Goal: Task Accomplishment & Management: Use online tool/utility

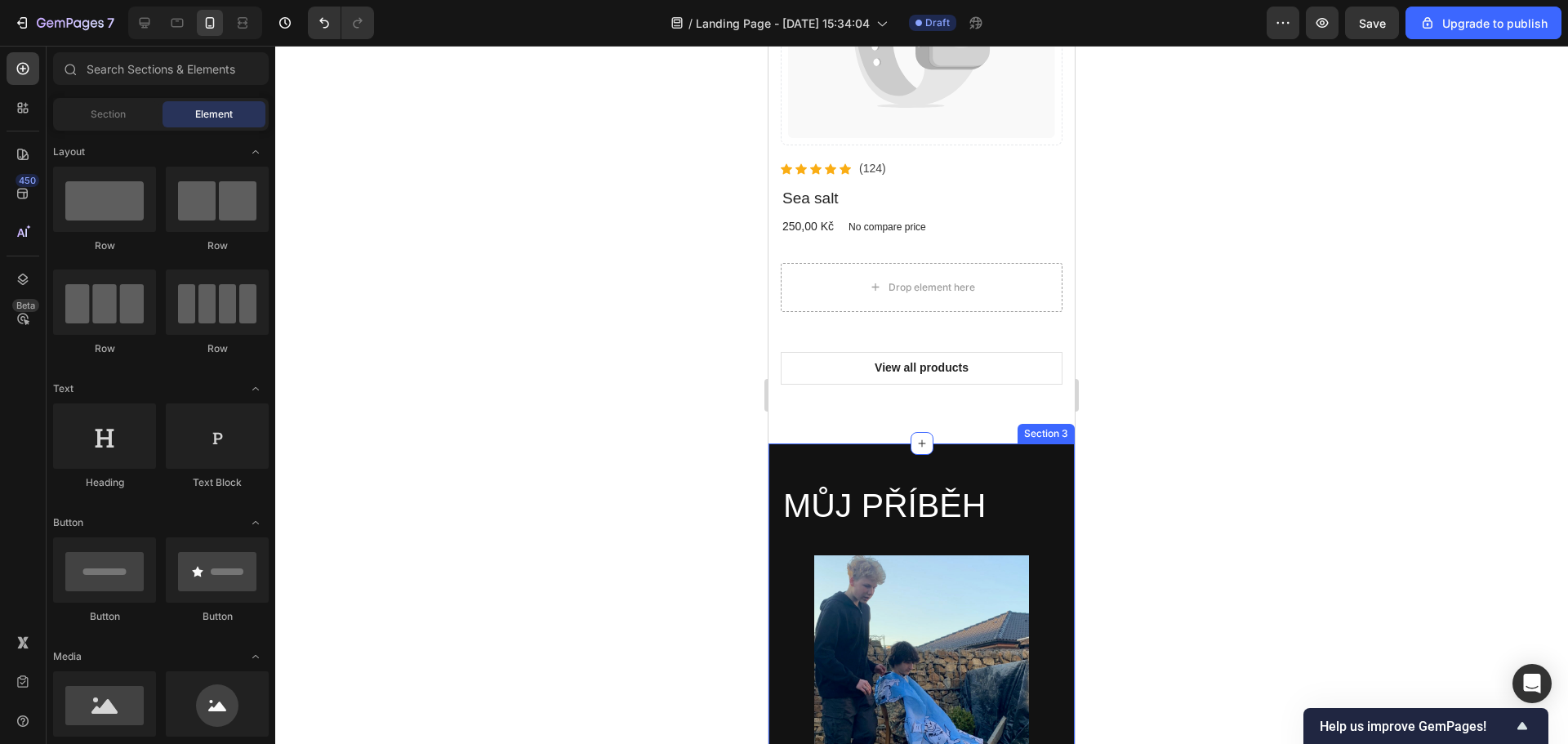
scroll to position [1143, 0]
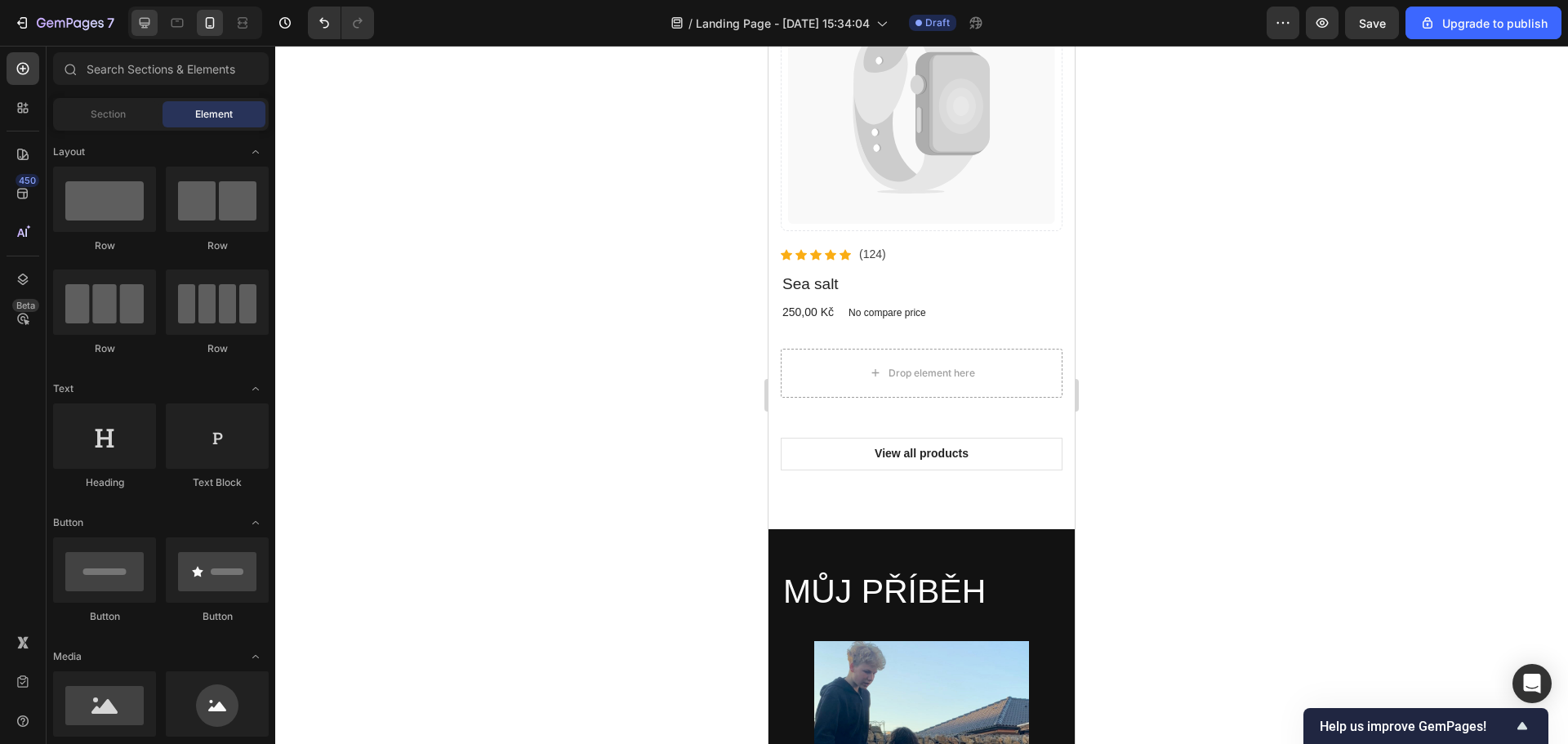
click at [147, 22] on icon at bounding box center [145, 22] width 16 height 16
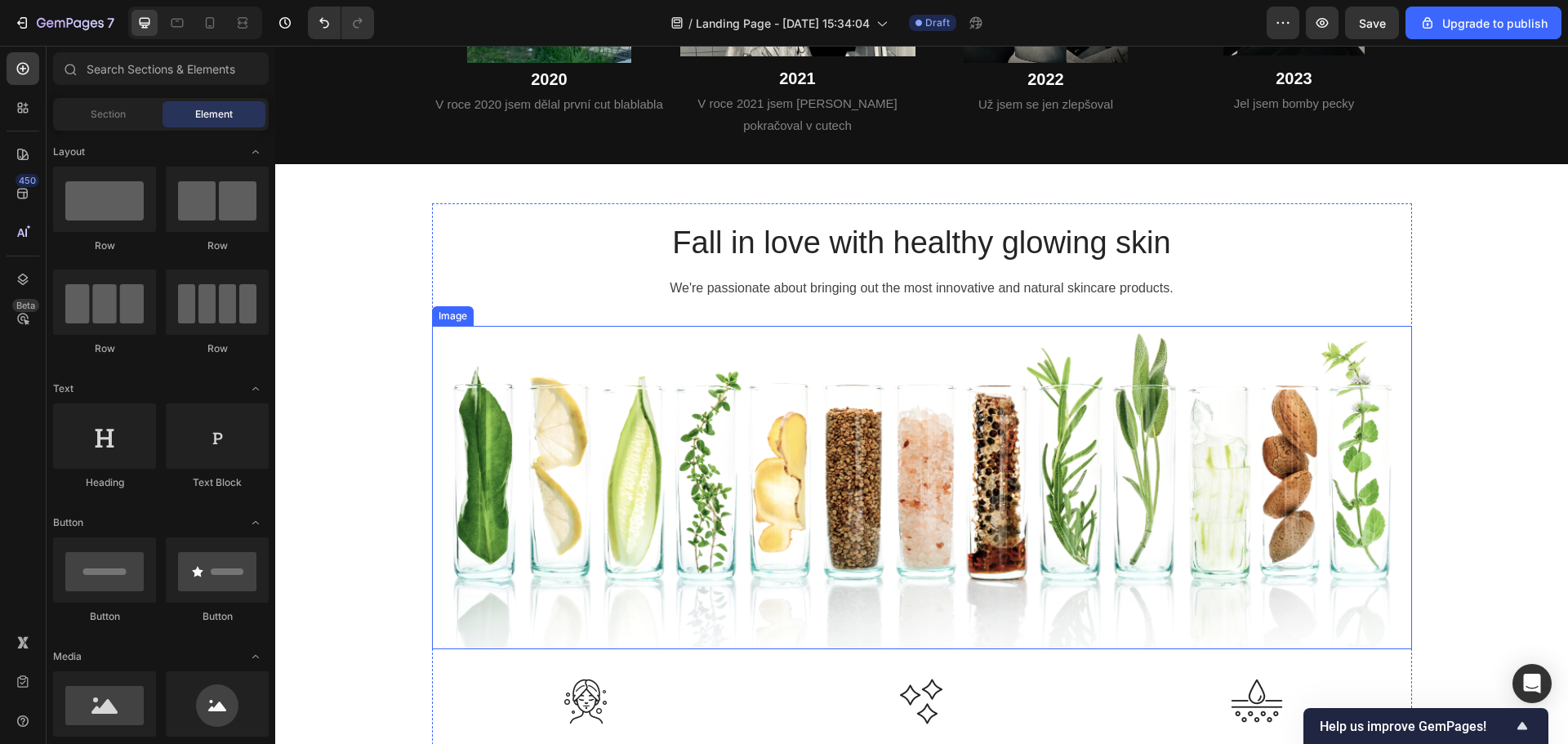
scroll to position [653, 0]
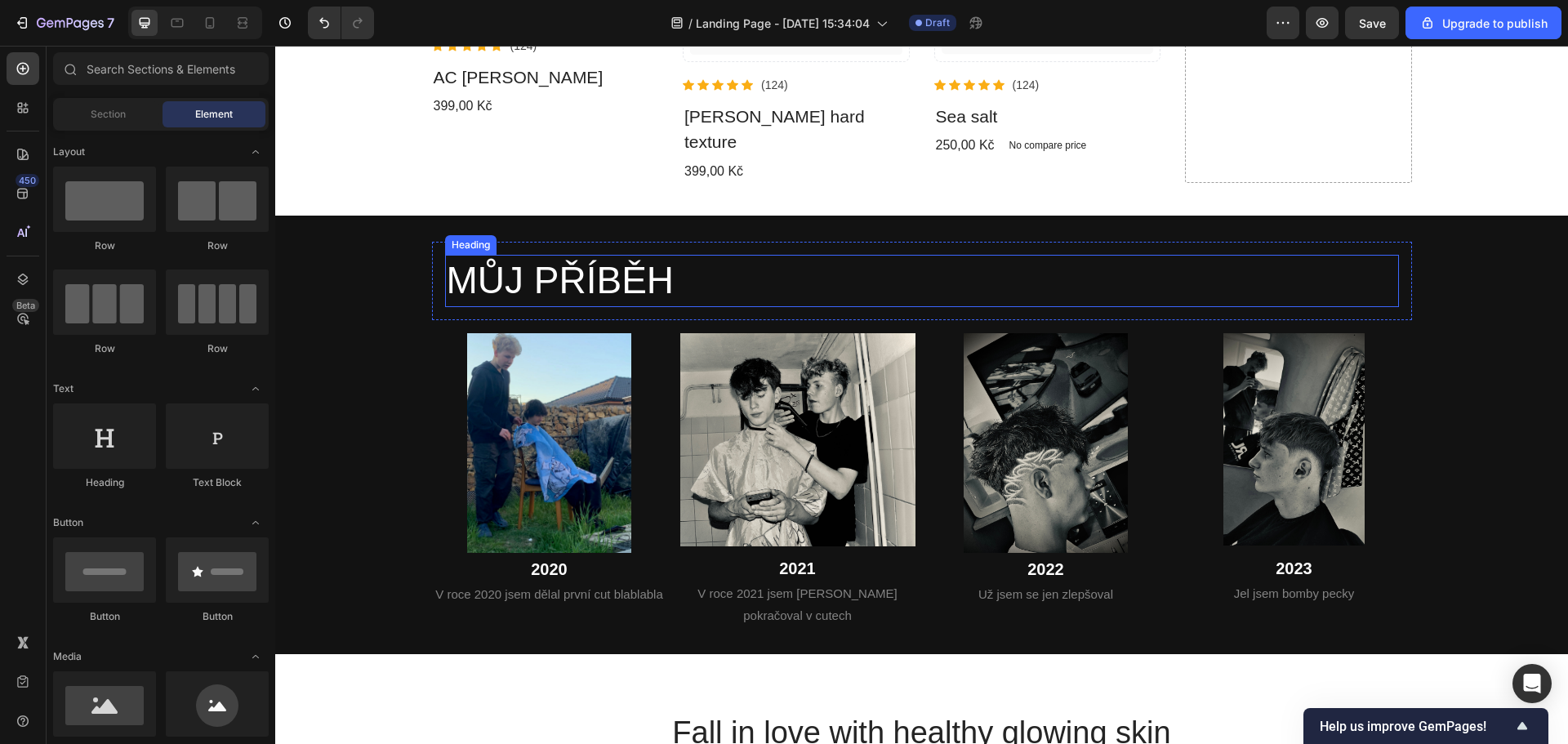
click at [597, 282] on h2 "MŮJ PŘÍBĚH" at bounding box center [922, 281] width 954 height 52
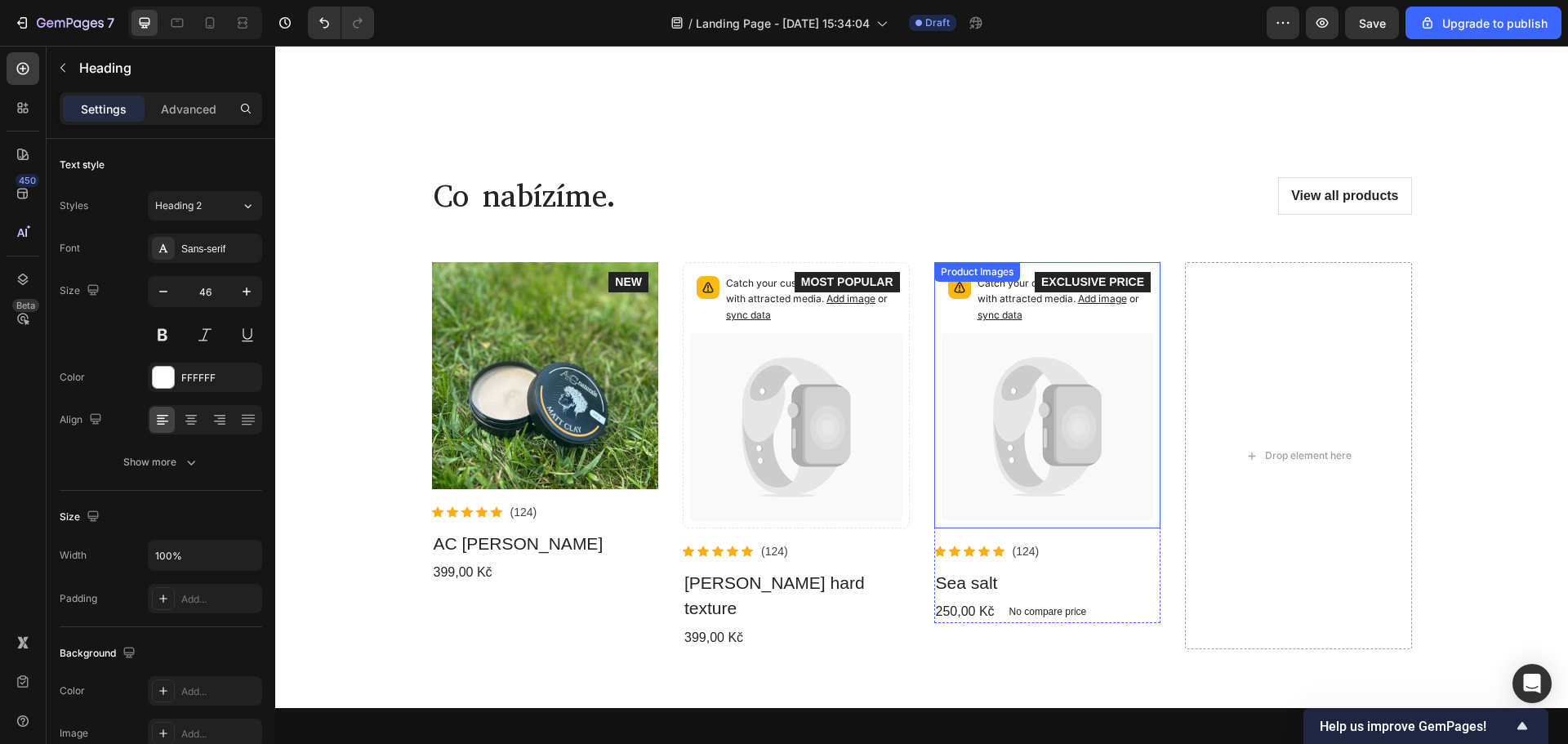
scroll to position [0, 0]
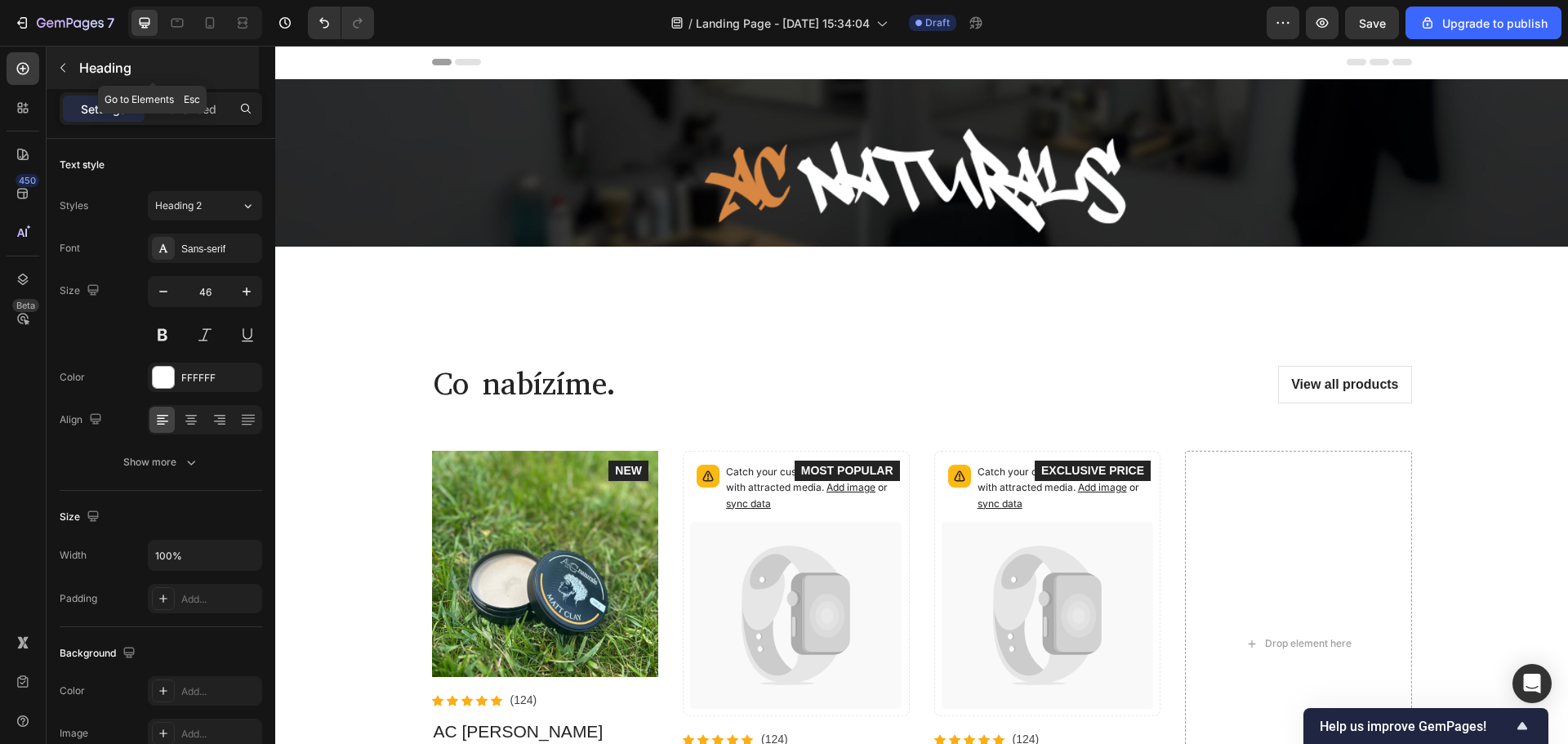
click at [59, 74] on icon "button" at bounding box center [62, 67] width 13 height 13
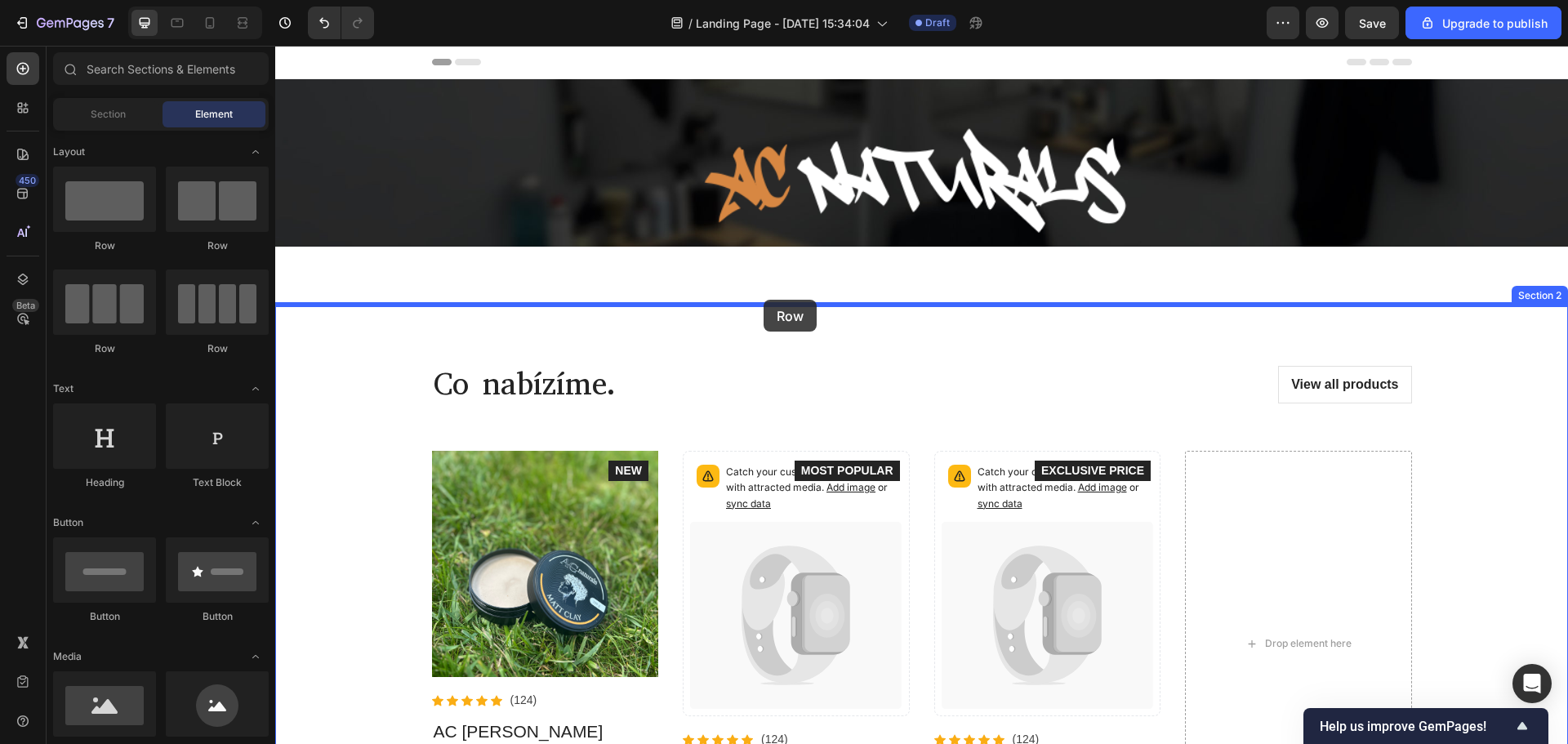
drag, startPoint x: 503, startPoint y: 276, endPoint x: 764, endPoint y: 300, distance: 262.1
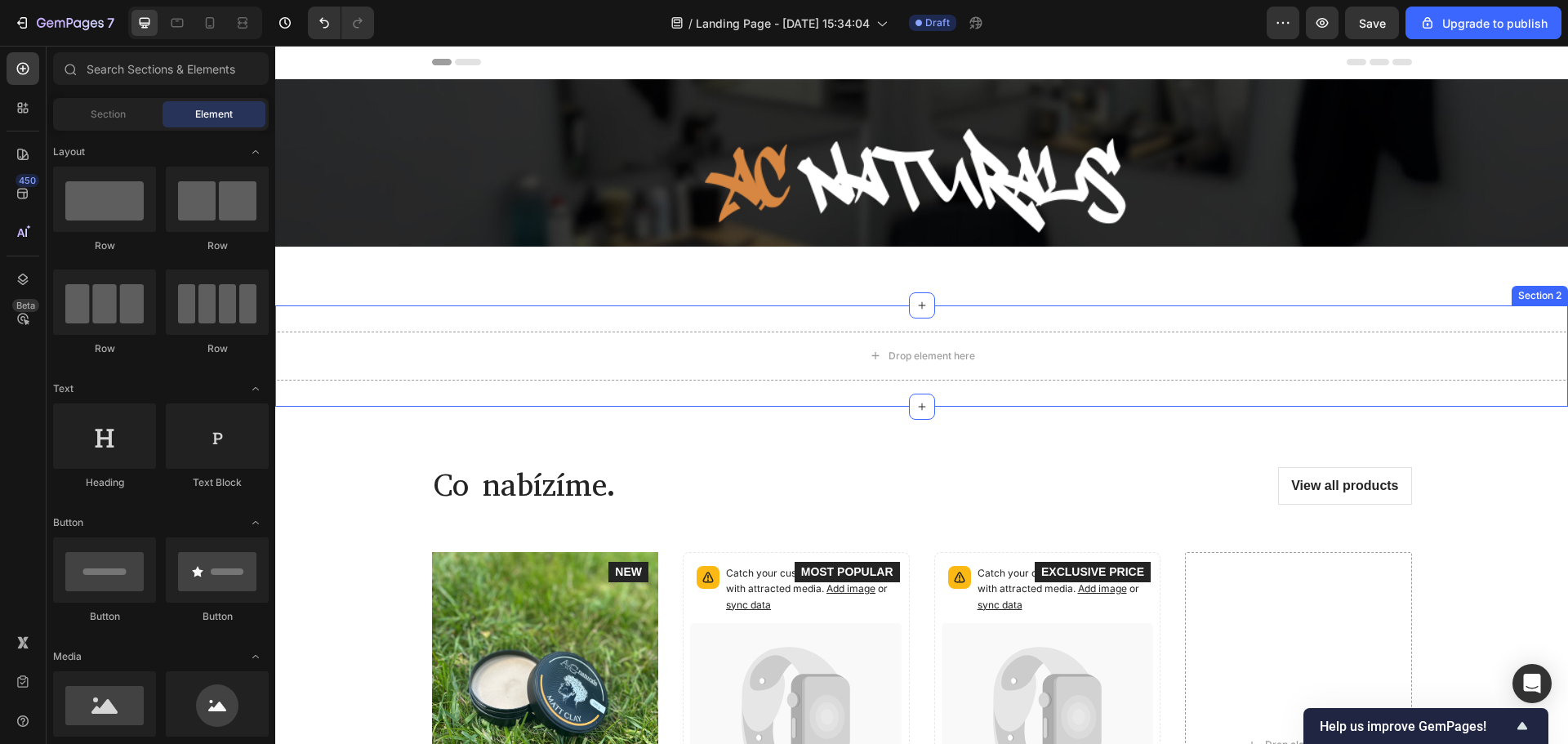
click at [738, 314] on div "Drop element here Section 2" at bounding box center [922, 356] width 1292 height 101
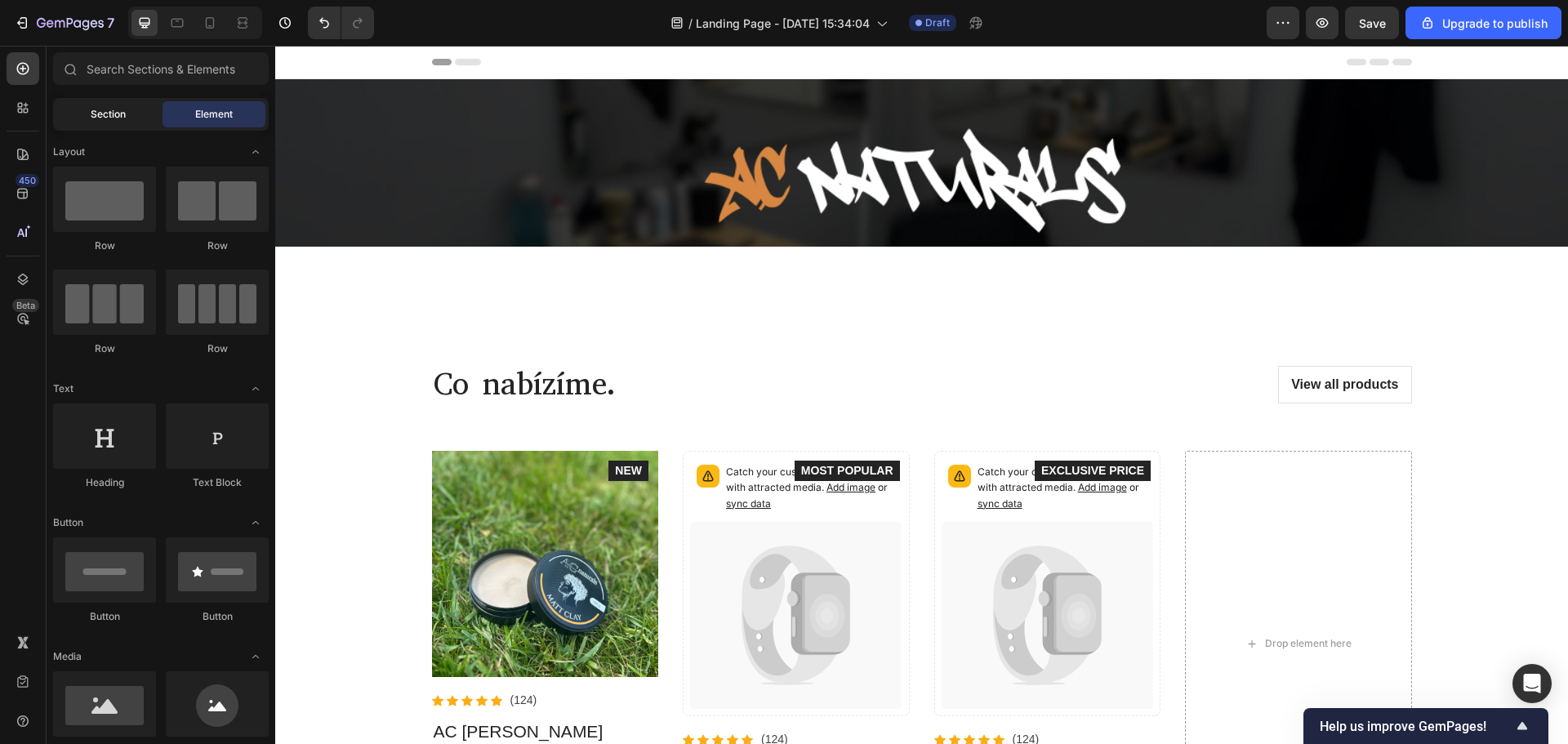
click at [117, 121] on div "Section" at bounding box center [108, 113] width 103 height 26
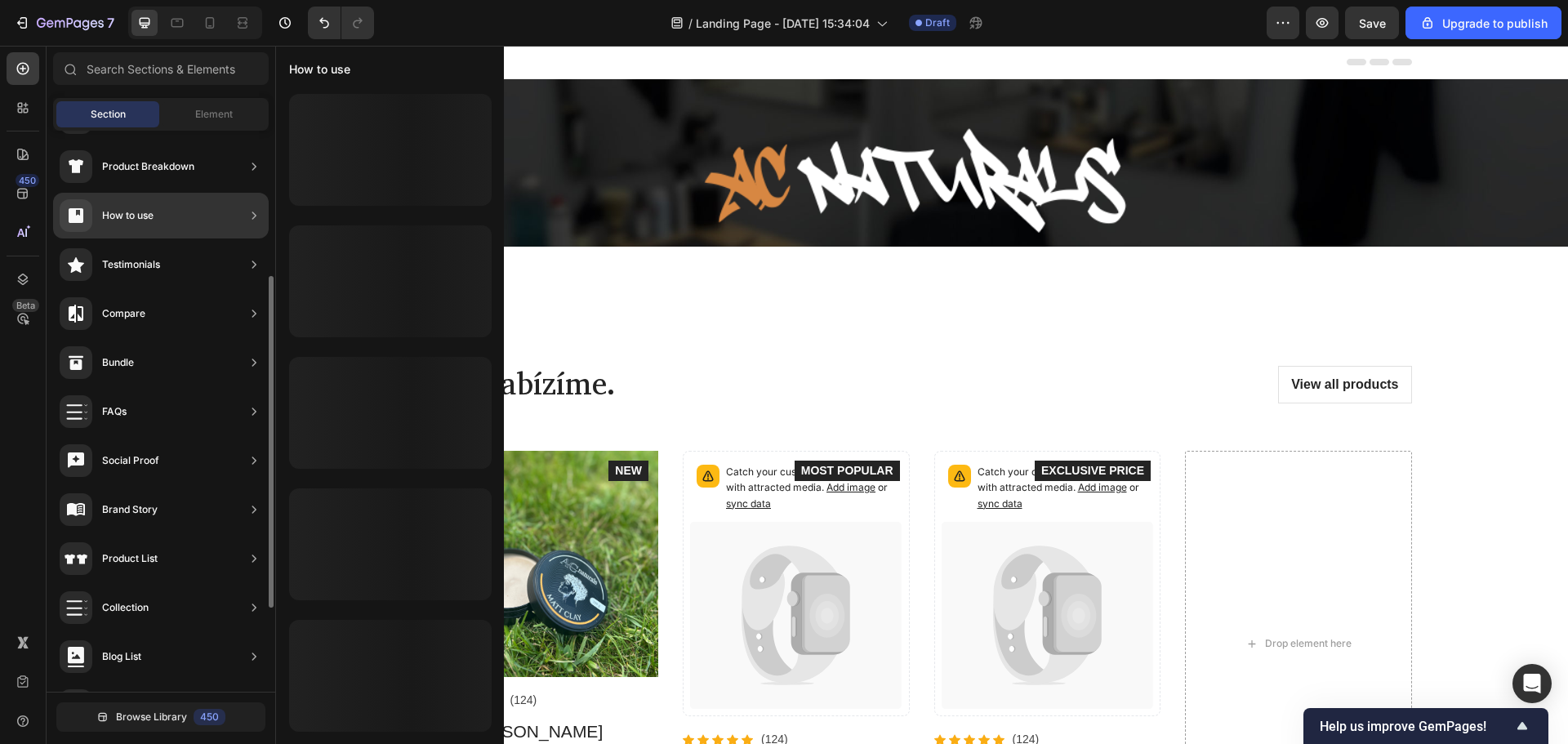
scroll to position [386, 0]
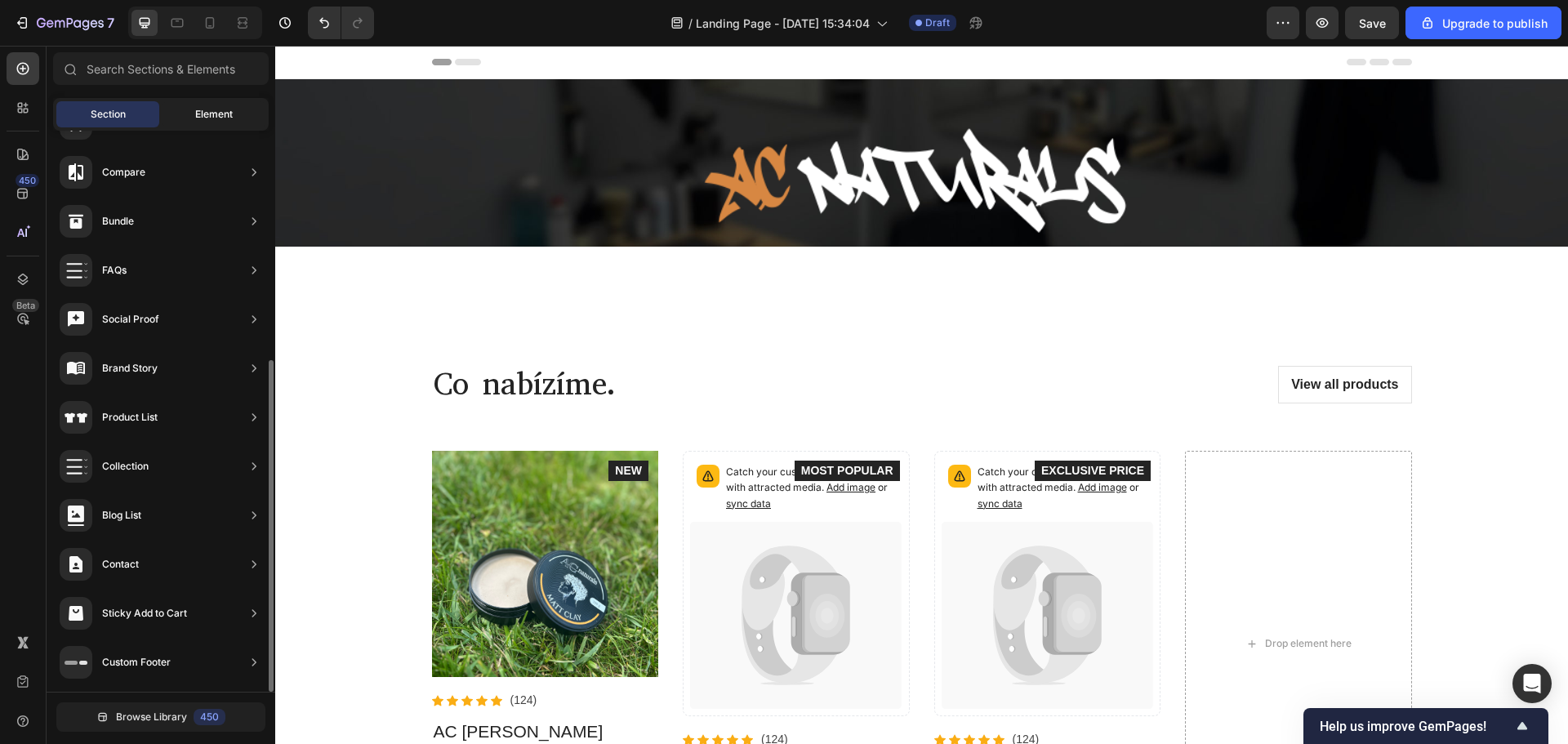
click at [203, 113] on span "Element" at bounding box center [213, 113] width 38 height 15
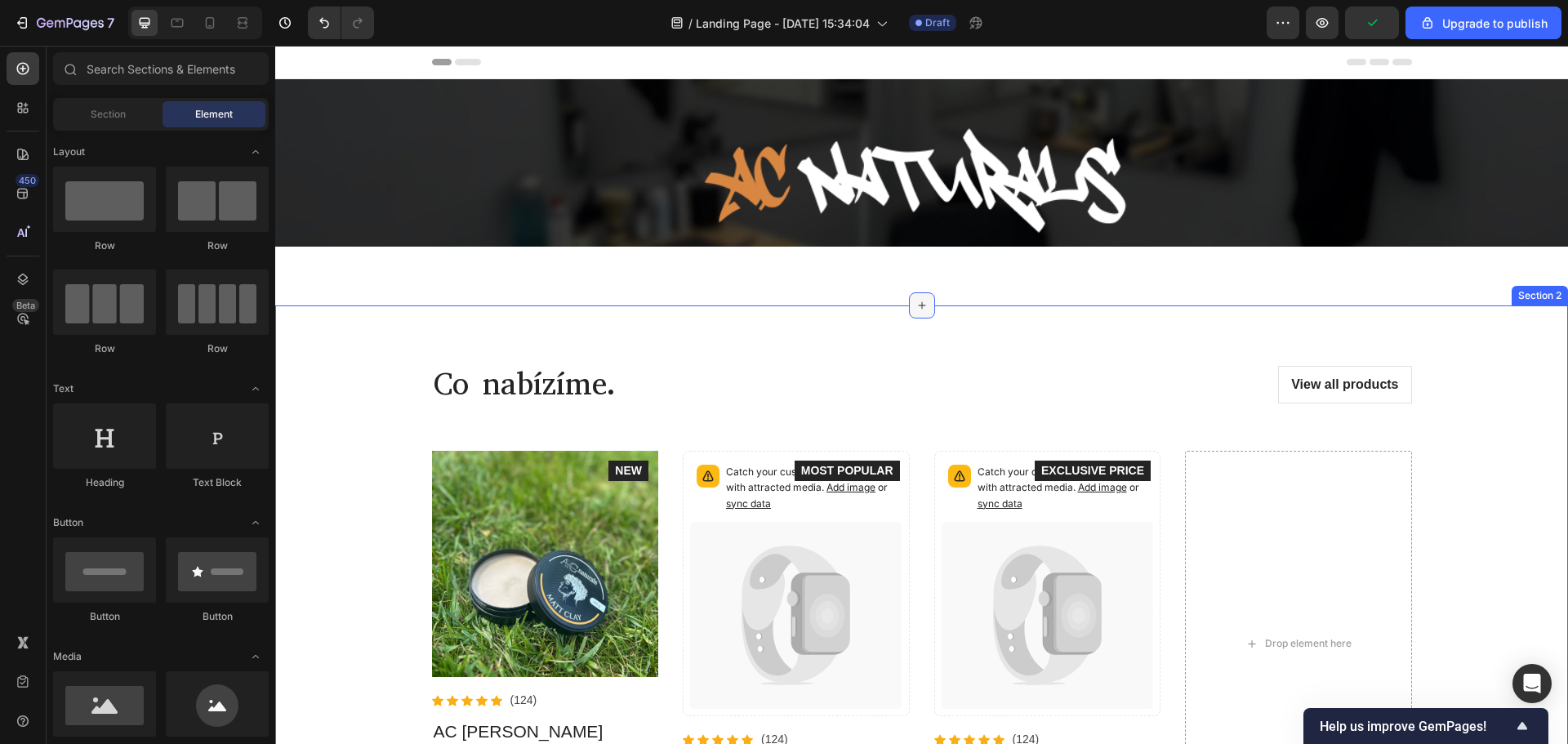
click at [915, 306] on icon at bounding box center [921, 305] width 13 height 13
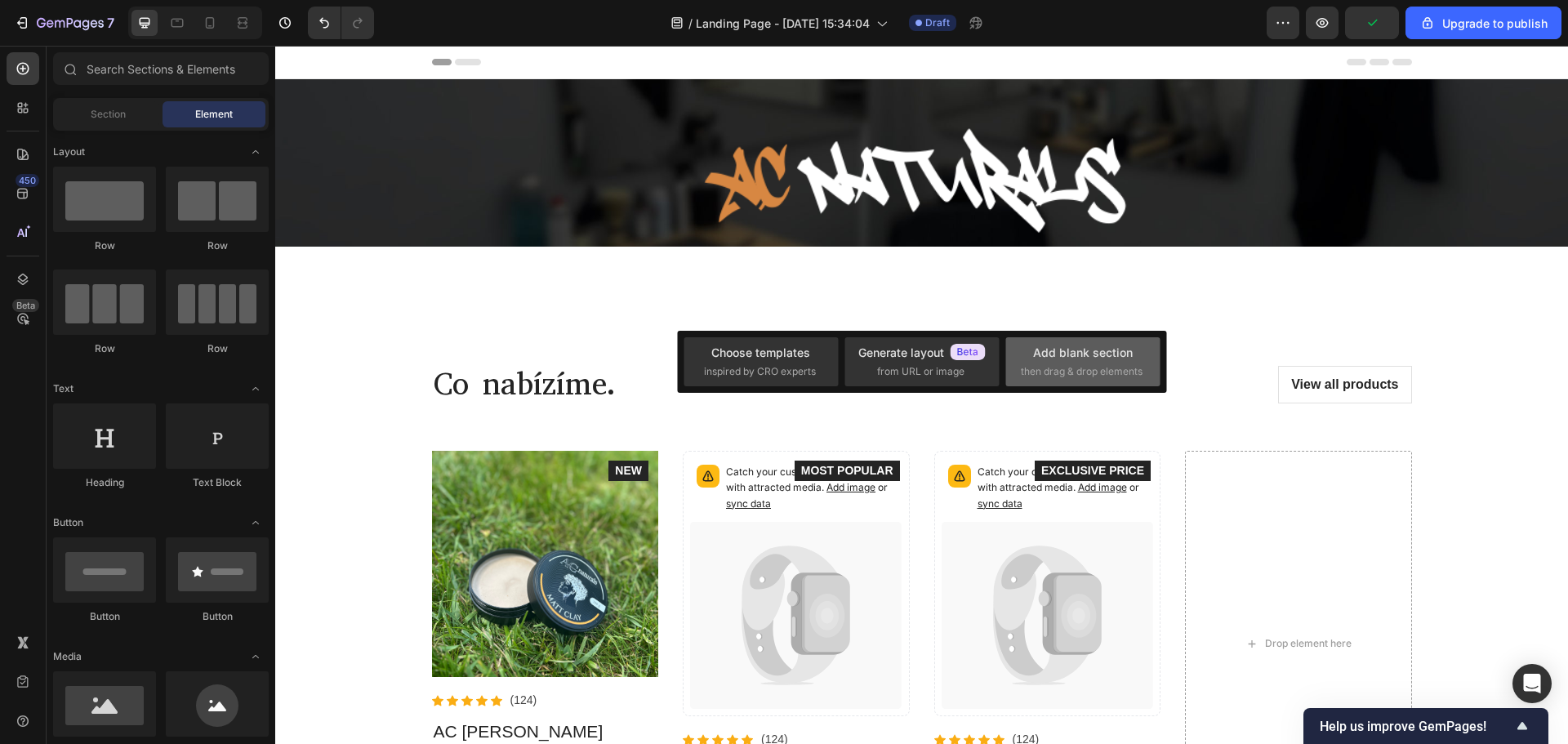
click at [1089, 351] on div "Add blank section" at bounding box center [1083, 352] width 100 height 17
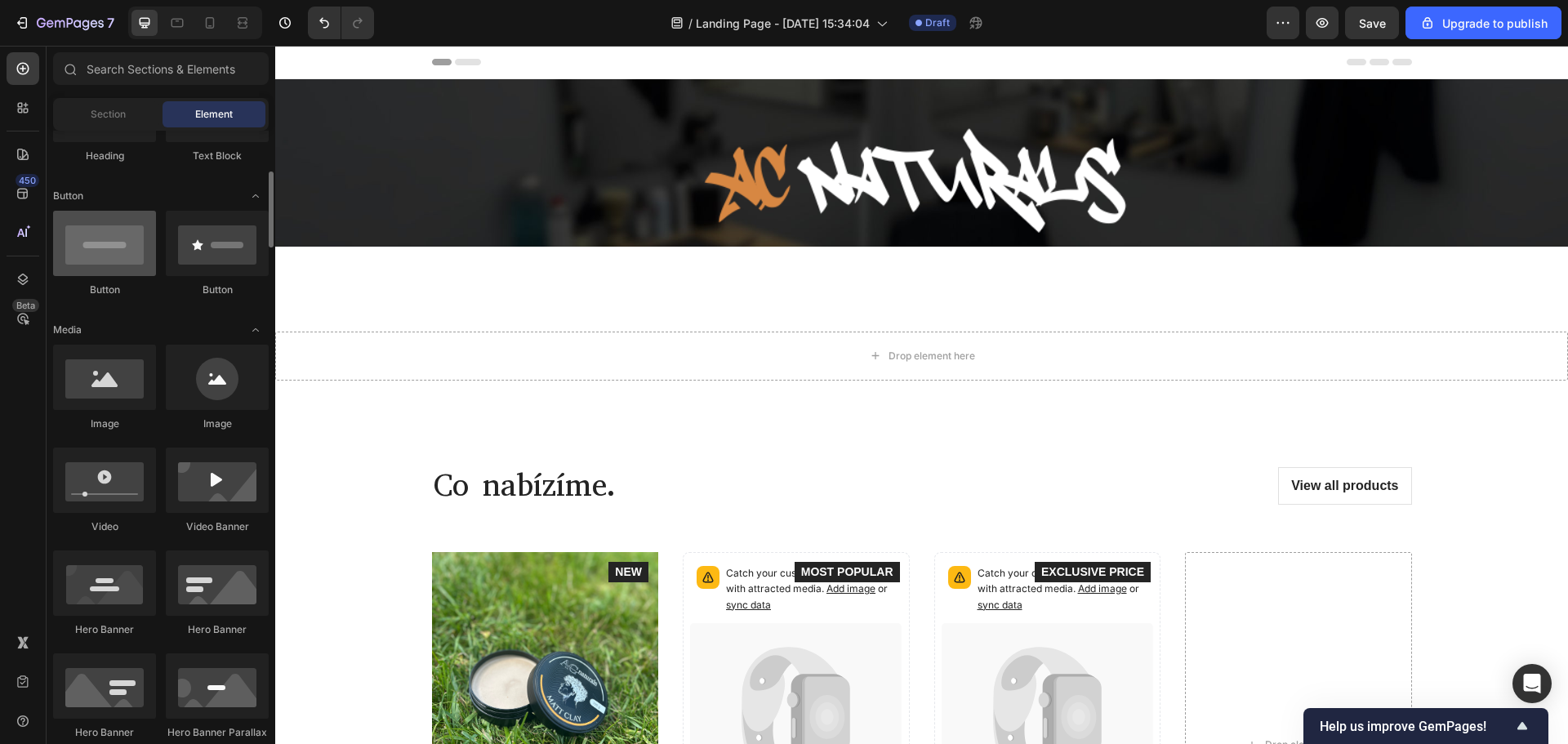
scroll to position [81, 0]
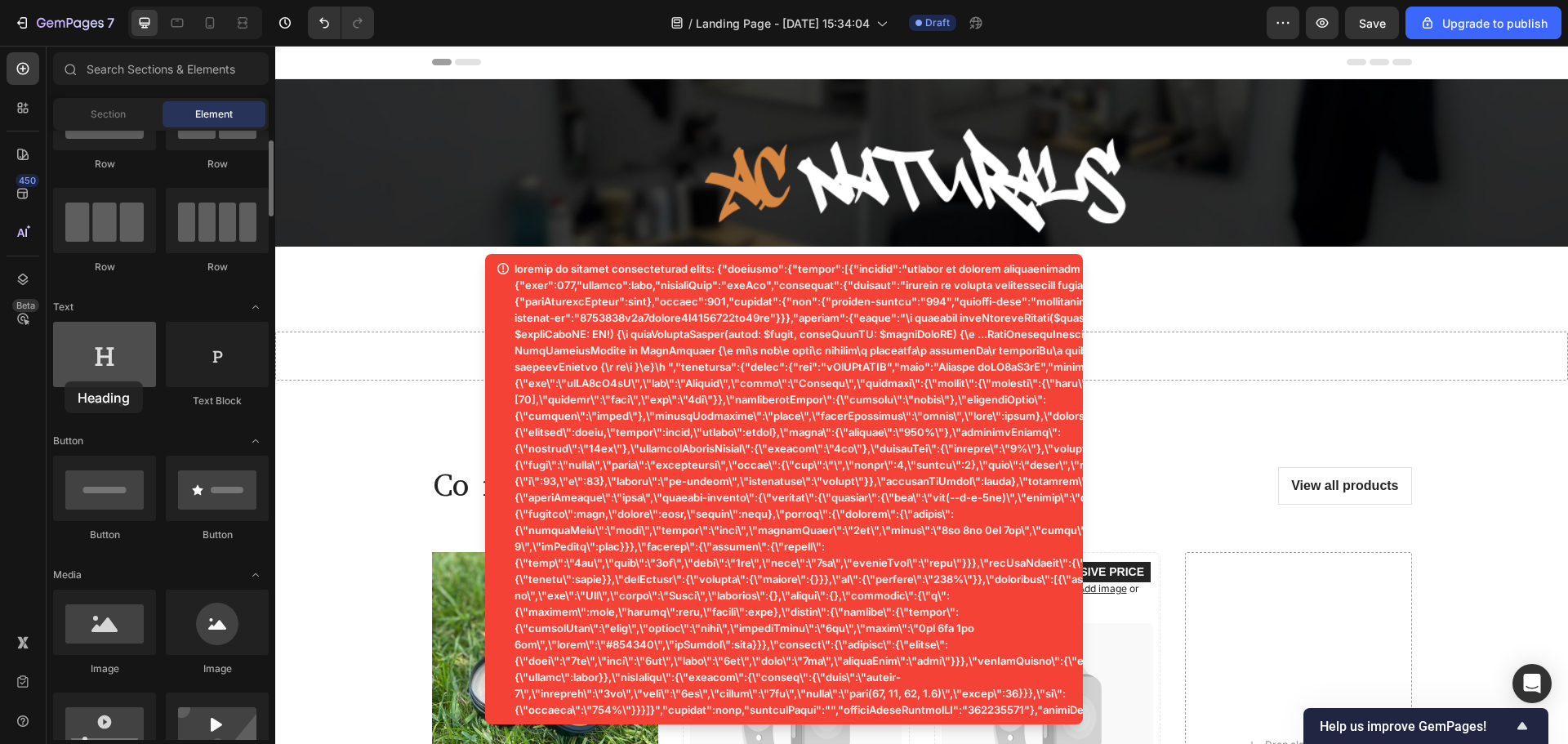
drag, startPoint x: 141, startPoint y: 360, endPoint x: 65, endPoint y: 378, distance: 78.1
click at [64, 379] on div at bounding box center [105, 354] width 103 height 65
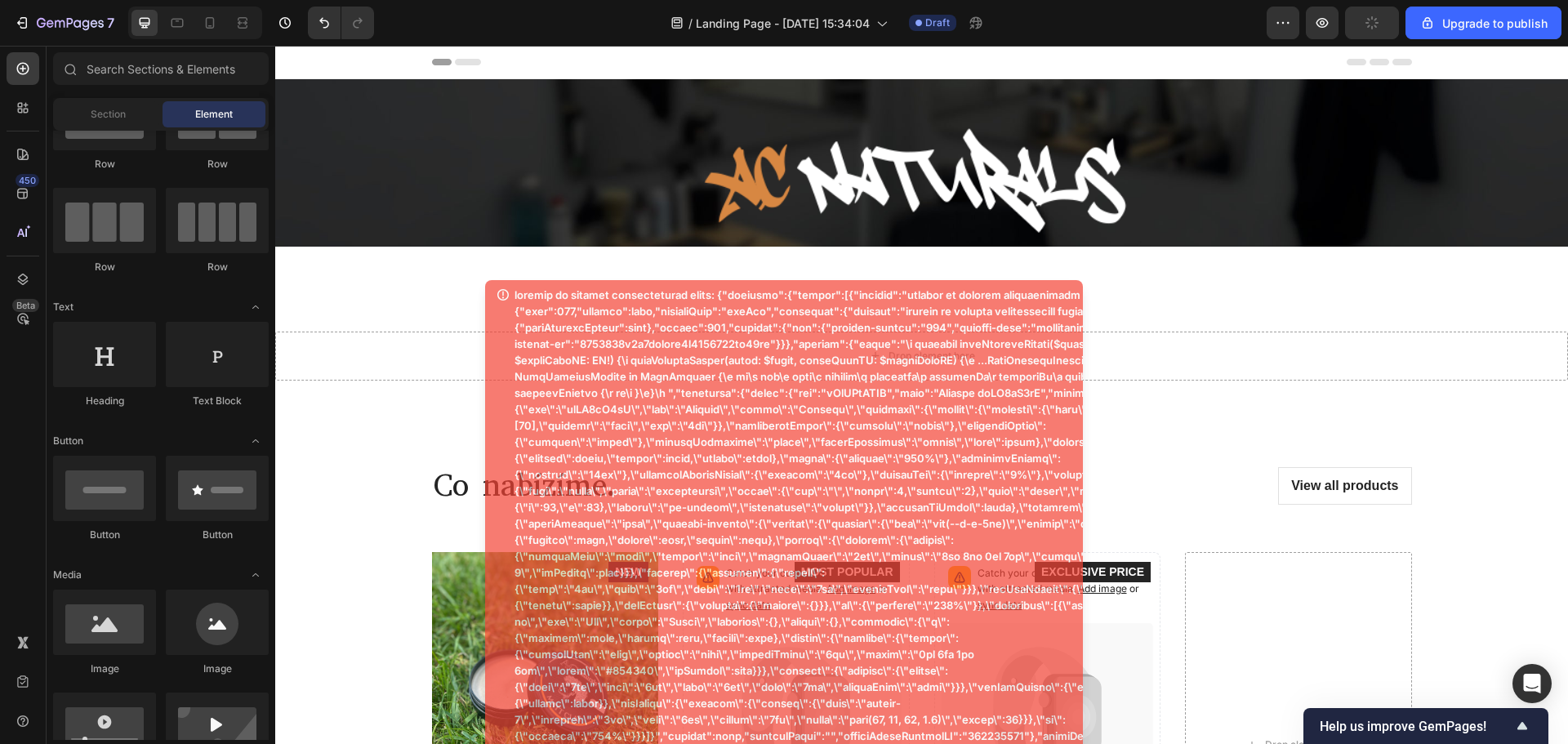
click at [827, 384] on p at bounding box center [886, 514] width 744 height 457
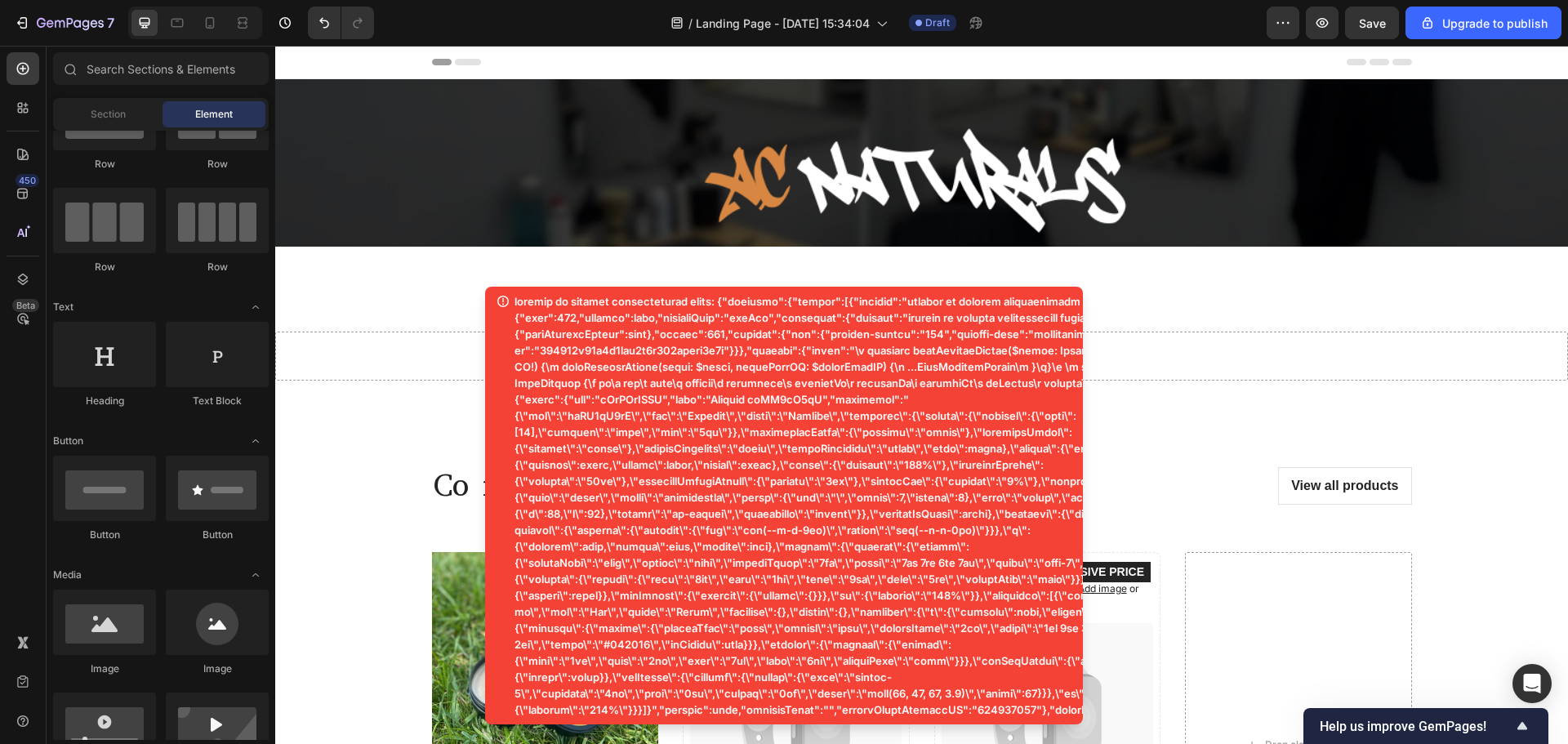
click at [646, 304] on p at bounding box center [896, 505] width 763 height 425
click at [518, 198] on div at bounding box center [928, 183] width 1264 height 111
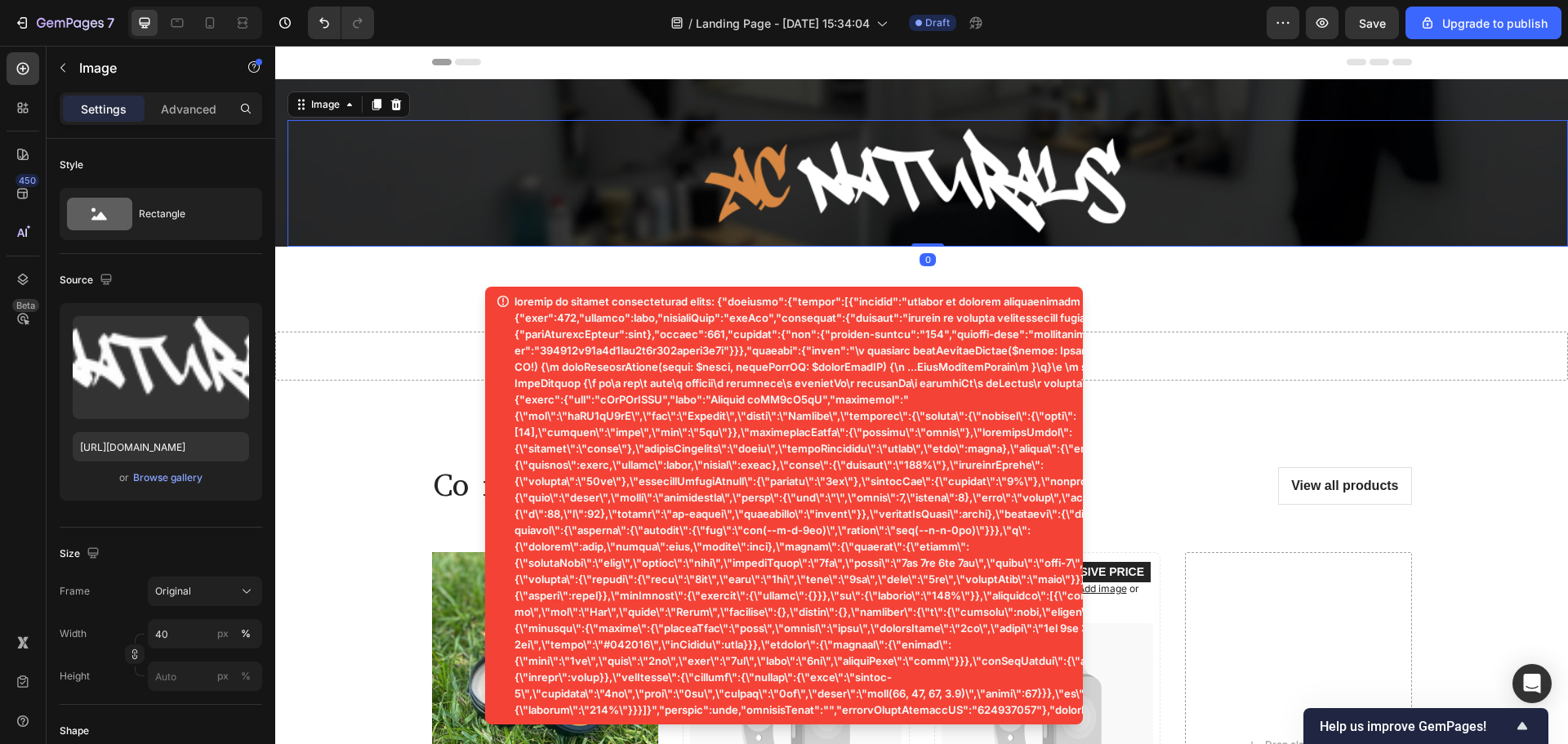
click at [537, 324] on p at bounding box center [896, 505] width 763 height 425
click at [740, 353] on p at bounding box center [896, 505] width 763 height 425
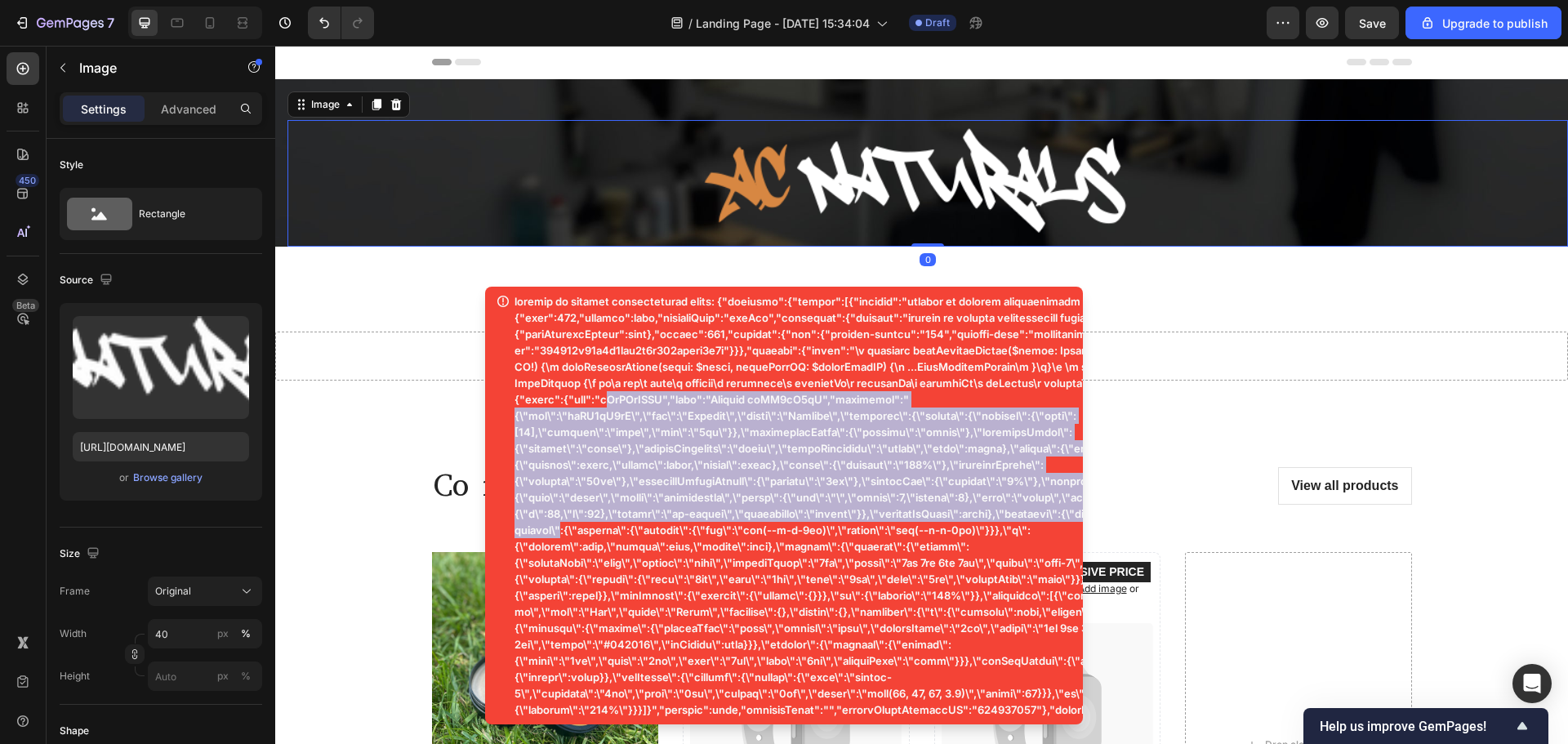
drag, startPoint x: 756, startPoint y: 432, endPoint x: 748, endPoint y: 533, distance: 101.3
click at [748, 533] on p at bounding box center [896, 505] width 763 height 425
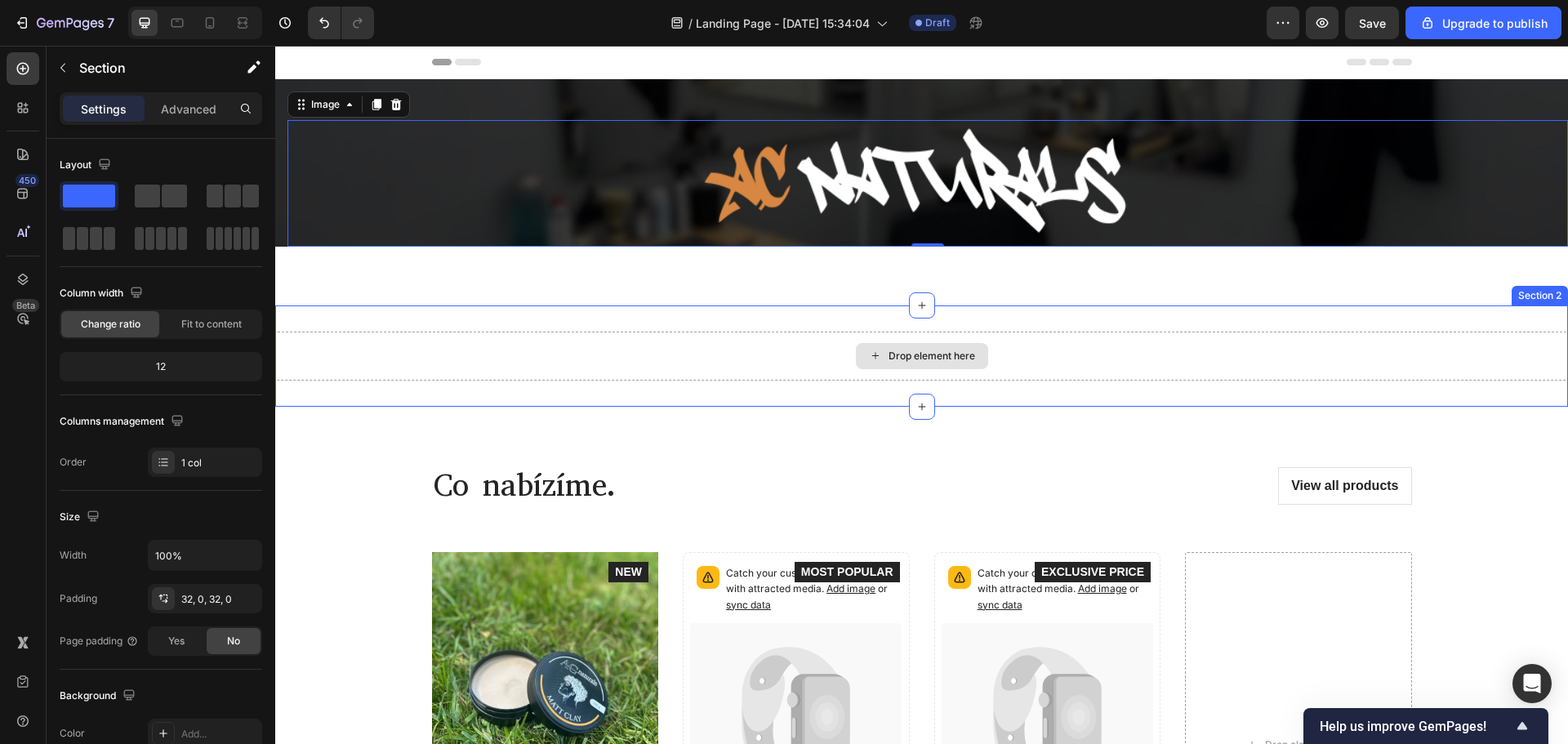
click at [1099, 311] on div "Drop element here Section 2" at bounding box center [922, 356] width 1292 height 101
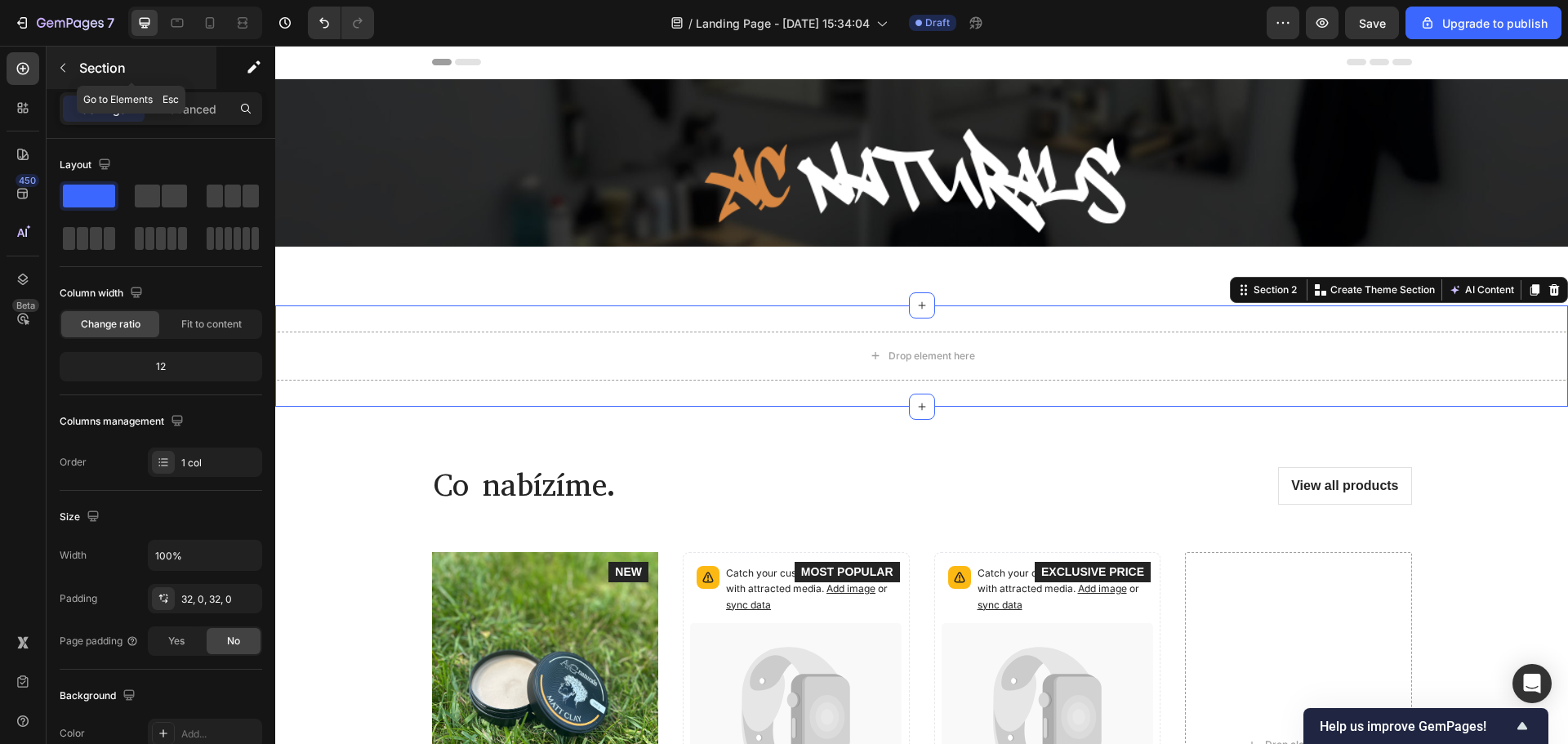
click at [62, 65] on icon "button" at bounding box center [62, 67] width 13 height 13
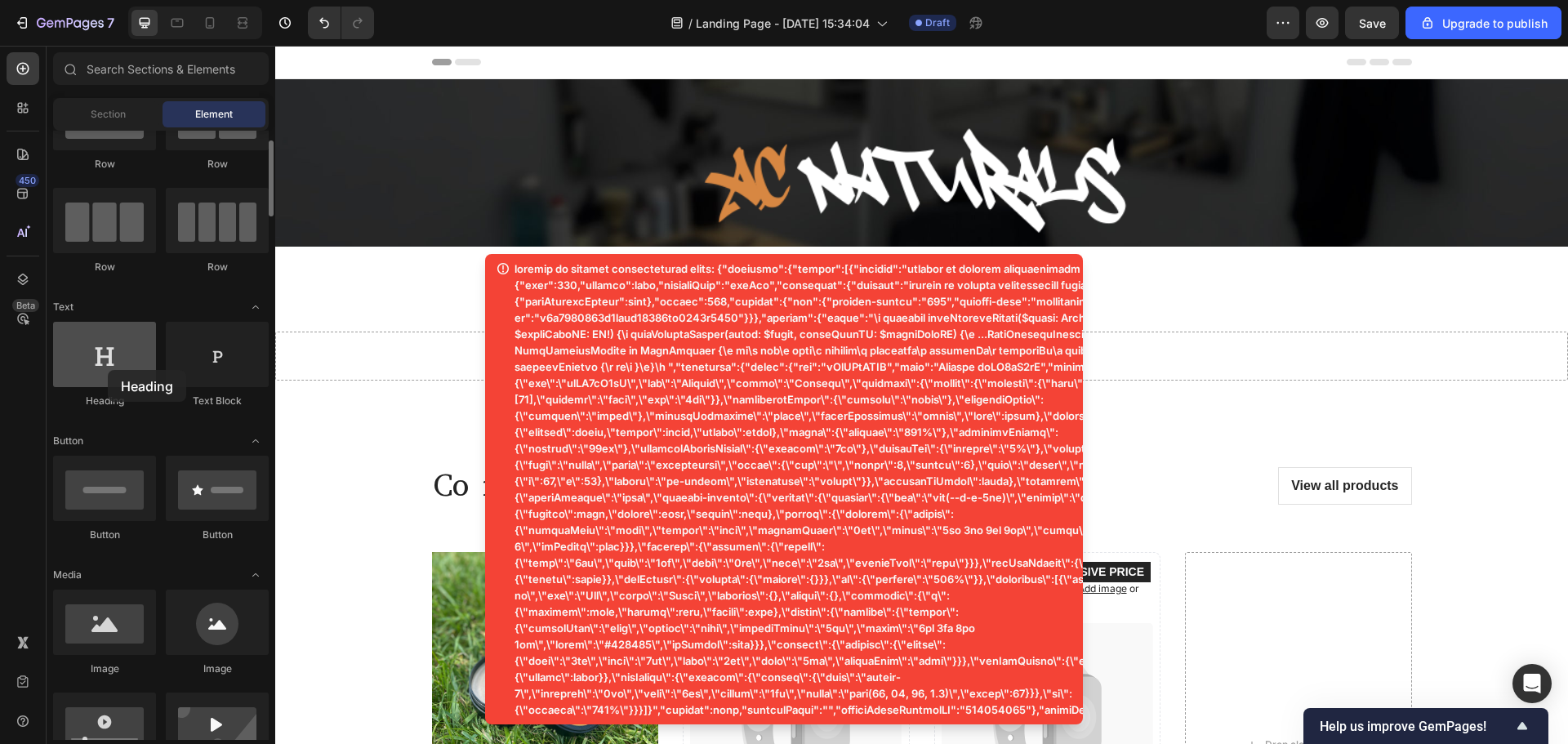
drag, startPoint x: 143, startPoint y: 355, endPoint x: 81, endPoint y: 373, distance: 64.6
click at [81, 373] on div at bounding box center [105, 354] width 103 height 65
click at [669, 326] on p at bounding box center [889, 488] width 749 height 457
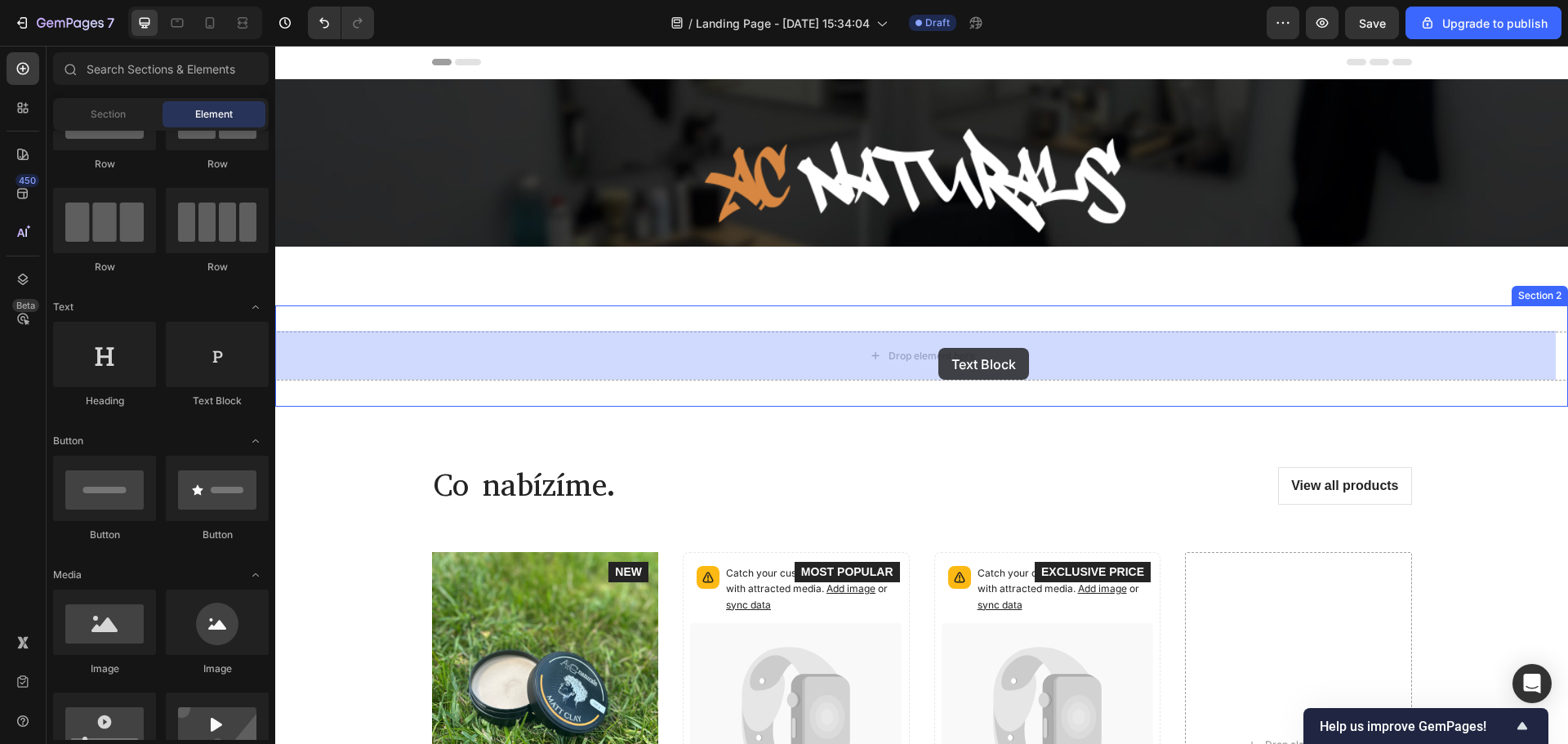
drag, startPoint x: 501, startPoint y: 404, endPoint x: 938, endPoint y: 347, distance: 440.7
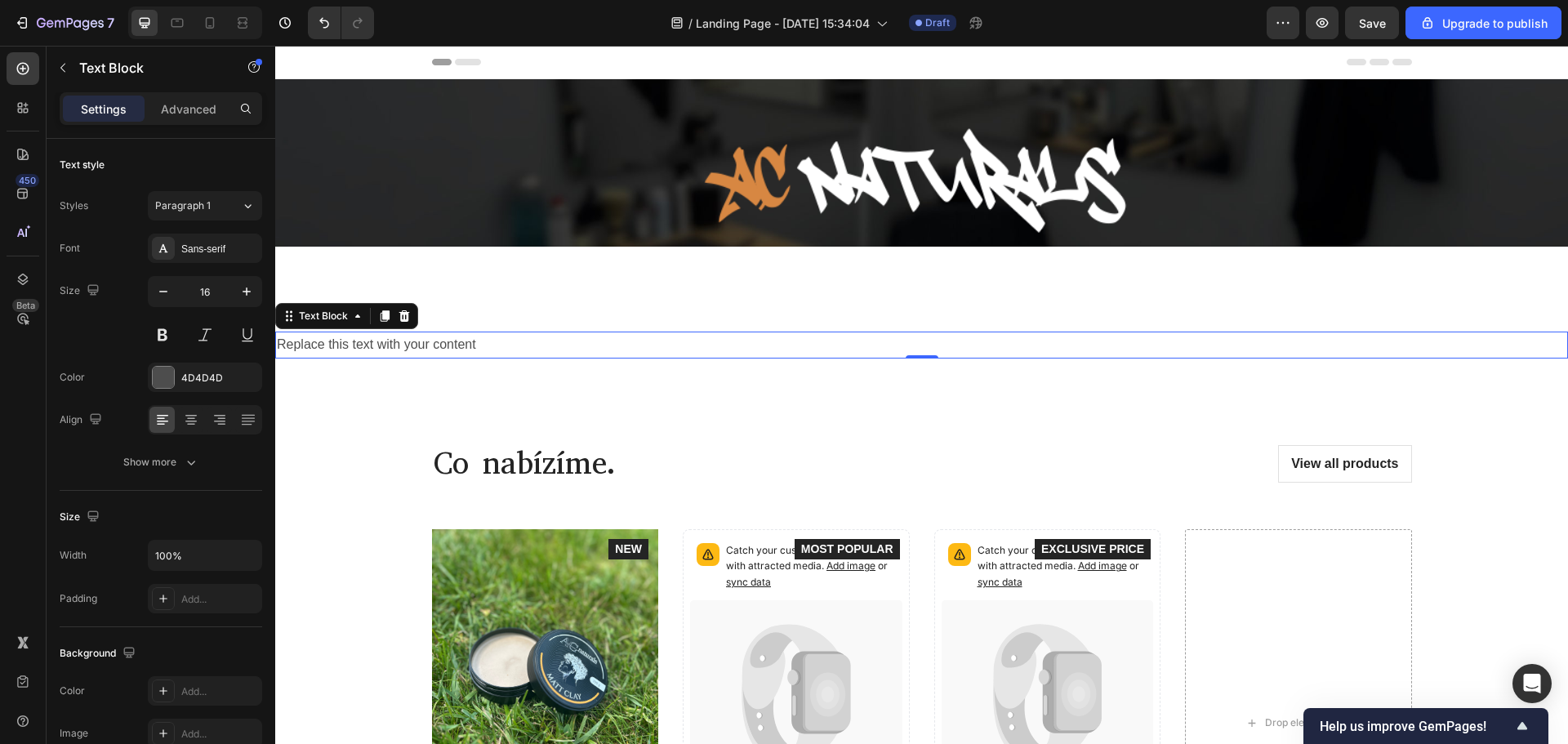
click at [405, 345] on div "Replace this text with your content" at bounding box center [922, 345] width 1292 height 27
click at [1378, 18] on span "Save" at bounding box center [1372, 23] width 27 height 14
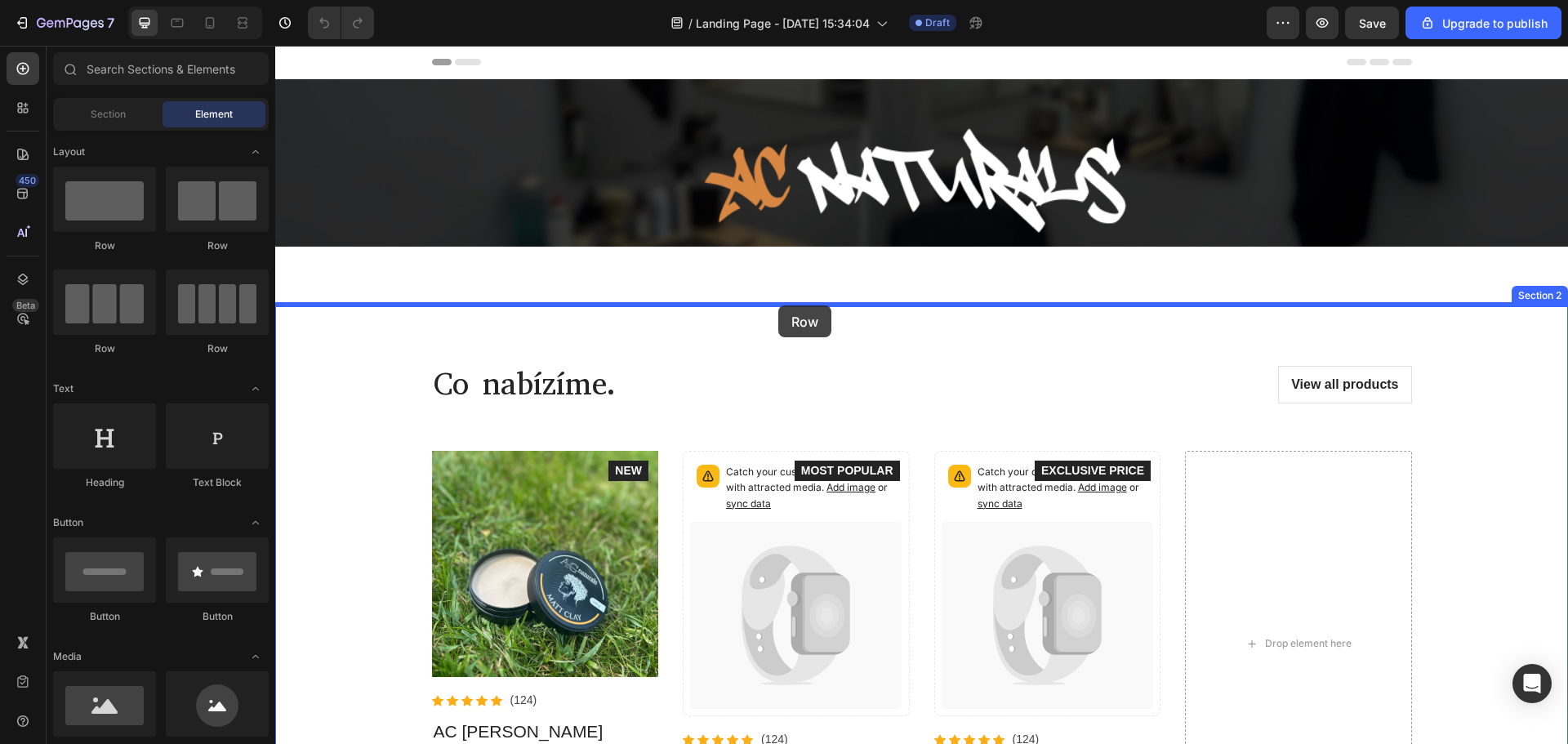
drag, startPoint x: 477, startPoint y: 268, endPoint x: 778, endPoint y: 307, distance: 303.5
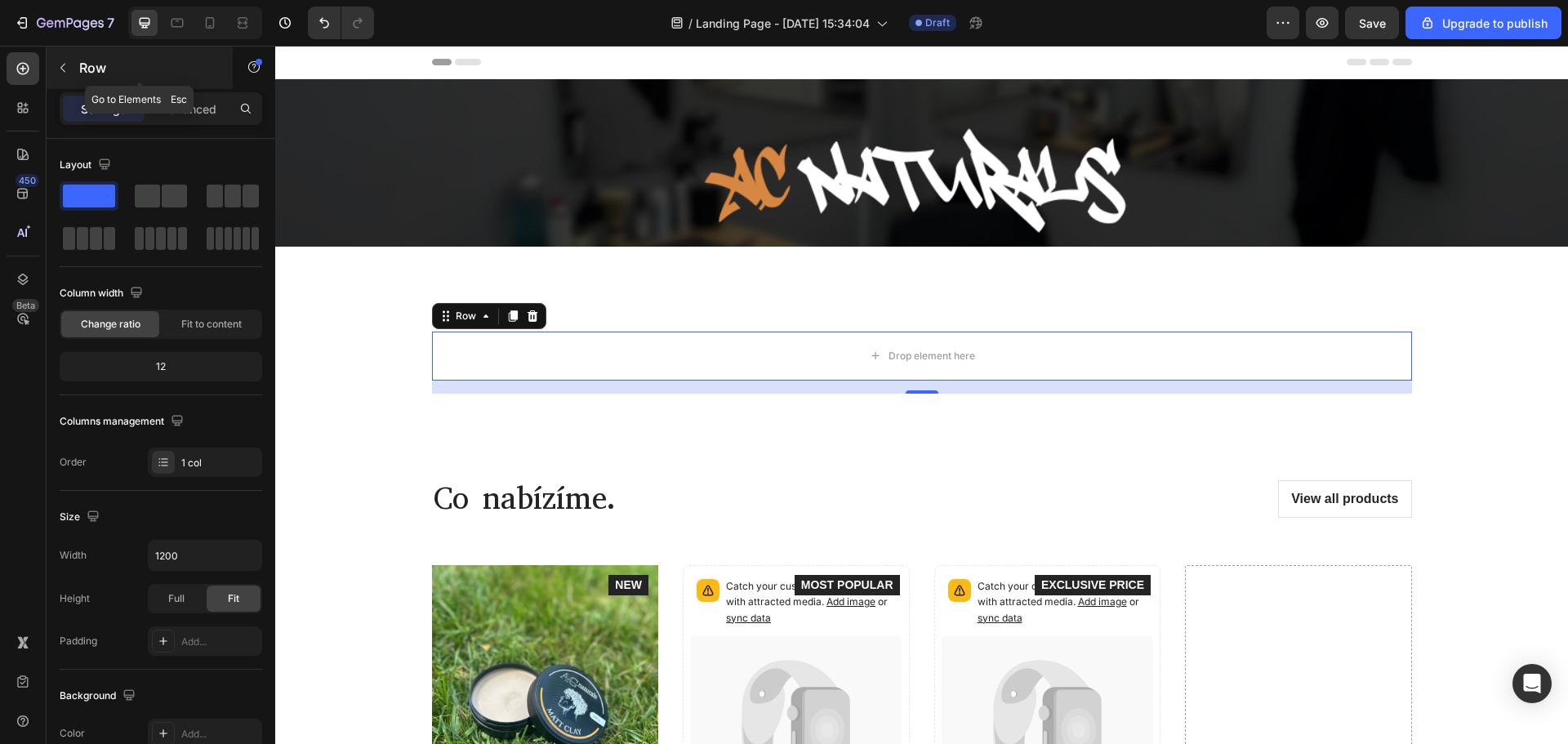
click at [71, 64] on button "button" at bounding box center [62, 67] width 26 height 26
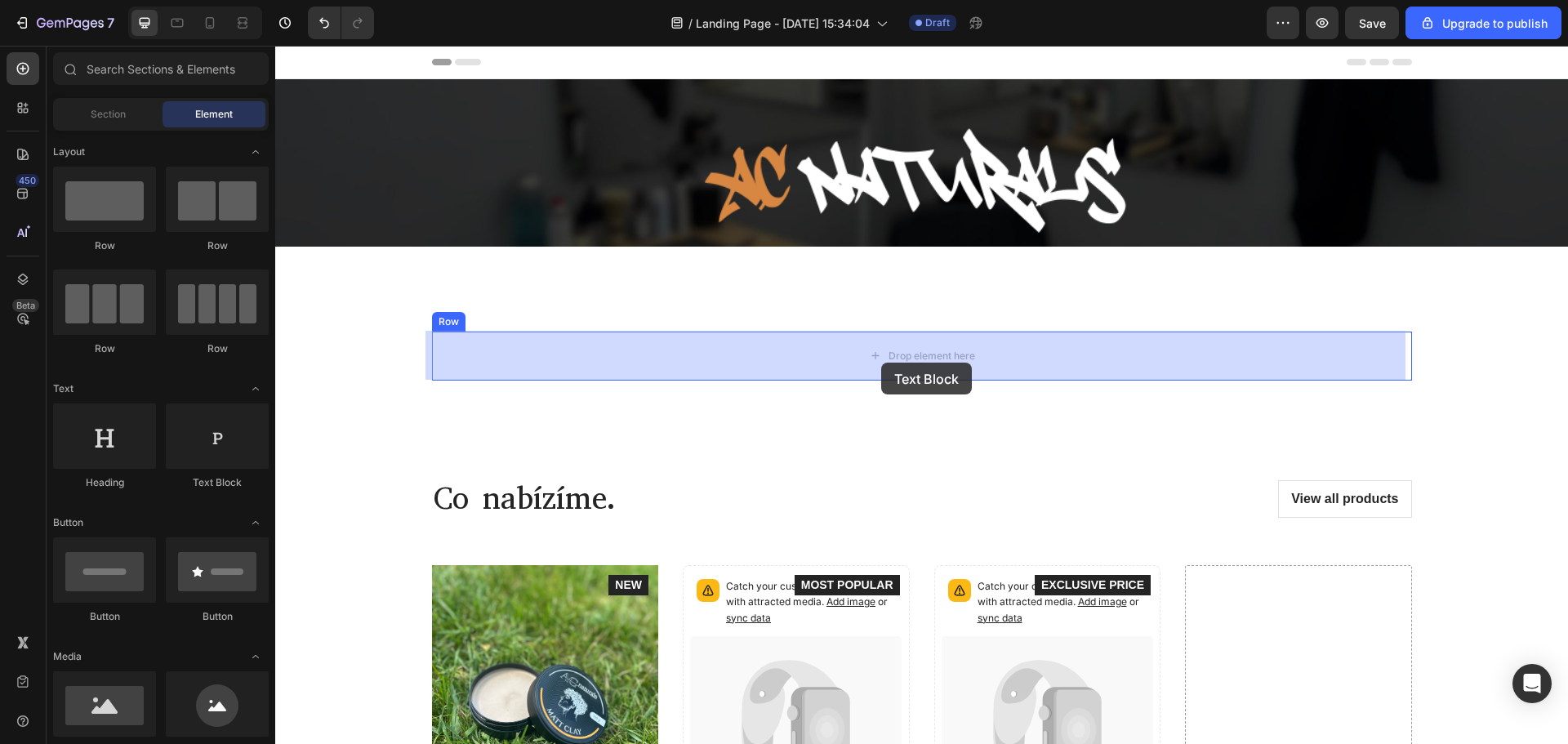
drag, startPoint x: 472, startPoint y: 489, endPoint x: 881, endPoint y: 361, distance: 428.6
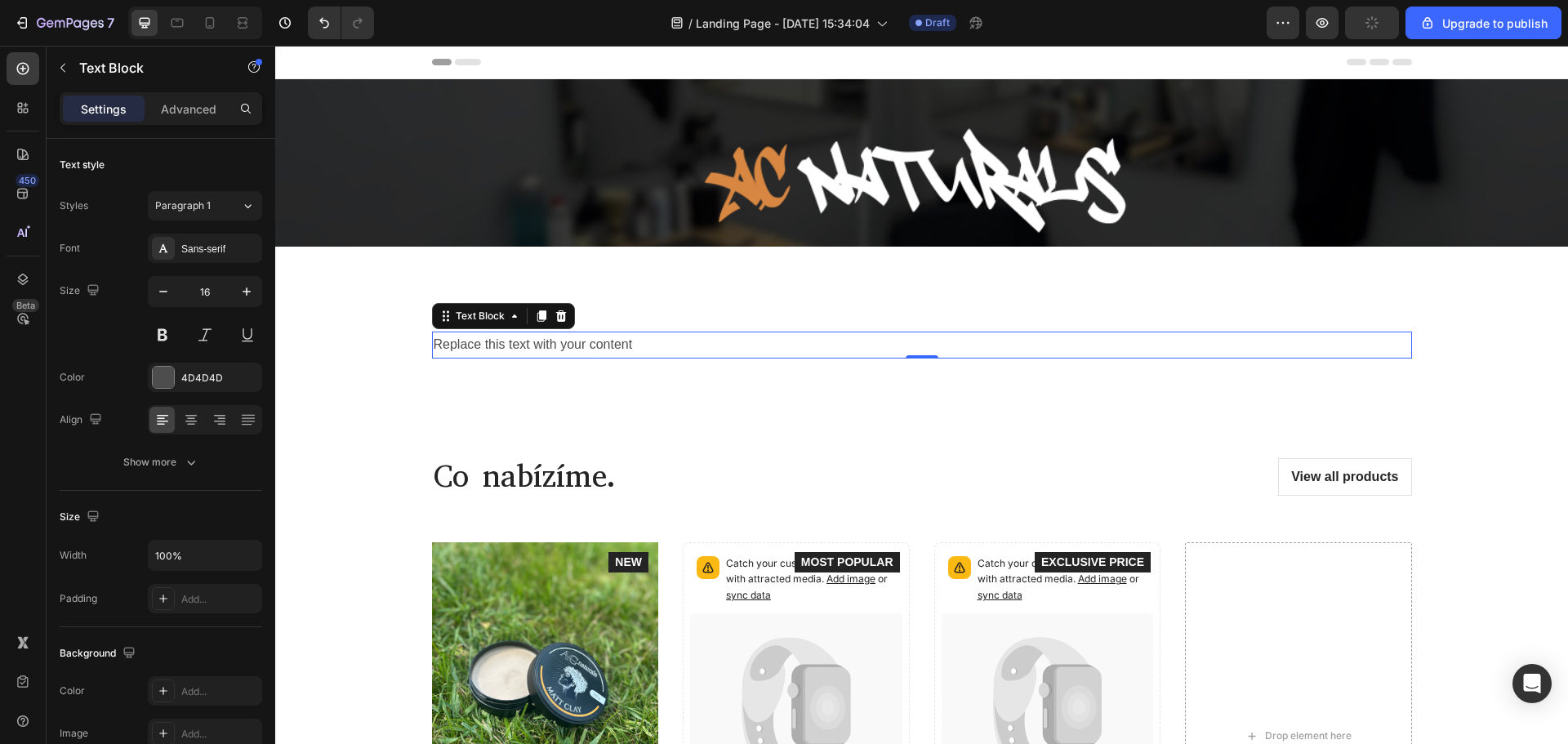
click at [667, 341] on div "Replace this text with your content" at bounding box center [922, 345] width 980 height 27
click at [667, 341] on p "Replace this text with your content" at bounding box center [922, 344] width 976 height 23
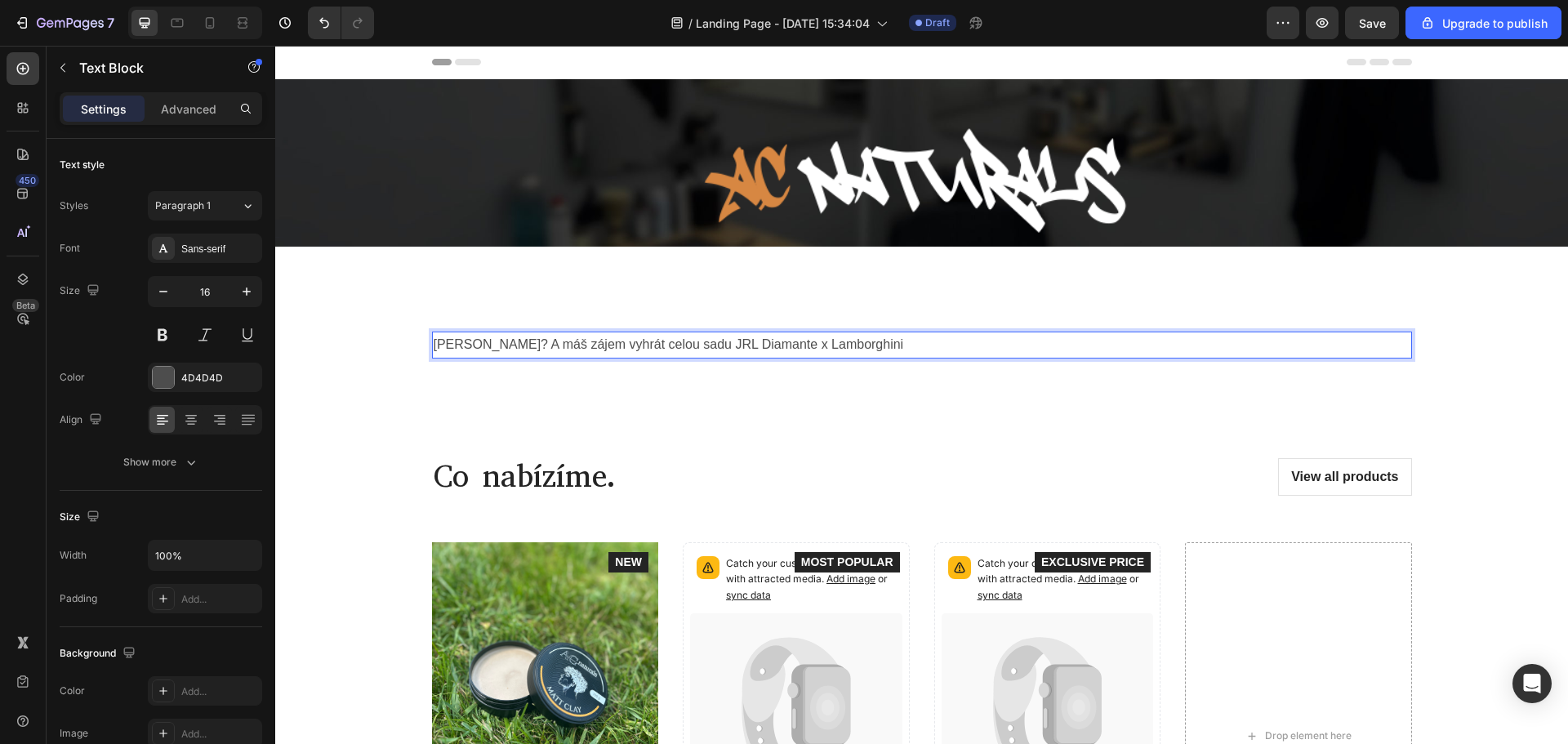
click at [497, 343] on p "Jsi barber? A máš zájem vyhrát celou sadu JRL Diamante x Lamborghini" at bounding box center [922, 344] width 976 height 23
click at [884, 342] on p "Jsi barber a máš zájem vyhrát celou sadu JRL Diamante x Lamborghini" at bounding box center [922, 344] width 976 height 23
click at [485, 341] on p "Jsi barber a máš zájem vyhrát celou sadu JRL Diamante x Lamborghini?" at bounding box center [922, 344] width 976 height 23
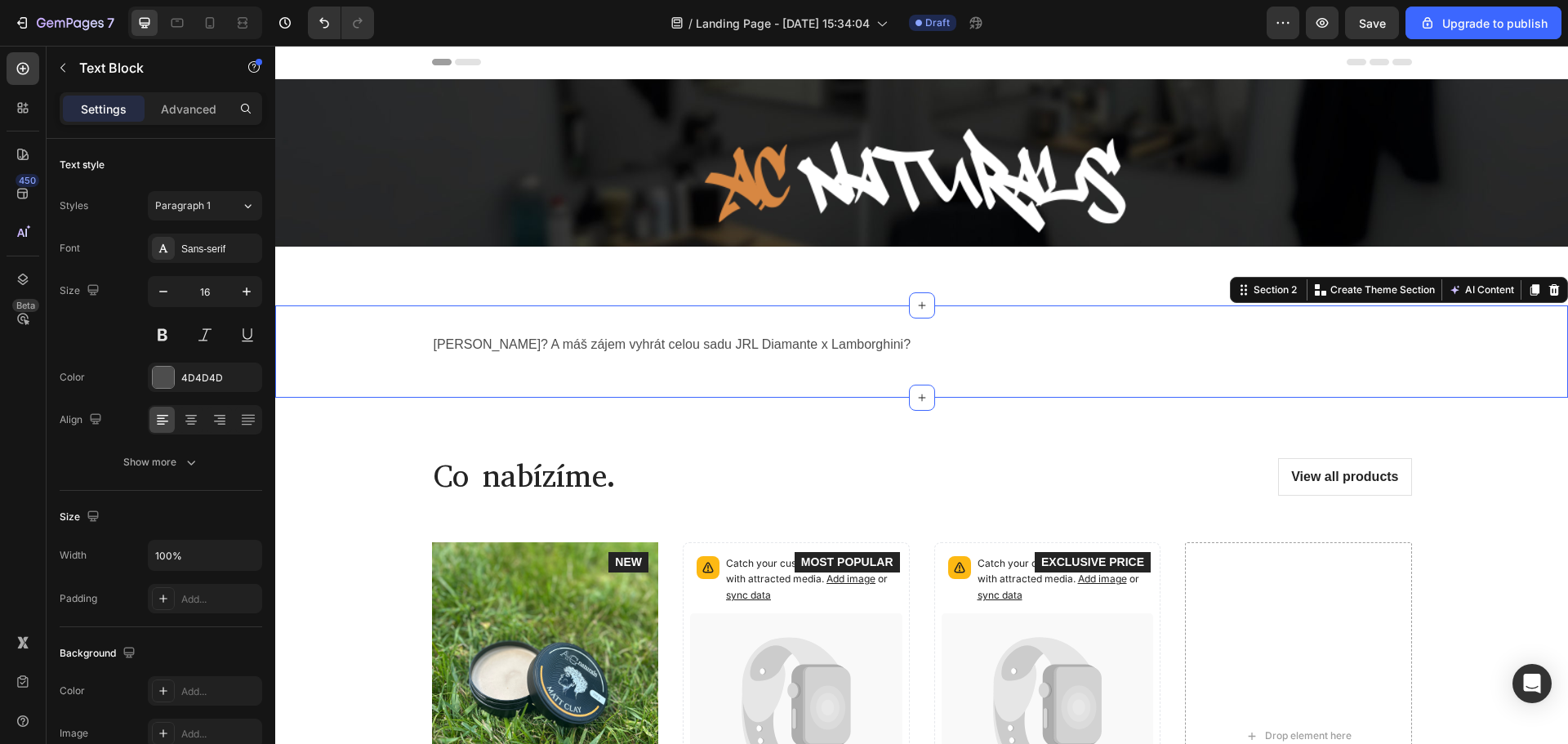
click at [928, 367] on div "Jsi barber? A máš zájem vyhrát celou sadu JRL Diamante x Lamborghini? Text Bloc…" at bounding box center [922, 351] width 1292 height 40
click at [913, 348] on p "Jsi barber? A máš zájem vyhrát celou sadu JRL Diamante x Lamborghini?" at bounding box center [922, 344] width 976 height 23
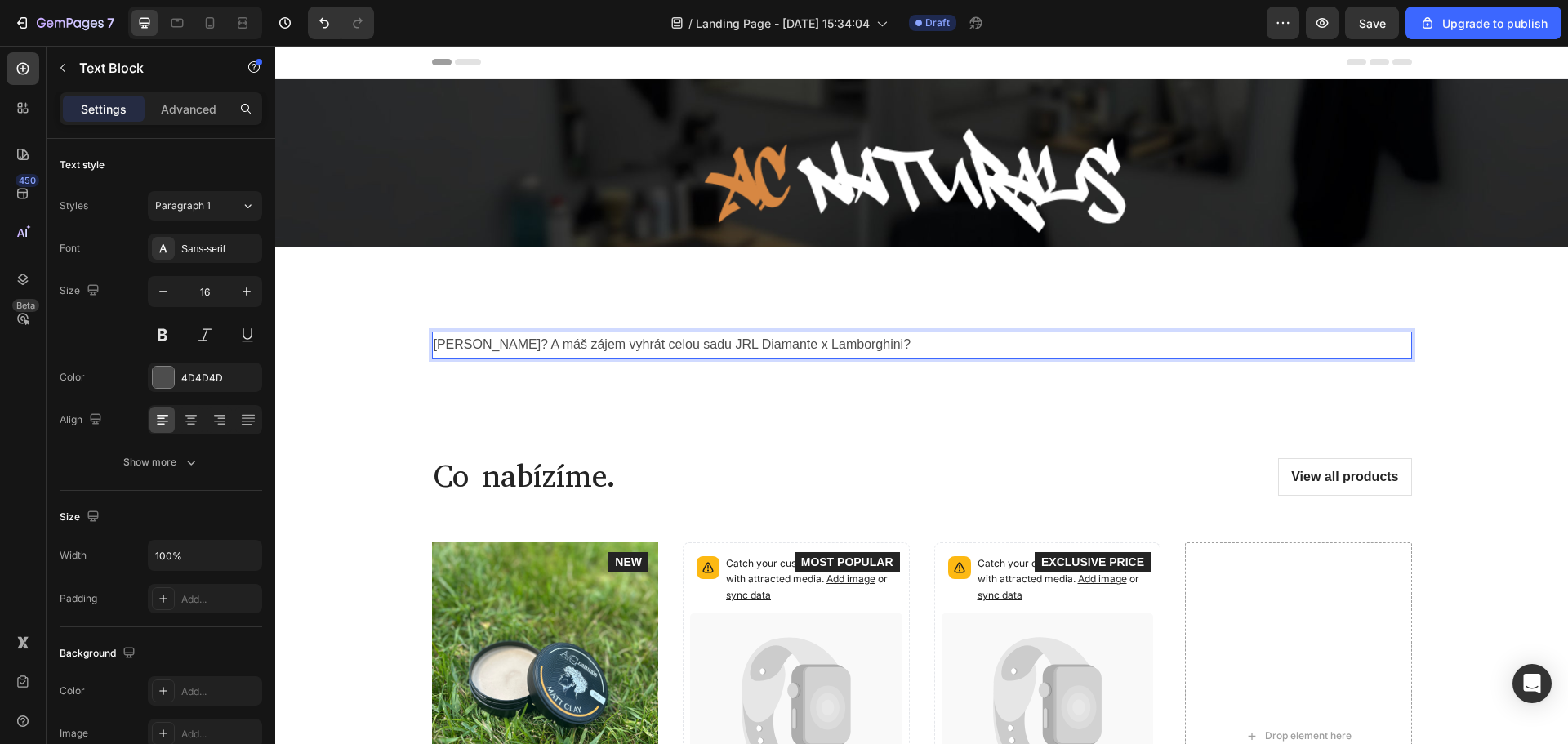
click at [487, 342] on p "Jsi barber? A máš zájem vyhrát celou sadu JRL Diamante x Lamborghini?" at bounding box center [922, 344] width 976 height 23
click at [509, 342] on p "Jsi barber💈? A máš zájem vyhrát celou sadu JRL Diamante x Lamborghini?" at bounding box center [922, 344] width 976 height 23
click at [904, 339] on p "Jsi barber💈? A máš zájem vyhrát celou sadu JRL Diamante x Lamborghini?" at bounding box center [922, 344] width 976 height 23
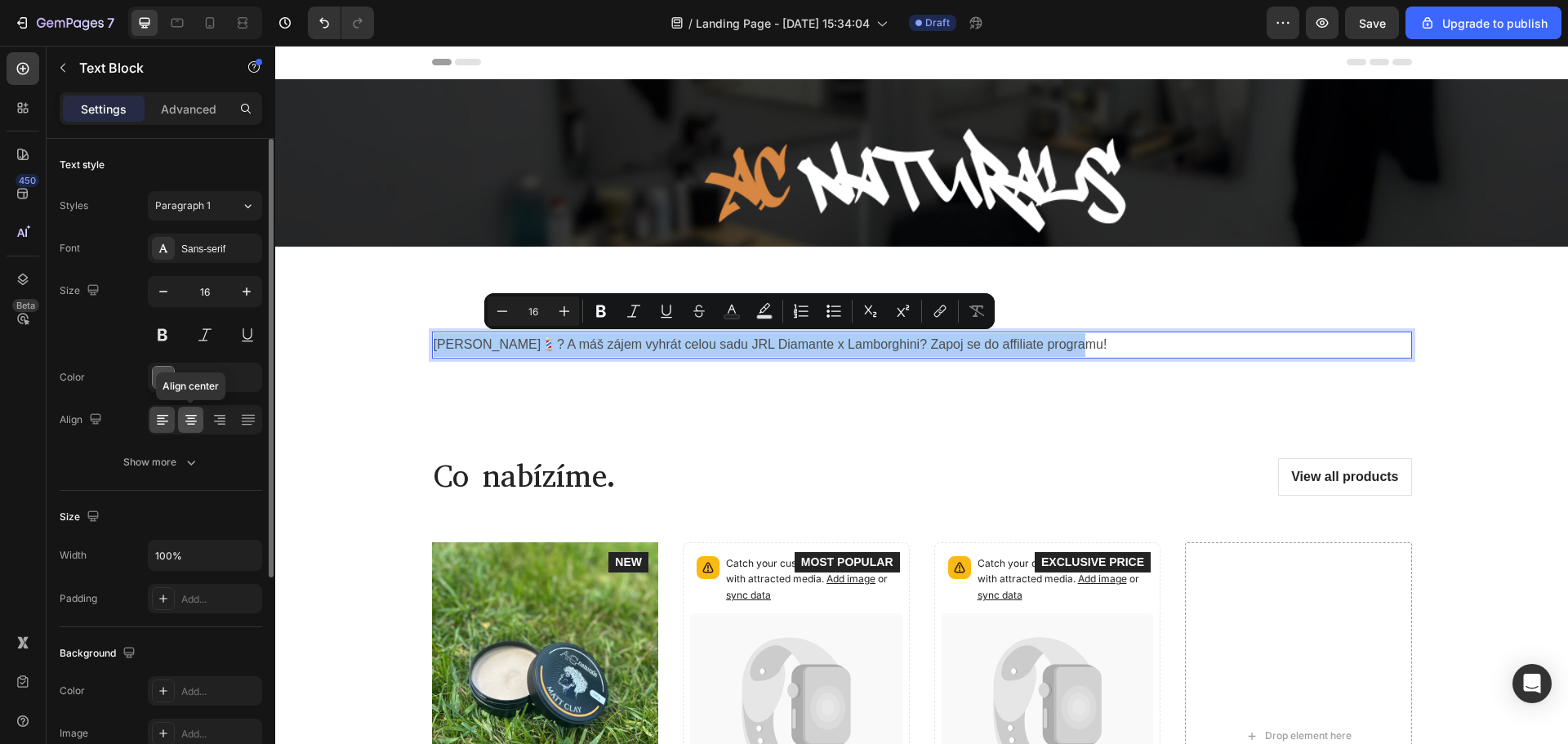
click at [194, 422] on icon at bounding box center [190, 419] width 16 height 16
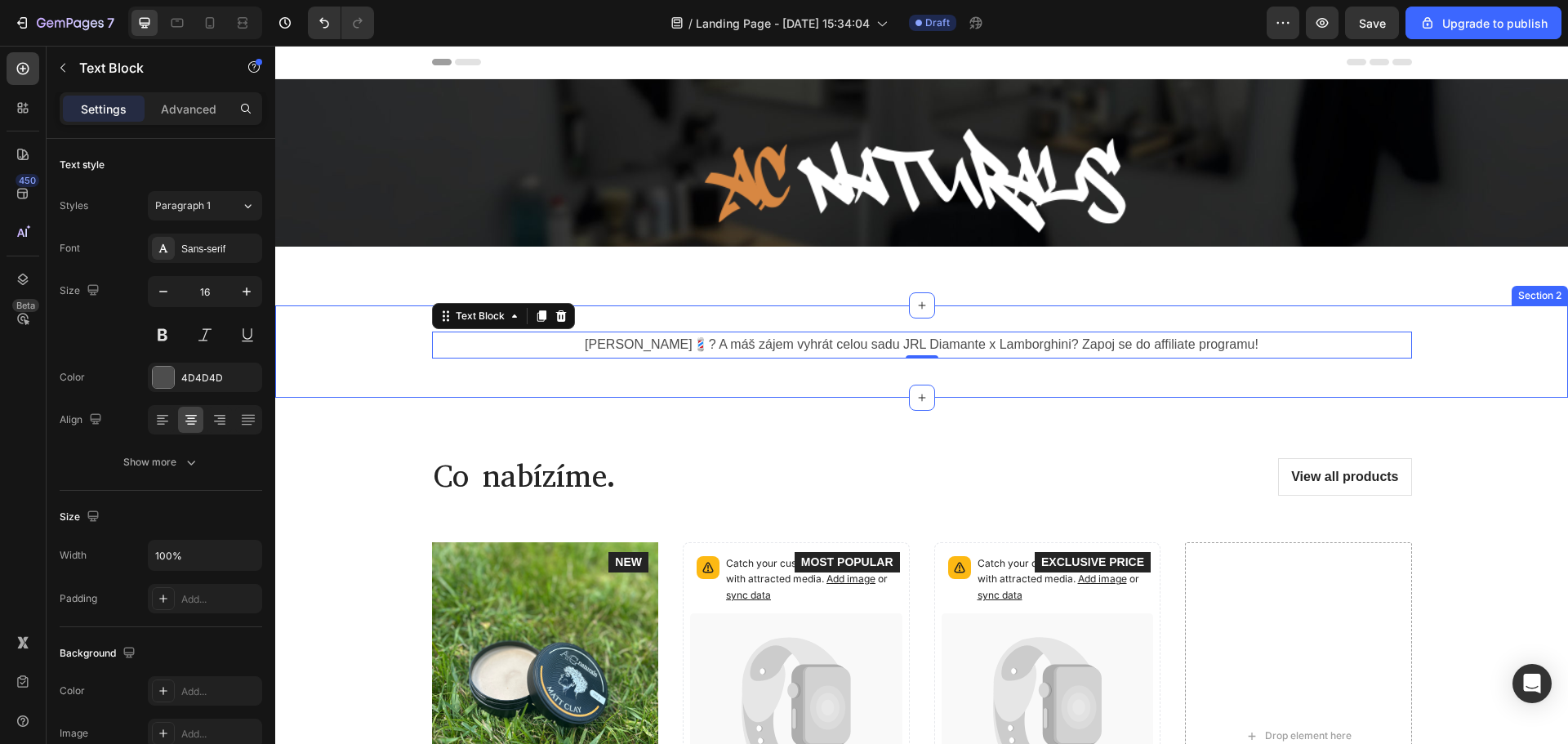
click at [1254, 348] on p "[PERSON_NAME]💈? A máš zájem vyhrát celou sadu JRL Diamante x Lamborghini? Zapoj…" at bounding box center [922, 344] width 976 height 23
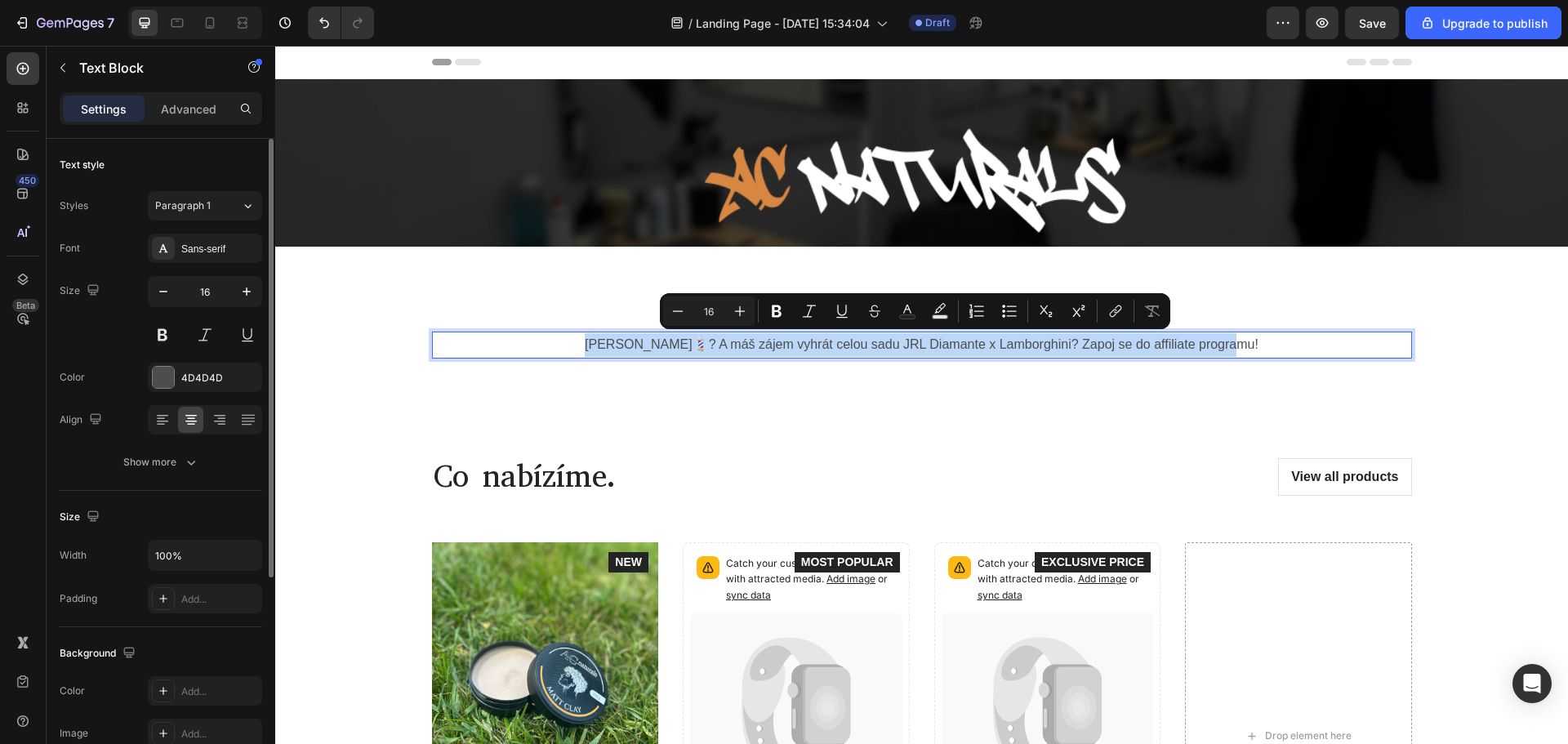
scroll to position [244, 0]
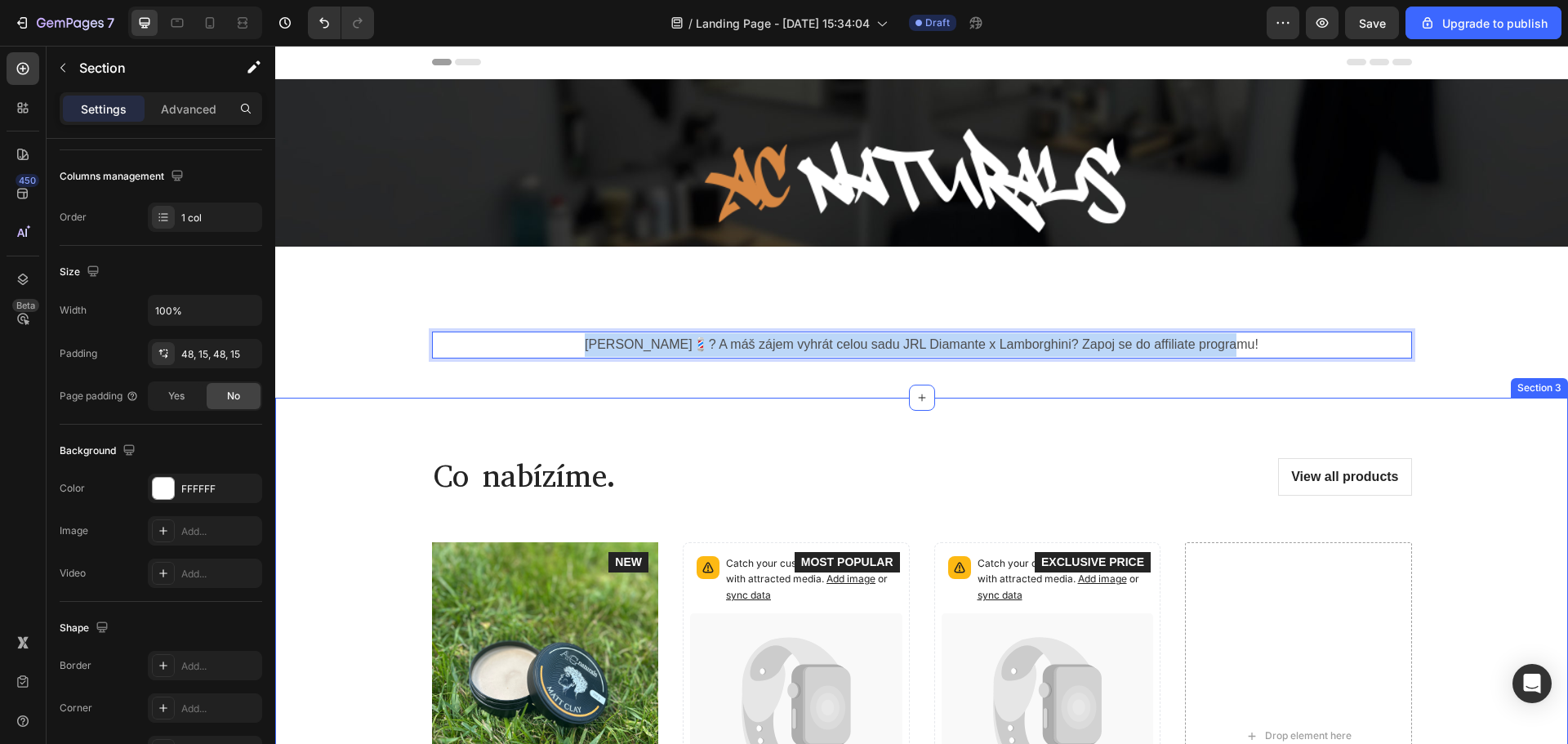
click at [601, 410] on div "Co nabízíme. Heading View all products Button Row Product Images Icon Icon Icon…" at bounding box center [922, 693] width 1292 height 590
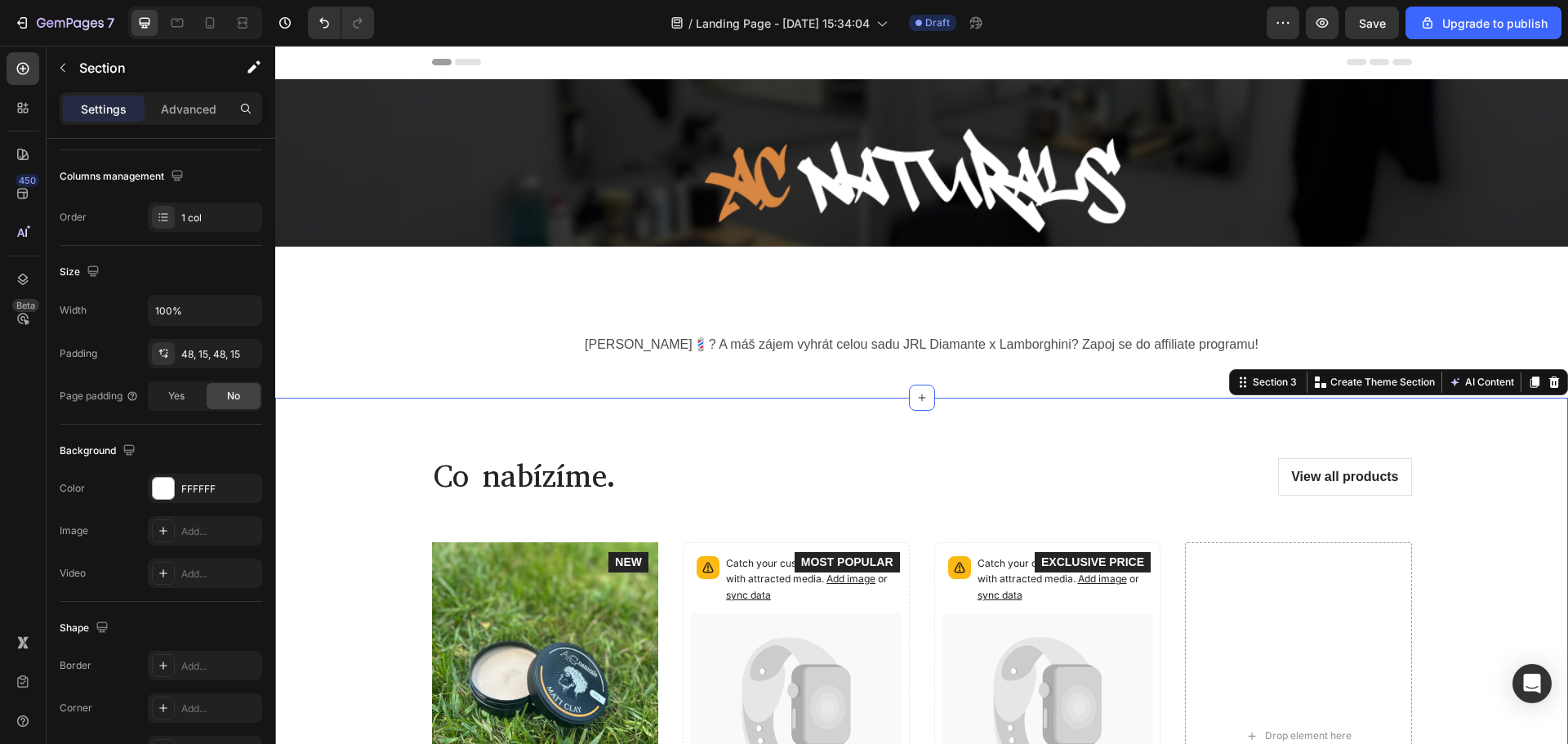
scroll to position [0, 0]
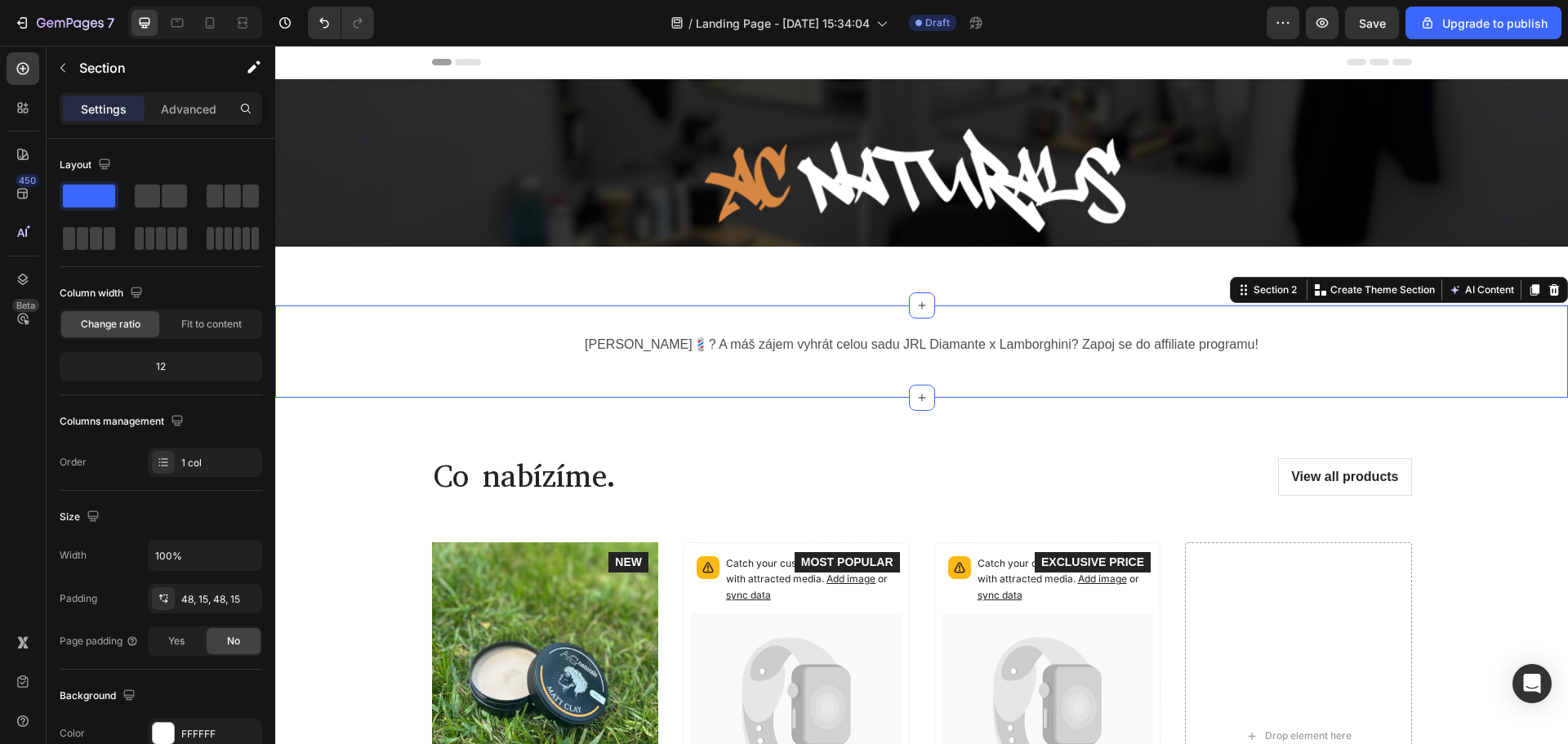
click at [695, 361] on div "Jsi barber💈? A máš zájem vyhrát celou sadu JRL Diamante x Lamborghini? Zapoj se…" at bounding box center [922, 351] width 1292 height 40
click at [182, 597] on div "32, 0, 32, 0" at bounding box center [205, 598] width 48 height 15
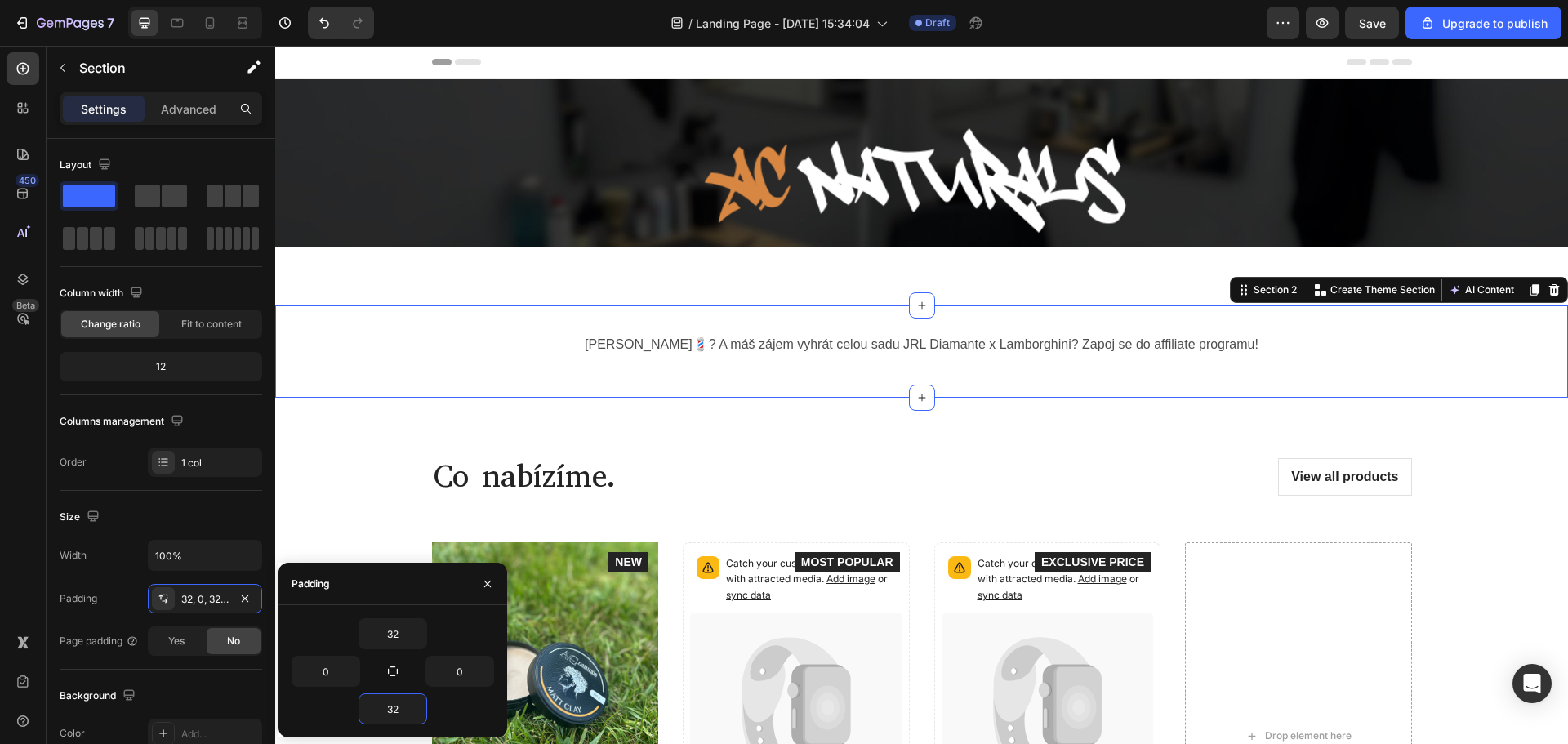
type input "0"
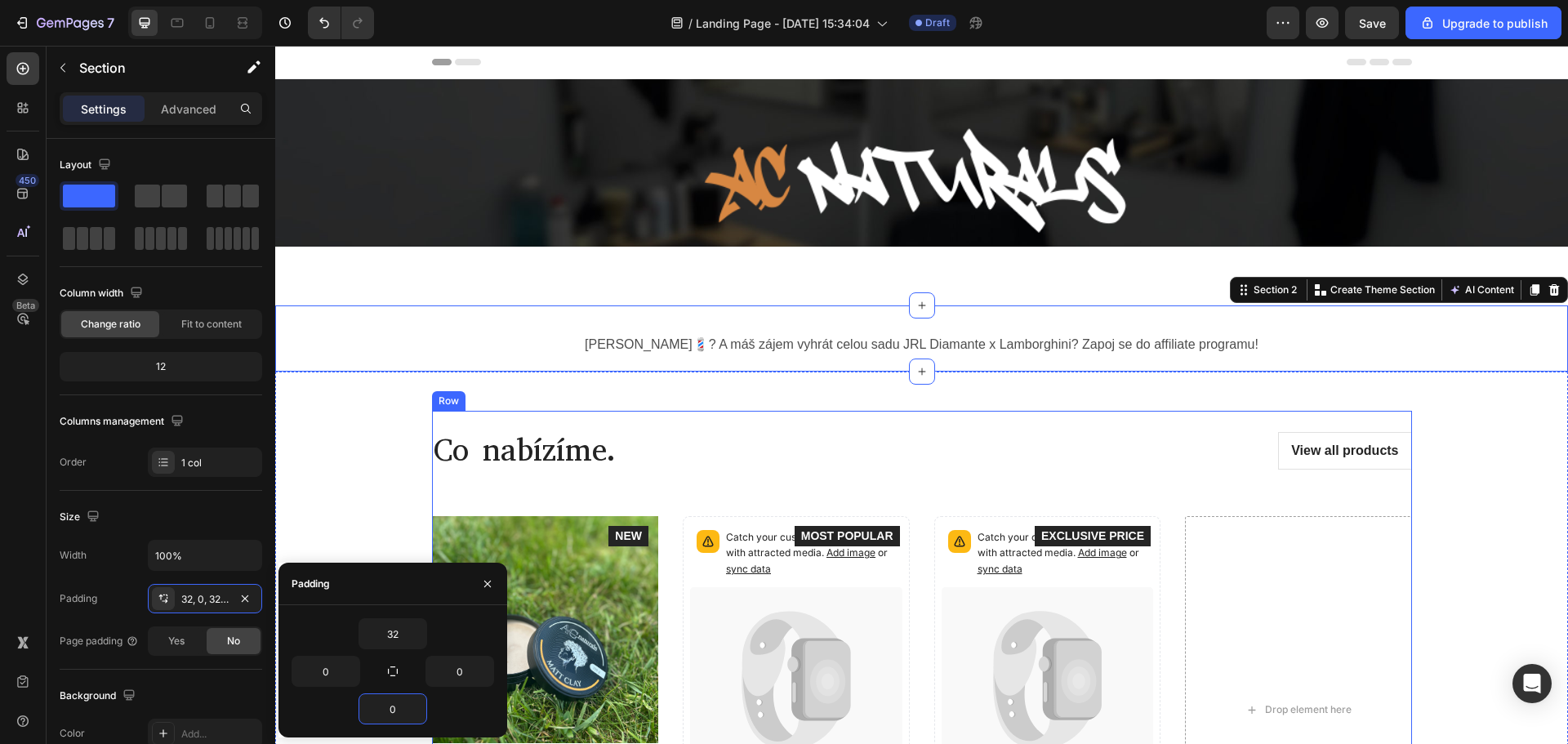
click at [534, 440] on h2 "Co nabízíme." at bounding box center [670, 450] width 476 height 41
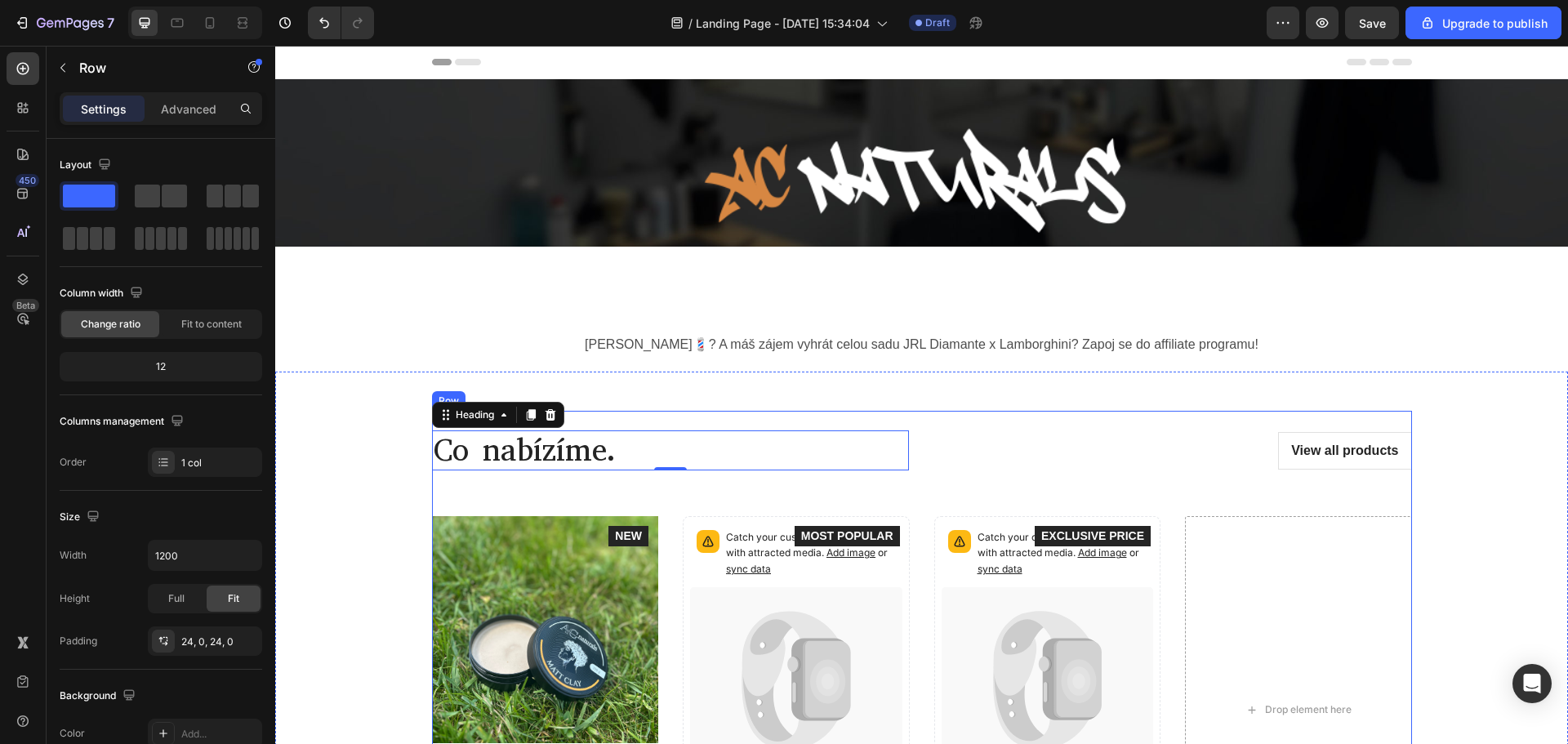
click at [598, 421] on div "Co nabízíme. Heading 0 View all products Button Row Product Images Icon Icon Ic…" at bounding box center [922, 666] width 980 height 512
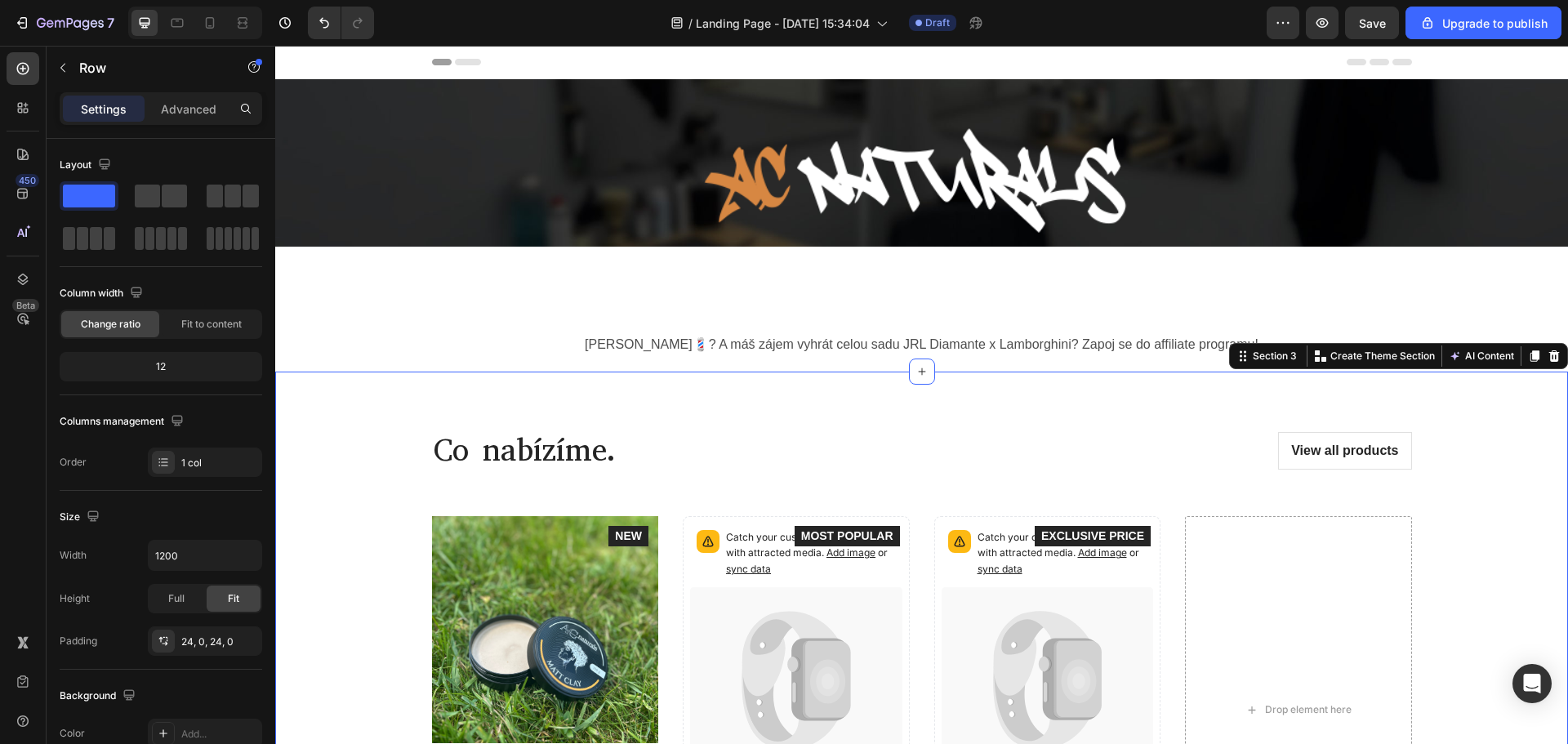
click at [702, 400] on div "Co nabízíme. Heading View all products Button Row Product Images Icon Icon Icon…" at bounding box center [922, 666] width 1292 height 590
click at [182, 597] on div "48, 15, 48, 15" at bounding box center [205, 598] width 48 height 15
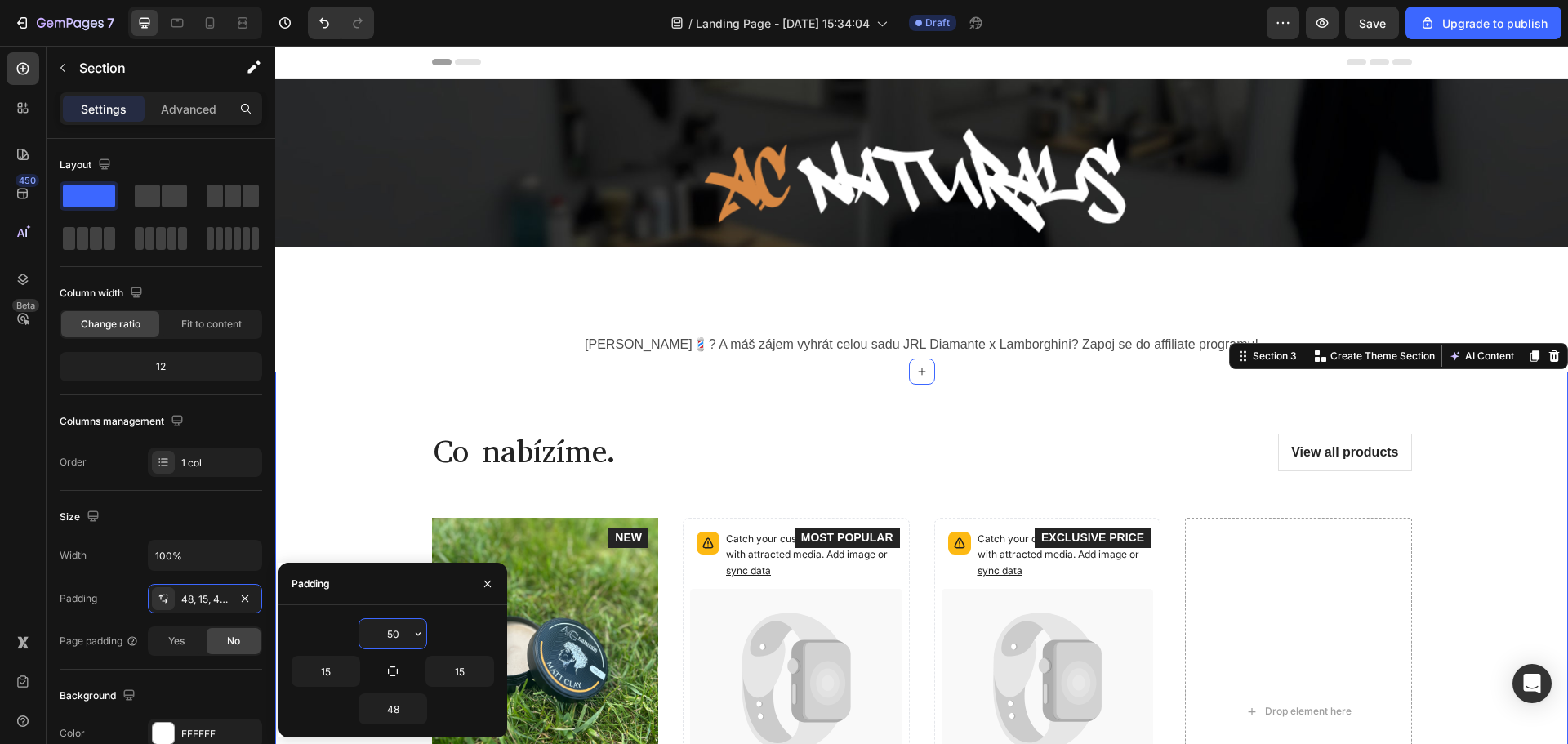
type input "5"
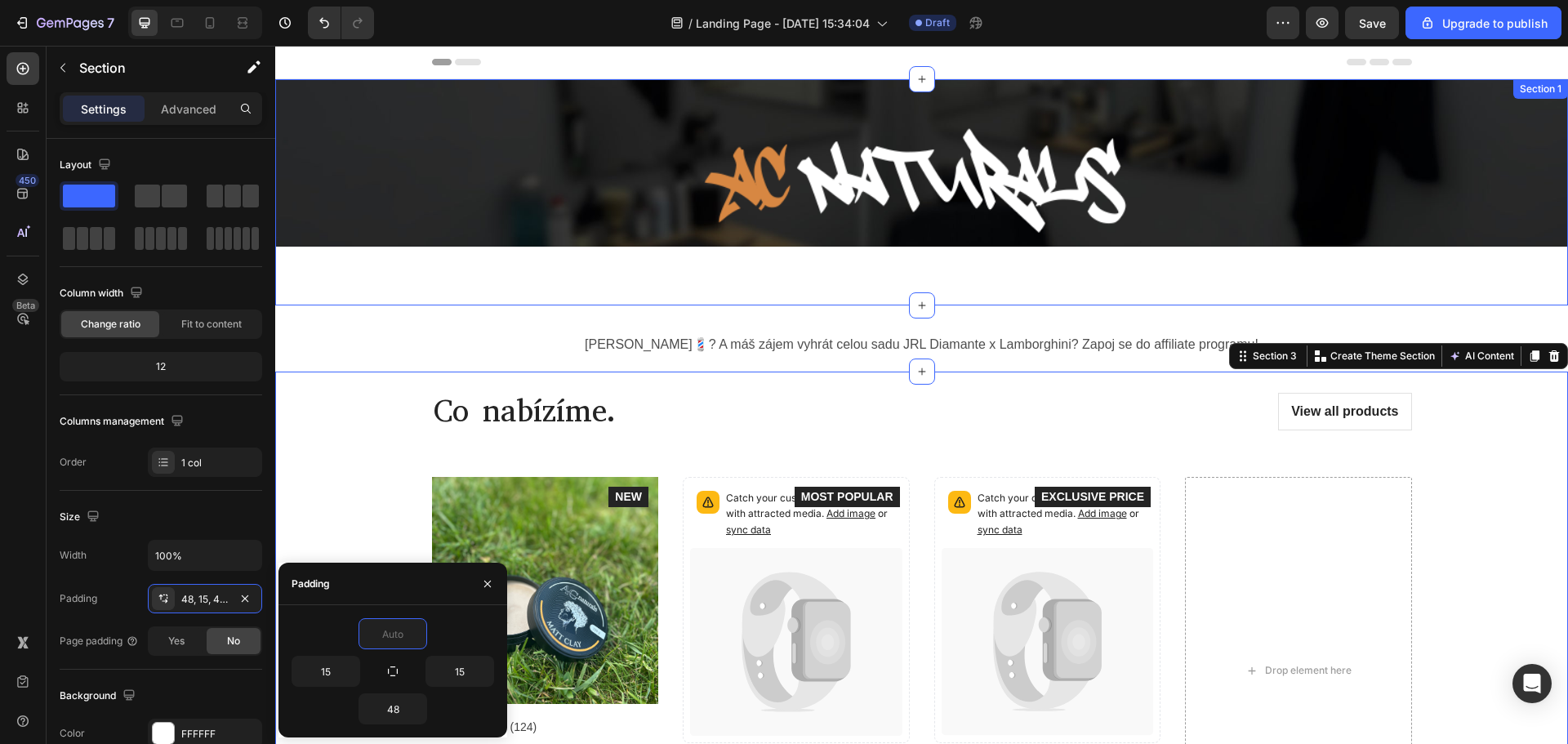
click at [414, 302] on div "Image Row Section 1" at bounding box center [922, 192] width 1292 height 226
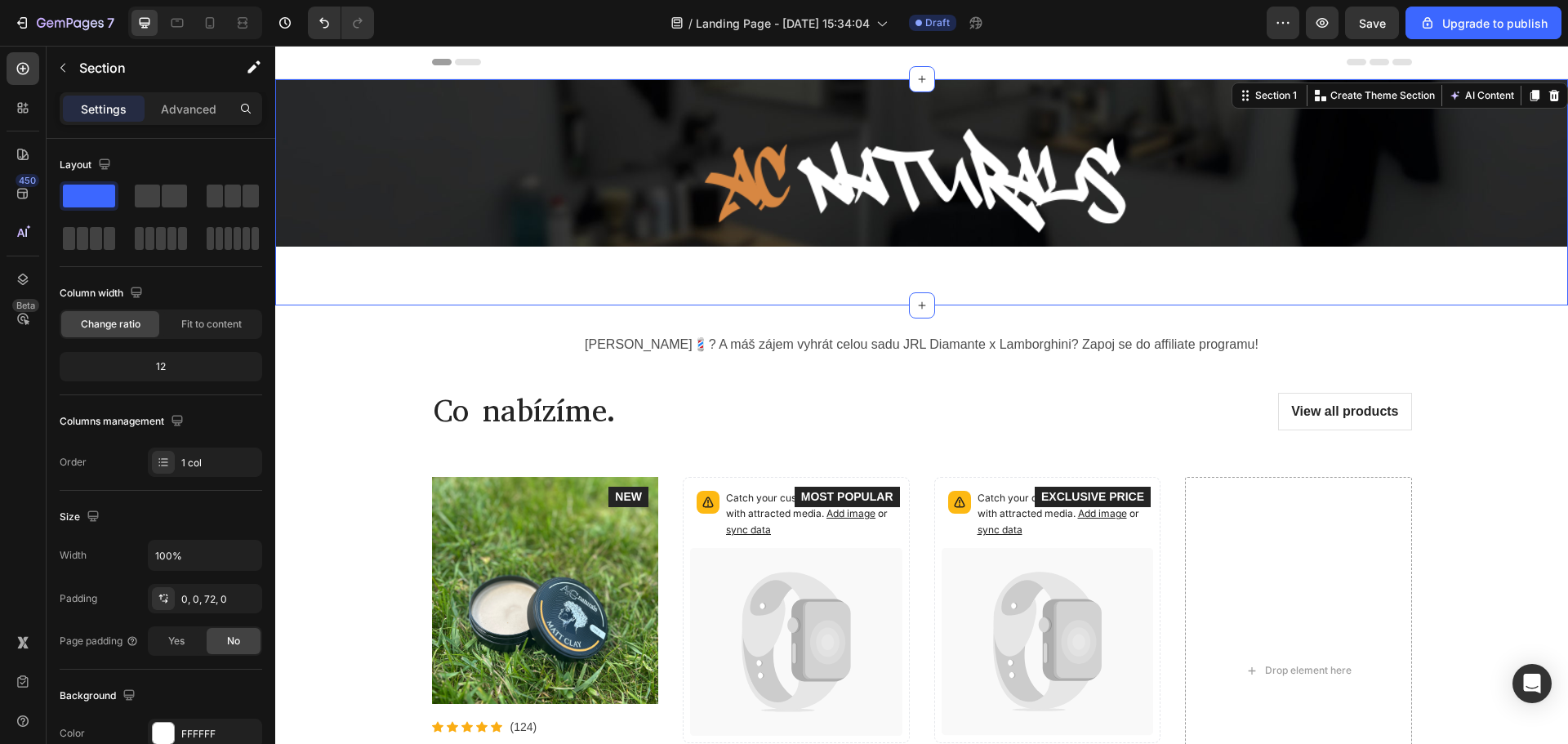
click at [445, 271] on div "Image Row Section 1 You can create reusable sections Create Theme Section AI Co…" at bounding box center [922, 192] width 1292 height 226
click at [386, 394] on div "Co nabízíme. Heading View all products Button Row Product Images Icon Icon Icon…" at bounding box center [921, 628] width 1268 height 512
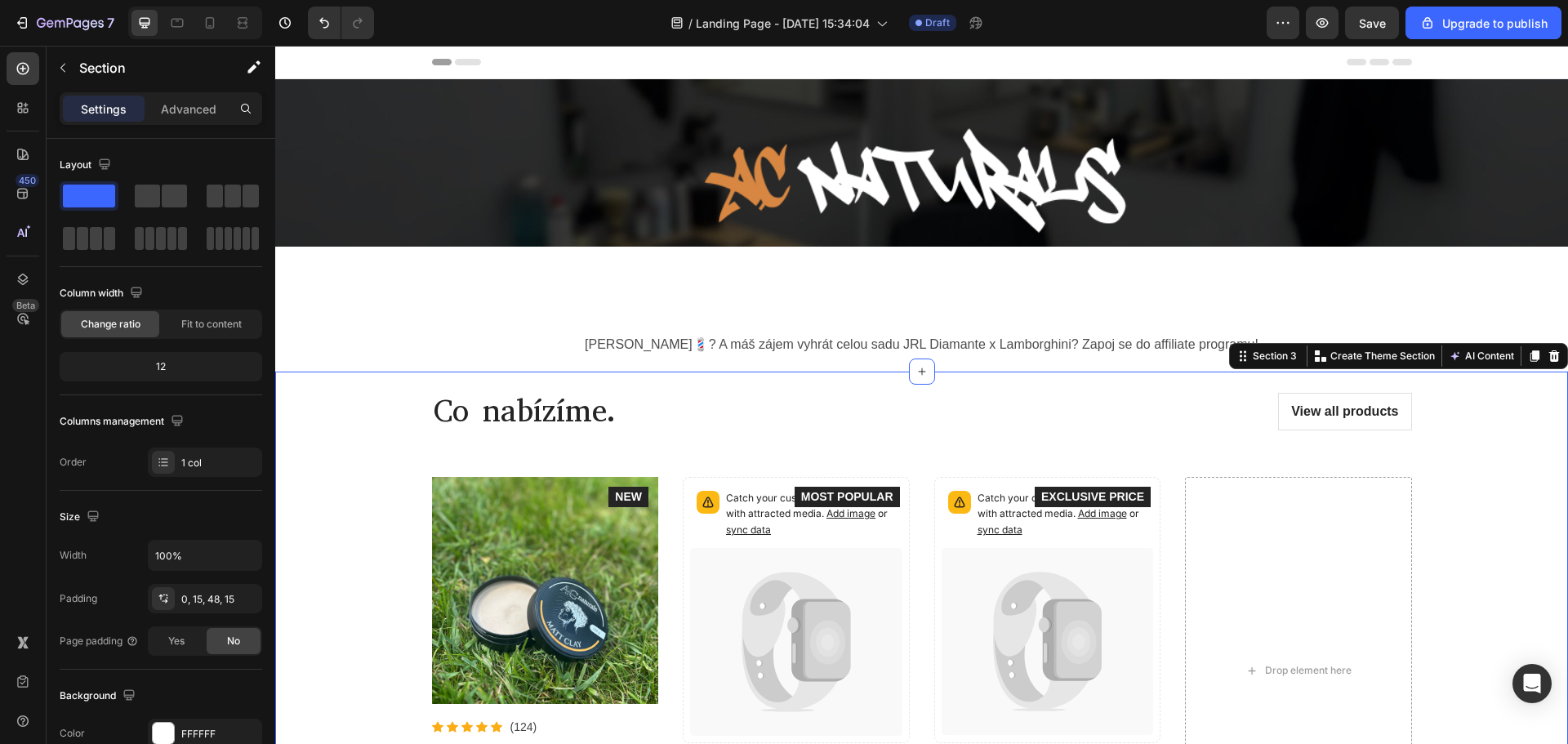
click at [801, 353] on p "[PERSON_NAME]💈? A máš zájem vyhrát celou sadu JRL Diamante x Lamborghini? Zapoj…" at bounding box center [922, 344] width 976 height 23
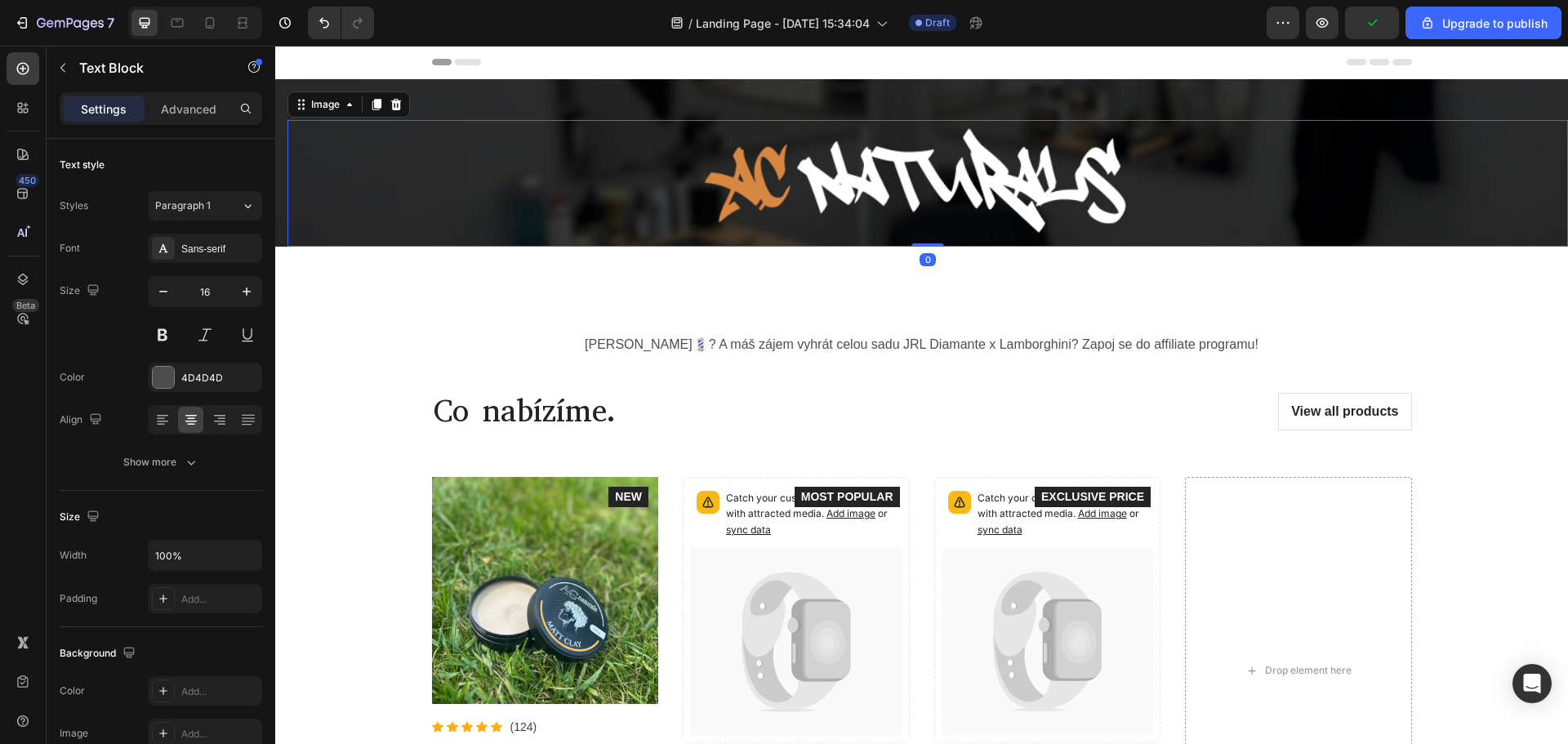
click at [863, 155] on img at bounding box center [927, 183] width 506 height 111
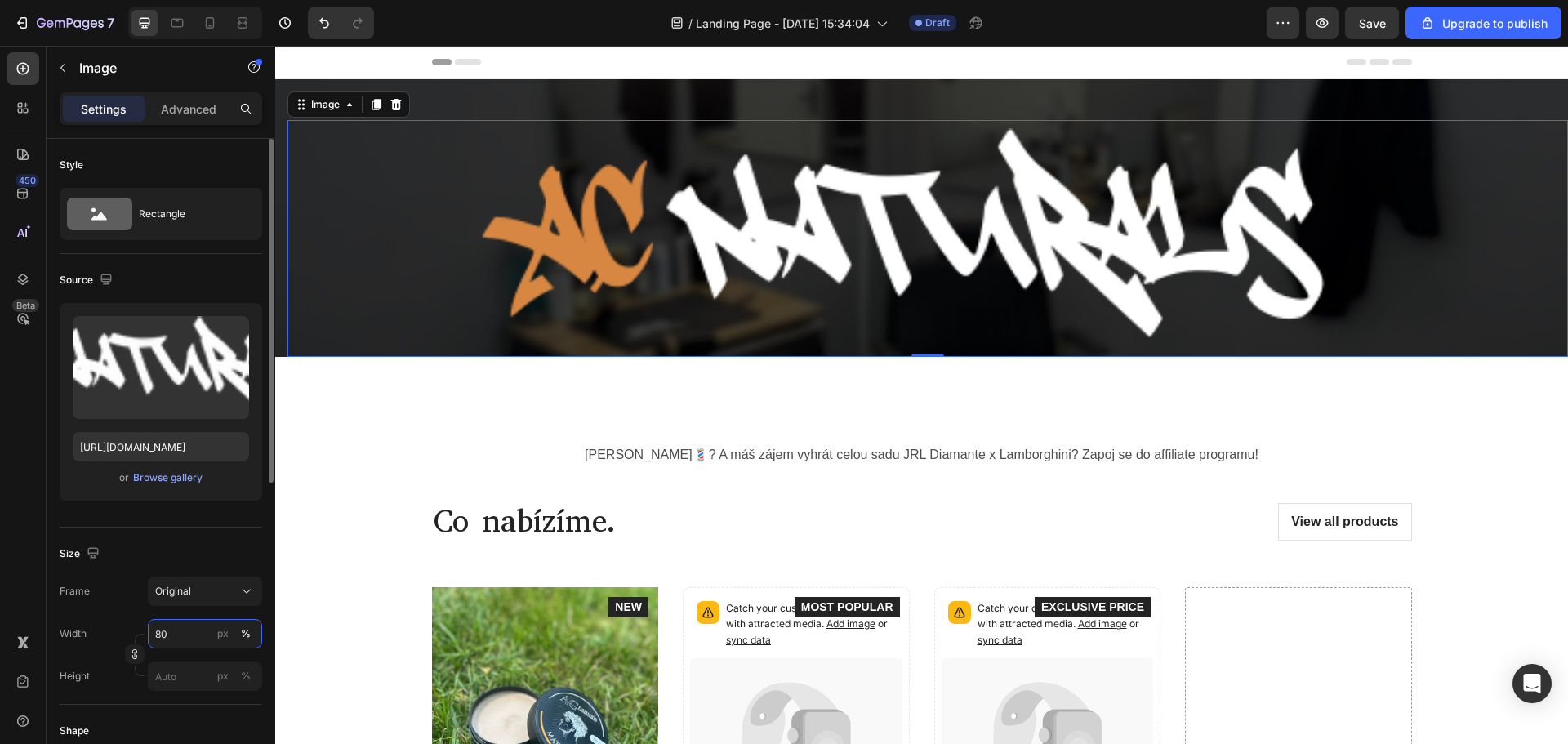
type input "8"
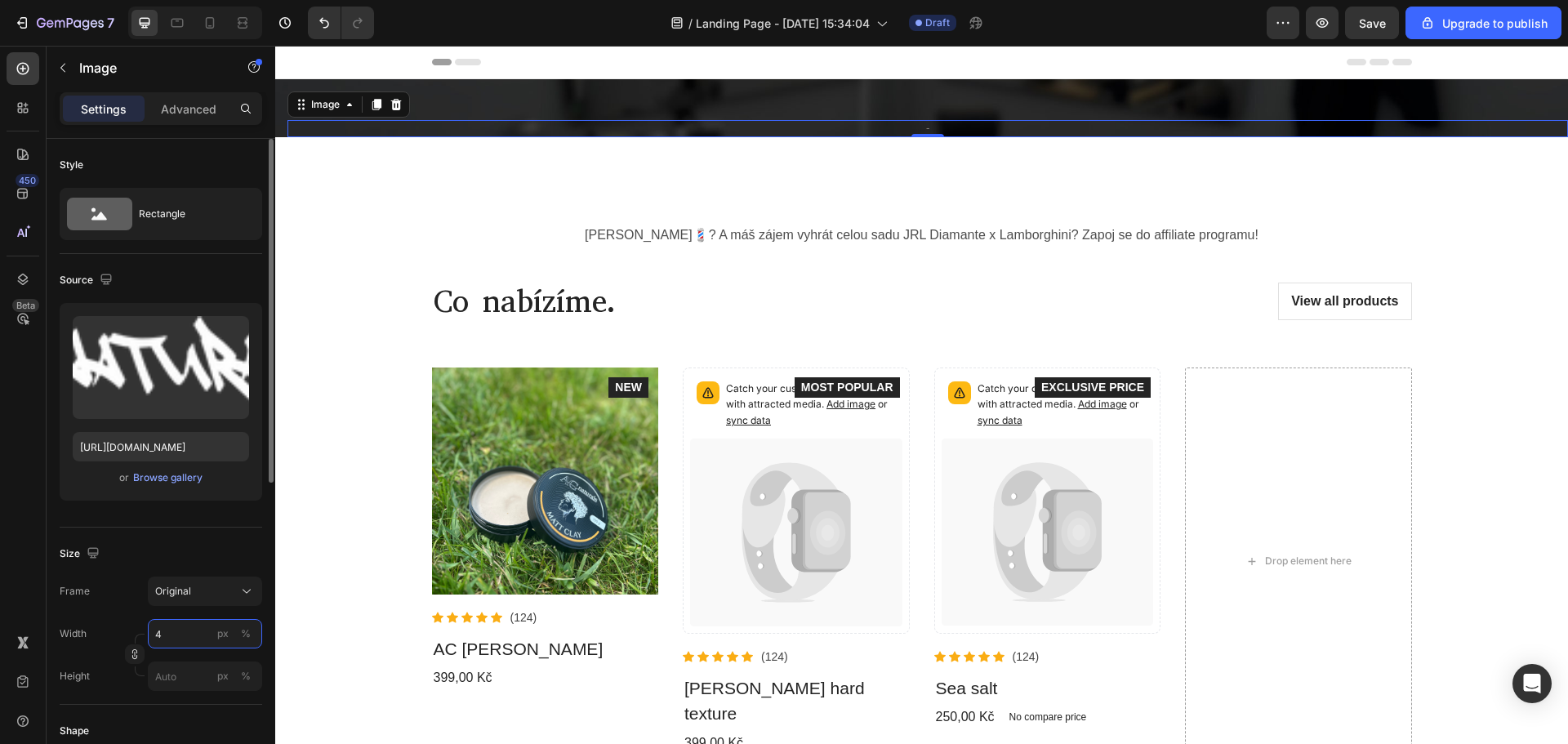
type input "40"
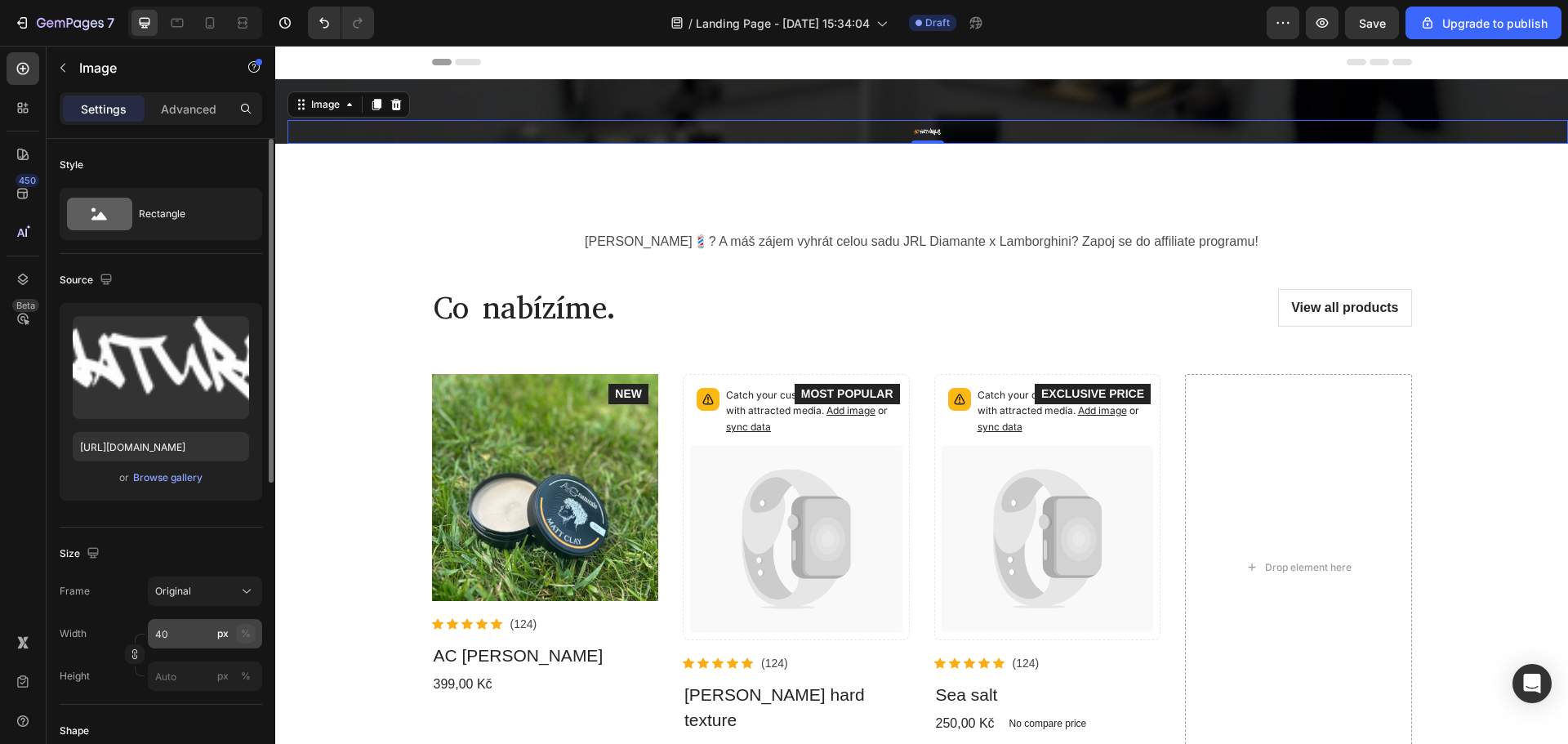
click at [250, 630] on div "%" at bounding box center [245, 632] width 10 height 15
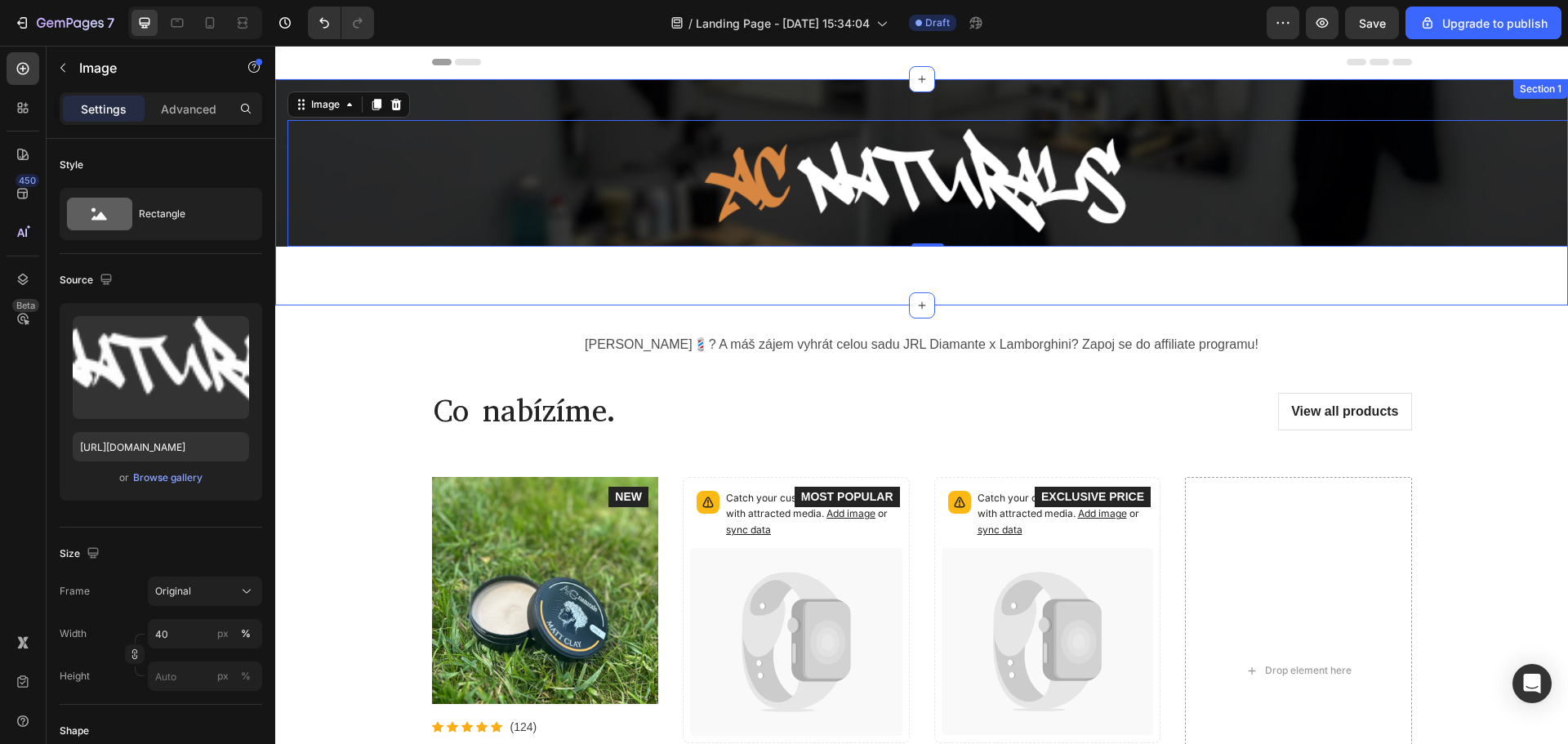
click at [376, 328] on div "Jsi barber💈? A máš zájem vyhrát celou sadu JRL Diamante x Lamborghini? Zapoj se…" at bounding box center [922, 339] width 1292 height 66
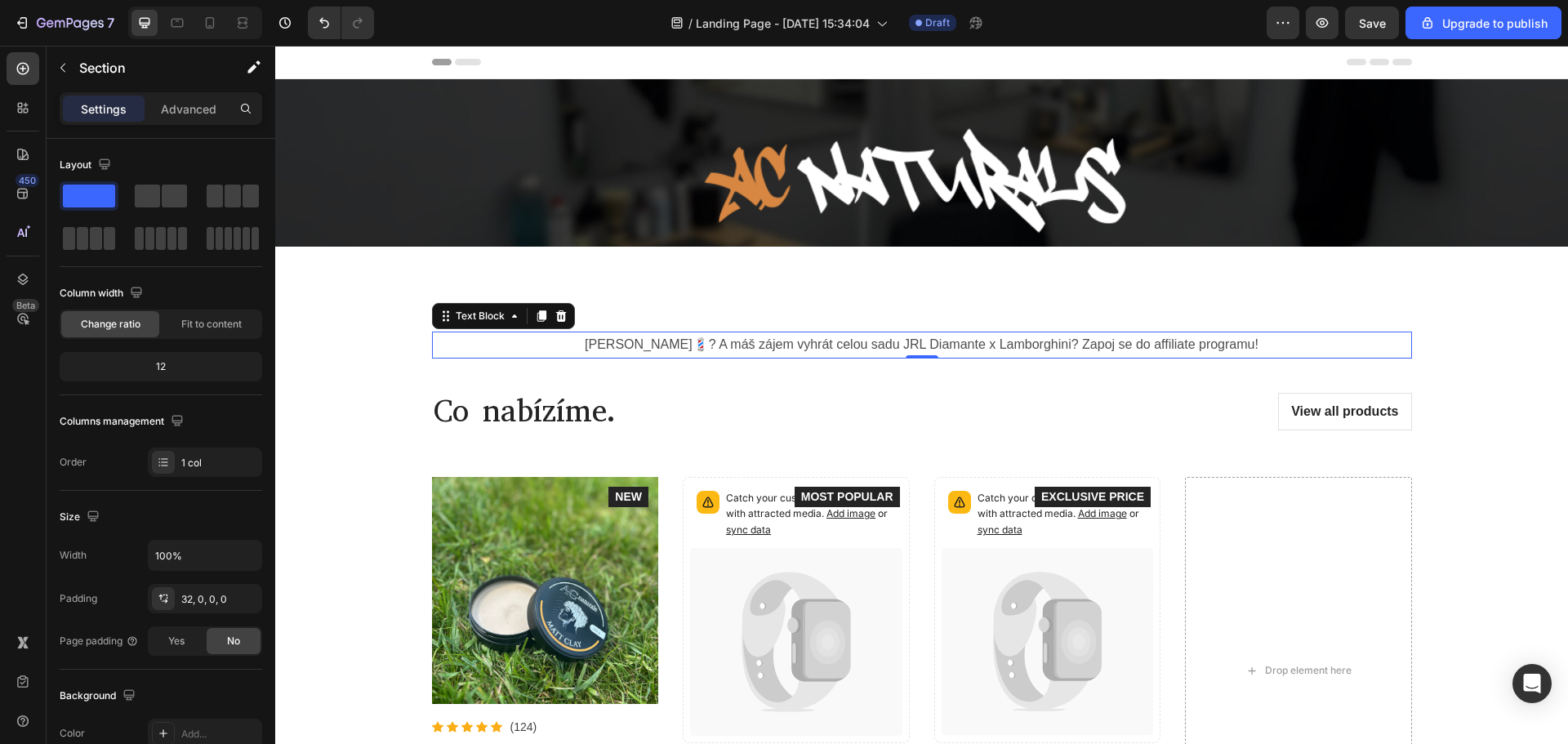
click at [1294, 344] on p "[PERSON_NAME]💈? A máš zájem vyhrát celou sadu JRL Diamante x Lamborghini? Zapoj…" at bounding box center [922, 344] width 976 height 23
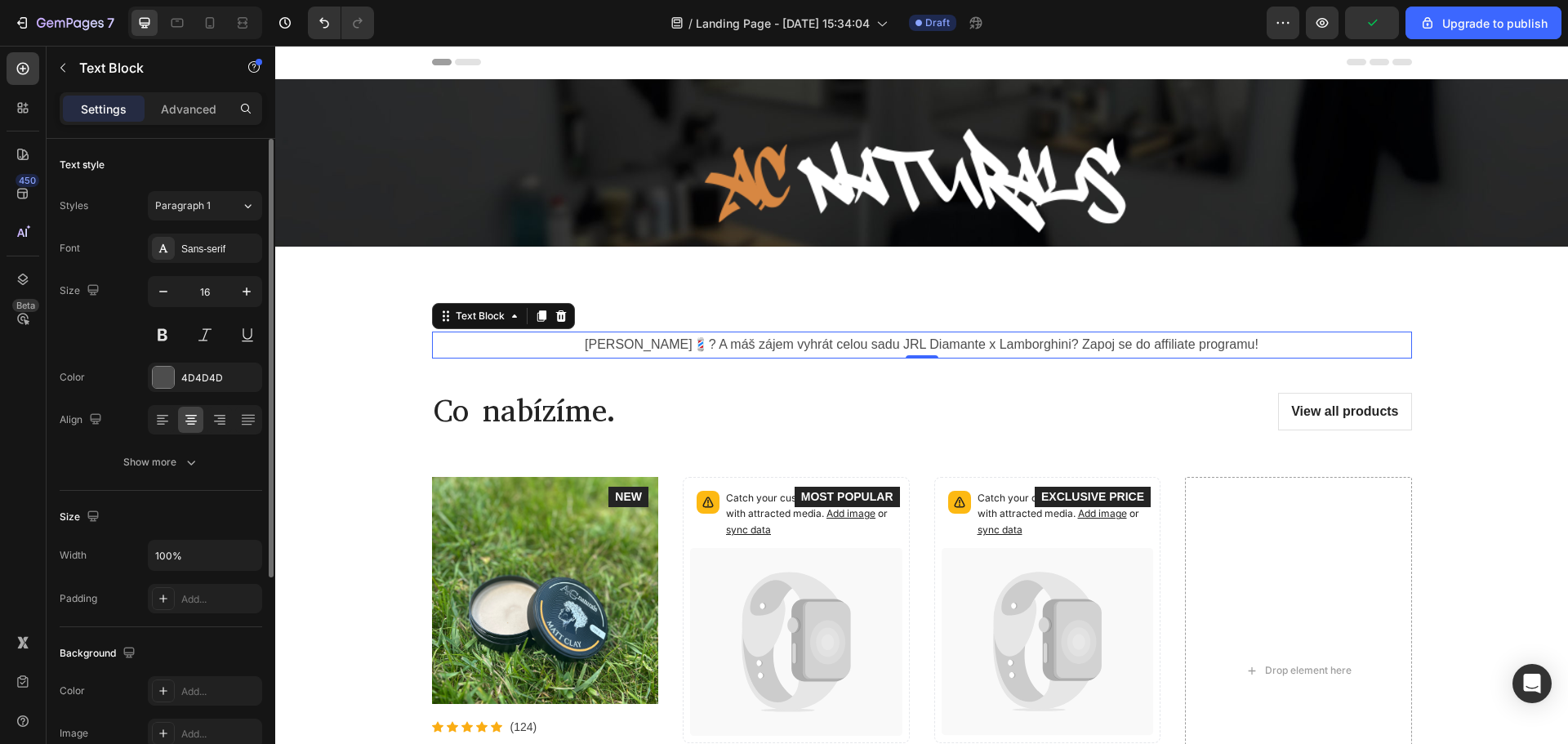
scroll to position [316, 0]
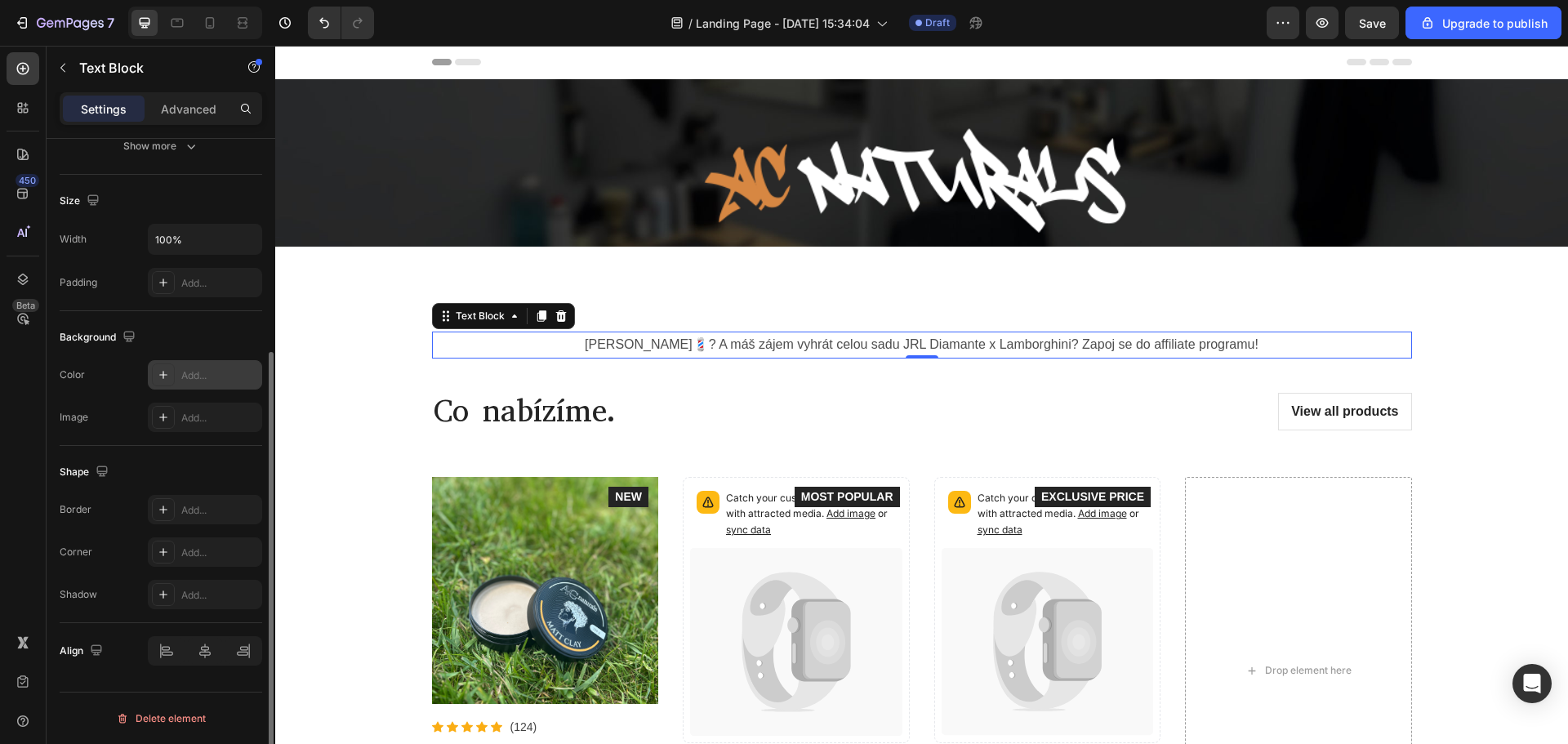
click at [166, 374] on icon at bounding box center [163, 374] width 8 height 8
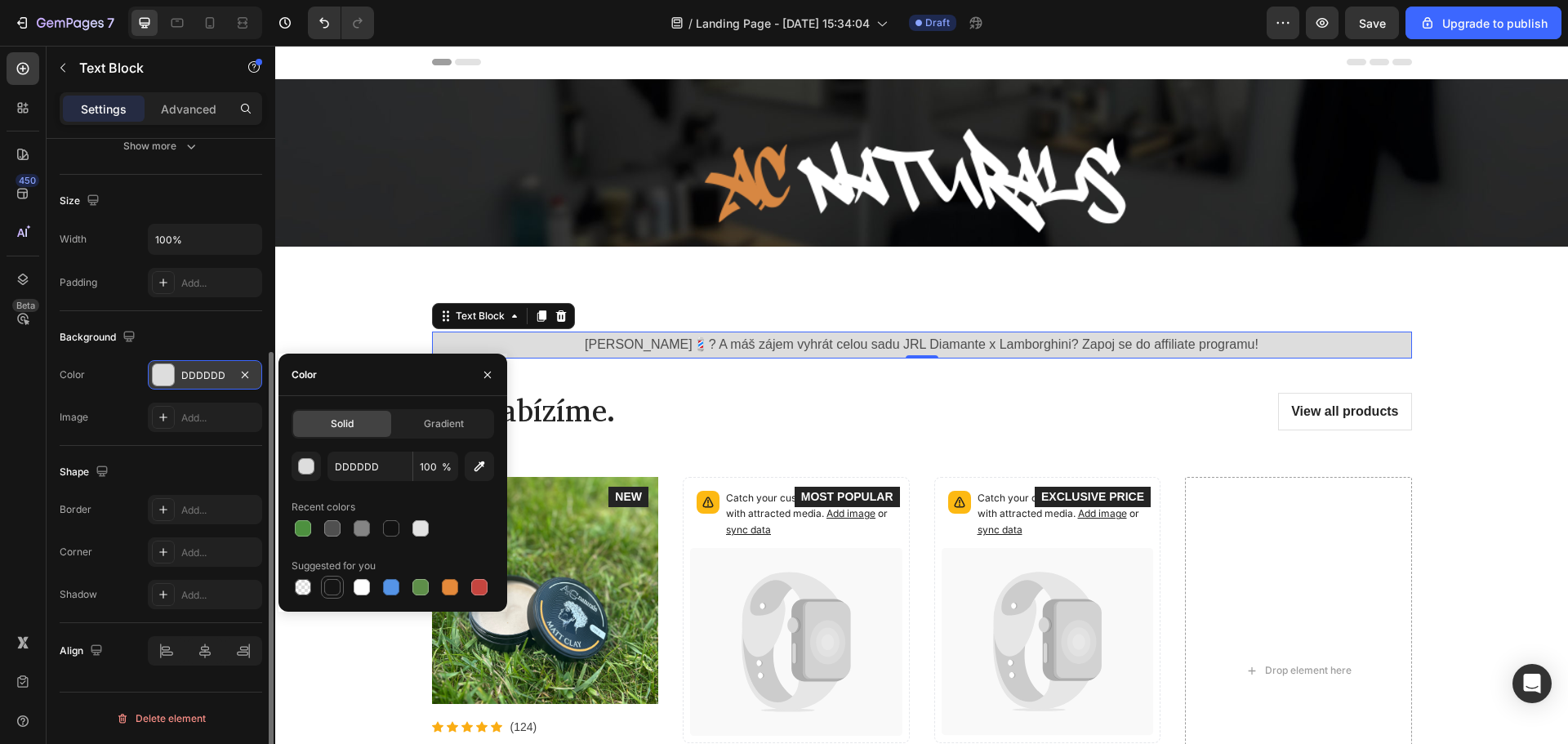
click at [333, 590] on div at bounding box center [332, 587] width 16 height 16
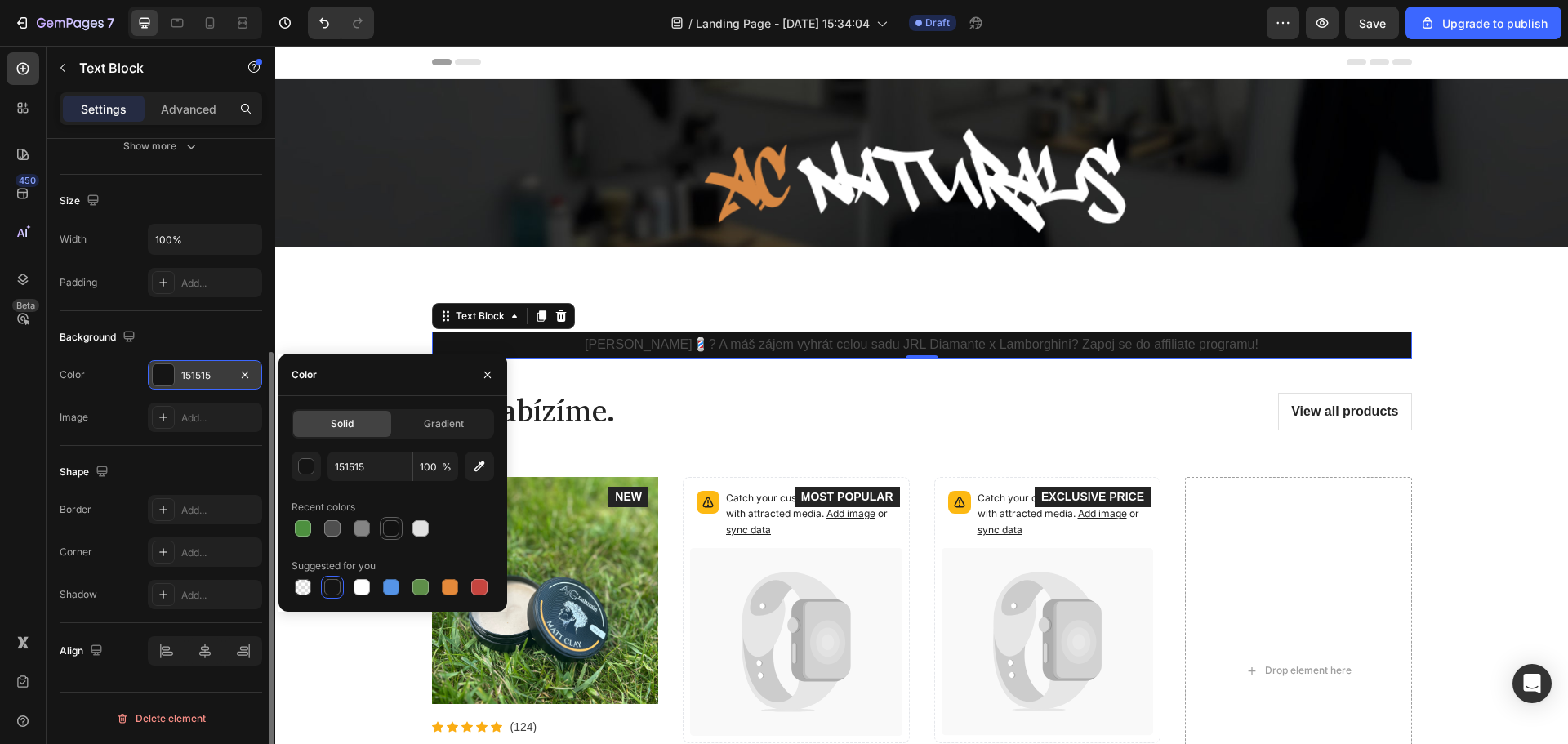
click at [391, 534] on div at bounding box center [391, 528] width 16 height 16
type input "121212"
click at [312, 471] on div "button" at bounding box center [307, 467] width 16 height 16
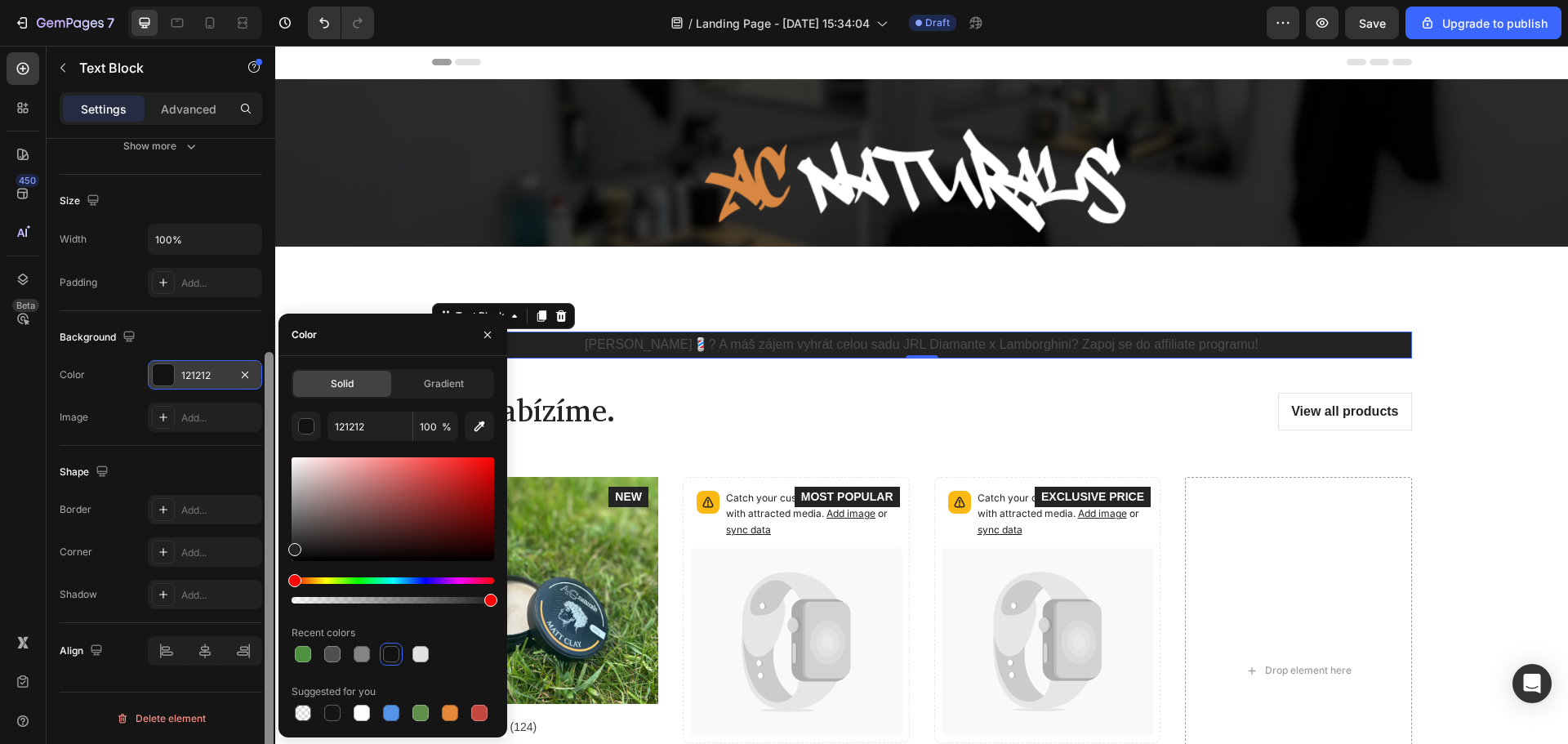
drag, startPoint x: 301, startPoint y: 527, endPoint x: 264, endPoint y: 545, distance: 41.1
click at [264, 545] on div "450 Beta Sections(18) Elements(83) Section Element Hero Section Product Detail …" at bounding box center [138, 394] width 276 height 697
click at [551, 307] on div at bounding box center [561, 316] width 19 height 19
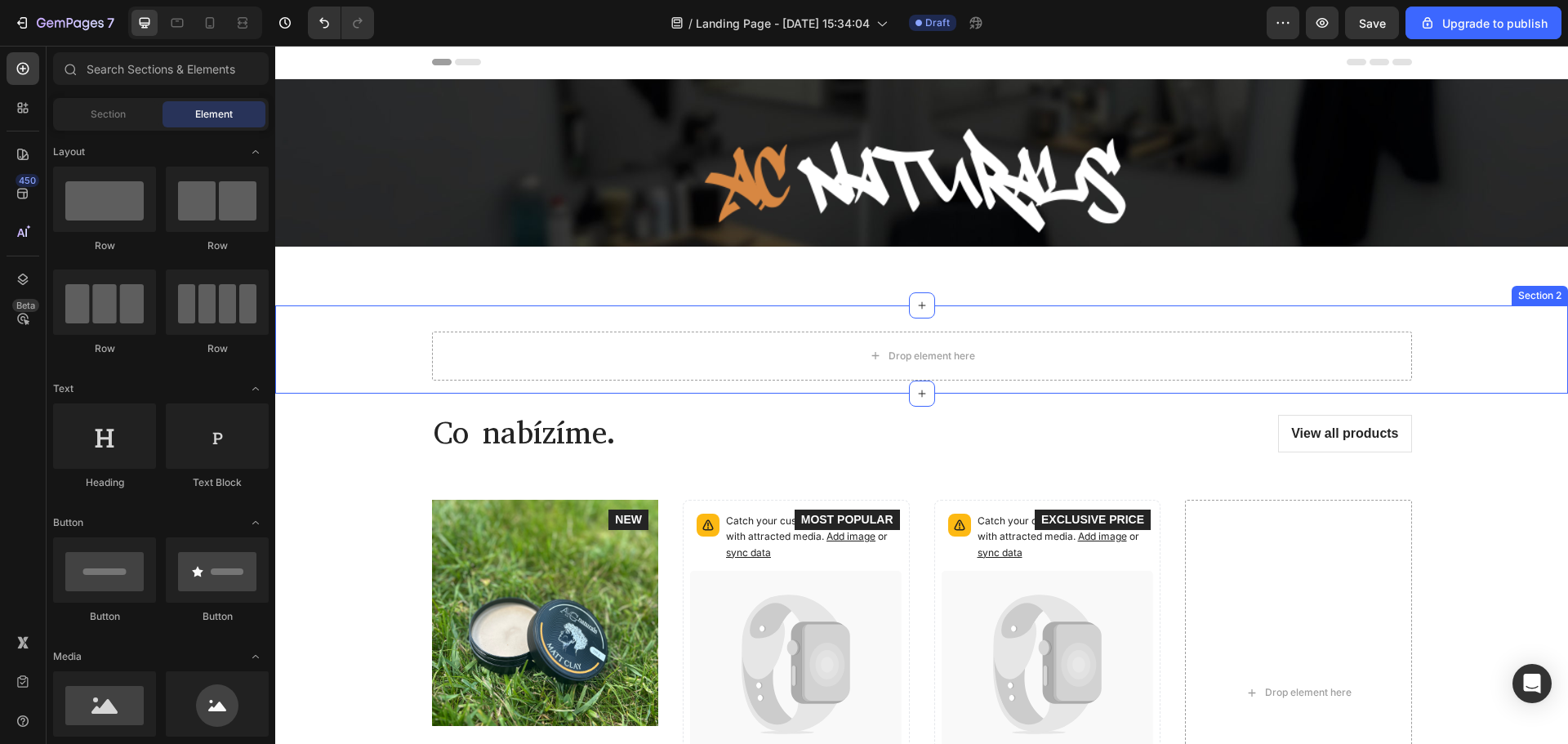
click at [761, 333] on div "Drop element here" at bounding box center [922, 356] width 980 height 49
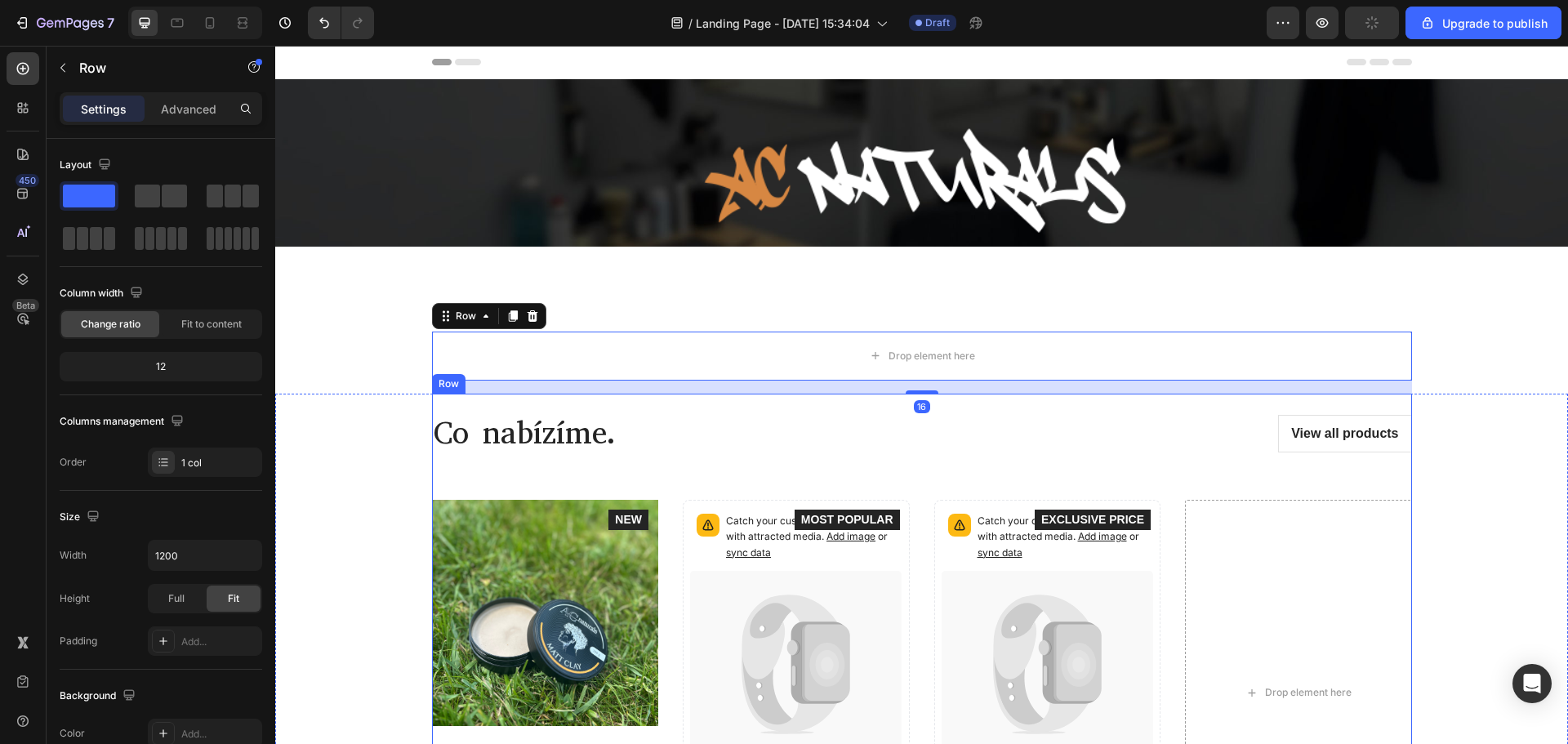
click at [1342, 355] on div "Drop element here" at bounding box center [922, 356] width 980 height 49
click at [311, 23] on button "Undo/Redo" at bounding box center [324, 23] width 33 height 33
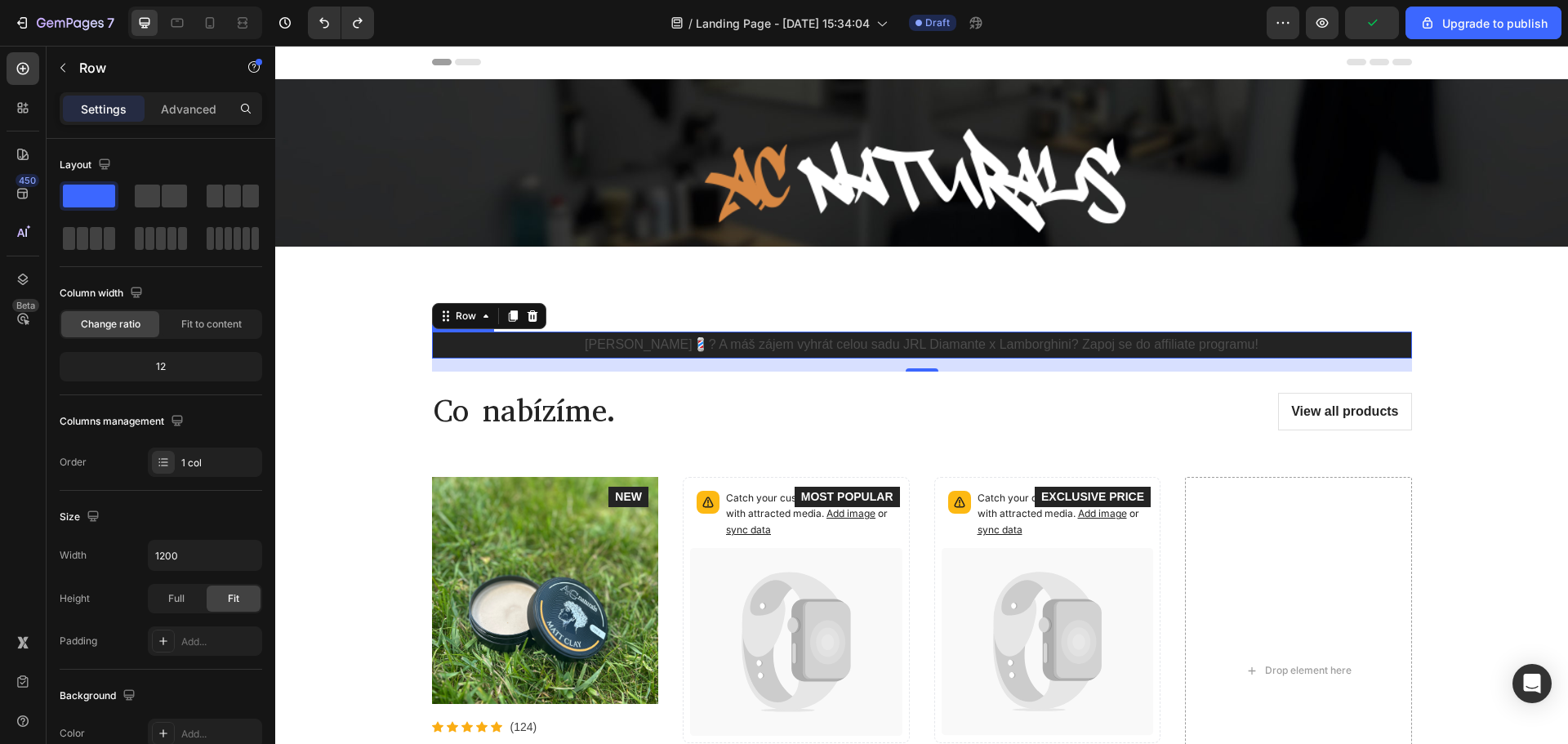
click at [546, 347] on p "[PERSON_NAME]💈? A máš zájem vyhrát celou sadu JRL Diamante x Lamborghini? Zapoj…" at bounding box center [922, 344] width 976 height 23
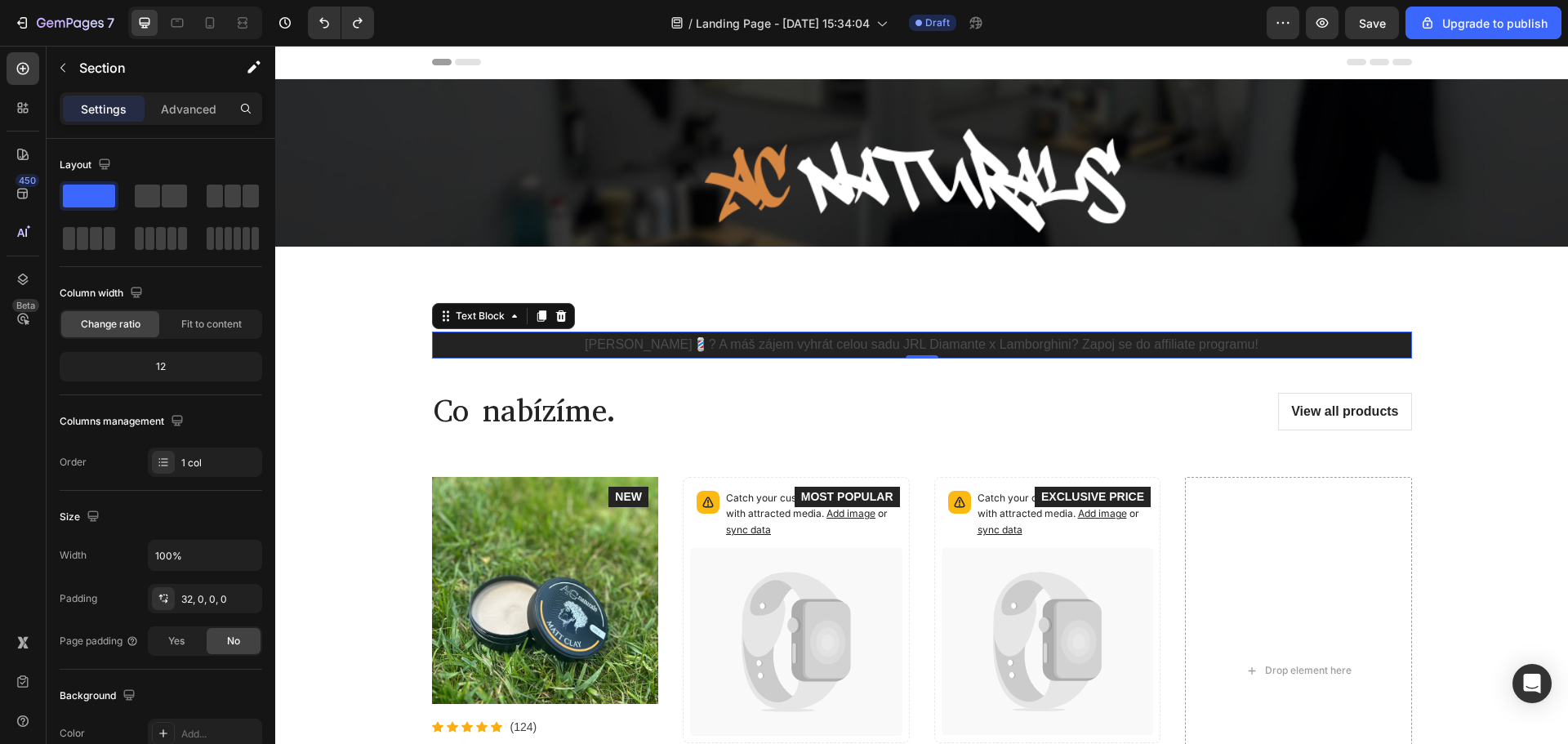
click at [378, 332] on div "Jsi barber💈? A máš zájem vyhrát celou sadu JRL Diamante x Lamborghini? Zapoj se…" at bounding box center [922, 351] width 1292 height 40
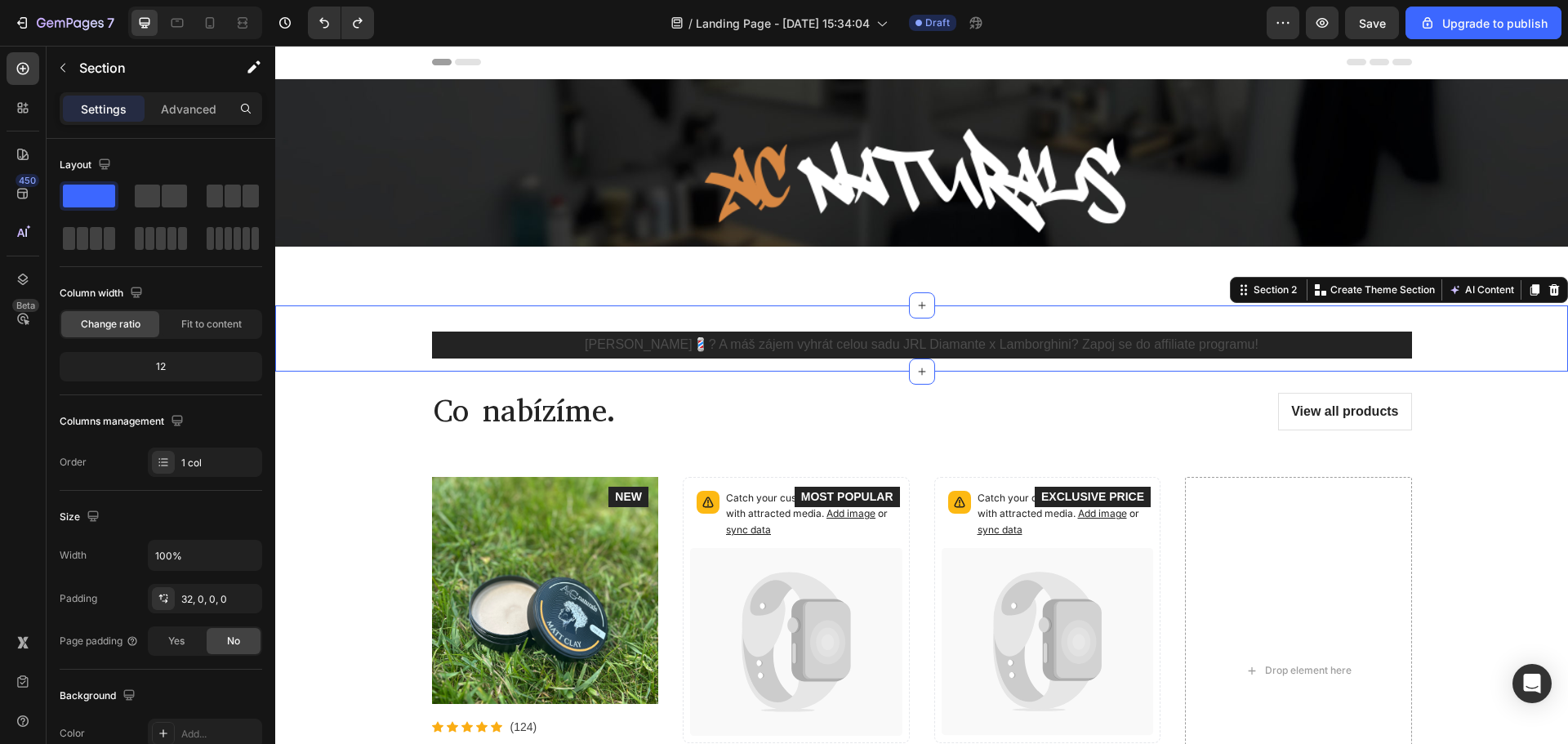
click at [373, 347] on div "Jsi barber💈? A máš zájem vyhrát celou sadu JRL Diamante x Lamborghini? Zapoj se…" at bounding box center [922, 351] width 1292 height 40
click at [424, 340] on div "Jsi barber💈? A máš zájem vyhrát celou sadu JRL Diamante x Lamborghini? Zapoj se…" at bounding box center [922, 351] width 1292 height 40
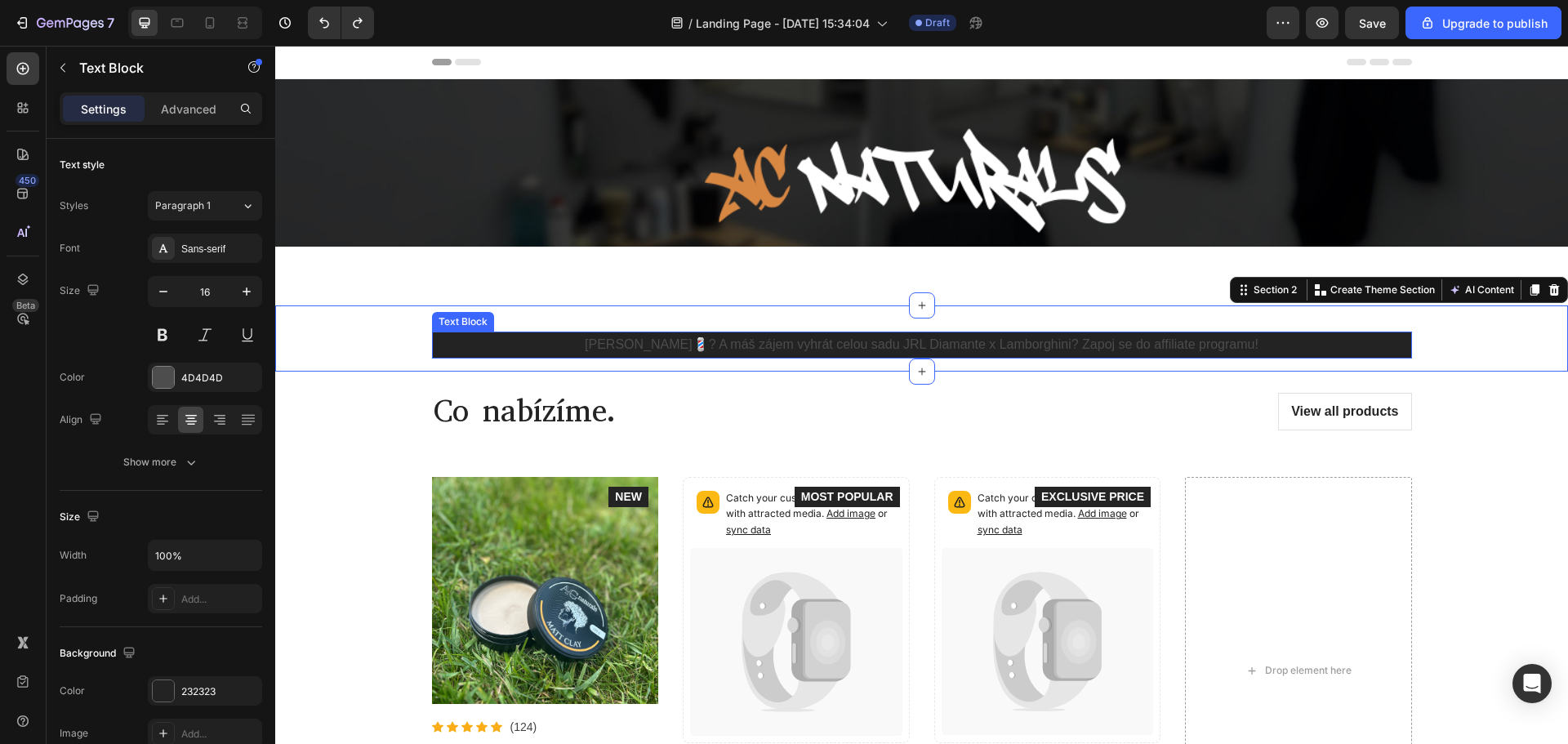
click at [531, 343] on p "[PERSON_NAME]💈? A máš zájem vyhrát celou sadu JRL Diamante x Lamborghini? Zapoj…" at bounding box center [922, 344] width 976 height 23
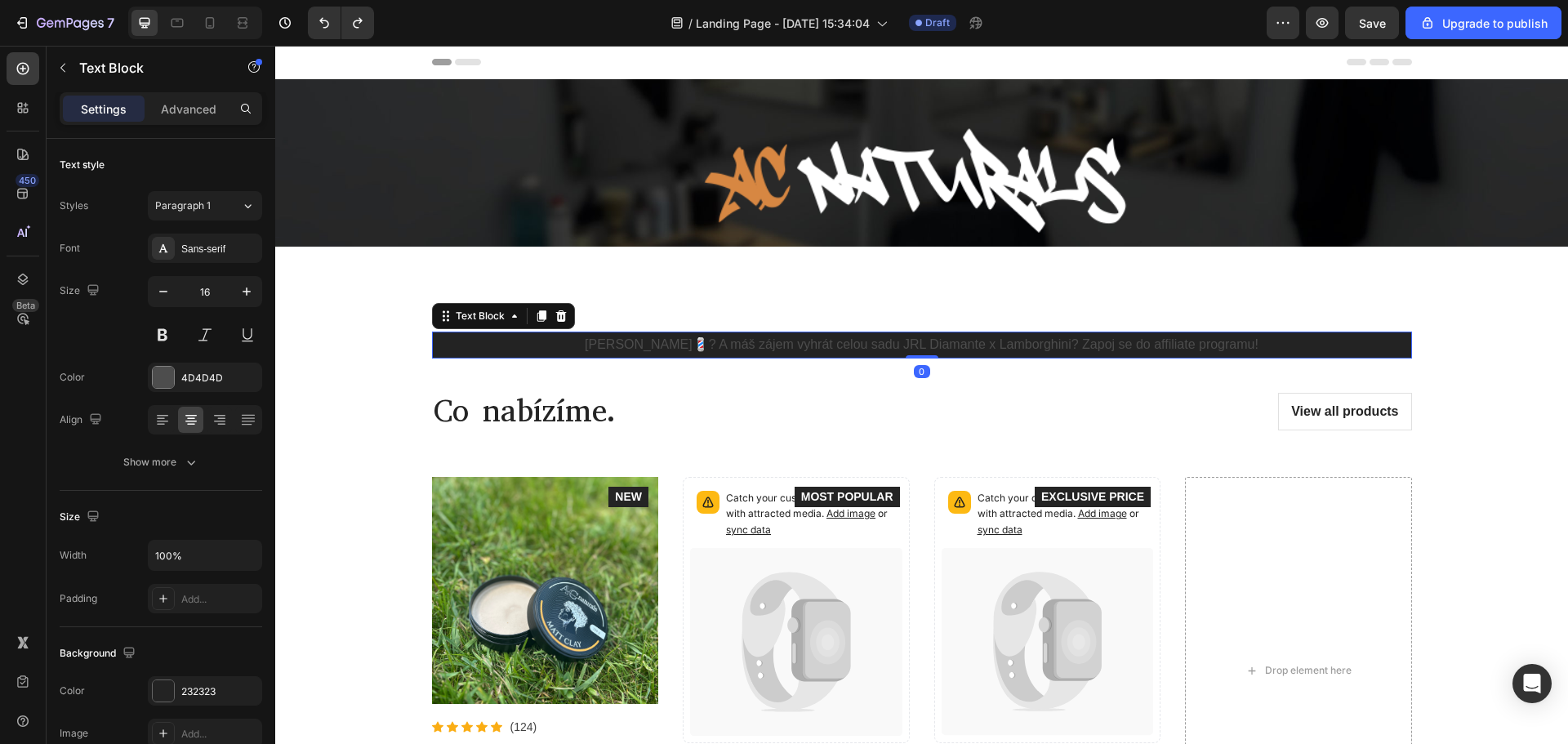
click at [755, 343] on p "[PERSON_NAME]💈? A máš zájem vyhrát celou sadu JRL Diamante x Lamborghini? Zapoj…" at bounding box center [922, 344] width 976 height 23
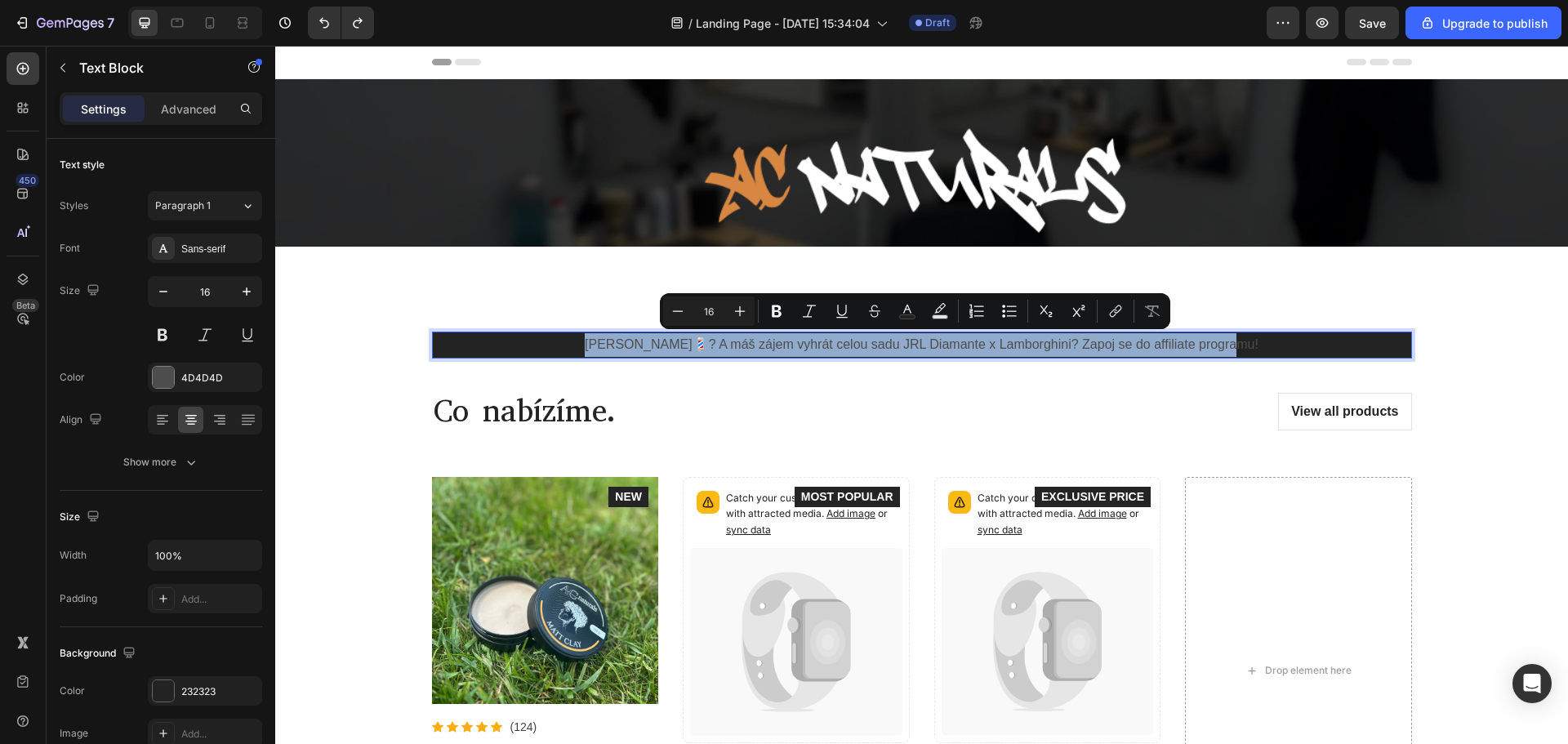
copy p "[PERSON_NAME]💈? A máš zájem vyhrát celou sadu JRL Diamante x Lamborghini? Zapoj…"
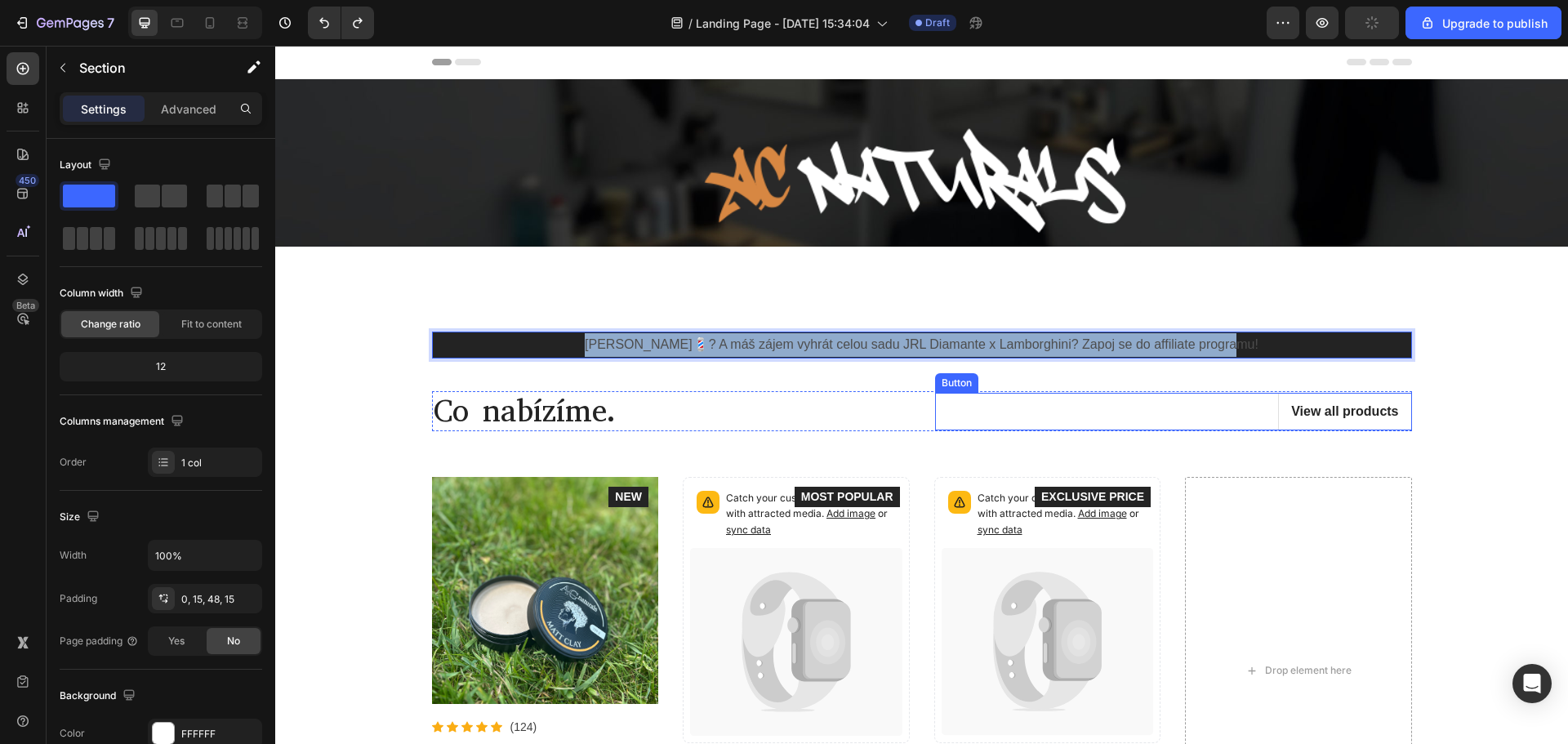
click at [1470, 416] on div "Co nabízíme. Heading View all products Button Row Product Images Icon Icon Icon…" at bounding box center [921, 628] width 1268 height 512
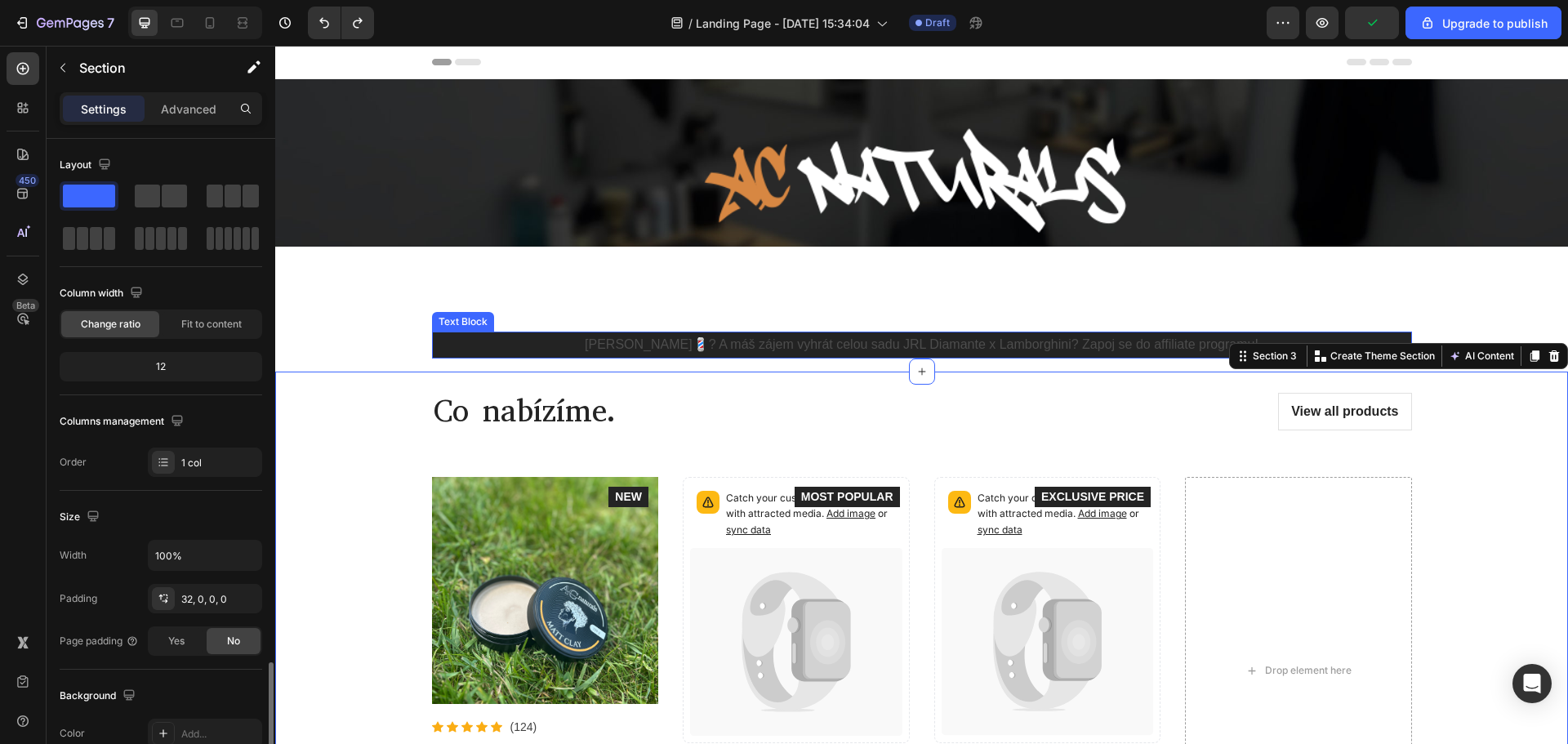
click at [1324, 322] on div "Jsi barber💈? A máš zájem vyhrát celou sadu JRL Diamante x Lamborghini? Zapoj se…" at bounding box center [922, 339] width 1292 height 66
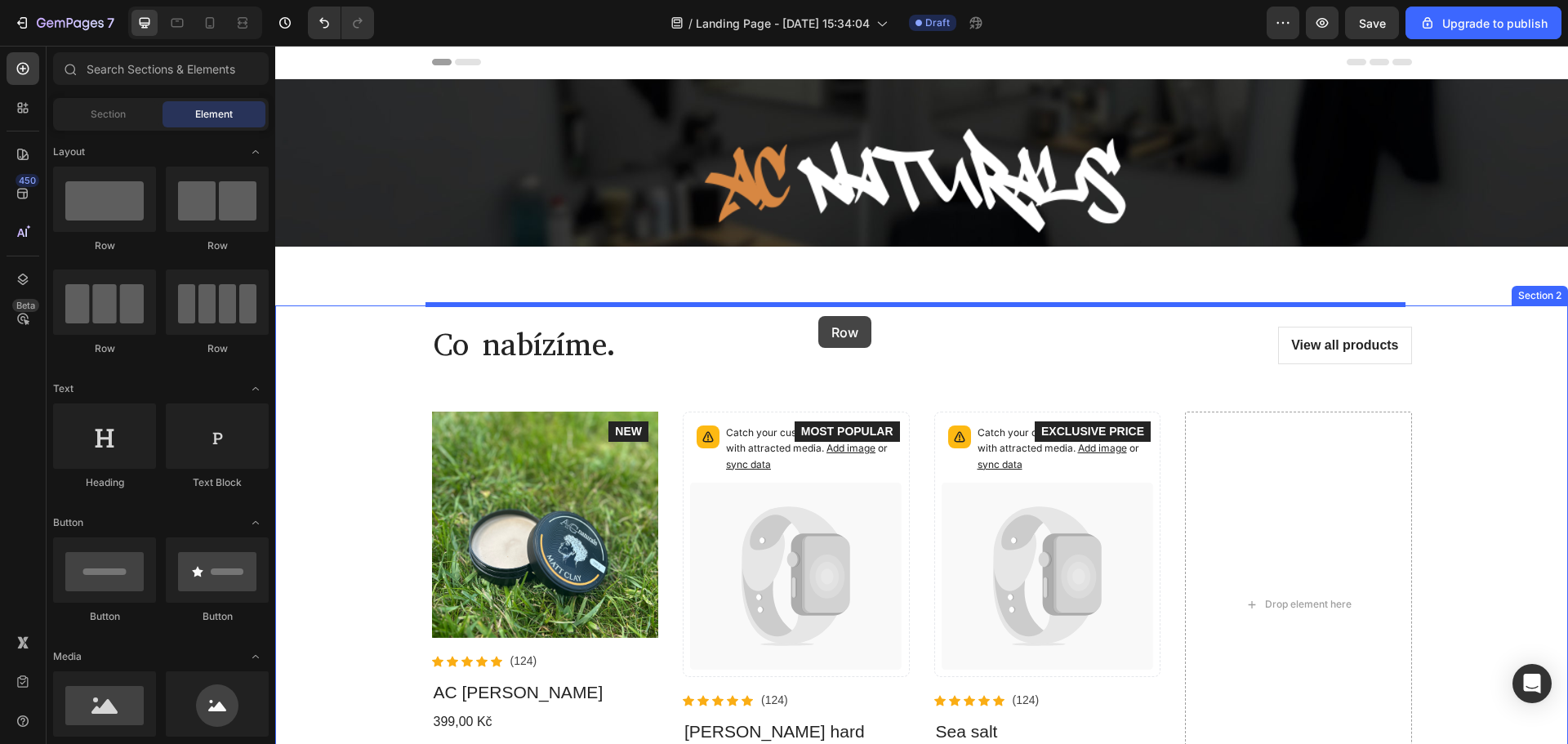
drag, startPoint x: 506, startPoint y: 277, endPoint x: 819, endPoint y: 316, distance: 315.4
drag, startPoint x: 376, startPoint y: 239, endPoint x: 523, endPoint y: 307, distance: 162.0
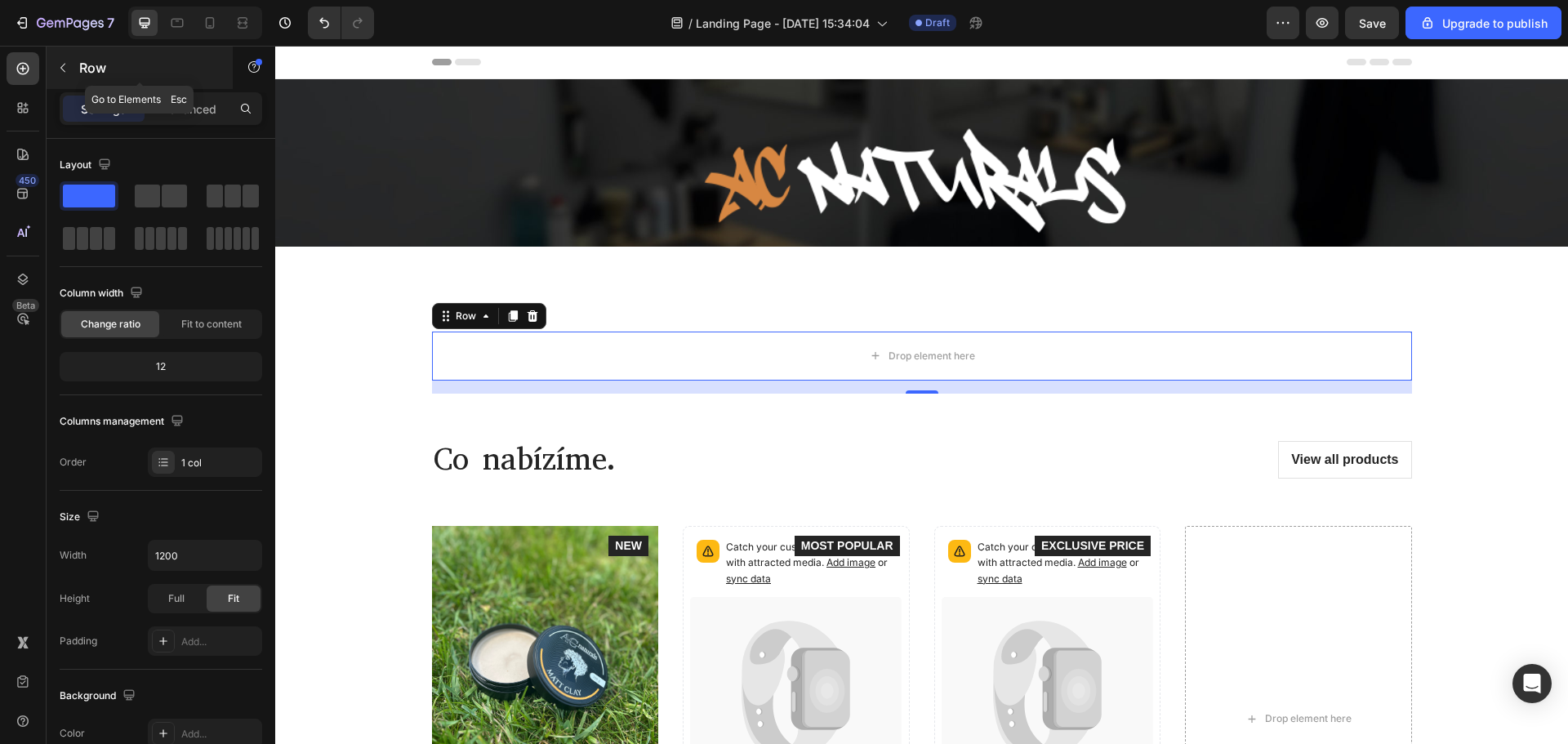
click at [59, 68] on icon "button" at bounding box center [62, 67] width 13 height 13
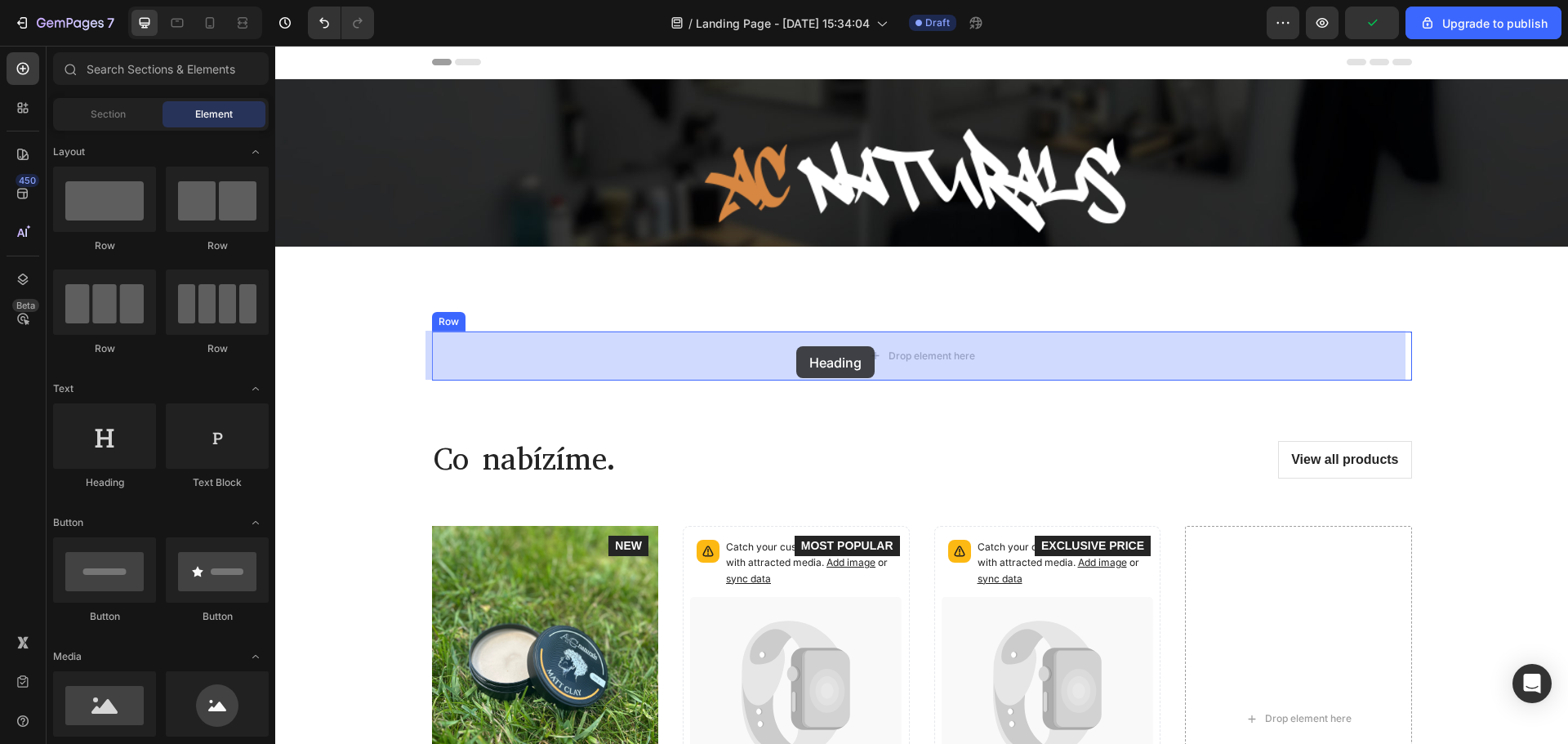
drag, startPoint x: 378, startPoint y: 487, endPoint x: 796, endPoint y: 346, distance: 441.1
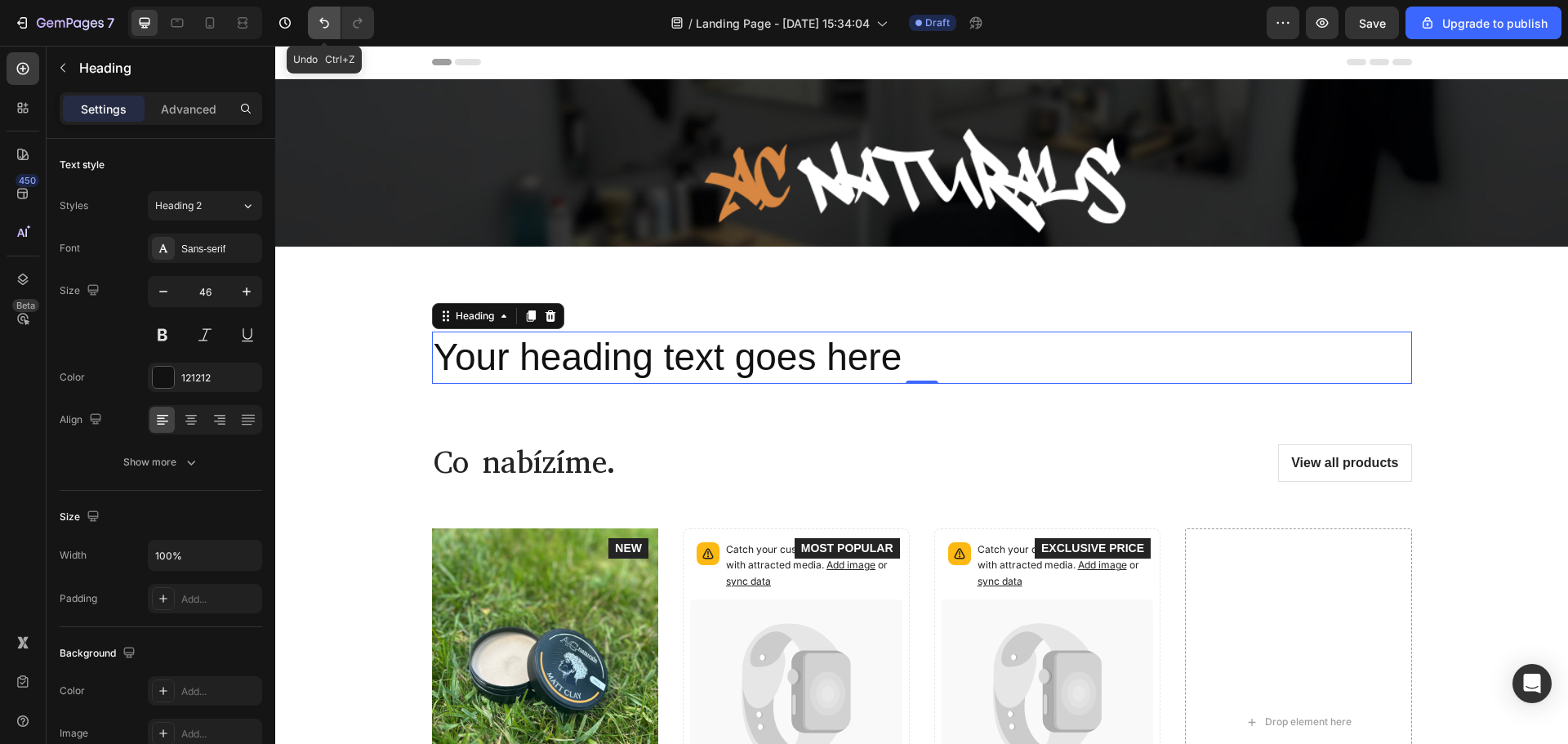
click at [328, 29] on icon "Undo/Redo" at bounding box center [324, 22] width 16 height 16
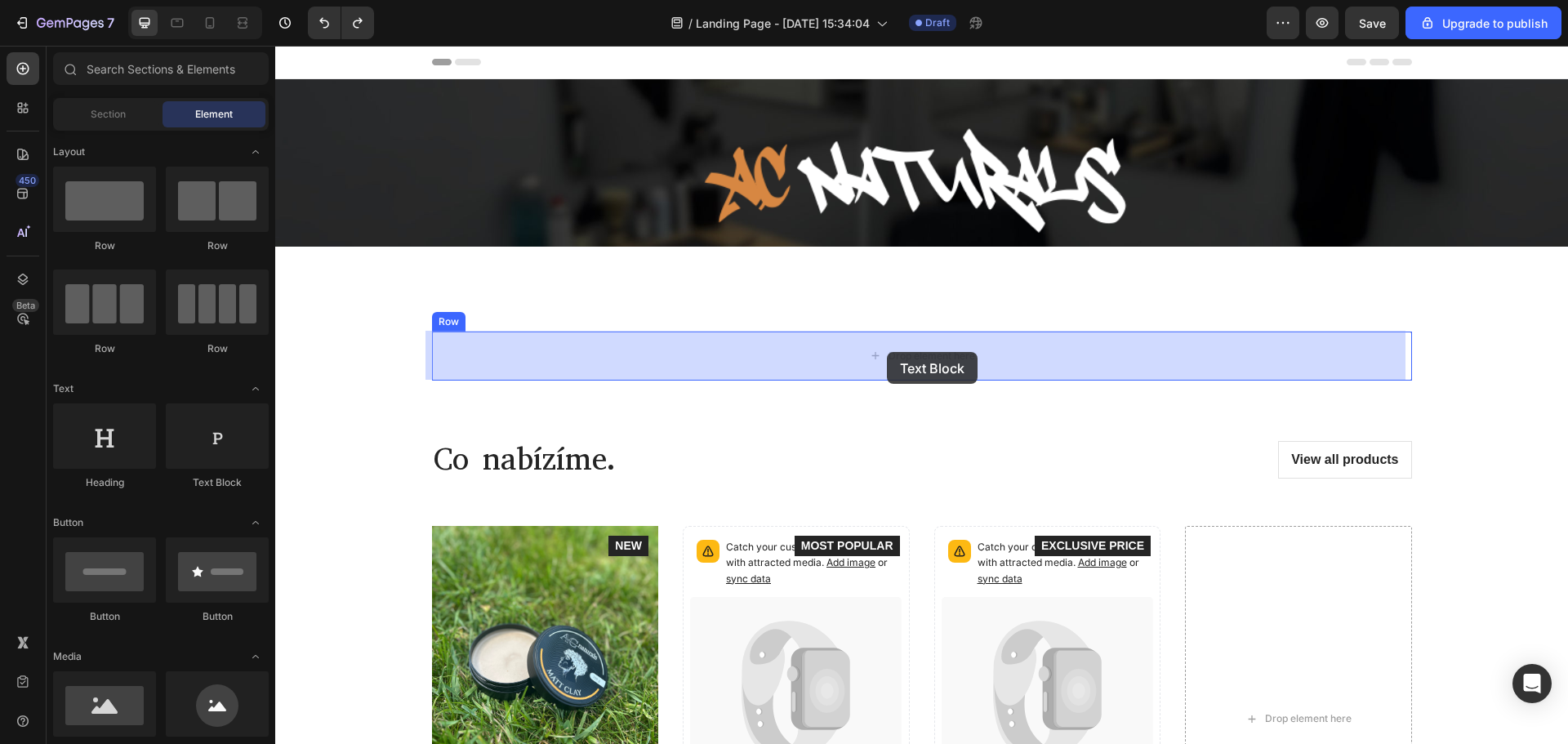
drag, startPoint x: 511, startPoint y: 490, endPoint x: 887, endPoint y: 352, distance: 400.5
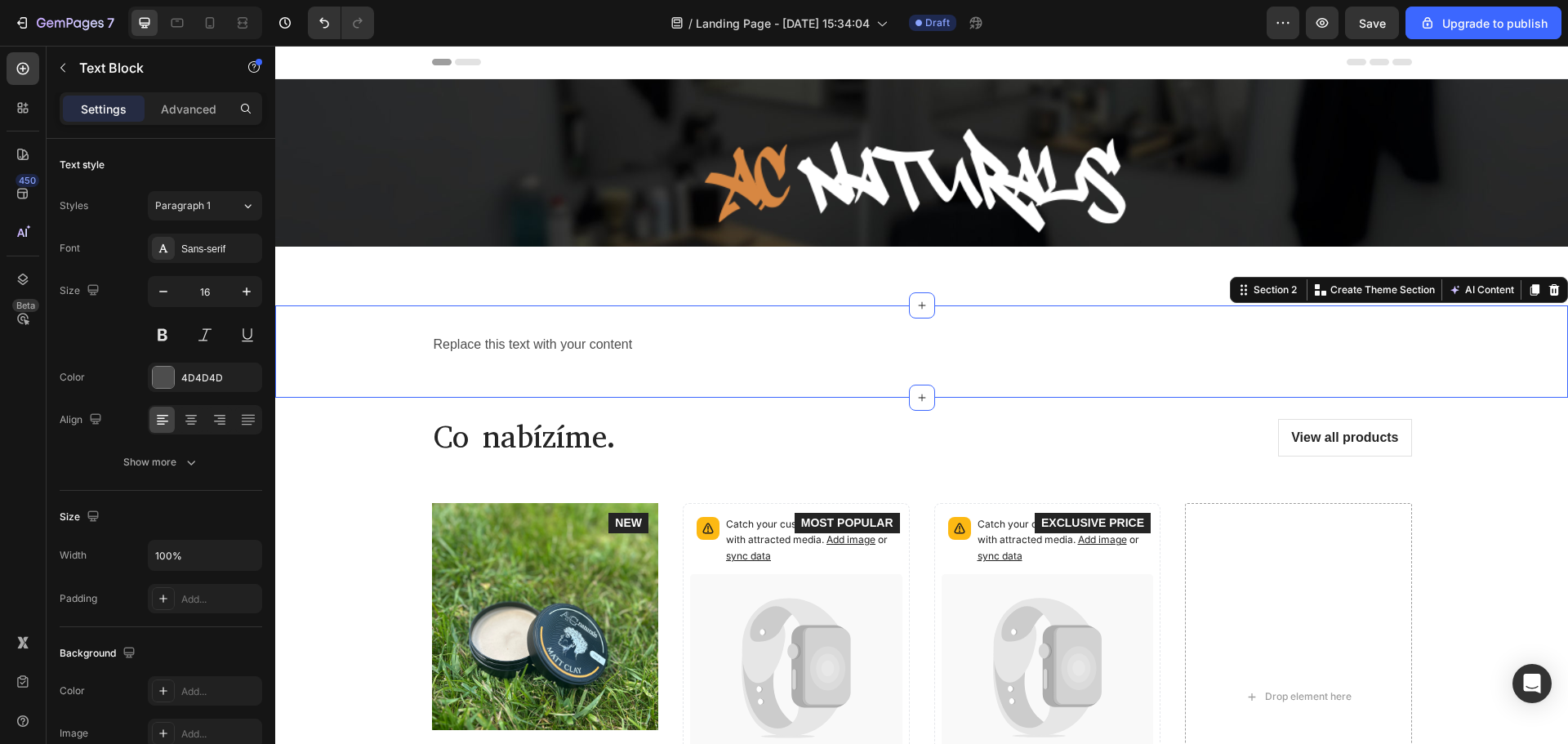
click at [1428, 320] on div "Replace this text with your content Text Block Row Section 2 You can create reu…" at bounding box center [922, 351] width 1292 height 92
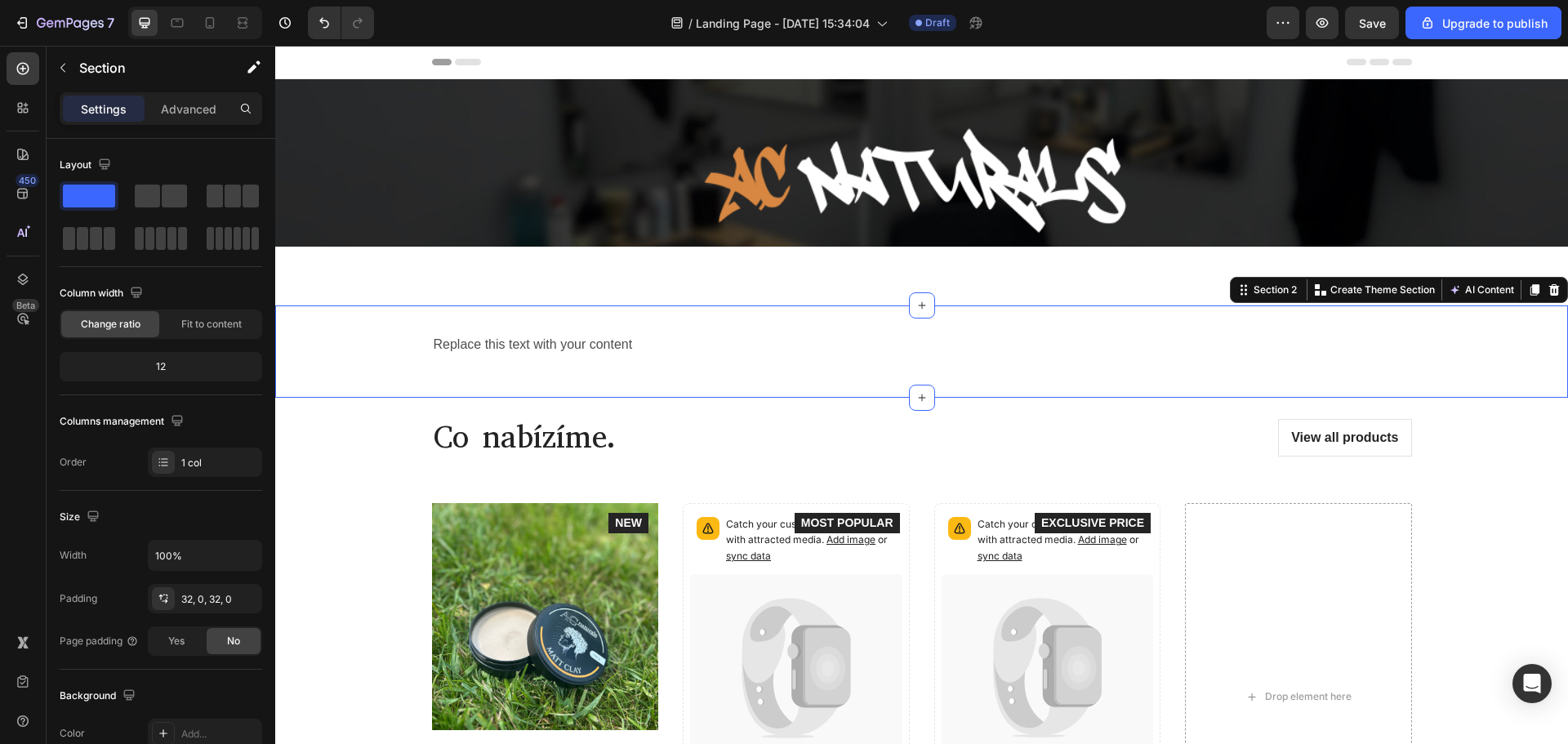
click at [1412, 346] on div "Replace this text with your content Text Block Row" at bounding box center [922, 351] width 1292 height 40
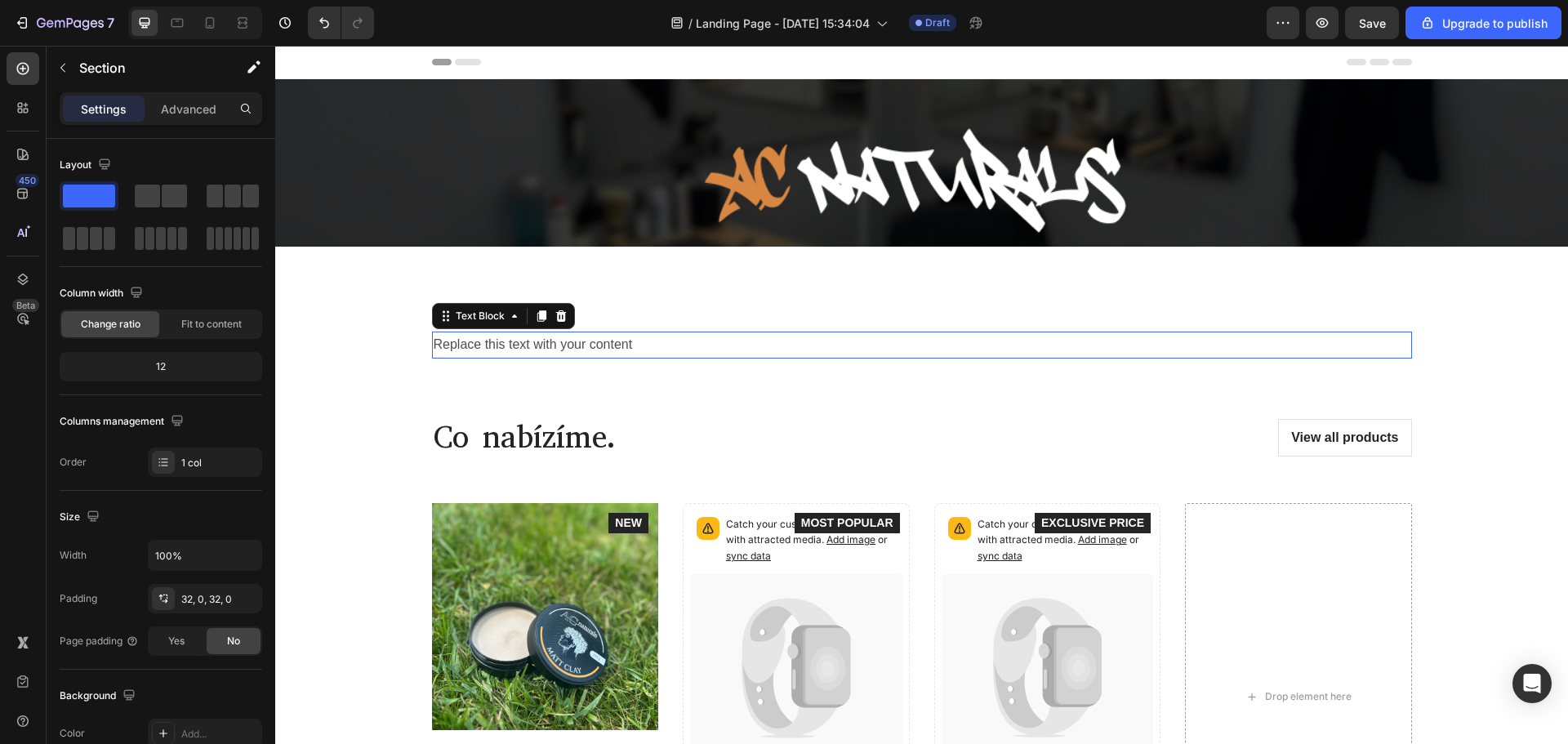
click at [1252, 342] on div "Replace this text with your content" at bounding box center [922, 345] width 980 height 27
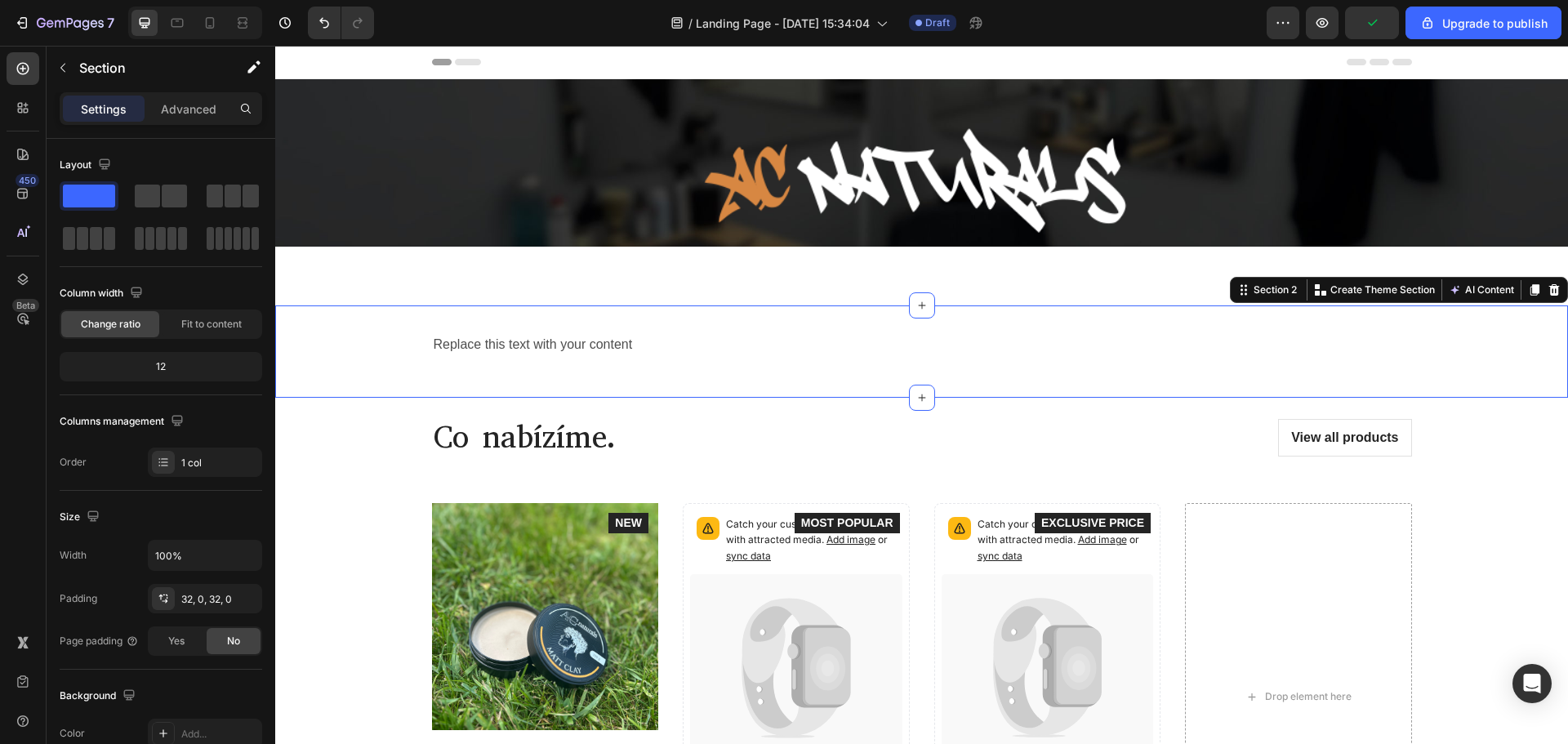
click at [946, 364] on div "Replace this text with your content Text Block Row" at bounding box center [922, 351] width 1292 height 40
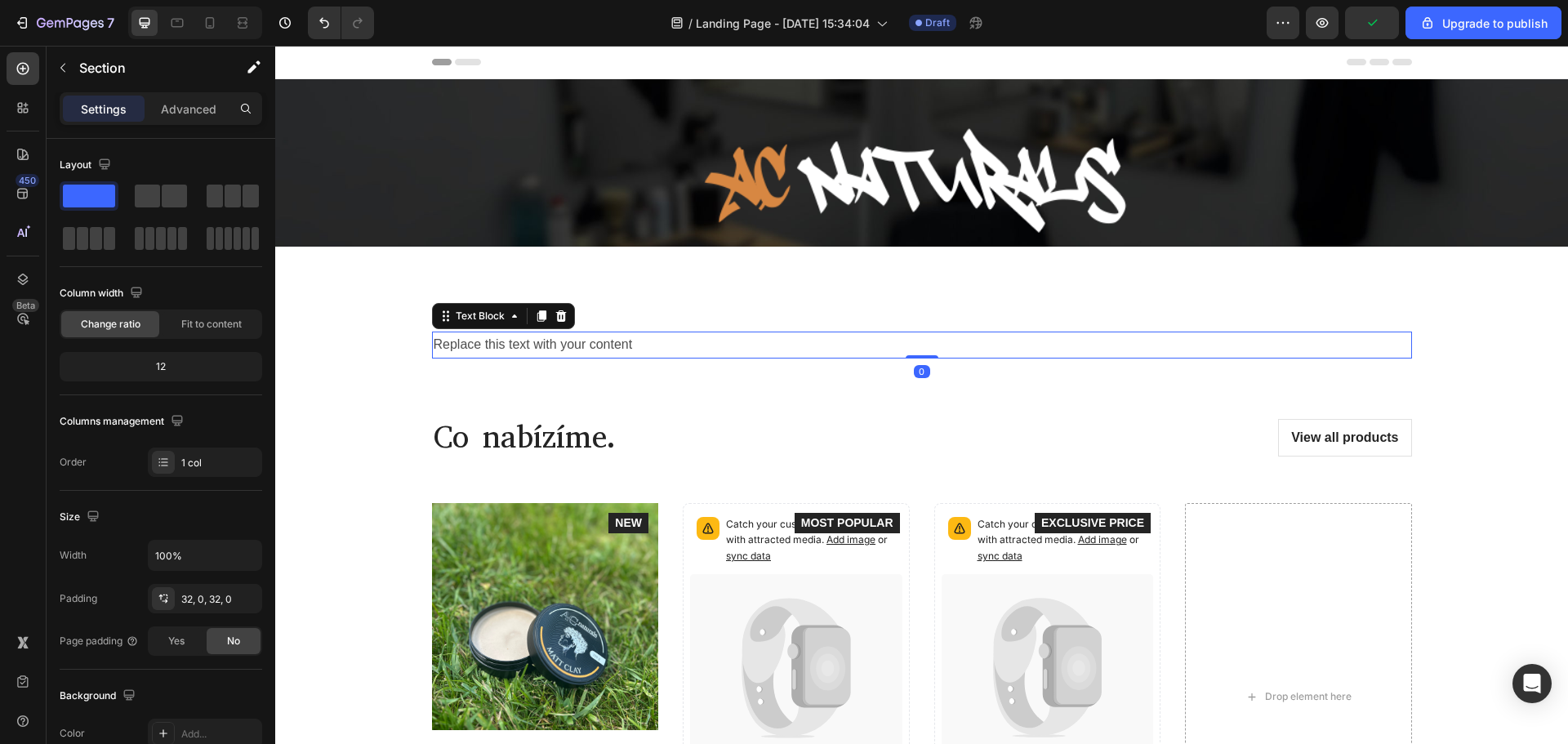
click at [856, 344] on div "Replace this text with your content" at bounding box center [922, 345] width 980 height 27
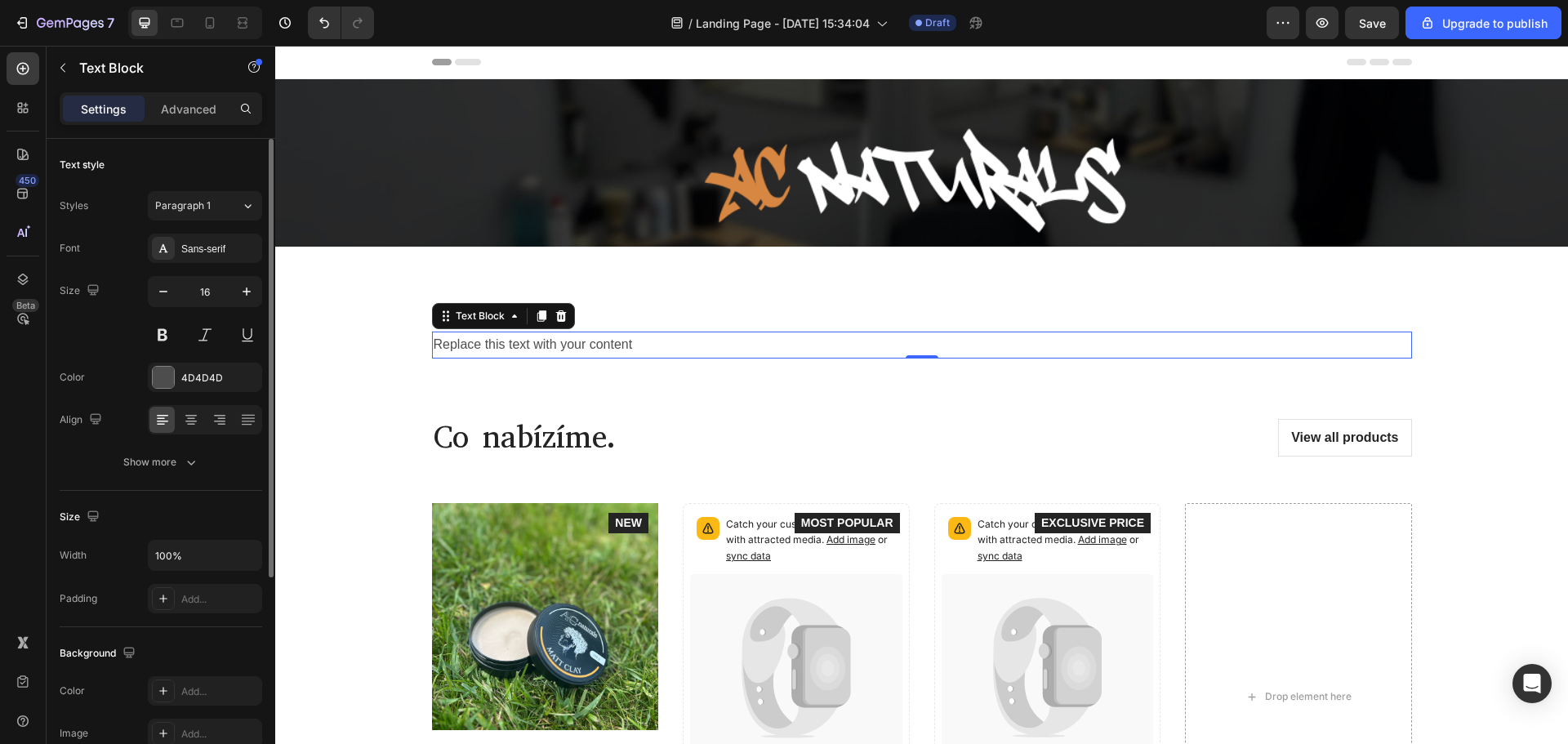
scroll to position [81, 0]
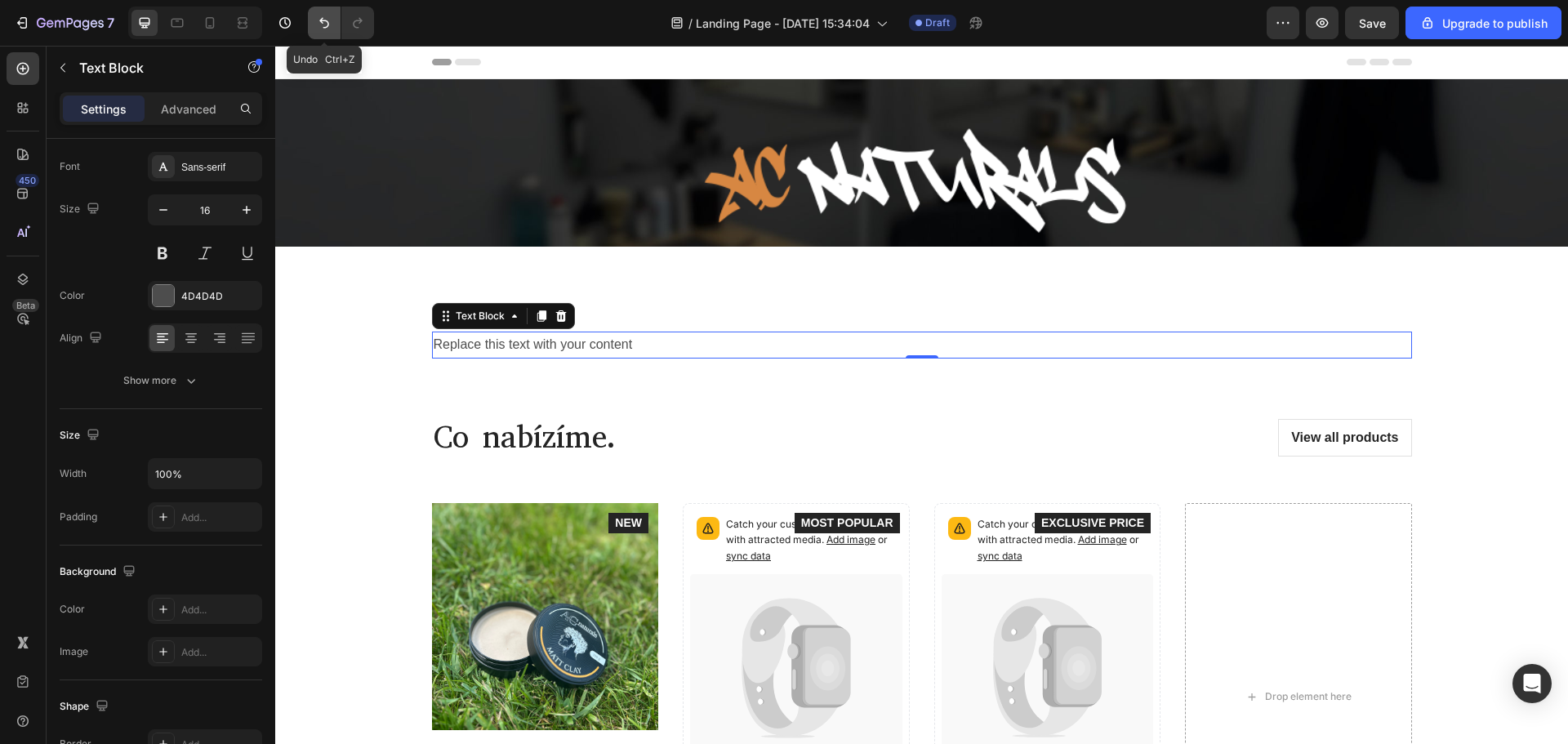
click at [329, 20] on icon "Undo/Redo" at bounding box center [324, 22] width 16 height 16
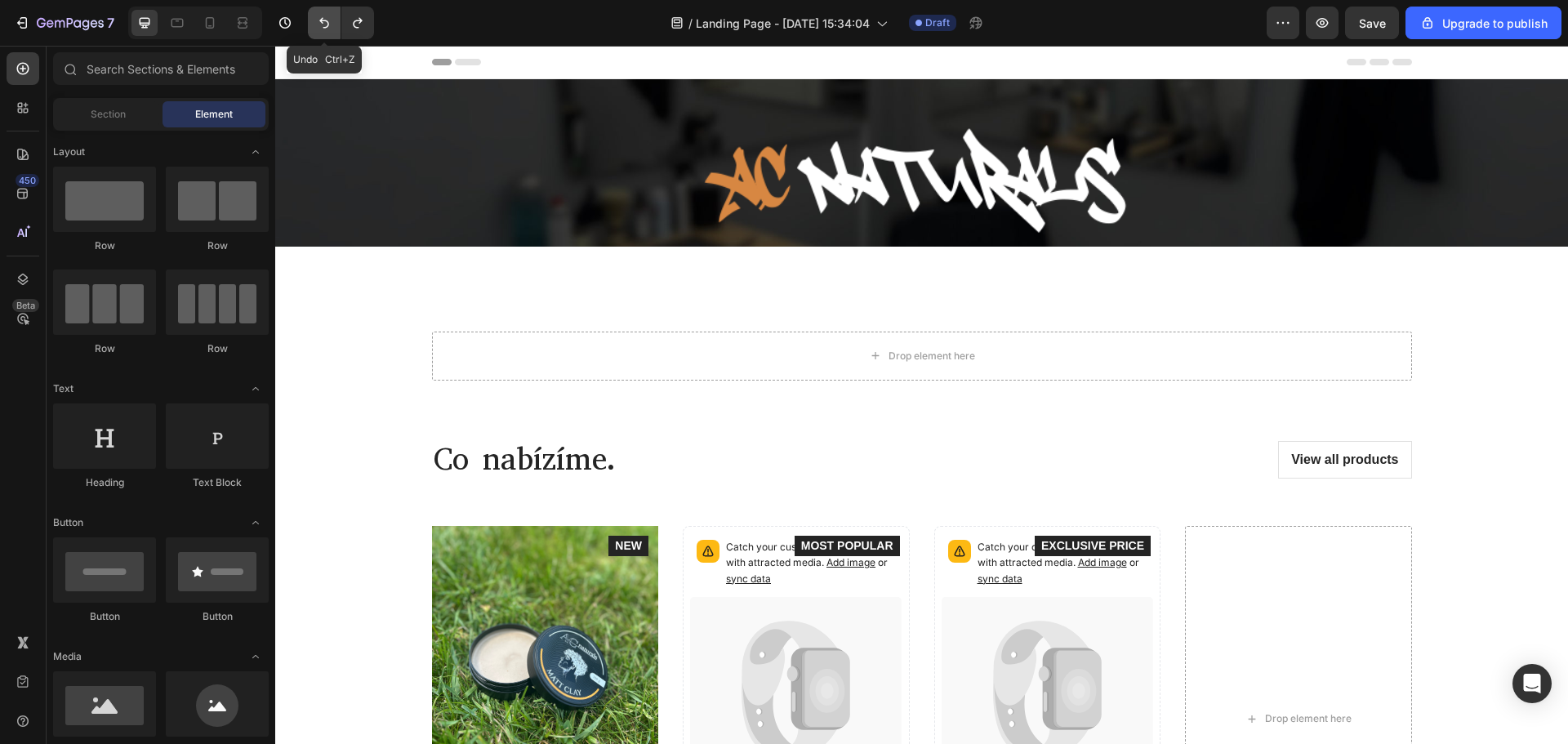
click at [322, 23] on icon "Undo/Redo" at bounding box center [324, 23] width 10 height 11
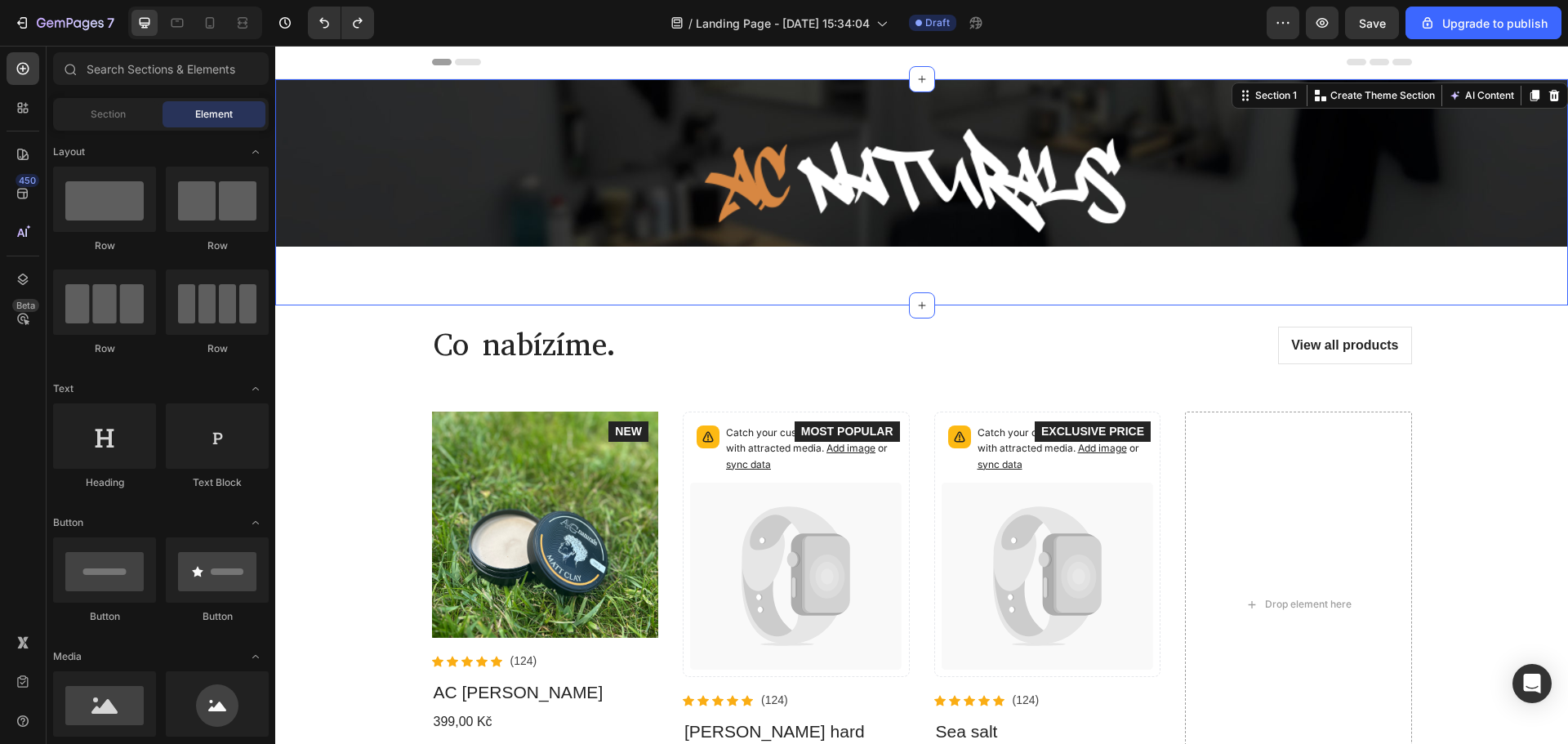
click at [499, 289] on div "Image Row Section 1 You can create reusable sections Create Theme Section AI Co…" at bounding box center [922, 192] width 1292 height 226
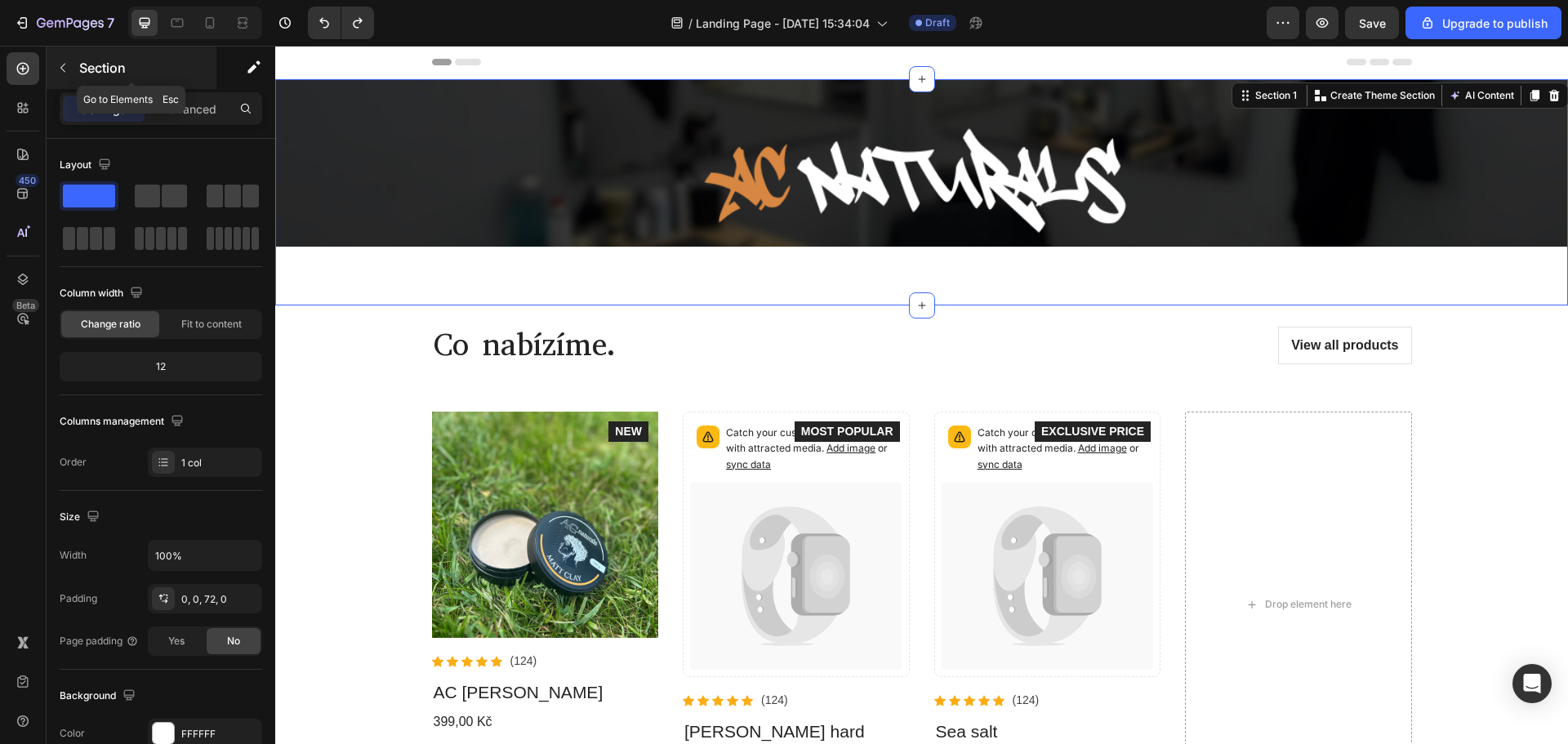
click at [64, 77] on button "button" at bounding box center [62, 67] width 26 height 26
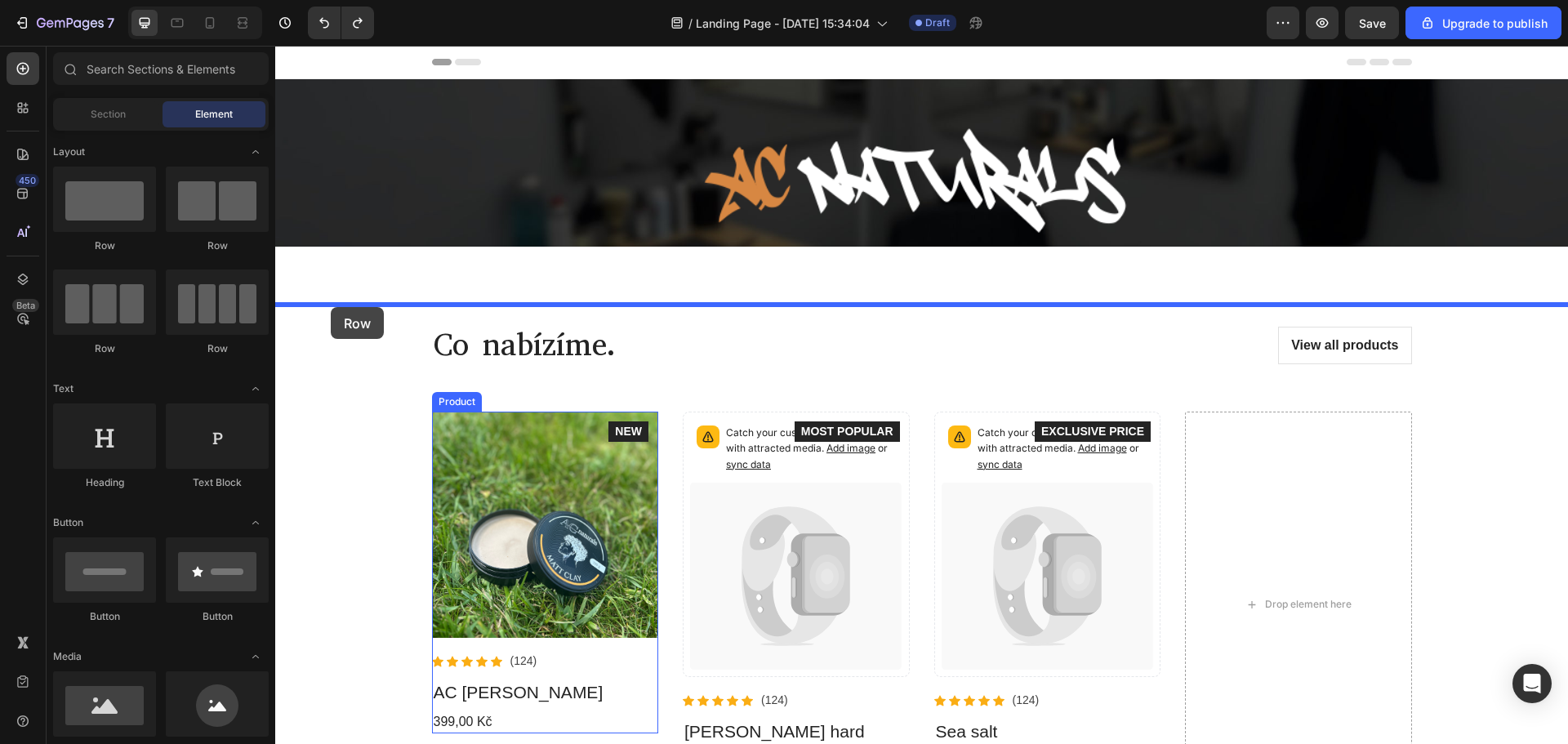
drag, startPoint x: 378, startPoint y: 250, endPoint x: 331, endPoint y: 307, distance: 73.9
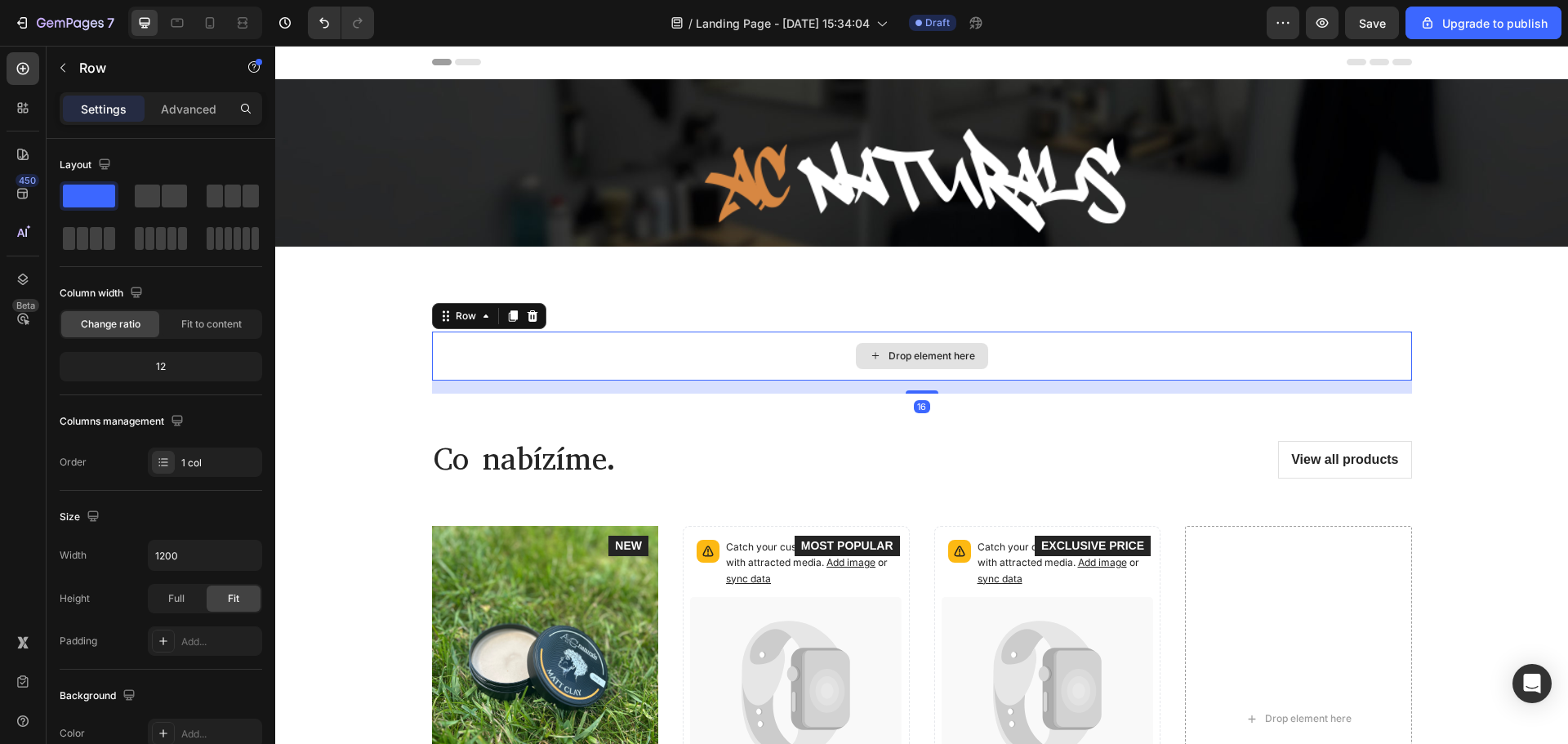
click at [785, 353] on div "Drop element here" at bounding box center [922, 356] width 980 height 49
drag, startPoint x: 169, startPoint y: 377, endPoint x: 152, endPoint y: 382, distance: 17.7
click at [152, 382] on div "Column width Change ratio Fit to content 12" at bounding box center [160, 338] width 203 height 115
click at [164, 373] on div "12" at bounding box center [161, 367] width 196 height 23
click at [172, 368] on div "12" at bounding box center [161, 367] width 196 height 23
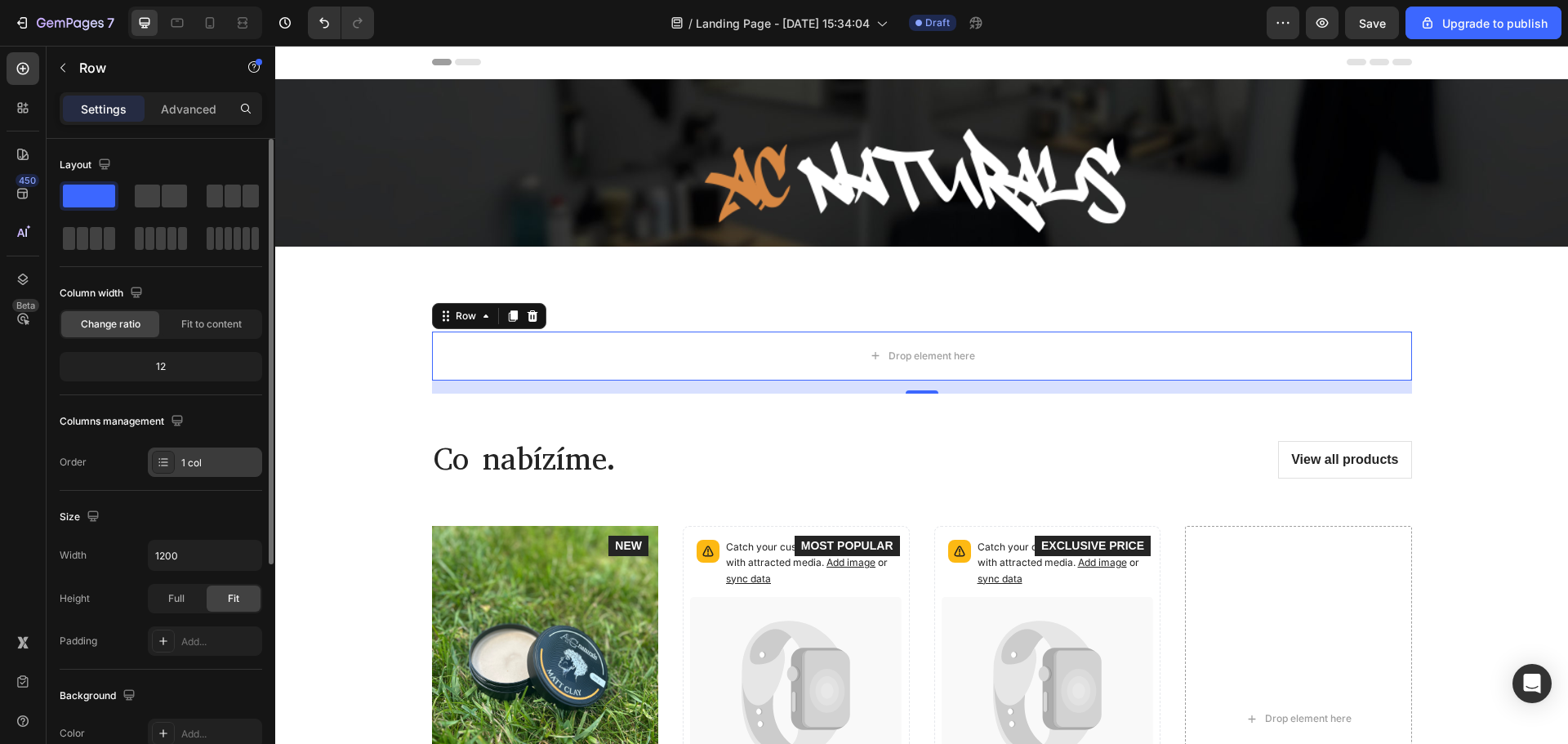
click at [217, 457] on div "1 col" at bounding box center [219, 463] width 77 height 15
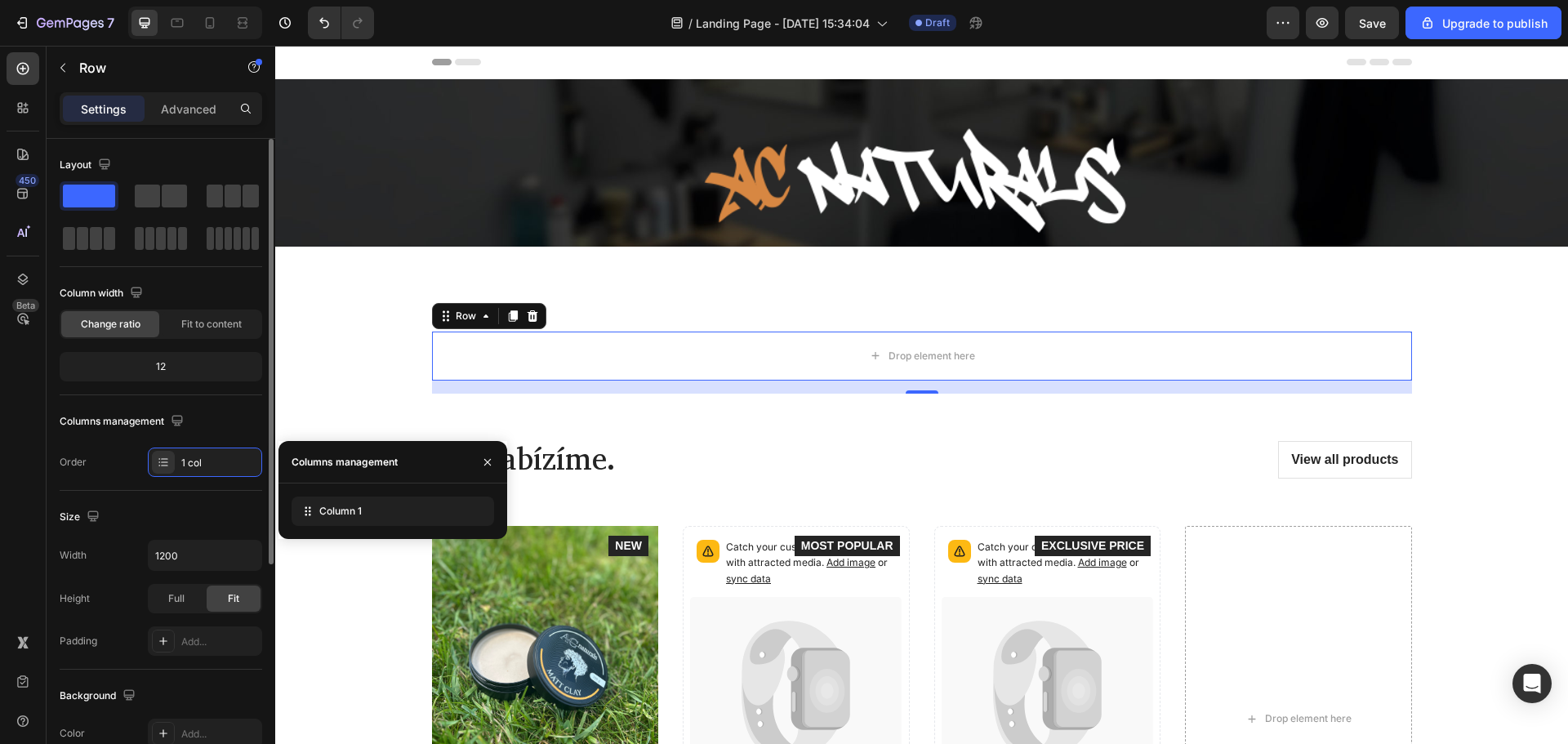
click at [129, 511] on div "Size" at bounding box center [160, 516] width 203 height 26
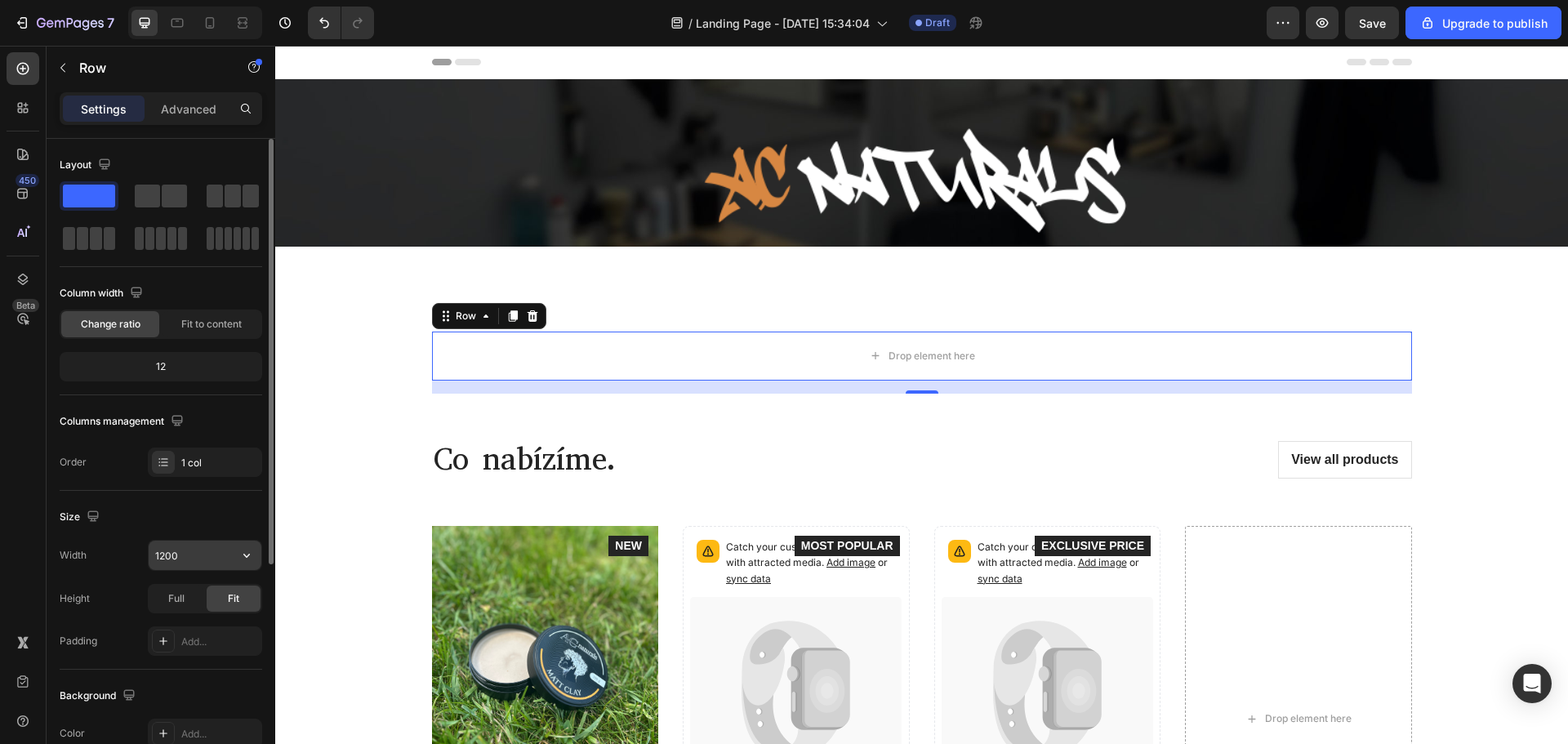
click at [193, 550] on input "1200" at bounding box center [205, 555] width 113 height 29
click at [193, 551] on input "1200" at bounding box center [205, 555] width 113 height 29
click at [255, 559] on button "button" at bounding box center [246, 555] width 29 height 29
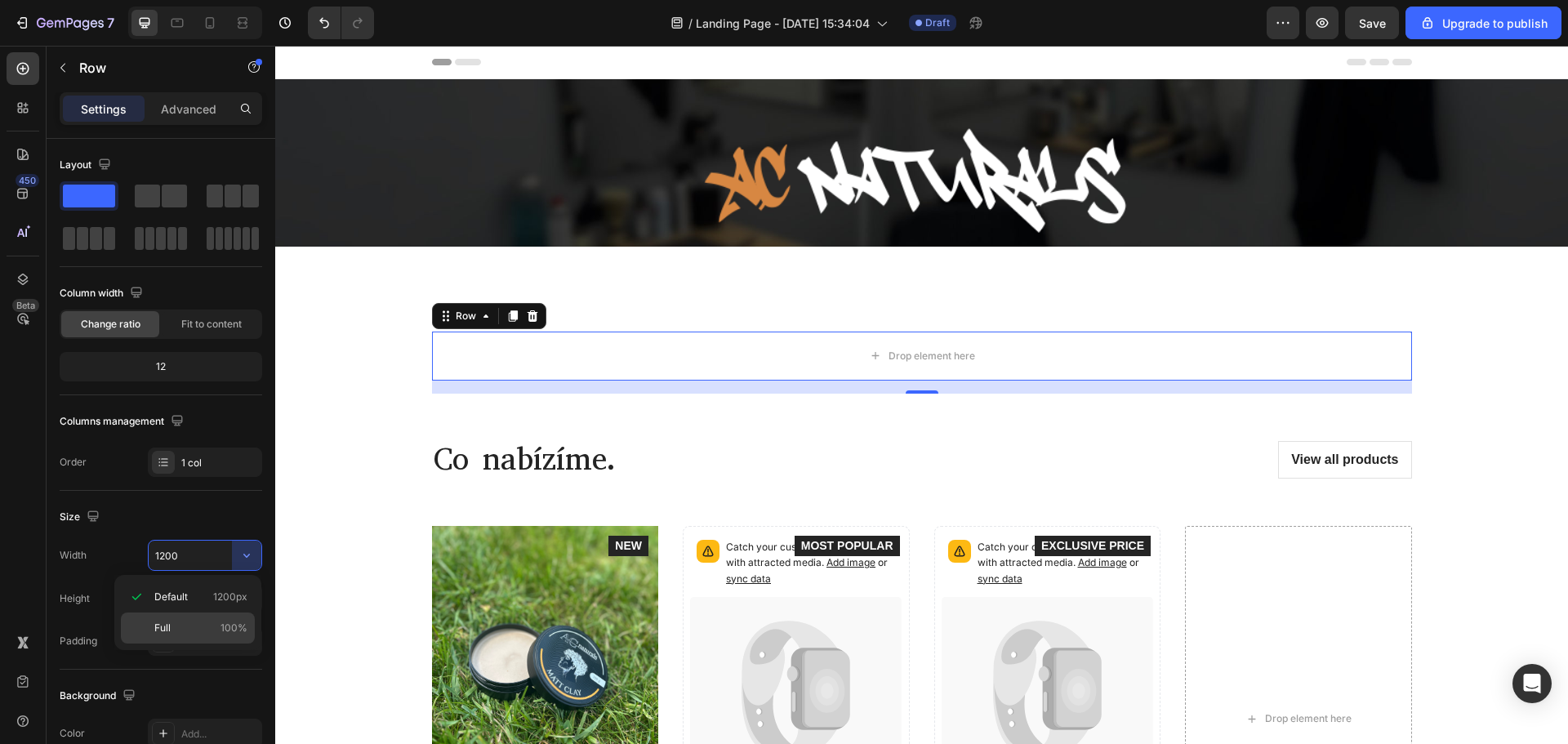
click at [206, 630] on p "Full 100%" at bounding box center [201, 628] width 93 height 15
type input "100%"
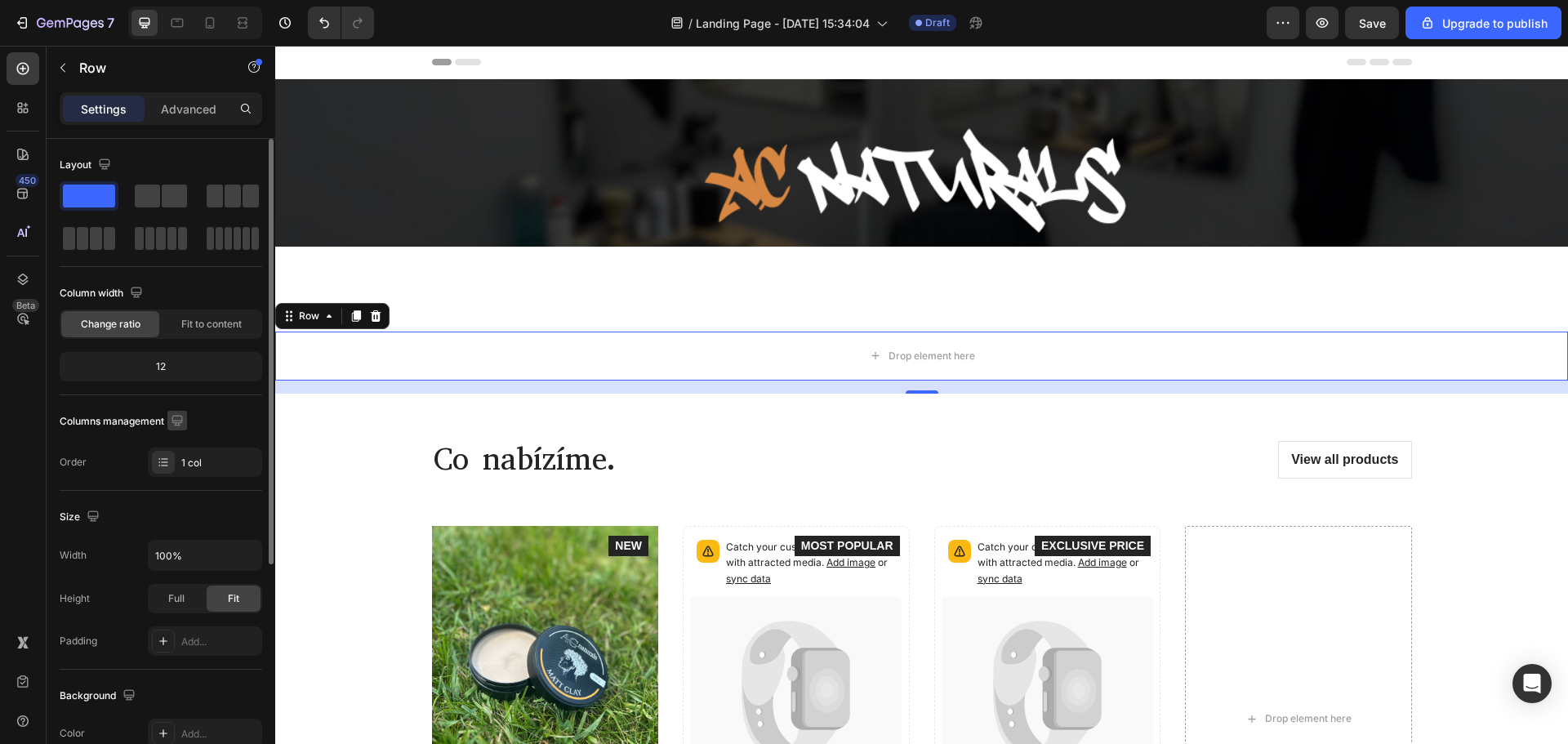
click at [180, 427] on icon "button" at bounding box center [177, 420] width 16 height 16
click at [233, 426] on div "Columns management" at bounding box center [160, 421] width 203 height 26
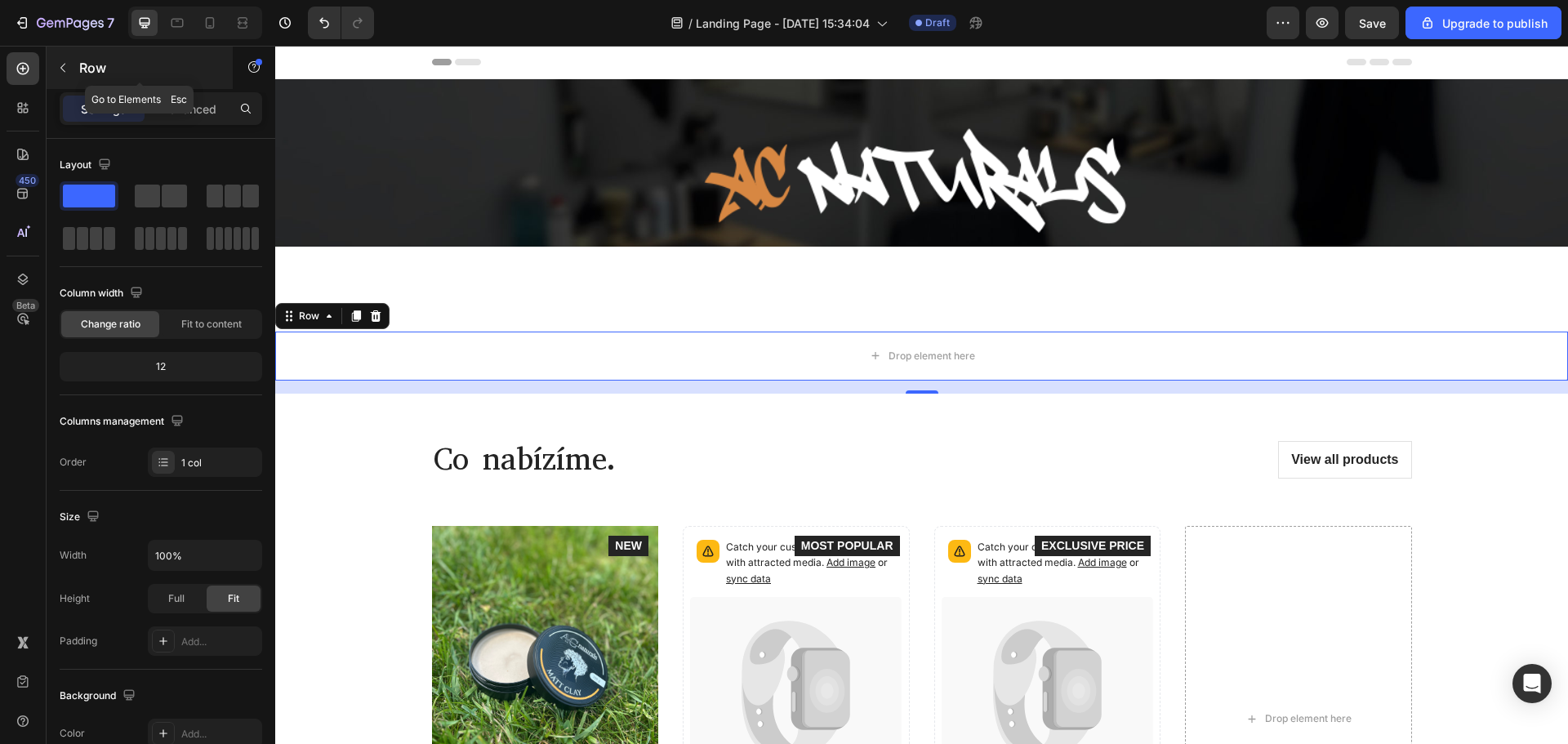
click at [60, 68] on icon "button" at bounding box center [62, 68] width 5 height 9
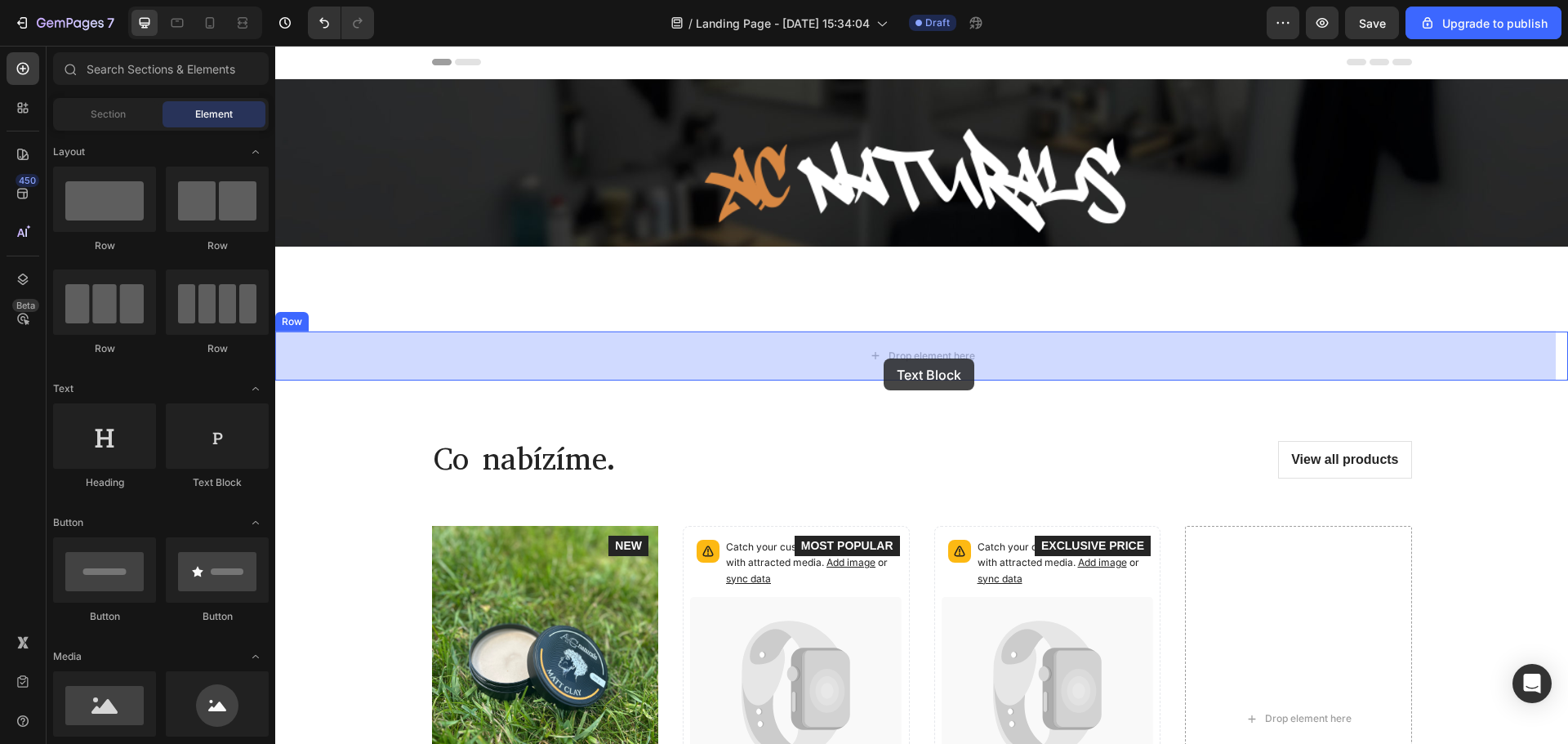
drag, startPoint x: 492, startPoint y: 487, endPoint x: 907, endPoint y: 333, distance: 442.7
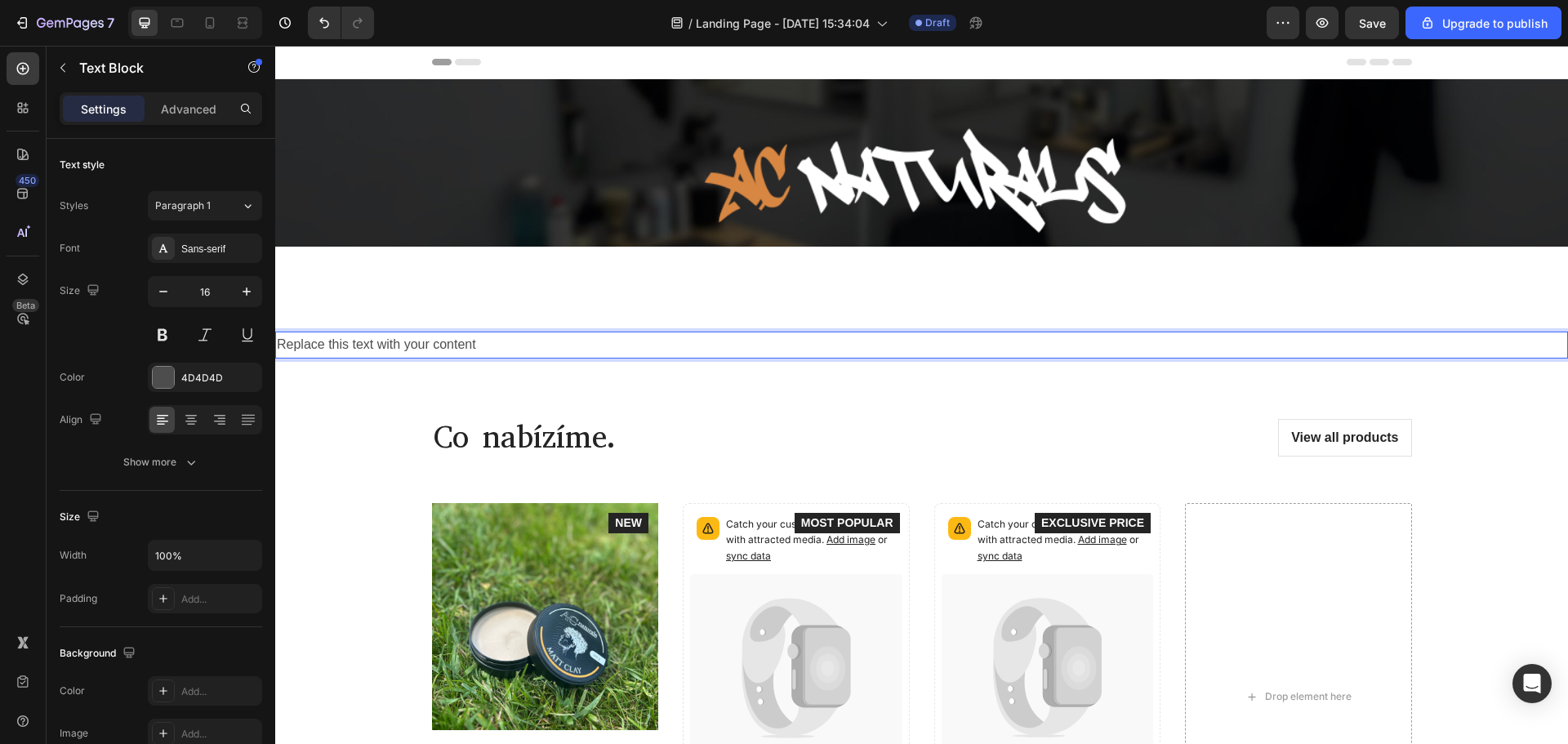
click at [447, 340] on div "Replace this text with your content" at bounding box center [922, 345] width 1292 height 27
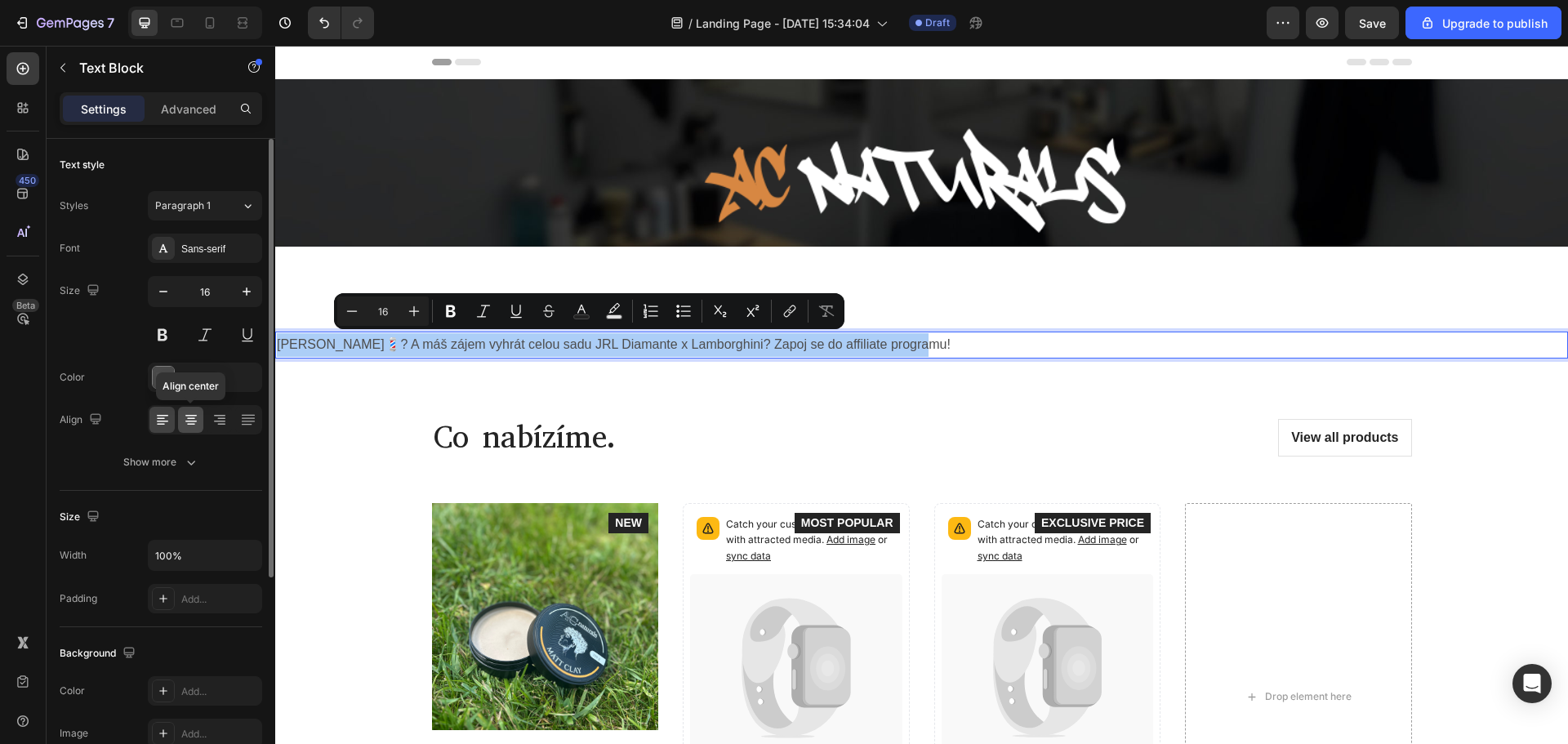
click at [191, 420] on icon at bounding box center [191, 421] width 12 height 2
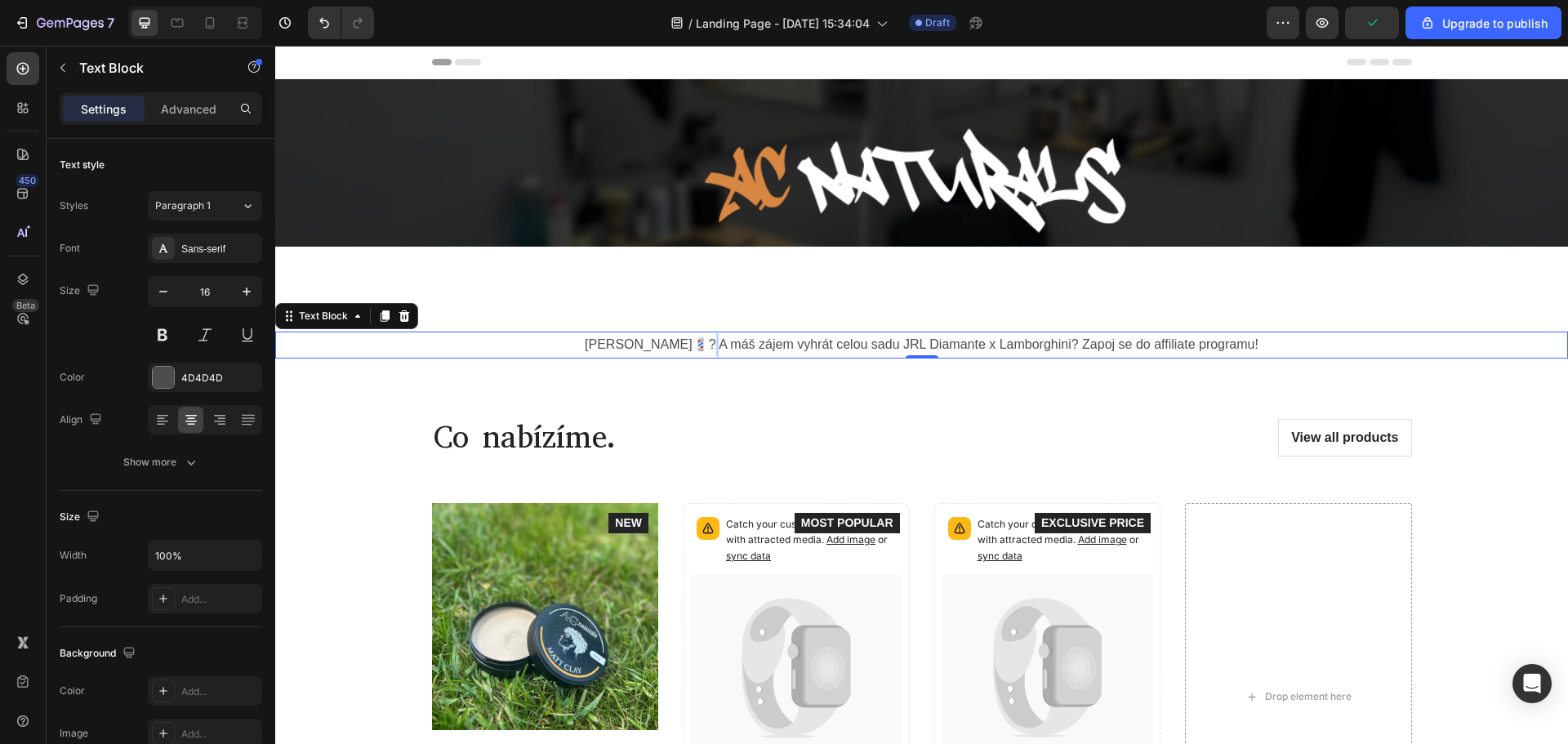
click at [705, 342] on p "[PERSON_NAME]💈? A máš zájem vyhrát celou sadu JRL Diamante x Lamborghini? Zapoj…" at bounding box center [921, 344] width 1290 height 23
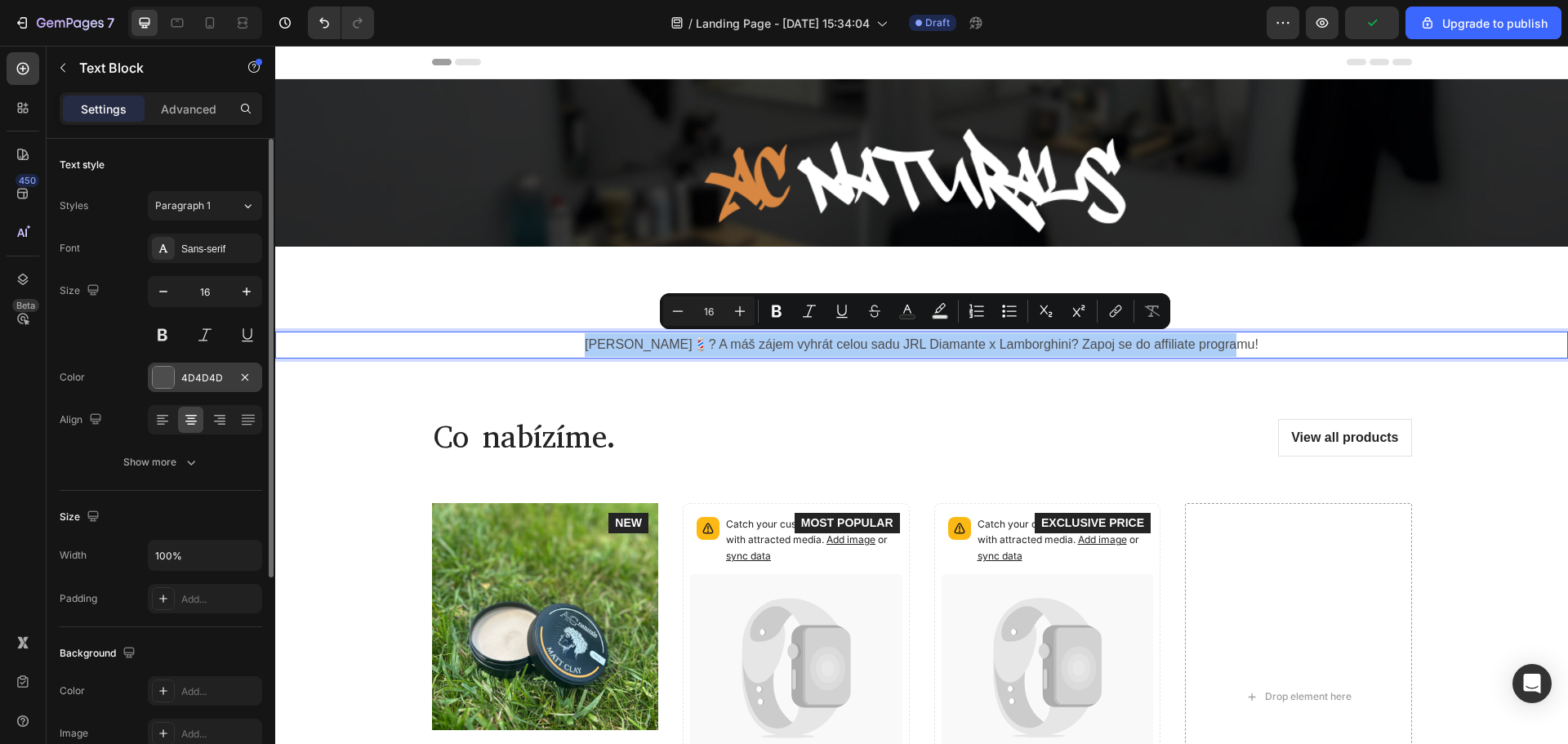
click at [175, 368] on div "4D4D4D" at bounding box center [205, 377] width 114 height 29
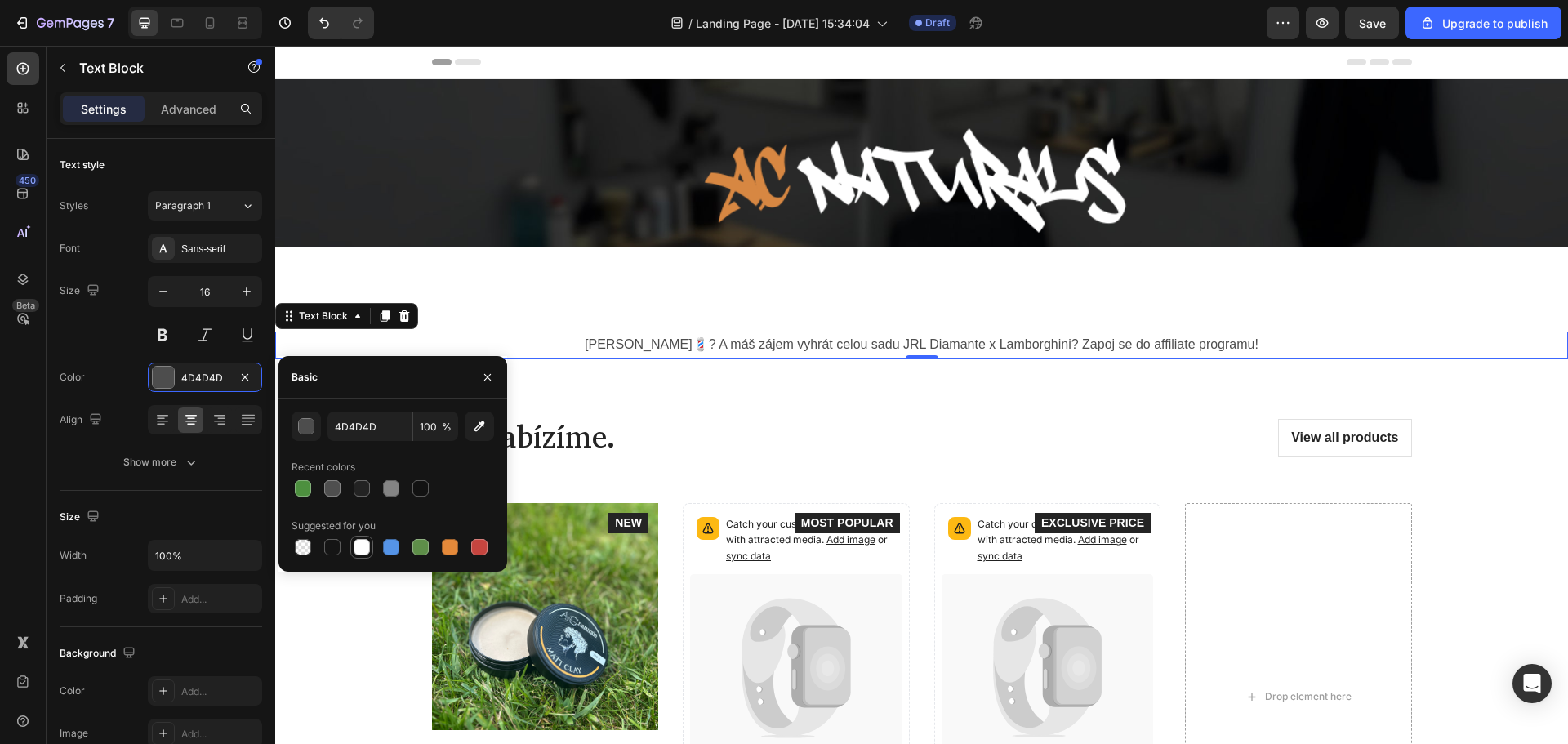
click at [361, 541] on div at bounding box center [361, 546] width 16 height 16
type input "FFFFFF"
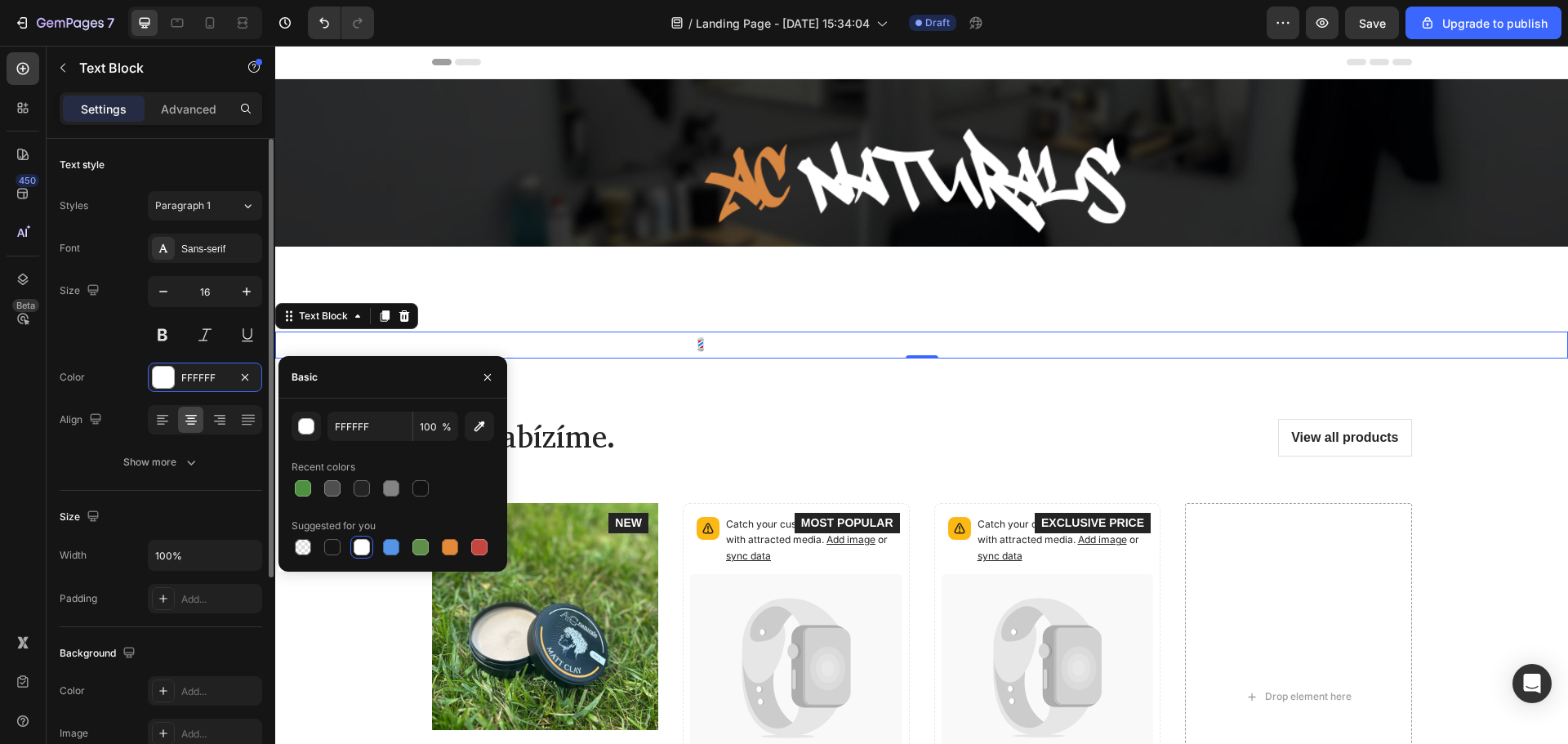
scroll to position [244, 0]
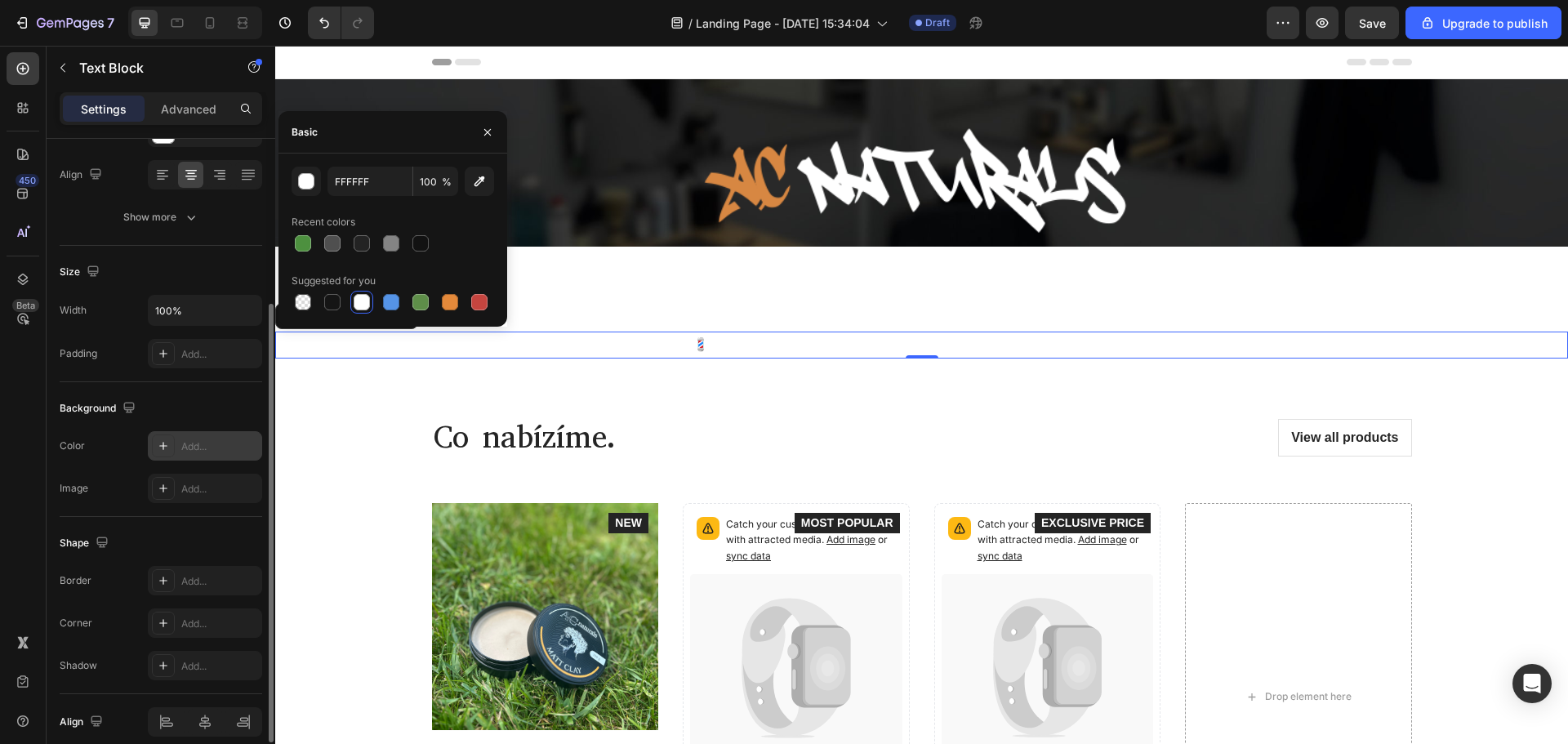
click at [167, 437] on div at bounding box center [164, 446] width 23 height 23
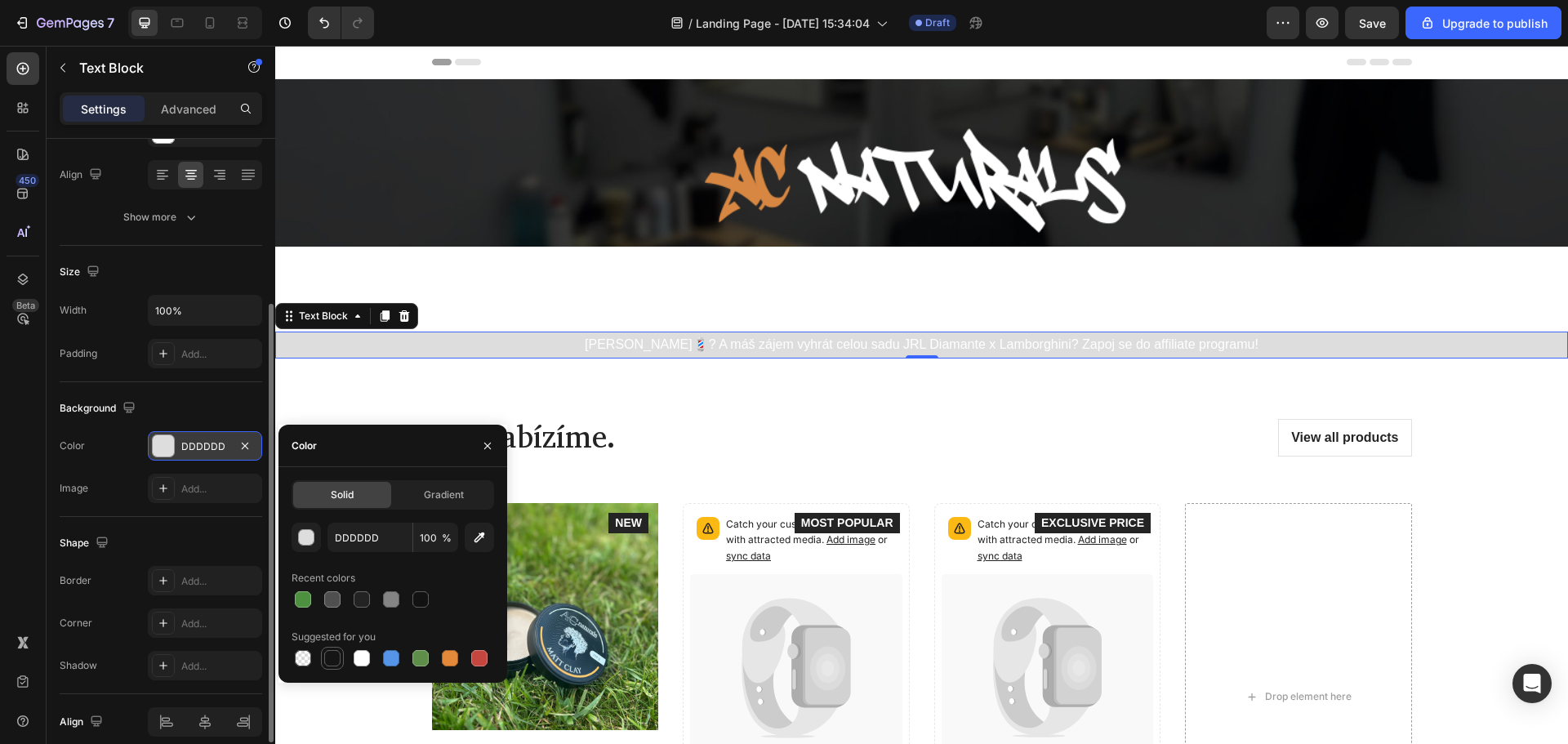
click at [333, 651] on div at bounding box center [332, 658] width 16 height 16
type input "151515"
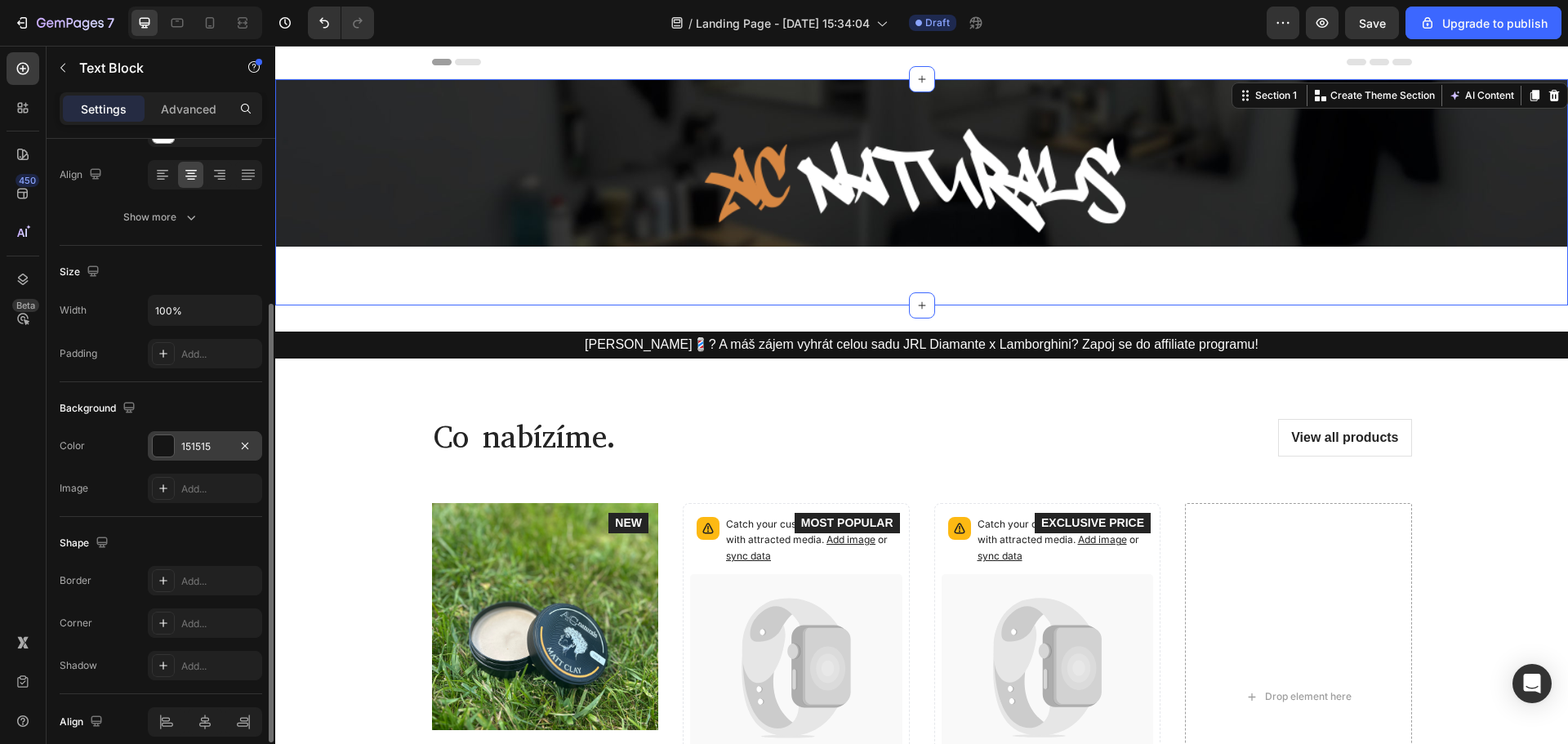
click at [445, 295] on div "Image Row Section 1 You can create reusable sections Create Theme Section AI Co…" at bounding box center [922, 192] width 1292 height 226
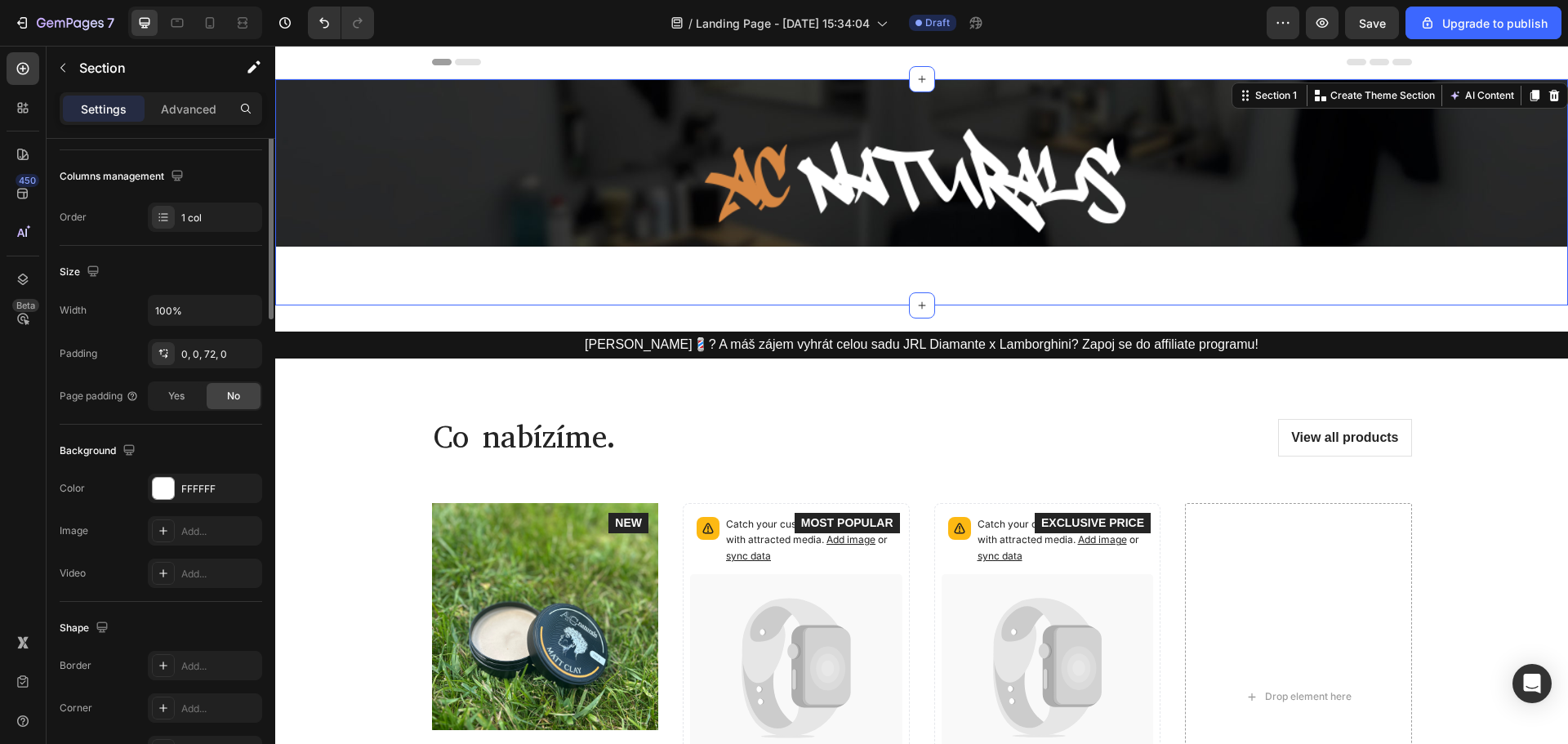
scroll to position [0, 0]
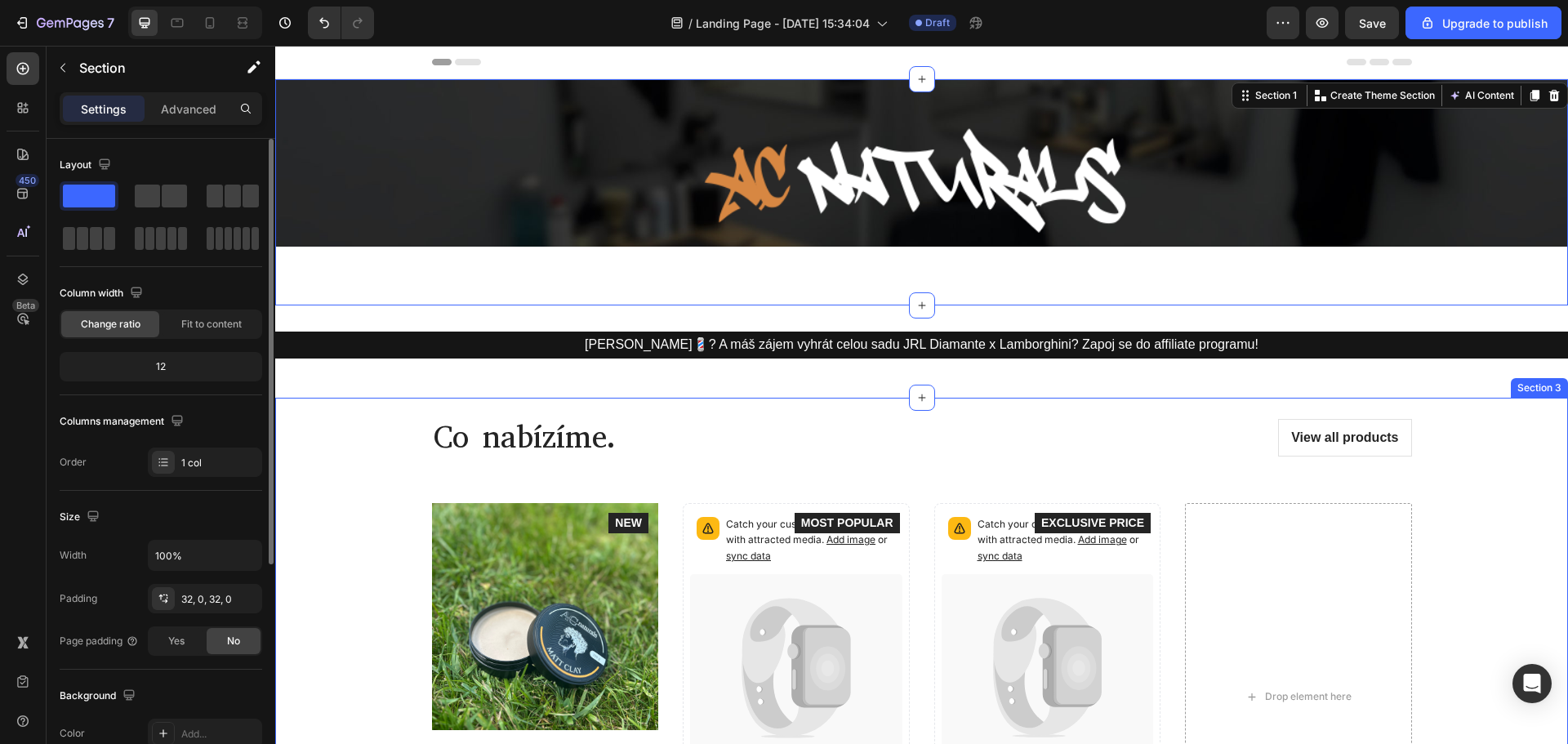
click at [385, 388] on div "Jsi barber💈? A máš zájem vyhrát celou sadu JRL Diamante x Lamborghini? Zapoj se…" at bounding box center [922, 351] width 1292 height 92
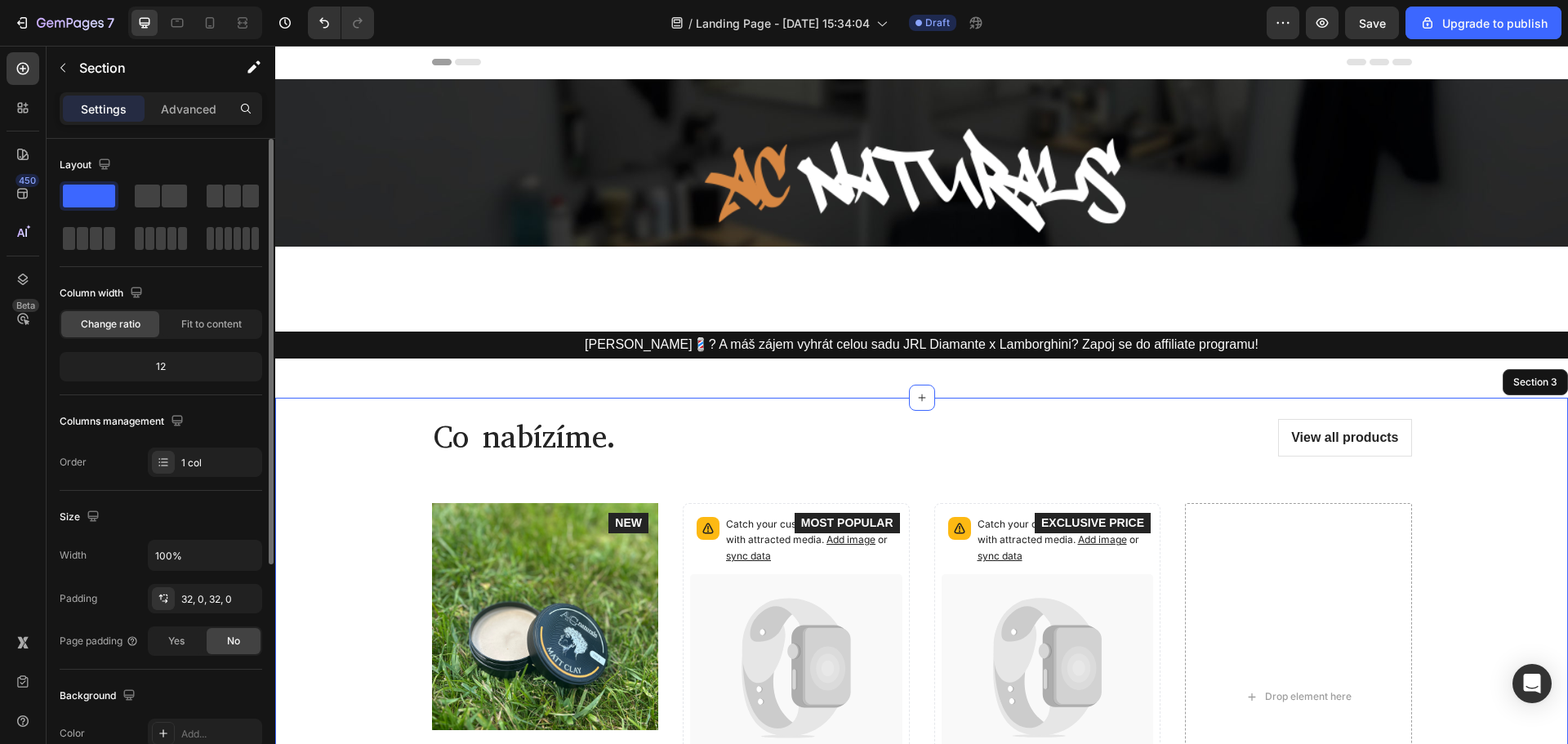
click at [310, 408] on div "Co nabízíme. Heading View all products Button Row Product Images Icon Icon Icon…" at bounding box center [921, 654] width 1268 height 512
click at [287, 484] on div "Co nabízíme. Heading View all products Button Row Product Images Icon Icon Icon…" at bounding box center [921, 654] width 1268 height 512
click at [378, 580] on div "Co nabízíme. Heading View all products Button Row Product Images Icon Icon Icon…" at bounding box center [921, 654] width 1268 height 512
drag, startPoint x: 819, startPoint y: 1, endPoint x: 1098, endPoint y: 42, distance: 282.0
click at [1098, 42] on div "7 / Landing Page - Sep 22, 15:34:04 Draft Preview Save Upgrade to publish" at bounding box center [784, 23] width 1568 height 47
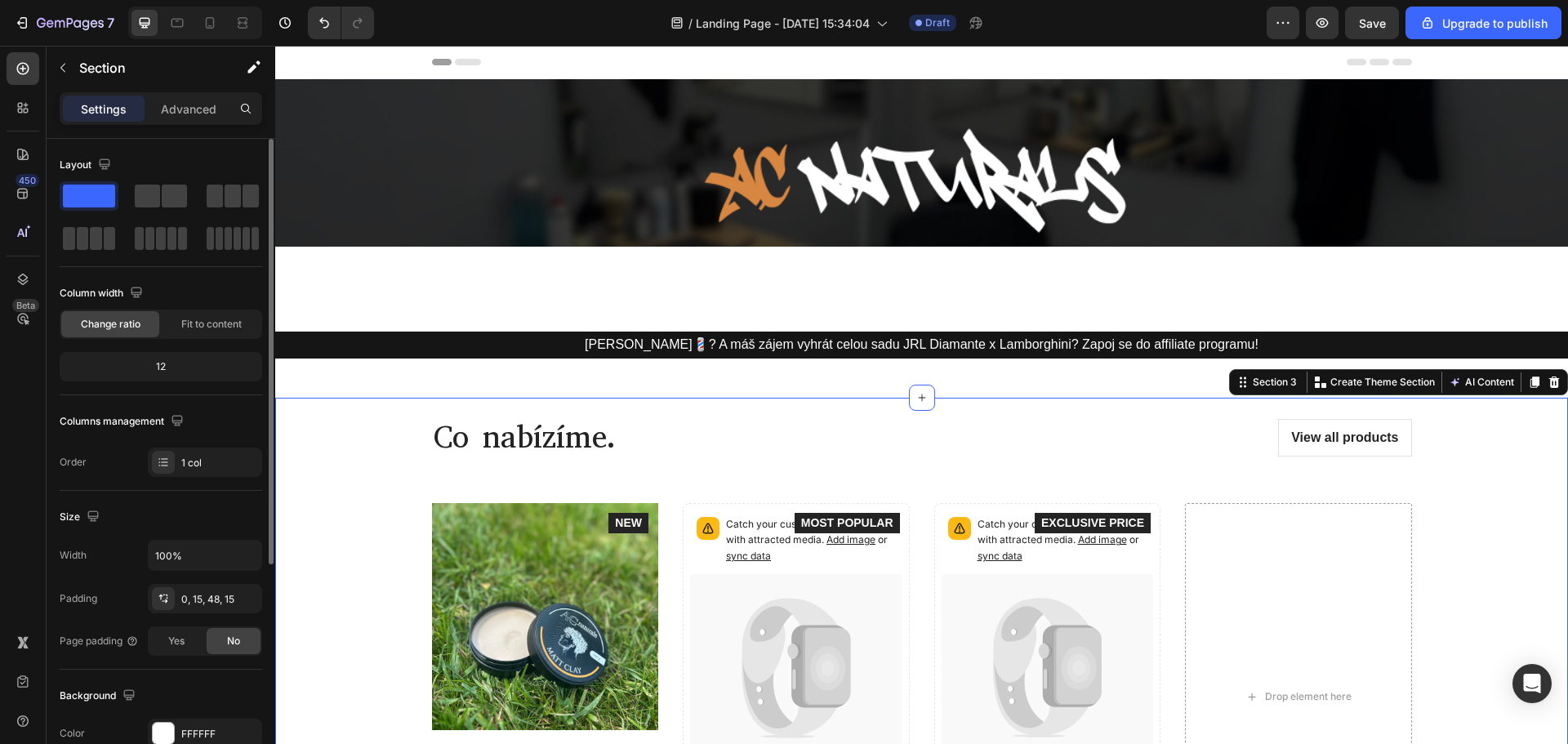
click at [1111, 28] on div "/ Landing Page - Sep 22, 15:34:04 Draft" at bounding box center [827, 23] width 879 height 33
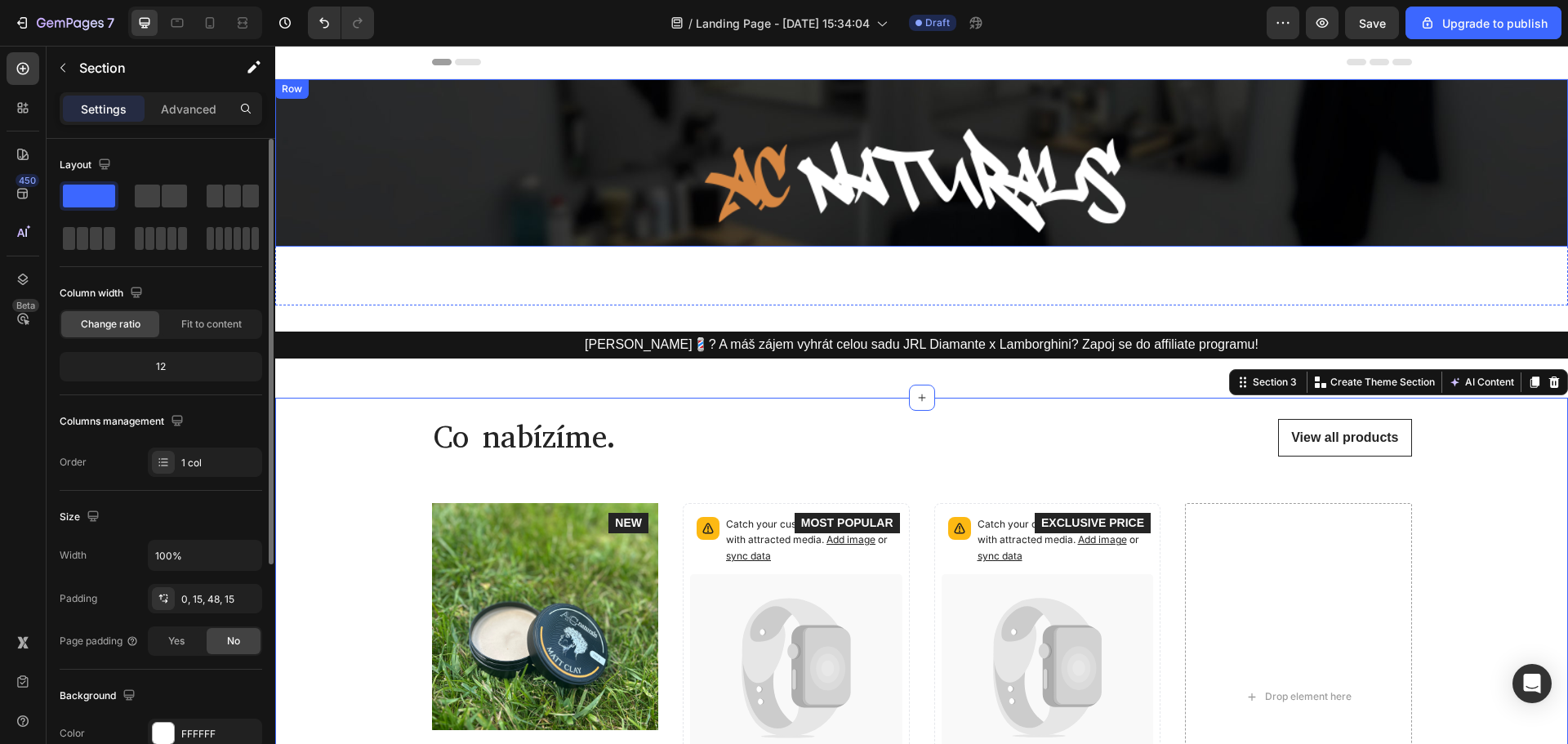
click at [1371, 451] on link "View all products" at bounding box center [1344, 437] width 133 height 38
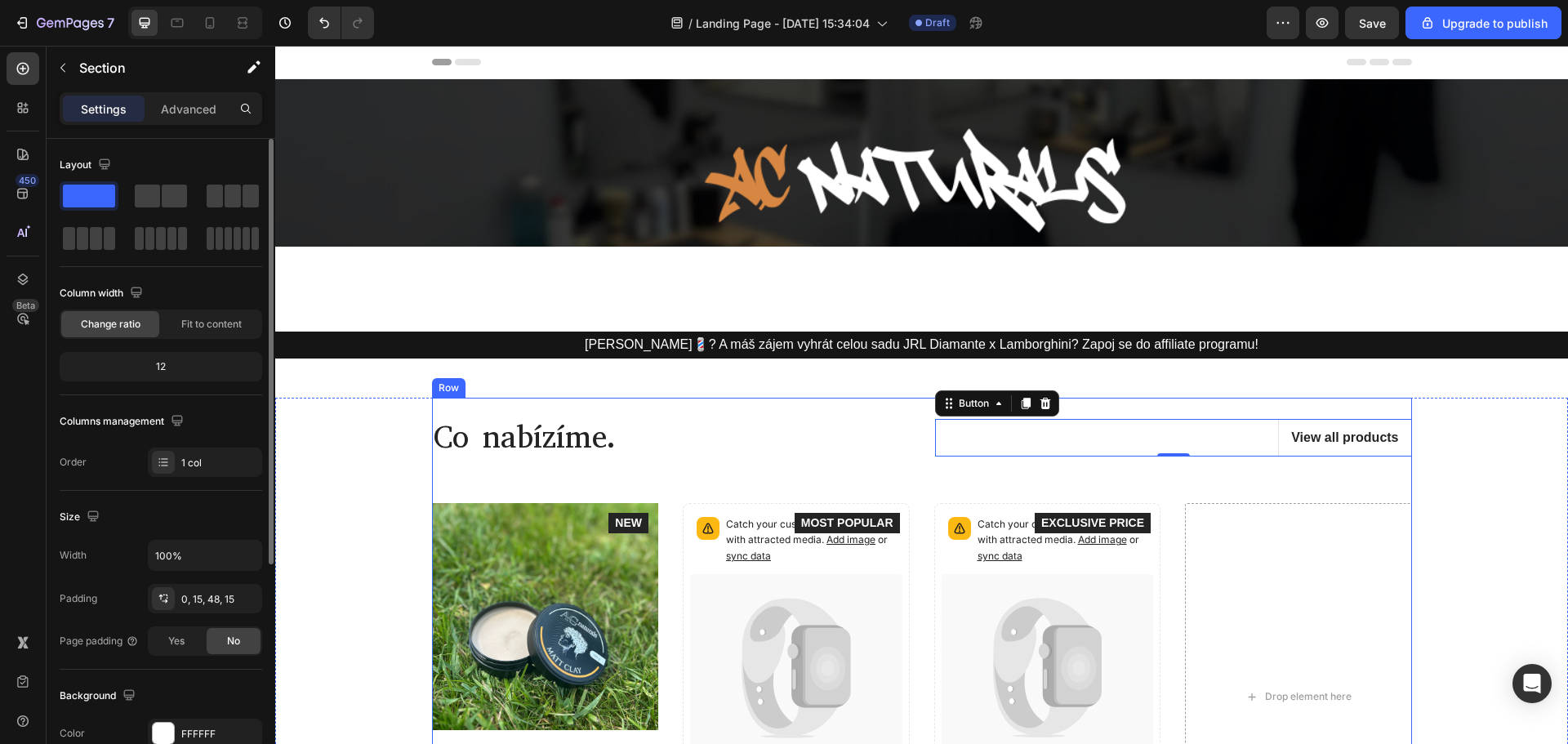
click at [1476, 517] on div "Co nabízíme. Heading View all products Button 0 Row Product Images Icon Icon Ic…" at bounding box center [921, 654] width 1268 height 512
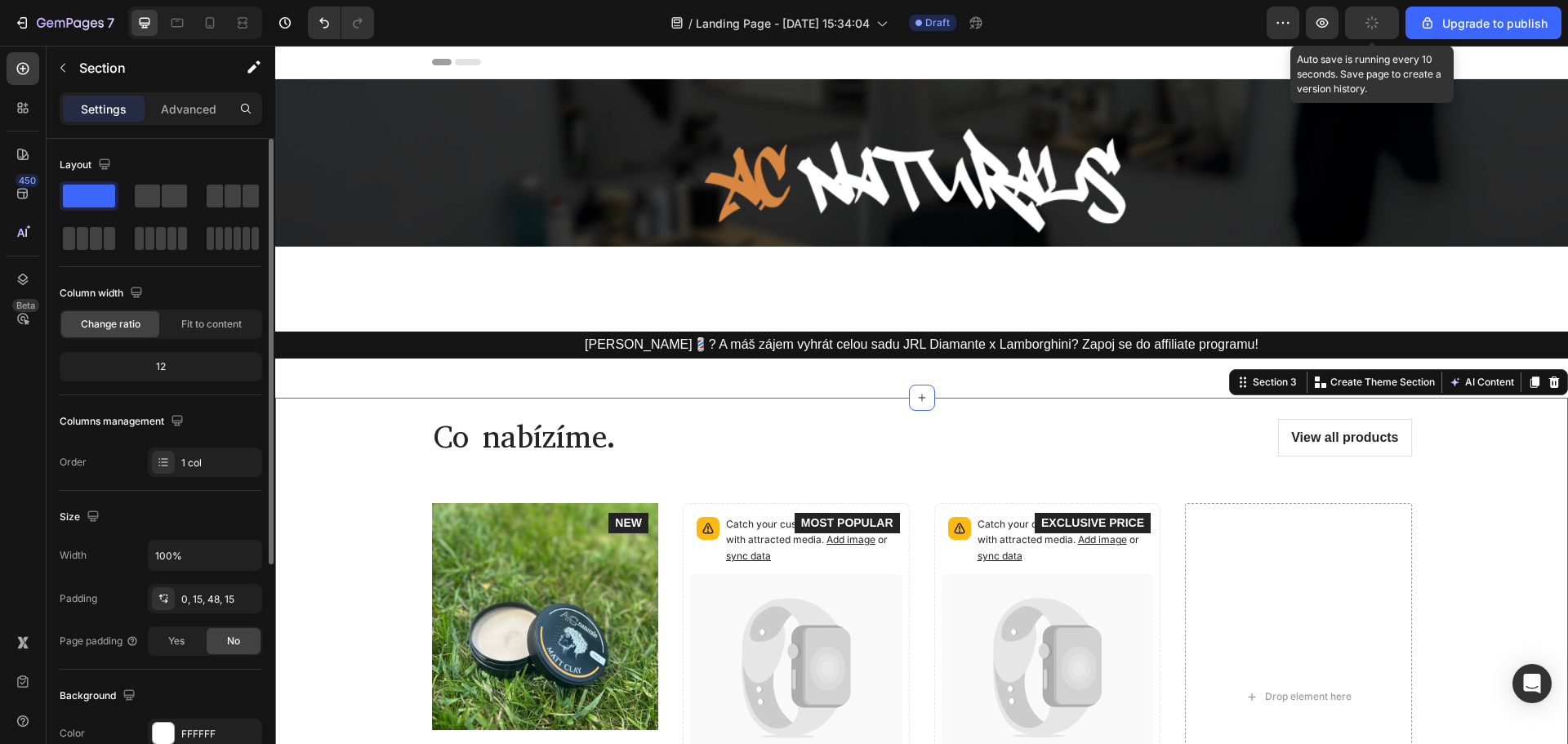
click at [1384, 14] on button "button" at bounding box center [1372, 23] width 54 height 33
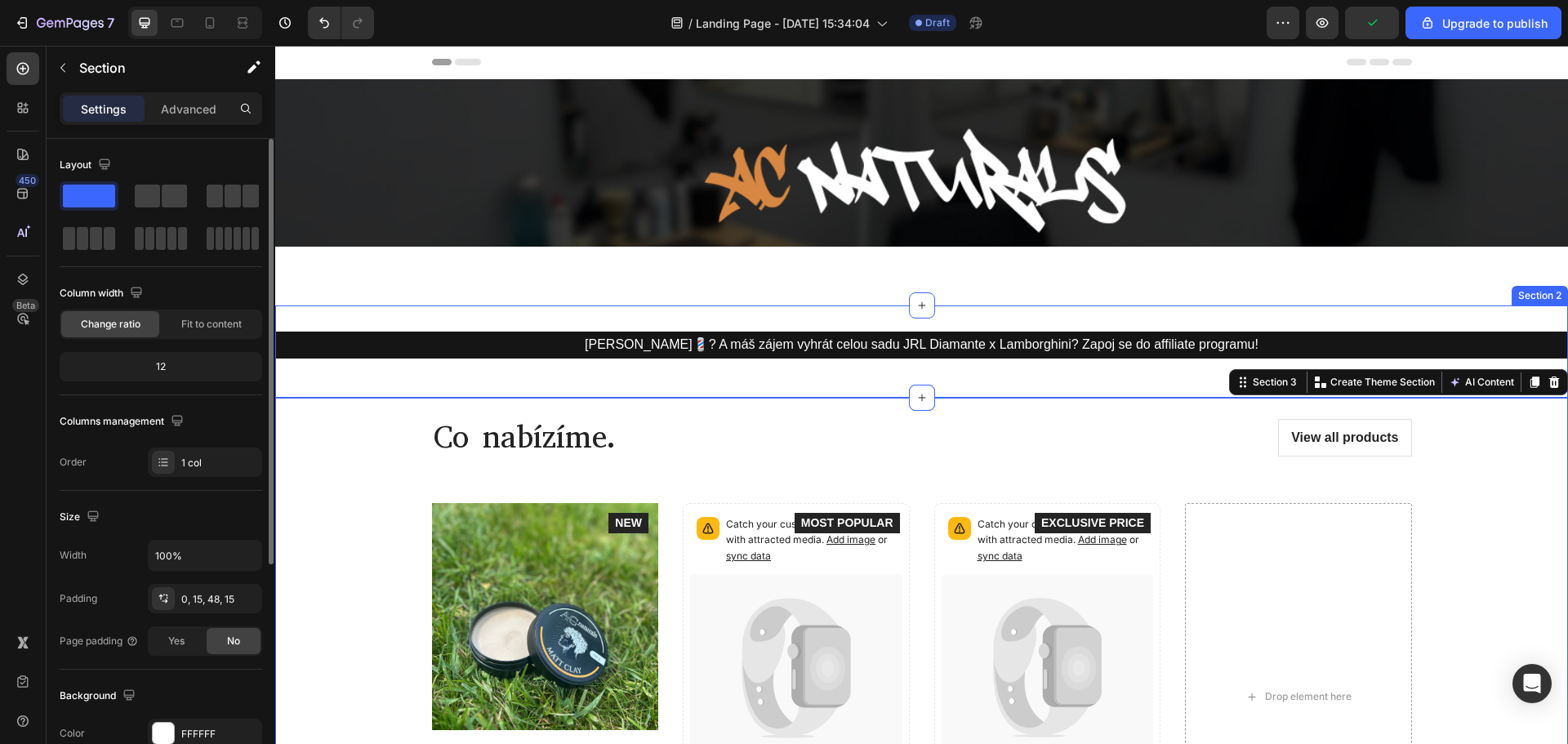
click at [895, 293] on div "Image Row Section 1" at bounding box center [922, 192] width 1292 height 226
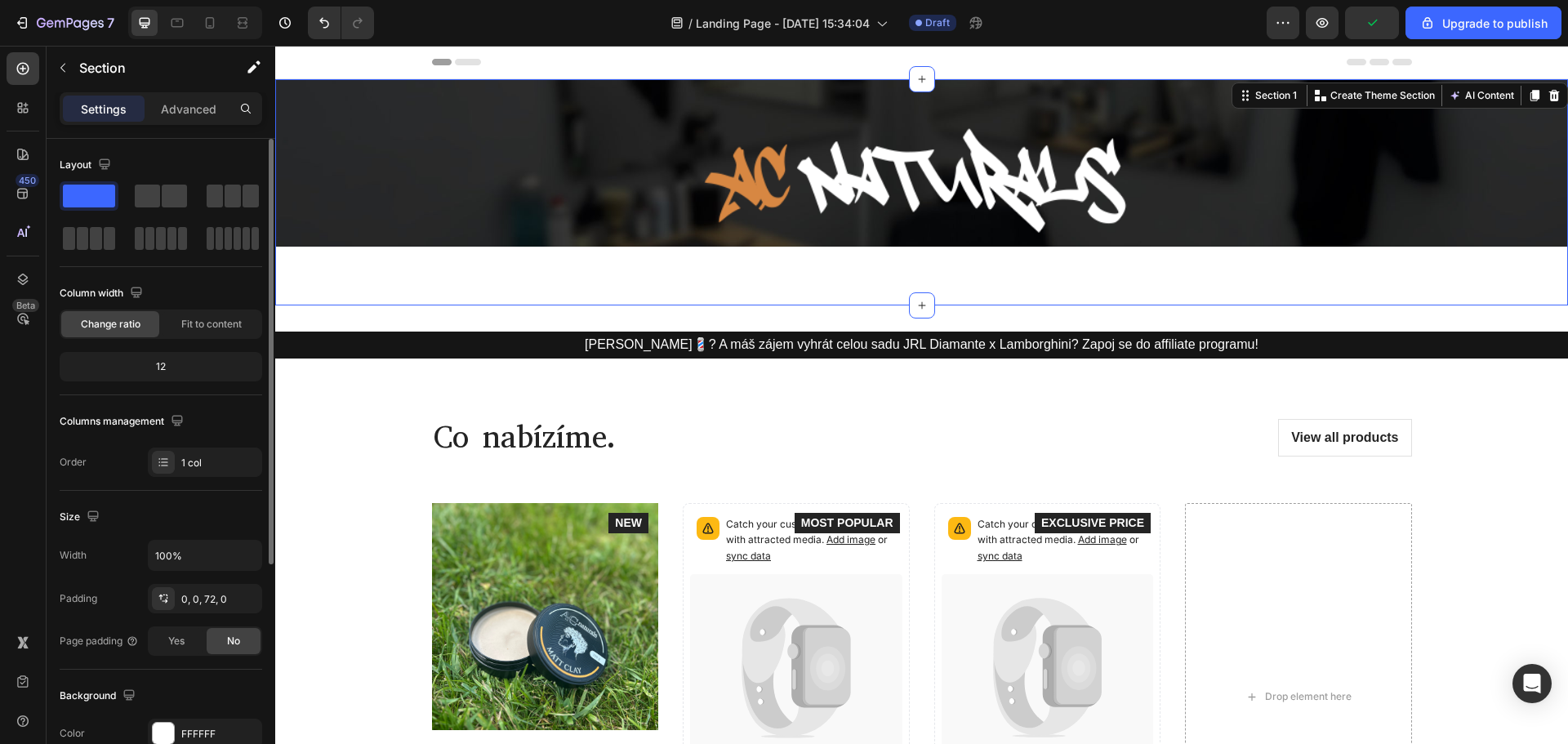
click at [735, 264] on div "Image Row Section 1 You can create reusable sections Create Theme Section AI Co…" at bounding box center [922, 192] width 1292 height 226
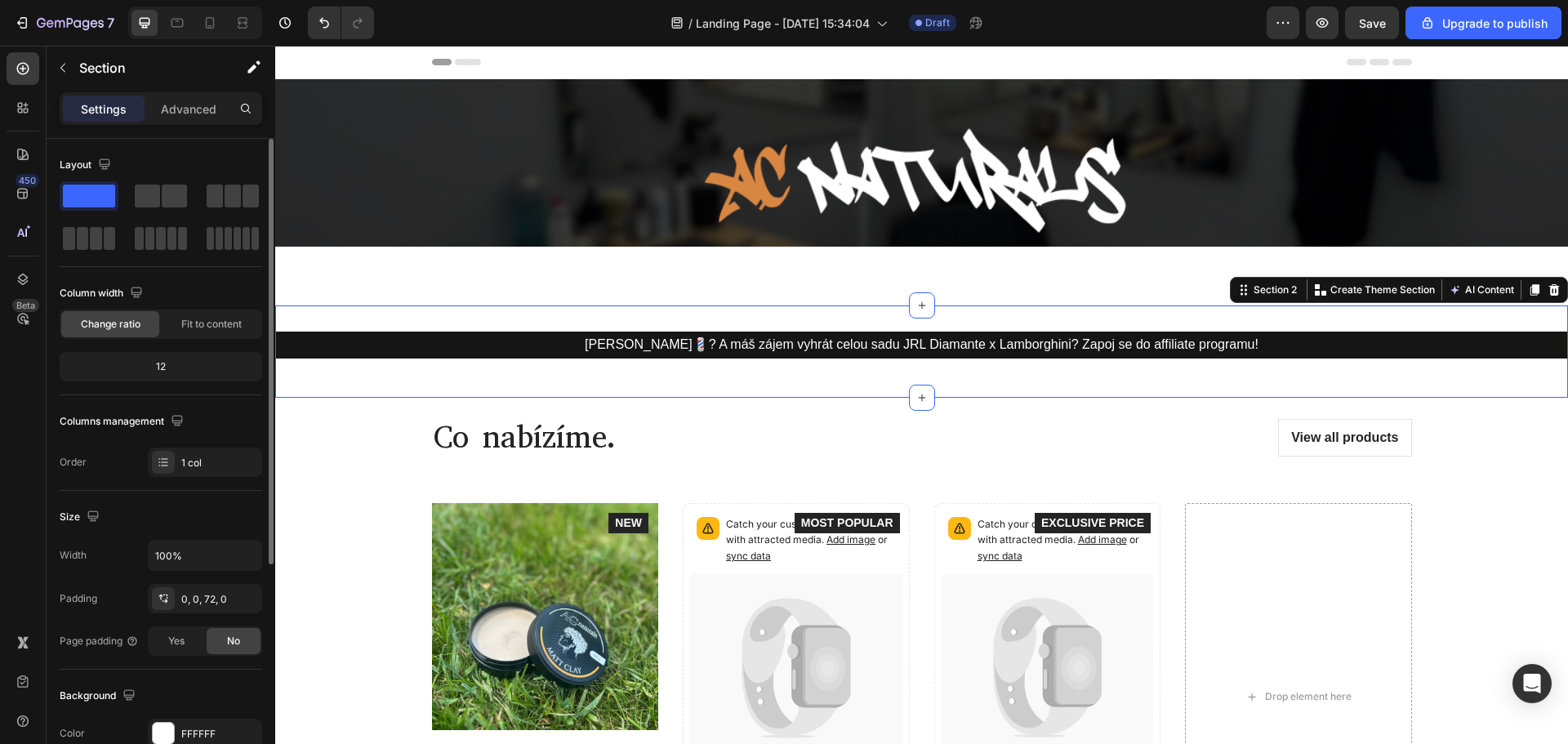
click at [712, 318] on div "Jsi barber💈? A máš zájem vyhrát celou sadu JRL Diamante x Lamborghini? Zapoj se…" at bounding box center [922, 351] width 1292 height 92
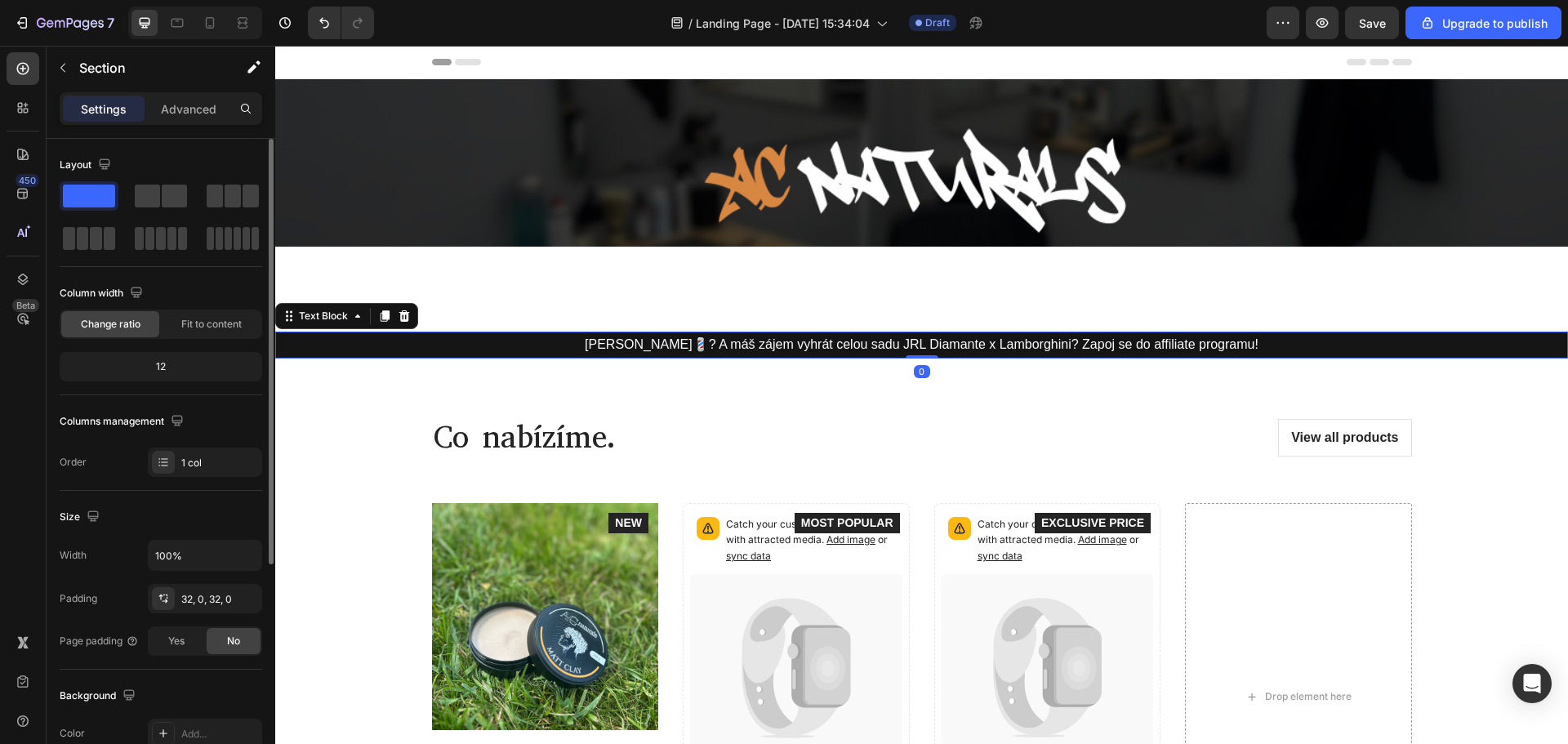
click at [508, 345] on p "[PERSON_NAME]💈? A máš zájem vyhrát celou sadu JRL Diamante x Lamborghini? Zapoj…" at bounding box center [921, 344] width 1290 height 23
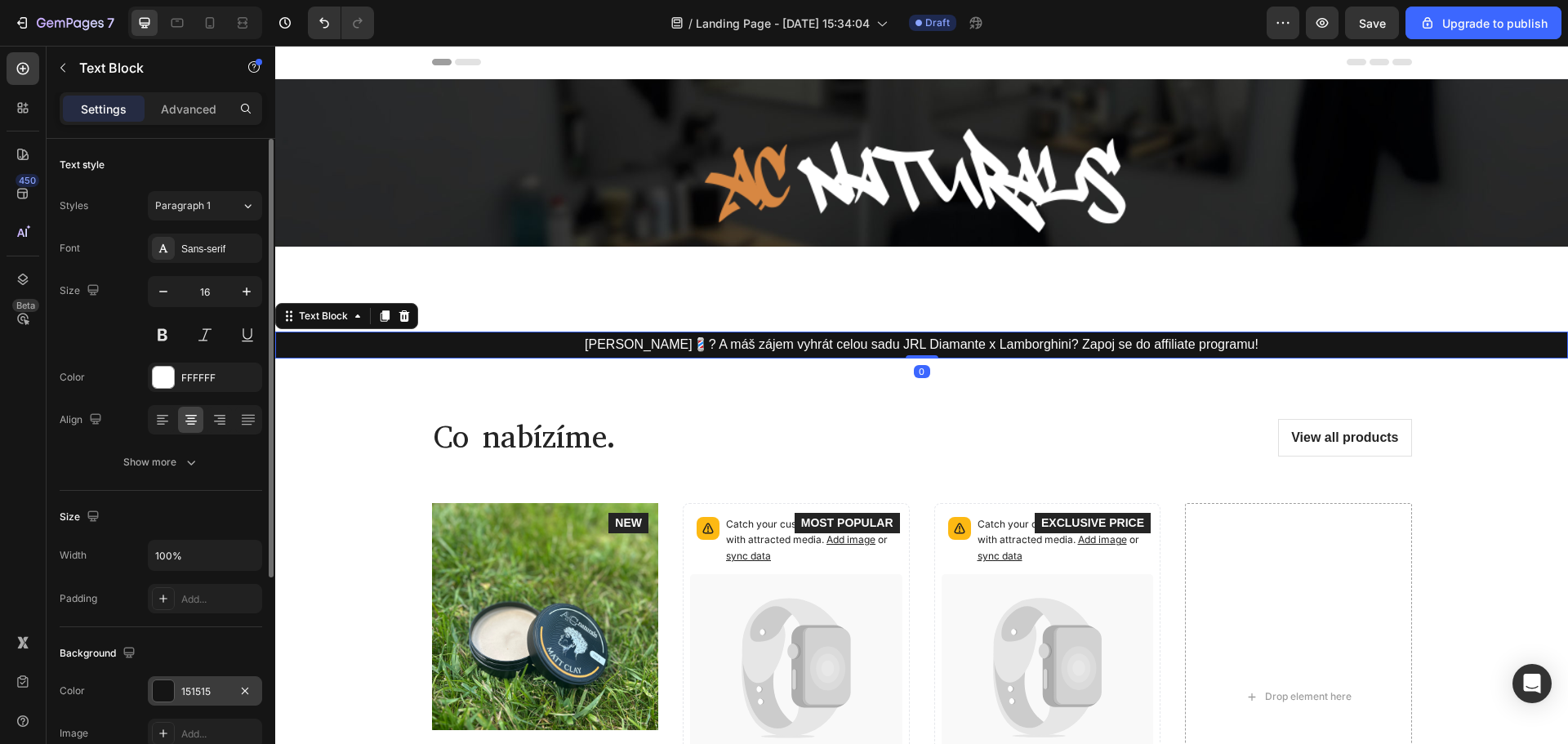
click at [167, 703] on div "151515" at bounding box center [205, 691] width 114 height 29
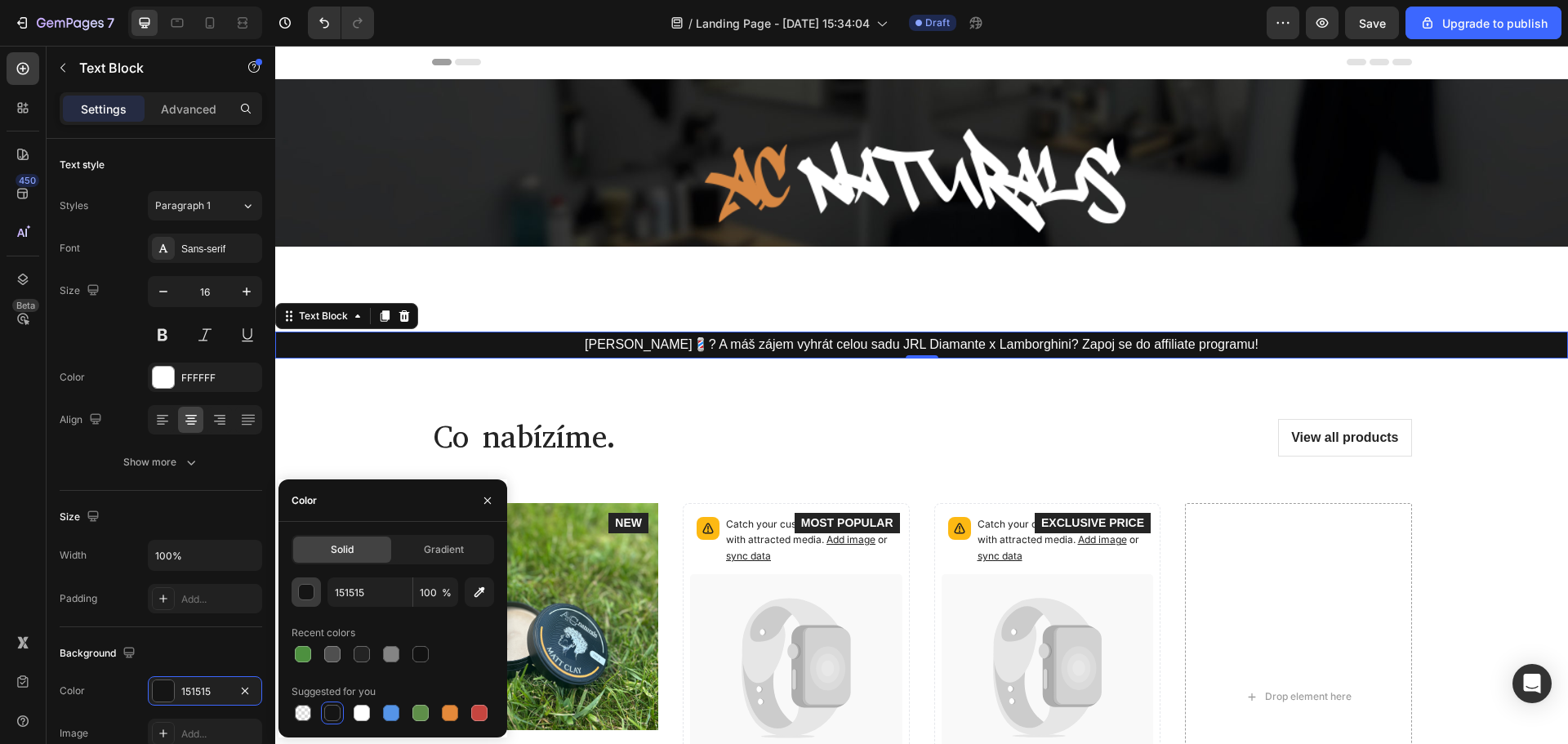
click at [300, 588] on div "button" at bounding box center [307, 593] width 16 height 16
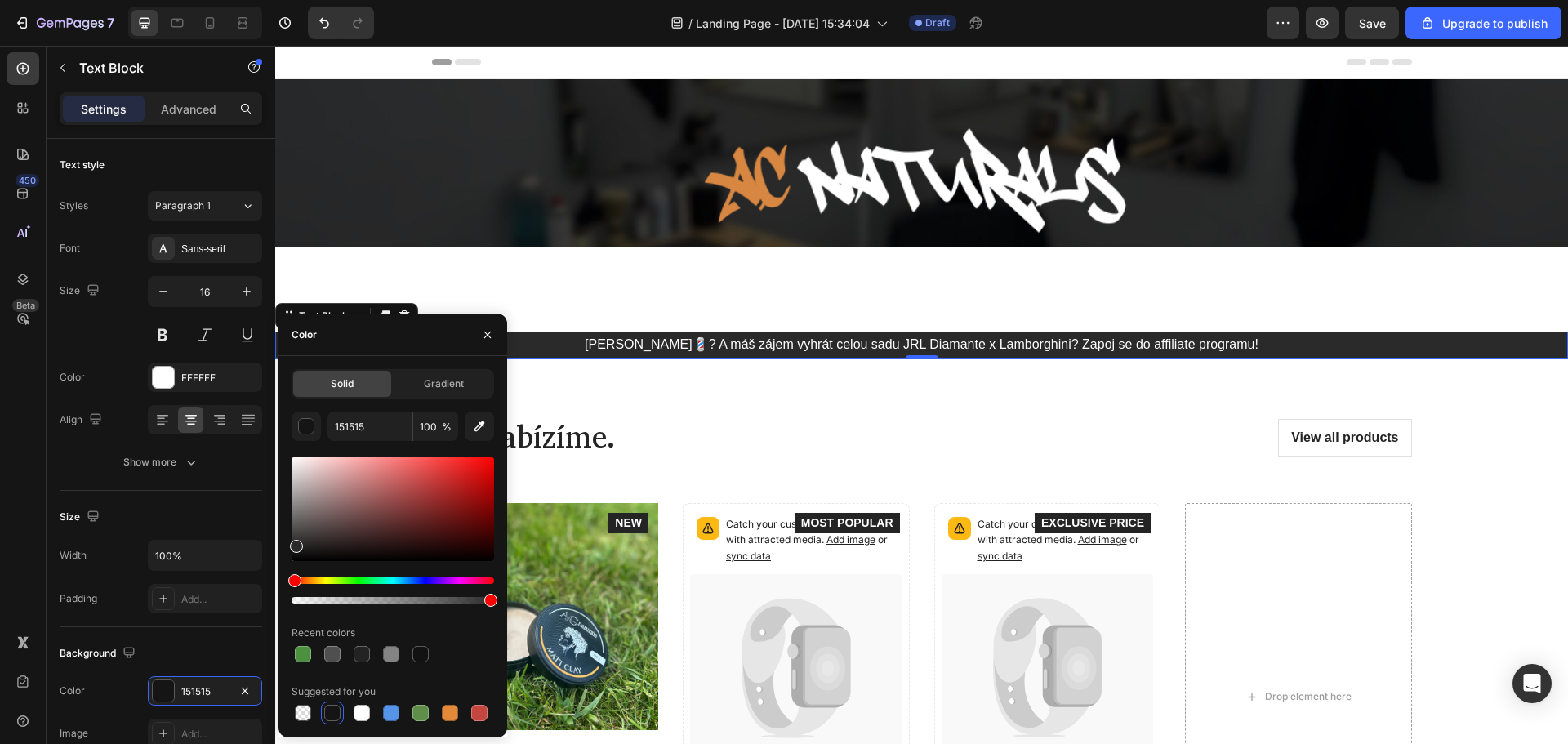
drag, startPoint x: 299, startPoint y: 552, endPoint x: 294, endPoint y: 543, distance: 10.3
click at [294, 543] on div at bounding box center [296, 545] width 13 height 13
type input "2B2A2A"
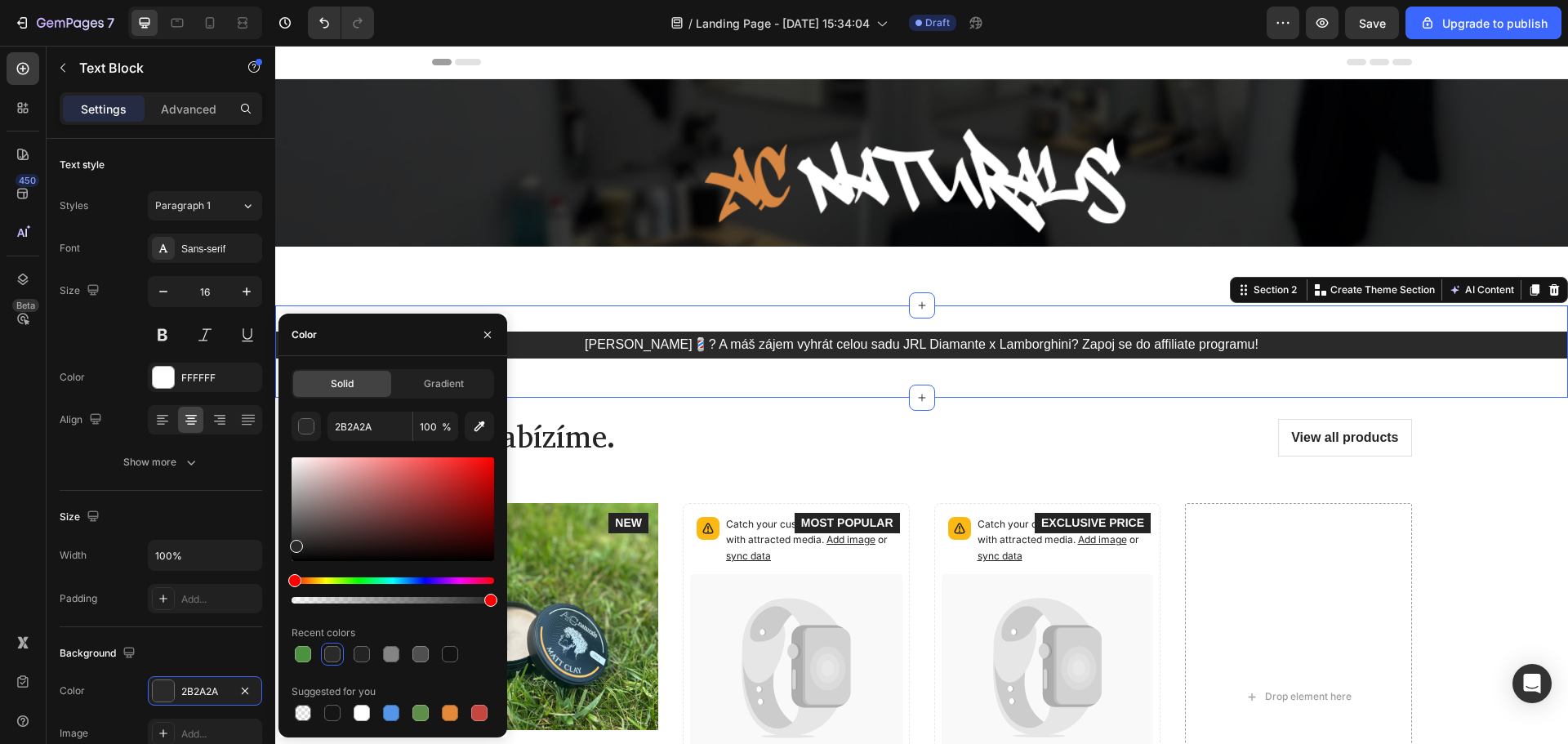
click at [1027, 387] on div "Jsi barber💈? A máš zájem vyhrát celou sadu JRL Diamante x Lamborghini? Zapoj se…" at bounding box center [922, 351] width 1292 height 92
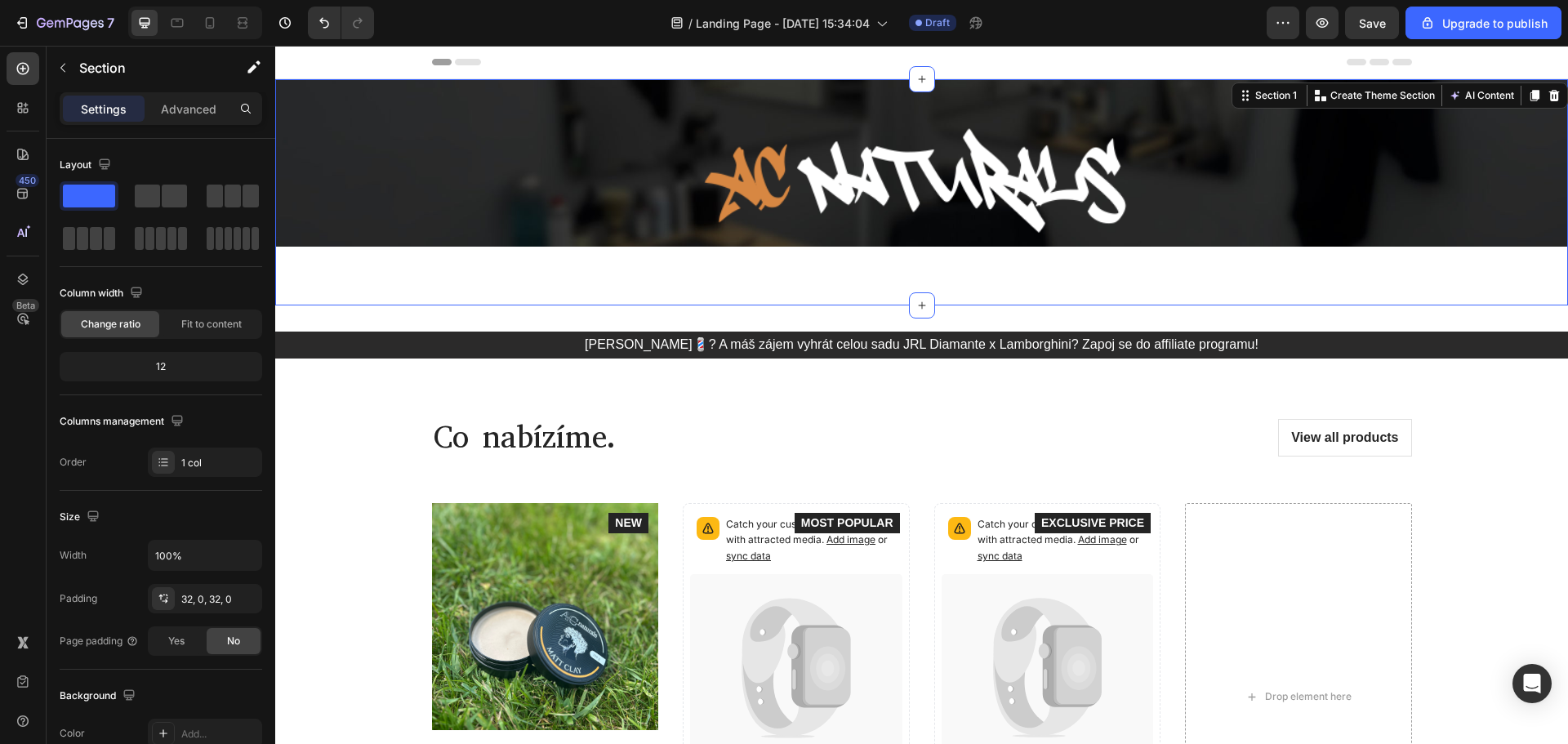
click at [613, 268] on div "Image Row Section 1 You can create reusable sections Create Theme Section AI Co…" at bounding box center [922, 192] width 1292 height 226
click at [205, 593] on div "0, 0, 72, 0" at bounding box center [205, 598] width 48 height 15
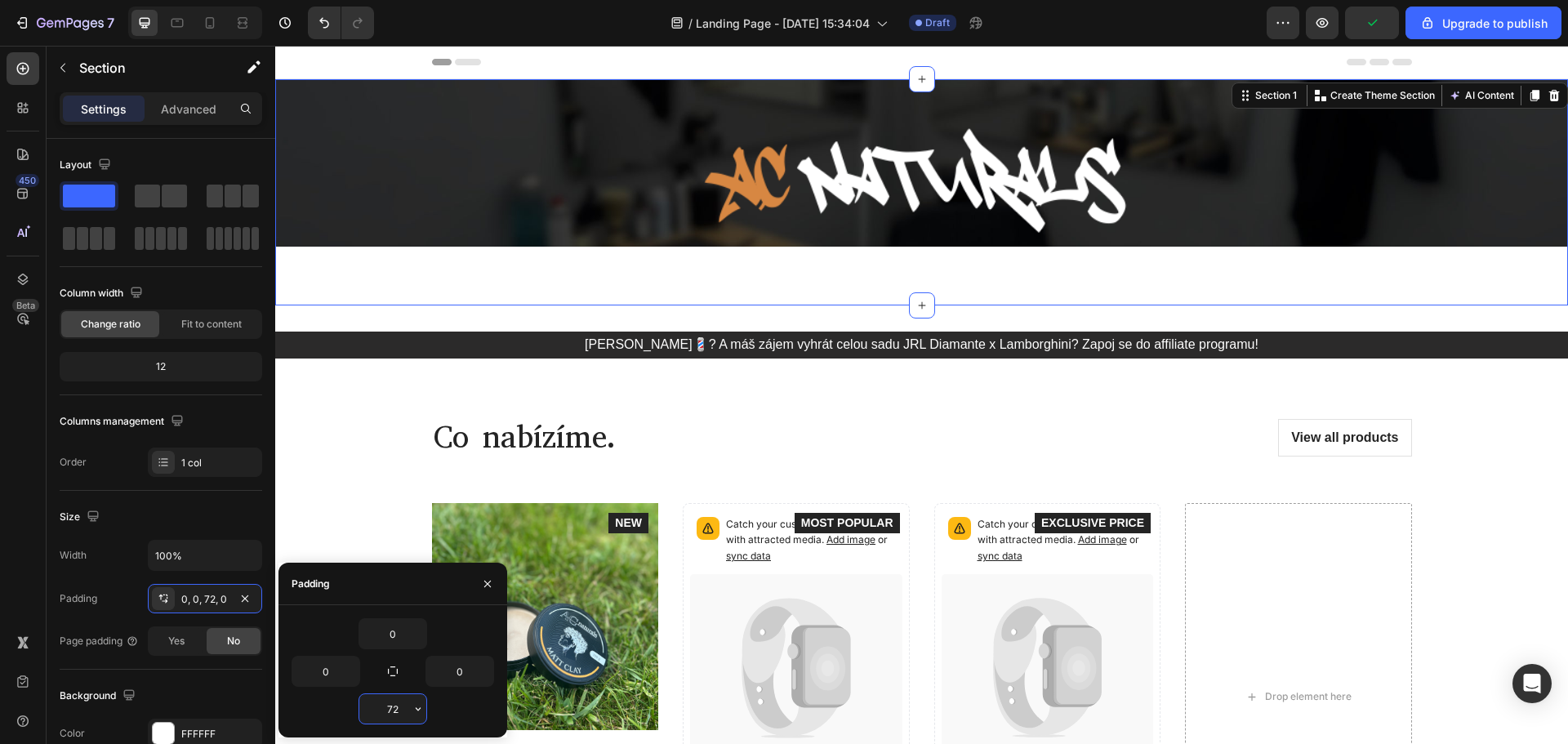
type input "2"
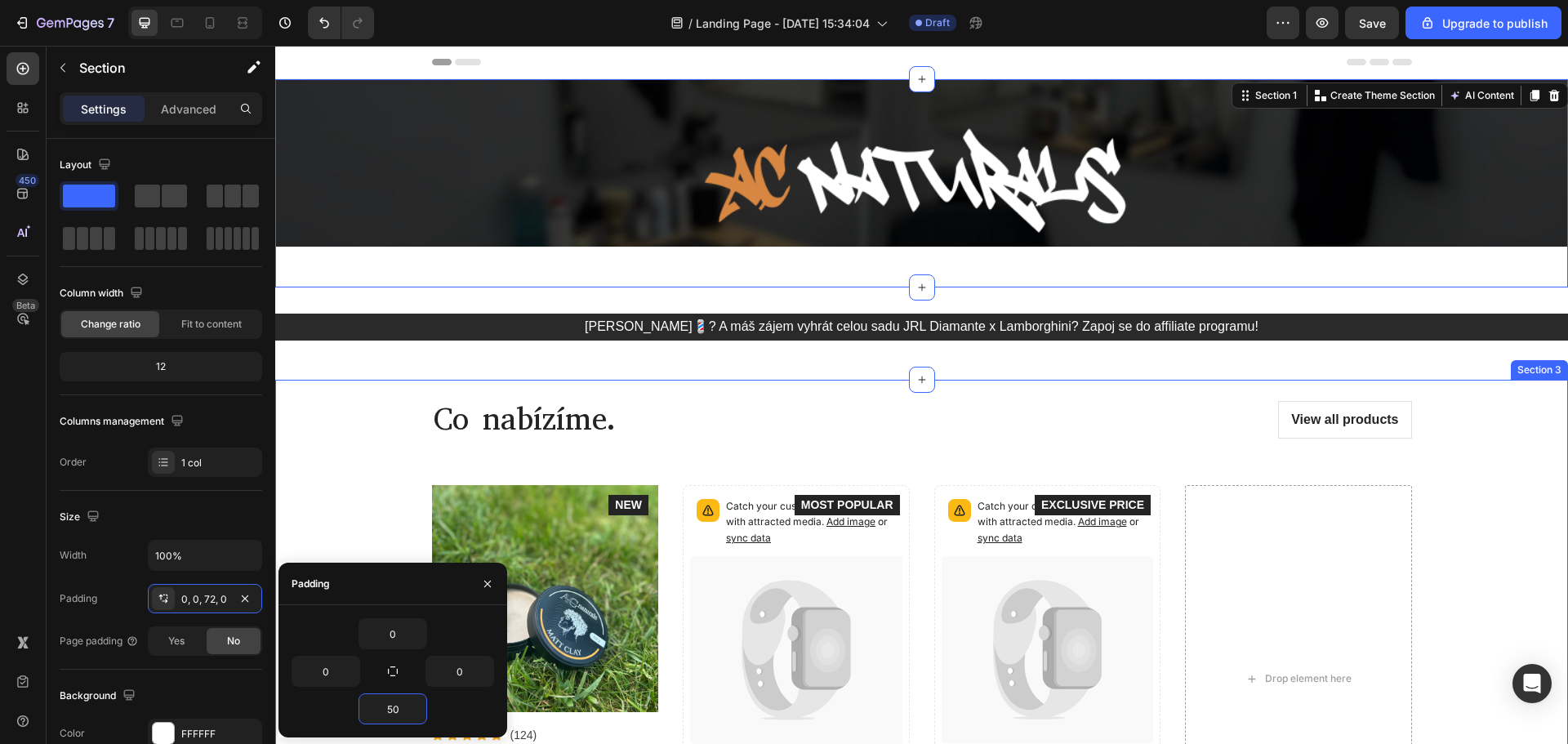
type input "5"
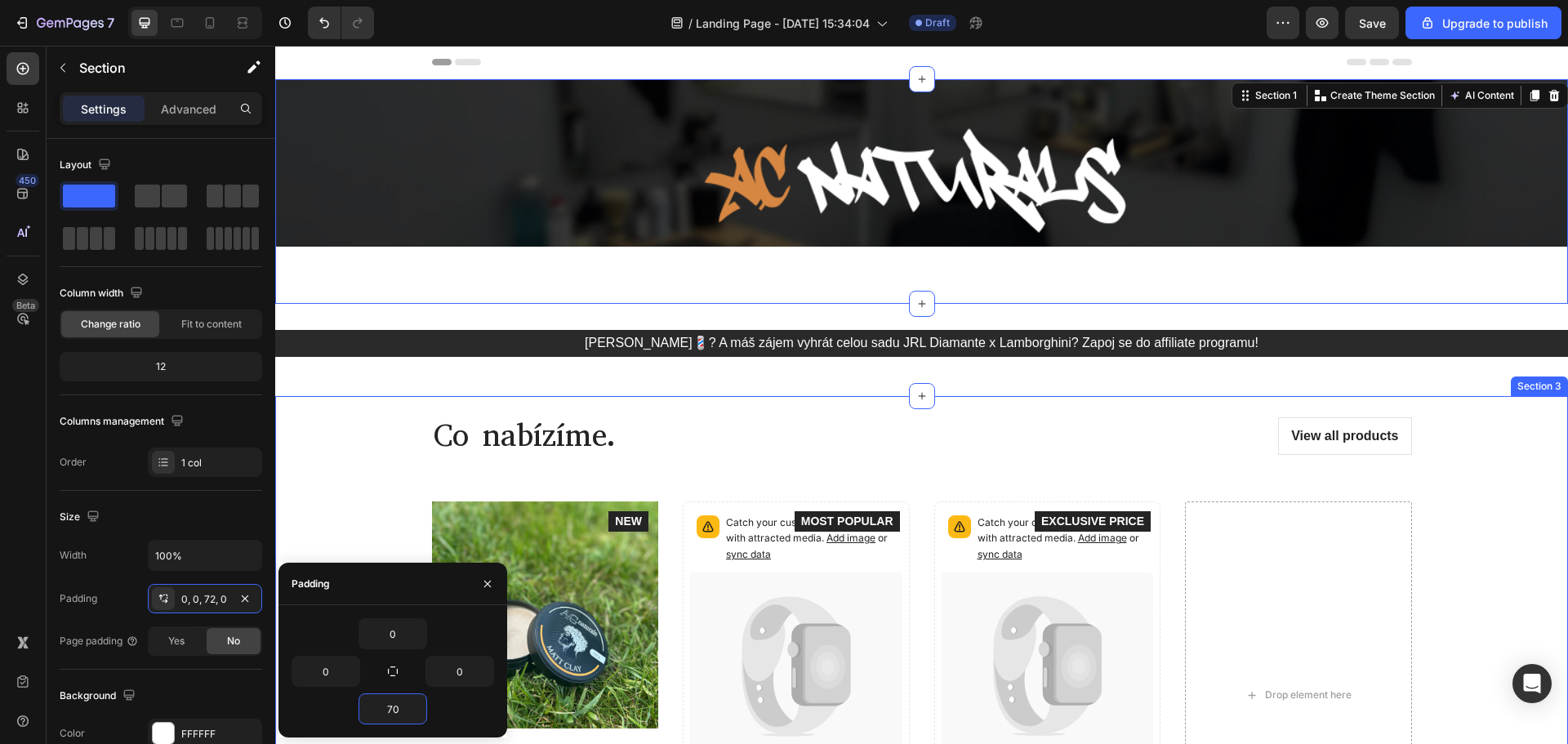
type input "7"
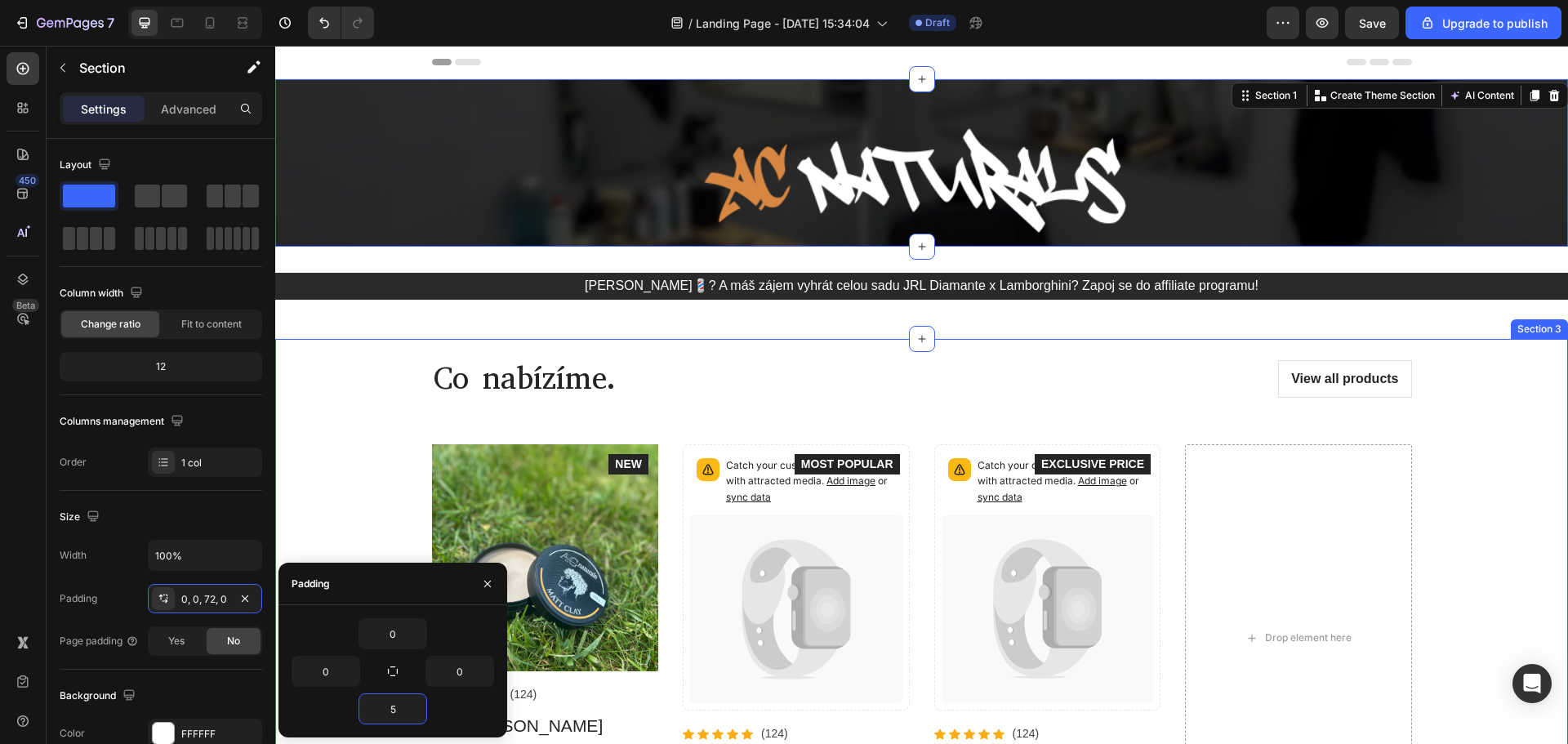
type input "50"
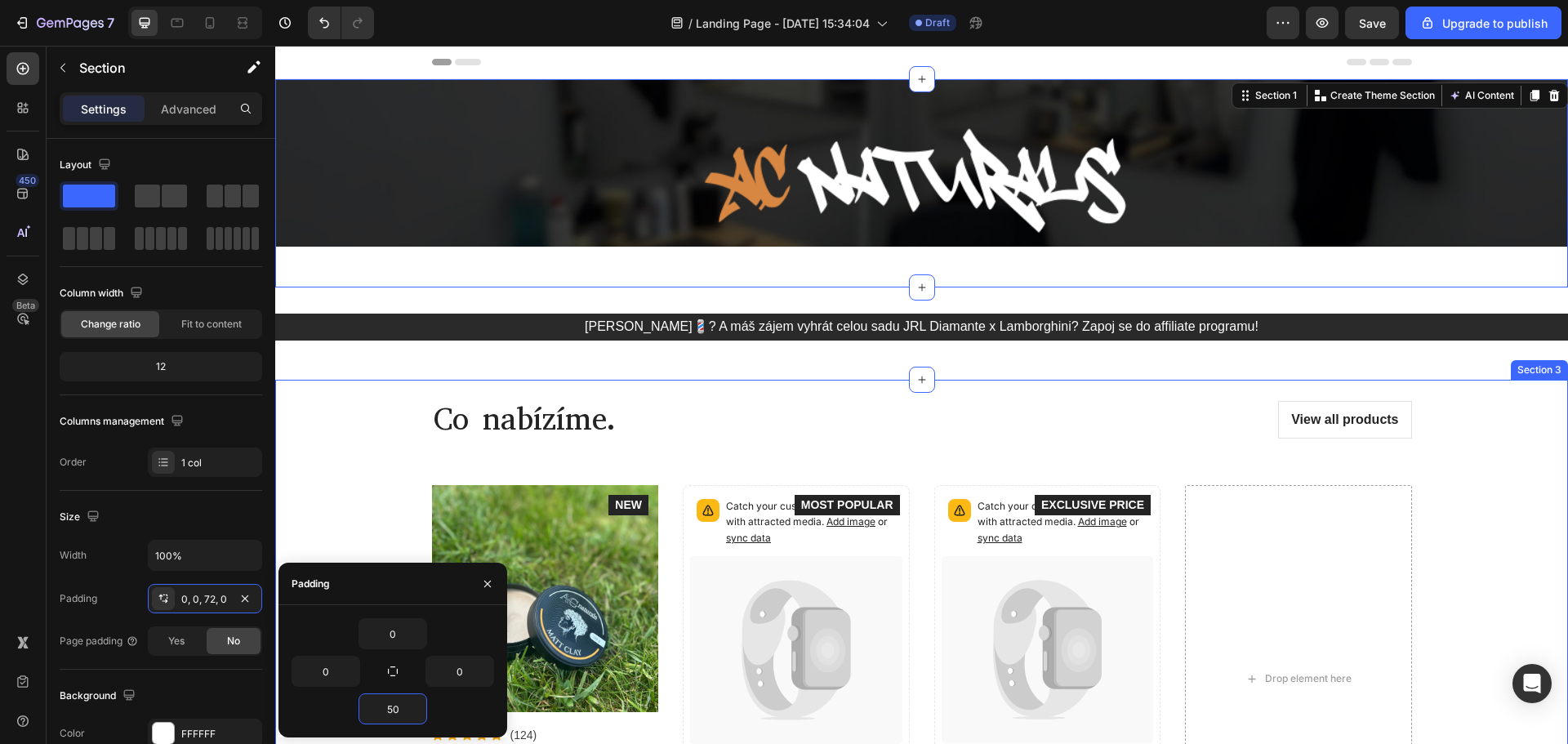
click at [304, 420] on div "Co nabízíme. Heading View all products Button Row Product Images Icon Icon Icon…" at bounding box center [921, 635] width 1268 height 512
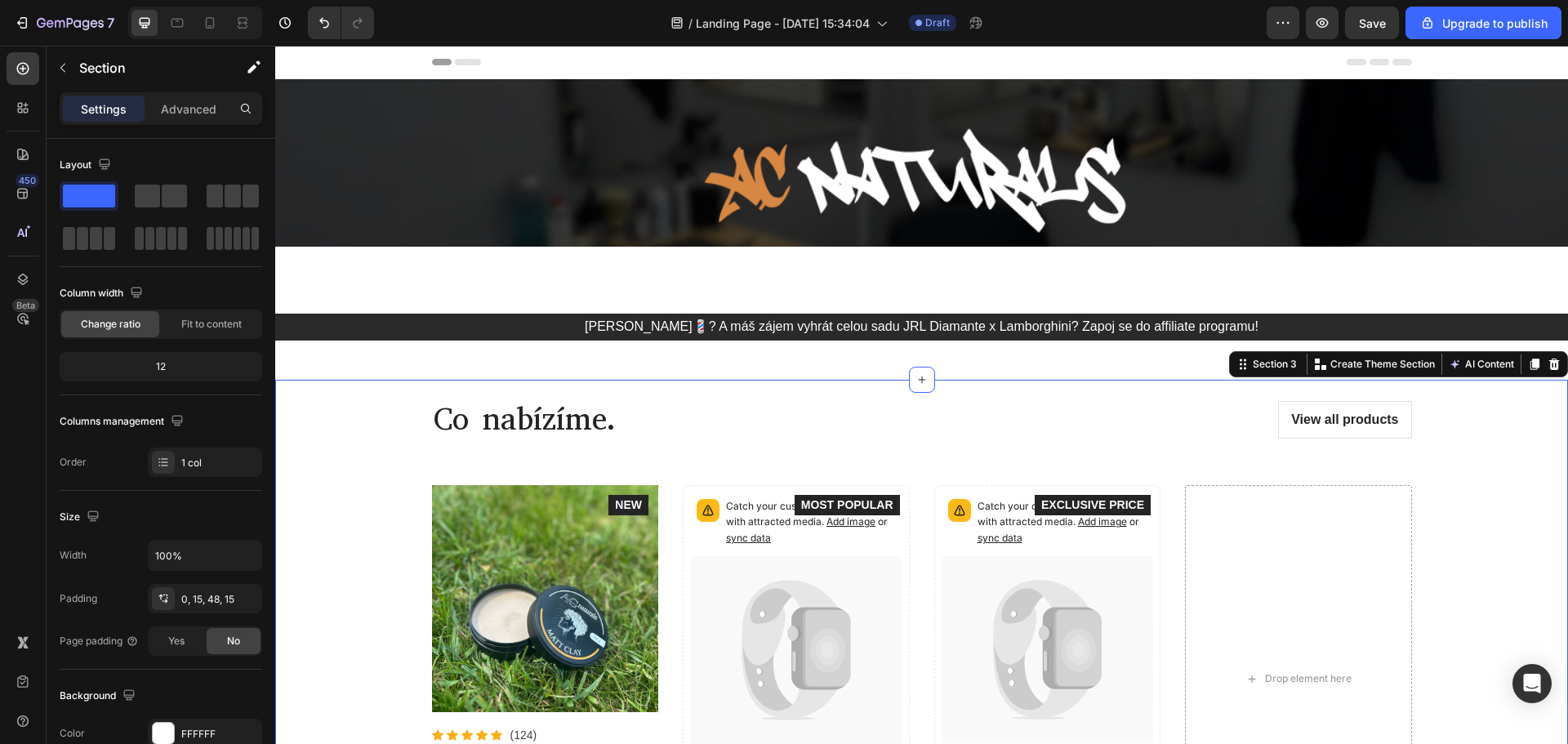
click at [294, 591] on div "Co nabízíme. Heading View all products Button Row Product Images Icon Icon Icon…" at bounding box center [921, 635] width 1268 height 512
click at [212, 30] on icon at bounding box center [210, 22] width 16 height 16
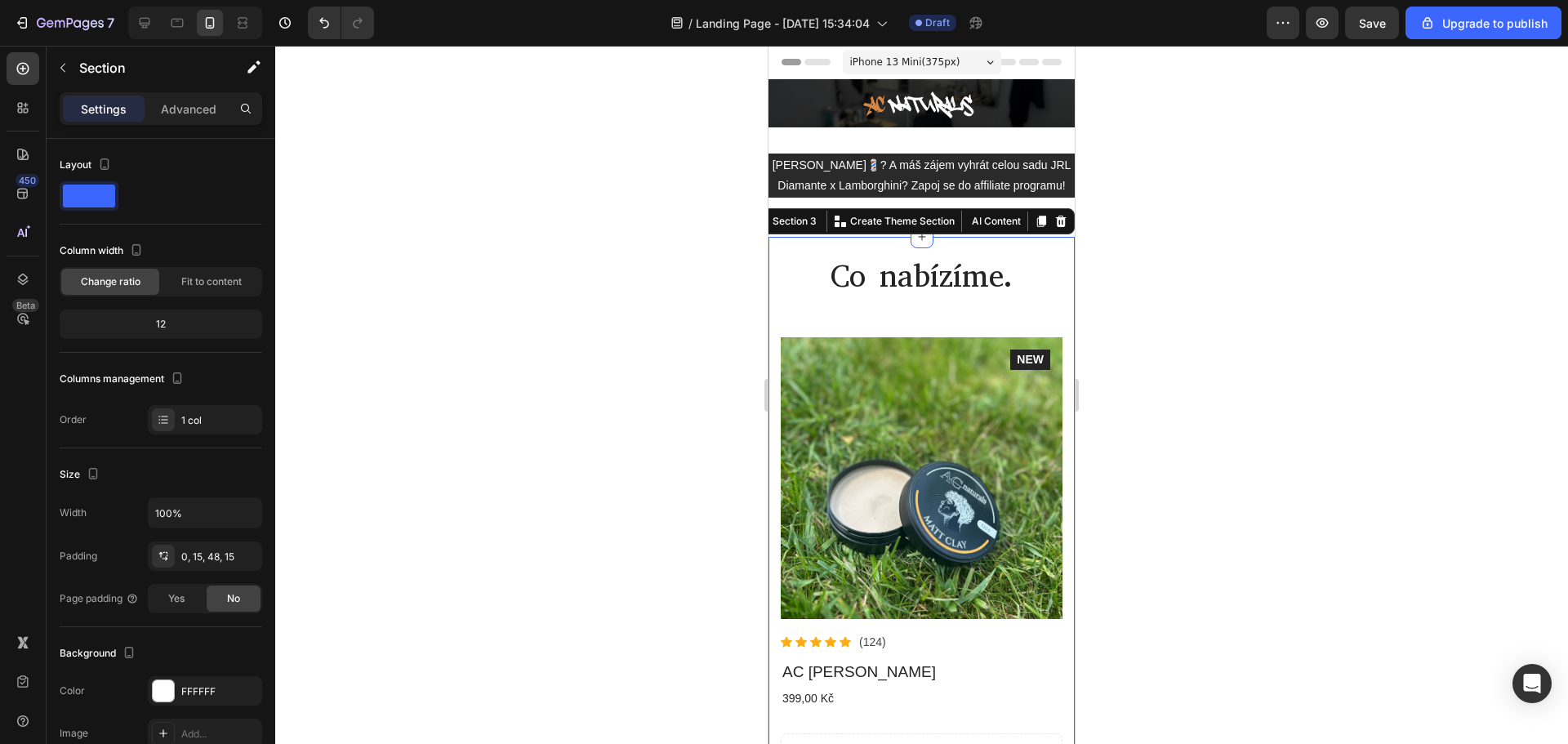
click at [1252, 215] on div at bounding box center [922, 394] width 1292 height 697
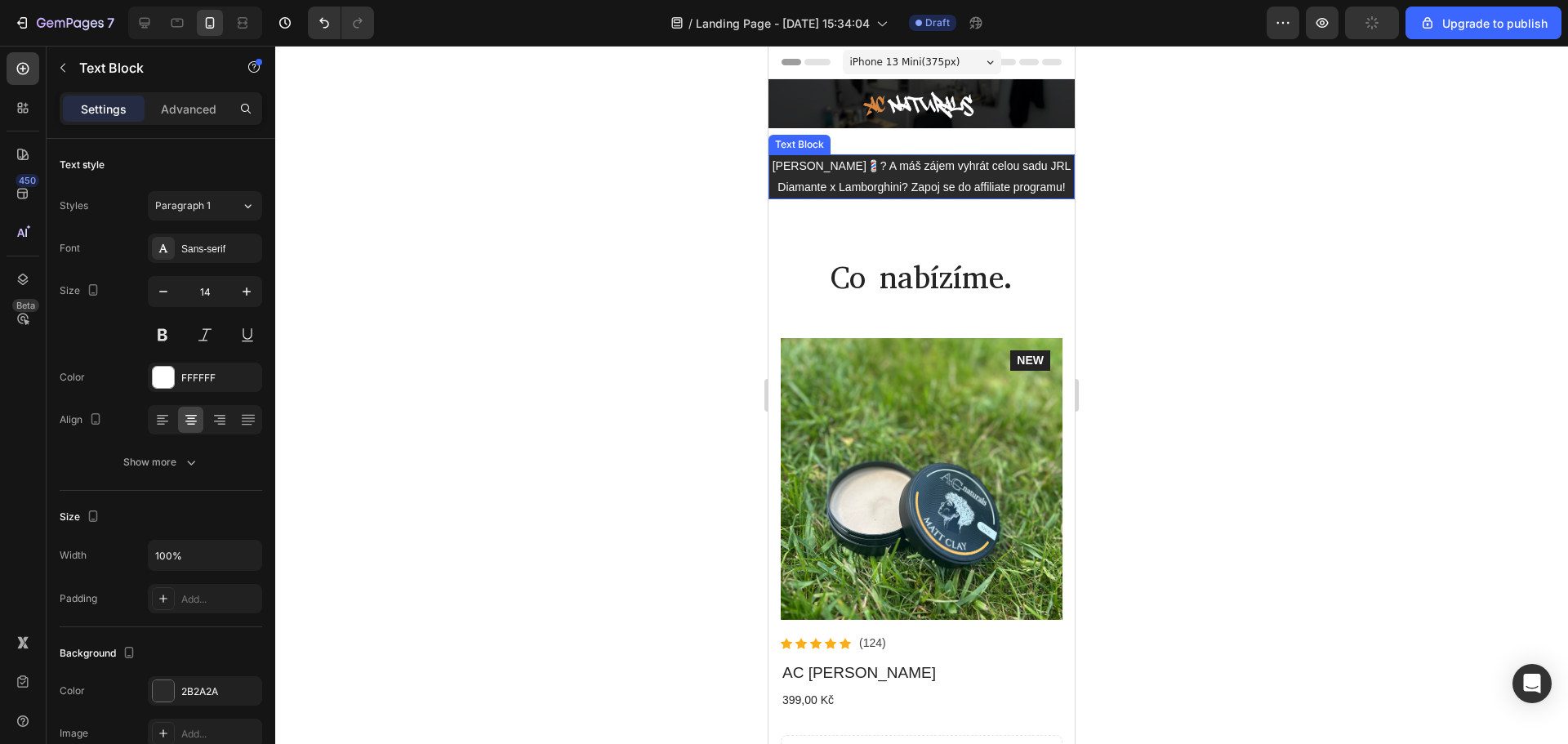
click at [956, 169] on p "[PERSON_NAME]💈? A máš zájem vyhrát celou sadu JRL Diamante x Lamborghini? Zapoj…" at bounding box center [922, 177] width 303 height 41
click at [162, 289] on icon "button" at bounding box center [163, 291] width 16 height 16
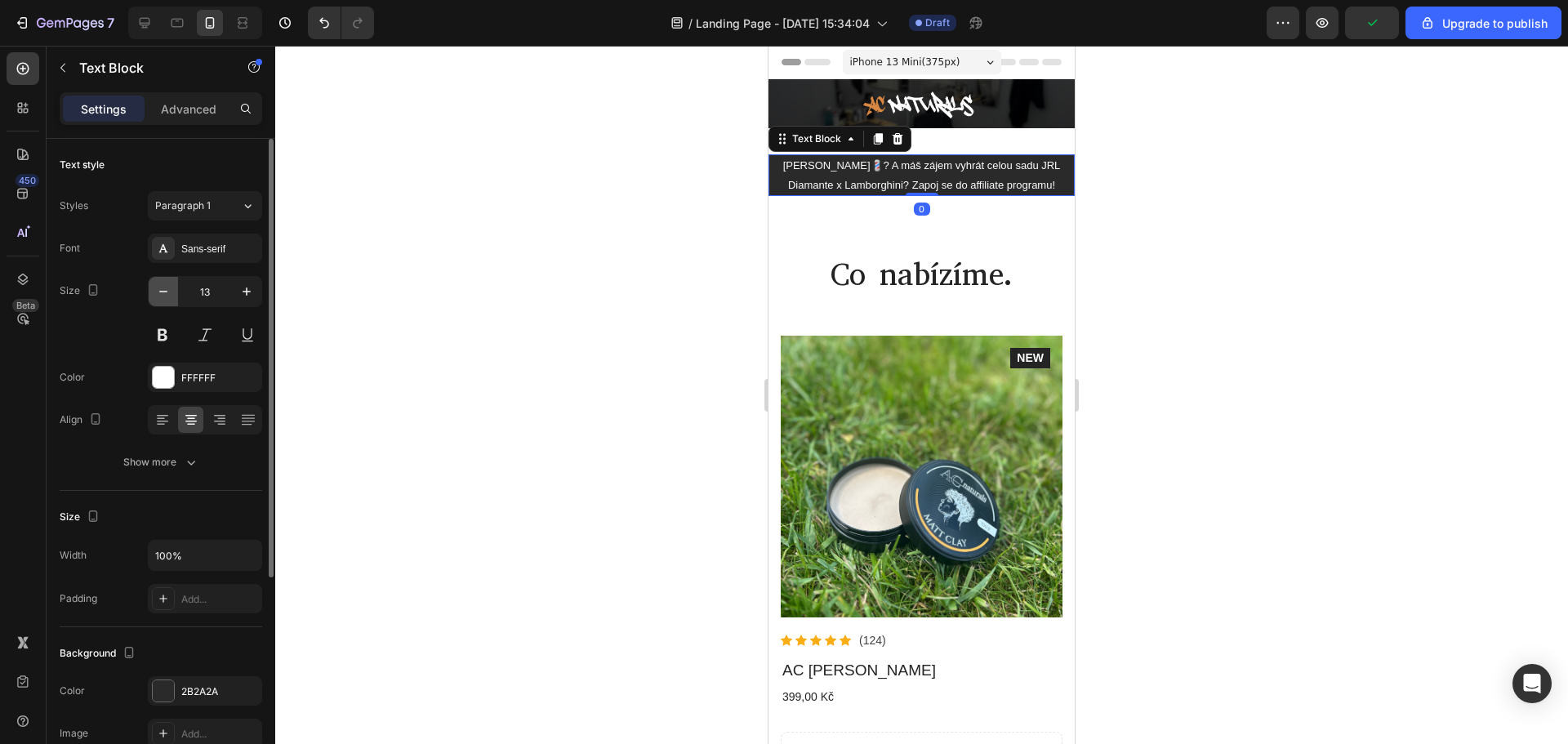
click at [162, 289] on icon "button" at bounding box center [163, 291] width 16 height 16
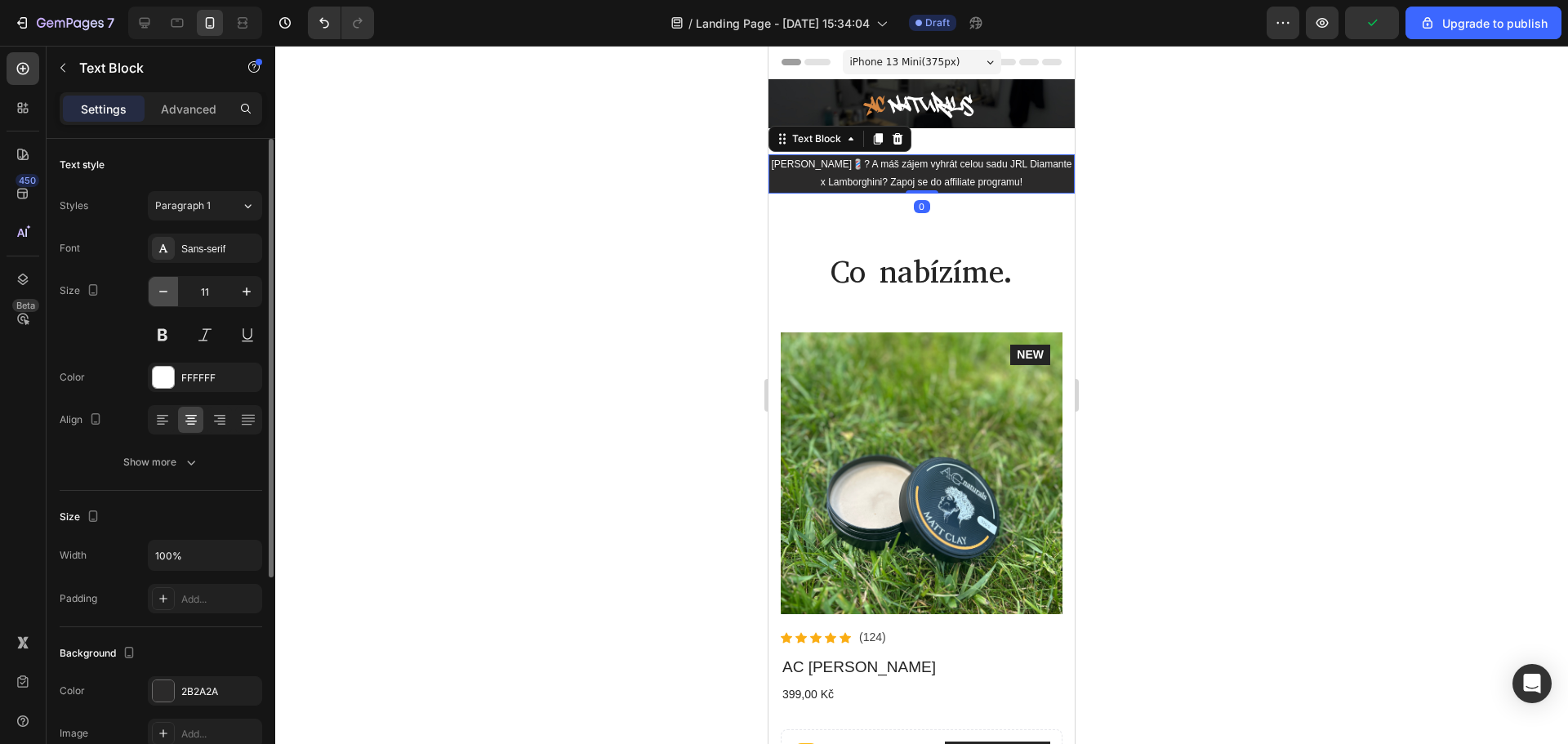
click at [162, 289] on icon "button" at bounding box center [163, 291] width 16 height 16
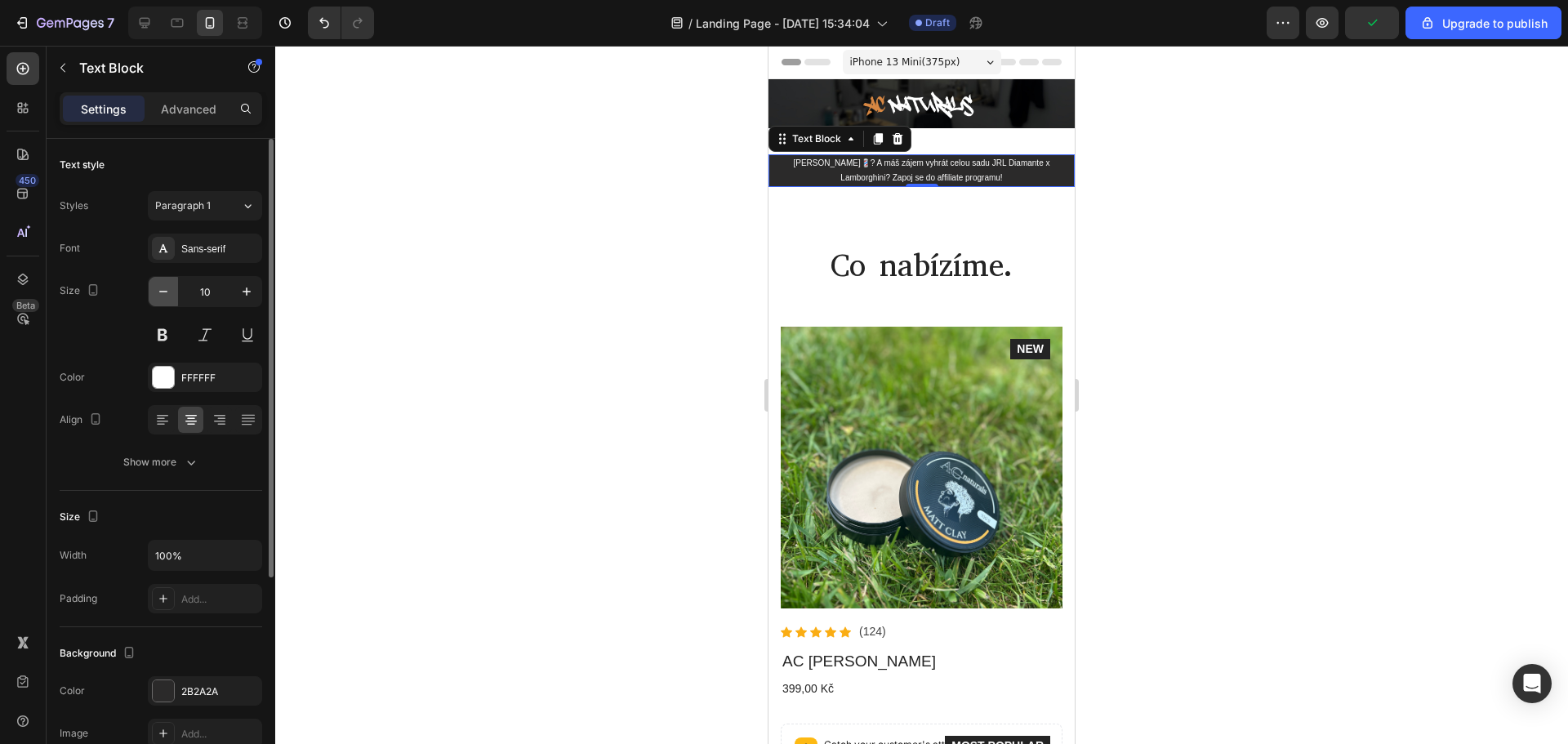
click at [162, 289] on icon "button" at bounding box center [163, 291] width 16 height 16
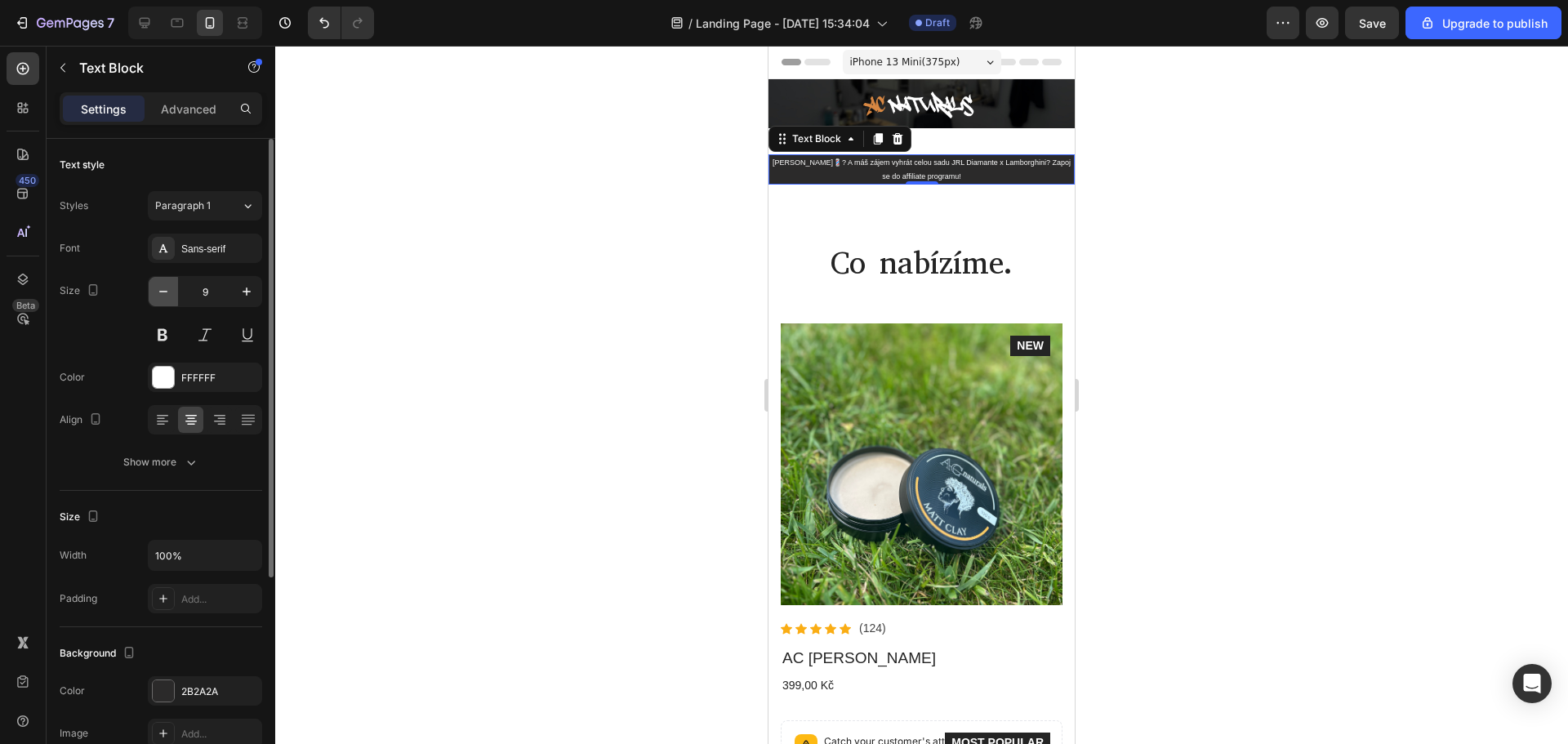
click at [162, 289] on icon "button" at bounding box center [163, 291] width 16 height 16
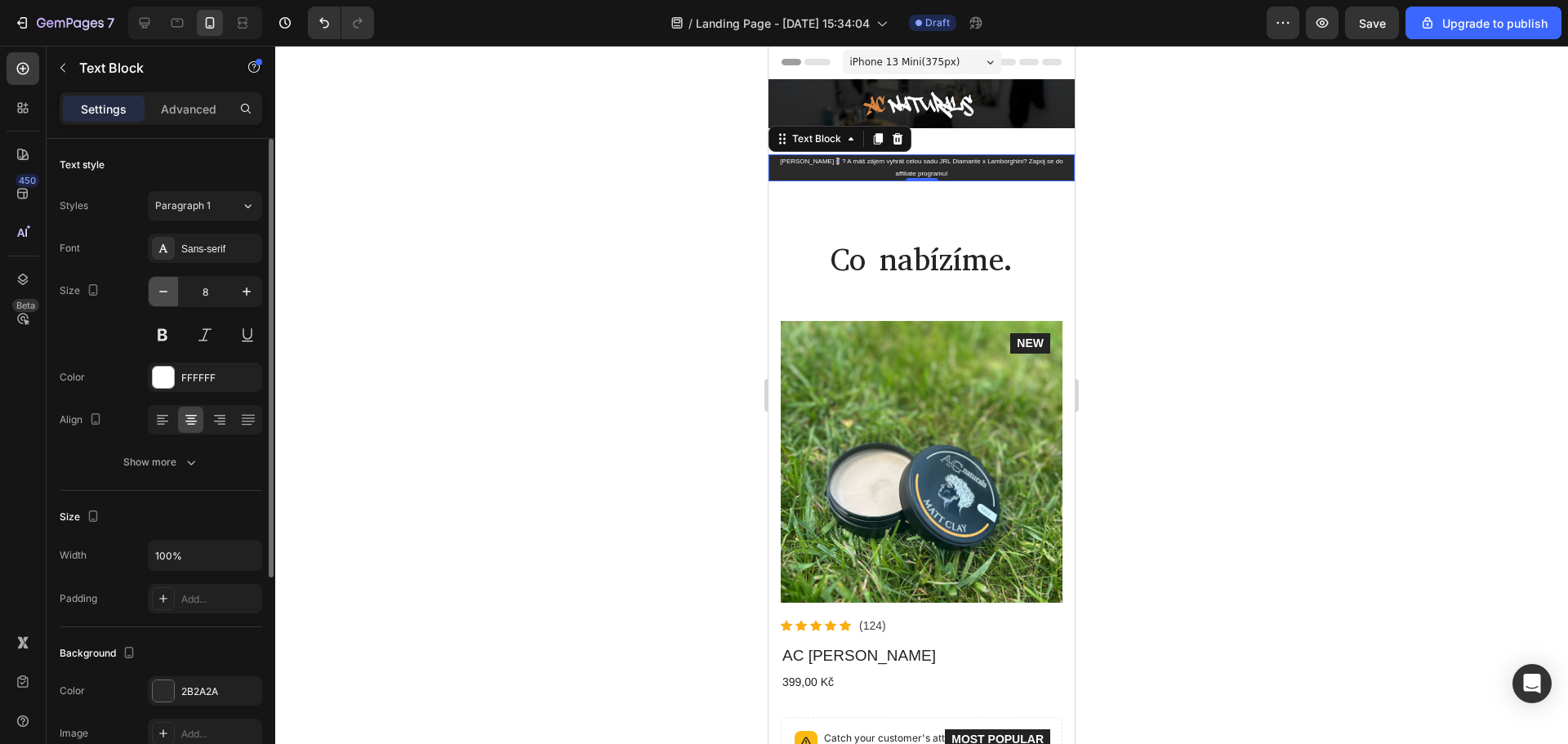
click at [162, 289] on icon "button" at bounding box center [163, 291] width 16 height 16
type input "7"
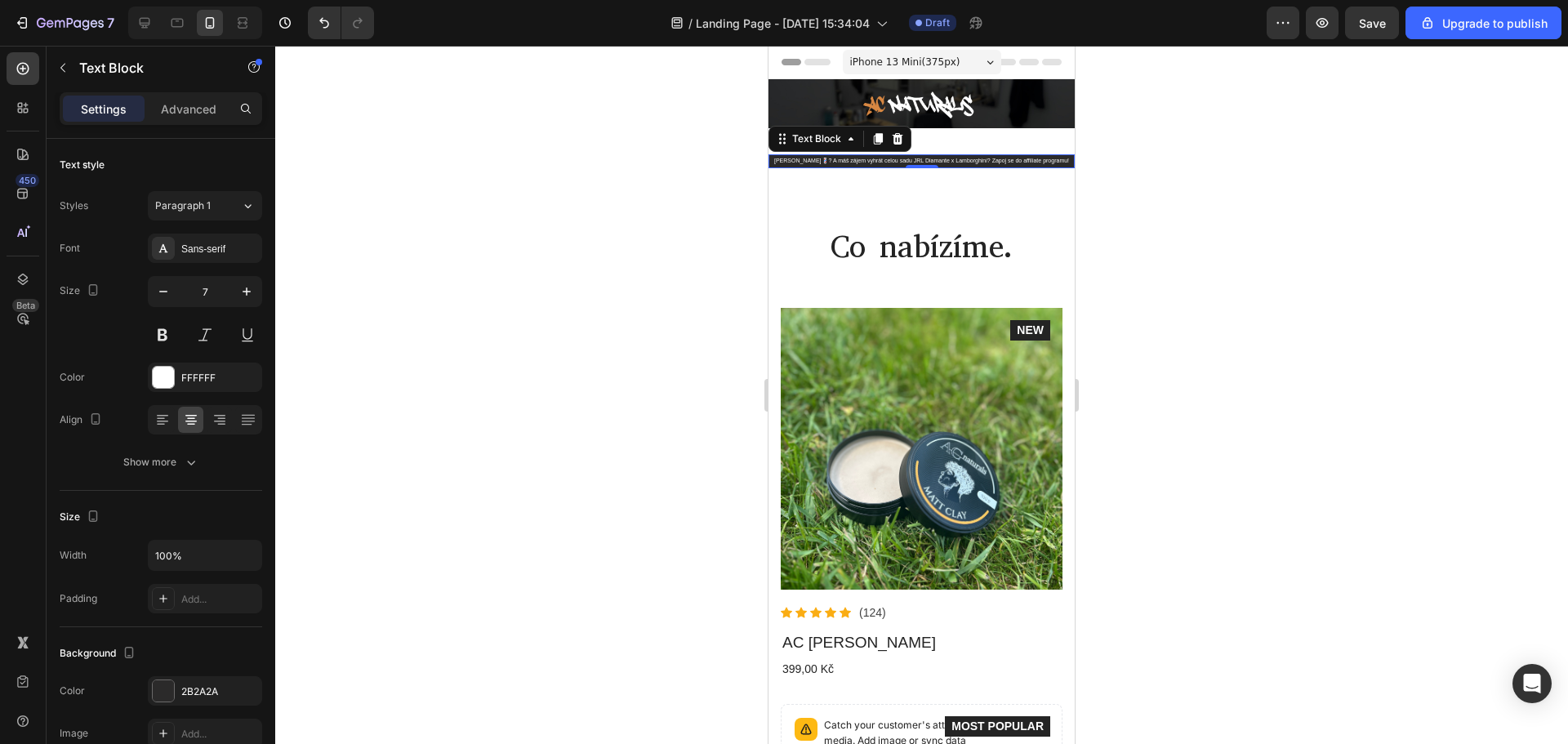
click at [1488, 243] on div at bounding box center [922, 394] width 1292 height 697
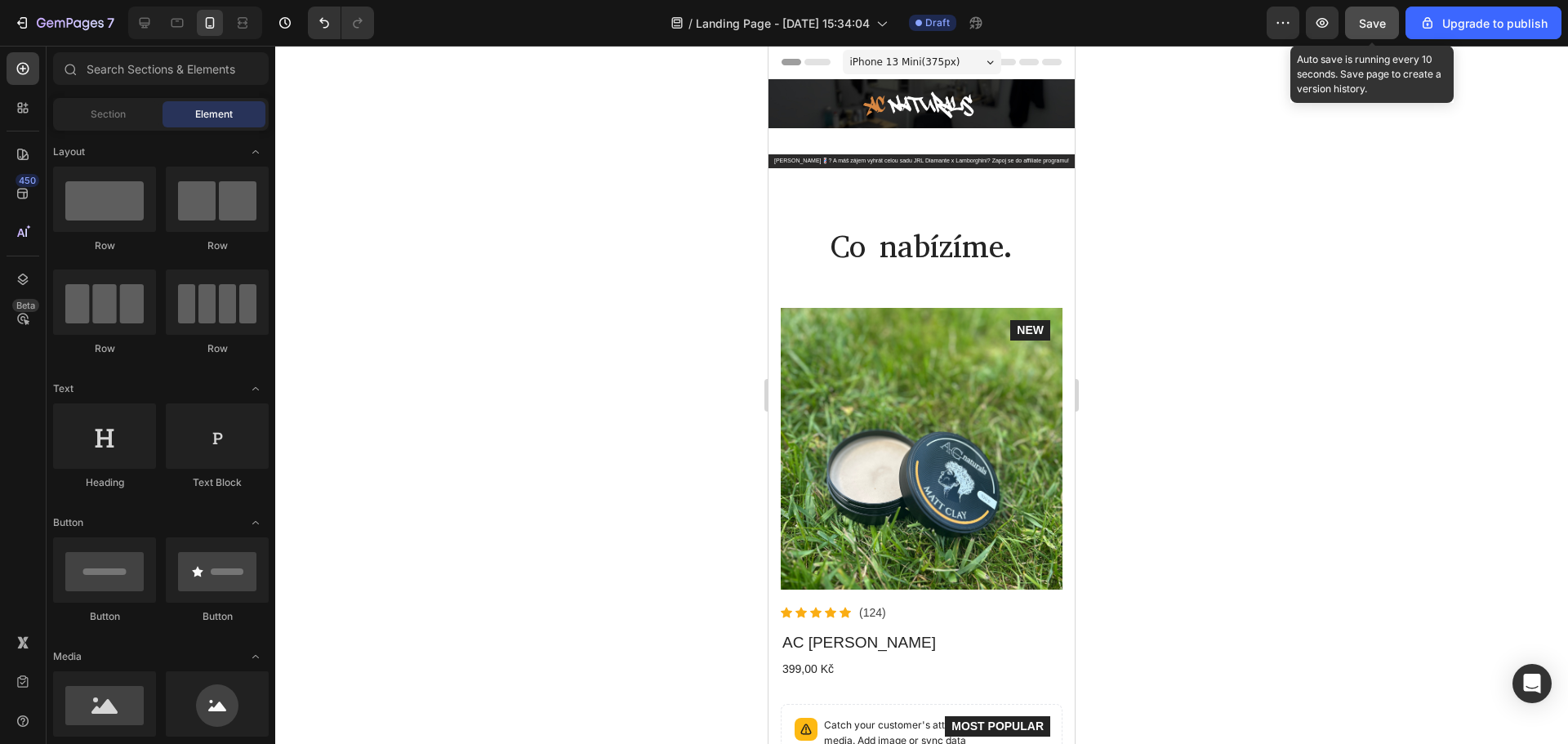
click at [1353, 22] on button "Save" at bounding box center [1372, 23] width 54 height 33
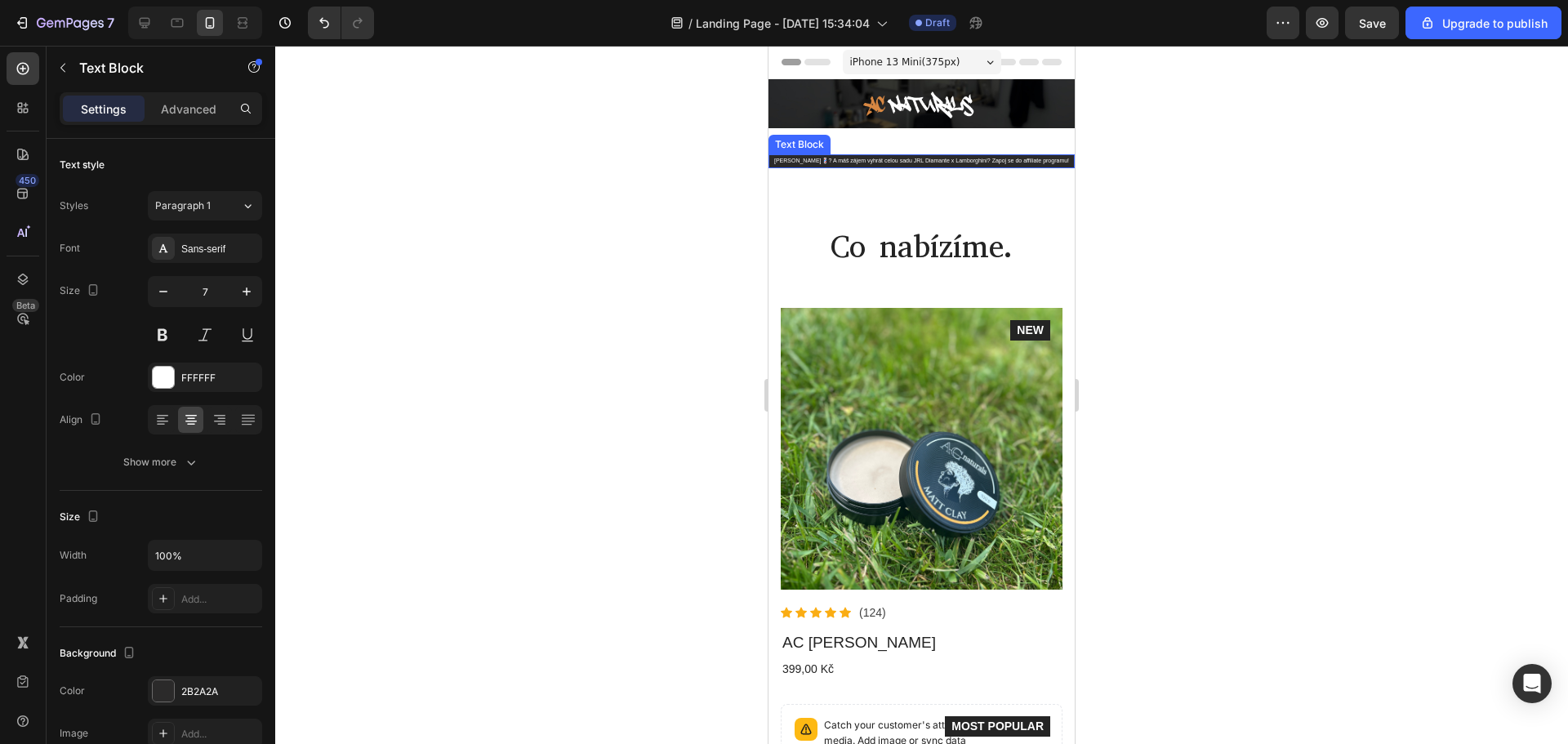
click at [950, 160] on p "[PERSON_NAME]💈? A máš zájem vyhrát celou sadu JRL Diamante x Lamborghini? Zapoj…" at bounding box center [922, 161] width 303 height 11
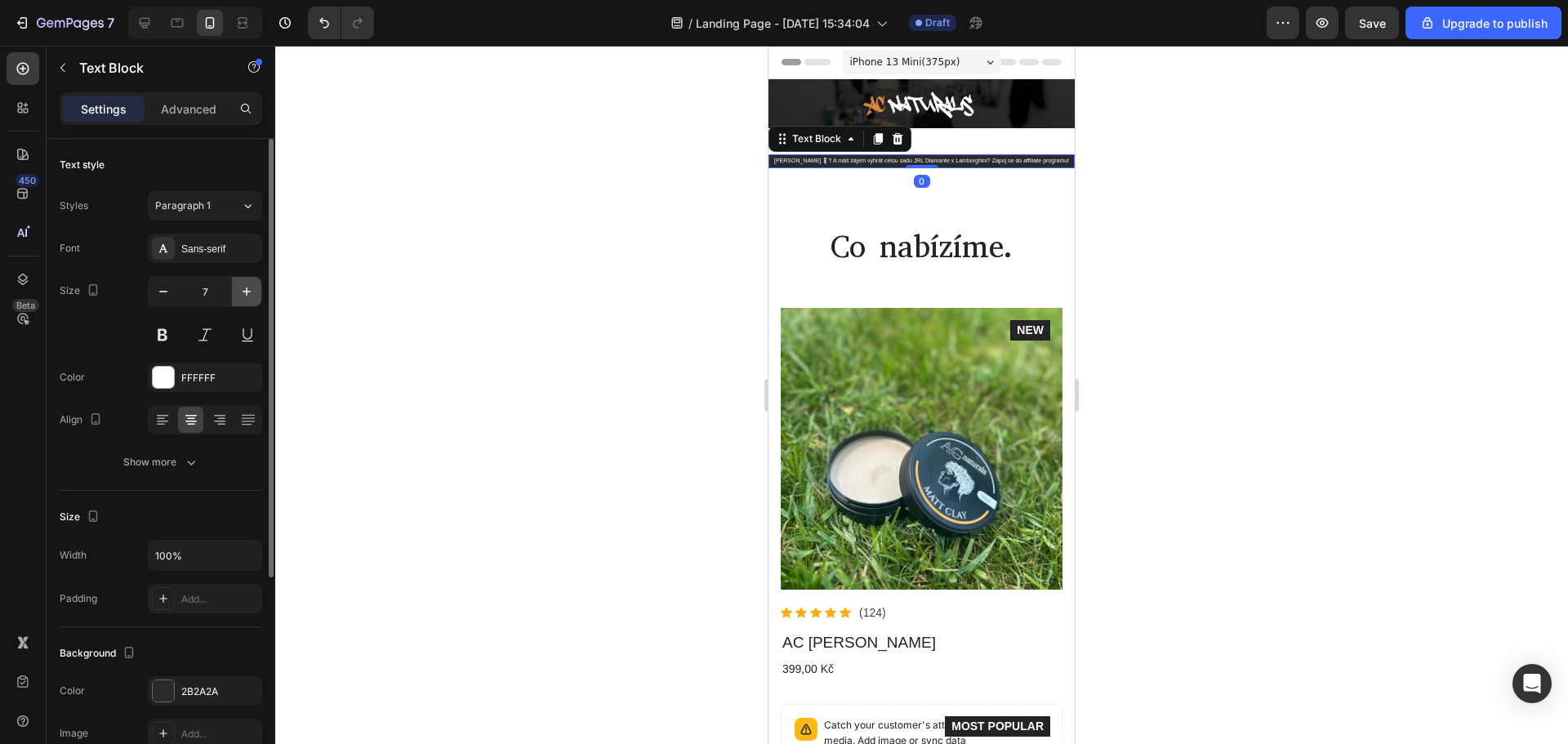
click at [250, 287] on button "button" at bounding box center [246, 291] width 29 height 29
click at [250, 287] on icon "button" at bounding box center [246, 291] width 16 height 16
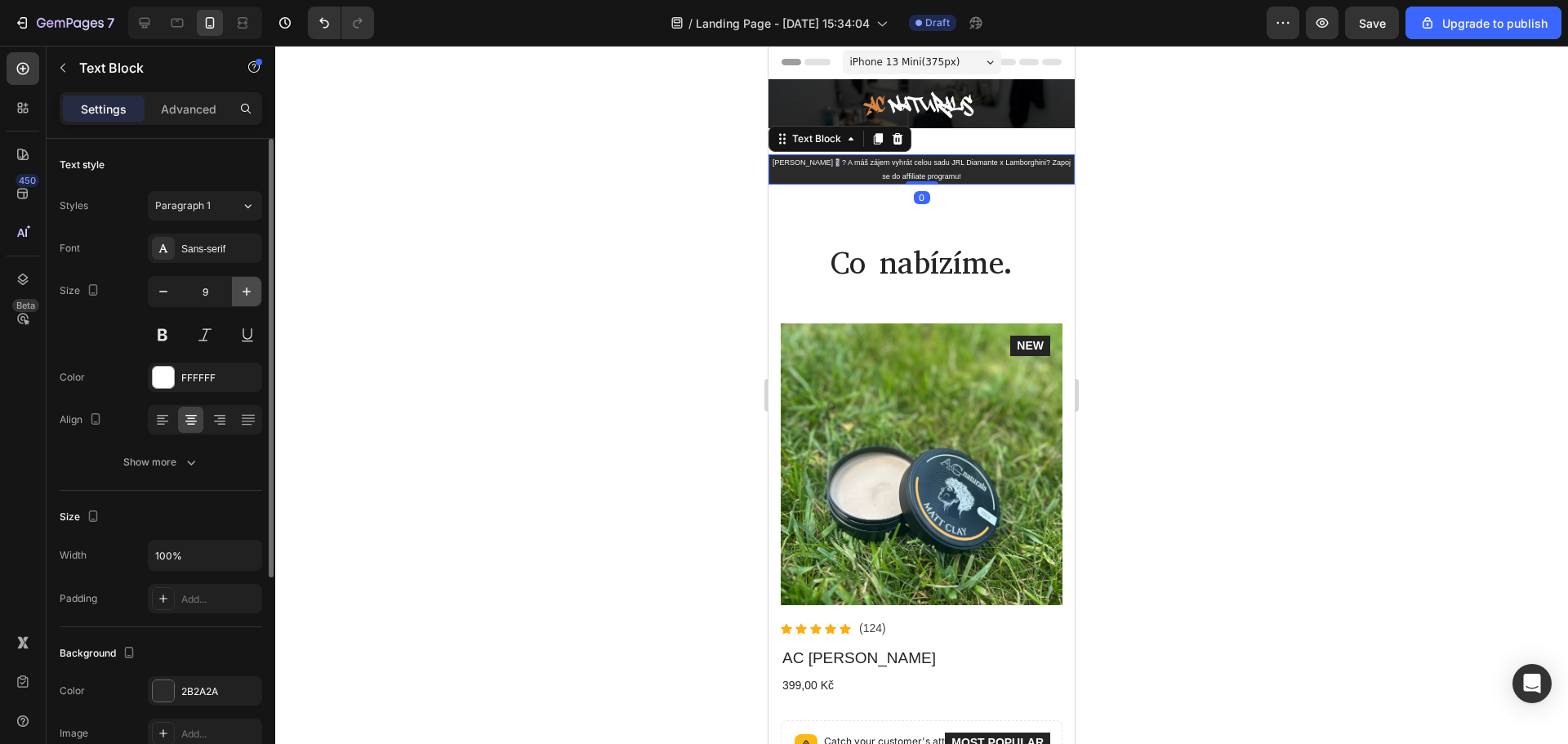
type input "10"
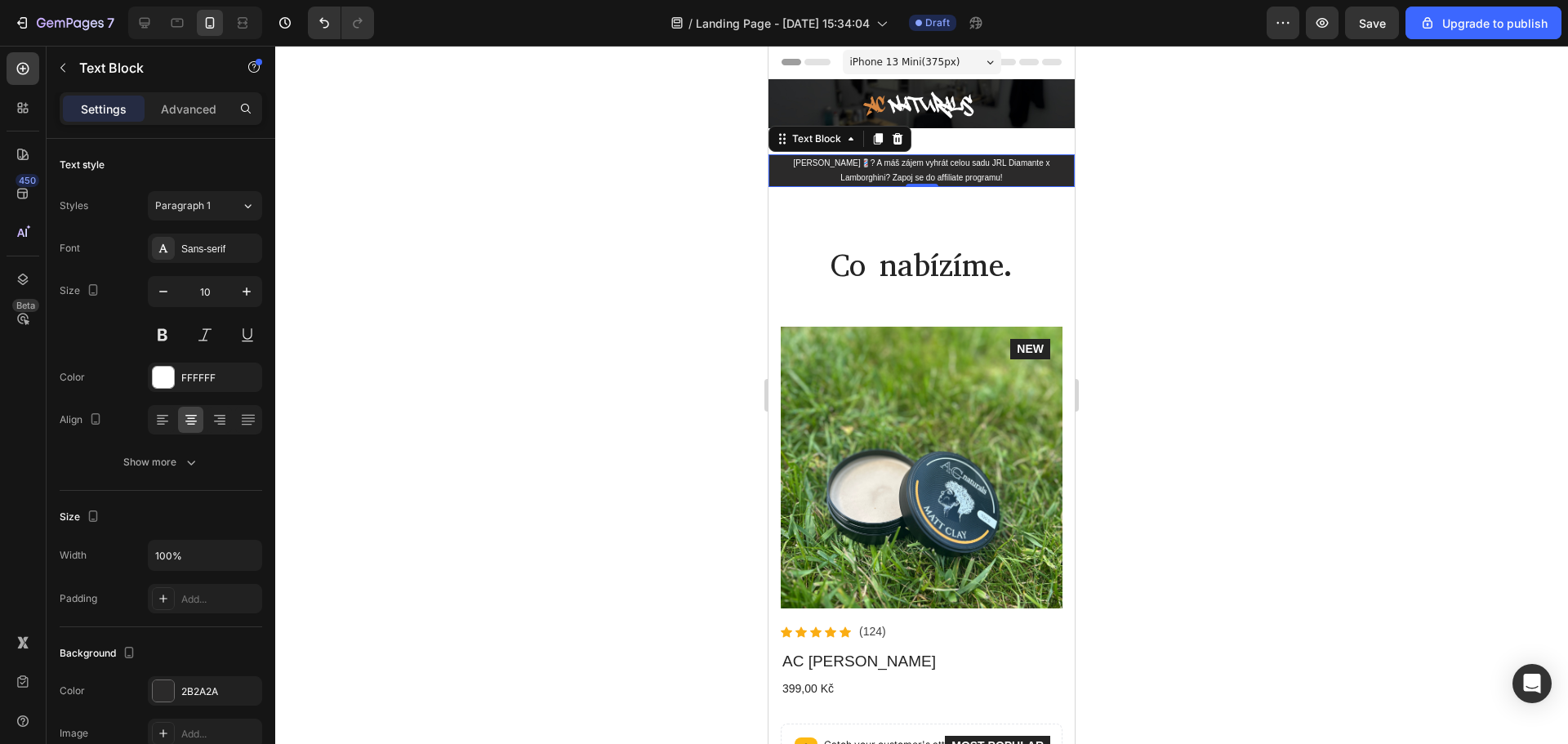
click at [1350, 278] on div at bounding box center [922, 394] width 1292 height 697
click at [801, 180] on p "[PERSON_NAME]💈? A máš zájem vyhrát celou sadu JRL Diamante x Lamborghini? Zapoj…" at bounding box center [922, 171] width 303 height 29
click at [481, 415] on div at bounding box center [922, 394] width 1292 height 697
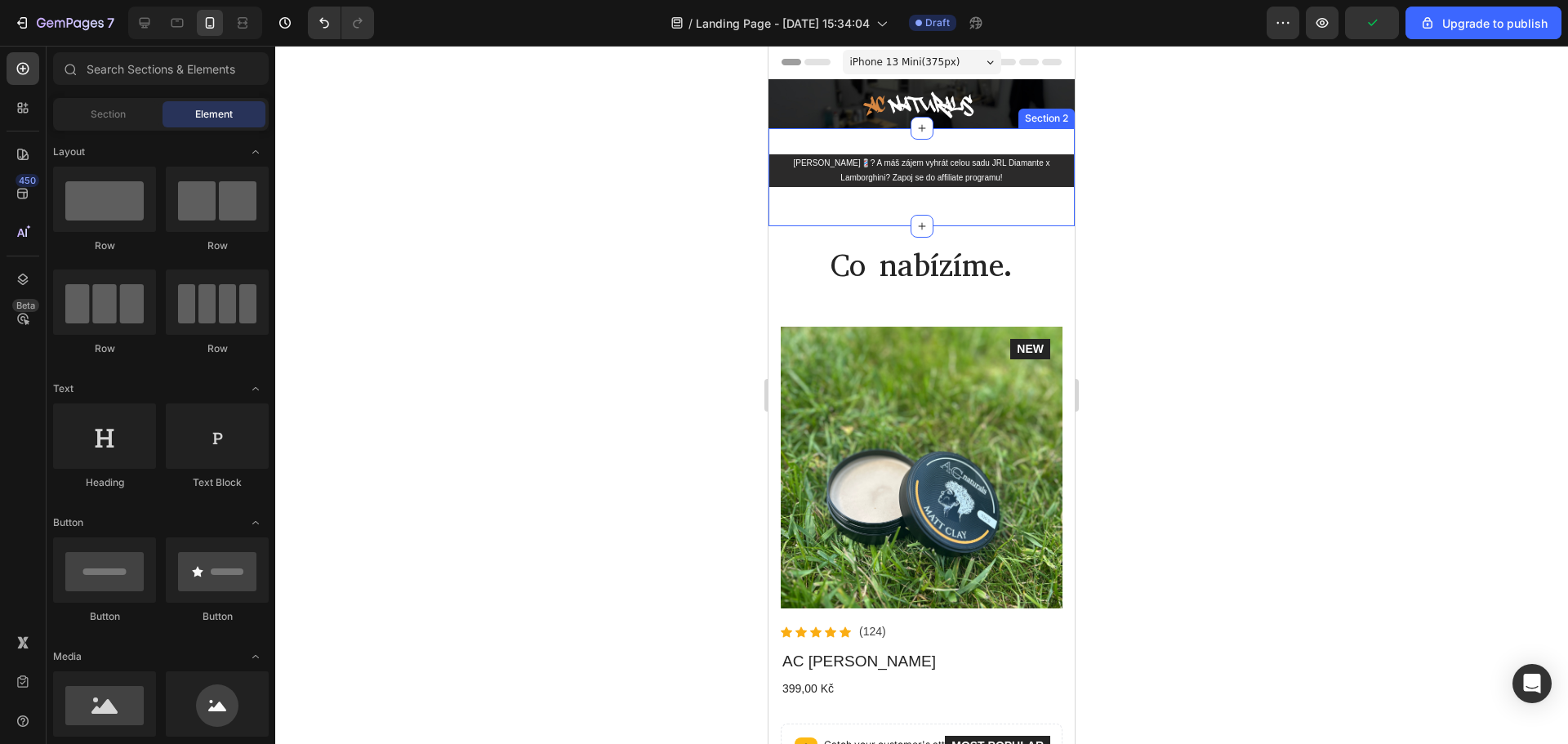
click at [961, 211] on div "Jsi barber💈? A máš zájem vyhrát celou sadu JRL Diamante x Lamborghini? Zapoj se…" at bounding box center [922, 177] width 307 height 98
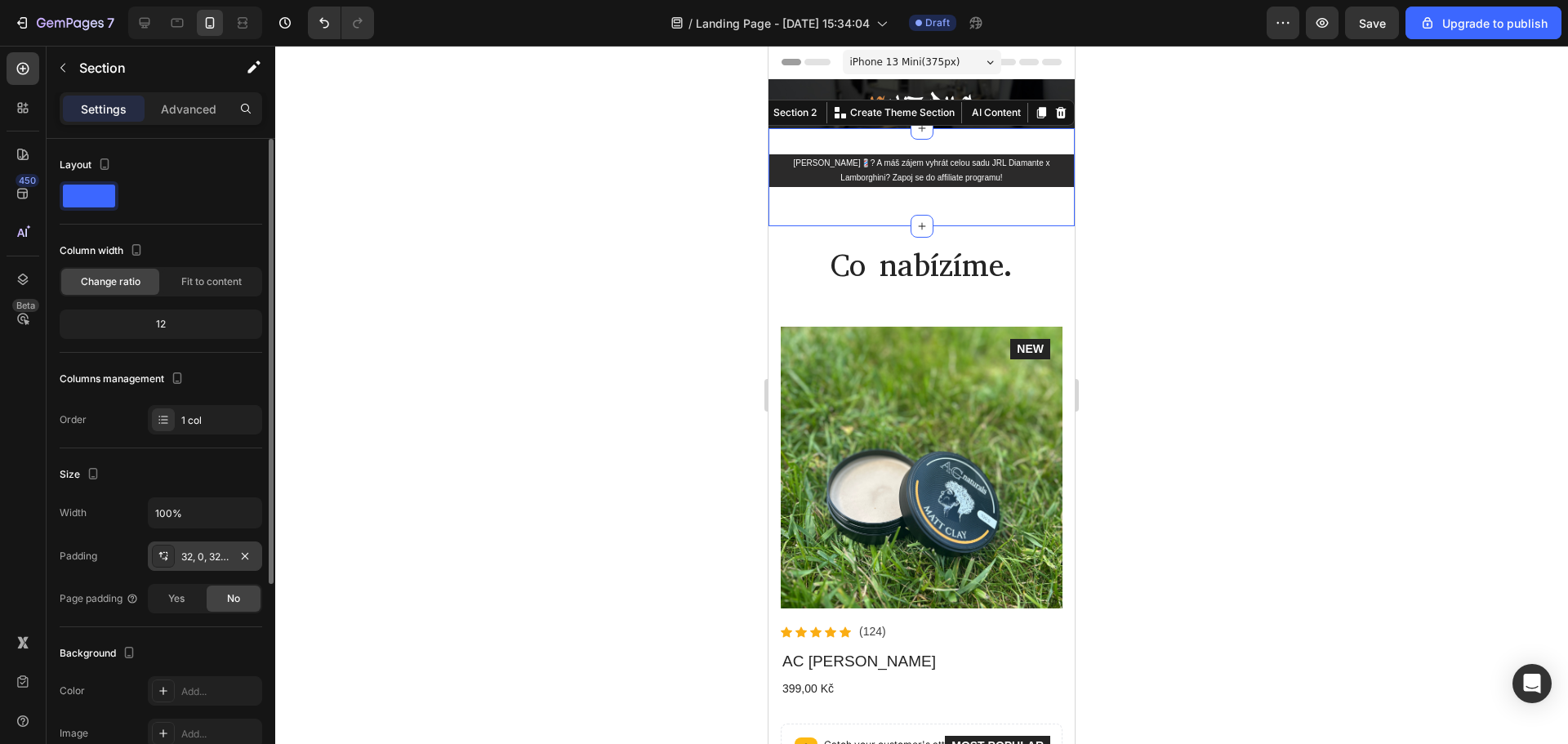
click at [184, 555] on div "32, 0, 32, 0" at bounding box center [205, 556] width 48 height 15
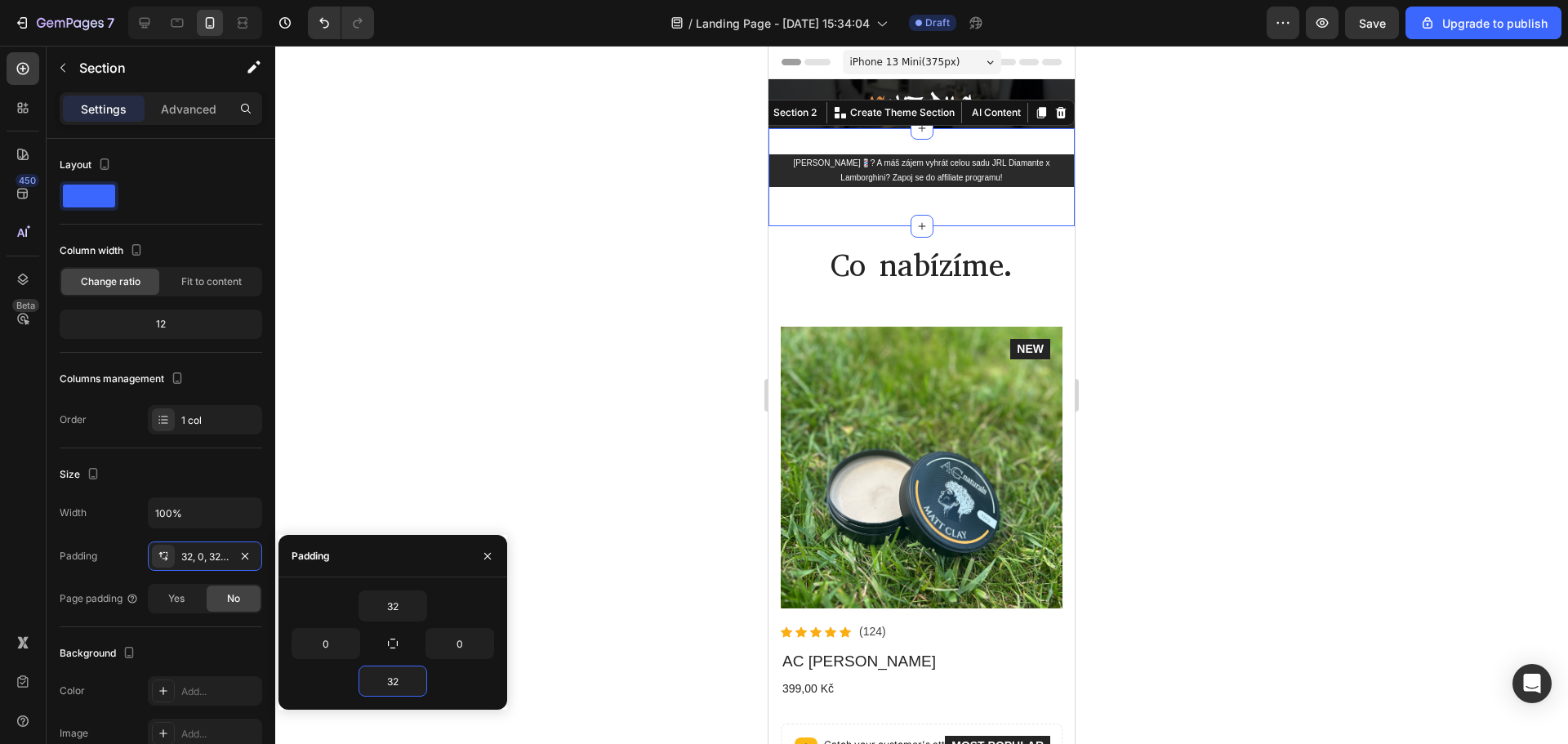
type input "0"
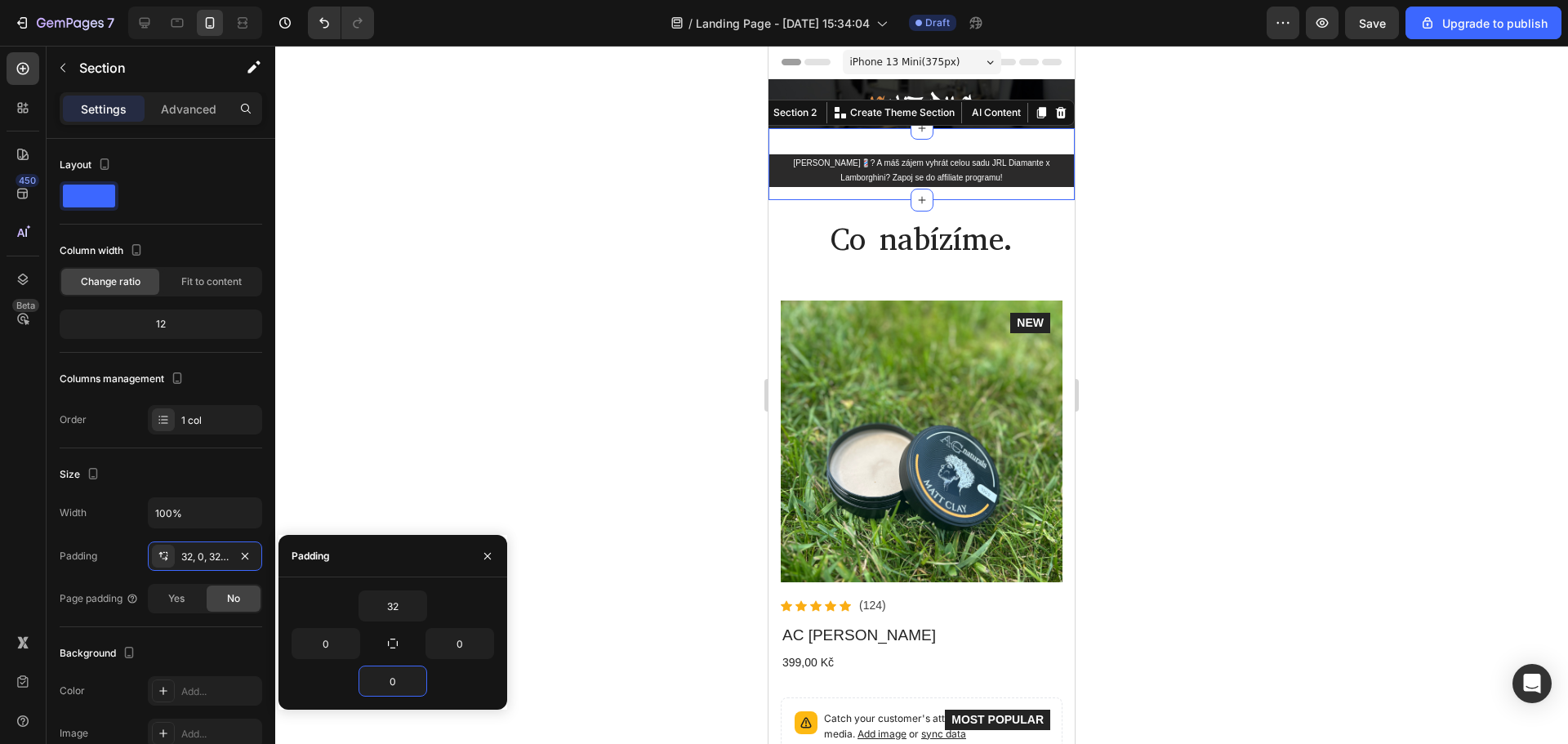
click at [630, 240] on div at bounding box center [922, 394] width 1292 height 697
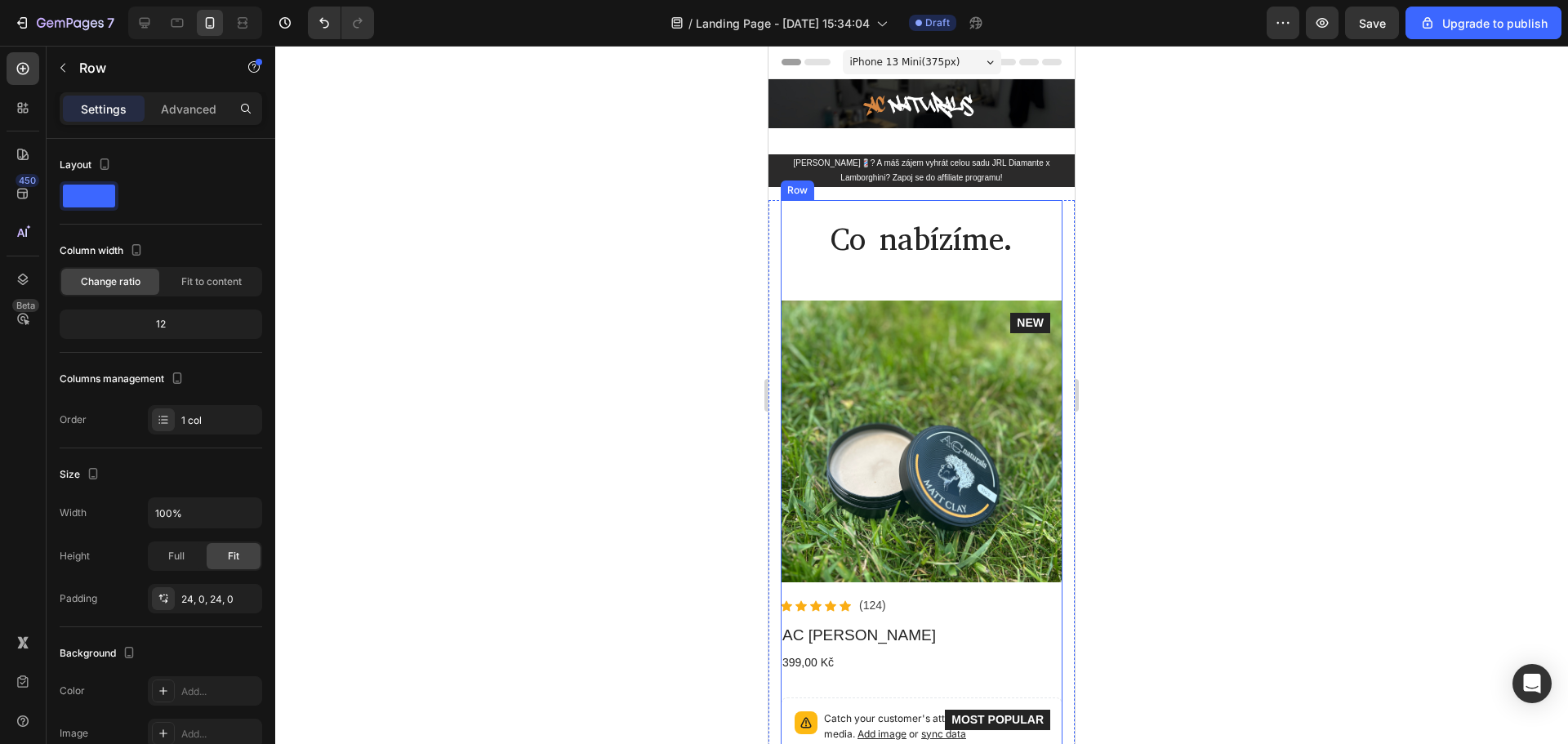
click at [182, 597] on div "24, 0, 24, 0" at bounding box center [205, 598] width 48 height 15
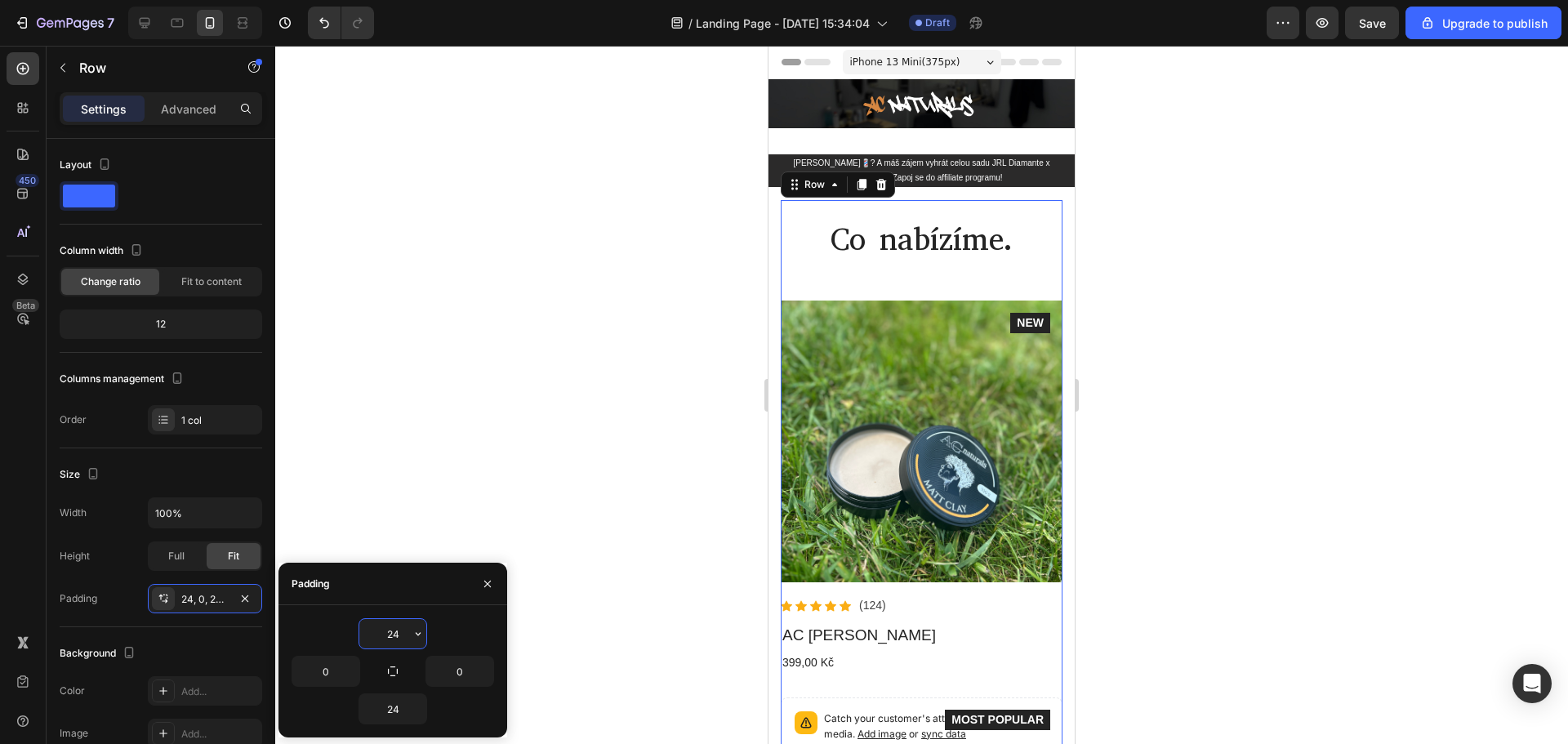
type input "0"
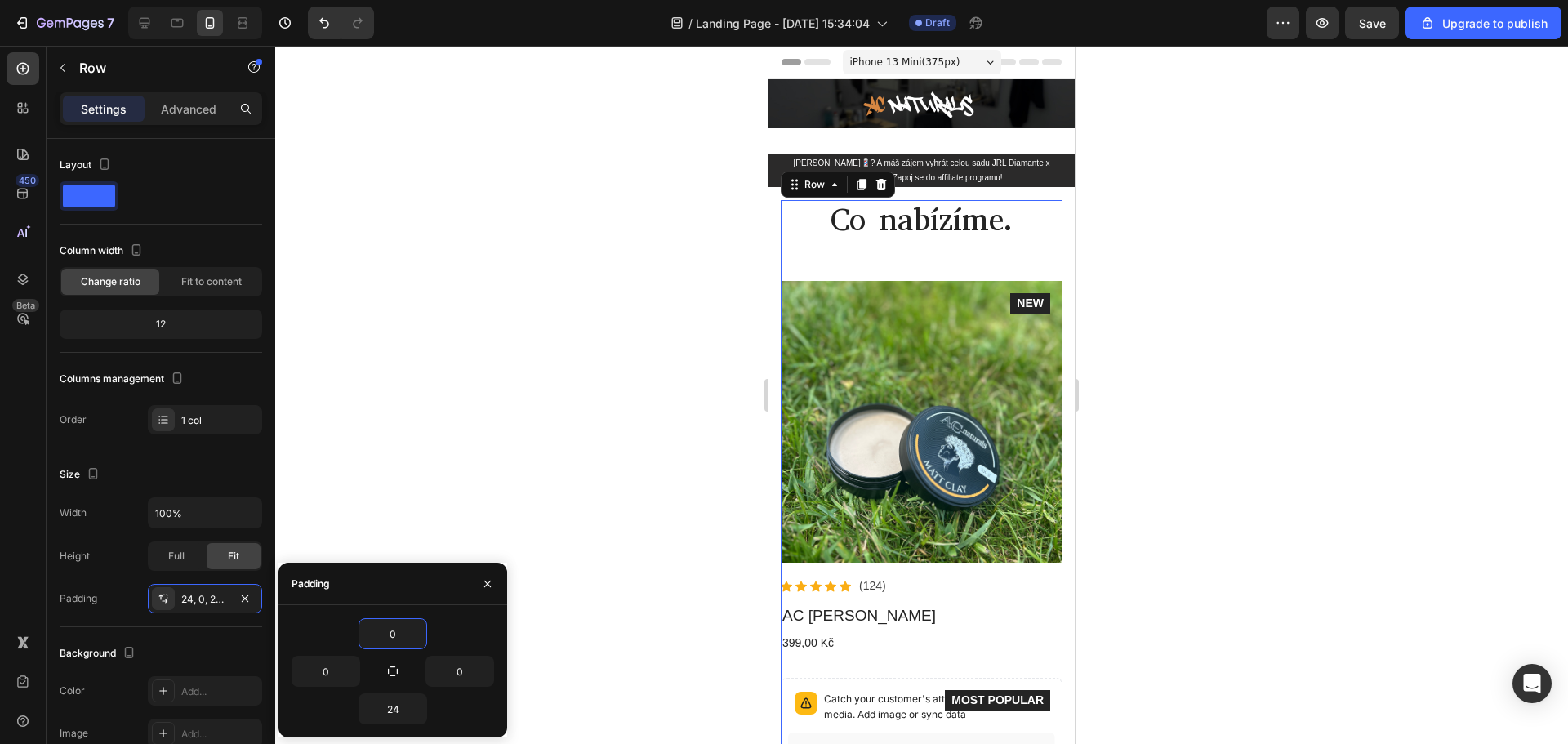
click at [1130, 274] on div at bounding box center [922, 394] width 1292 height 697
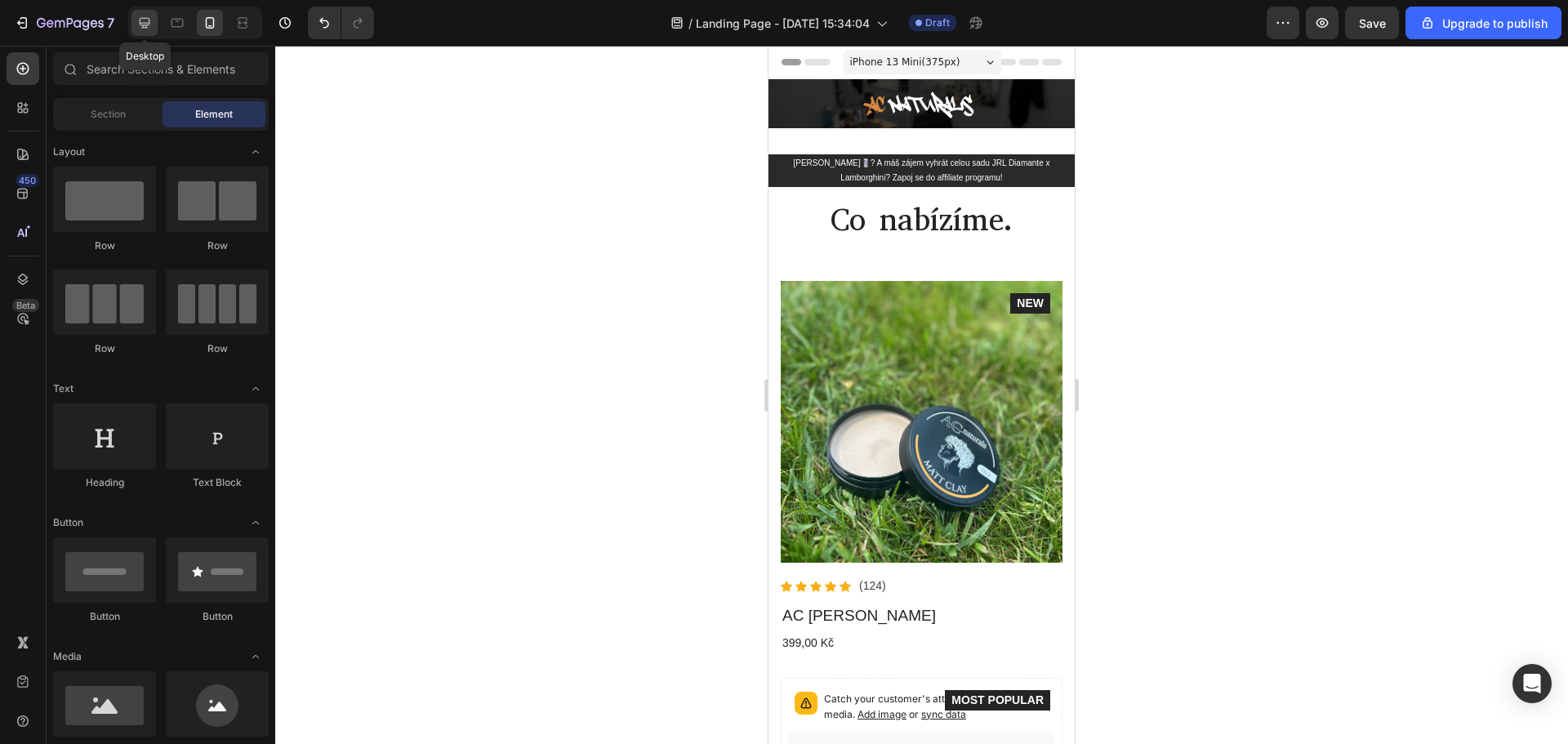
click at [143, 24] on icon at bounding box center [145, 23] width 11 height 11
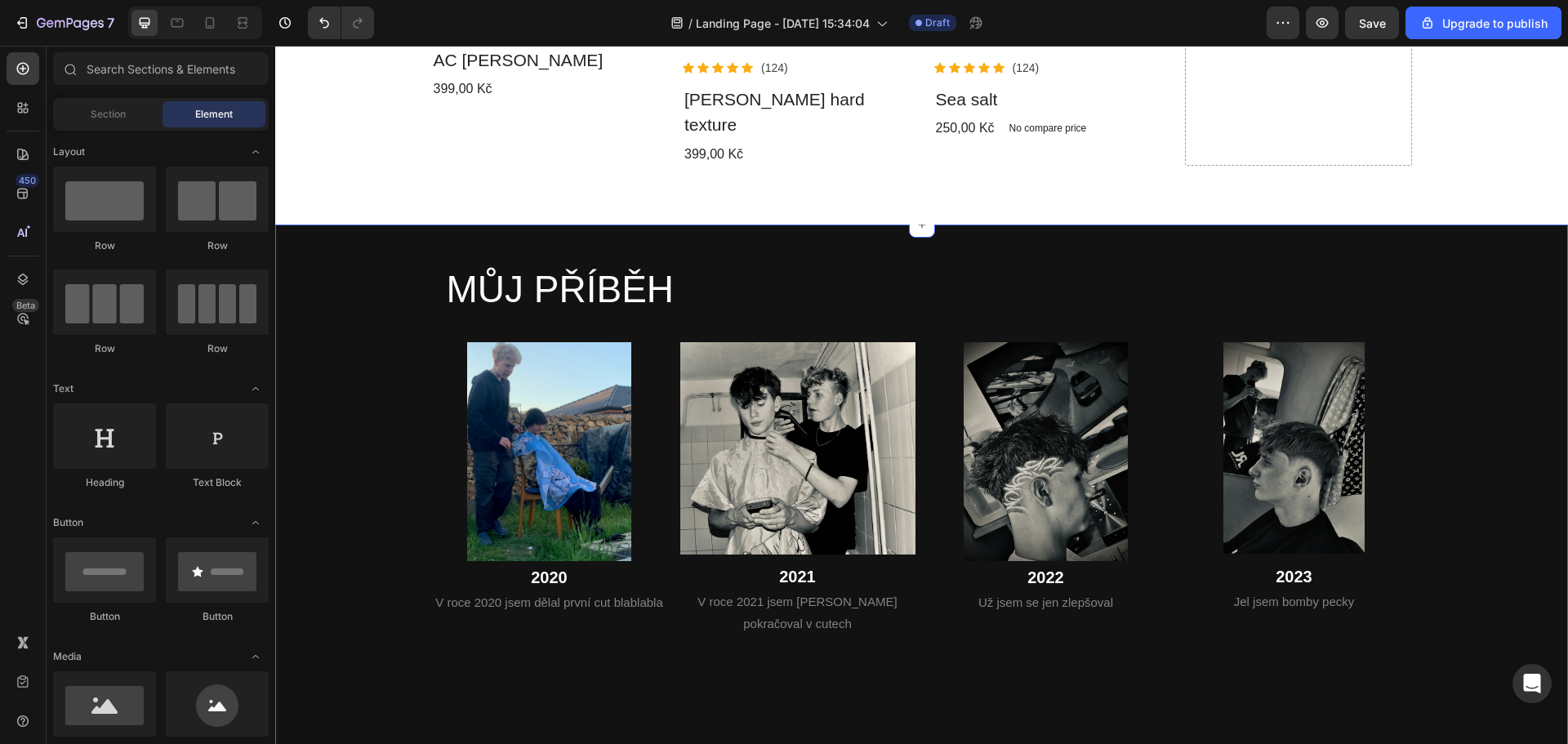
scroll to position [734, 0]
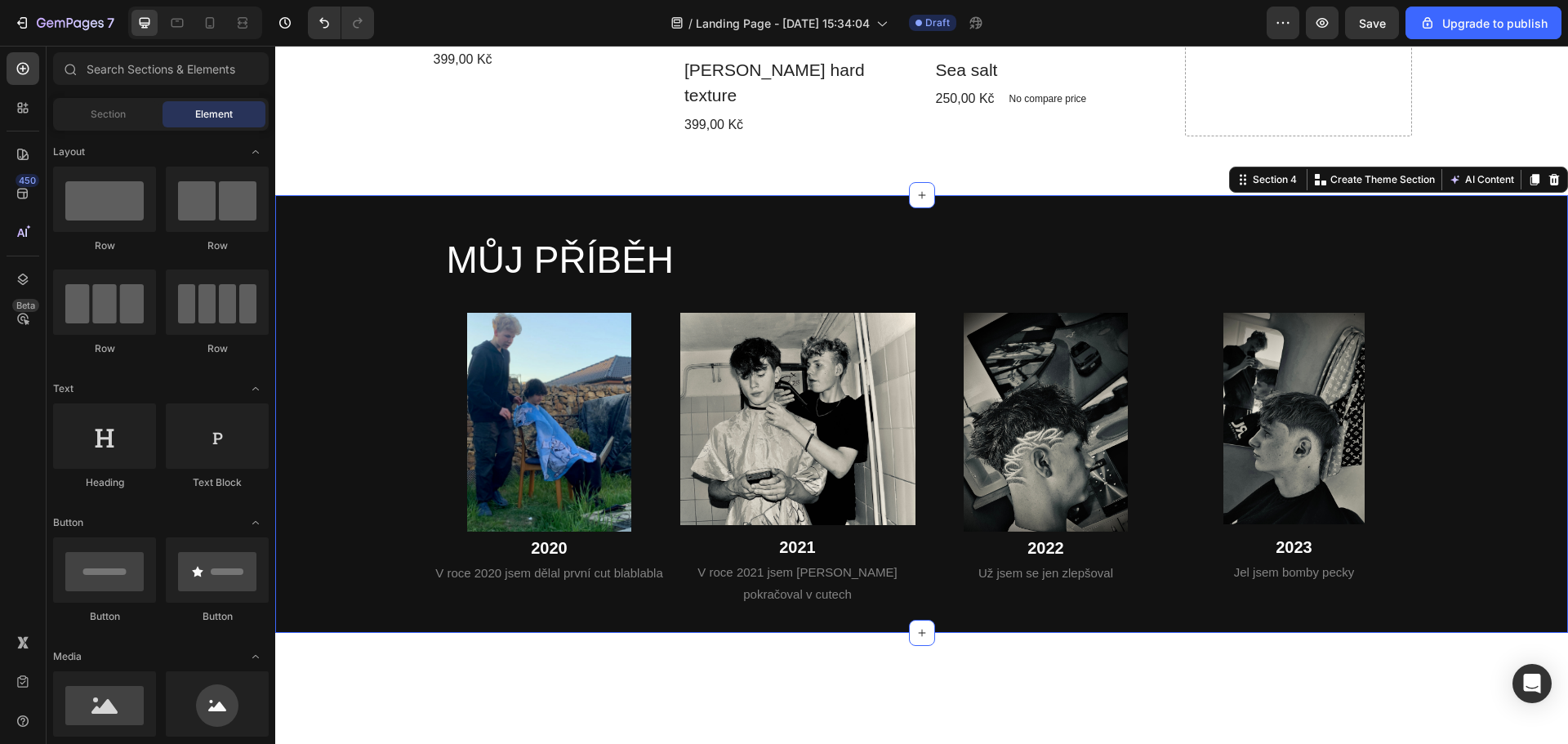
click at [555, 598] on div "MŮJ PŘÍBĚH Heading Row Image 2020 Heading V roce 2020 jsem dělal první cut blab…" at bounding box center [922, 414] width 1292 height 438
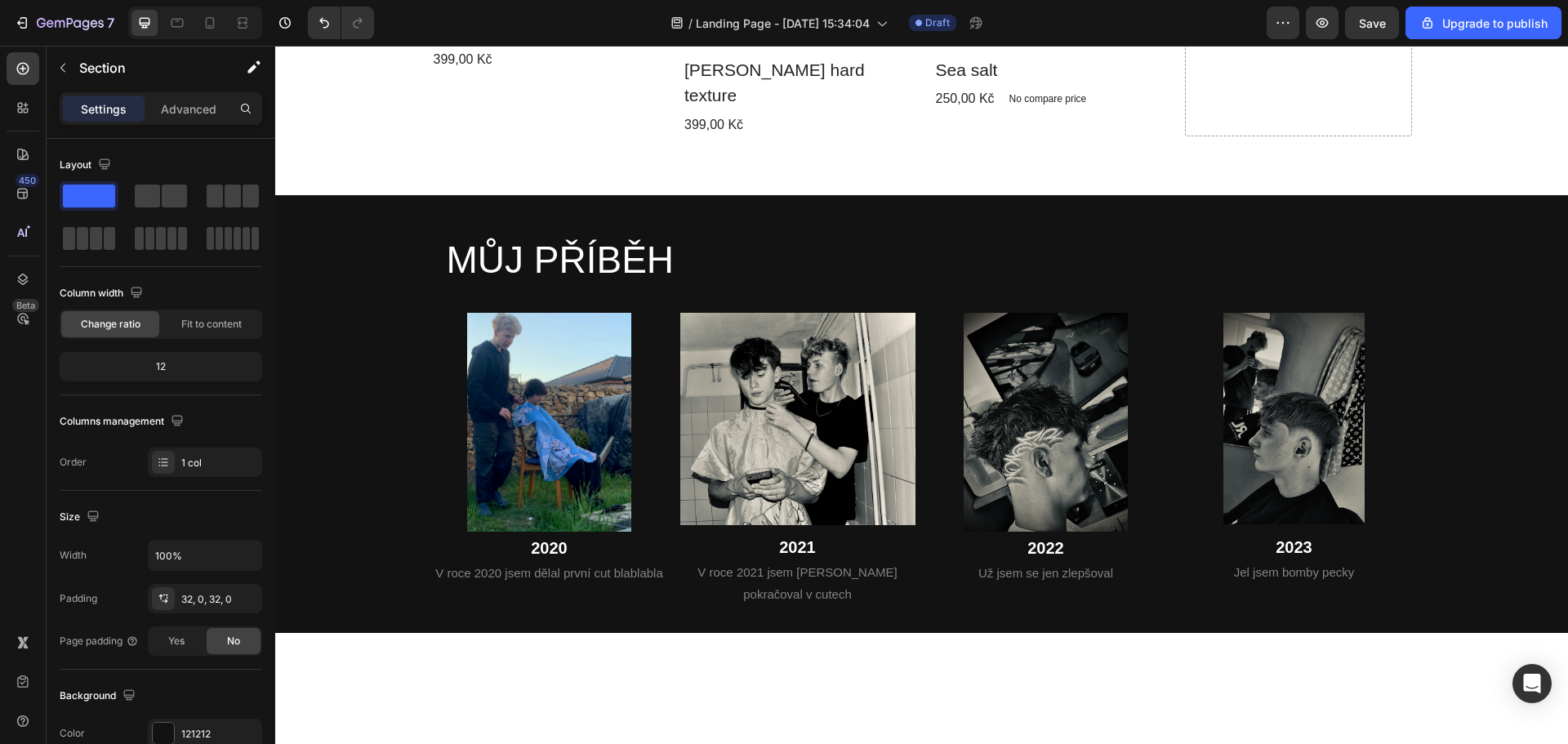
click at [601, 384] on img at bounding box center [549, 422] width 165 height 219
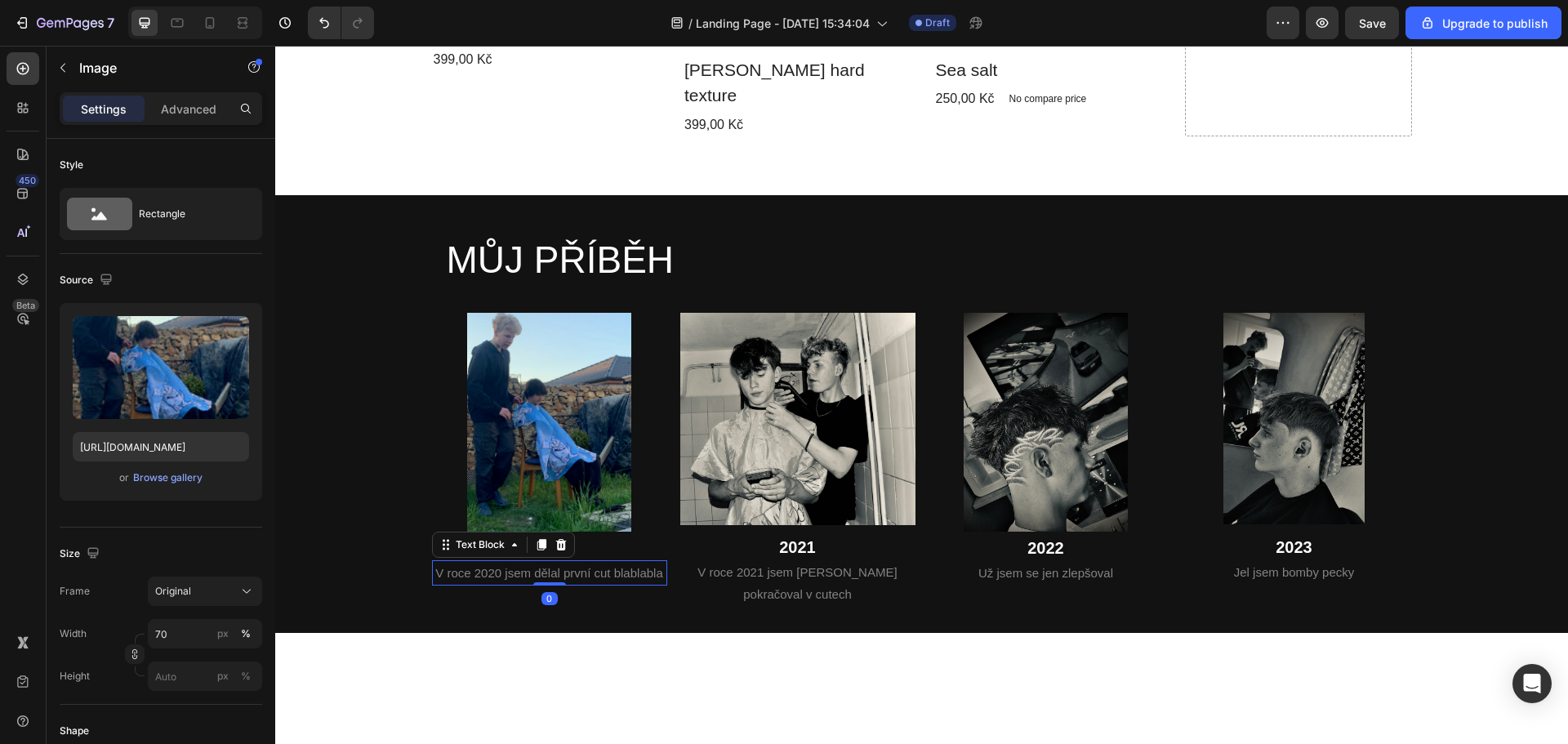
click at [615, 562] on p "V roce 2020 jsem dělal první cut blablabla" at bounding box center [549, 572] width 232 height 22
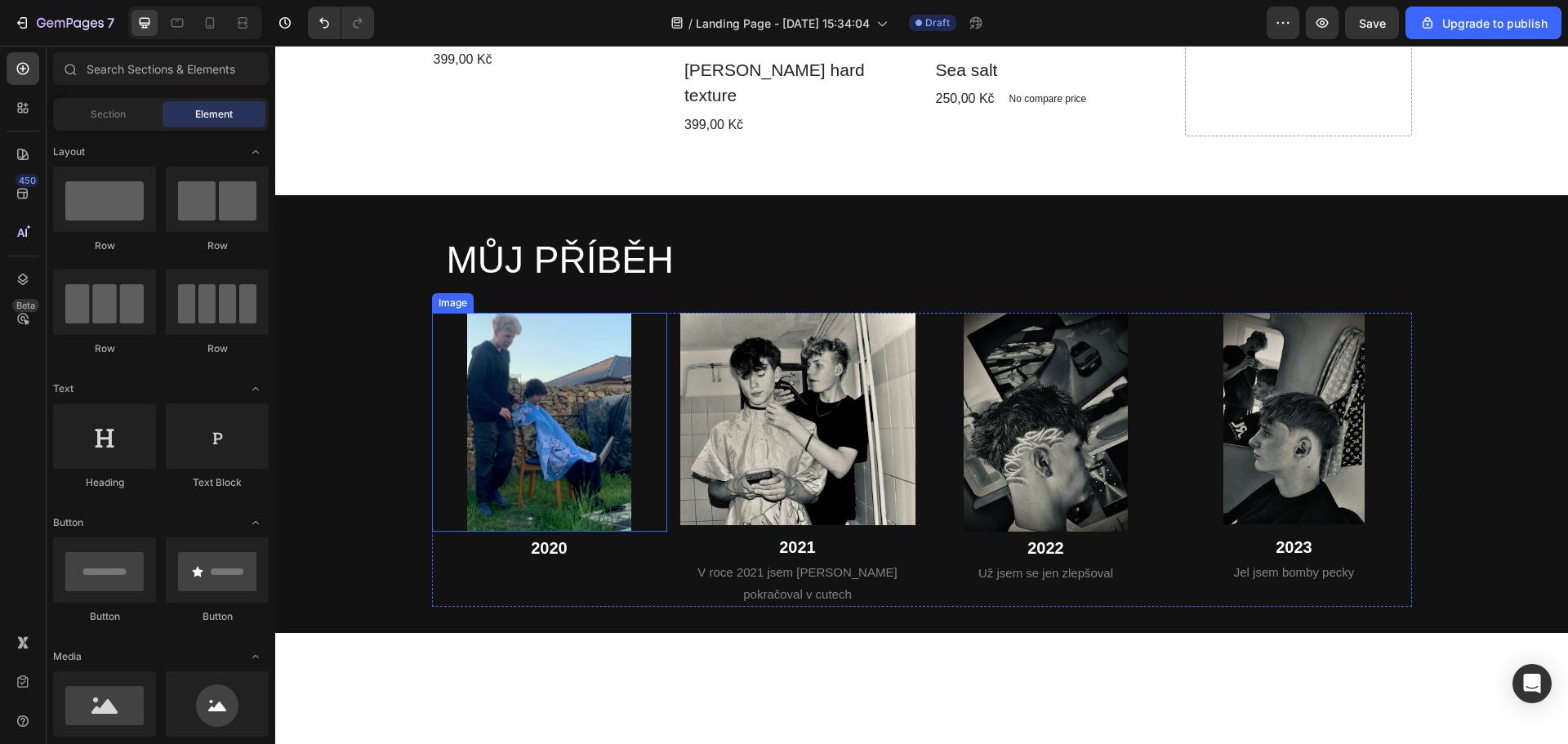
click at [600, 450] on img at bounding box center [549, 422] width 165 height 219
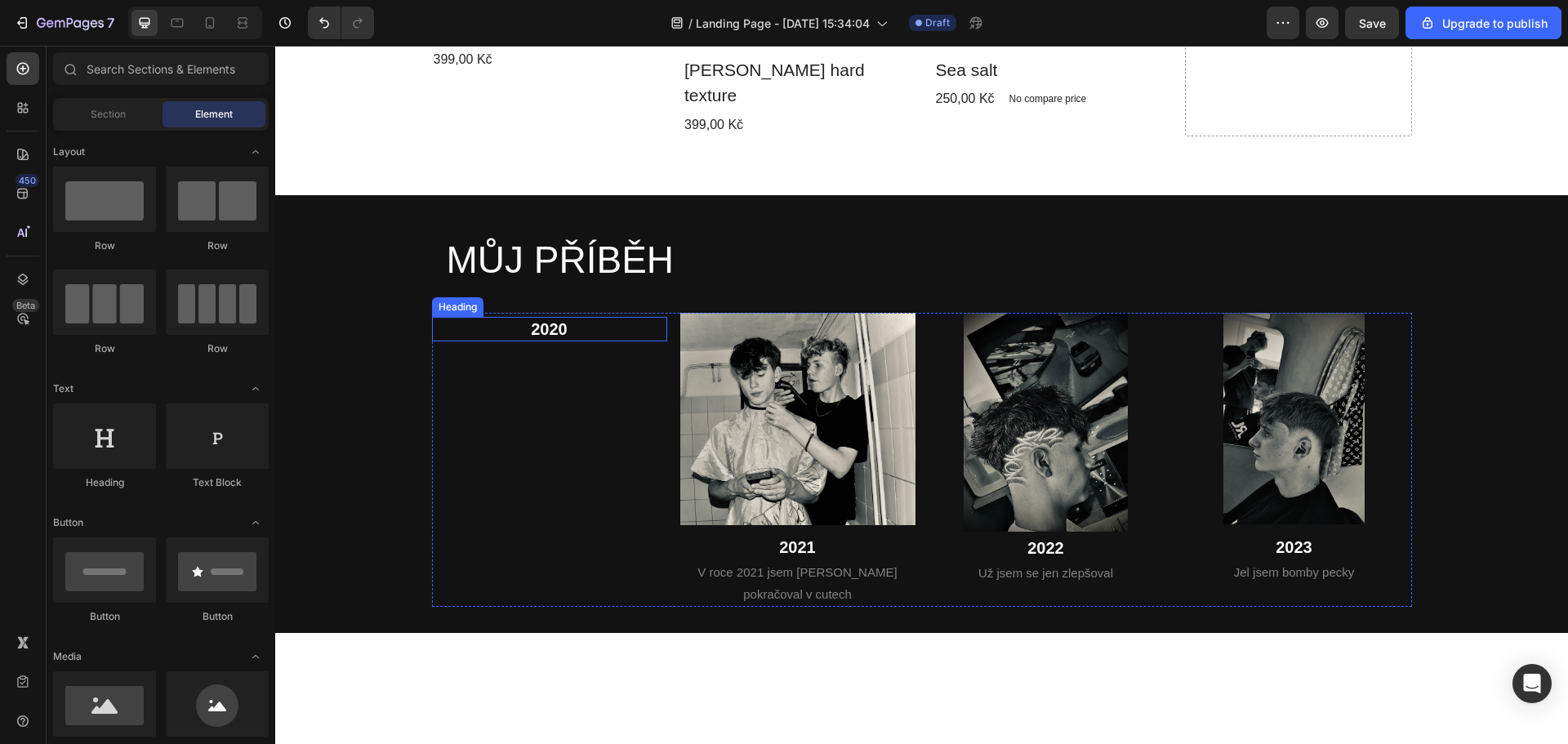
click at [557, 317] on h2 "2020" at bounding box center [549, 329] width 235 height 24
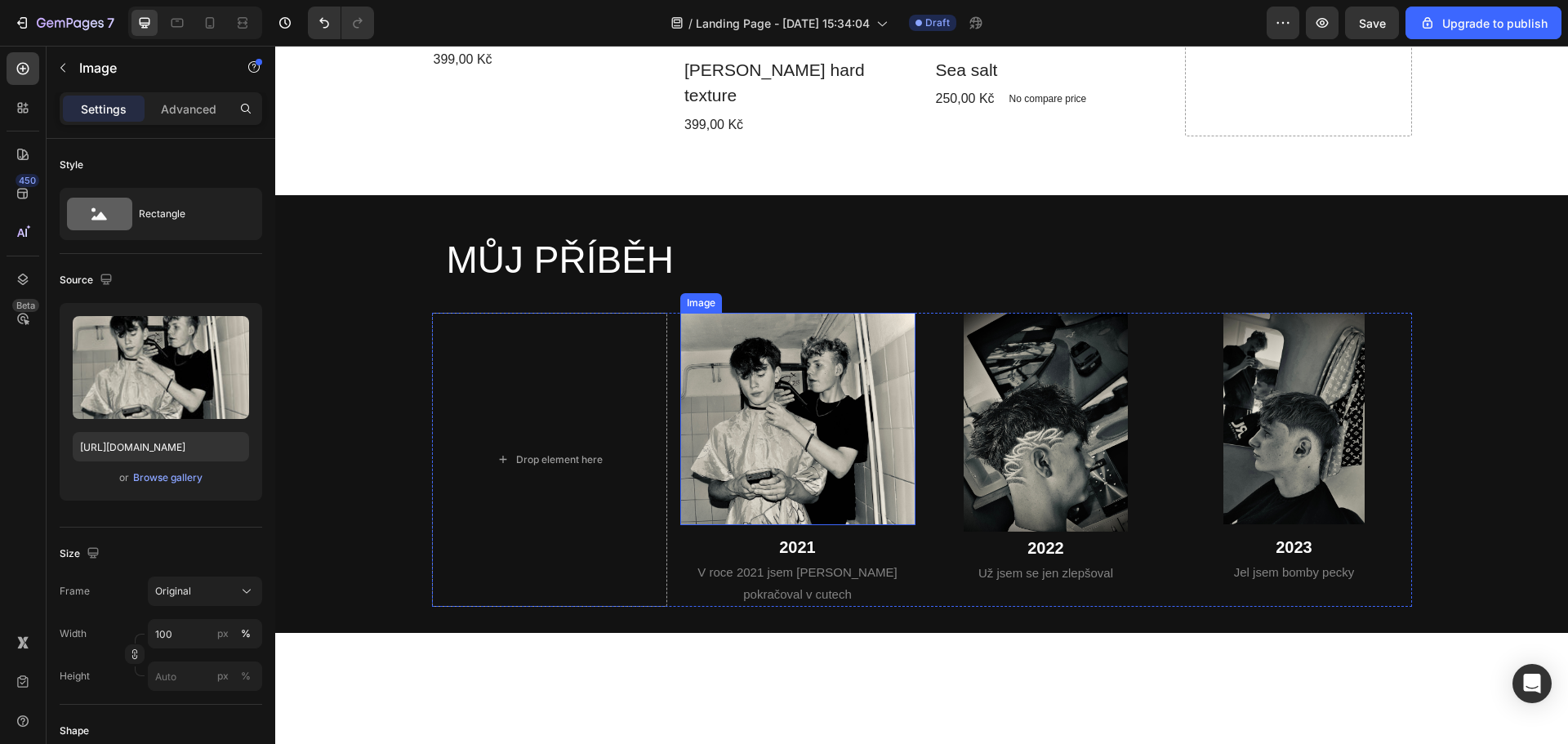
click at [803, 366] on img at bounding box center [798, 419] width 235 height 213
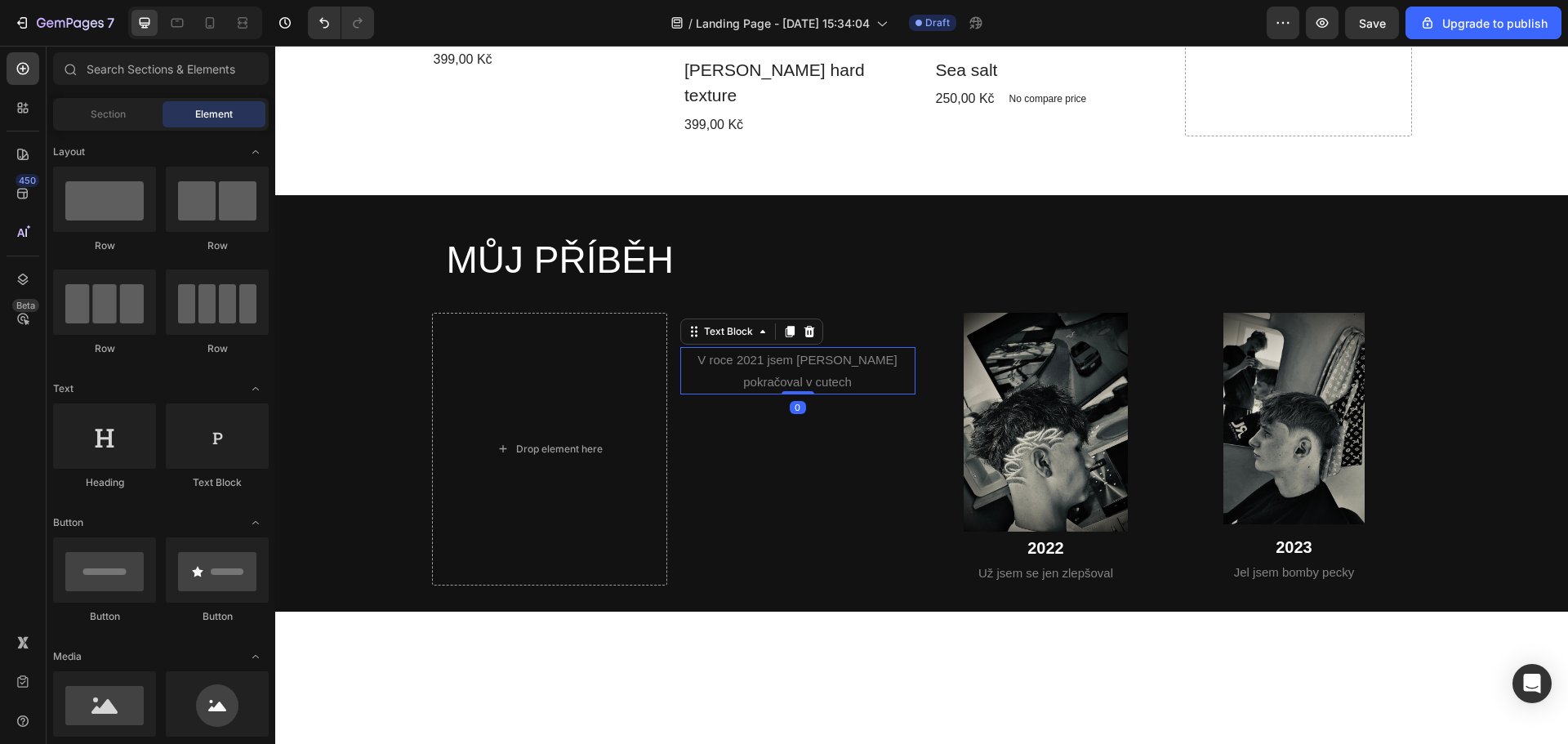
click at [799, 348] on p "V roce 2021 jsem dále pokračoval v cutech" at bounding box center [798, 370] width 232 height 44
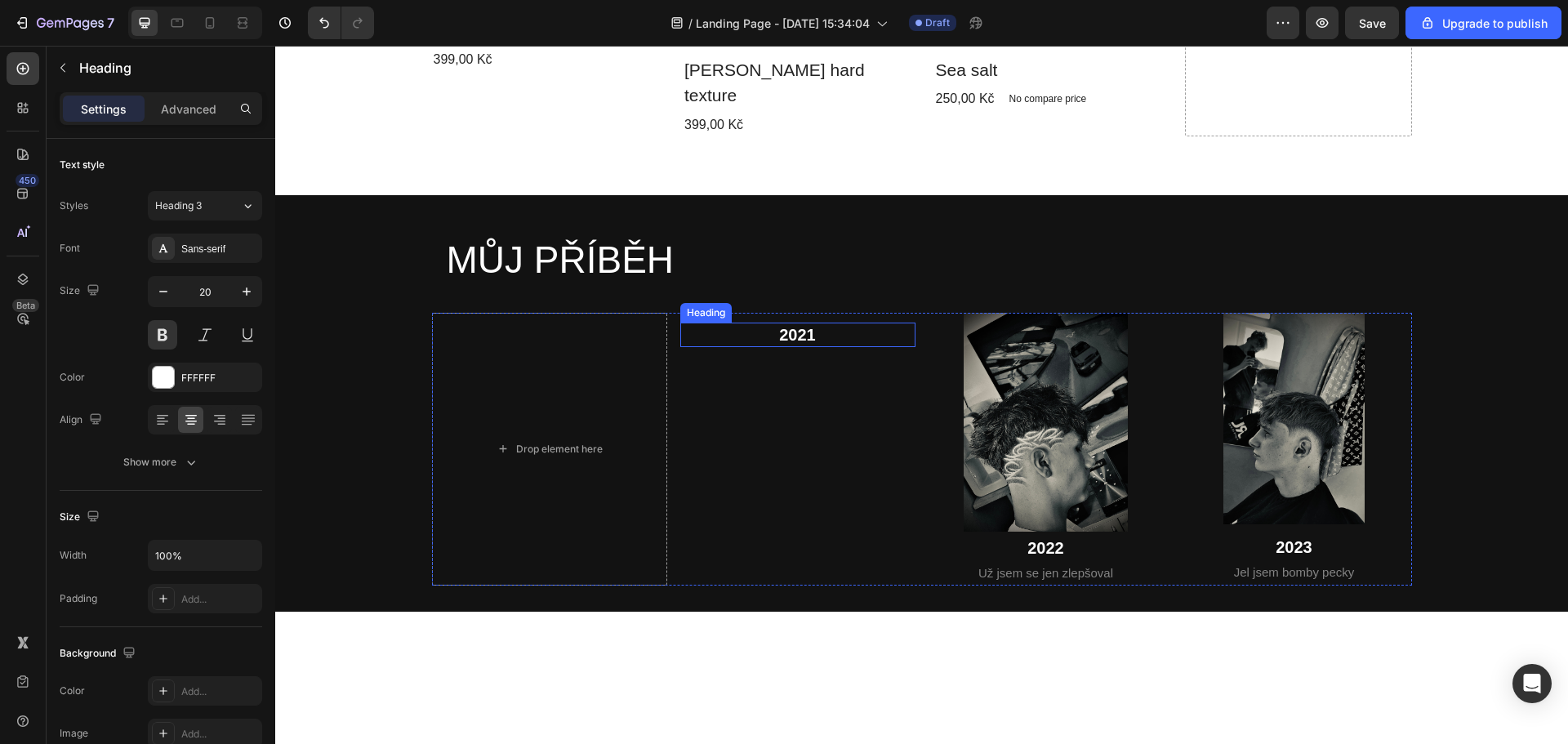
click at [800, 322] on h2 "2021" at bounding box center [798, 334] width 235 height 24
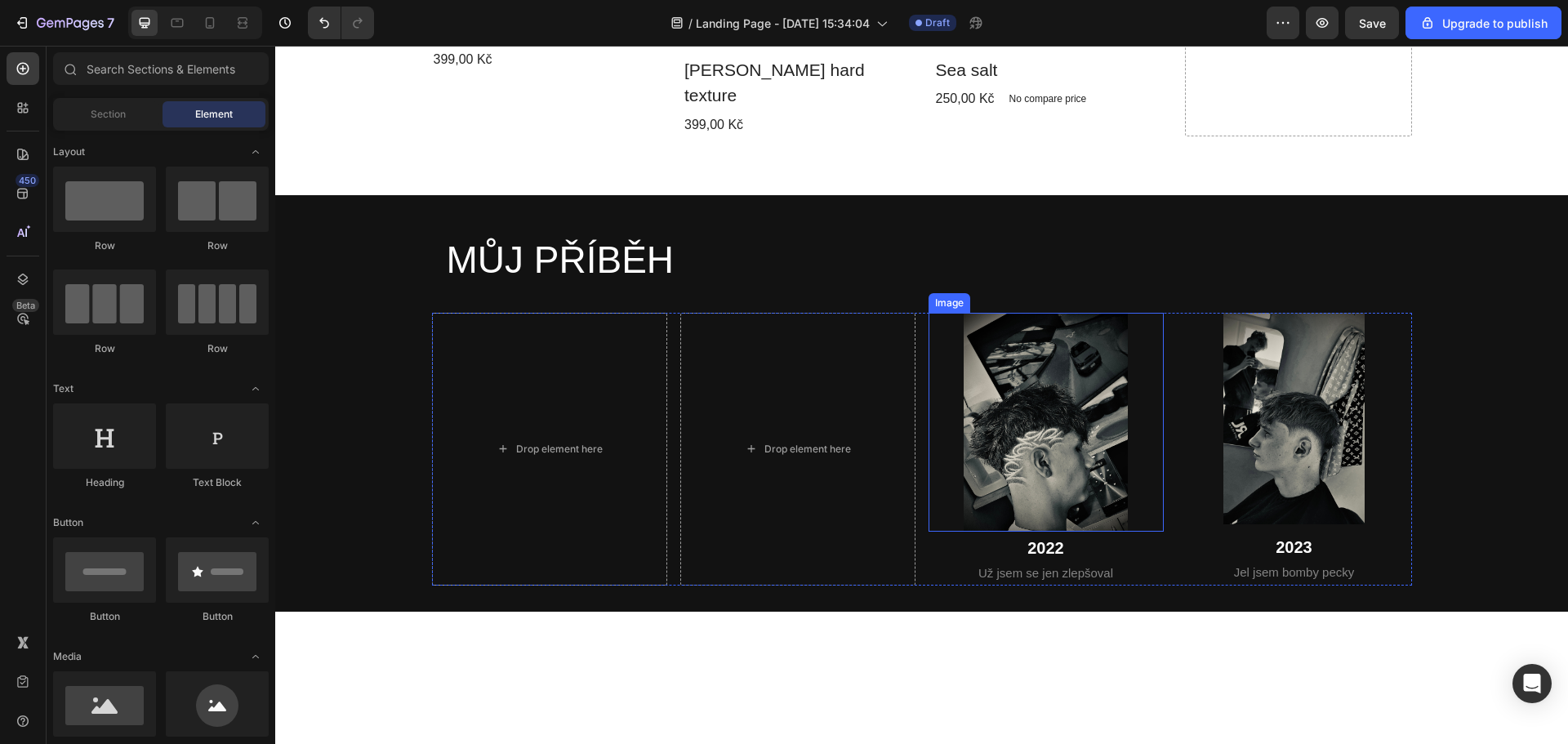
click at [1071, 366] on img at bounding box center [1046, 422] width 165 height 219
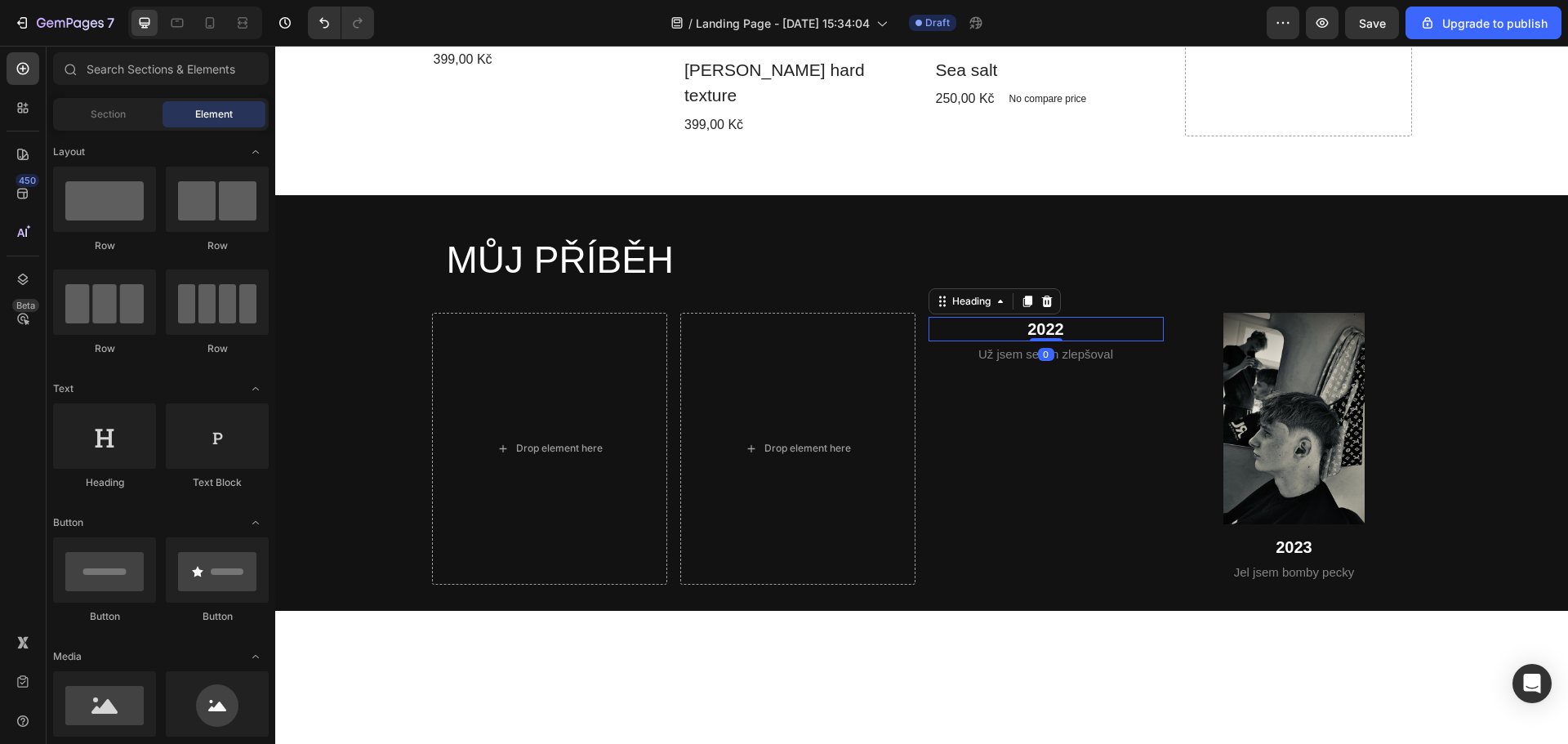
click at [1033, 317] on h2 "2022" at bounding box center [1046, 329] width 235 height 24
click at [1068, 314] on p "Už jsem se jen zlepšoval" at bounding box center [1045, 325] width 232 height 22
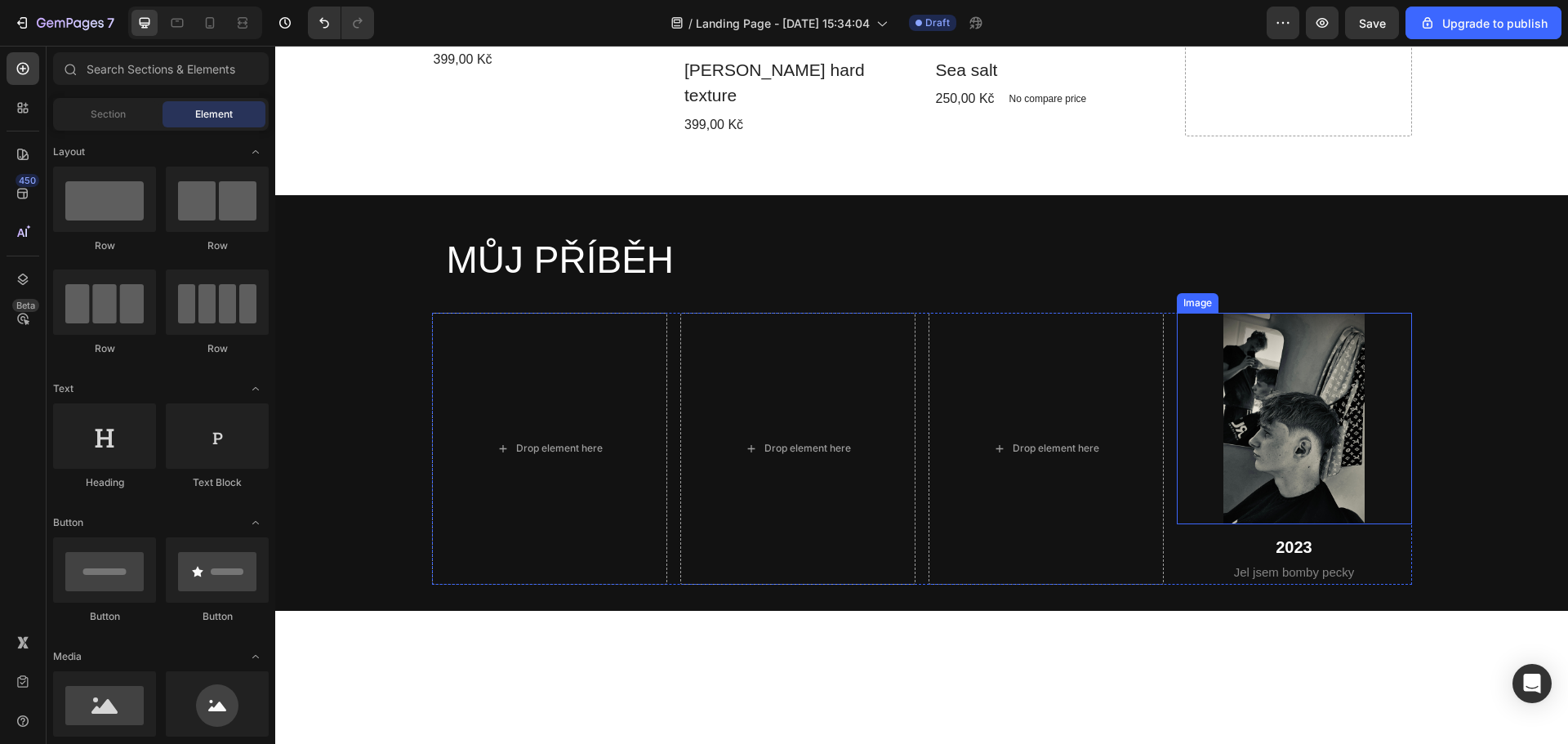
click at [1299, 347] on img at bounding box center [1294, 418] width 142 height 212
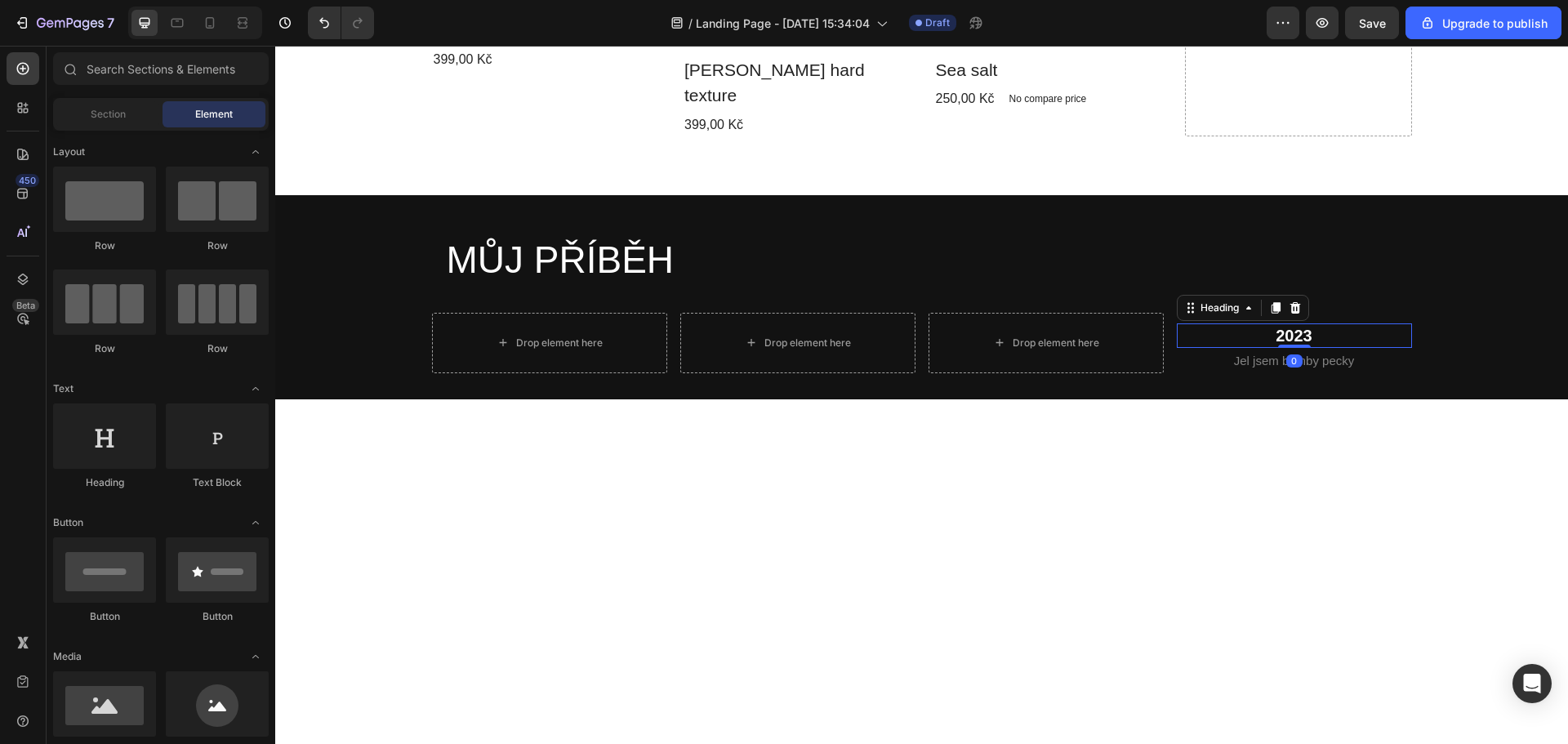
click at [1284, 323] on h2 "2023" at bounding box center [1294, 335] width 235 height 24
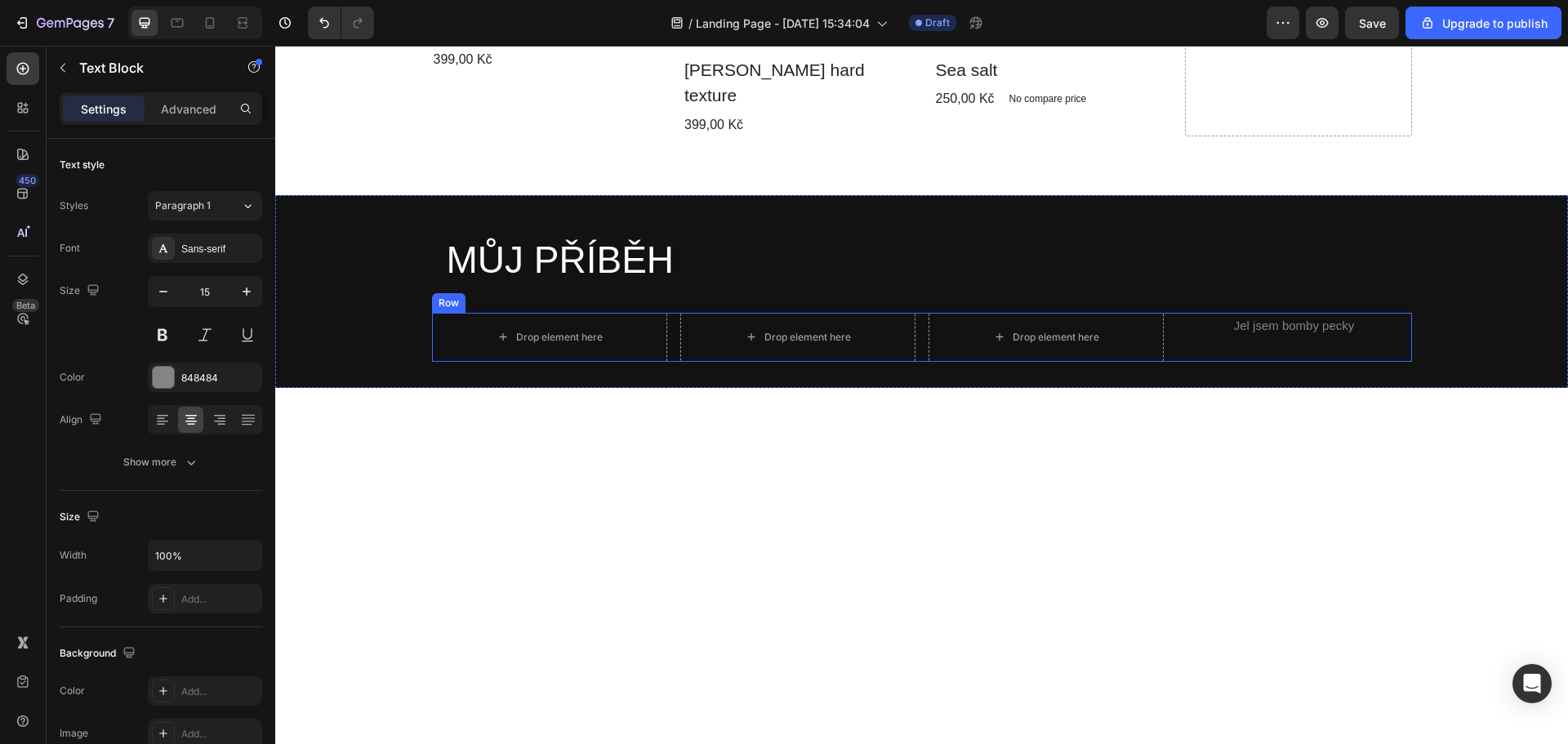
click at [1260, 314] on p "Jel jsem bomby pecky" at bounding box center [1293, 325] width 232 height 22
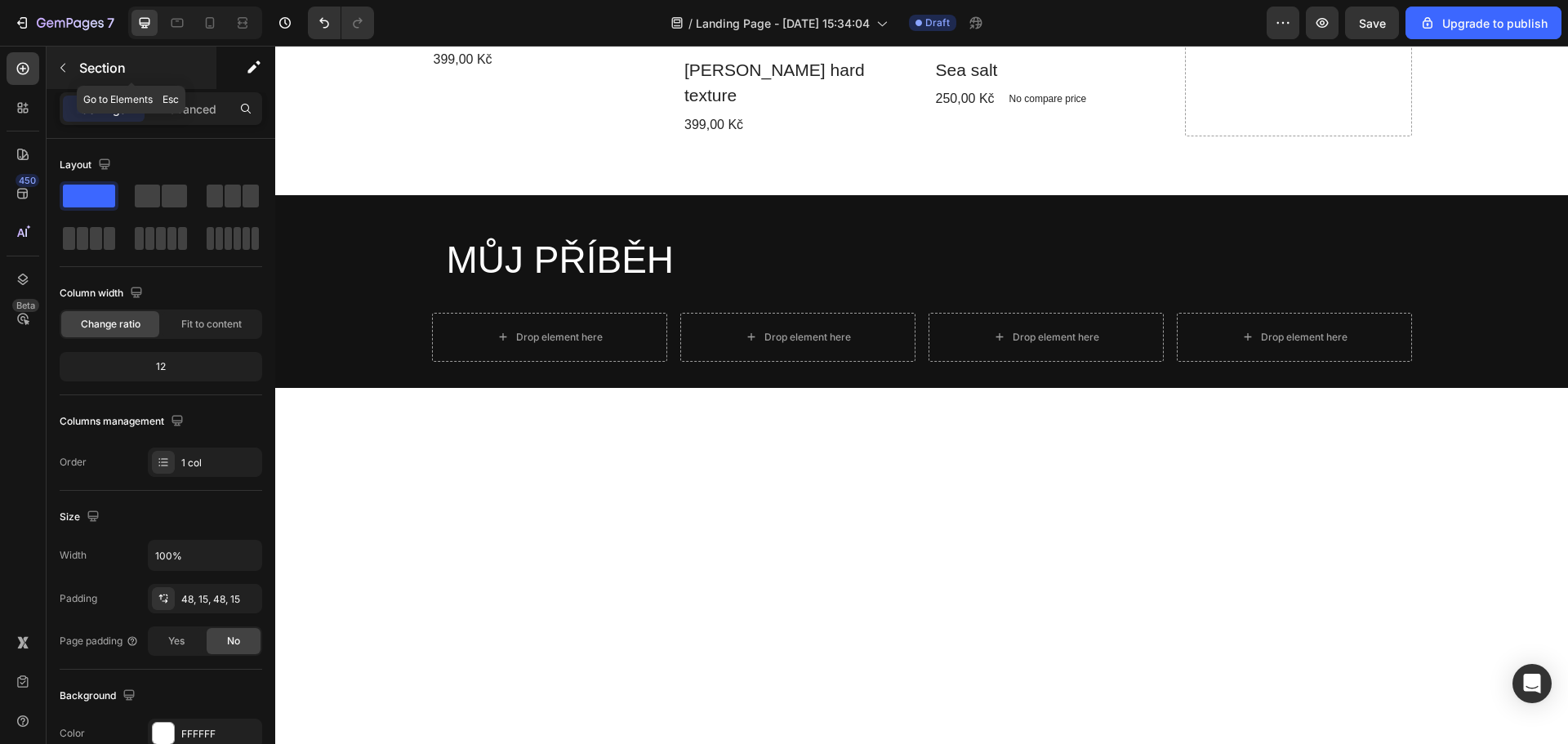
click at [49, 77] on div "Section" at bounding box center [131, 68] width 170 height 43
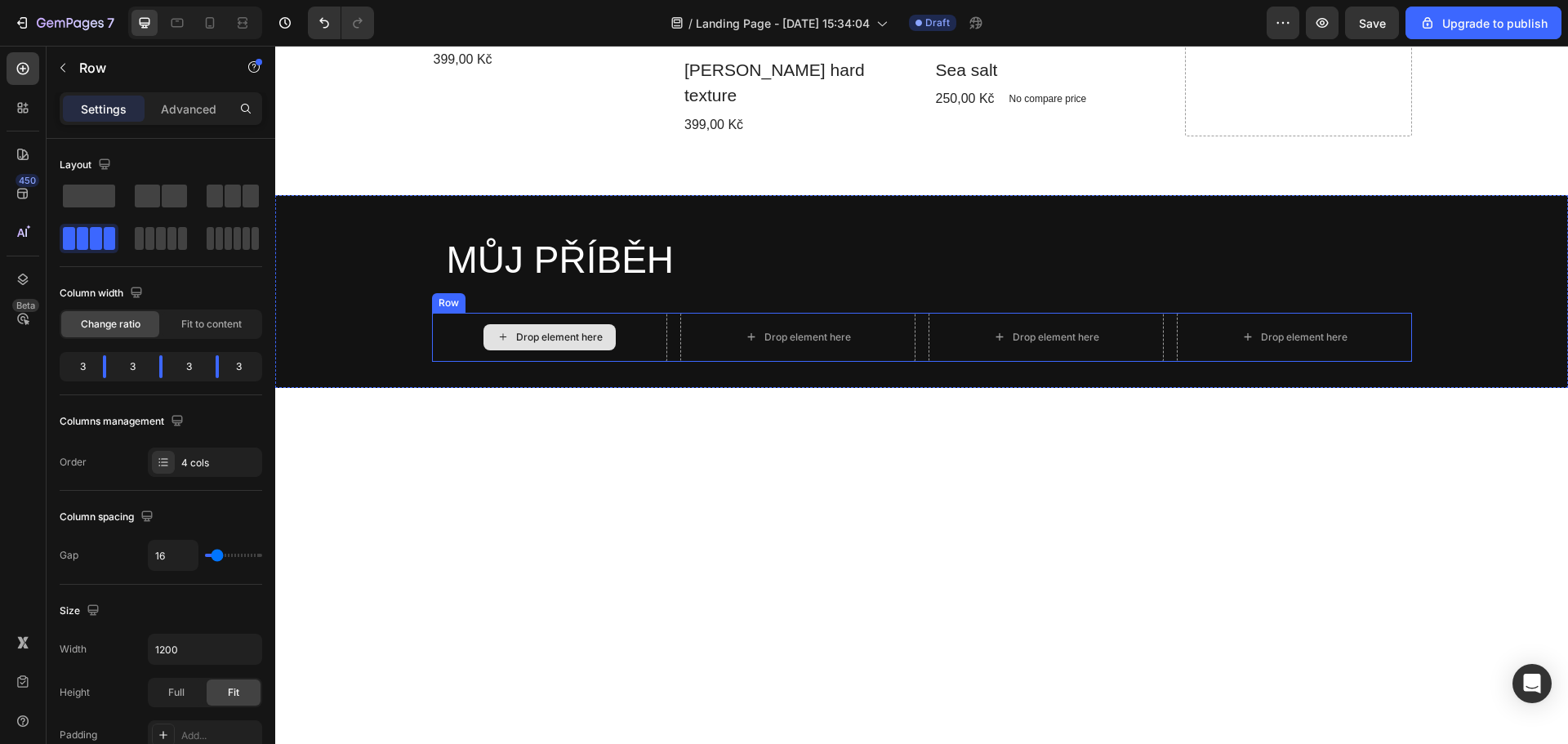
click at [624, 312] on div "Drop element here" at bounding box center [549, 337] width 235 height 49
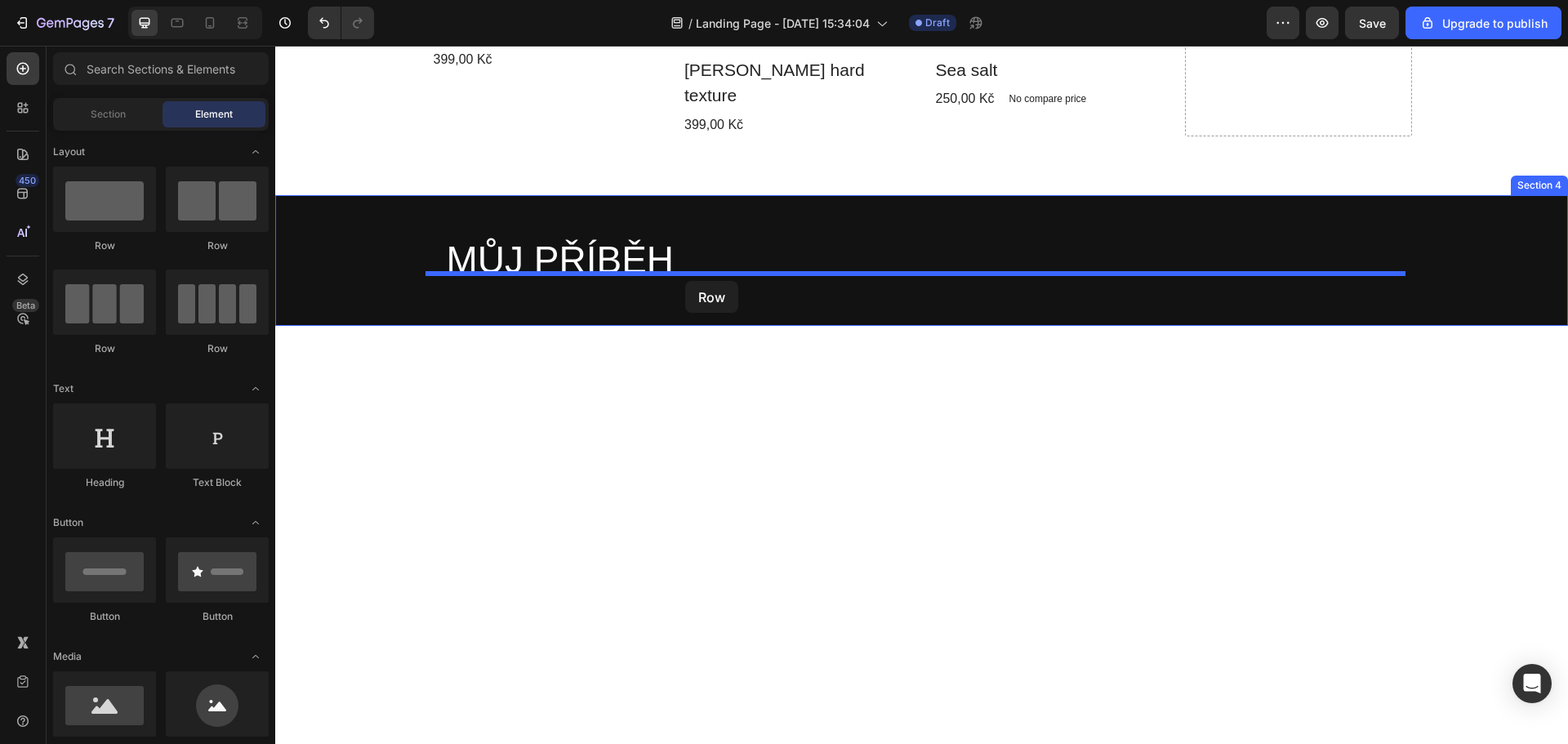
drag, startPoint x: 546, startPoint y: 273, endPoint x: 685, endPoint y: 280, distance: 139.2
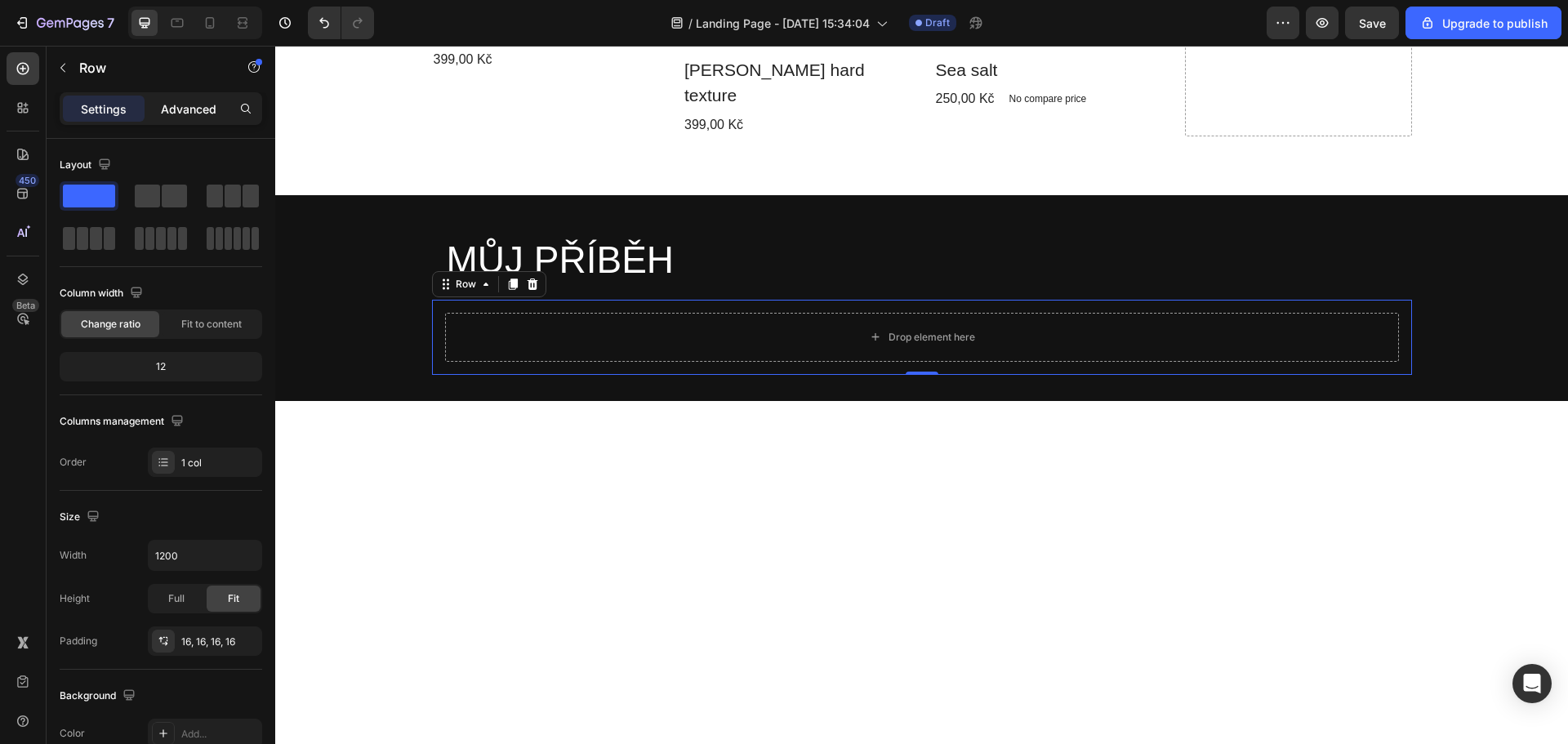
click at [173, 114] on p "Advanced" at bounding box center [188, 110] width 55 height 17
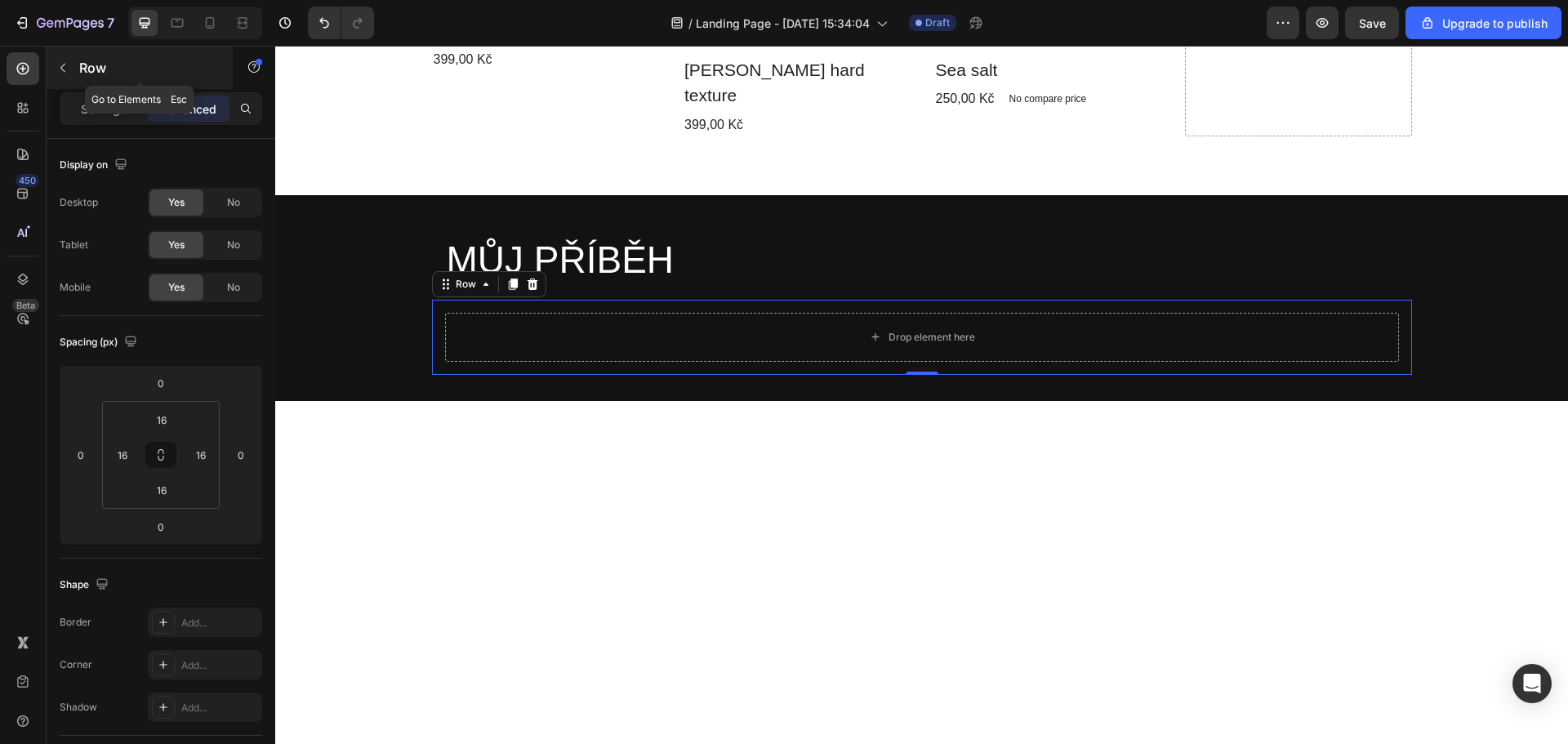
click at [57, 68] on icon "button" at bounding box center [62, 67] width 13 height 13
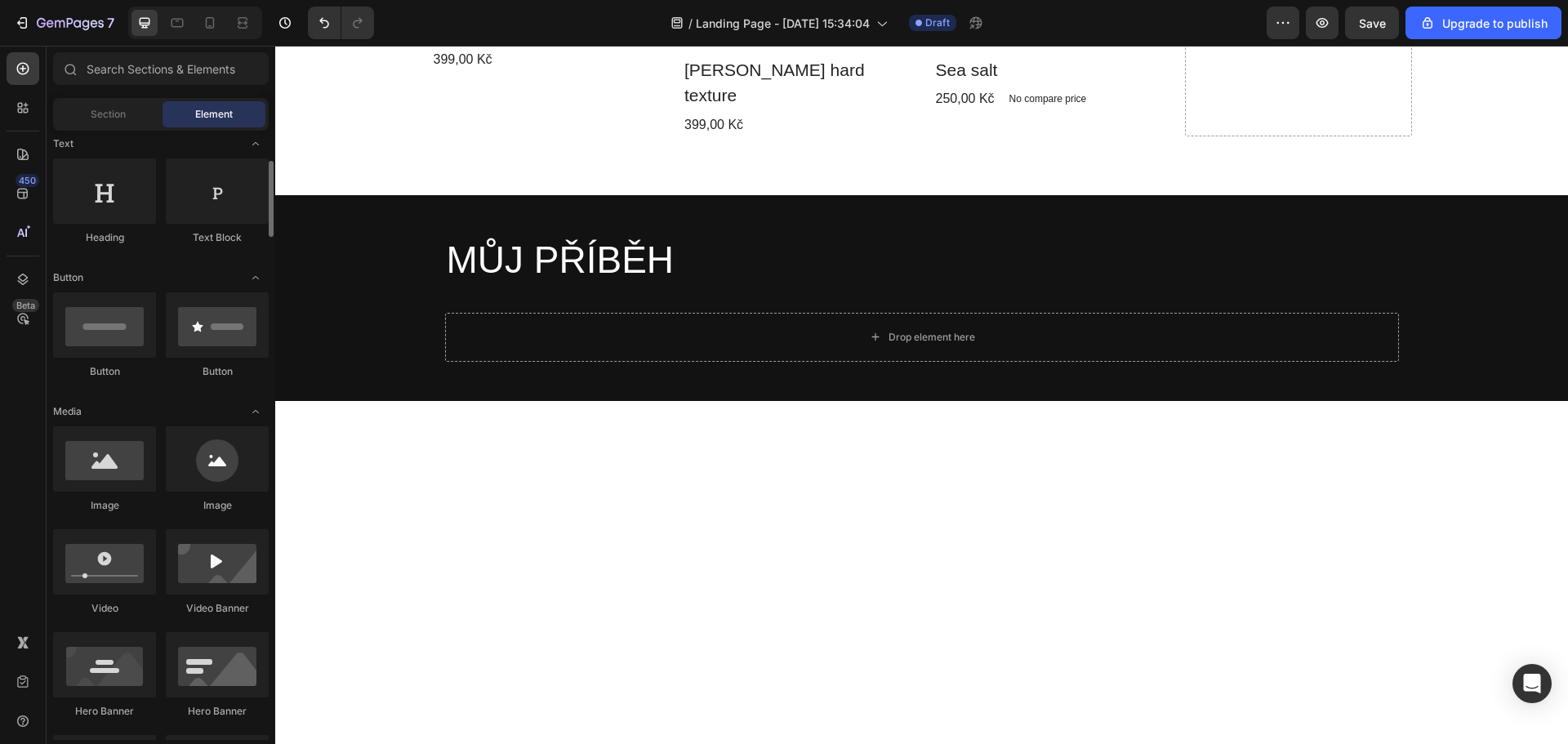
scroll to position [163, 0]
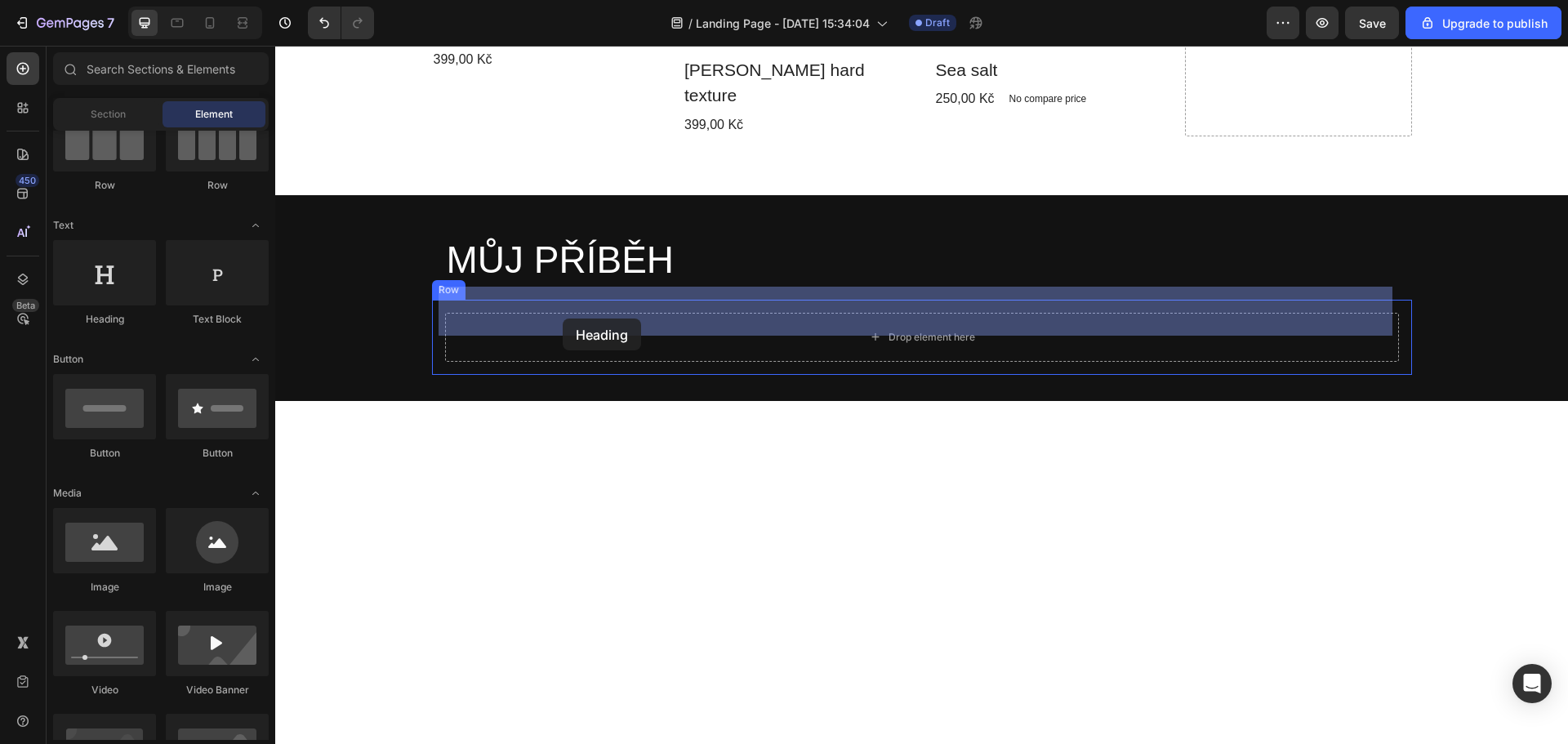
drag, startPoint x: 384, startPoint y: 325, endPoint x: 563, endPoint y: 318, distance: 179.1
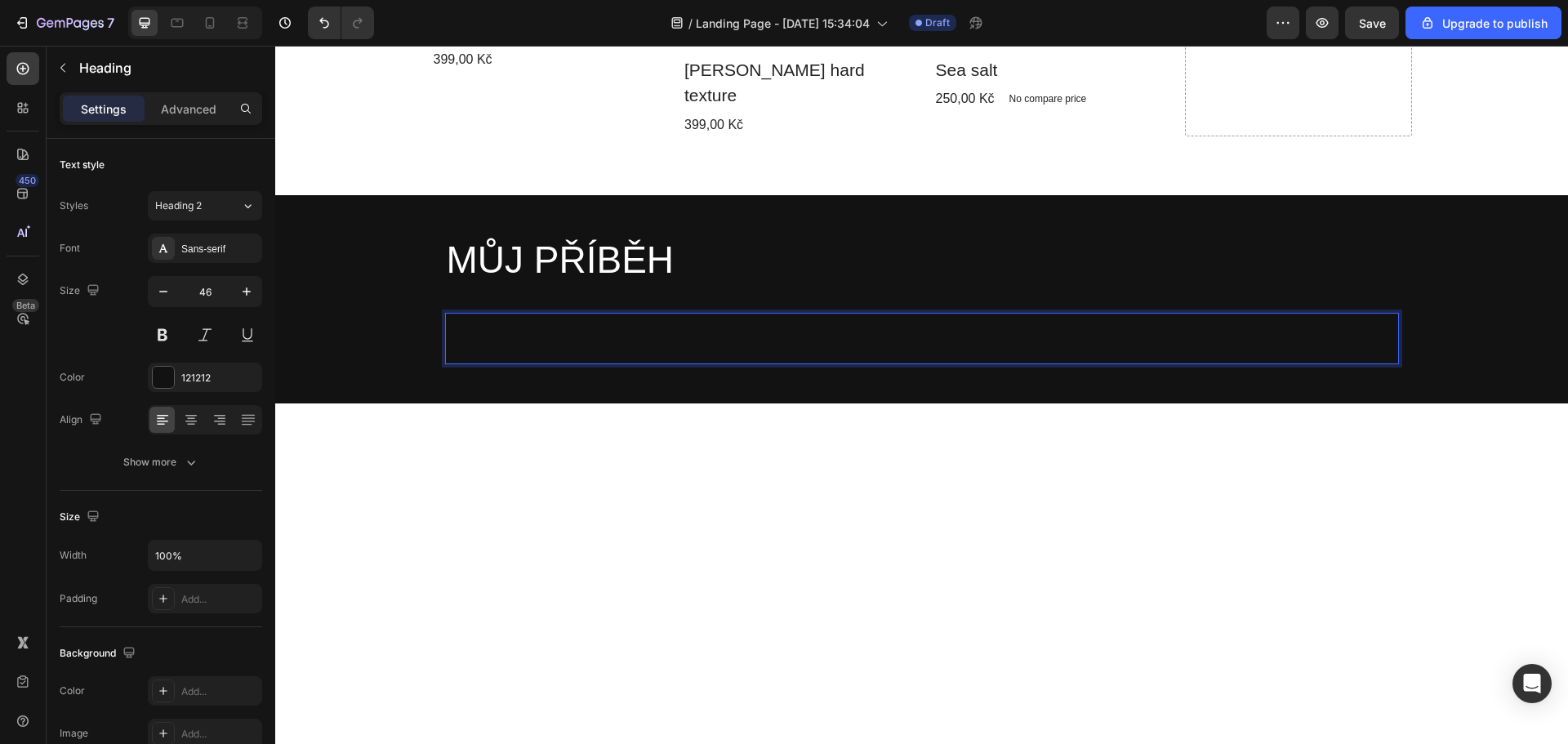
click at [601, 312] on h2 "Your heading text goes here" at bounding box center [922, 339] width 954 height 52
click at [688, 314] on p "Your heading text goes here" at bounding box center [922, 339] width 951 height 49
click at [905, 314] on p "Your heading text goes here" at bounding box center [922, 339] width 951 height 49
click at [898, 314] on p "Your heading text goes here" at bounding box center [922, 339] width 951 height 49
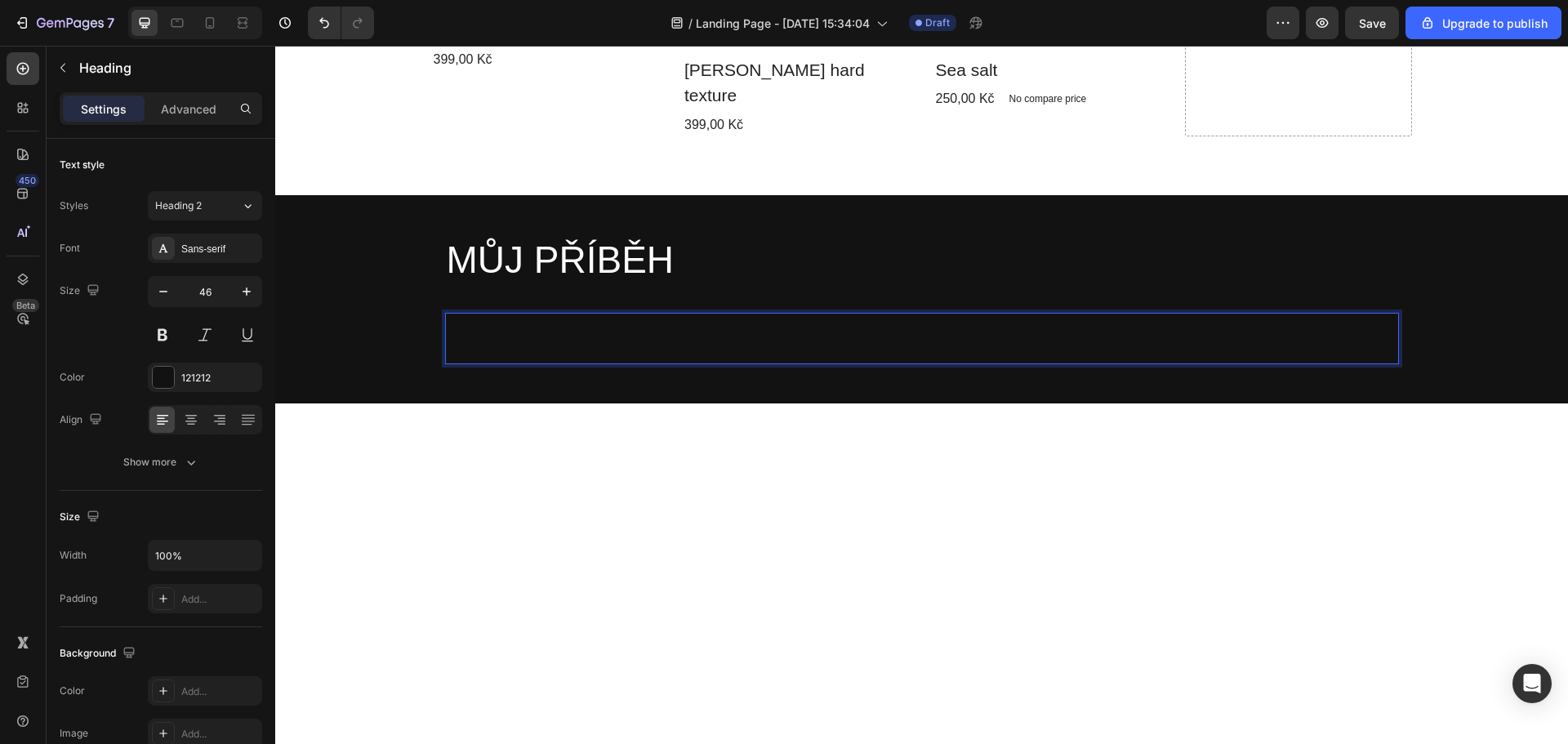
click at [906, 314] on p "Your heading text goes here" at bounding box center [922, 339] width 951 height 49
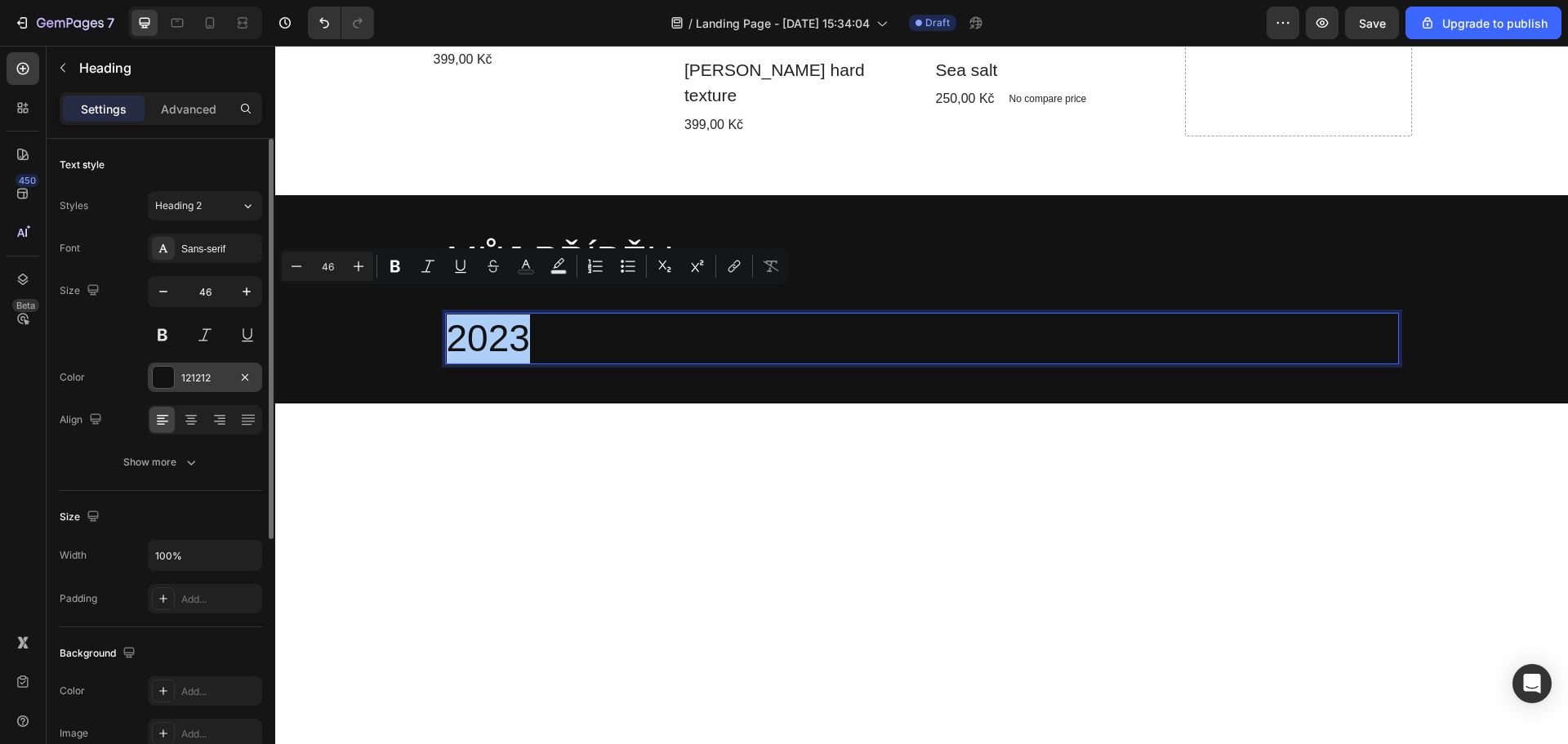
click at [162, 378] on div at bounding box center [163, 377] width 21 height 21
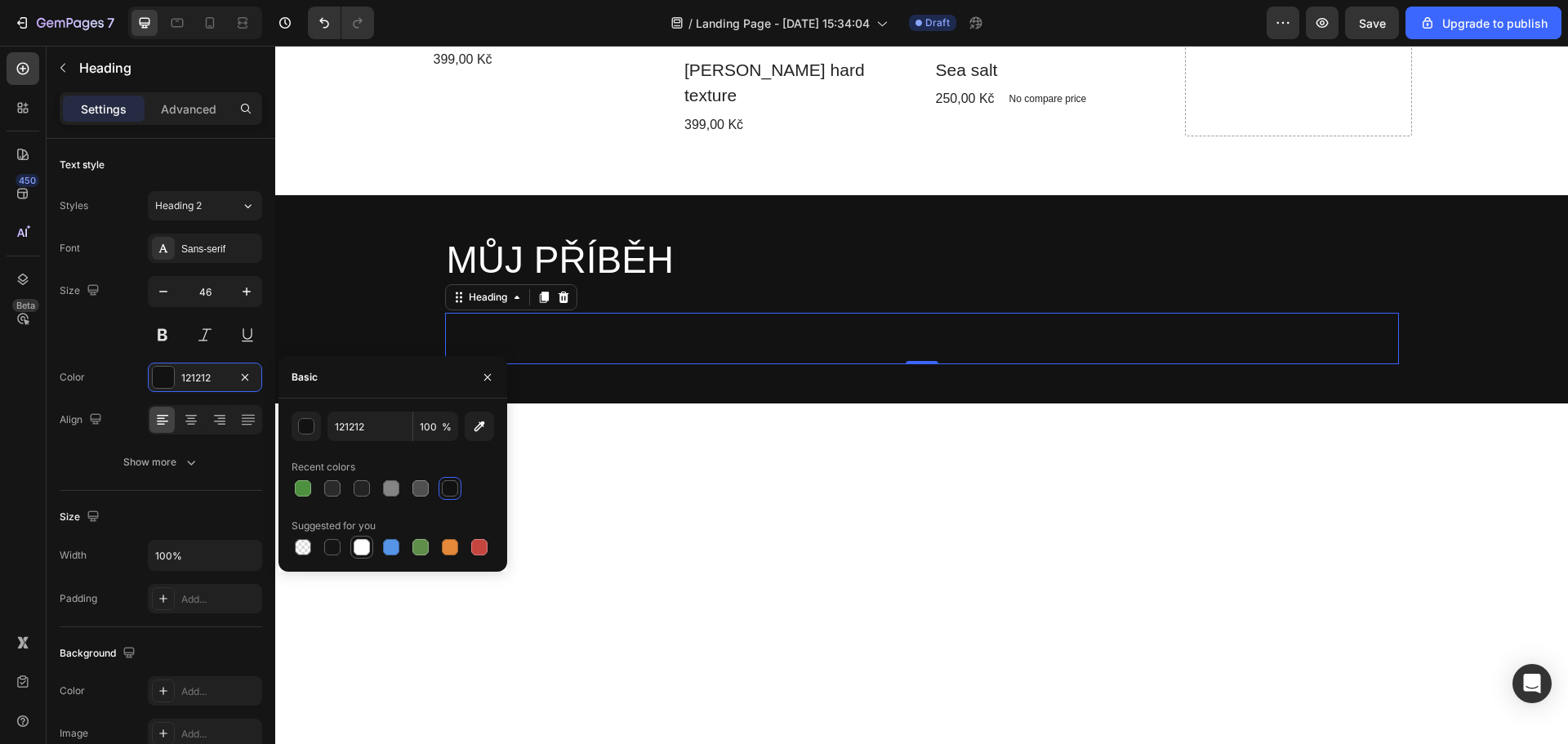
click at [354, 545] on div at bounding box center [362, 547] width 19 height 19
type input "FFFFFF"
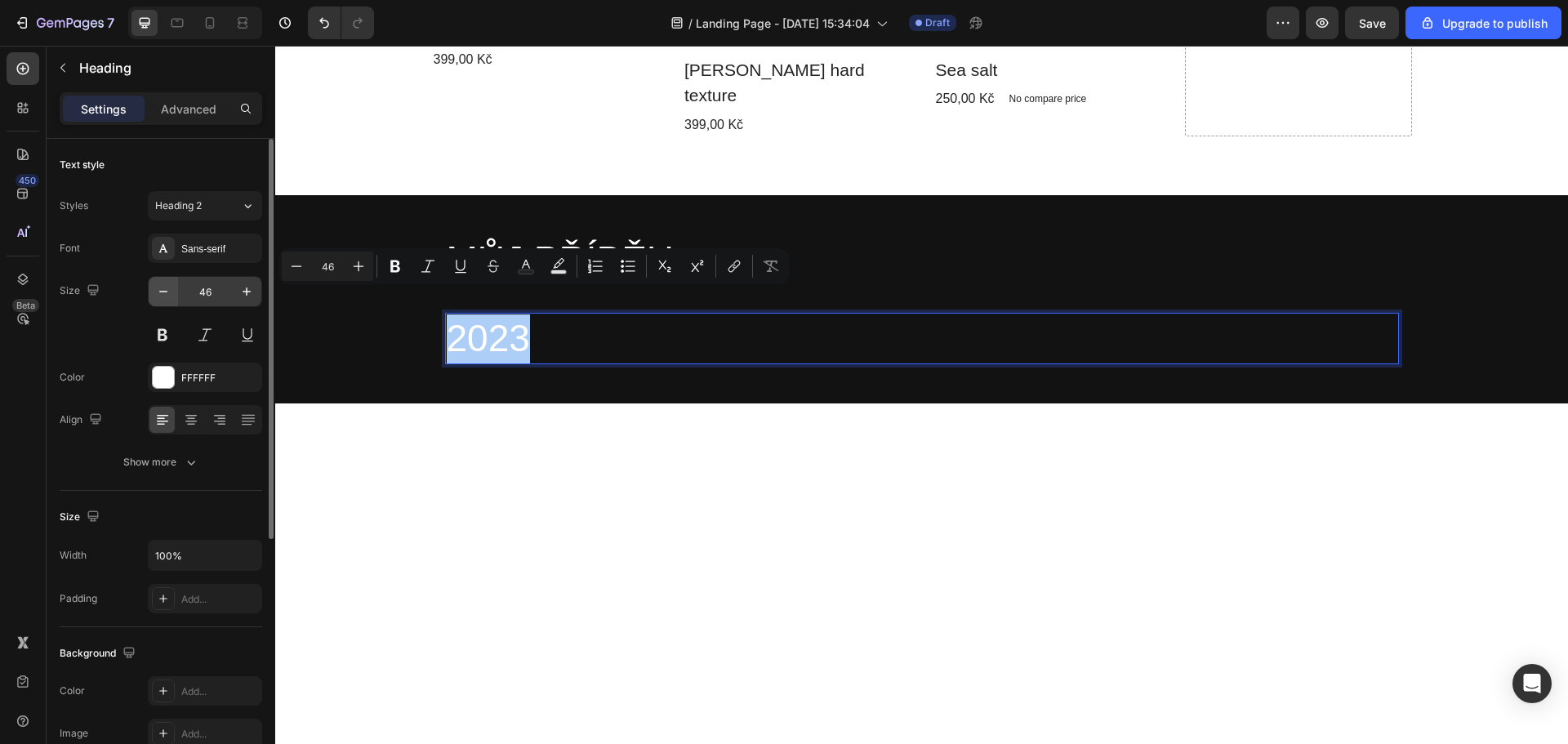
click at [160, 333] on button at bounding box center [162, 335] width 29 height 29
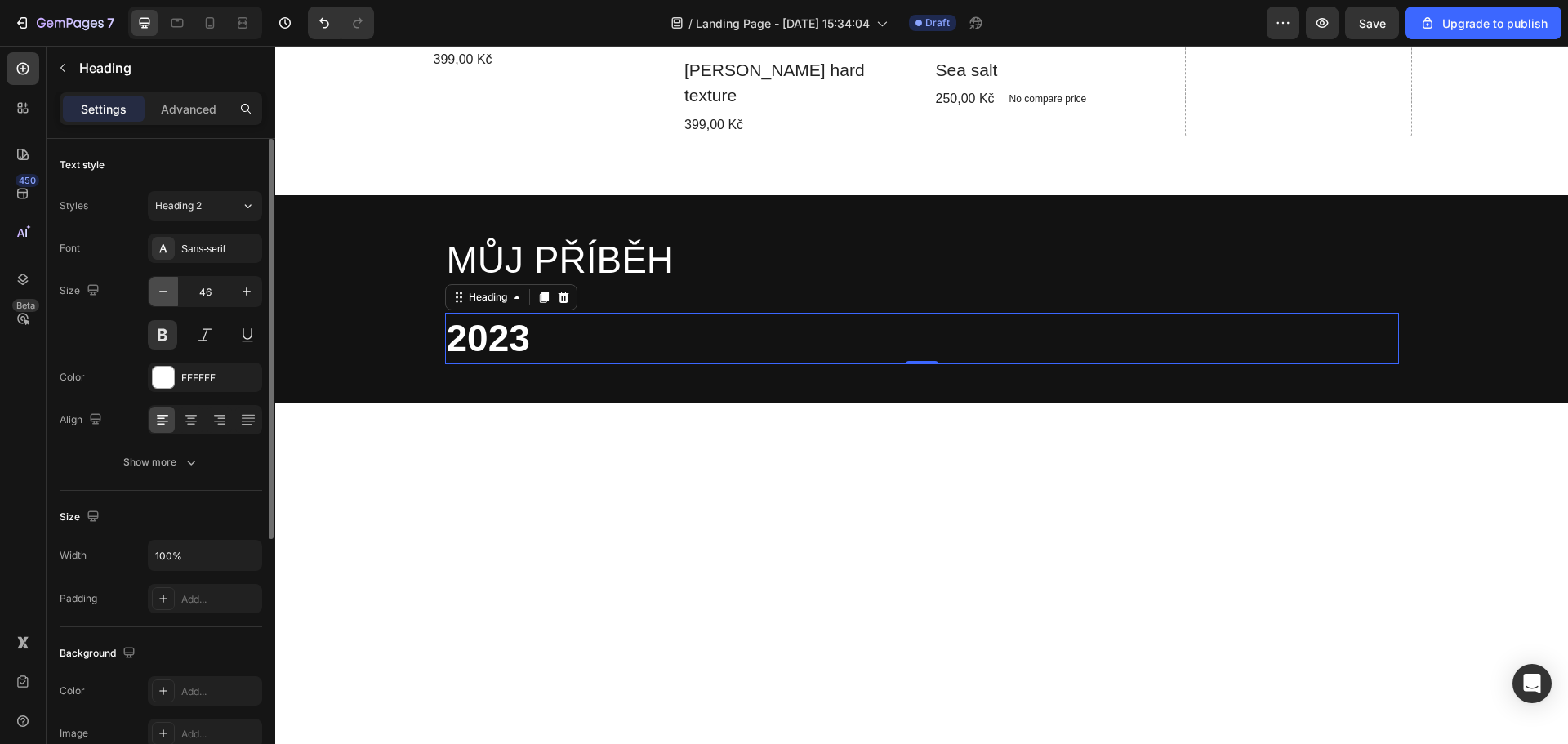
click at [164, 285] on icon "button" at bounding box center [163, 291] width 16 height 16
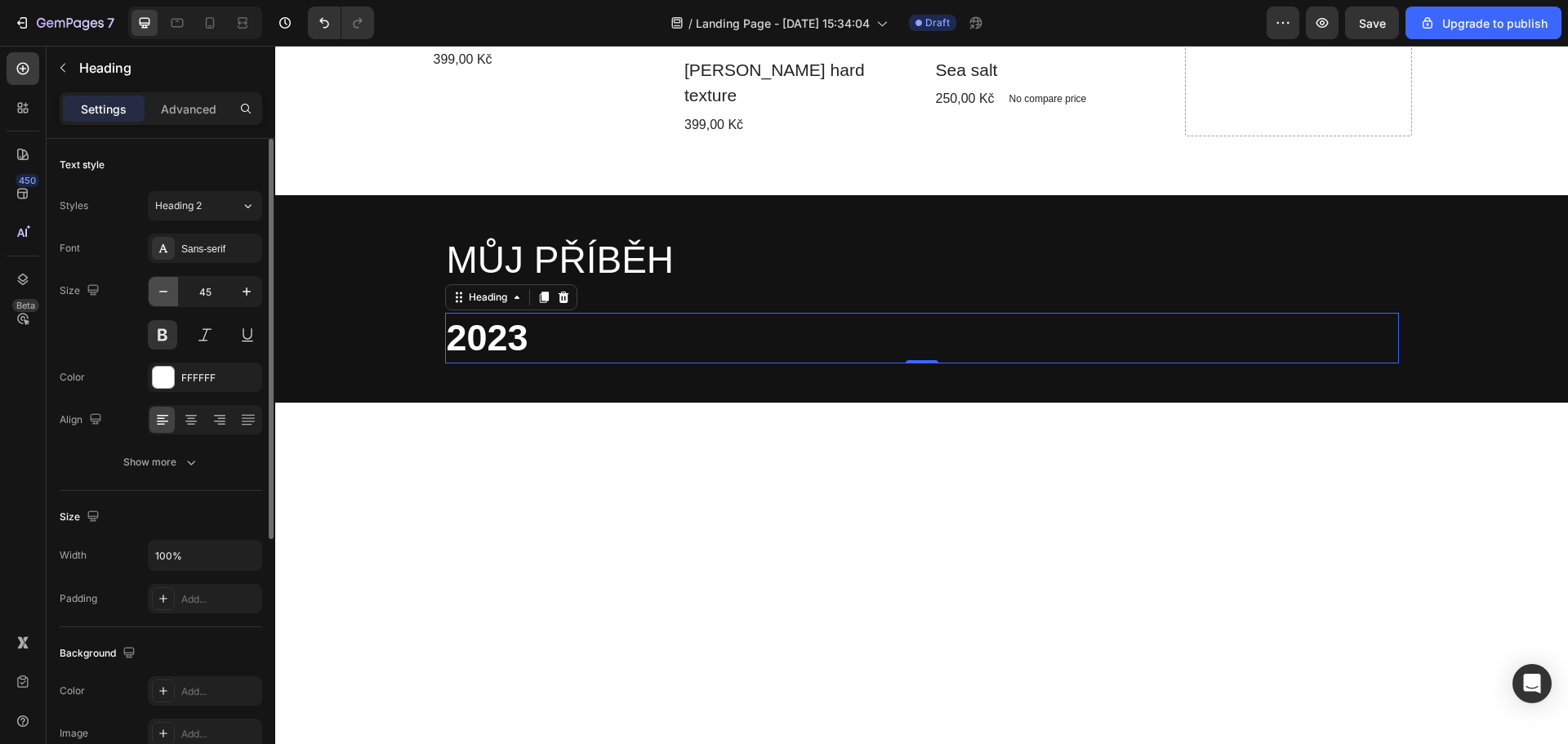
click at [164, 285] on icon "button" at bounding box center [163, 291] width 16 height 16
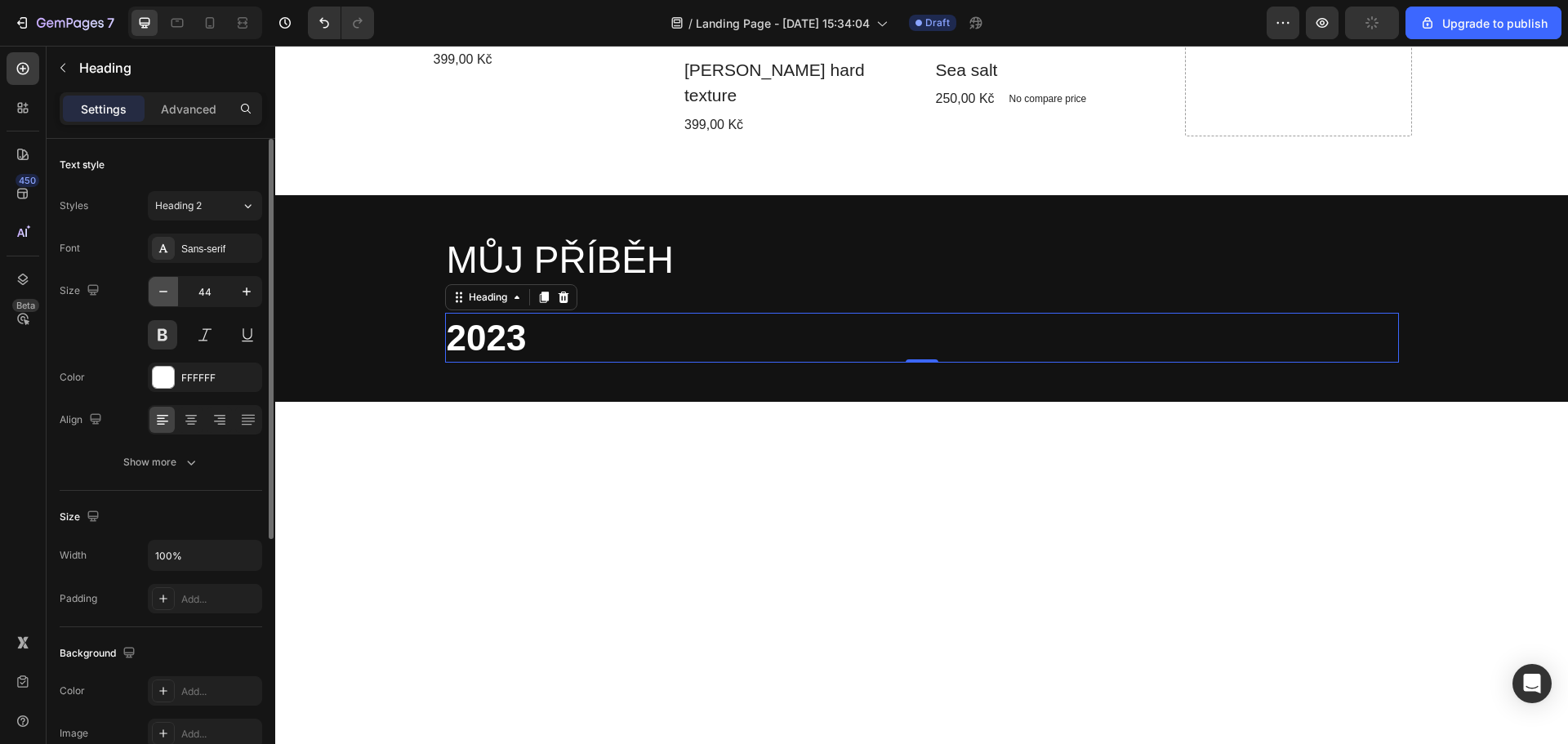
click at [165, 285] on icon "button" at bounding box center [163, 291] width 16 height 16
click at [165, 284] on icon "button" at bounding box center [163, 291] width 16 height 16
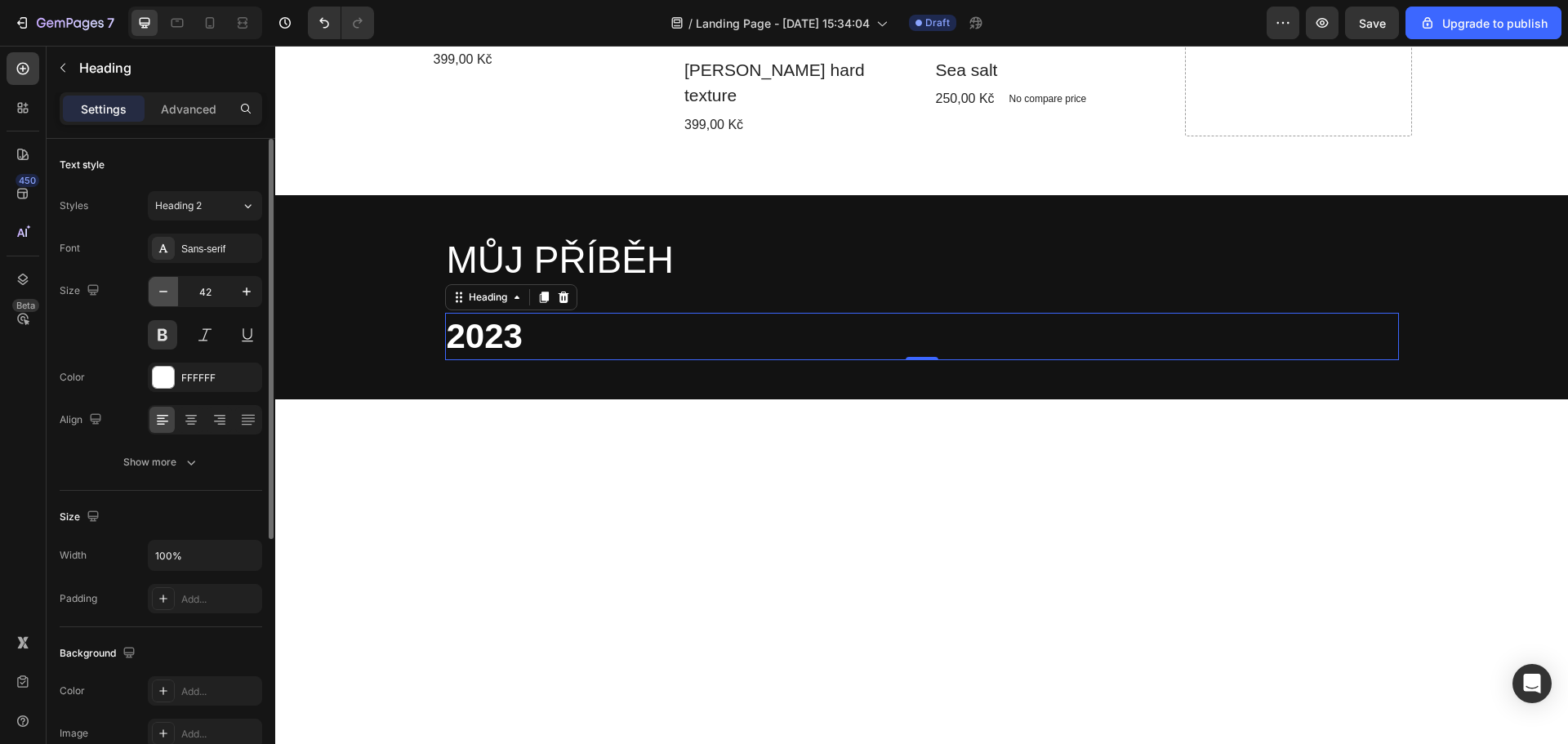
click at [166, 284] on icon "button" at bounding box center [163, 291] width 16 height 16
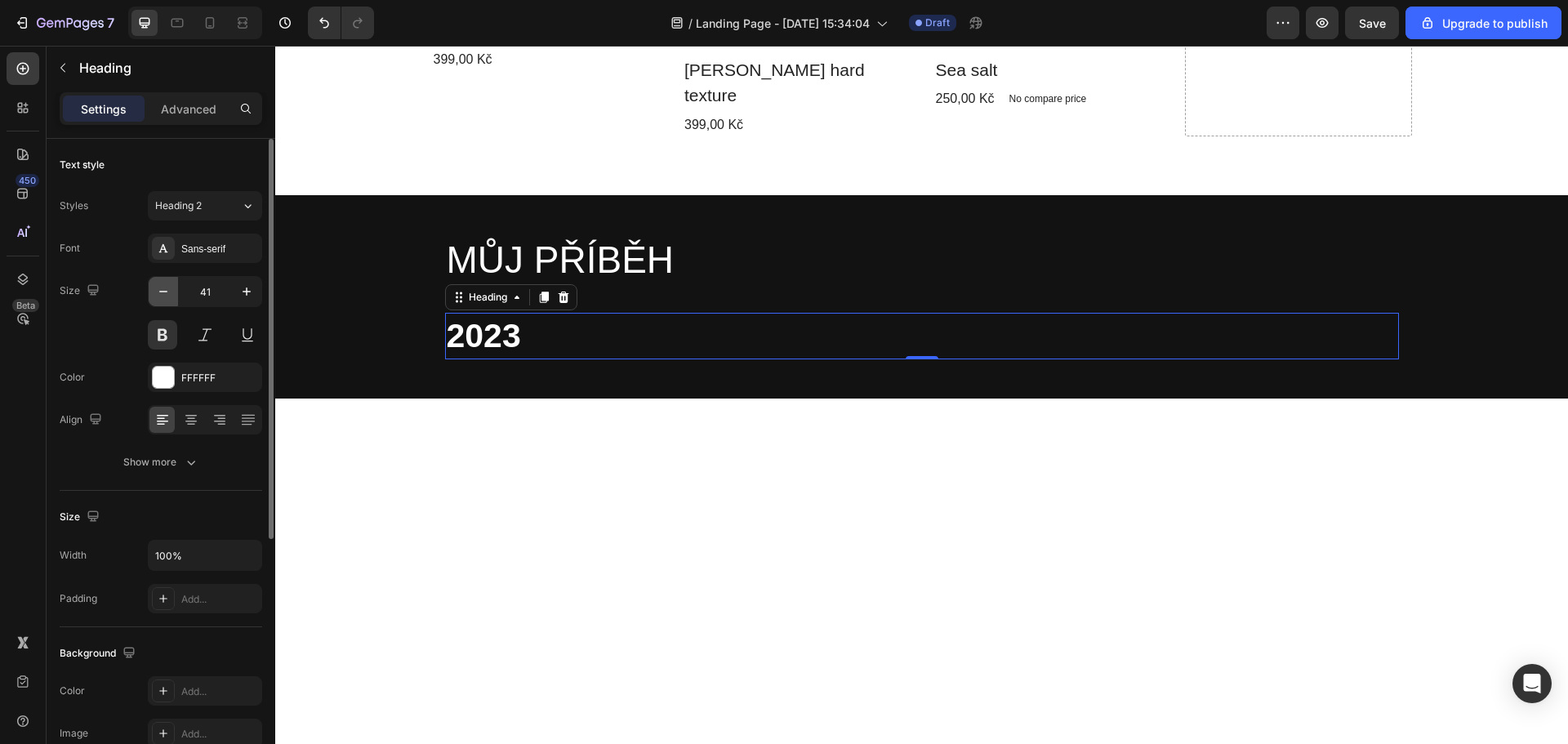
click at [166, 283] on icon "button" at bounding box center [163, 291] width 16 height 16
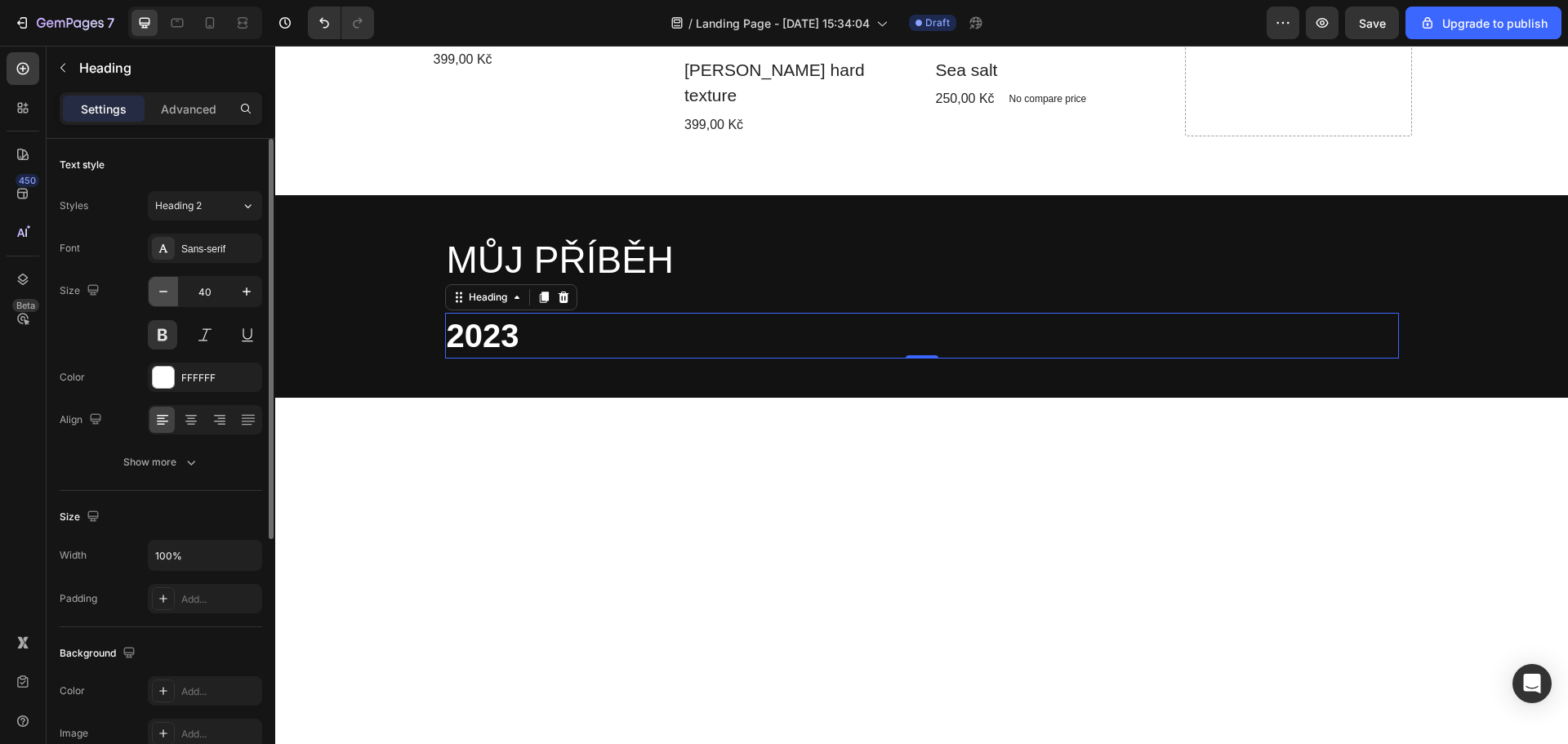
click at [166, 283] on icon "button" at bounding box center [163, 291] width 16 height 16
click at [166, 282] on button "button" at bounding box center [163, 291] width 29 height 29
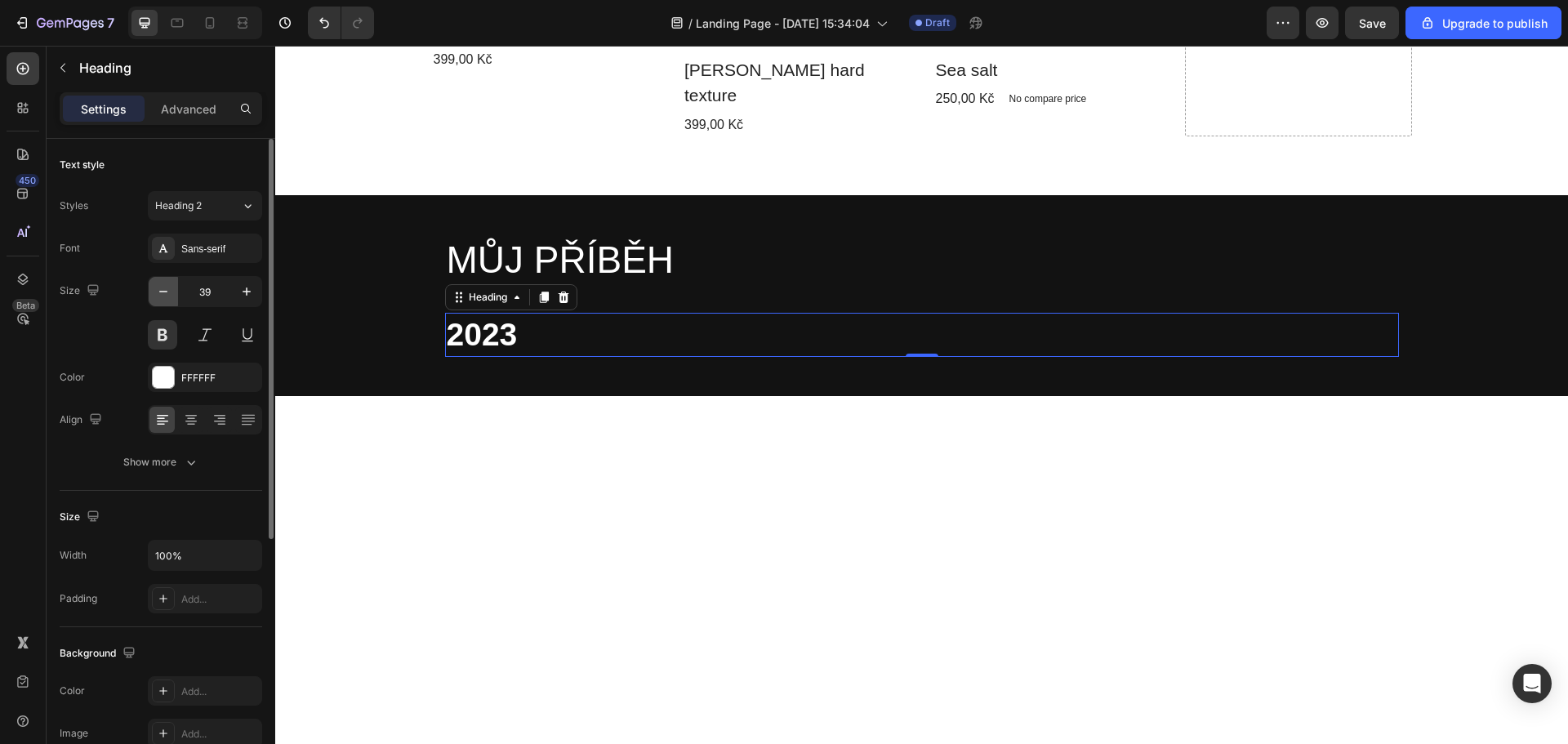
click at [166, 282] on button "button" at bounding box center [163, 291] width 29 height 29
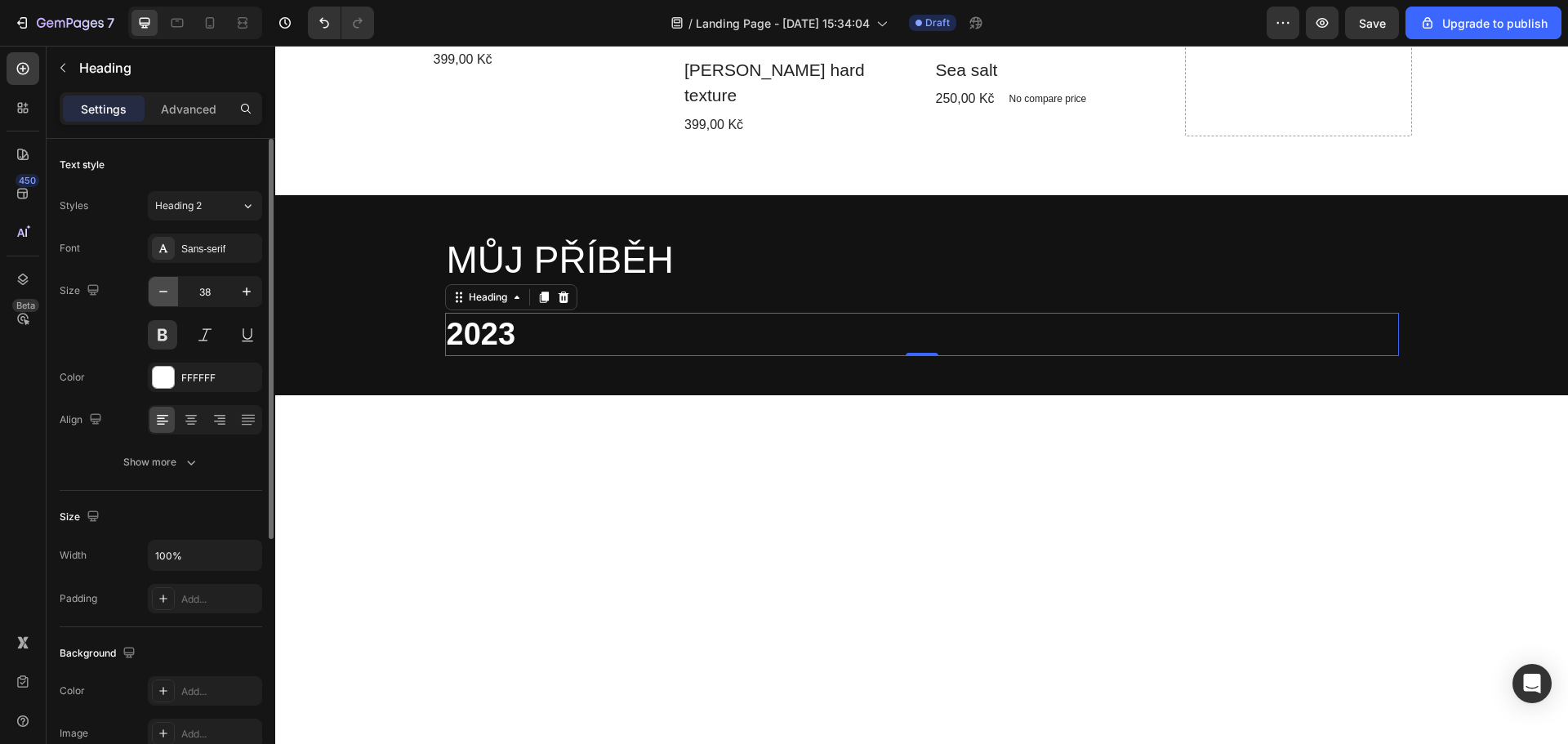
click at [166, 282] on button "button" at bounding box center [163, 291] width 29 height 29
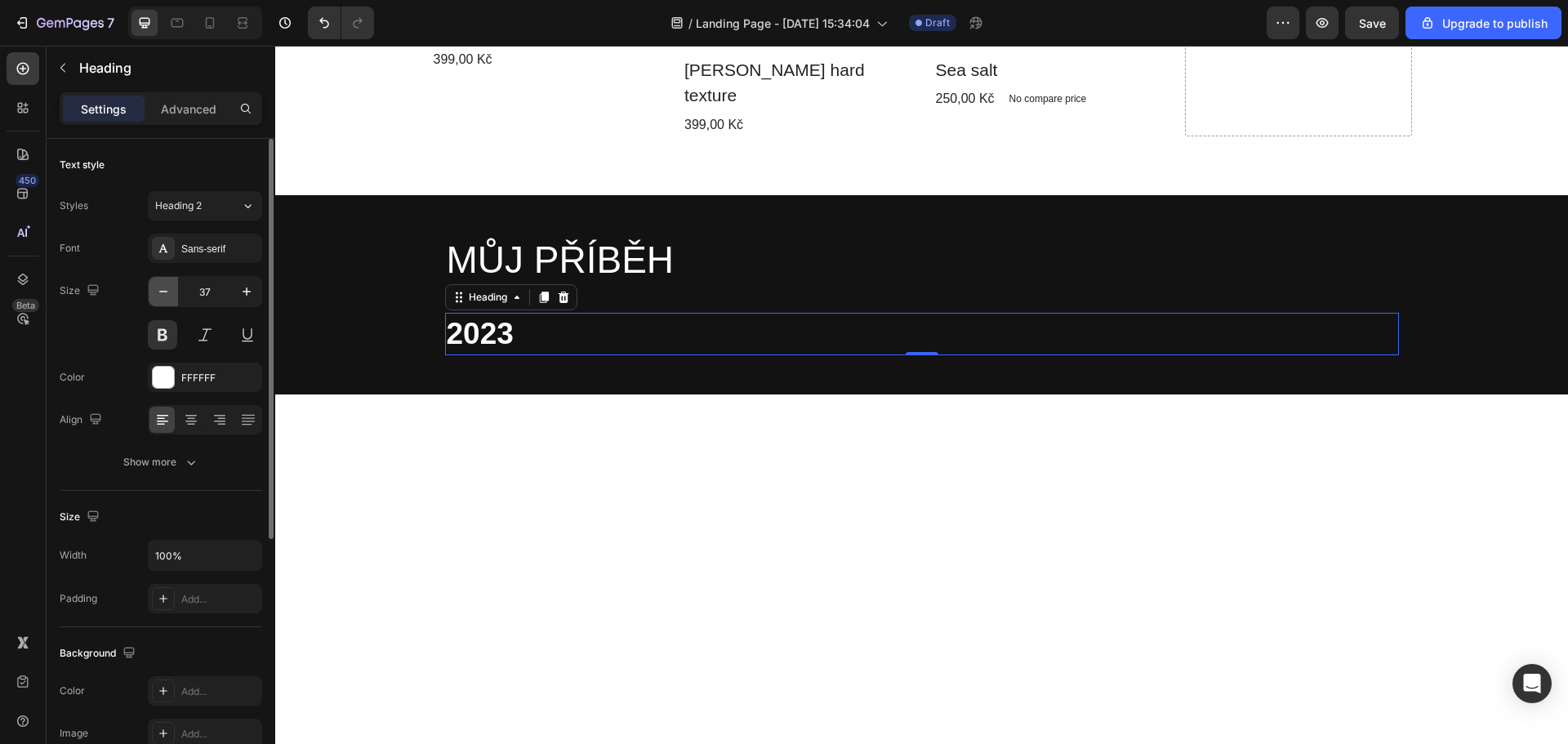
click at [166, 282] on button "button" at bounding box center [163, 291] width 29 height 29
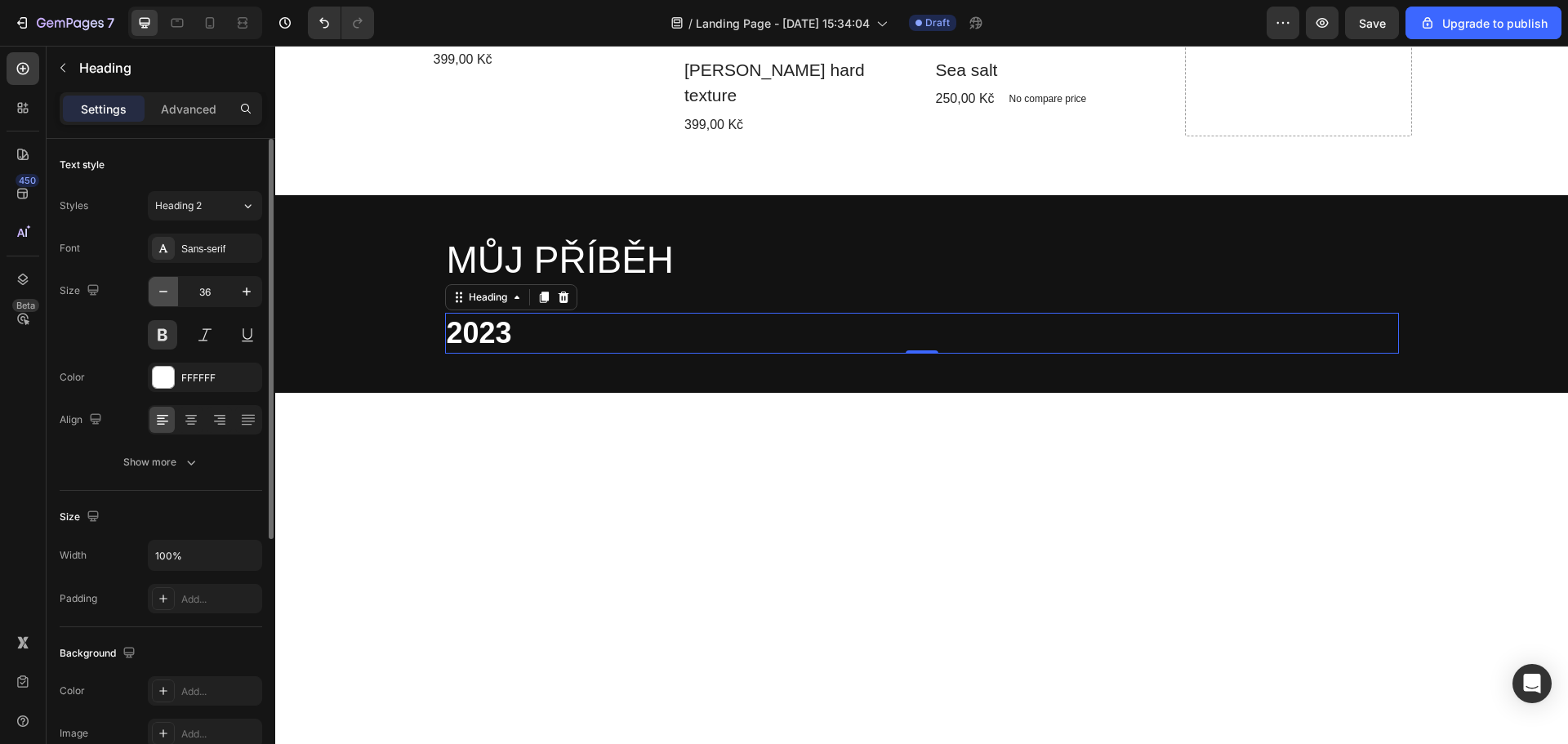
click at [166, 282] on button "button" at bounding box center [163, 291] width 29 height 29
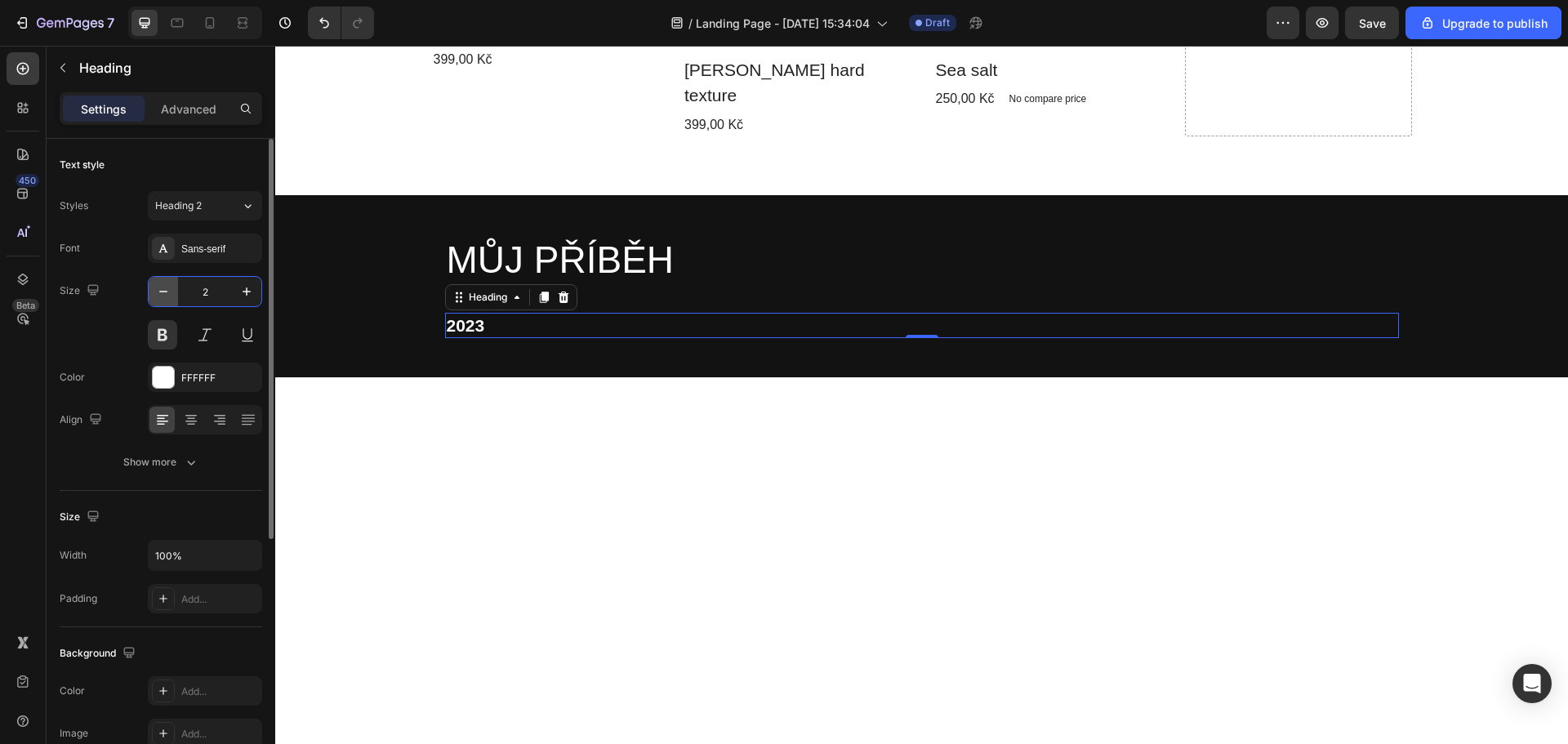
type input "20"
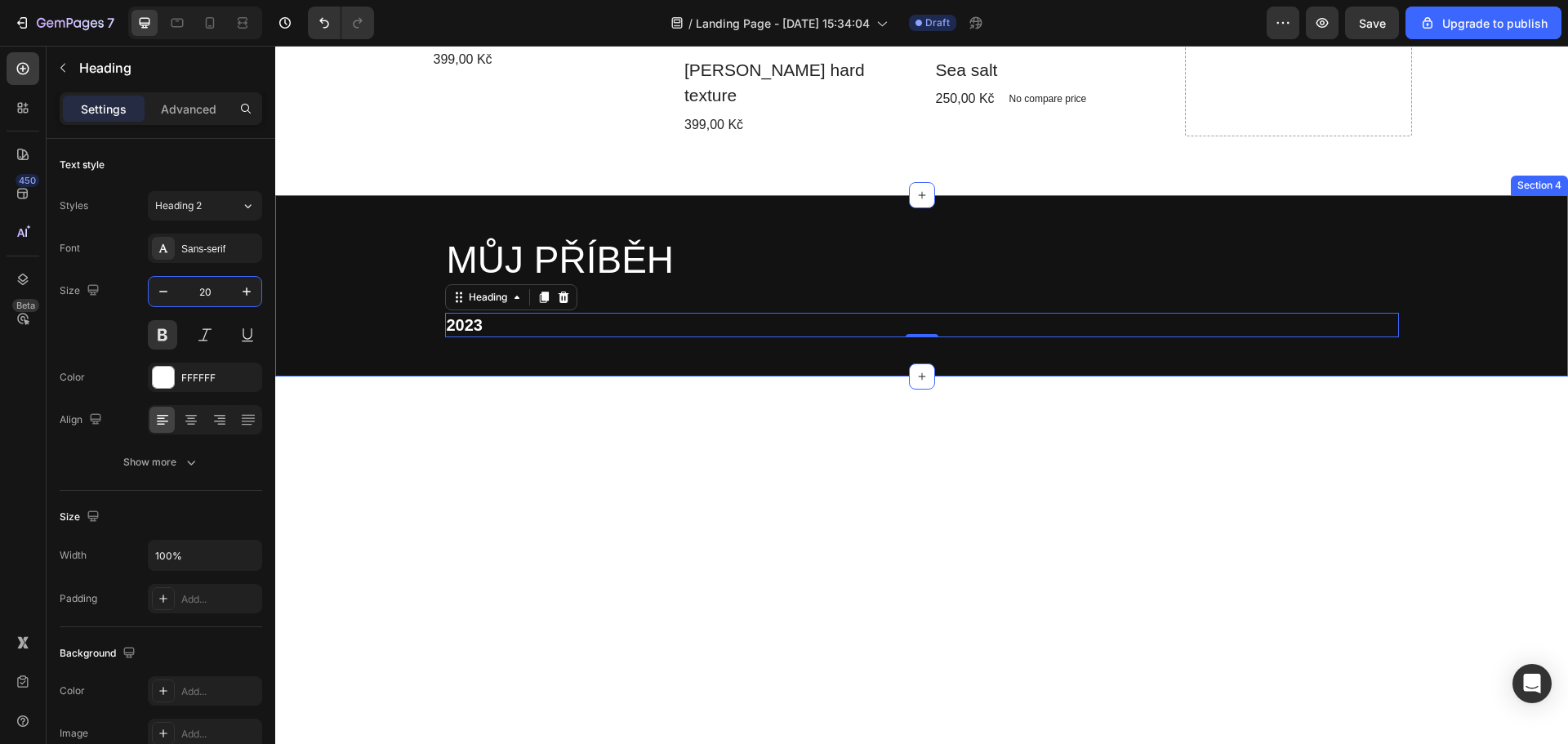
click at [369, 340] on div "MŮJ PŘÍBĚH Heading Row 2023 Heading 0 Row Section 4" at bounding box center [922, 285] width 1292 height 181
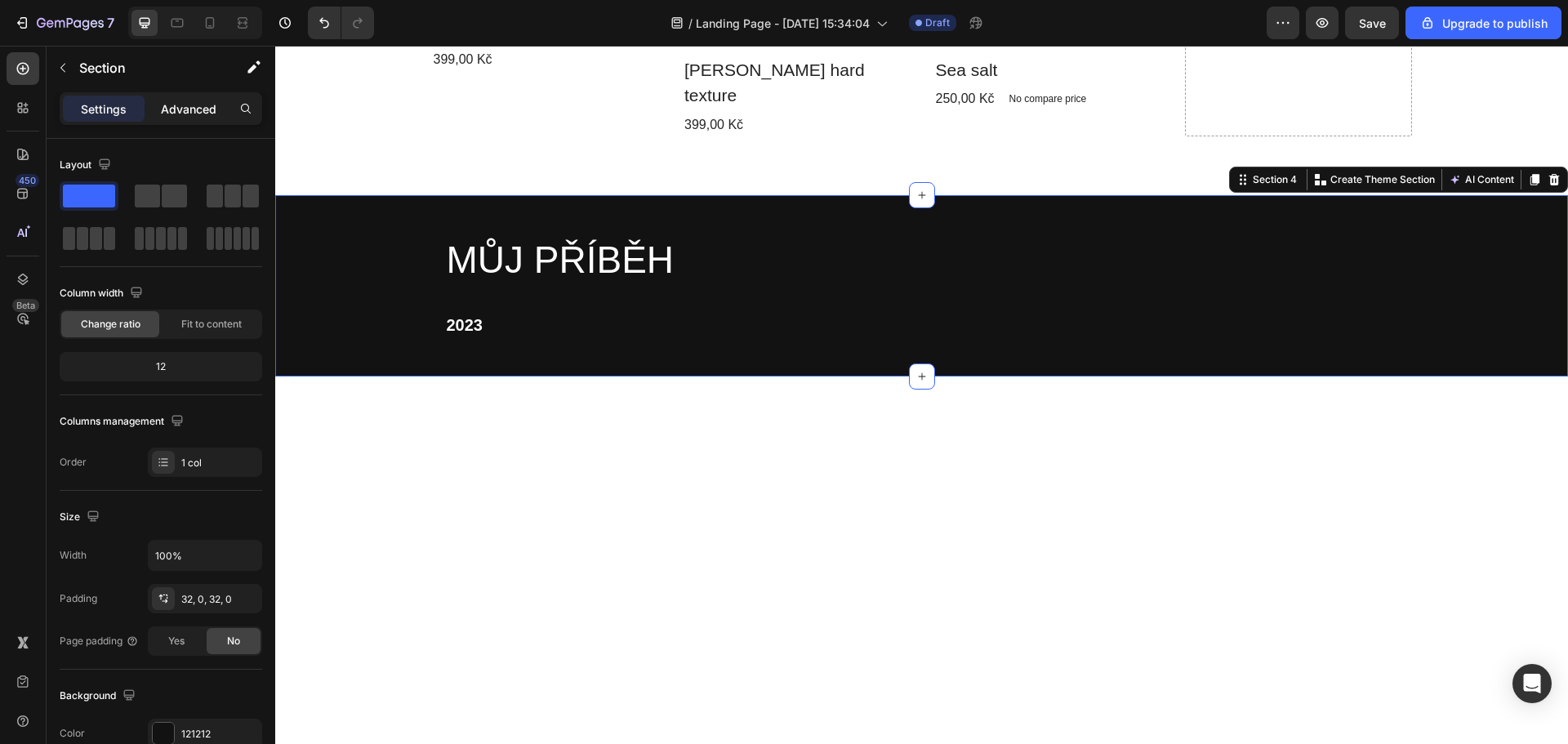
click at [172, 109] on p "Advanced" at bounding box center [188, 110] width 55 height 17
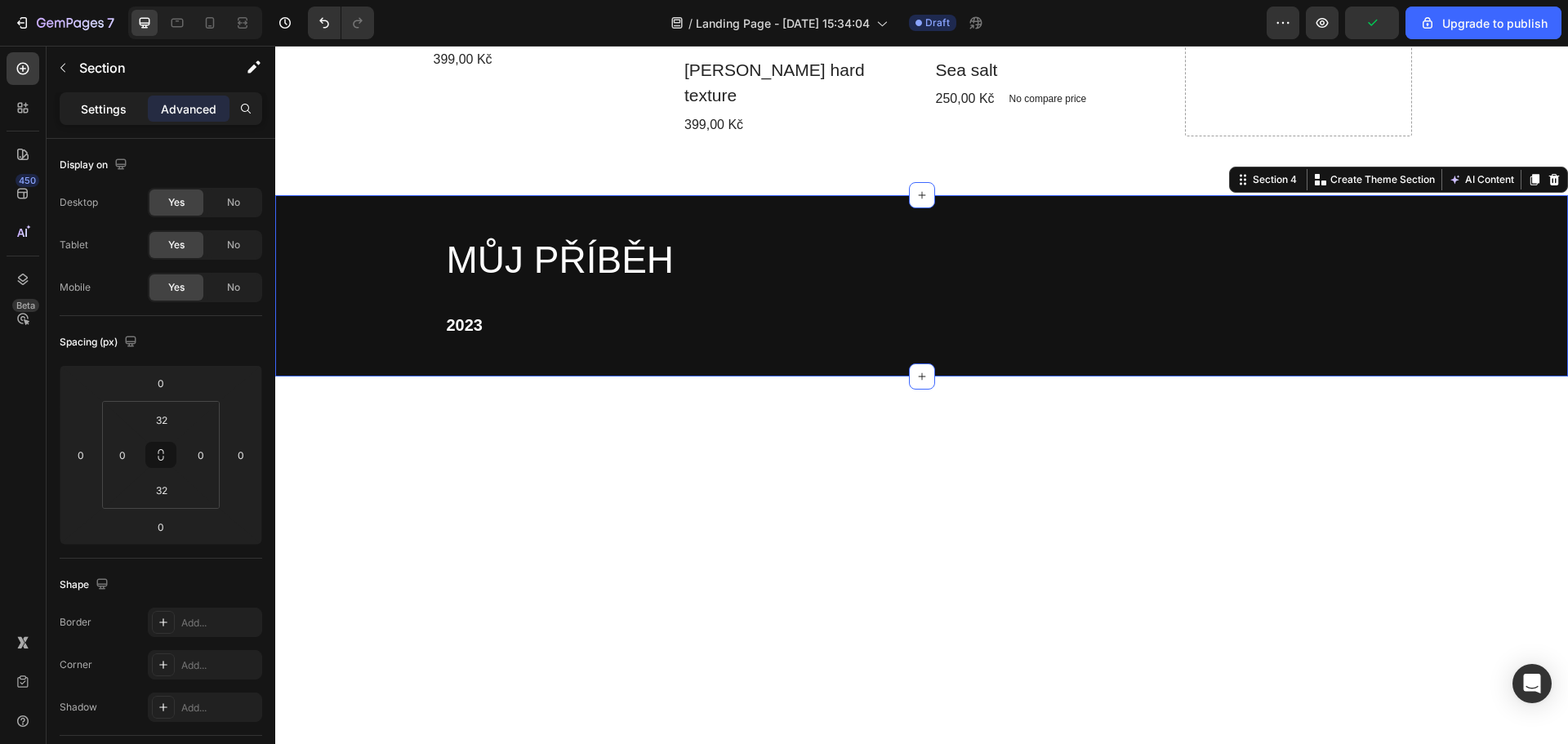
click at [98, 106] on p "Settings" at bounding box center [103, 110] width 46 height 17
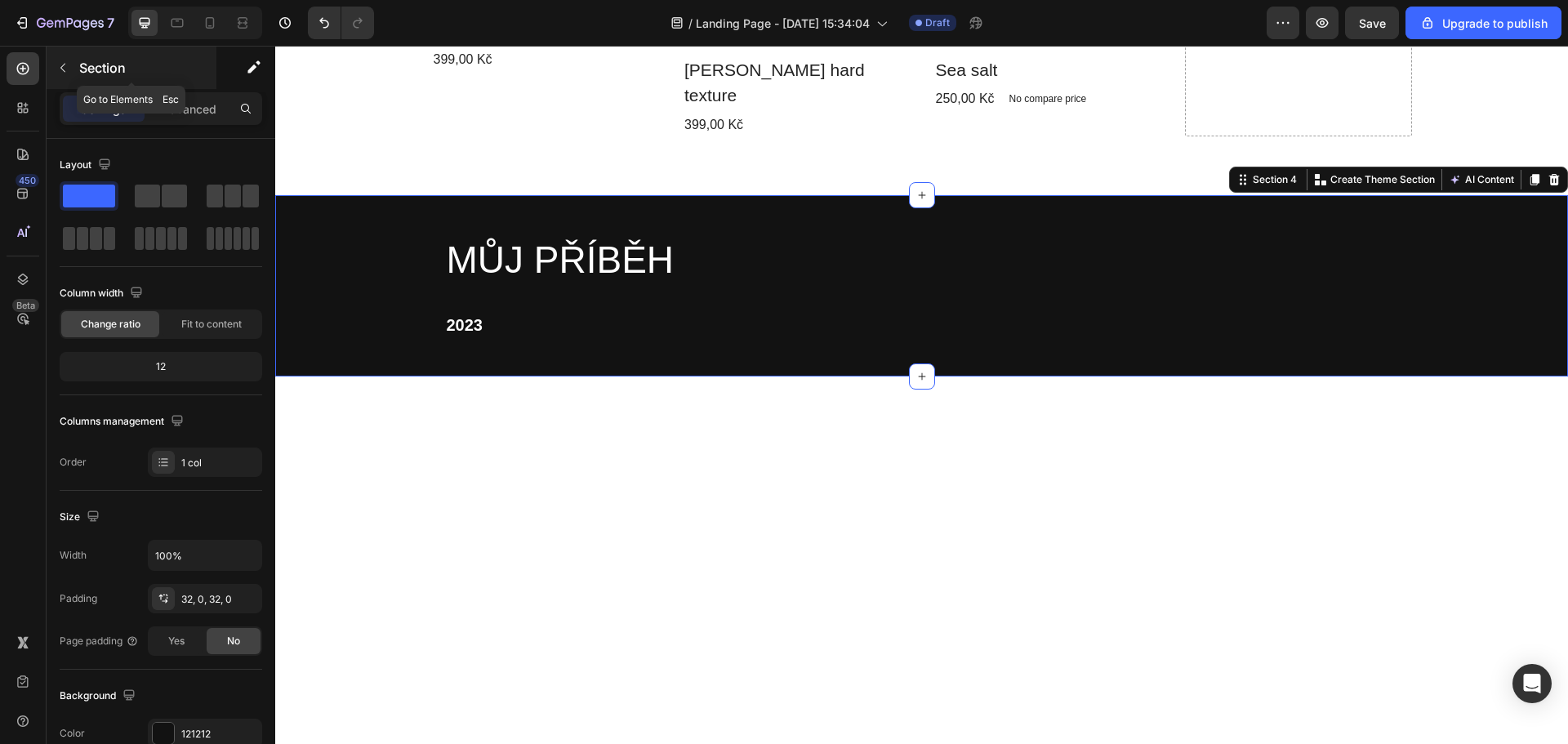
click at [56, 64] on icon "button" at bounding box center [62, 67] width 13 height 13
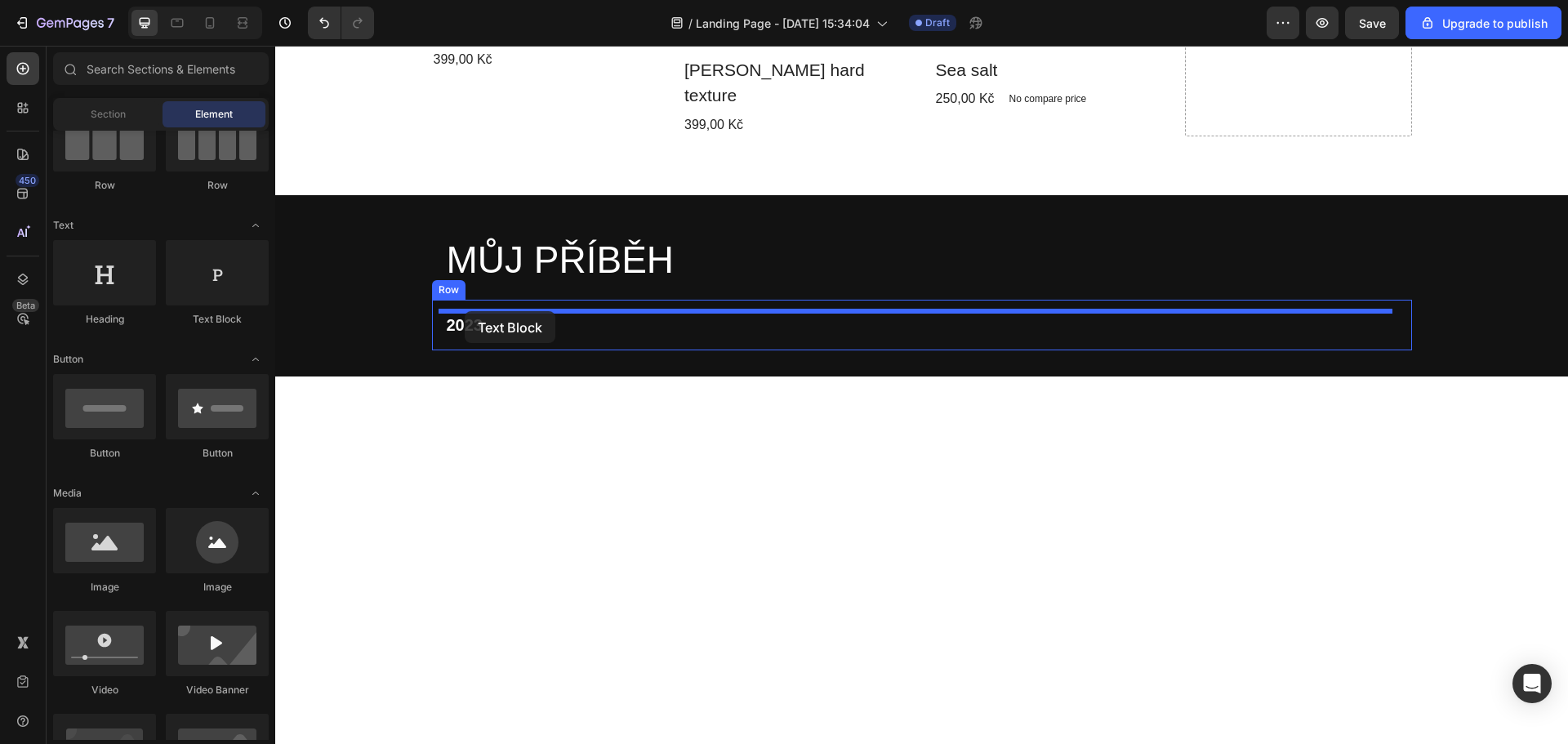
drag, startPoint x: 483, startPoint y: 332, endPoint x: 465, endPoint y: 311, distance: 27.7
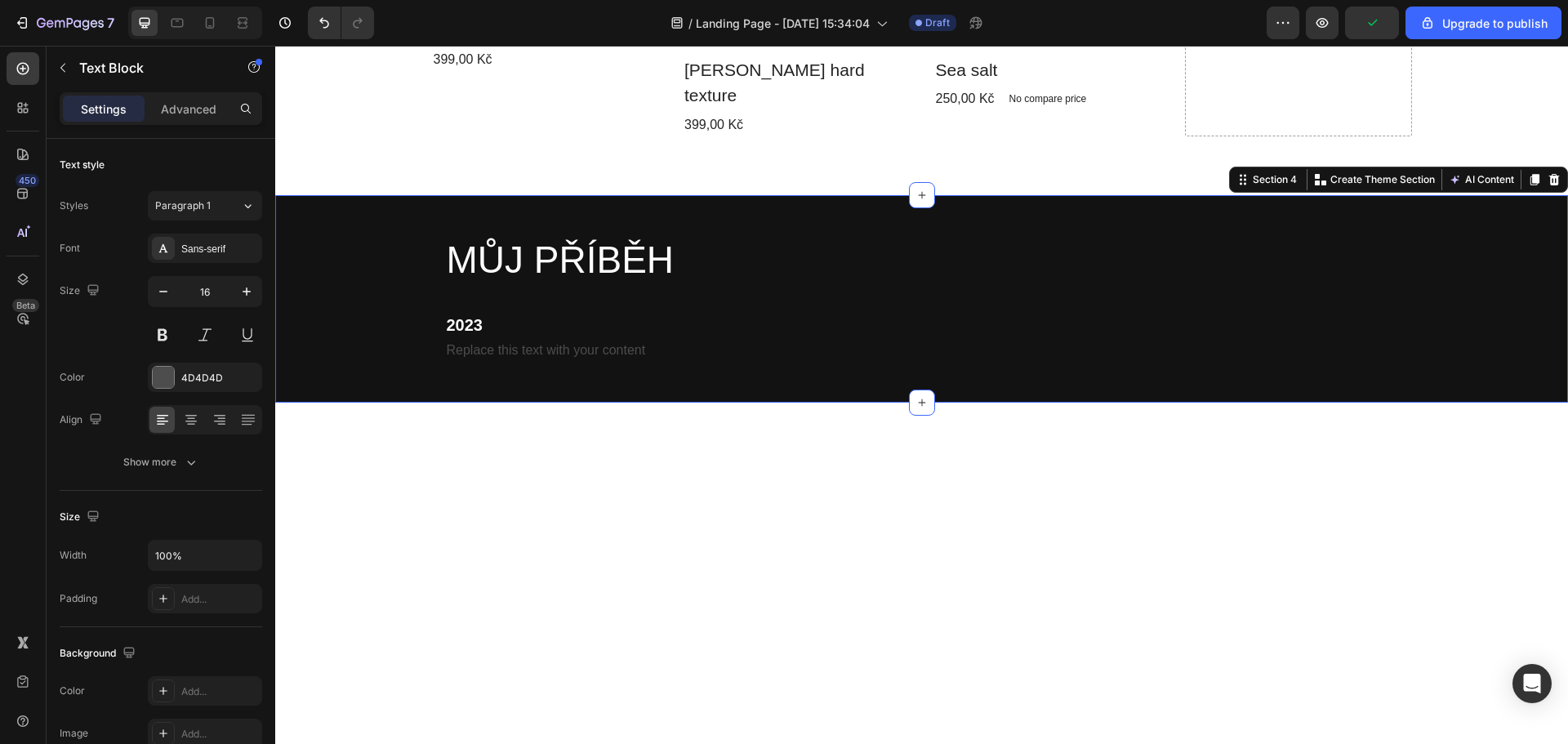
click at [548, 372] on div "MŮJ PŘÍBĚH Heading Row 2023 Heading Replace this text with your content Text Bl…" at bounding box center [922, 299] width 1292 height 209
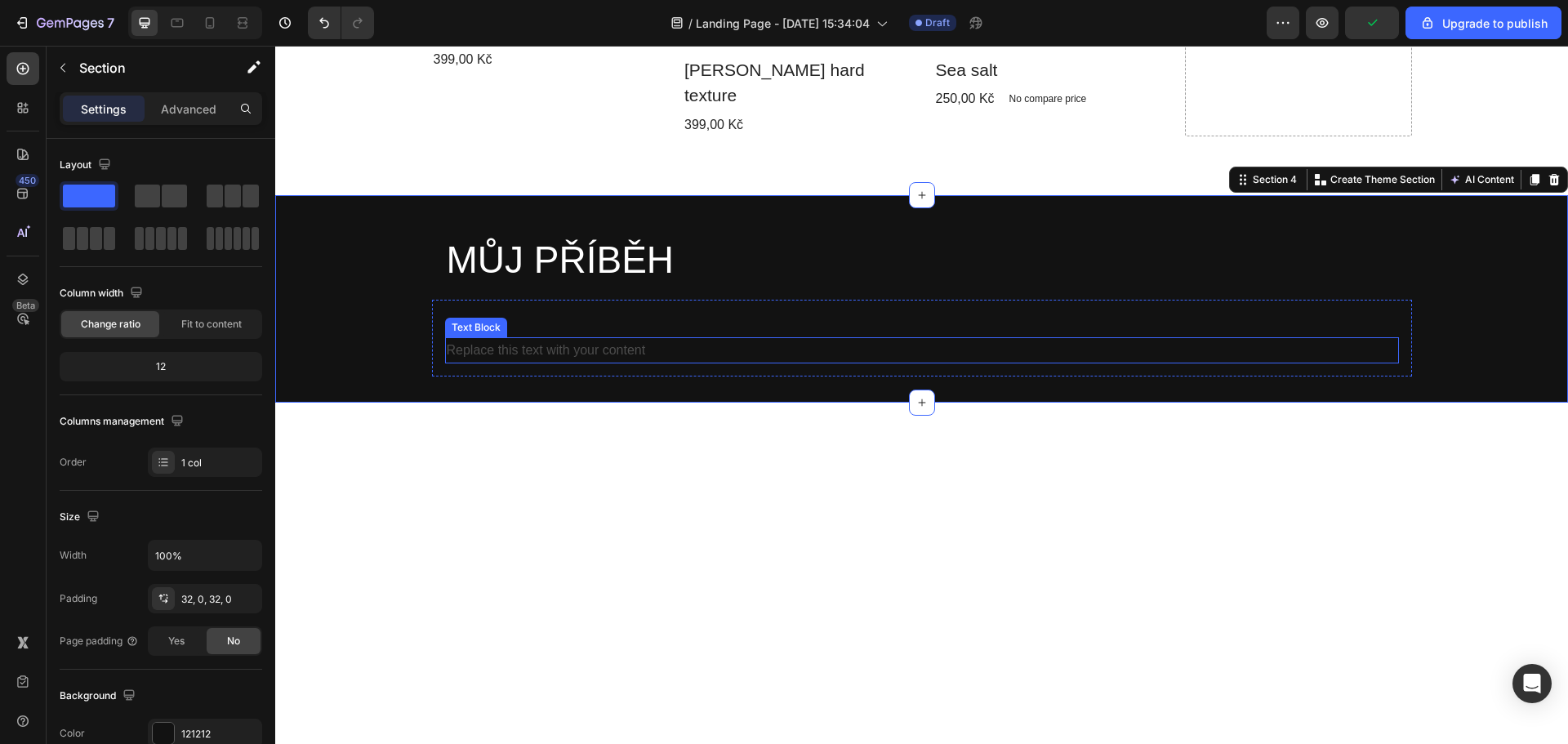
click at [508, 338] on div "Replace this text with your content" at bounding box center [922, 351] width 954 height 27
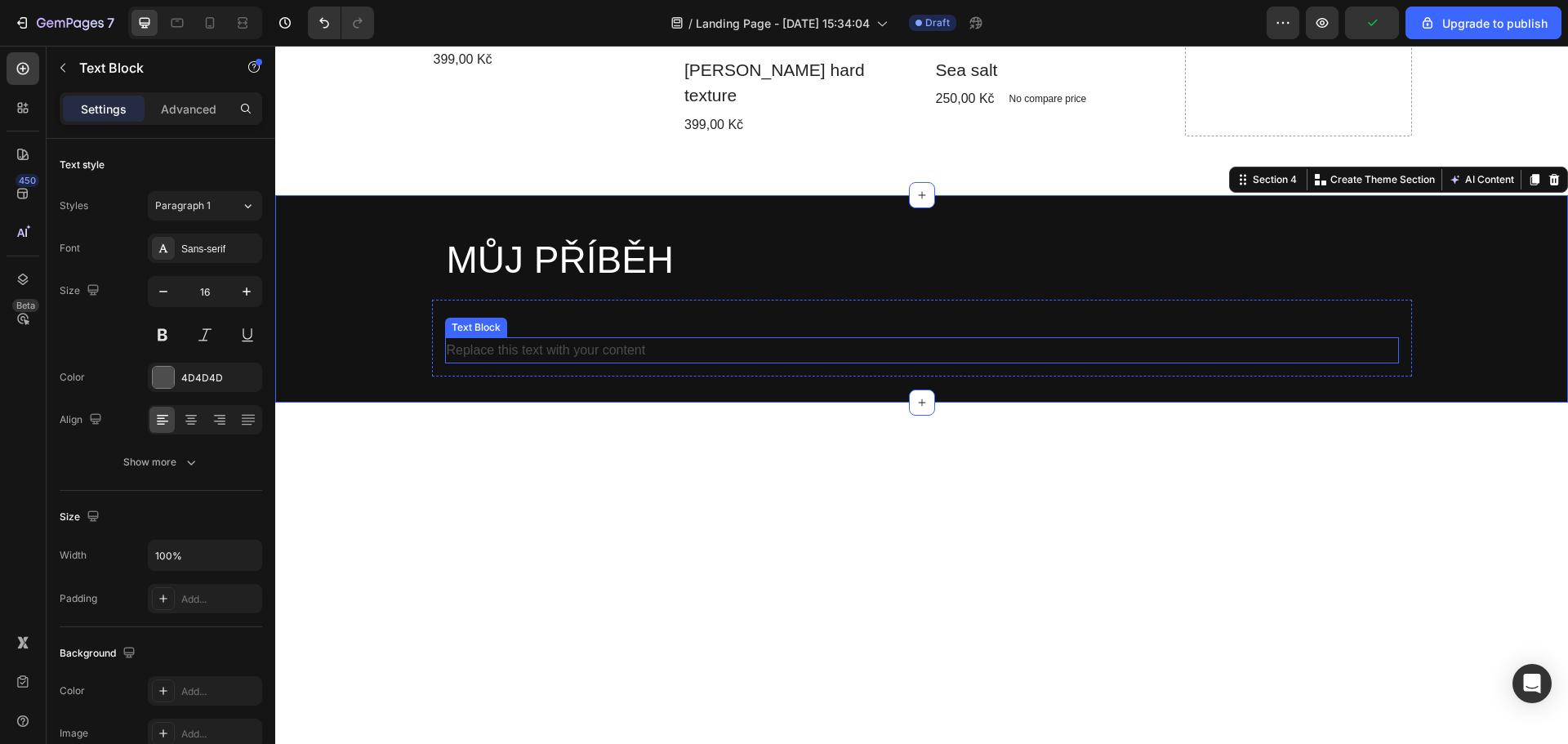
click at [508, 338] on div "Replace this text with your content" at bounding box center [922, 351] width 954 height 27
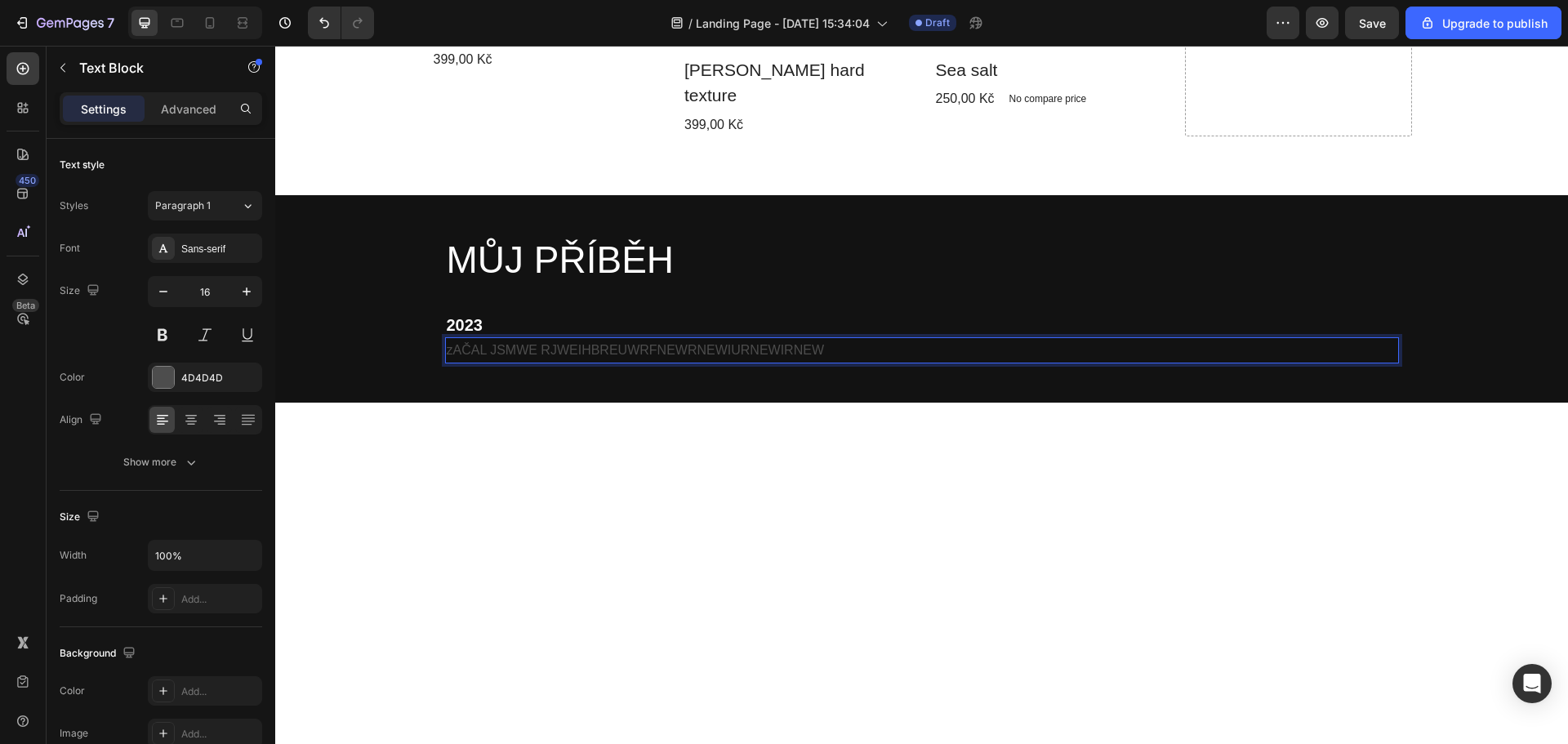
click at [481, 314] on p "2023" at bounding box center [922, 325] width 951 height 21
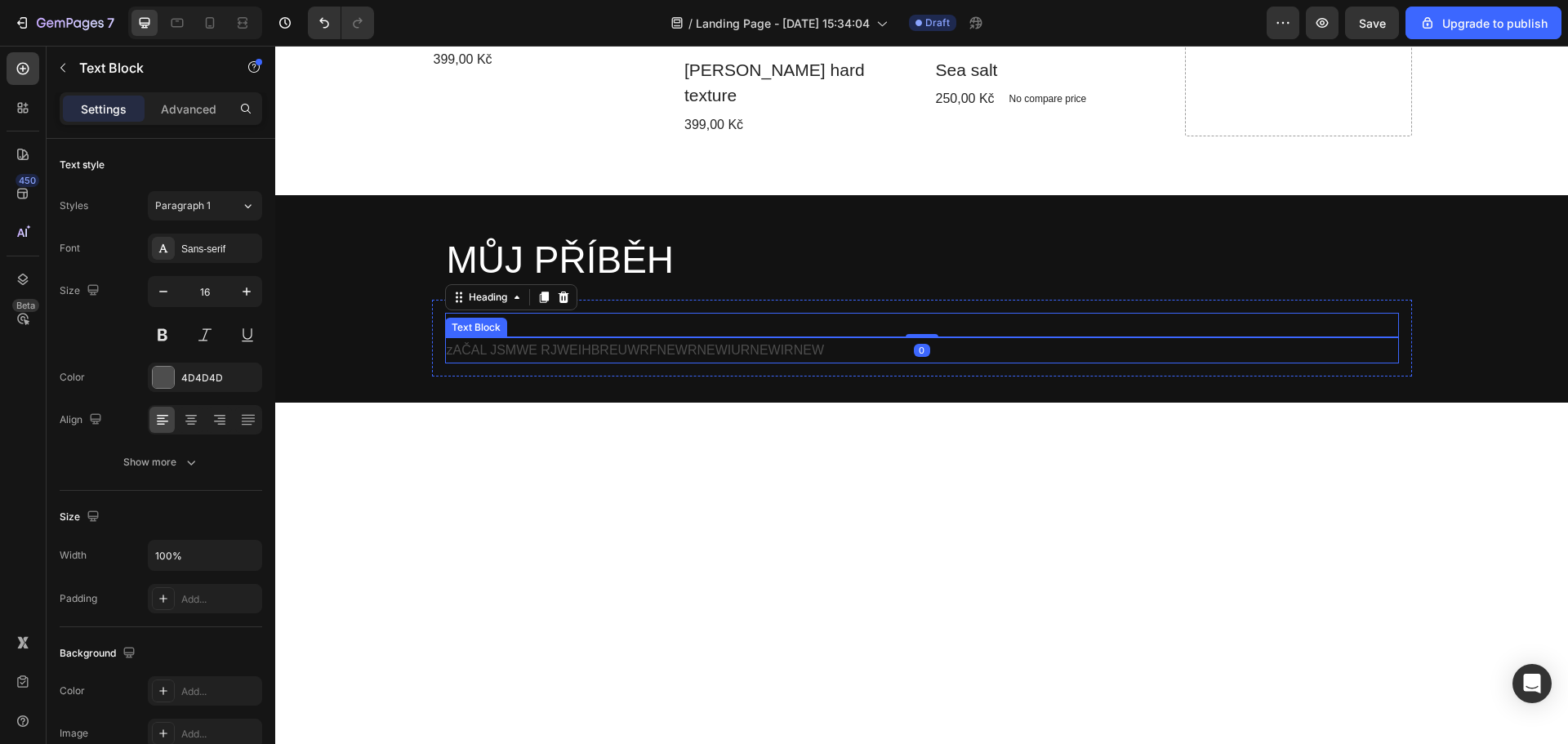
click at [520, 339] on p "zAČAL JSMWE RJWEIHBREUWRFNEWRNEWIURNEWIRNEW" at bounding box center [922, 350] width 951 height 23
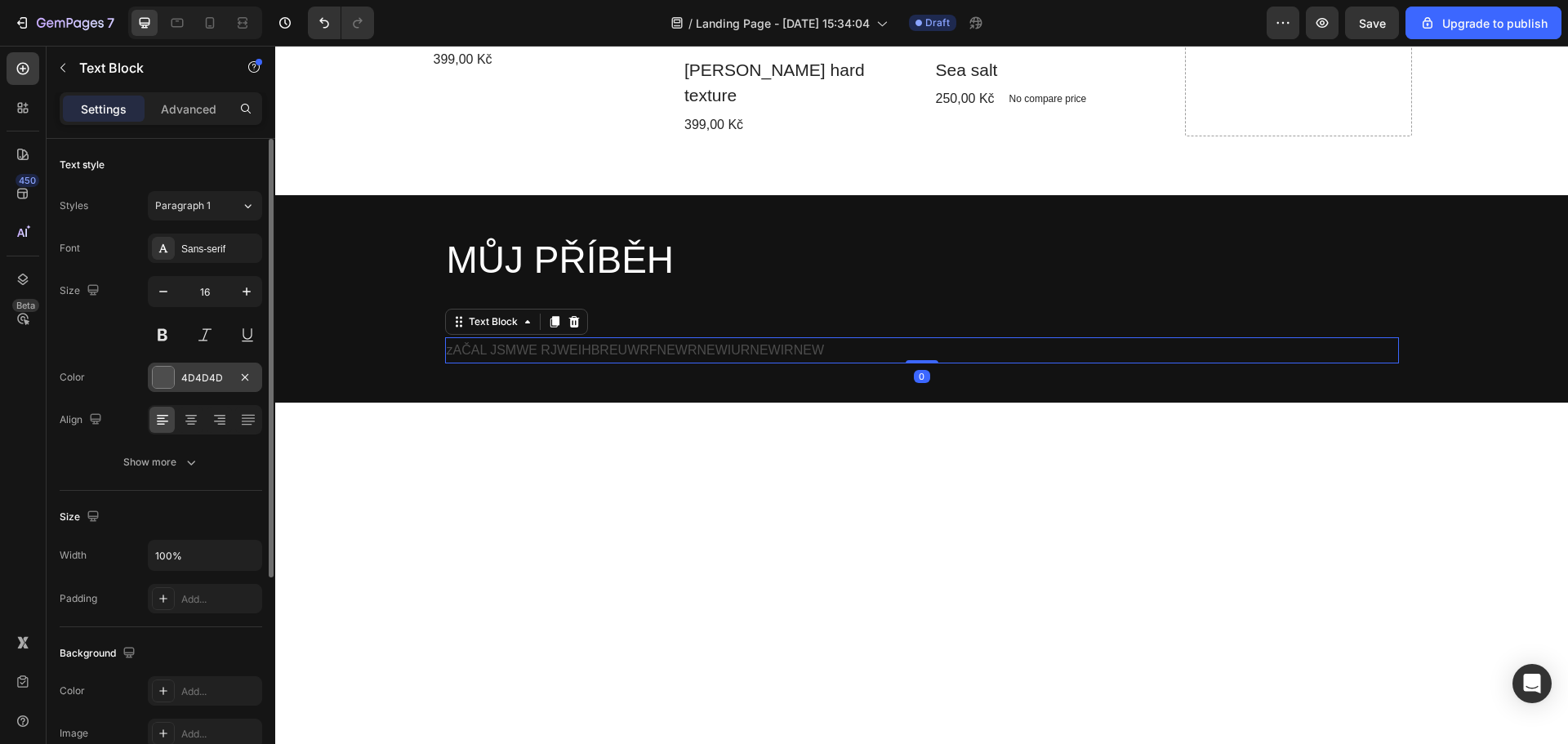
click at [152, 373] on div at bounding box center [164, 377] width 23 height 23
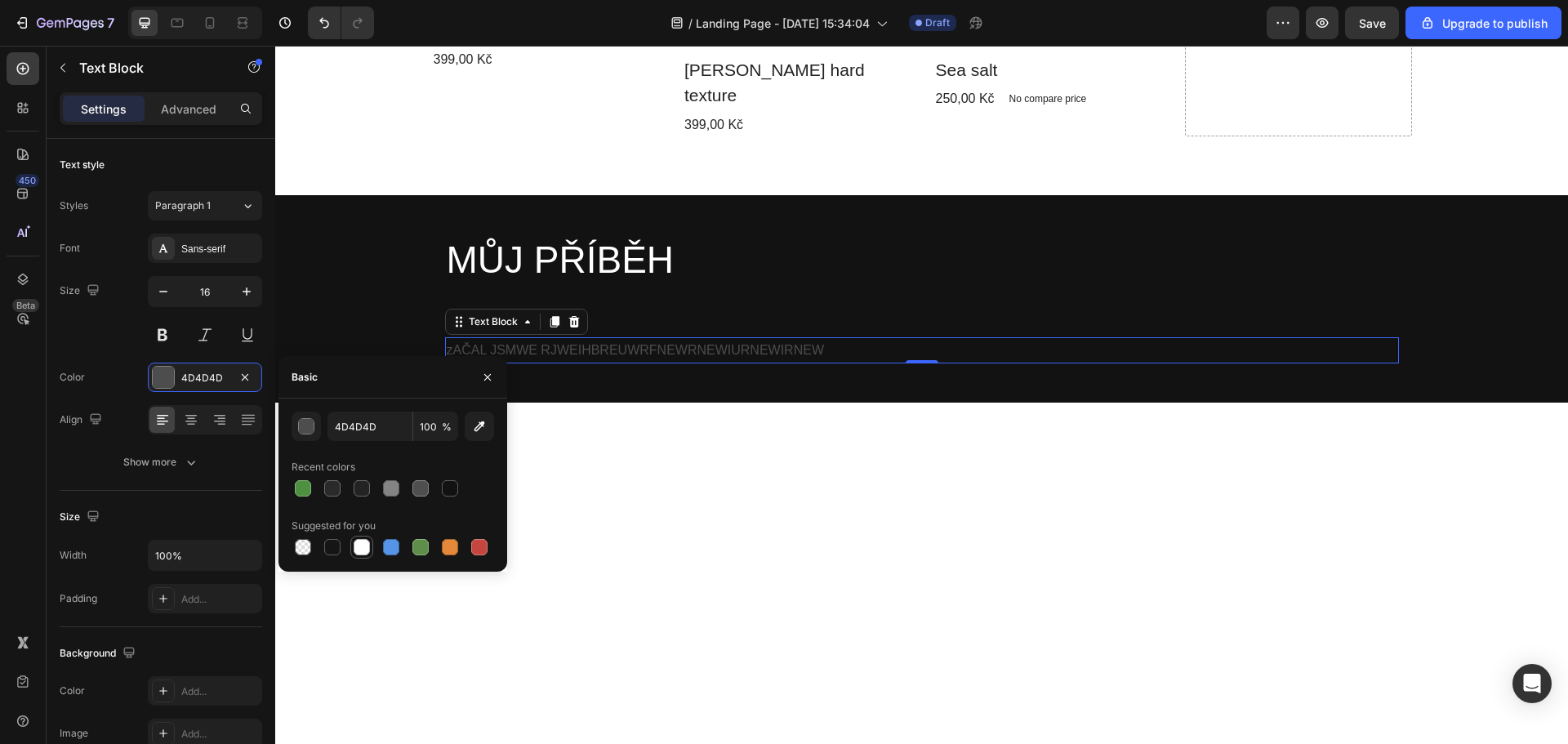
click at [361, 548] on div at bounding box center [361, 546] width 16 height 16
type input "FFFFFF"
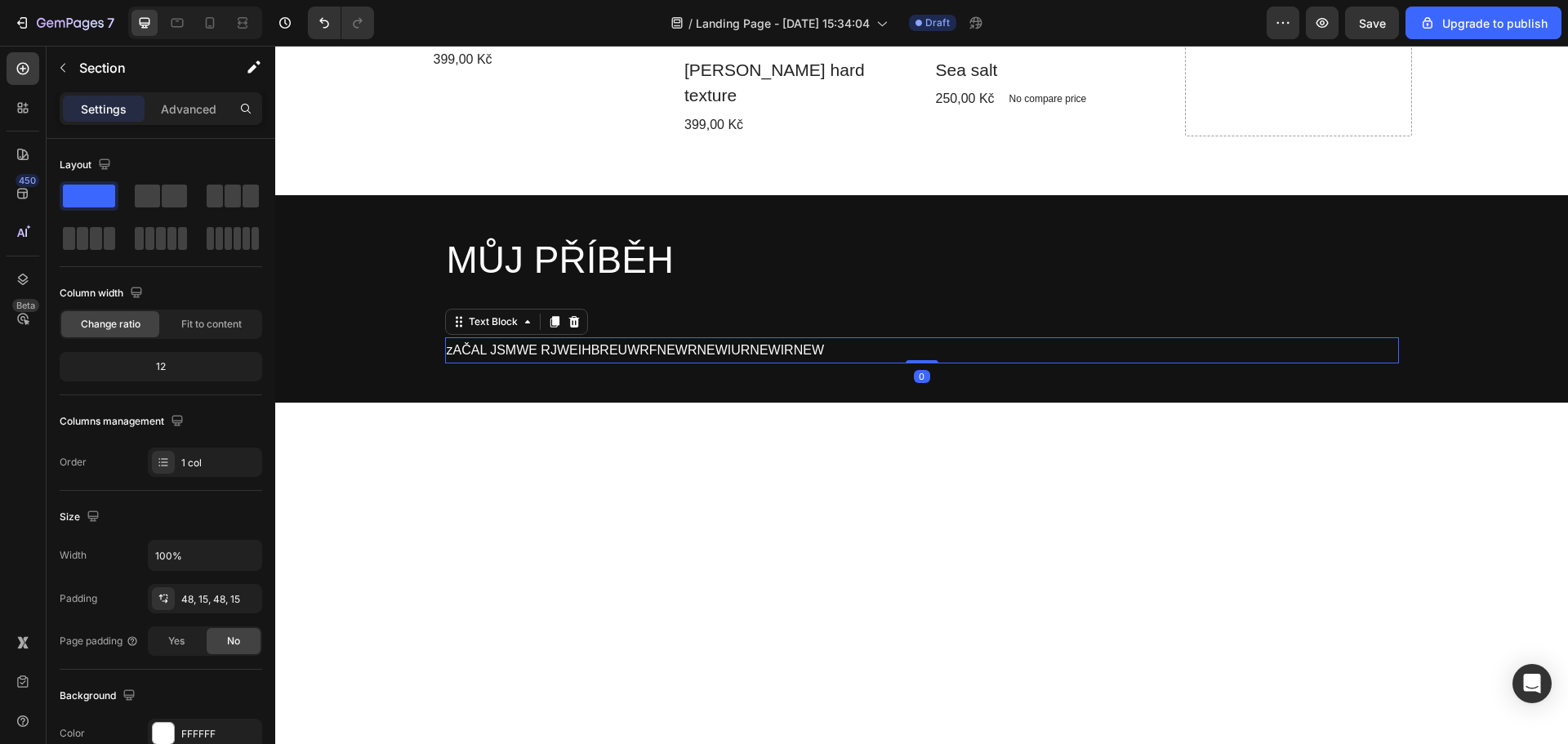
click at [505, 339] on p "zAČAL JSMWE RJWEIHBREUWRFNEWRNEWIURNEWIRNEW" at bounding box center [922, 350] width 951 height 23
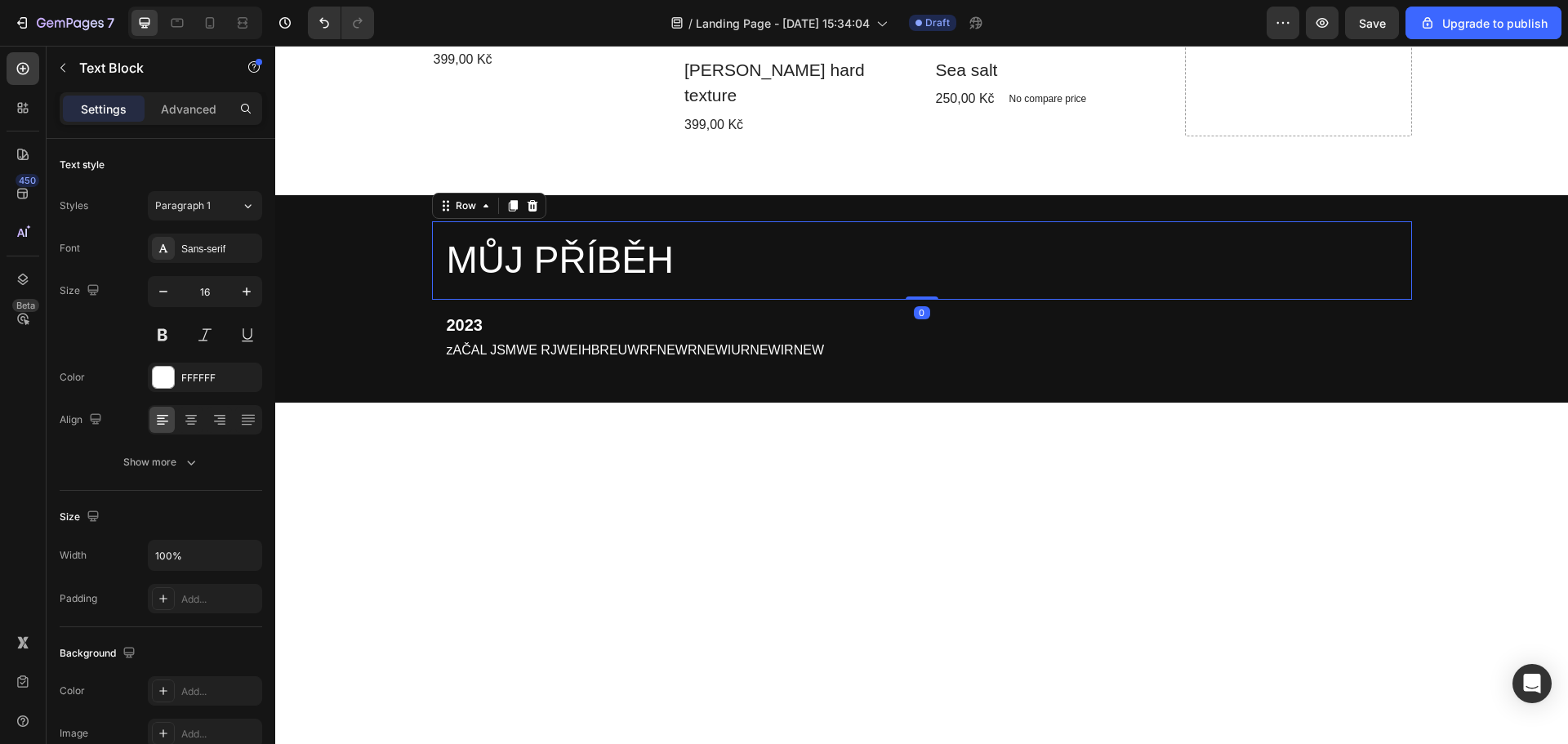
click at [550, 265] on div "MŮJ PŘÍBĚH Heading Row 0" at bounding box center [922, 260] width 980 height 79
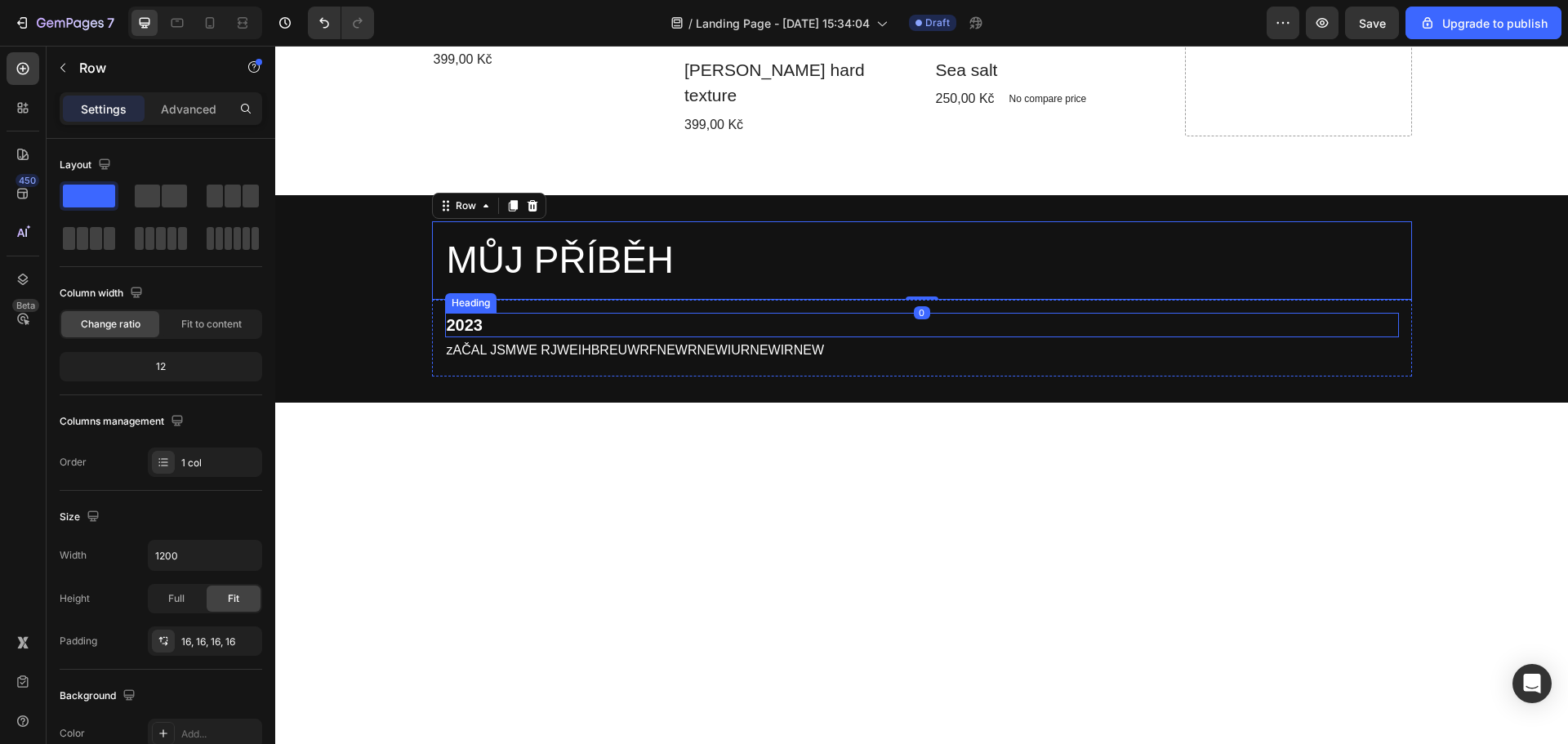
click at [470, 314] on p "2023" at bounding box center [922, 325] width 951 height 21
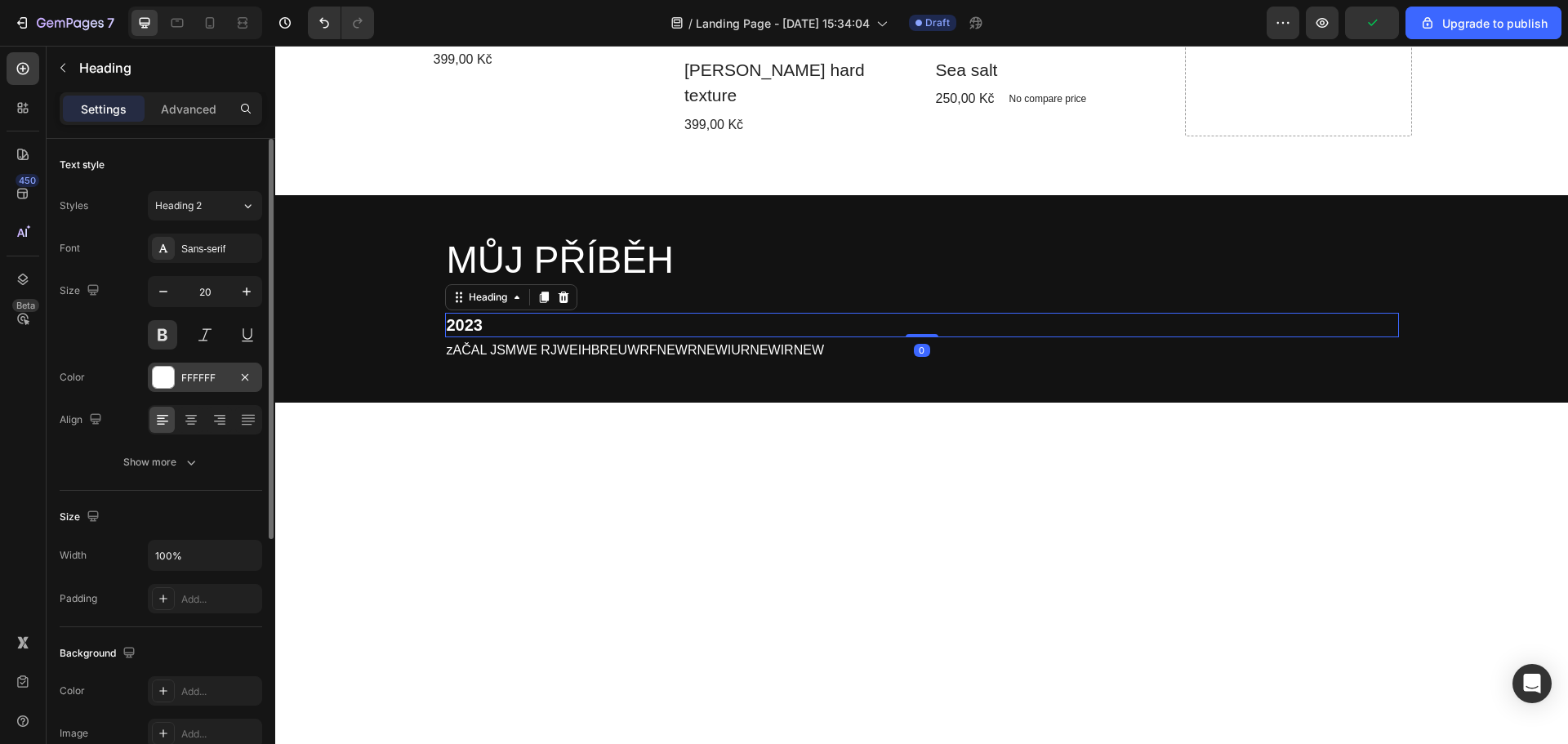
click at [168, 375] on div at bounding box center [163, 377] width 21 height 21
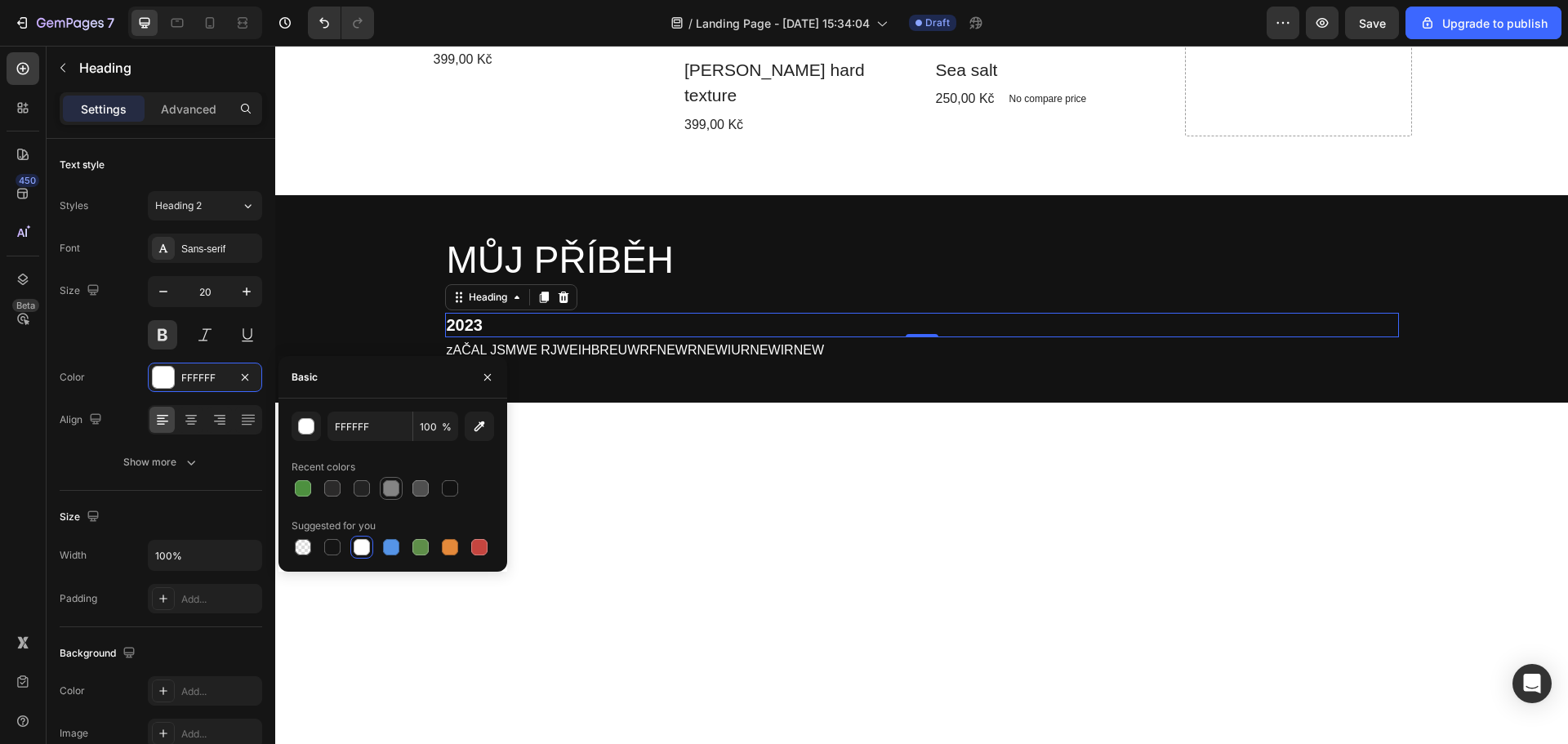
click at [389, 488] on div at bounding box center [391, 488] width 16 height 16
click at [414, 488] on div at bounding box center [420, 488] width 16 height 16
click at [389, 491] on div at bounding box center [391, 488] width 16 height 16
type input "848484"
click at [304, 425] on div "button" at bounding box center [307, 427] width 16 height 16
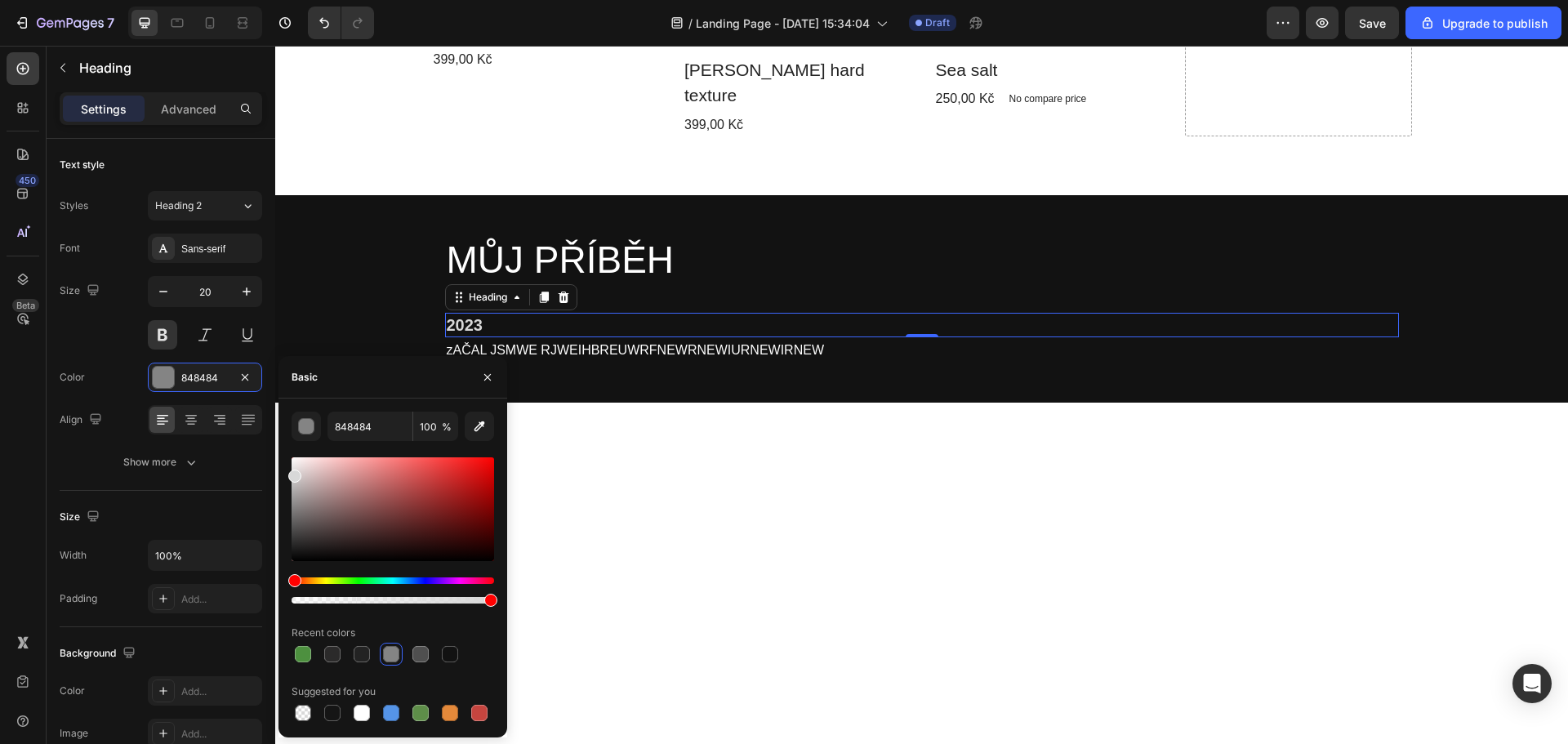
drag, startPoint x: 293, startPoint y: 495, endPoint x: 288, endPoint y: 471, distance: 24.5
click at [288, 471] on div "848484 100 % Recent colors Suggested for you" at bounding box center [393, 567] width 229 height 312
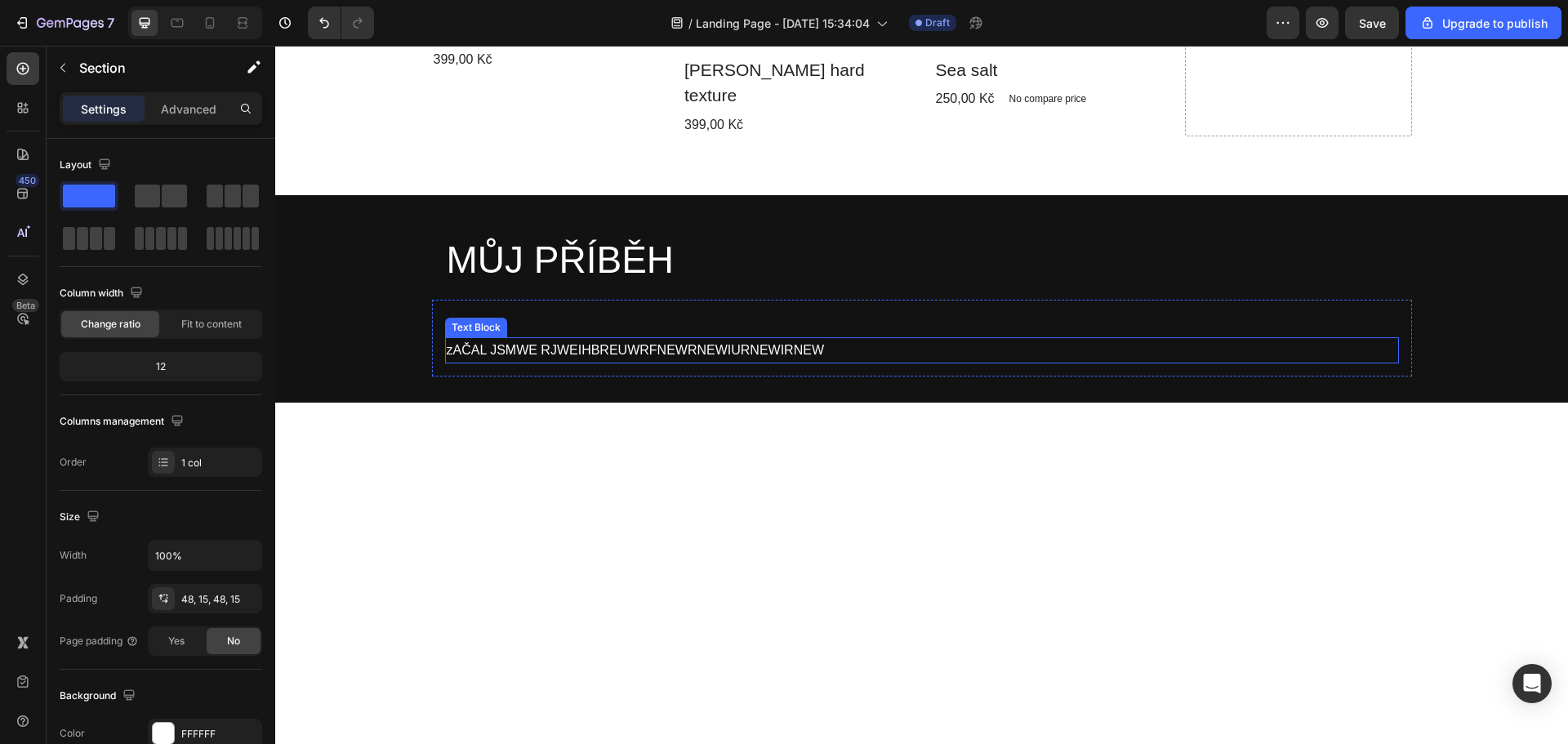
click at [858, 339] on p "zAČAL JSMWE RJWEIHBREUWRFNEWRNEWIURNEWIRNEW" at bounding box center [922, 350] width 951 height 23
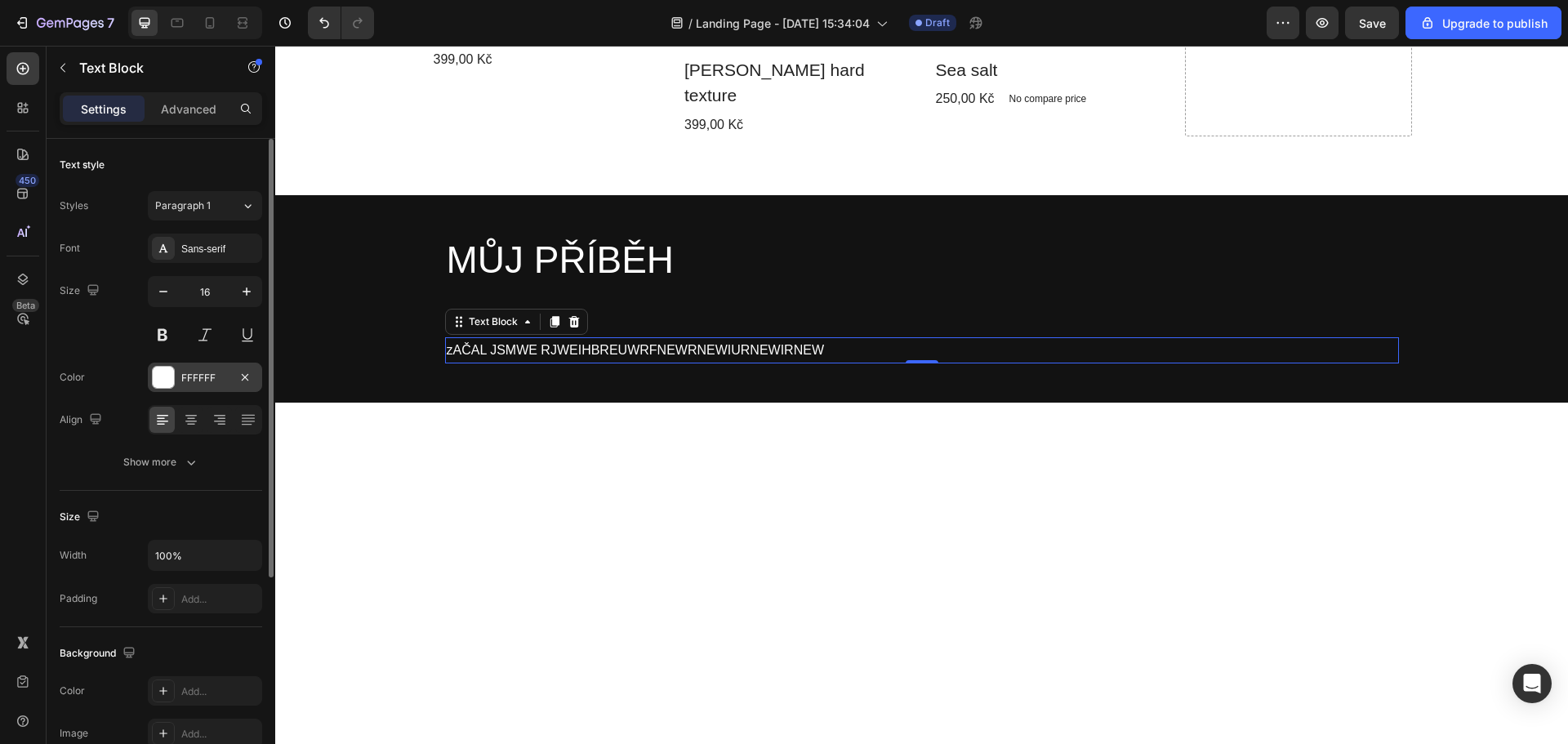
click at [170, 388] on div at bounding box center [164, 377] width 23 height 23
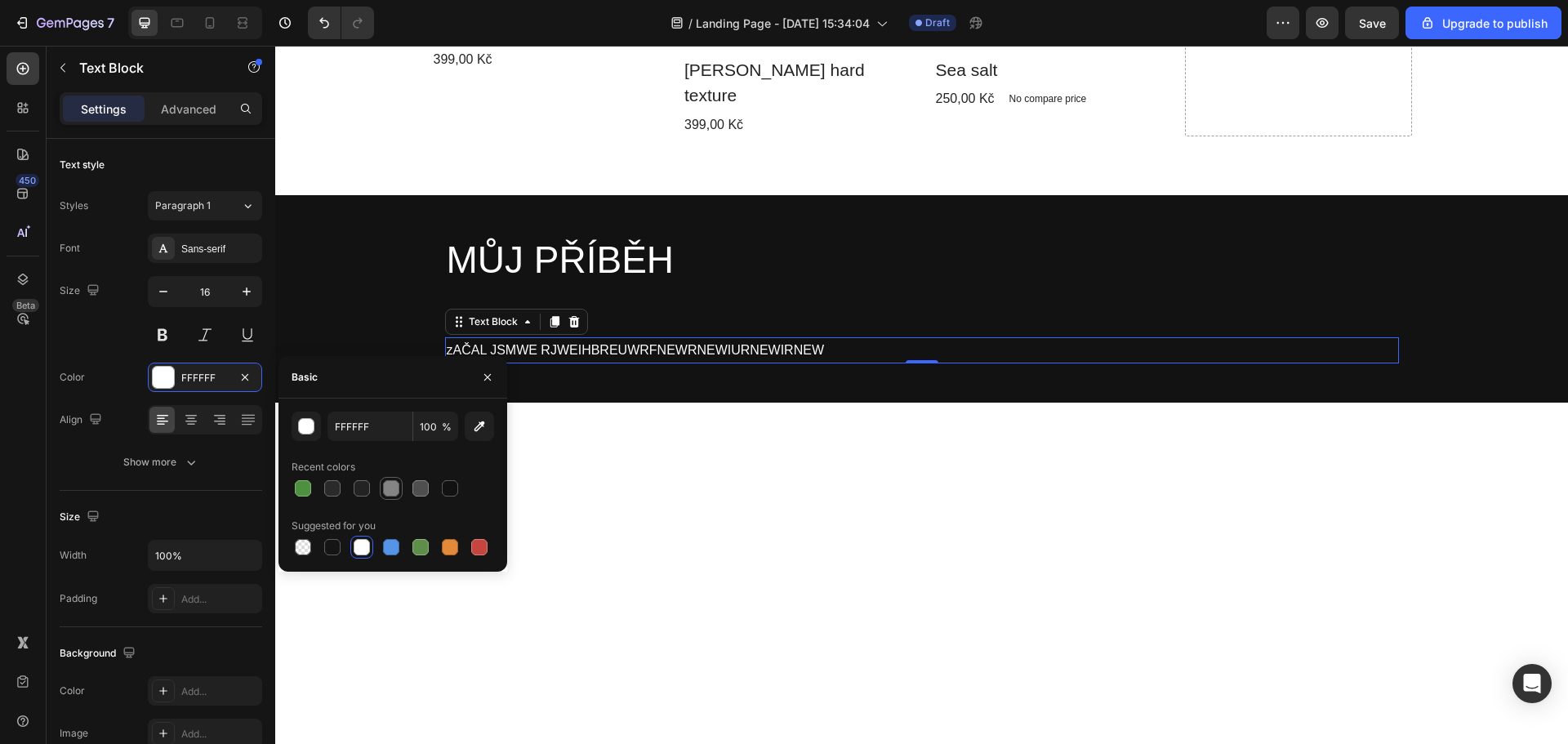
click at [396, 490] on div at bounding box center [391, 488] width 16 height 16
type input "848484"
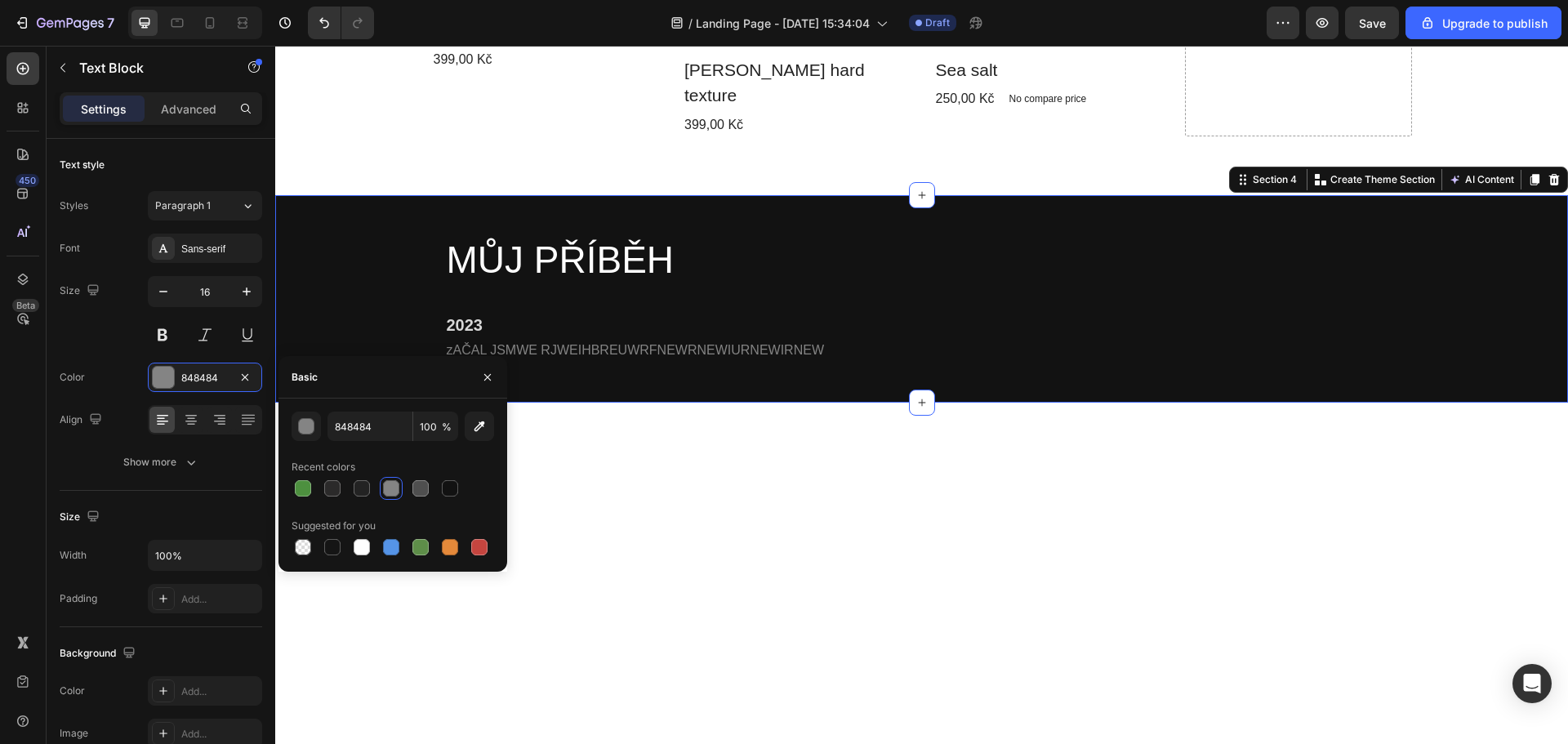
click at [667, 356] on div "MŮJ PŘÍBĚH Heading Row 2023 Heading zAČAL JSMWE RJWEIHBREUWRFNEWRNEWIURNEWIRNEW…" at bounding box center [922, 299] width 1292 height 209
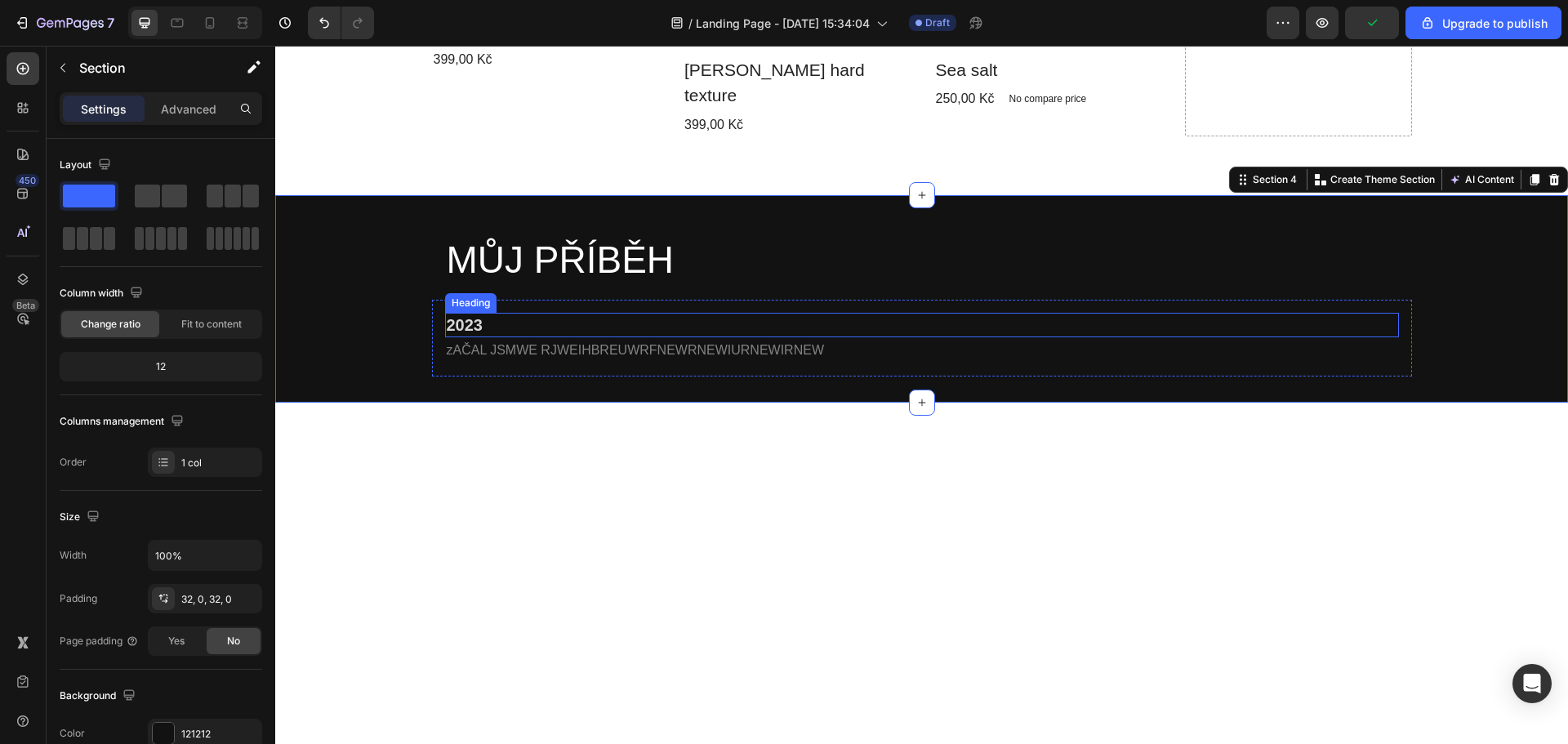
click at [472, 314] on p "2023" at bounding box center [922, 325] width 951 height 21
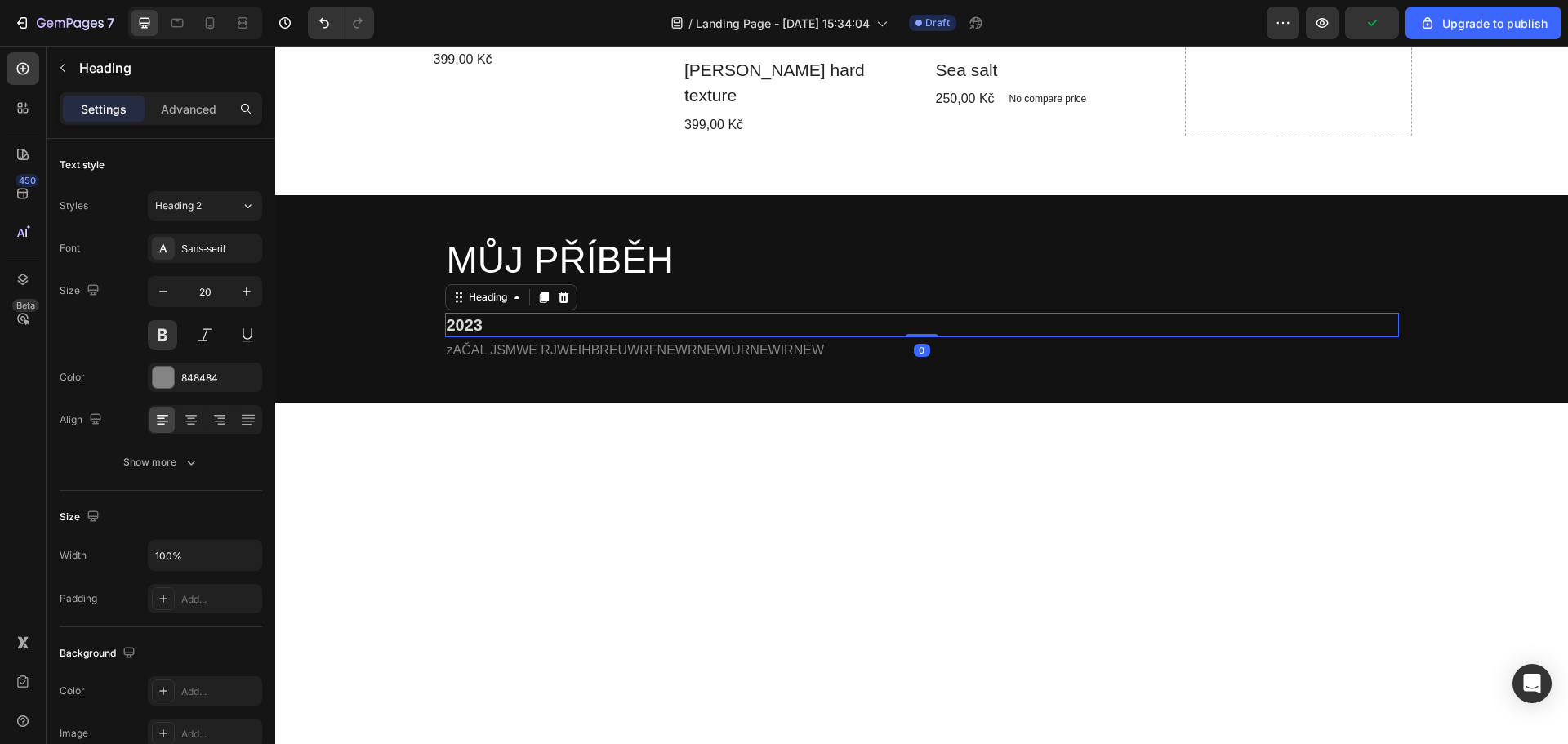
click at [933, 365] on div "MŮJ PŘÍBĚH Heading Row 2023 Heading 0 zAČAL JSMWE RJWEIHBREUWRFNEWRNEWIURNEWIRN…" at bounding box center [922, 299] width 1292 height 209
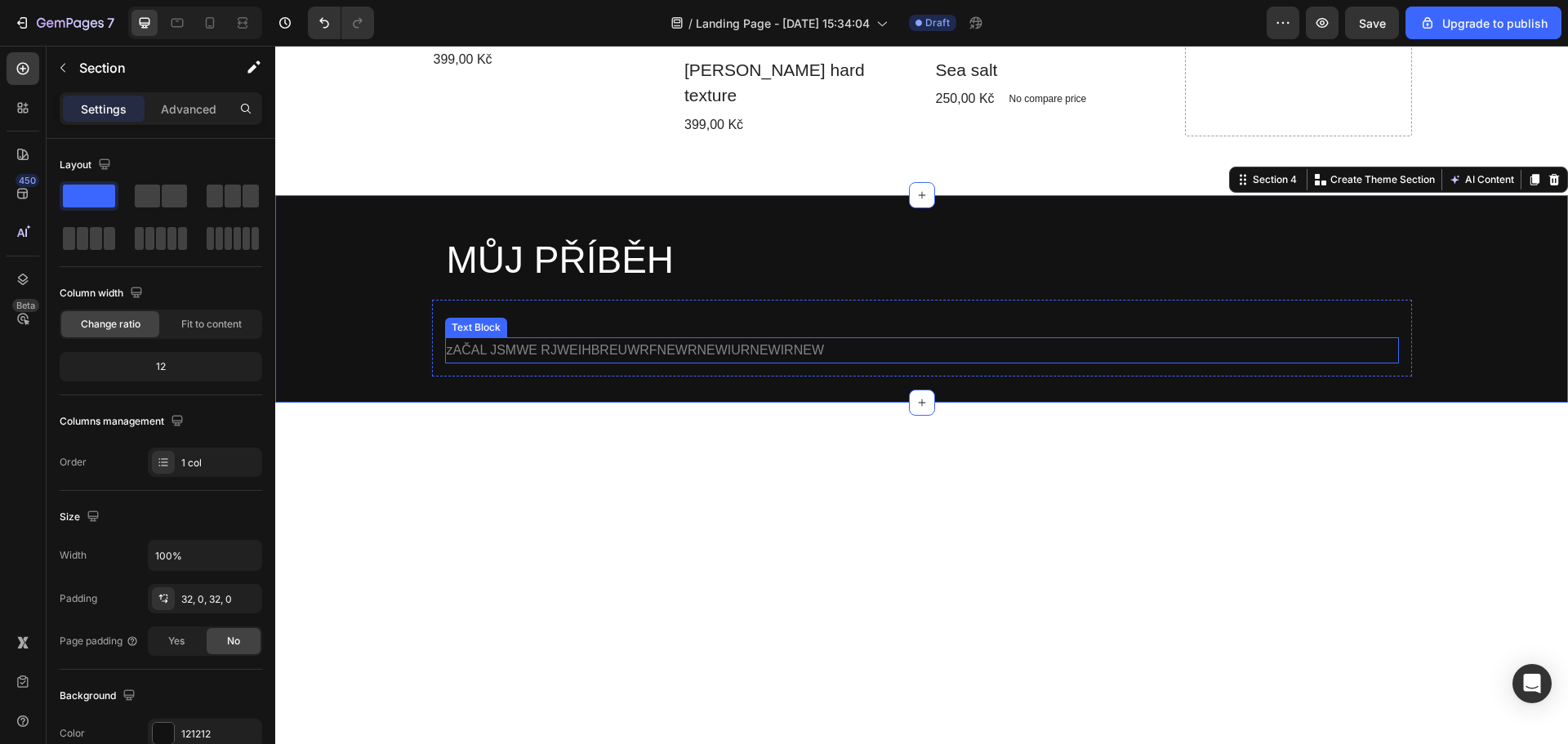
click at [938, 300] on div "2023 Heading zAČAL JSMWE RJWEIHBREUWRFNEWRNEWIURNEWIRNEW Text Block Row" at bounding box center [922, 339] width 980 height 78
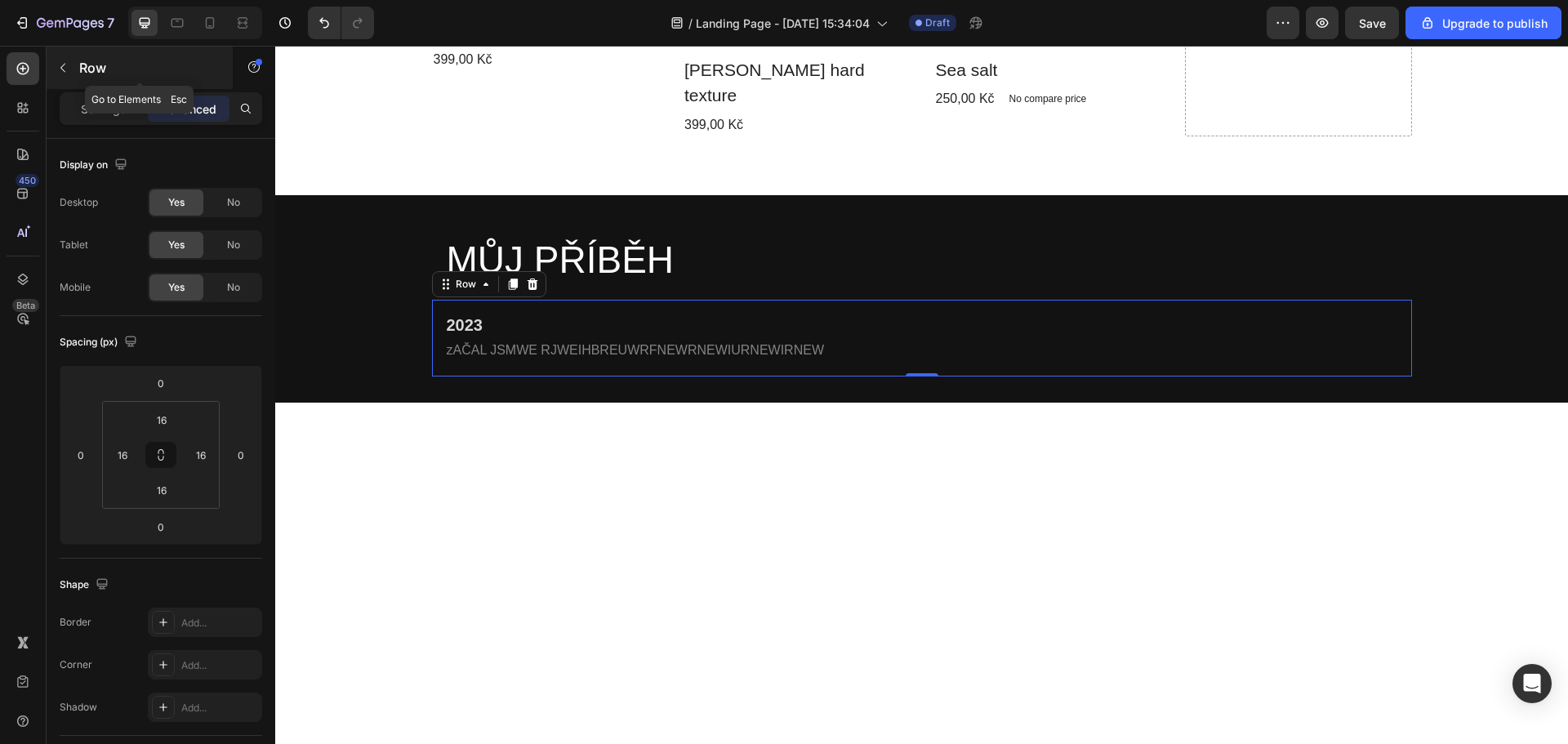
click at [54, 62] on button "button" at bounding box center [62, 67] width 26 height 26
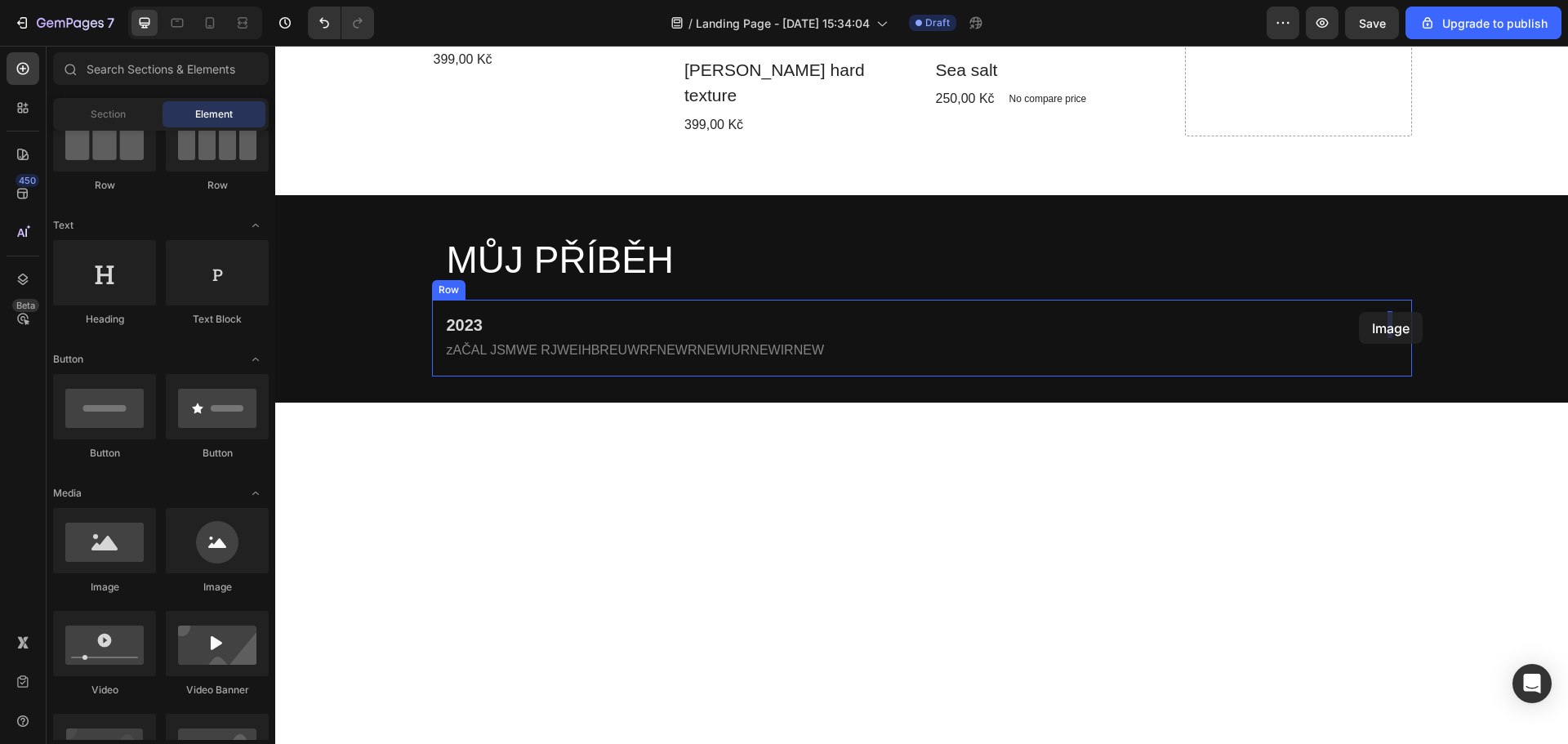
drag, startPoint x: 380, startPoint y: 600, endPoint x: 1358, endPoint y: 311, distance: 1019.8
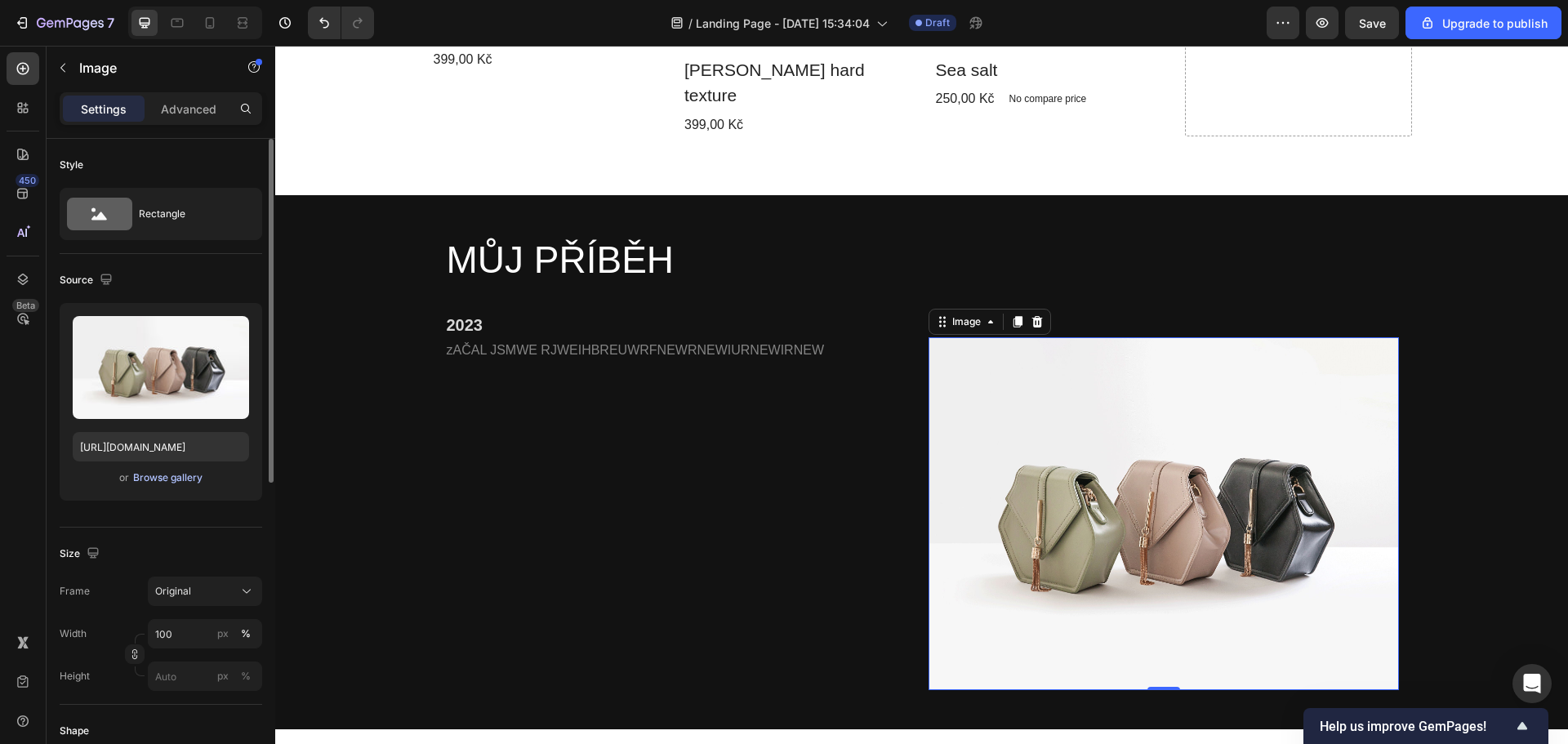
click at [181, 479] on div "Browse gallery" at bounding box center [168, 477] width 70 height 15
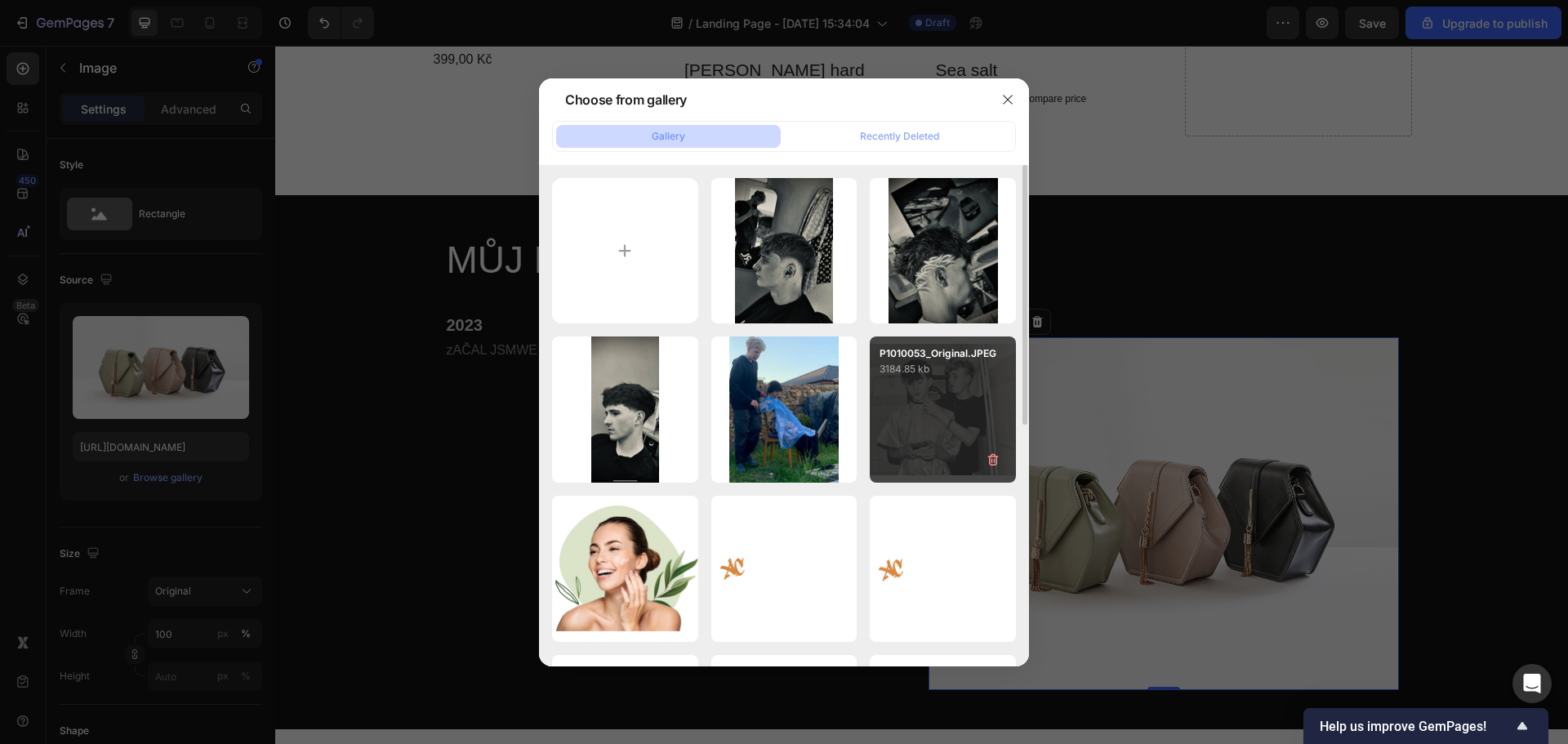
click at [967, 409] on div "P1010053_Original.JPEG 3184.85 kb" at bounding box center [942, 409] width 147 height 146
type input "https://cdn.shopify.com/s/files/1/0922/6344/8960/files/gempages_568478665709454…"
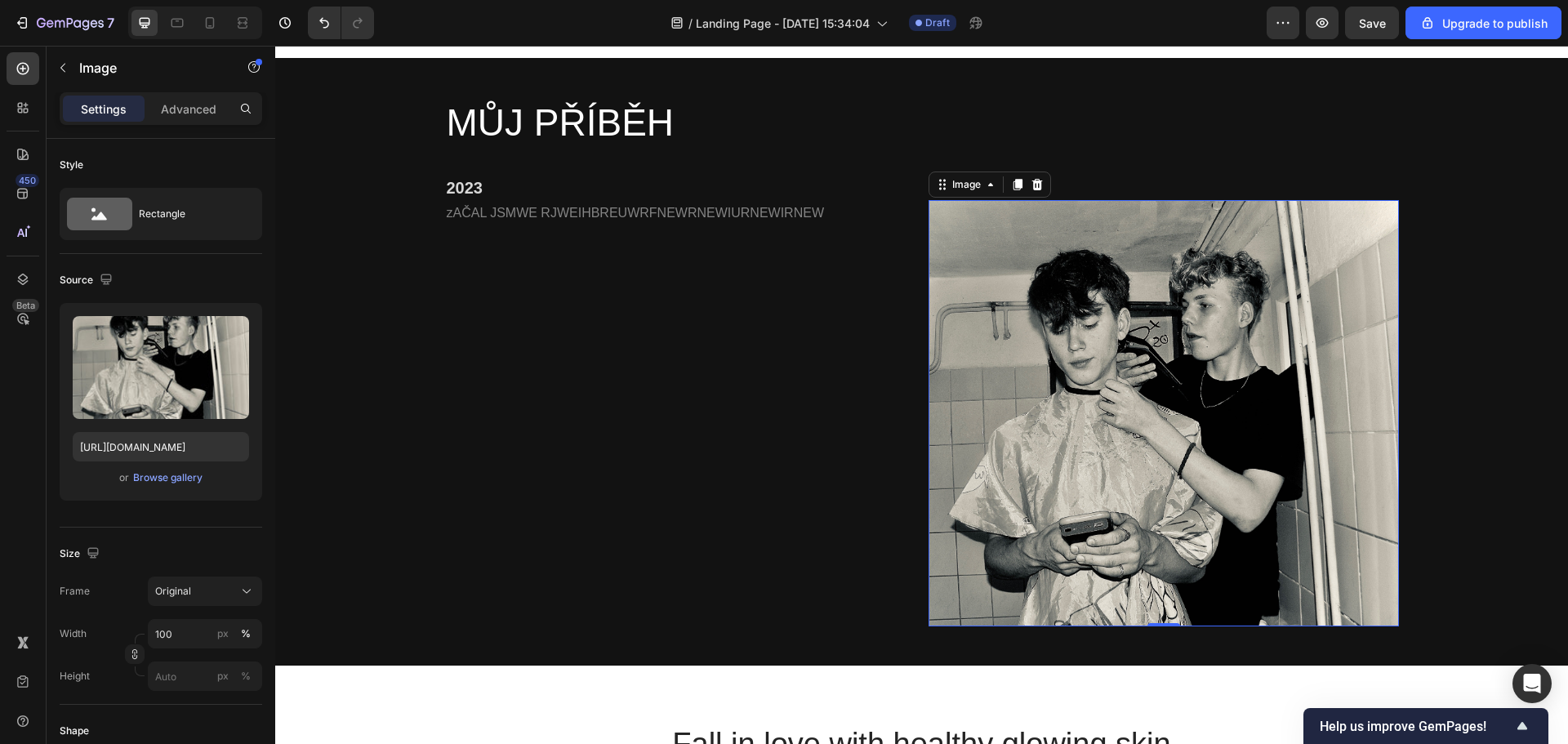
scroll to position [898, 0]
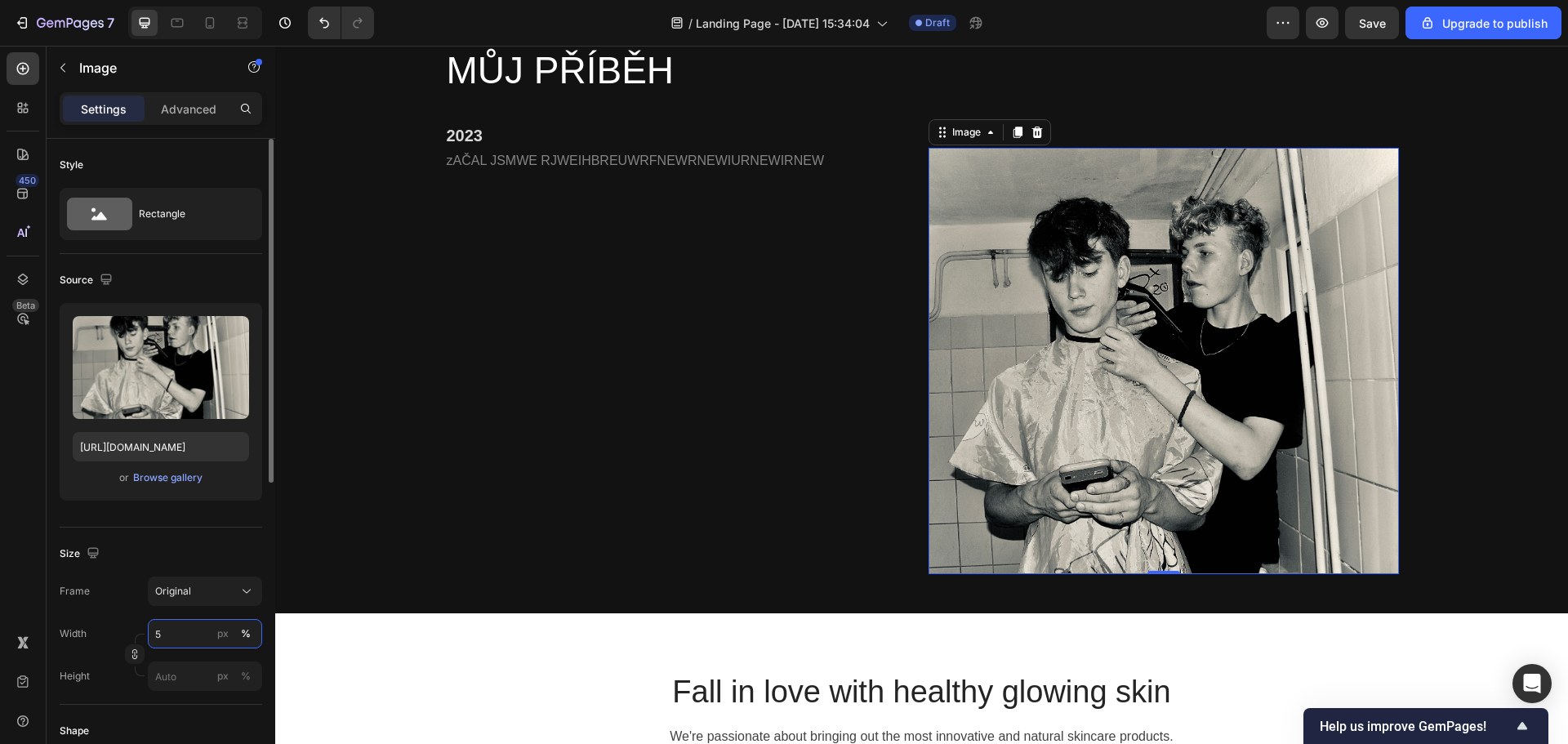
type input "50"
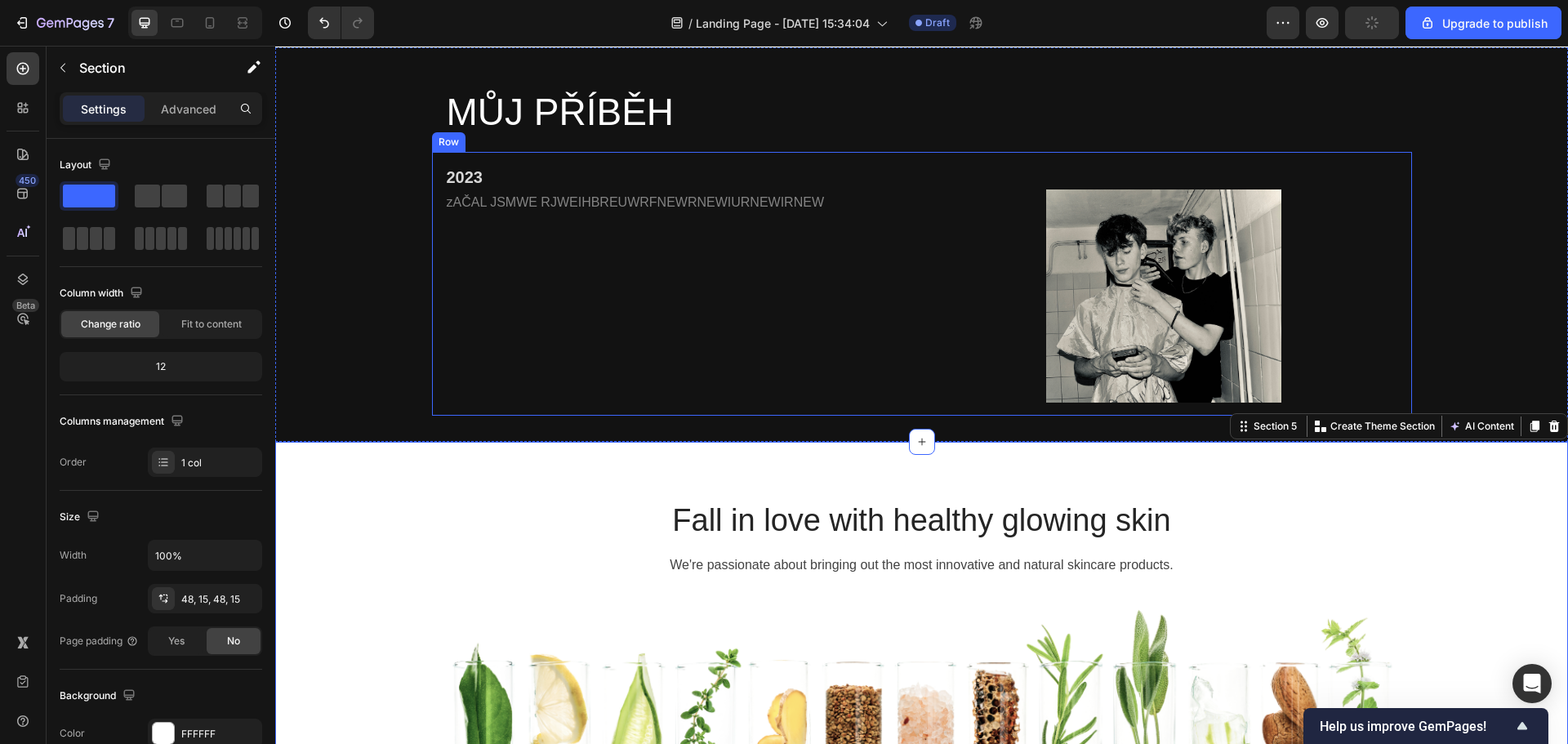
scroll to position [653, 0]
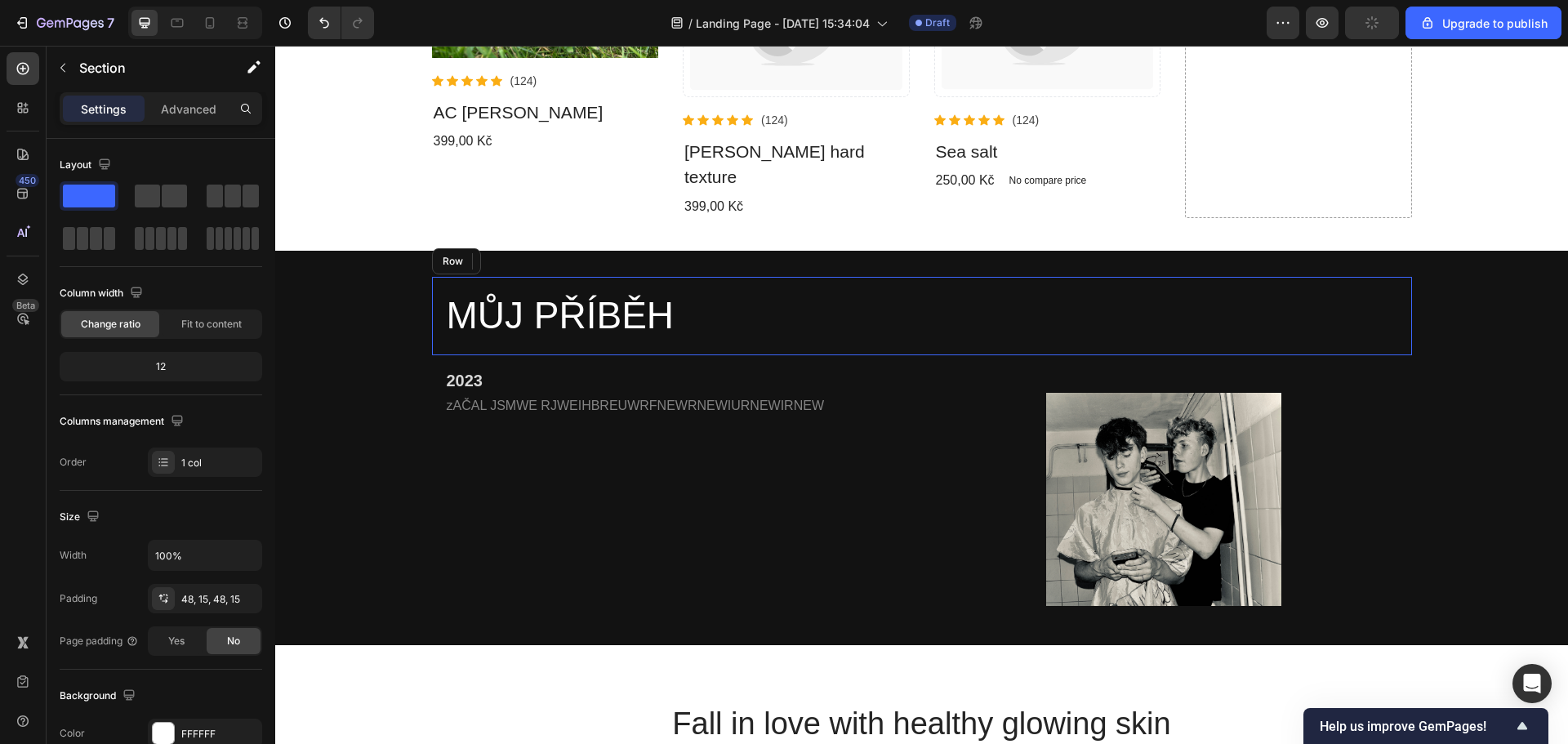
click at [1100, 352] on div "MŮJ PŘÍBĚH Heading Row" at bounding box center [922, 315] width 980 height 79
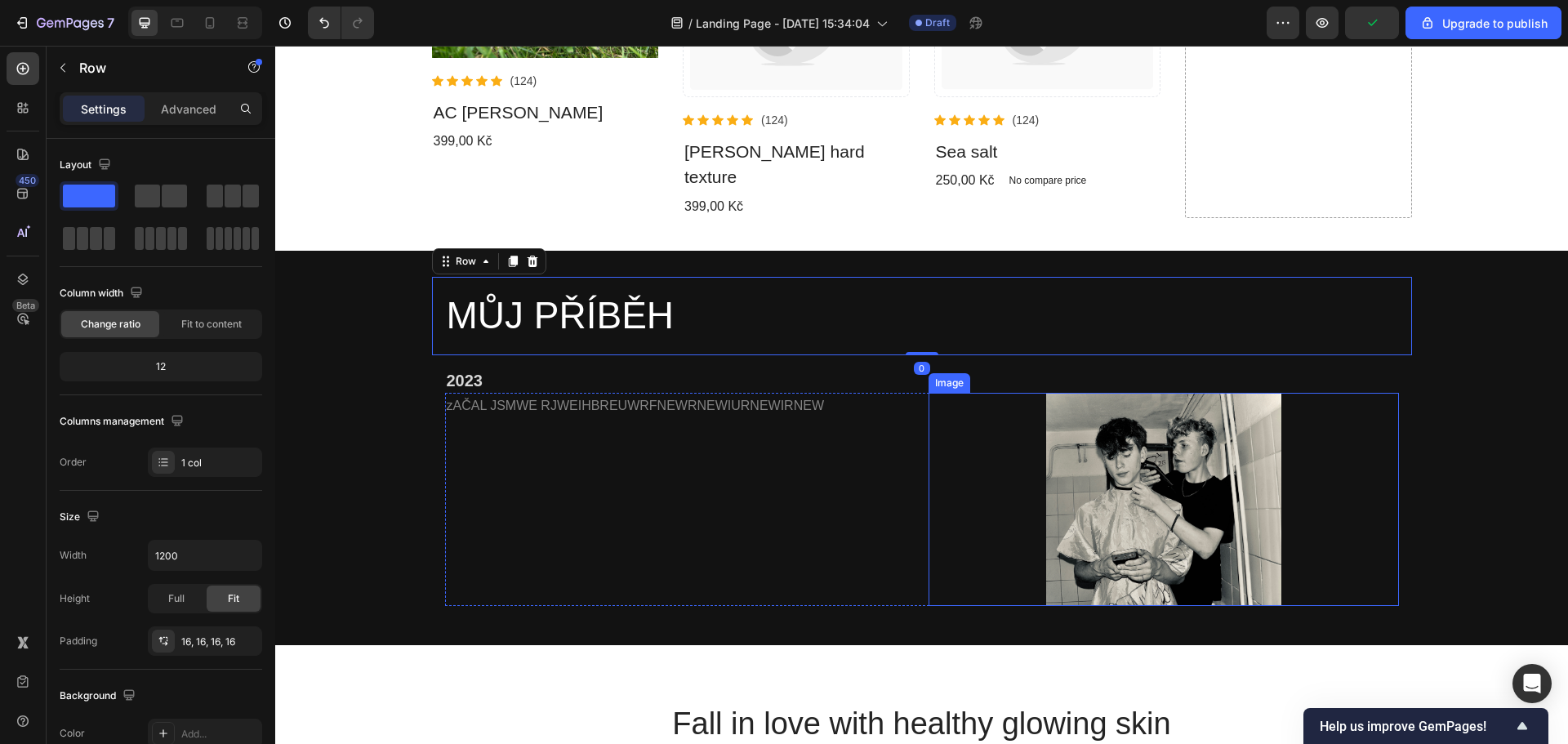
click at [1114, 461] on img at bounding box center [1163, 500] width 235 height 213
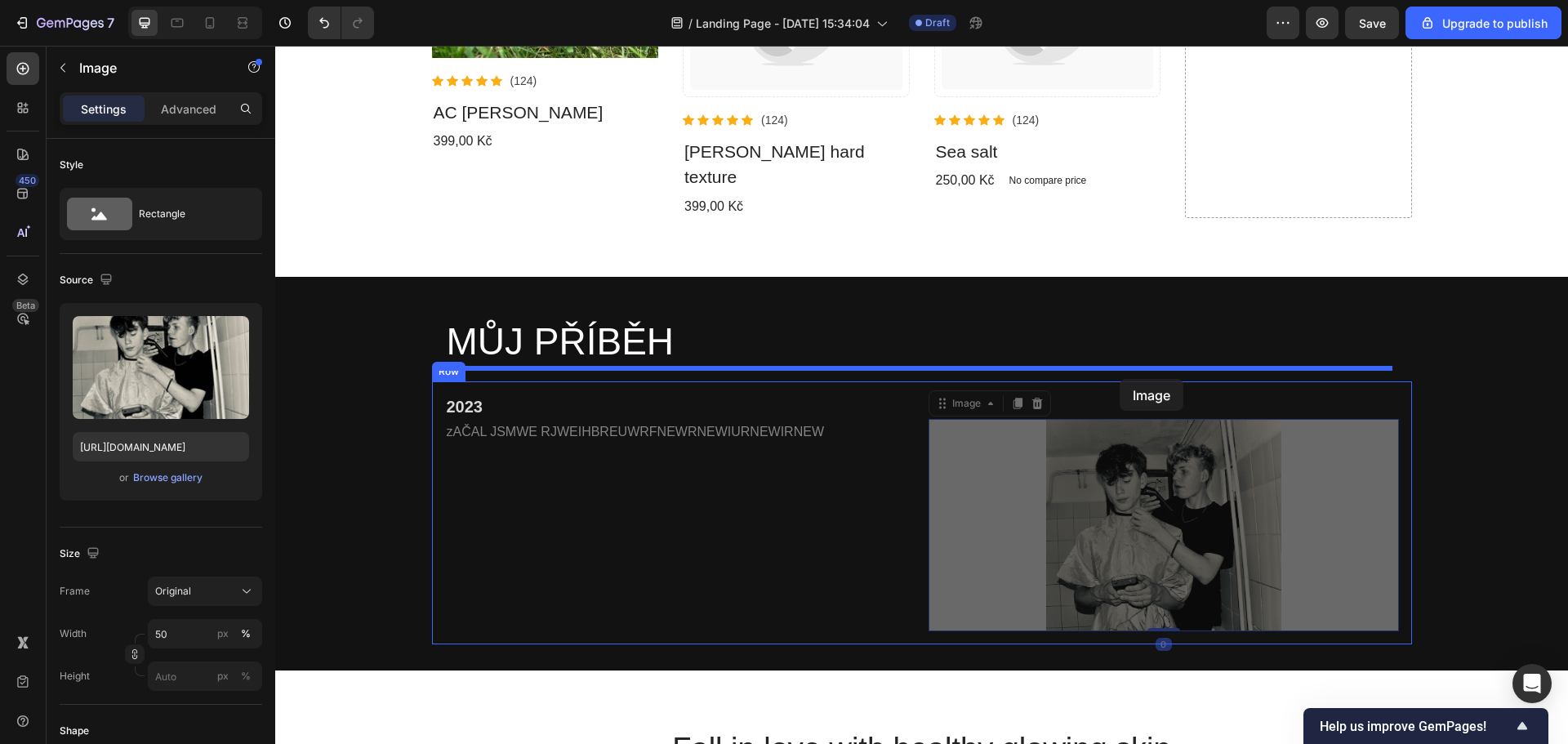
drag, startPoint x: 1113, startPoint y: 425, endPoint x: 1120, endPoint y: 378, distance: 47.5
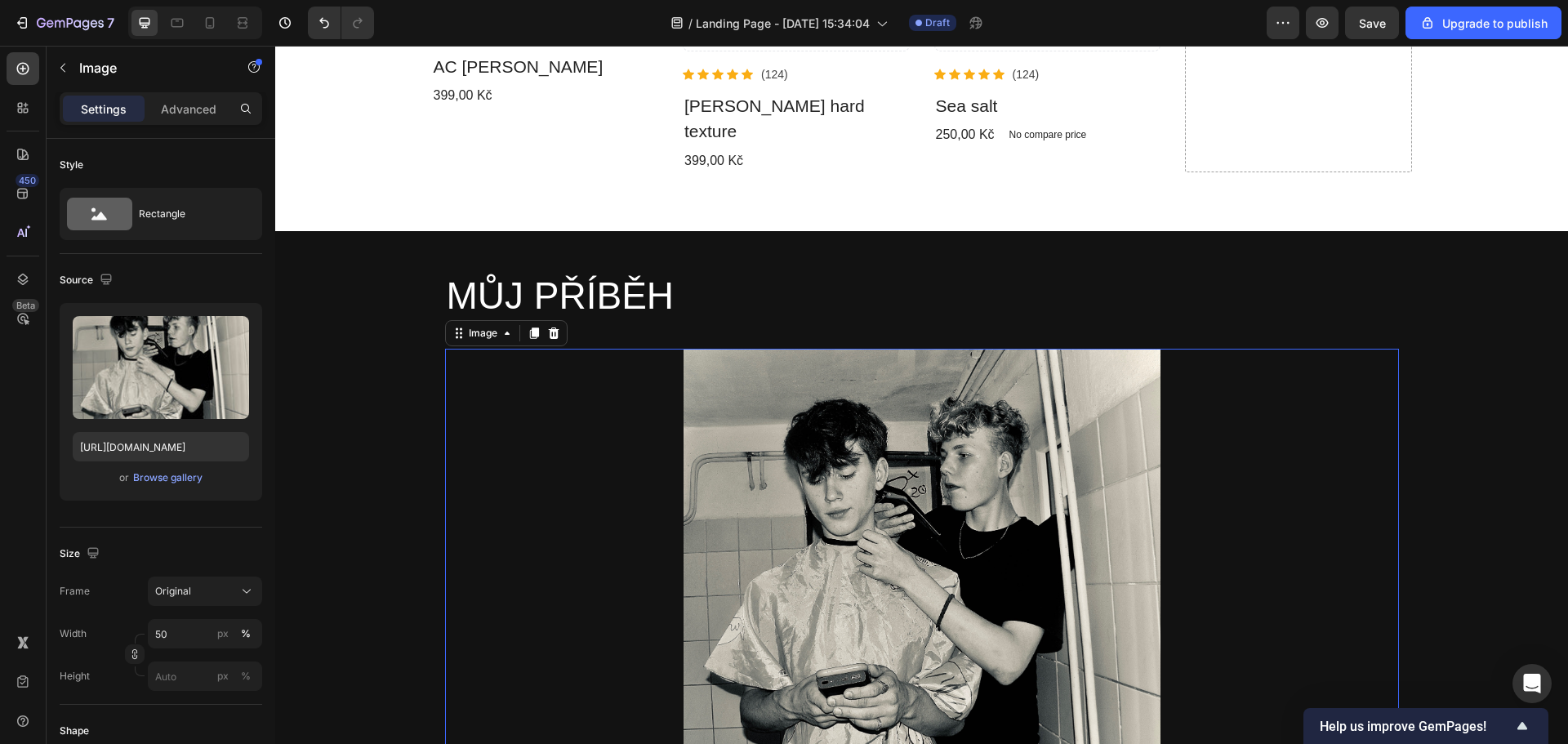
scroll to position [980, 0]
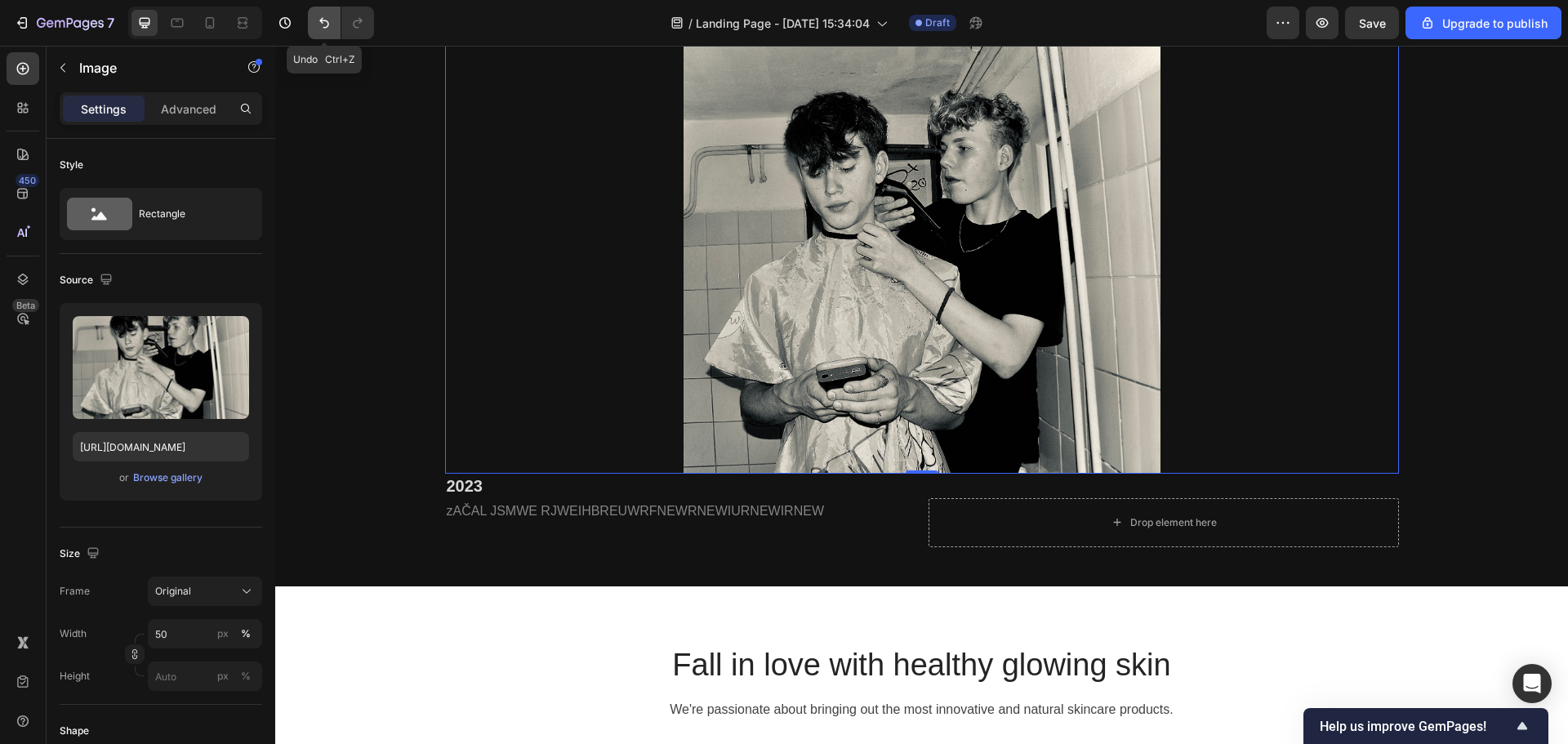
click at [327, 23] on icon "Undo/Redo" at bounding box center [324, 22] width 16 height 16
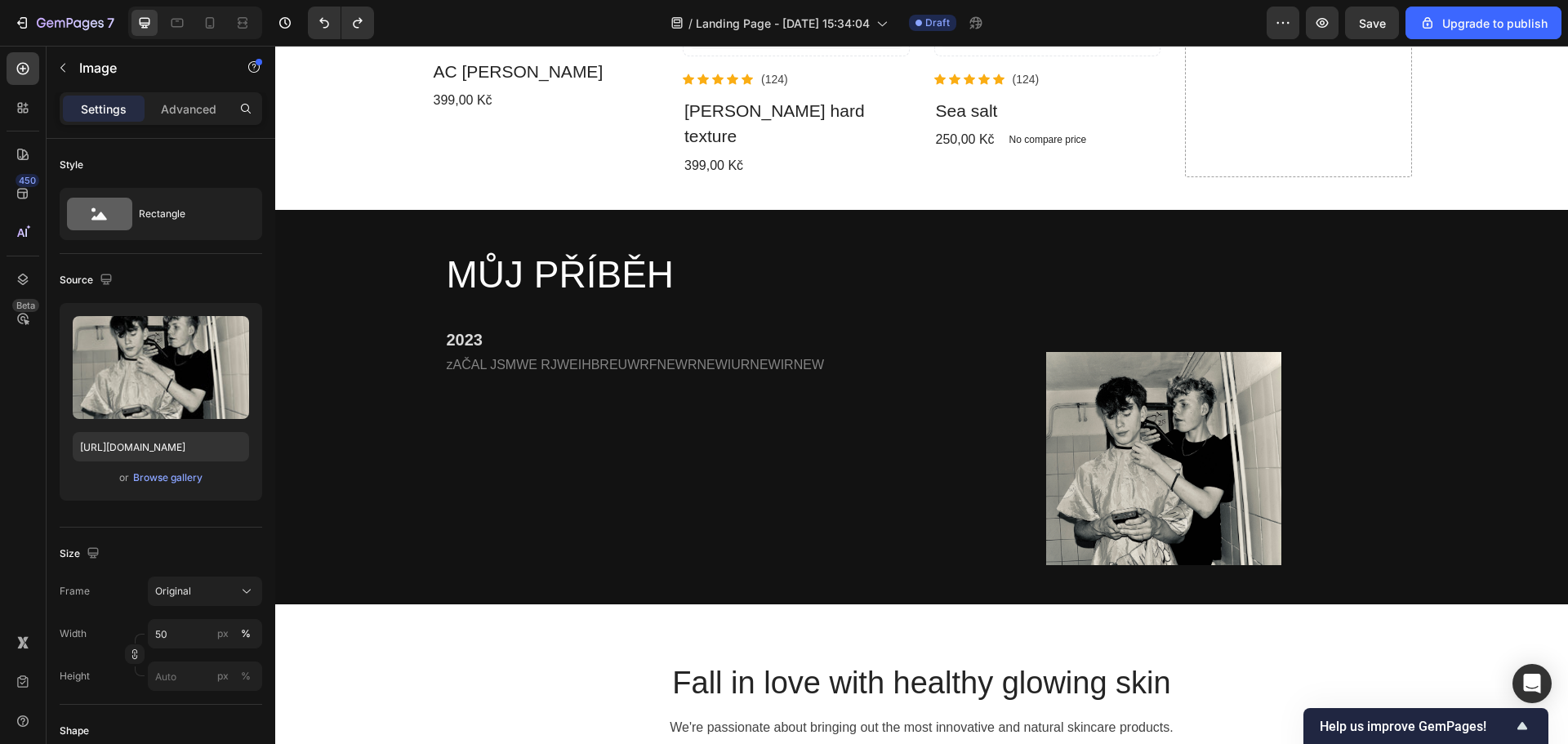
scroll to position [711, 0]
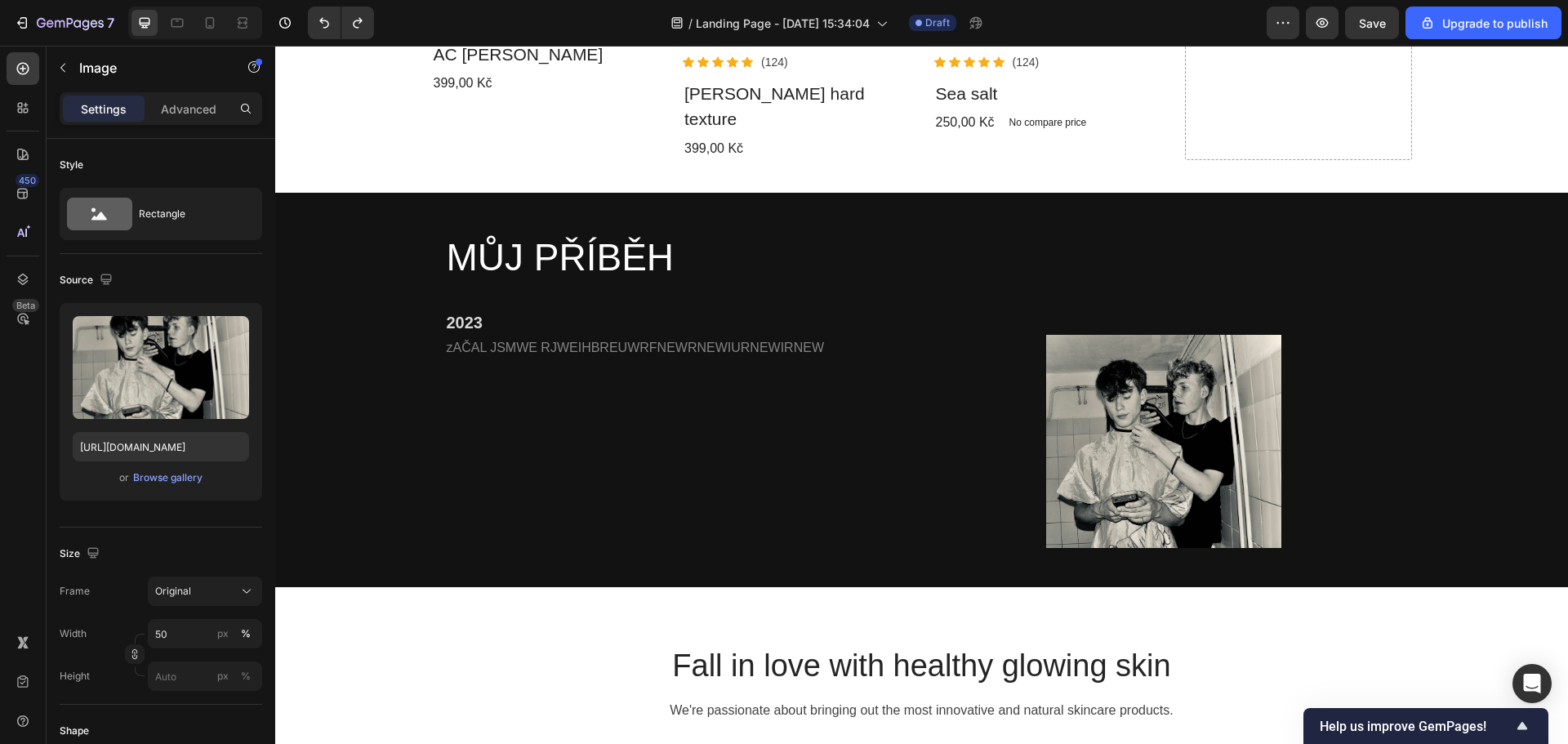
click at [1094, 387] on img at bounding box center [1163, 441] width 235 height 213
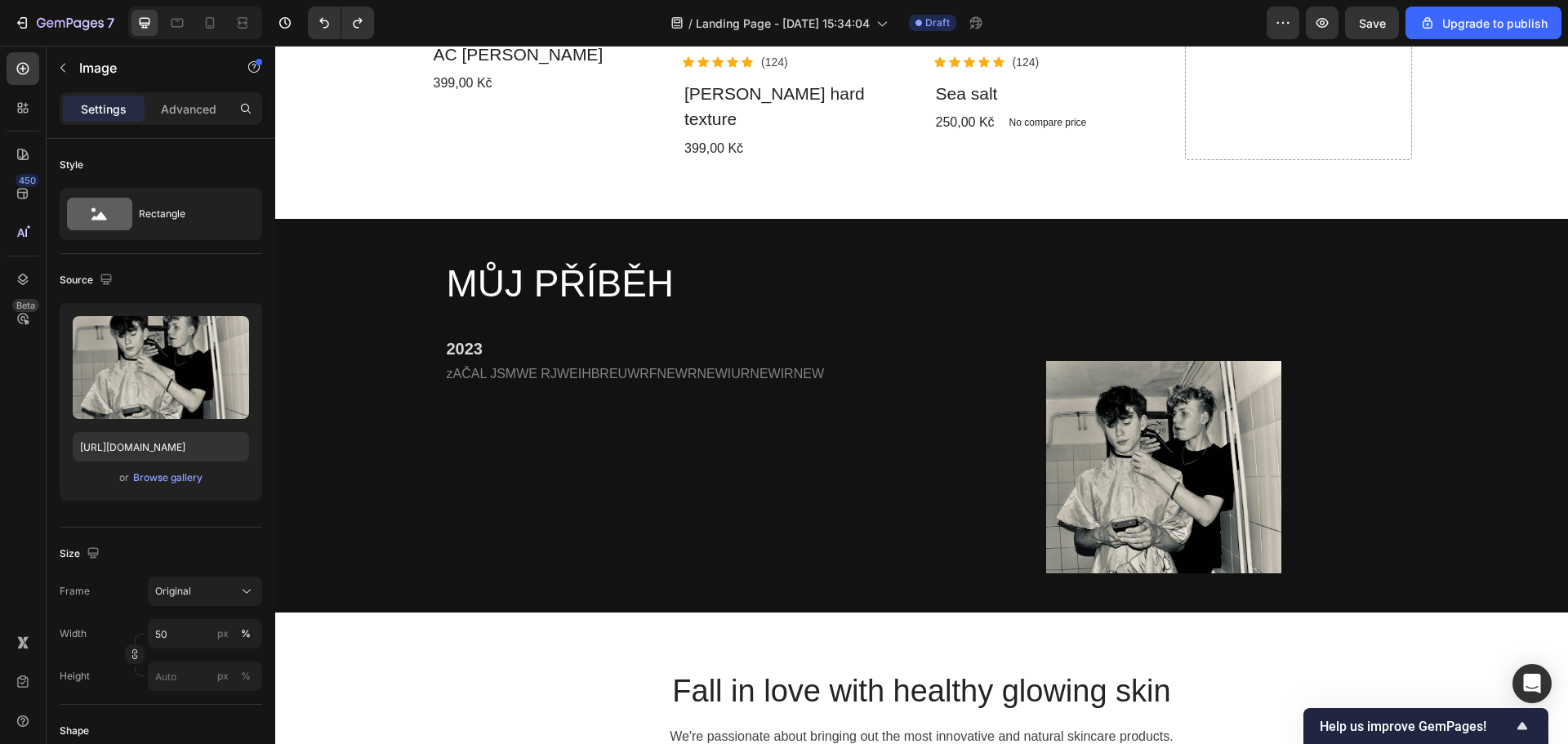
click at [1135, 372] on img at bounding box center [1163, 468] width 235 height 213
click at [1149, 361] on img at bounding box center [1163, 468] width 235 height 213
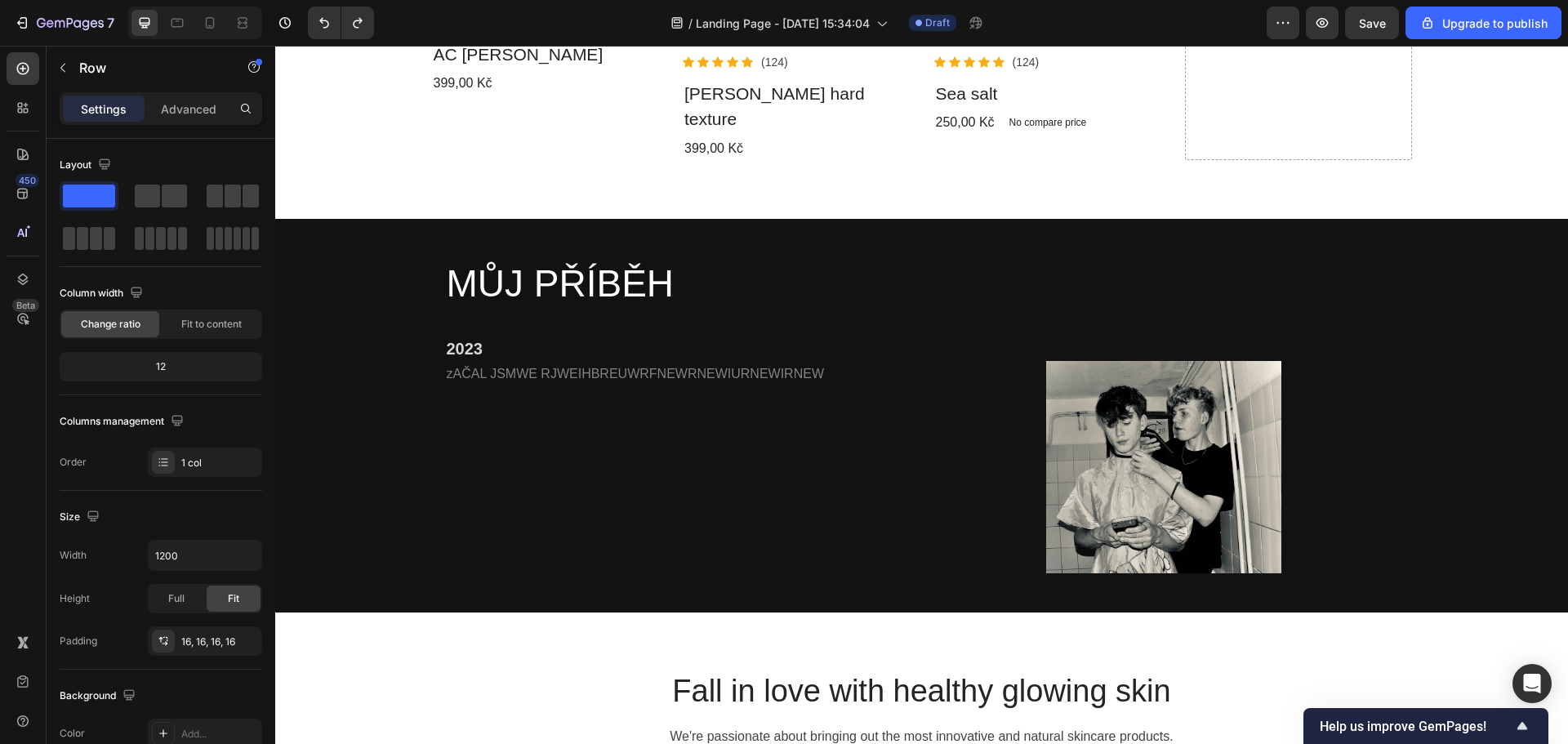
click at [959, 287] on div "MŮJ PŘÍBĚH Heading Row" at bounding box center [922, 283] width 980 height 79
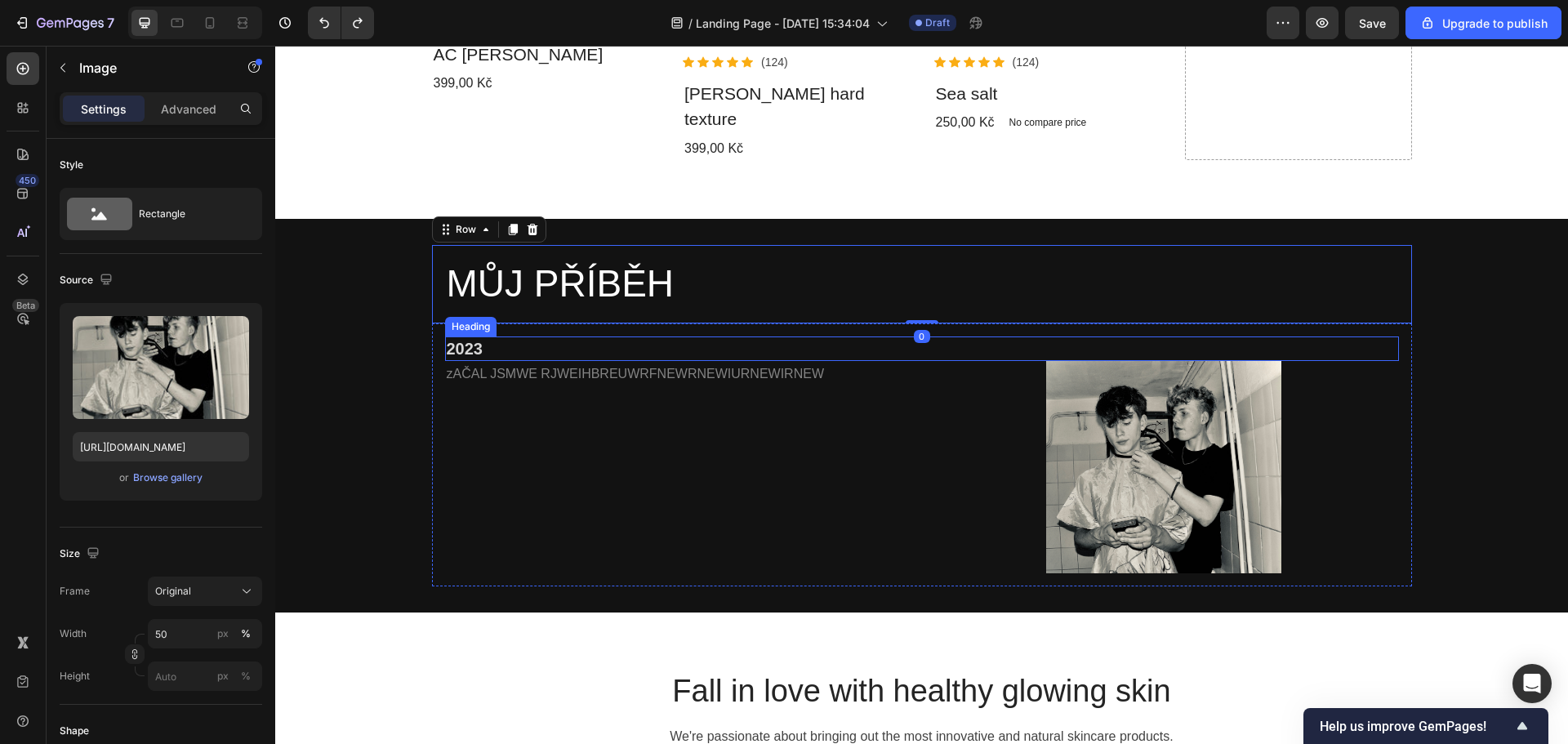
click at [1121, 389] on img at bounding box center [1163, 468] width 235 height 213
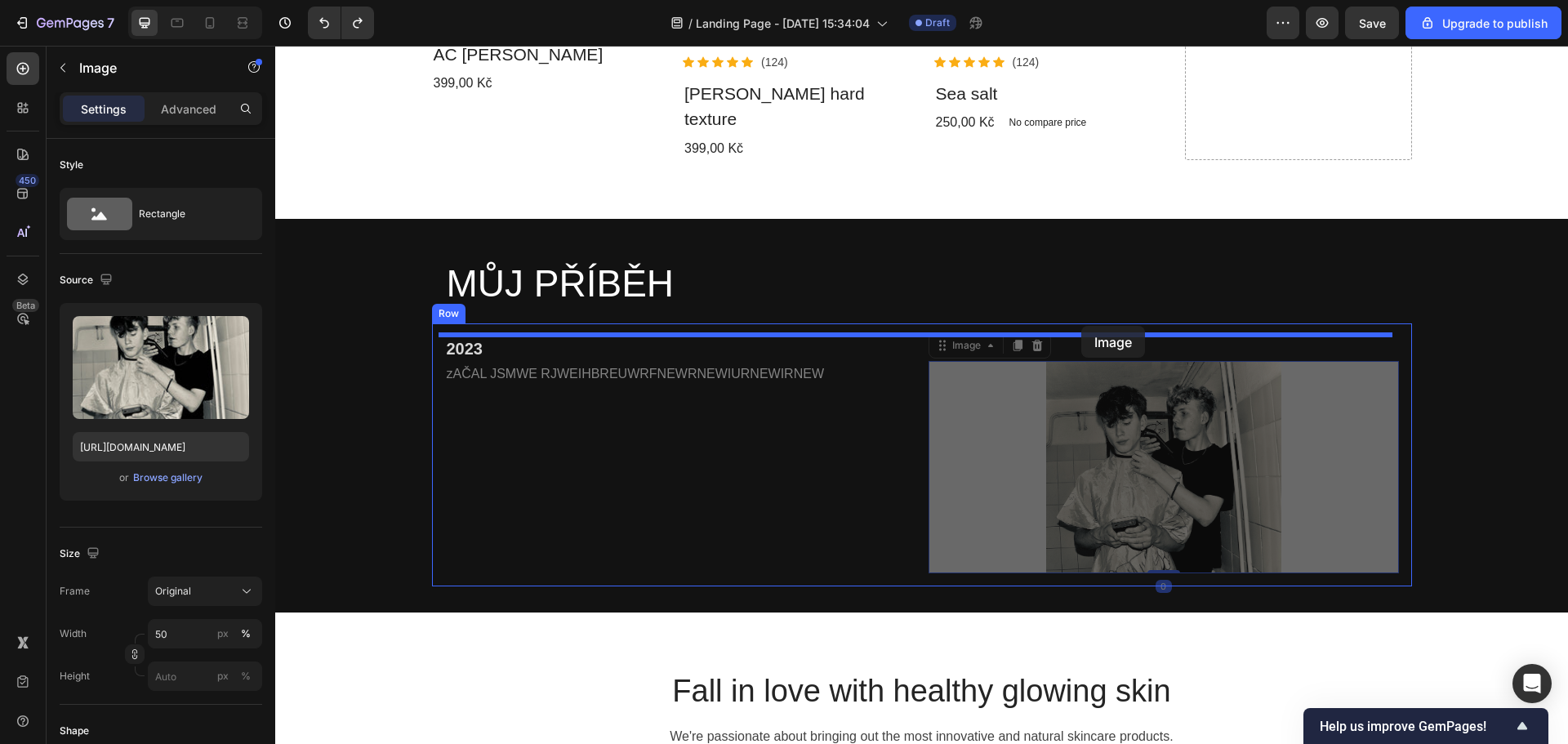
drag, startPoint x: 1056, startPoint y: 393, endPoint x: 1081, endPoint y: 326, distance: 71.5
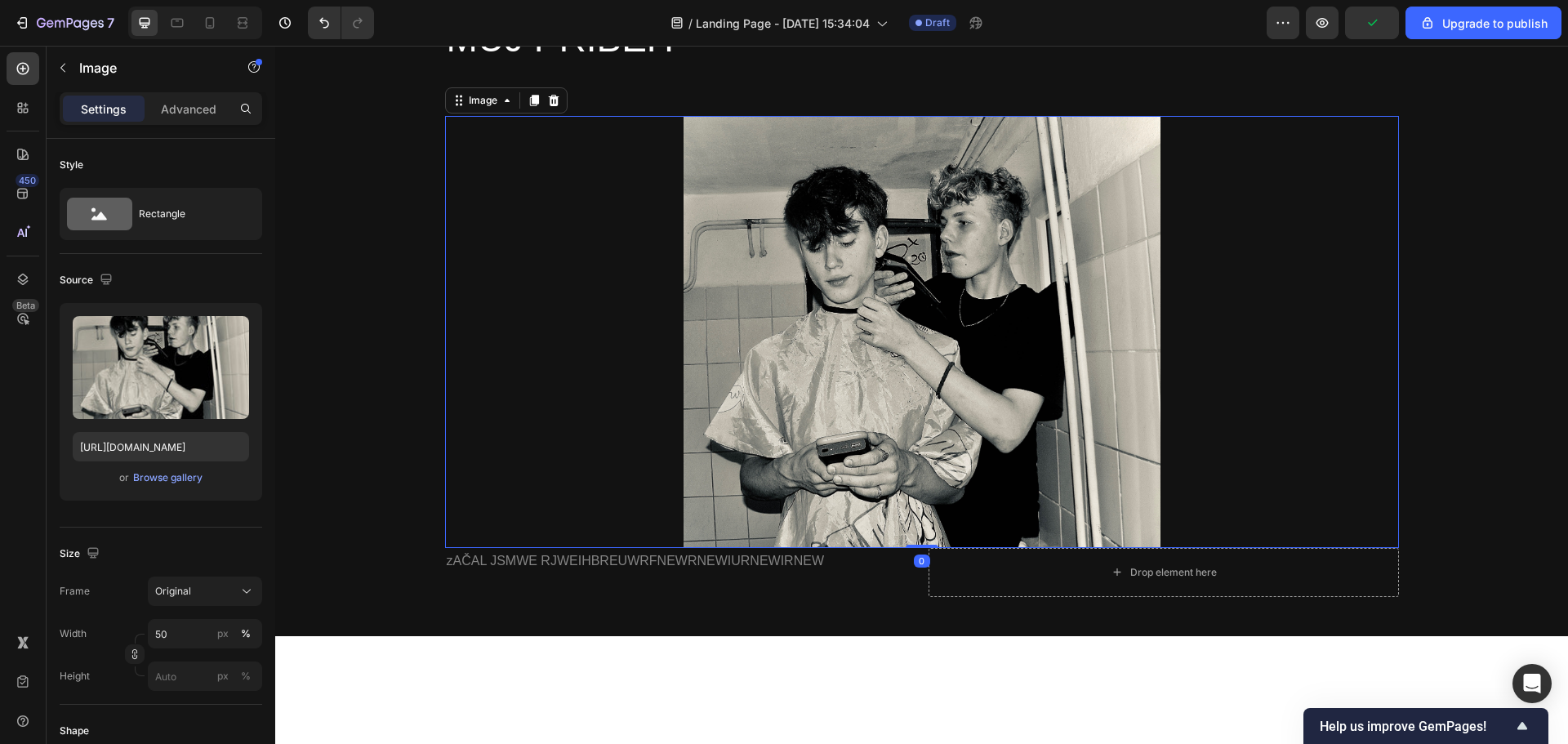
scroll to position [793, 0]
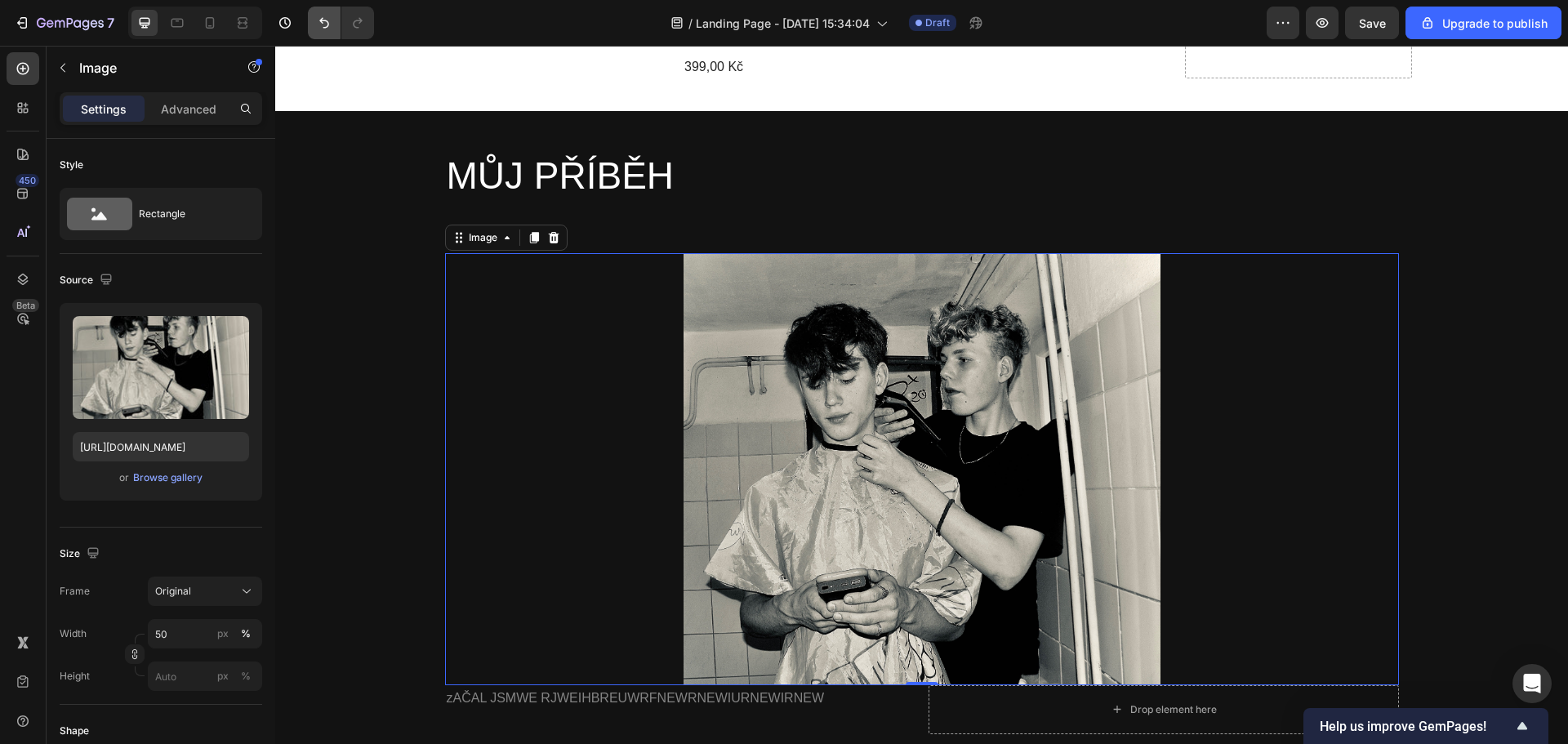
click at [327, 20] on icon "Undo/Redo" at bounding box center [324, 23] width 10 height 11
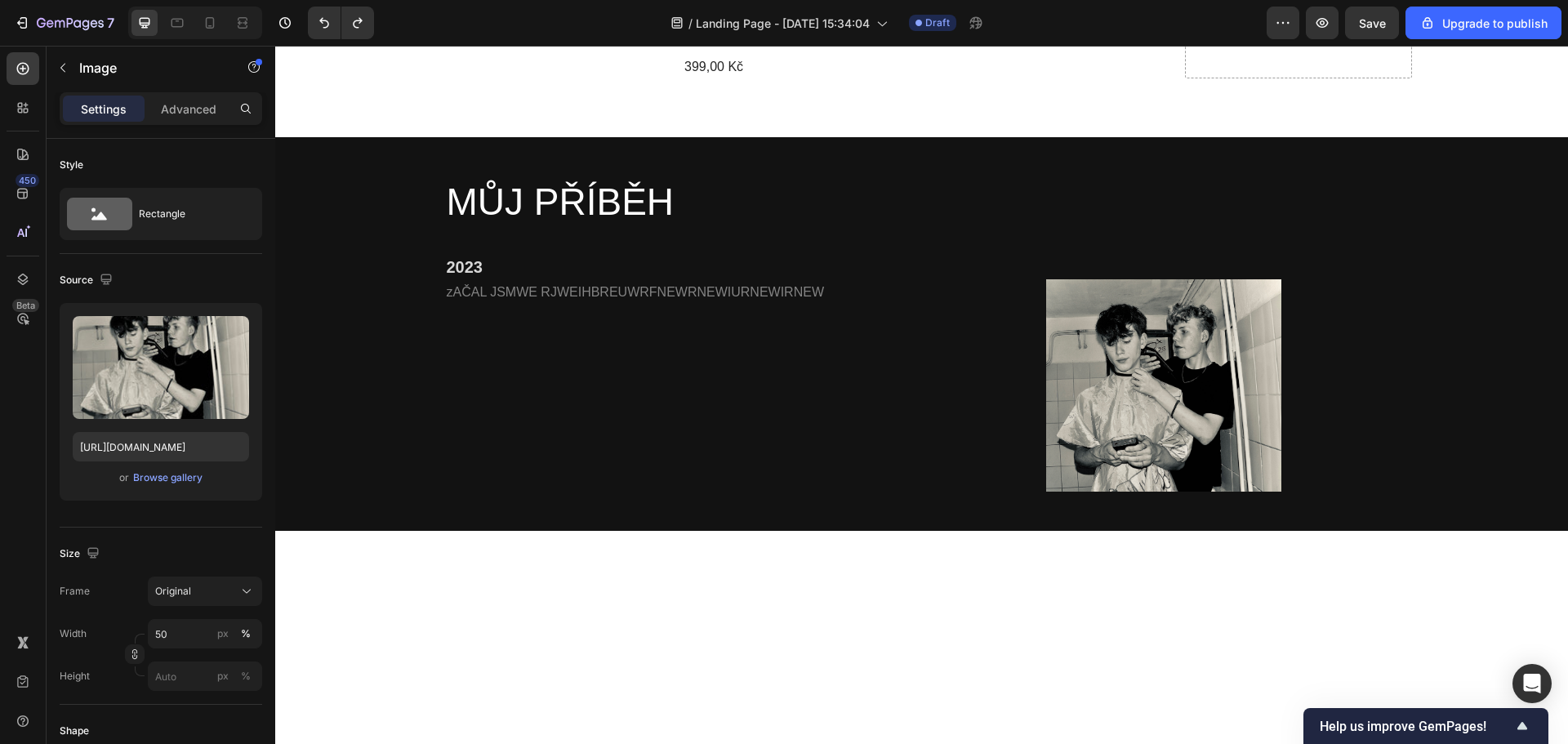
click at [1101, 339] on img at bounding box center [1163, 386] width 235 height 213
click at [1204, 279] on img at bounding box center [1163, 386] width 235 height 213
drag, startPoint x: 1204, startPoint y: 275, endPoint x: 852, endPoint y: 178, distance: 365.1
click at [1204, 279] on img at bounding box center [1163, 386] width 235 height 213
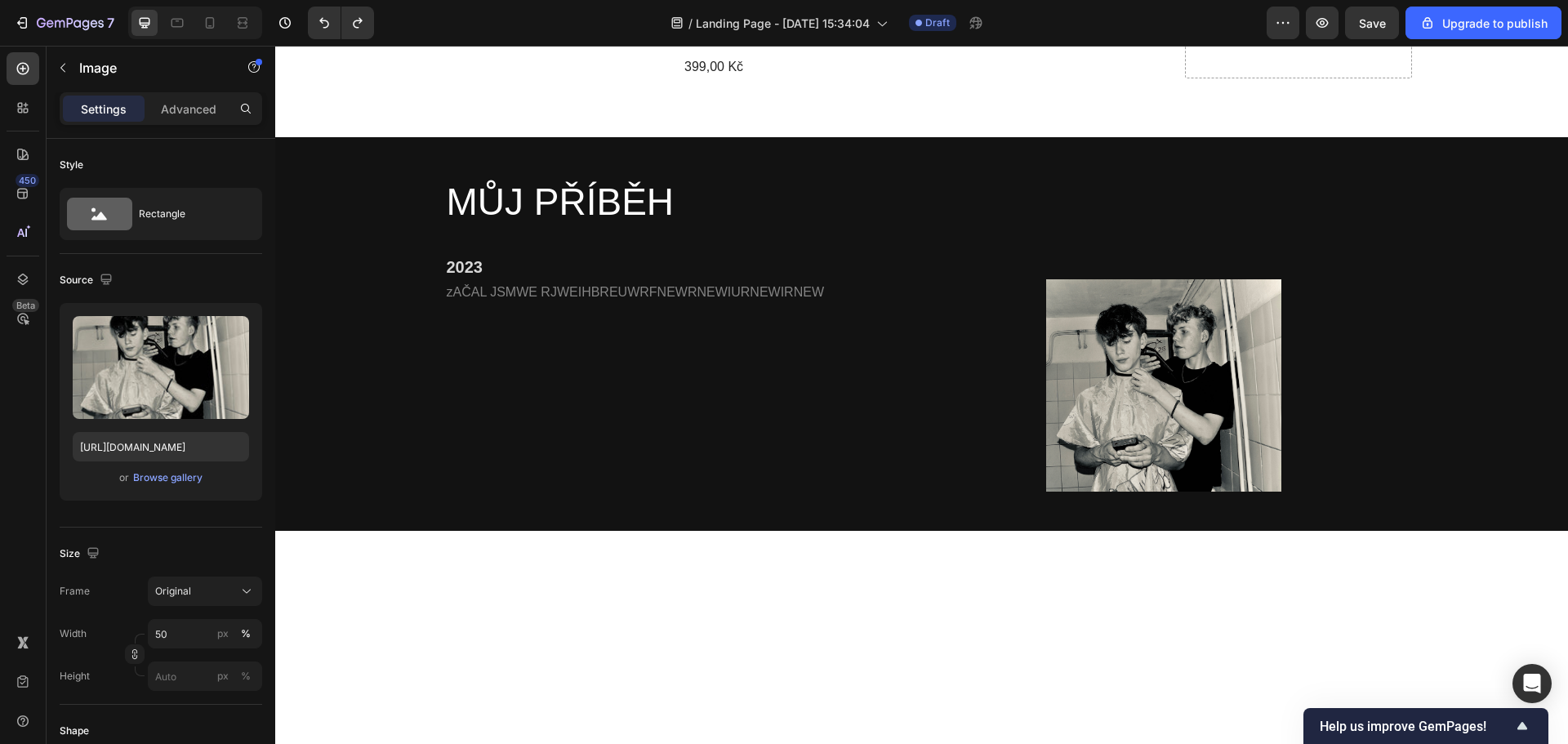
click at [847, 180] on h2 "MŮJ PŘÍBĚH" at bounding box center [922, 203] width 954 height 52
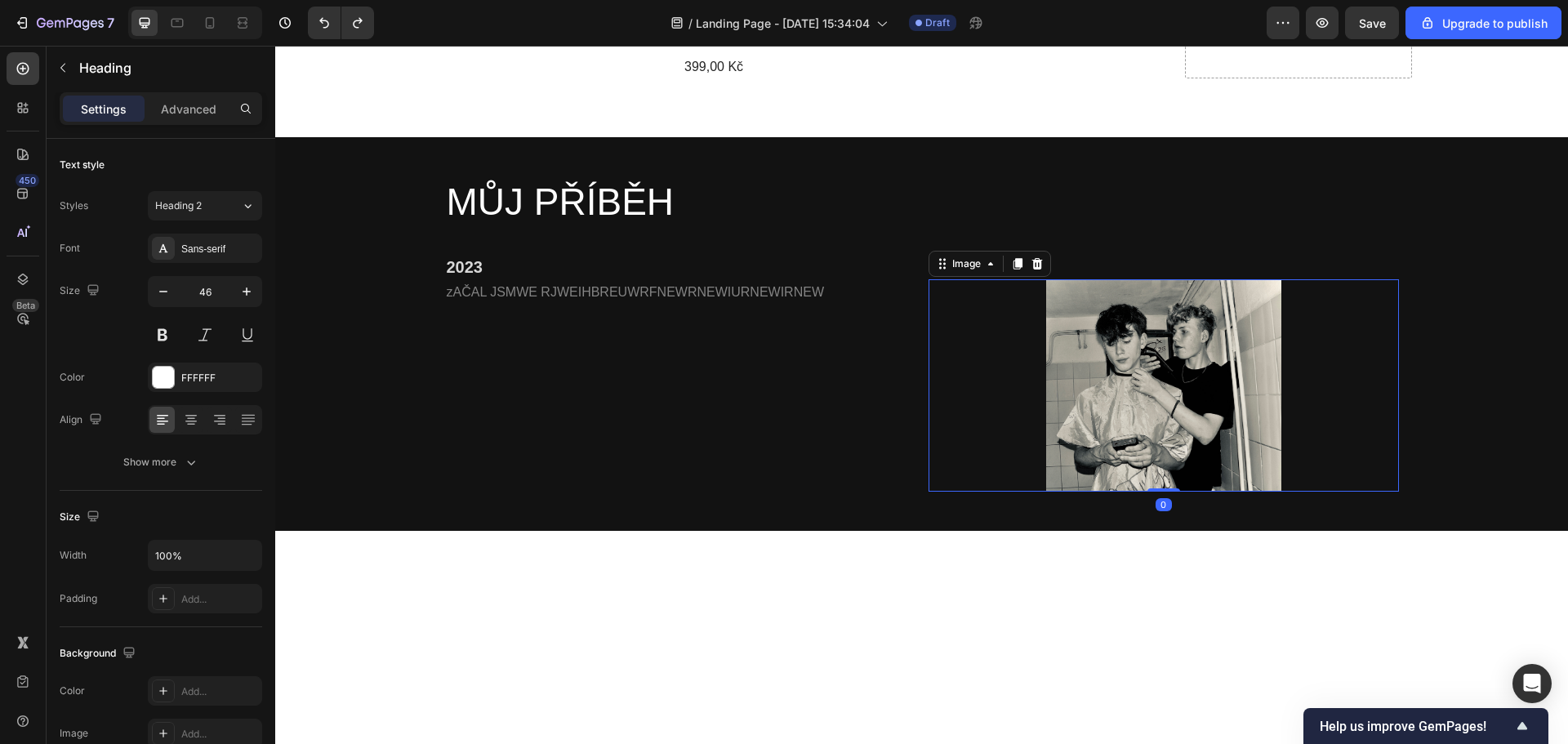
drag, startPoint x: 1032, startPoint y: 261, endPoint x: 1058, endPoint y: 266, distance: 26.5
click at [1031, 279] on div at bounding box center [1163, 386] width 471 height 213
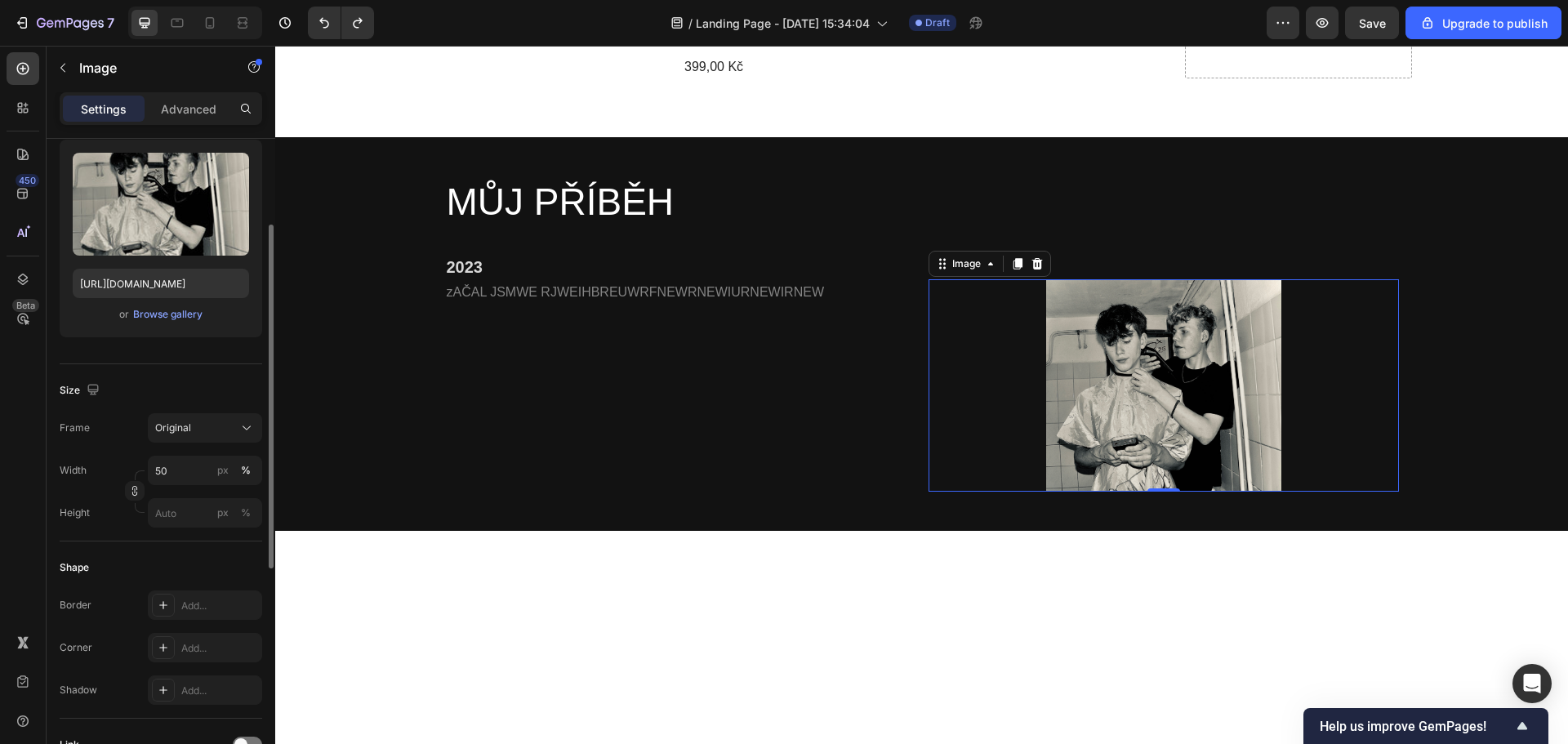
scroll to position [244, 0]
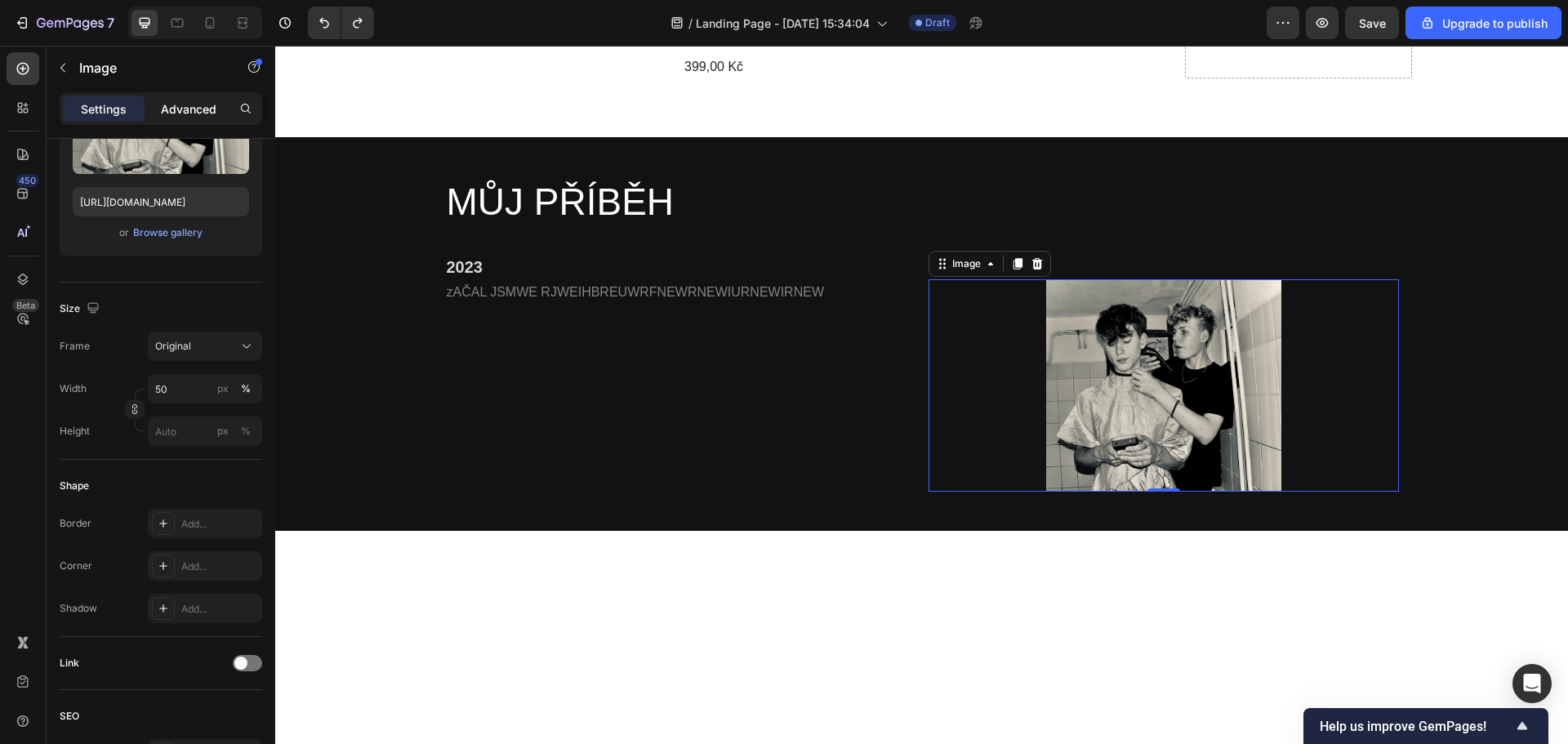
click at [172, 112] on p "Advanced" at bounding box center [188, 110] width 55 height 17
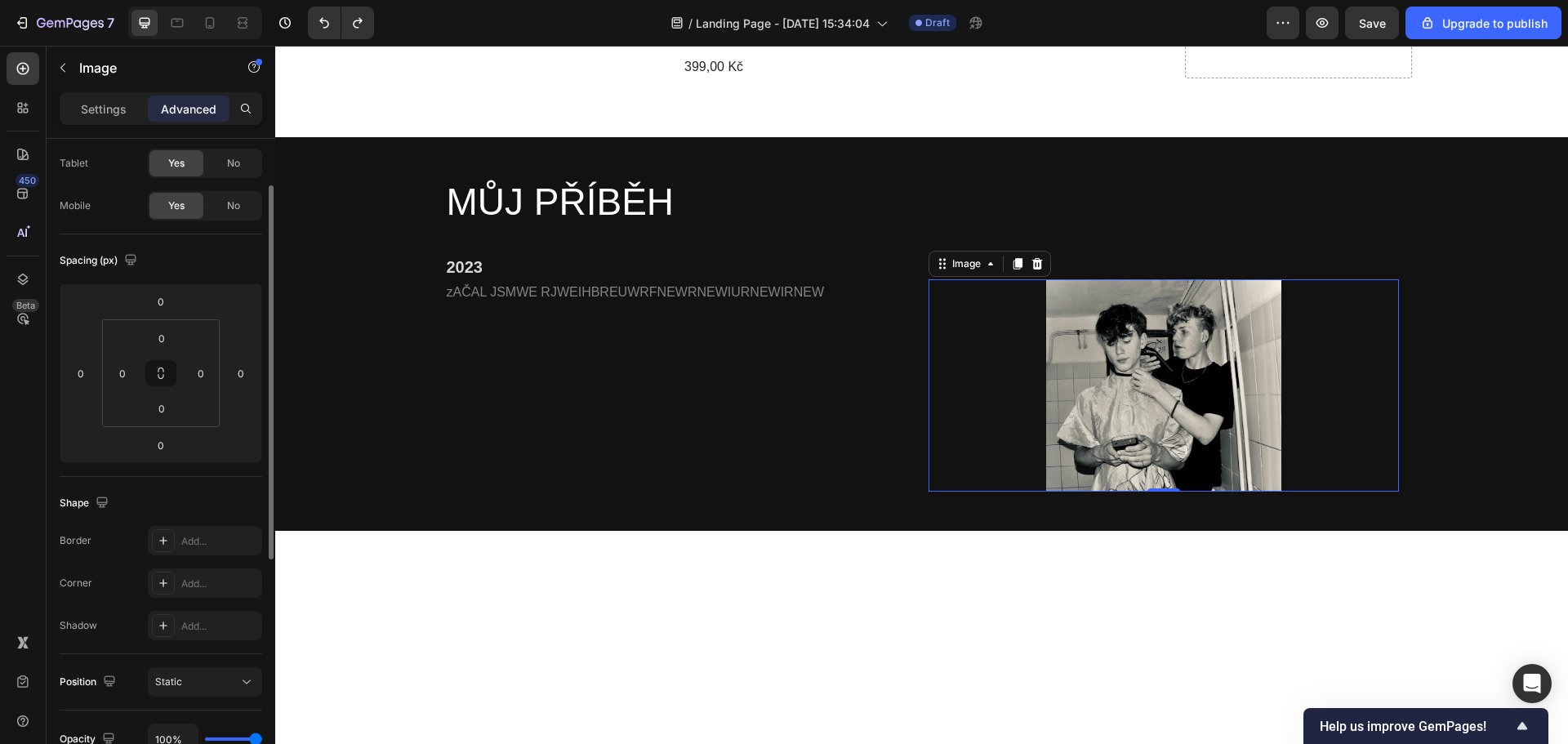
scroll to position [0, 0]
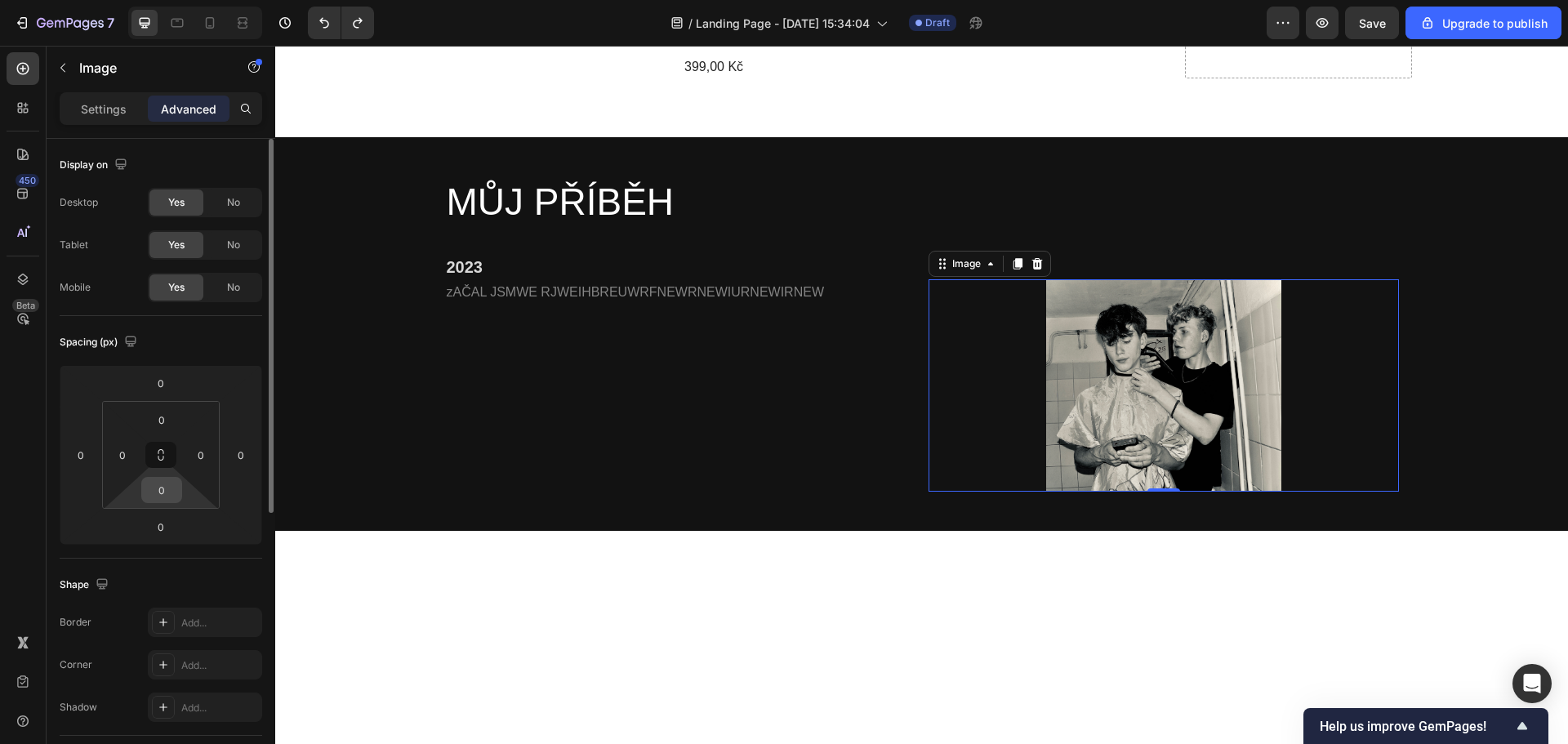
click at [166, 500] on input "0" at bounding box center [162, 489] width 33 height 24
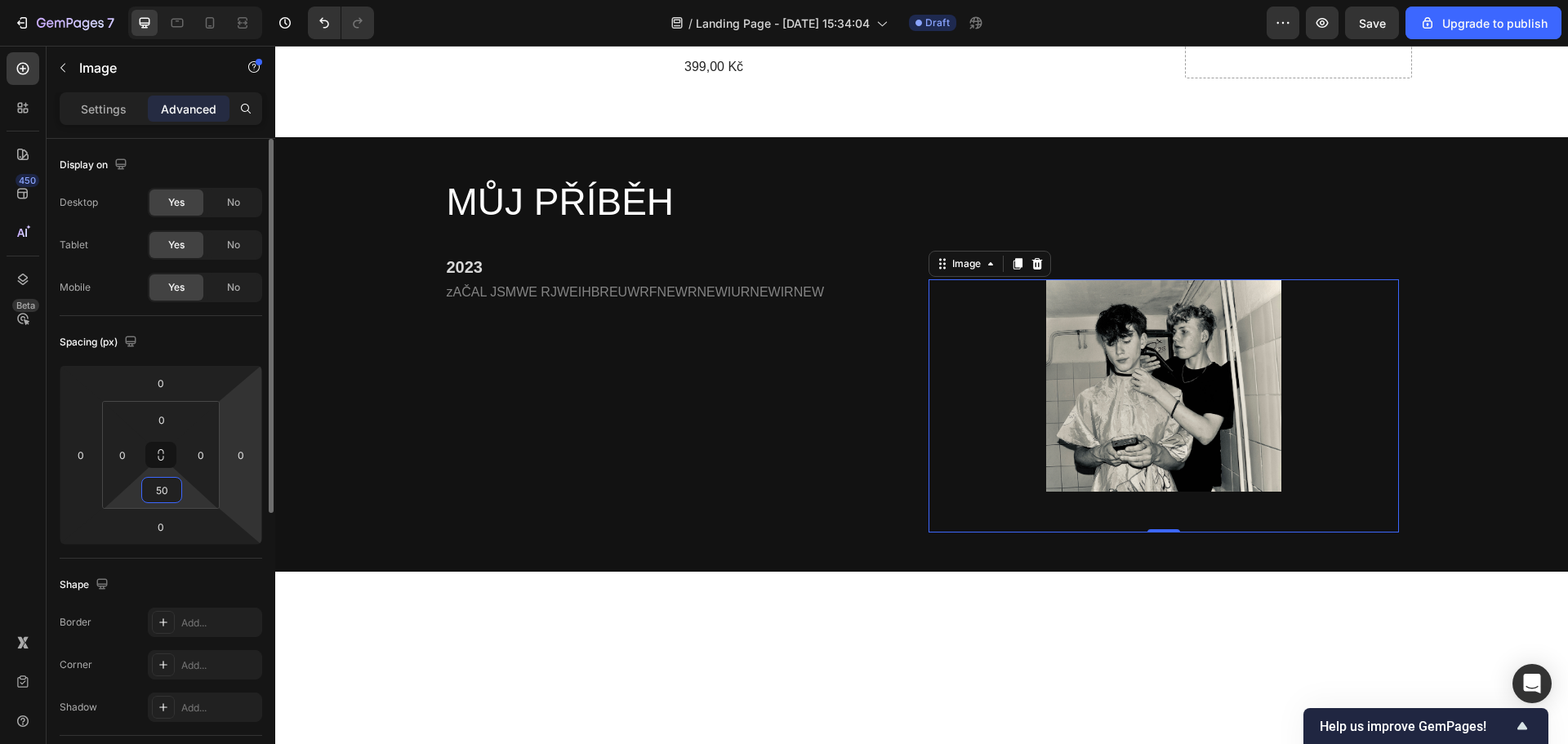
type input "5"
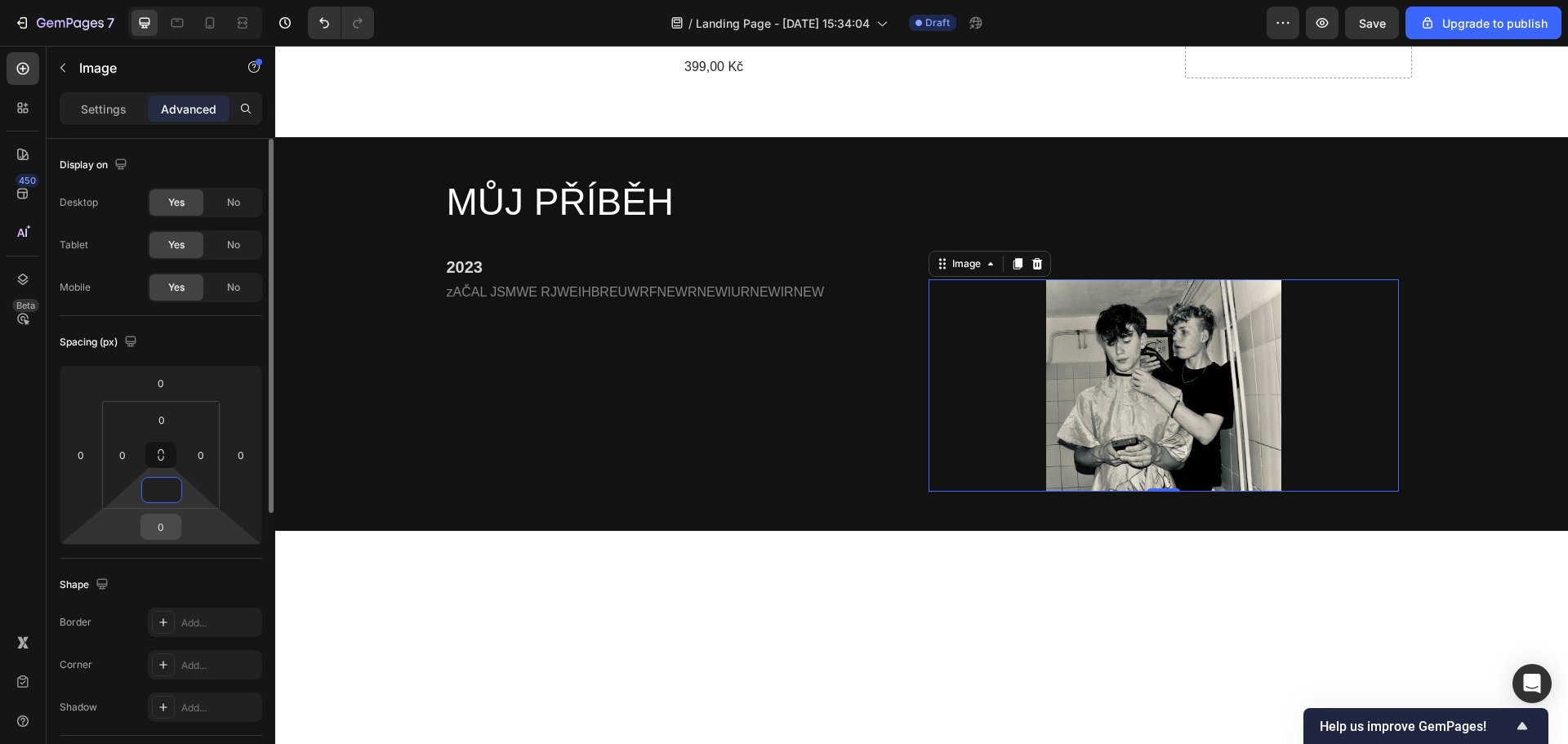
click at [167, 534] on input "0" at bounding box center [161, 526] width 33 height 24
type input "0"
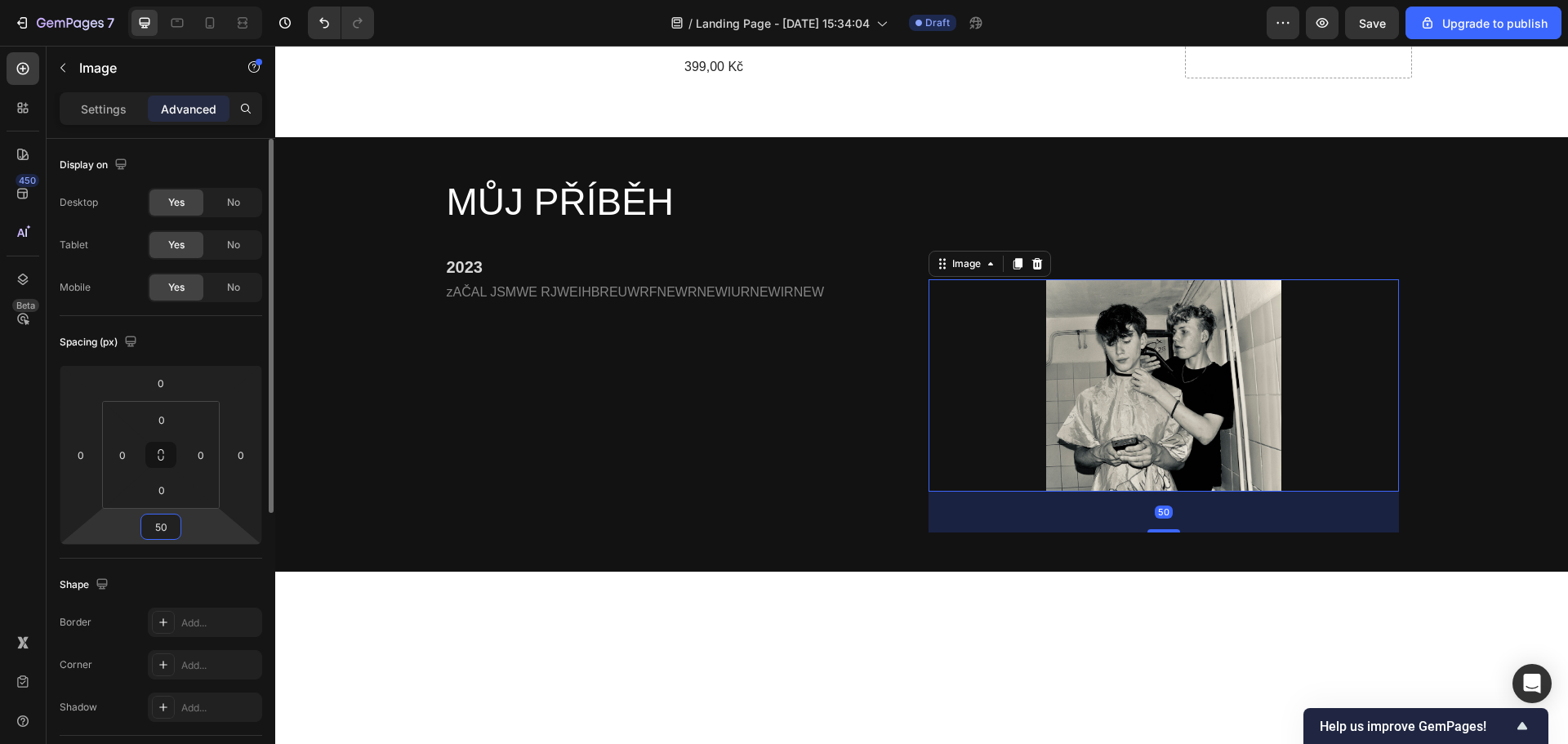
type input "5"
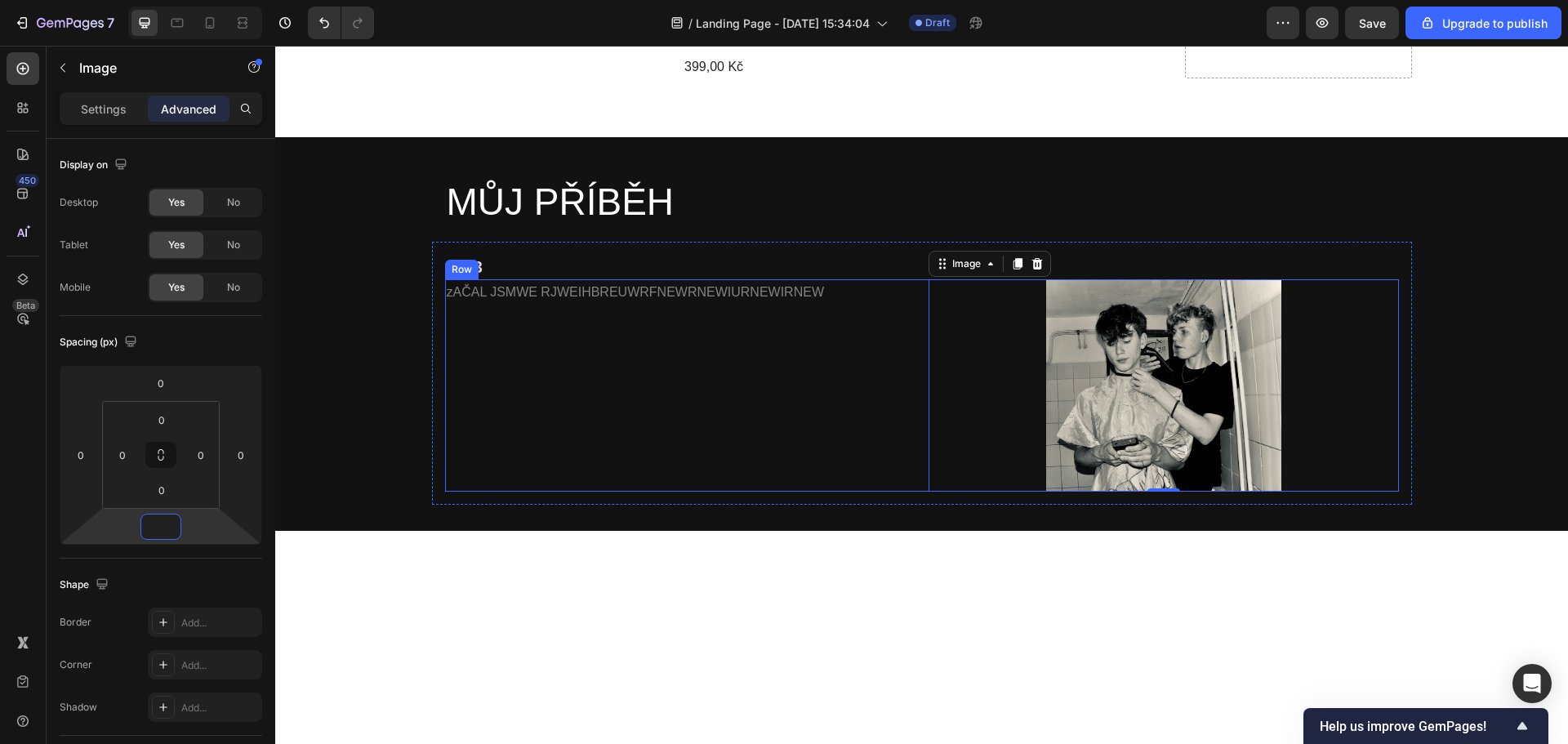
type input "0"
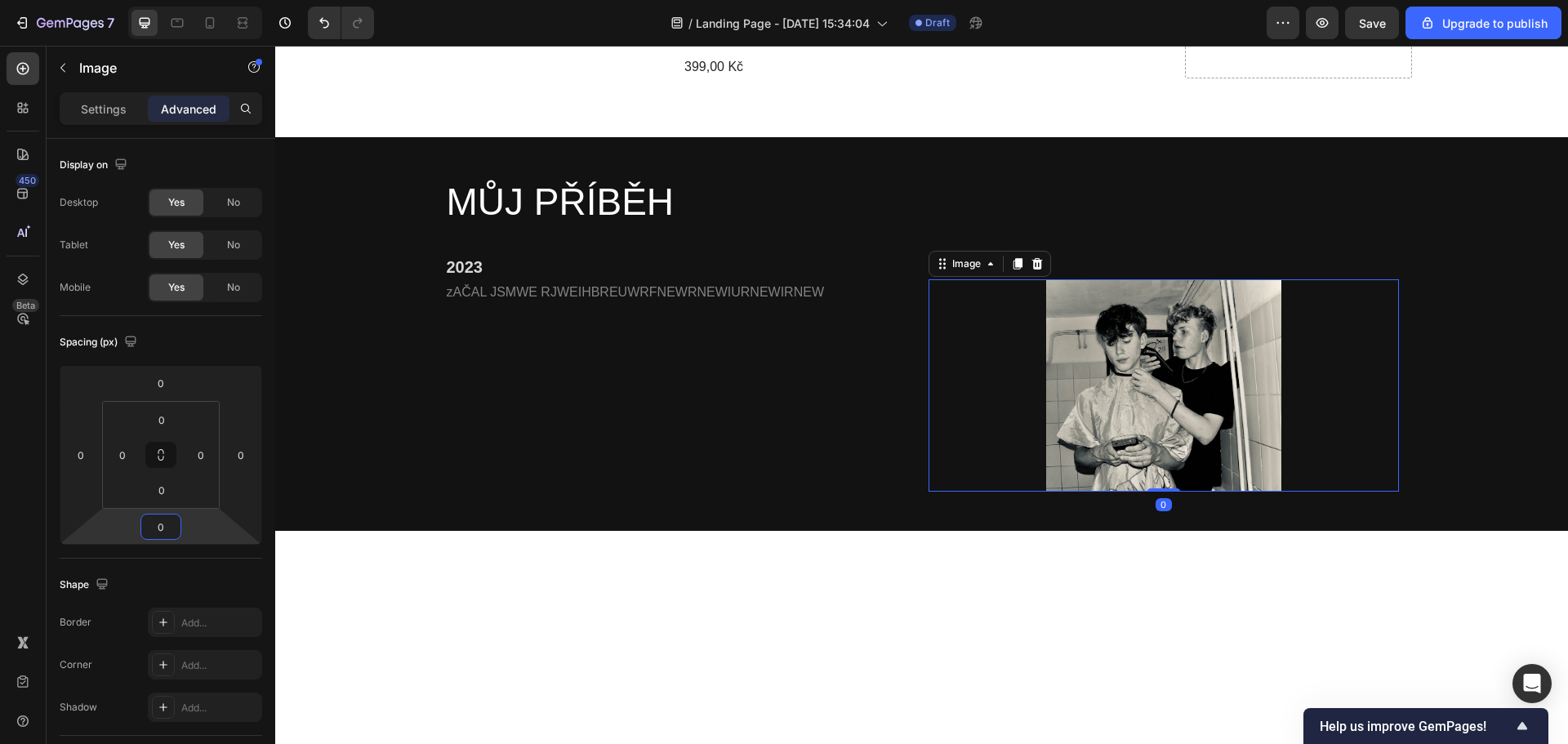
click at [1000, 340] on div at bounding box center [1163, 386] width 471 height 213
click at [662, 310] on div "zAČAL JSMWE RJWEIHBREUWRFNEWRNEWIURNEWIRNEW Text Block" at bounding box center [680, 386] width 471 height 213
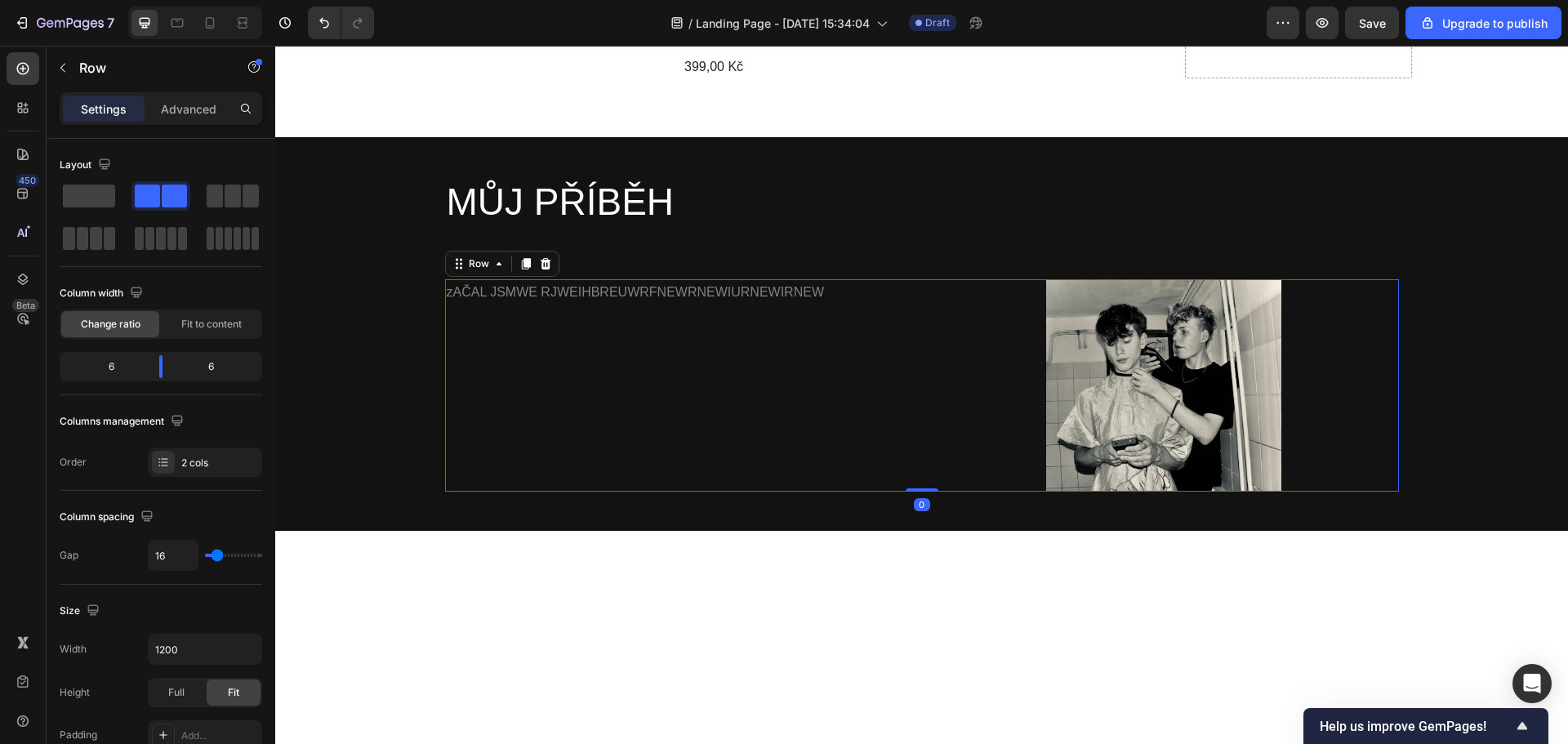
click at [1047, 256] on p "2023" at bounding box center [922, 267] width 951 height 21
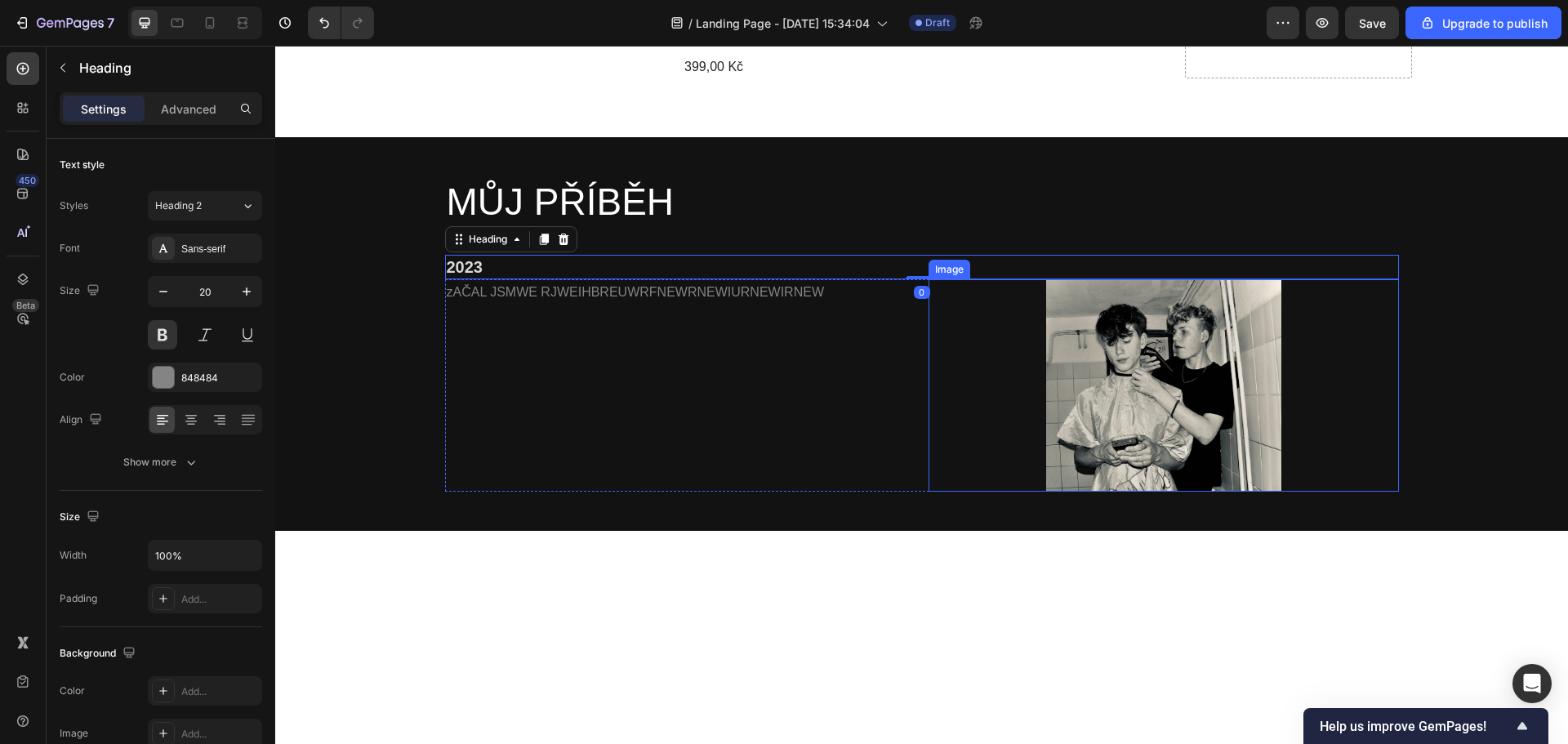
click at [1070, 307] on img at bounding box center [1163, 386] width 235 height 213
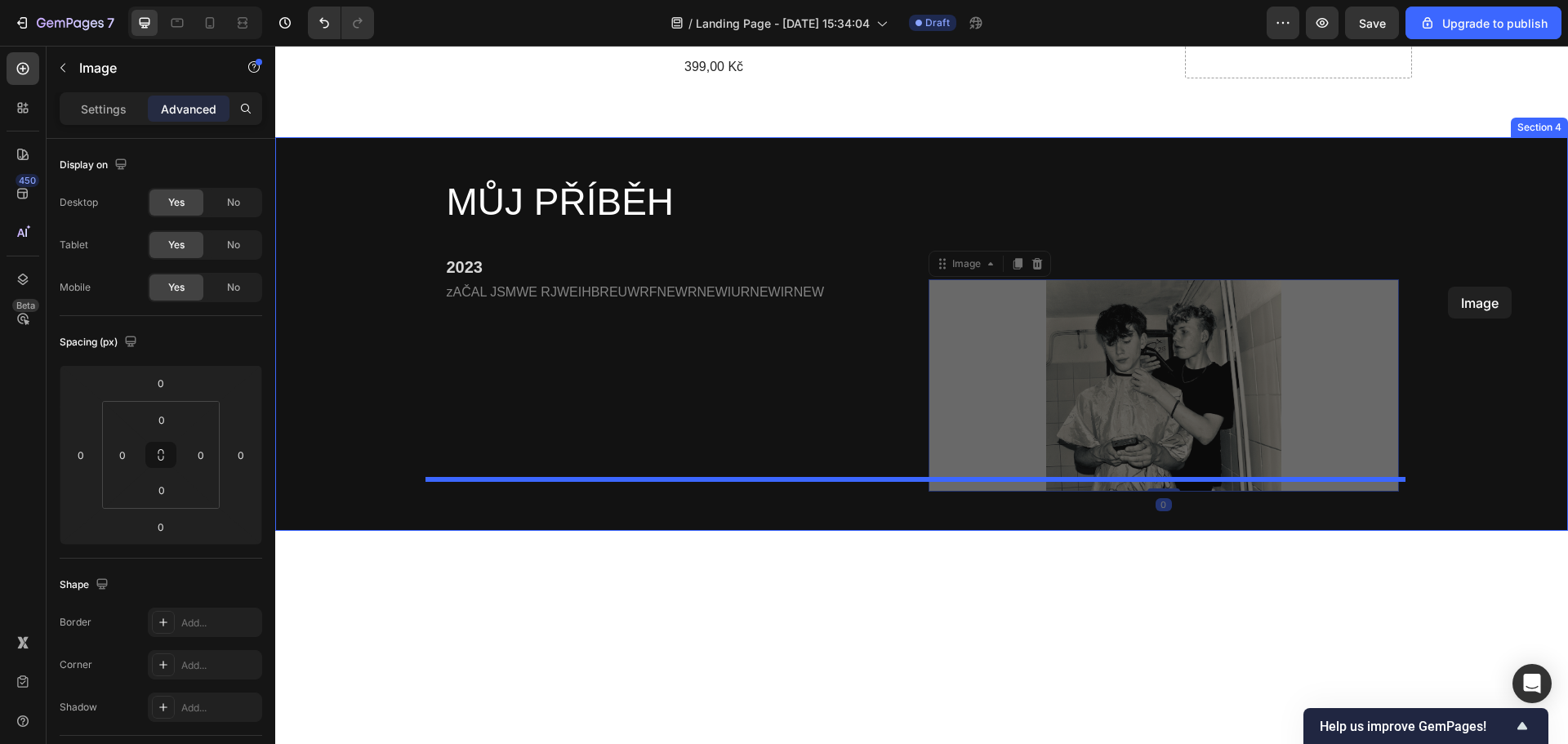
drag, startPoint x: 1117, startPoint y: 322, endPoint x: 1448, endPoint y: 286, distance: 333.0
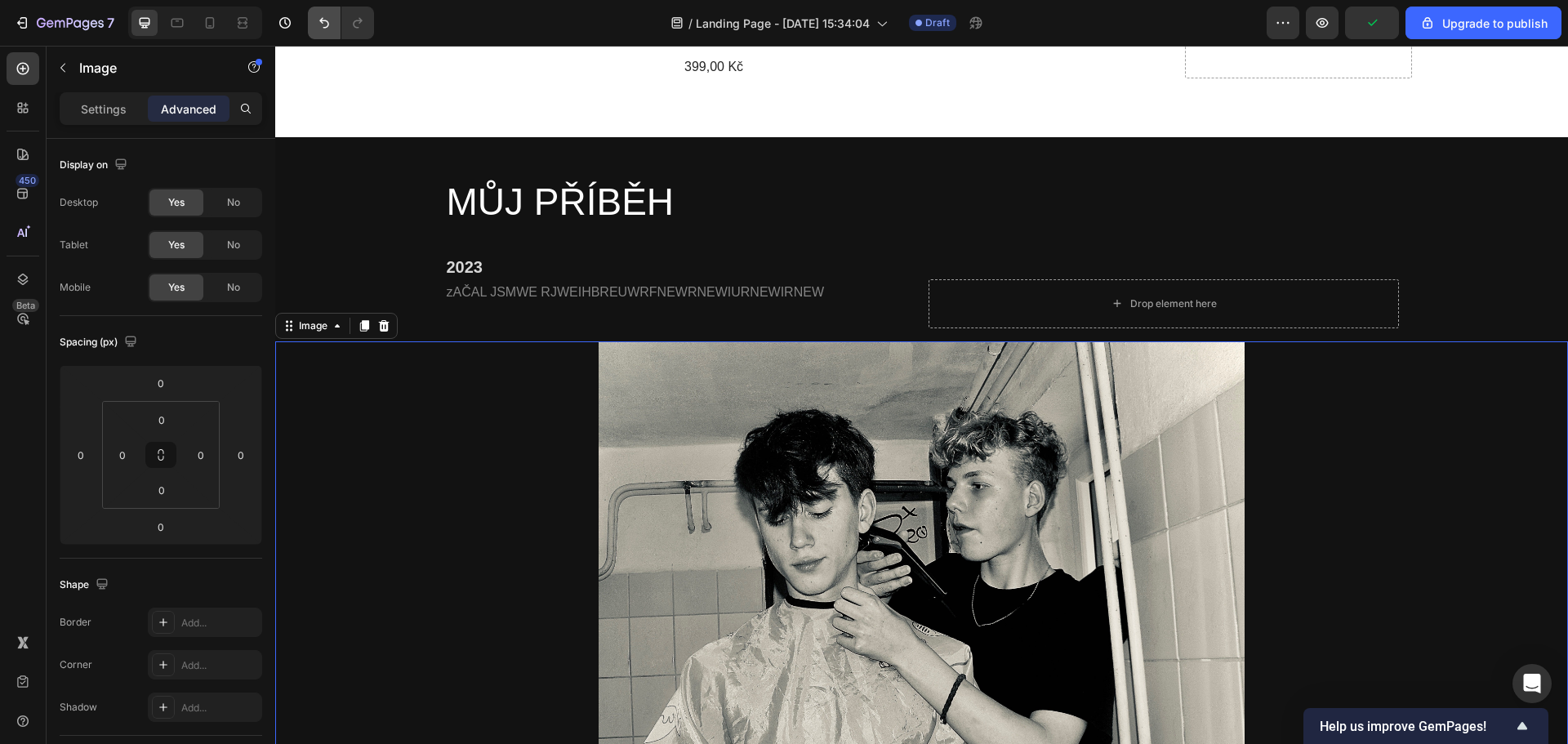
click at [309, 24] on button "Undo/Redo" at bounding box center [324, 23] width 33 height 33
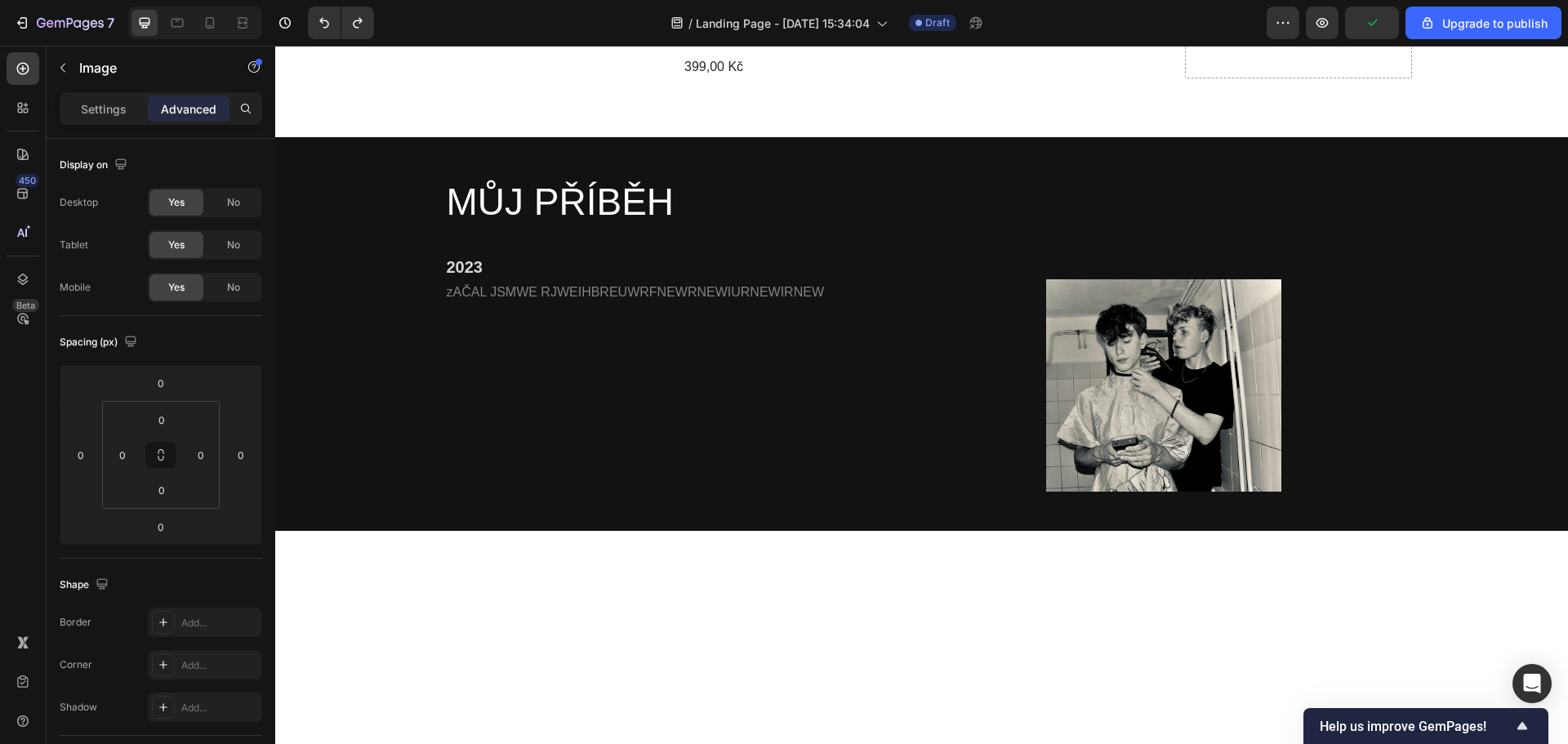
click at [1067, 300] on img at bounding box center [1163, 386] width 235 height 213
click at [1183, 296] on img at bounding box center [1163, 386] width 235 height 213
click at [1184, 296] on img at bounding box center [1163, 386] width 235 height 213
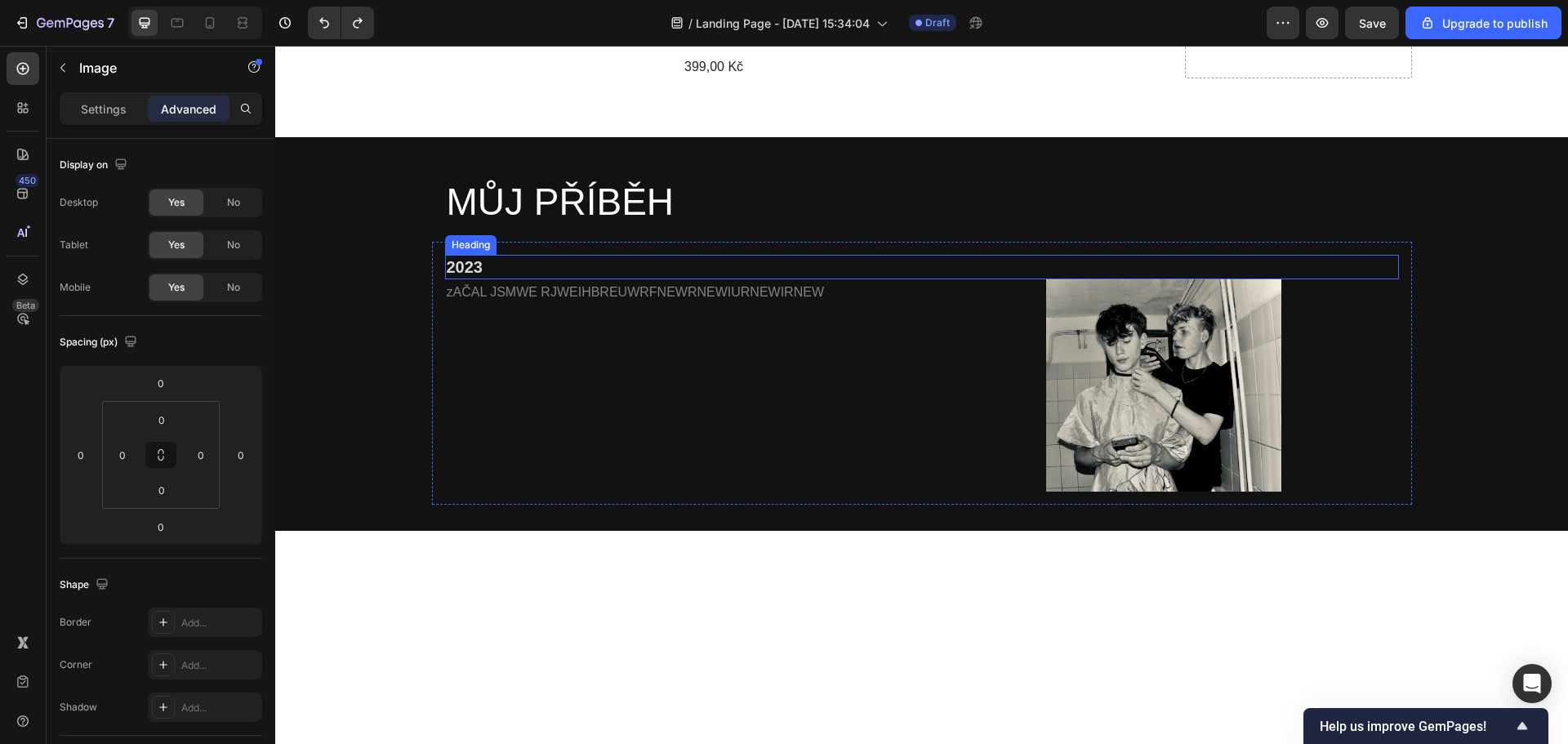
click at [830, 242] on div "2023 Heading zAČAL JSMWE RJWEIHBREUWRFNEWRNEWIURNEWIRNEW Text Block Image Row R…" at bounding box center [922, 373] width 980 height 264
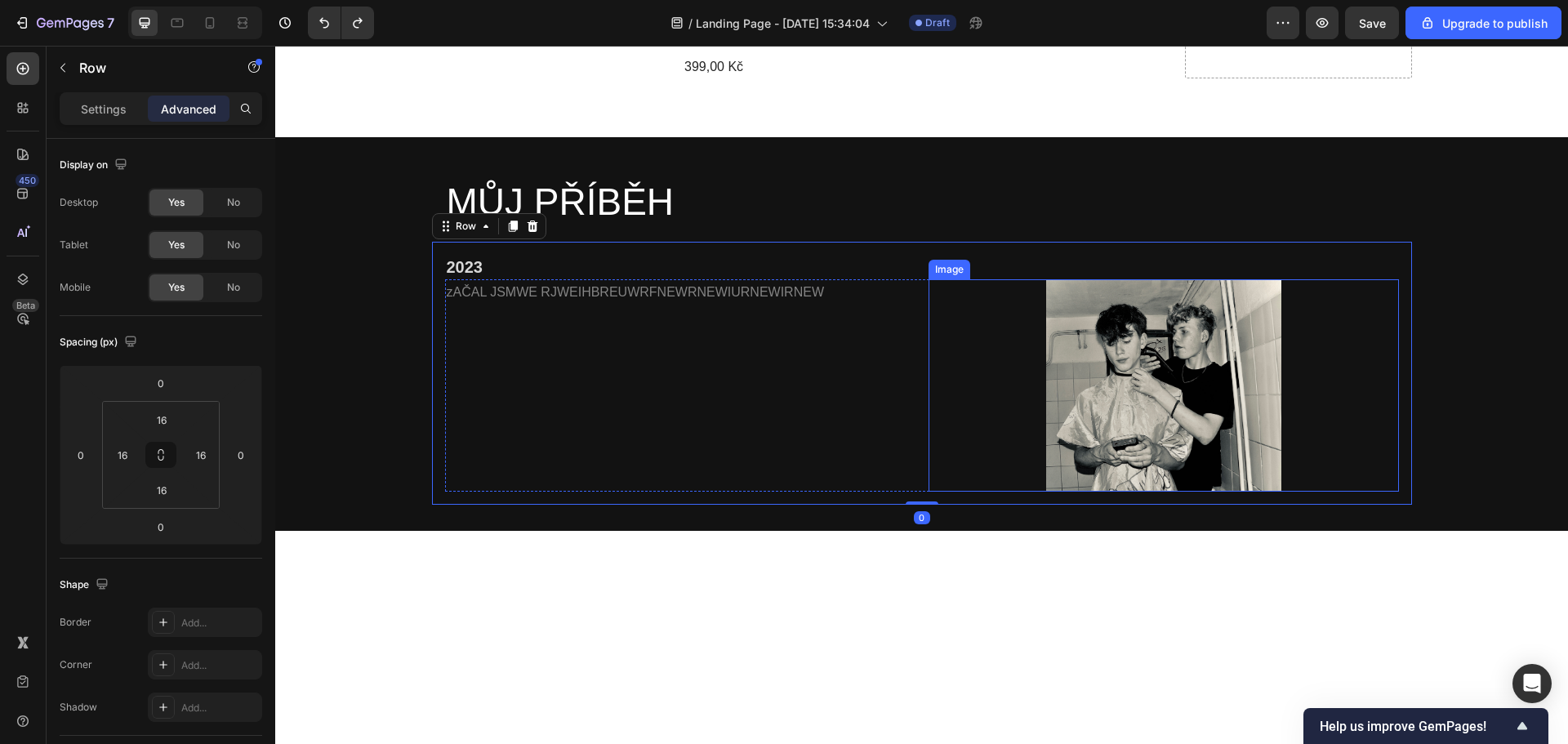
click at [1191, 311] on img at bounding box center [1163, 386] width 235 height 213
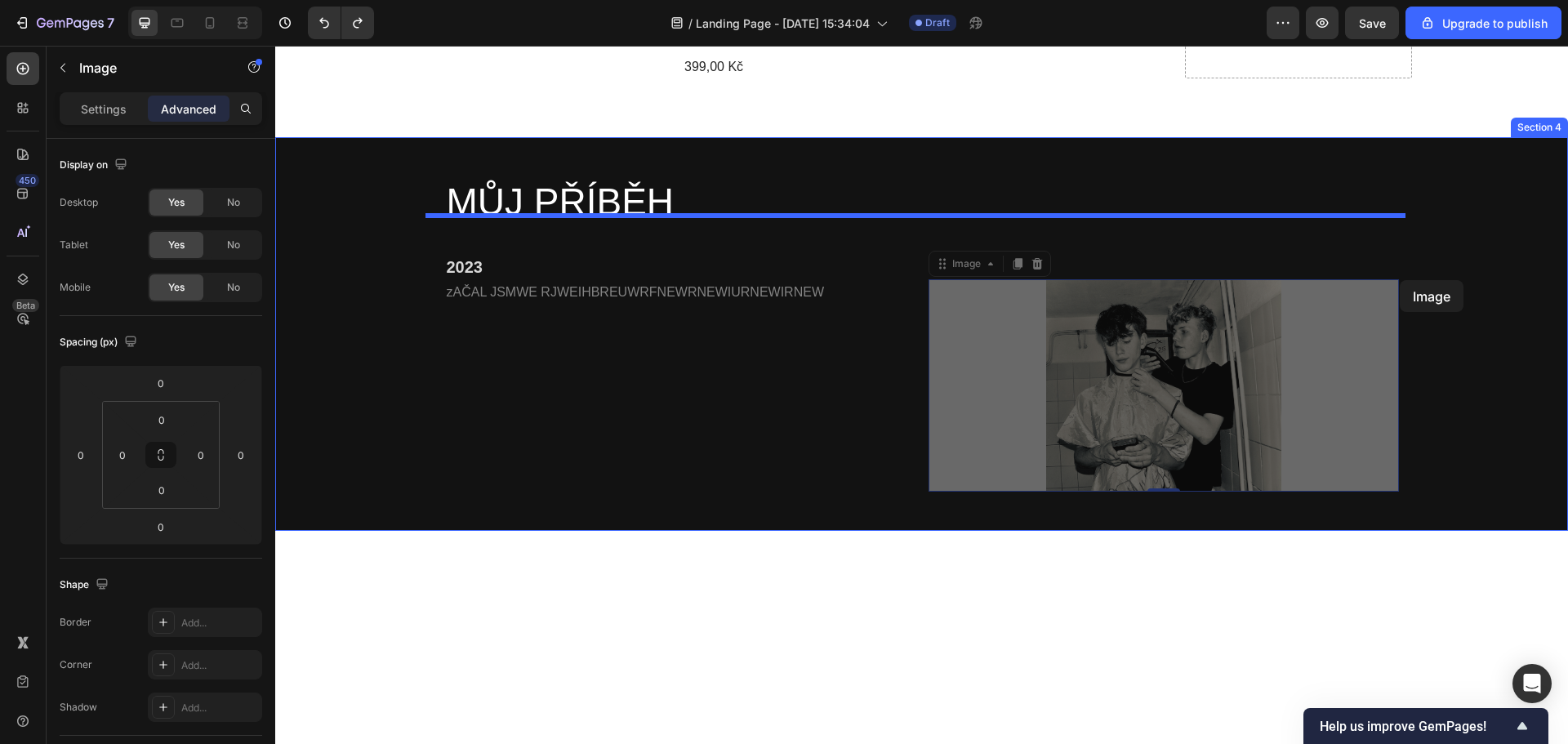
drag, startPoint x: 937, startPoint y: 239, endPoint x: 1399, endPoint y: 280, distance: 463.8
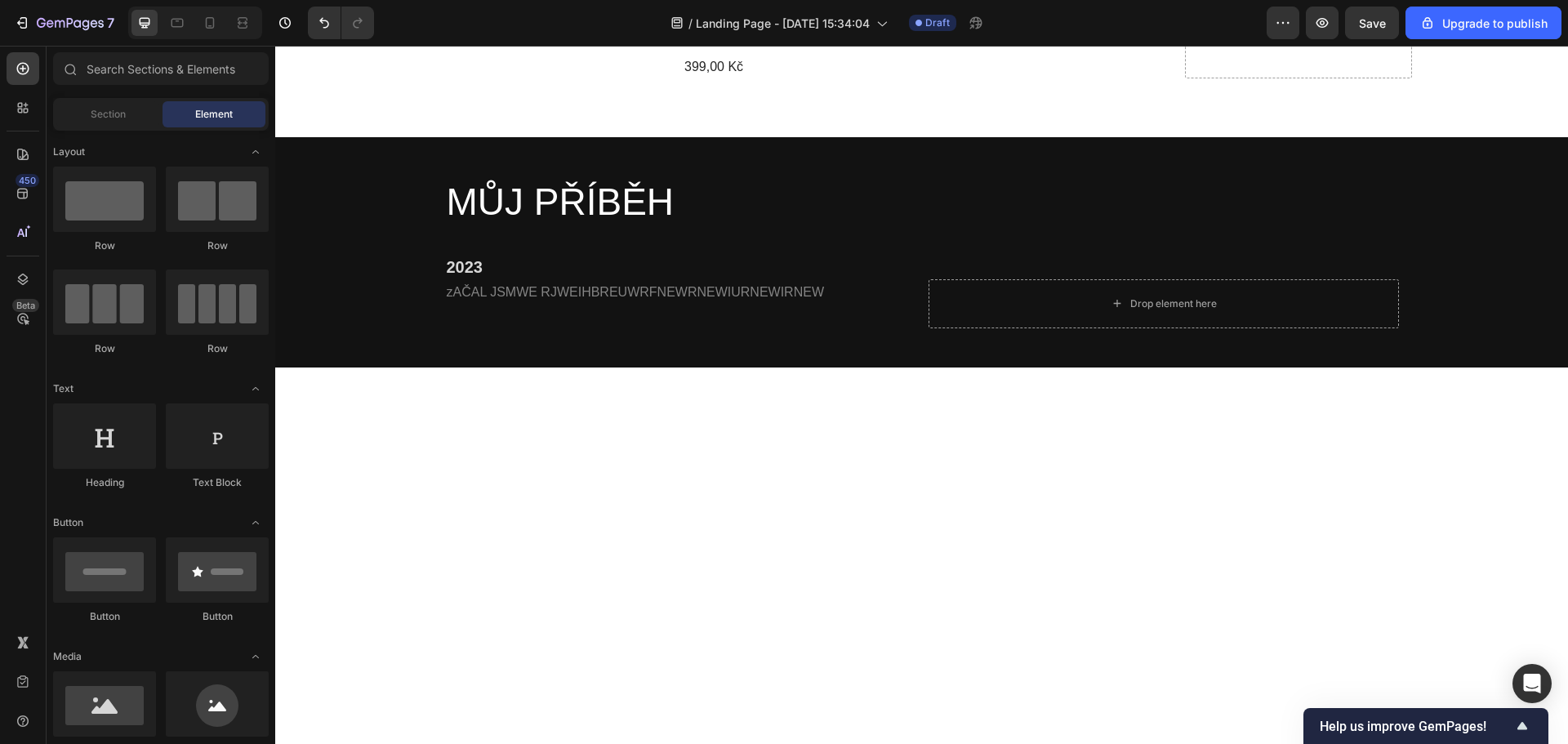
scroll to position [163, 0]
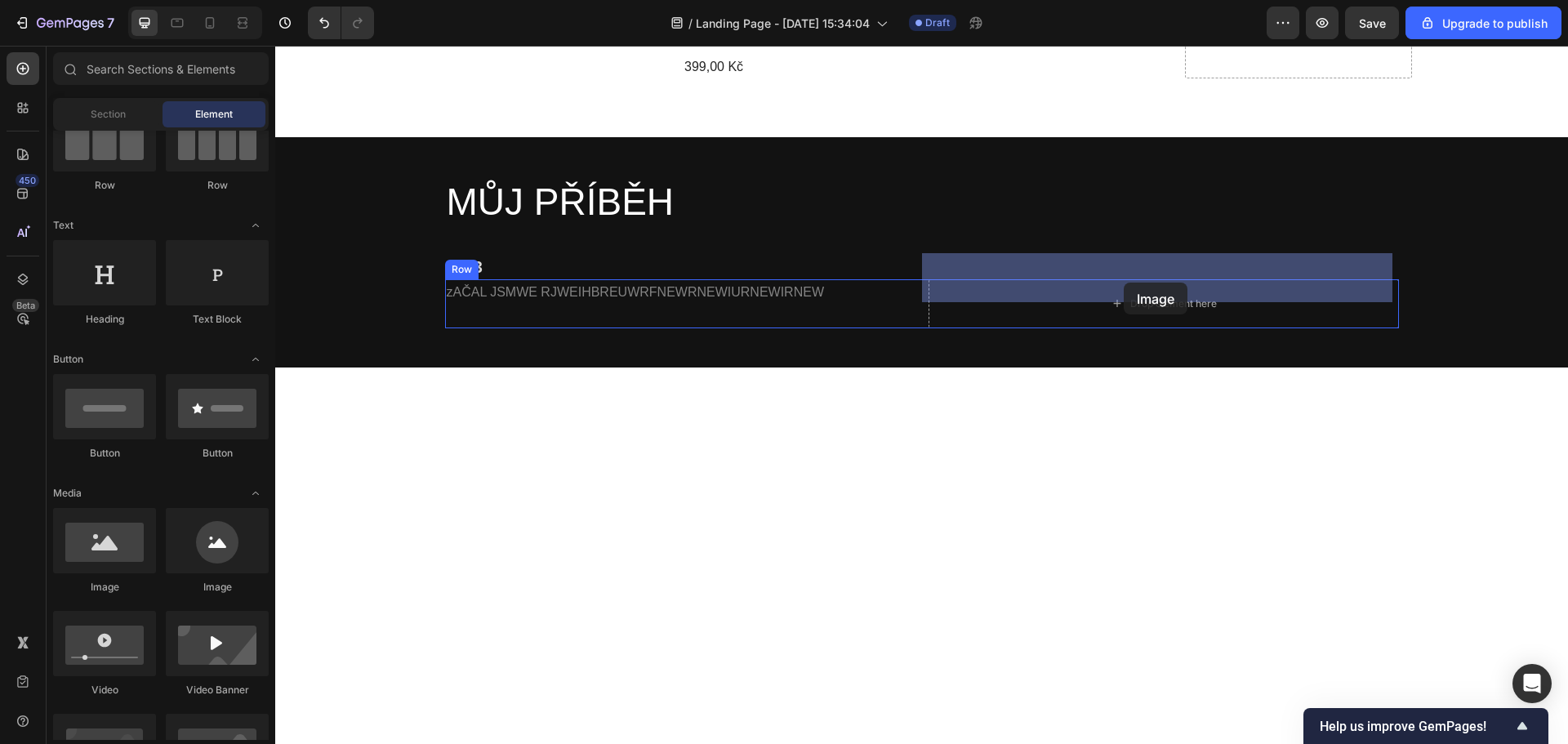
drag, startPoint x: 376, startPoint y: 590, endPoint x: 1124, endPoint y: 282, distance: 808.9
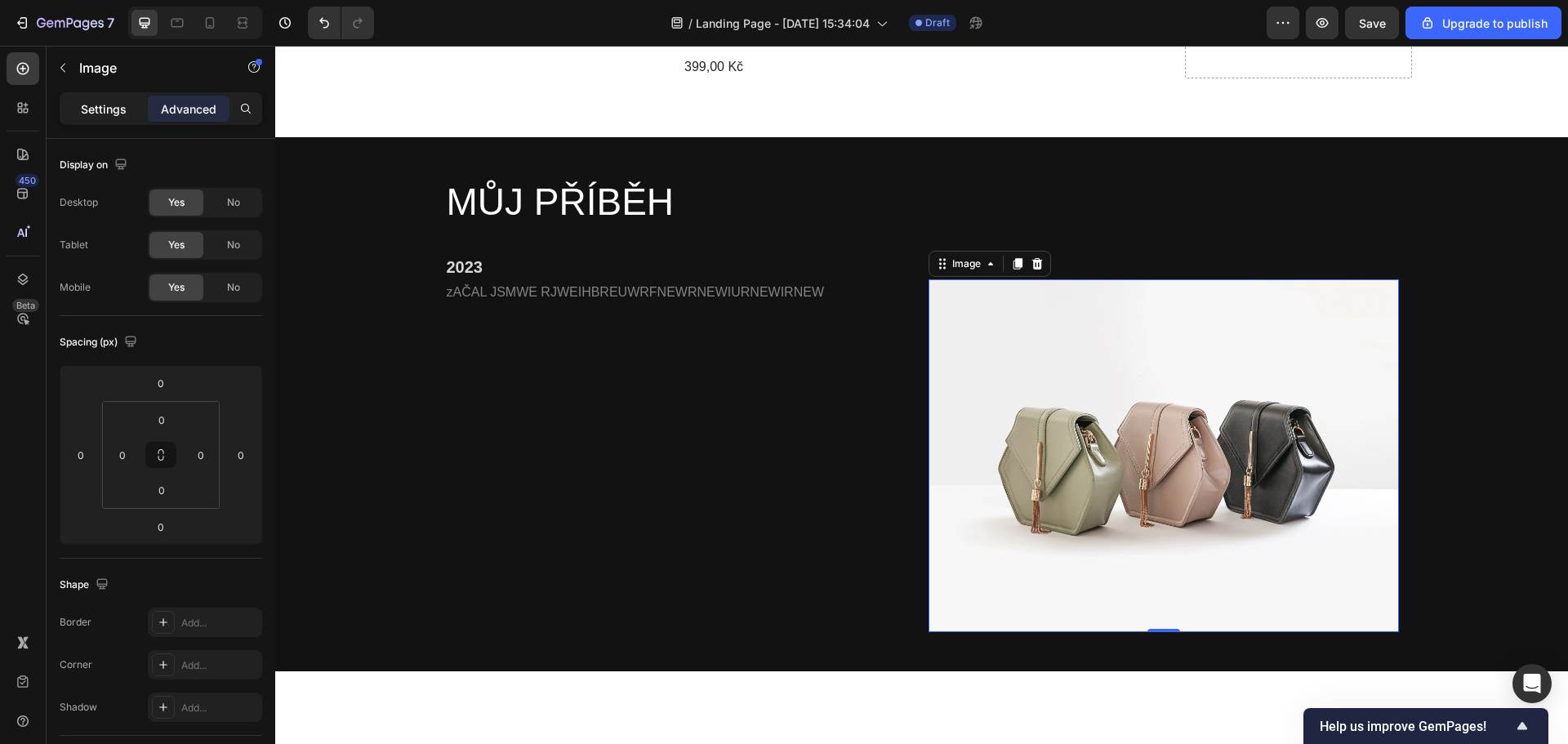
click at [120, 111] on p "Settings" at bounding box center [103, 110] width 46 height 17
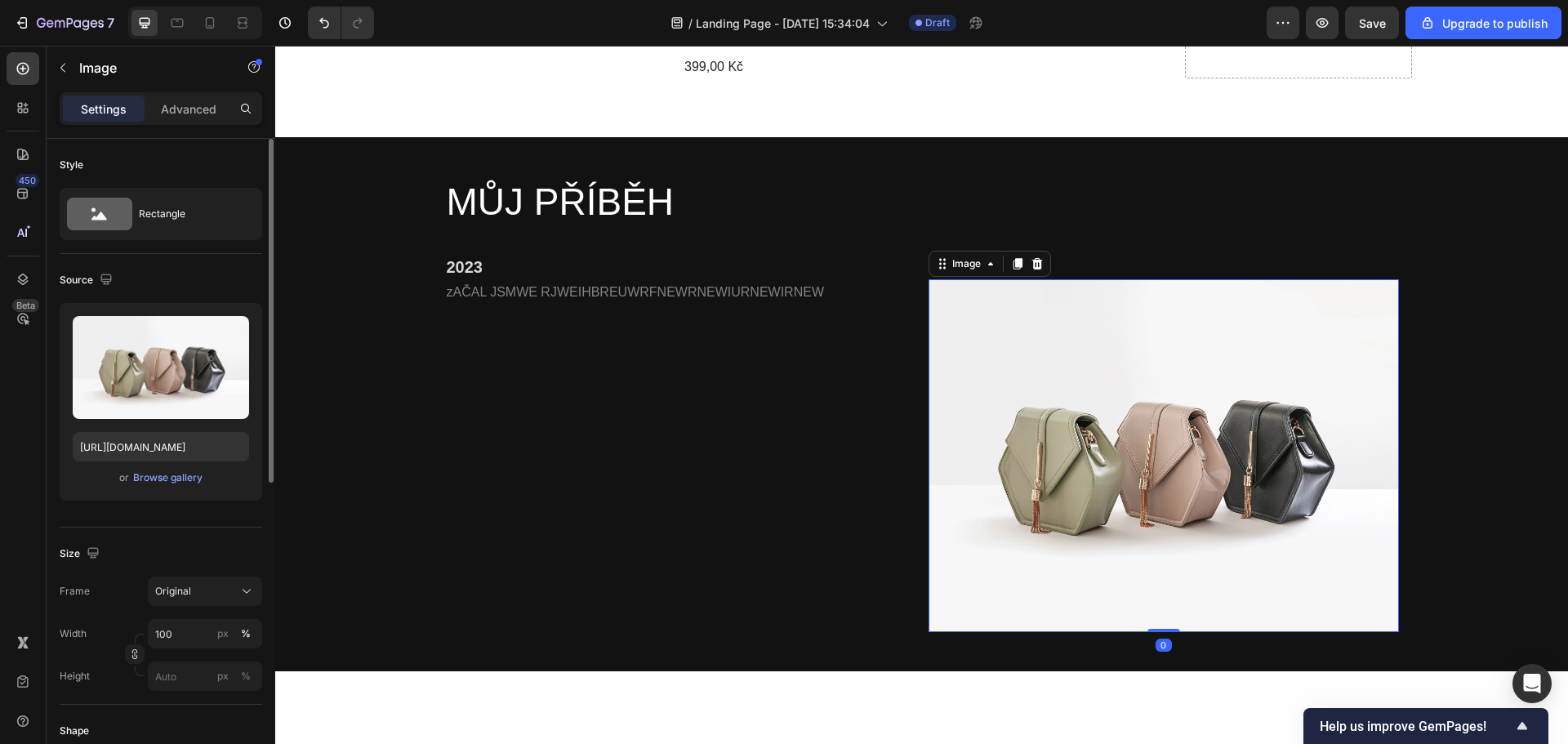
click at [175, 467] on div "Upload Image https://cdn.shopify.com/s/files/1/2005/9307/files/image_demo.jpg o…" at bounding box center [160, 402] width 203 height 198
click at [176, 478] on div "Browse gallery" at bounding box center [168, 477] width 70 height 15
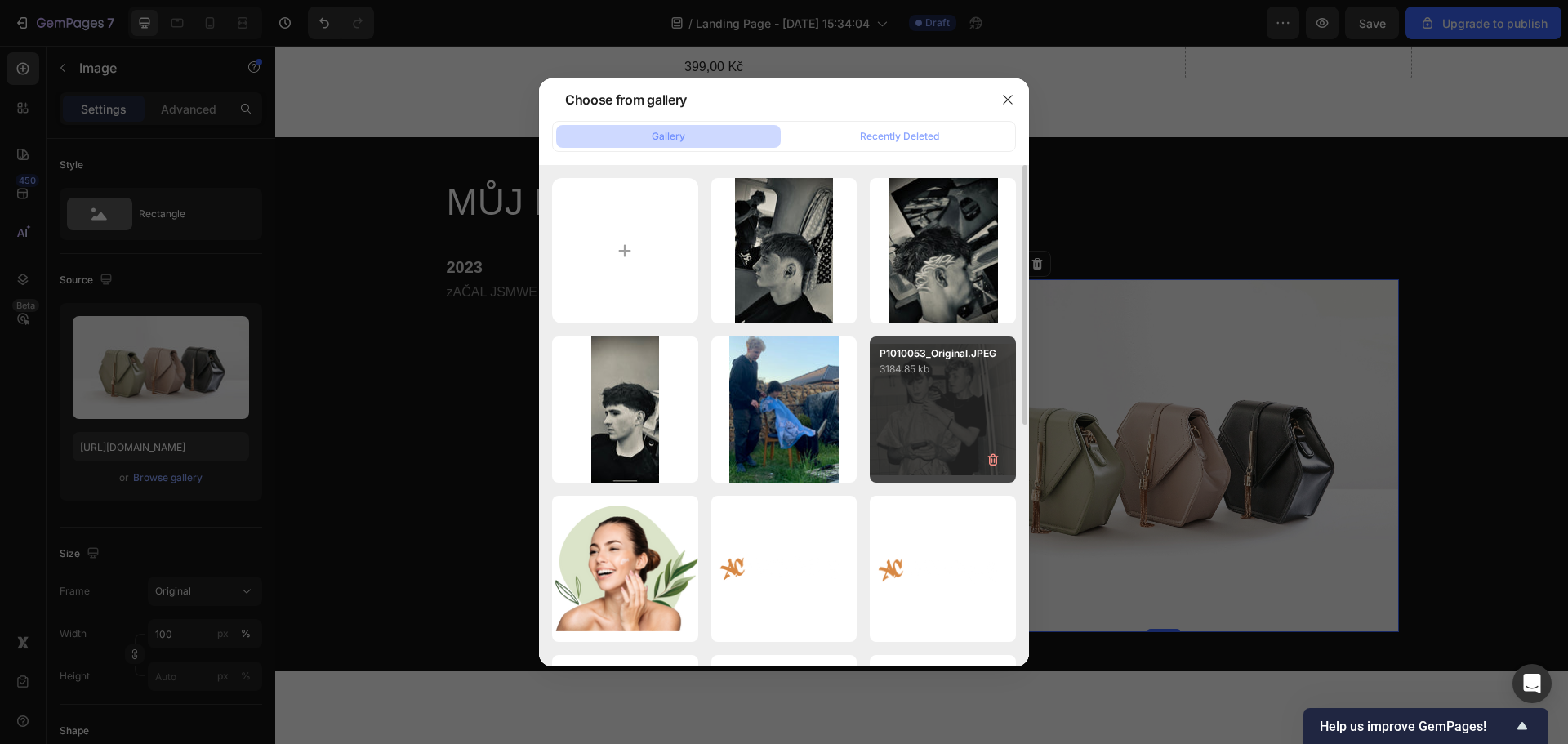
click at [993, 391] on div "P1010053_Original.JPEG 3184.85 kb" at bounding box center [942, 409] width 147 height 146
type input "[URL][DOMAIN_NAME]"
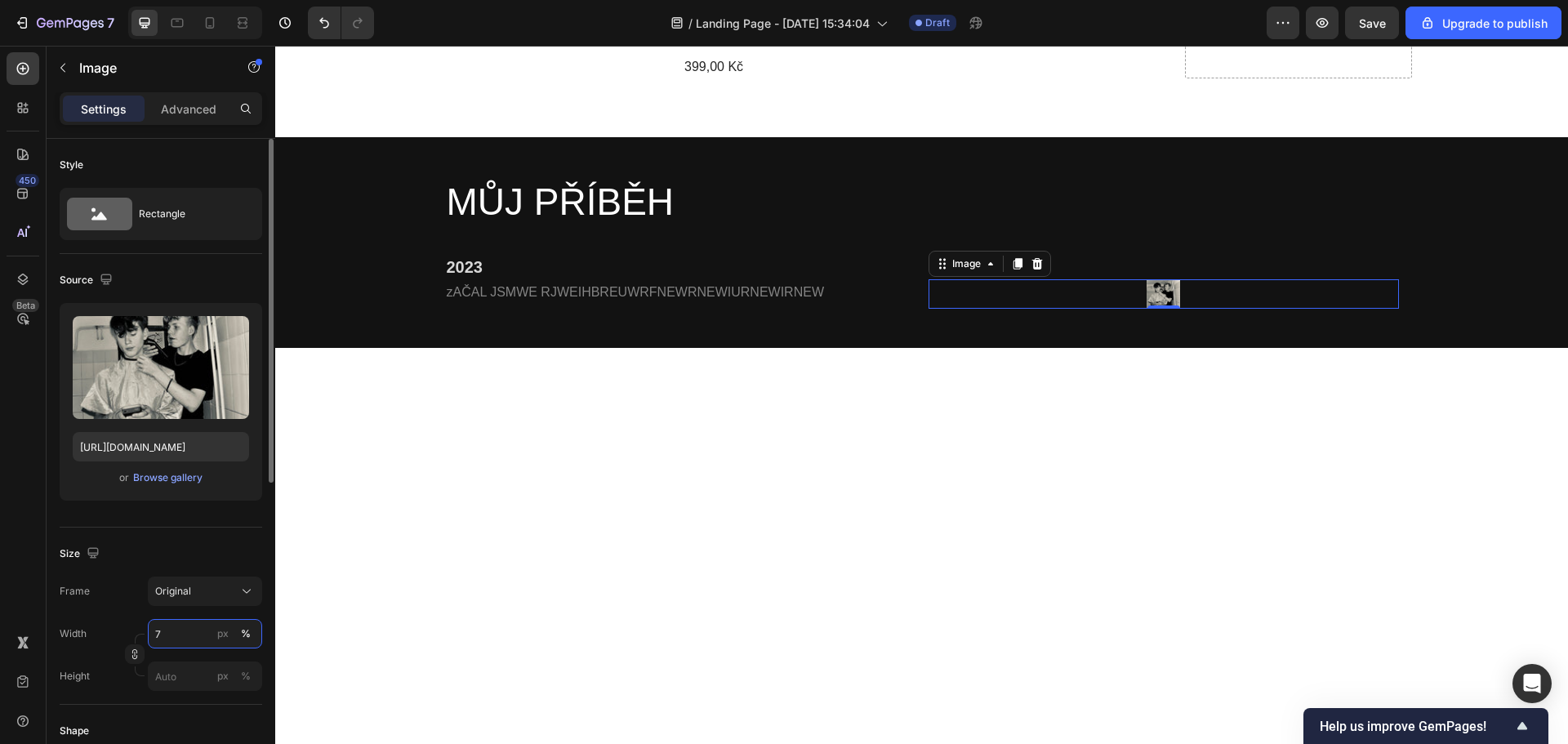
type input "70"
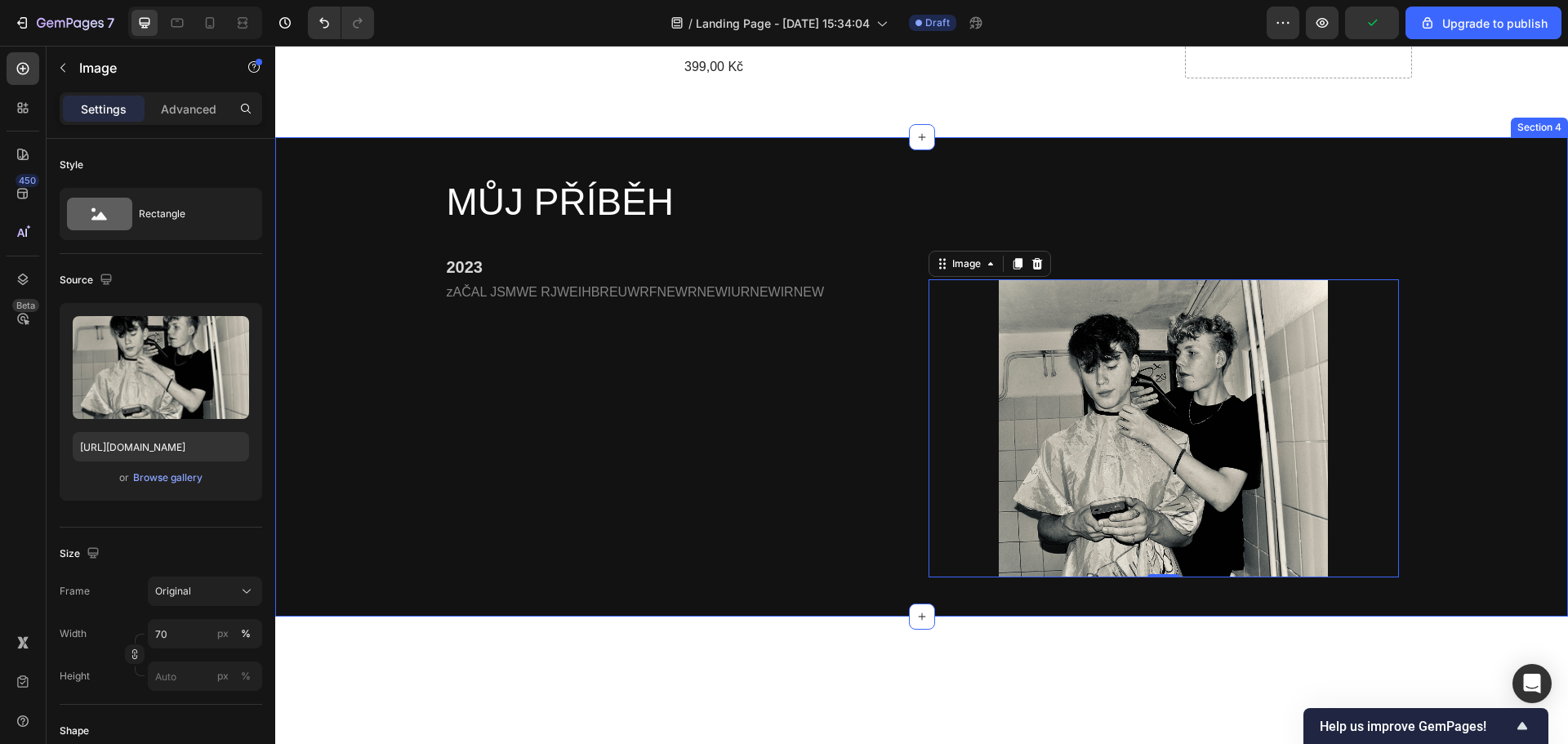
click at [503, 516] on div "zAČAL JSMWE RJWEIHBREUWRFNEWRNEWIURNEWIRNEW Text Block" at bounding box center [680, 428] width 471 height 298
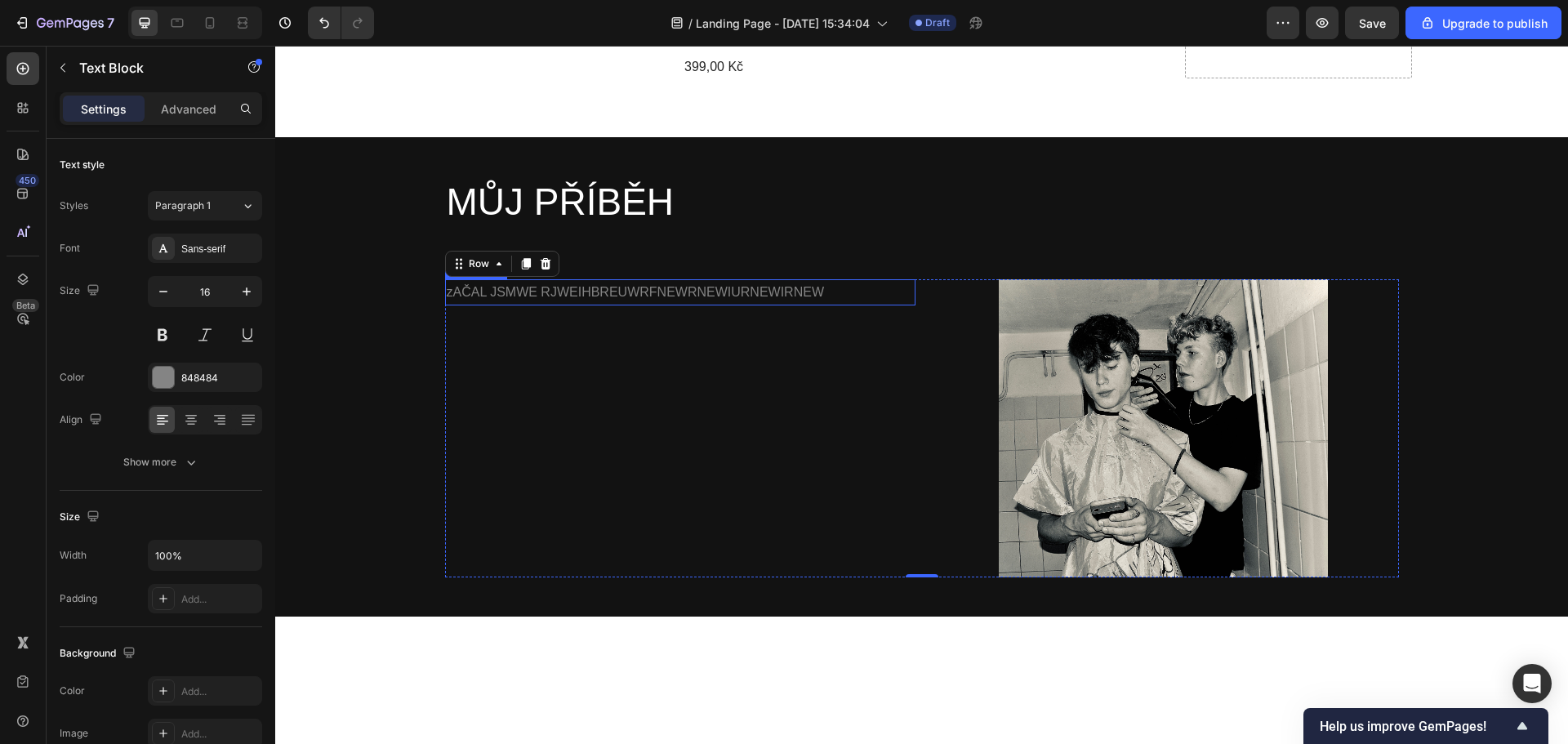
click at [461, 280] on p "zAČAL JSMWE RJWEIHBREUWRFNEWRNEWIURNEWIRNEW" at bounding box center [679, 292] width 467 height 23
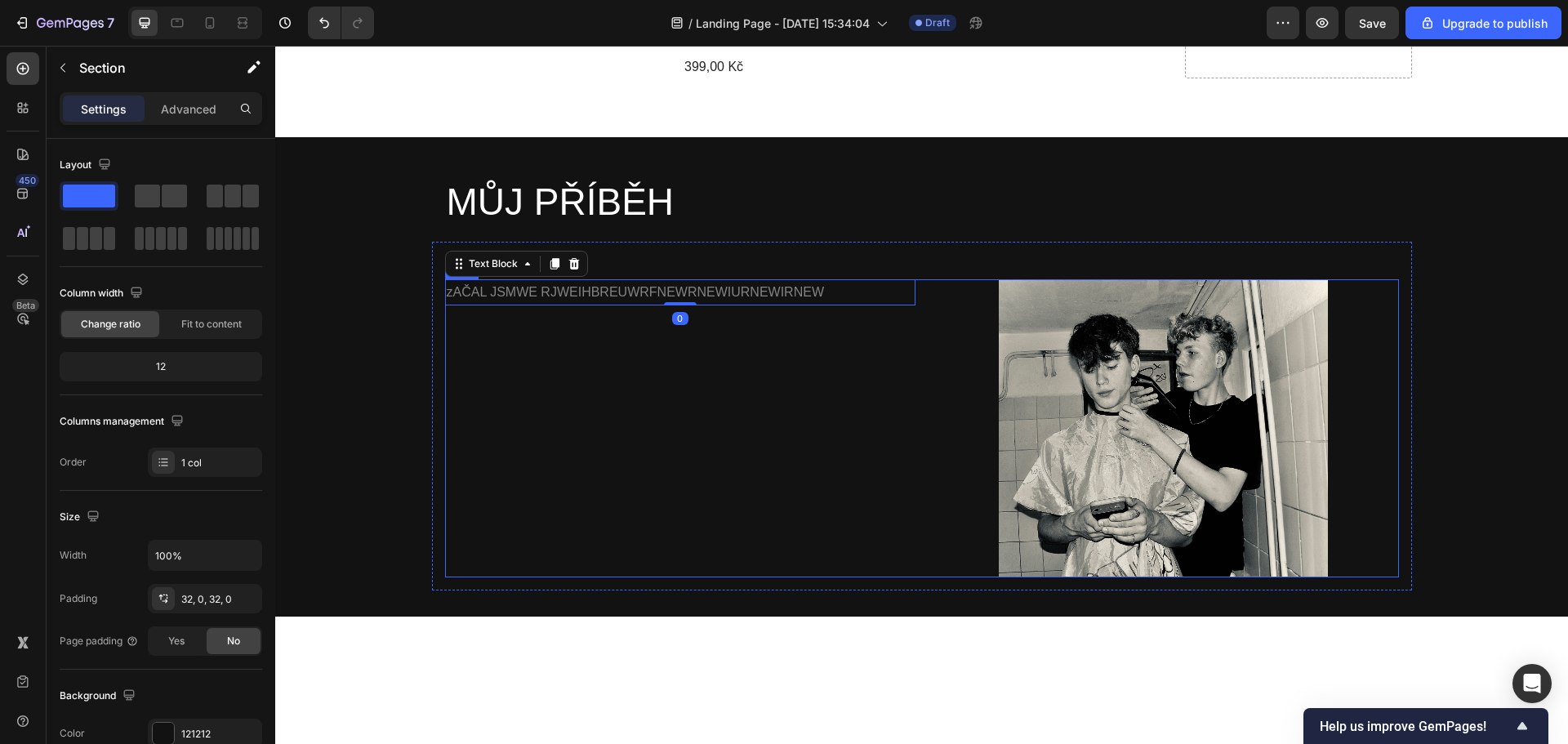
click at [388, 337] on div "MŮJ PŘÍBĚH Heading Row 2023 Heading zAČAL JSMWE RJWEIHBREUWRFNEWRNEWIURNEWIRNEW…" at bounding box center [922, 376] width 1292 height 427
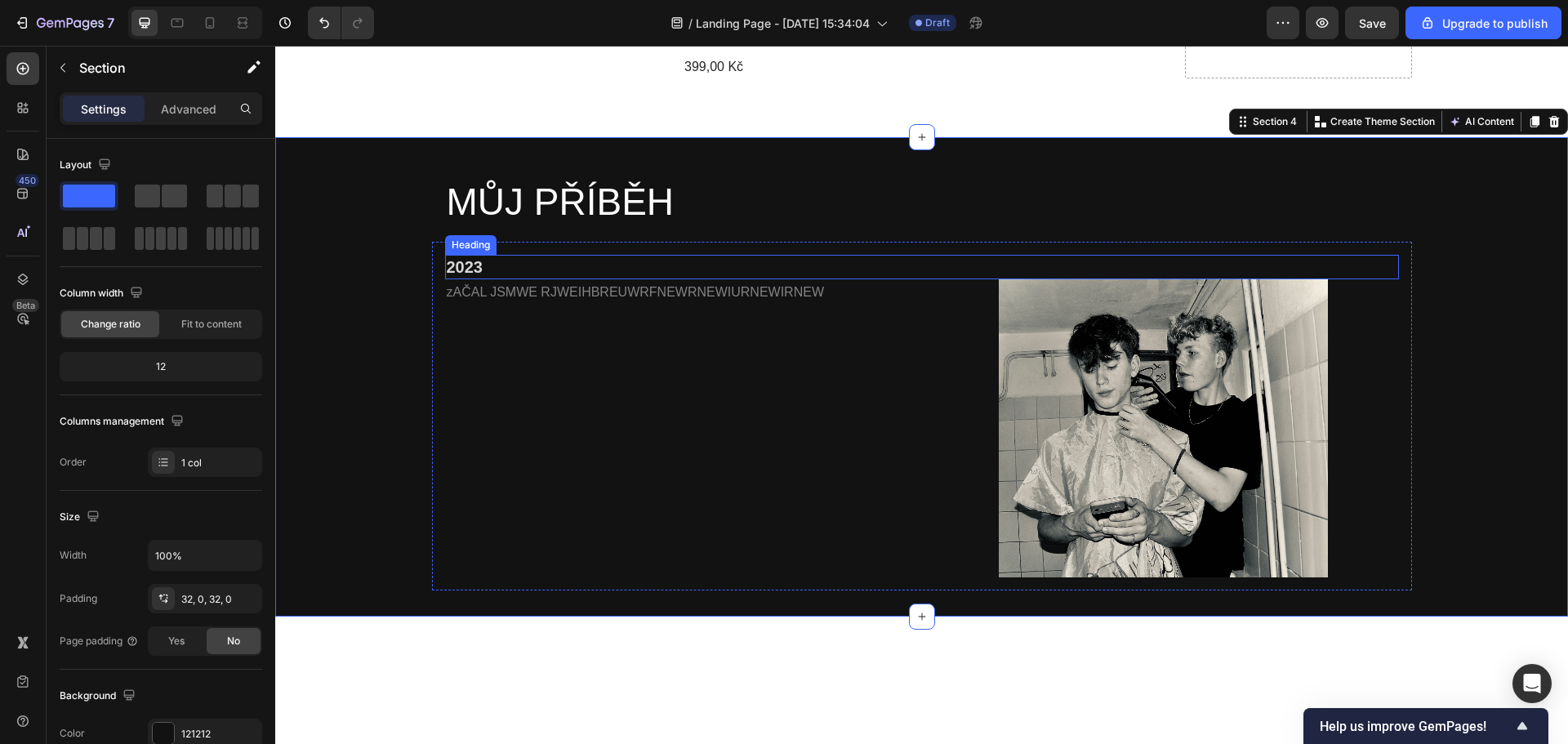
click at [452, 242] on div "2023 Heading zAČAL JSMWE RJWEIHBREUWRFNEWRNEWIURNEWIRNEW Text Block Image Row R…" at bounding box center [922, 415] width 980 height 348
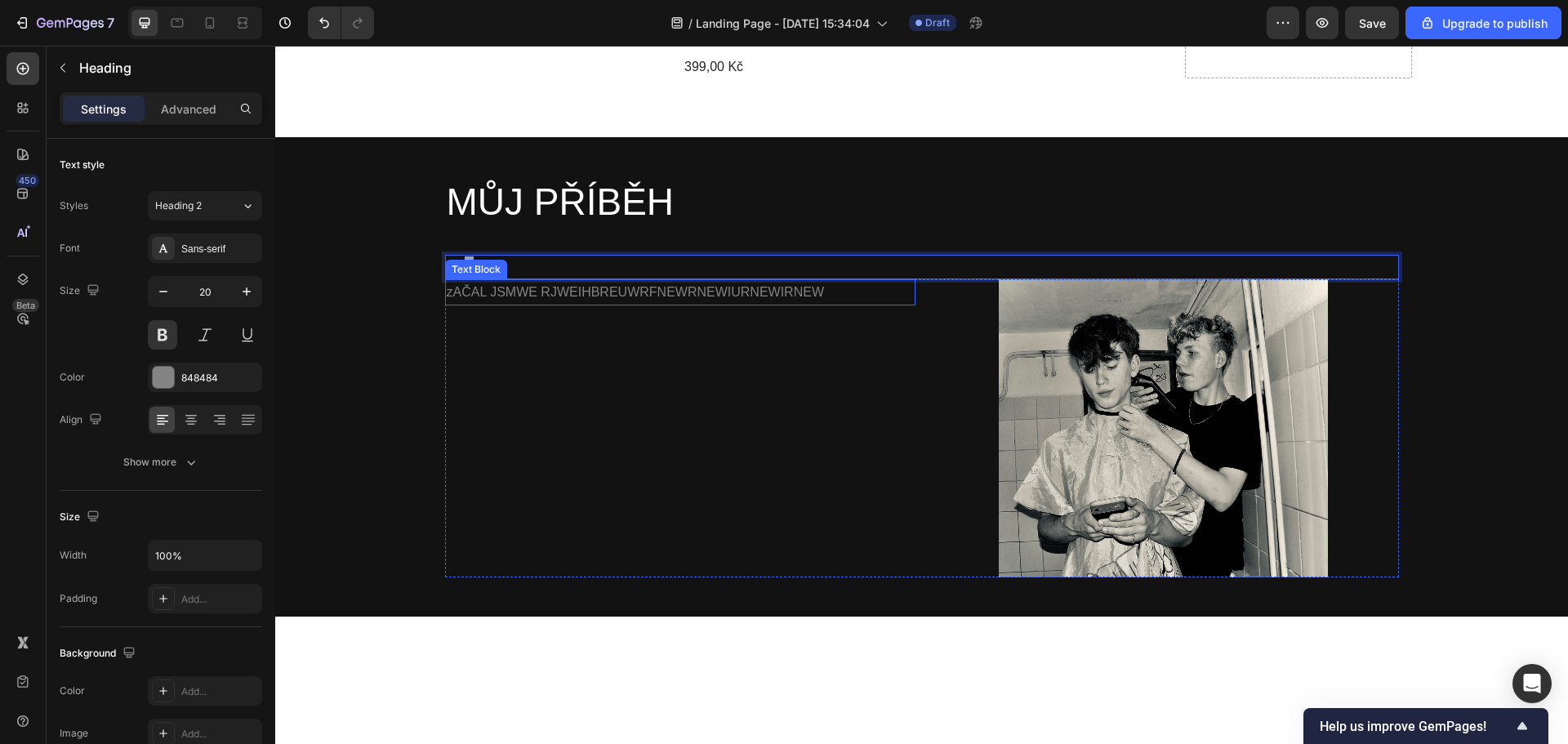
drag, startPoint x: 458, startPoint y: 239, endPoint x: 464, endPoint y: 259, distance: 20.9
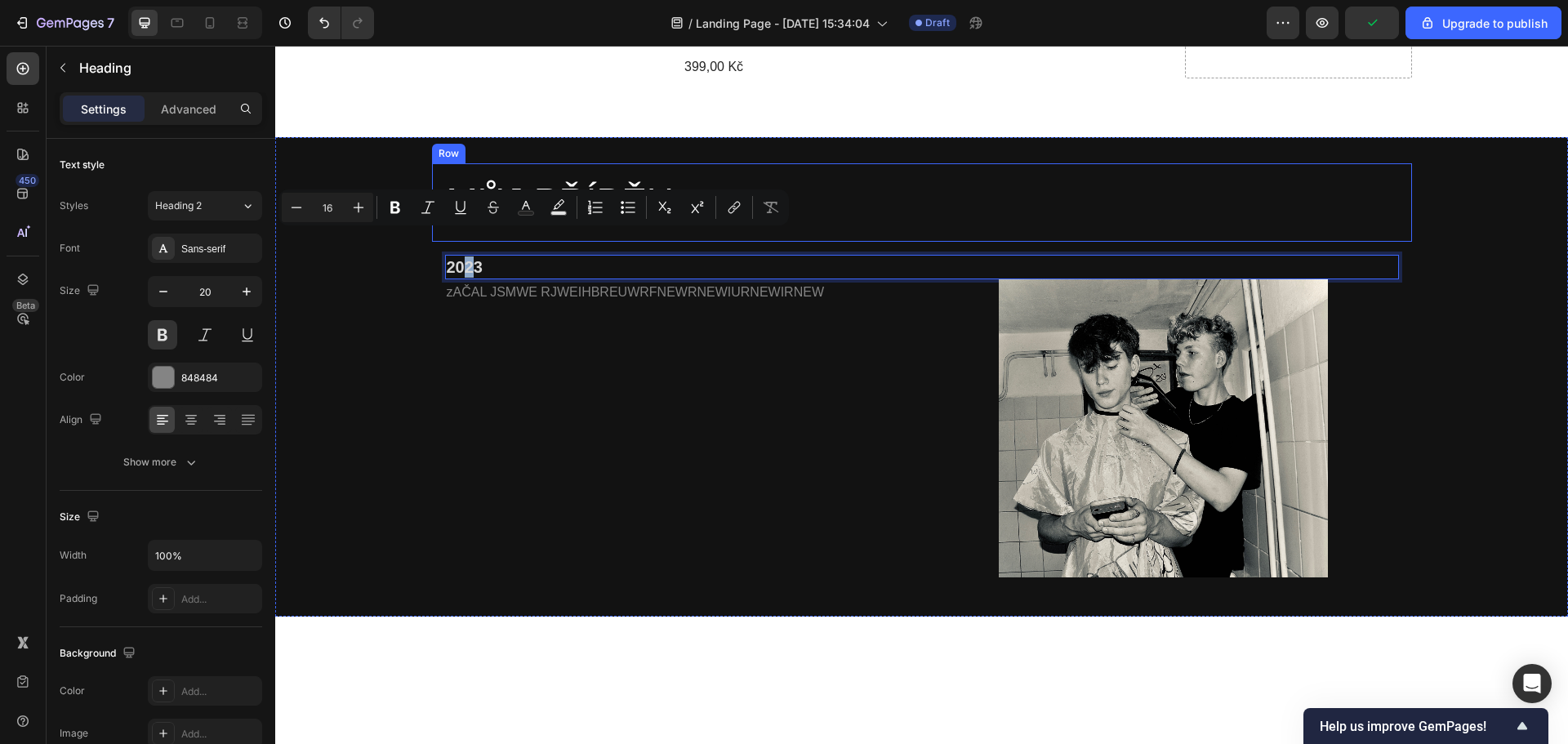
click at [800, 163] on div "MŮJ PŘÍBĚH Heading Row" at bounding box center [922, 202] width 980 height 79
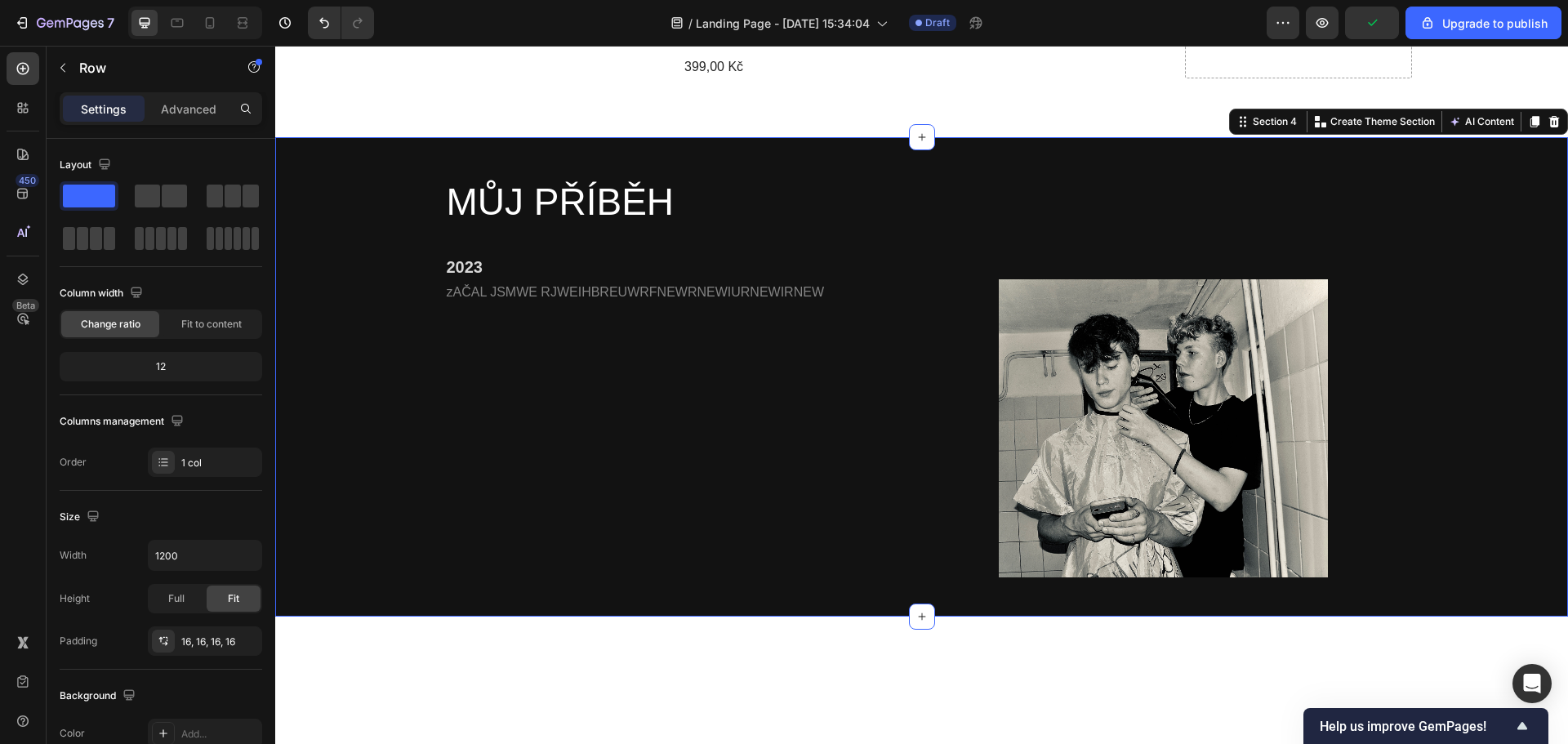
click at [374, 265] on div "MŮJ PŘÍBĚH Heading Row 2023 Heading zAČAL JSMWE RJWEIHBREUWRFNEWRNEWIURNEWIRNEW…" at bounding box center [922, 376] width 1292 height 427
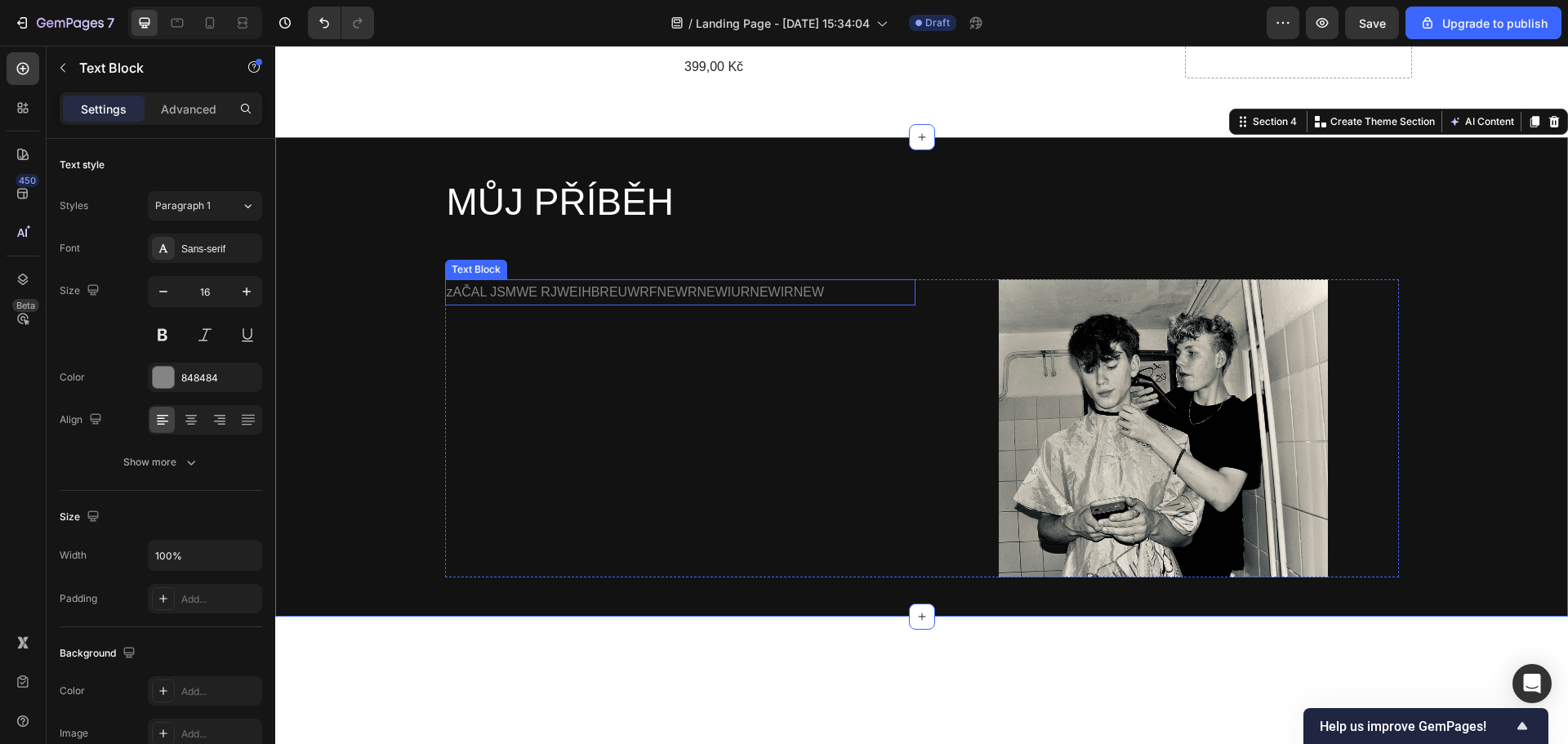
click at [826, 280] on p "zAČAL JSMWE RJWEIHBREUWRFNEWRNEWIURNEWIRNEW" at bounding box center [679, 292] width 467 height 23
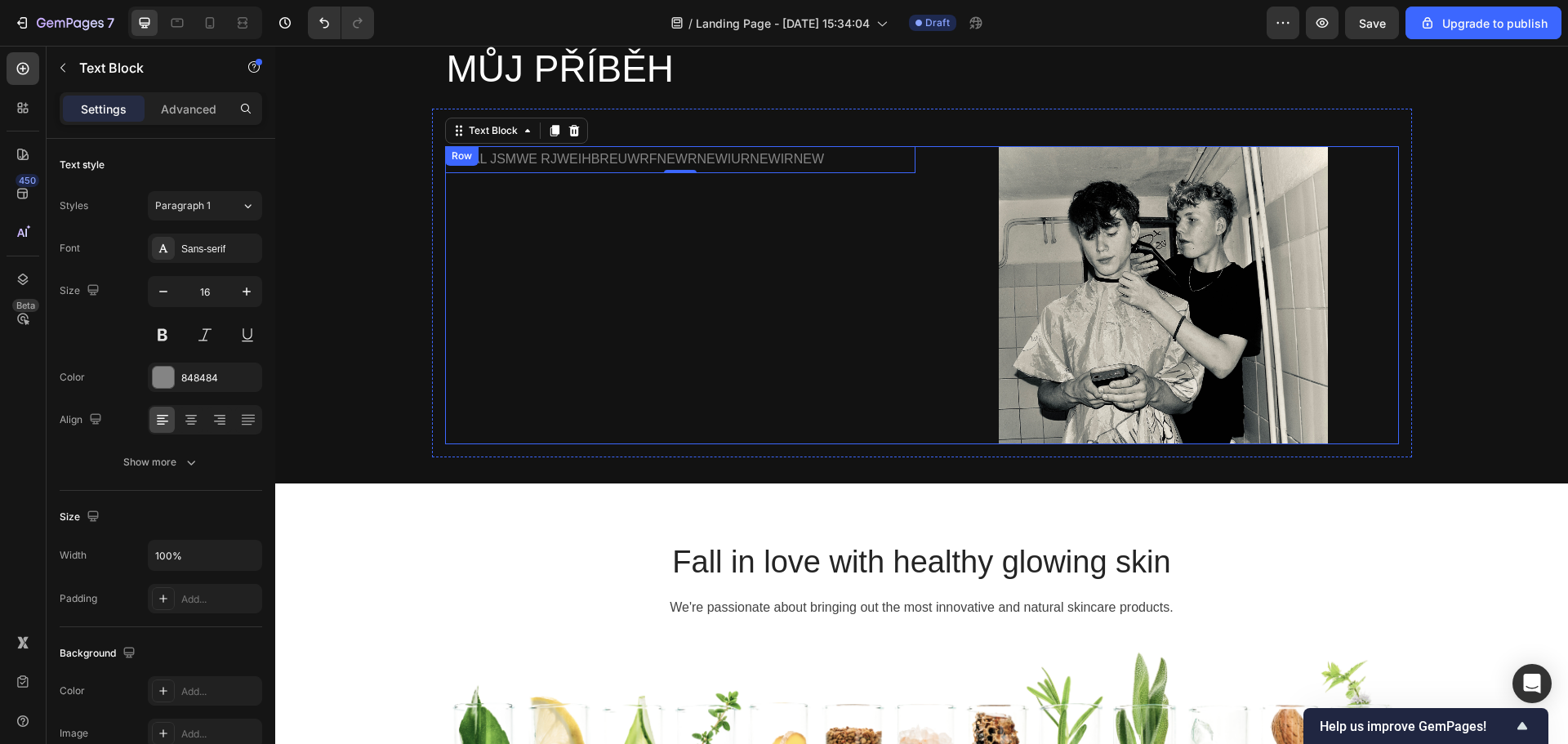
scroll to position [793, 0]
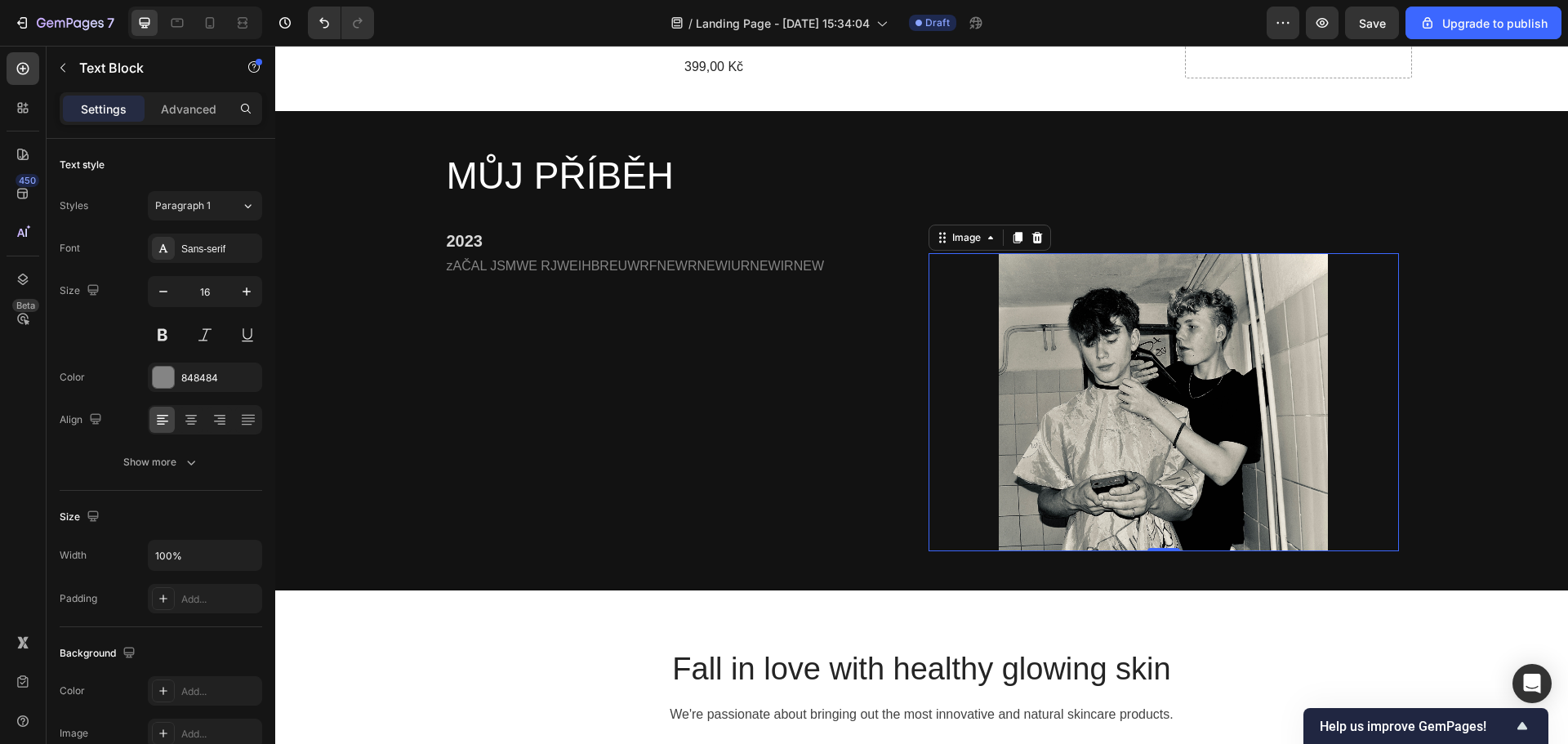
click at [1069, 420] on img at bounding box center [1162, 402] width 329 height 298
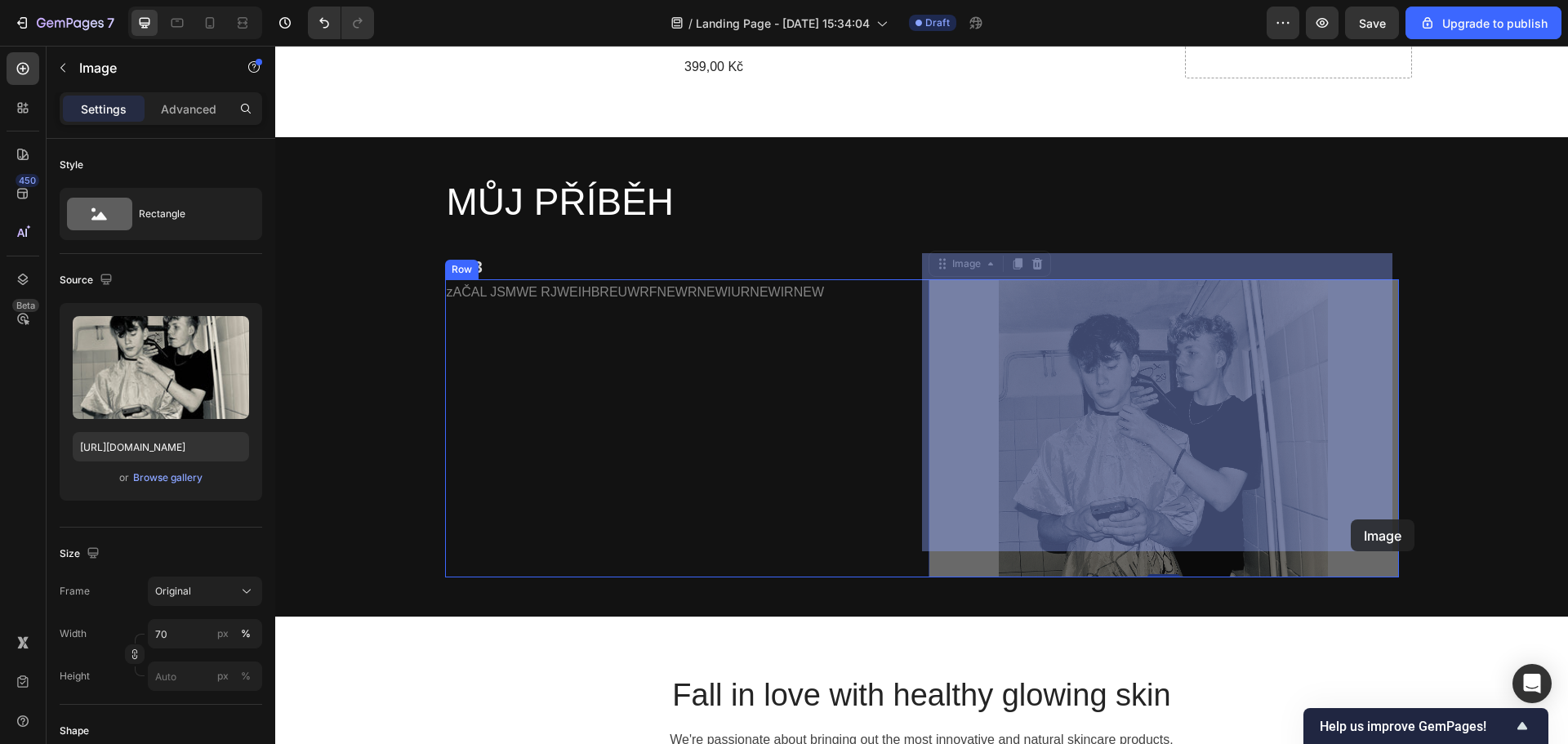
drag, startPoint x: 1391, startPoint y: 548, endPoint x: 1350, endPoint y: 518, distance: 50.8
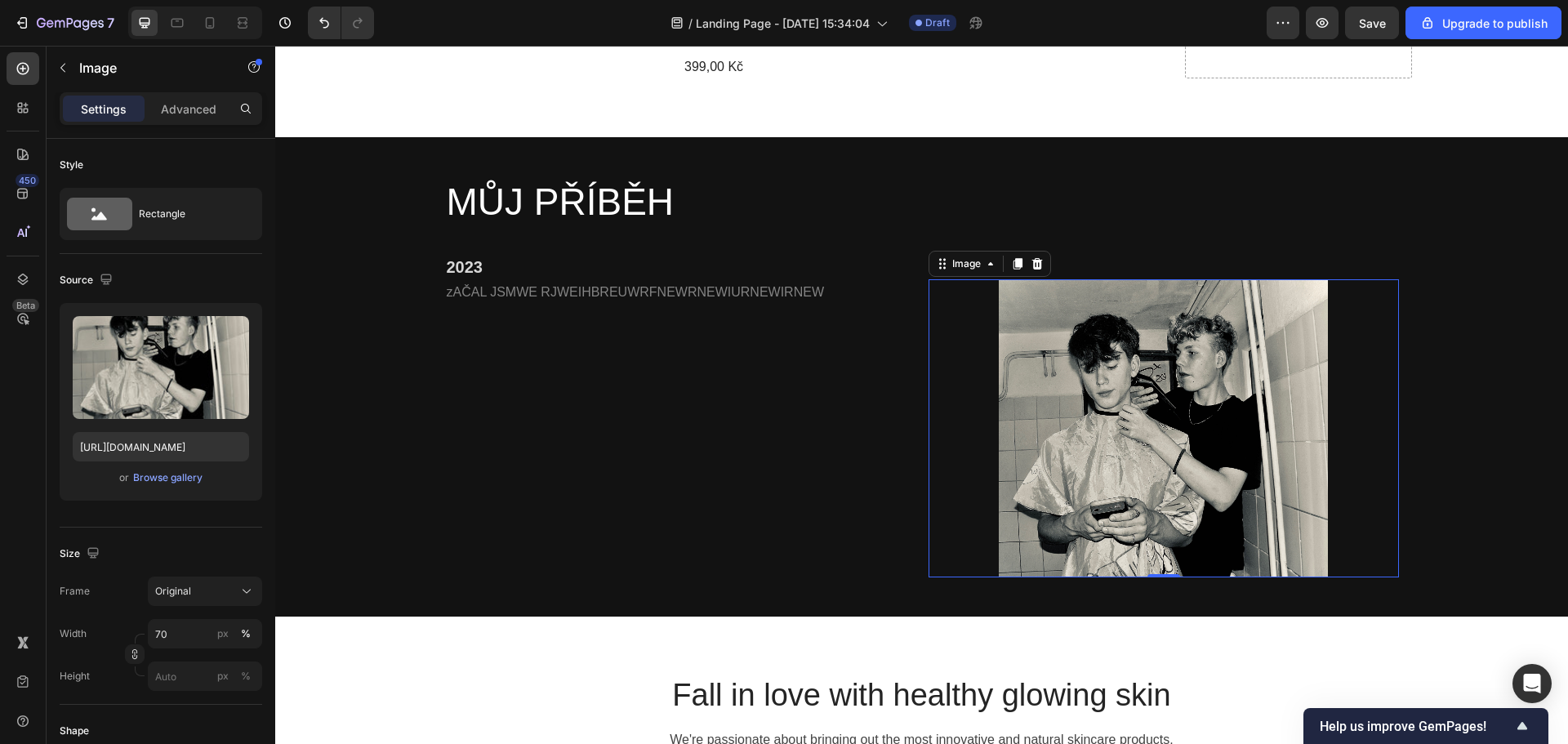
click at [1152, 382] on img at bounding box center [1162, 428] width 329 height 298
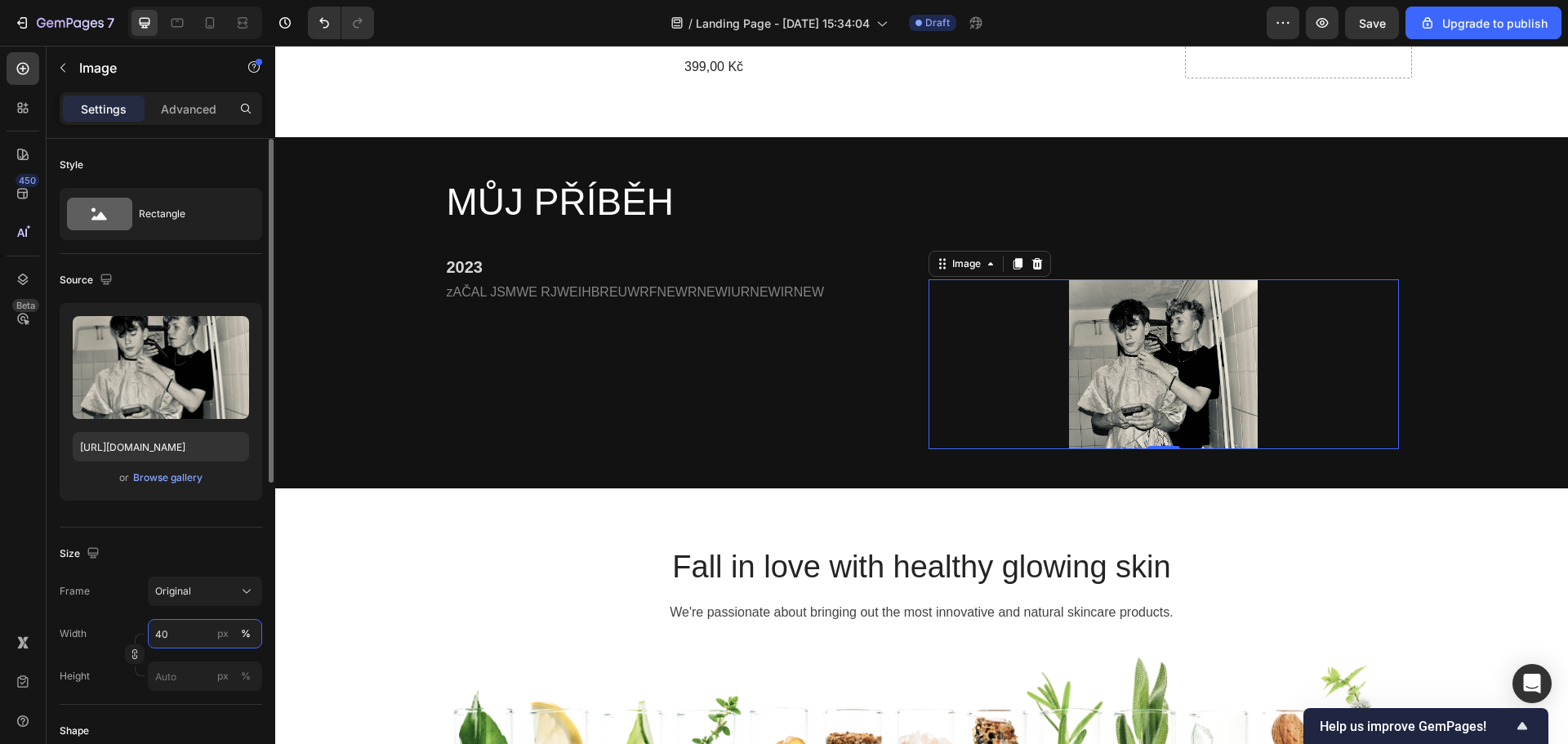
type input "4"
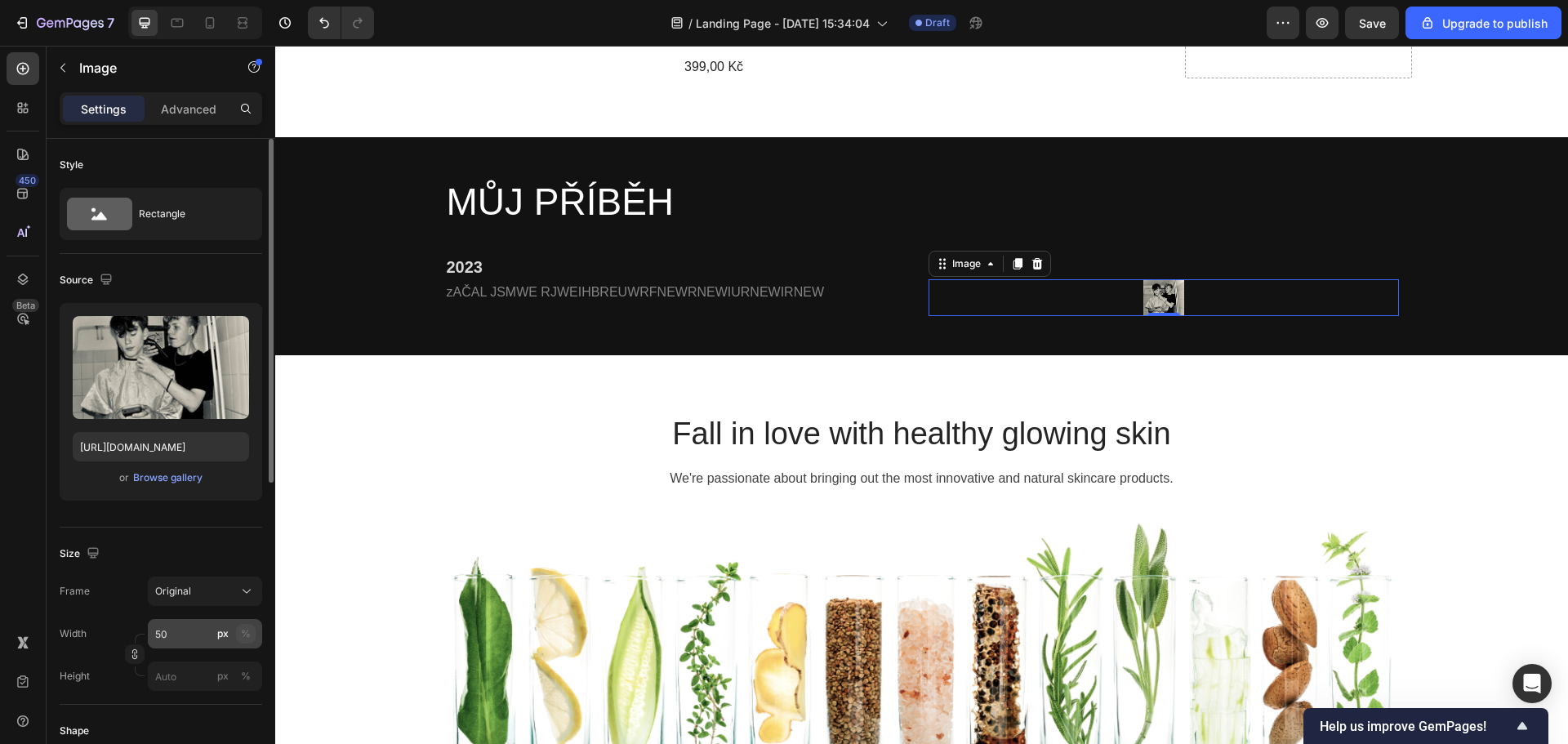
click at [246, 629] on div "%" at bounding box center [245, 632] width 10 height 15
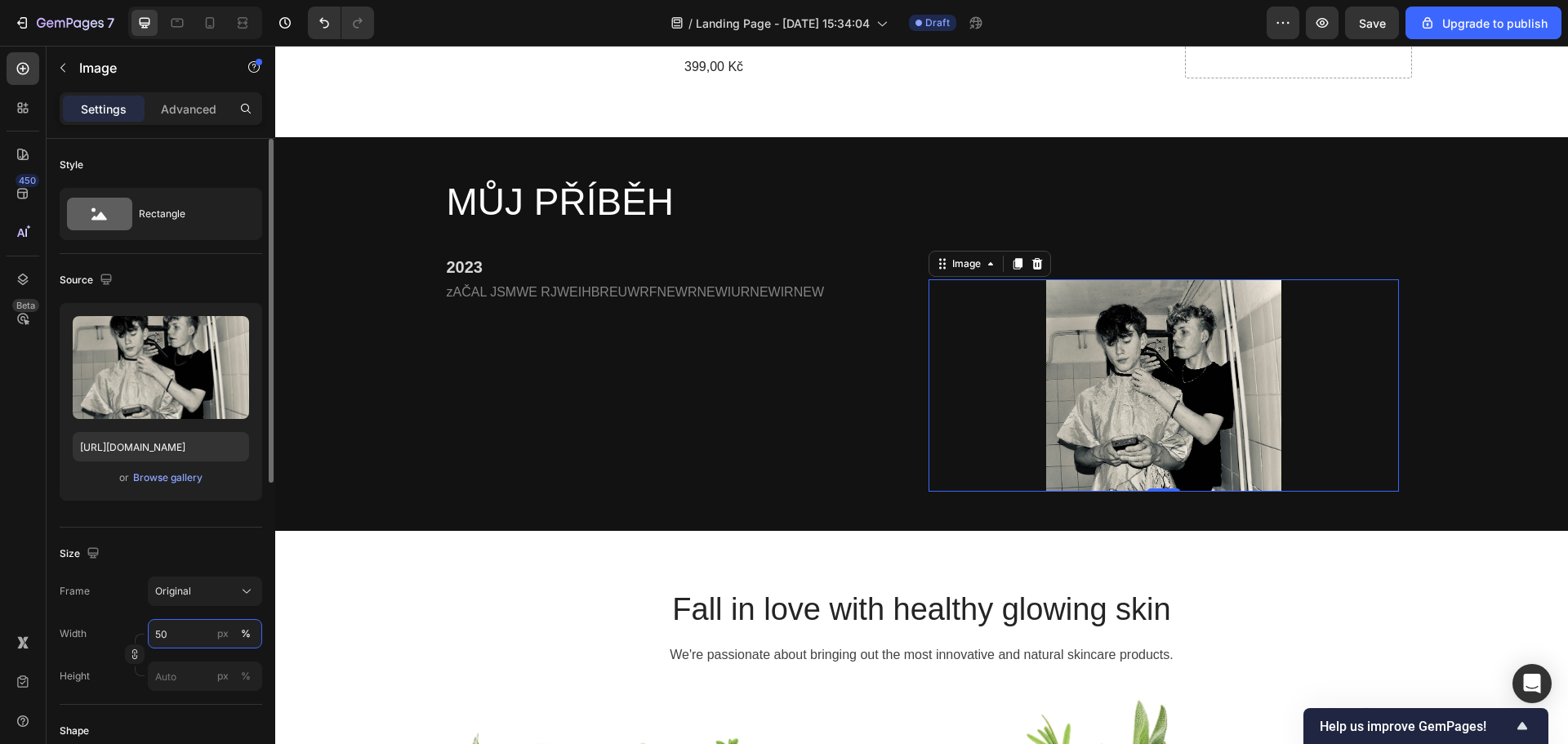
click at [194, 637] on input "50" at bounding box center [205, 633] width 114 height 29
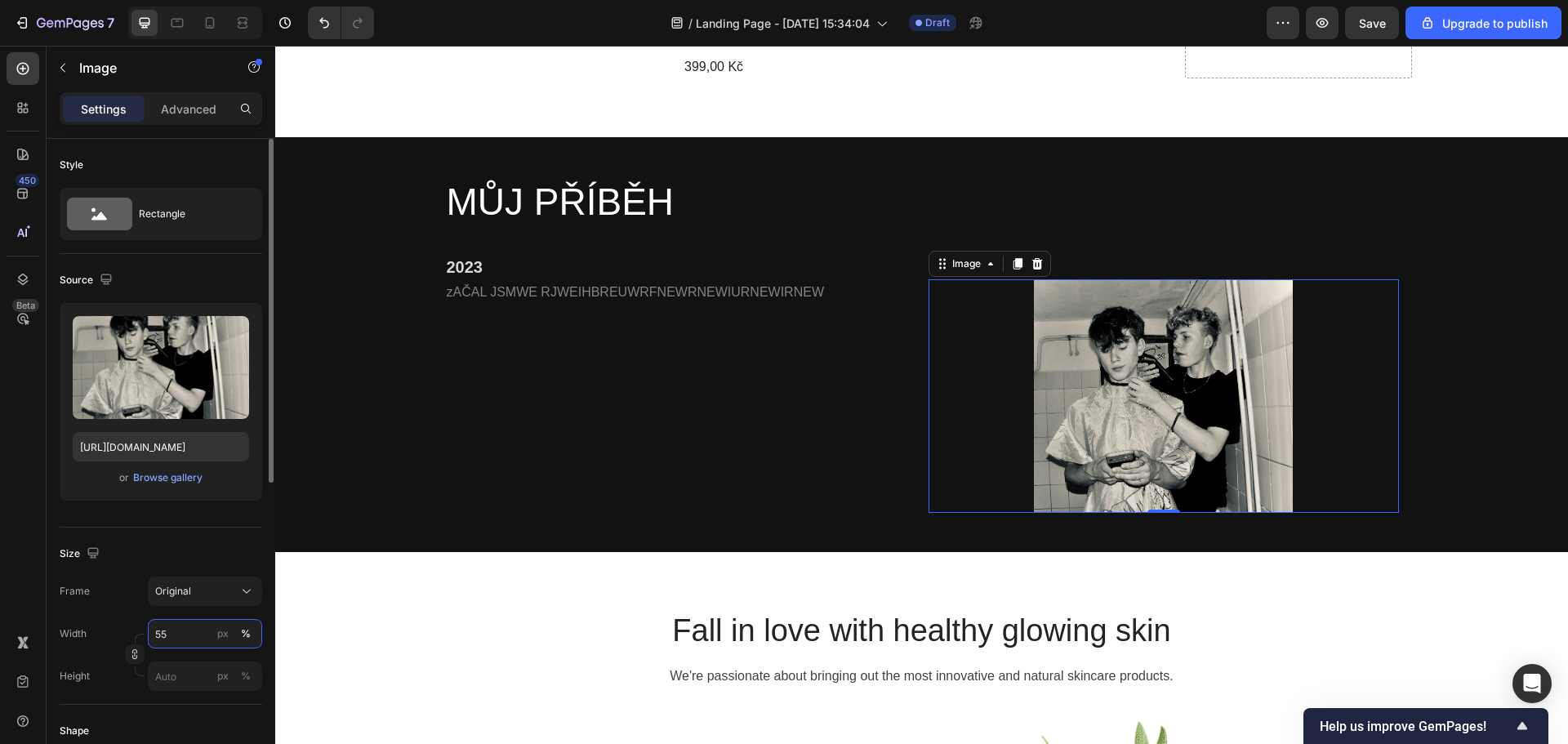
type input "5"
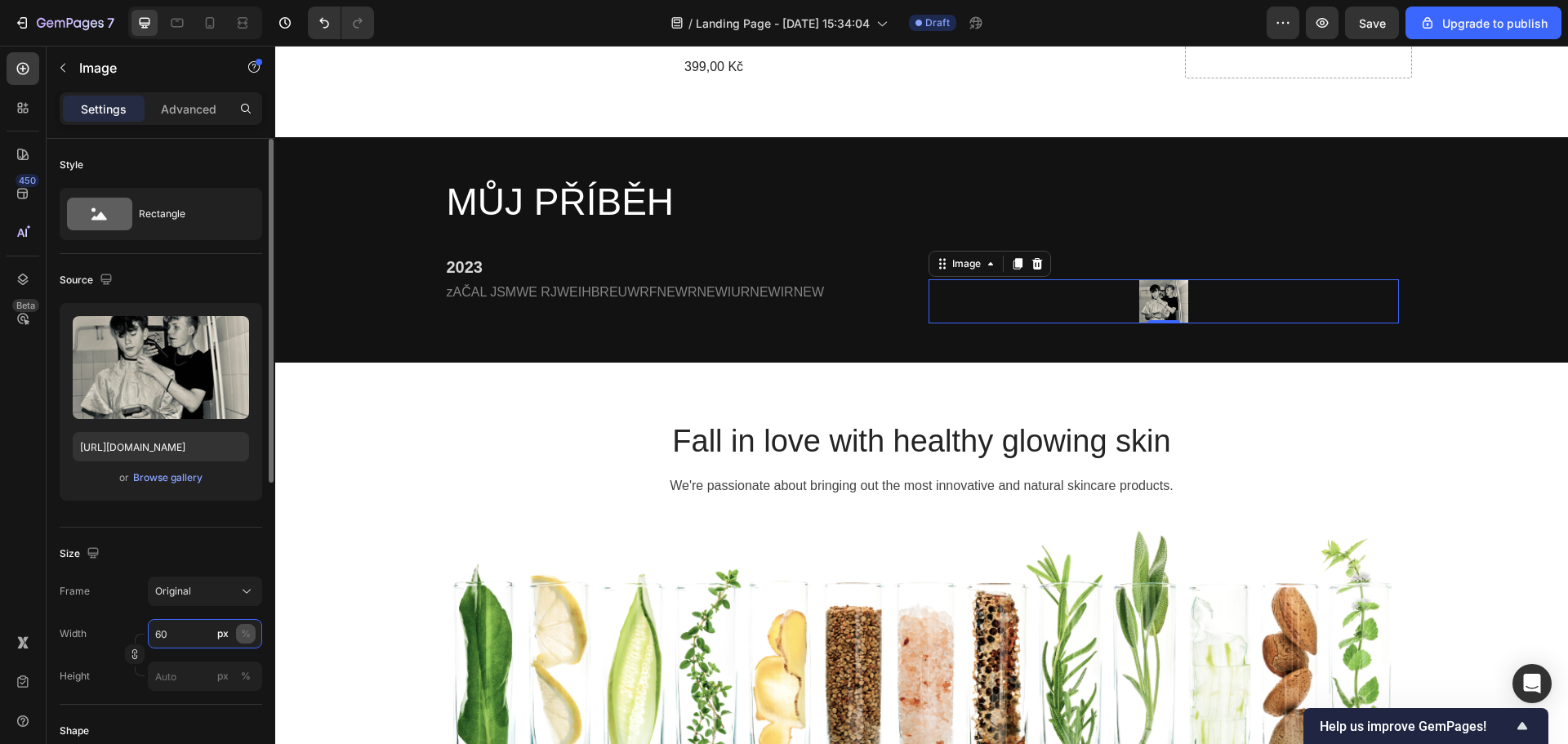
type input "60"
click at [249, 632] on div "%" at bounding box center [245, 632] width 10 height 15
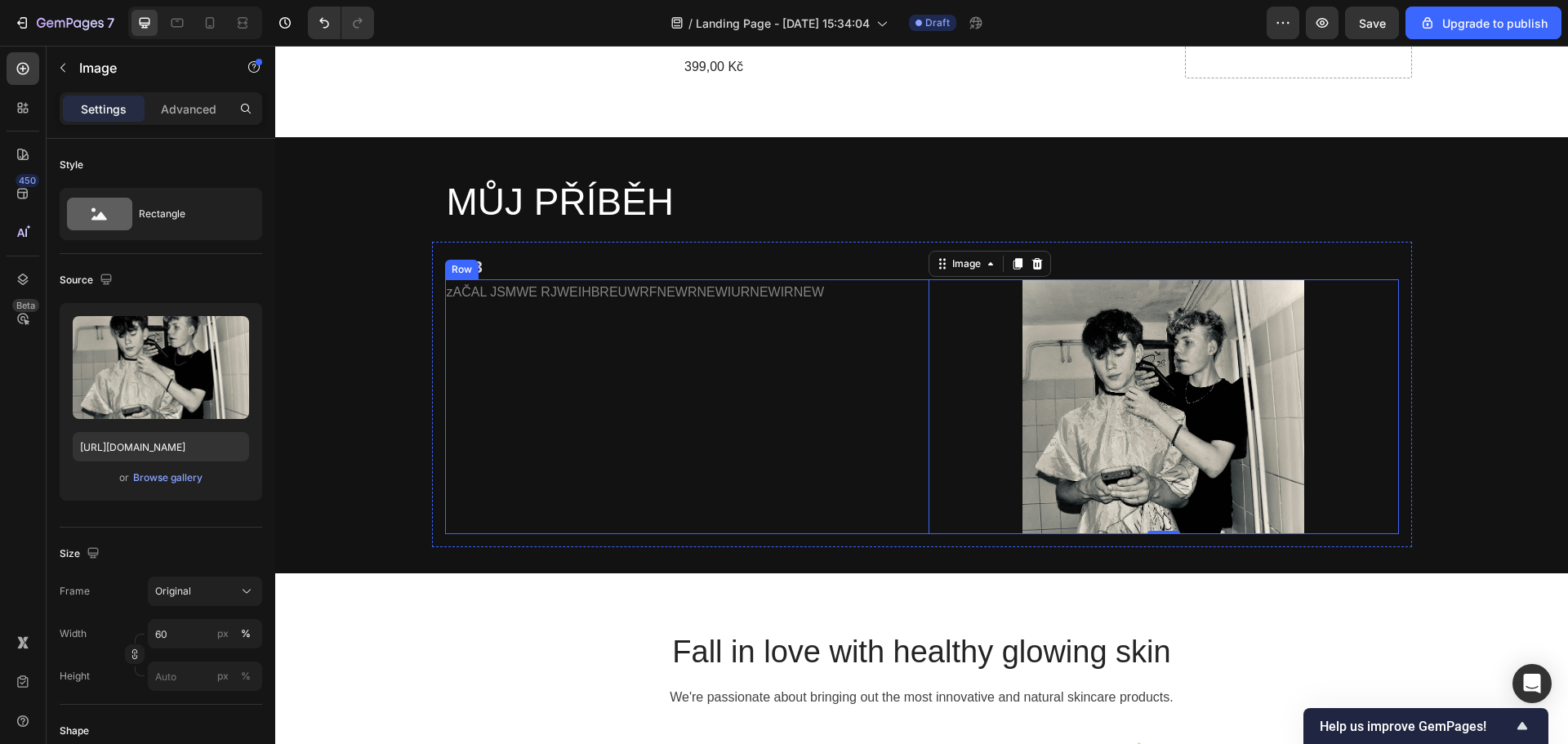
click at [552, 331] on div "zAČAL JSMWE RJWEIHBREUWRFNEWRNEWIURNEWIRNEW Text Block" at bounding box center [680, 406] width 471 height 255
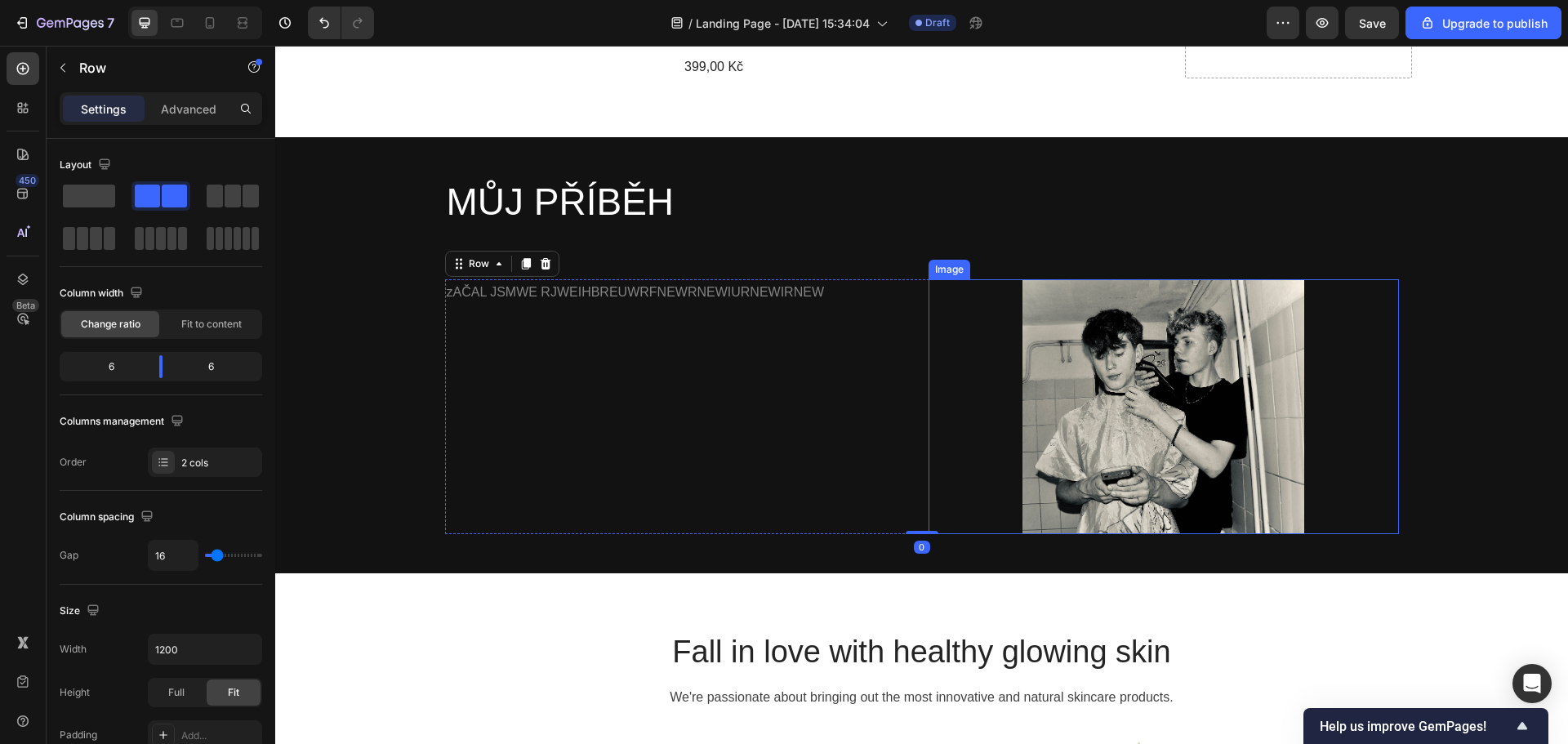
click at [1039, 327] on img at bounding box center [1163, 406] width 282 height 255
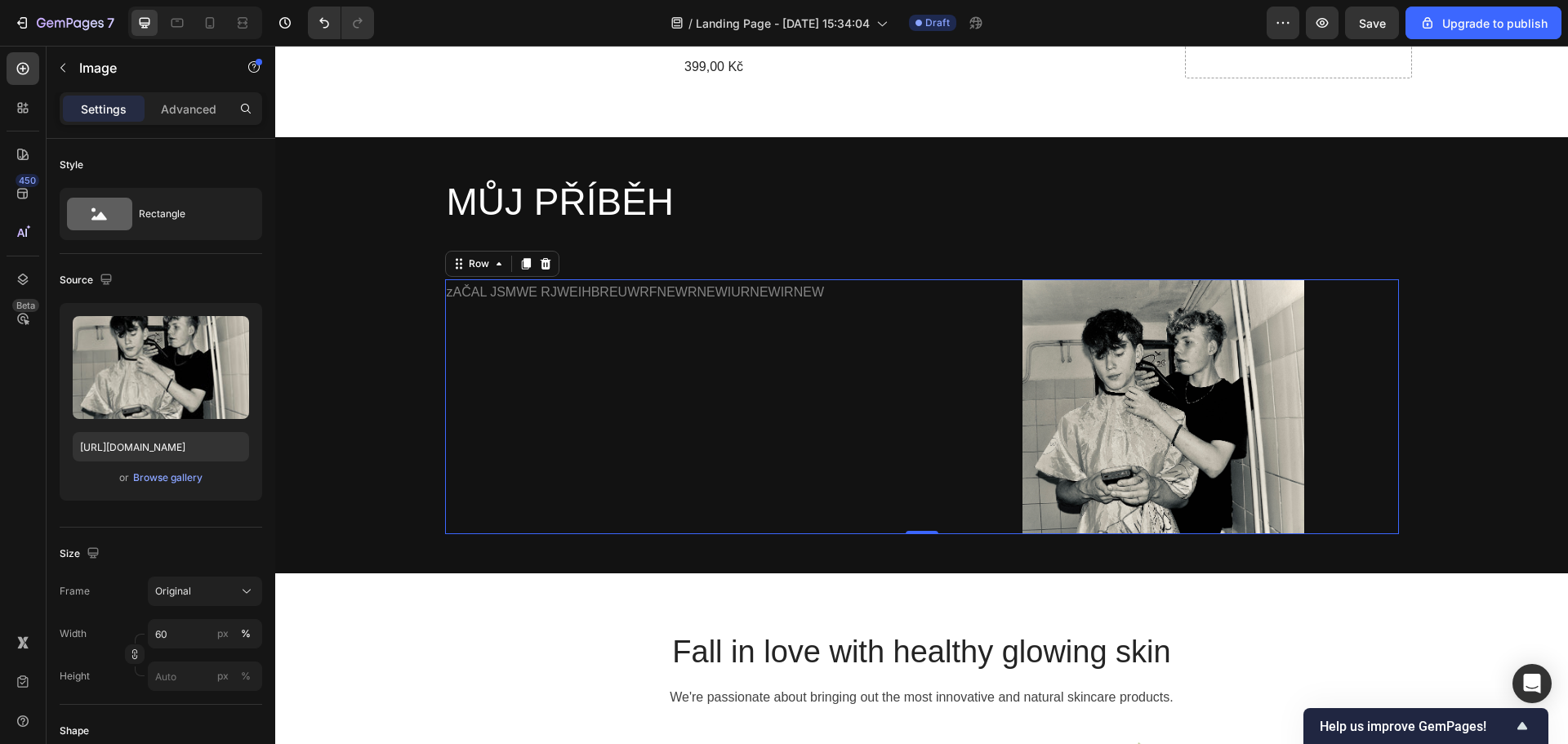
click at [737, 416] on div "zAČAL JSMWE RJWEIHBREUWRFNEWRNEWIURNEWIRNEW Text Block" at bounding box center [680, 406] width 471 height 255
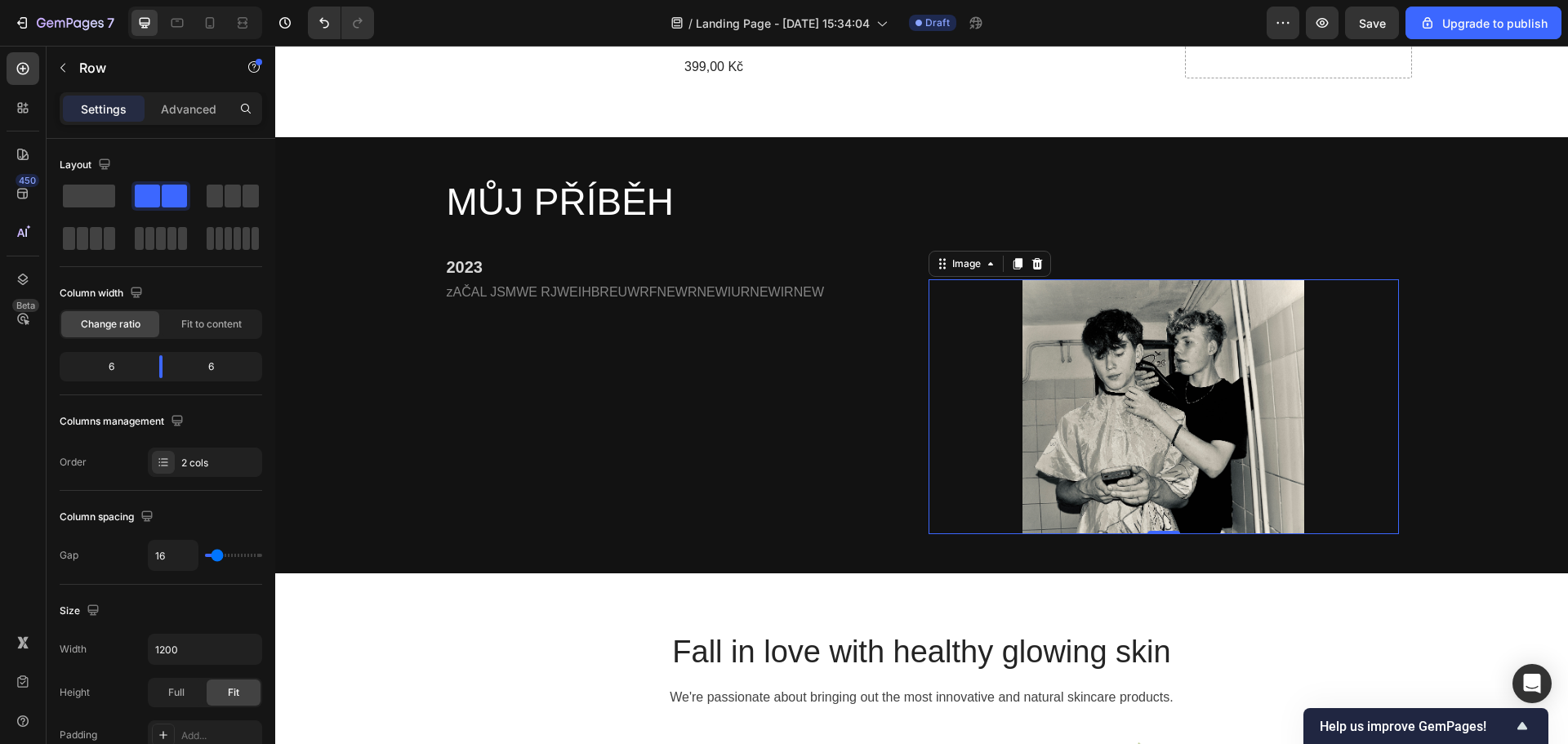
click at [1143, 384] on img at bounding box center [1163, 406] width 282 height 255
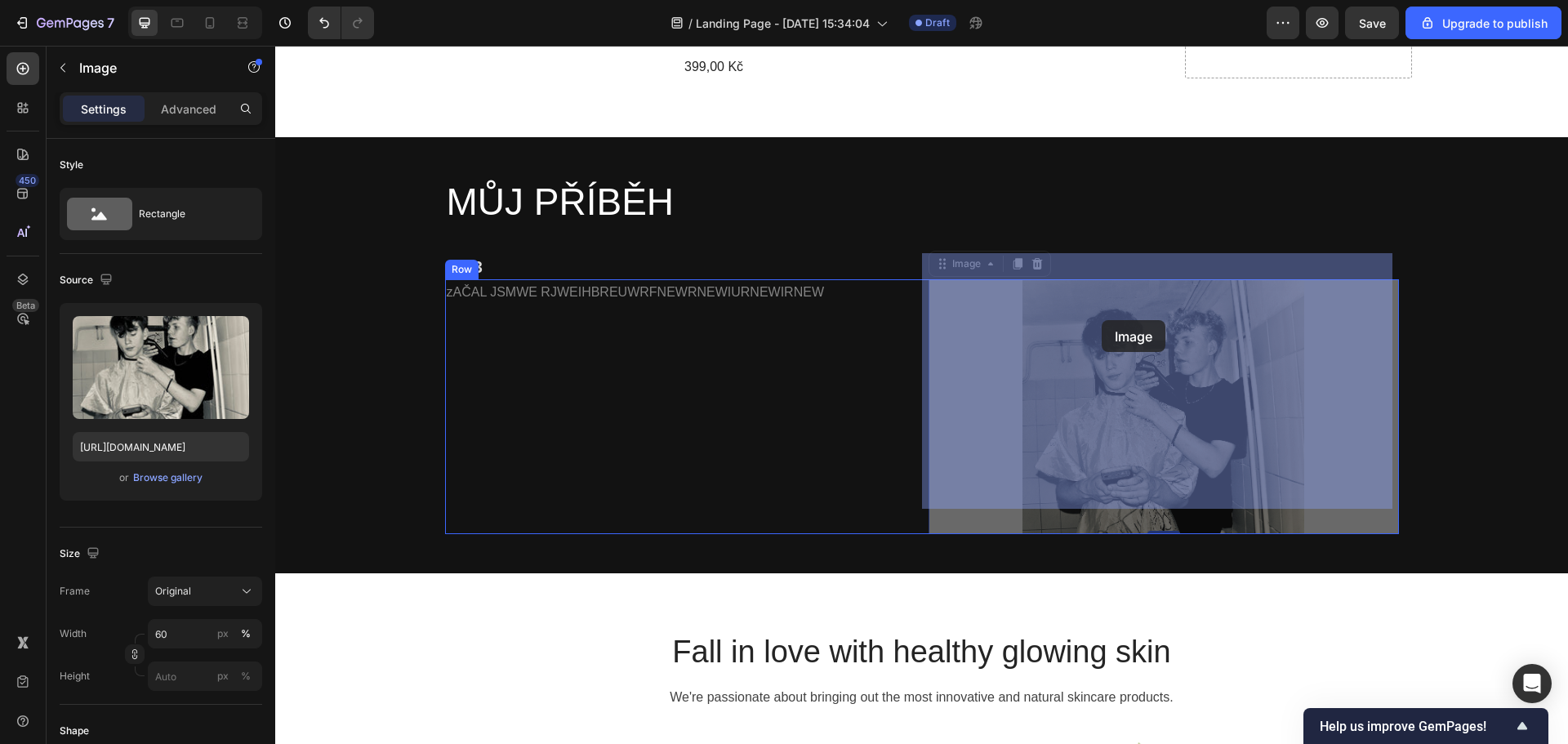
drag, startPoint x: 1127, startPoint y: 356, endPoint x: 1101, endPoint y: 322, distance: 42.8
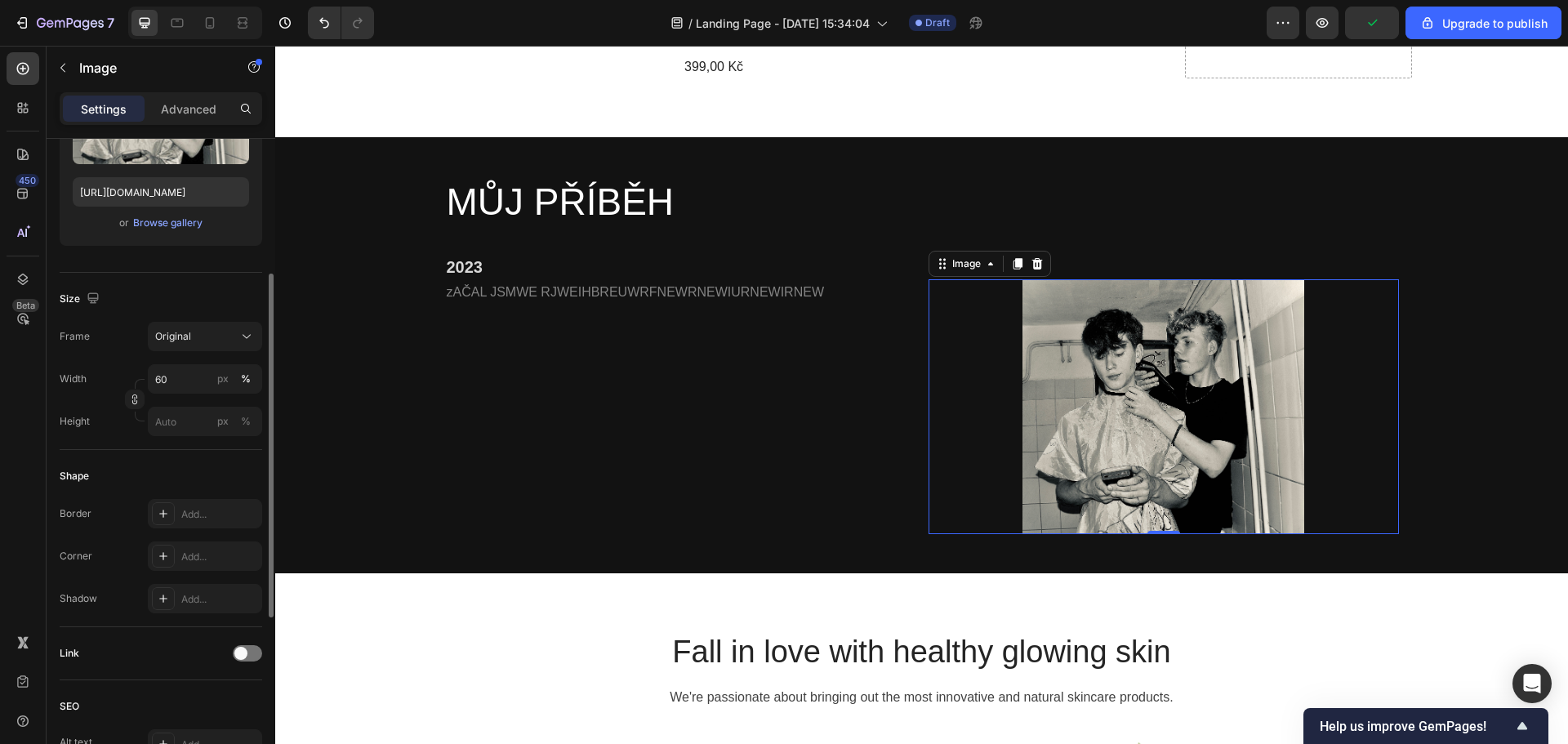
scroll to position [0, 0]
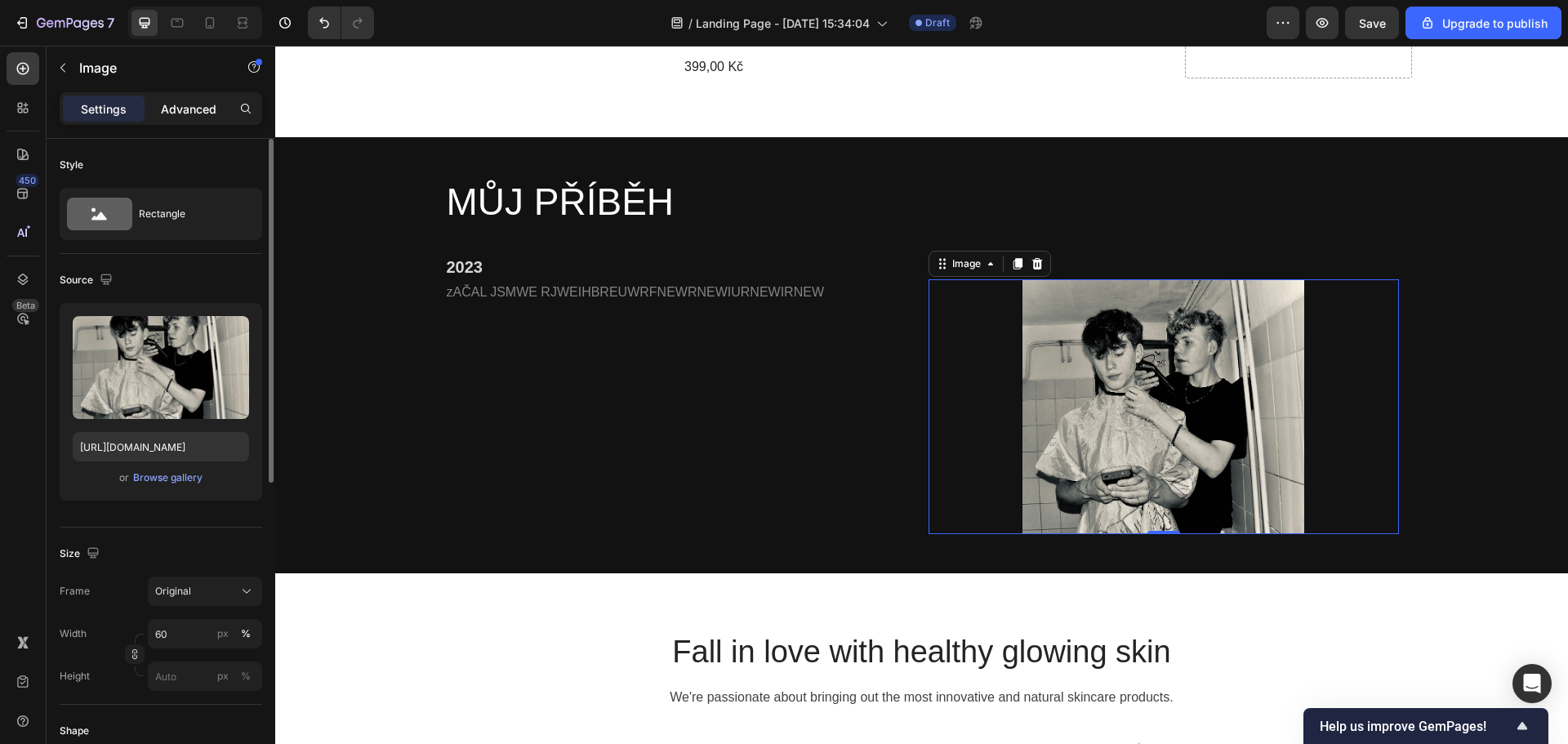
click at [180, 115] on p "Advanced" at bounding box center [188, 110] width 55 height 17
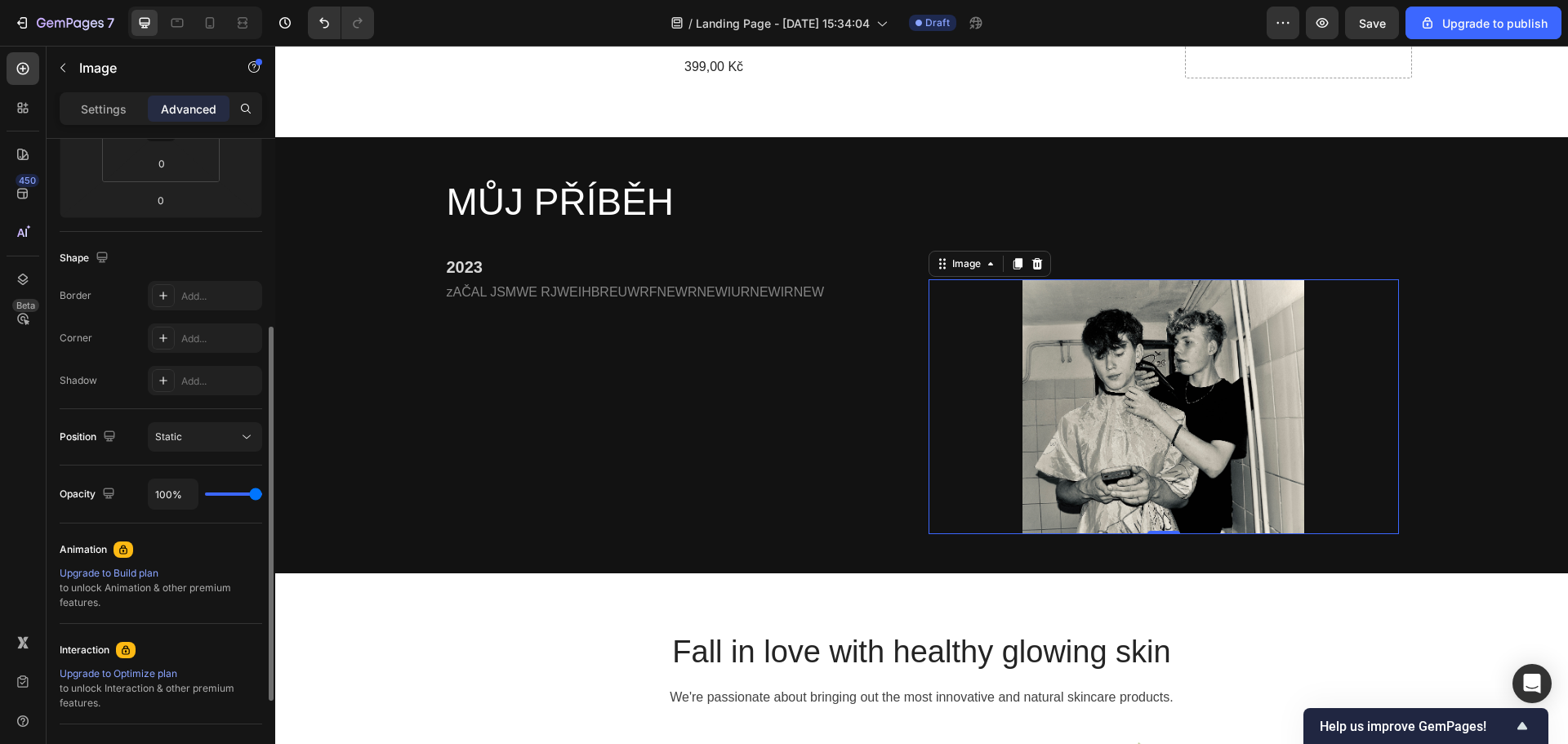
scroll to position [481, 0]
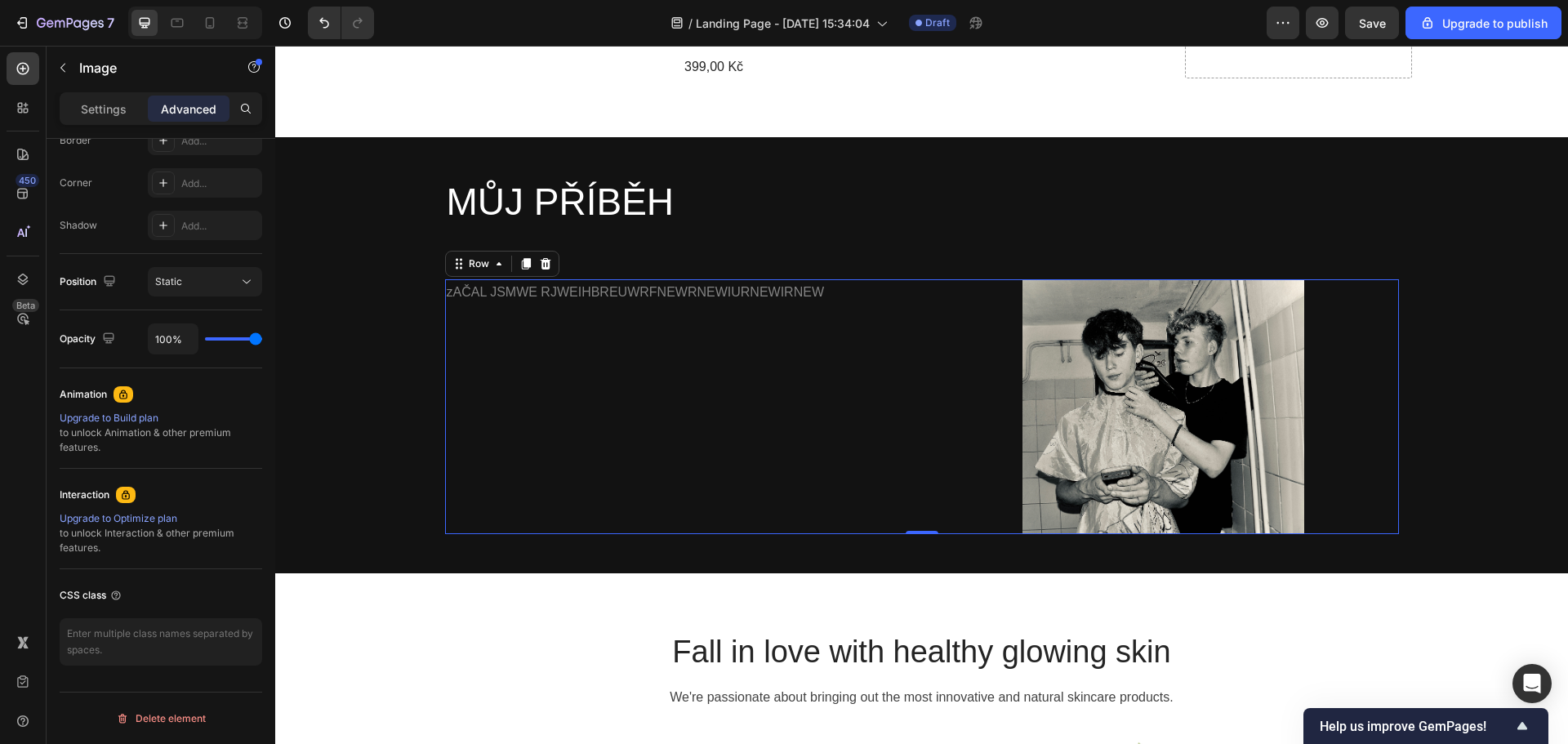
click at [669, 310] on div "zAČAL JSMWE RJWEIHBREUWRFNEWRNEWIURNEWIRNEW Text Block" at bounding box center [680, 406] width 471 height 255
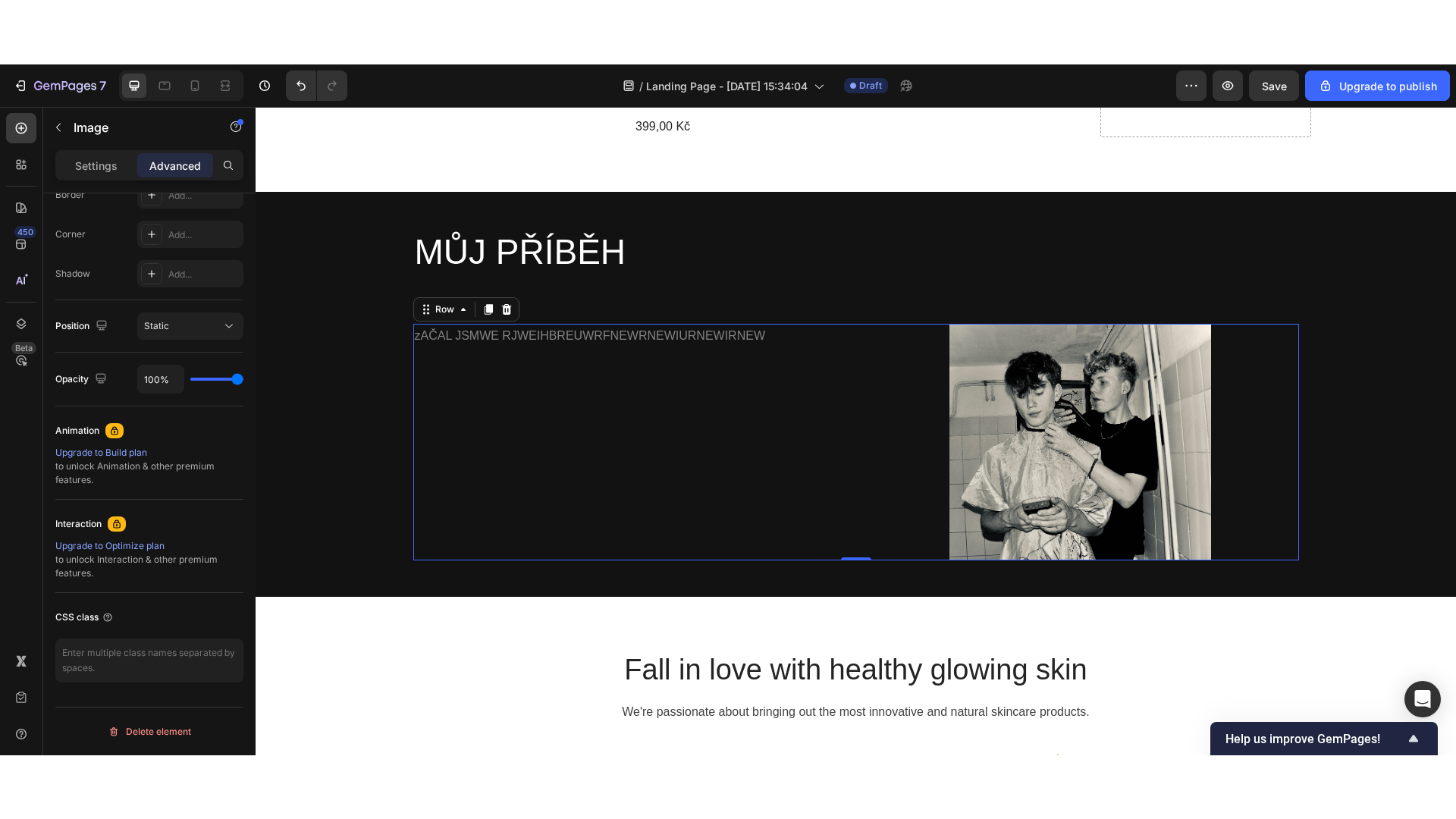
scroll to position [0, 0]
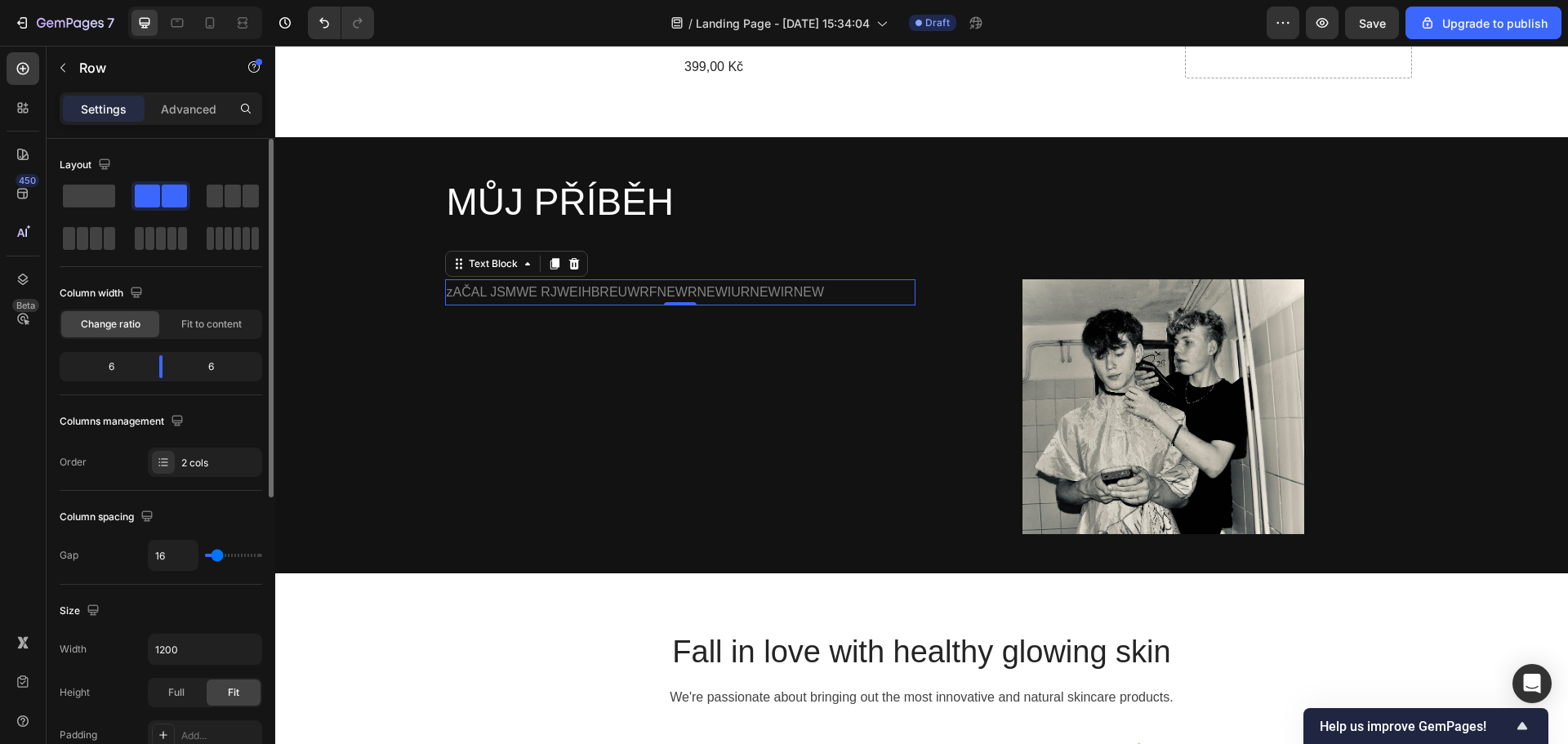
click at [637, 280] on p "zAČAL JSMWE RJWEIHBREUWRFNEWRNEWIURNEWIRNEW" at bounding box center [679, 292] width 467 height 23
click at [635, 281] on div "zAČAL JSMWE RJWEIHBREUWRFNEWRNEWIURNEWIRNEW Text Block 0" at bounding box center [680, 406] width 471 height 255
click at [668, 279] on div "zAČAL JSMWE RJWEIHBREUWRFNEWRNEWIURNEWIRNEW Text Block" at bounding box center [680, 293] width 471 height 27
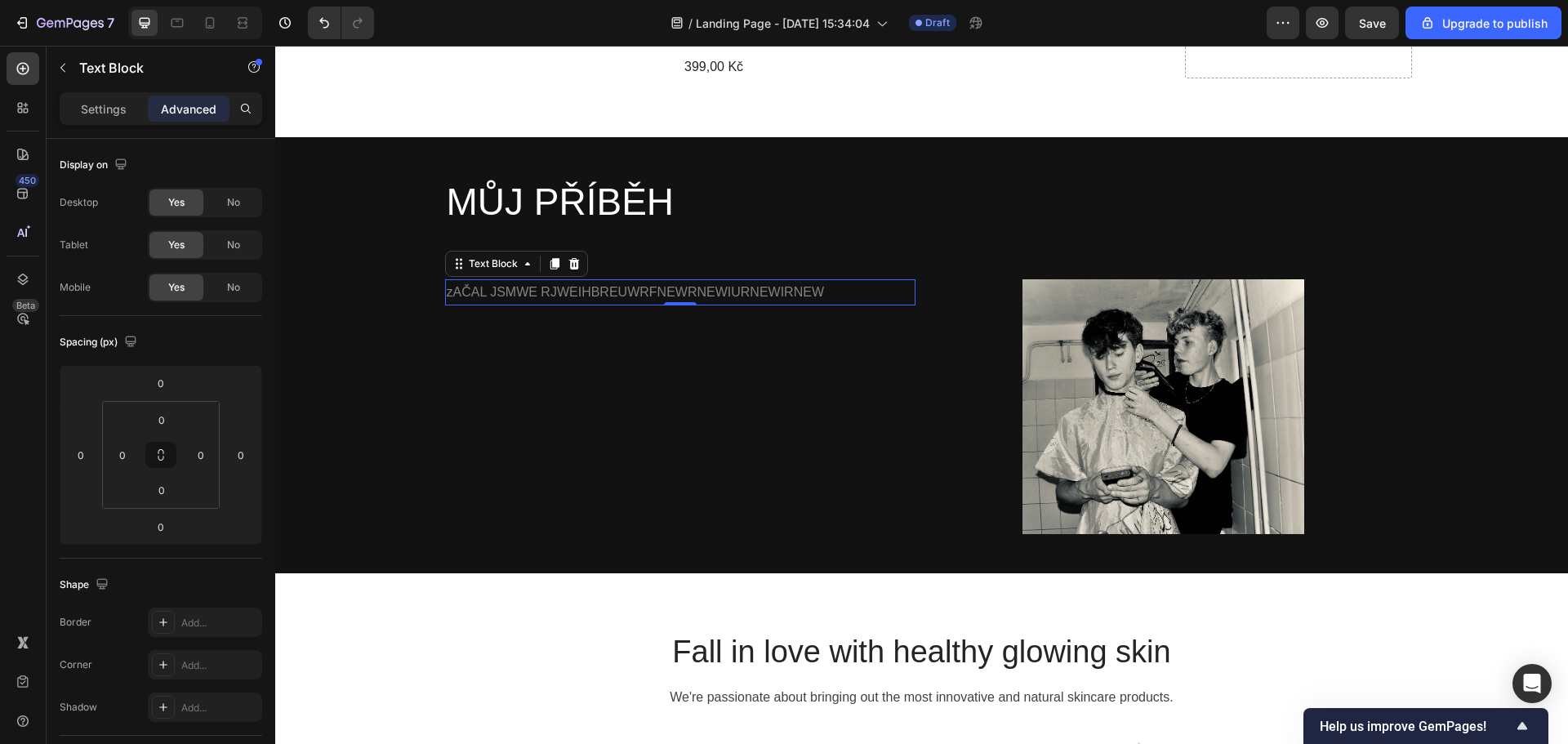
click at [676, 280] on p "zAČAL JSMWE RJWEIHBREUWRFNEWRNEWIURNEWIRNEW" at bounding box center [679, 292] width 467 height 23
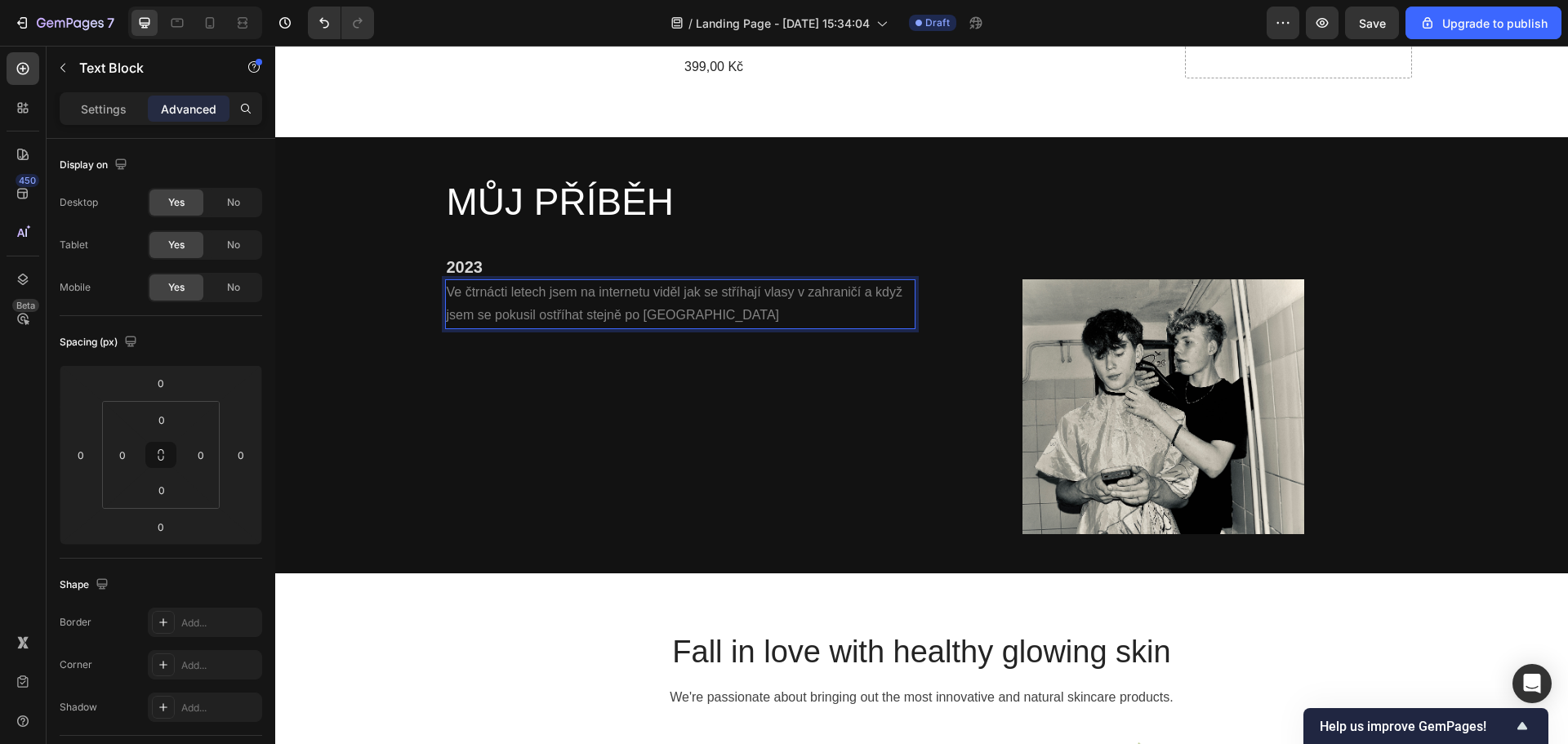
click at [632, 293] on p "Ve čtrnácti letech jsem na internetu viděl jak se stříhají vlasy v zahraničí a …" at bounding box center [679, 304] width 467 height 48
click at [742, 293] on p "Ve čtrnácti letech jsem na internetu viděl jak se stříhají vlasy v zahraničí a …" at bounding box center [679, 304] width 467 height 48
click at [529, 291] on p "Ve čtrnácti letech jsem na internetu viděl jak se stříhají vlasy v zahraničí a …" at bounding box center [679, 315] width 467 height 70
click at [601, 289] on p "Ve čtrnácti letech jsem na internetu viděl jak se stříhají vlasy v zahraničí a …" at bounding box center [679, 315] width 467 height 70
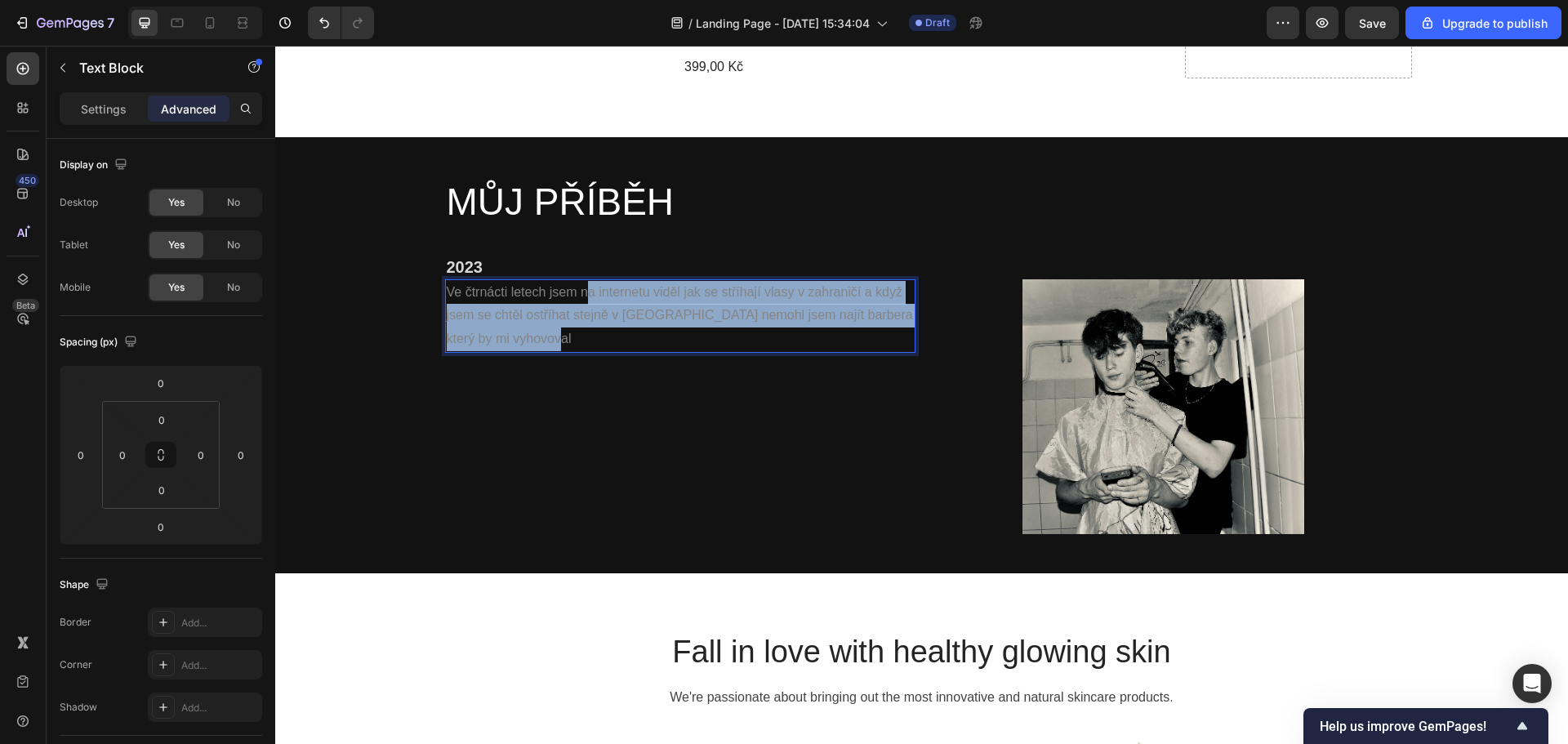
drag, startPoint x: 549, startPoint y: 316, endPoint x: 579, endPoint y: 271, distance: 54.1
click at [579, 280] on p "Ve čtrnácti letech jsem na internetu viděl jak se stříhají vlasy v zahraničí a …" at bounding box center [679, 315] width 467 height 70
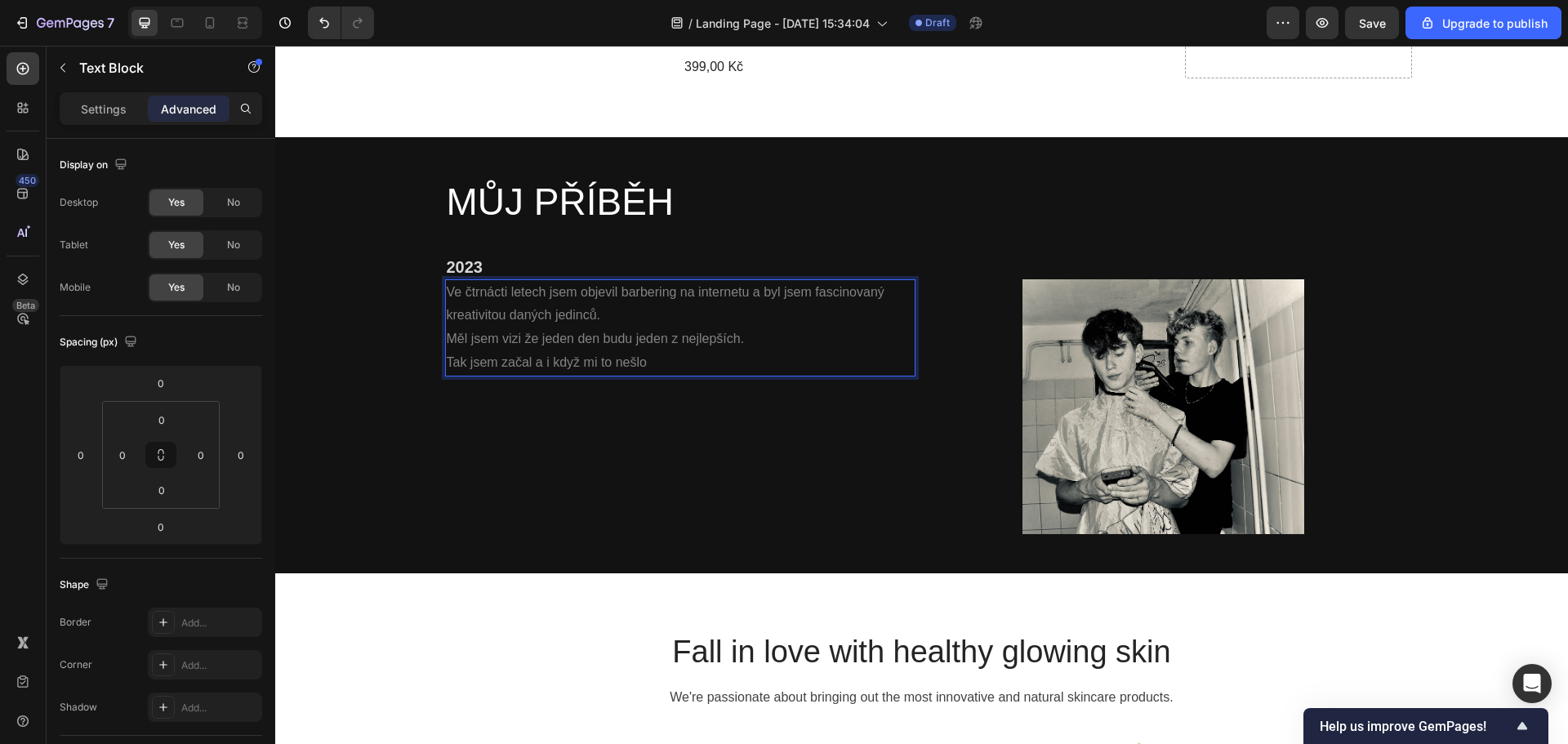
click at [548, 351] on p "Tak jsem začal a i když mi to nešlo" at bounding box center [679, 363] width 467 height 23
click at [666, 351] on p "Tak jsem začal a i když mi to nešlo" at bounding box center [679, 363] width 467 height 23
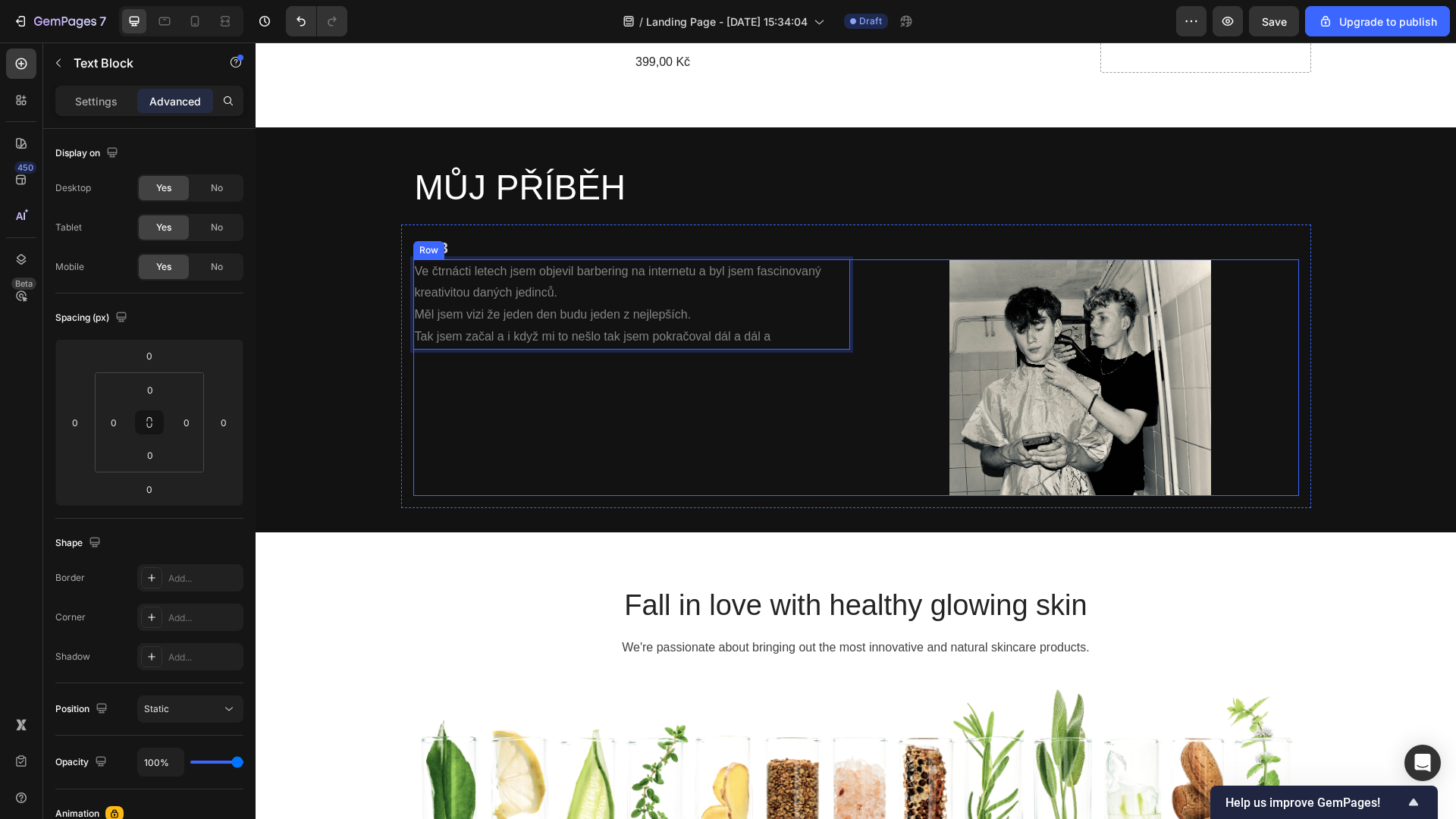
click at [646, 304] on p "Měl jsem vizi že jeden den budu jeden z nejlepších." at bounding box center [631, 314] width 433 height 22
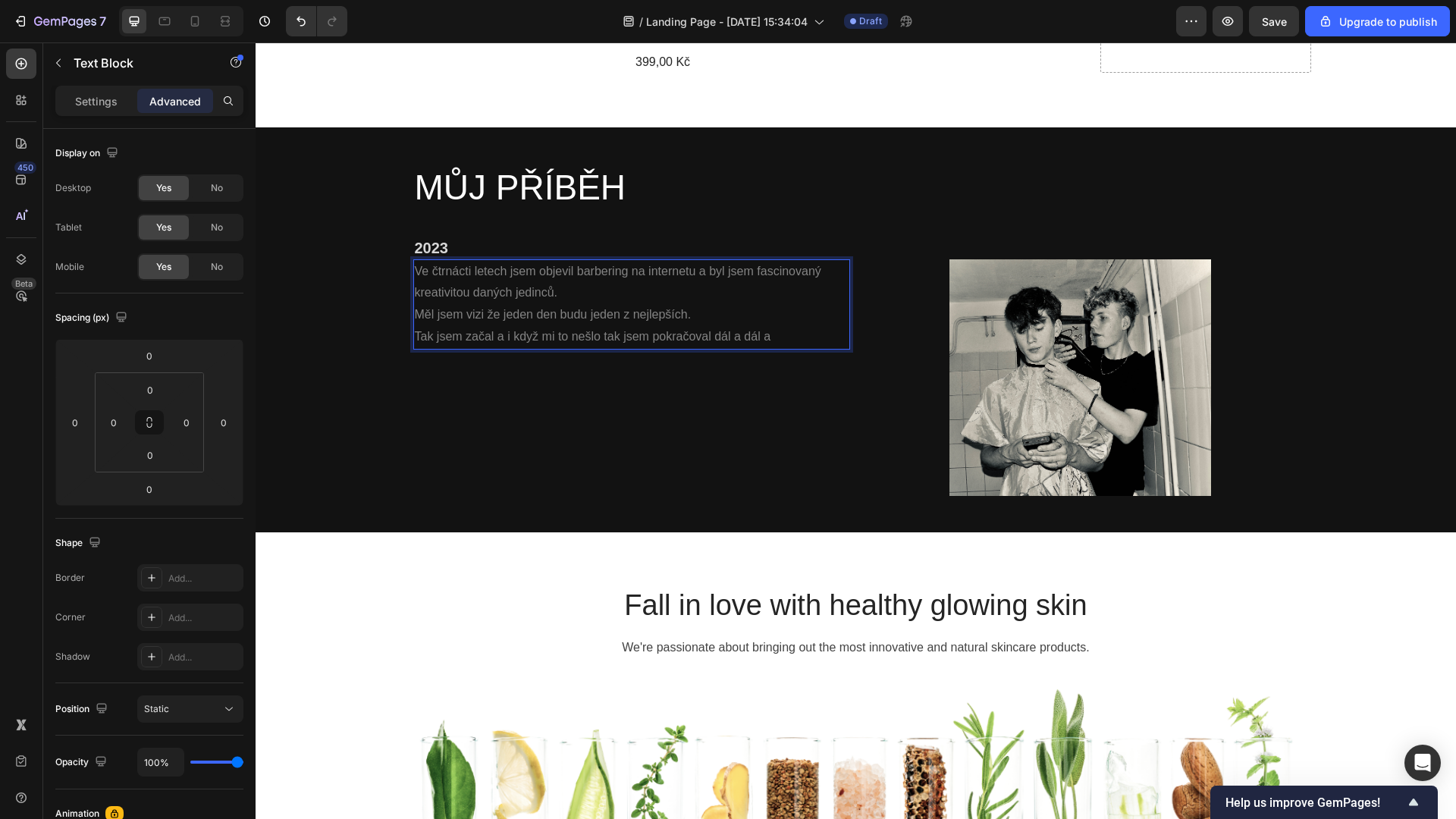
click at [745, 326] on p "Tak jsem začal a i když mi to nešlo tak jsem pokračoval dál a dál a" at bounding box center [631, 337] width 433 height 22
click at [775, 326] on p "Tak jsem začal a i když mi to nešlo tak jsem pokračoval dál a dál a" at bounding box center [631, 337] width 433 height 22
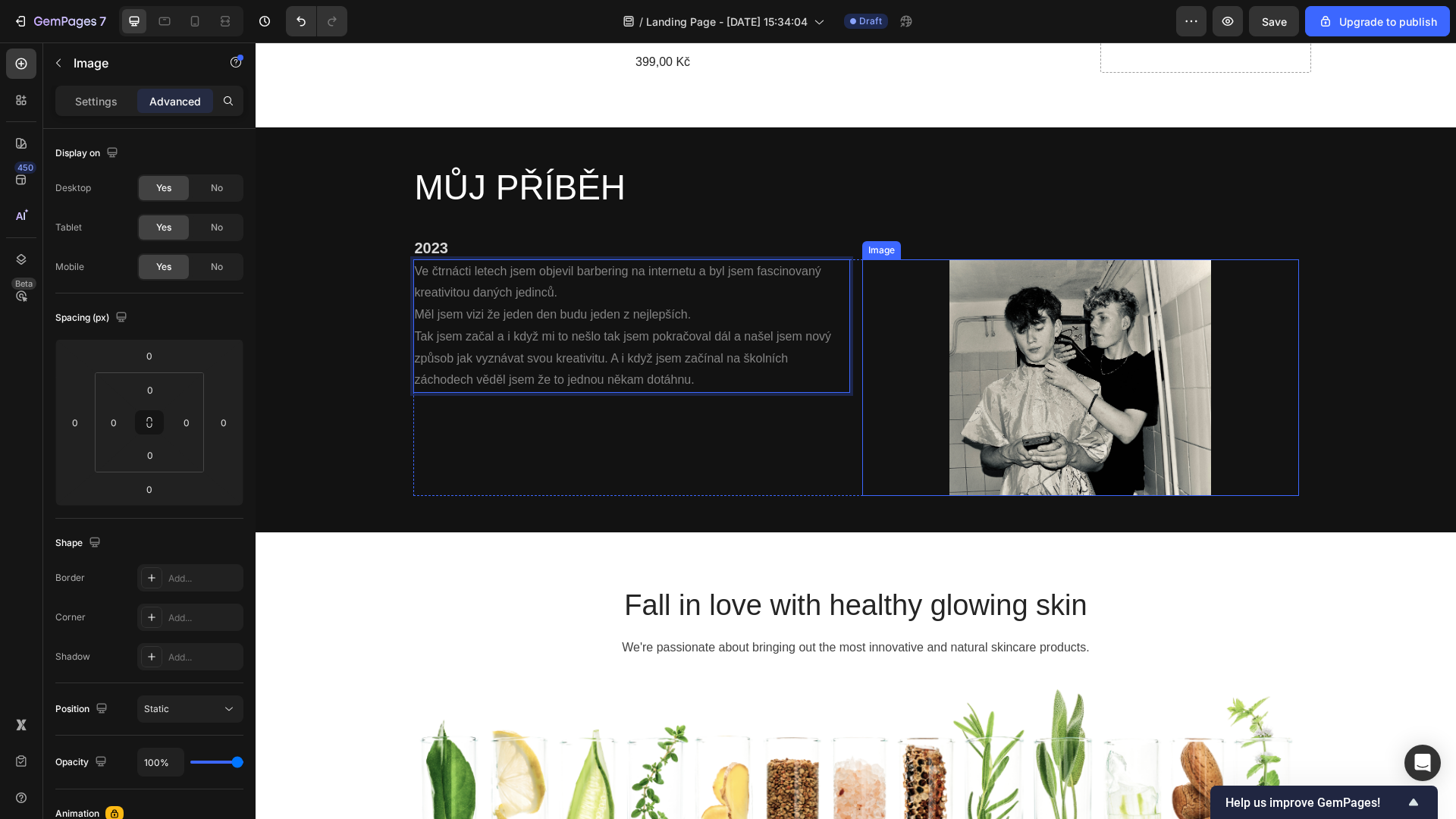
click at [1051, 289] on img at bounding box center [1080, 378] width 262 height 237
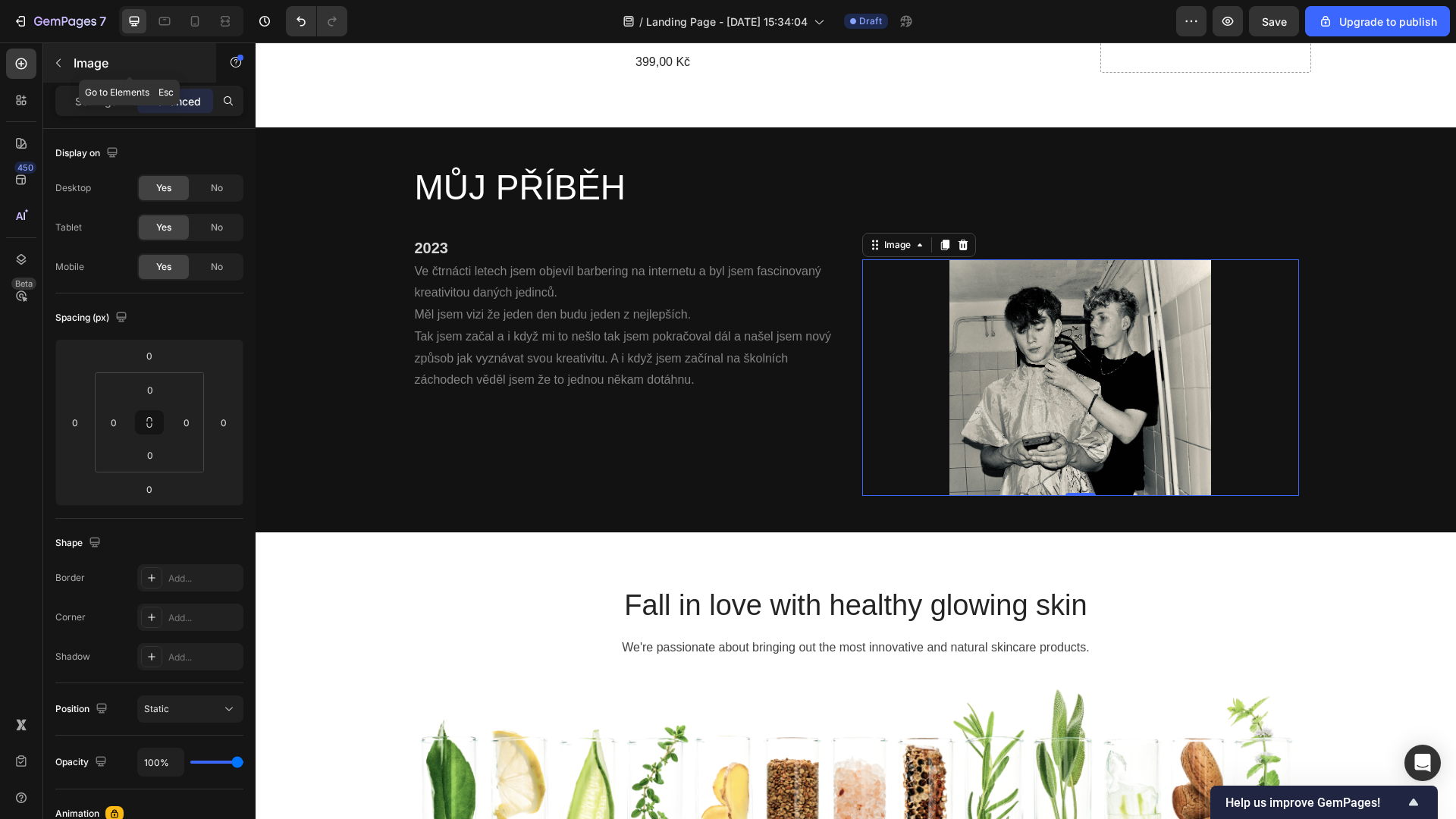
click at [50, 59] on button "button" at bounding box center [58, 62] width 24 height 24
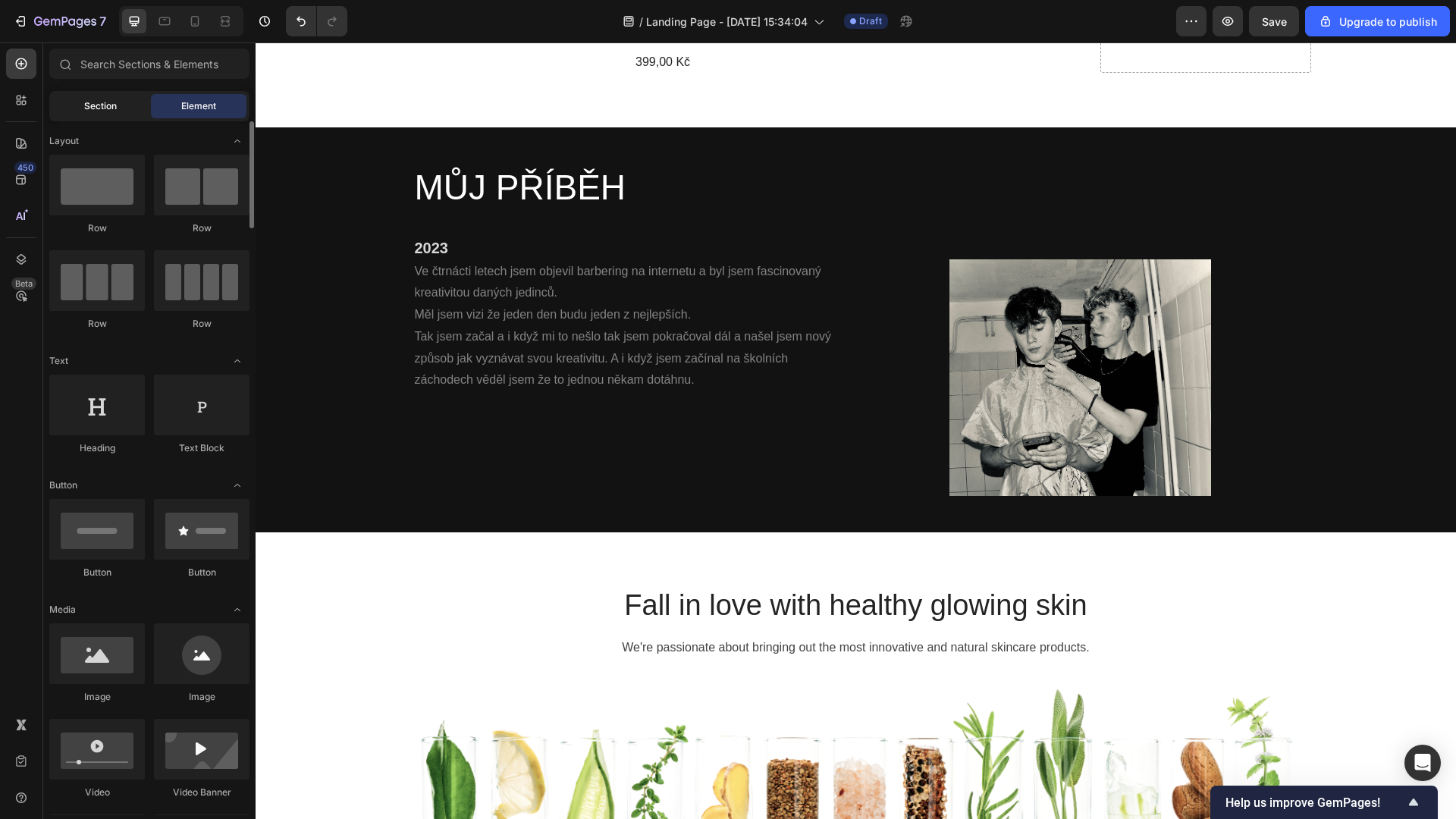
click at [122, 101] on div "Section" at bounding box center [100, 105] width 96 height 24
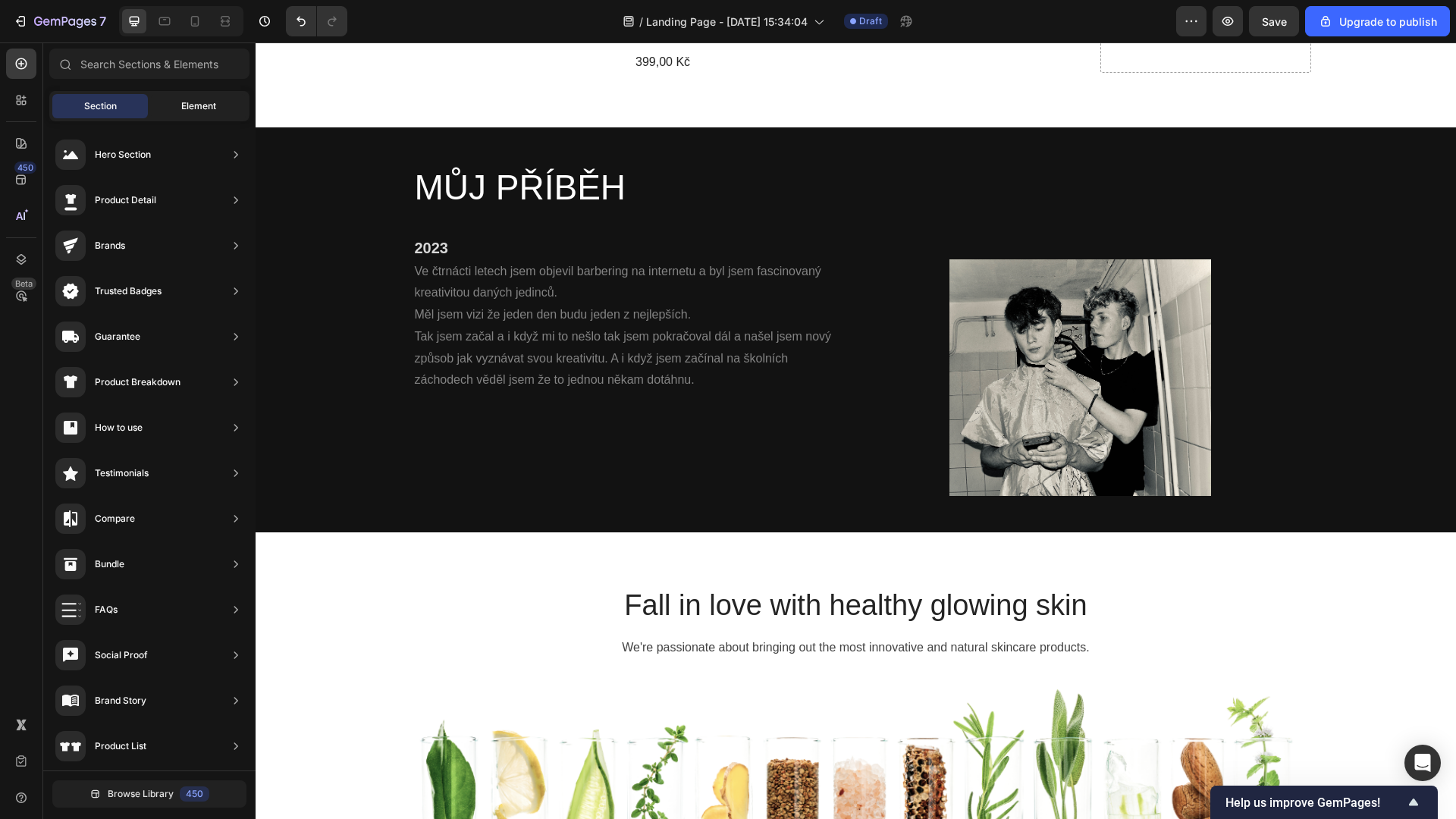
click at [187, 97] on div "Element" at bounding box center [198, 105] width 96 height 24
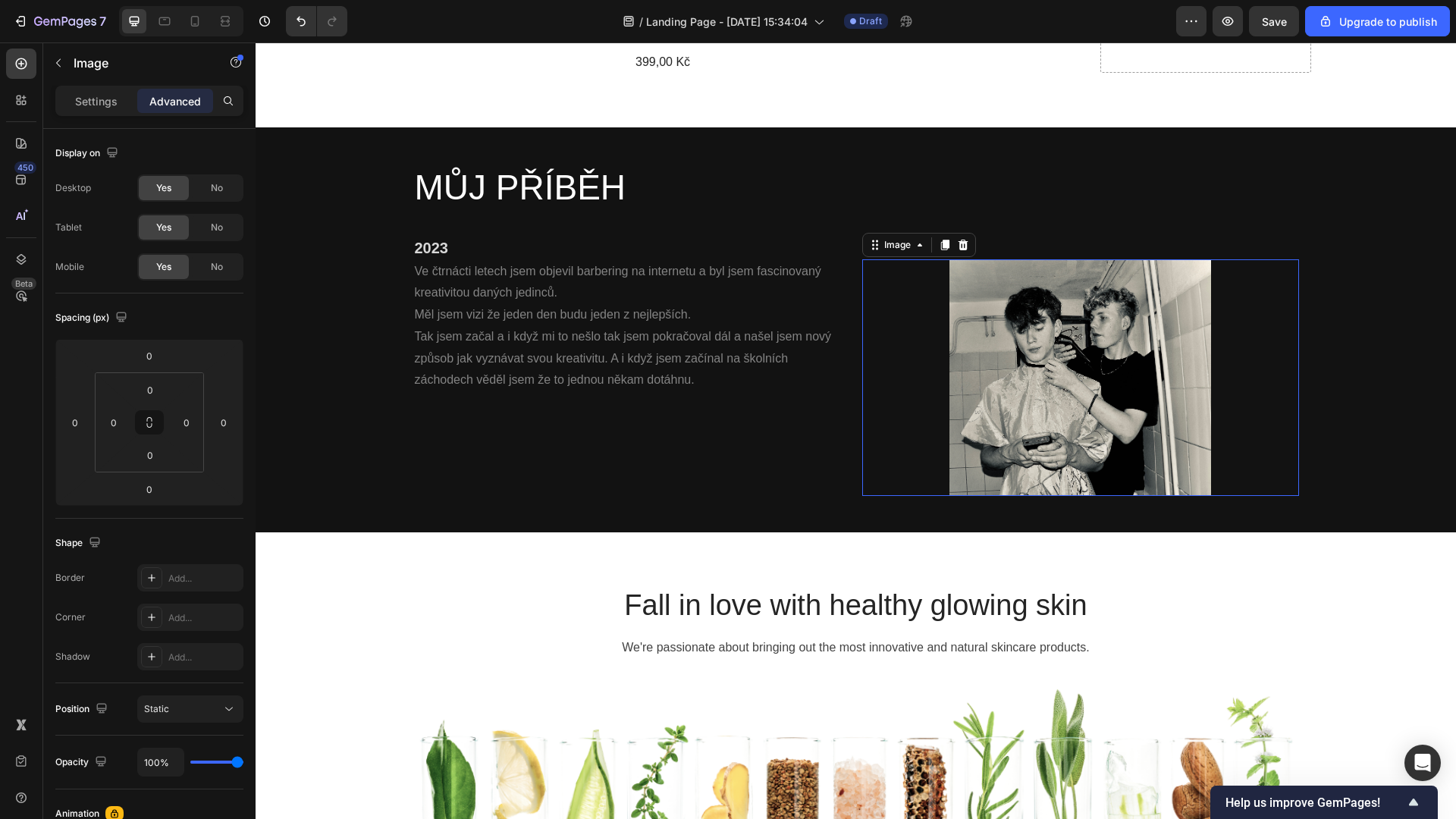
click at [1028, 266] on img at bounding box center [1080, 378] width 262 height 237
click at [107, 105] on p "Settings" at bounding box center [96, 102] width 42 height 16
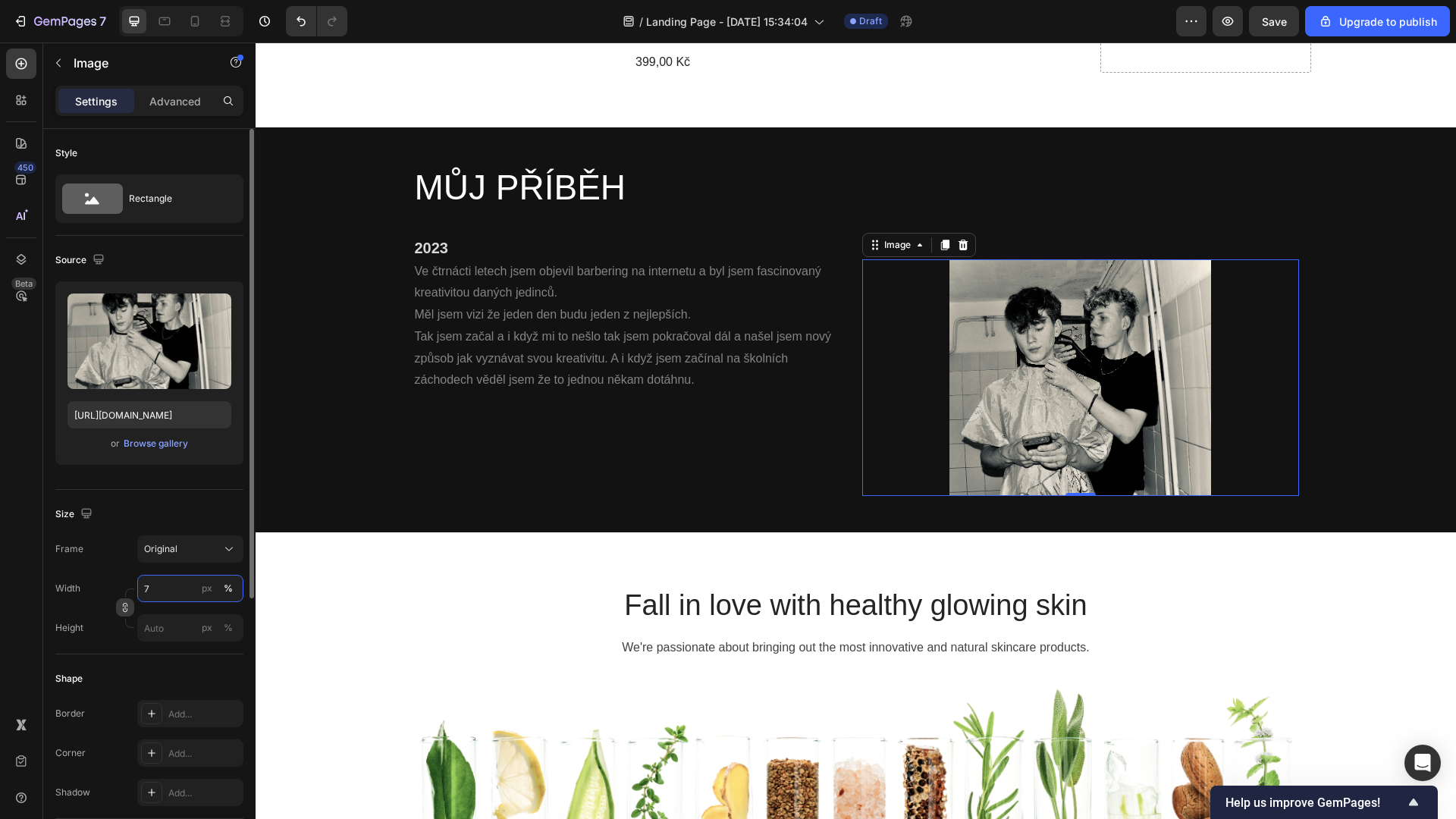
type input "70"
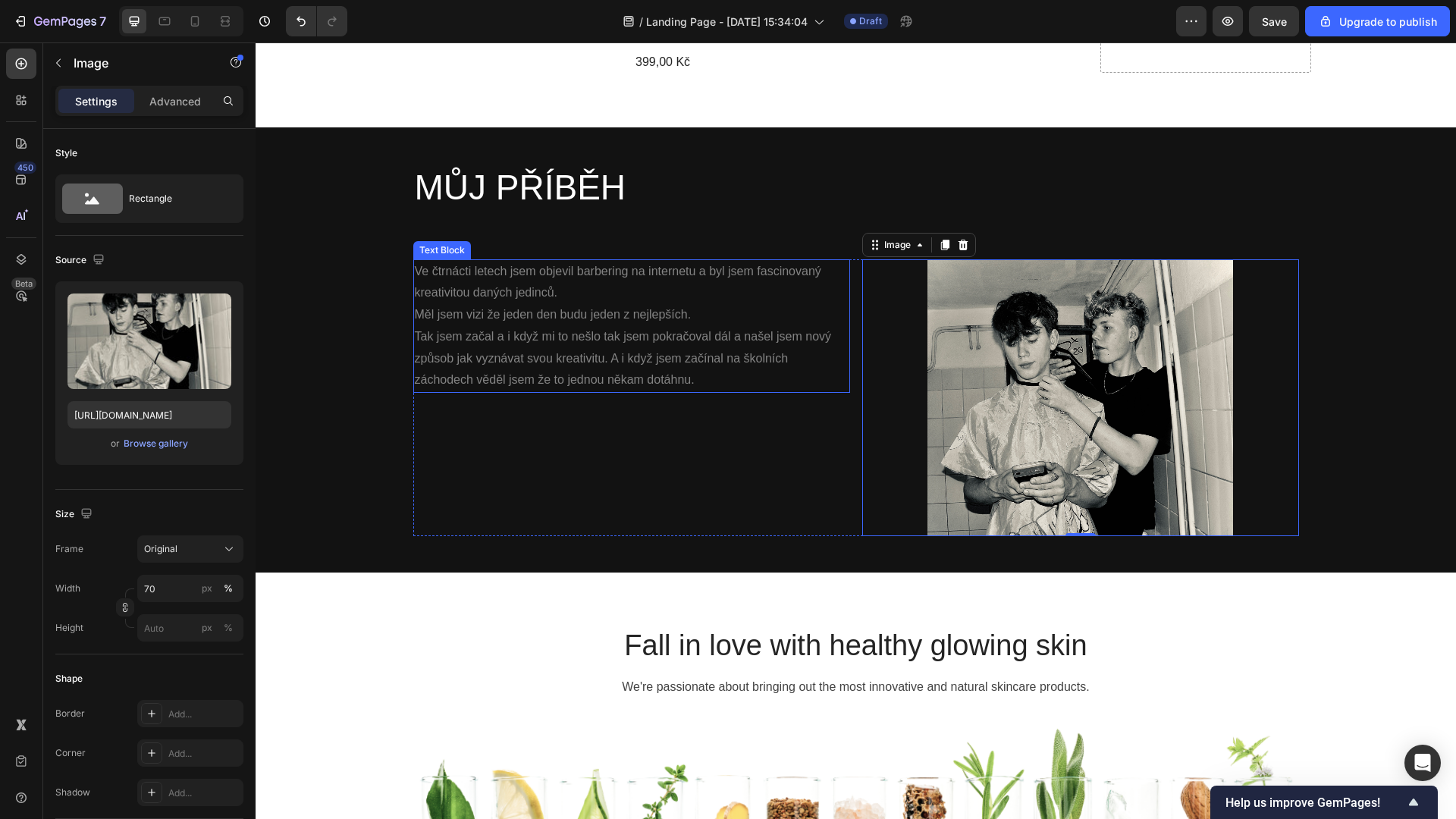
click at [551, 350] on p "Tak jsem začal a i když mi to nešlo tak jsem pokračoval dál a našel jsem nový z…" at bounding box center [631, 359] width 433 height 65
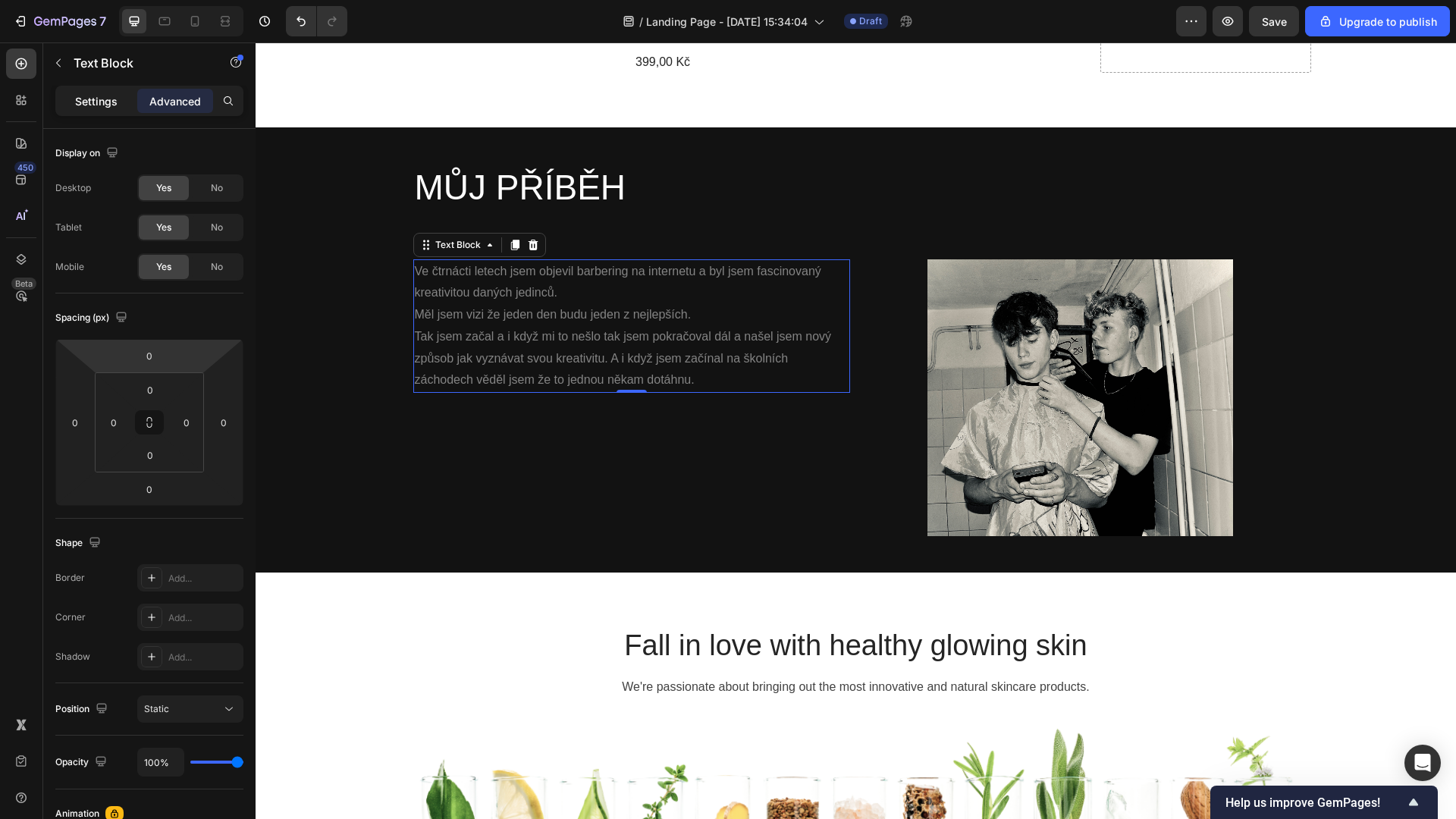
click at [90, 102] on p "Settings" at bounding box center [96, 102] width 42 height 16
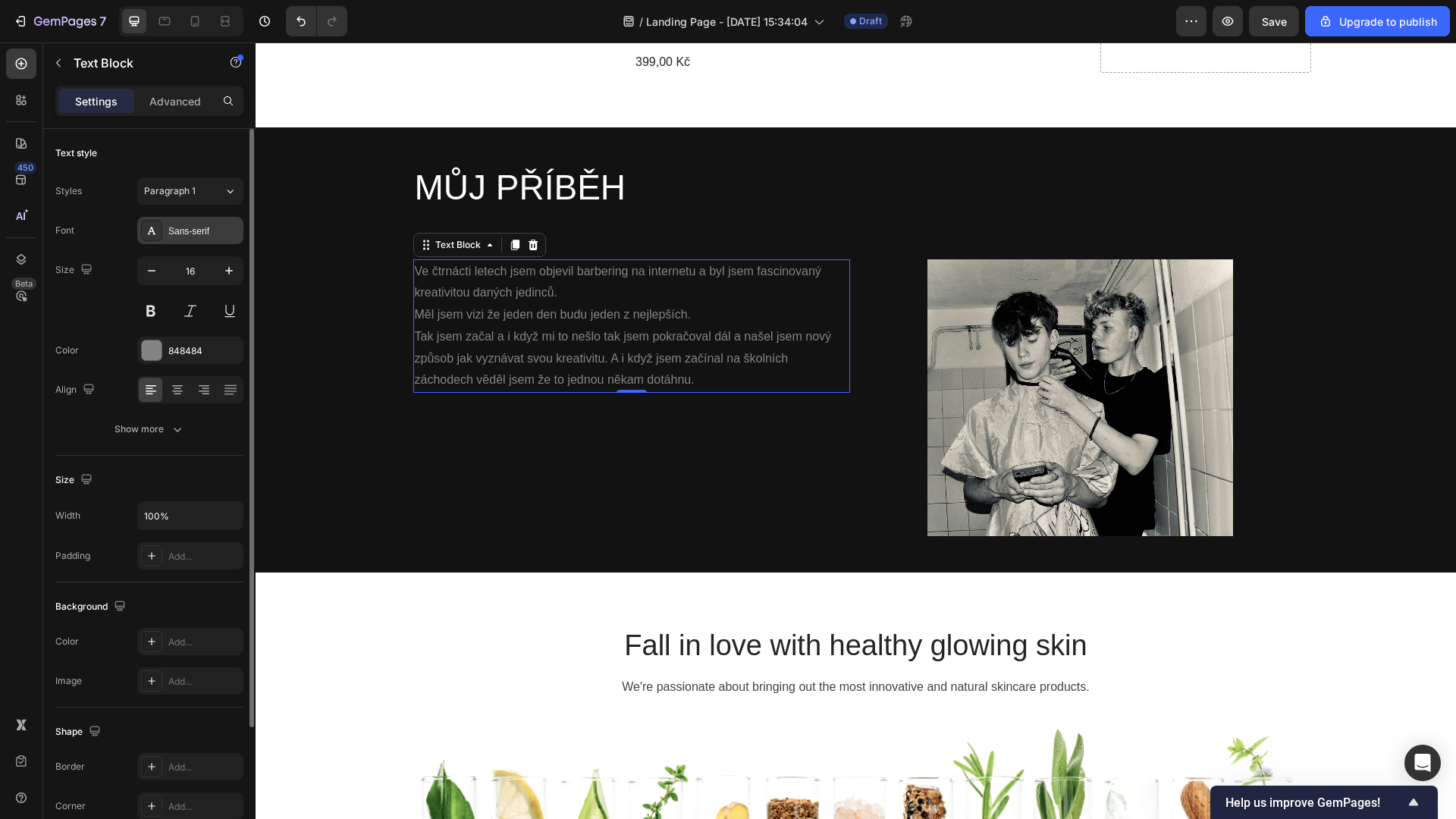
click at [214, 229] on div "Sans-serif" at bounding box center [204, 231] width 71 height 14
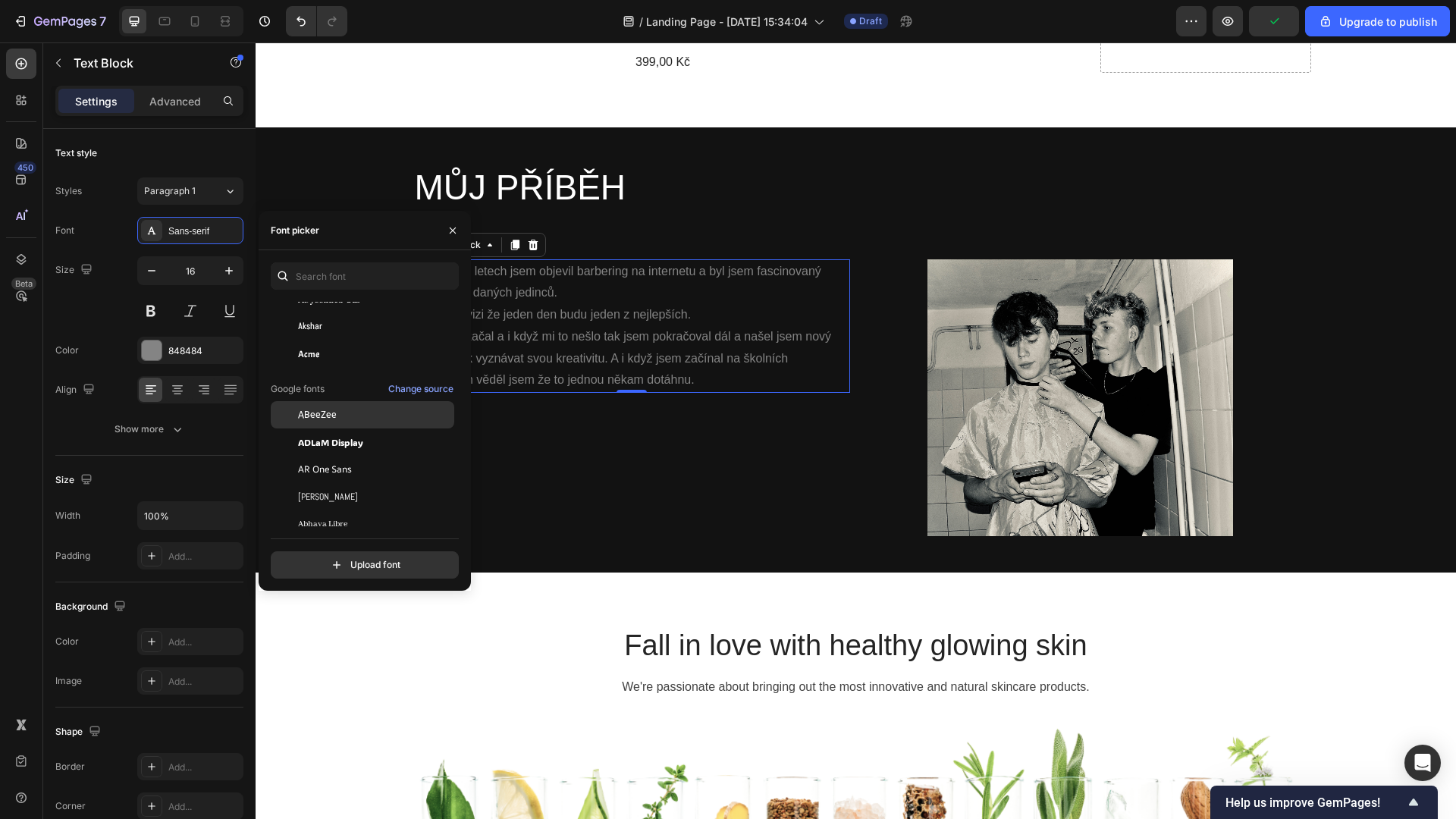
scroll to position [151, 0]
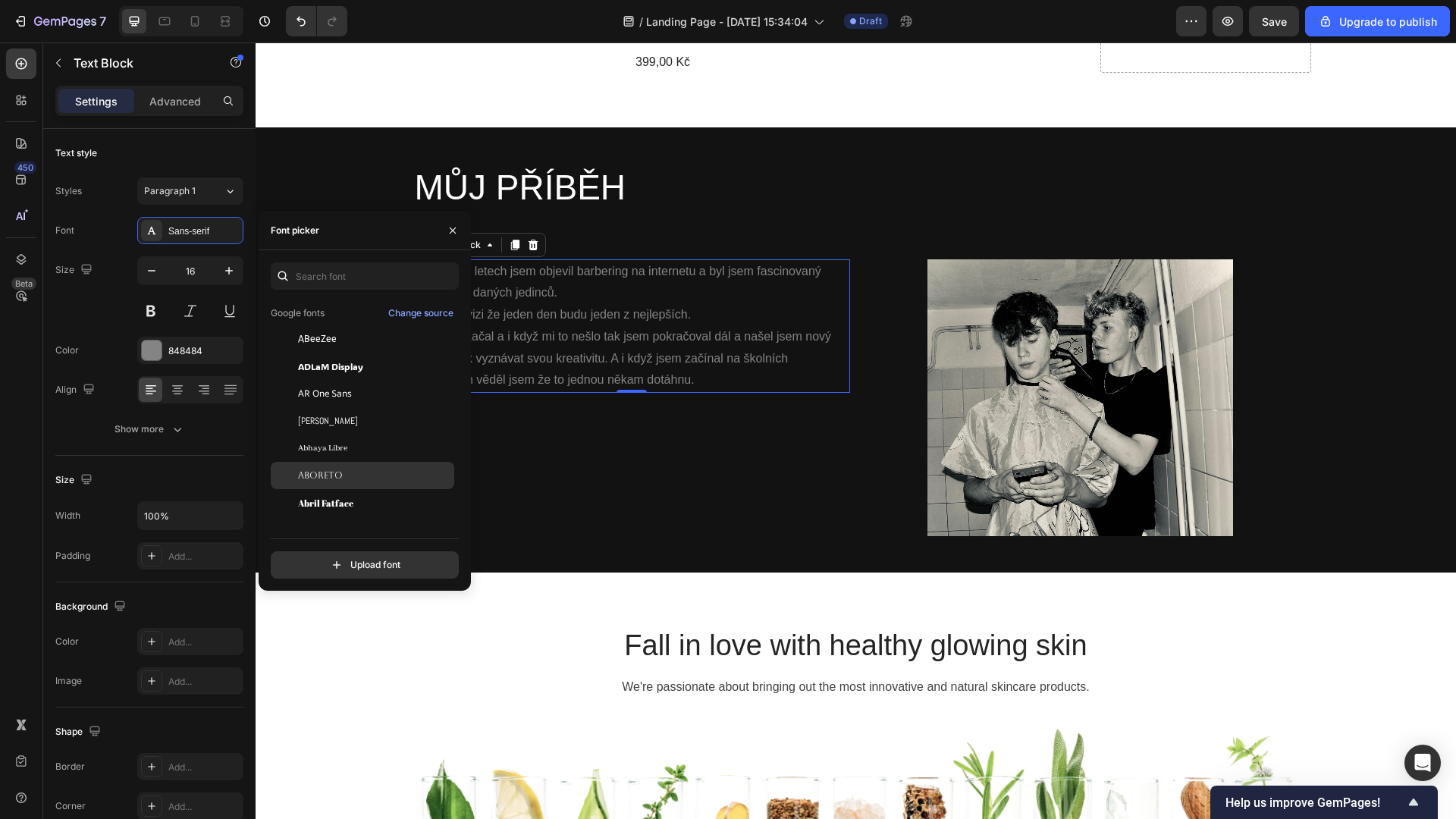
click at [314, 479] on span "Aboreto" at bounding box center [321, 475] width 45 height 14
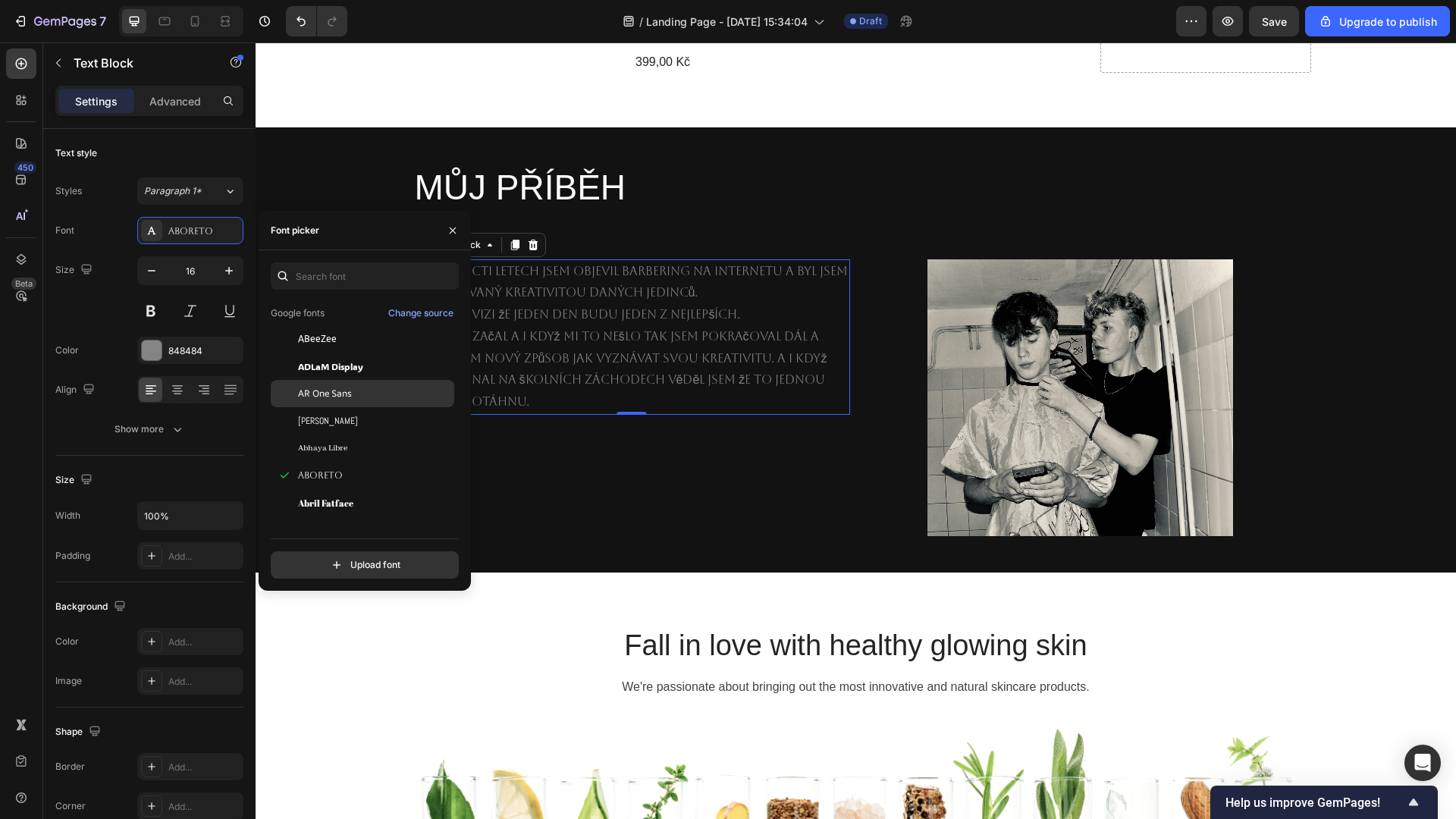
click at [306, 385] on div "AR One Sans" at bounding box center [362, 394] width 184 height 27
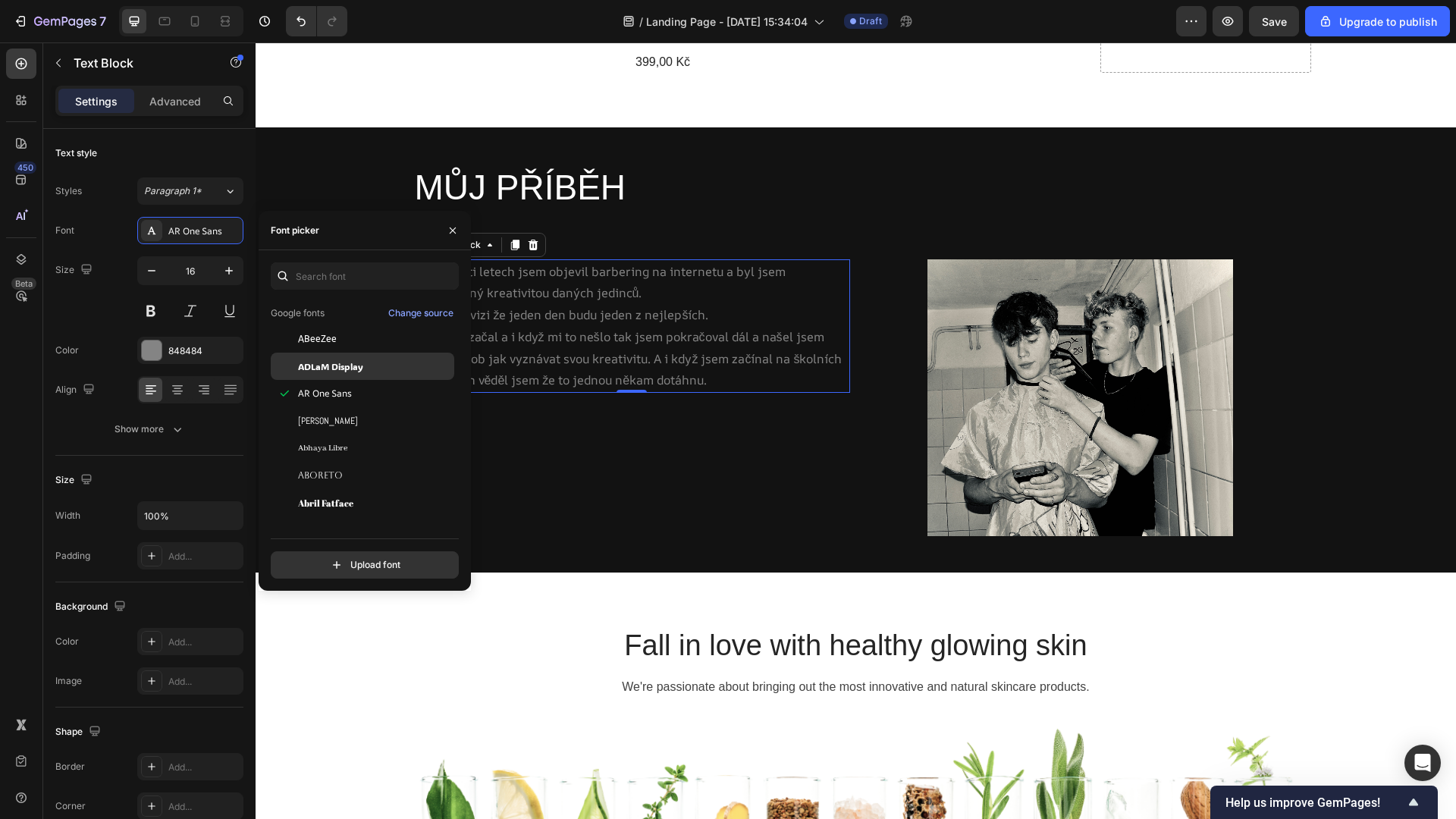
scroll to position [76, 0]
click at [329, 354] on span "Abyssinica SIL" at bounding box center [329, 353] width 61 height 14
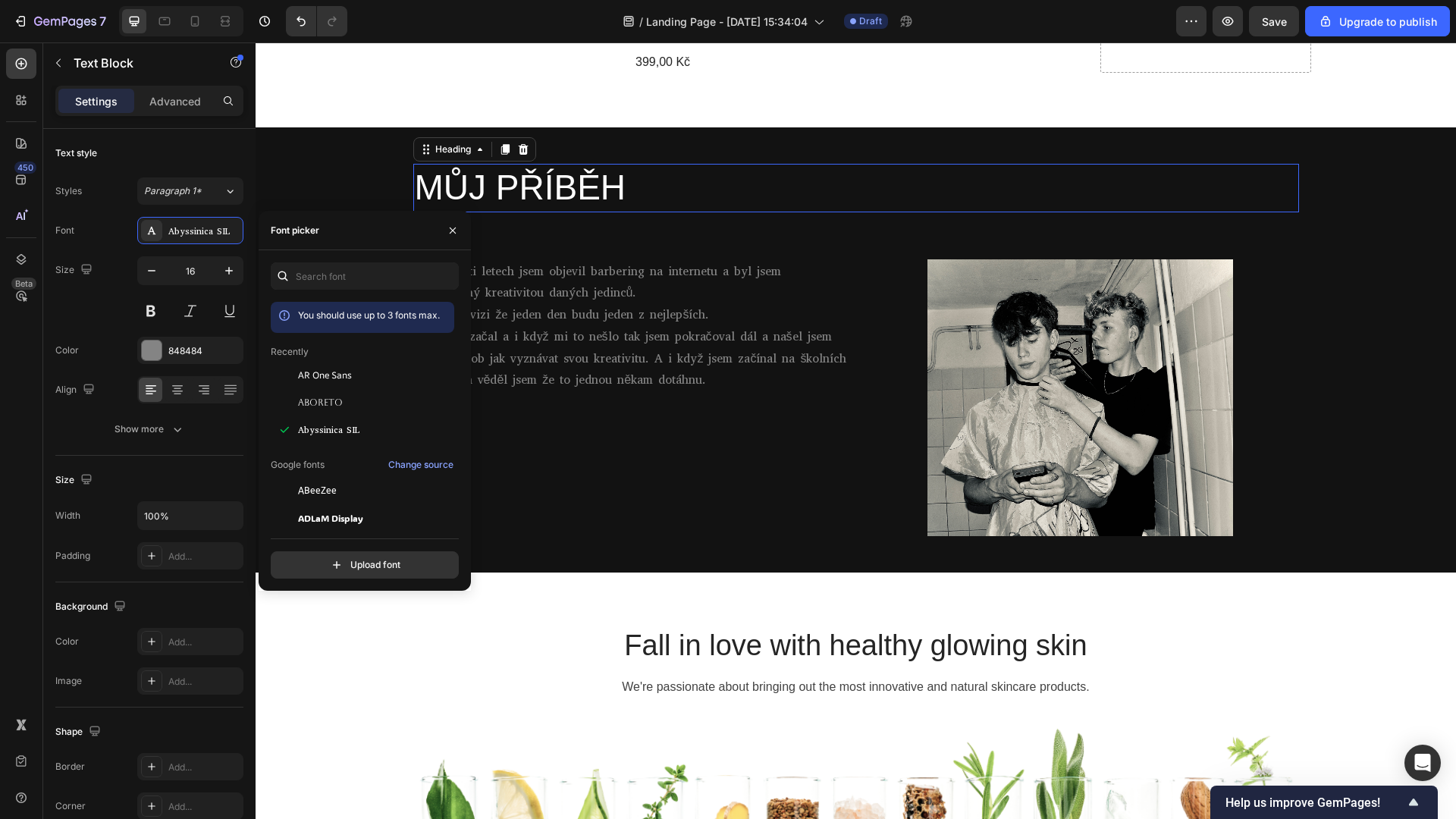
click at [511, 164] on h2 "MŮJ PŘÍBĚH" at bounding box center [856, 188] width 886 height 49
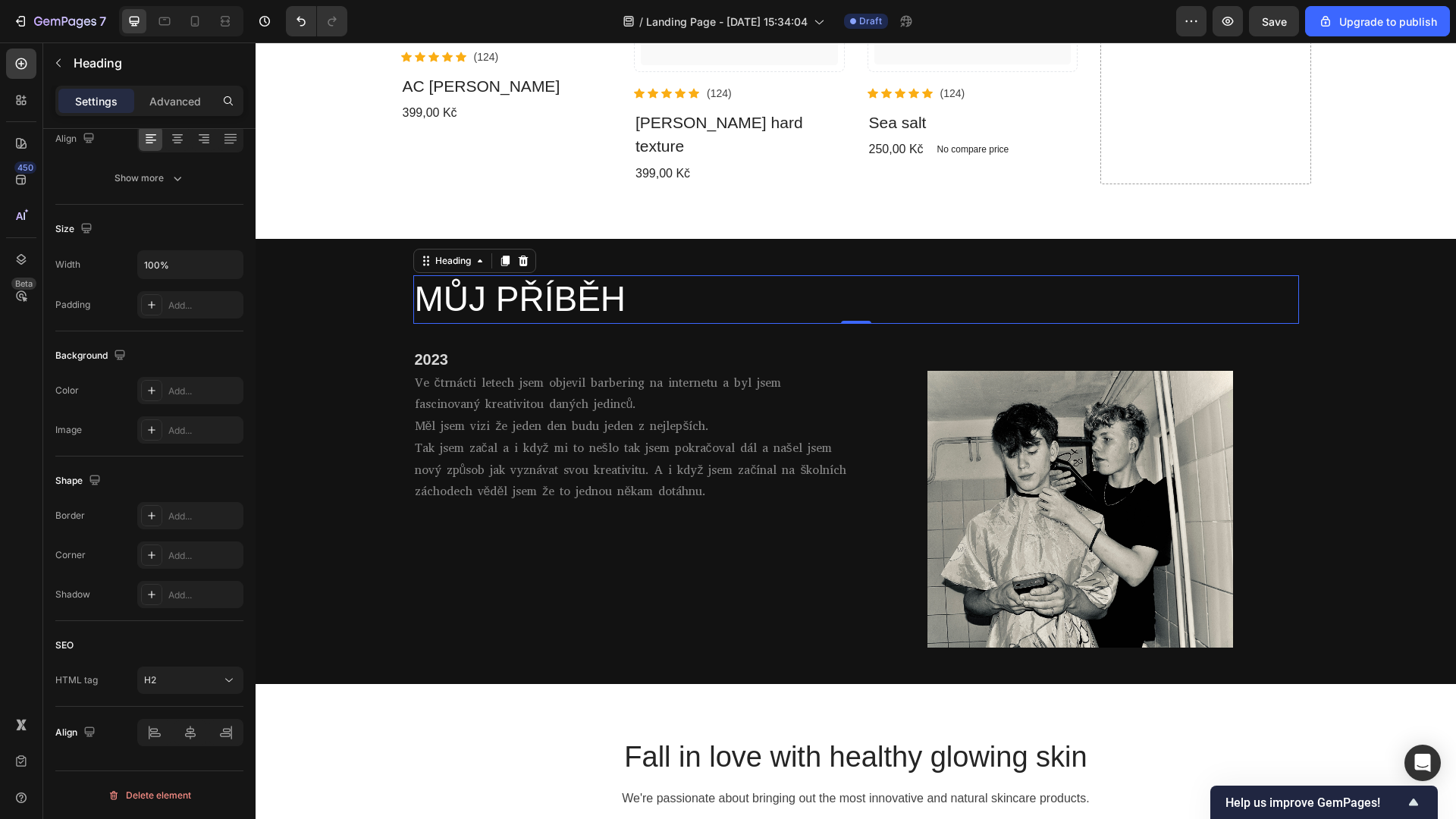
scroll to position [585, 0]
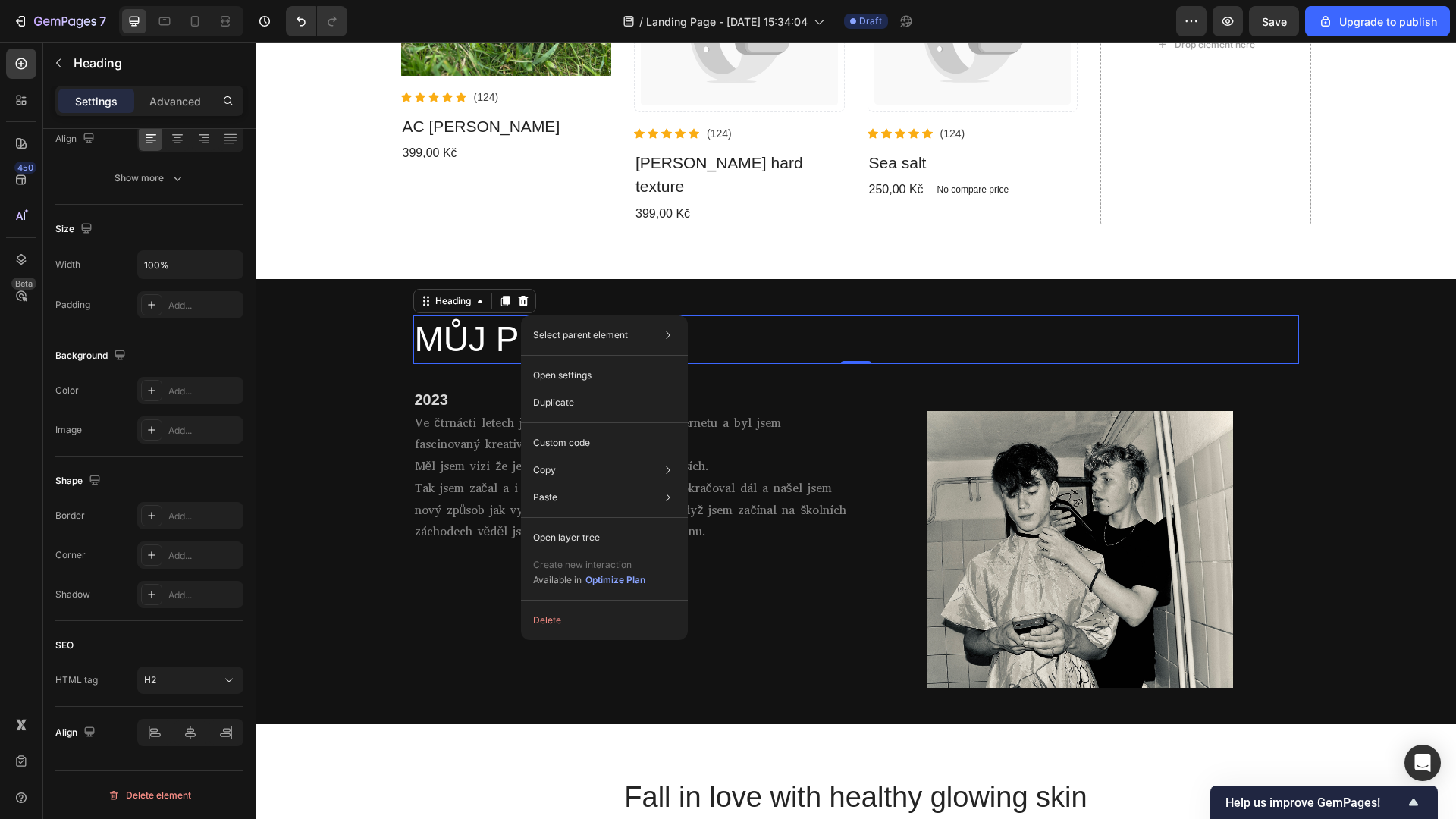
click at [443, 315] on h2 "MŮJ PŘÍBĚH" at bounding box center [856, 340] width 886 height 49
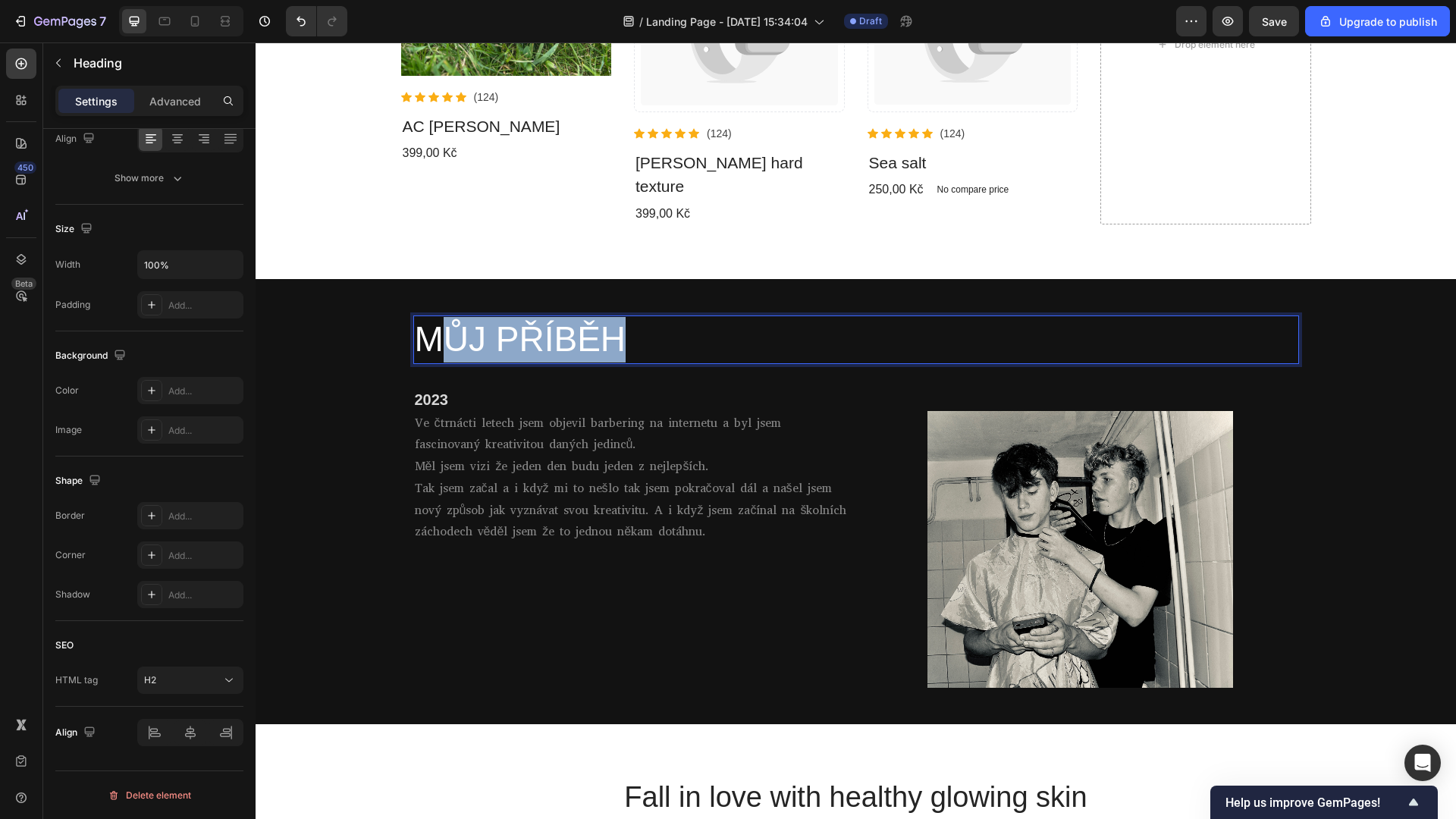
drag, startPoint x: 615, startPoint y: 308, endPoint x: 423, endPoint y: 298, distance: 192.3
click at [423, 317] on p "MŮJ PŘÍBĚH" at bounding box center [856, 340] width 883 height 45
drag, startPoint x: 445, startPoint y: 308, endPoint x: 577, endPoint y: 316, distance: 132.2
click at [574, 317] on p "MŮJ PŘÍBĚH" at bounding box center [856, 340] width 883 height 45
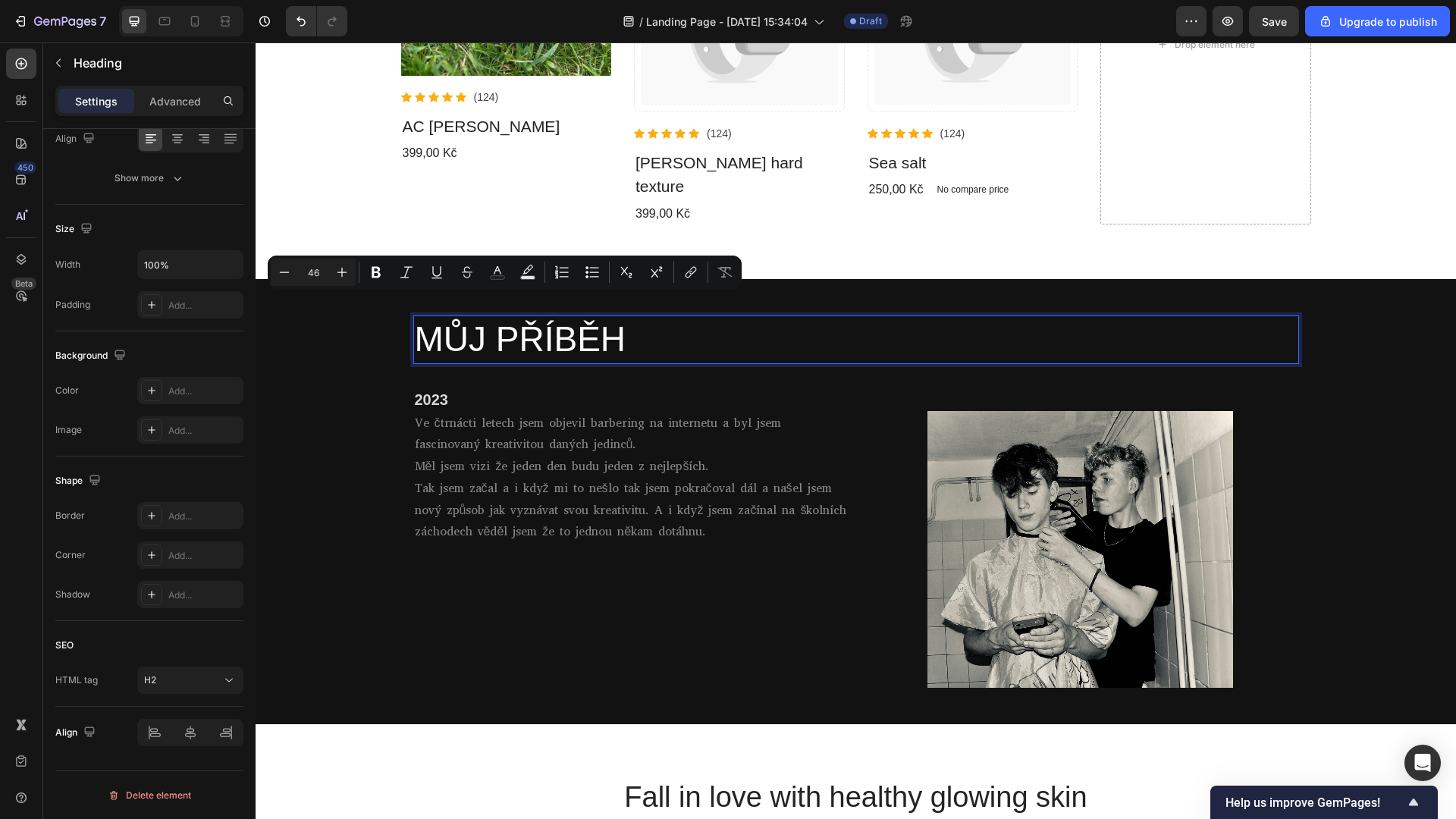
click at [635, 317] on p "MŮJ PŘÍBĚH" at bounding box center [856, 340] width 883 height 45
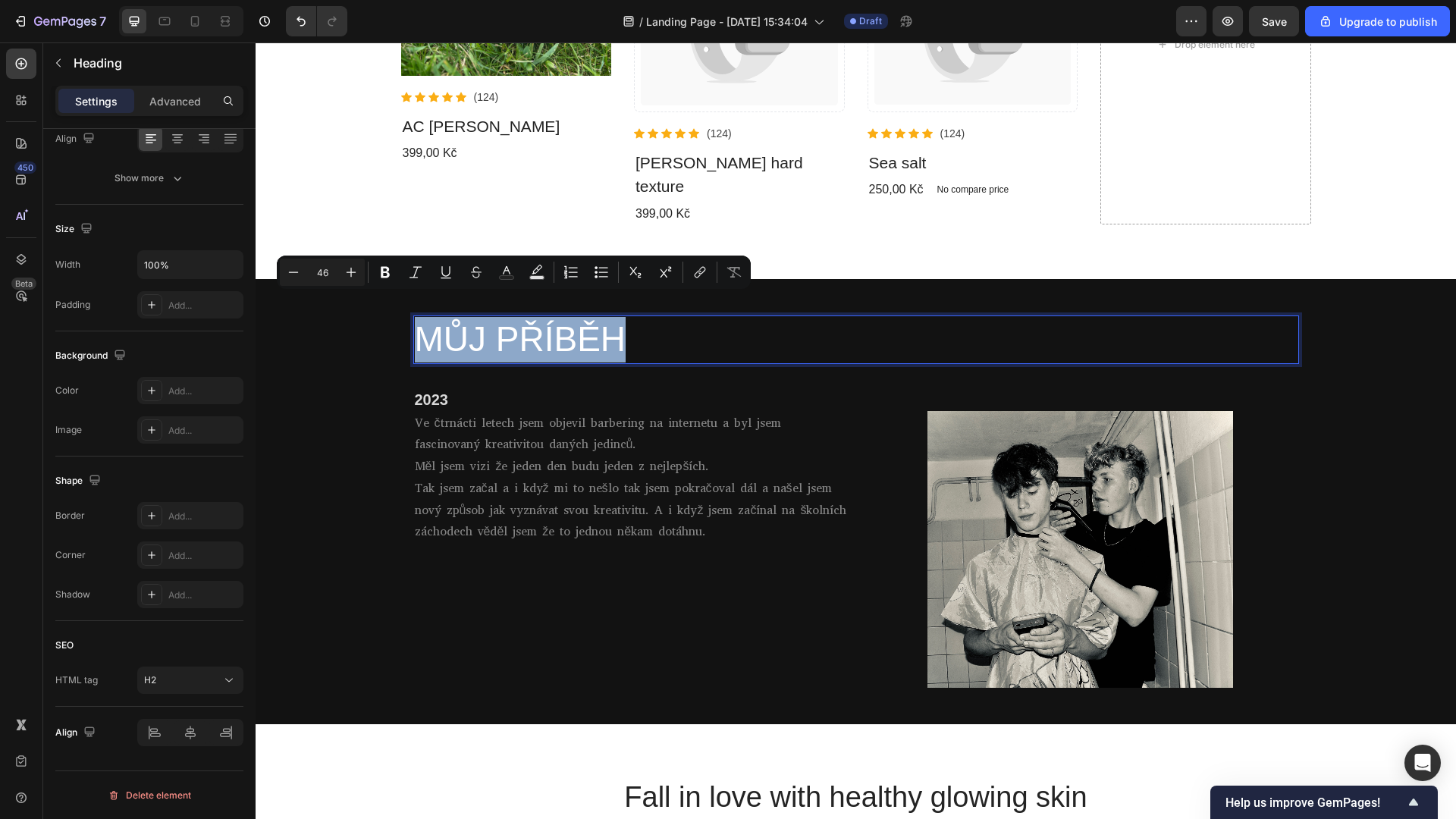
drag, startPoint x: 612, startPoint y: 314, endPoint x: 414, endPoint y: 314, distance: 198.0
click at [414, 317] on p "MŮJ PŘÍBĚH" at bounding box center [856, 340] width 883 height 45
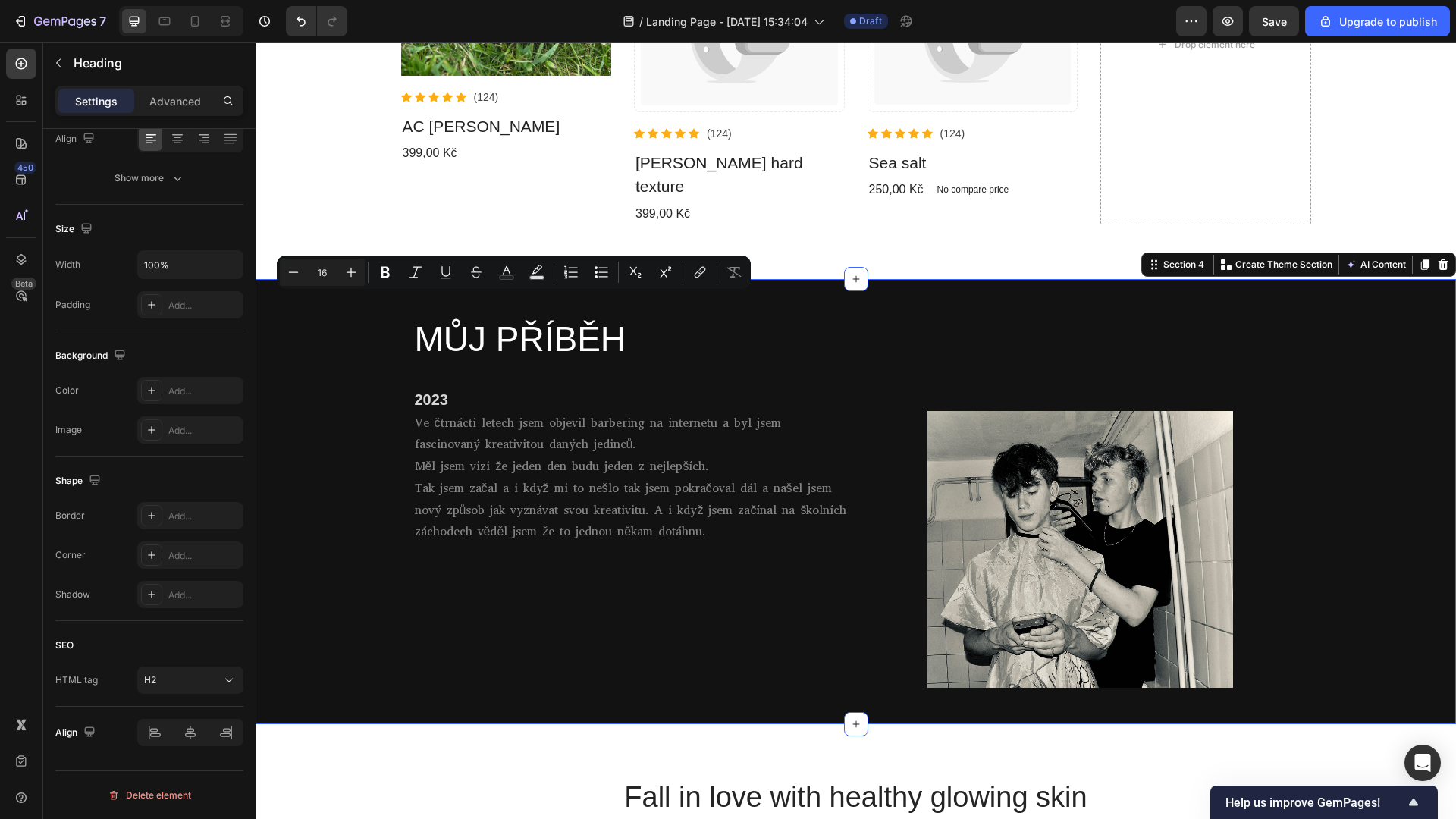
drag, startPoint x: 455, startPoint y: 317, endPoint x: 390, endPoint y: 314, distance: 65.1
click at [390, 314] on div "MŮJ PŘÍBĚH Heading Row 2023 Heading Ve čtrnácti letech jsem objevil barbering n…" at bounding box center [856, 502] width 1200 height 396
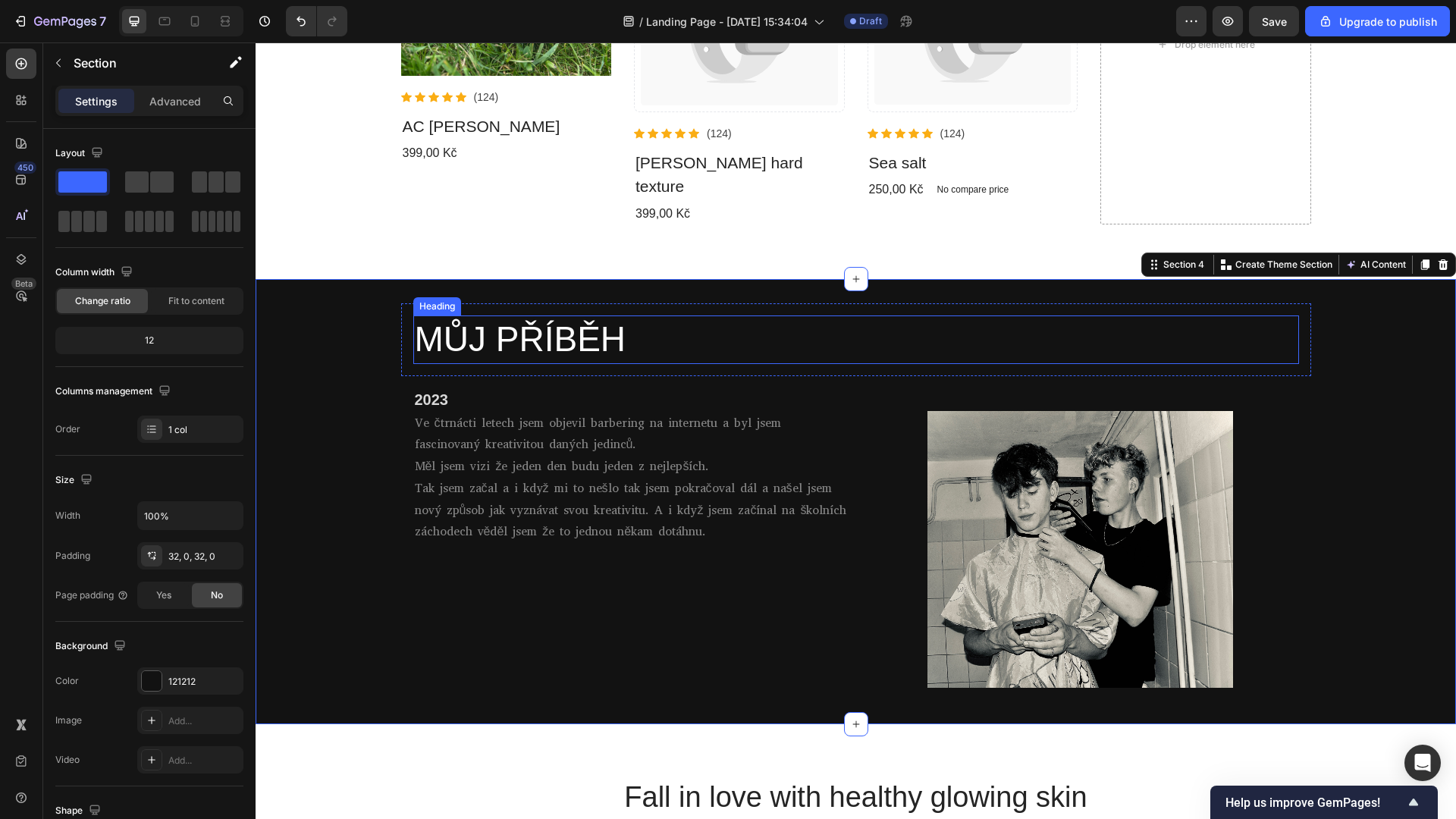
click at [480, 317] on p "MŮJ PŘÍBĚH" at bounding box center [856, 340] width 883 height 45
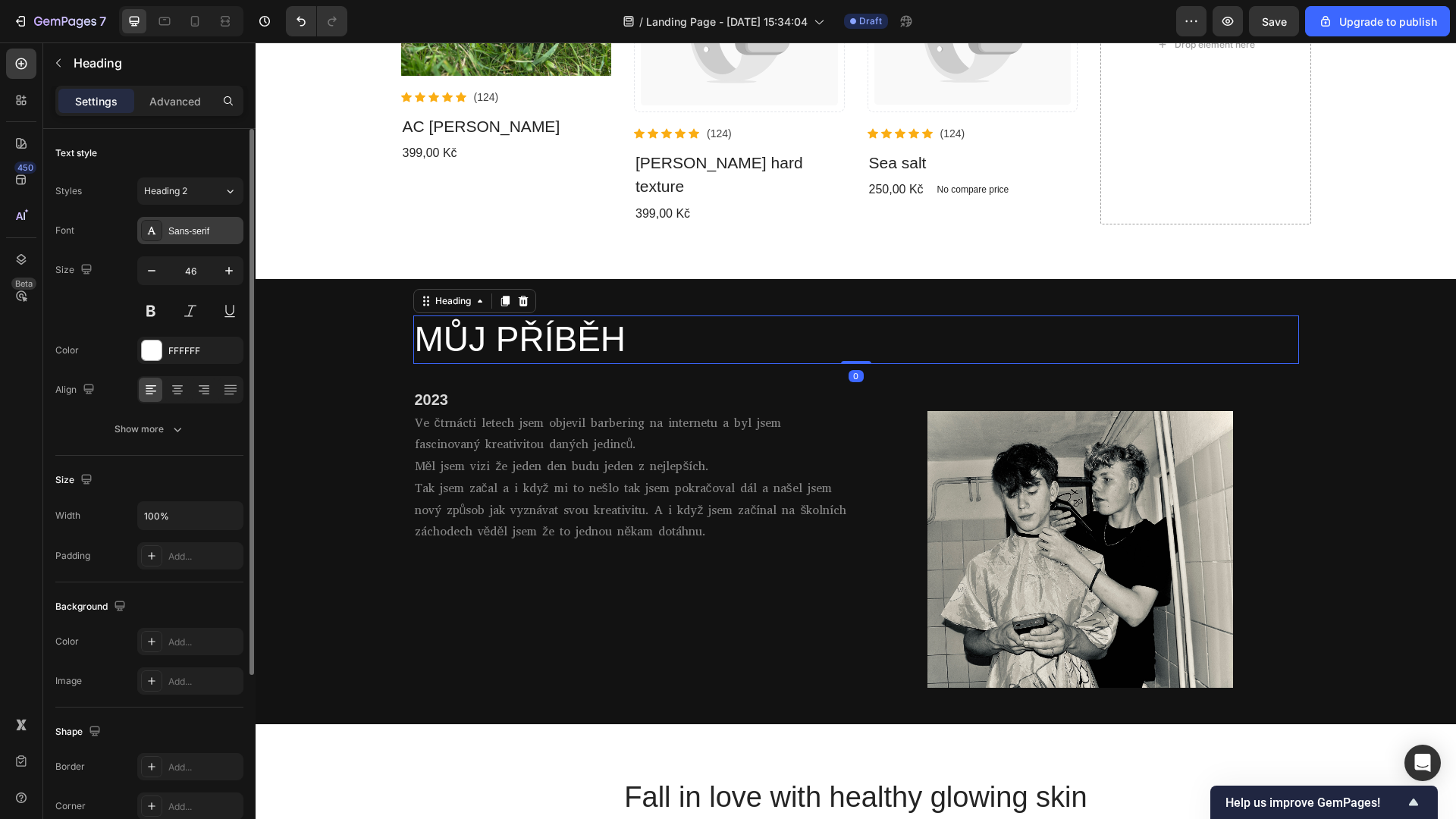
click at [182, 227] on div "Sans-serif" at bounding box center [204, 231] width 71 height 14
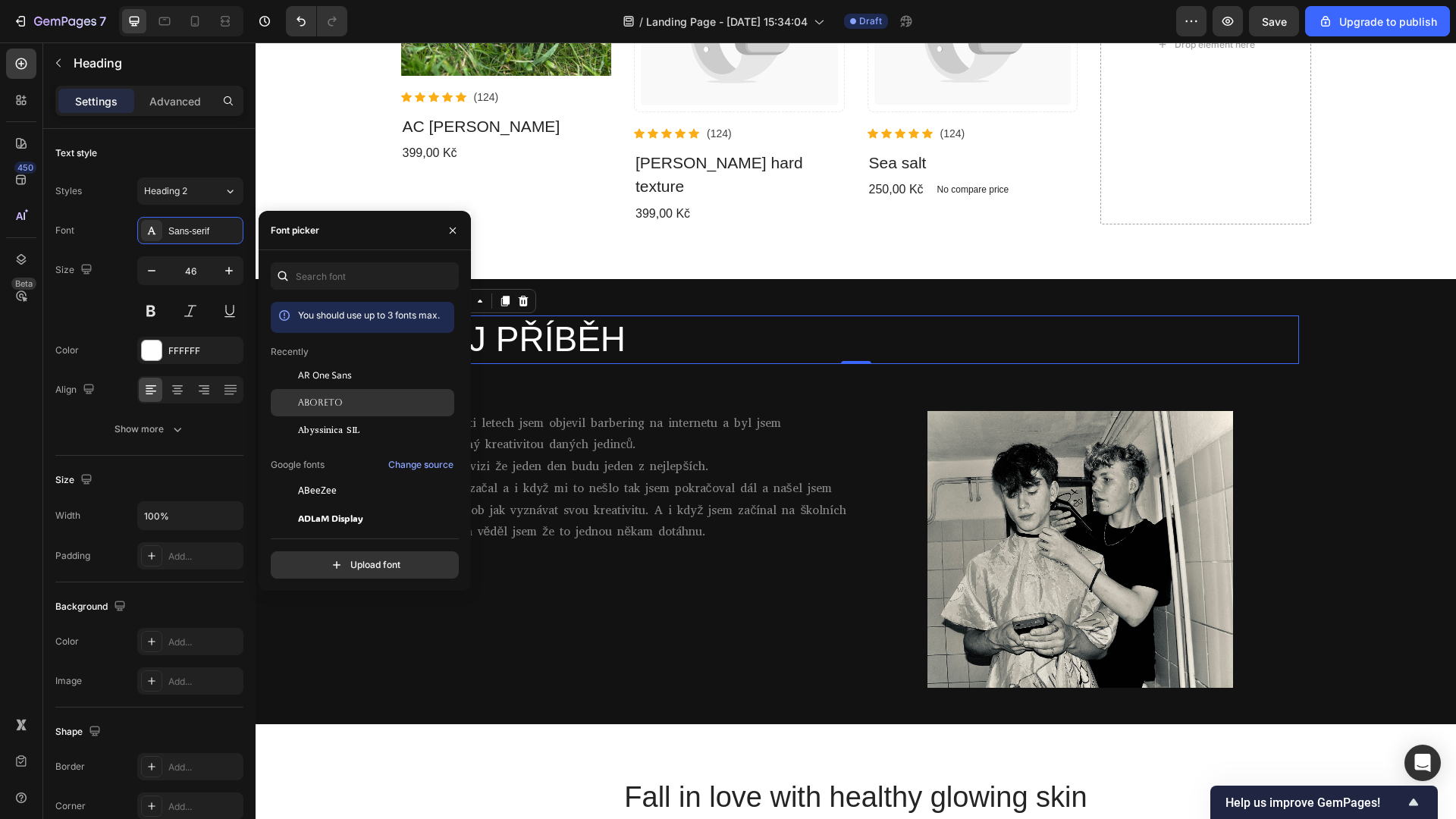
click at [325, 409] on span "Aboreto" at bounding box center [321, 402] width 45 height 14
click at [357, 418] on div "Abyssinica SIL" at bounding box center [362, 430] width 184 height 27
click at [341, 398] on span "Aboreto" at bounding box center [321, 402] width 45 height 14
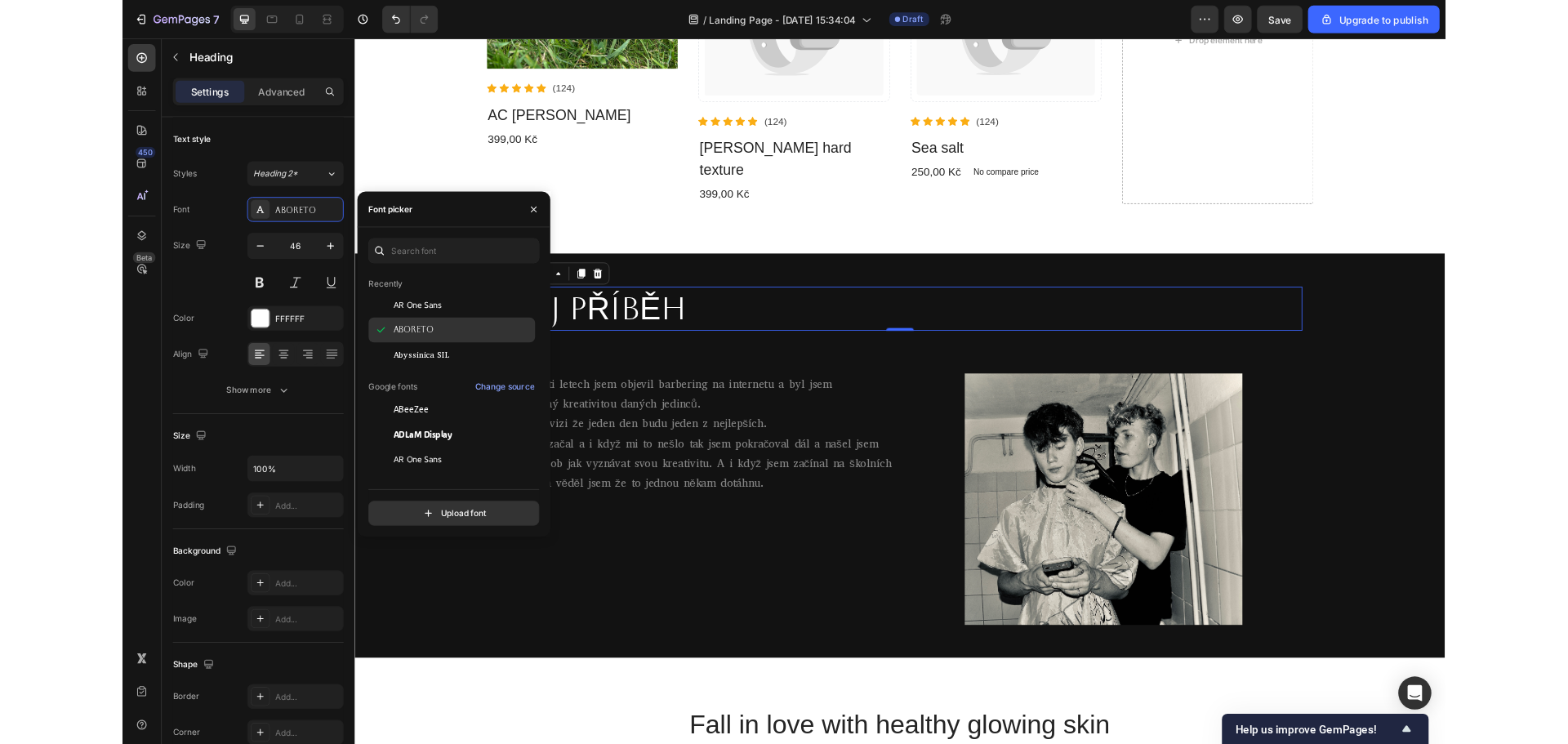
scroll to position [81, 0]
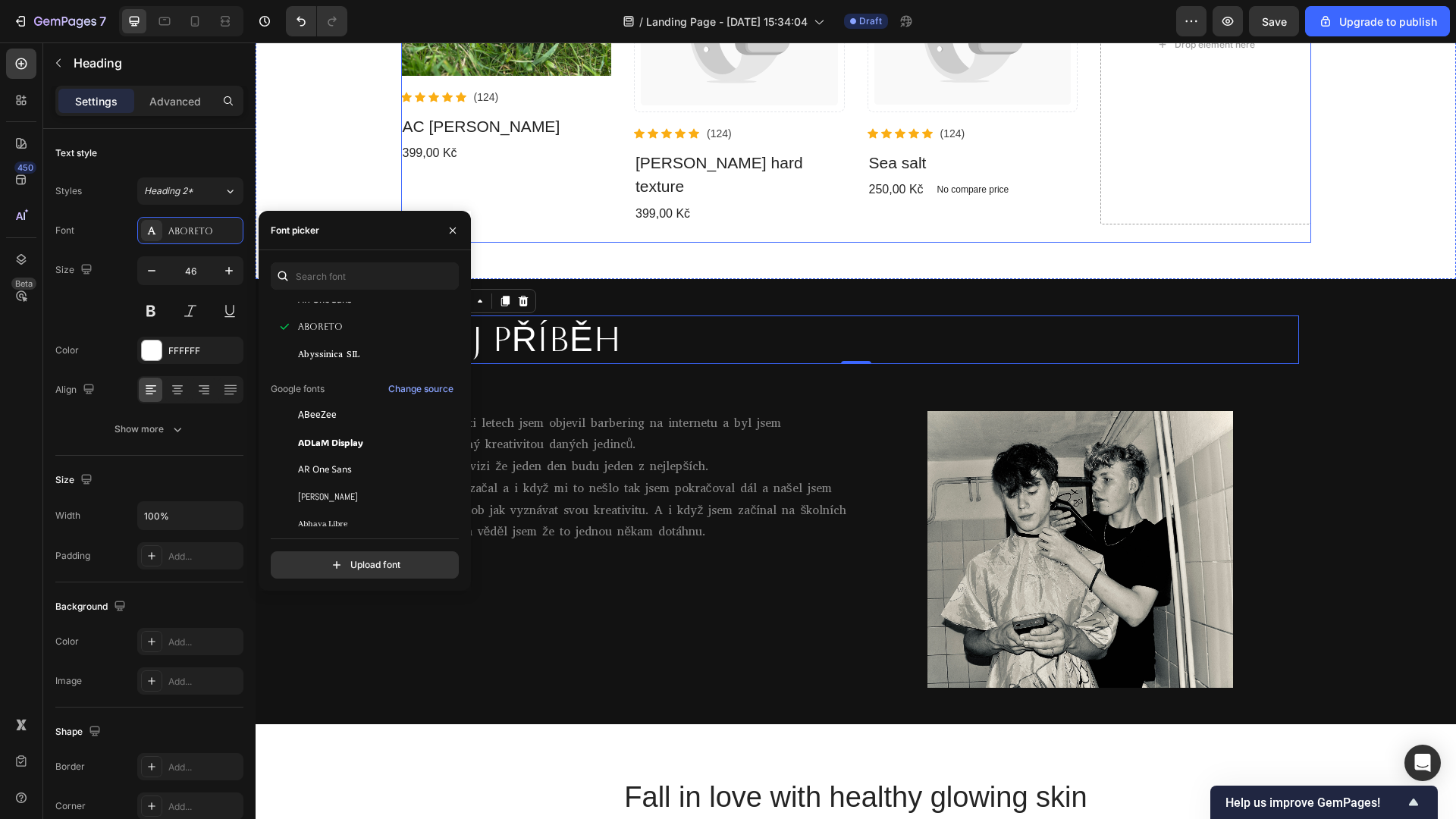
click at [488, 208] on div "Co nabízíme. Heading View all products Button Row Product Images Icon Icon Icon…" at bounding box center [856, 5] width 910 height 476
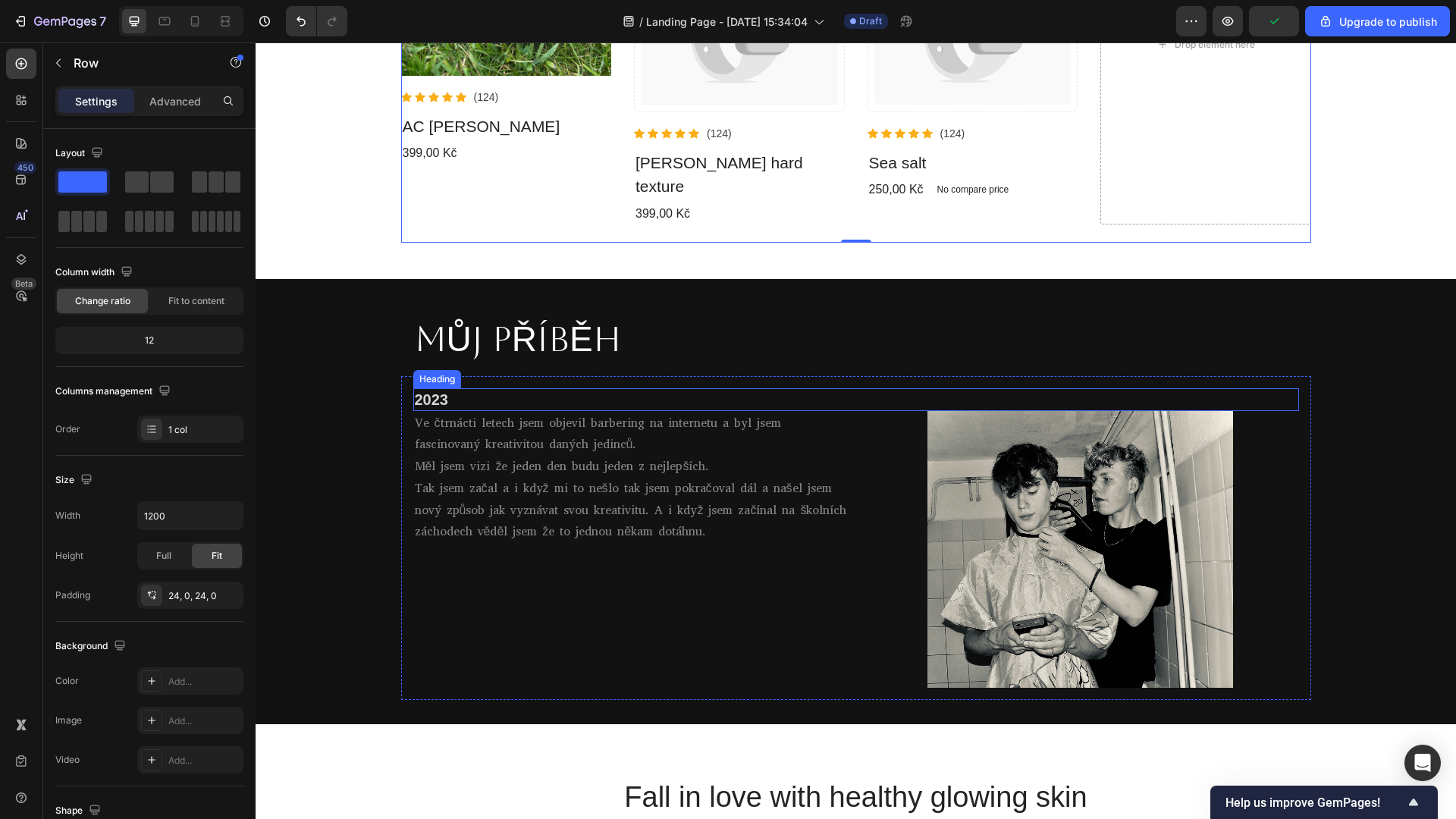
click at [438, 390] on p "2023" at bounding box center [856, 400] width 883 height 20
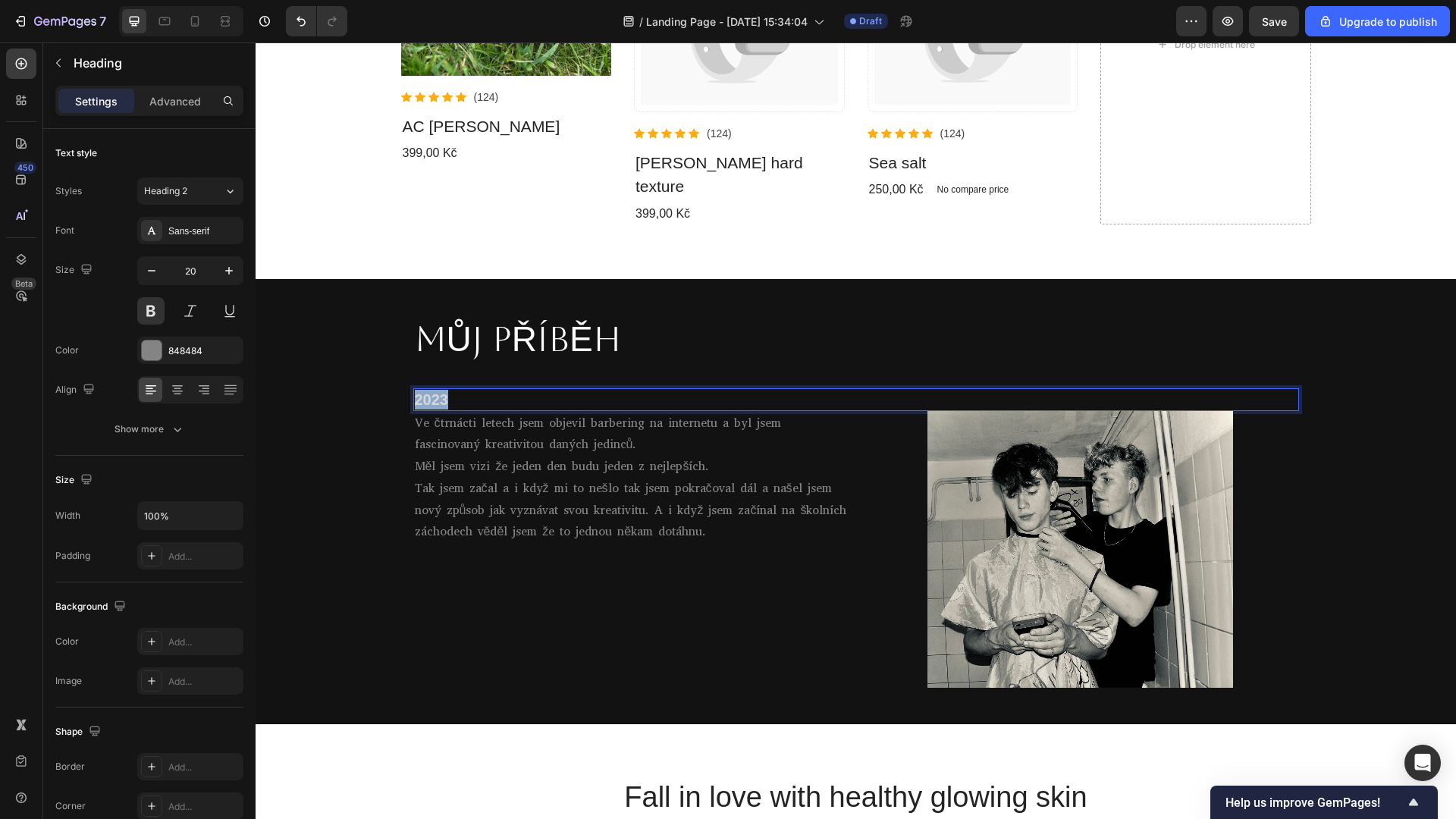
drag, startPoint x: 445, startPoint y: 369, endPoint x: 406, endPoint y: 379, distance: 40.3
click at [406, 379] on div "2023 Heading 0 Ve čtrnácti letech jsem objevil barbering na internetu a byl jse…" at bounding box center [856, 537] width 910 height 323
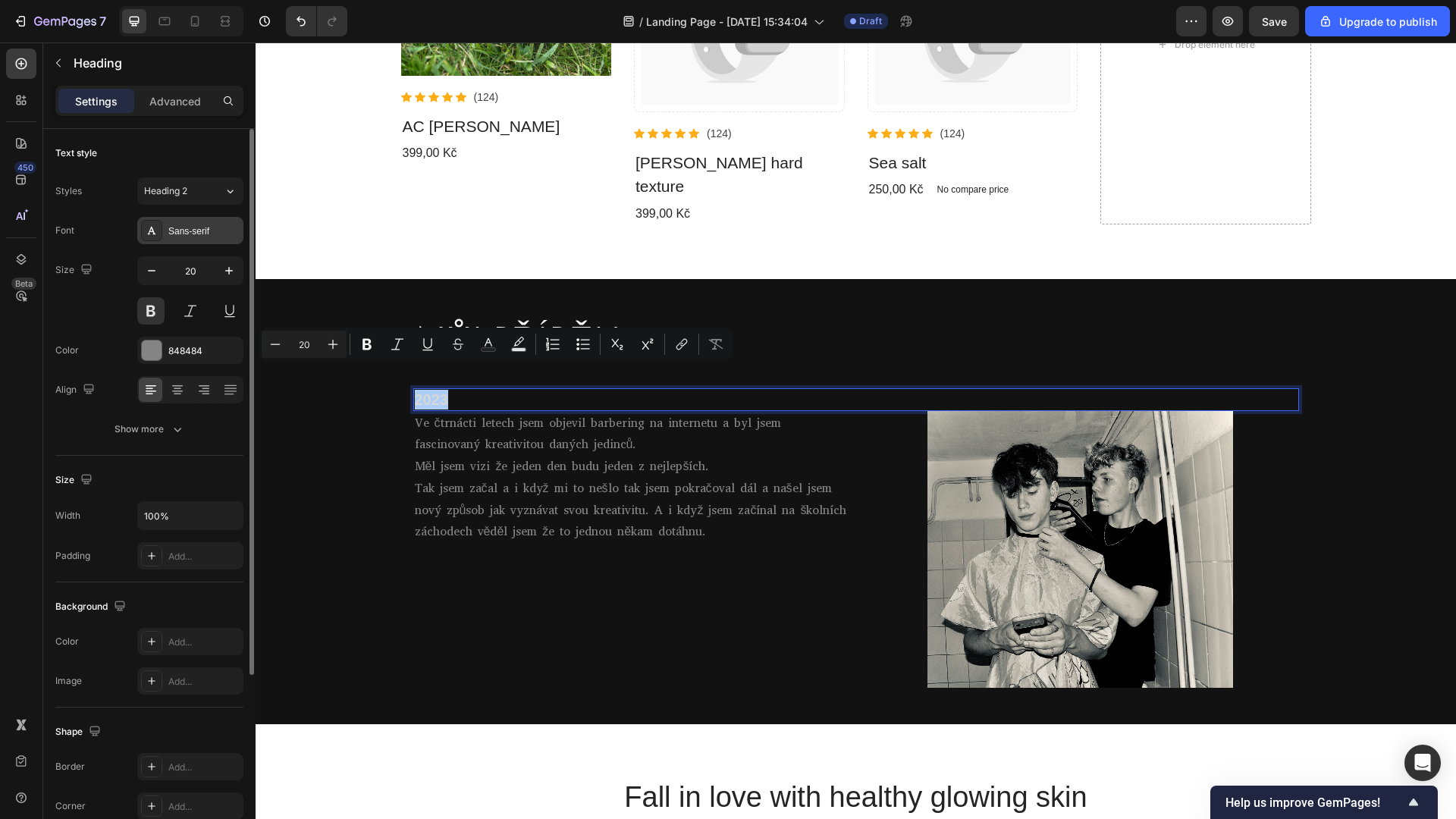
click at [218, 224] on div "Sans-serif" at bounding box center [204, 231] width 71 height 14
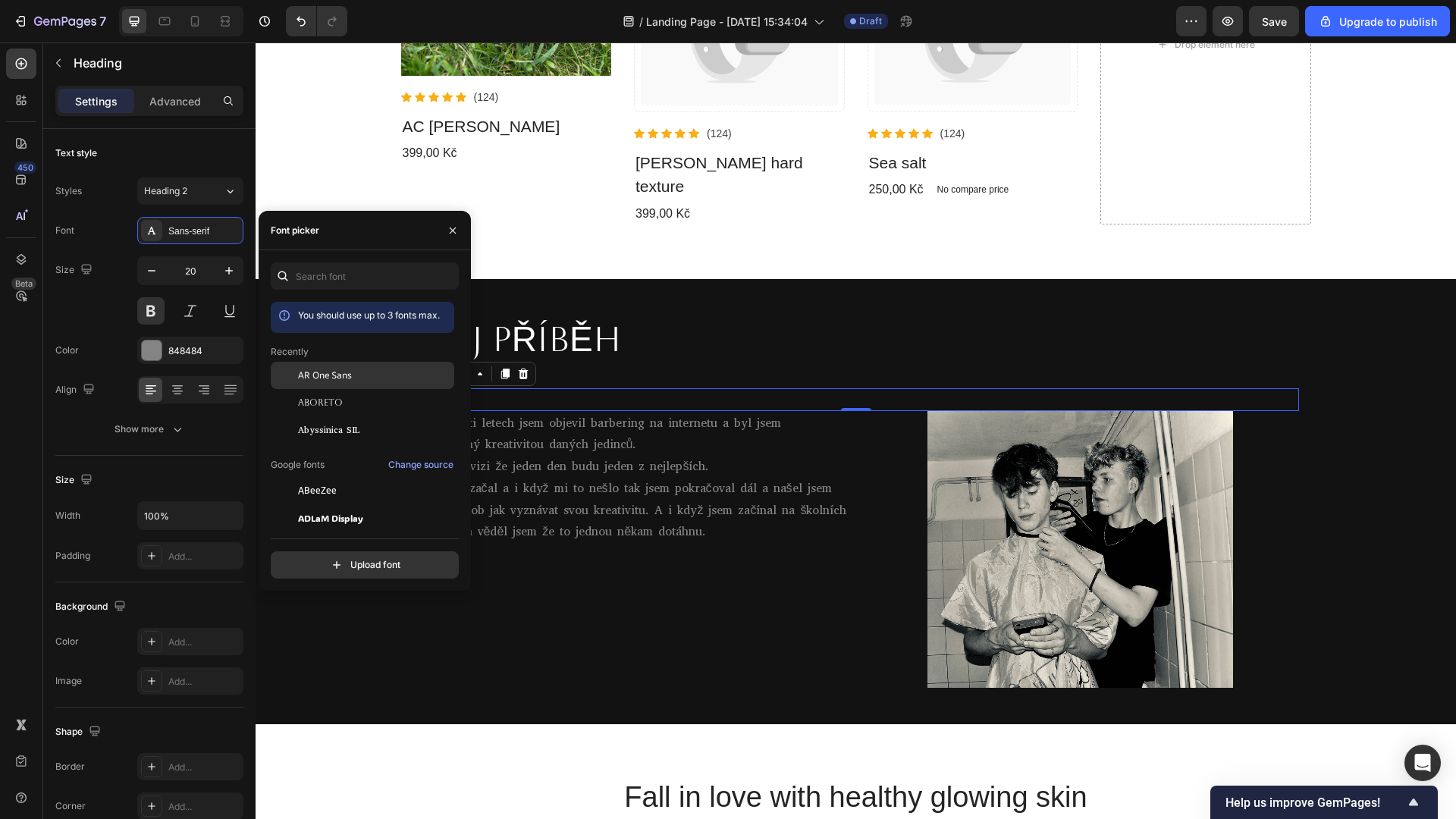
click at [342, 375] on span "AR One Sans" at bounding box center [325, 375] width 54 height 14
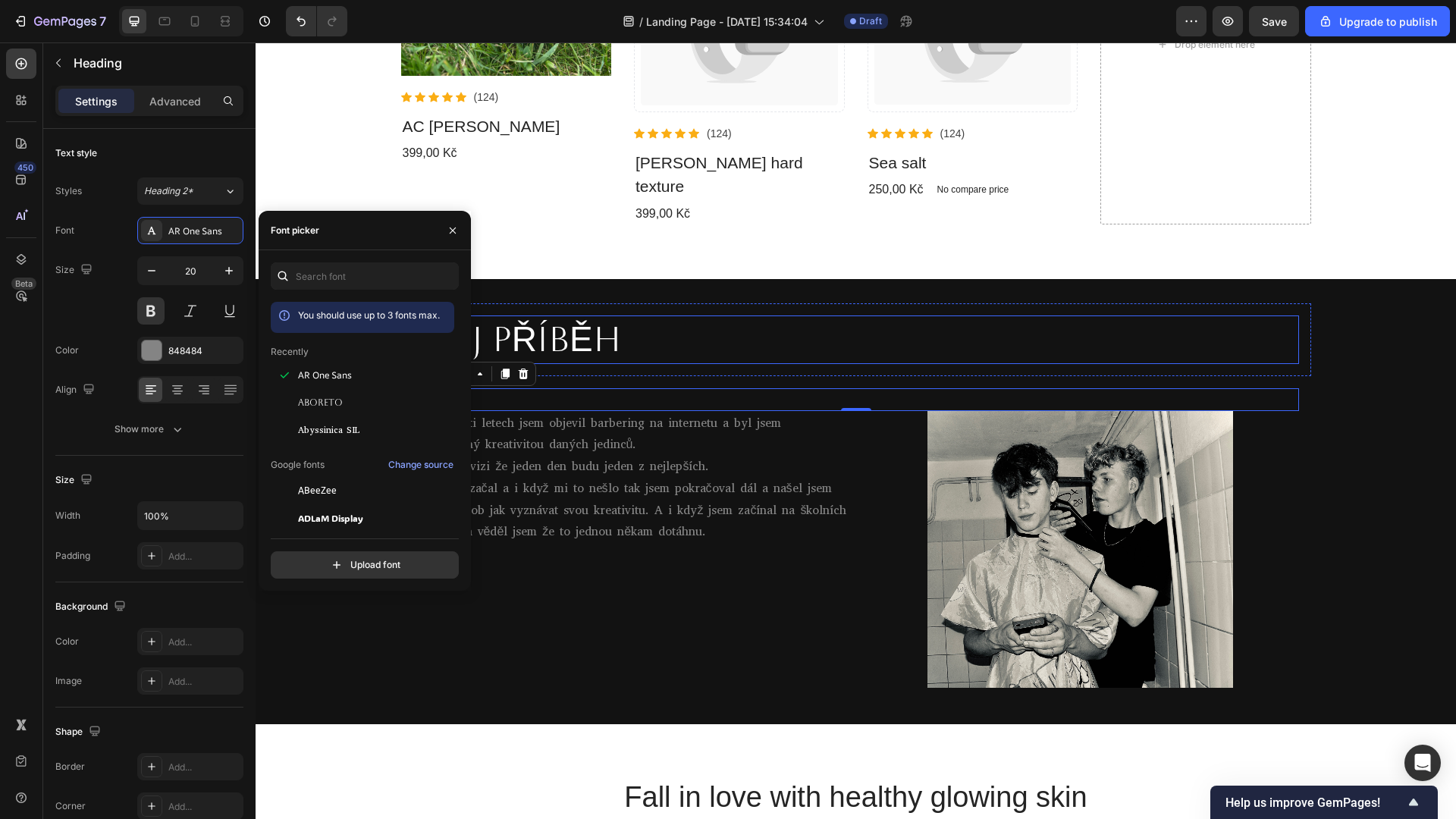
click at [692, 320] on p "MŮJ PŘÍBĚH" at bounding box center [856, 340] width 883 height 45
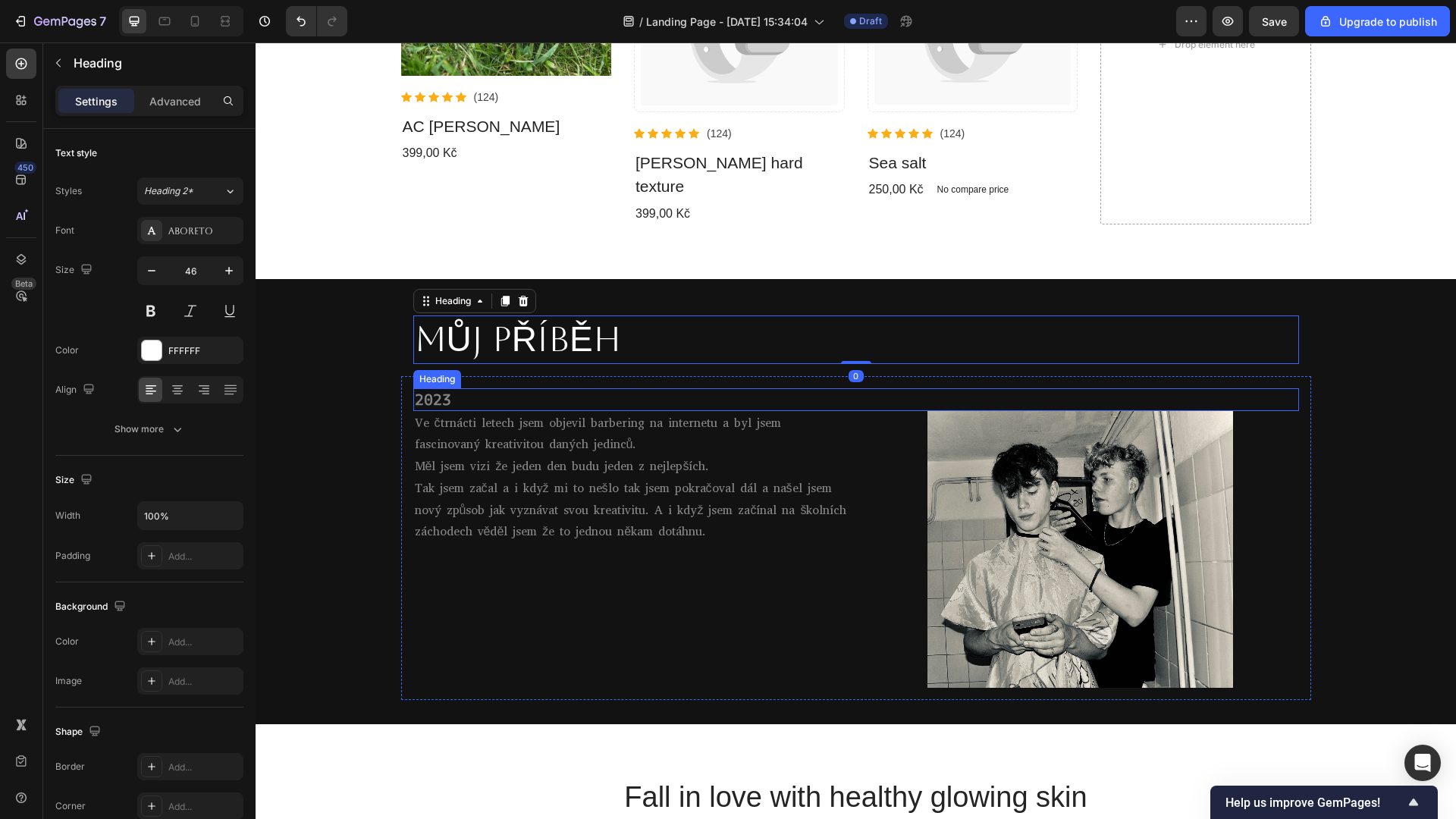
click at [440, 390] on p "2023" at bounding box center [856, 400] width 883 height 20
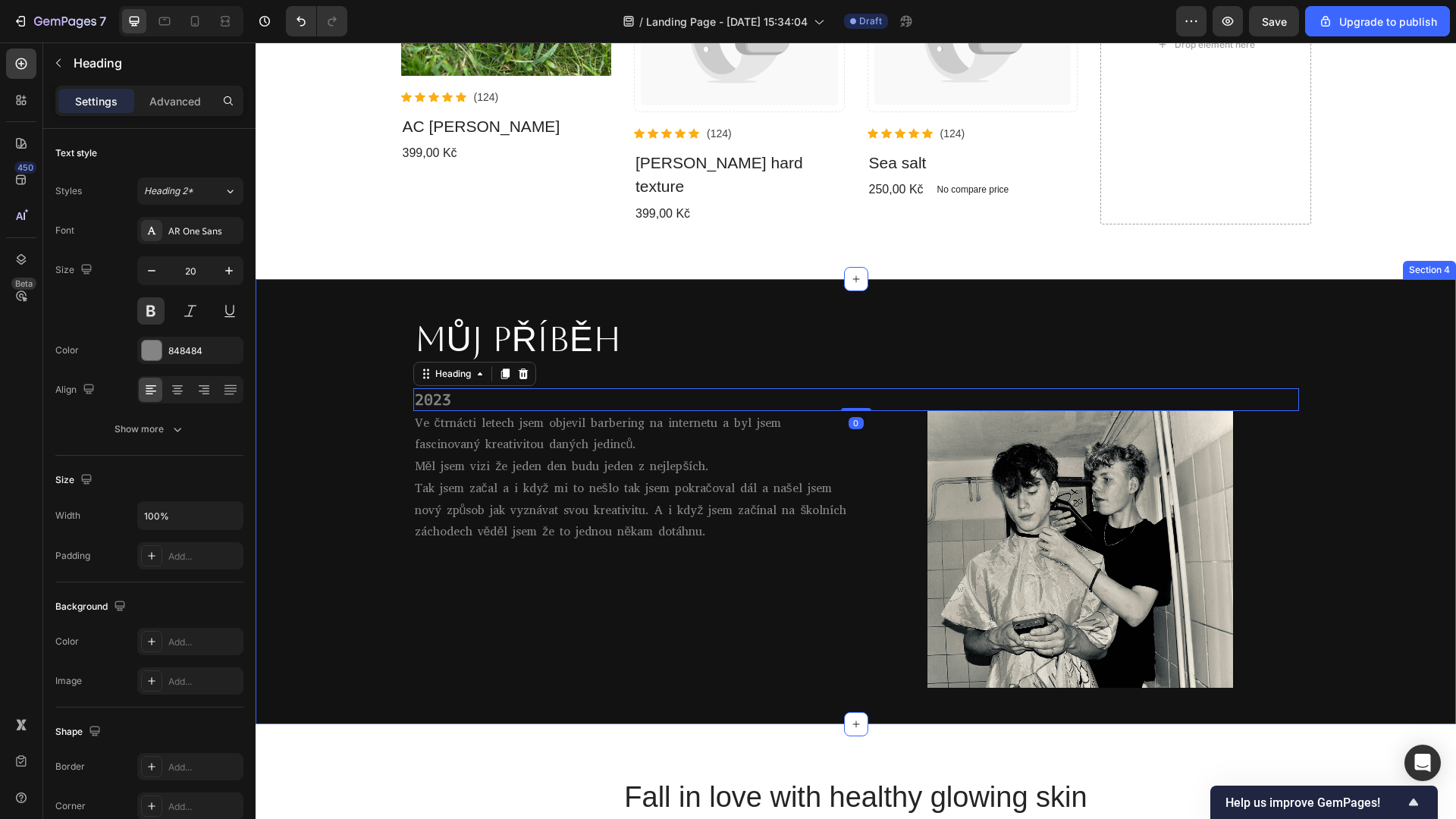
click at [335, 379] on div "MŮJ PŘÍBĚH Heading Row 2023 Heading 0 Ve čtrnácti letech jsem objevil barbering…" at bounding box center [856, 502] width 1200 height 396
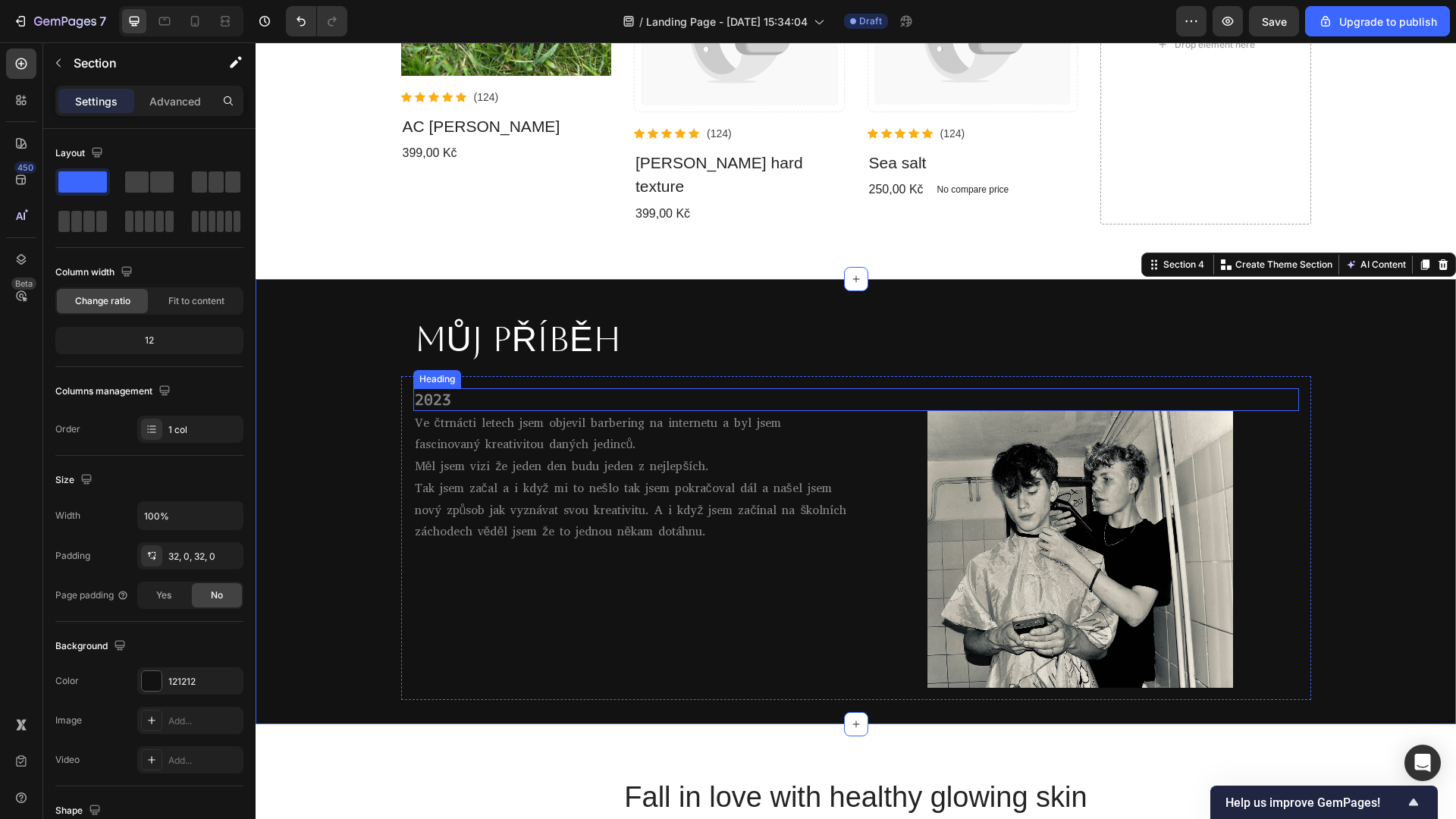
click at [432, 390] on p "2023" at bounding box center [856, 400] width 883 height 20
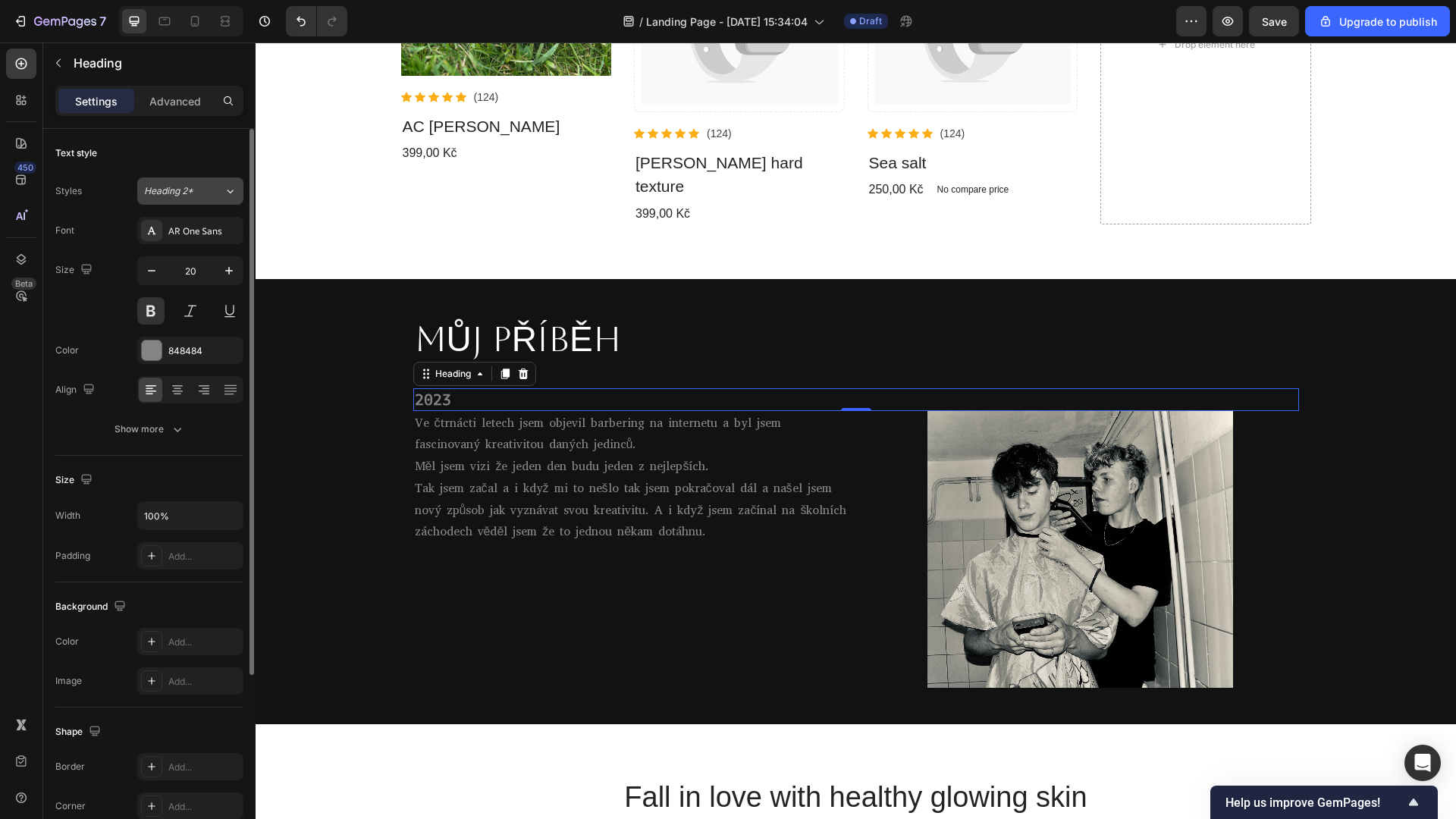
click at [217, 191] on div "Heading 2*" at bounding box center [184, 190] width 79 height 14
click at [136, 170] on div "Text style Styles Heading 2* Font AR One Sans Size 20 Color 848484 Align Show m…" at bounding box center [149, 292] width 188 height 327
click at [223, 227] on div "AR One Sans" at bounding box center [204, 231] width 71 height 14
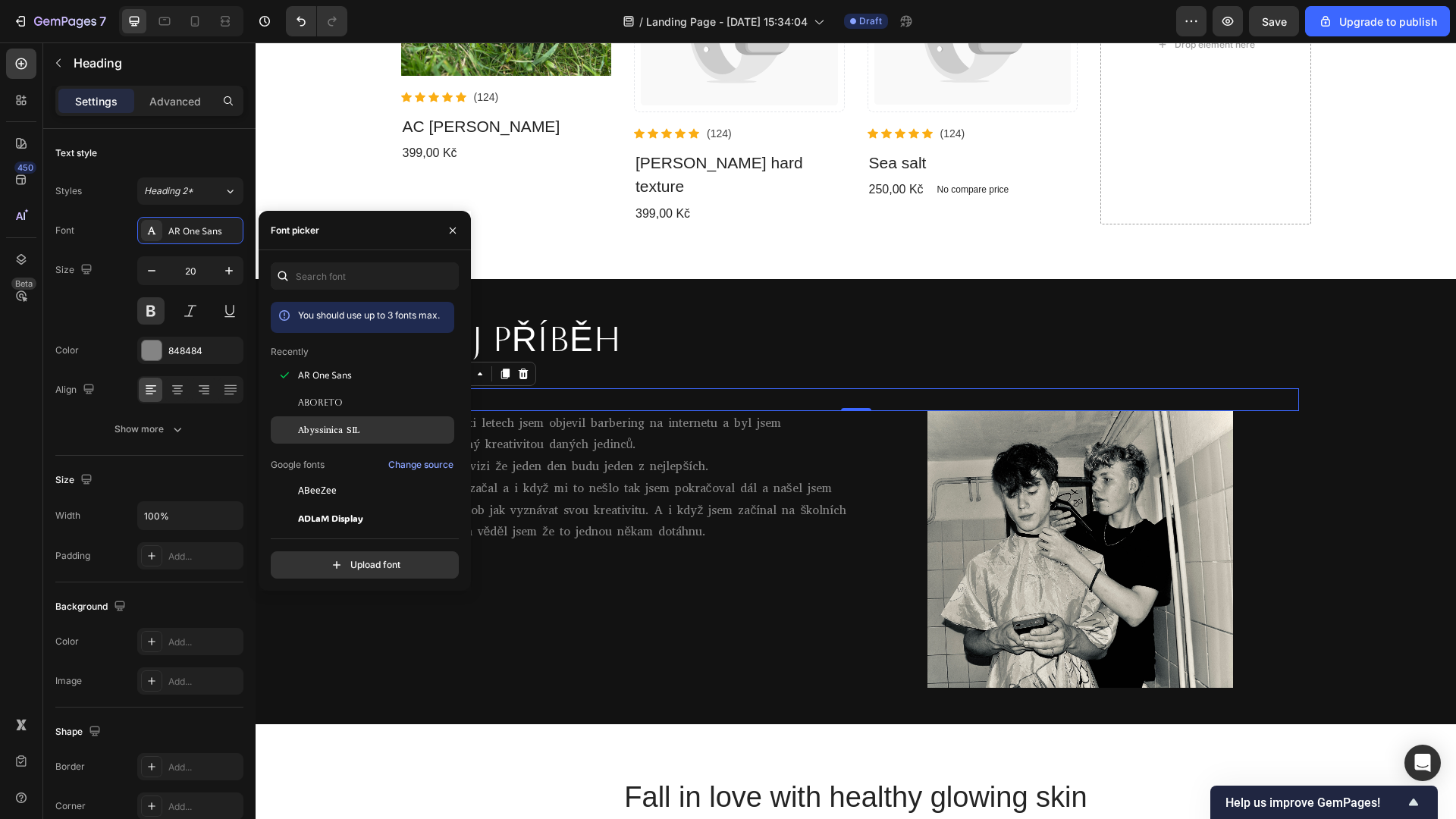
click at [320, 428] on span "Abyssinica SIL" at bounding box center [329, 430] width 61 height 14
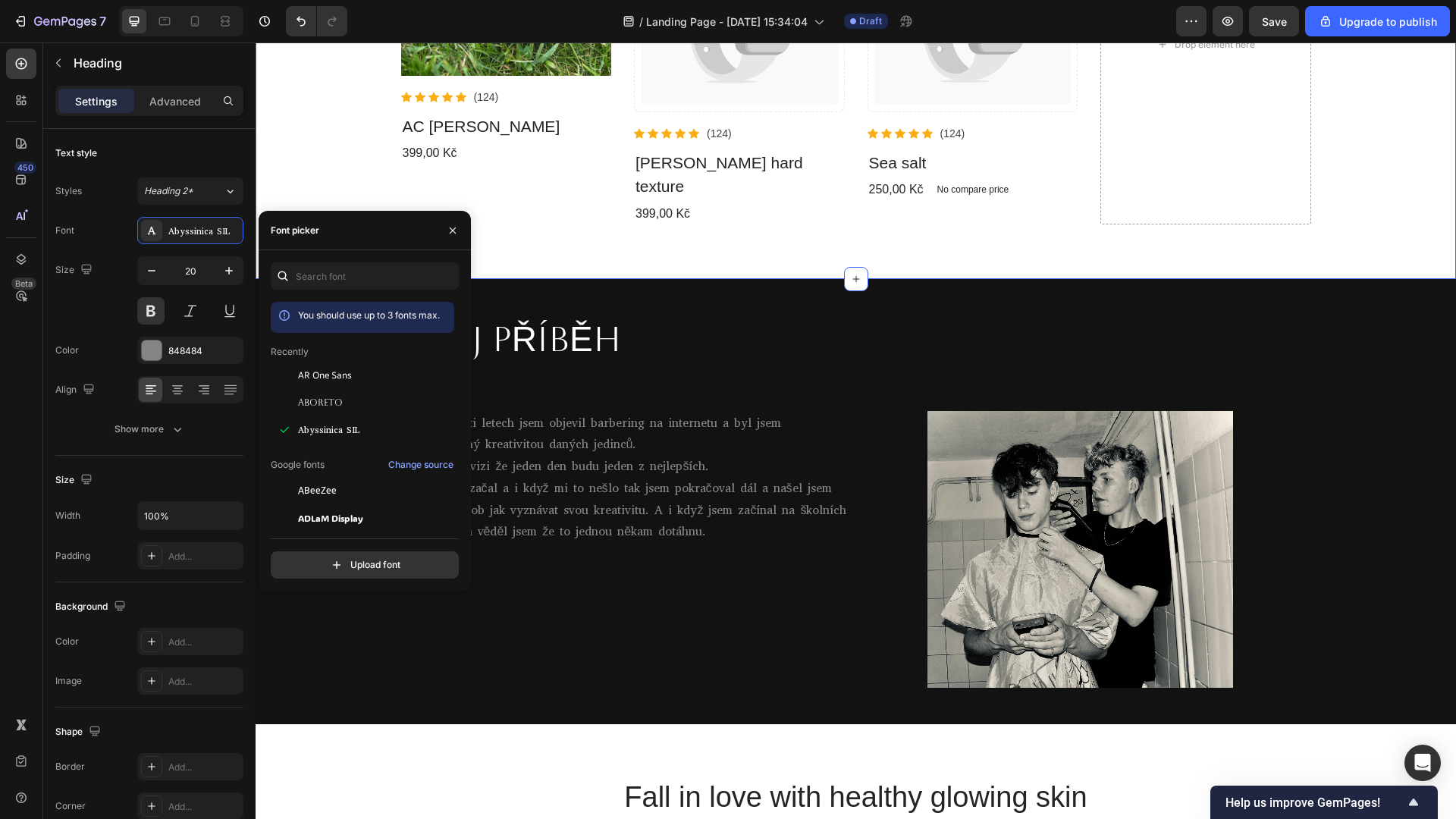
click at [504, 246] on div "Co nabízíme. Heading View all products Button Row Product Images Icon Icon Icon…" at bounding box center [856, 23] width 1200 height 512
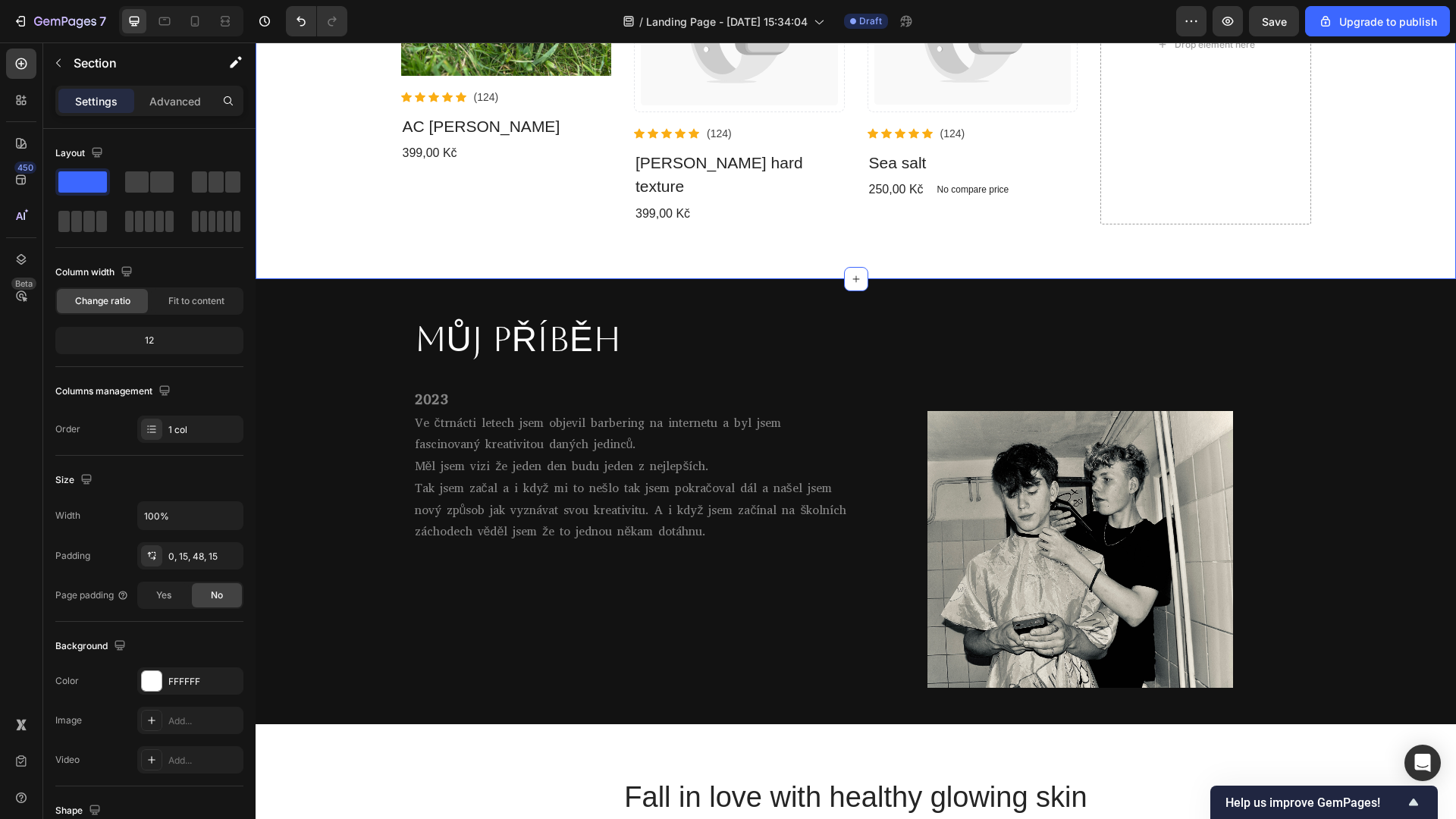
click at [380, 208] on div "Co nabízíme. Heading View all products Button Row Product Images Icon Icon Icon…" at bounding box center [855, 5] width 1178 height 476
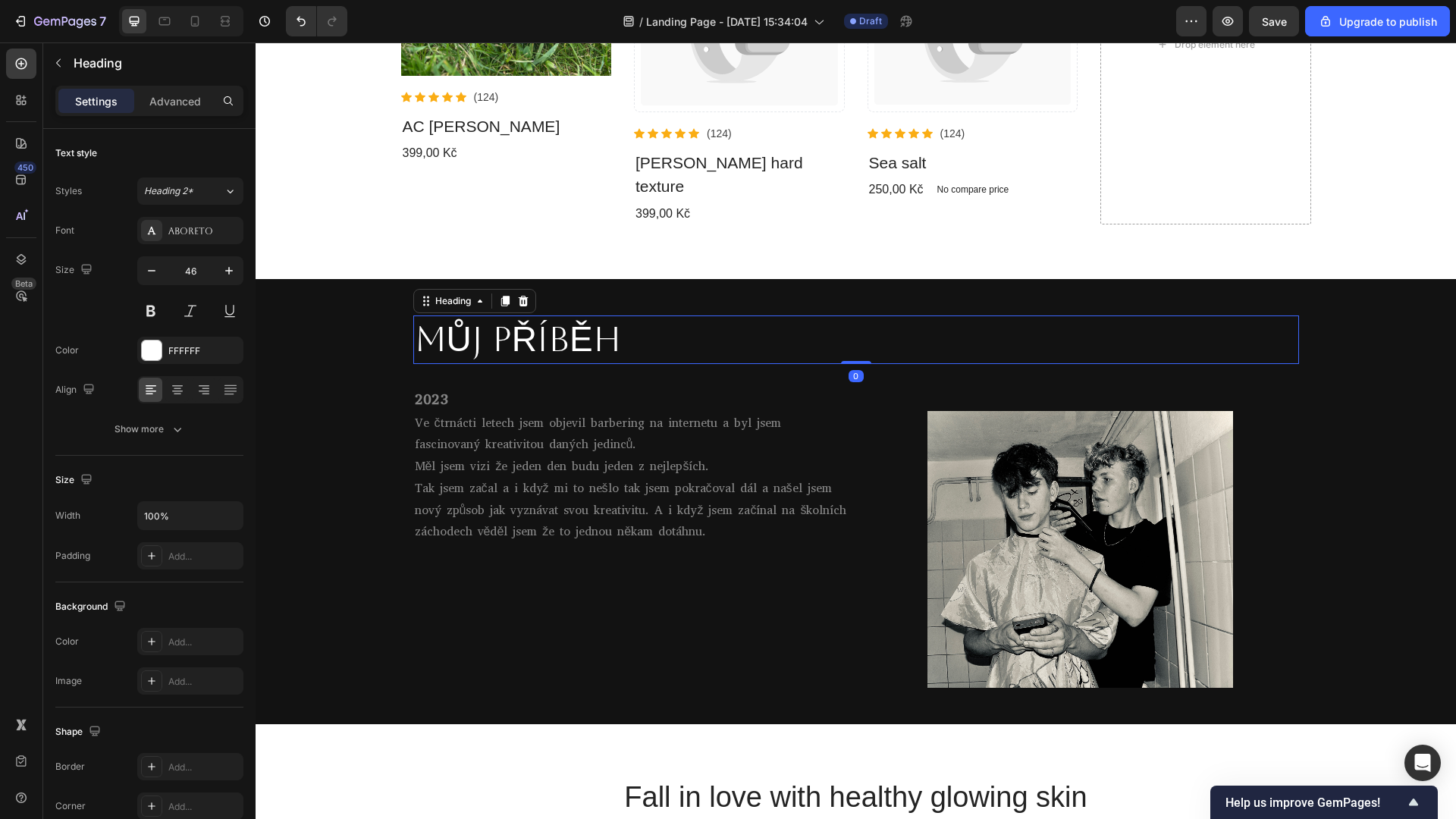
click at [605, 317] on p "MŮJ PŘÍBĚH" at bounding box center [856, 340] width 883 height 45
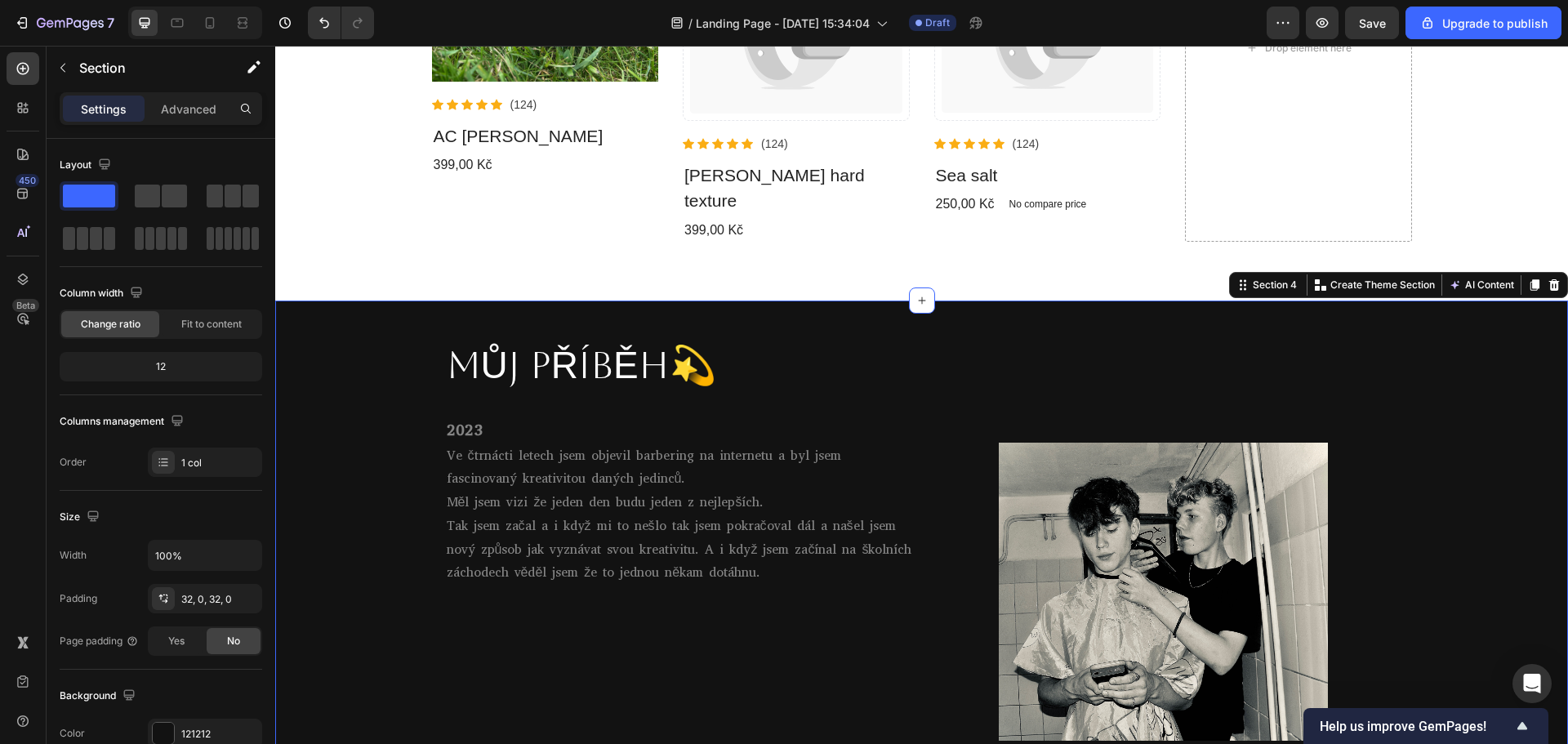
click at [336, 342] on div "MŮJ PŘÍBĚH💫 Heading Row 2023 Heading Ve čtrnácti letech jsem objevil barbering …" at bounding box center [922, 540] width 1292 height 427
click at [1486, 384] on div "MŮJ PŘÍBĚH💫 Heading Row 2023 Heading Ve čtrnácti letech jsem objevil barbering …" at bounding box center [922, 540] width 1292 height 427
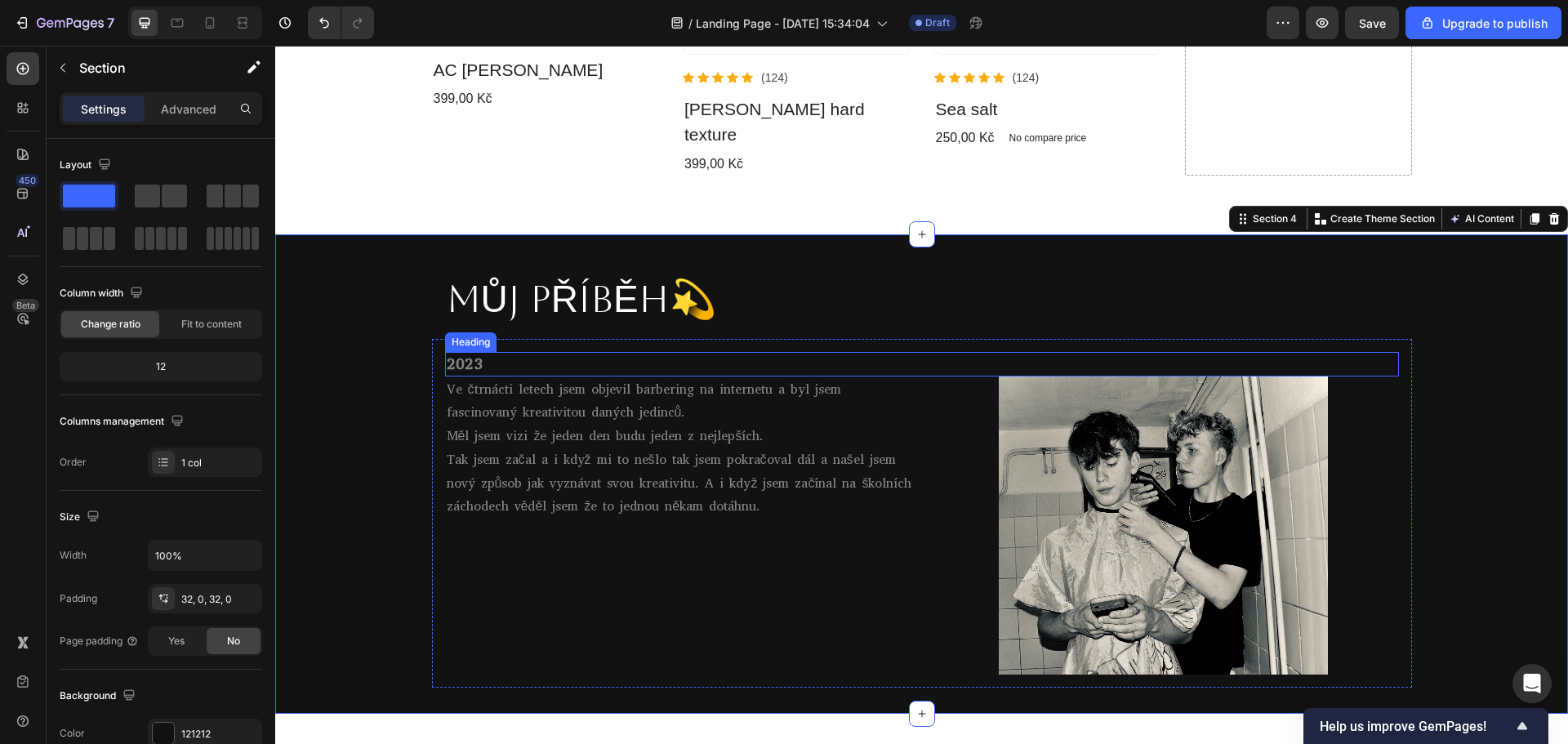
scroll to position [711, 0]
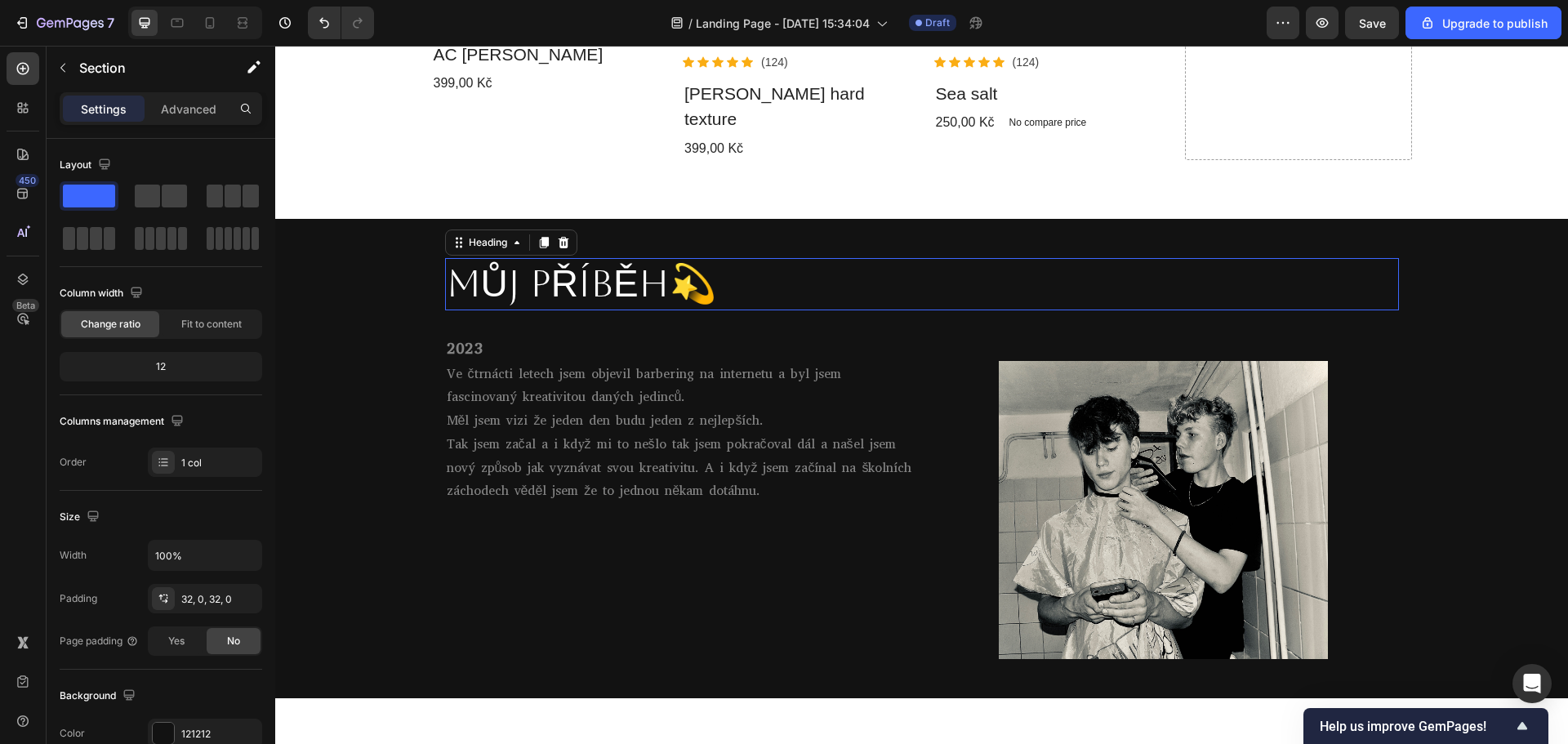
click at [696, 260] on p "MŮJ PŘÍBĚH💫" at bounding box center [922, 284] width 951 height 49
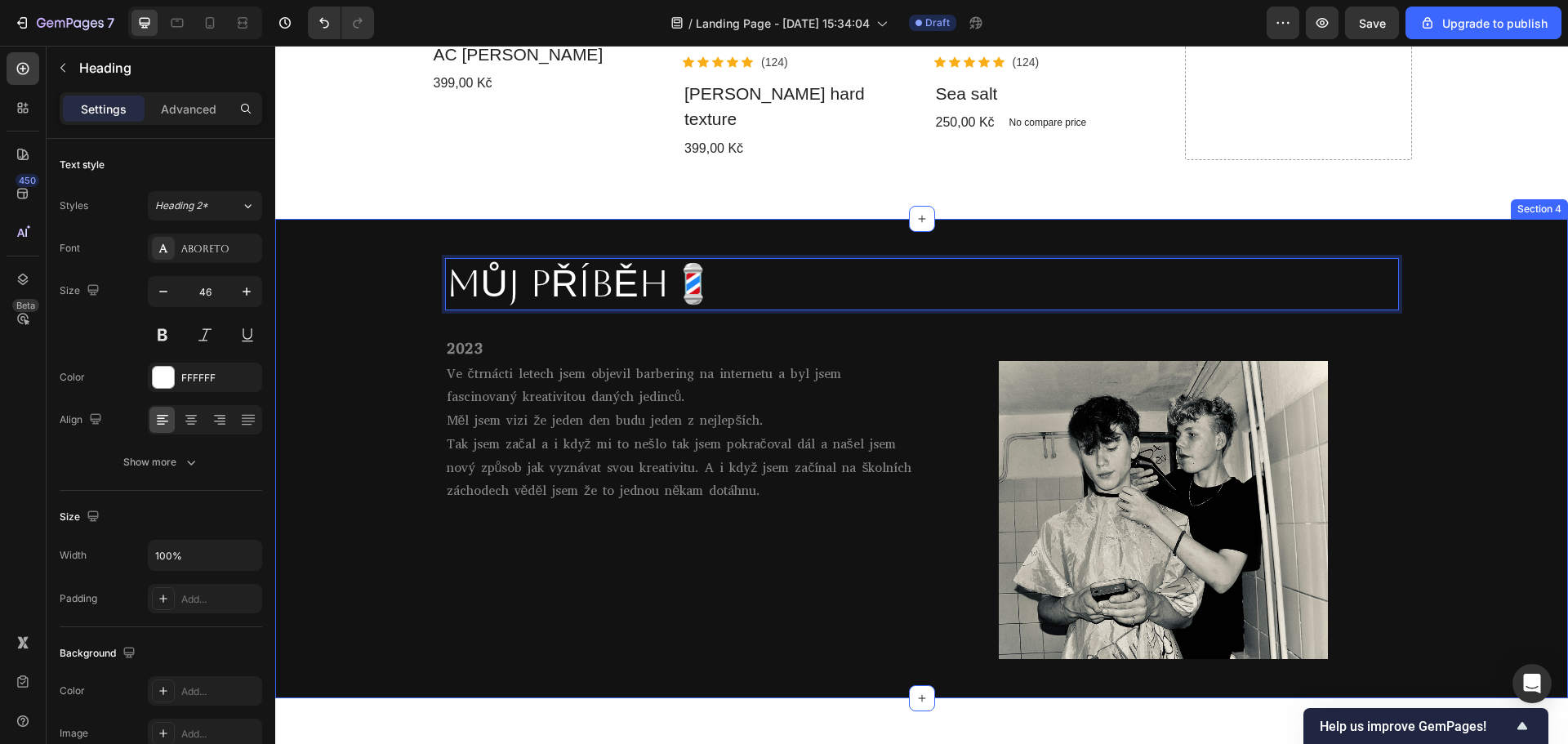
click at [375, 244] on div "MŮJ PŘÍBĚH💈 Heading 0 Row 2023 Heading Ve čtrnácti letech jsem objevil barberin…" at bounding box center [922, 458] width 1292 height 427
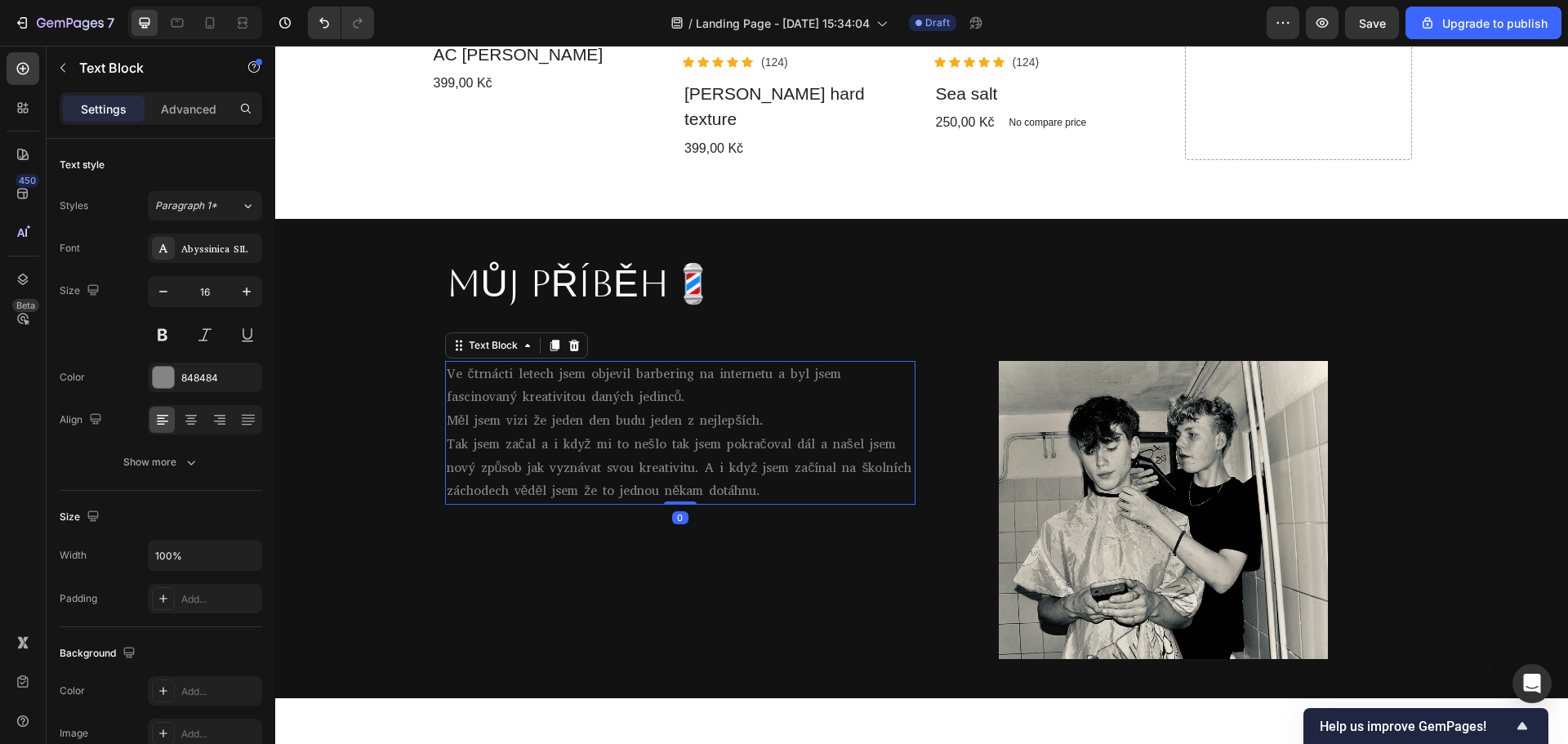
click at [608, 467] on p "Tak jsem začal a i když mi to nešlo tak jsem pokračoval dál a našel jsem nový z…" at bounding box center [679, 468] width 467 height 70
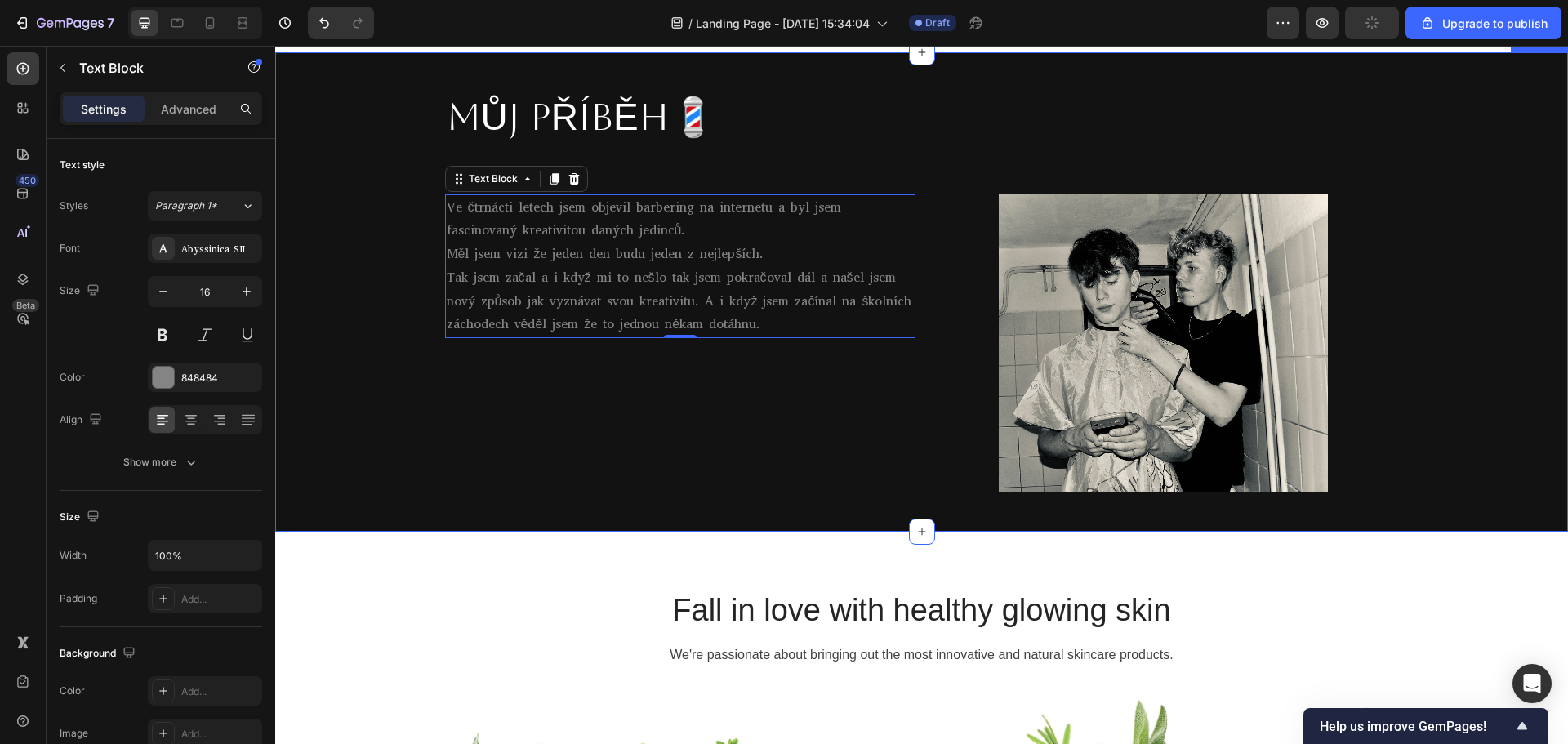
scroll to position [955, 0]
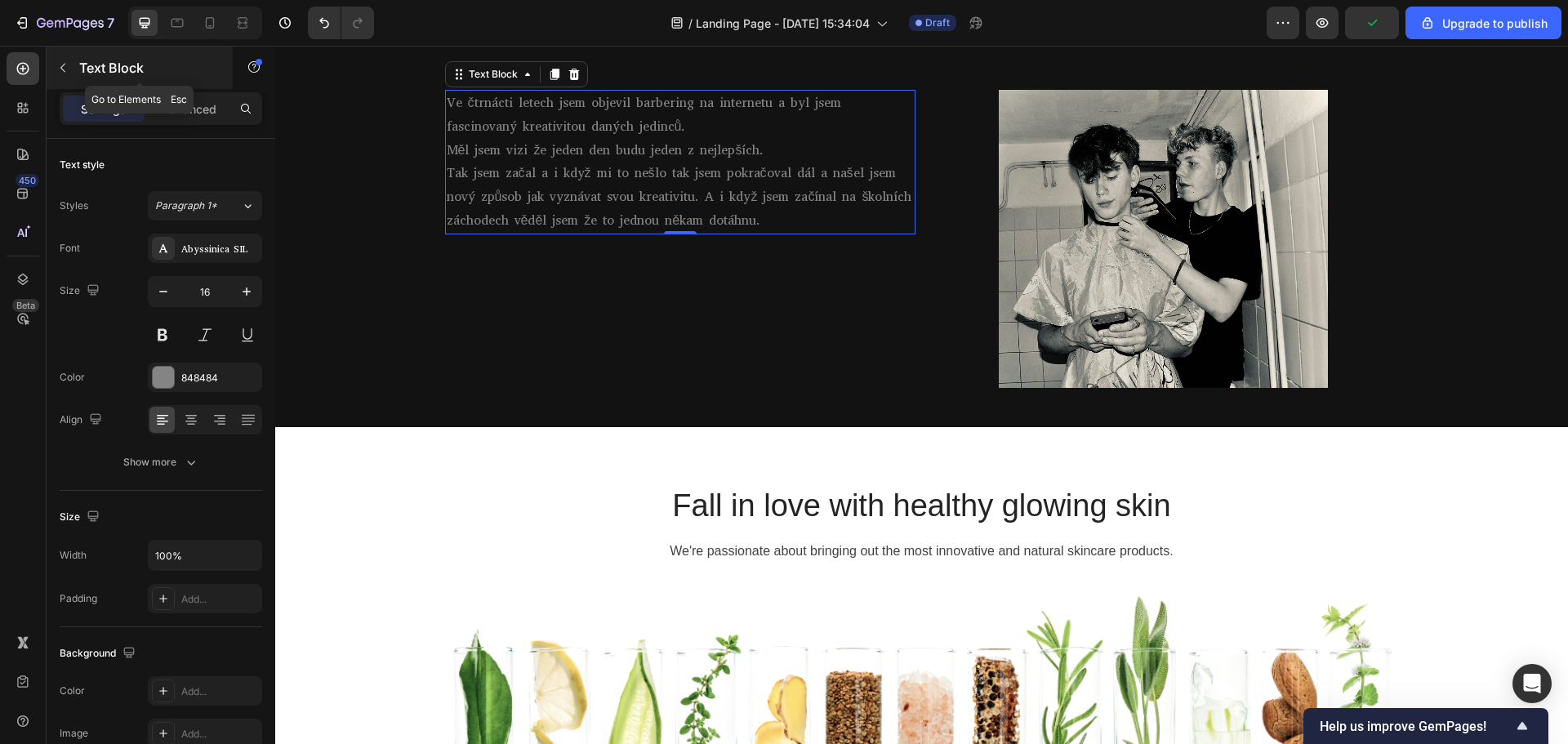
click at [64, 68] on icon "button" at bounding box center [62, 67] width 13 height 13
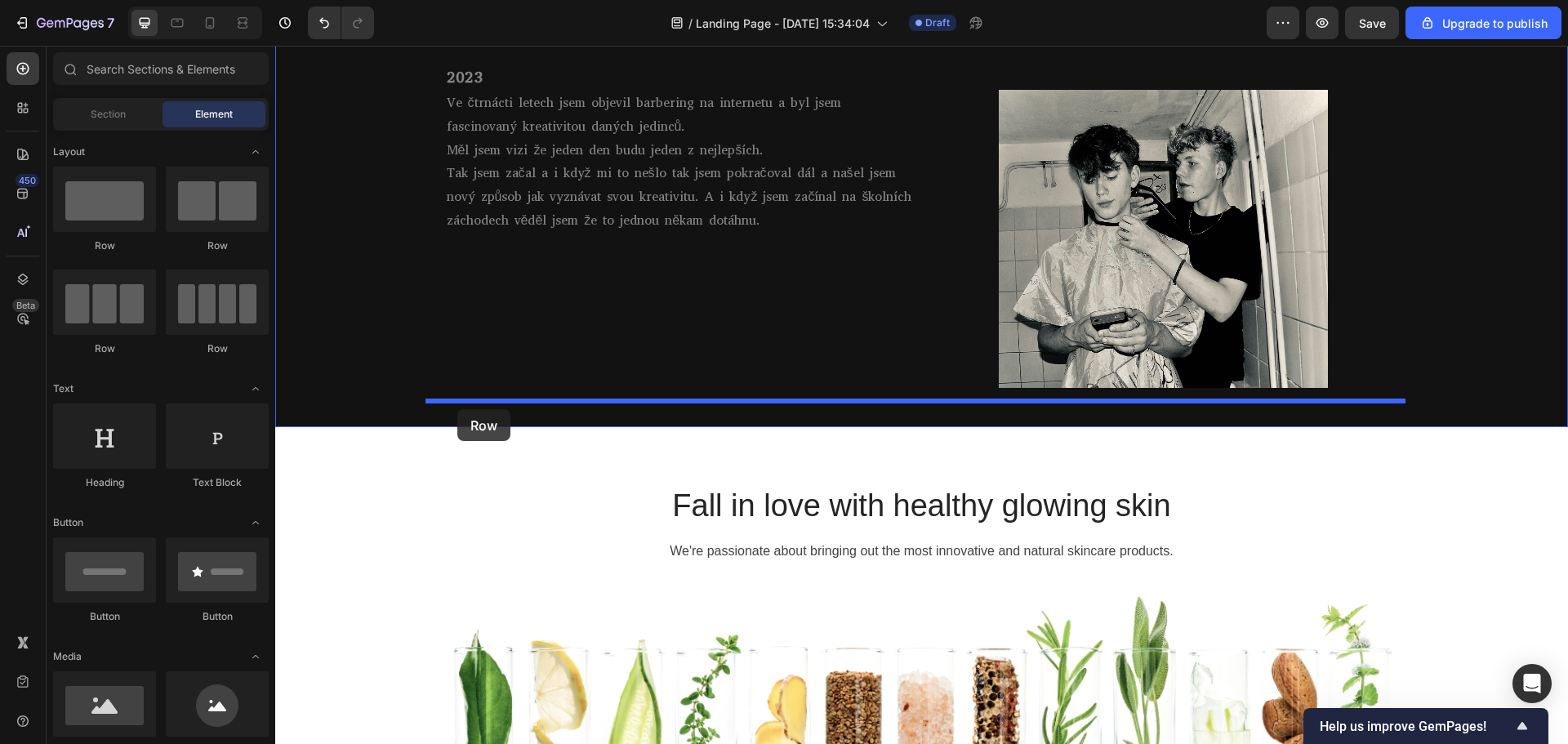
drag, startPoint x: 388, startPoint y: 256, endPoint x: 457, endPoint y: 409, distance: 167.8
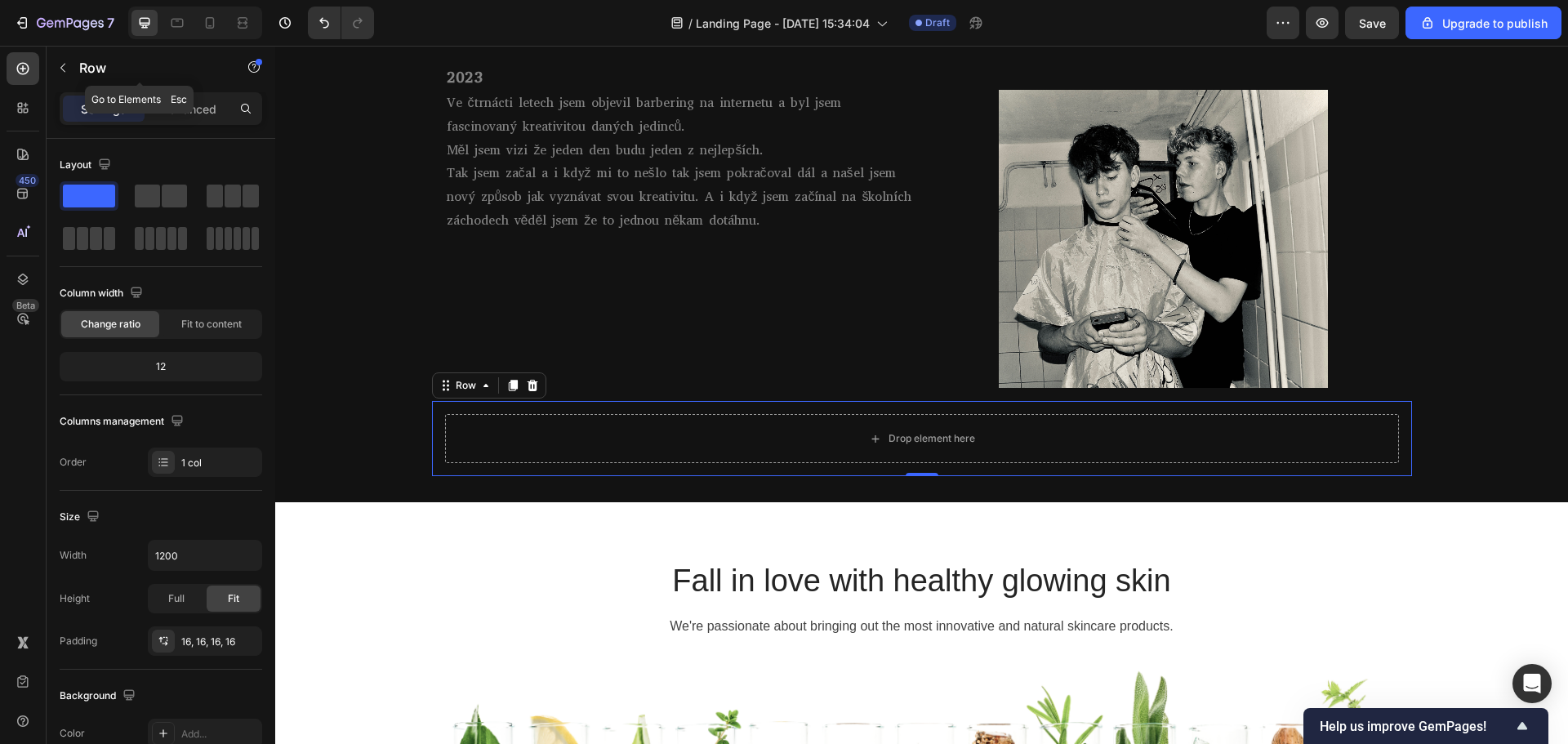
click at [75, 68] on button "button" at bounding box center [62, 67] width 26 height 26
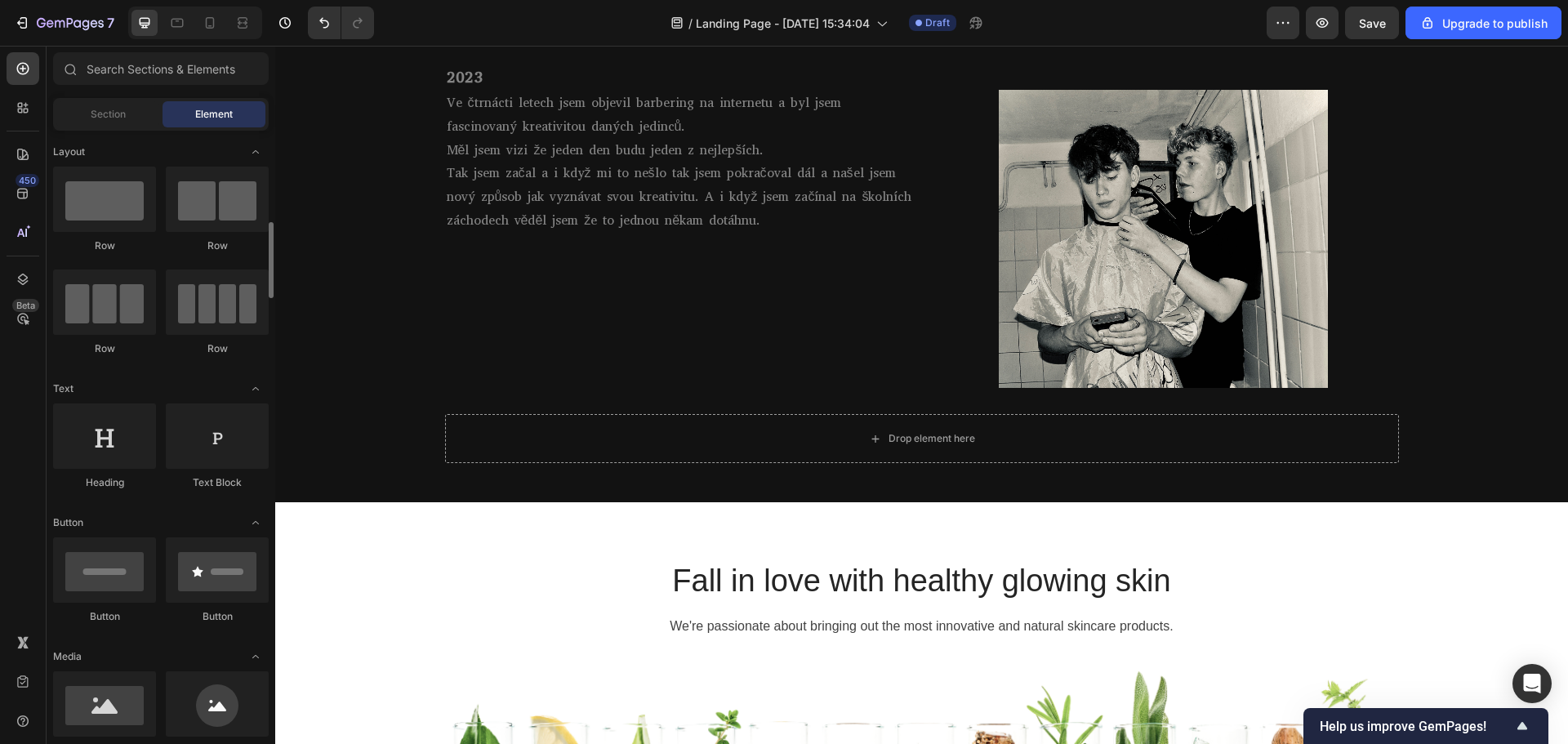
scroll to position [163, 0]
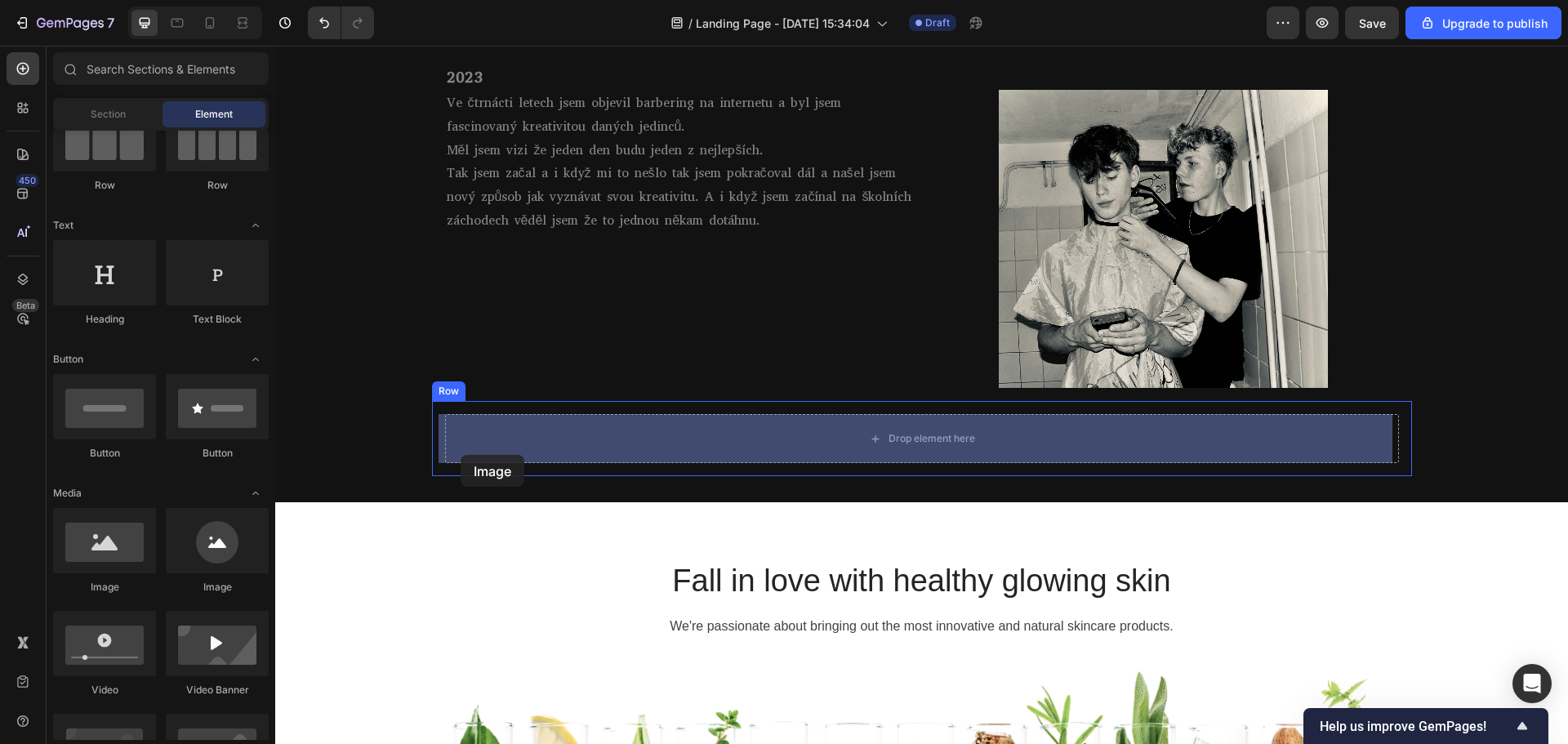
drag, startPoint x: 386, startPoint y: 603, endPoint x: 461, endPoint y: 455, distance: 165.9
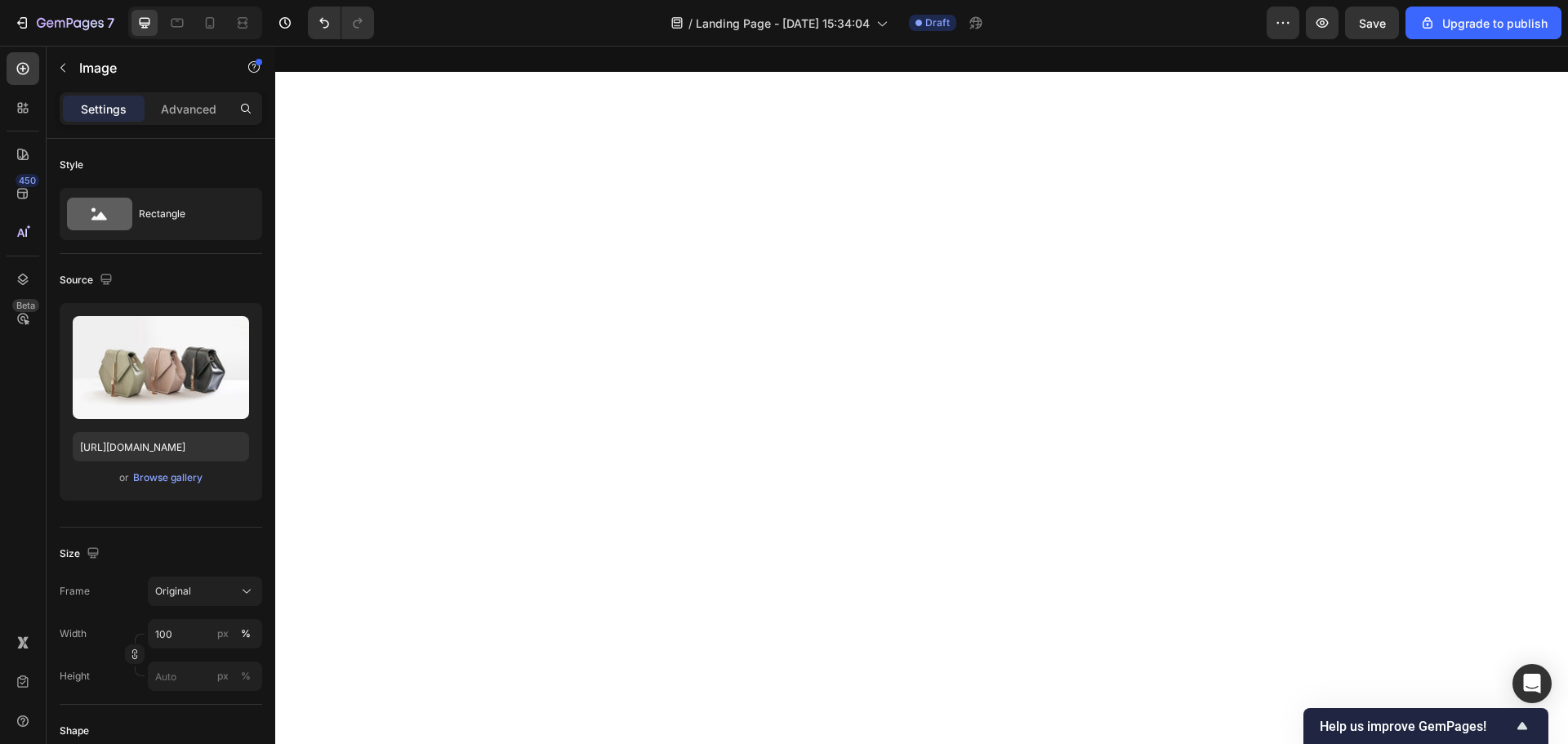
scroll to position [1201, 0]
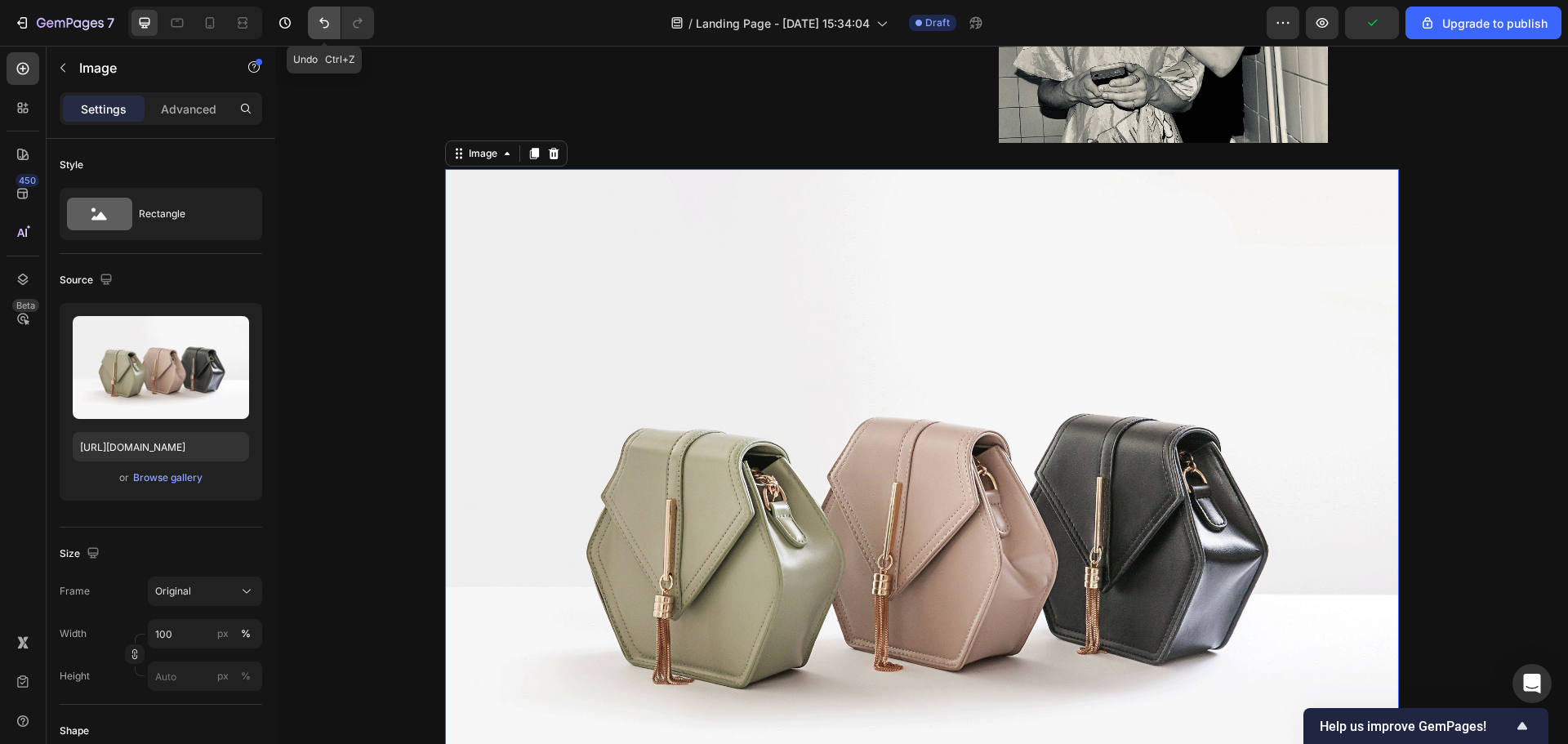
click at [317, 25] on icon "Undo/Redo" at bounding box center [324, 22] width 16 height 16
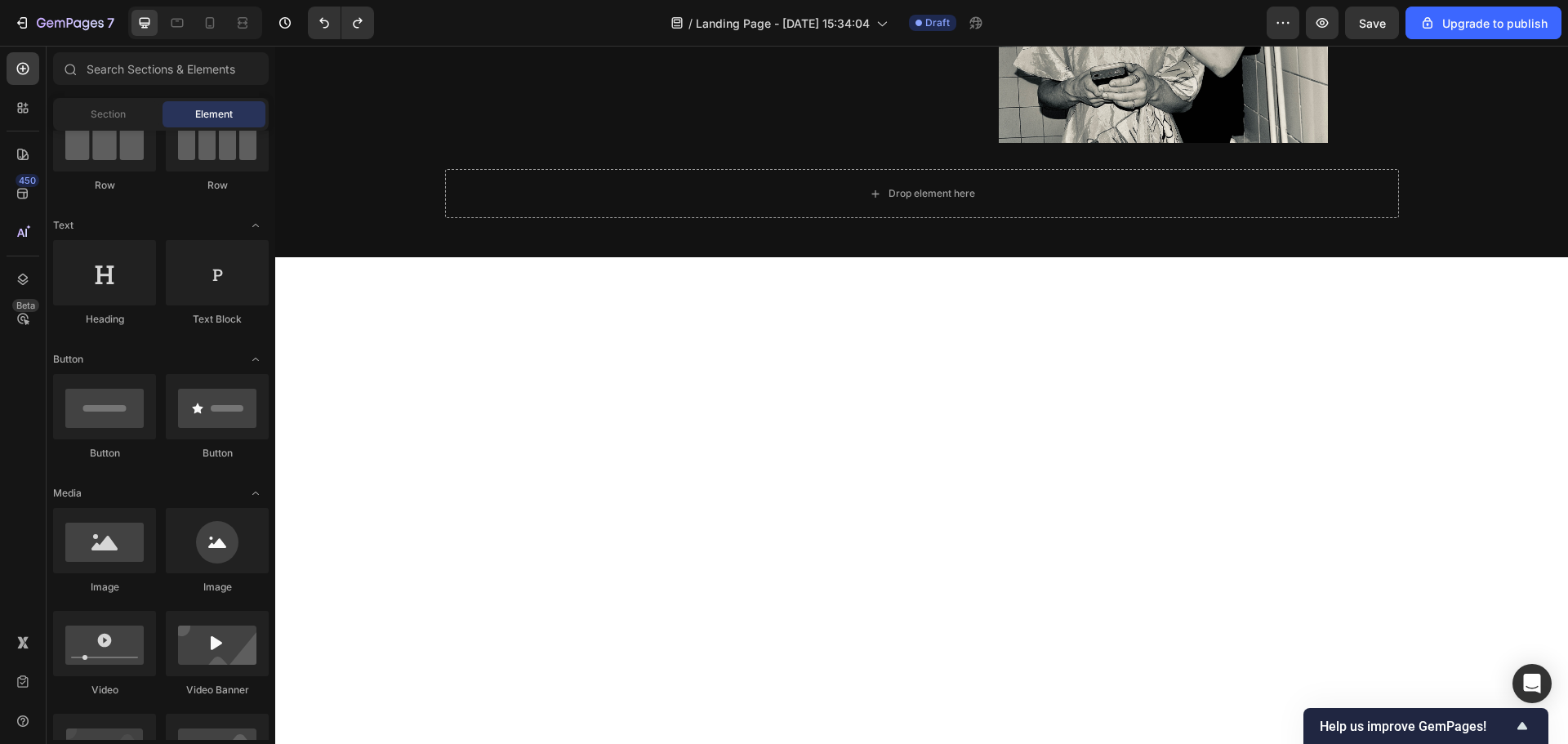
scroll to position [0, 0]
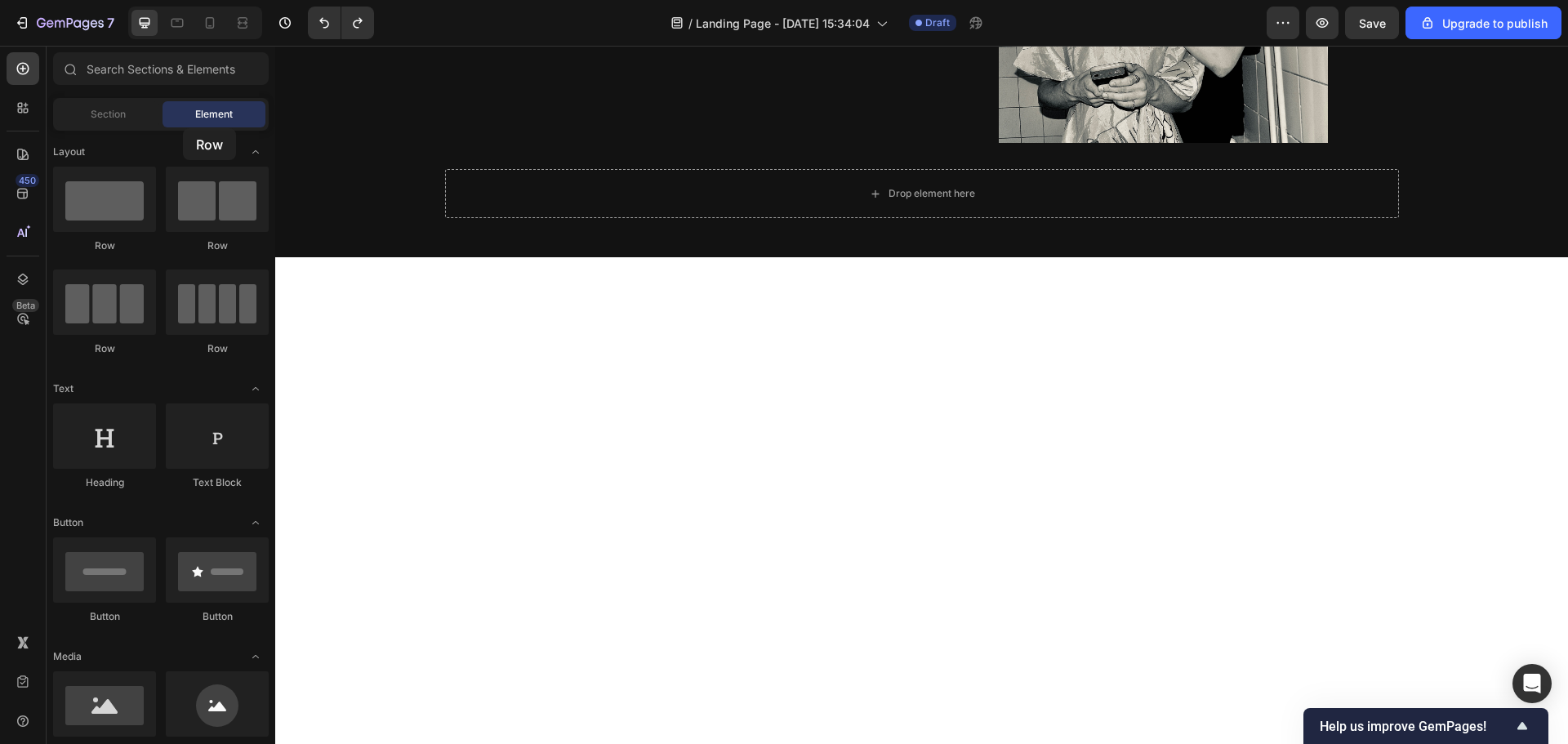
drag, startPoint x: 250, startPoint y: 214, endPoint x: 182, endPoint y: 126, distance: 111.2
click at [182, 126] on div "Sections(18) Elements(83) Section Element Hero Section Product Detail Brands Tr…" at bounding box center [161, 396] width 229 height 688
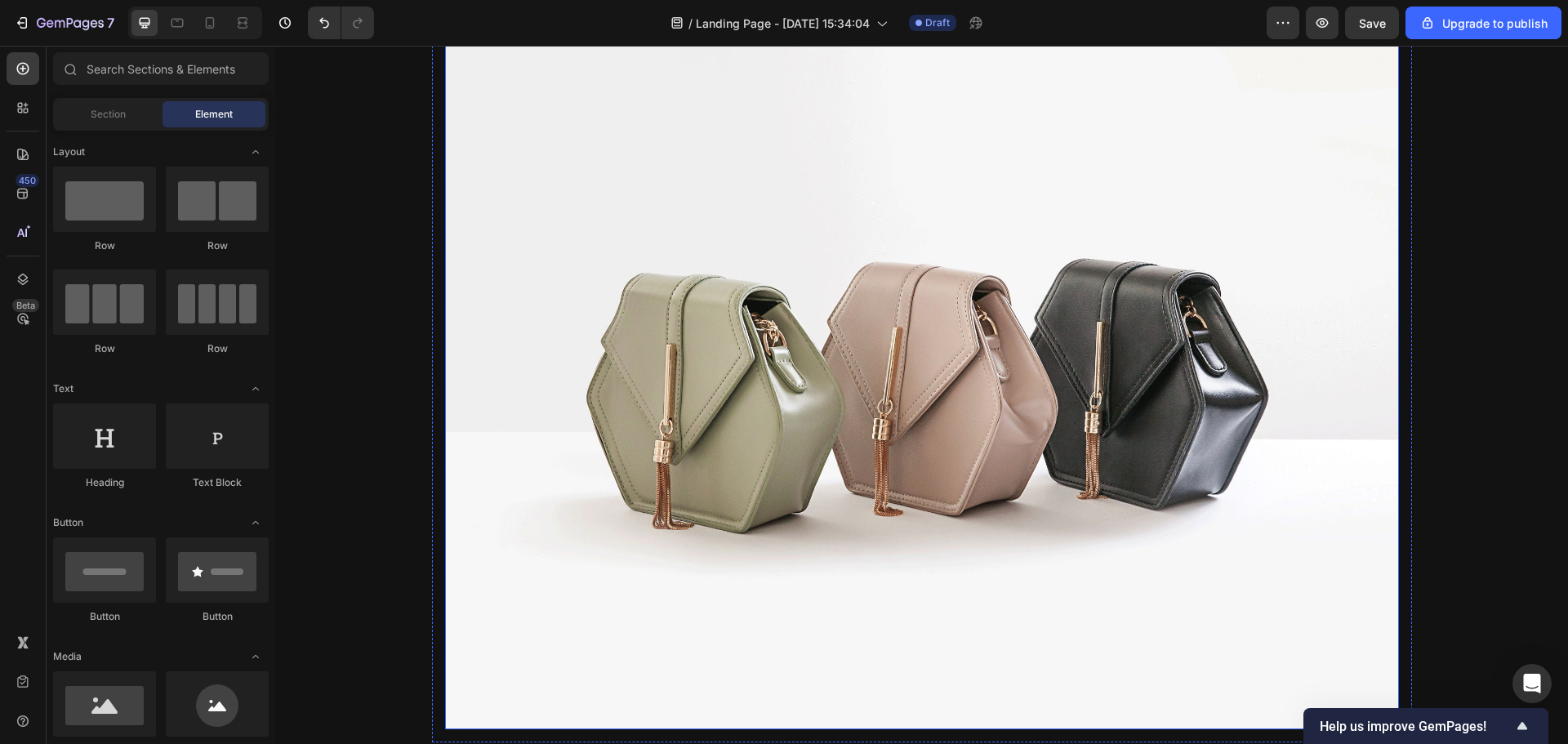
scroll to position [1201, 0]
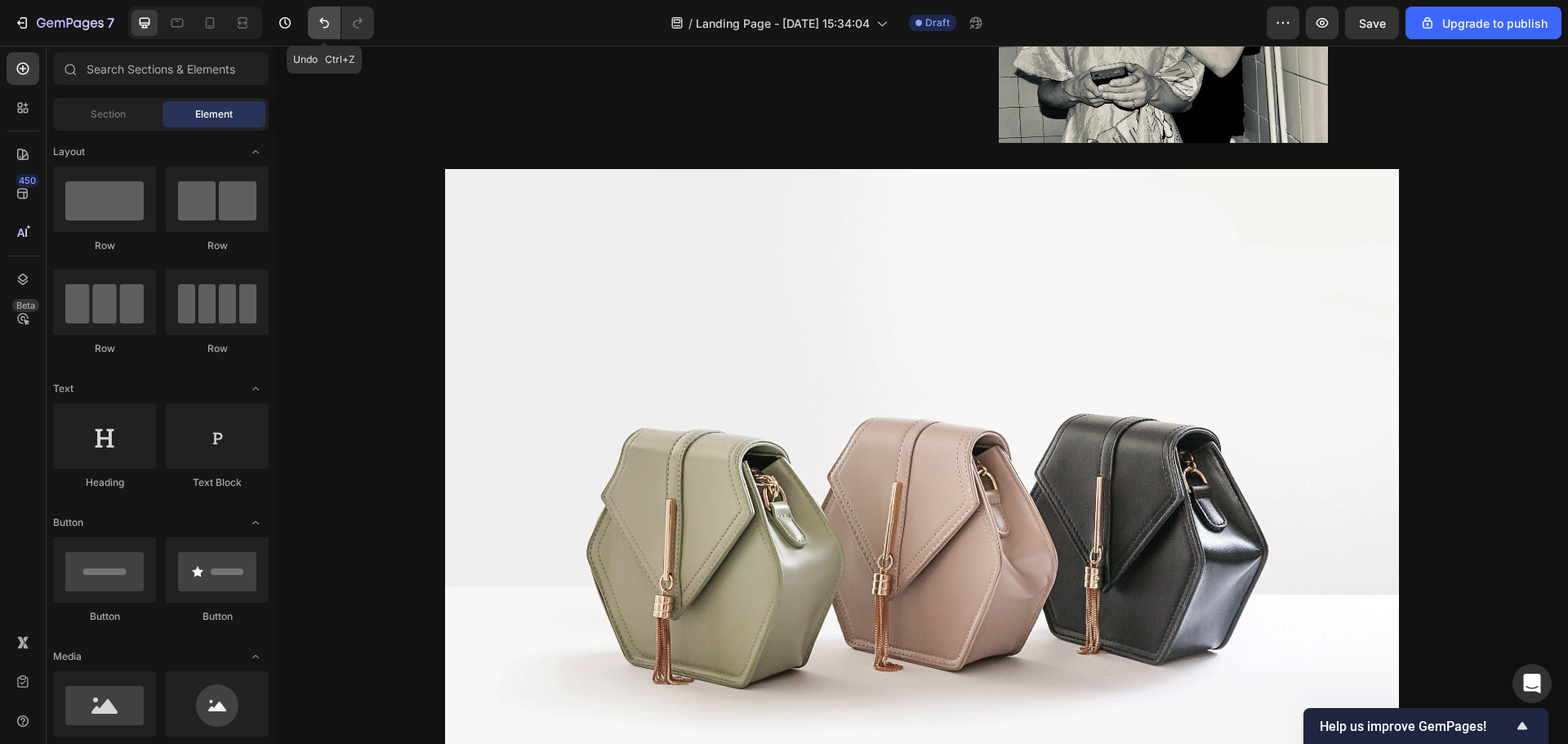
click at [327, 16] on icon "Undo/Redo" at bounding box center [324, 22] width 16 height 16
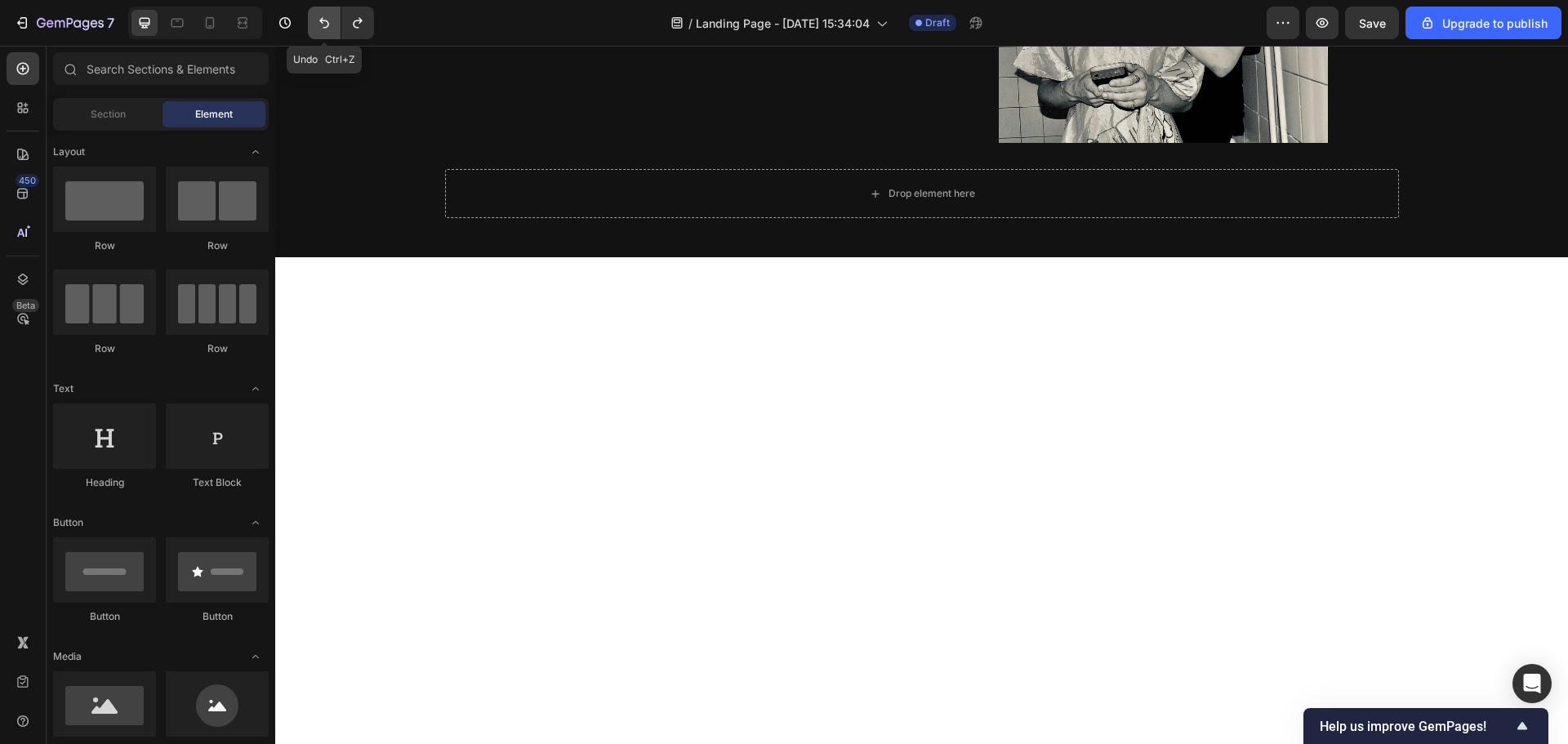
click at [327, 16] on icon "Undo/Redo" at bounding box center [324, 22] width 16 height 16
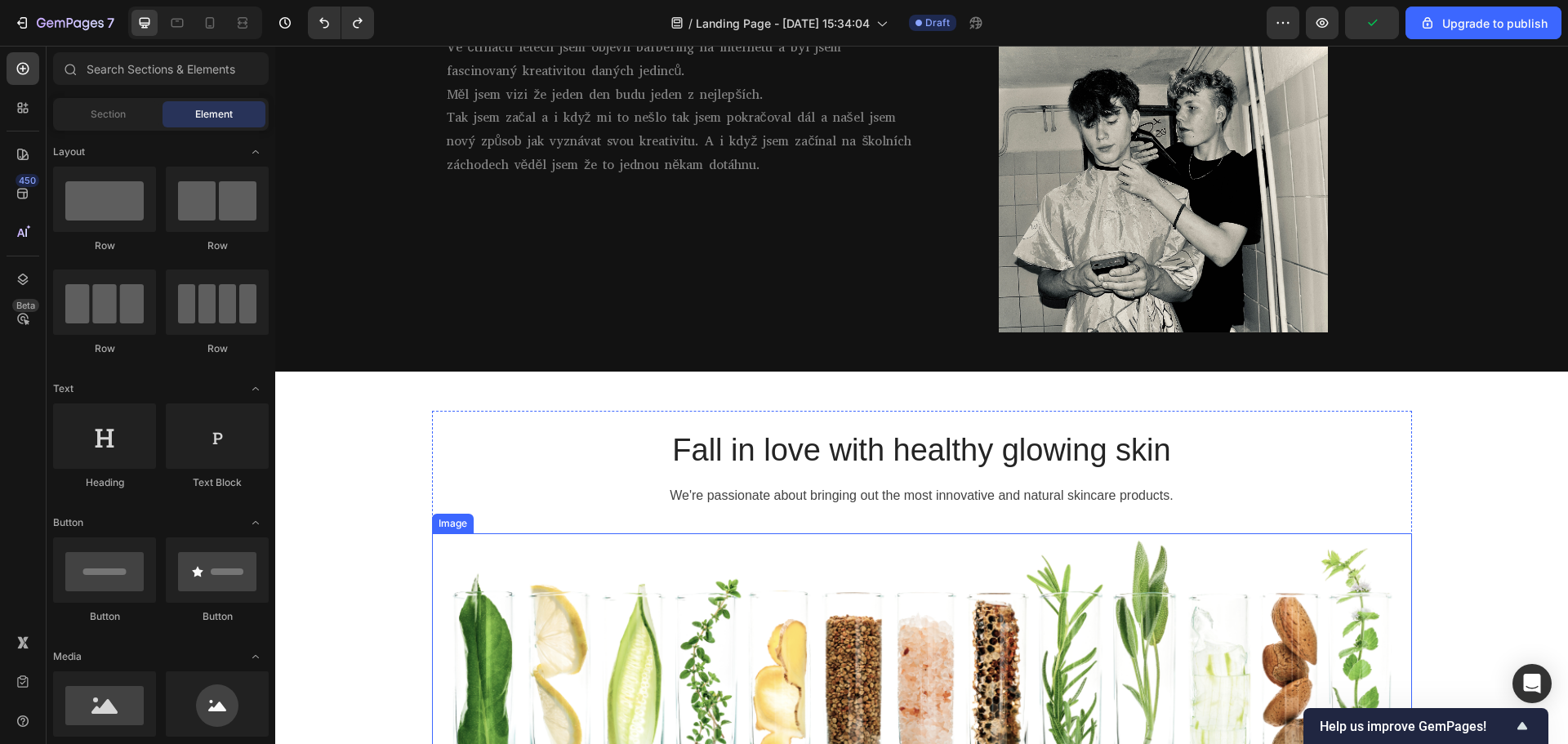
scroll to position [874, 0]
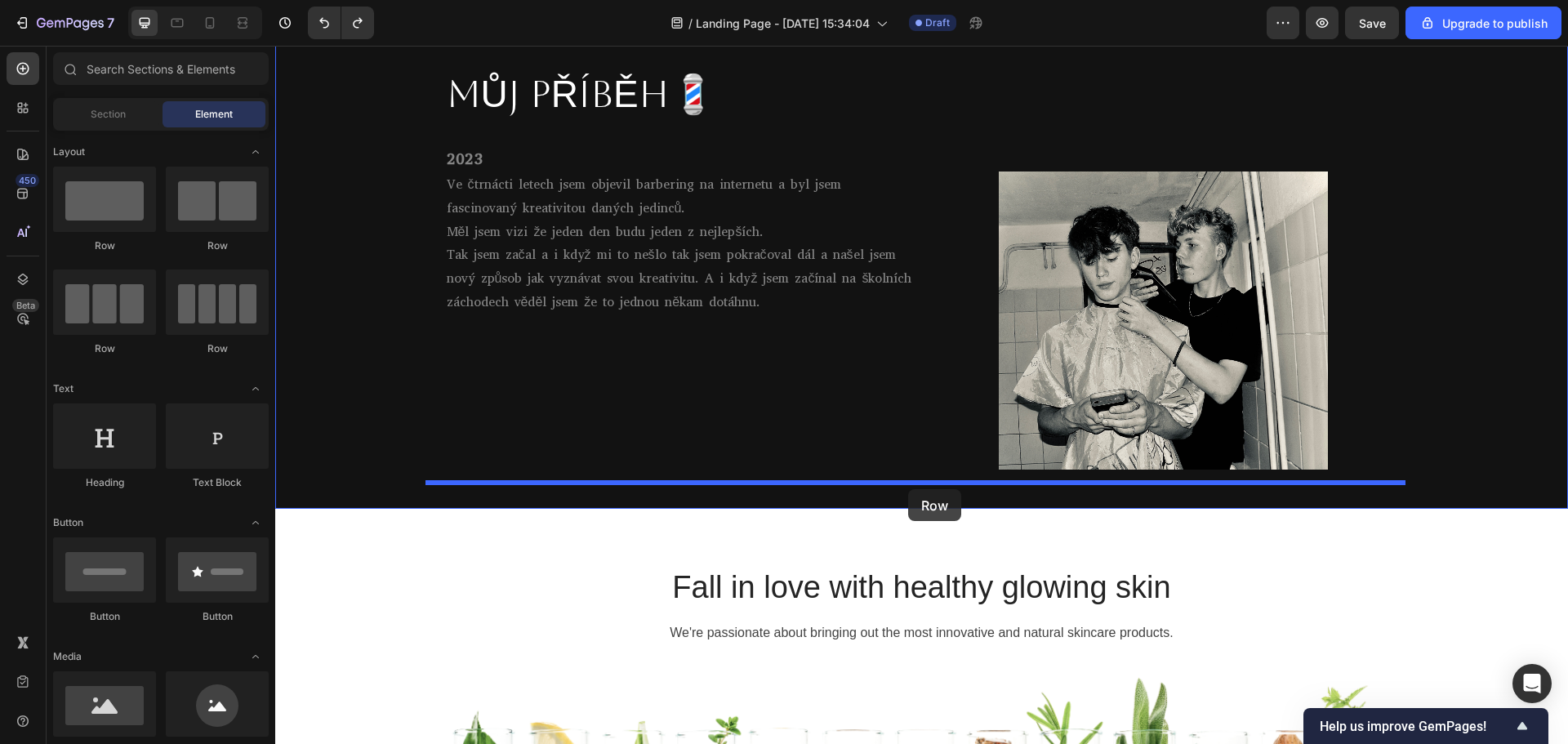
drag, startPoint x: 546, startPoint y: 286, endPoint x: 908, endPoint y: 489, distance: 415.0
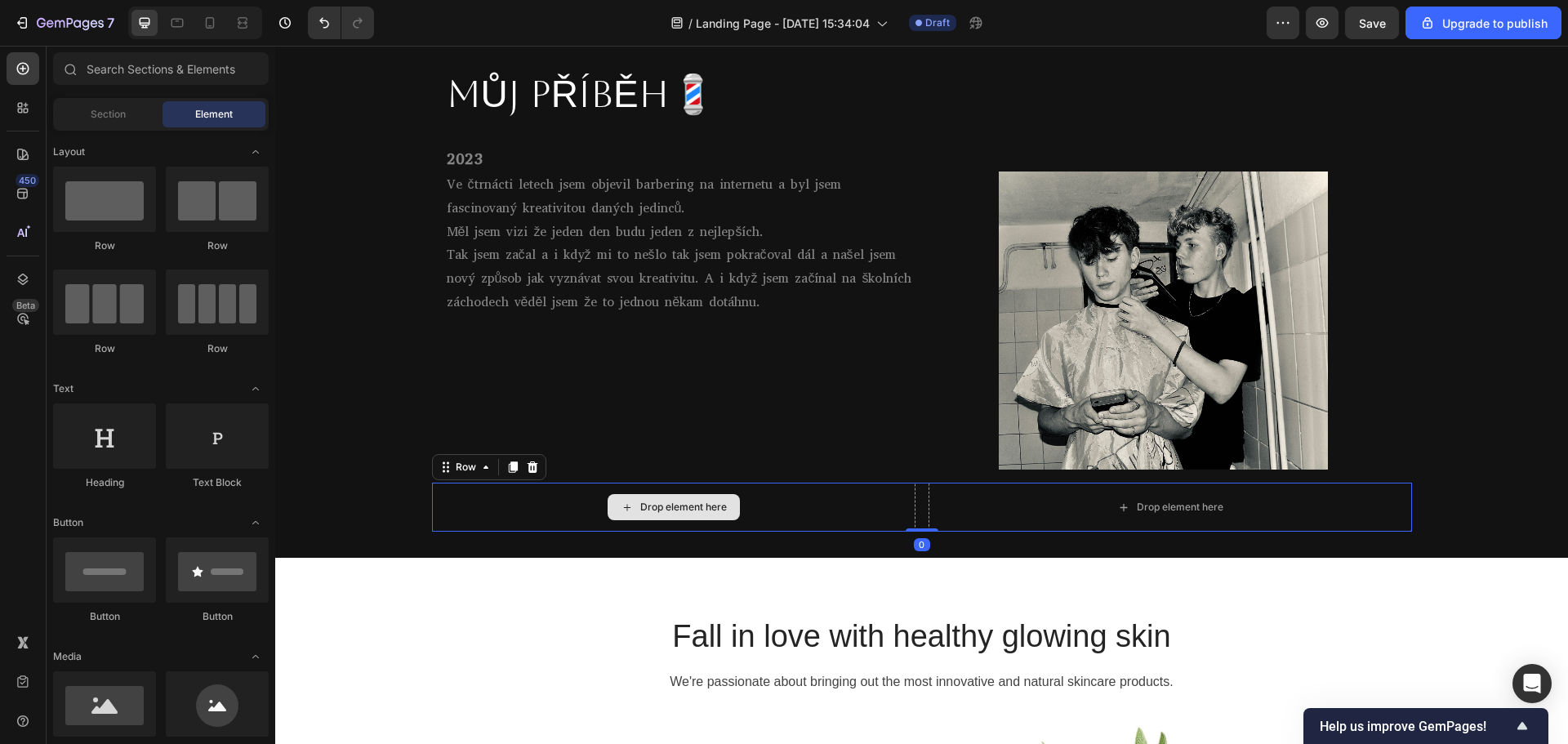
click at [644, 512] on div "Drop element here" at bounding box center [683, 506] width 86 height 13
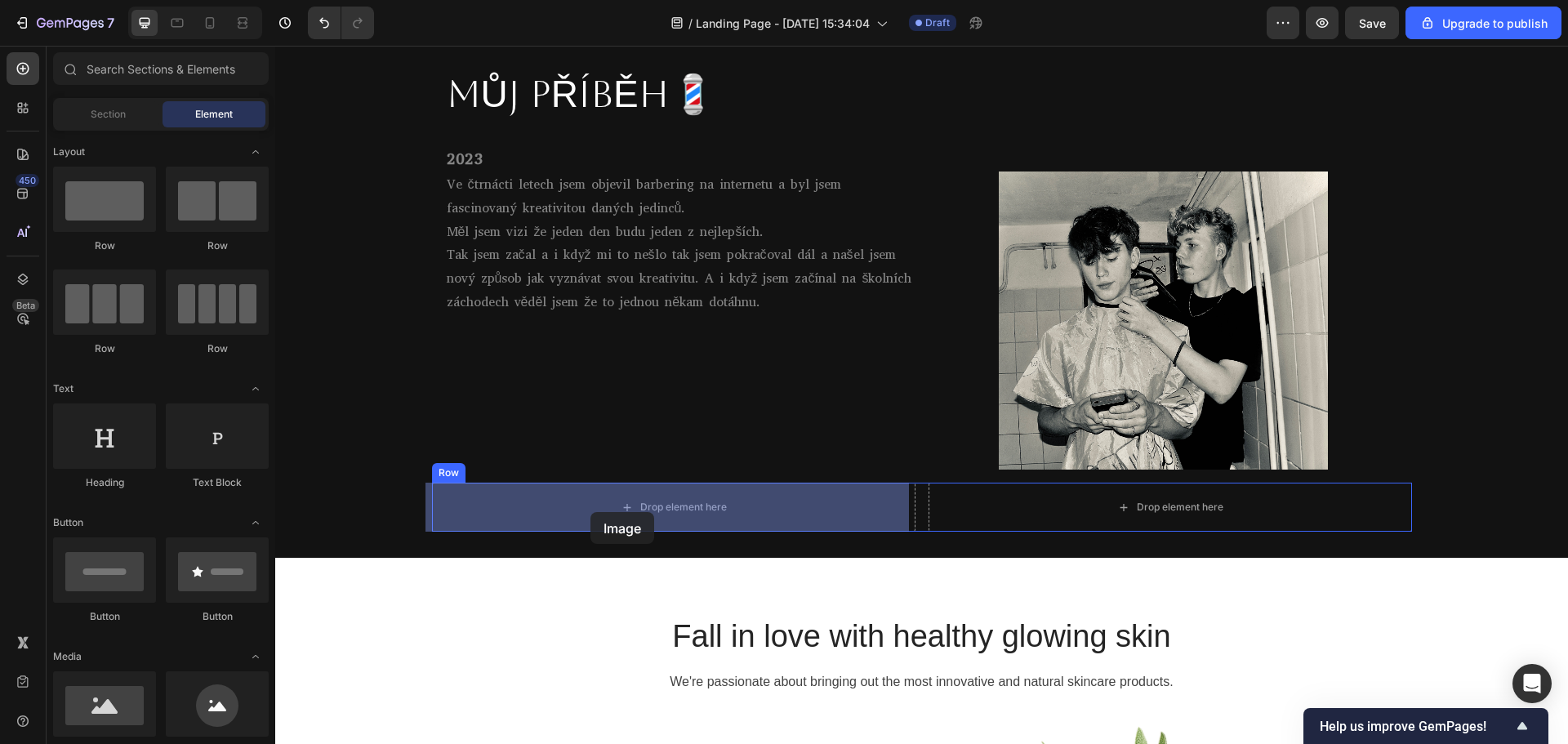
drag, startPoint x: 366, startPoint y: 757, endPoint x: 590, endPoint y: 512, distance: 332.0
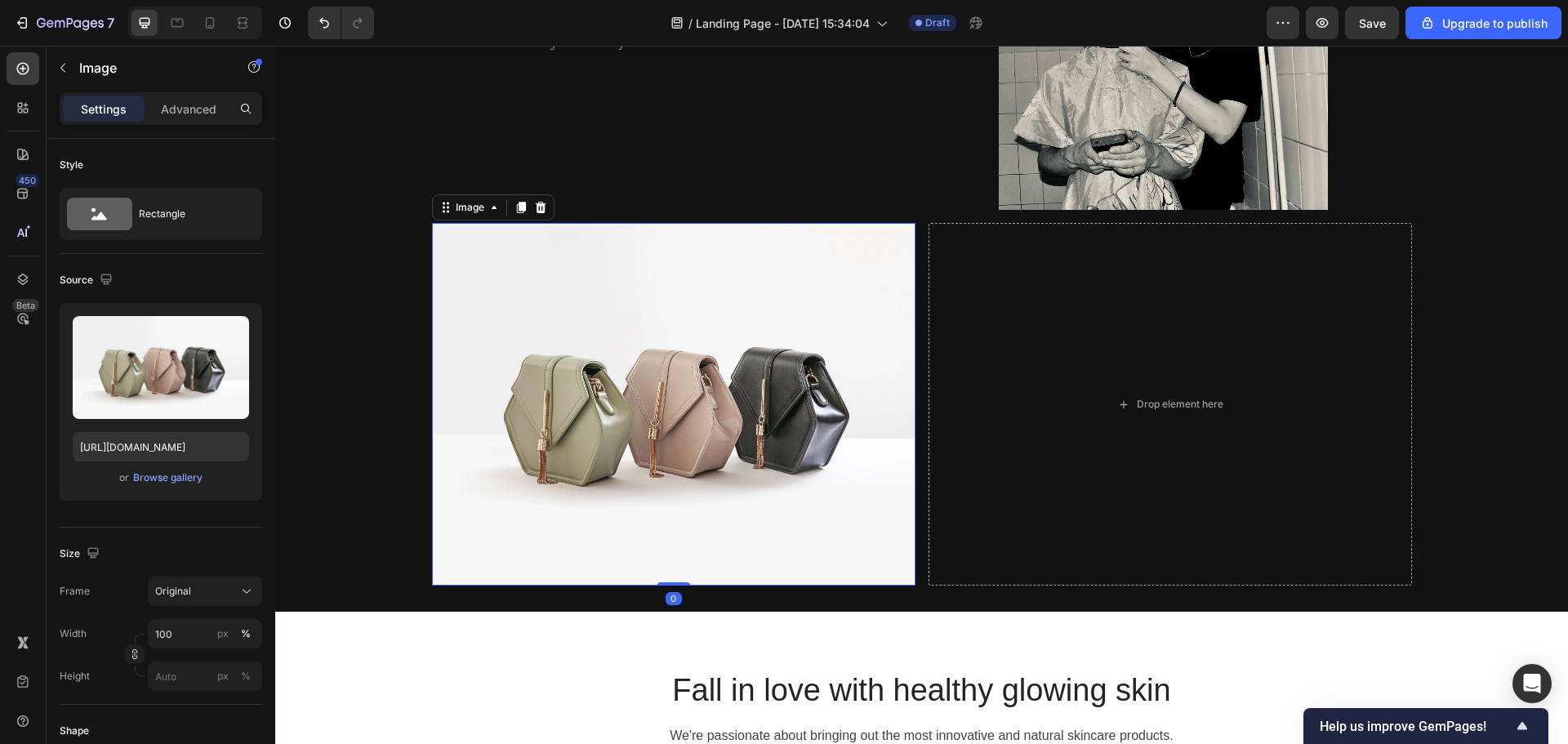
scroll to position [1201, 0]
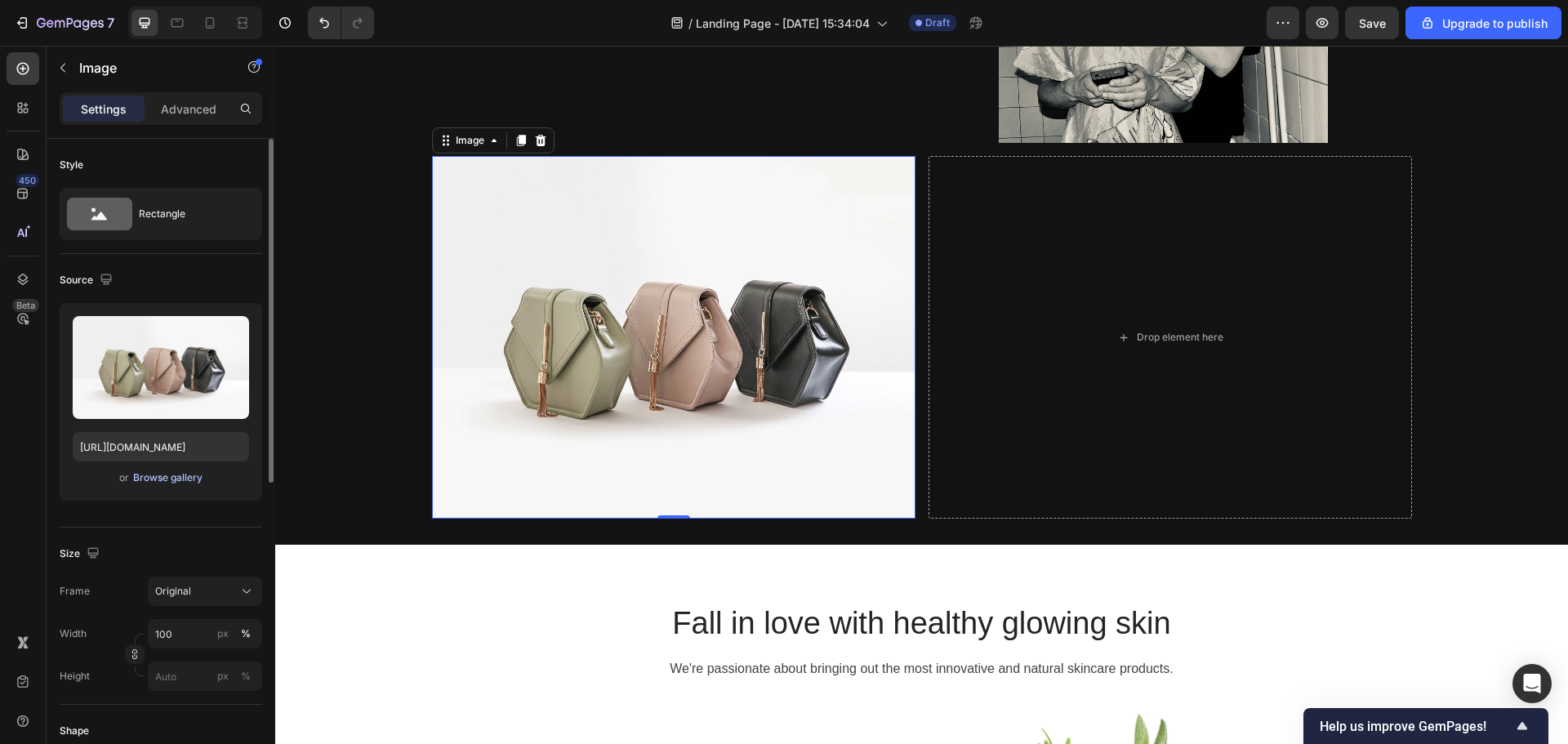
click at [157, 476] on div "Browse gallery" at bounding box center [168, 477] width 70 height 15
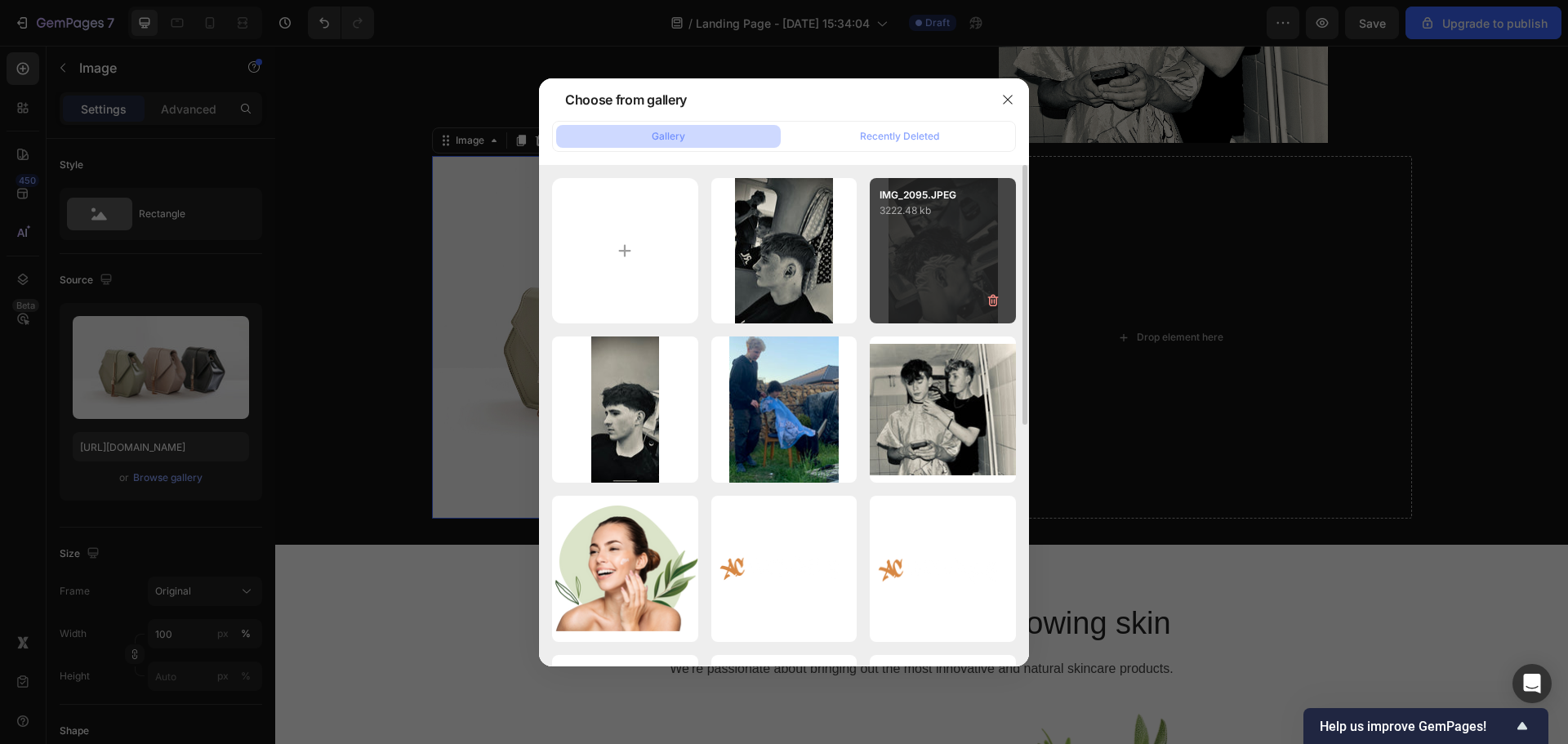
click at [961, 250] on div "IMG_2095.JPEG 3222.48 kb" at bounding box center [942, 250] width 147 height 146
type input "https://cdn.shopify.com/s/files/1/0922/6344/8960/files/gempages_568478665709454…"
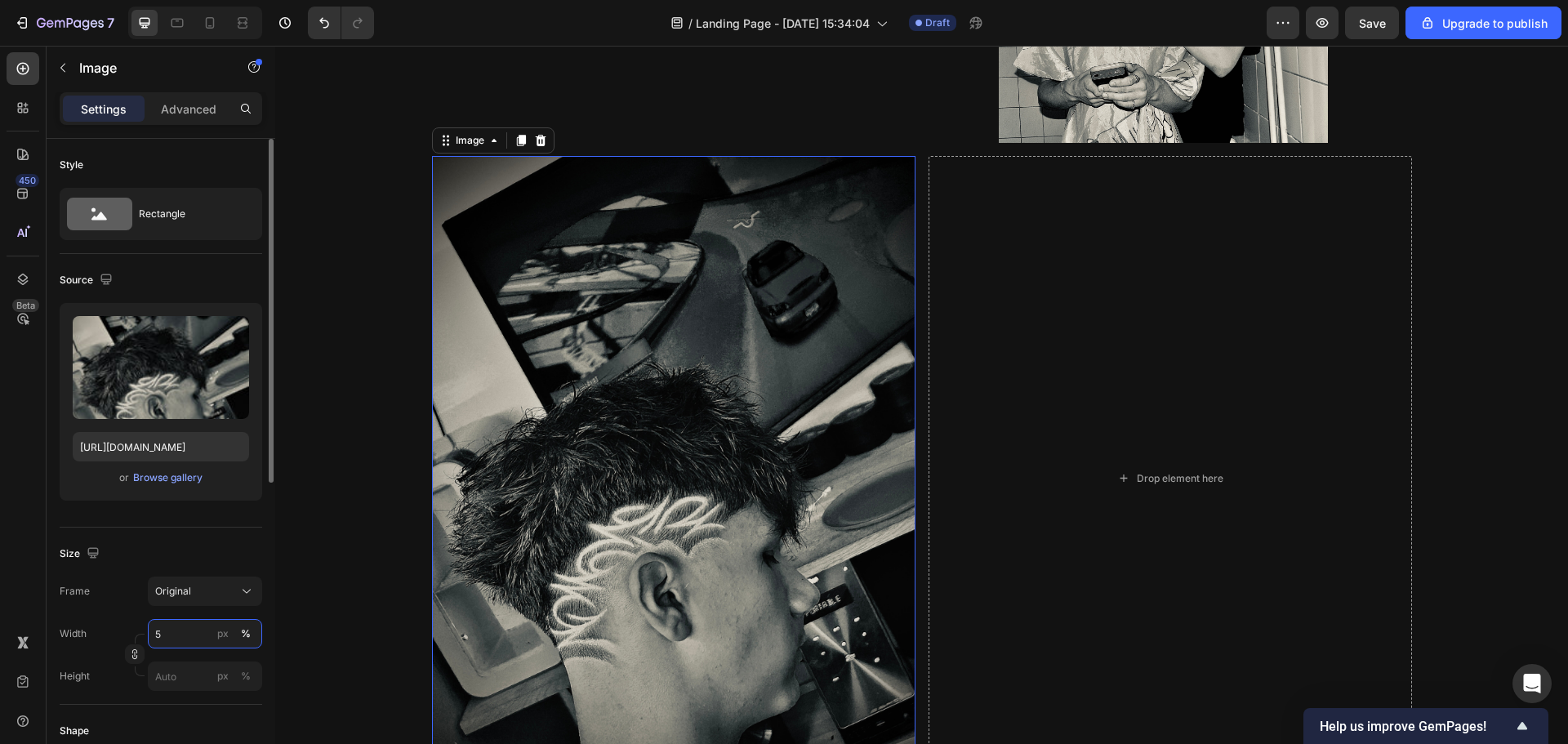
type input "50"
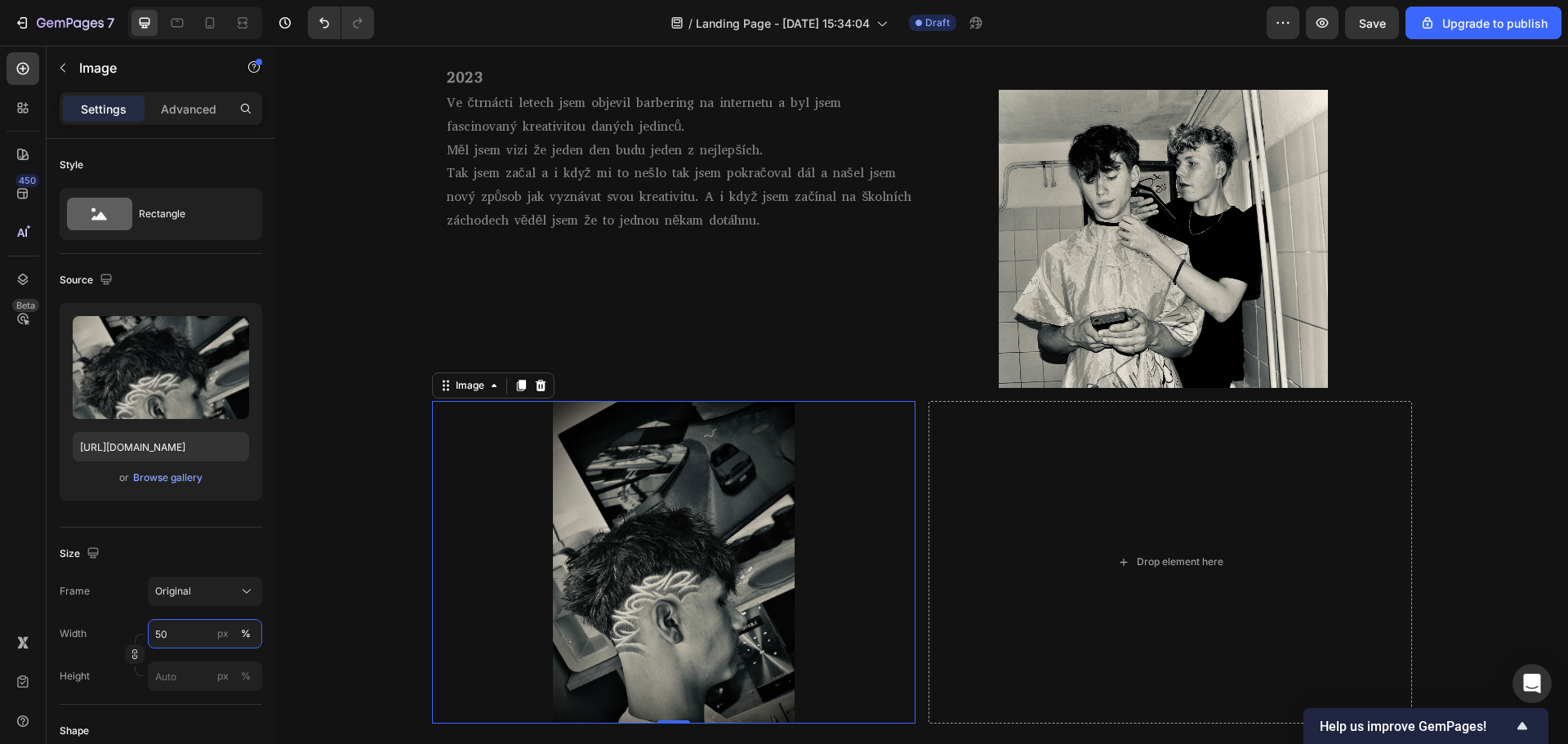
scroll to position [1038, 0]
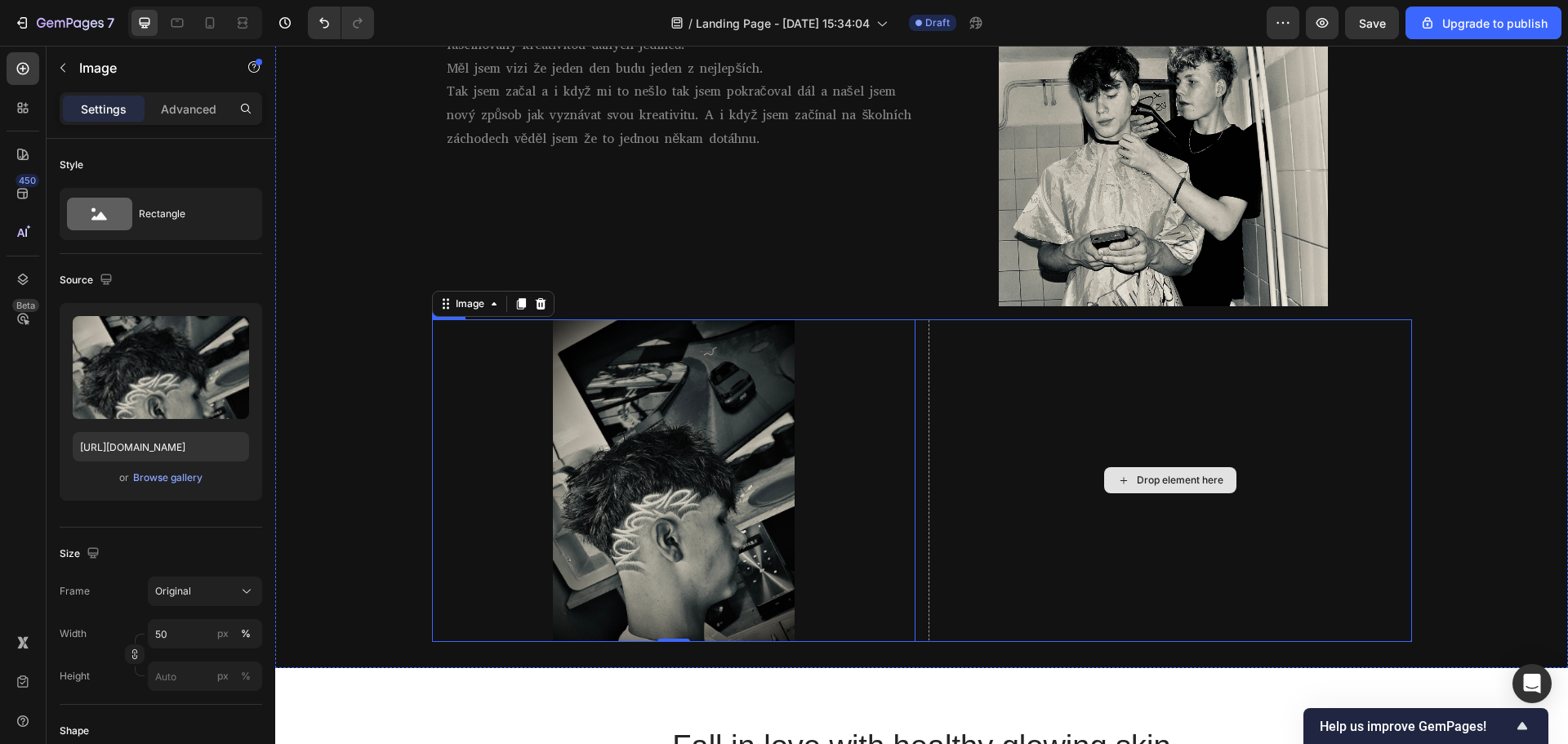
click at [976, 463] on div "Drop element here" at bounding box center [1170, 480] width 483 height 322
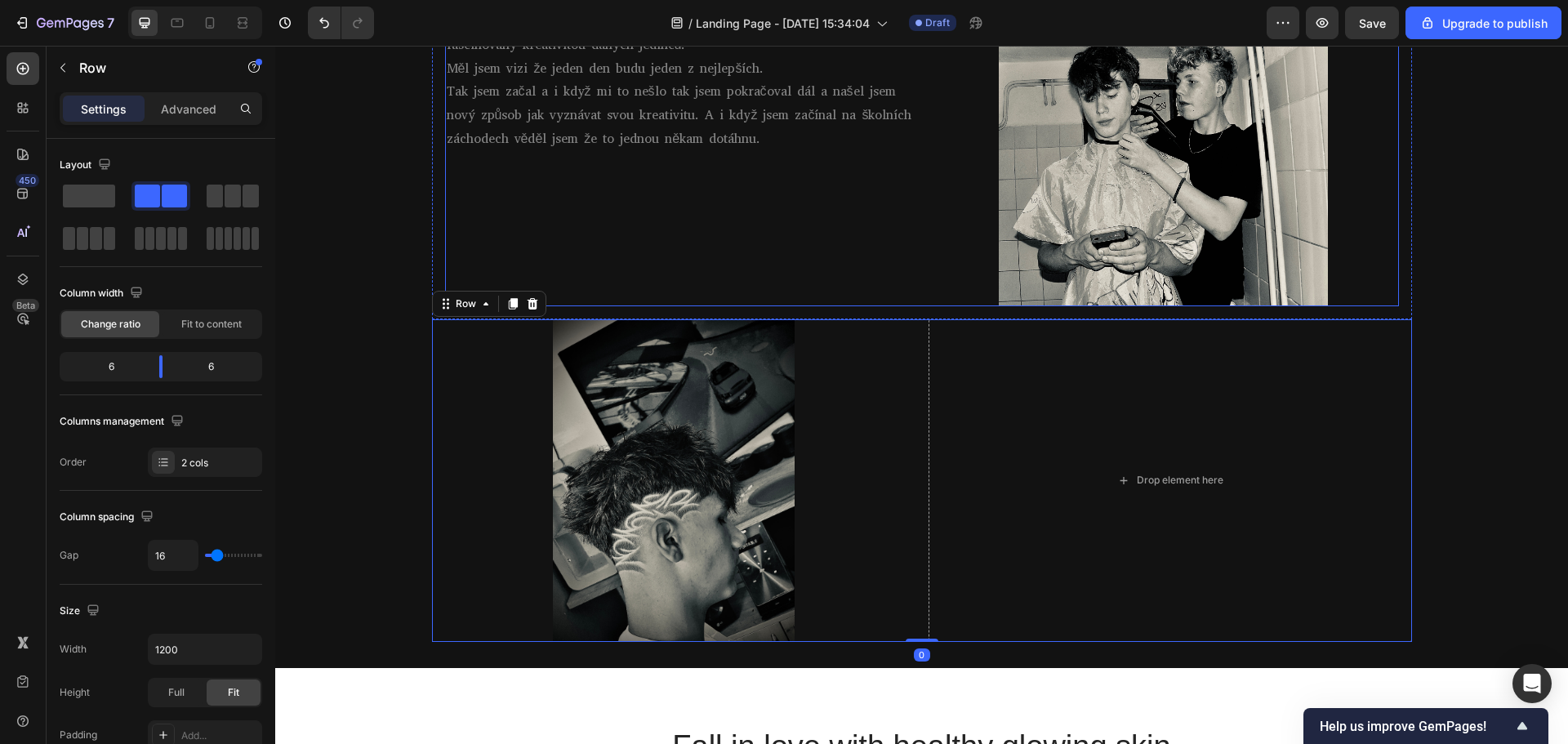
click at [682, 276] on div "Ve čtrnácti letech jsem objevil barbering na internetu a byl jsem fascinovaný k…" at bounding box center [680, 156] width 471 height 298
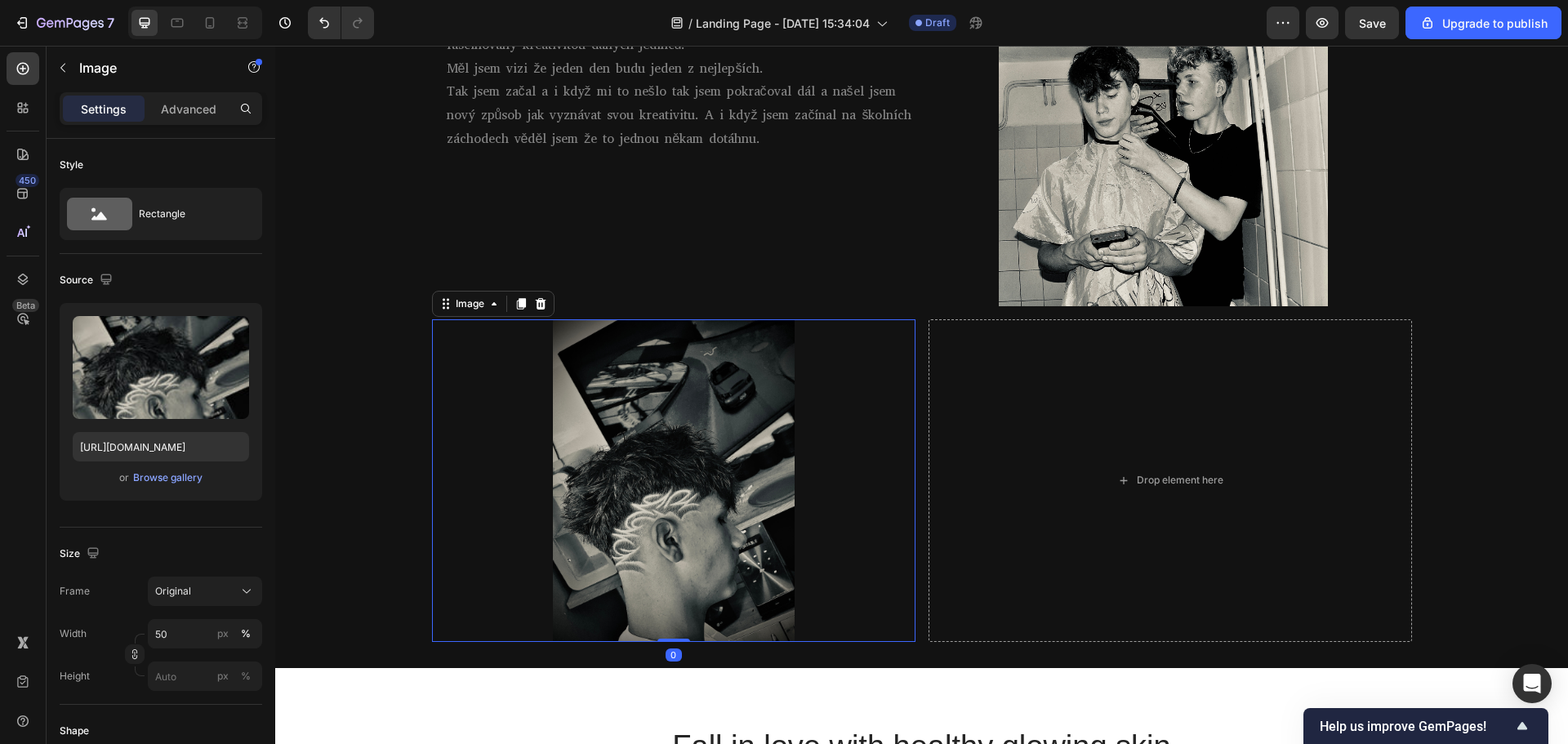
click at [652, 454] on img at bounding box center [673, 480] width 242 height 322
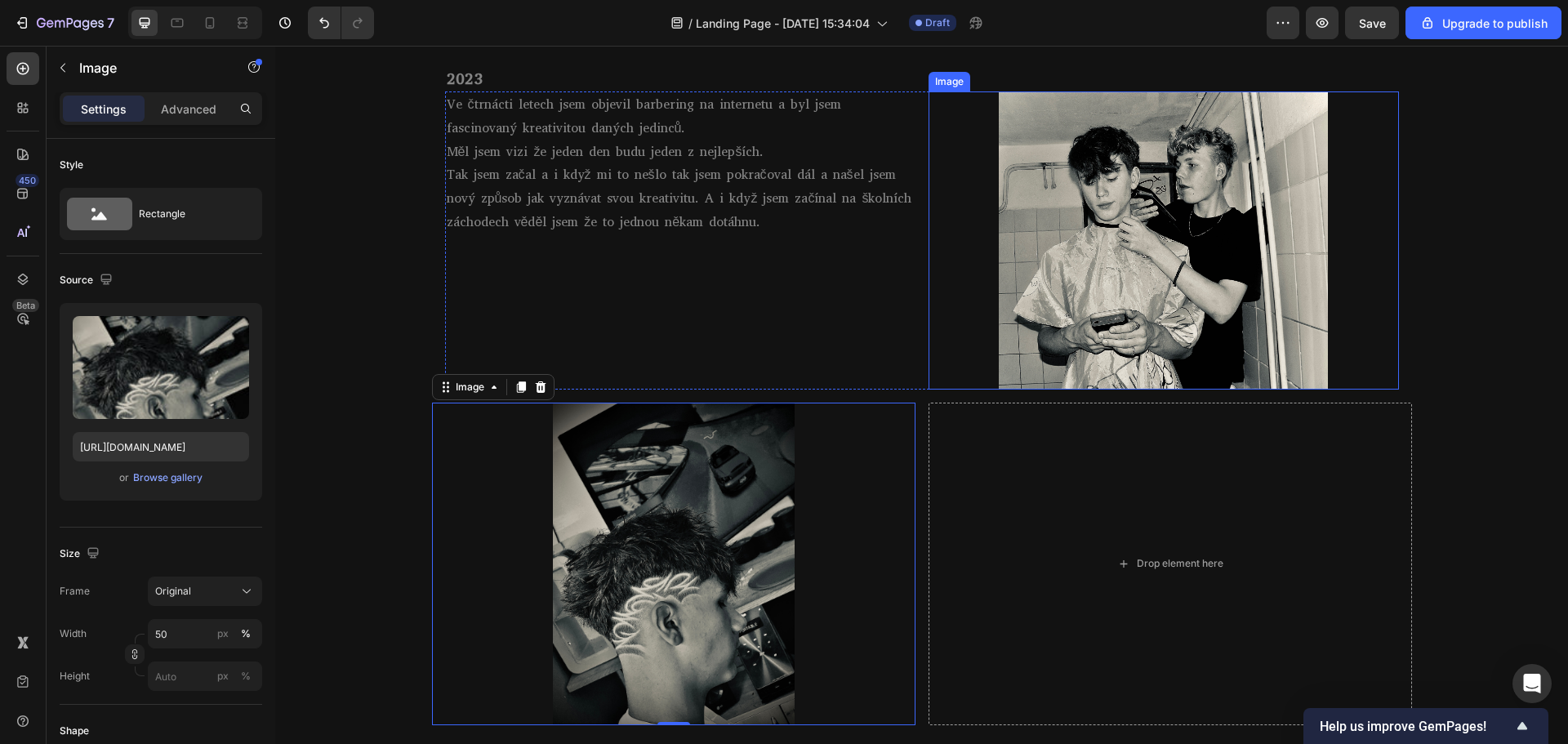
scroll to position [955, 0]
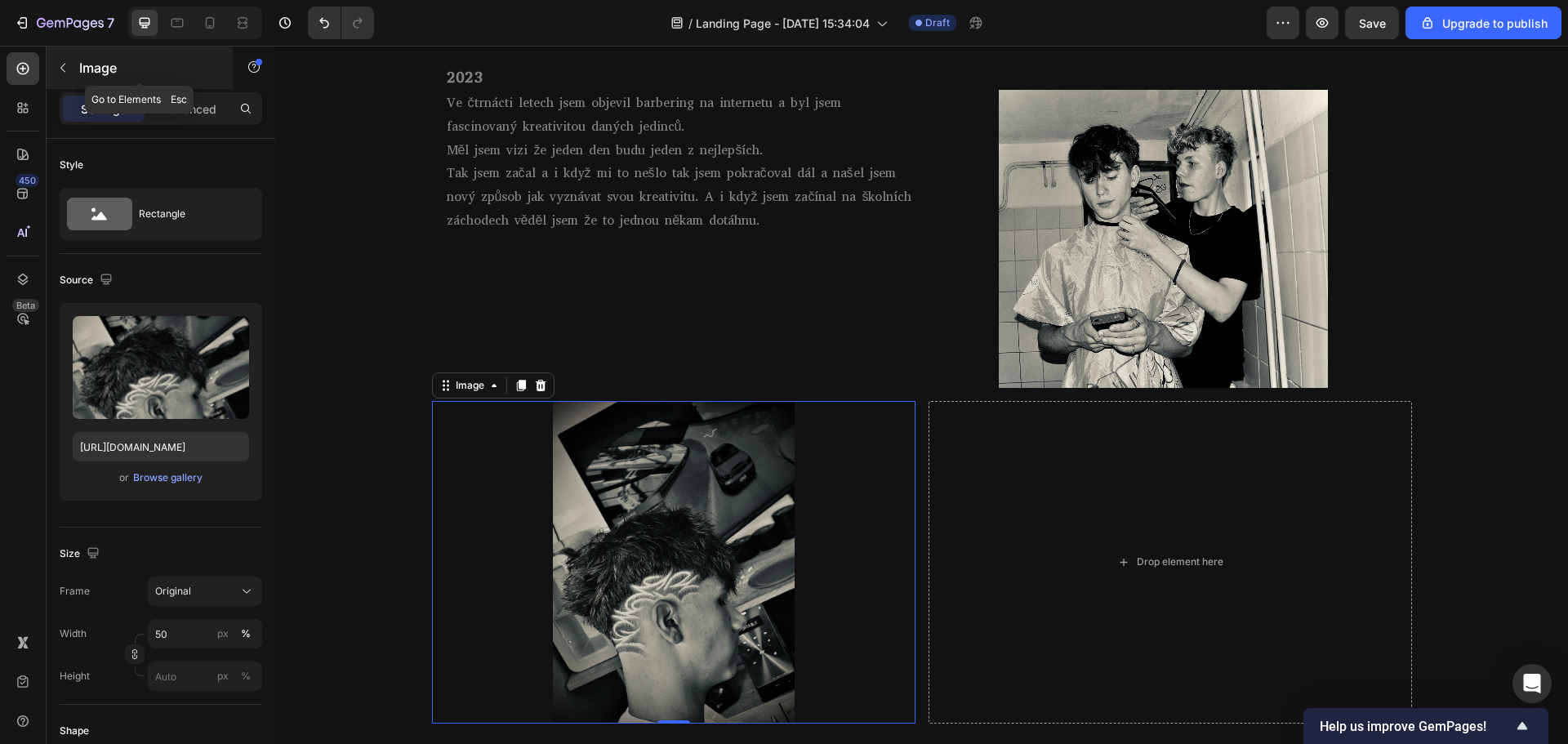
click at [64, 64] on icon "button" at bounding box center [62, 68] width 5 height 9
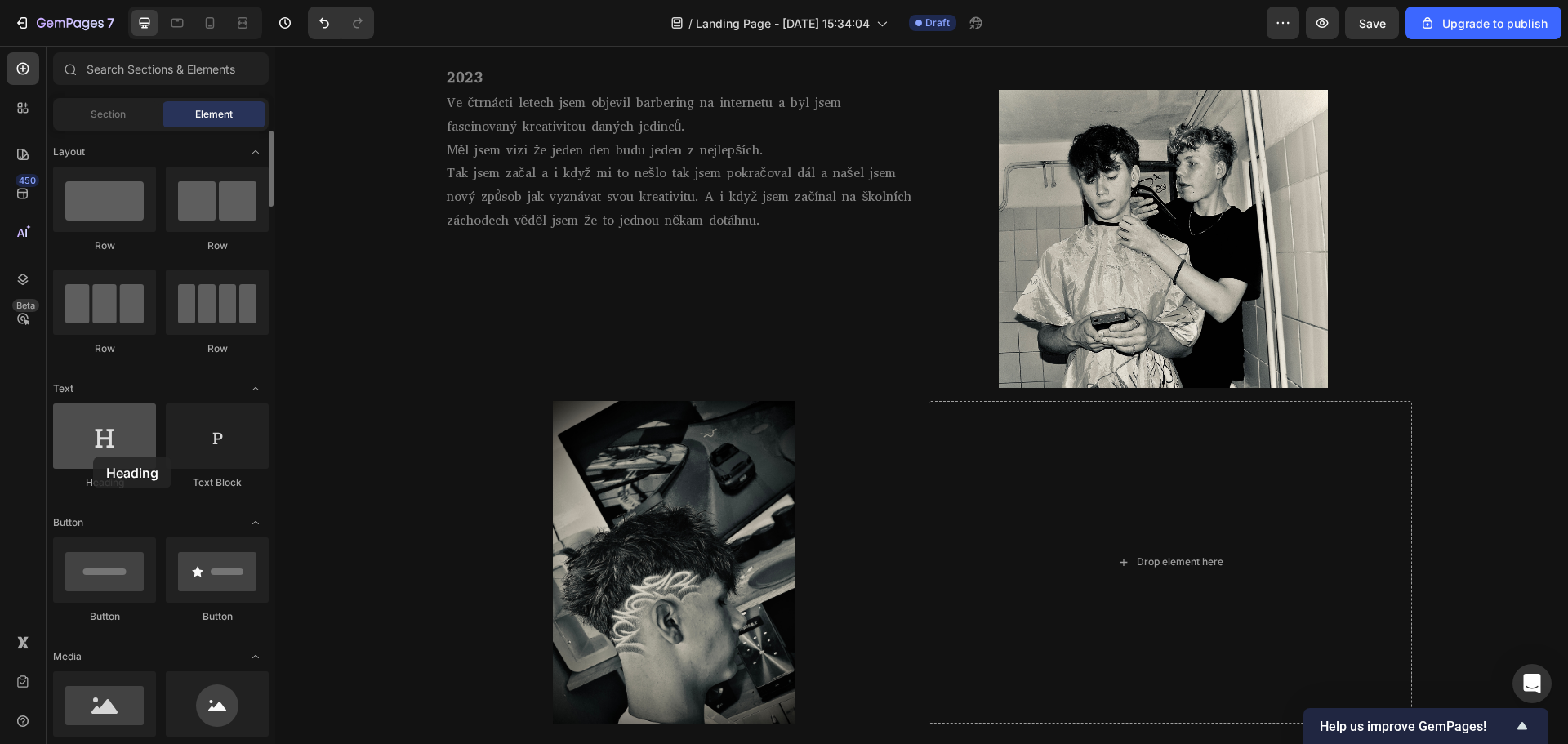
drag, startPoint x: 106, startPoint y: 448, endPoint x: 107, endPoint y: 437, distance: 11.0
click at [107, 437] on div at bounding box center [105, 436] width 103 height 65
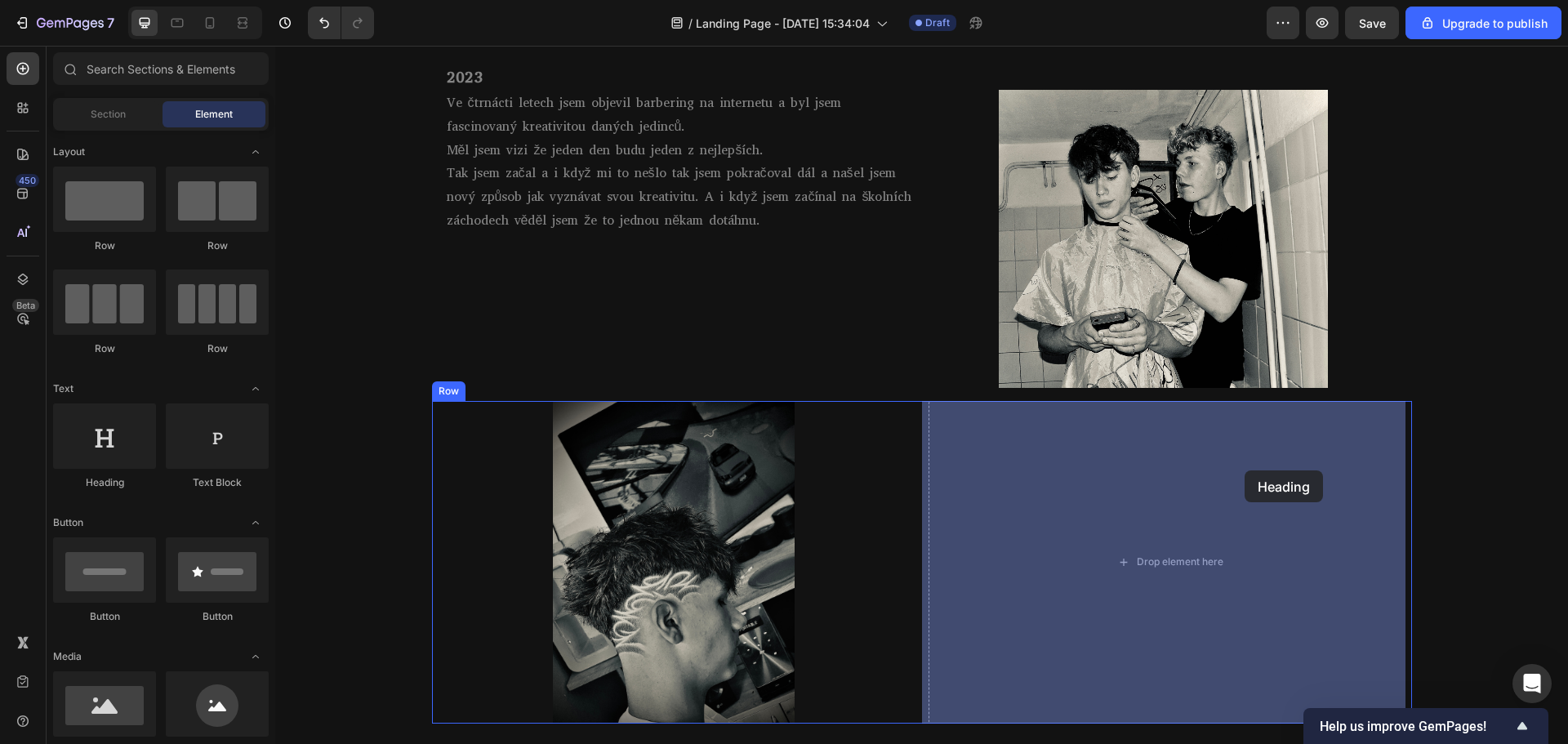
drag, startPoint x: 372, startPoint y: 506, endPoint x: 1244, endPoint y: 470, distance: 872.7
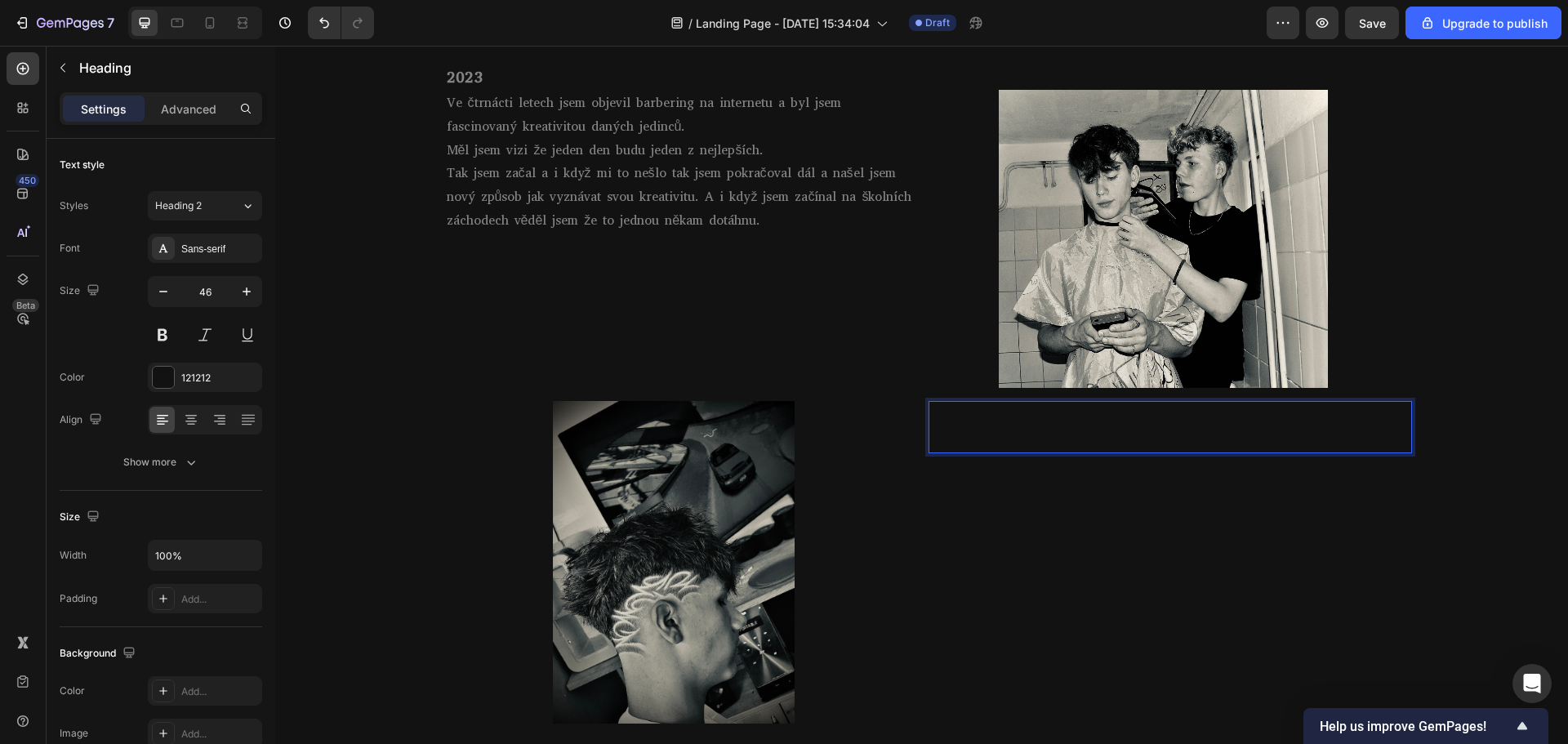
click at [1262, 421] on h2 "Your heading text goes here" at bounding box center [1170, 427] width 483 height 52
click at [1262, 421] on p "Your heading text goes here" at bounding box center [1169, 427] width 480 height 49
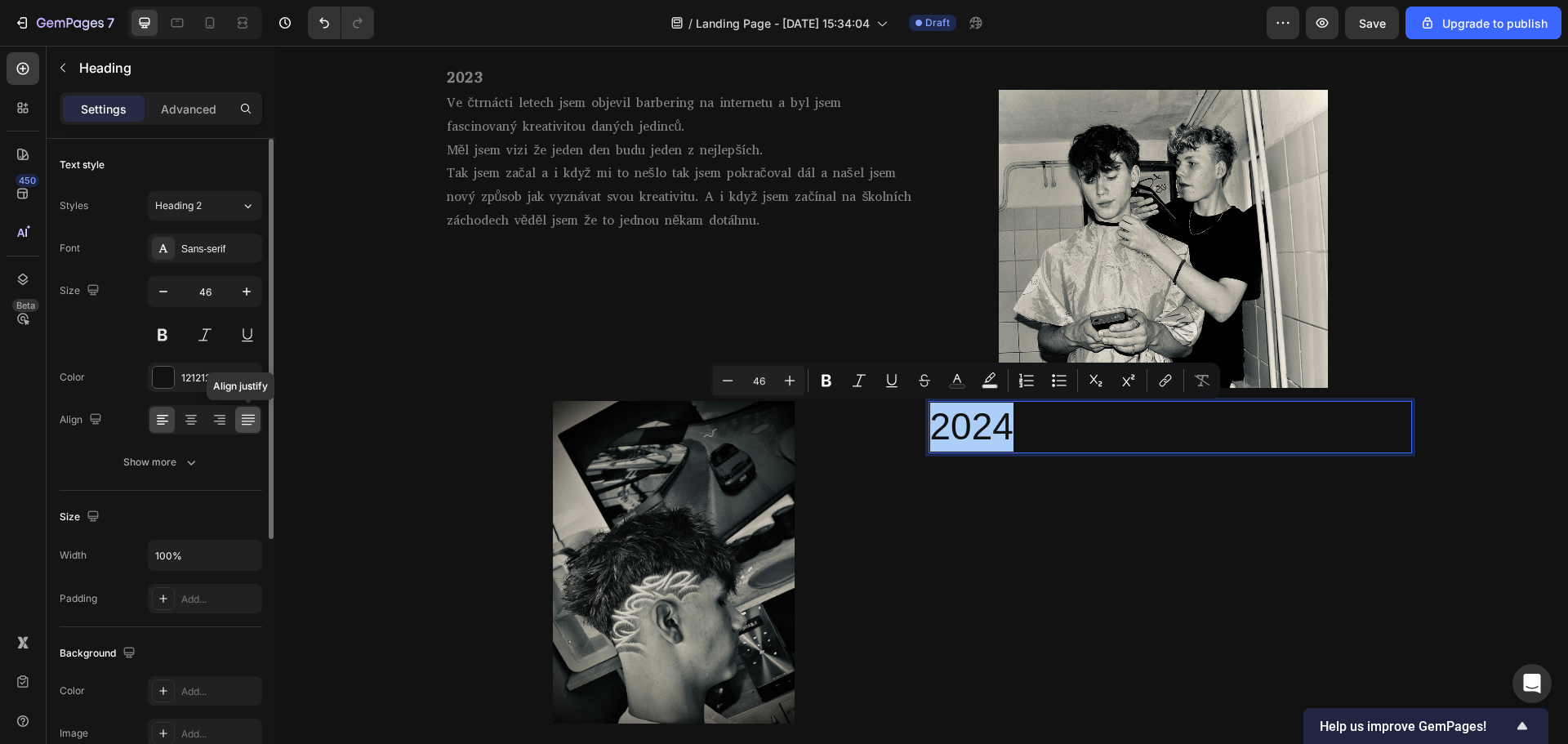
click at [255, 430] on div at bounding box center [247, 419] width 25 height 26
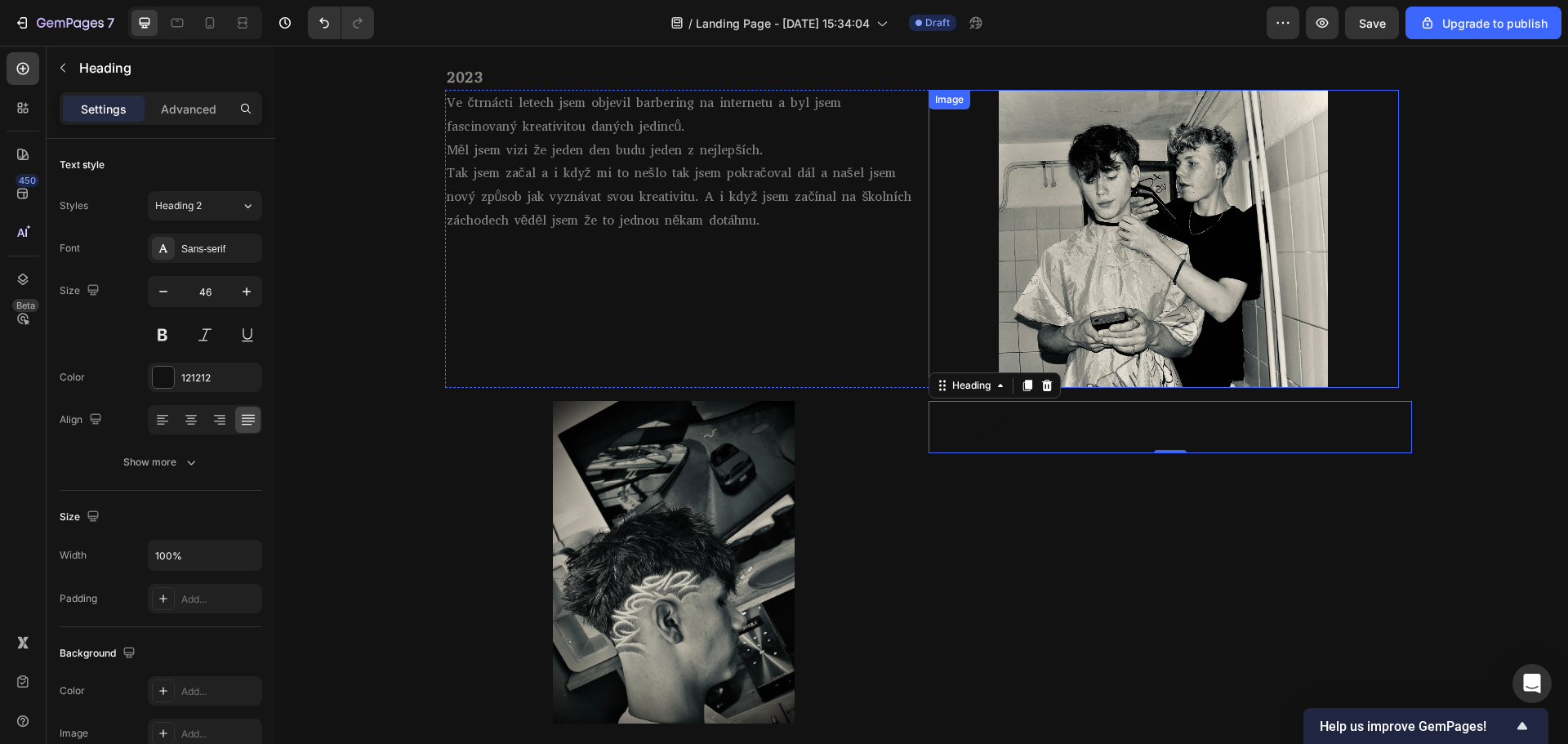
click at [1103, 415] on p "2024" at bounding box center [1169, 427] width 480 height 49
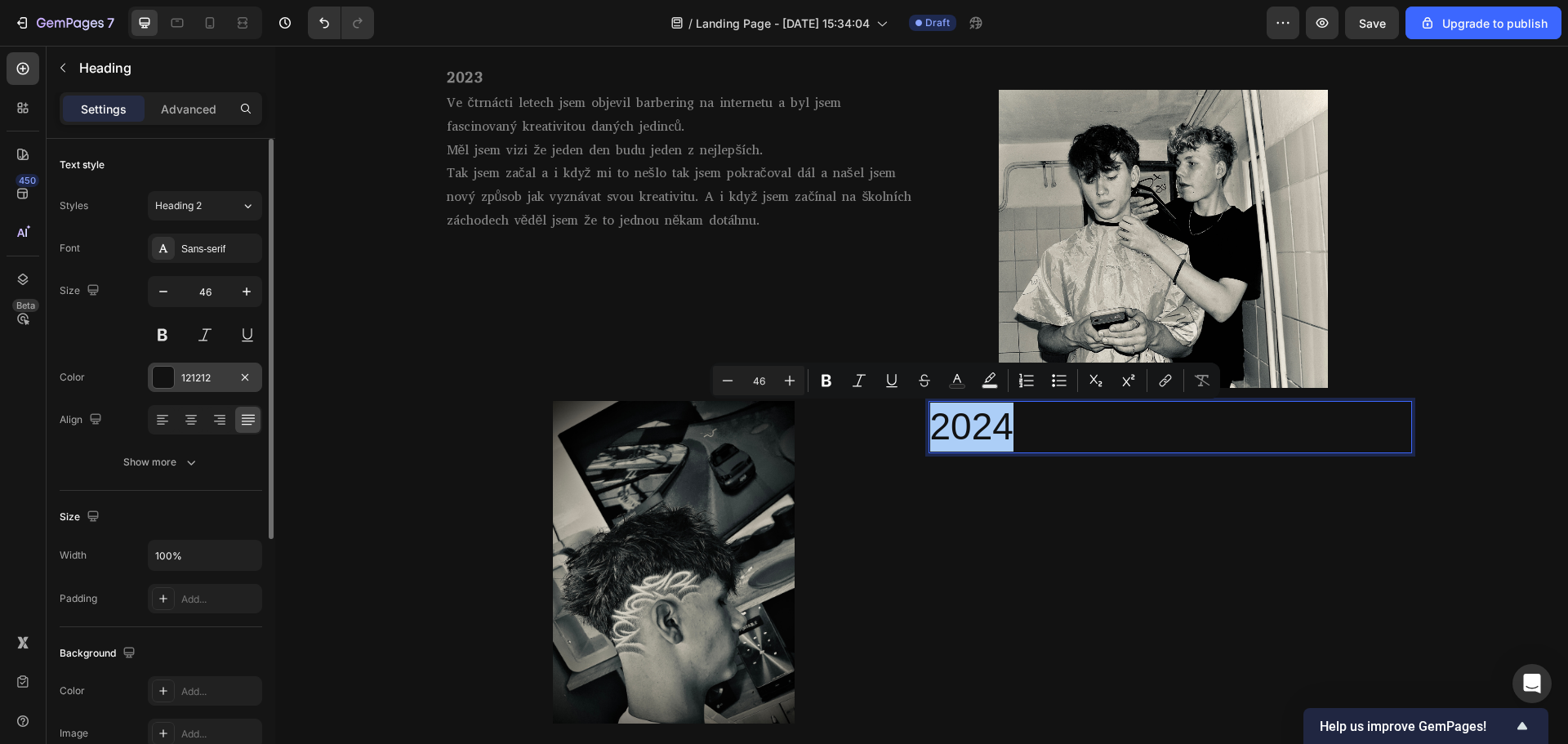
click at [159, 378] on div at bounding box center [163, 377] width 21 height 21
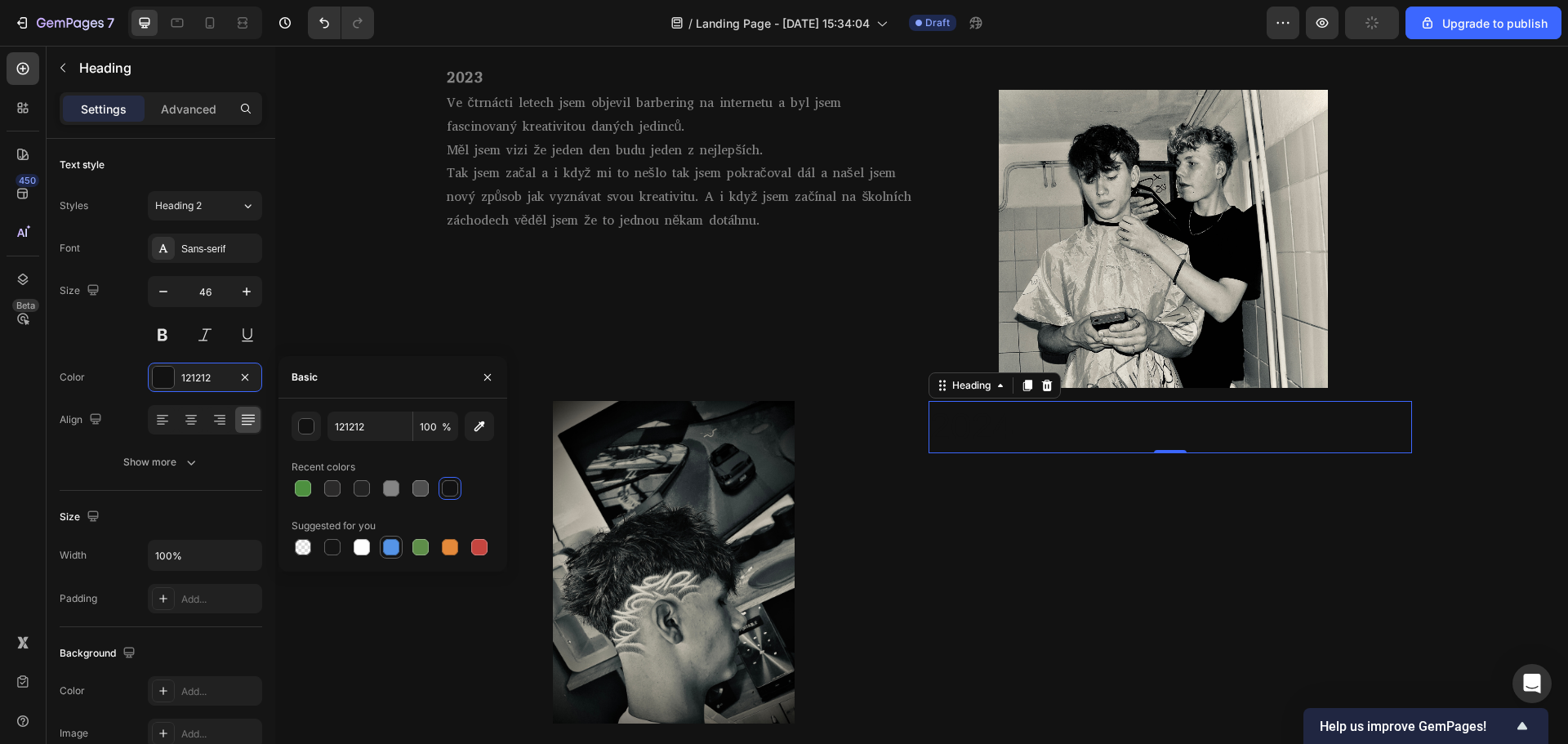
click at [361, 546] on div at bounding box center [361, 546] width 16 height 16
type input "FFFFFF"
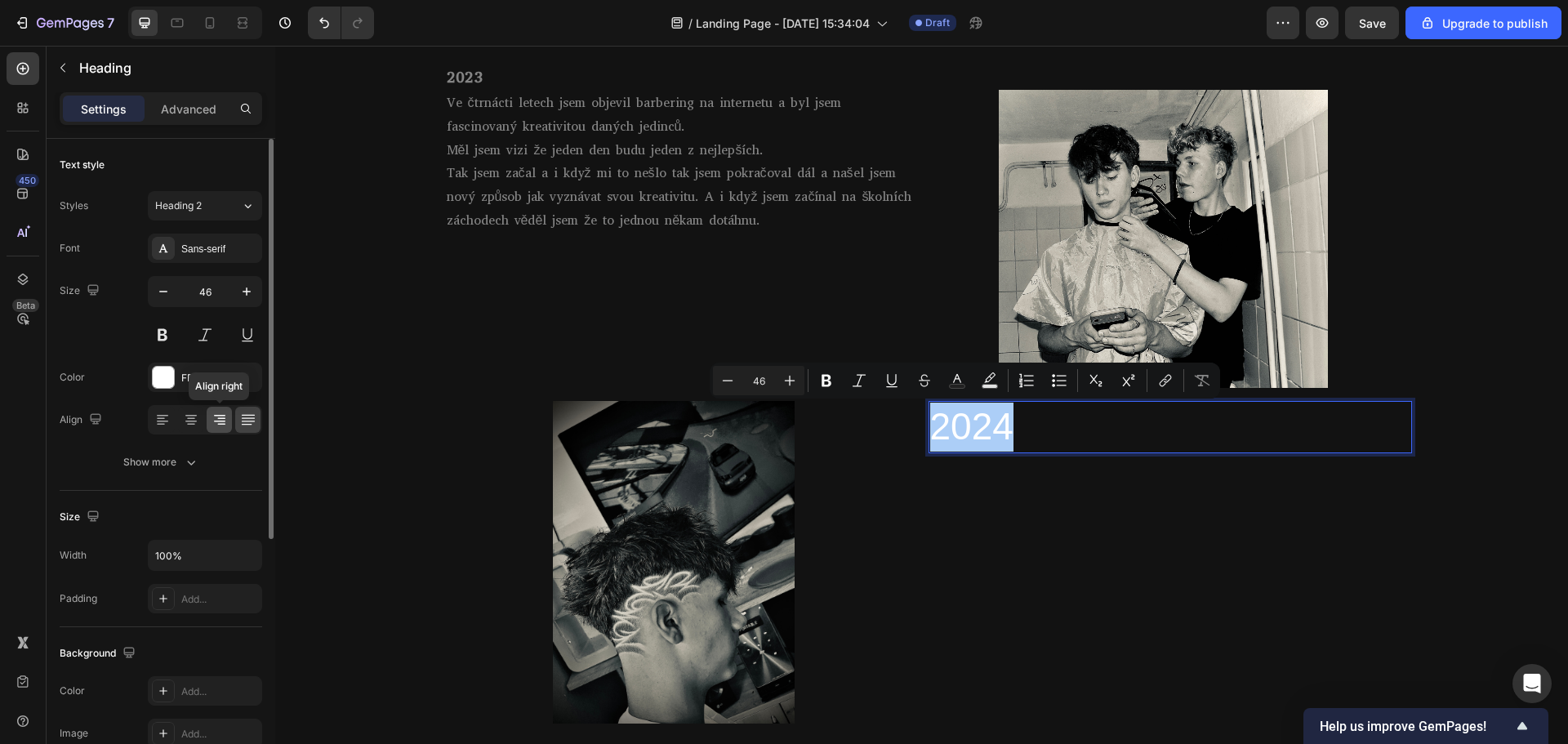
click at [216, 419] on icon at bounding box center [219, 419] width 16 height 16
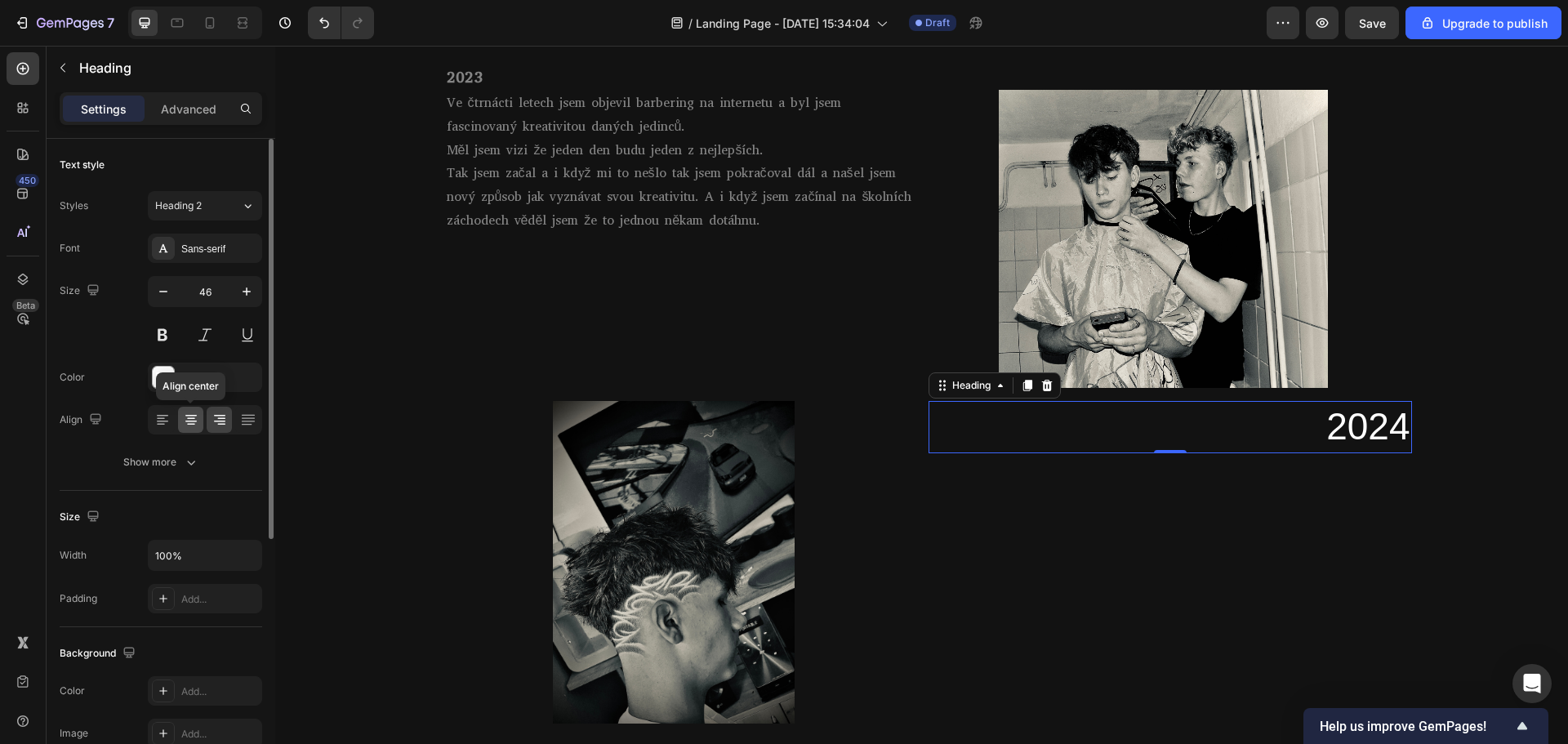
click at [197, 419] on icon at bounding box center [190, 419] width 16 height 16
click at [222, 417] on icon at bounding box center [219, 419] width 16 height 16
click at [1384, 430] on p "2024" at bounding box center [1169, 427] width 480 height 49
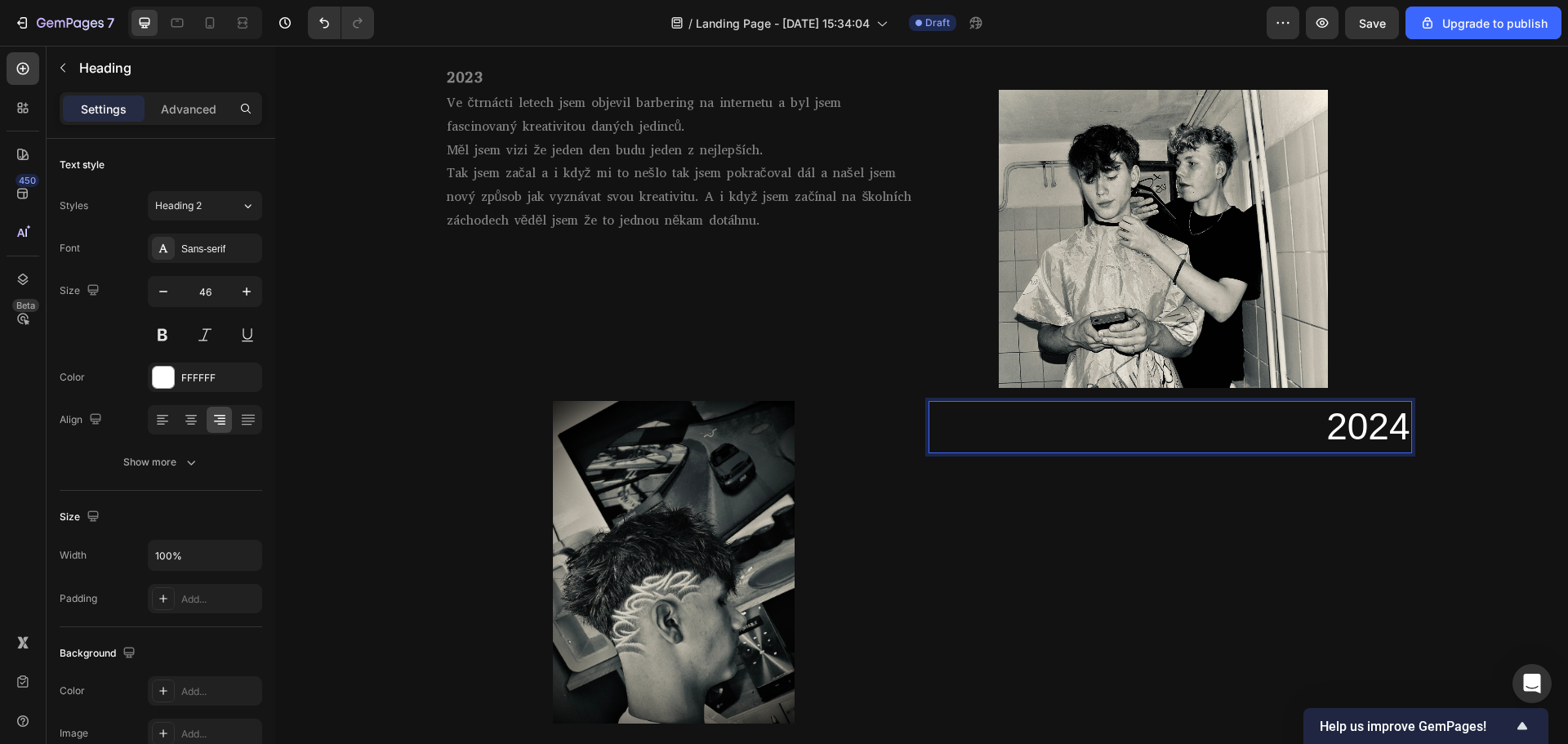
click at [1398, 430] on p "2024" at bounding box center [1169, 427] width 480 height 49
drag, startPoint x: 1299, startPoint y: 421, endPoint x: 1310, endPoint y: 425, distance: 11.7
click at [1300, 421] on p "2024" at bounding box center [1169, 427] width 480 height 49
click at [1323, 430] on p "2024" at bounding box center [1169, 427] width 480 height 49
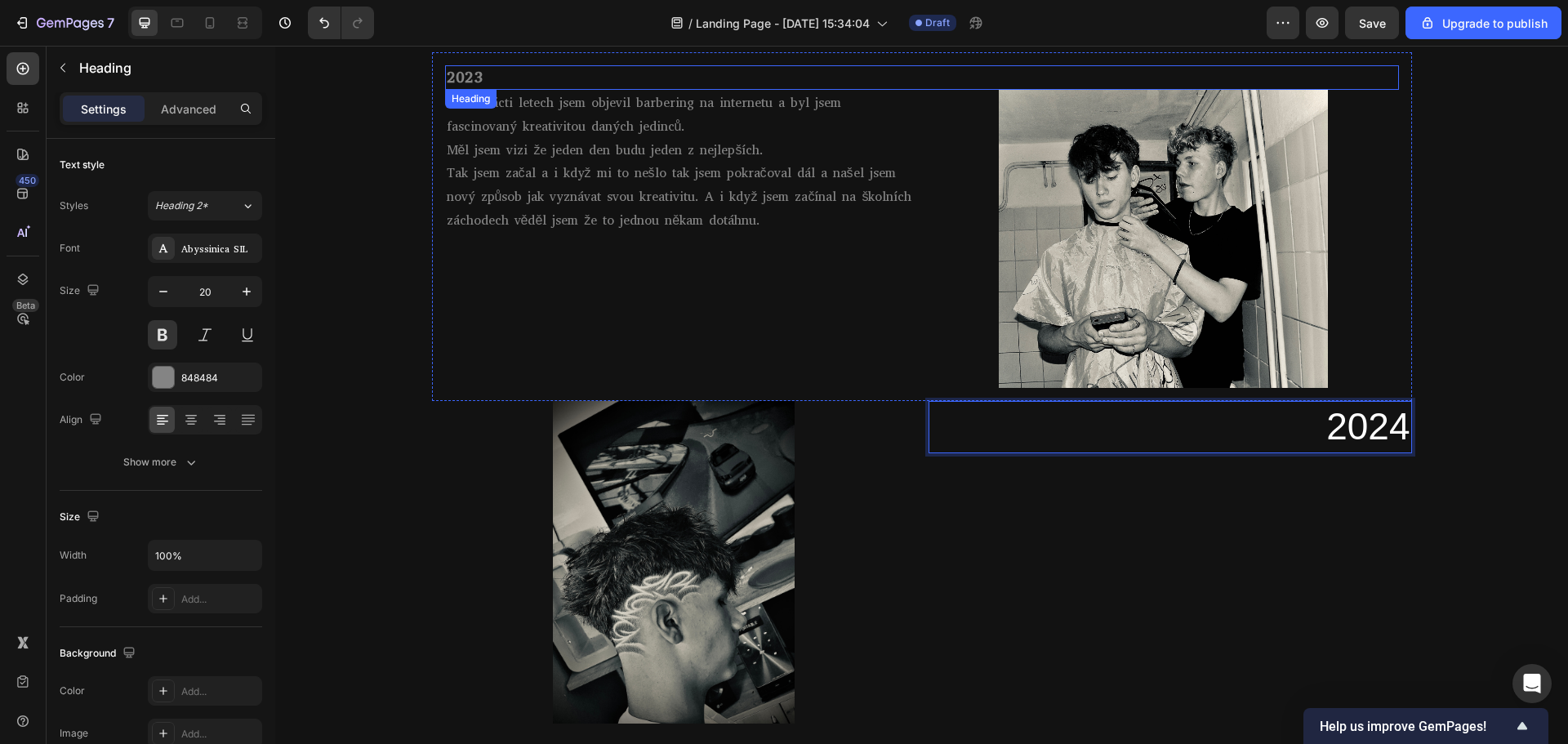
click at [471, 75] on p "2023" at bounding box center [922, 78] width 951 height 21
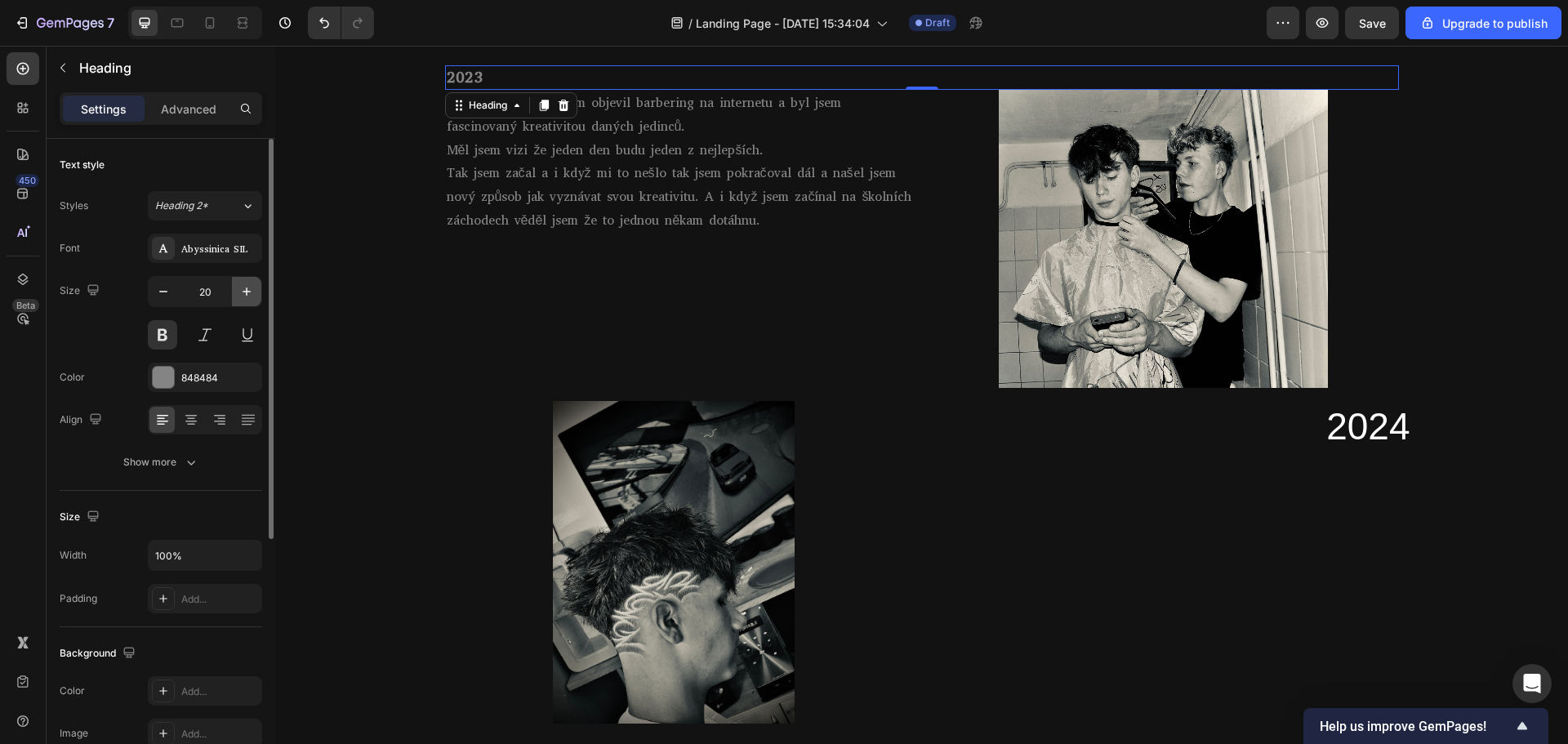
click at [240, 290] on icon "button" at bounding box center [246, 291] width 16 height 16
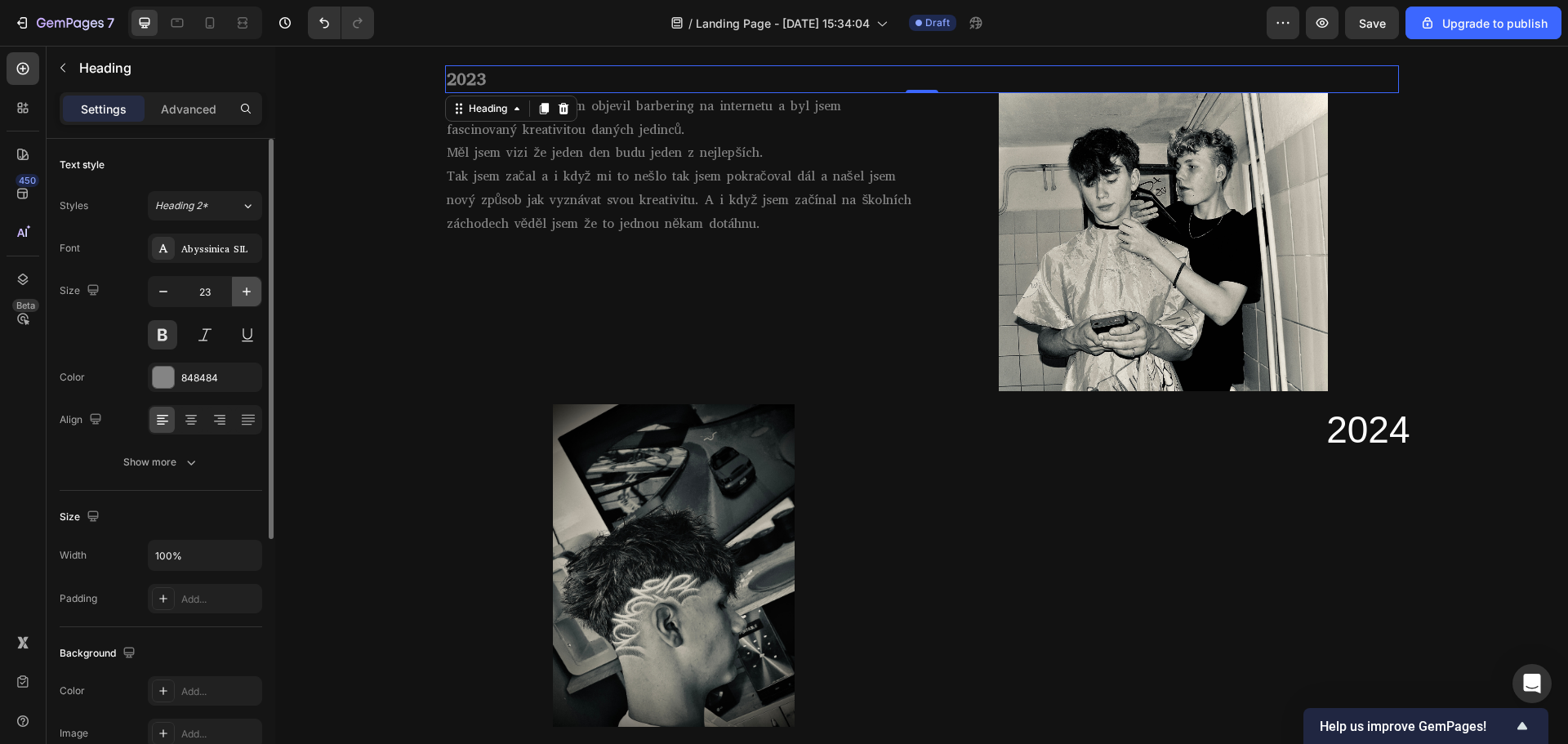
click at [240, 290] on icon "button" at bounding box center [246, 291] width 16 height 16
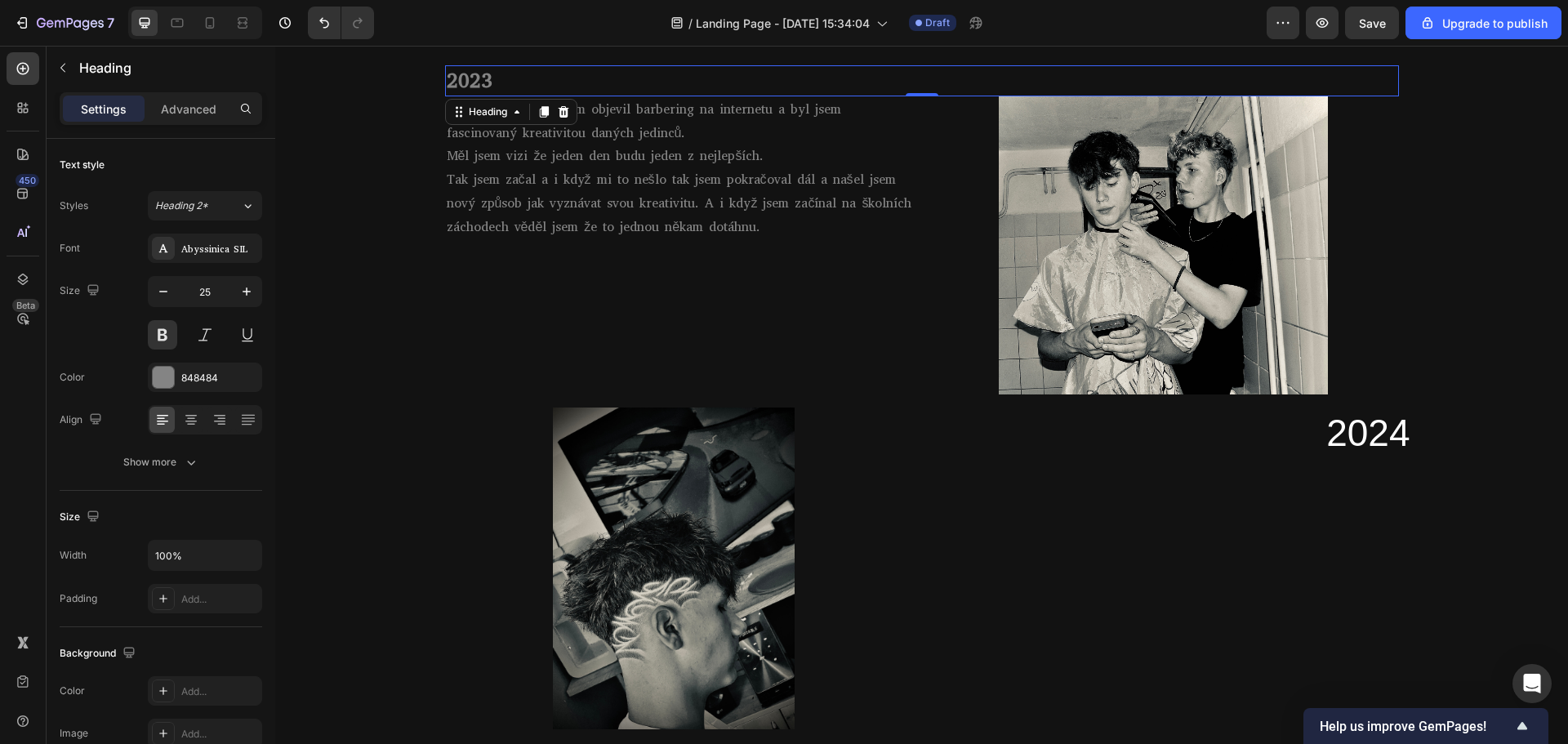
type input "26"
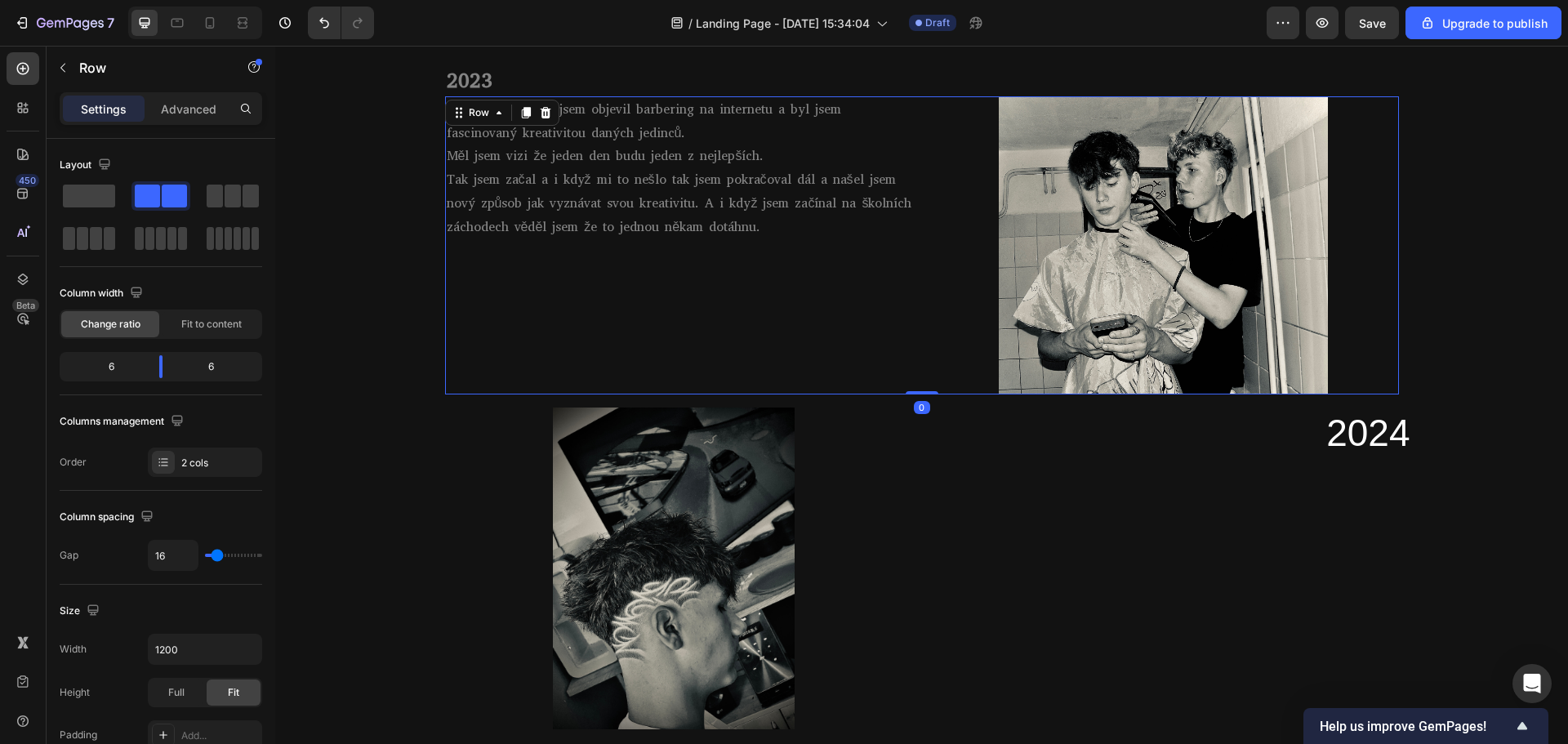
click at [458, 284] on div "Ve čtrnácti letech jsem objevil barbering na internetu a byl jsem fascinovaný k…" at bounding box center [680, 244] width 471 height 298
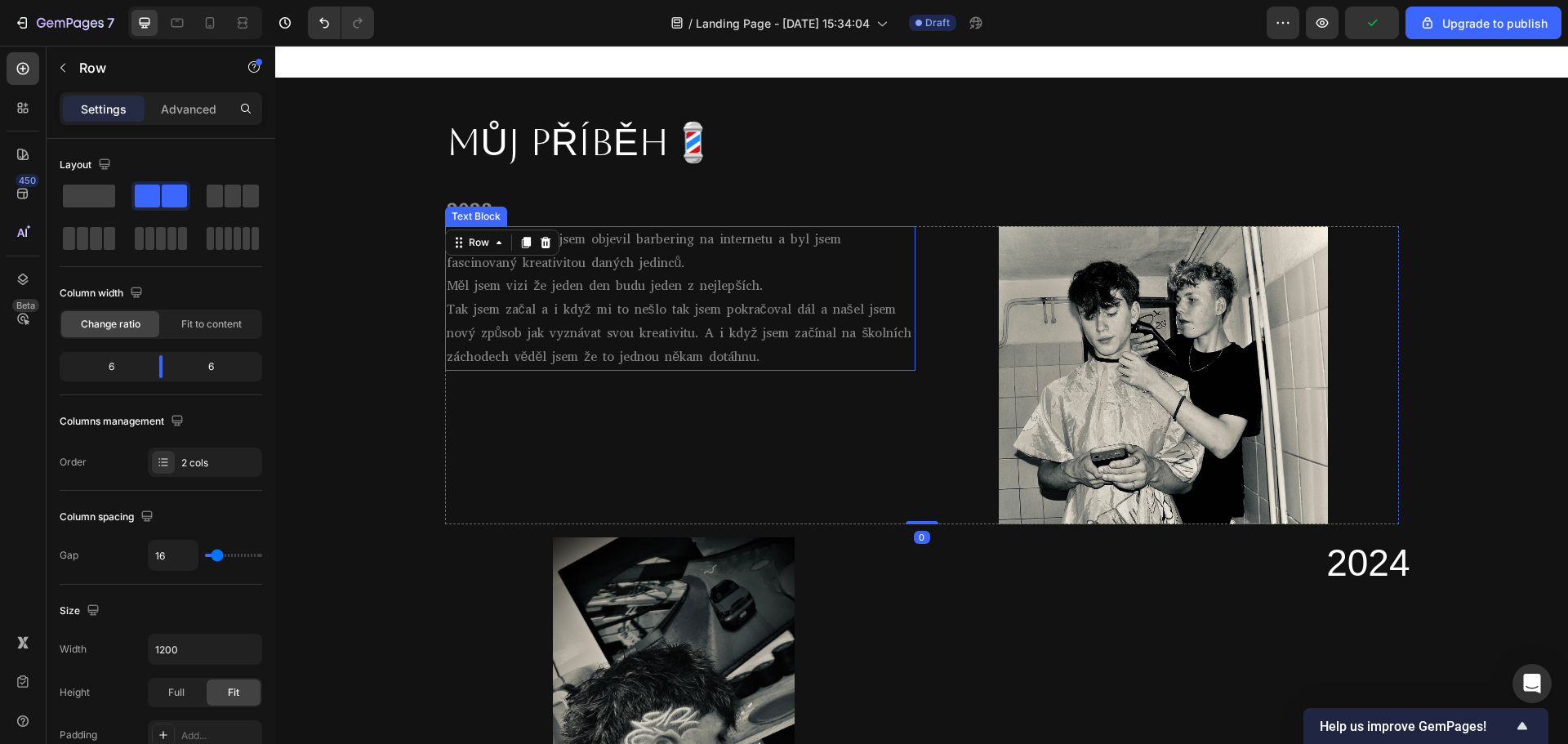
scroll to position [711, 0]
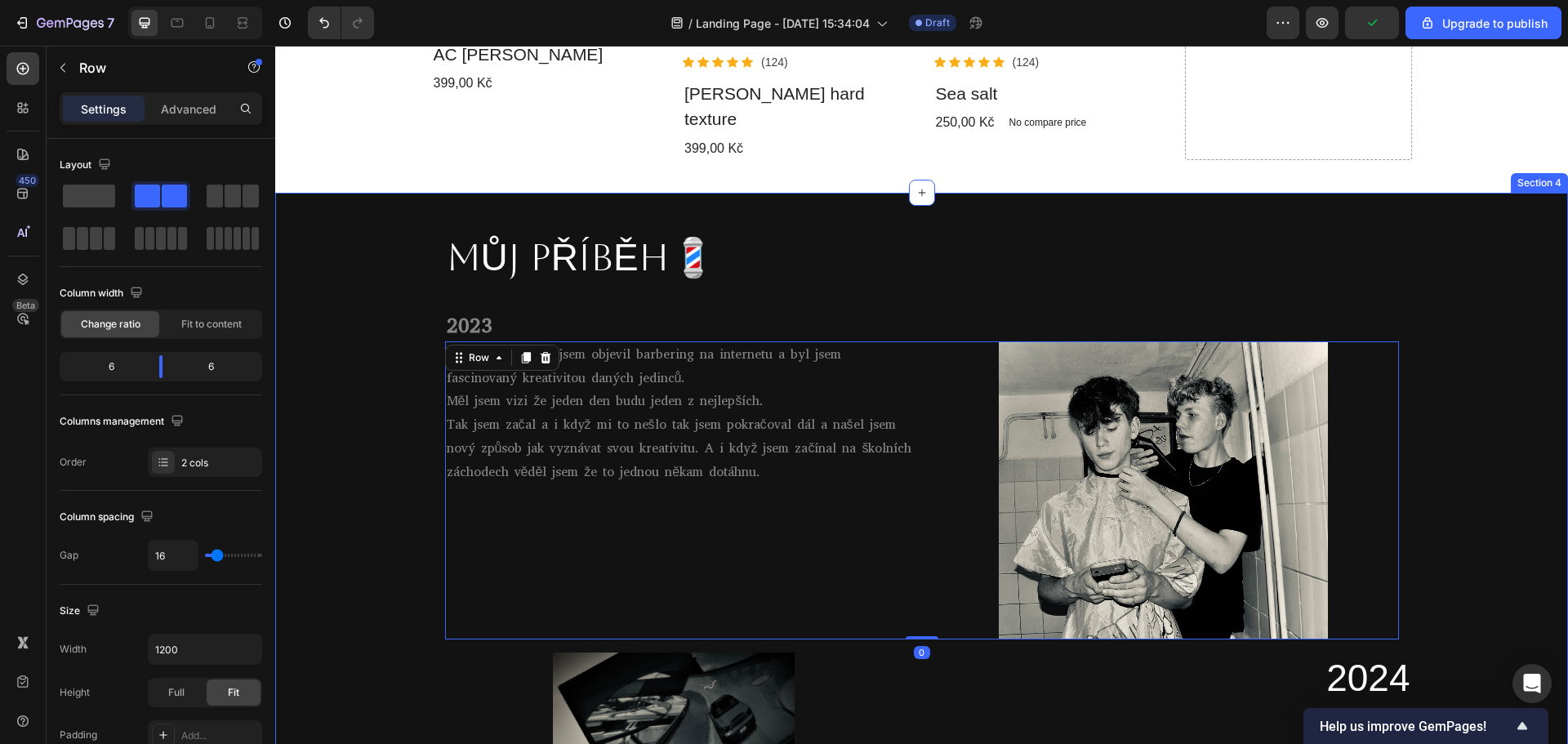
click at [373, 427] on div "MŮJ PŘÍBĚH💈 Heading Row 2023 Heading Ve čtrnácti letech jsem objevil barbering …" at bounding box center [922, 597] width 1292 height 755
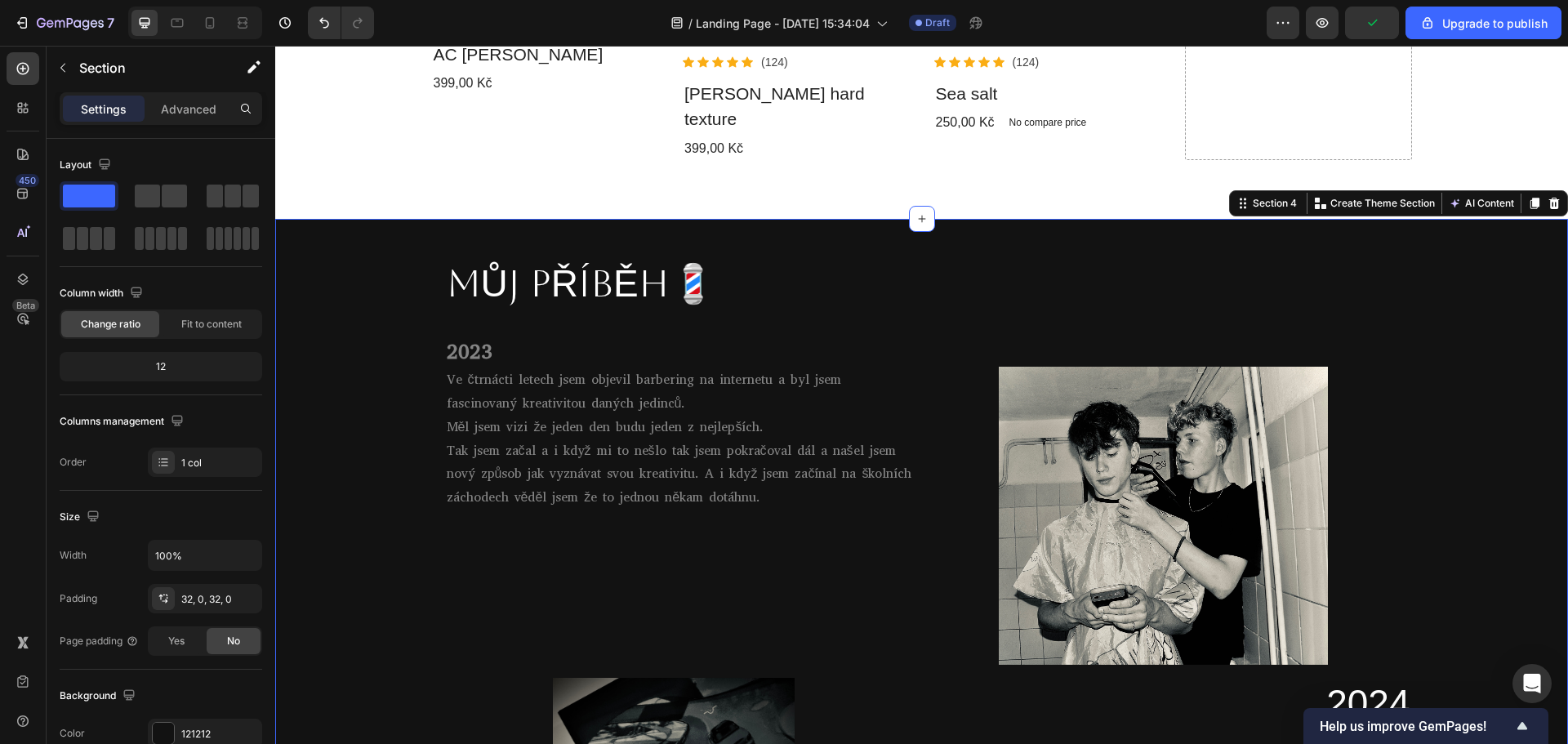
scroll to position [793, 0]
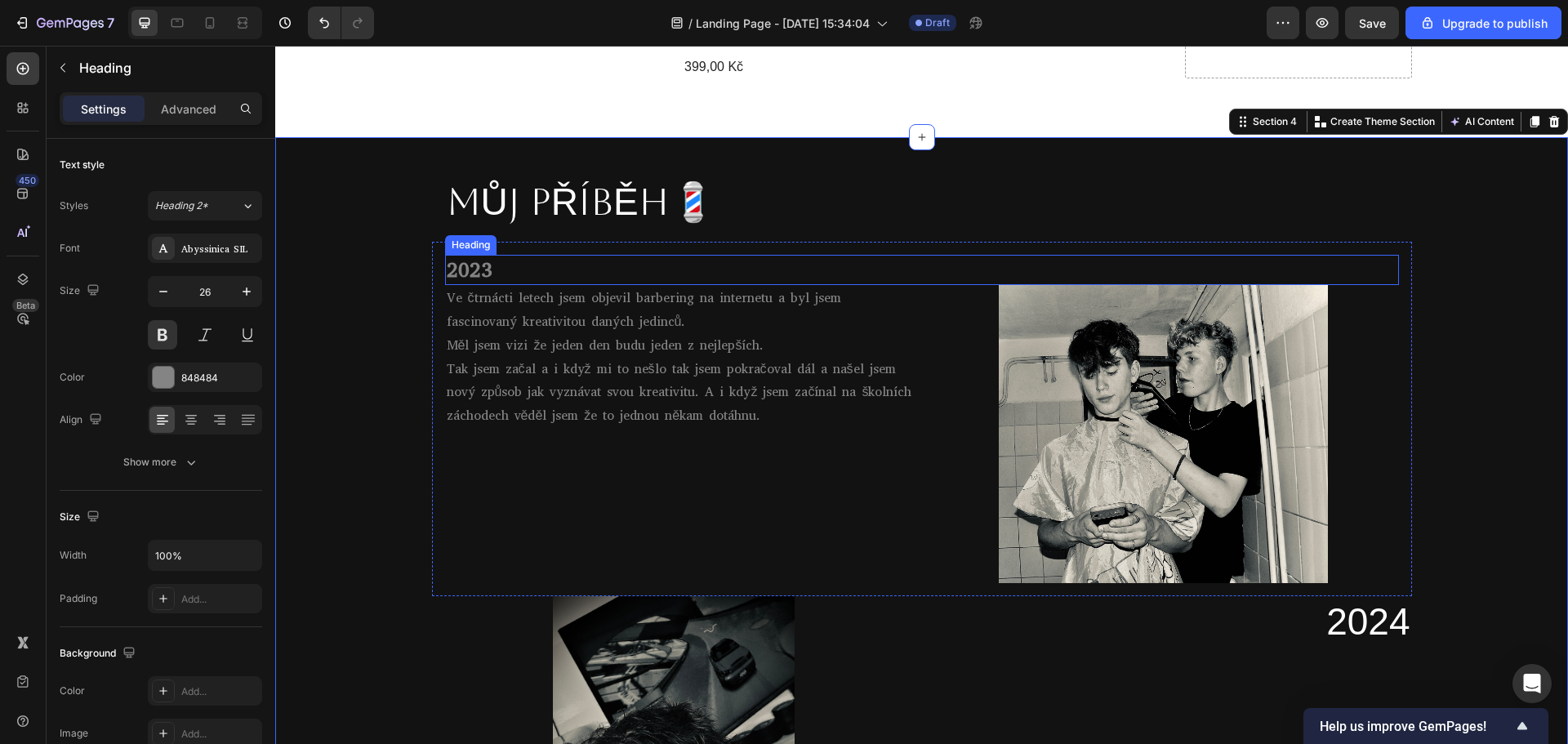
click at [477, 256] on p "2023" at bounding box center [922, 270] width 951 height 28
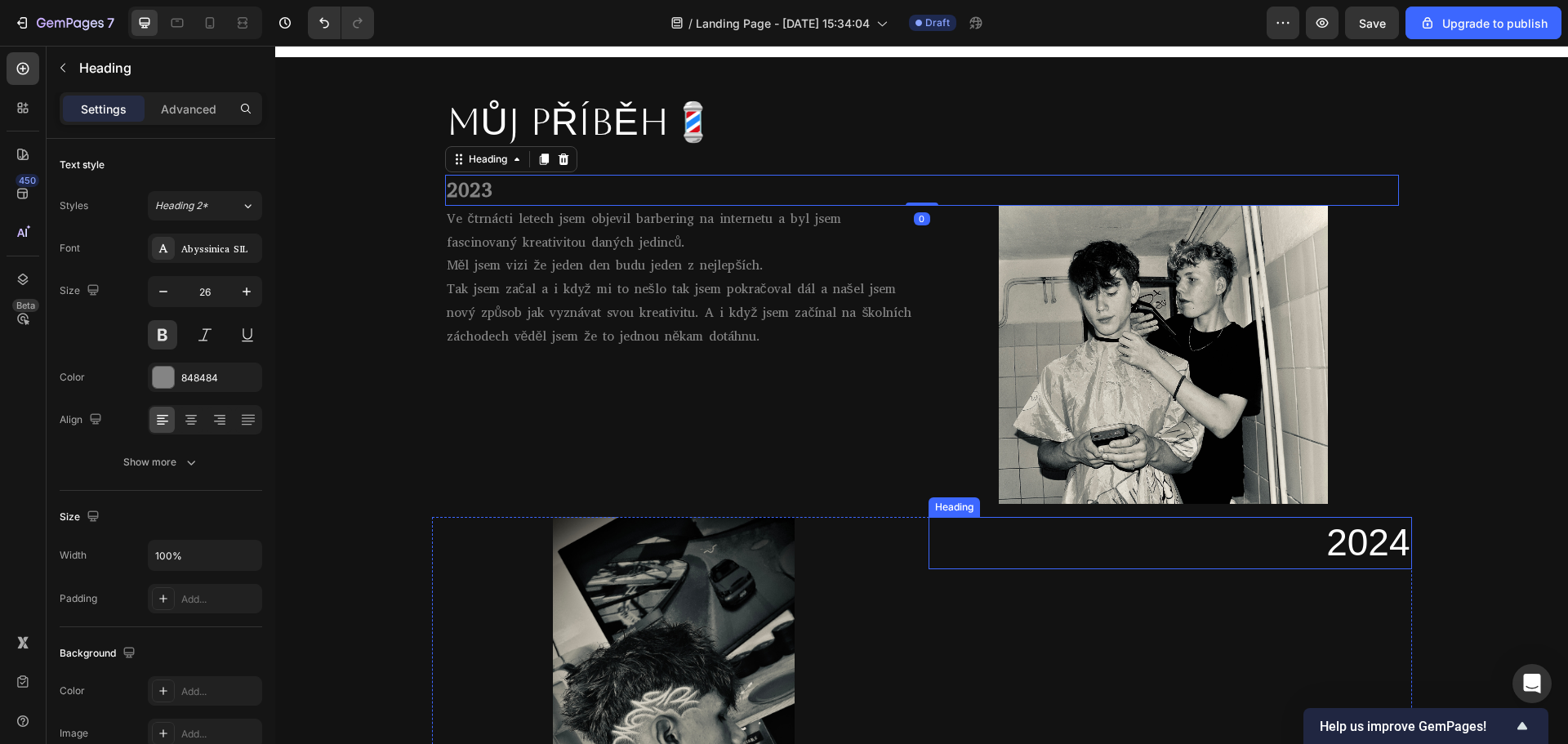
scroll to position [874, 0]
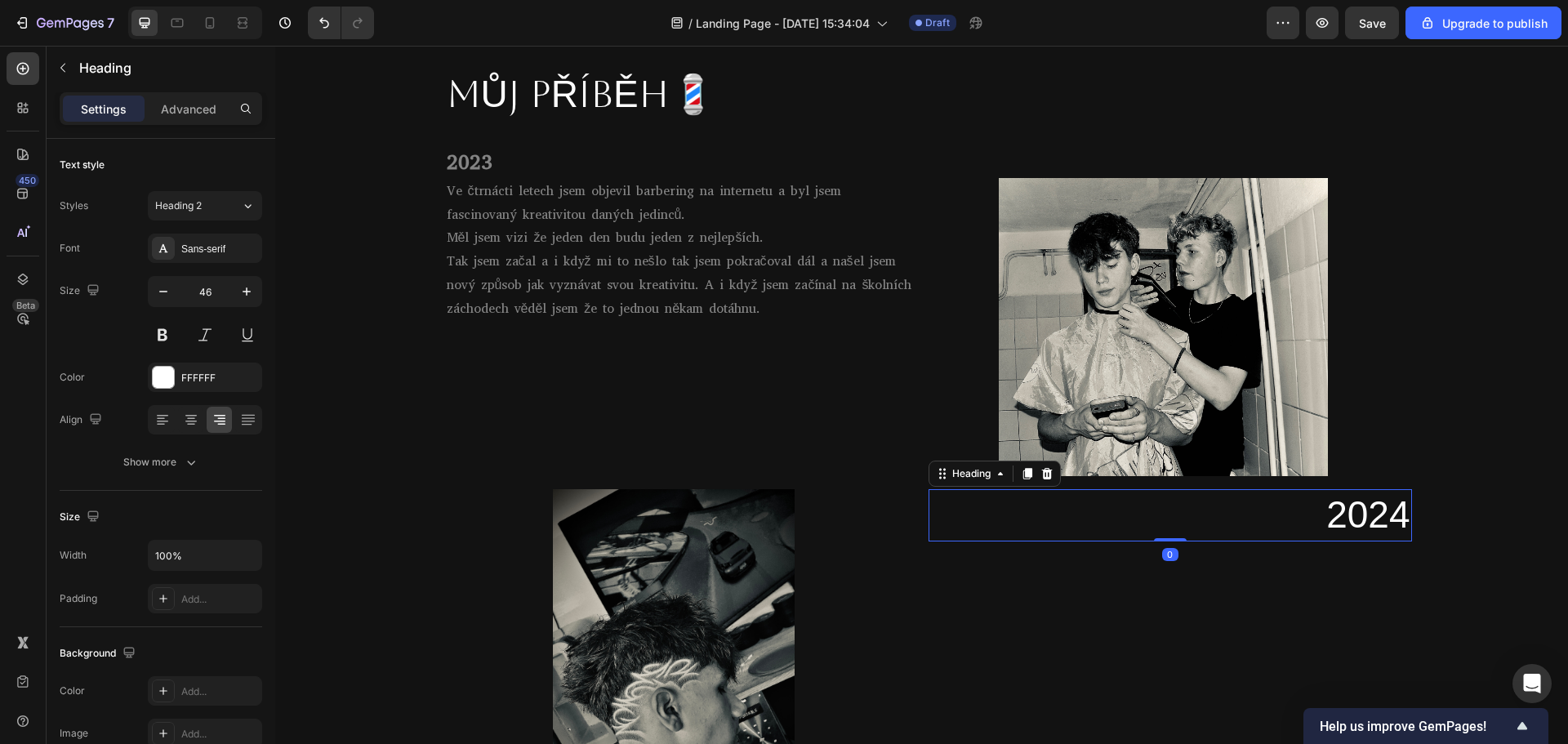
click at [1315, 516] on p "2024" at bounding box center [1169, 515] width 480 height 49
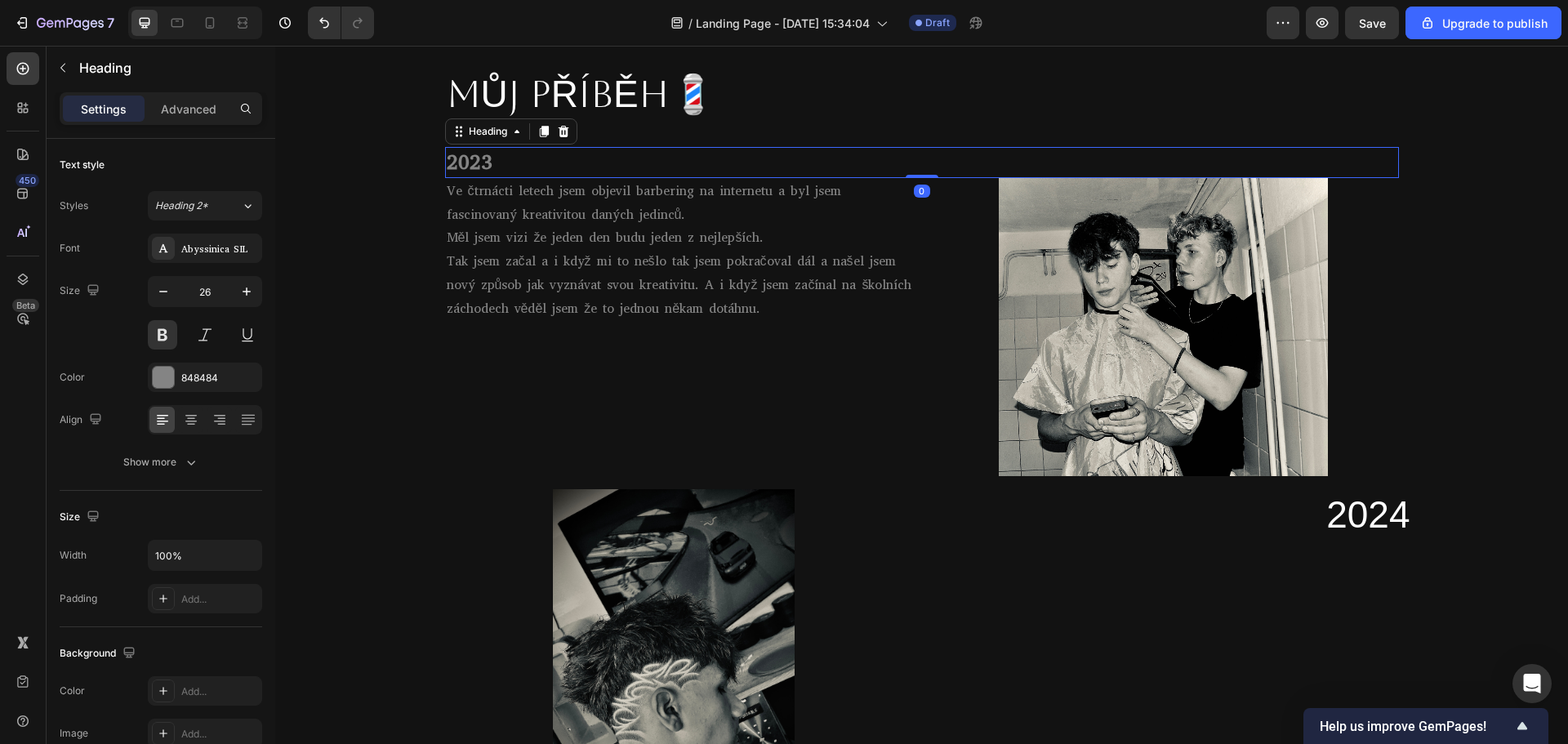
click at [472, 157] on p "2023" at bounding box center [922, 162] width 951 height 28
click at [214, 386] on div "848484" at bounding box center [205, 377] width 114 height 29
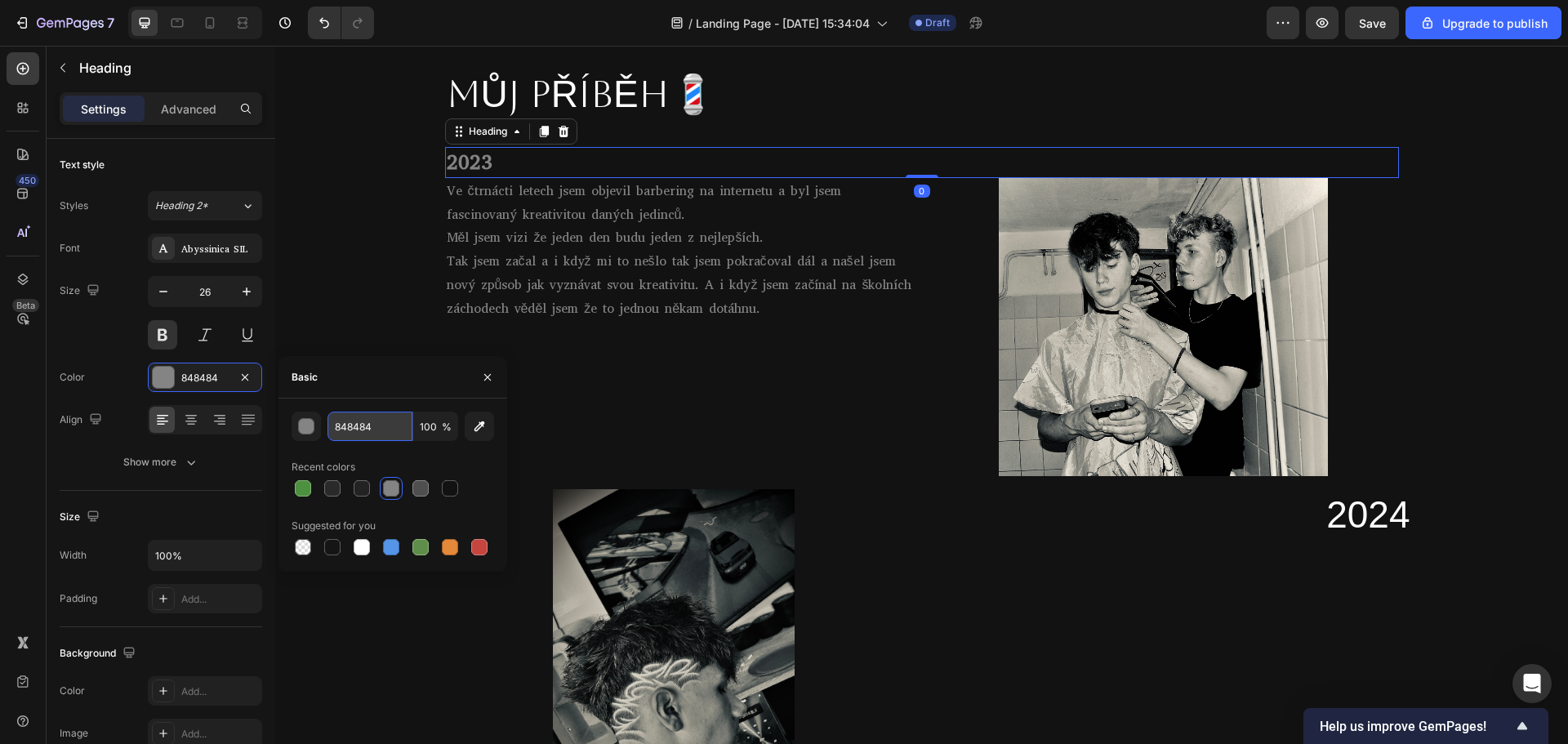
click at [384, 429] on input "848484" at bounding box center [370, 426] width 85 height 29
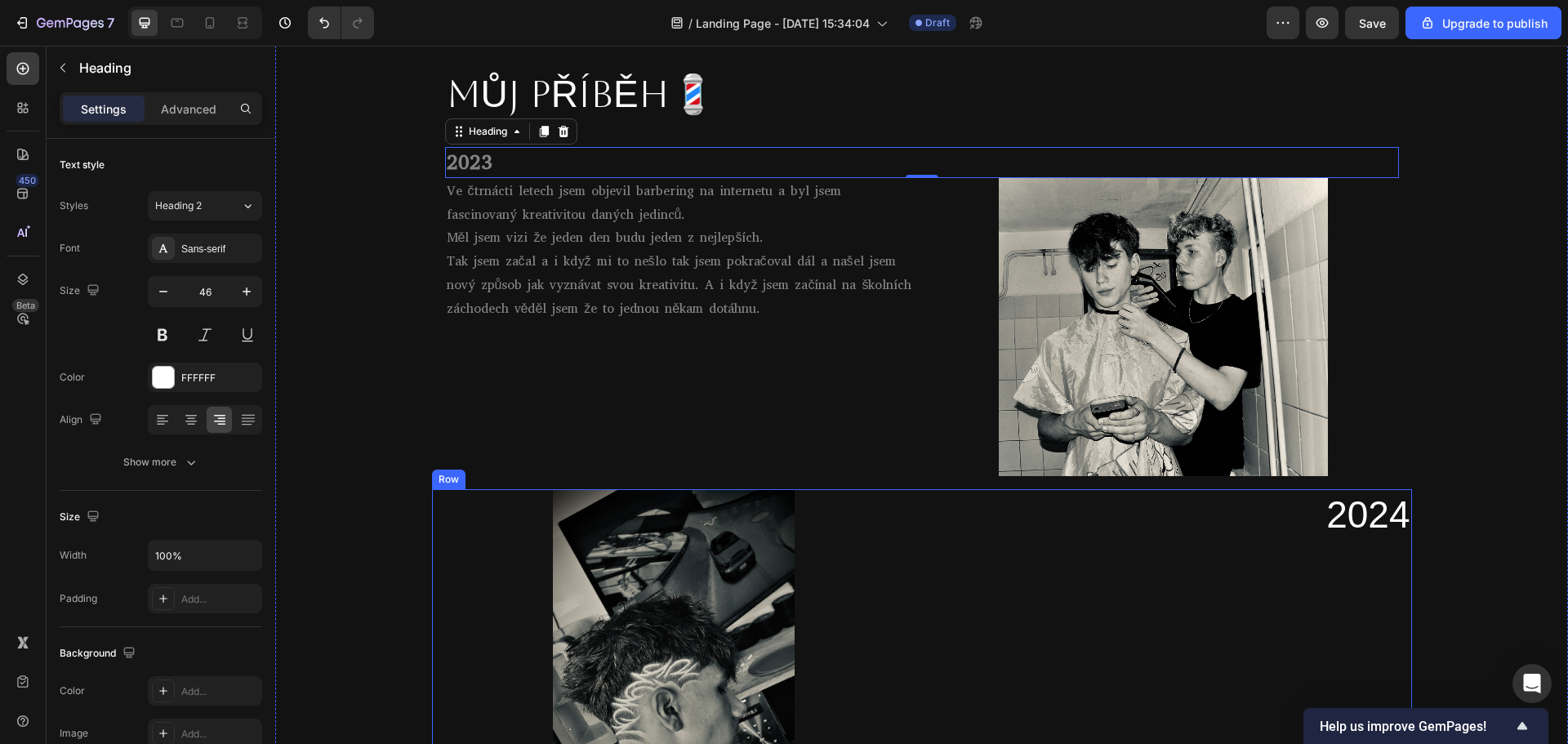
click at [1281, 523] on p "2024" at bounding box center [1169, 515] width 480 height 49
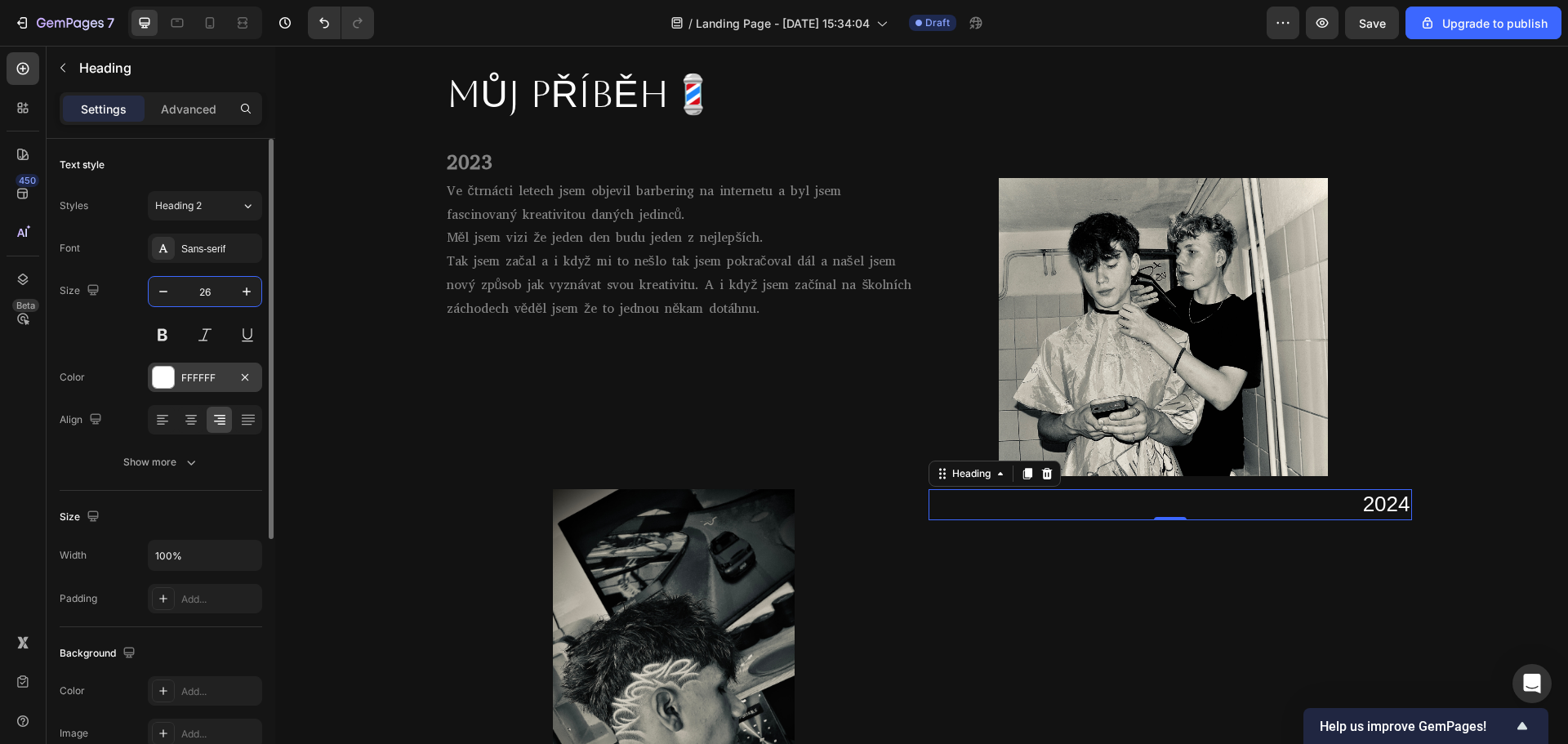
type input "26"
click at [163, 389] on div "FFFFFF" at bounding box center [205, 377] width 114 height 29
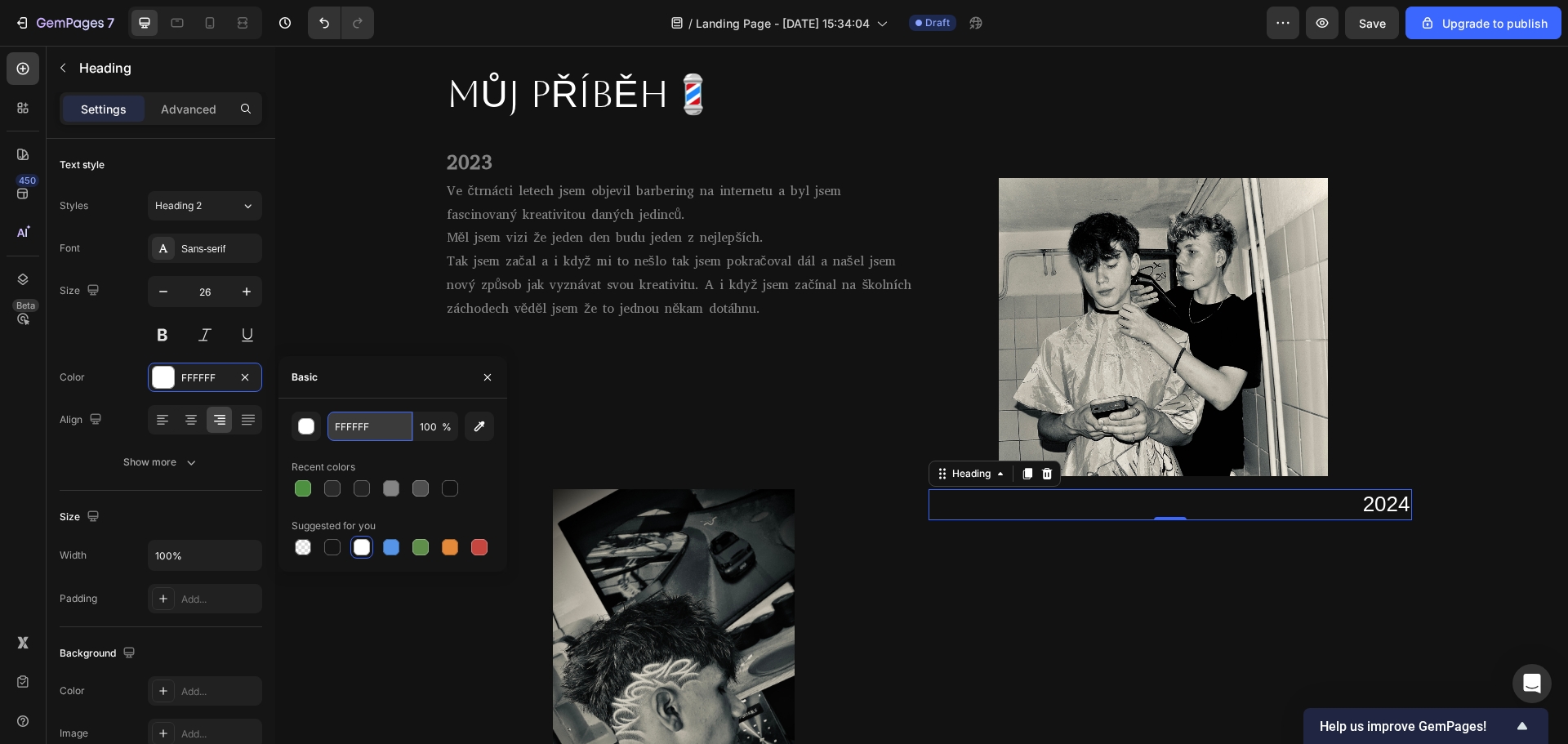
click at [389, 426] on input "FFFFFF" at bounding box center [370, 426] width 85 height 29
paste input "848484"
type input "848484"
click at [173, 332] on button at bounding box center [162, 335] width 29 height 29
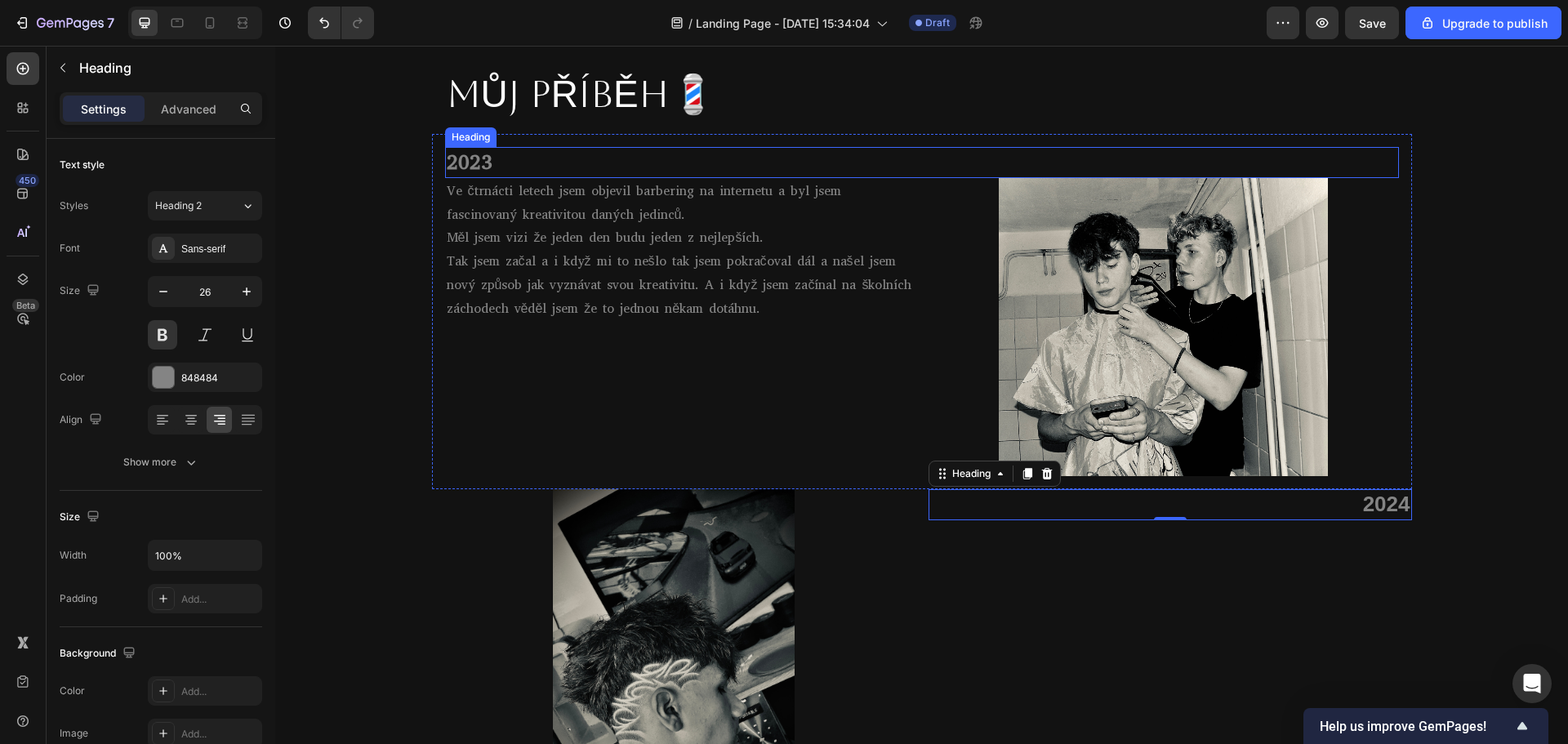
click at [498, 157] on p "2023" at bounding box center [922, 162] width 951 height 28
click at [1324, 502] on p "2024" at bounding box center [1169, 504] width 480 height 28
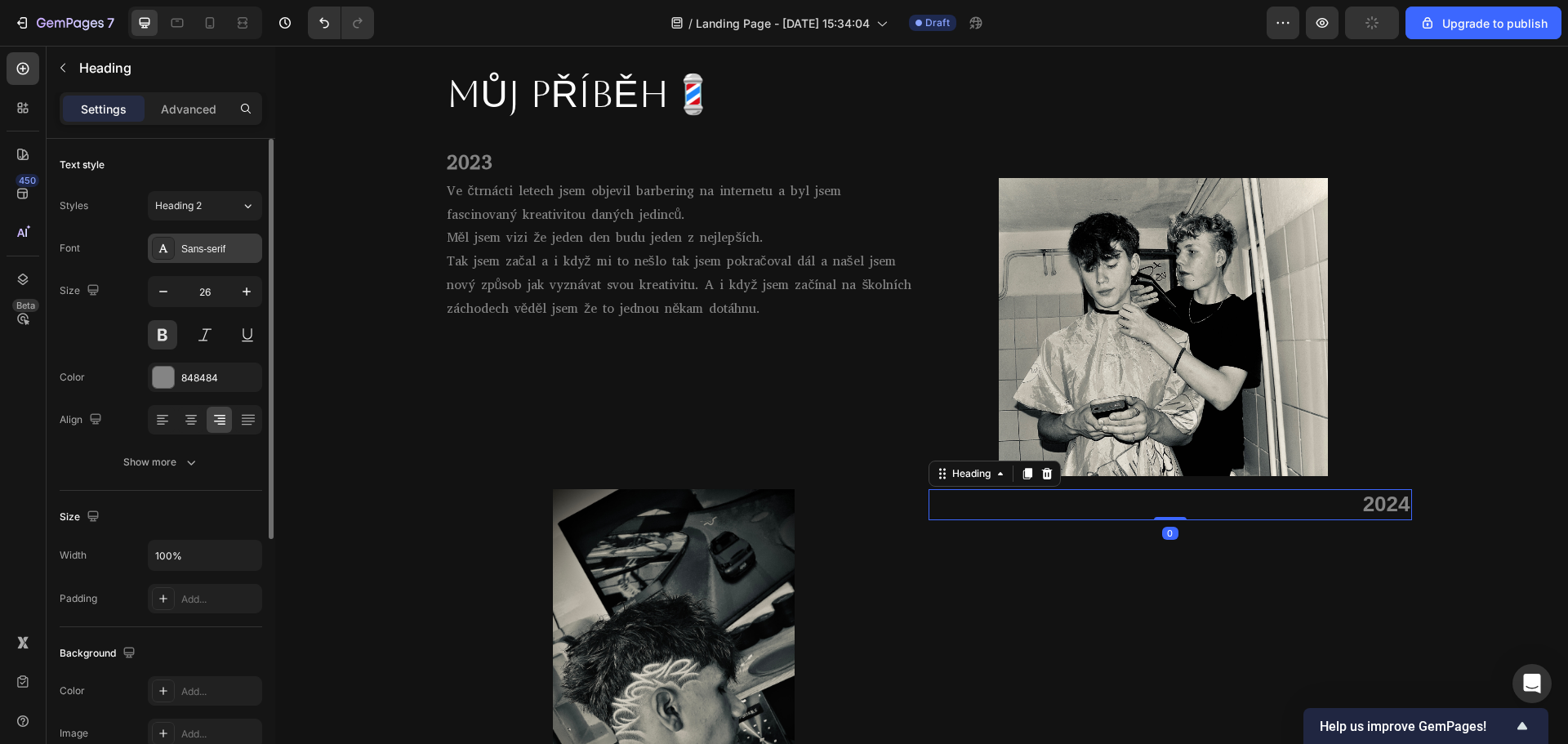
click at [211, 245] on div "Sans-serif" at bounding box center [219, 248] width 77 height 15
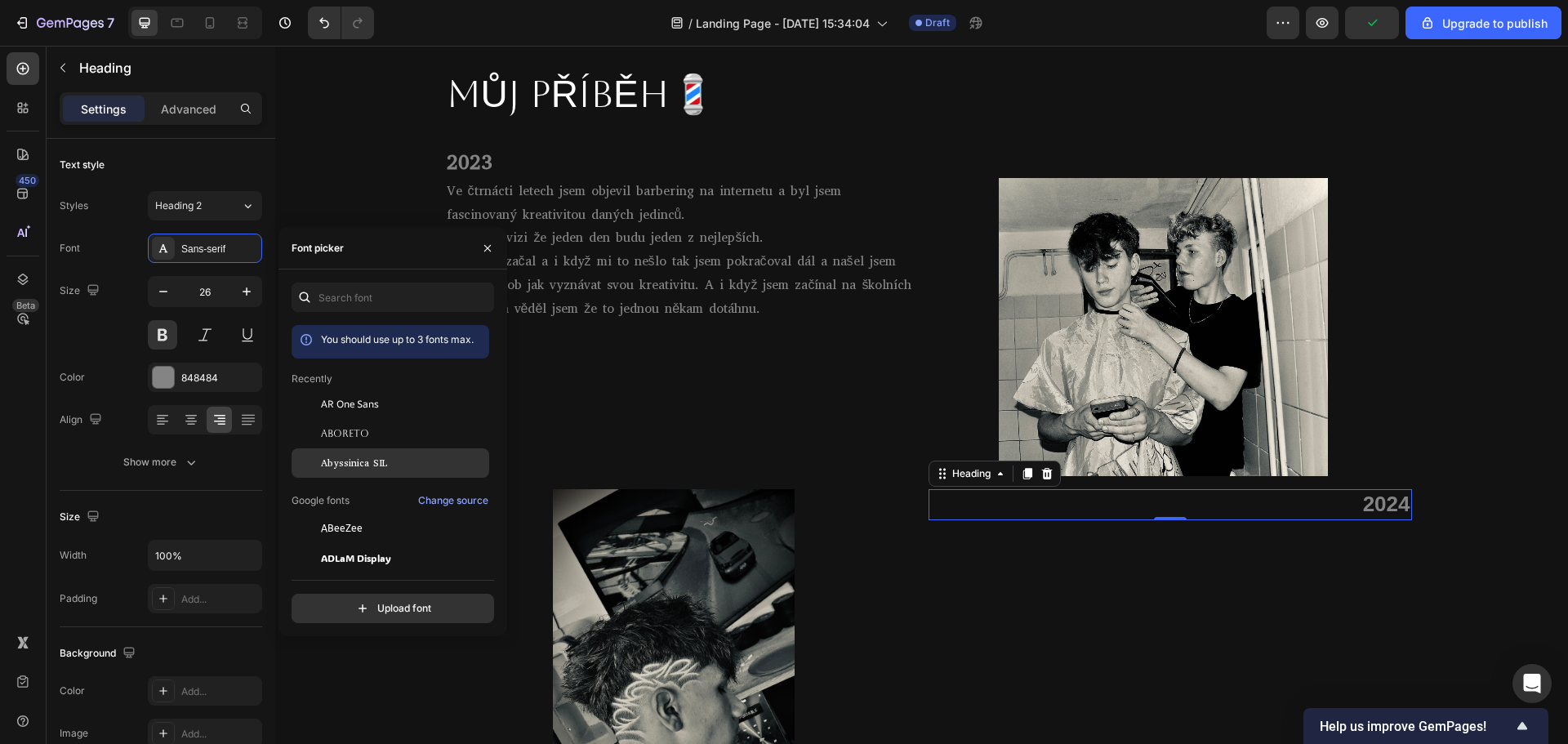
click at [384, 469] on span "Abyssinica SIL" at bounding box center [354, 463] width 66 height 15
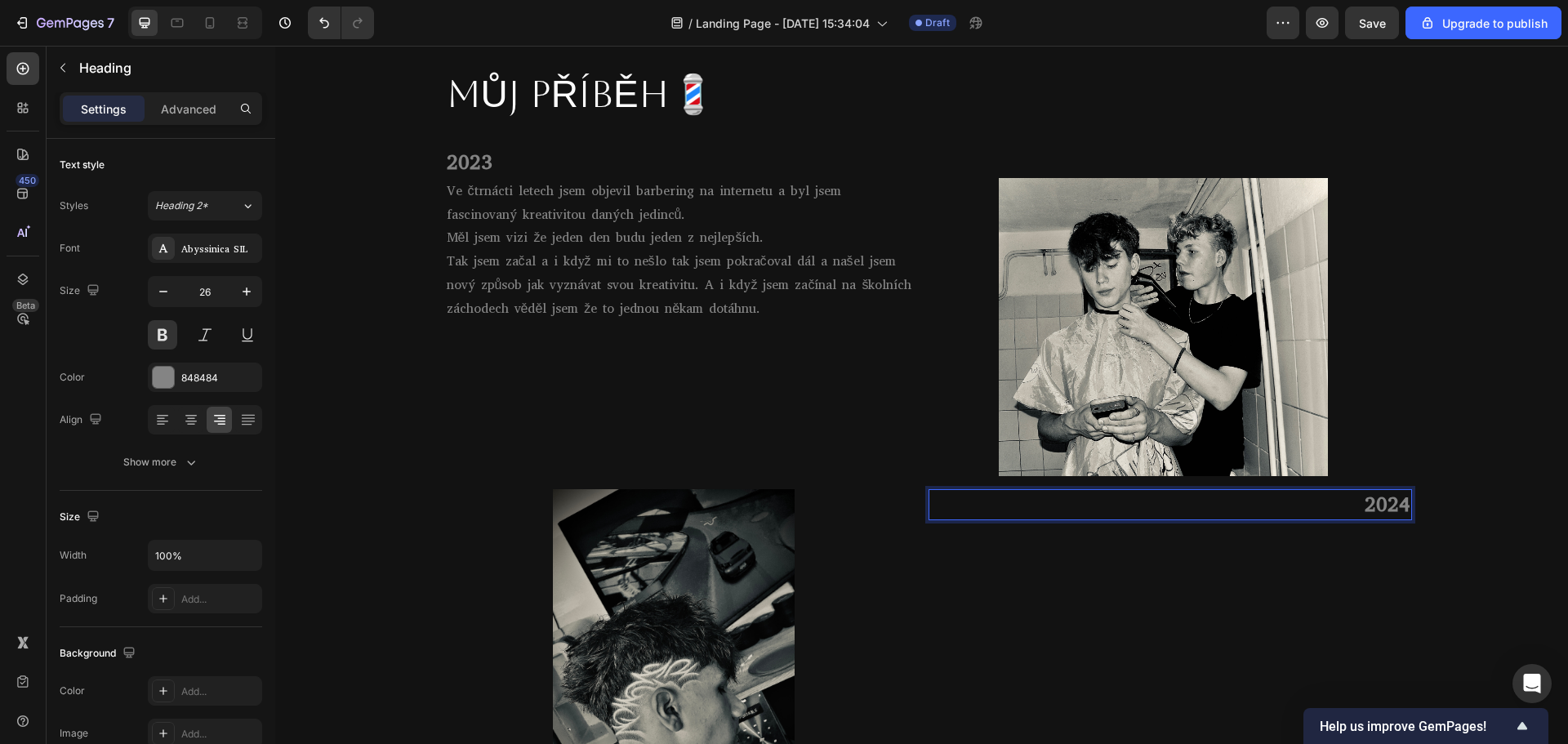
click at [1338, 505] on p "2024" at bounding box center [1169, 504] width 480 height 28
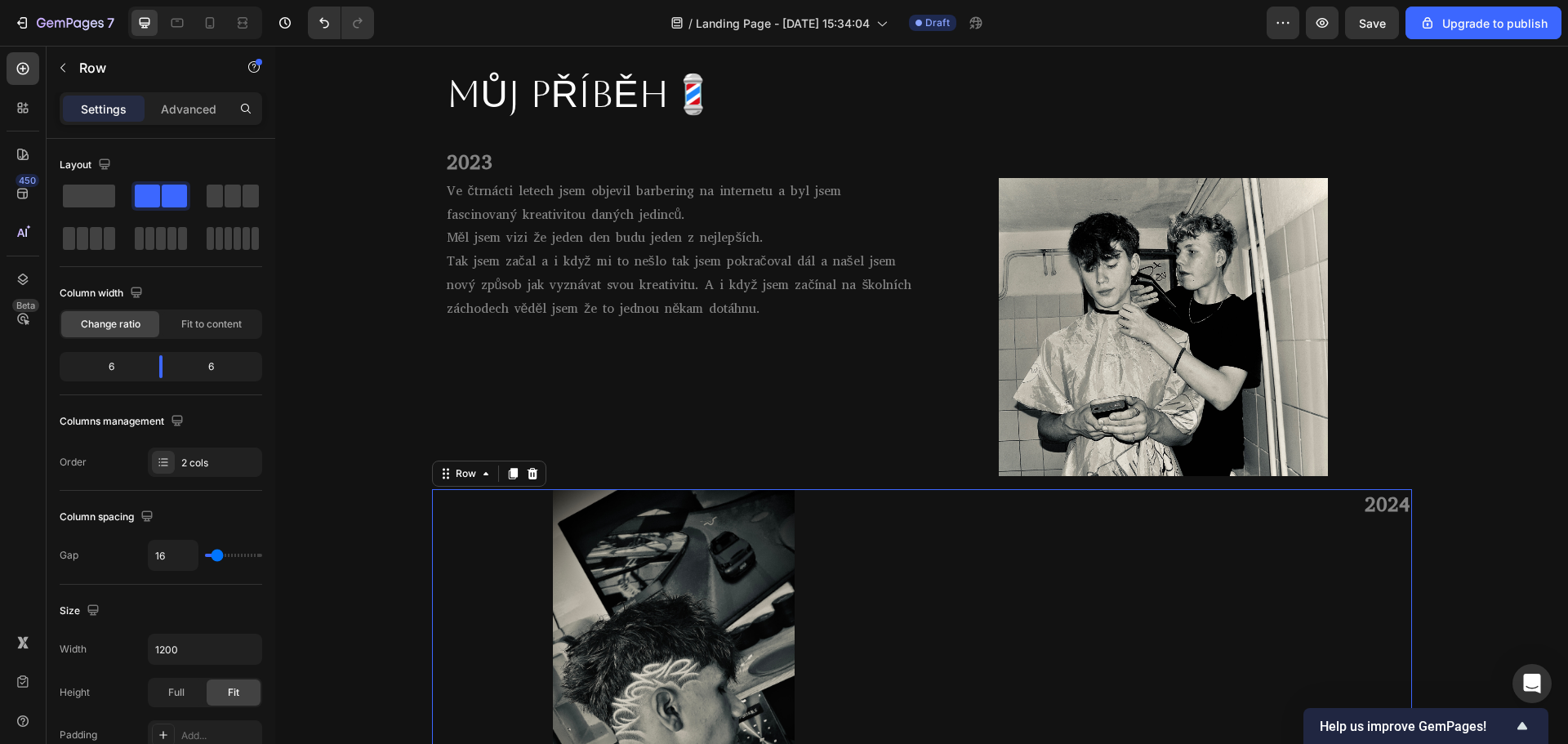
click at [1342, 550] on div "2024 Heading" at bounding box center [1170, 650] width 483 height 322
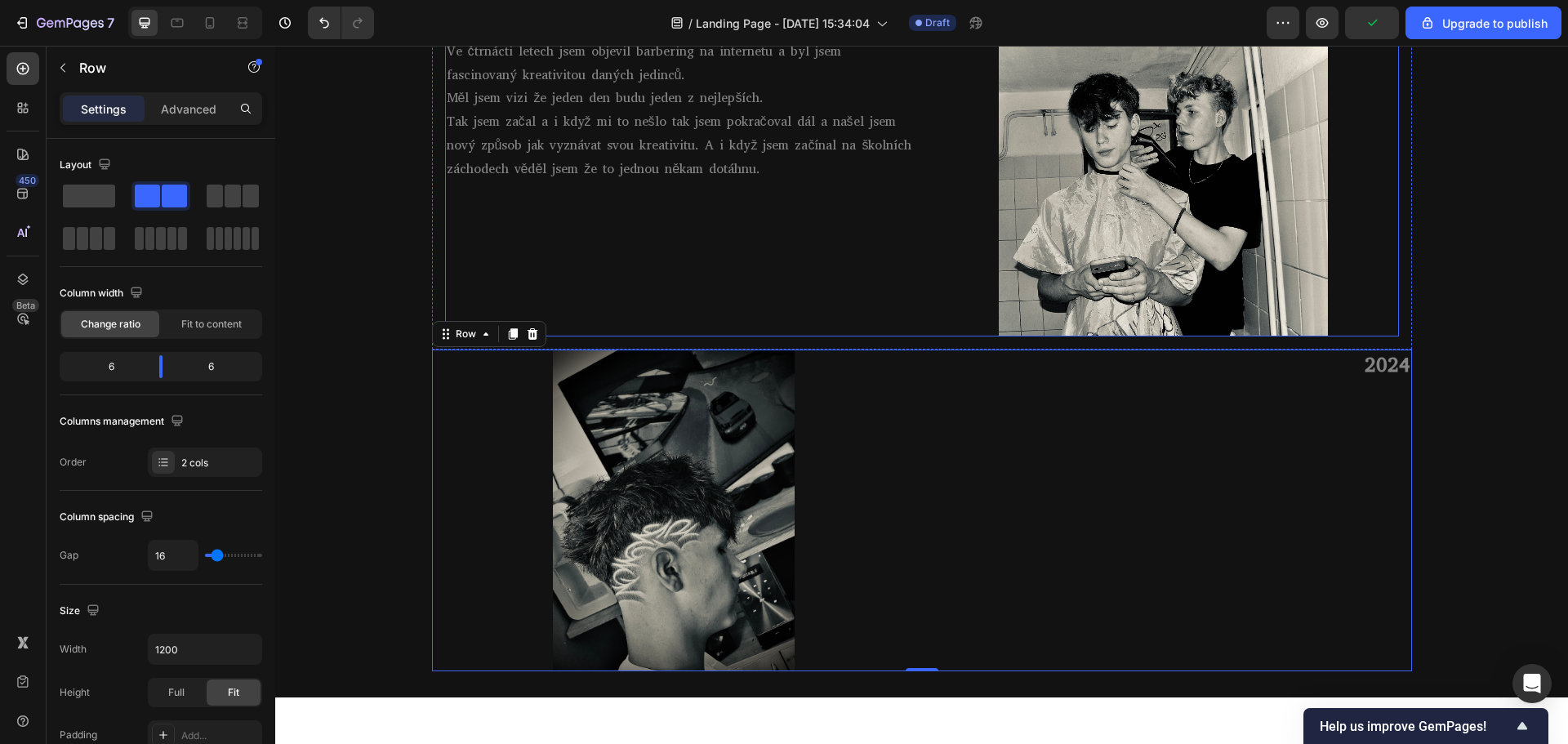
scroll to position [1038, 0]
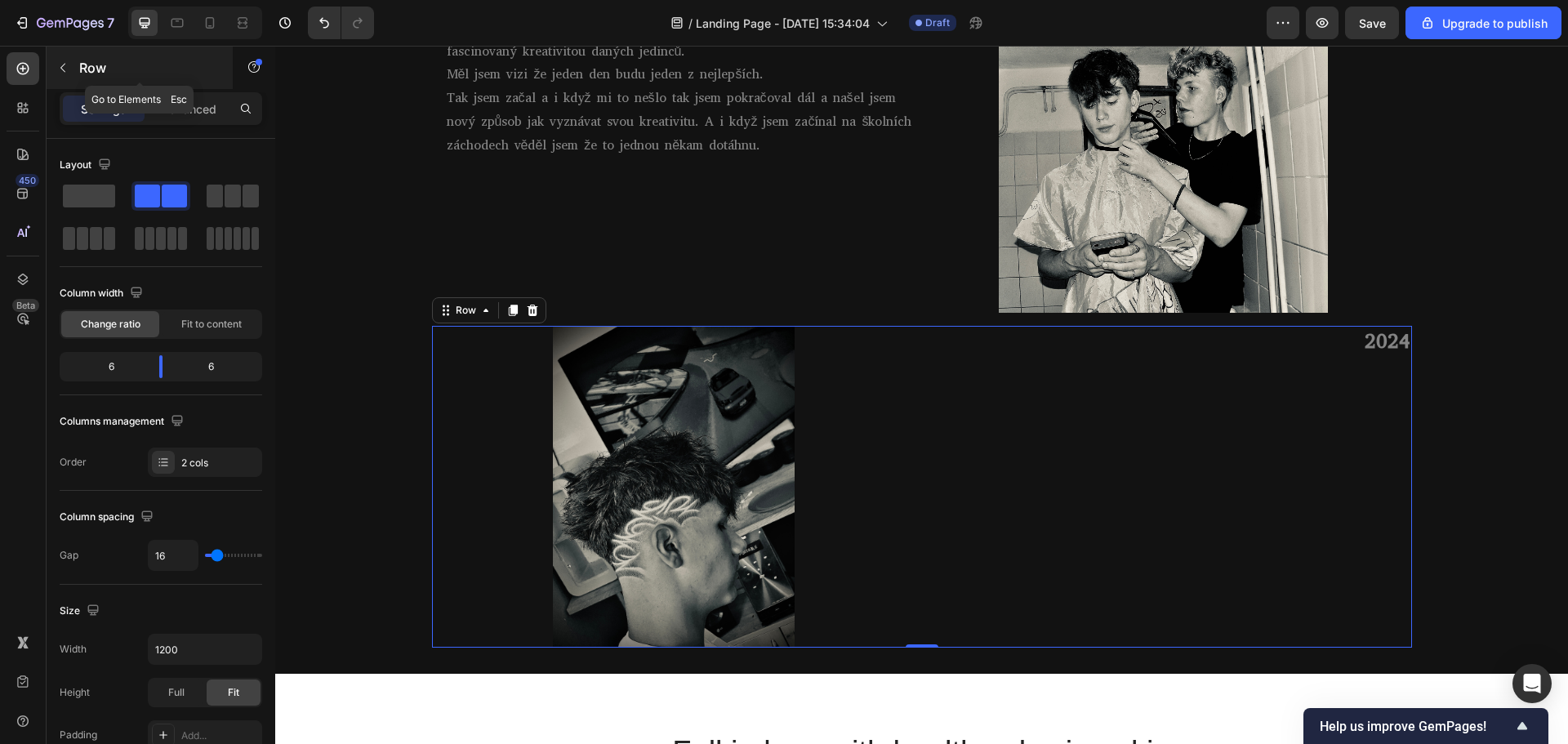
click at [75, 64] on button "button" at bounding box center [62, 67] width 26 height 26
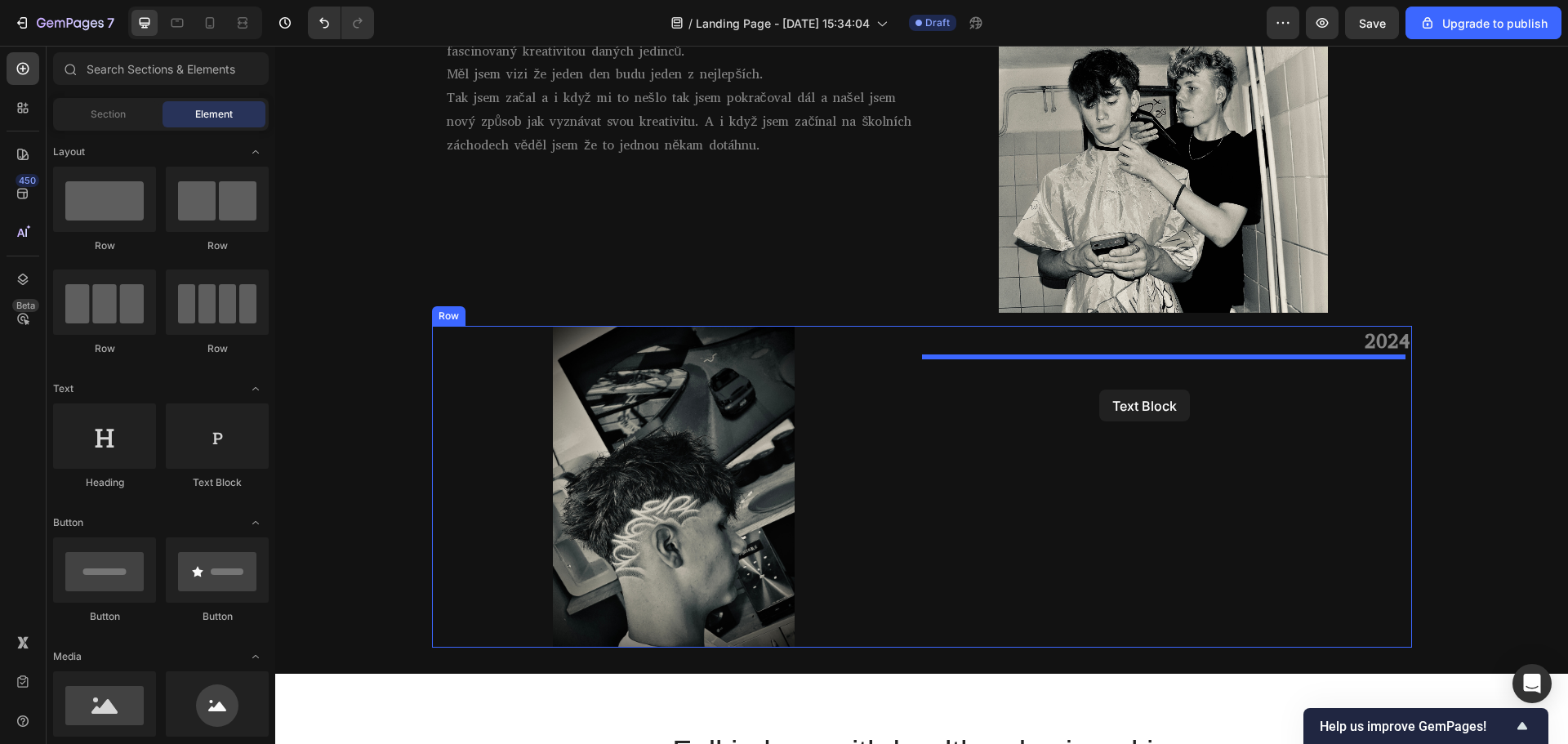
drag, startPoint x: 501, startPoint y: 494, endPoint x: 1099, endPoint y: 389, distance: 607.1
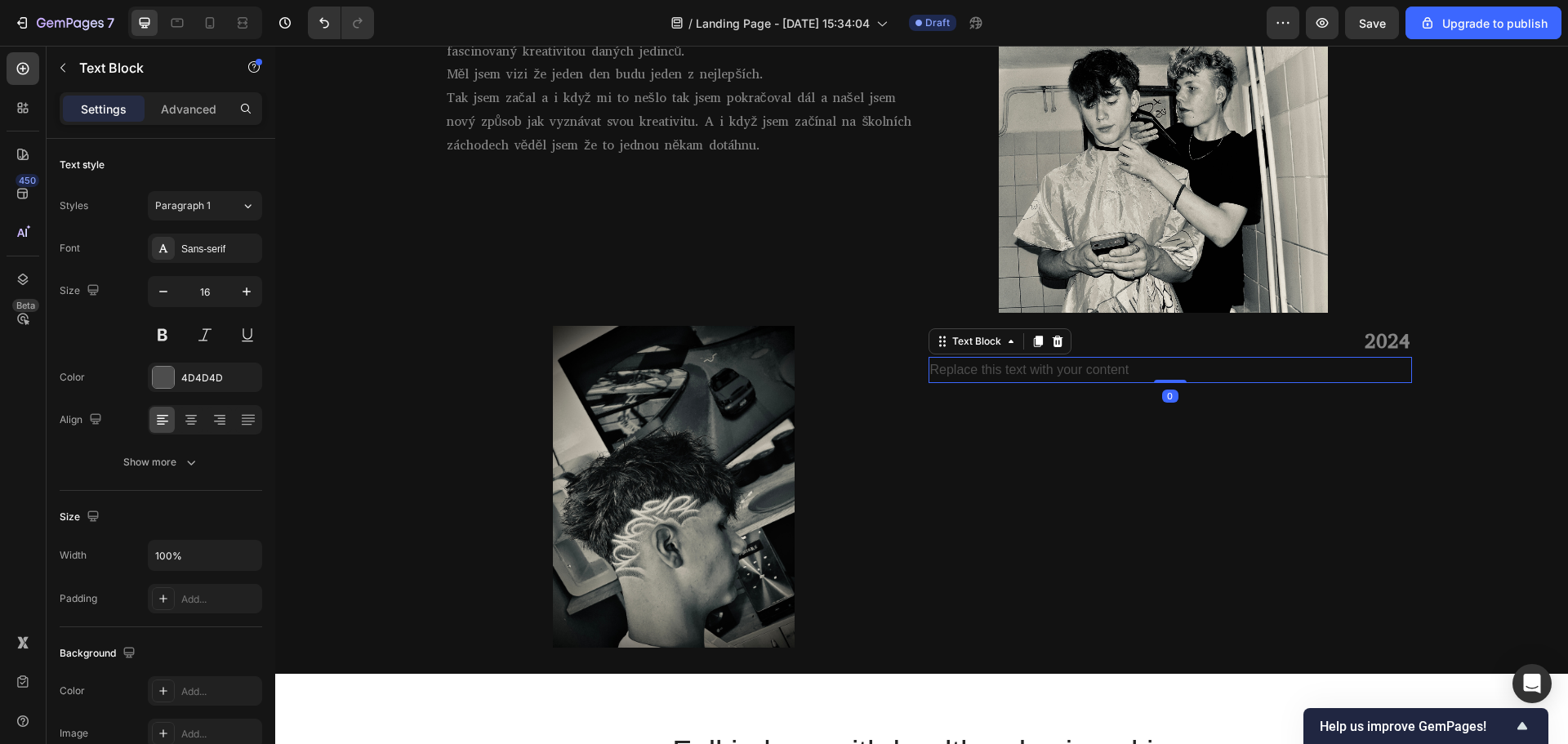
click at [1077, 365] on div "Replace this text with your content" at bounding box center [1170, 371] width 483 height 27
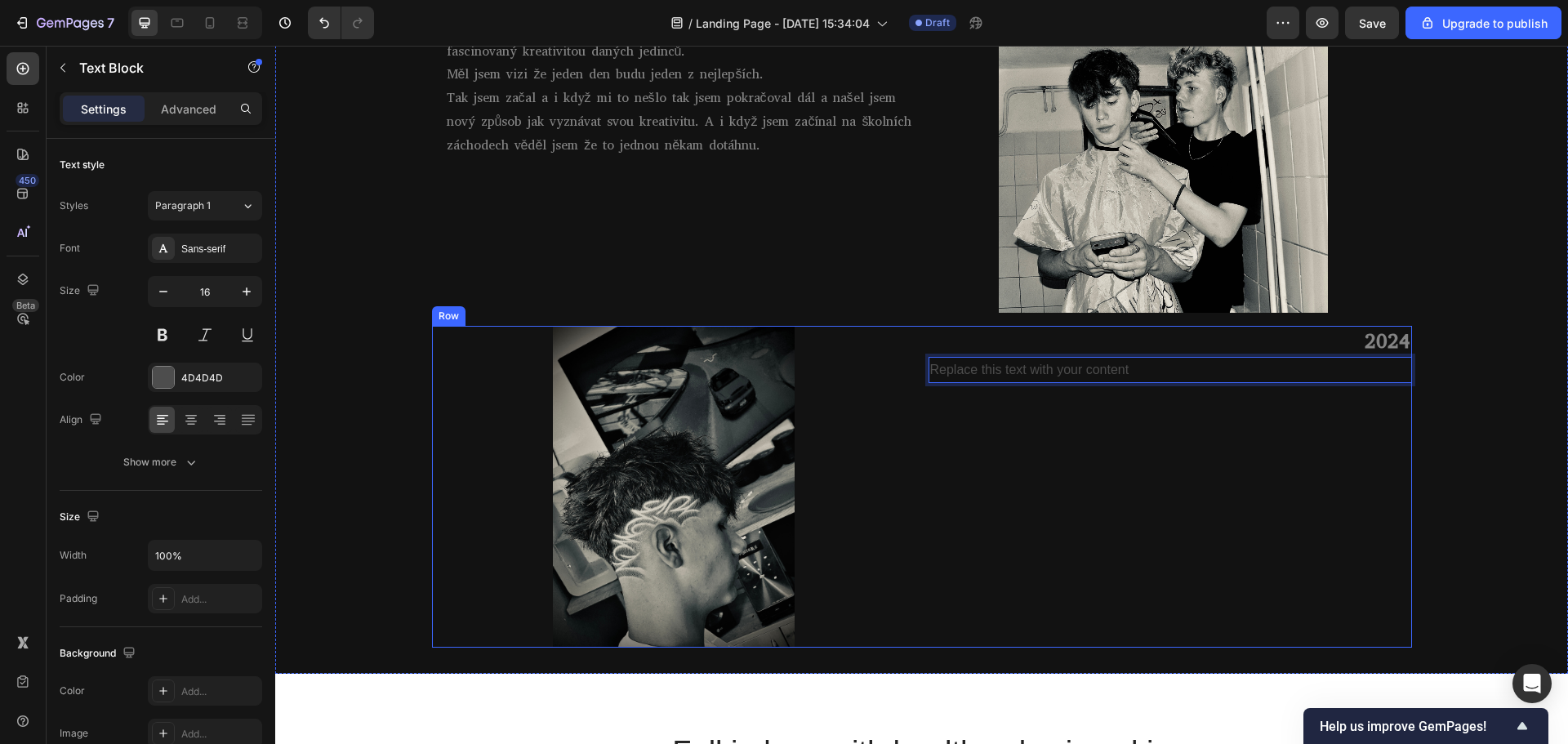
scroll to position [955, 0]
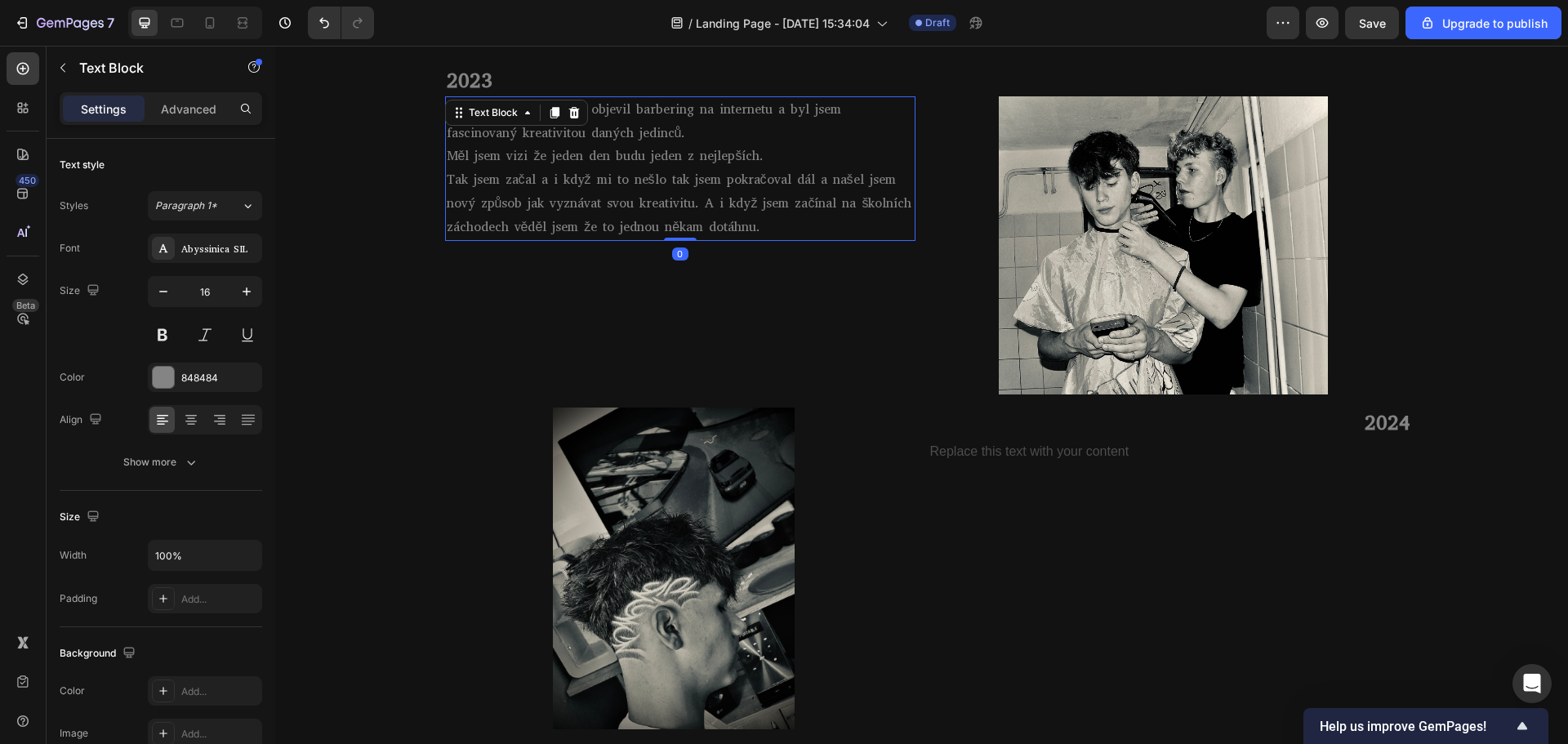
click at [566, 201] on p "Tak jsem začal a i když mi to nešlo tak jsem pokračoval dál a našel jsem nový z…" at bounding box center [679, 203] width 467 height 70
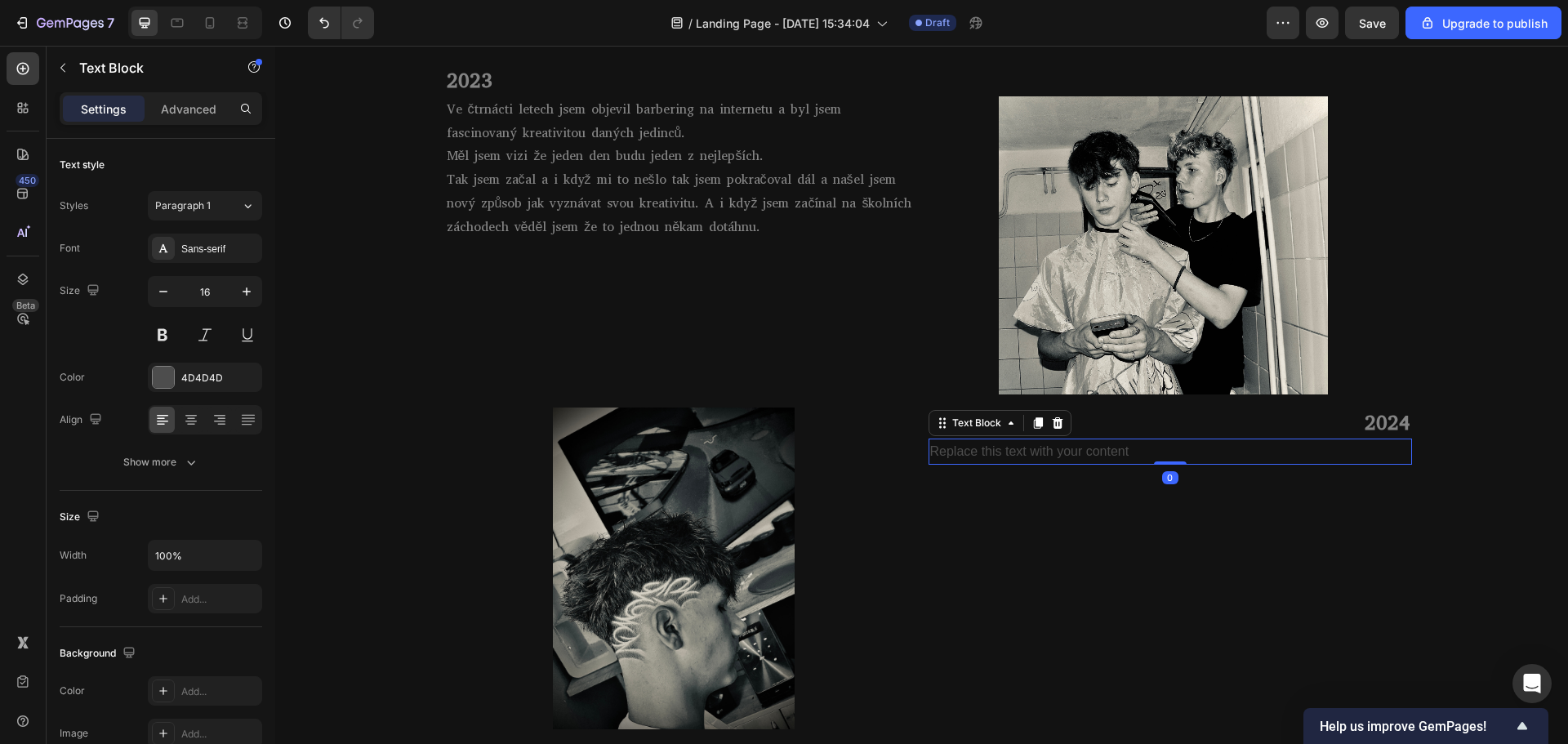
click at [986, 445] on p "Replace this text with your content" at bounding box center [1169, 452] width 480 height 23
click at [197, 246] on div "Sans-serif" at bounding box center [219, 248] width 77 height 15
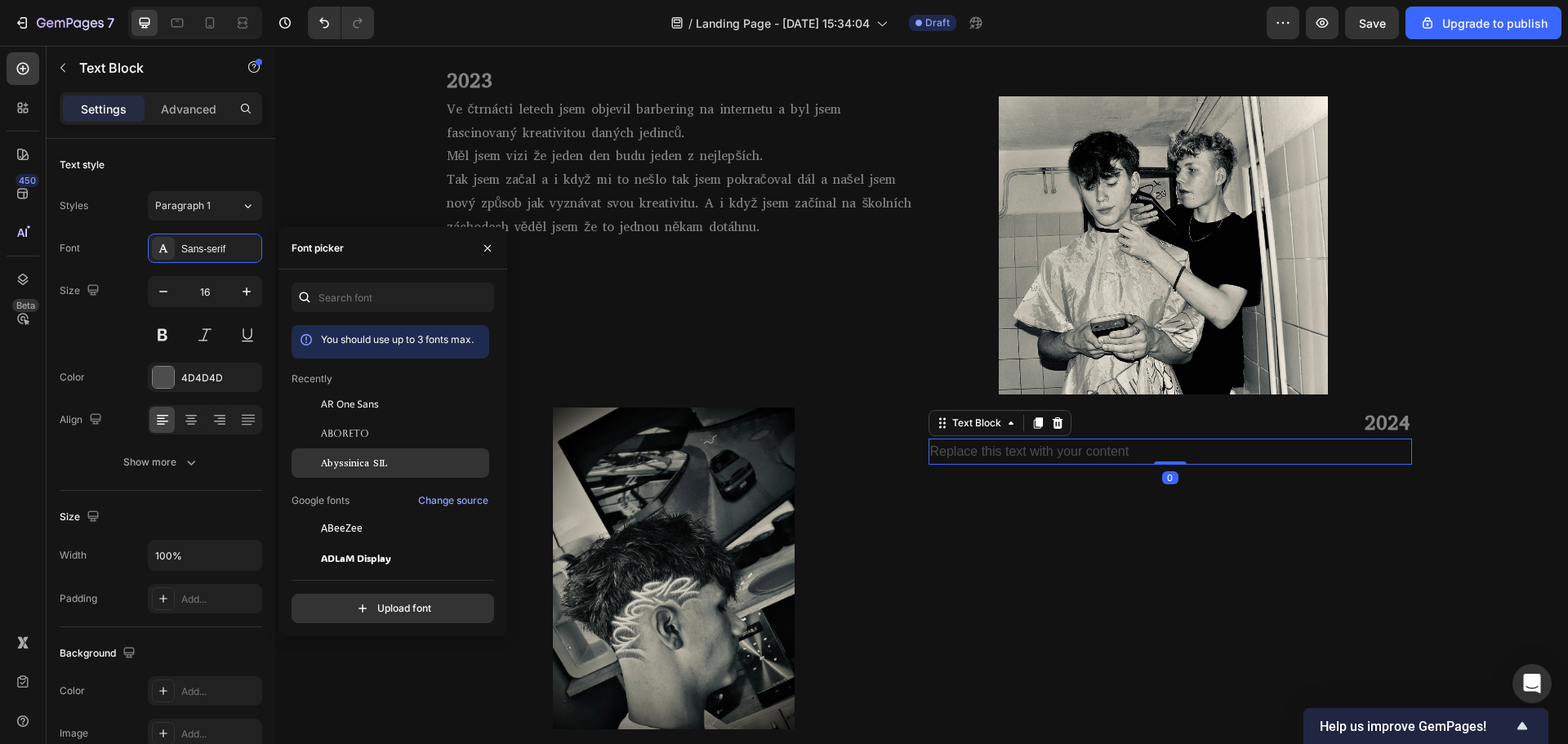
click at [408, 461] on div "Abyssinica SIL" at bounding box center [404, 463] width 165 height 15
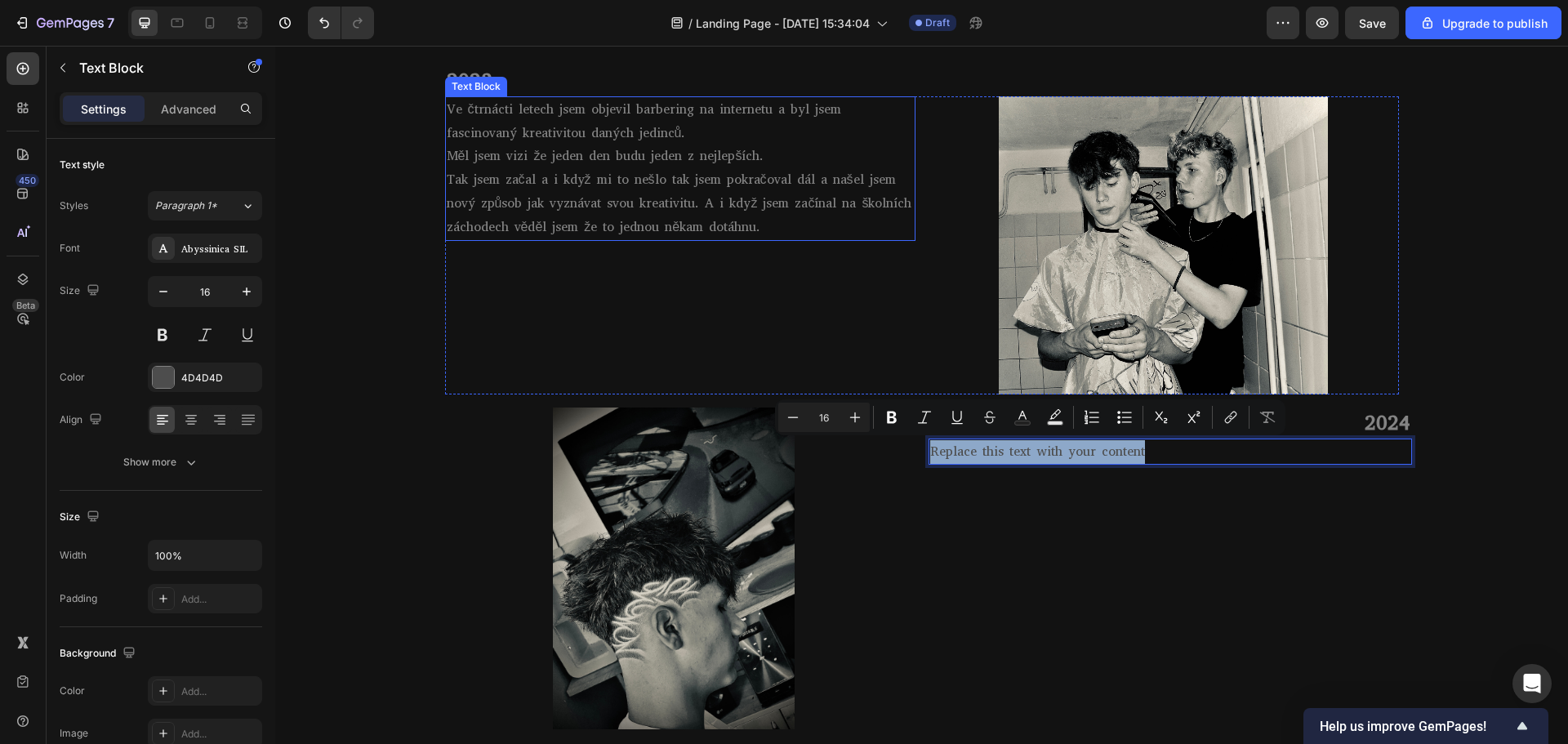
click at [587, 178] on p "Tak jsem začal a i když mi to nešlo tak jsem pokračoval dál a našel jsem nový z…" at bounding box center [679, 203] width 467 height 70
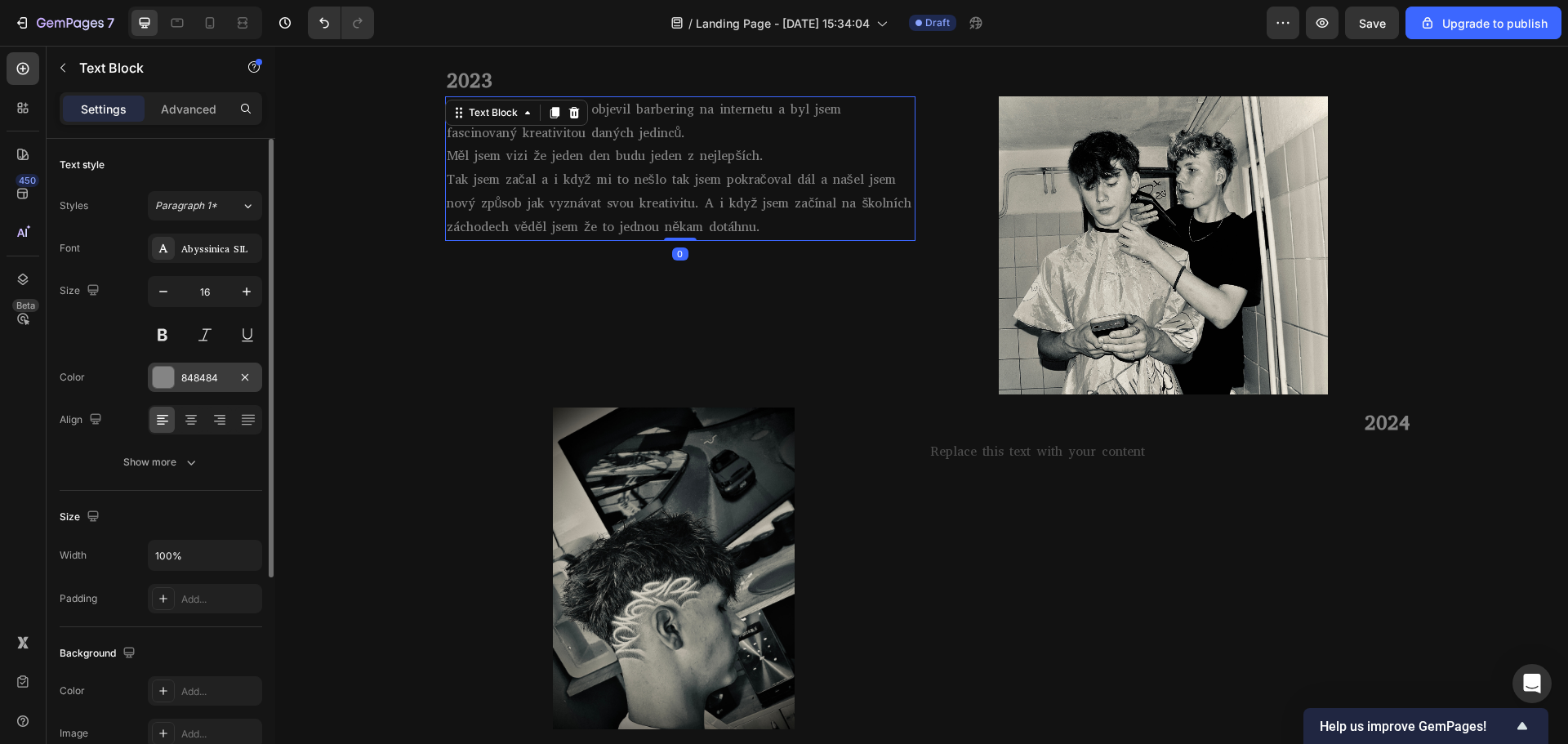
click at [209, 373] on div "848484" at bounding box center [205, 377] width 48 height 15
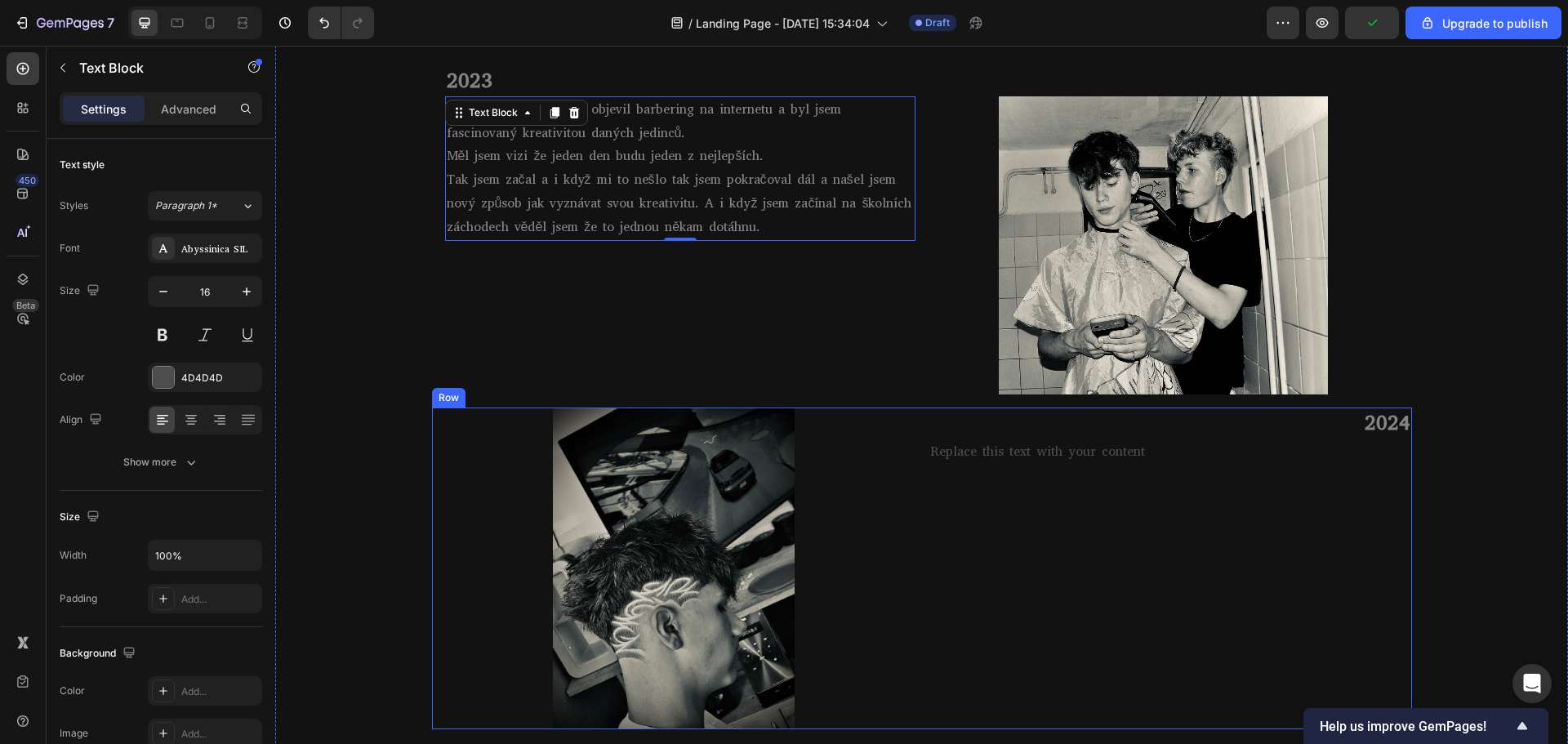
click at [978, 459] on p "Replace this text with your content" at bounding box center [1169, 452] width 480 height 23
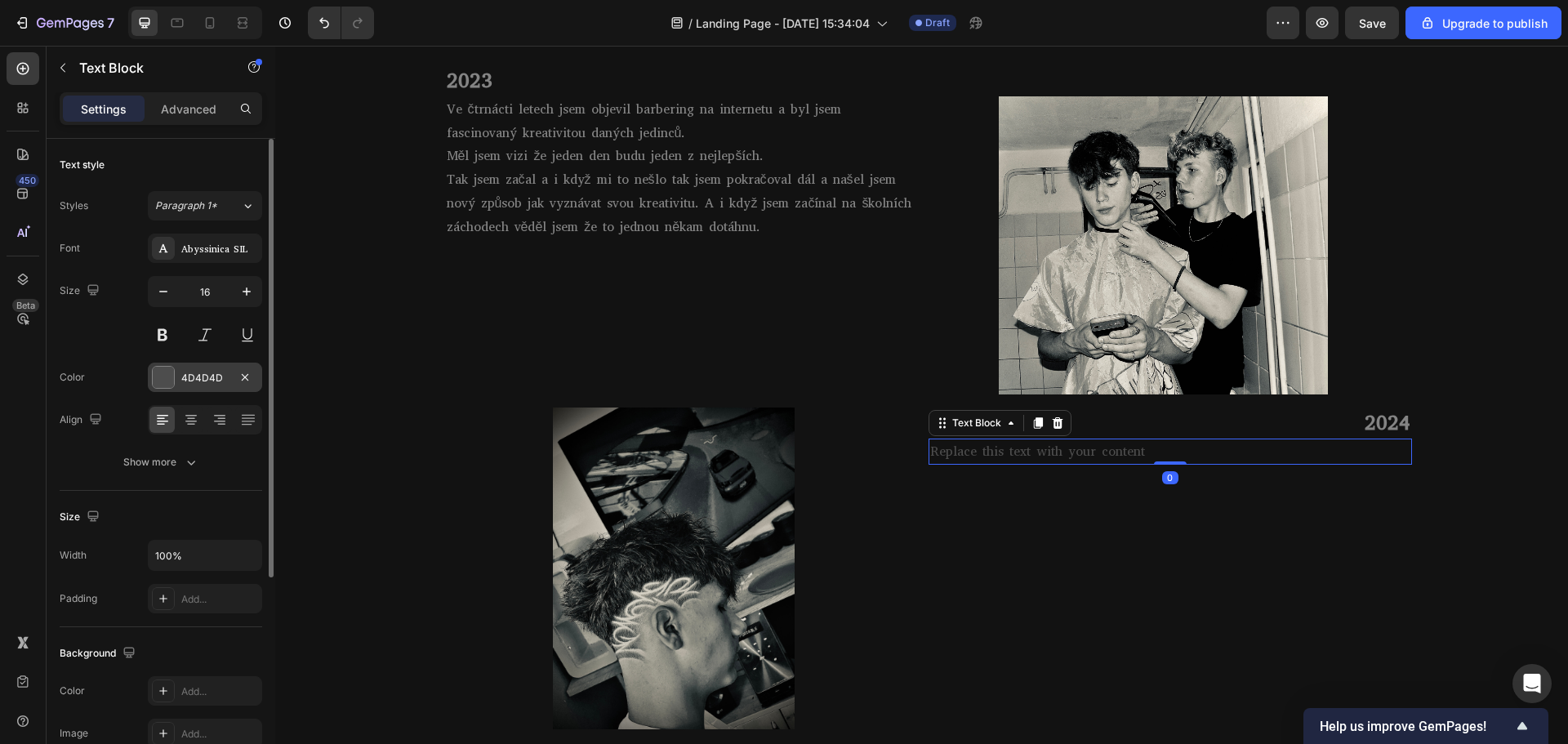
click at [211, 376] on div "4D4D4D" at bounding box center [205, 377] width 48 height 15
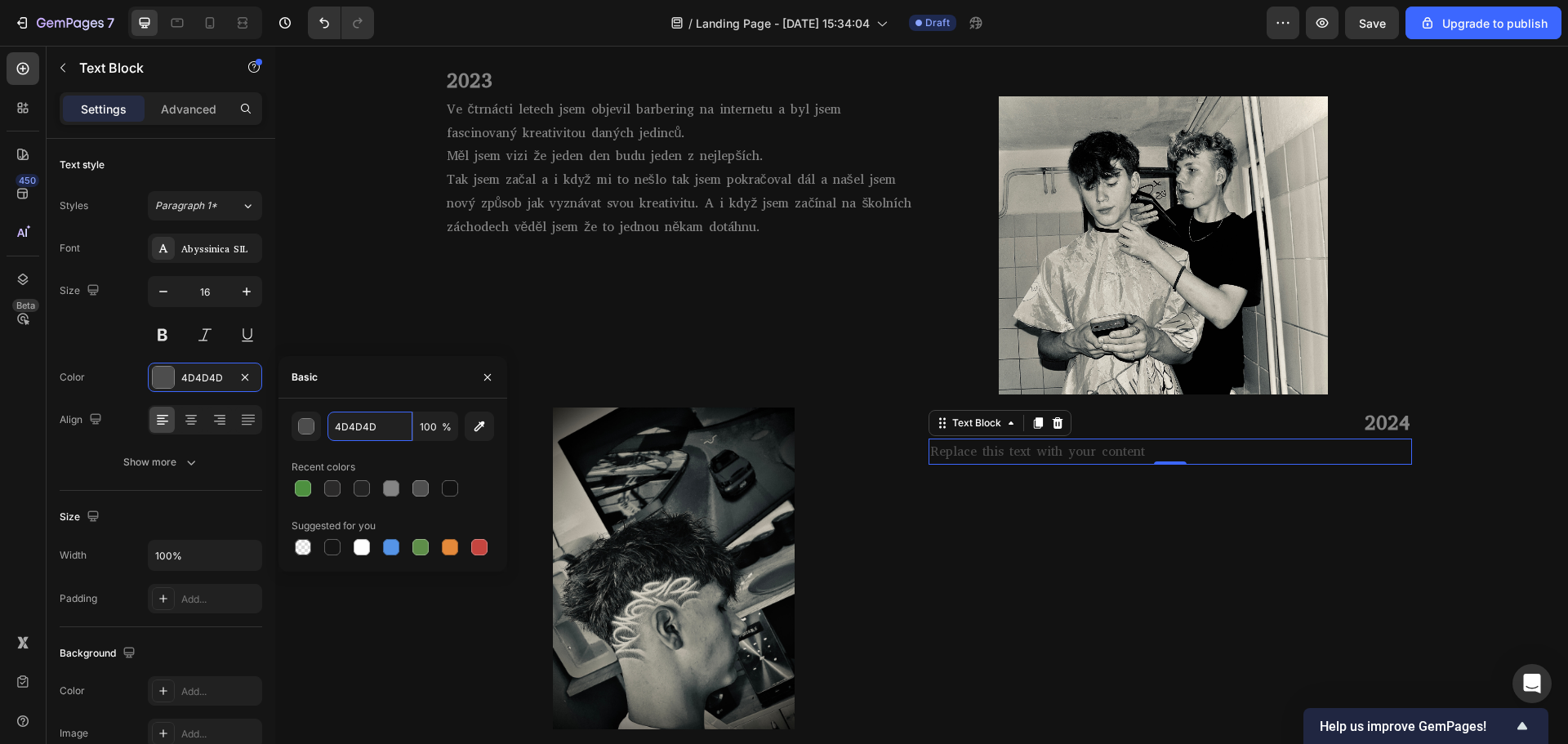
paste input "848484"
type input "848484"
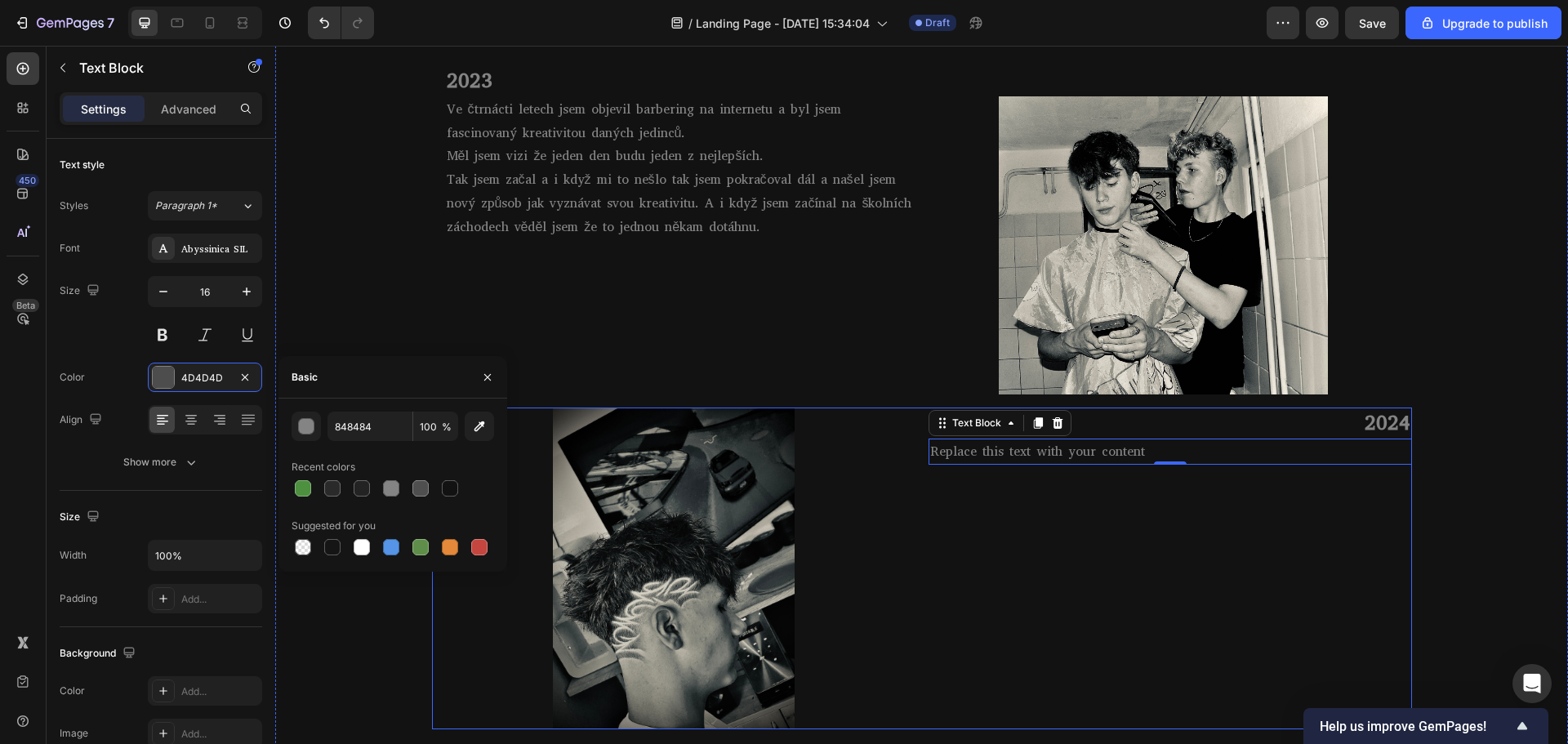
click at [1036, 486] on div "2024 Heading Replace this text with your content Text Block 0" at bounding box center [1170, 568] width 483 height 322
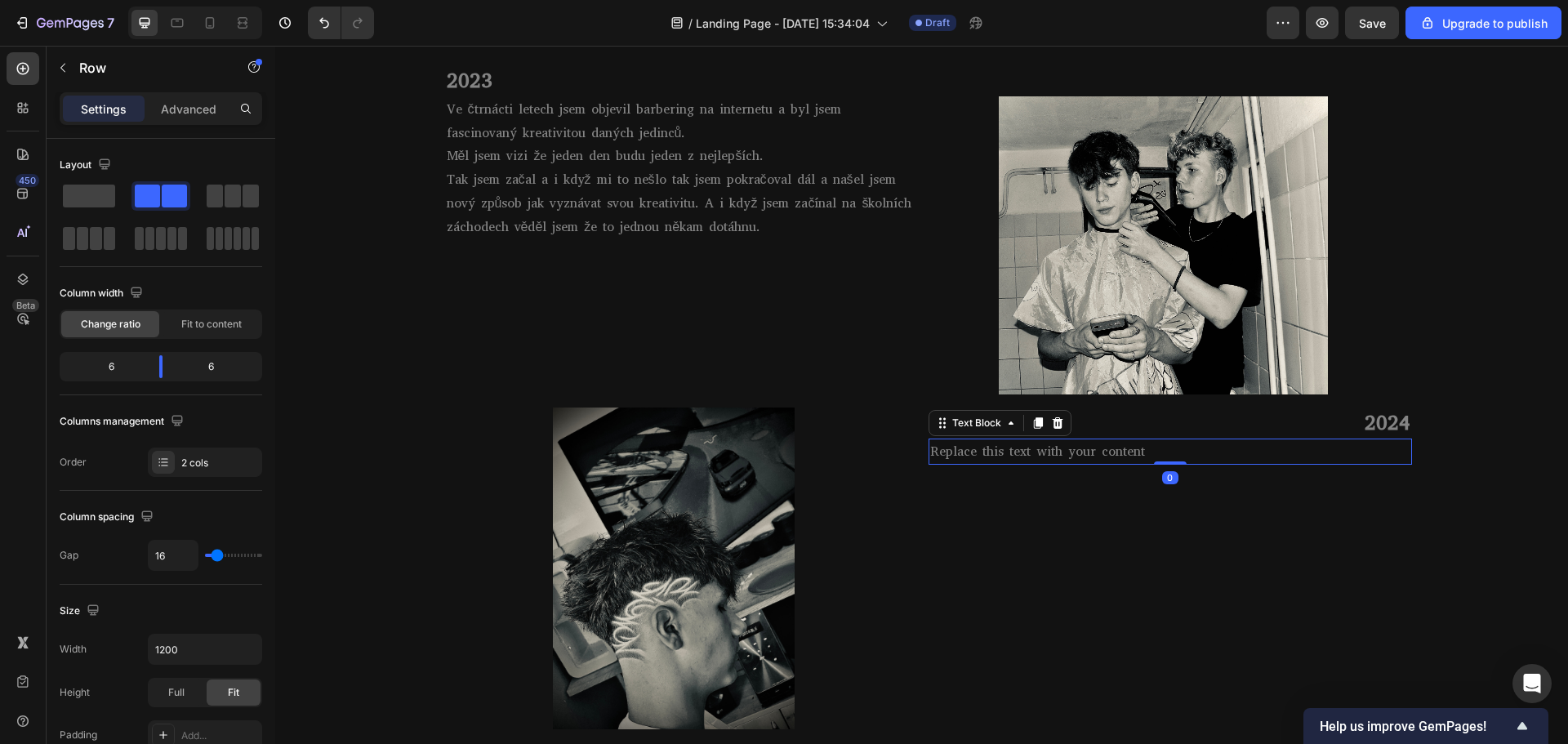
click at [1040, 461] on p "Replace this text with your content" at bounding box center [1169, 452] width 480 height 23
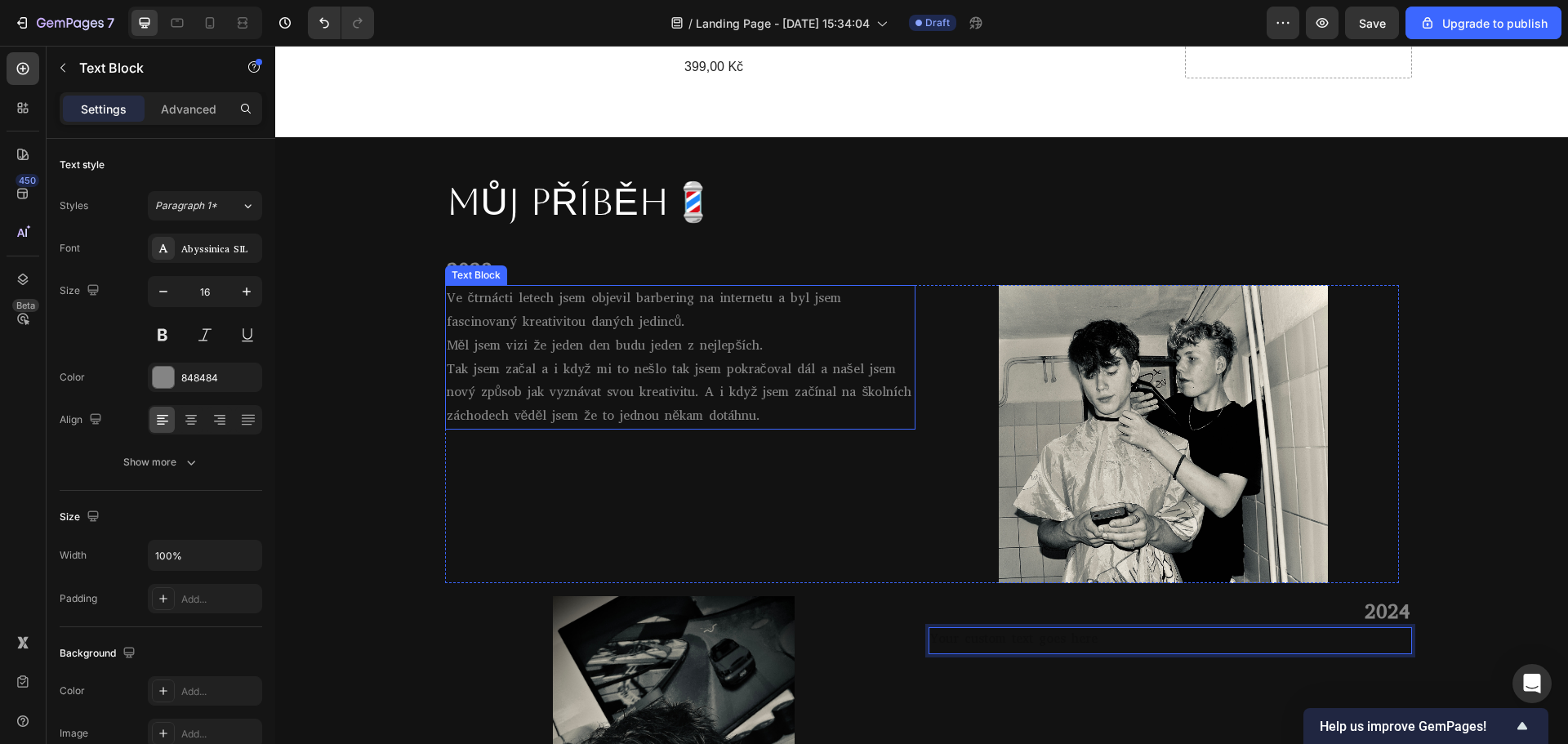
scroll to position [874, 0]
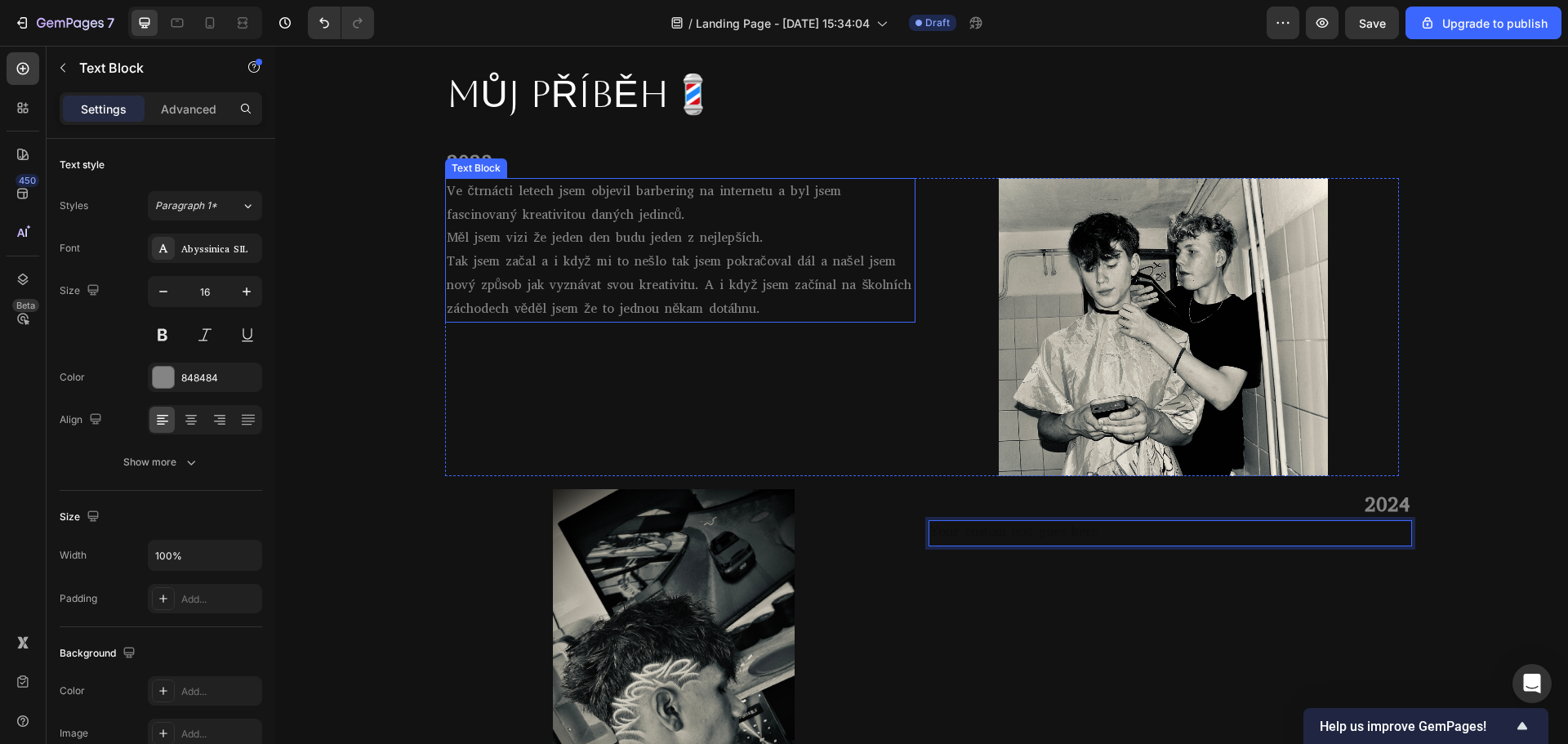
click at [460, 174] on div "Text Block" at bounding box center [476, 168] width 62 height 19
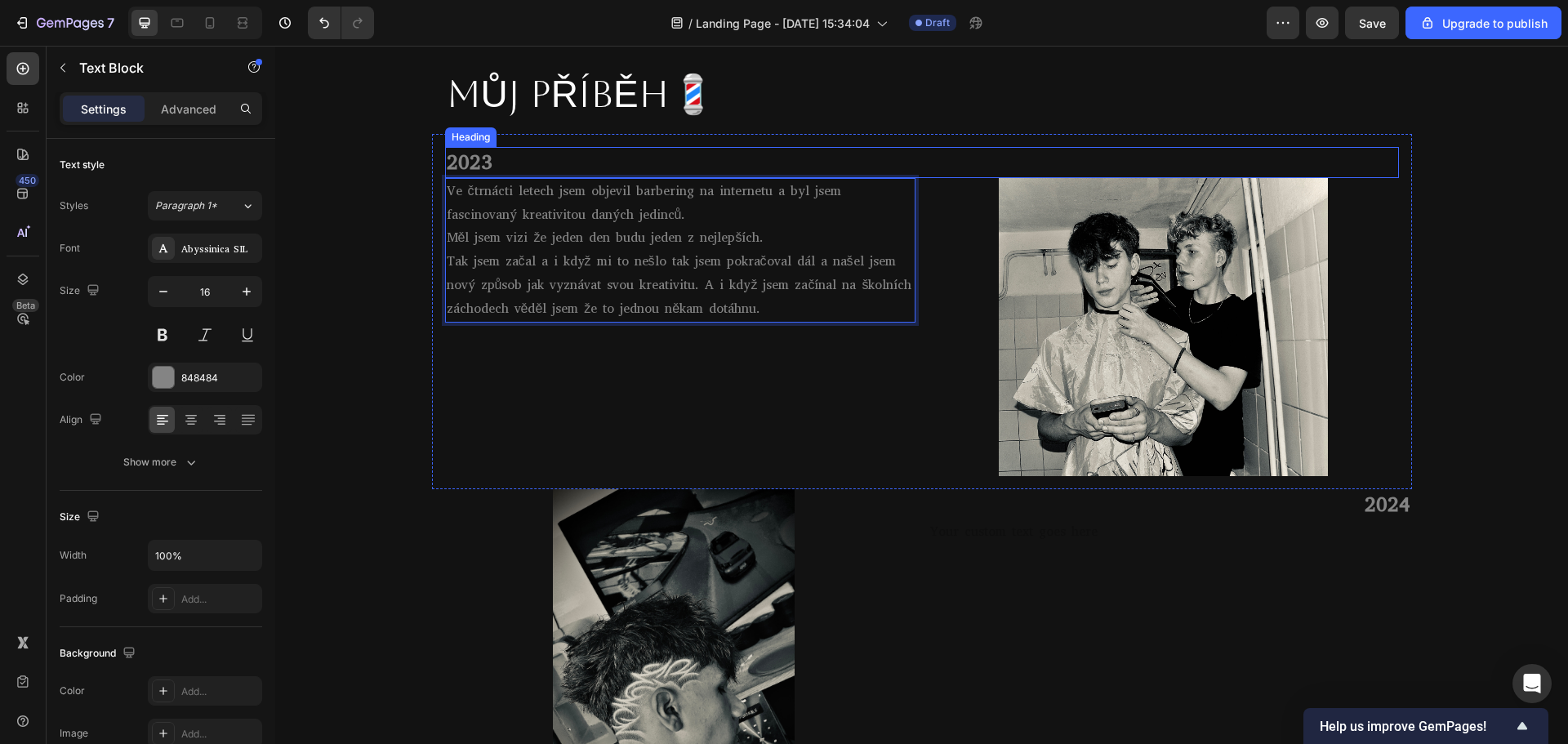
click at [518, 168] on p "2023" at bounding box center [922, 162] width 951 height 28
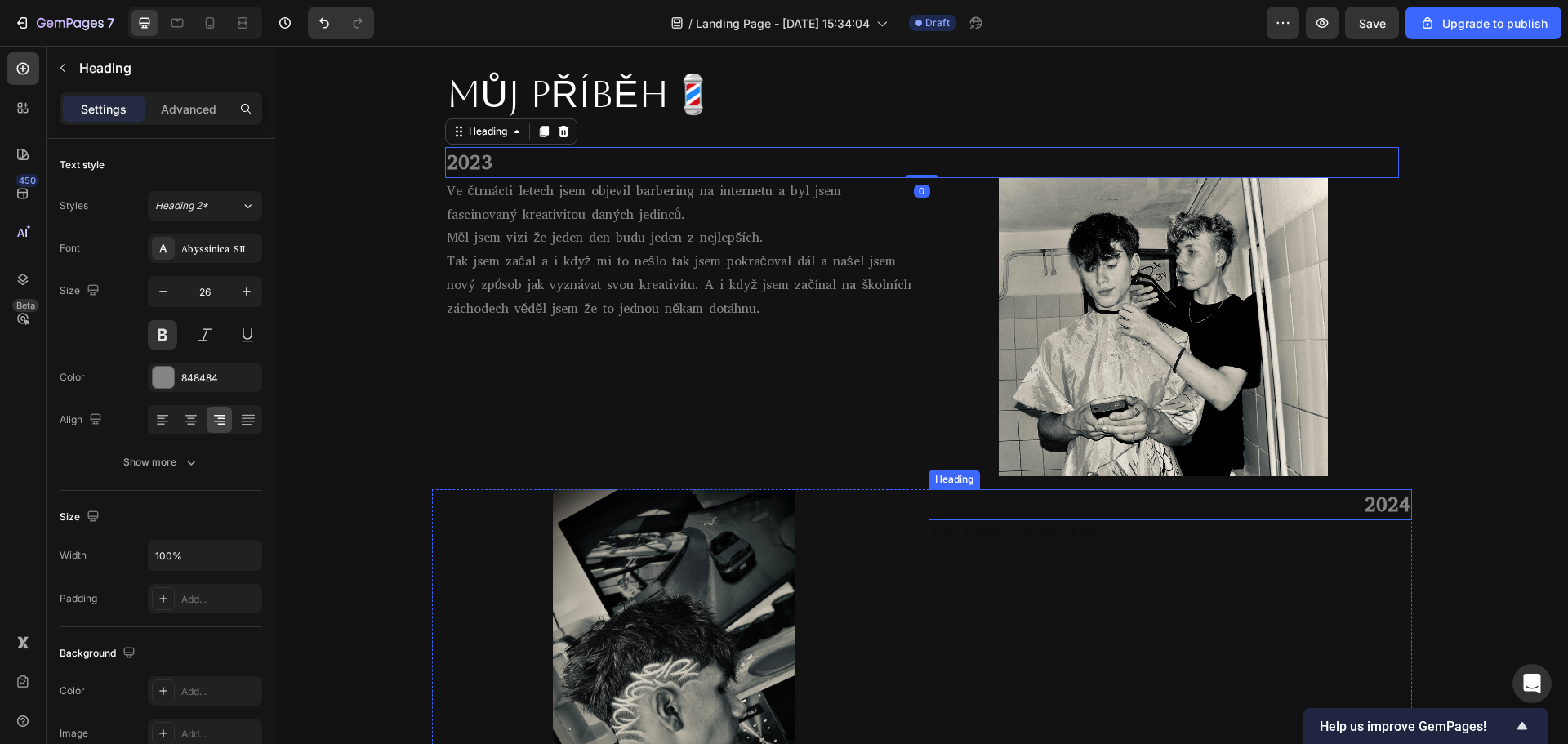
click at [1289, 511] on p "2024" at bounding box center [1169, 504] width 480 height 28
click at [550, 154] on p "2023" at bounding box center [922, 162] width 951 height 28
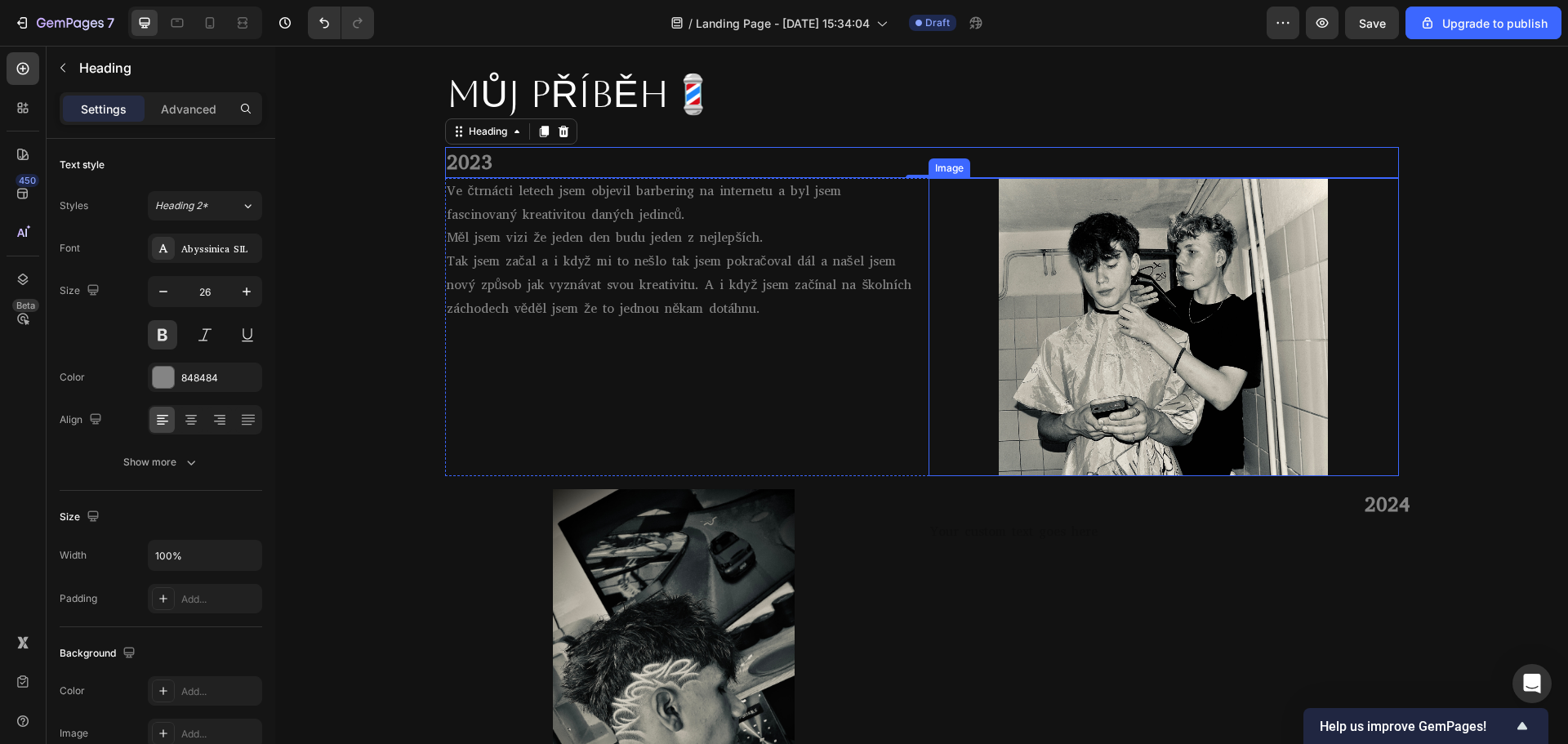
scroll to position [1038, 0]
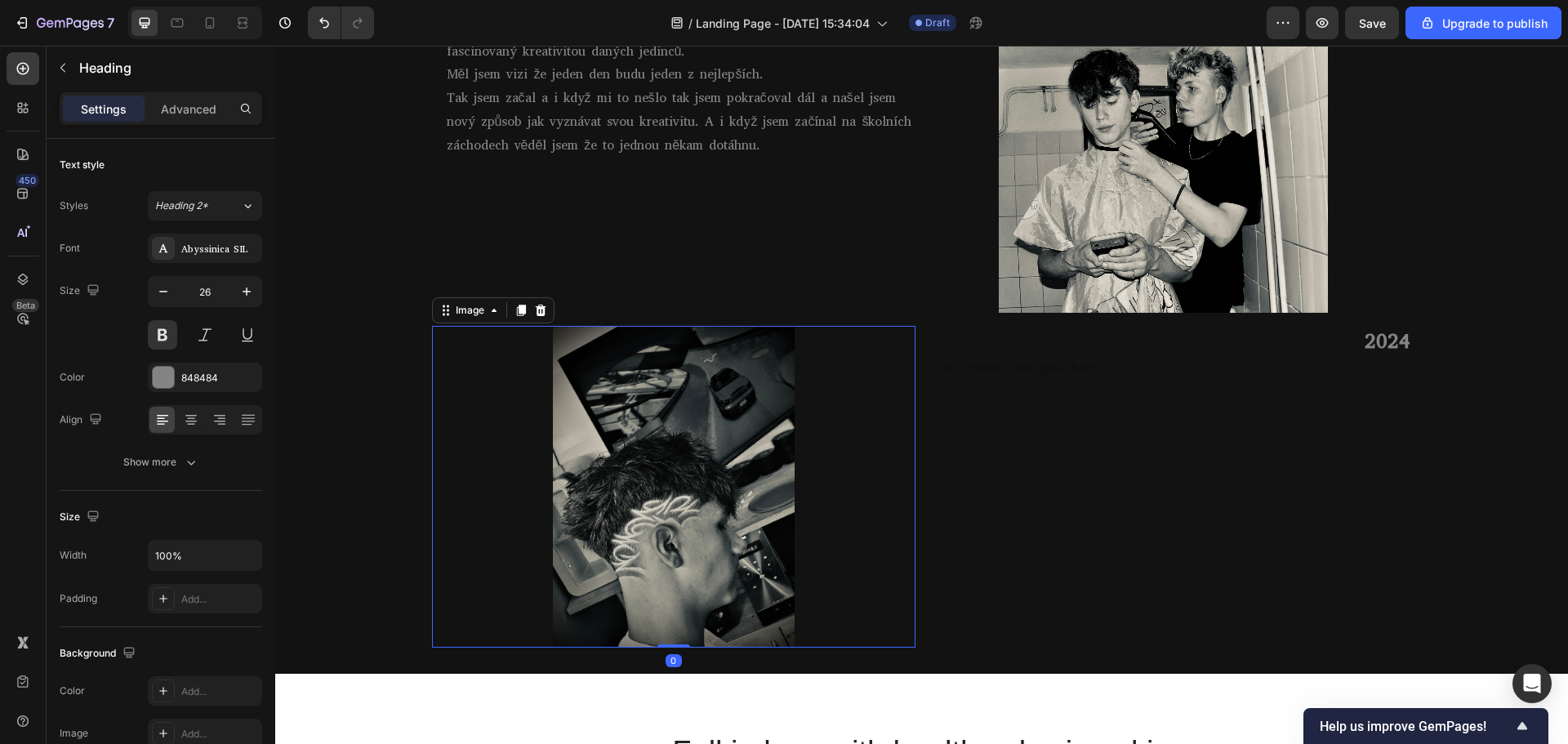
click at [732, 436] on img at bounding box center [673, 487] width 242 height 322
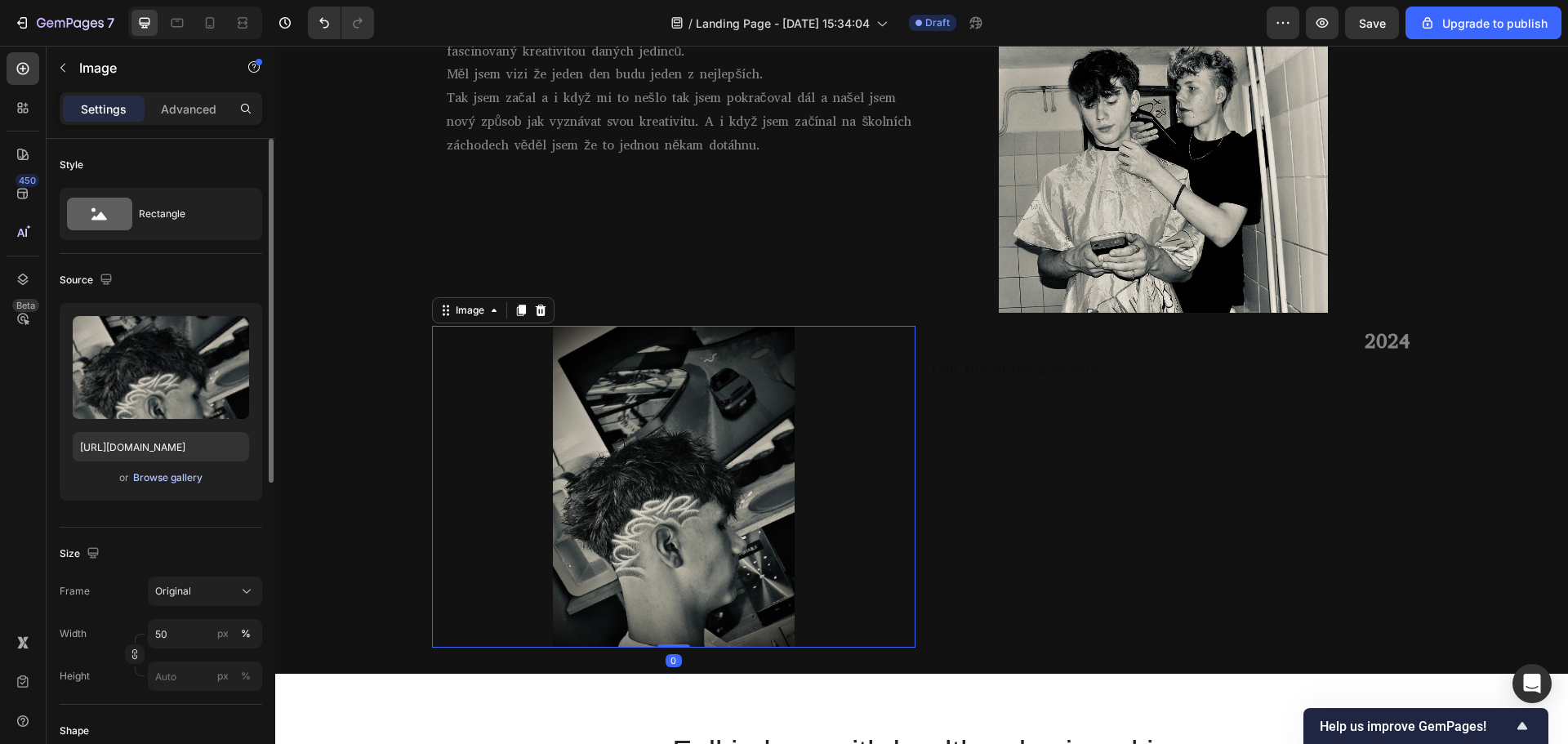
click at [152, 476] on div "Browse gallery" at bounding box center [168, 477] width 70 height 15
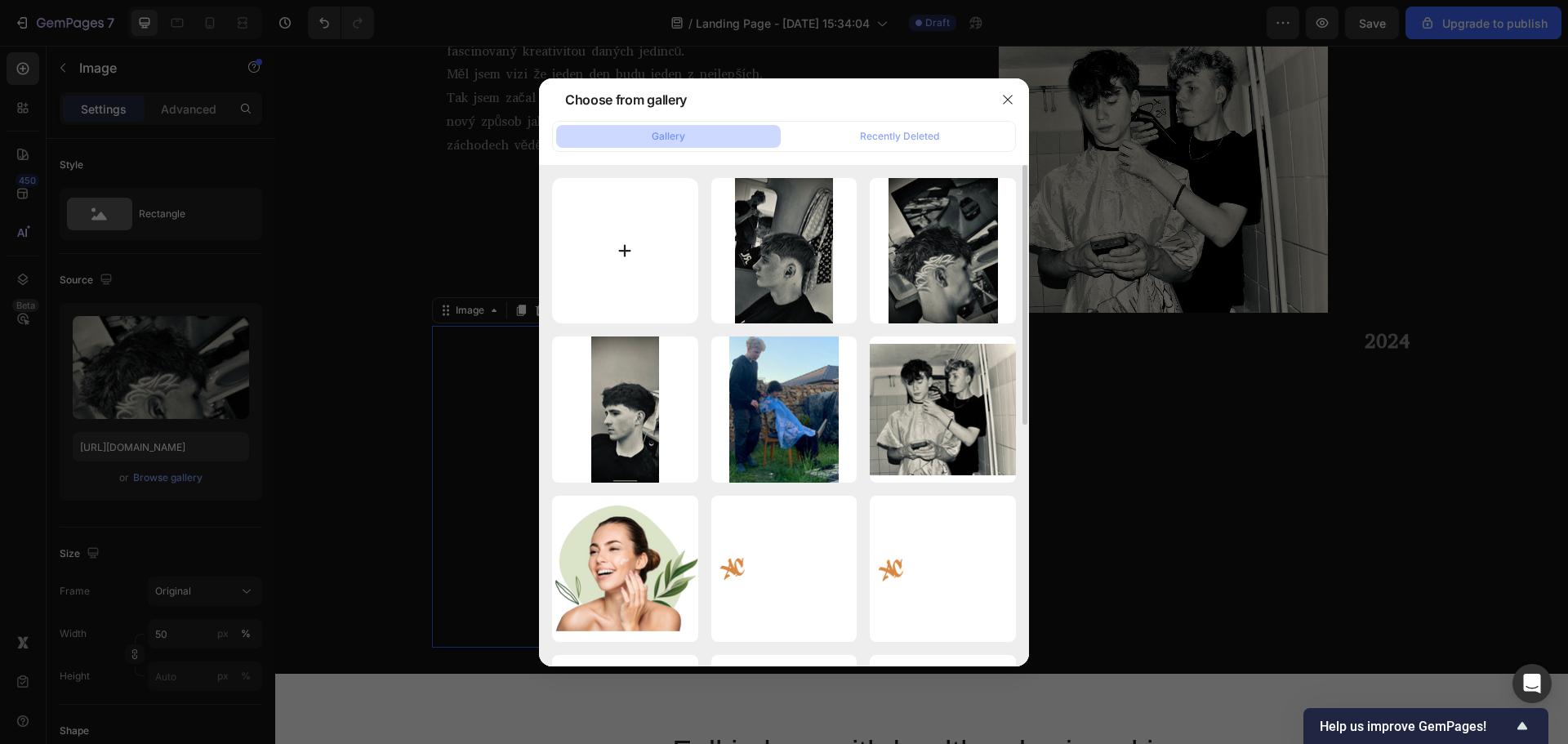
click at [641, 240] on input "file" at bounding box center [625, 250] width 147 height 146
type input "C:\fakepath\IMG_2792.JPEG"
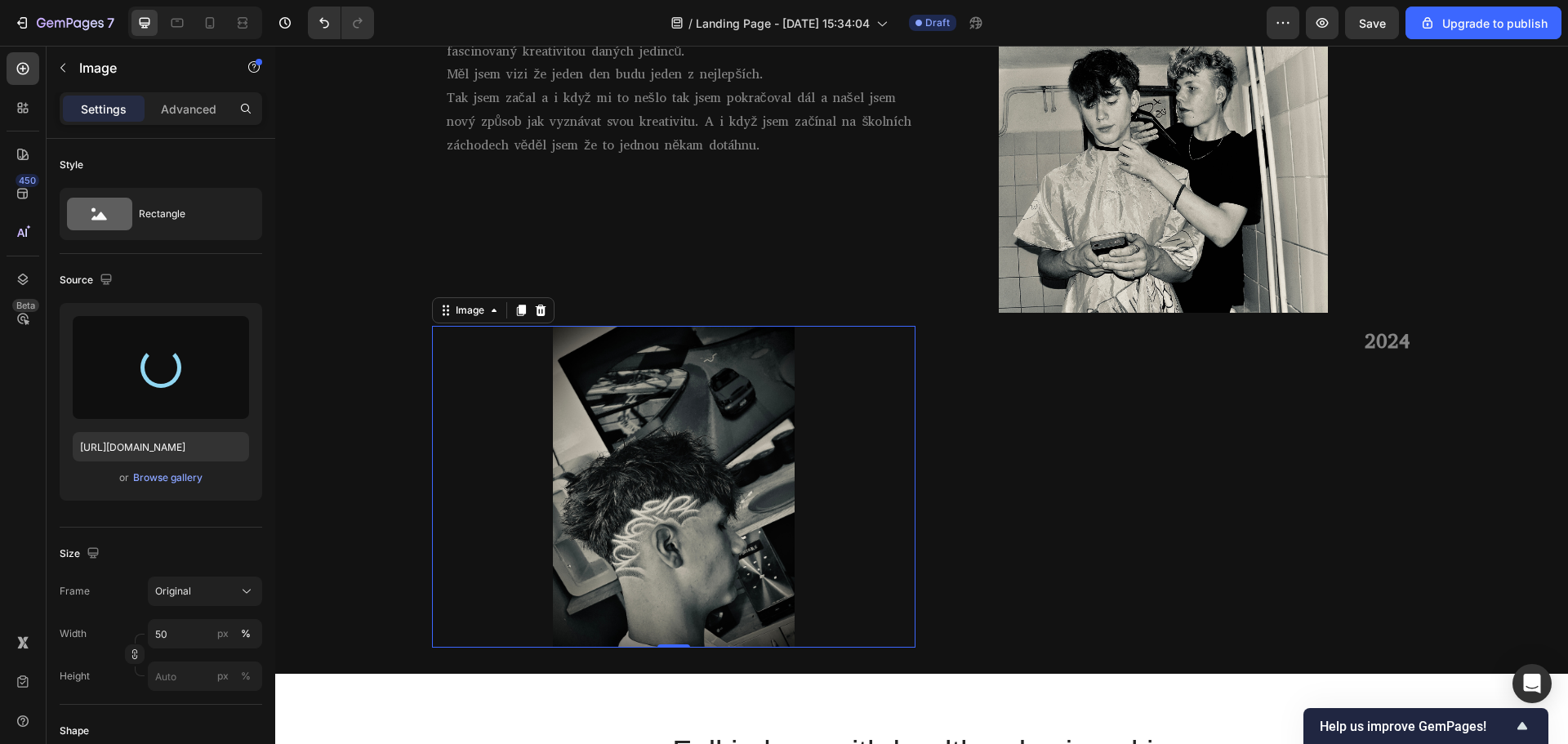
type input "https://cdn.shopify.com/s/files/1/0922/6344/8960/files/gempages_568478665709454…"
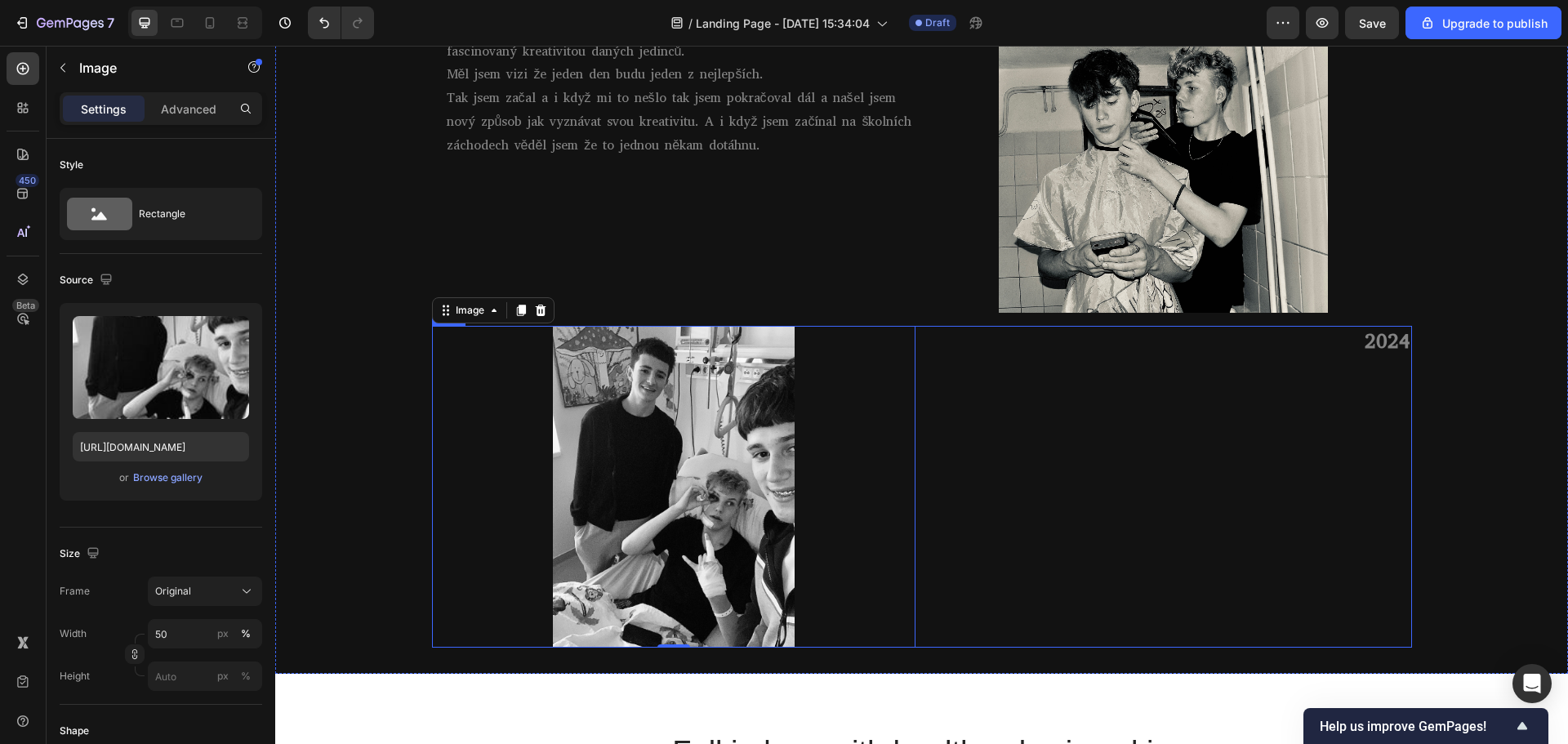
click at [1059, 515] on div "2024 Heading Text Block" at bounding box center [1170, 487] width 483 height 322
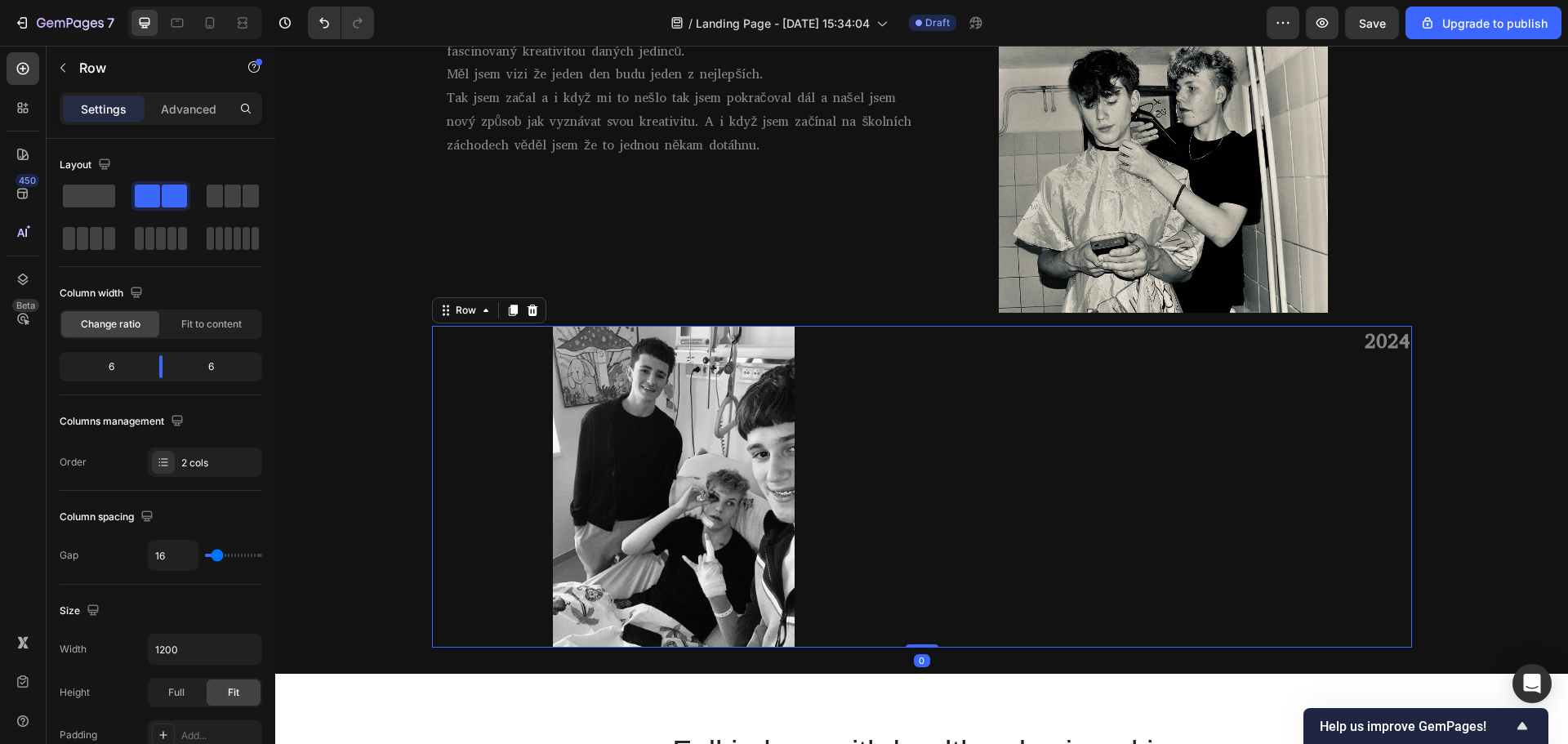
click at [1080, 502] on div "2024 Heading Text Block" at bounding box center [1170, 487] width 483 height 322
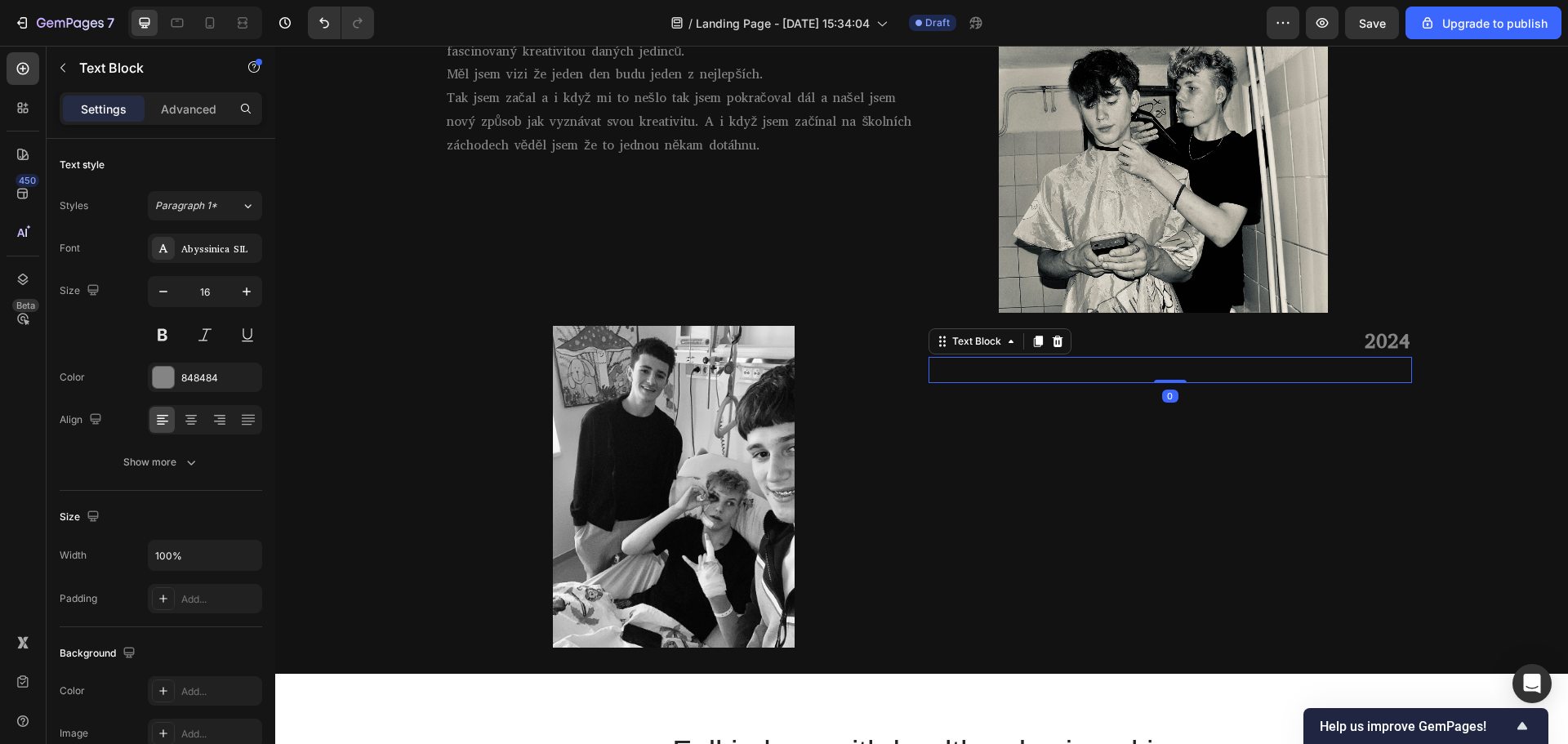
click at [1082, 371] on p "Rich Text Editor. Editing area: main" at bounding box center [1169, 370] width 480 height 23
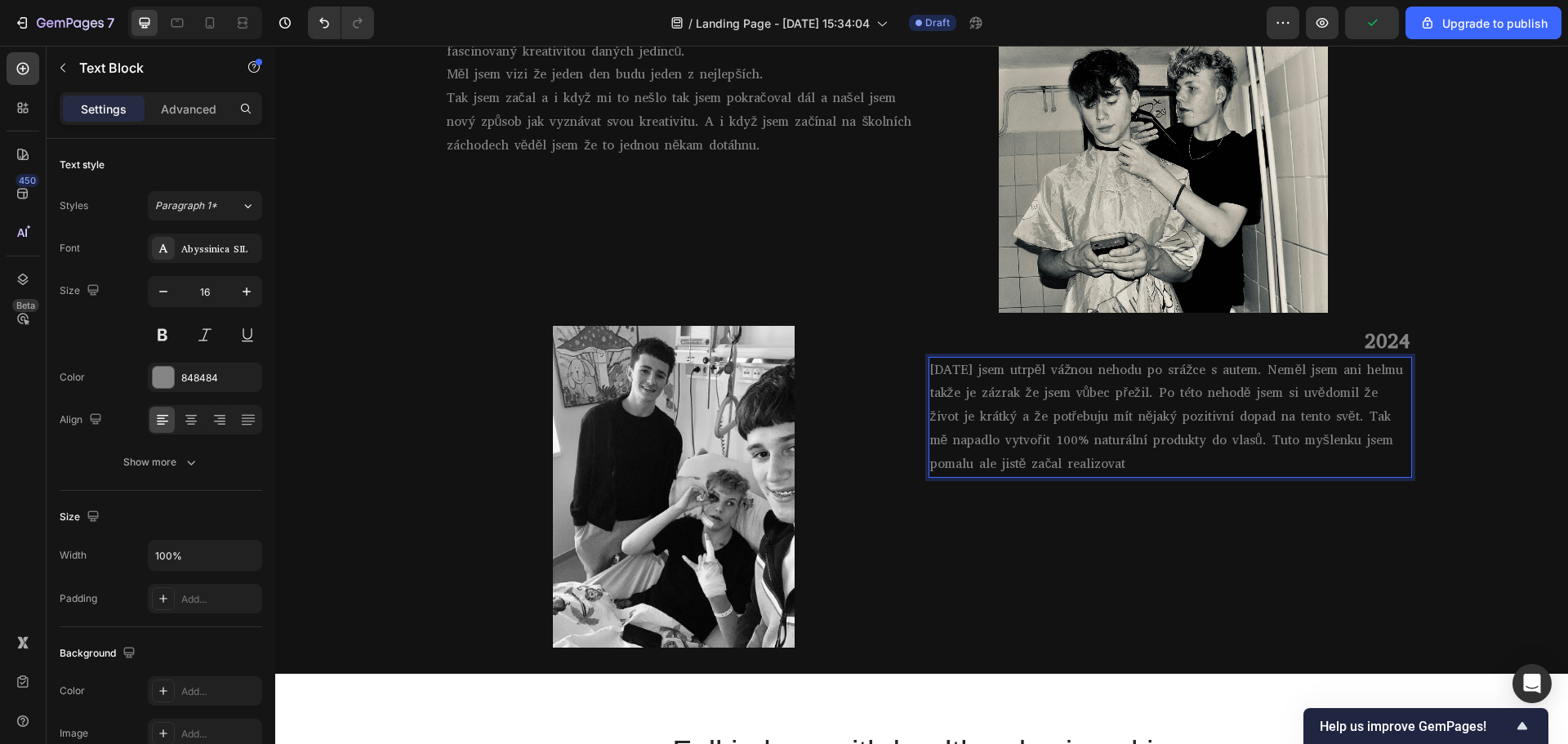
click at [1023, 439] on p "1.10.2024 jsem utrpěl vážnou nehodu po srážce s autem. Neměl jsem ani helmu tak…" at bounding box center [1169, 416] width 480 height 117
click at [1220, 467] on p "1.10.2024 jsem utrpěl vážnou nehodu po srážce s autem. Neměl jsem ani helmu tak…" at bounding box center [1169, 416] width 480 height 117
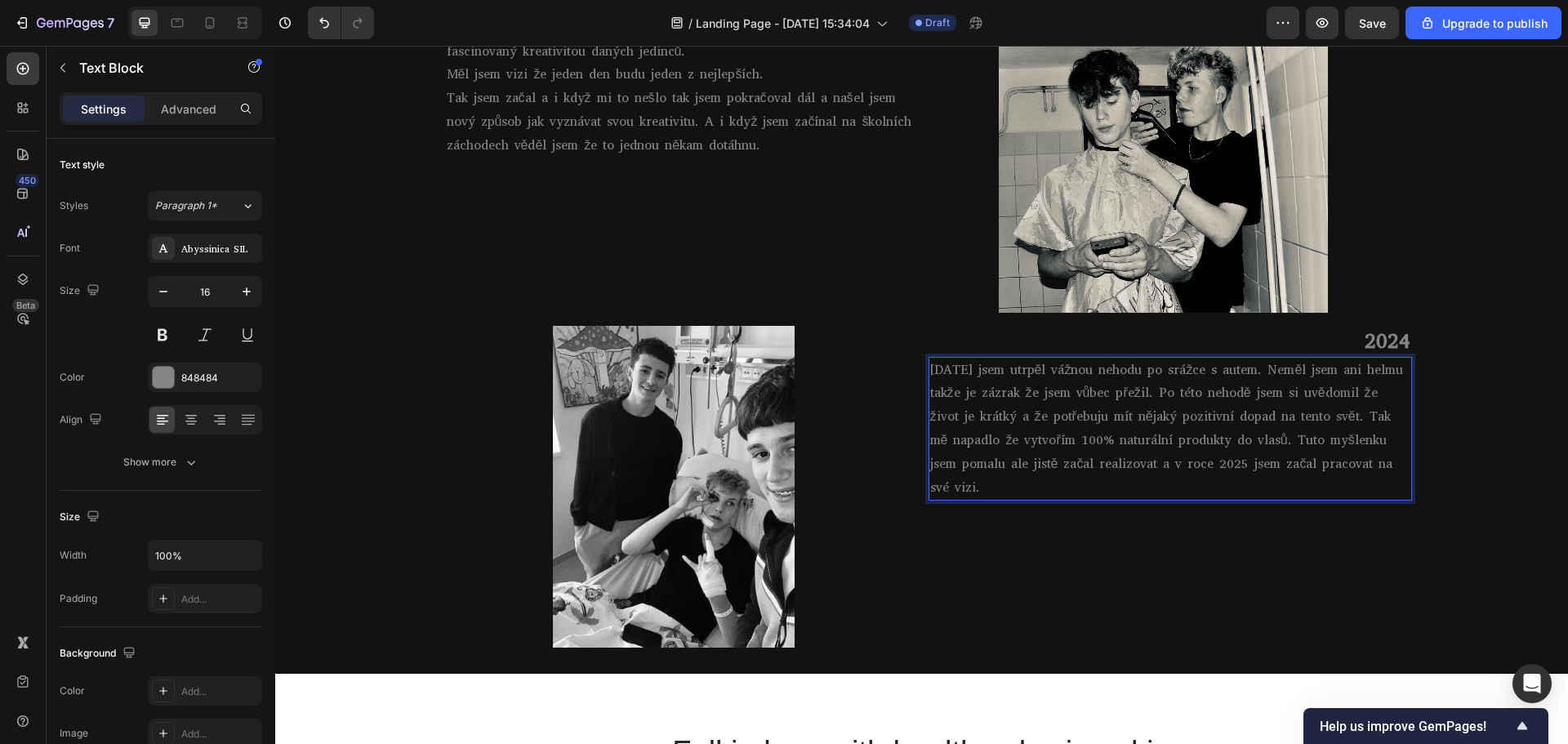
drag, startPoint x: 1061, startPoint y: 484, endPoint x: 923, endPoint y: 481, distance: 138.0
click at [929, 481] on div "1.10.2024 jsem utrpěl vážnou nehodu po srážce s autem. Neměl jsem ani helmu tak…" at bounding box center [1170, 429] width 483 height 145
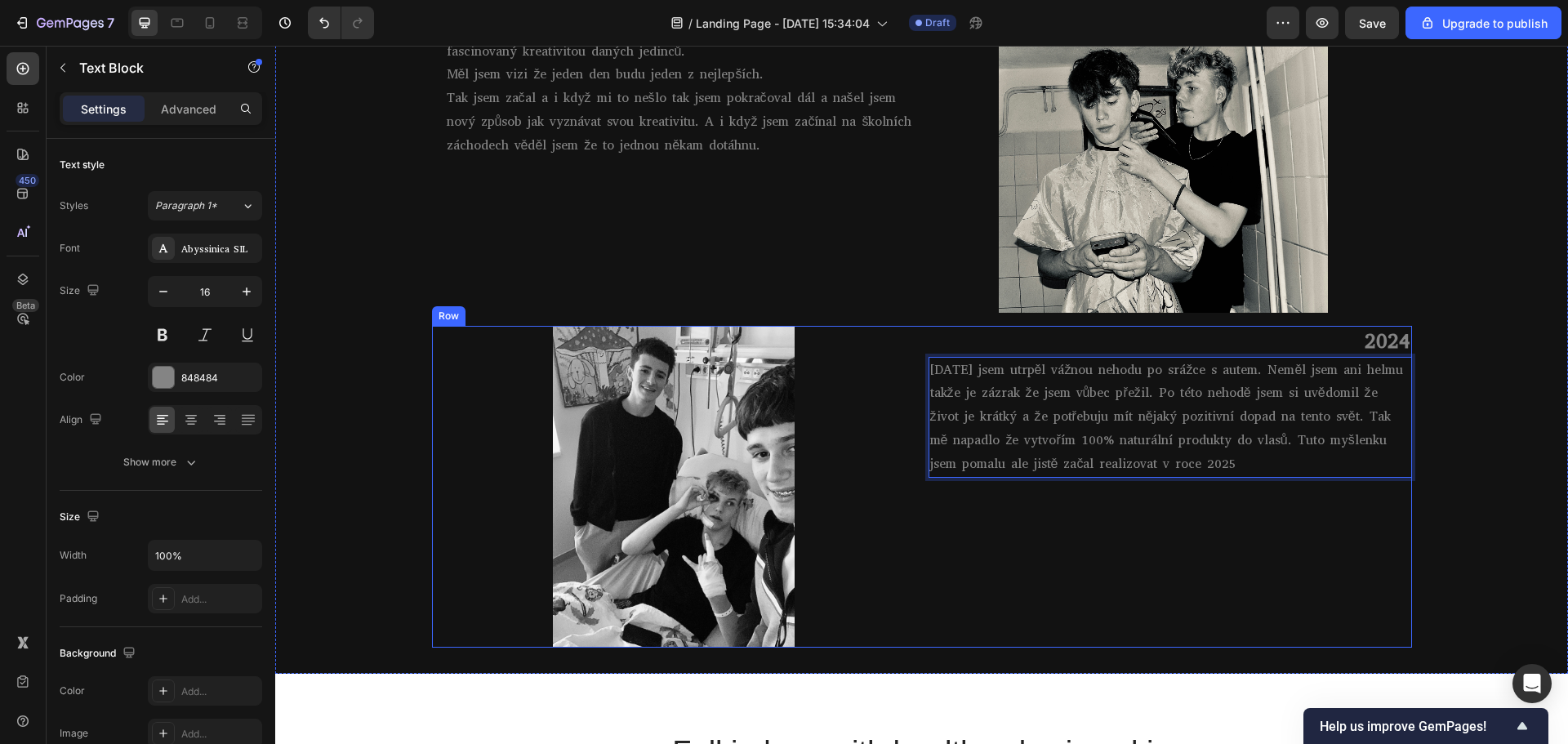
click at [1028, 518] on div "2024 Heading 1.10.2024 jsem utrpěl vážnou nehodu po srážce s autem. Neměl jsem …" at bounding box center [1170, 487] width 483 height 322
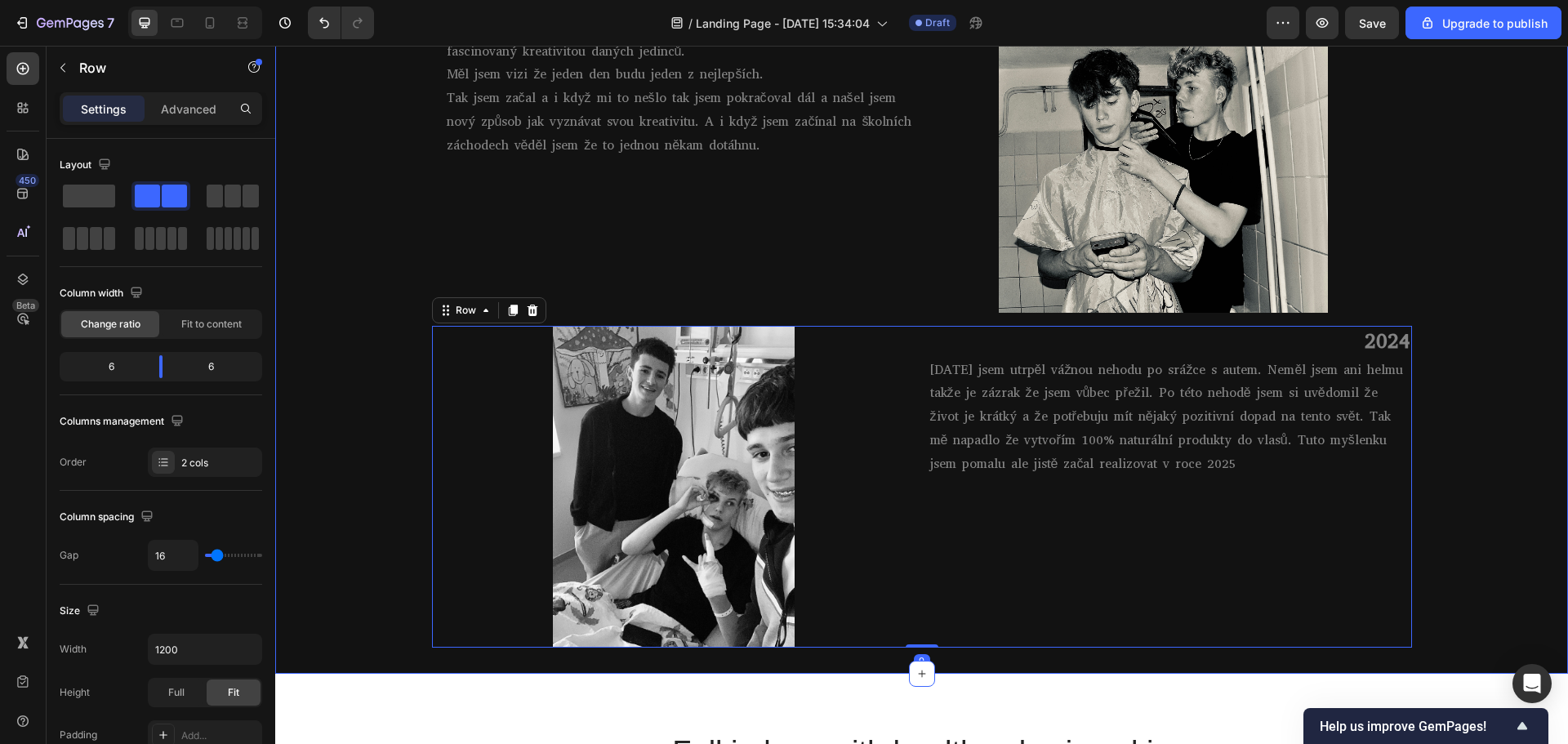
click at [1511, 467] on div "MŮJ PŘÍBĚH💈 Heading Row 2023 Heading Ve čtrnácti letech jsem objevil barbering …" at bounding box center [922, 270] width 1292 height 755
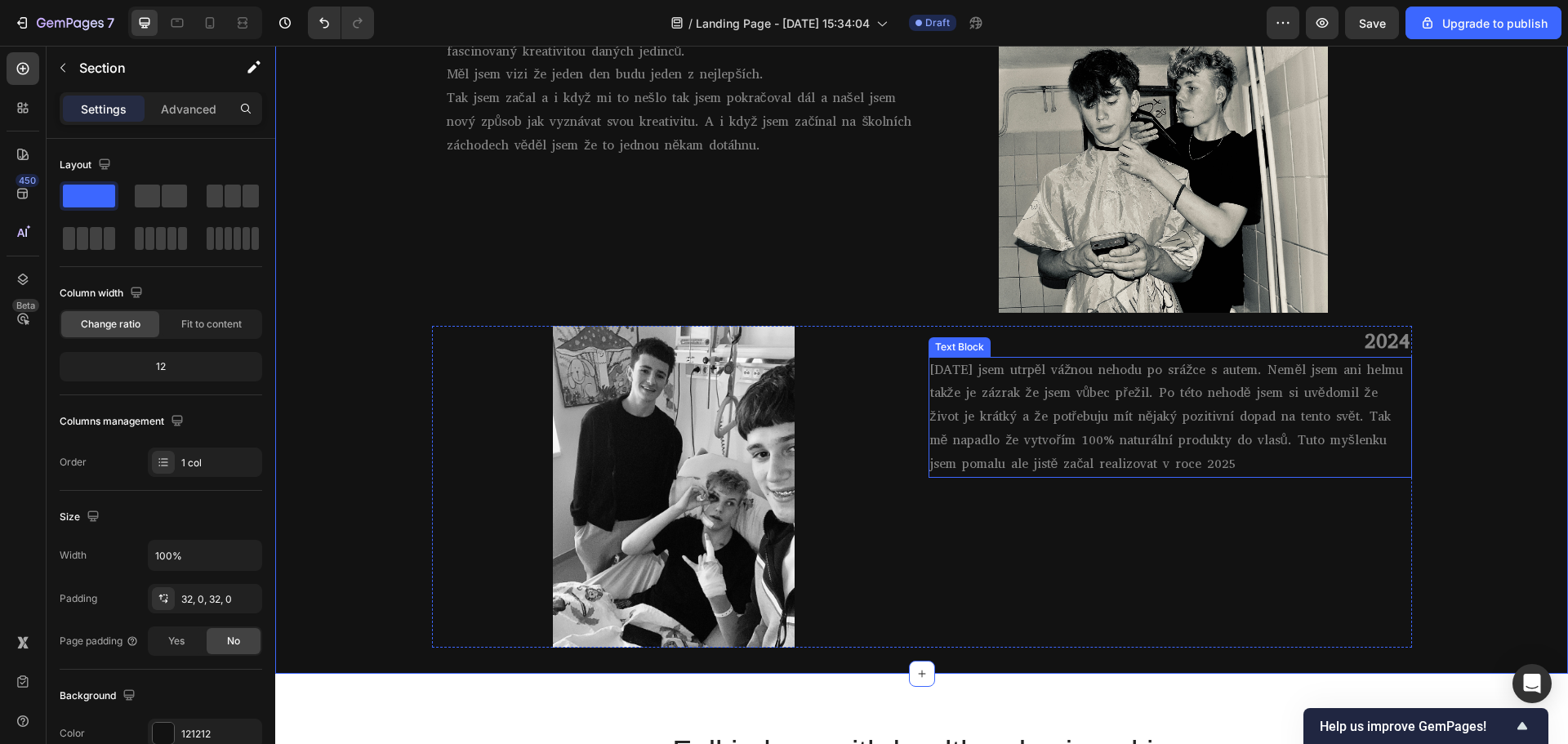
click at [1349, 372] on p "[DATE] jsem utrpěl vážnou nehodu po srážce s autem. Neměl jsem ani helmu takže …" at bounding box center [1169, 416] width 480 height 117
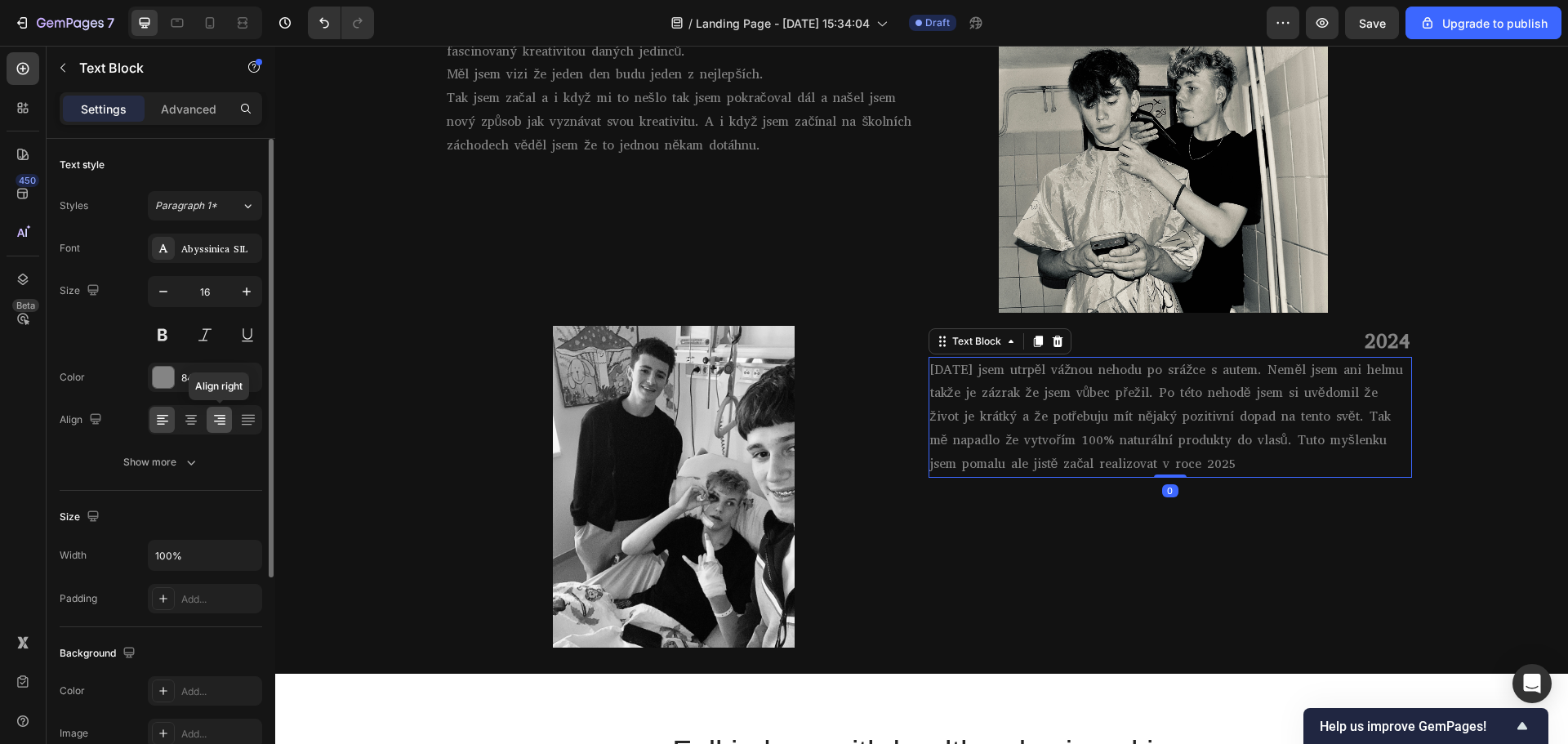
click at [217, 414] on icon at bounding box center [219, 415] width 12 height 2
click at [183, 419] on icon at bounding box center [190, 419] width 16 height 16
click at [172, 421] on div at bounding box center [162, 419] width 25 height 26
click at [250, 421] on icon at bounding box center [246, 420] width 13 height 1
click at [168, 421] on icon at bounding box center [162, 419] width 16 height 16
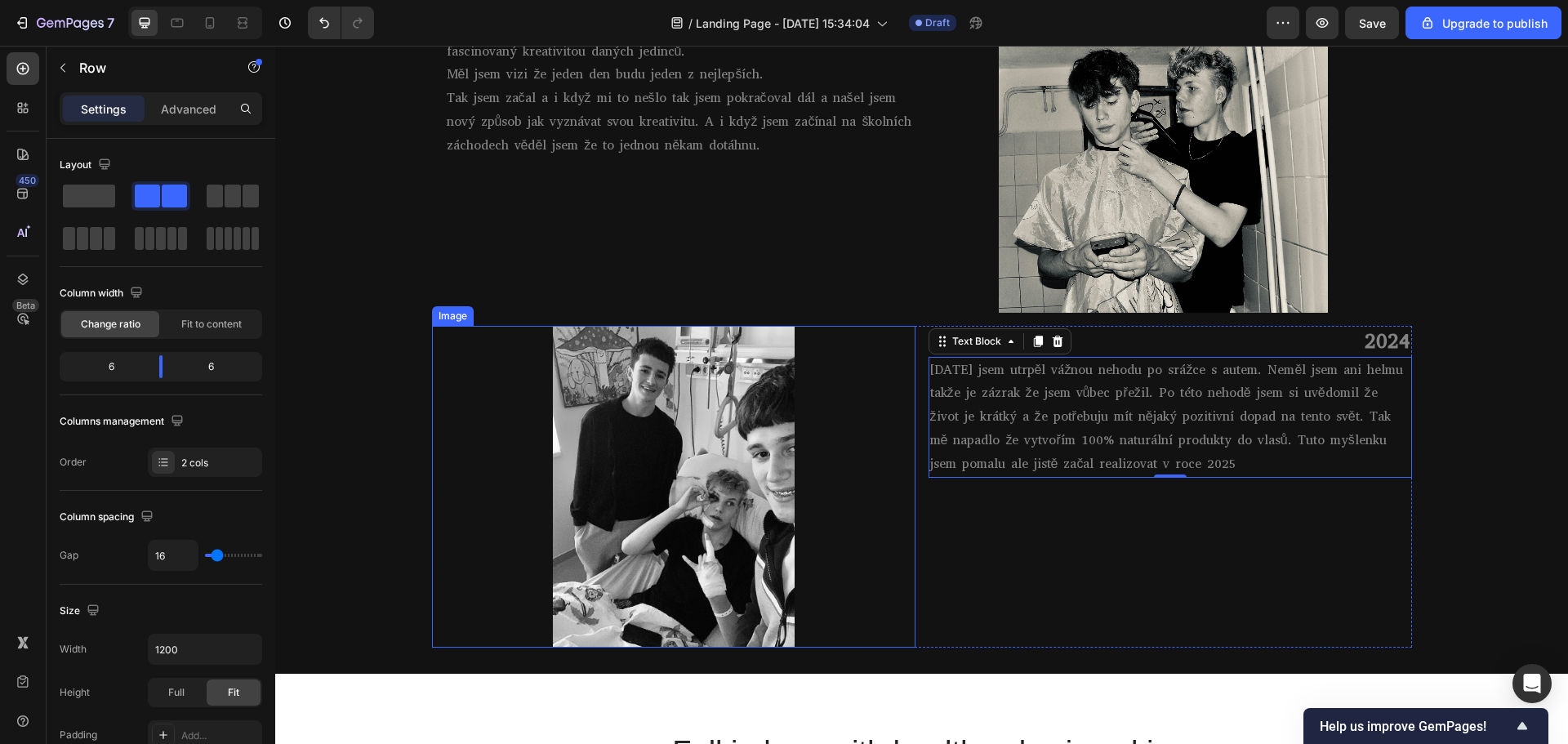
click at [940, 486] on div "2024 Heading 1.10.2024 jsem utrpěl vážnou nehodu po srážce s autem. Neměl jsem …" at bounding box center [1170, 487] width 483 height 322
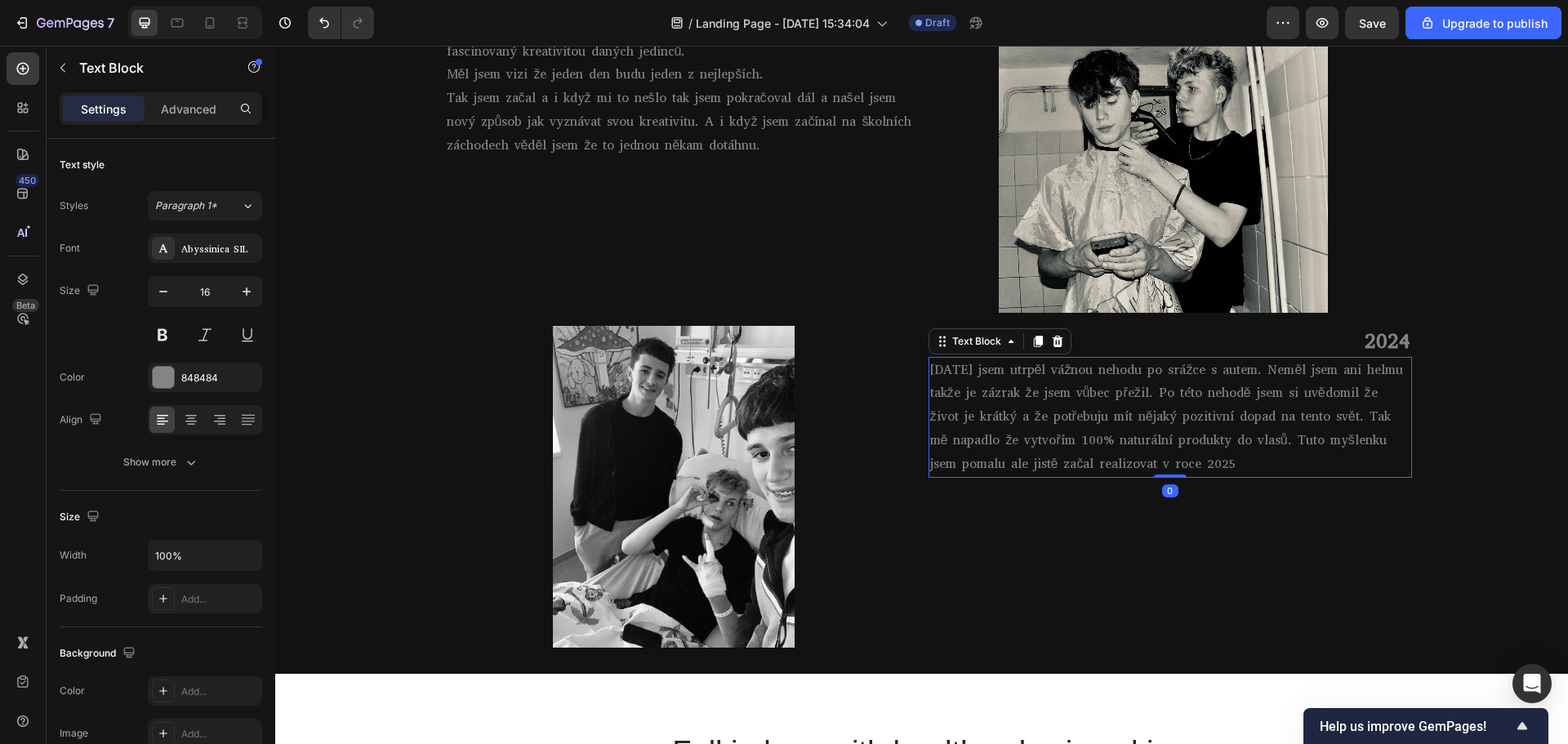
click at [1099, 431] on p "[DATE] jsem utrpěl vážnou nehodu po srážce s autem. Neměl jsem ani helmu takže …" at bounding box center [1169, 416] width 480 height 117
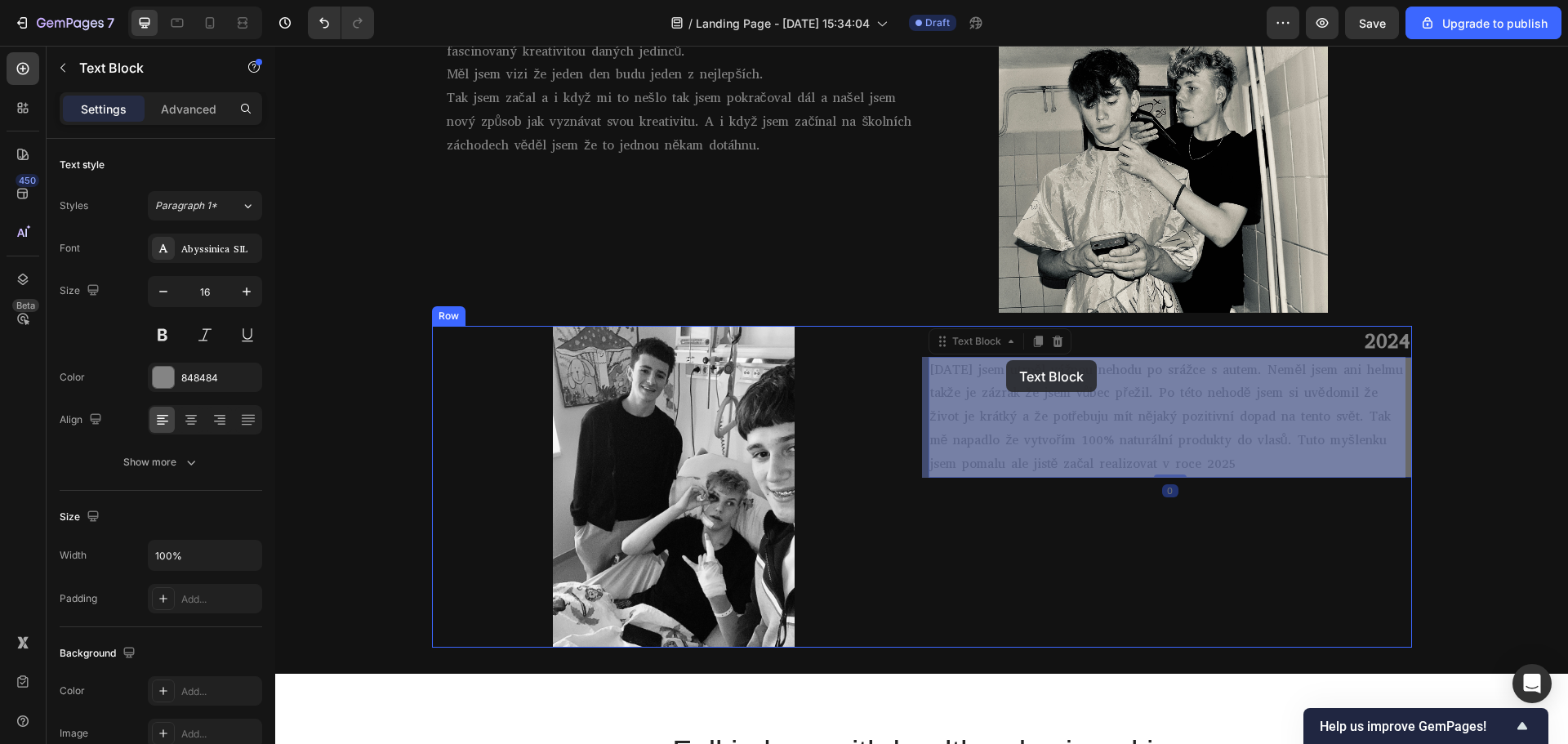
drag, startPoint x: 938, startPoint y: 342, endPoint x: 980, endPoint y: 360, distance: 45.7
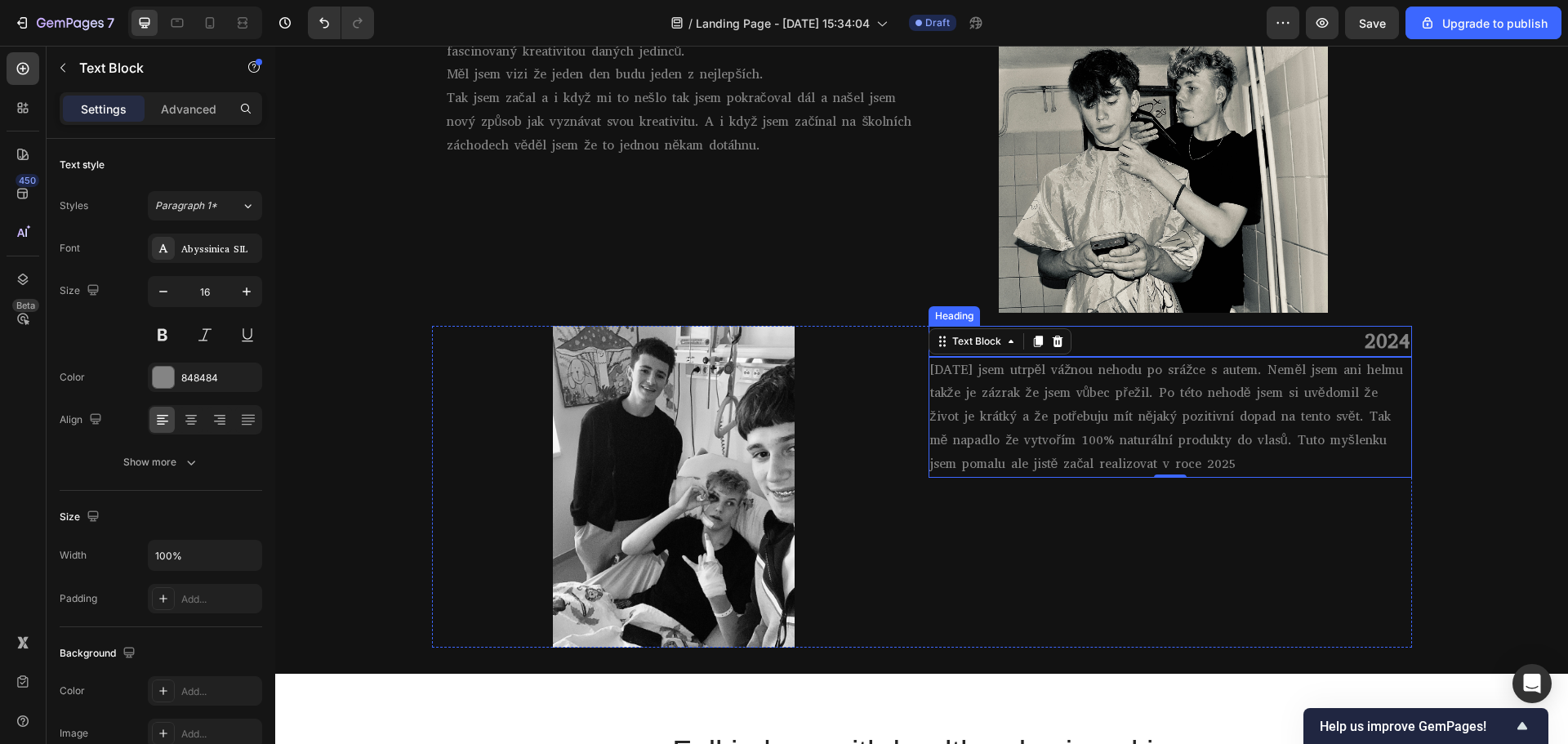
click at [1294, 346] on p "2024" at bounding box center [1169, 340] width 480 height 28
click at [1054, 389] on p "[DATE] jsem utrpěl vážnou nehodu po srážce s autem. Neměl jsem ani helmu takže …" at bounding box center [1169, 416] width 480 height 117
click at [842, 421] on div at bounding box center [673, 487] width 483 height 322
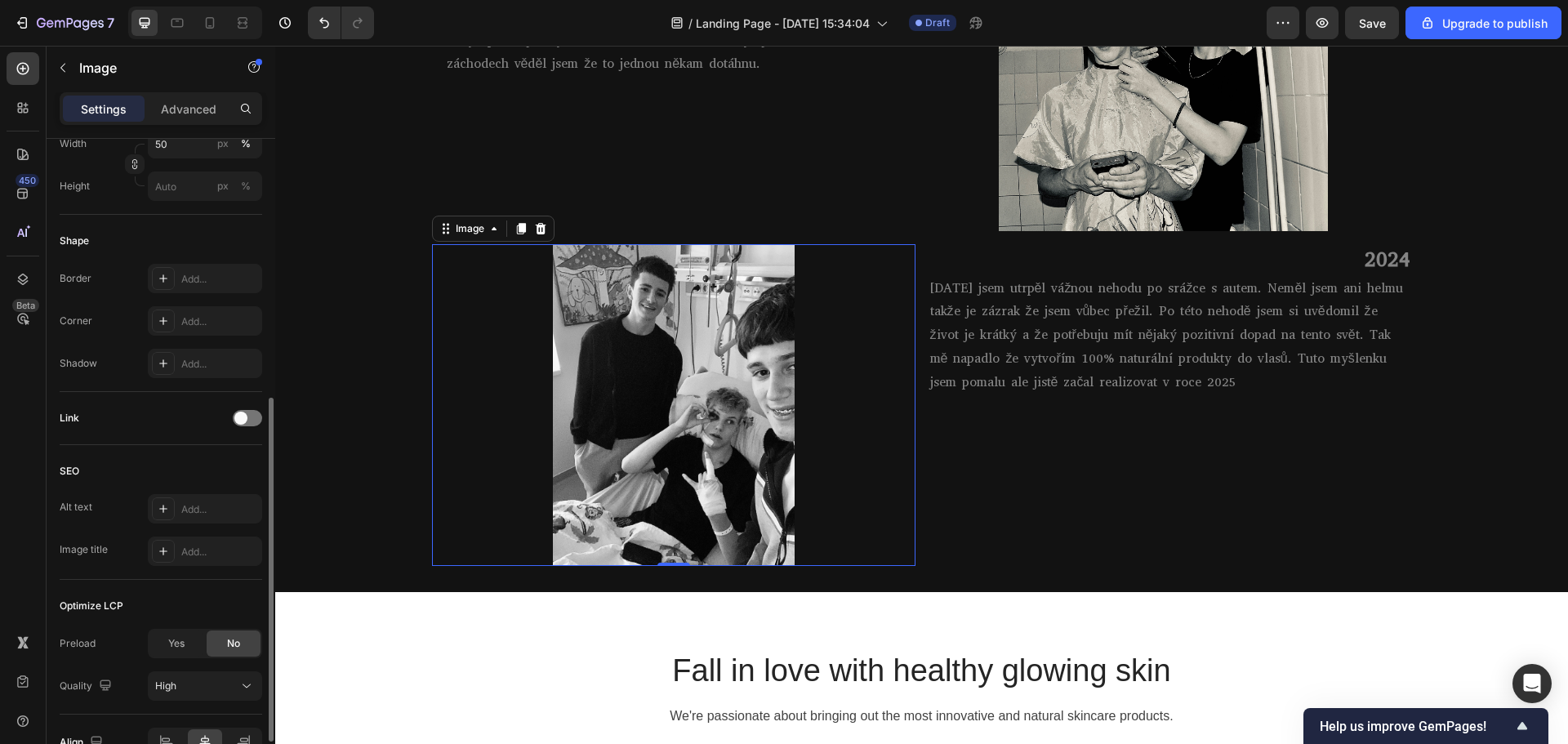
scroll to position [581, 0]
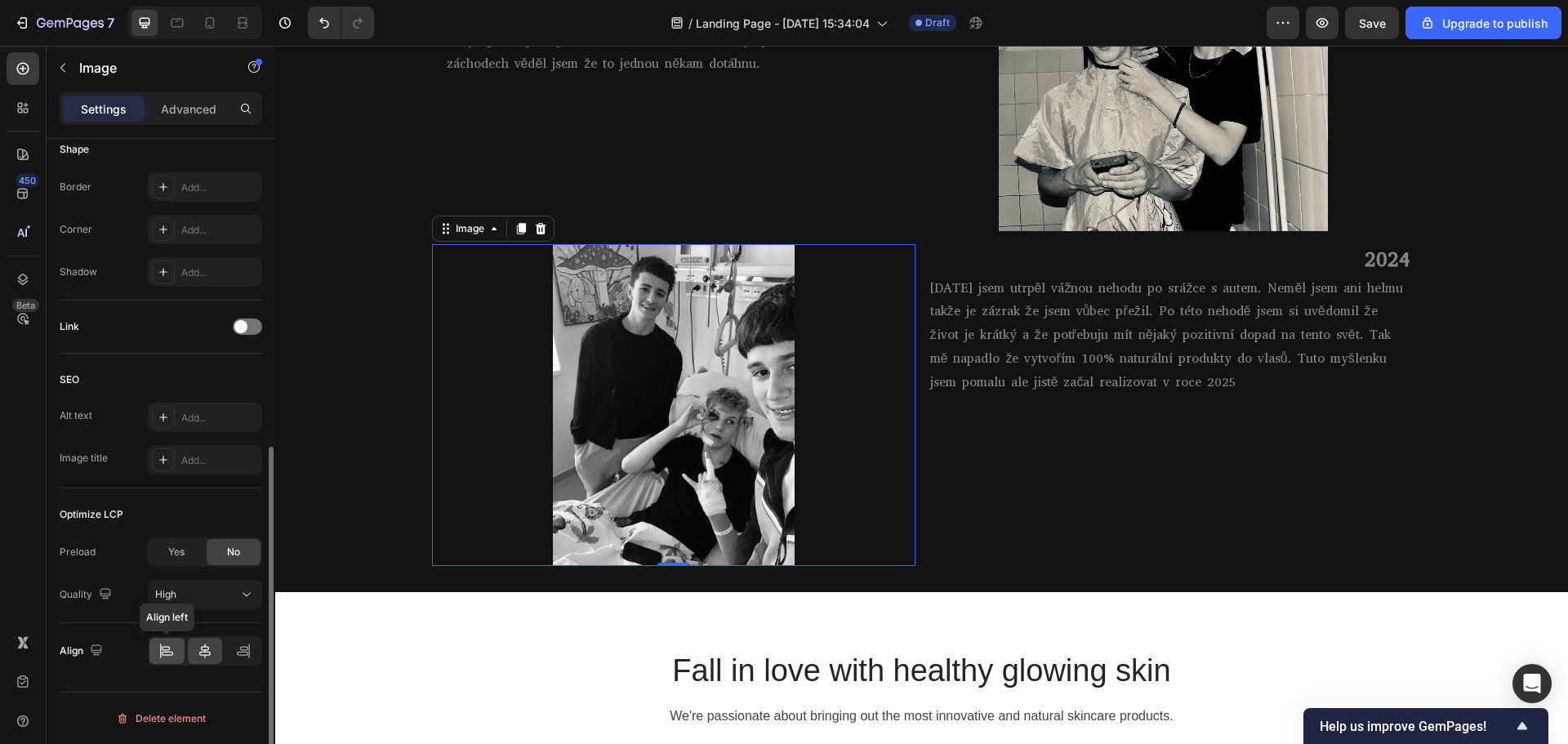
click at [161, 652] on icon at bounding box center [161, 650] width 1 height 15
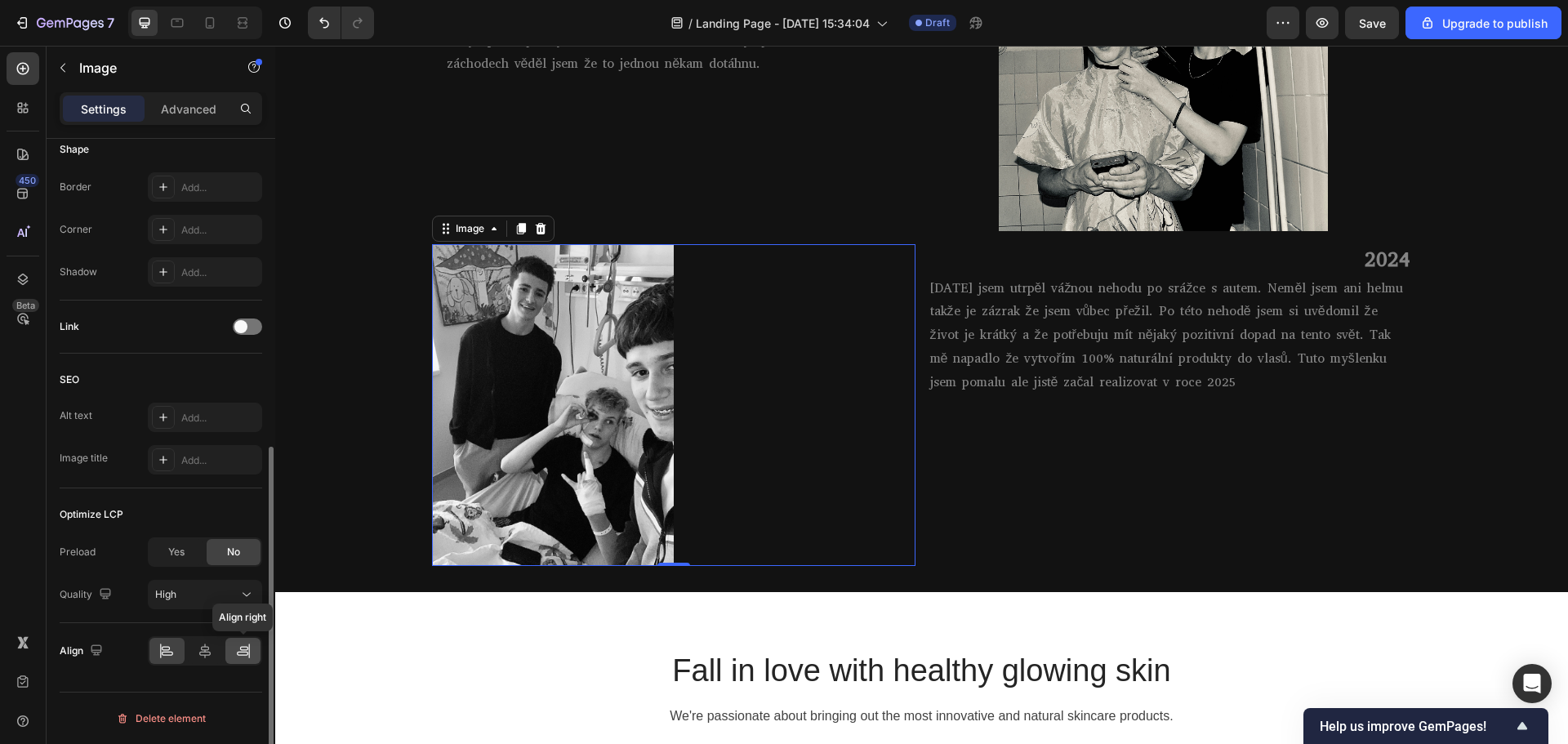
click at [244, 649] on icon at bounding box center [243, 650] width 16 height 16
click at [243, 648] on icon at bounding box center [243, 650] width 16 height 16
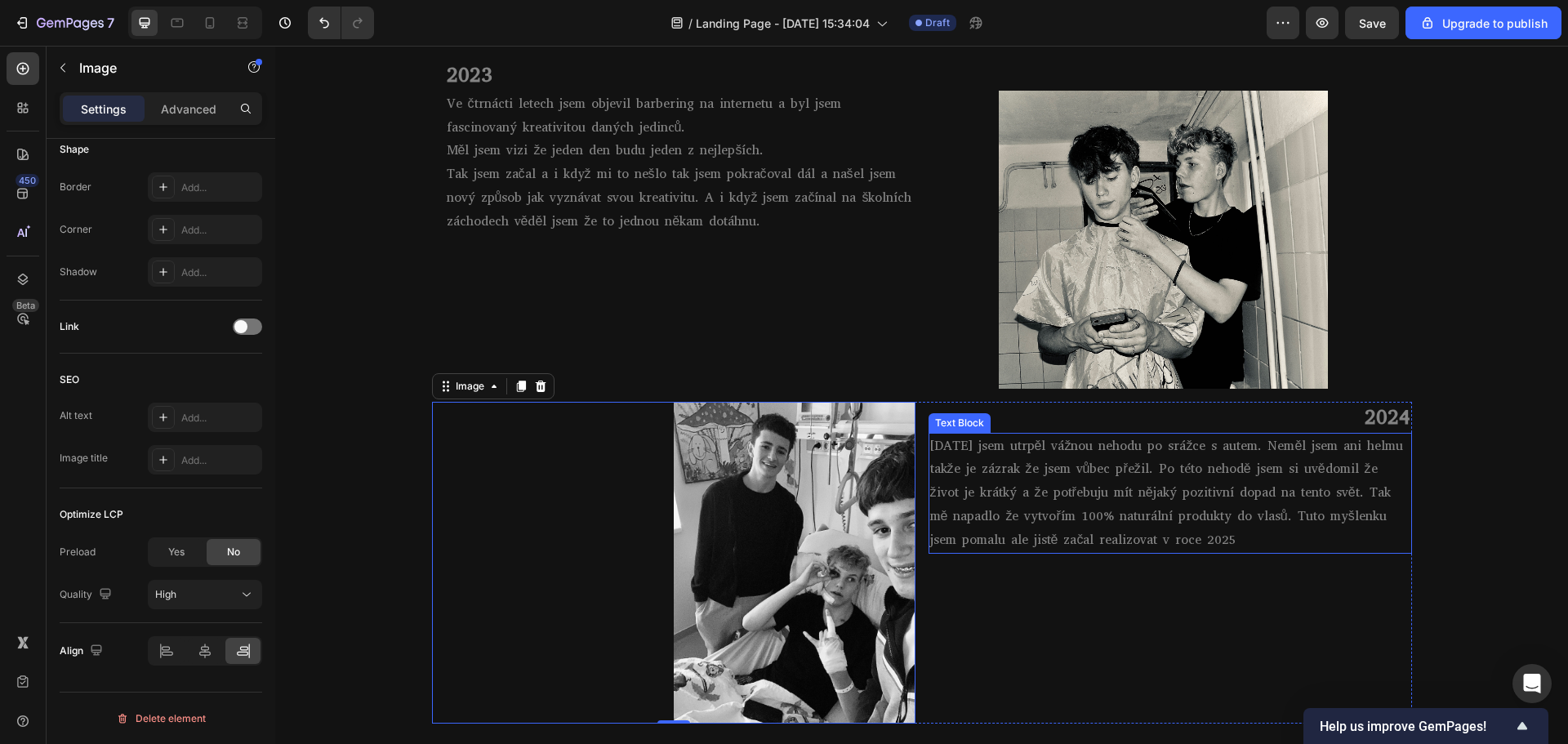
scroll to position [955, 0]
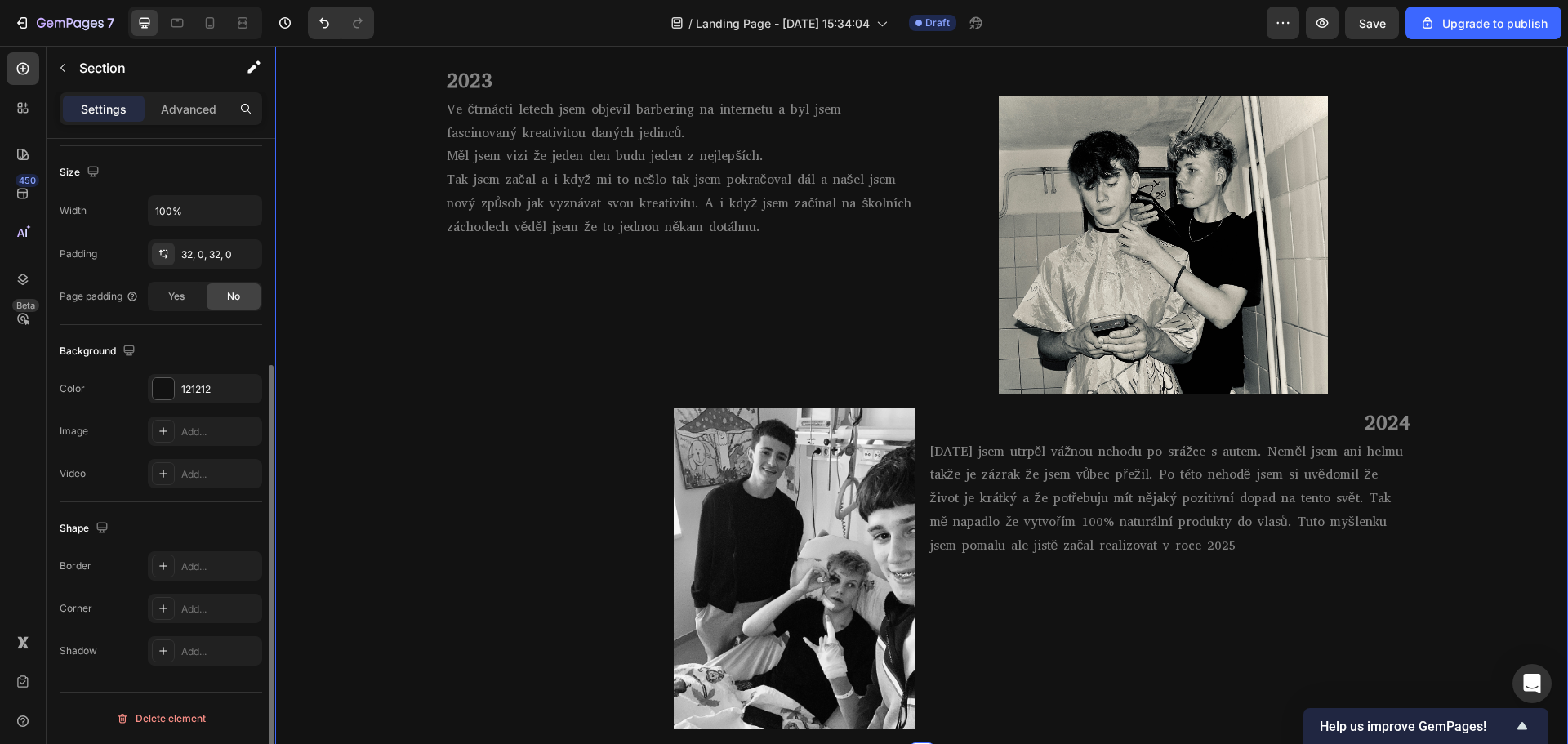
click at [1443, 502] on div "MŮJ PŘÍBĚH💈 Heading Row 2023 Heading Ve čtrnácti letech jsem objevil barbering …" at bounding box center [922, 351] width 1292 height 755
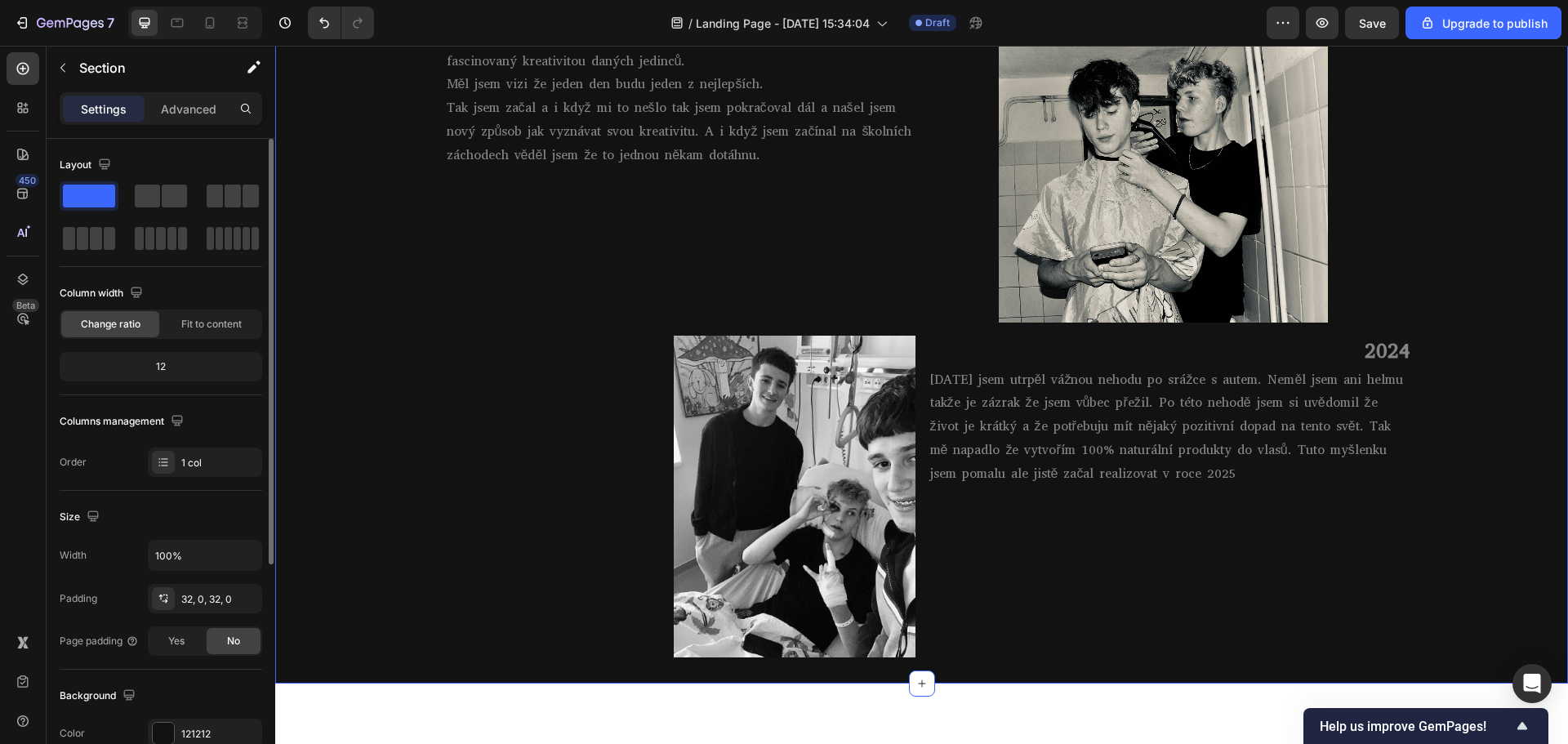
scroll to position [1038, 0]
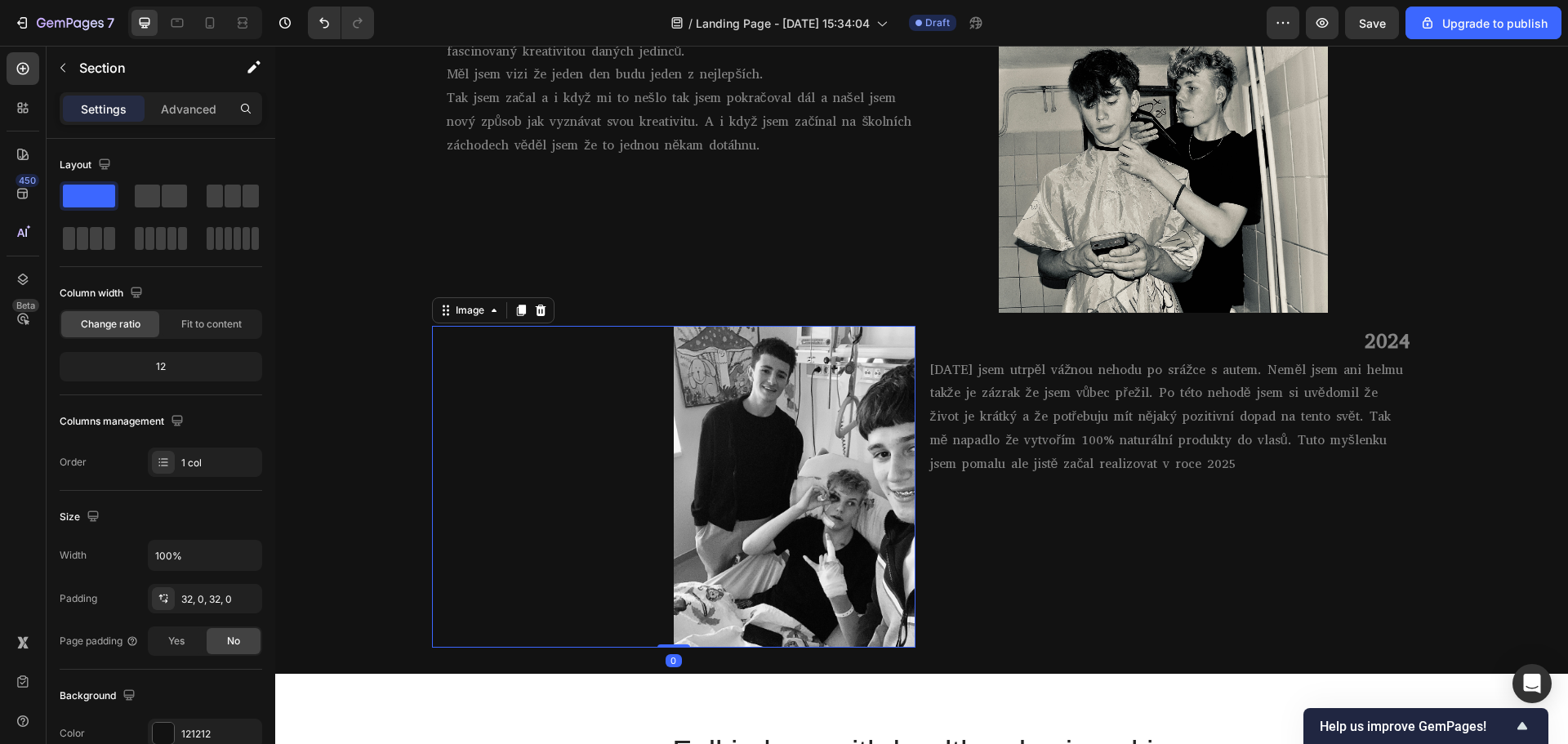
click at [894, 453] on img at bounding box center [794, 487] width 242 height 322
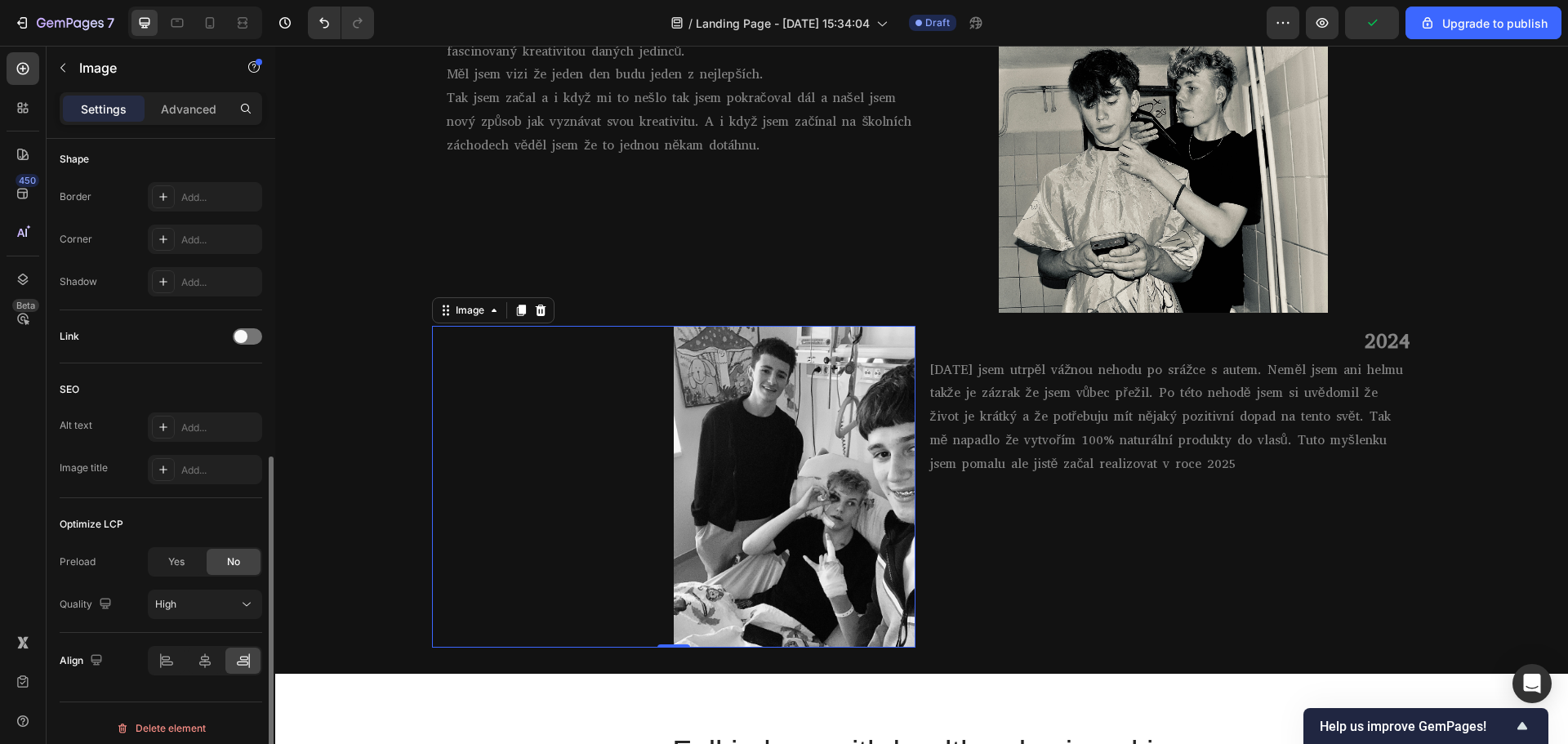
scroll to position [581, 0]
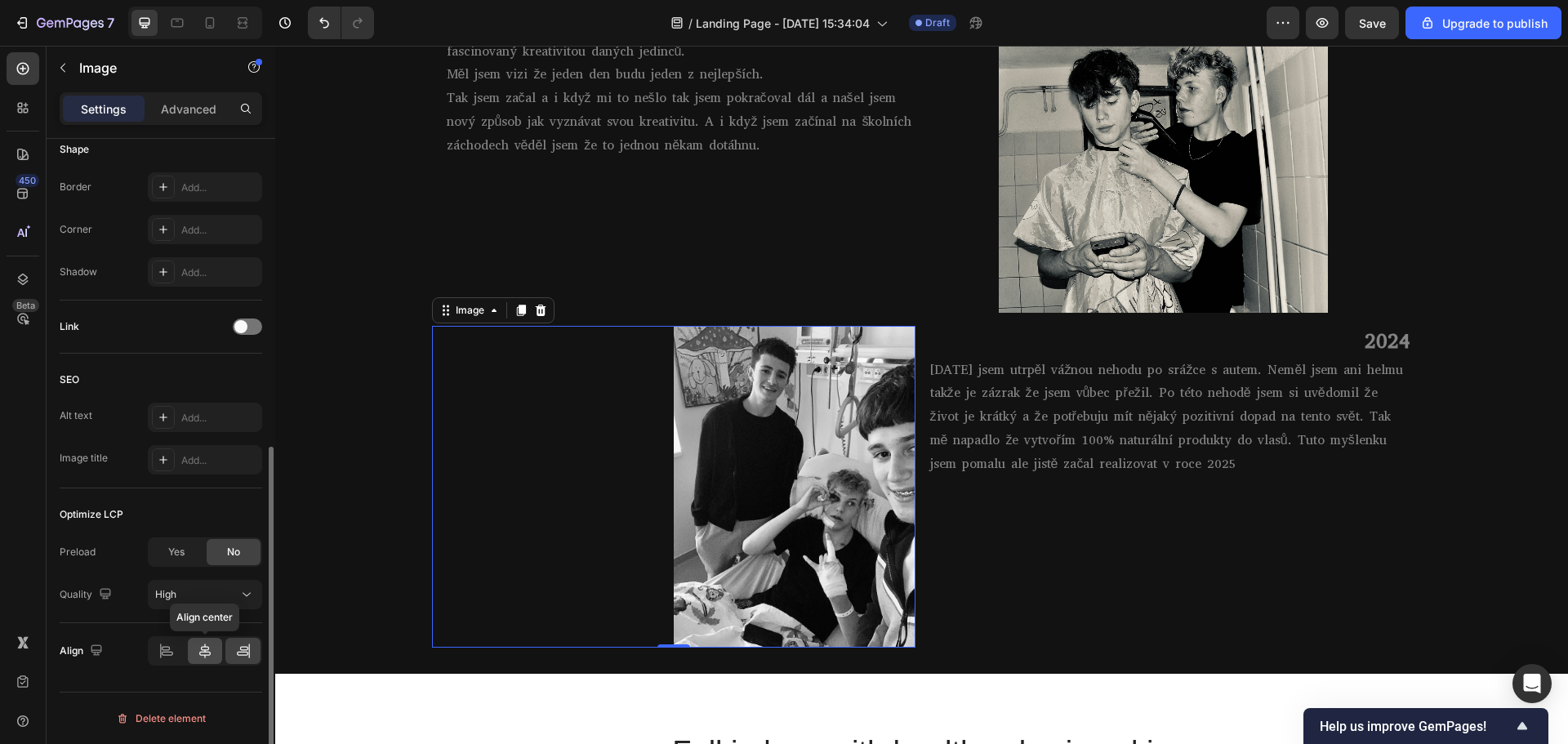
click at [212, 643] on icon at bounding box center [205, 650] width 16 height 16
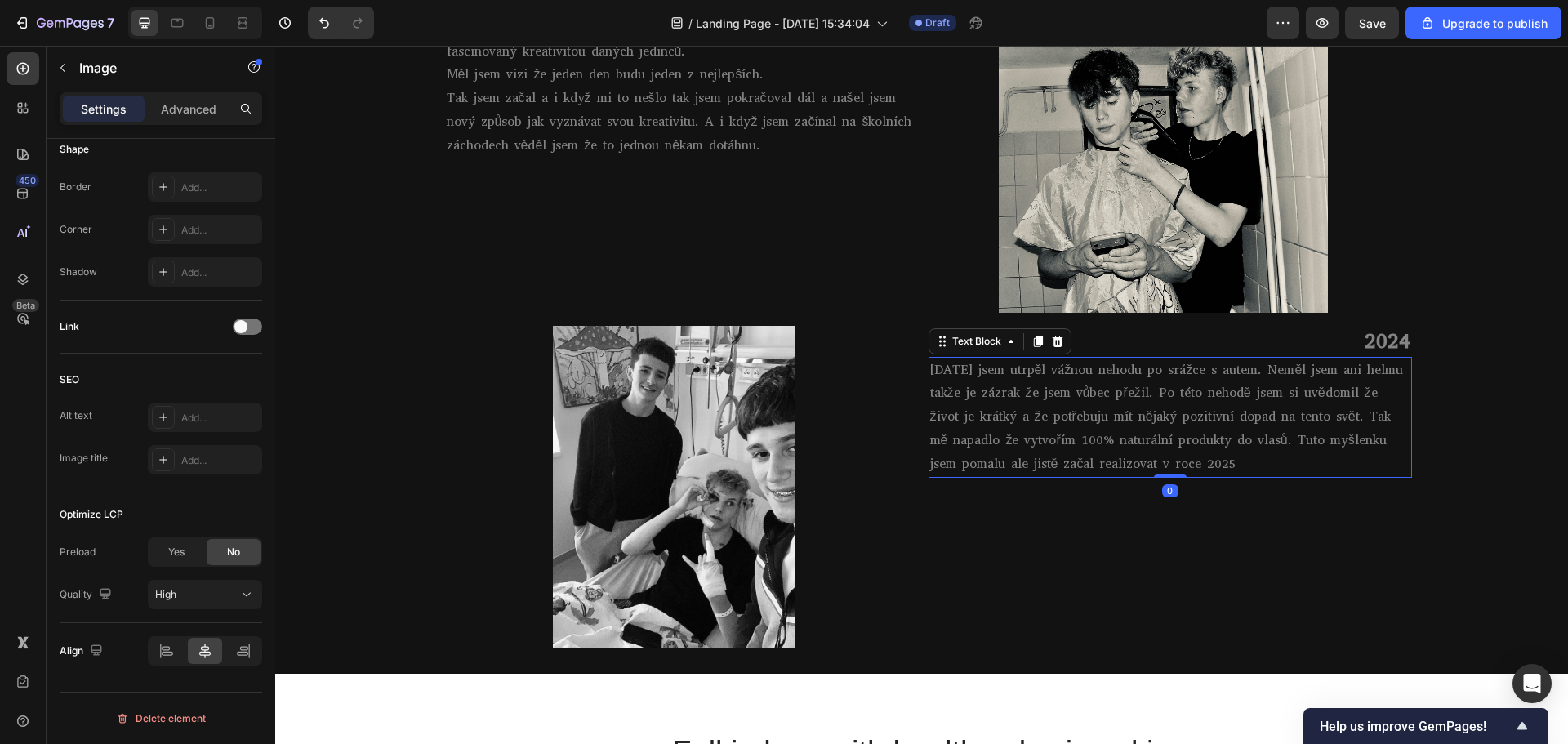
click at [964, 437] on p "[DATE] jsem utrpěl vážnou nehodu po srážce s autem. Neměl jsem ani helmu takže …" at bounding box center [1169, 416] width 480 height 117
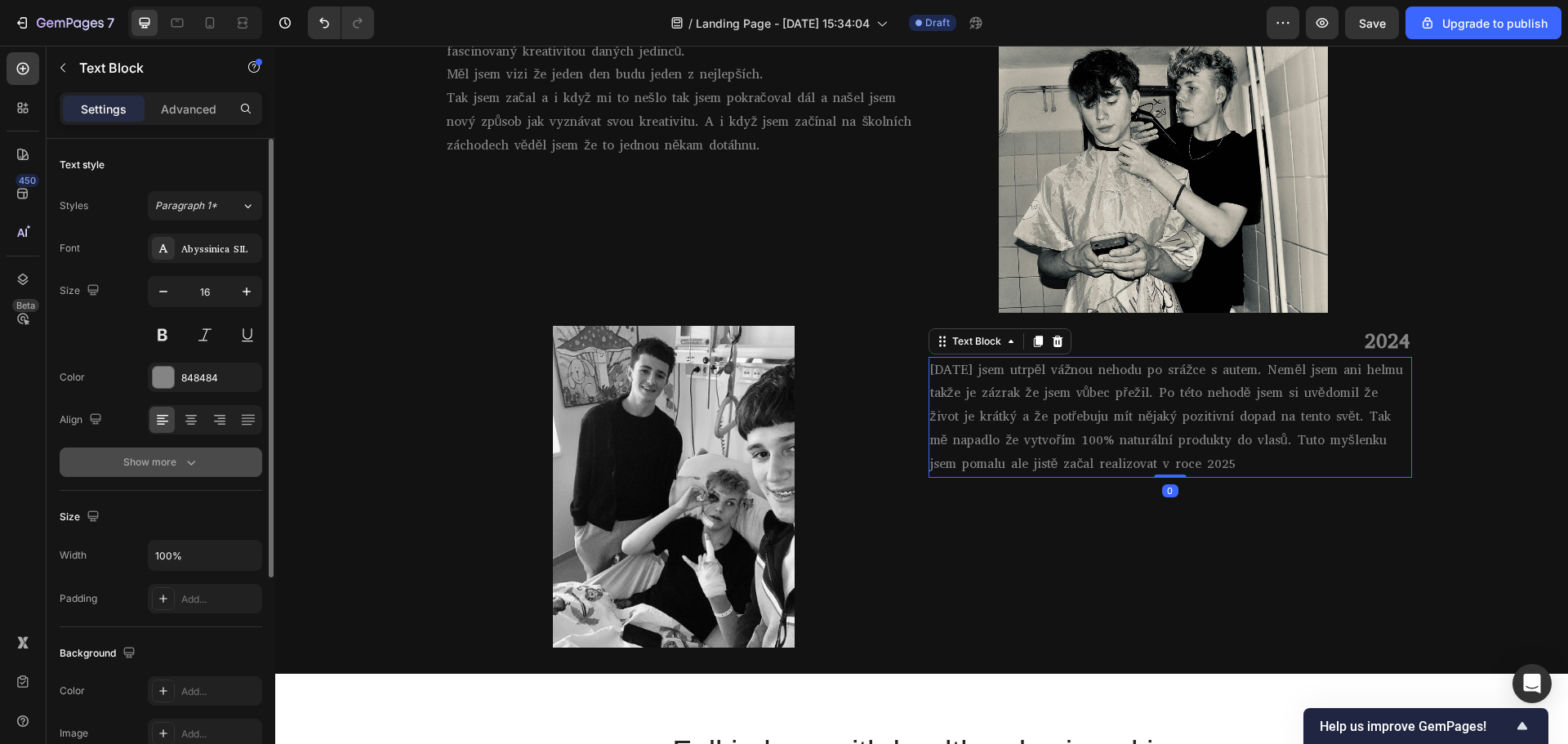
click at [195, 456] on icon "button" at bounding box center [190, 462] width 16 height 16
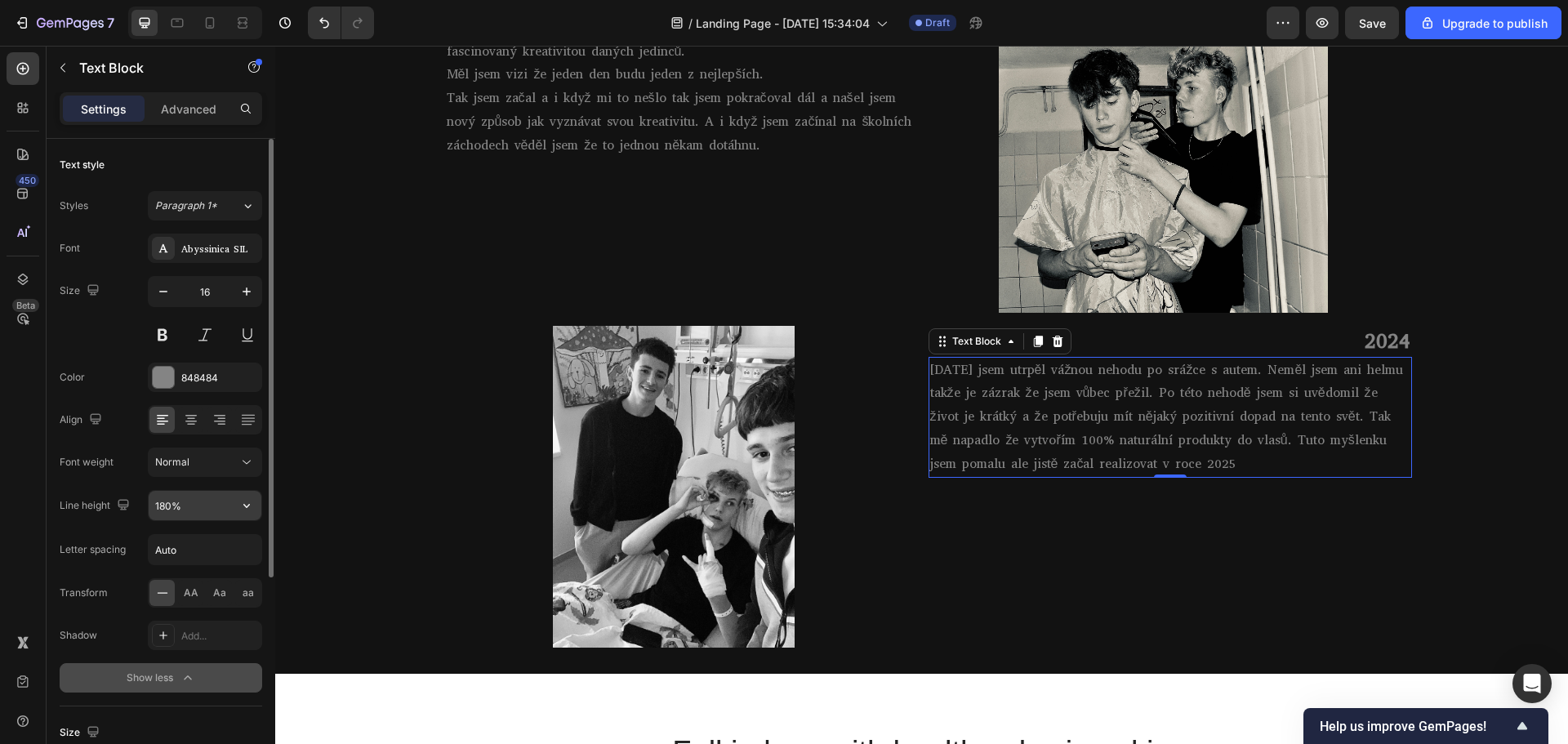
click at [186, 507] on input "180%" at bounding box center [205, 505] width 113 height 29
click at [249, 507] on icon "button" at bounding box center [246, 504] width 16 height 16
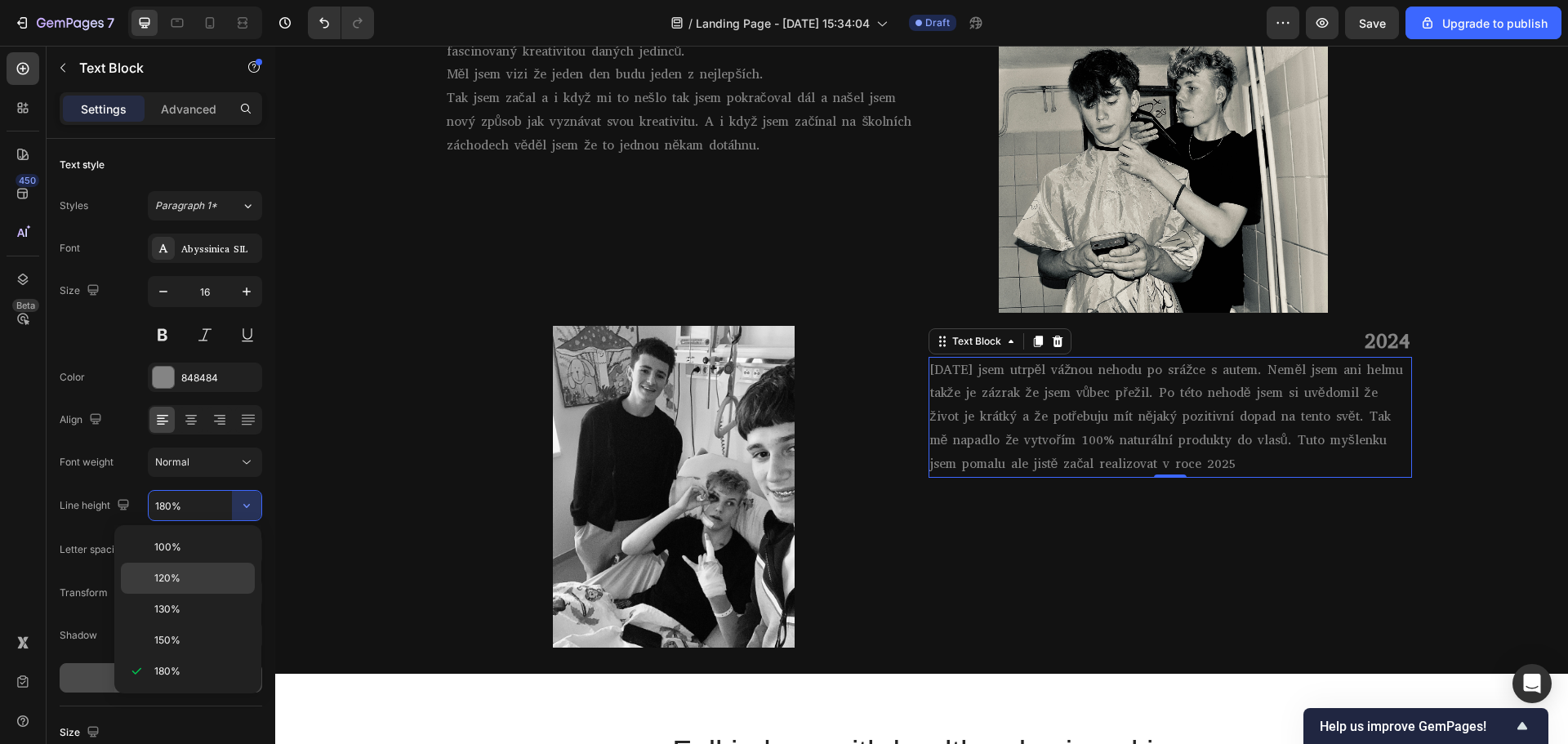
click at [197, 582] on p "120%" at bounding box center [201, 577] width 93 height 15
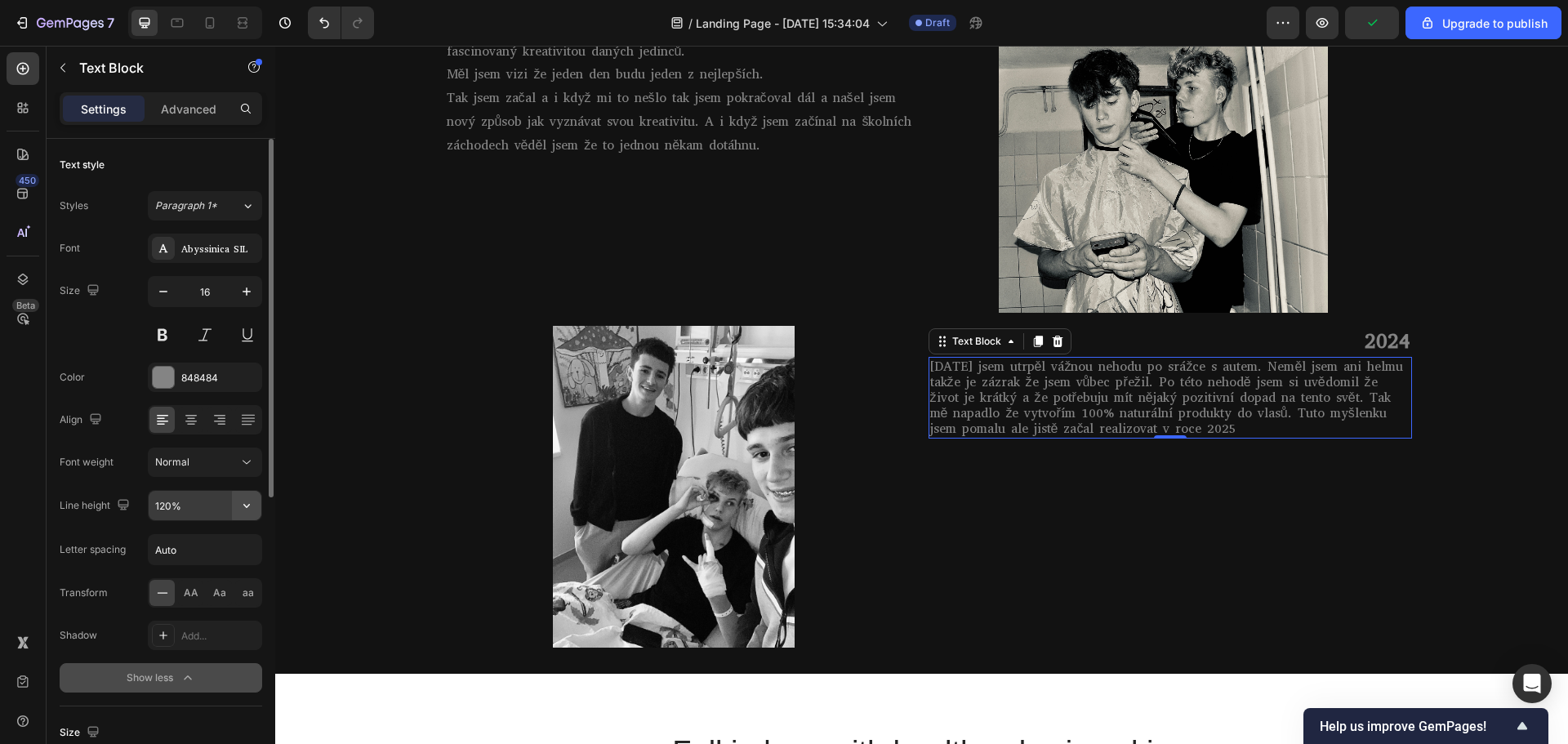
click at [252, 509] on icon "button" at bounding box center [246, 504] width 16 height 16
click at [314, 21] on button "Undo/Redo" at bounding box center [324, 23] width 33 height 33
type input "180%"
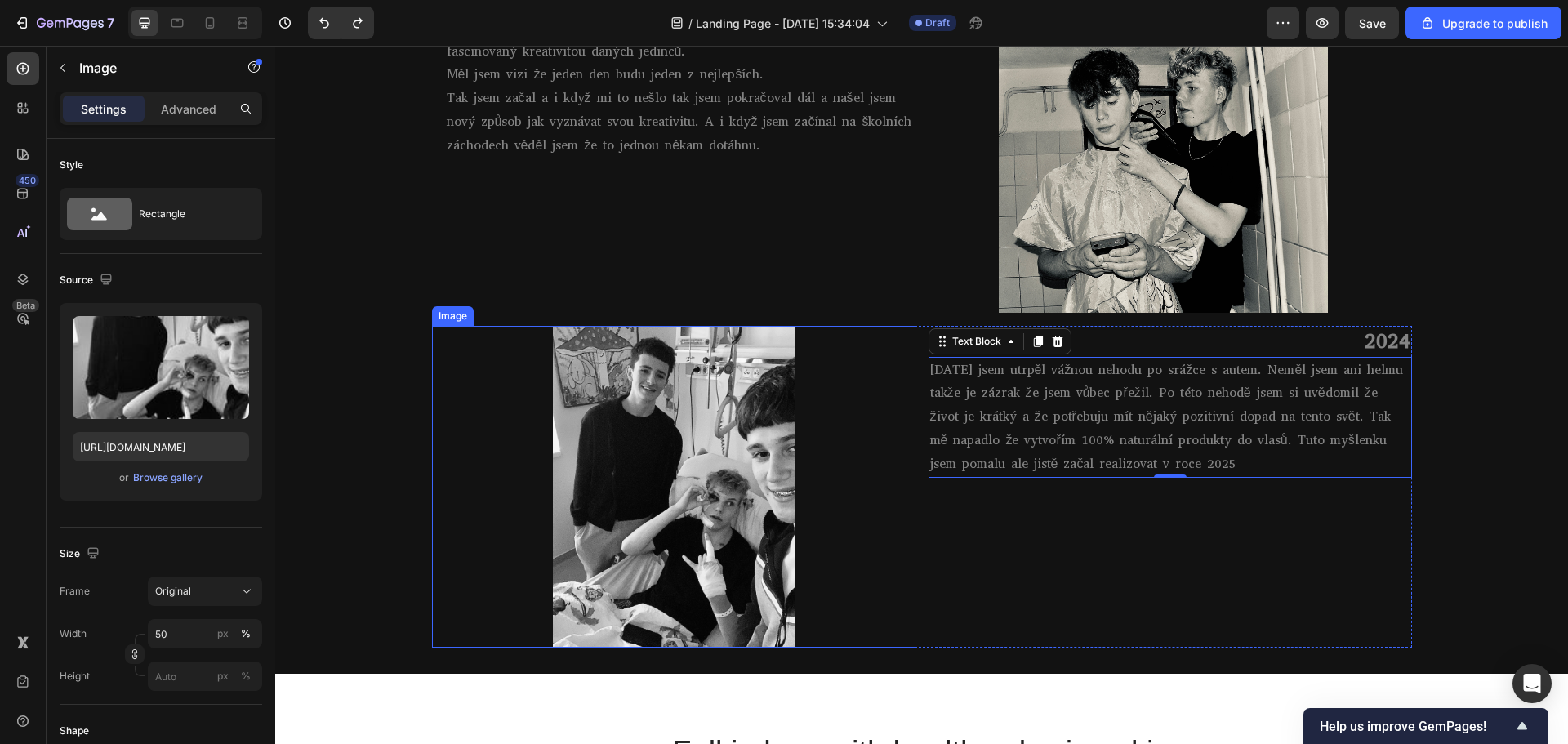
click at [719, 389] on img at bounding box center [673, 487] width 242 height 322
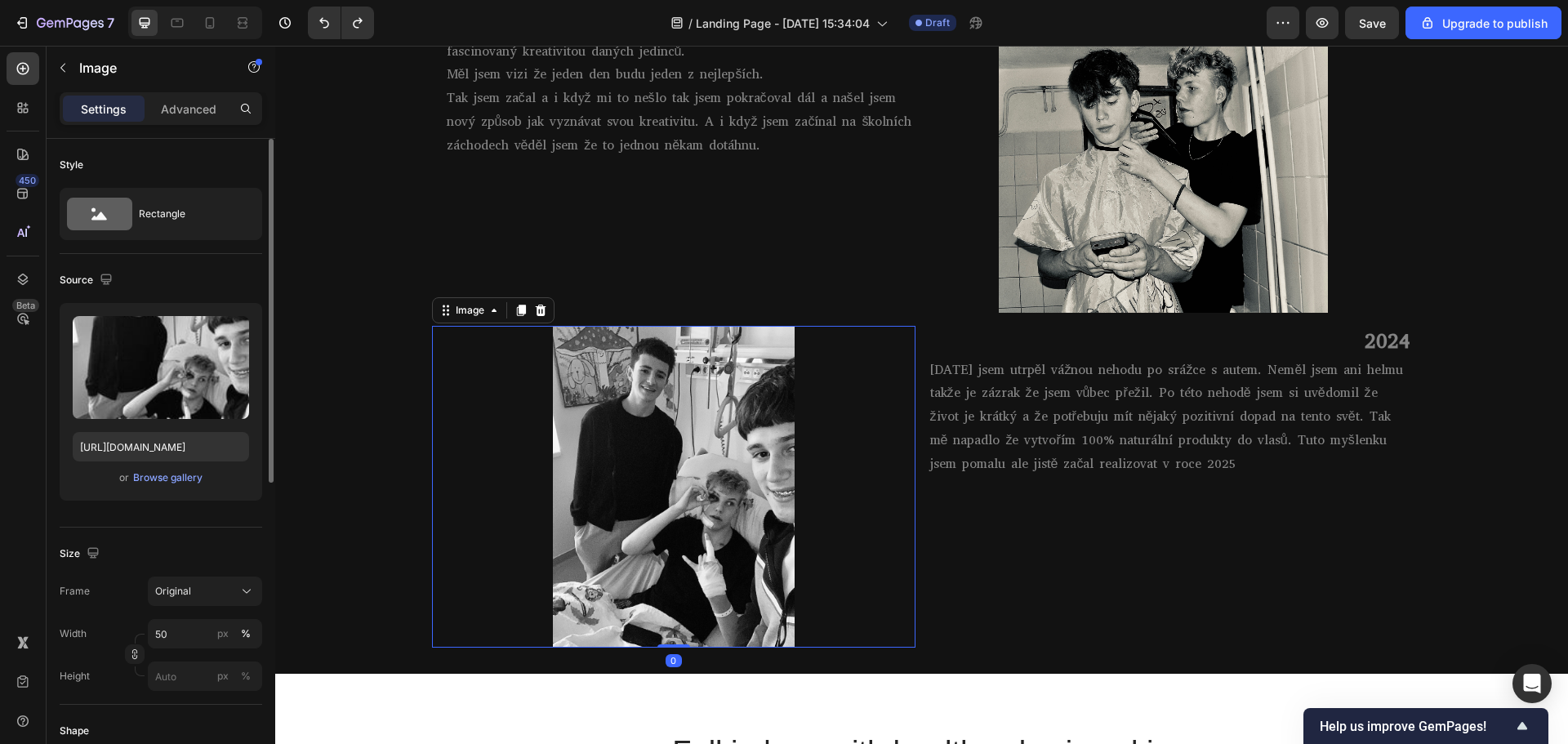
scroll to position [163, 0]
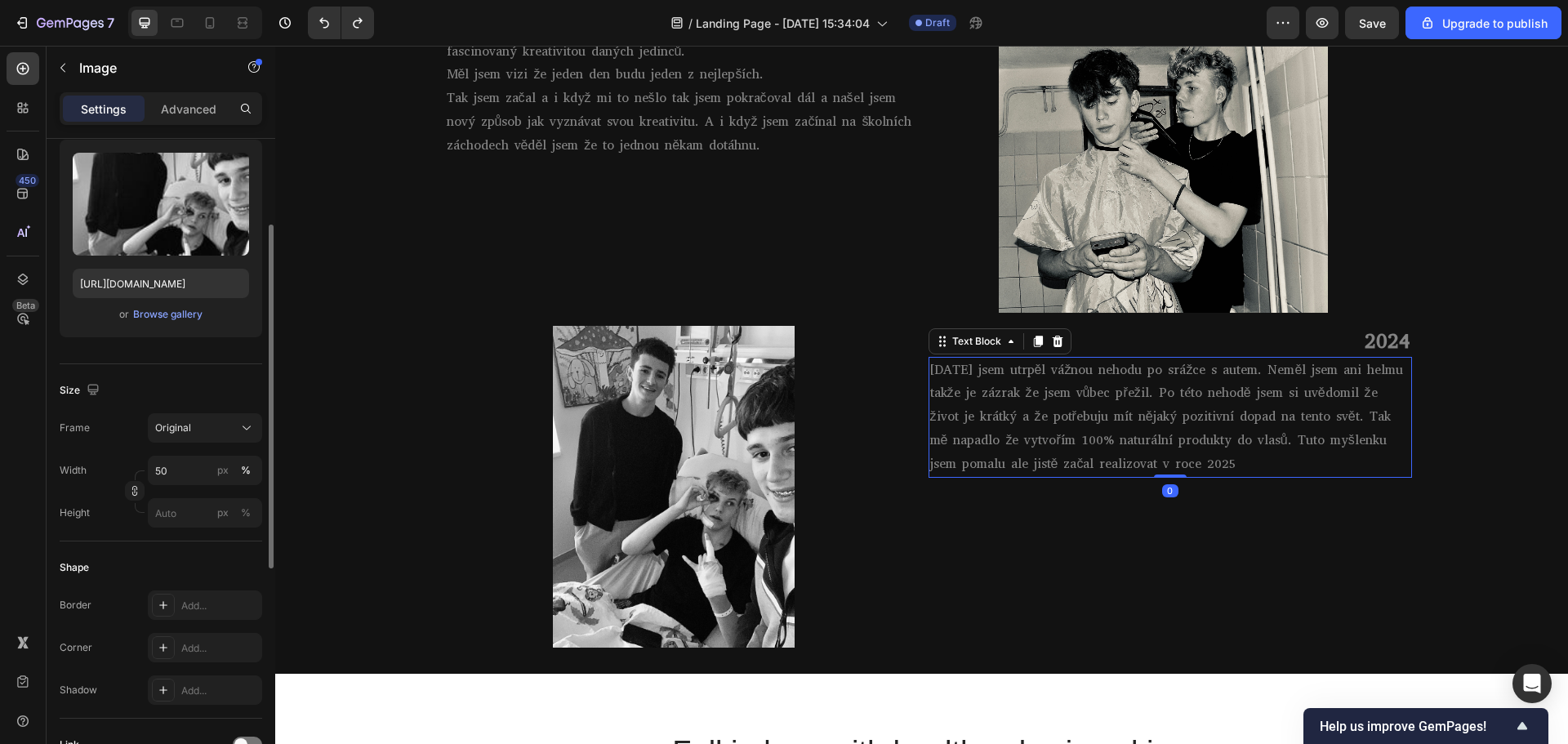
click at [952, 413] on p "[DATE] jsem utrpěl vážnou nehodu po srážce s autem. Neměl jsem ani helmu takže …" at bounding box center [1169, 416] width 480 height 117
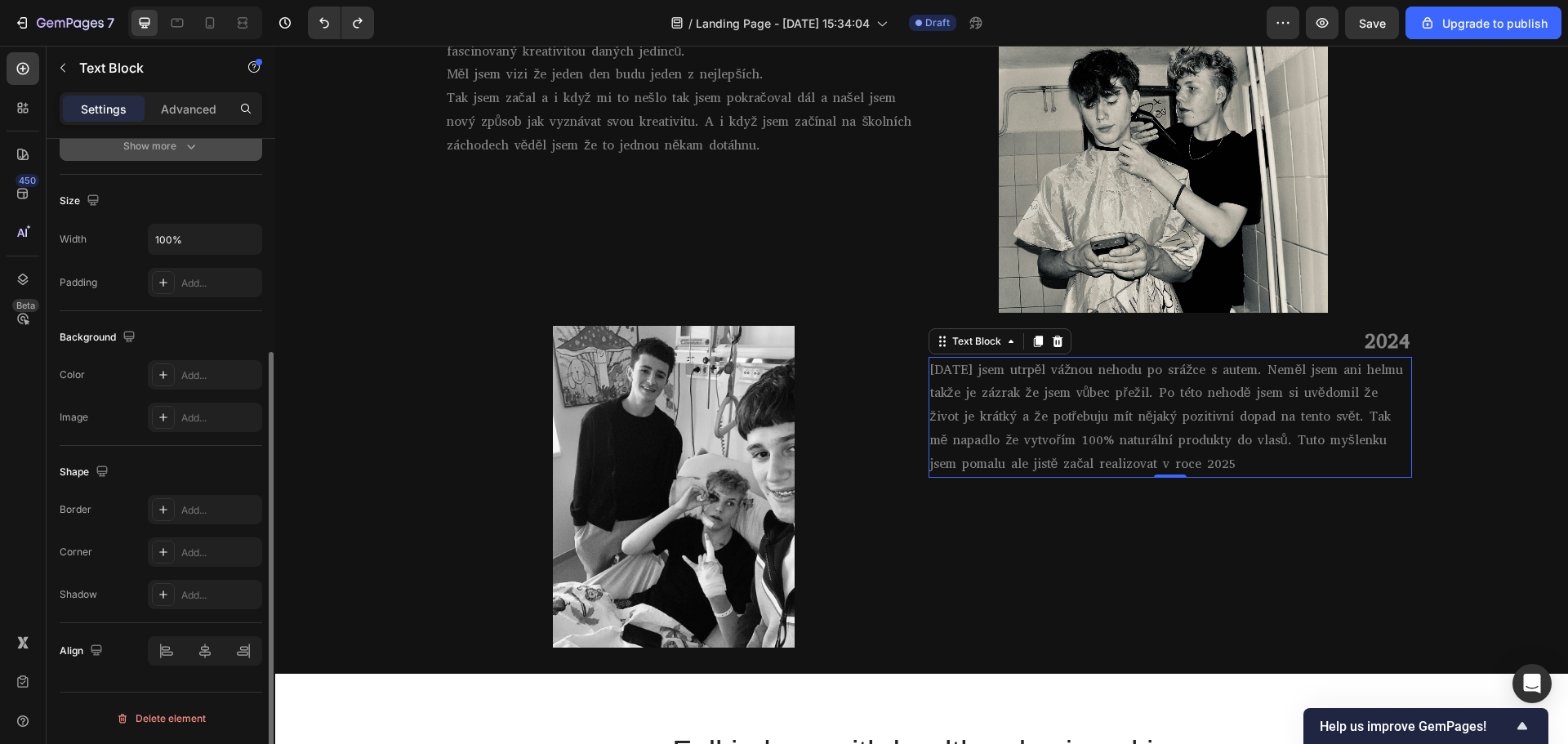
scroll to position [0, 0]
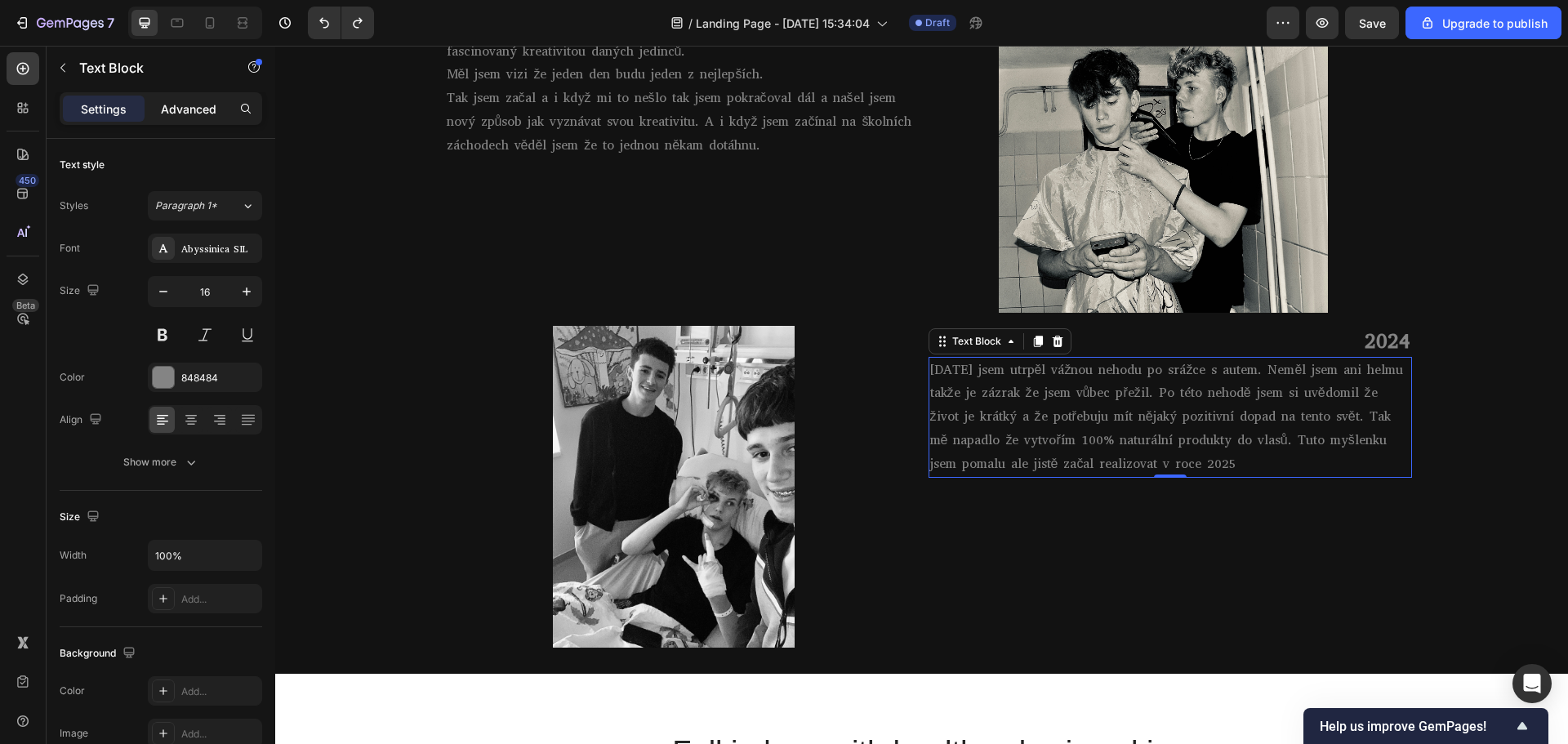
click at [198, 99] on div "Advanced" at bounding box center [188, 108] width 82 height 26
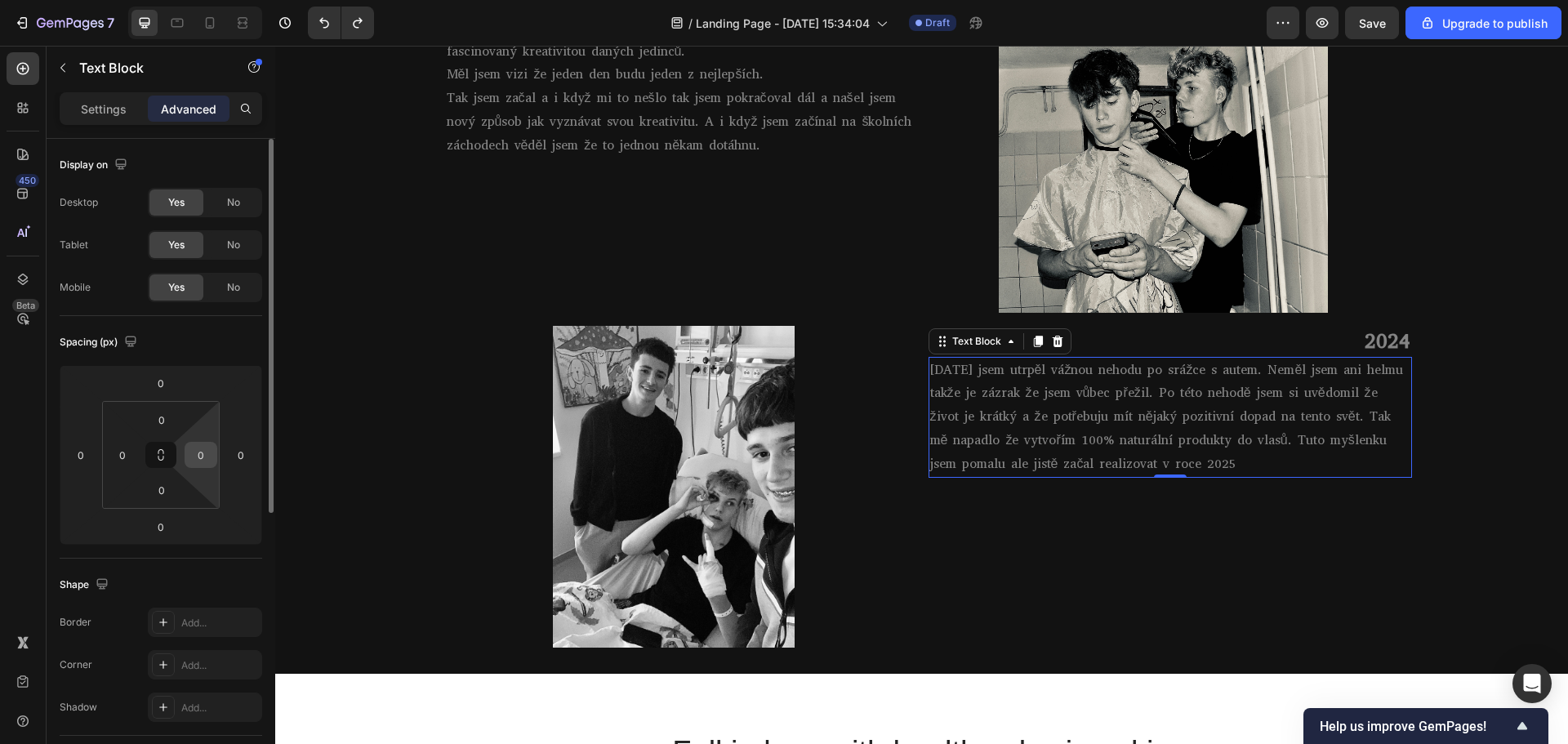
click at [207, 467] on input "0" at bounding box center [200, 454] width 24 height 24
type input "5"
type input "0"
click at [230, 461] on input "0" at bounding box center [241, 454] width 24 height 24
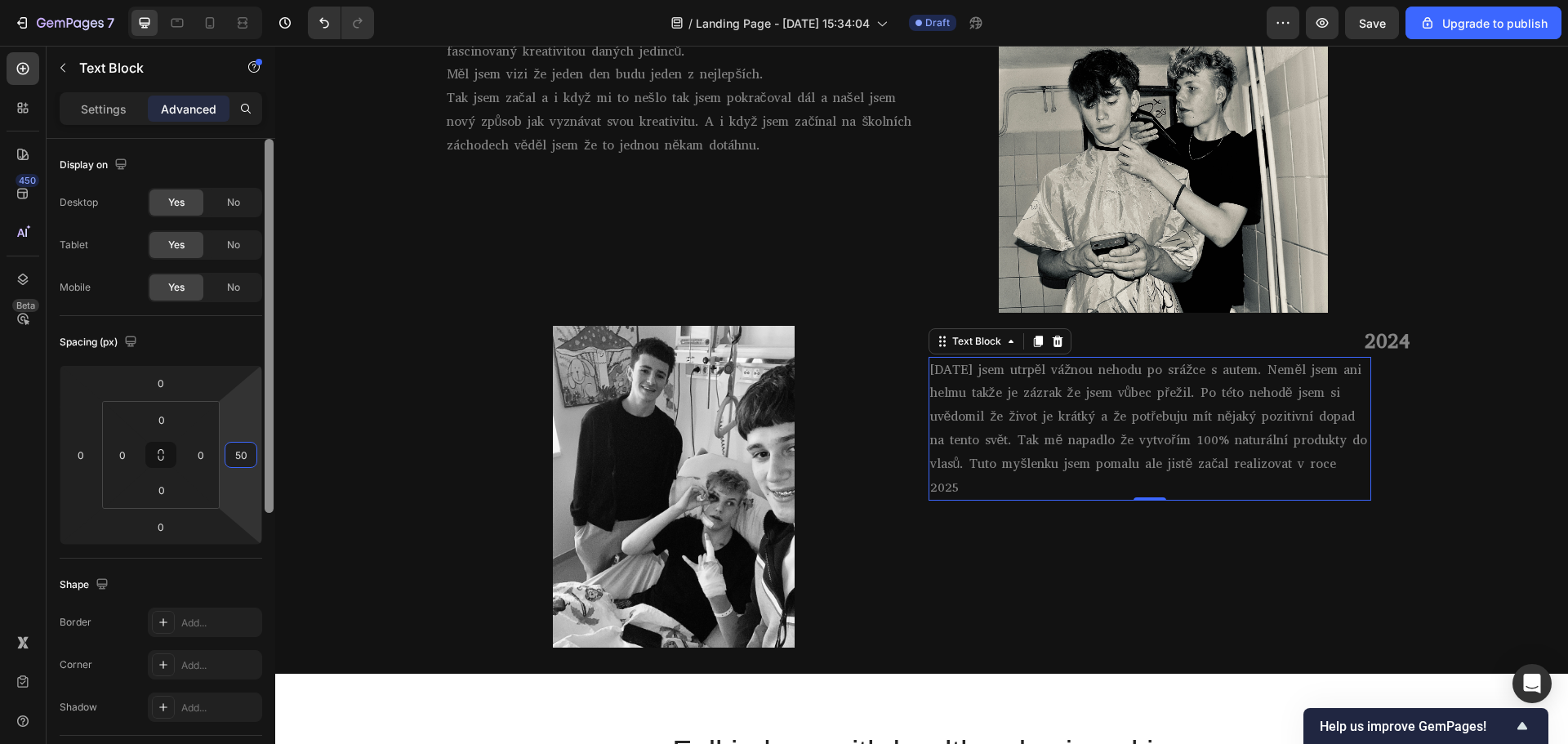
type input "5"
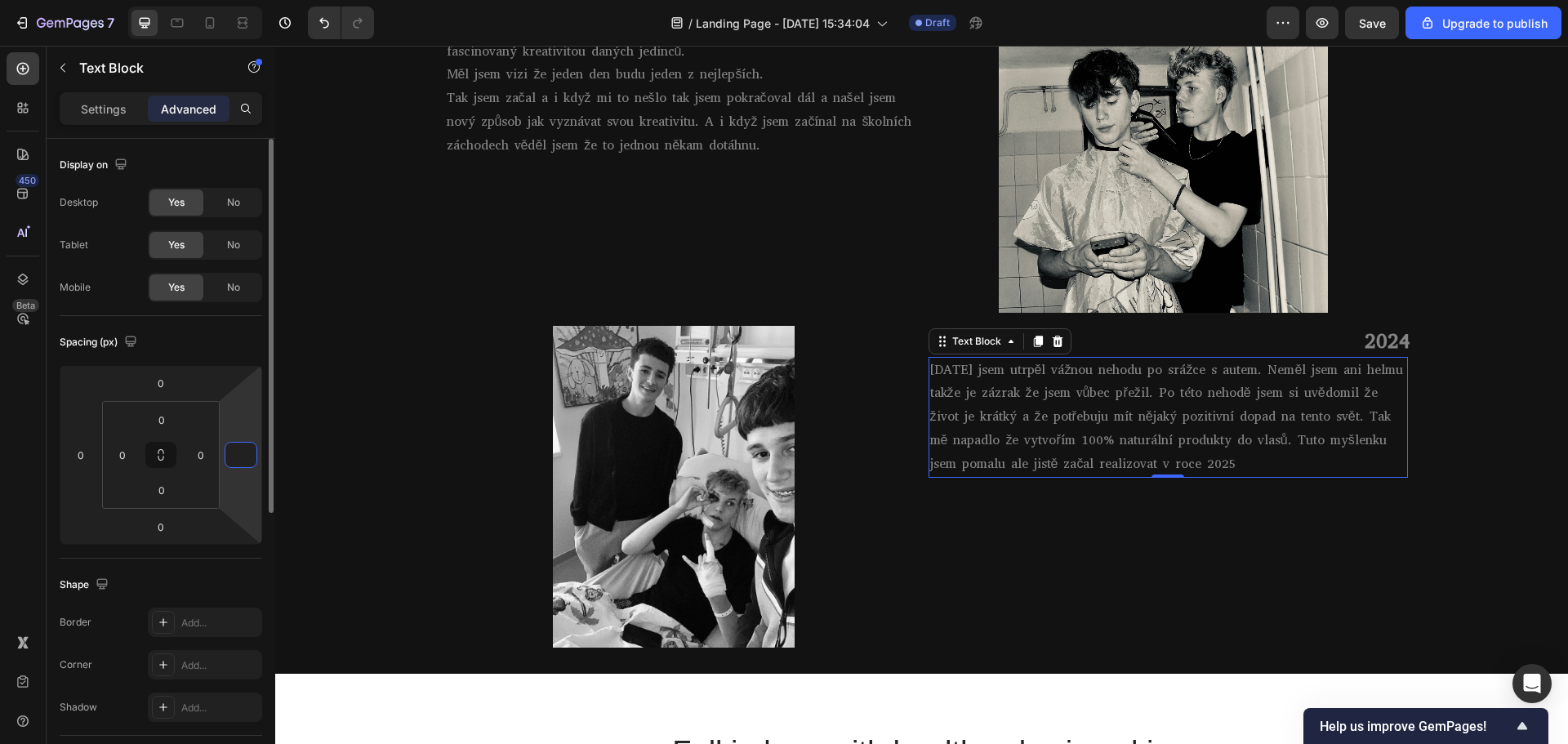
type input "0"
click at [221, 574] on div "Shape" at bounding box center [160, 584] width 203 height 26
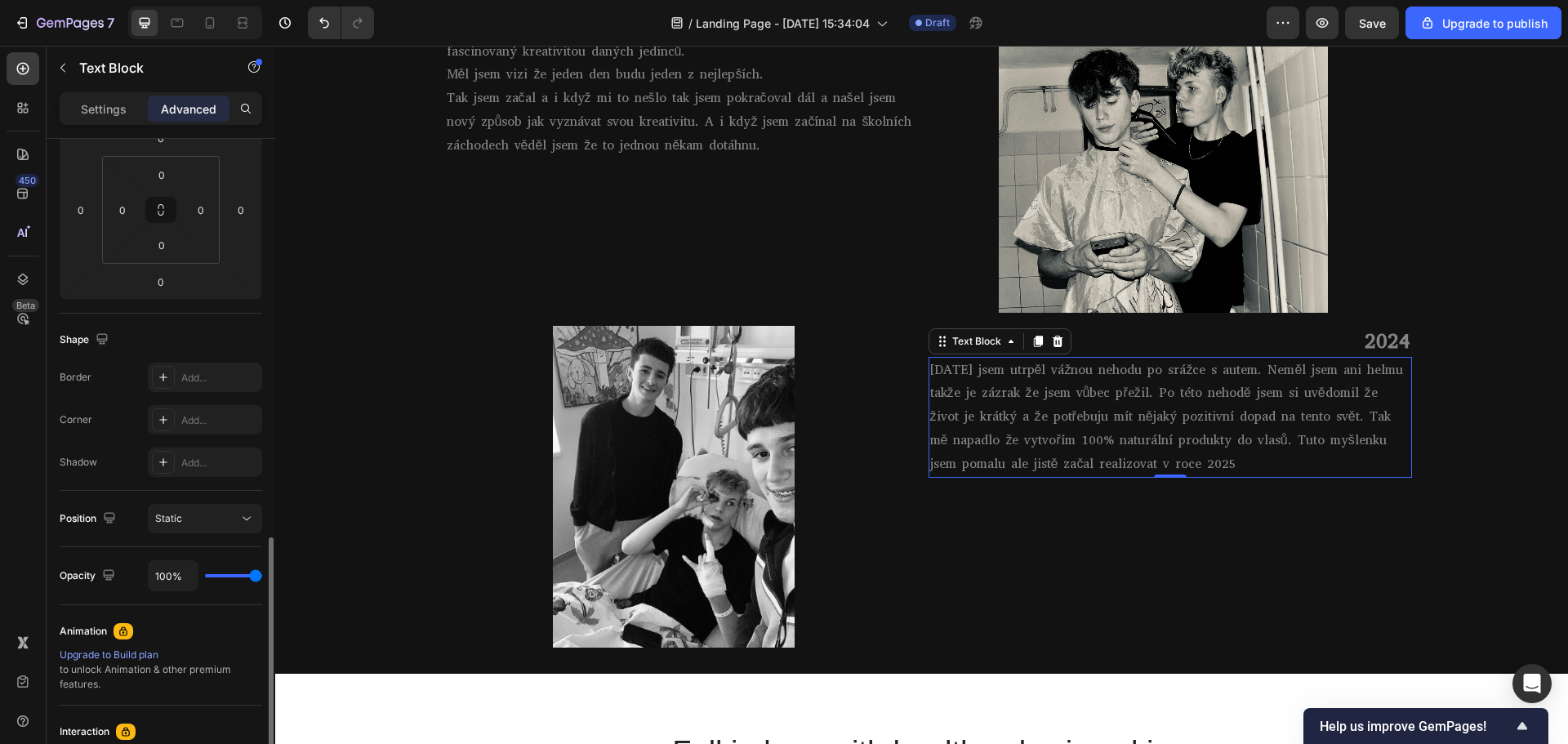
scroll to position [408, 0]
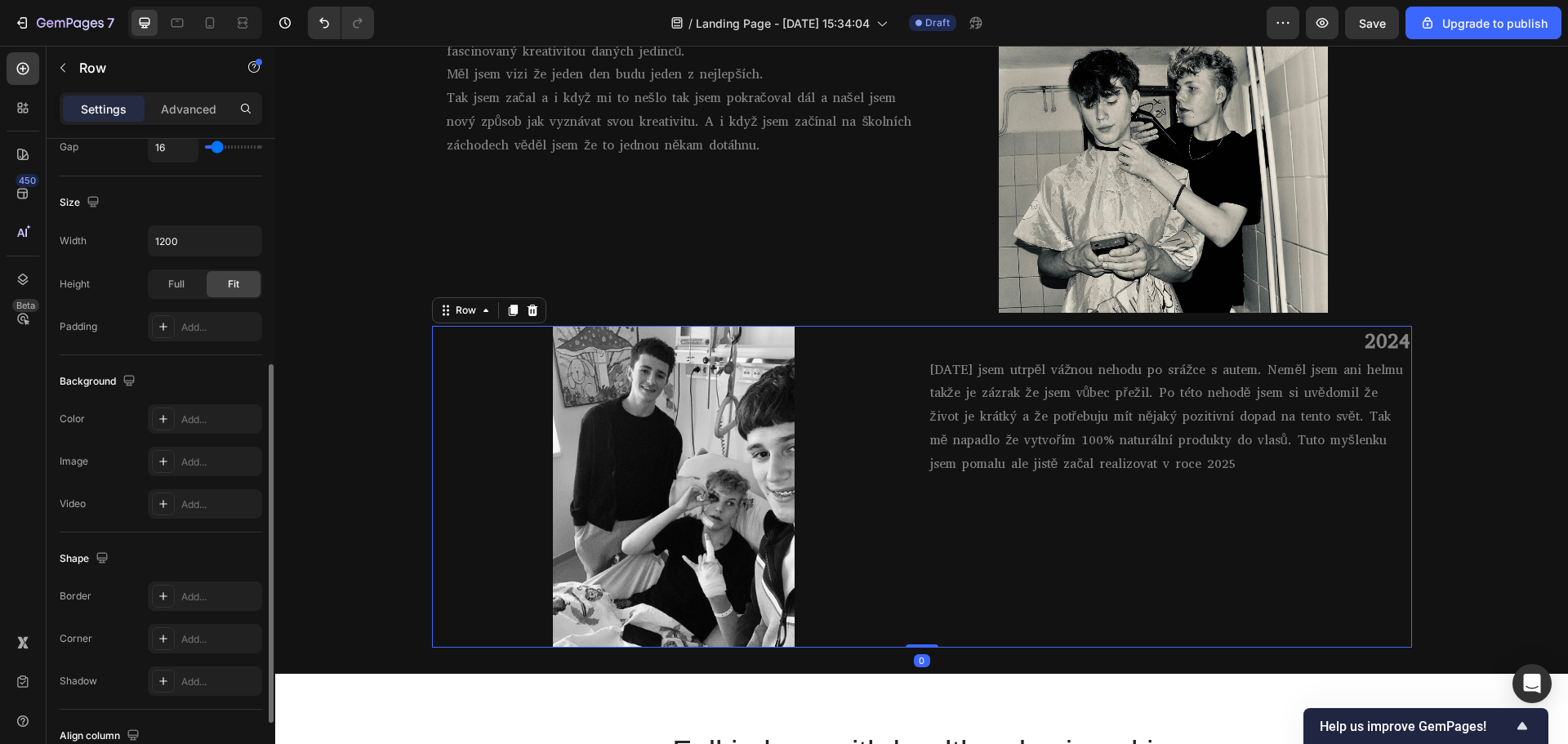
click at [950, 512] on div "2024 Heading 1.10.2024 jsem utrpěl vážnou nehodu po srážce s autem. Neměl jsem …" at bounding box center [1170, 487] width 483 height 322
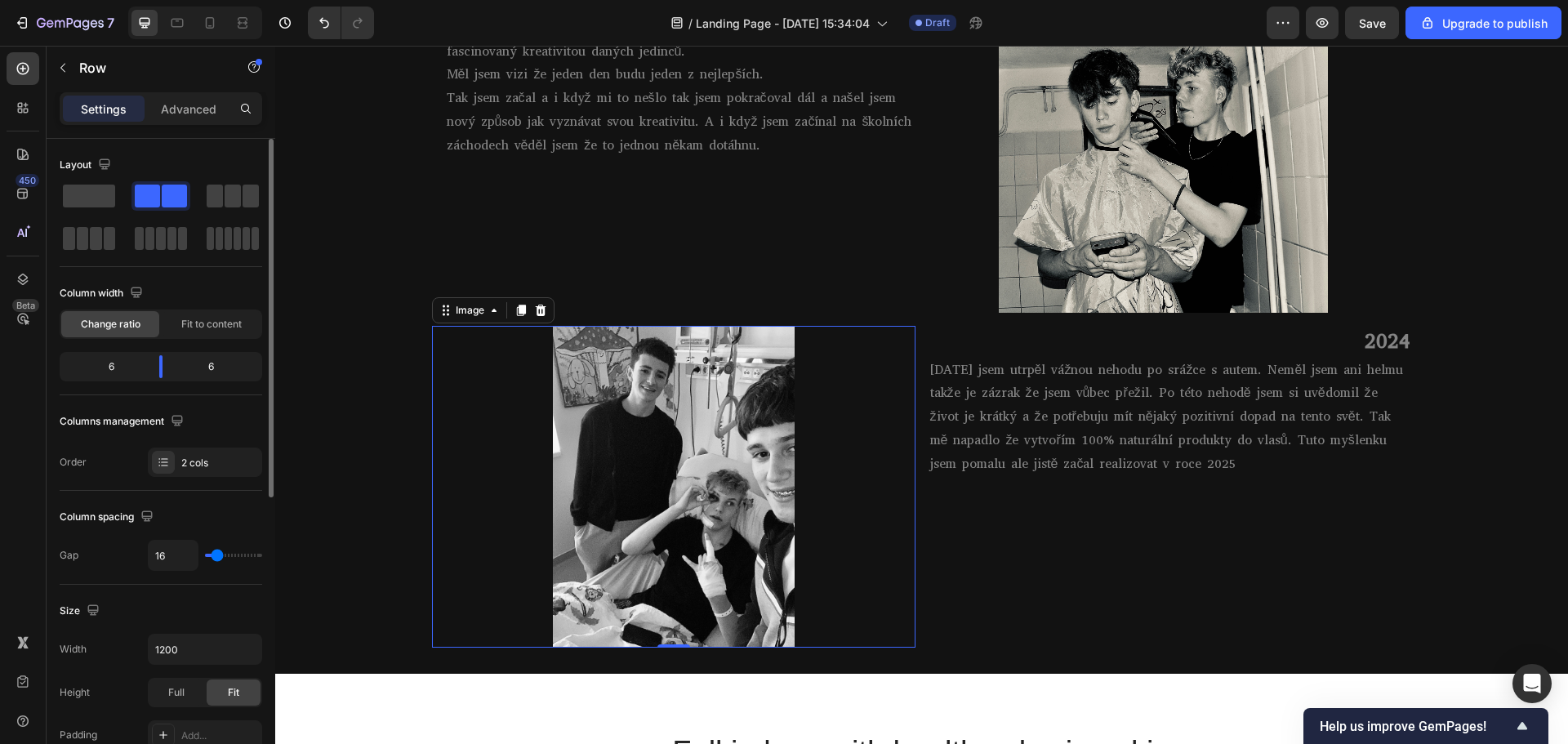
click at [743, 396] on img at bounding box center [673, 487] width 242 height 322
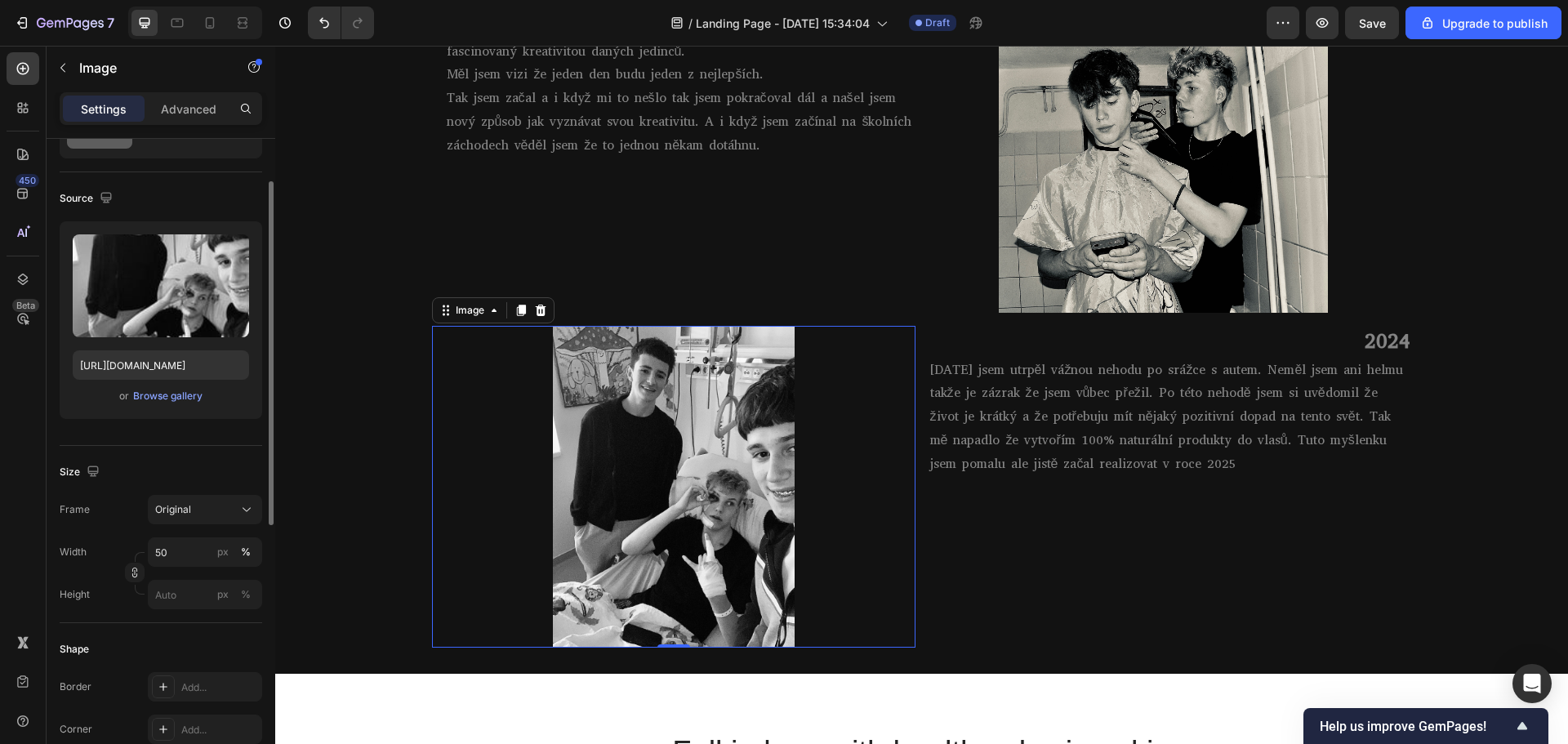
scroll to position [163, 0]
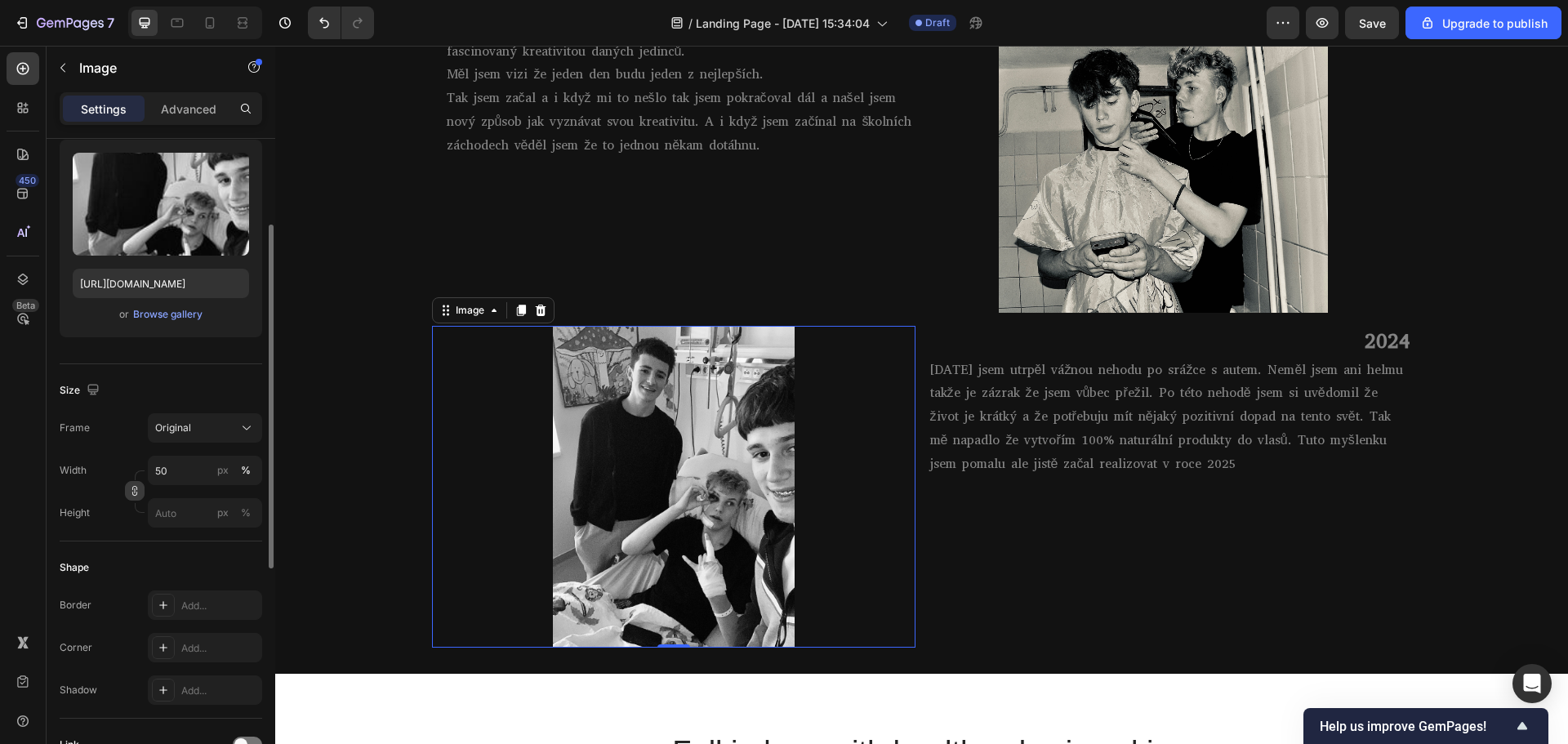
click at [131, 491] on icon "button" at bounding box center [135, 491] width 12 height 12
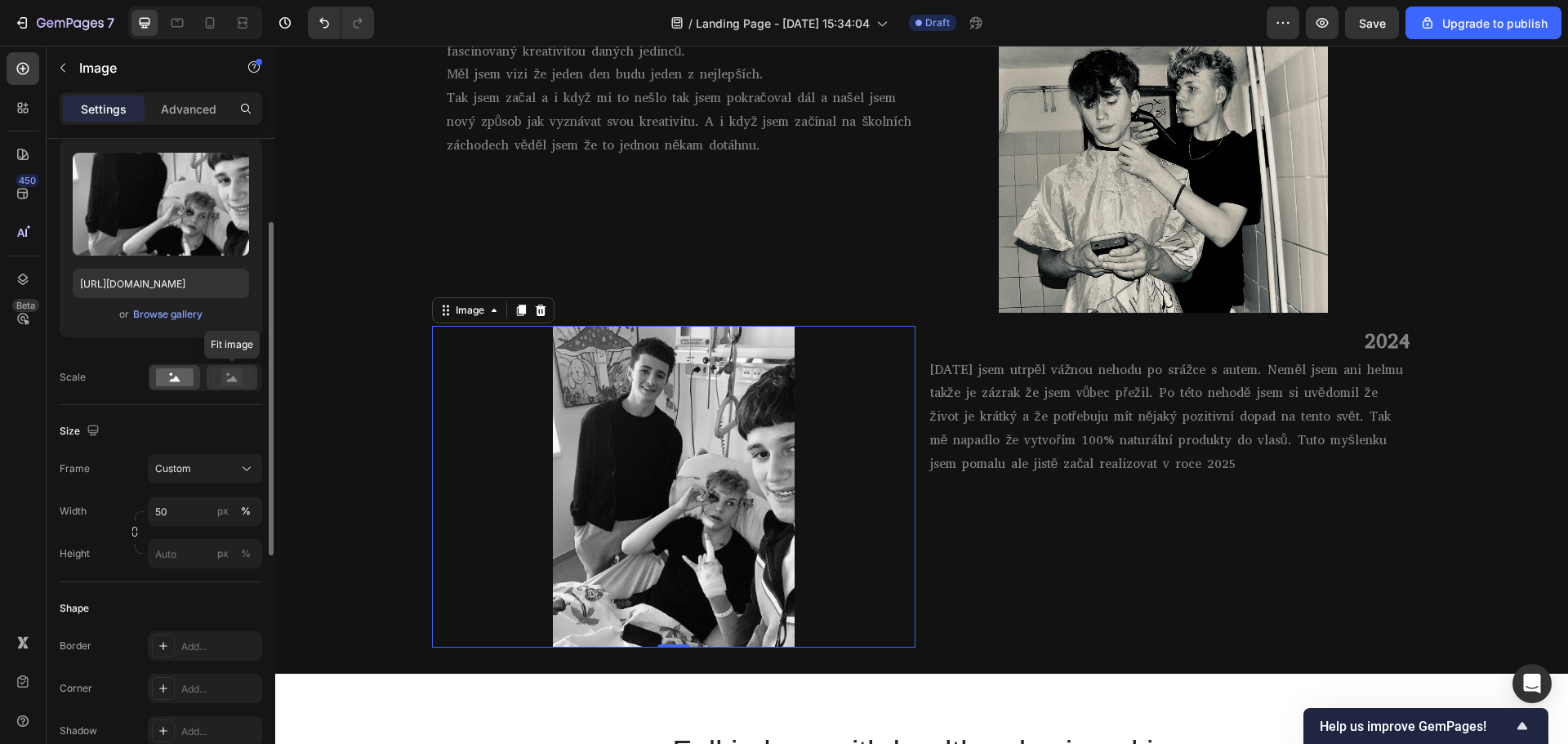
click at [233, 379] on icon at bounding box center [232, 378] width 11 height 6
click at [179, 377] on rect at bounding box center [175, 377] width 38 height 18
click at [178, 379] on icon at bounding box center [175, 378] width 11 height 6
click at [178, 421] on div "Size" at bounding box center [160, 431] width 203 height 26
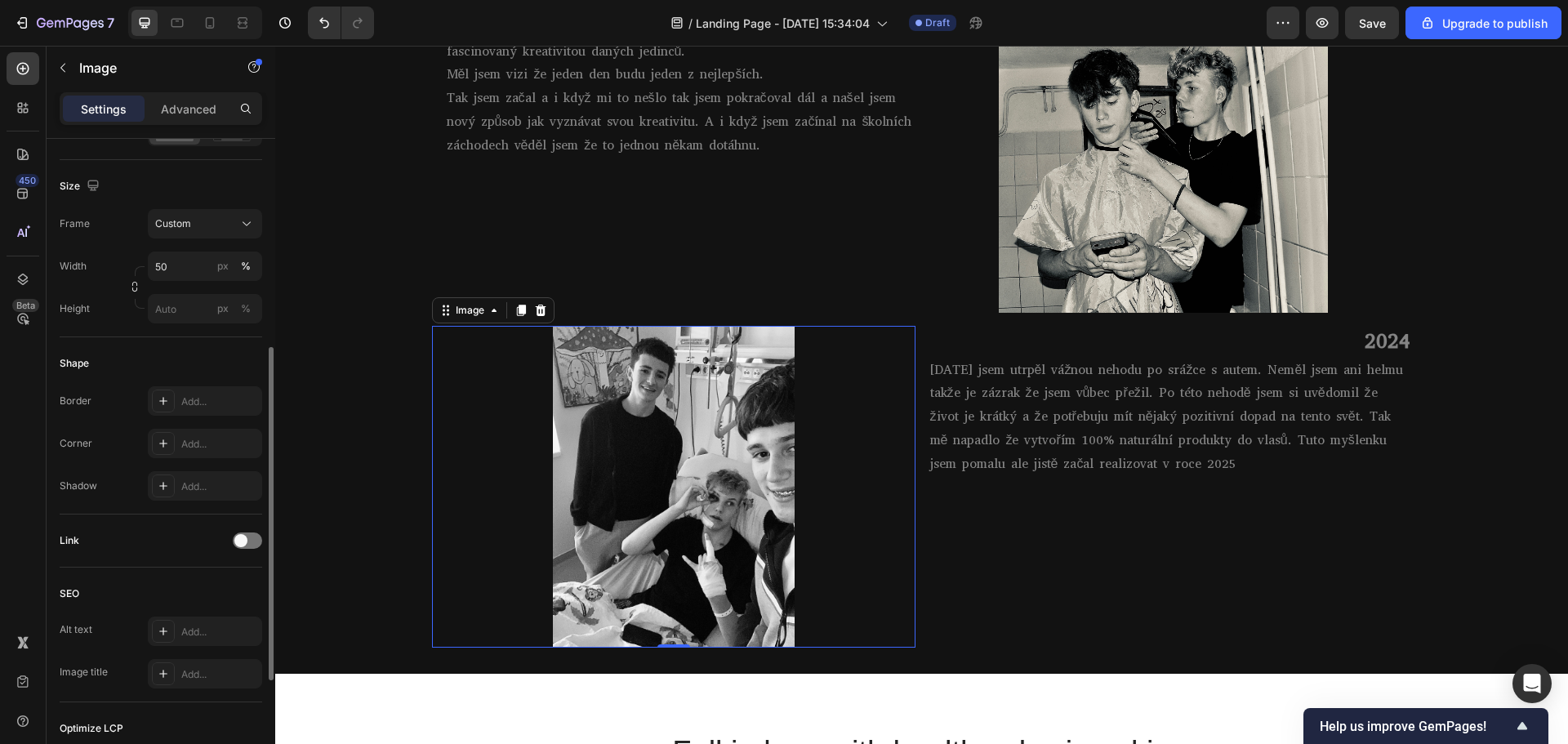
scroll to position [490, 0]
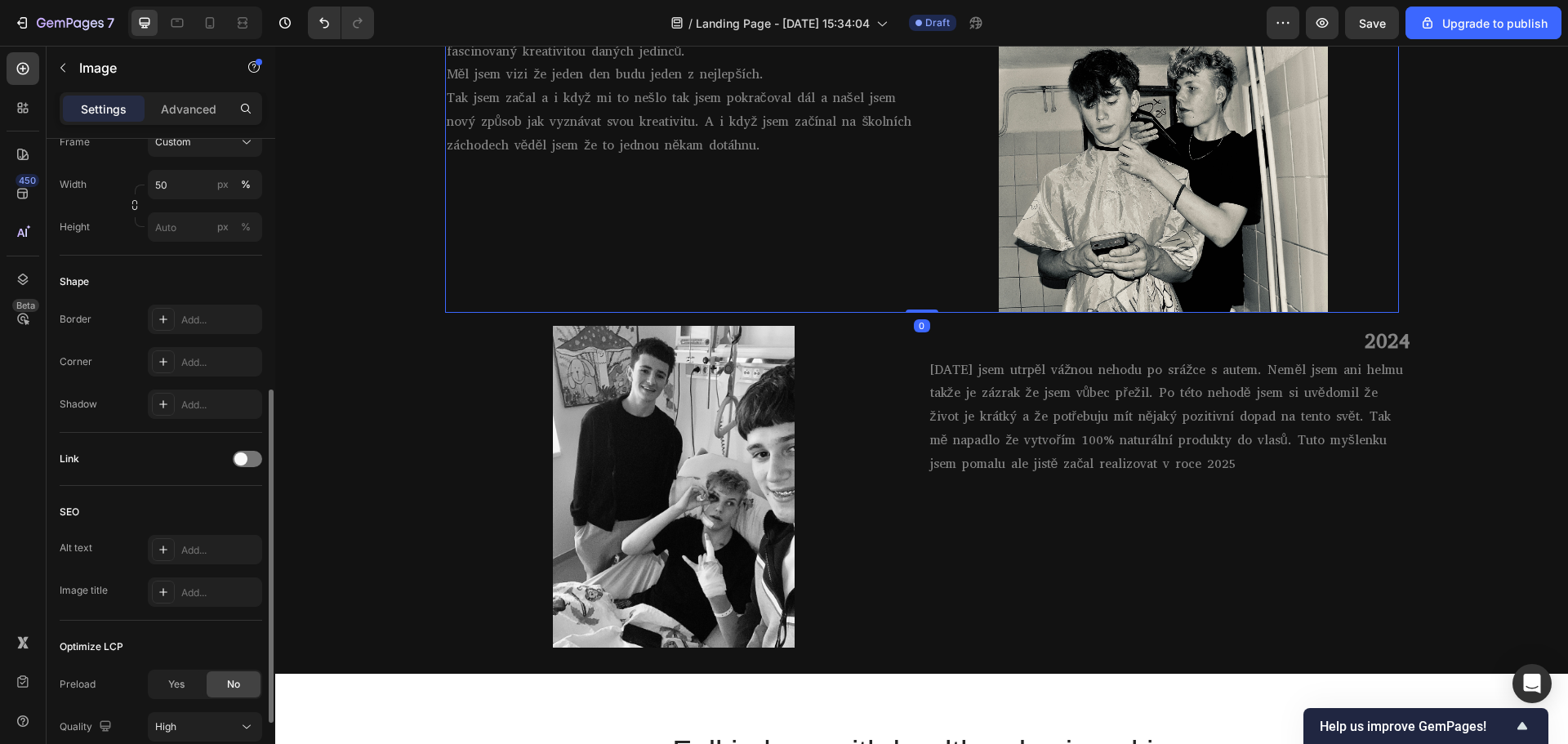
click at [472, 283] on div "Ve čtrnácti letech jsem objevil barbering na internetu a byl jsem fascinovaný k…" at bounding box center [680, 163] width 471 height 298
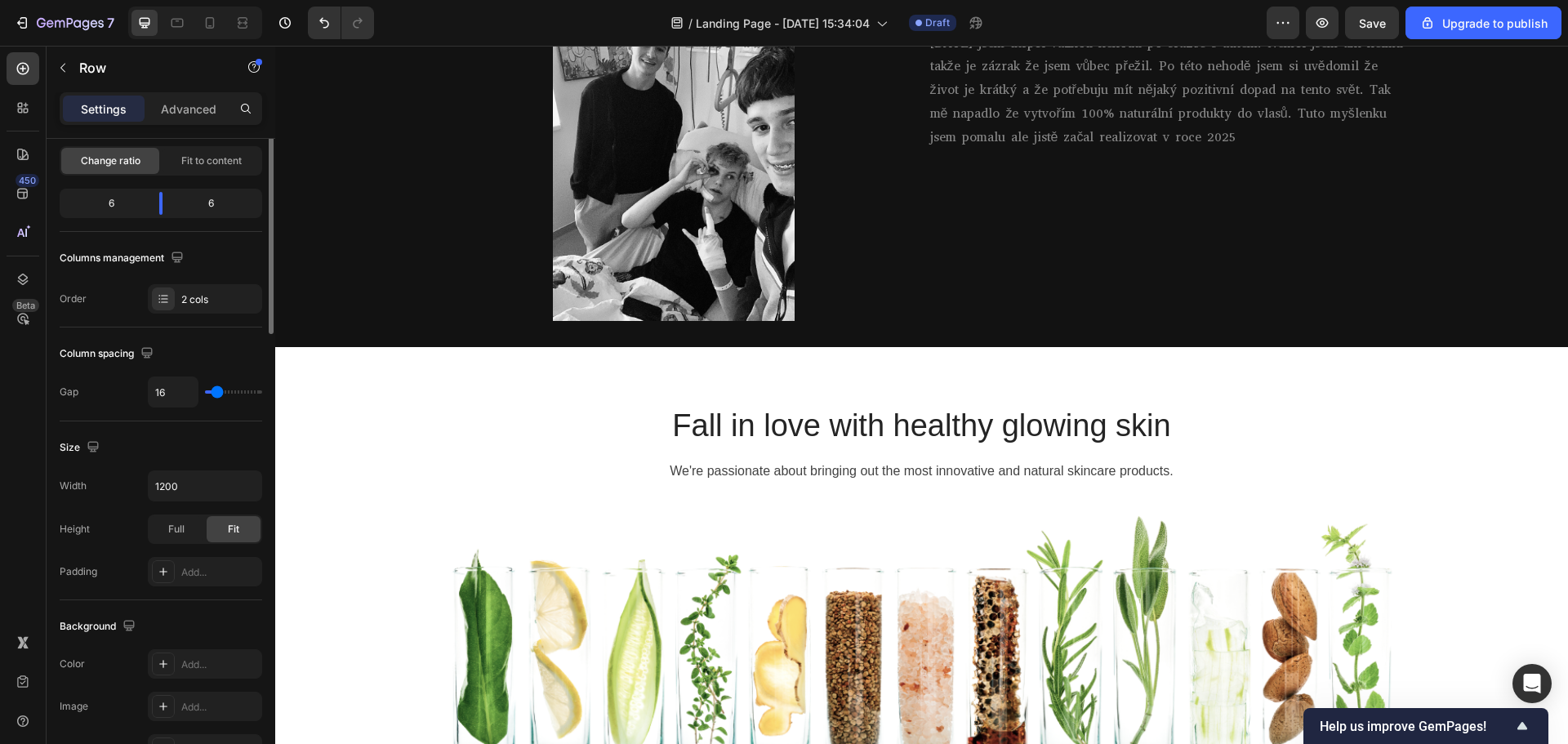
scroll to position [0, 0]
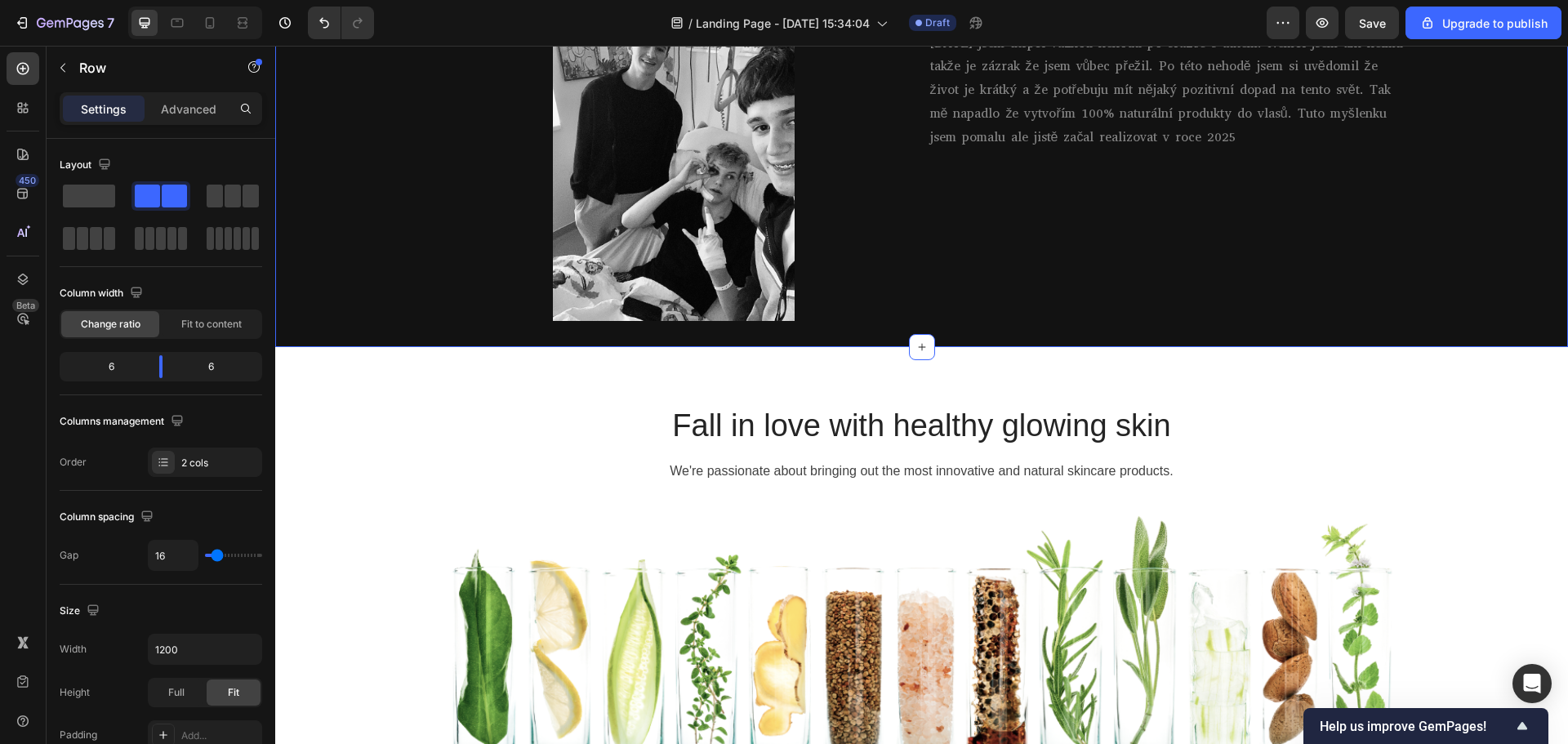
drag, startPoint x: 443, startPoint y: 243, endPoint x: 616, endPoint y: 332, distance: 194.6
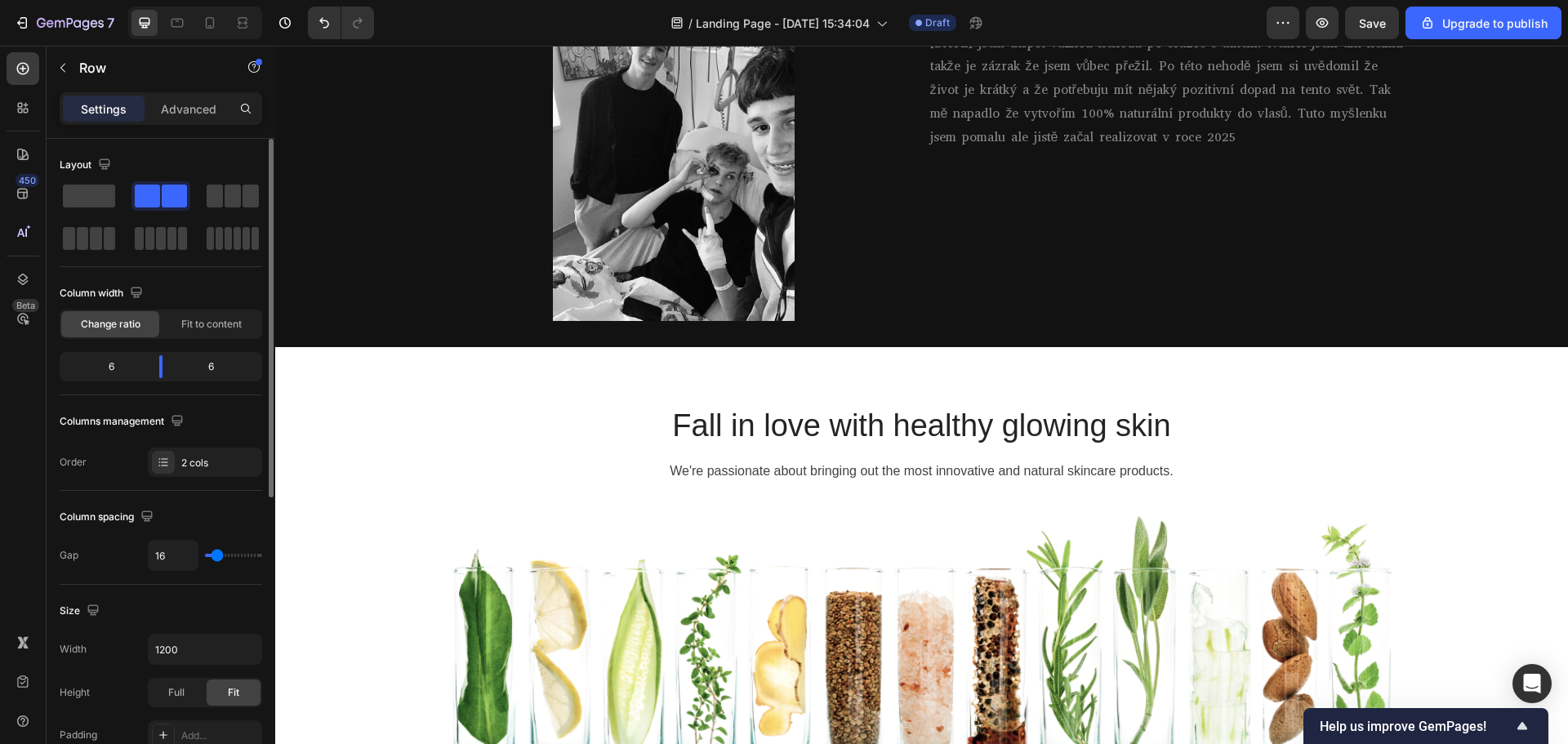
drag, startPoint x: 147, startPoint y: 196, endPoint x: 170, endPoint y: 192, distance: 23.3
click at [170, 192] on div at bounding box center [161, 196] width 52 height 23
click at [100, 197] on span at bounding box center [89, 196] width 52 height 23
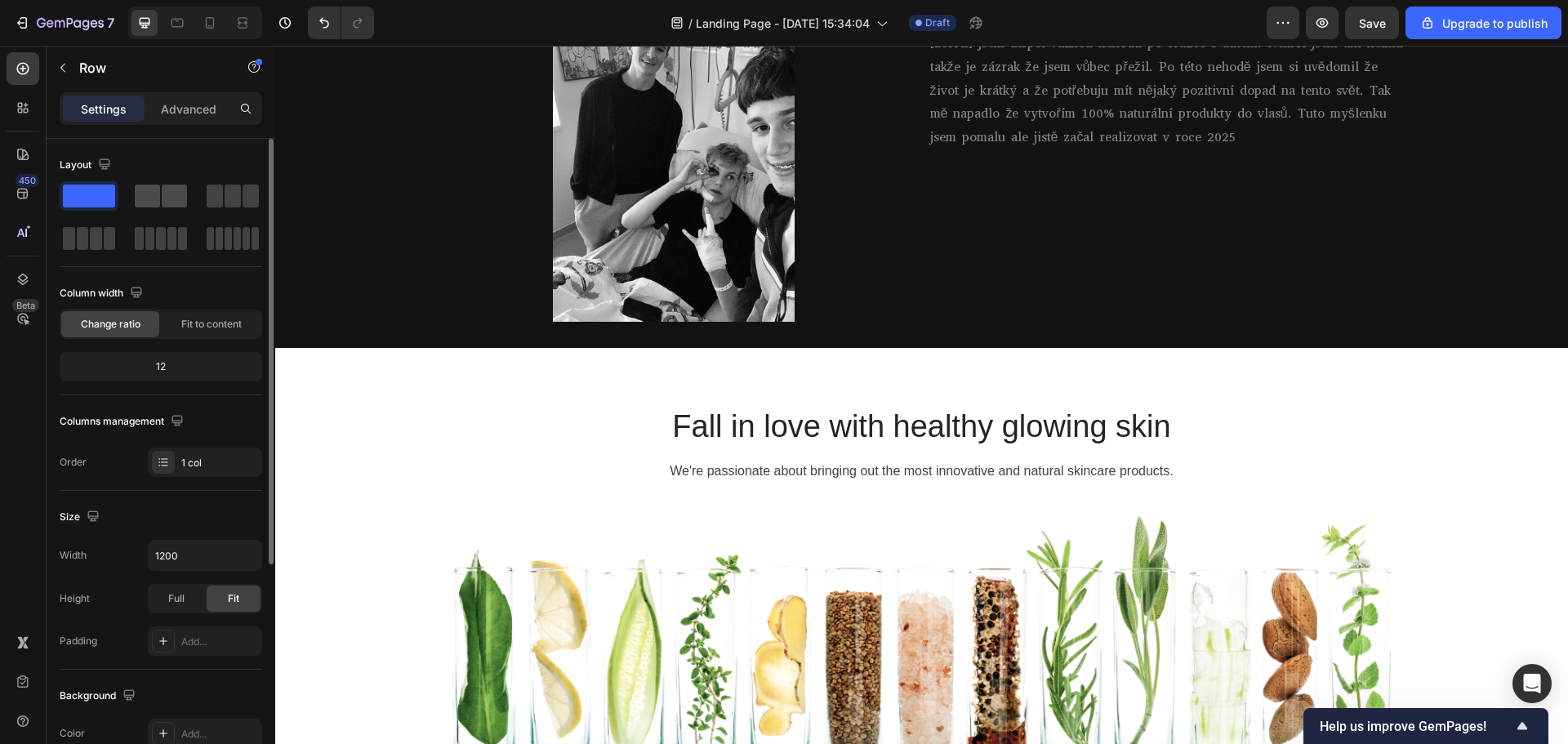
click at [157, 197] on span at bounding box center [147, 196] width 25 height 23
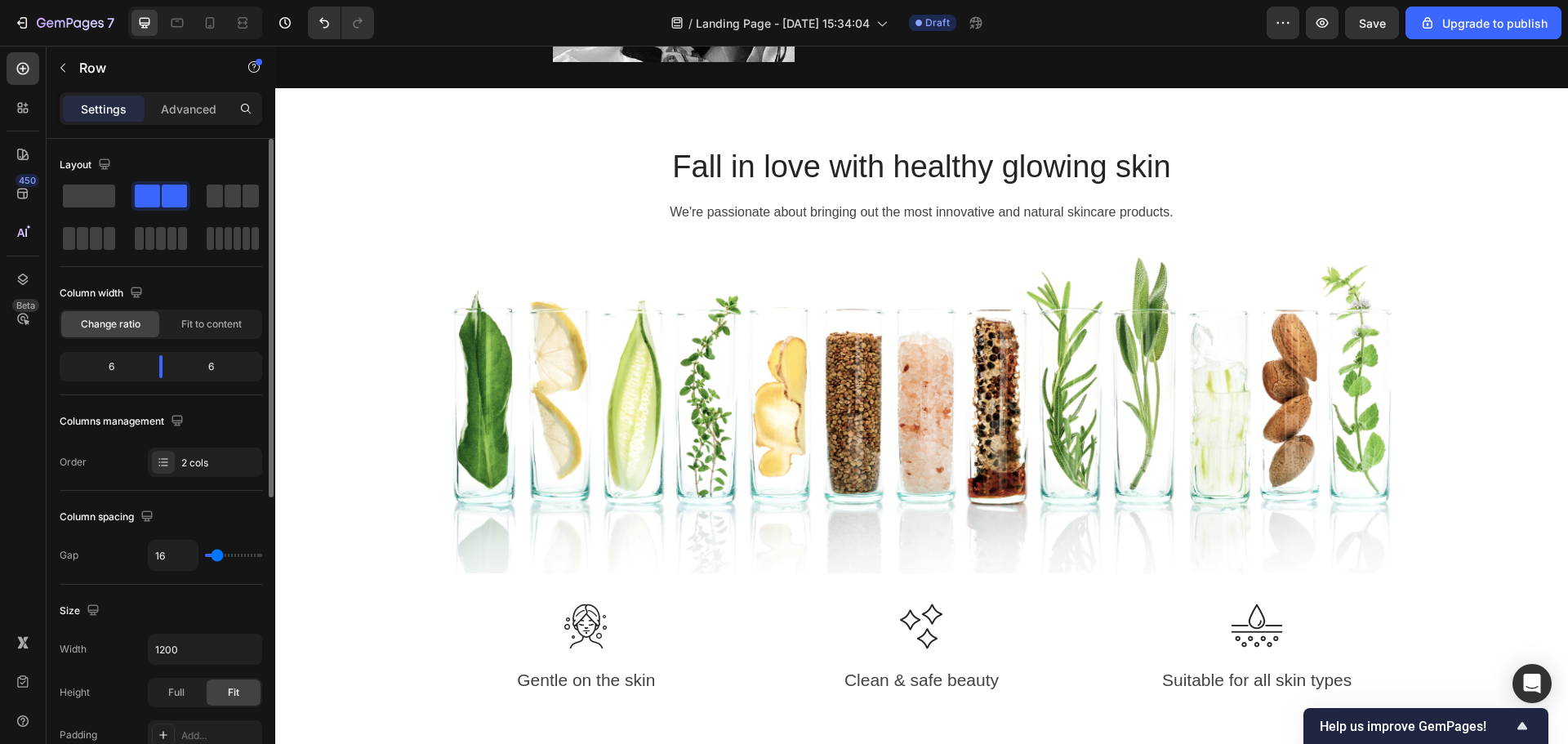
scroll to position [1508, 0]
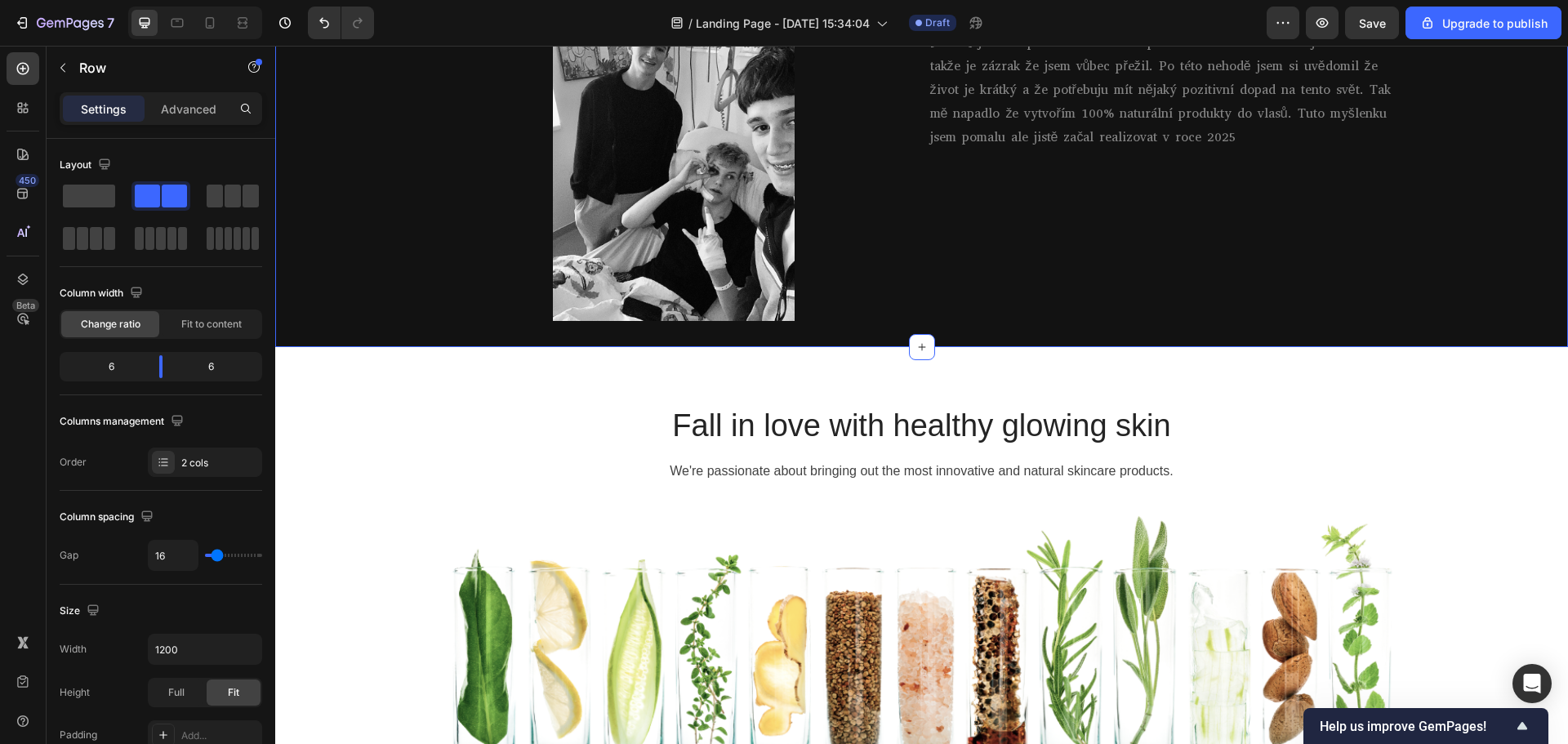
drag, startPoint x: 428, startPoint y: 239, endPoint x: 633, endPoint y: 327, distance: 223.1
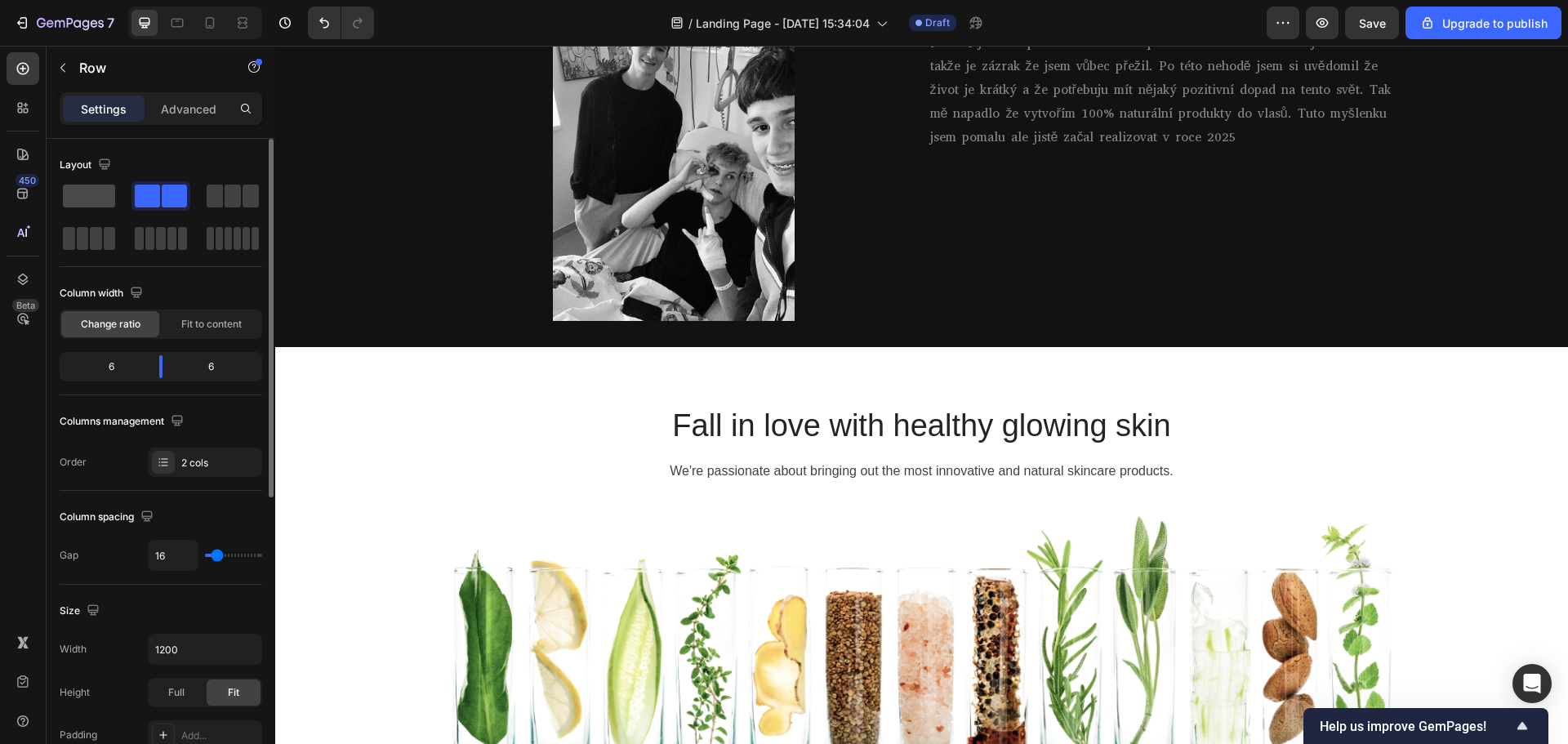
click at [87, 191] on span at bounding box center [89, 196] width 52 height 23
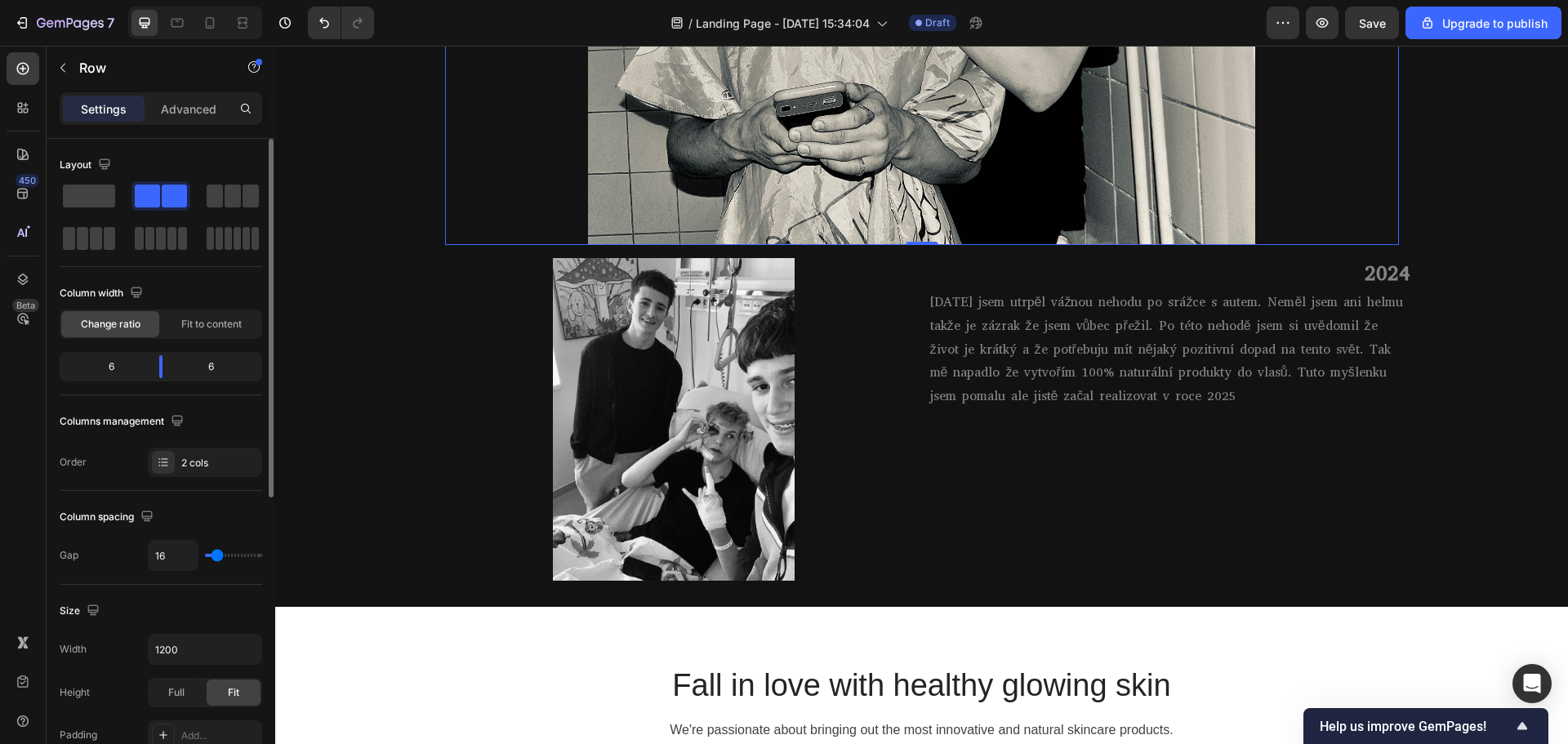
scroll to position [1767, 0]
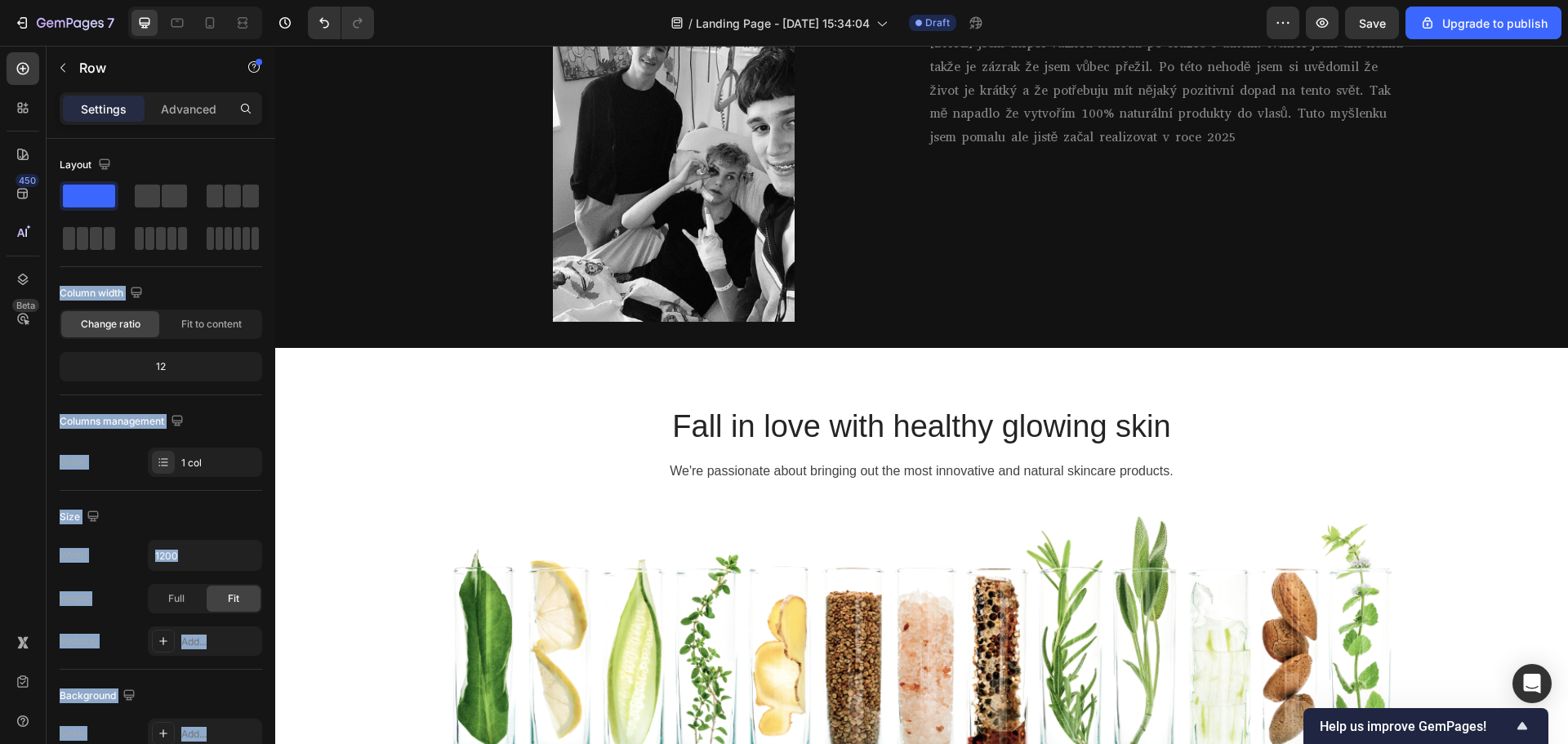
drag, startPoint x: 454, startPoint y: 246, endPoint x: 298, endPoint y: 213, distance: 159.5
click at [178, 196] on span at bounding box center [175, 196] width 25 height 23
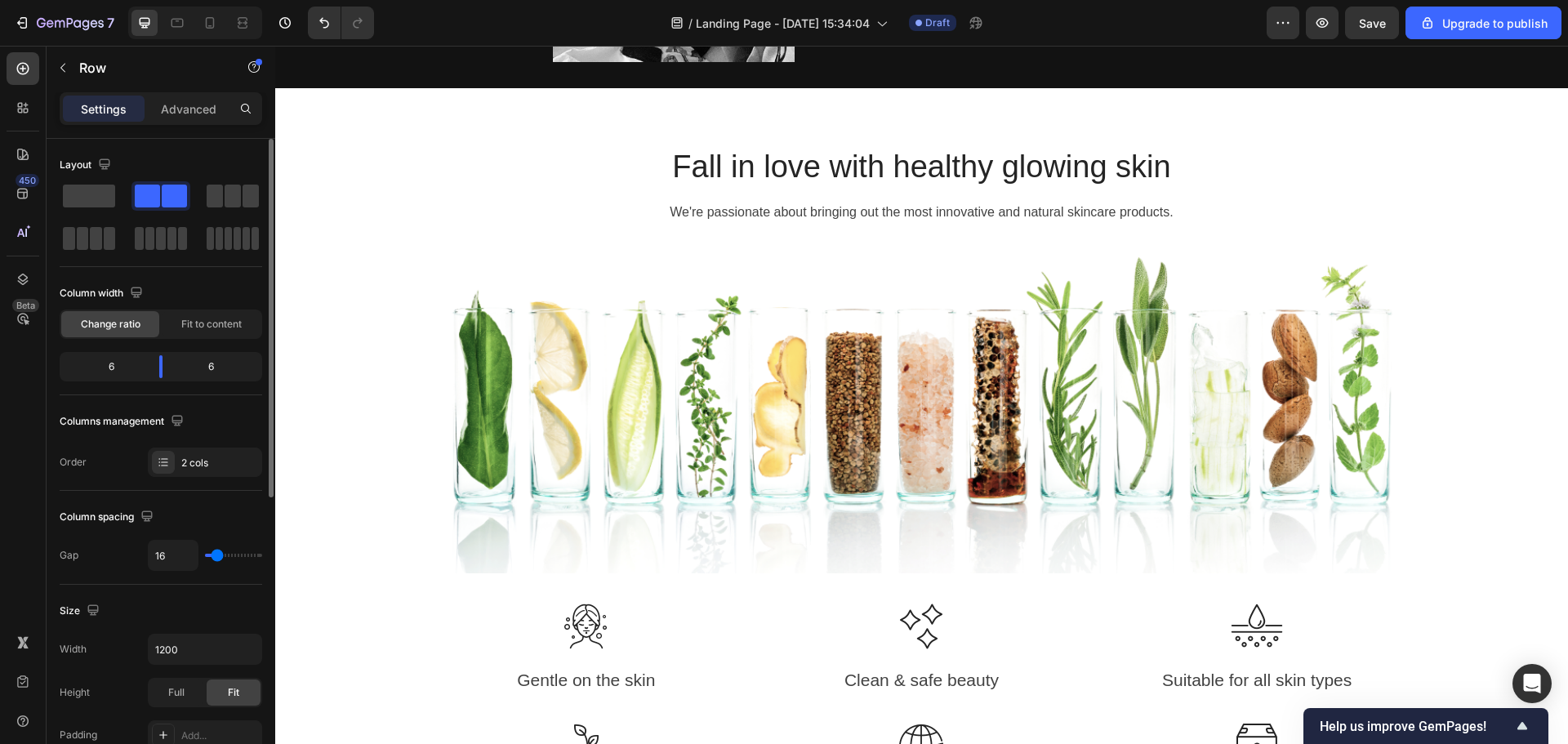
scroll to position [1508, 0]
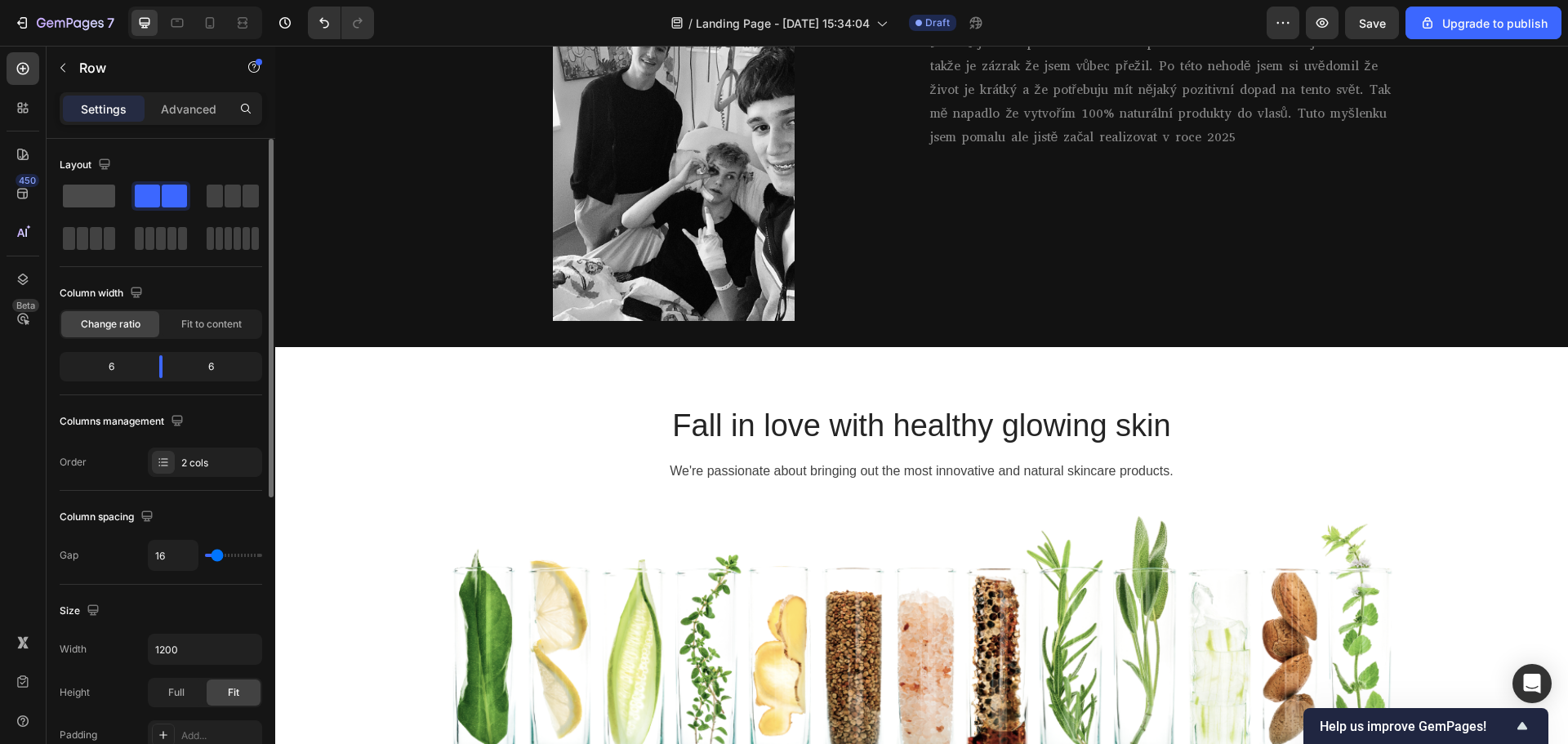
click at [97, 199] on span at bounding box center [89, 196] width 52 height 23
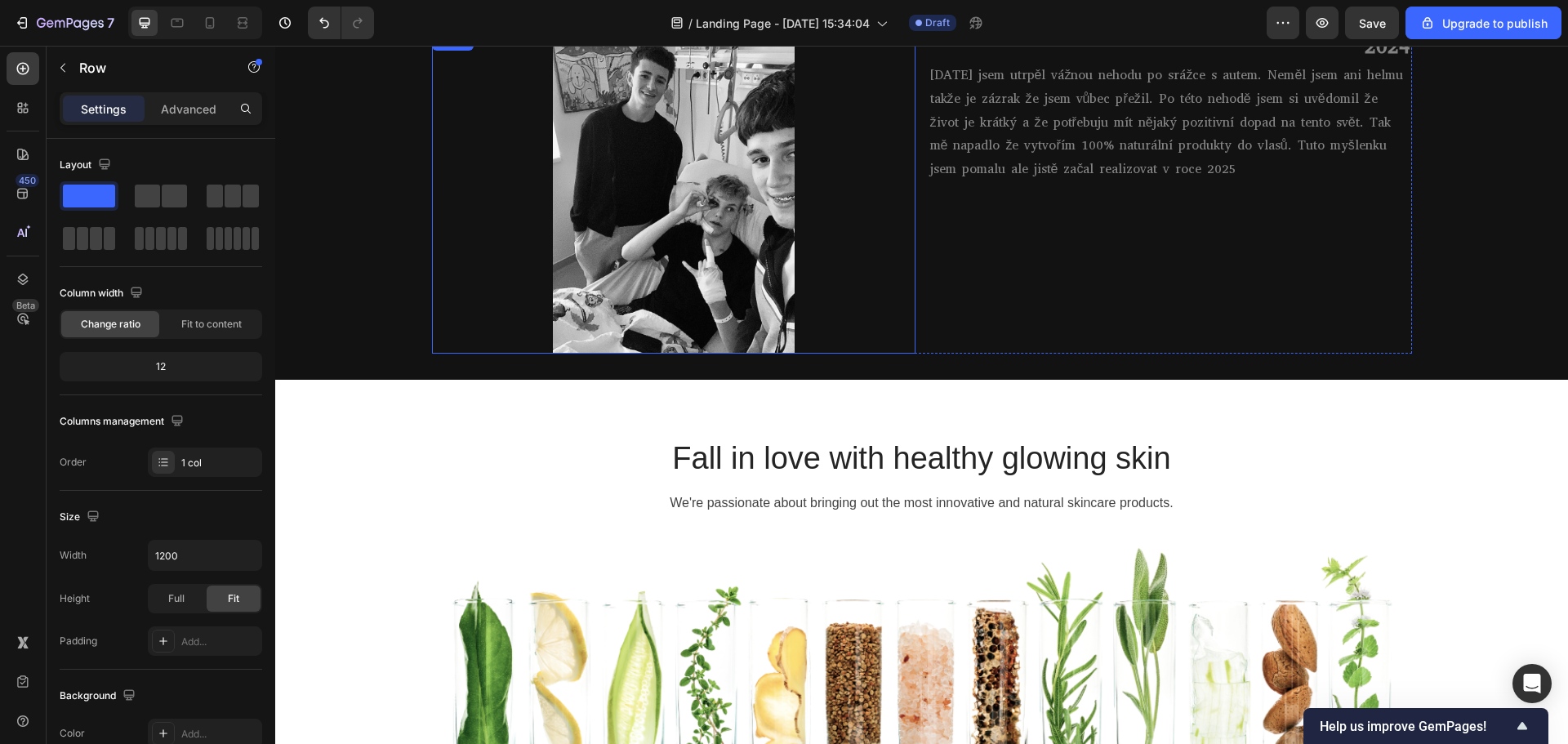
scroll to position [1359, 0]
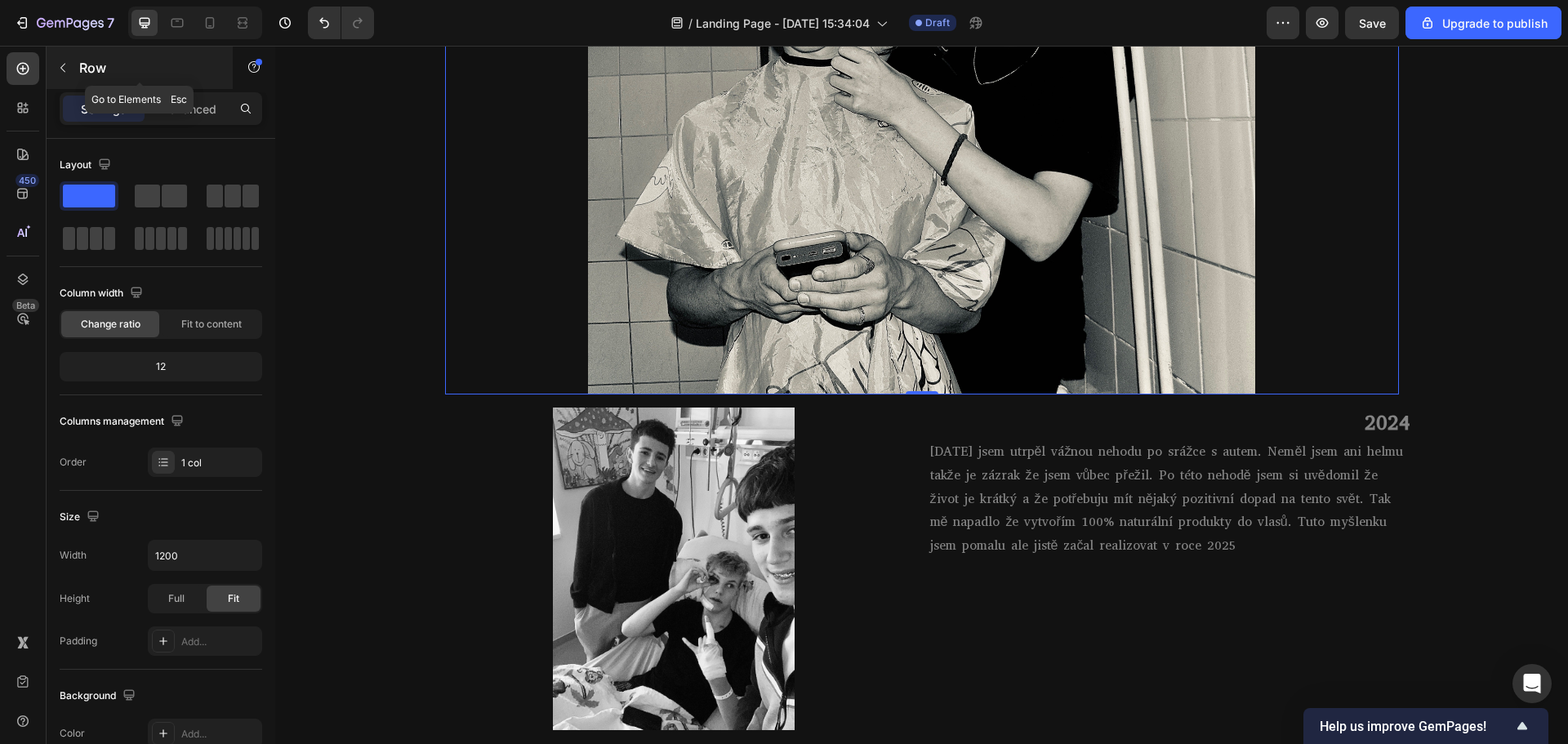
click at [66, 70] on icon "button" at bounding box center [62, 67] width 13 height 13
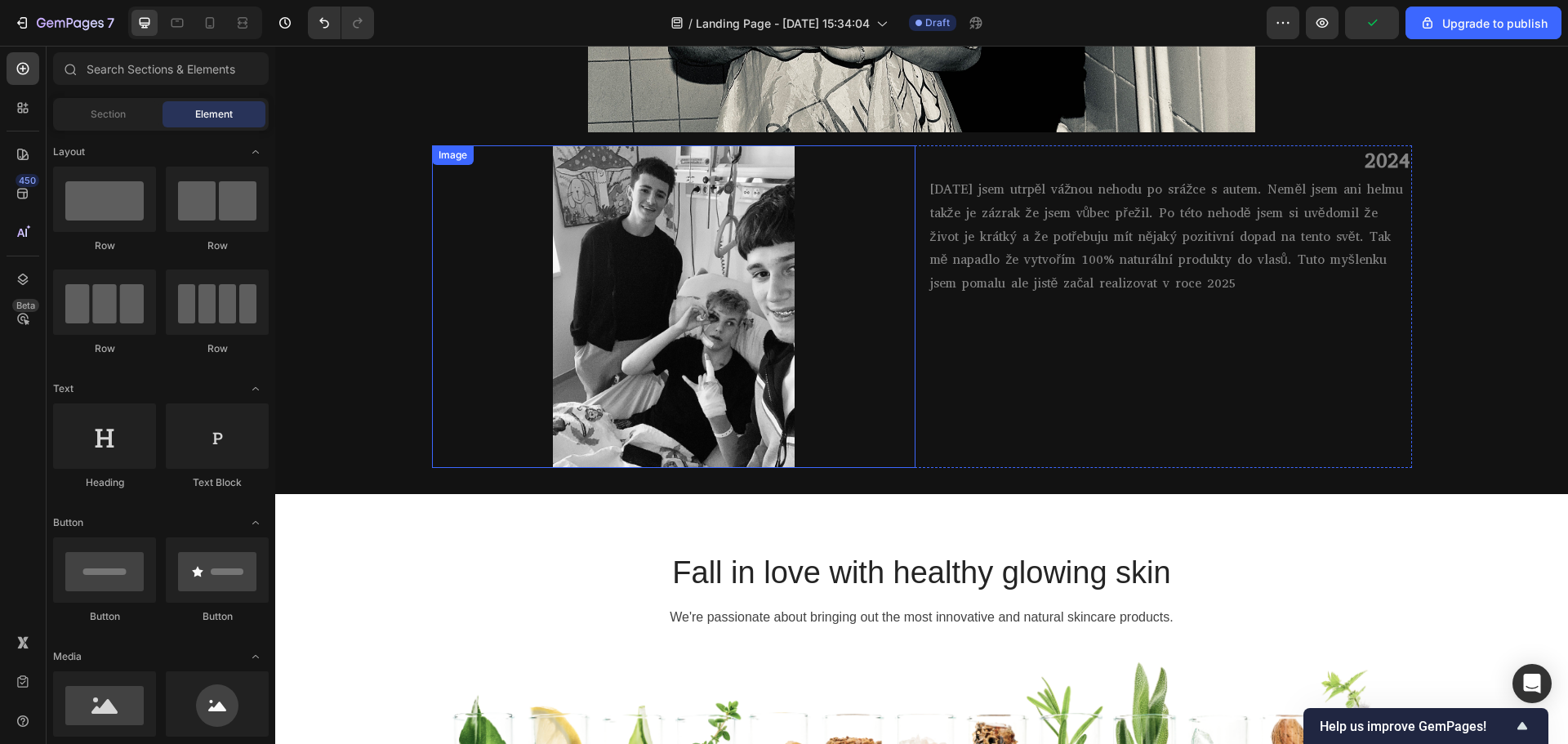
scroll to position [1686, 0]
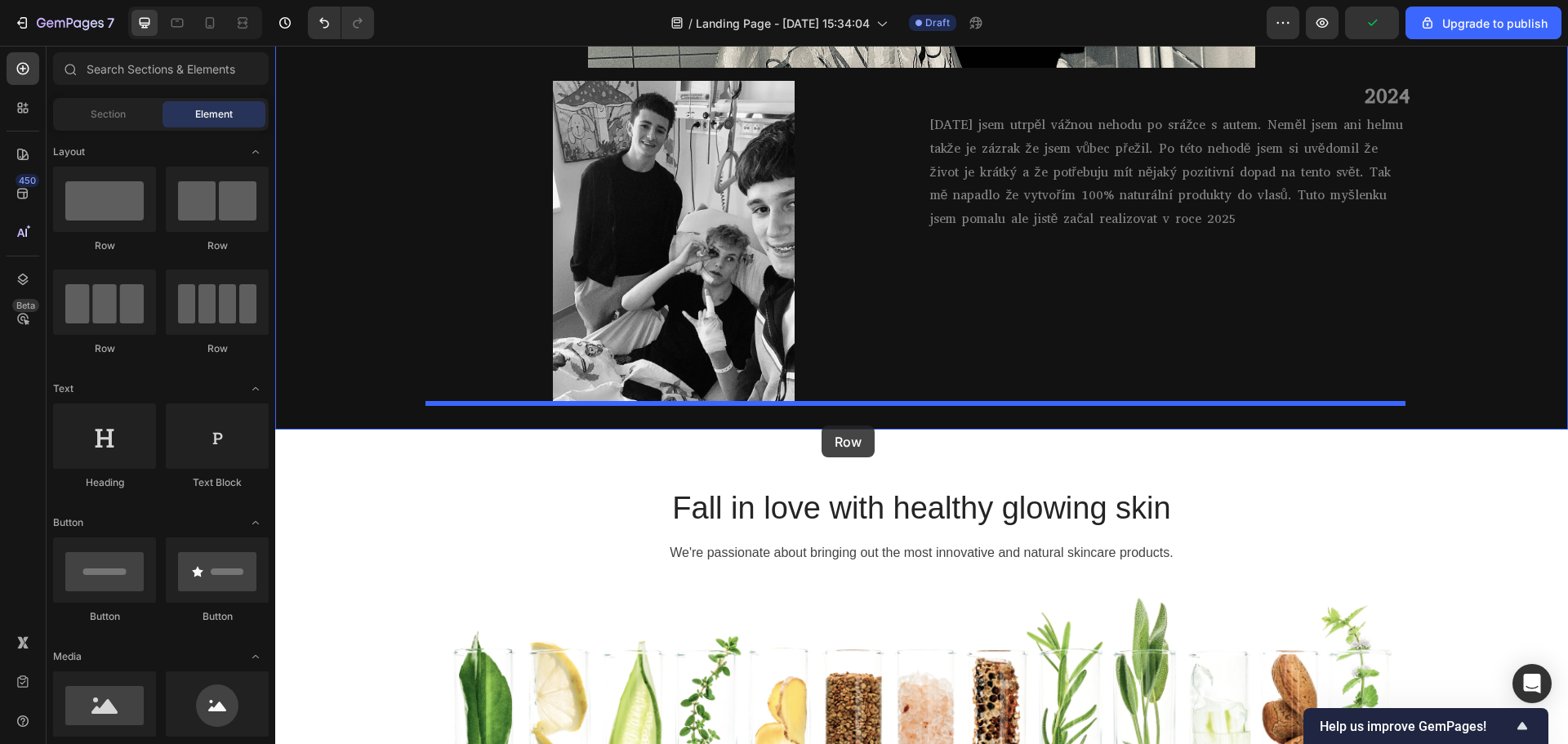
drag, startPoint x: 528, startPoint y: 270, endPoint x: 822, endPoint y: 425, distance: 332.4
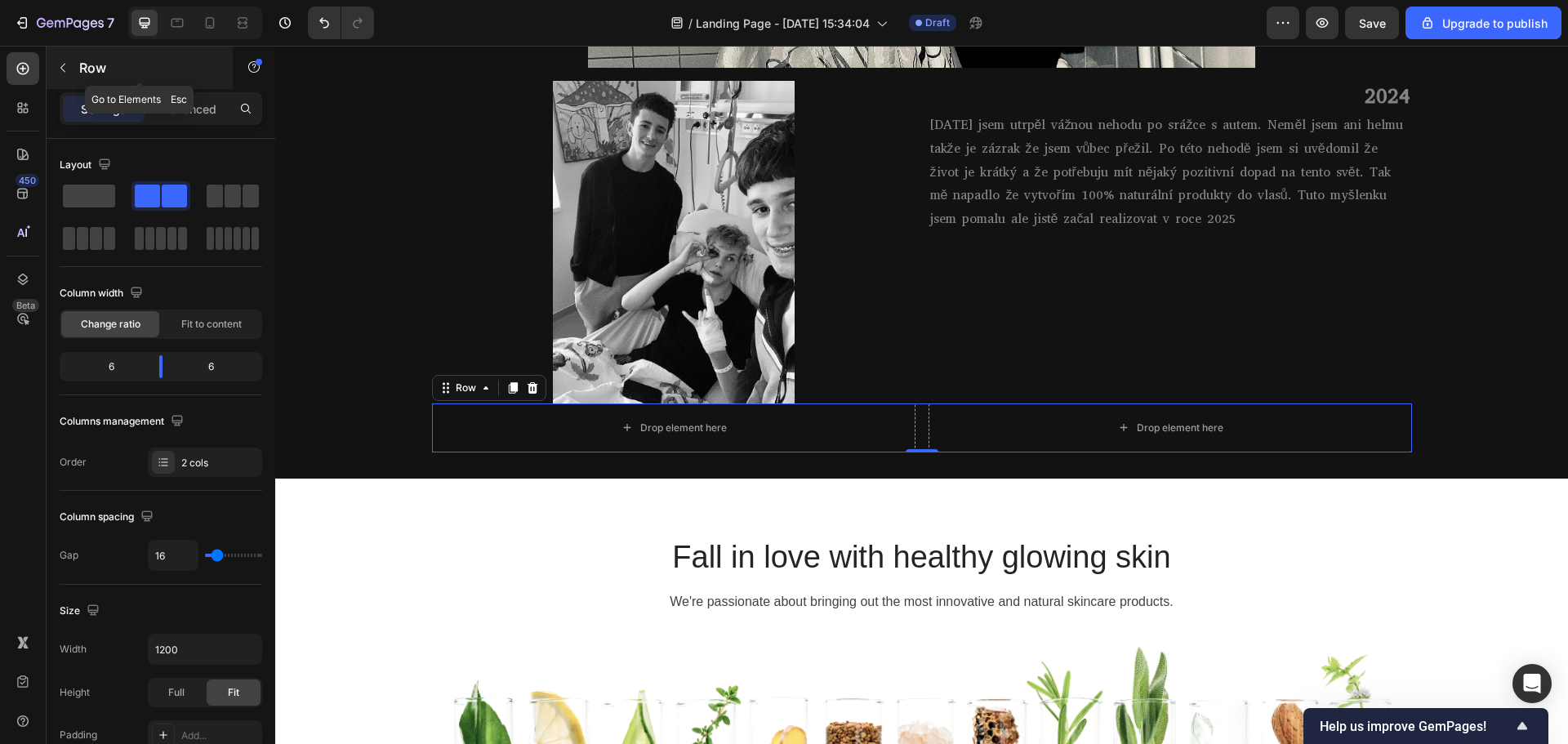
click at [60, 64] on icon "button" at bounding box center [62, 67] width 13 height 13
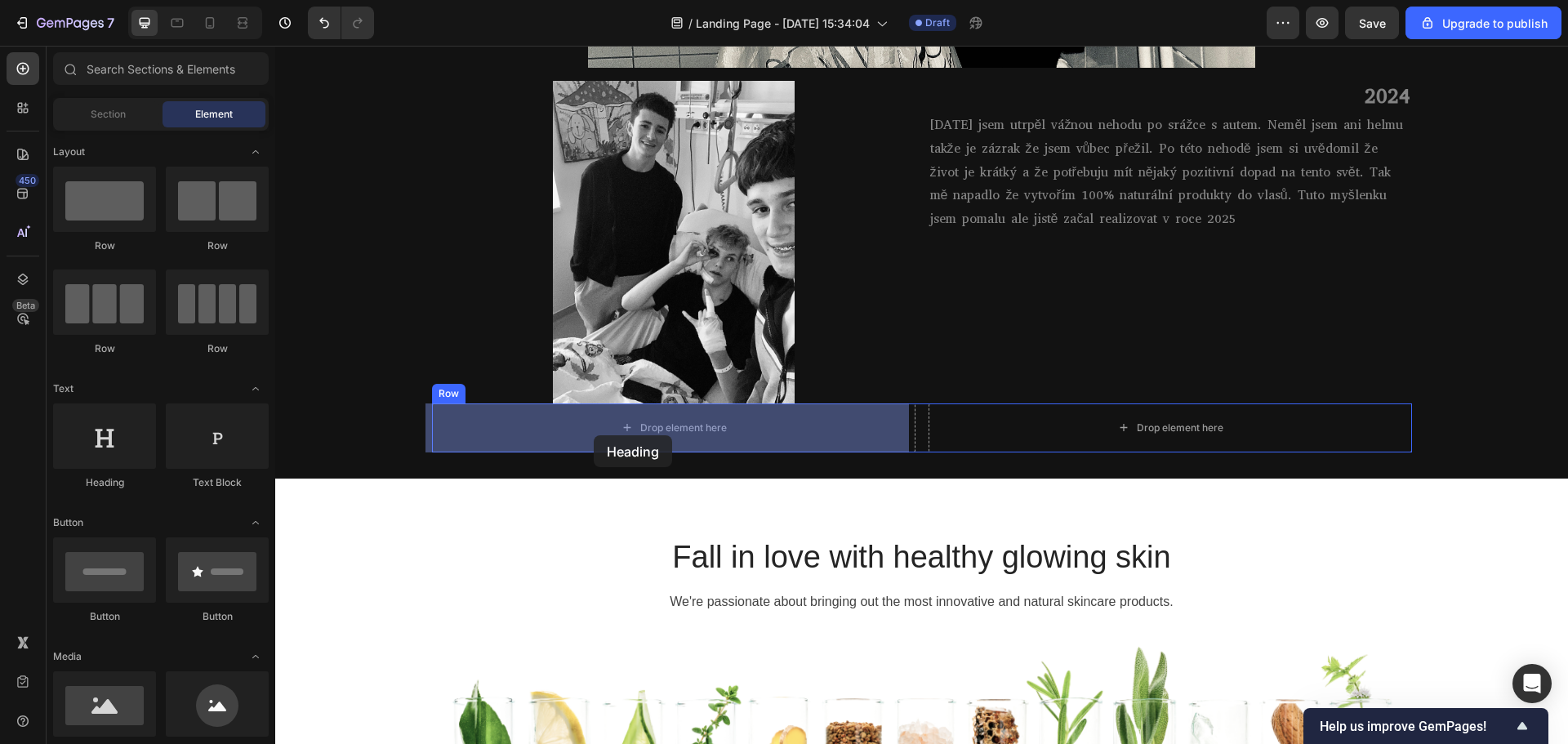
drag, startPoint x: 523, startPoint y: 477, endPoint x: 594, endPoint y: 430, distance: 85.1
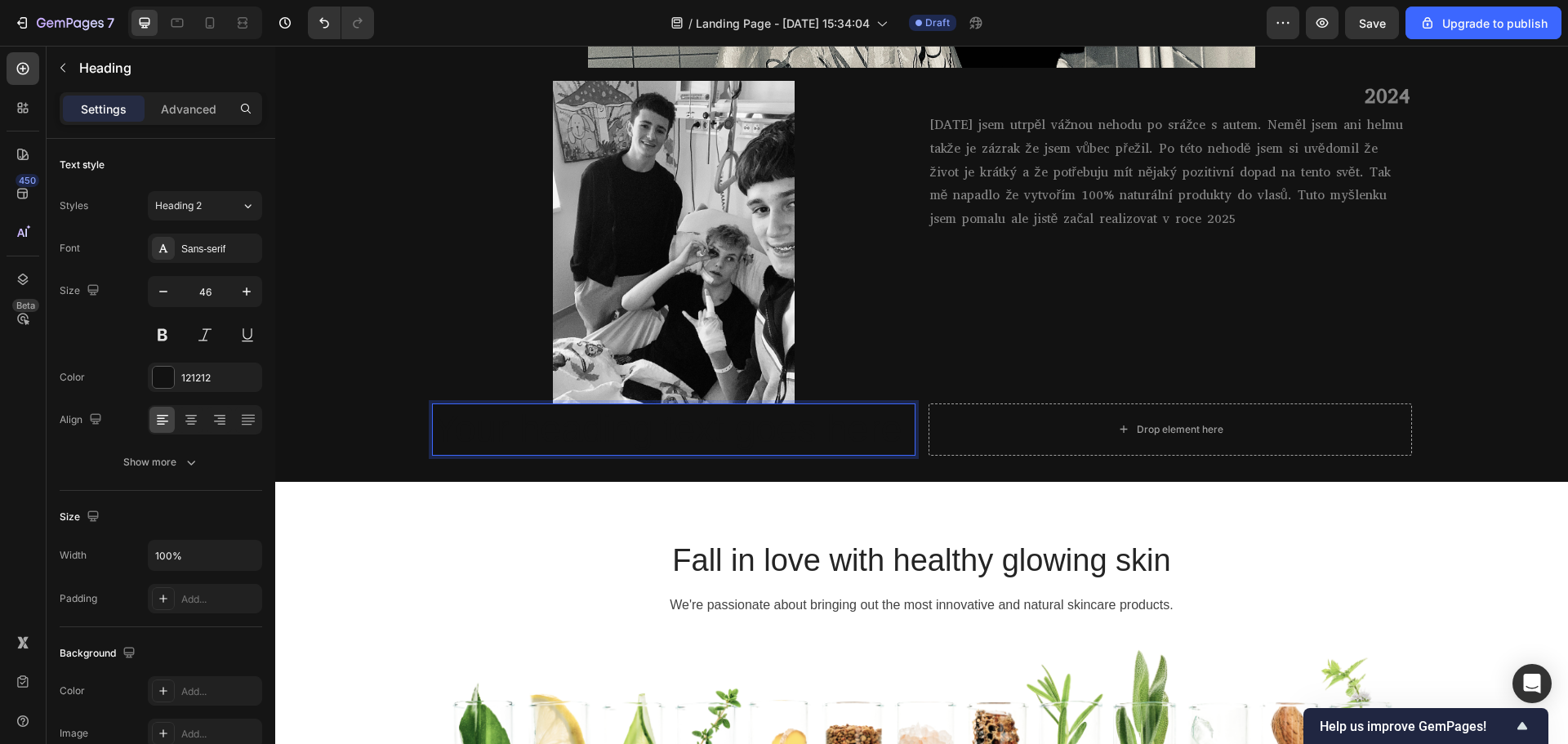
click at [570, 429] on h2 "Your heading text goes here" at bounding box center [673, 430] width 483 height 52
click at [596, 426] on p "Your heading text goes here" at bounding box center [673, 429] width 480 height 49
click at [596, 427] on p "Your heading text goes here" at bounding box center [673, 429] width 480 height 49
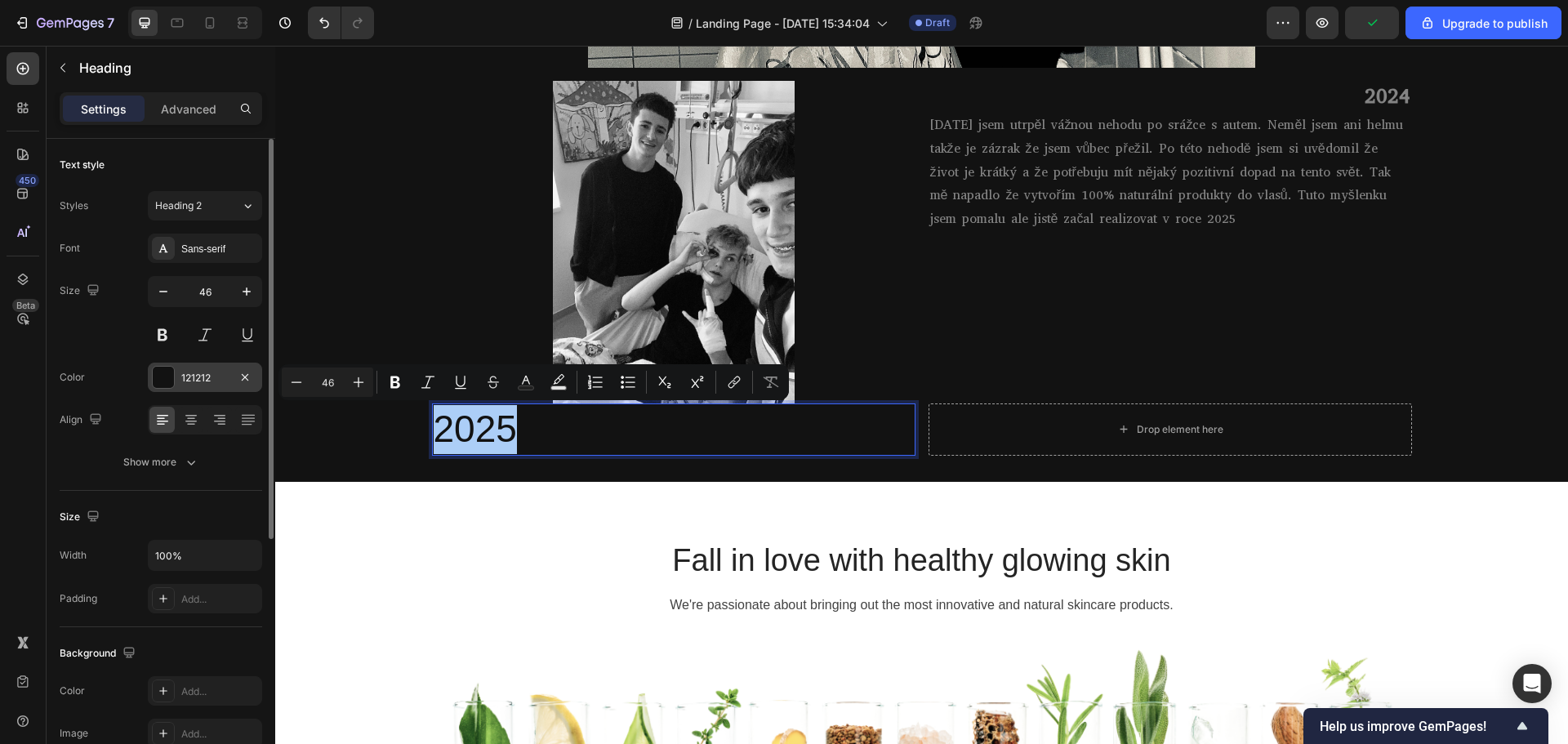
click at [168, 374] on div at bounding box center [163, 377] width 21 height 21
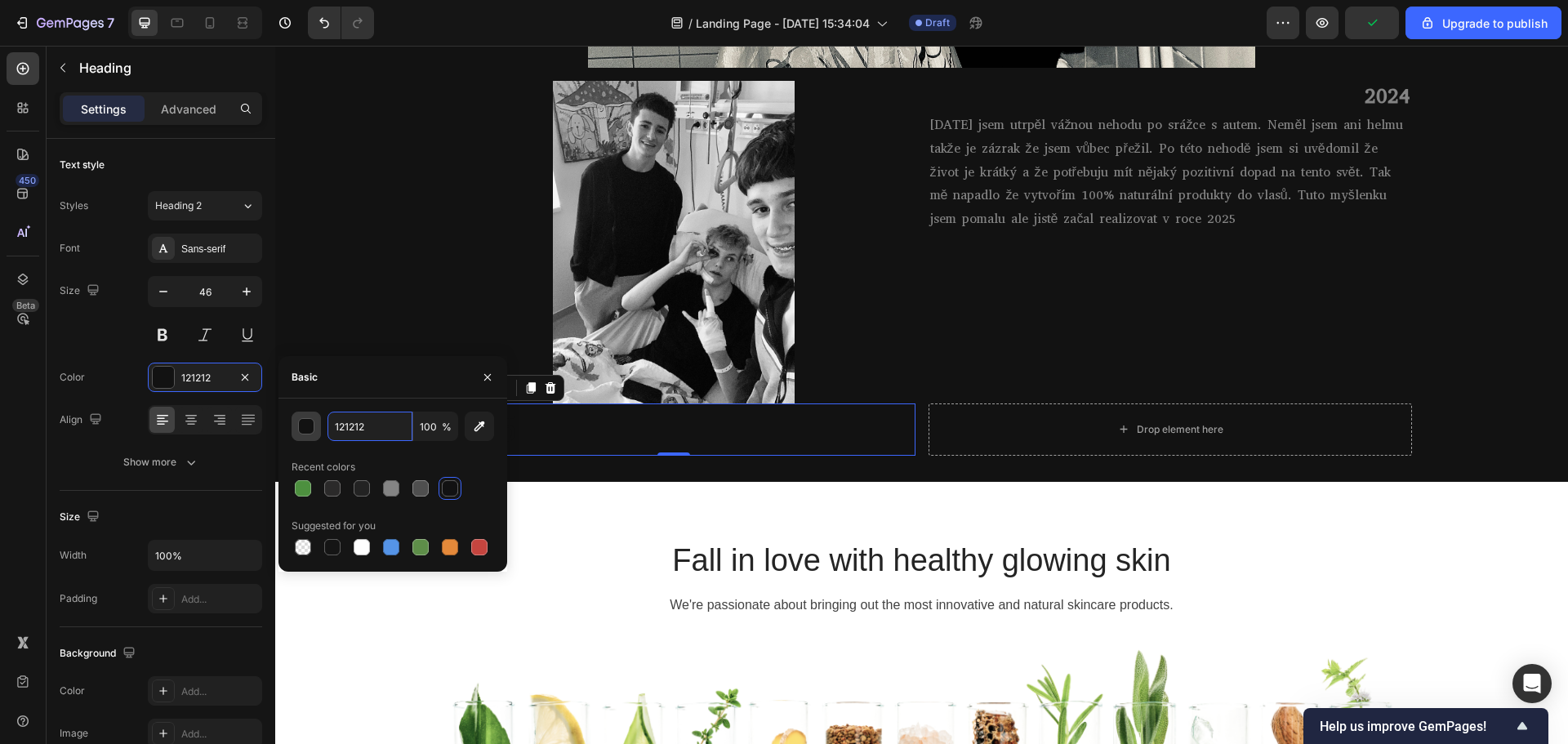
paste input "848484"
type input "848484"
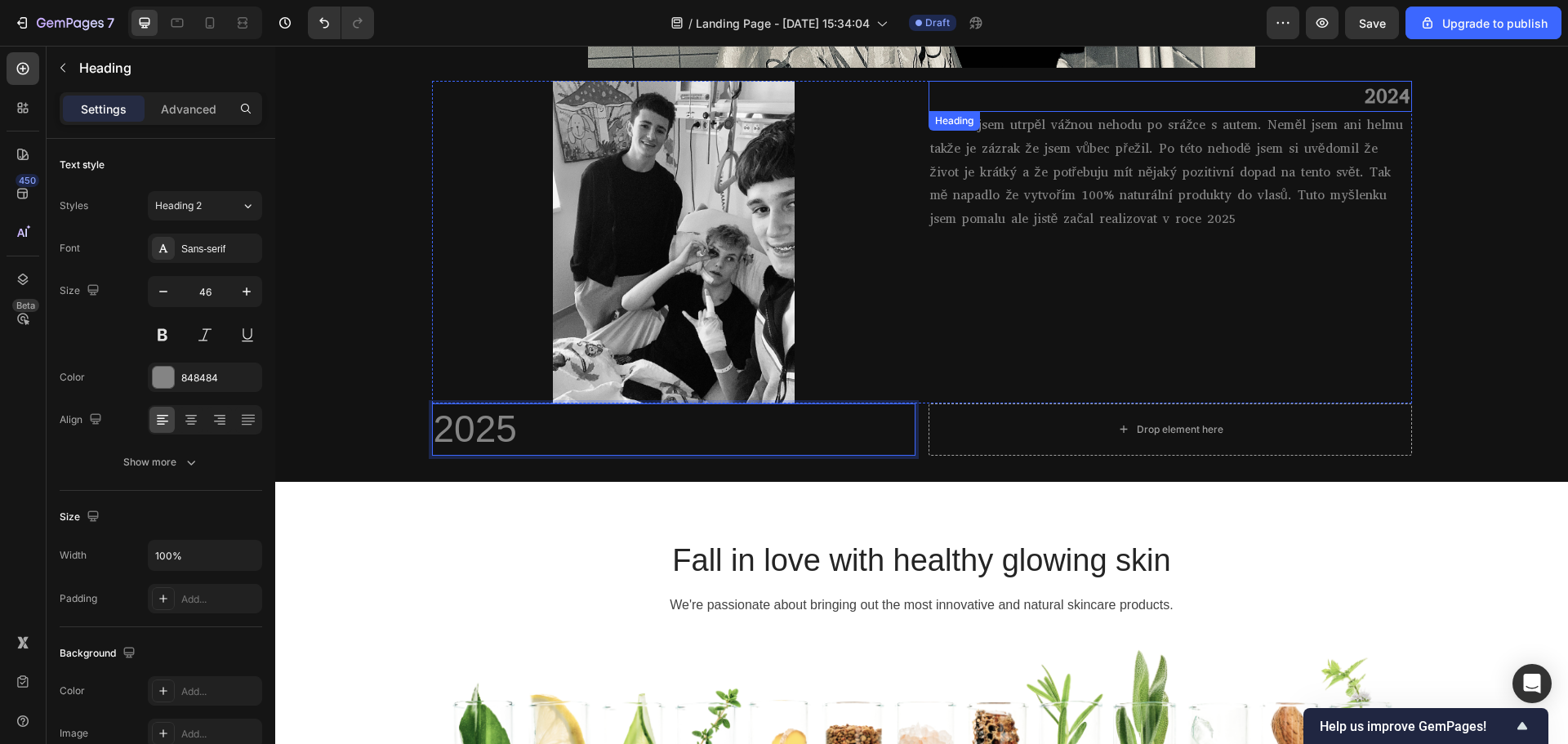
click at [1296, 100] on p "2024" at bounding box center [1169, 96] width 480 height 28
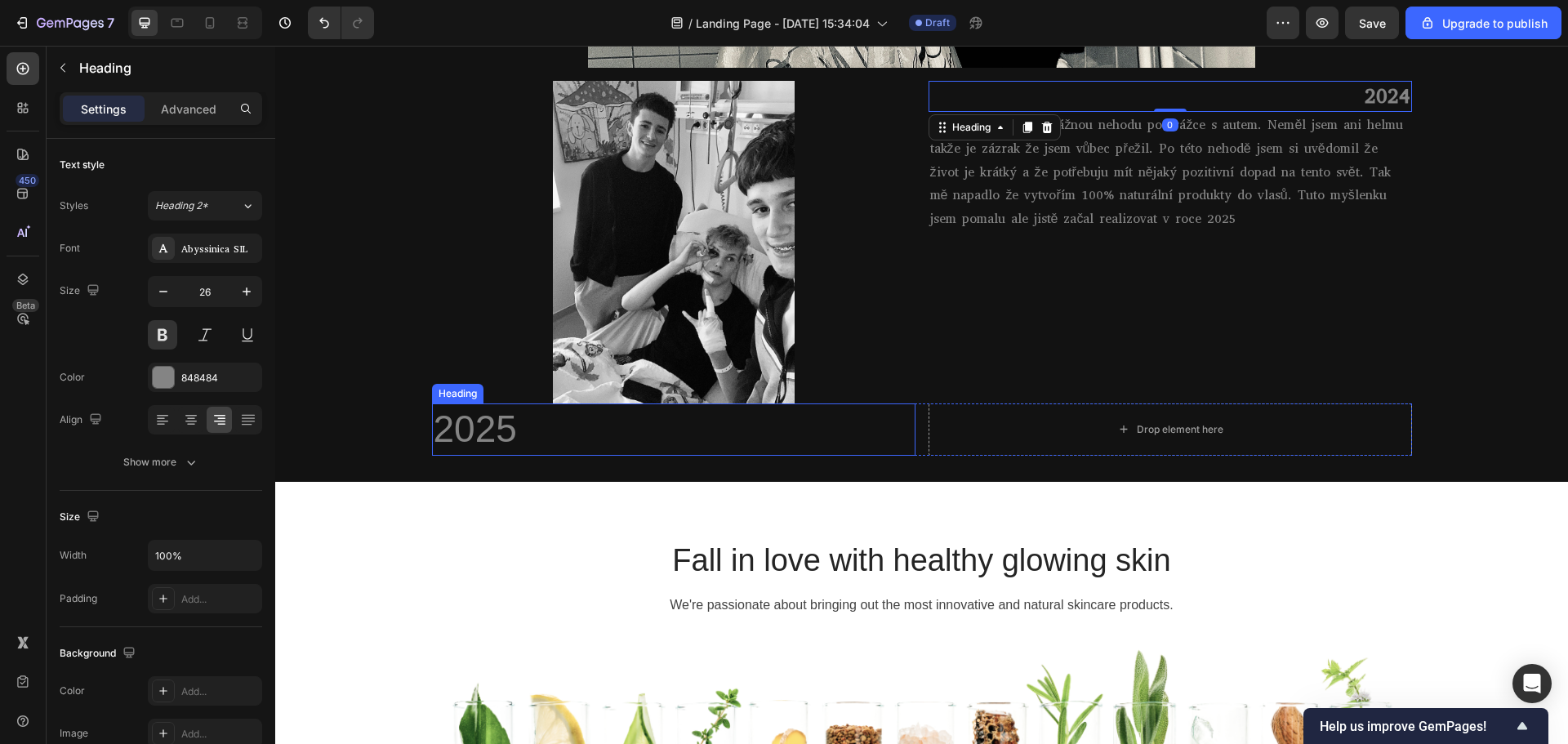
click at [513, 424] on p "2025" at bounding box center [673, 429] width 480 height 49
click at [1326, 95] on p "2024" at bounding box center [1169, 96] width 480 height 28
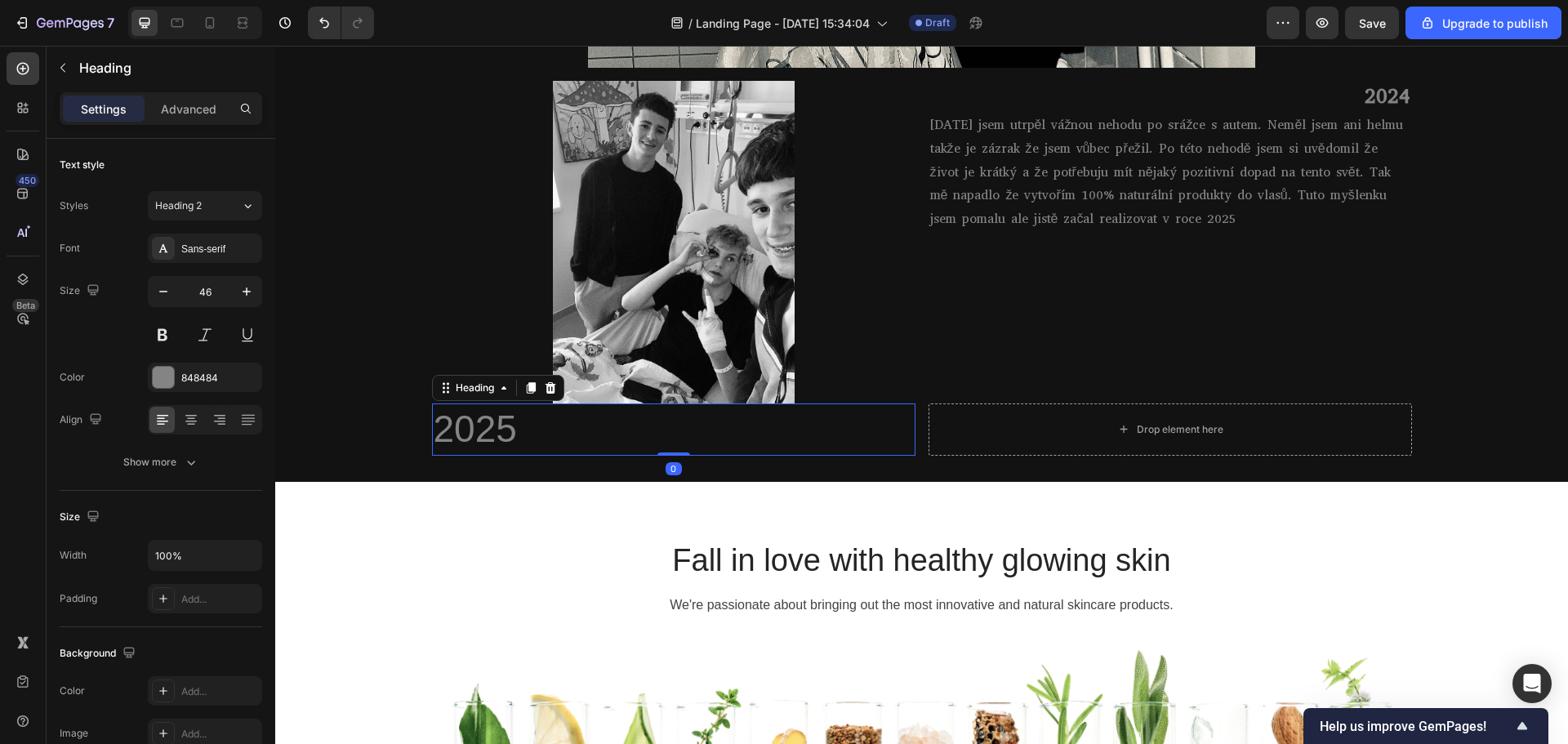
click at [481, 434] on p "2025" at bounding box center [673, 429] width 480 height 49
click at [213, 251] on div "Sans-serif" at bounding box center [219, 248] width 77 height 15
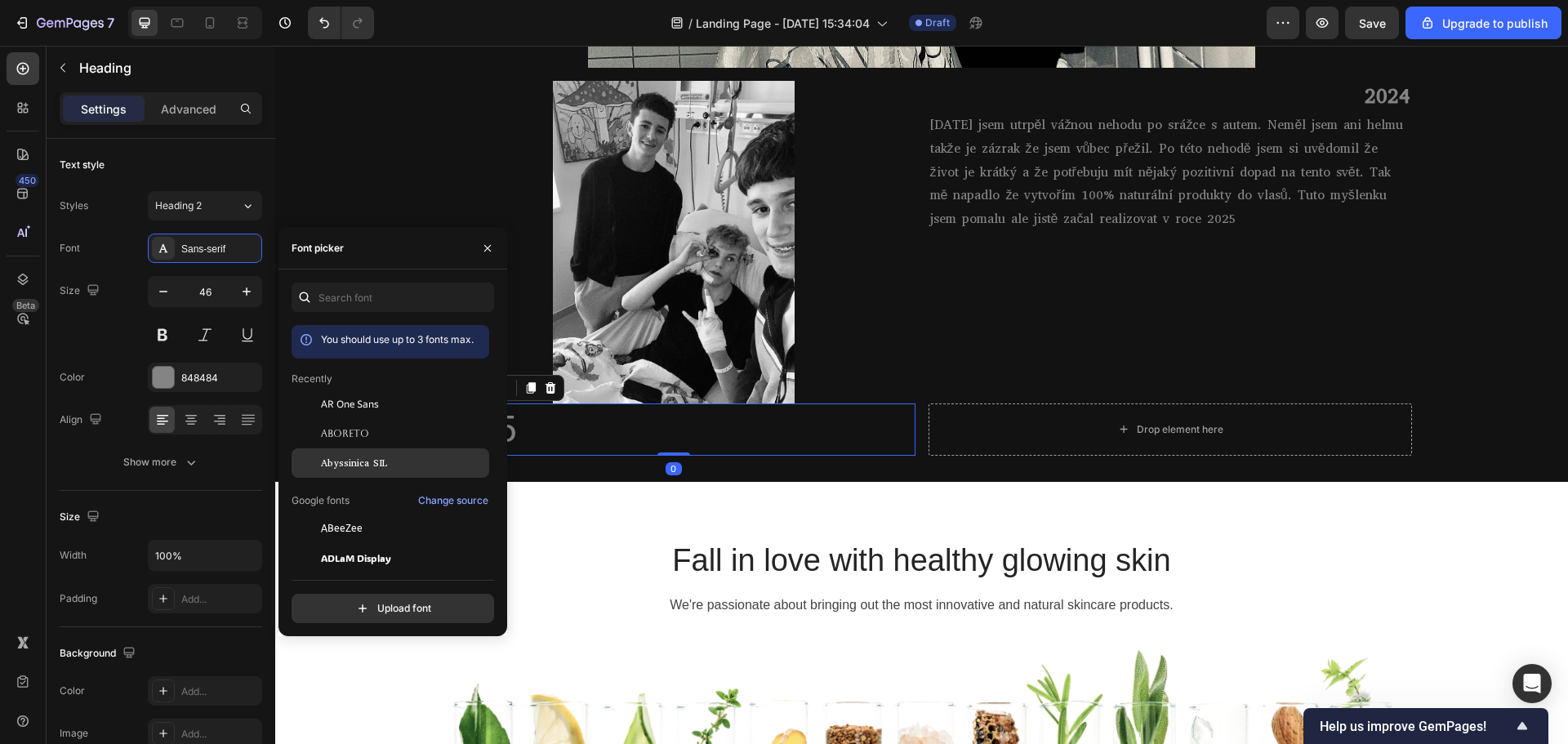
drag, startPoint x: 364, startPoint y: 459, endPoint x: 338, endPoint y: 427, distance: 41.2
click at [363, 459] on span "Abyssinica SIL" at bounding box center [354, 463] width 66 height 15
click at [213, 290] on input "46" at bounding box center [205, 291] width 54 height 29
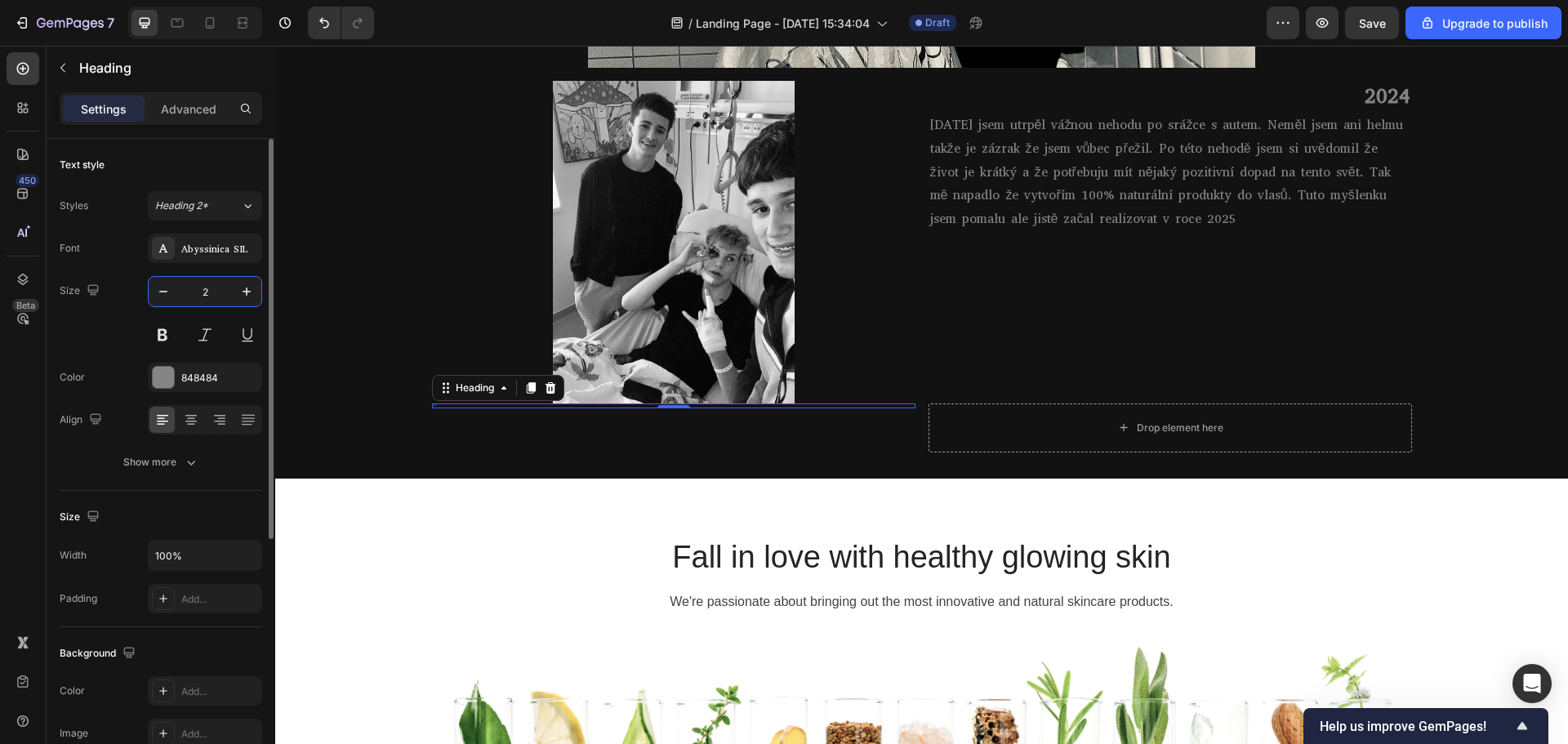
type input "24"
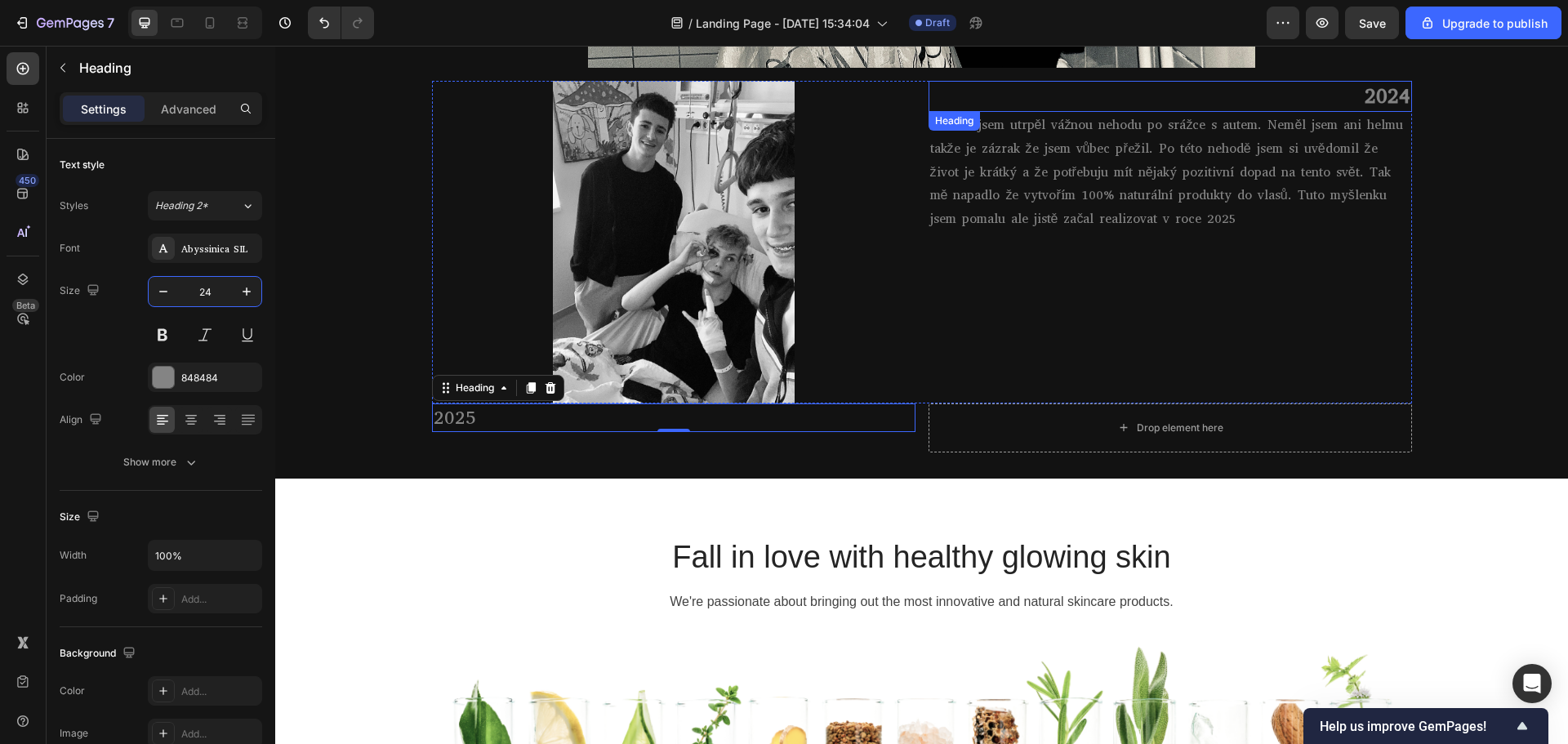
click at [1317, 98] on p "2024" at bounding box center [1169, 96] width 480 height 28
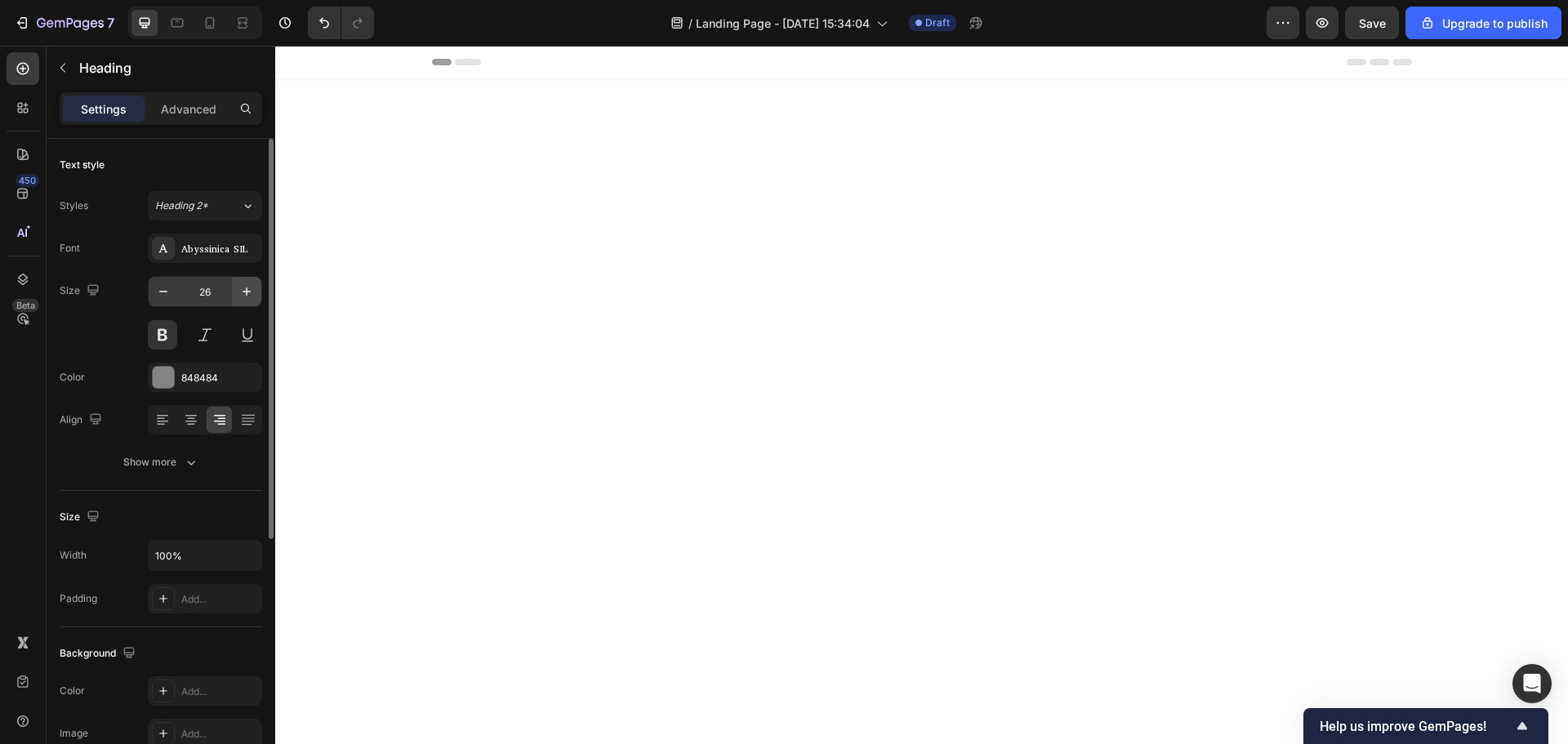
scroll to position [1686, 0]
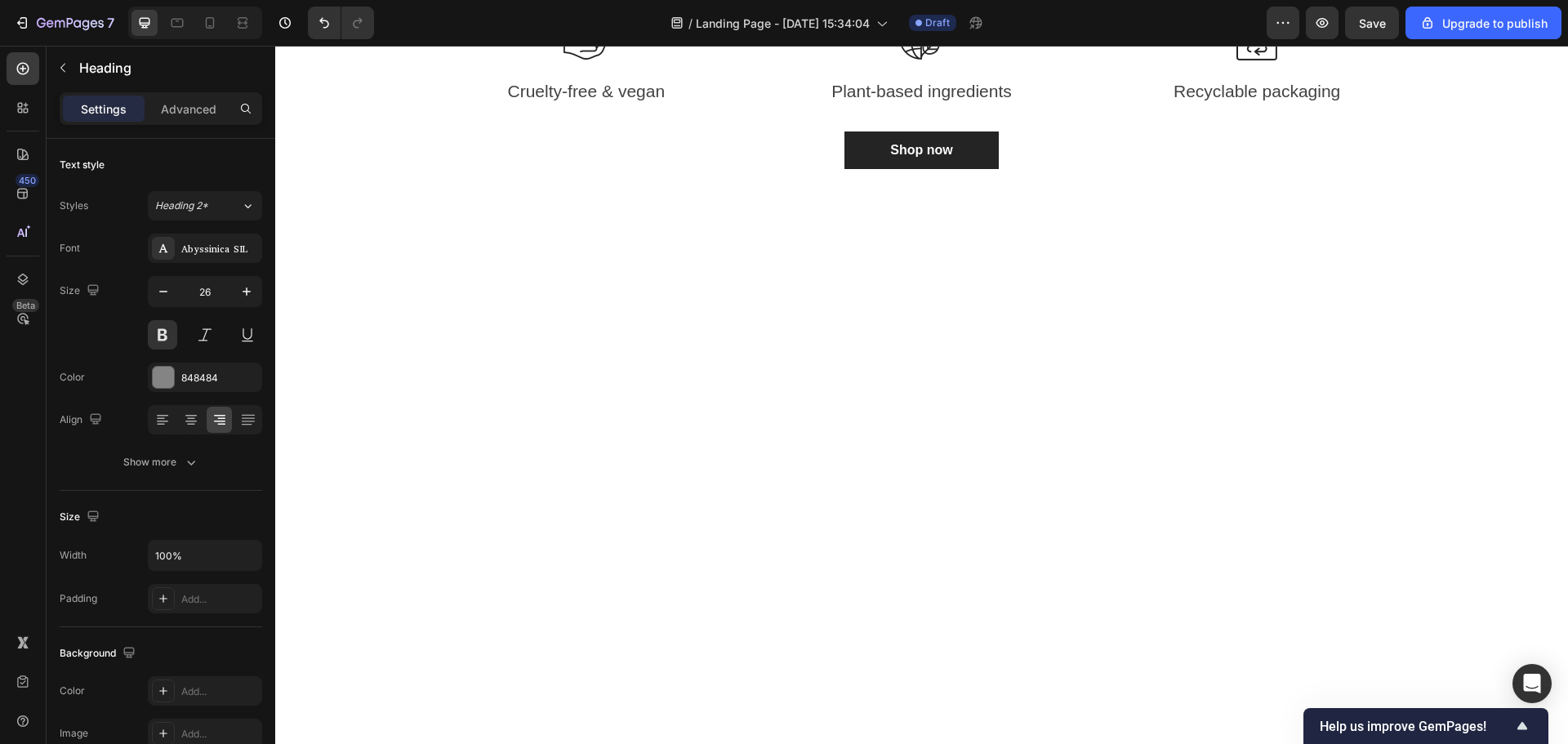
click at [224, 291] on input "24" at bounding box center [205, 291] width 54 height 29
type input "26"
click at [159, 338] on button at bounding box center [162, 335] width 29 height 29
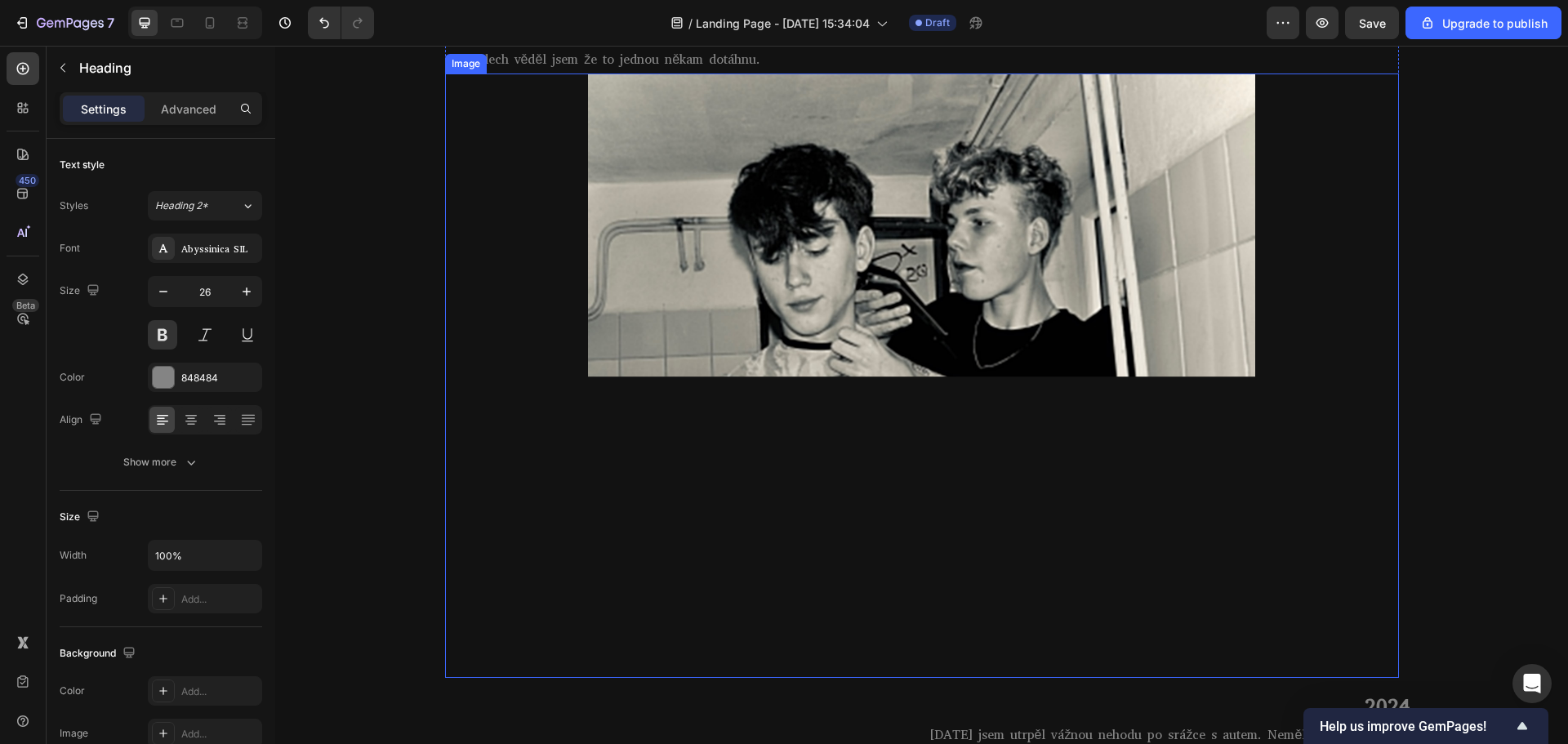
scroll to position [1196, 0]
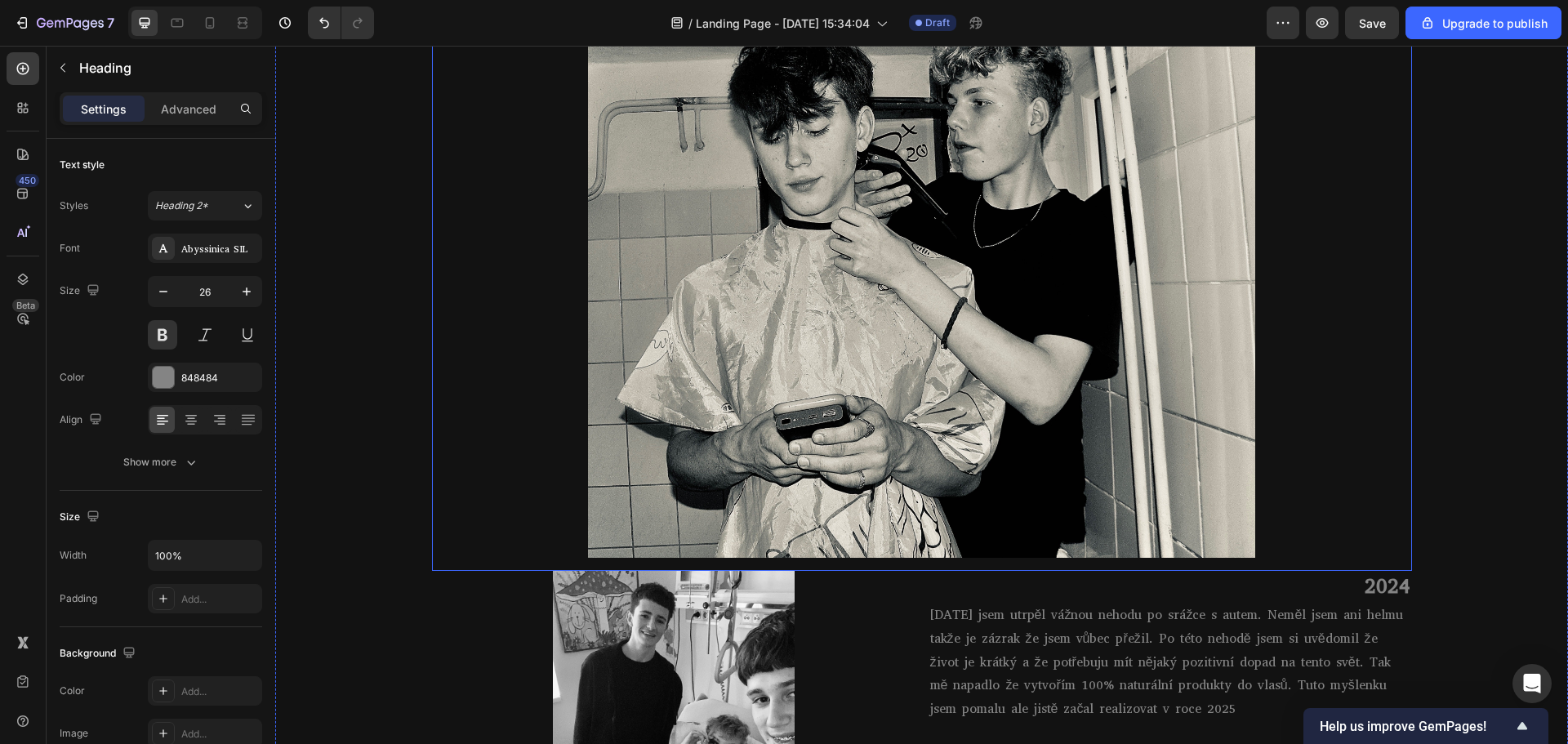
click at [1410, 471] on div "MŮJ PŘÍBĚH💈 Heading Row 2023 Heading Ve čtrnácti letech jsem objevil barbering …" at bounding box center [922, 338] width 1292 height 1208
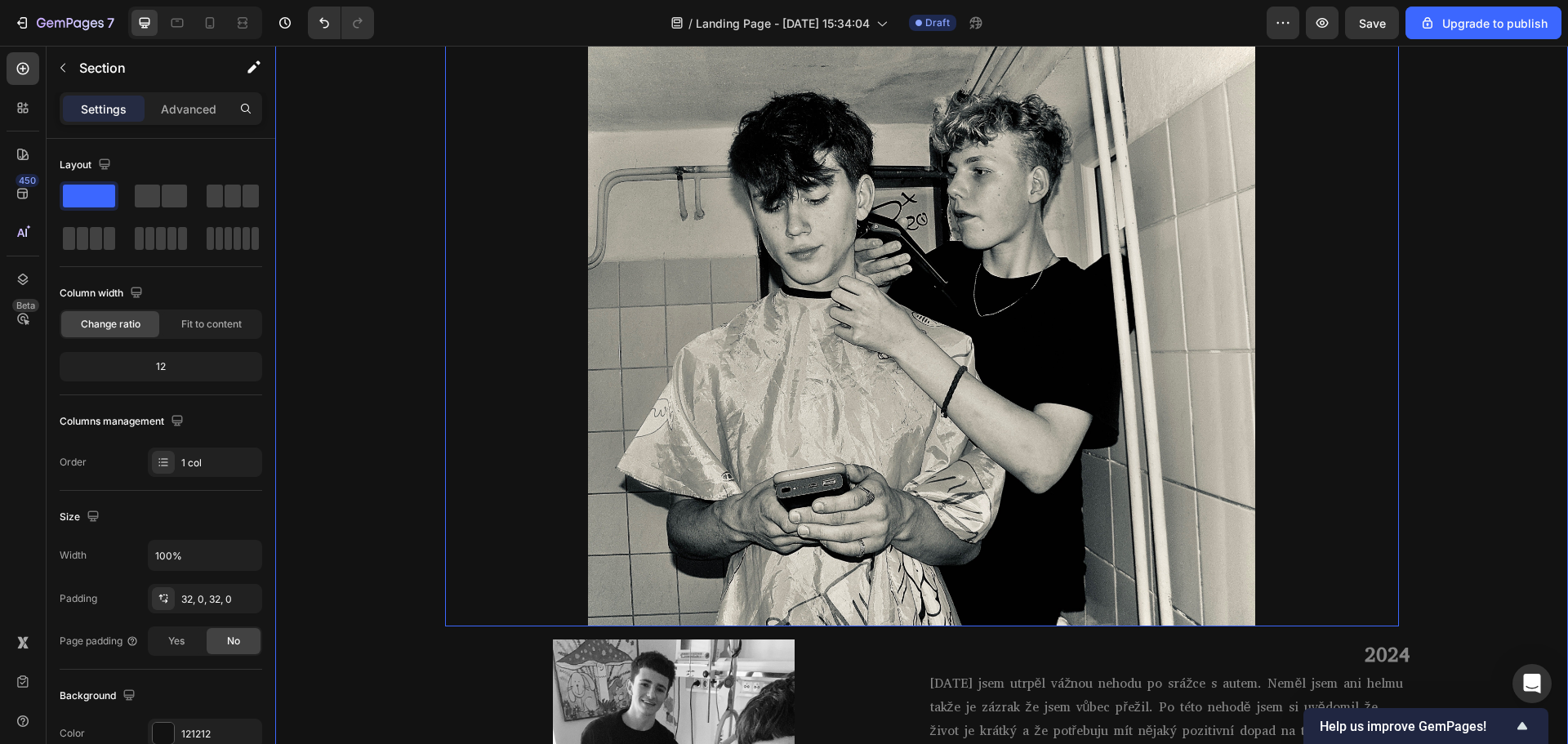
scroll to position [1033, 0]
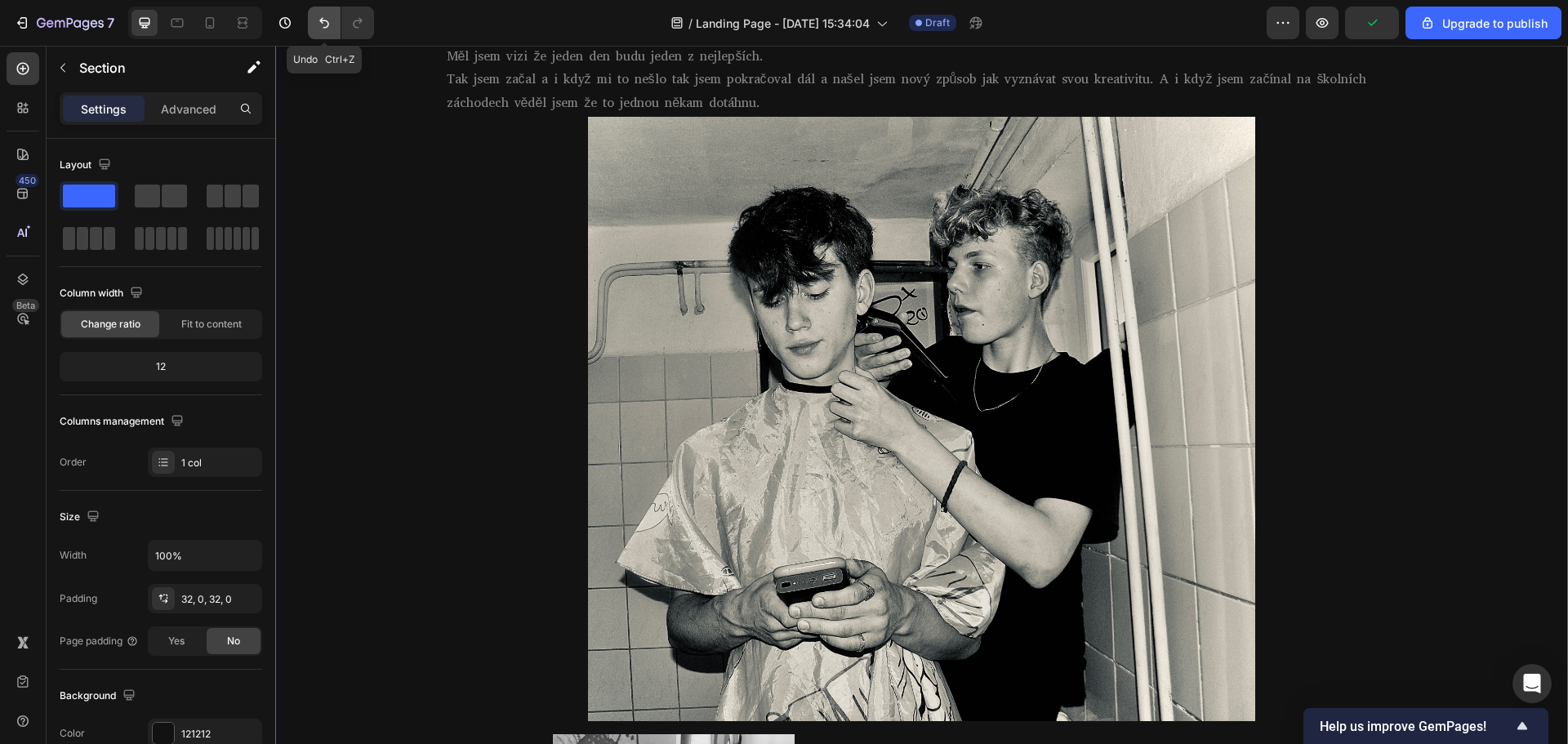
click at [325, 17] on icon "Undo/Redo" at bounding box center [324, 22] width 16 height 16
click at [327, 18] on icon "Undo/Redo" at bounding box center [324, 22] width 16 height 16
click at [329, 18] on icon "Undo/Redo" at bounding box center [324, 22] width 16 height 16
click at [332, 20] on icon "Undo/Redo" at bounding box center [324, 22] width 16 height 16
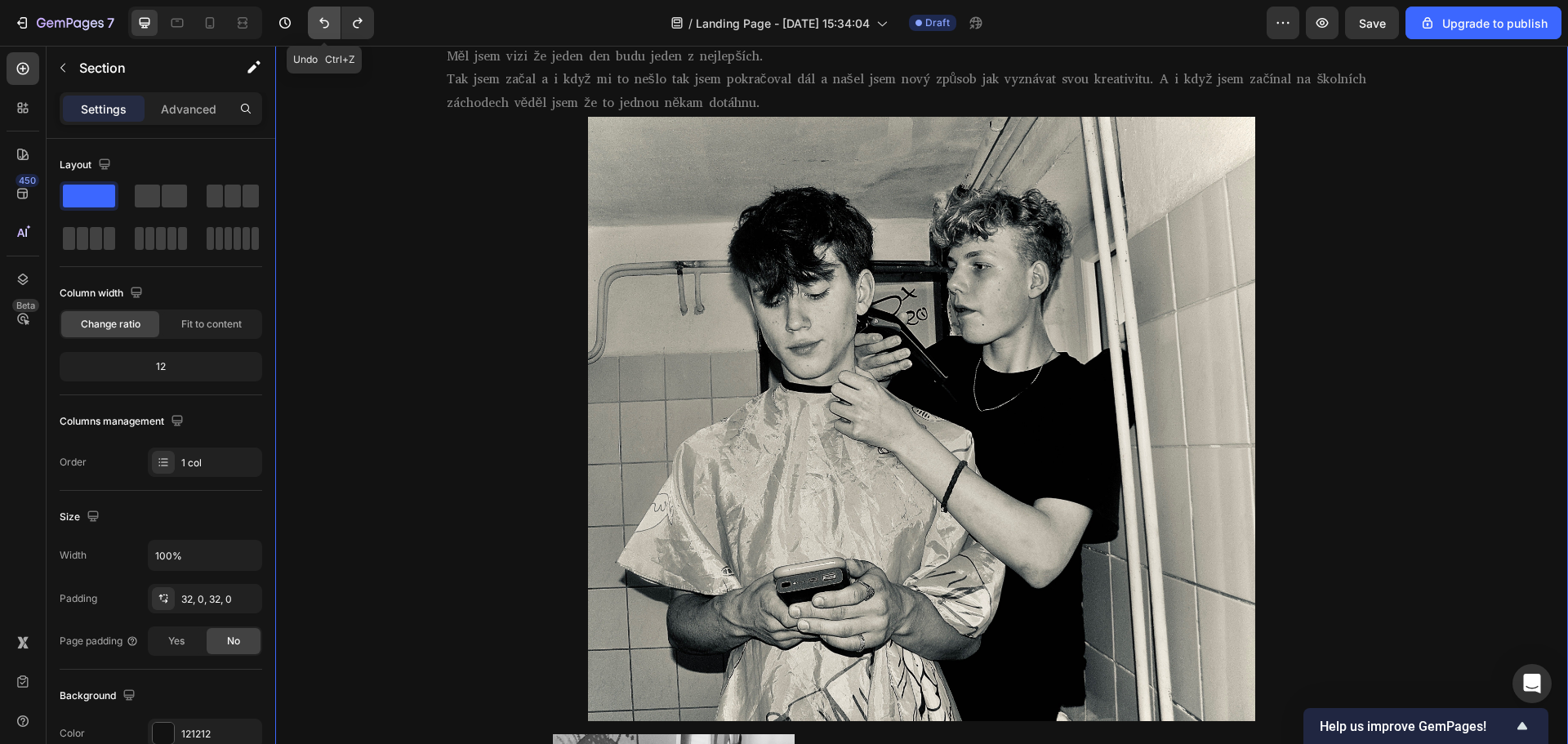
click at [331, 20] on icon "Undo/Redo" at bounding box center [324, 22] width 16 height 16
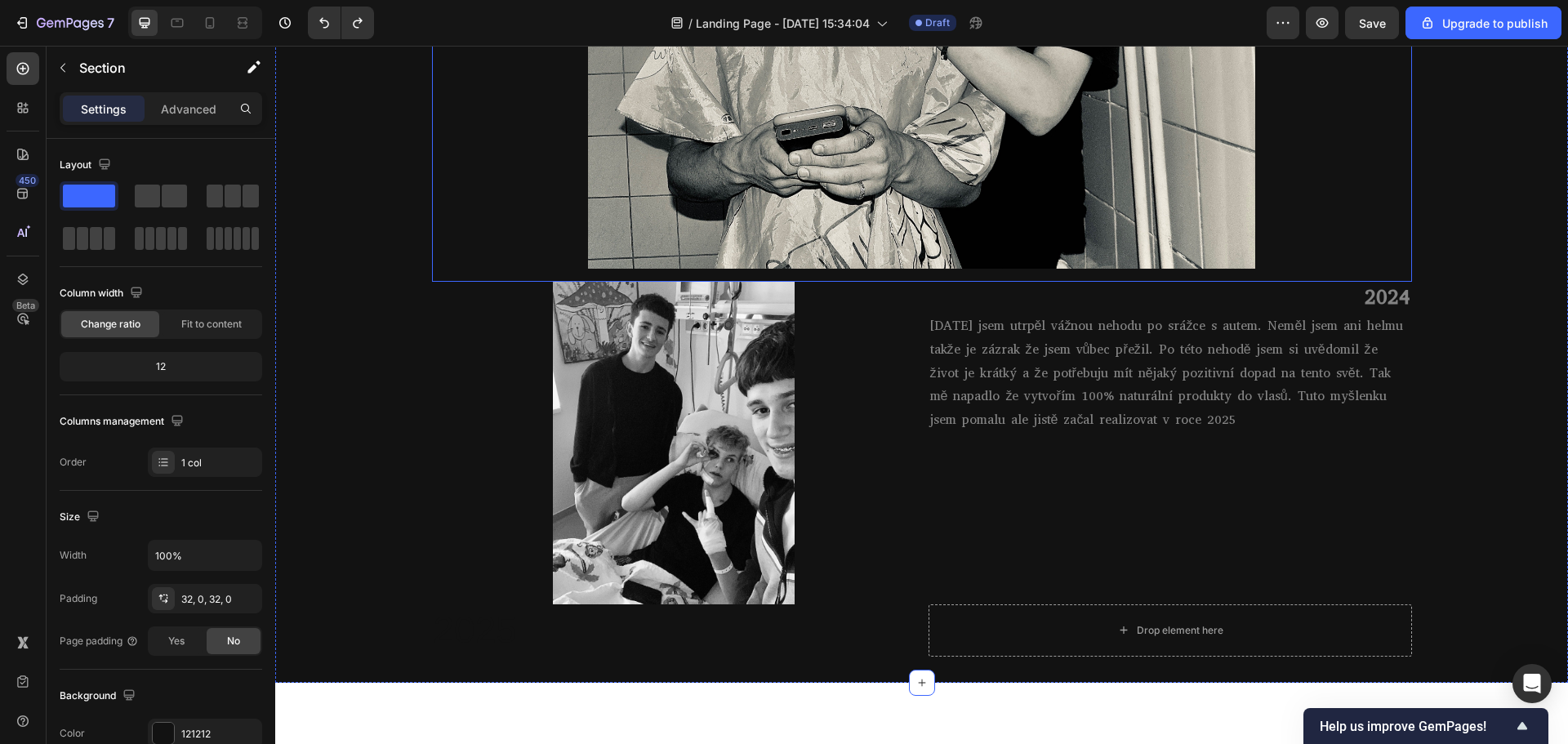
scroll to position [1522, 0]
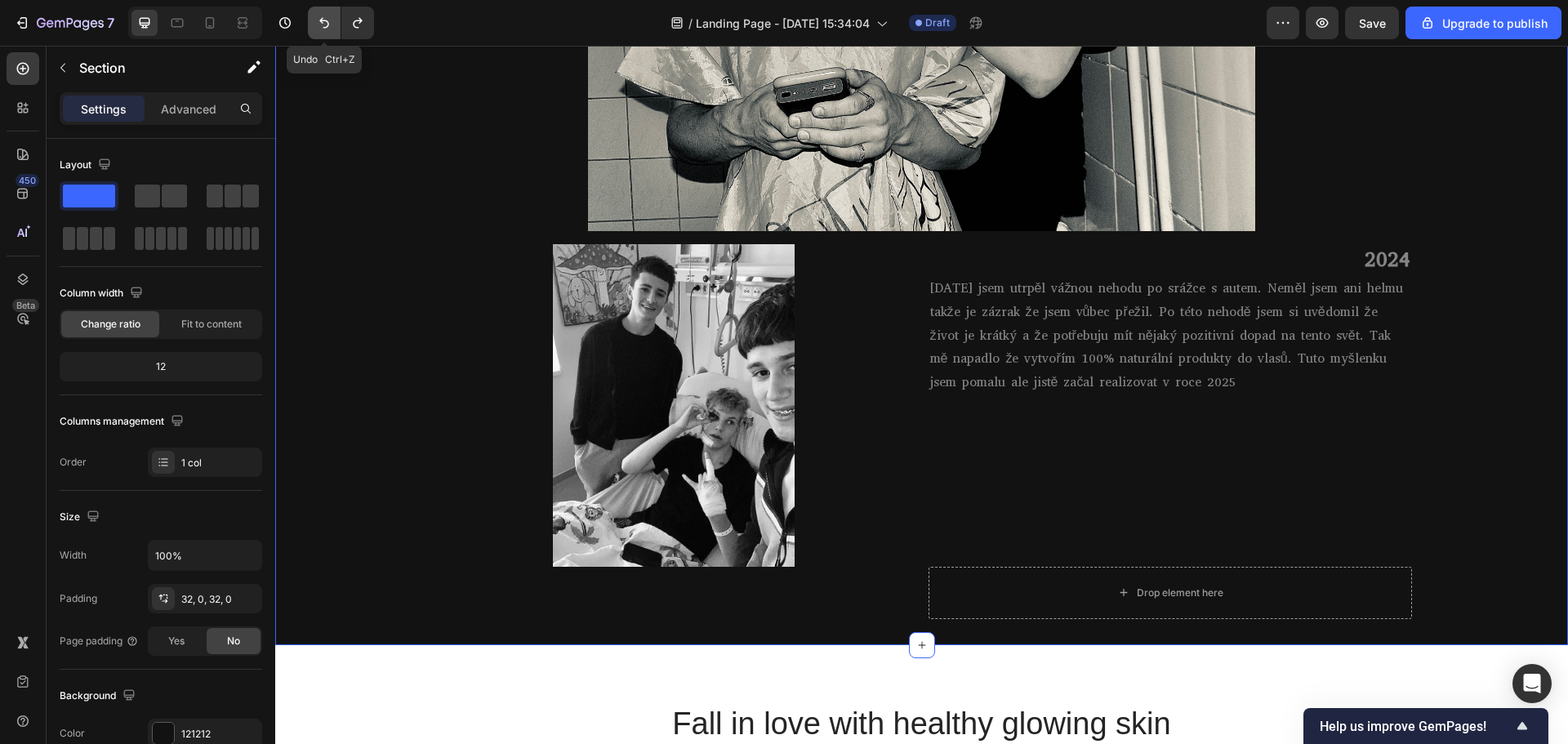
click at [324, 26] on icon "Undo/Redo" at bounding box center [324, 22] width 16 height 16
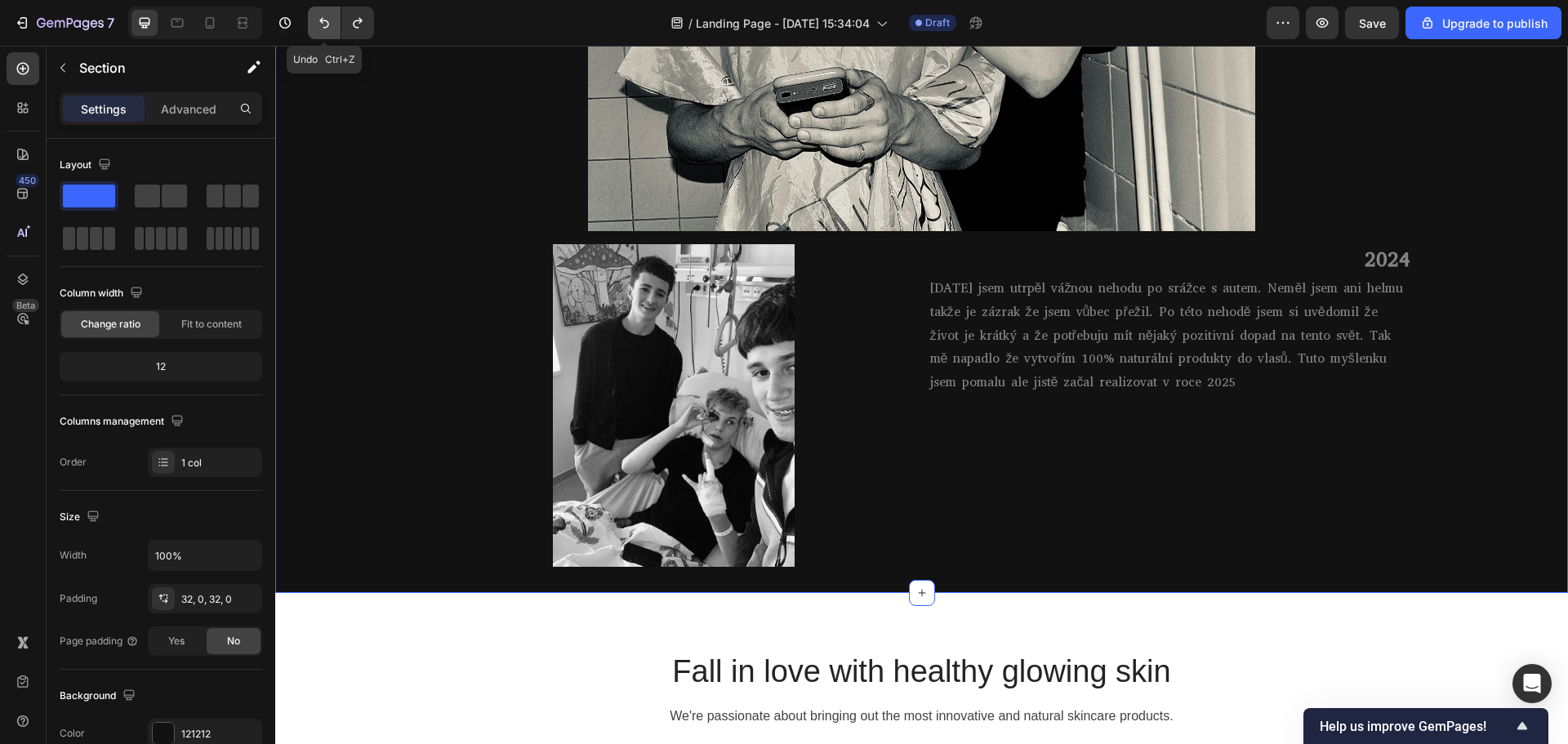
click at [324, 26] on icon "Undo/Redo" at bounding box center [324, 22] width 16 height 16
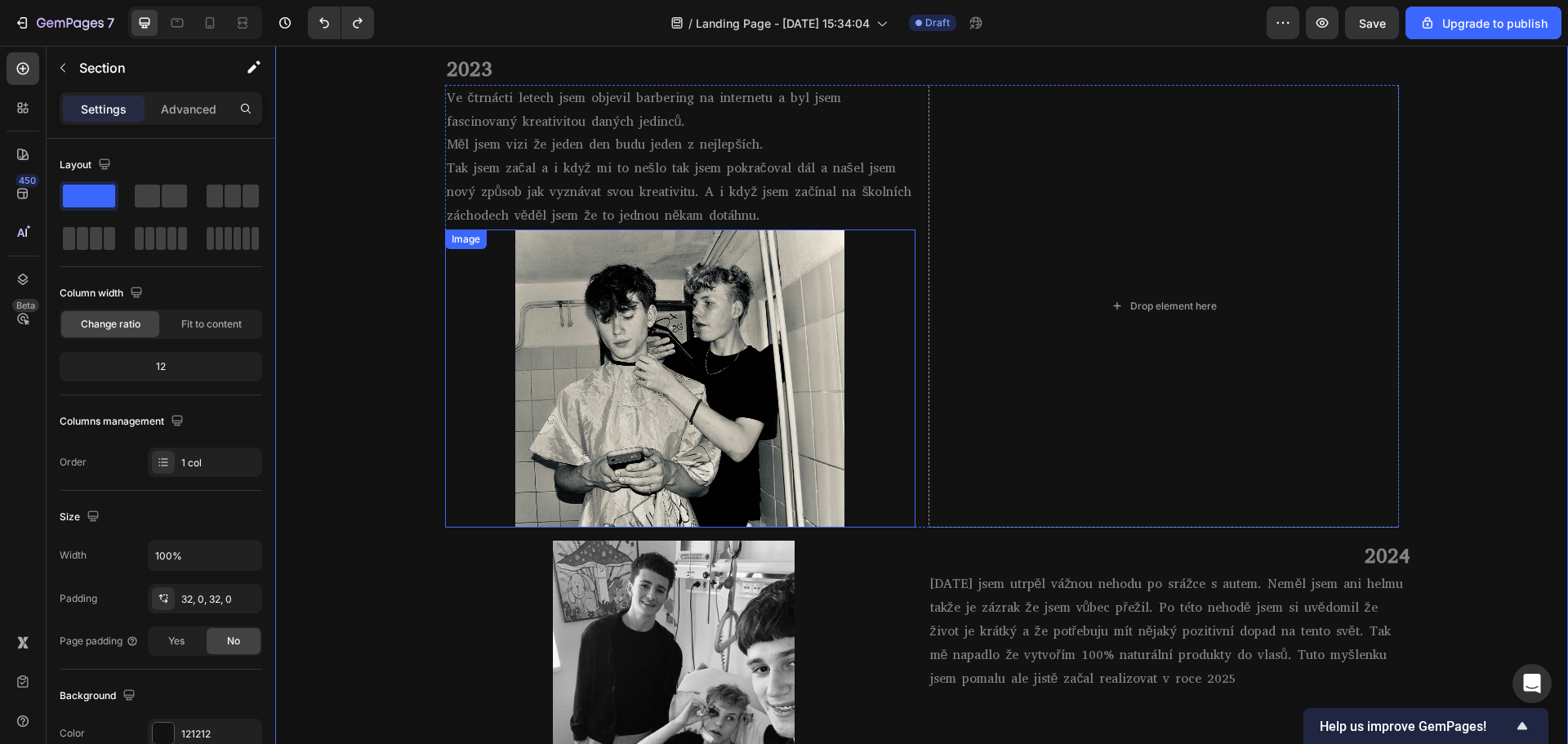
scroll to position [917, 0]
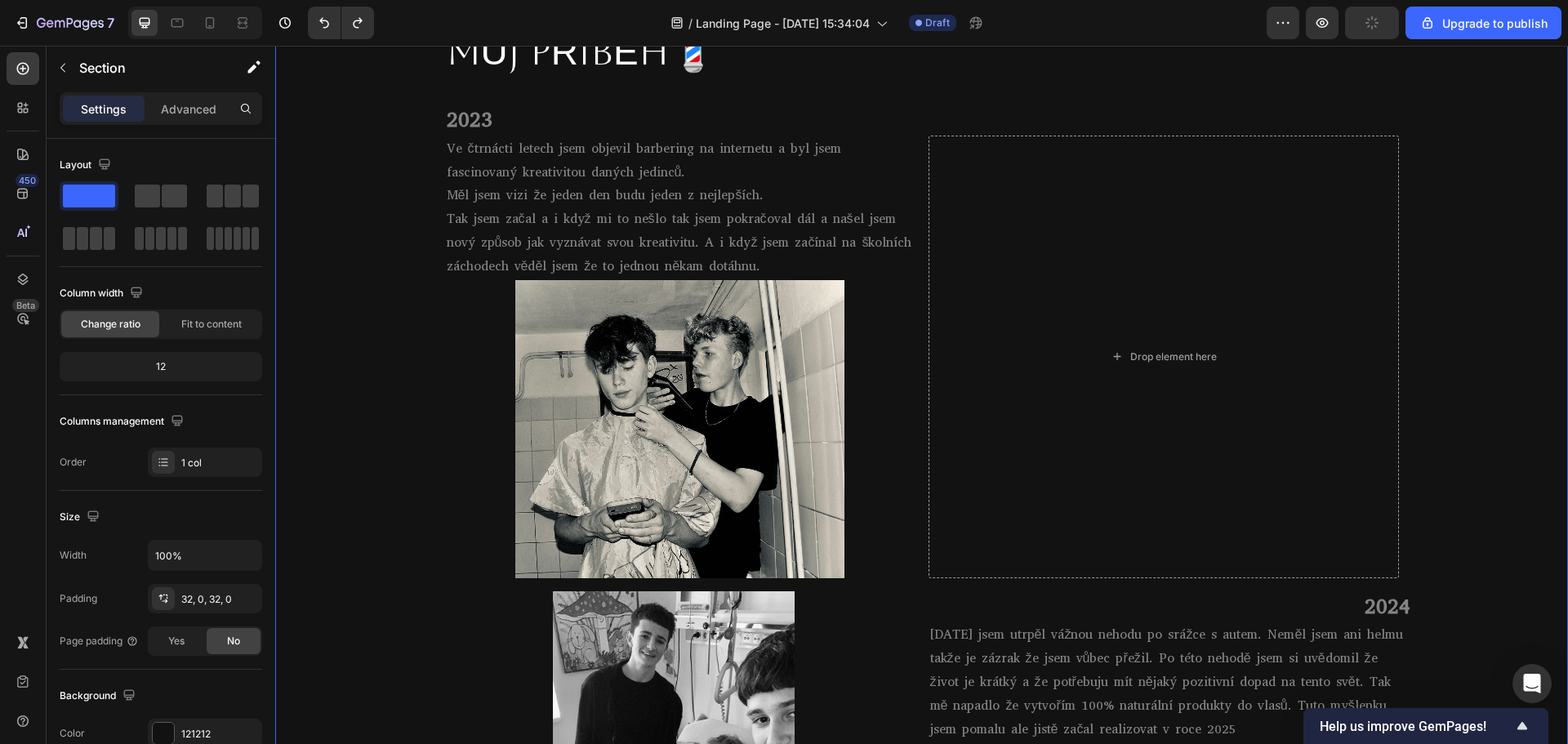
click at [1469, 335] on div "MŮJ PŘÍBĚH💈 Heading Row 2023 Heading Ve čtrnácti letech jsem objevil barbering …" at bounding box center [922, 462] width 1292 height 899
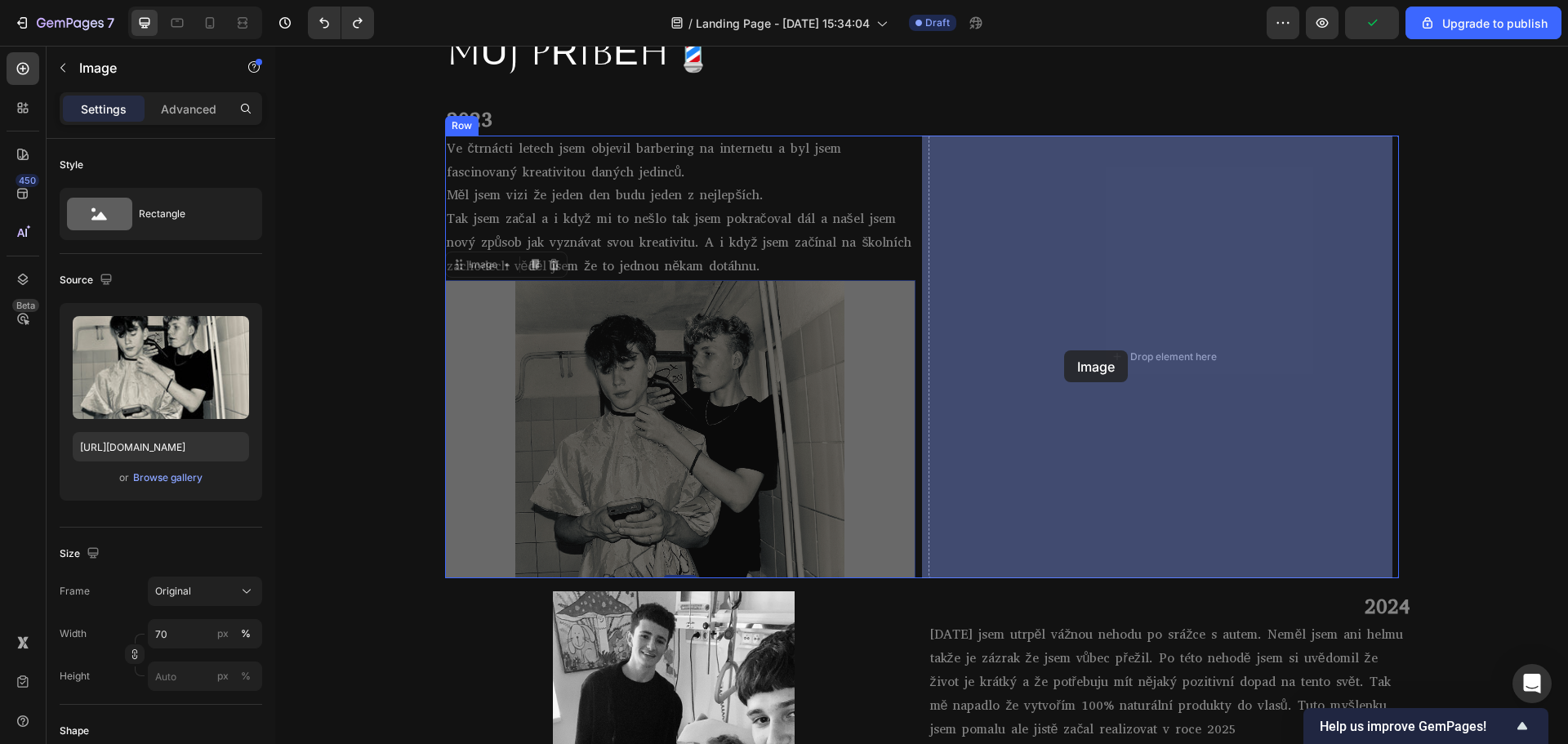
drag, startPoint x: 689, startPoint y: 430, endPoint x: 1063, endPoint y: 350, distance: 382.5
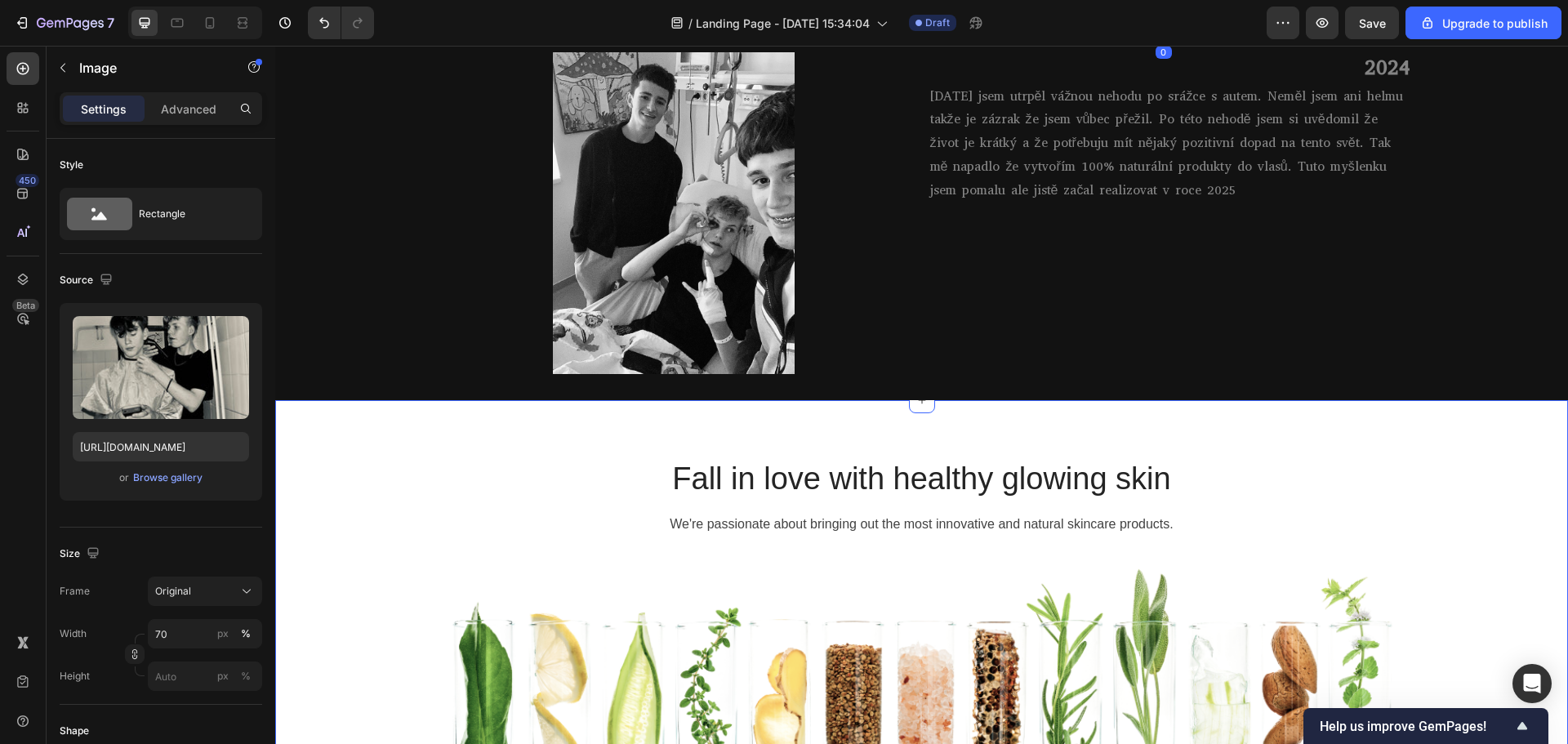
scroll to position [1325, 0]
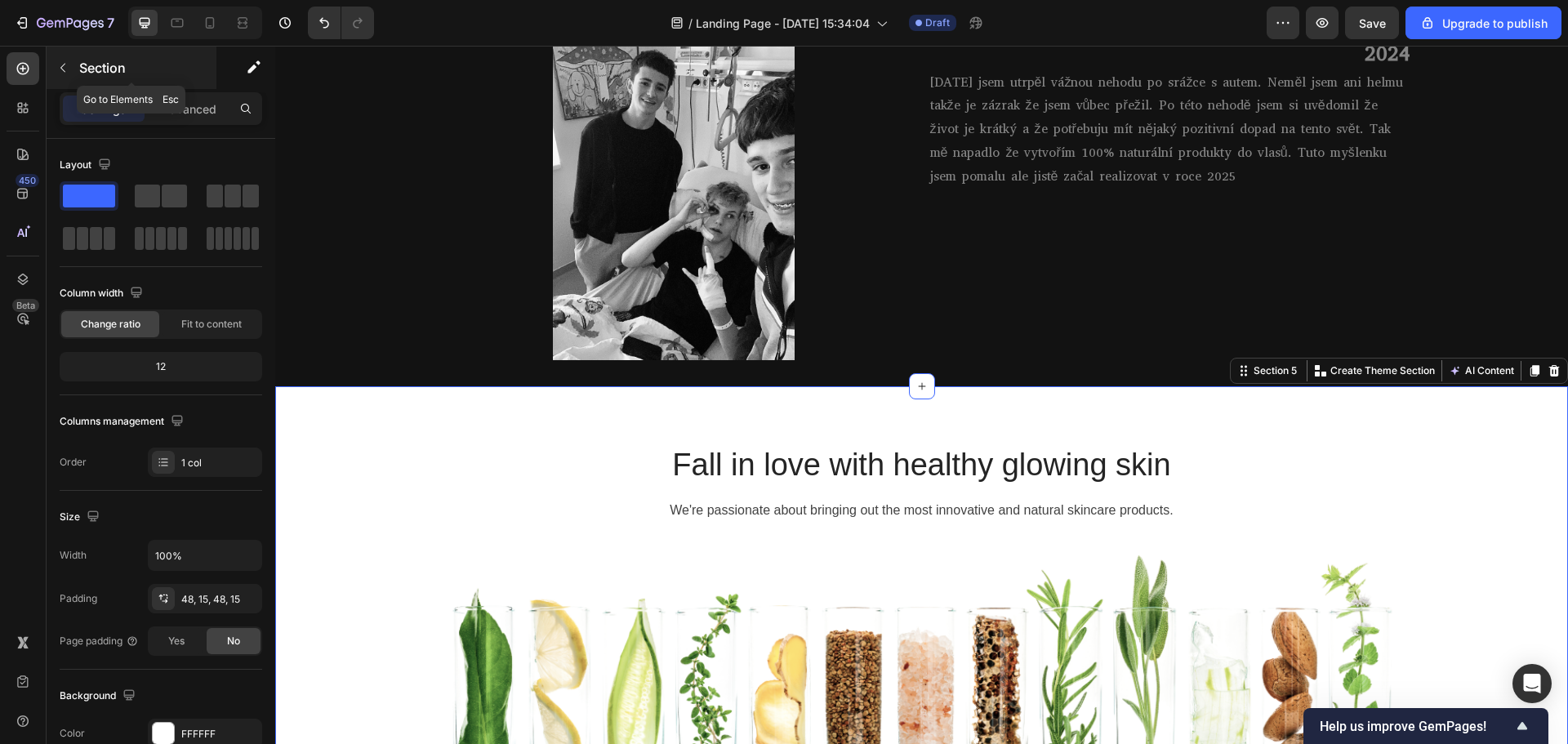
click at [50, 69] on button "button" at bounding box center [62, 67] width 26 height 26
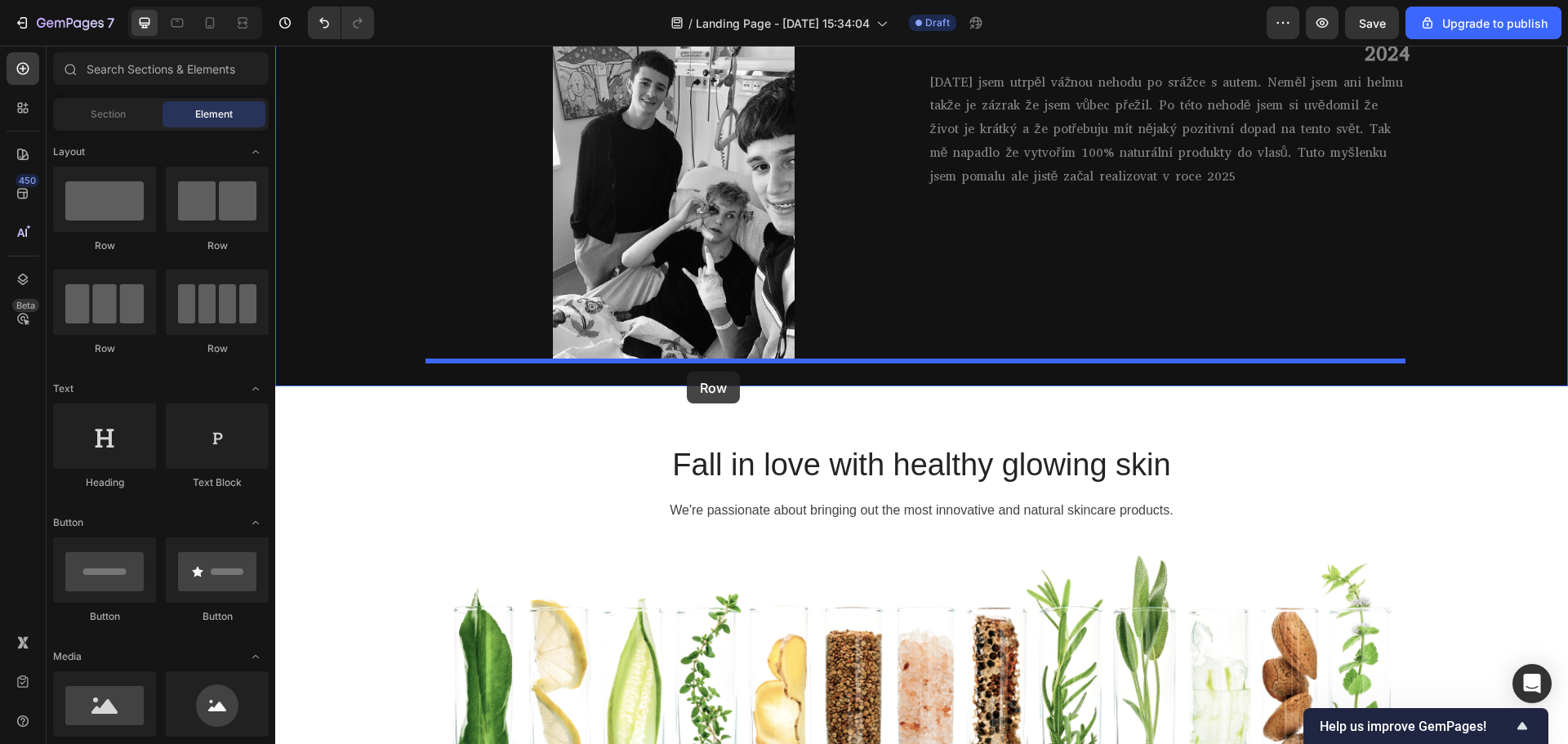
drag, startPoint x: 537, startPoint y: 273, endPoint x: 687, endPoint y: 372, distance: 179.7
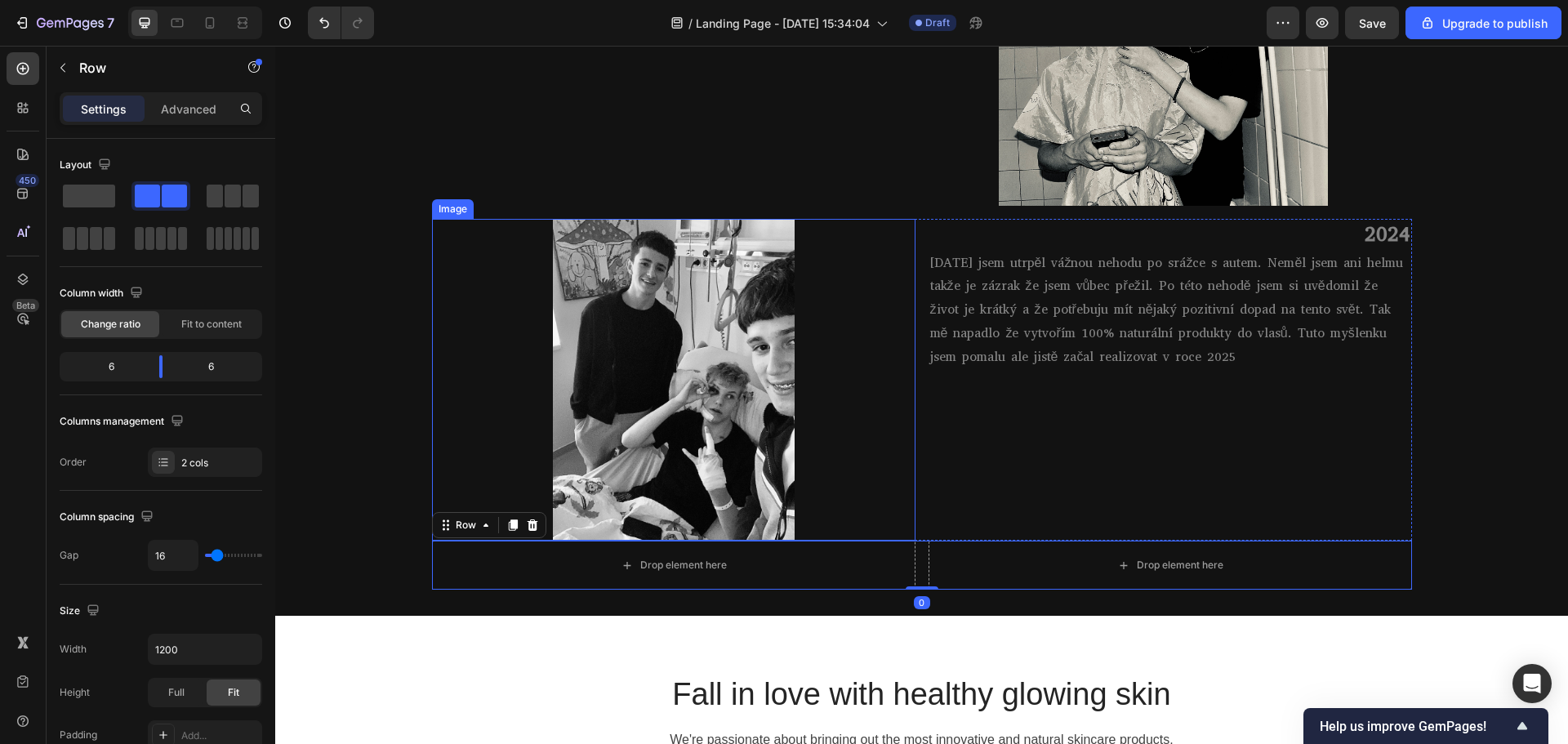
scroll to position [1244, 0]
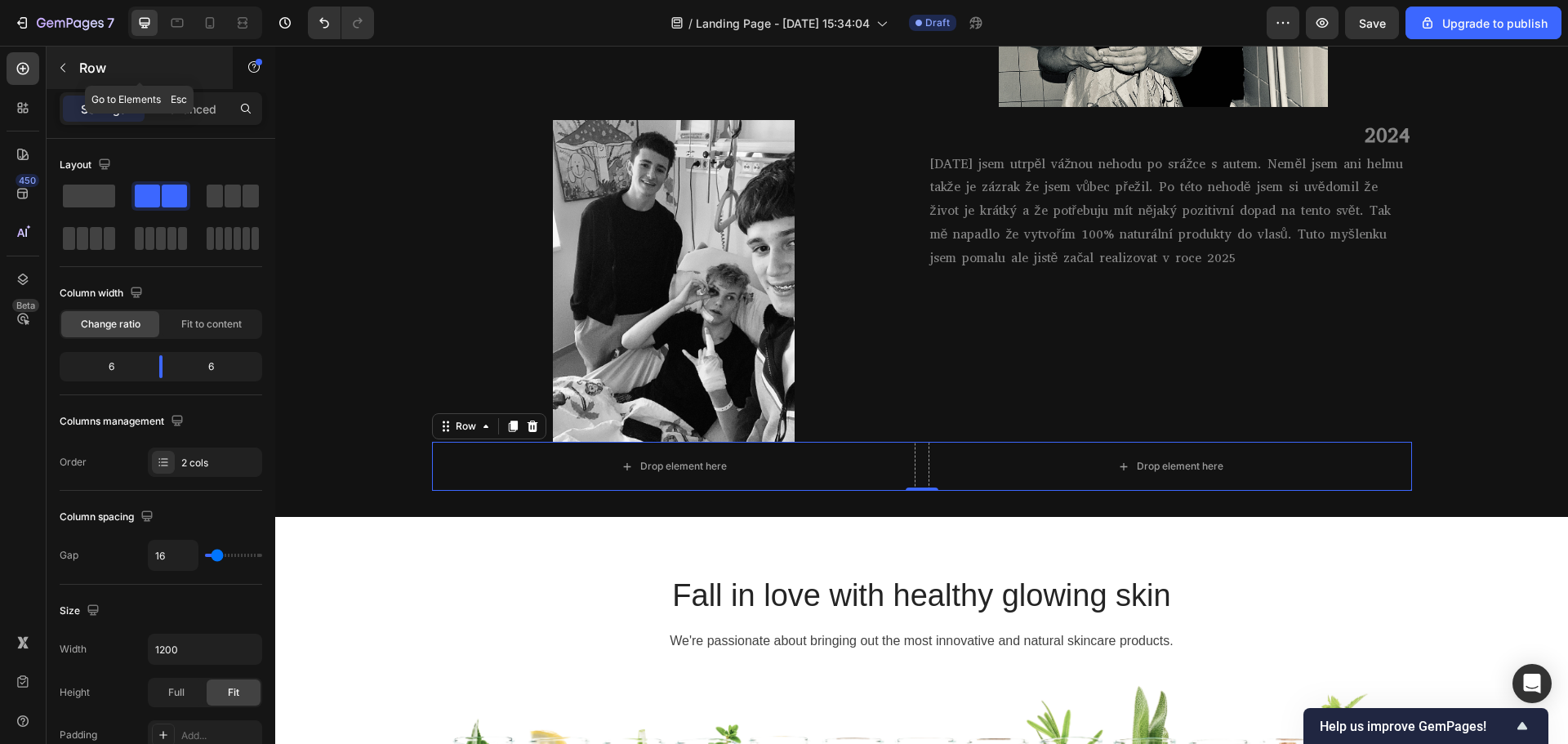
click at [54, 72] on button "button" at bounding box center [62, 67] width 26 height 26
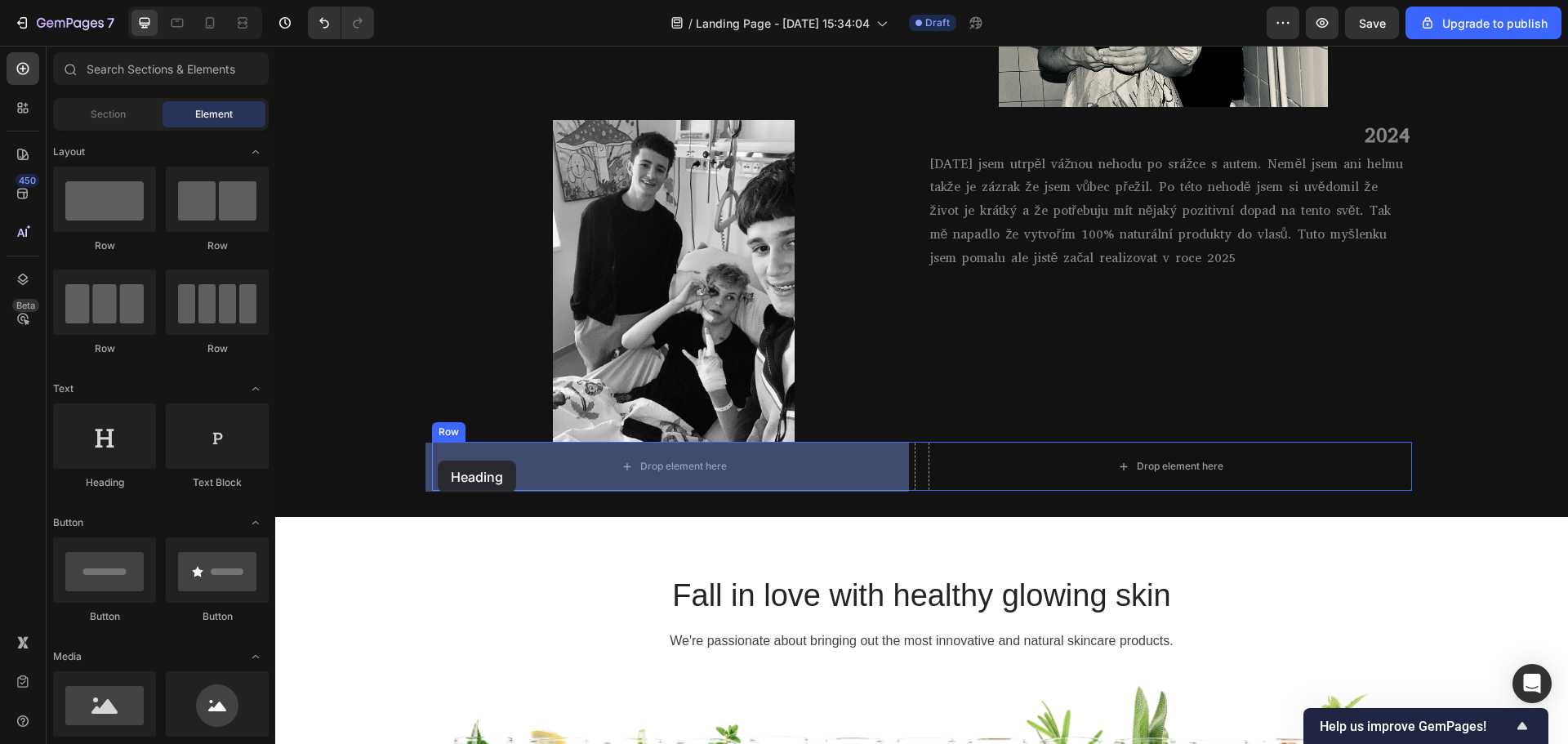
drag, startPoint x: 410, startPoint y: 495, endPoint x: 440, endPoint y: 461, distance: 45.3
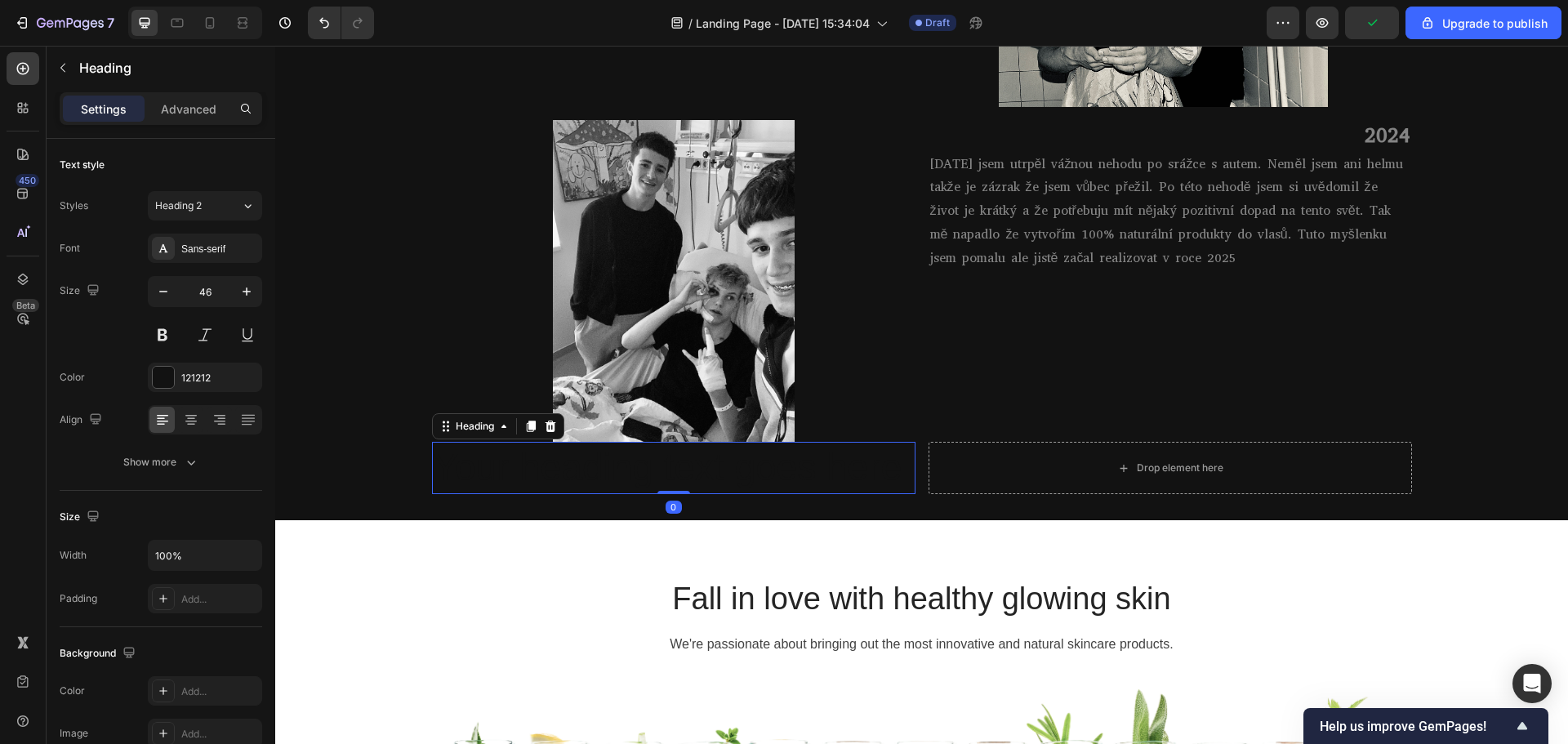
click at [711, 458] on h2 "Your heading text goes here" at bounding box center [673, 468] width 483 height 52
click at [711, 458] on p "Your heading text goes here" at bounding box center [673, 468] width 480 height 49
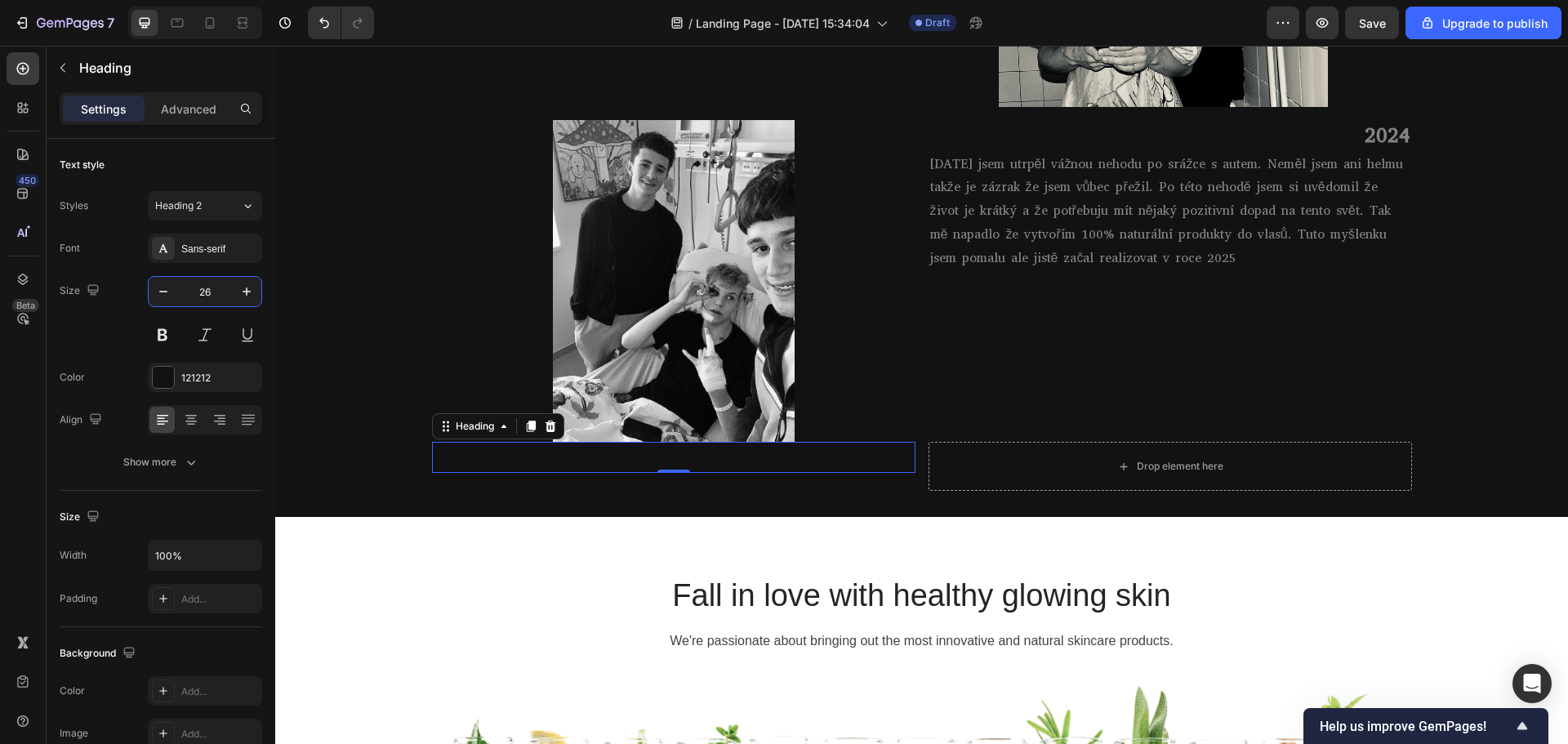
type input "26"
drag, startPoint x: 536, startPoint y: 437, endPoint x: 549, endPoint y: 456, distance: 23.0
click at [543, 451] on div "2025 Heading 0" at bounding box center [673, 457] width 483 height 31
click at [555, 461] on p "2025" at bounding box center [673, 457] width 480 height 28
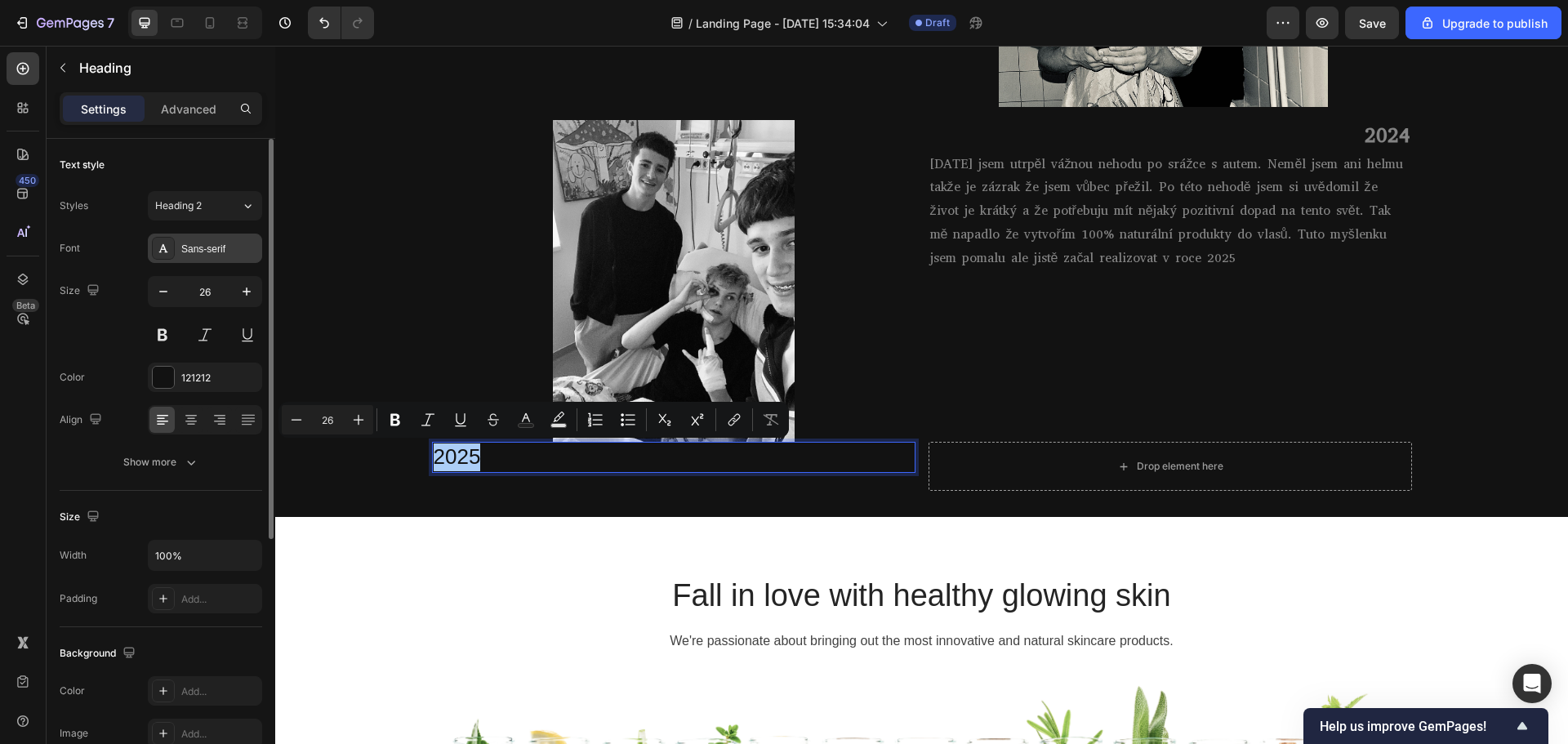
click at [209, 252] on div "Sans-serif" at bounding box center [219, 248] width 77 height 15
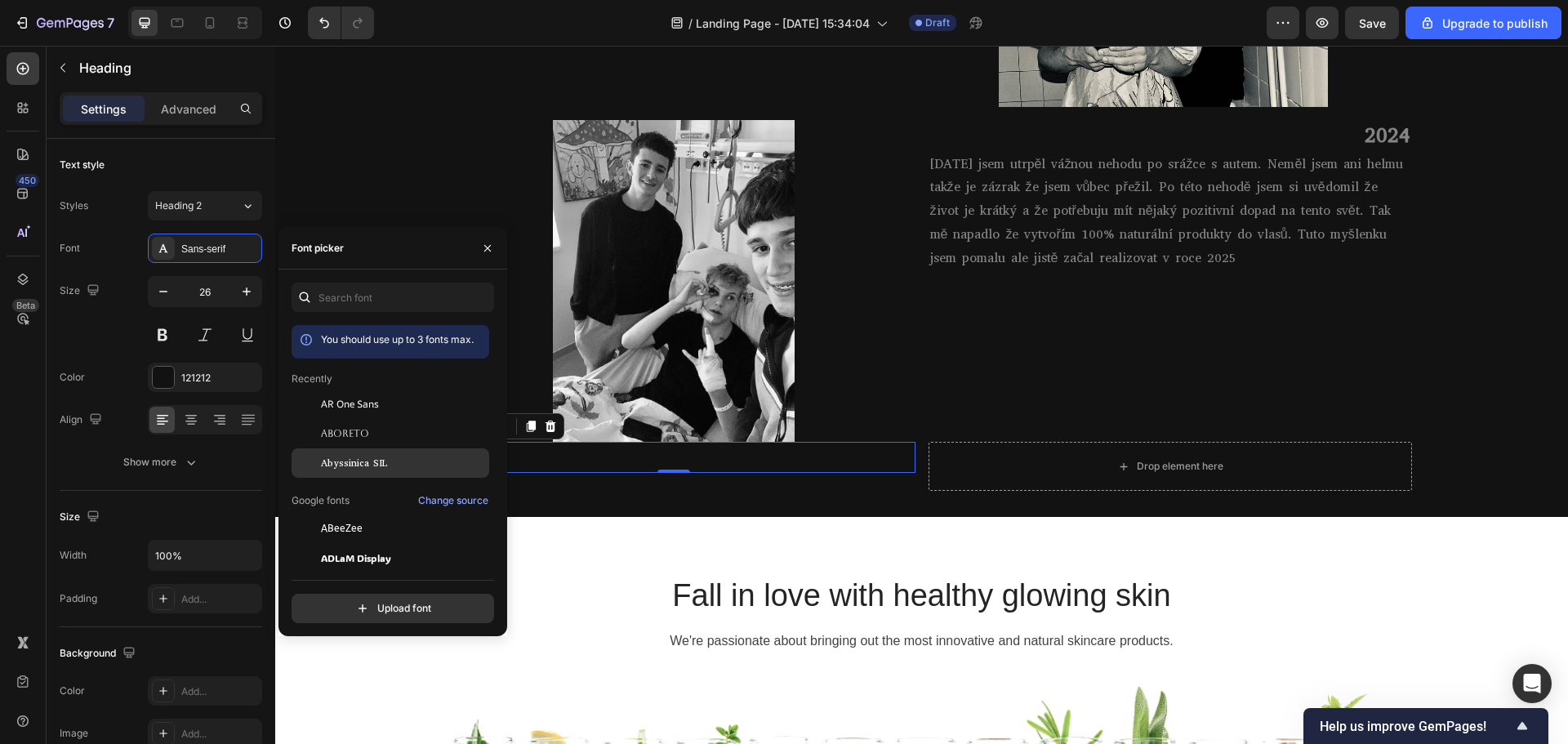
click at [362, 460] on span "Abyssinica SIL" at bounding box center [354, 463] width 66 height 15
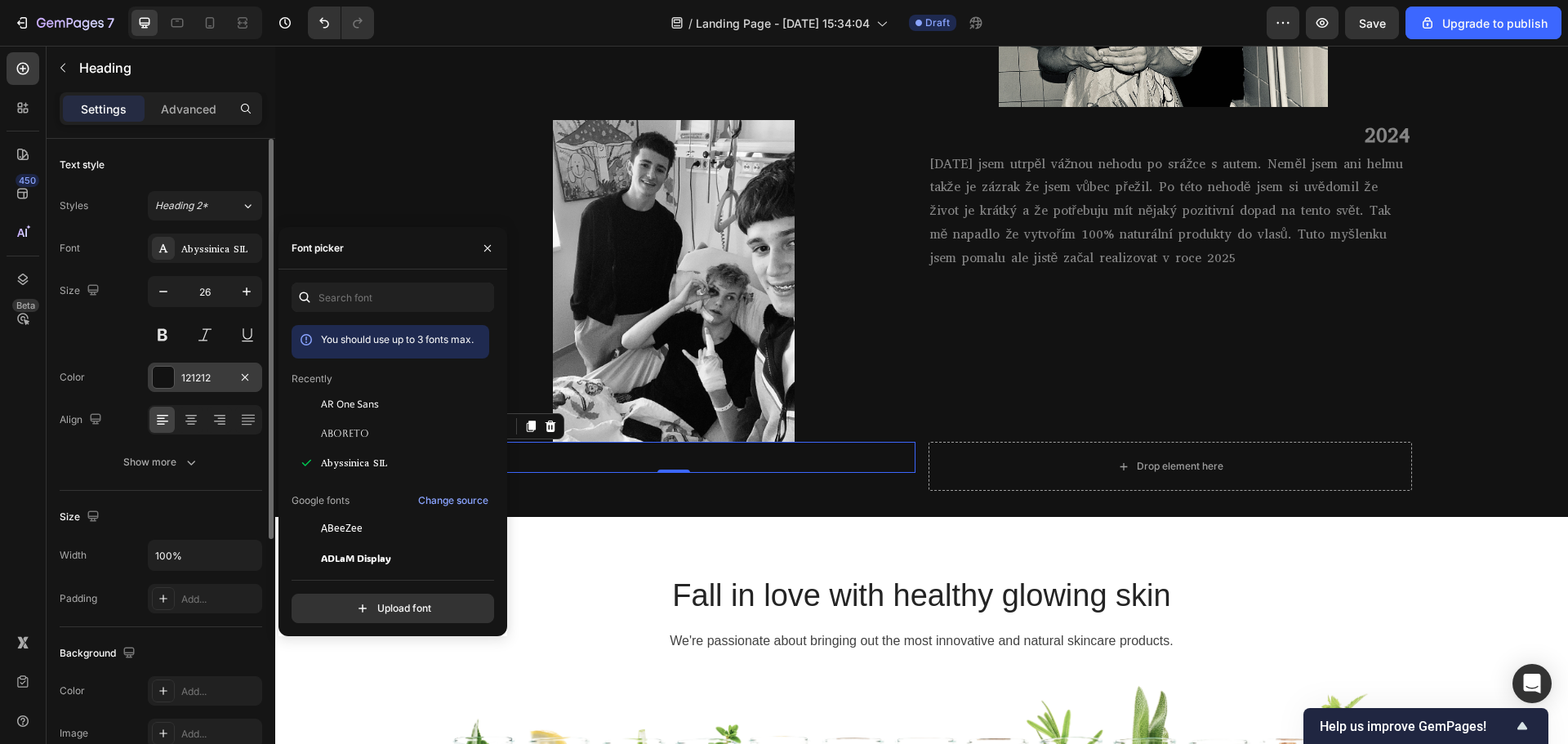
click at [162, 374] on div at bounding box center [163, 377] width 21 height 21
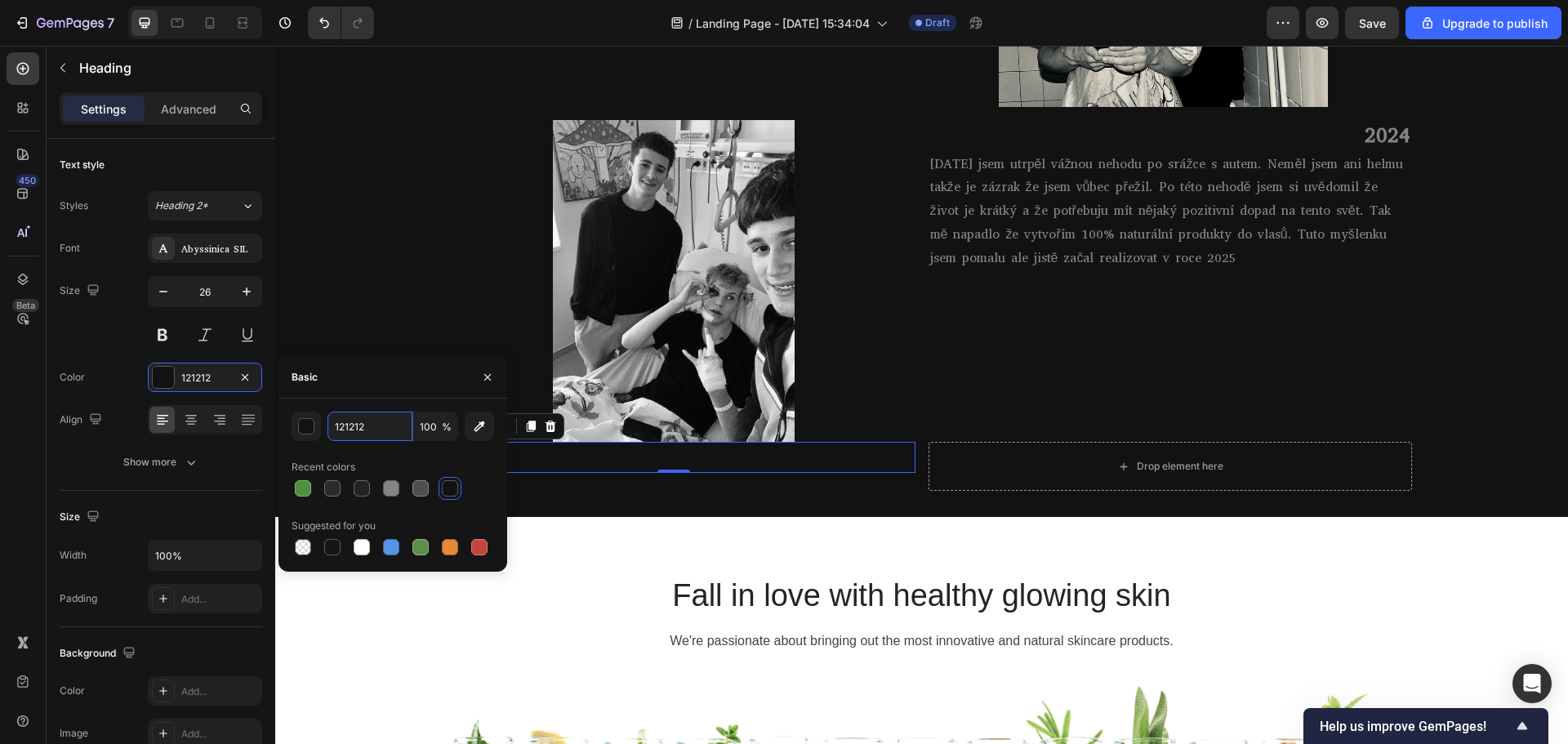
paste input "848484"
type input "848484"
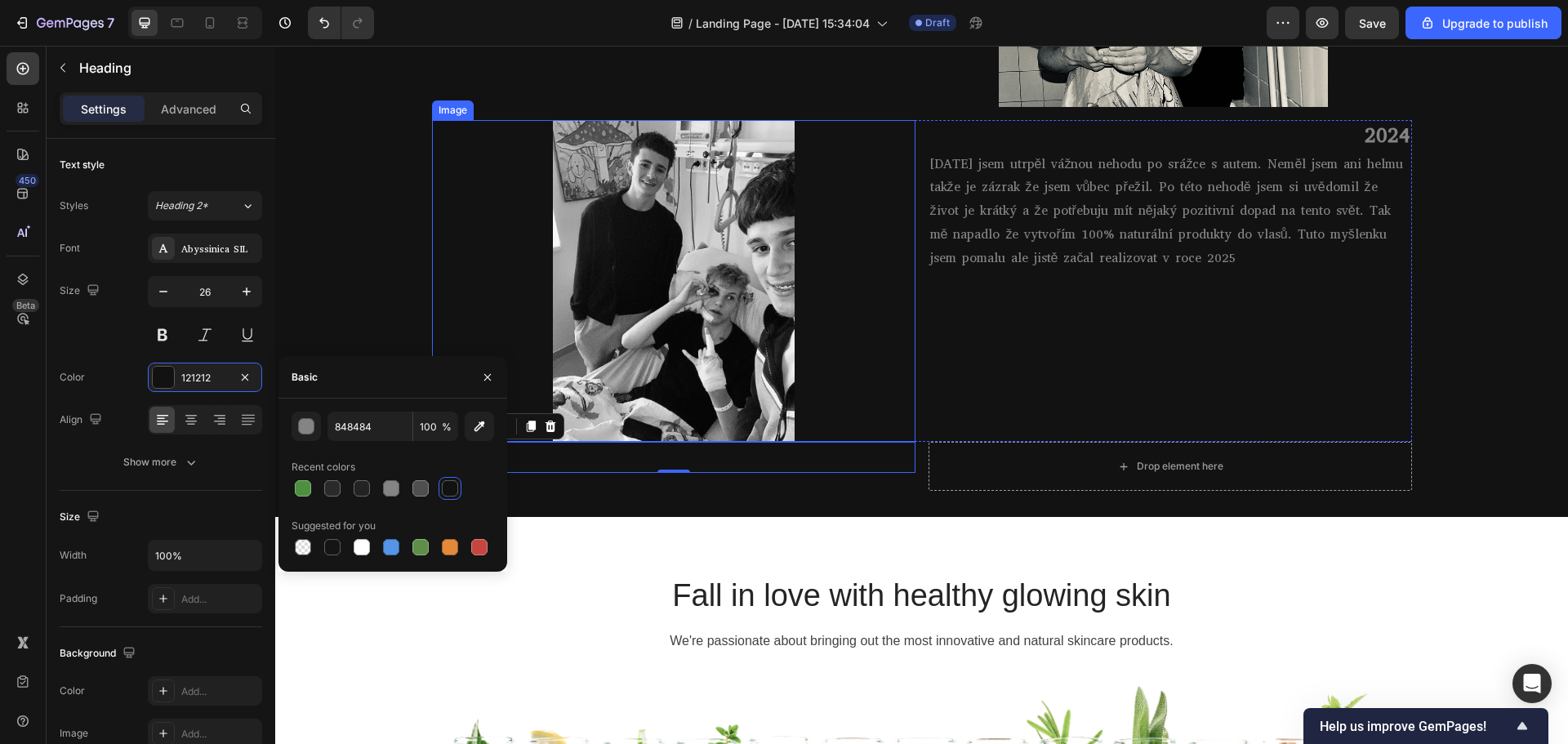
click at [451, 323] on div at bounding box center [673, 281] width 483 height 322
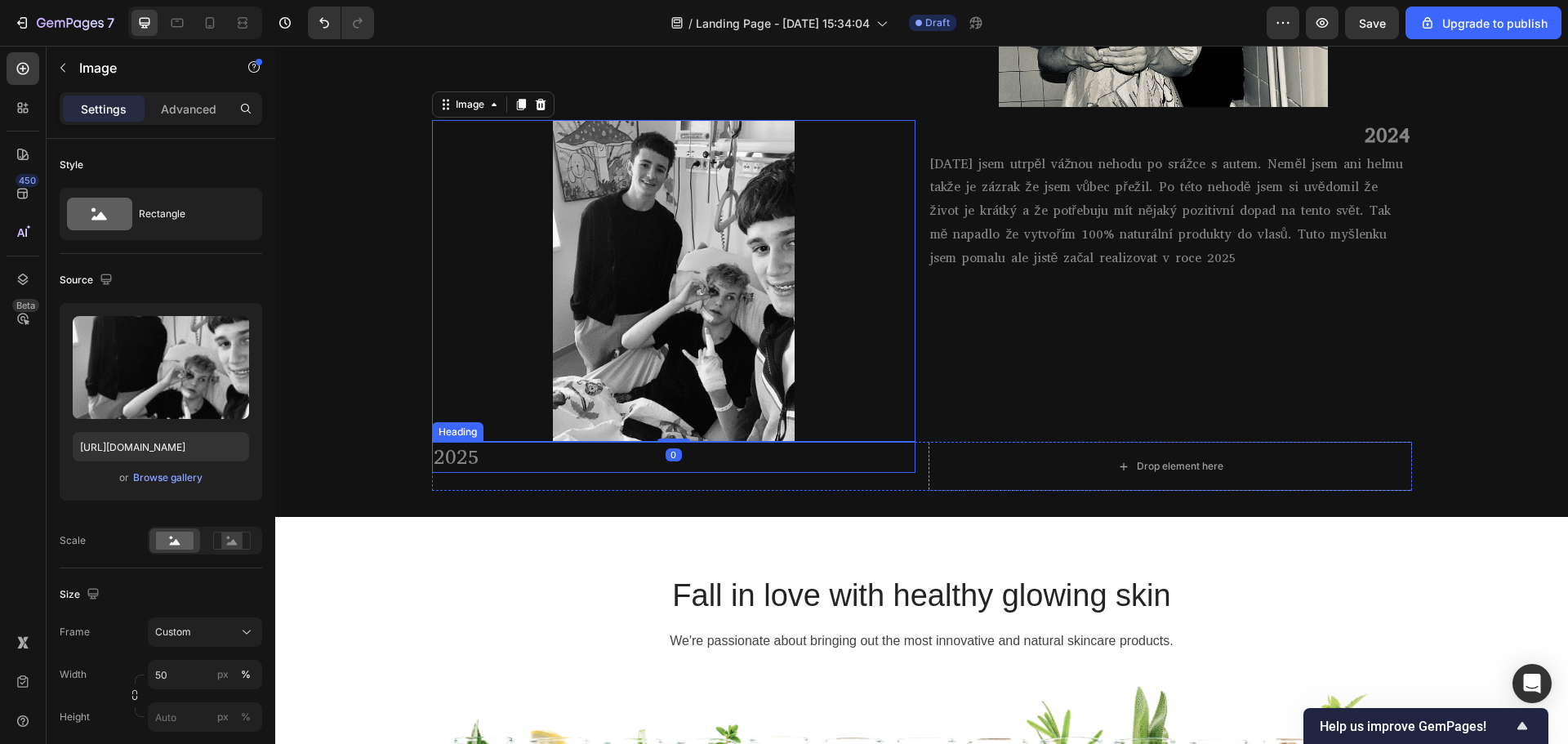
click at [492, 466] on p "2025" at bounding box center [673, 457] width 480 height 28
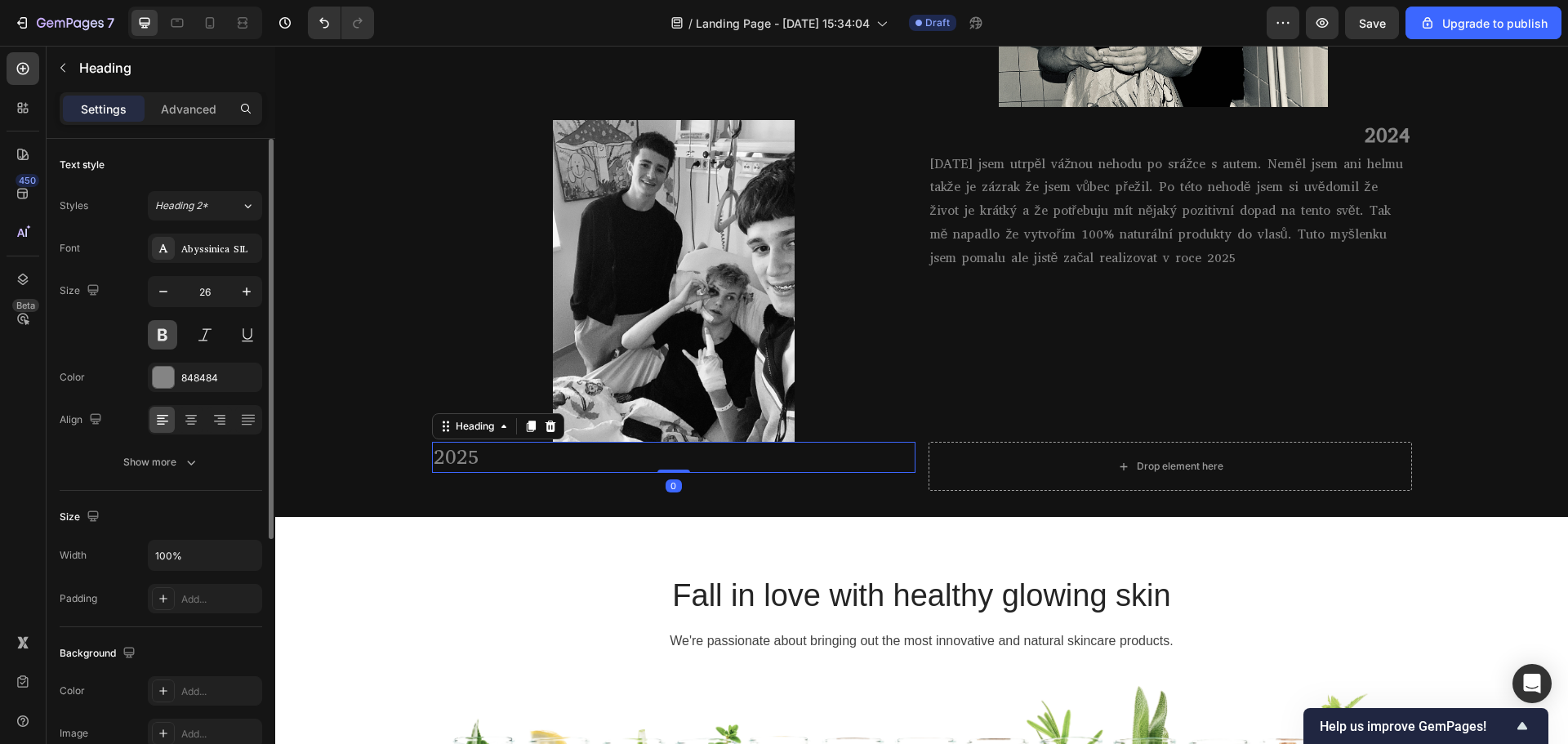
click at [162, 331] on button at bounding box center [162, 335] width 29 height 29
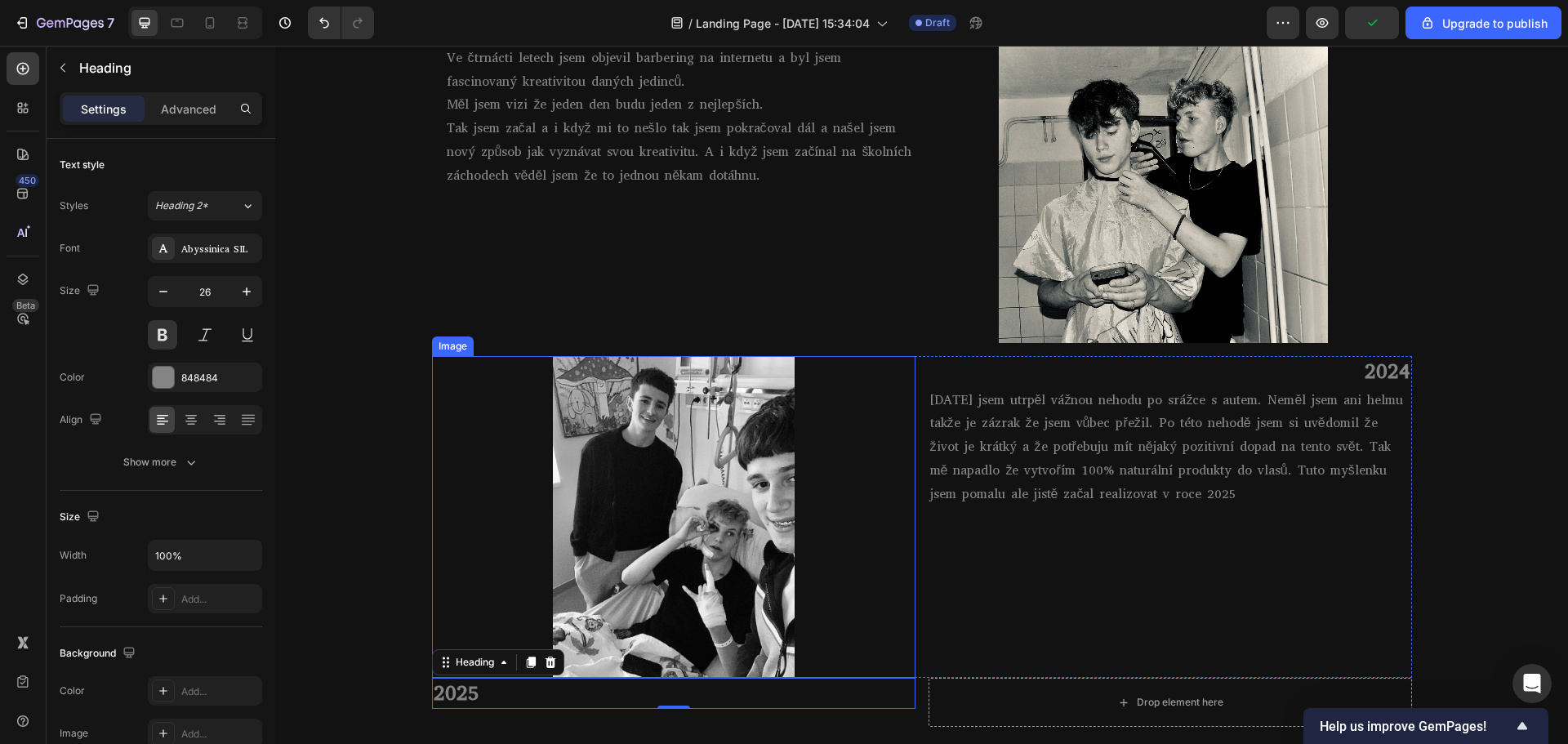
scroll to position [1161, 0]
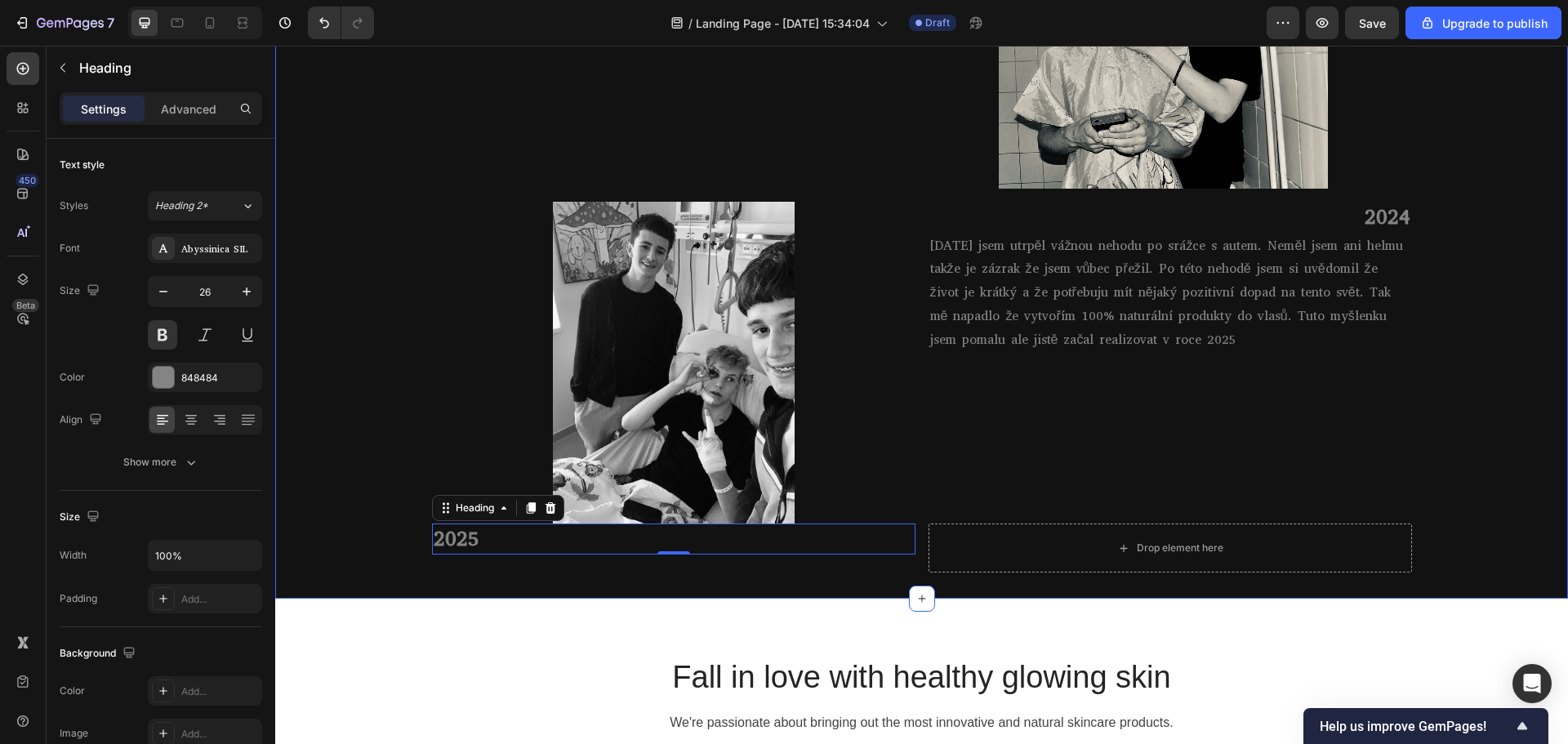
click at [529, 582] on div "MŮJ PŘÍBĚH💈 Heading Row 2023 Heading Ve čtrnácti letech jsem objevil barbering …" at bounding box center [922, 170] width 1292 height 857
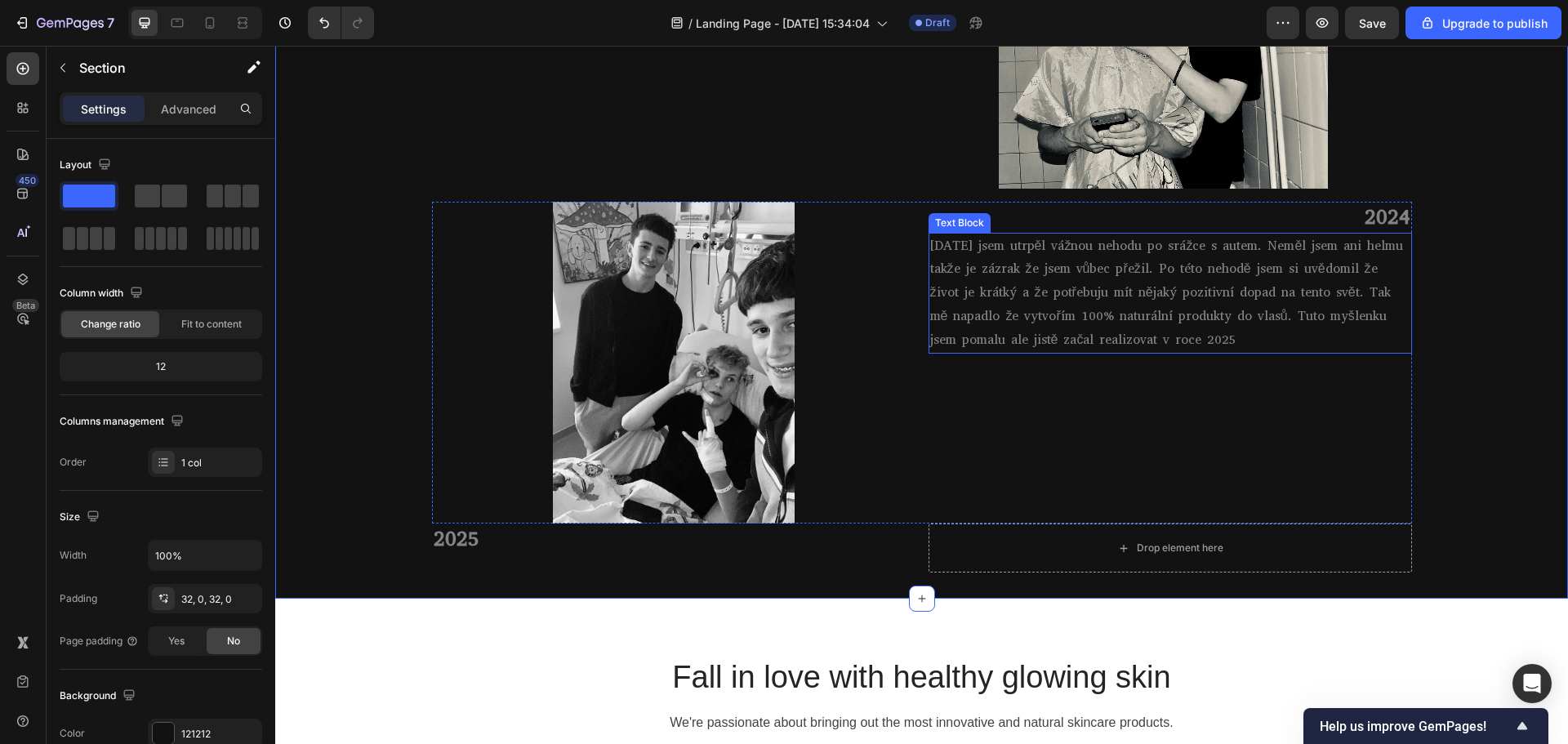
click at [997, 324] on p "[DATE] jsem utrpěl vážnou nehodu po srážce s autem. Neměl jsem ani helmu takže …" at bounding box center [1169, 293] width 480 height 117
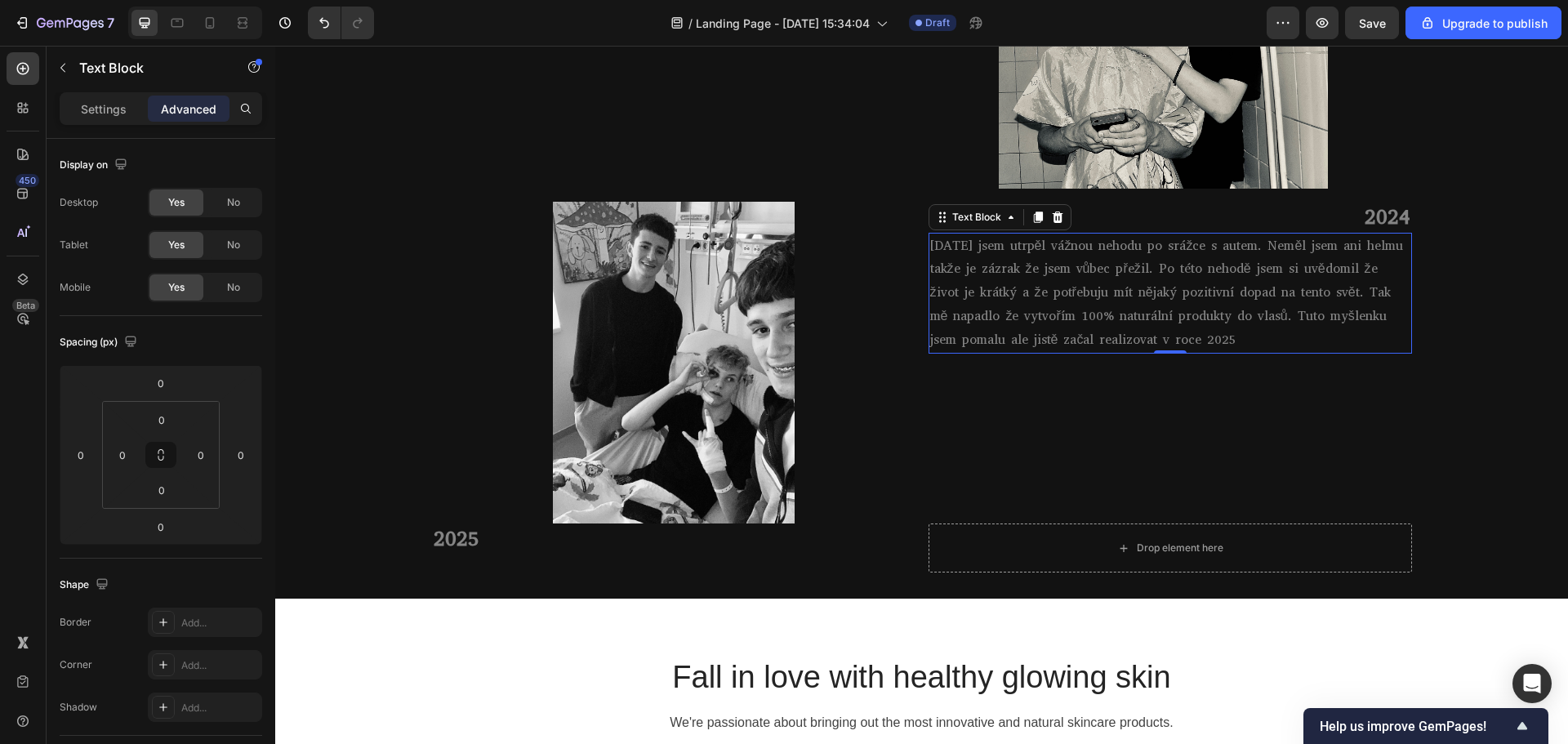
copy div "Loremi DOL SITAME💈 Consect Adi 2266 Elitsed Do eiusmodt incidi utla etdolor mag…"
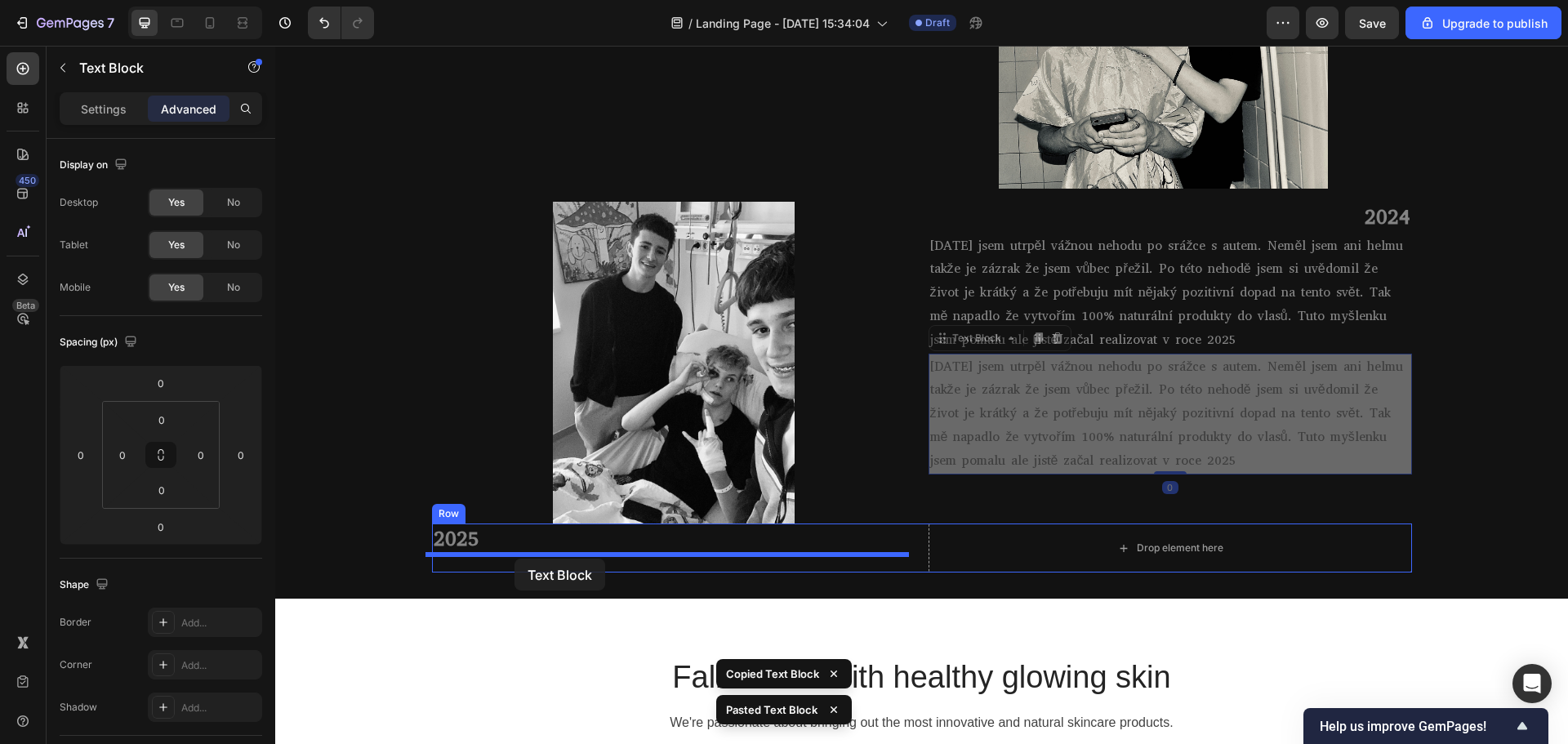
drag, startPoint x: 956, startPoint y: 398, endPoint x: 514, endPoint y: 559, distance: 470.4
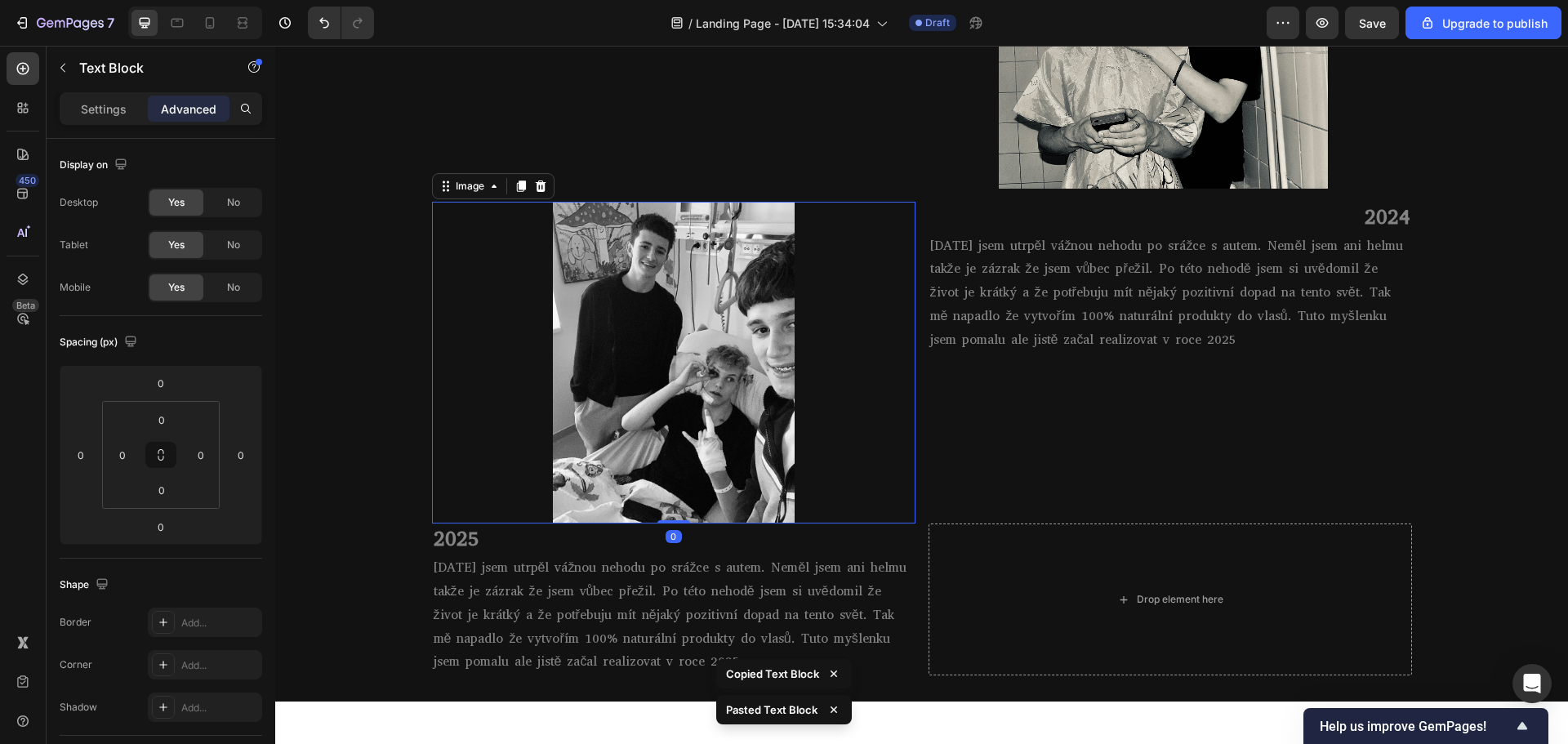
click at [432, 473] on div at bounding box center [673, 363] width 483 height 322
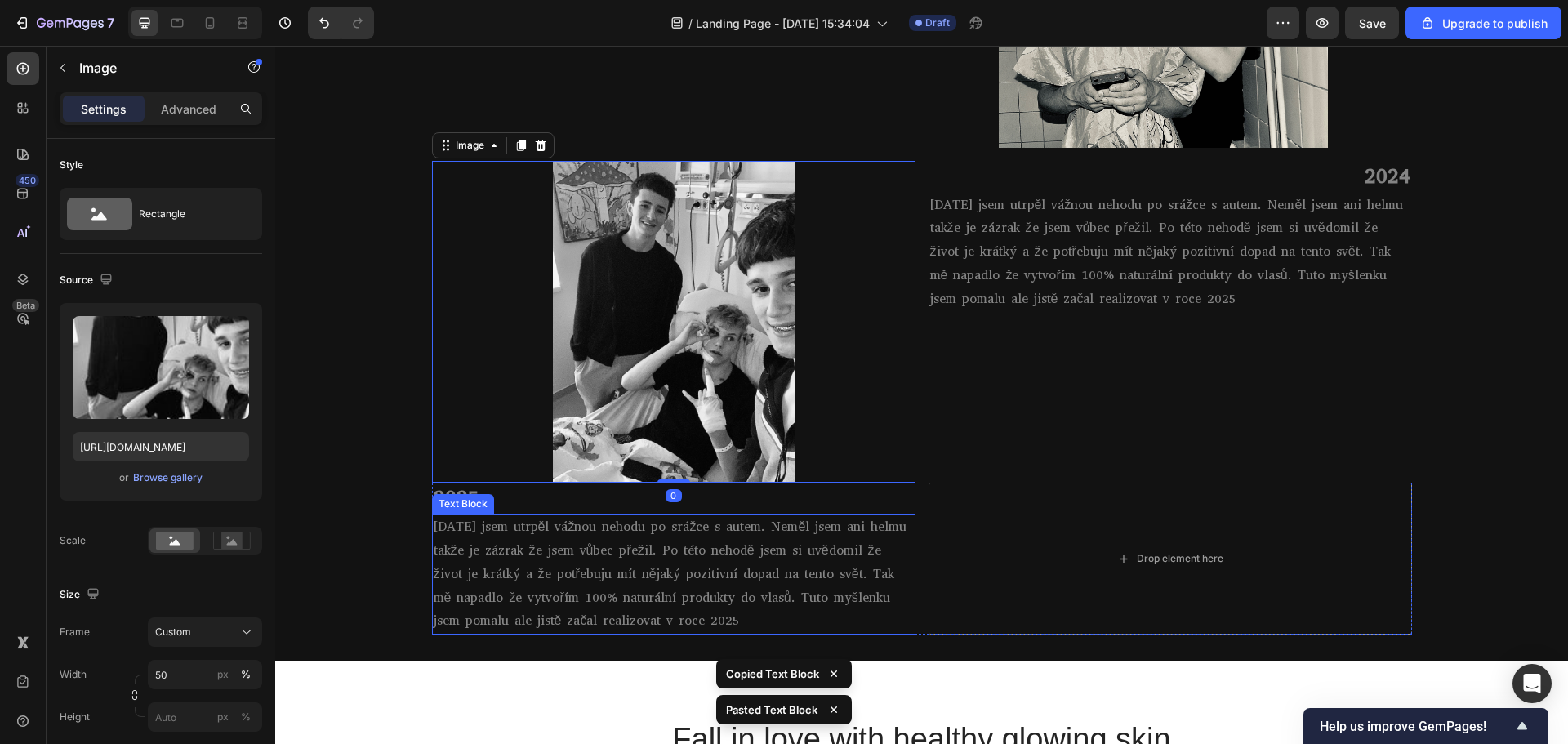
scroll to position [1244, 0]
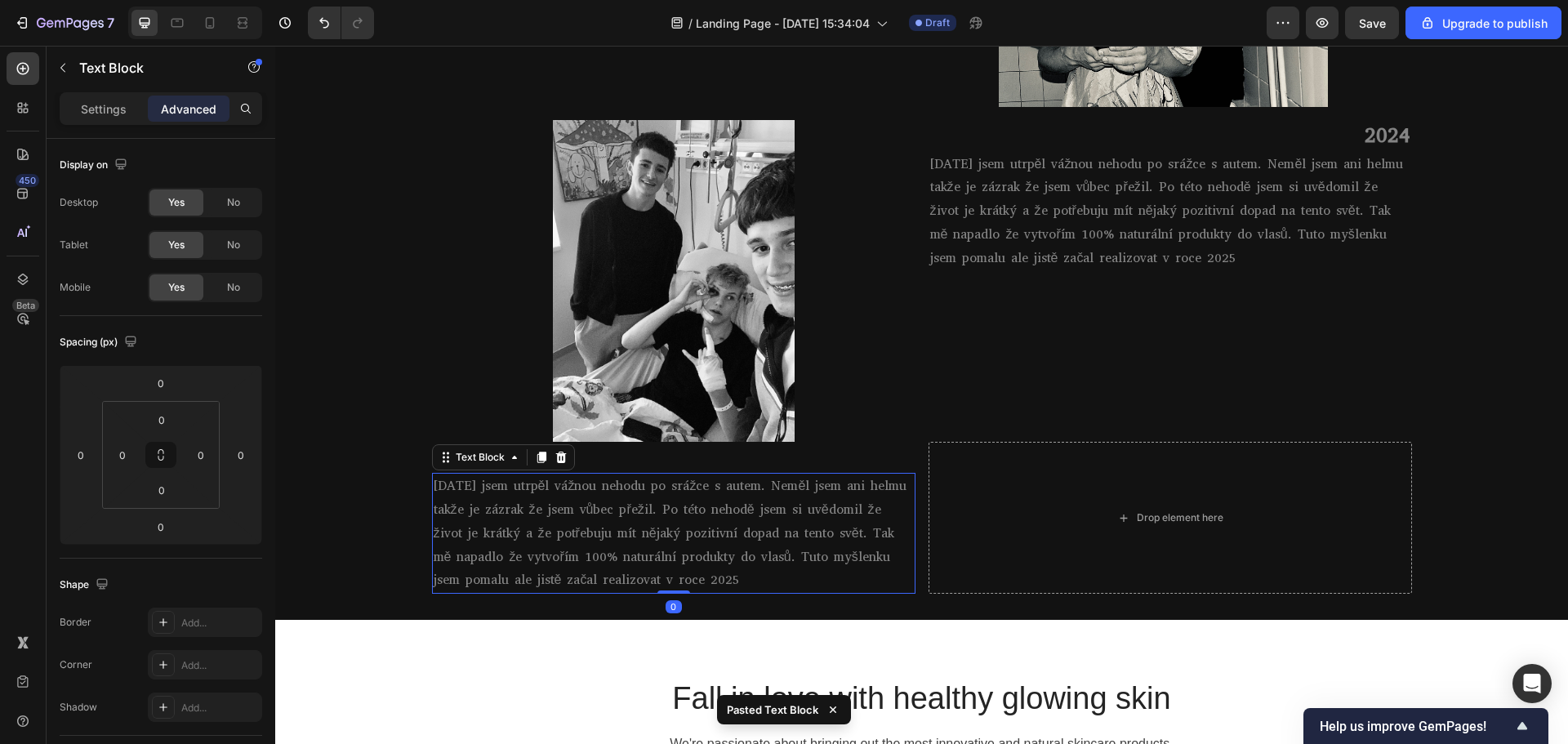
click at [788, 533] on p "[DATE] jsem utrpěl vážnou nehodu po srážce s autem. Neměl jsem ani helmu takže …" at bounding box center [673, 533] width 480 height 117
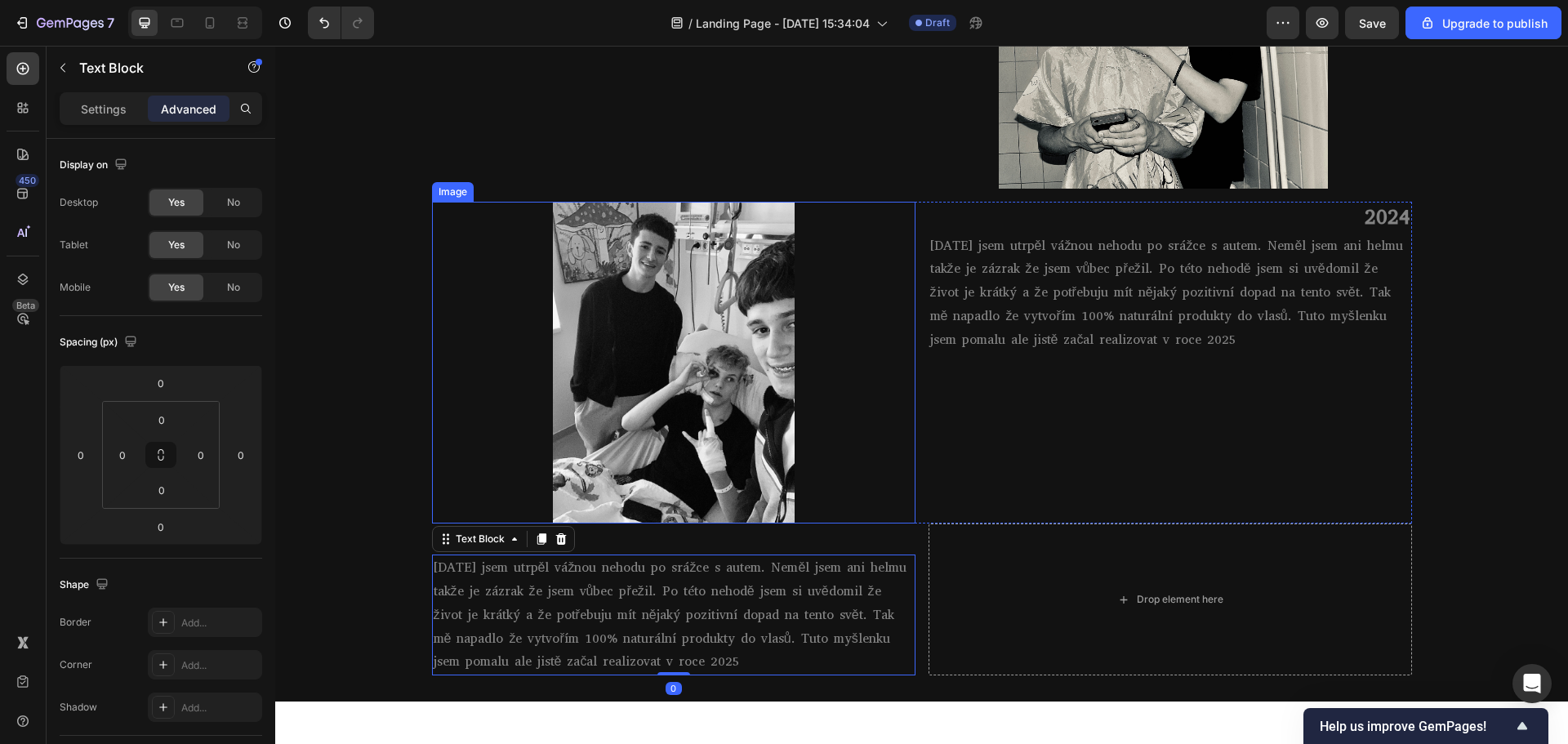
click at [669, 587] on p "[DATE] jsem utrpěl vážnou nehodu po srážce s autem. Neměl jsem ani helmu takže …" at bounding box center [673, 614] width 480 height 117
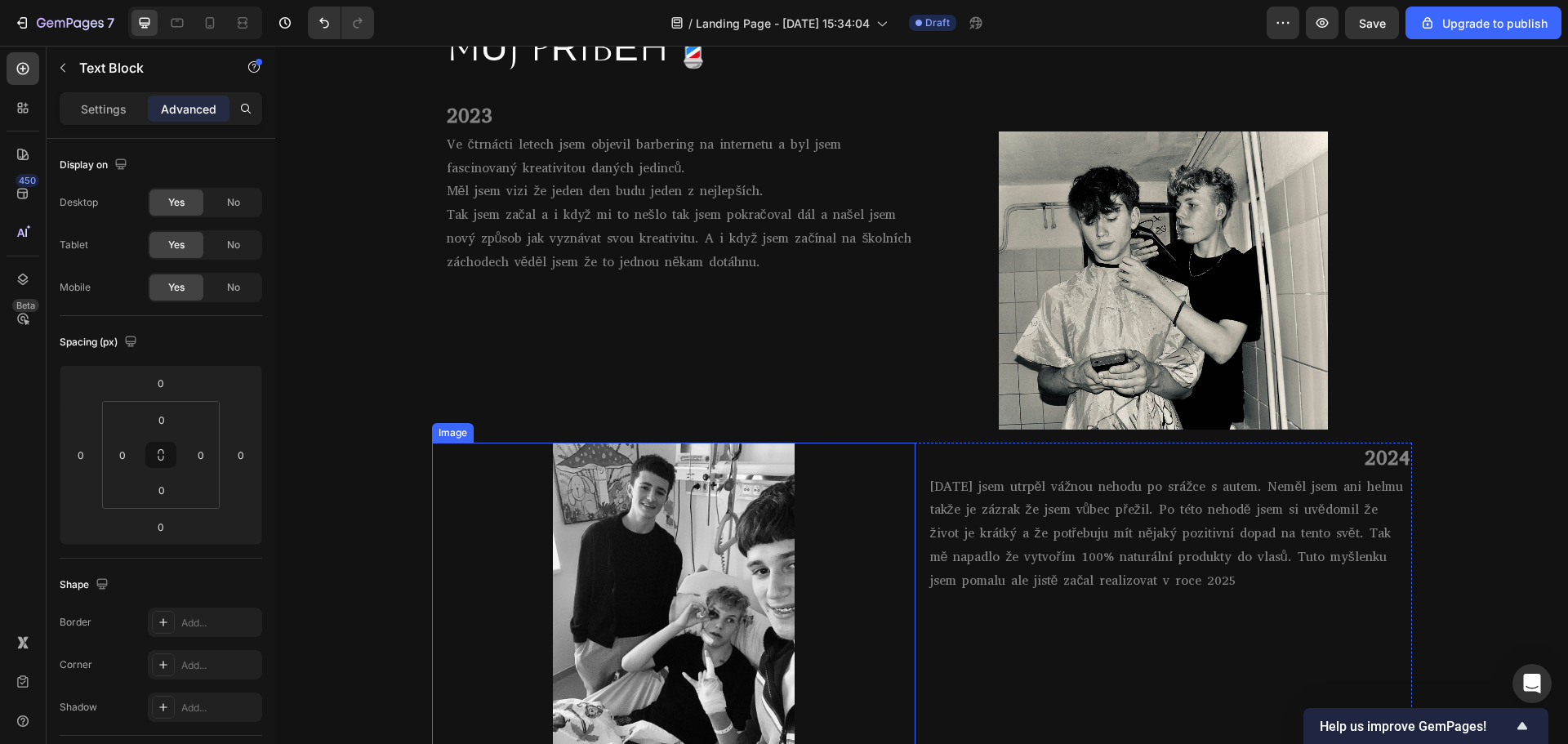
scroll to position [917, 0]
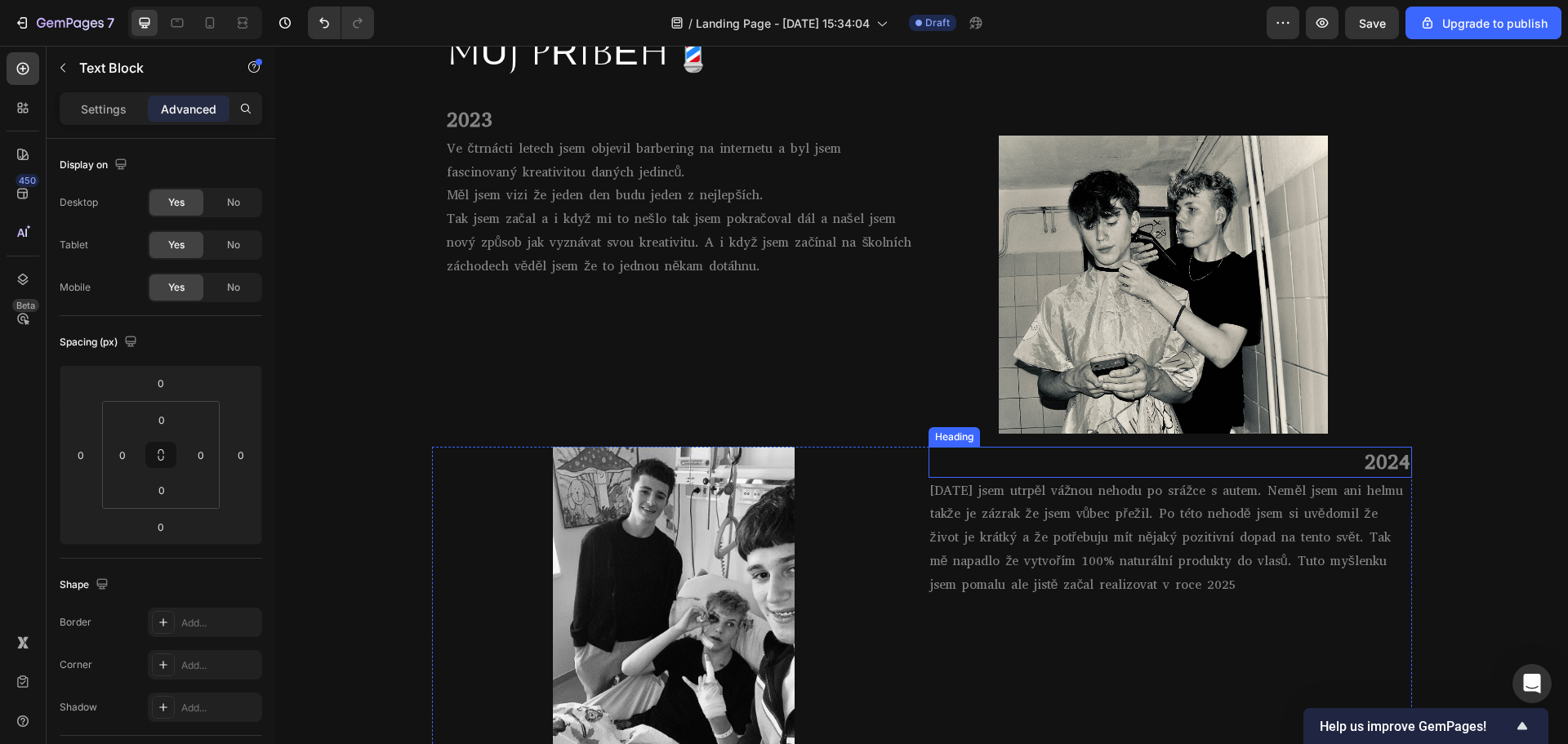
click at [1315, 458] on p "2024" at bounding box center [1169, 462] width 480 height 28
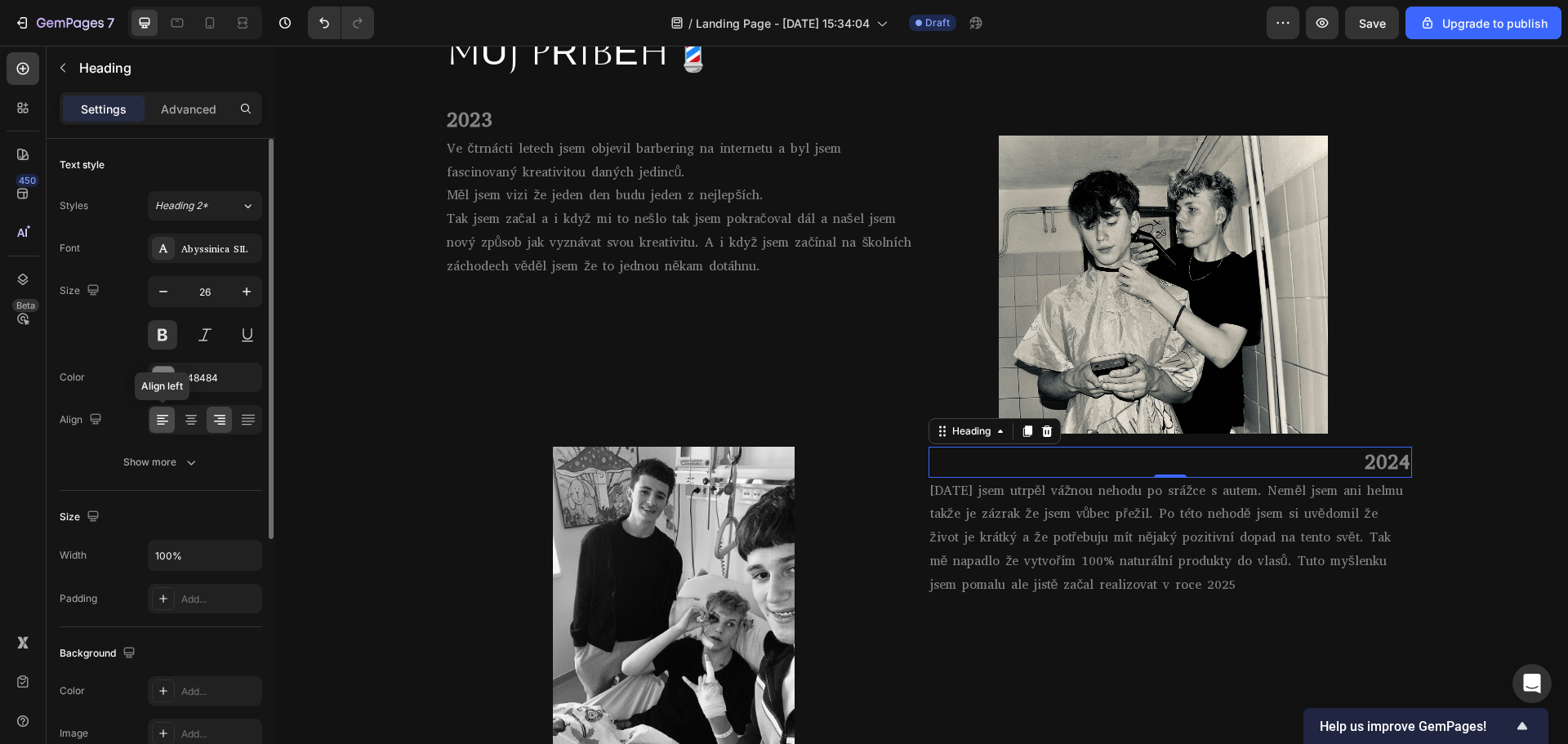
click at [162, 425] on icon at bounding box center [161, 425] width 8 height 2
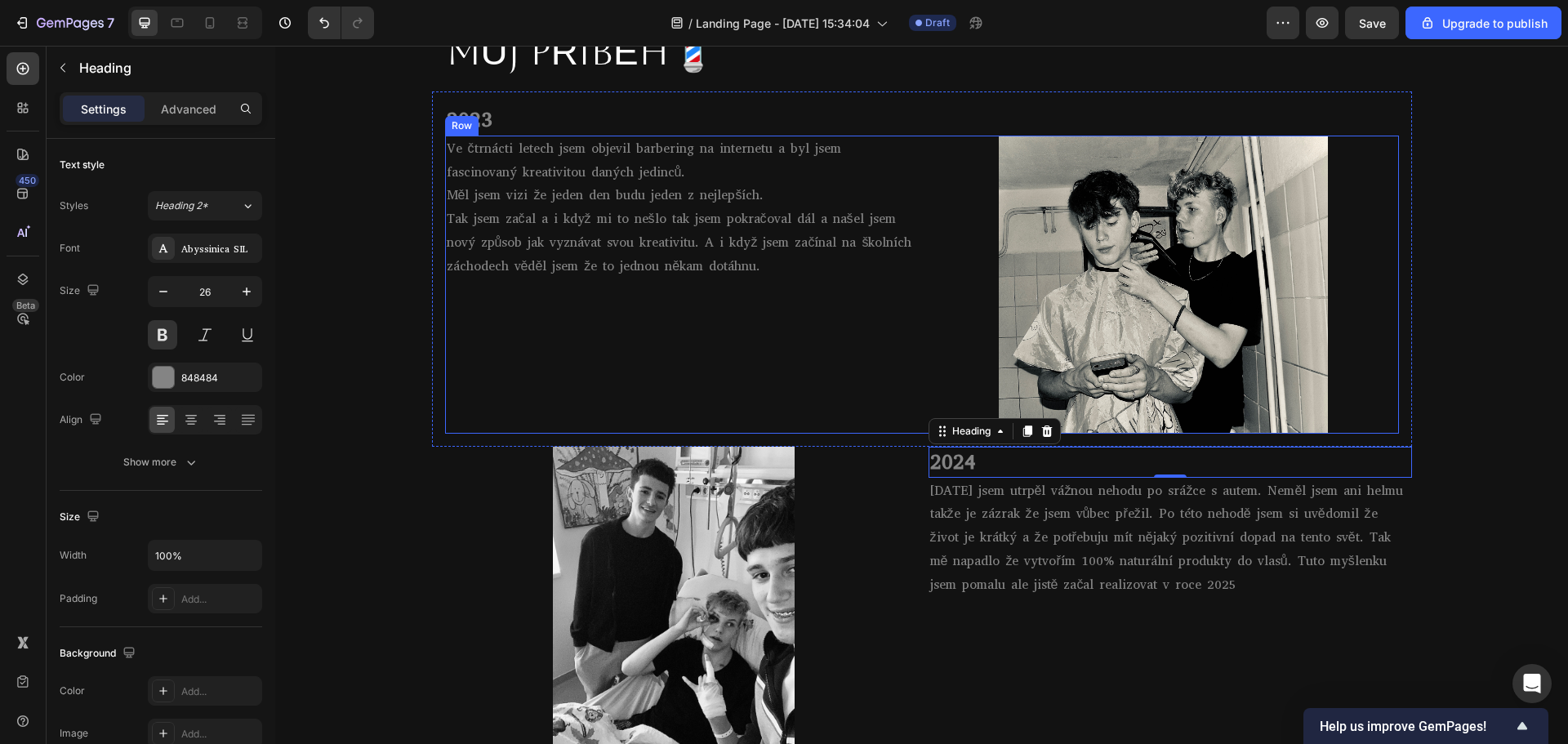
click at [784, 355] on div "Ve čtrnácti letech jsem objevil barbering na internetu a byl jsem fascinovaný k…" at bounding box center [680, 284] width 471 height 298
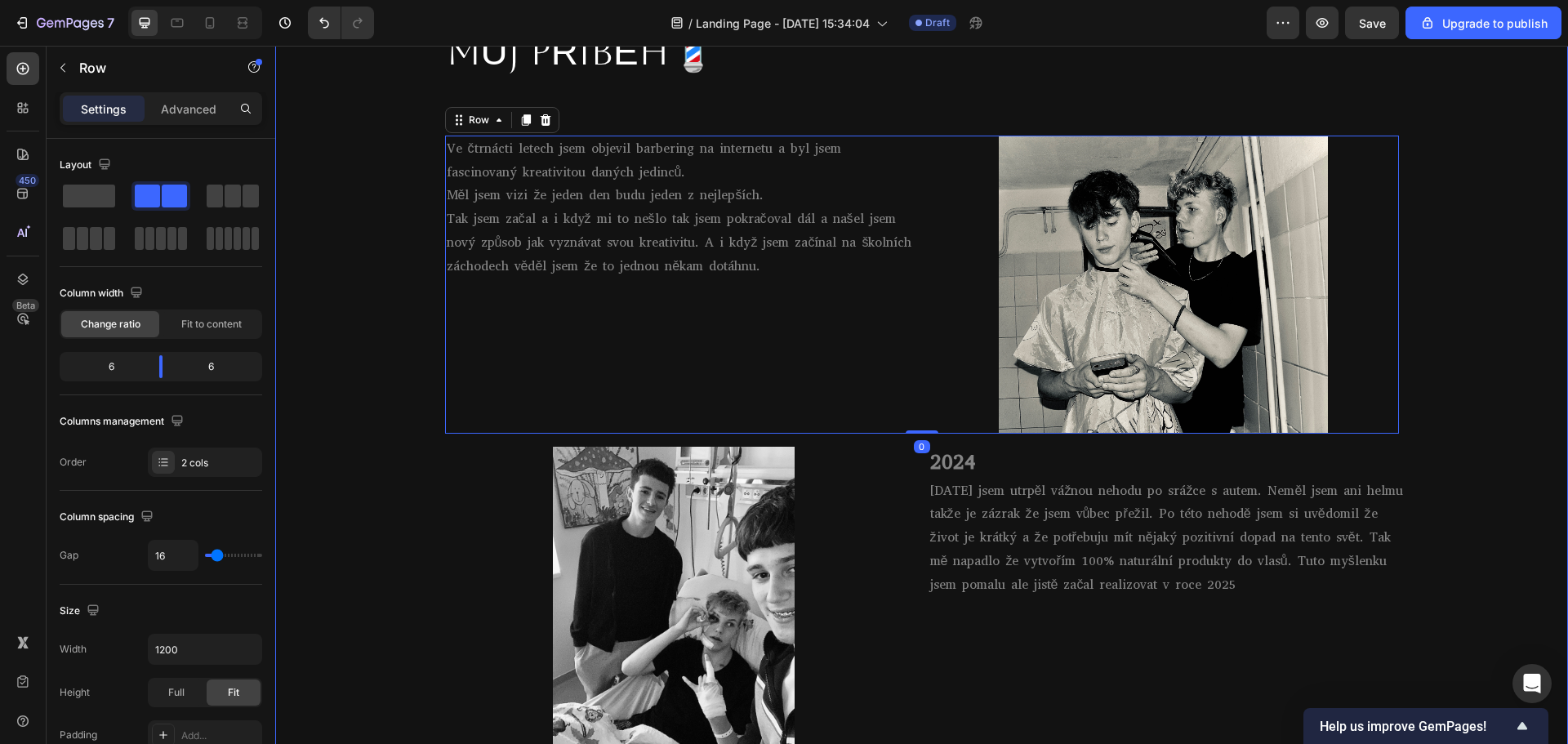
click at [313, 483] on div "MŮJ PŘÍBĚH💈 Heading Row 2023 Heading Ve čtrnácti letech jsem objevil barbering …" at bounding box center [922, 466] width 1292 height 907
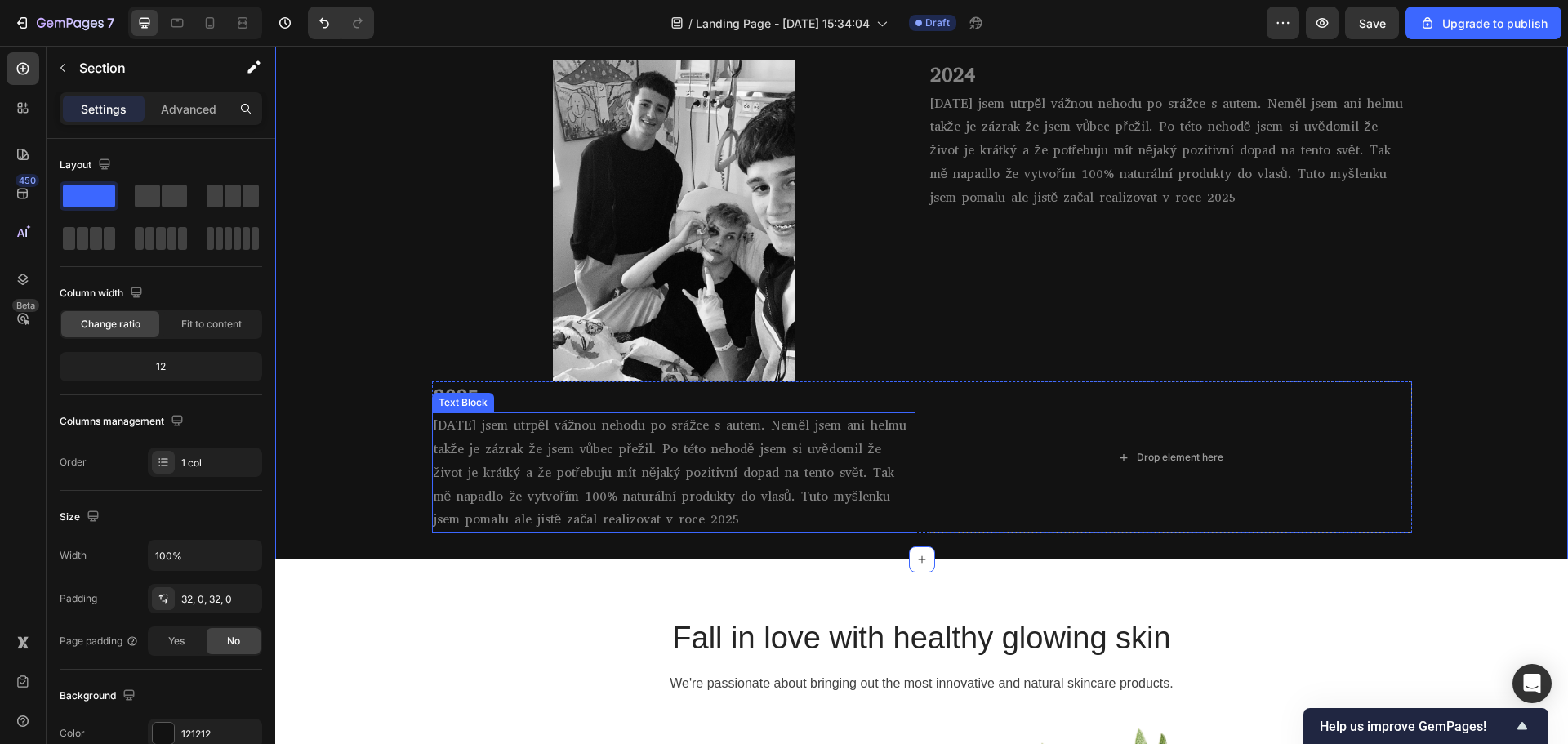
scroll to position [1407, 0]
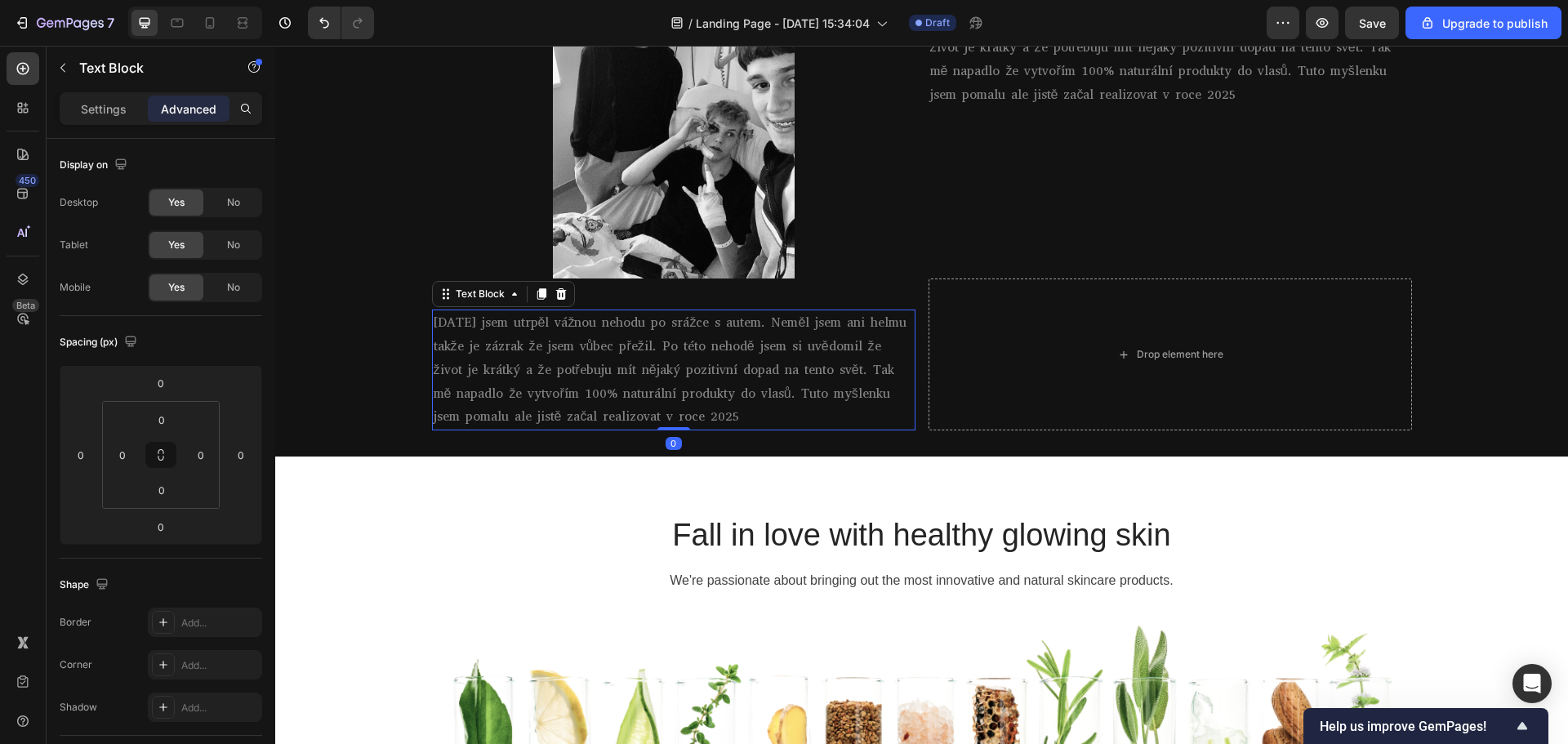
click at [507, 379] on p "[DATE] jsem utrpěl vážnou nehodu po srážce s autem. Neměl jsem ani helmu takže …" at bounding box center [673, 370] width 480 height 117
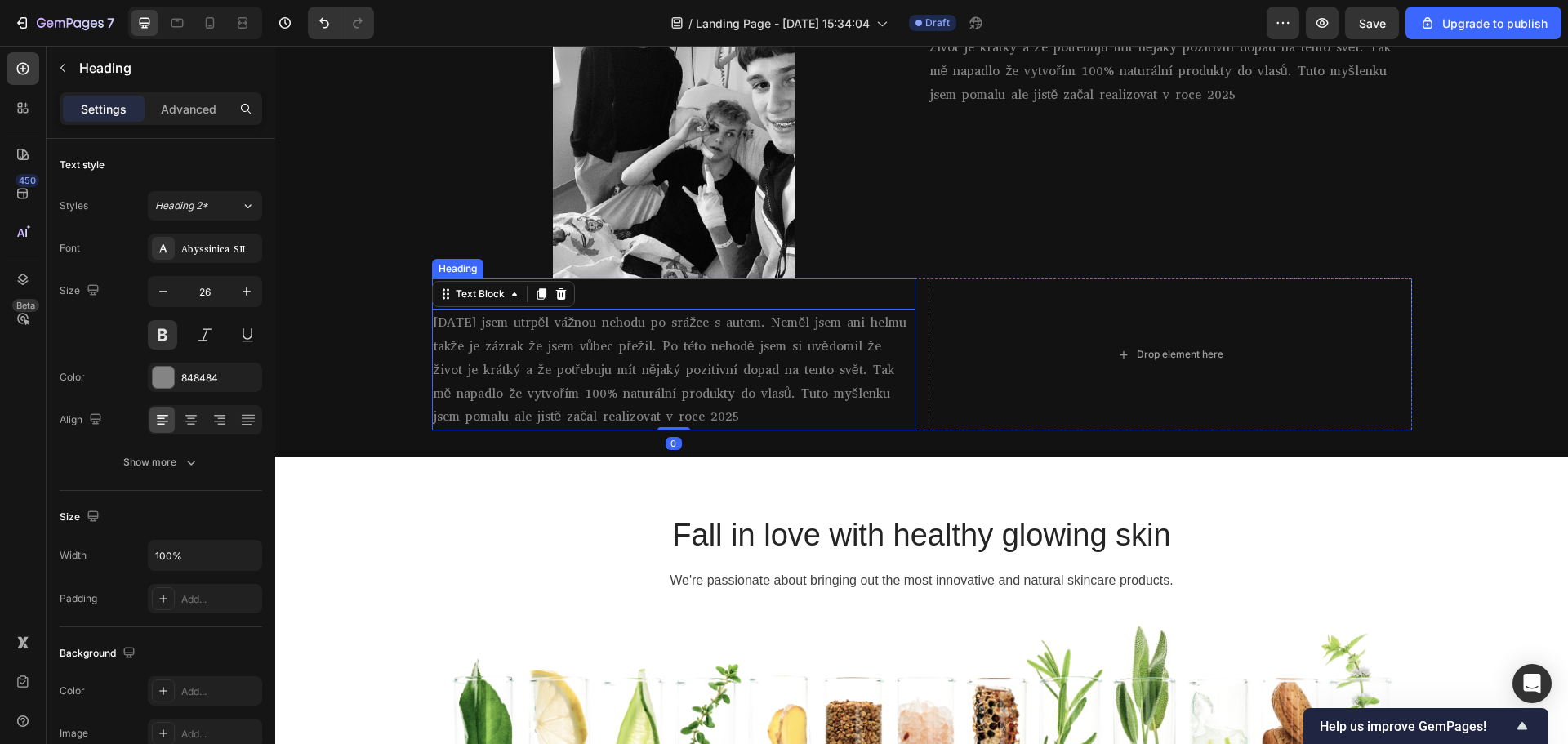
click at [595, 295] on p "2025" at bounding box center [673, 294] width 480 height 28
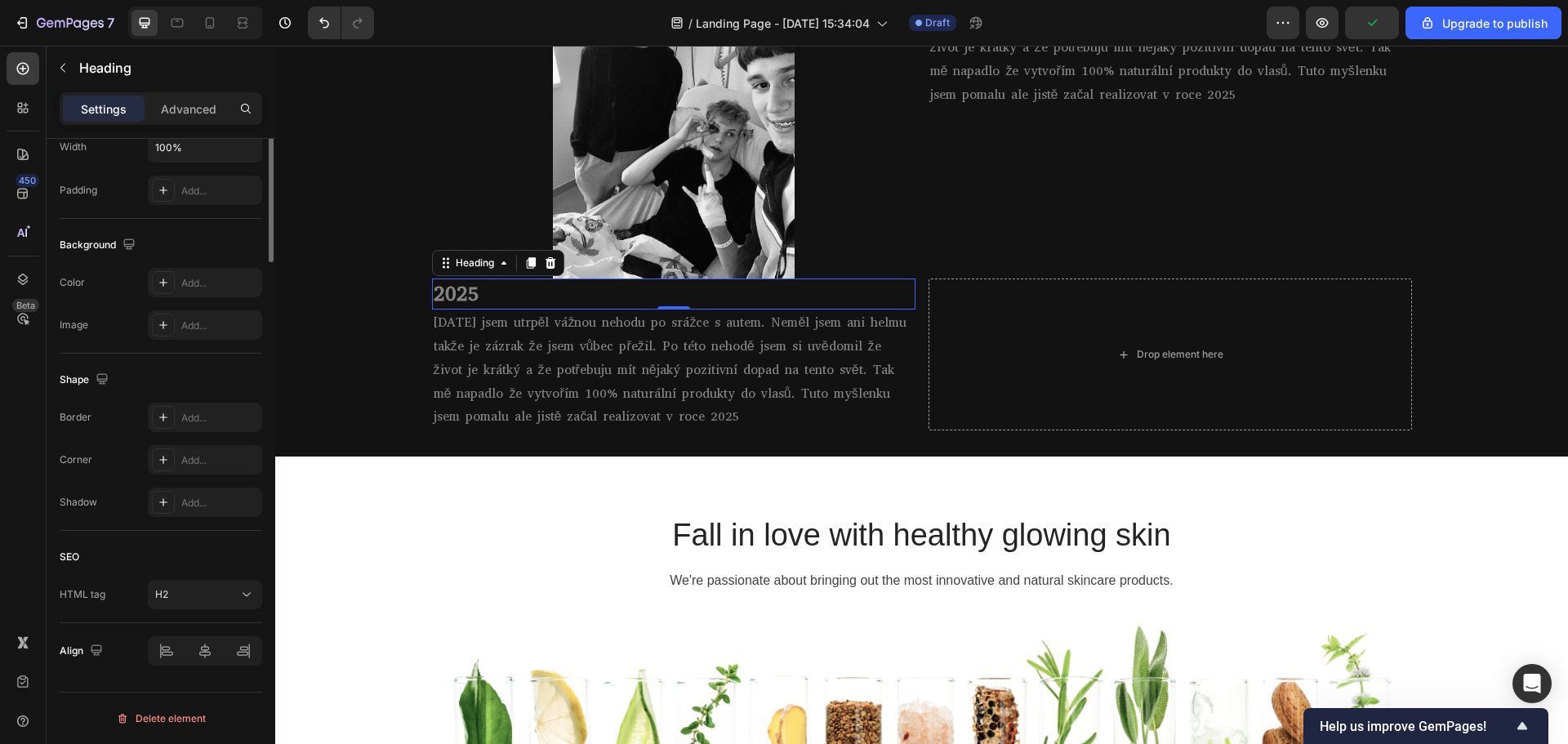
scroll to position [81, 0]
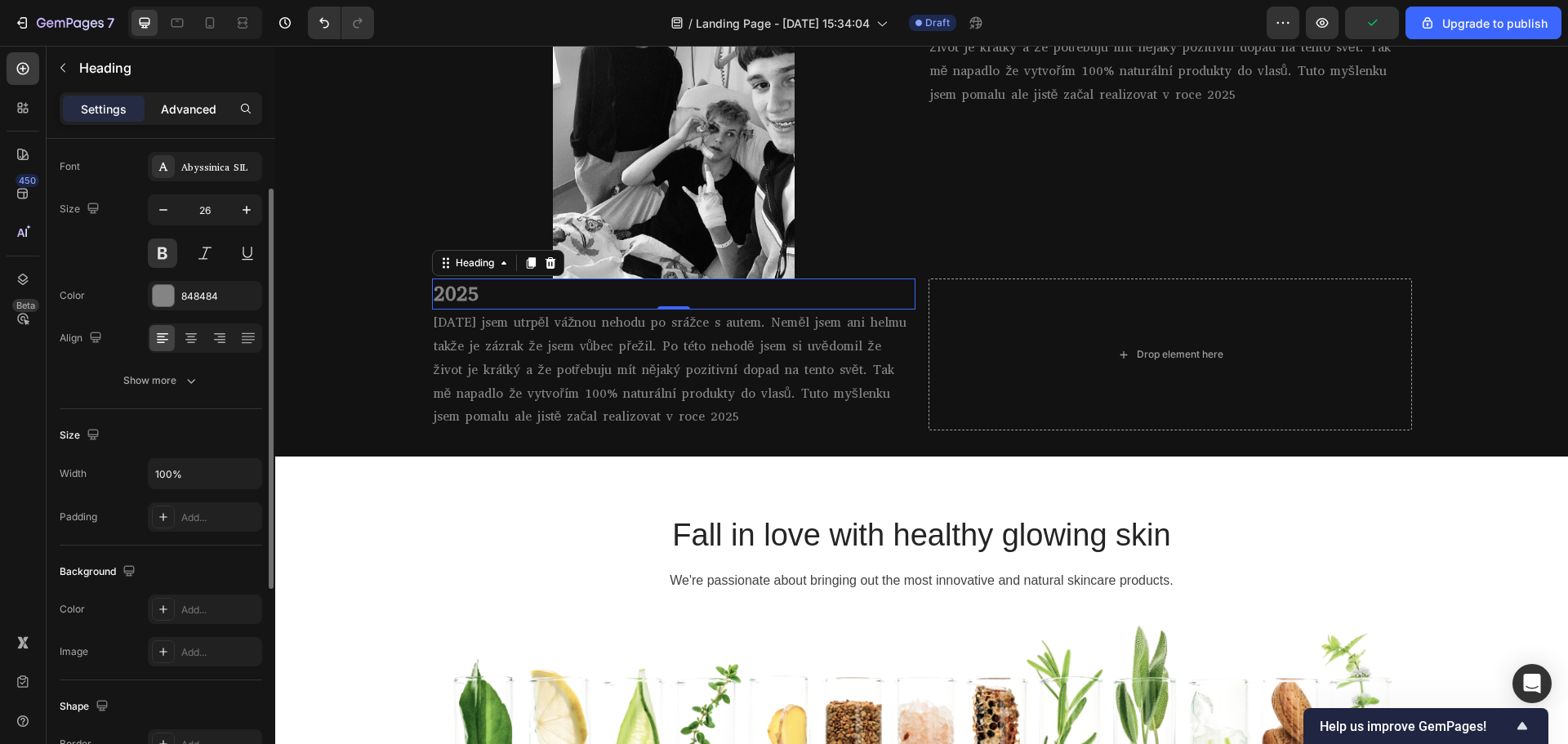
click at [151, 110] on div "Advanced" at bounding box center [188, 108] width 82 height 26
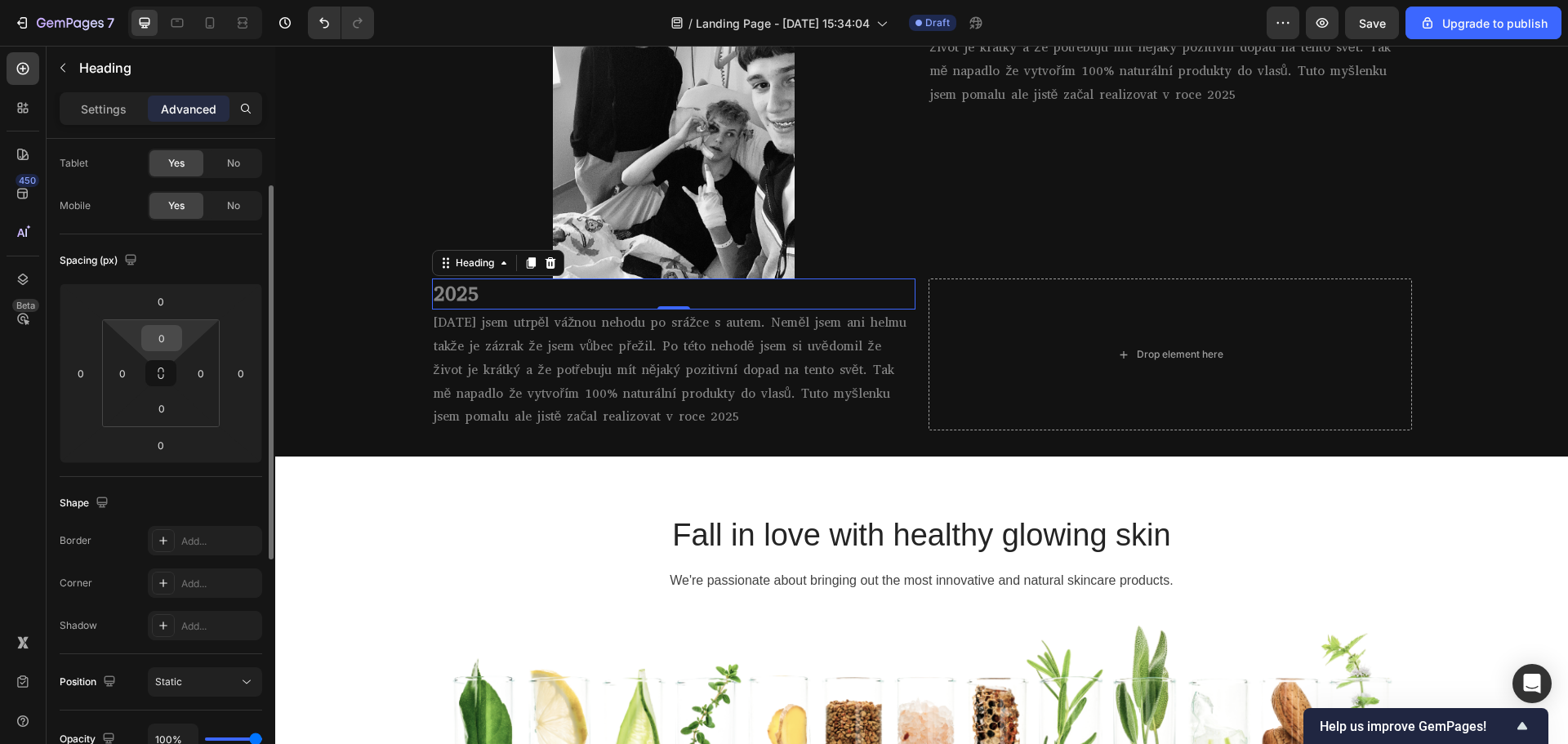
click at [144, 330] on div "0" at bounding box center [162, 338] width 41 height 26
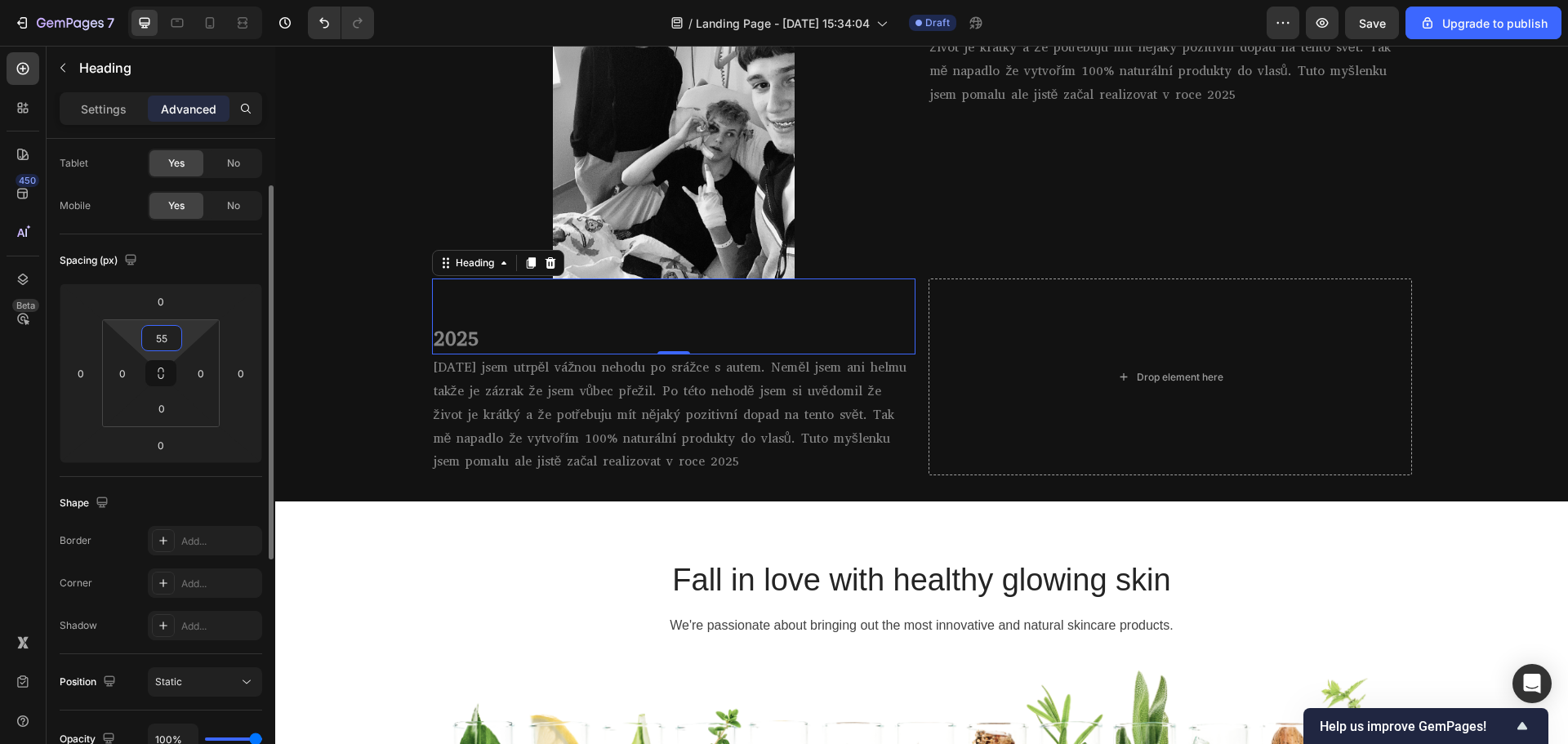
type input "5"
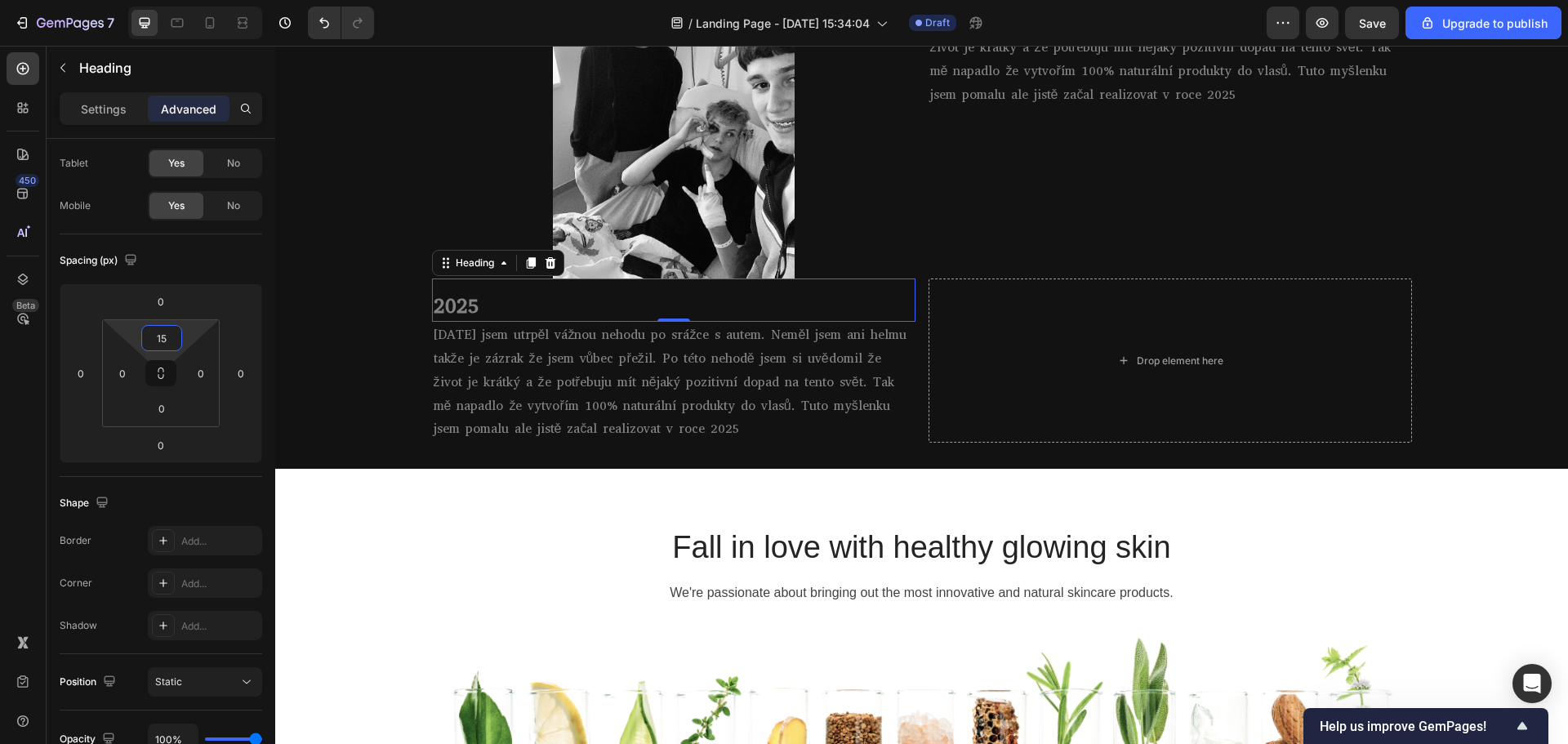
type input "15"
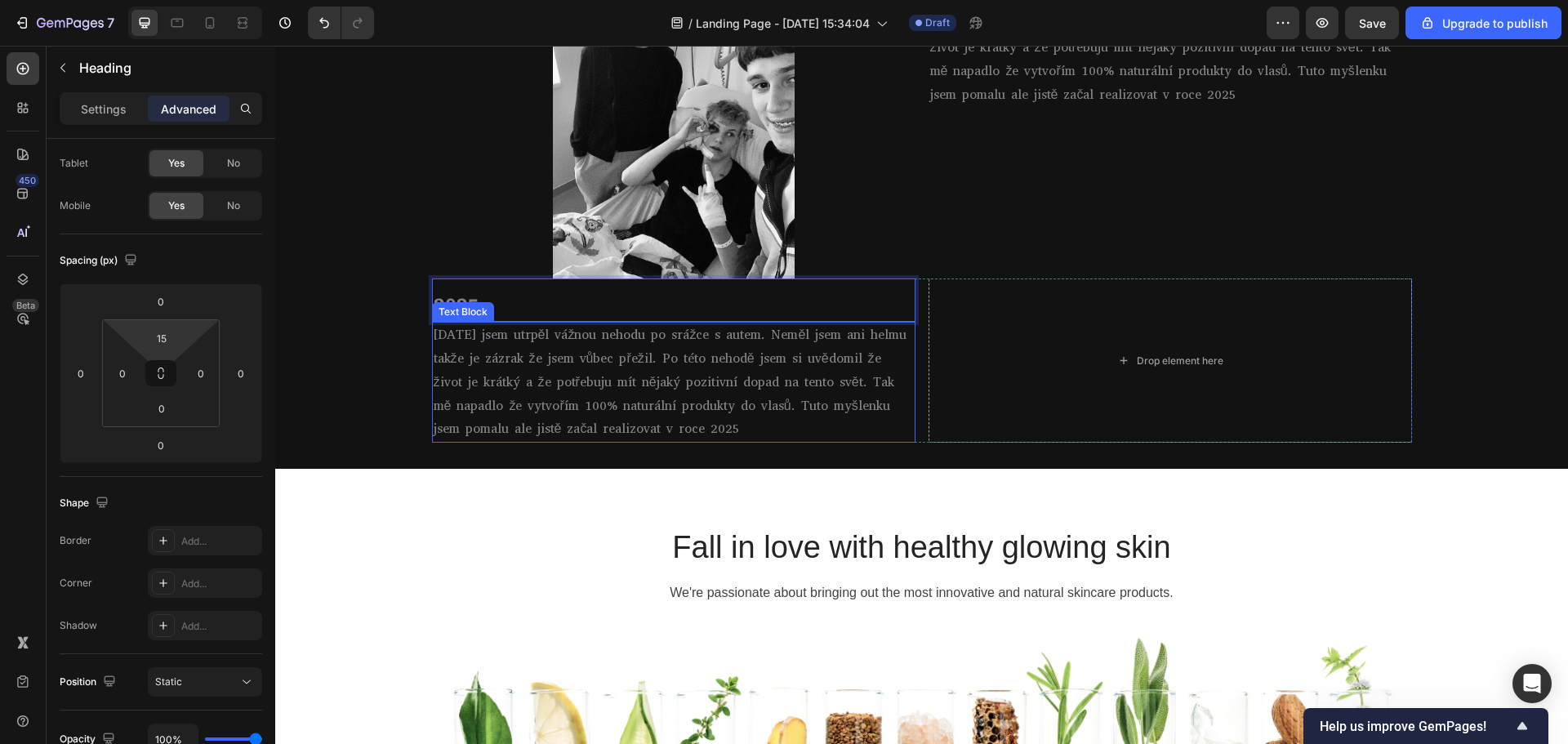
click at [698, 423] on p "[DATE] jsem utrpěl vážnou nehodu po srážce s autem. Neměl jsem ani helmu takže …" at bounding box center [673, 381] width 480 height 117
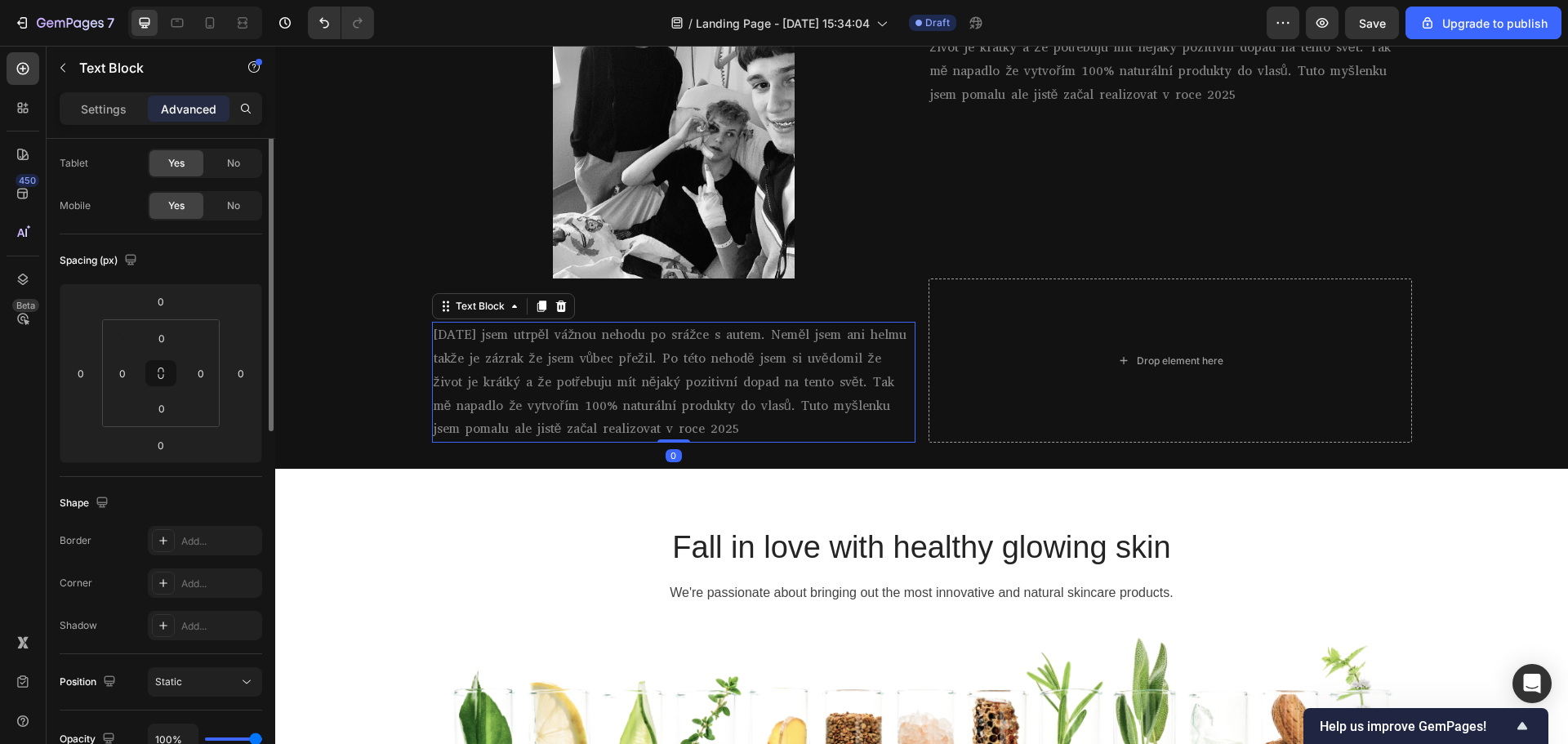
scroll to position [0, 0]
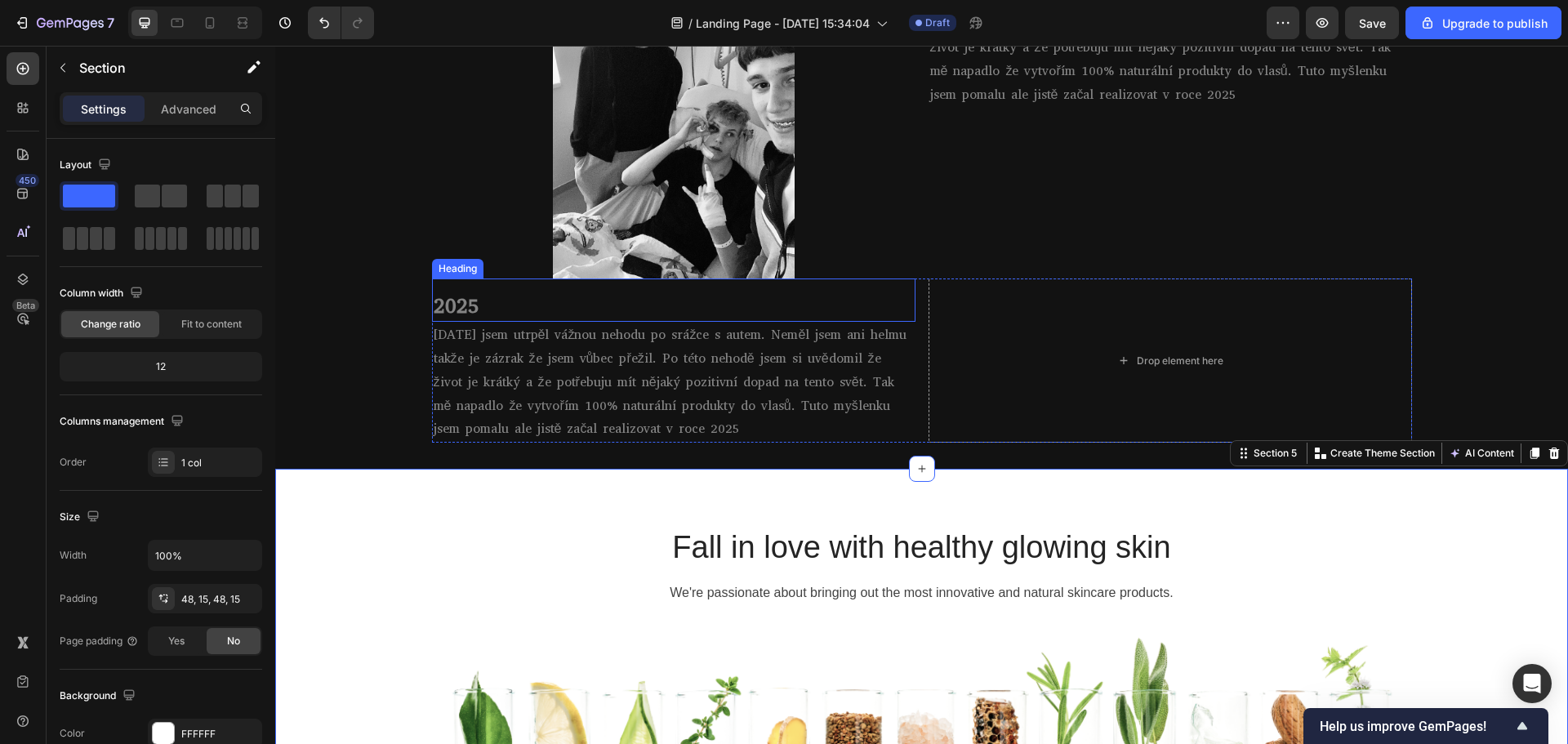
click at [572, 305] on p "2025" at bounding box center [673, 306] width 480 height 28
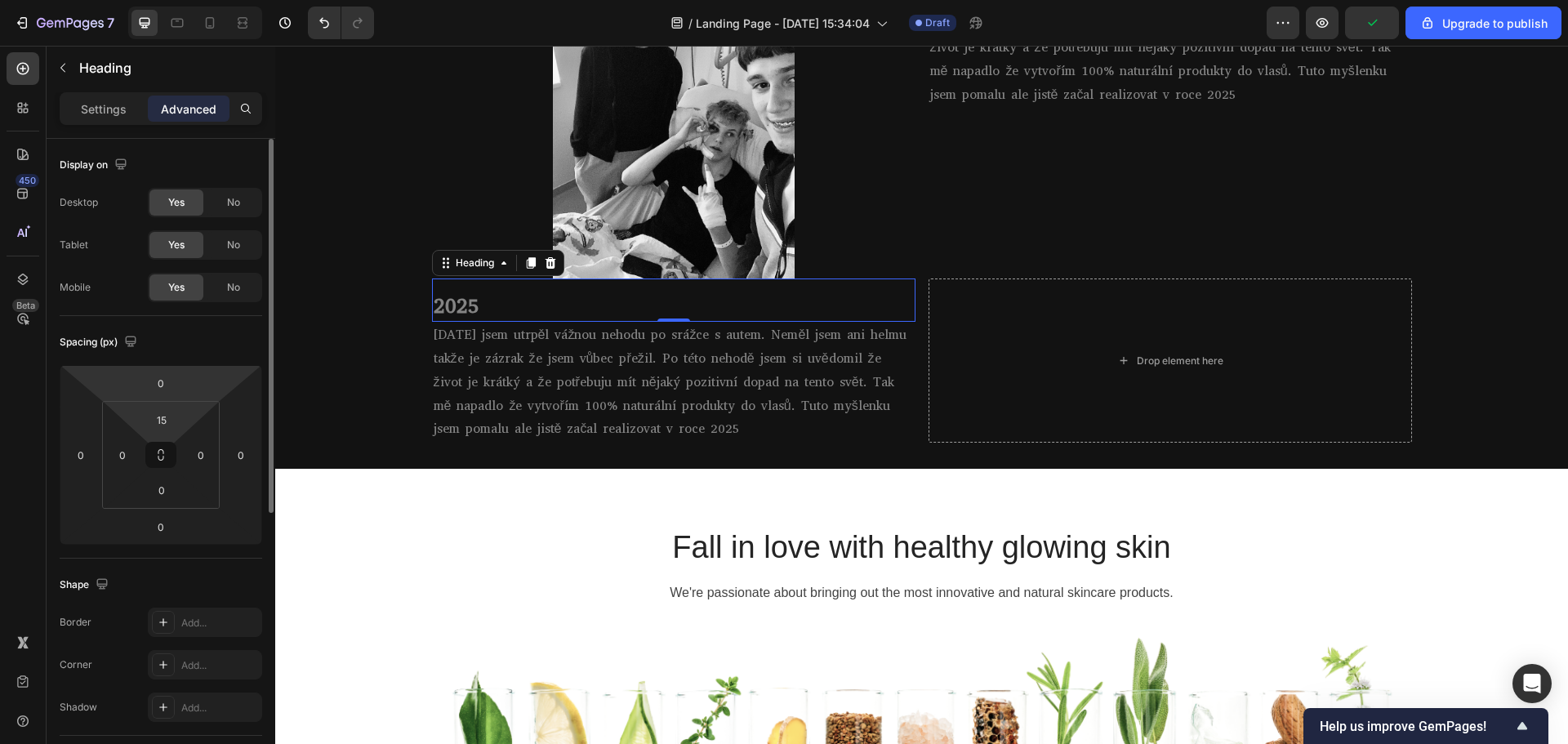
click at [164, 0] on html "7 / Landing Page - Sep 22, 15:34:04 Draft Preview Upgrade to publish 450 Beta S…" at bounding box center [784, 0] width 1568 height 0
type input "25"
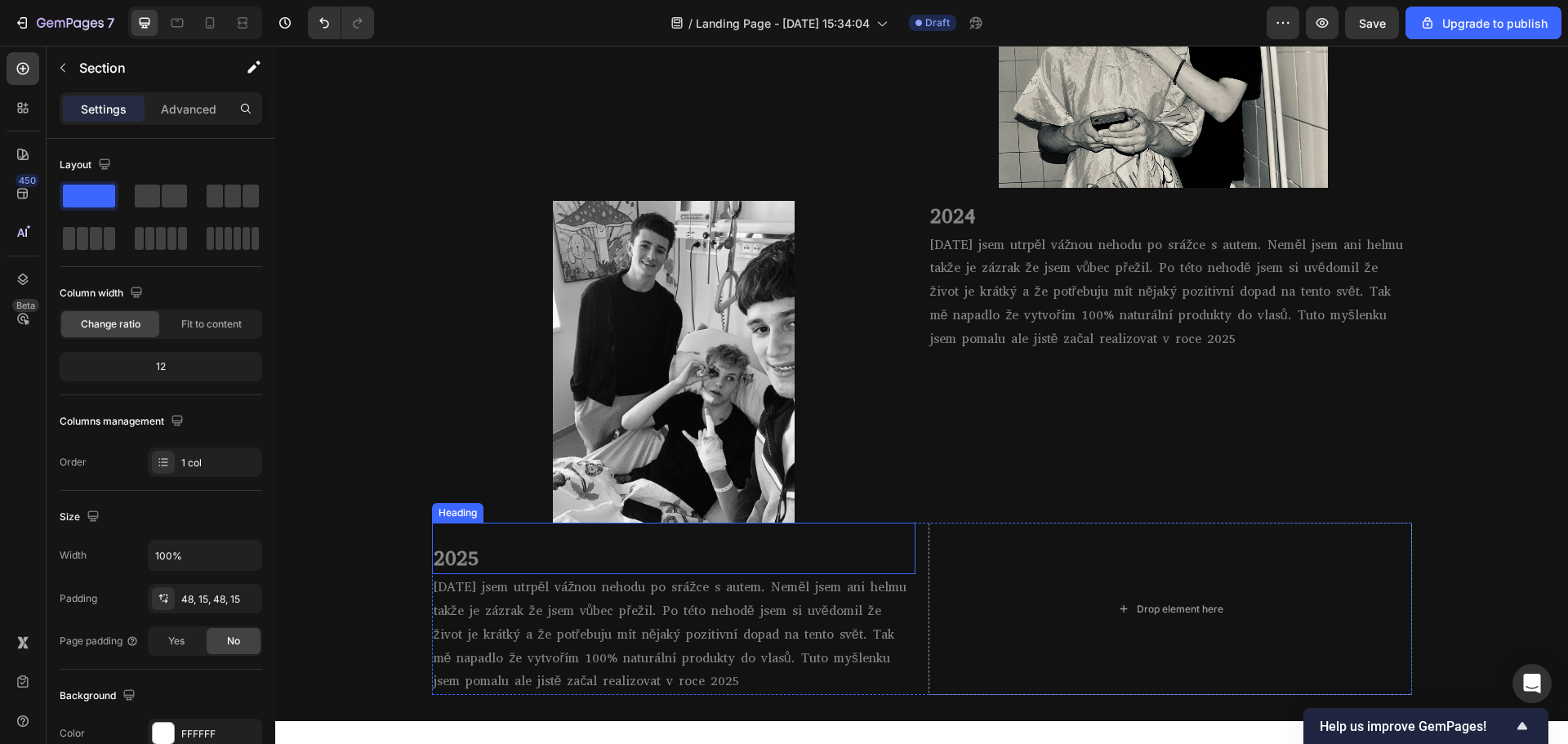
scroll to position [1325, 0]
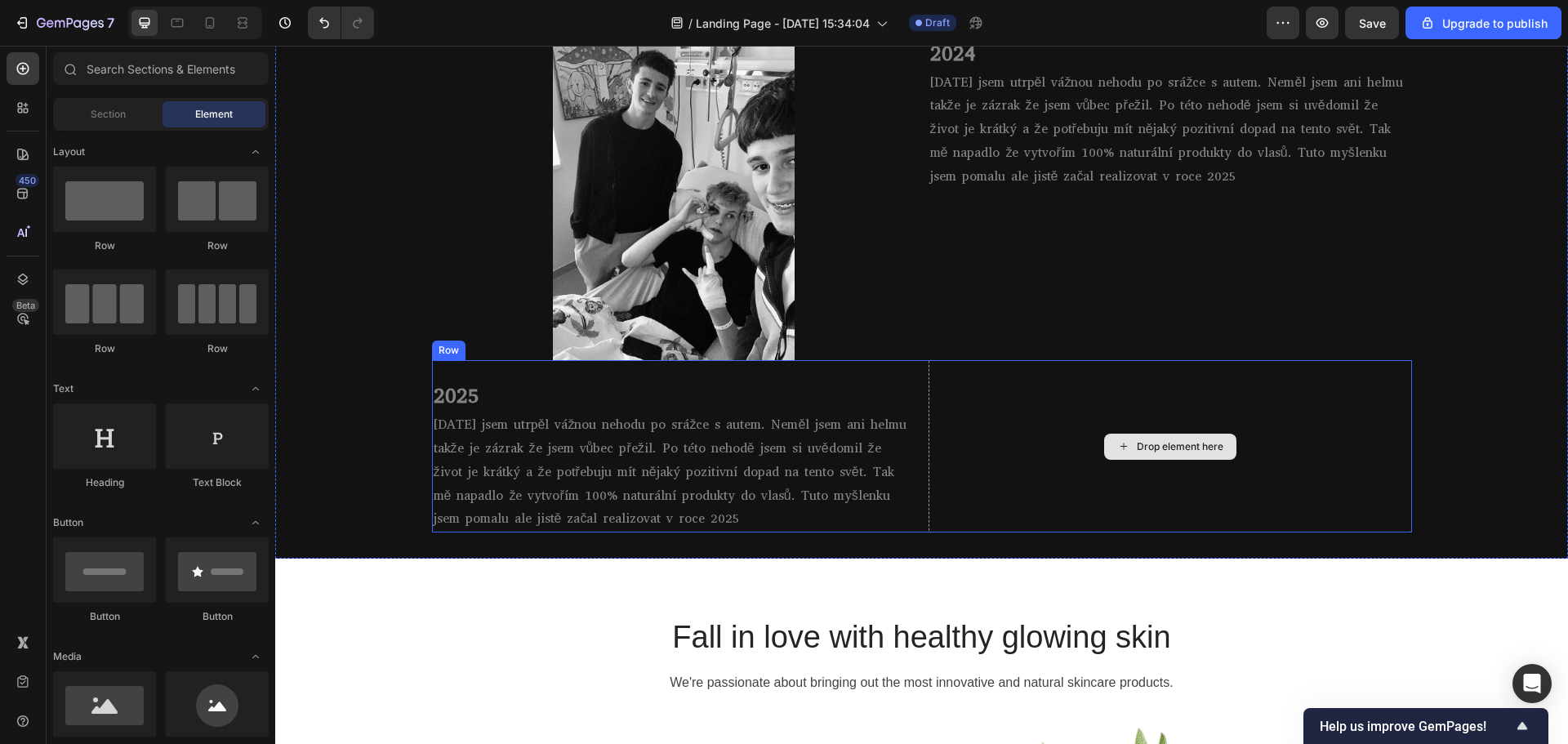
click at [1137, 443] on div "Drop element here" at bounding box center [1179, 446] width 86 height 13
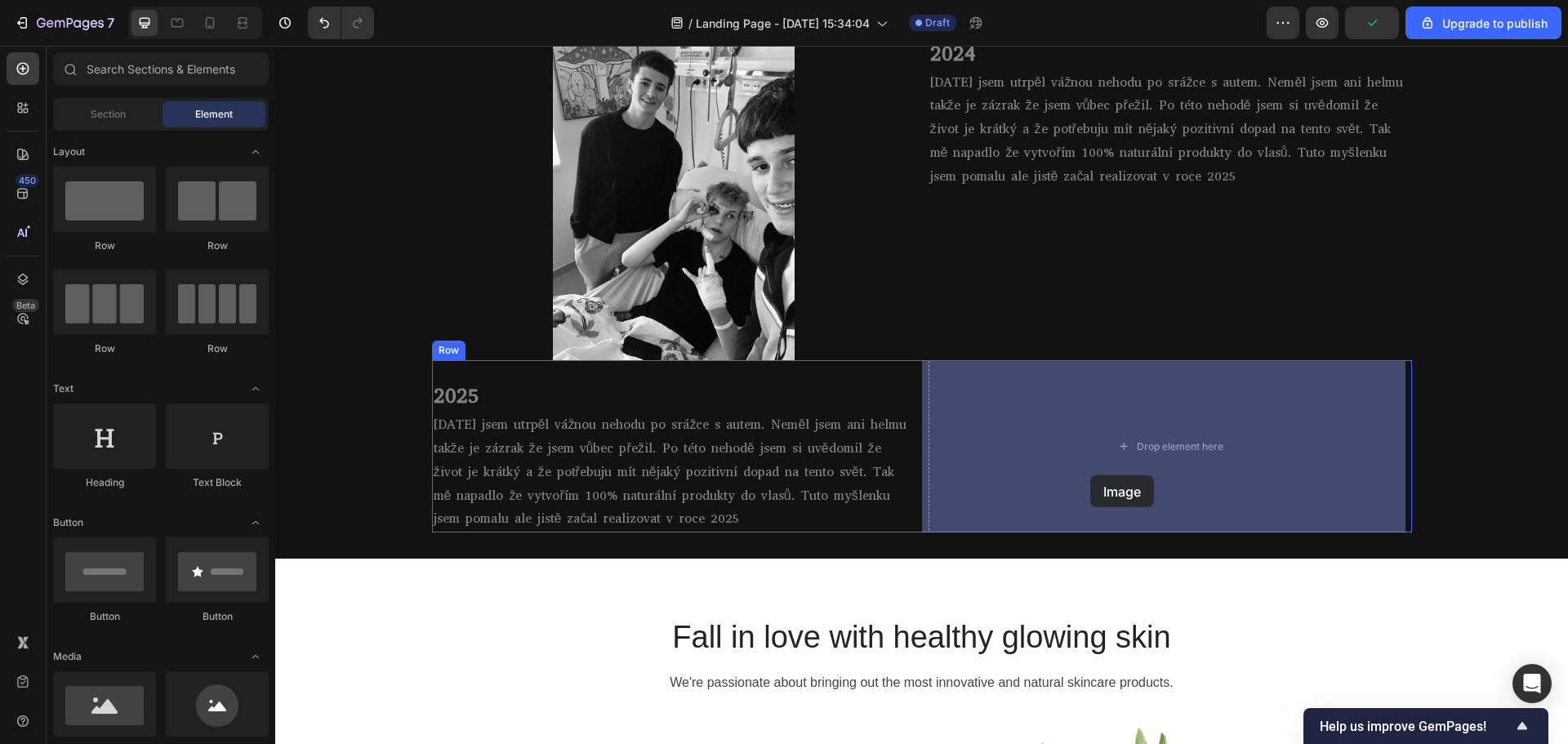
drag, startPoint x: 372, startPoint y: 744, endPoint x: 1090, endPoint y: 475, distance: 766.7
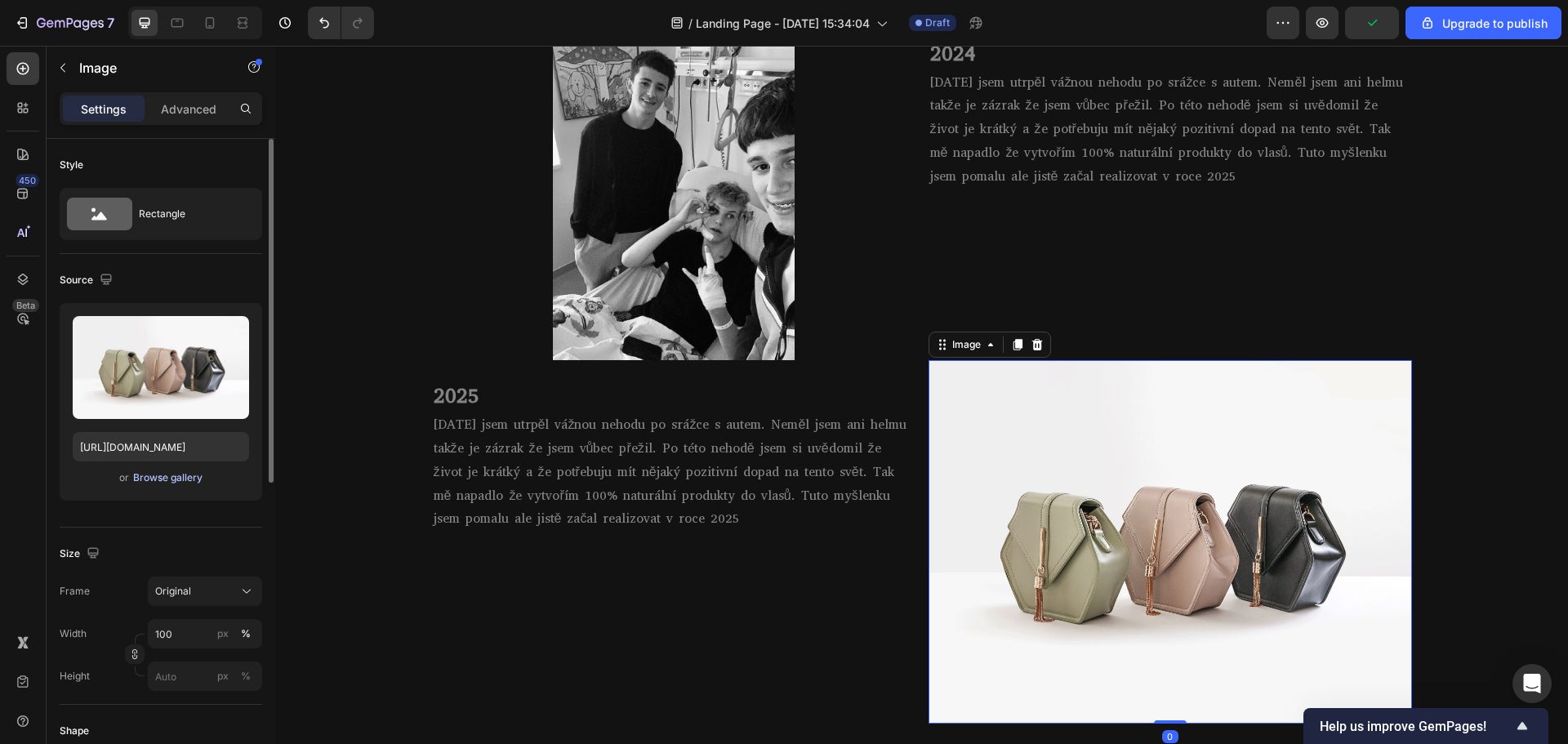
click at [182, 472] on div "Browse gallery" at bounding box center [168, 477] width 70 height 15
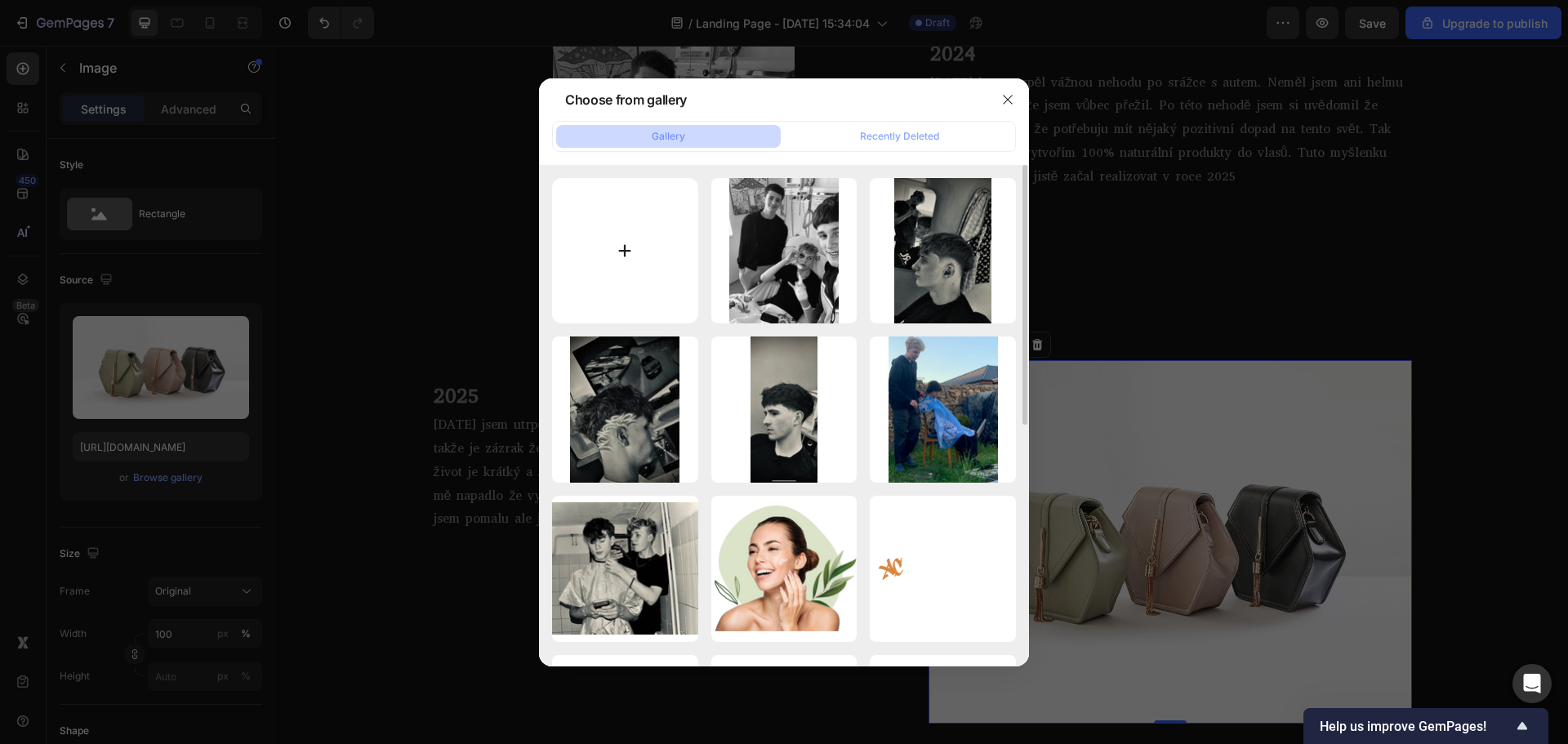
click at [631, 270] on input "file" at bounding box center [625, 250] width 147 height 146
type input "C:\fakepath\IMG_0849.JPEG"
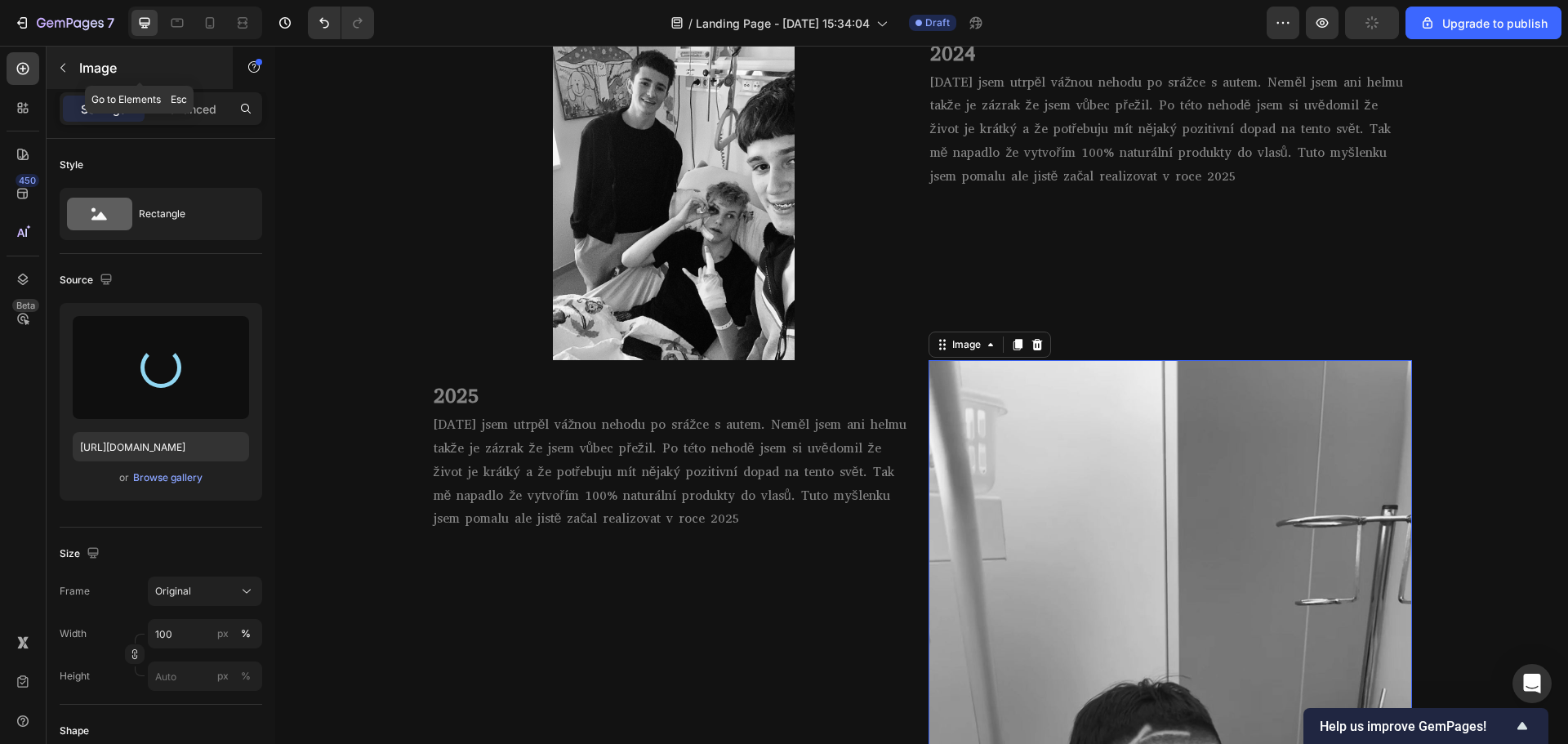
type input "https://cdn.shopify.com/s/files/1/0922/6344/8960/files/gempages_568478665709454…"
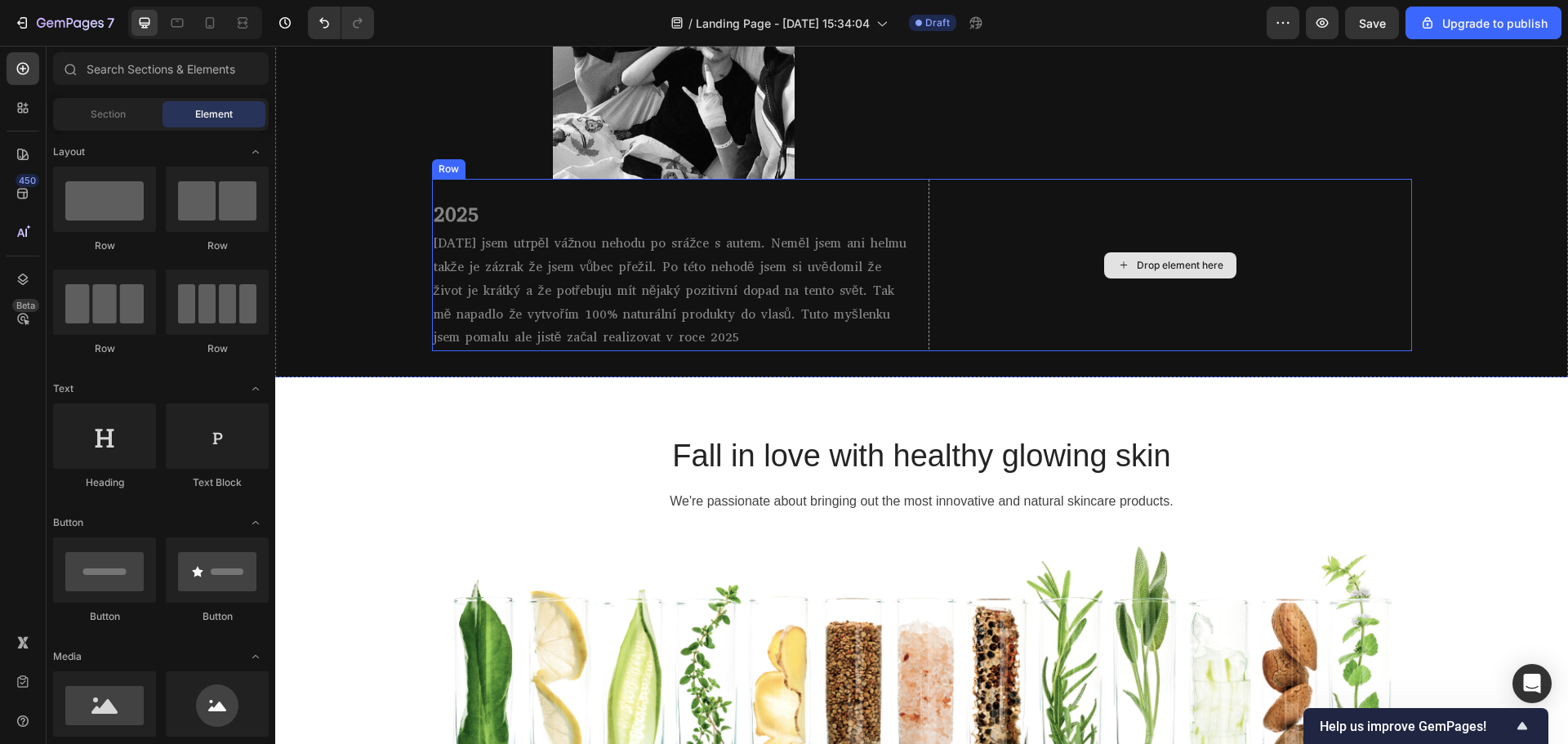
scroll to position [1488, 0]
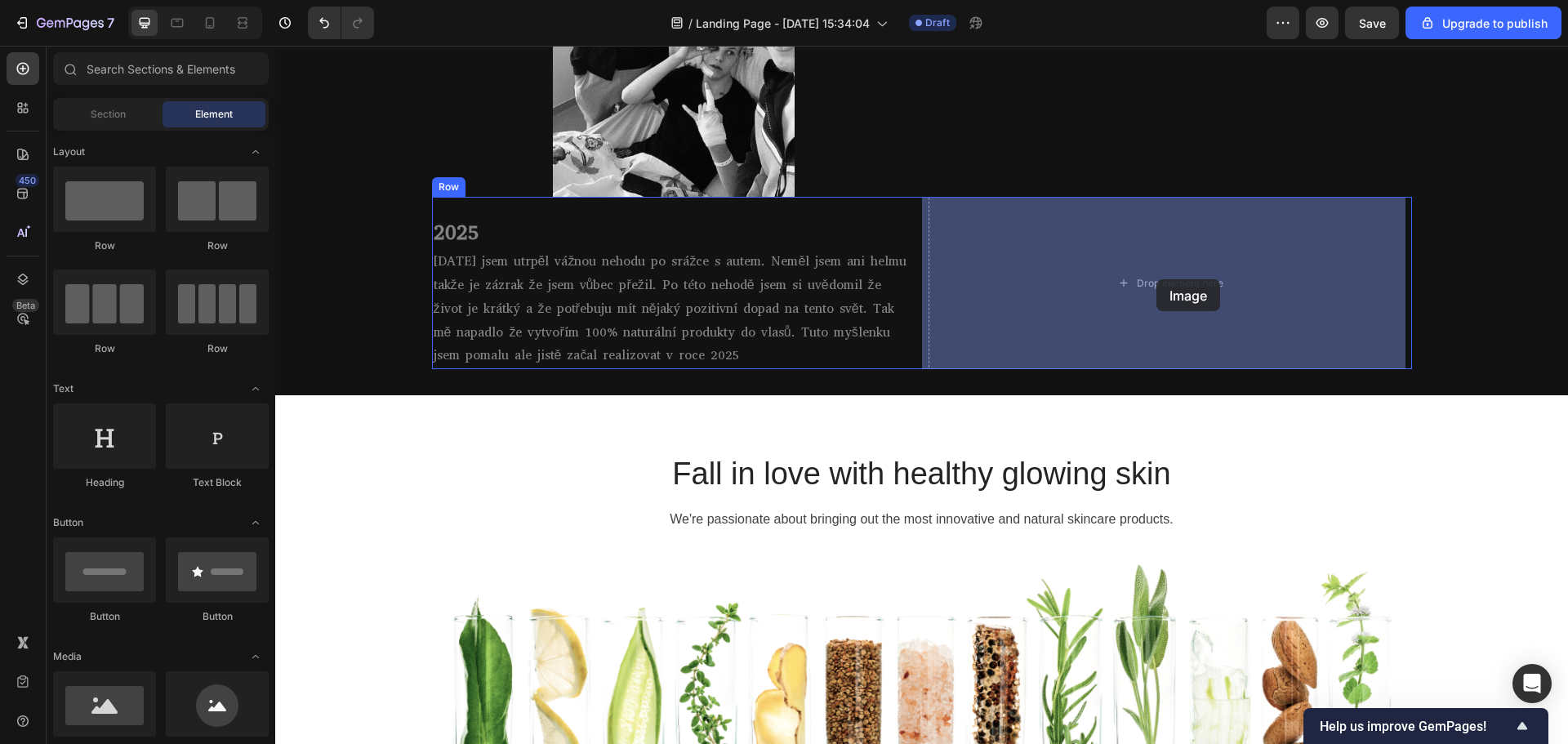
drag, startPoint x: 374, startPoint y: 753, endPoint x: 1157, endPoint y: 279, distance: 915.3
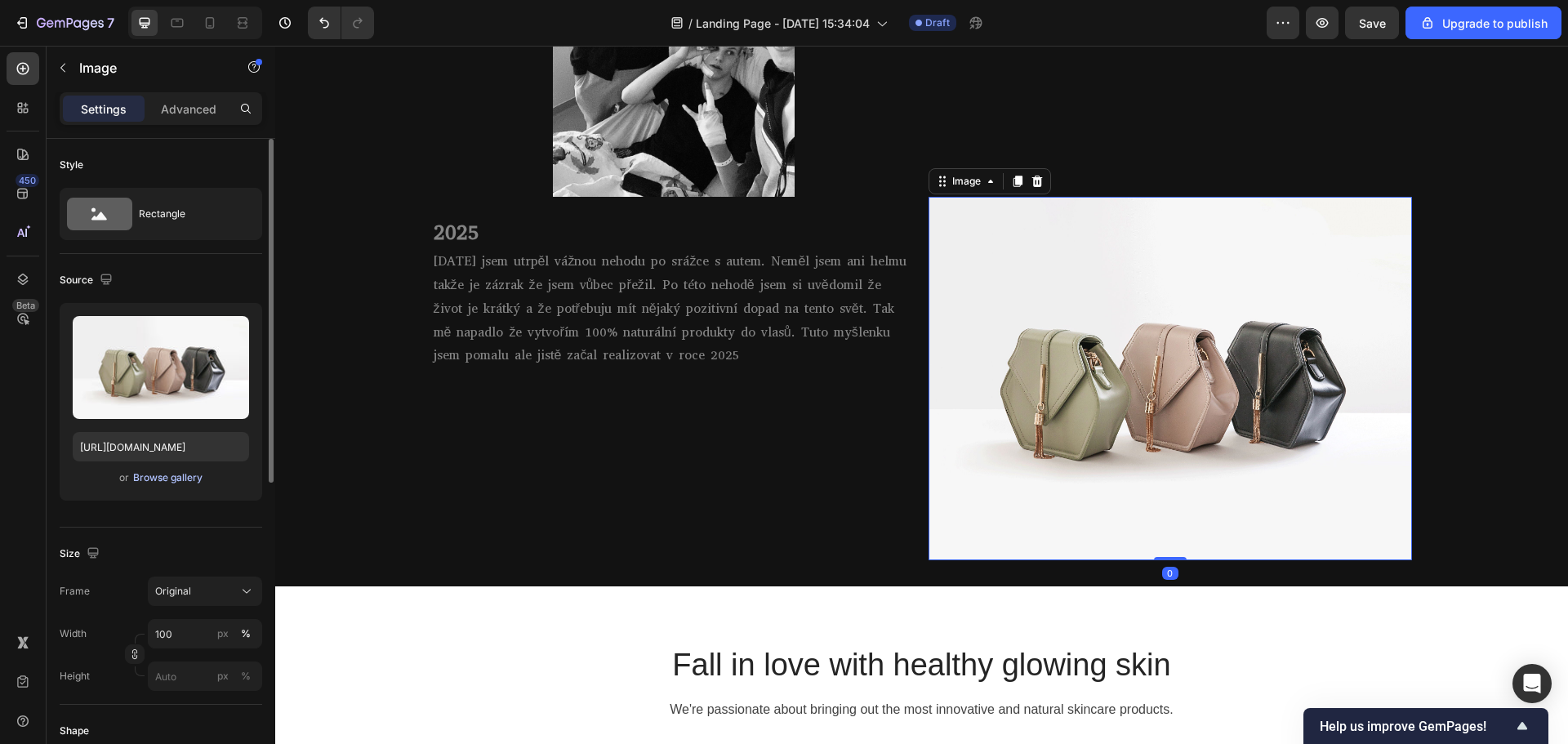
click at [191, 478] on div "Browse gallery" at bounding box center [168, 477] width 70 height 15
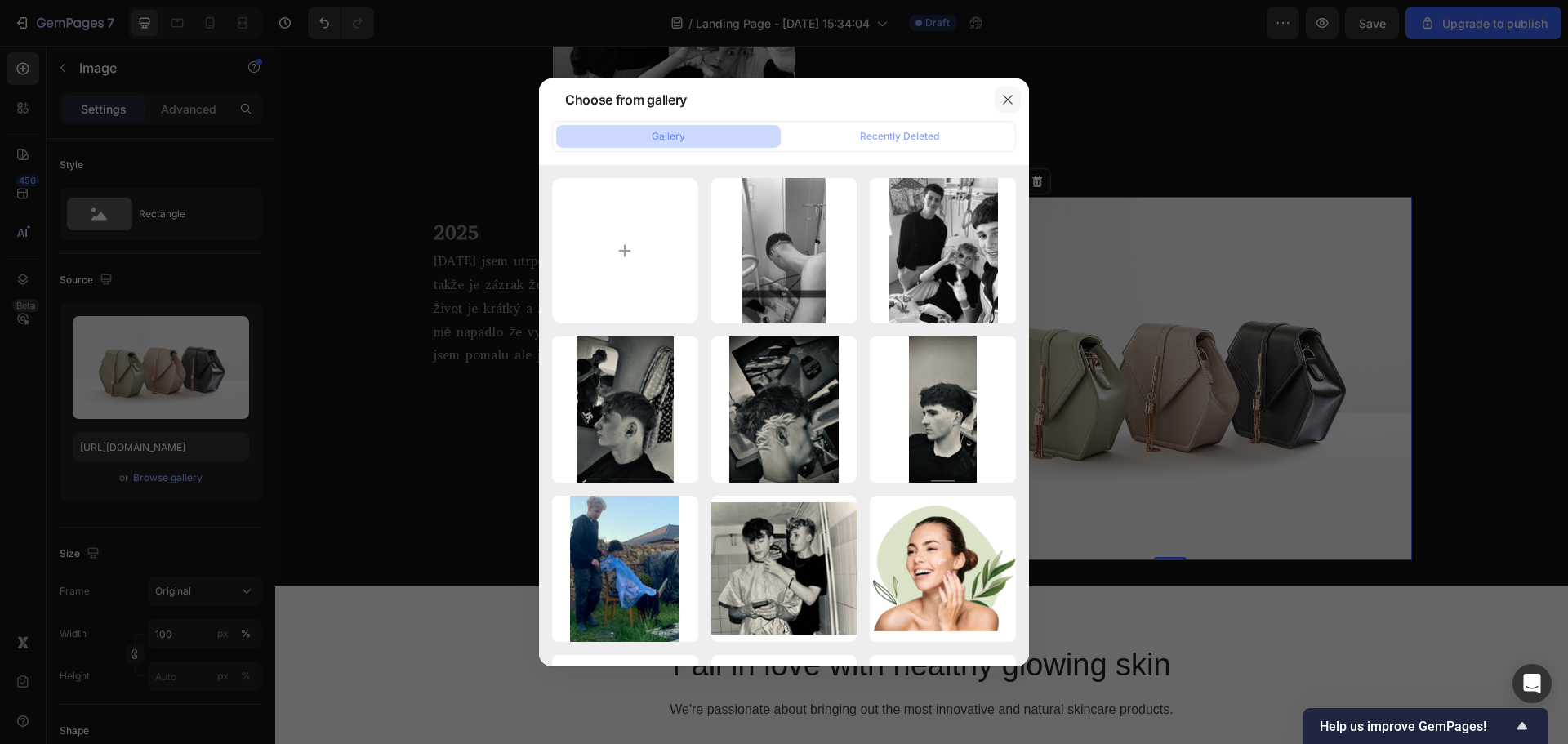
click at [1000, 106] on button "button" at bounding box center [1007, 99] width 26 height 26
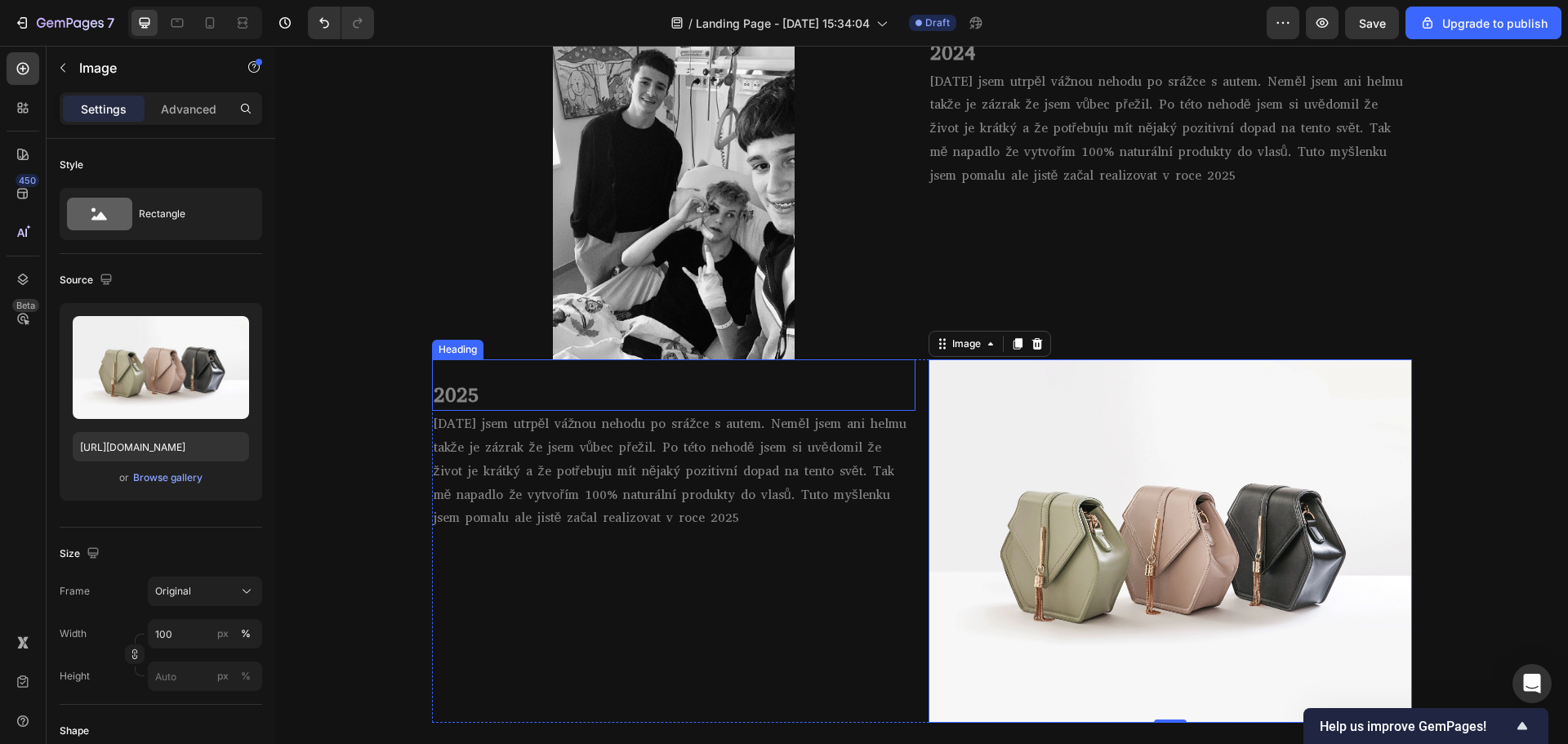
scroll to position [1325, 0]
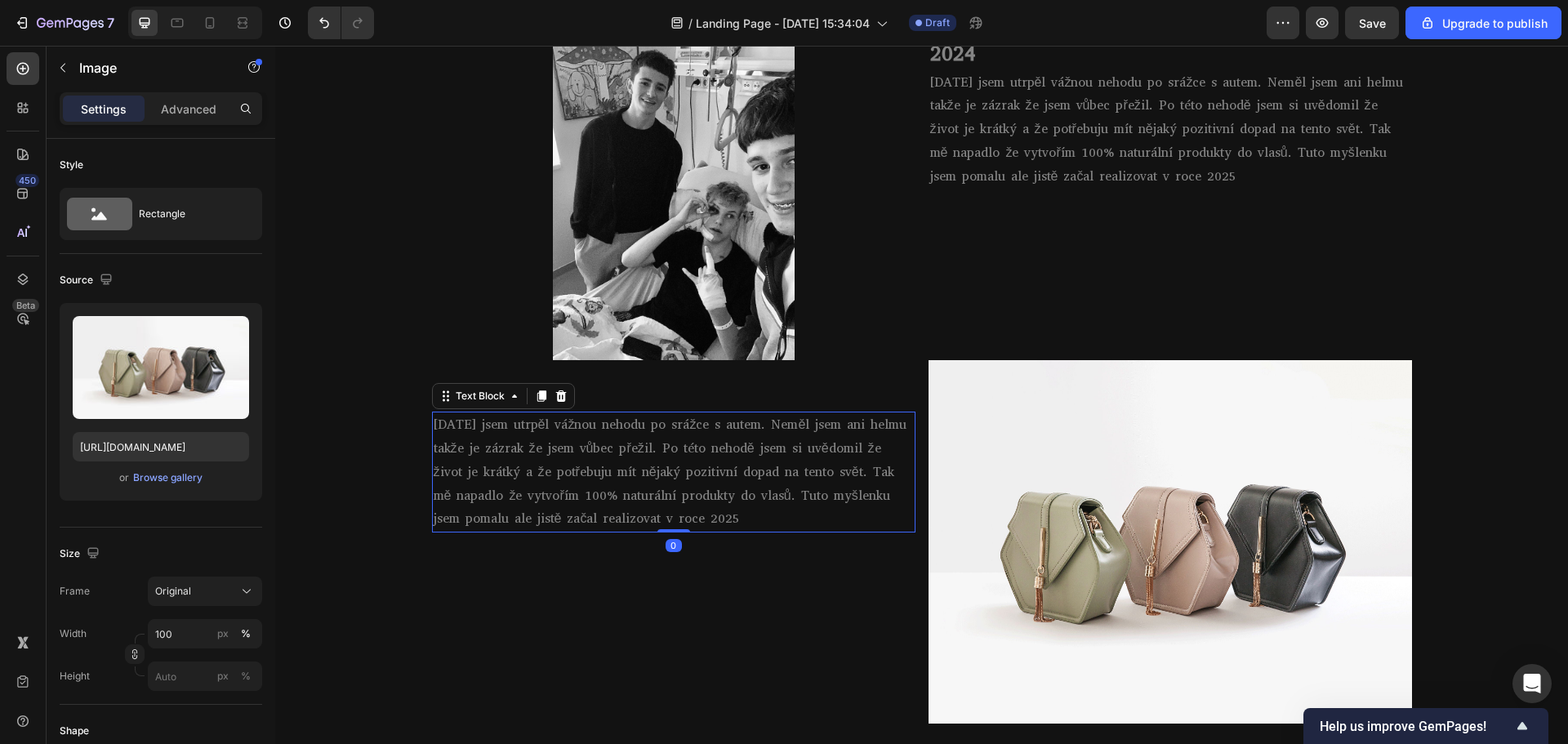
click at [572, 436] on p "[DATE] jsem utrpěl vážnou nehodu po srážce s autem. Neměl jsem ani helmu takže …" at bounding box center [673, 471] width 480 height 117
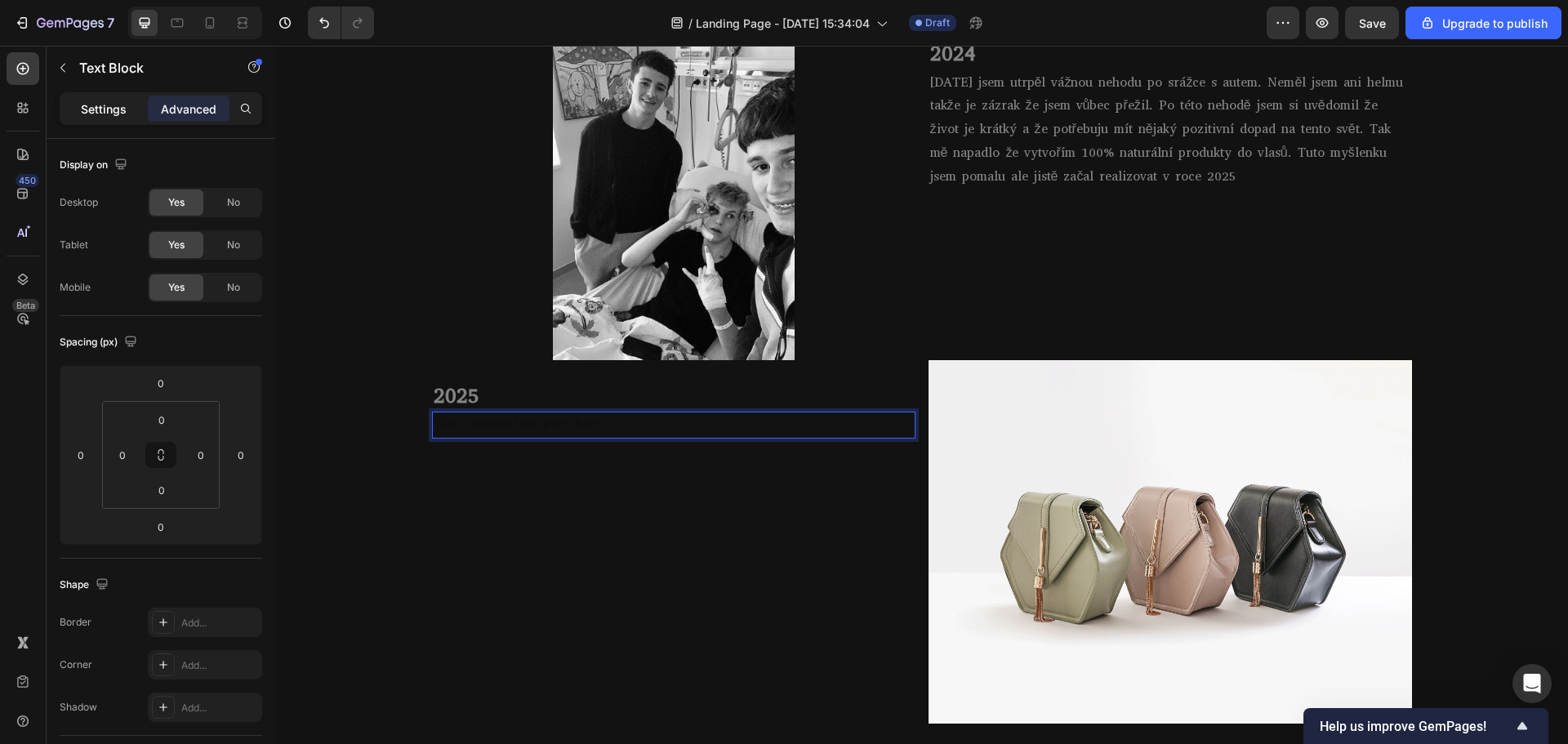
drag, startPoint x: 135, startPoint y: 131, endPoint x: 140, endPoint y: 119, distance: 13.0
click at [134, 129] on div "Settings Advanced" at bounding box center [161, 115] width 229 height 47
click at [146, 112] on div "Settings Advanced" at bounding box center [161, 108] width 196 height 26
click at [136, 108] on div "Settings" at bounding box center [104, 108] width 82 height 26
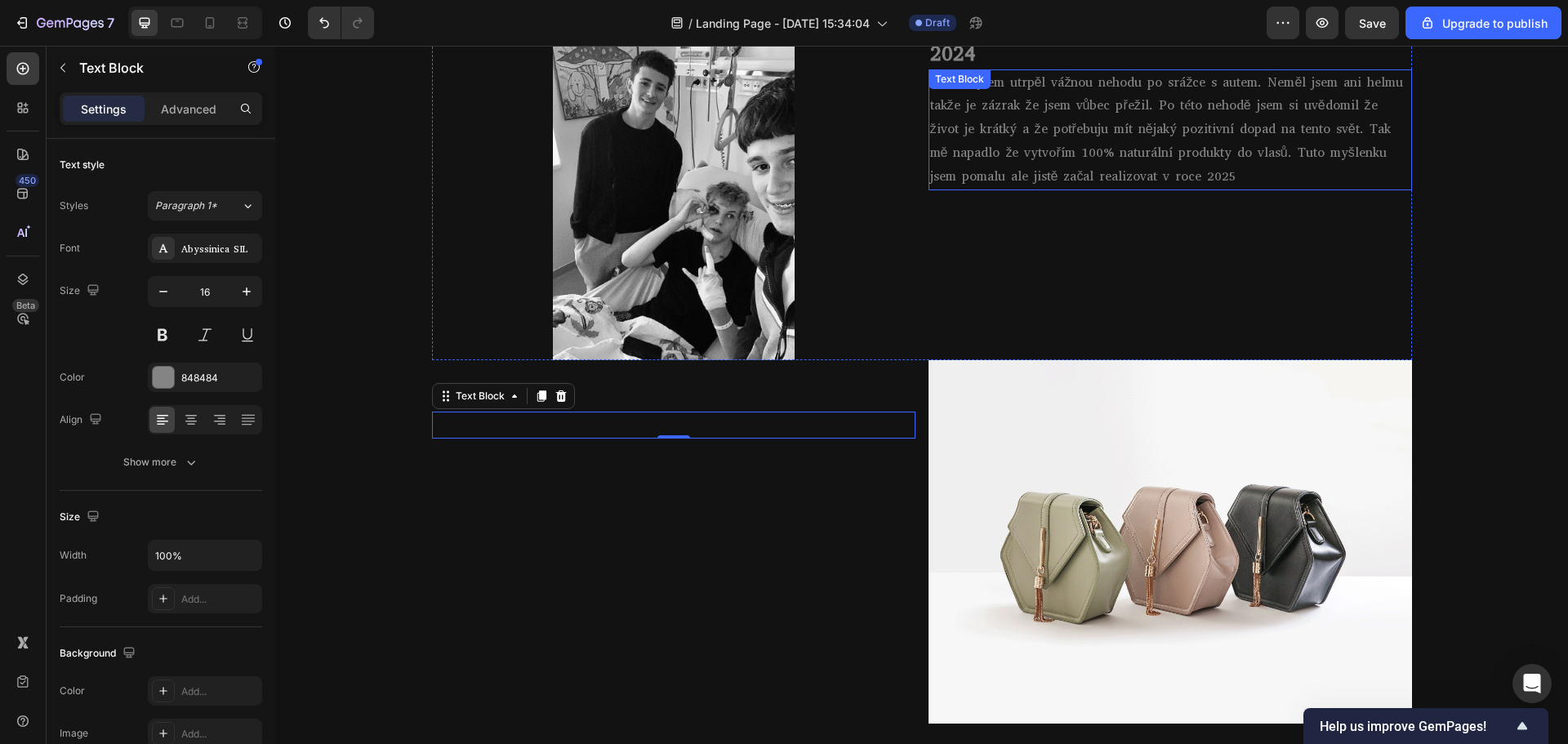
click at [1136, 128] on p "[DATE] jsem utrpěl vážnou nehodu po srážce s autem. Neměl jsem ani helmu takže …" at bounding box center [1169, 129] width 480 height 117
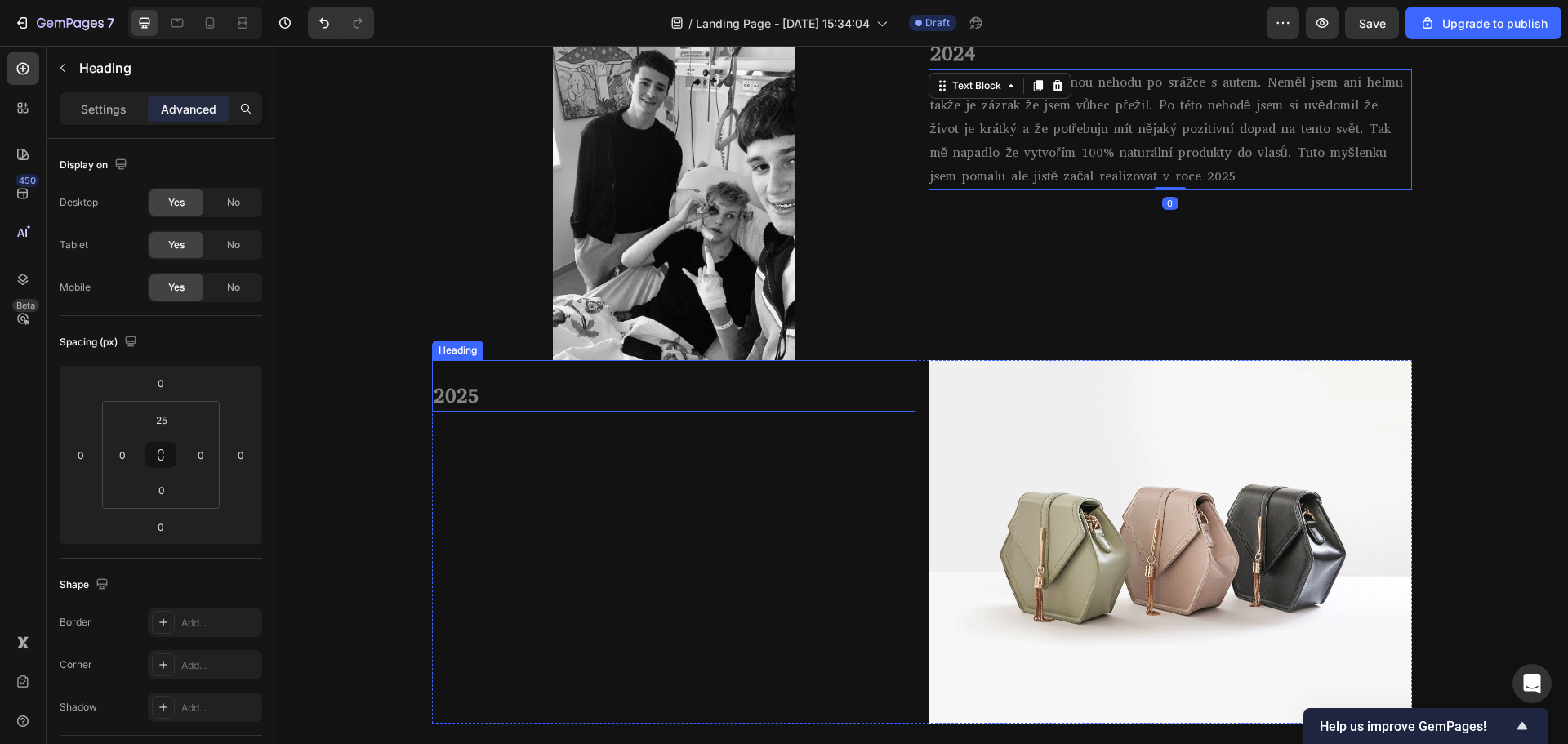
click at [574, 409] on p "2025" at bounding box center [673, 396] width 480 height 28
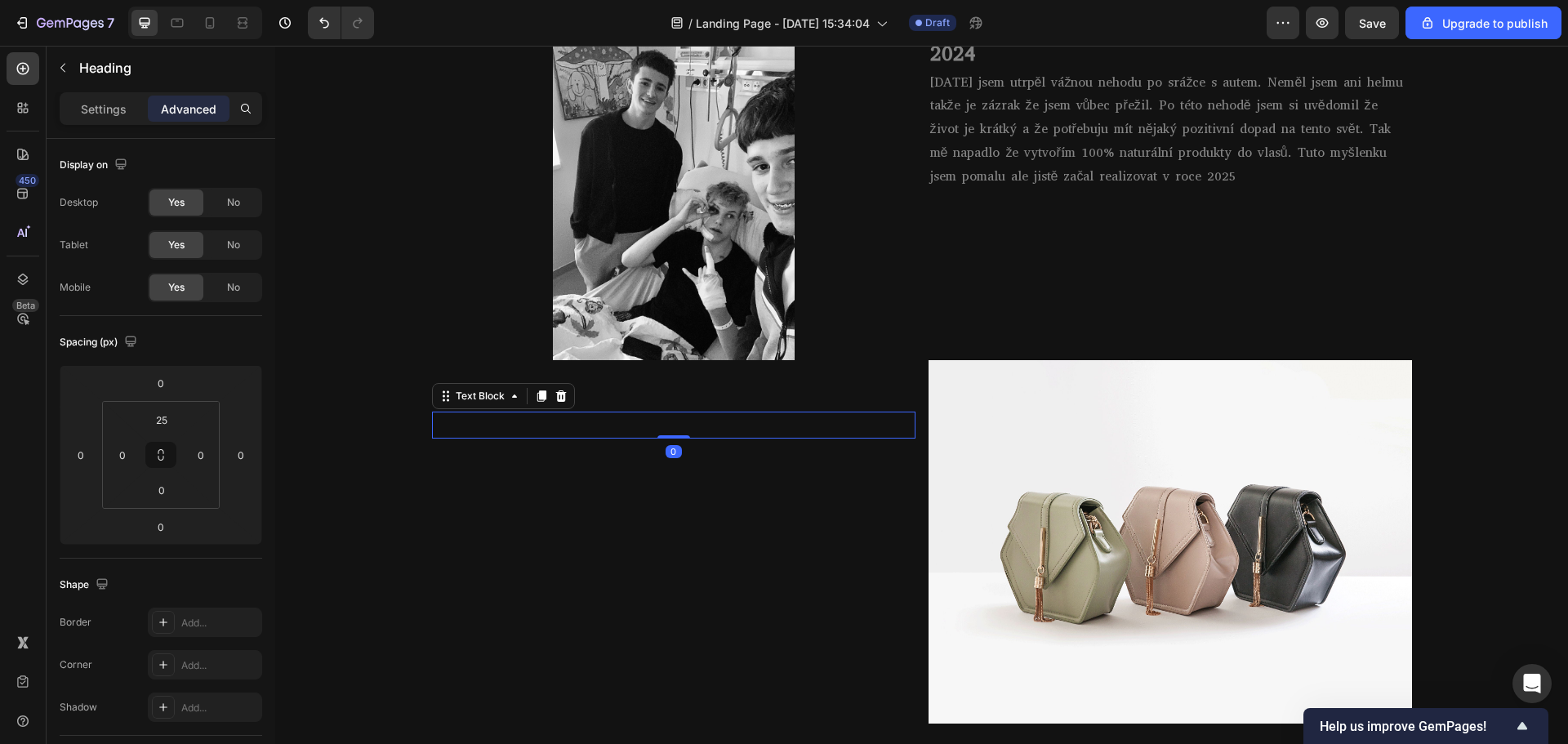
click at [553, 434] on p "Rich Text Editor. Editing area: main" at bounding box center [673, 425] width 480 height 23
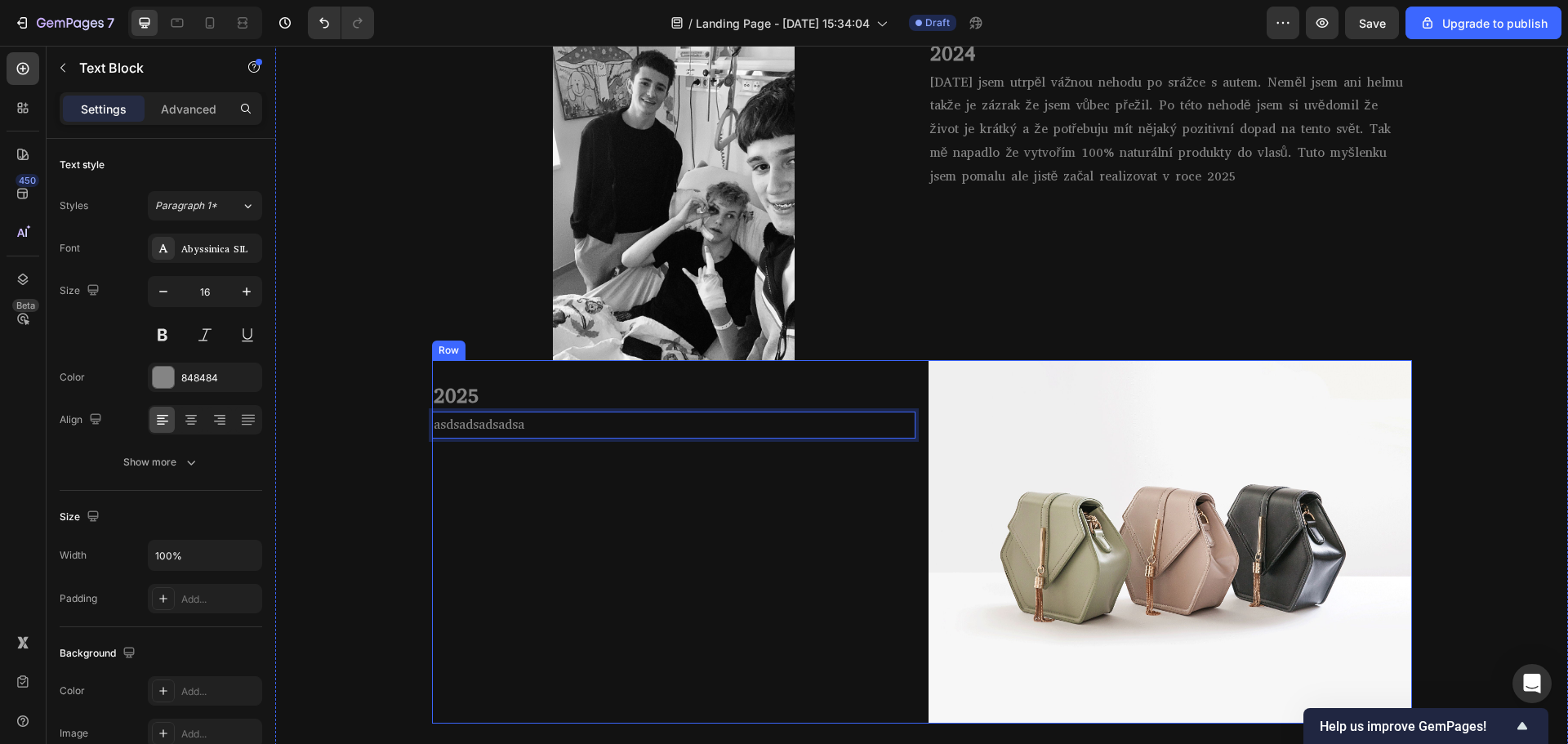
click at [677, 490] on div "2025 Heading asdsadsadsadsa Text Block 0" at bounding box center [673, 541] width 483 height 363
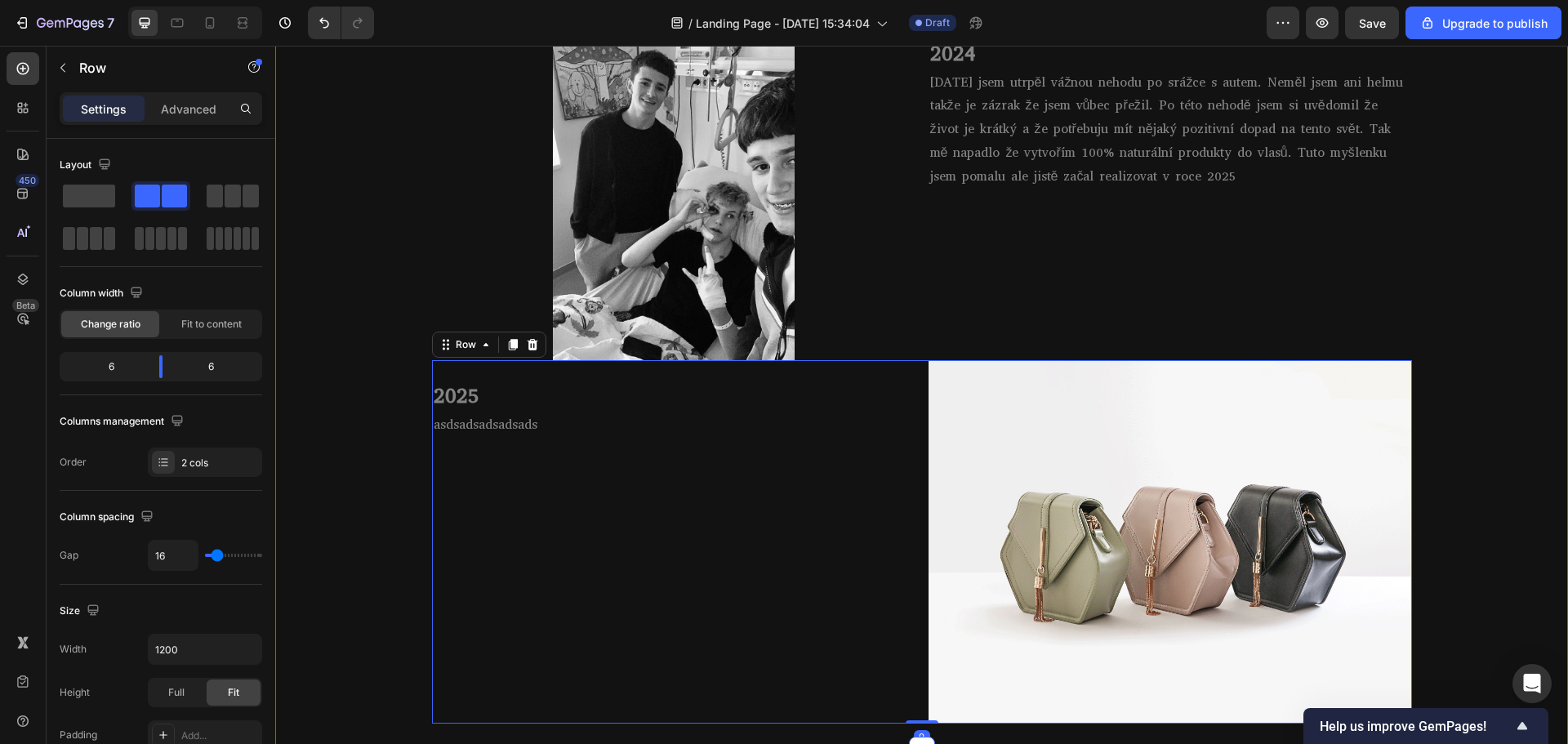
click at [1532, 384] on div "MŮJ PŘÍBĚH💈 Heading Row 2023 Heading Ve čtrnácti letech jsem objevil barbering …" at bounding box center [922, 164] width 1292 height 1117
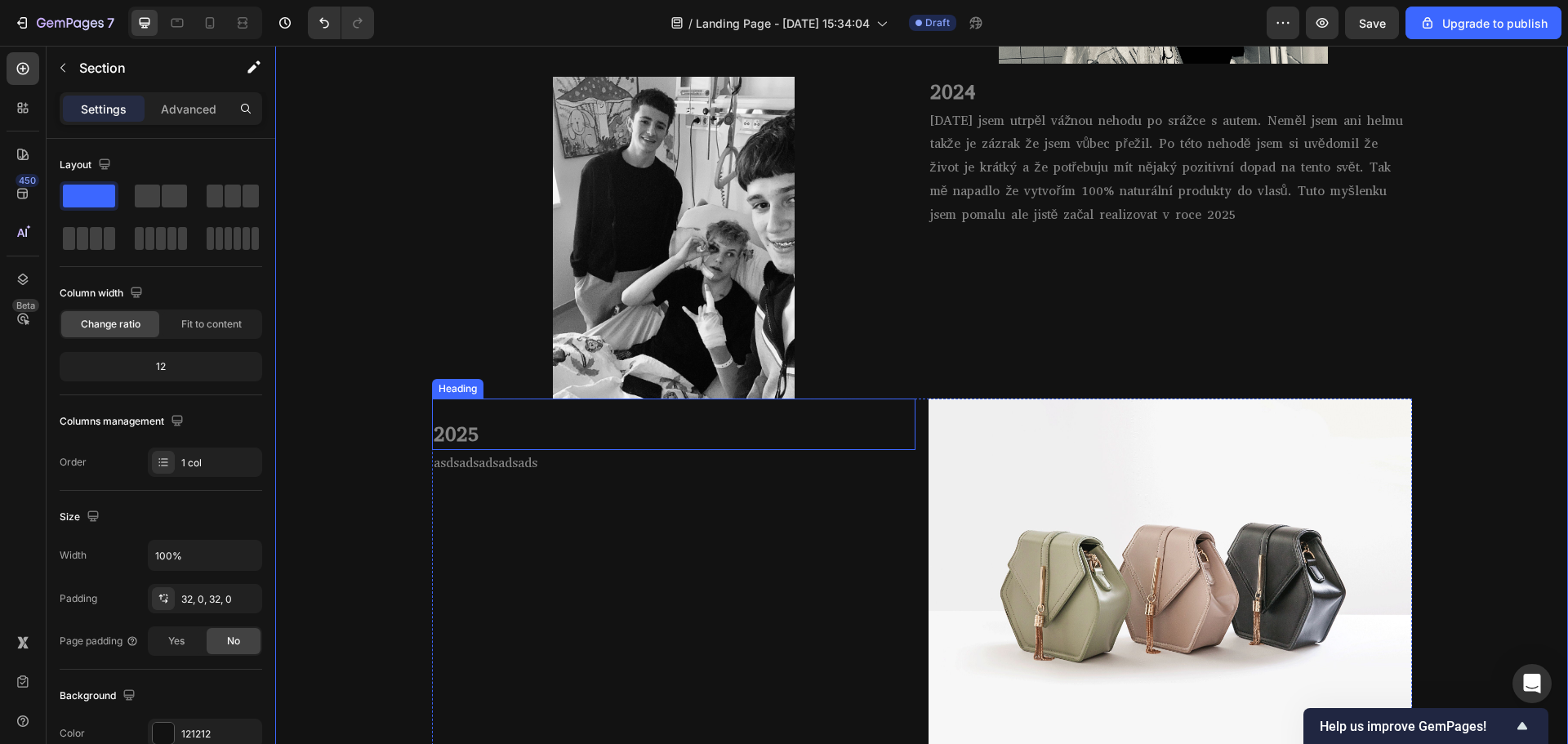
scroll to position [1244, 0]
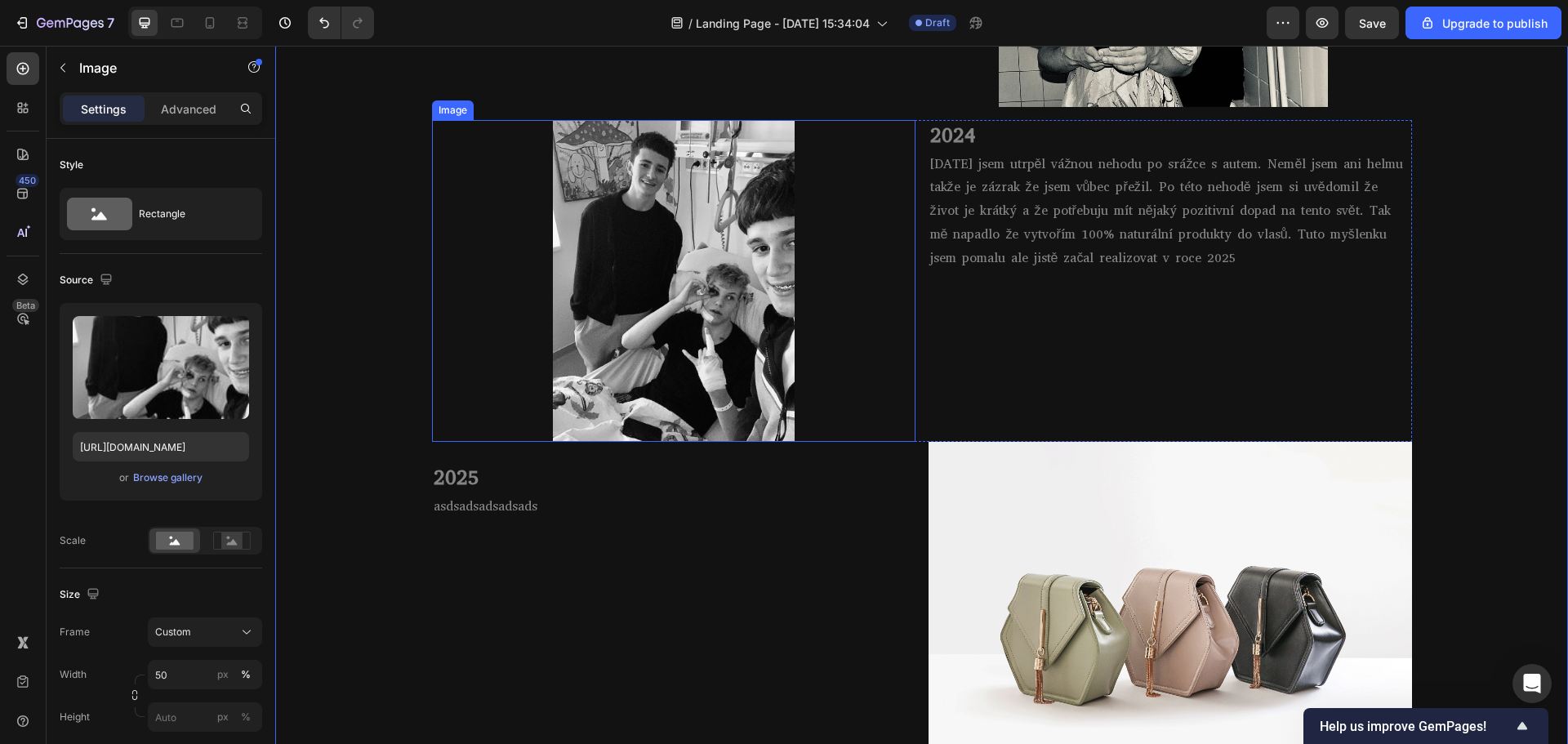
click at [709, 343] on img at bounding box center [673, 281] width 242 height 322
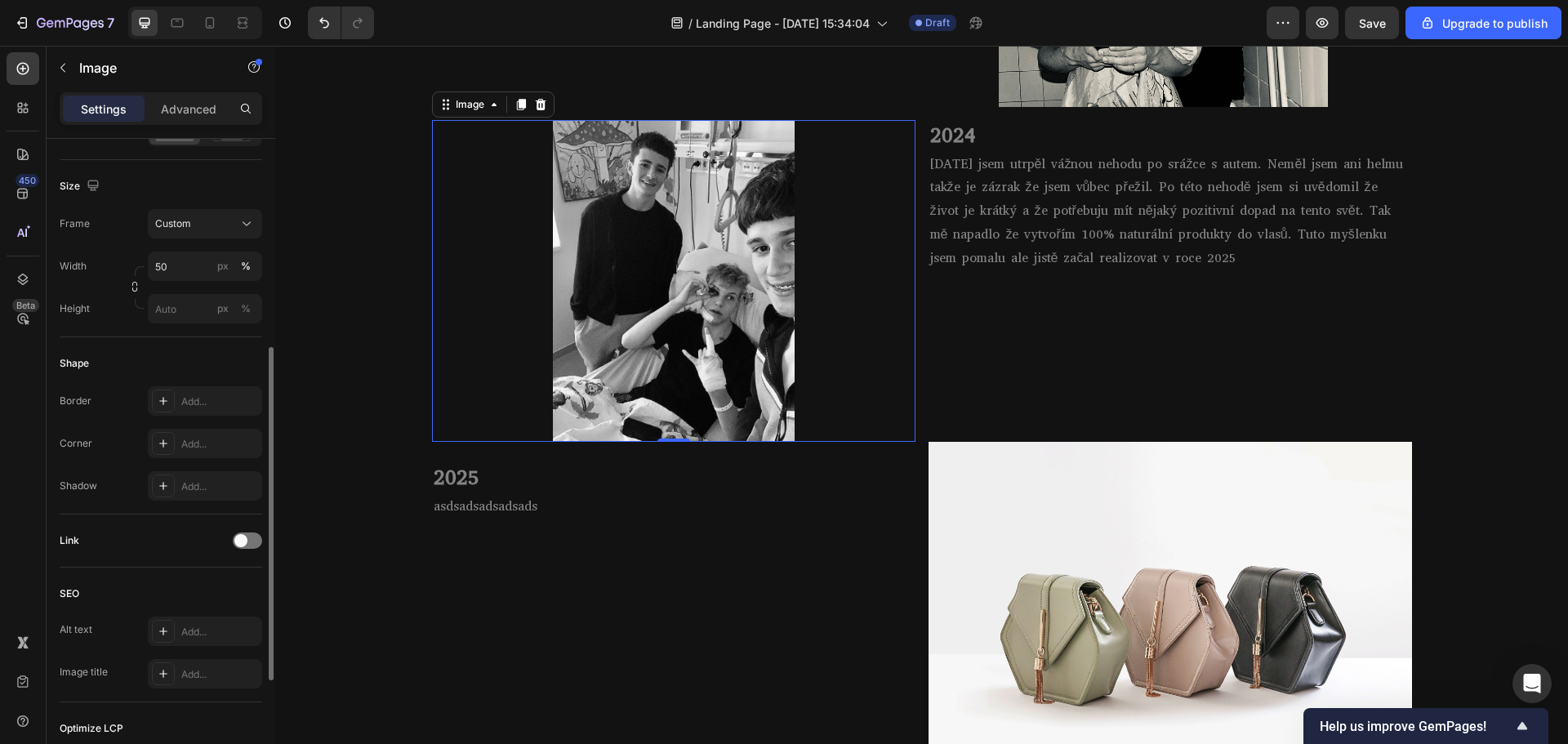
scroll to position [622, 0]
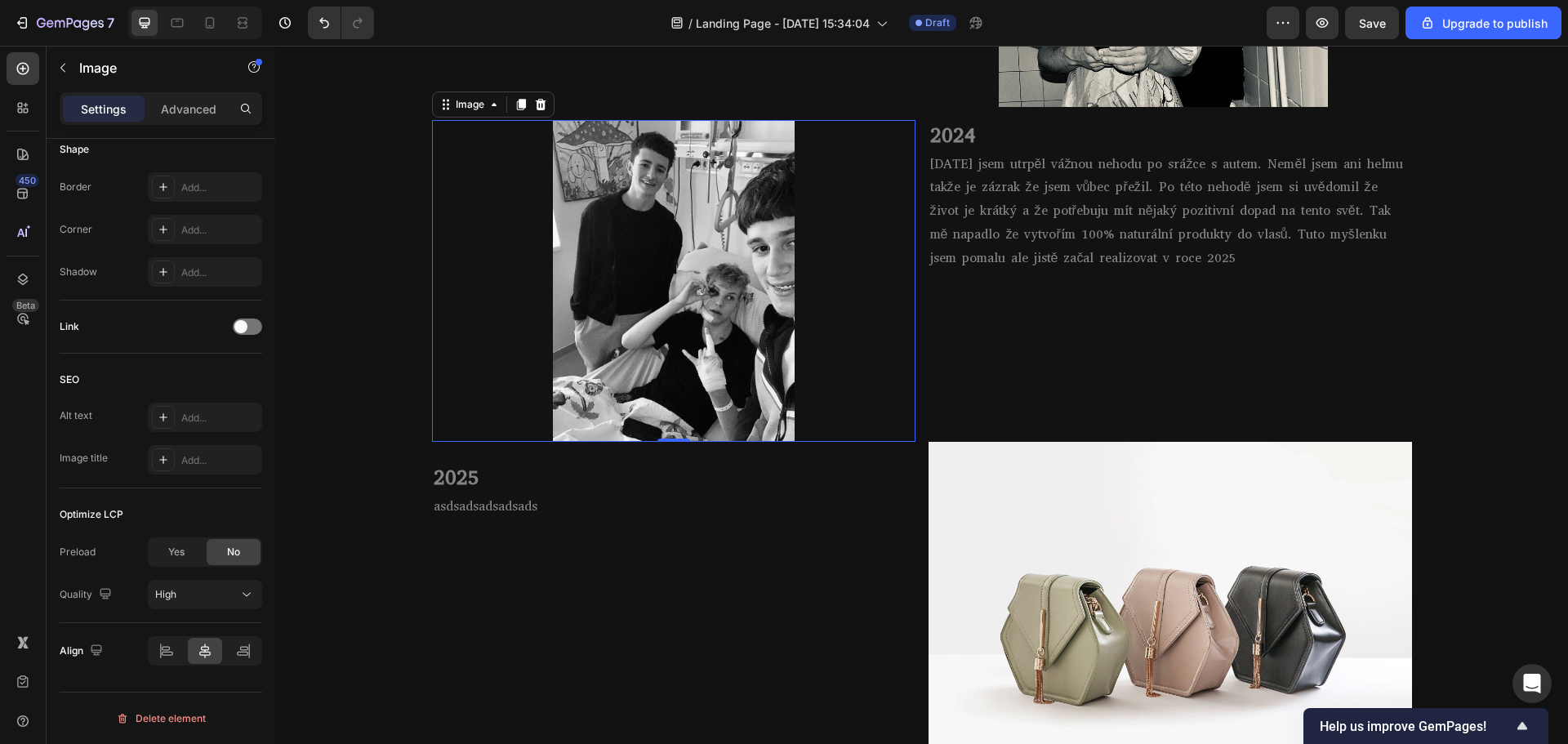
click at [142, 96] on div "Settings" at bounding box center [104, 108] width 82 height 26
click at [170, 101] on p "Advanced" at bounding box center [188, 110] width 55 height 17
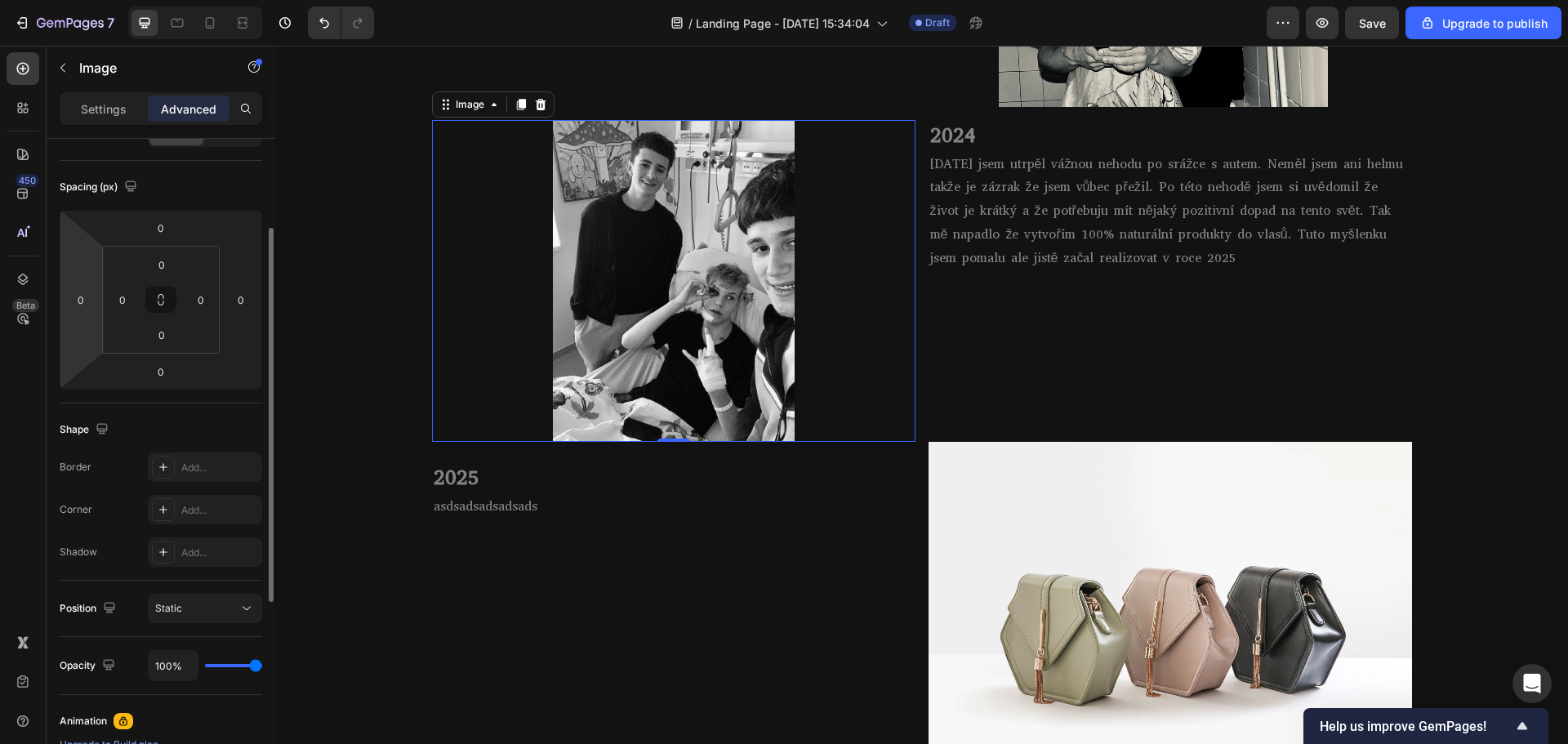
scroll to position [0, 0]
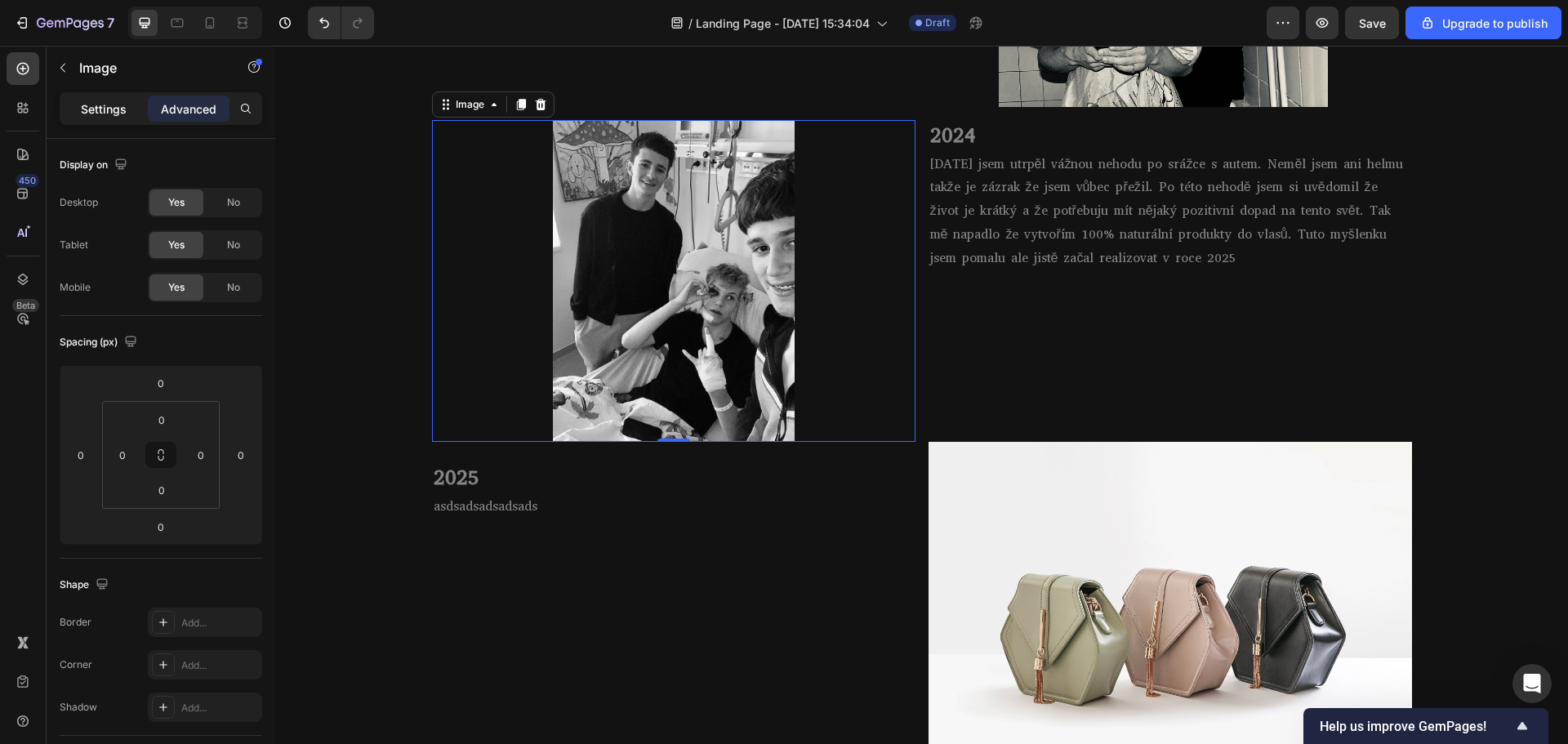
click at [116, 98] on div "Settings" at bounding box center [104, 108] width 82 height 26
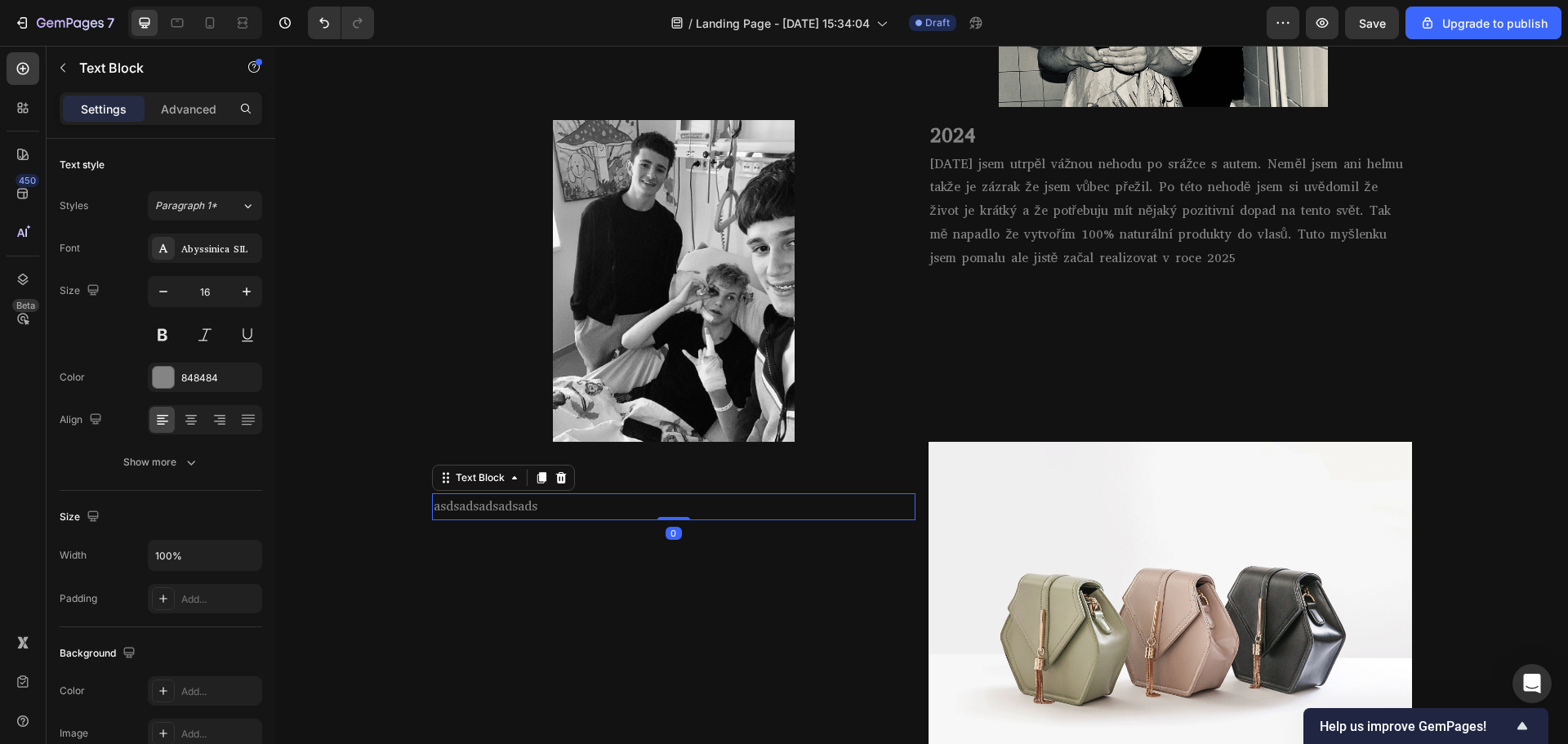
click at [498, 502] on p "asdsadsadsadsads" at bounding box center [673, 506] width 480 height 23
click at [202, 23] on div at bounding box center [210, 22] width 26 height 26
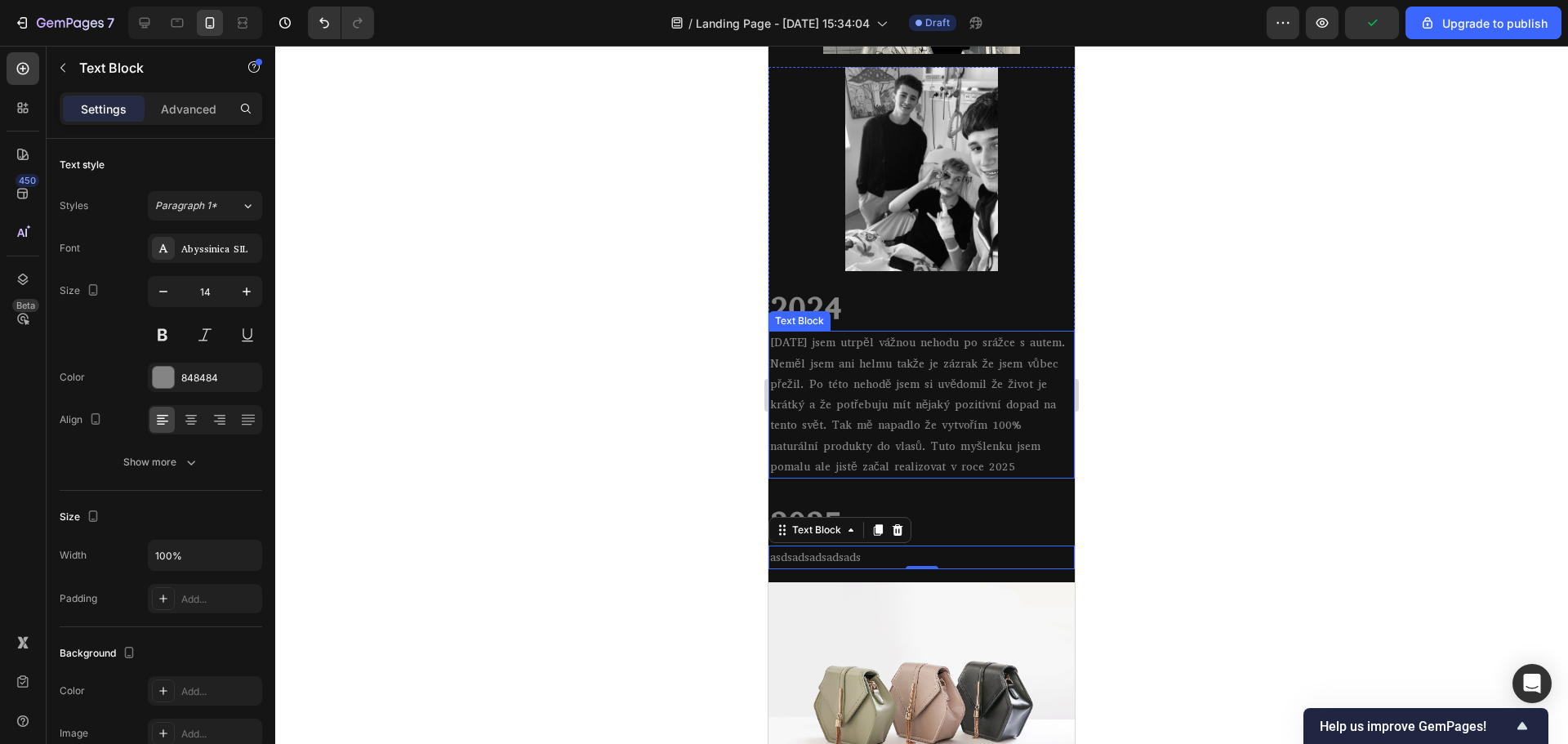
scroll to position [1508, 0]
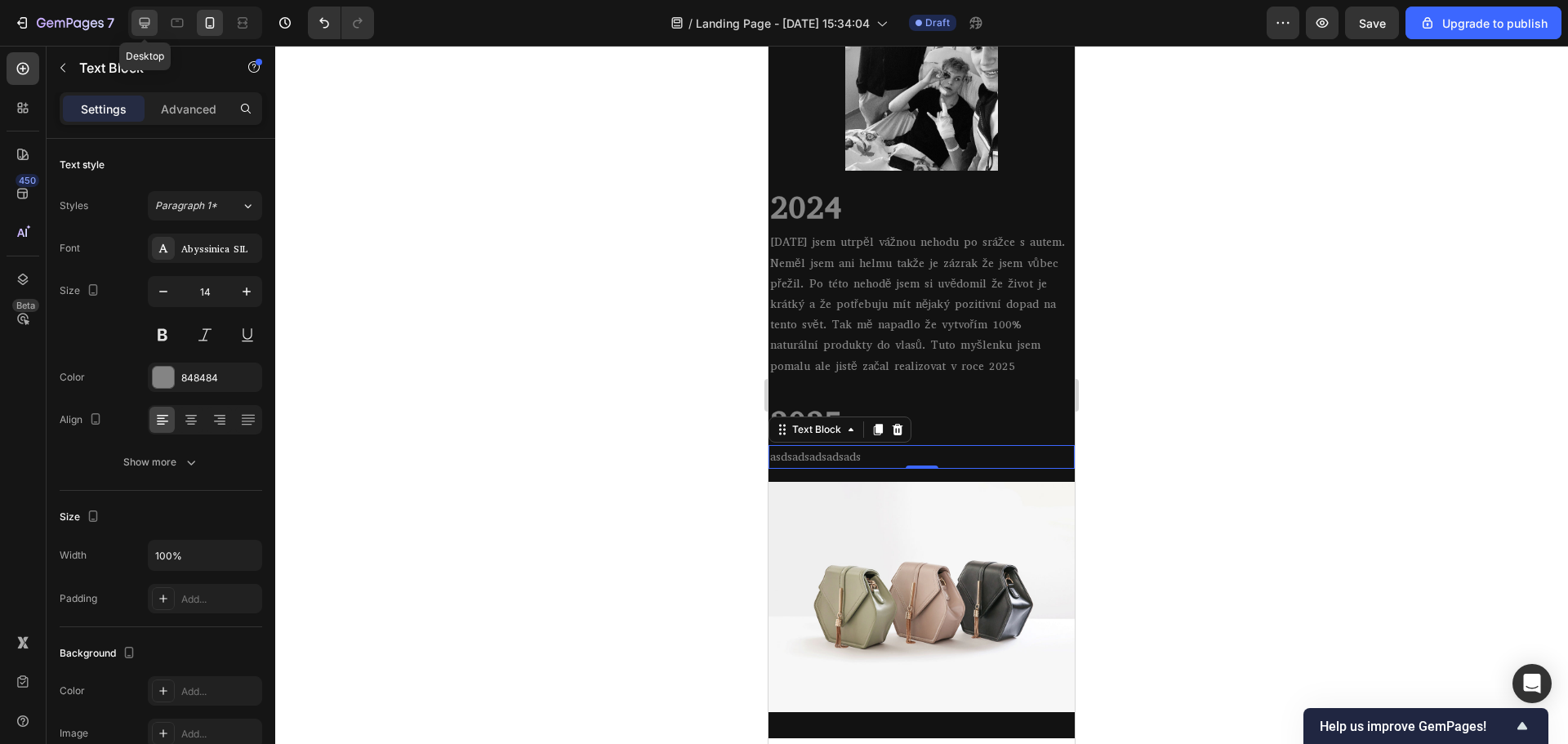
click at [143, 28] on icon at bounding box center [145, 23] width 11 height 11
type input "16"
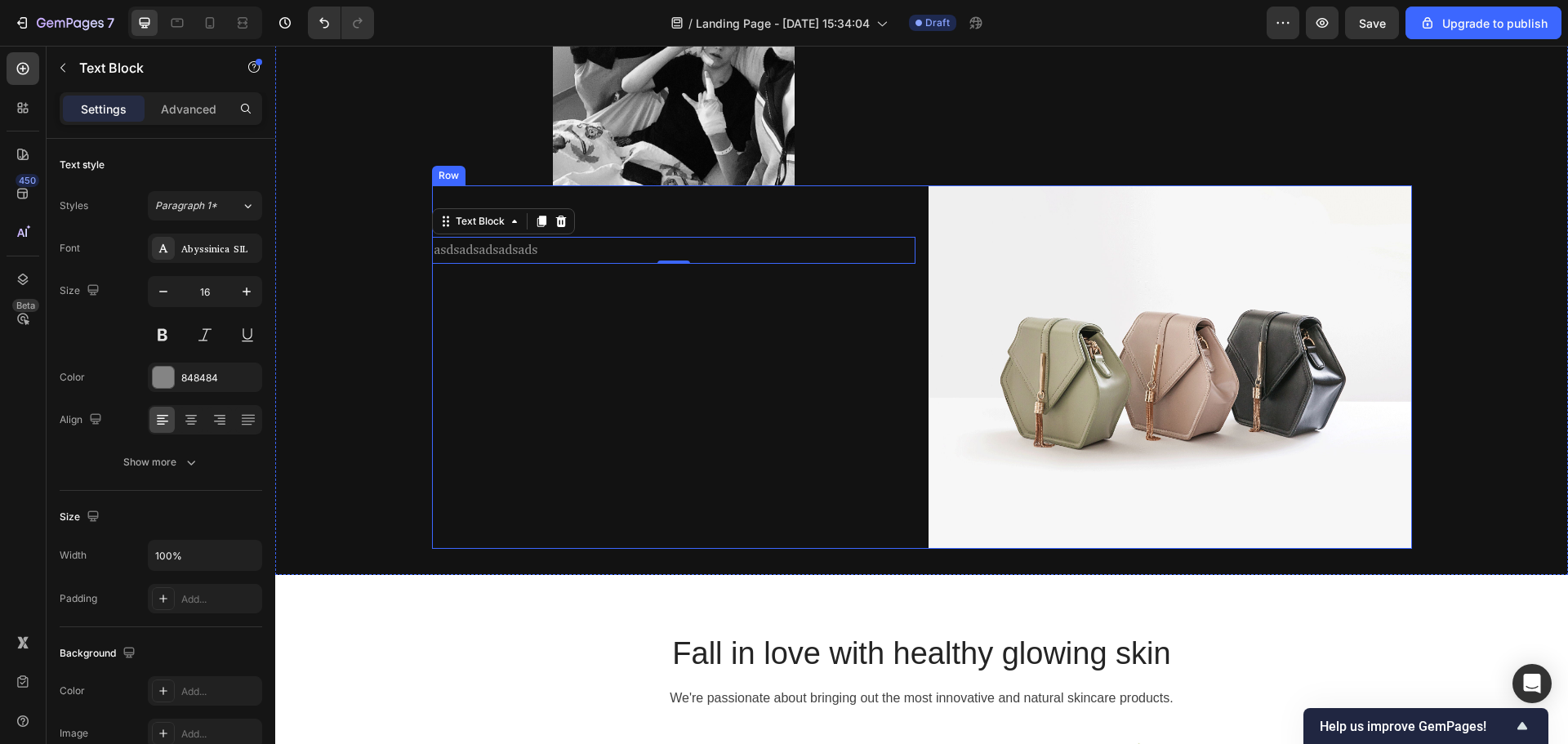
scroll to position [1471, 0]
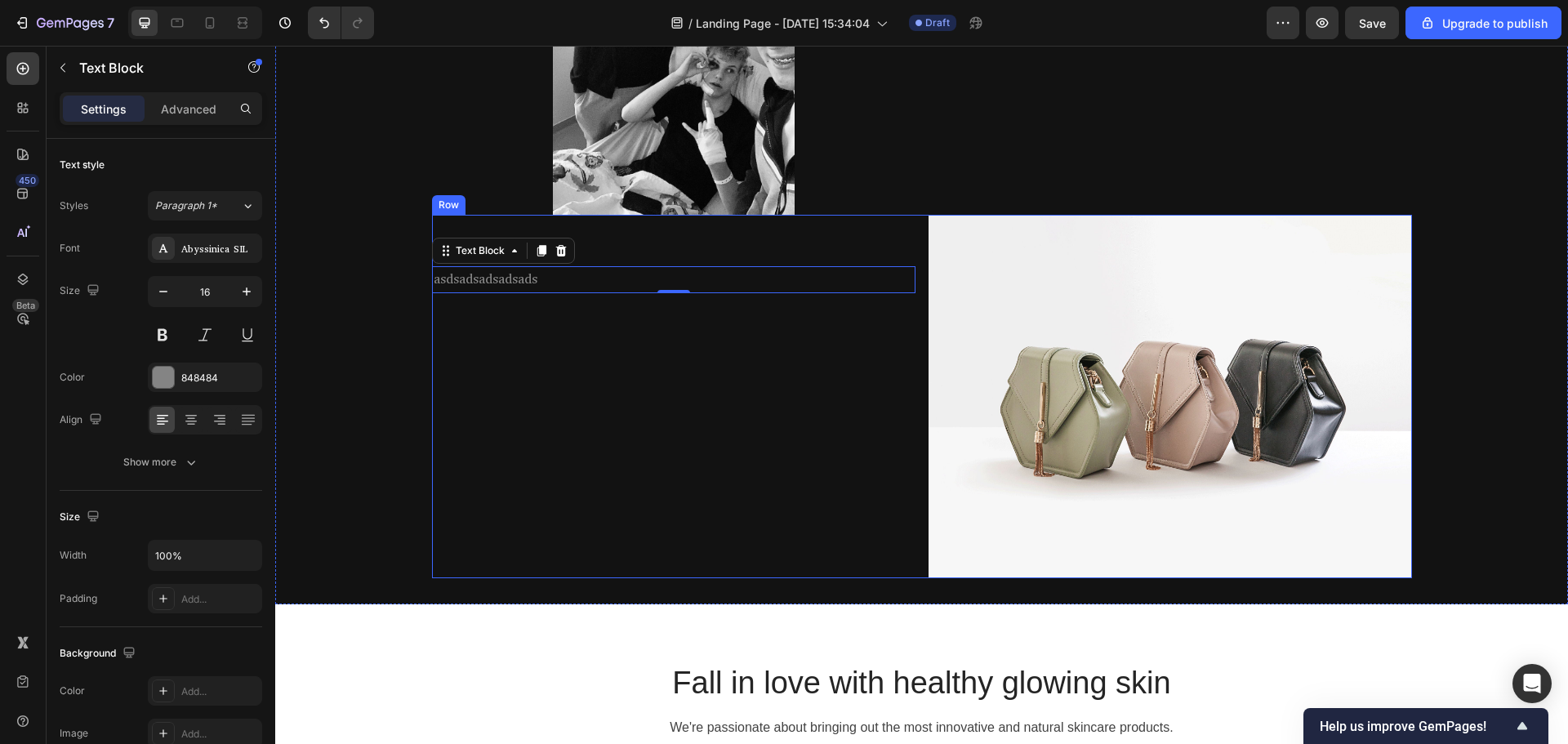
click at [629, 489] on div "2025 Heading asdsadsadsadsads Text Block 0" at bounding box center [673, 396] width 483 height 363
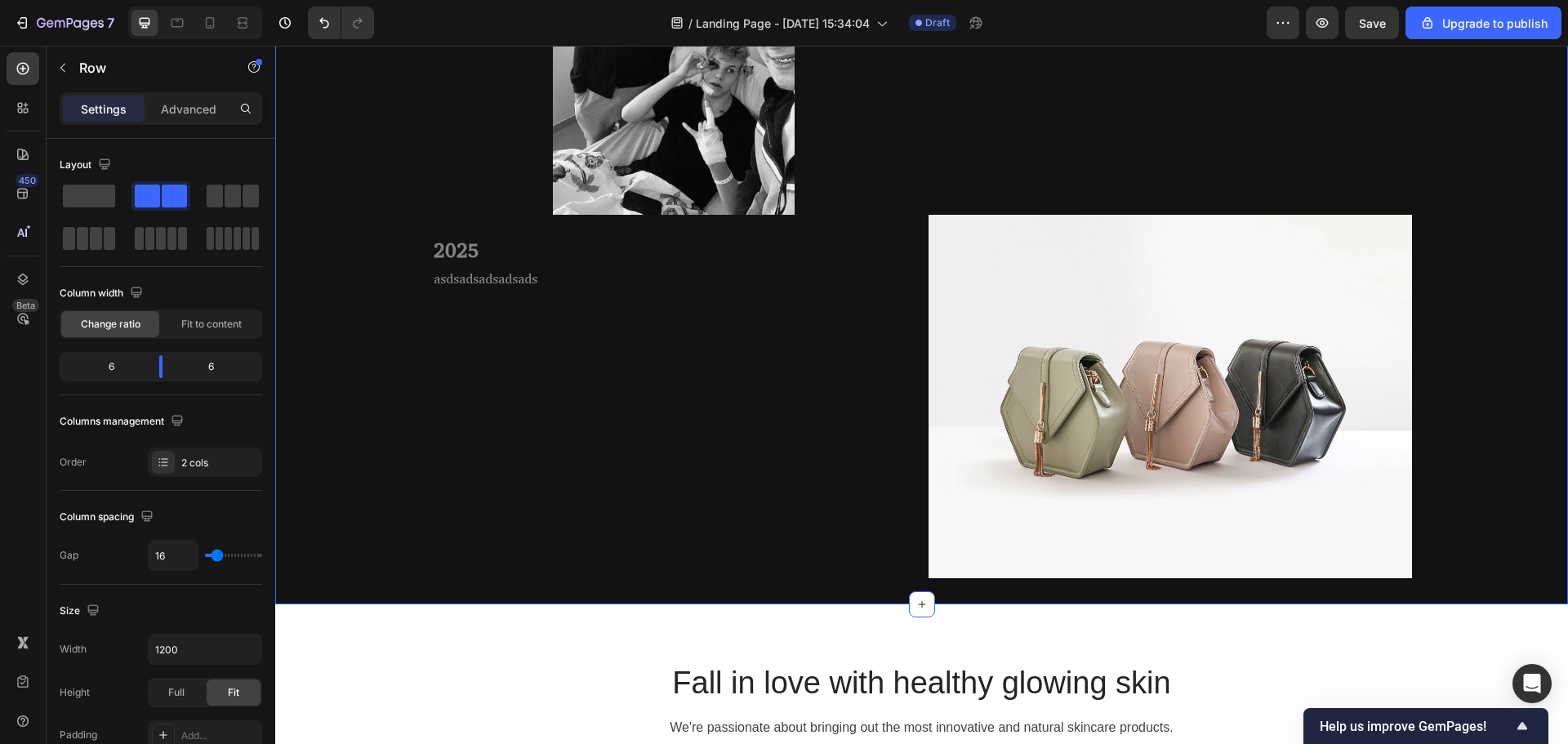
click at [370, 416] on div "MŮJ PŘÍBĚH💈 Heading Row 2023 Heading Ve čtrnácti letech jsem objevil barbering …" at bounding box center [922, 18] width 1292 height 1117
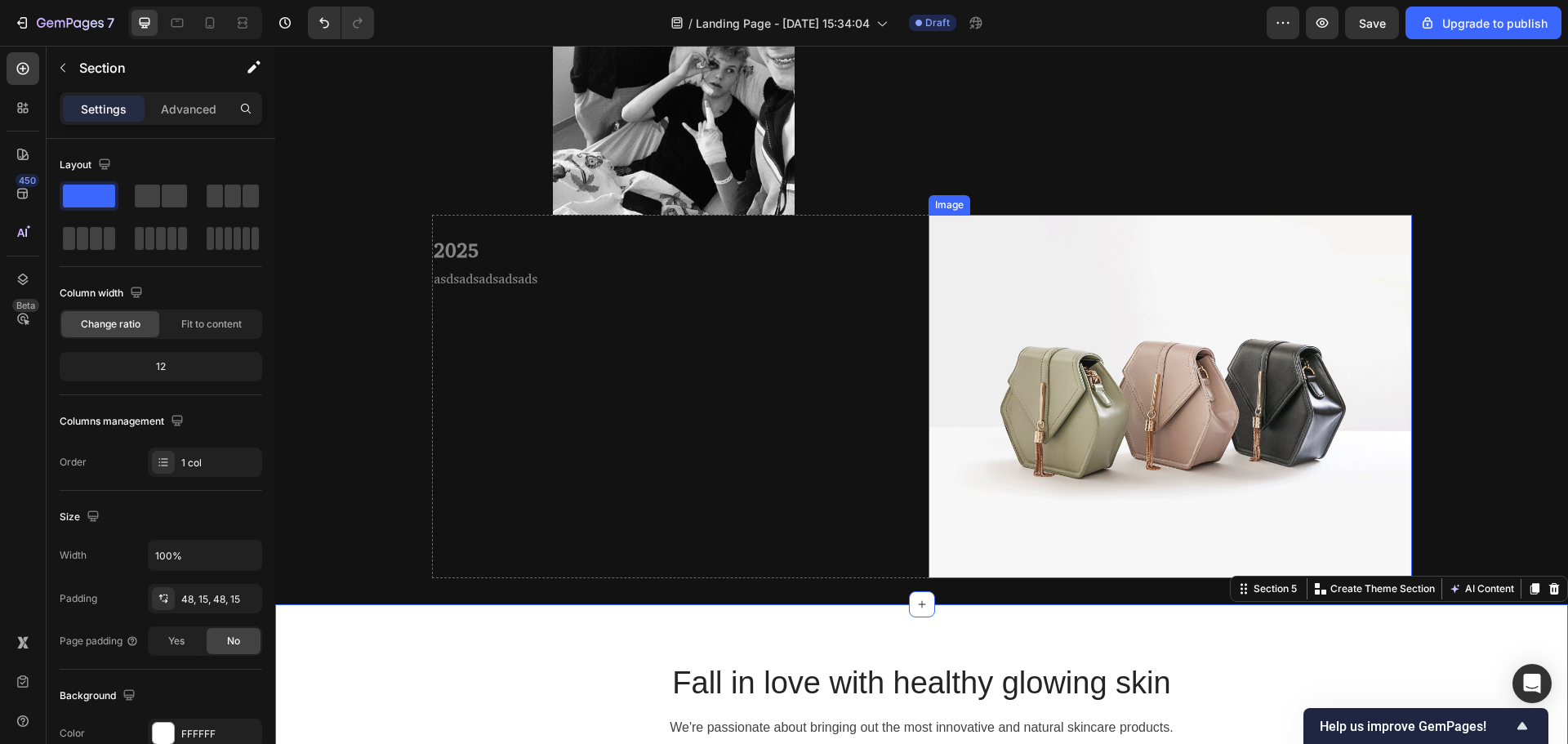
click at [1015, 375] on img at bounding box center [1170, 396] width 483 height 363
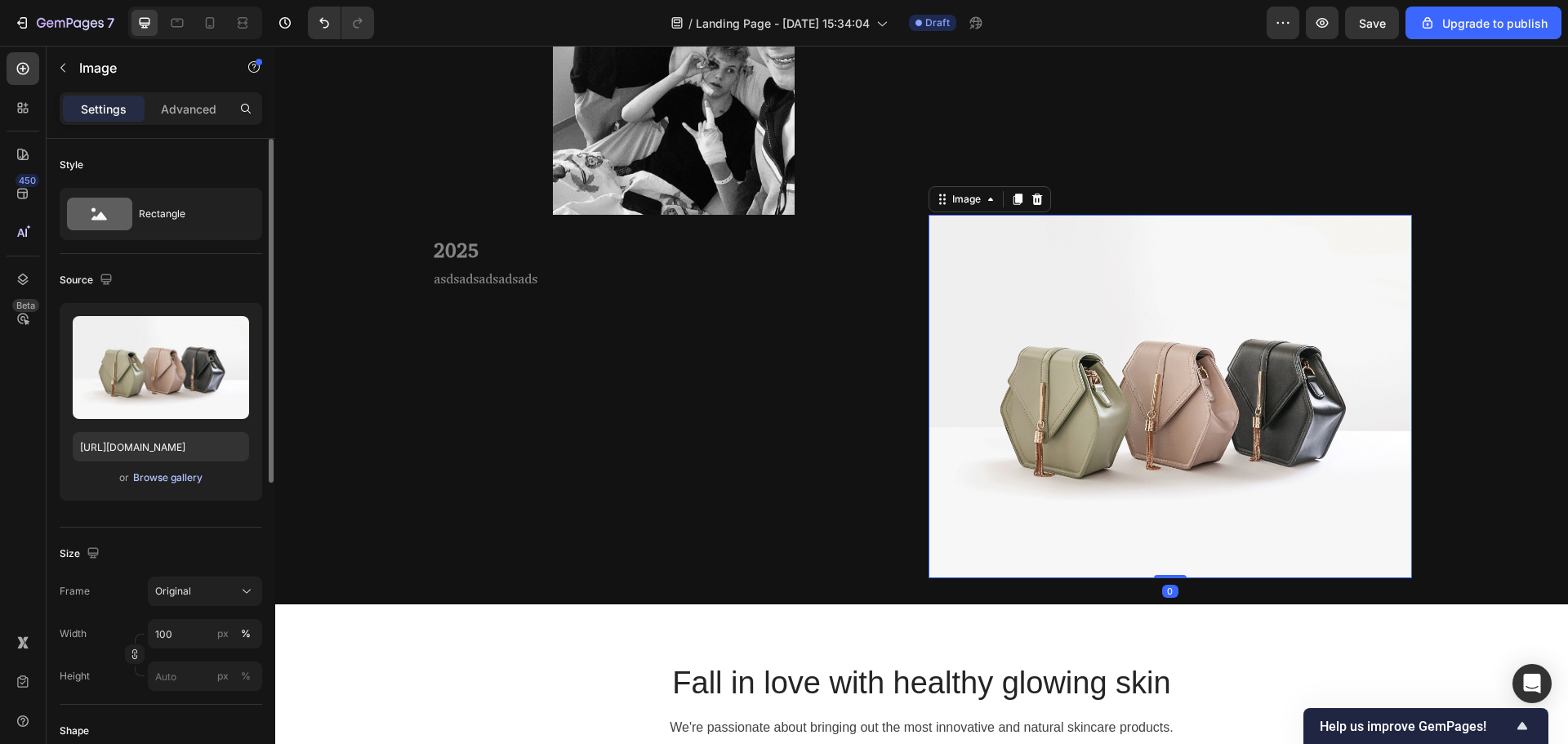
click at [184, 476] on div "Browse gallery" at bounding box center [168, 477] width 70 height 15
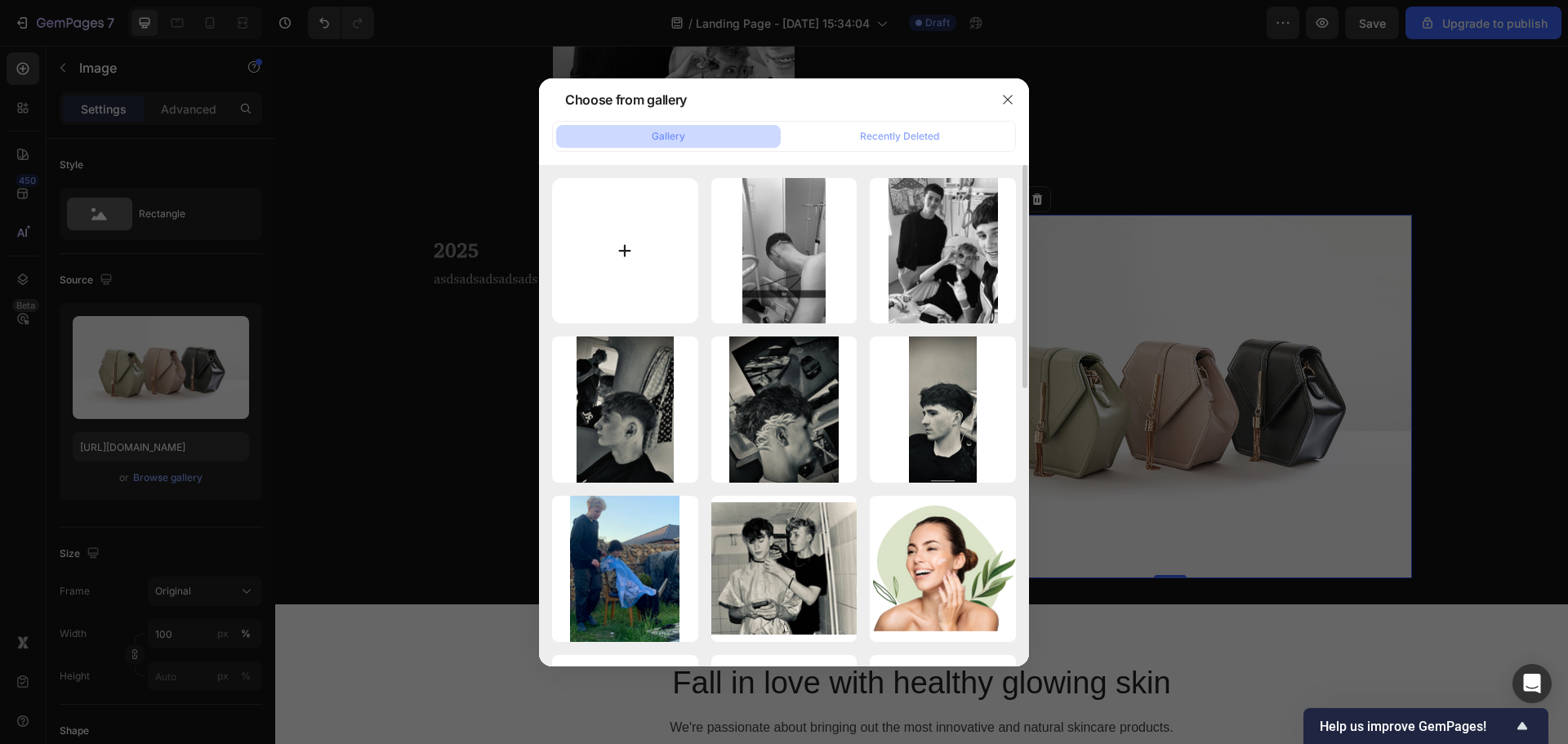
click at [580, 259] on input "file" at bounding box center [625, 250] width 147 height 146
type input "C:\fakepath\IMG_0851.JPEG"
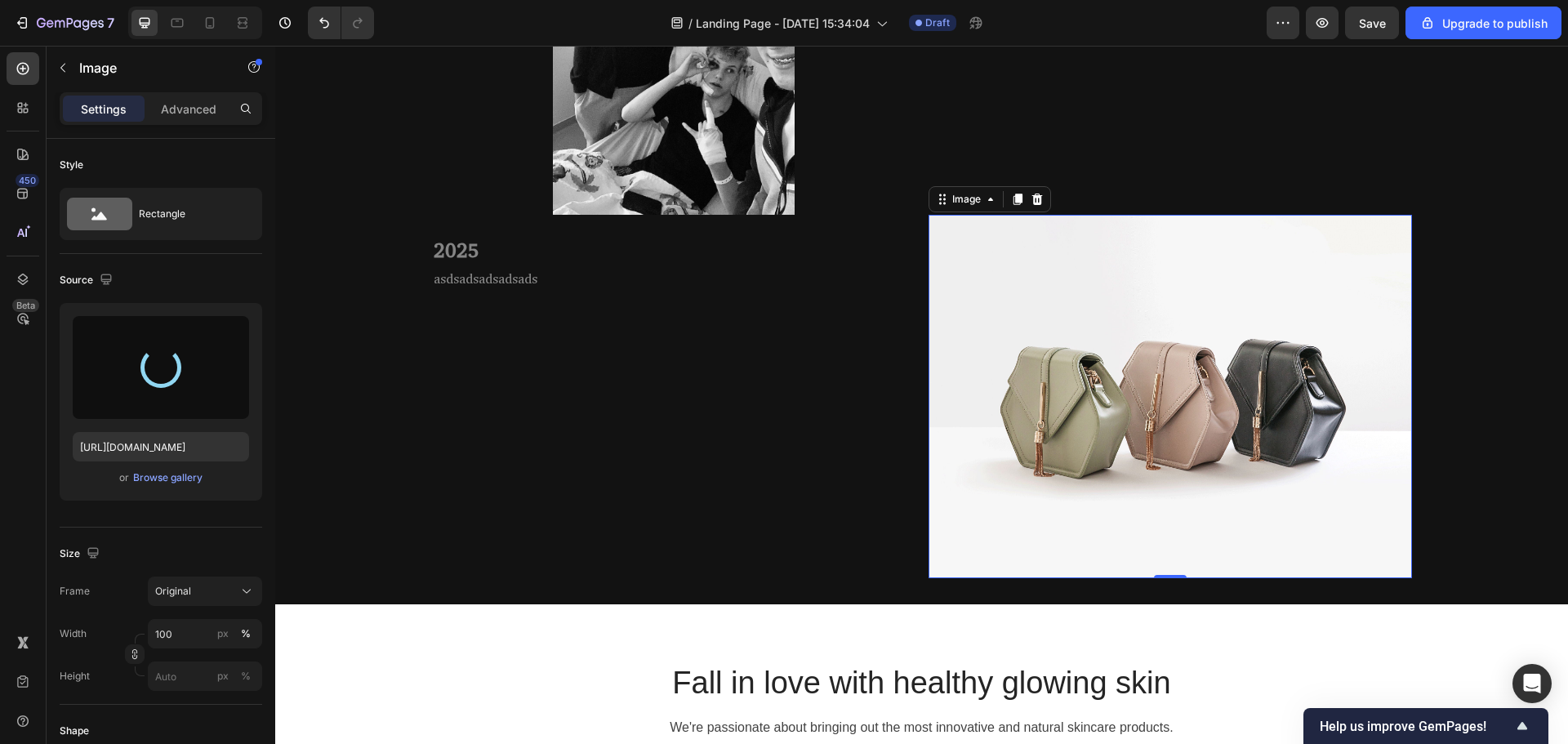
type input "https://cdn.shopify.com/s/files/1/0922/6344/8960/files/gempages_568478665709454…"
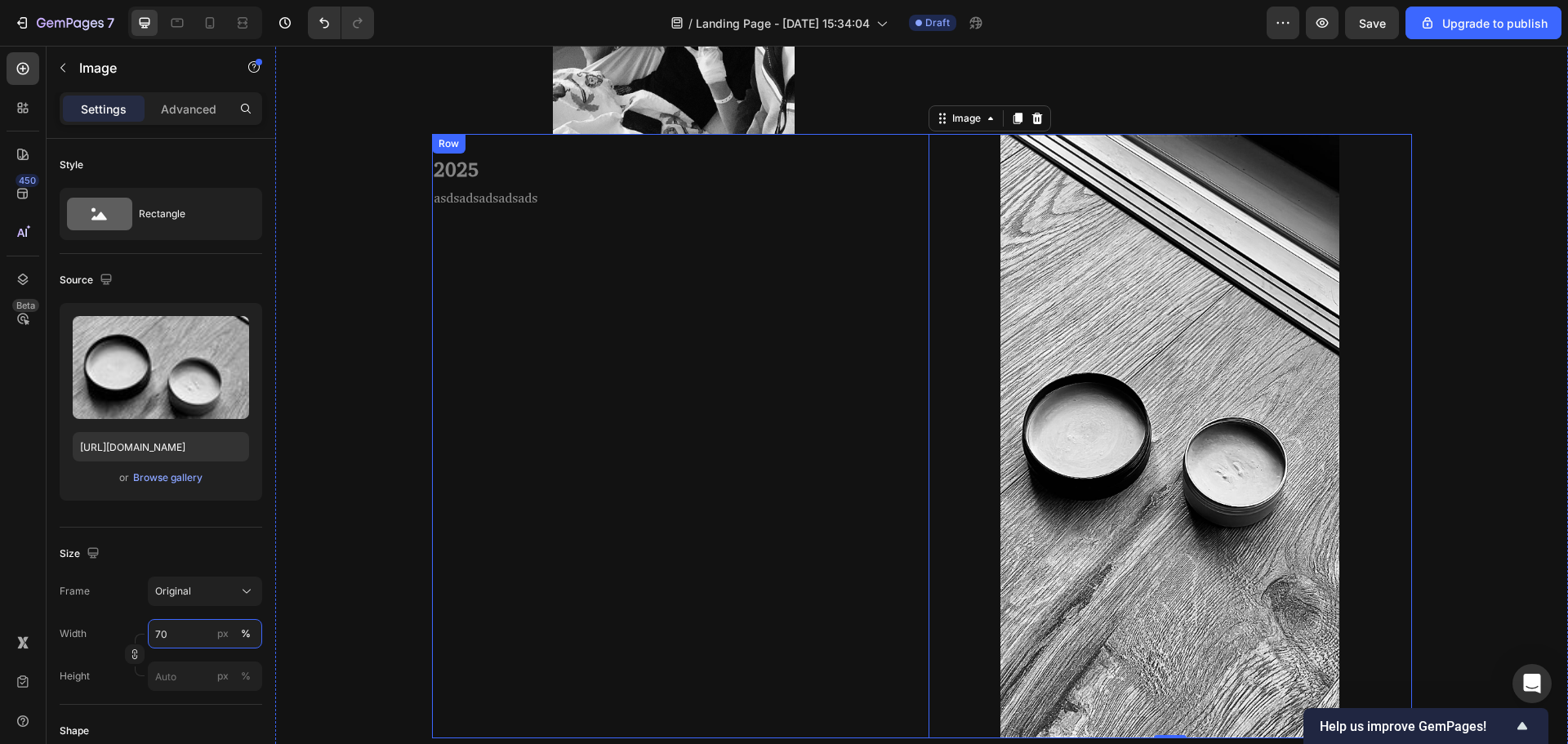
scroll to position [1552, 0]
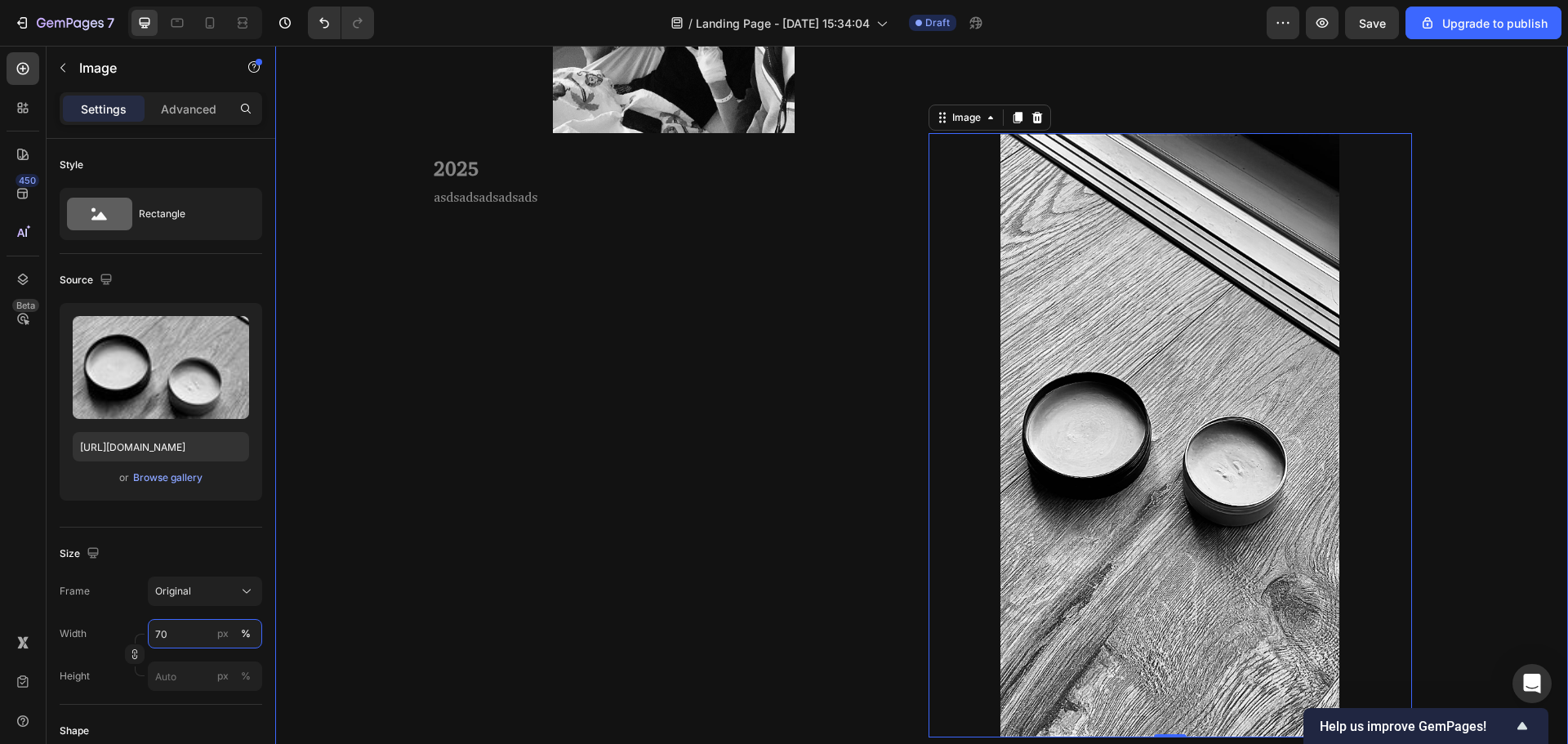
type input "7"
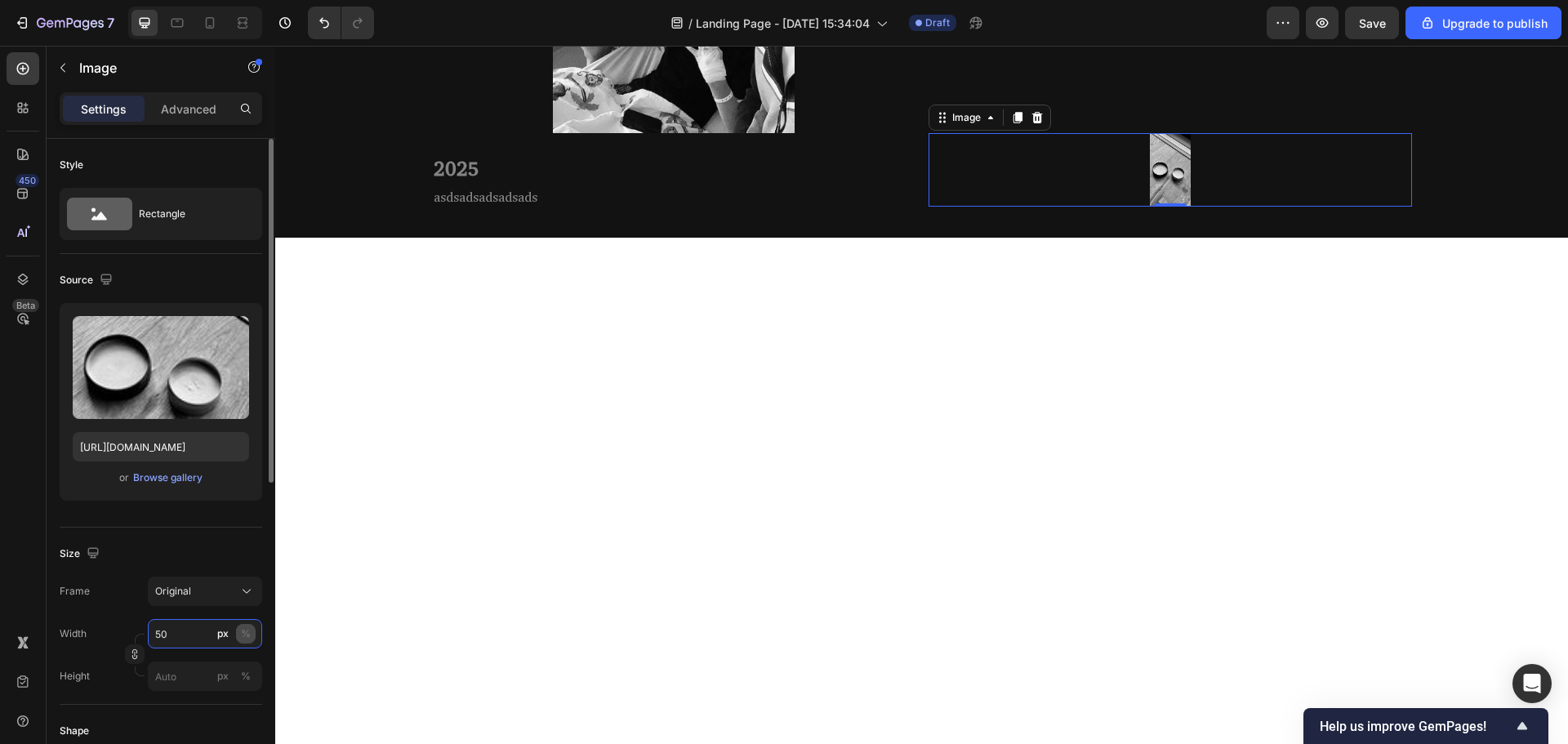
type input "50"
click at [245, 631] on div "%" at bounding box center [245, 632] width 10 height 15
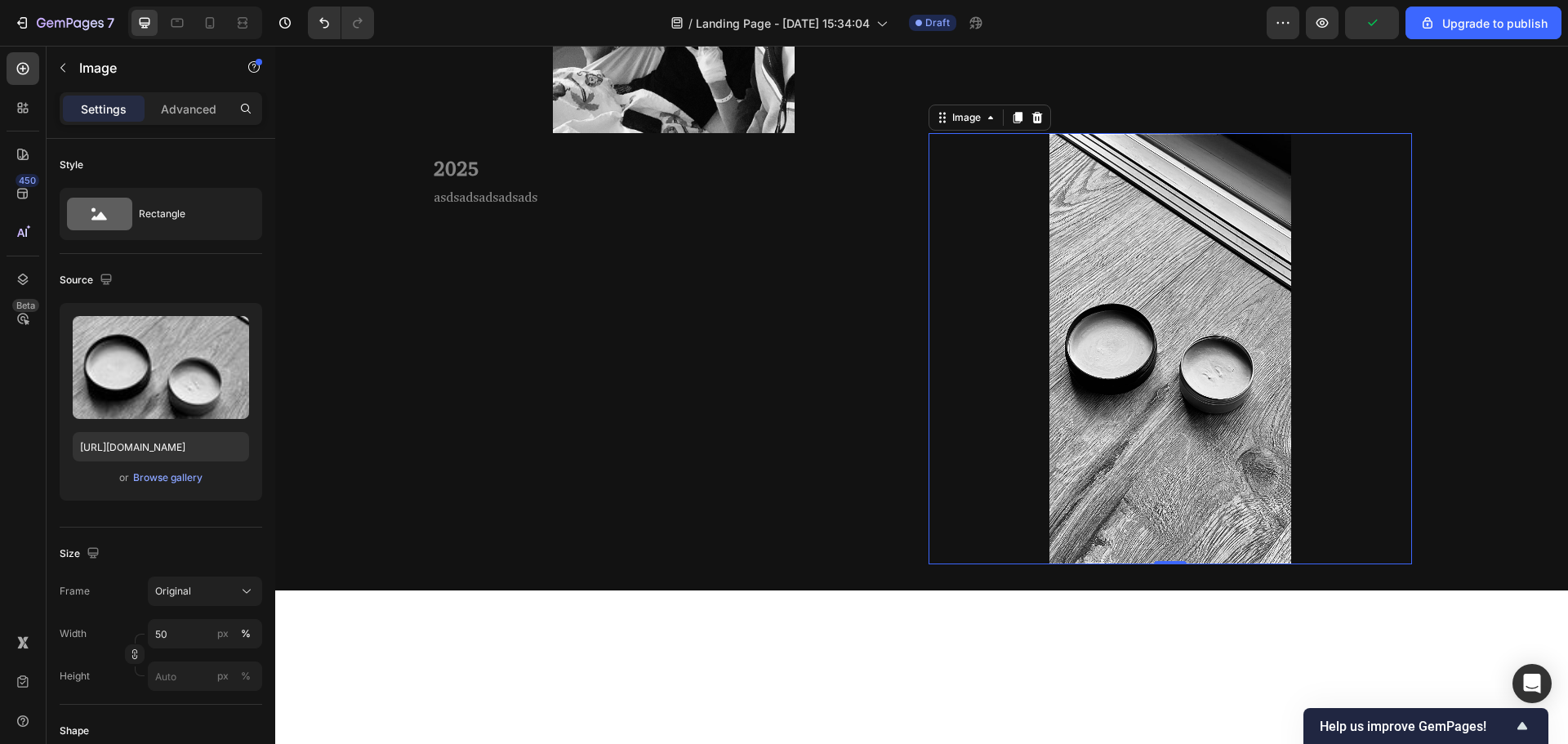
click at [1160, 184] on img at bounding box center [1169, 348] width 242 height 431
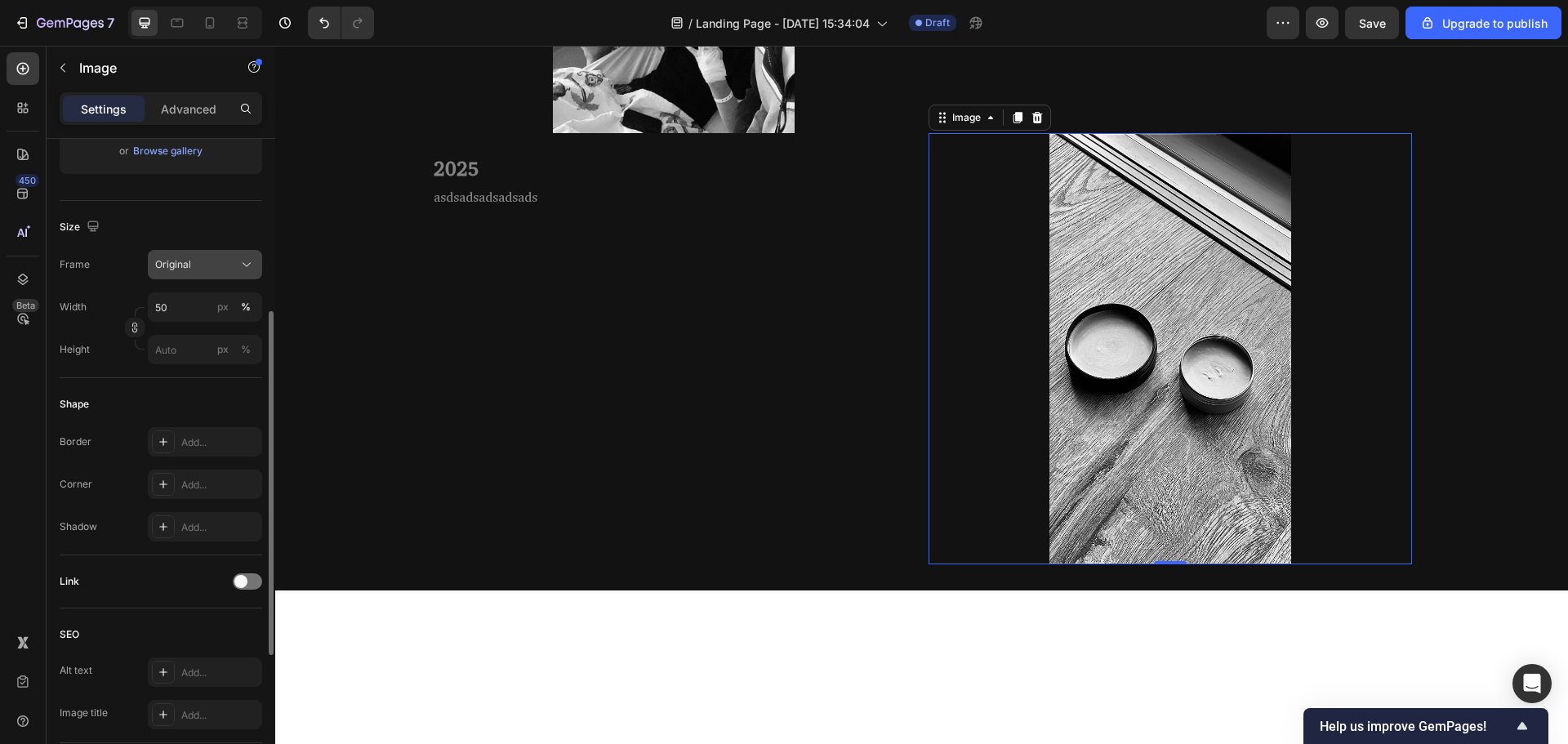
scroll to position [0, 0]
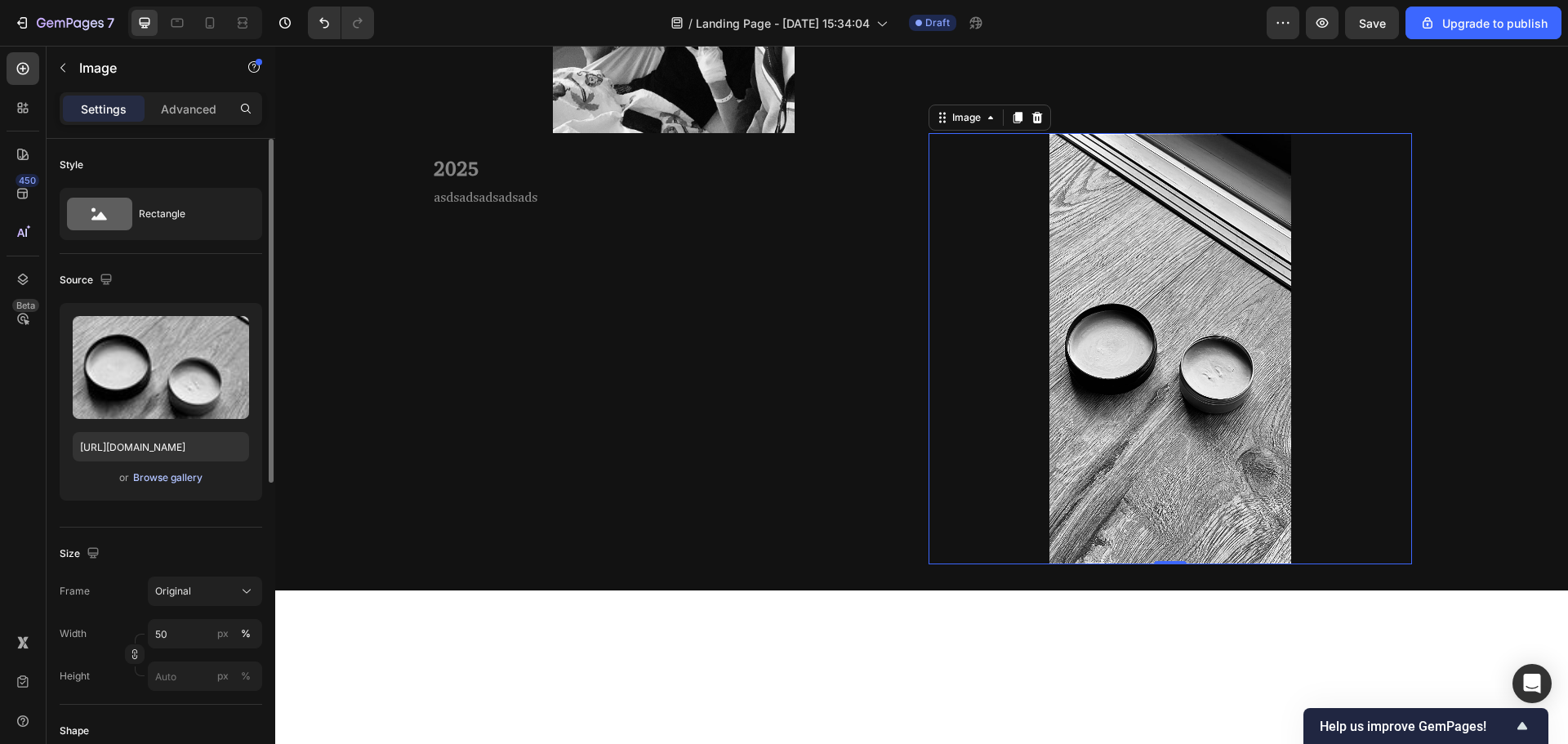
click at [175, 481] on div "Browse gallery" at bounding box center [168, 477] width 70 height 15
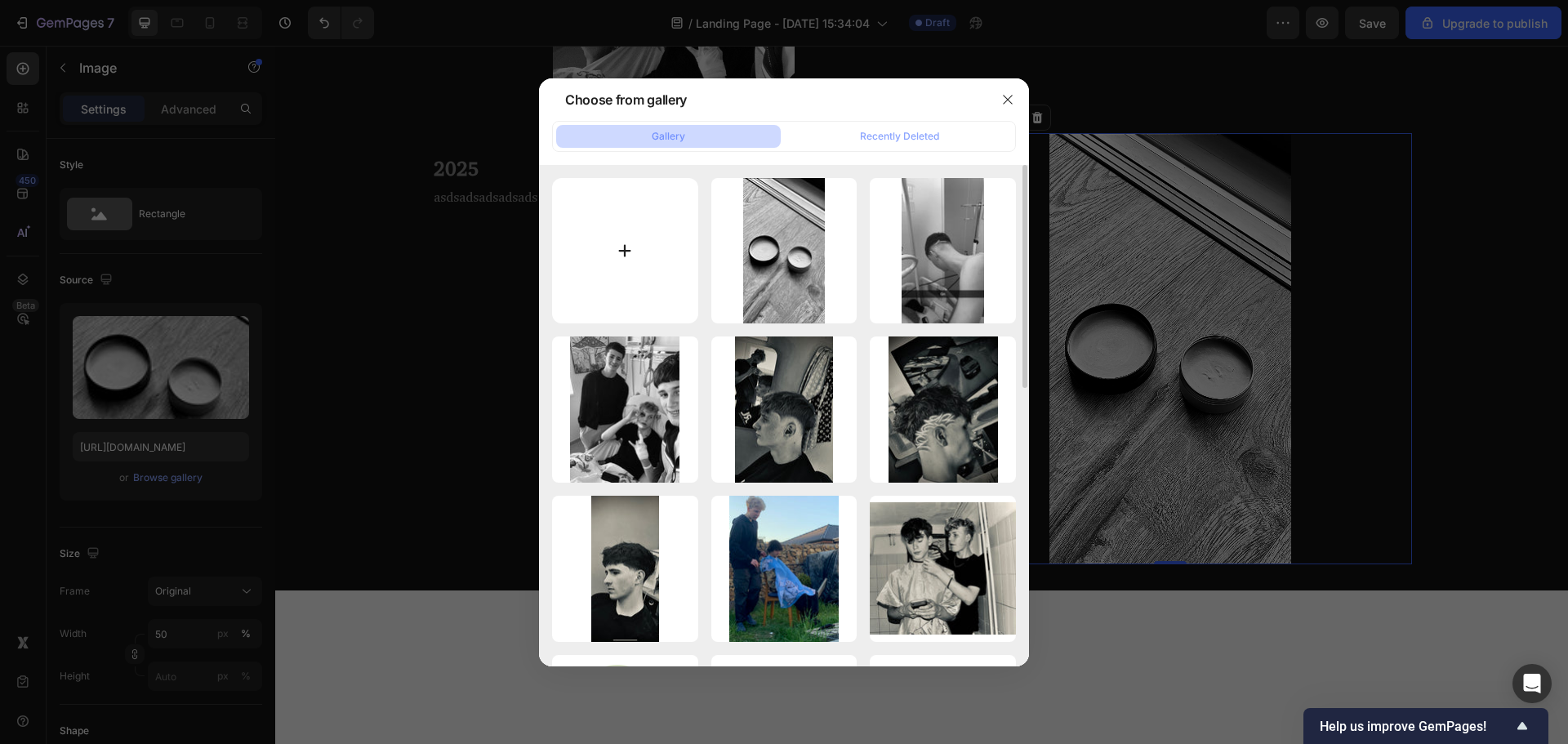
click at [631, 229] on input "file" at bounding box center [625, 250] width 147 height 146
type input "C:\fakepath\IMG_0851 (1).JPEG"
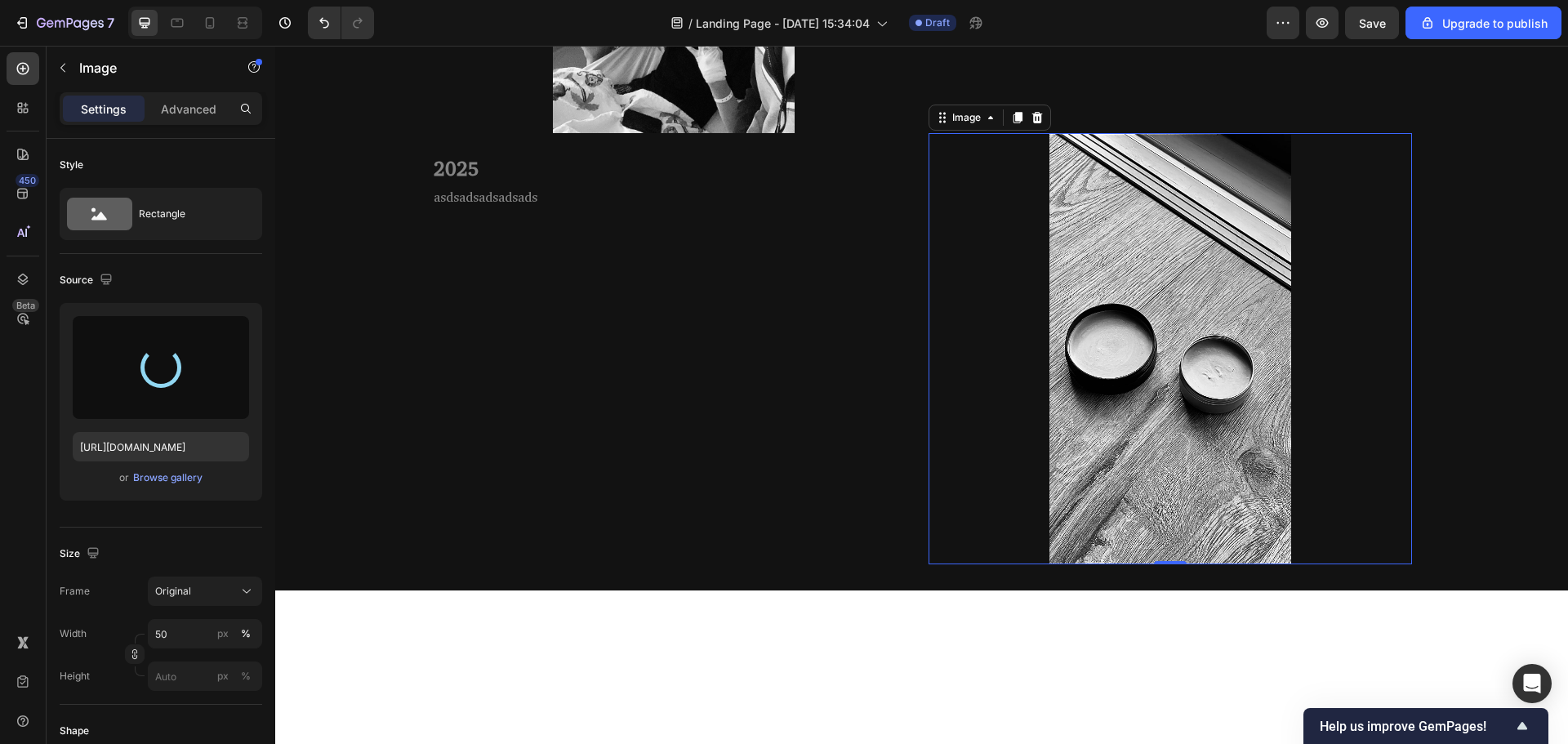
type input "https://cdn.shopify.com/s/files/1/0922/6344/8960/files/gempages_568478665709454…"
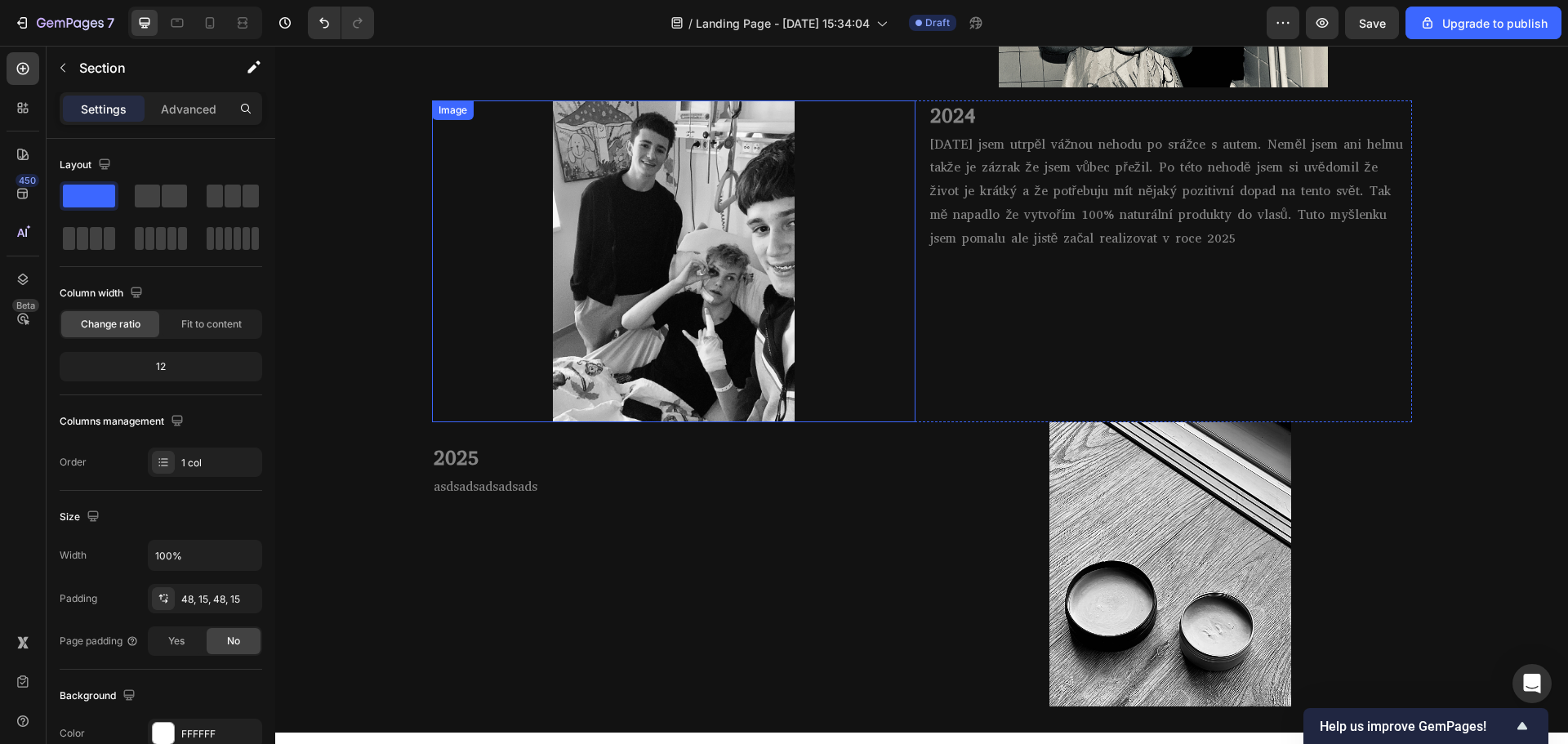
scroll to position [1144, 0]
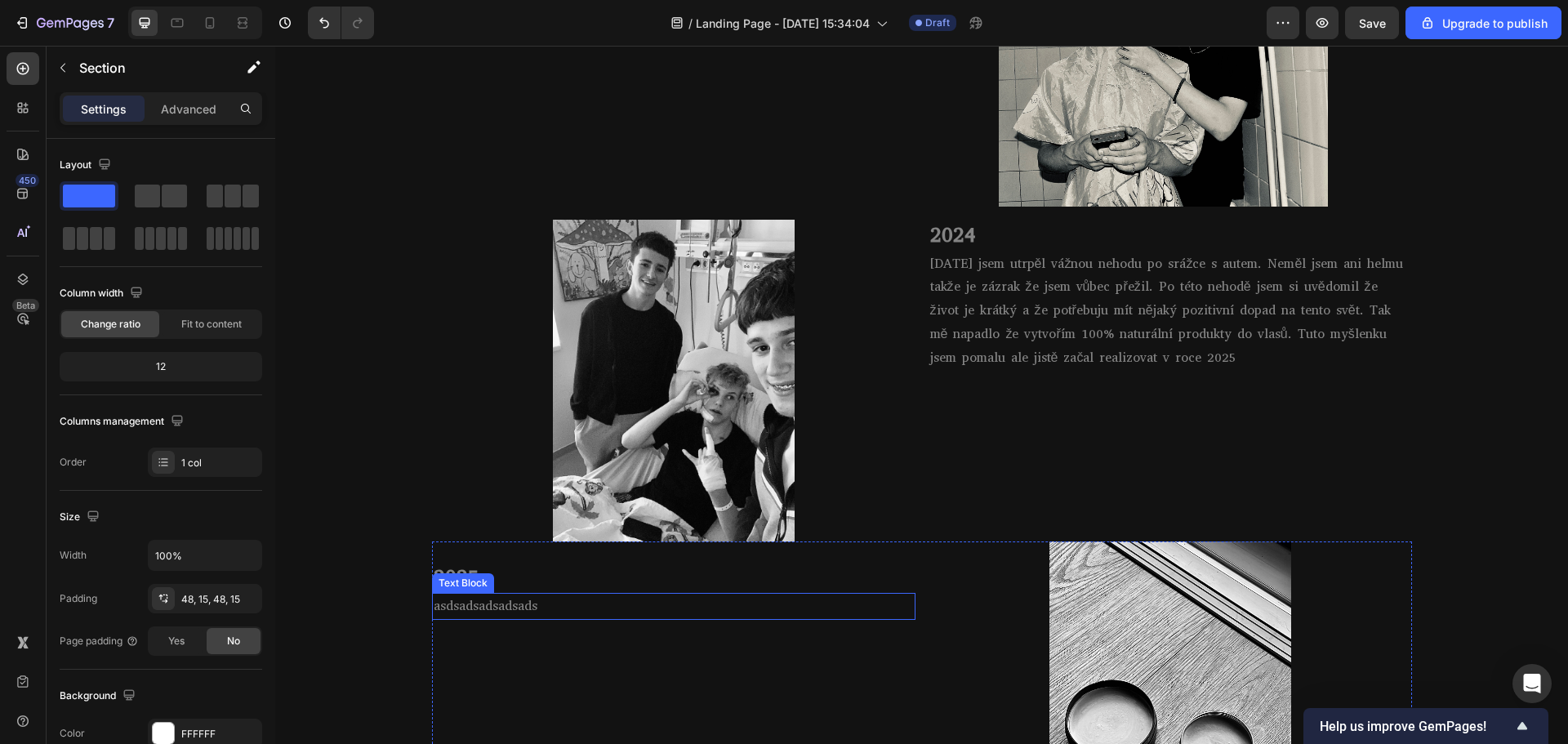
click at [512, 607] on p "asdsadsadsadsads" at bounding box center [673, 606] width 480 height 23
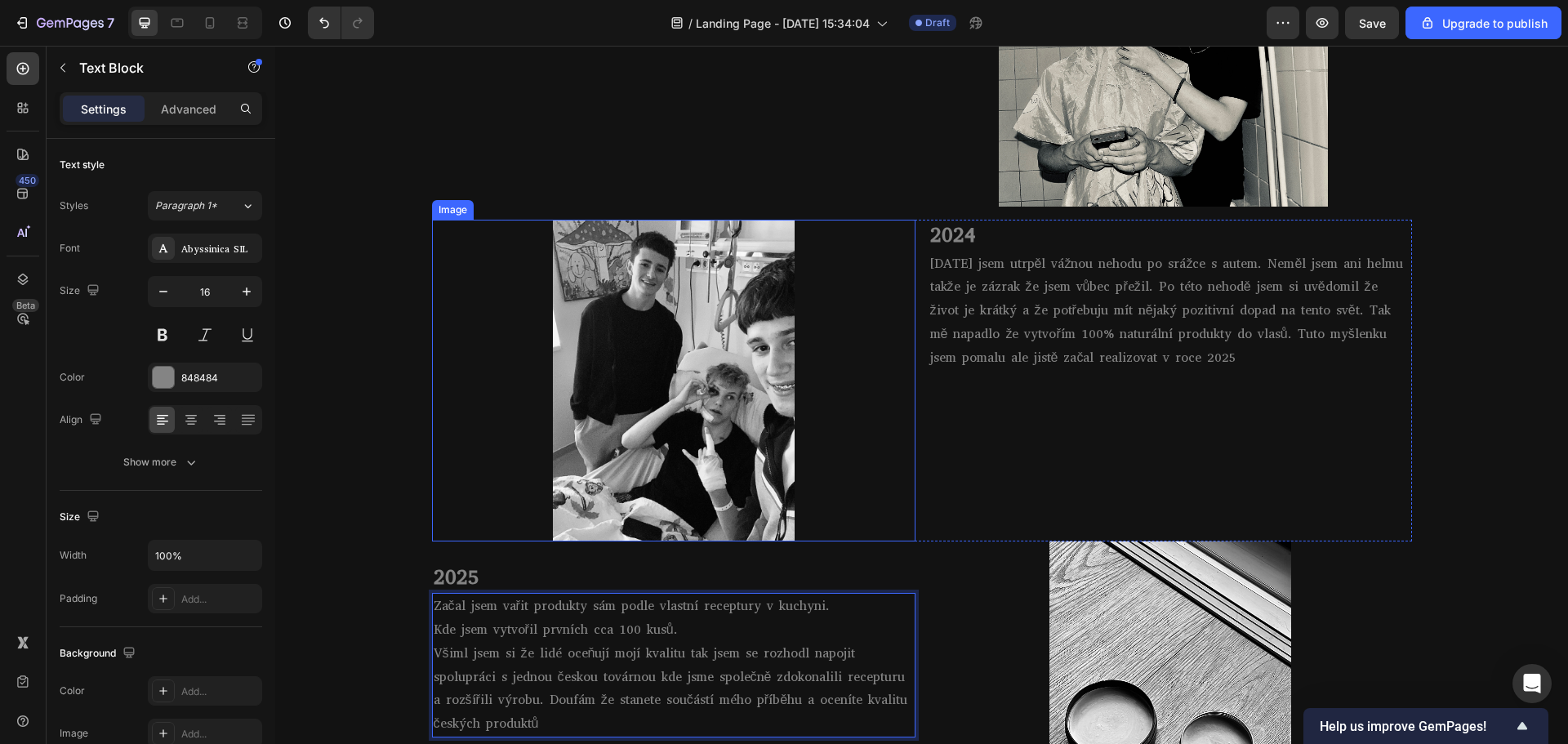
scroll to position [1148, 0]
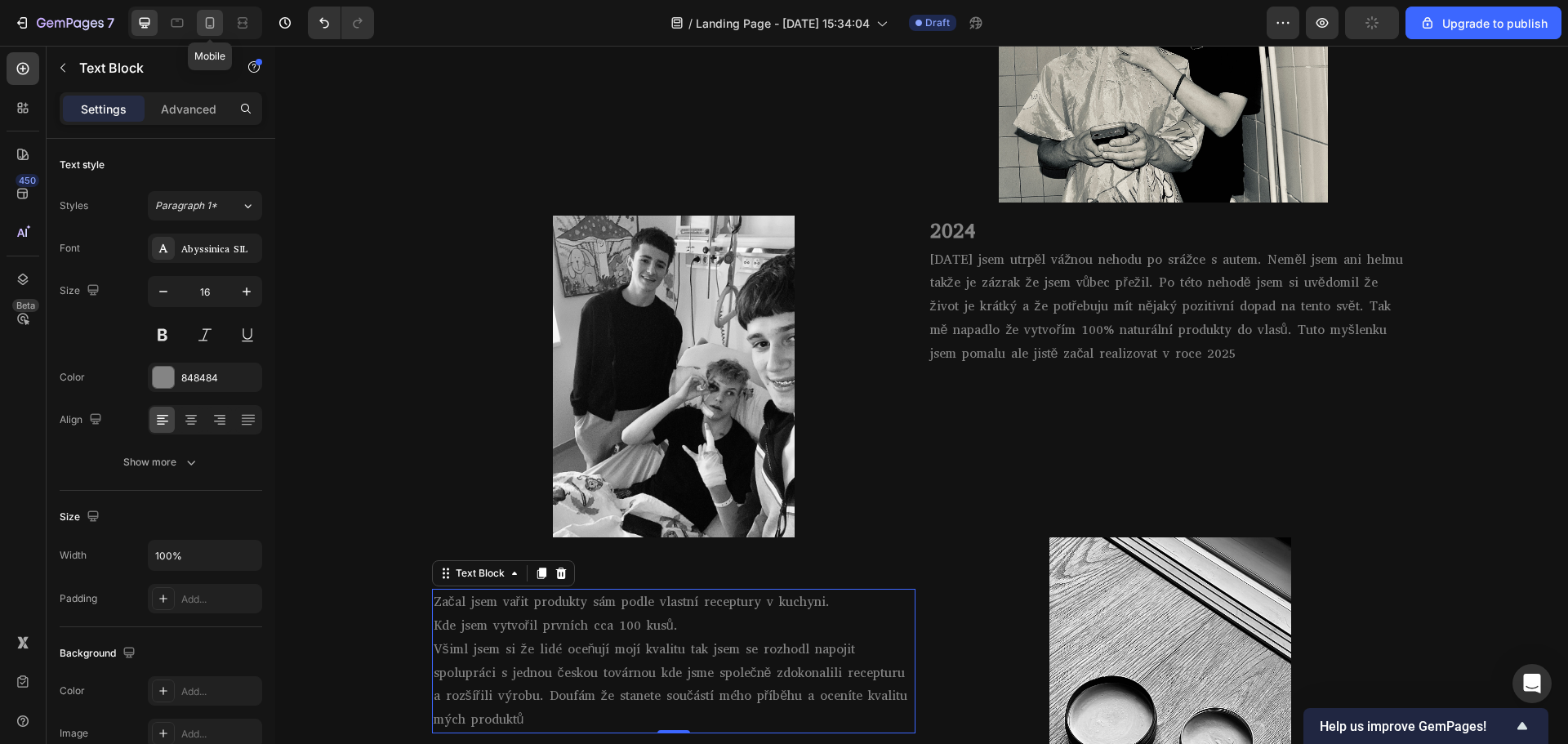
click at [212, 22] on icon at bounding box center [210, 22] width 16 height 16
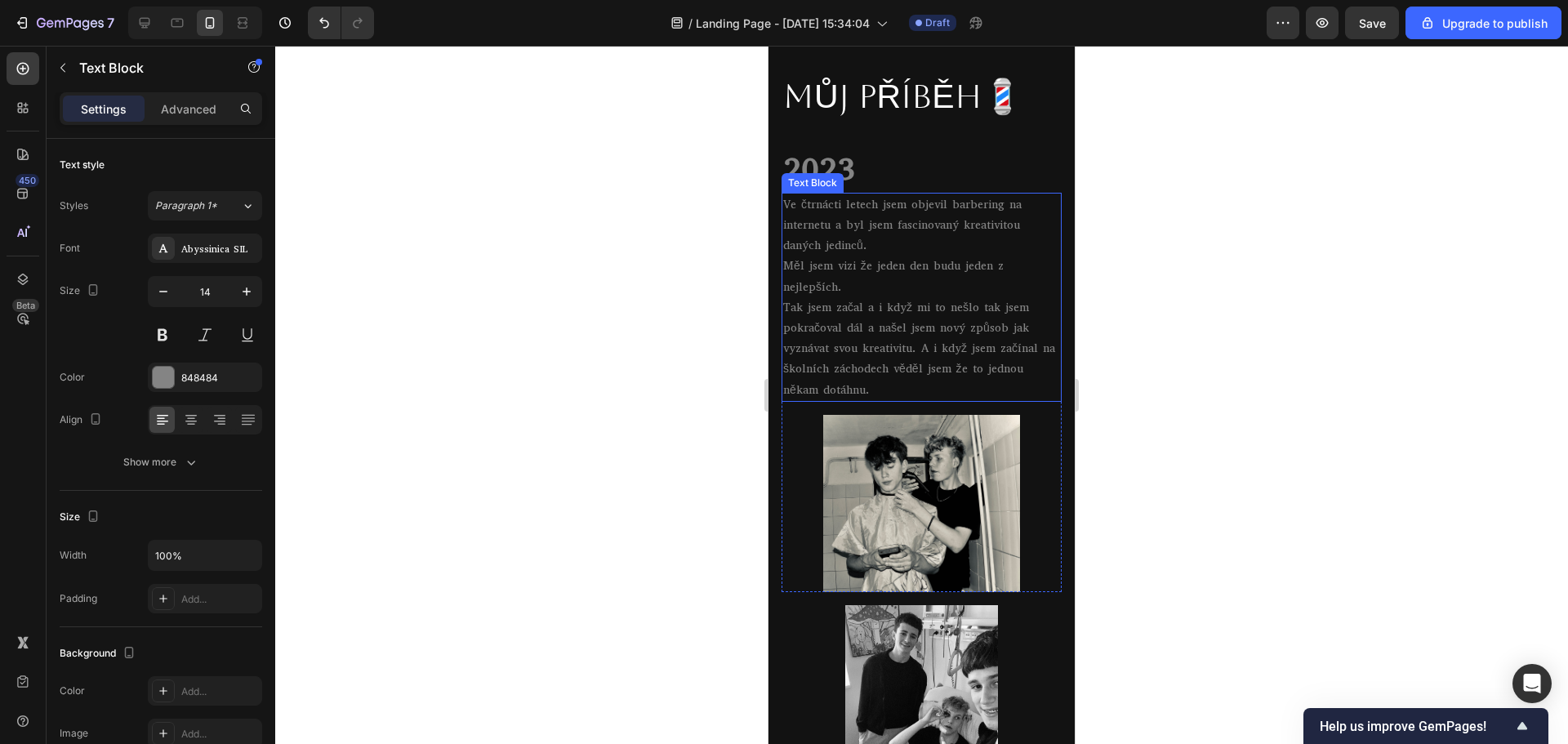
scroll to position [693, 0]
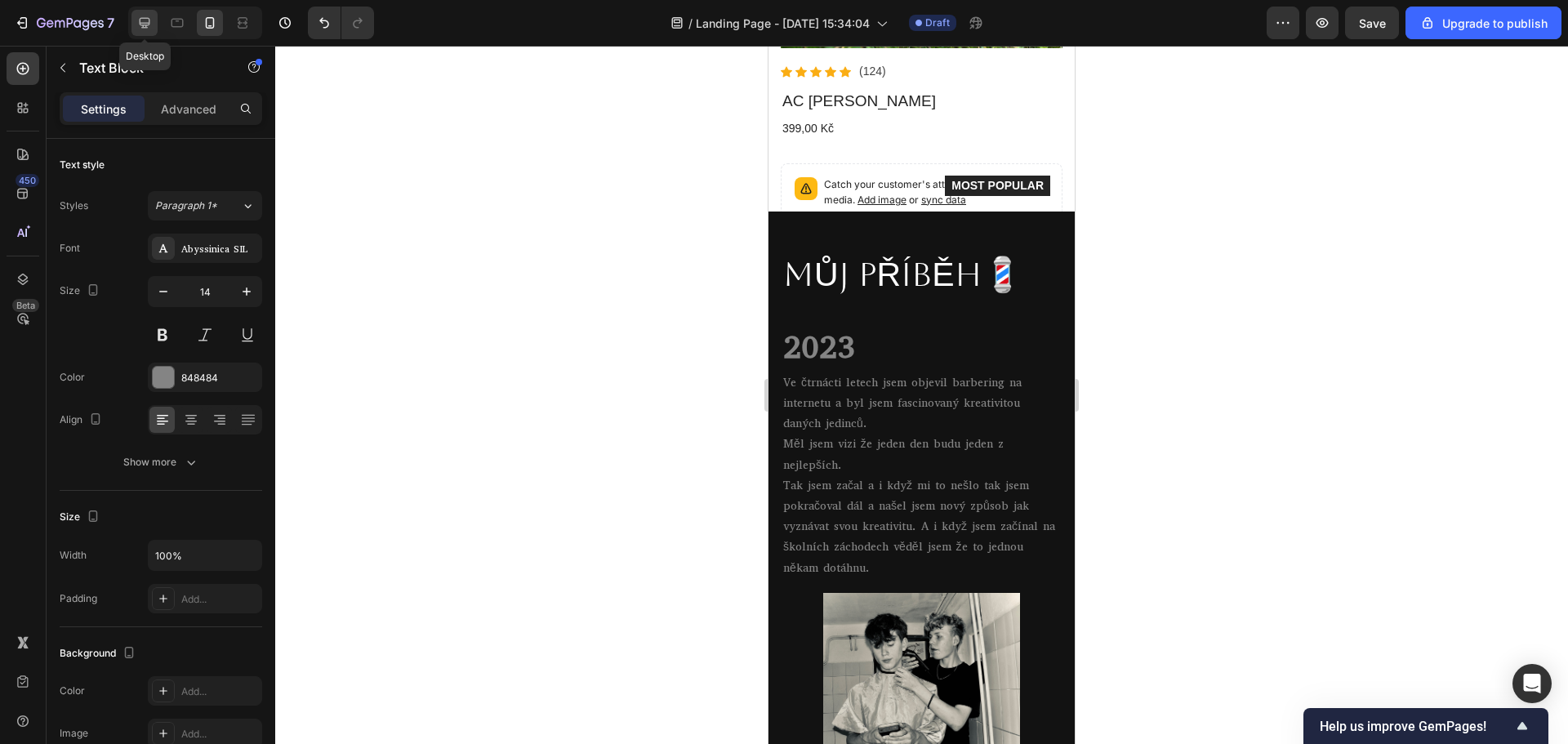
click at [139, 16] on icon at bounding box center [145, 22] width 16 height 16
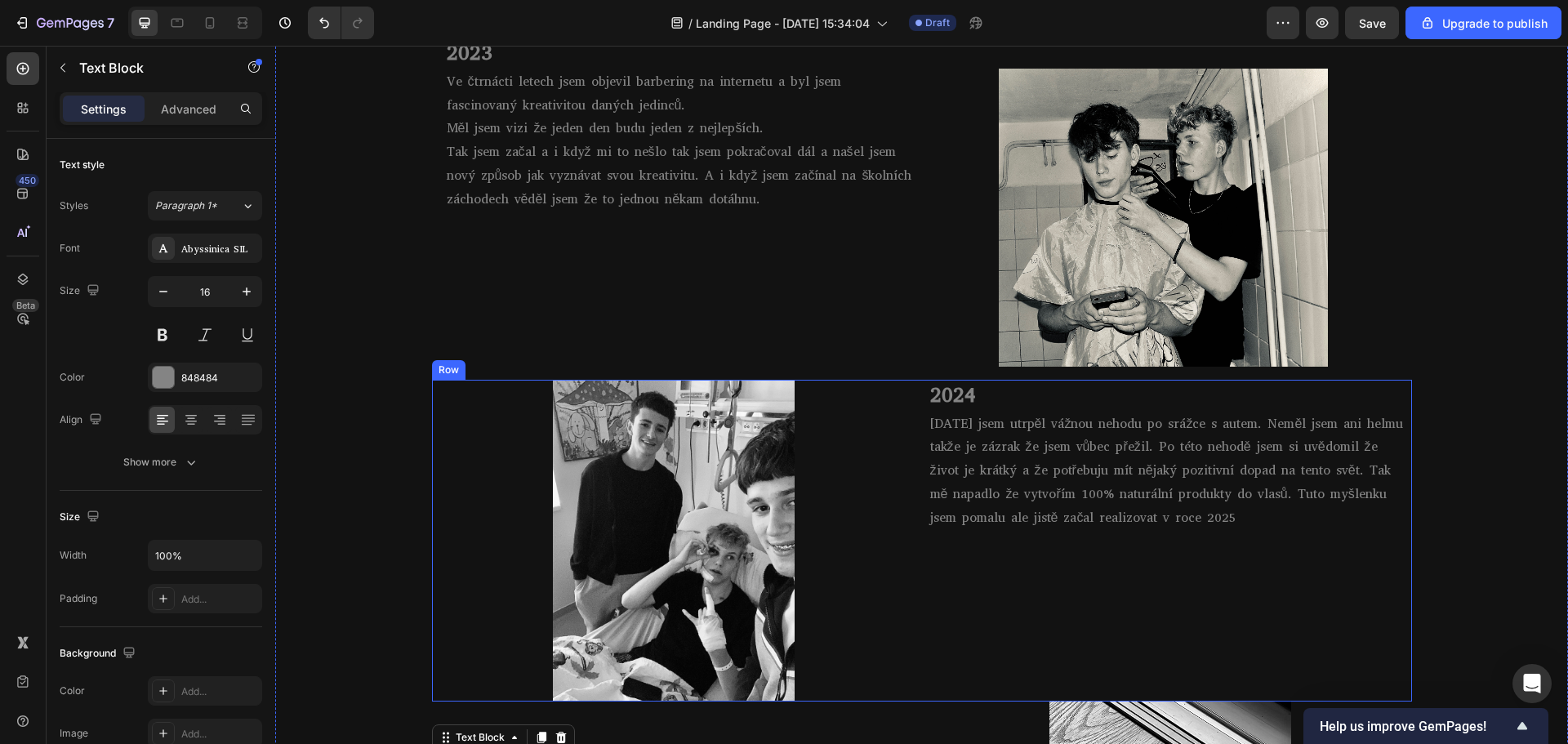
scroll to position [811, 0]
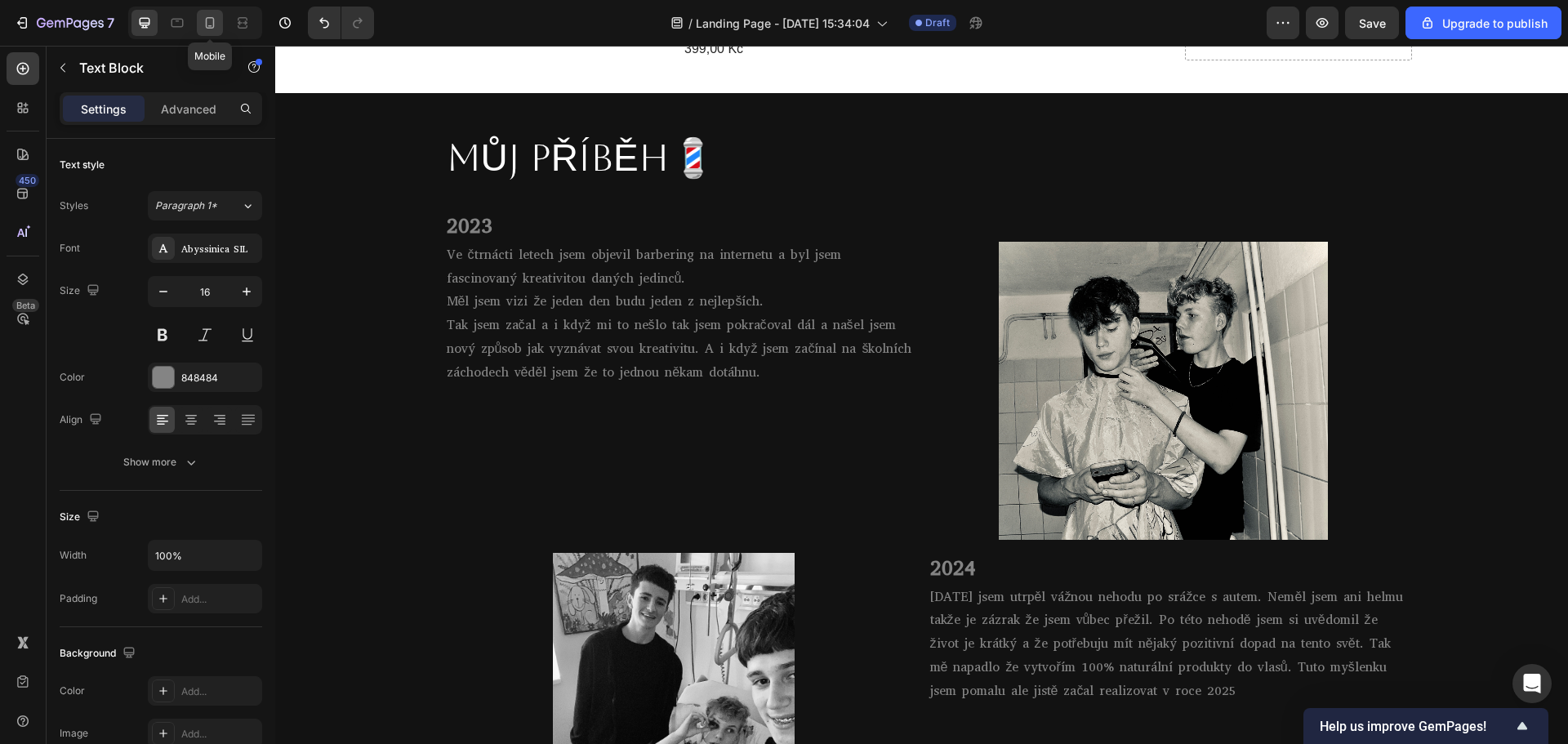
click at [207, 27] on icon at bounding box center [210, 23] width 9 height 12
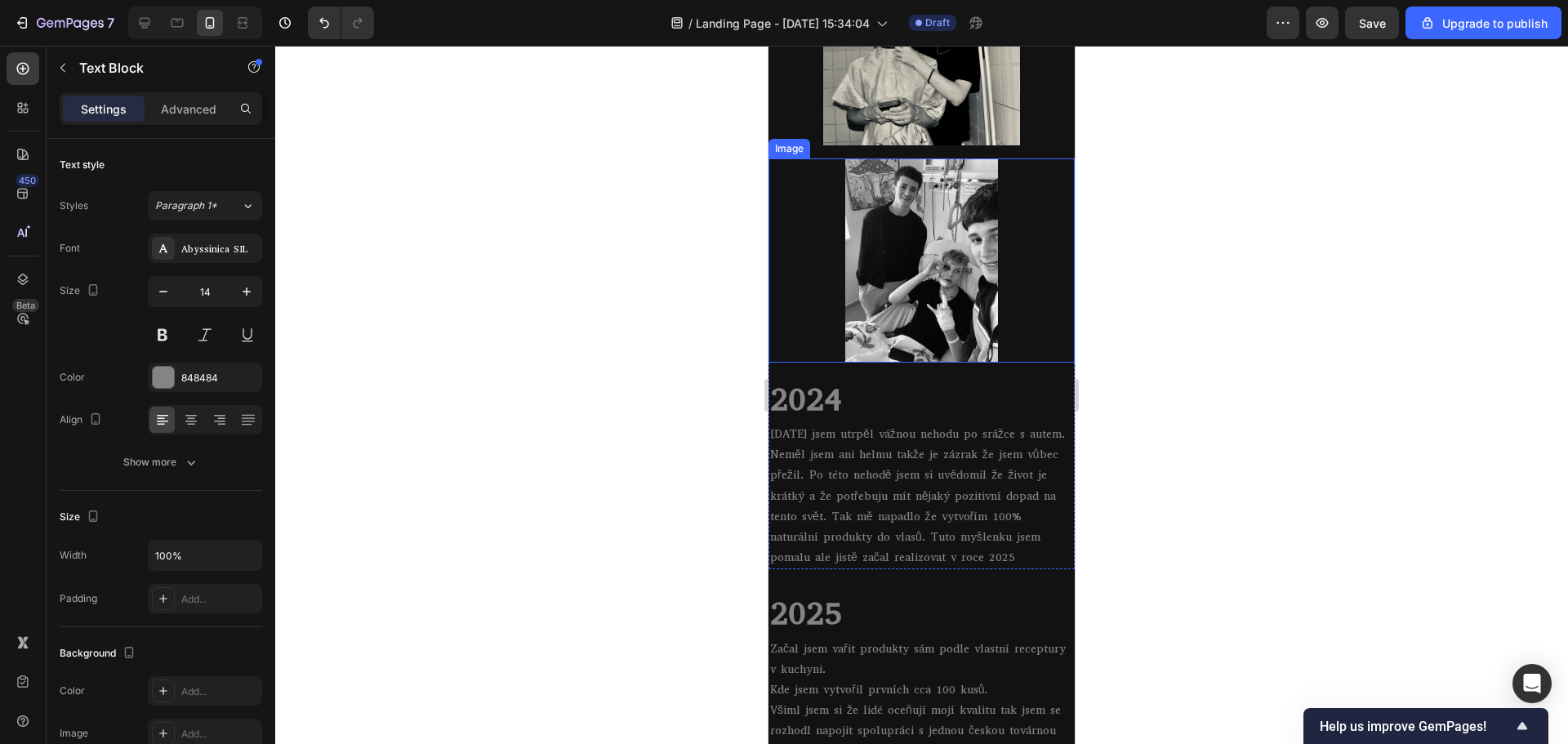
scroll to position [2651, 0]
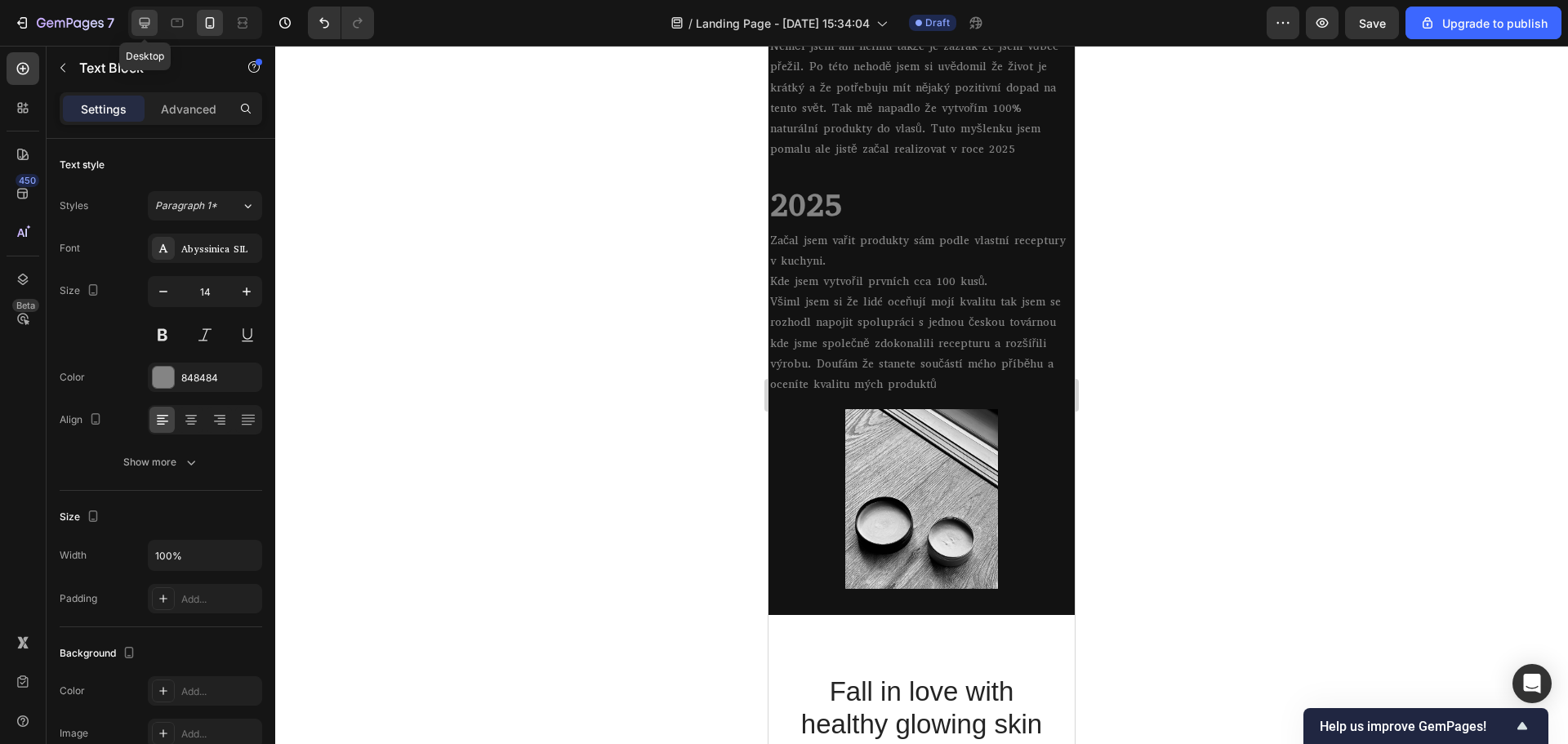
click at [145, 23] on icon at bounding box center [145, 23] width 11 height 11
type input "16"
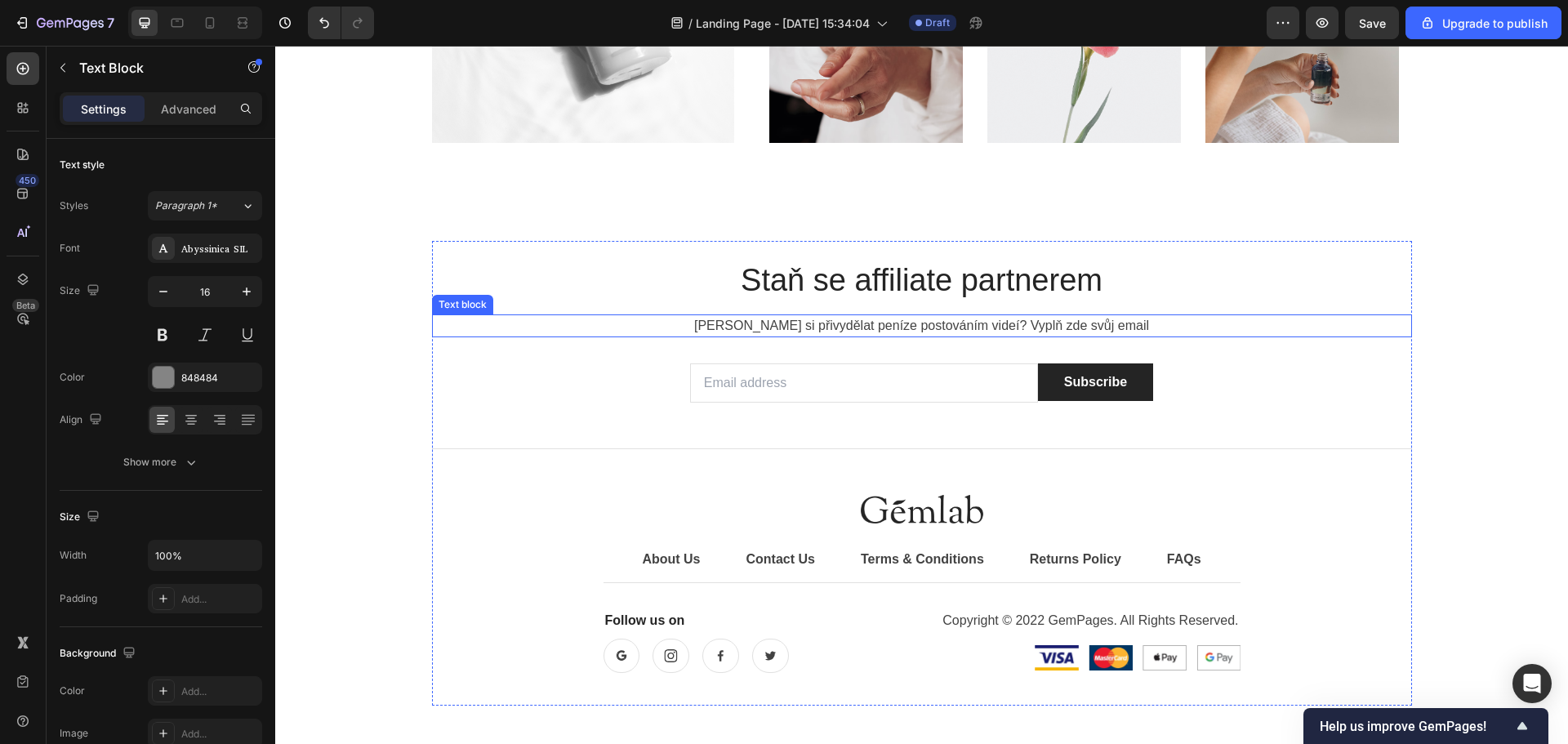
scroll to position [6070, 0]
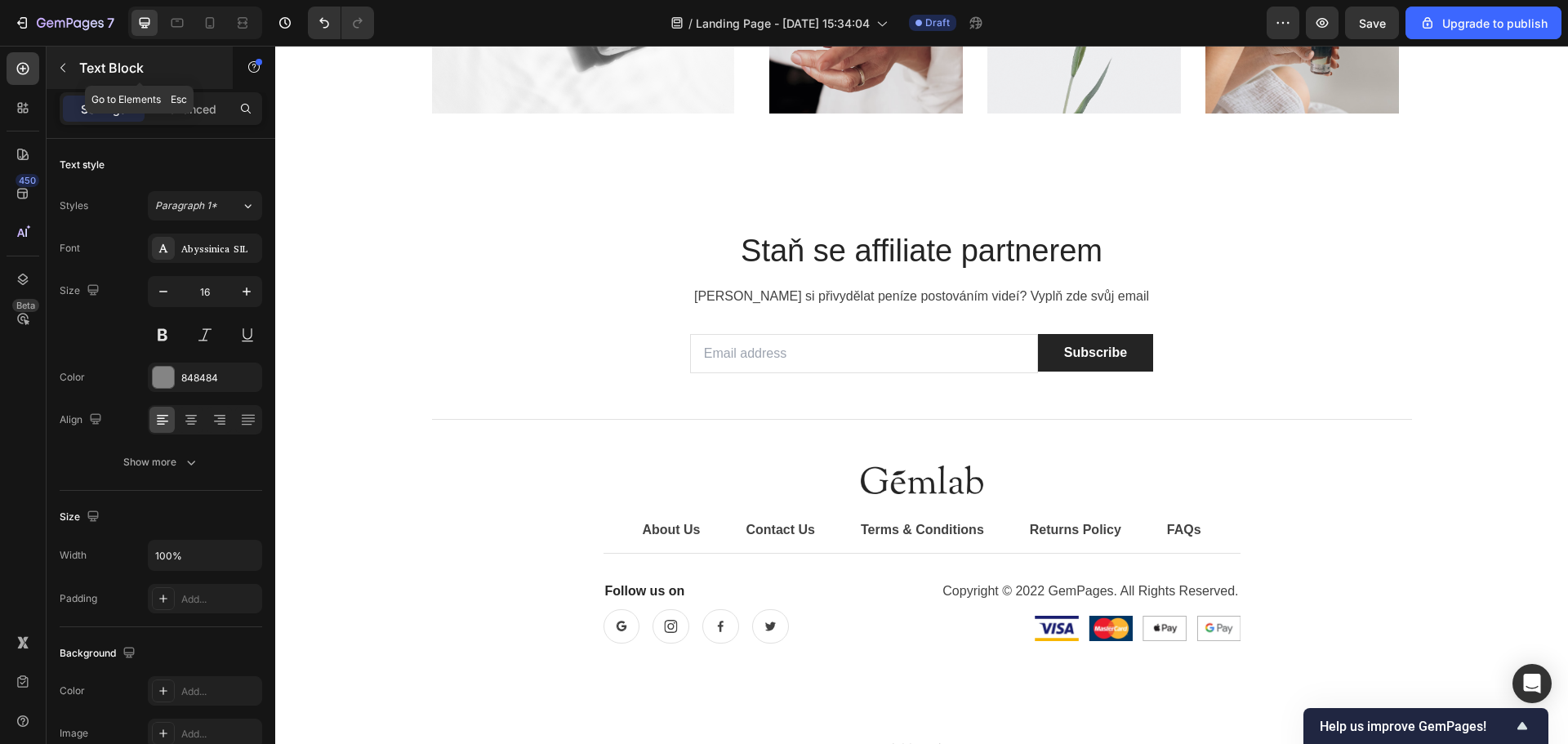
click at [63, 60] on button "button" at bounding box center [62, 67] width 26 height 26
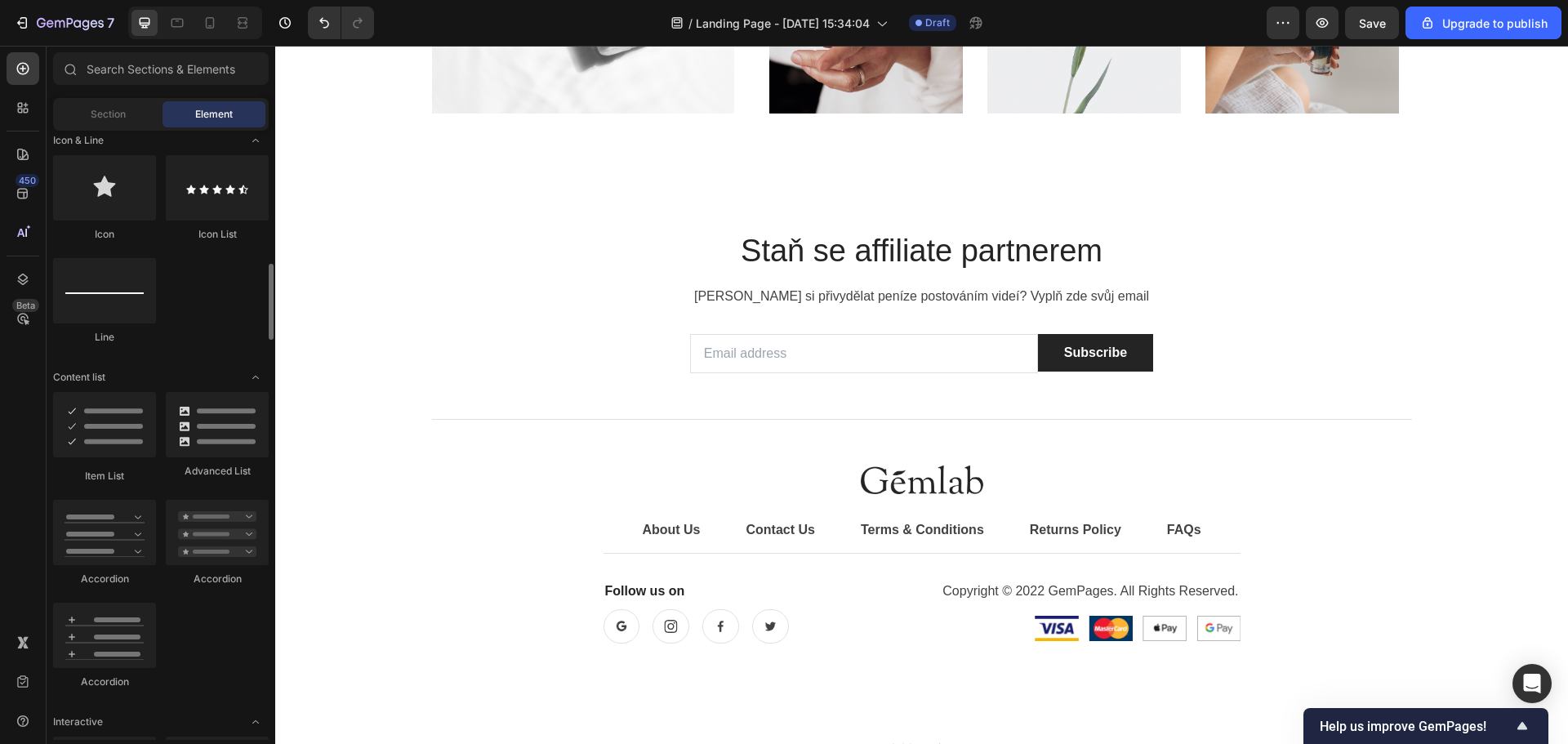
scroll to position [1388, 0]
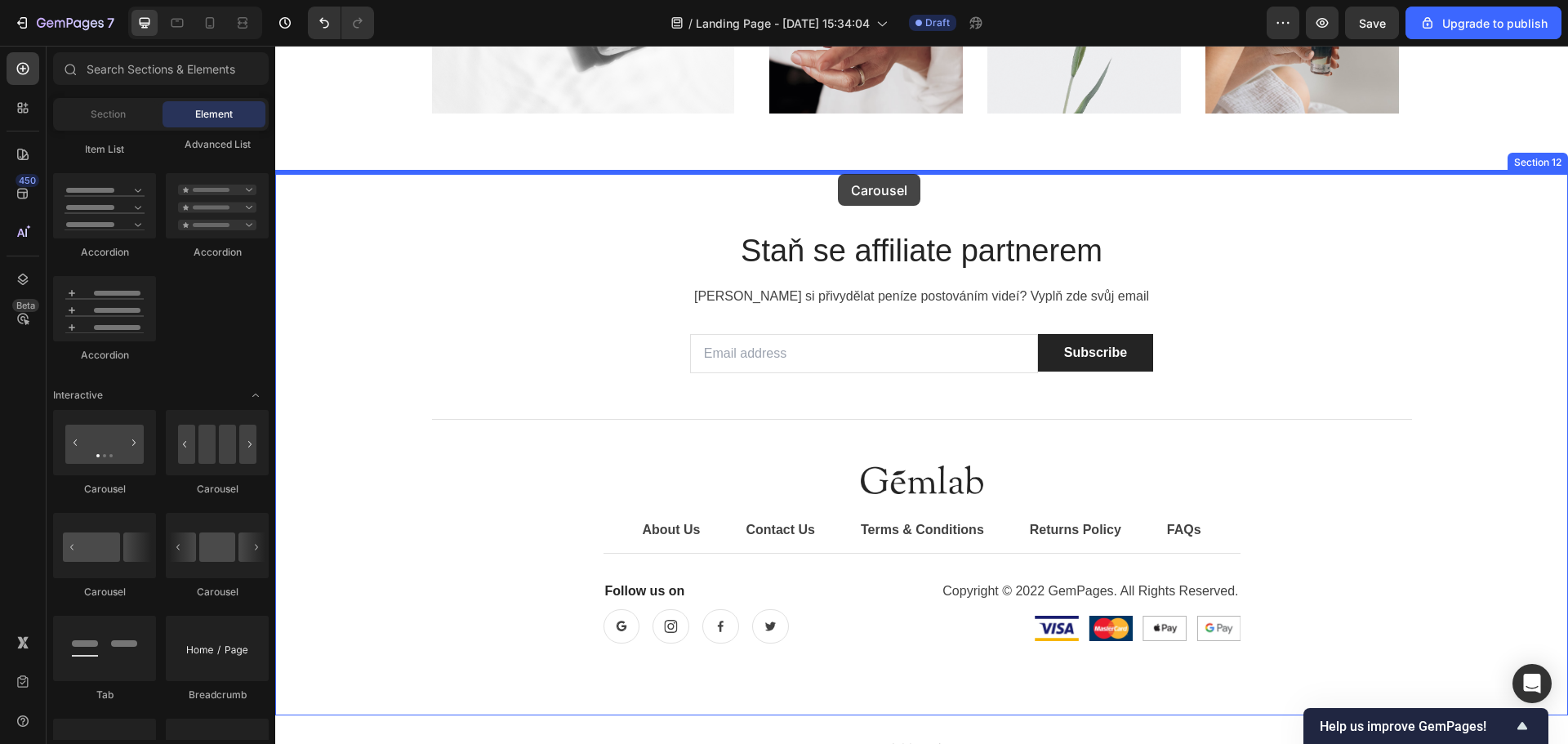
drag, startPoint x: 507, startPoint y: 507, endPoint x: 837, endPoint y: 177, distance: 466.7
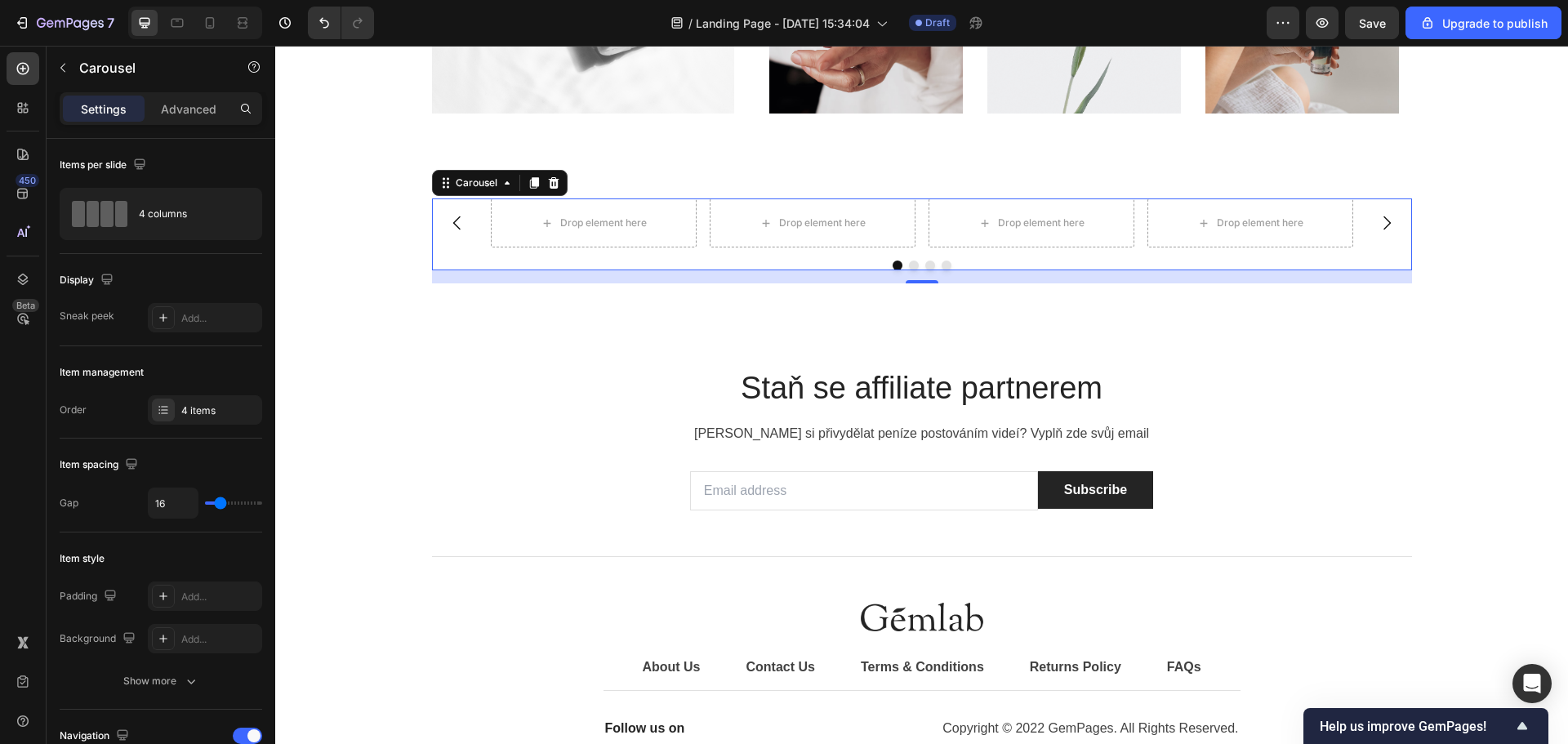
click at [1381, 224] on icon "Carousel Next Arrow" at bounding box center [1387, 223] width 19 height 19
click at [1377, 224] on icon "Carousel Next Arrow" at bounding box center [1387, 223] width 19 height 19
click at [57, 62] on icon "button" at bounding box center [62, 67] width 13 height 13
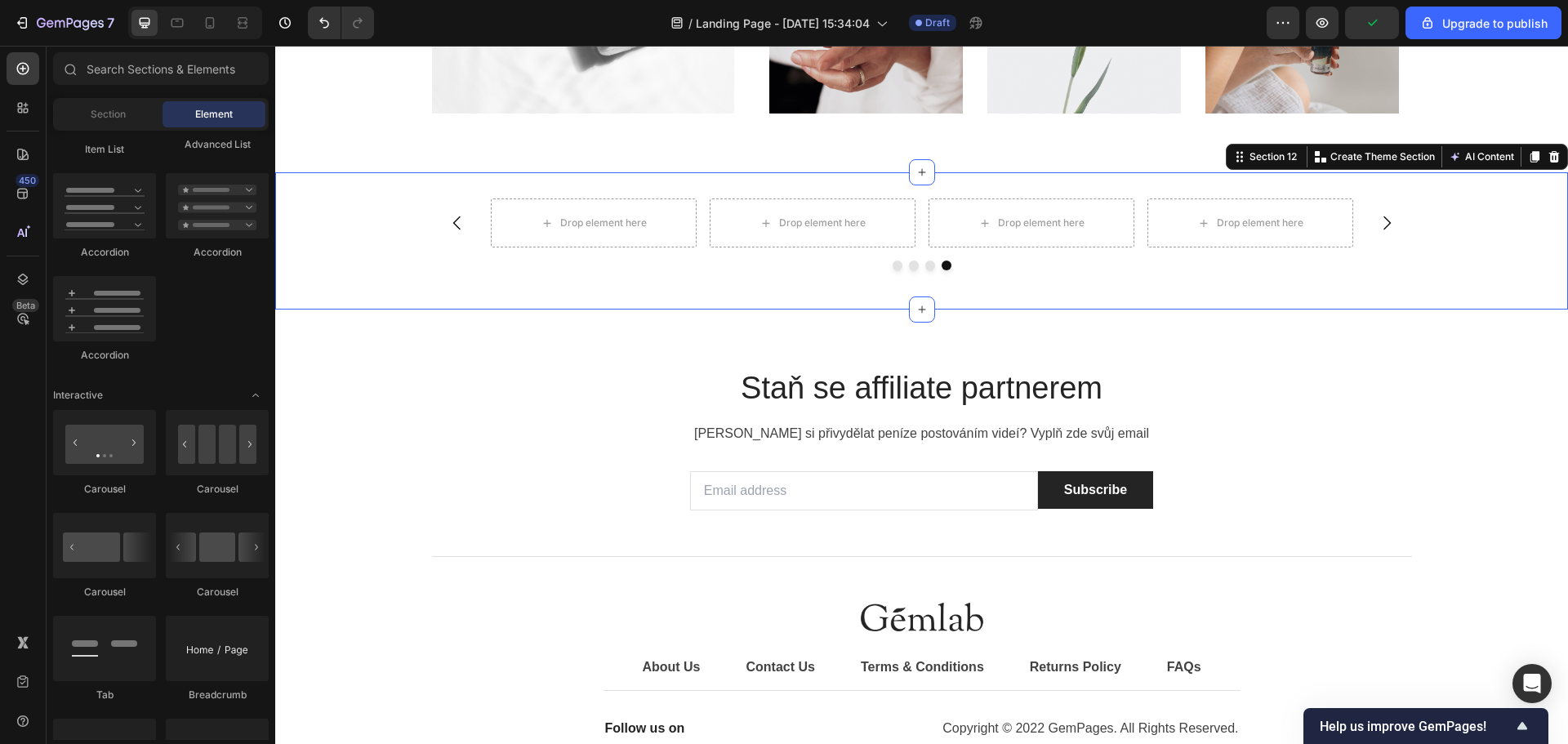
click at [1490, 229] on div "Drop element here Drop element here Drop element here Drop element here Carousel" at bounding box center [922, 241] width 1292 height 85
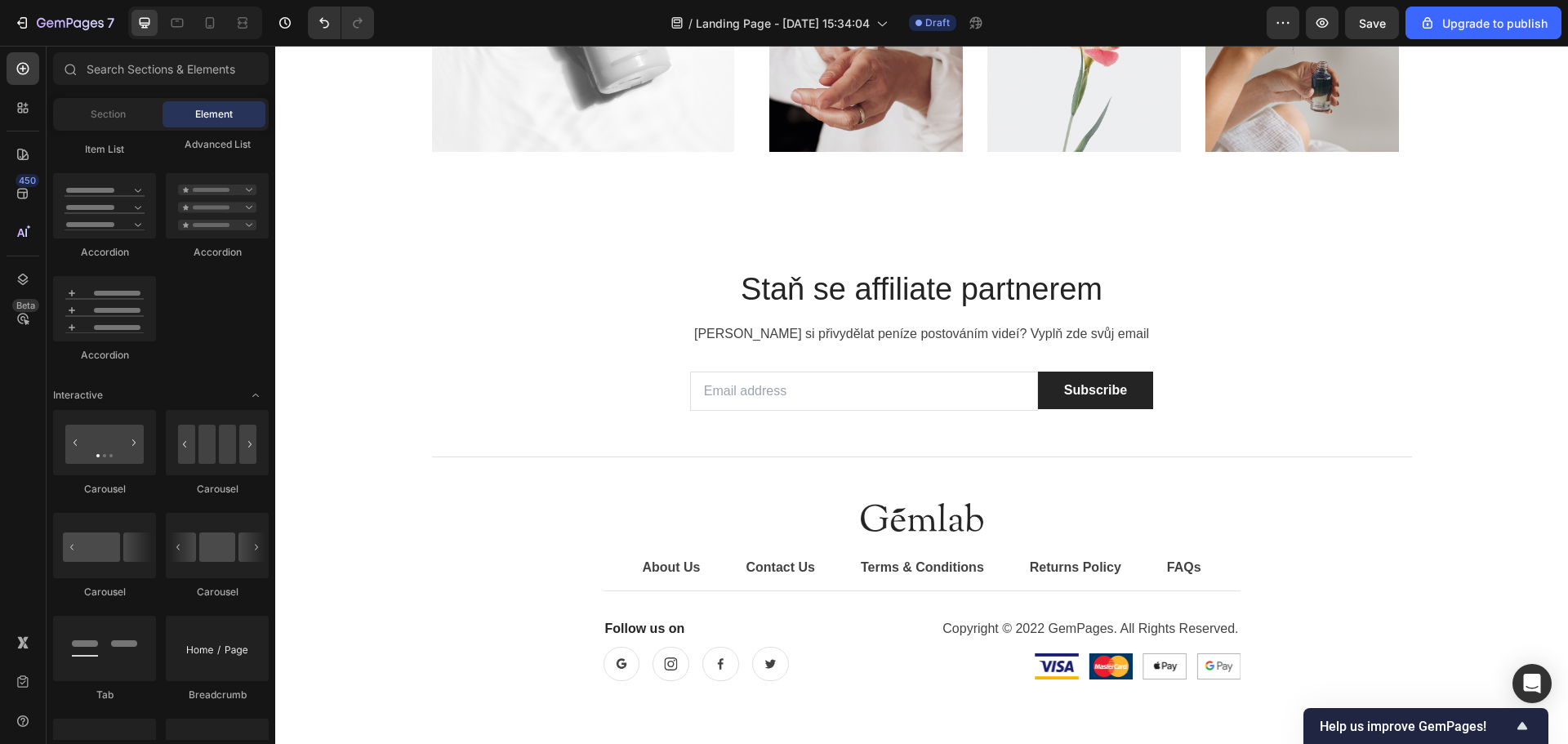
scroll to position [5269, 0]
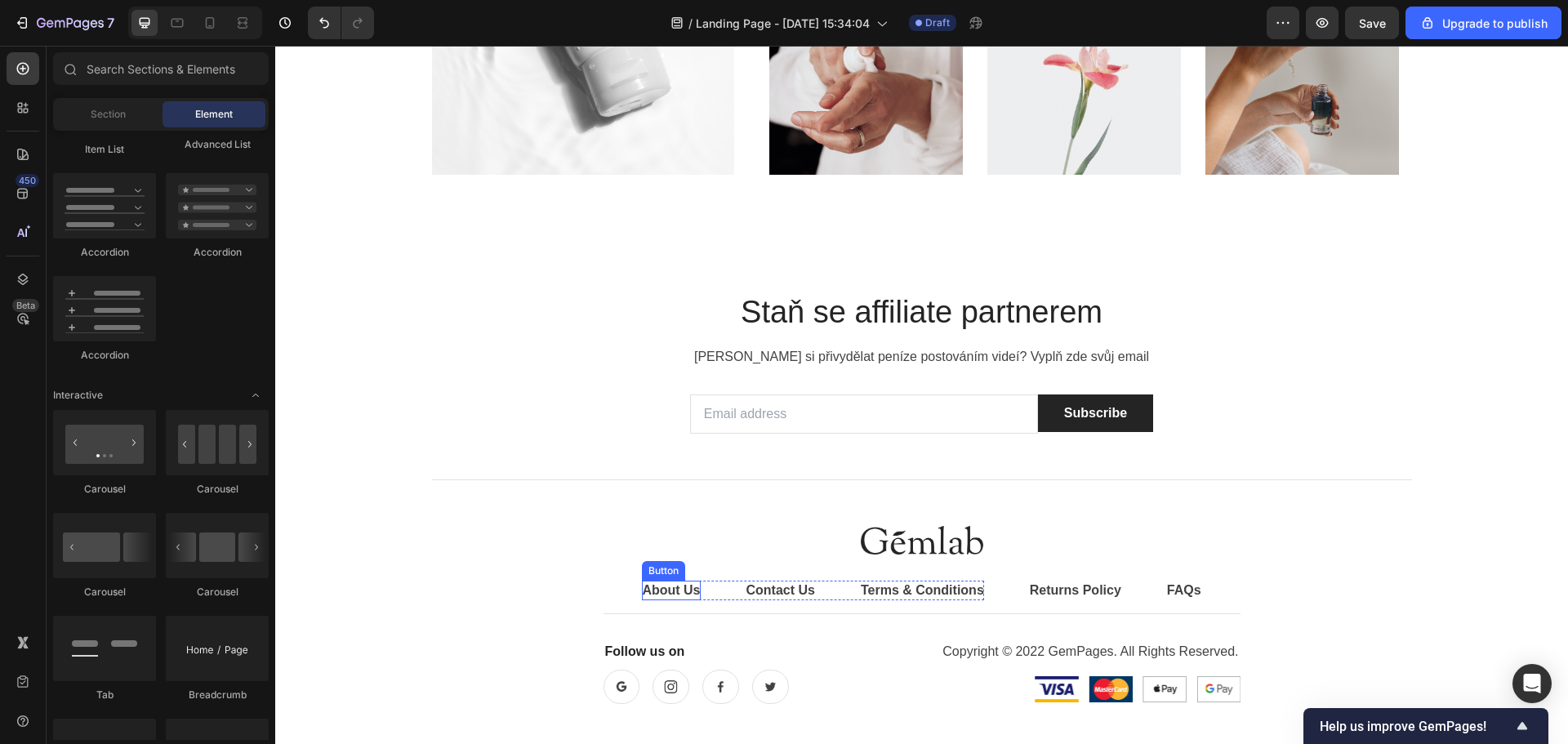
click at [664, 585] on div "About Us" at bounding box center [670, 590] width 58 height 19
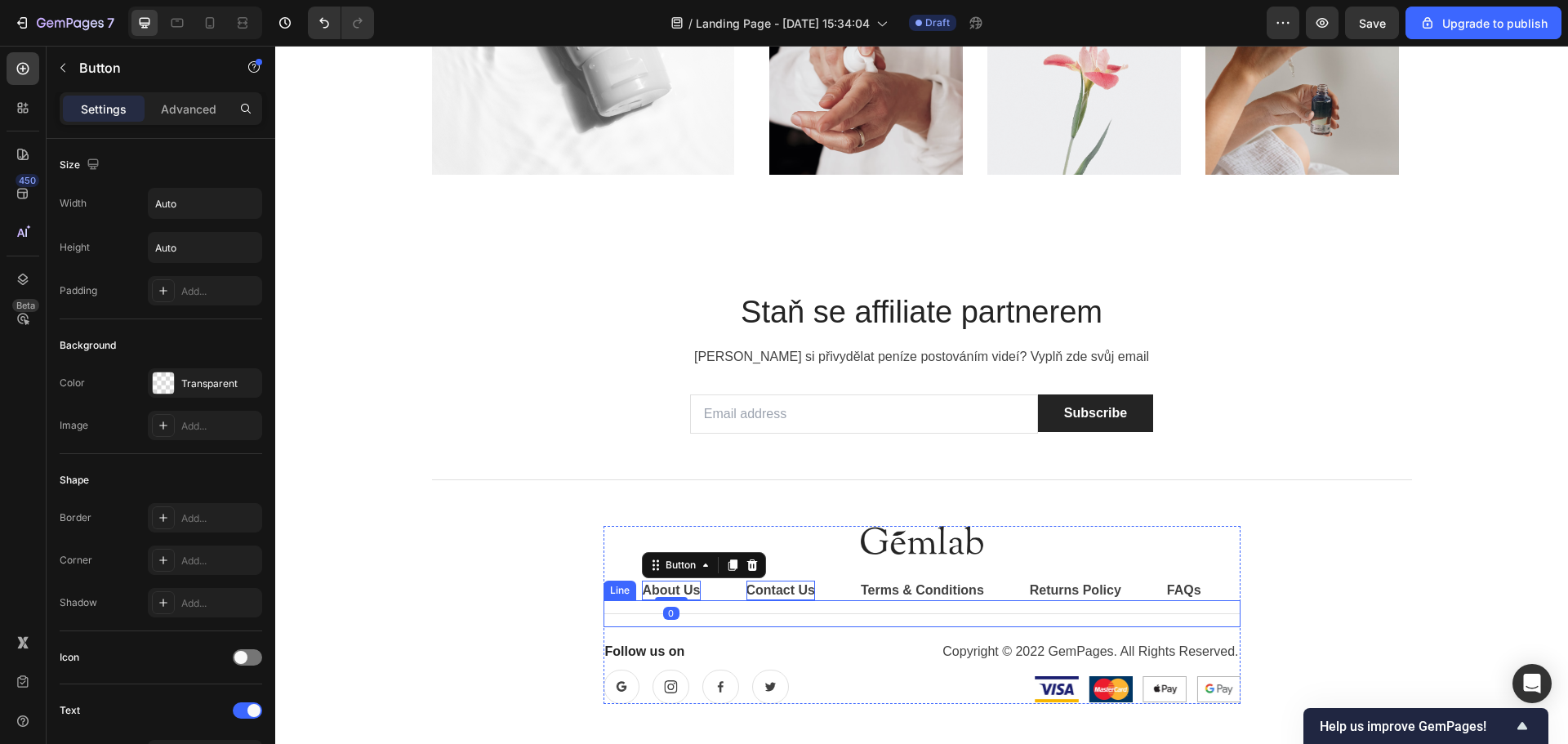
click at [757, 594] on div "Contact Us" at bounding box center [780, 590] width 69 height 19
click at [884, 601] on div "Title Line" at bounding box center [922, 614] width 637 height 27
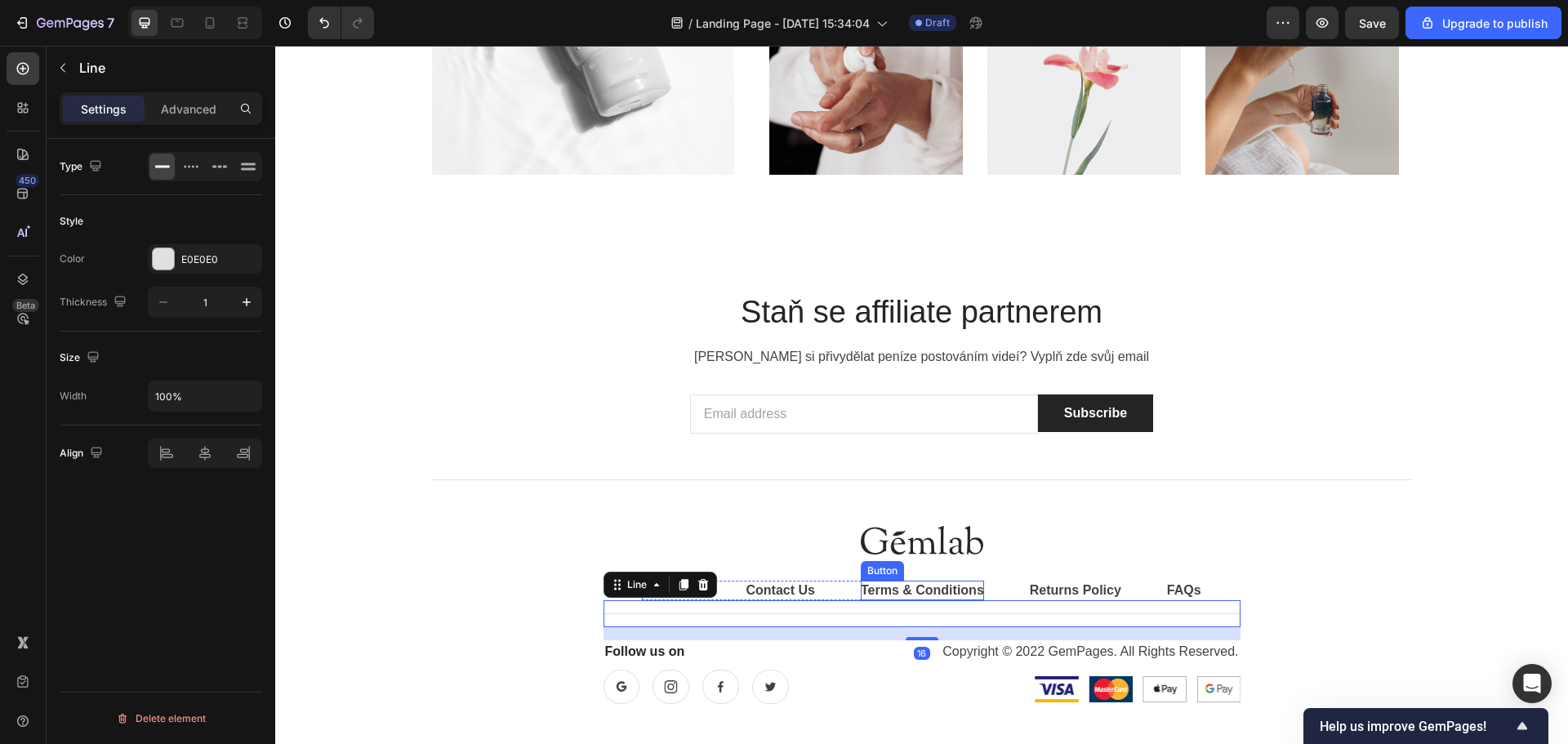
click at [900, 593] on div "Terms & Conditions" at bounding box center [922, 590] width 123 height 19
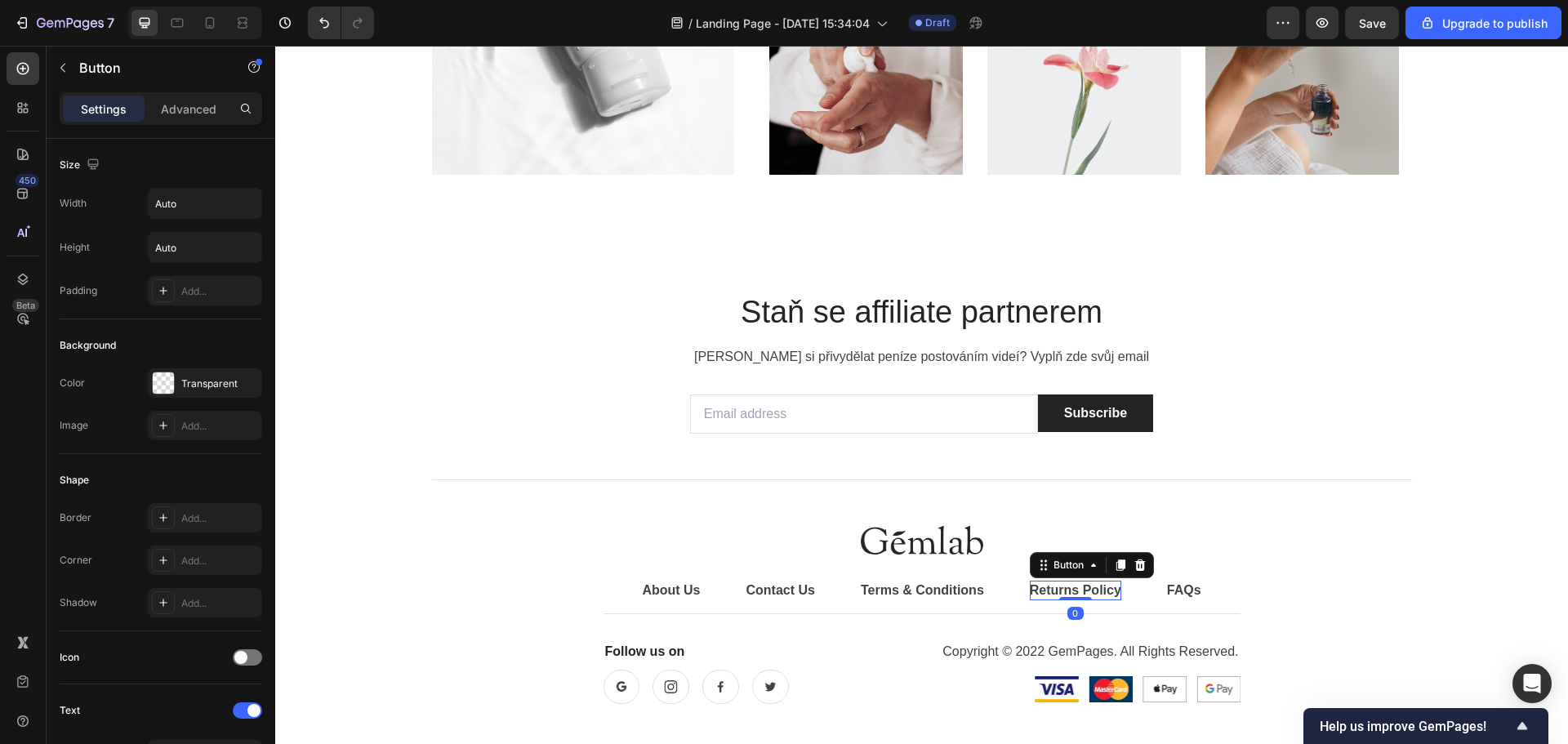
click at [1047, 587] on div "Returns Policy" at bounding box center [1075, 590] width 91 height 19
click at [1161, 579] on div "Image About Us Button Contact Us Button Terms & Conditions Button Row Returns P…" at bounding box center [922, 614] width 637 height 178
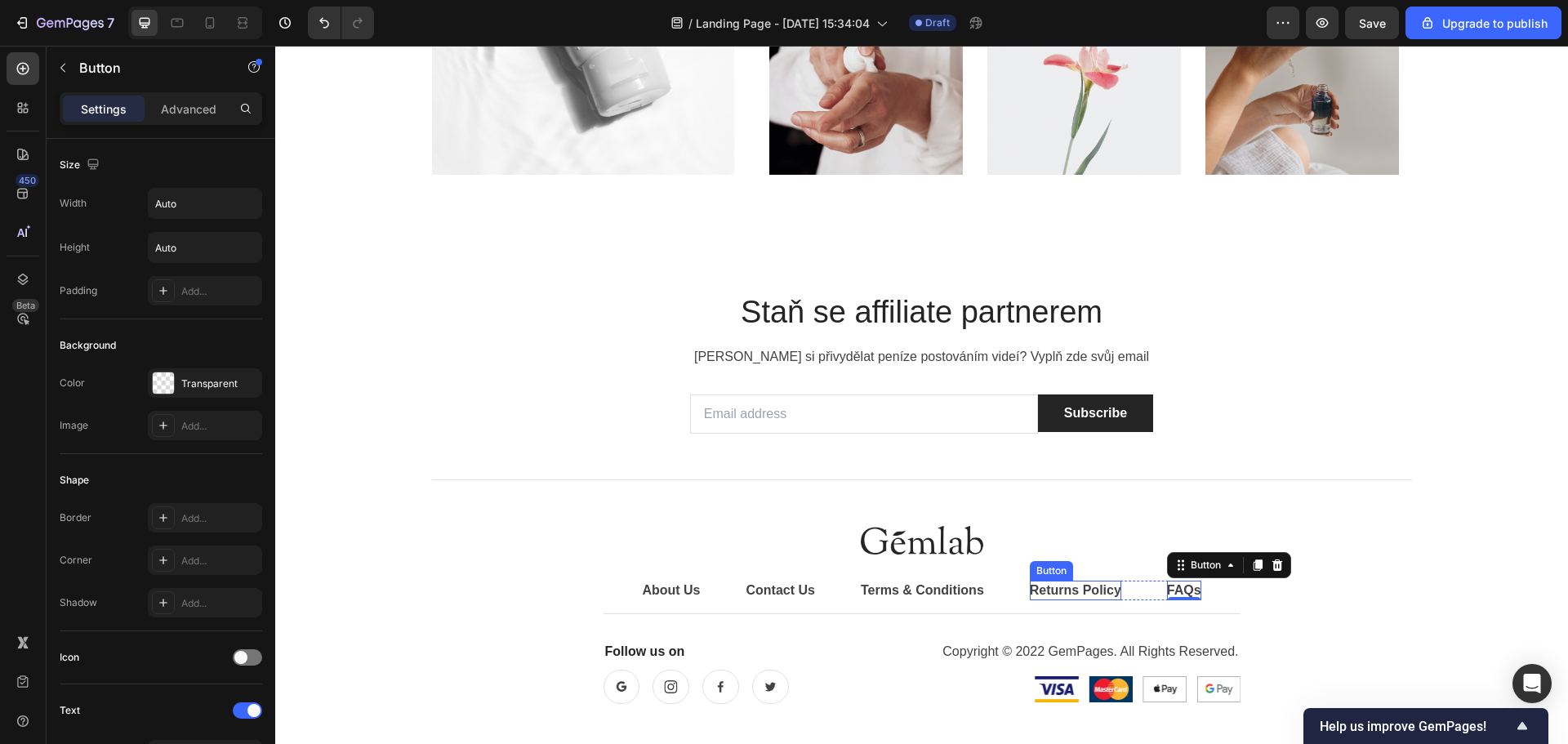
click at [1051, 595] on div "Returns Policy" at bounding box center [1075, 590] width 91 height 19
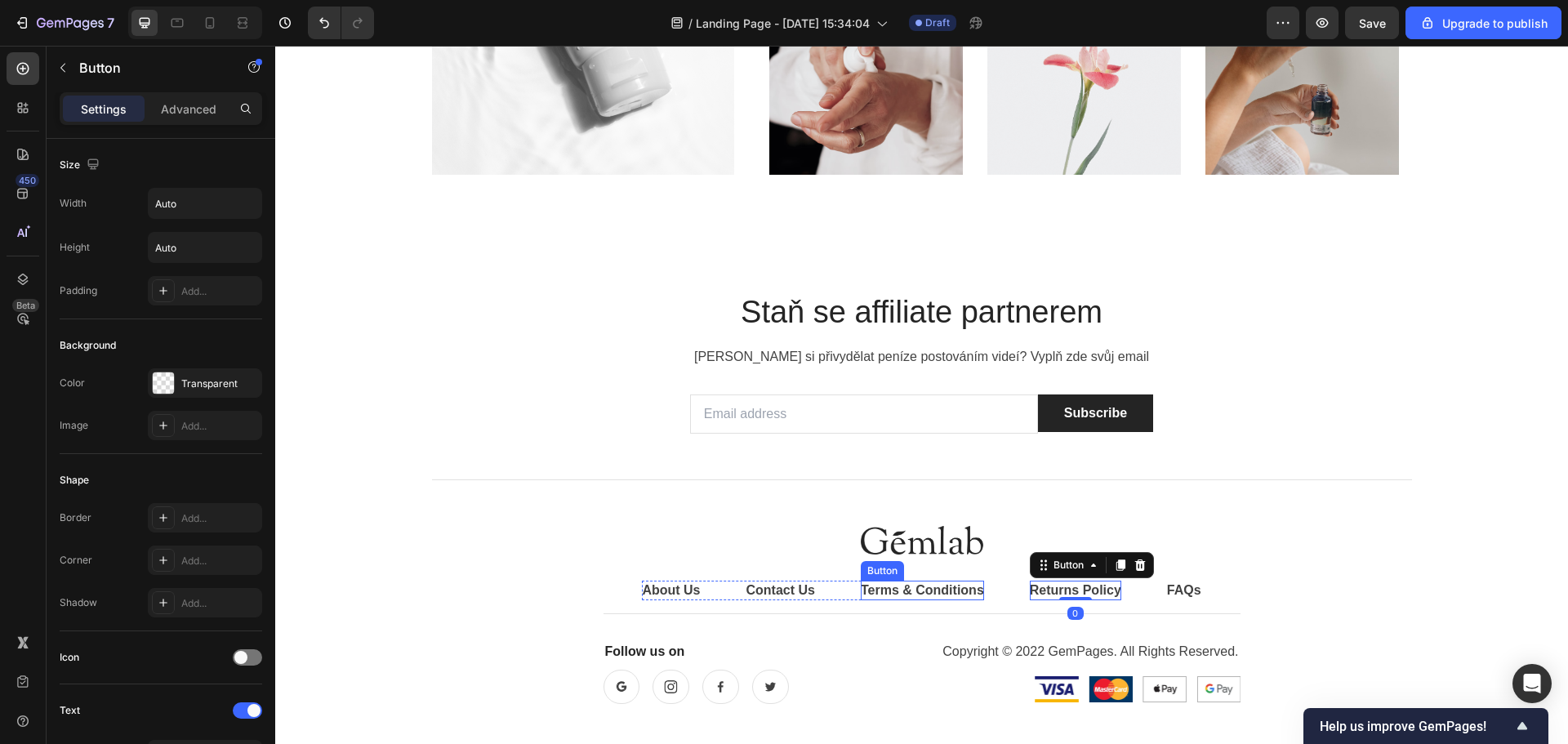
click at [944, 585] on div "Terms & Conditions" at bounding box center [922, 590] width 123 height 19
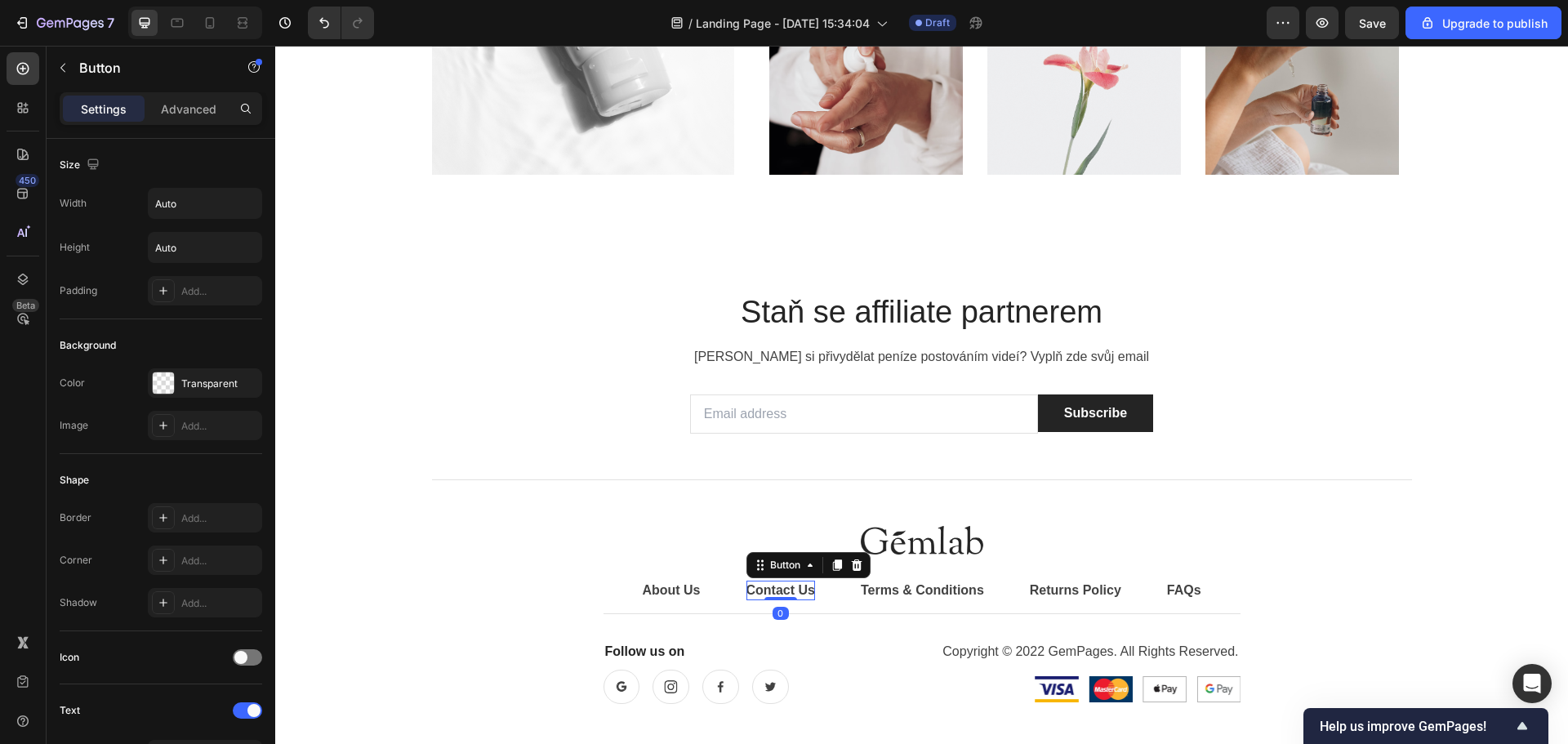
drag, startPoint x: 795, startPoint y: 584, endPoint x: 743, endPoint y: 579, distance: 52.2
click at [794, 584] on div "Contact Us" at bounding box center [780, 590] width 69 height 19
click at [679, 591] on div "About Us" at bounding box center [670, 590] width 58 height 19
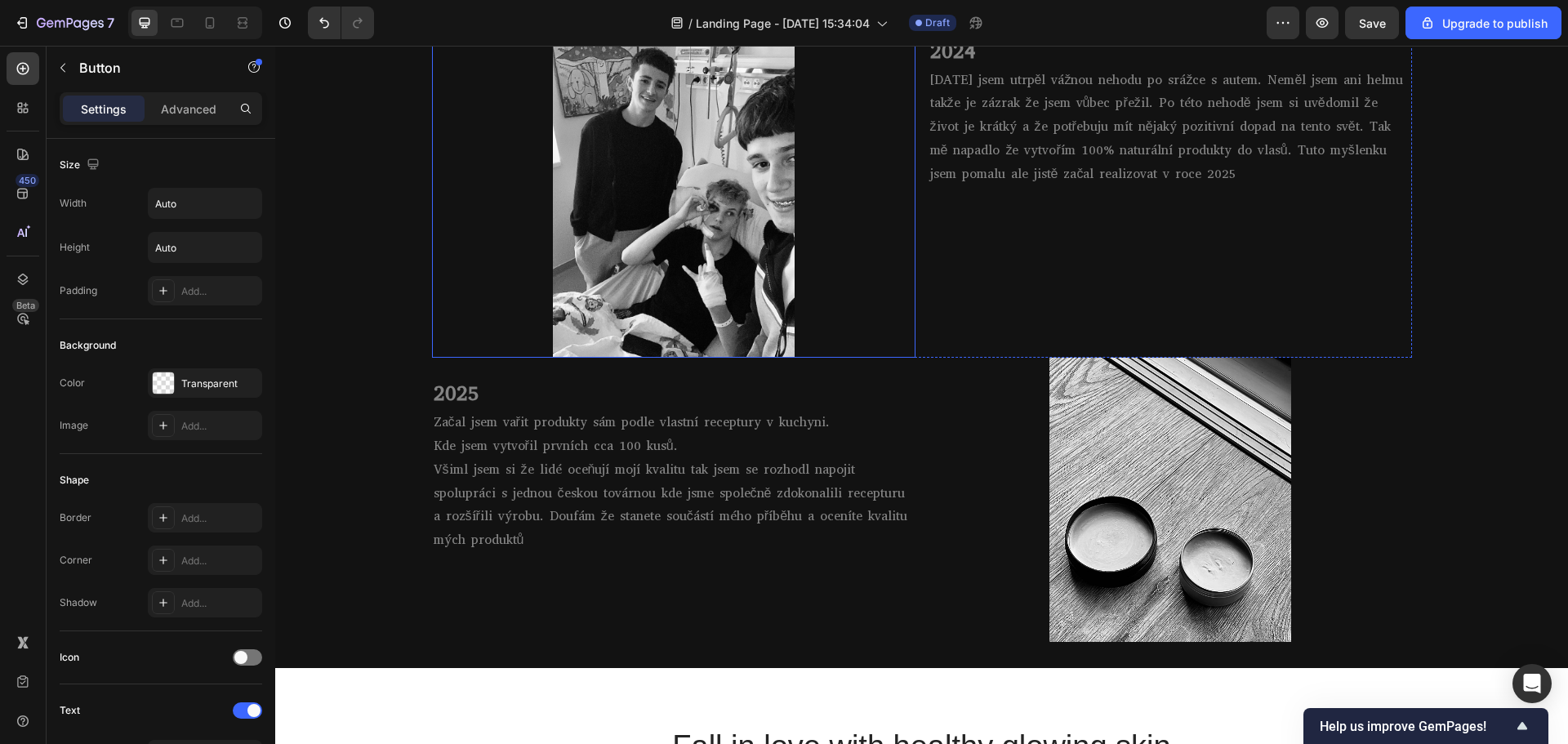
scroll to position [1388, 0]
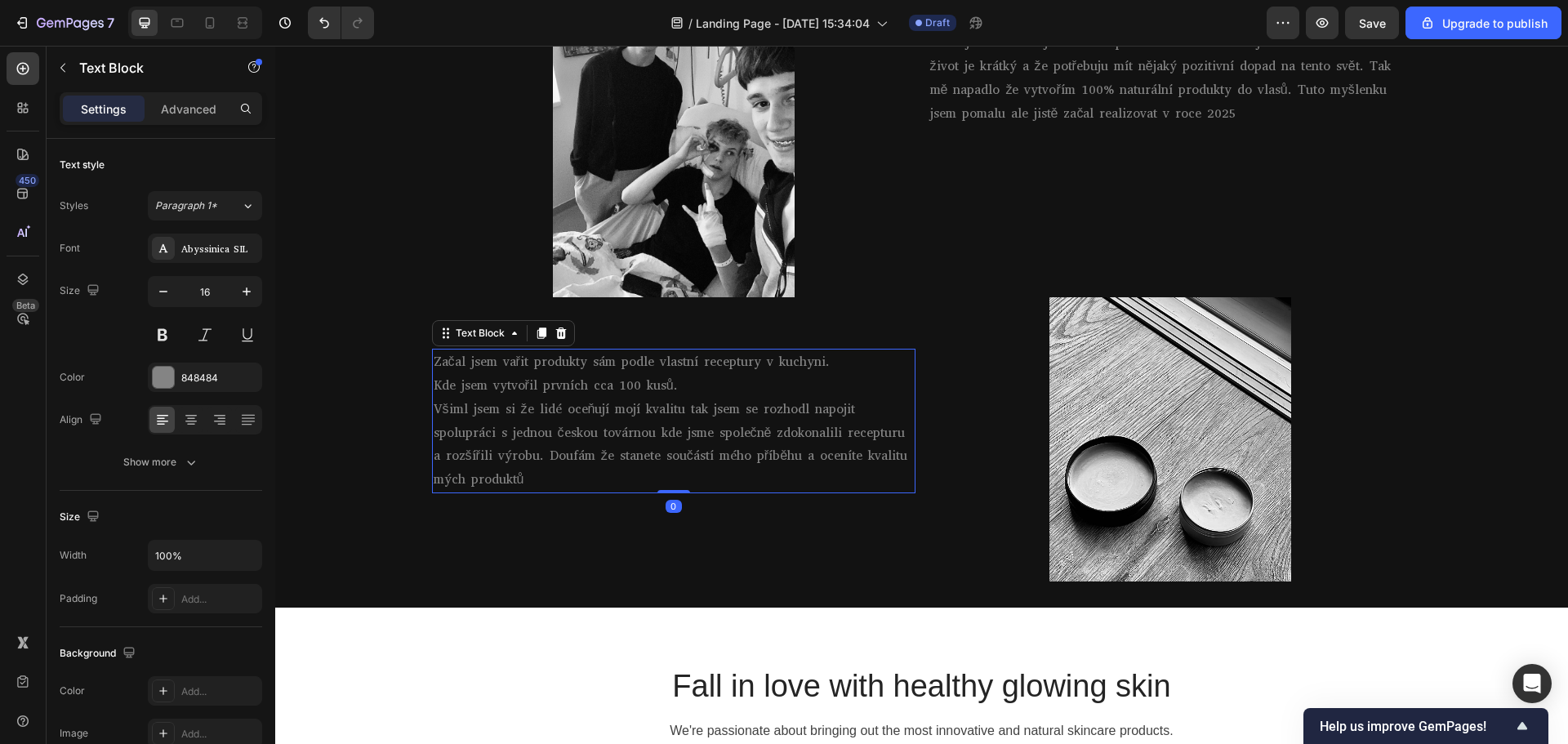
click at [723, 427] on p "Začal jsem vařit produkty sám podle vlastní receptury v kuchyni. Kde jsem vytvo…" at bounding box center [673, 421] width 480 height 142
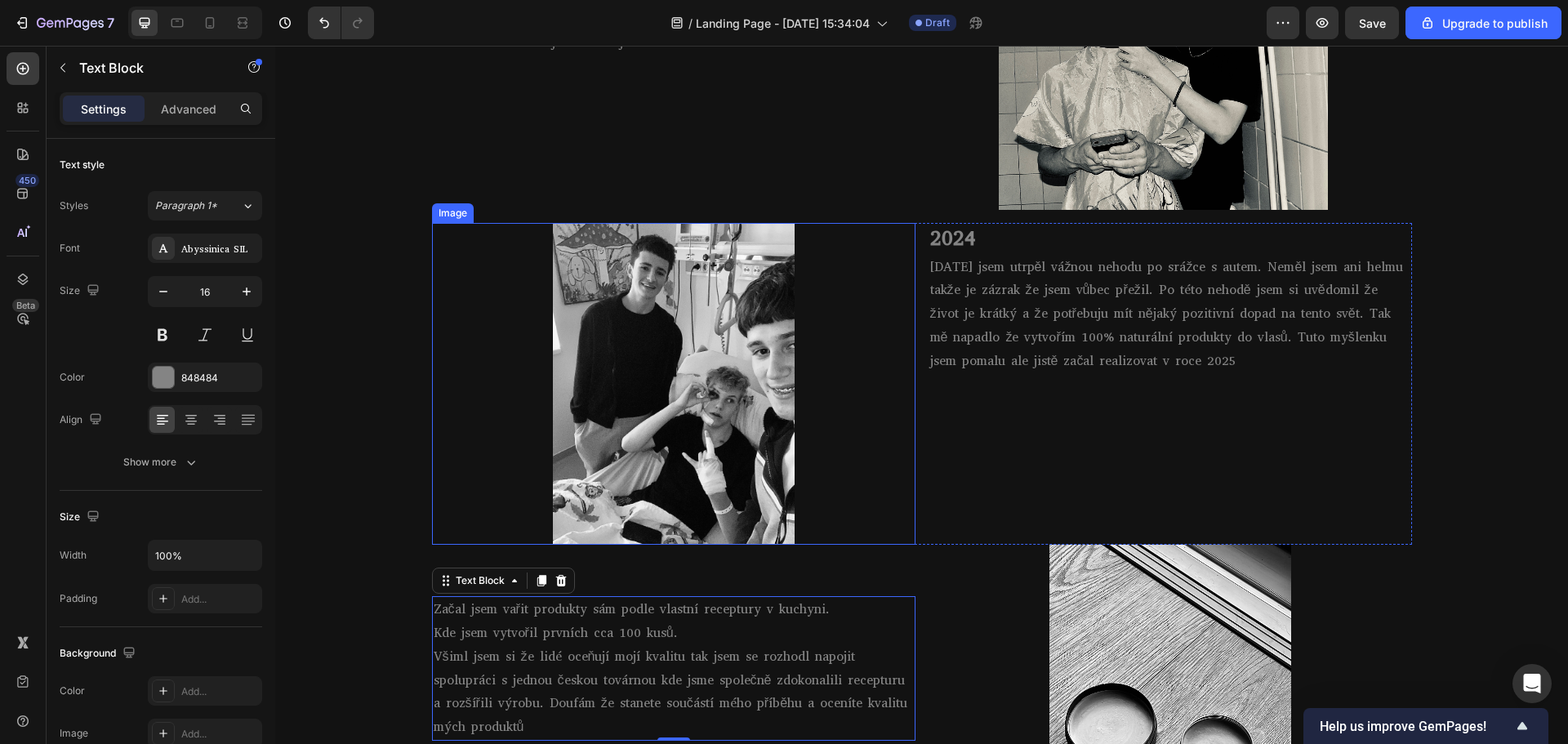
scroll to position [1061, 0]
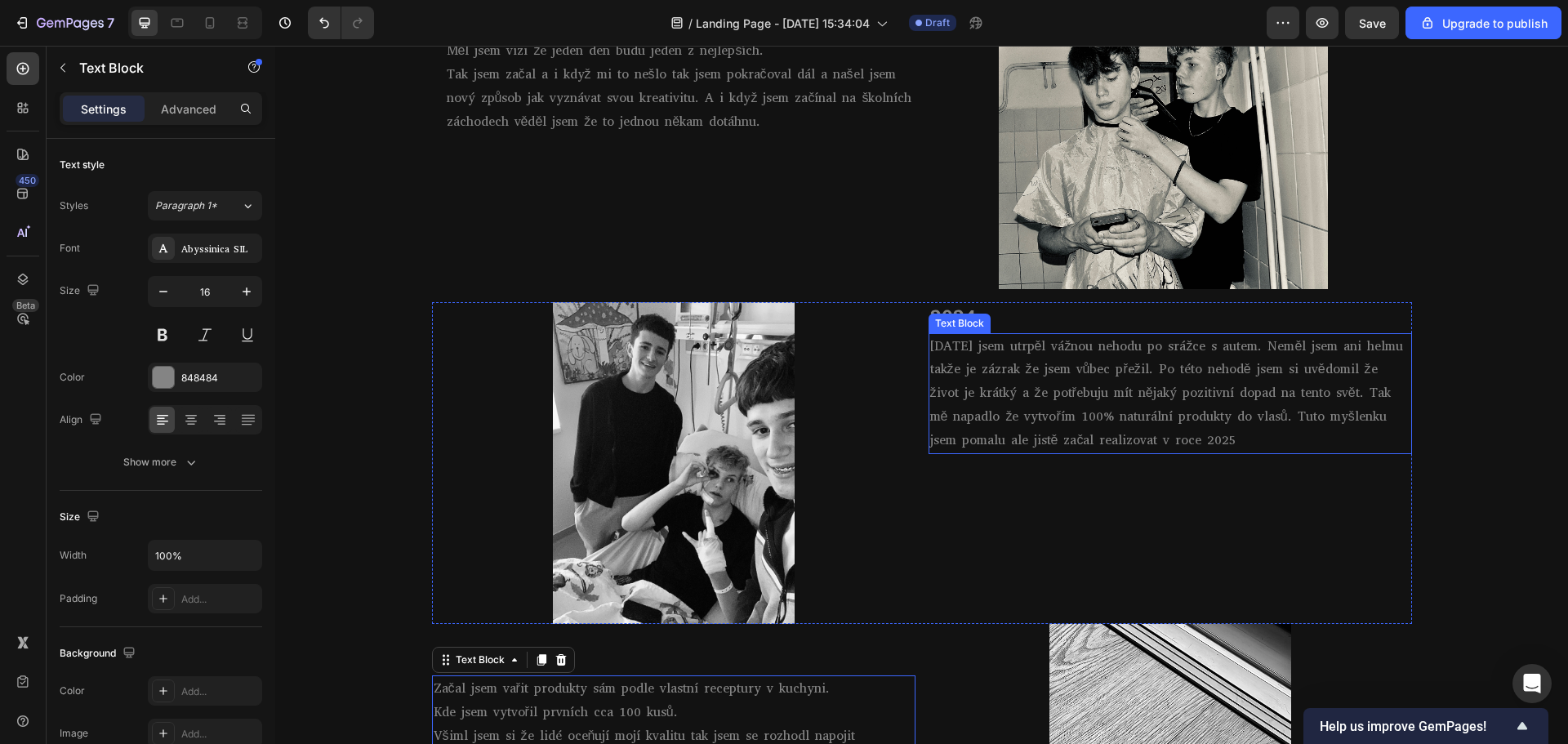
click at [1053, 373] on p "[DATE] jsem utrpěl vážnou nehodu po srážce s autem. Neměl jsem ani helmu takže …" at bounding box center [1169, 393] width 480 height 117
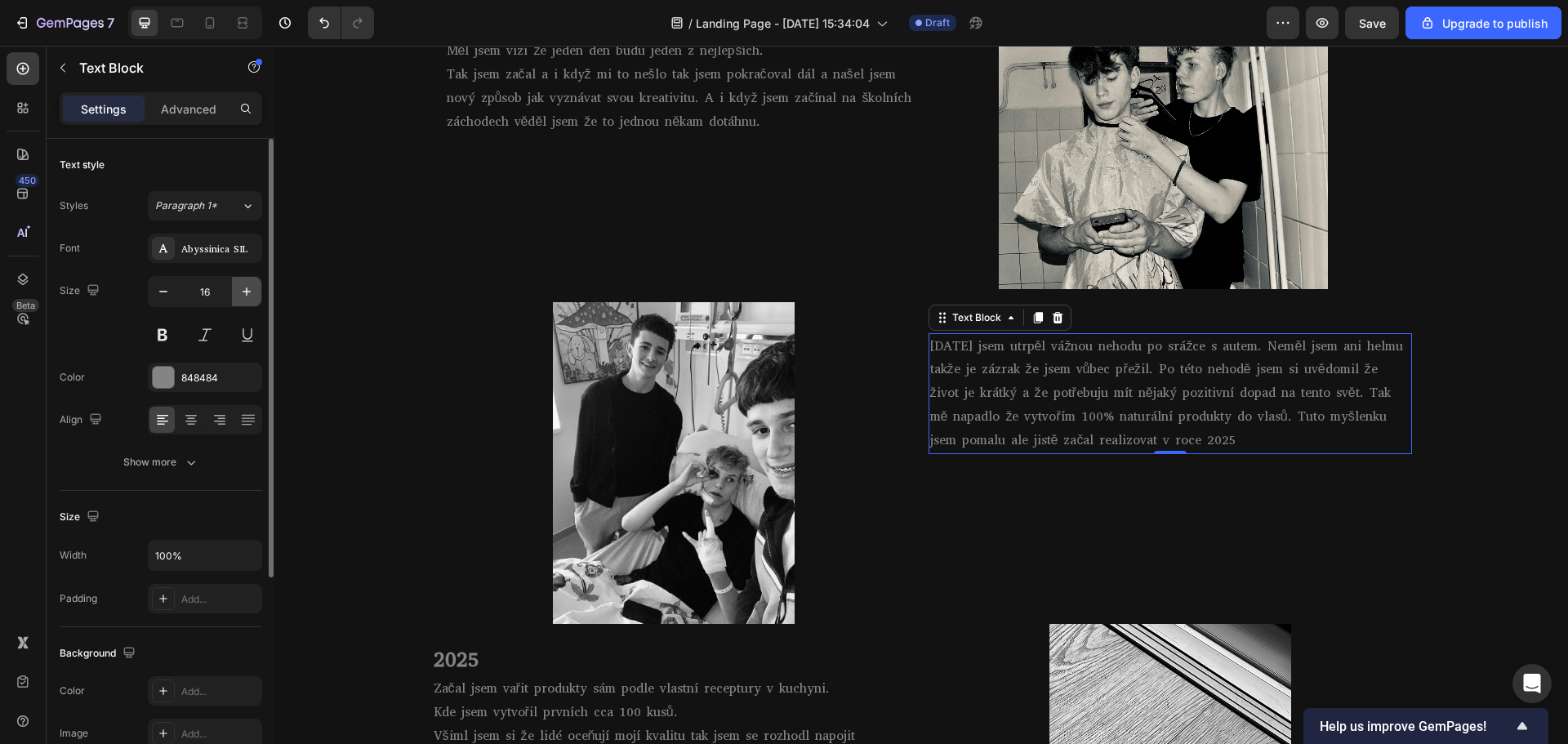
click at [243, 290] on icon "button" at bounding box center [246, 291] width 16 height 16
click at [245, 290] on icon "button" at bounding box center [246, 291] width 16 height 16
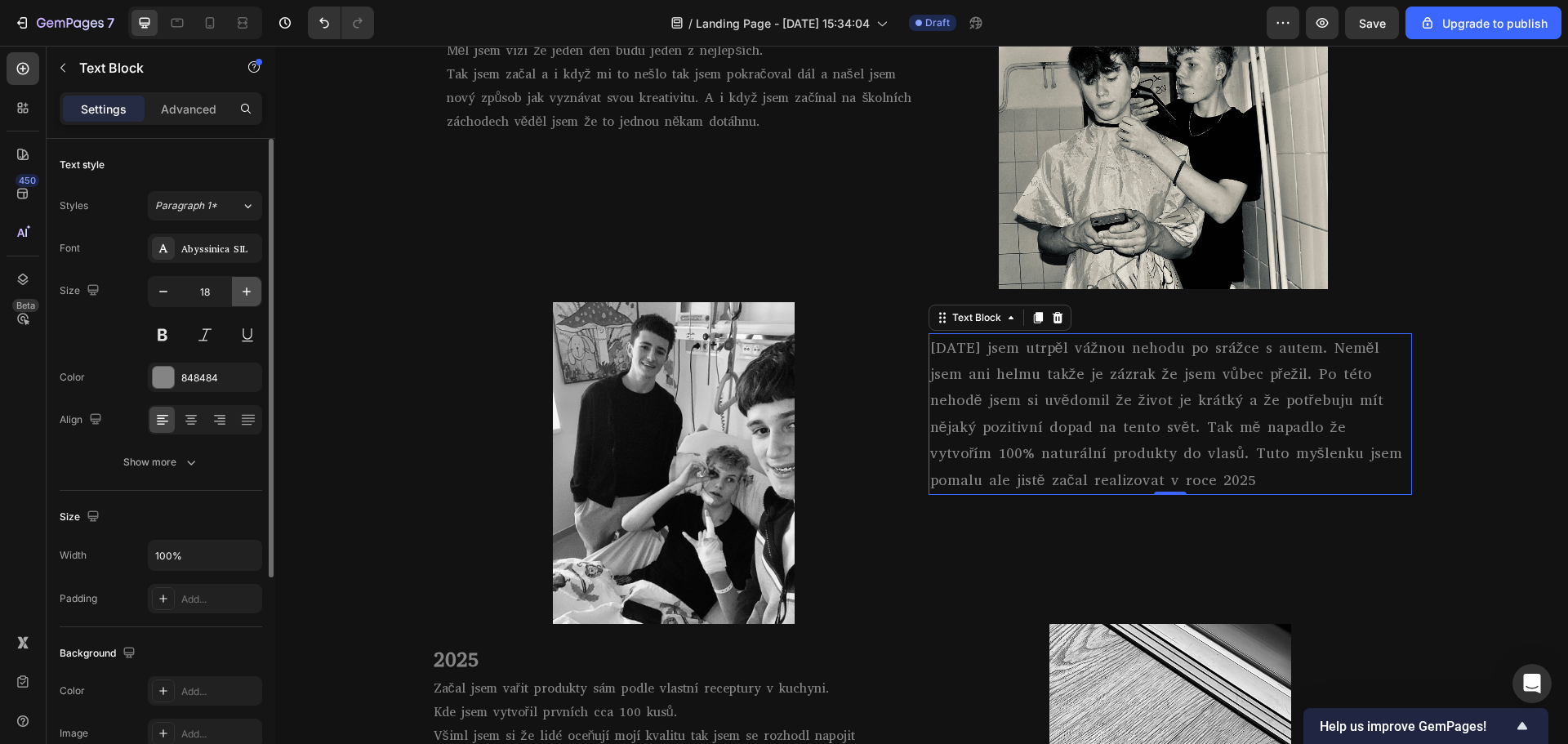
click at [245, 290] on icon "button" at bounding box center [246, 291] width 16 height 16
type input "20"
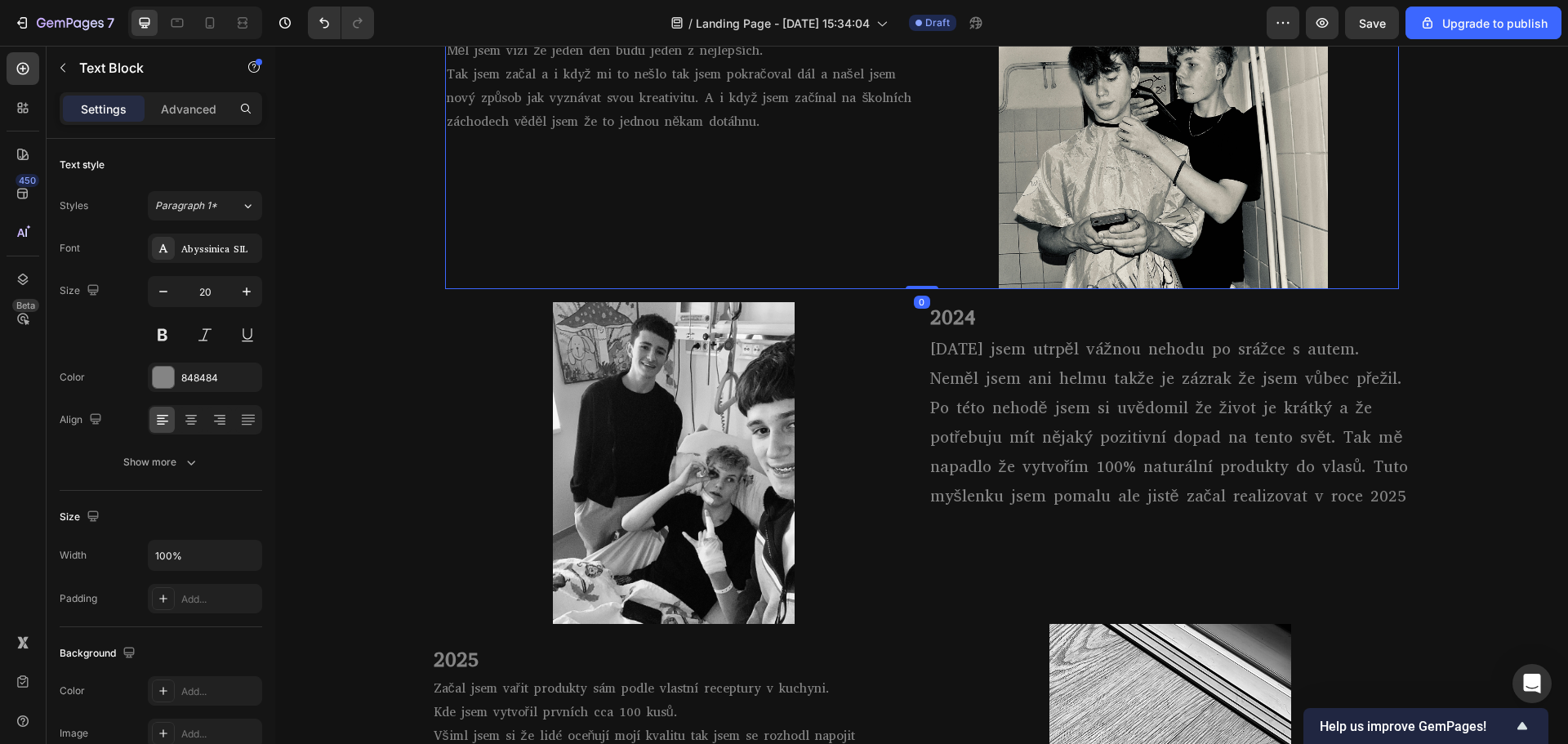
click at [738, 192] on div "Ve čtrnácti letech jsem objevil barbering na internetu a byl jsem fascinovaný k…" at bounding box center [680, 140] width 471 height 298
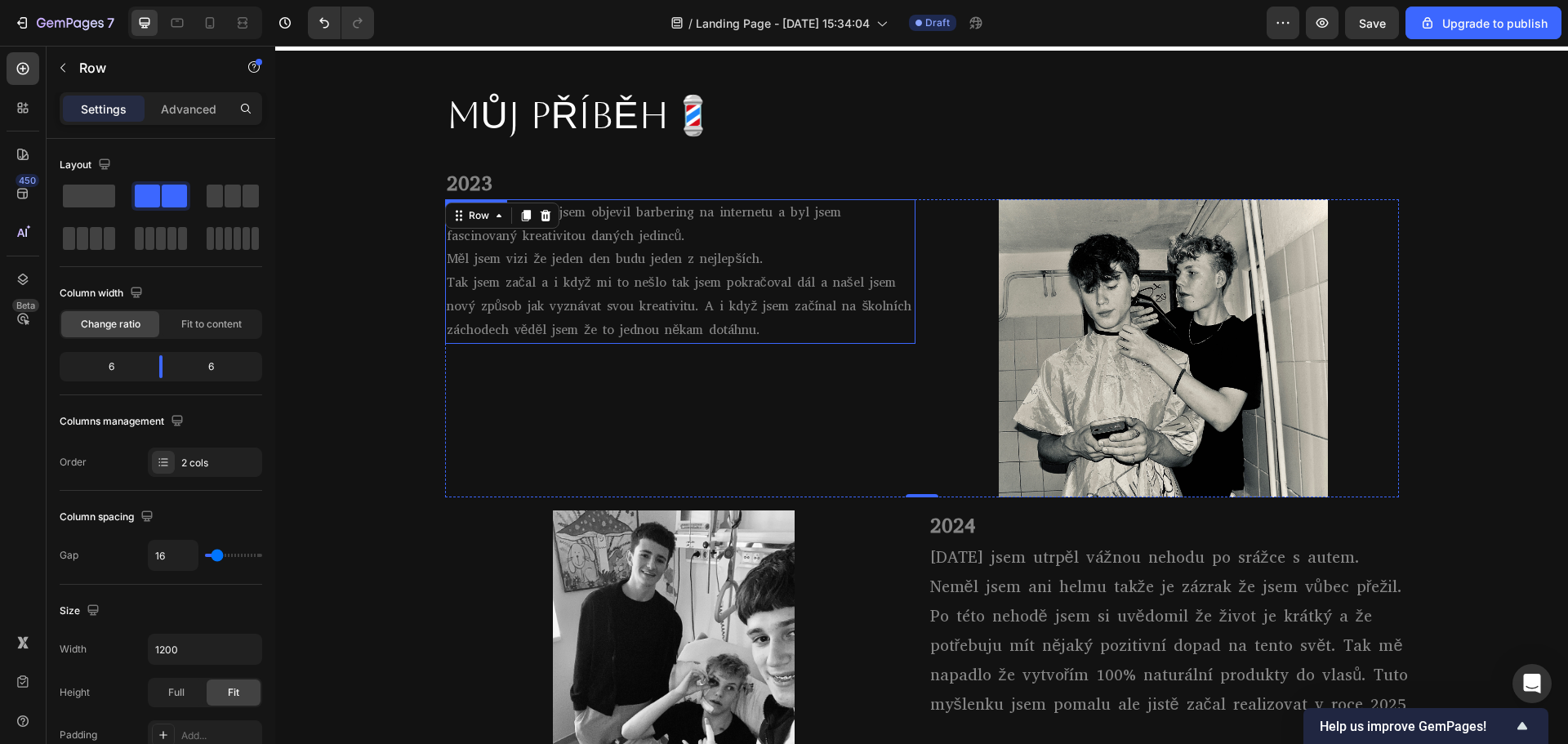
scroll to position [734, 0]
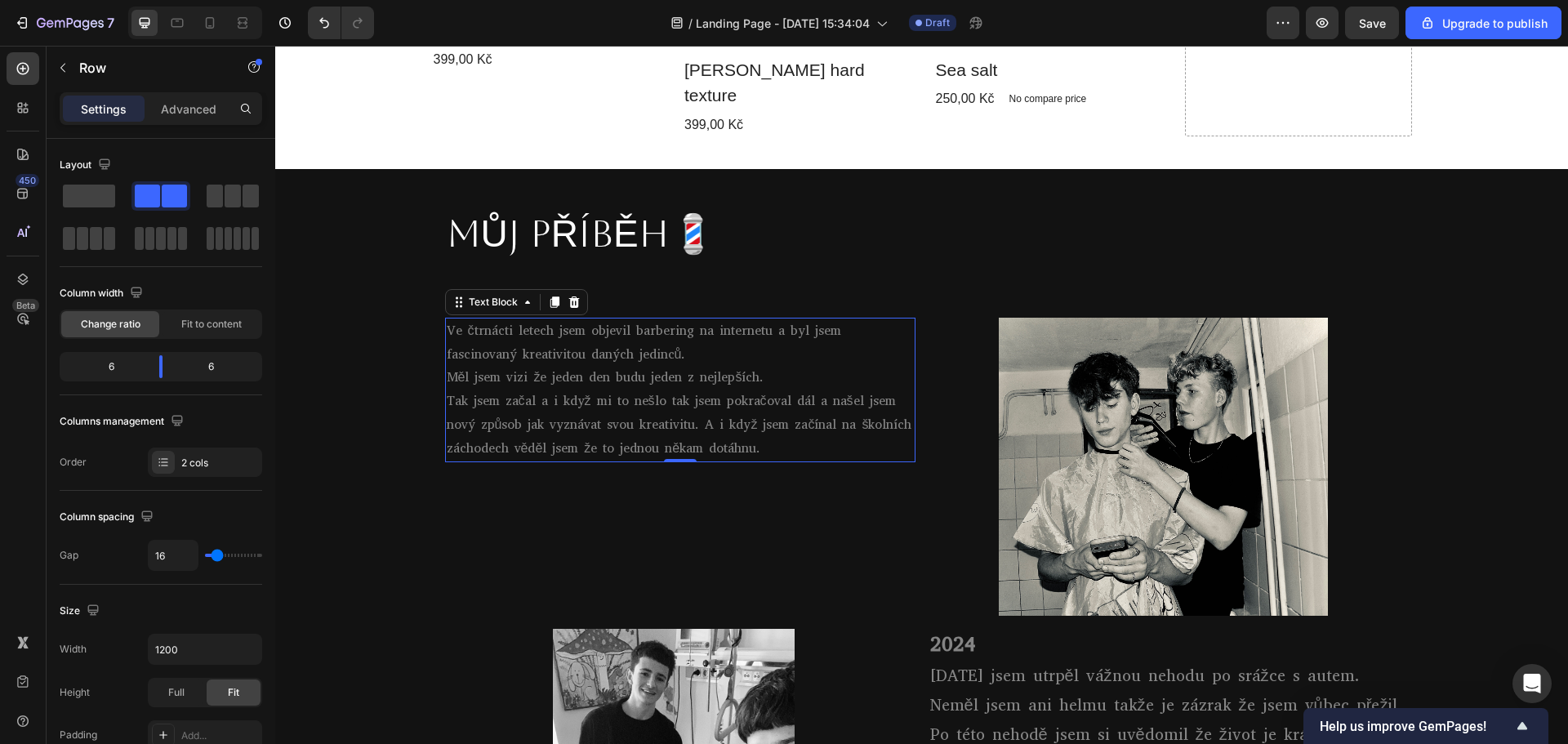
click at [620, 369] on p "Měl jsem vizi že jeden den budu jeden z nejlepších." at bounding box center [679, 377] width 467 height 23
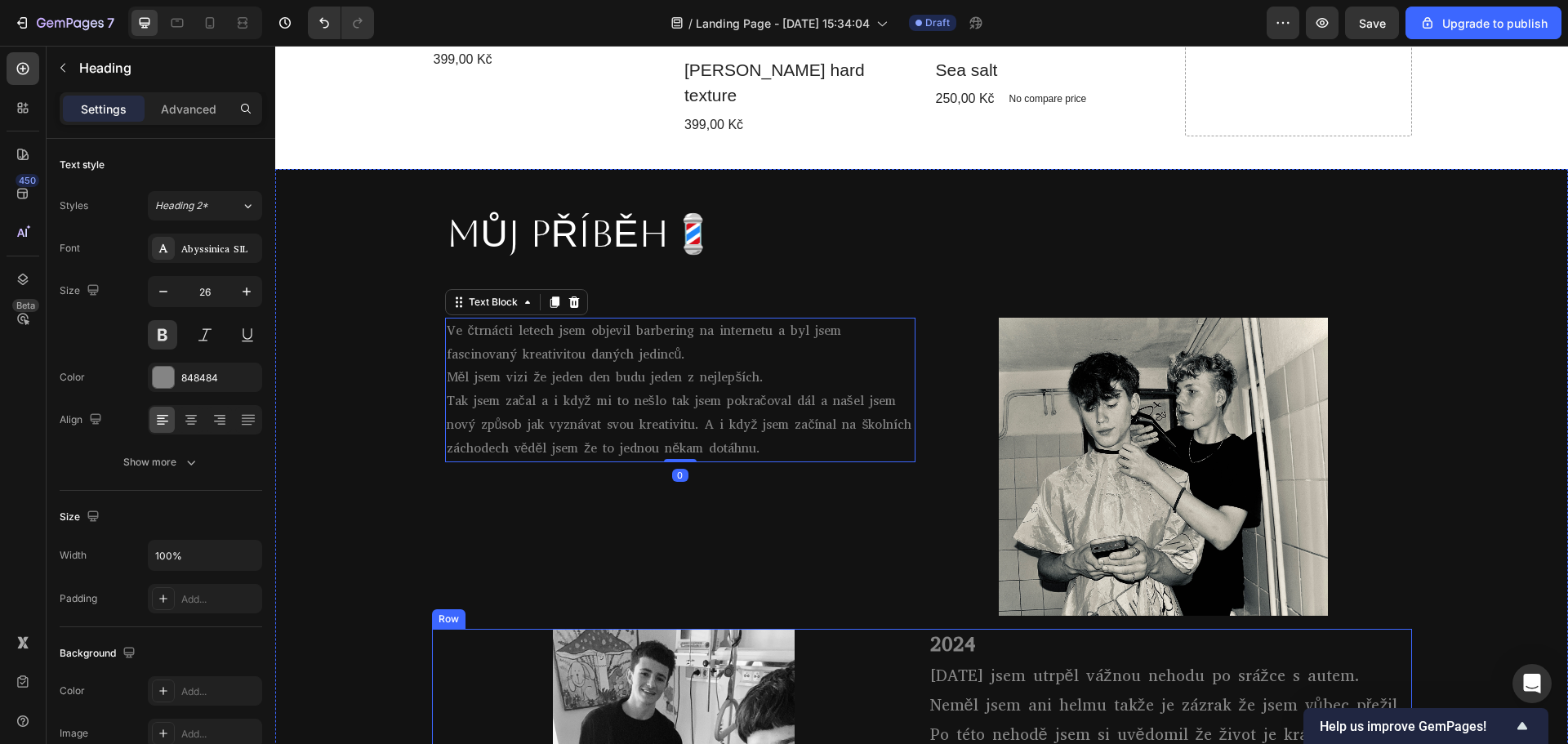
click at [929, 631] on h2 "2024" at bounding box center [1170, 644] width 483 height 31
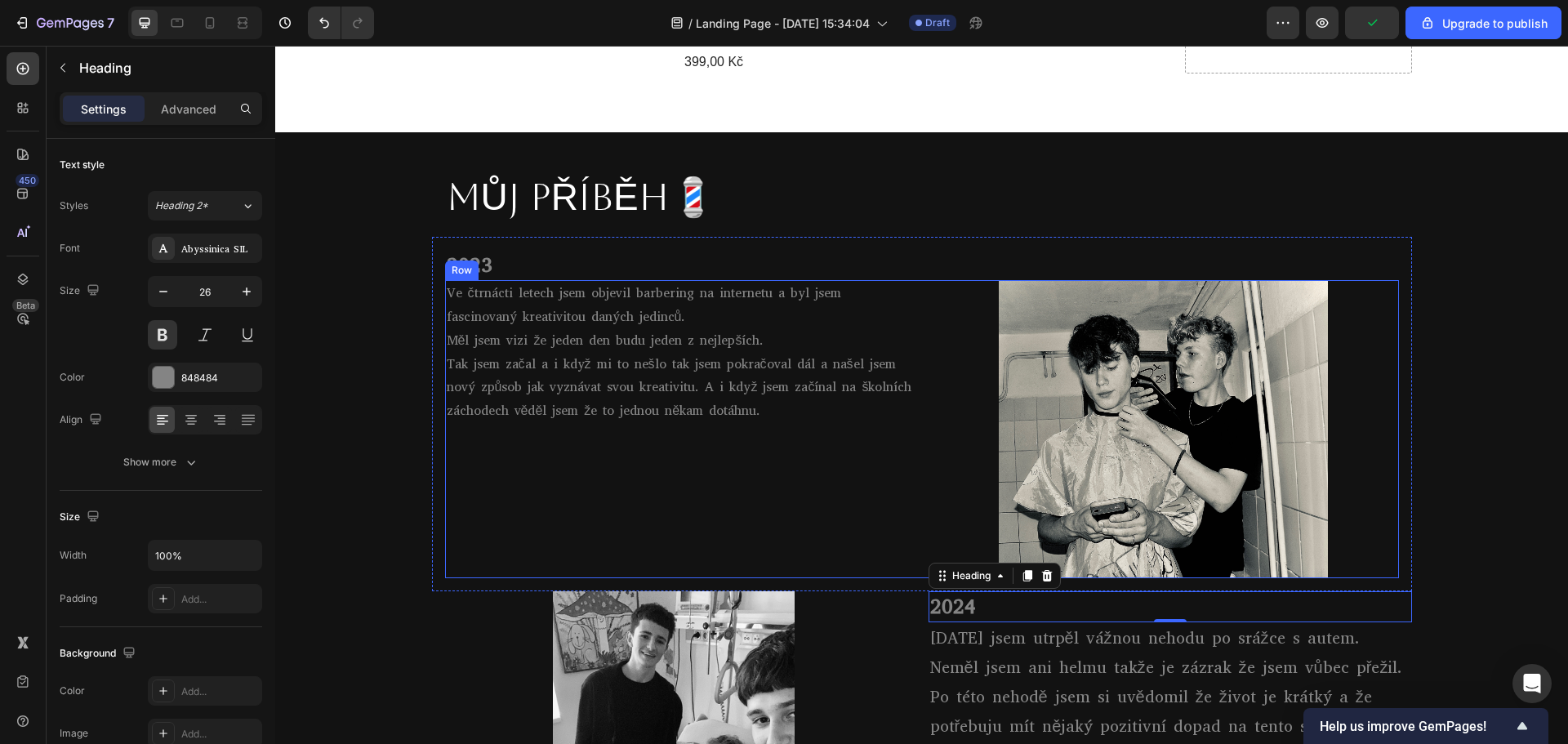
scroll to position [817, 0]
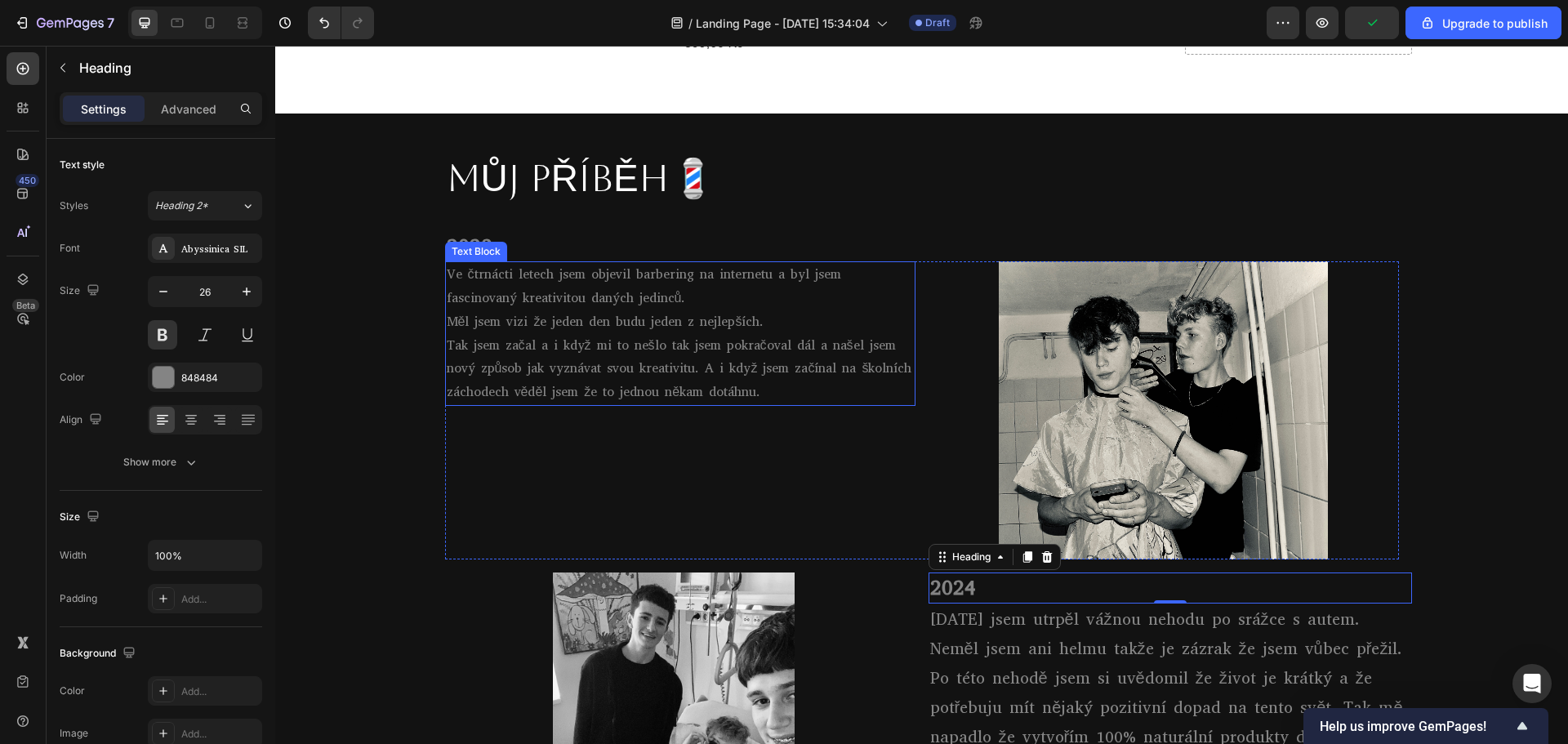
click at [557, 310] on p "Měl jsem vizi že jeden den budu jeden z nejlepších." at bounding box center [679, 322] width 467 height 23
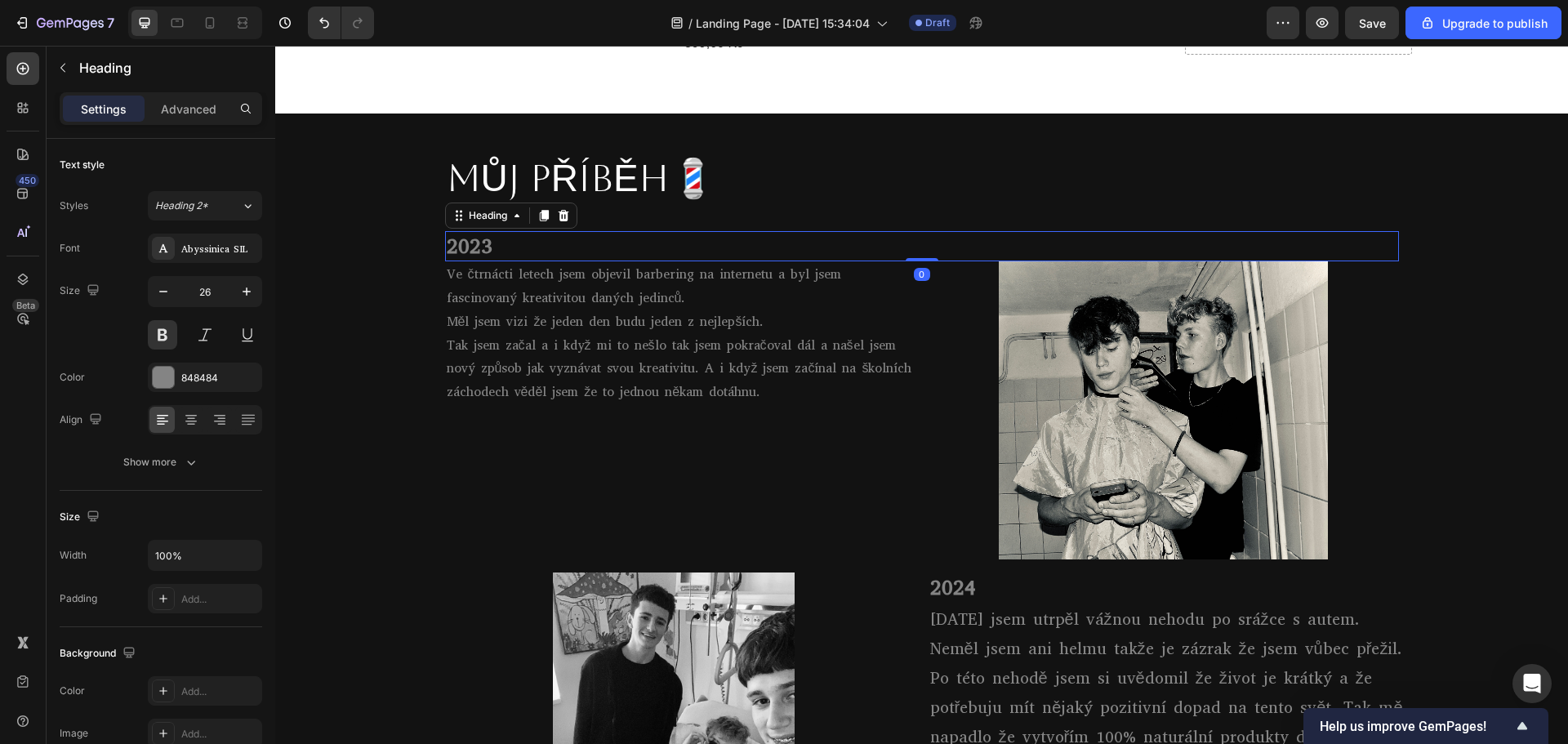
click at [623, 231] on h2 "2023" at bounding box center [922, 246] width 954 height 31
click at [575, 265] on p "Ve čtrnácti letech jsem objevil barbering na internetu a byl jsem fascinovaný k…" at bounding box center [679, 286] width 467 height 48
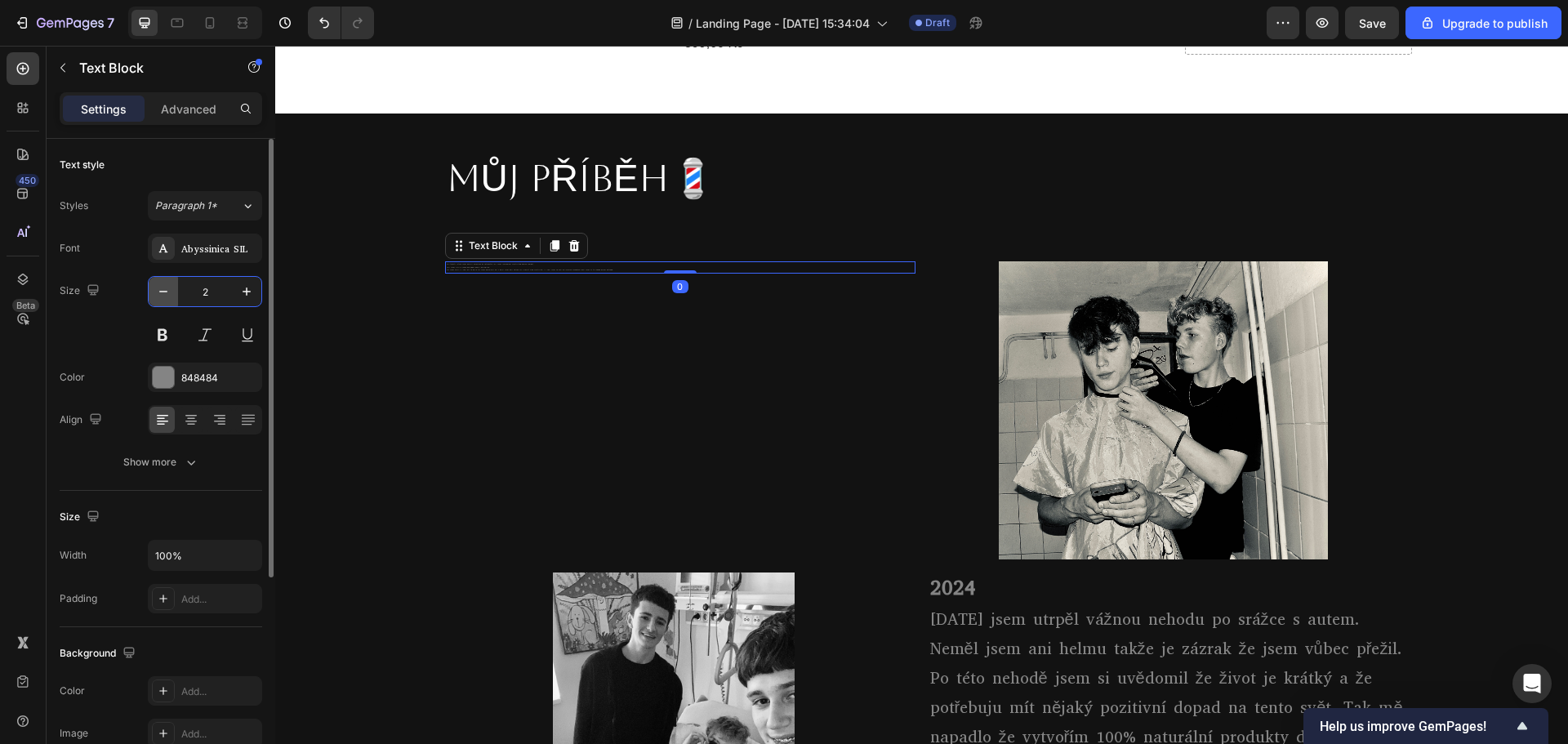
type input "20"
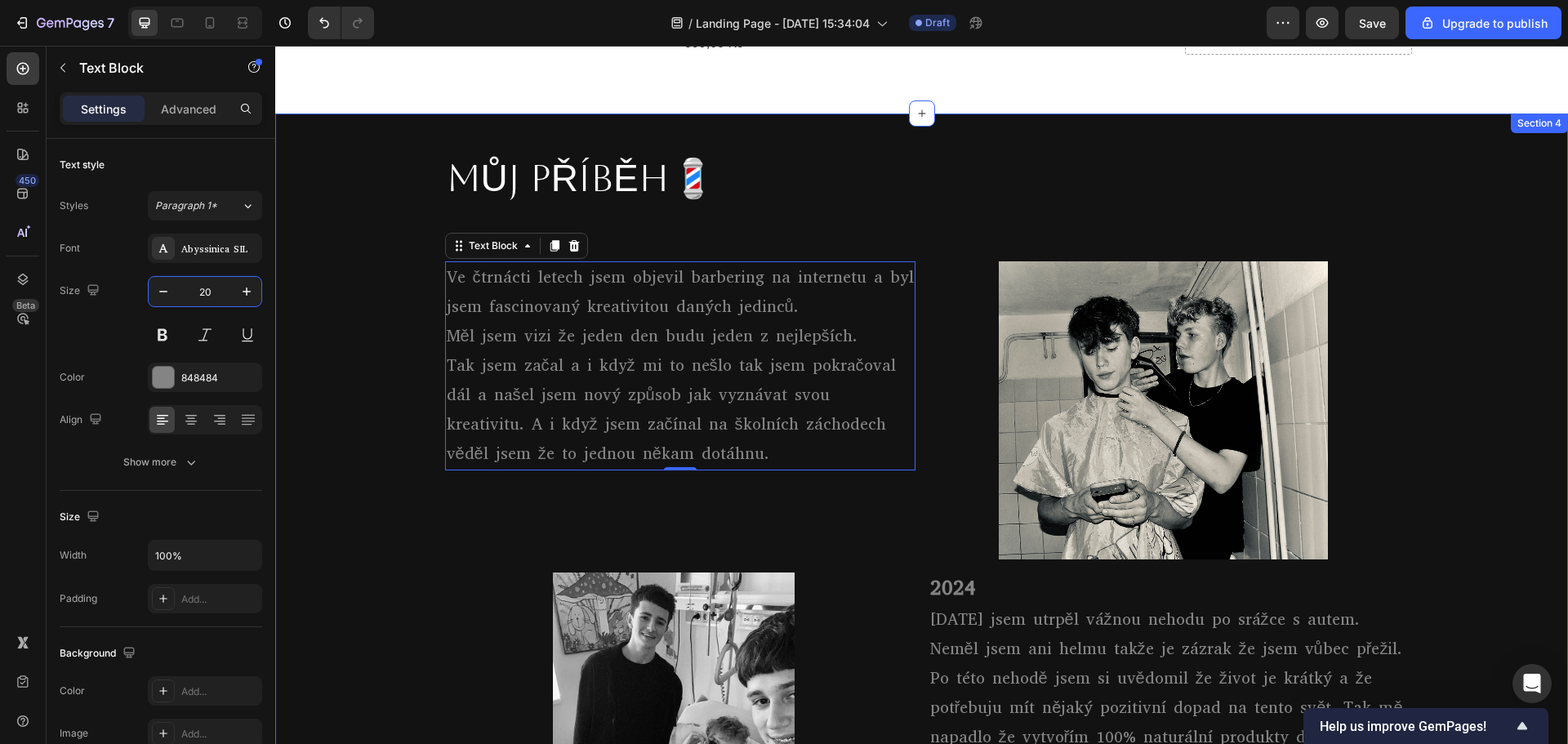
click at [365, 439] on div "MŮJ PŘÍBĚH💈 Heading Row 2023 Heading Ve čtrnácti letech jsem objevil barbering …" at bounding box center [922, 659] width 1292 height 1039
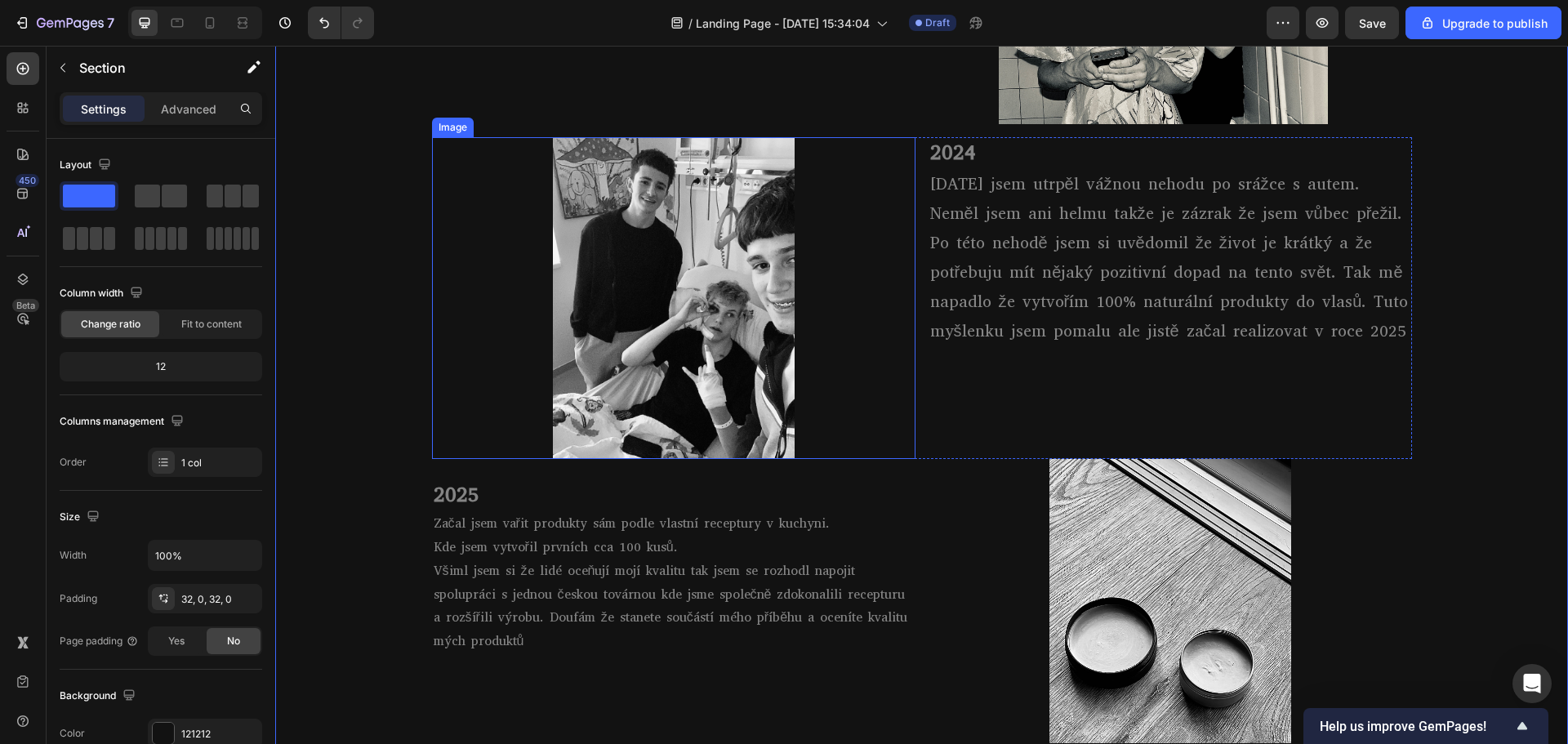
scroll to position [1306, 0]
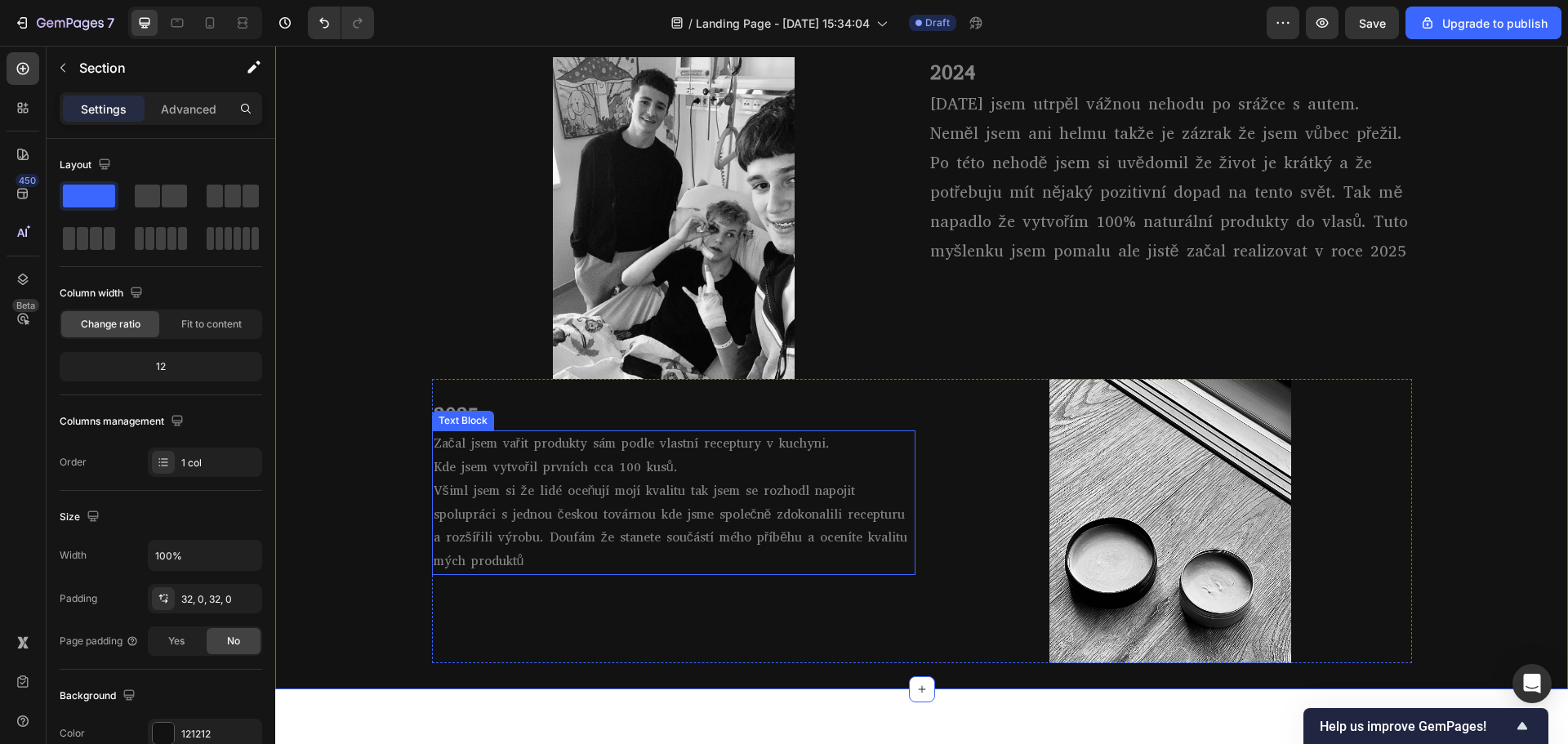
click at [715, 459] on p "Začal jsem vařit produkty sám podle vlastní receptury v kuchyni. Kde jsem vytvo…" at bounding box center [673, 502] width 480 height 142
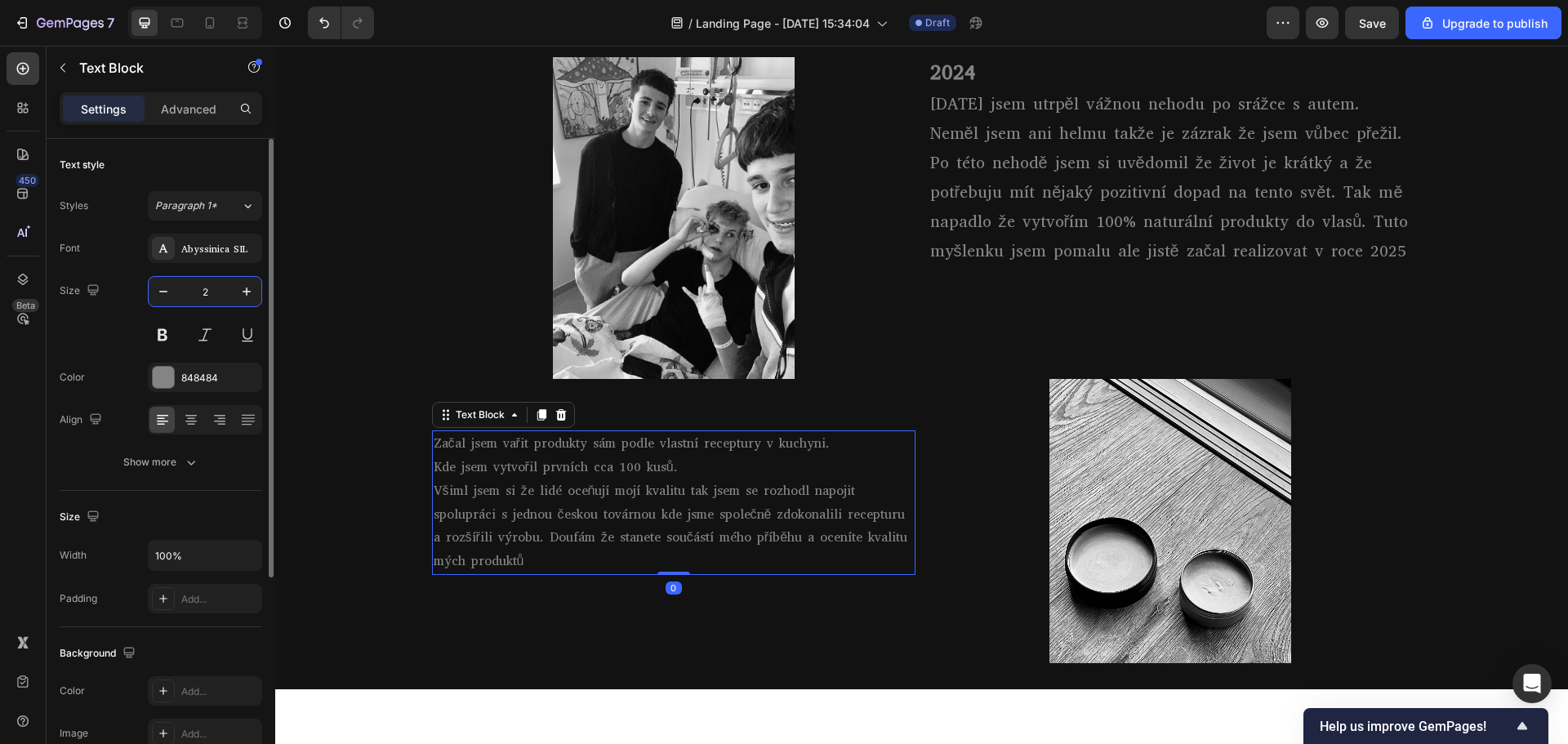
type input "20"
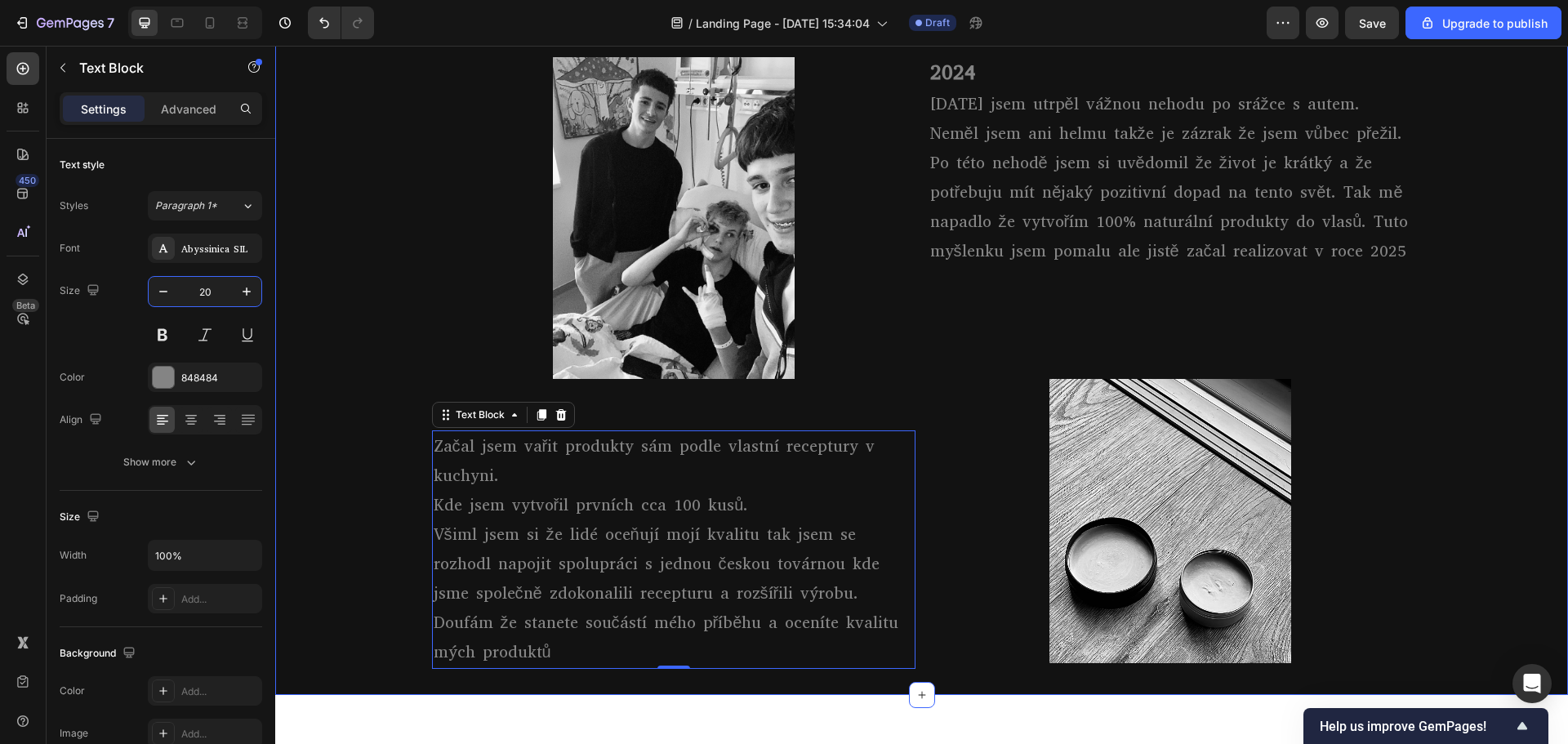
click at [383, 221] on div "MŮJ PŘÍBĚH💈 Heading Row 2023 Heading Ve čtrnácti letech jsem objevil barbering …" at bounding box center [922, 146] width 1292 height 1045
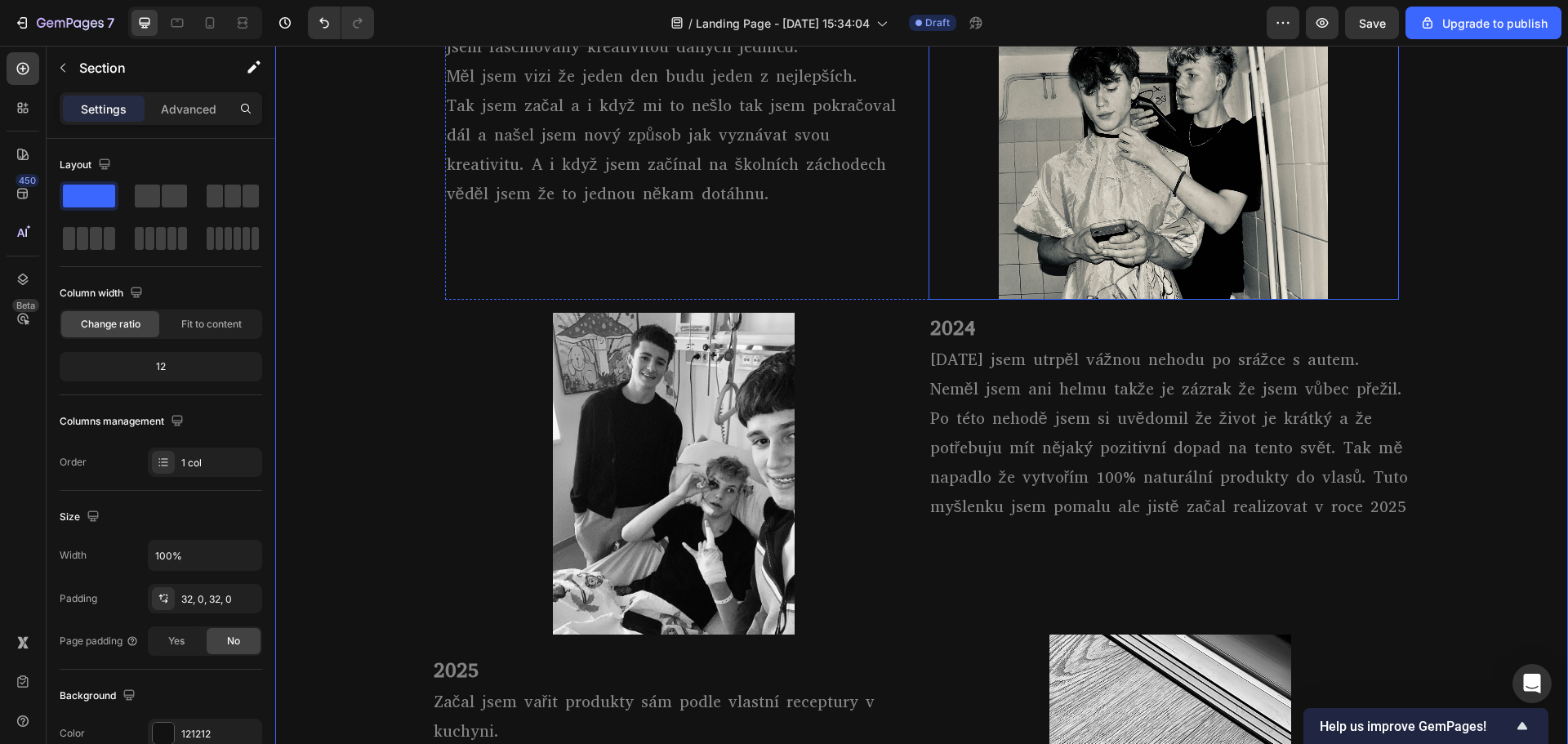
scroll to position [898, 0]
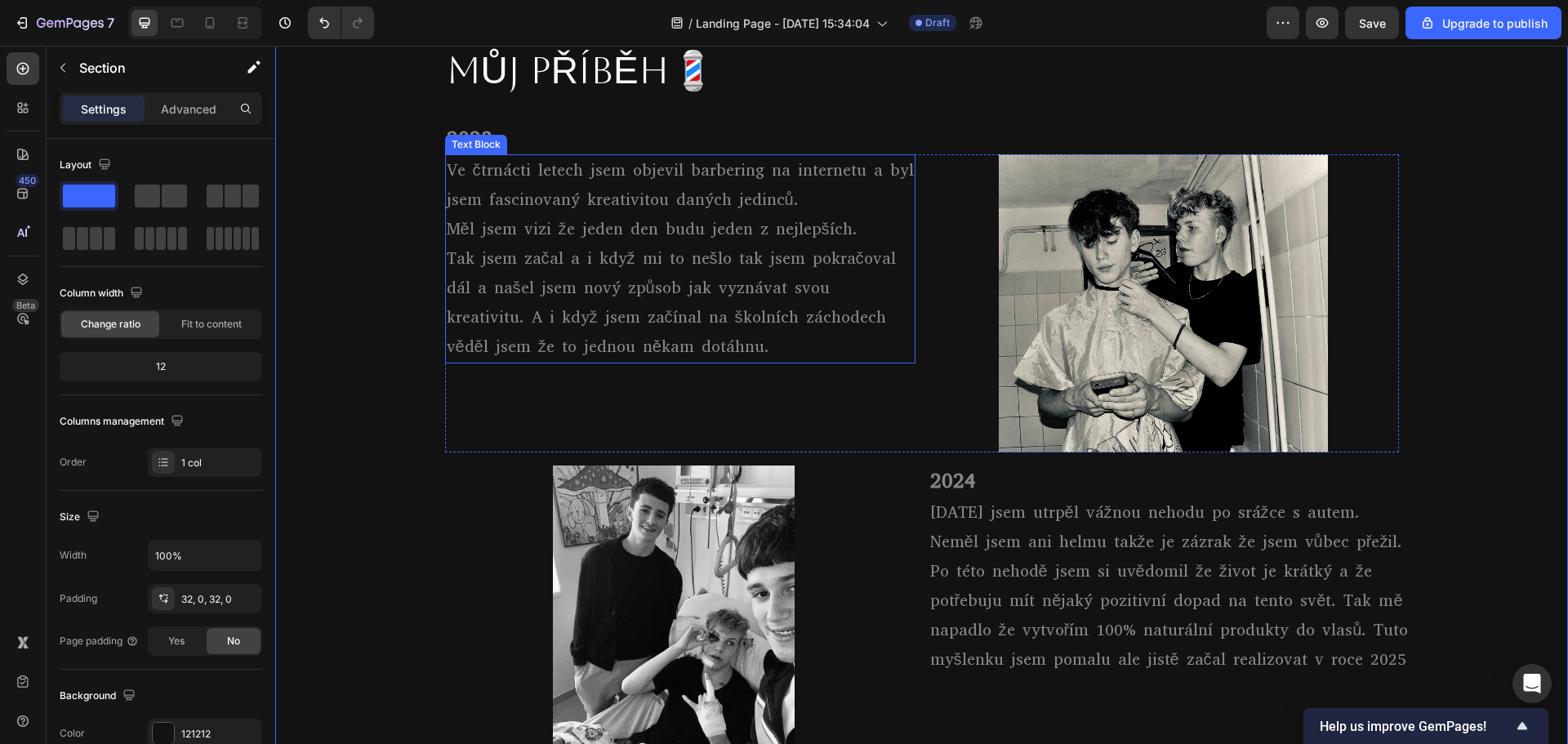
click at [700, 287] on p "Tak jsem začal a i když mi to nešlo tak jsem pokračoval dál a našel jsem nový z…" at bounding box center [679, 303] width 467 height 117
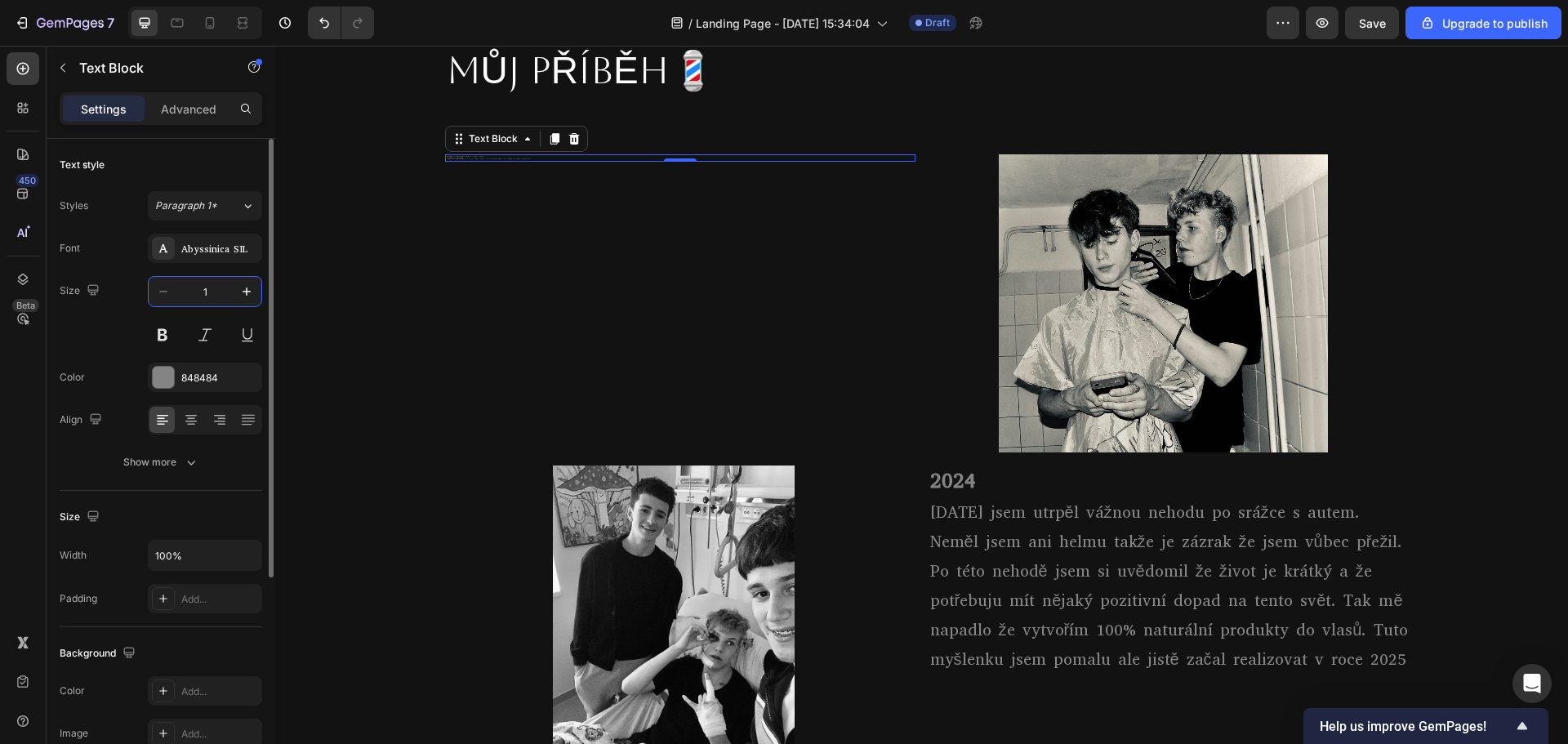
type input "18"
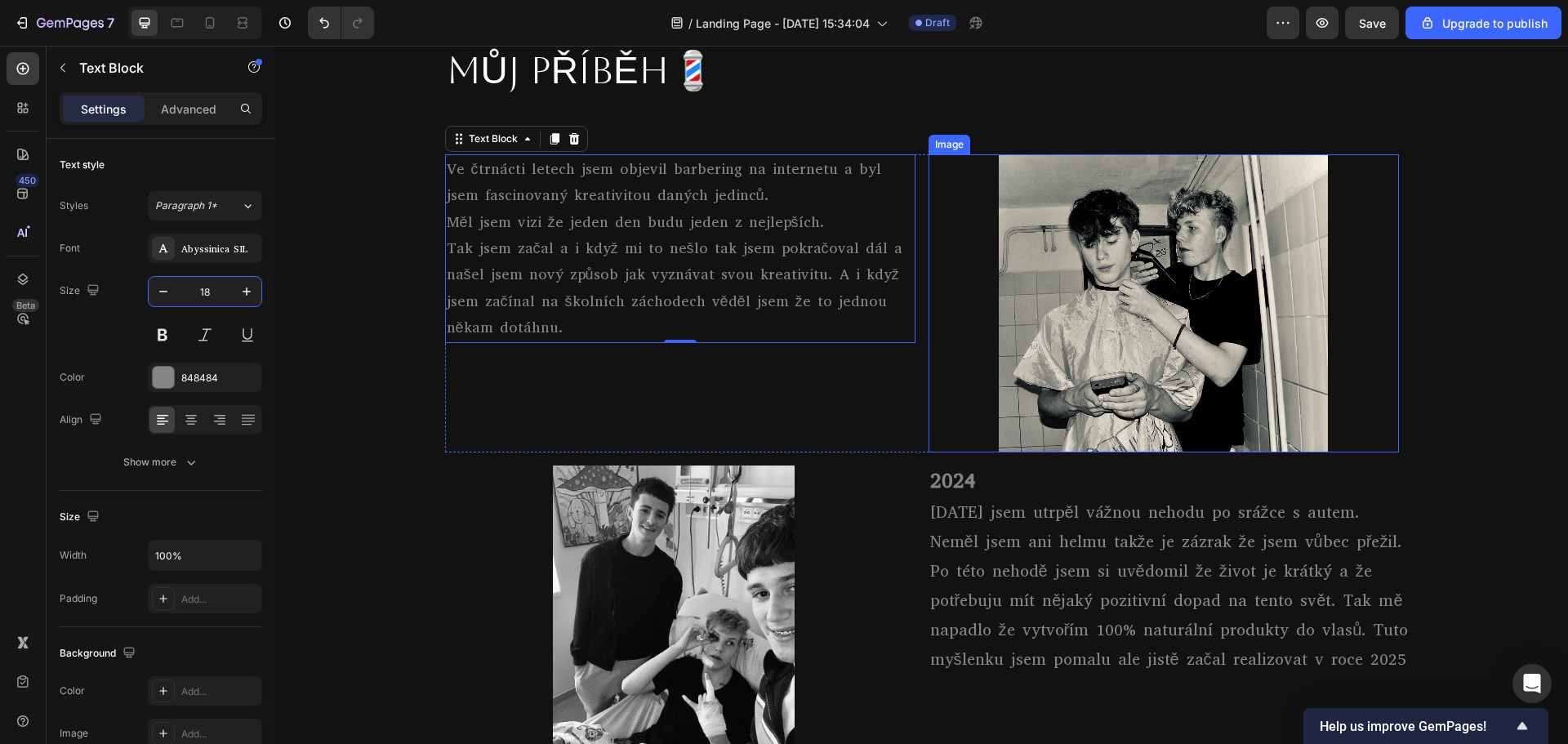
click at [1090, 544] on p "[DATE] jsem utrpěl vážnou nehodu po srážce s autem. Neměl jsem ani helmu takže …" at bounding box center [1169, 586] width 480 height 177
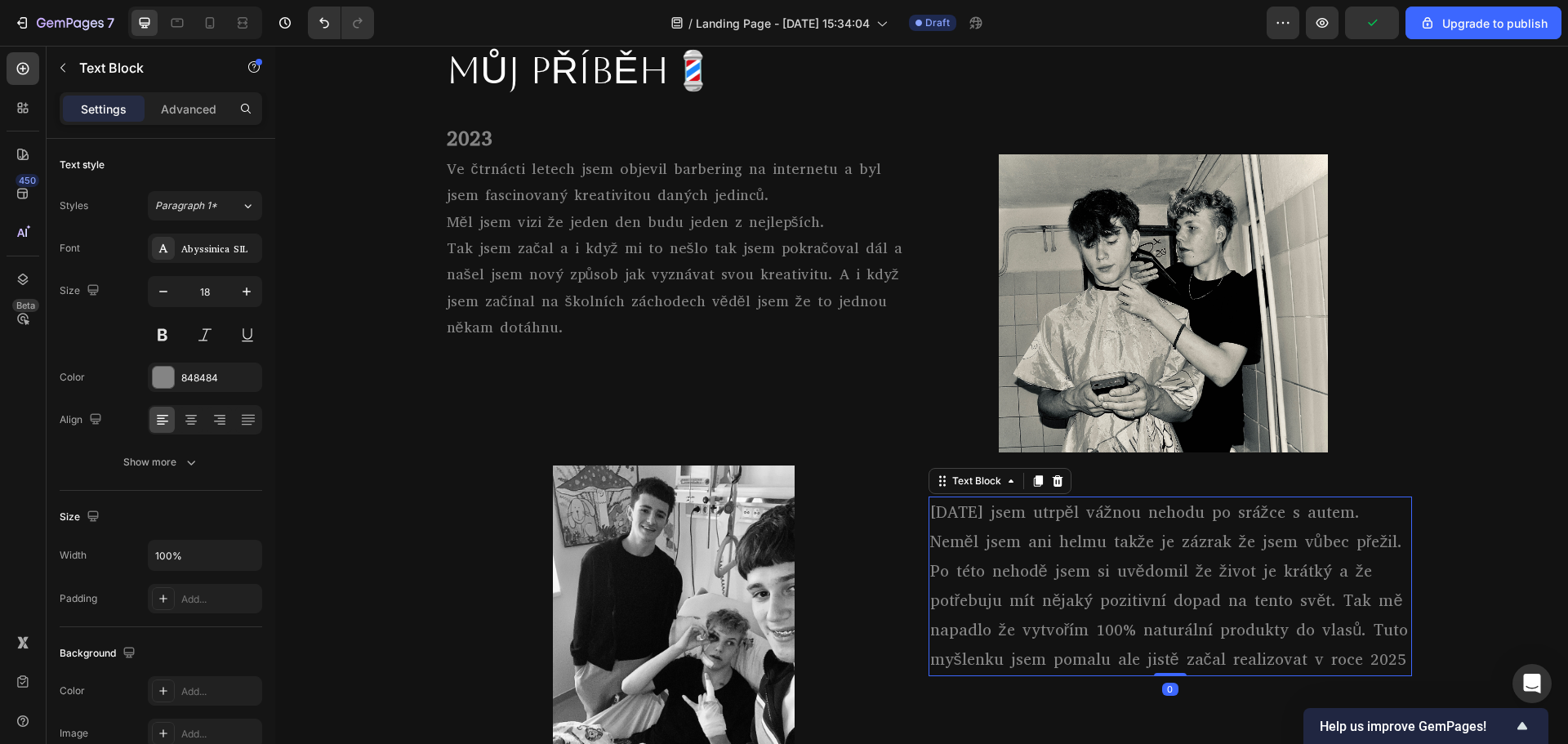
click at [511, 238] on p "Tak jsem začal a i když mi to nešlo tak jsem pokračoval dál a našel jsem nový z…" at bounding box center [679, 287] width 467 height 106
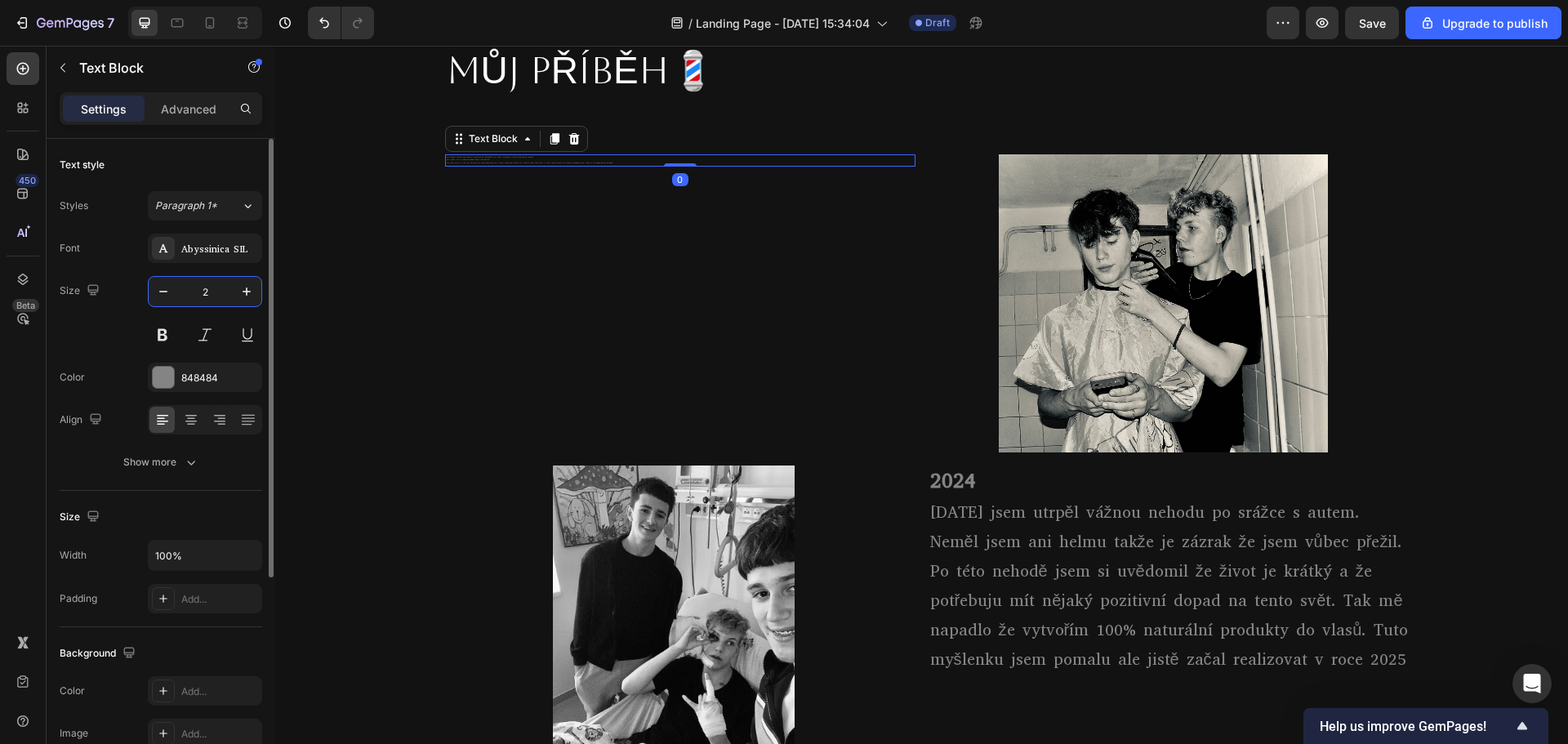
type input "20"
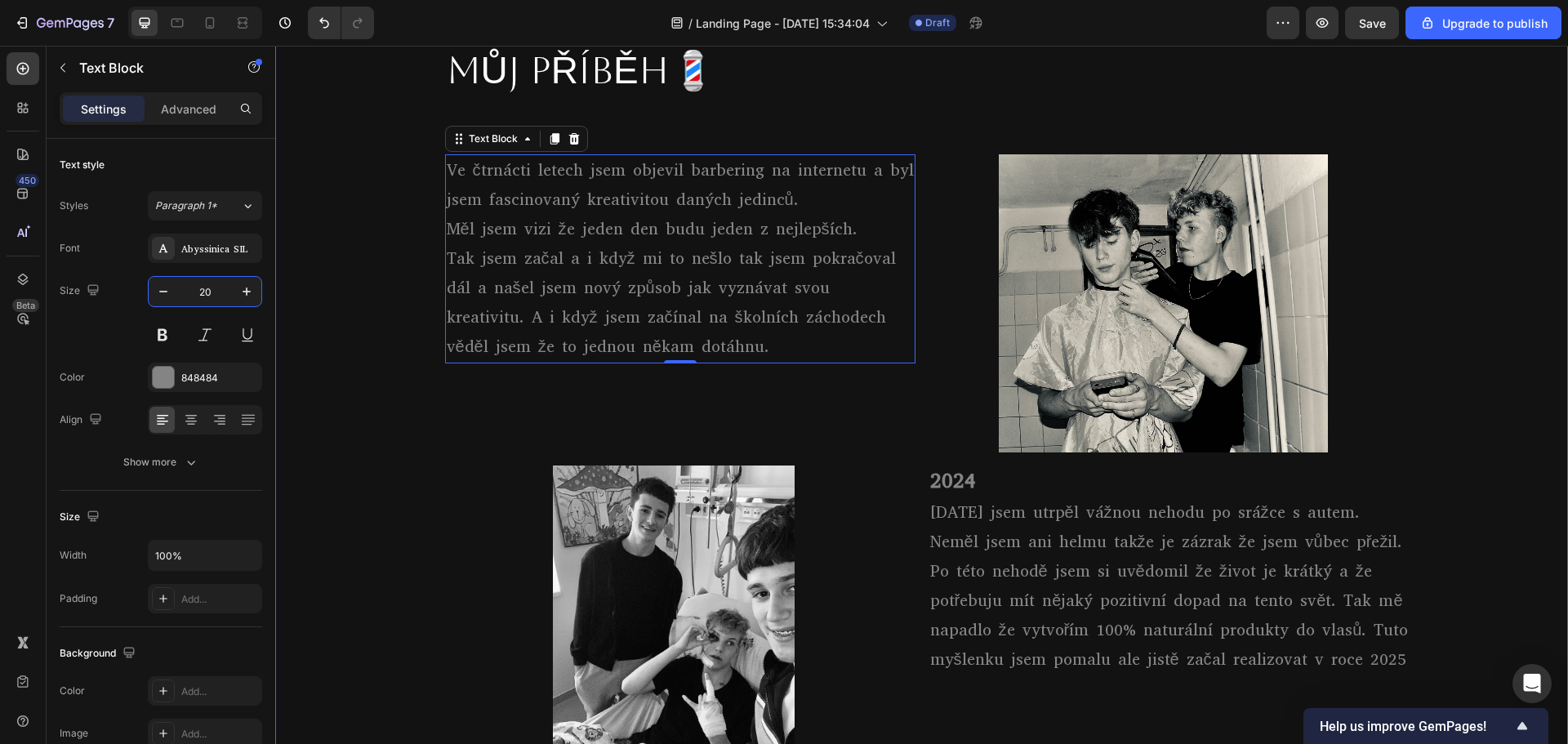
click at [312, 213] on div "MŮJ PŘÍBĚH💈 Heading Row 2023 Heading Ve čtrnácti letech jsem objevil barbering …" at bounding box center [922, 554] width 1292 height 1045
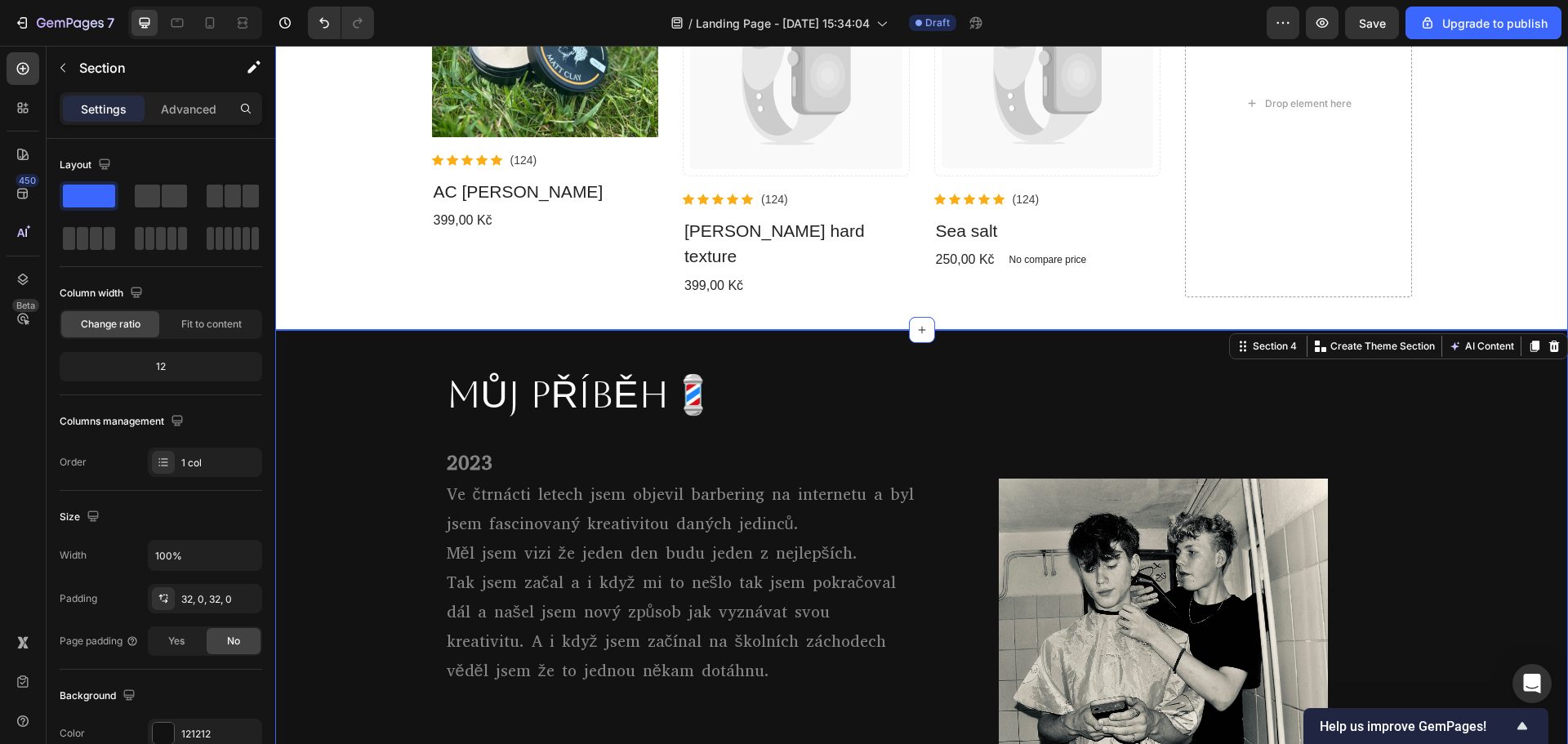
scroll to position [490, 0]
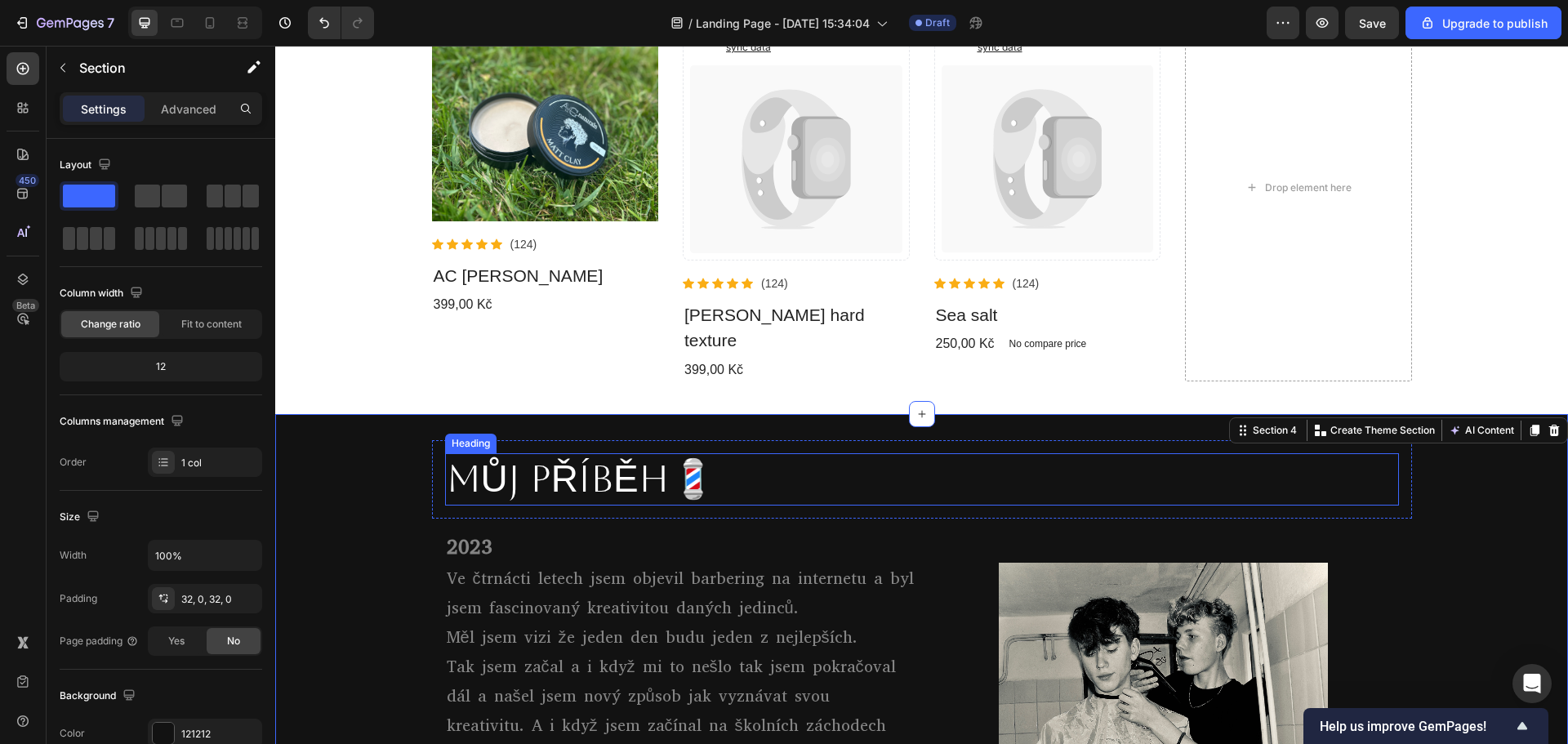
click at [609, 471] on h2 "MŮJ PŘÍBĚH💈" at bounding box center [922, 479] width 954 height 52
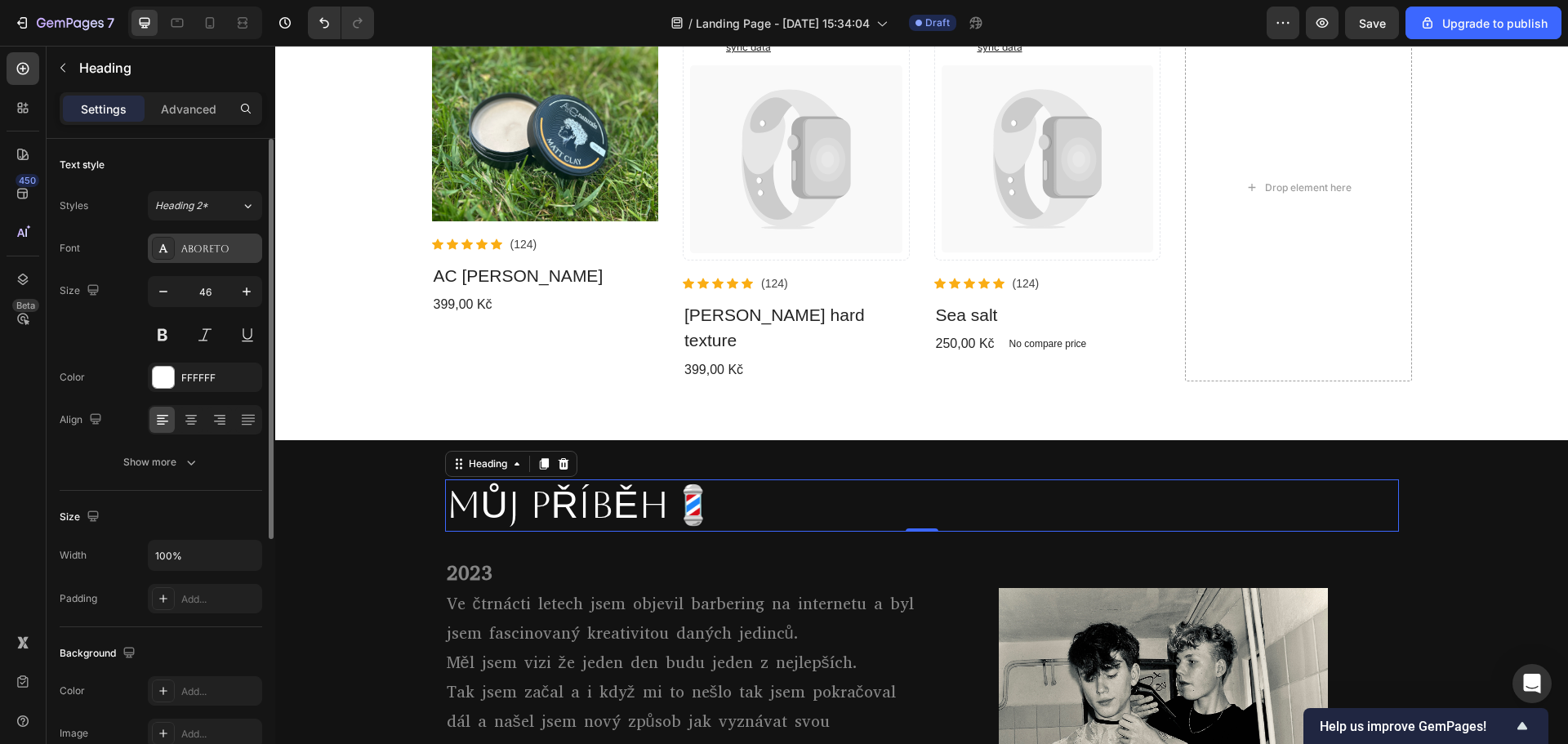
click at [229, 242] on div "Aboreto" at bounding box center [219, 248] width 77 height 15
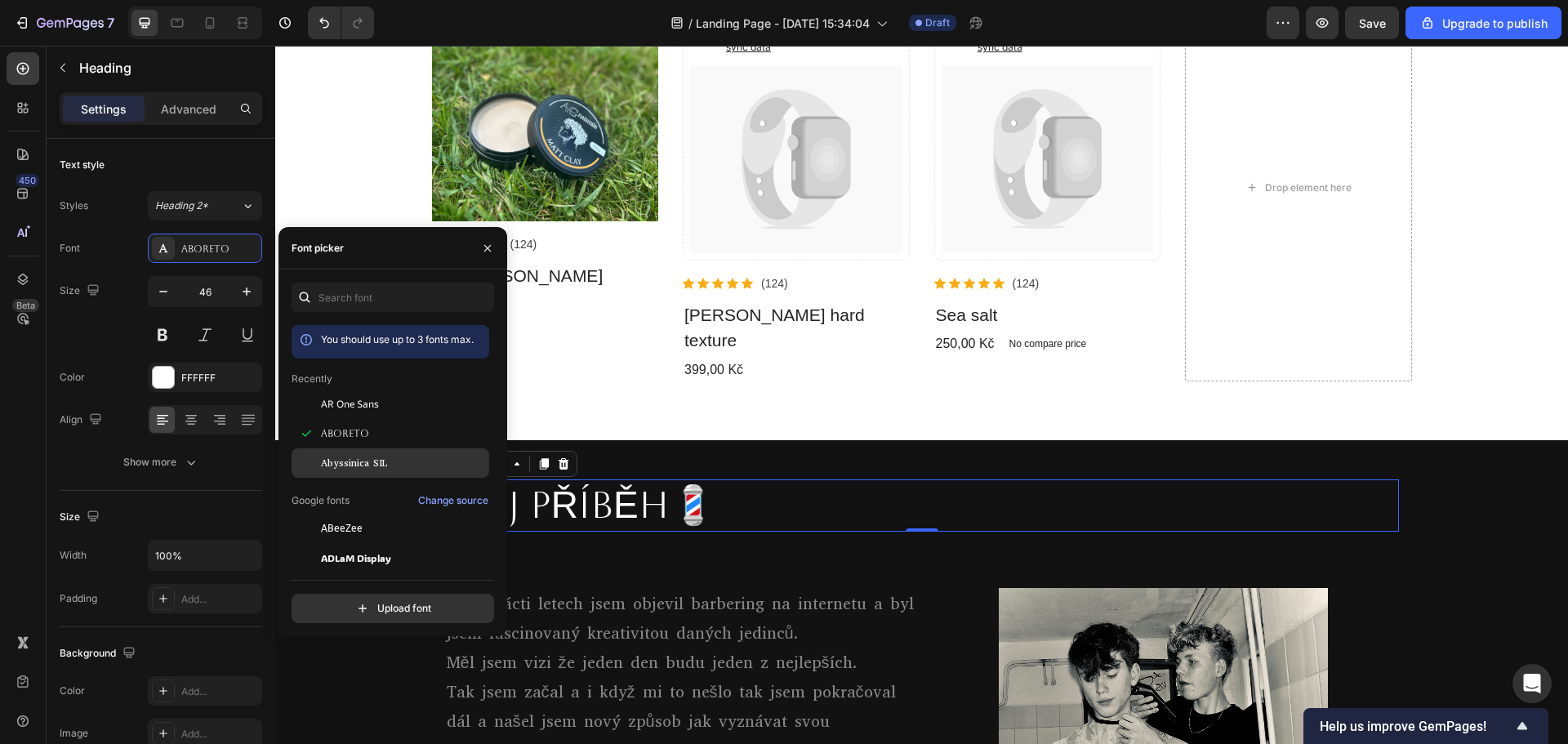
click at [376, 463] on span "Abyssinica SIL" at bounding box center [354, 463] width 66 height 15
click at [791, 501] on h2 "MŮJ PŘÍBĚH💈" at bounding box center [922, 505] width 954 height 52
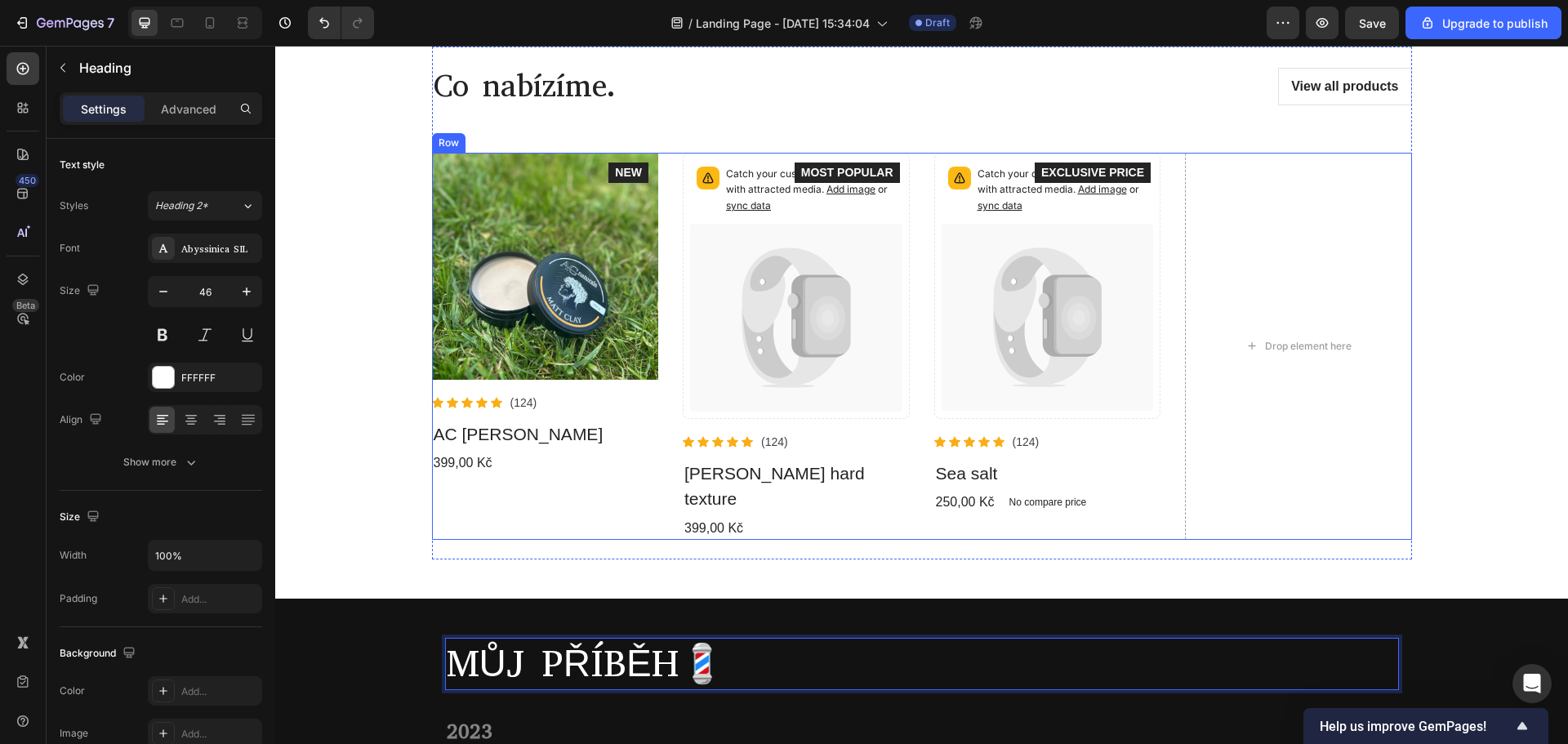
scroll to position [408, 0]
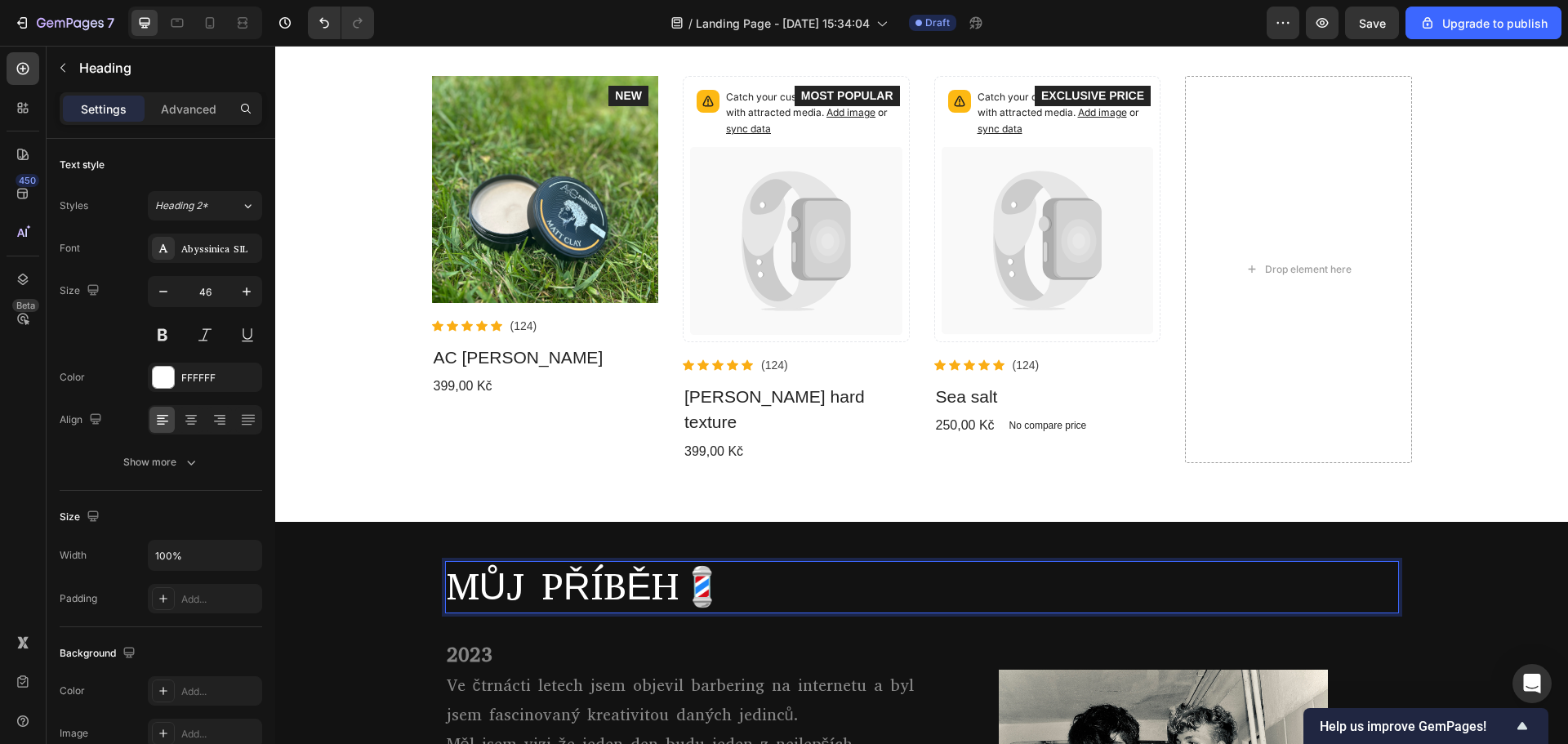
click at [672, 563] on p "MŮJ PŘÍBĚH💈" at bounding box center [922, 587] width 951 height 49
drag, startPoint x: 672, startPoint y: 556, endPoint x: 461, endPoint y: 545, distance: 211.3
click at [462, 563] on p "MŮJ PŘÍBĚH💈" at bounding box center [922, 587] width 951 height 49
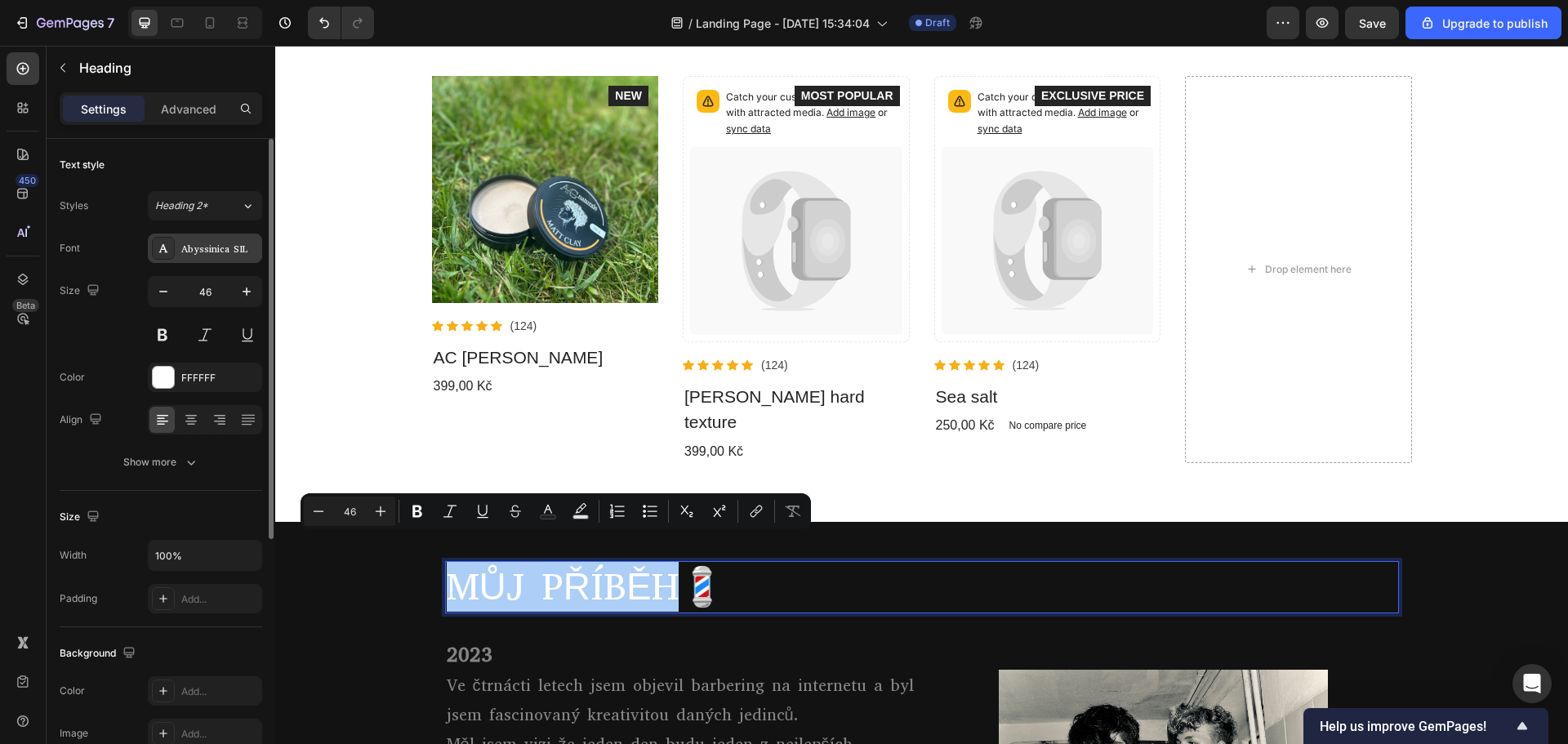
click at [200, 244] on div "Abyssinica SIL" at bounding box center [219, 248] width 77 height 15
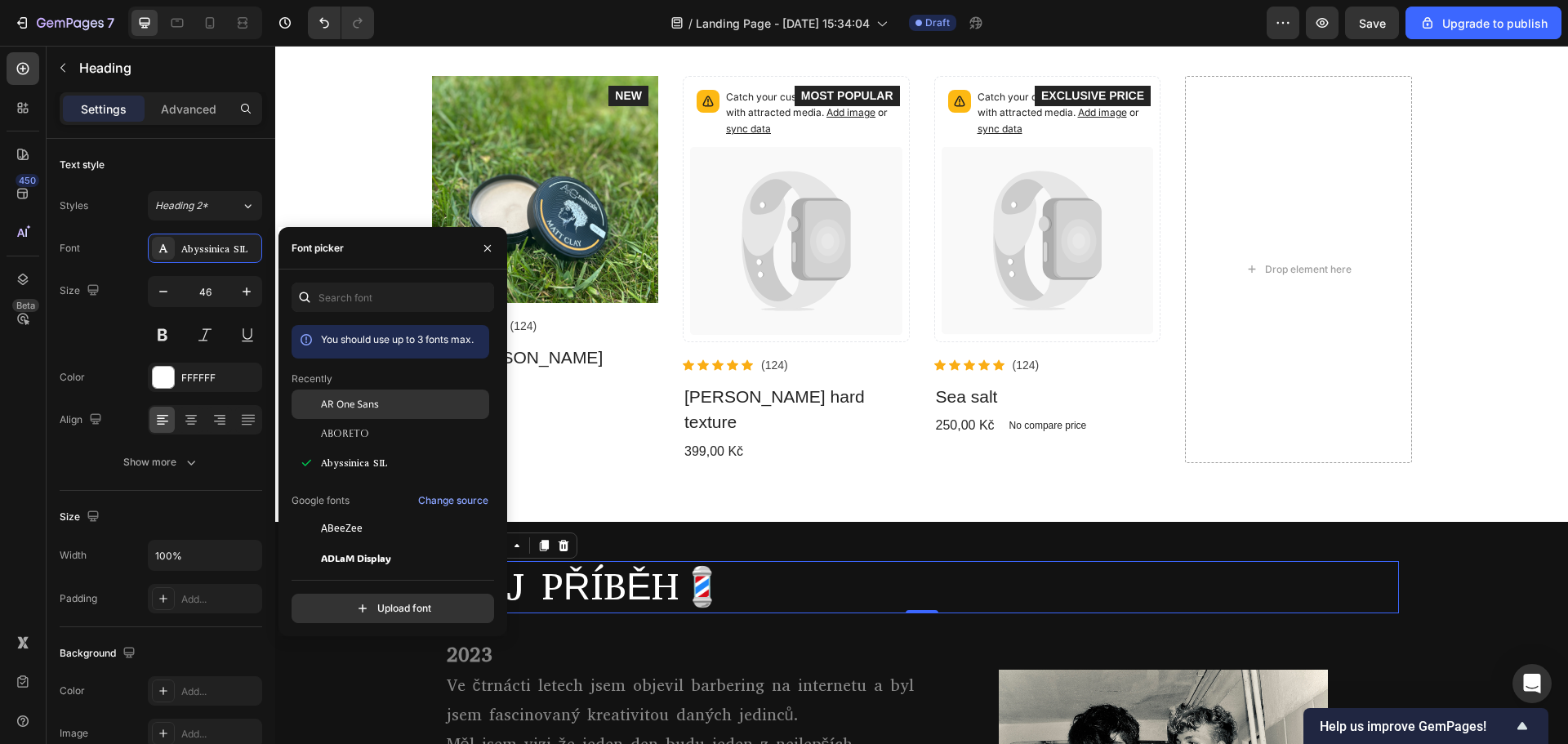
click at [385, 412] on div "AR One Sans" at bounding box center [390, 404] width 198 height 29
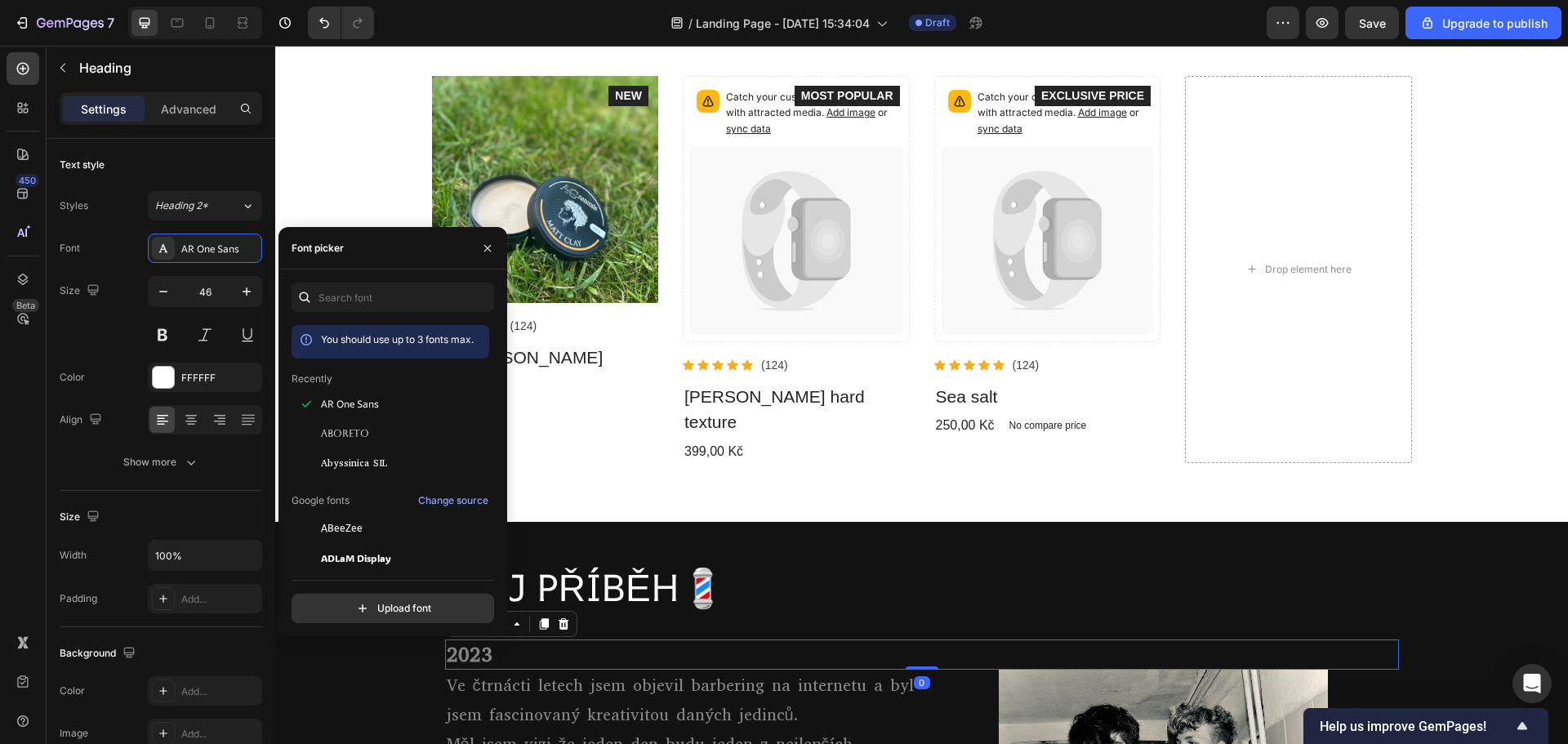
drag, startPoint x: 744, startPoint y: 628, endPoint x: 729, endPoint y: 628, distance: 15.0
click at [745, 639] on h2 "2023" at bounding box center [922, 655] width 954 height 31
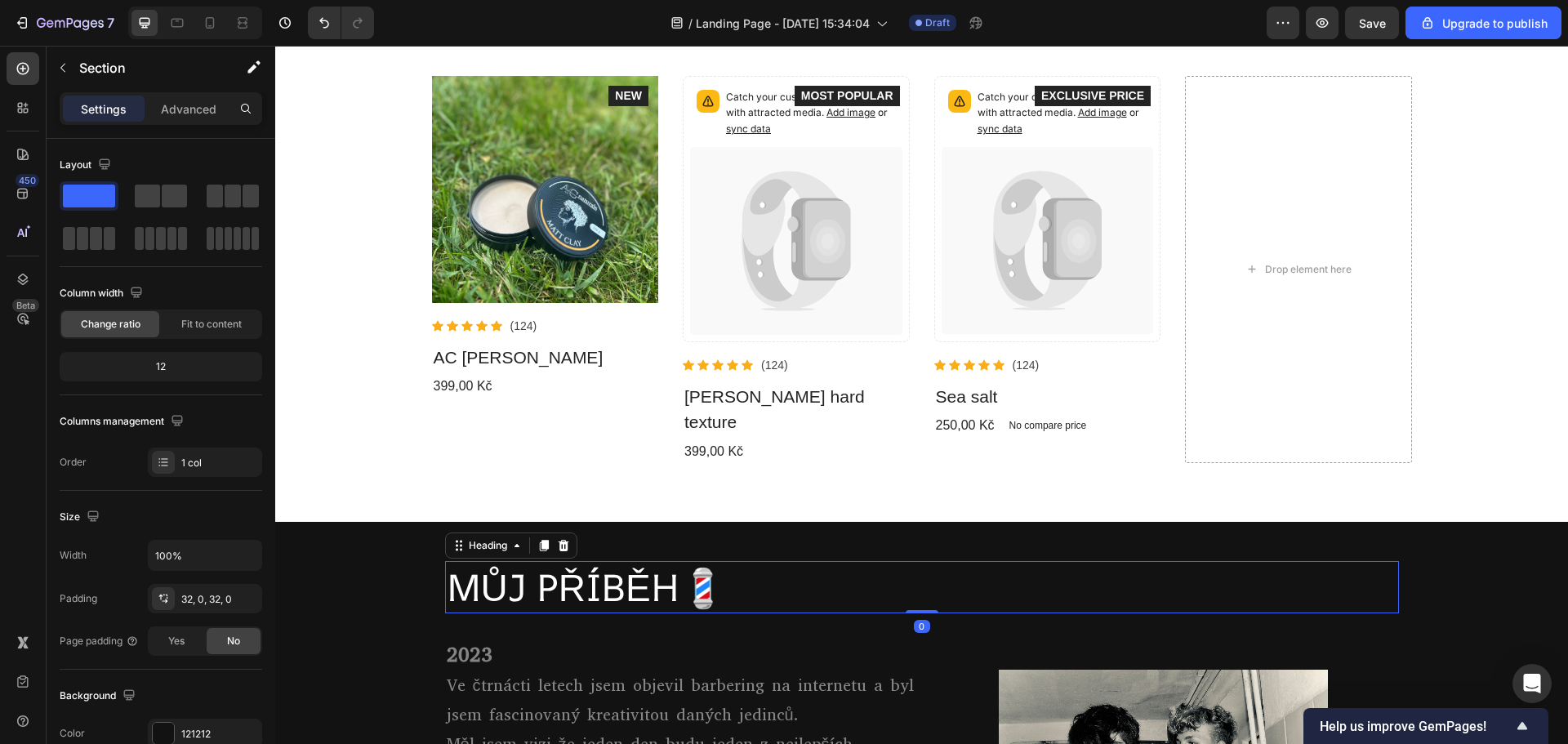
click at [481, 563] on p "MŮJ PŘÍBĚH💈" at bounding box center [922, 587] width 951 height 49
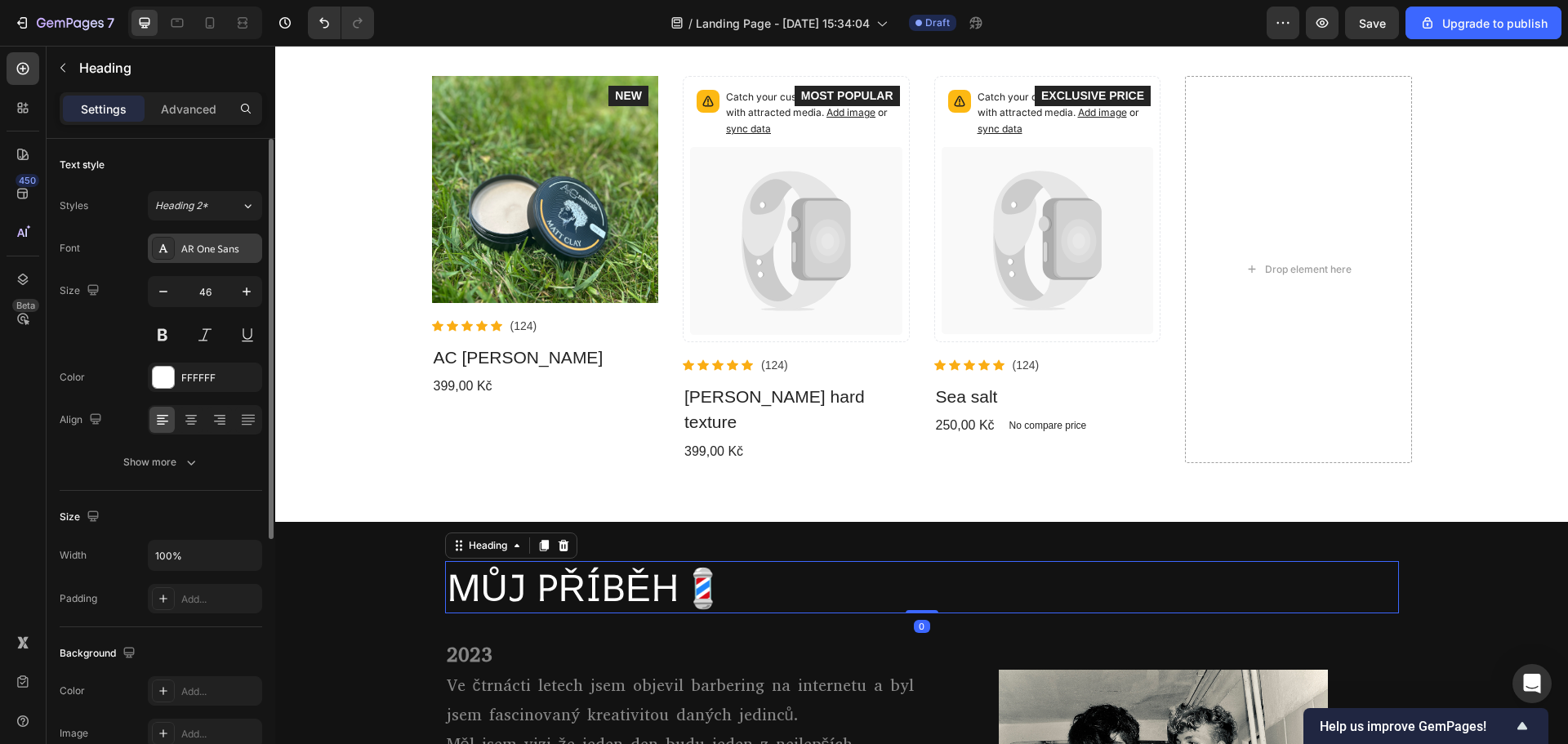
click at [224, 249] on div "AR One Sans" at bounding box center [219, 248] width 77 height 15
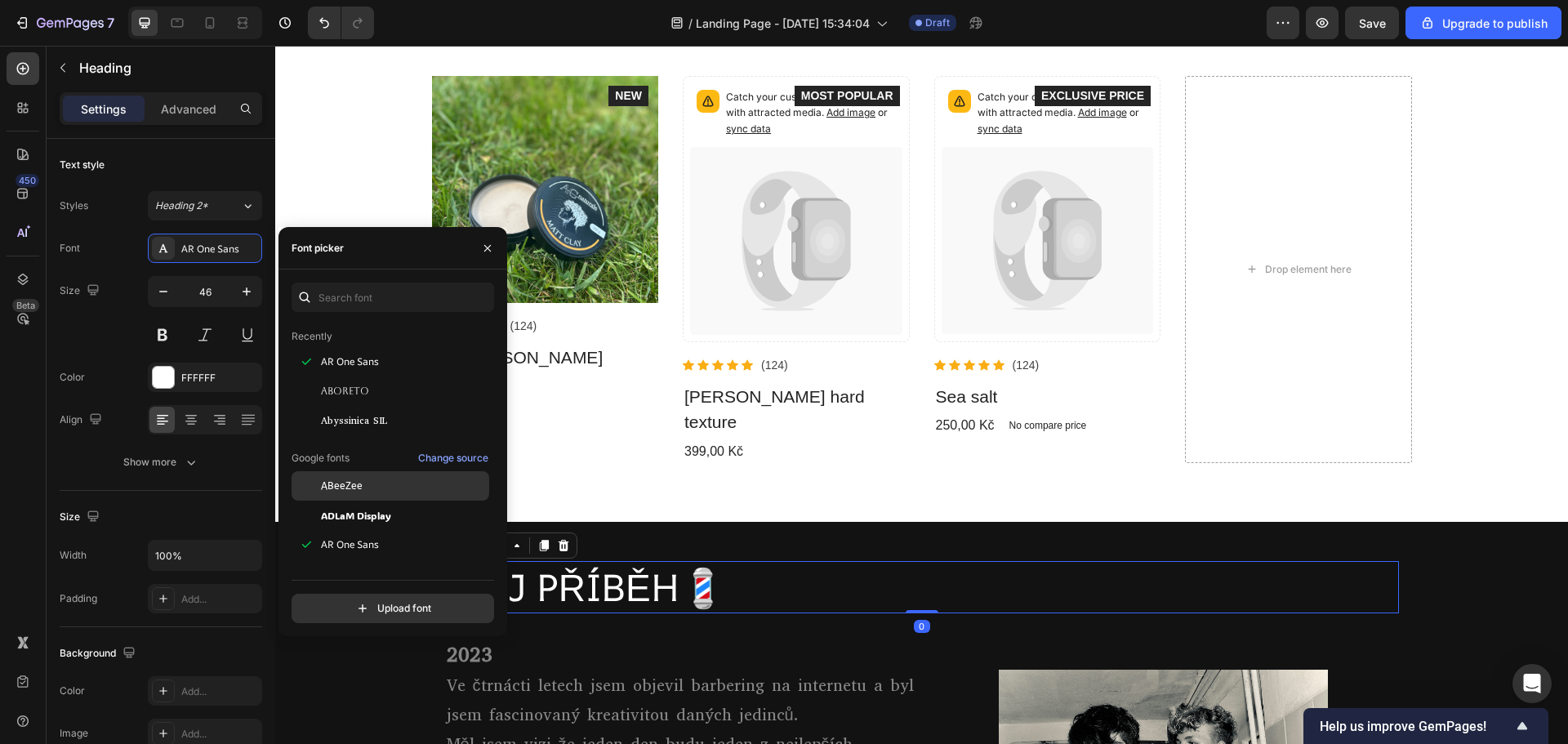
scroll to position [81, 0]
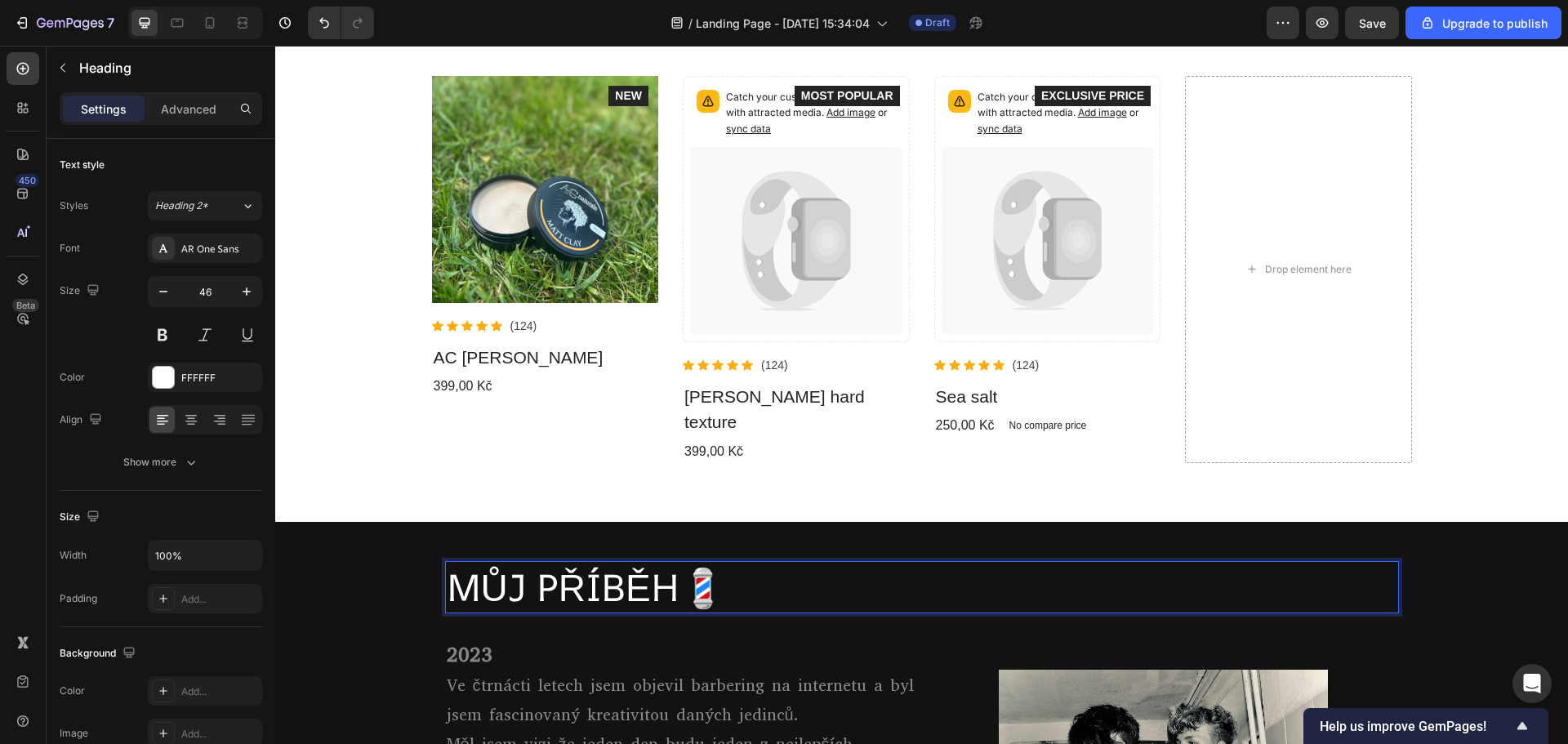
click at [719, 563] on p "MŮJ PŘÍBĚH💈" at bounding box center [922, 587] width 951 height 49
click at [215, 257] on div "AR One Sans" at bounding box center [205, 248] width 114 height 29
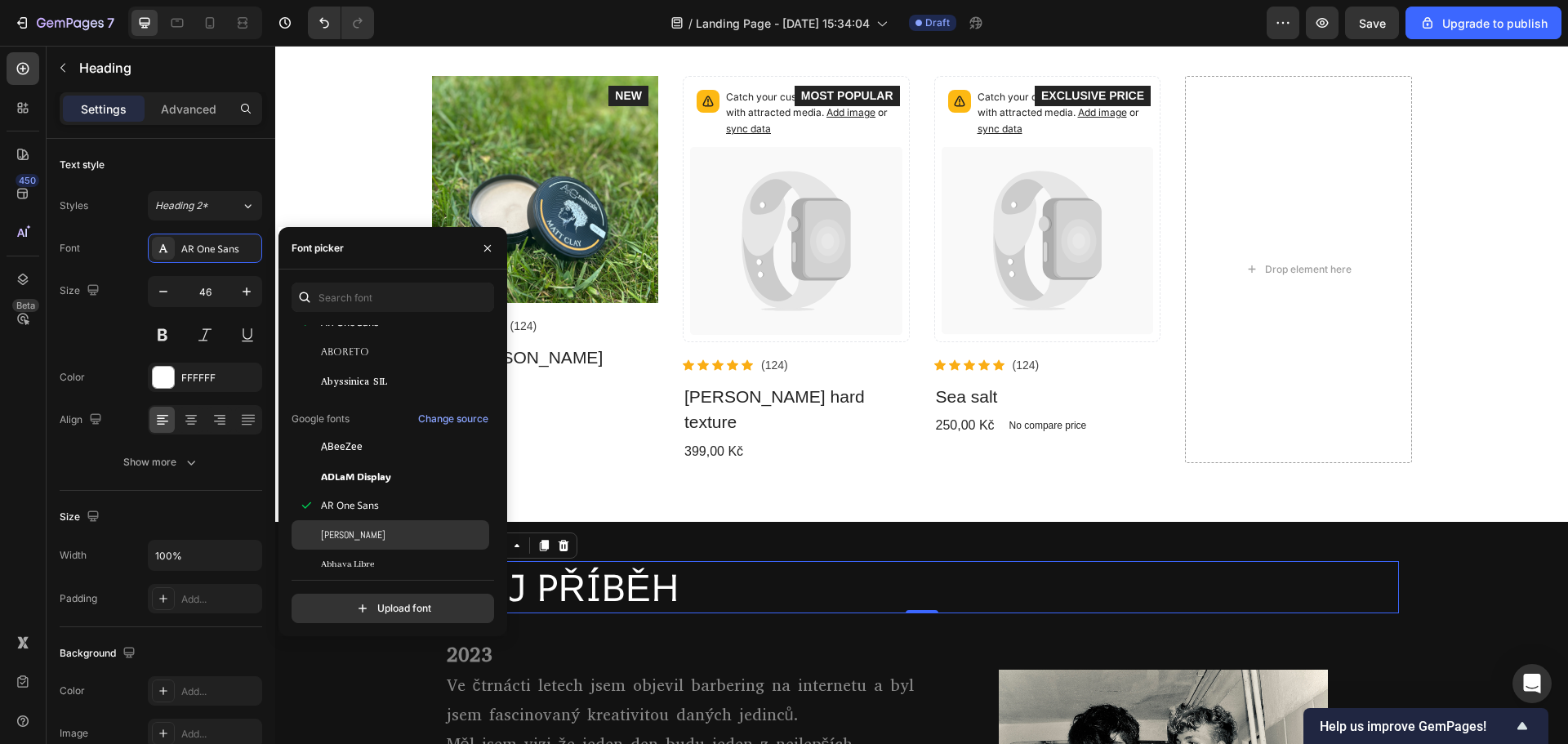
click at [361, 533] on div "Abel" at bounding box center [404, 534] width 165 height 15
click at [384, 568] on div "You should use up to 3 fonts max. Recently Abel AR One Sans Aboreto Google font…" at bounding box center [392, 452] width 203 height 340
click at [383, 561] on div "Abhaya Libre" at bounding box center [404, 564] width 165 height 15
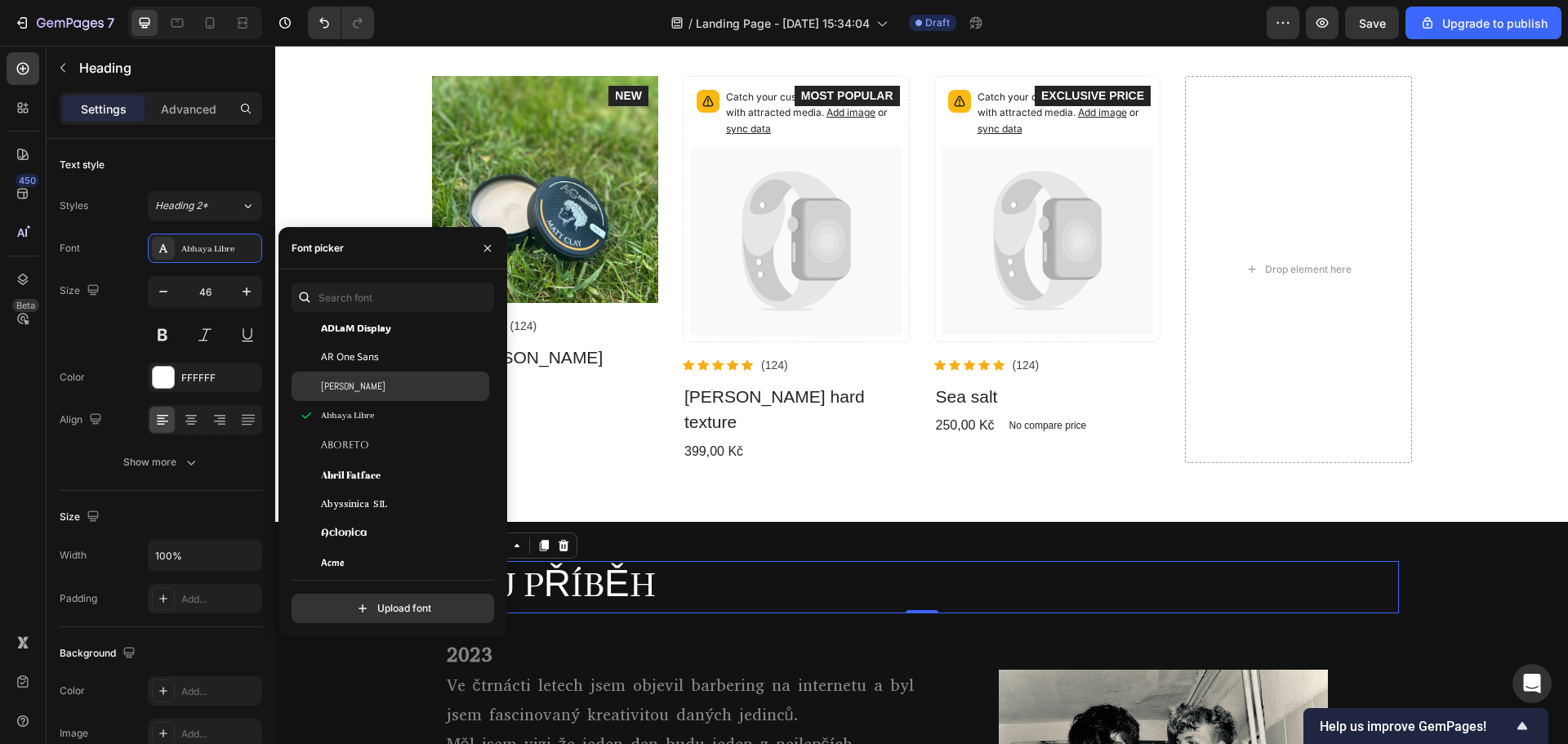
scroll to position [244, 0]
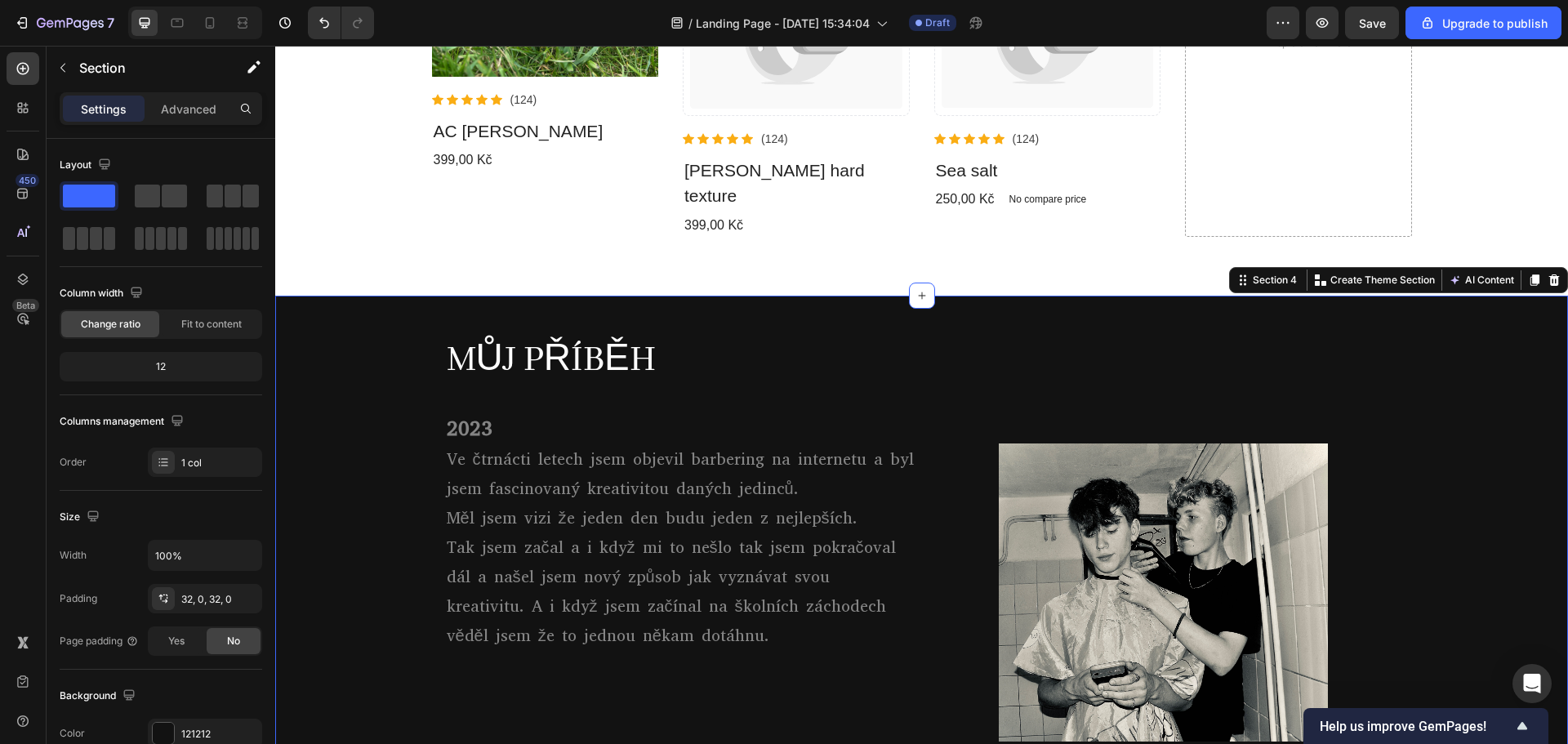
scroll to position [653, 0]
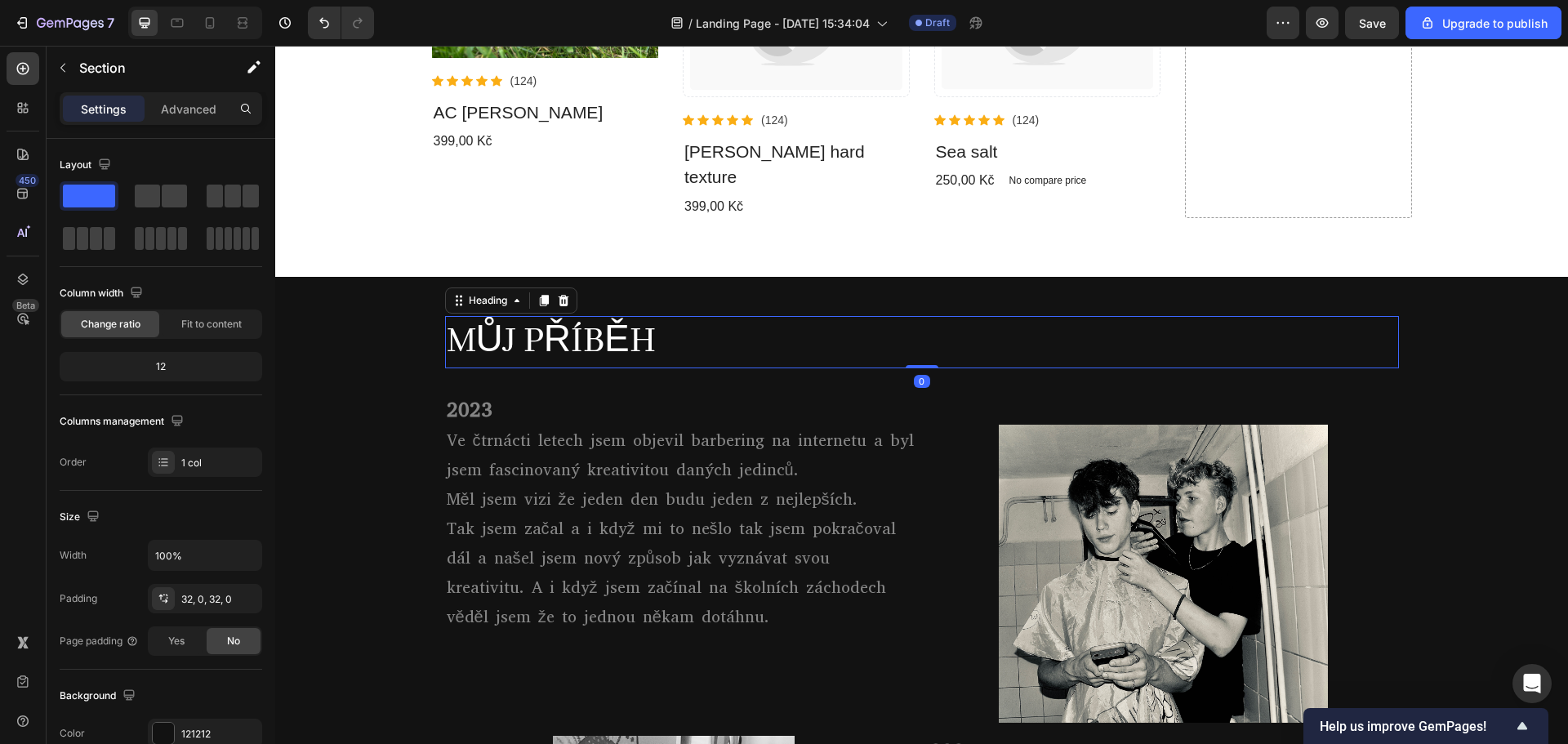
click at [474, 317] on p "MŮJ PŘÍBĚH" at bounding box center [922, 341] width 951 height 49
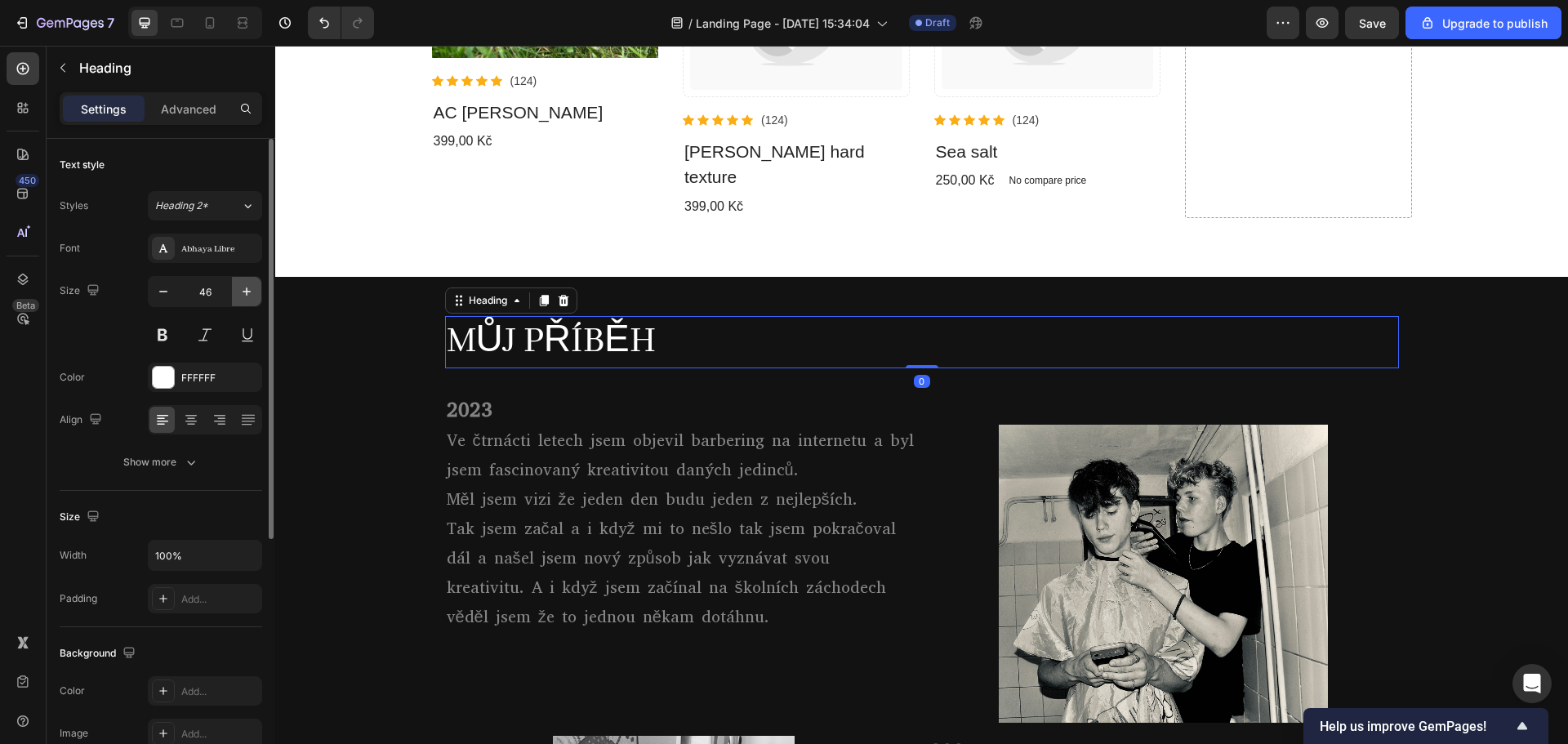
click at [245, 296] on icon "button" at bounding box center [246, 291] width 16 height 16
click at [249, 291] on icon "button" at bounding box center [246, 291] width 16 height 16
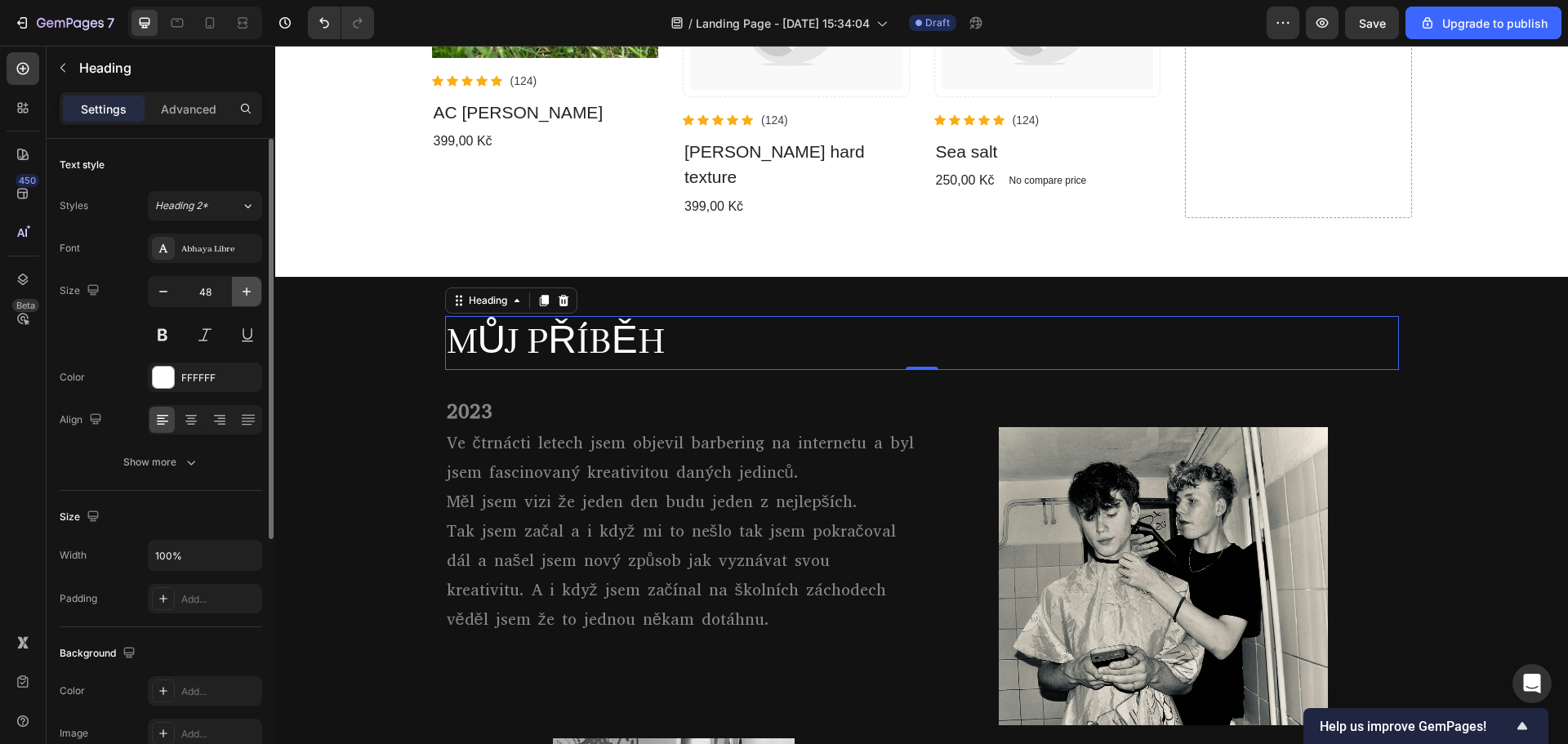
click at [249, 291] on icon "button" at bounding box center [246, 291] width 16 height 16
type input "50"
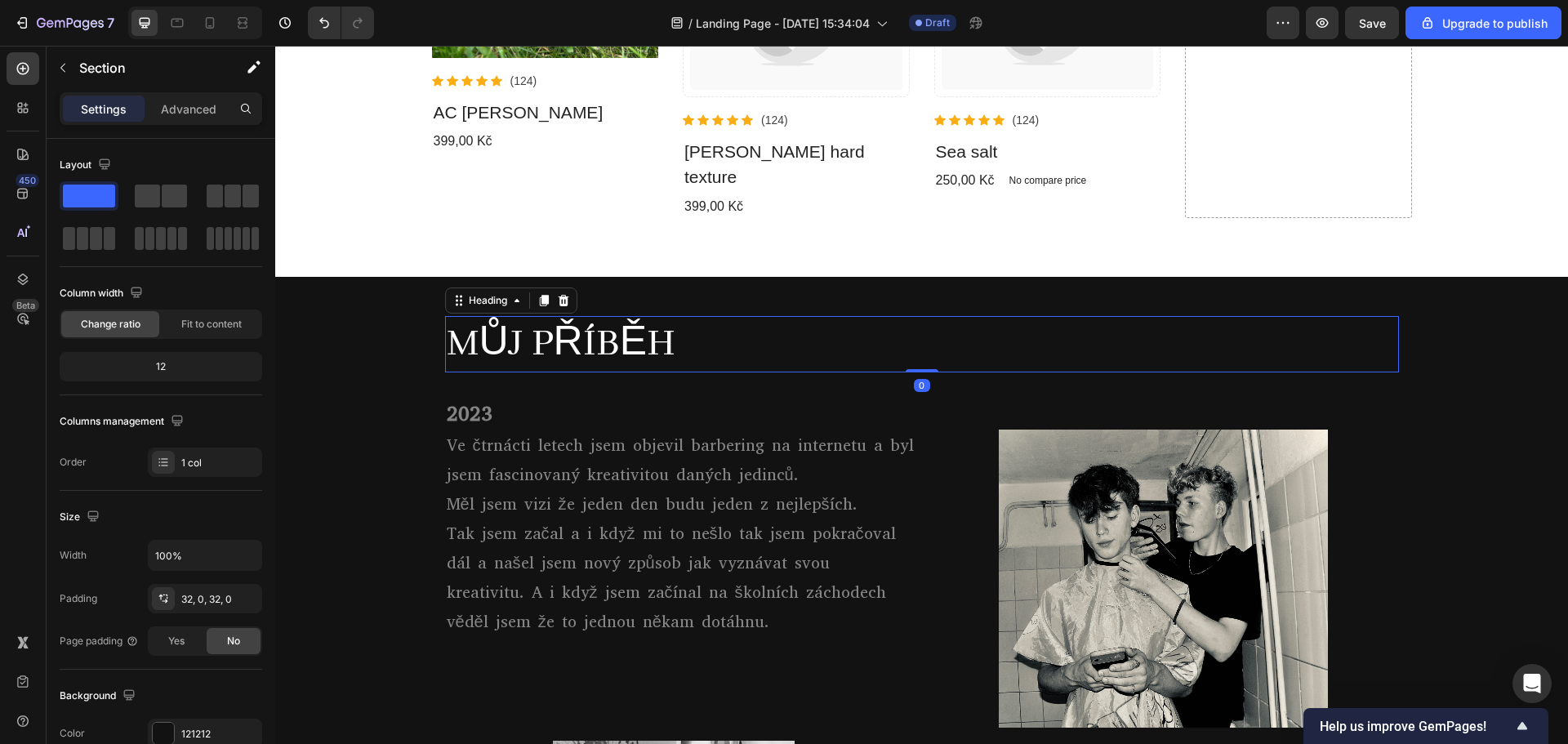
click at [505, 317] on p "MŮJ PŘÍBĚH" at bounding box center [922, 343] width 951 height 53
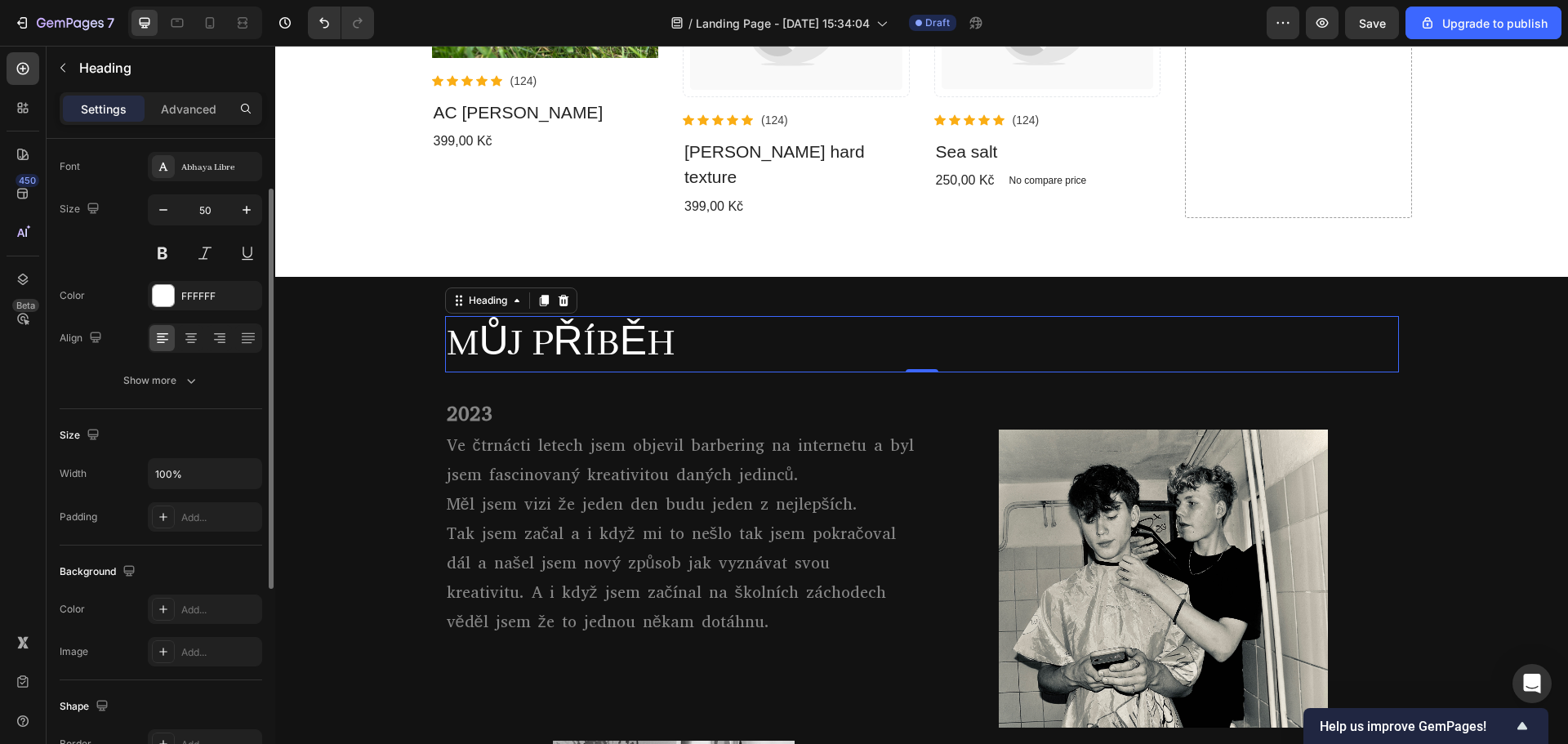
scroll to position [0, 0]
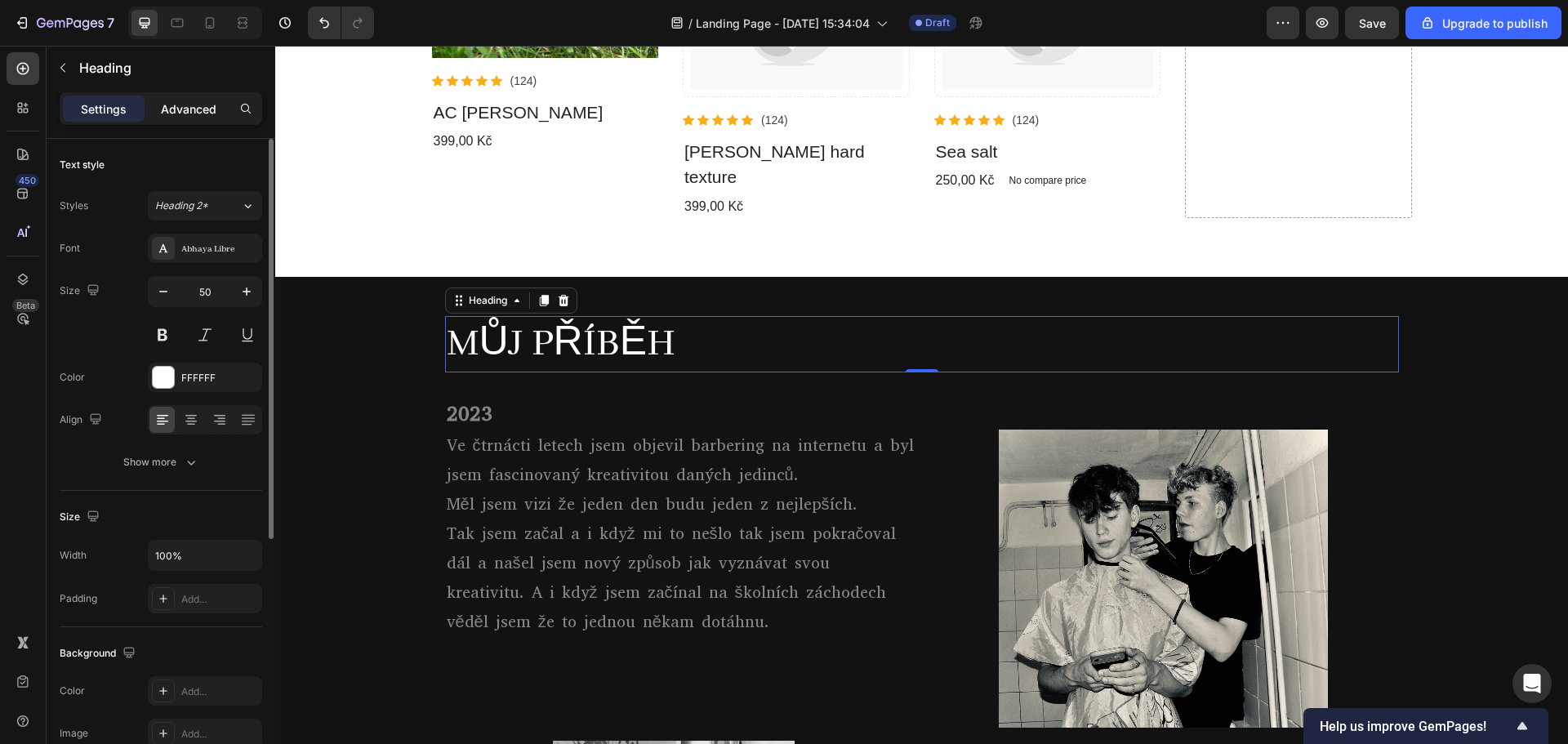
click at [164, 103] on p "Advanced" at bounding box center [188, 110] width 55 height 17
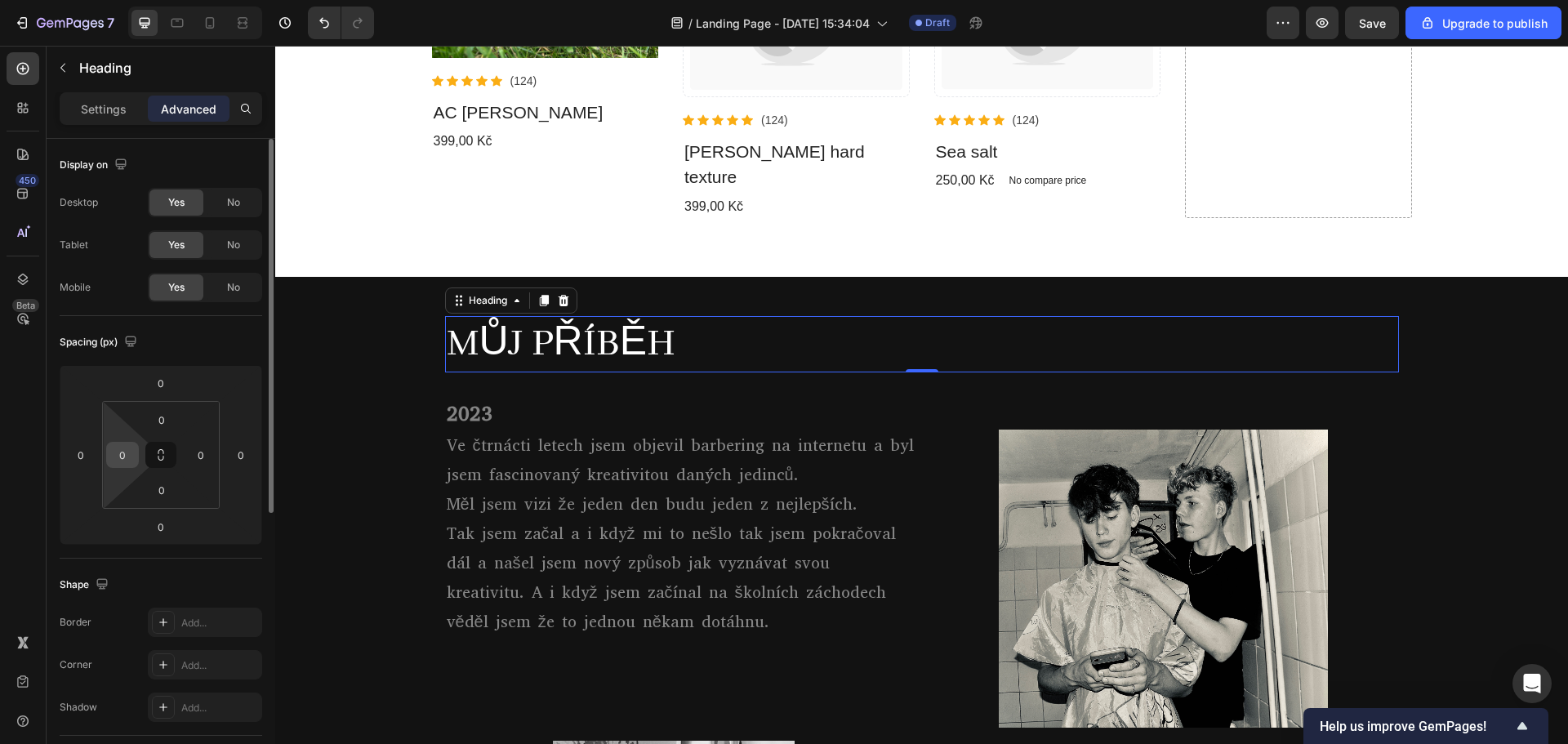
click at [133, 453] on input "0" at bounding box center [122, 454] width 24 height 24
type input "1"
click at [88, 452] on input "0" at bounding box center [81, 454] width 24 height 24
type input "0"
type input "1"
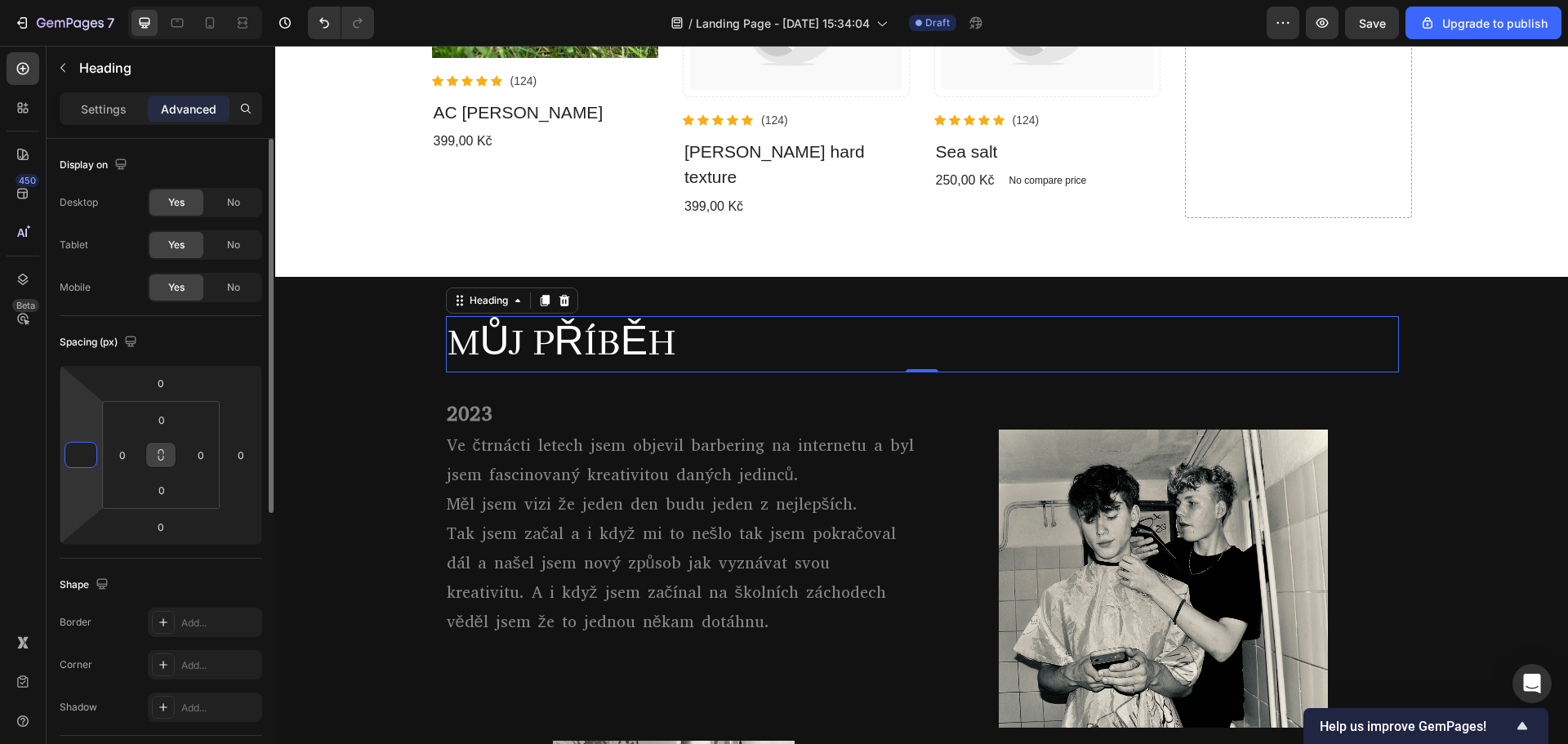
type input "0"
click at [158, 441] on button at bounding box center [161, 454] width 31 height 26
click at [165, 454] on icon at bounding box center [160, 454] width 13 height 13
click at [108, 114] on p "Settings" at bounding box center [103, 110] width 46 height 17
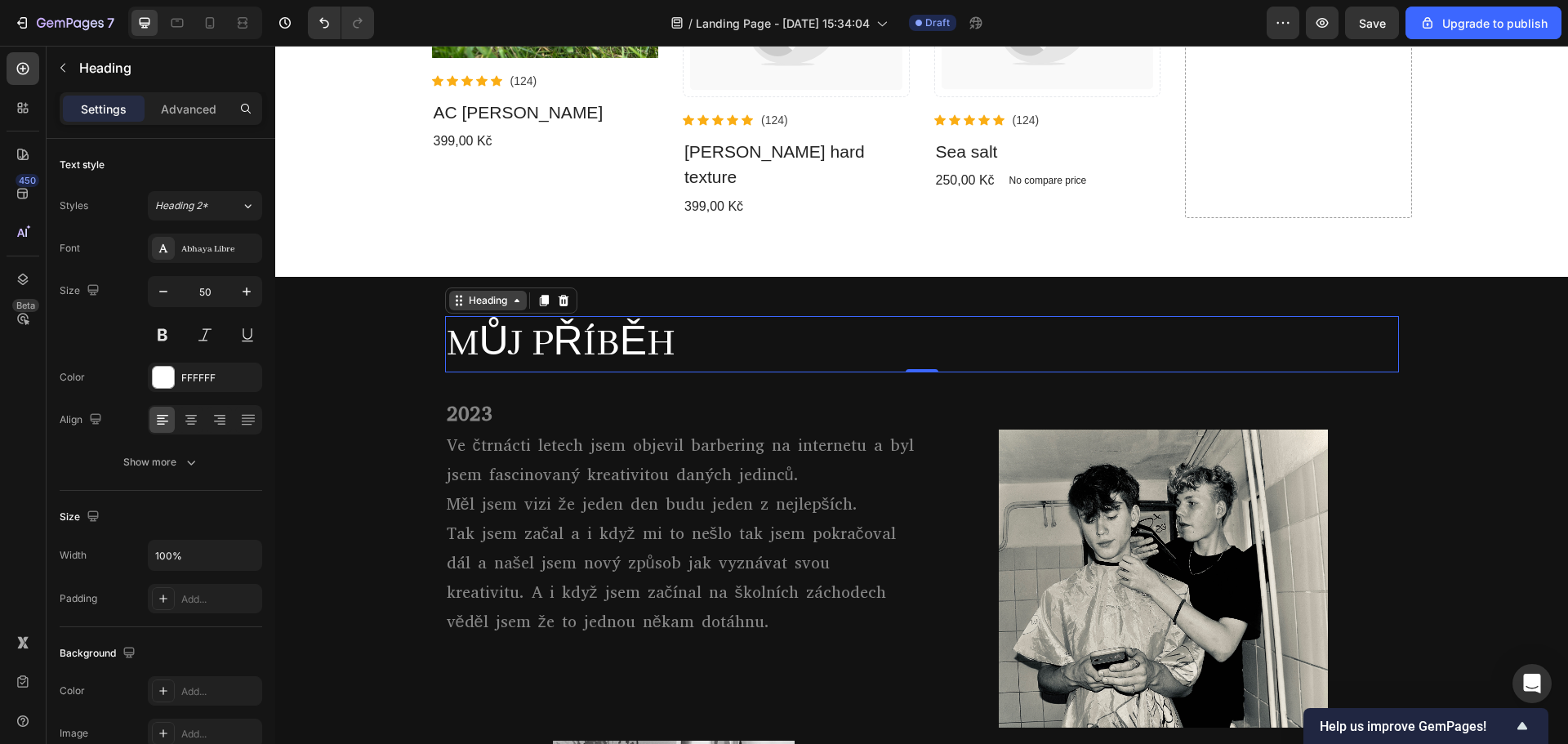
click at [510, 294] on icon at bounding box center [516, 300] width 13 height 13
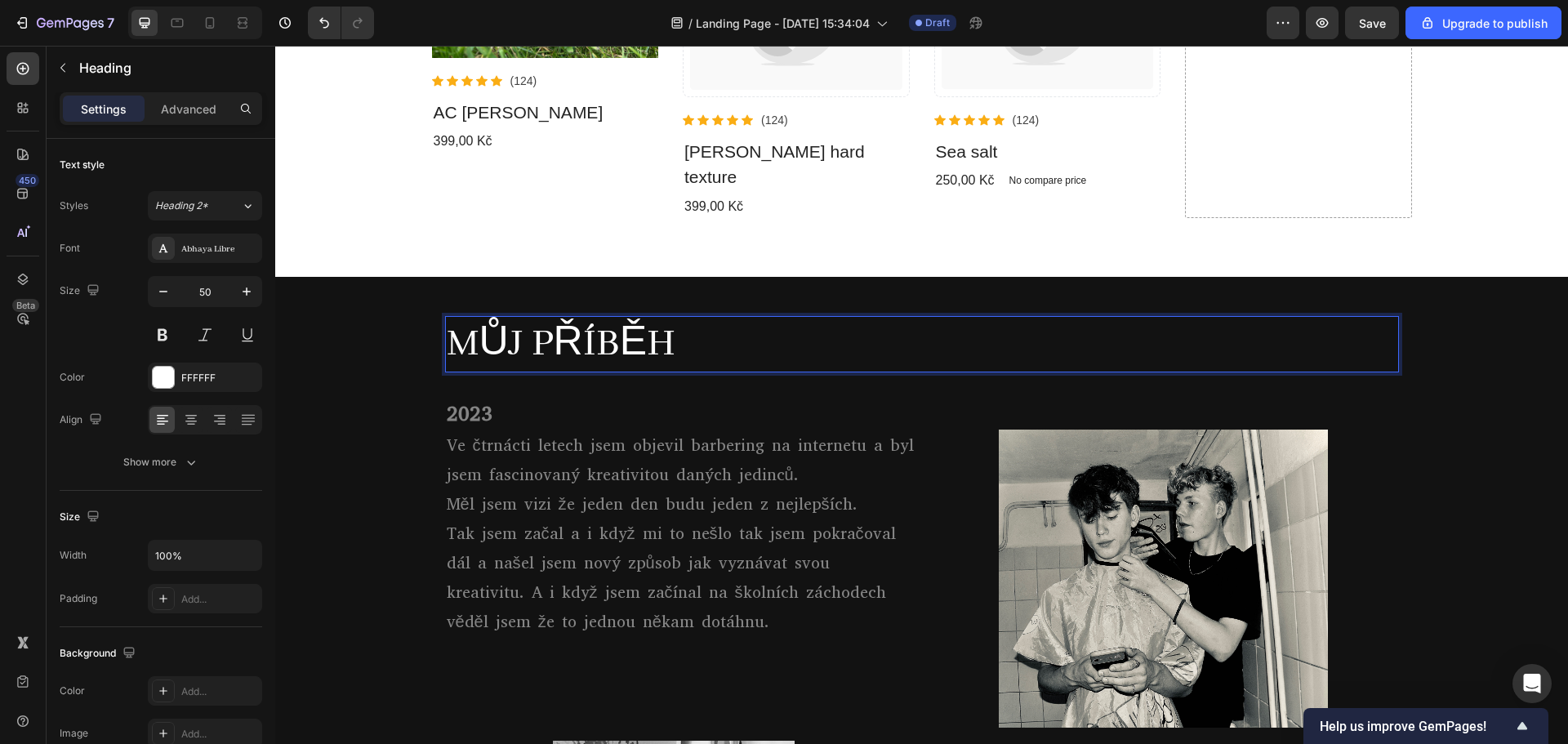
click at [519, 318] on p "MŮJ PŘÍBĚH" at bounding box center [922, 343] width 951 height 53
click at [498, 317] on p "MŮJ PŘÍBĚH" at bounding box center [922, 343] width 951 height 53
click at [523, 317] on p "MŮJ PŘÍBĚH" at bounding box center [922, 343] width 951 height 53
click at [471, 318] on p "MŮJ PŘÍBĚH" at bounding box center [922, 343] width 951 height 53
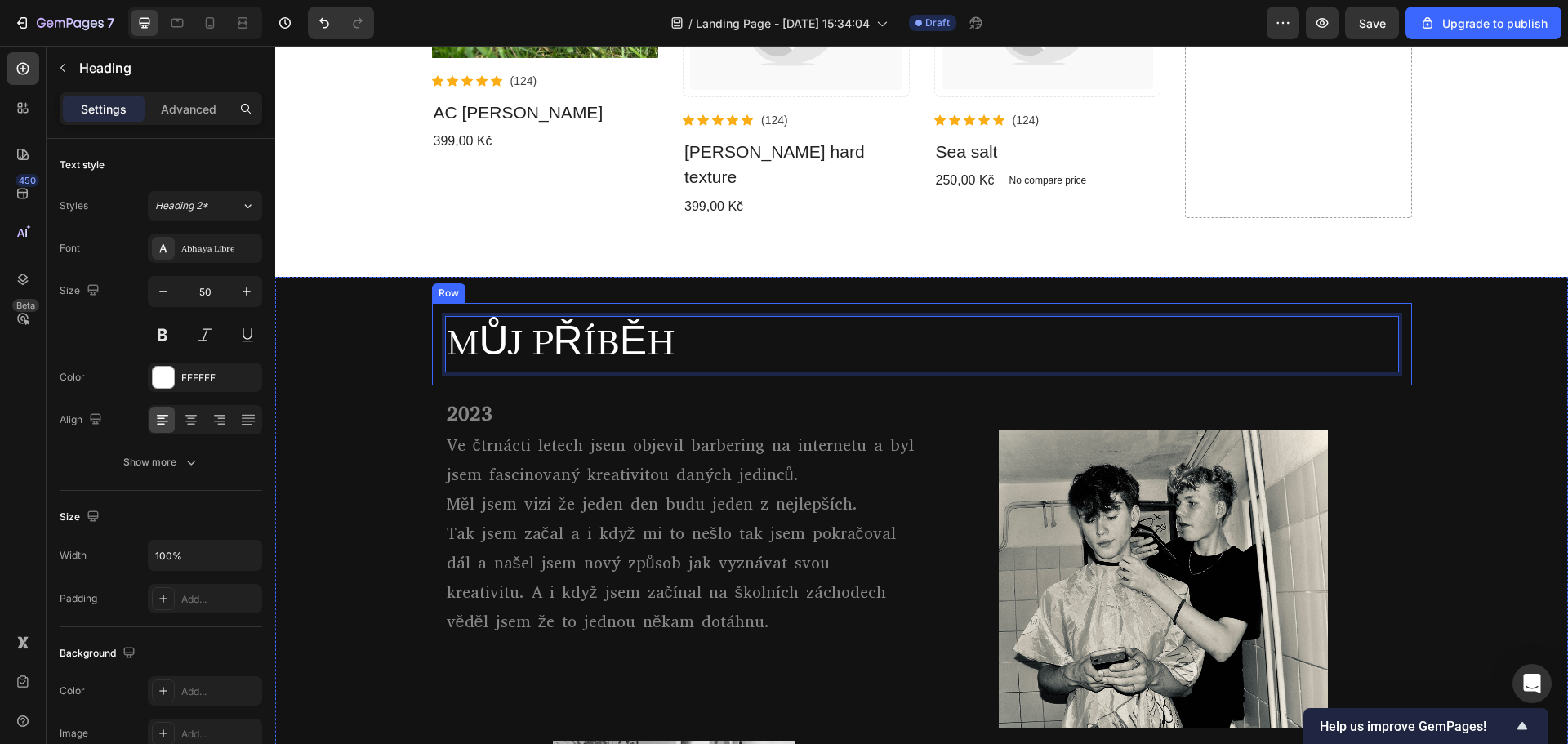
click at [432, 327] on div "MŮJ PŘÍBĚH Heading Row 1 col Section 0 Row" at bounding box center [922, 343] width 980 height 82
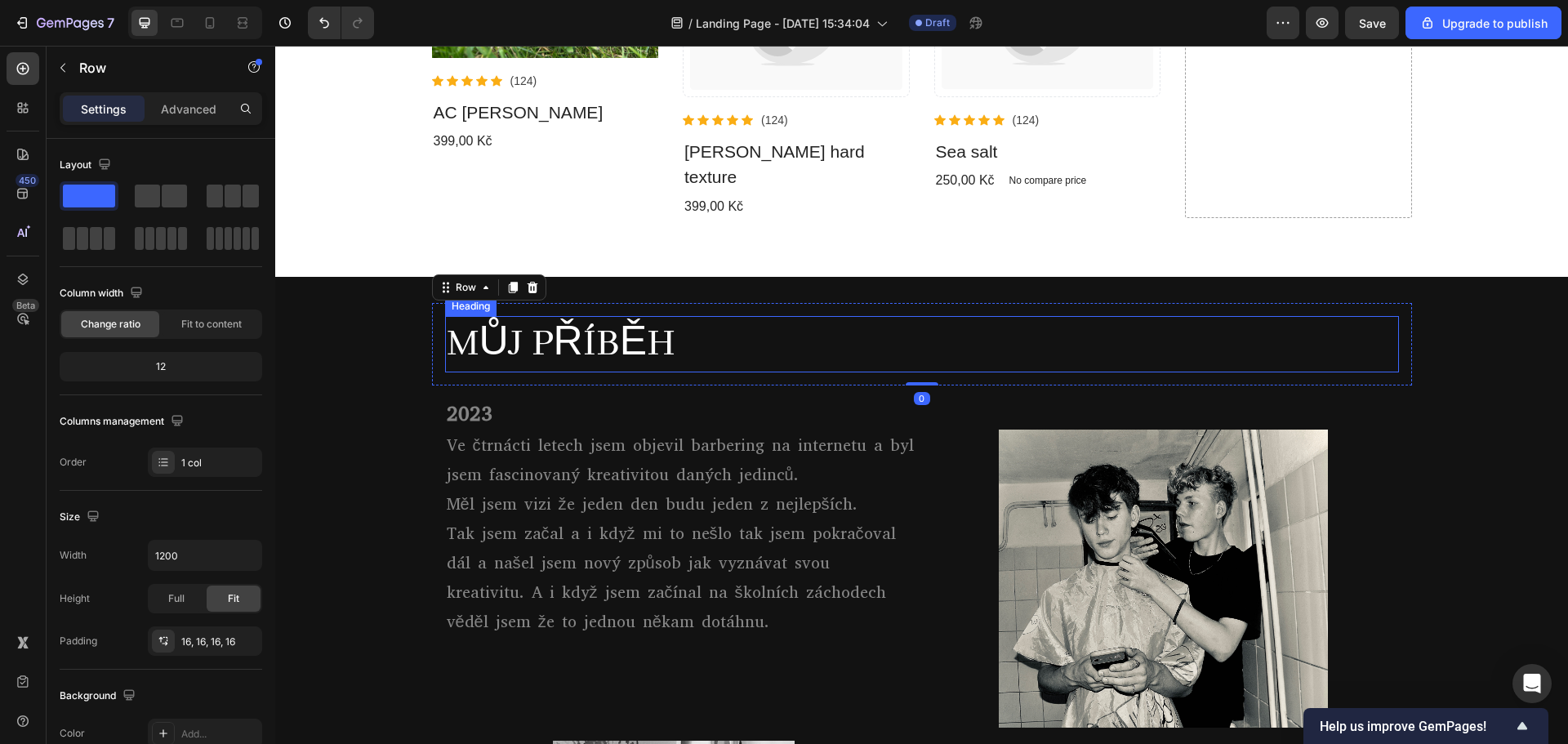
click at [486, 317] on p "MŮJ PŘÍBĚH" at bounding box center [922, 343] width 951 height 53
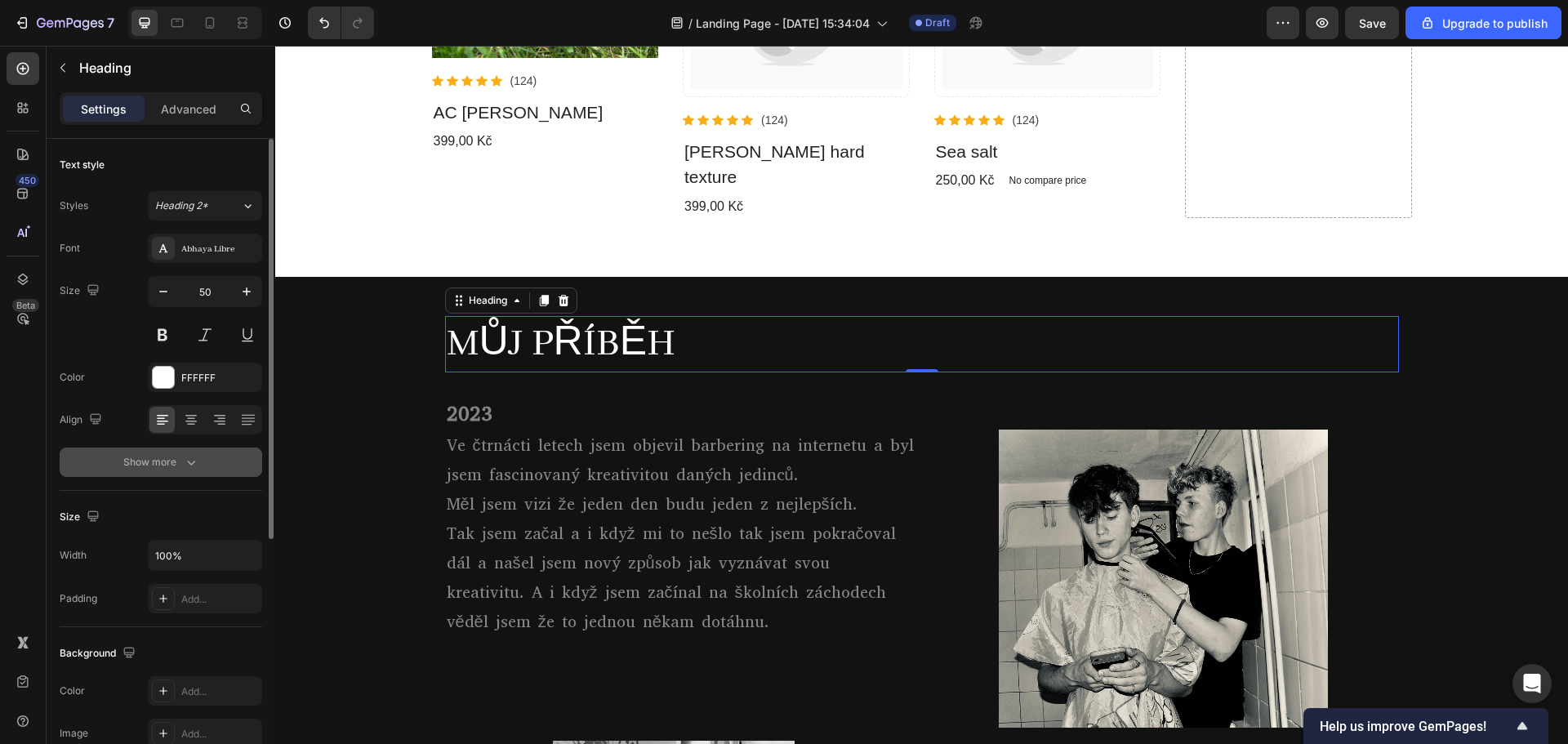
click at [175, 456] on div "Show more" at bounding box center [161, 462] width 76 height 16
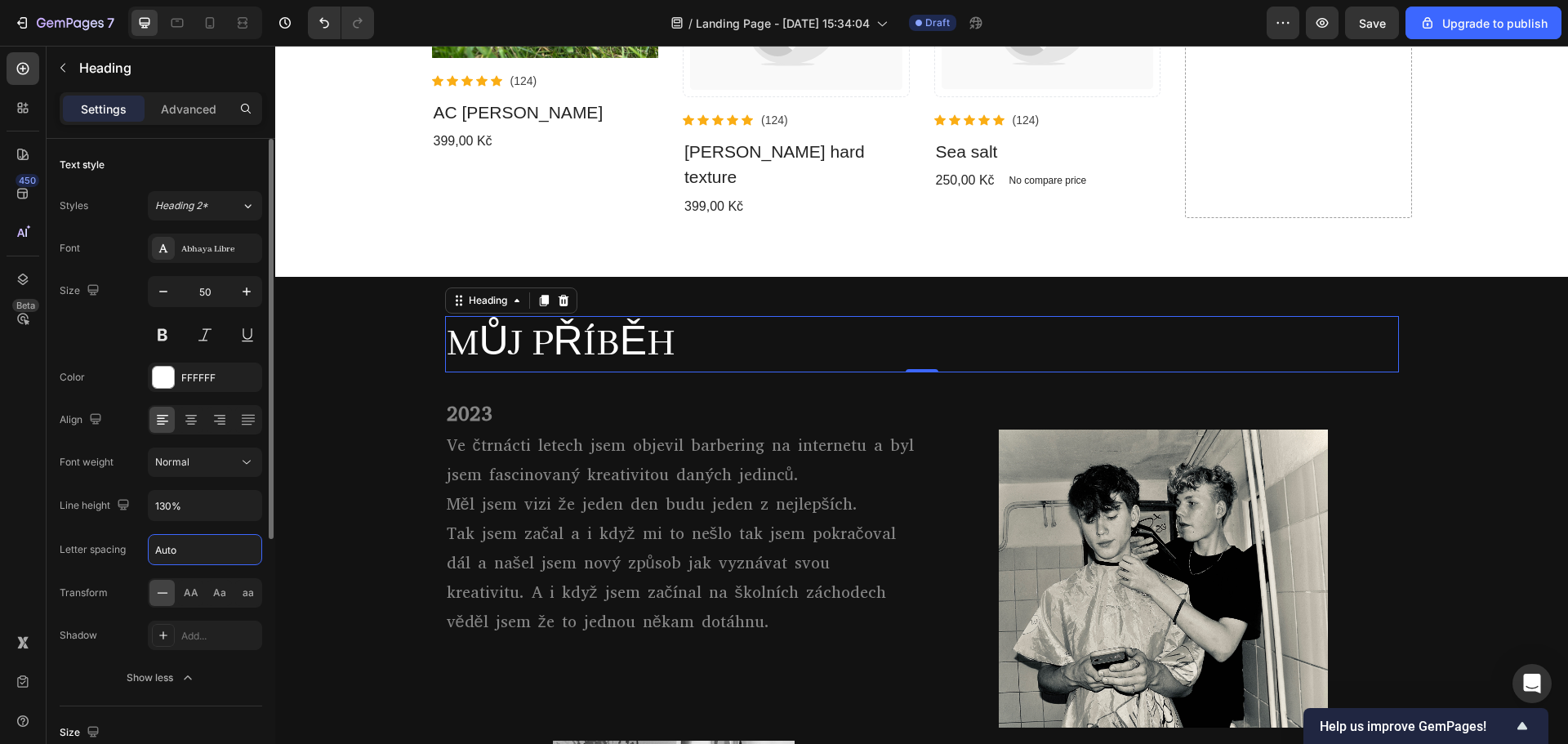
click at [181, 547] on input "Auto" at bounding box center [205, 549] width 113 height 29
type input "1"
type input "2"
type input "3"
type input "4"
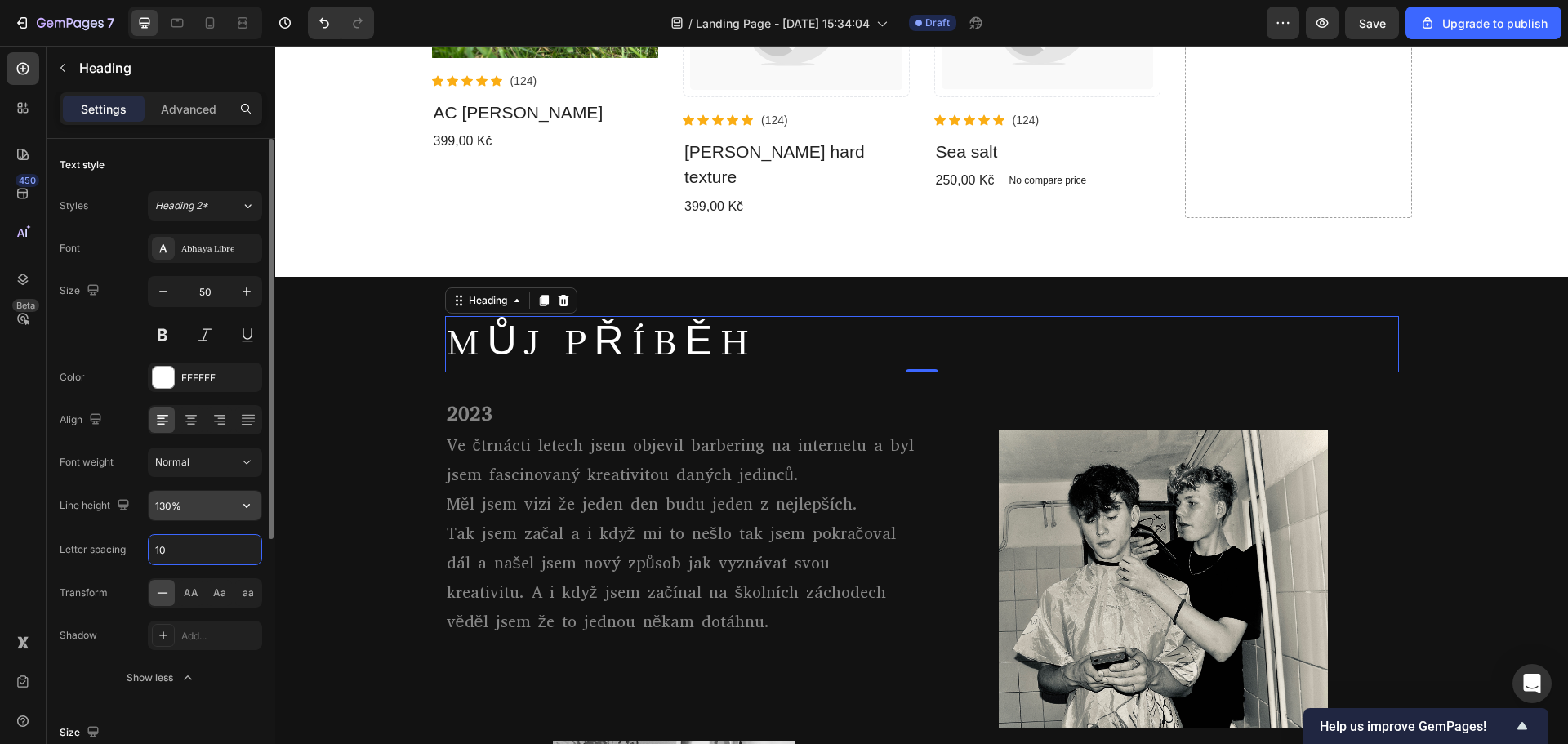
type input "1"
type input "5"
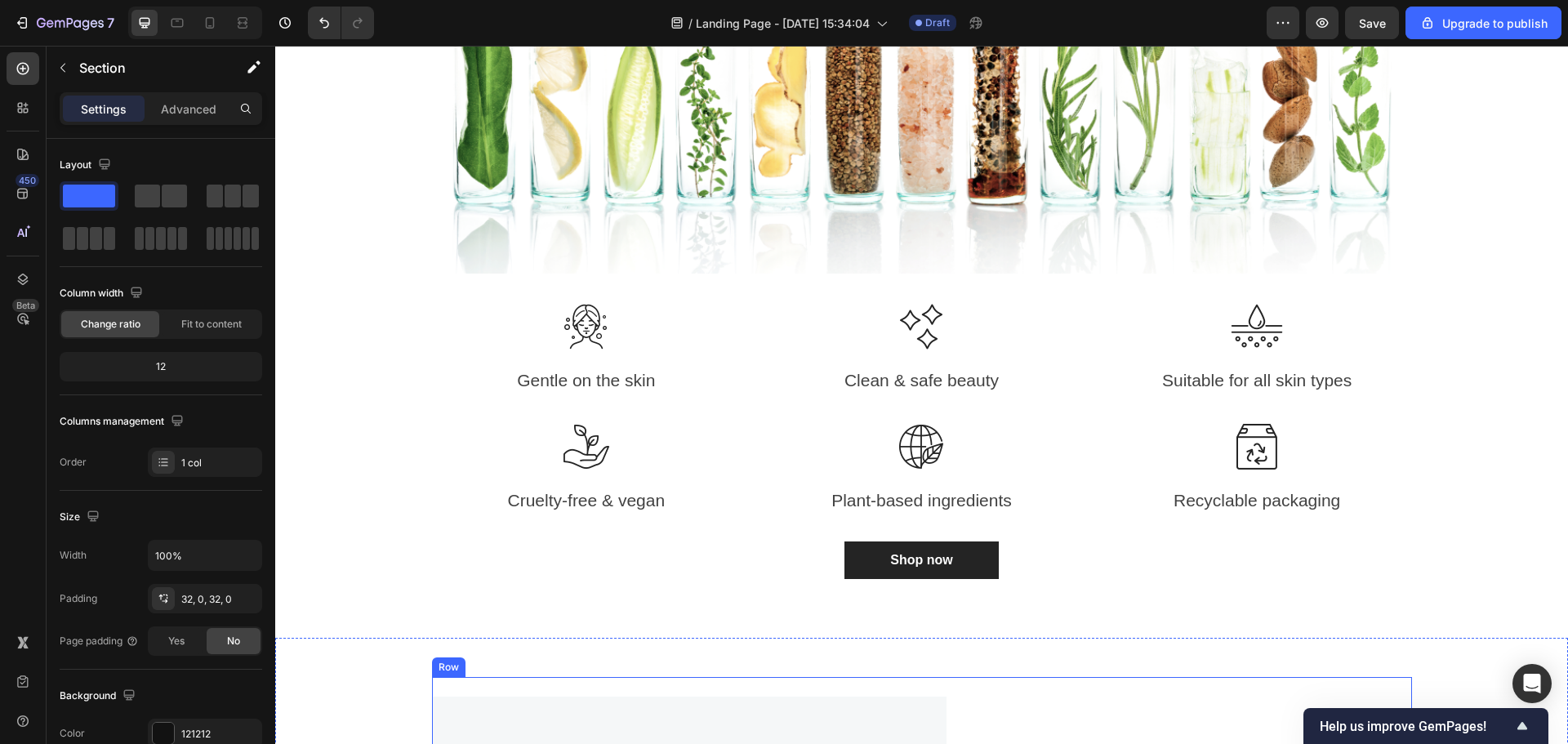
scroll to position [2367, 0]
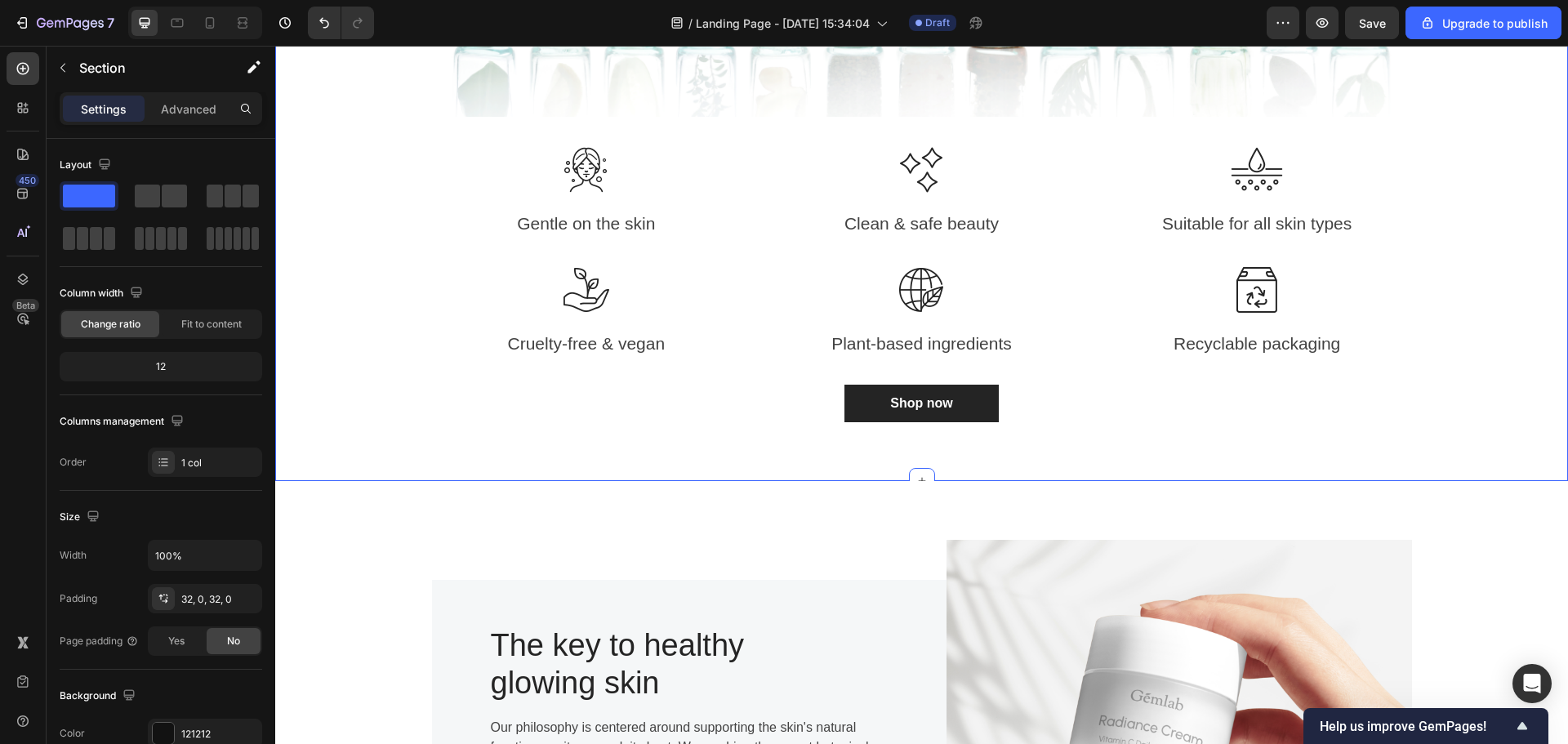
click at [1418, 432] on div "Fall in love with healthy glowing skin Heading We're passionate about bringing …" at bounding box center [921, 56] width 1268 height 770
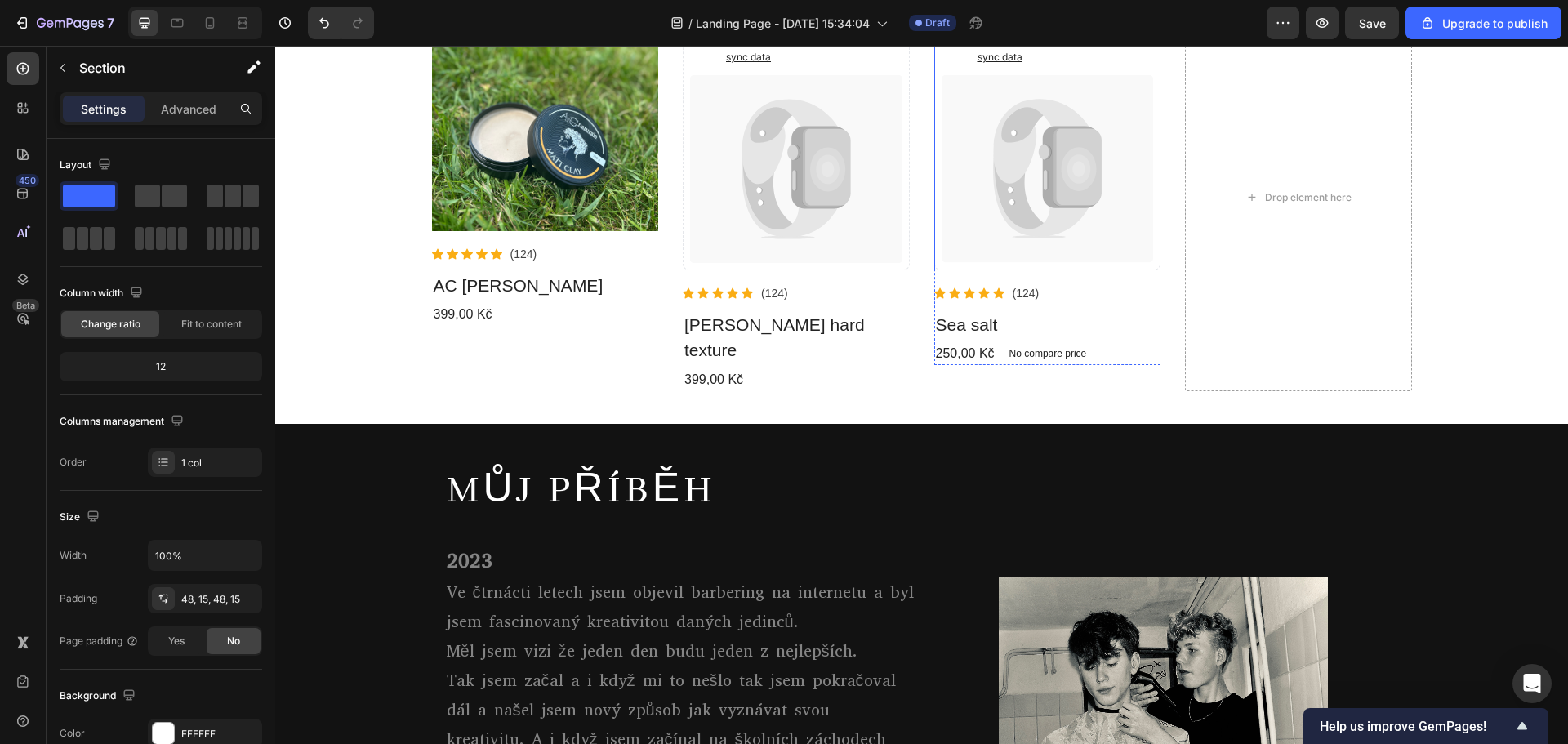
scroll to position [0, 0]
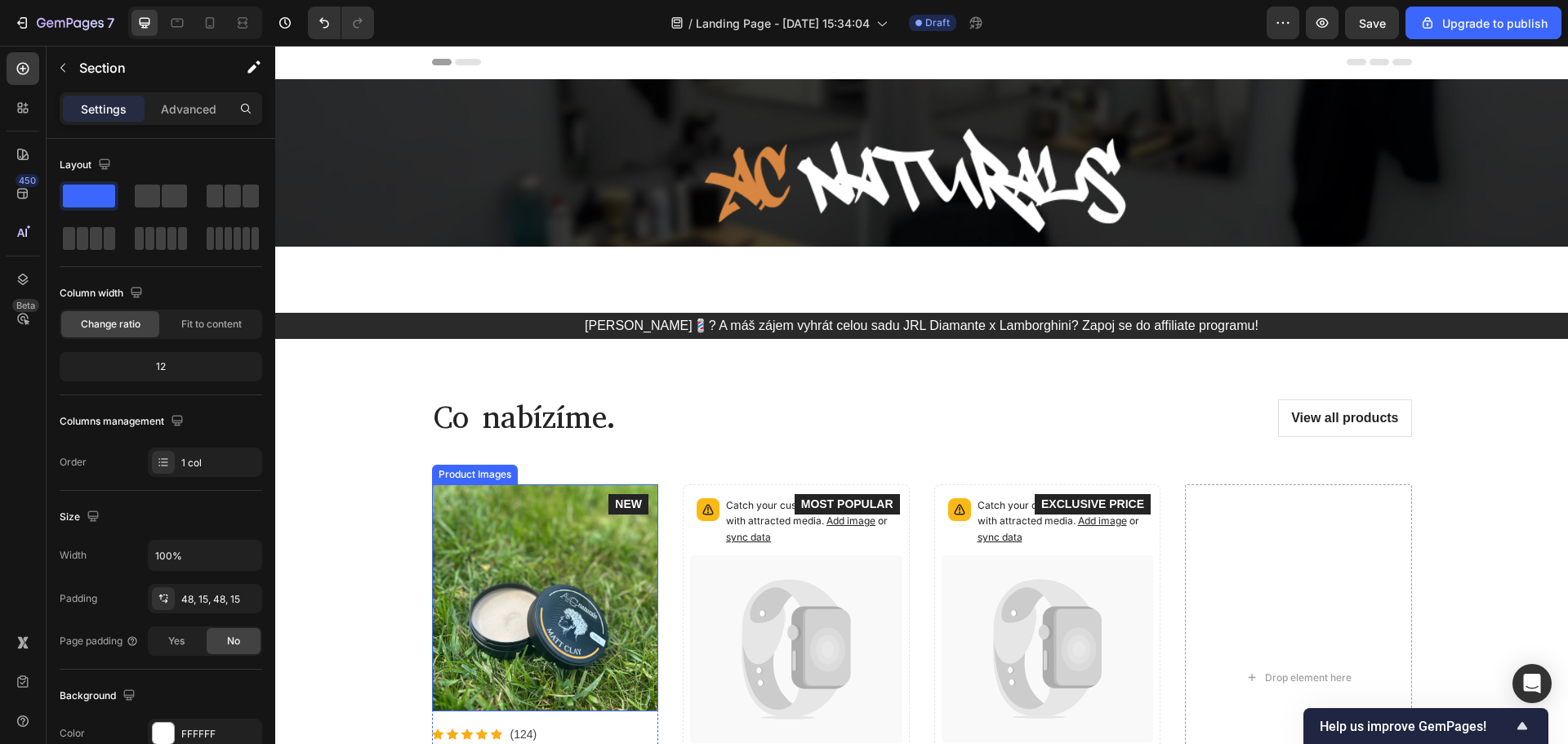
click at [576, 546] on img at bounding box center [545, 598] width 227 height 227
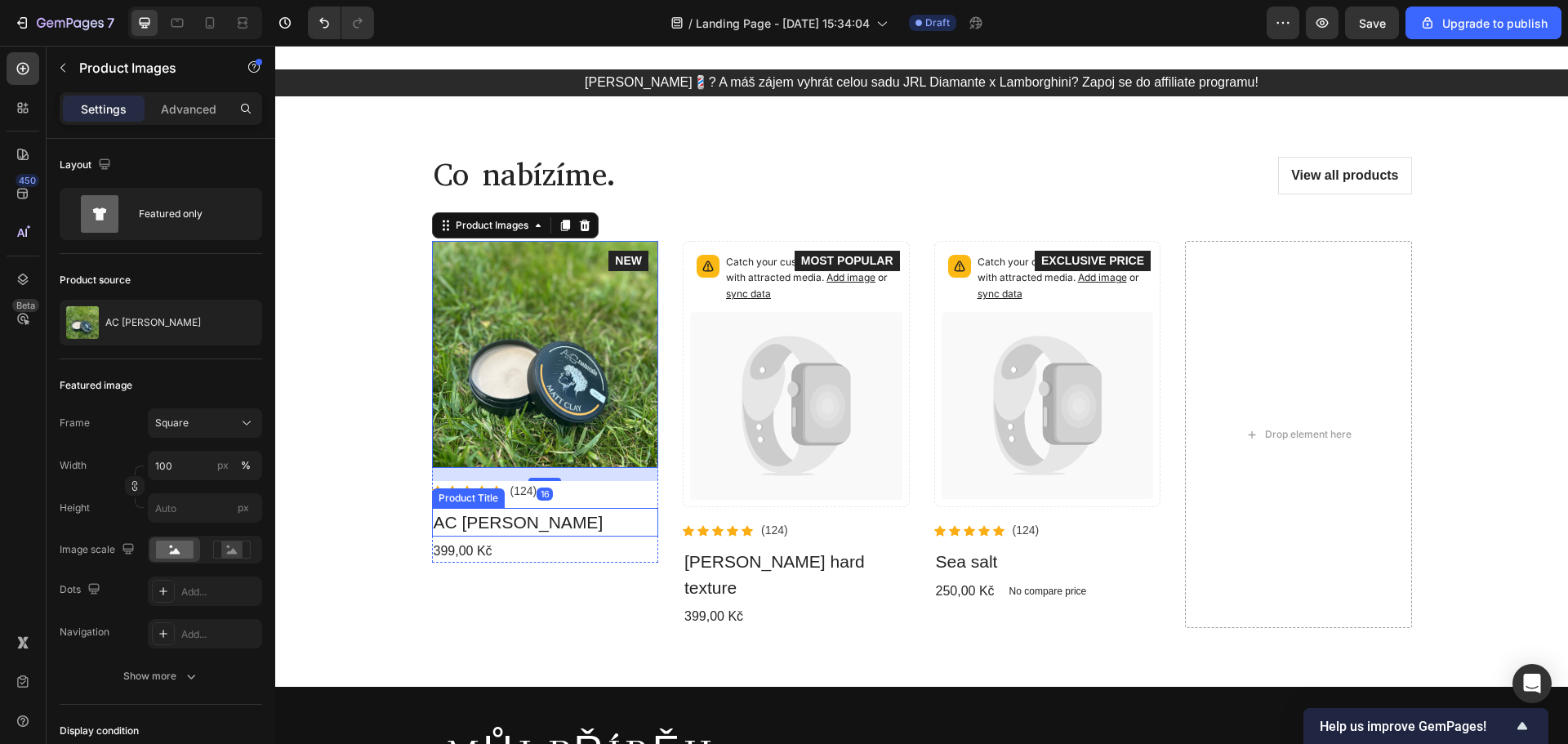
scroll to position [244, 0]
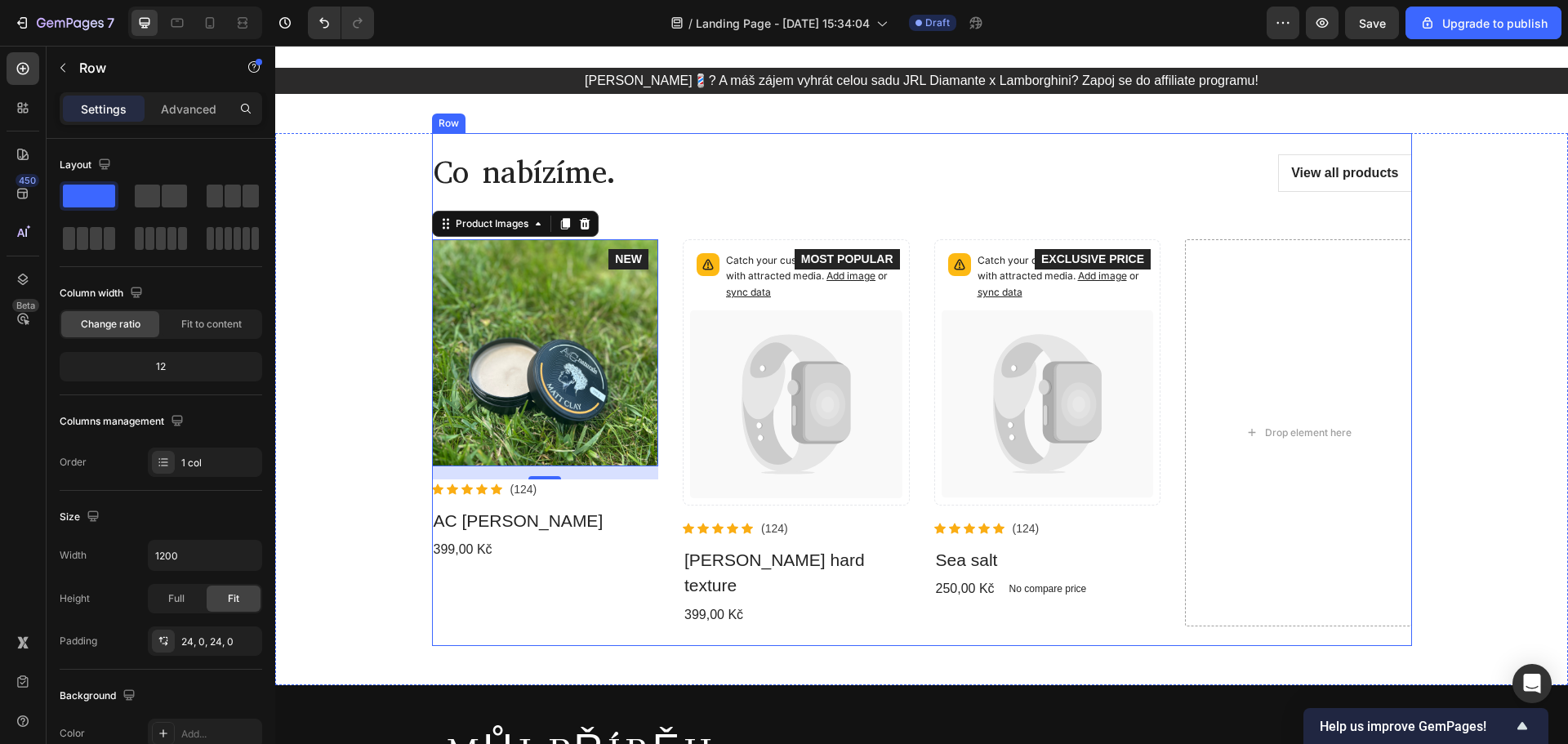
click at [472, 613] on div "Co nabízíme. Heading View all products Button Row Product Images 16 Icon Icon I…" at bounding box center [922, 389] width 980 height 512
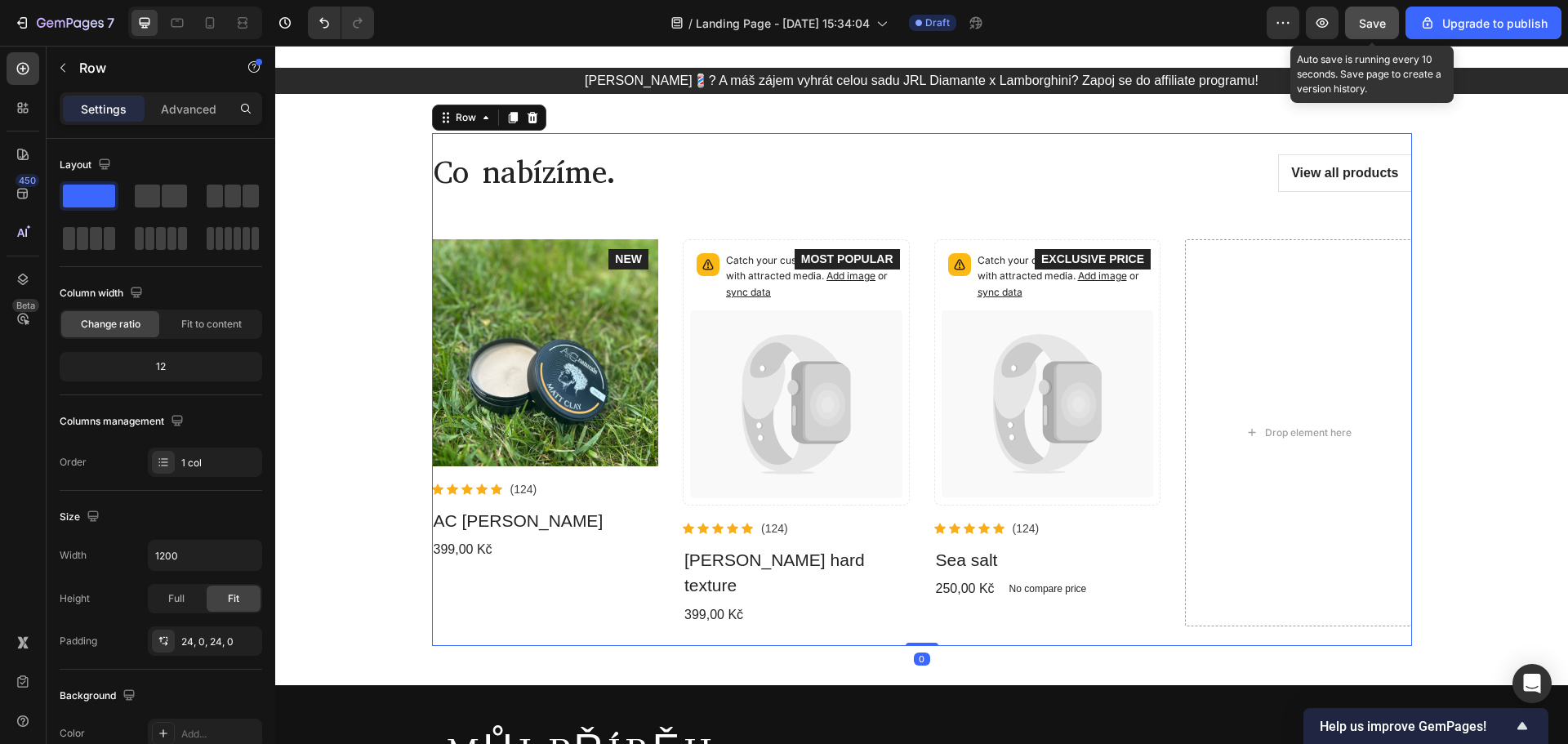
click at [1381, 23] on span "Save" at bounding box center [1372, 23] width 27 height 14
click at [1303, 17] on div "More actions Preview Save Upgrade to publish" at bounding box center [1414, 23] width 295 height 33
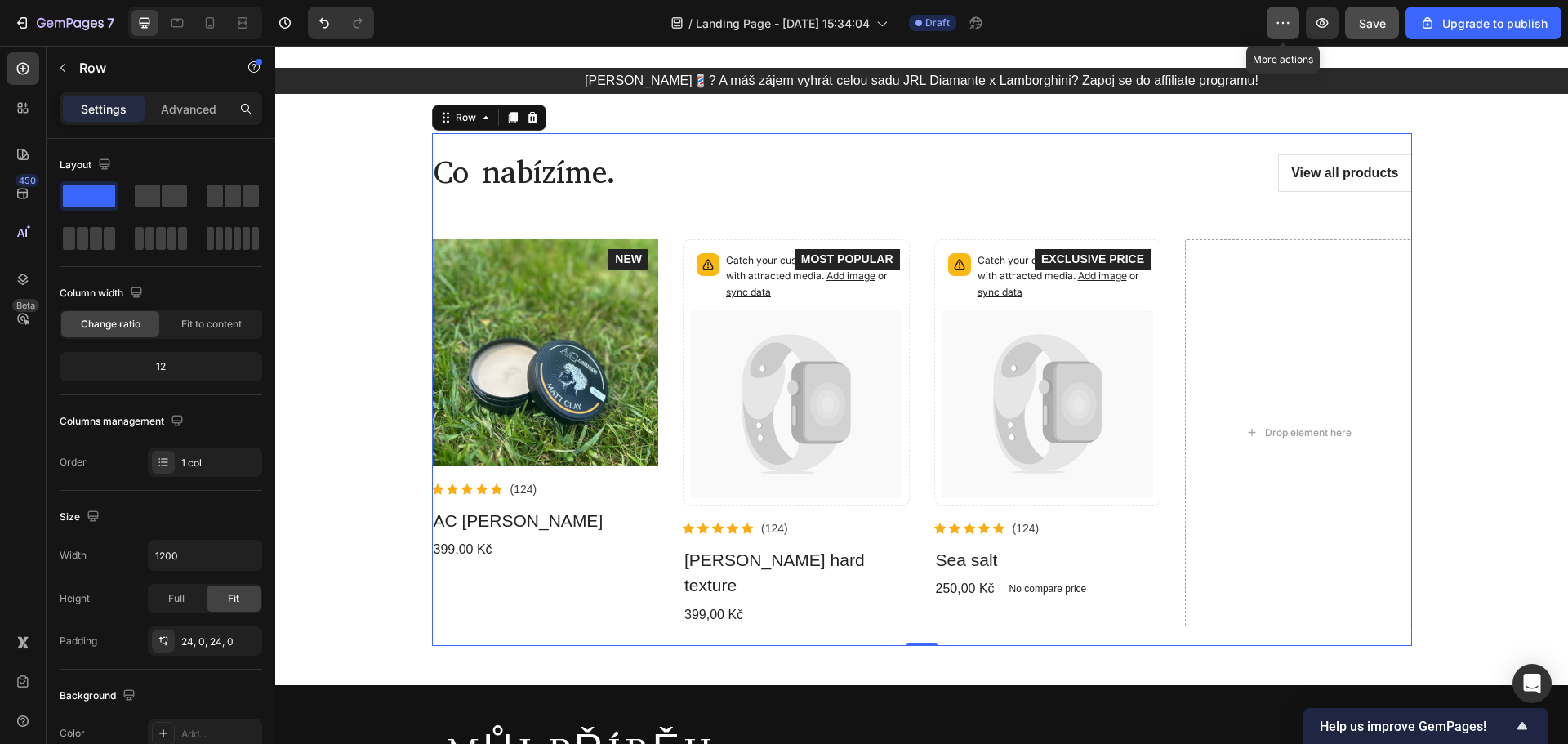
click at [1292, 20] on button "button" at bounding box center [1283, 23] width 33 height 33
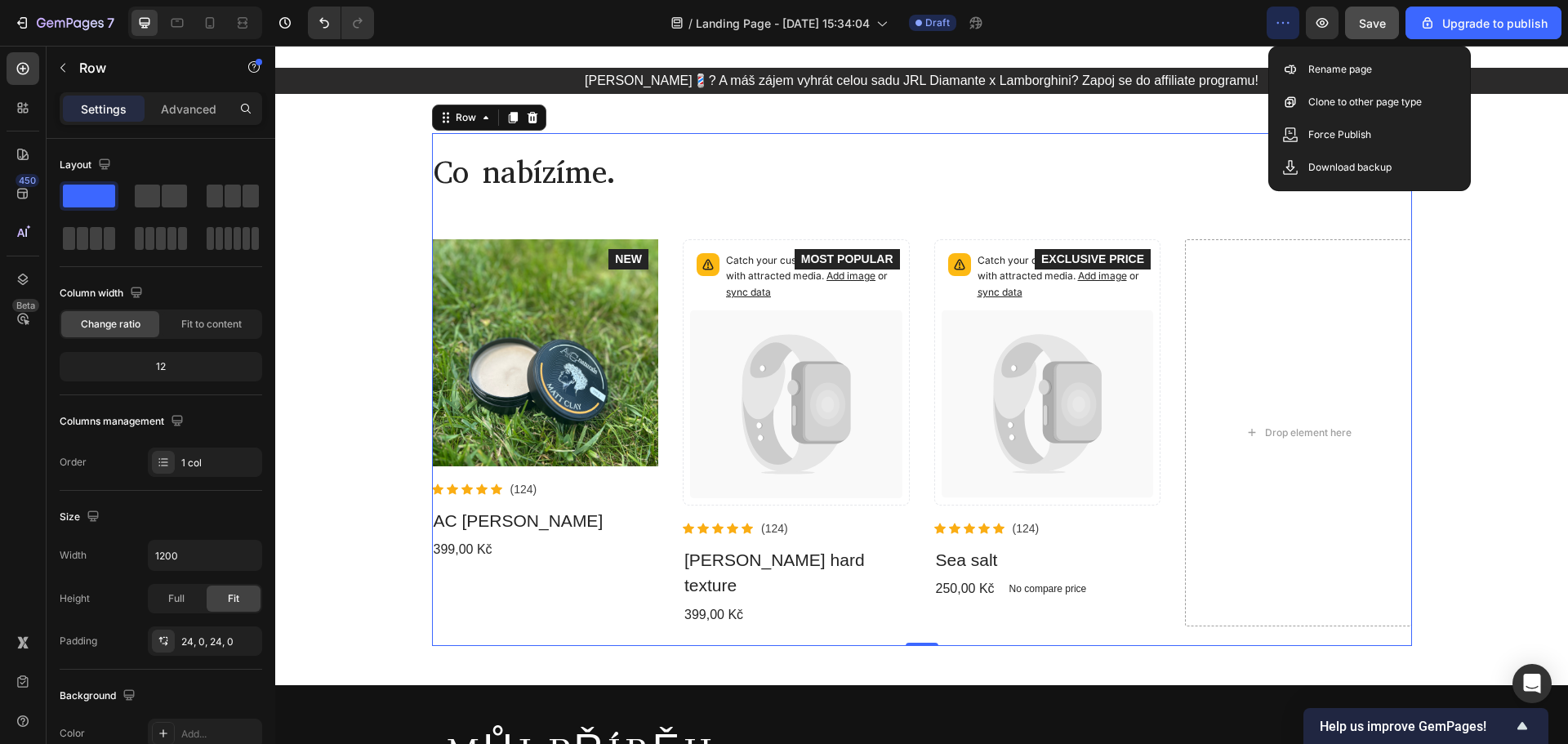
click at [1198, 12] on div "/ Landing Page - Sep 22, 15:34:04 Draft" at bounding box center [827, 23] width 879 height 33
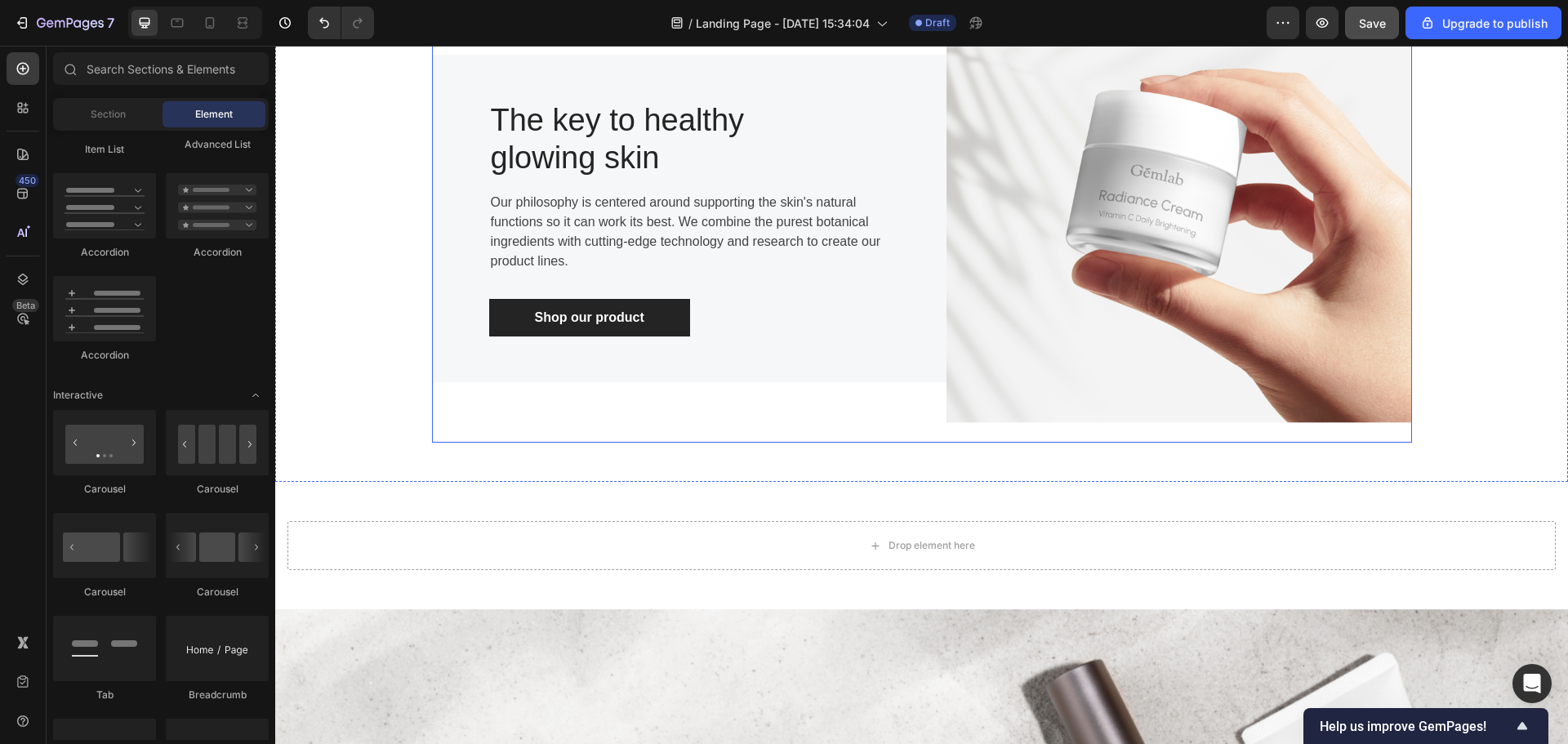
scroll to position [2873, 0]
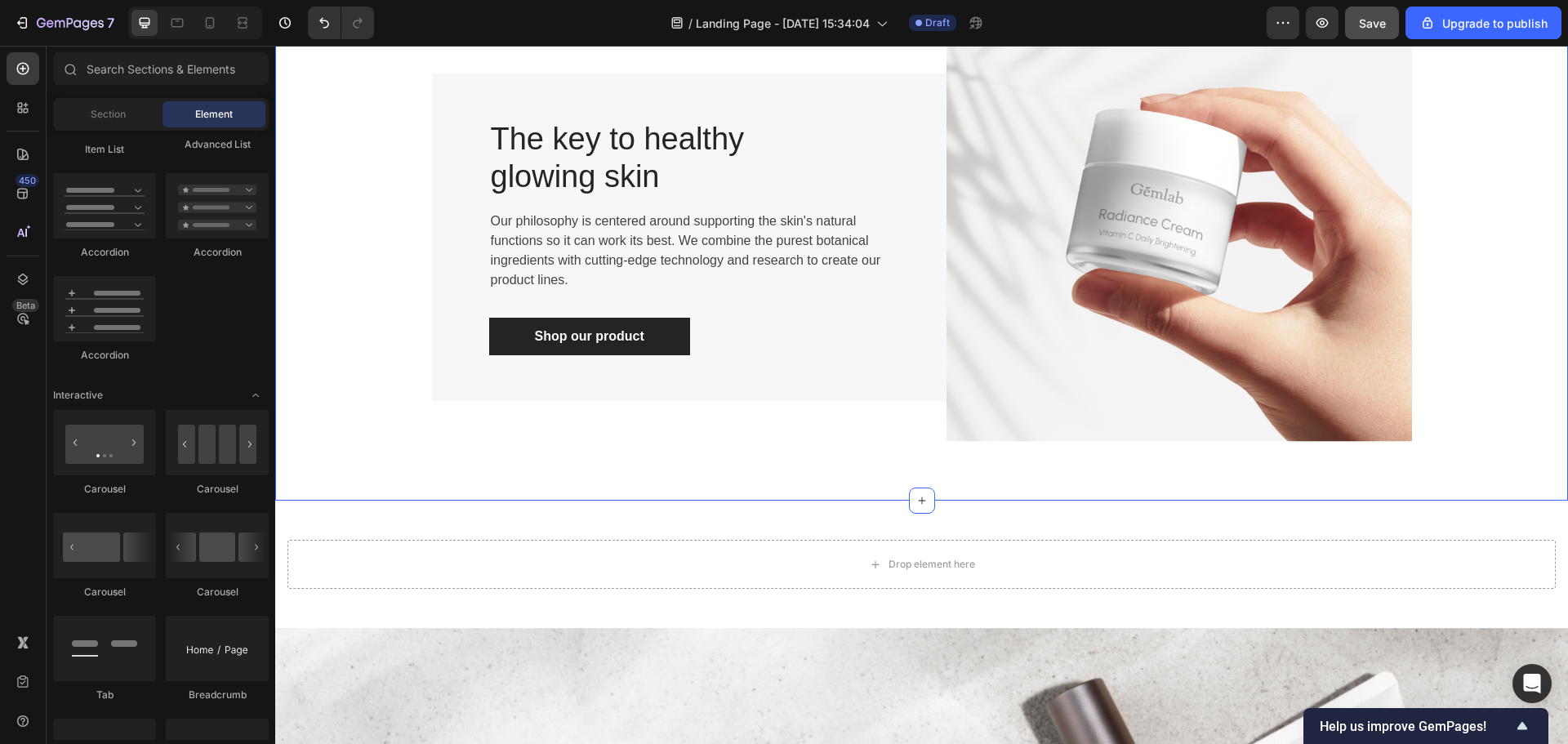
click at [394, 461] on div "Image The key to healthy glowing skin Heading Our philosophy is centered around…" at bounding box center [921, 238] width 1268 height 448
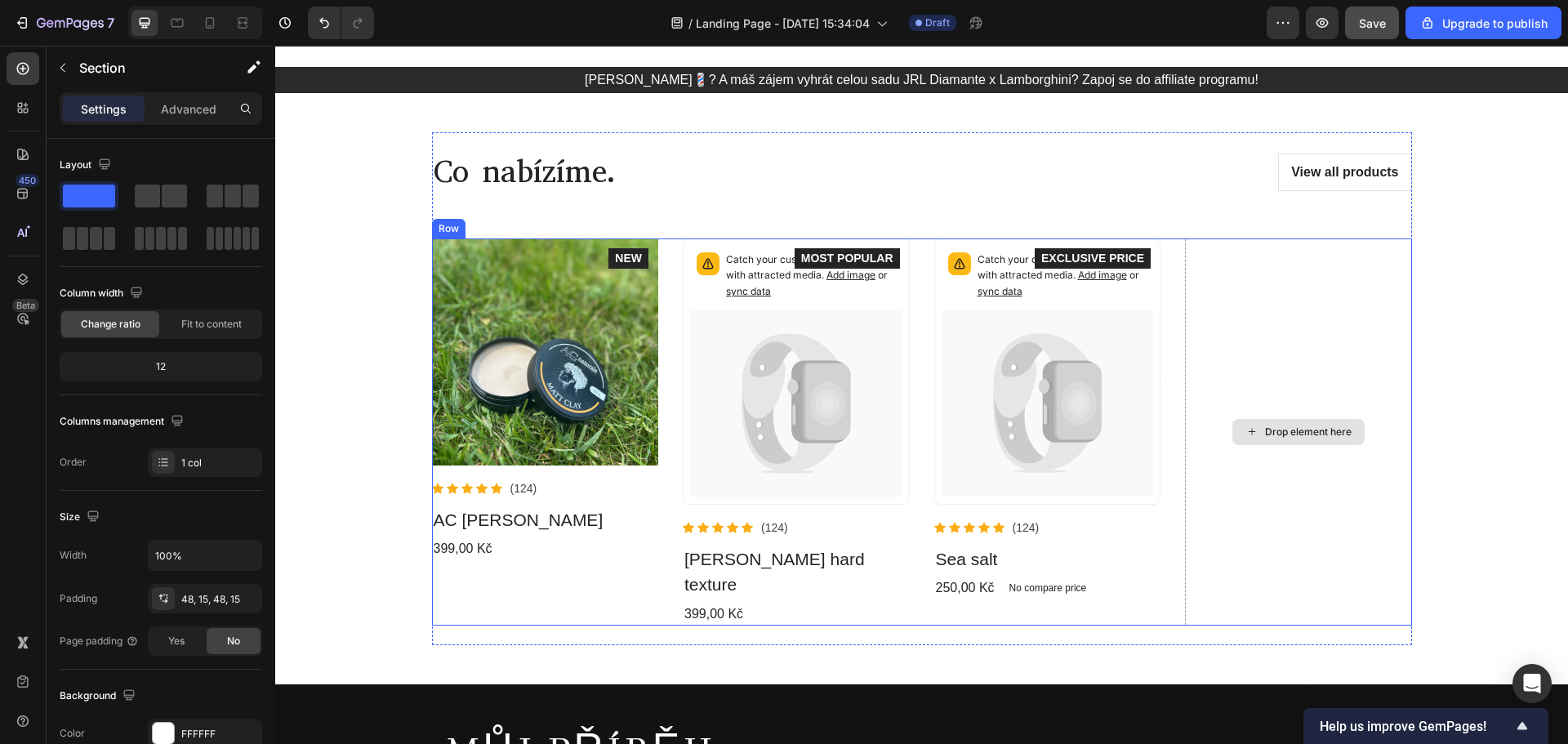
scroll to position [244, 0]
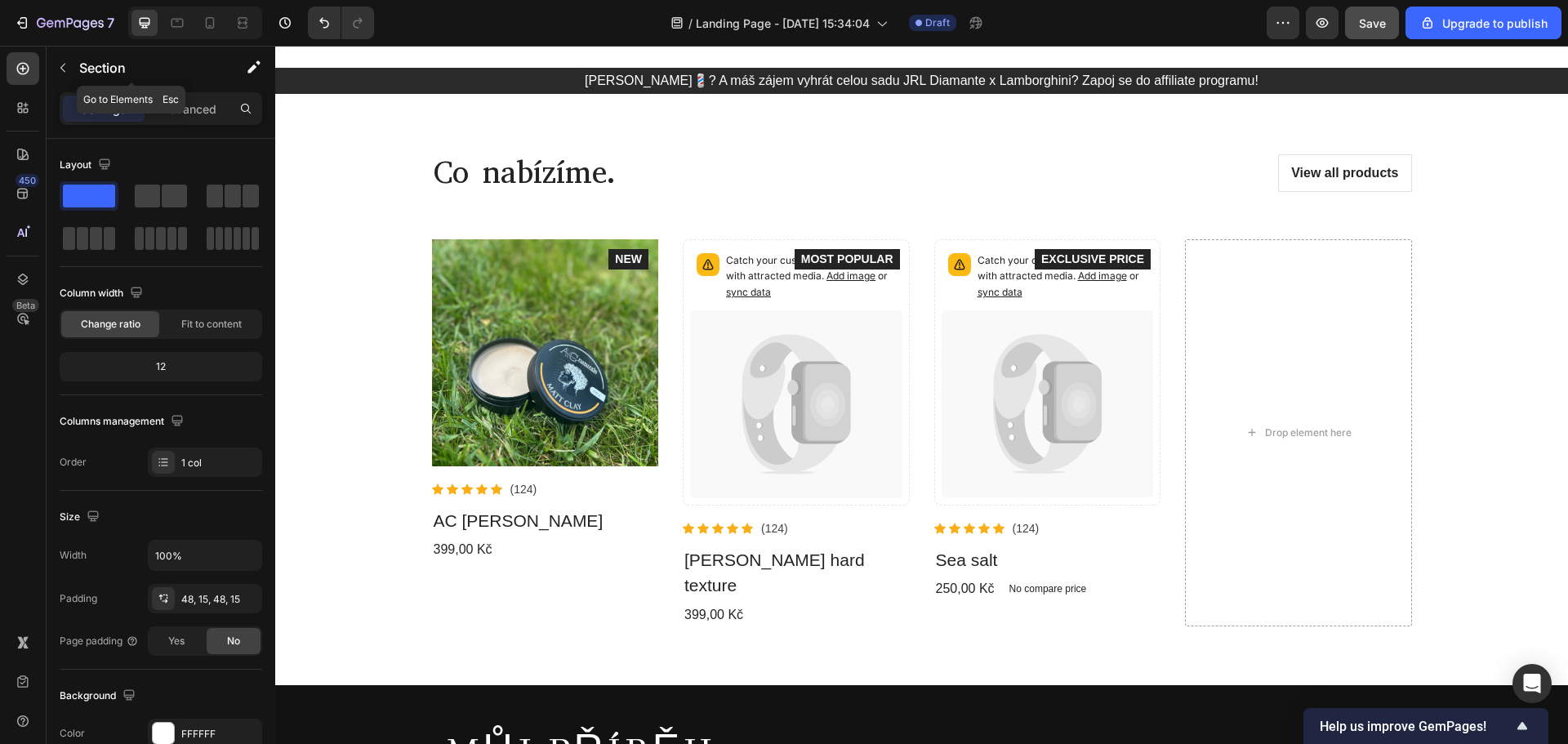
click at [80, 73] on p "Section" at bounding box center [147, 68] width 134 height 19
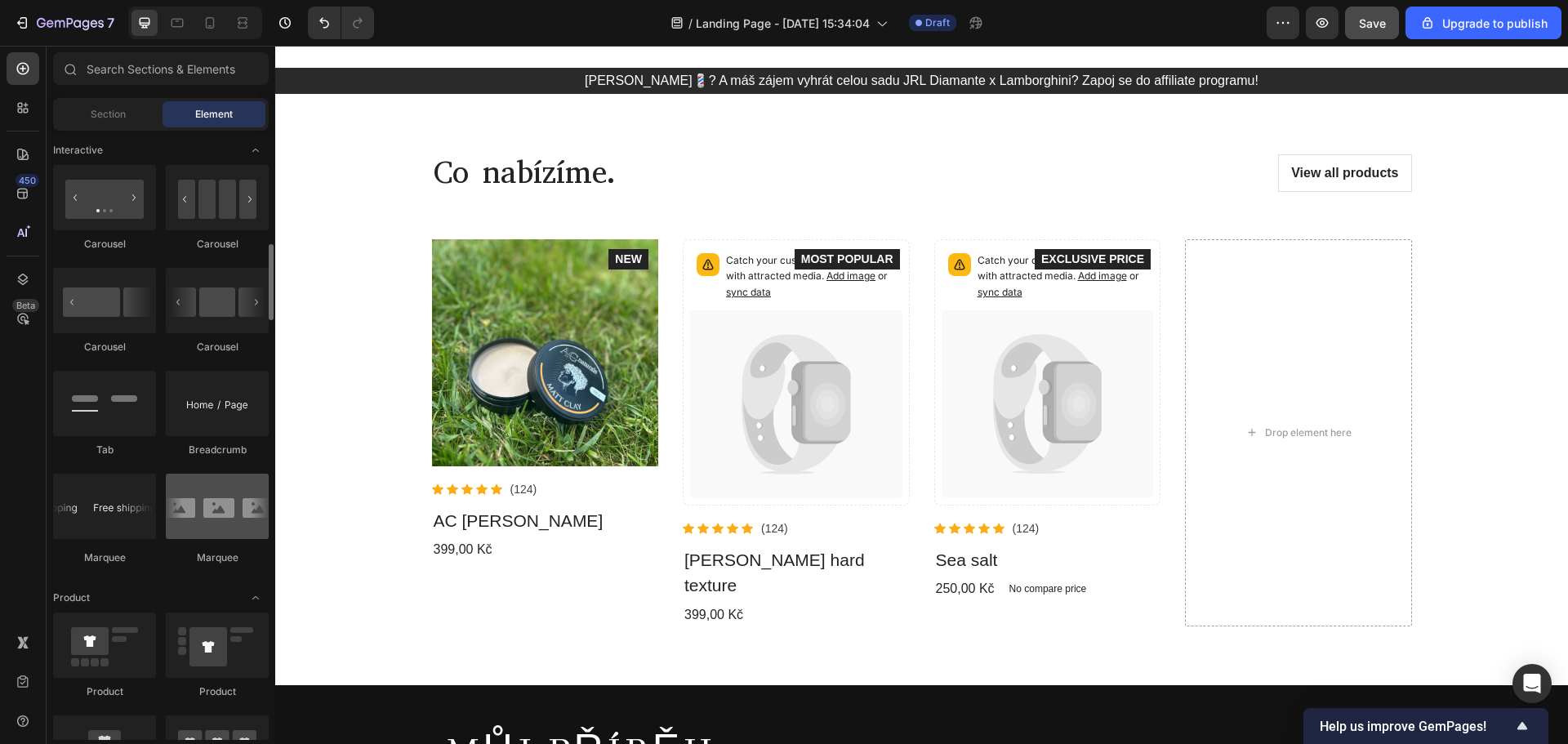
scroll to position [1551, 0]
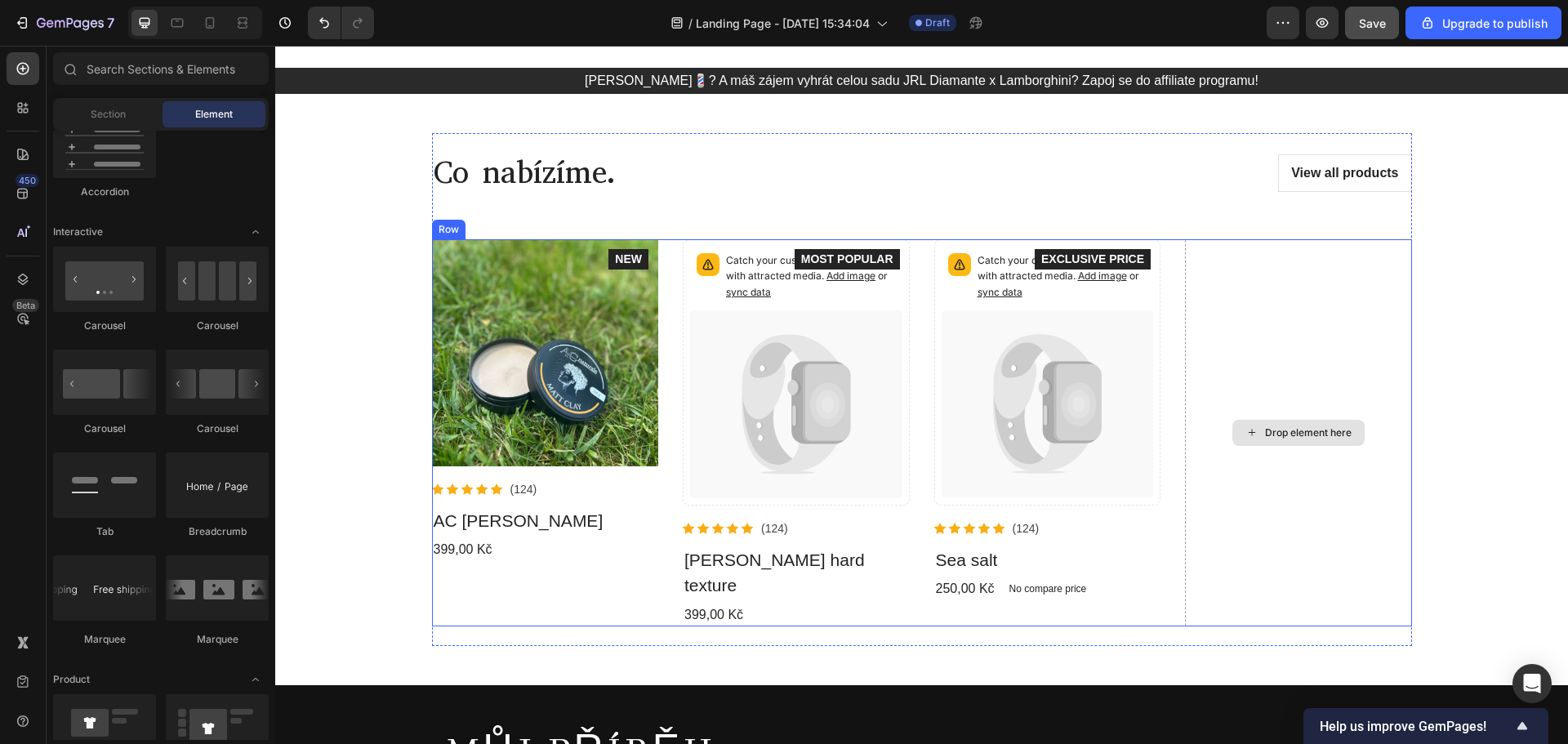
click at [1326, 426] on div "Drop element here" at bounding box center [1308, 432] width 86 height 13
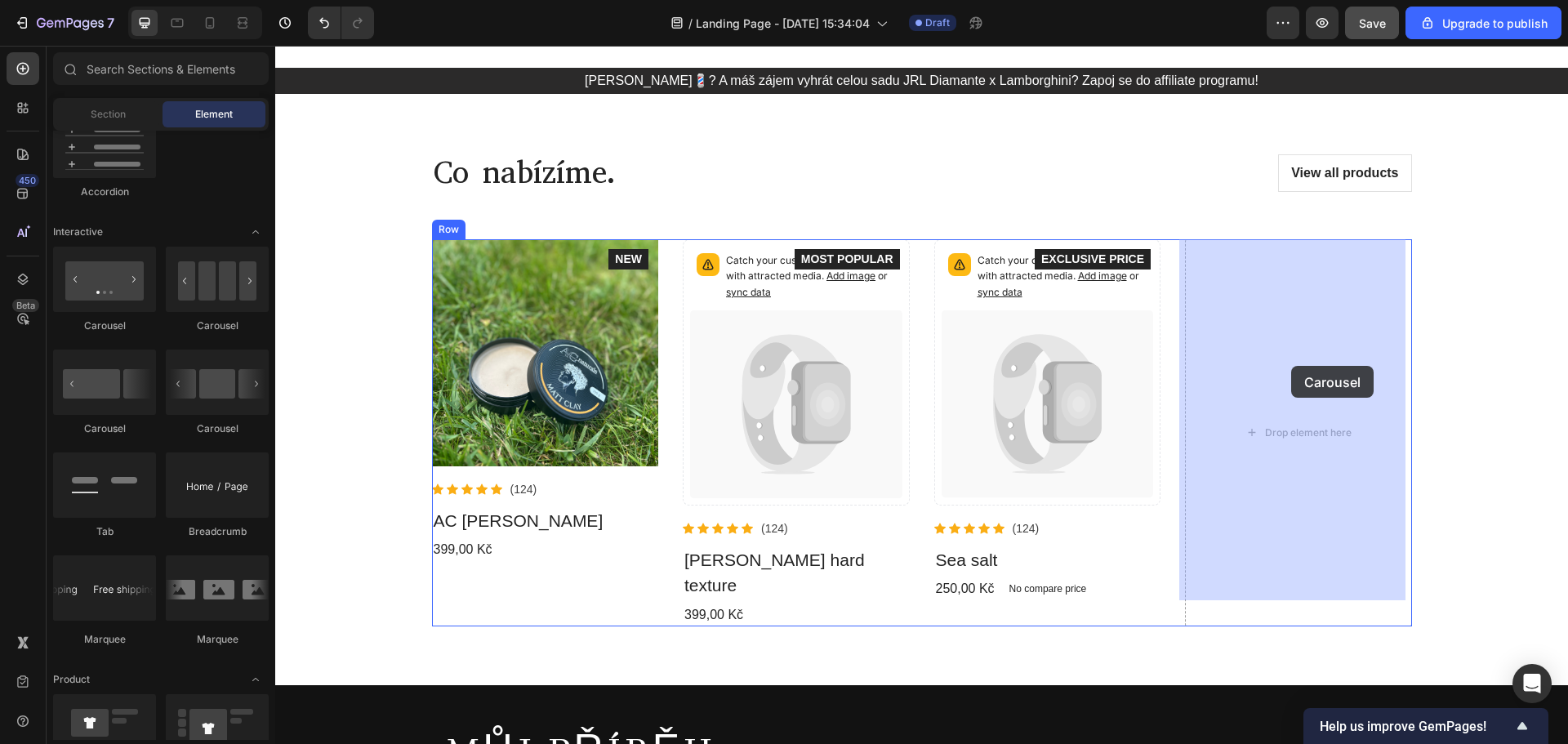
drag, startPoint x: 383, startPoint y: 339, endPoint x: 1290, endPoint y: 366, distance: 907.4
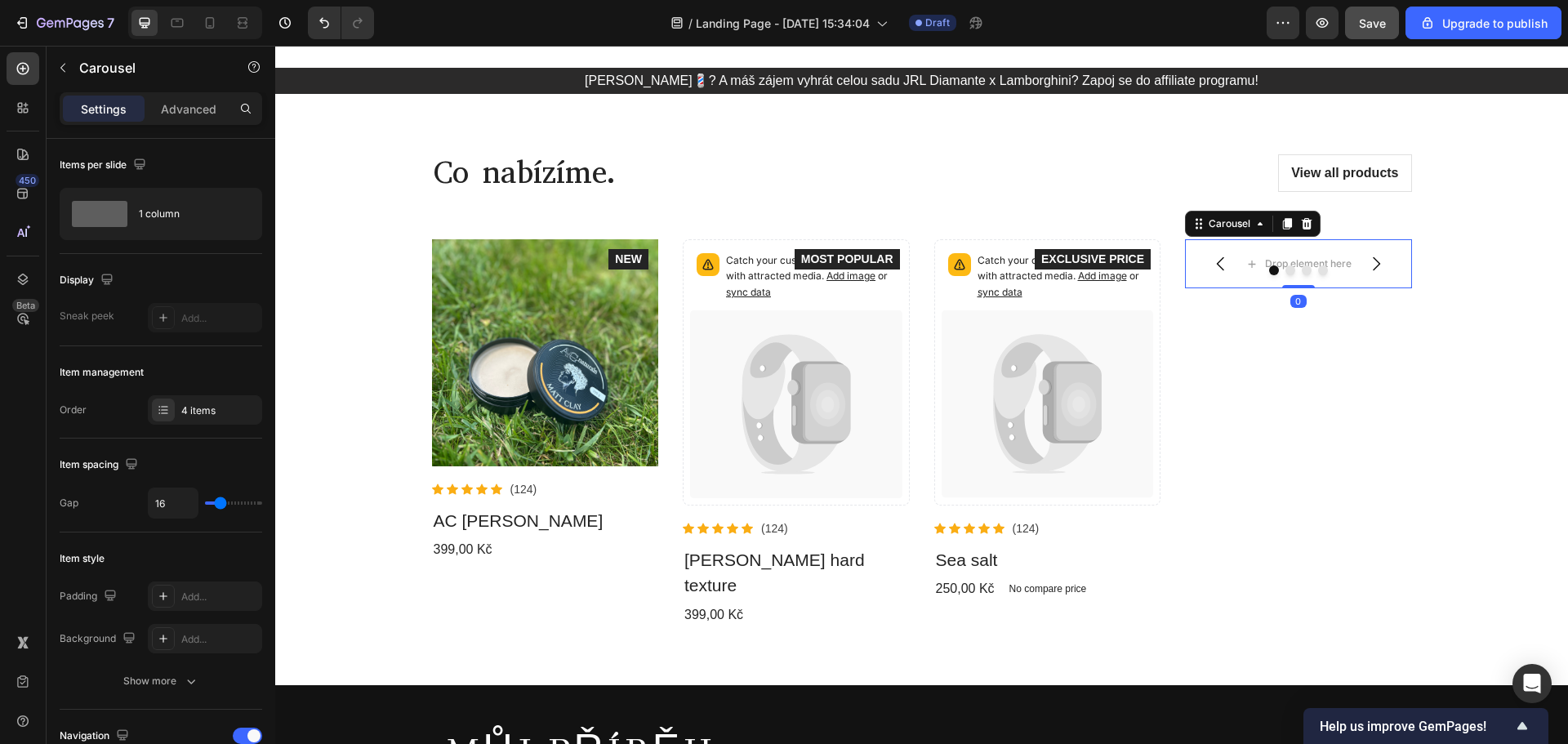
click at [1372, 256] on icon "Carousel Next Arrow" at bounding box center [1376, 264] width 19 height 19
click at [1215, 262] on icon "Carousel Back Arrow" at bounding box center [1221, 264] width 19 height 19
click at [1216, 262] on icon "Carousel Back Arrow" at bounding box center [1221, 264] width 19 height 19
click at [1211, 261] on icon "Carousel Back Arrow" at bounding box center [1221, 264] width 19 height 19
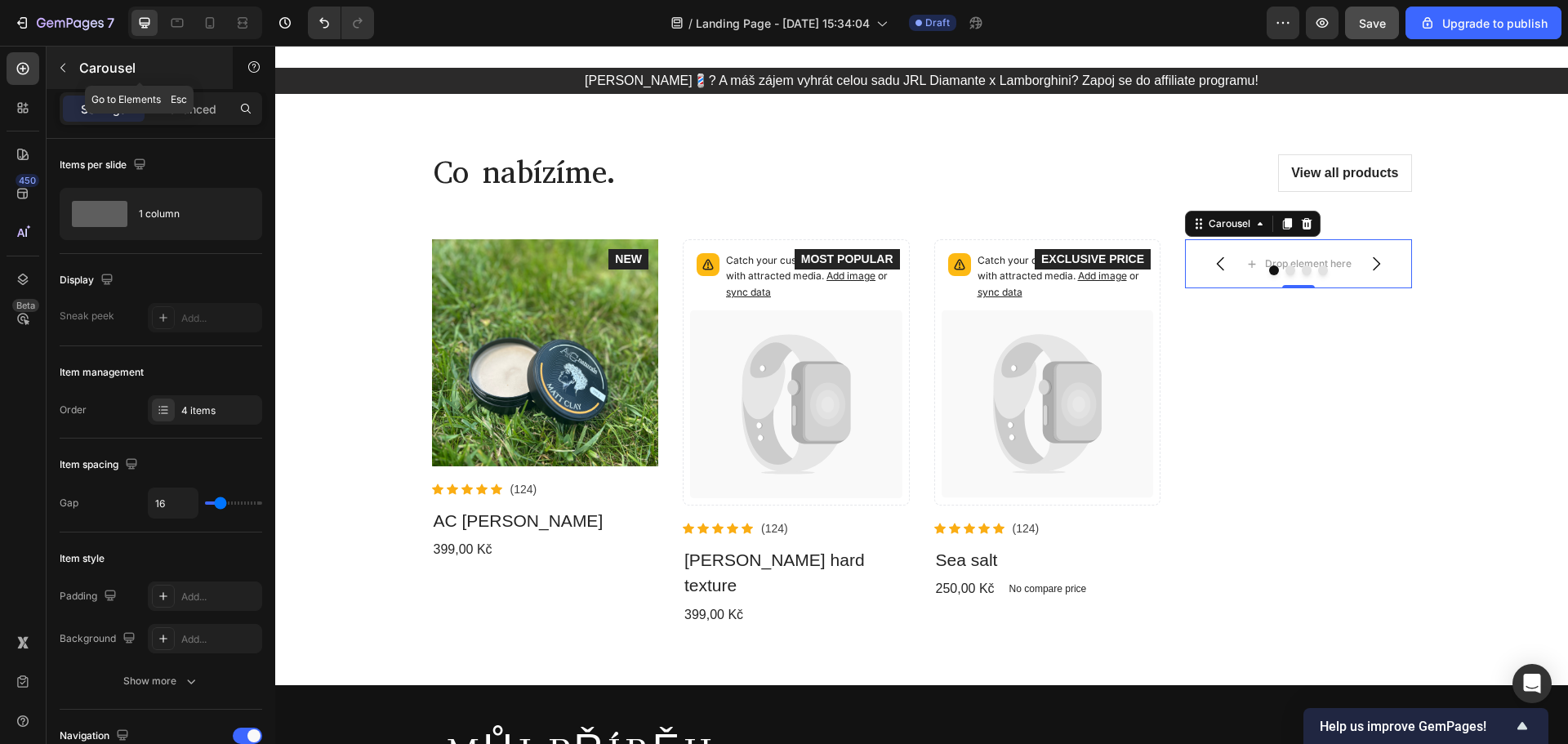
click at [53, 69] on button "button" at bounding box center [62, 67] width 26 height 26
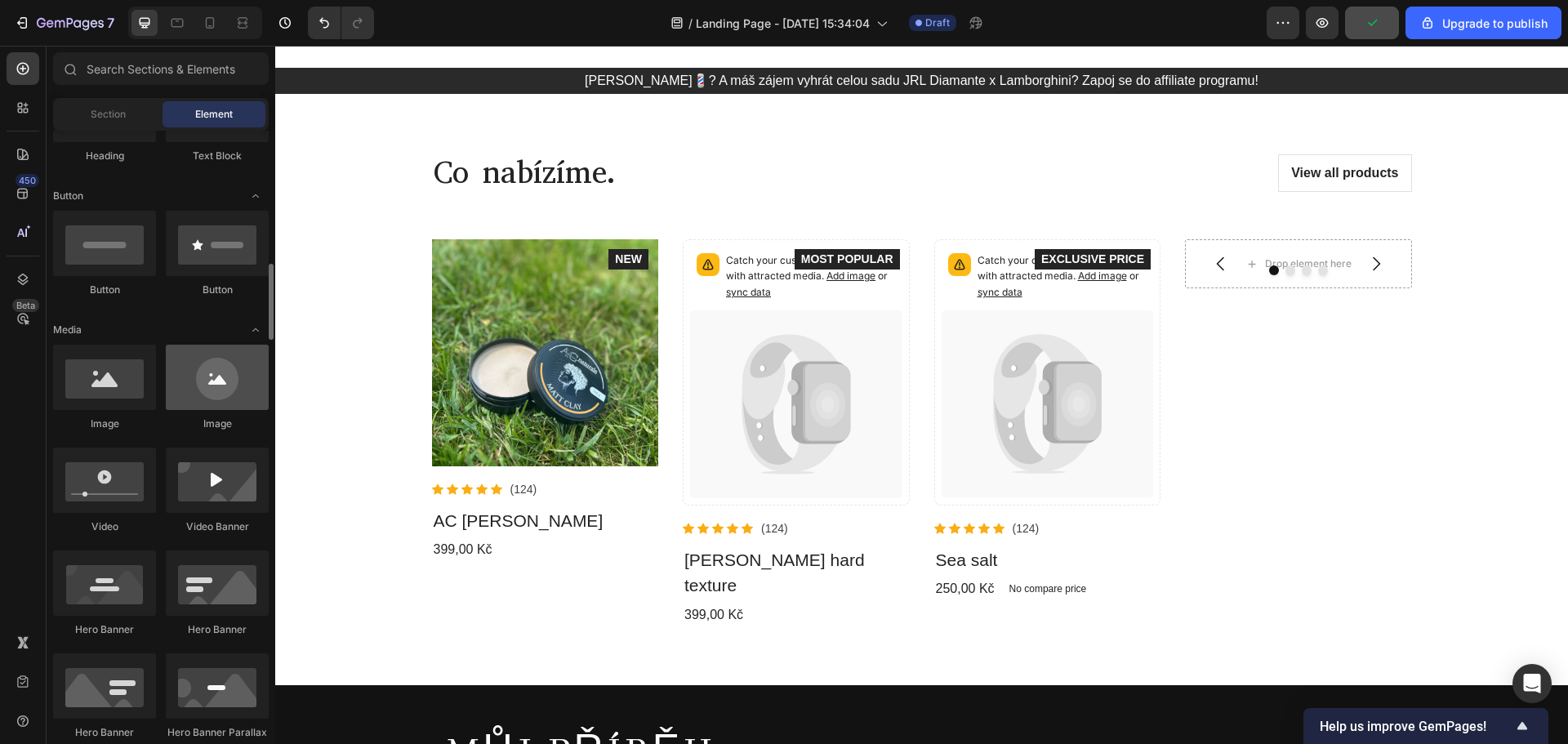
scroll to position [244, 0]
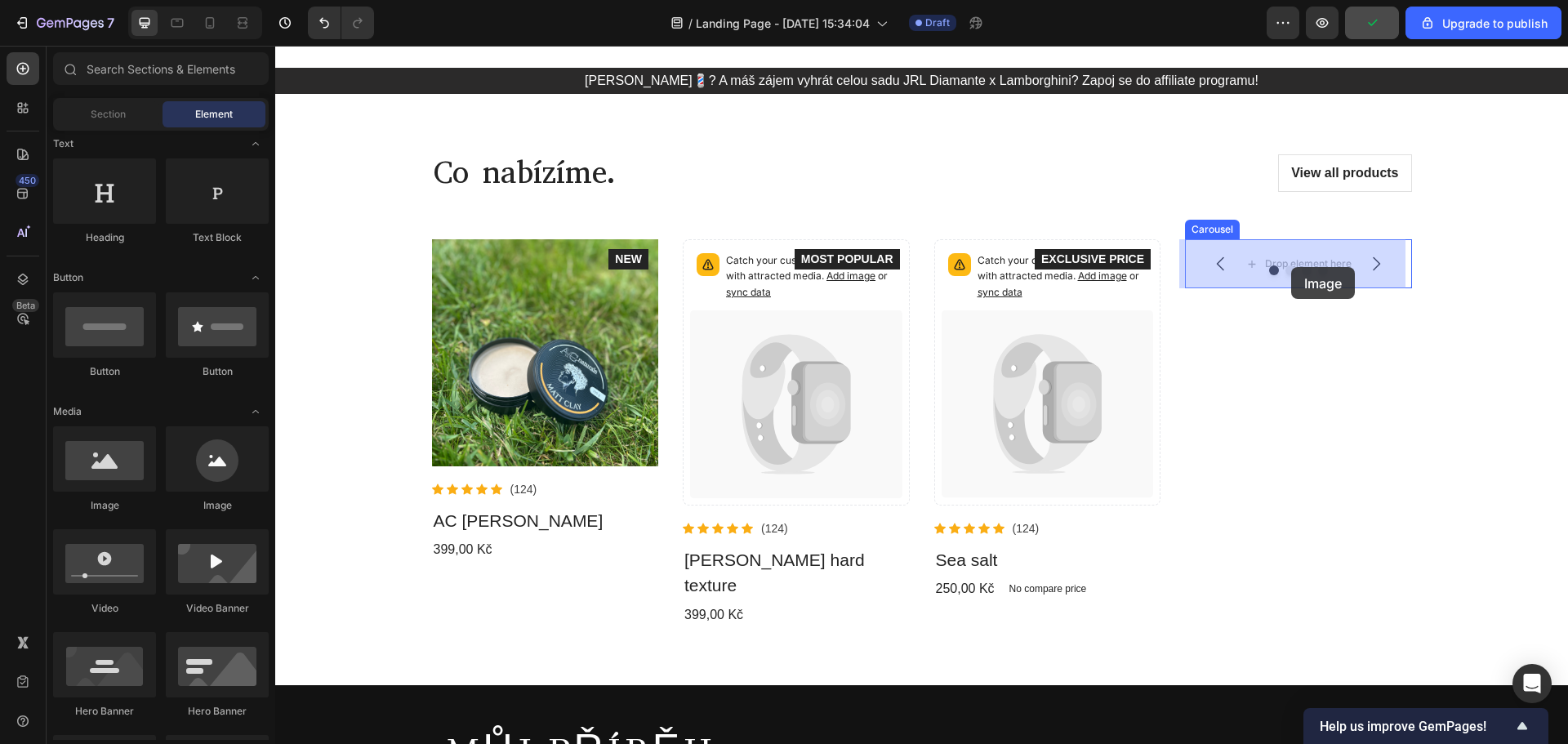
drag, startPoint x: 518, startPoint y: 504, endPoint x: 1290, endPoint y: 267, distance: 807.6
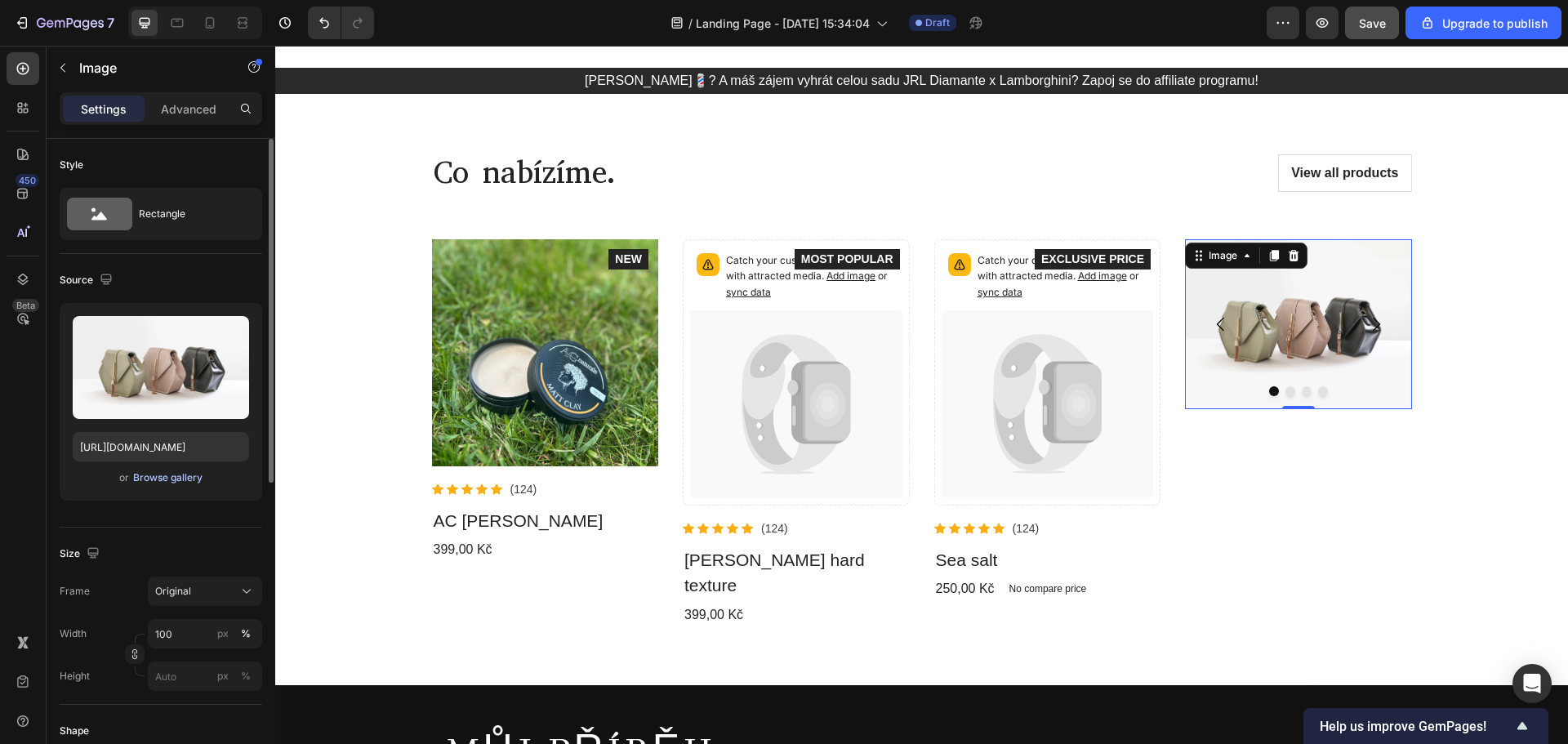
click at [173, 480] on div "Browse gallery" at bounding box center [168, 477] width 70 height 15
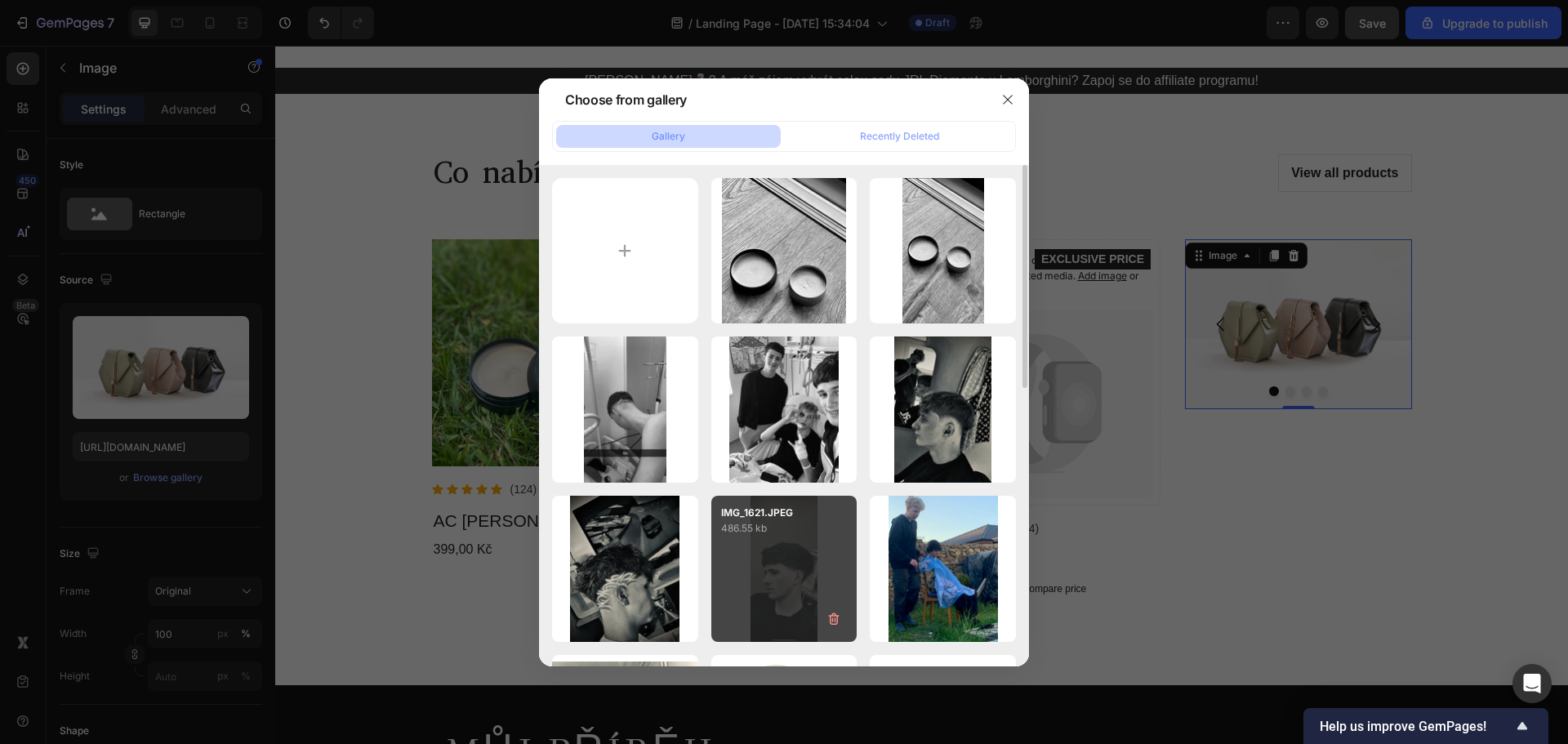
click at [764, 541] on div "IMG_1621.JPEG 486.55 kb" at bounding box center [784, 568] width 147 height 146
type input "https://cdn.shopify.com/s/files/1/0922/6344/8960/files/gempages_568478665709454…"
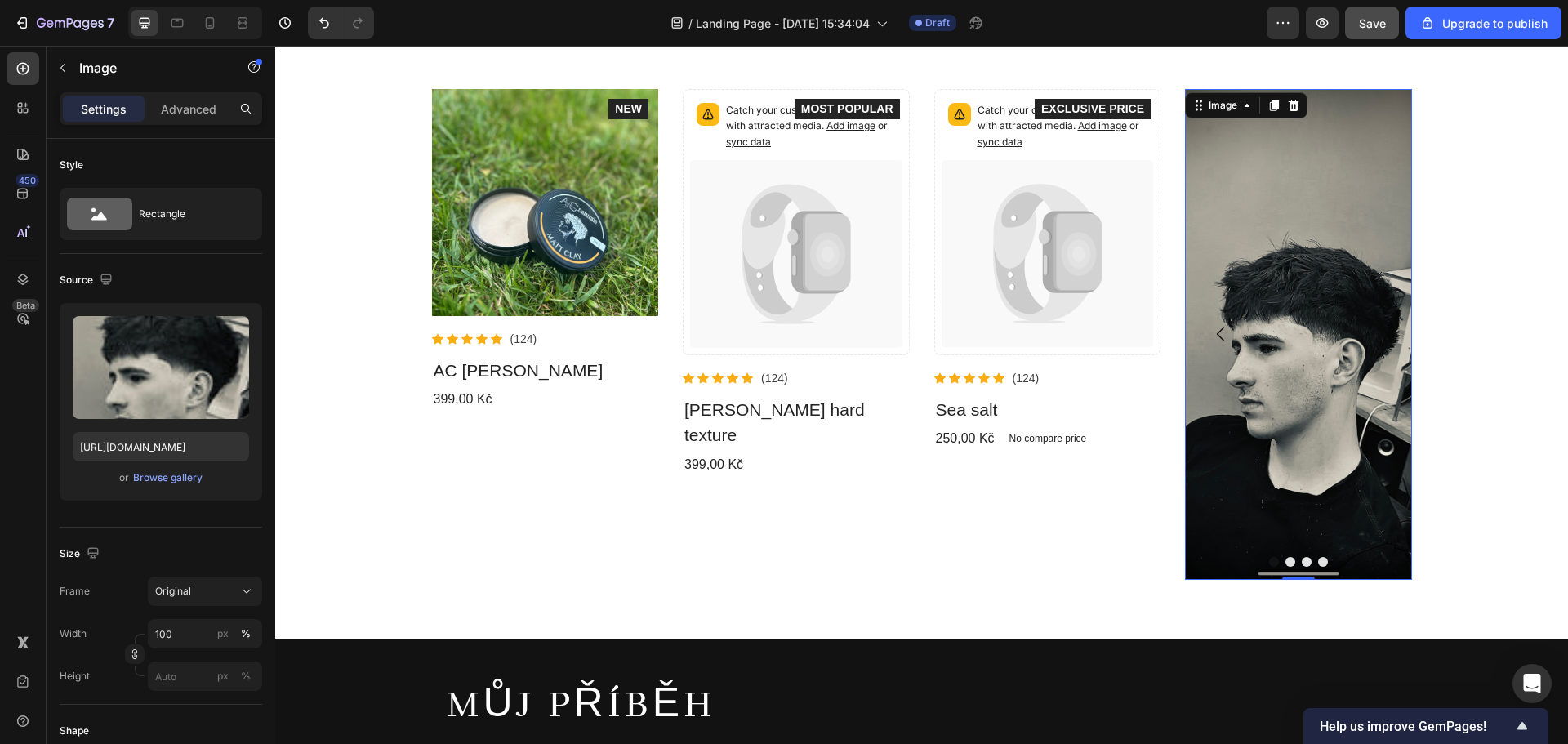
scroll to position [408, 0]
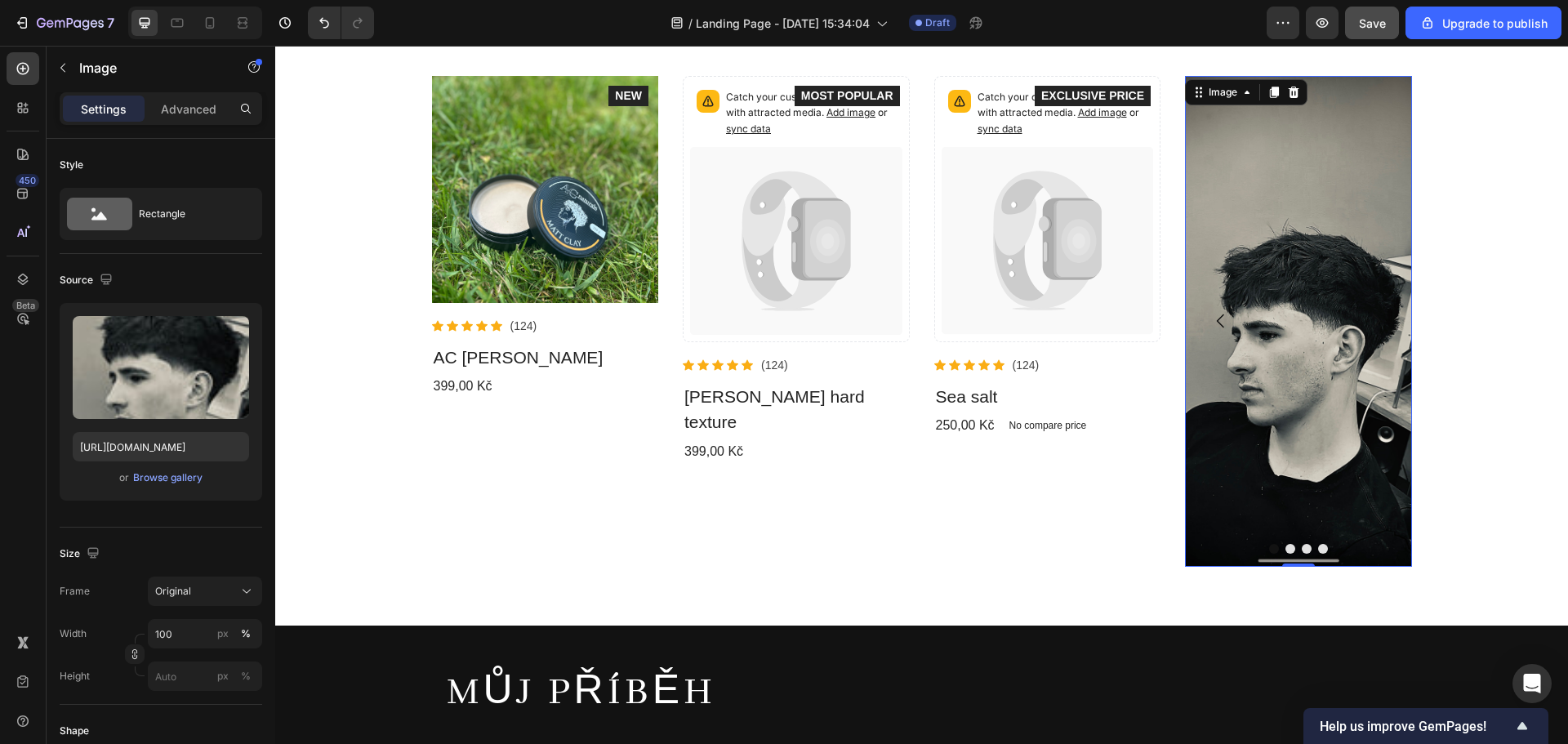
click at [1312, 470] on img at bounding box center [1298, 321] width 227 height 491
drag, startPoint x: 1355, startPoint y: 444, endPoint x: 1376, endPoint y: 423, distance: 29.7
click at [1290, 439] on img at bounding box center [1298, 321] width 227 height 491
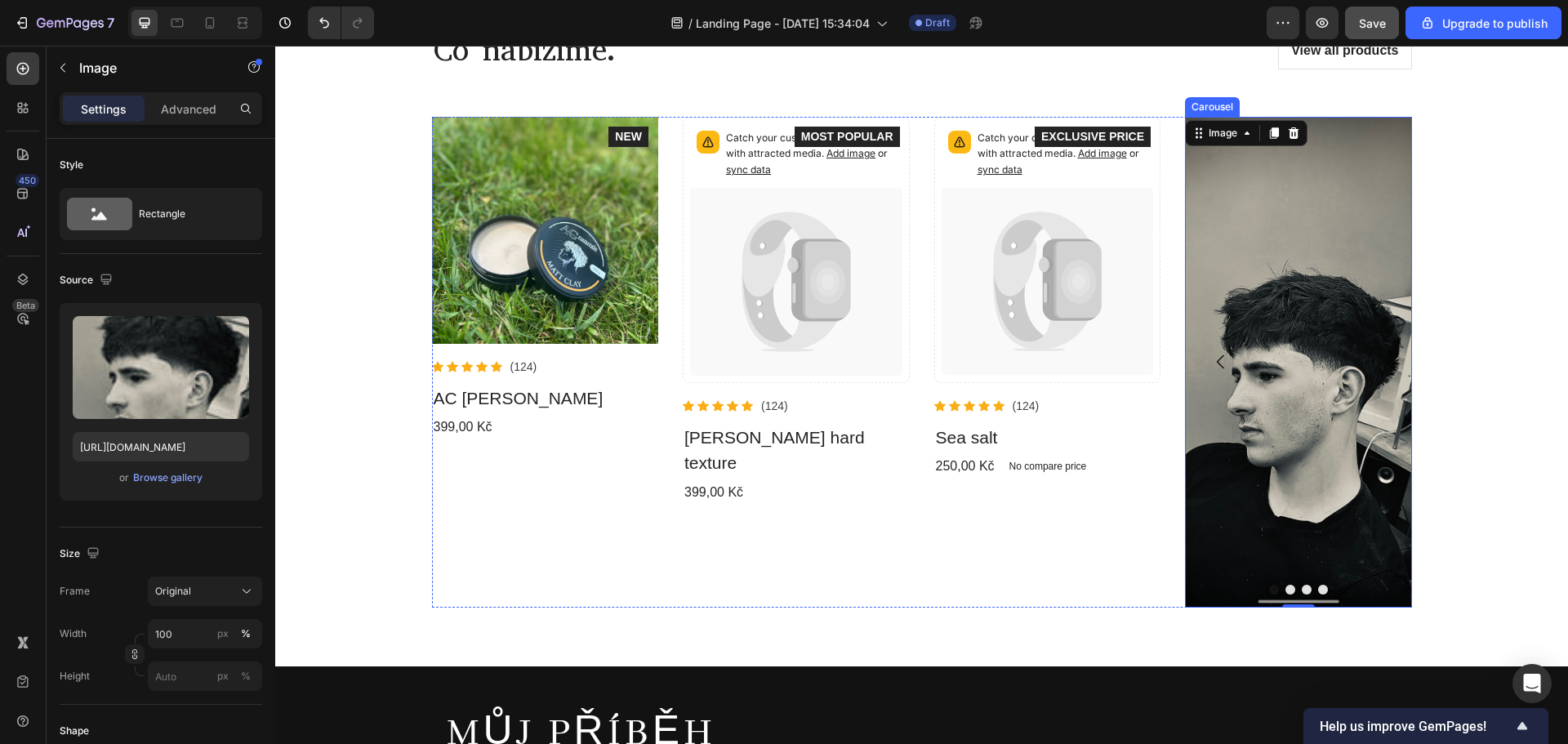
scroll to position [327, 0]
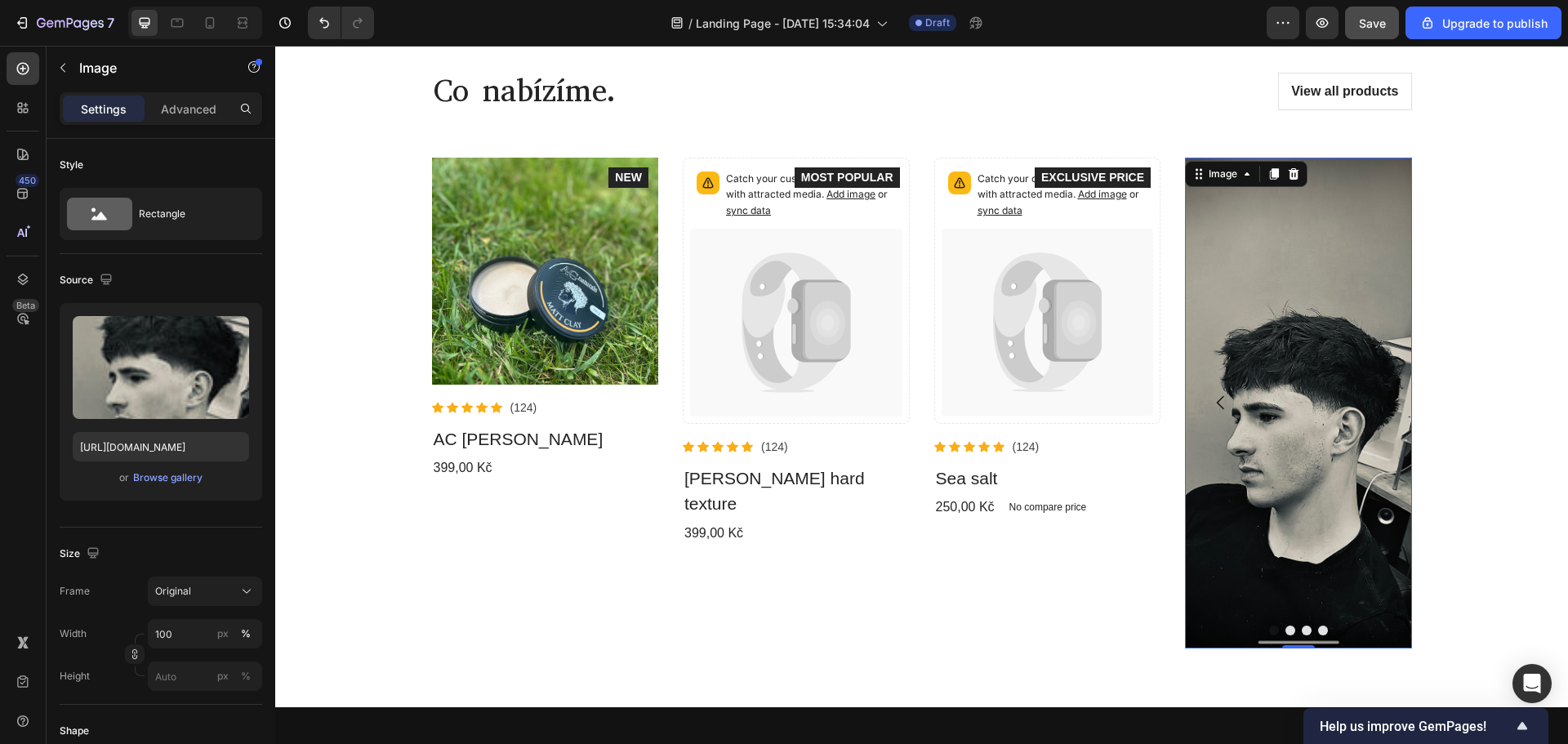
click at [1454, 387] on div "Co nabízíme. Heading View all products Button Row Product Images Icon Icon Icon…" at bounding box center [921, 359] width 1268 height 616
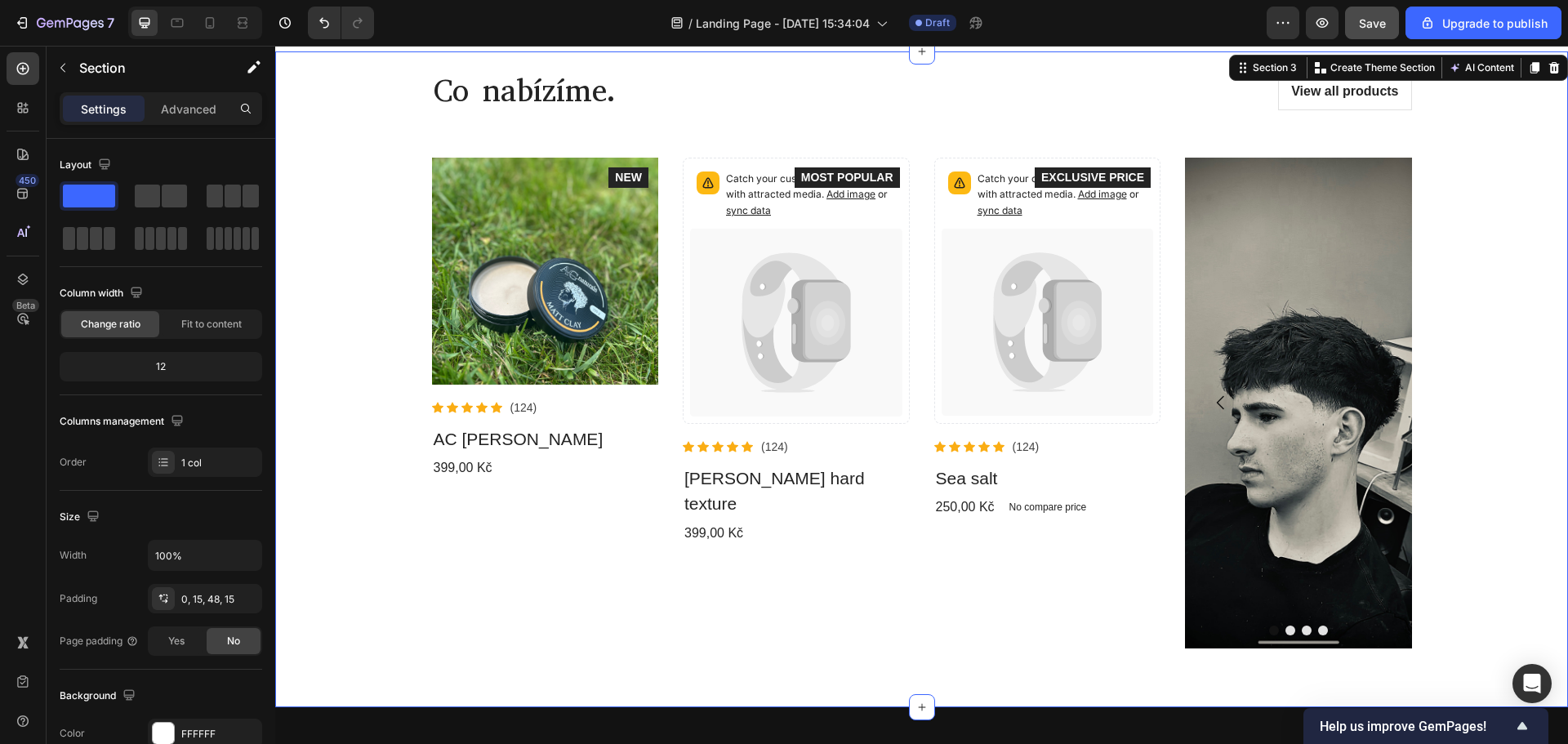
click at [1325, 424] on img at bounding box center [1298, 403] width 227 height 491
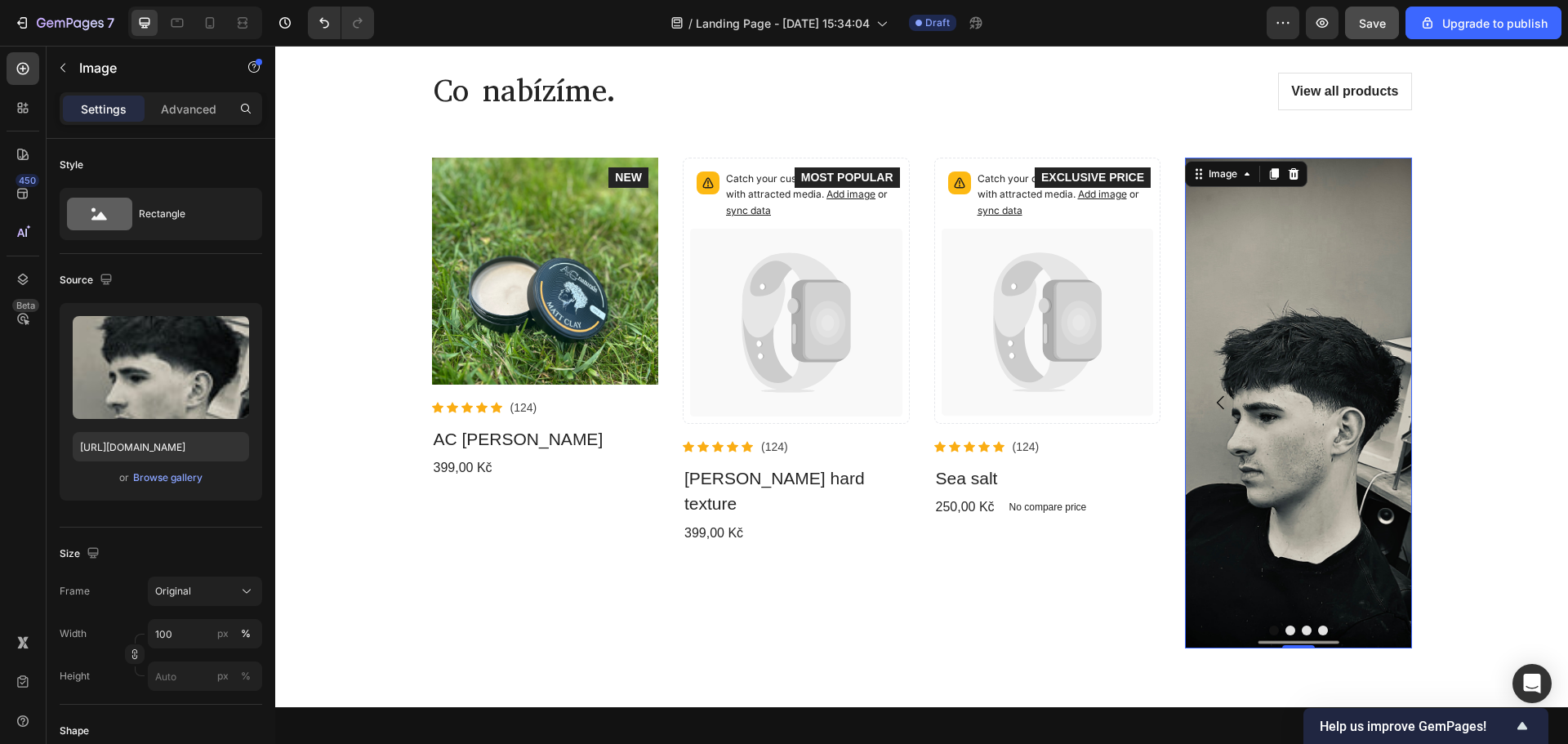
drag, startPoint x: 1316, startPoint y: 586, endPoint x: 1270, endPoint y: 574, distance: 47.5
click at [1240, 579] on img at bounding box center [1298, 403] width 227 height 491
drag, startPoint x: 1387, startPoint y: 512, endPoint x: 1340, endPoint y: 507, distance: 47.3
click at [1321, 513] on img at bounding box center [1298, 403] width 227 height 491
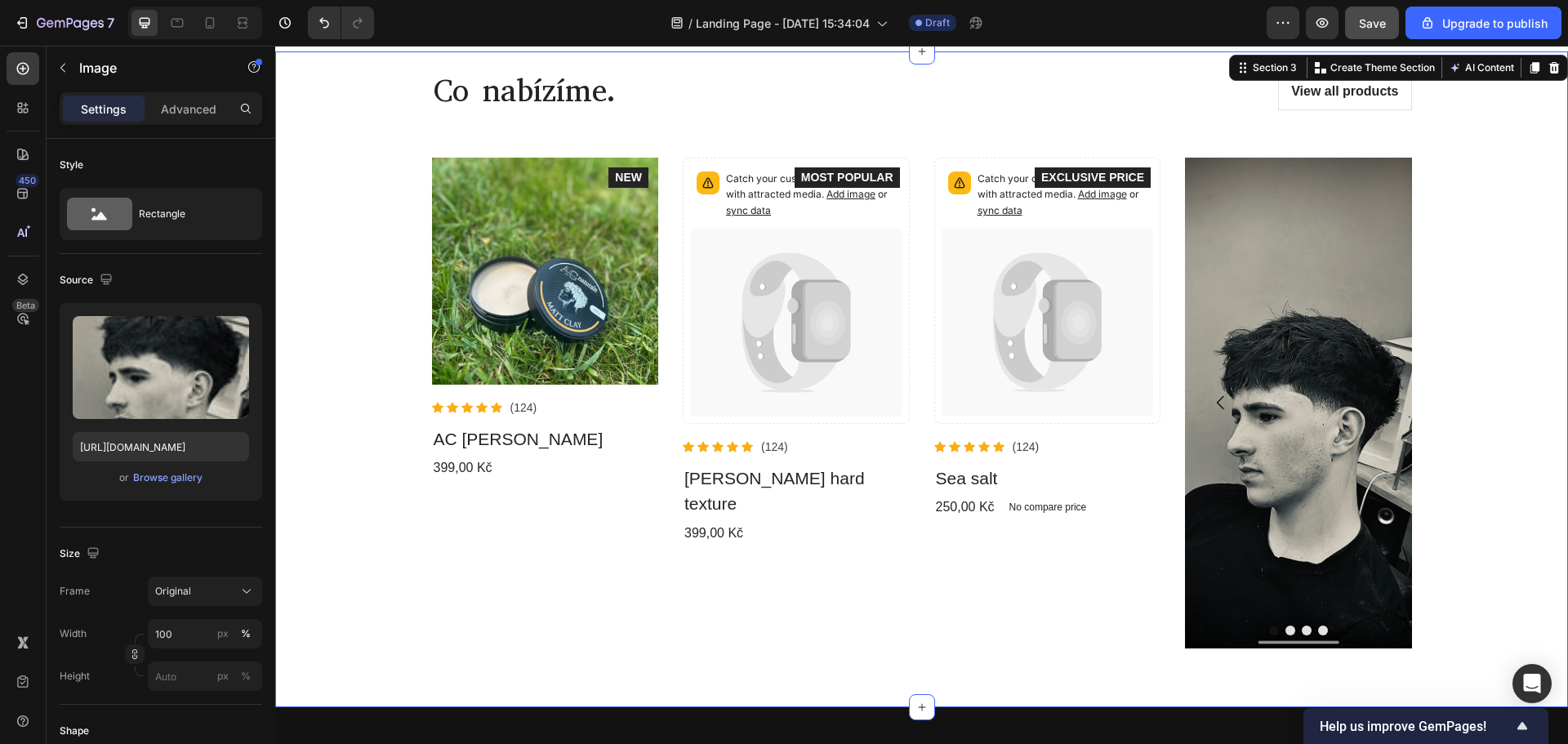
click at [1475, 436] on div "Co nabízíme. Heading View all products Button Row Product Images Icon Icon Icon…" at bounding box center [921, 359] width 1268 height 616
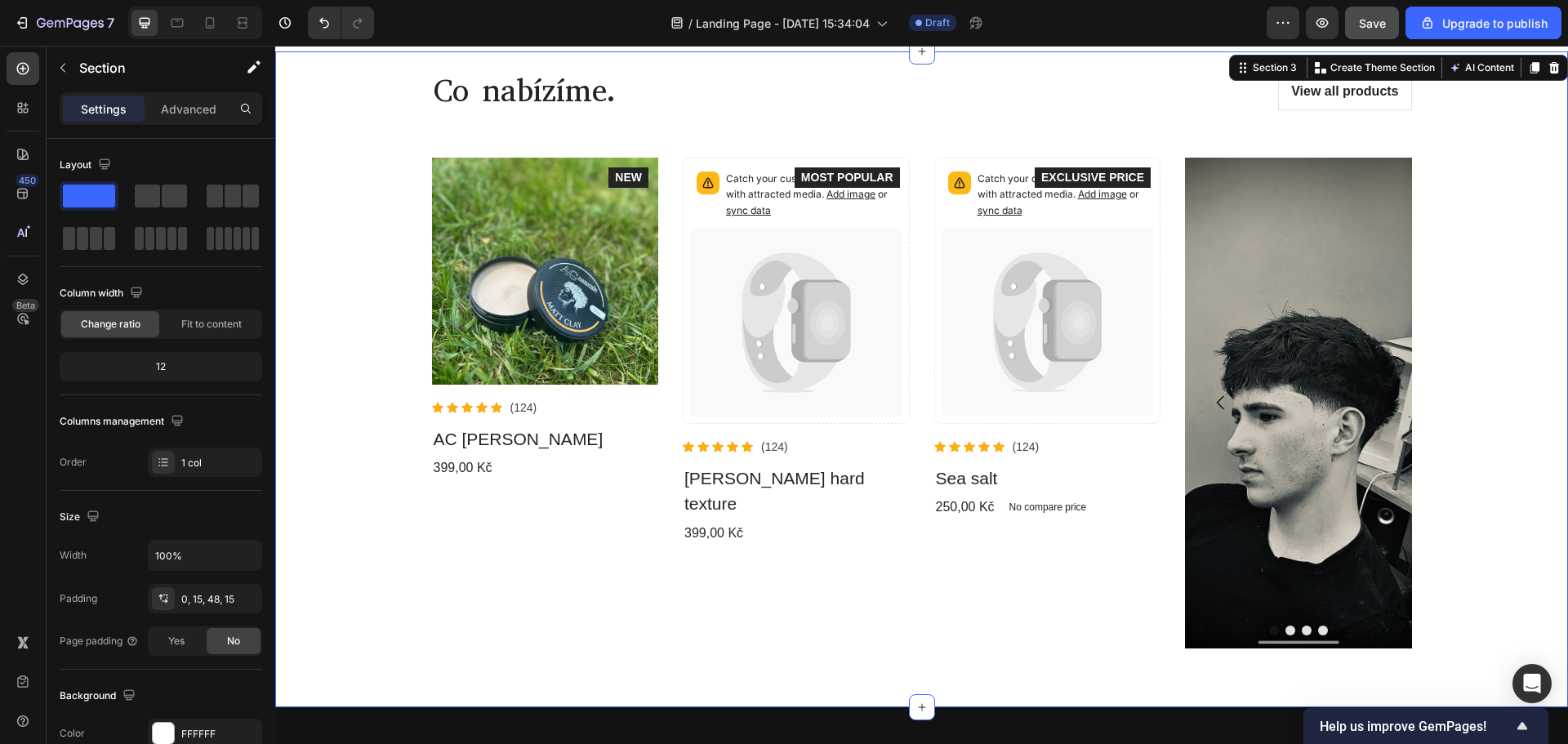
click at [1474, 436] on div "Co nabízíme. Heading View all products Button Row Product Images Icon Icon Icon…" at bounding box center [921, 359] width 1268 height 616
click at [1355, 379] on button "Carousel Next Arrow" at bounding box center [1375, 402] width 46 height 46
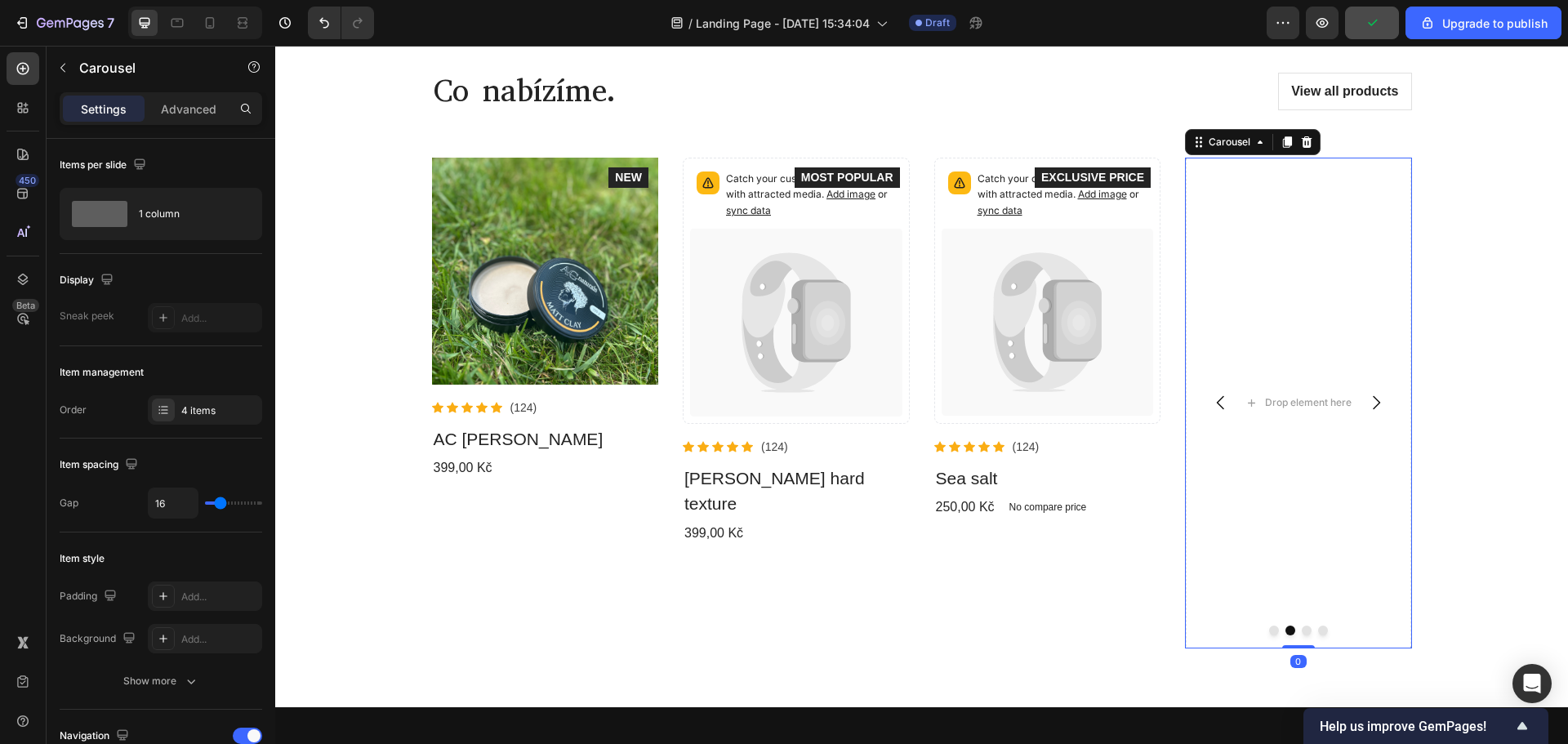
click at [1223, 399] on icon "Carousel Back Arrow" at bounding box center [1221, 403] width 19 height 19
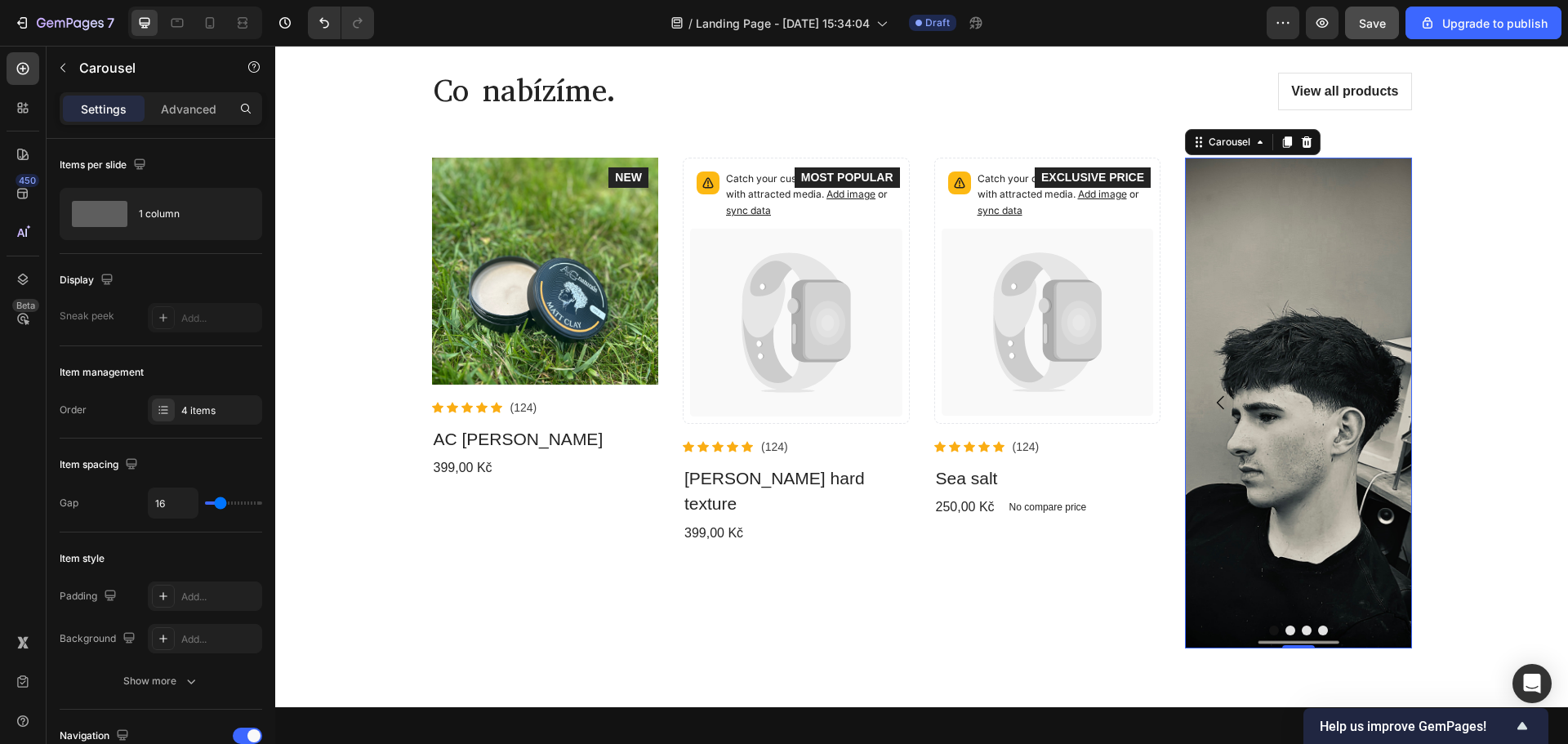
click at [1374, 398] on icon "Carousel Next Arrow" at bounding box center [1376, 403] width 19 height 19
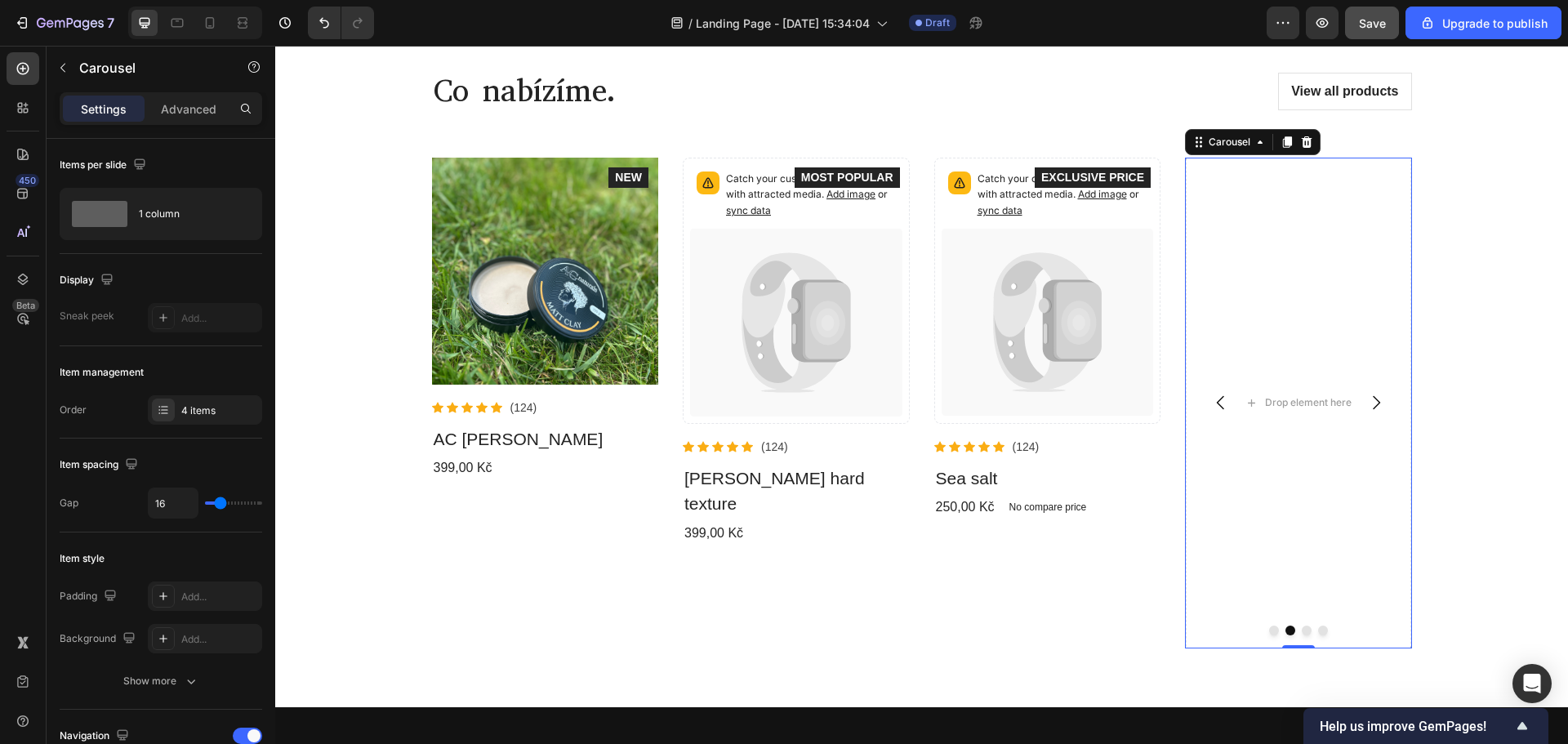
click at [1224, 399] on icon "Carousel Back Arrow" at bounding box center [1221, 403] width 19 height 19
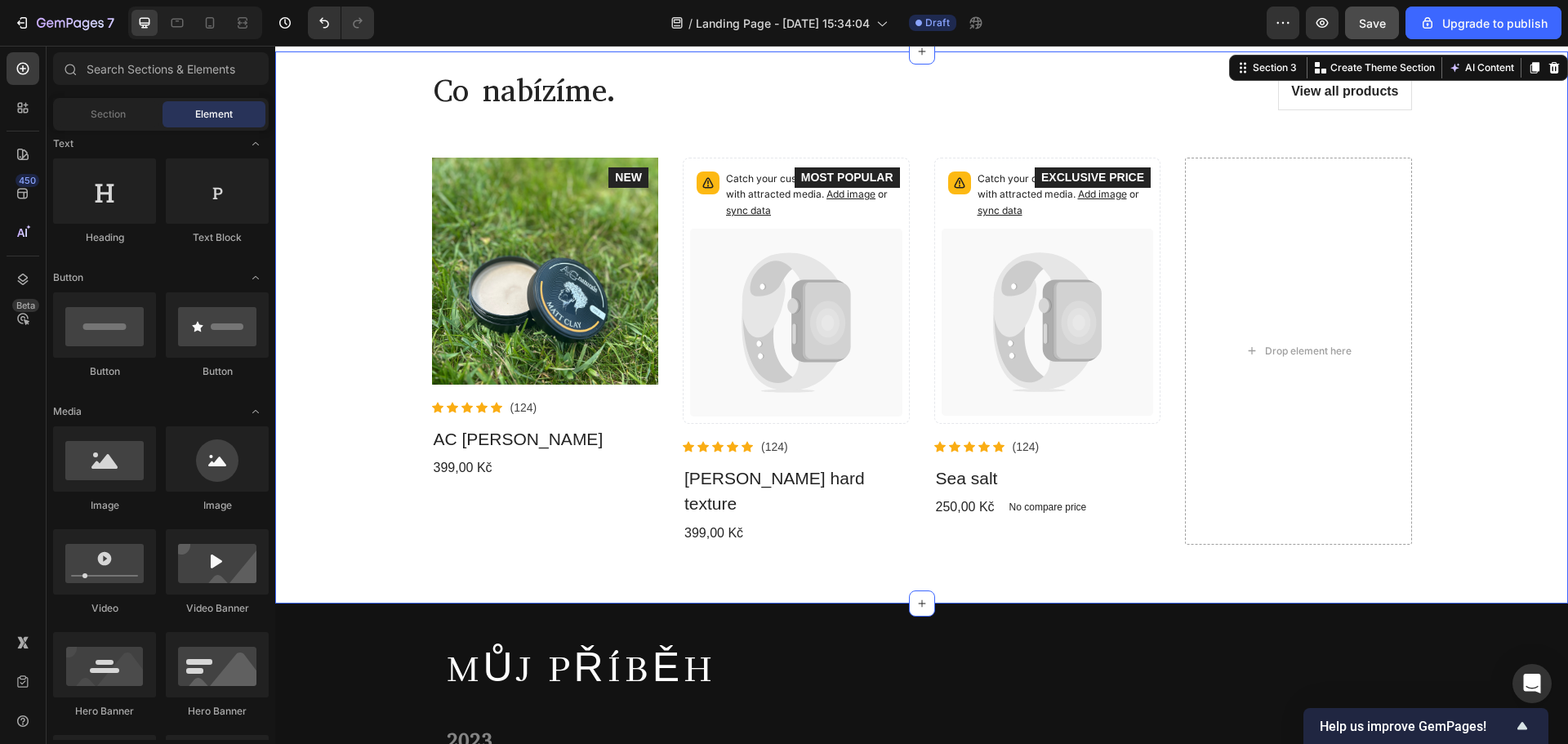
click at [1503, 260] on div "Co nabízíme. Heading View all products Button Row Product Images Icon Icon Icon…" at bounding box center [921, 307] width 1268 height 512
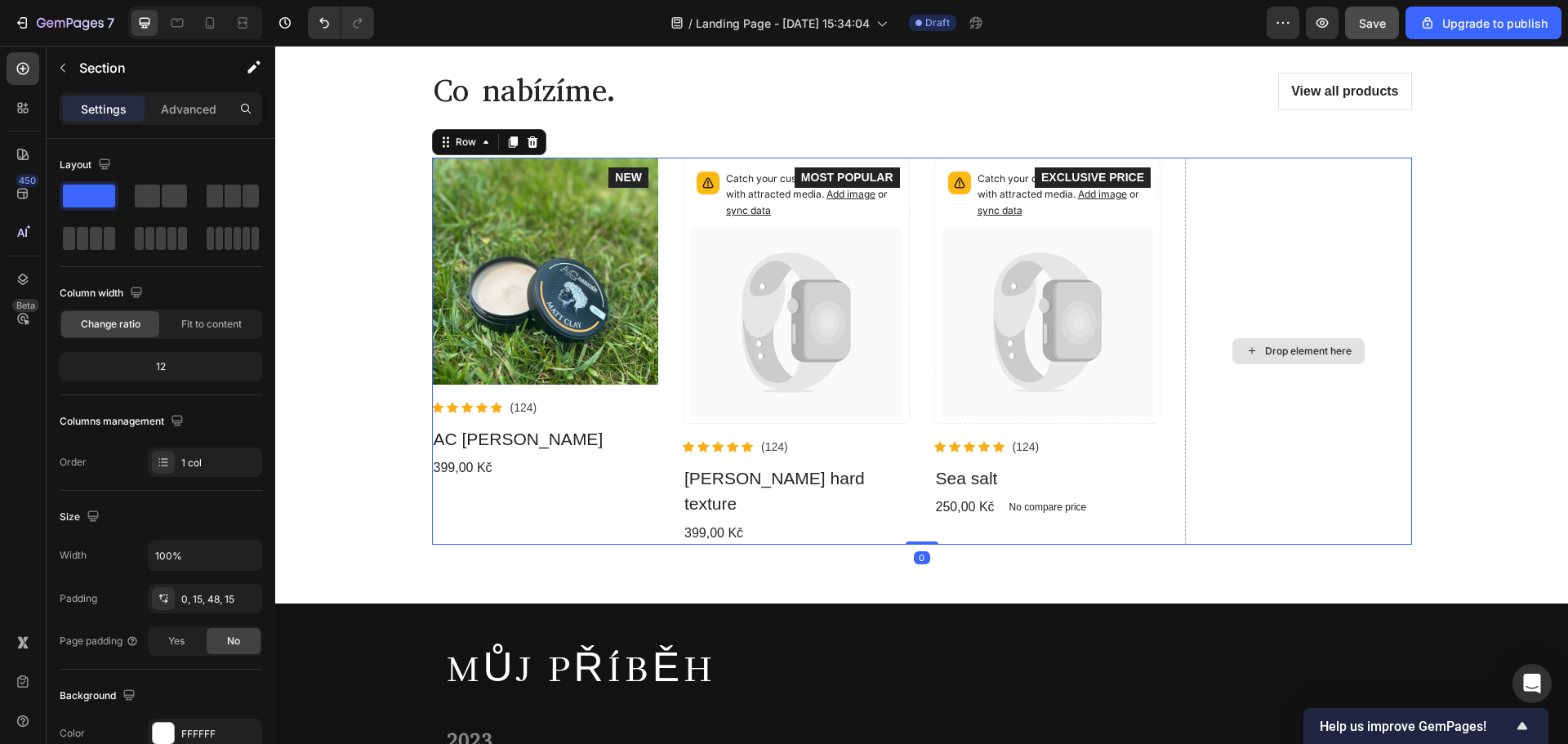
click at [1344, 254] on div "Drop element here" at bounding box center [1298, 350] width 227 height 387
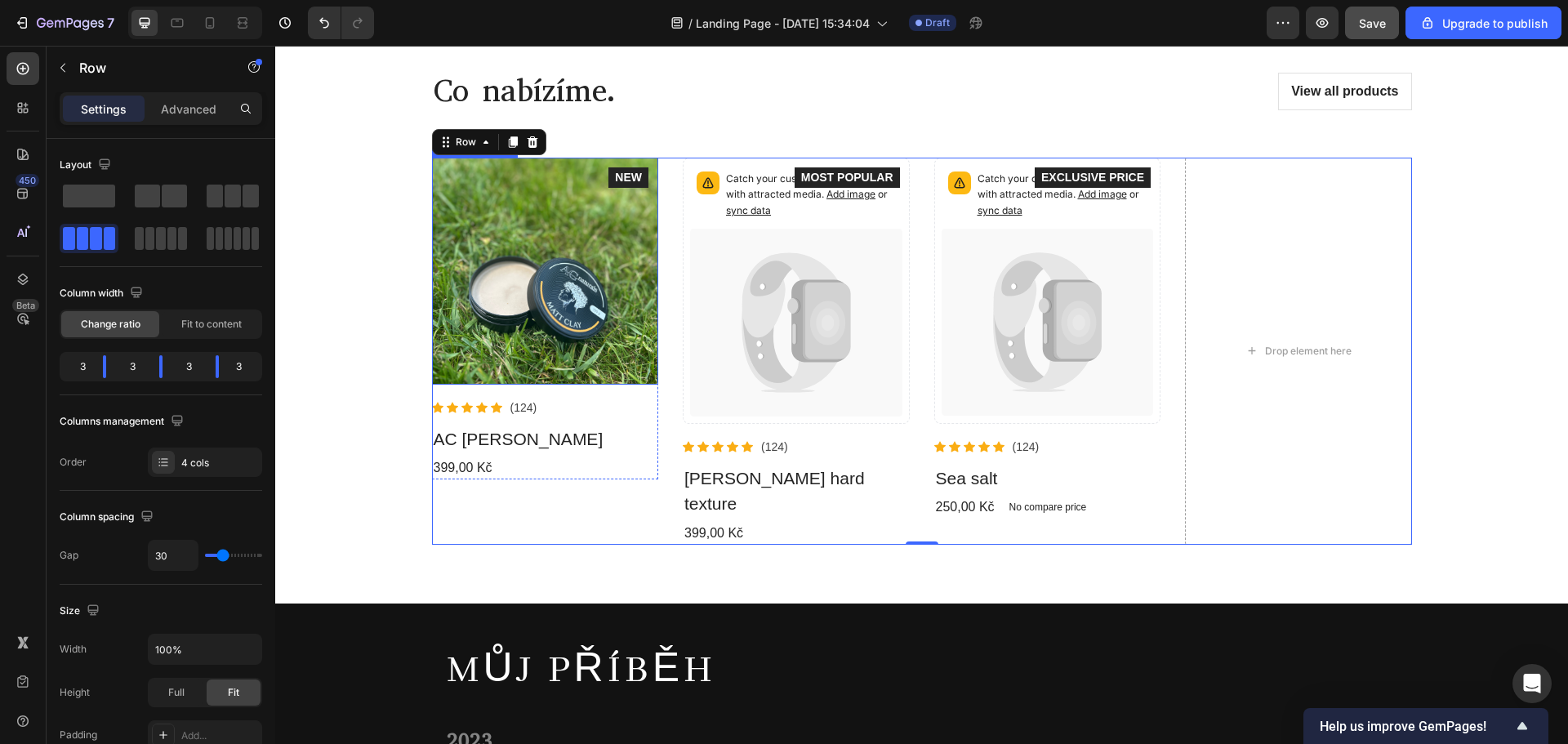
click at [591, 235] on img at bounding box center [545, 271] width 227 height 227
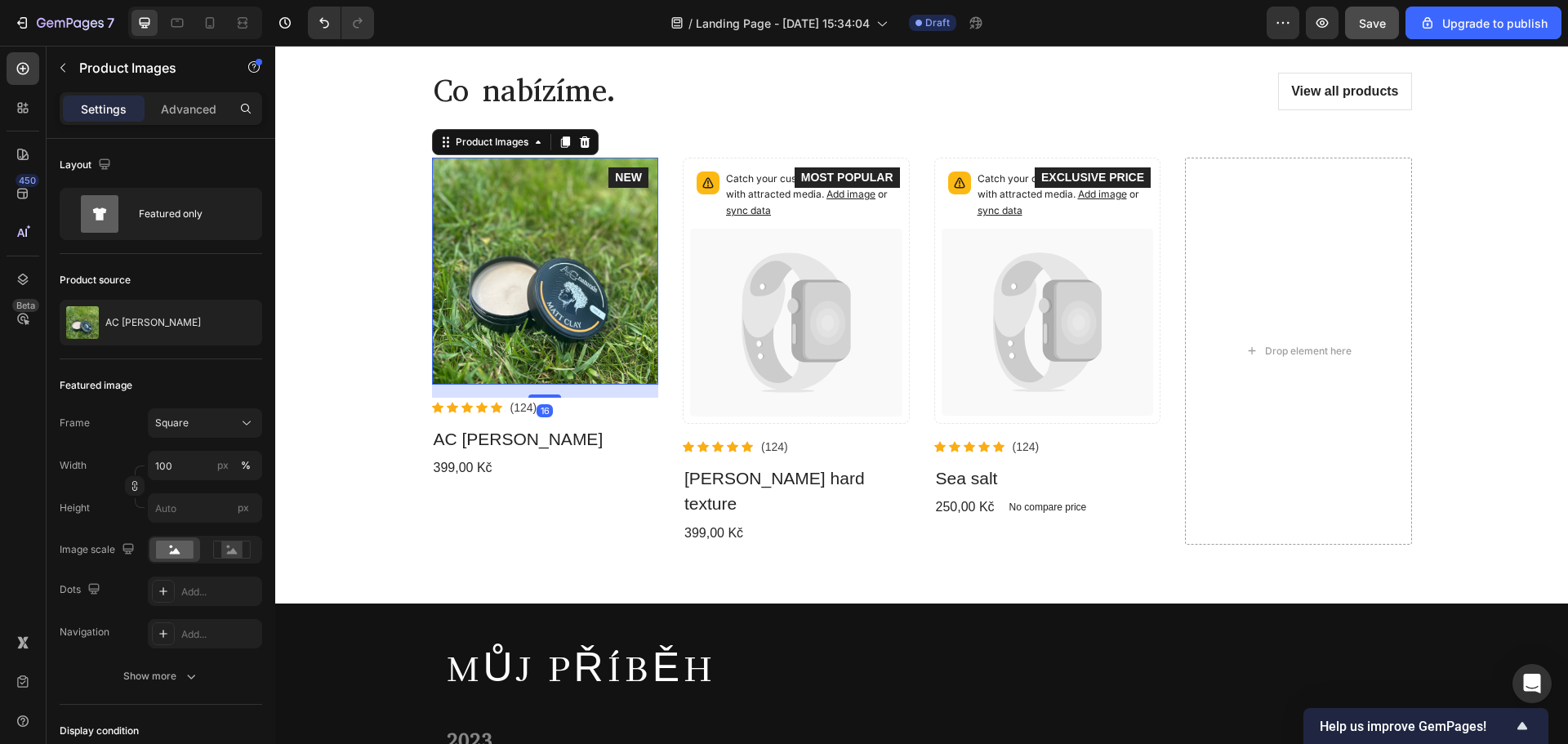
click at [539, 252] on img at bounding box center [545, 271] width 227 height 227
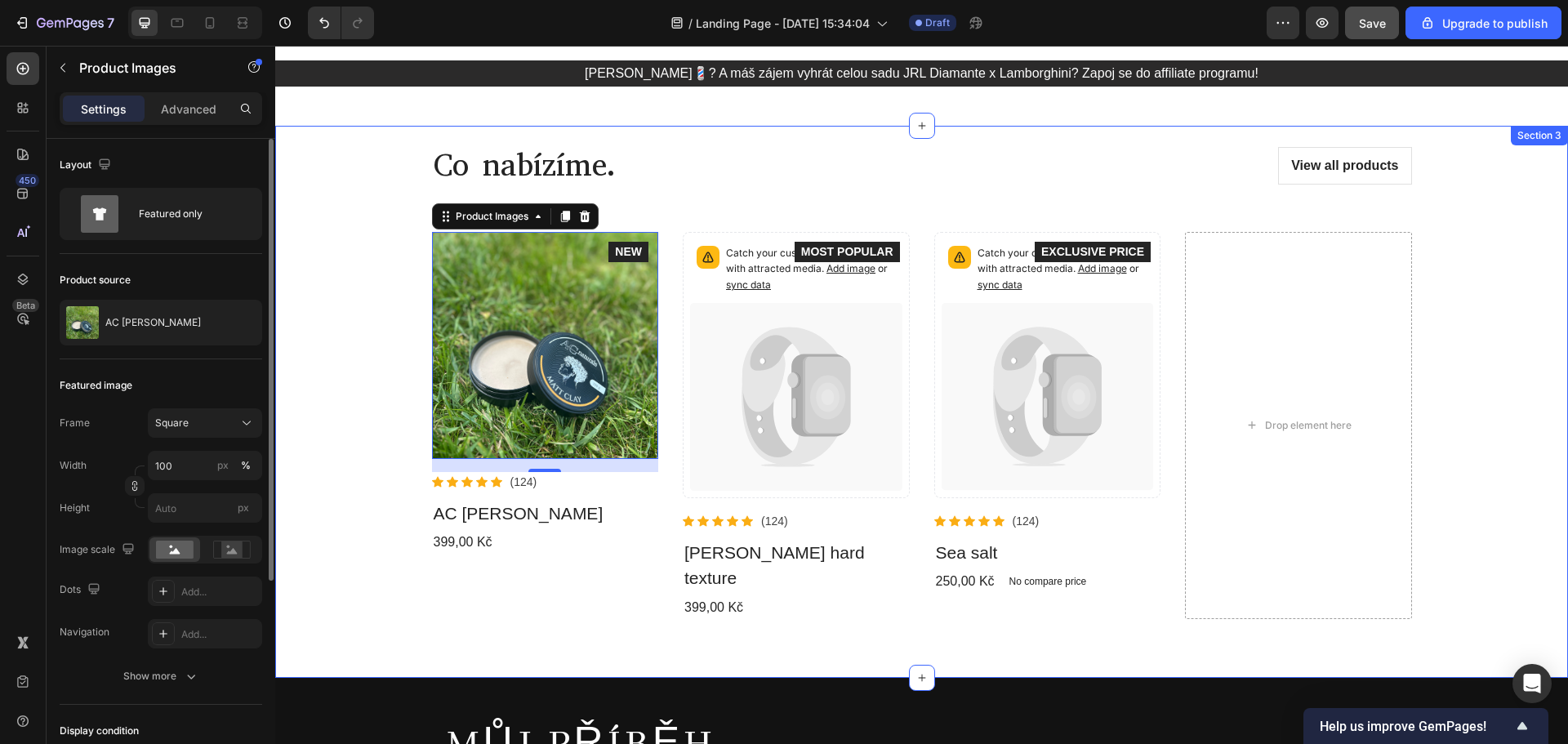
scroll to position [81, 0]
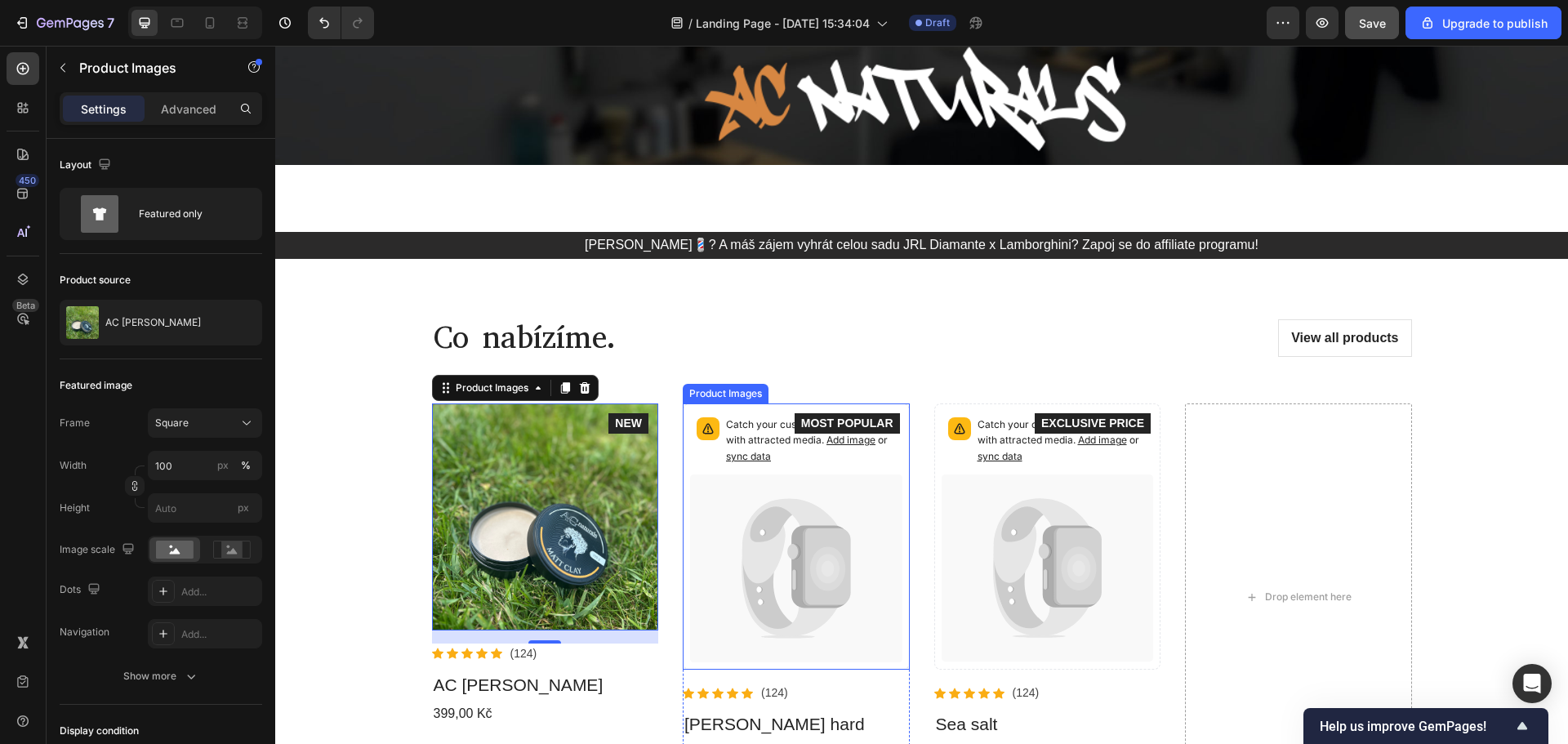
click at [772, 559] on icon at bounding box center [790, 541] width 96 height 85
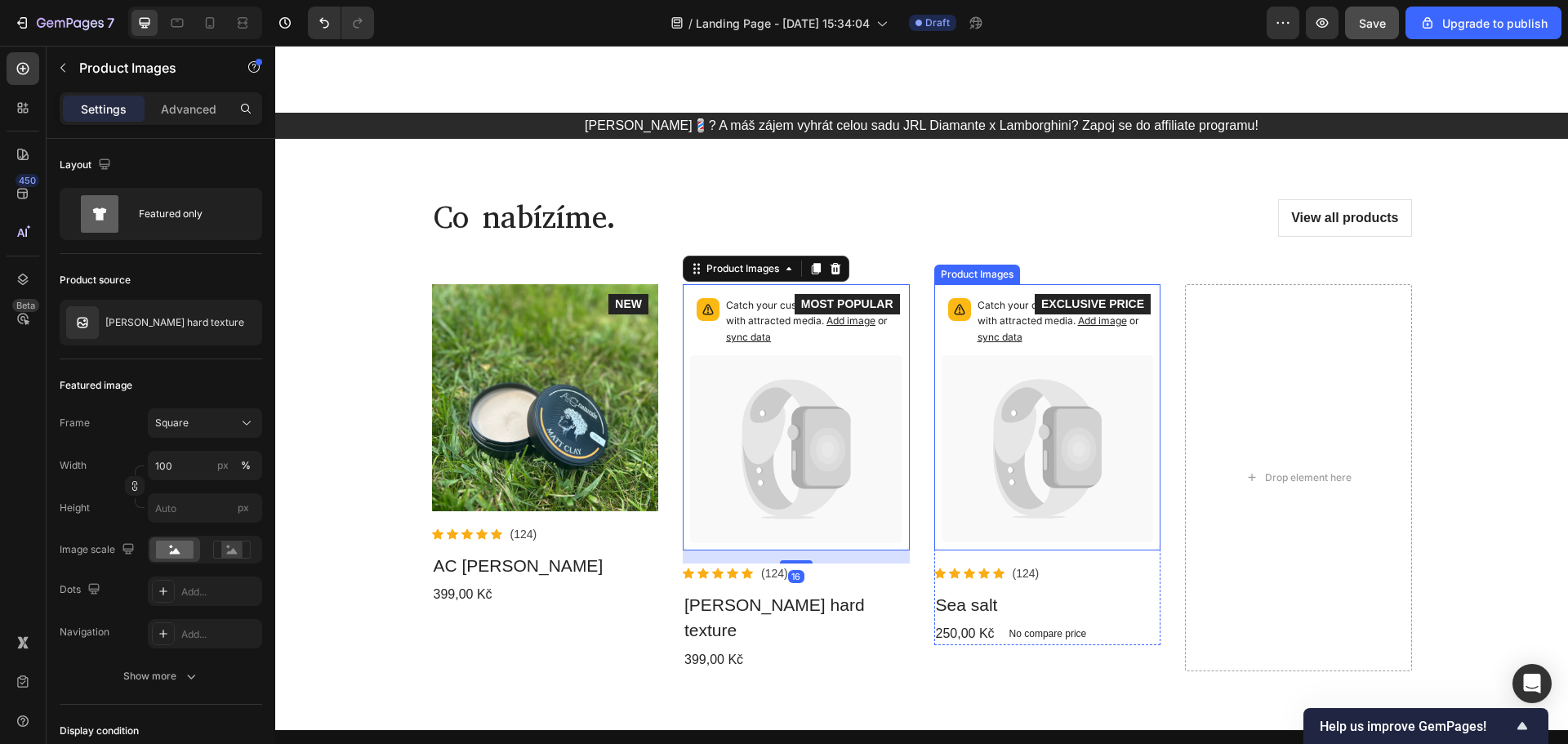
scroll to position [327, 0]
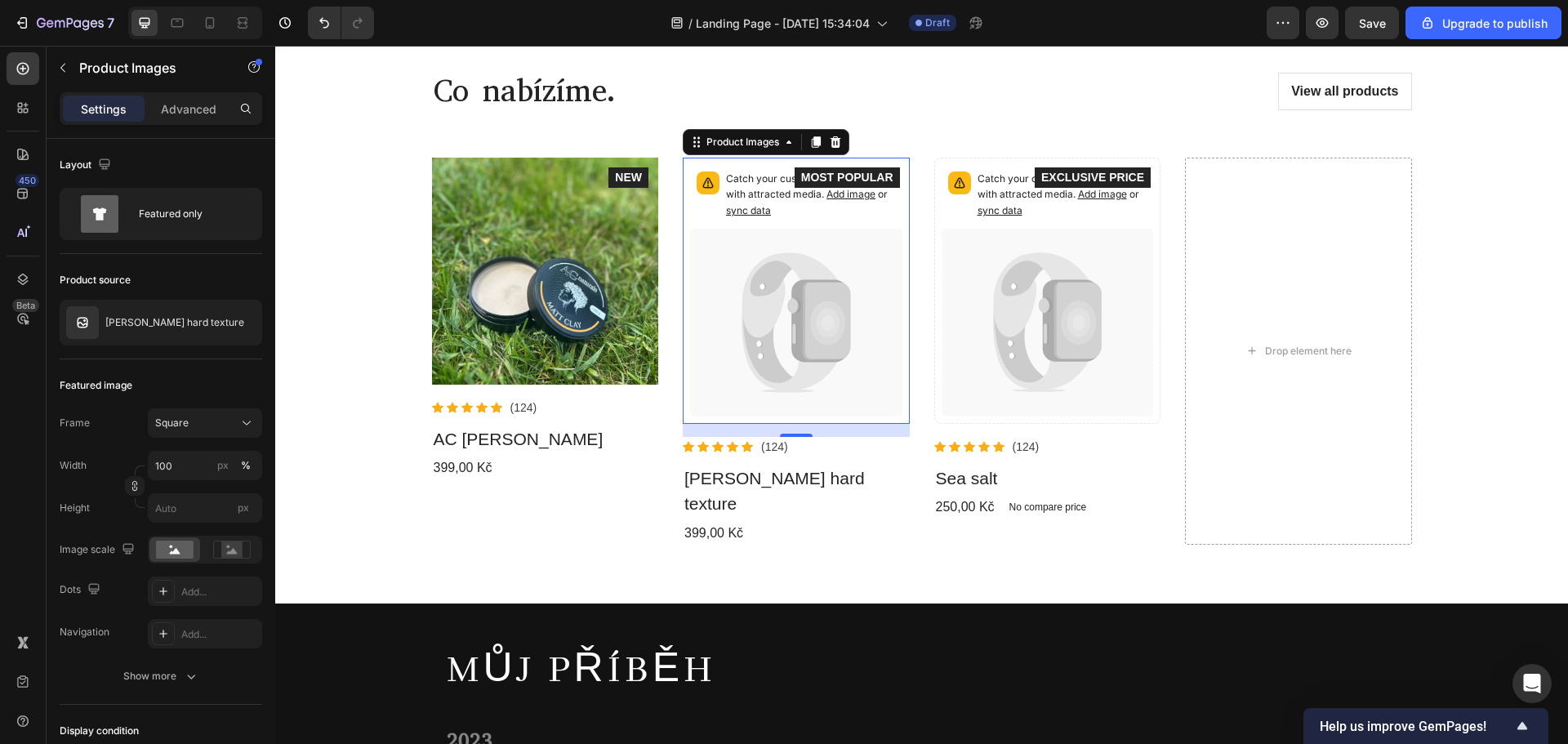
scroll to position [327, 0]
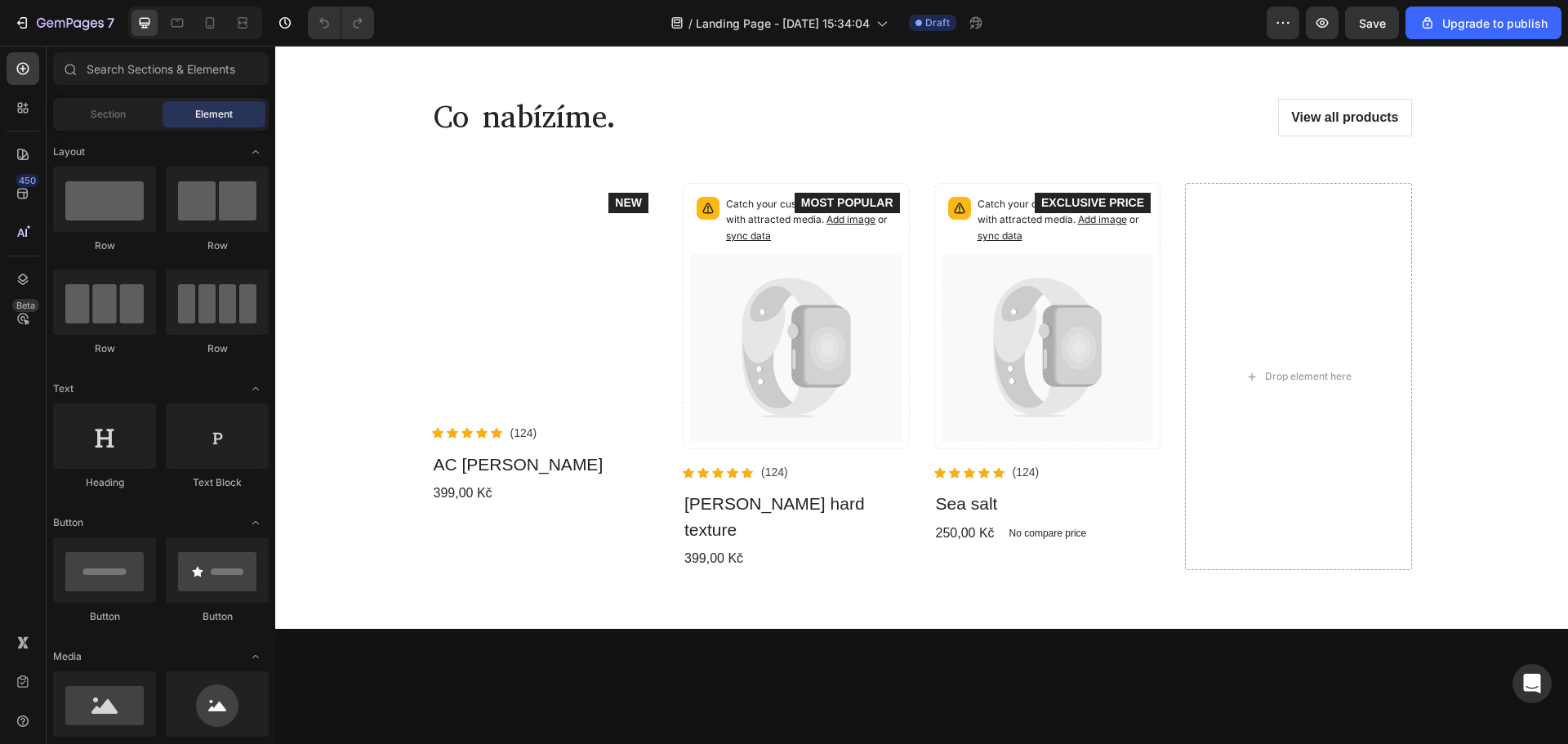
scroll to position [244, 0]
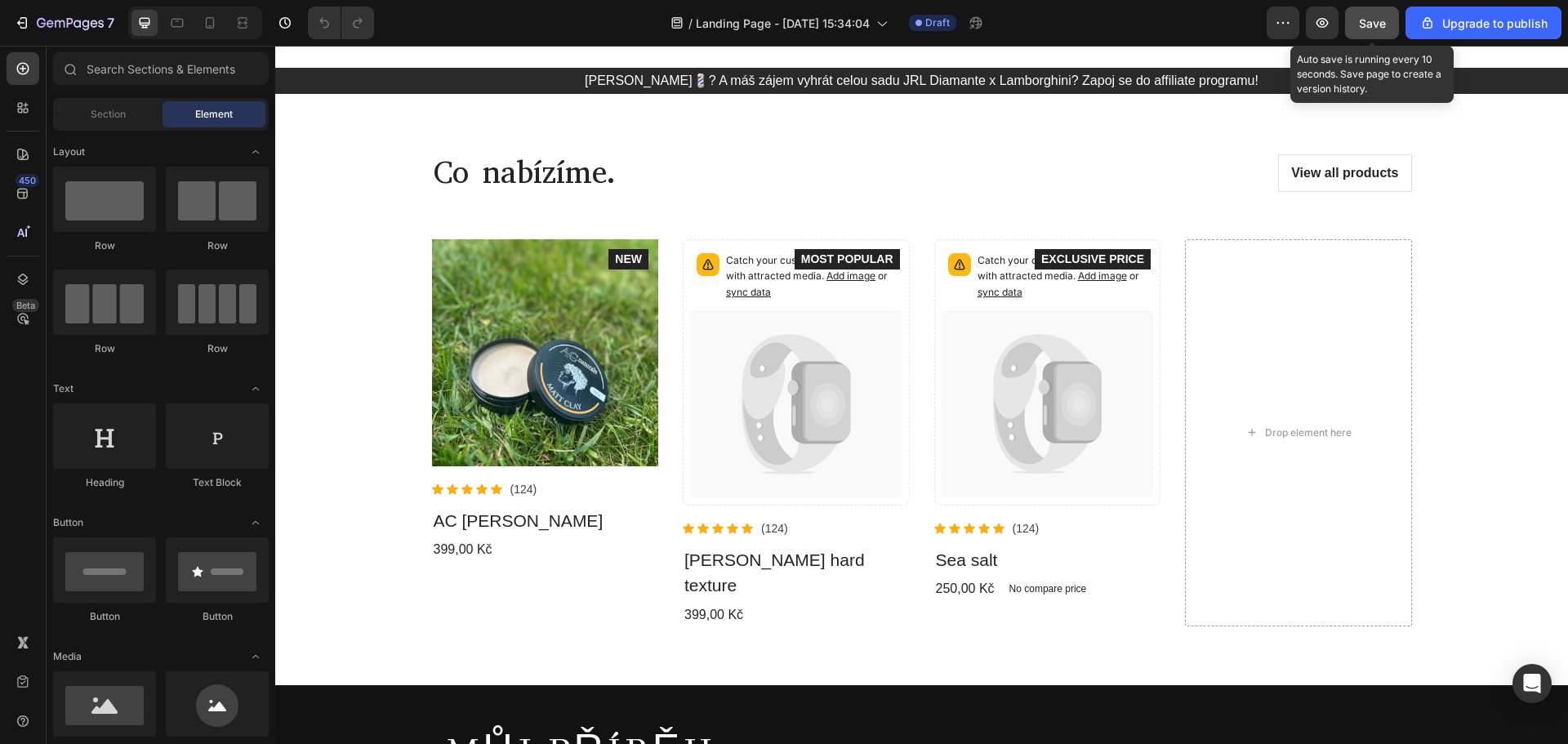
click at [1362, 24] on span "Save" at bounding box center [1372, 23] width 27 height 14
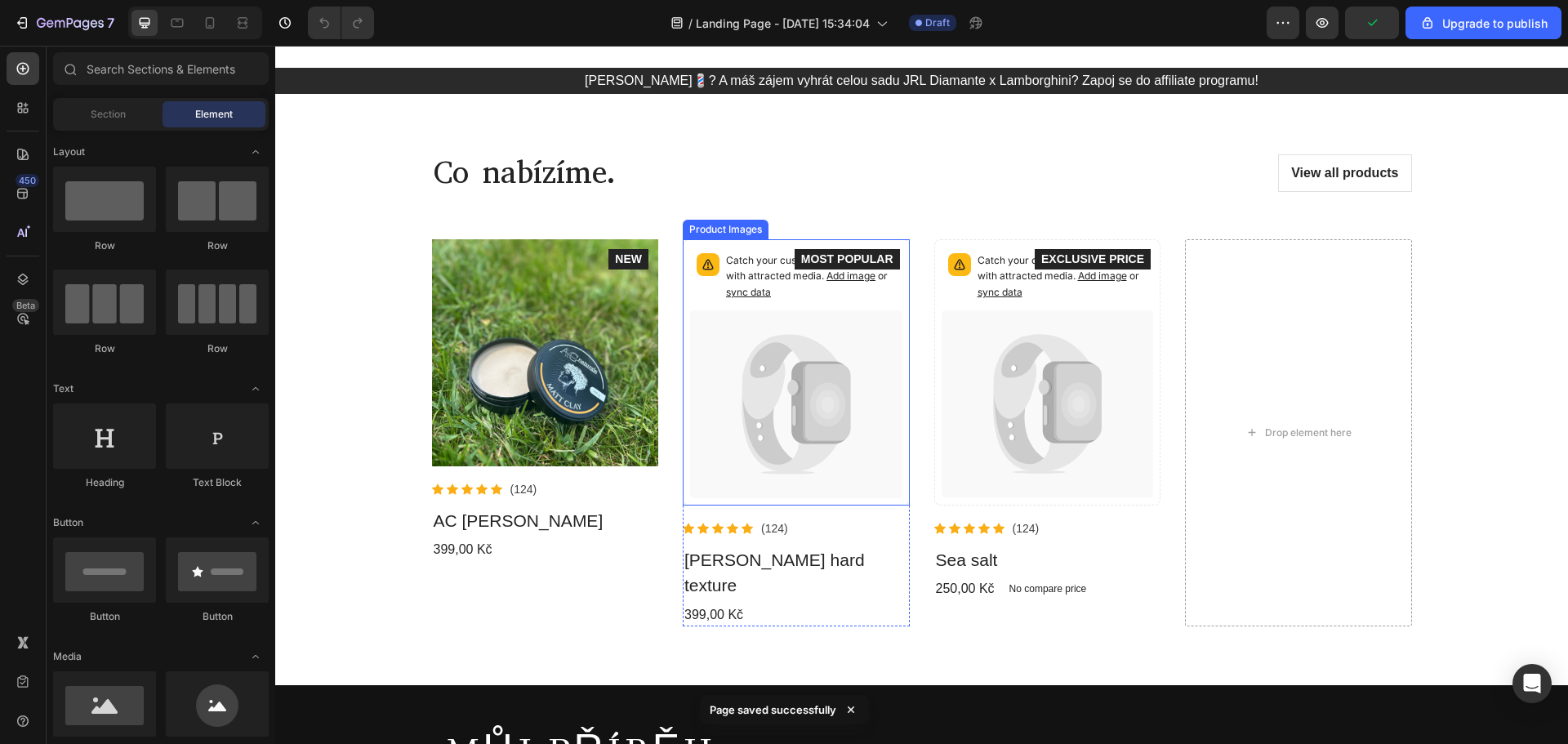
click at [825, 409] on icon at bounding box center [828, 404] width 35 height 44
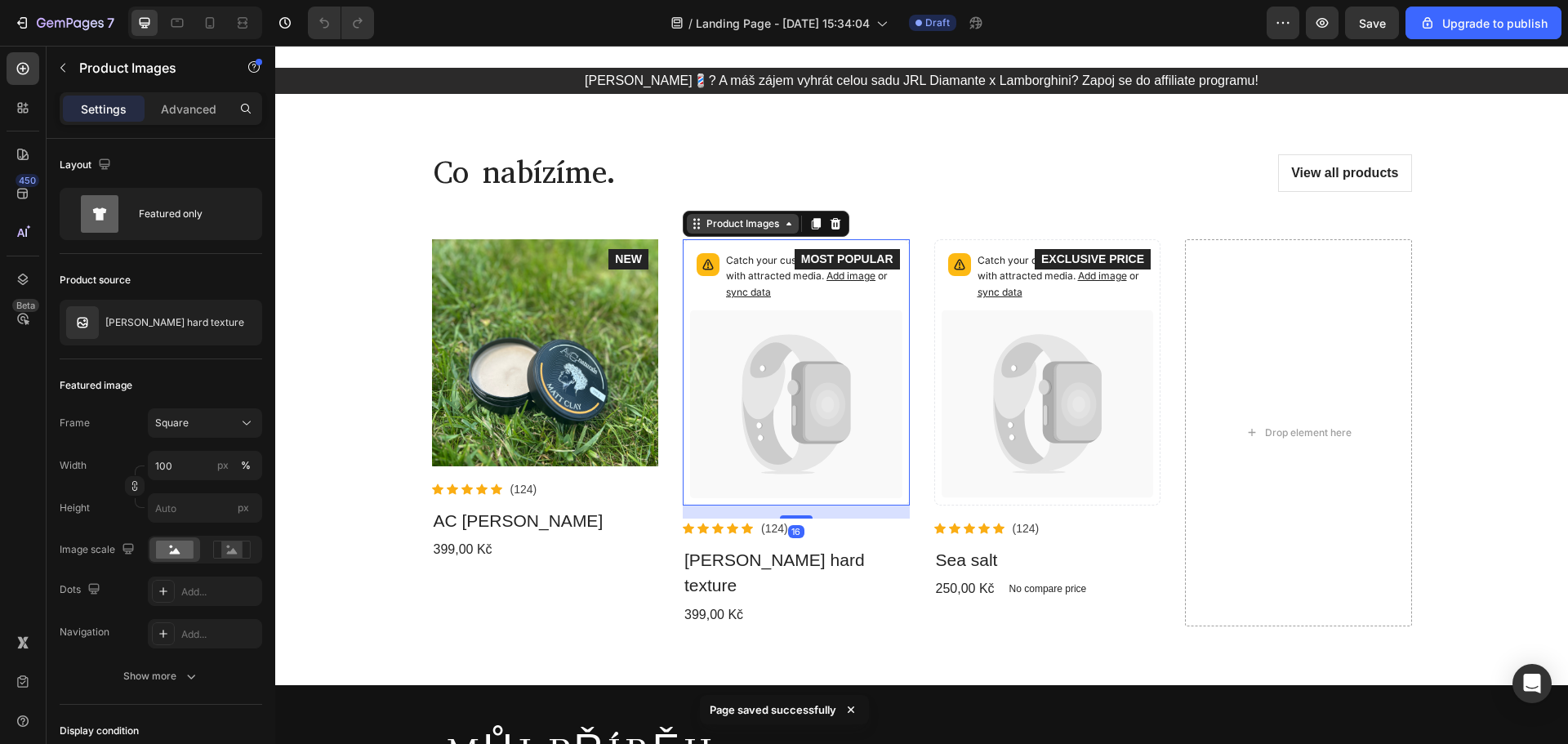
click at [727, 221] on div "Product Images" at bounding box center [743, 223] width 80 height 15
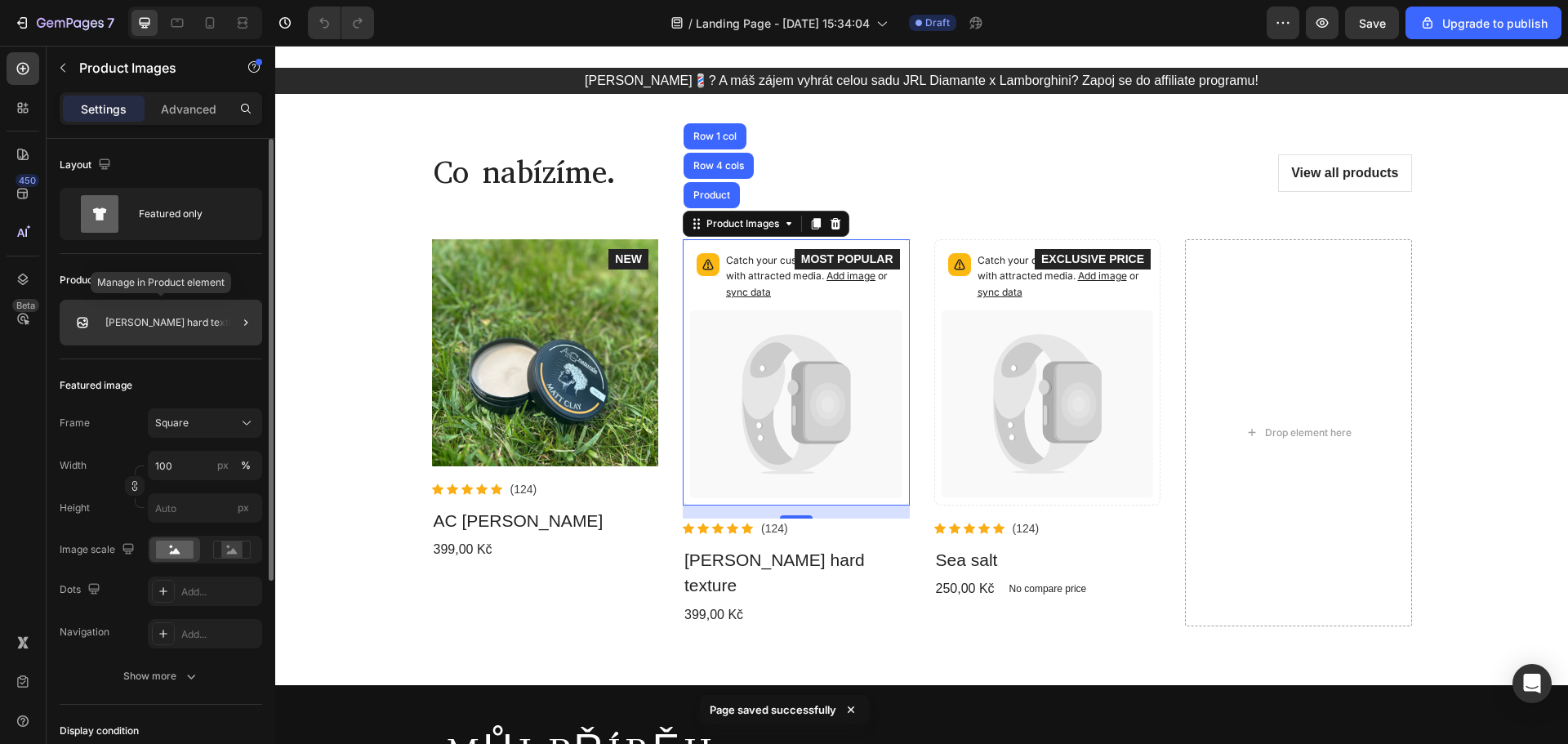
click at [210, 329] on div "[PERSON_NAME] hard texture" at bounding box center [160, 322] width 203 height 46
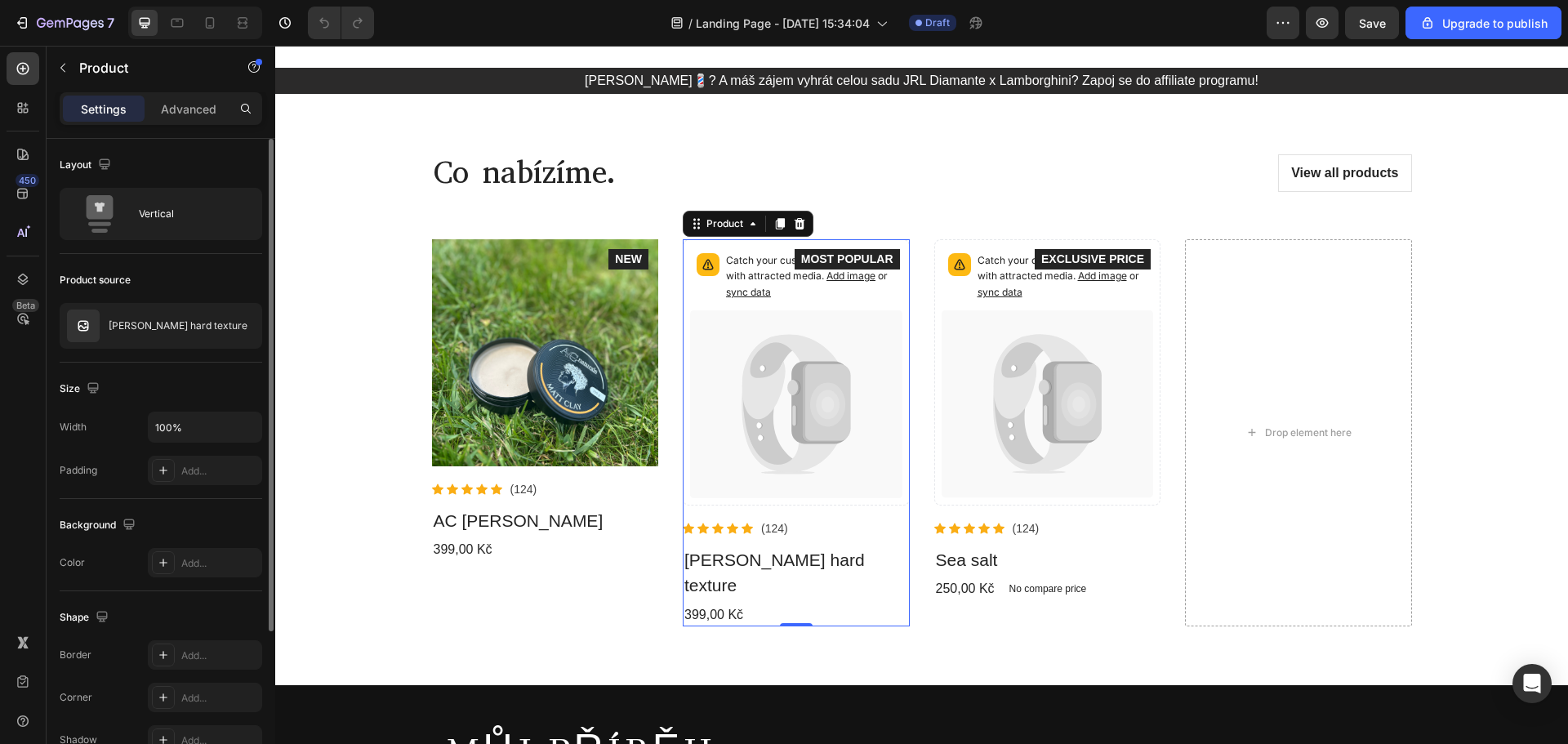
click at [156, 275] on div "Product source" at bounding box center [160, 279] width 203 height 26
click at [104, 338] on div "[PERSON_NAME] hard texture" at bounding box center [160, 325] width 203 height 46
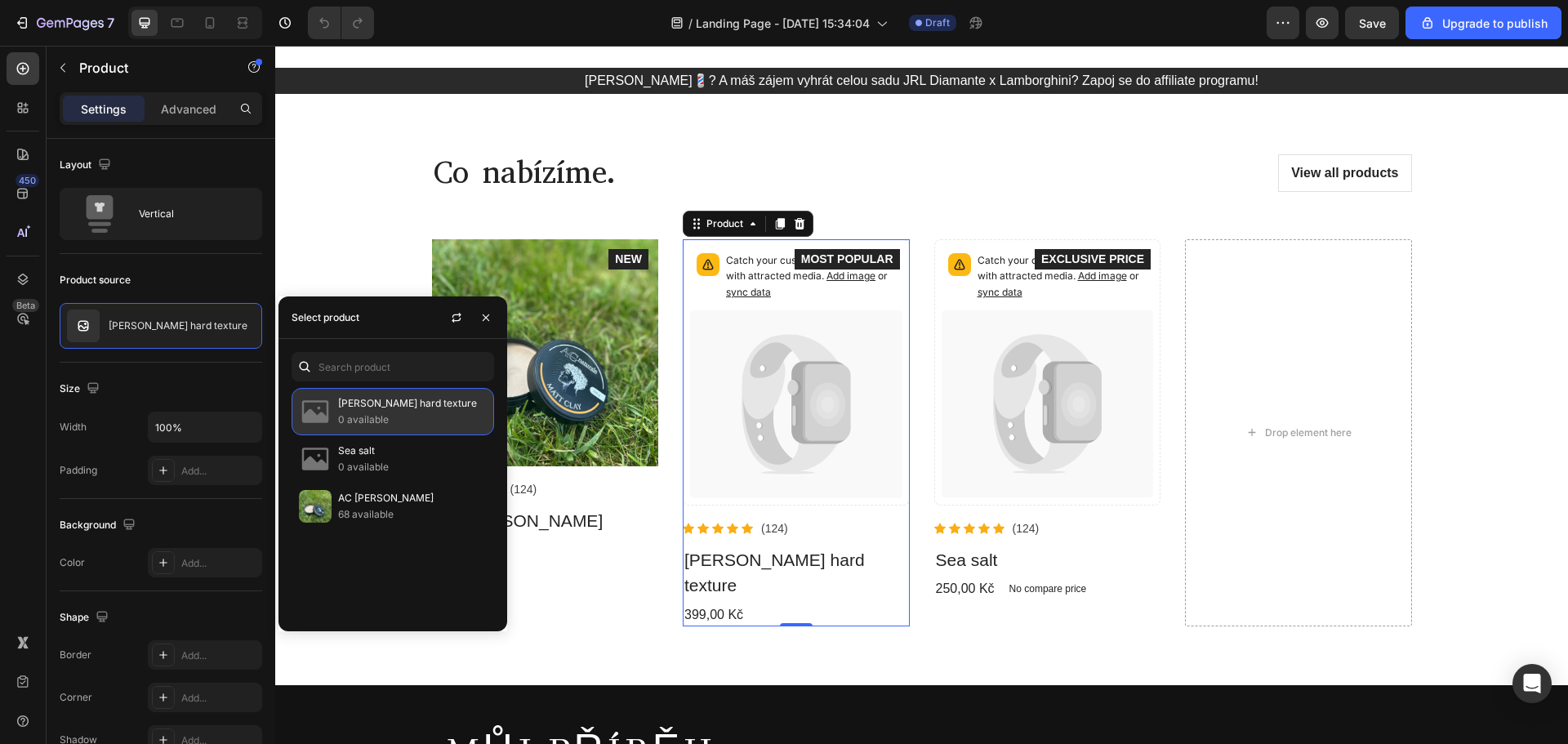
click at [397, 403] on p "[PERSON_NAME] hard texture" at bounding box center [411, 403] width 148 height 16
click at [382, 417] on p "0 available" at bounding box center [411, 419] width 148 height 16
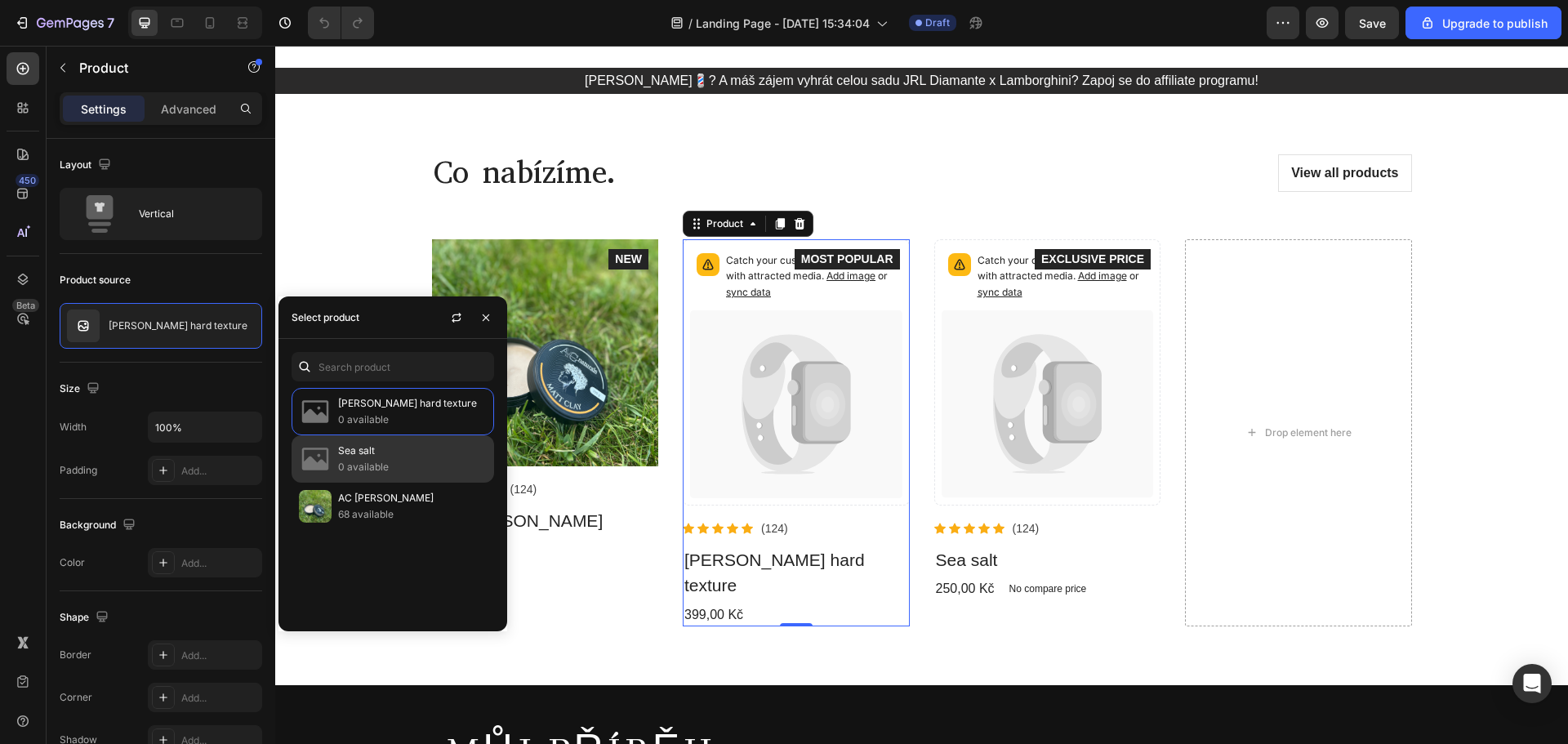
click at [362, 461] on p "0 available" at bounding box center [411, 467] width 148 height 16
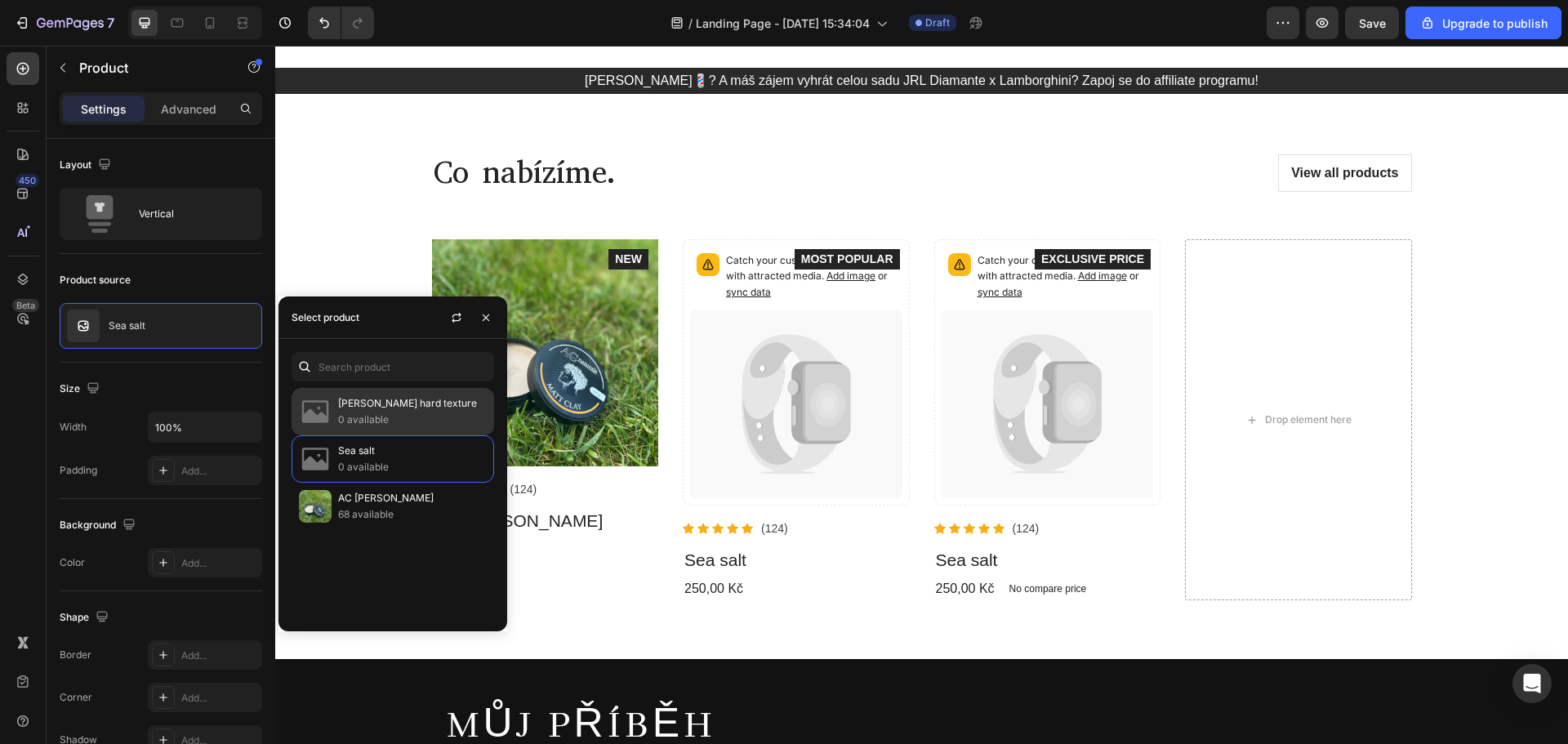
click at [377, 421] on p "0 available" at bounding box center [411, 419] width 148 height 16
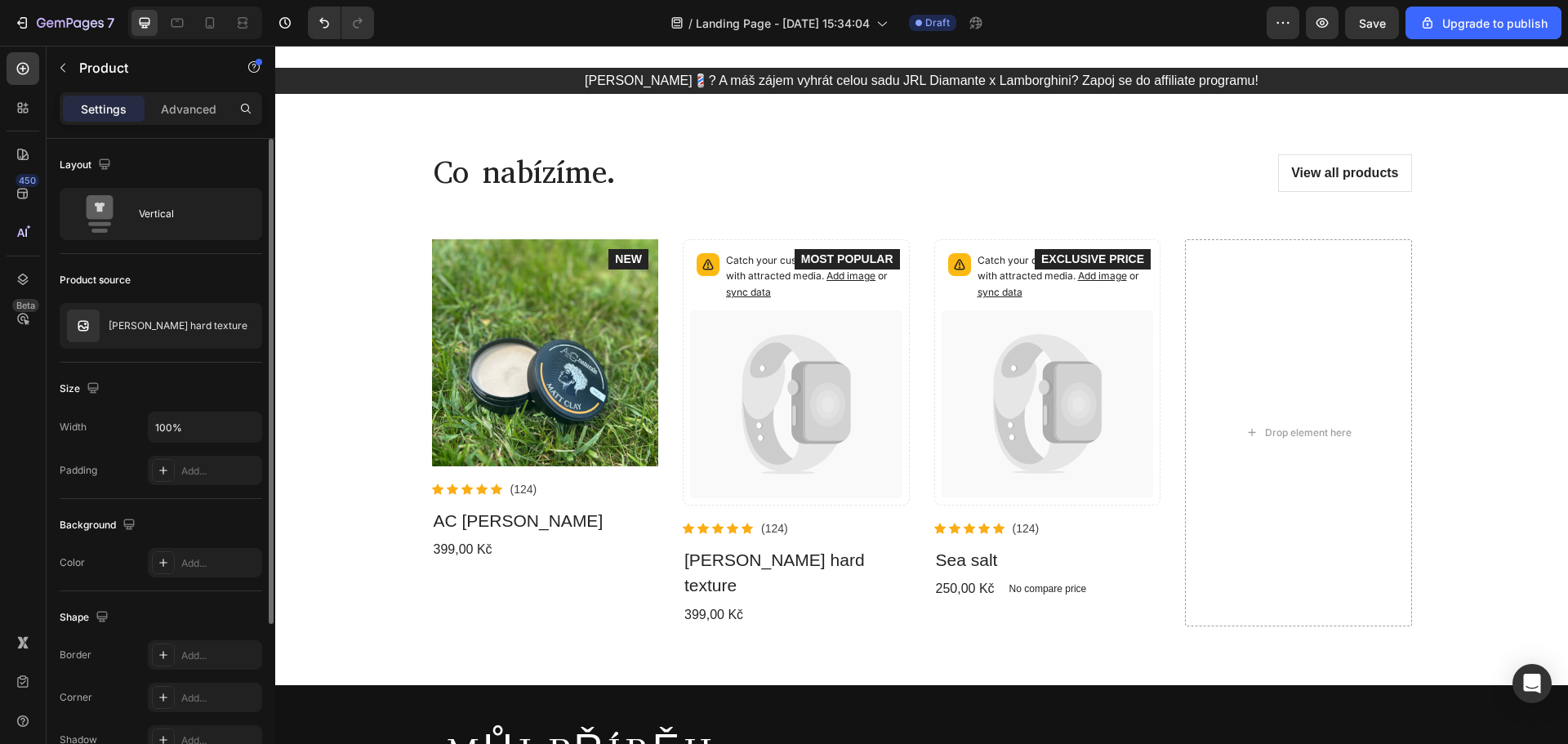
click at [235, 270] on div "Product source" at bounding box center [160, 279] width 203 height 26
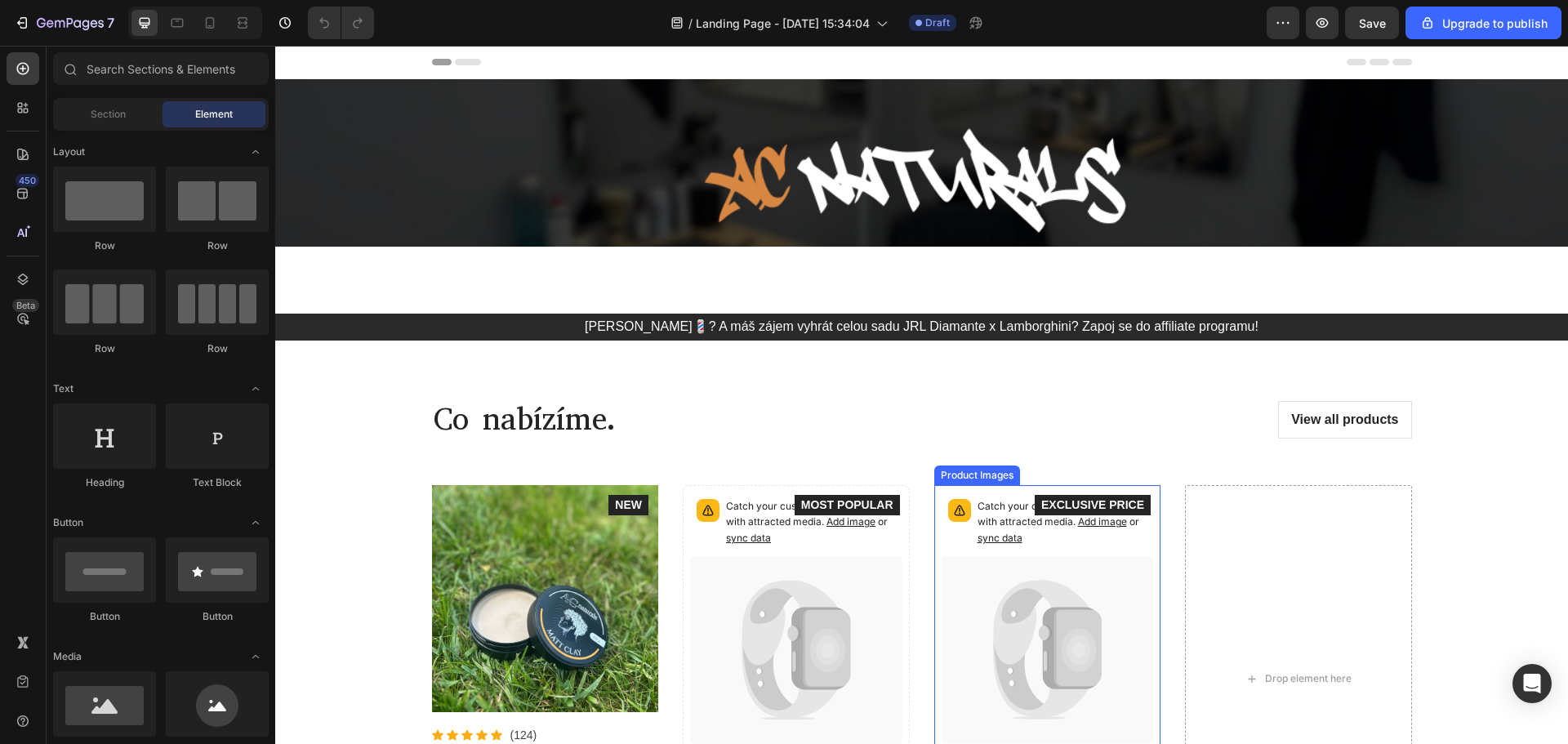
scroll to position [163, 0]
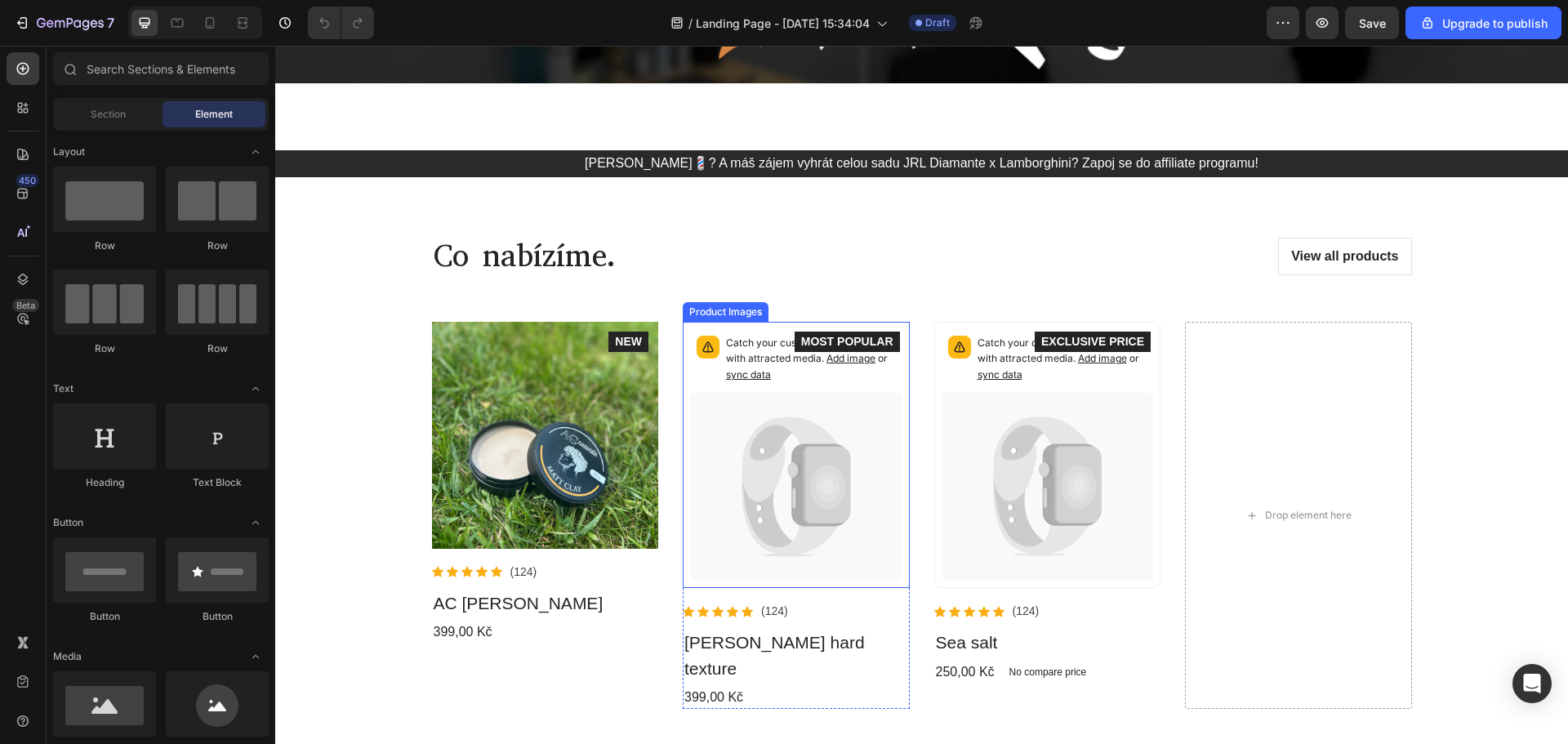
click at [827, 405] on icon at bounding box center [796, 487] width 212 height 188
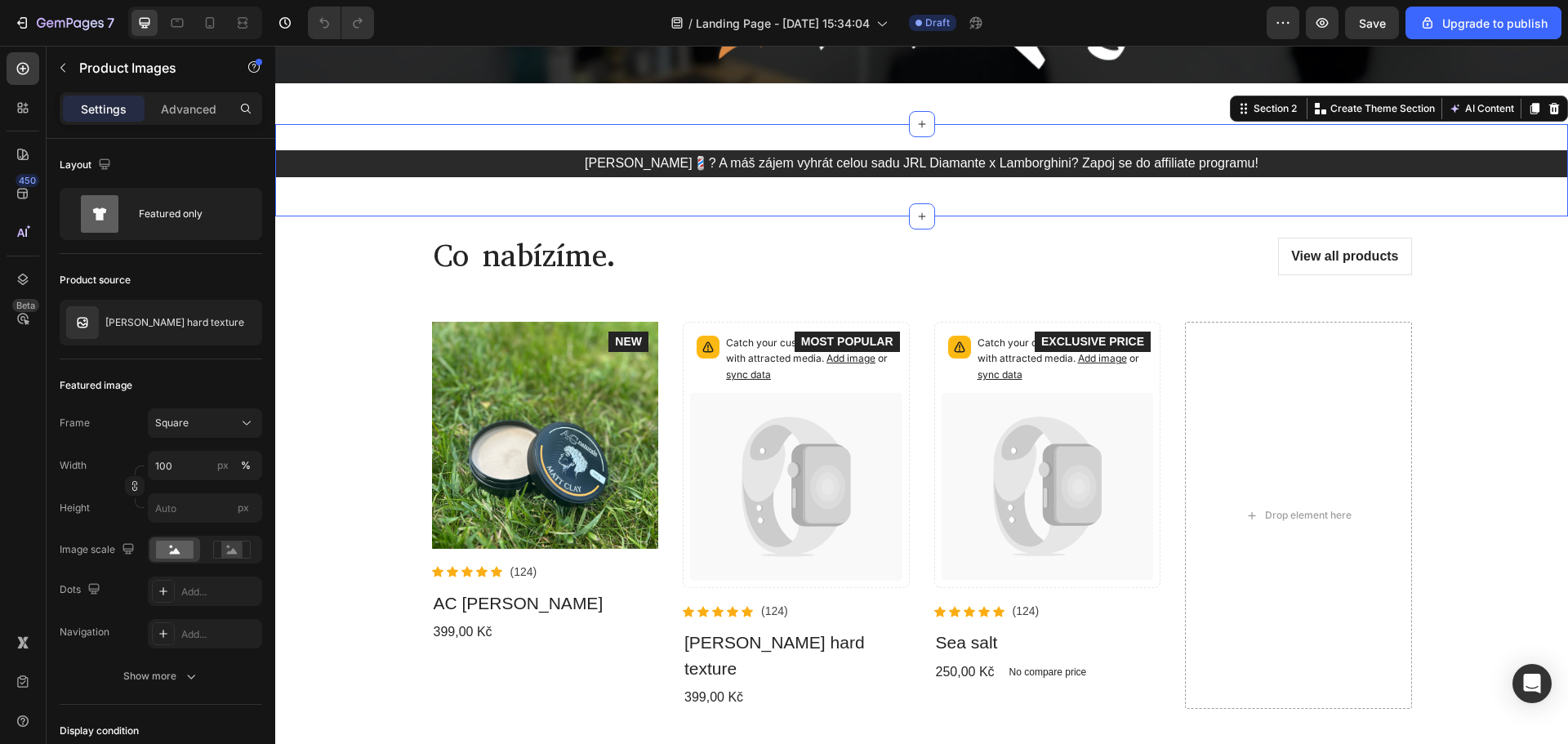
click at [660, 213] on div "[PERSON_NAME]💈? A máš zájem vyhrát celou sadu JRL Diamante x Lamborghini? Zapoj…" at bounding box center [922, 170] width 1292 height 92
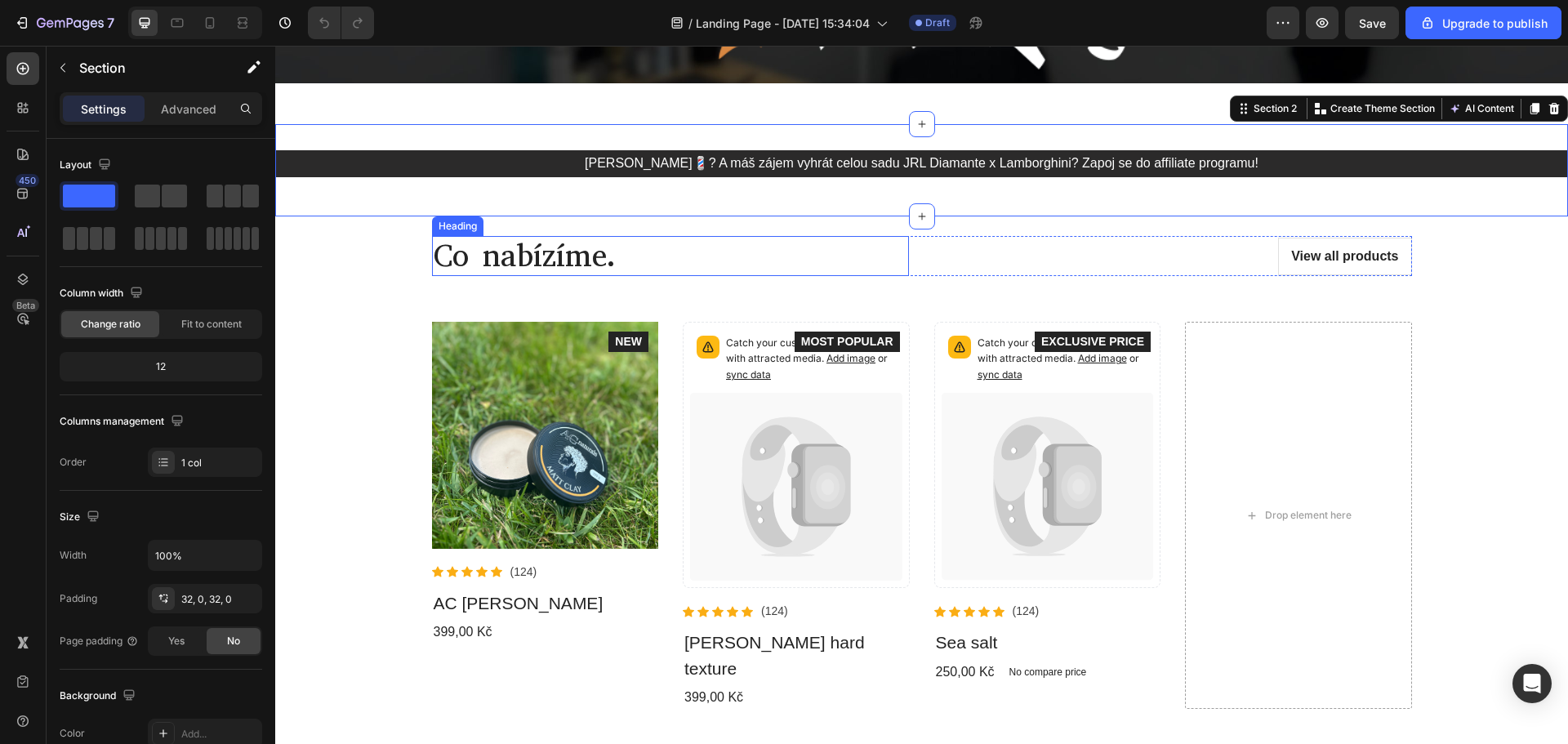
click at [745, 443] on icon at bounding box center [796, 487] width 212 height 188
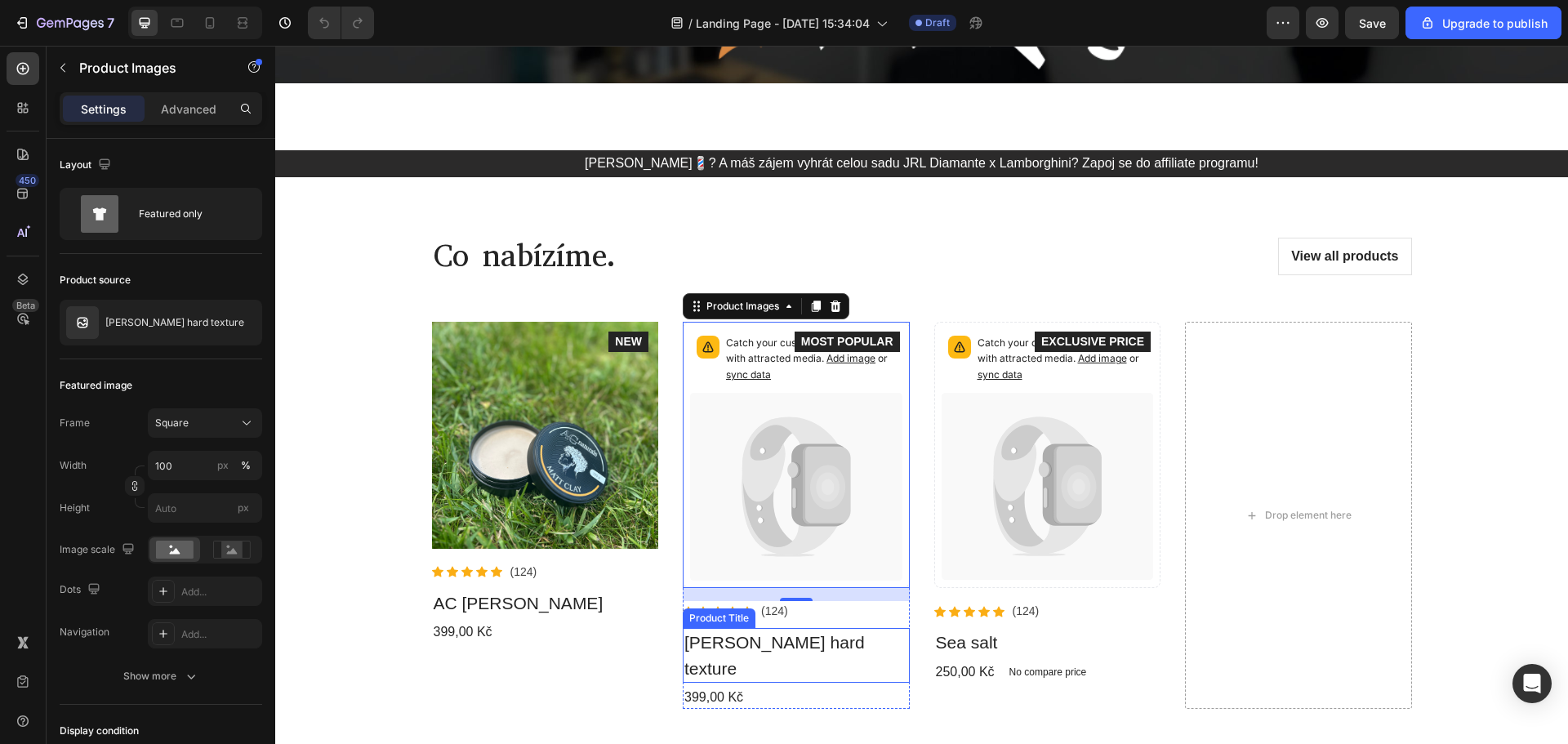
click at [770, 640] on h3 "[PERSON_NAME] hard texture" at bounding box center [797, 655] width 227 height 54
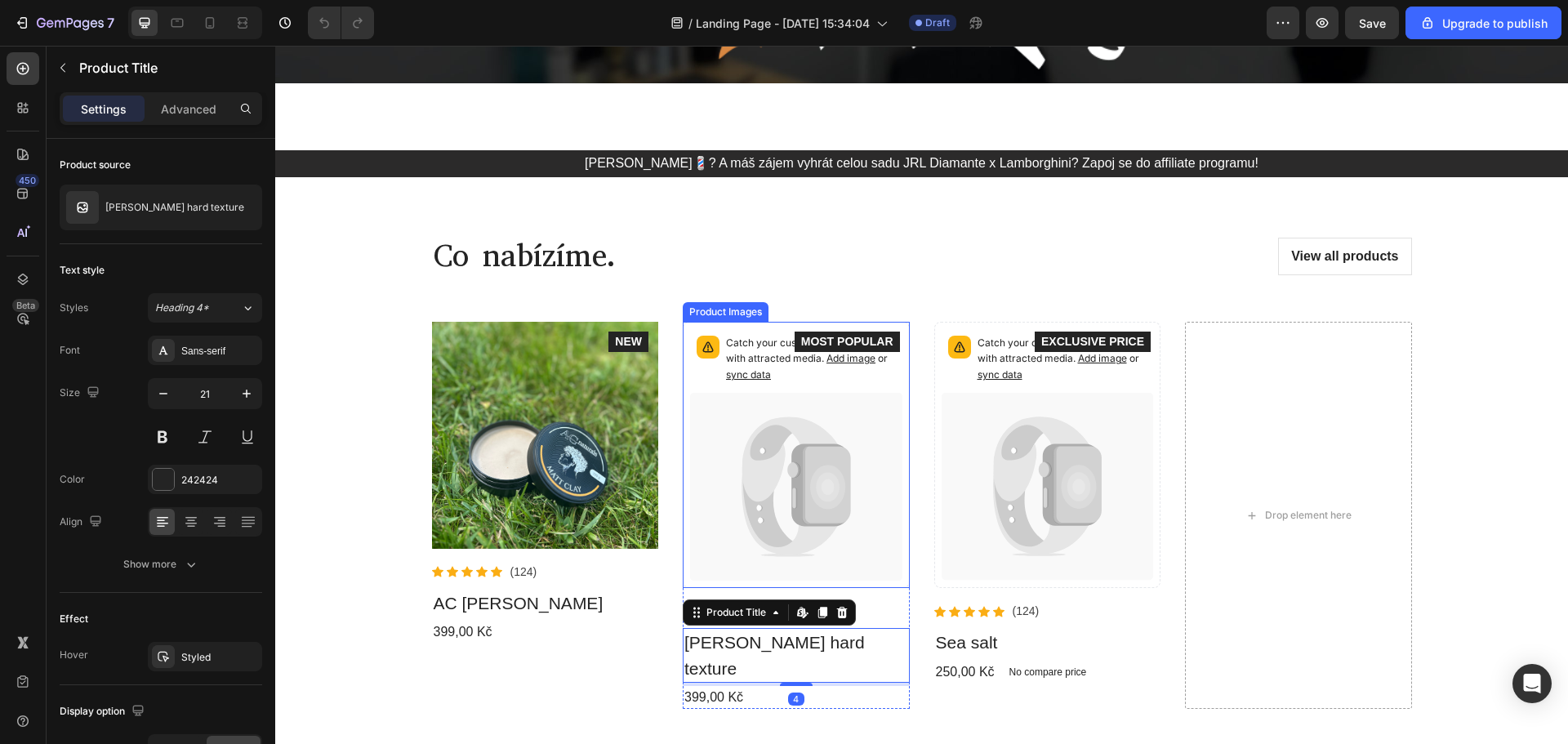
click at [784, 457] on icon at bounding box center [796, 487] width 212 height 188
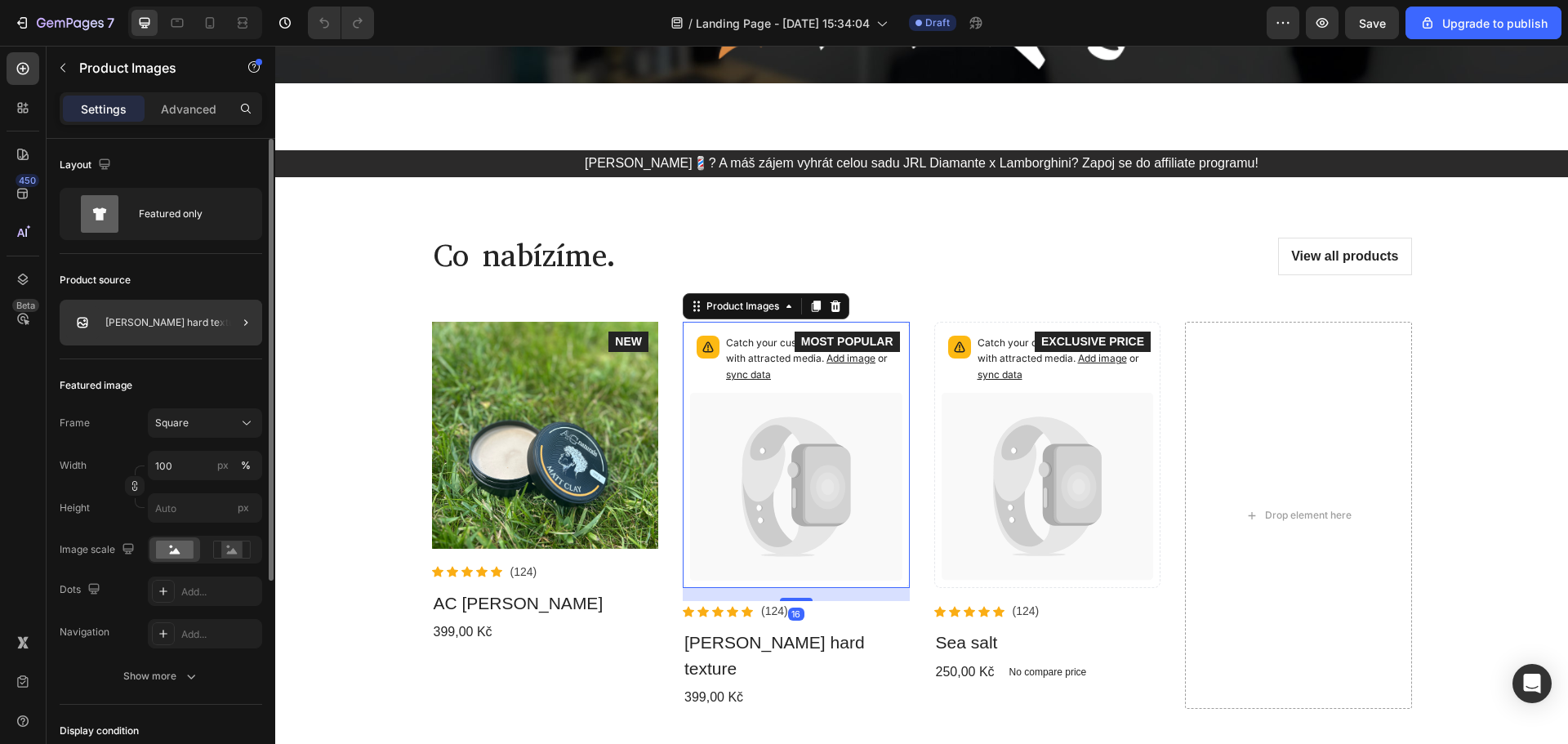
click at [220, 318] on div at bounding box center [239, 322] width 46 height 46
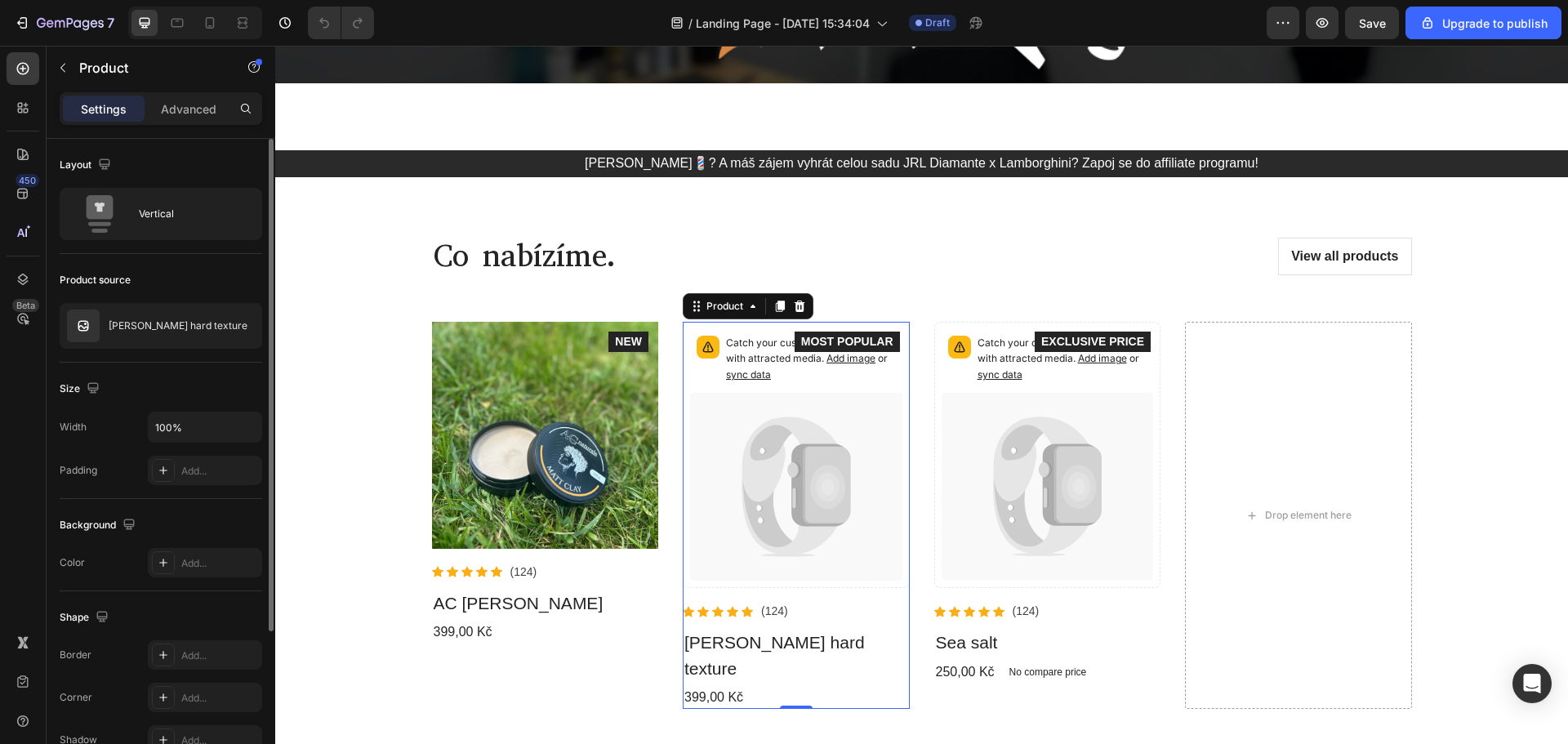
click at [198, 293] on div "Product source [PERSON_NAME] hard texture" at bounding box center [160, 308] width 203 height 109
click at [198, 317] on div at bounding box center [225, 325] width 72 height 44
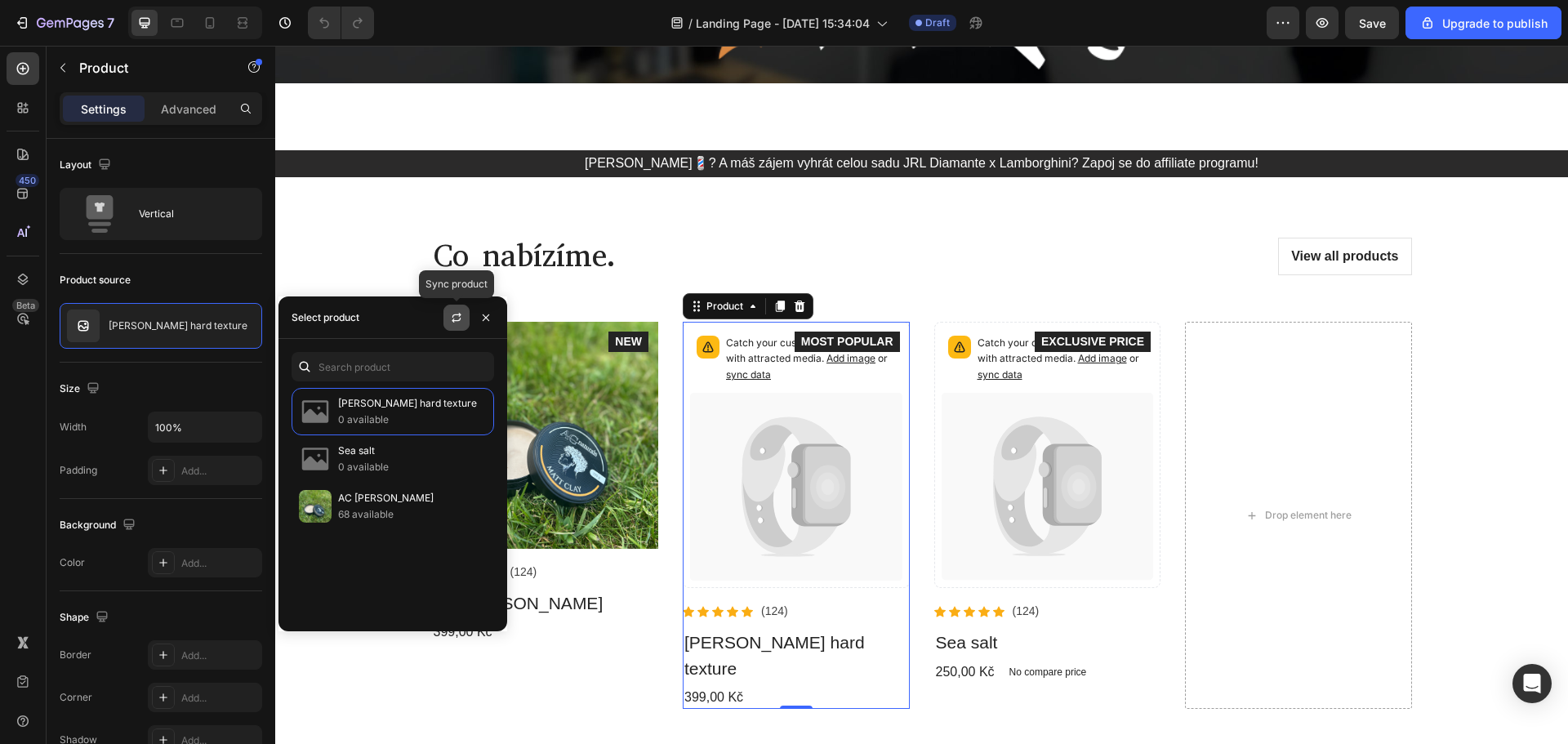
click at [450, 318] on icon "button" at bounding box center [456, 317] width 13 height 13
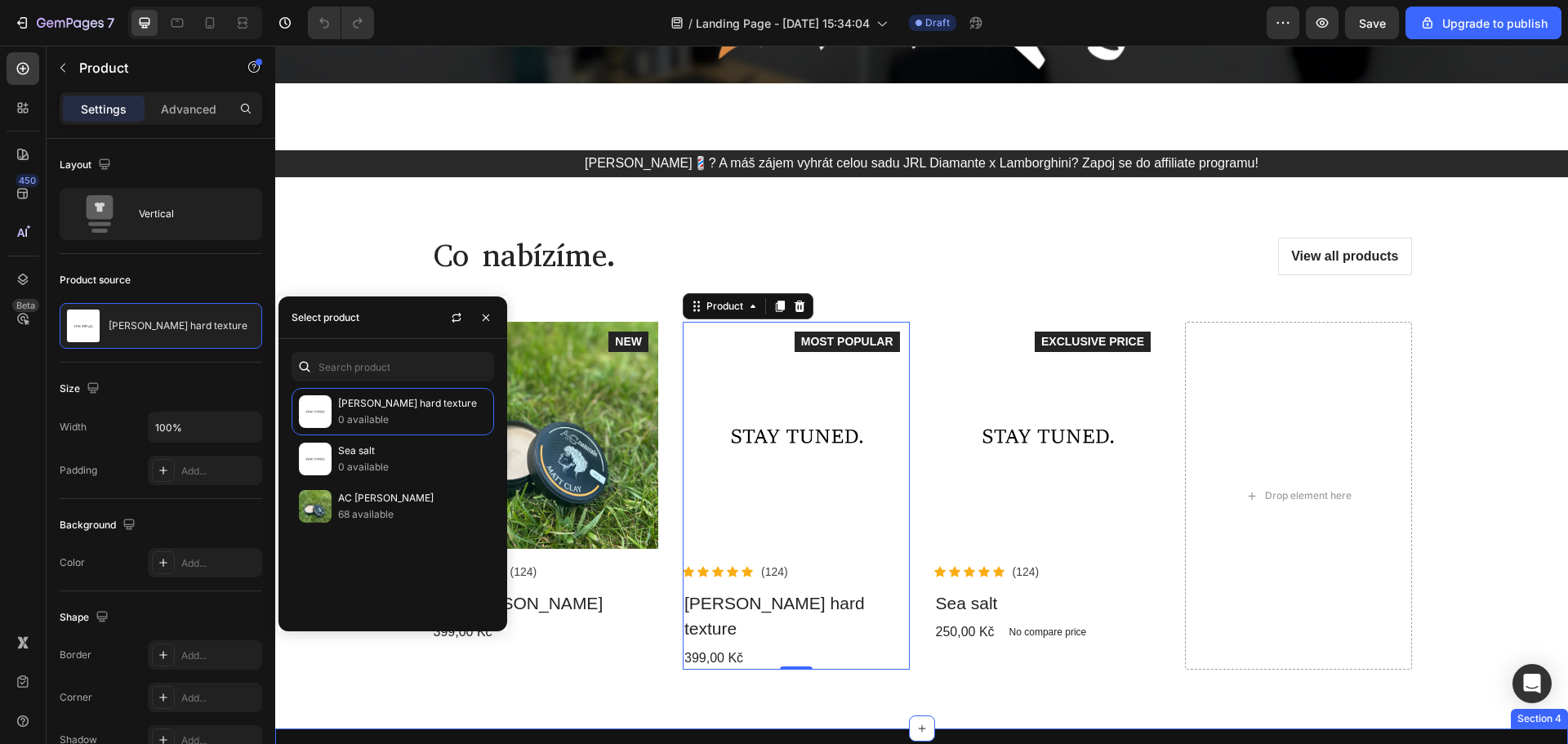
click at [585, 685] on div "Co nabízíme. Heading View all products Button Row Product Images Icon Icon Icon…" at bounding box center [922, 472] width 1292 height 512
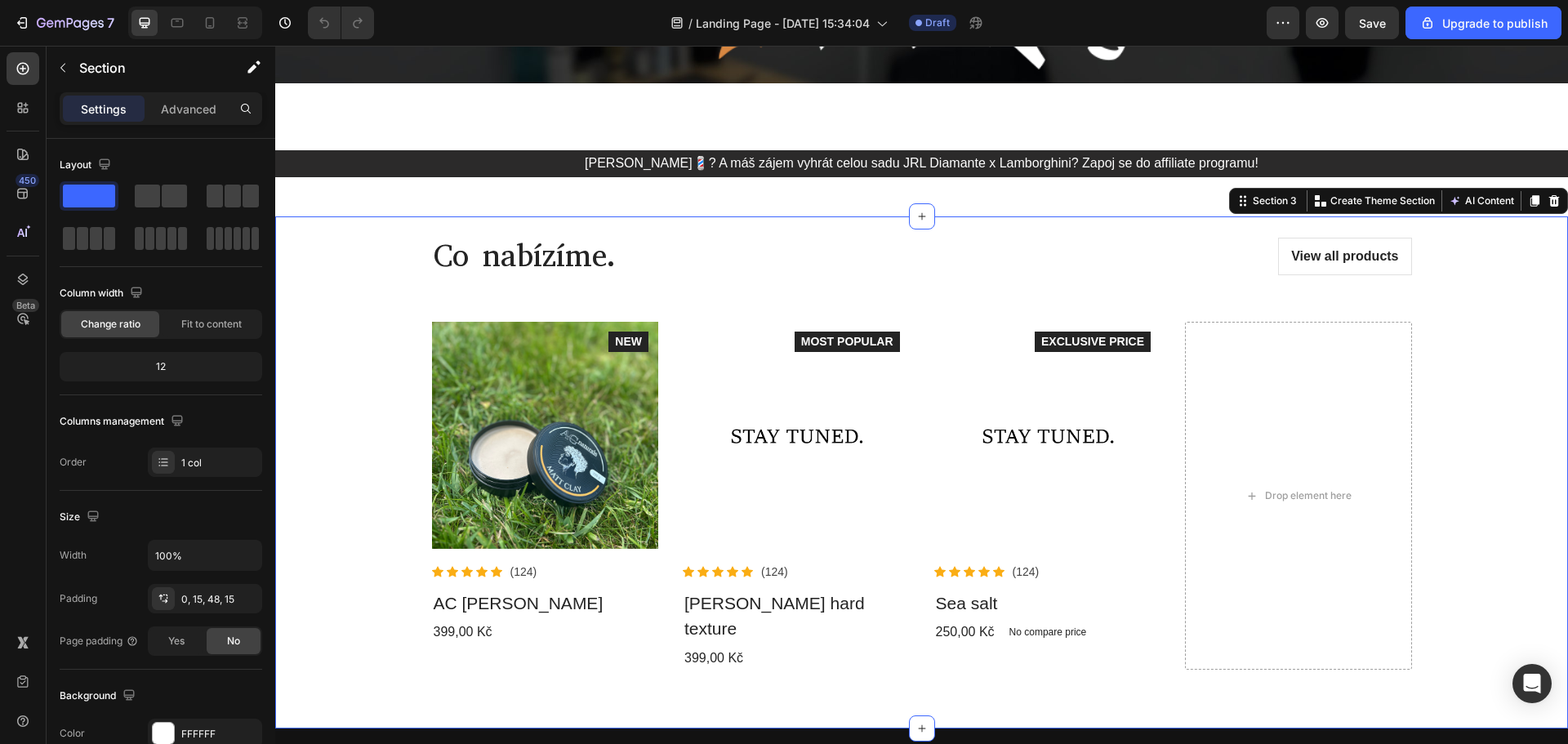
click at [353, 668] on div "Co nabízíme. Heading View all products Button Row Product Images Icon Icon Icon…" at bounding box center [922, 472] width 1292 height 512
click at [70, 63] on button "button" at bounding box center [62, 67] width 26 height 26
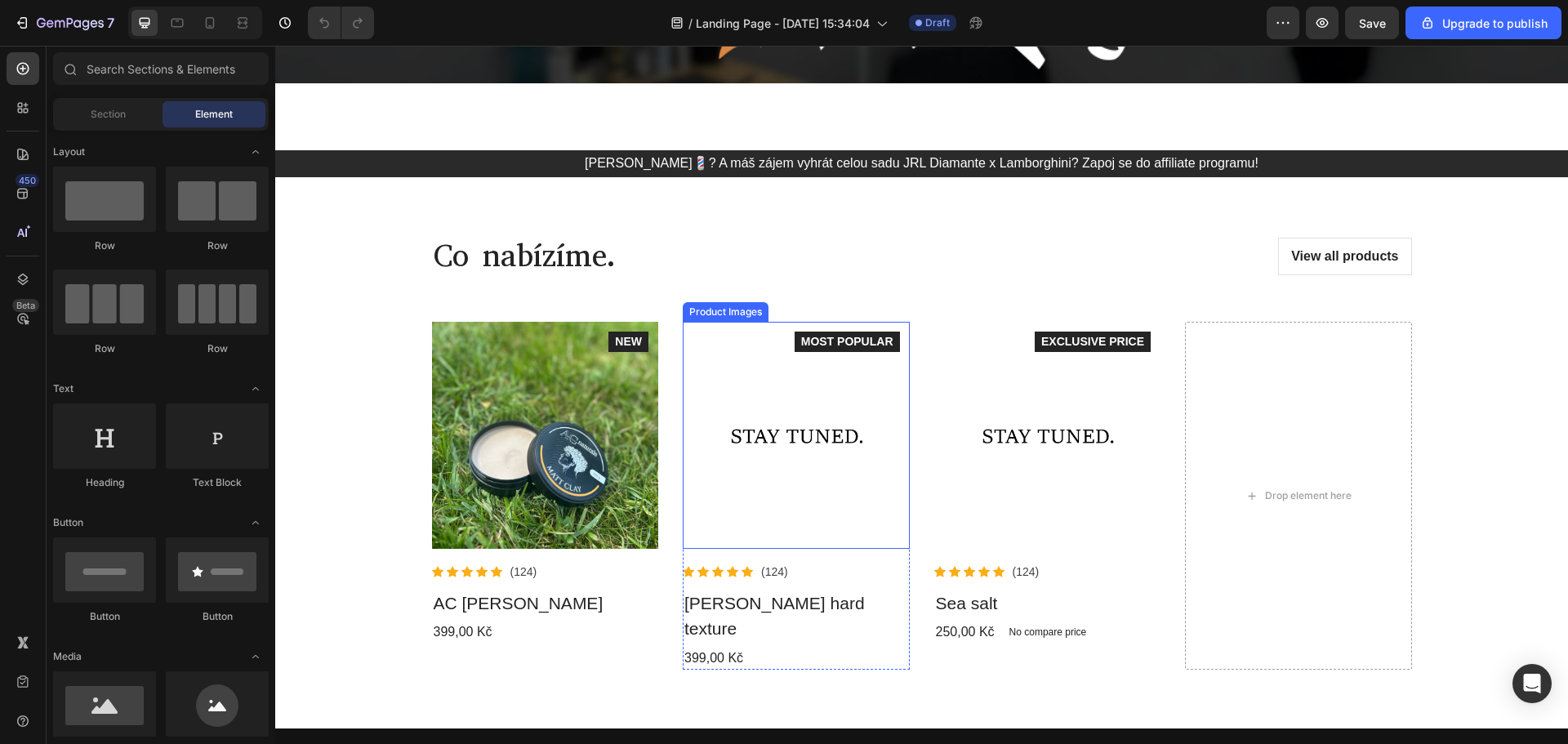
click at [742, 418] on img at bounding box center [797, 436] width 227 height 227
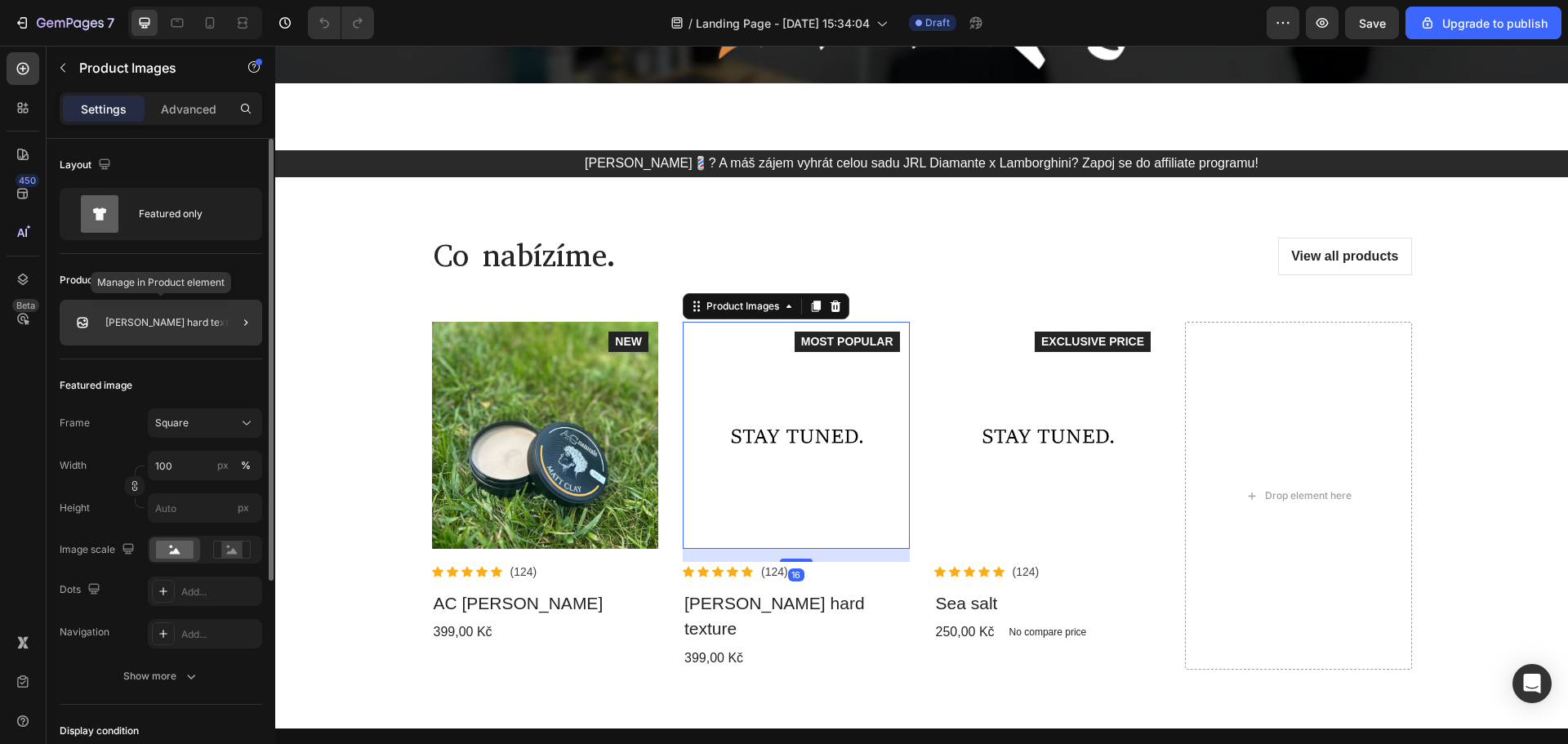
click at [133, 311] on div "[PERSON_NAME] hard texture" at bounding box center [160, 322] width 203 height 46
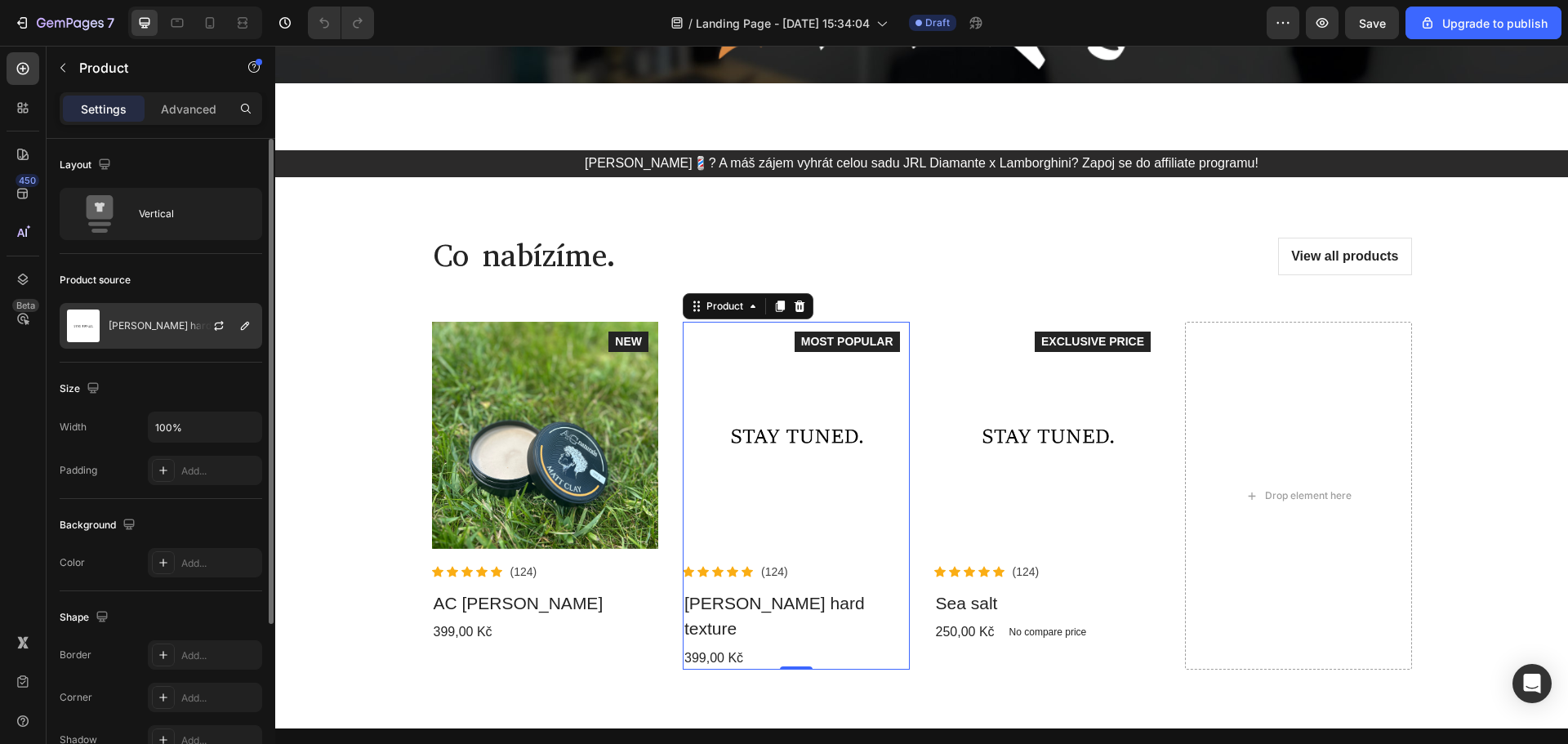
click at [135, 332] on div "[PERSON_NAME] hard texture" at bounding box center [160, 325] width 203 height 46
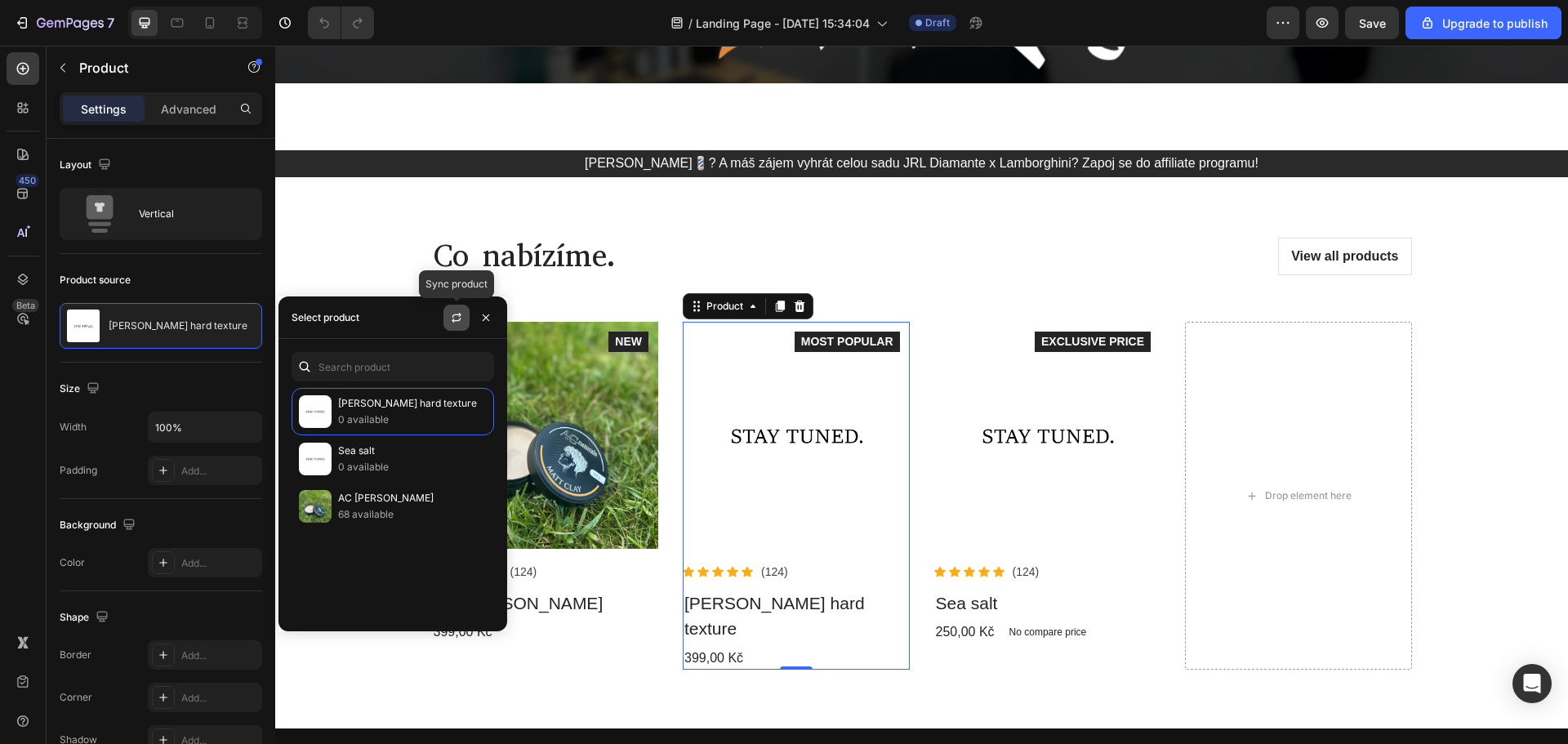
click at [463, 315] on button "button" at bounding box center [456, 317] width 26 height 26
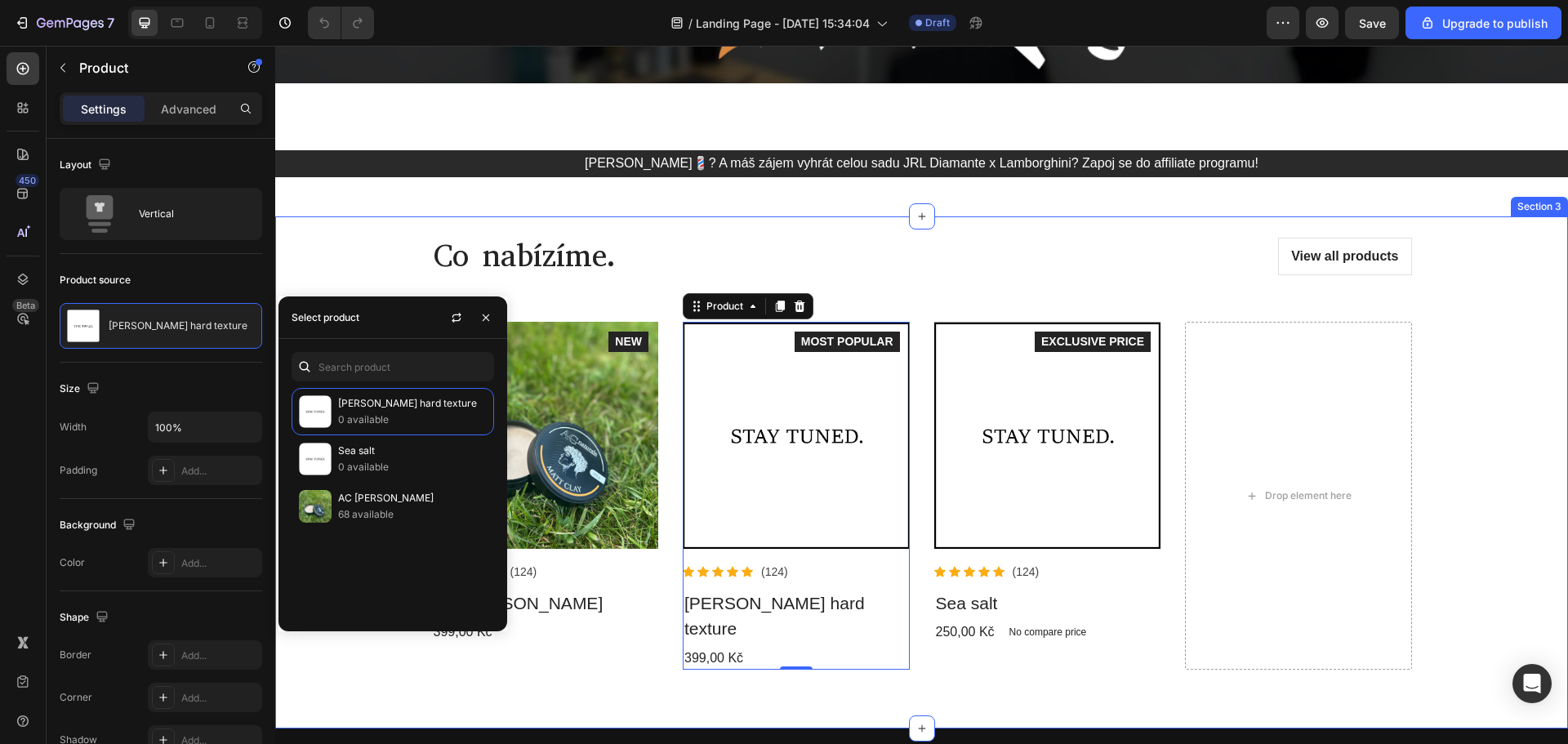
click at [760, 667] on div "Co nabízíme. Heading View all products Button Row Product Images Icon Icon Icon…" at bounding box center [922, 472] width 1292 height 512
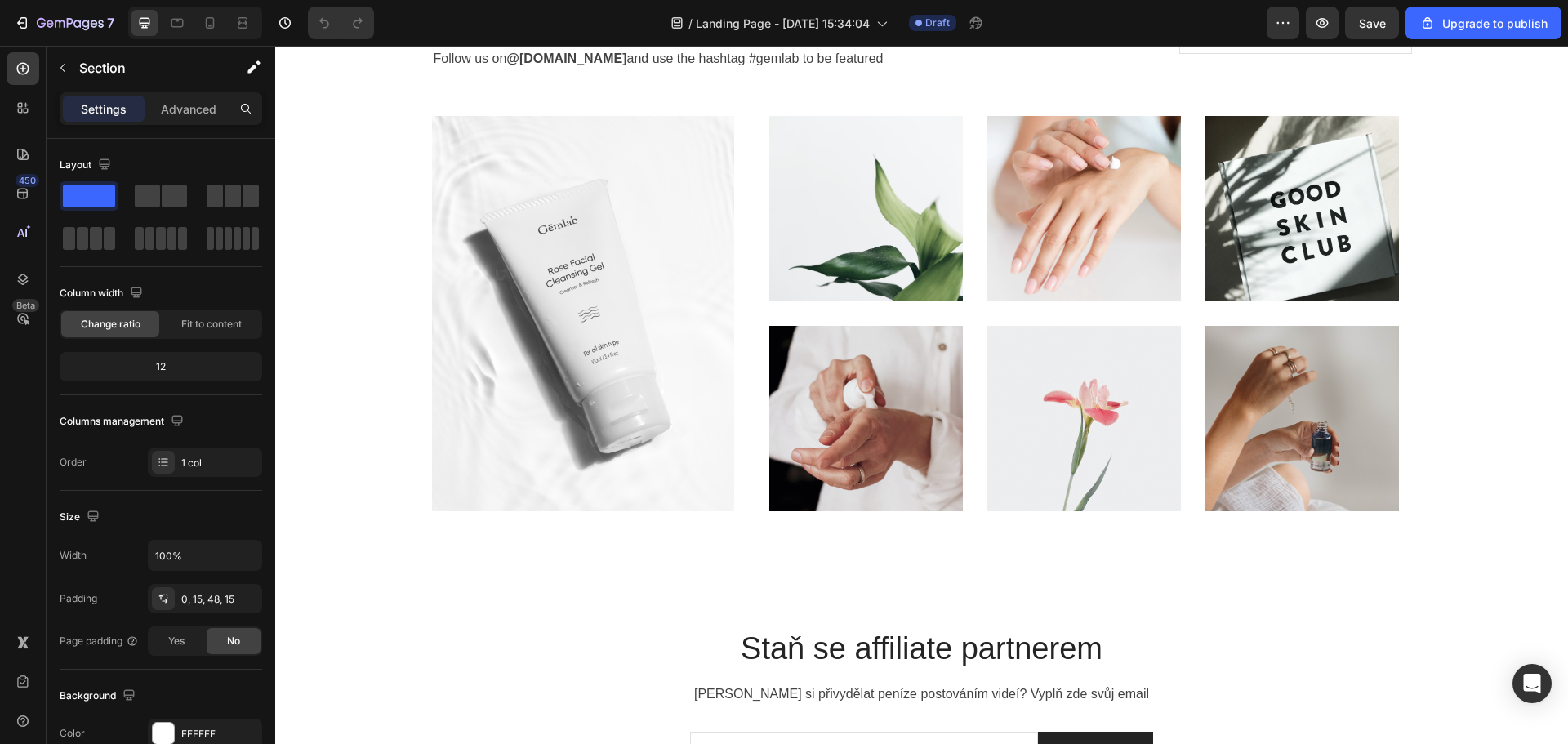
scroll to position [4735, 0]
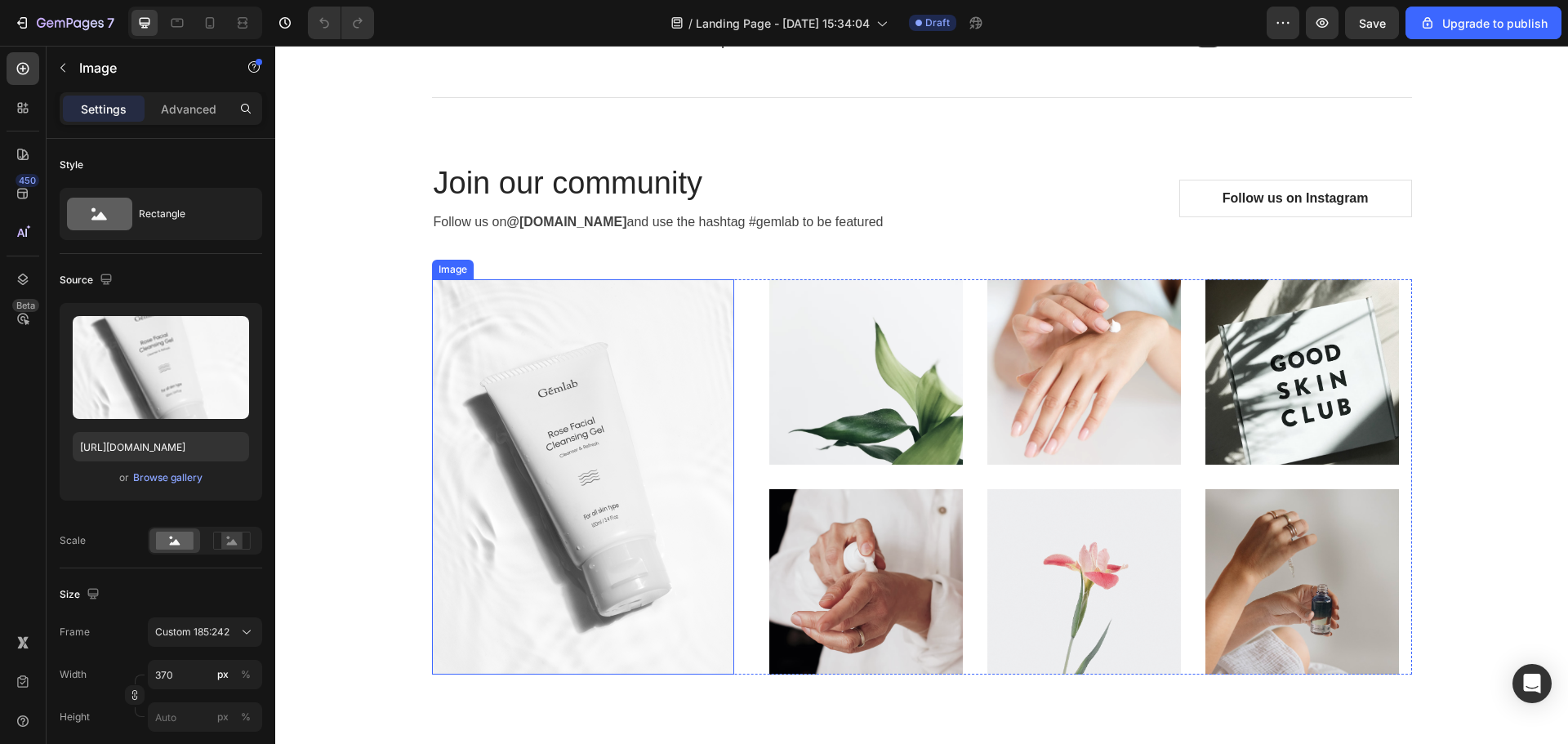
click at [670, 376] on img at bounding box center [582, 476] width 302 height 395
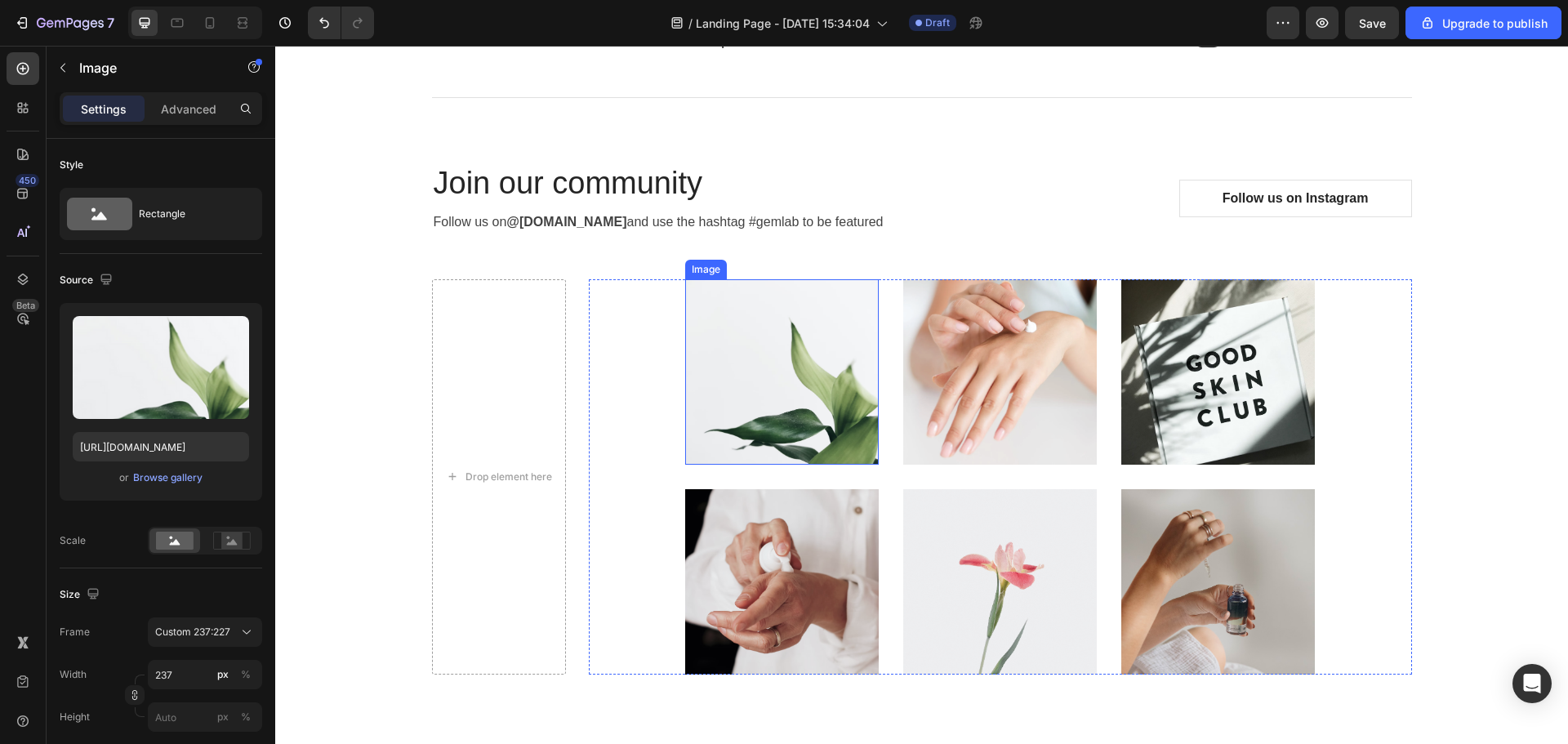
click at [729, 364] on img at bounding box center [781, 372] width 193 height 185
click at [162, 104] on p "Advanced" at bounding box center [188, 110] width 55 height 17
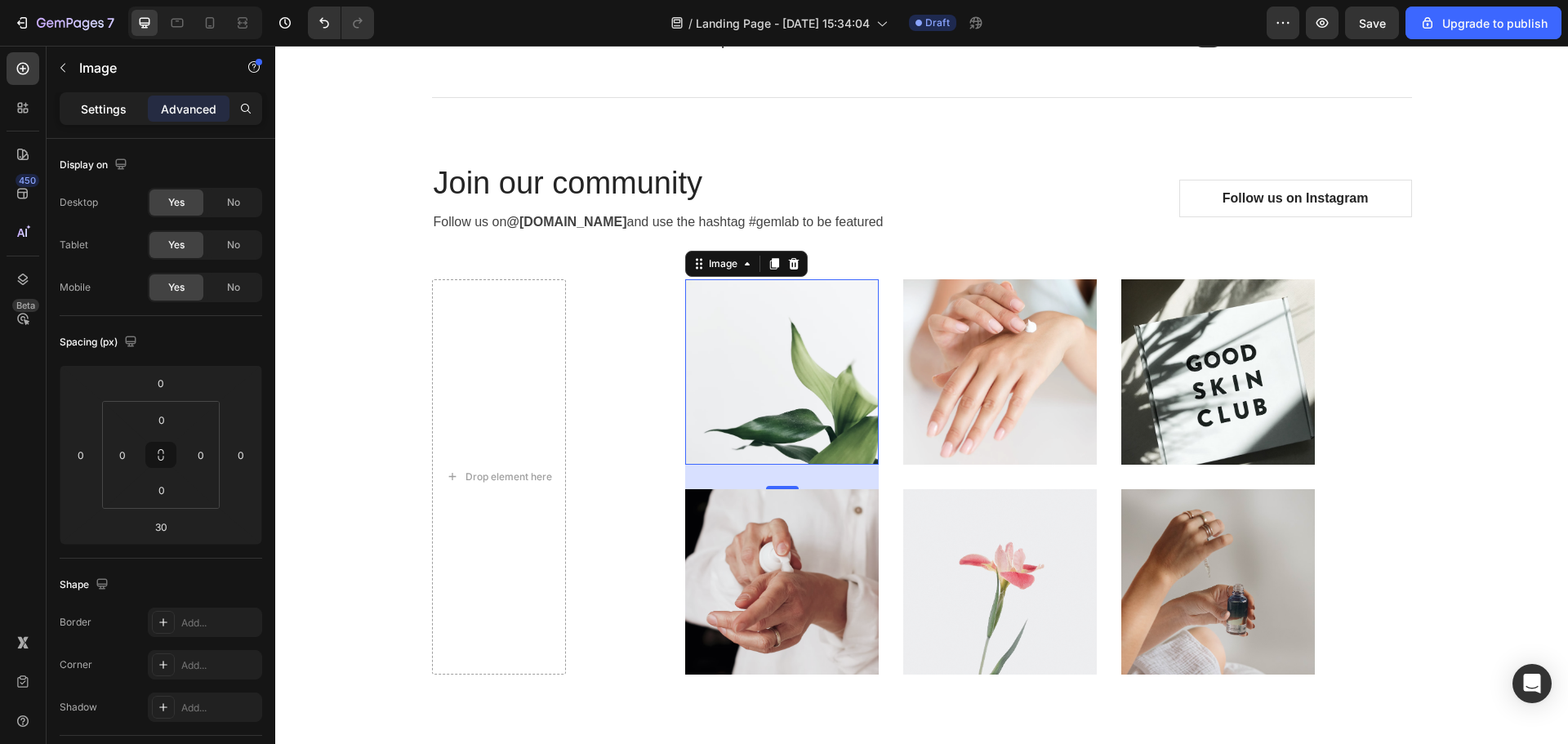
click at [96, 106] on p "Settings" at bounding box center [103, 110] width 46 height 17
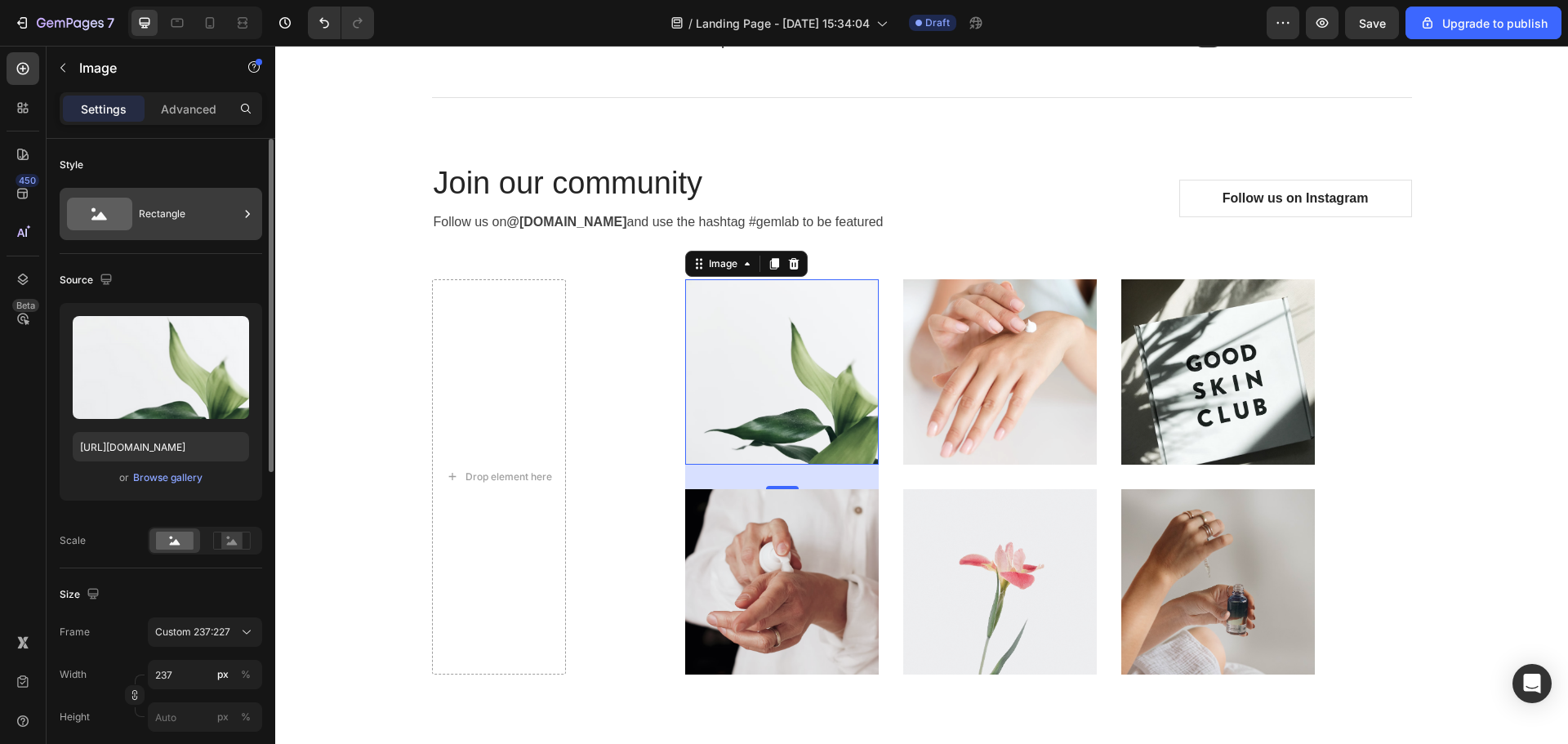
click at [167, 224] on div "Rectangle" at bounding box center [188, 213] width 100 height 38
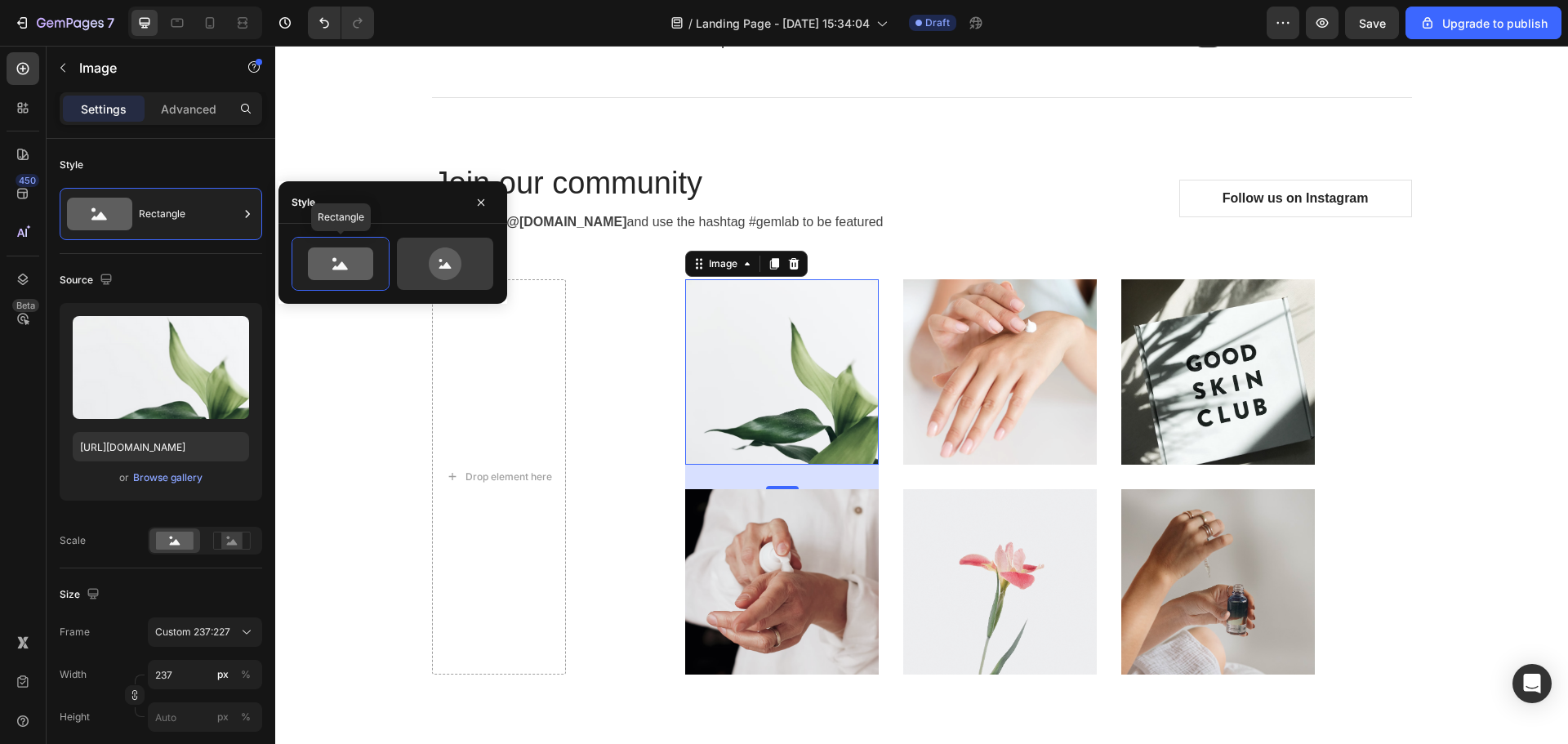
click at [452, 270] on icon at bounding box center [445, 264] width 33 height 33
type input "80"
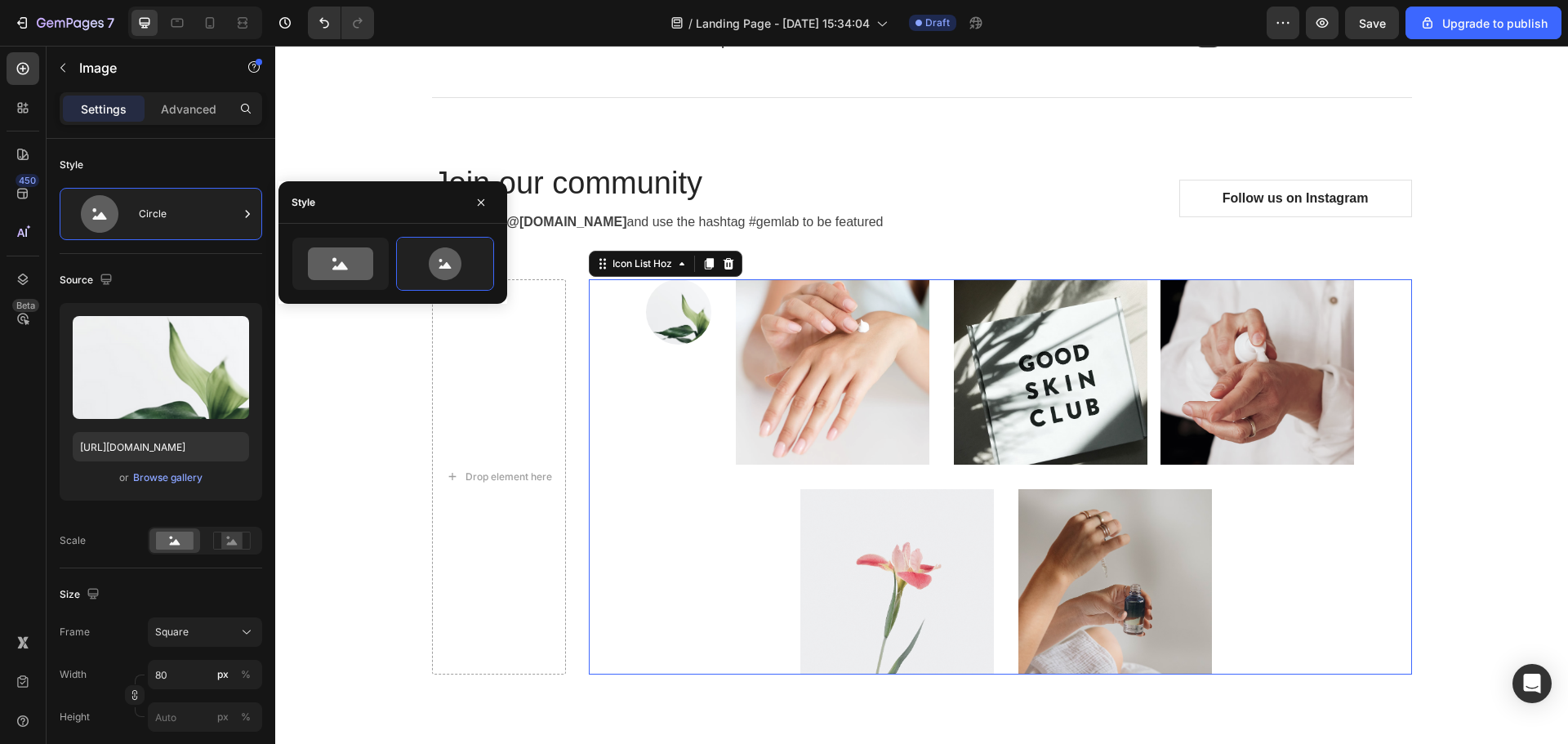
click at [678, 451] on div "Image" at bounding box center [678, 384] width 65 height 210
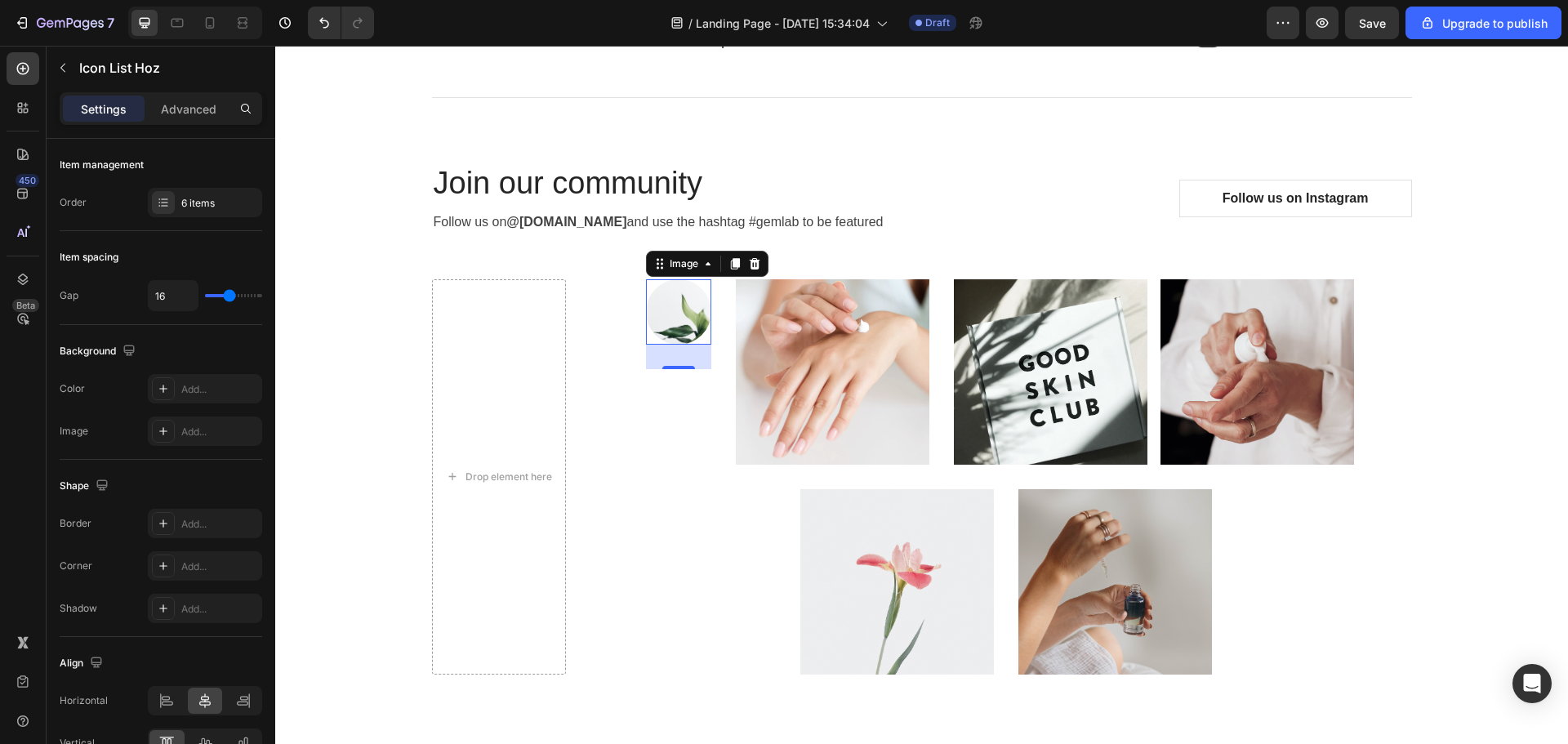
click at [687, 321] on img at bounding box center [678, 311] width 65 height 65
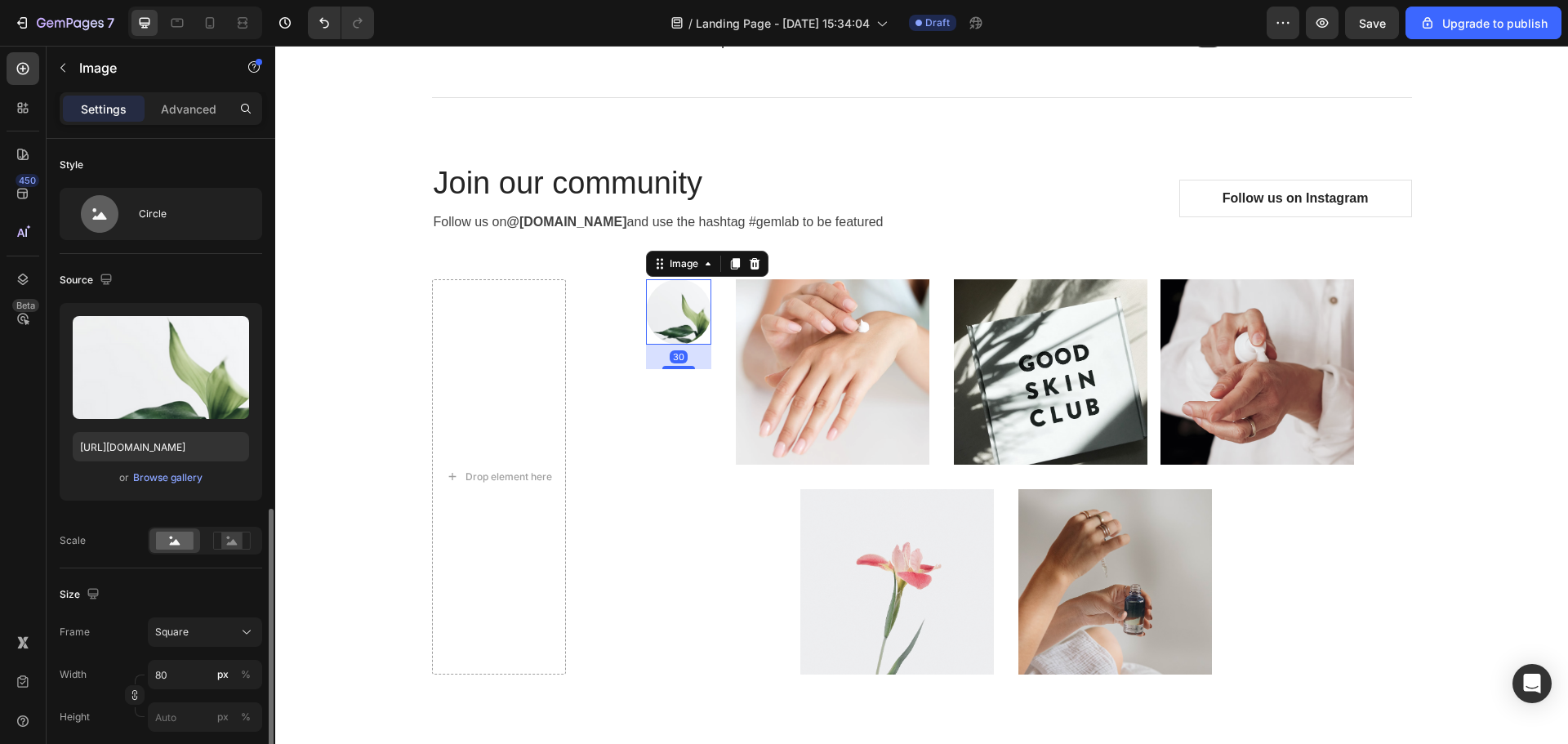
scroll to position [244, 0]
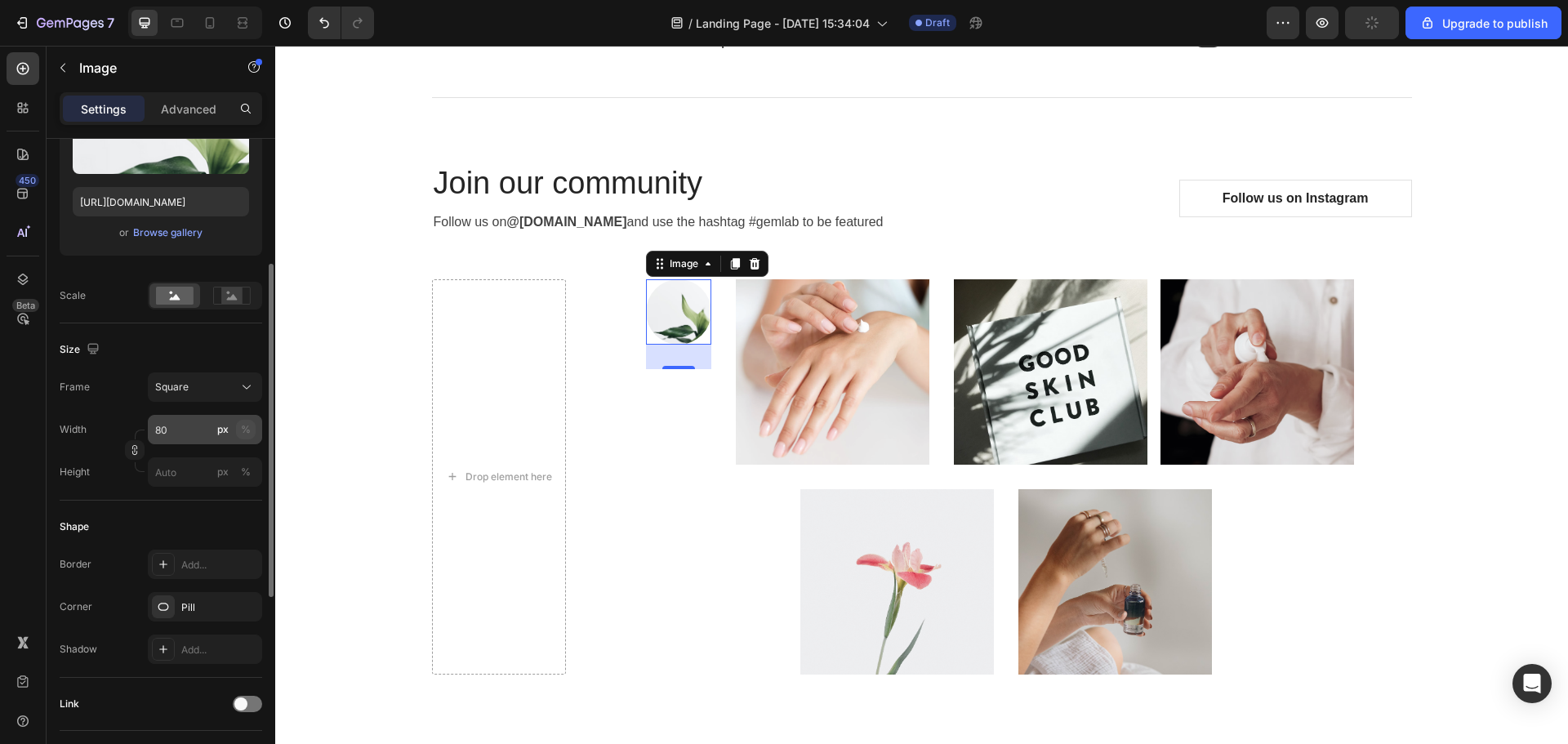
click at [245, 431] on div "%" at bounding box center [245, 429] width 10 height 15
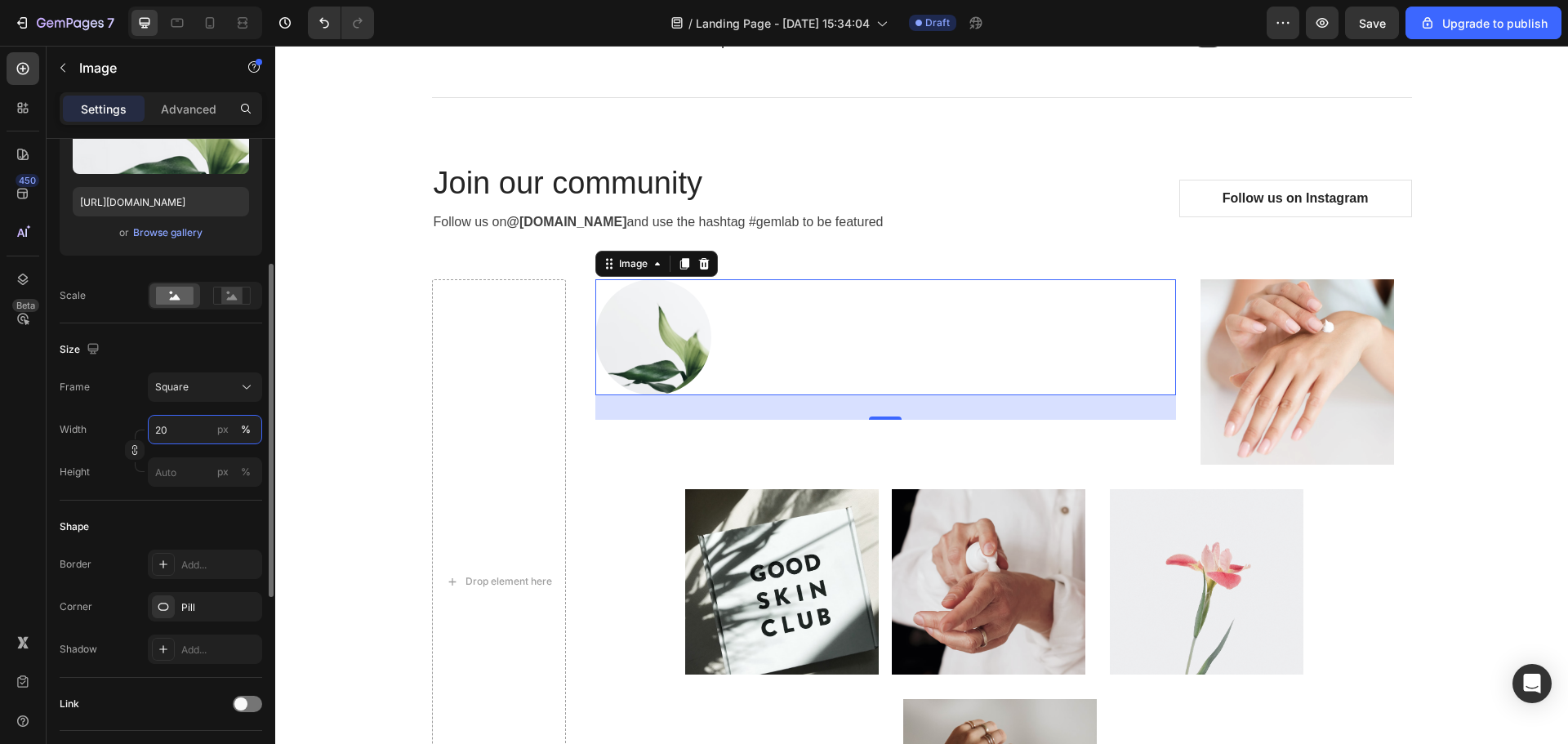
type input "2"
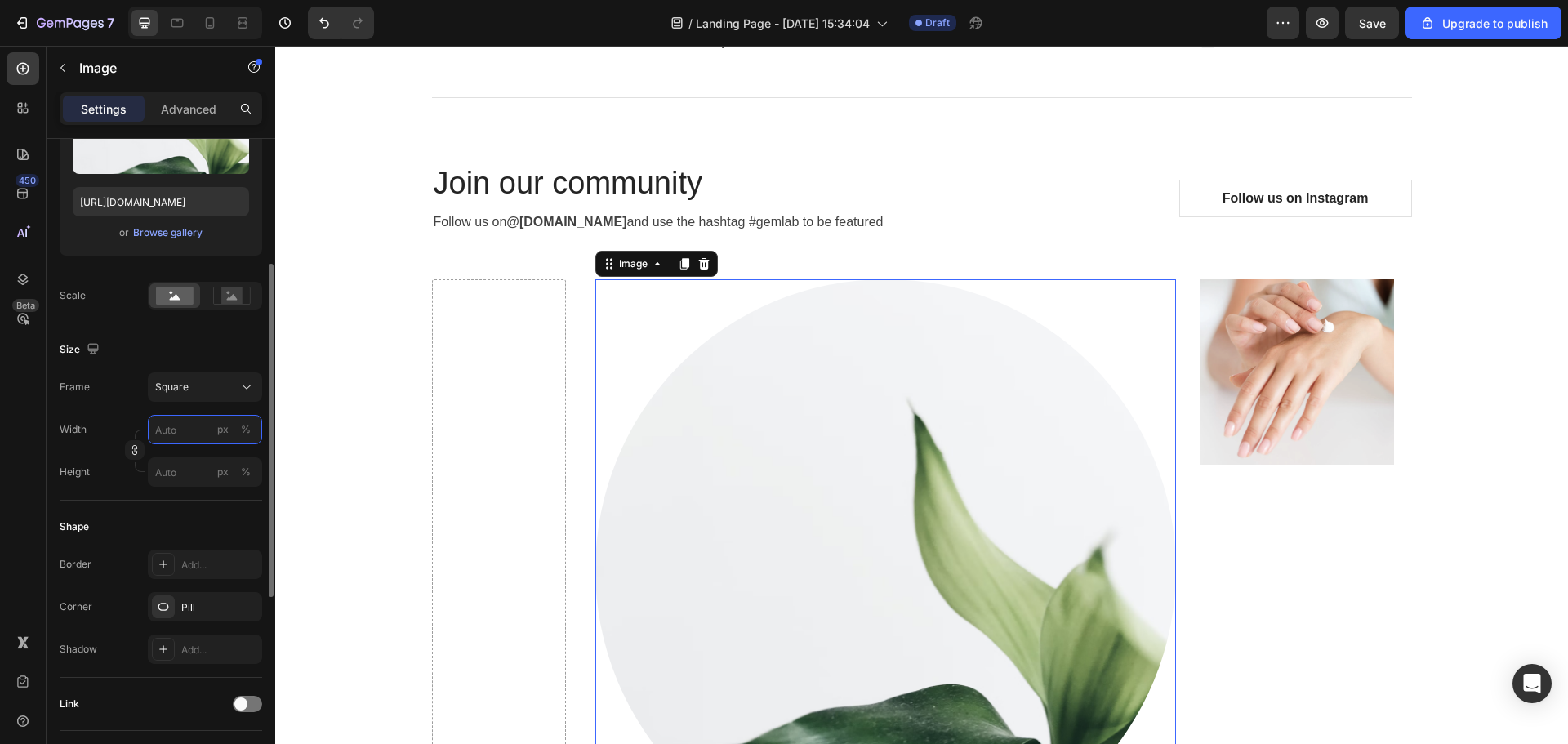
type input "3"
type input "30"
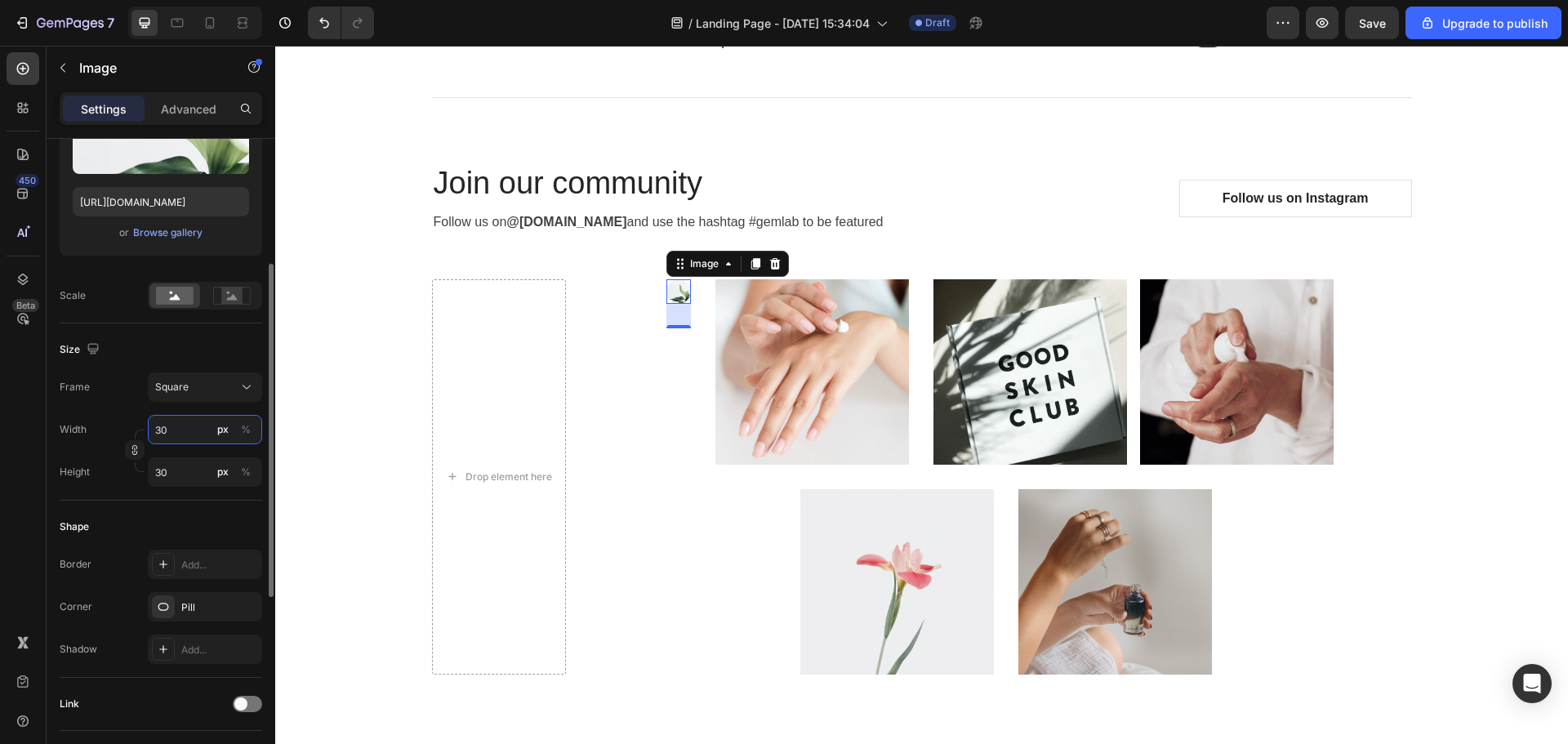
type input "3"
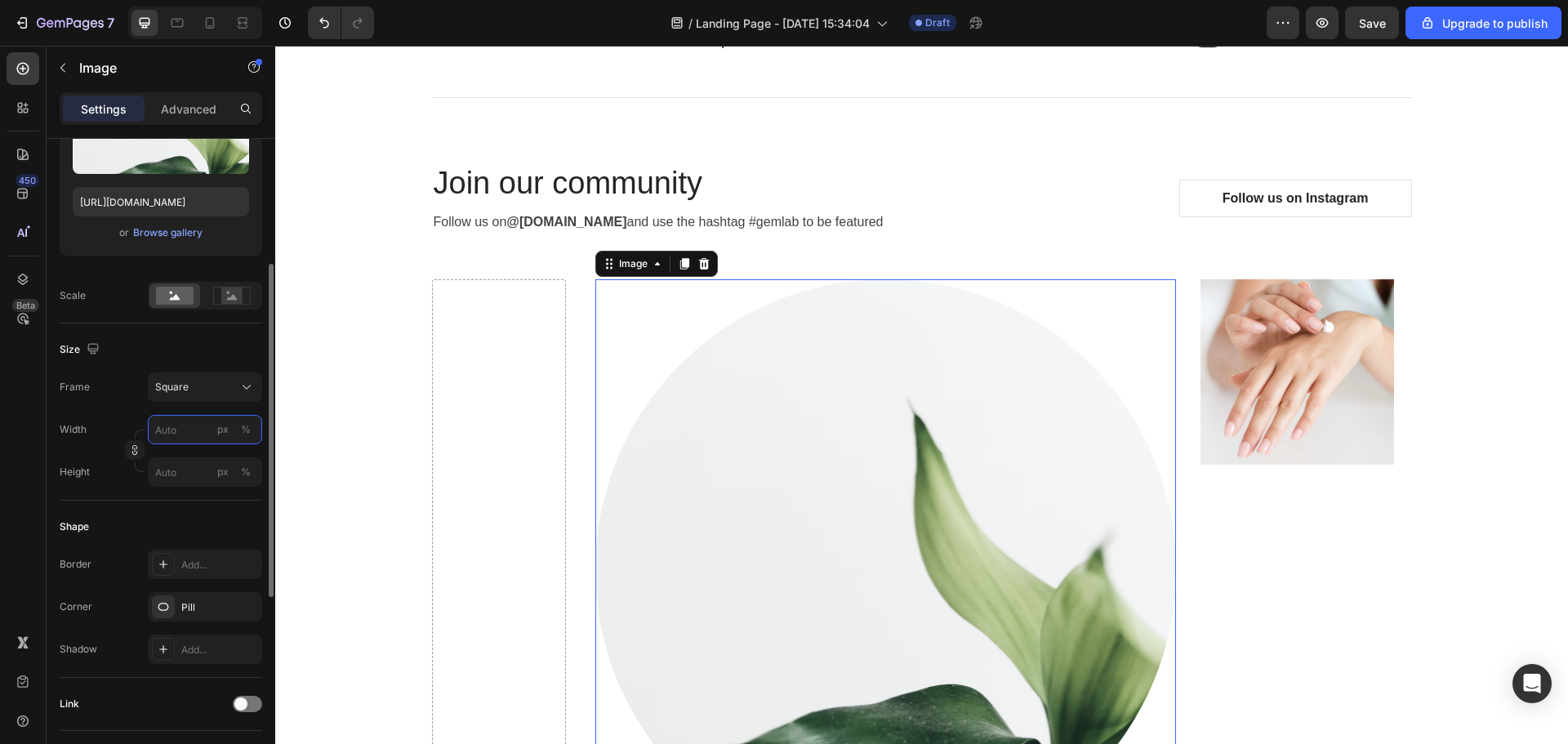
type input "5"
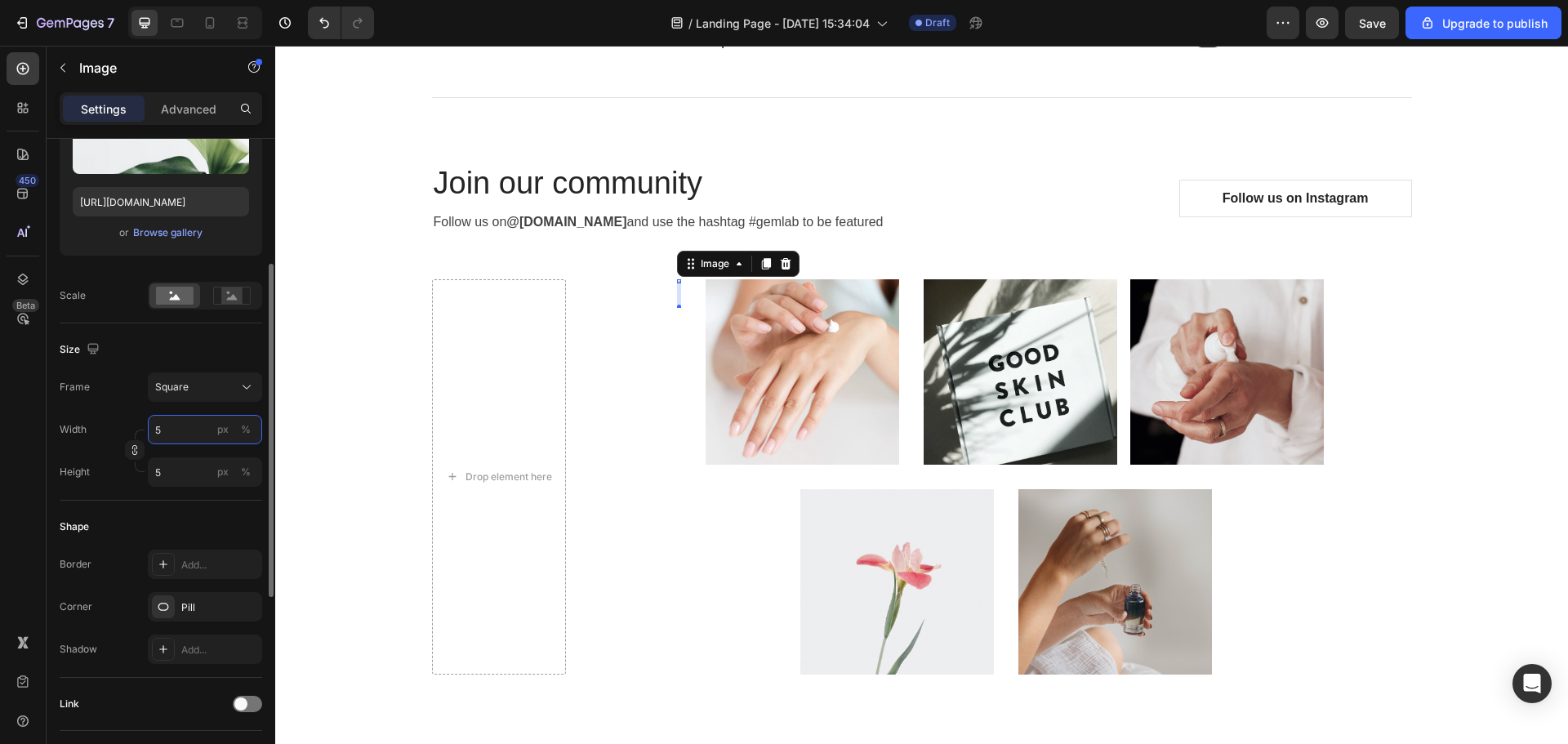
type input "50"
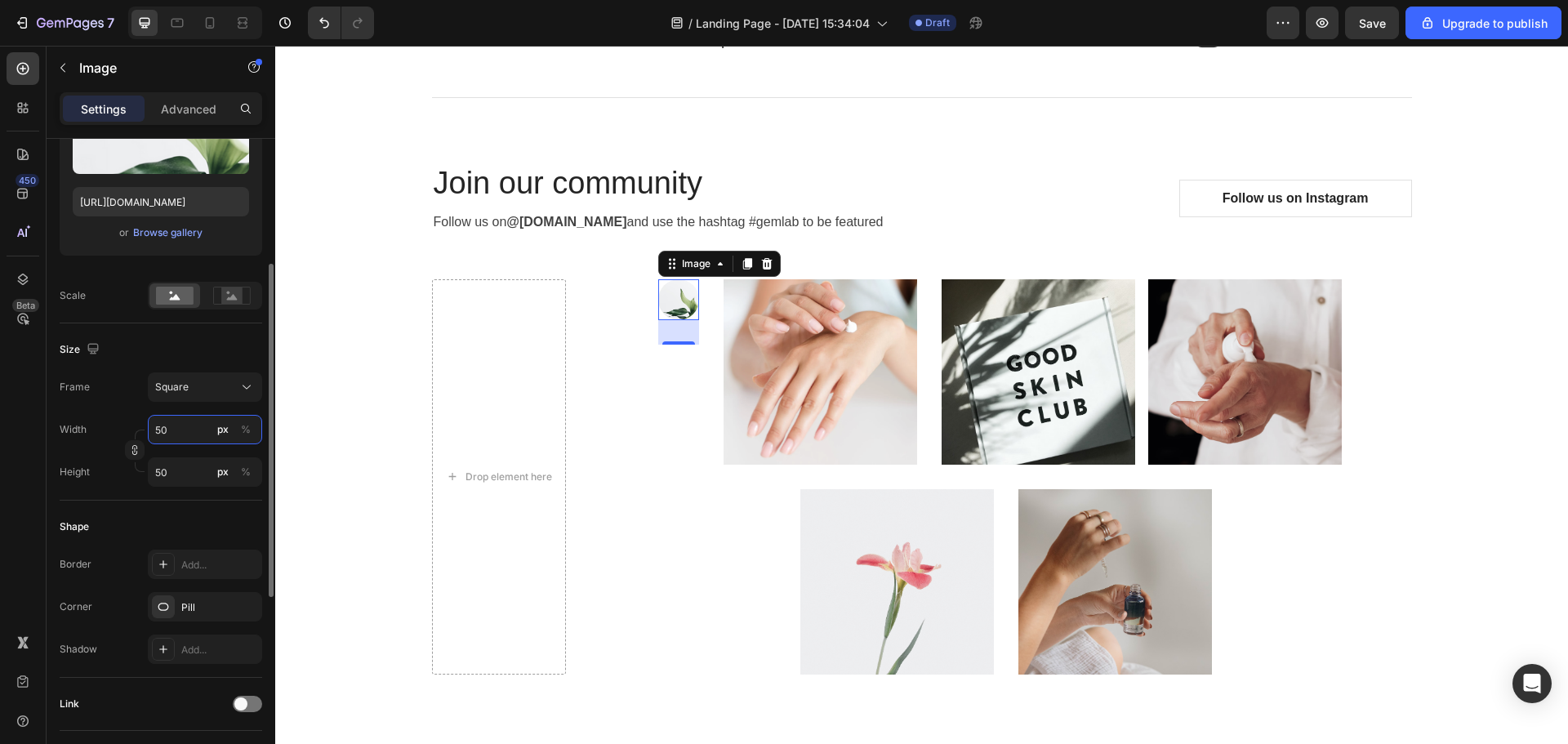
type input "5"
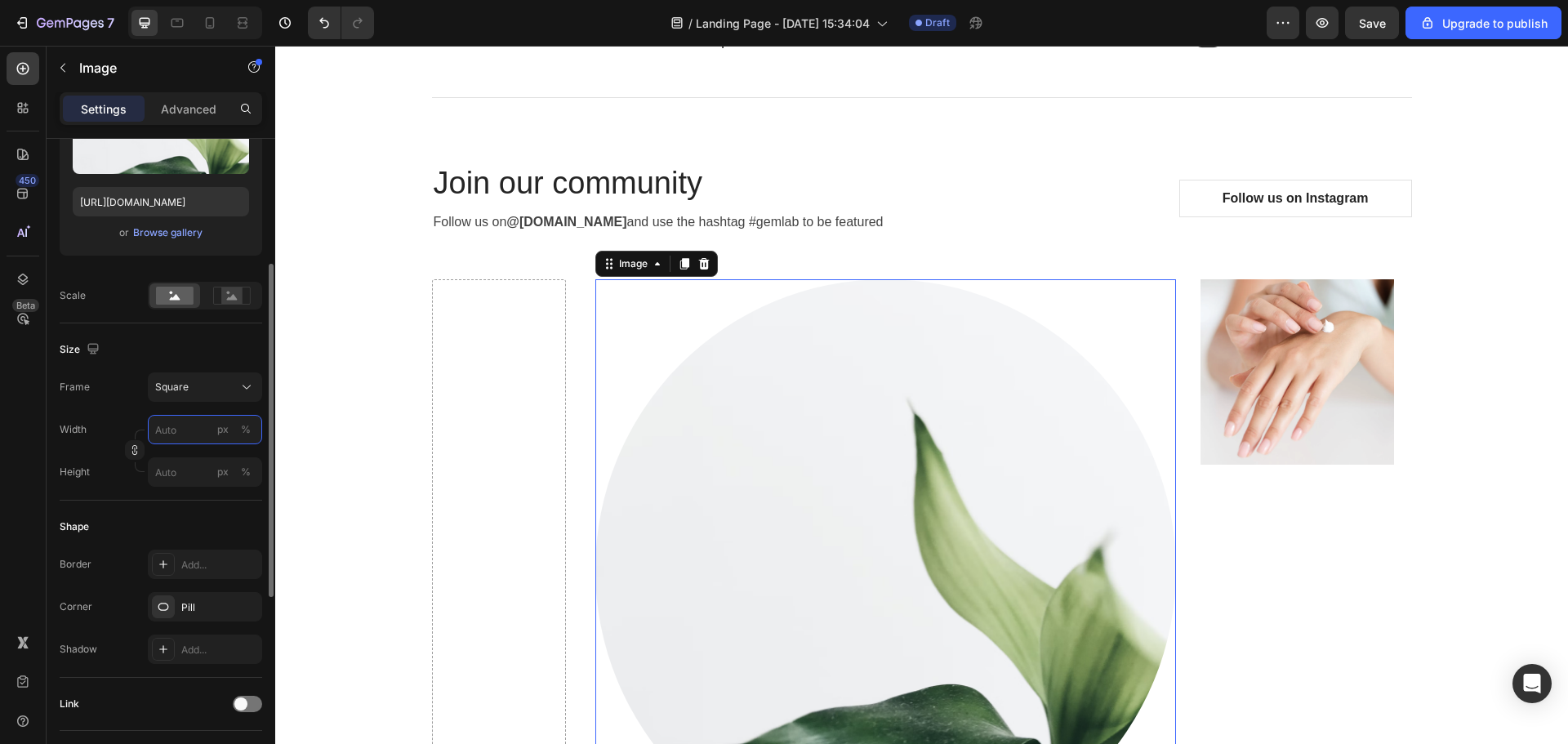
type input "5"
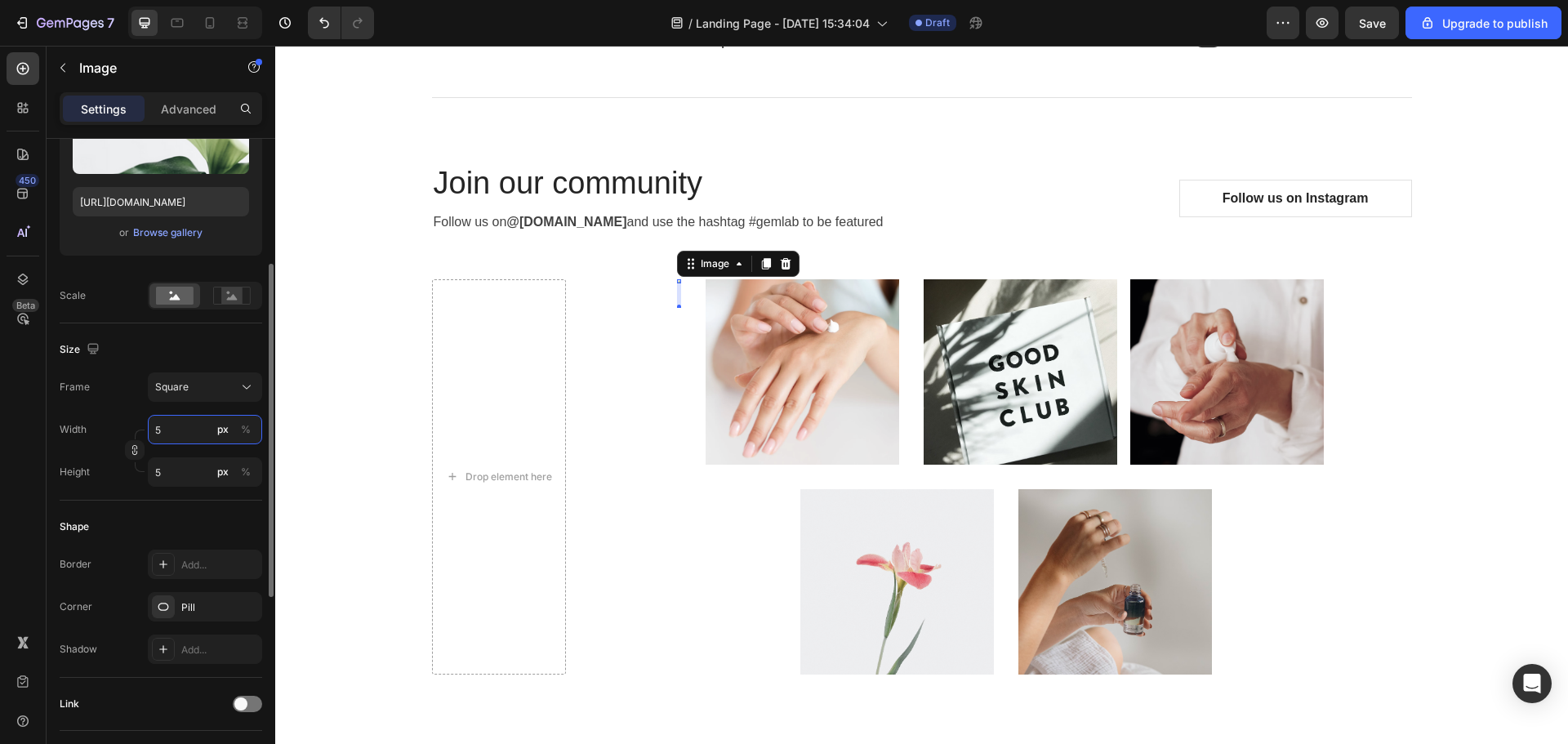
type input "50"
type input "500"
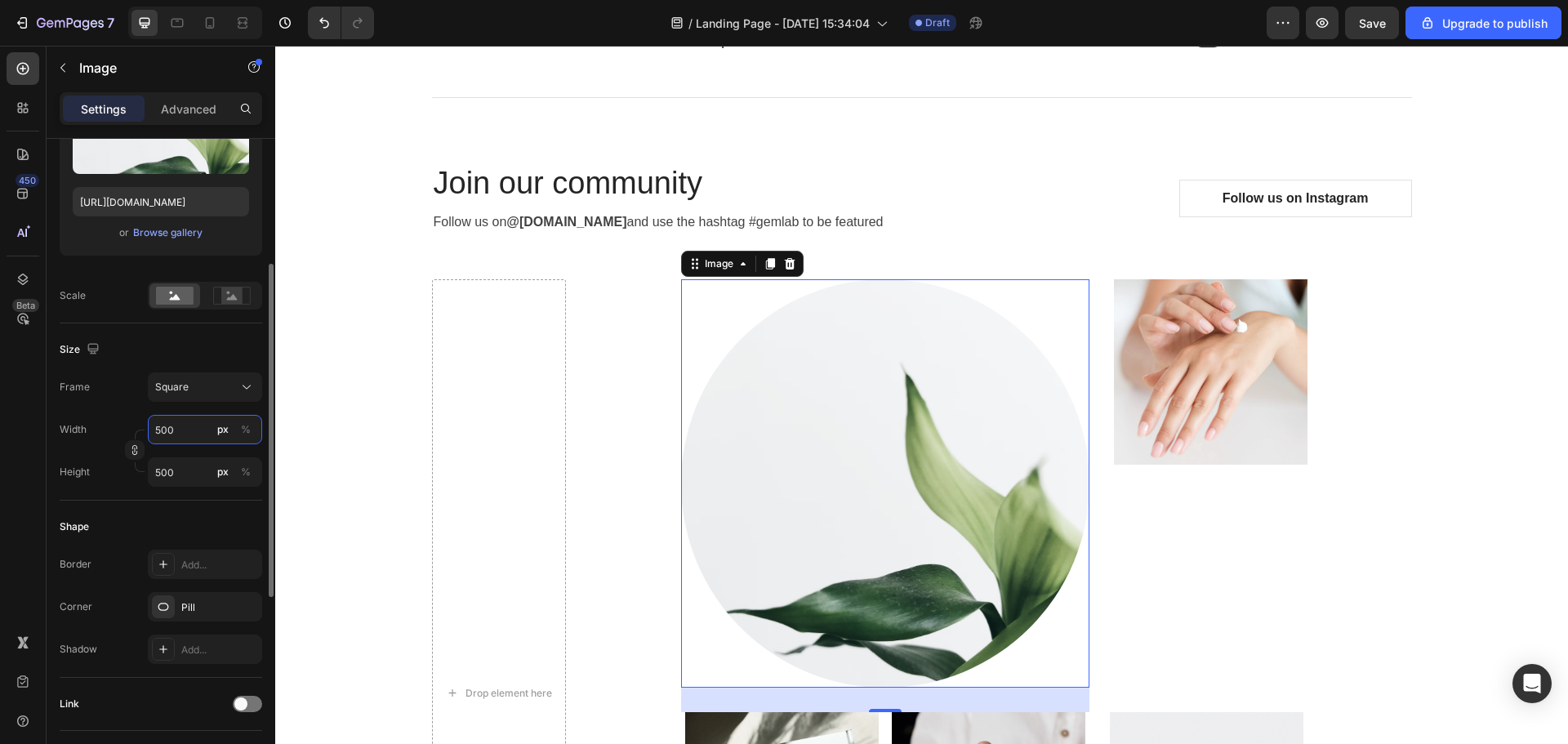
type input "50"
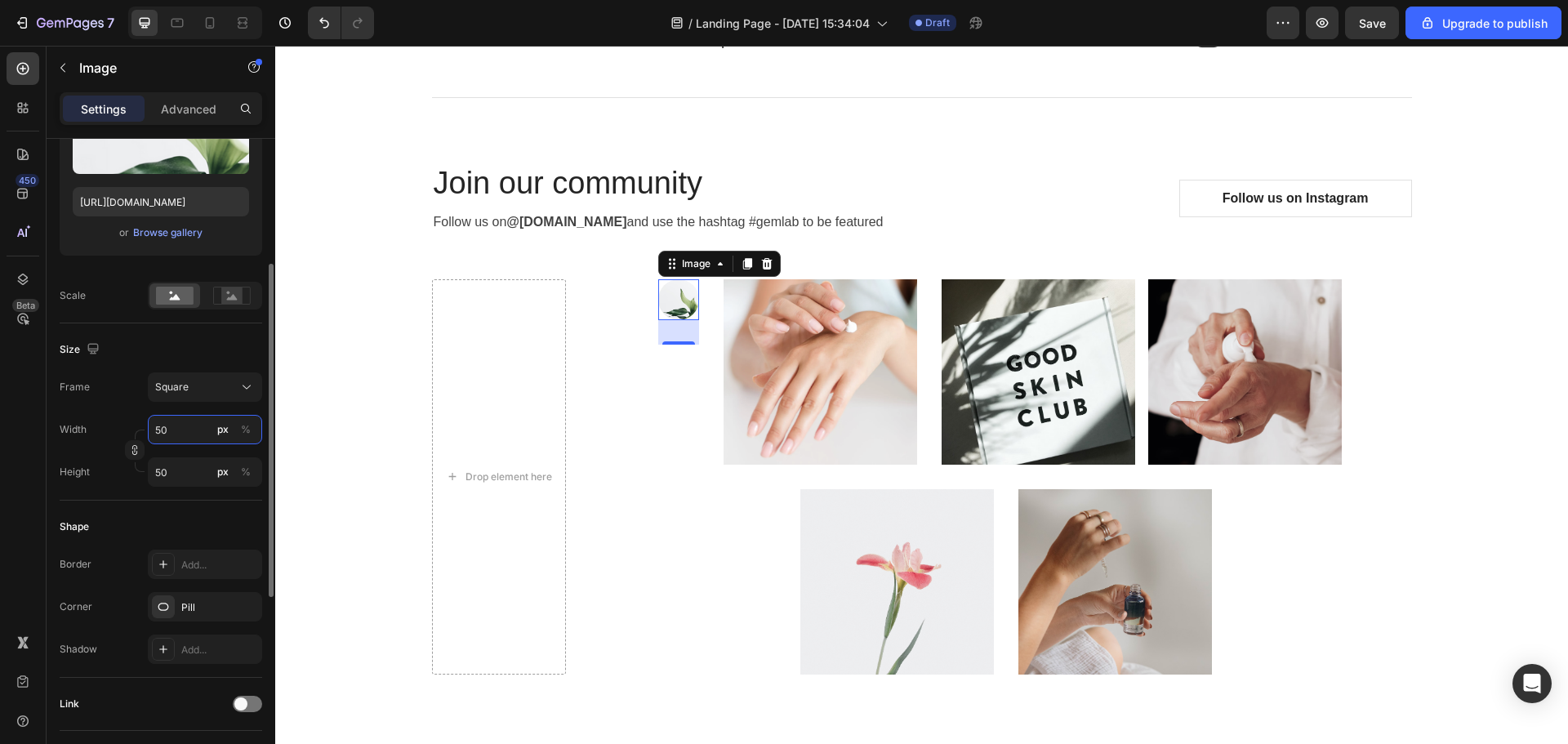
type input "500"
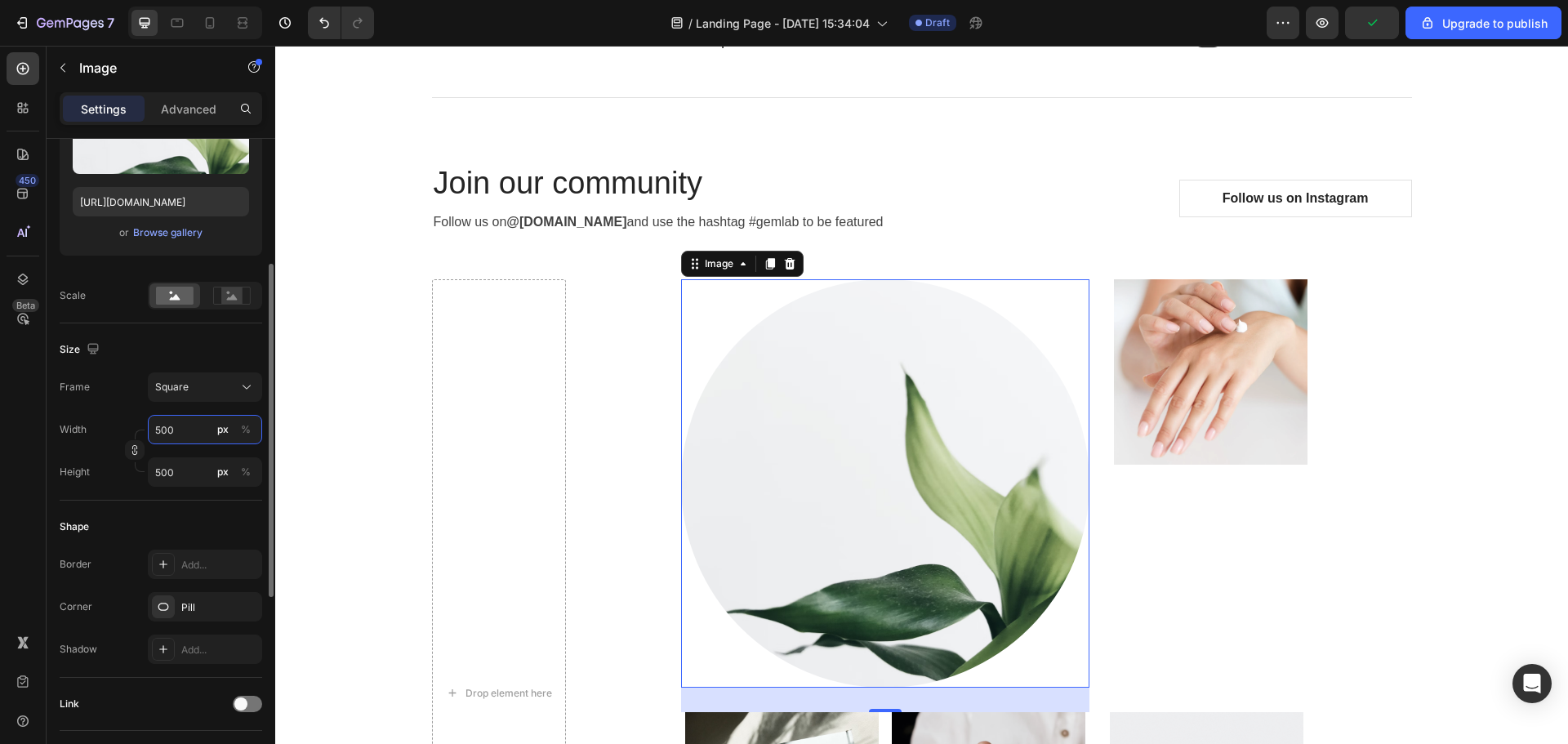
type input "50"
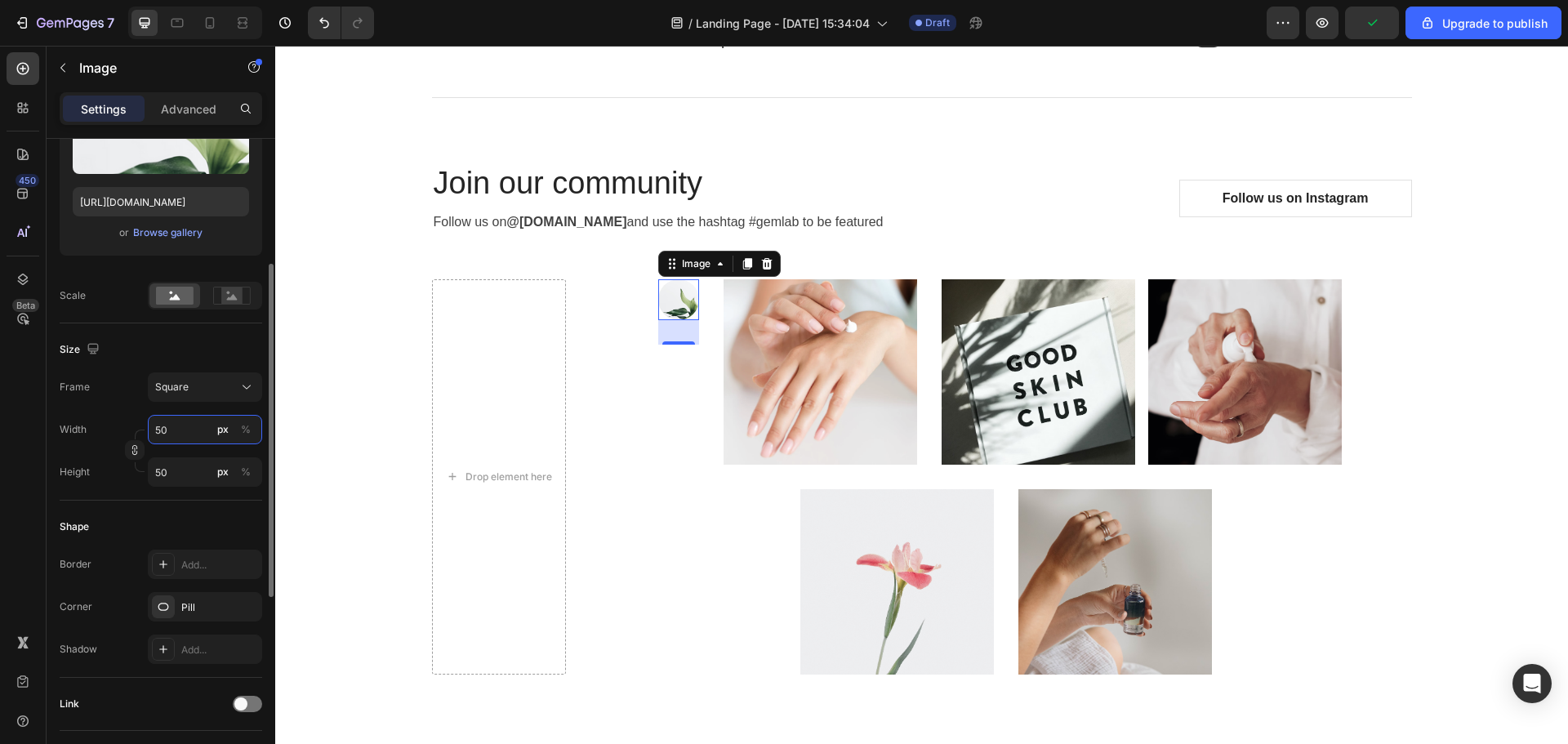
type input "5"
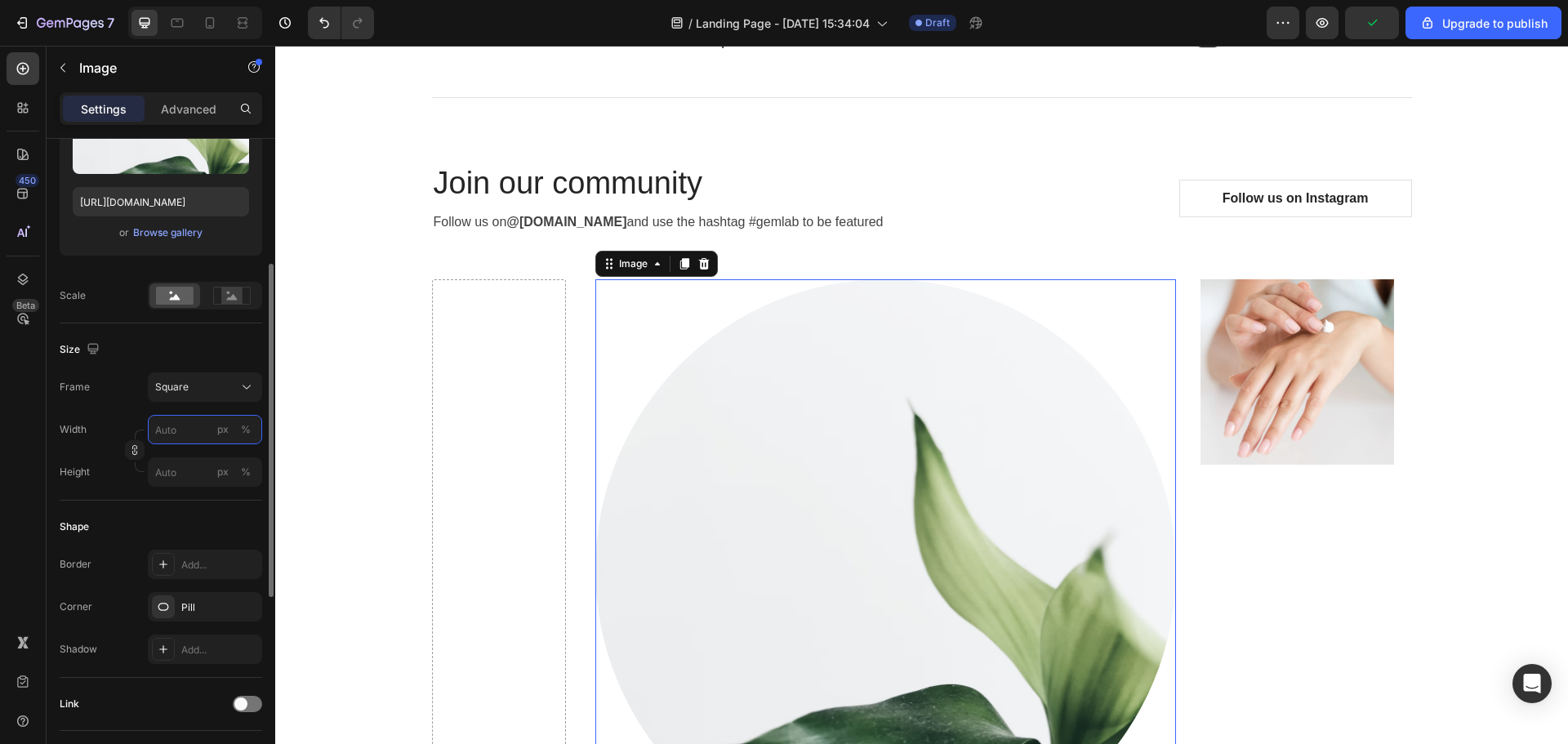
type input "2"
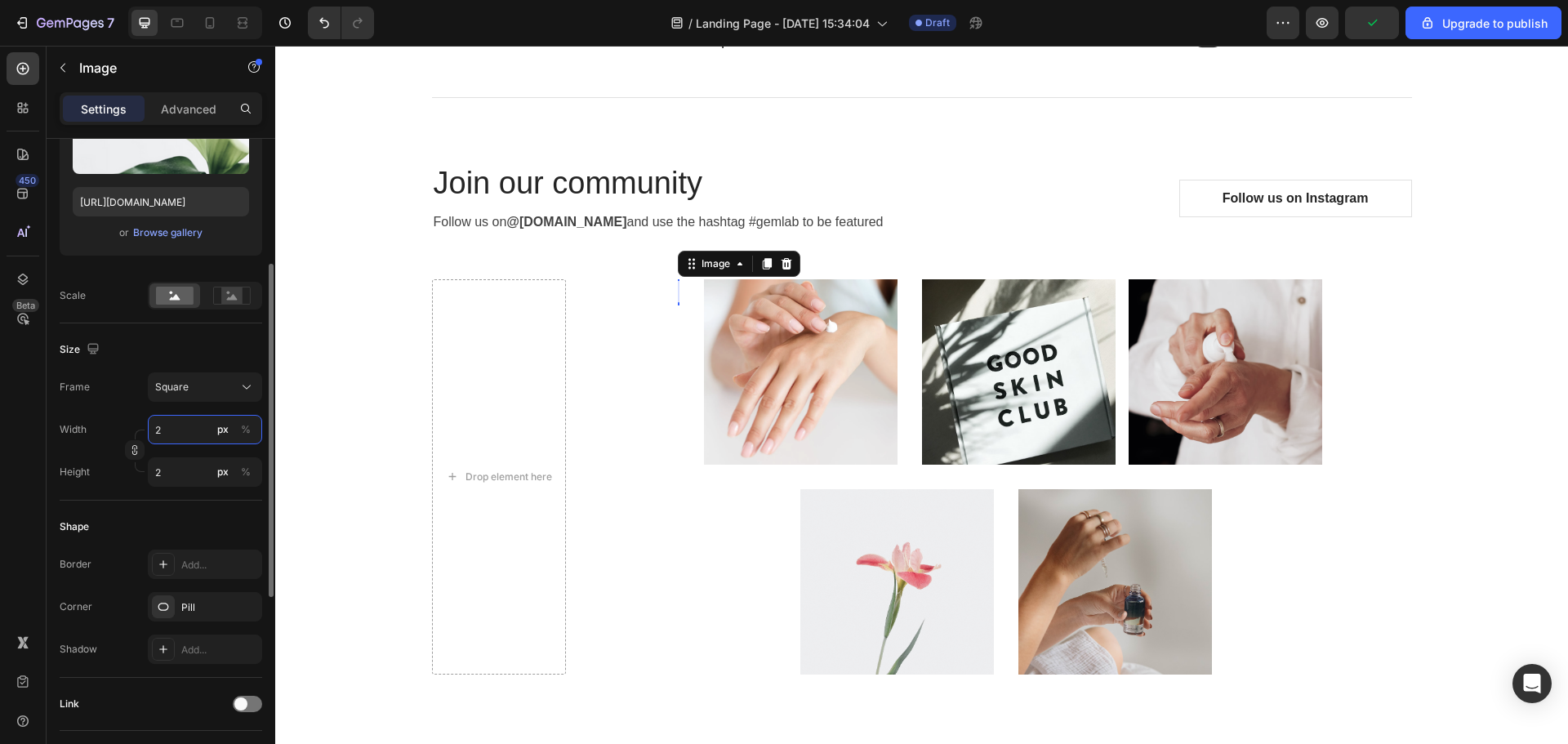
type input "25"
type input "250"
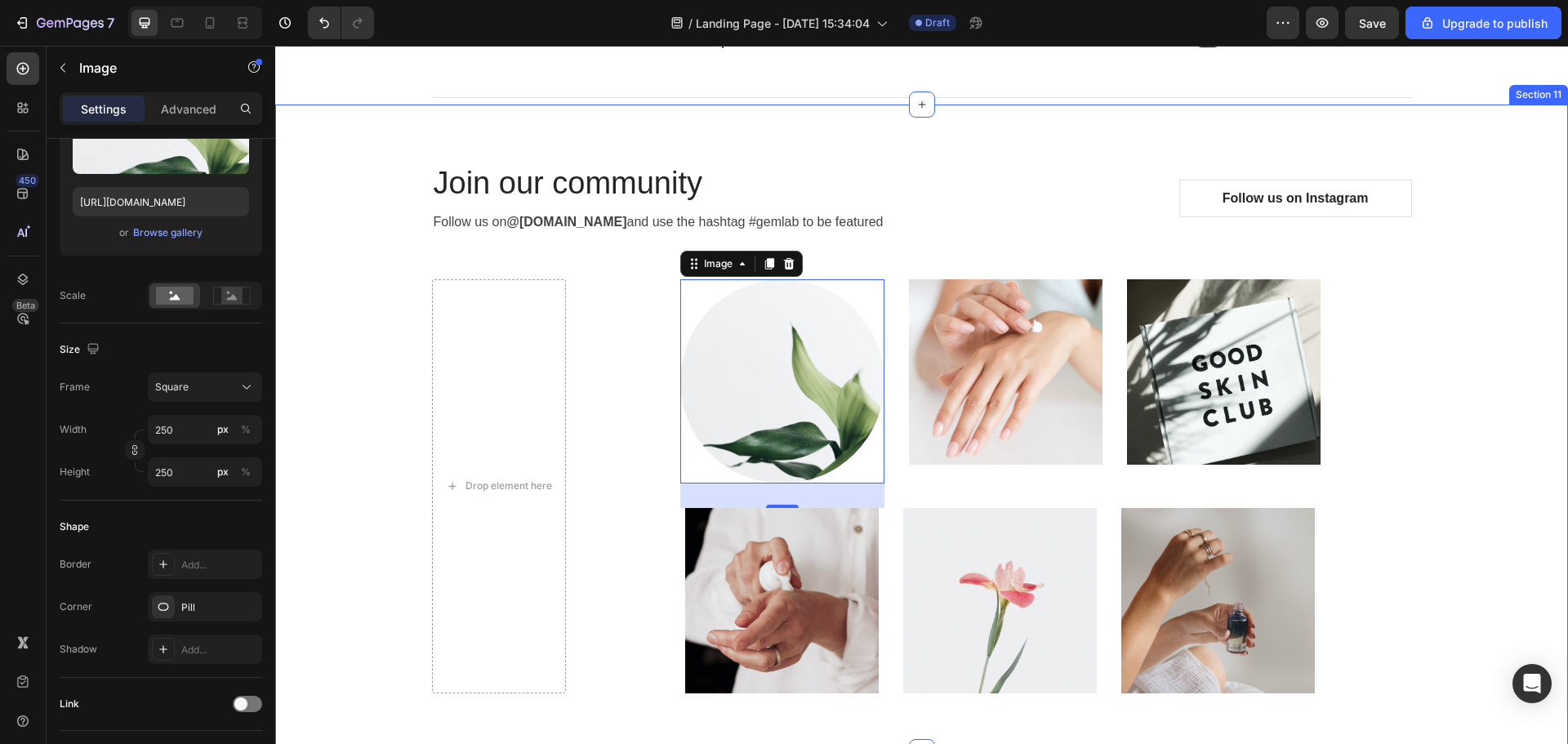
click at [369, 248] on div "Join our community Heading Follow us on @gemlab.beauty and use the hashtag #gem…" at bounding box center [921, 428] width 1268 height 569
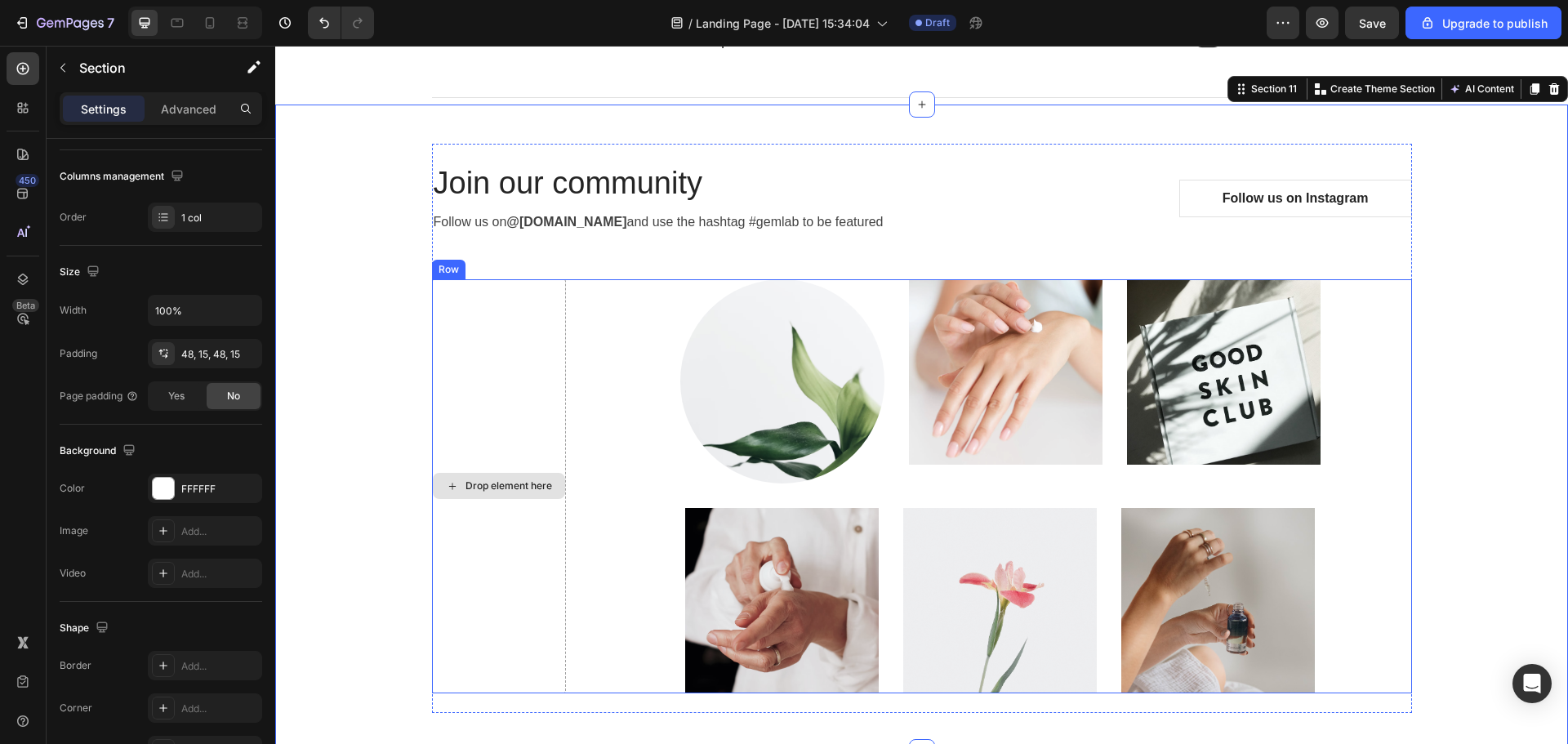
scroll to position [0, 0]
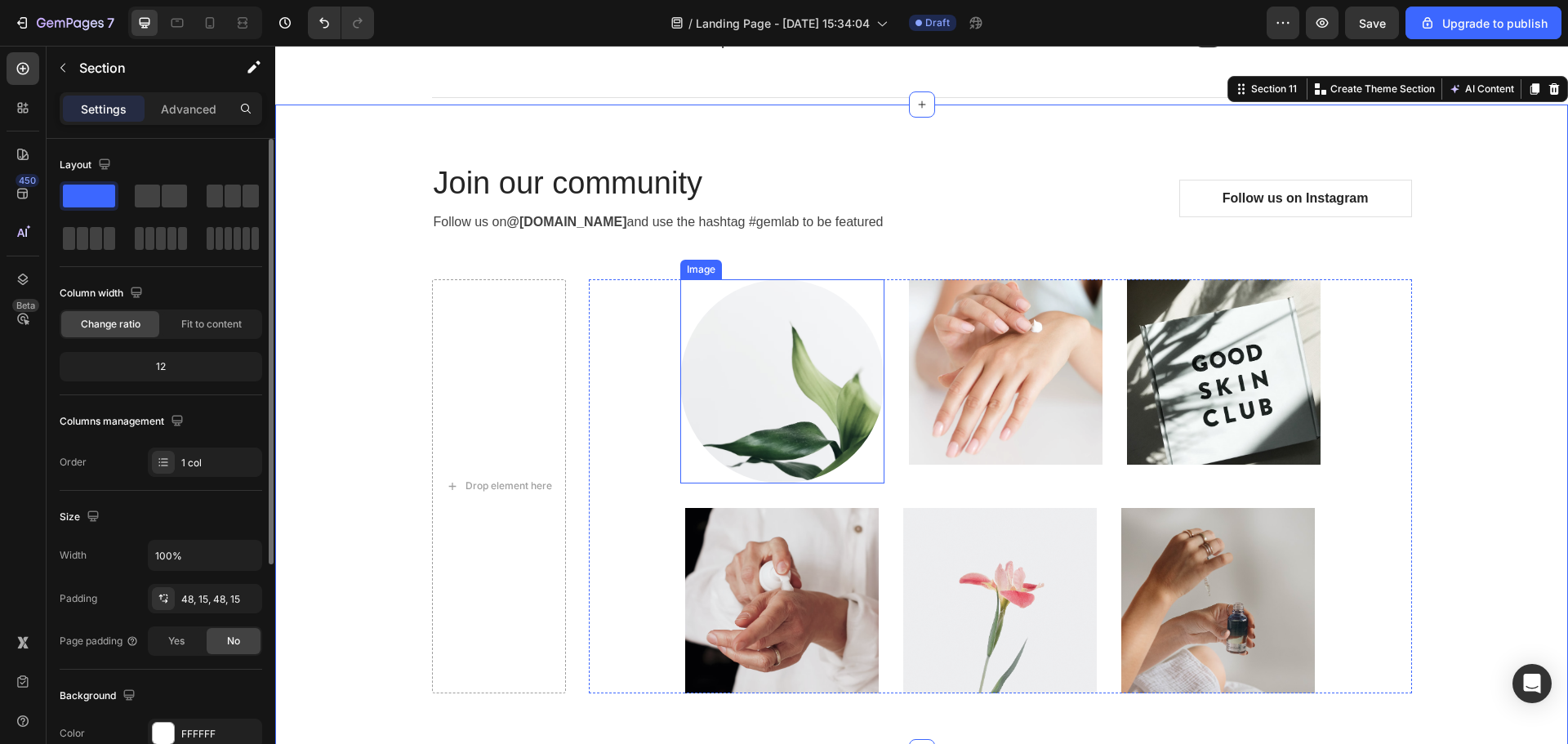
click at [713, 381] on img at bounding box center [782, 381] width 204 height 204
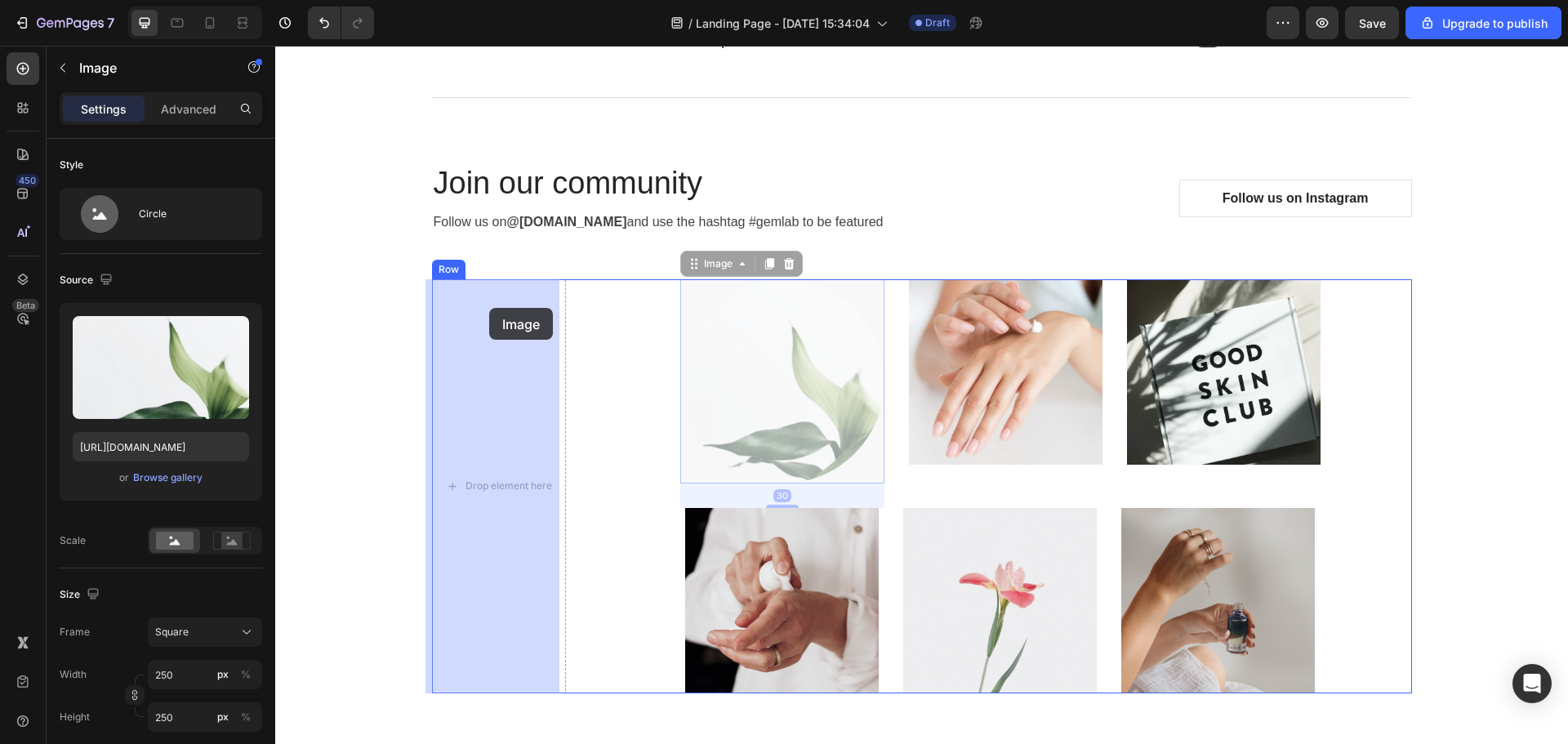
drag, startPoint x: 693, startPoint y: 267, endPoint x: 489, endPoint y: 307, distance: 207.9
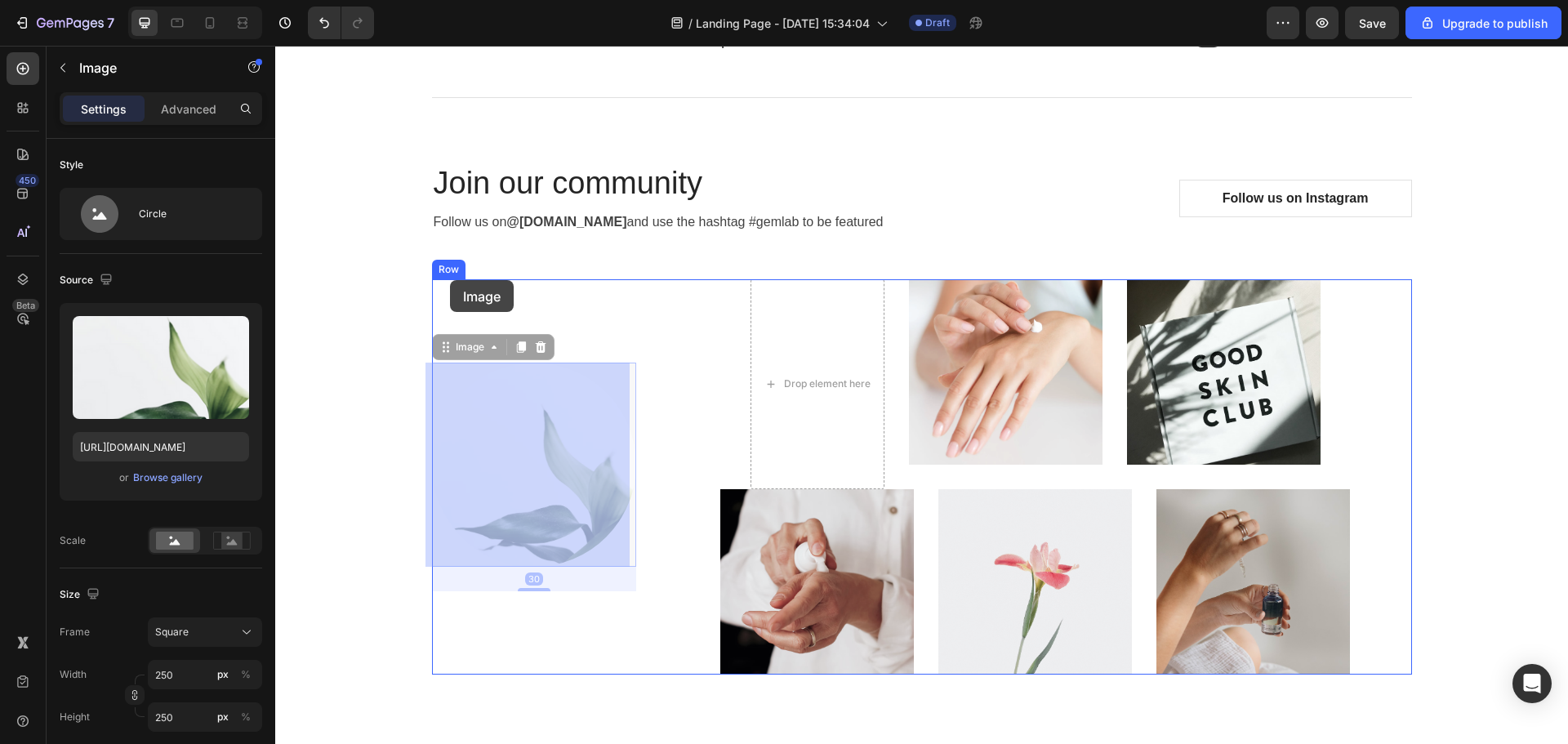
drag, startPoint x: 443, startPoint y: 347, endPoint x: 450, endPoint y: 280, distance: 67.4
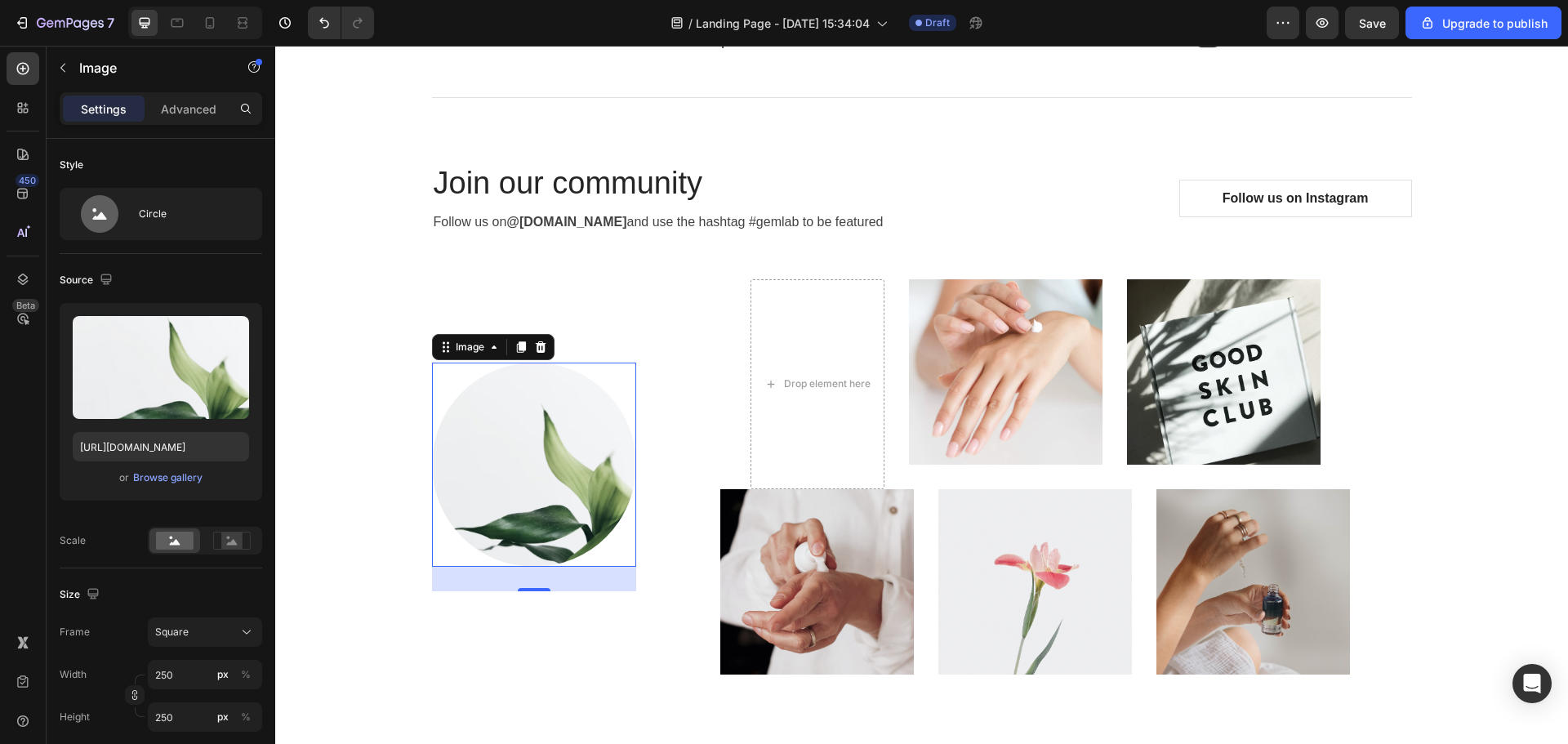
click at [477, 405] on img at bounding box center [534, 465] width 204 height 204
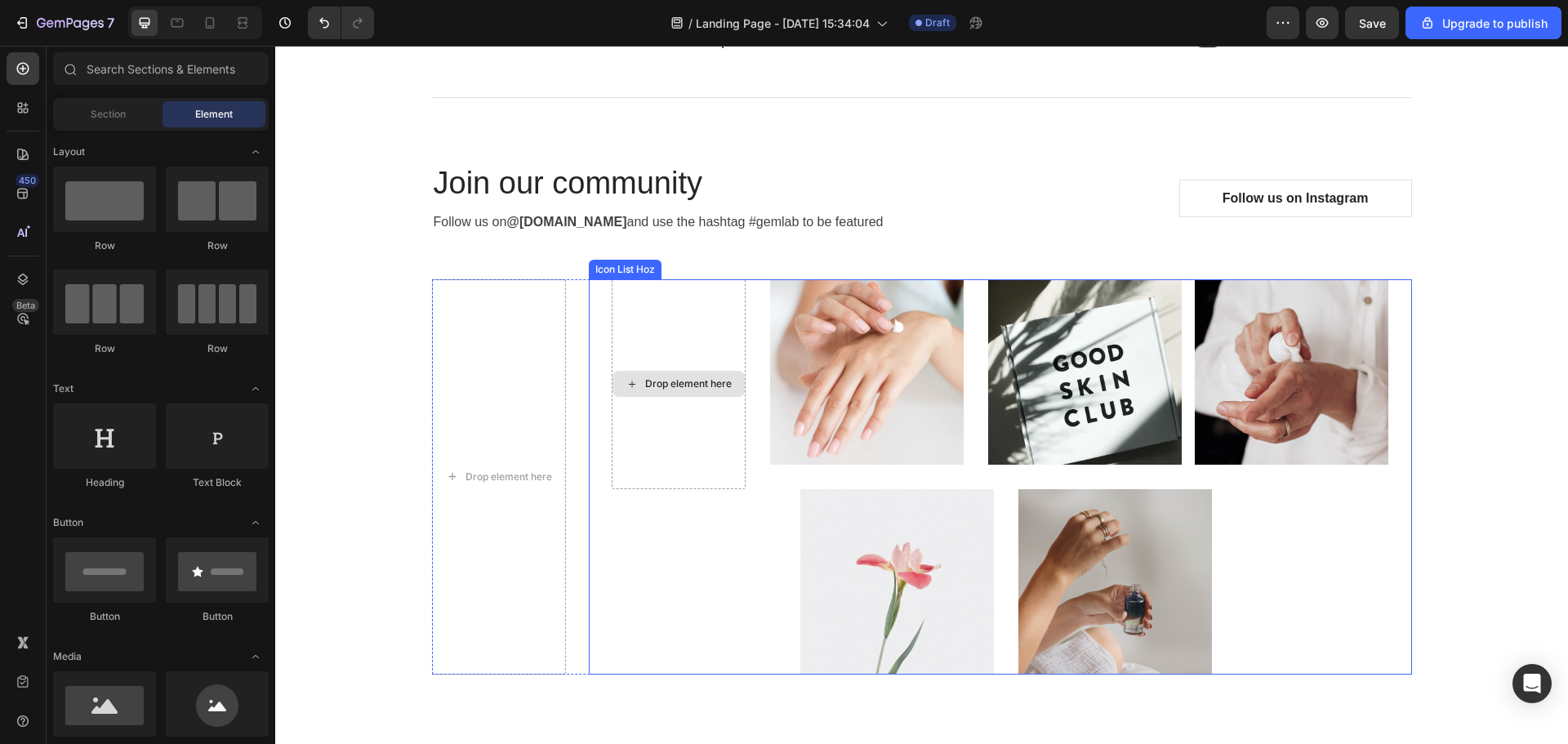
click at [673, 457] on div "Drop element here" at bounding box center [678, 384] width 134 height 210
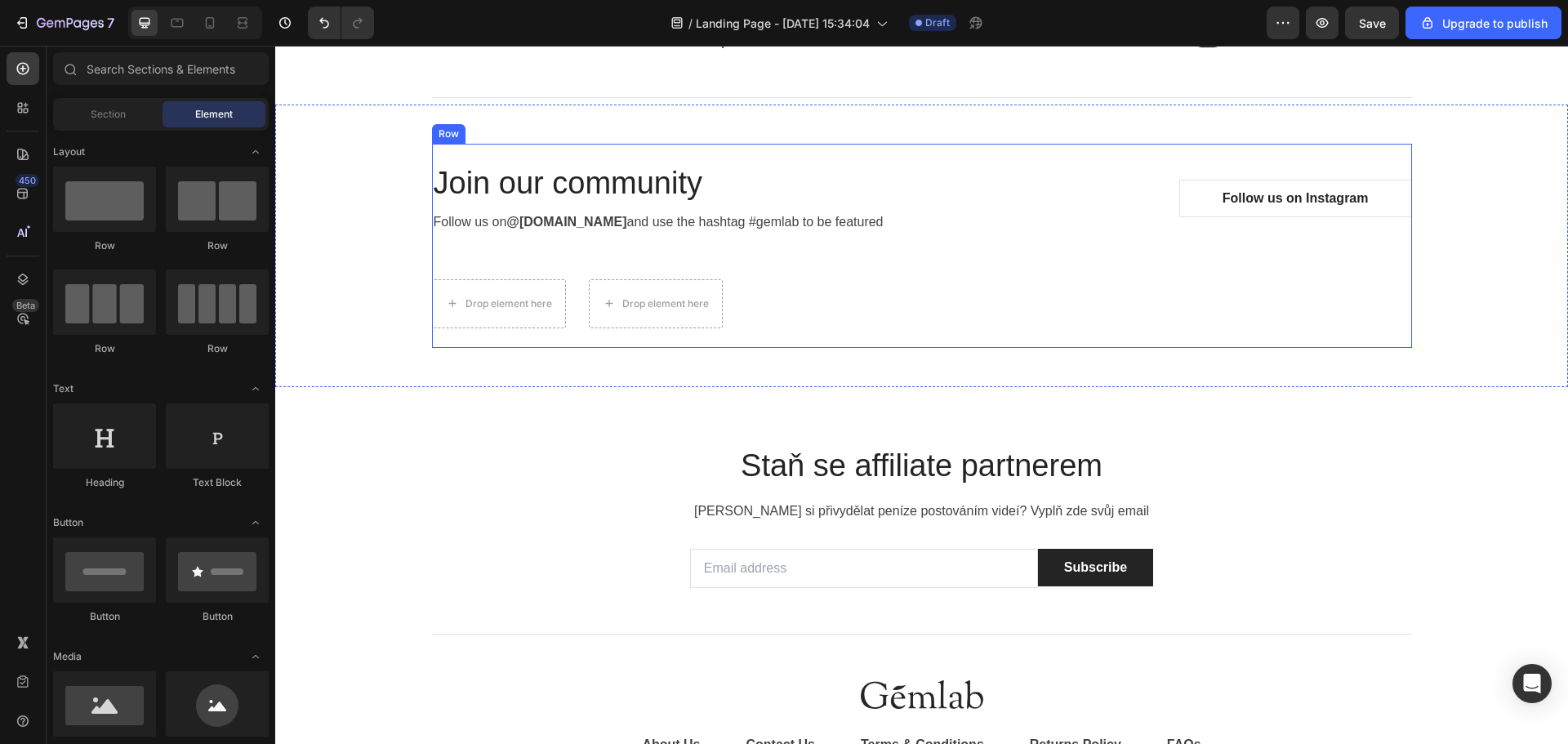
click at [628, 327] on div "Drop element here" at bounding box center [656, 304] width 134 height 49
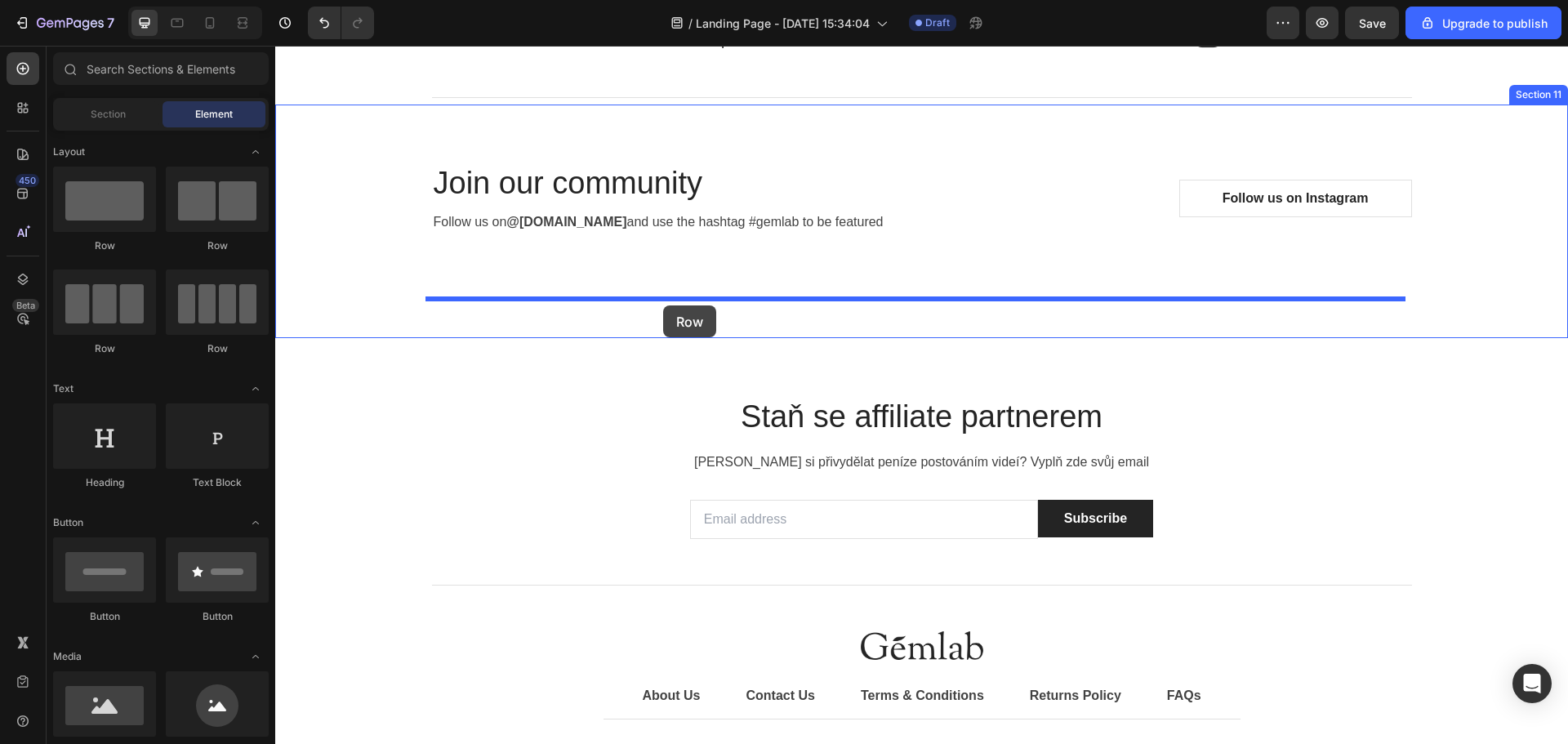
drag, startPoint x: 512, startPoint y: 354, endPoint x: 663, endPoint y: 306, distance: 158.4
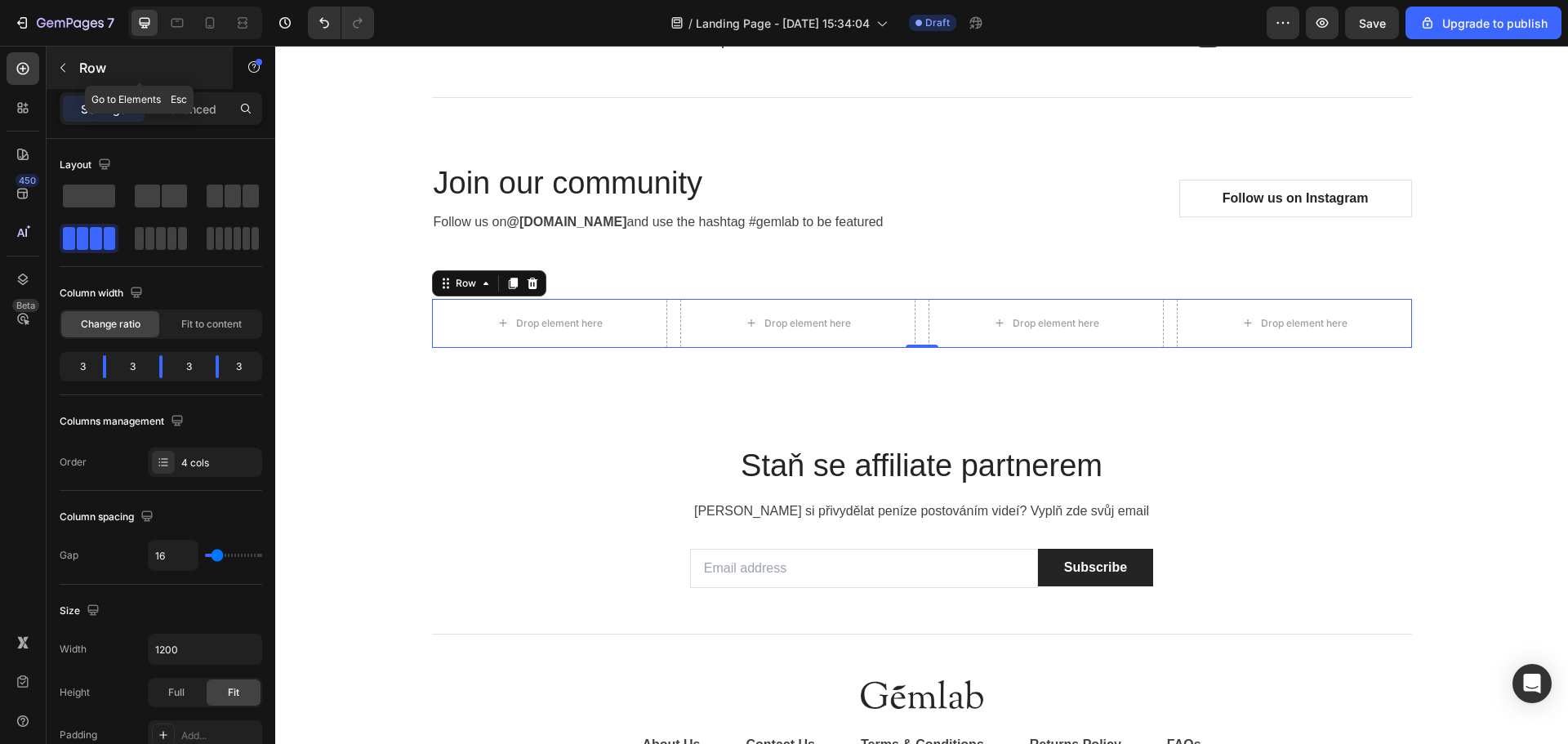
click at [65, 69] on icon "button" at bounding box center [62, 67] width 13 height 13
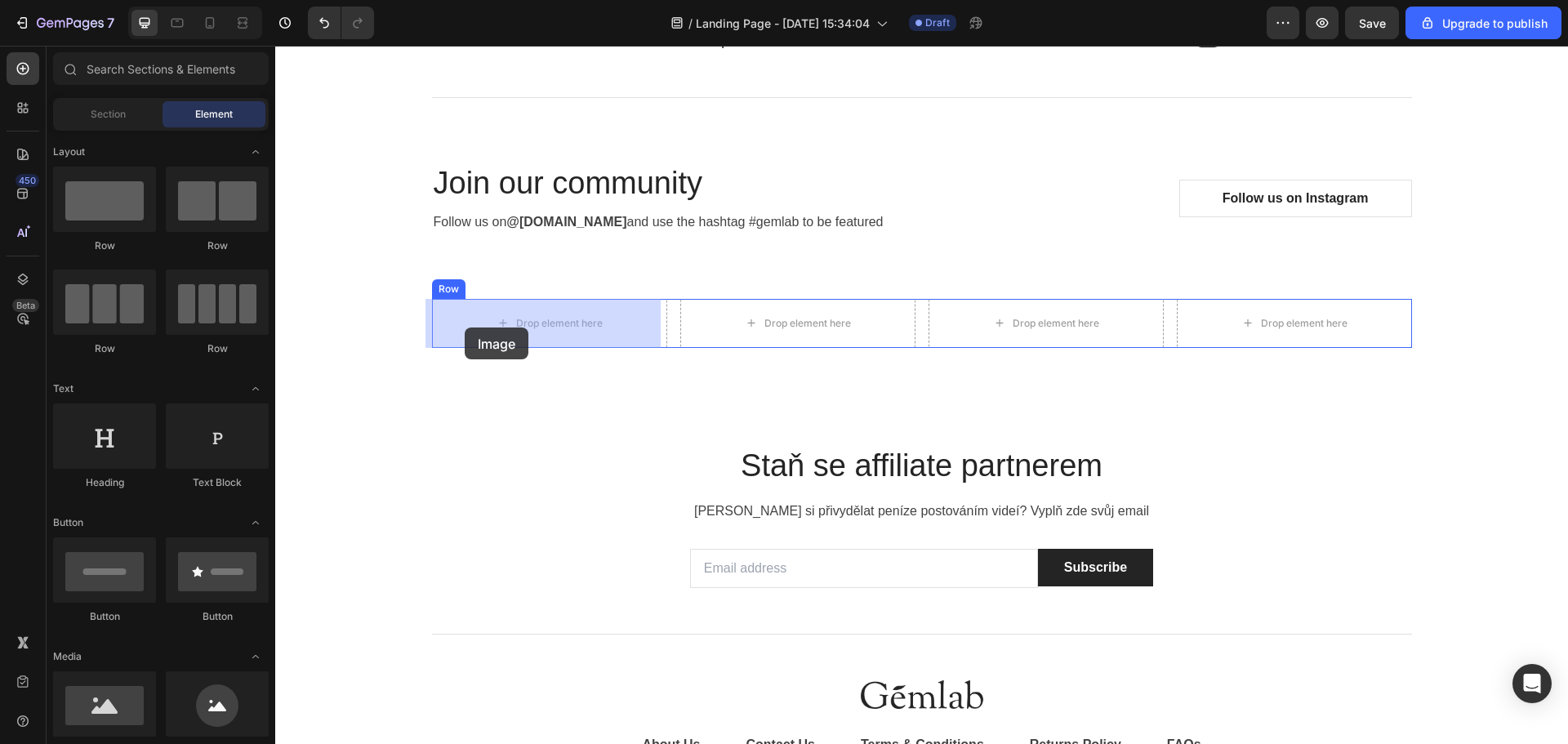
drag, startPoint x: 370, startPoint y: 735, endPoint x: 465, endPoint y: 327, distance: 418.9
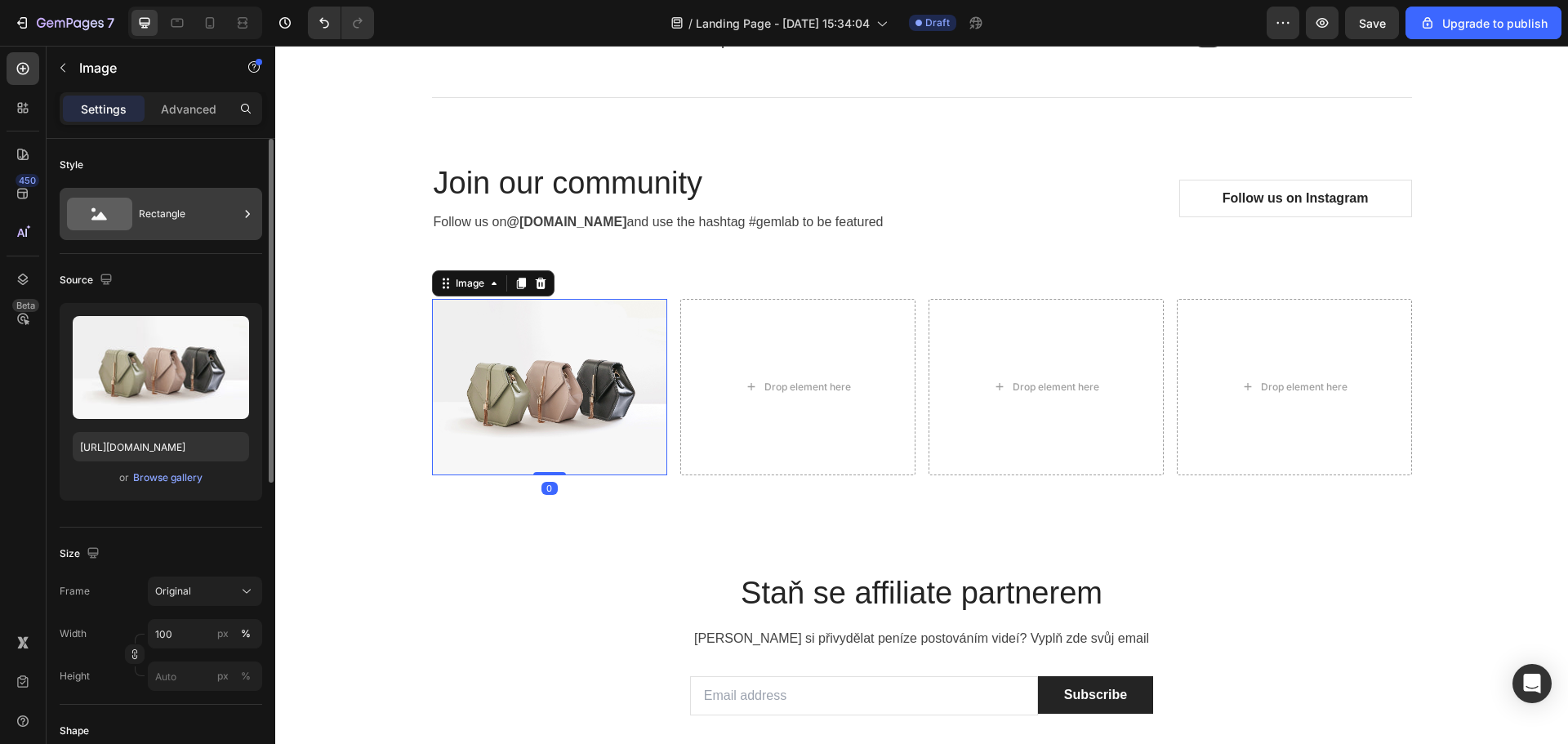
click at [182, 214] on div "Rectangle" at bounding box center [188, 213] width 100 height 38
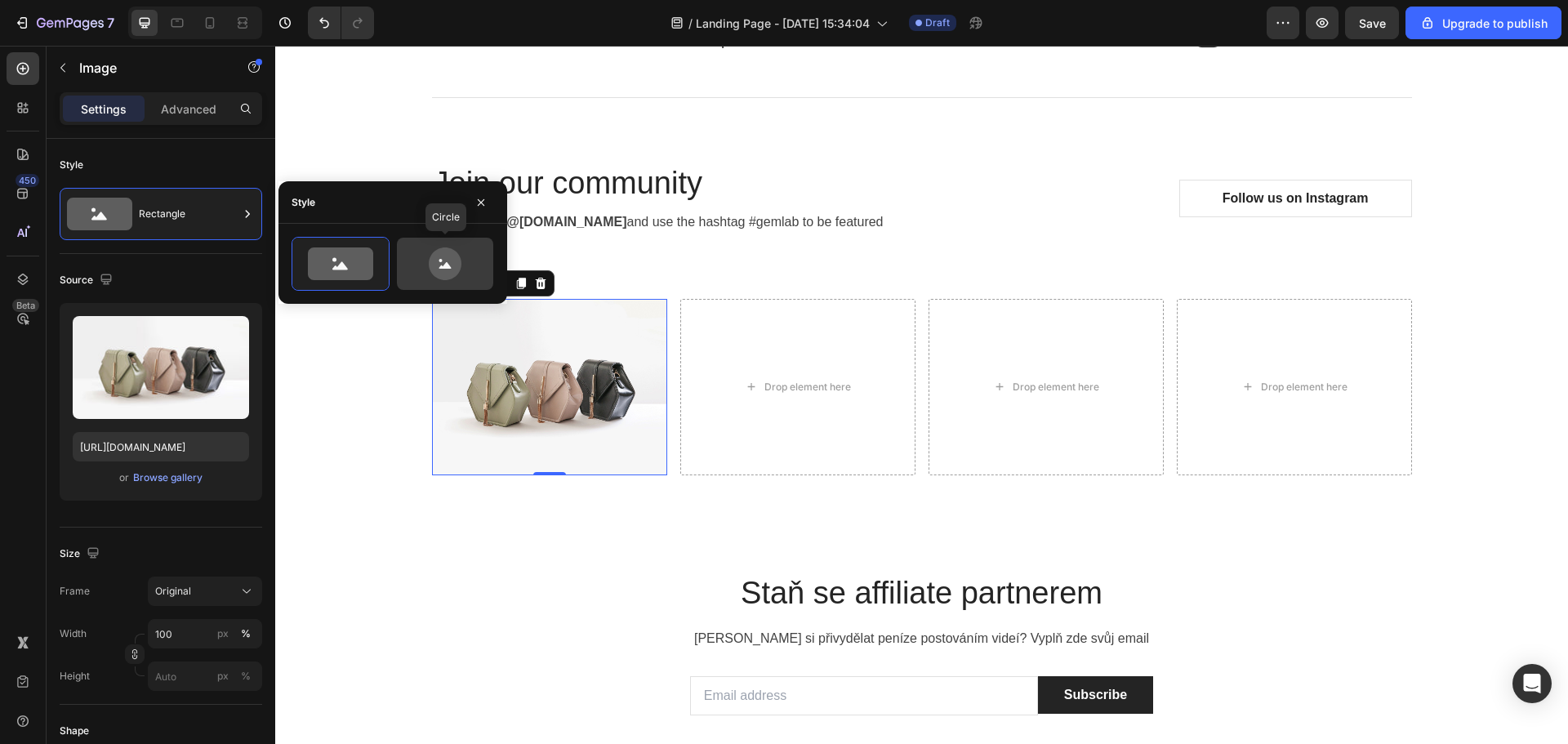
click at [417, 265] on icon at bounding box center [444, 264] width 77 height 33
type input "80"
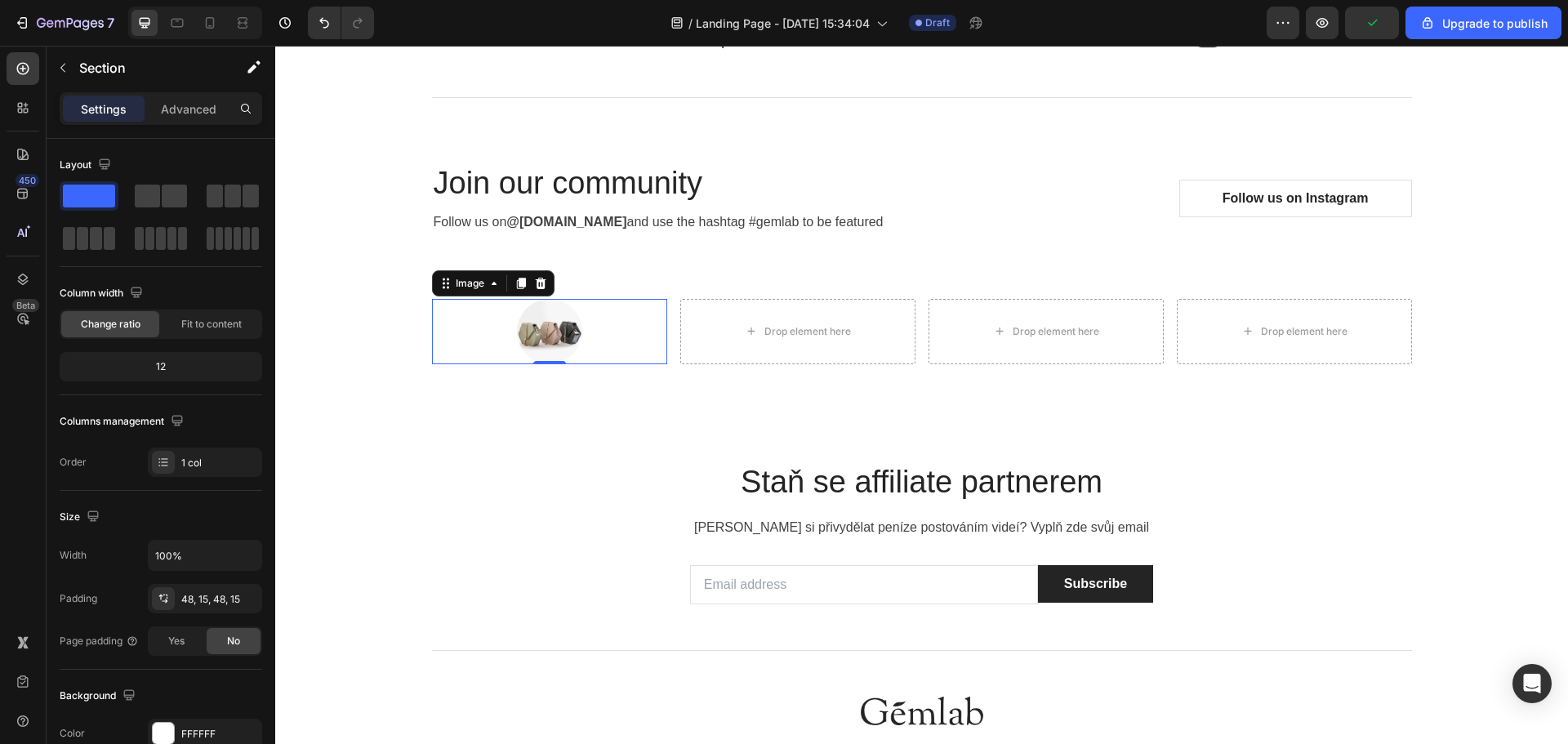
click at [525, 424] on div "Staň se affiliate partnerem Heading Chceš si přivydělat peníze postováním videí…" at bounding box center [922, 675] width 1292 height 543
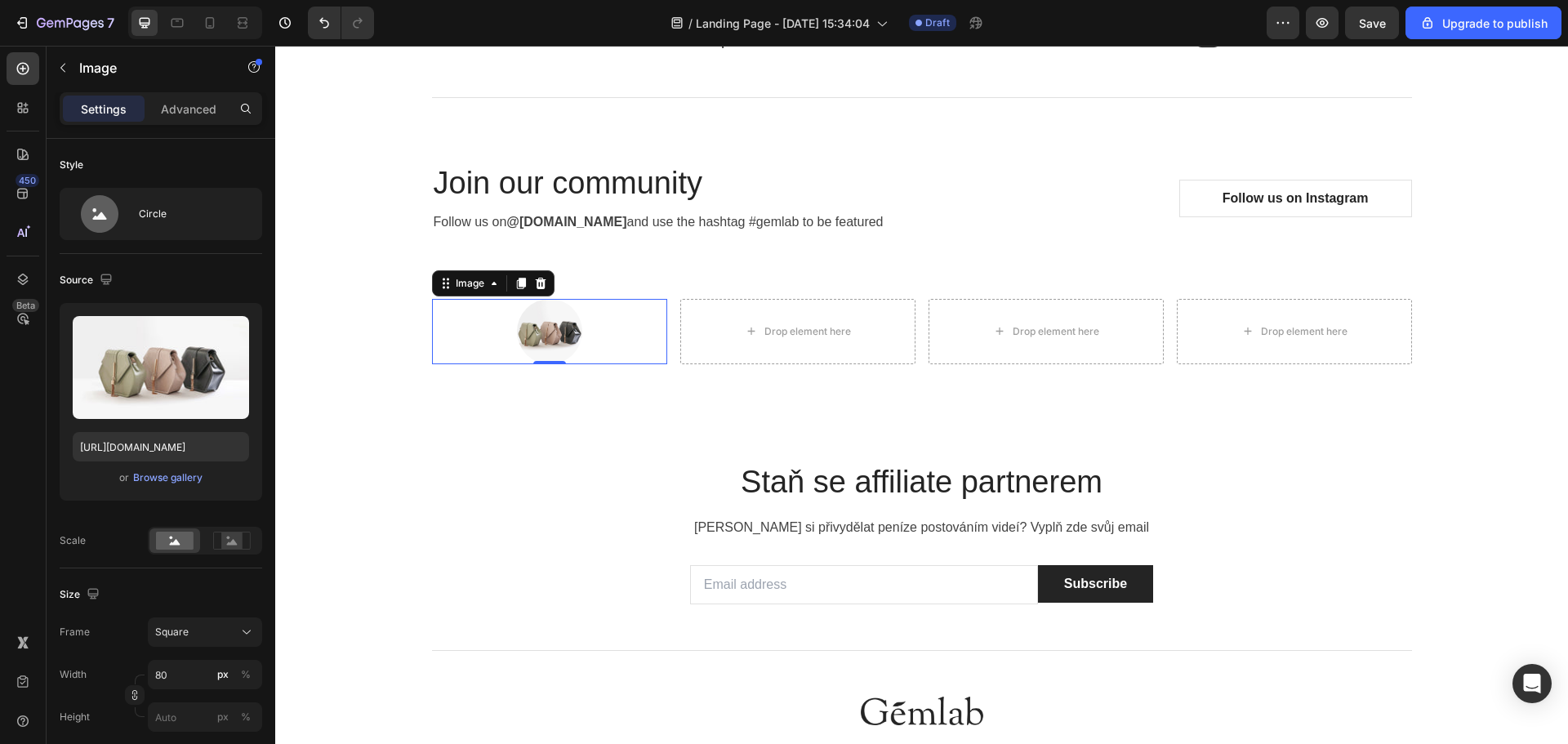
click at [599, 341] on div at bounding box center [549, 331] width 235 height 65
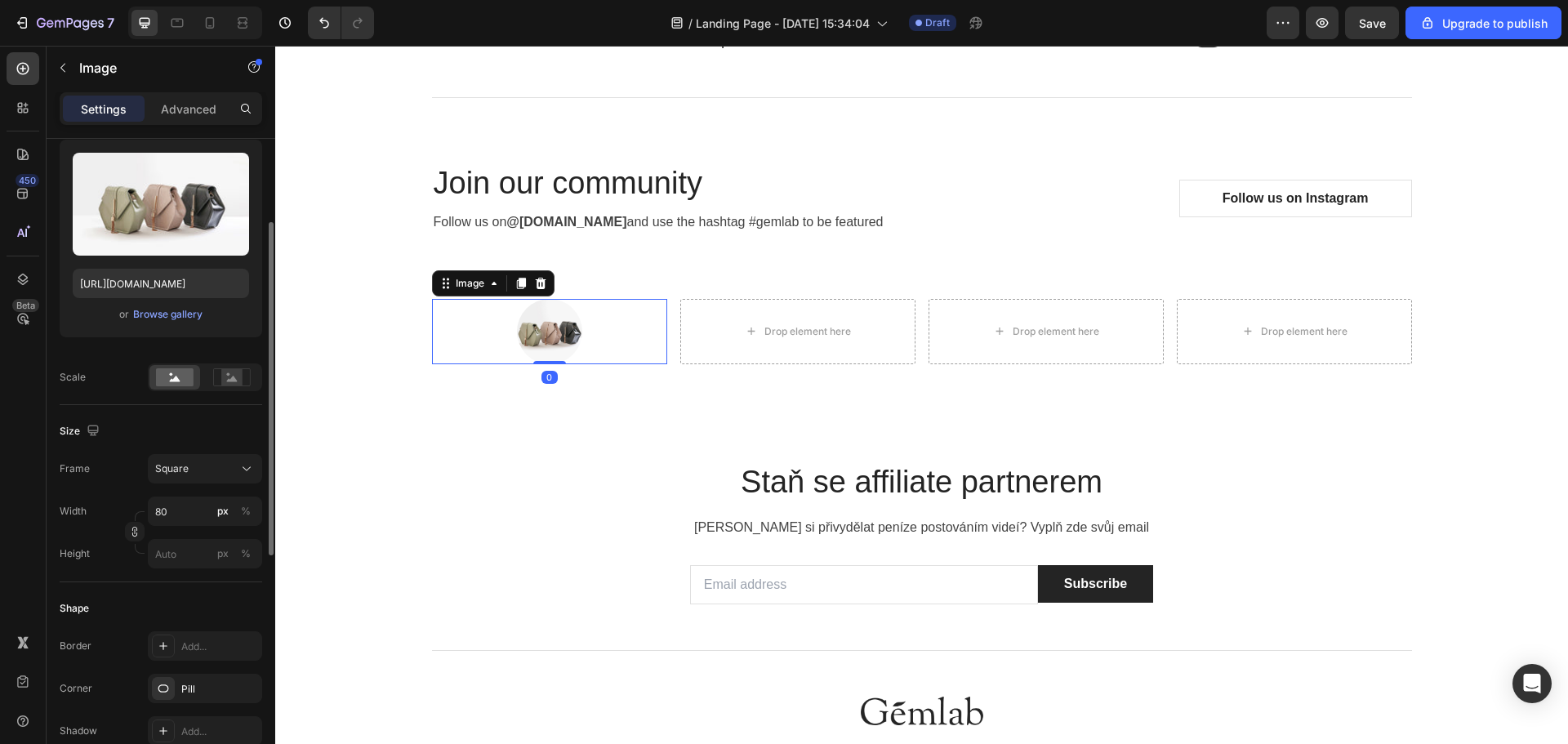
scroll to position [408, 0]
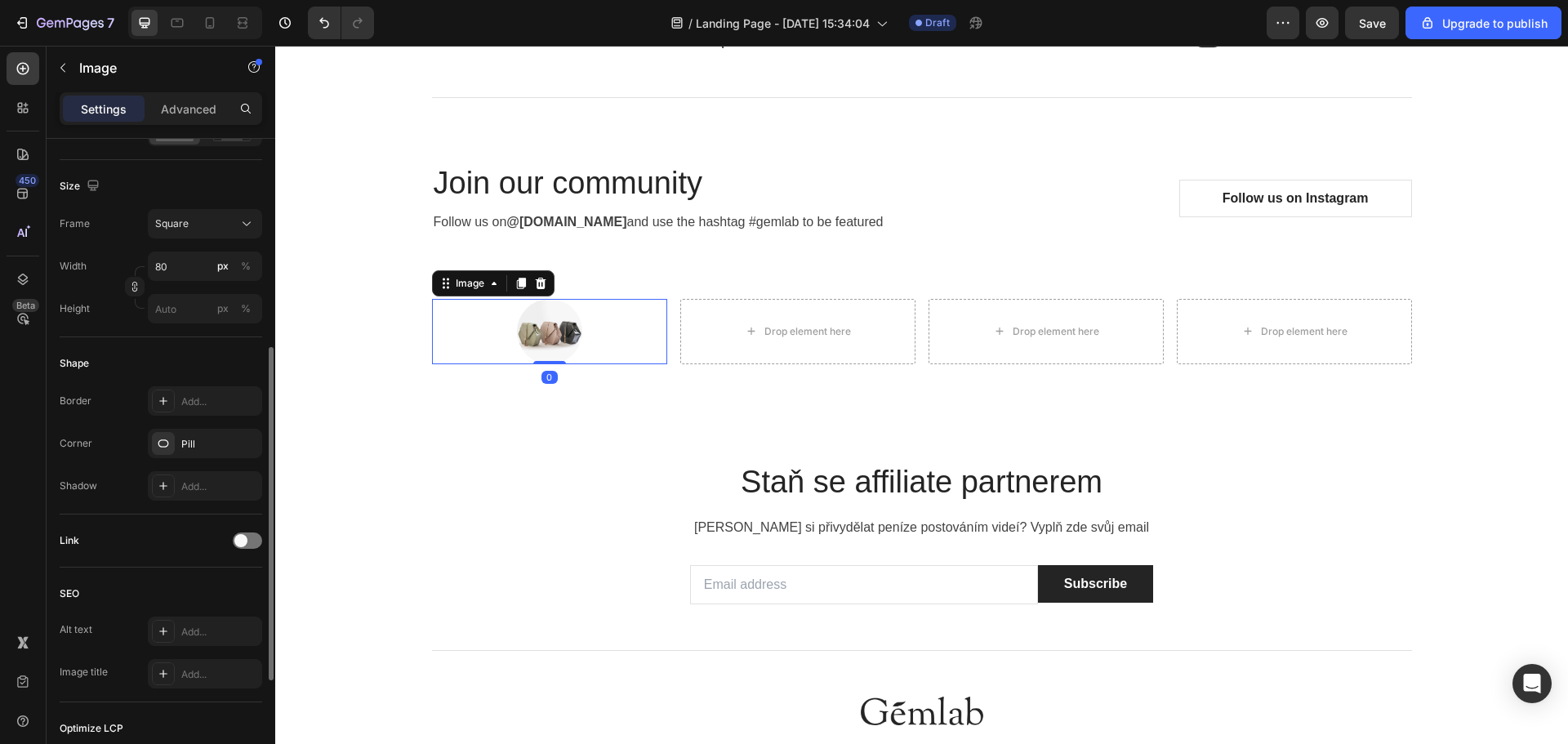
click at [171, 121] on div "Settings Advanced" at bounding box center [160, 109] width 203 height 33
click at [176, 112] on p "Advanced" at bounding box center [188, 110] width 55 height 17
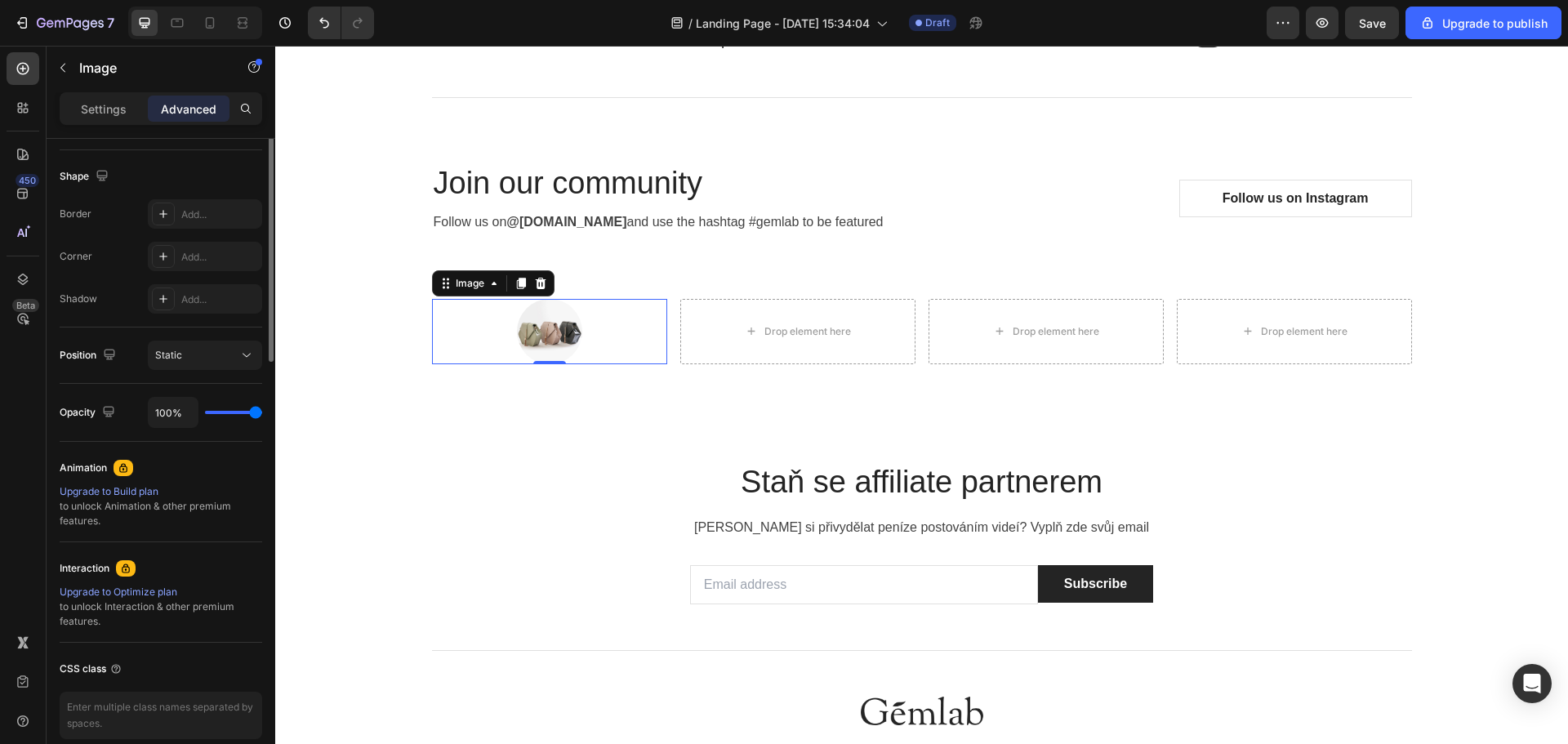
scroll to position [0, 0]
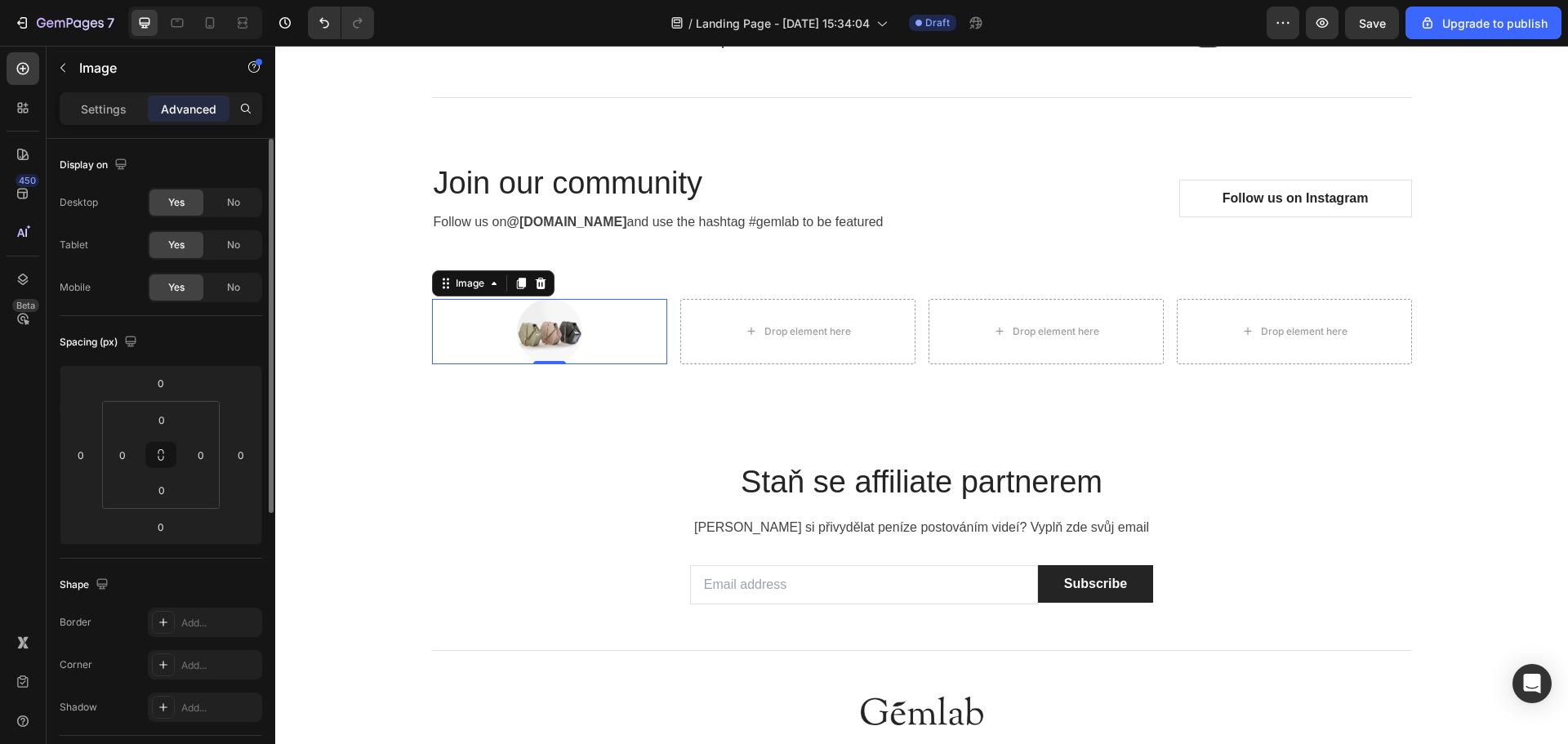
click at [83, 102] on p "Settings" at bounding box center [103, 110] width 46 height 17
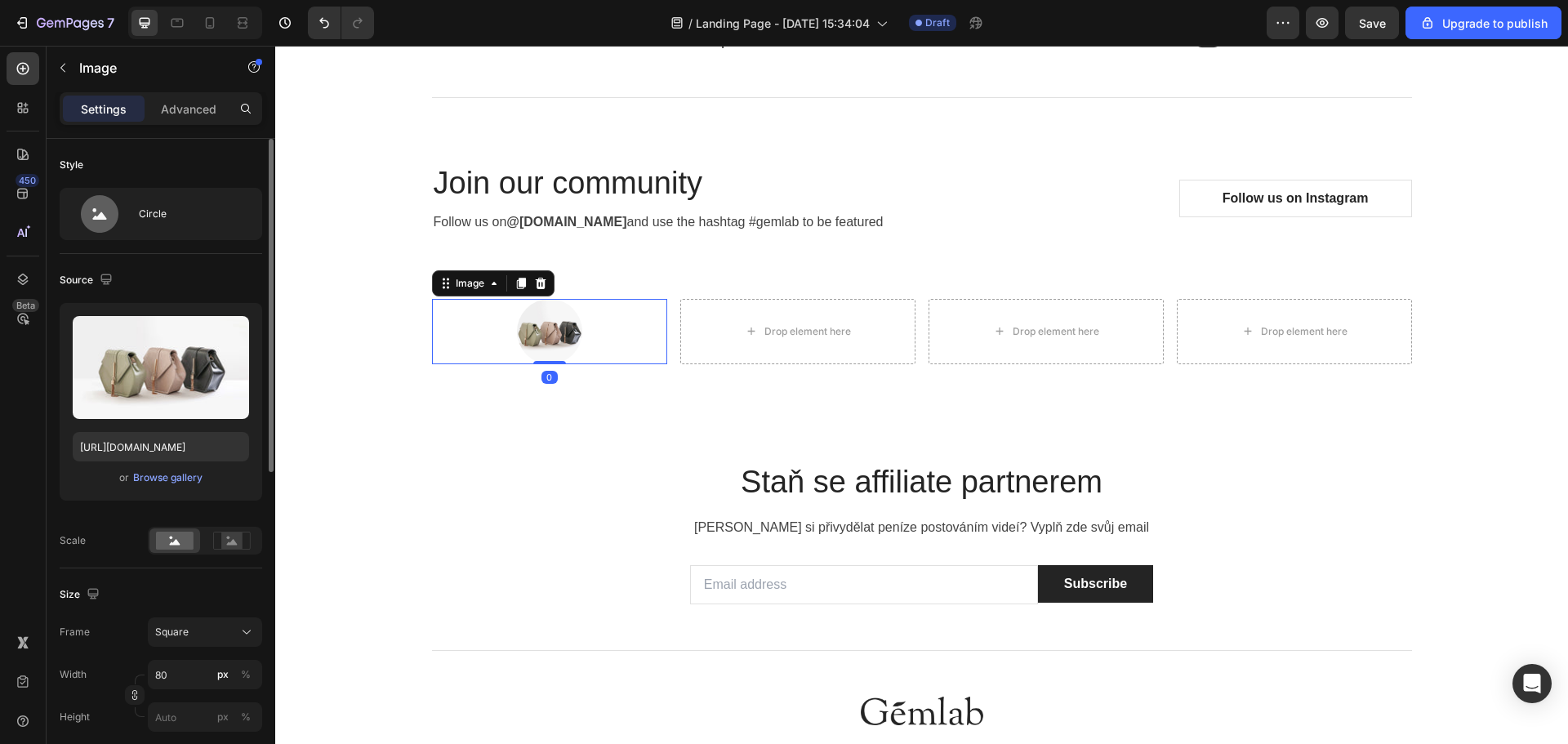
scroll to position [81, 0]
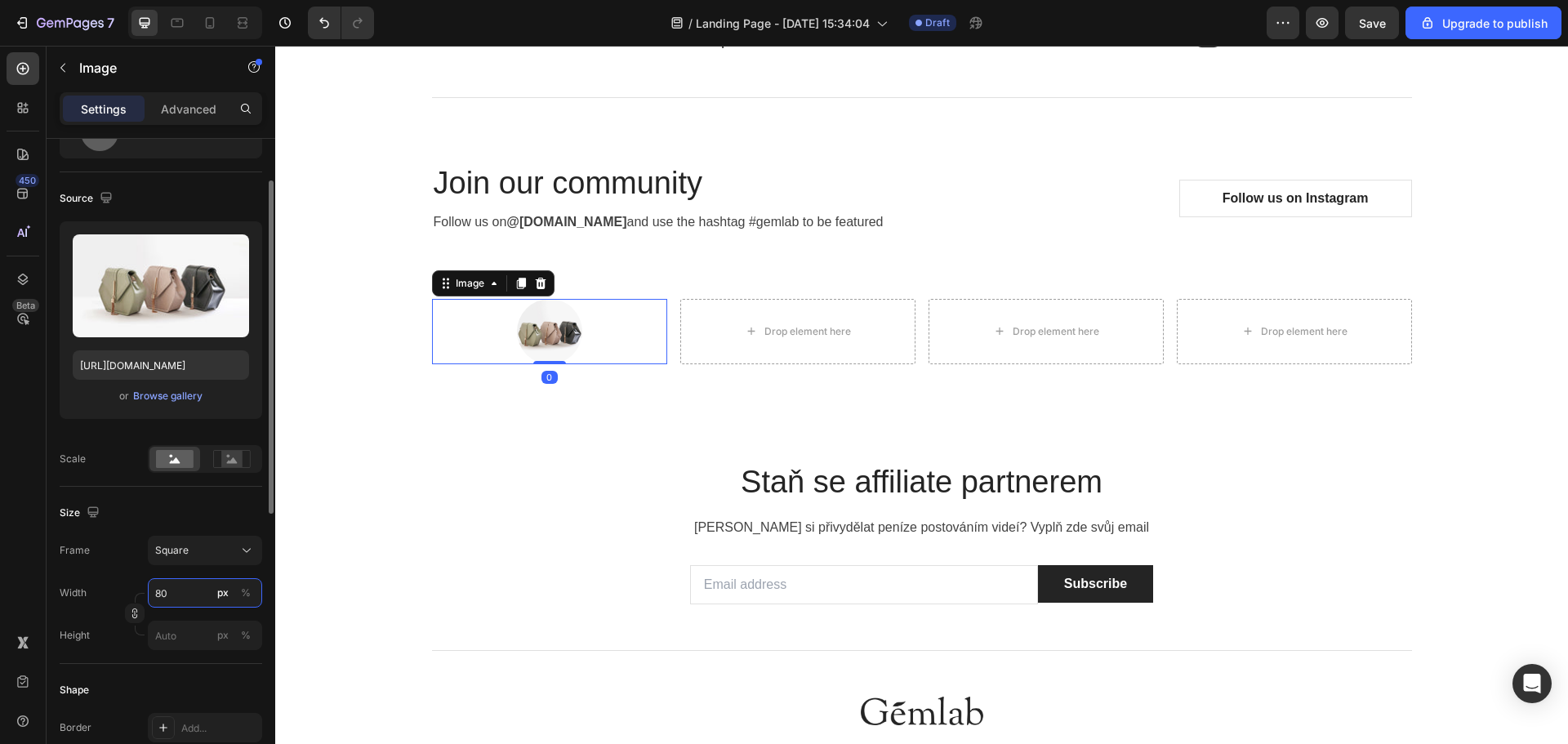
click at [177, 595] on input "80" at bounding box center [205, 593] width 114 height 29
type input "1"
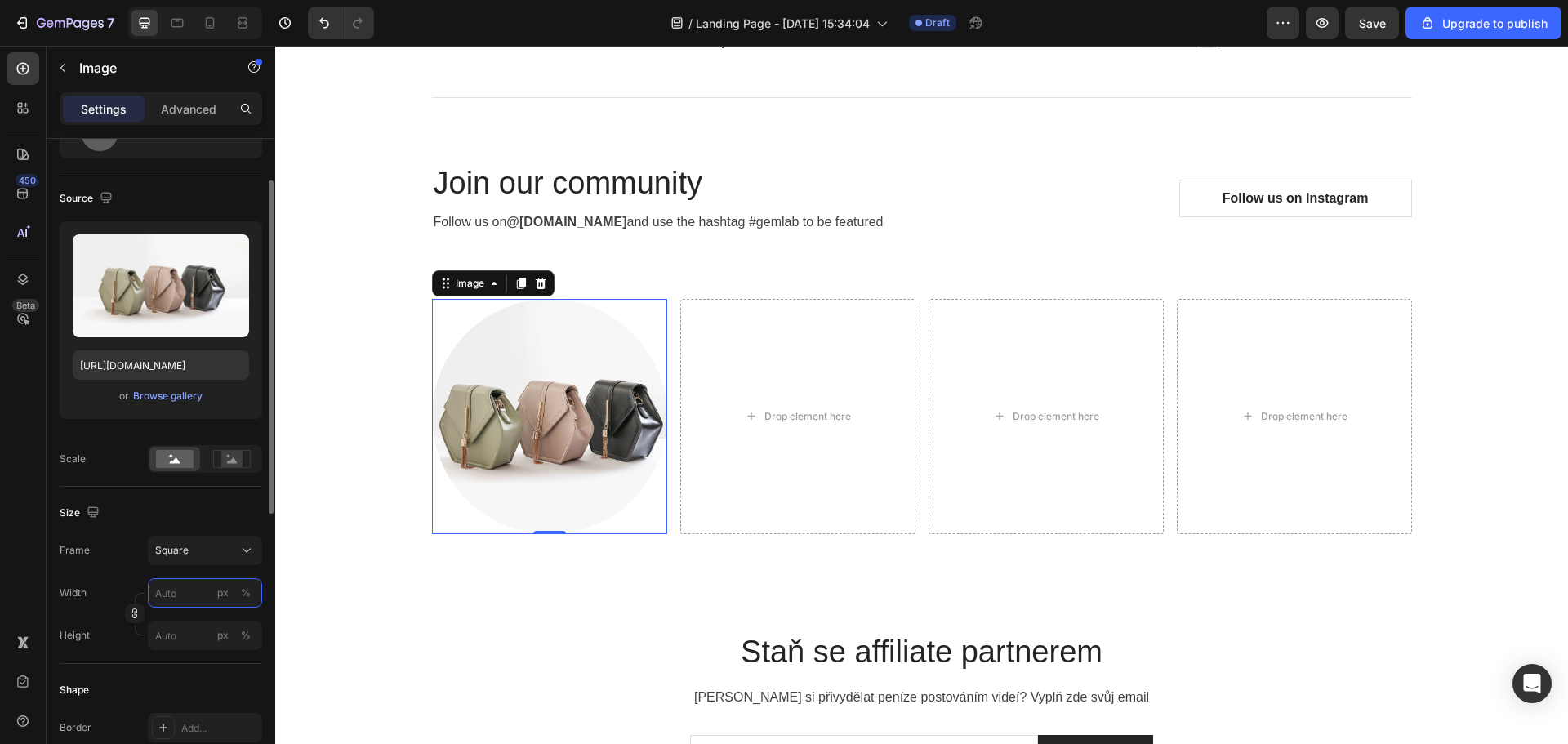
type input "1"
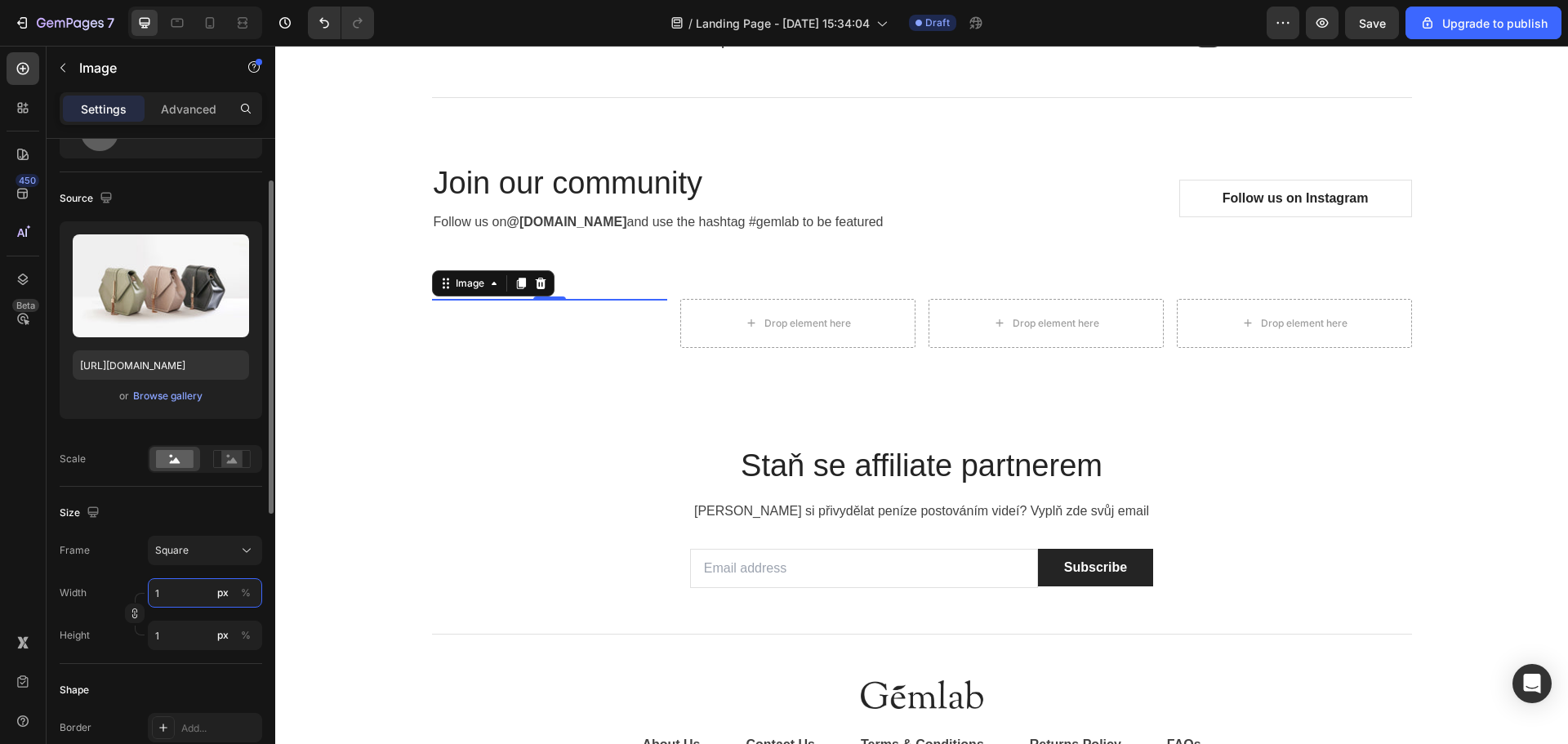
type input "14"
type input "140"
type input "1400"
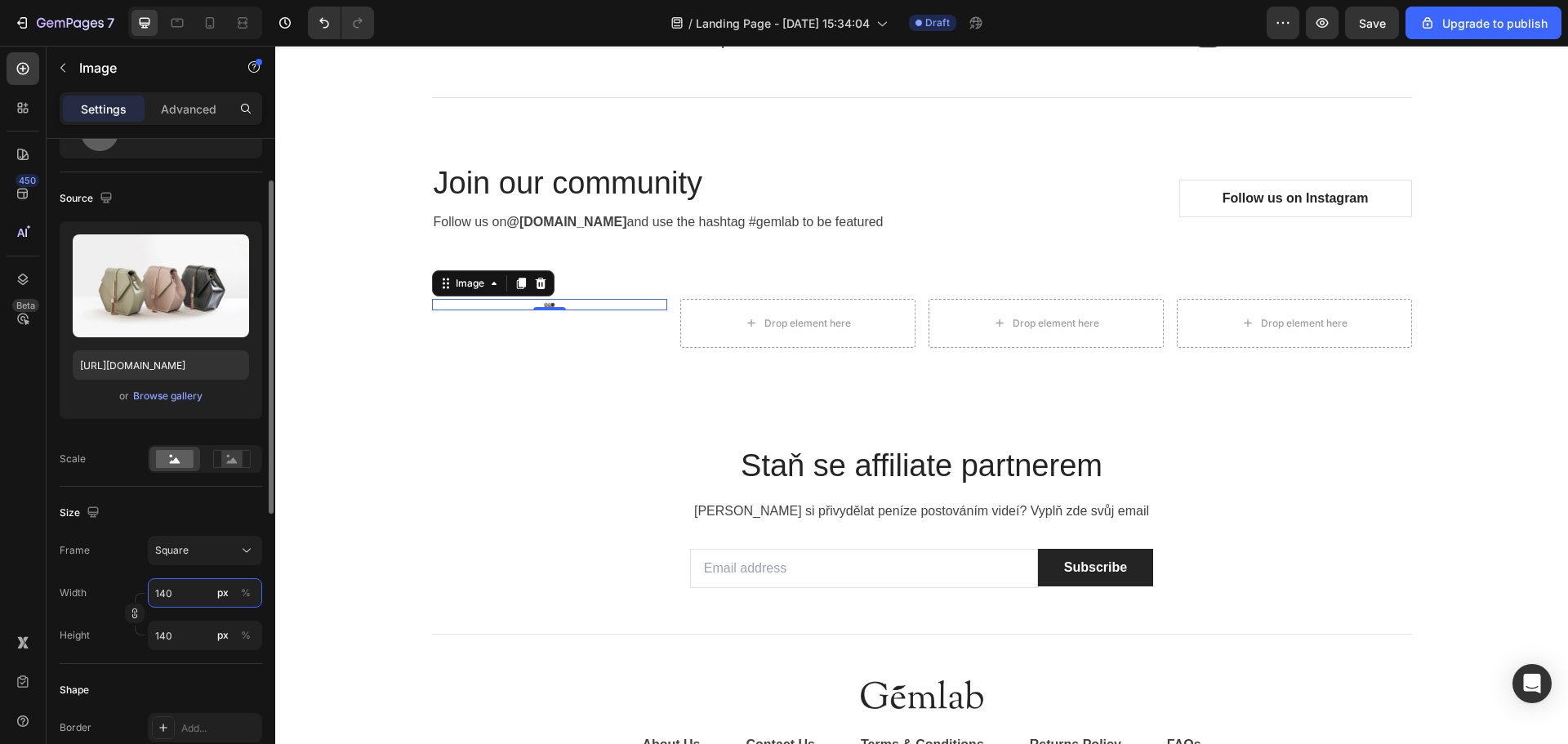
type input "1400"
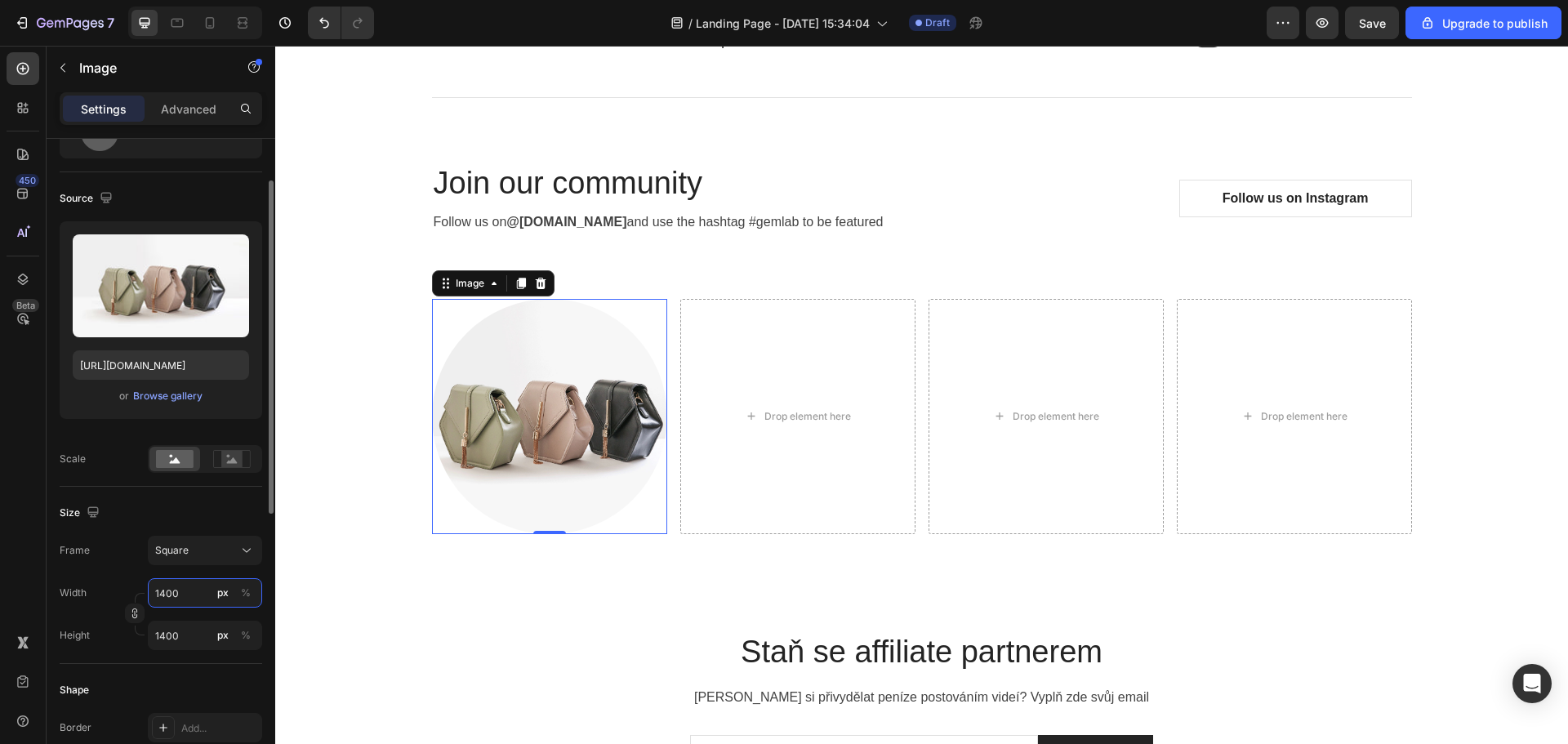
type input "140"
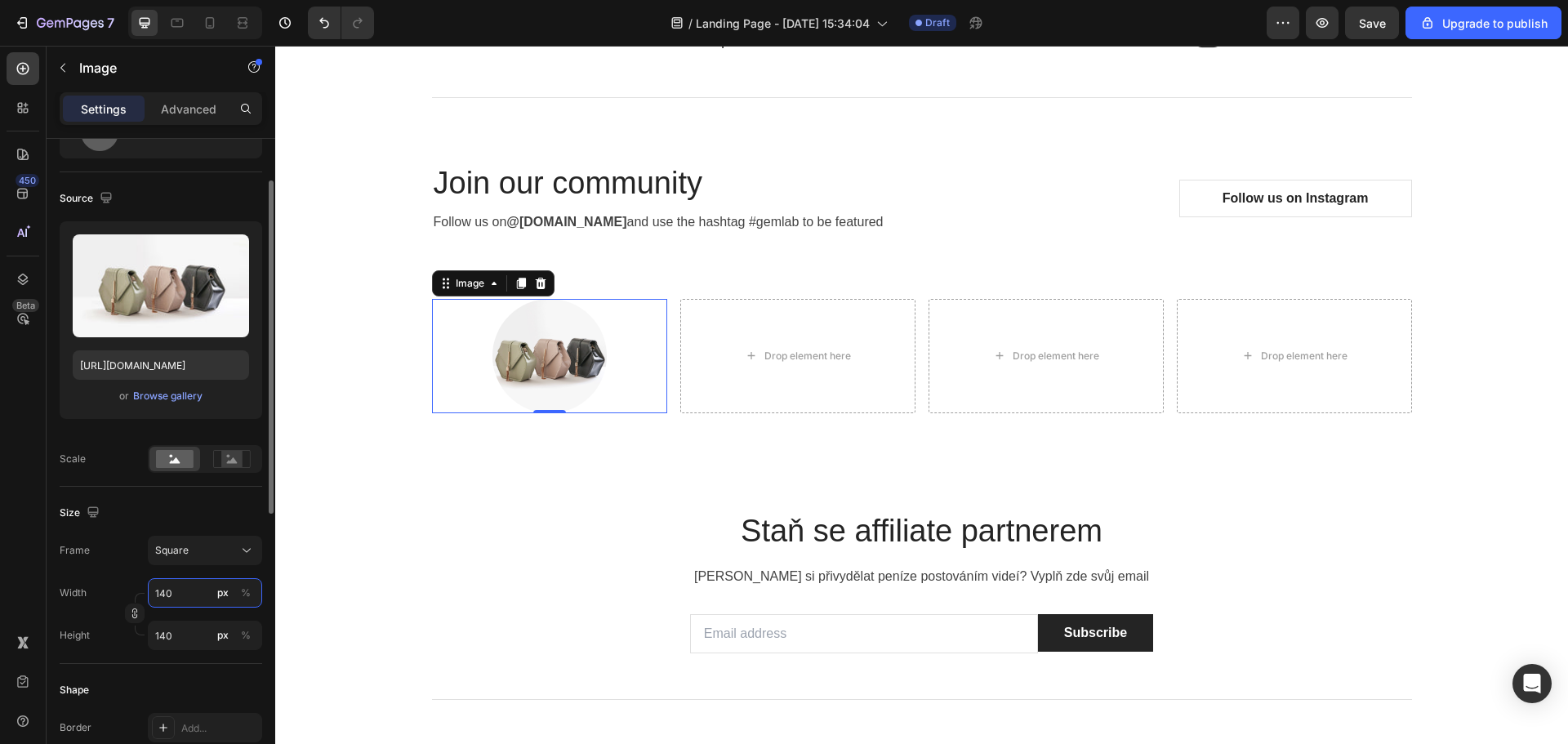
type input "14"
type input "1"
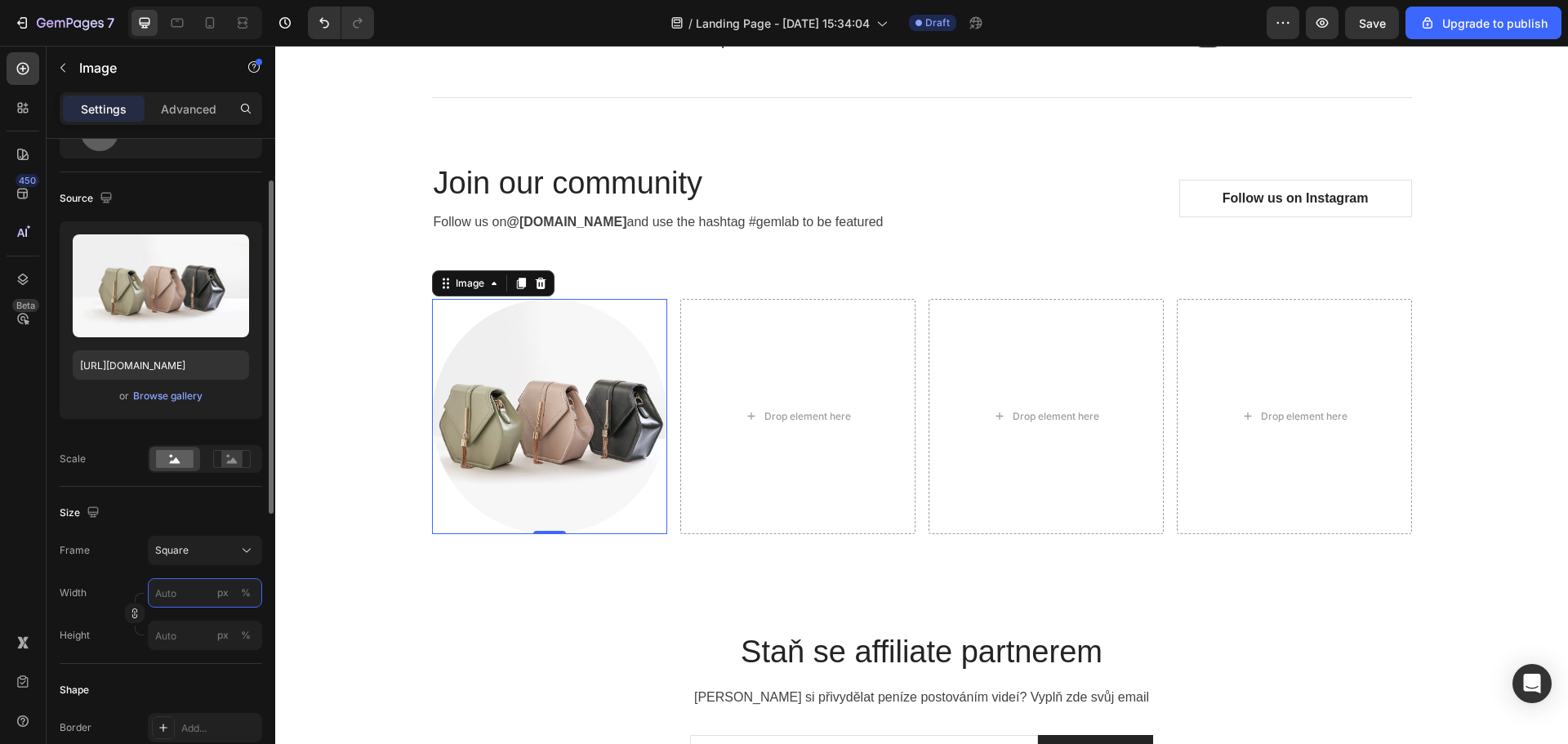
type input "4"
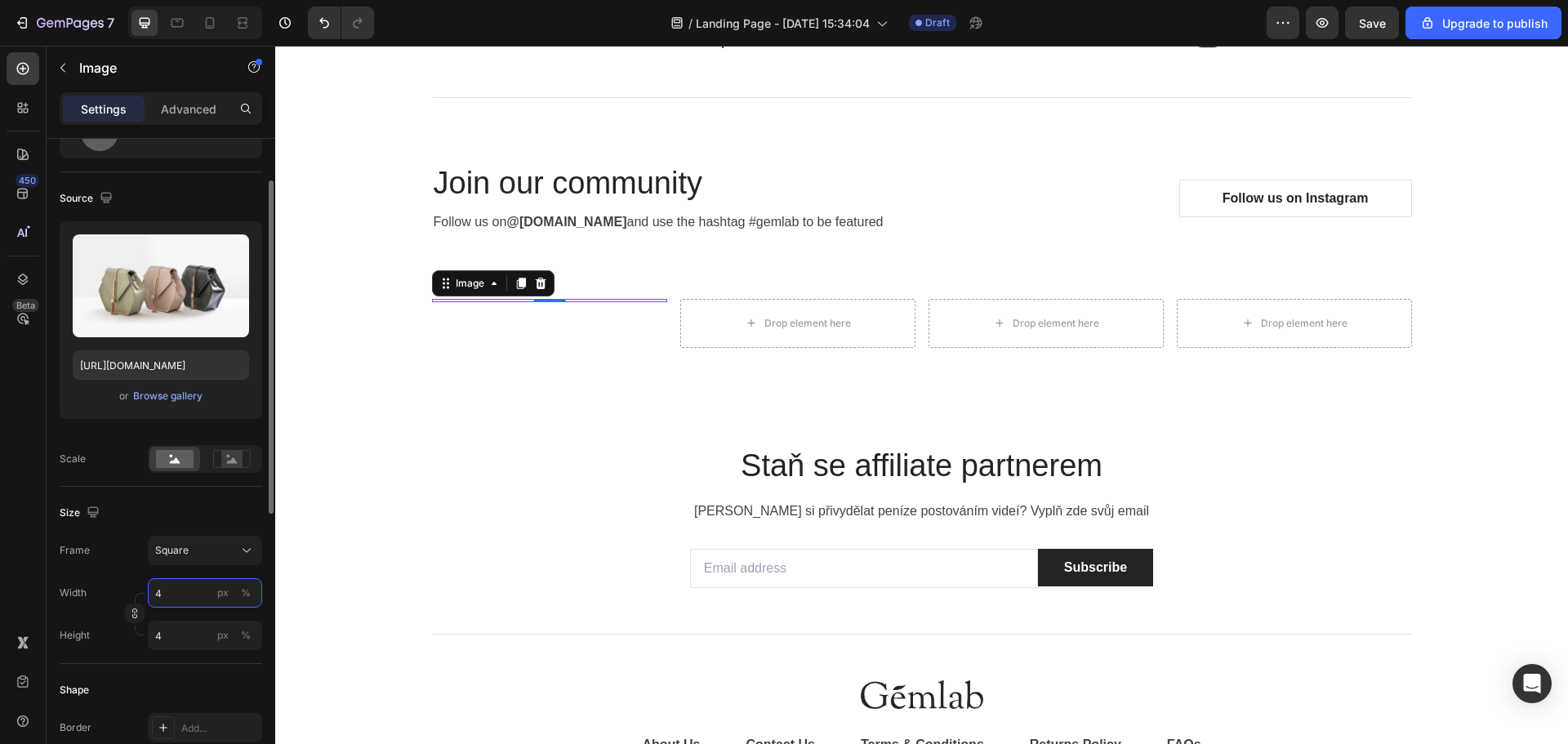
type input "40"
type input "400"
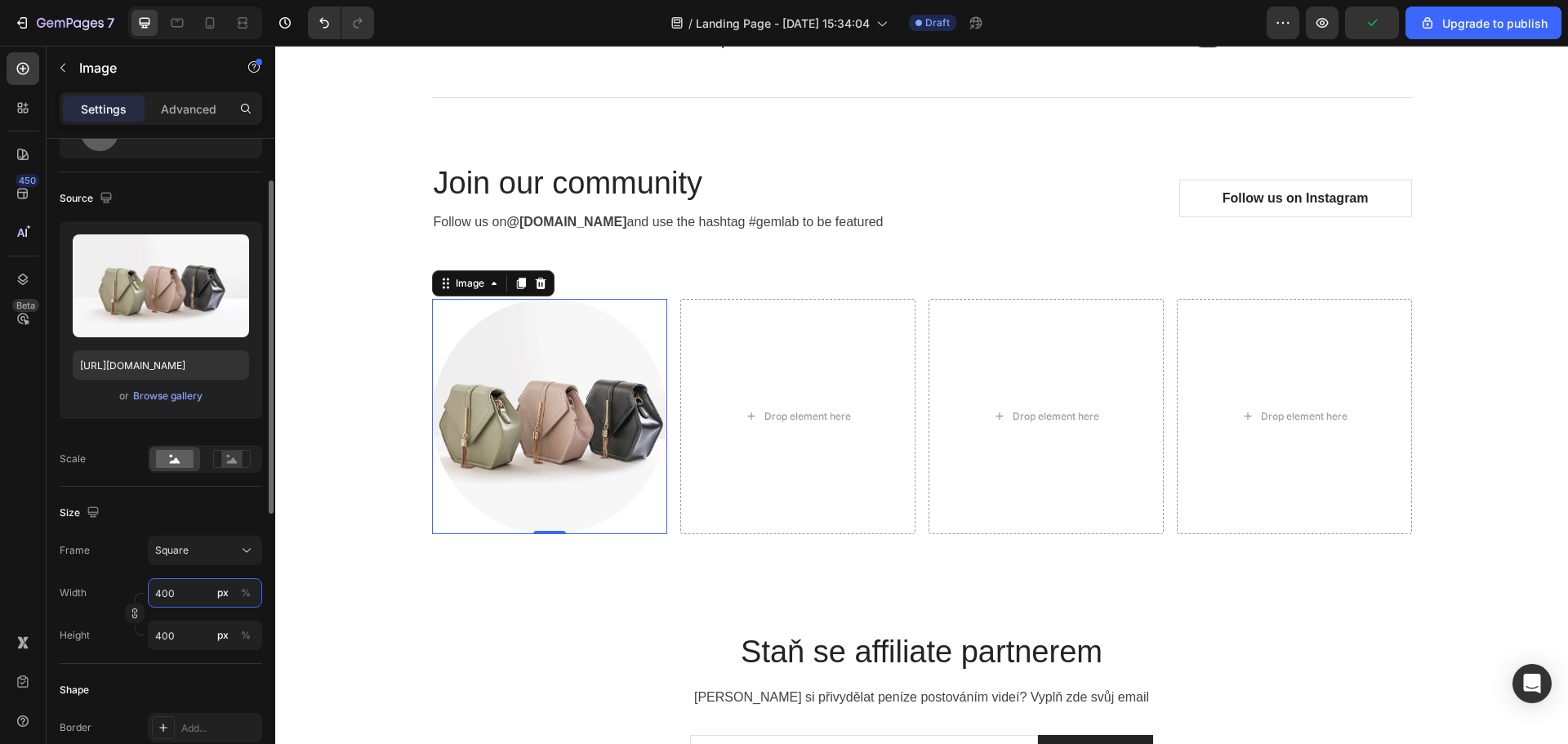
type input "40"
type input "4"
type input "2"
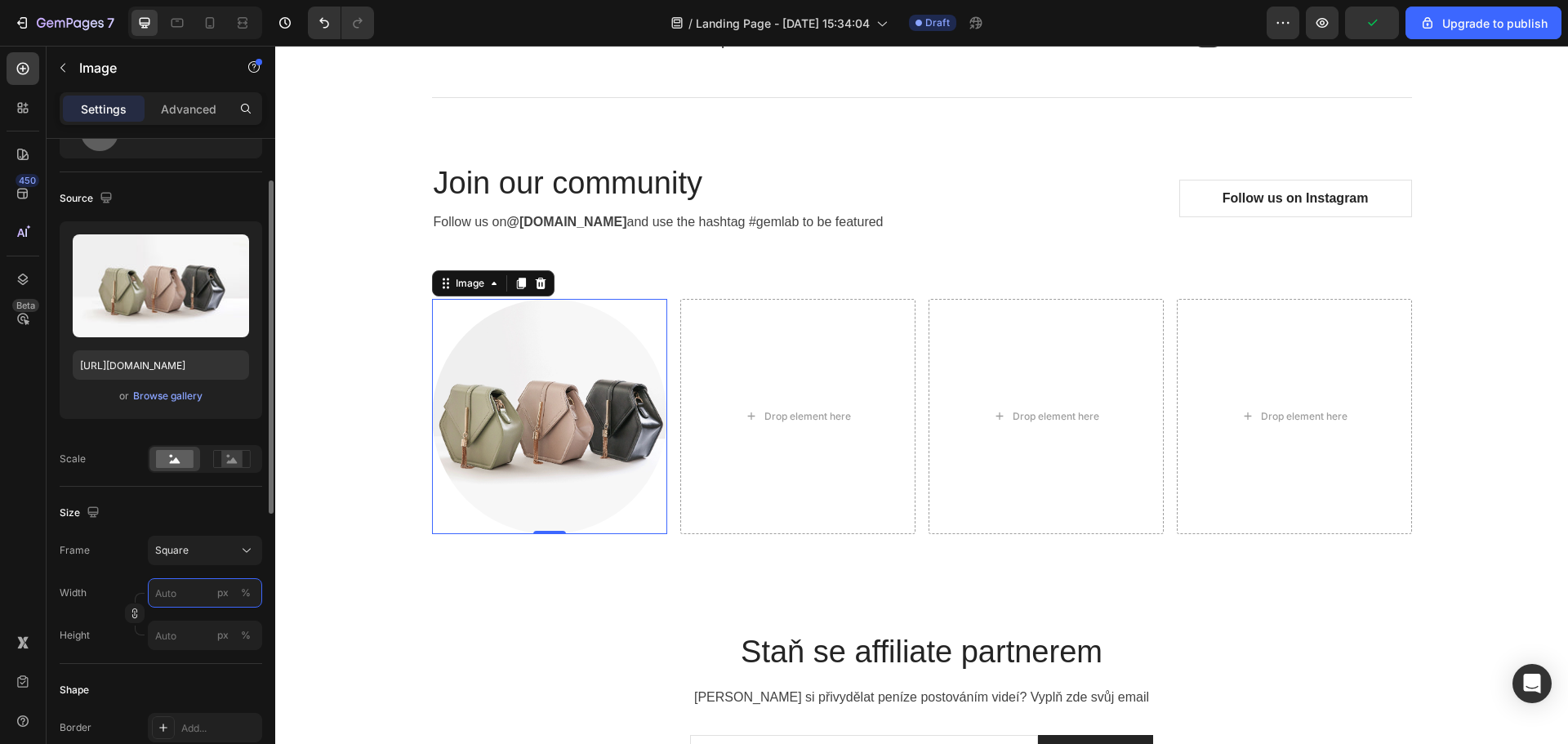
type input "2"
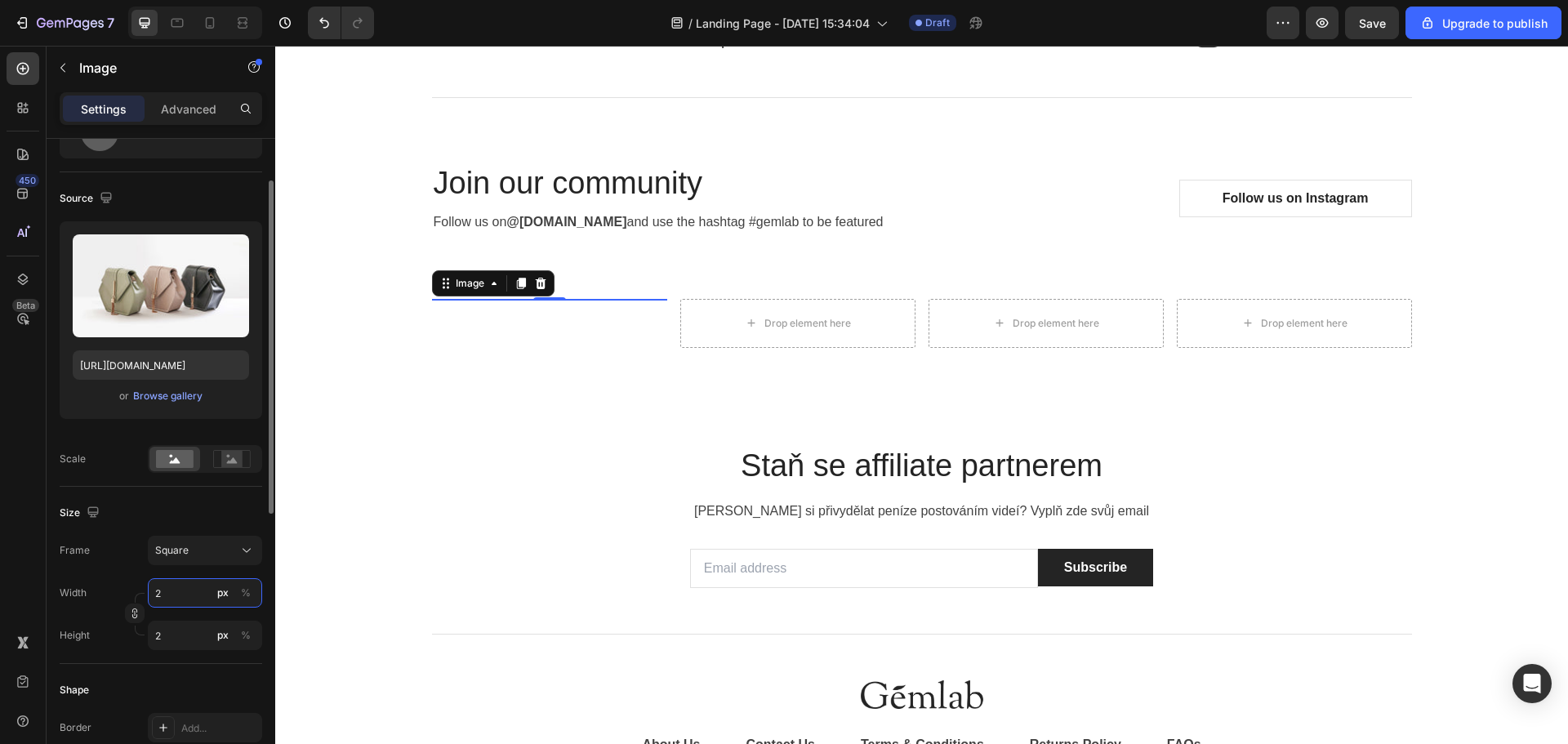
type input "20"
type input "200"
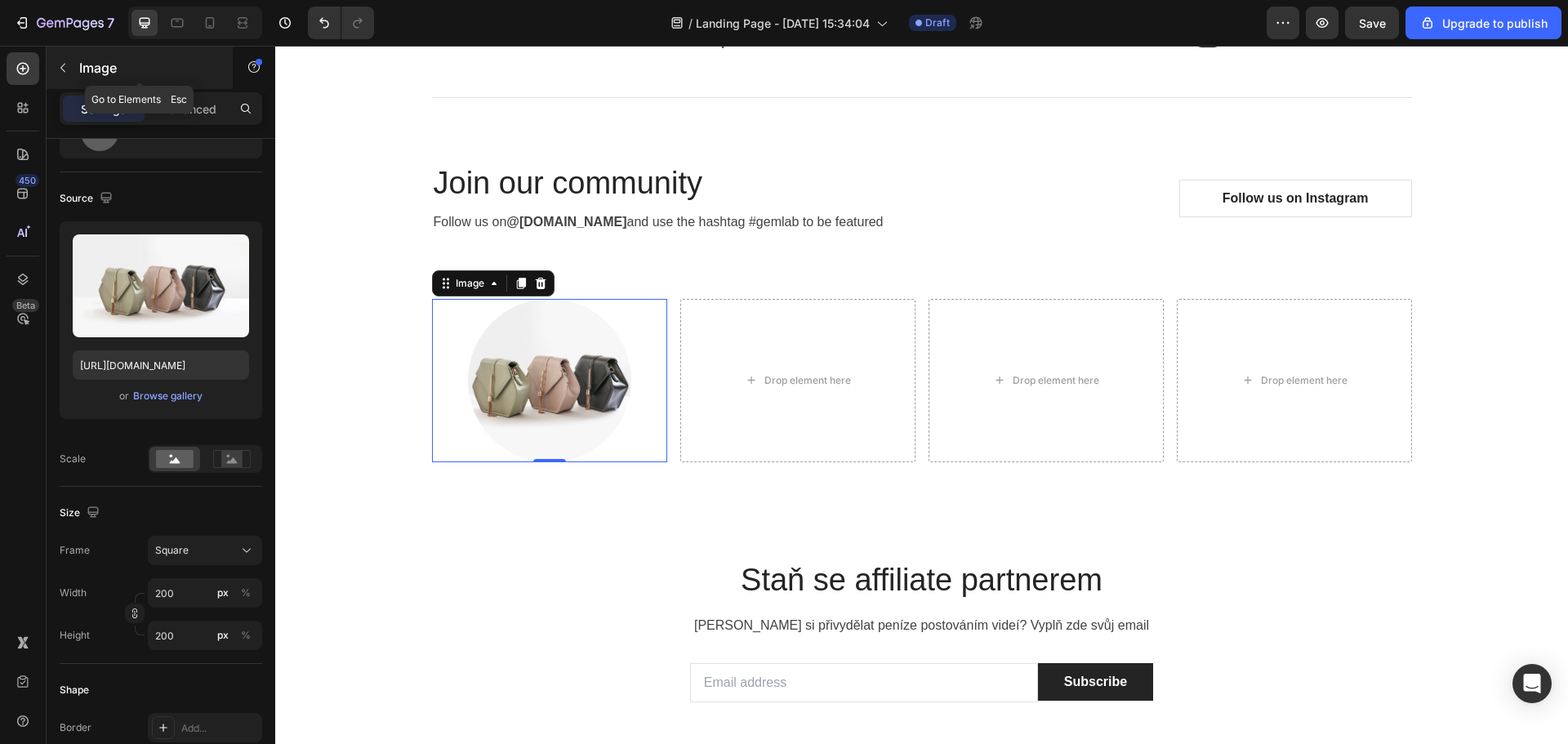
click at [54, 69] on button "button" at bounding box center [62, 67] width 26 height 26
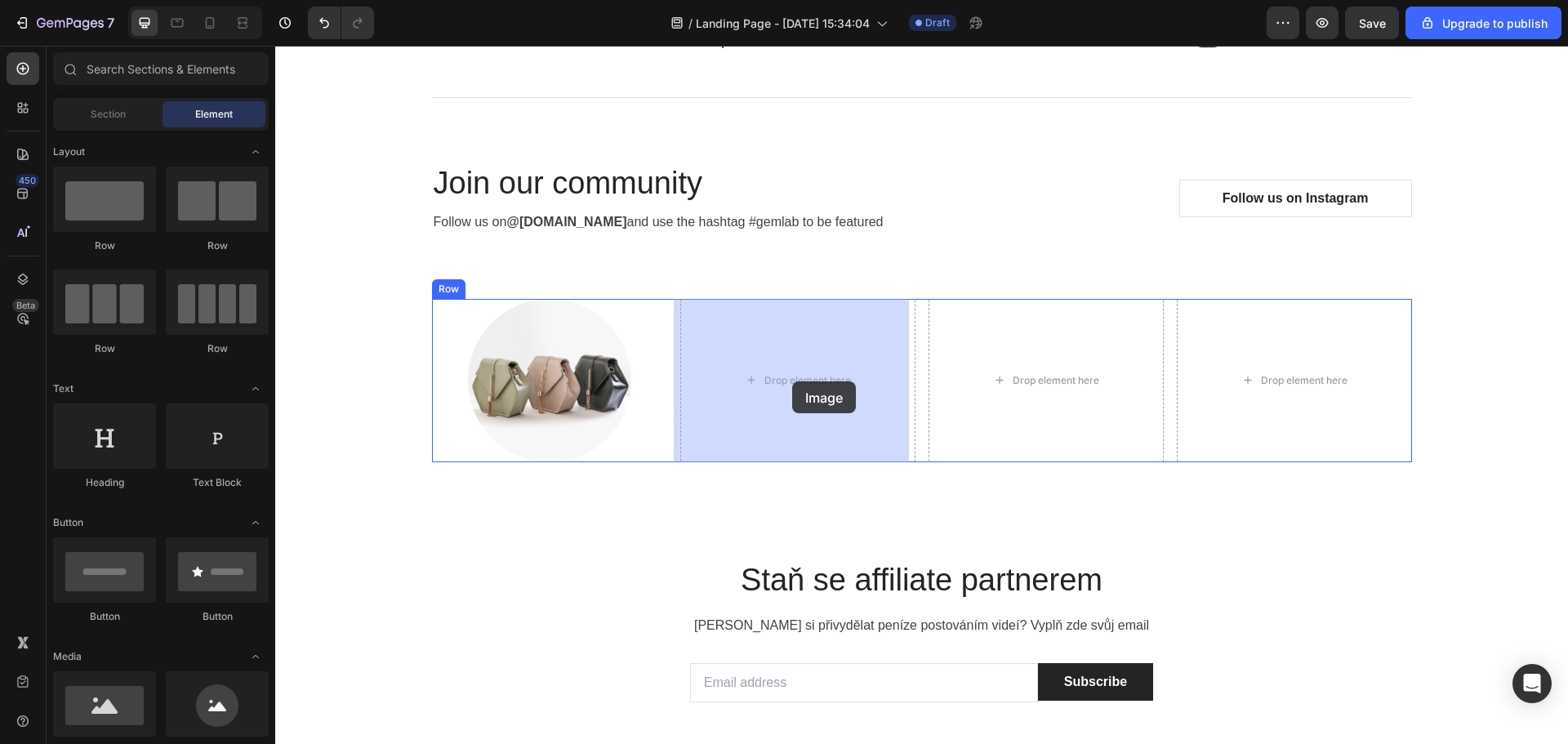
drag, startPoint x: 516, startPoint y: 712, endPoint x: 808, endPoint y: 363, distance: 455.0
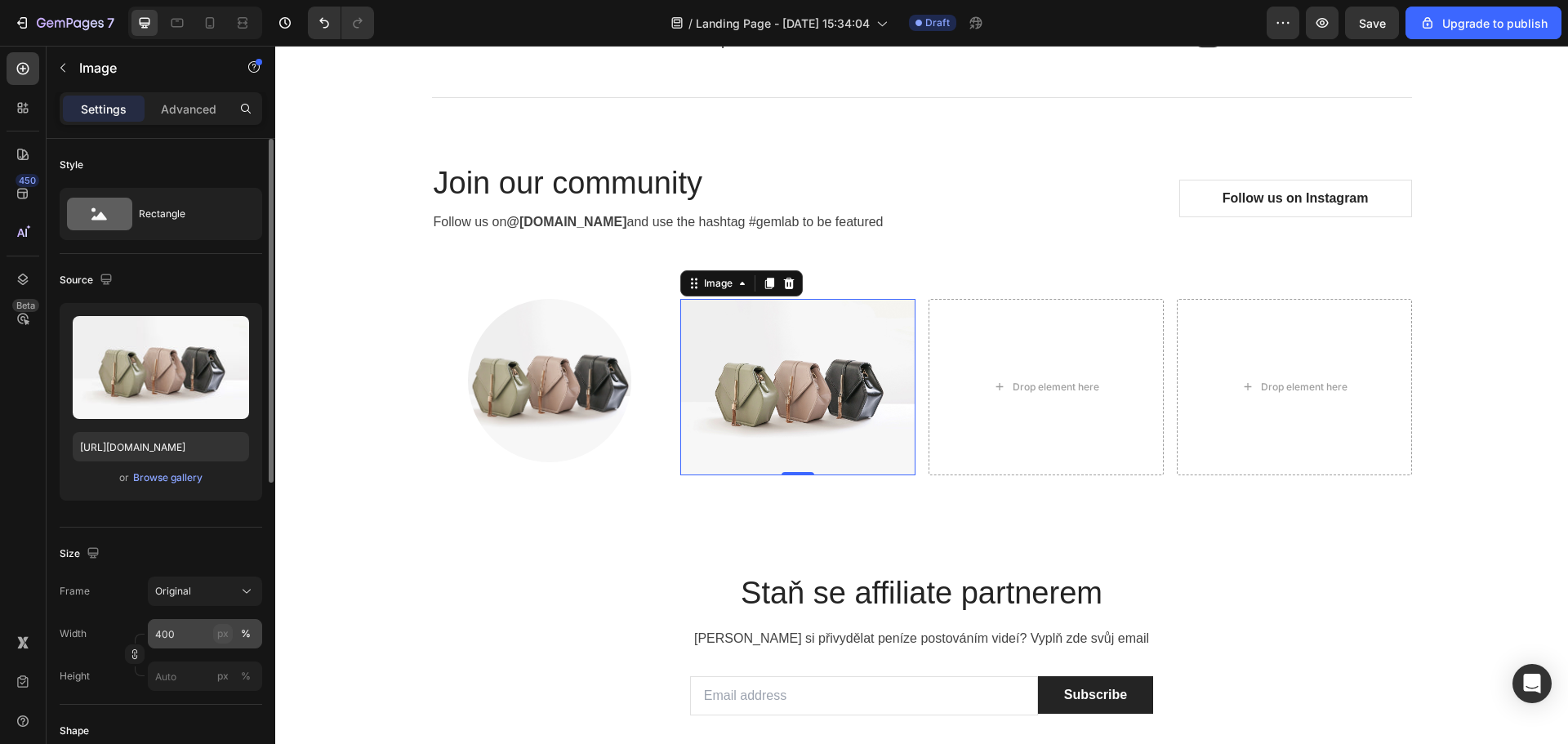
click at [223, 631] on div "px" at bounding box center [223, 632] width 12 height 15
click at [224, 637] on div "px" at bounding box center [223, 632] width 12 height 15
click at [220, 547] on div "Size" at bounding box center [160, 553] width 203 height 26
click at [242, 637] on div "%" at bounding box center [245, 632] width 10 height 15
click at [221, 637] on div "px" at bounding box center [223, 632] width 12 height 15
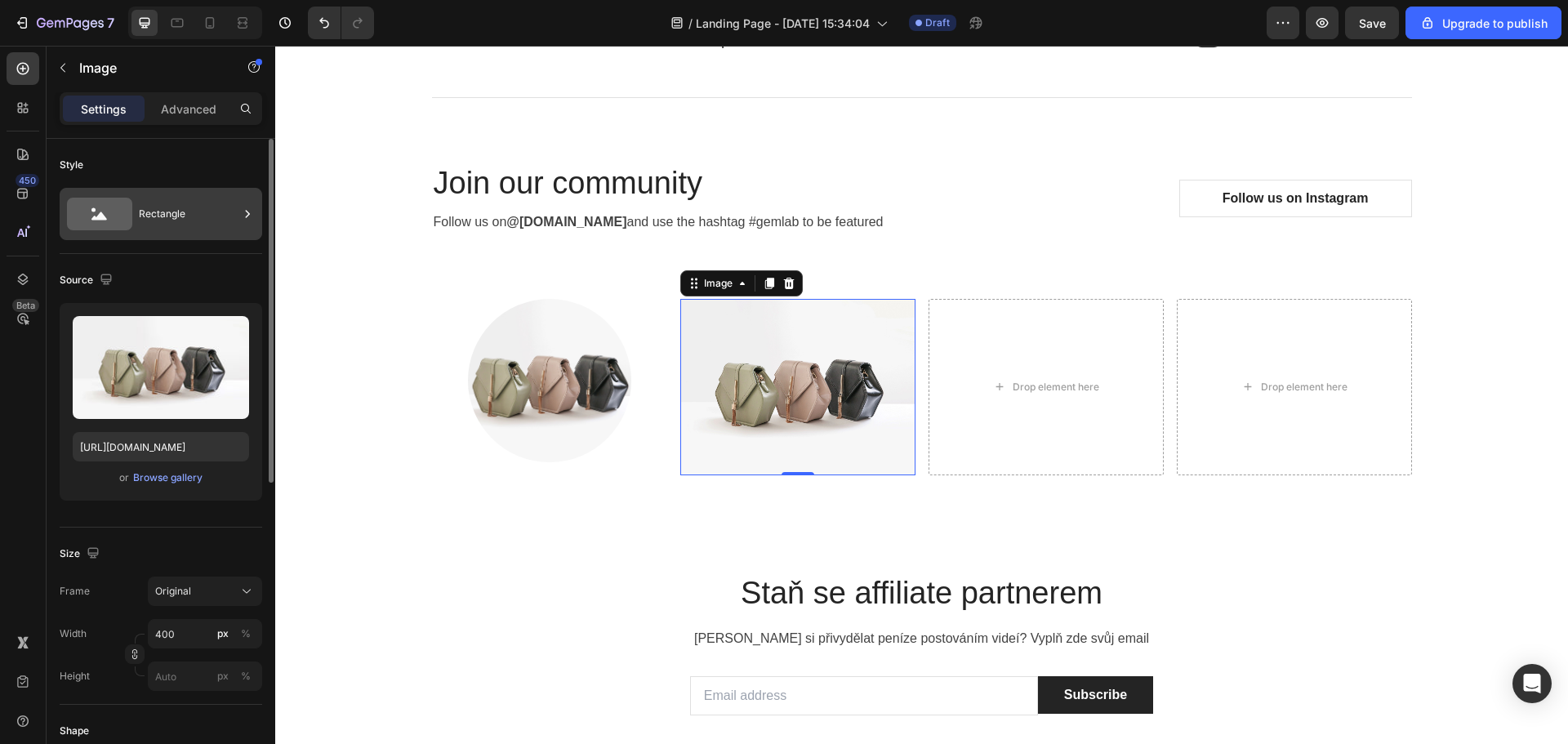
click at [212, 209] on div "Rectangle" at bounding box center [188, 213] width 100 height 38
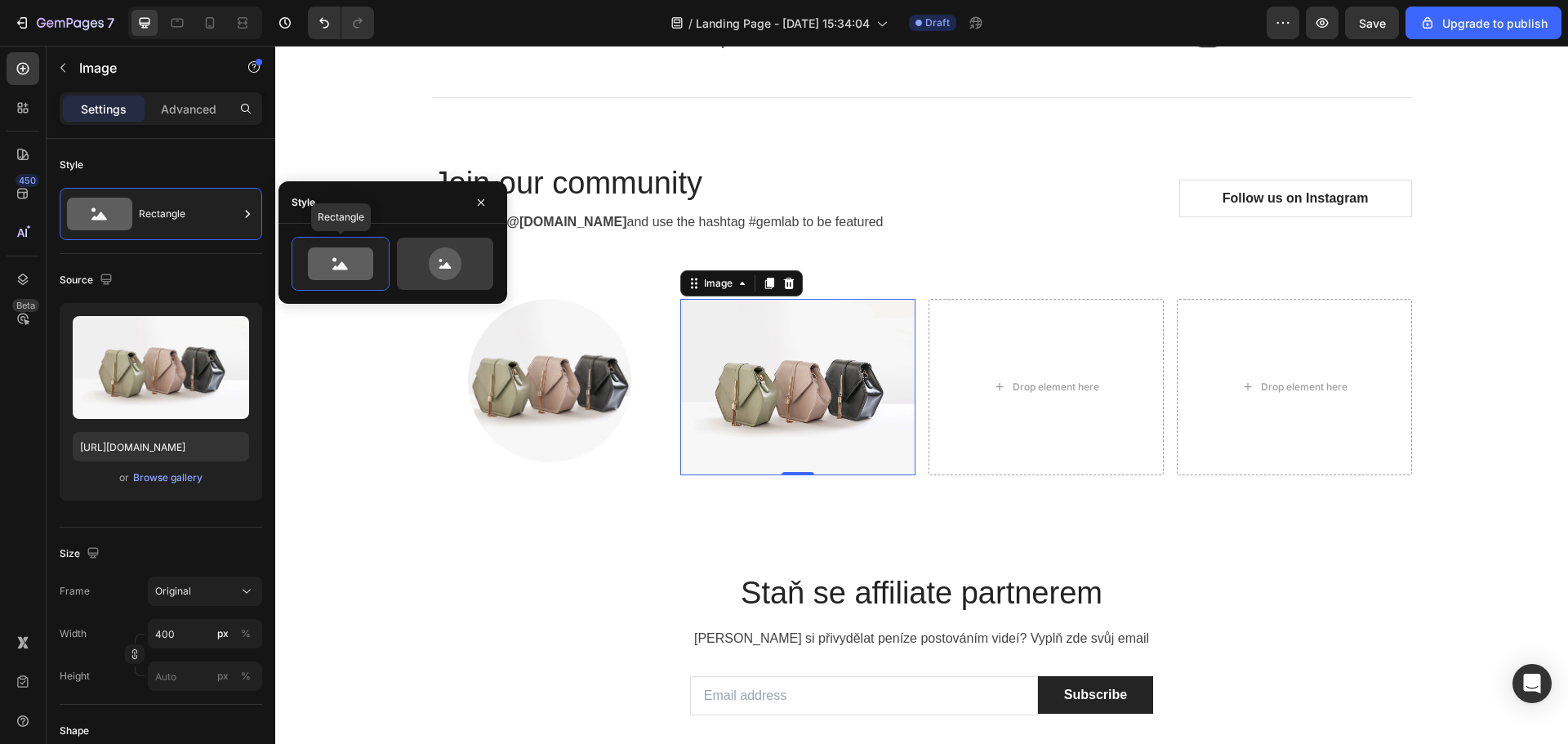
click at [411, 254] on icon at bounding box center [444, 264] width 77 height 33
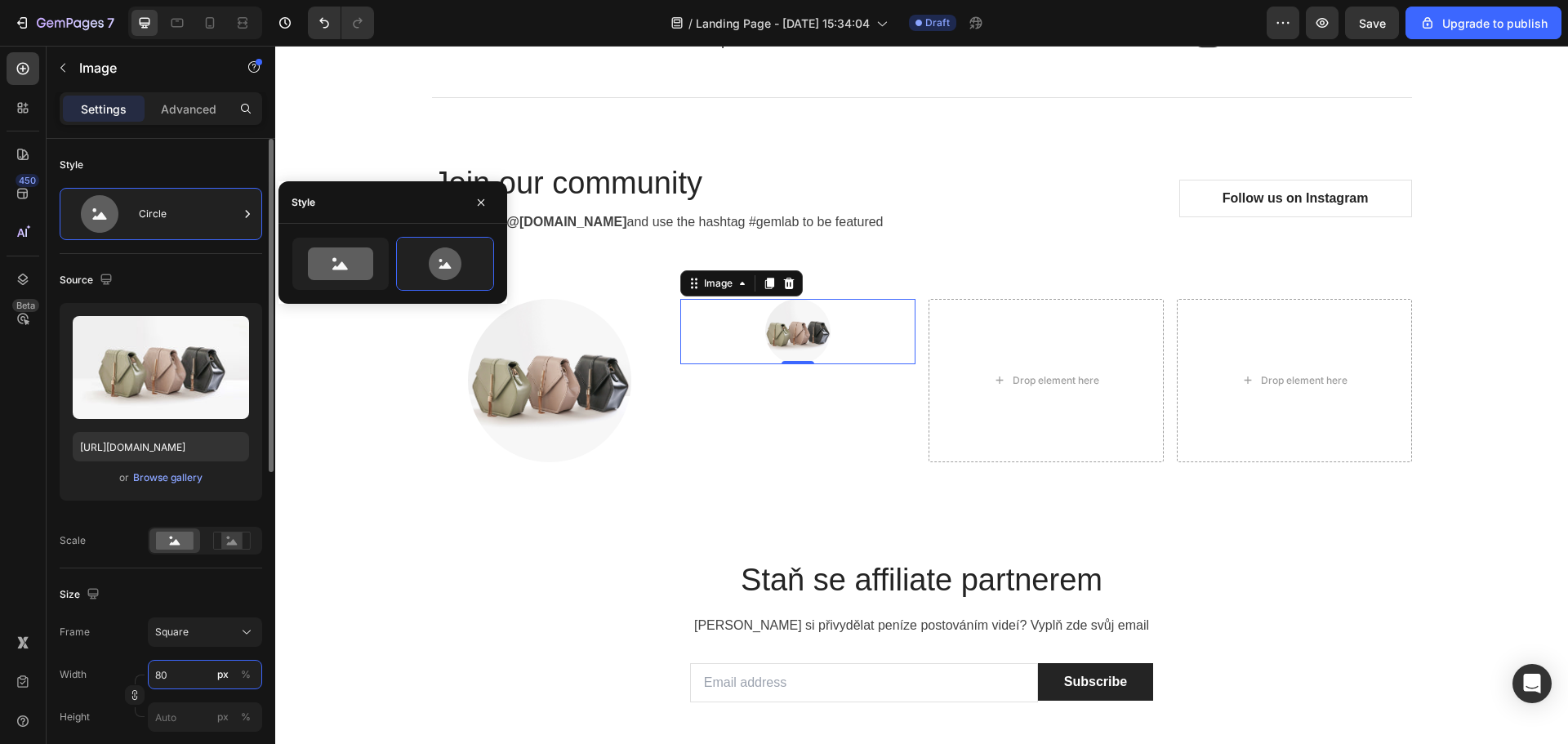
click at [187, 667] on input "80" at bounding box center [205, 674] width 114 height 29
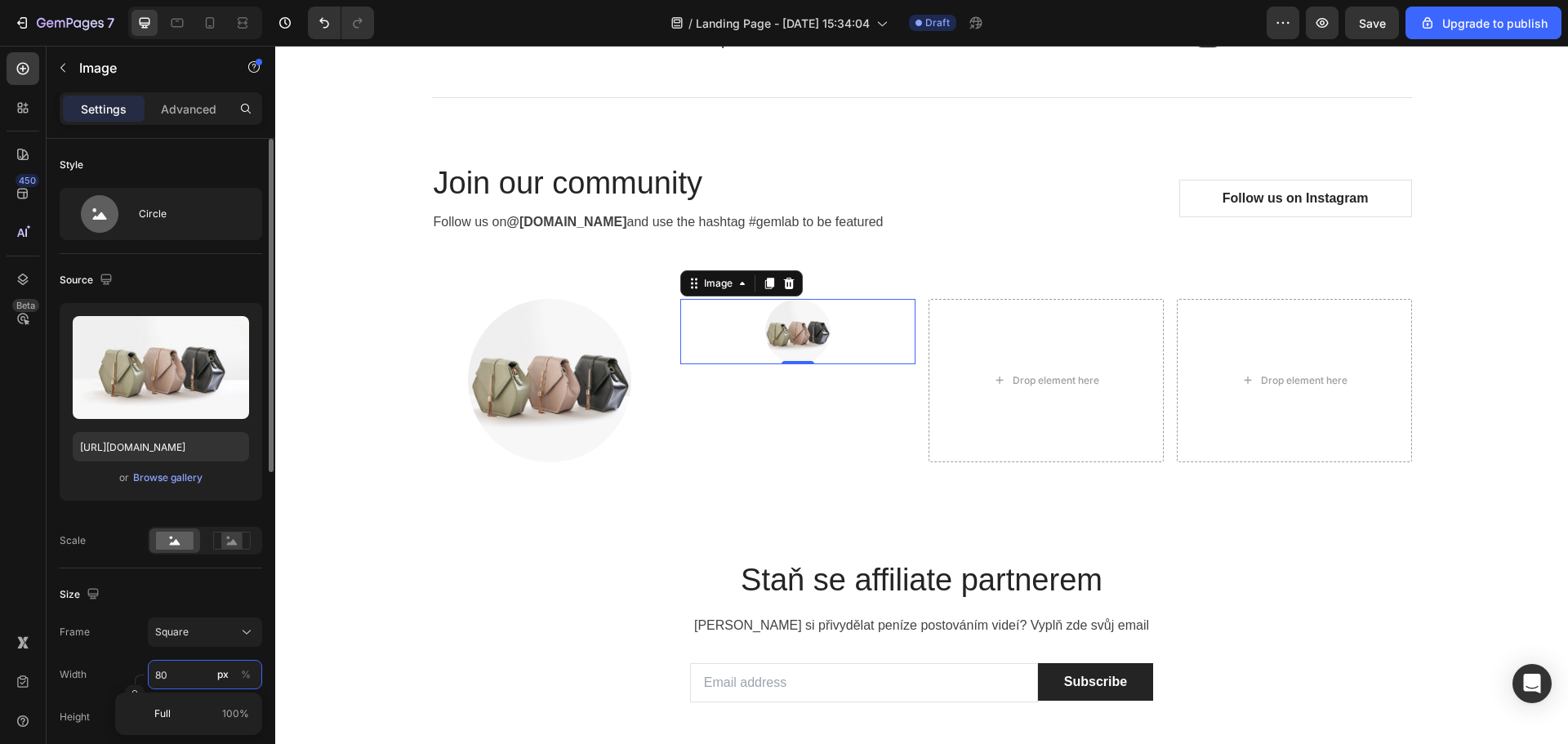
type input "4"
type input "40"
type input "4"
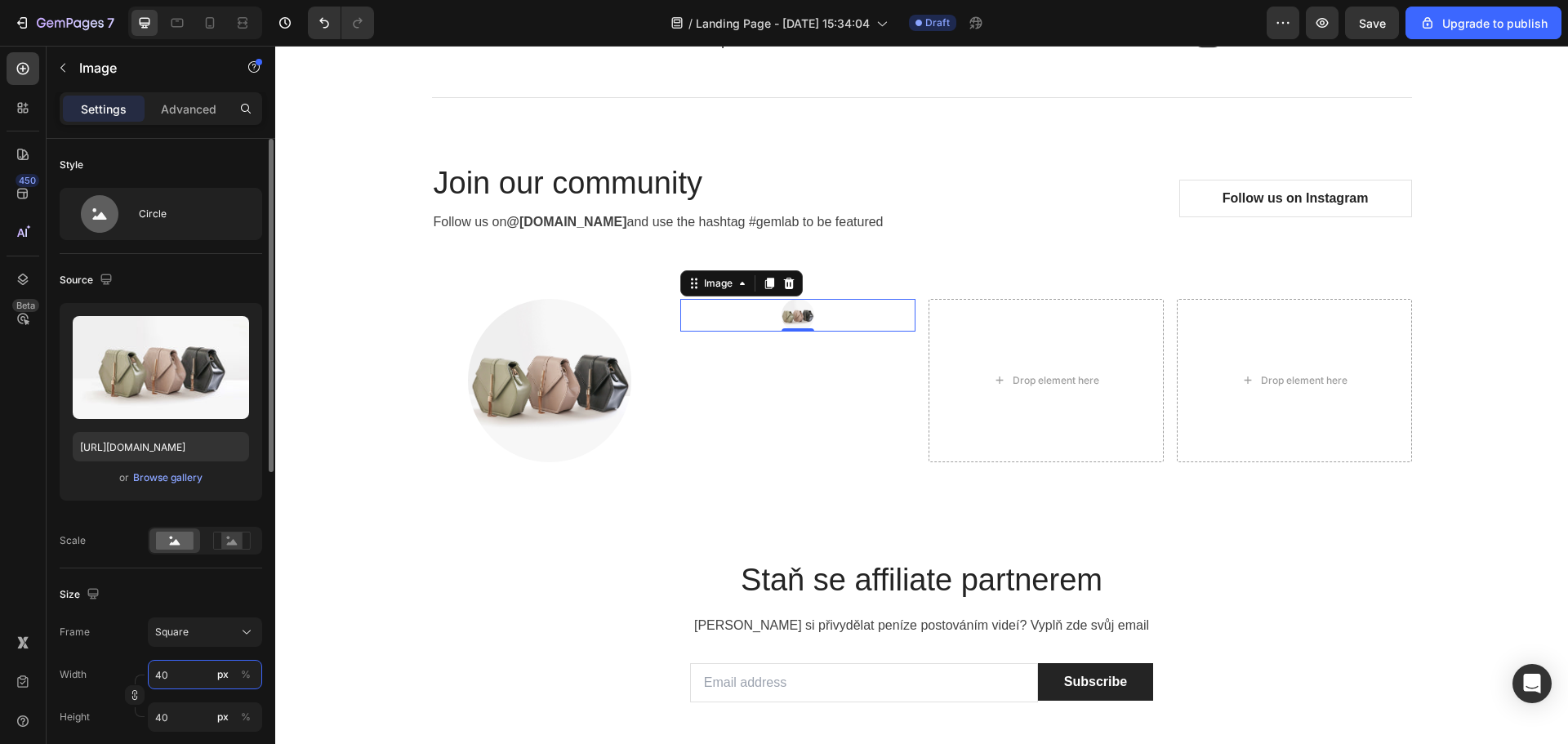
type input "4"
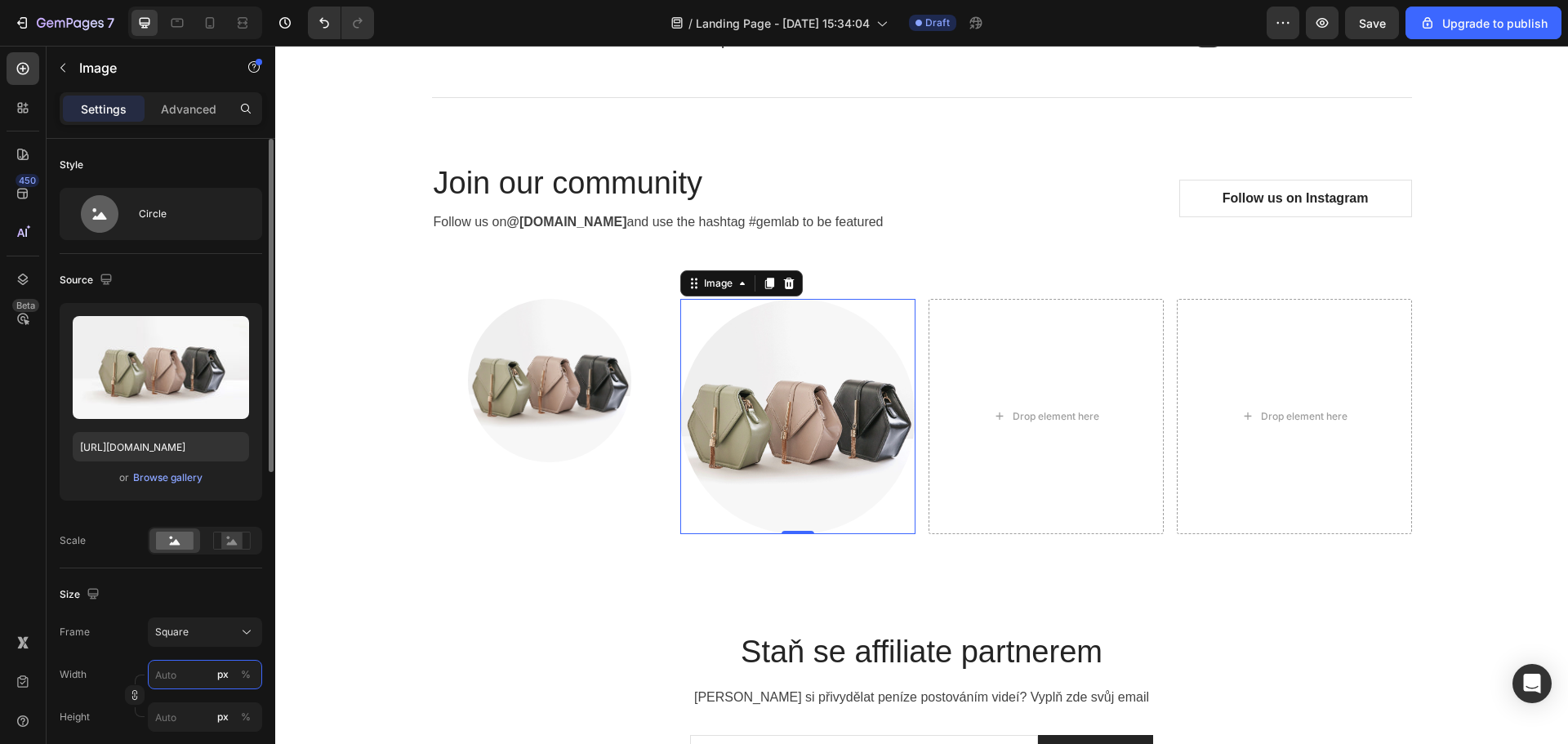
type input "4"
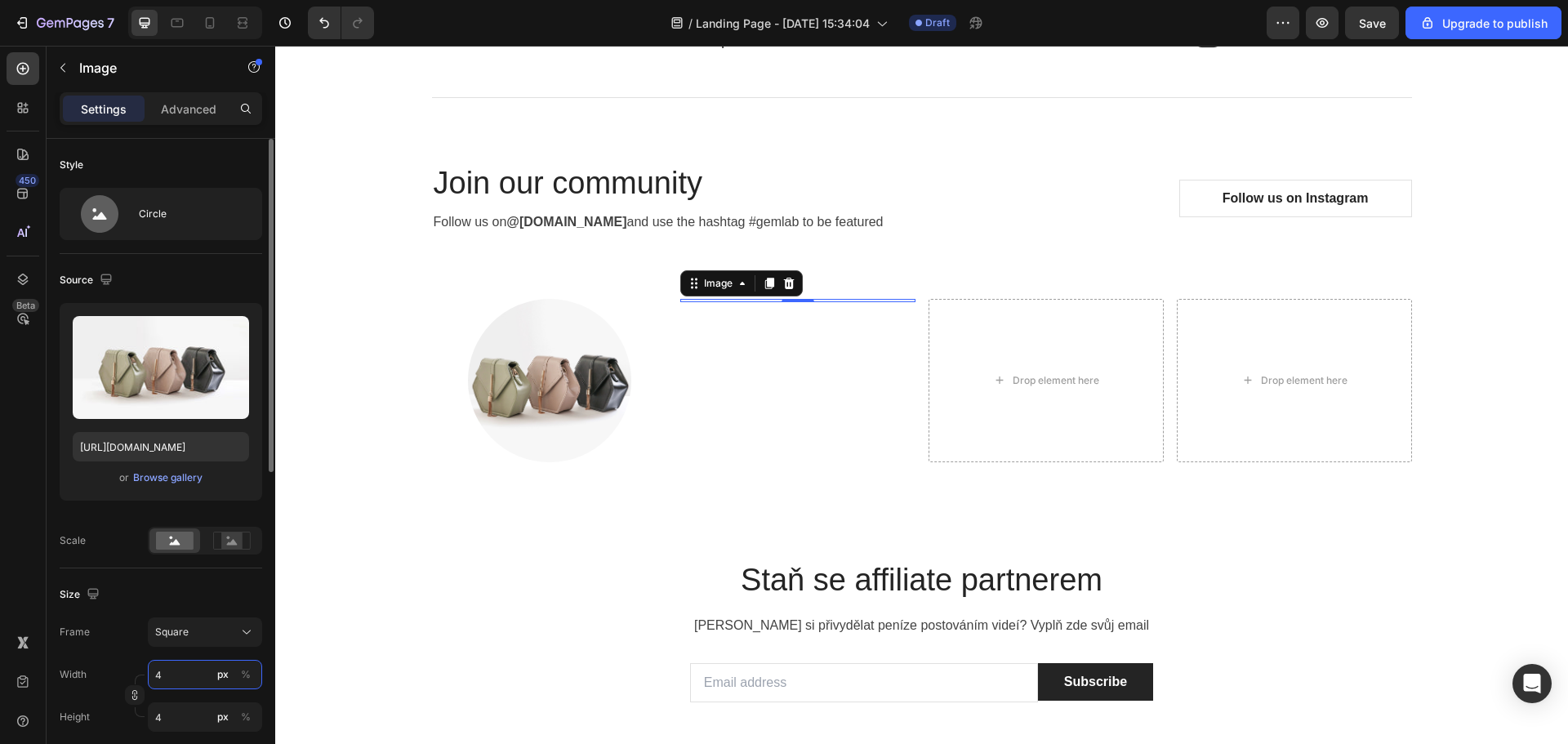
type input "44"
type input "440"
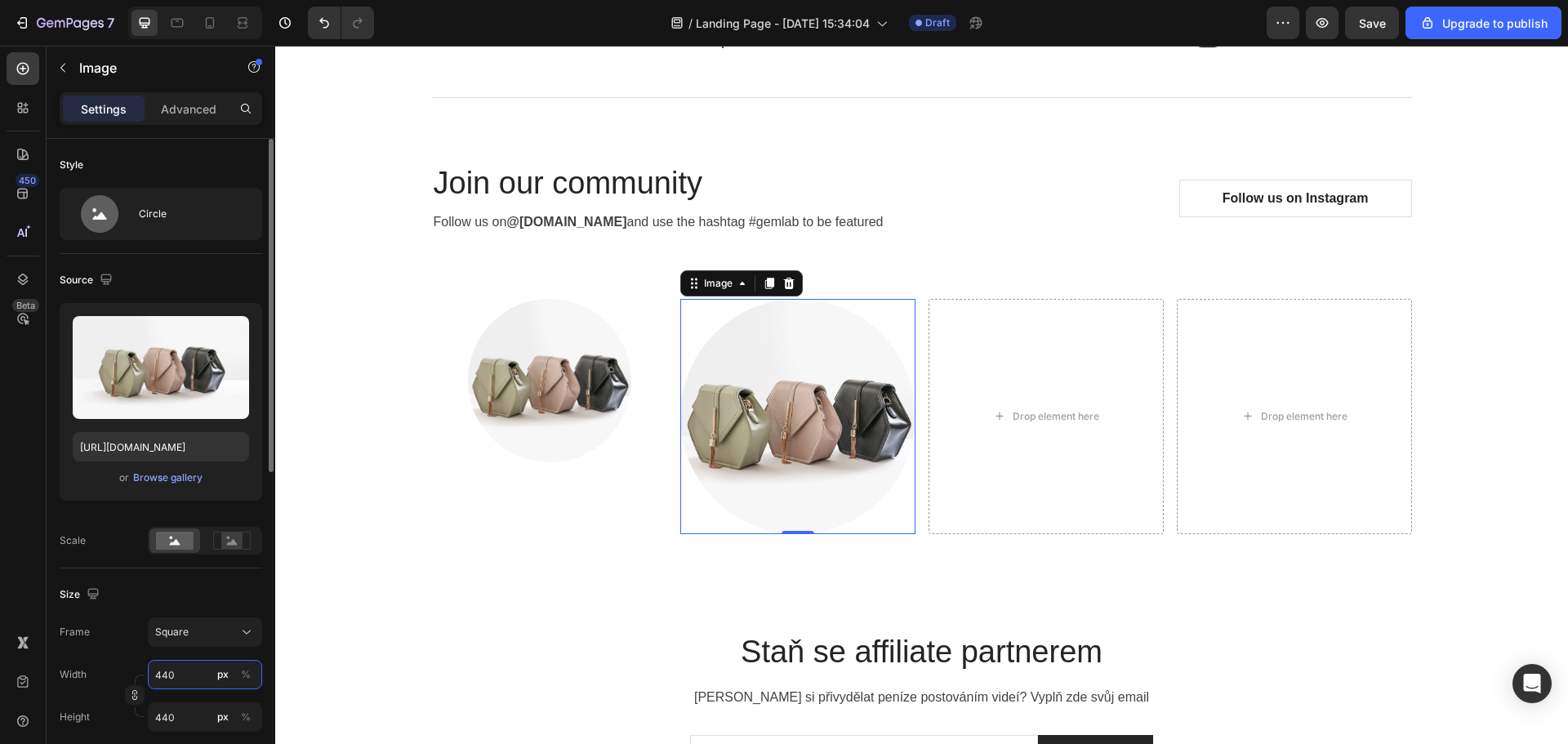
type input "44"
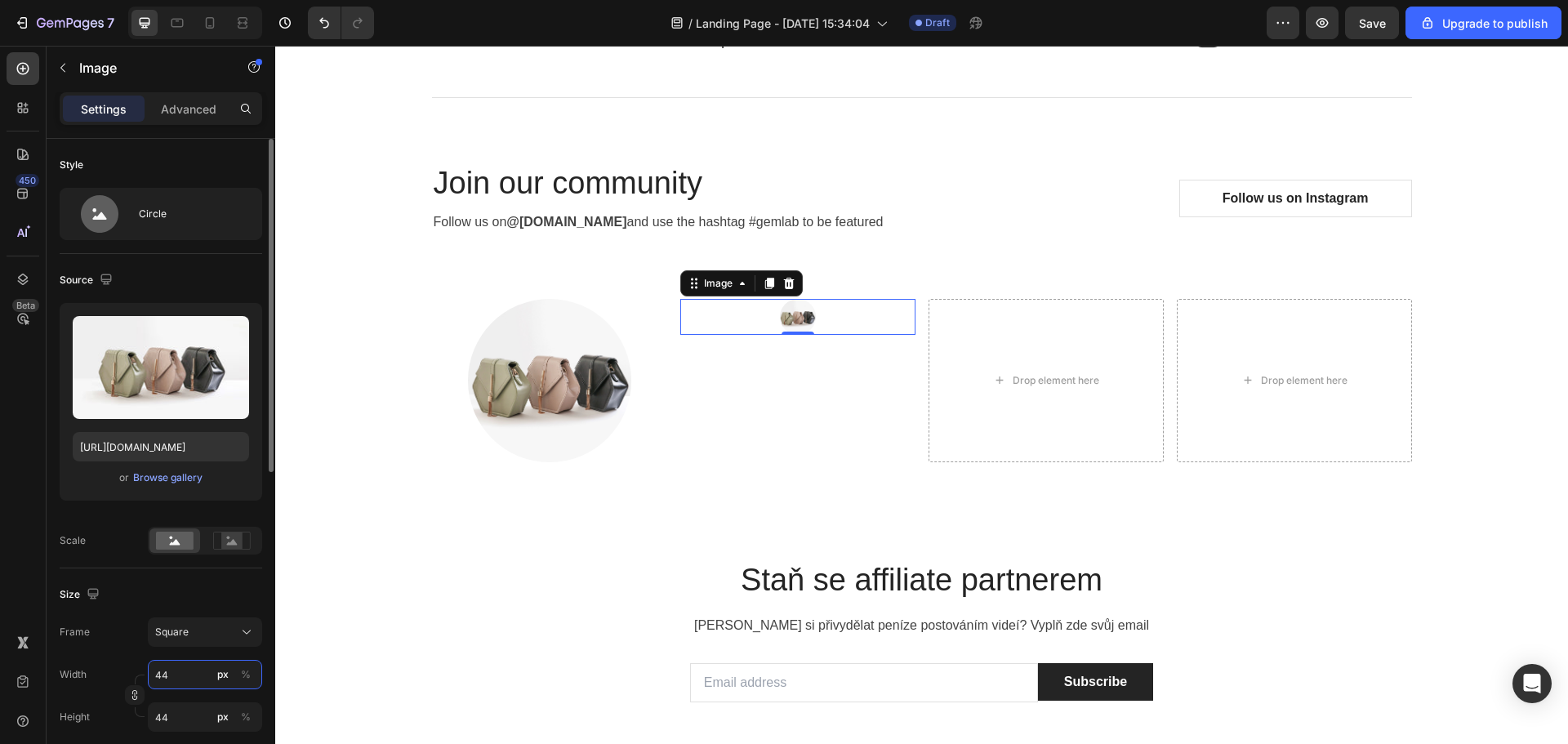
type input "4"
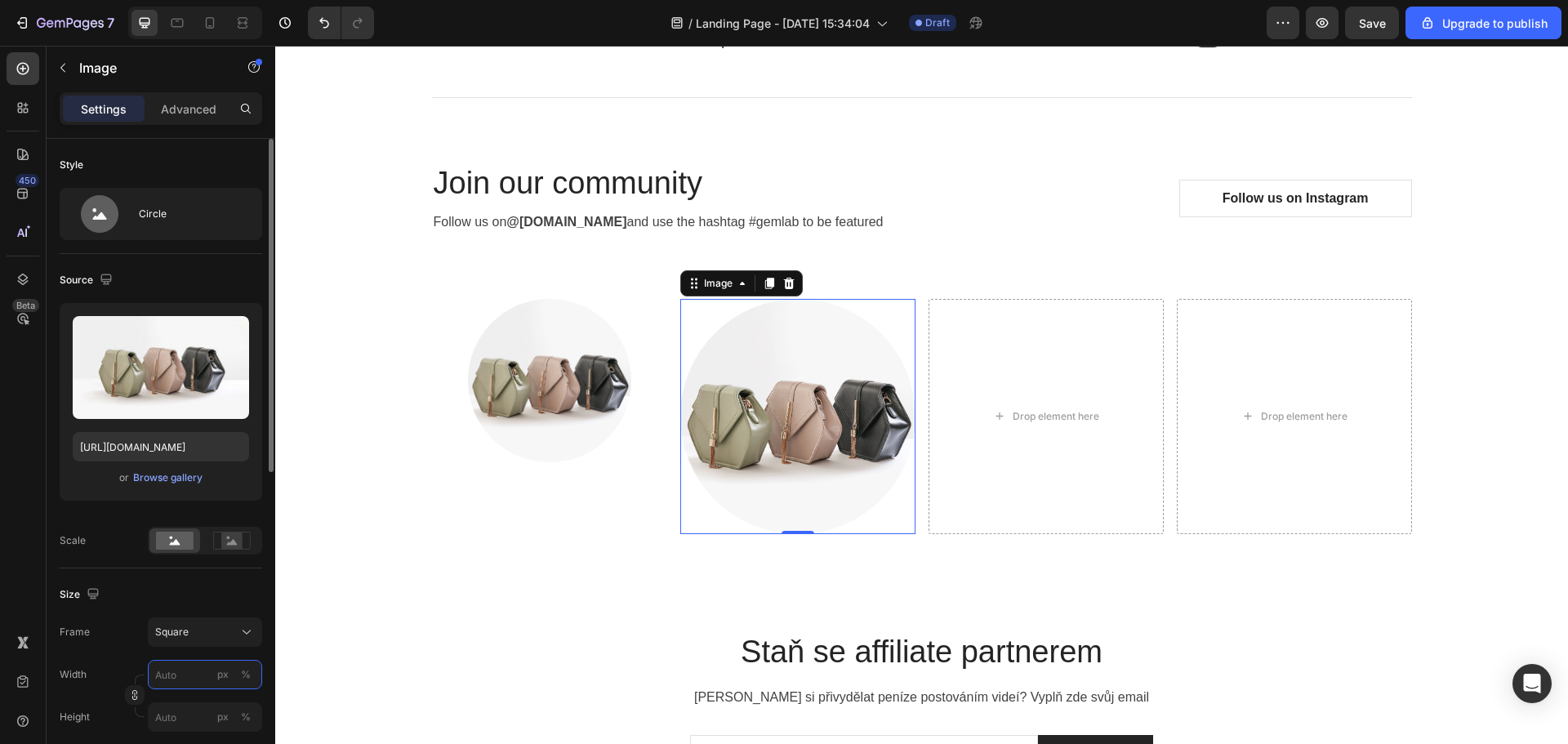
type input "0"
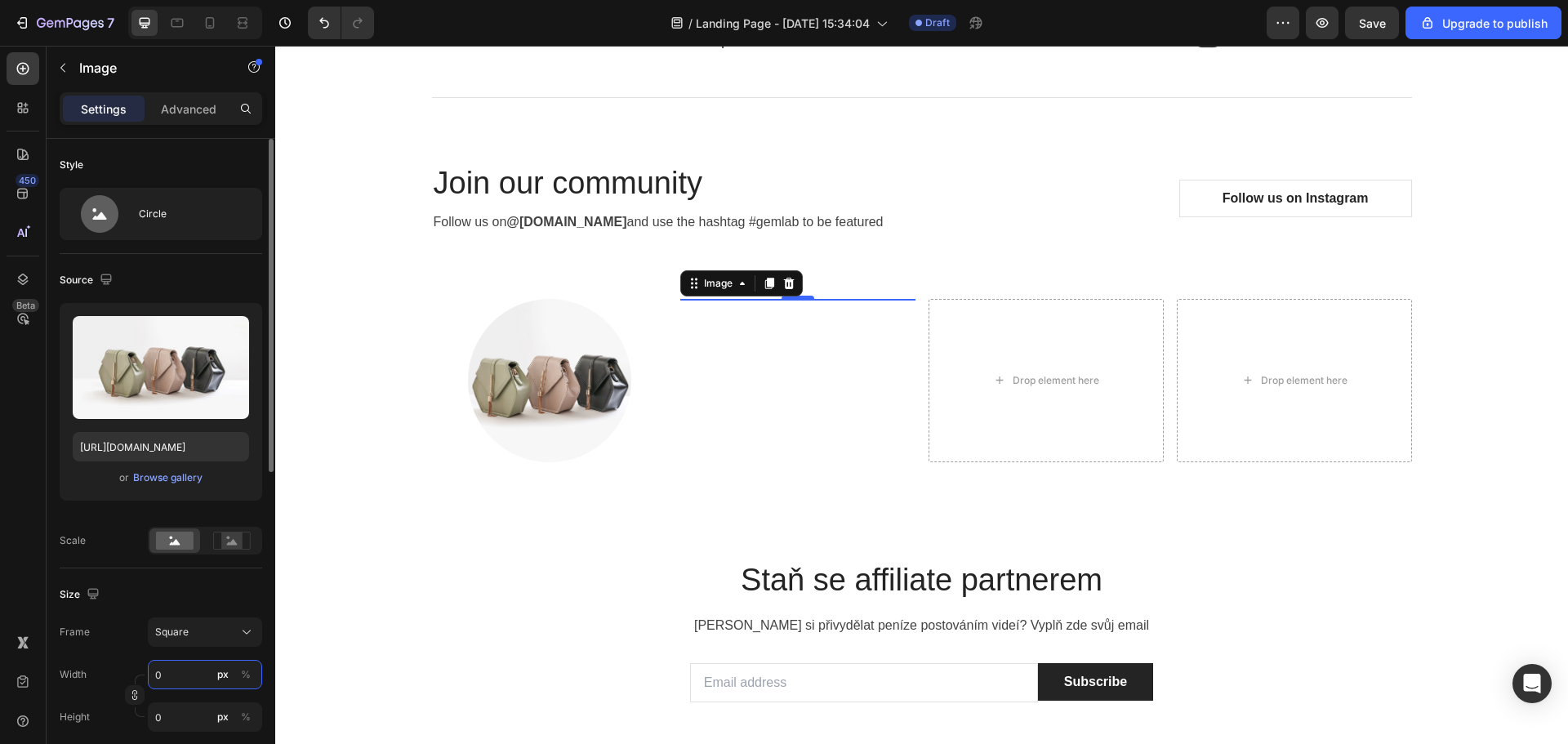
type input "4"
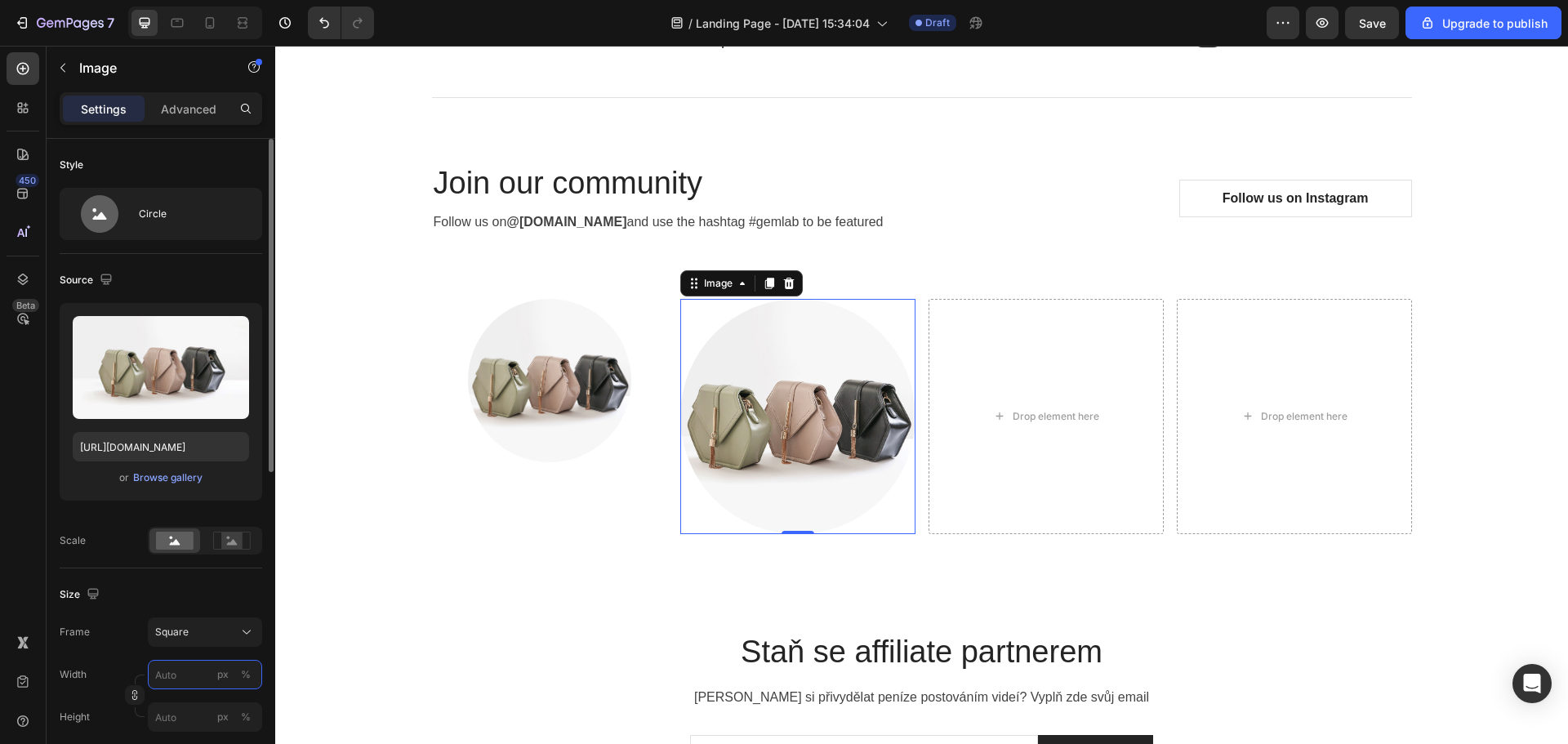
type input "4"
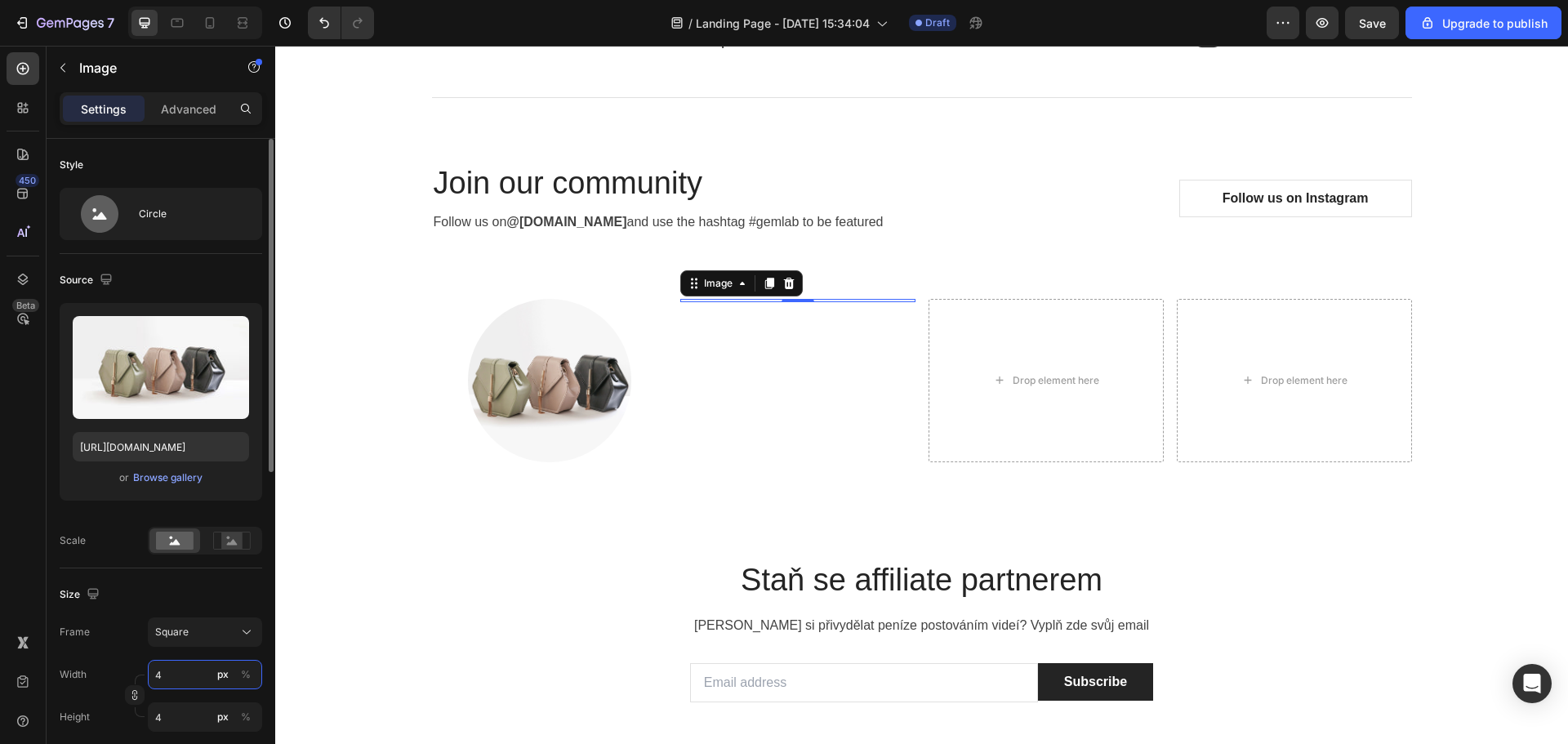
type input "40"
type input "400"
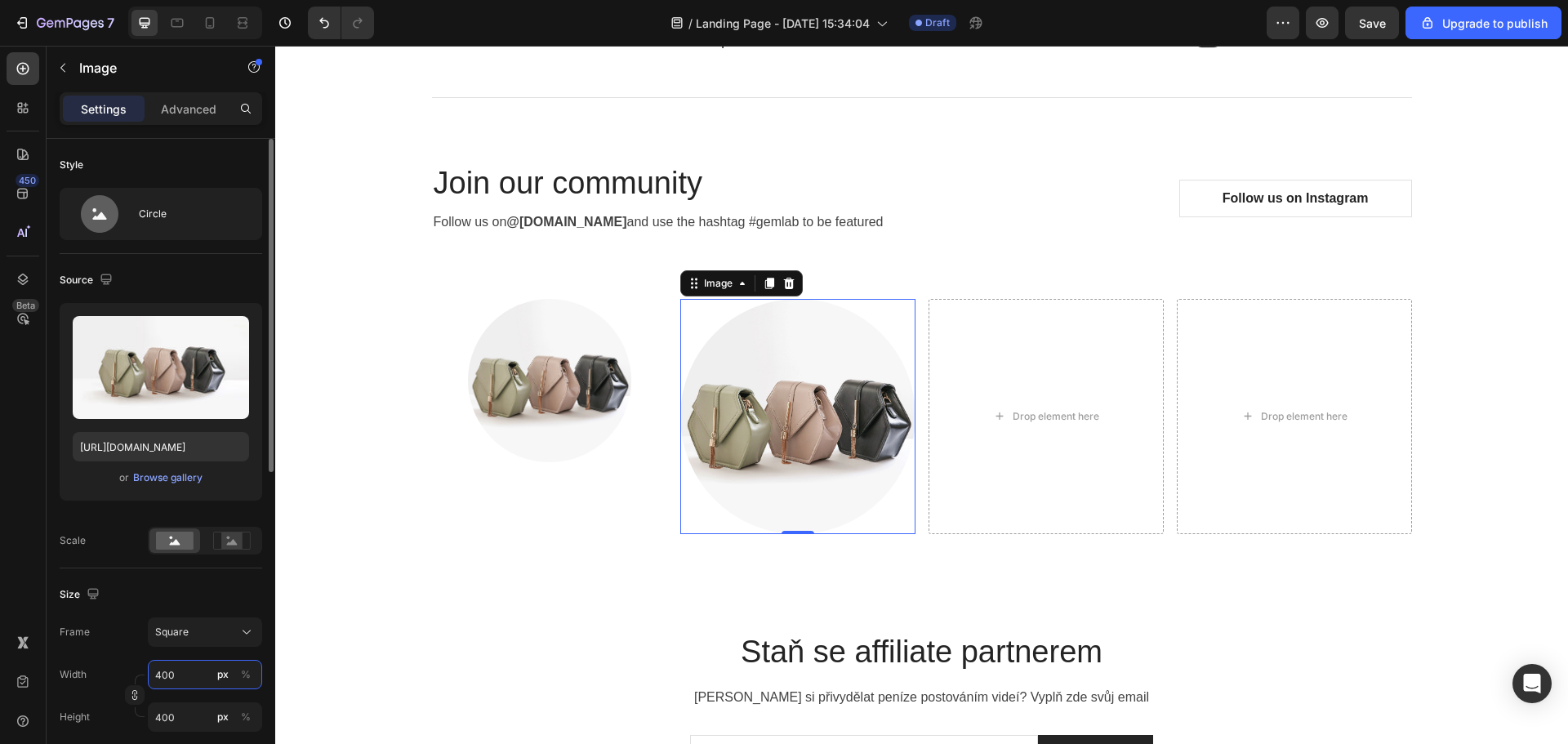
type input "400"
click at [219, 673] on div "px" at bounding box center [223, 674] width 12 height 15
click at [518, 382] on img at bounding box center [549, 380] width 163 height 163
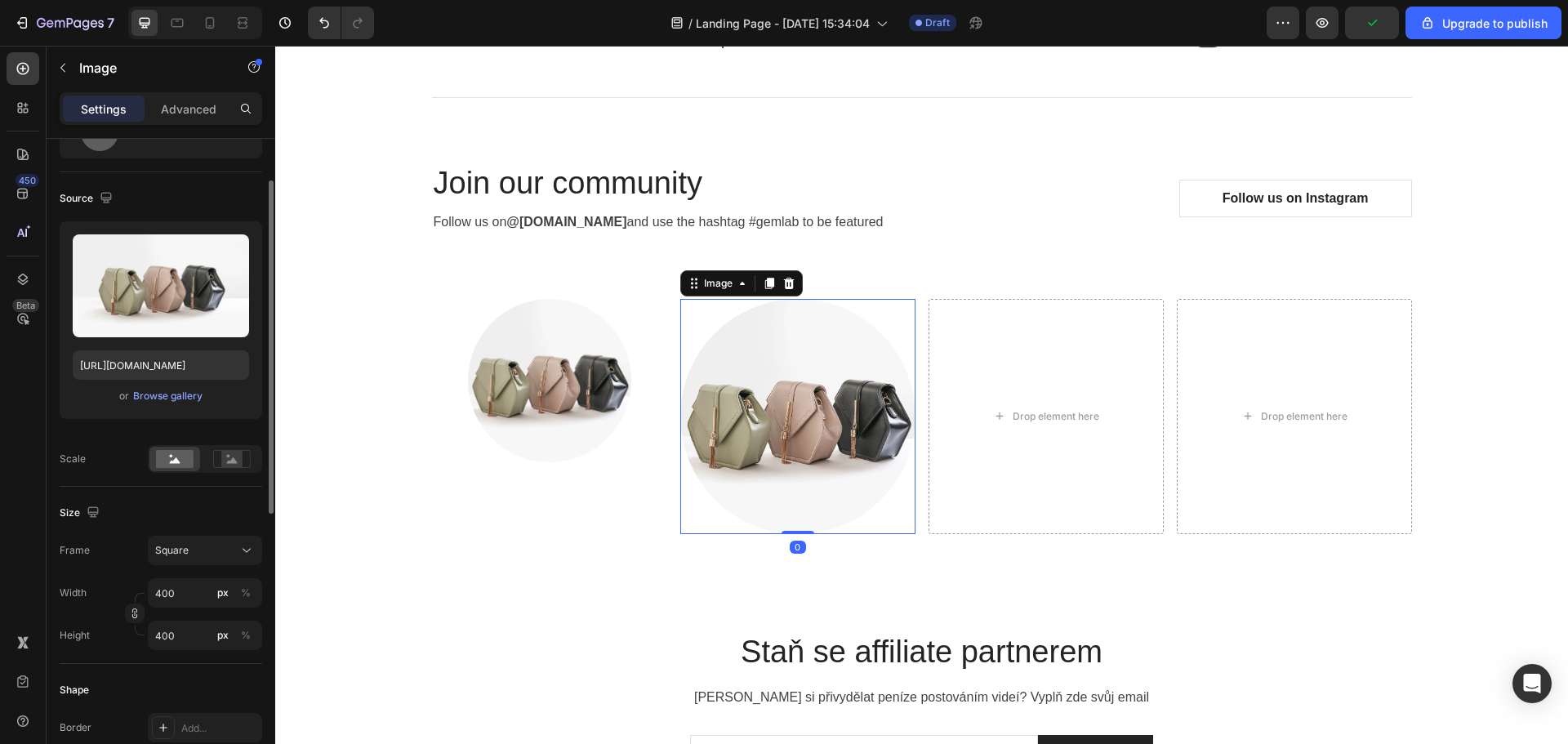
click at [750, 444] on img at bounding box center [798, 416] width 235 height 235
type input "2"
type input "20"
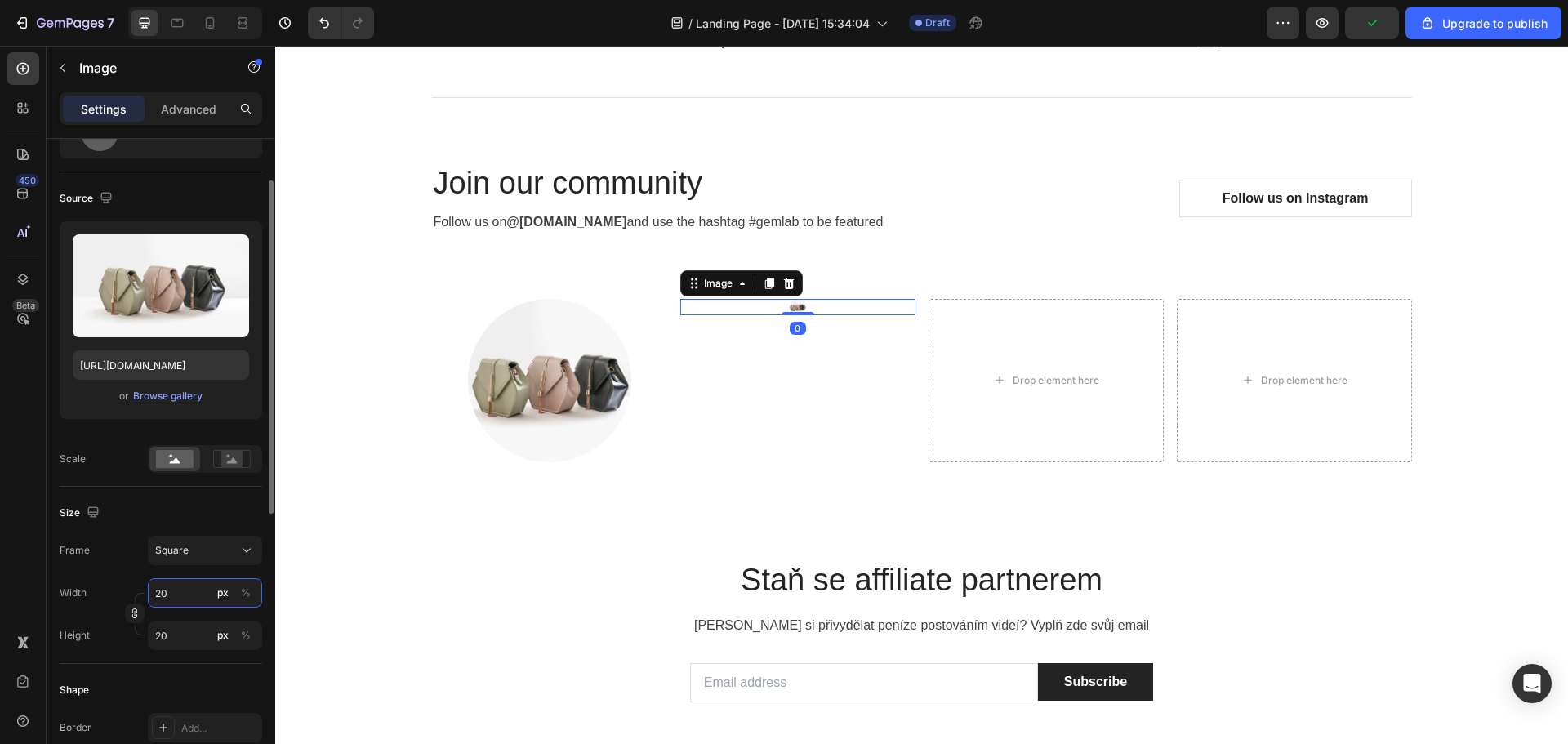
type input "200"
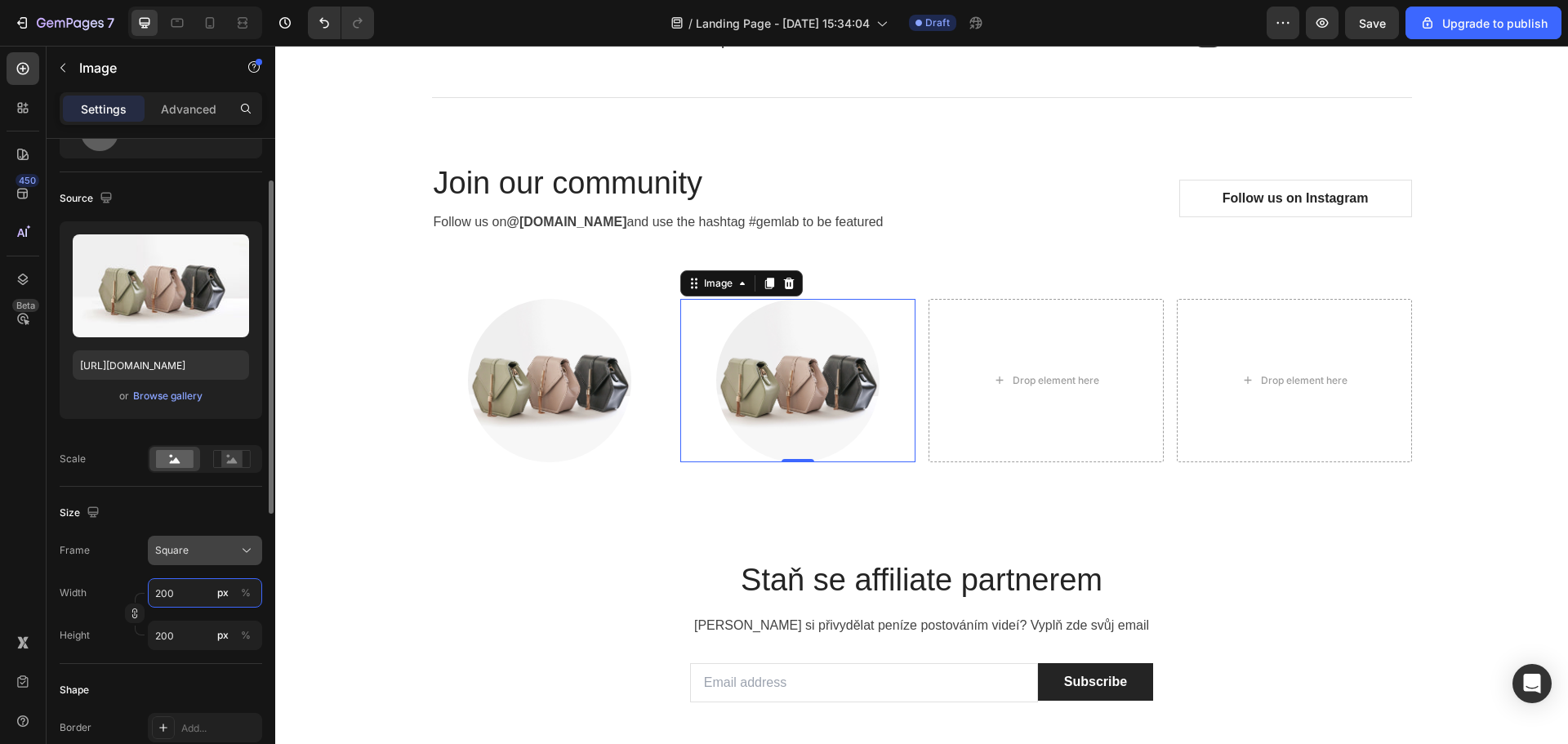
type input "200"
click at [190, 539] on button "Square" at bounding box center [205, 550] width 114 height 29
click at [128, 518] on div "Size" at bounding box center [160, 512] width 203 height 26
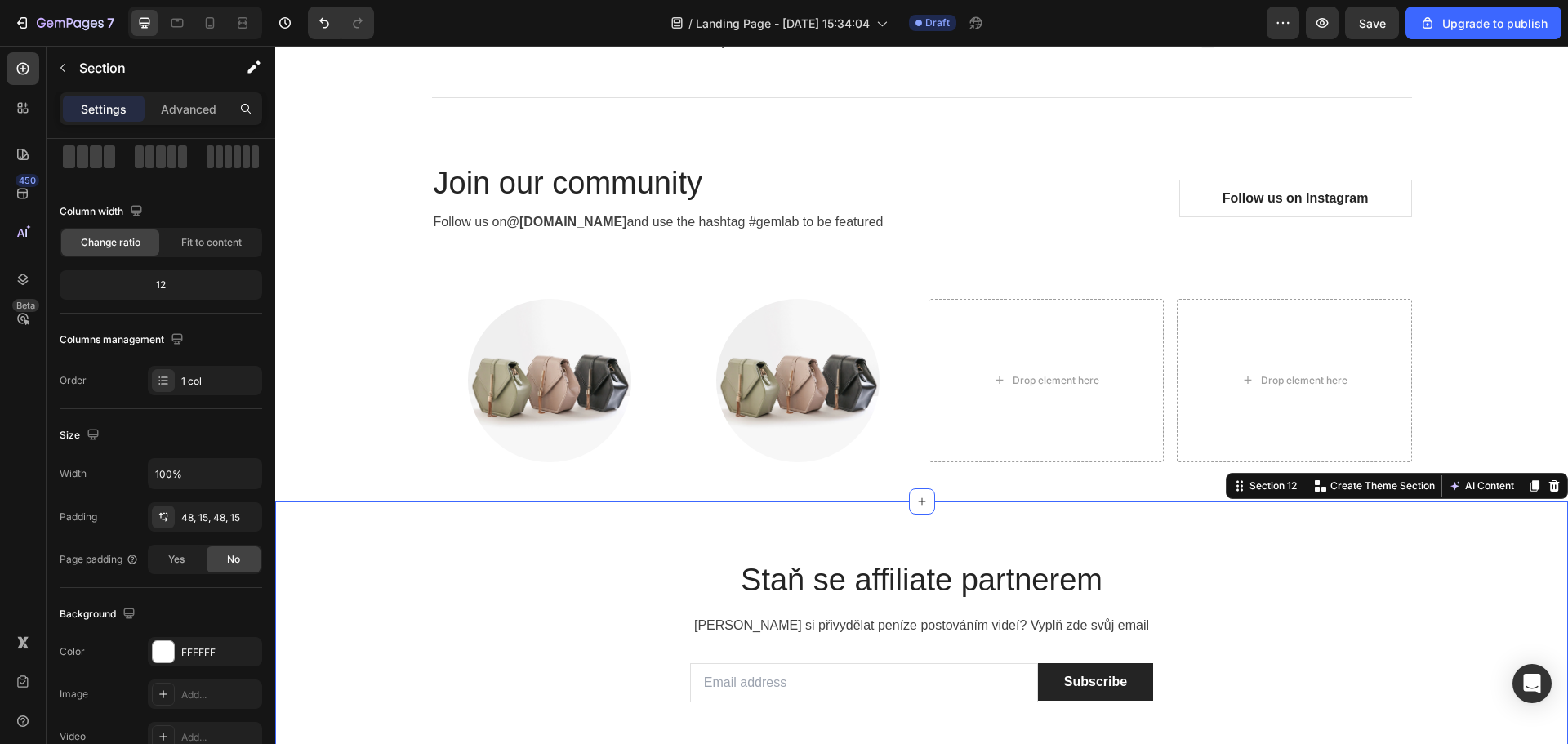
scroll to position [0, 0]
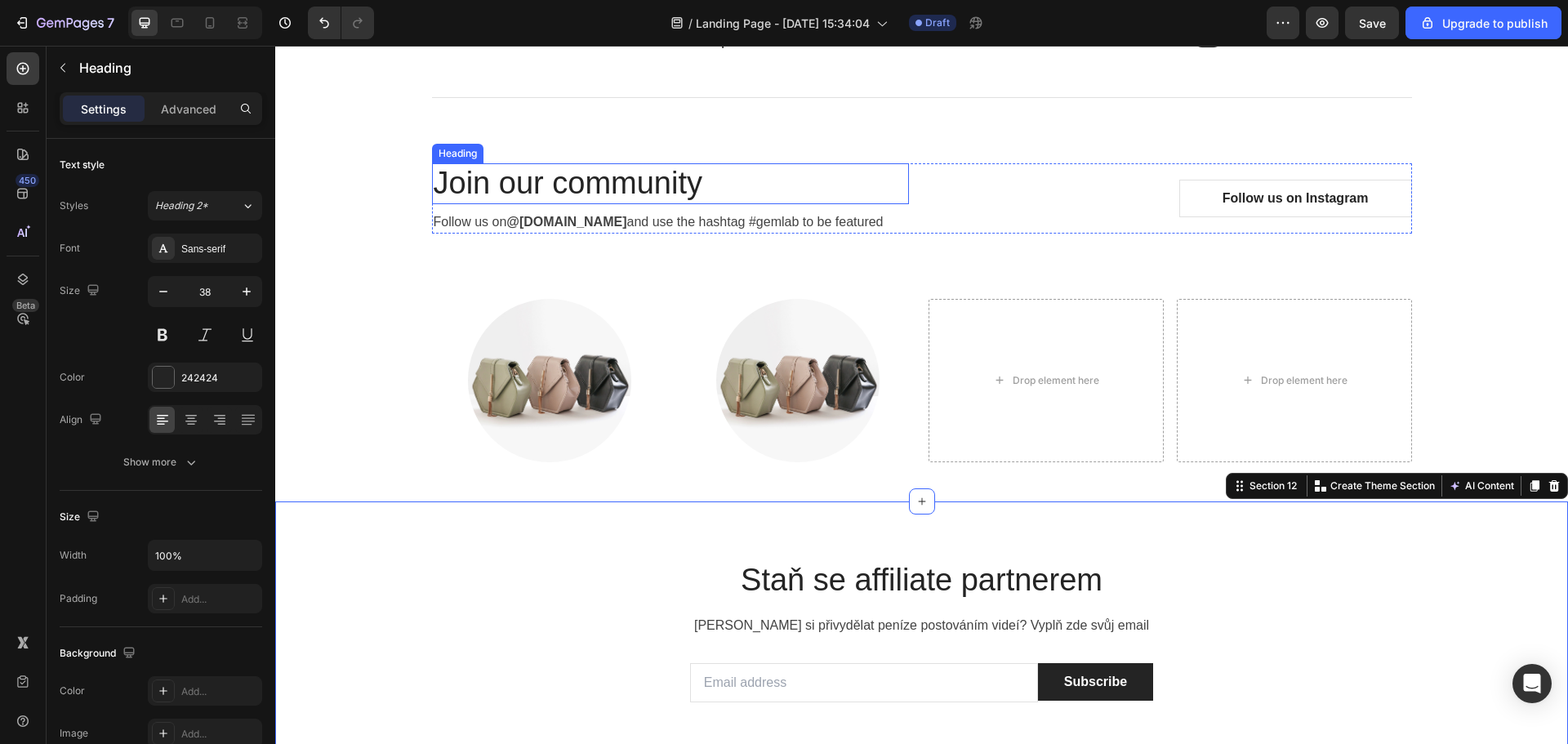
click at [567, 171] on p "Join our community" at bounding box center [670, 183] width 474 height 38
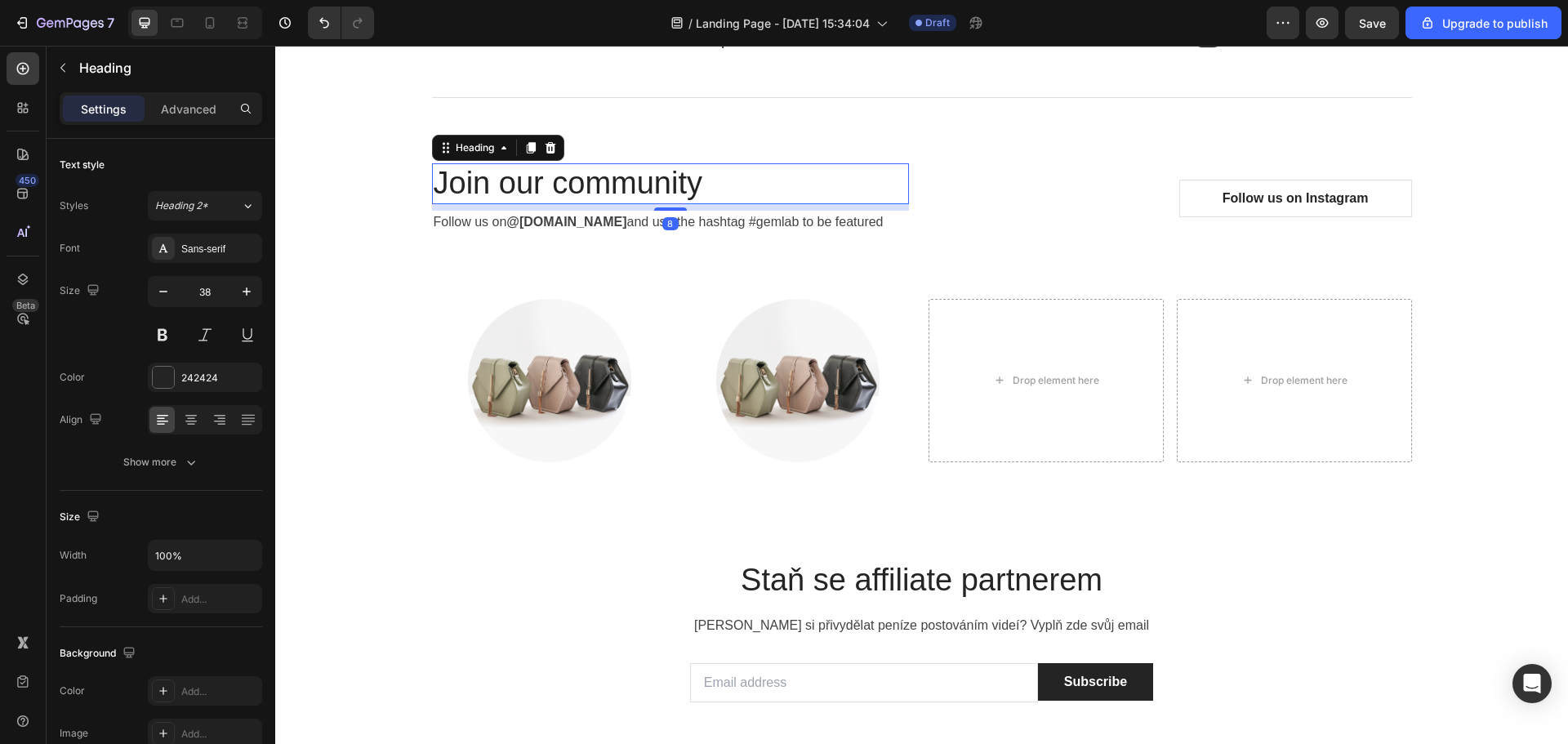
click at [567, 171] on p "Join our community" at bounding box center [670, 183] width 474 height 38
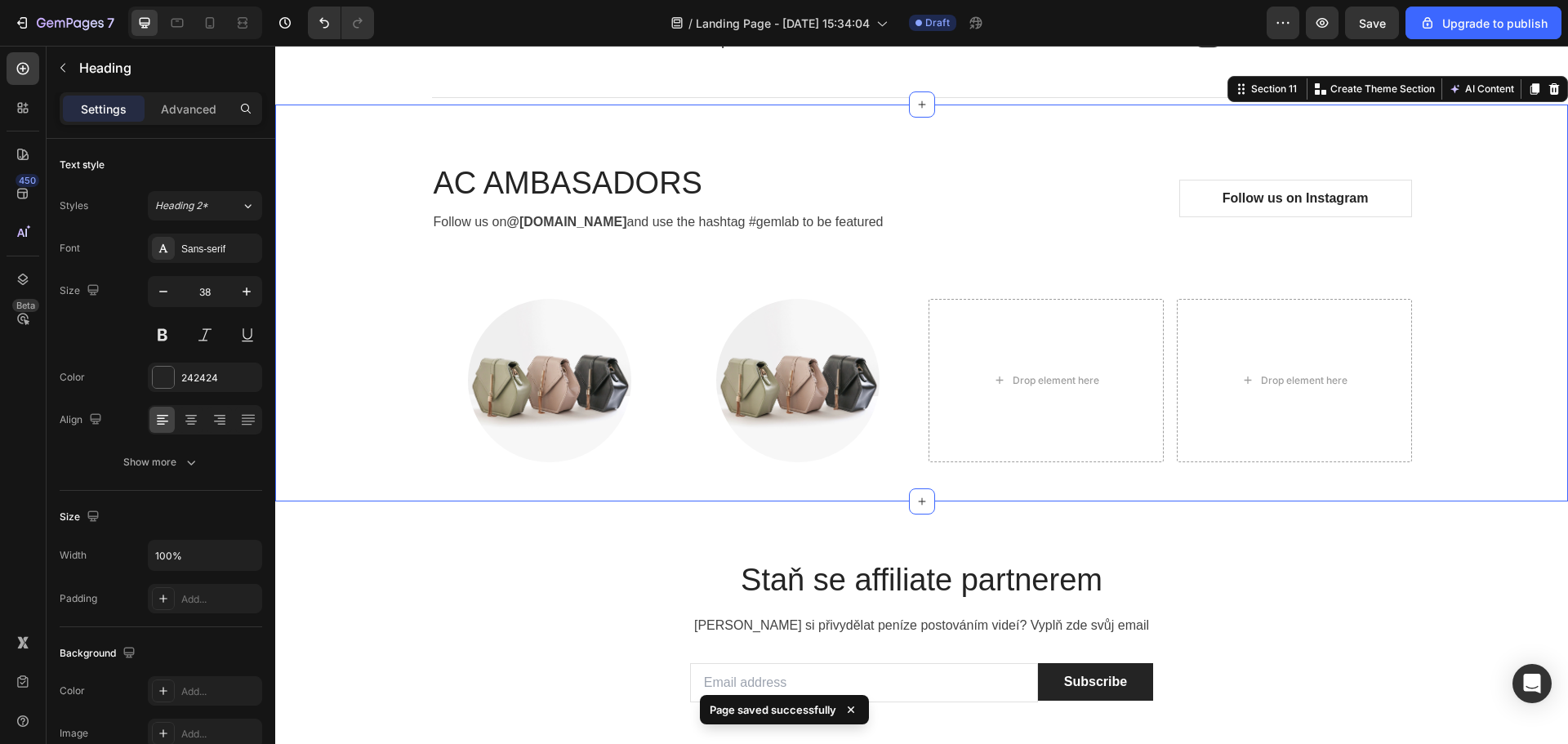
click at [495, 125] on div "AC AMBASADORS Heading Follow us on @gemlab.beauty and use the hashtag #gemlab t…" at bounding box center [922, 303] width 1292 height 397
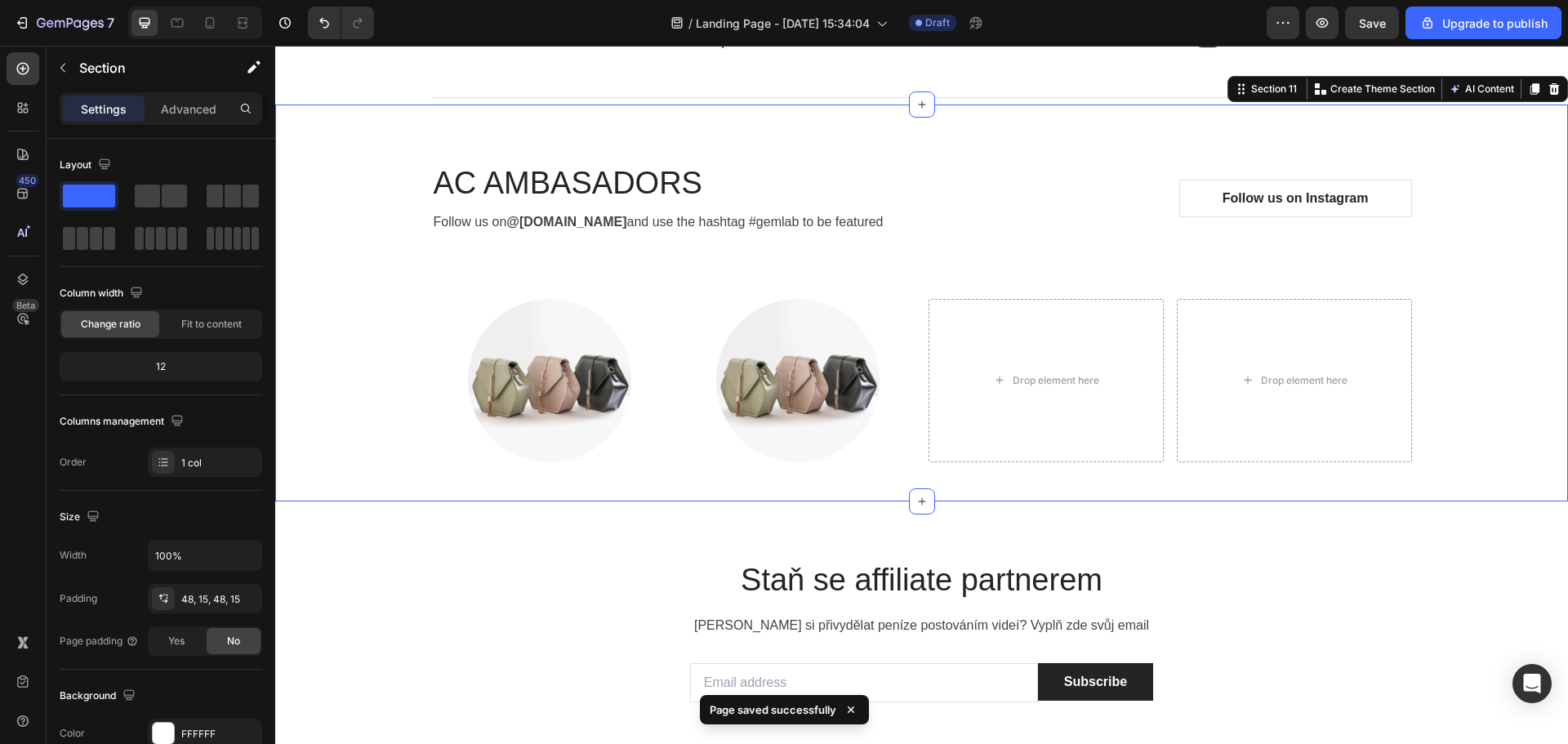
click at [371, 364] on div "AC AMBASADORS Heading Follow us on @gemlab.beauty and use the hashtag #gemlab t…" at bounding box center [921, 303] width 1268 height 318
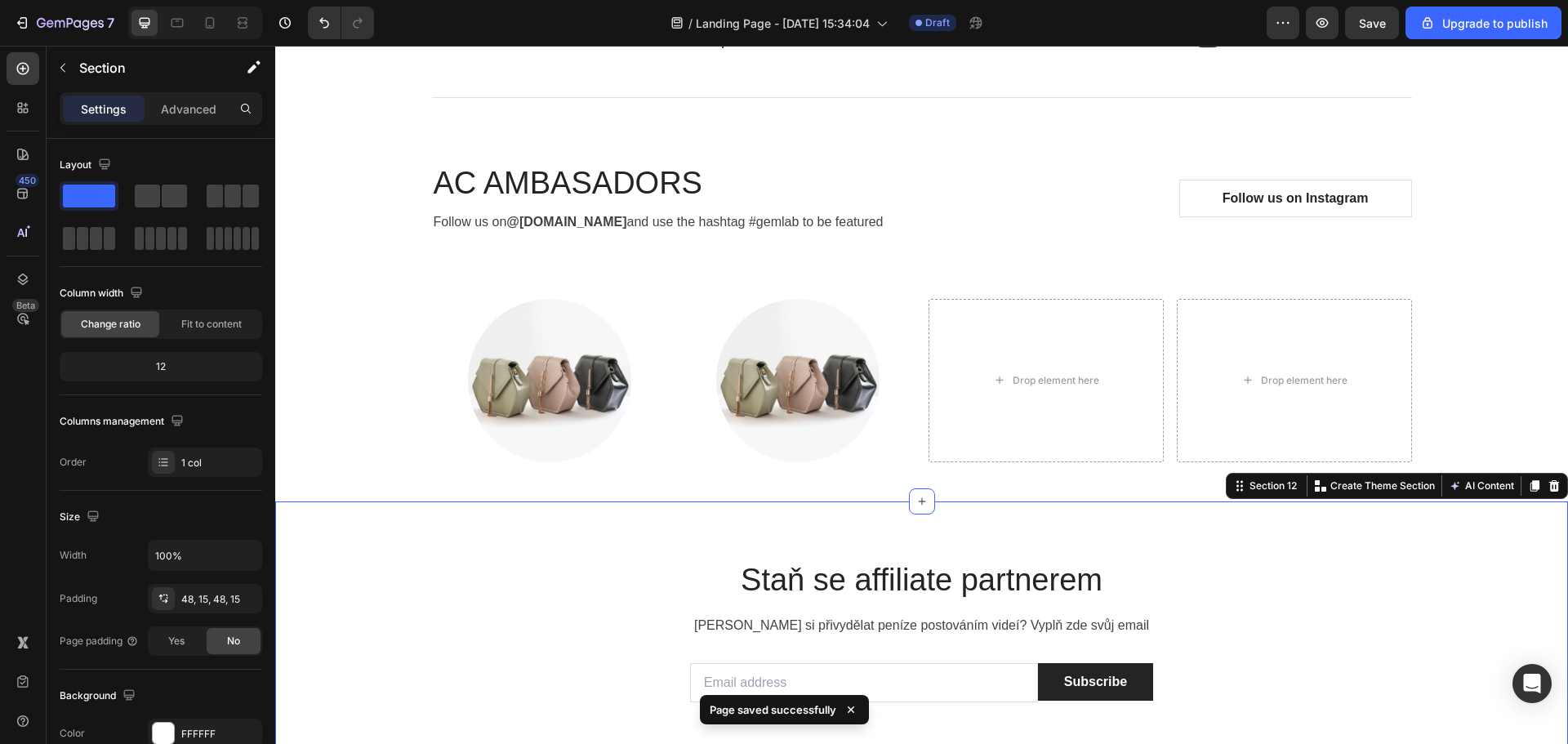
click at [755, 227] on p "Follow us on @gemlab.beauty and use the hashtag #gemlab to be featured" at bounding box center [670, 222] width 474 height 19
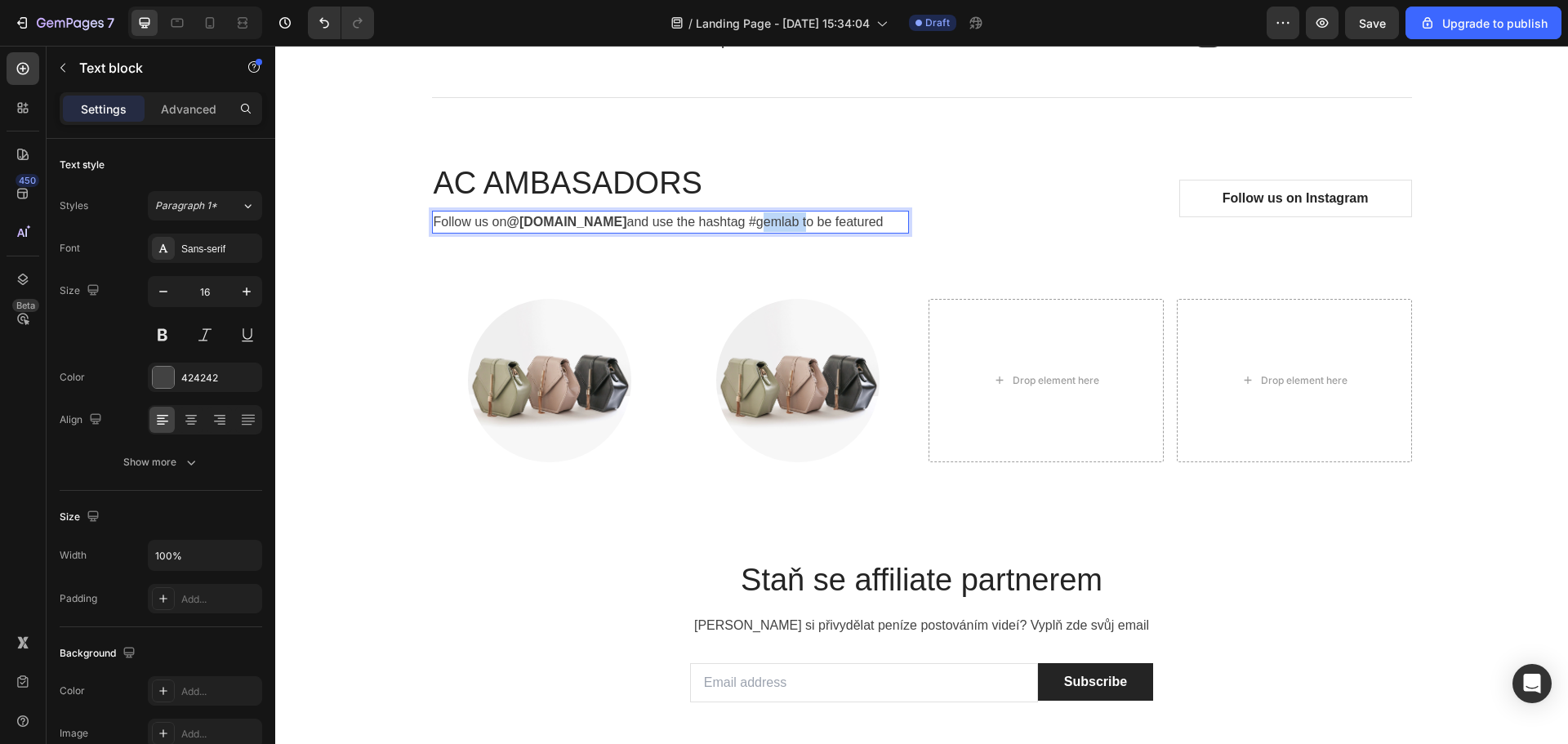
click at [755, 227] on p "Follow us on @gemlab.beauty and use the hashtag #gemlab to be featured" at bounding box center [670, 222] width 474 height 19
click at [703, 191] on p "AC AMBASADORS" at bounding box center [670, 183] width 474 height 38
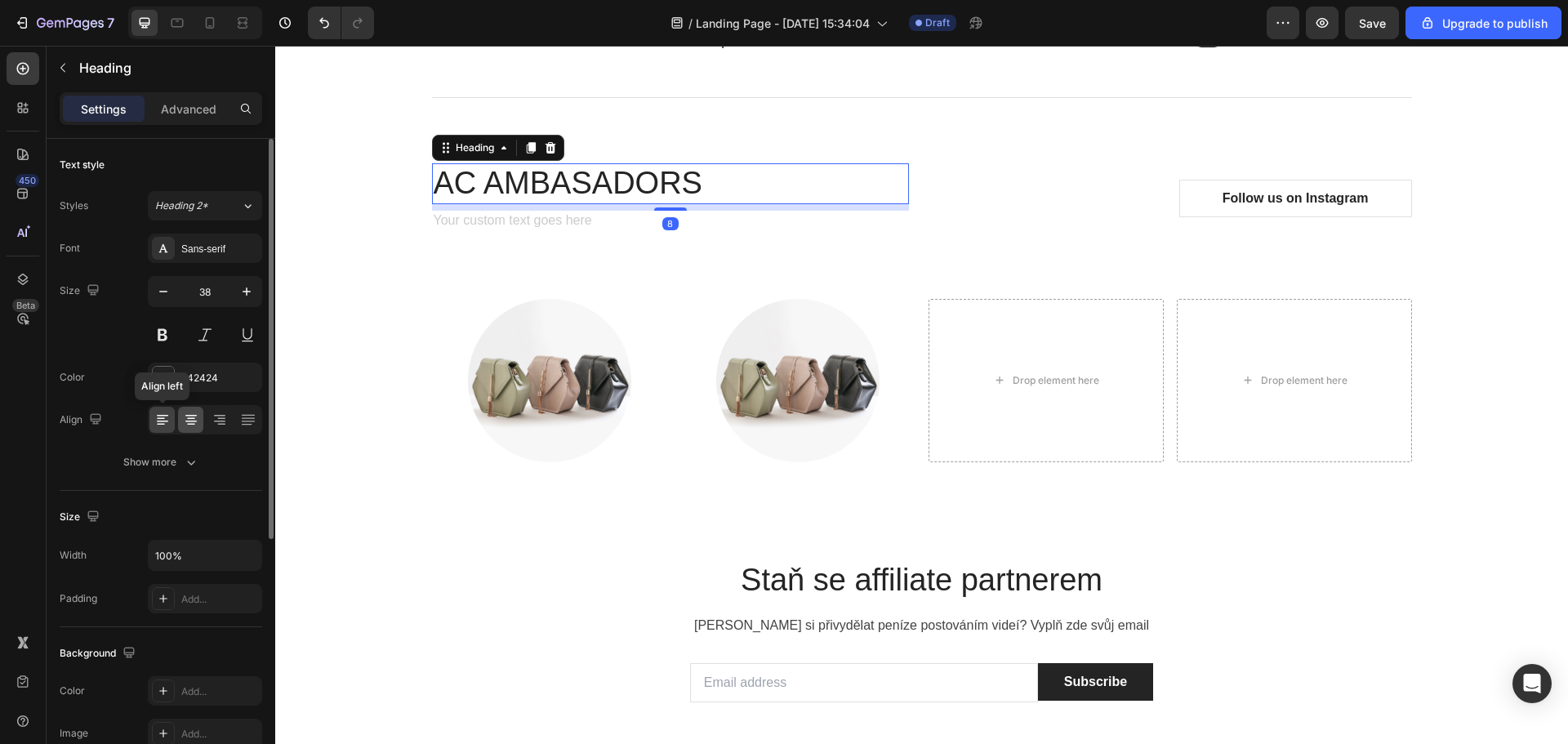
click at [188, 411] on icon at bounding box center [190, 419] width 16 height 16
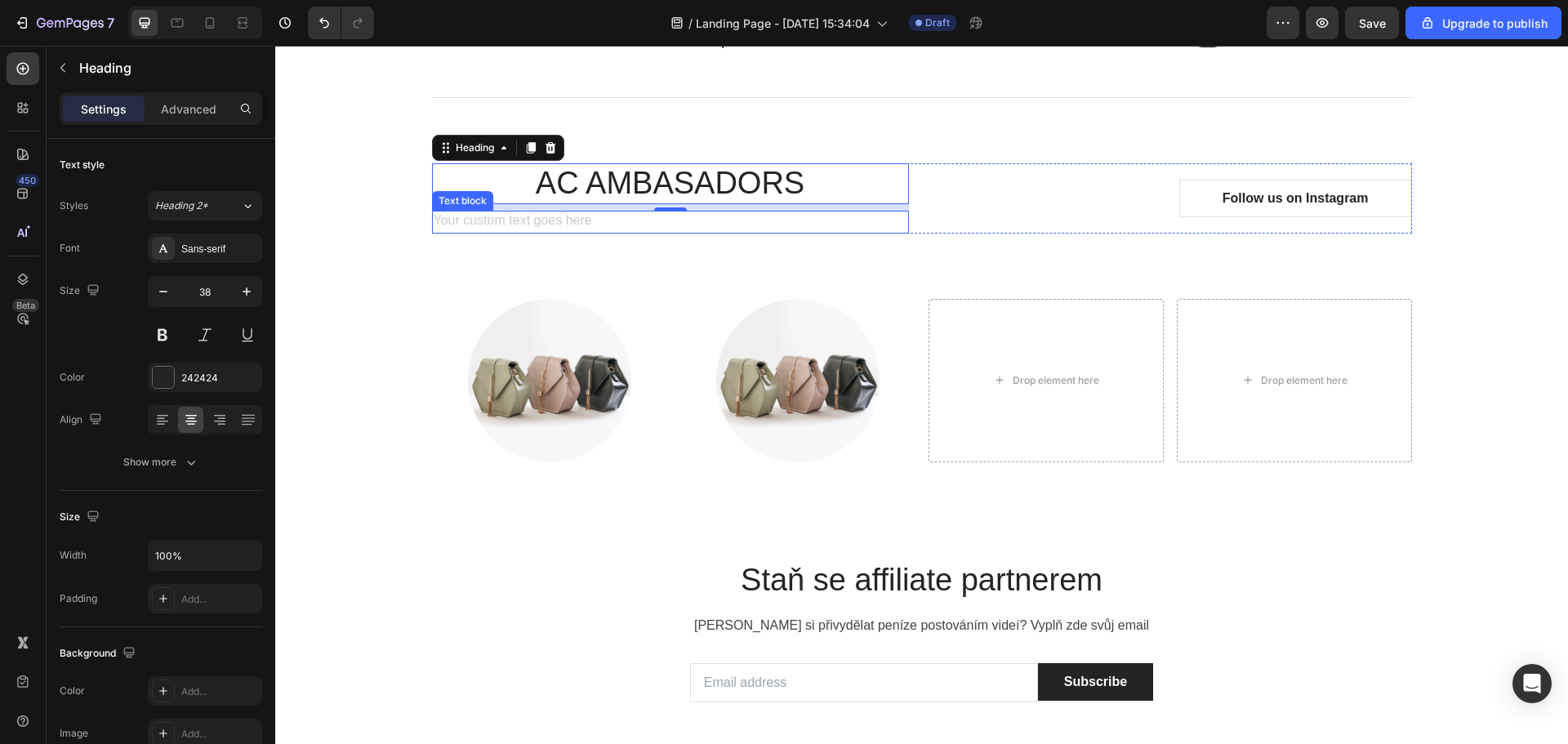
click at [605, 226] on div "Rich Text Editor. Editing area: main" at bounding box center [670, 222] width 476 height 23
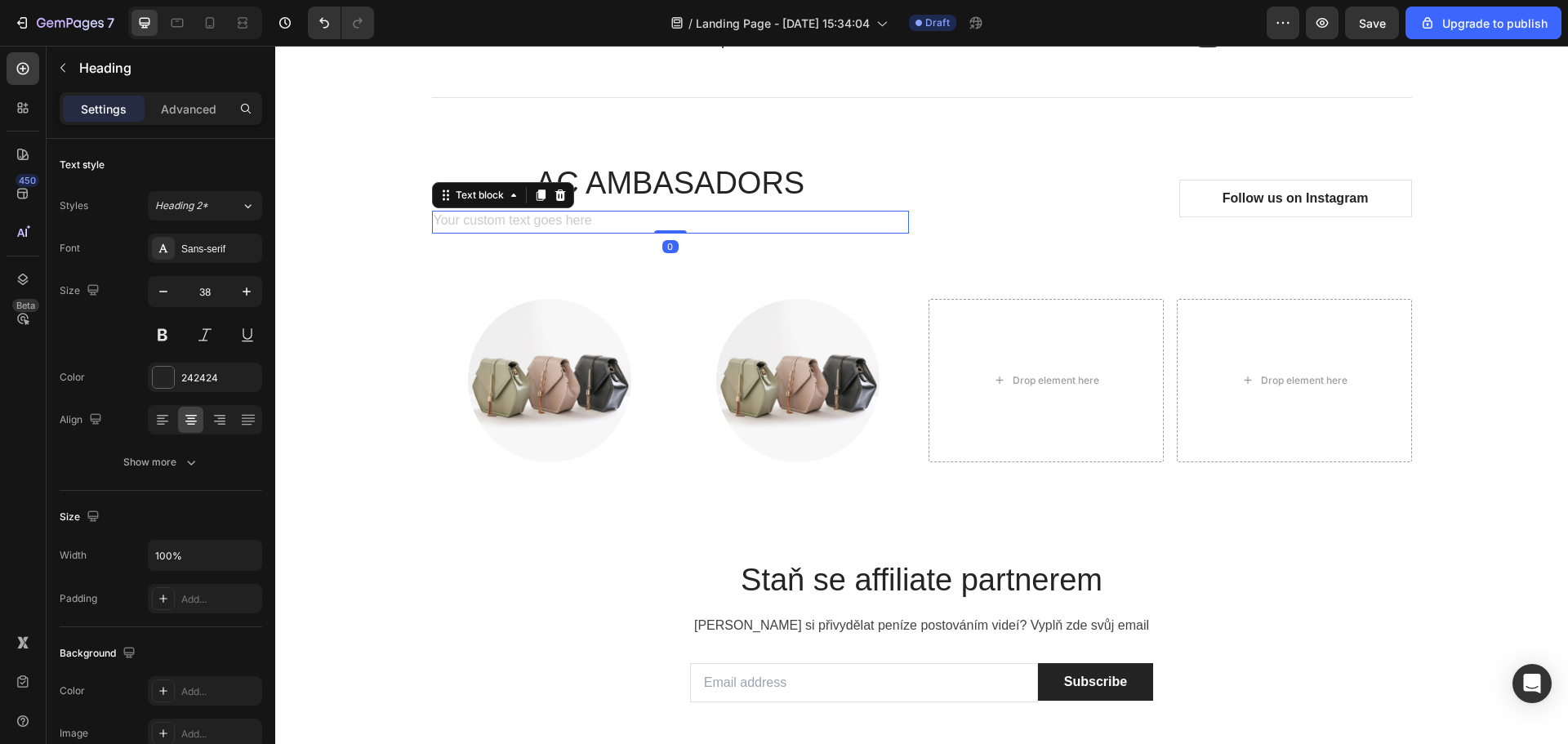
click at [656, 174] on p "AC AMBASADORS" at bounding box center [670, 183] width 474 height 38
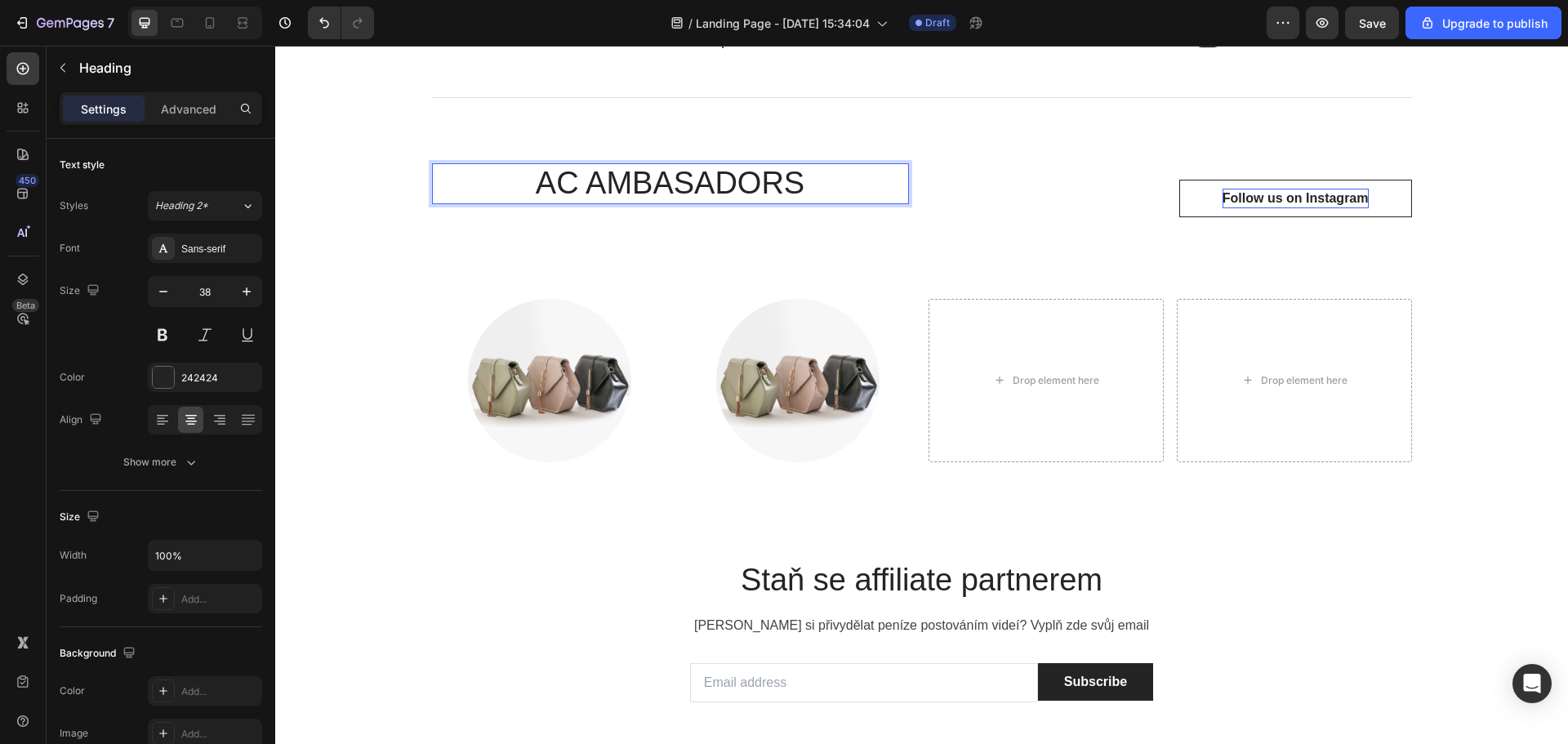
click at [1239, 196] on div "Follow us on Instagram" at bounding box center [1295, 198] width 147 height 19
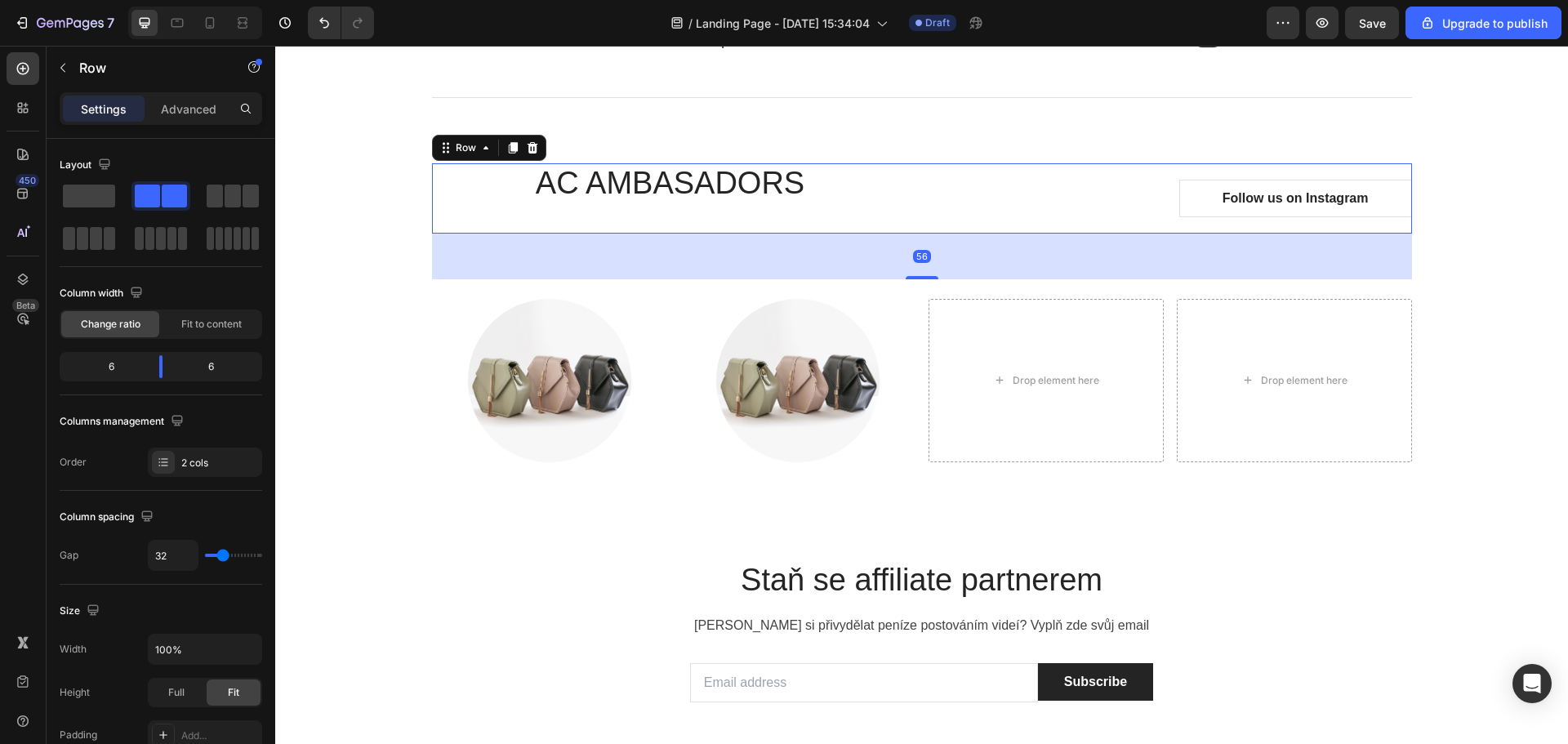
click at [1067, 173] on div "Follow us on Instagram Button" at bounding box center [1173, 198] width 476 height 70
click at [1104, 167] on div "Follow us on Instagram Button" at bounding box center [1173, 198] width 476 height 70
click at [1038, 205] on div "Follow us on Instagram Button" at bounding box center [1173, 198] width 476 height 38
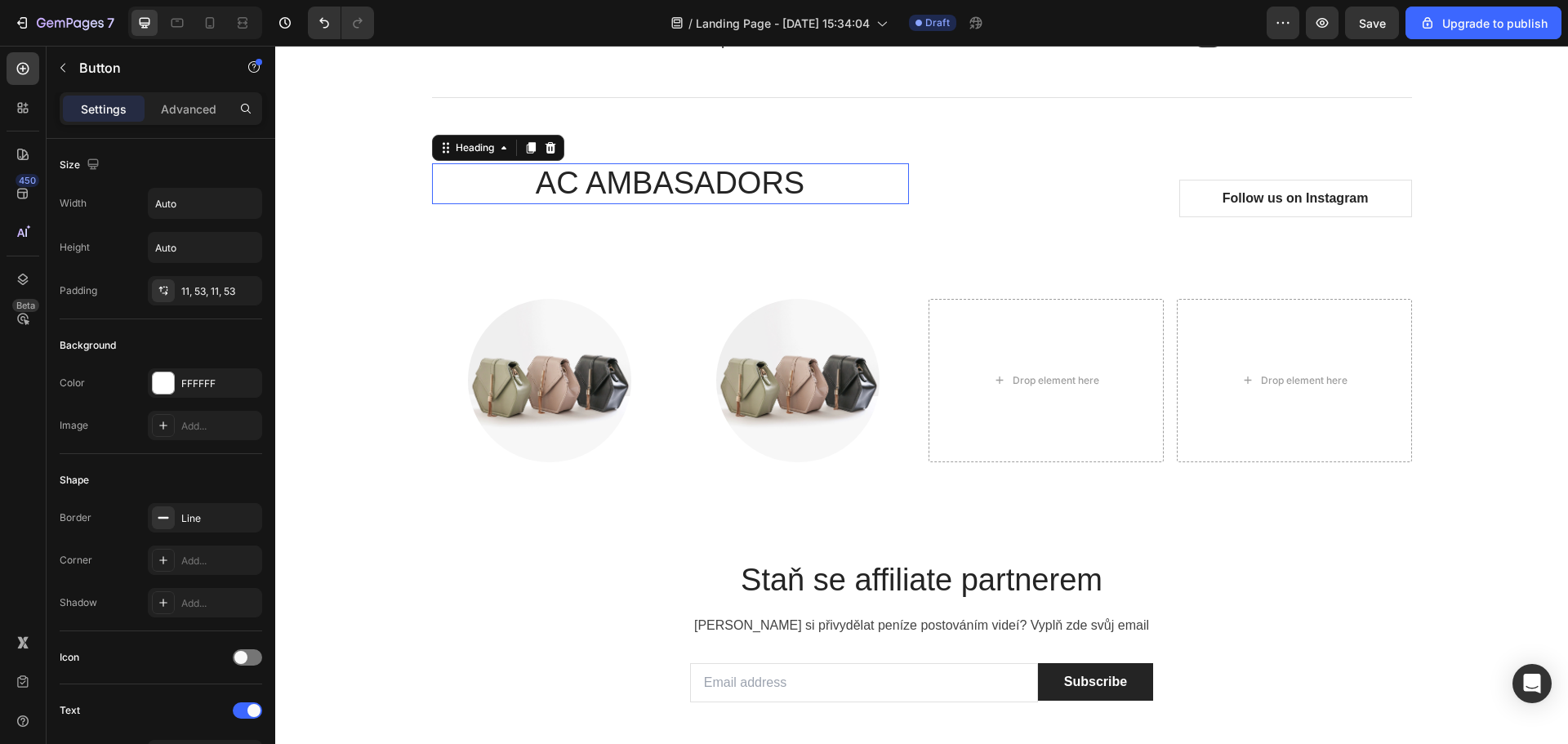
click at [862, 201] on p "AC AMBASADORS" at bounding box center [670, 183] width 474 height 38
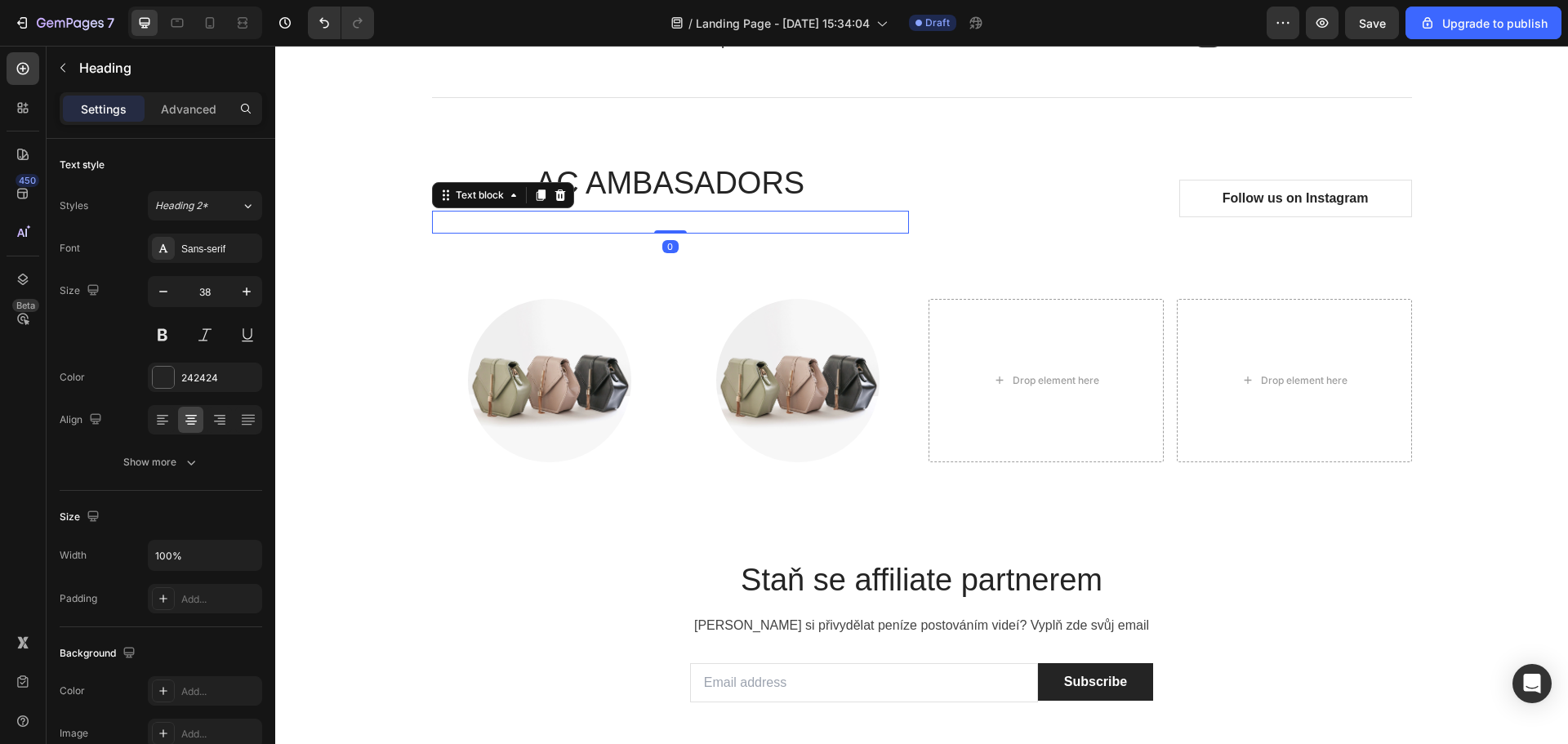
click at [864, 224] on p "Rich Text Editor. Editing area: main" at bounding box center [670, 222] width 474 height 19
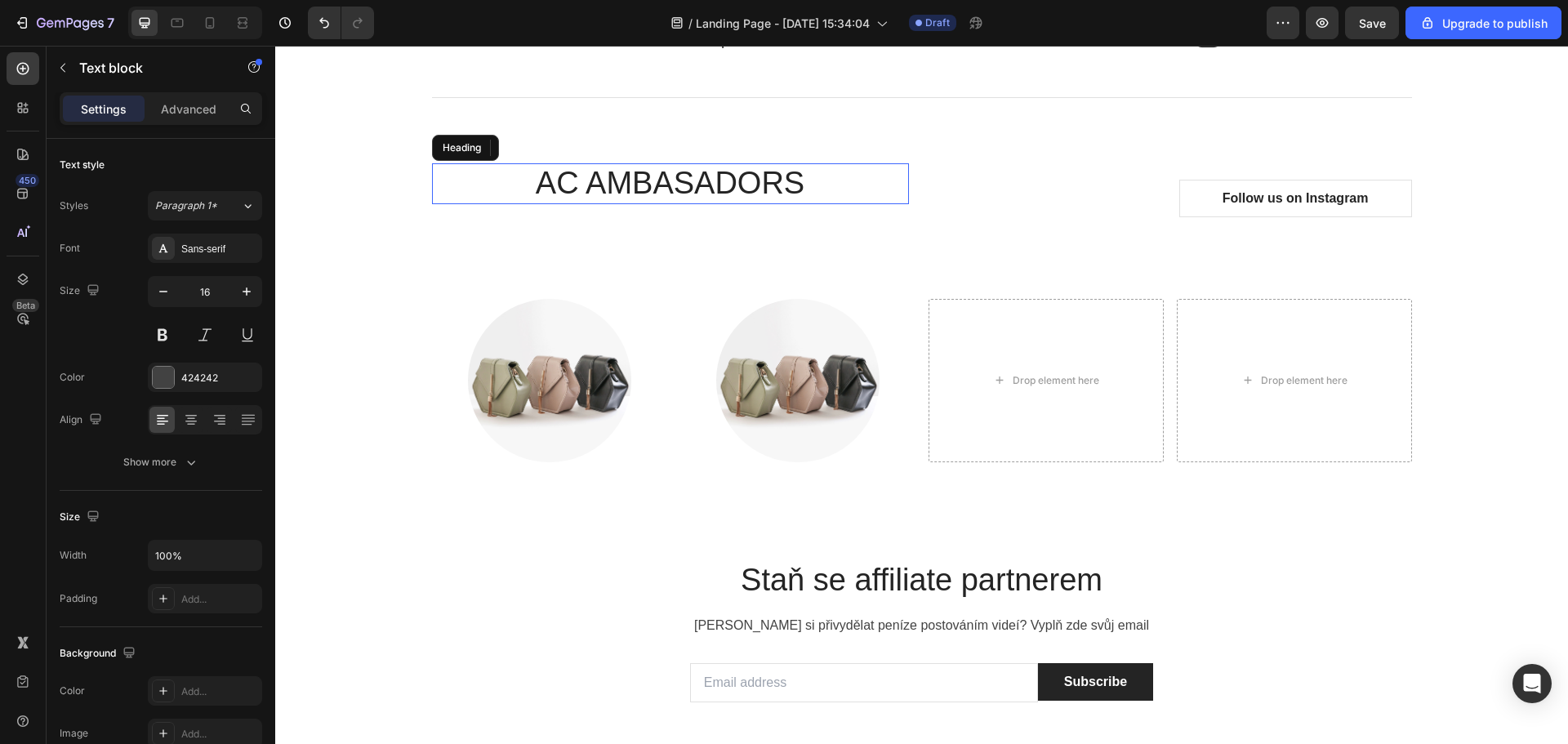
click at [892, 200] on p "AC AMBASADORS" at bounding box center [670, 183] width 474 height 38
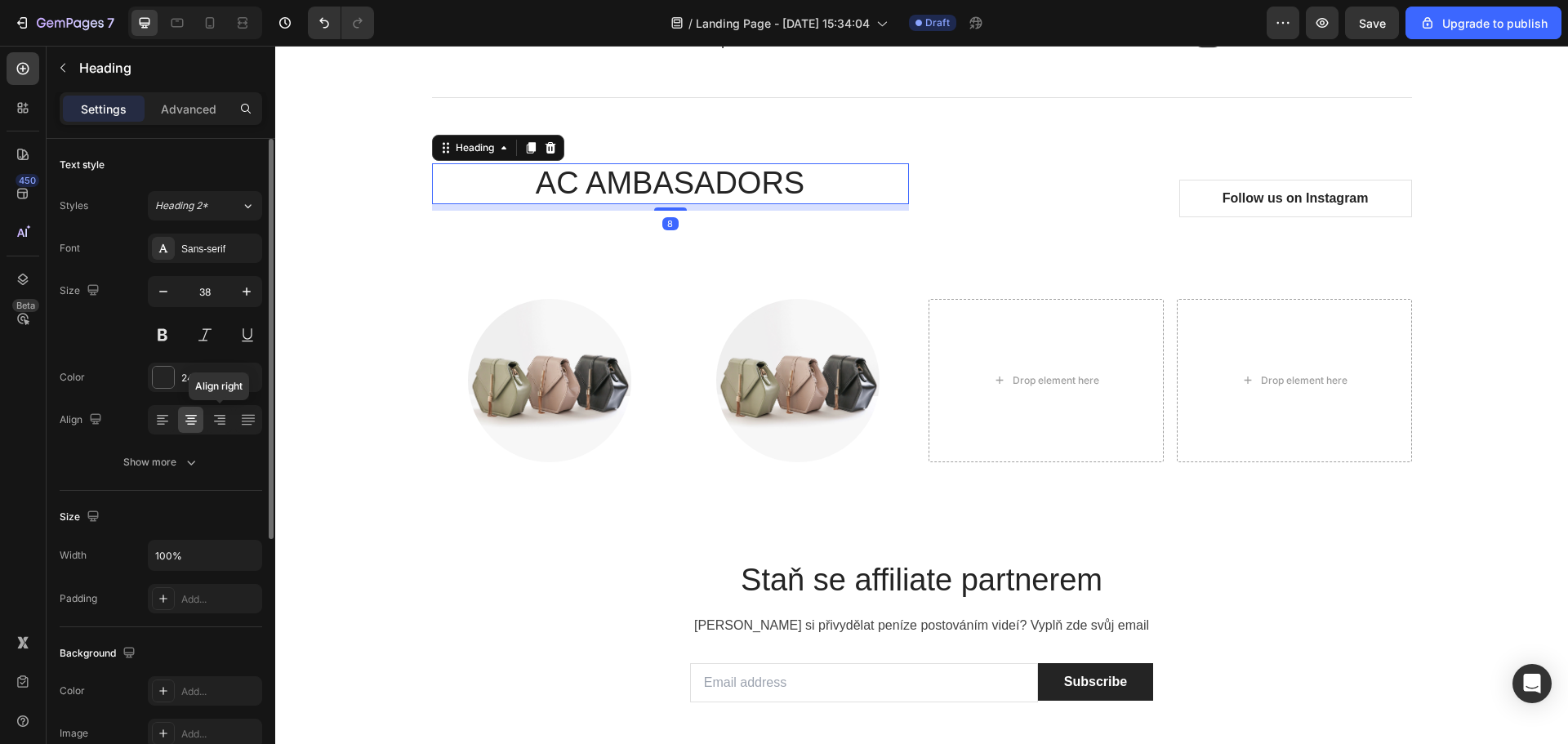
click at [208, 414] on div at bounding box center [219, 419] width 25 height 26
click at [196, 417] on icon at bounding box center [190, 419] width 16 height 16
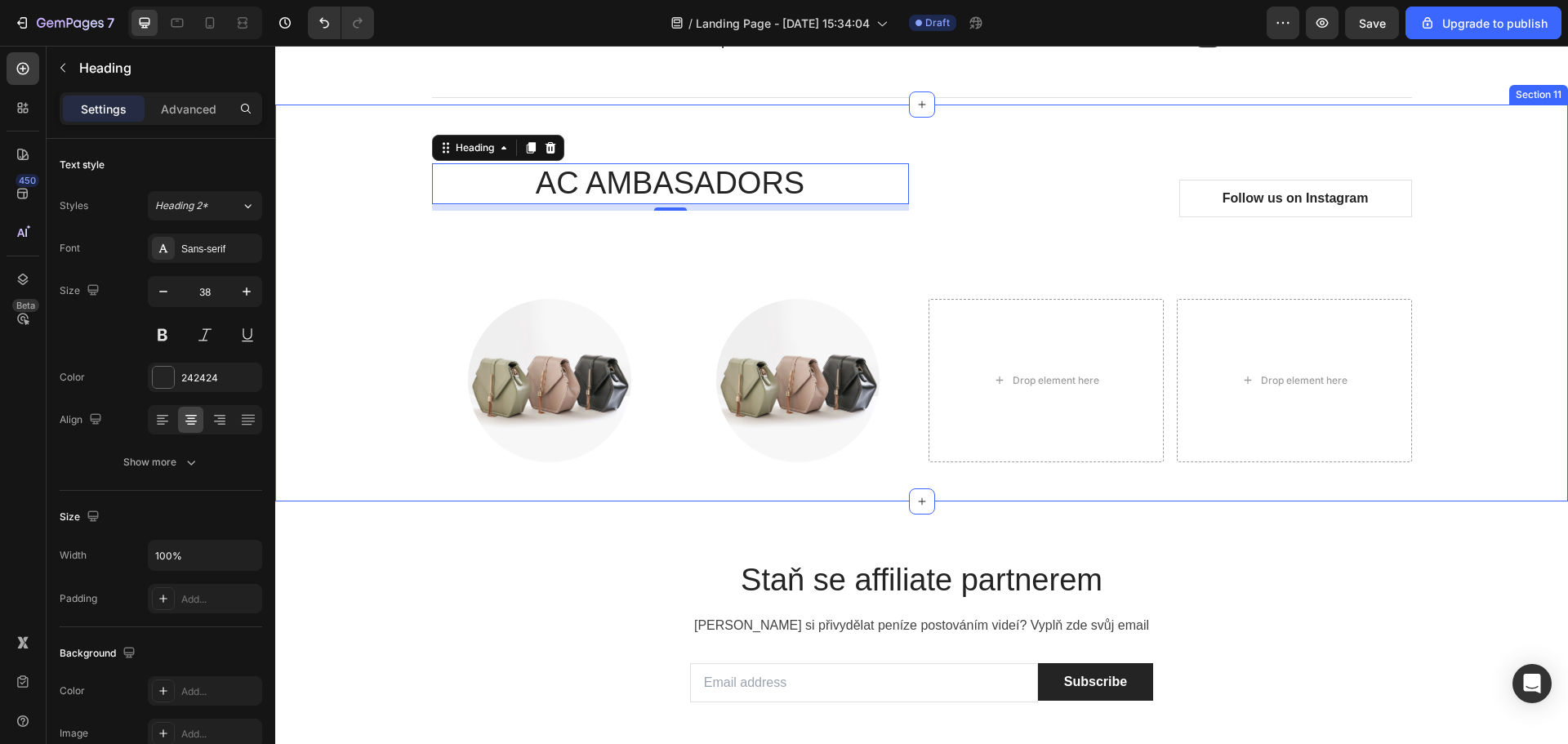
click at [343, 297] on div "AC AMBASADORS Heading 8 Text block Follow us on Instagram Button Row Row Image …" at bounding box center [921, 303] width 1268 height 318
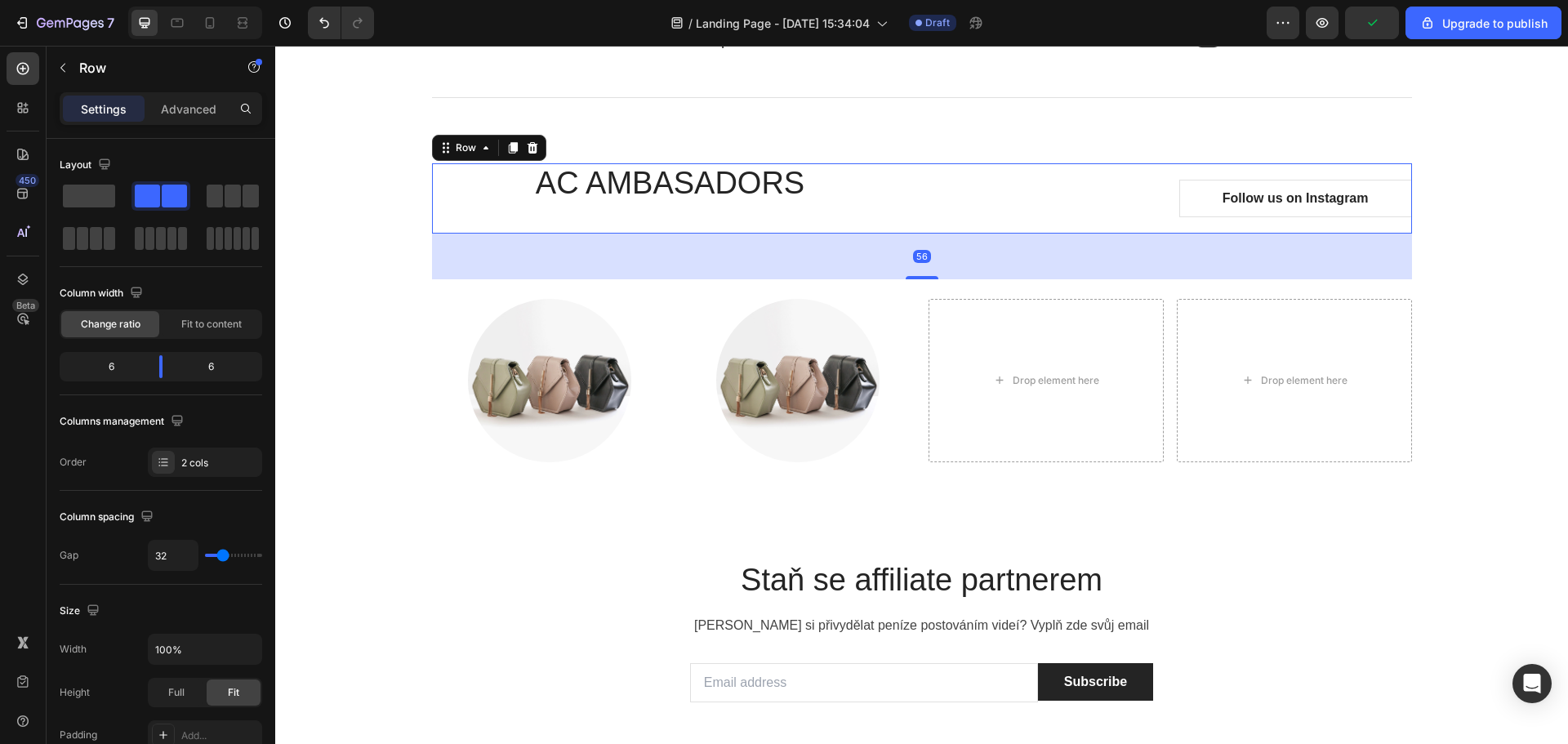
click at [1167, 169] on div "Follow us on Instagram Button" at bounding box center [1173, 198] width 476 height 70
click at [1261, 148] on div "AC AMBASADORS Heading Text block Follow us on Instagram Button Row 56 Row" at bounding box center [922, 221] width 980 height 155
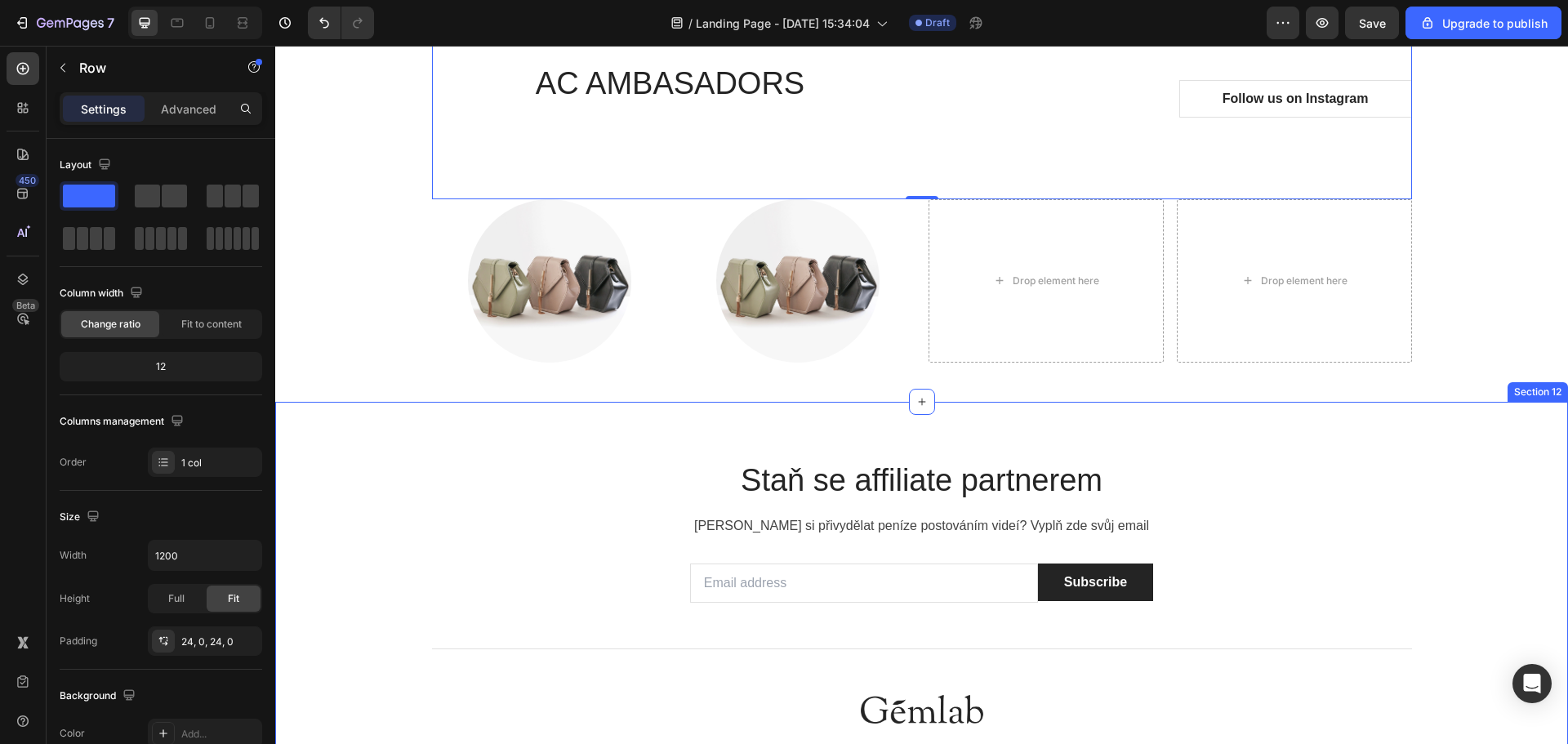
scroll to position [4571, 0]
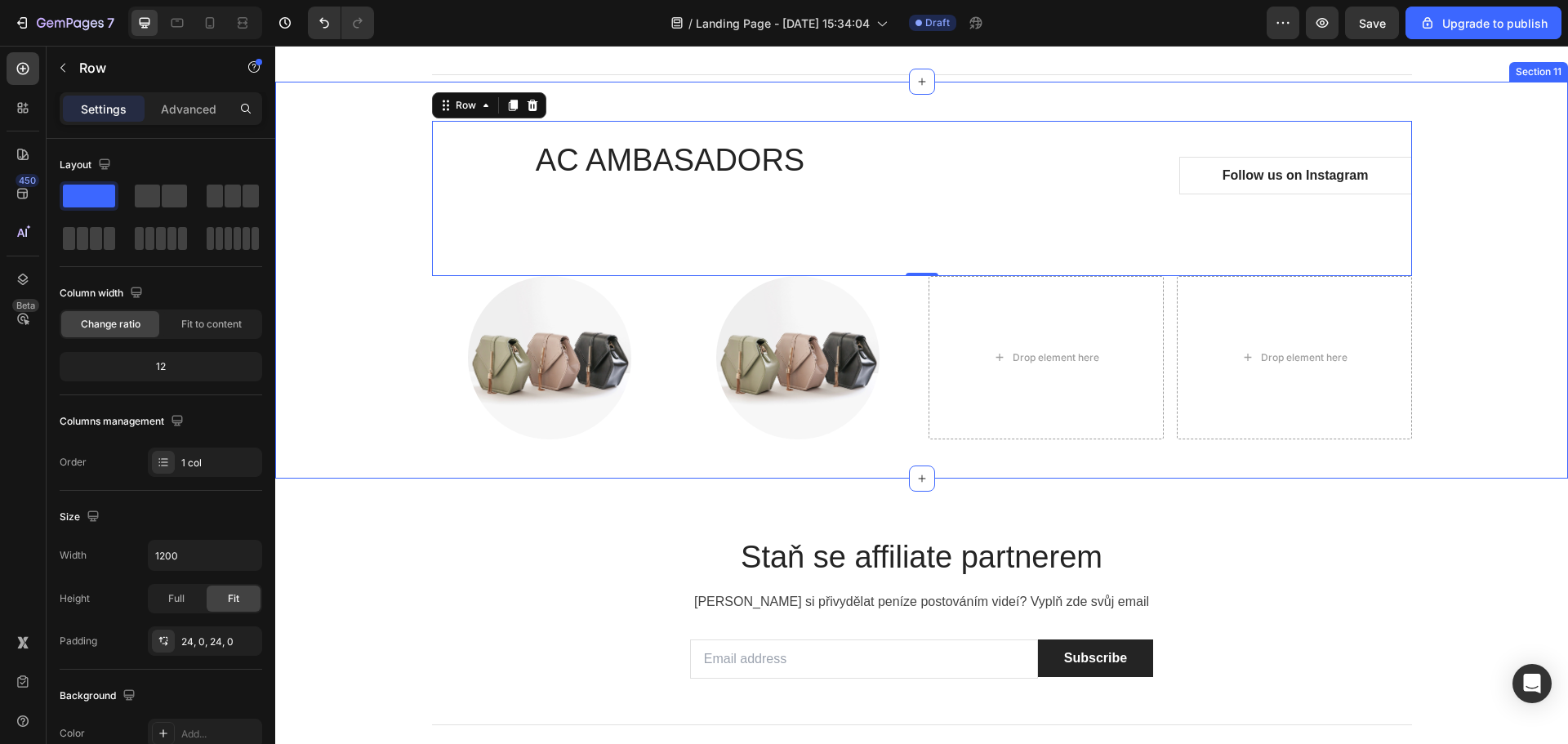
click at [1187, 293] on div "AC AMBASADORS Heading Text block Follow us on Instagram Button Row Row 0 Image …" at bounding box center [922, 279] width 1292 height 397
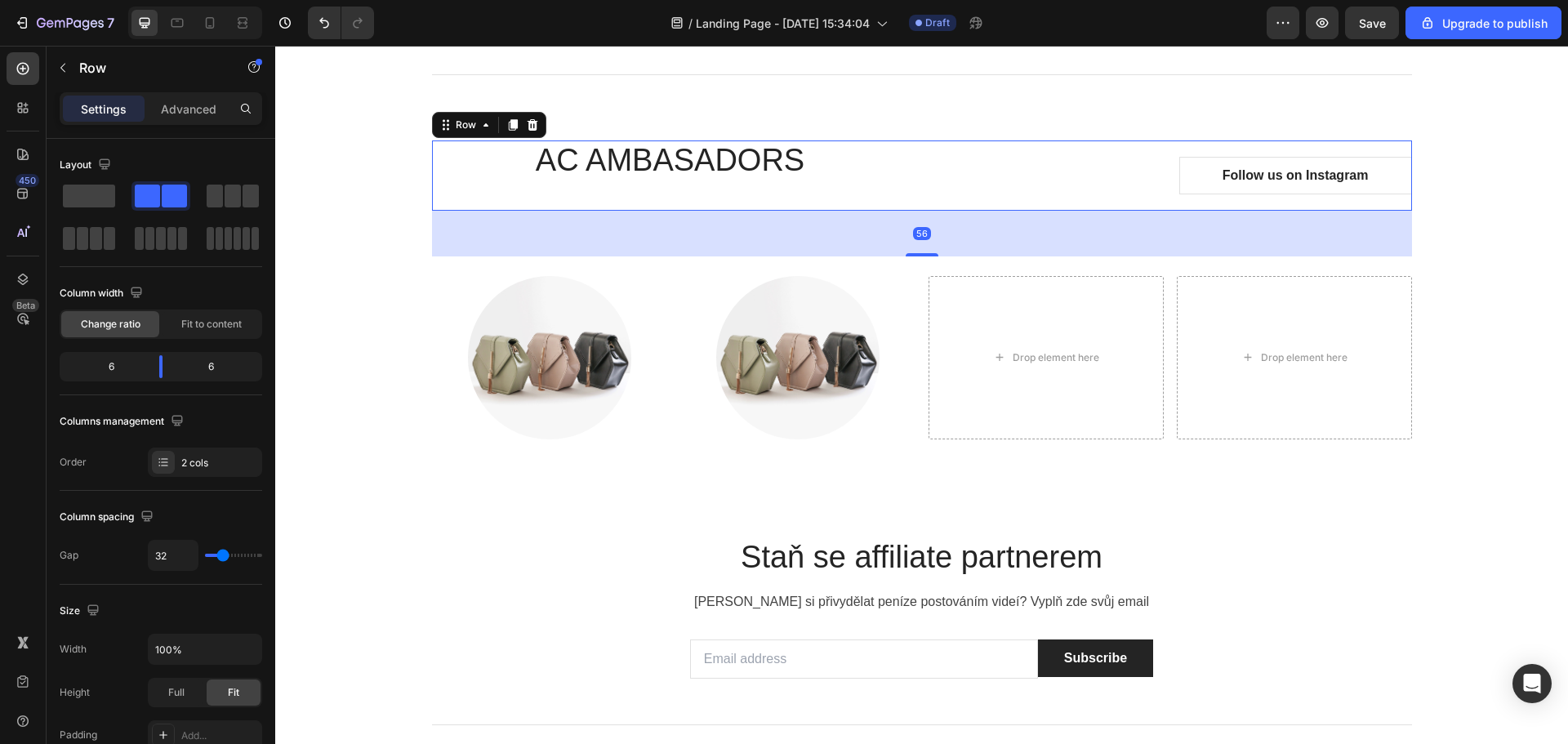
click at [1053, 210] on div "Follow us on Instagram Button" at bounding box center [1173, 176] width 476 height 70
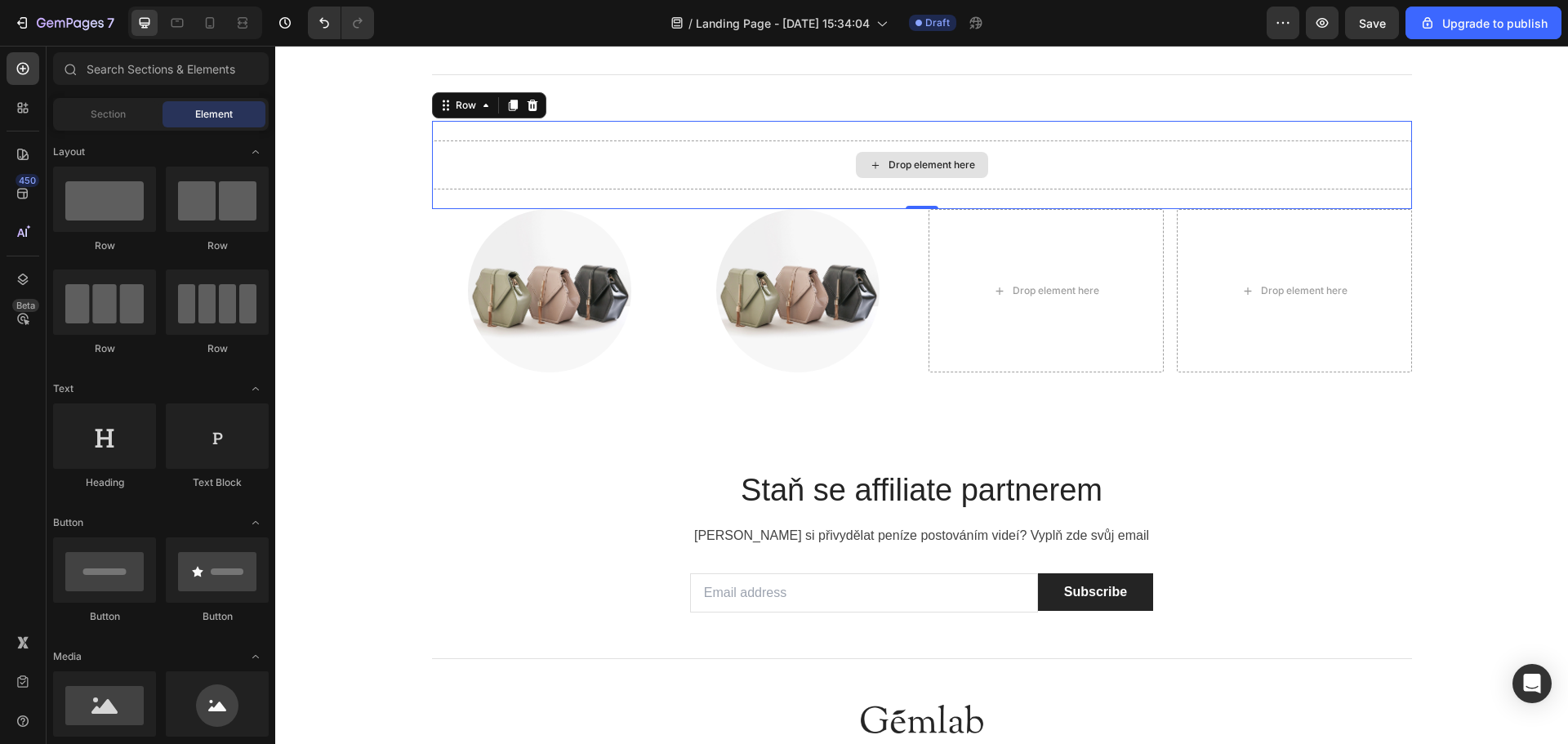
click at [1099, 189] on div "Drop element here" at bounding box center [922, 165] width 980 height 49
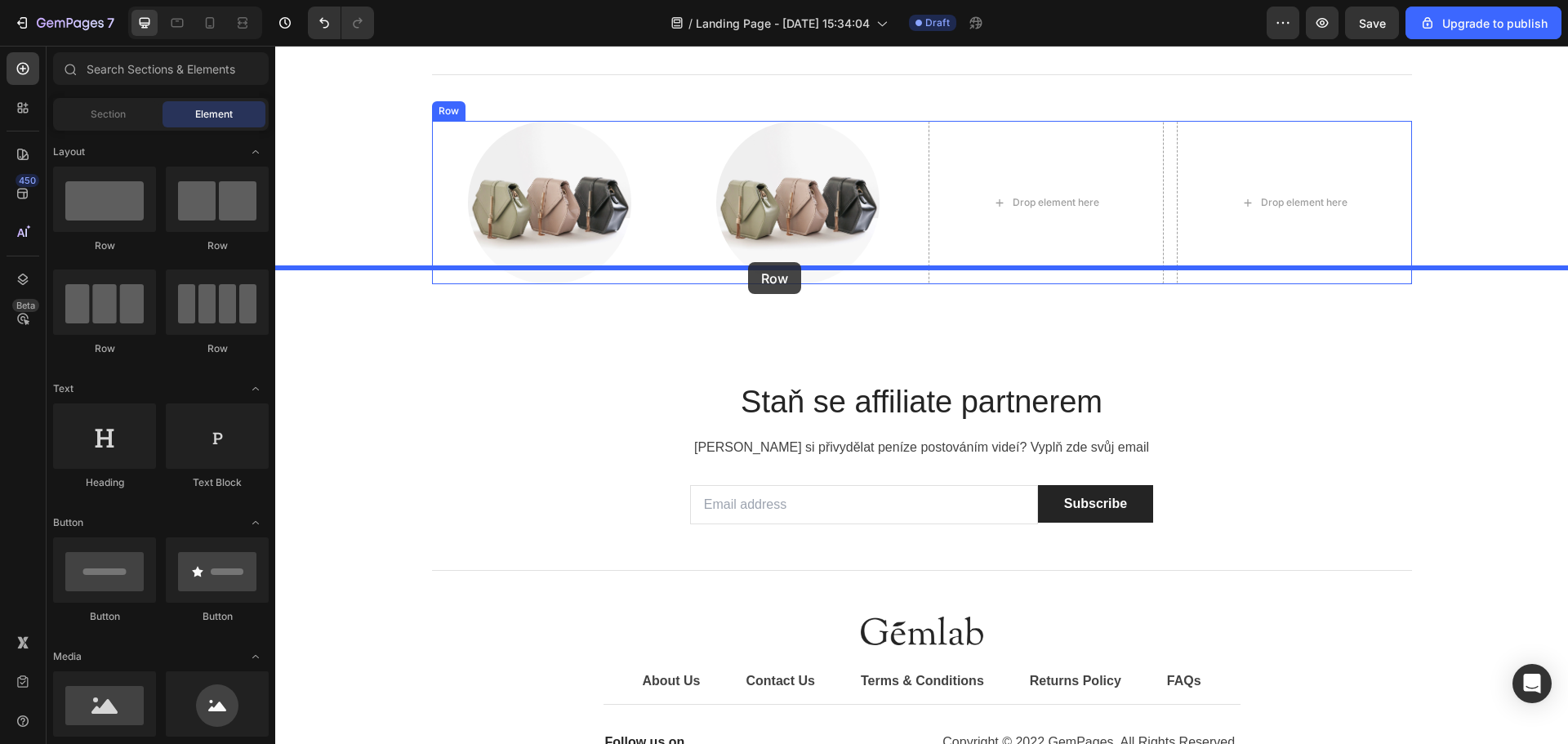
drag, startPoint x: 456, startPoint y: 274, endPoint x: 748, endPoint y: 262, distance: 292.2
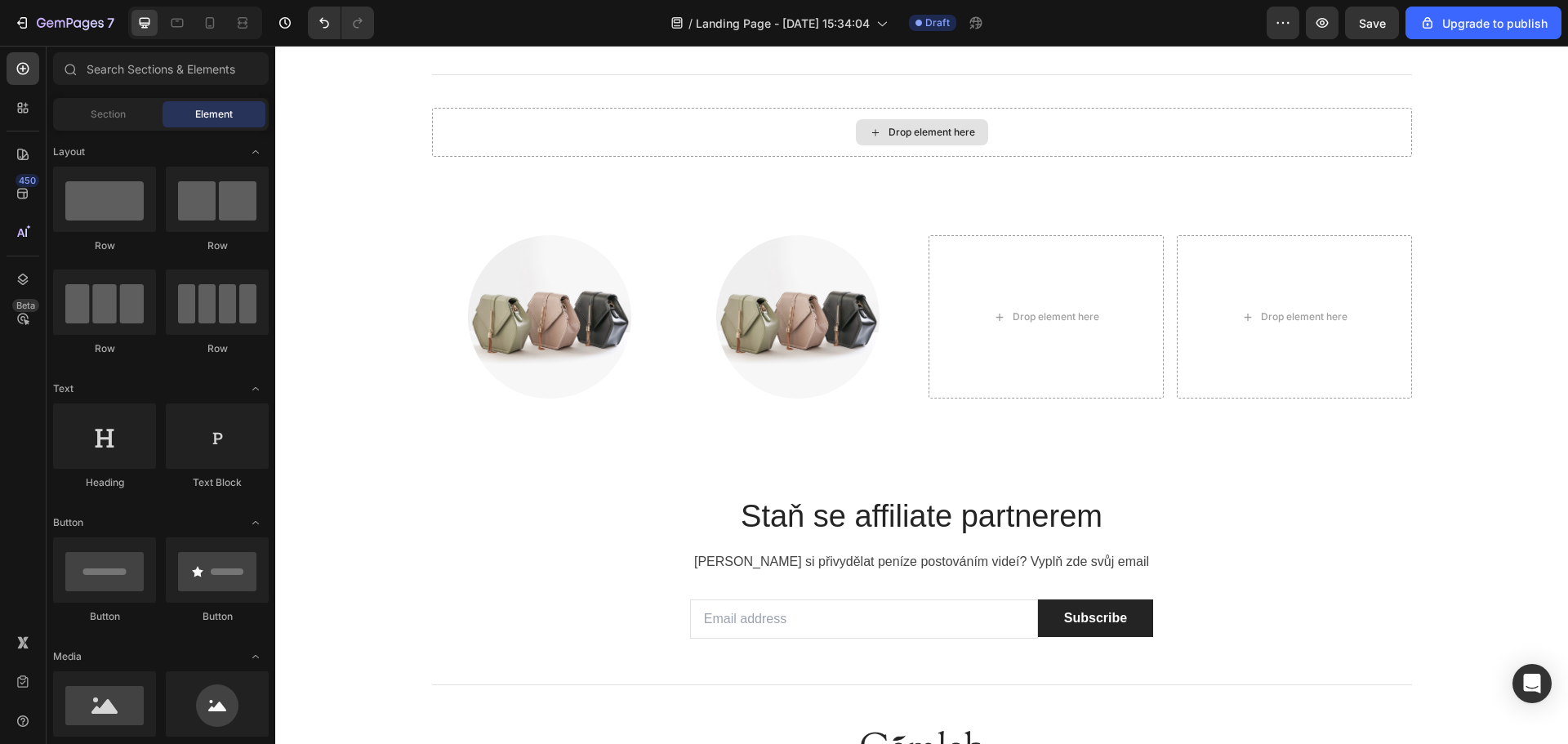
click at [893, 139] on div "Drop element here" at bounding box center [931, 132] width 86 height 13
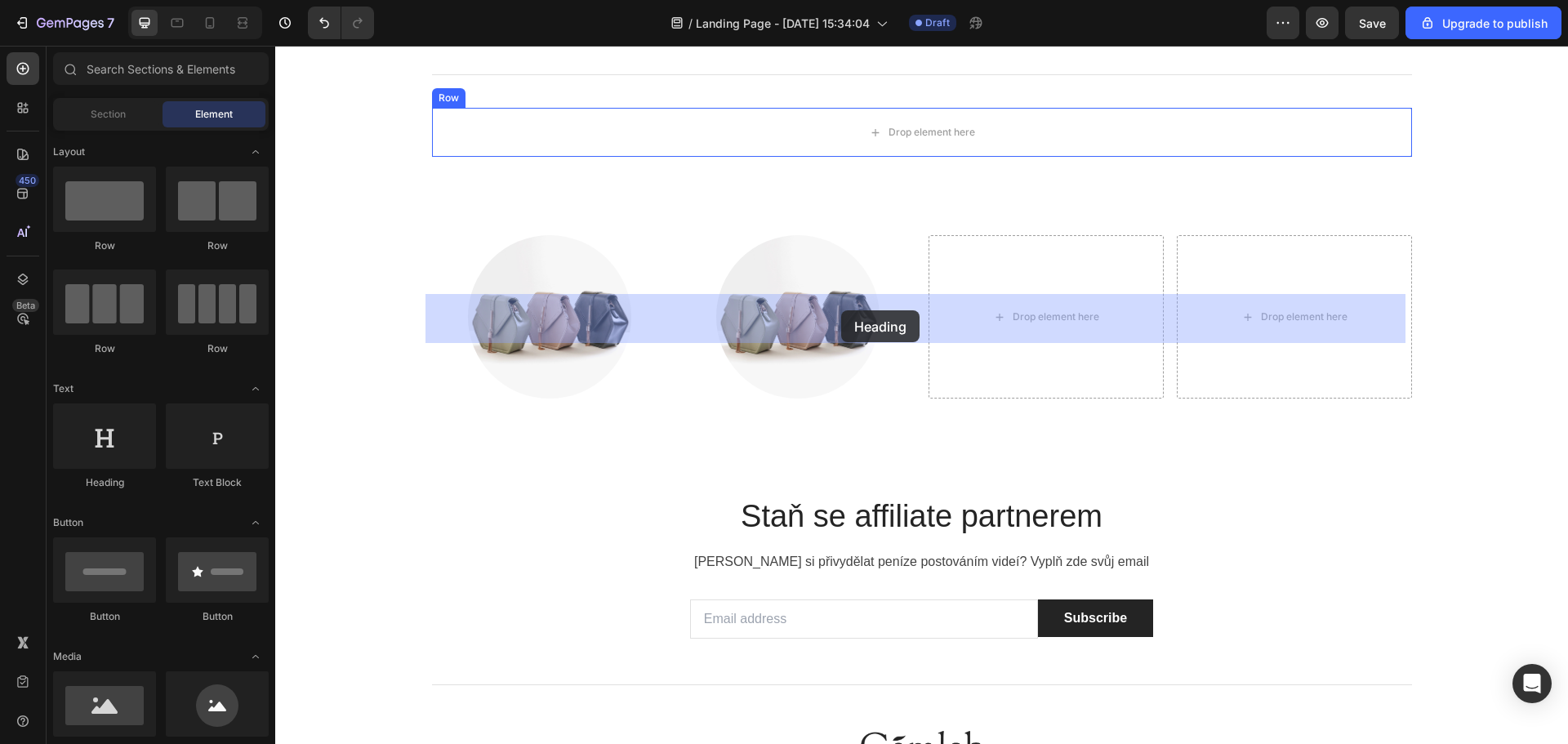
drag, startPoint x: 384, startPoint y: 487, endPoint x: 841, endPoint y: 310, distance: 490.1
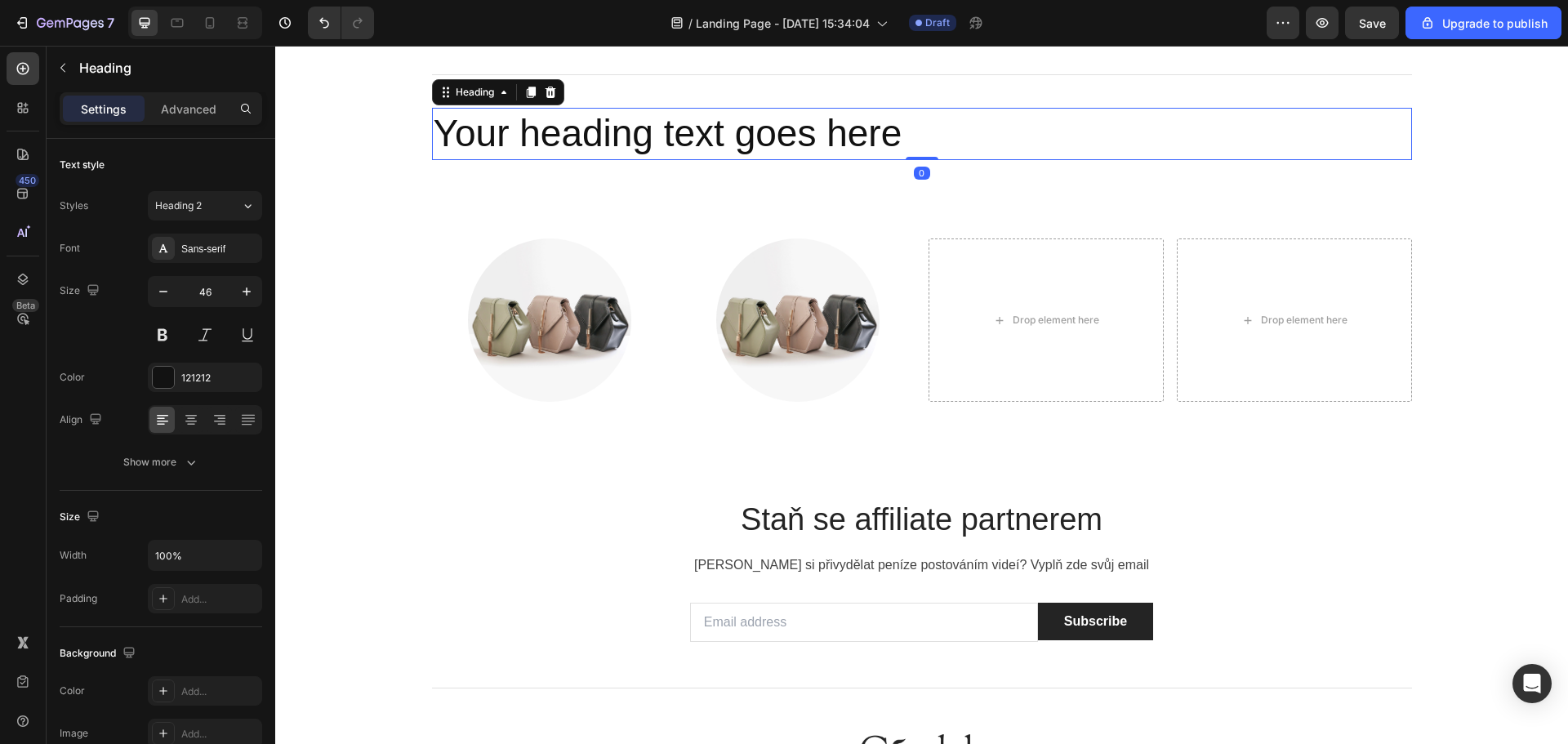
click at [683, 160] on h2 "Your heading text goes here" at bounding box center [922, 134] width 980 height 52
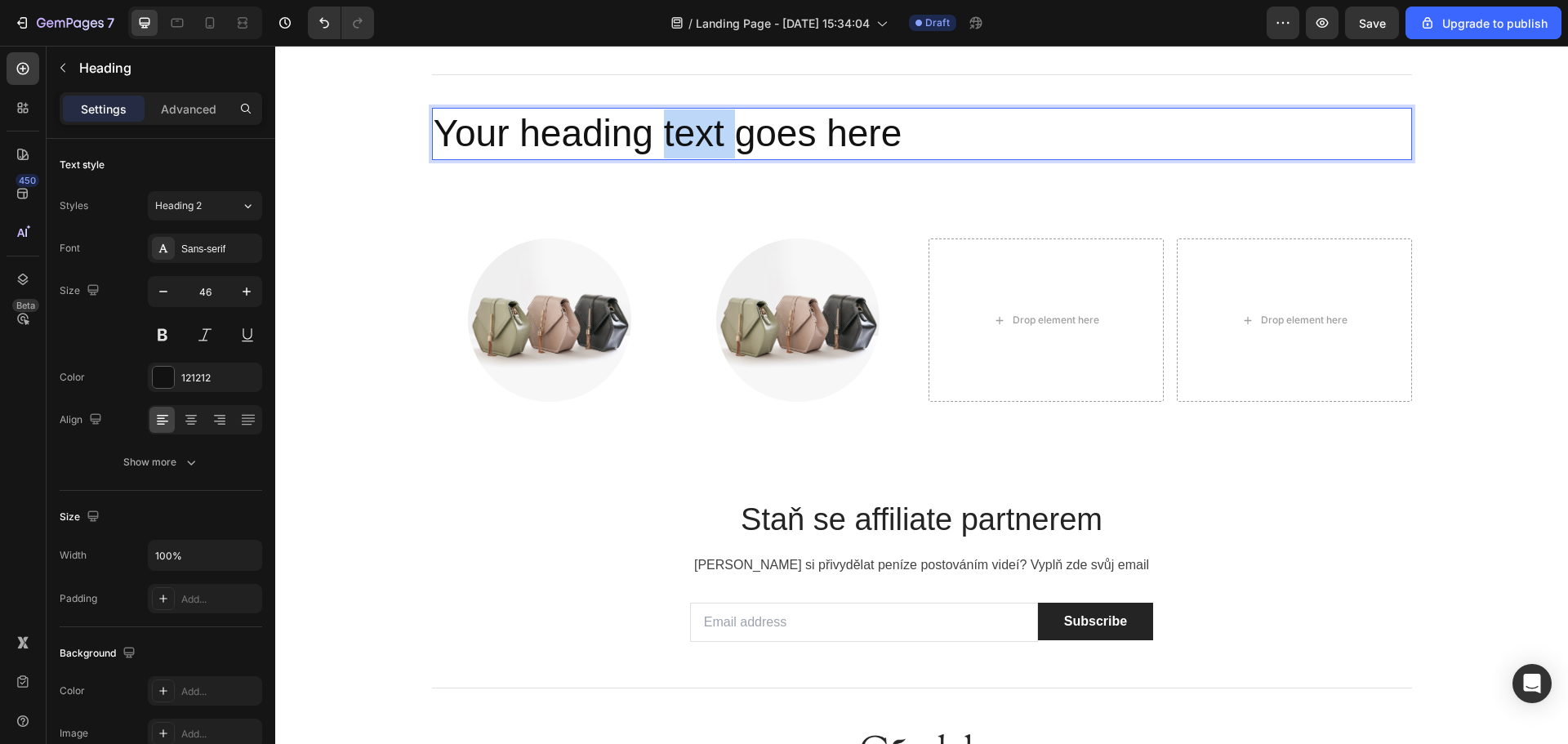
click at [683, 158] on p "Your heading text goes here" at bounding box center [922, 134] width 976 height 49
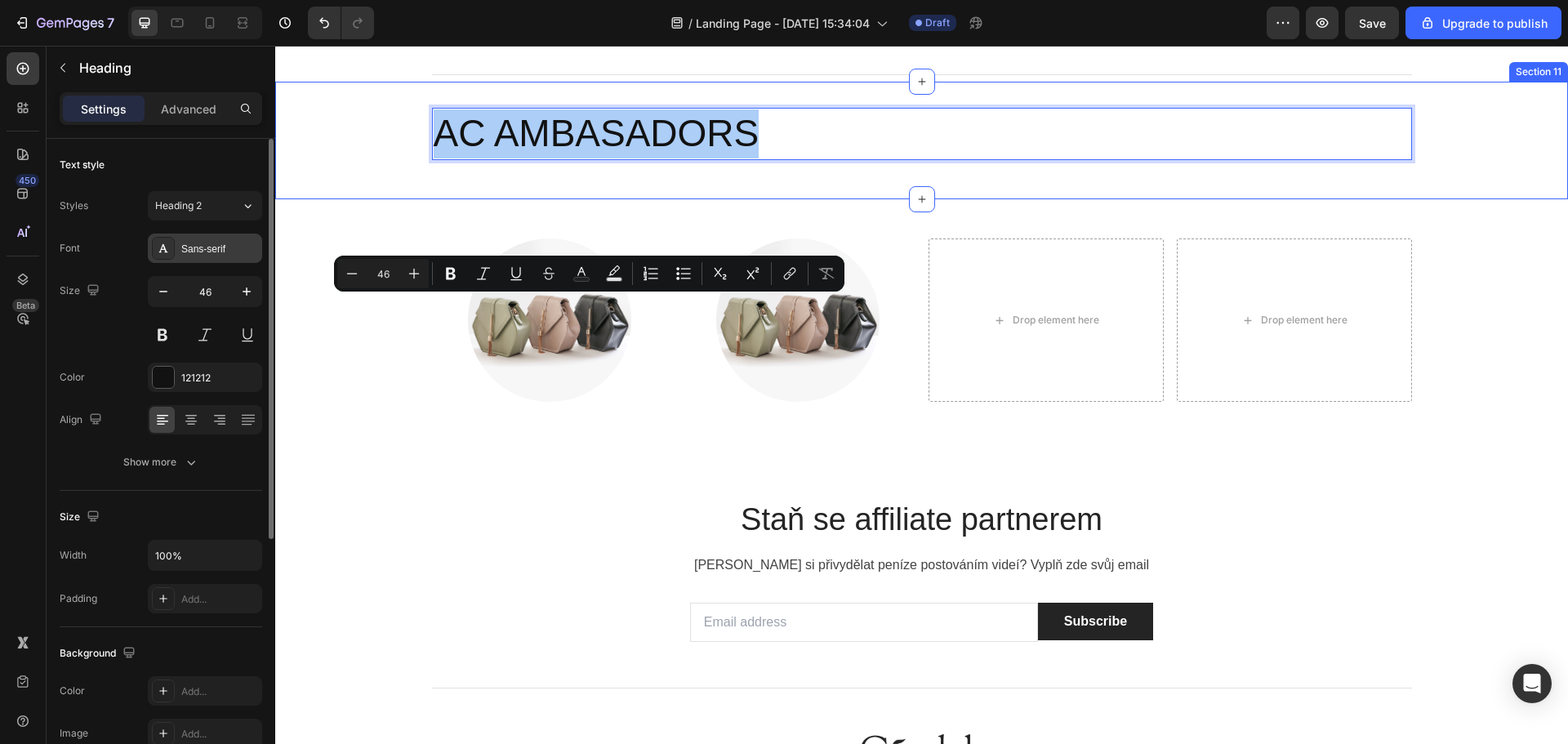
click at [227, 253] on div "Sans-serif" at bounding box center [219, 248] width 77 height 15
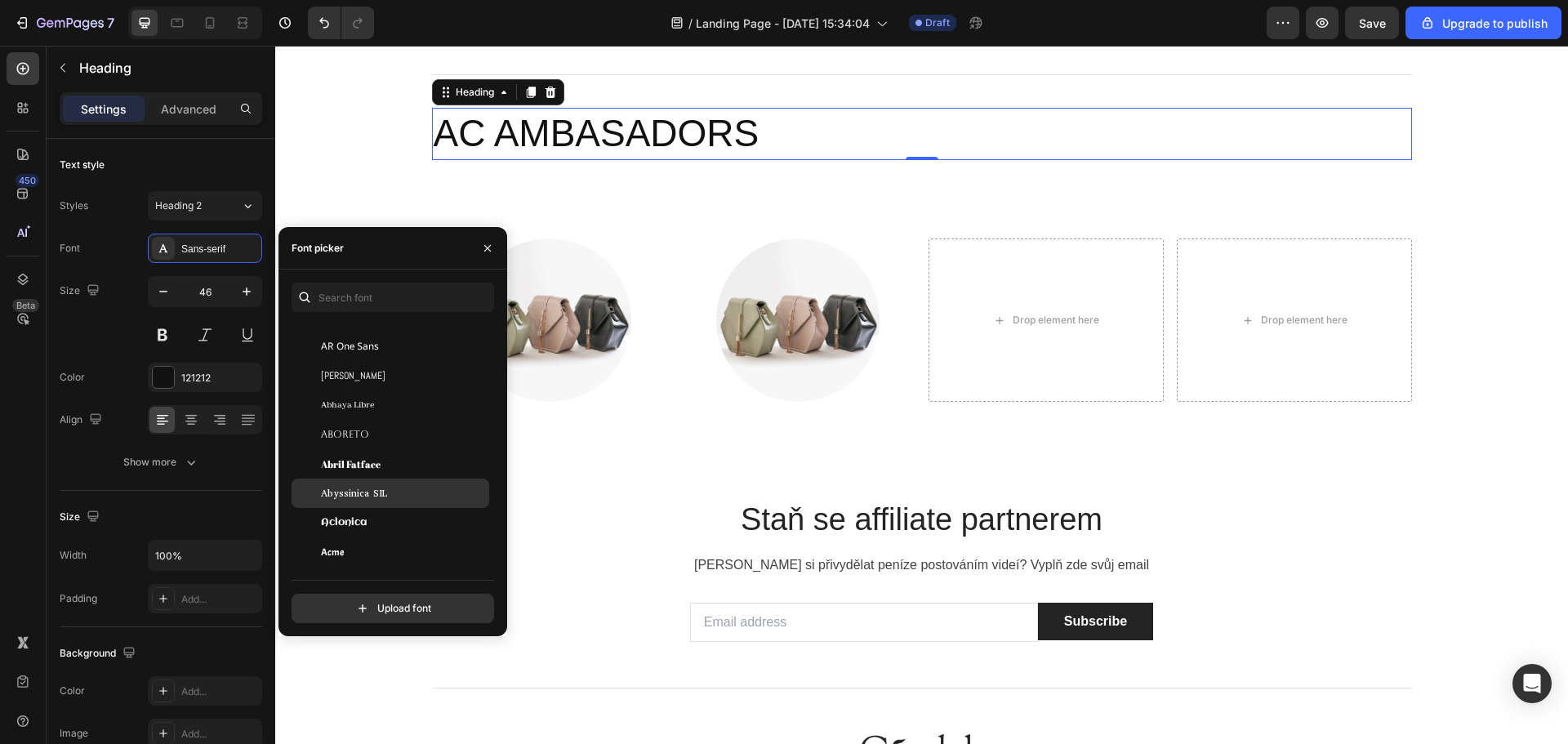
scroll to position [244, 0]
click at [394, 483] on div "Abyssinica SIL" at bounding box center [404, 488] width 165 height 15
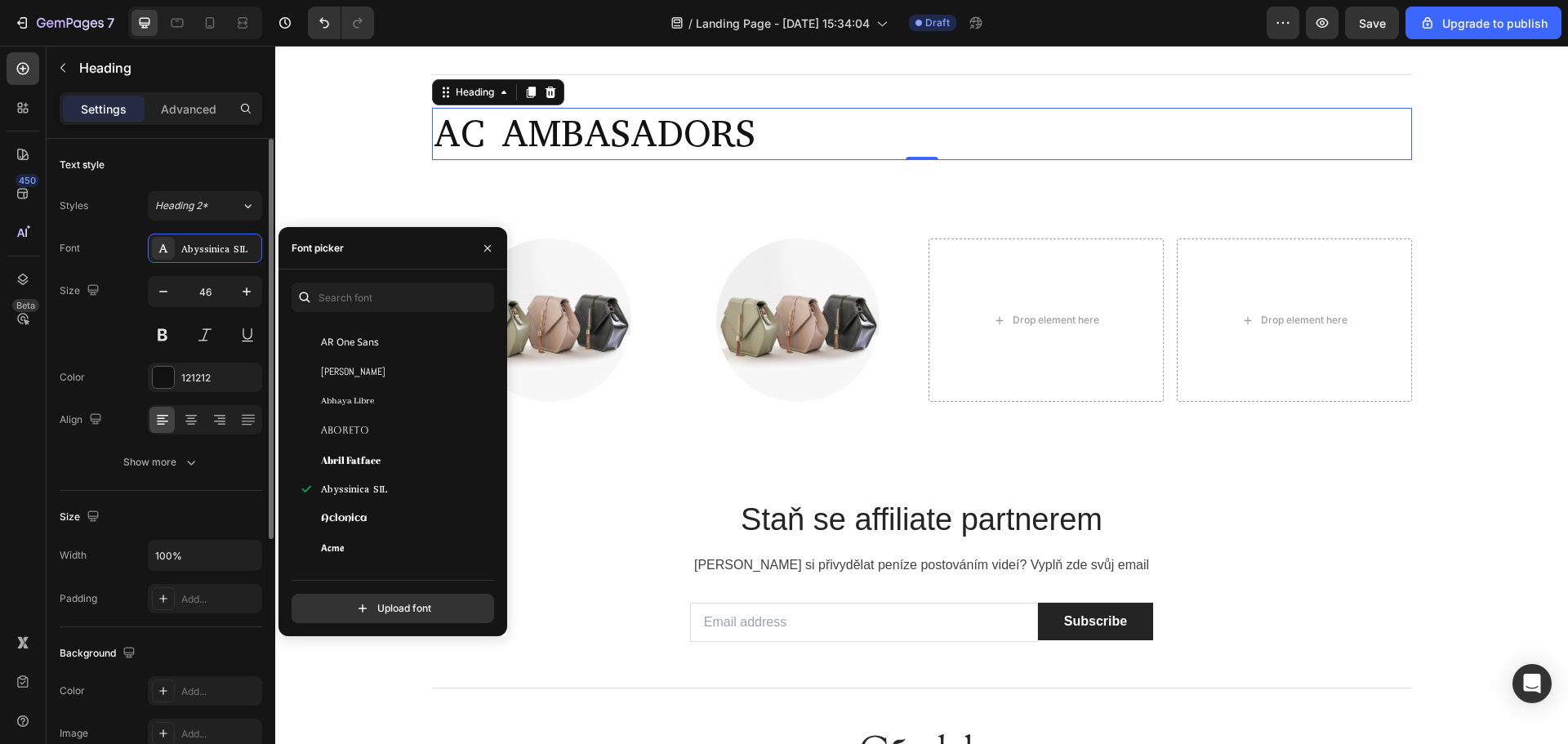
click at [212, 156] on div "Text style" at bounding box center [160, 165] width 203 height 26
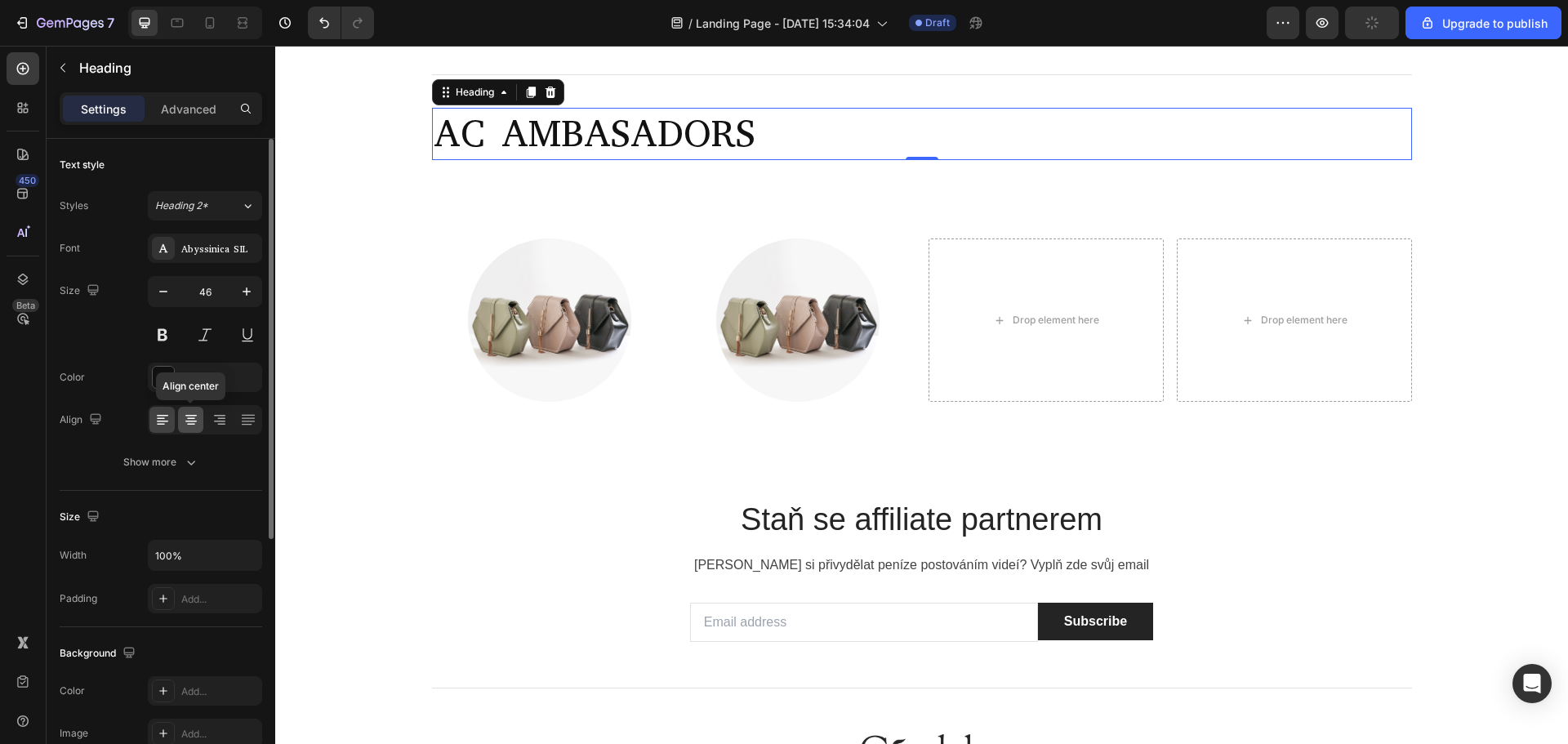
click at [190, 421] on icon at bounding box center [191, 421] width 12 height 2
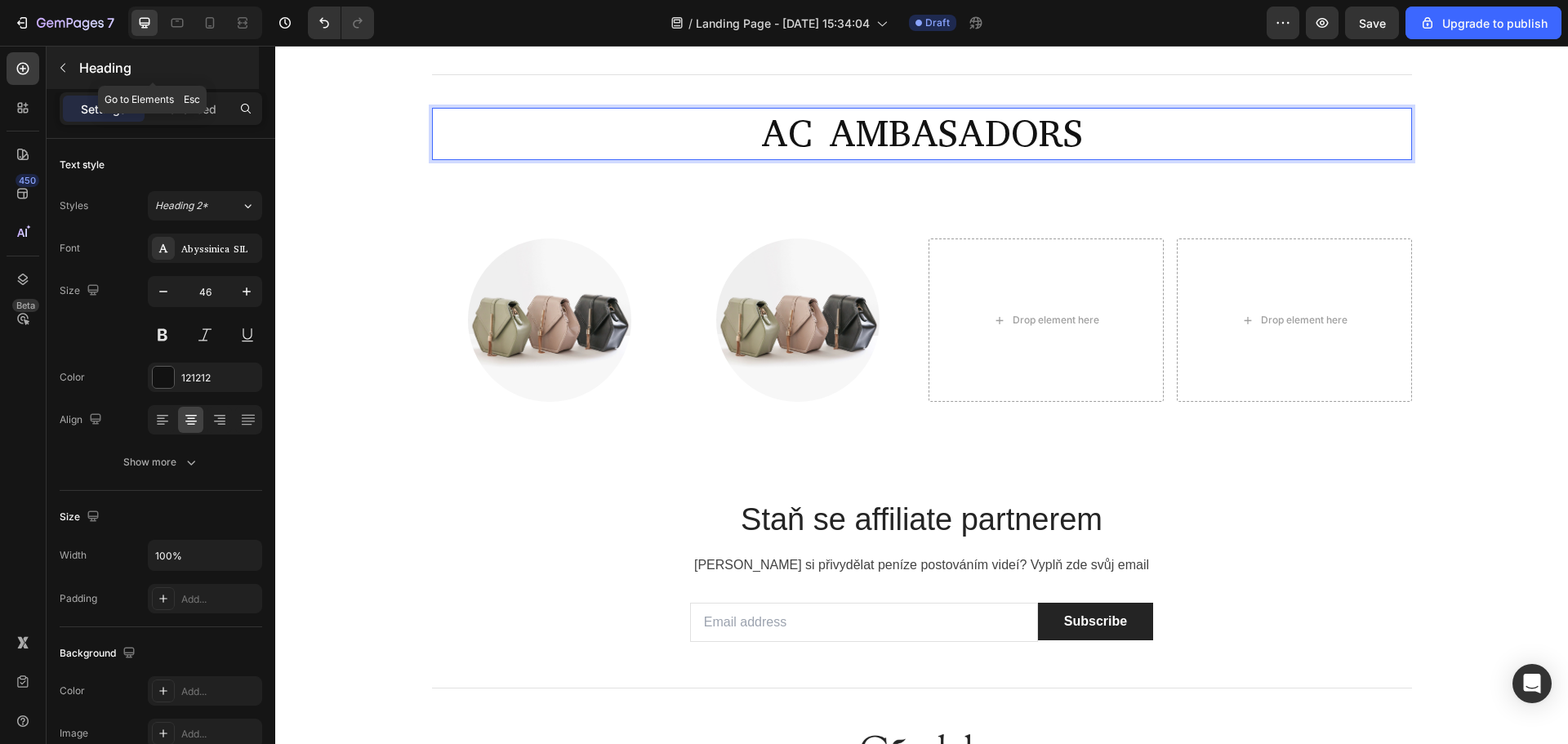
click at [55, 63] on button "button" at bounding box center [62, 67] width 26 height 26
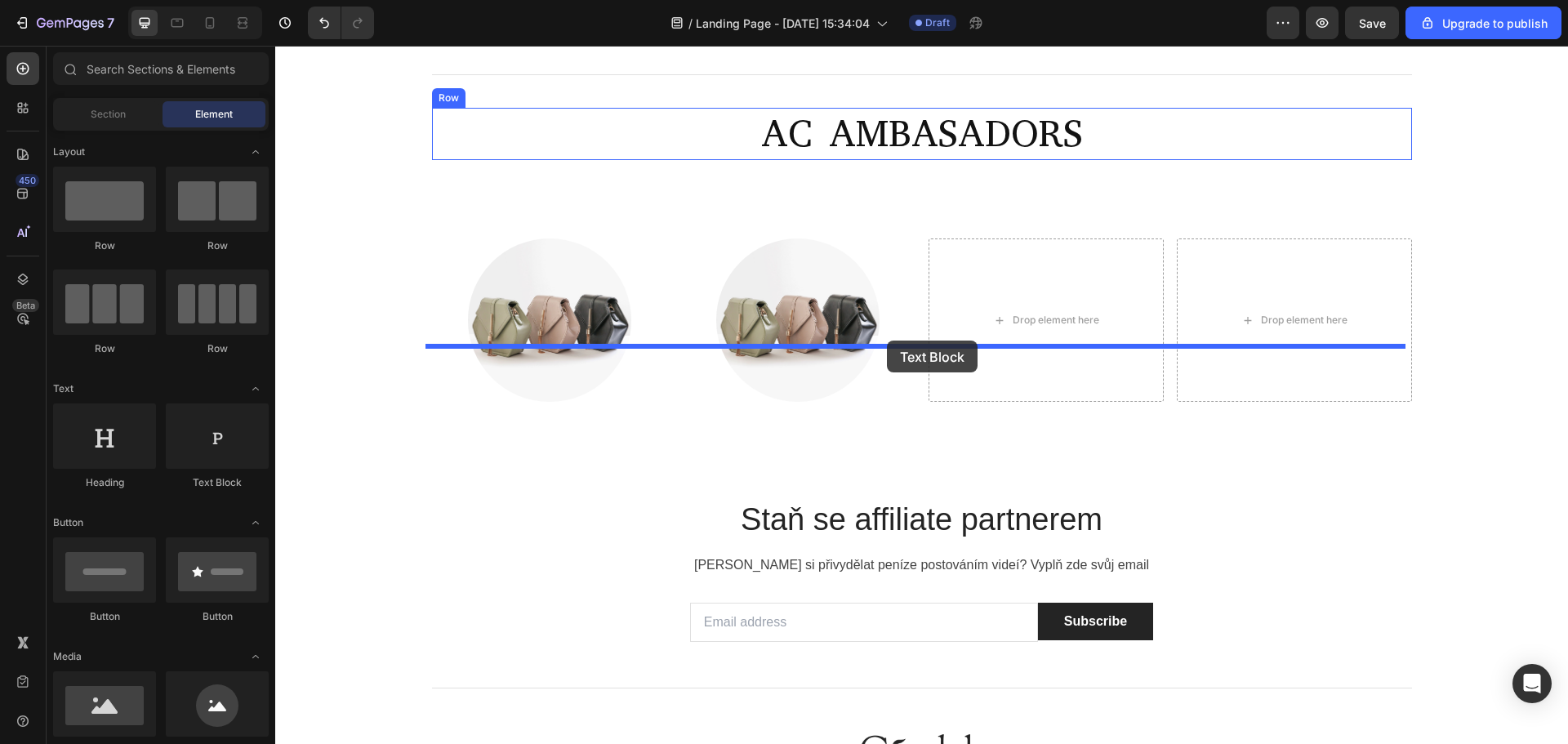
drag, startPoint x: 480, startPoint y: 469, endPoint x: 886, endPoint y: 340, distance: 426.0
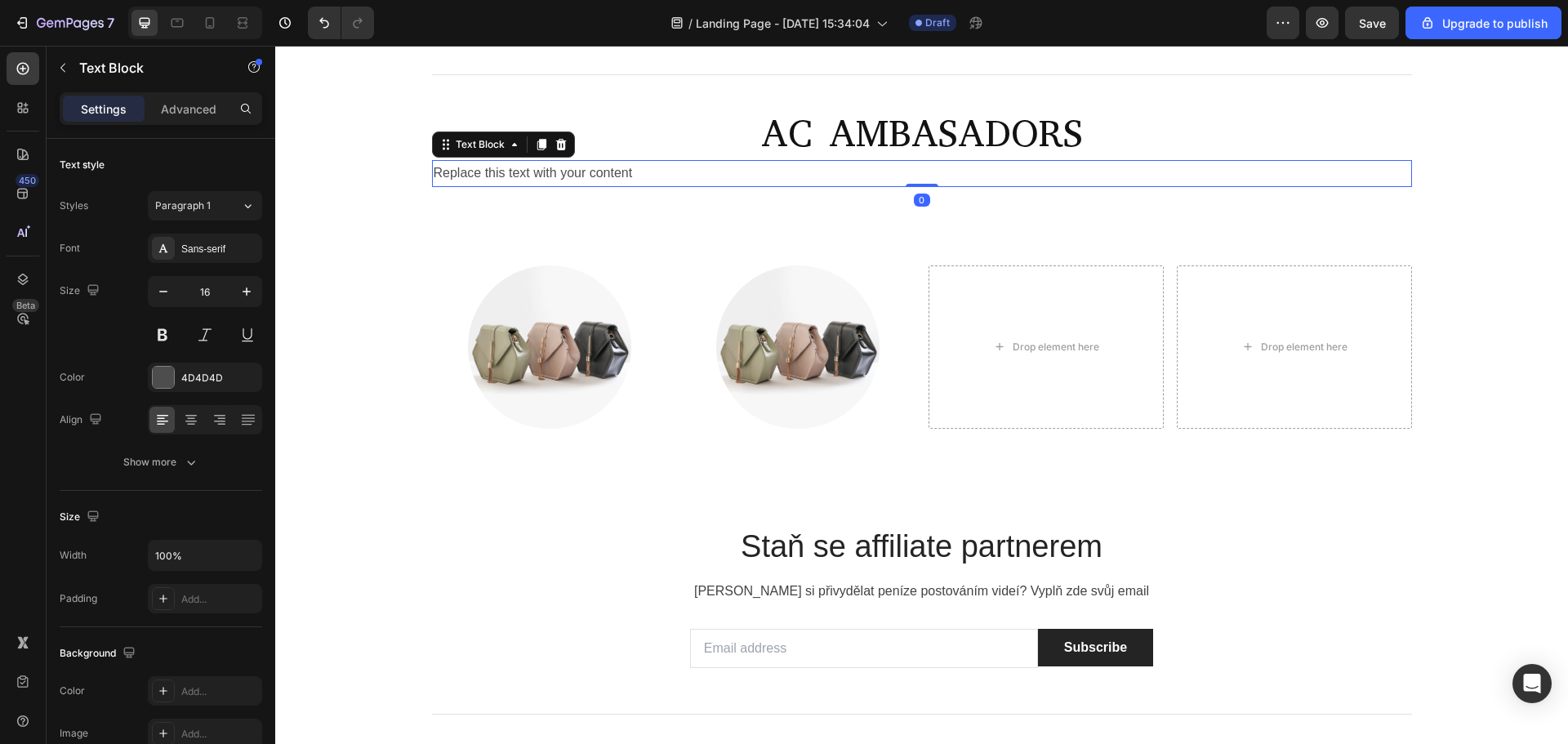
click at [578, 187] on div "Replace this text with your content" at bounding box center [922, 174] width 980 height 27
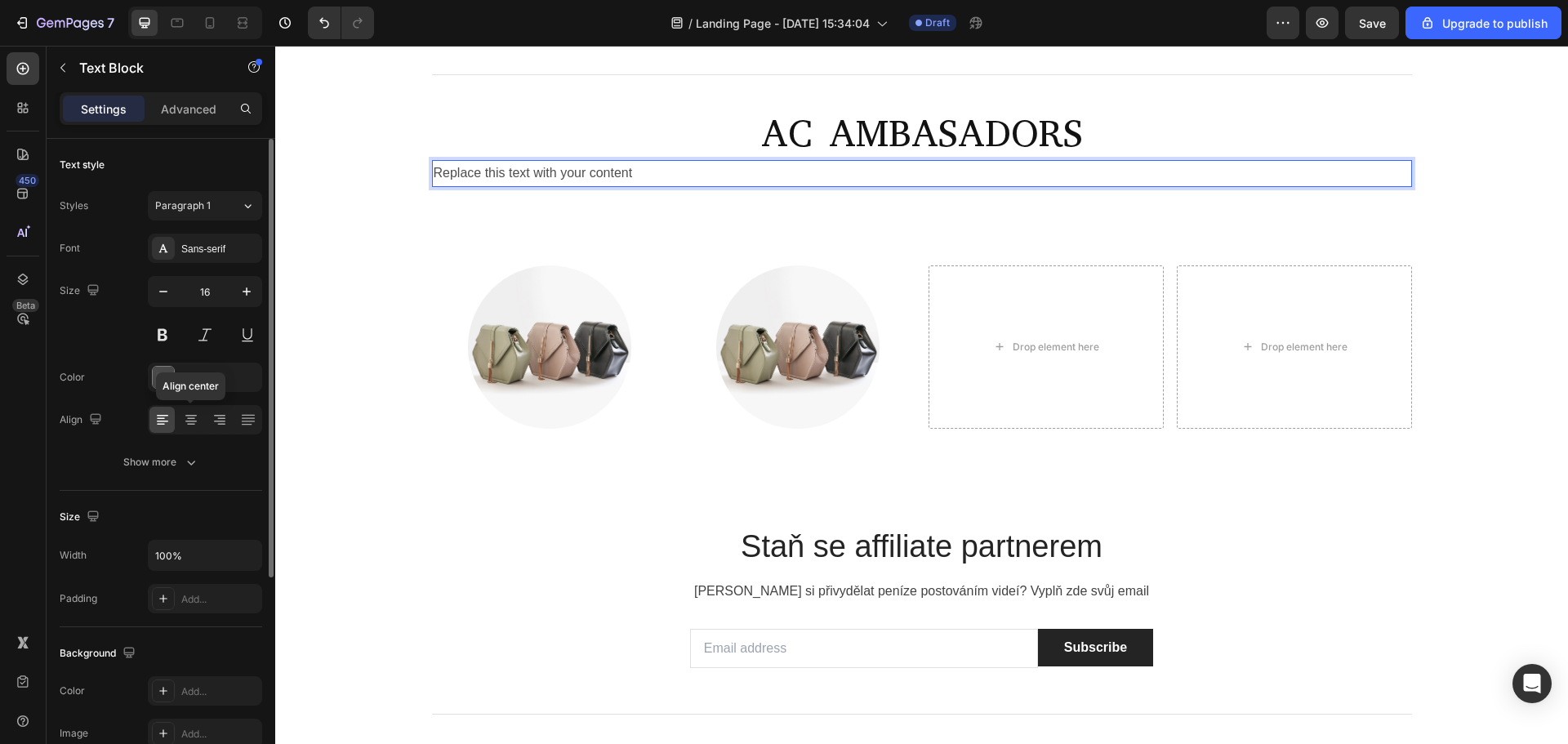
drag, startPoint x: 188, startPoint y: 425, endPoint x: 235, endPoint y: 425, distance: 47.0
click at [188, 425] on icon at bounding box center [190, 419] width 16 height 16
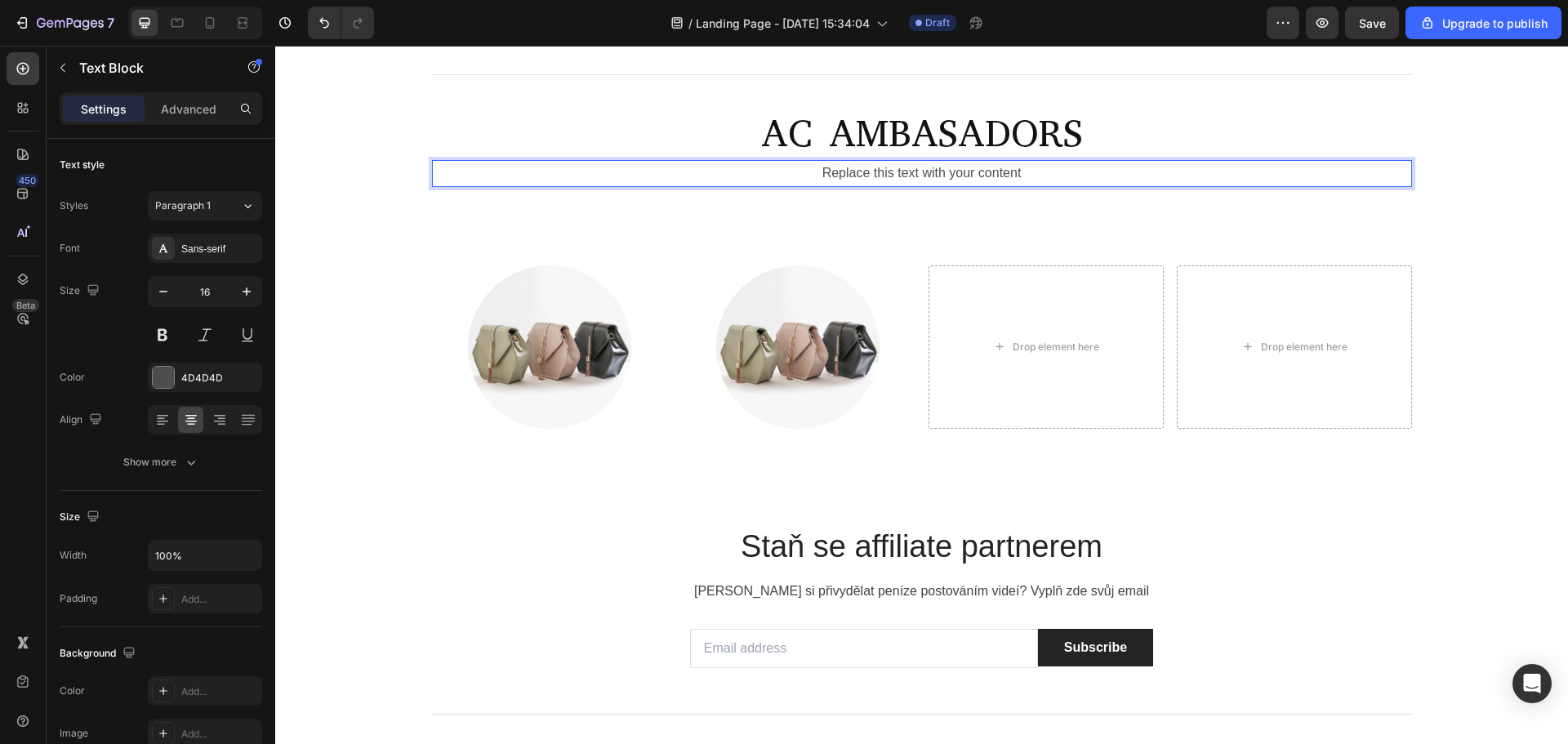
click at [871, 185] on p "Replace this text with your content" at bounding box center [922, 174] width 976 height 23
click at [924, 226] on div "AC AMBASADORS Heading Seznam barberů kteří věří v naší kvalitu. Text Block 0 Ro…" at bounding box center [922, 153] width 1292 height 145
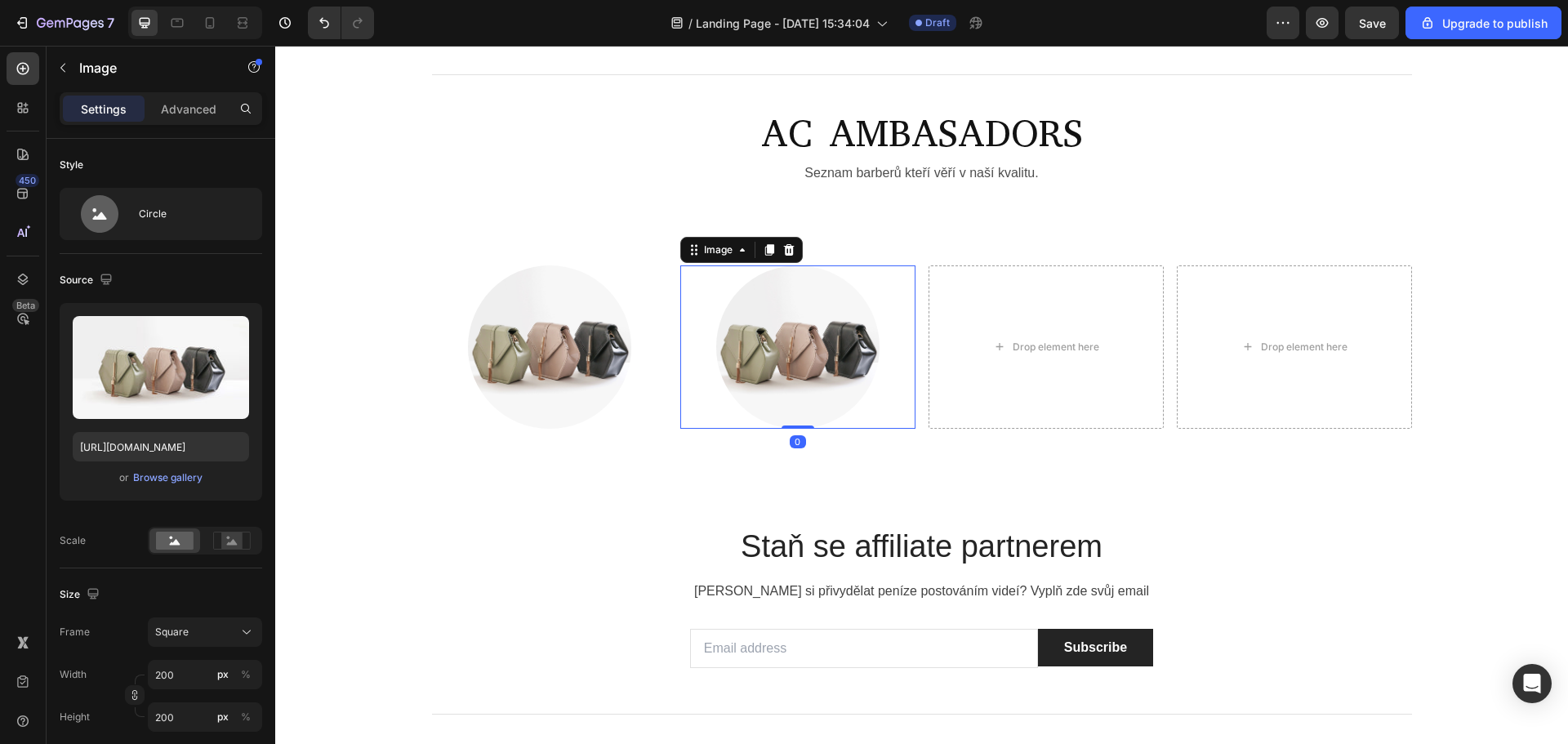
click at [687, 429] on div at bounding box center [798, 346] width 235 height 163
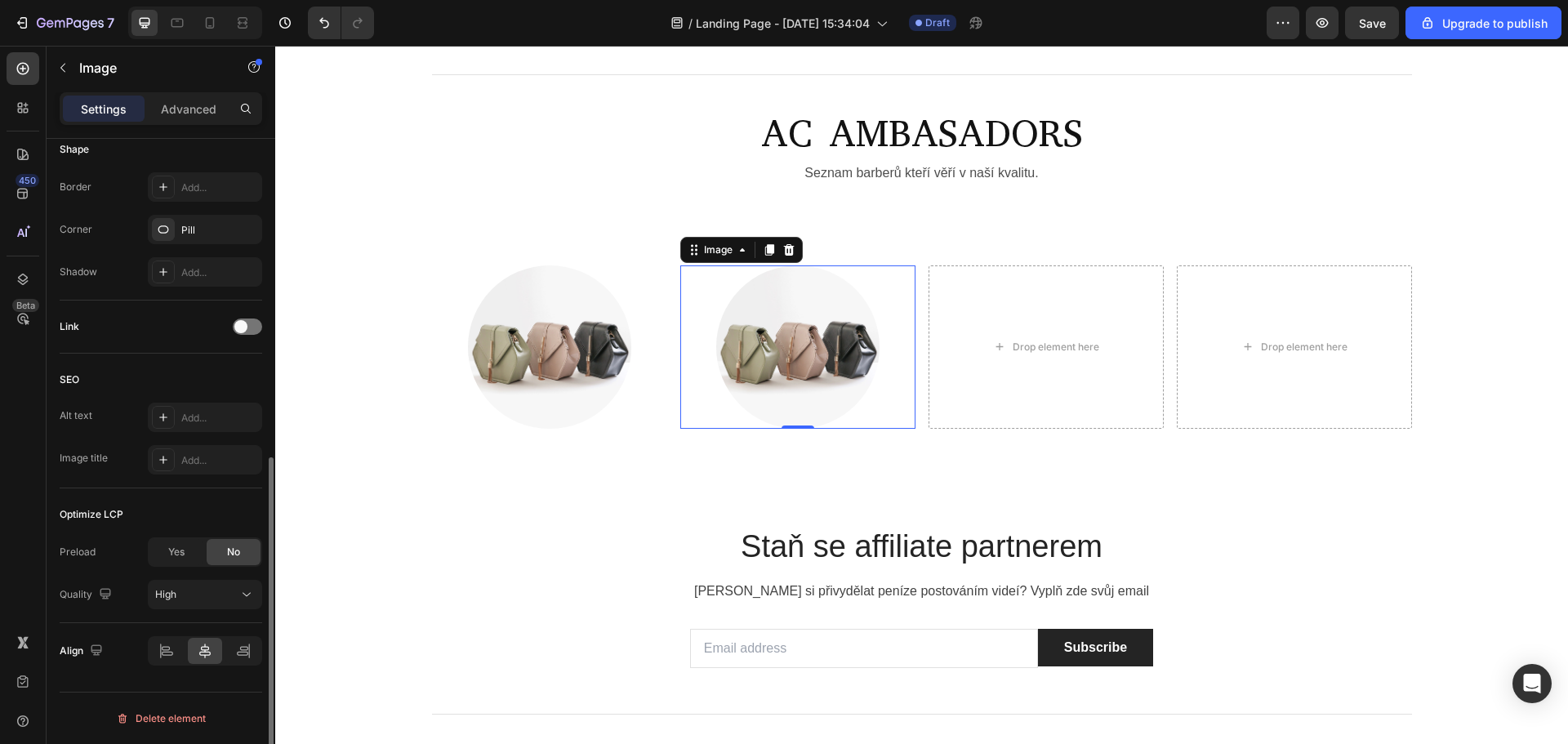
scroll to position [459, 0]
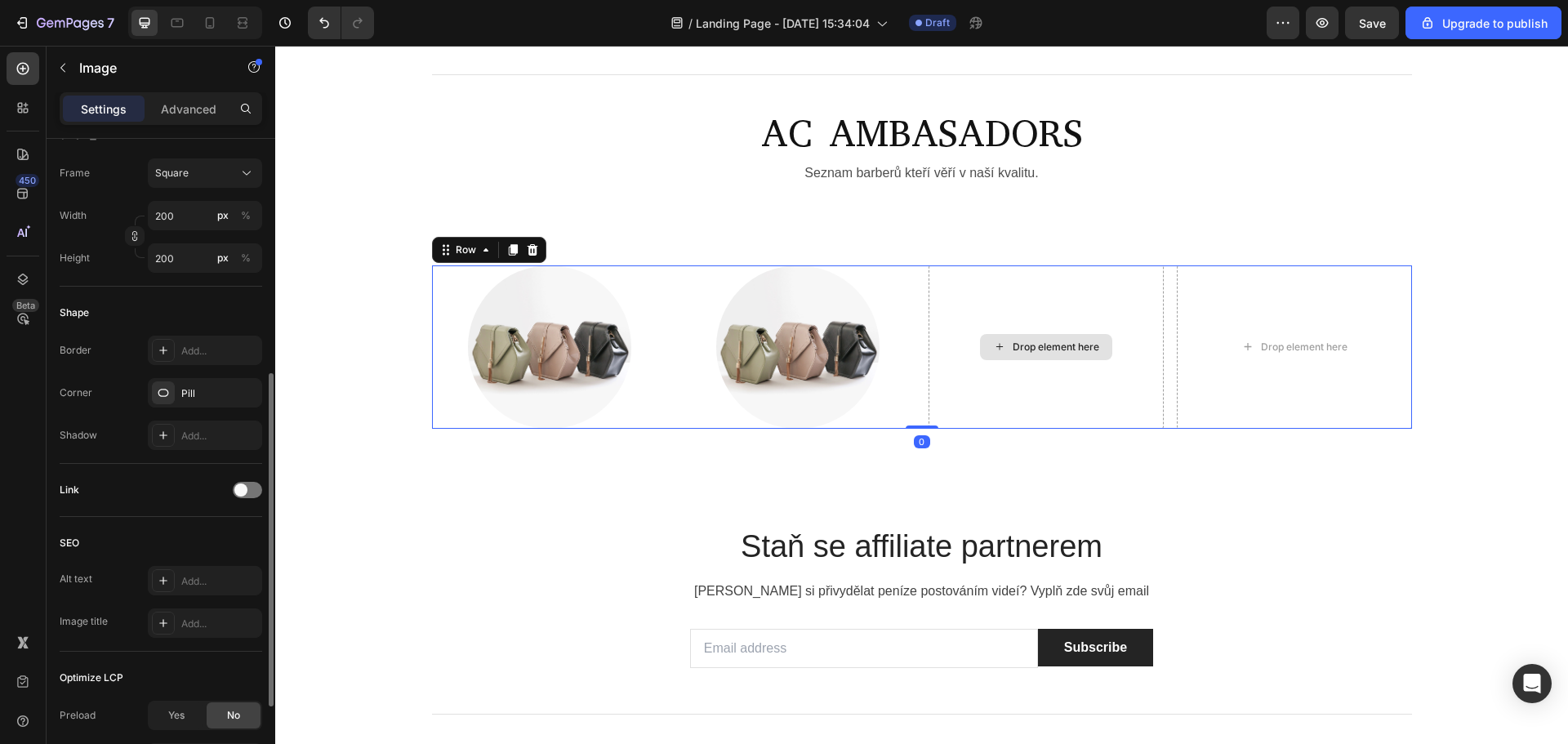
click at [977, 429] on div "Drop element here" at bounding box center [1046, 346] width 235 height 163
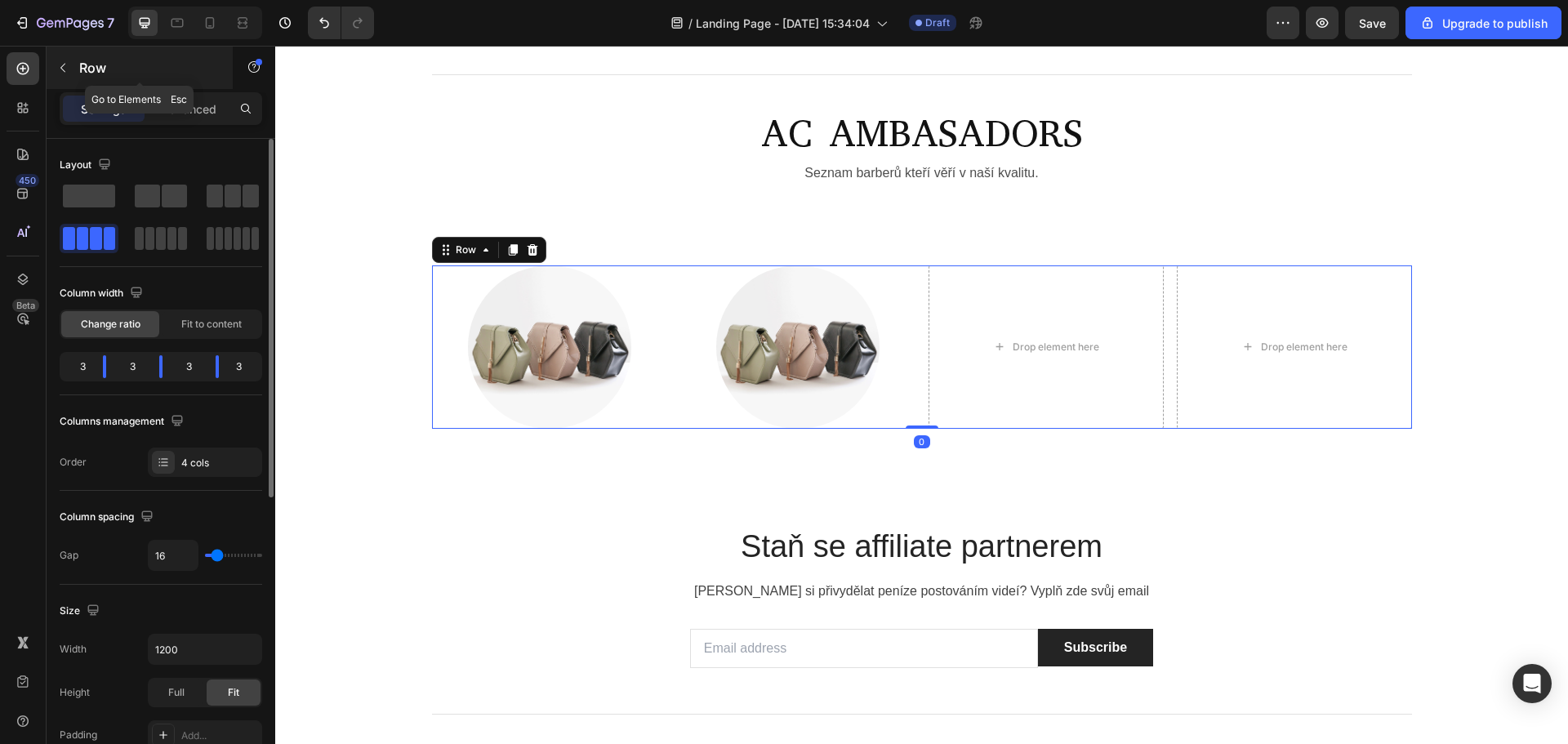
click at [69, 72] on icon "button" at bounding box center [62, 67] width 13 height 13
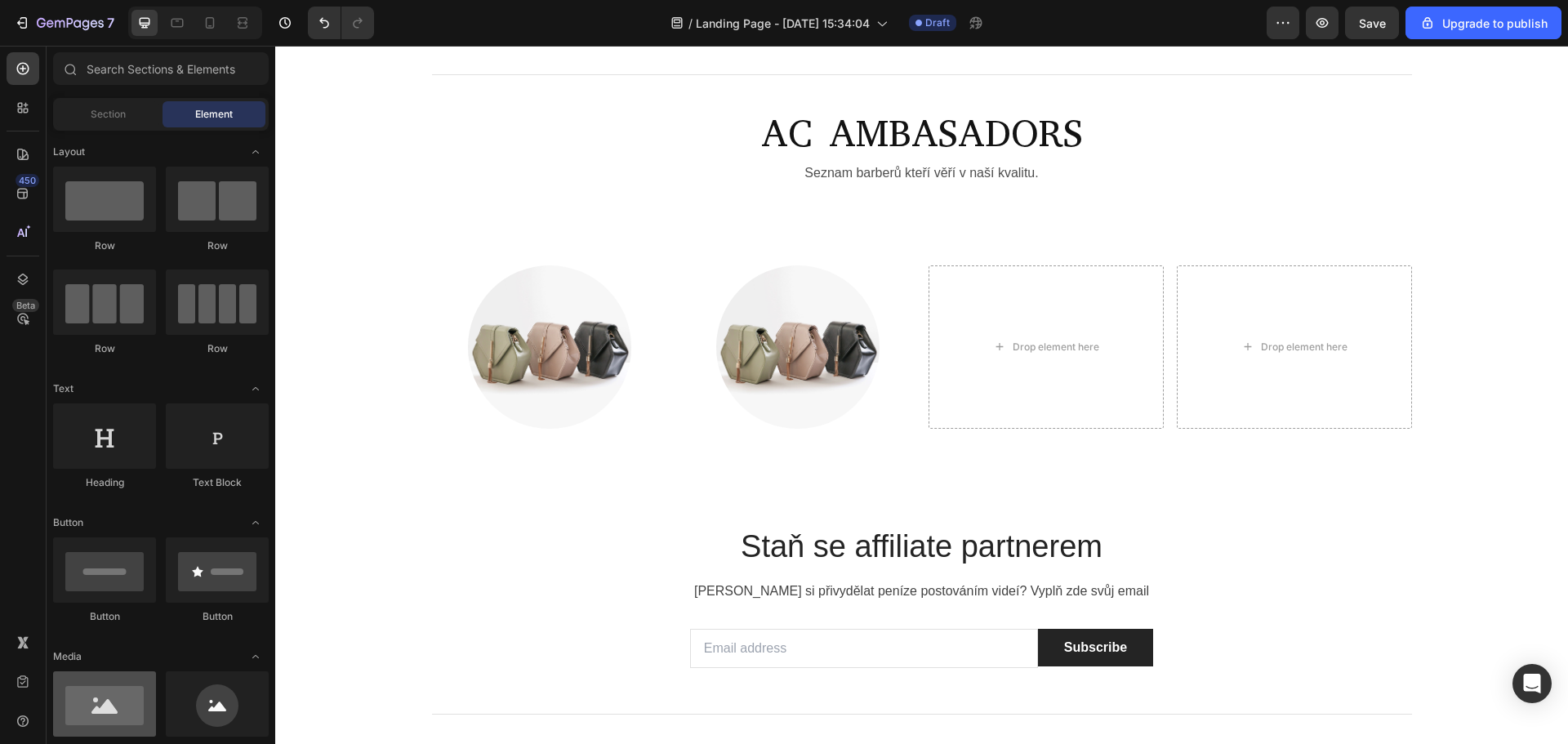
scroll to position [81, 0]
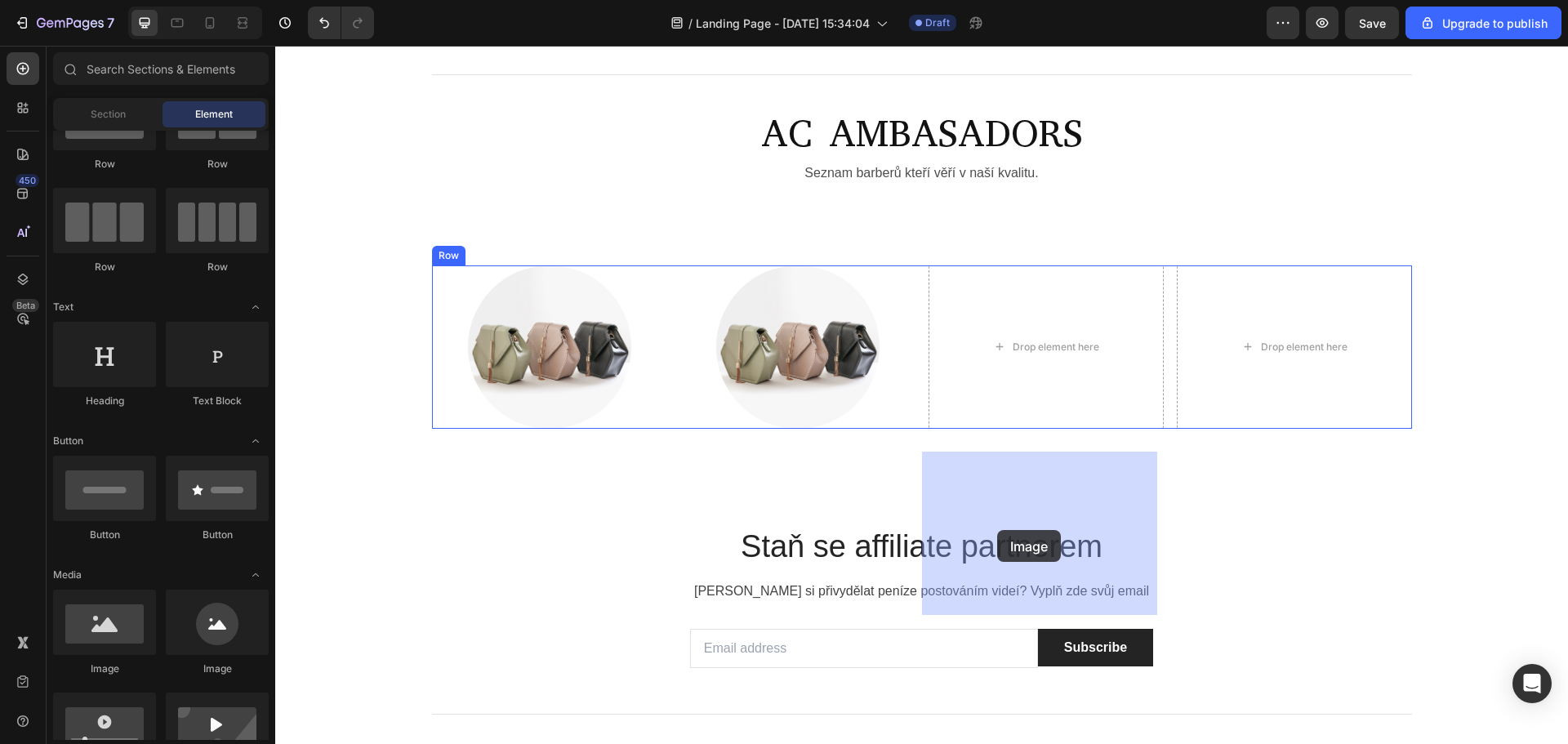
drag, startPoint x: 457, startPoint y: 674, endPoint x: 998, endPoint y: 526, distance: 560.9
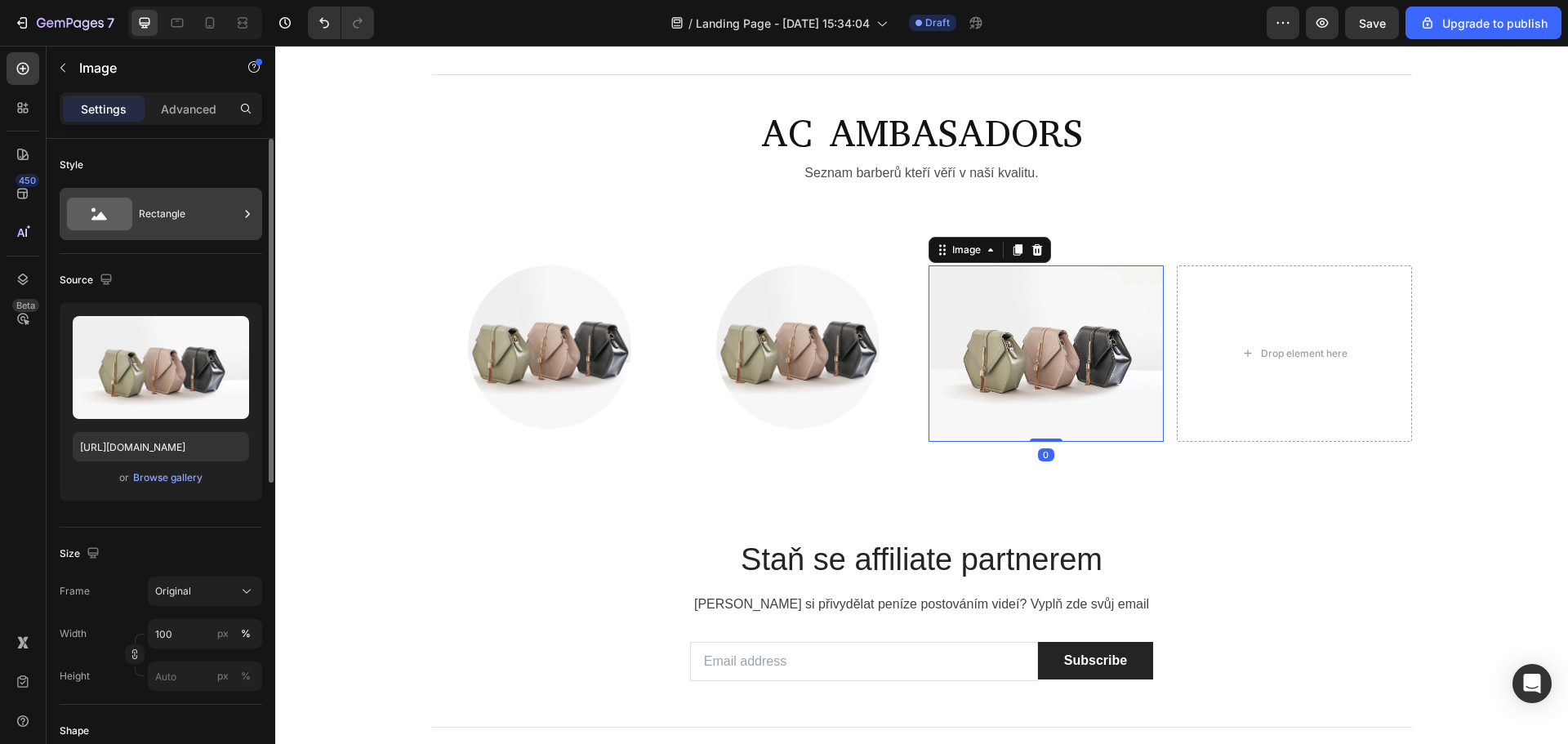
click at [235, 199] on div "Rectangle" at bounding box center [188, 213] width 100 height 38
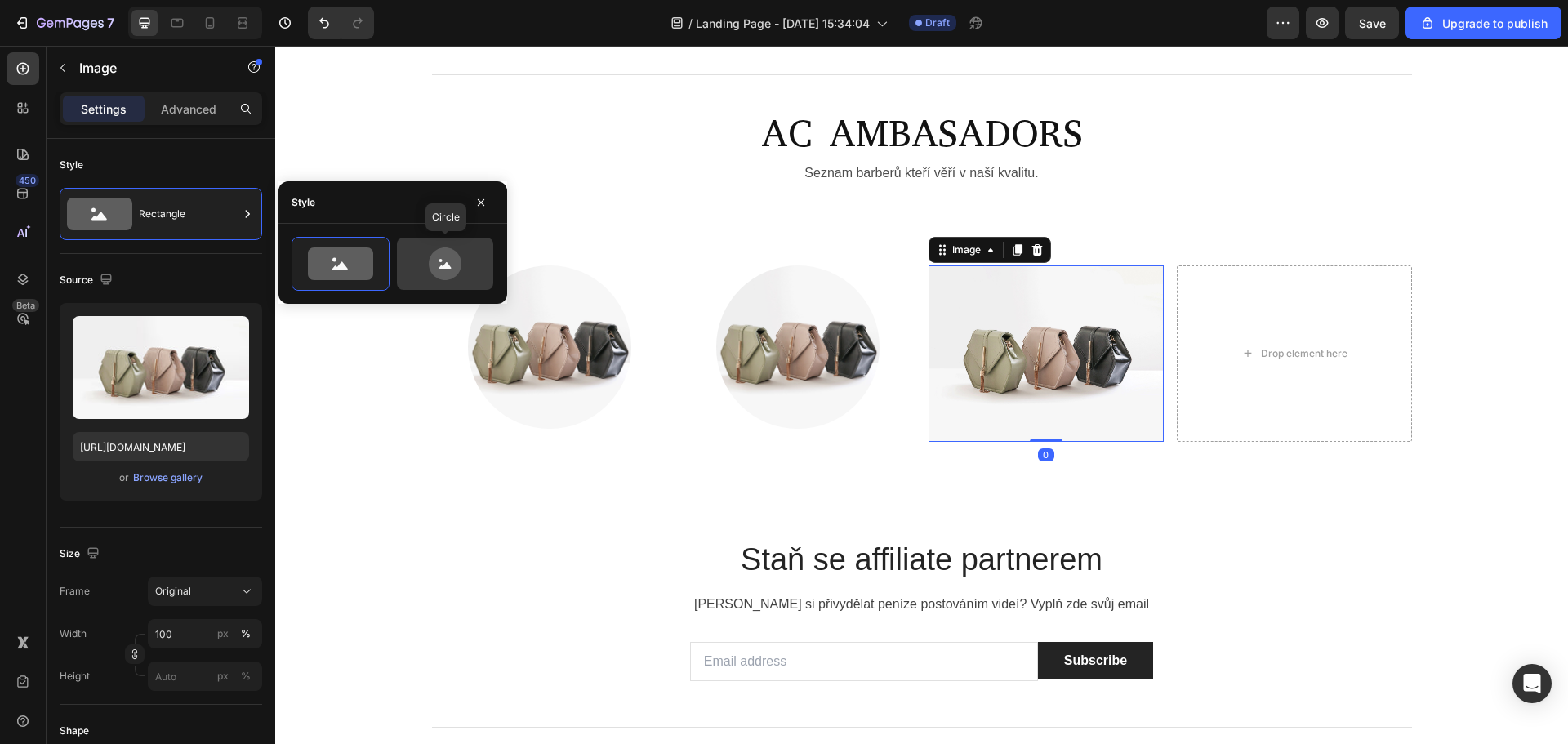
click at [430, 258] on icon at bounding box center [444, 264] width 77 height 33
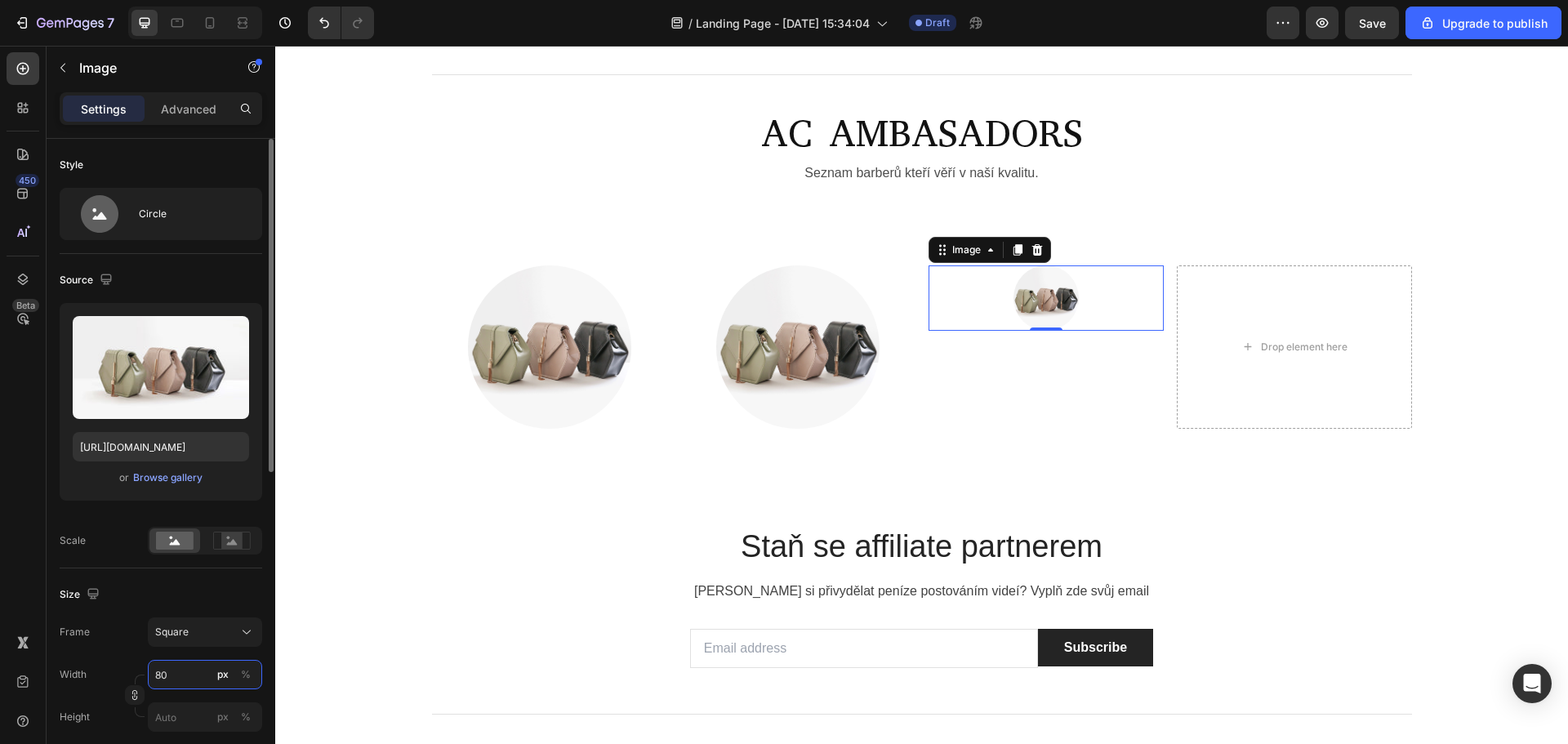
type input "2"
type input "20"
type input "200"
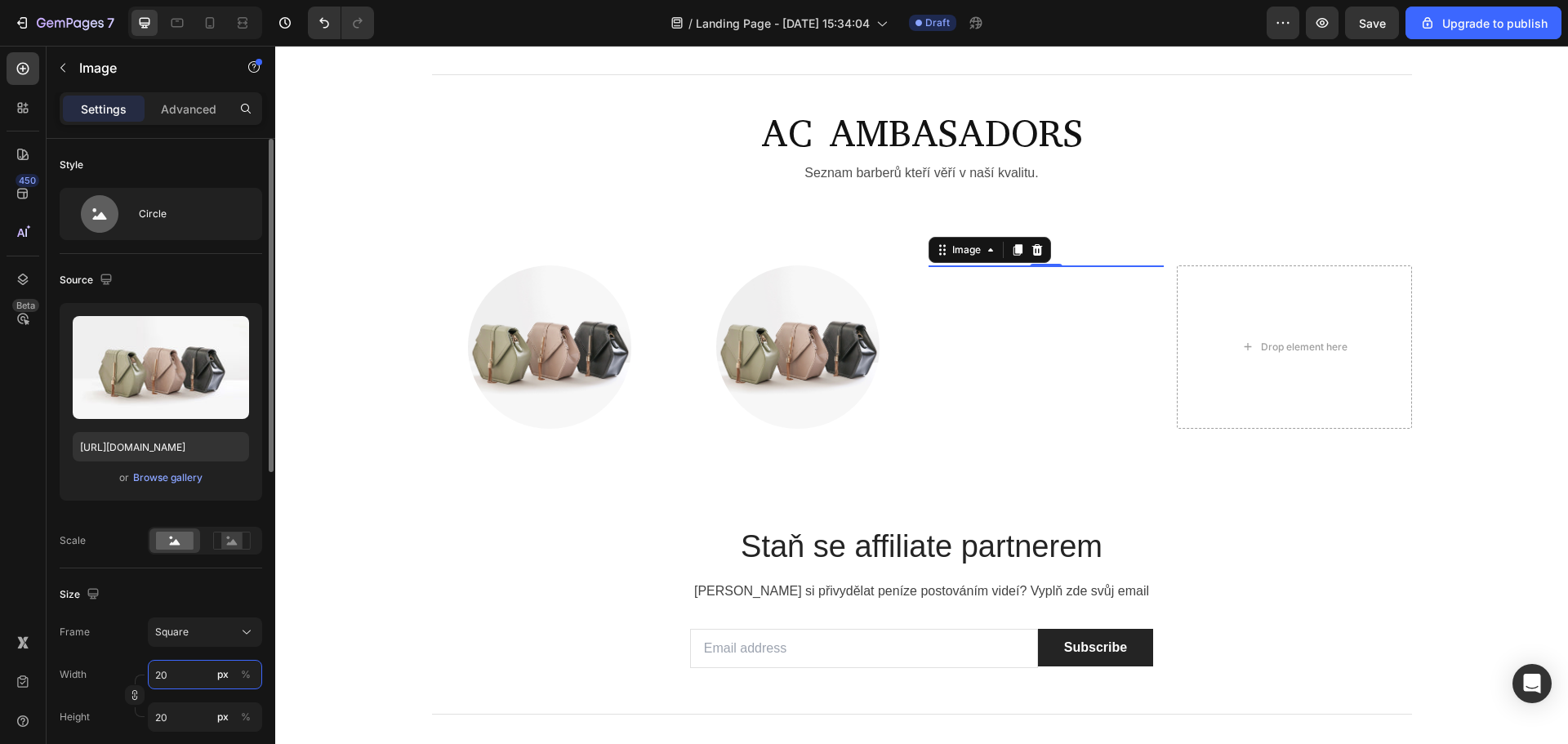
type input "200"
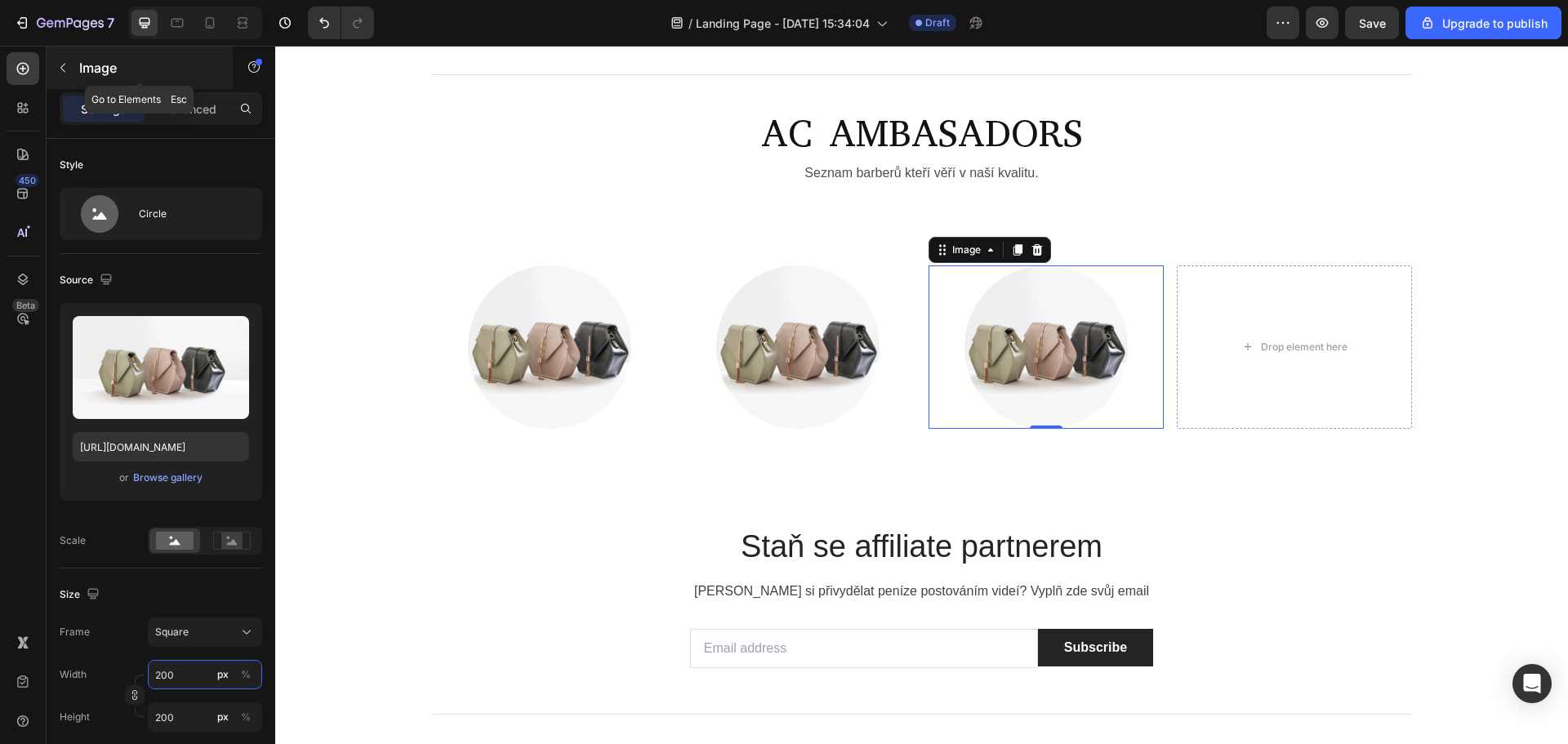
type input "200"
click at [70, 64] on button "button" at bounding box center [62, 67] width 26 height 26
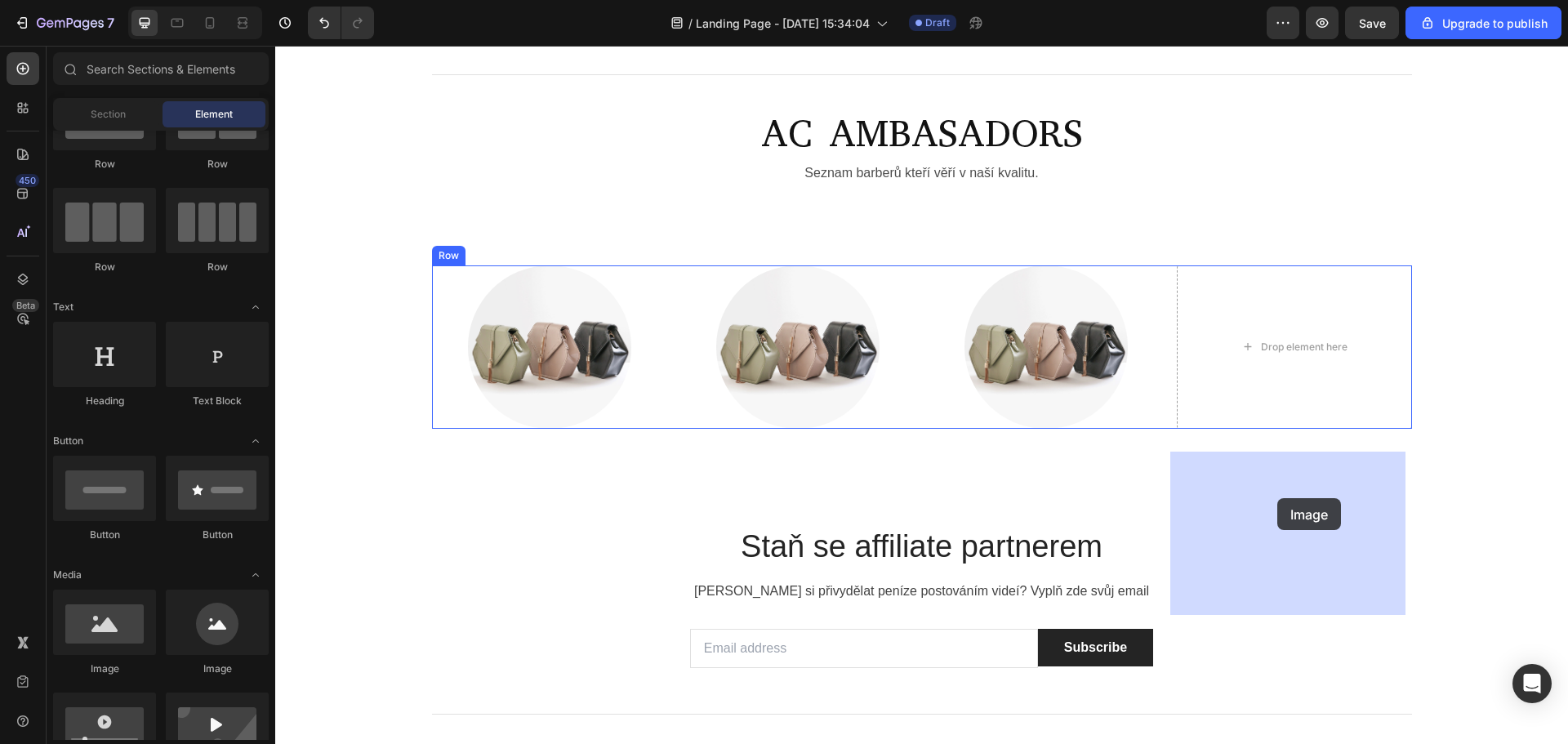
drag, startPoint x: 549, startPoint y: 658, endPoint x: 1277, endPoint y: 499, distance: 745.2
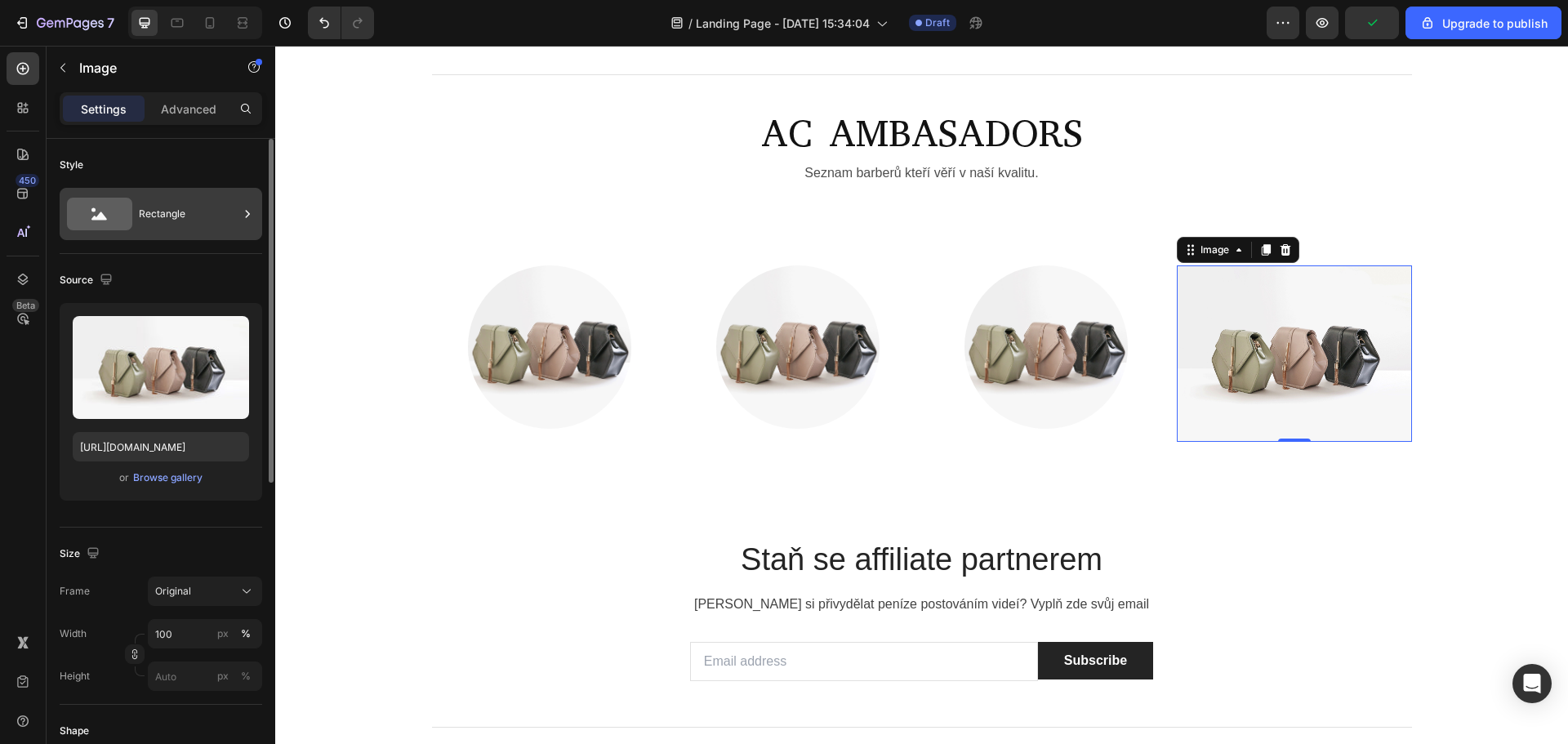
click at [209, 210] on div "Rectangle" at bounding box center [188, 213] width 100 height 38
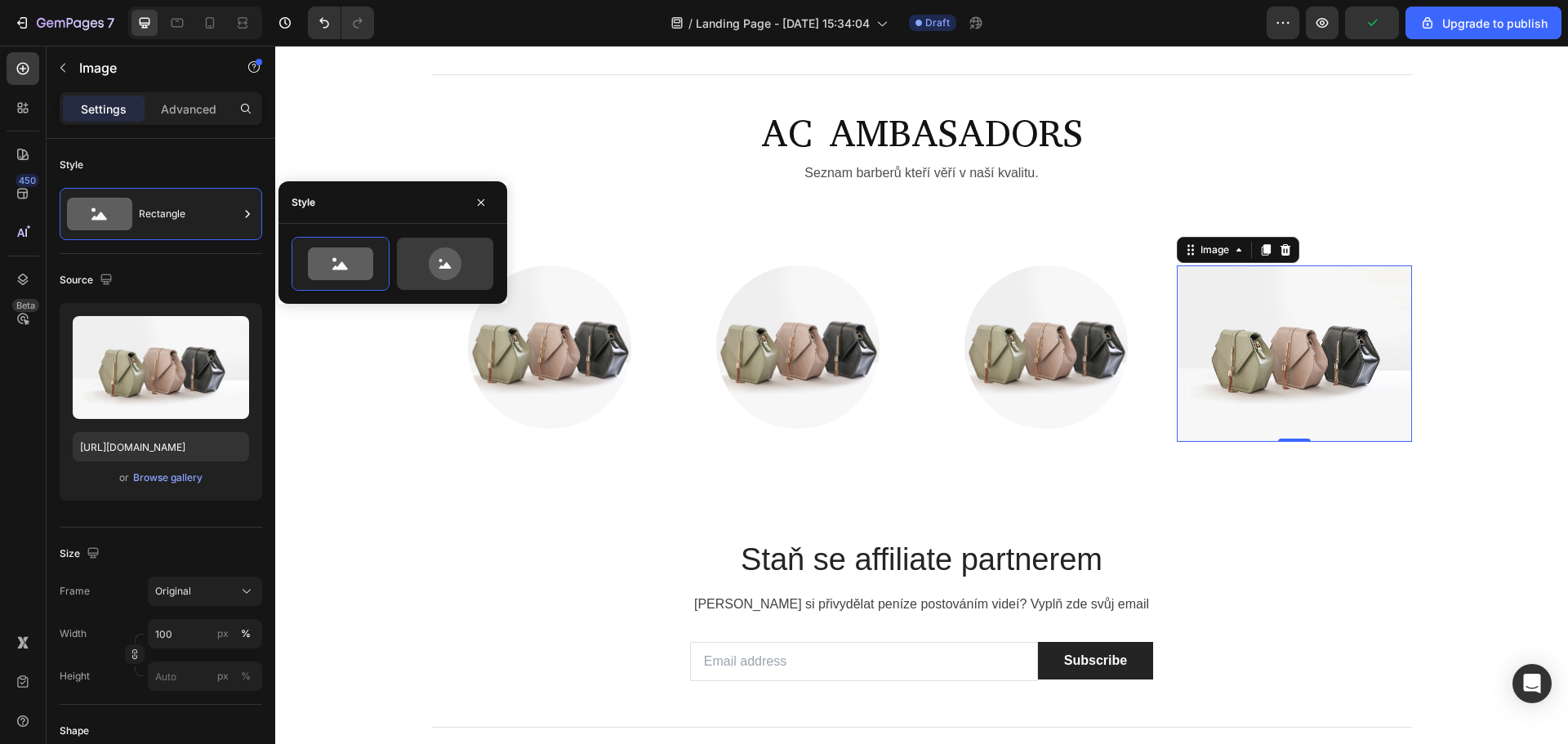
click at [425, 268] on icon at bounding box center [444, 264] width 77 height 33
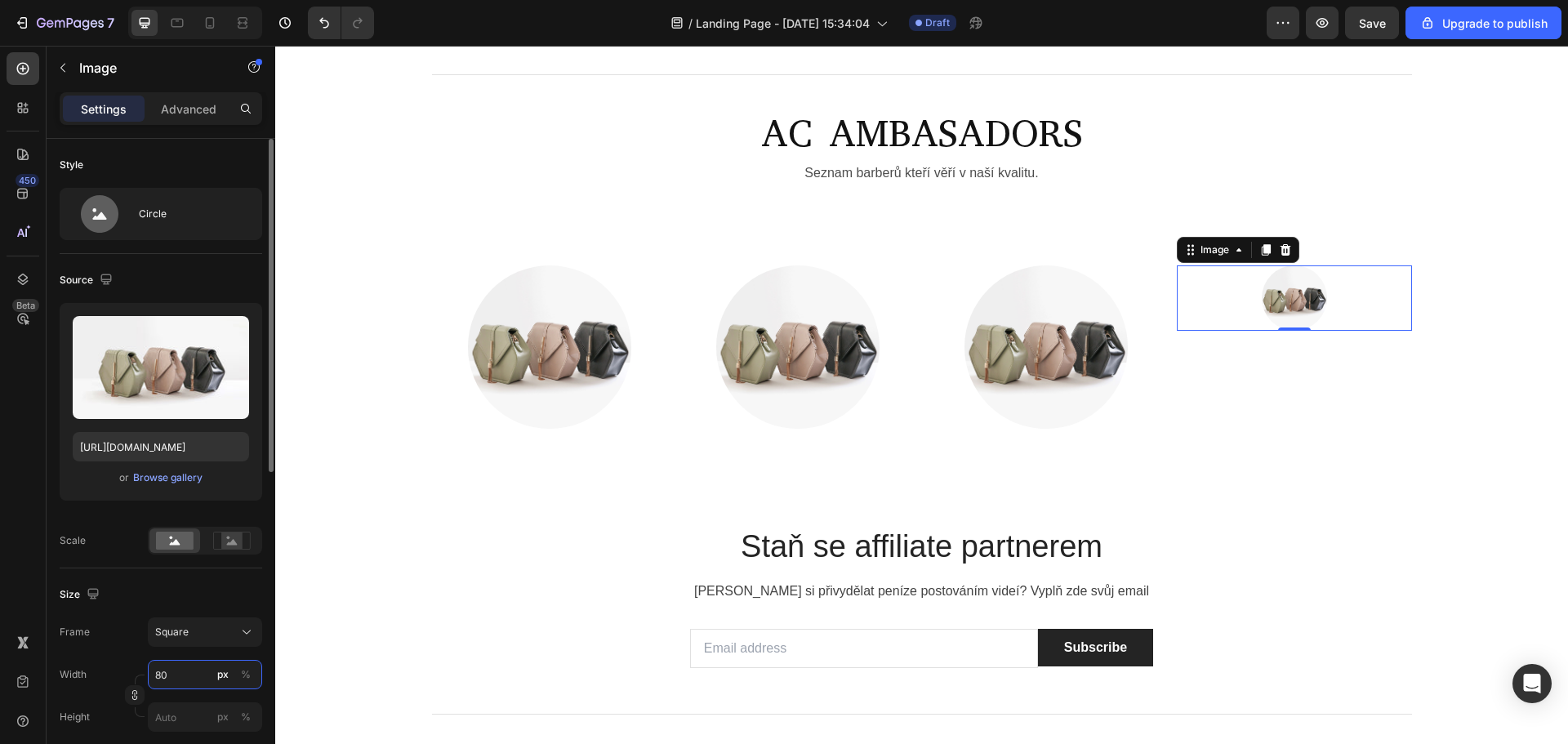
type input "4"
type input "40"
type input "400"
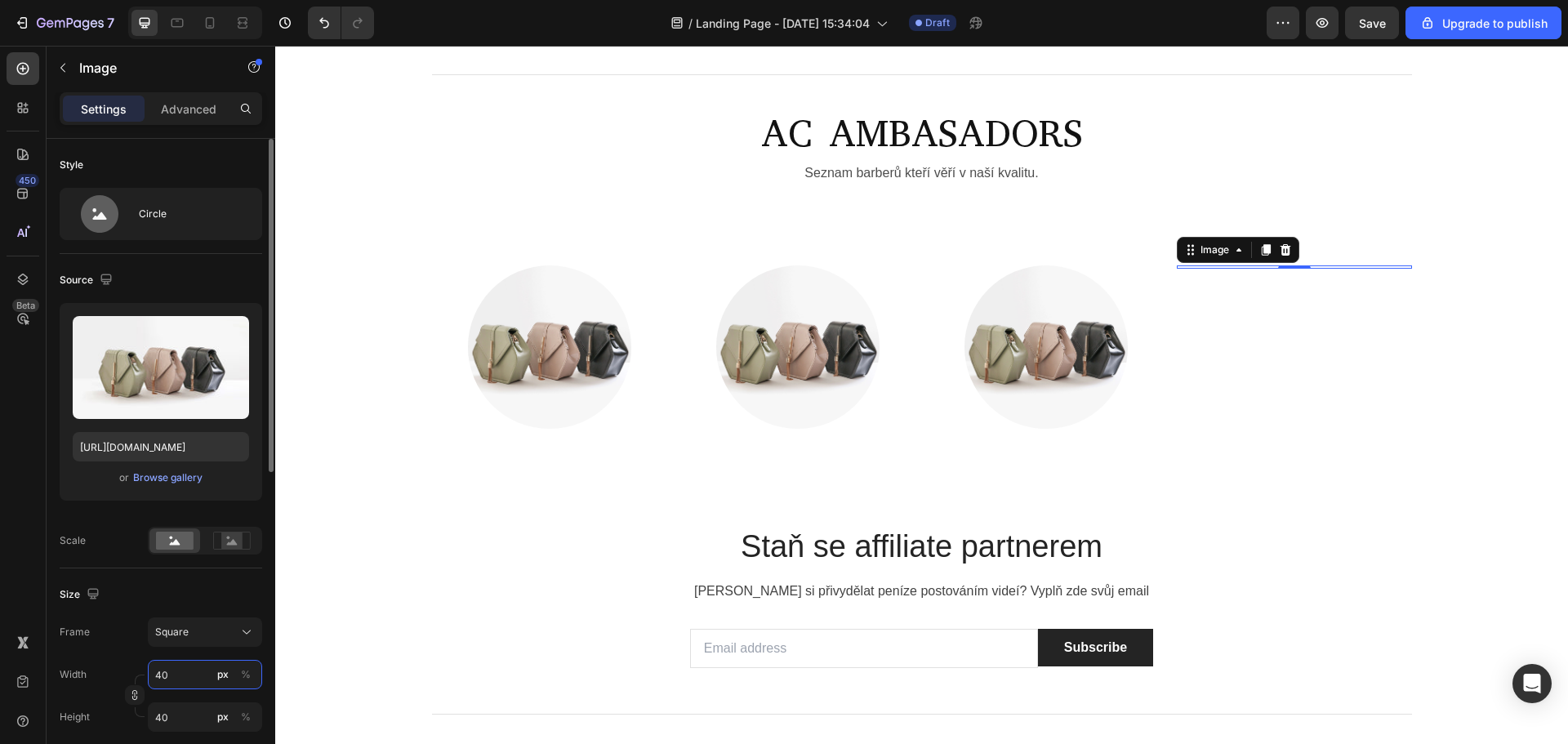
type input "400"
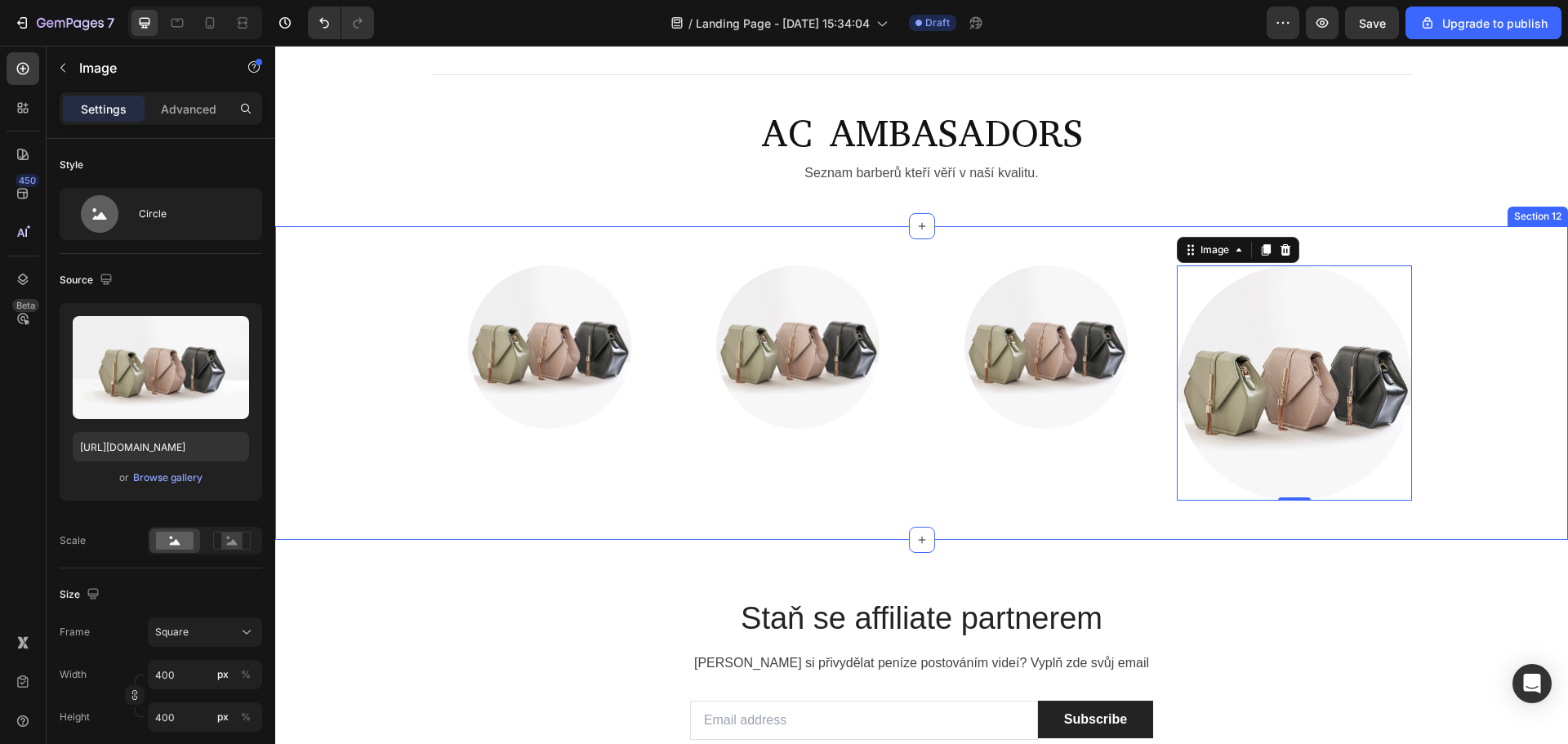
click at [298, 424] on div "Image Image Image Image 0 Row Section 12" at bounding box center [922, 382] width 1292 height 313
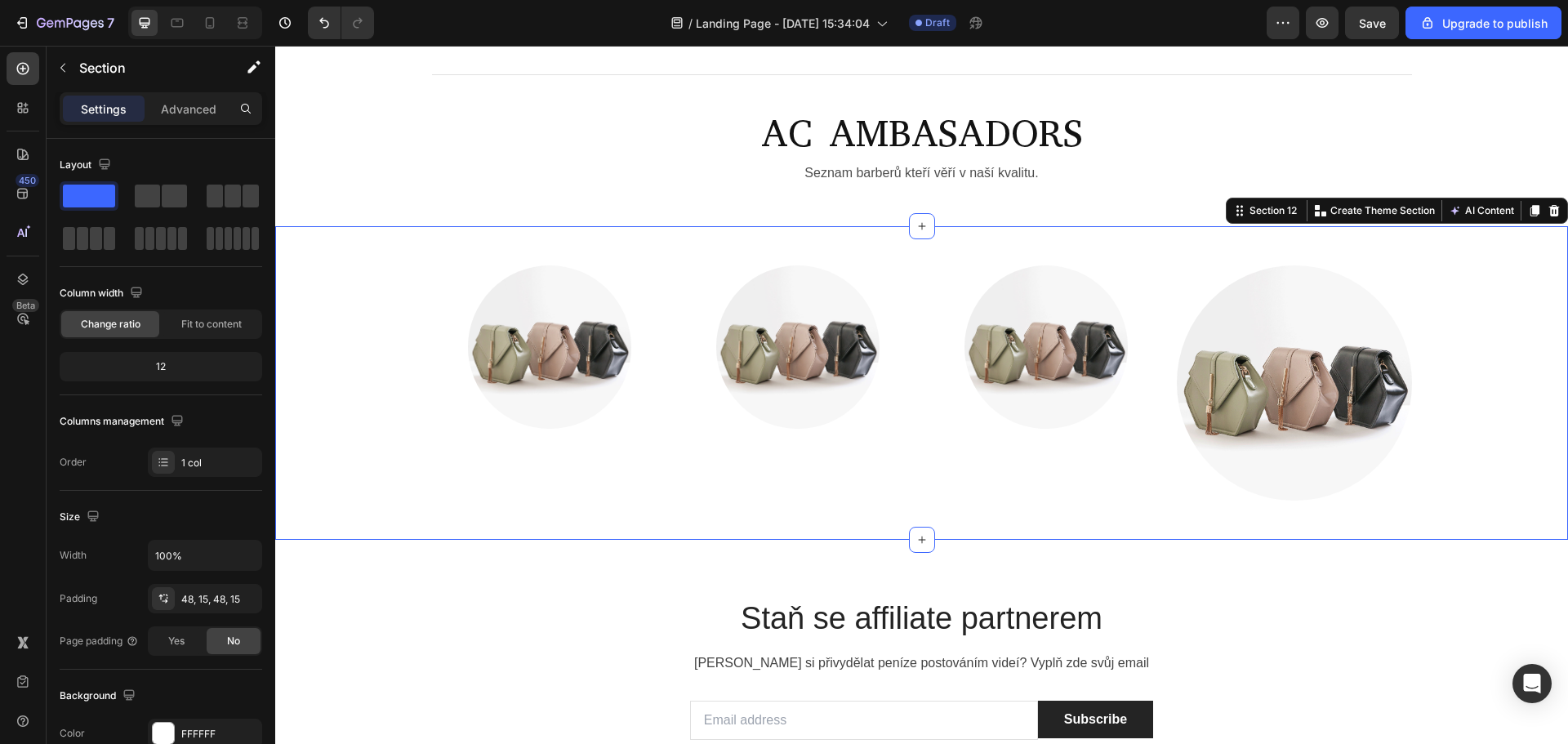
click at [359, 200] on div "AC AMBASADORS Heading Seznam barberů kteří věří v naší kvalitu. Text Block Row" at bounding box center [922, 153] width 1292 height 92
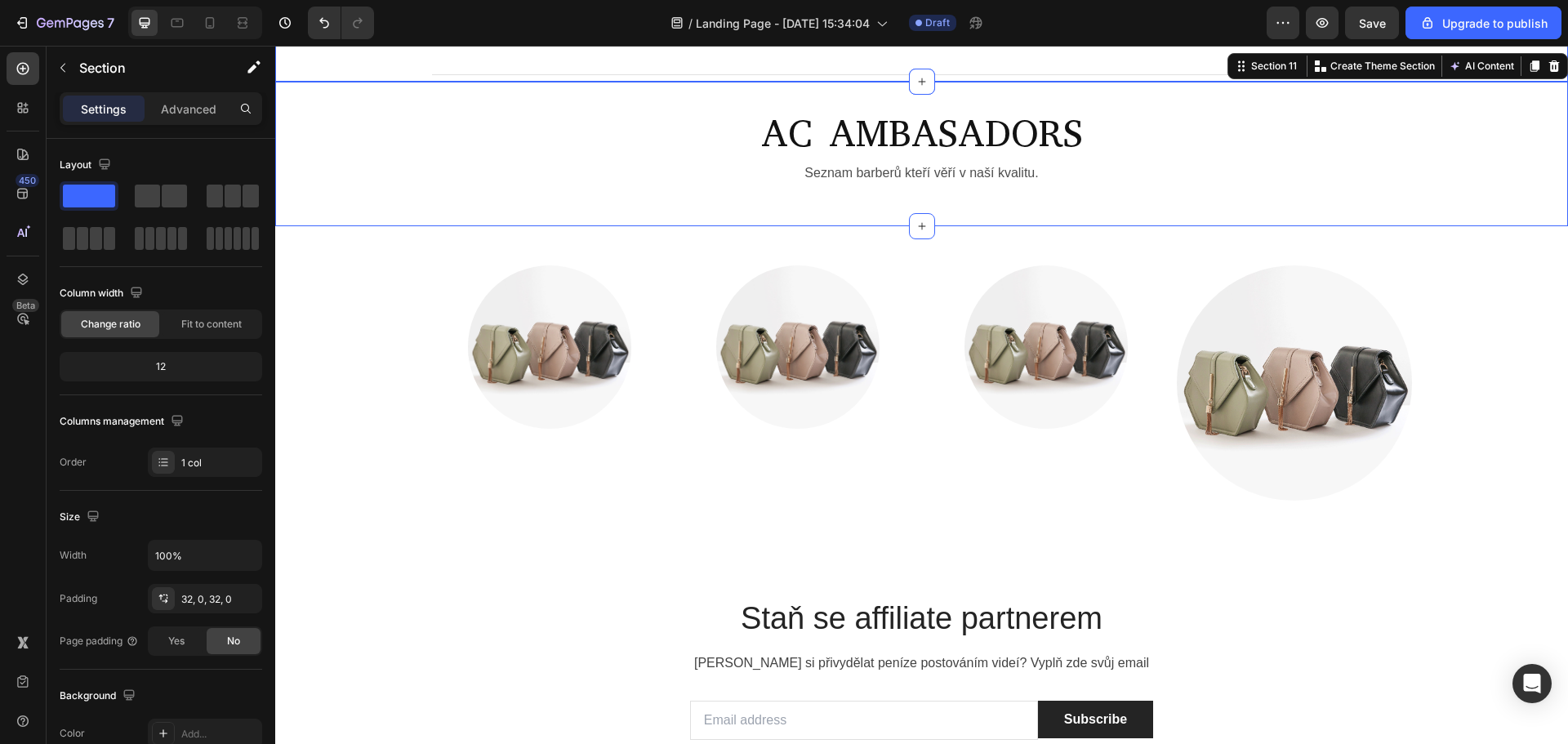
click at [304, 81] on div "Title Line Image Free delivery from $89 Text block Row Image 30-day free return…" at bounding box center [921, 6] width 1268 height 152
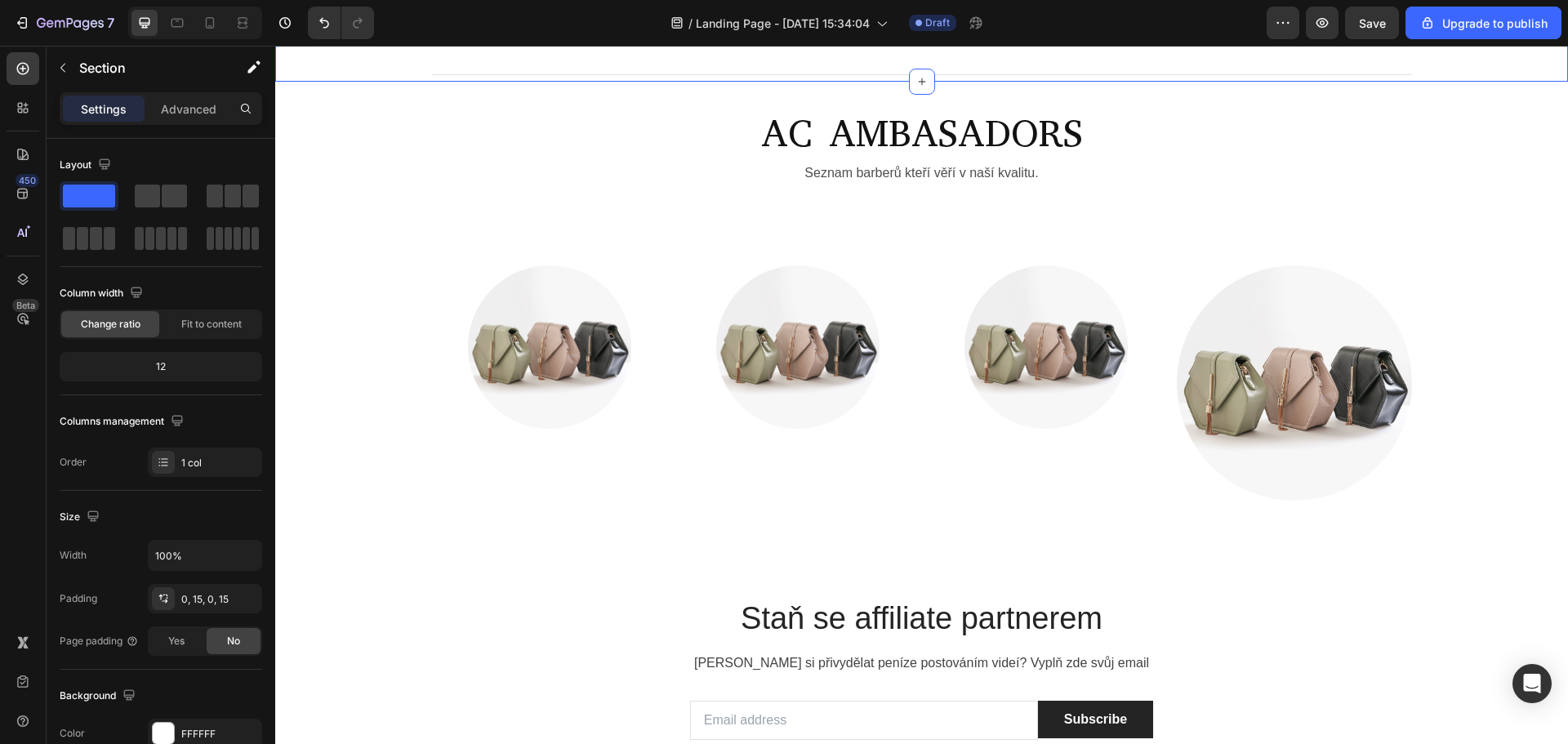
click at [436, 39] on div "/ Landing Page - Sep 22, 15:34:04 Draft" at bounding box center [827, 23] width 879 height 33
click at [1225, 489] on img at bounding box center [1294, 382] width 235 height 235
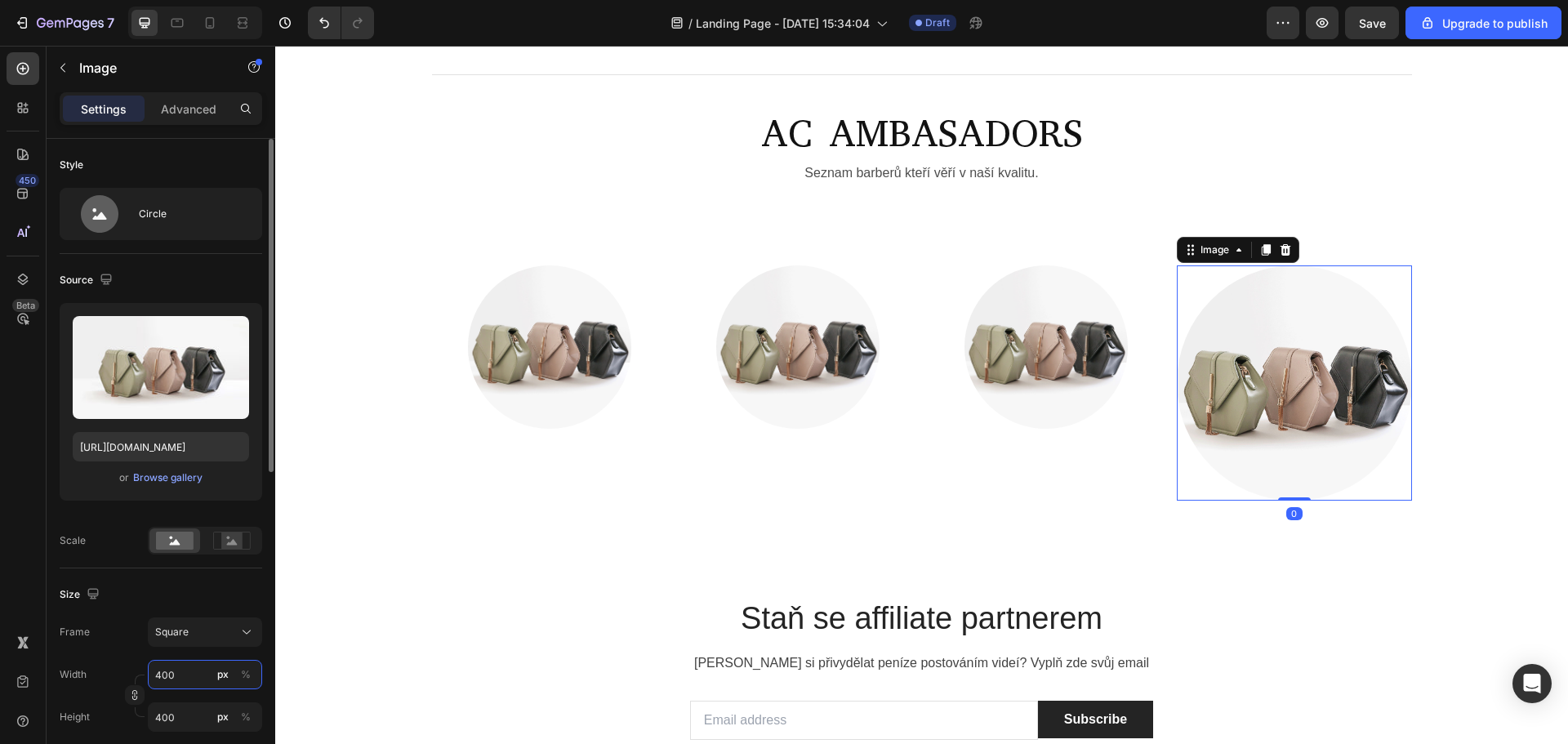
type input "2"
type input "20"
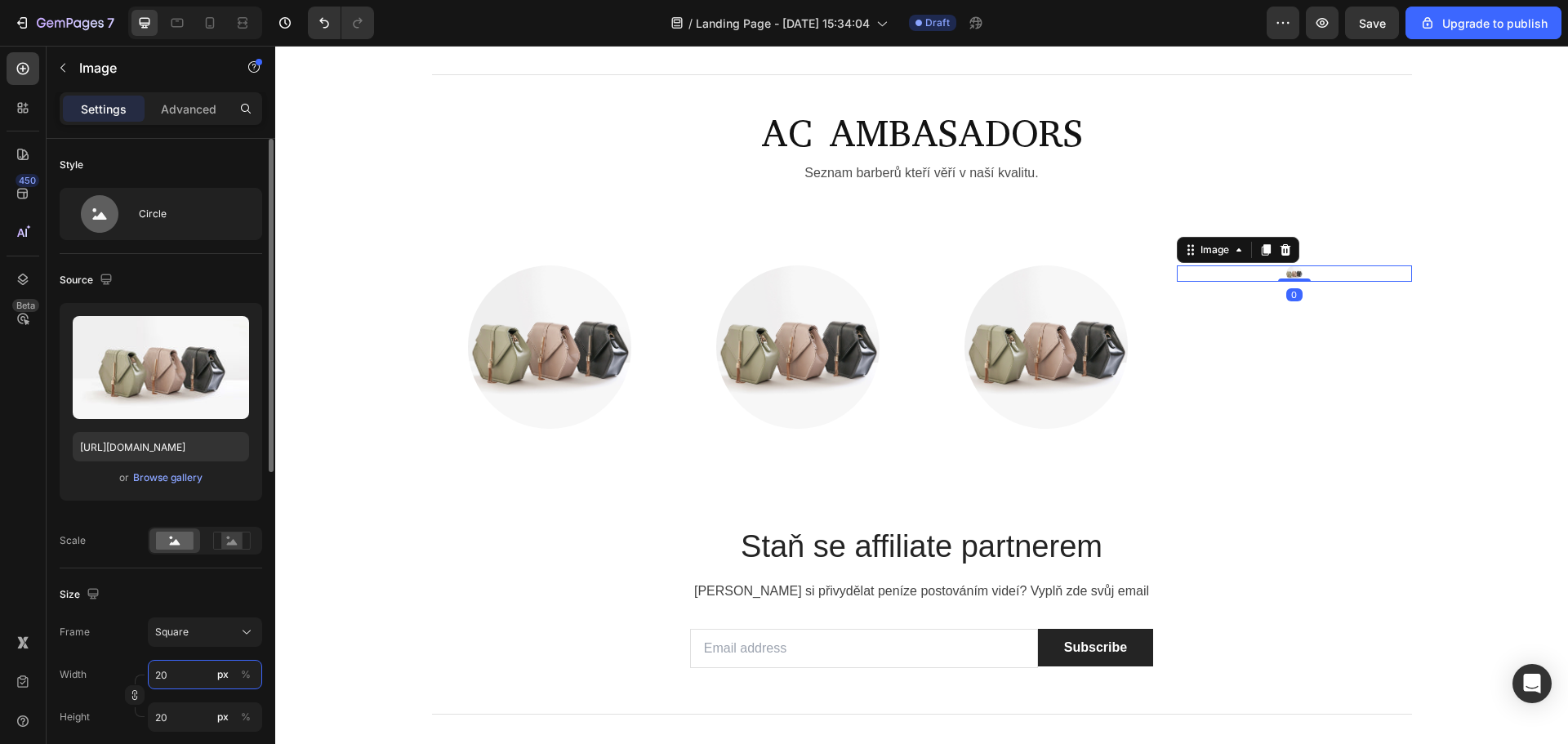
type input "200"
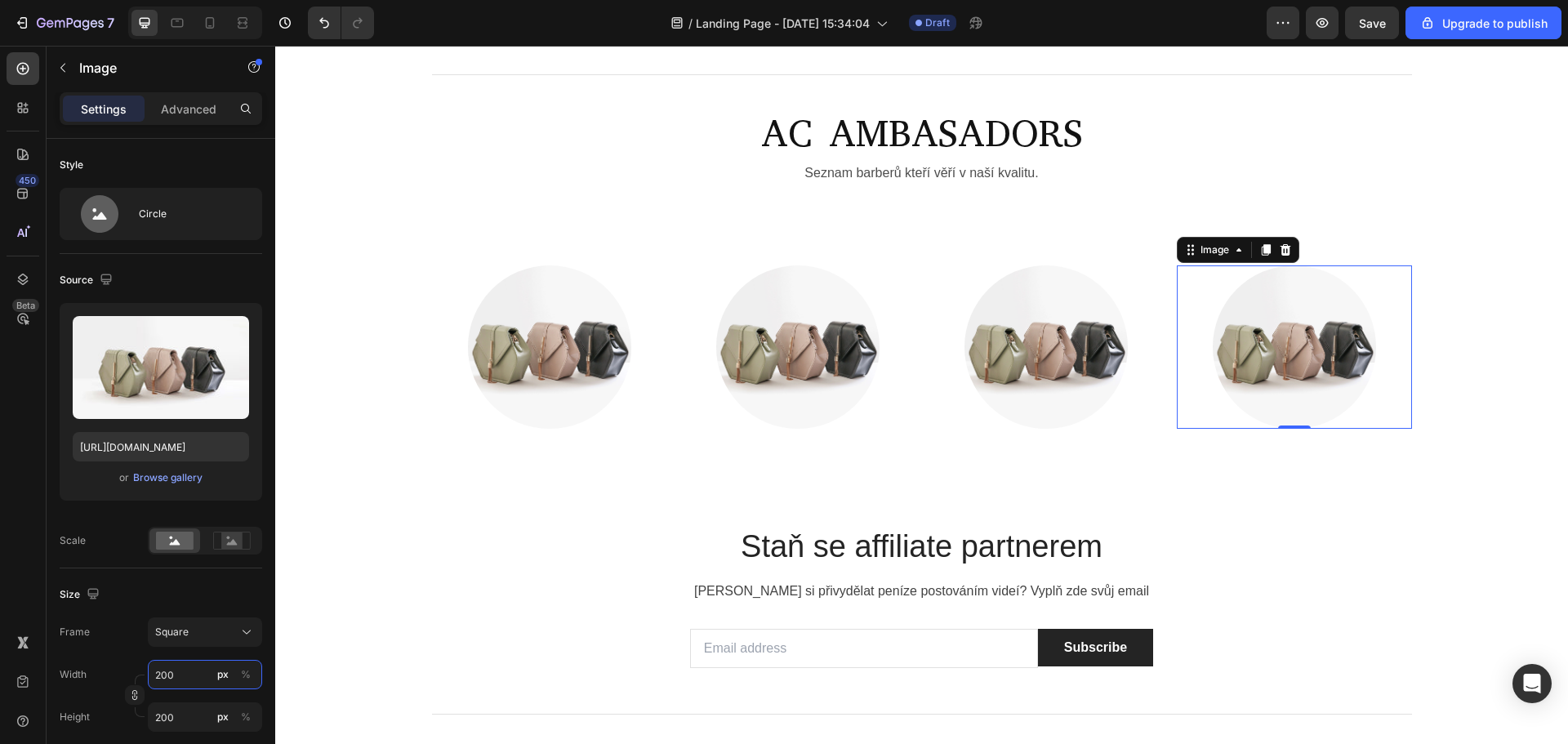
type input "200"
click at [515, 226] on div "AC AMBASADORS Heading Seznam barberů kteří věří v naší kvalitu. Text Block Row …" at bounding box center [922, 153] width 1292 height 145
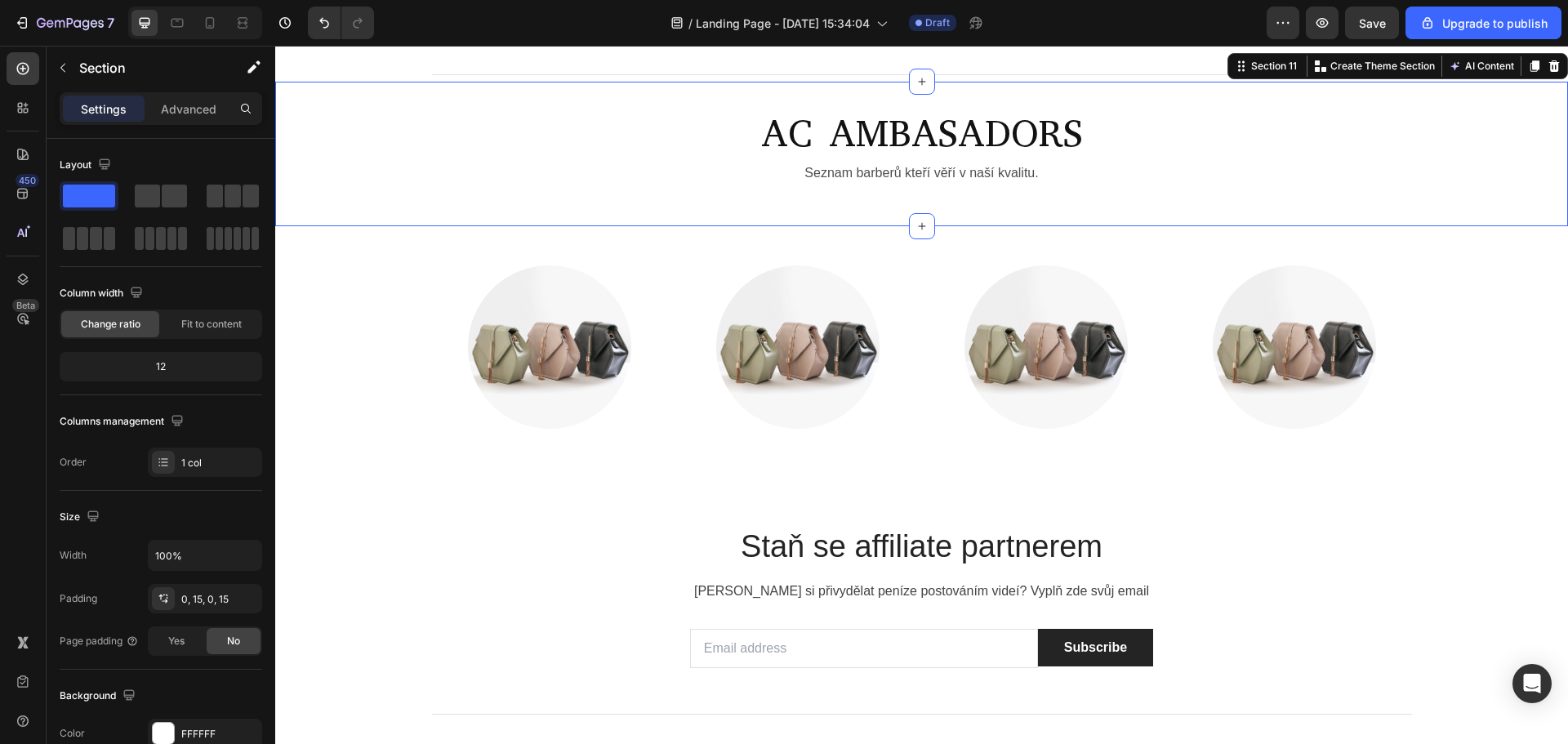
click at [334, 81] on div "Title Line Image Free delivery from $89 Text block Row Image 30-day free return…" at bounding box center [921, 6] width 1268 height 152
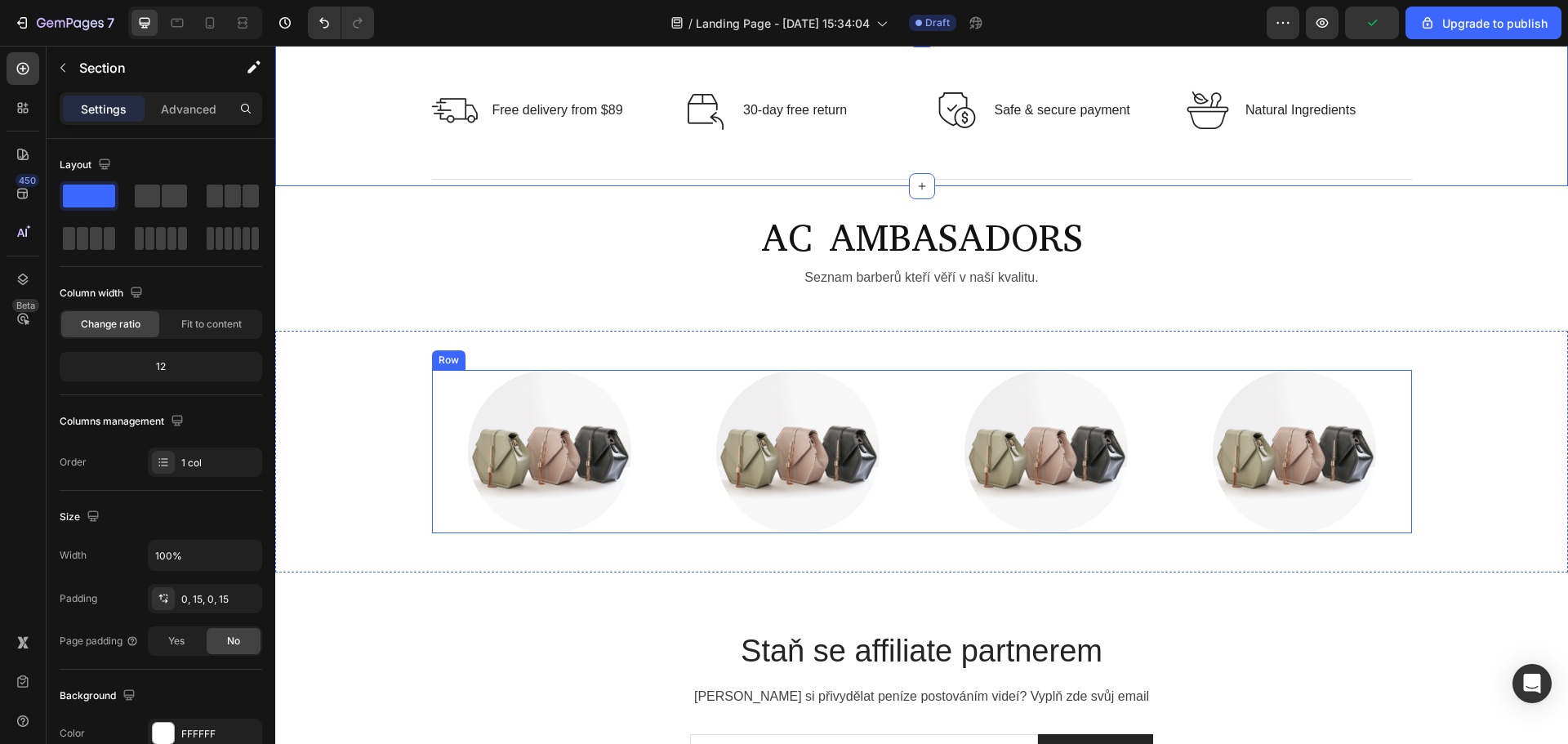
scroll to position [4735, 0]
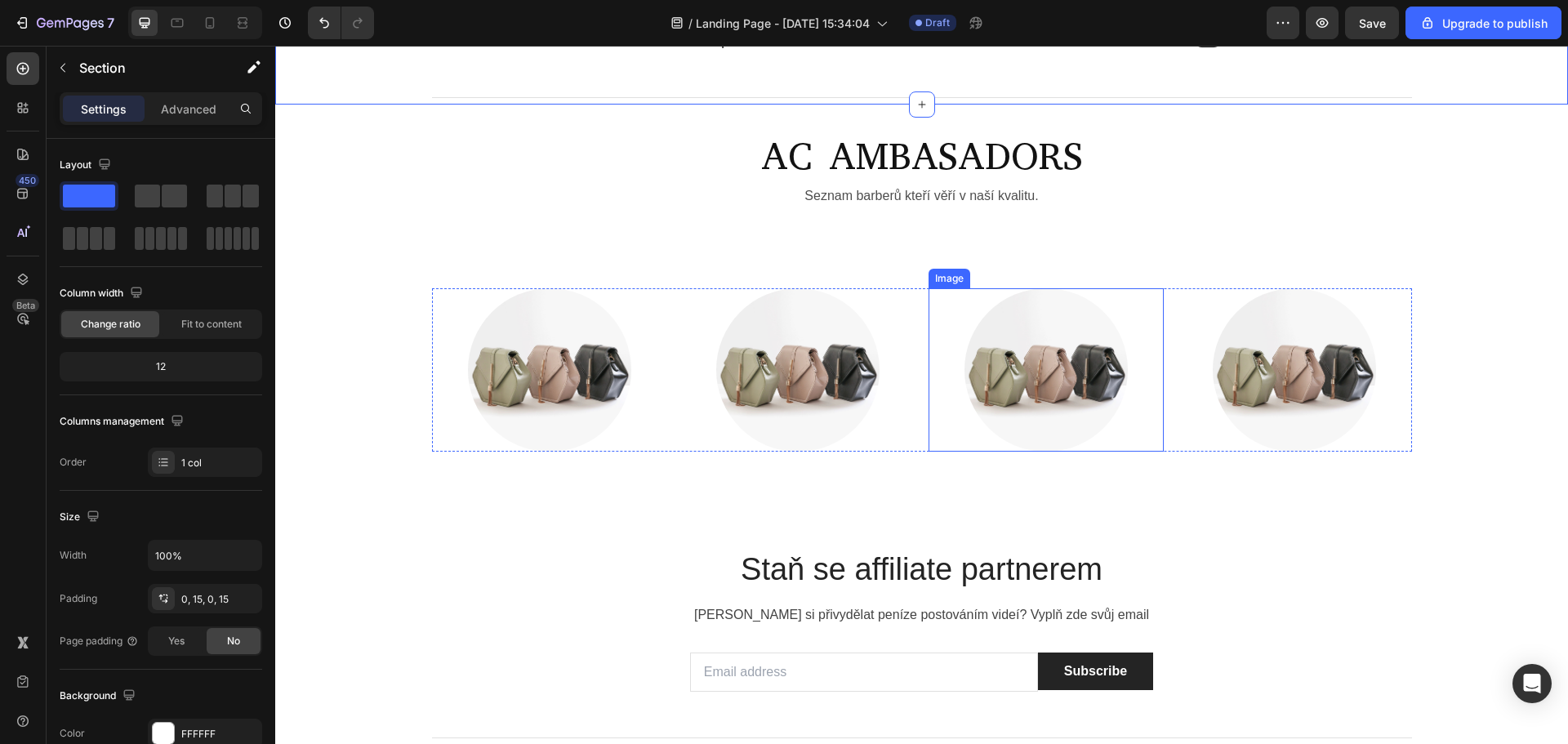
click at [937, 398] on div at bounding box center [1046, 370] width 235 height 163
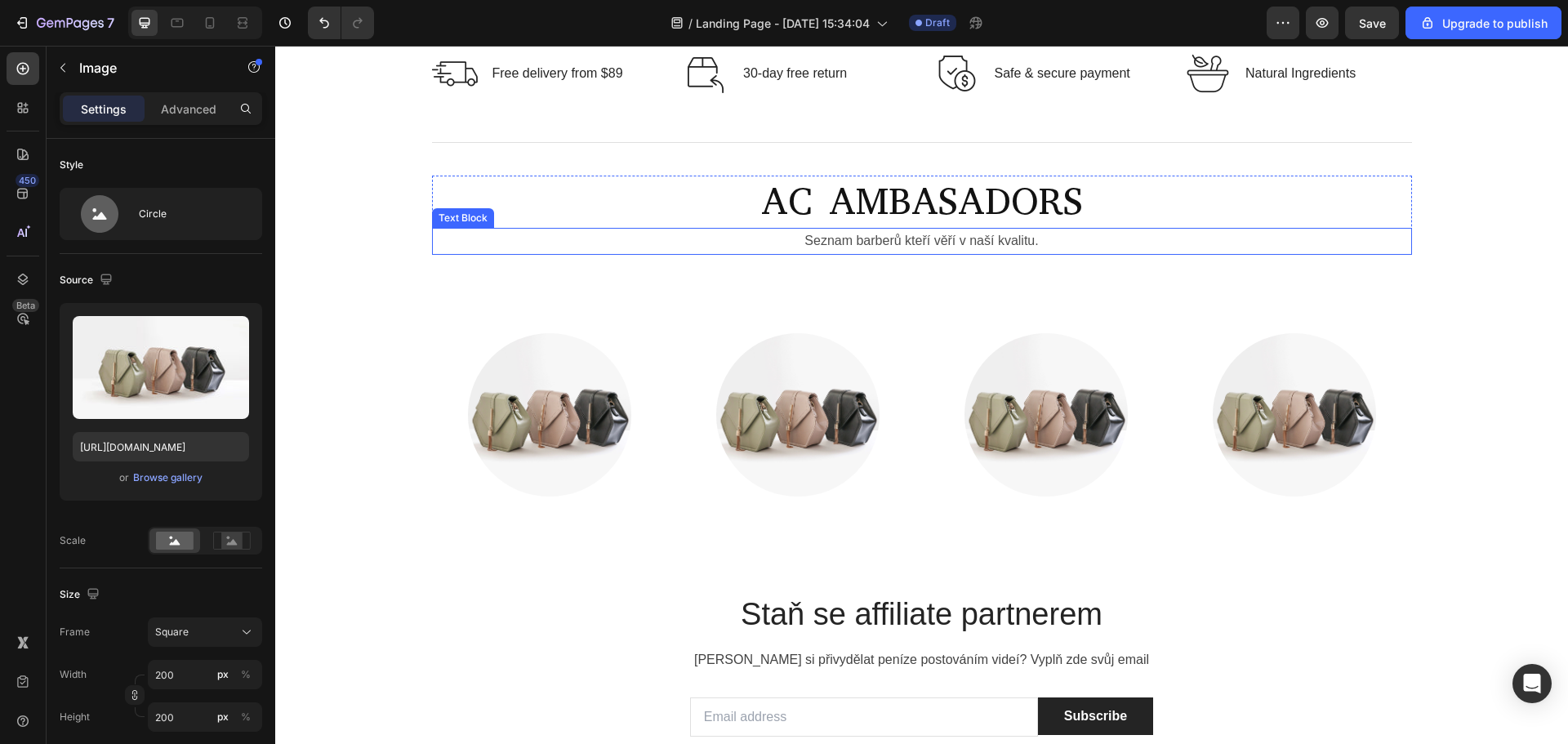
scroll to position [4525, 0]
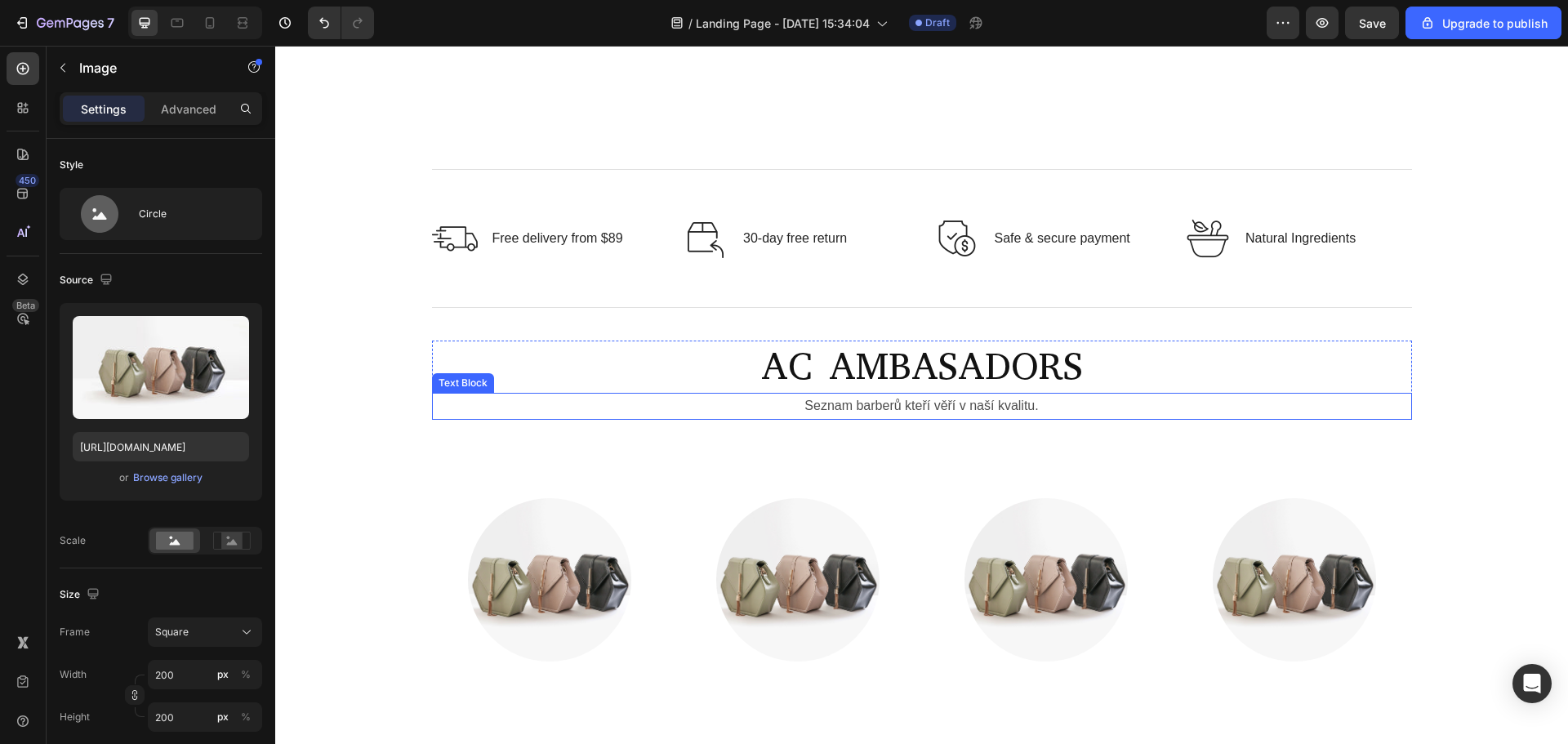
click at [1061, 497] on div "Image Image Image Image Row Section 12" at bounding box center [922, 579] width 1292 height 242
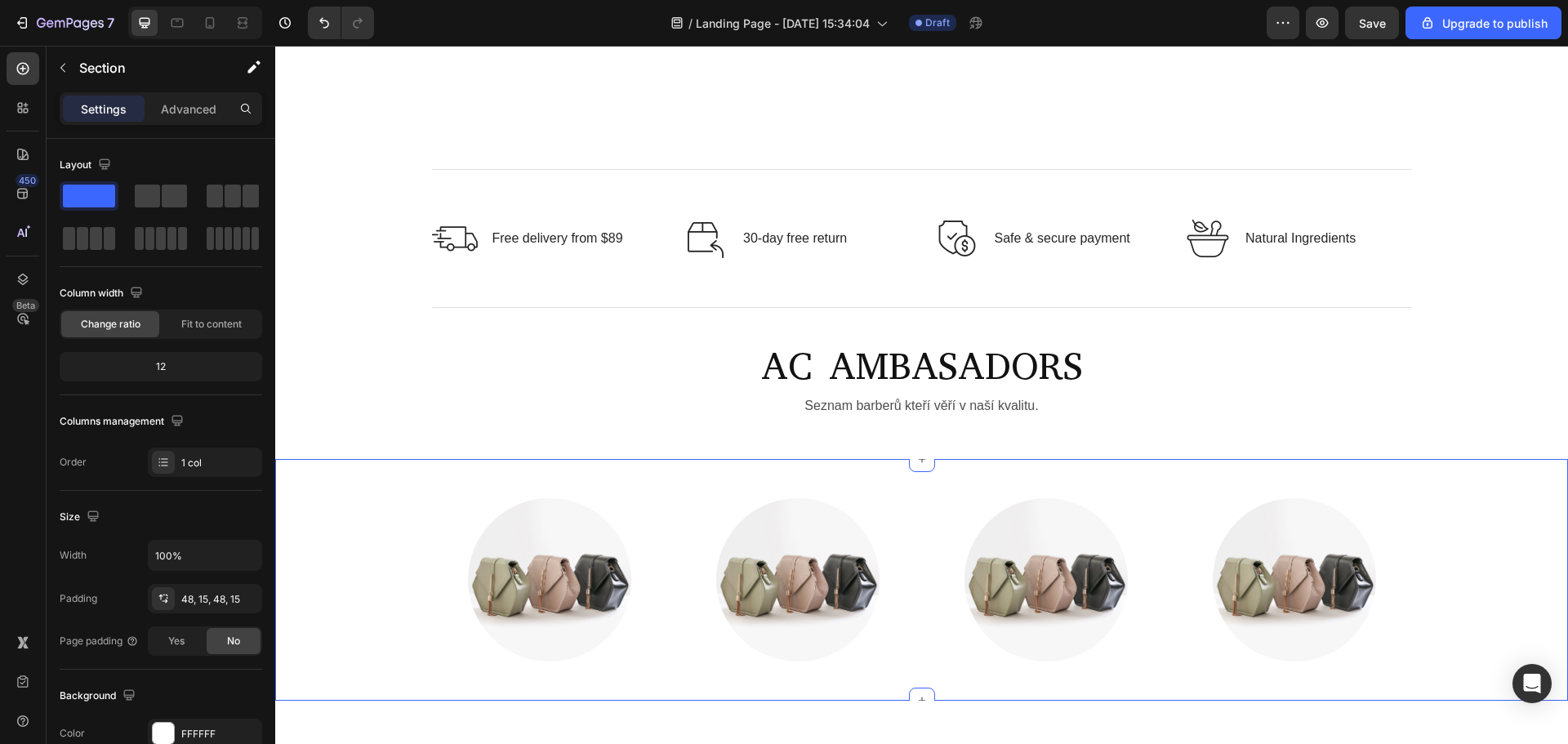
click at [1128, 502] on div at bounding box center [1046, 579] width 235 height 163
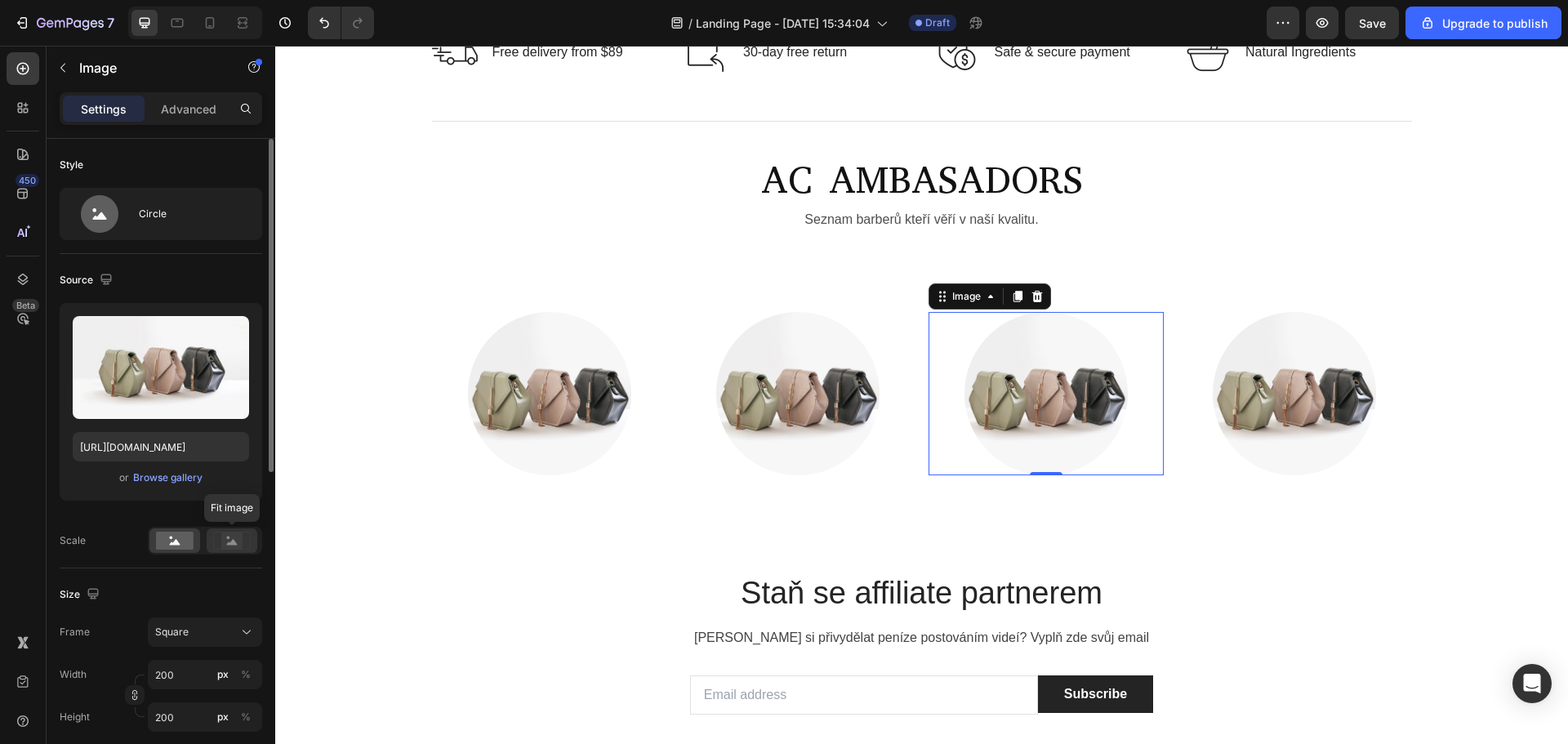
click at [233, 540] on icon at bounding box center [232, 541] width 11 height 6
click at [186, 542] on rect at bounding box center [175, 540] width 38 height 18
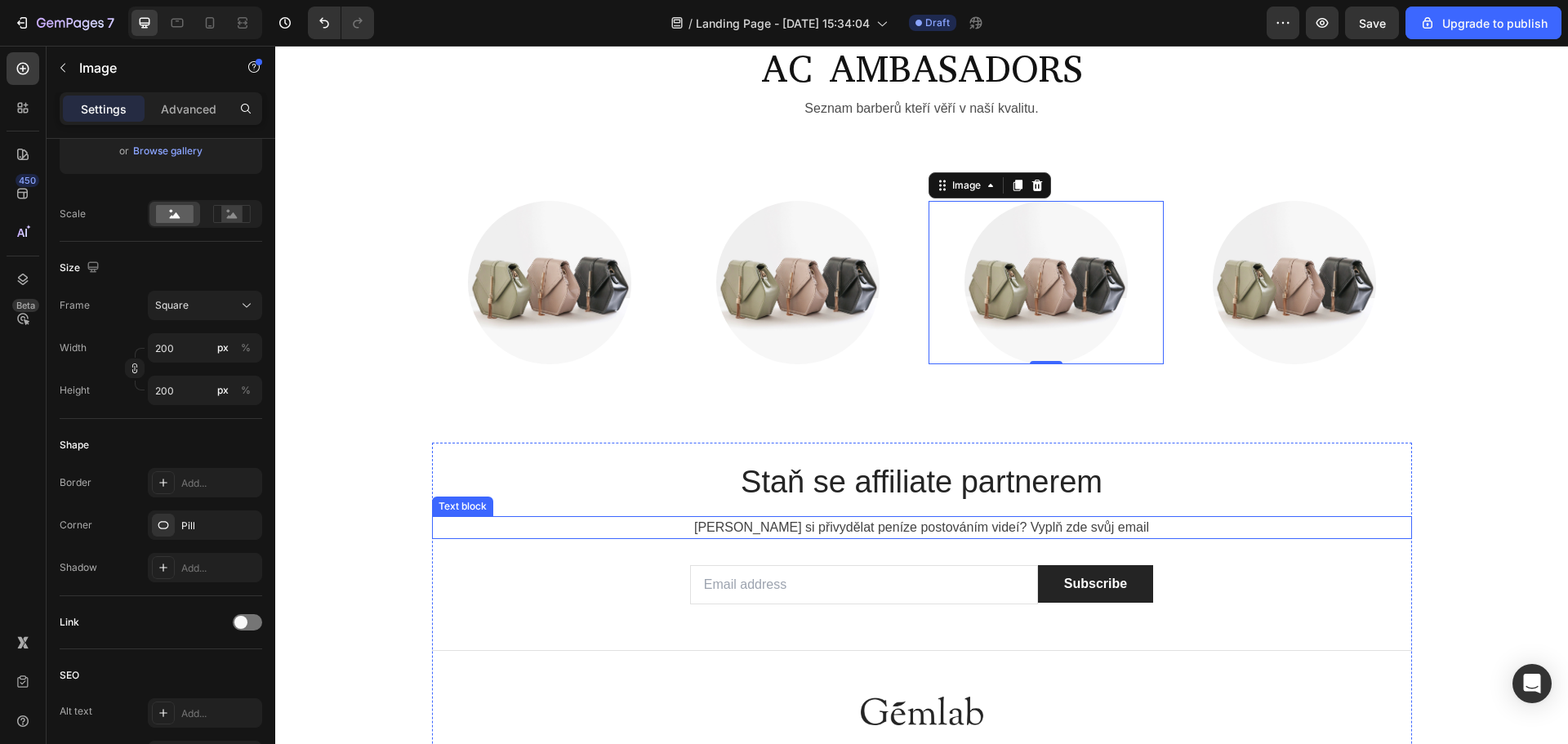
scroll to position [4851, 0]
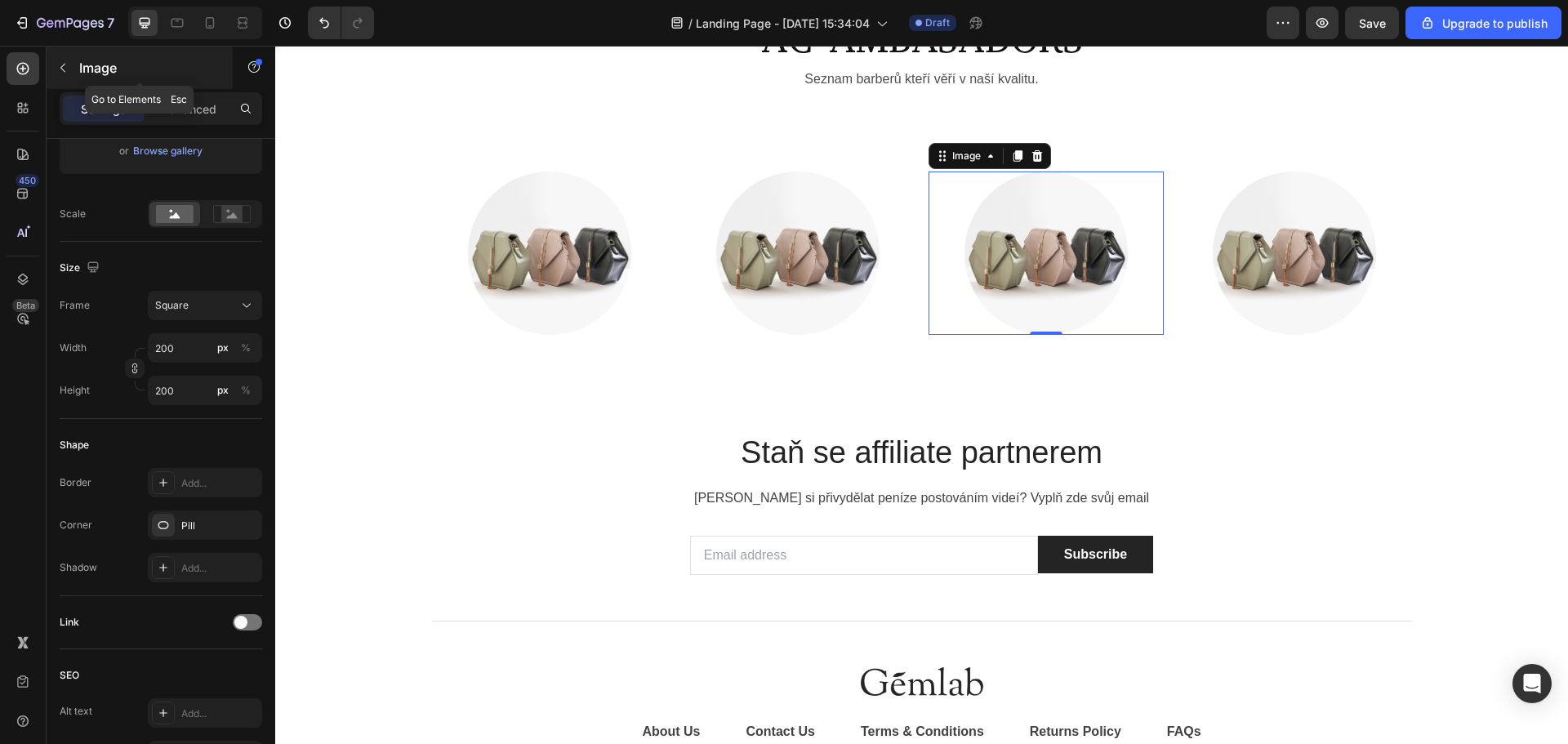
click at [52, 69] on button "button" at bounding box center [62, 67] width 26 height 26
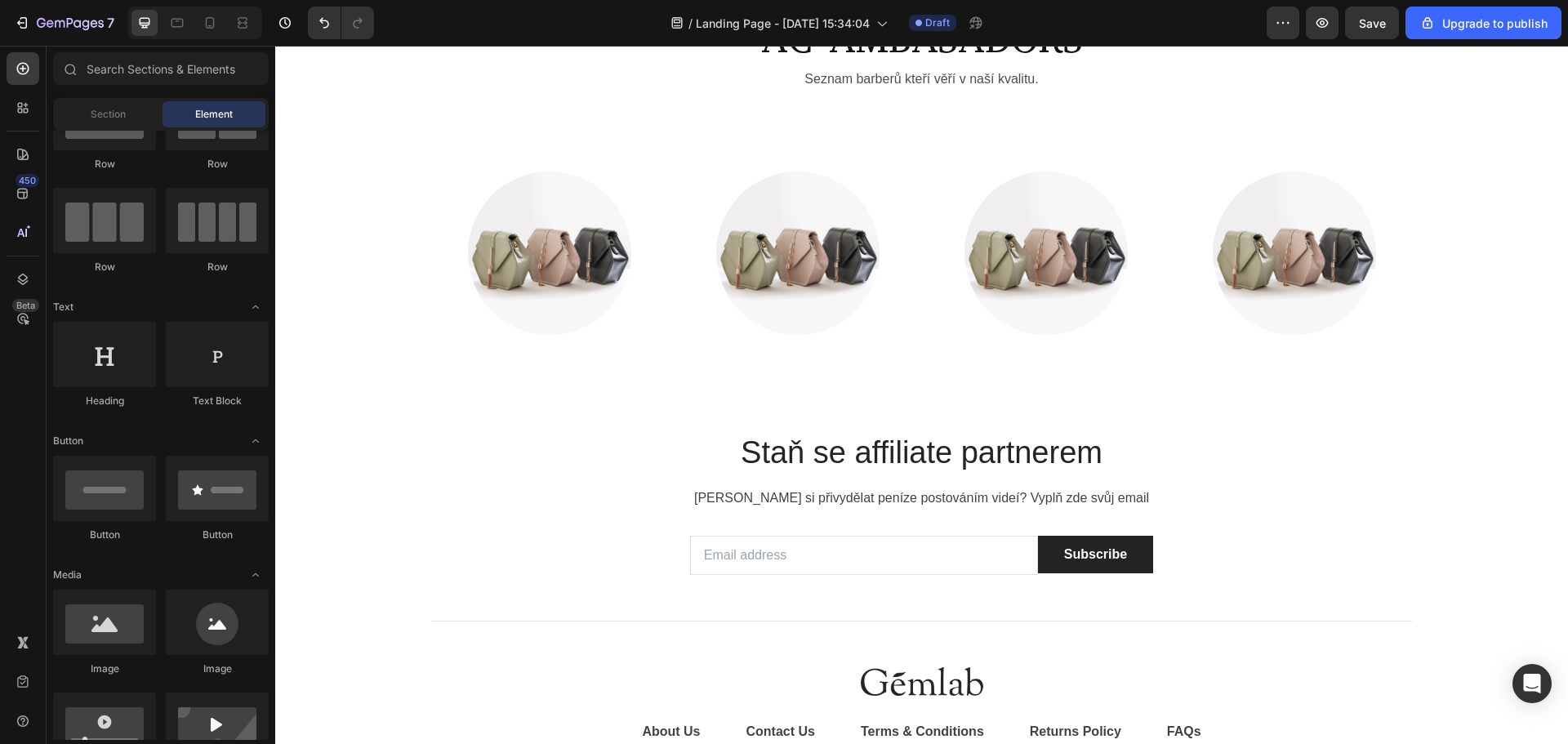
scroll to position [0, 0]
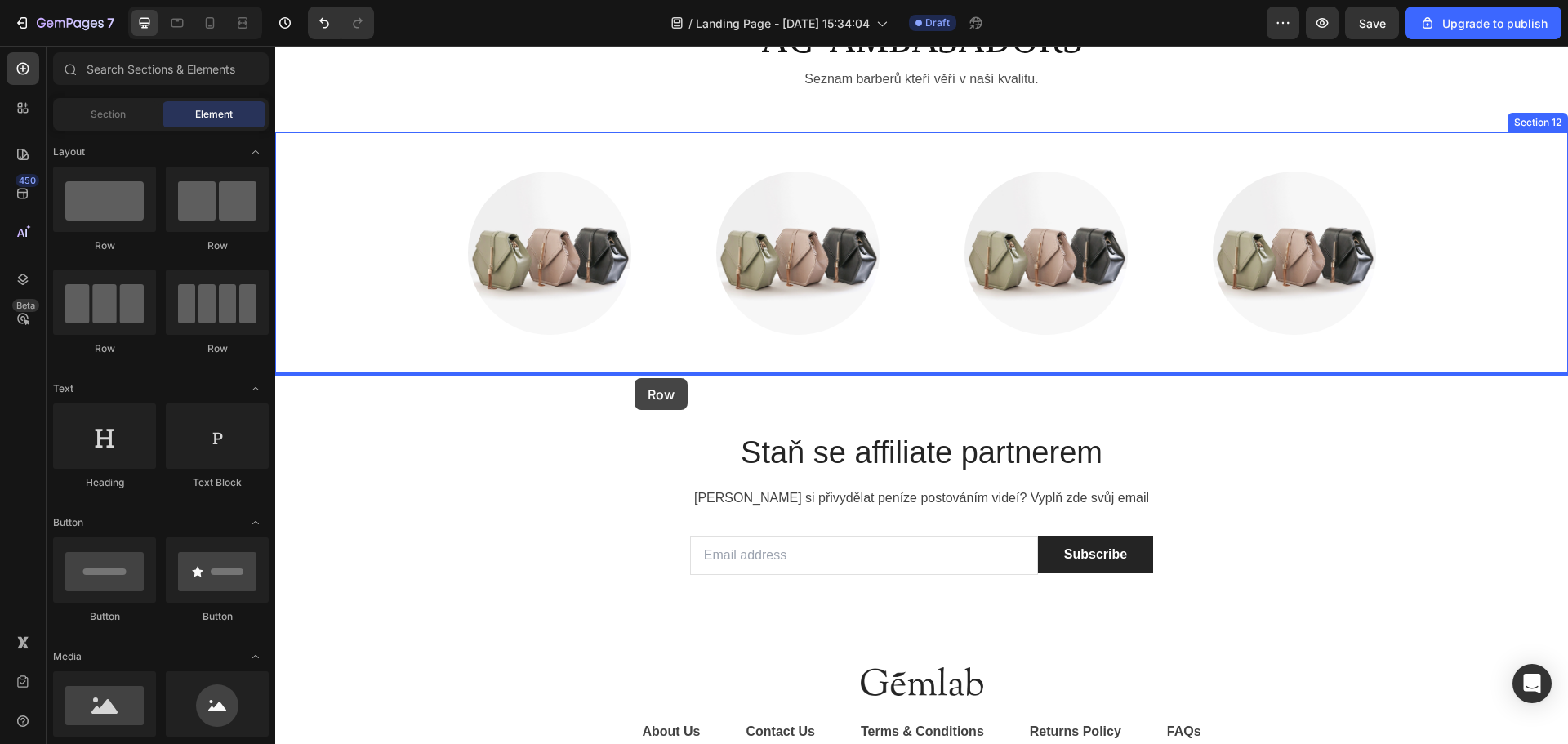
drag, startPoint x: 509, startPoint y: 349, endPoint x: 635, endPoint y: 378, distance: 129.3
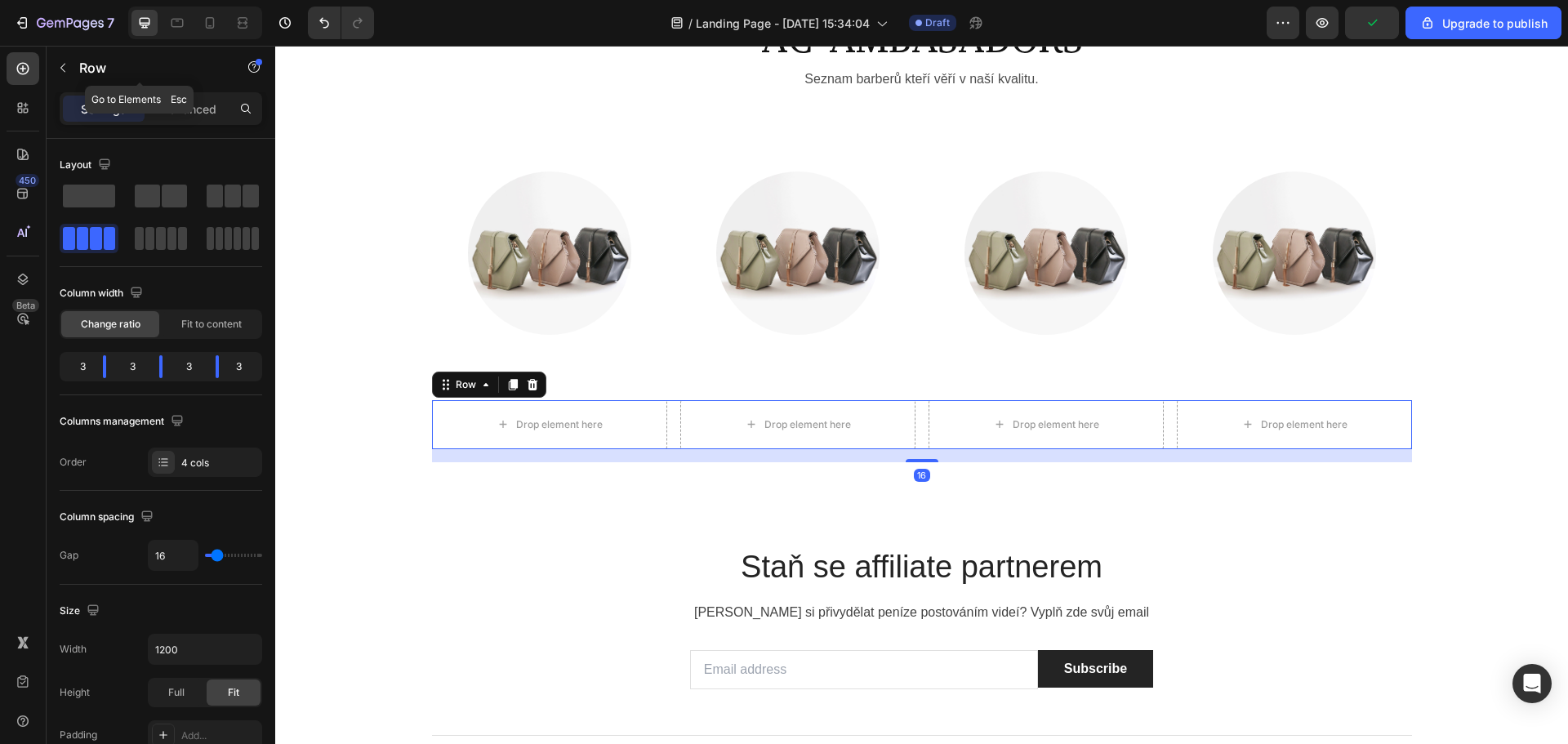
click at [55, 56] on button "button" at bounding box center [62, 67] width 26 height 26
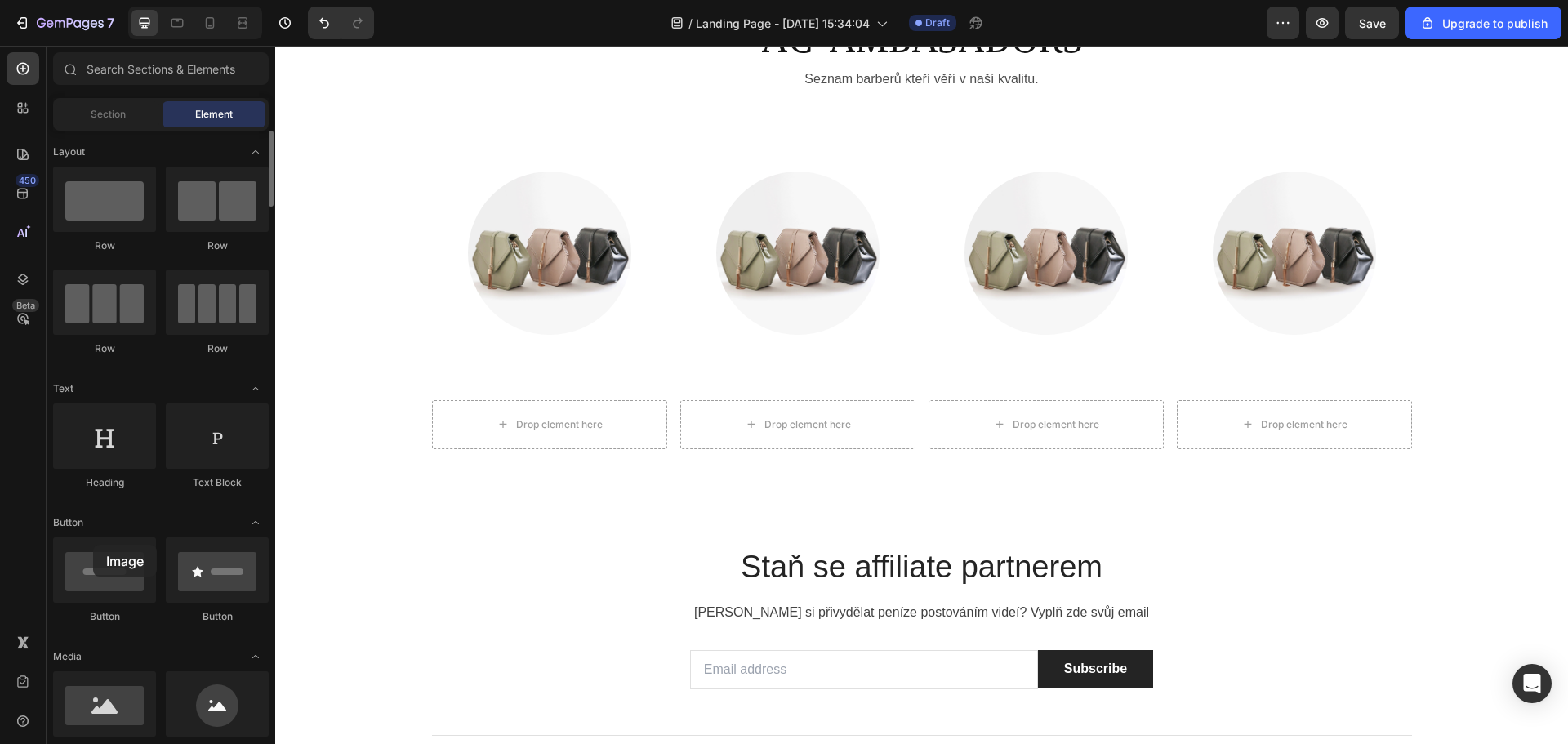
drag, startPoint x: 109, startPoint y: 706, endPoint x: 89, endPoint y: 647, distance: 62.3
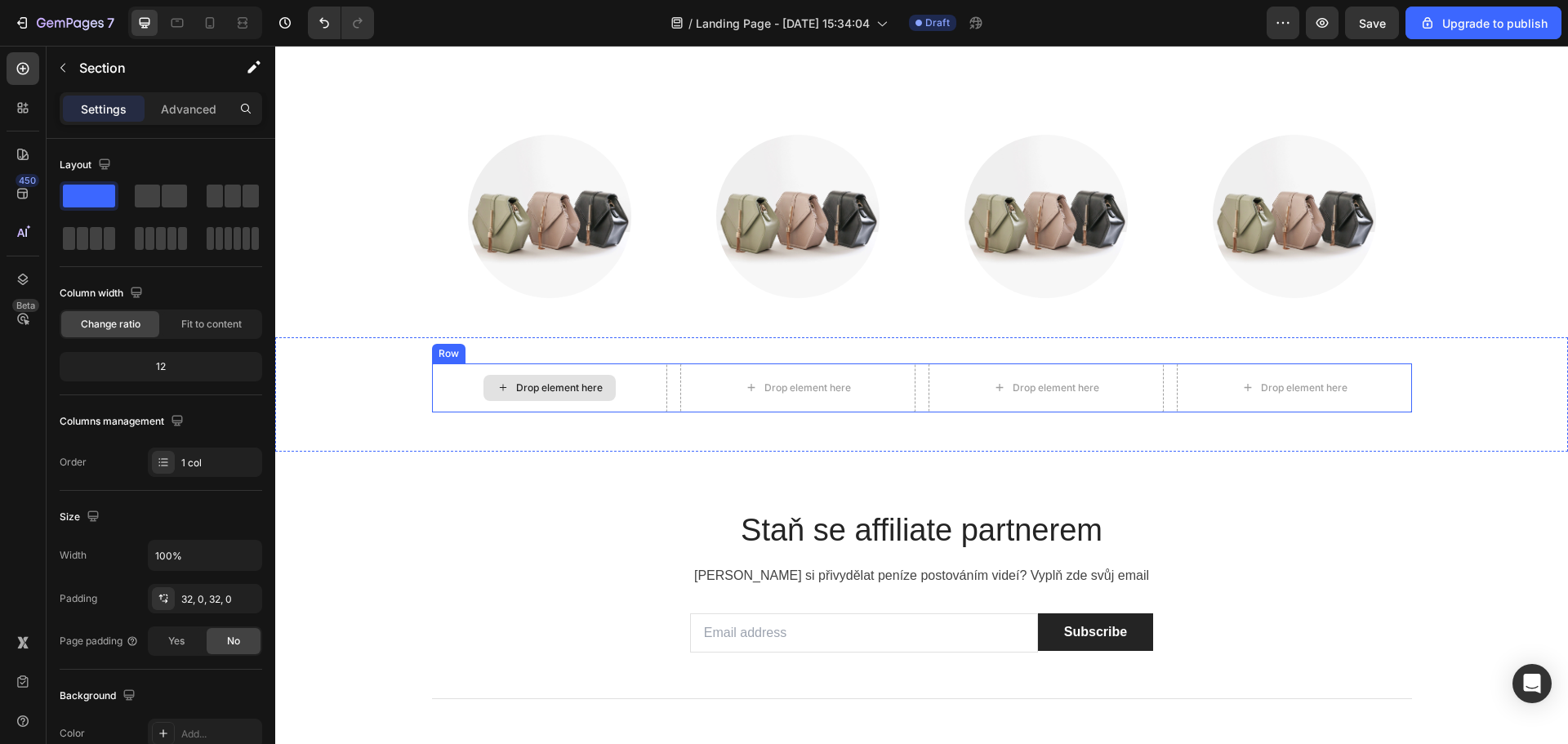
click at [652, 355] on div "Drop element here Drop element here Drop element here Drop element here Row Sec…" at bounding box center [922, 395] width 1292 height 114
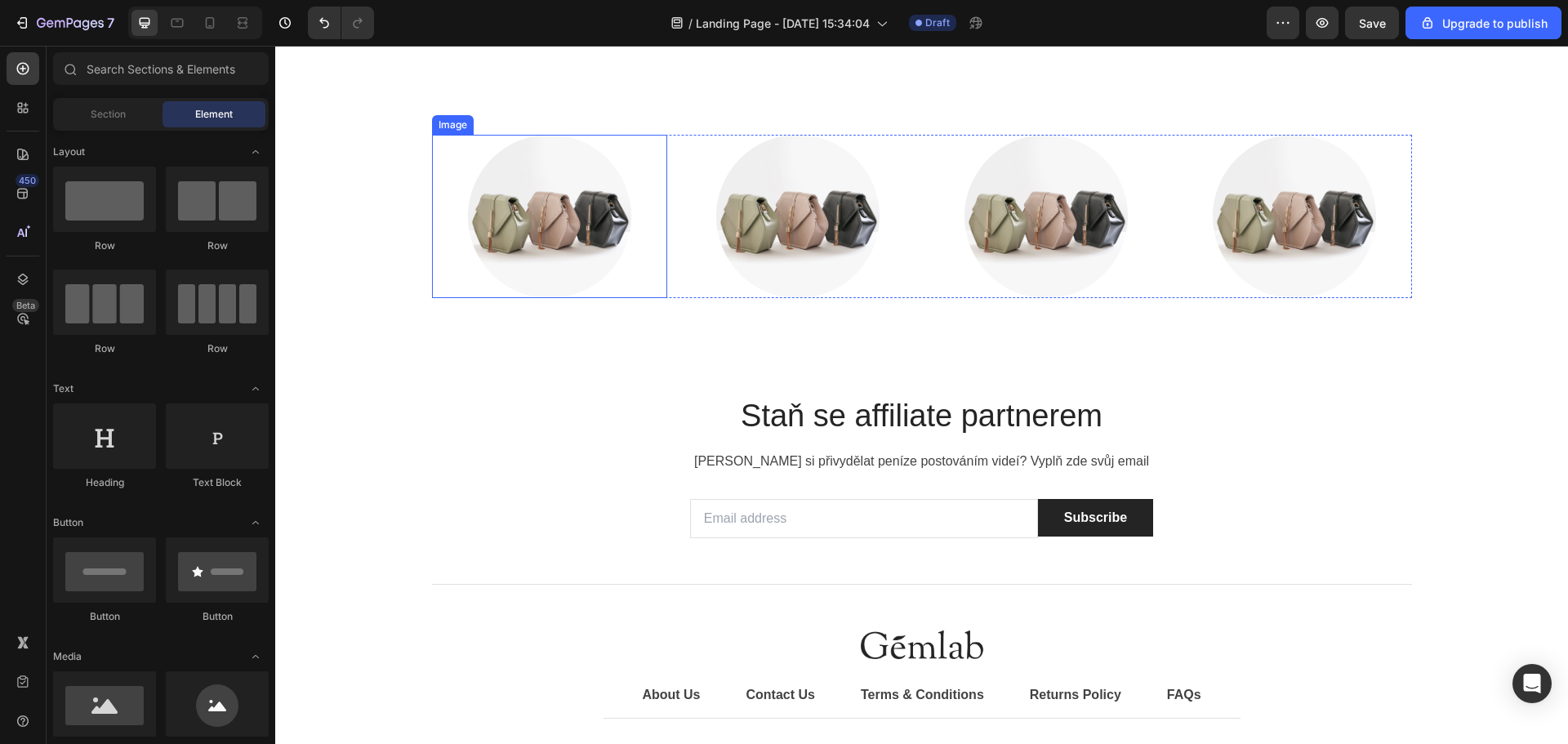
click at [440, 137] on div at bounding box center [549, 216] width 235 height 163
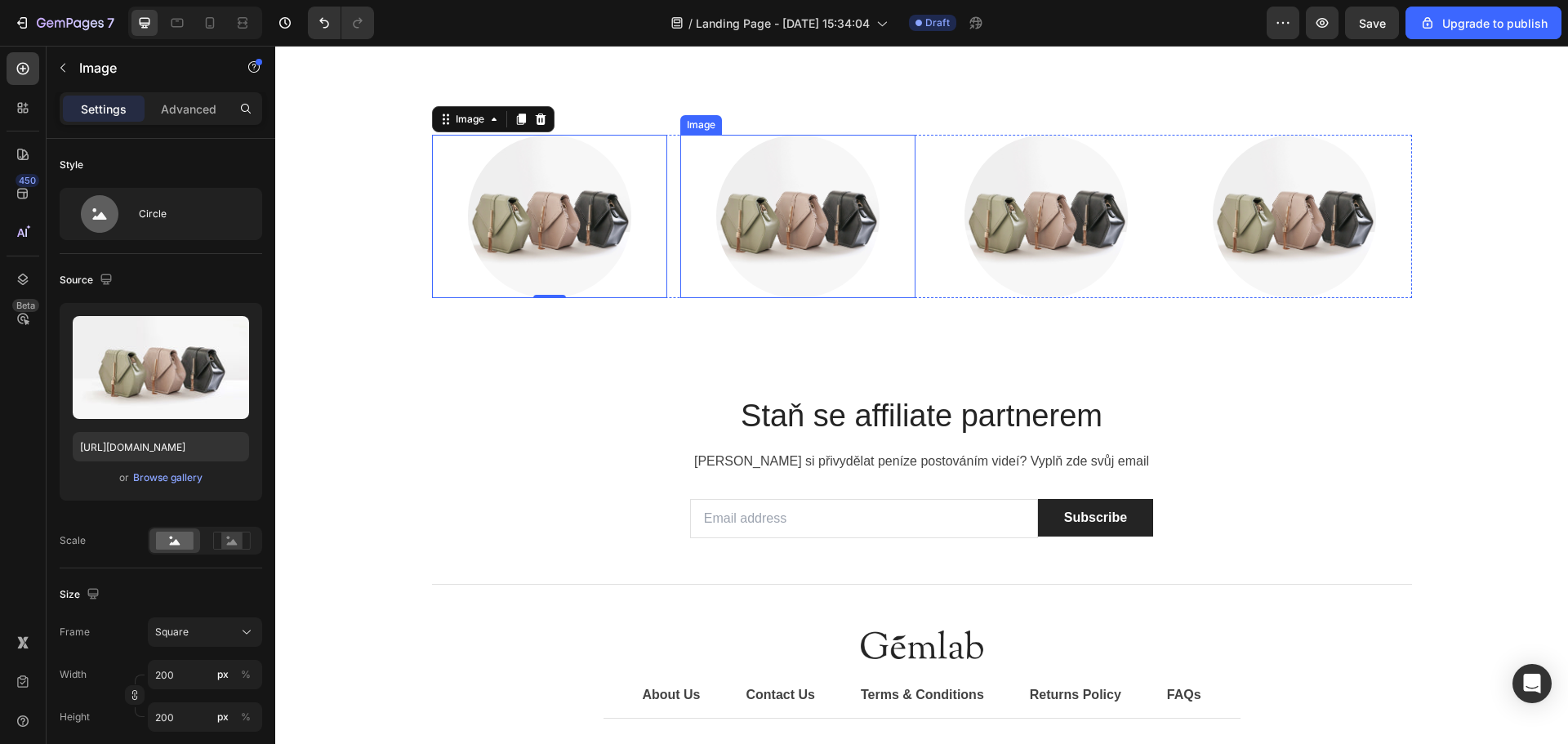
click at [706, 135] on div "Image" at bounding box center [798, 216] width 235 height 163
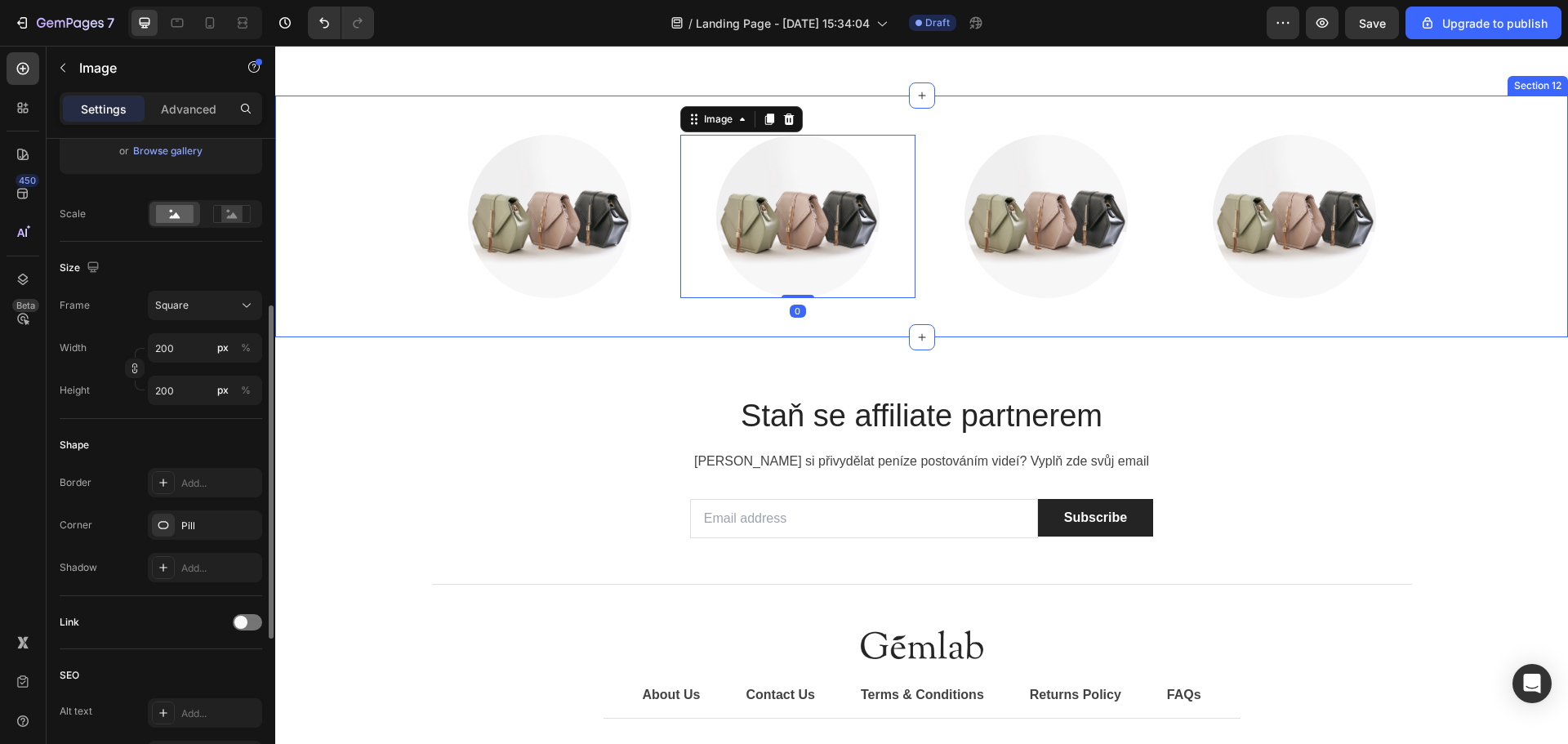
click at [302, 126] on div "Image Image 0 Image Image Row Section 12" at bounding box center [922, 215] width 1292 height 242
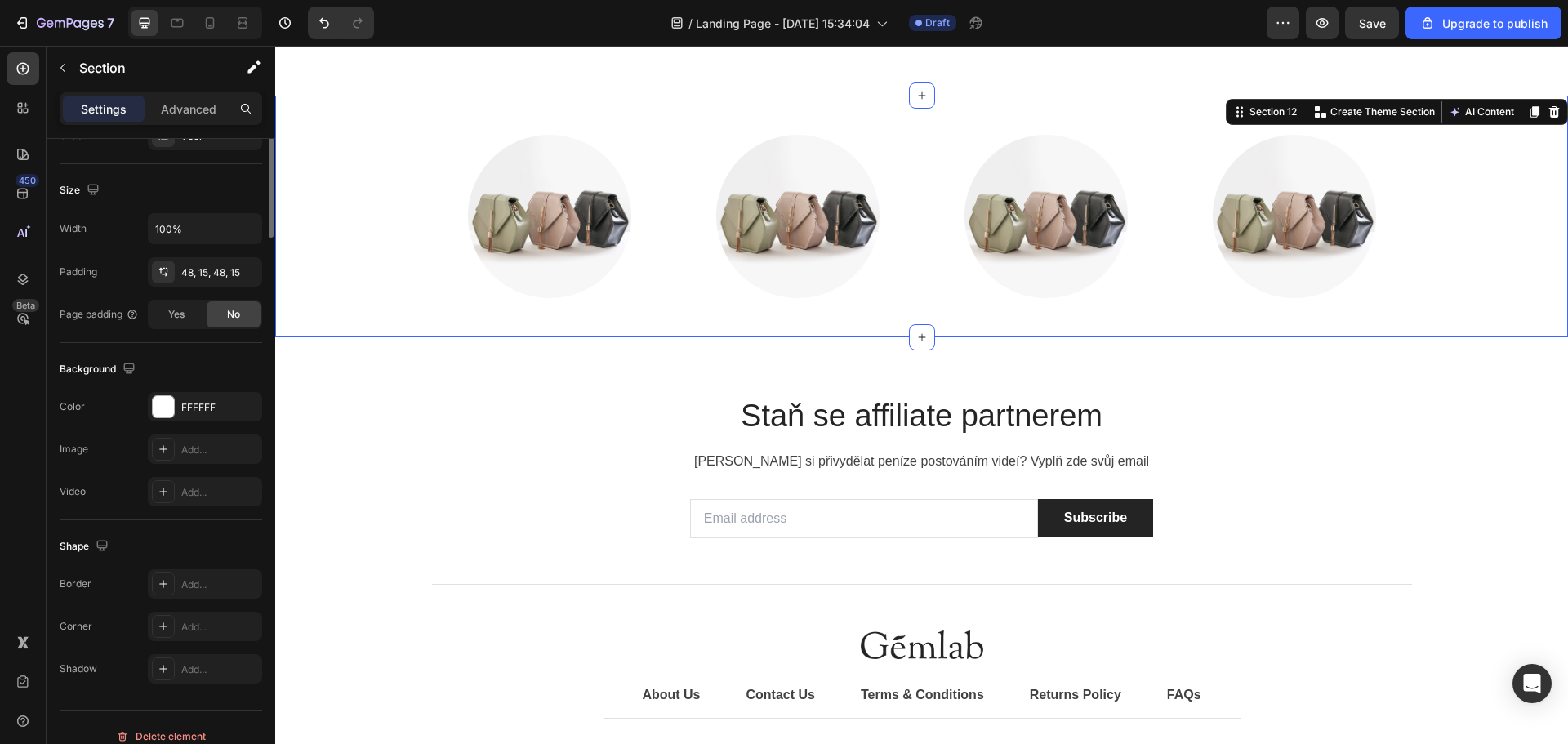
scroll to position [0, 0]
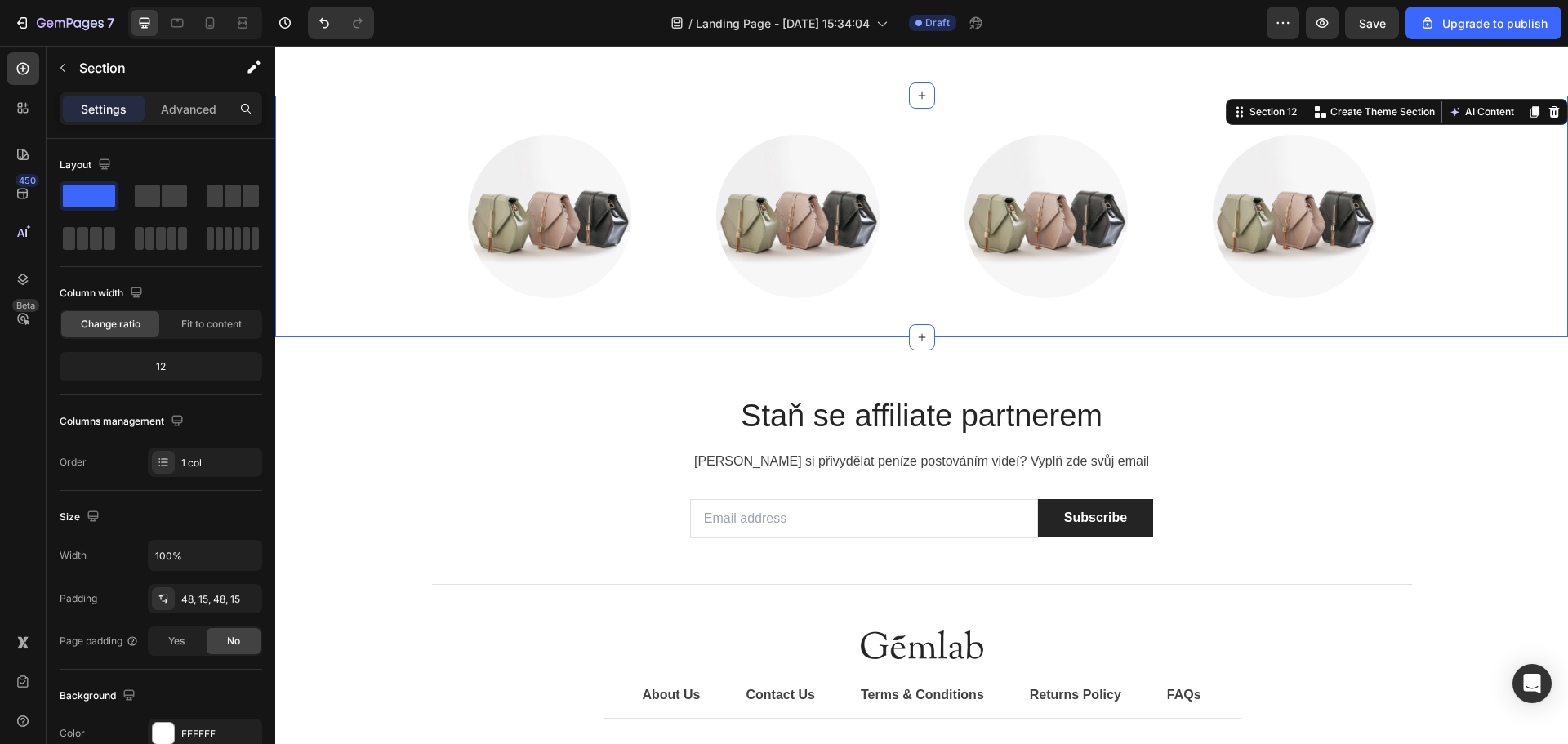
click at [1412, 201] on div "Image Image Image Image Row" at bounding box center [921, 216] width 1268 height 163
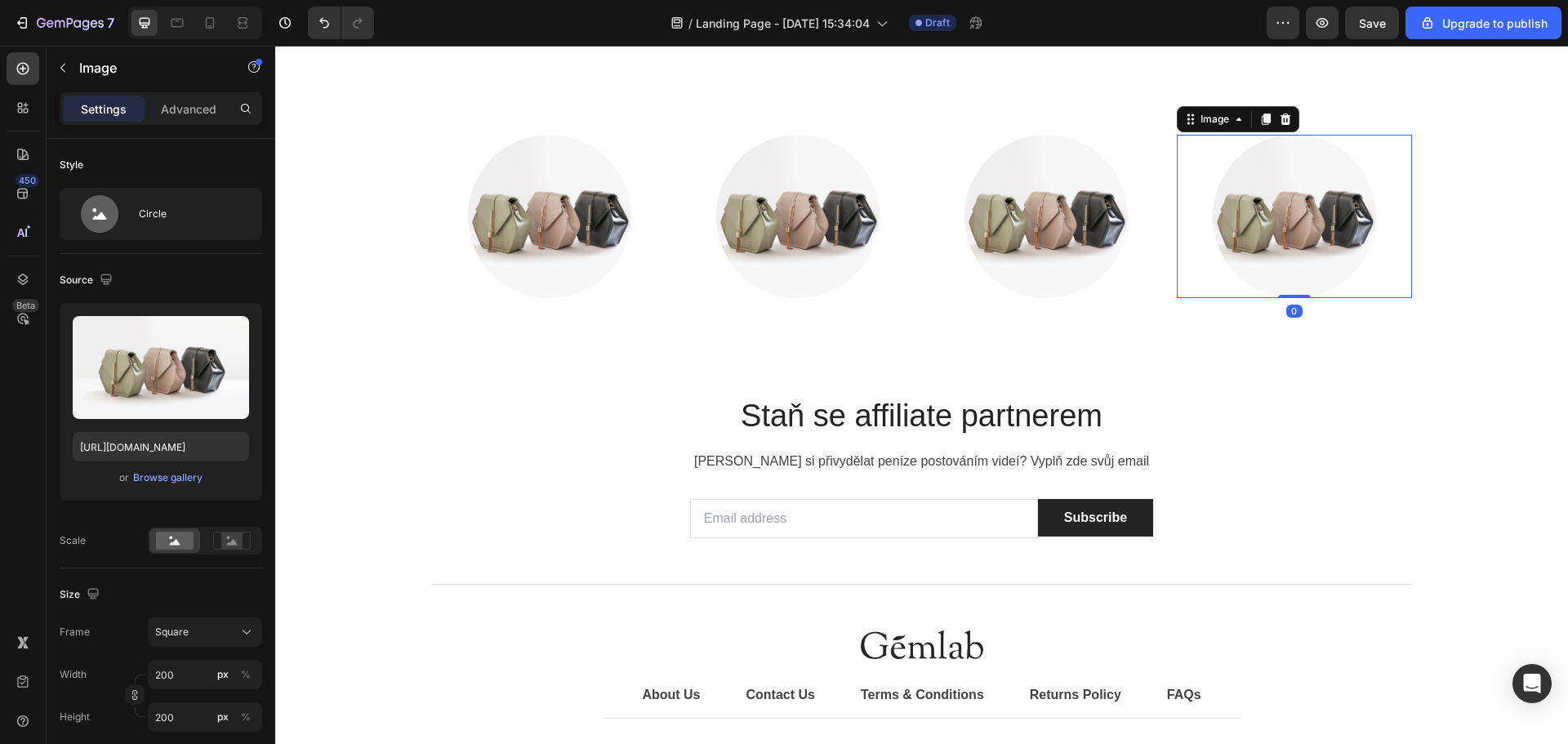
click at [1386, 200] on div at bounding box center [1294, 216] width 235 height 163
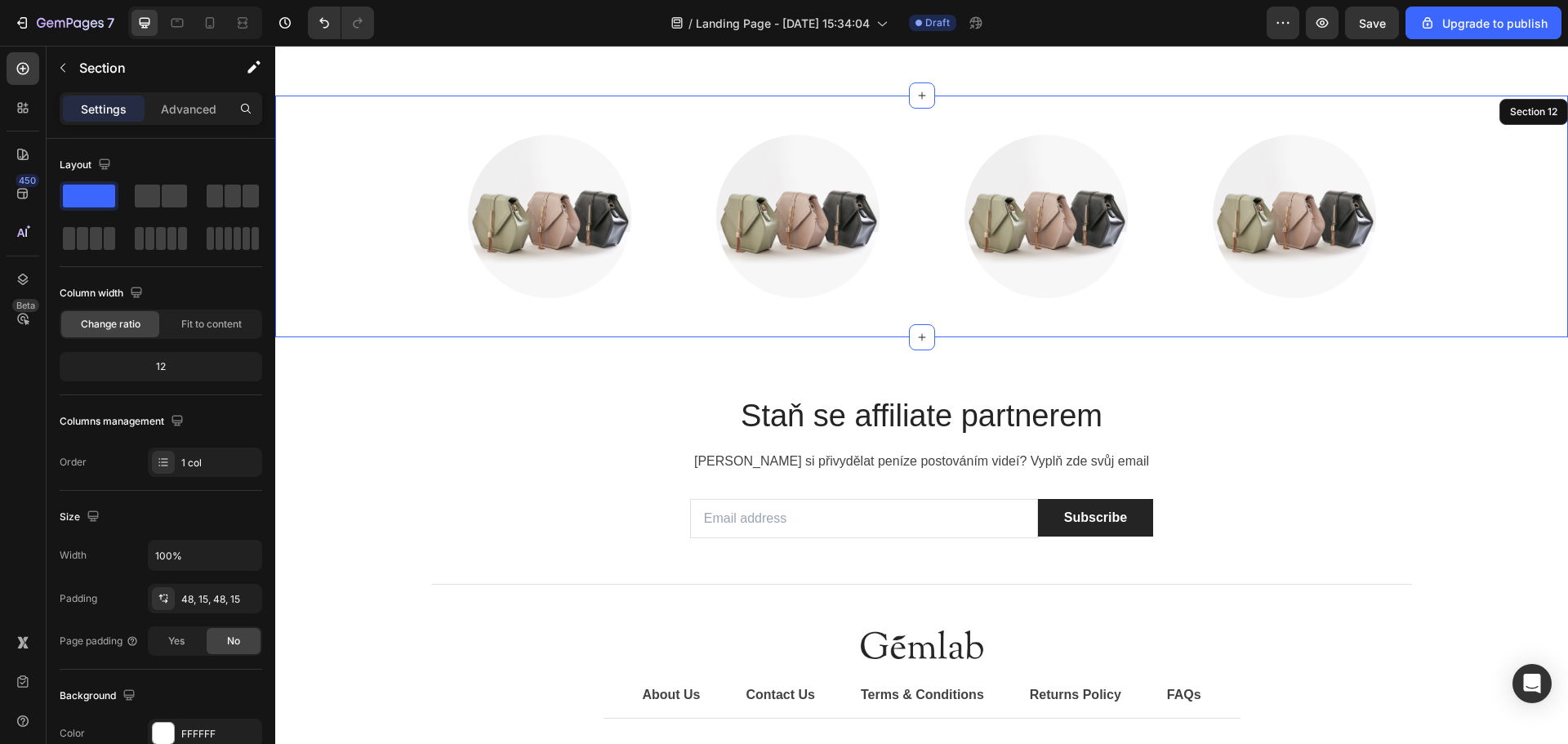
click at [402, 174] on div "Image Image Image Image Row" at bounding box center [921, 216] width 1268 height 163
click at [1445, 188] on div "Image Image Image Image Row" at bounding box center [921, 216] width 1268 height 163
click at [1388, 137] on div at bounding box center [1294, 216] width 235 height 163
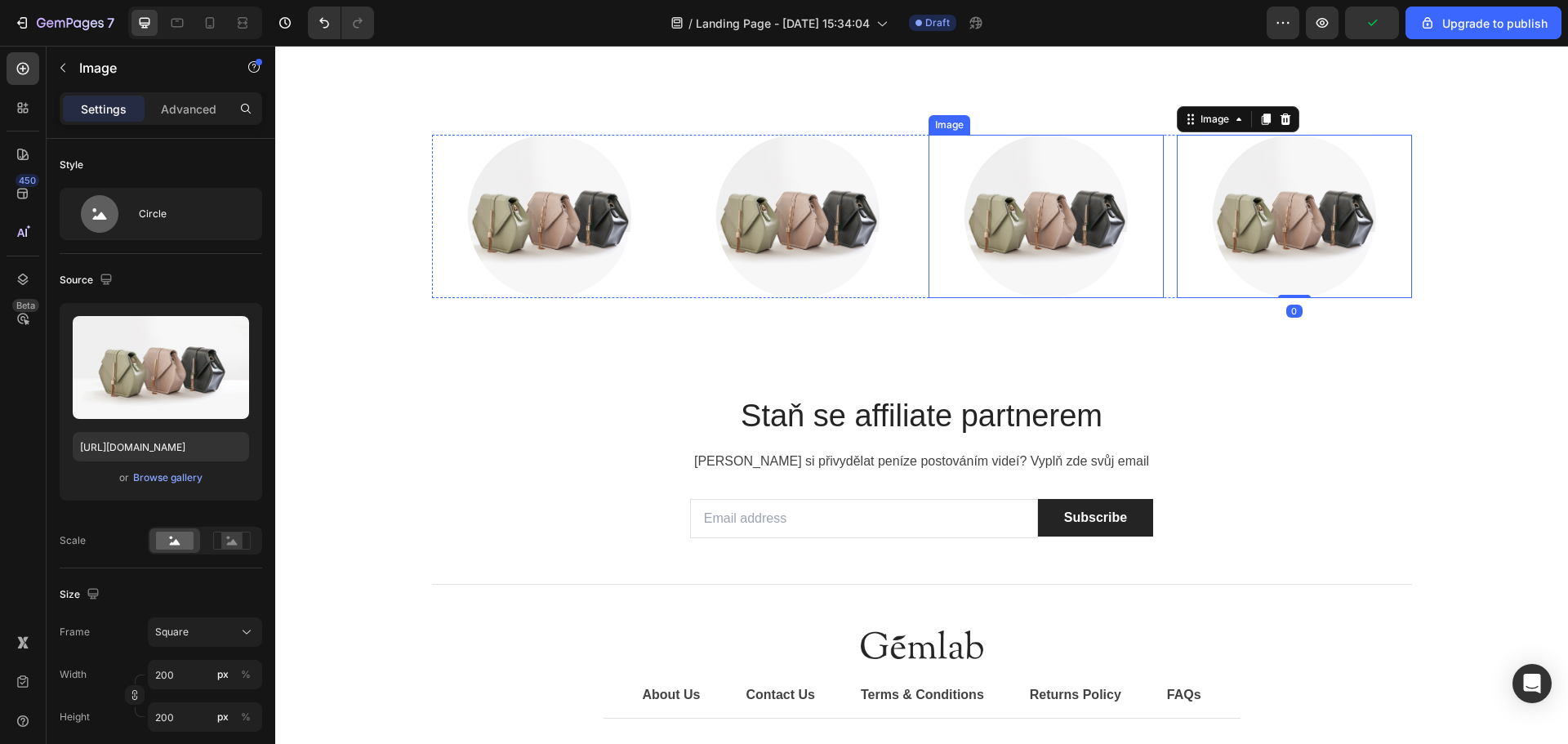
click at [1107, 144] on div at bounding box center [1046, 216] width 235 height 163
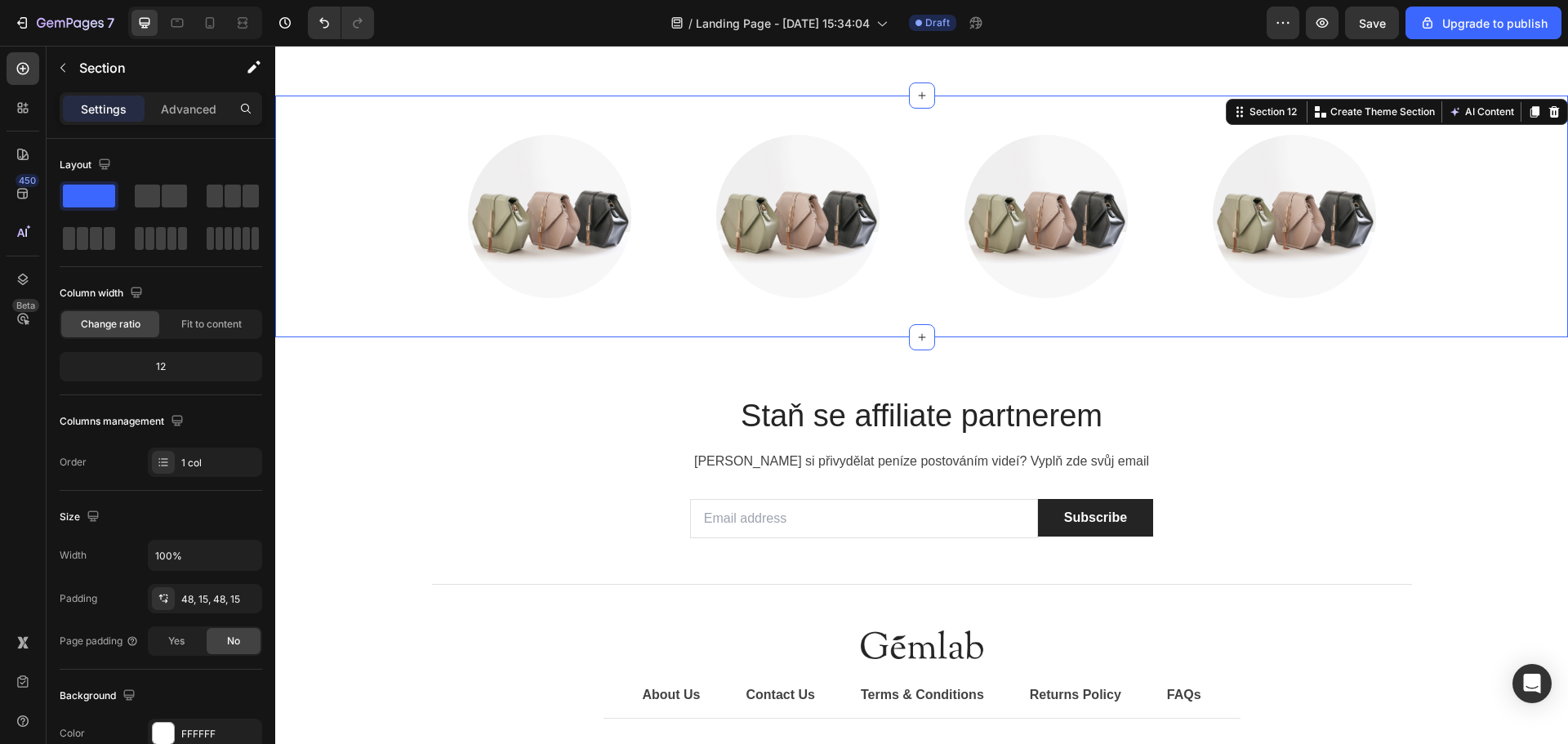
click at [1124, 123] on div "Image Image Image Image Row Section 12 You can create reusable sections Create …" at bounding box center [922, 215] width 1292 height 242
click at [1098, 138] on div at bounding box center [1046, 216] width 235 height 163
click at [1528, 164] on div "Image Image Image Image Row" at bounding box center [921, 216] width 1268 height 163
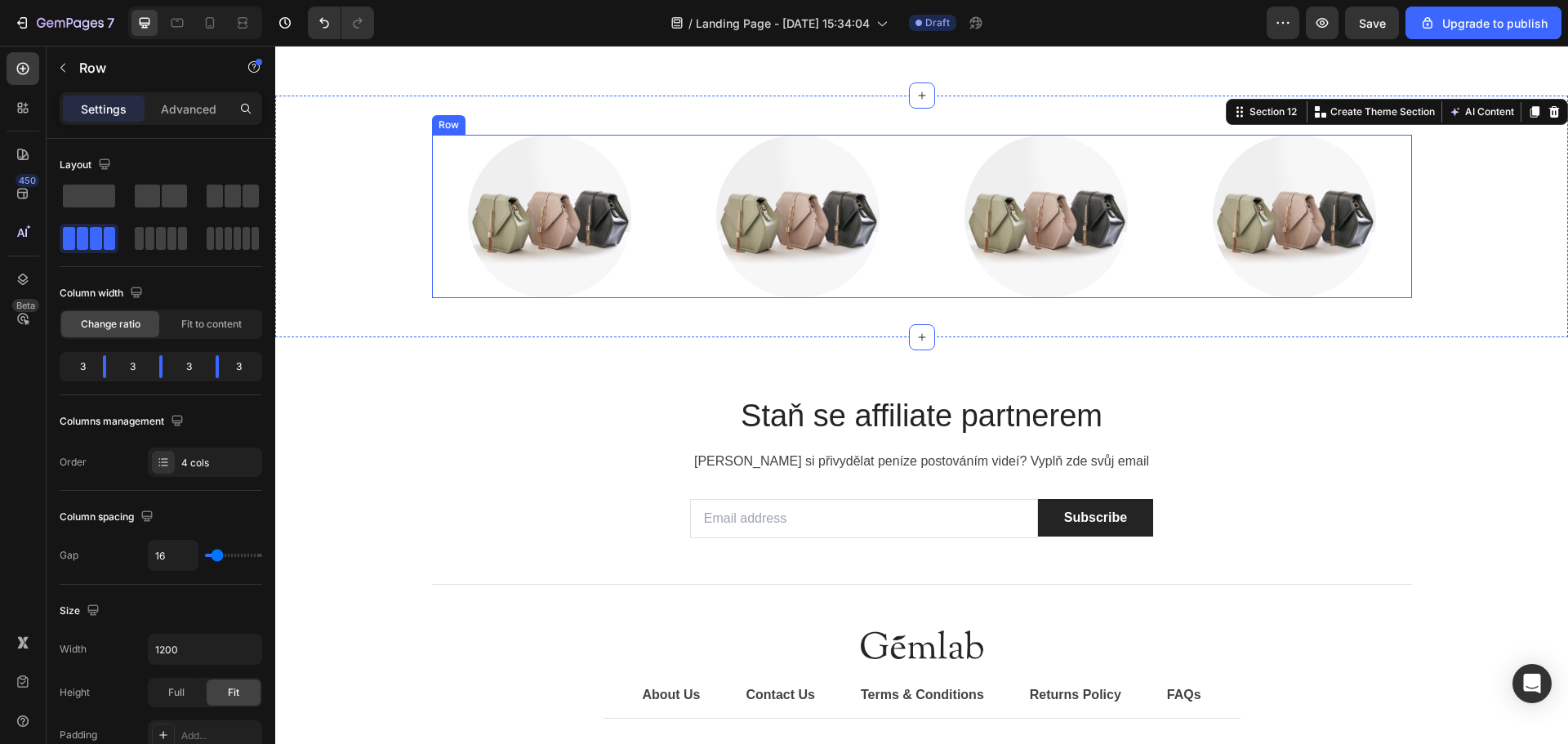
click at [909, 140] on div "Image Image Image Image Row" at bounding box center [922, 216] width 980 height 163
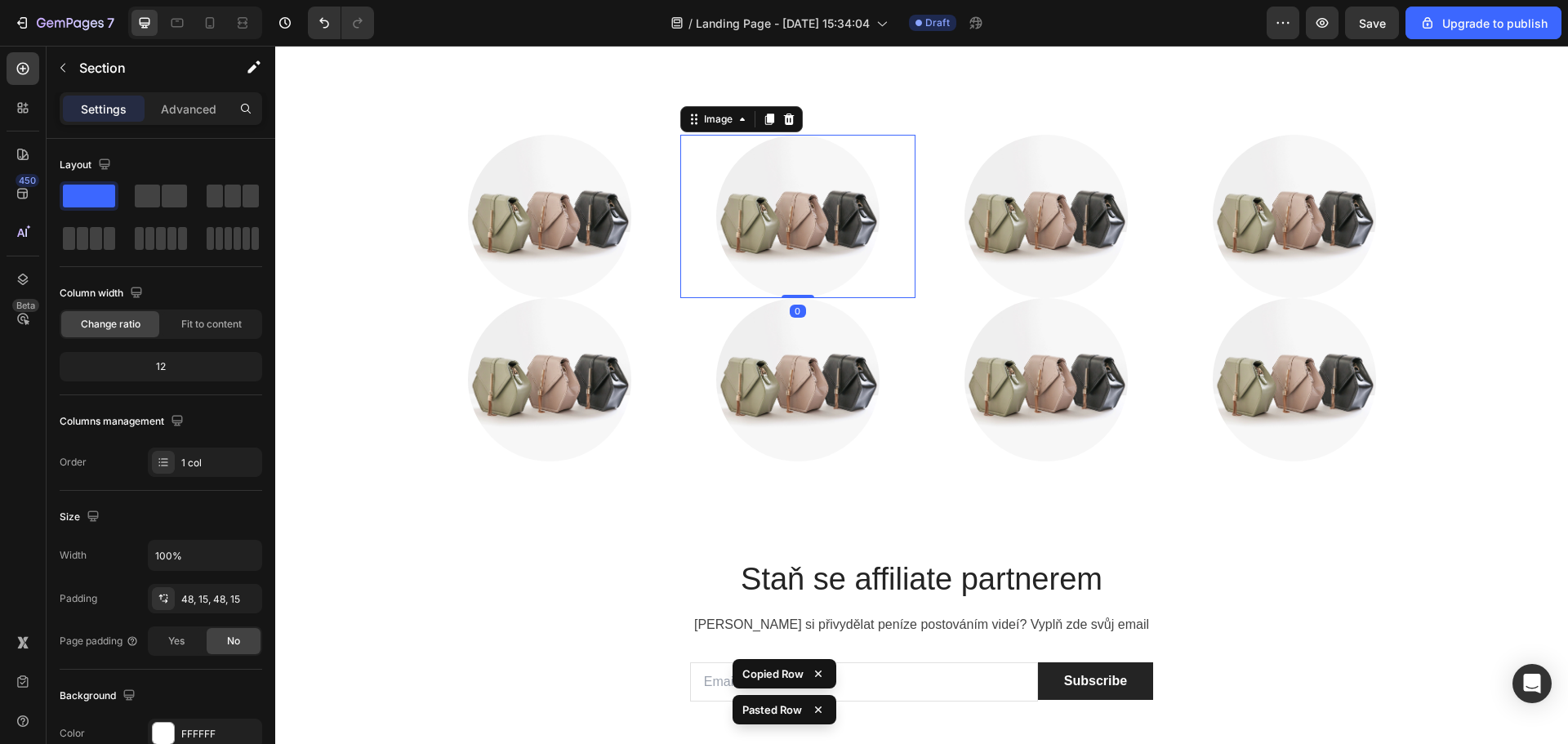
click at [773, 285] on img at bounding box center [798, 216] width 163 height 163
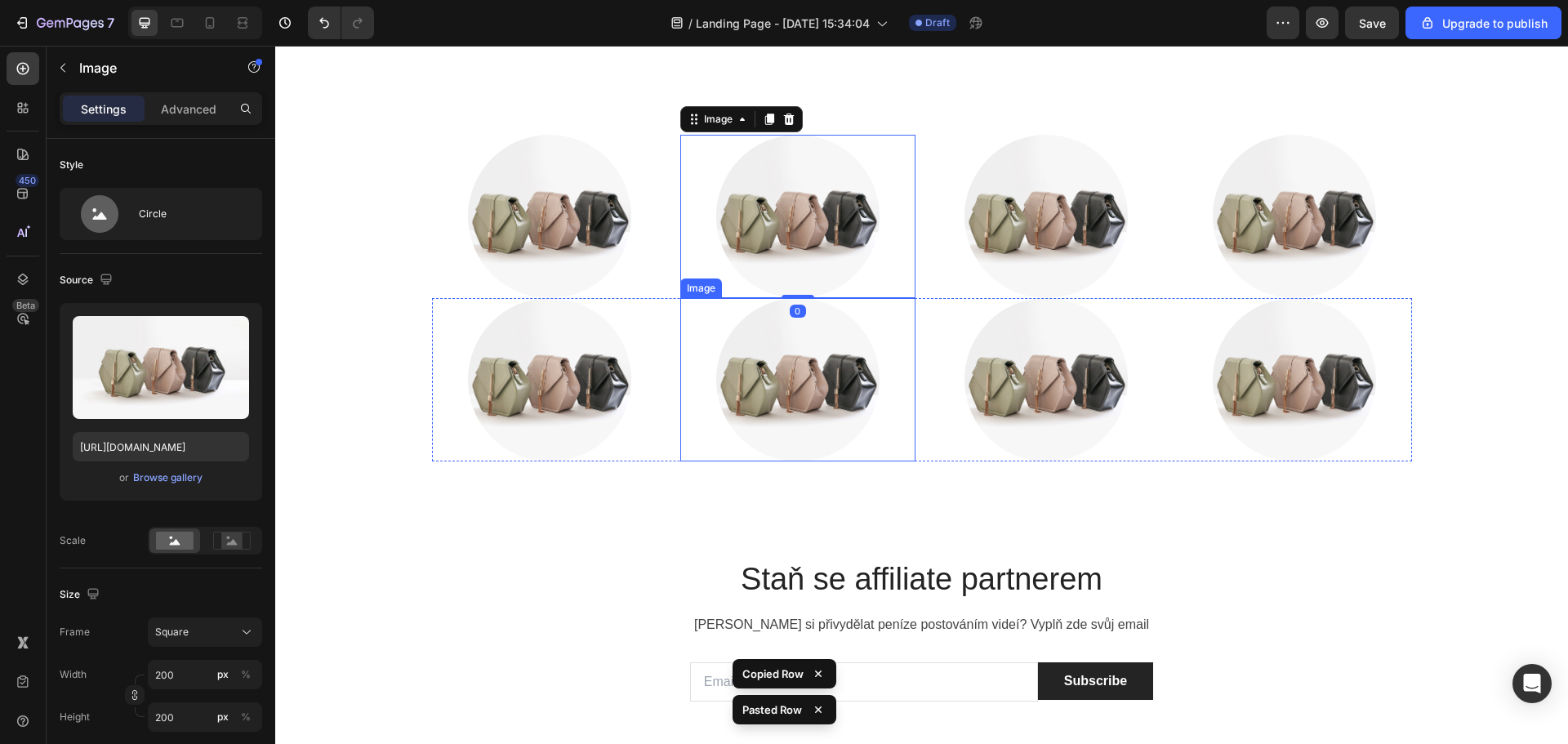
click at [767, 335] on img at bounding box center [798, 379] width 163 height 163
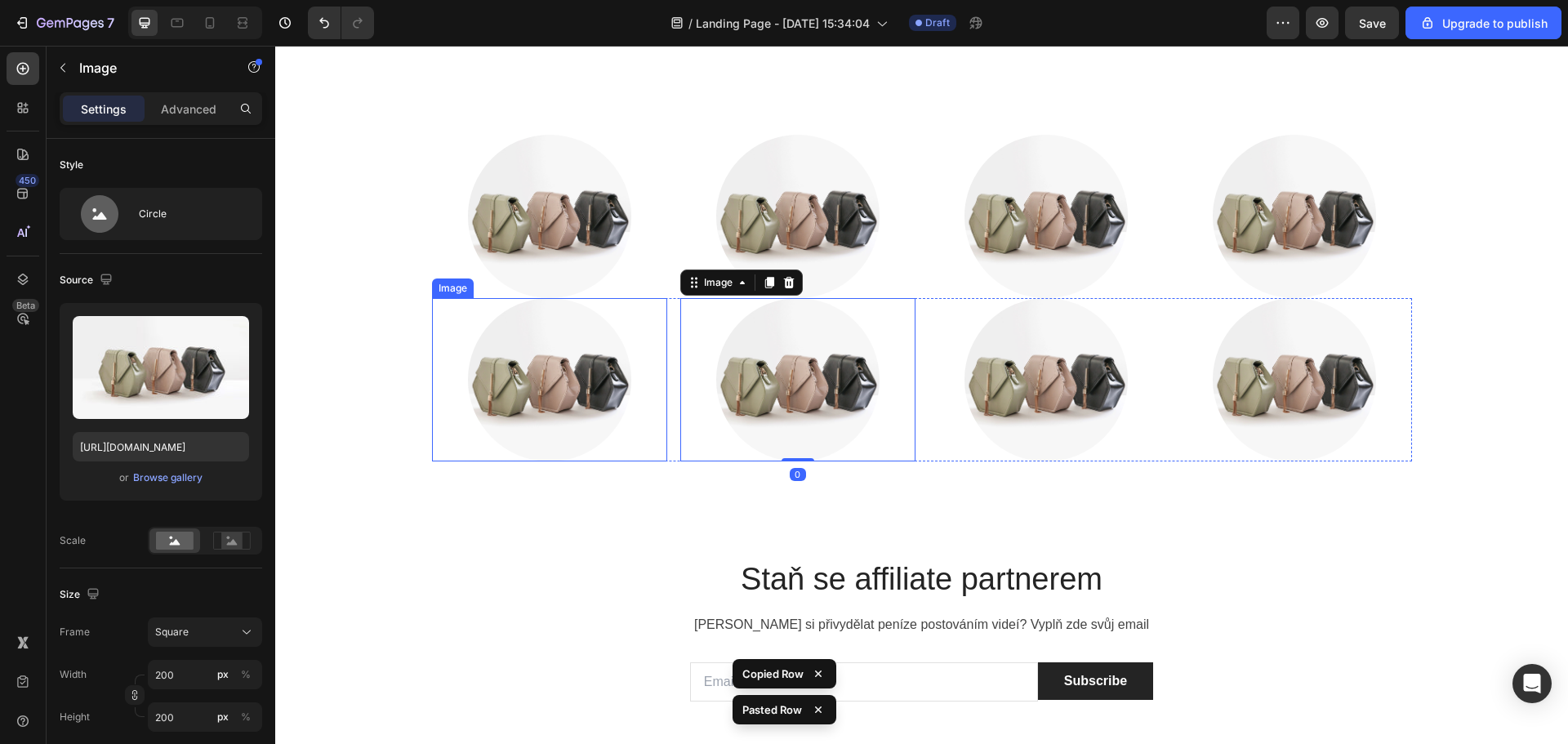
click at [660, 302] on div at bounding box center [549, 379] width 235 height 163
click at [668, 304] on div "Image 0 Image Image Image Row" at bounding box center [922, 379] width 980 height 163
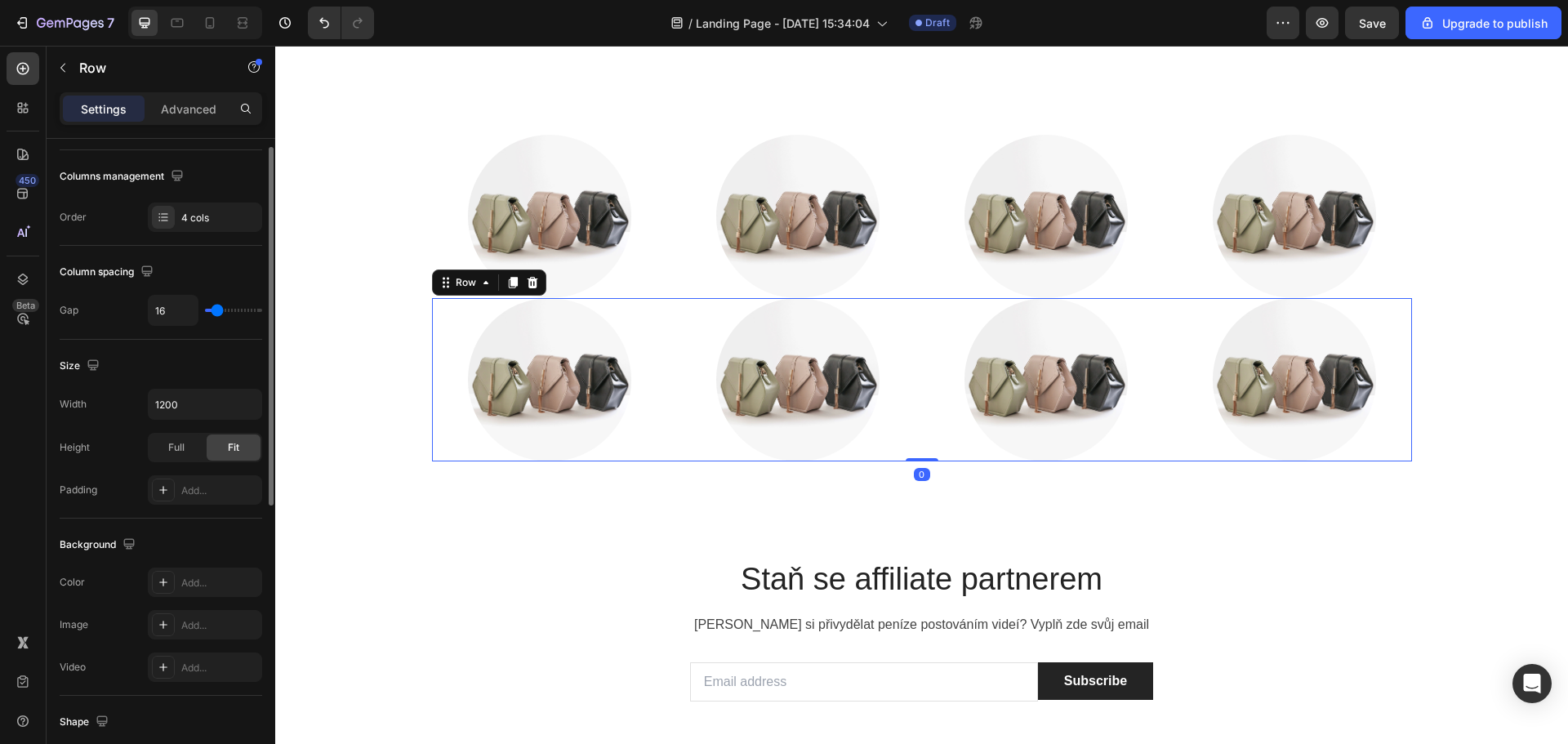
scroll to position [81, 0]
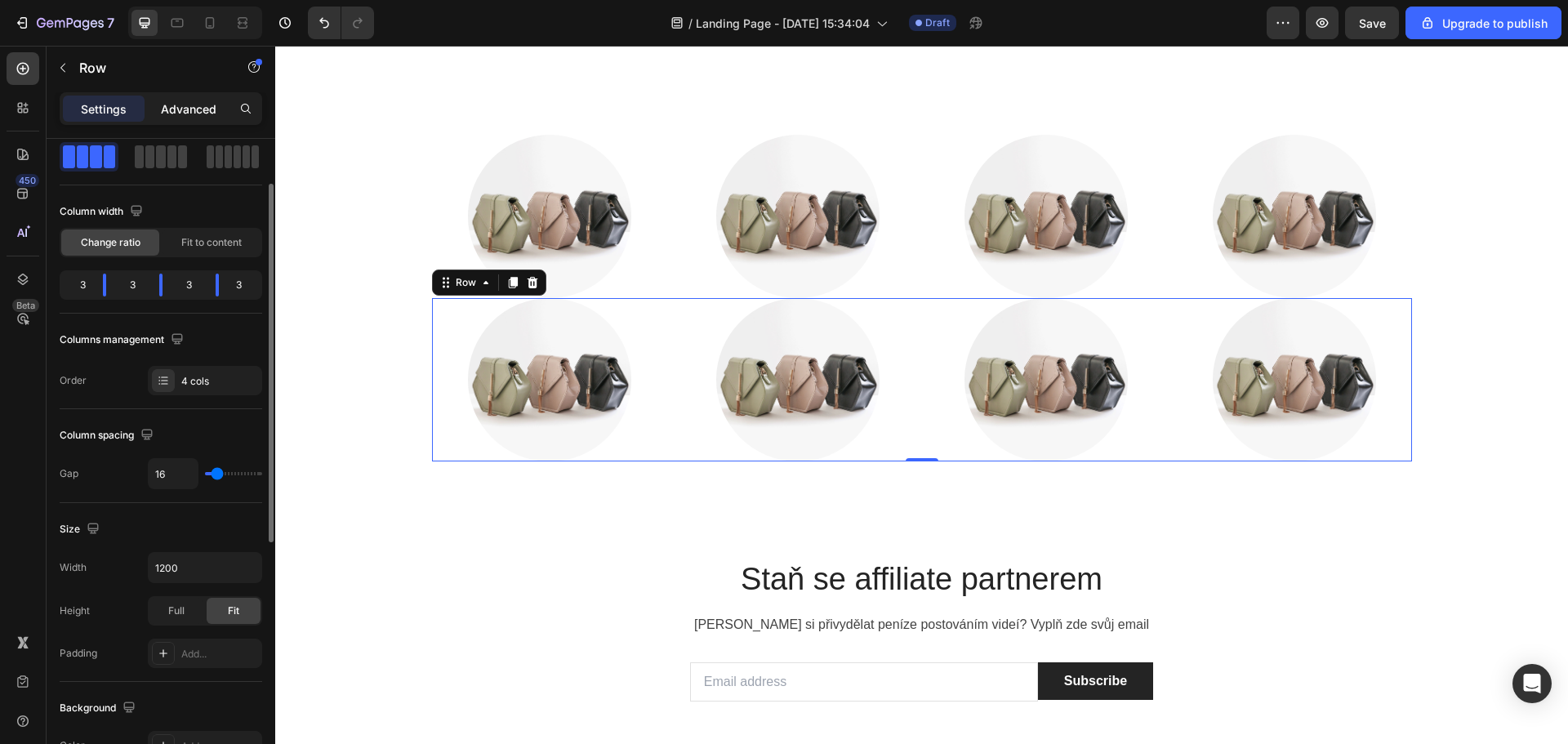
click at [171, 99] on div "Advanced" at bounding box center [188, 108] width 82 height 26
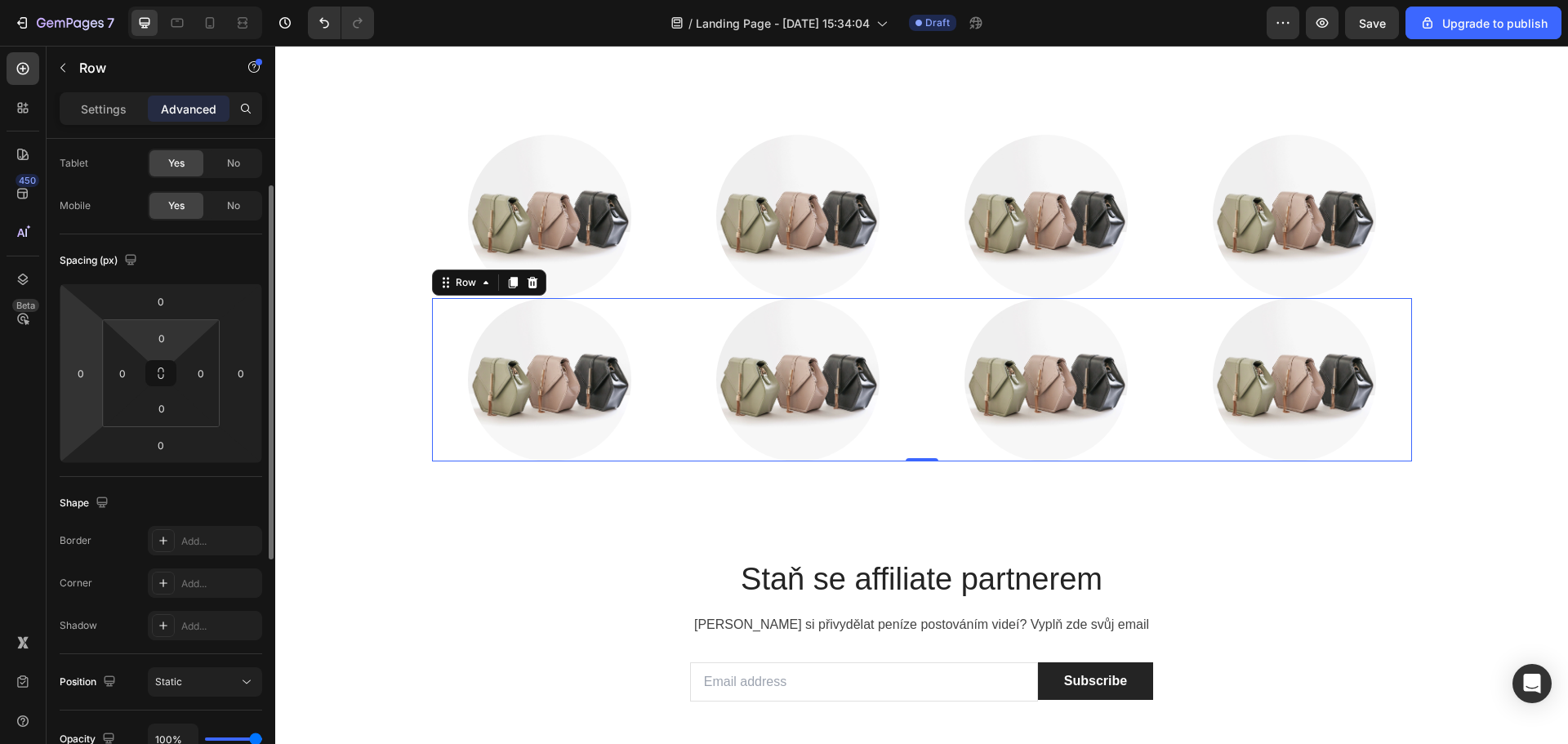
click at [111, 332] on div "0 0 0 0" at bounding box center [160, 372] width 117 height 108
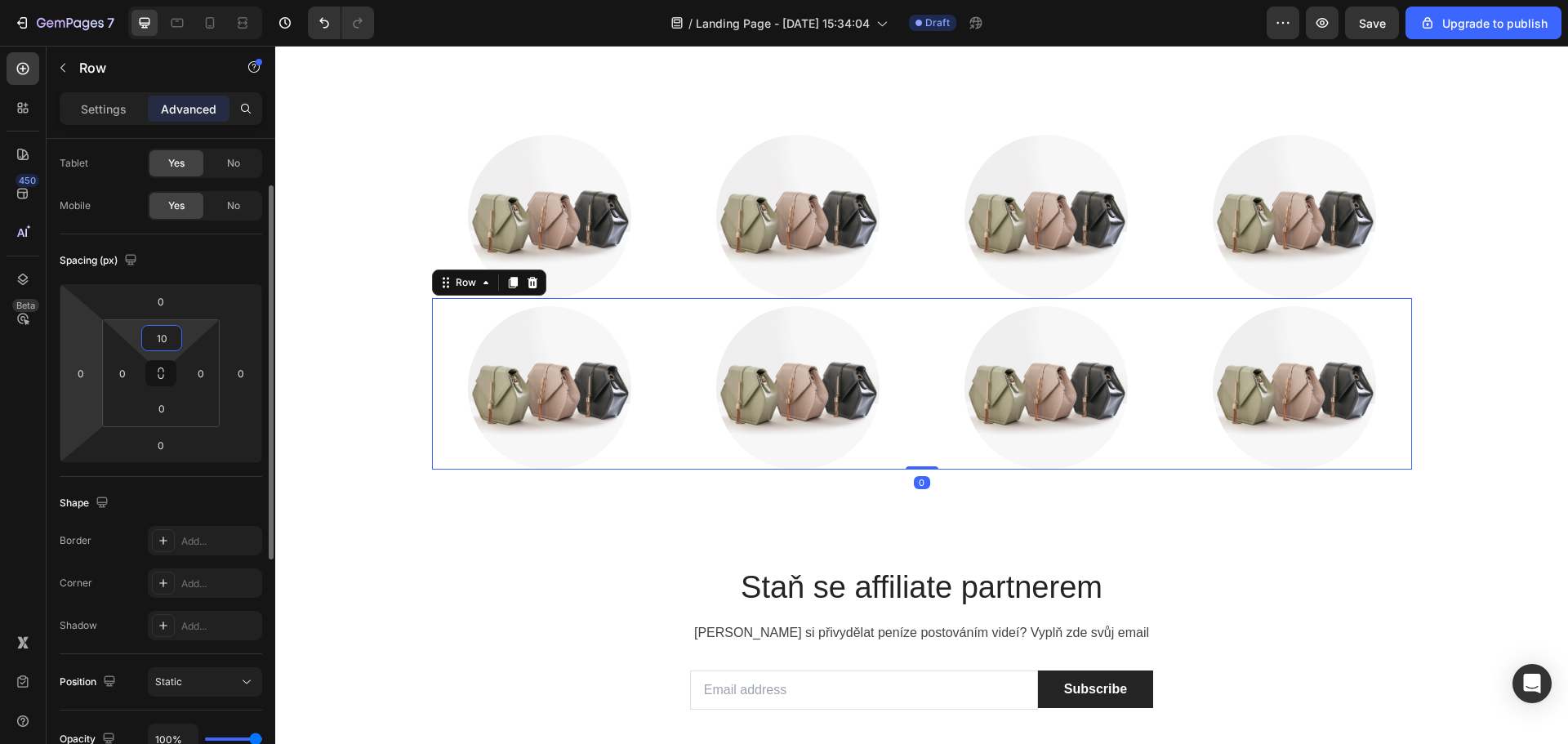
type input "1"
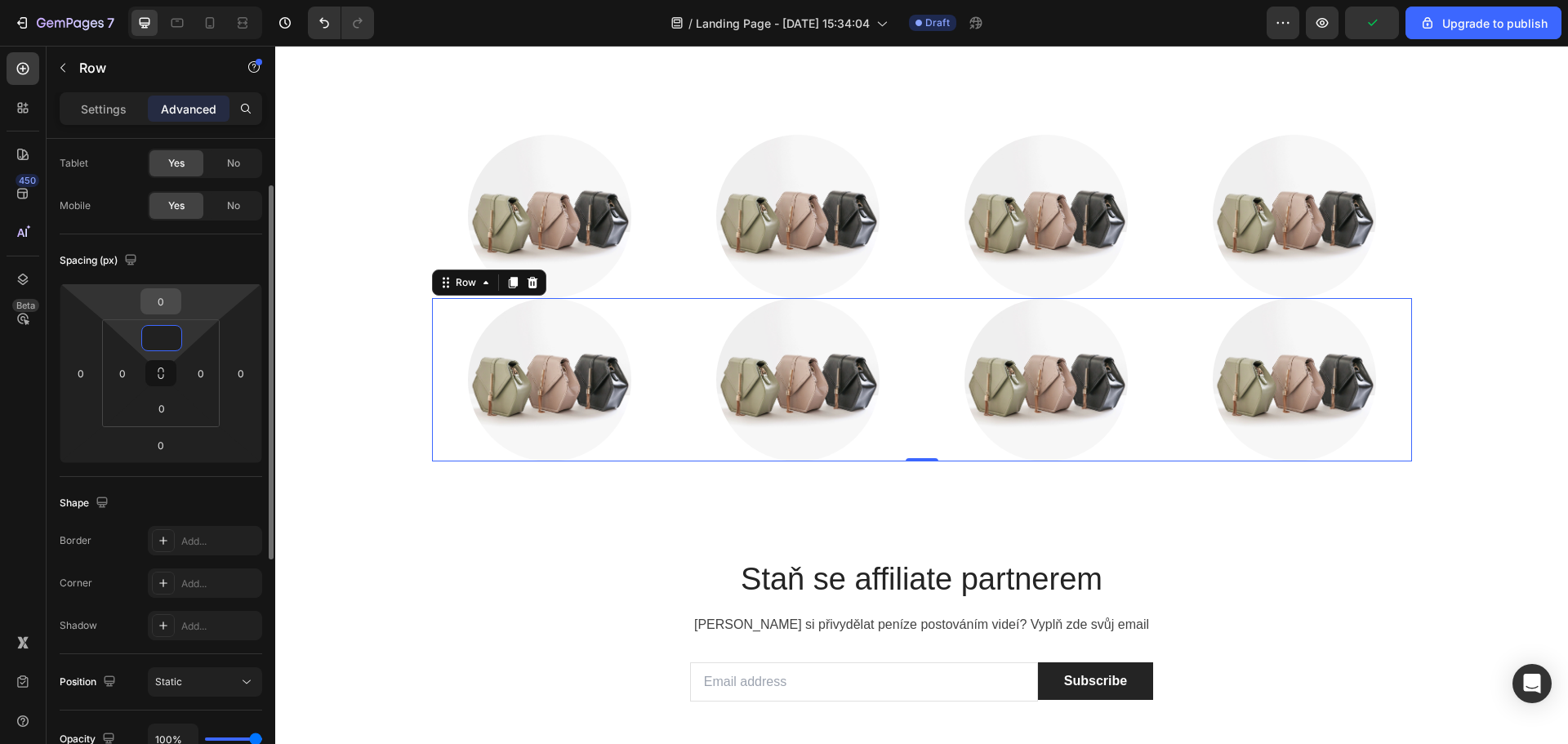
click at [167, 301] on input "0" at bounding box center [161, 301] width 33 height 24
type input "0"
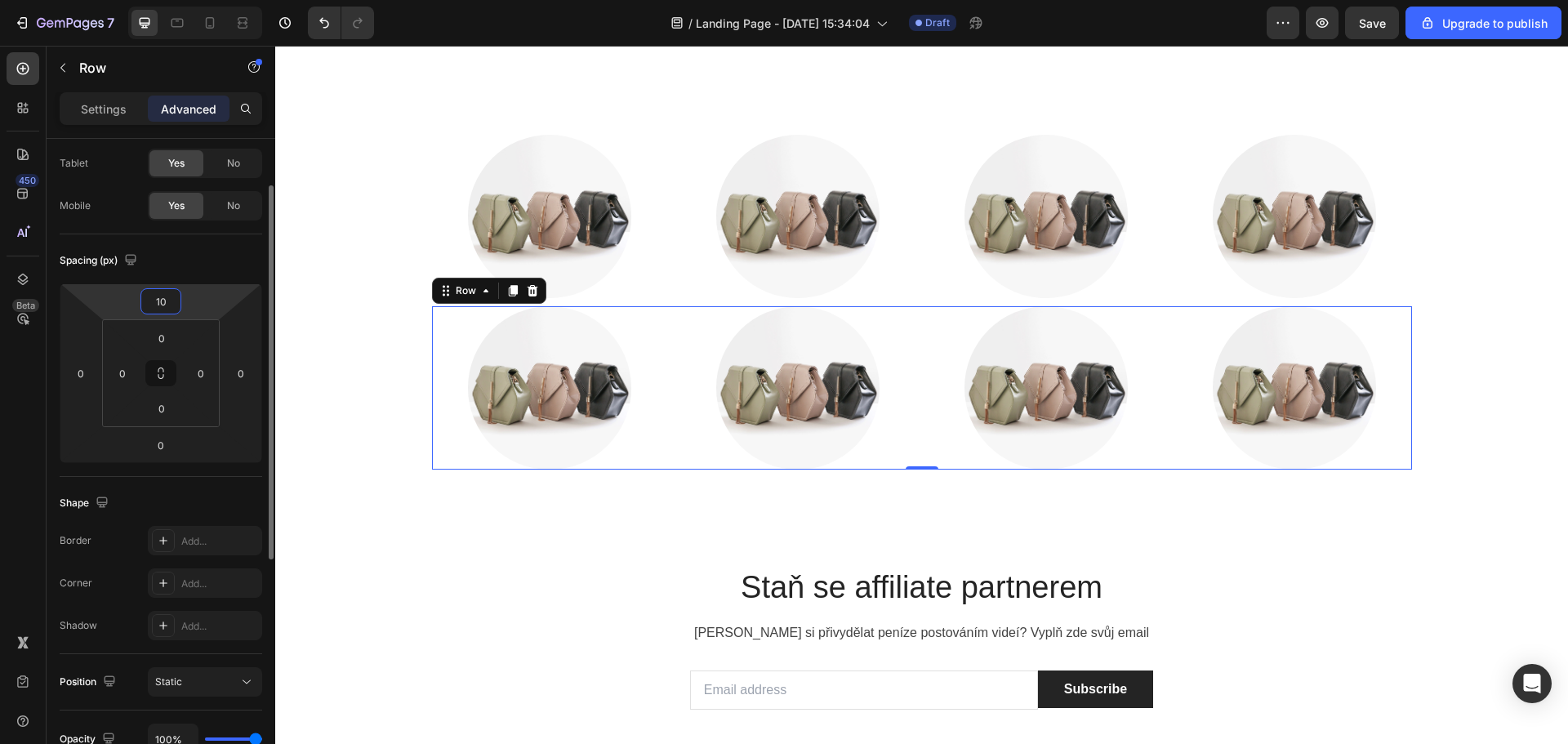
type input "1"
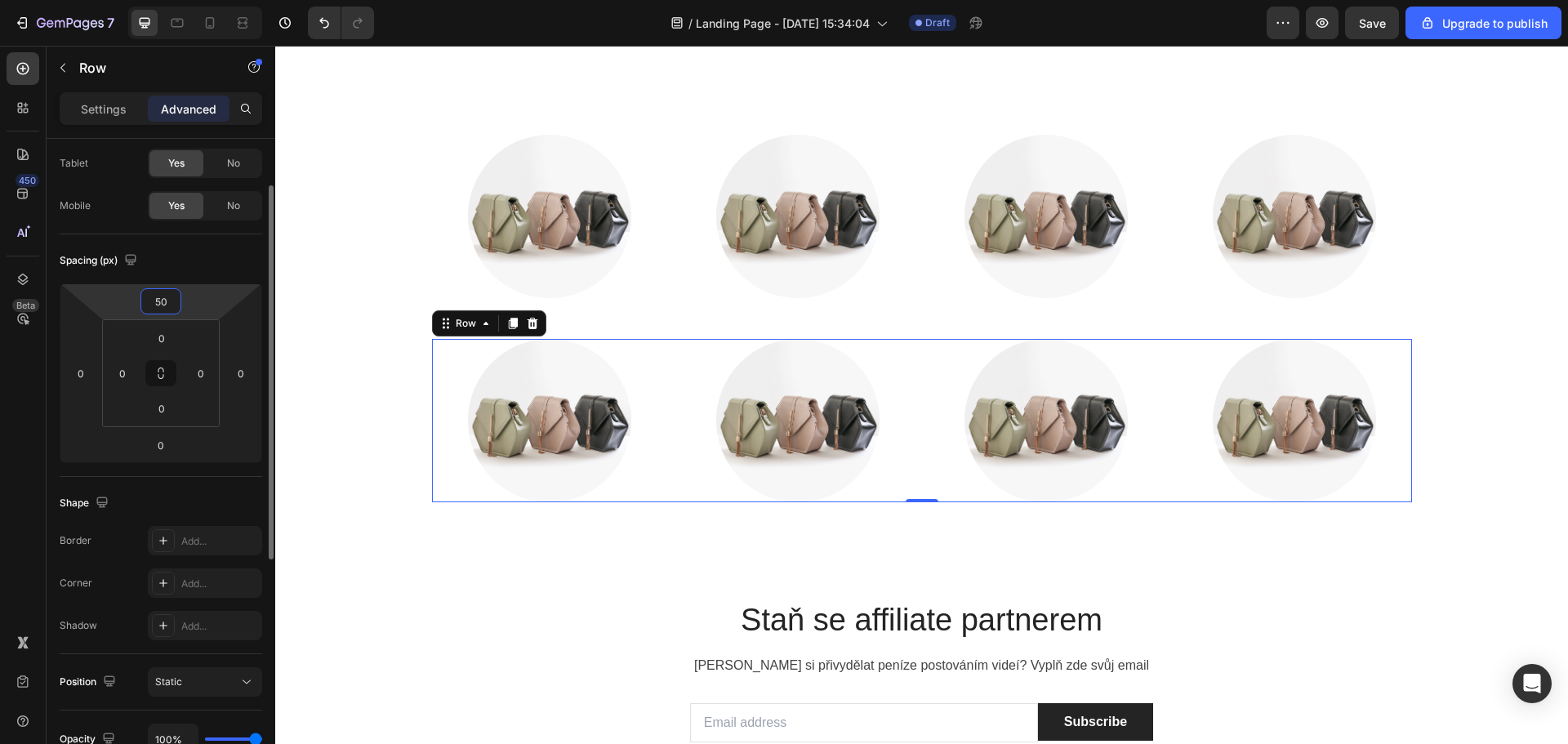
type input "5"
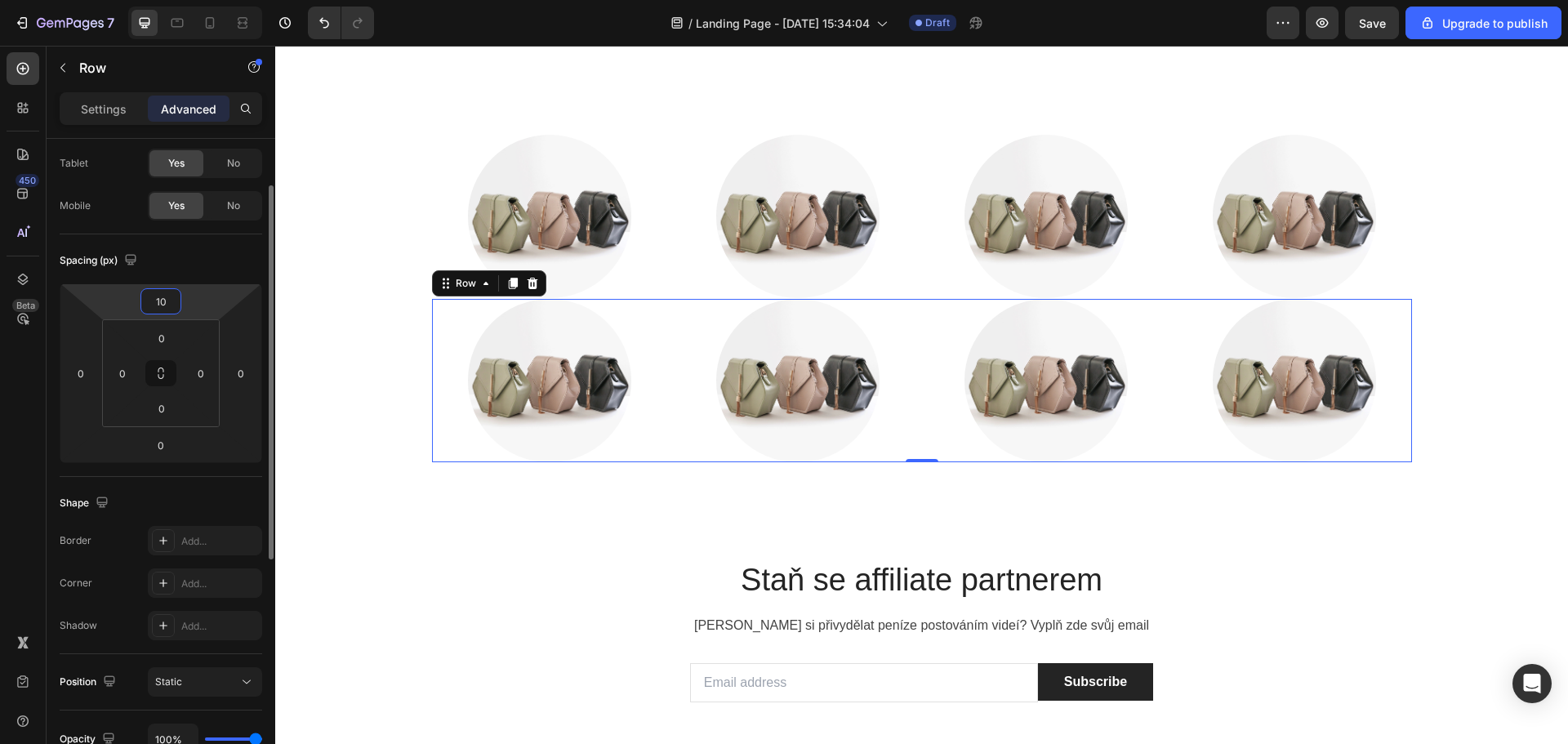
type input "100"
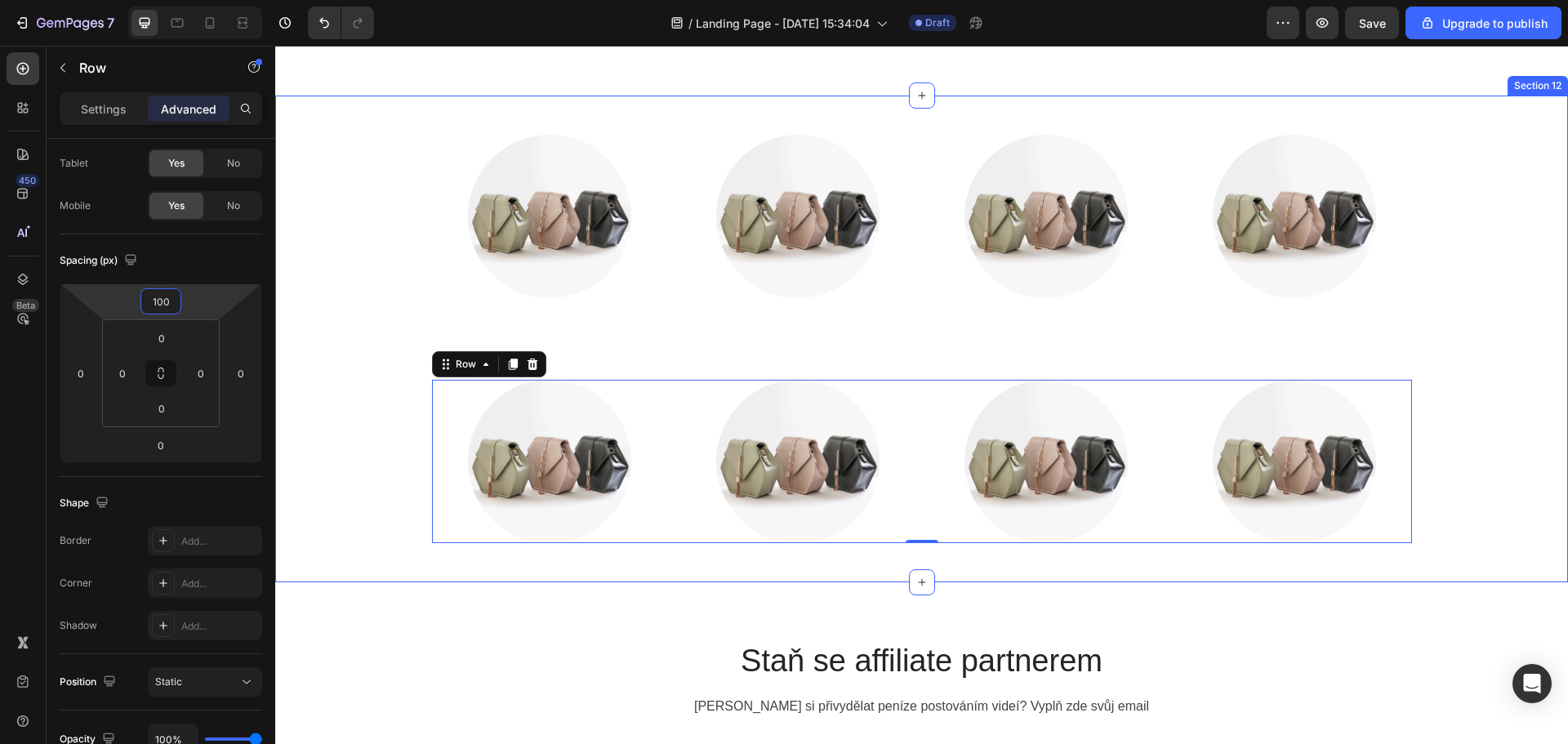
click at [303, 324] on div "Image Image Image Image Row Image Image Image Image Row 0" at bounding box center [921, 339] width 1268 height 408
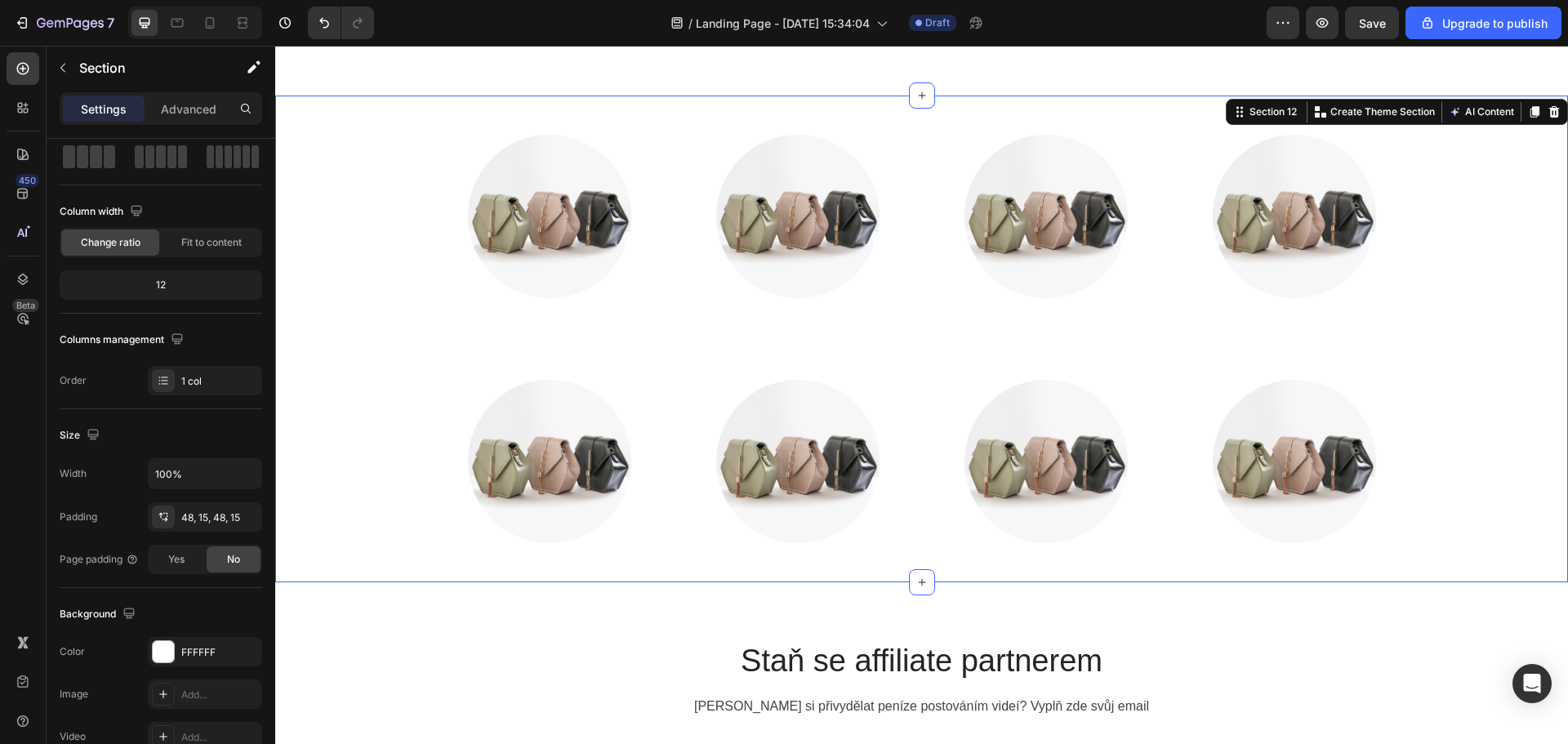
scroll to position [0, 0]
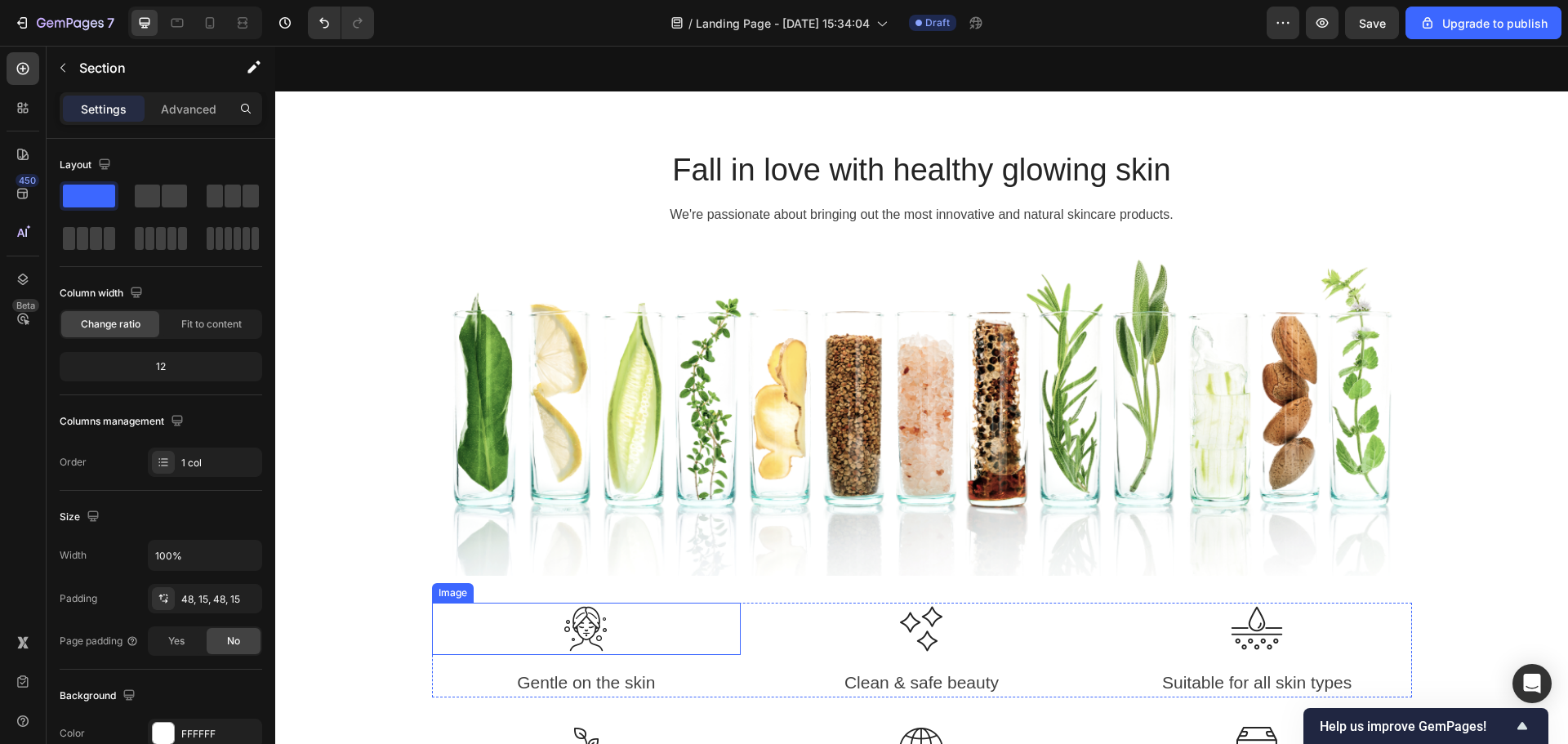
scroll to position [1867, 0]
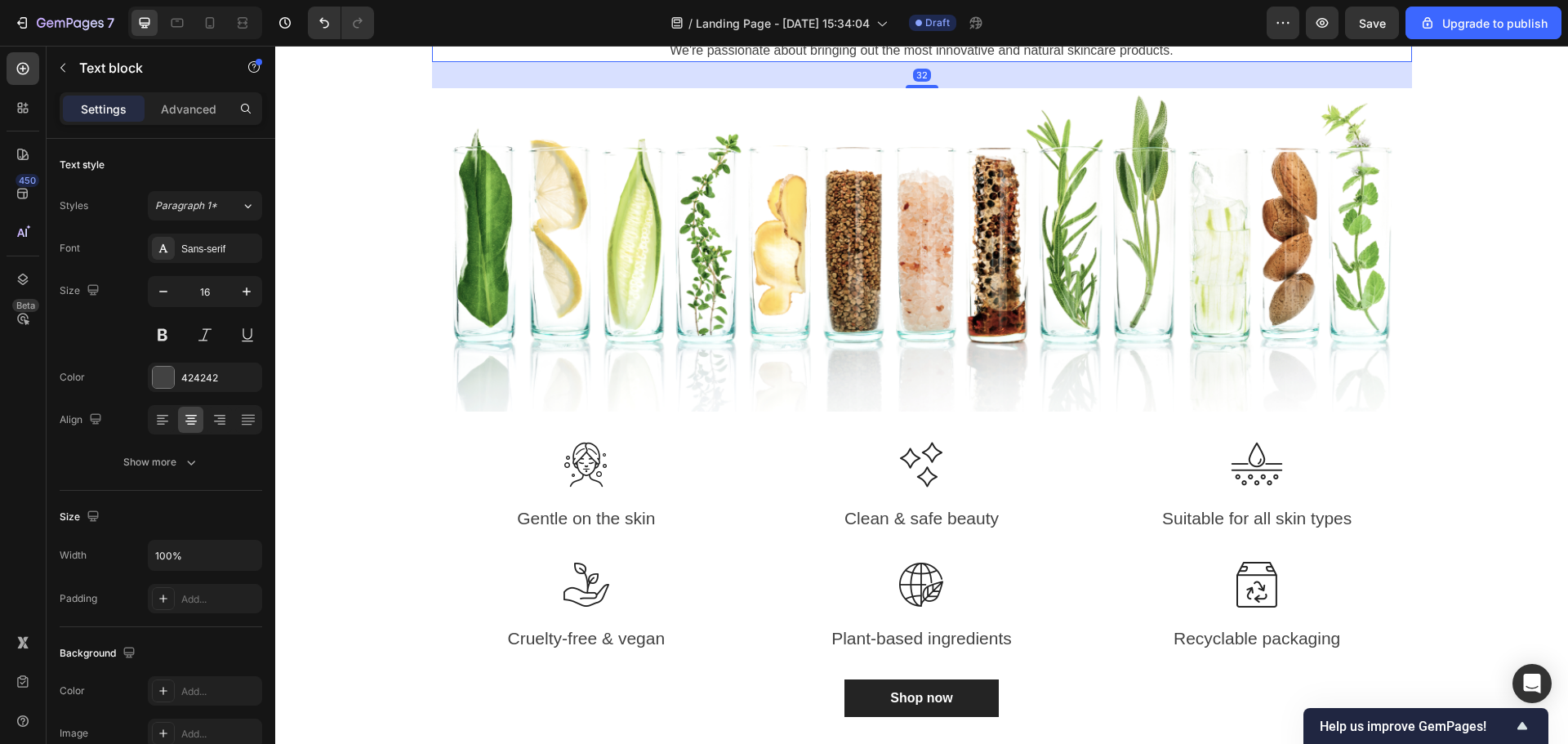
click at [1270, 60] on p "We're passionate about bringing out the most innovative and natural skincare pr…" at bounding box center [922, 50] width 976 height 19
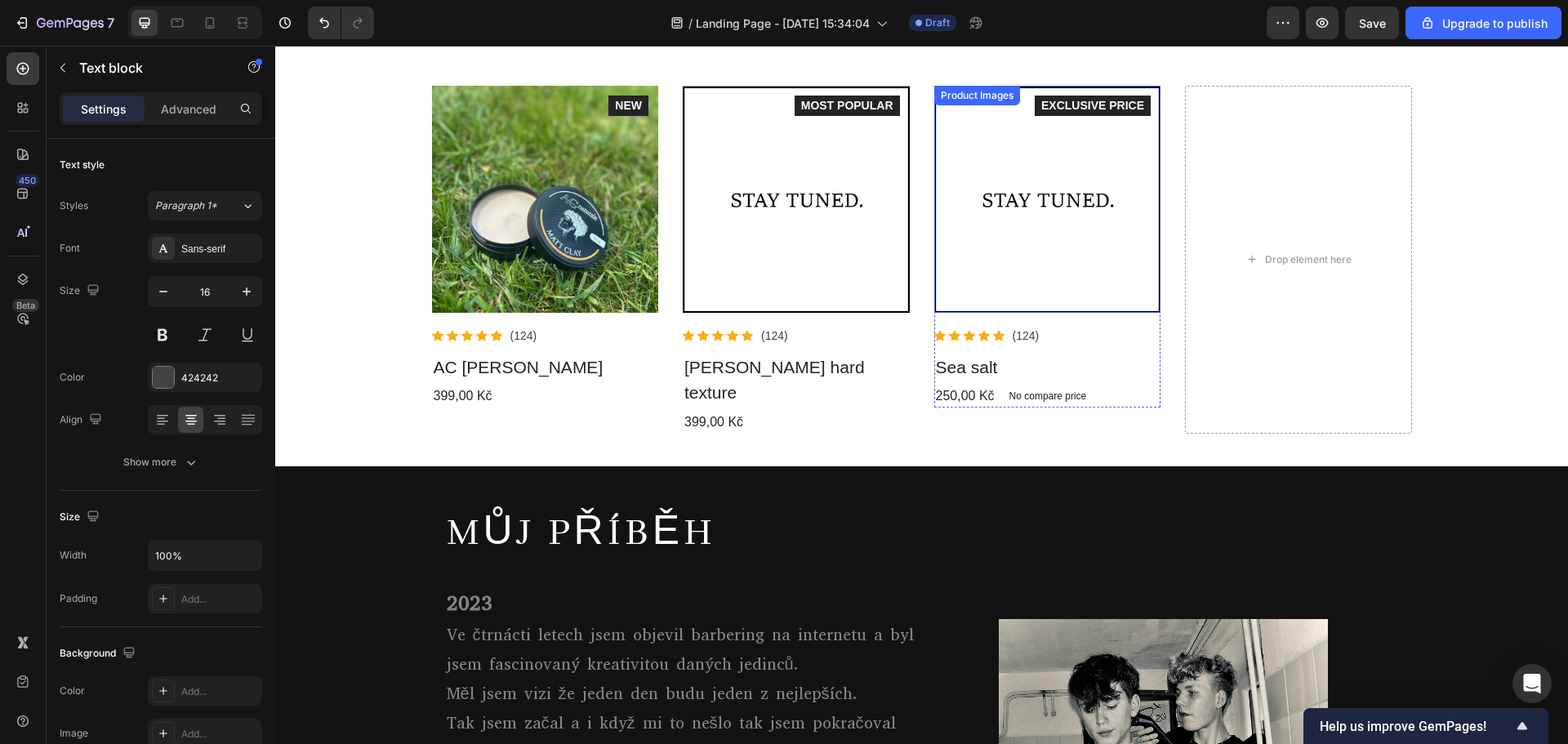
scroll to position [0, 0]
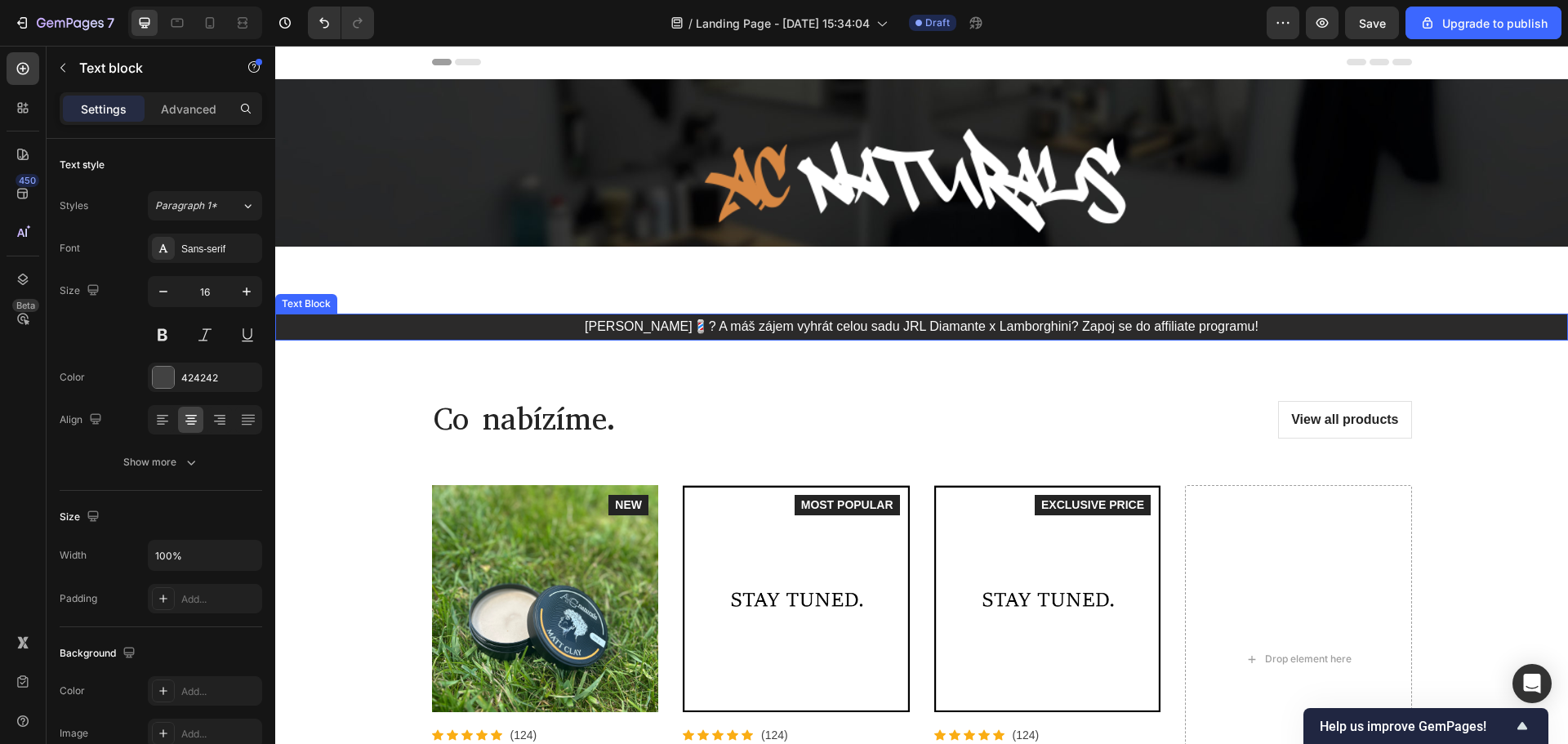
click at [988, 323] on p "[PERSON_NAME]💈? A máš zájem vyhrát celou sadu JRL Diamante x Lamborghini? Zapoj…" at bounding box center [921, 327] width 1290 height 23
click at [1278, 332] on p "[PERSON_NAME]💈? A máš zájem vyhrát celou sadu JRL Diamante x Lamborghini? Zapoj…" at bounding box center [921, 327] width 1290 height 23
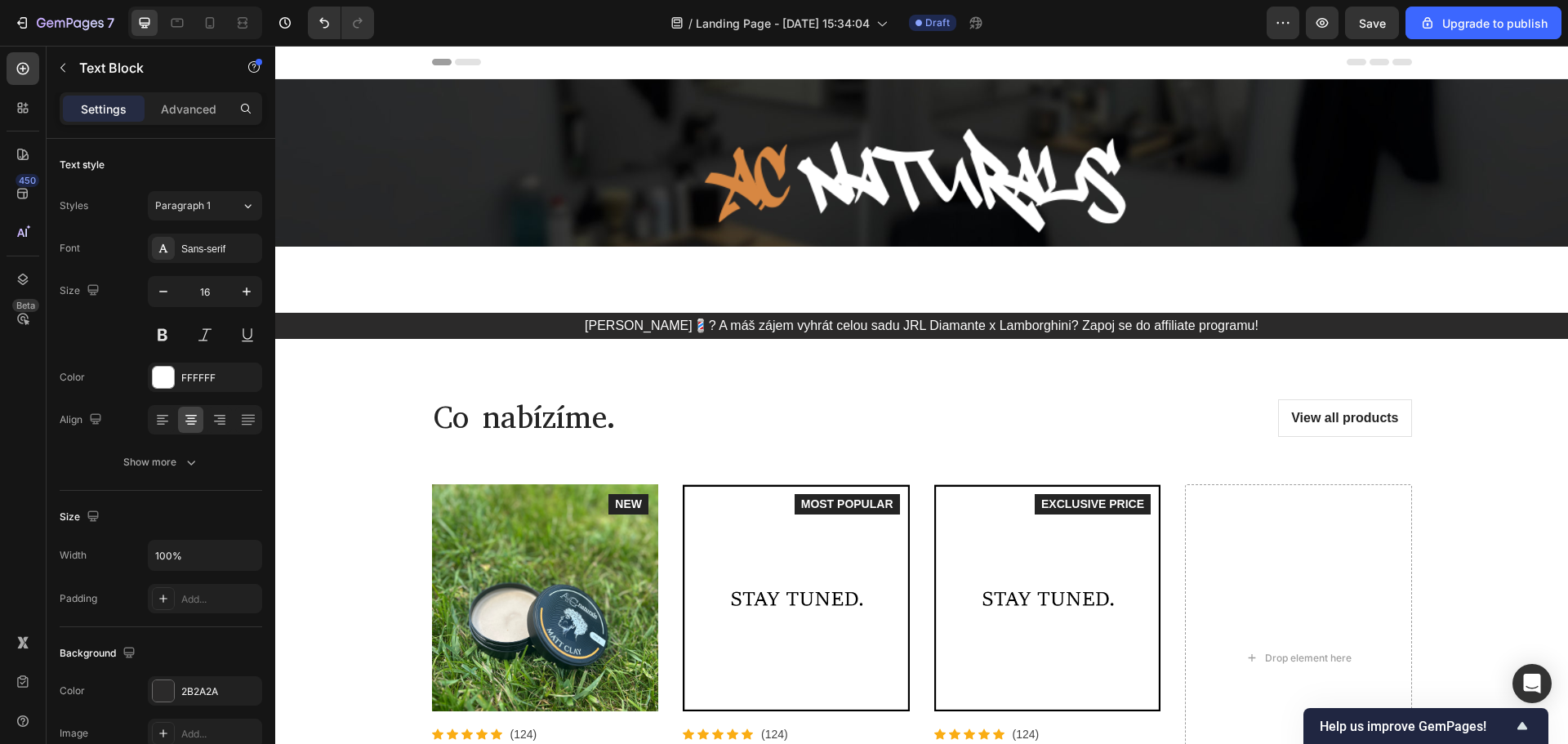
click at [1271, 329] on p "[PERSON_NAME]💈? A máš zájem vyhrát celou sadu JRL Diamante x Lamborghini? Zapoj…" at bounding box center [921, 326] width 1290 height 23
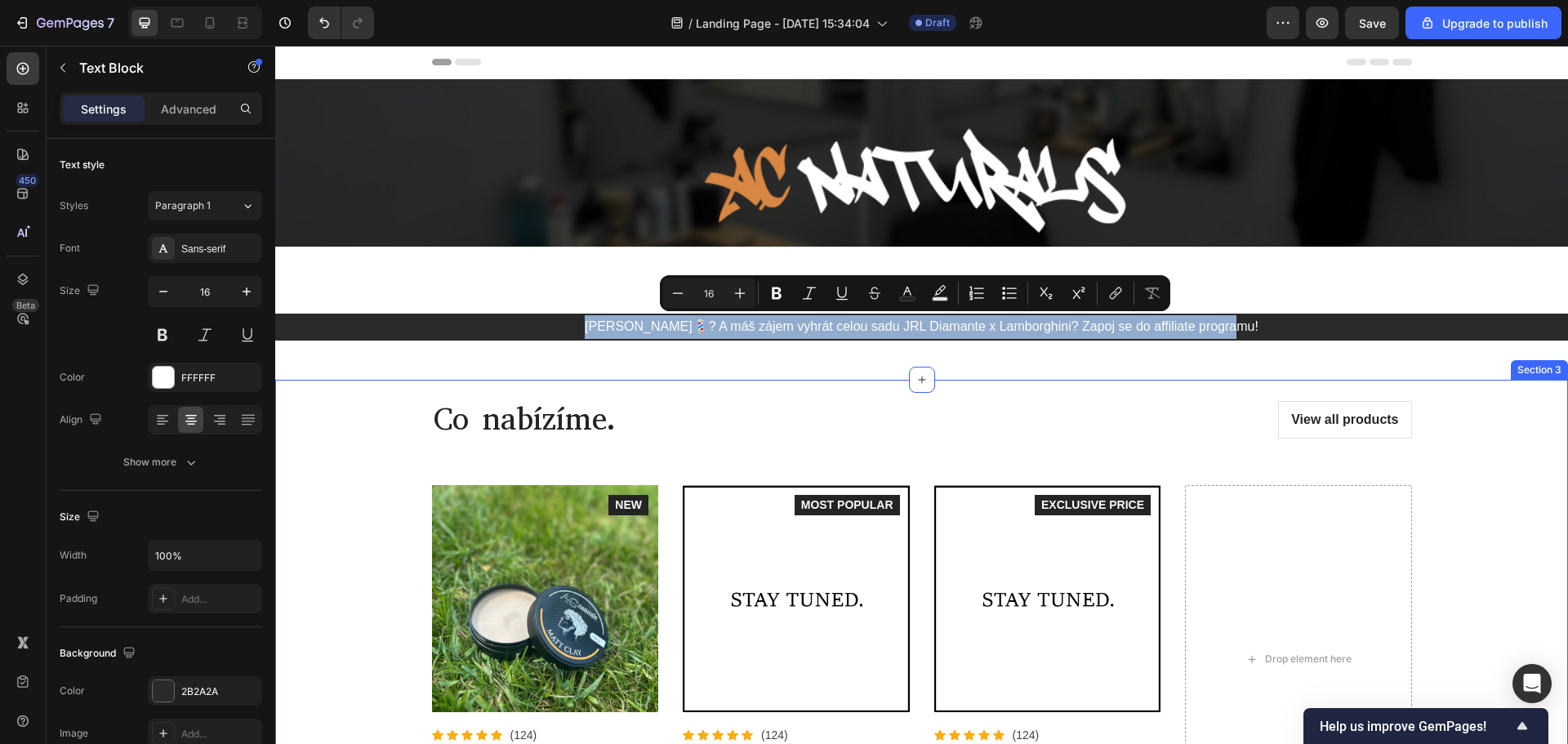
click at [415, 410] on div "Co nabízíme. Heading View all products Button Row Product Images Icon Icon Icon…" at bounding box center [921, 615] width 1268 height 472
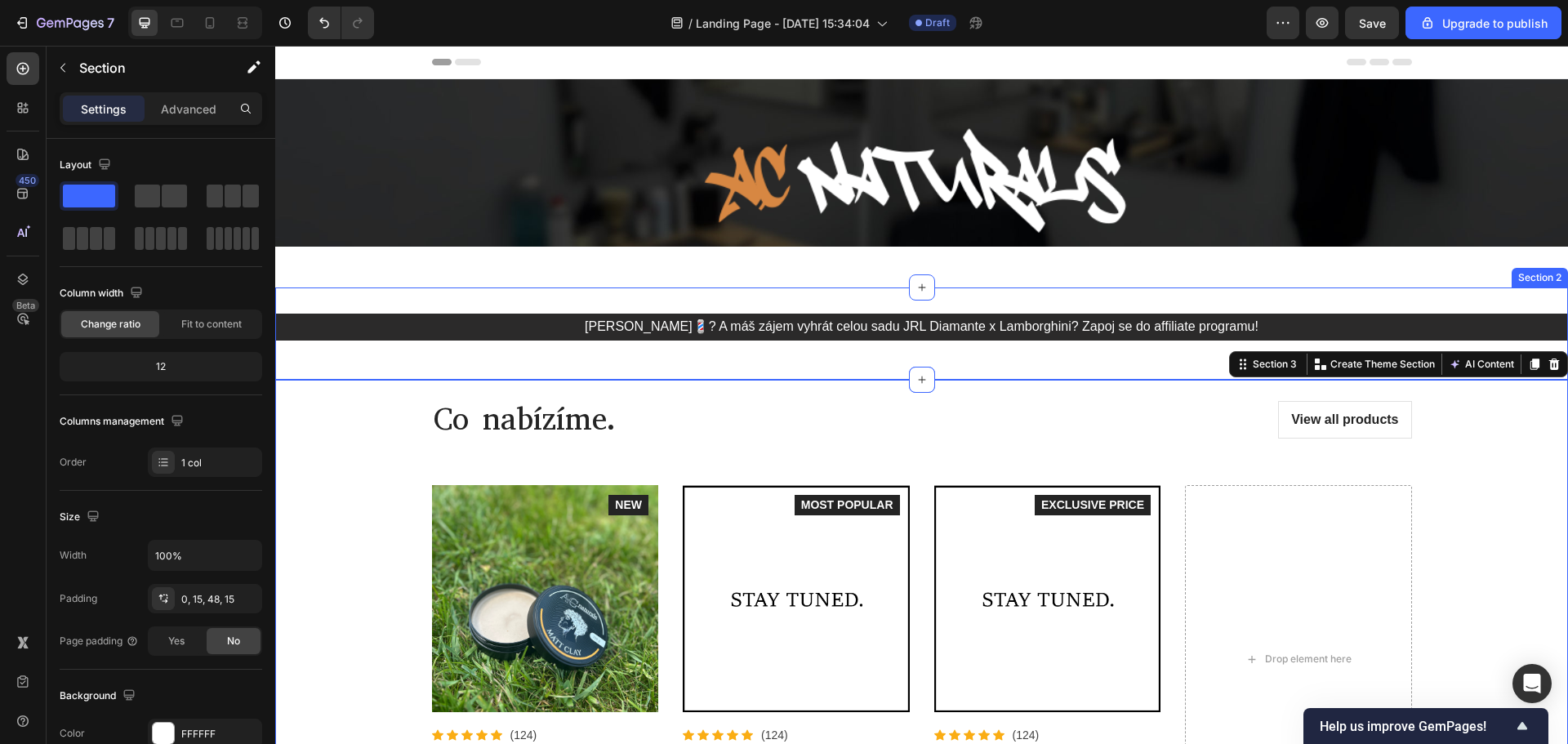
click at [353, 340] on div "Jsi barber💈? A máš zájem vyhrát celou sadu JRL Diamante x Lamborghini? Zapoj se…" at bounding box center [922, 333] width 1292 height 40
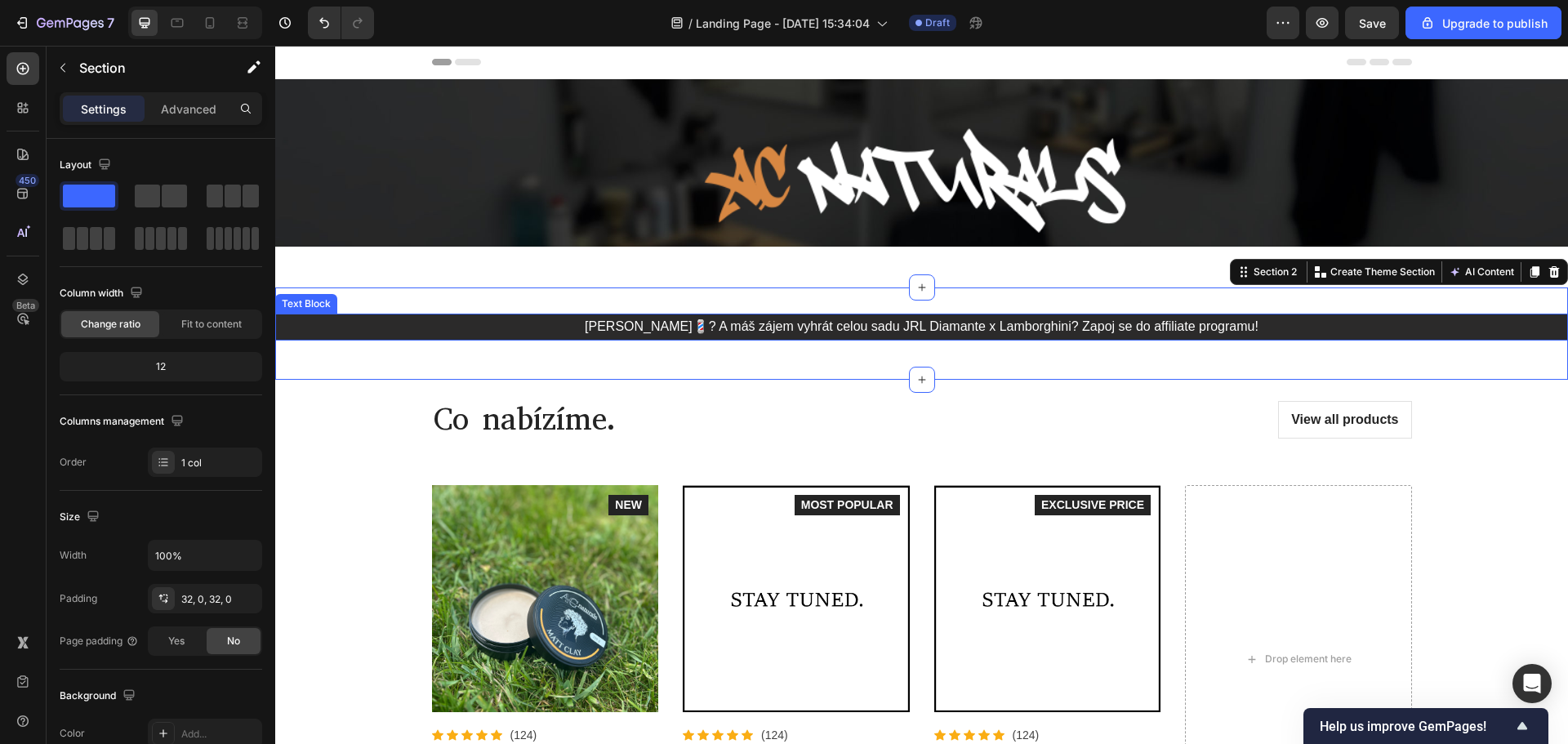
click at [376, 327] on p "[PERSON_NAME]💈? A máš zájem vyhrát celou sadu JRL Diamante x Lamborghini? Zapoj…" at bounding box center [921, 327] width 1290 height 23
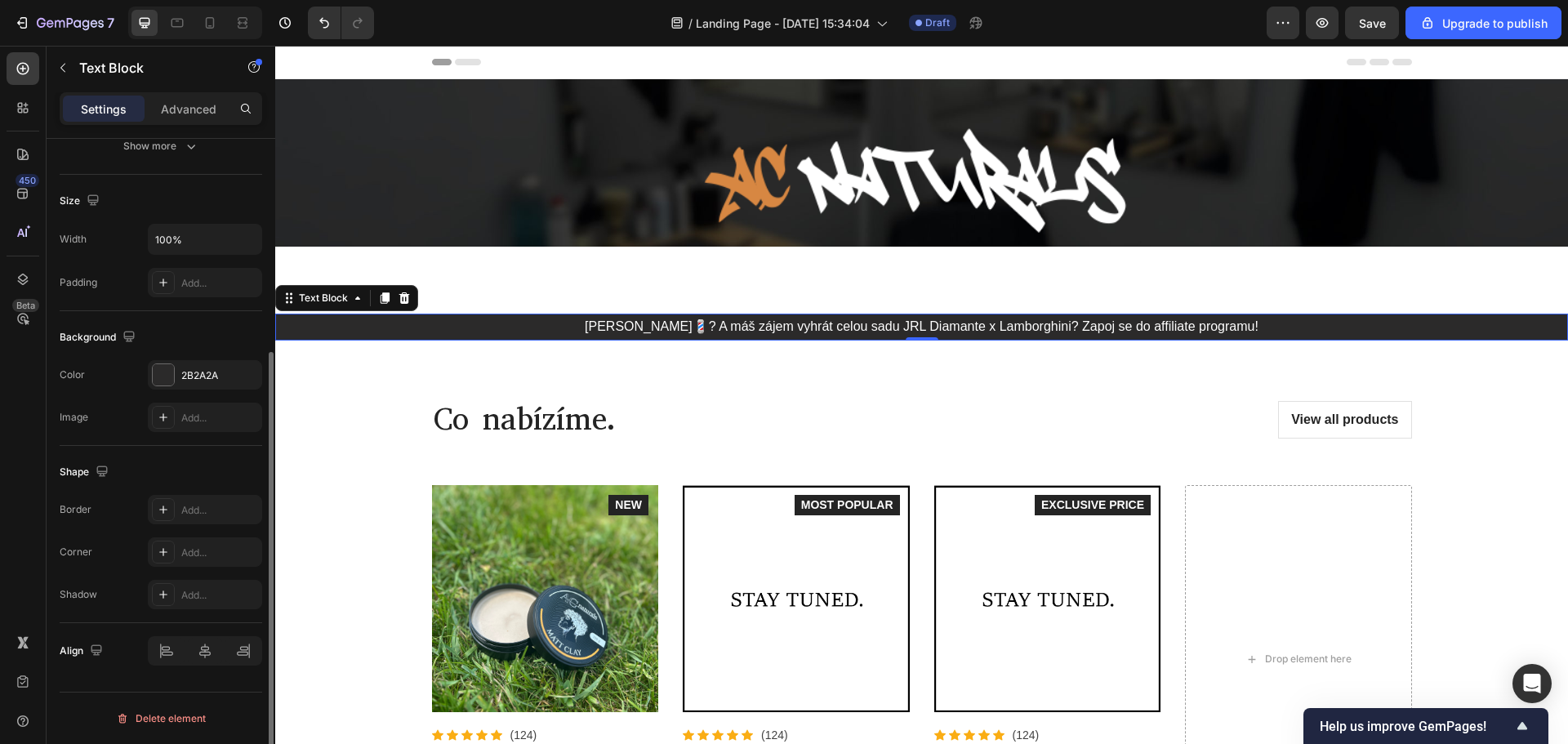
scroll to position [152, 0]
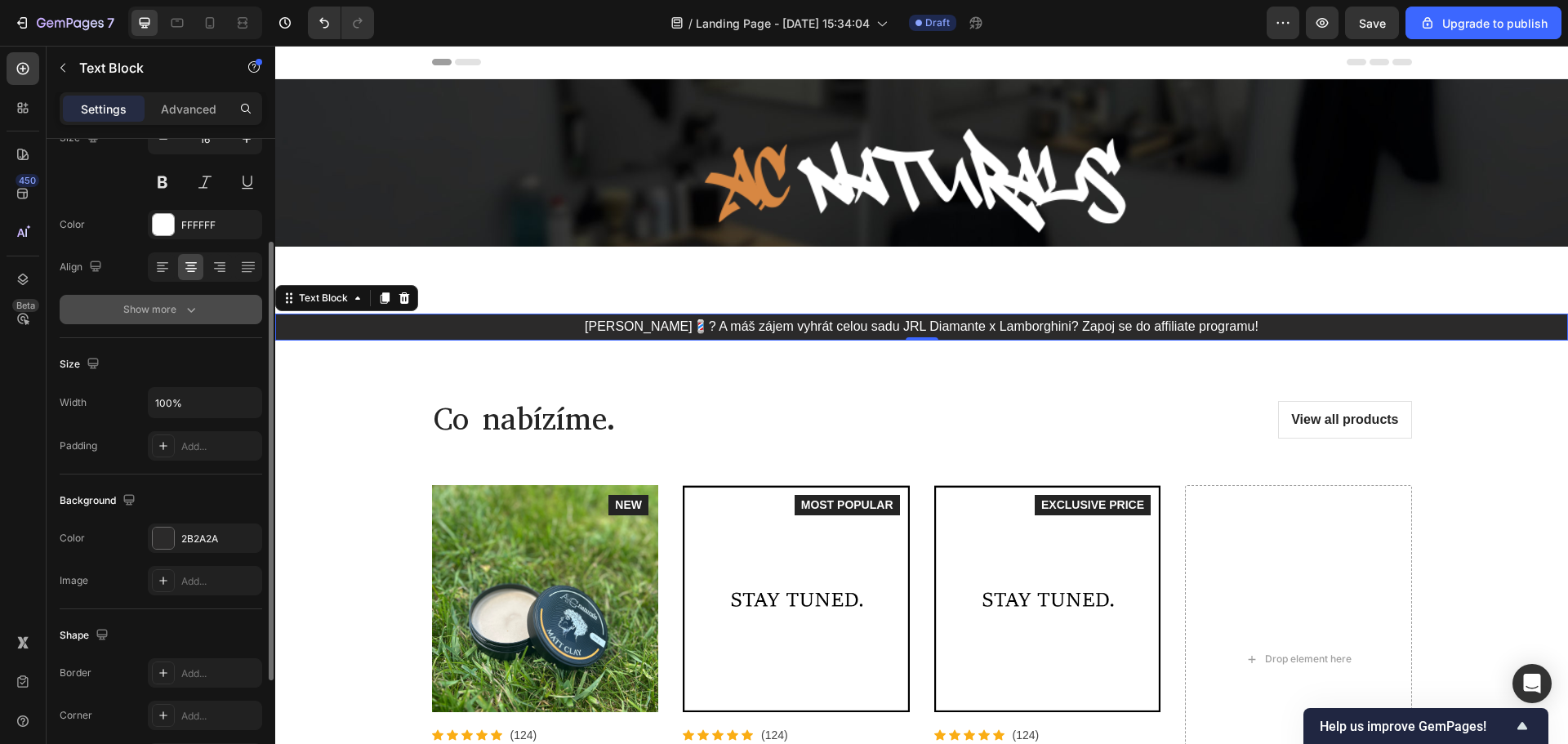
click at [155, 311] on div "Show more" at bounding box center [161, 309] width 76 height 16
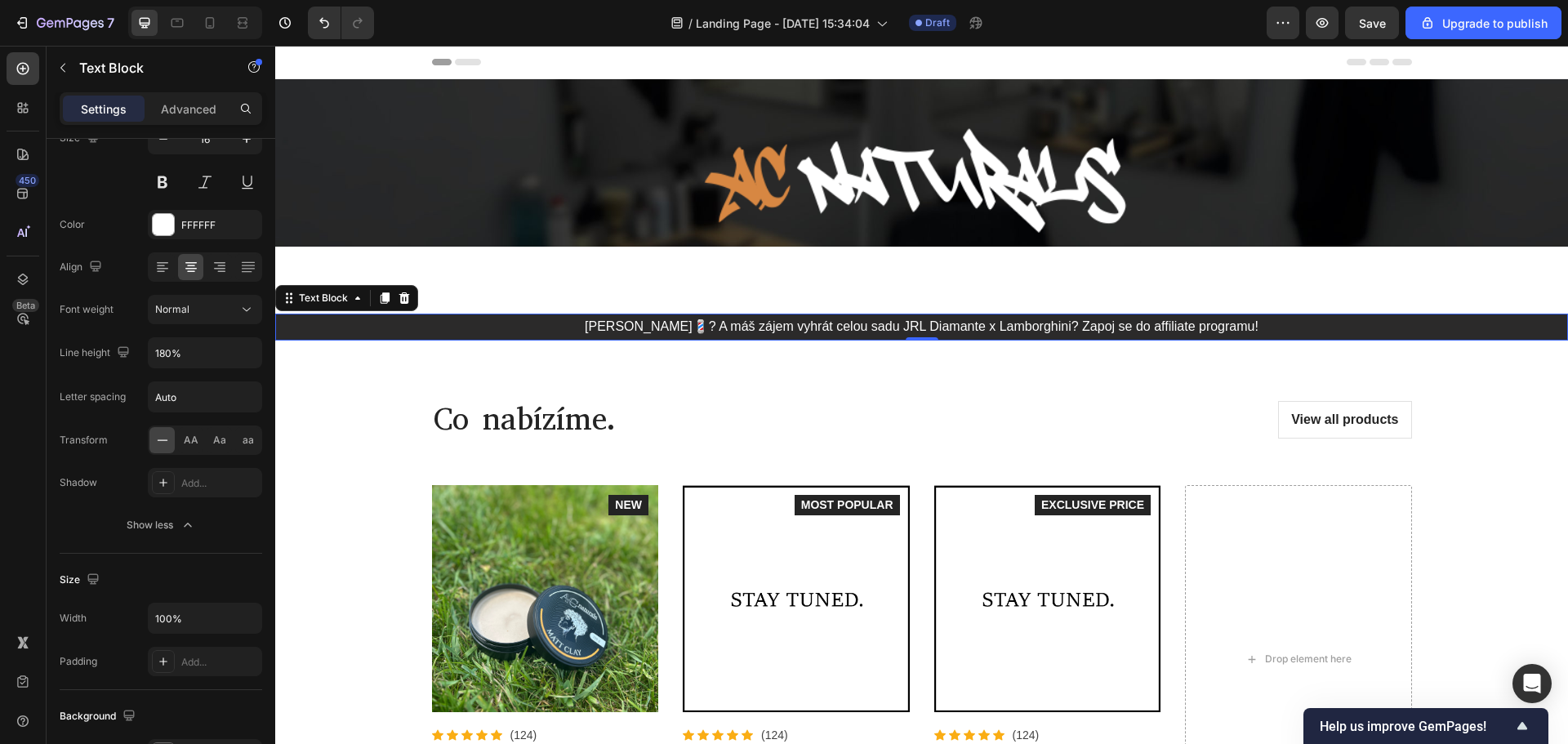
scroll to position [0, 0]
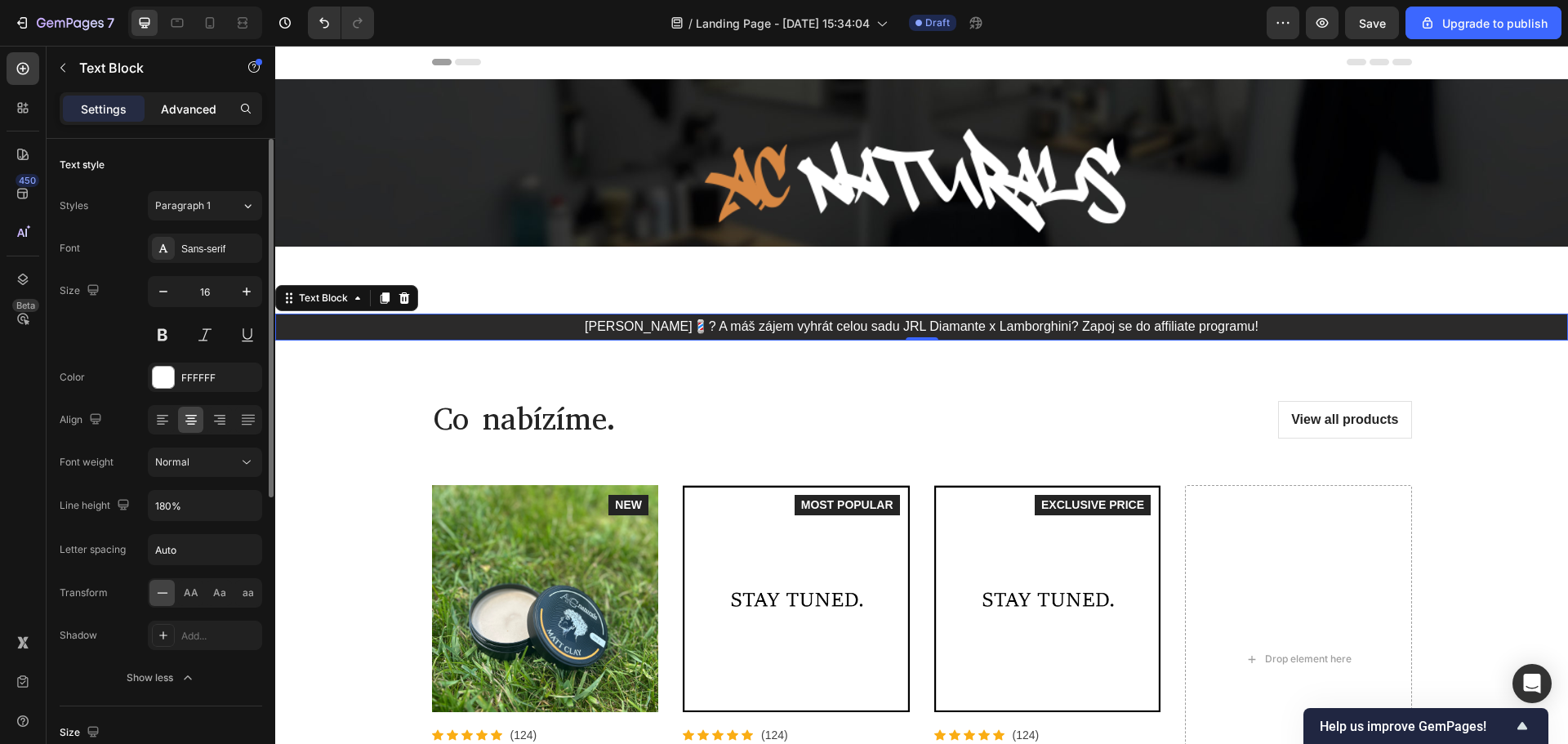
click at [188, 114] on p "Advanced" at bounding box center [188, 110] width 55 height 17
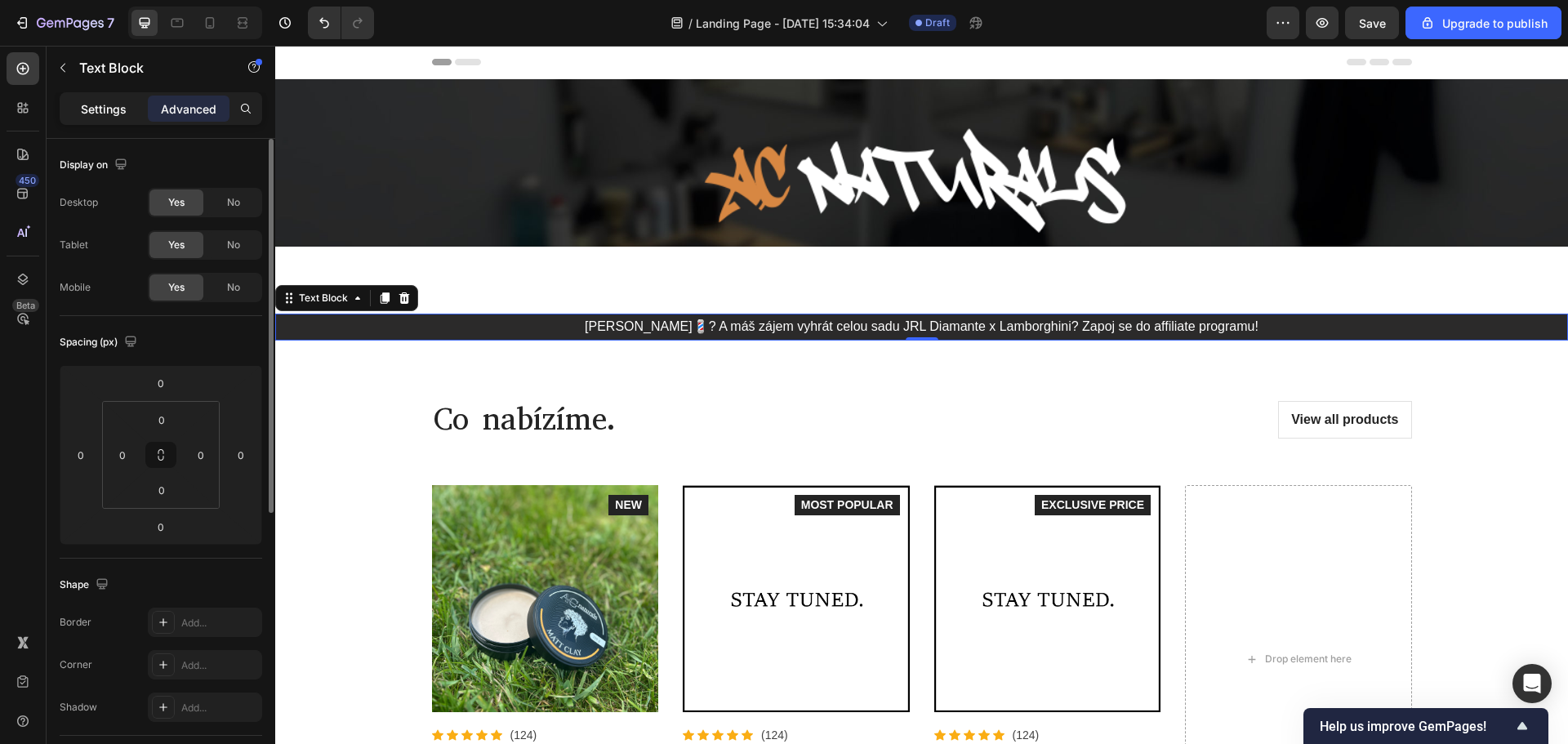
click at [116, 103] on p "Settings" at bounding box center [103, 110] width 46 height 17
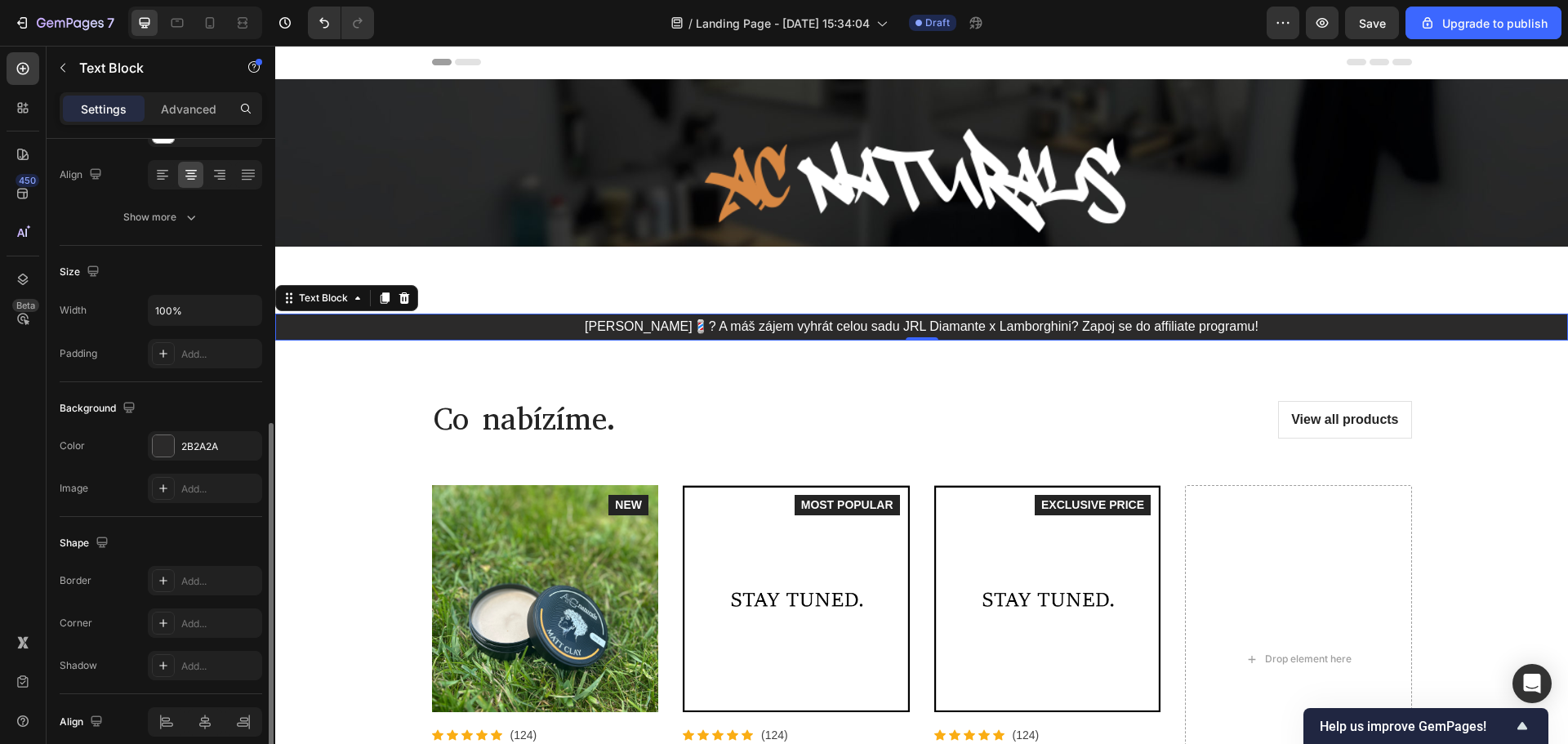
scroll to position [316, 0]
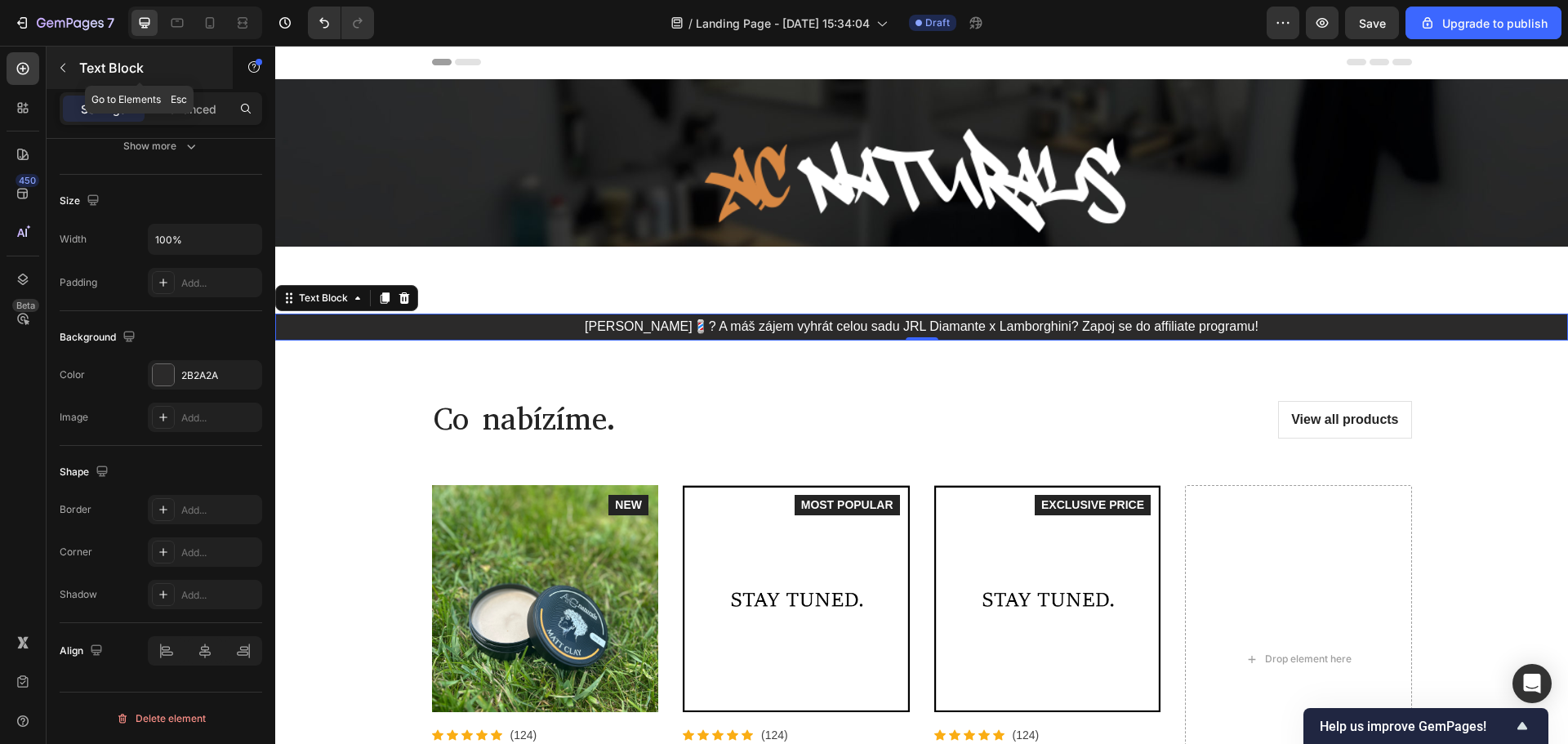
click at [62, 74] on icon "button" at bounding box center [62, 67] width 13 height 13
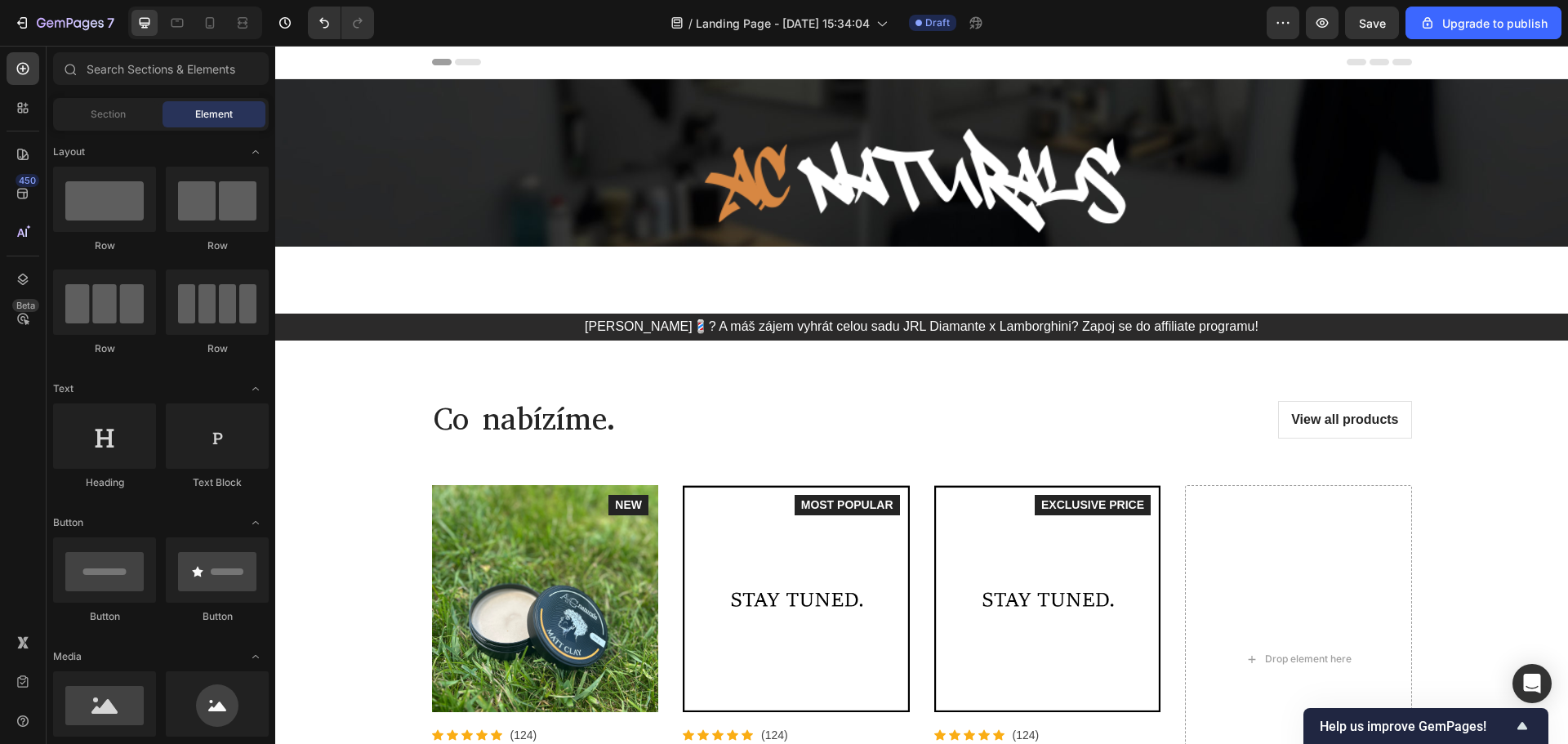
scroll to position [81, 0]
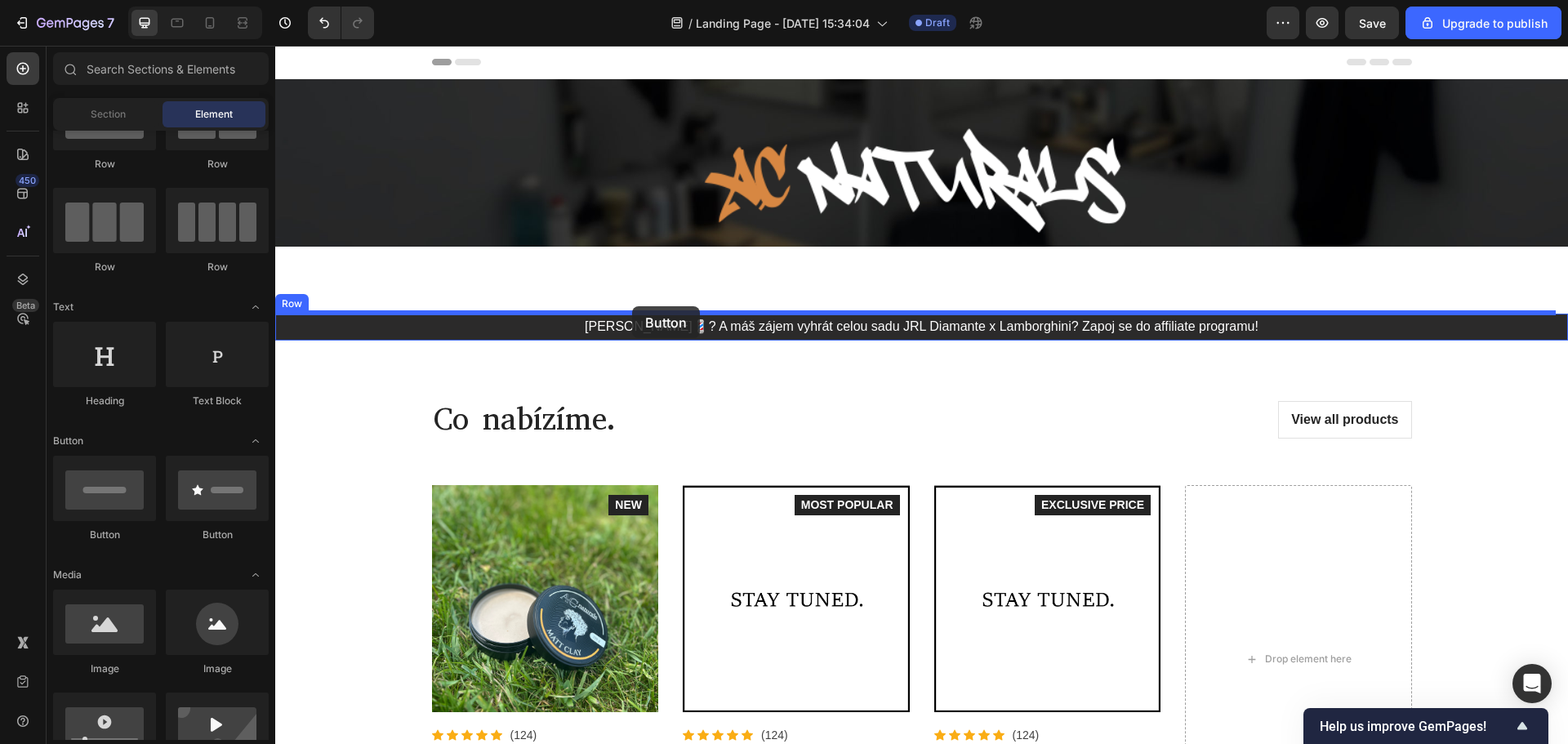
drag, startPoint x: 389, startPoint y: 541, endPoint x: 632, endPoint y: 307, distance: 337.3
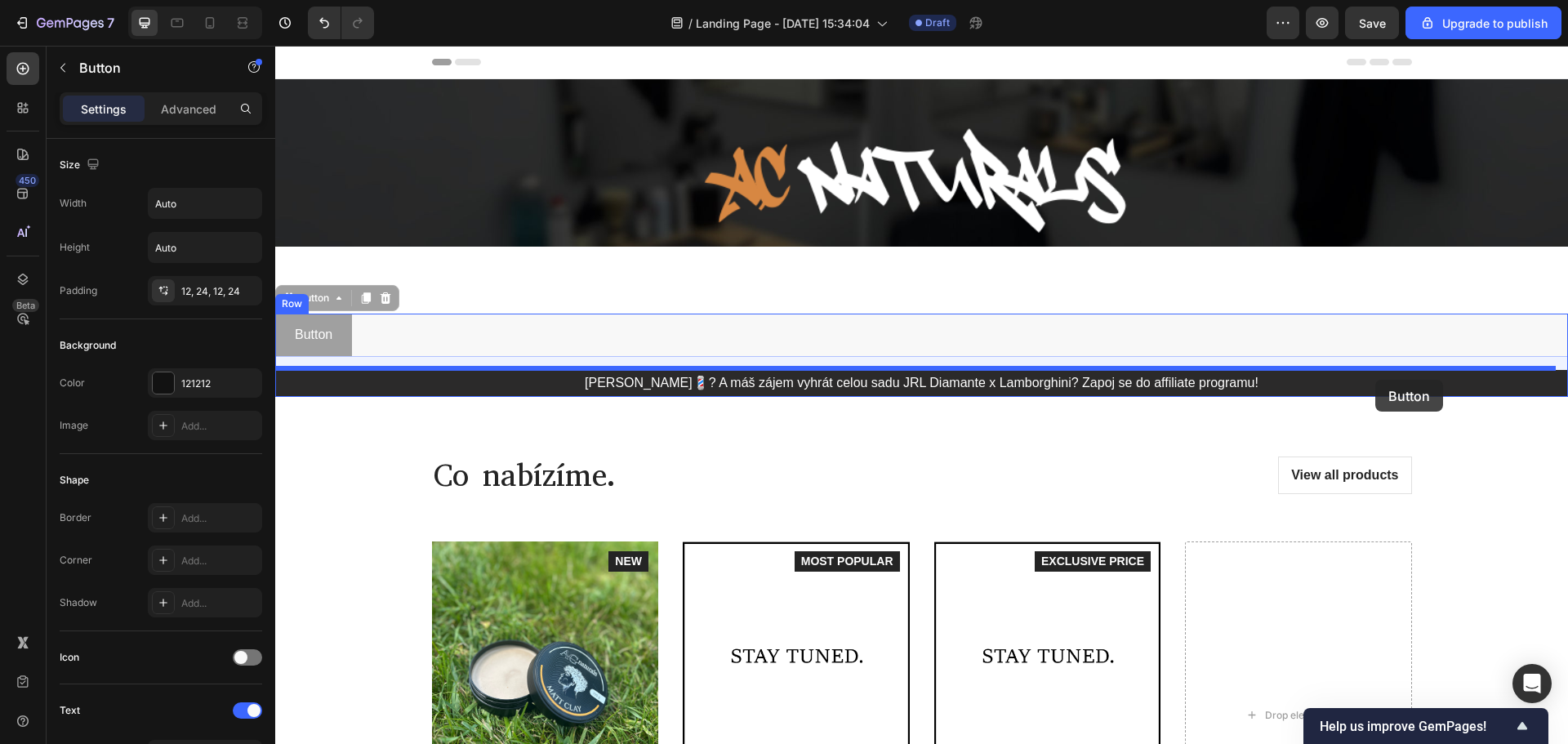
drag, startPoint x: 342, startPoint y: 342, endPoint x: 1377, endPoint y: 379, distance: 1035.7
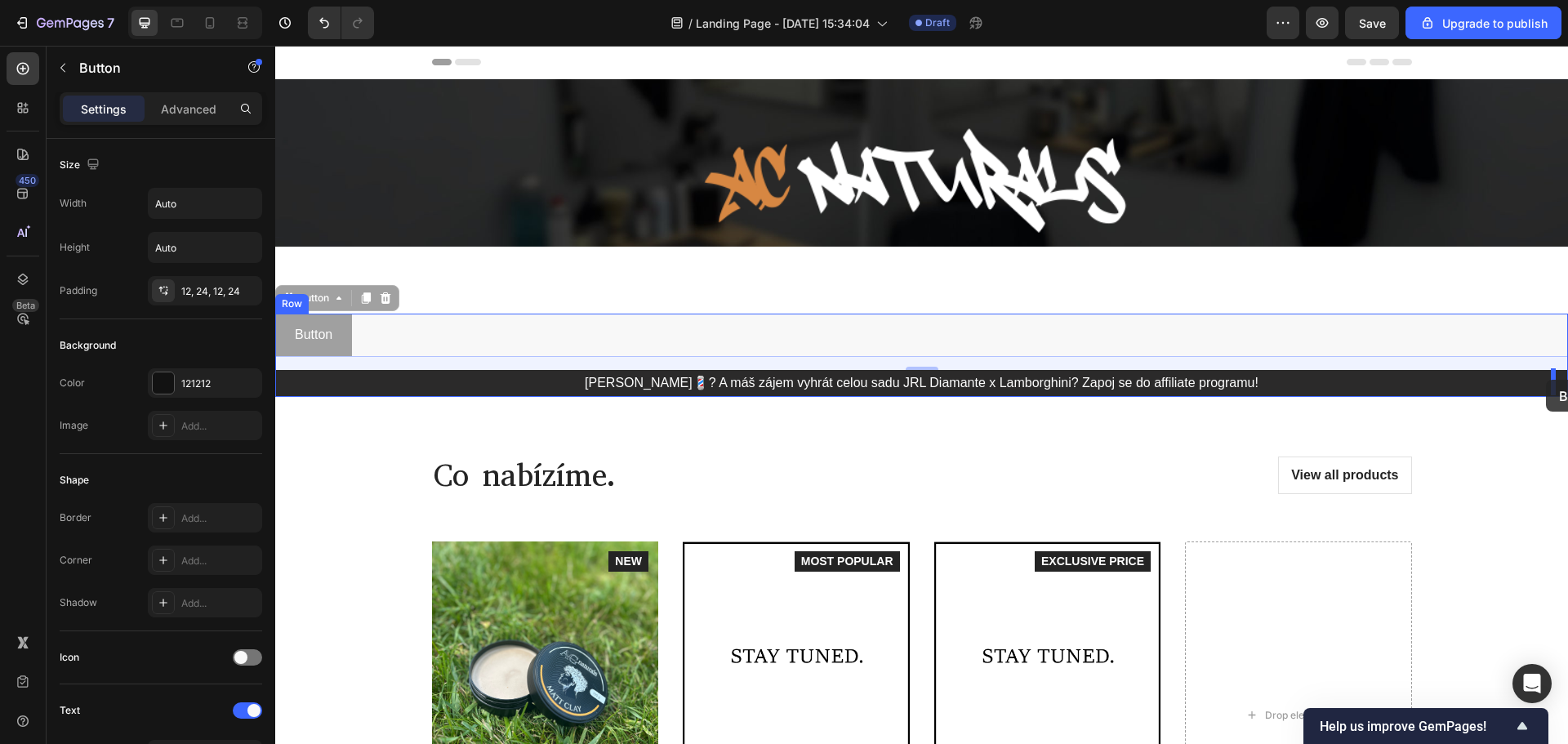
drag, startPoint x: 340, startPoint y: 346, endPoint x: 1546, endPoint y: 379, distance: 1206.5
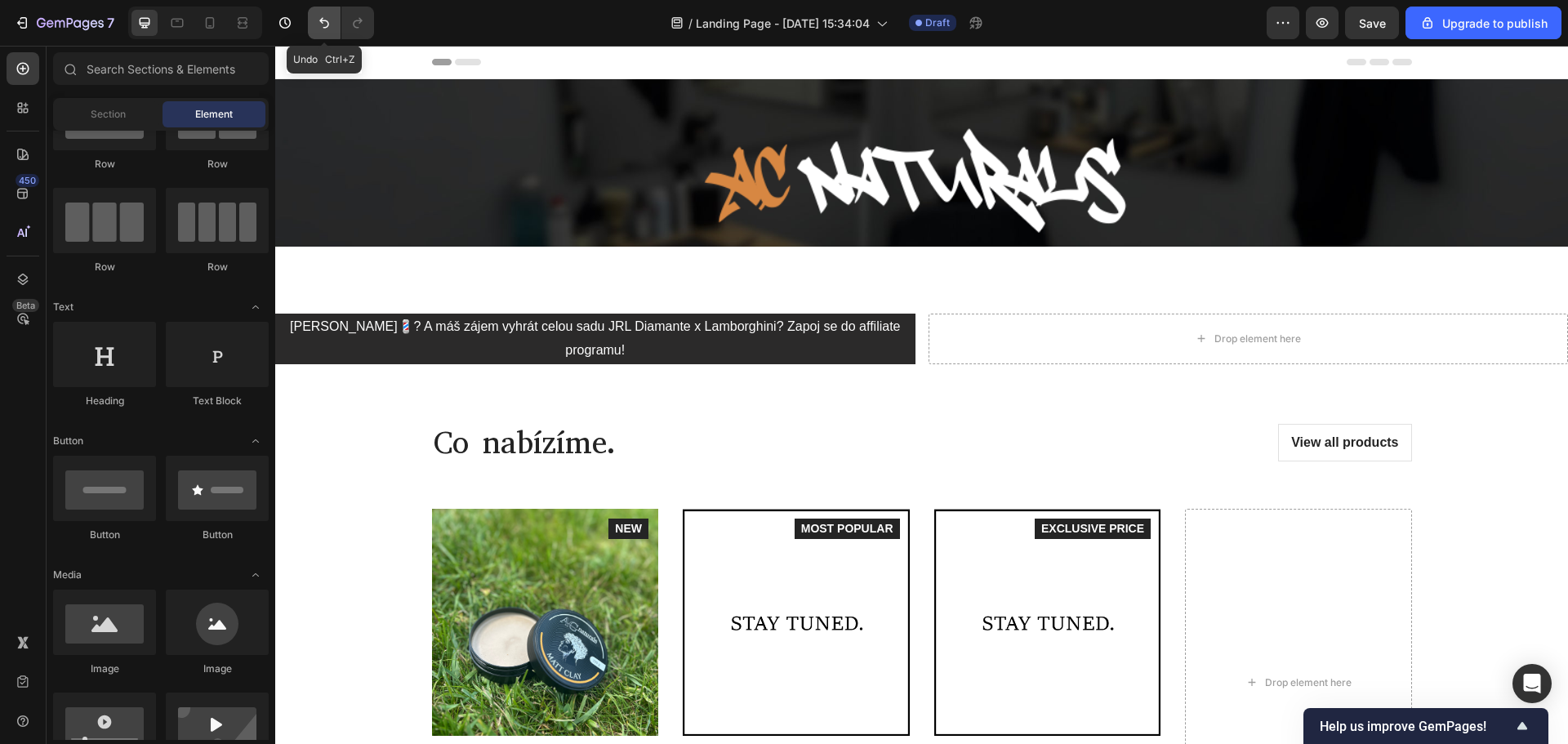
click at [332, 17] on icon "Undo/Redo" at bounding box center [324, 22] width 16 height 16
click at [326, 19] on icon "Undo/Redo" at bounding box center [324, 22] width 16 height 16
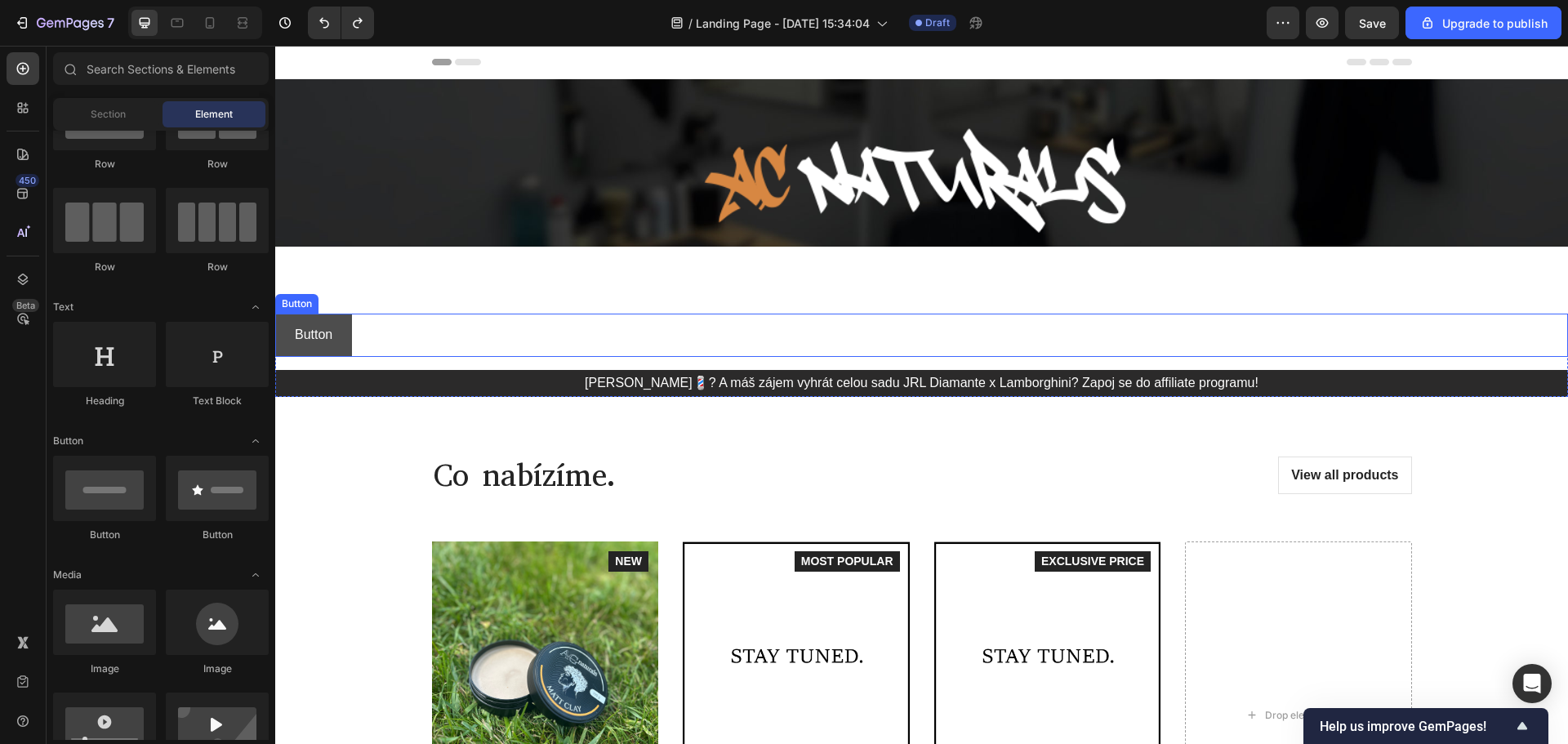
click at [343, 341] on button "Button" at bounding box center [313, 335] width 77 height 44
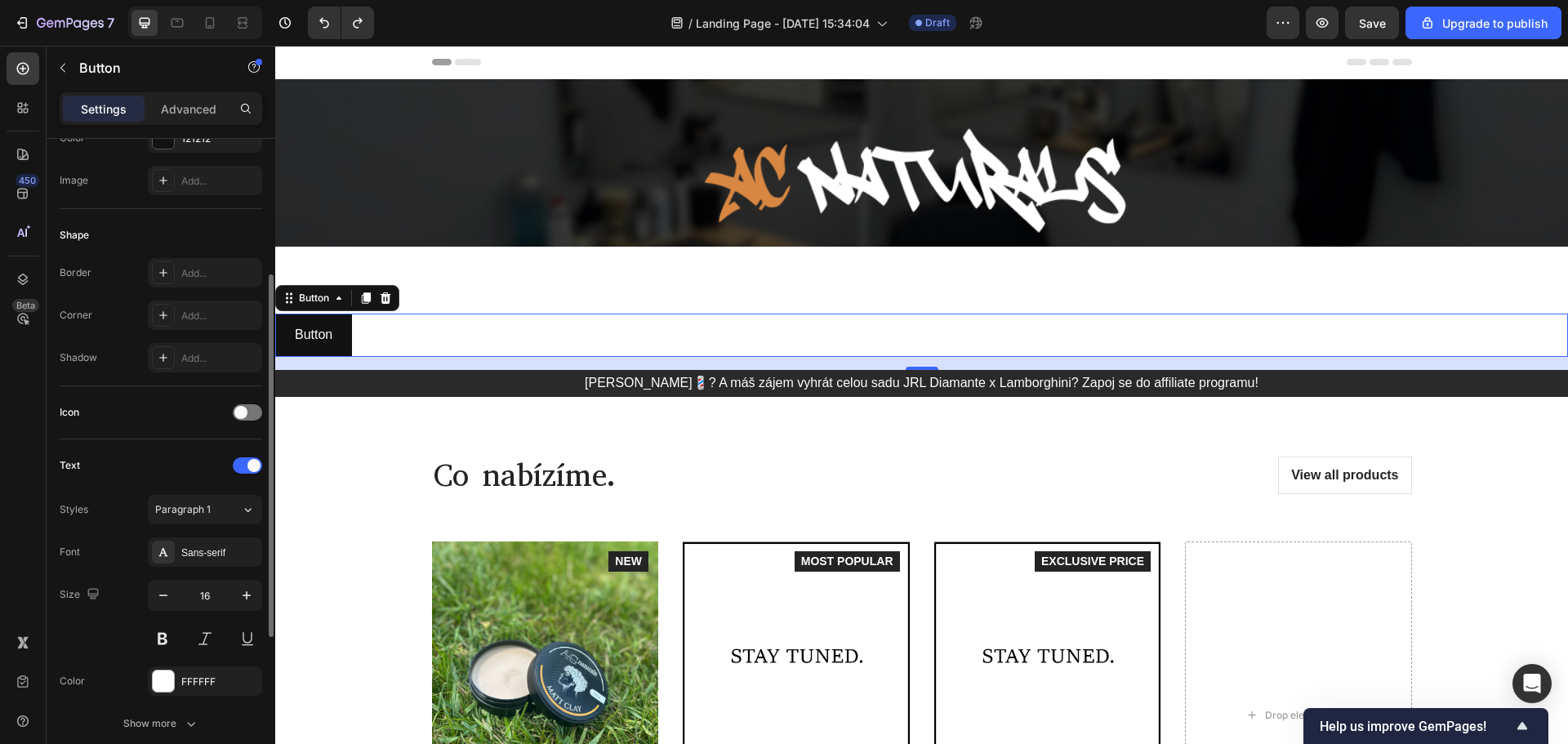
scroll to position [0, 0]
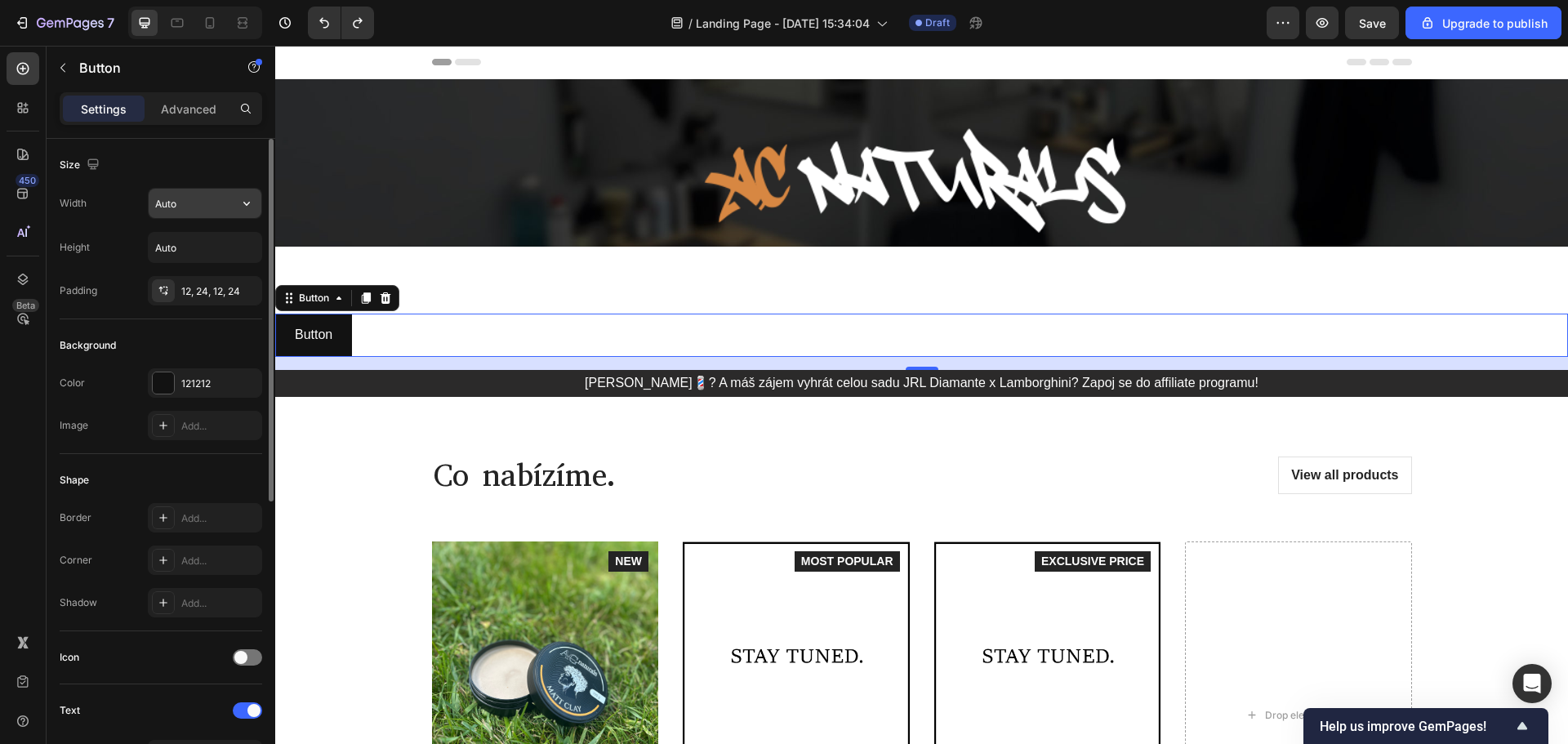
click at [241, 212] on button "button" at bounding box center [246, 203] width 29 height 29
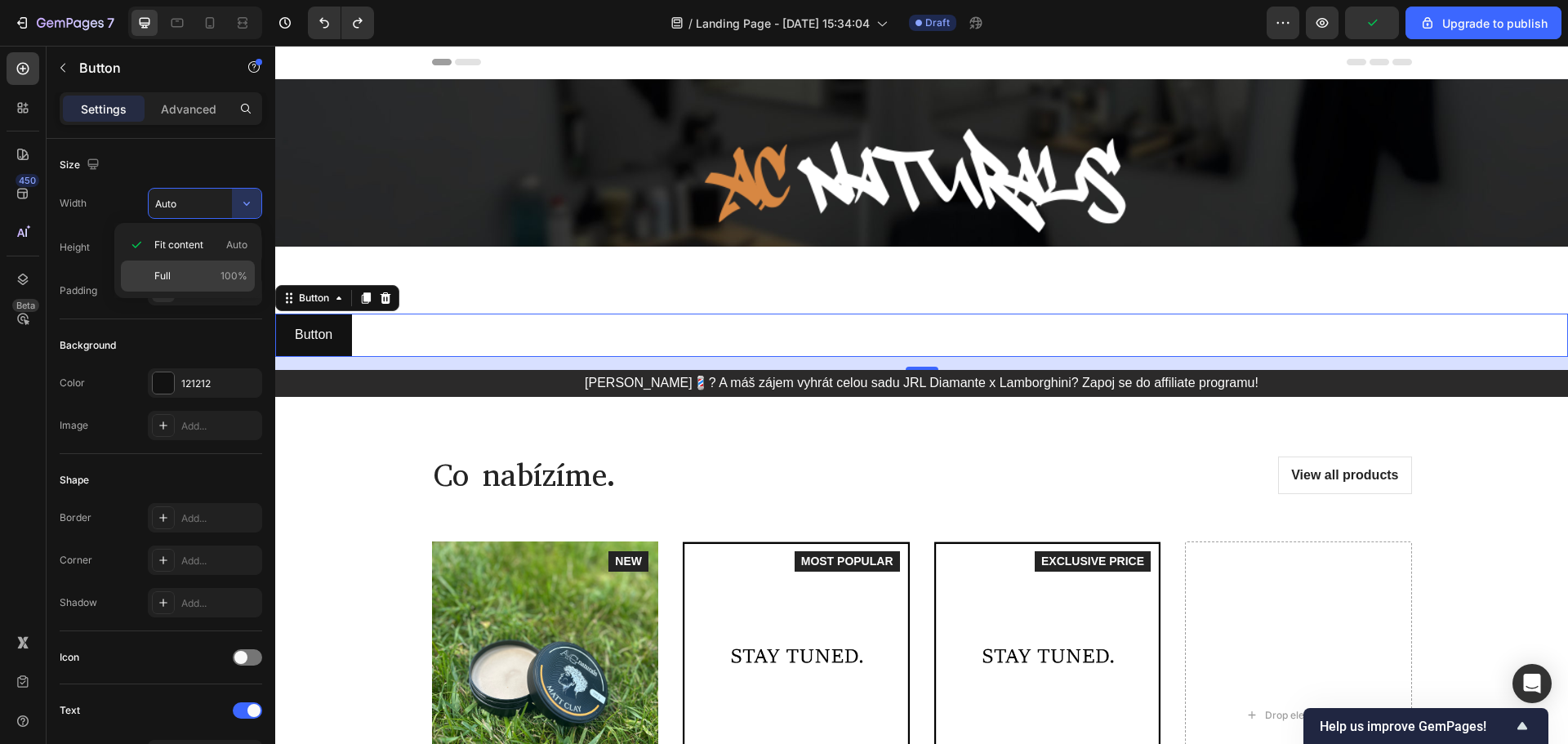
click at [187, 278] on p "Full 100%" at bounding box center [201, 275] width 93 height 15
type input "100%"
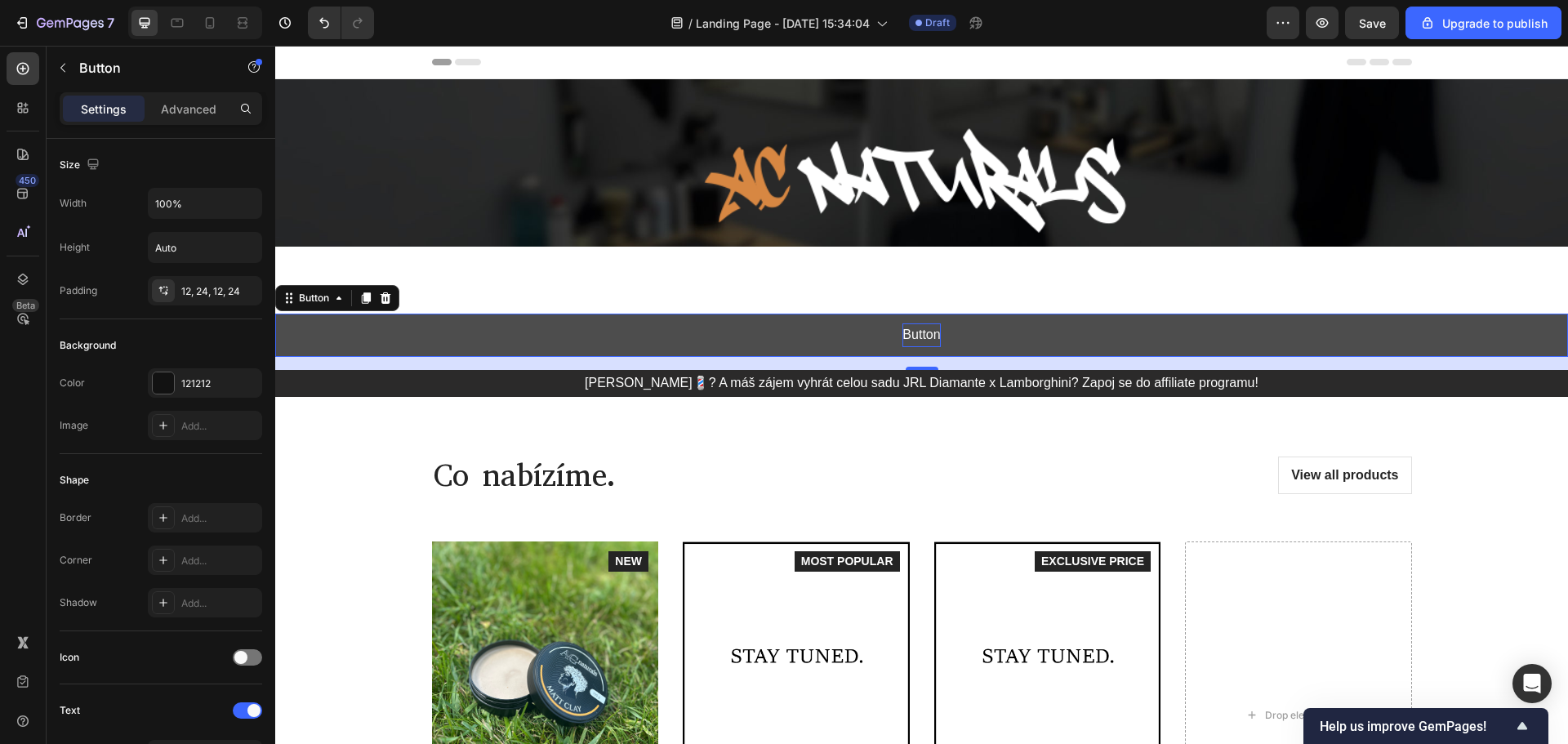
click at [920, 327] on p "Button" at bounding box center [921, 335] width 38 height 23
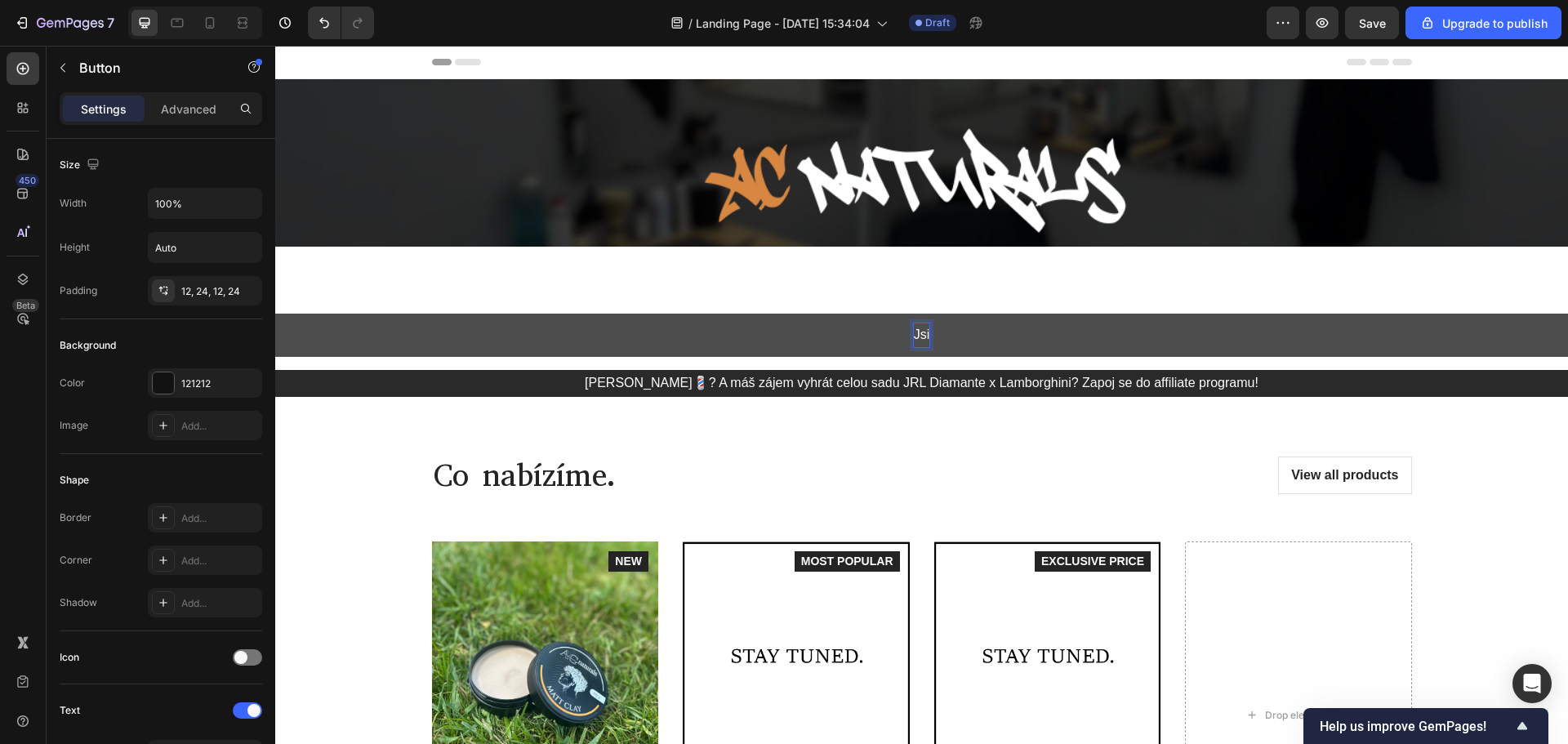
click at [276, 313] on button "Jsi" at bounding box center [922, 335] width 1292 height 44
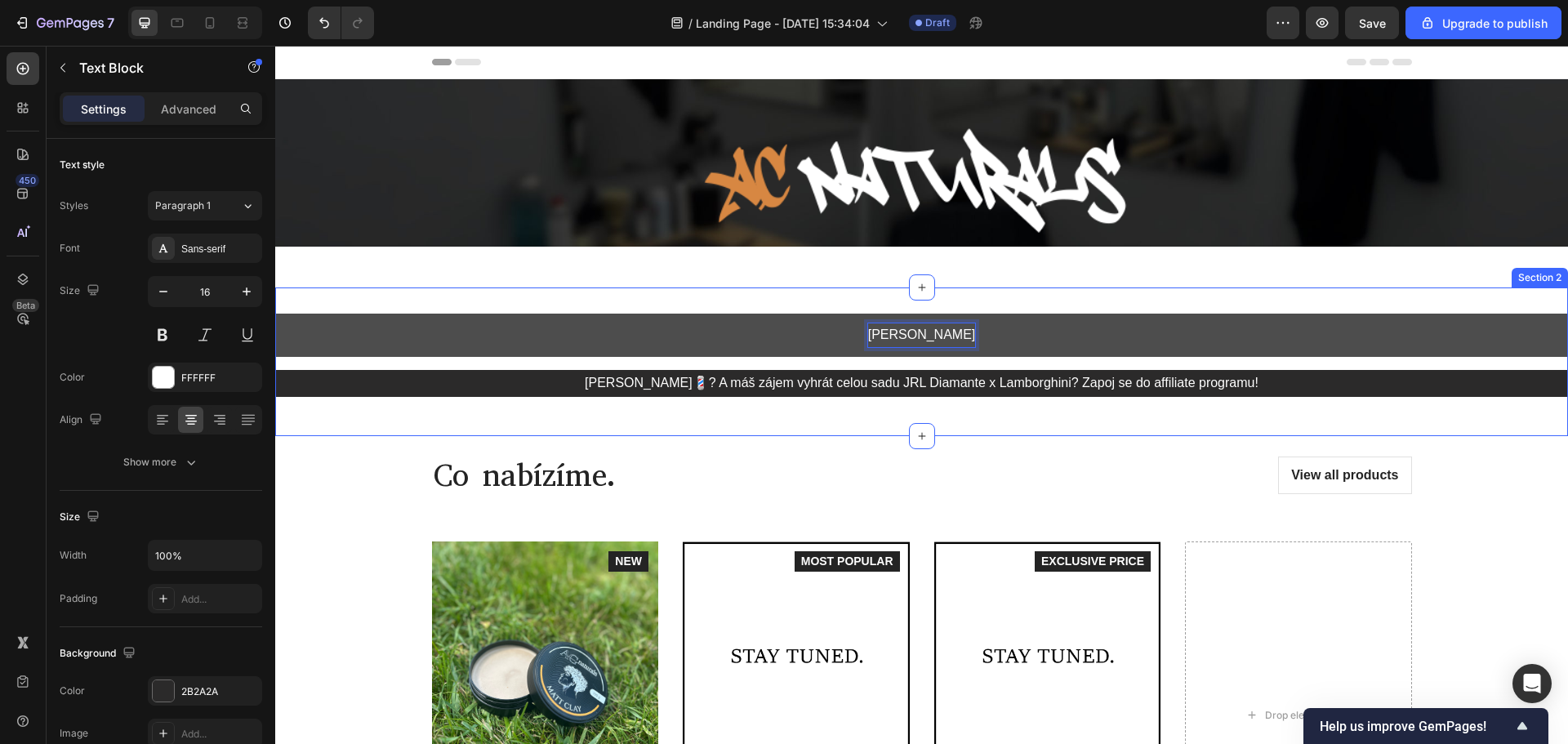
click at [765, 379] on p "[PERSON_NAME]💈? A máš zájem vyhrát celou sadu JRL Diamante x Lamborghini? Zapoj…" at bounding box center [921, 383] width 1290 height 23
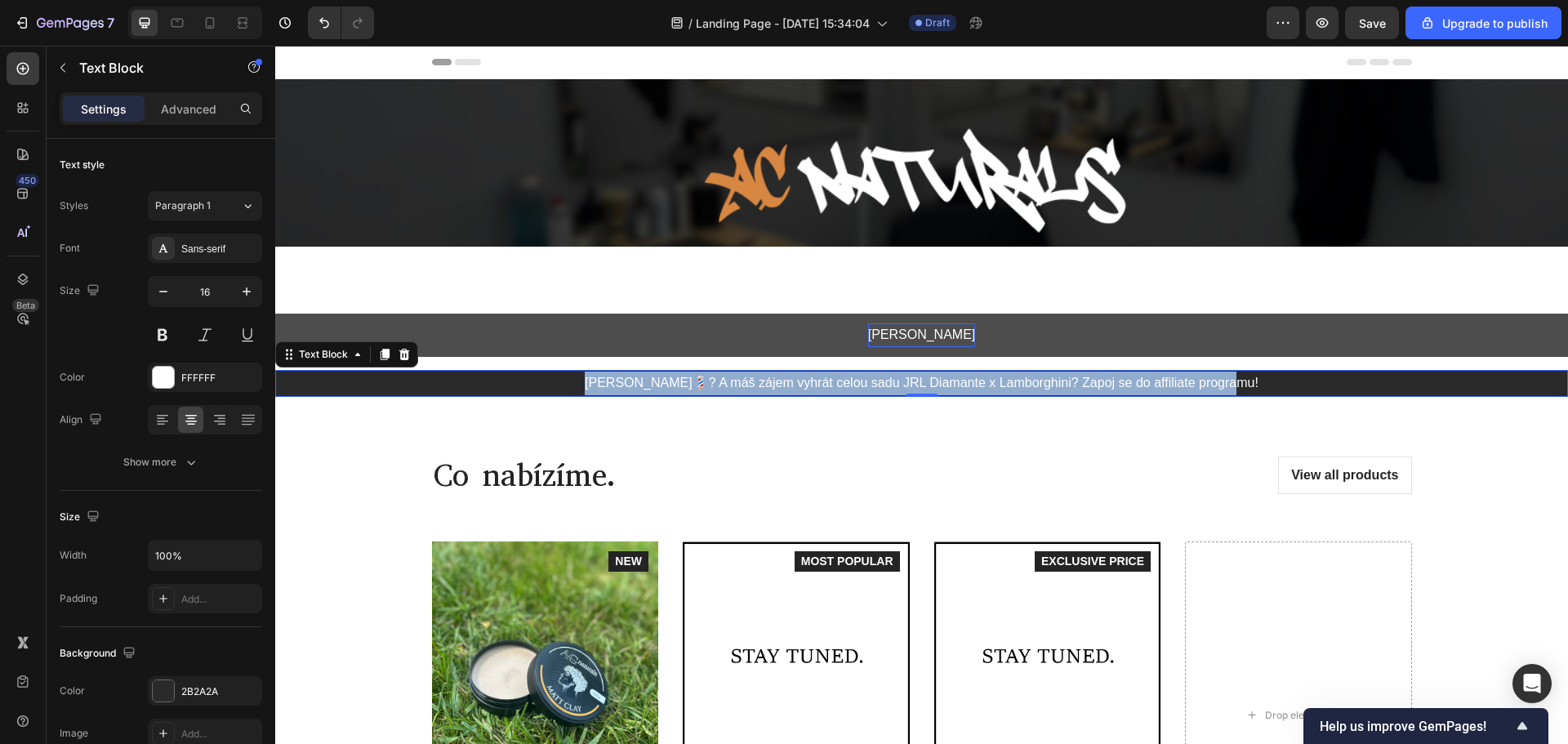
click at [765, 379] on p "[PERSON_NAME]💈? A máš zájem vyhrát celou sadu JRL Diamante x Lamborghini? Zapoj…" at bounding box center [921, 383] width 1290 height 23
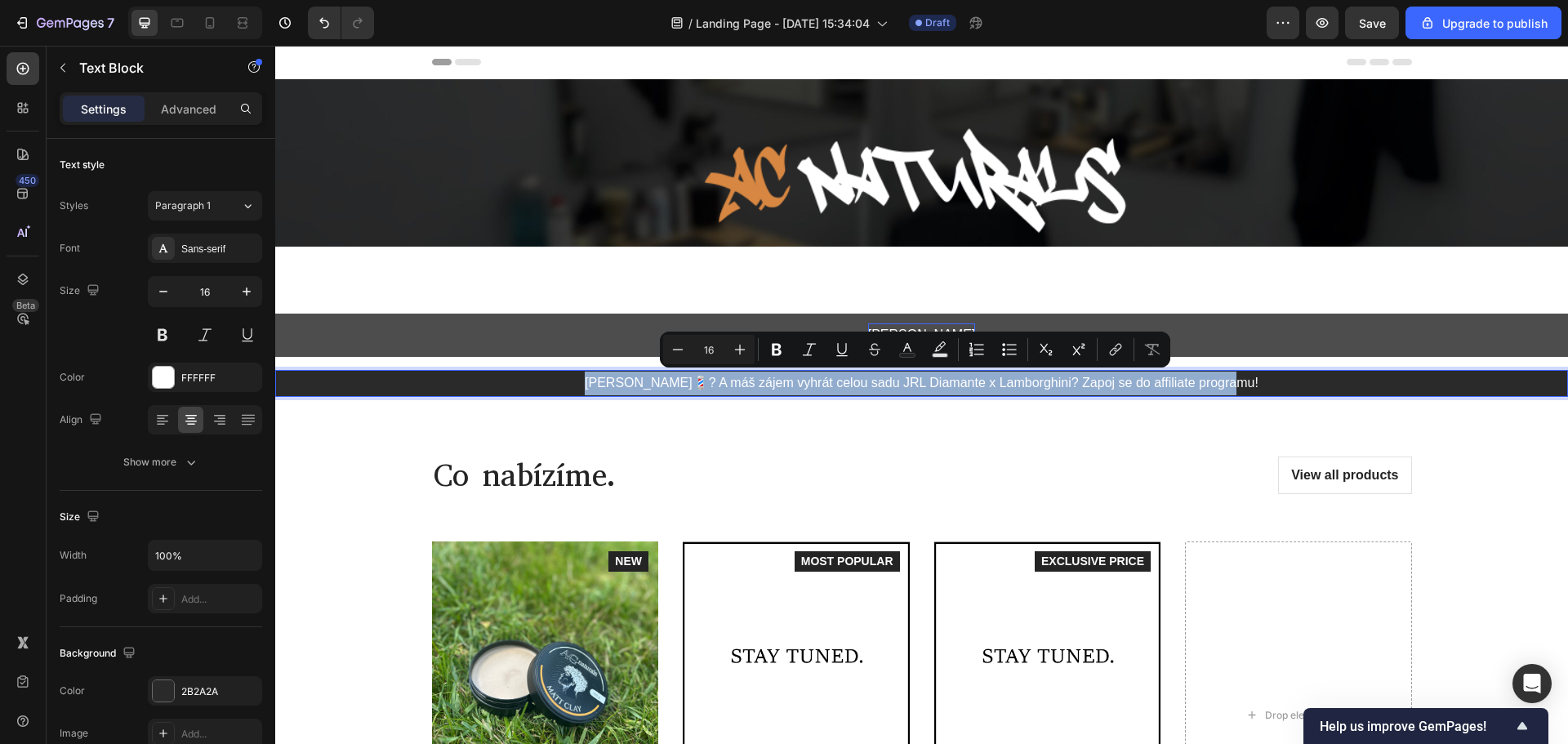
copy p "[PERSON_NAME]💈? A máš zájem vyhrát celou sadu JRL Diamante x Lamborghini? Zapoj…"
click at [919, 320] on button "Jsi barber" at bounding box center [922, 335] width 1292 height 44
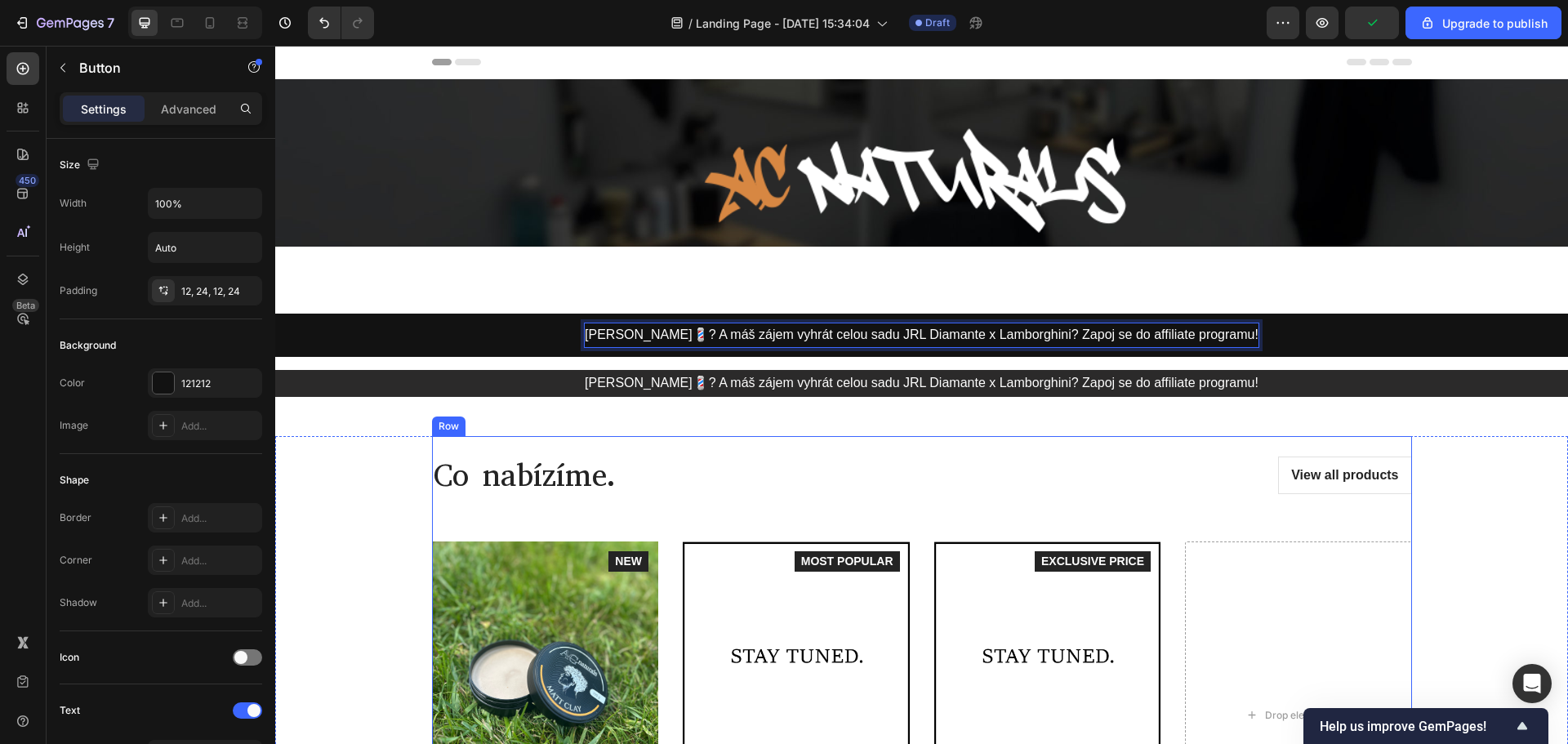
click at [784, 453] on div "Co nabízíme. Heading View all products Button Row Product Images Icon Icon Icon…" at bounding box center [922, 671] width 980 height 472
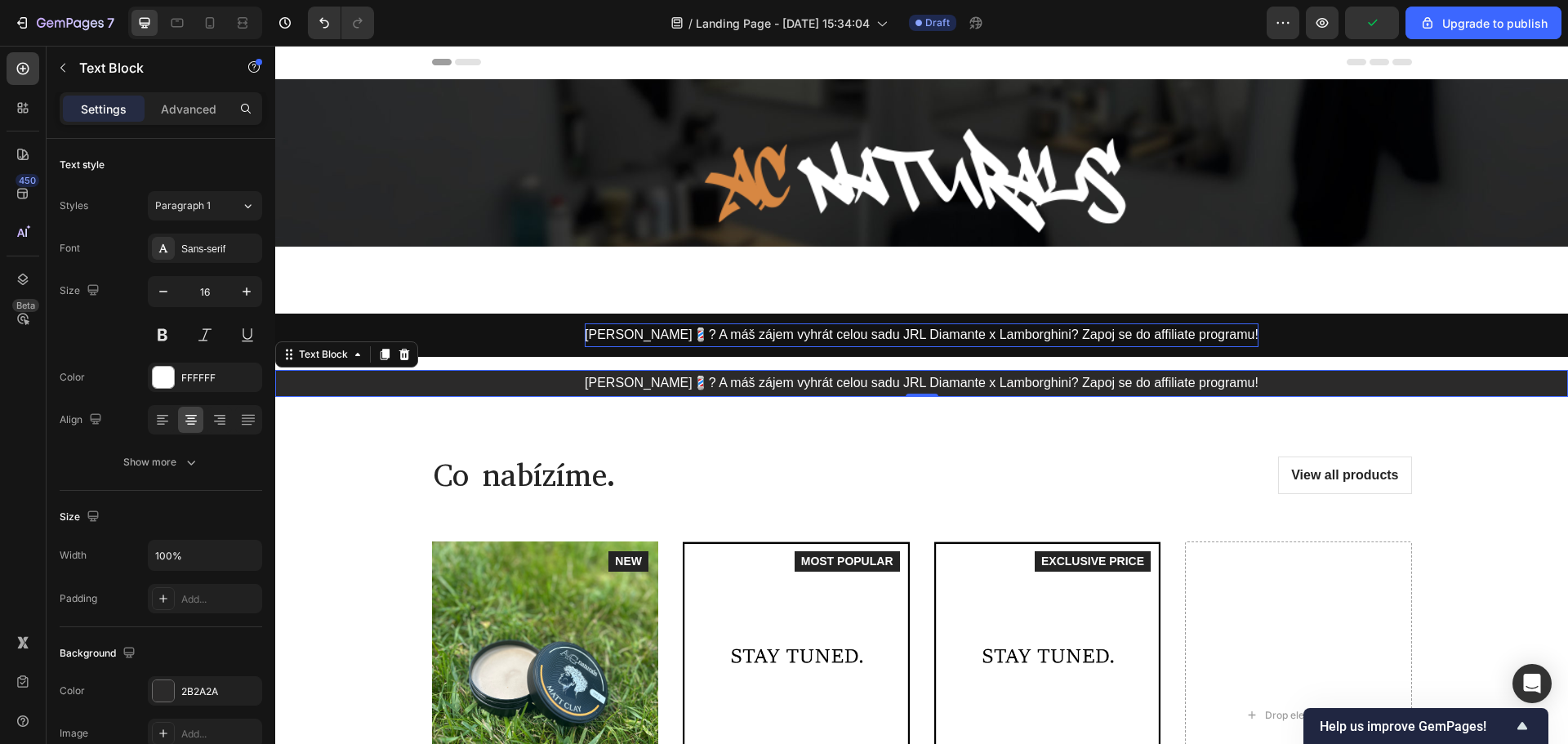
click at [541, 379] on p "[PERSON_NAME]💈? A máš zájem vyhrát celou sadu JRL Diamante x Lamborghini? Zapoj…" at bounding box center [921, 383] width 1290 height 23
click at [208, 689] on div "2B2A2A" at bounding box center [205, 691] width 48 height 15
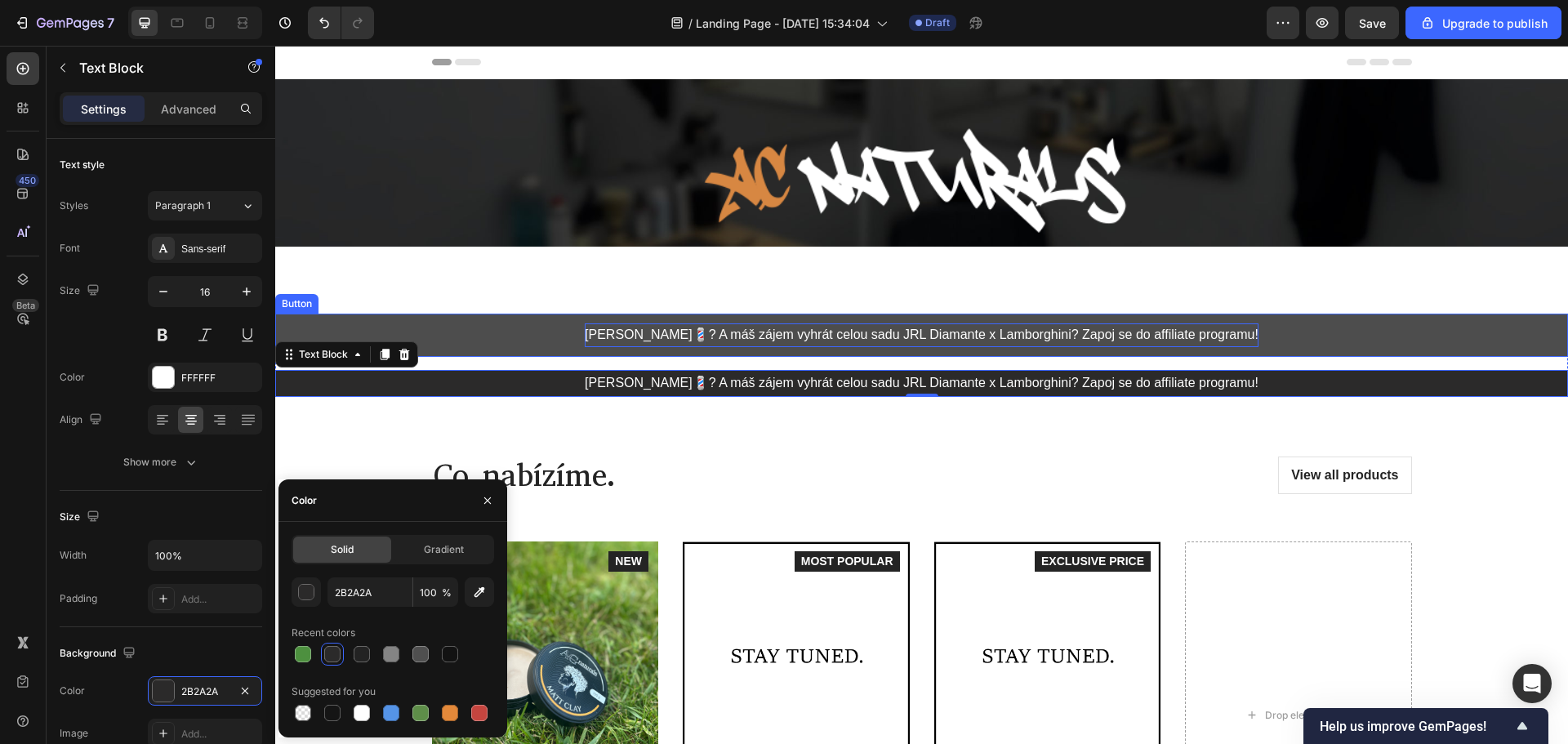
click at [528, 327] on button "[PERSON_NAME]💈? A máš zájem vyhrát celou sadu JRL Diamante x Lamborghini? Zapoj…" at bounding box center [922, 335] width 1292 height 44
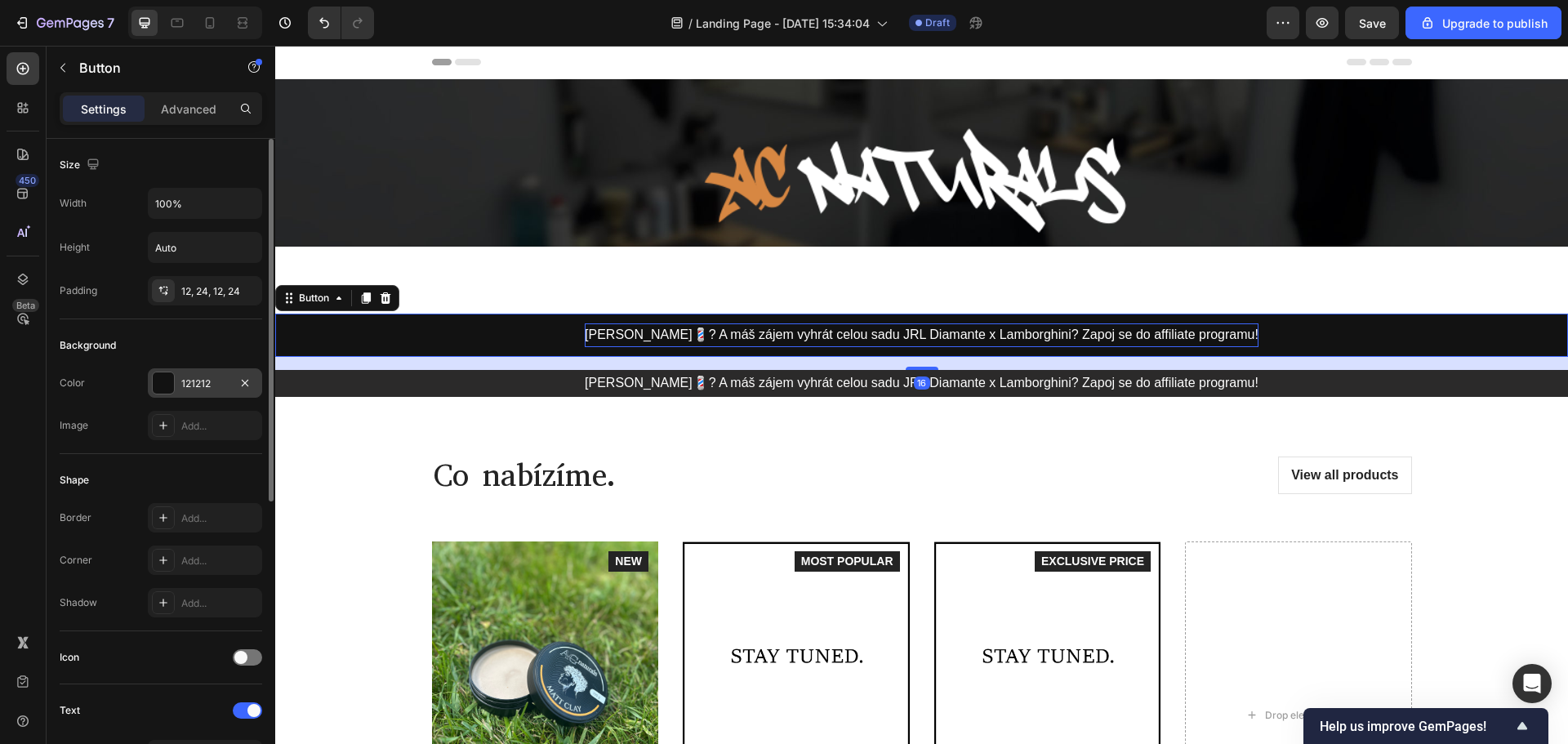
click at [162, 378] on div at bounding box center [163, 383] width 21 height 21
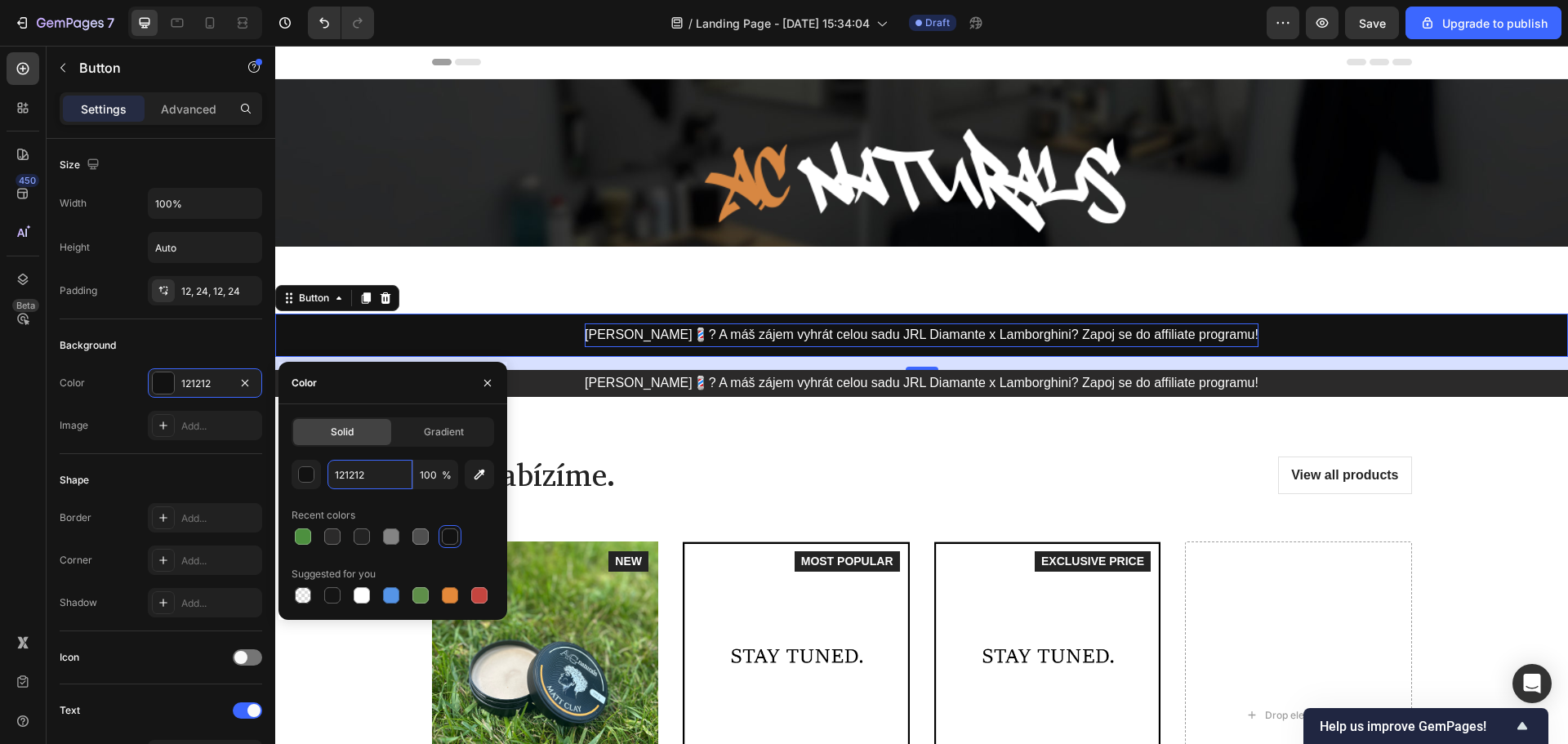
paste input "2B2A2A"
type input "2B2A2A"
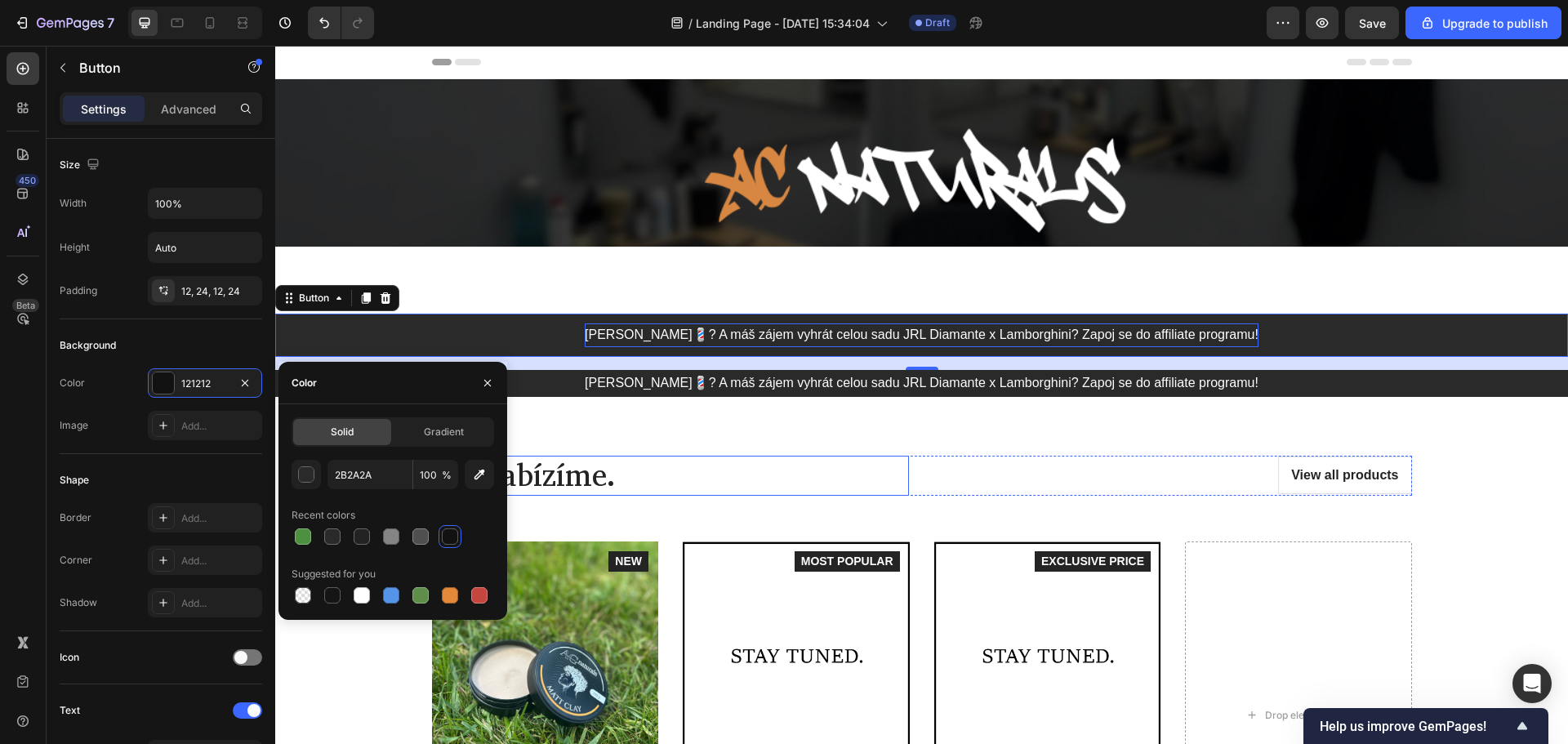
click at [668, 458] on h2 "Co nabízíme." at bounding box center [670, 476] width 476 height 41
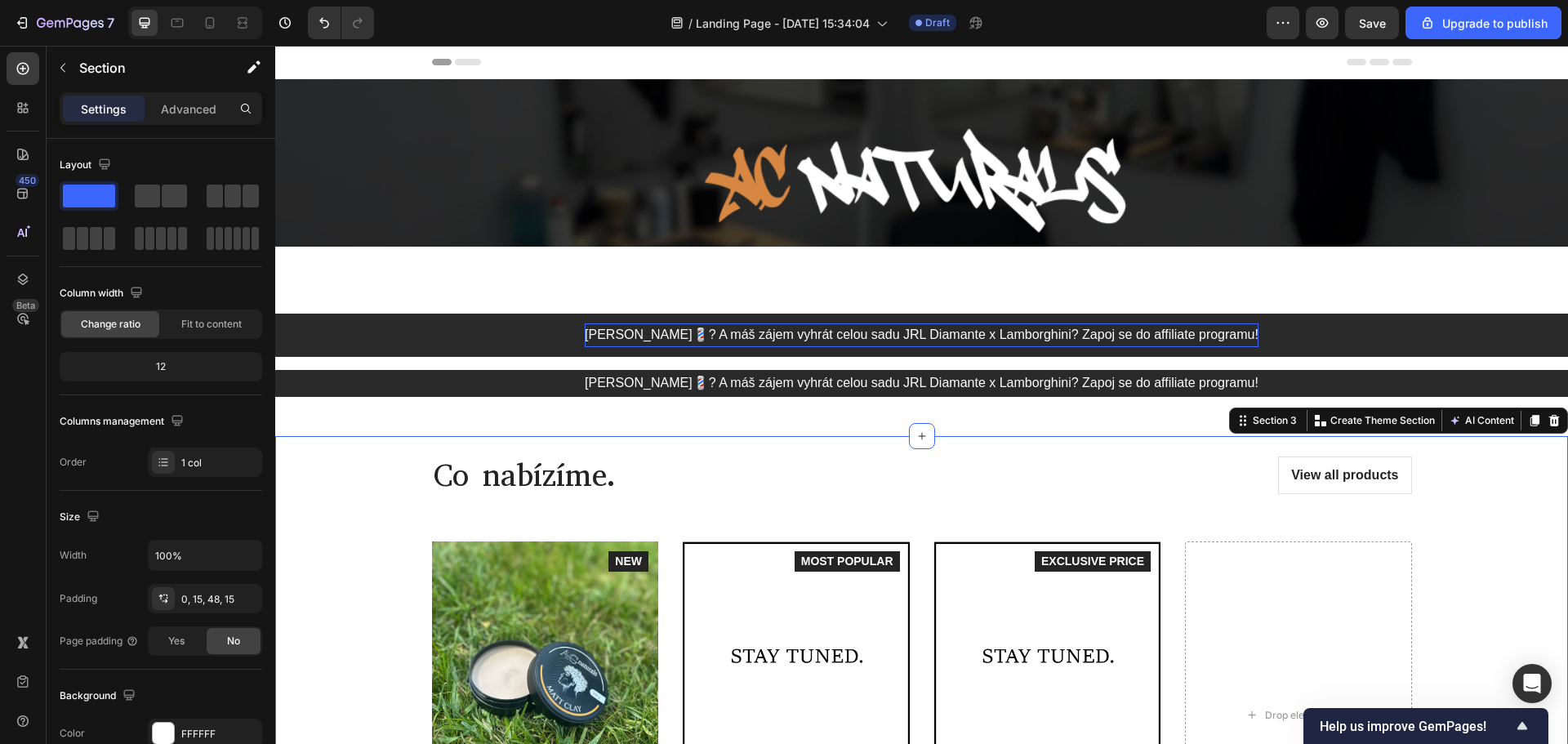
click at [358, 449] on div "Co nabízíme. Heading View all products Button Row Product Images Icon Icon Icon…" at bounding box center [921, 671] width 1268 height 472
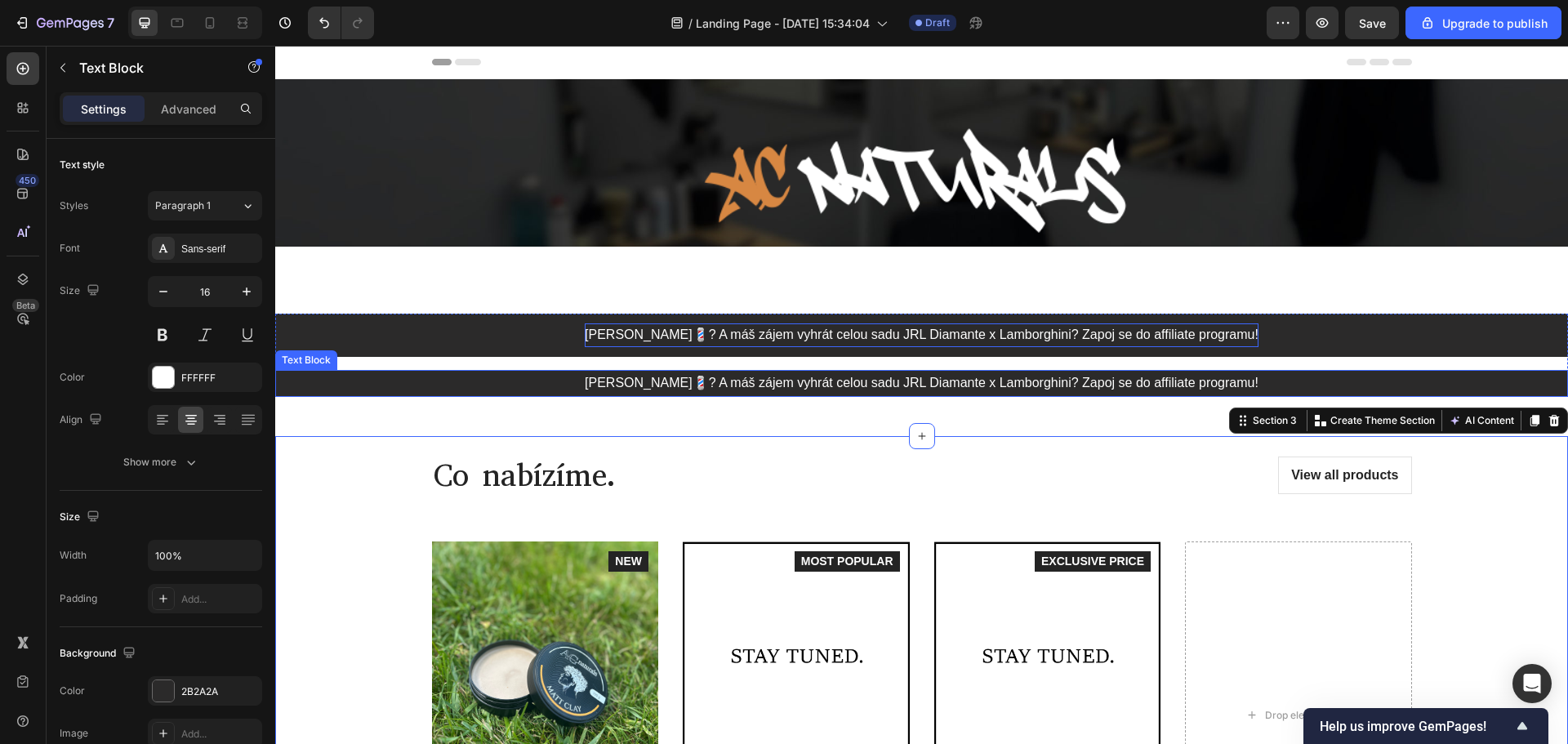
click at [428, 377] on p "[PERSON_NAME]💈? A máš zájem vyhrát celou sadu JRL Diamante x Lamborghini? Zapoj…" at bounding box center [921, 383] width 1290 height 23
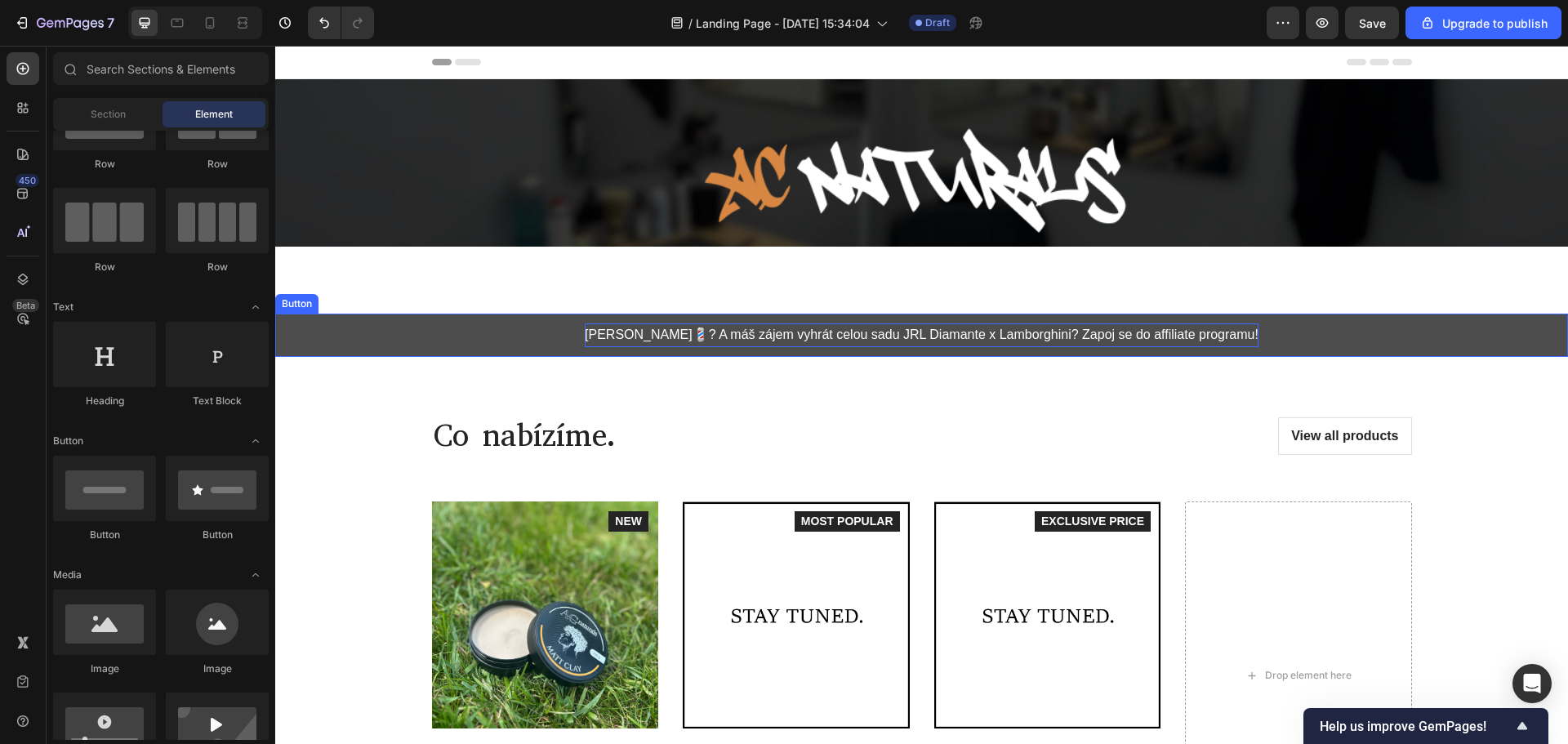
click at [499, 327] on button "[PERSON_NAME]💈? A máš zájem vyhrát celou sadu JRL Diamante x Lamborghini? Zapoj…" at bounding box center [922, 335] width 1292 height 44
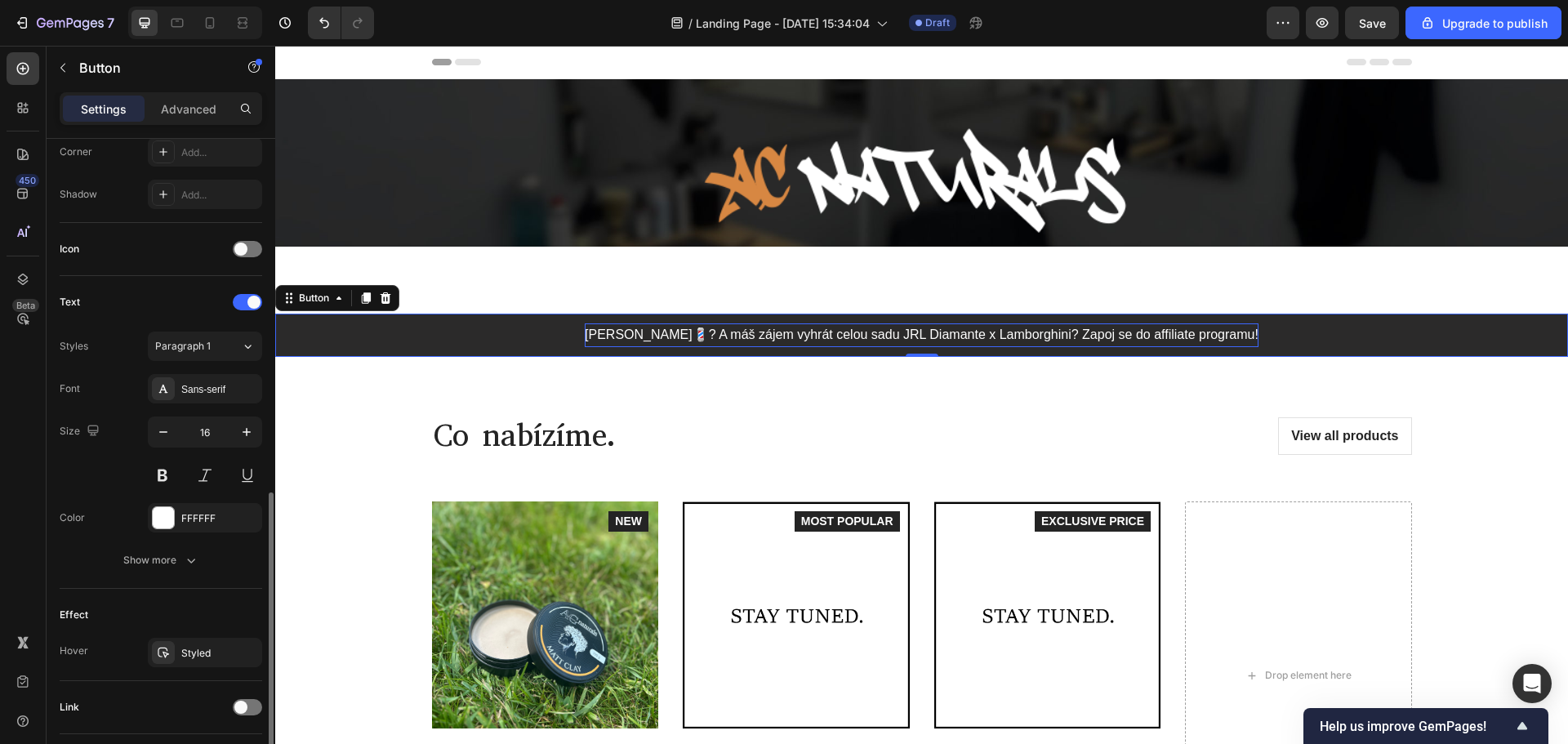
scroll to position [519, 0]
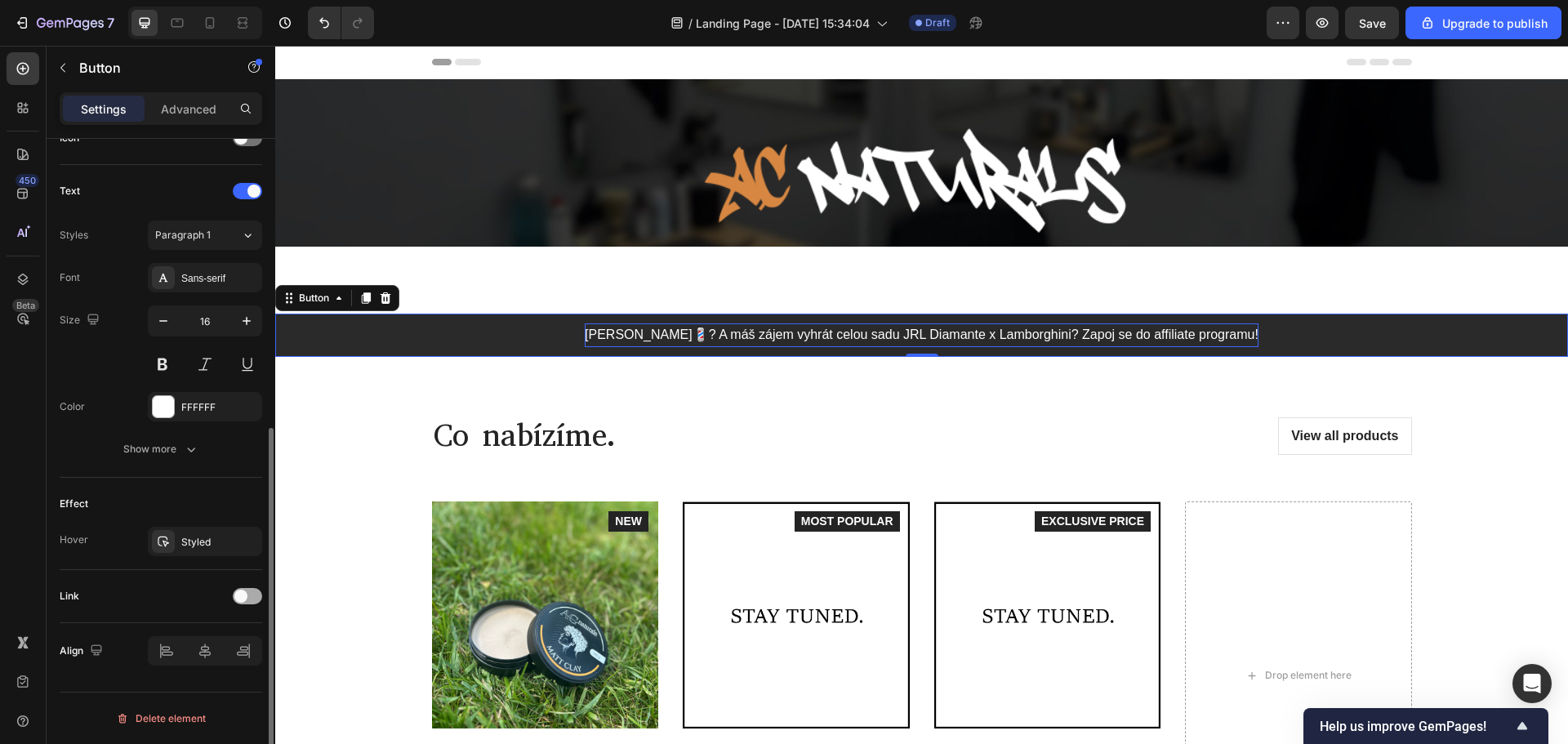
click at [242, 589] on div at bounding box center [247, 596] width 29 height 16
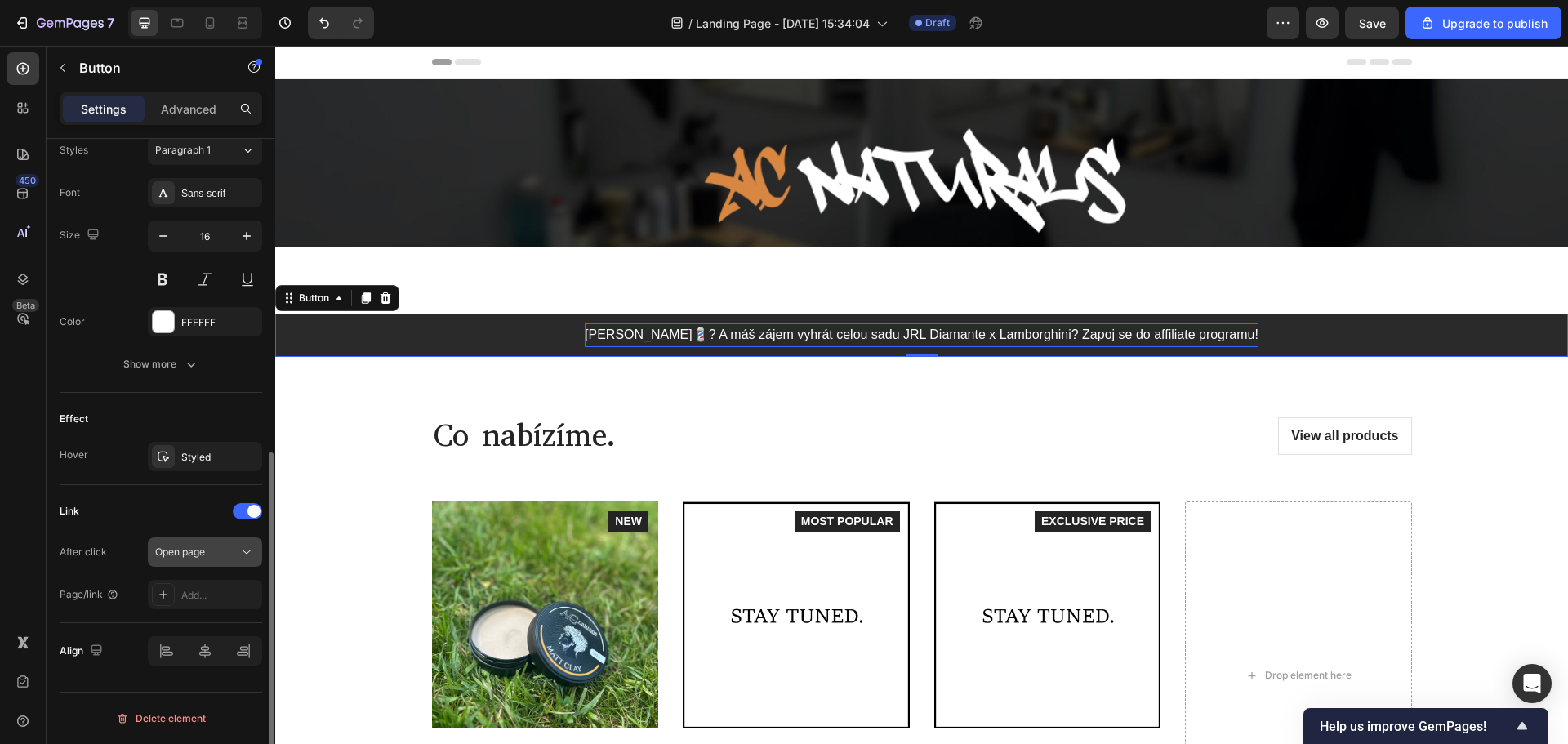
click at [232, 559] on div "Open page" at bounding box center [205, 551] width 100 height 16
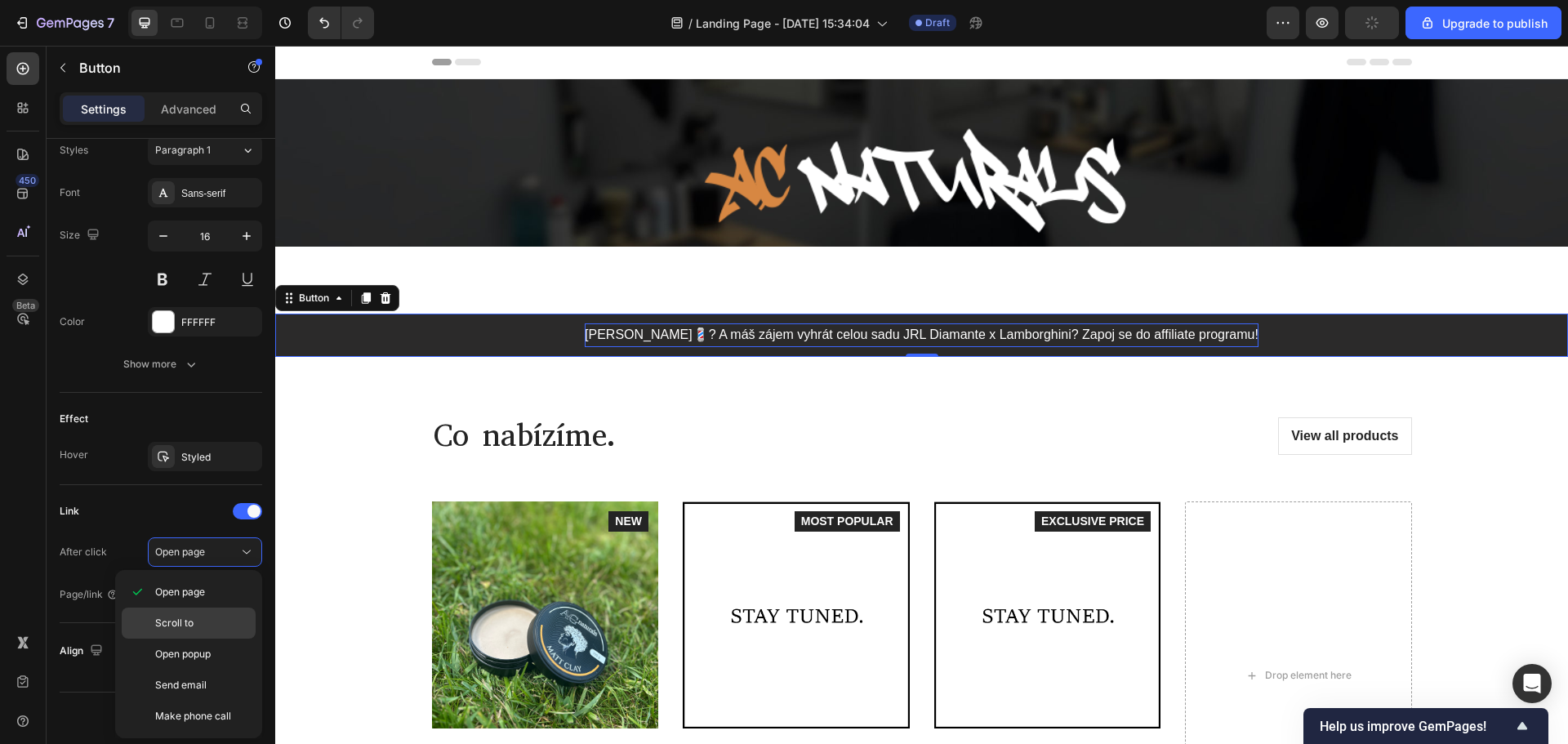
click at [216, 625] on p "Scroll to" at bounding box center [202, 623] width 93 height 15
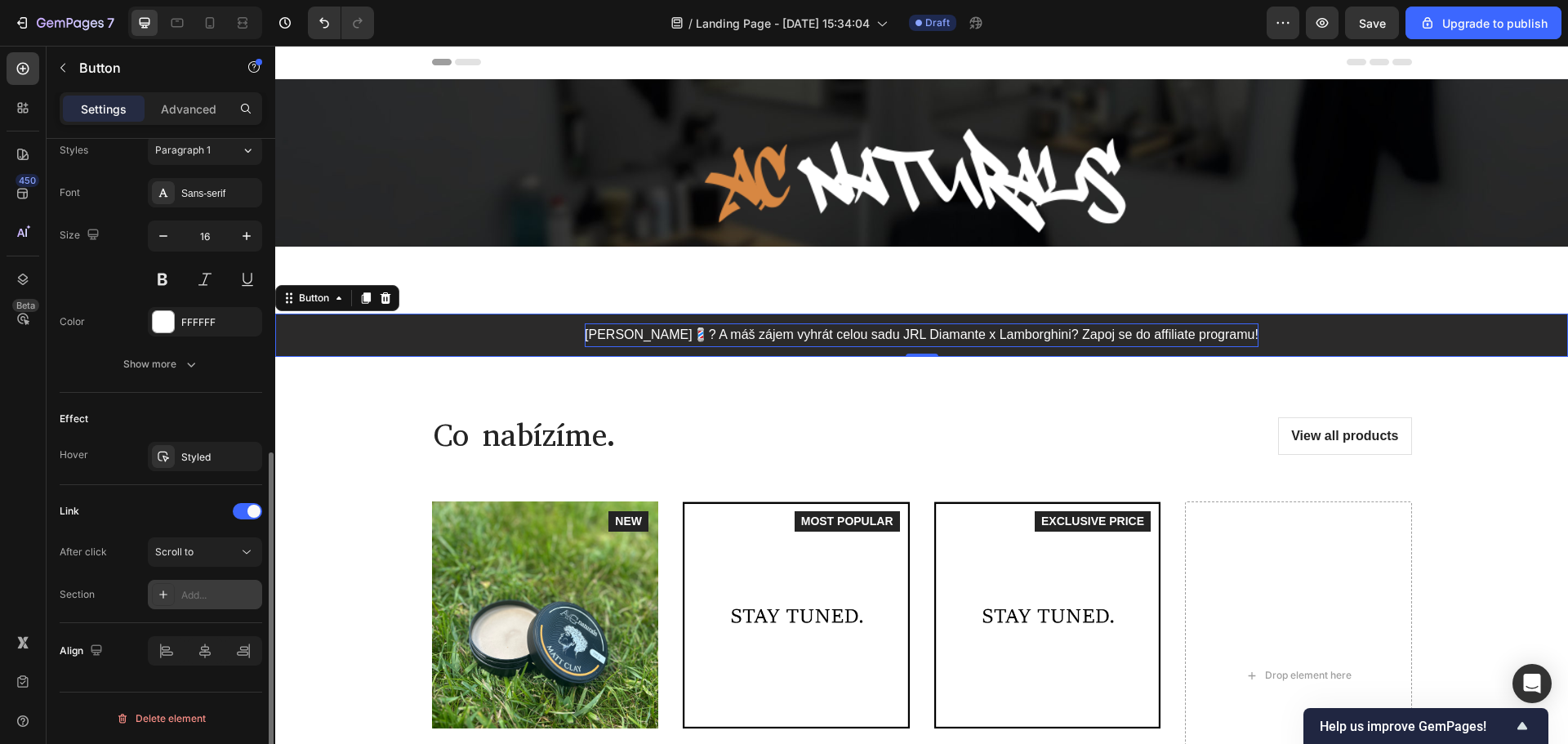
click at [188, 596] on div "Add..." at bounding box center [219, 595] width 77 height 15
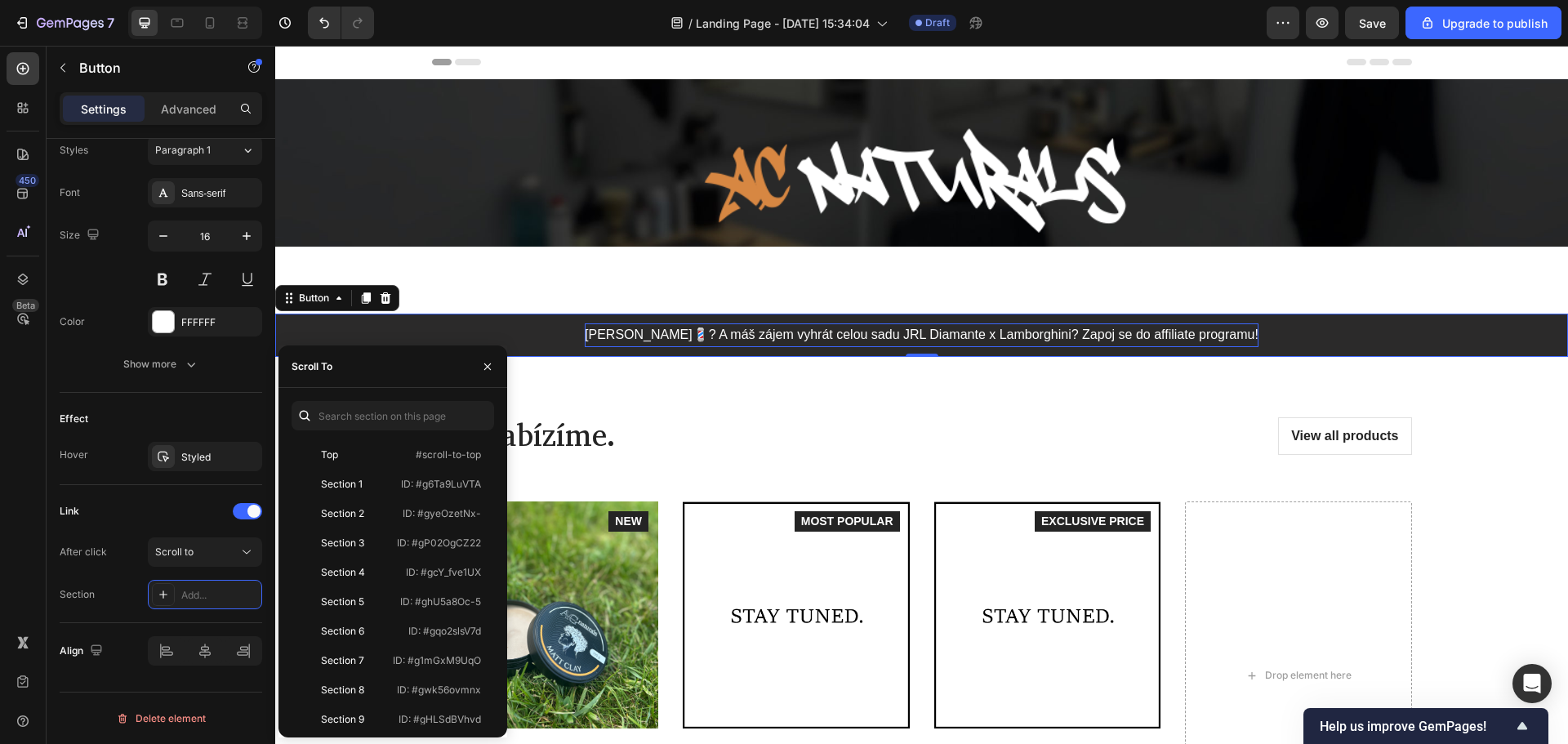
click at [950, 437] on div "View all products Button" at bounding box center [1173, 436] width 476 height 38
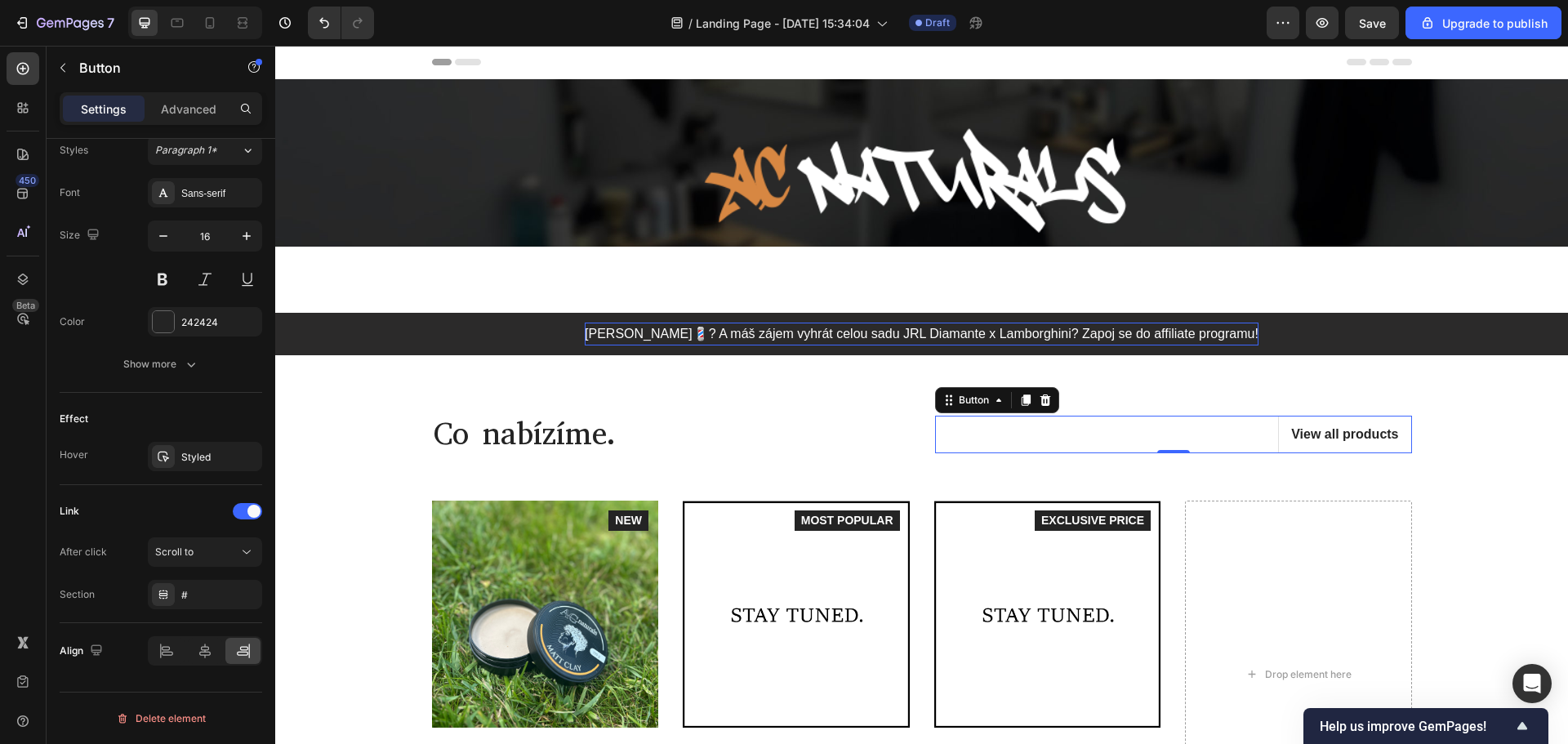
scroll to position [490, 0]
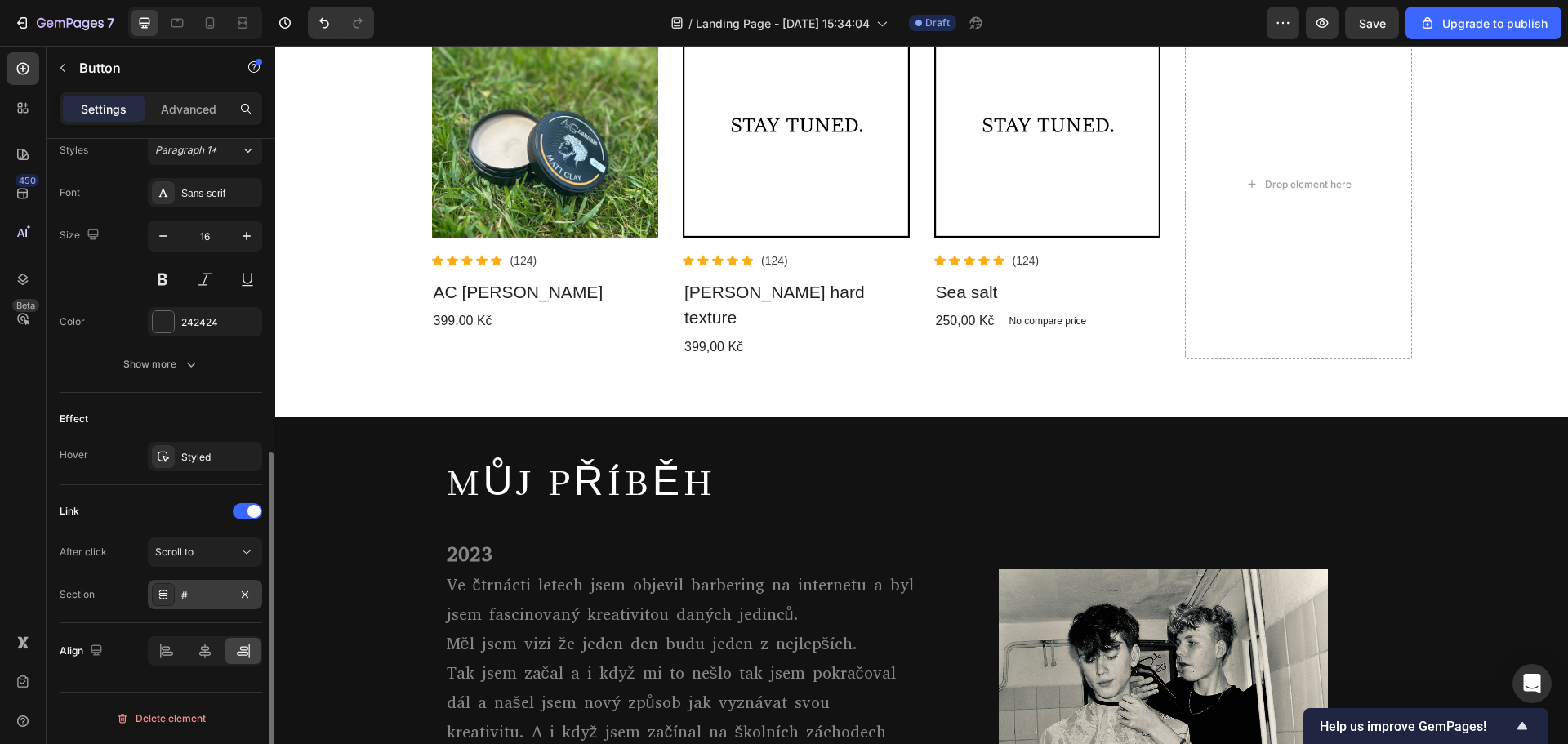
click at [232, 594] on div "#" at bounding box center [205, 594] width 114 height 29
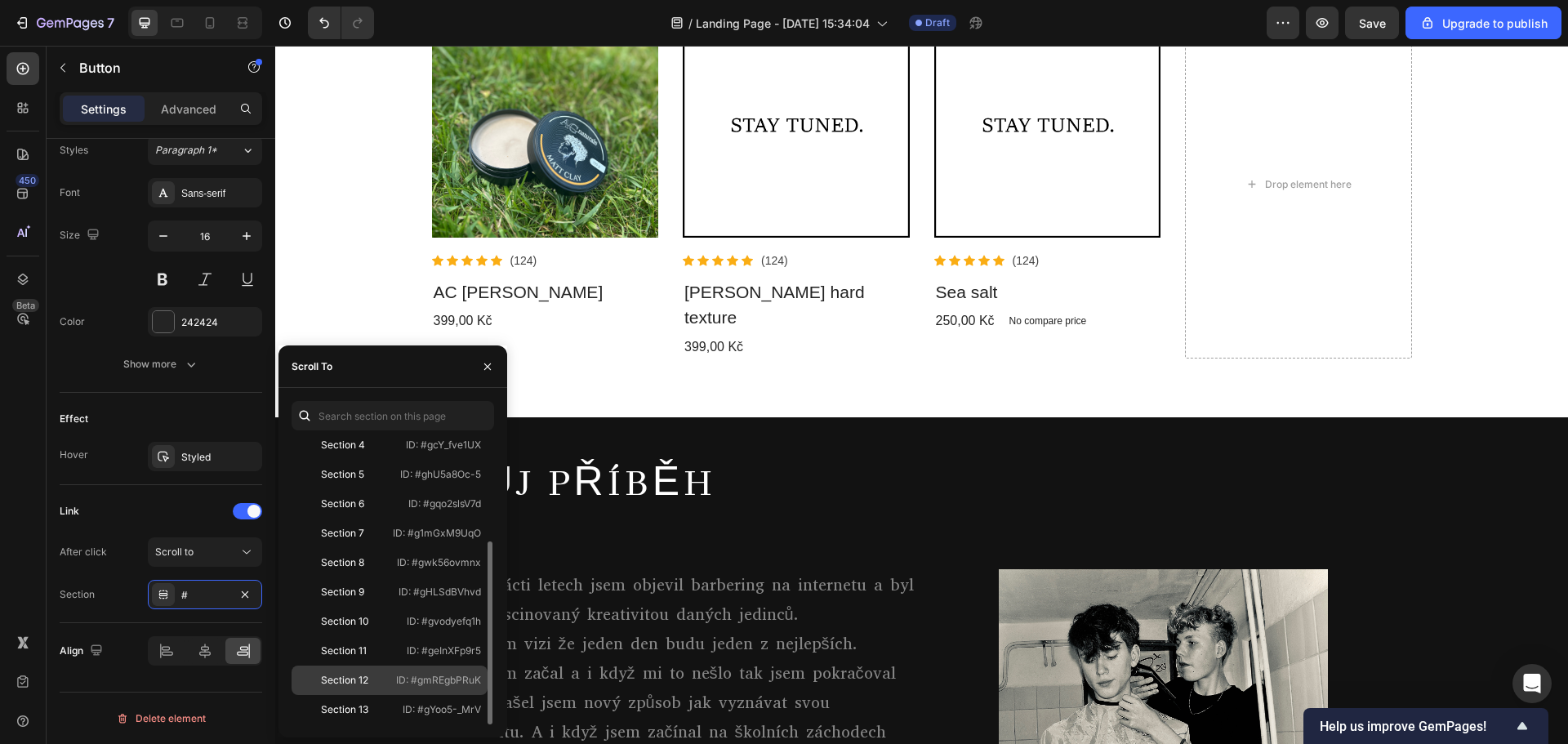
click at [387, 687] on div "Section 12" at bounding box center [343, 679] width 91 height 15
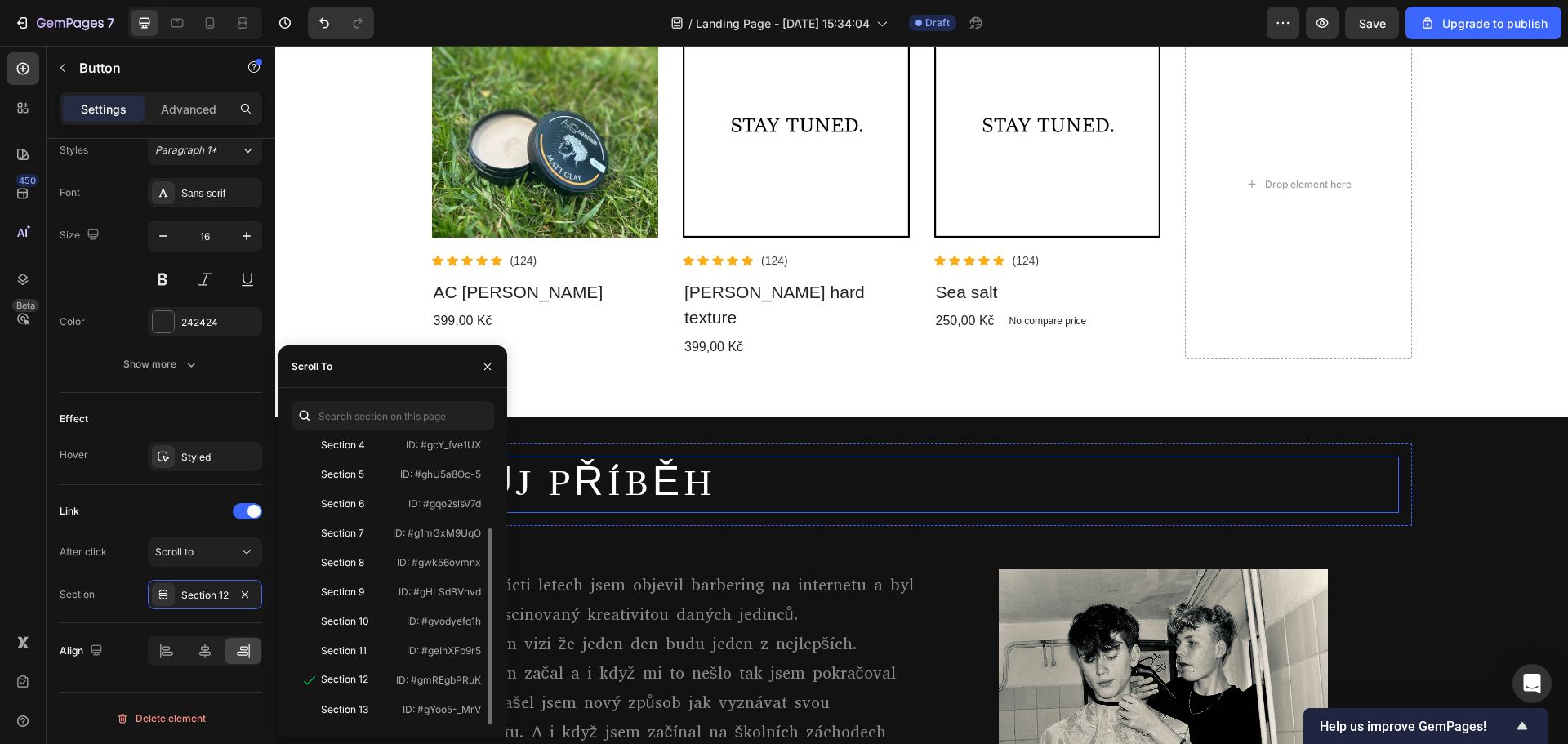
scroll to position [81, 0]
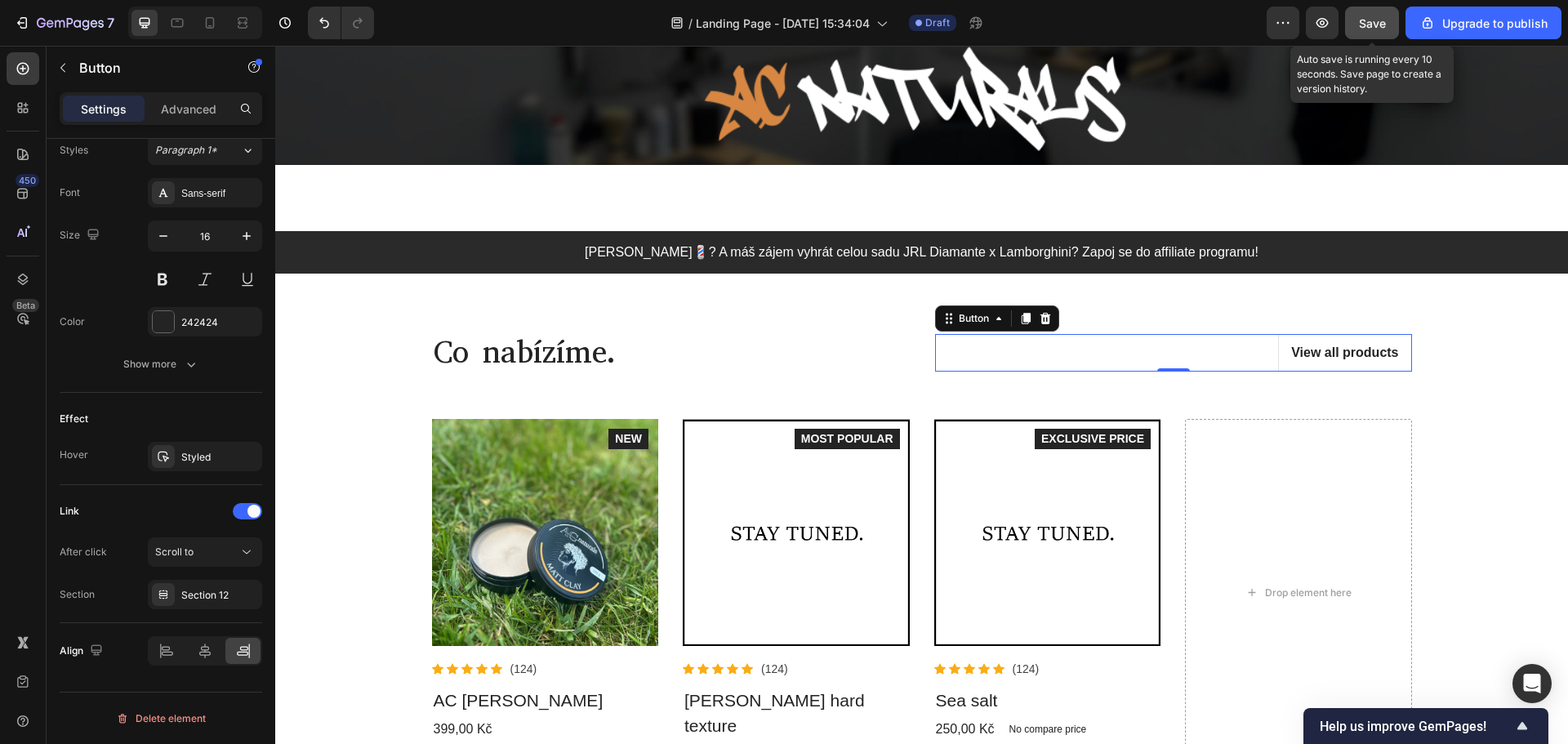
click at [1353, 26] on button "Save" at bounding box center [1372, 23] width 54 height 33
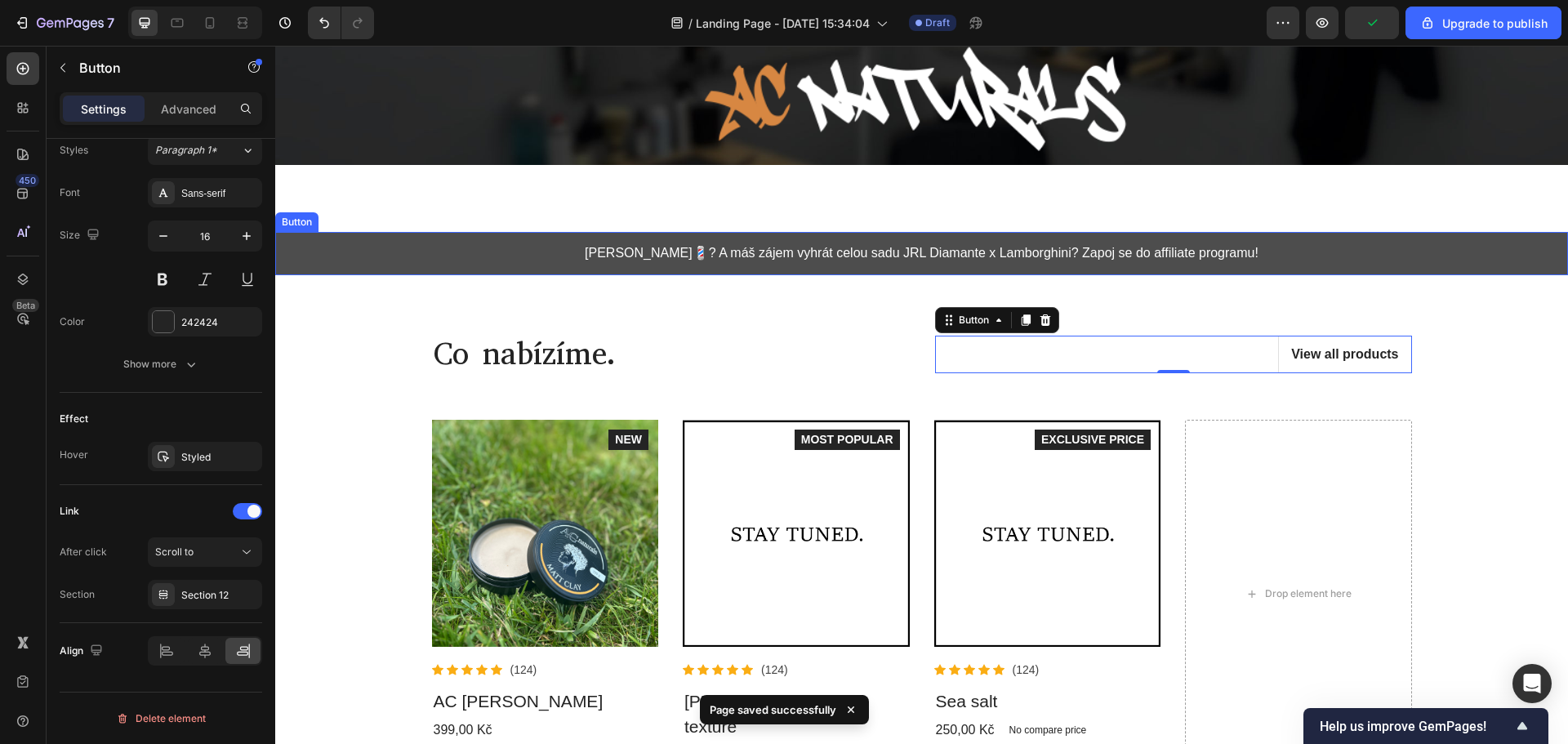
click at [1264, 256] on button "[PERSON_NAME]💈? A máš zájem vyhrát celou sadu JRL Diamante x Lamborghini? Zapoj…" at bounding box center [922, 253] width 1292 height 44
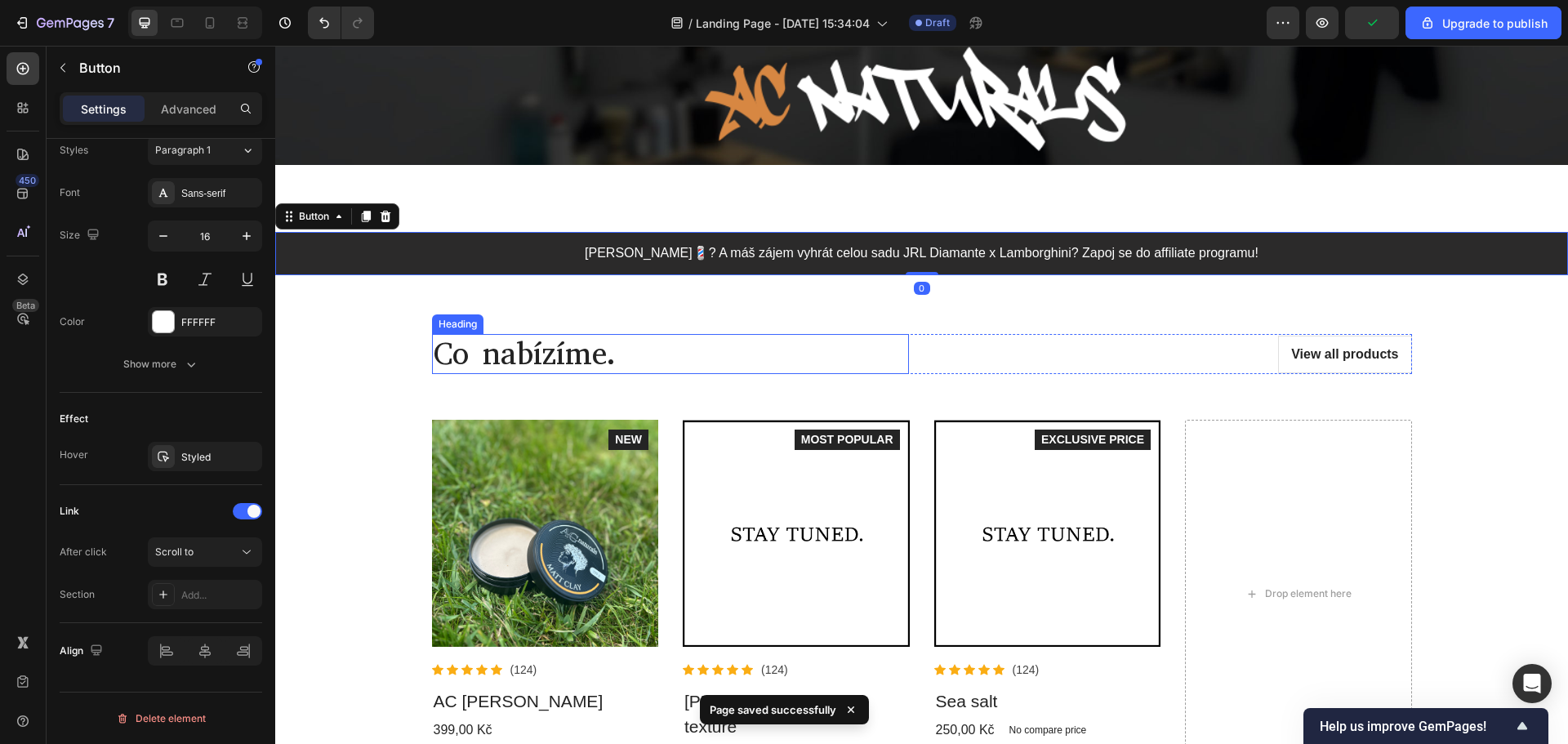
click at [350, 347] on div "Co nabízíme. Heading View all products Button Row Product Images Icon Icon Icon…" at bounding box center [921, 550] width 1268 height 472
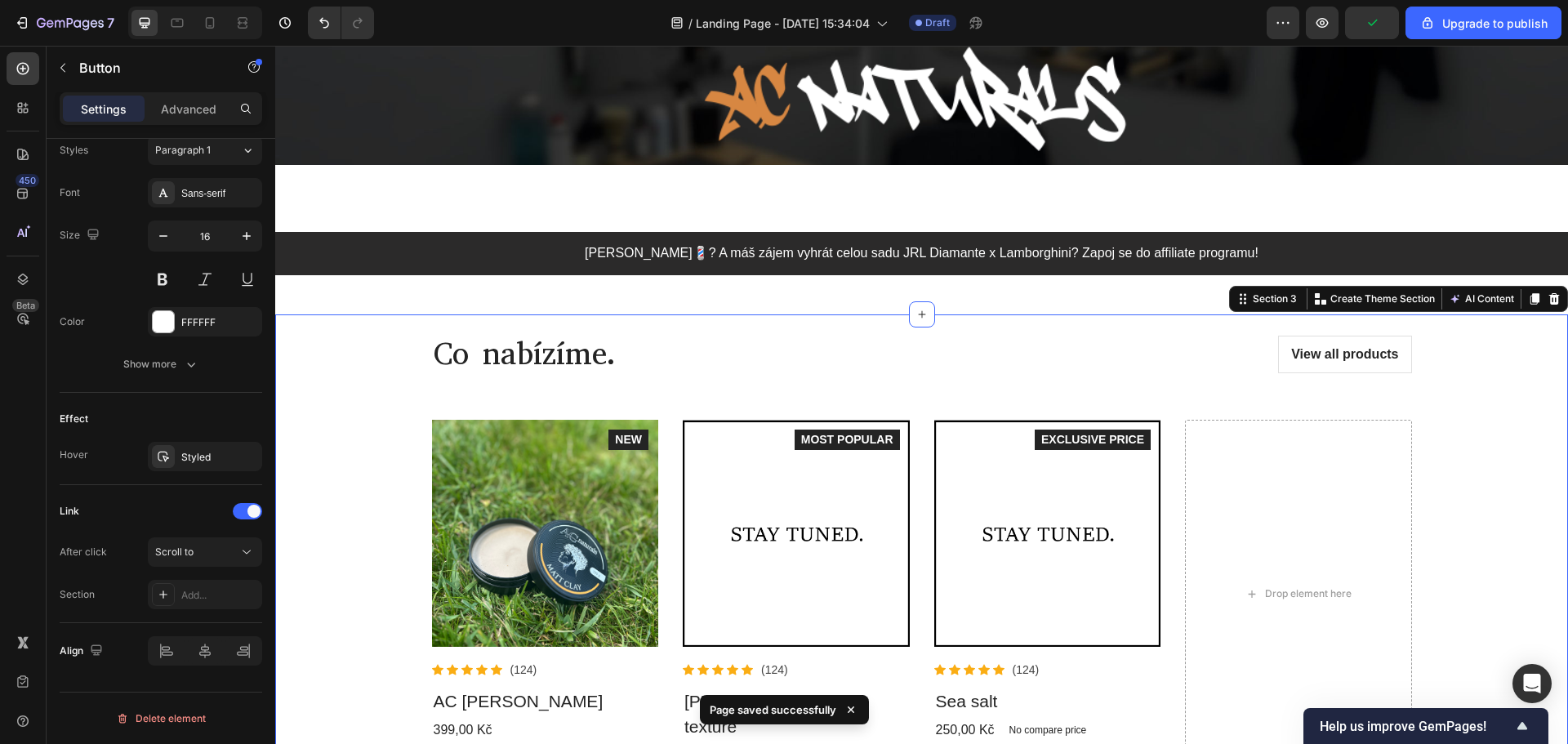
scroll to position [0, 0]
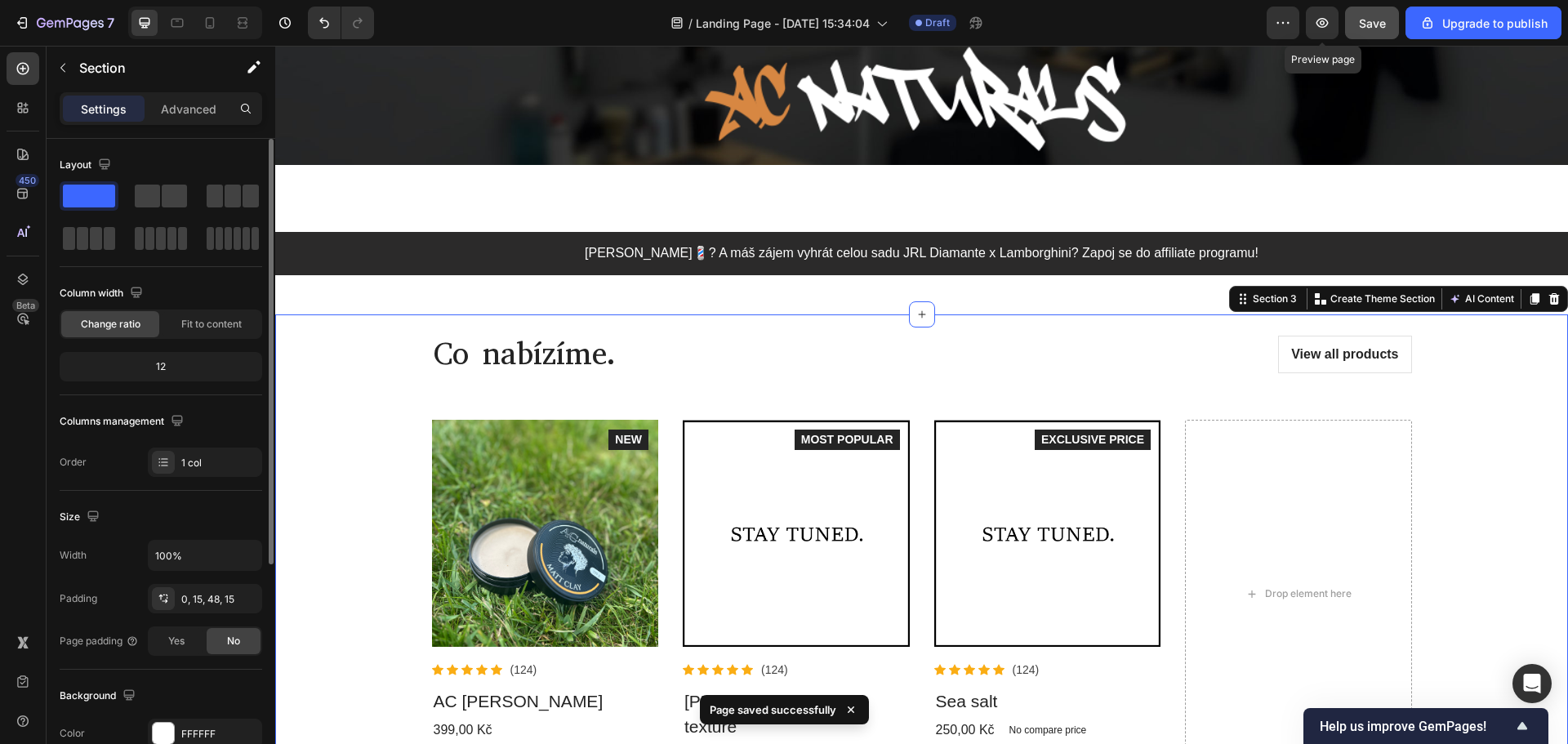
click at [1363, 27] on span "Save" at bounding box center [1372, 23] width 27 height 14
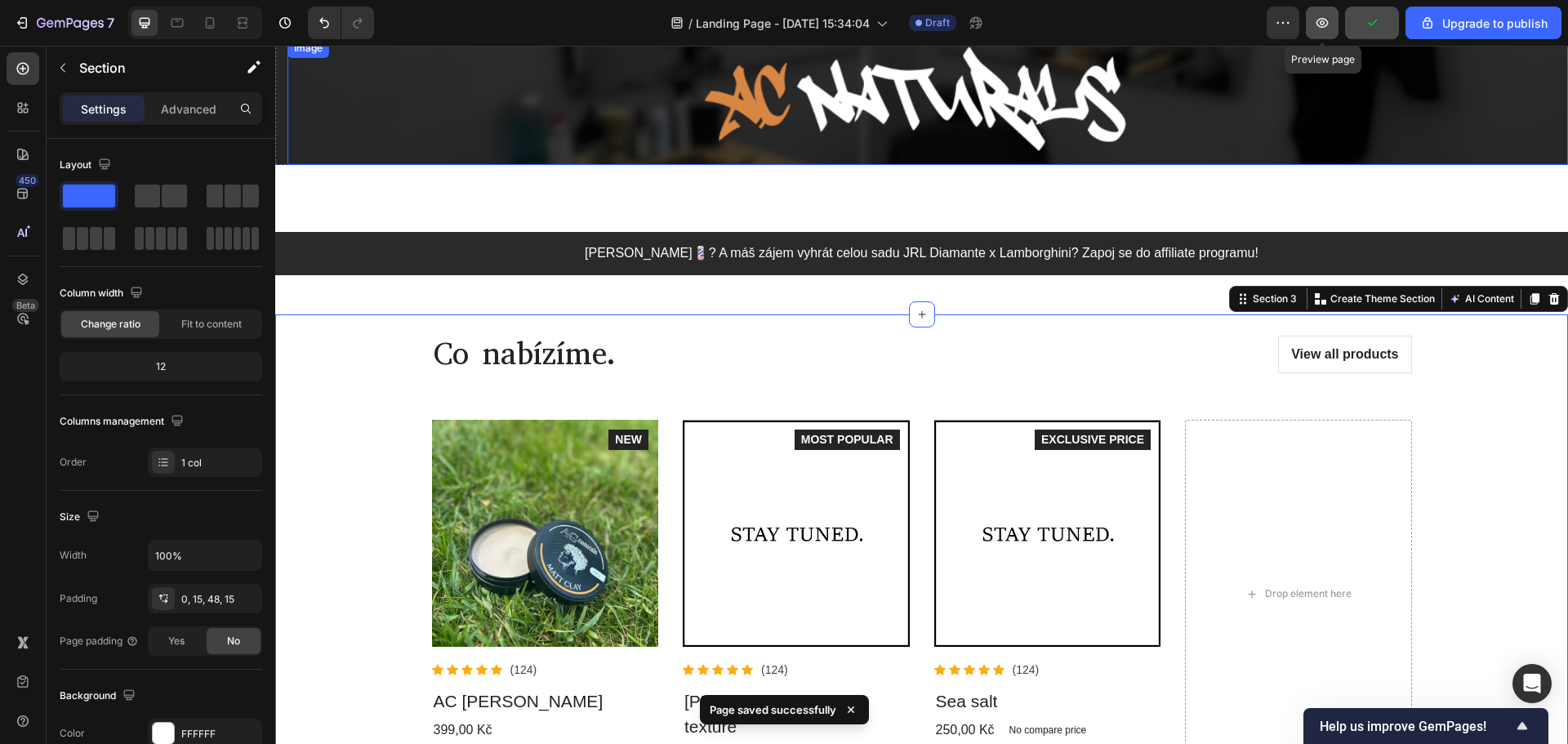
click at [1322, 28] on icon "button" at bounding box center [1322, 22] width 16 height 16
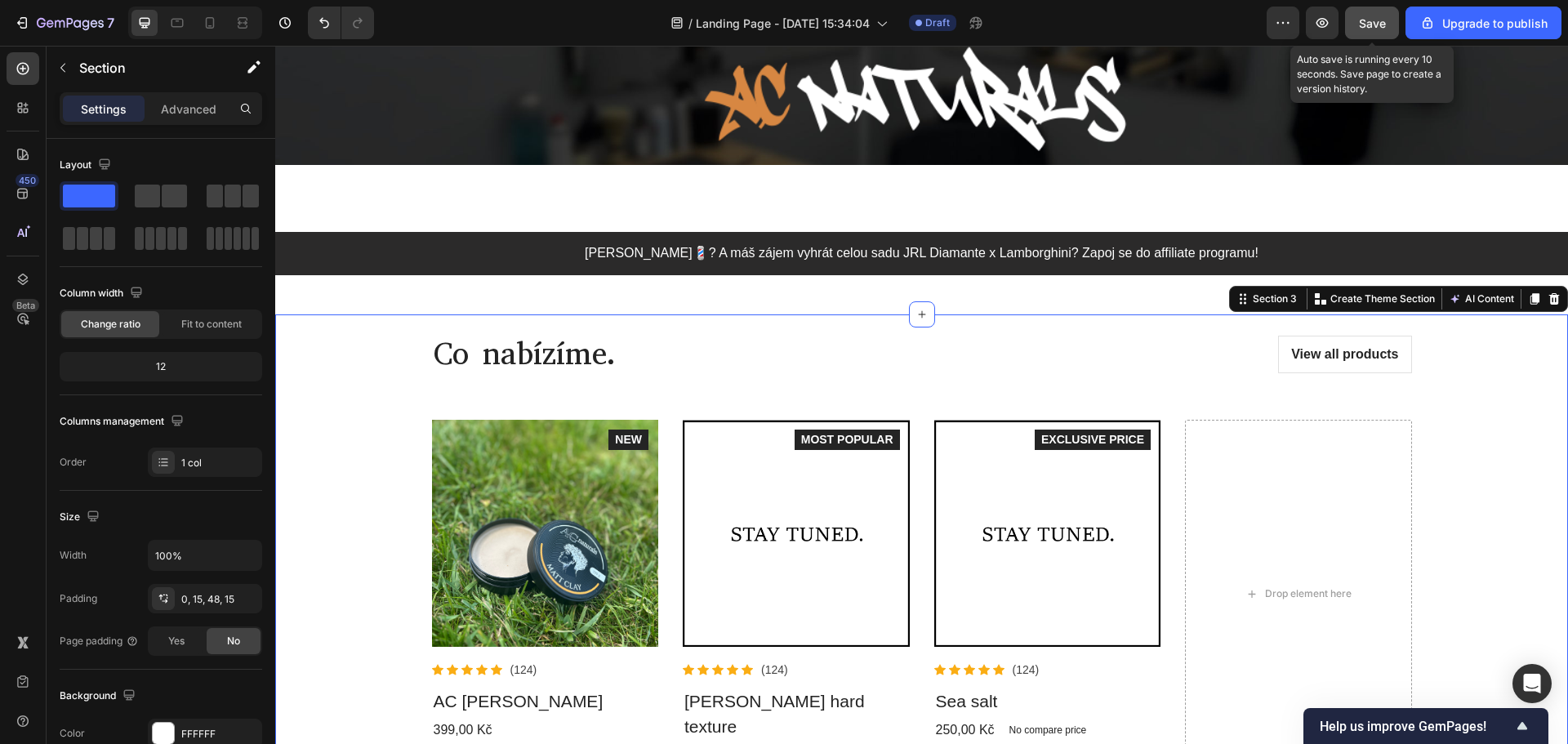
click at [1358, 24] on button "Save" at bounding box center [1372, 23] width 54 height 33
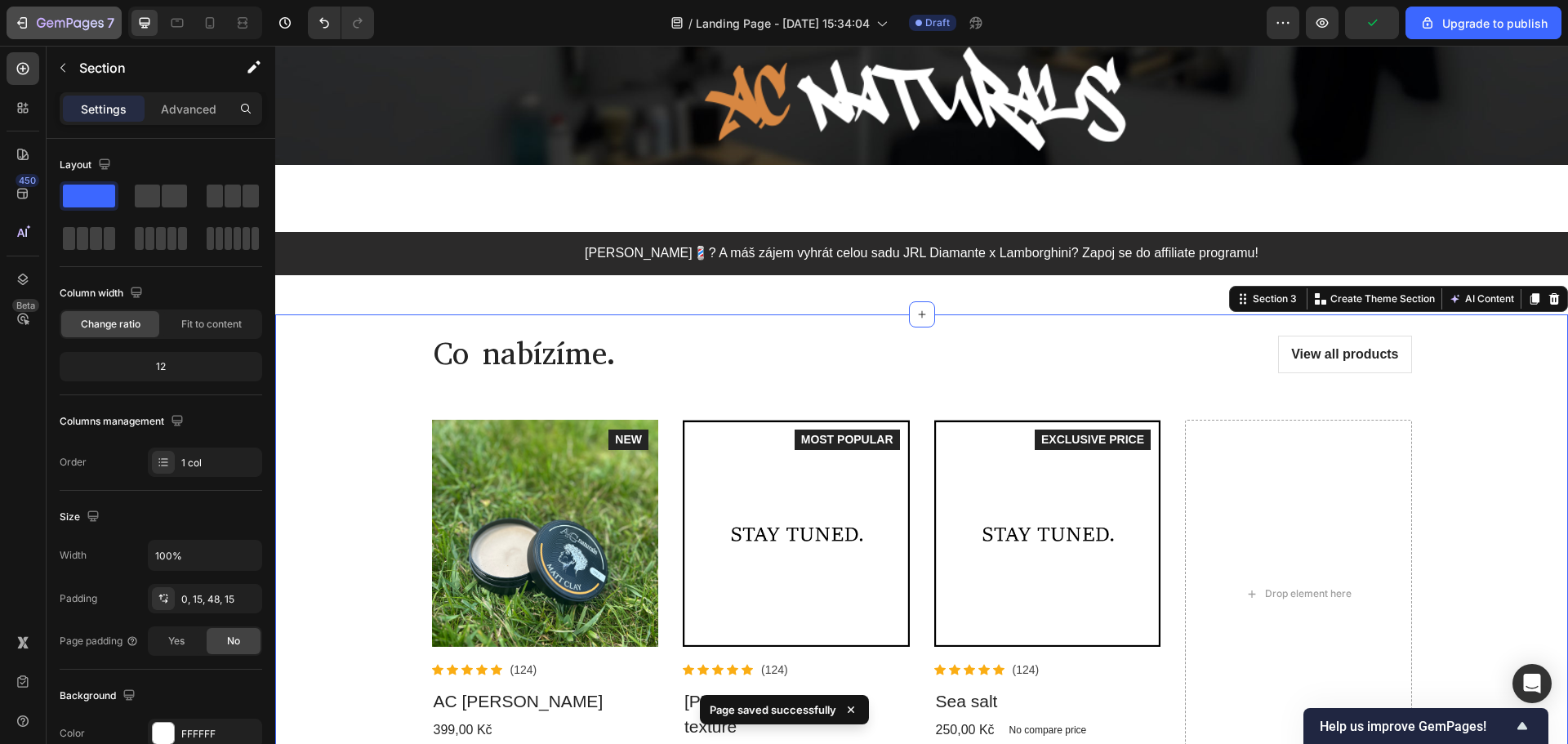
click at [18, 20] on icon "button" at bounding box center [21, 22] width 16 height 16
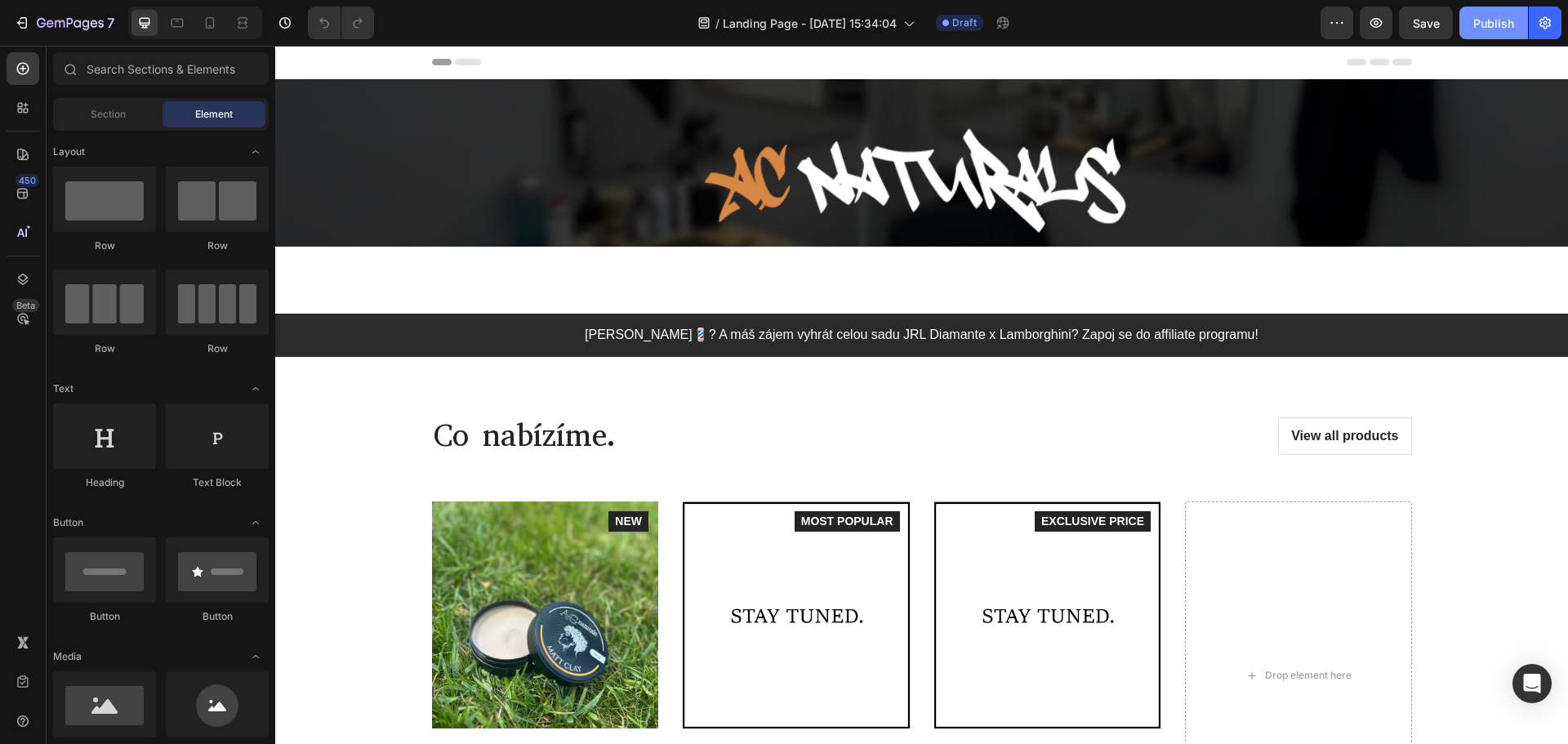
click at [1493, 20] on div "Publish" at bounding box center [1493, 23] width 41 height 17
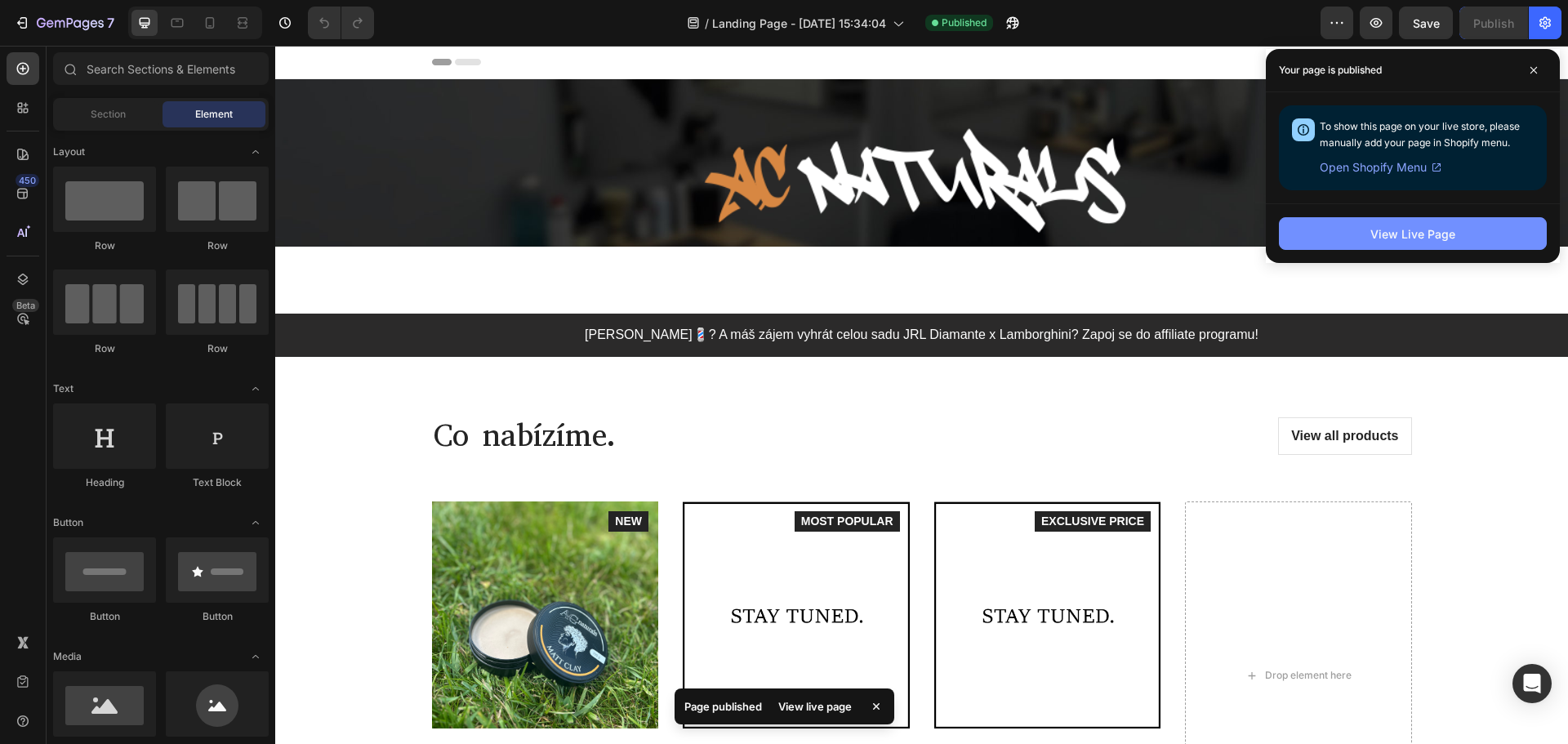
click at [1406, 248] on button "View Live Page" at bounding box center [1413, 234] width 268 height 33
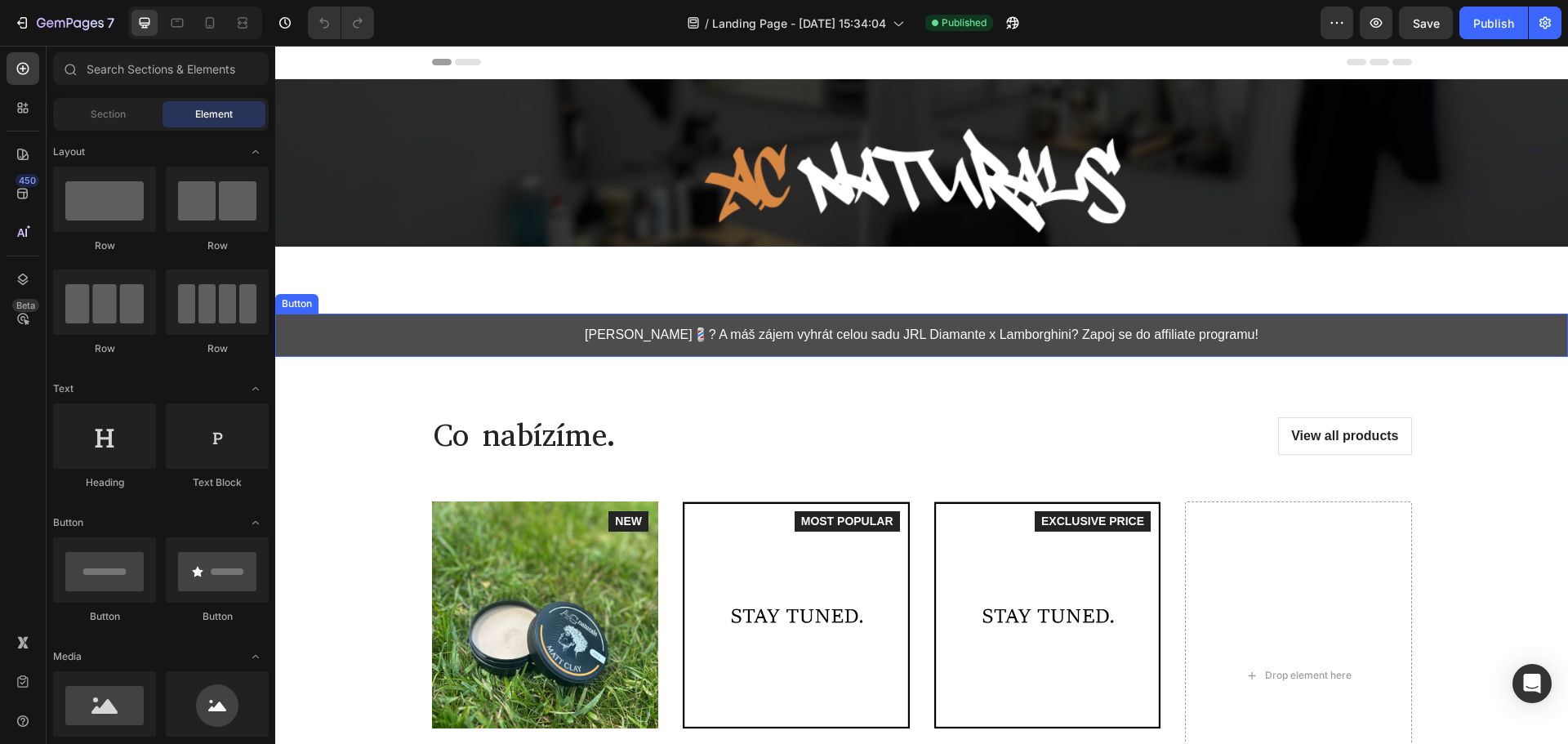
click at [561, 338] on button "[PERSON_NAME]💈? A máš zájem vyhrát celou sadu JRL Diamante x Lamborghini? Zapoj…" at bounding box center [922, 335] width 1292 height 44
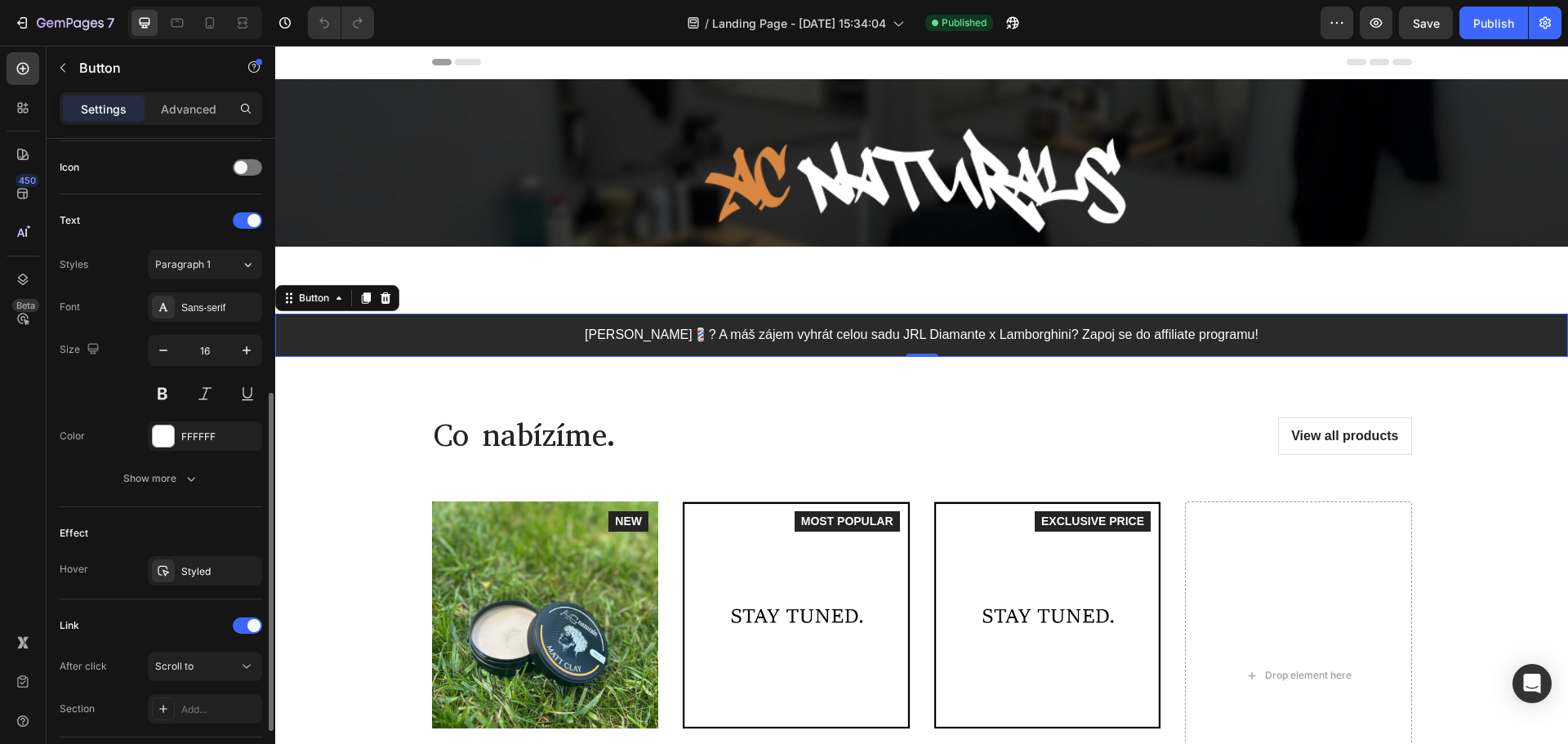
scroll to position [604, 0]
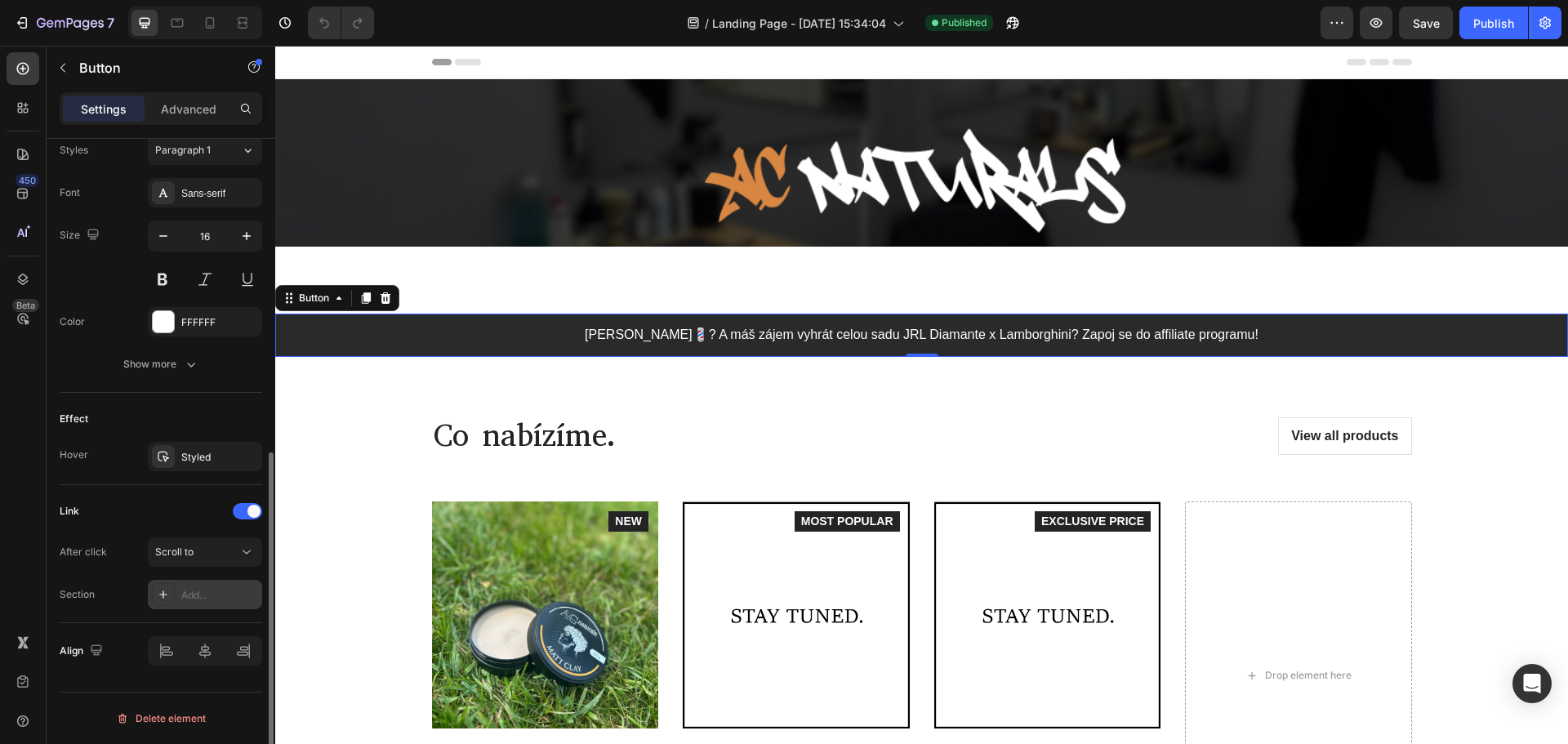
click at [164, 597] on icon at bounding box center [163, 594] width 13 height 13
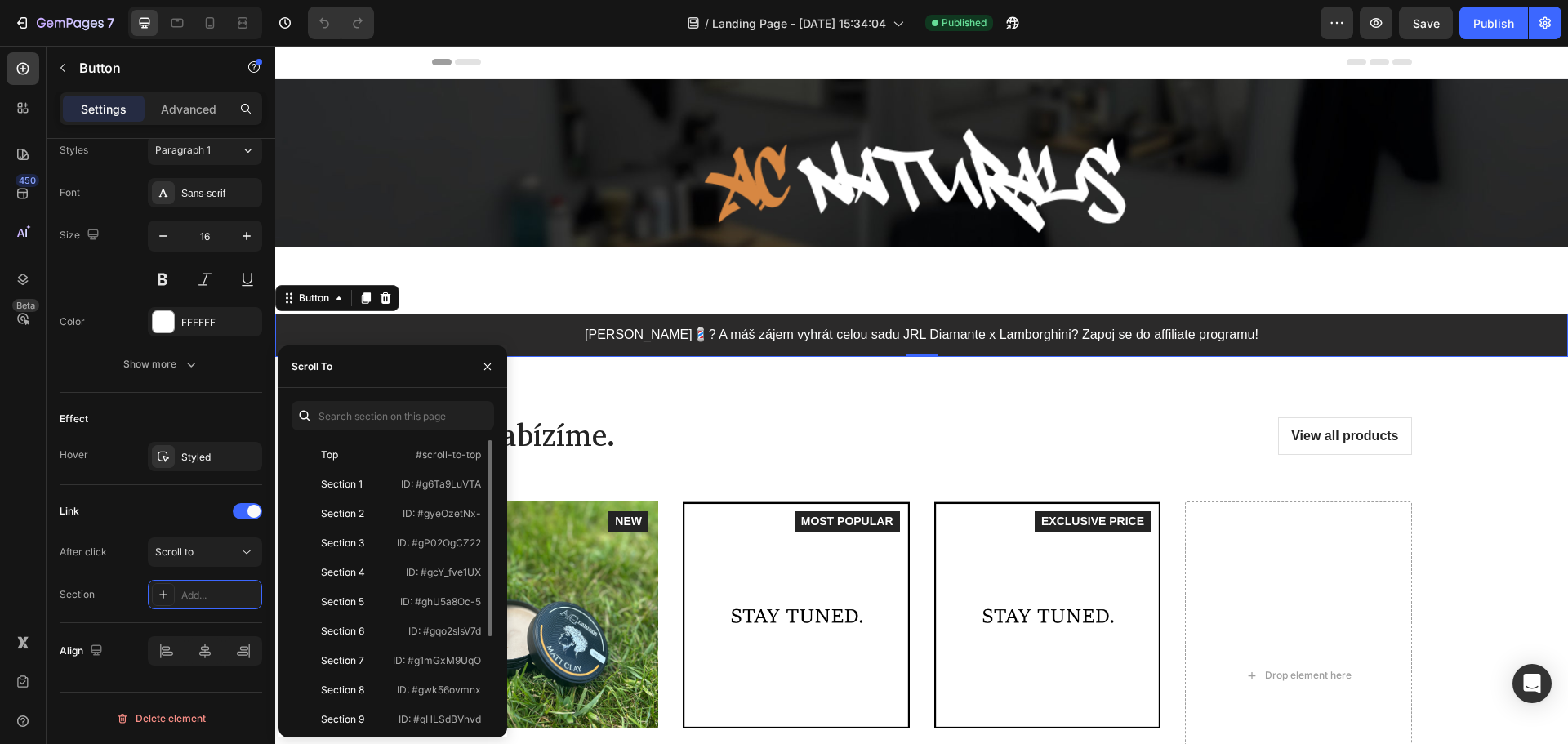
scroll to position [127, 0]
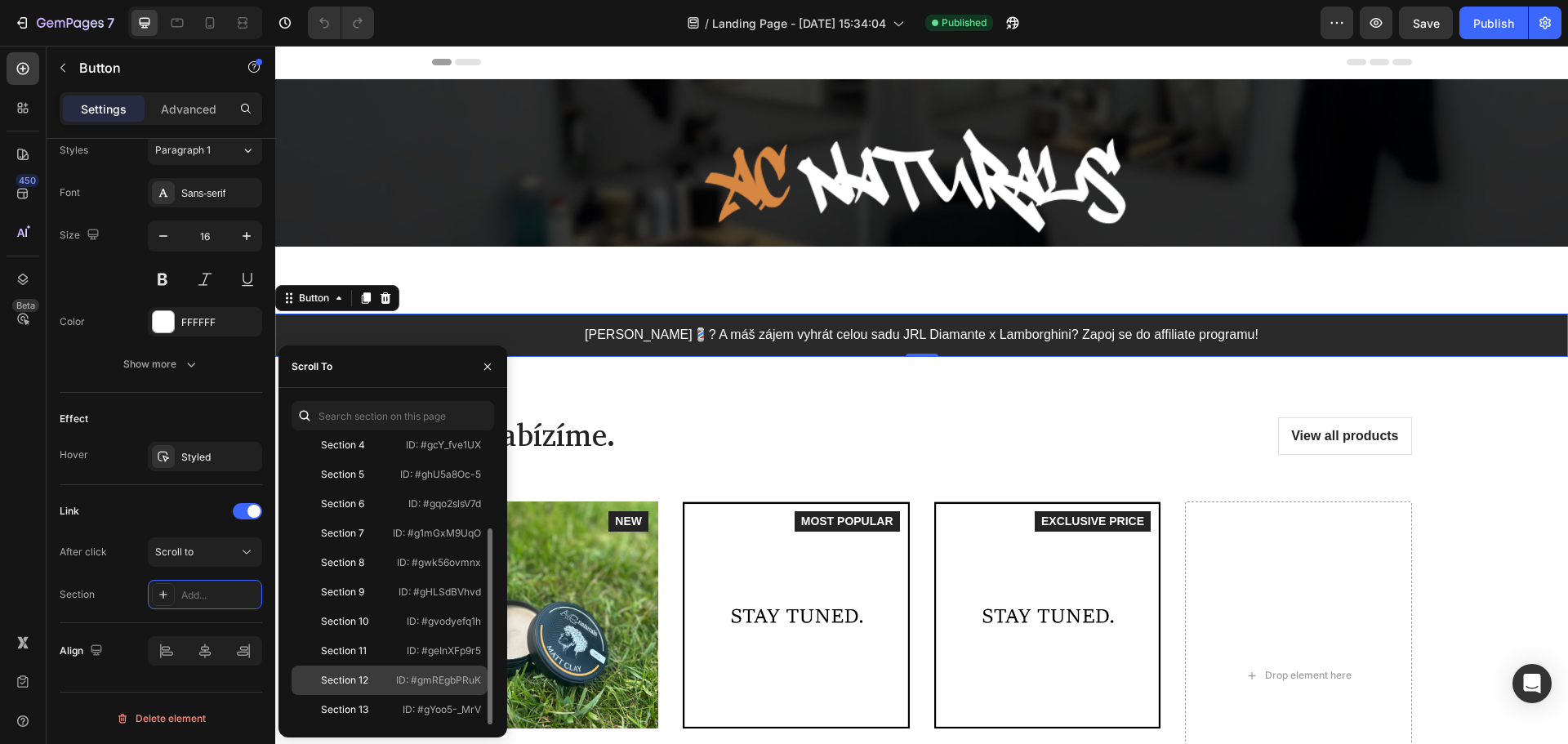
click at [396, 680] on p "ID: #gmREgbPRuK" at bounding box center [439, 679] width 85 height 15
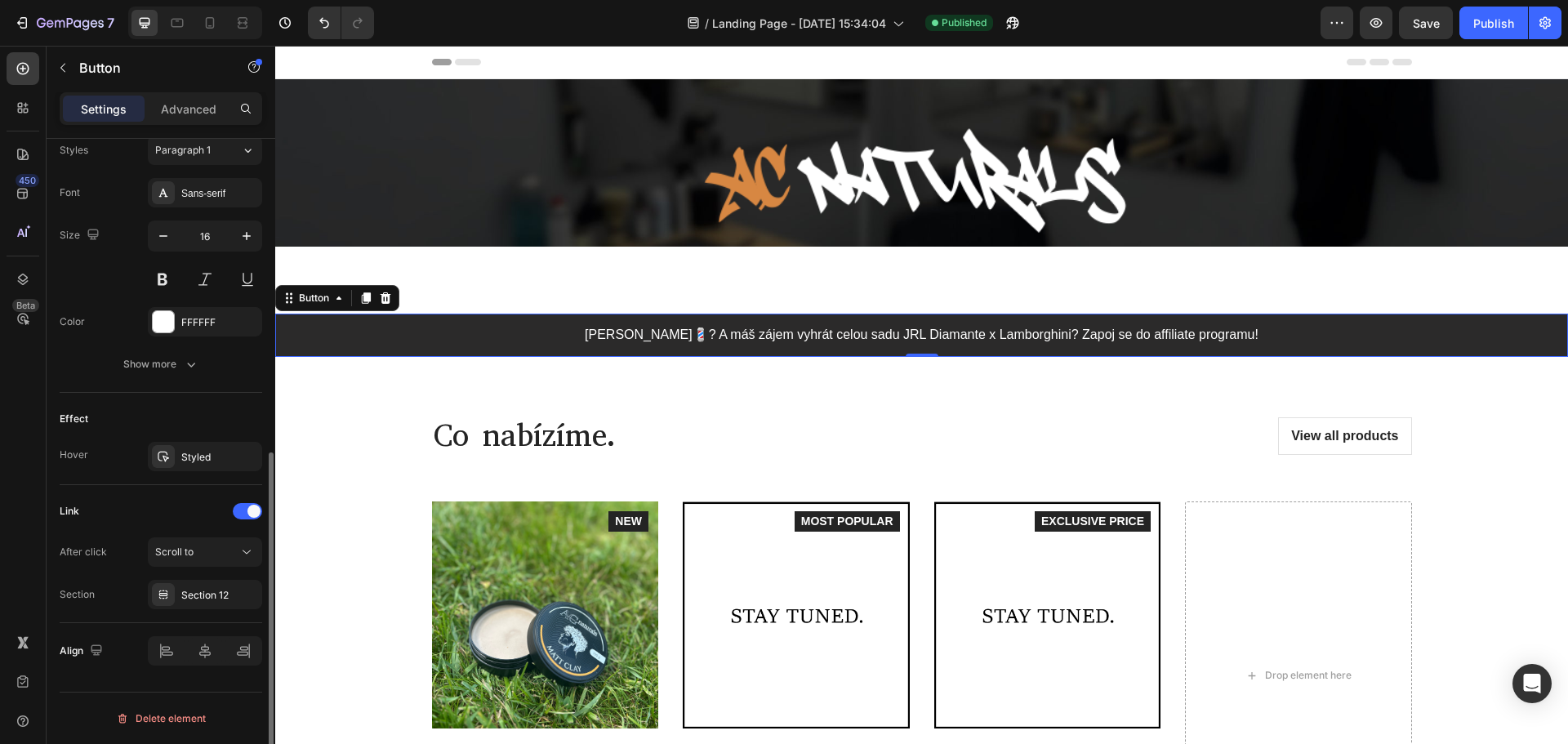
click at [174, 507] on div "Link" at bounding box center [160, 510] width 203 height 26
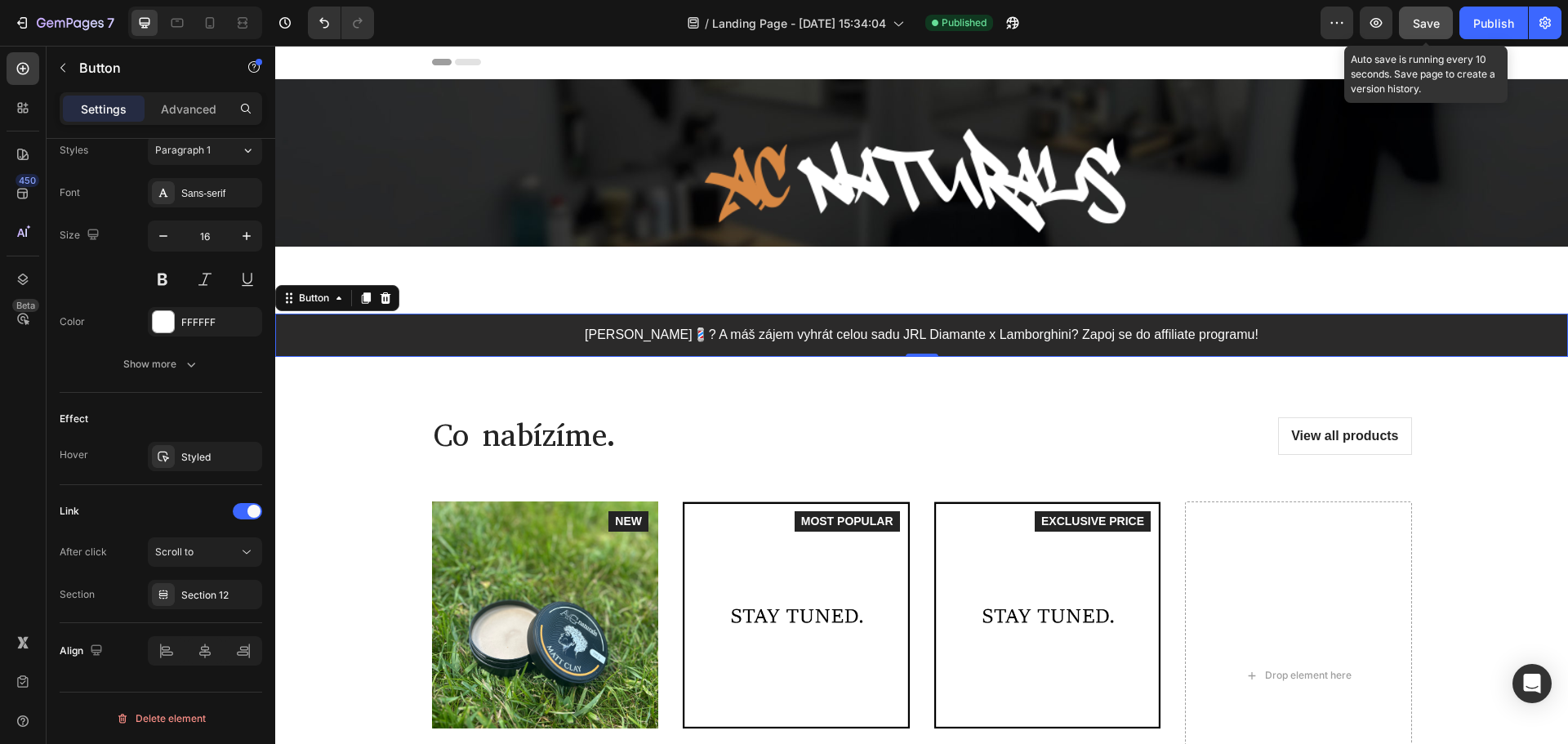
click at [1430, 21] on span "Save" at bounding box center [1426, 23] width 27 height 14
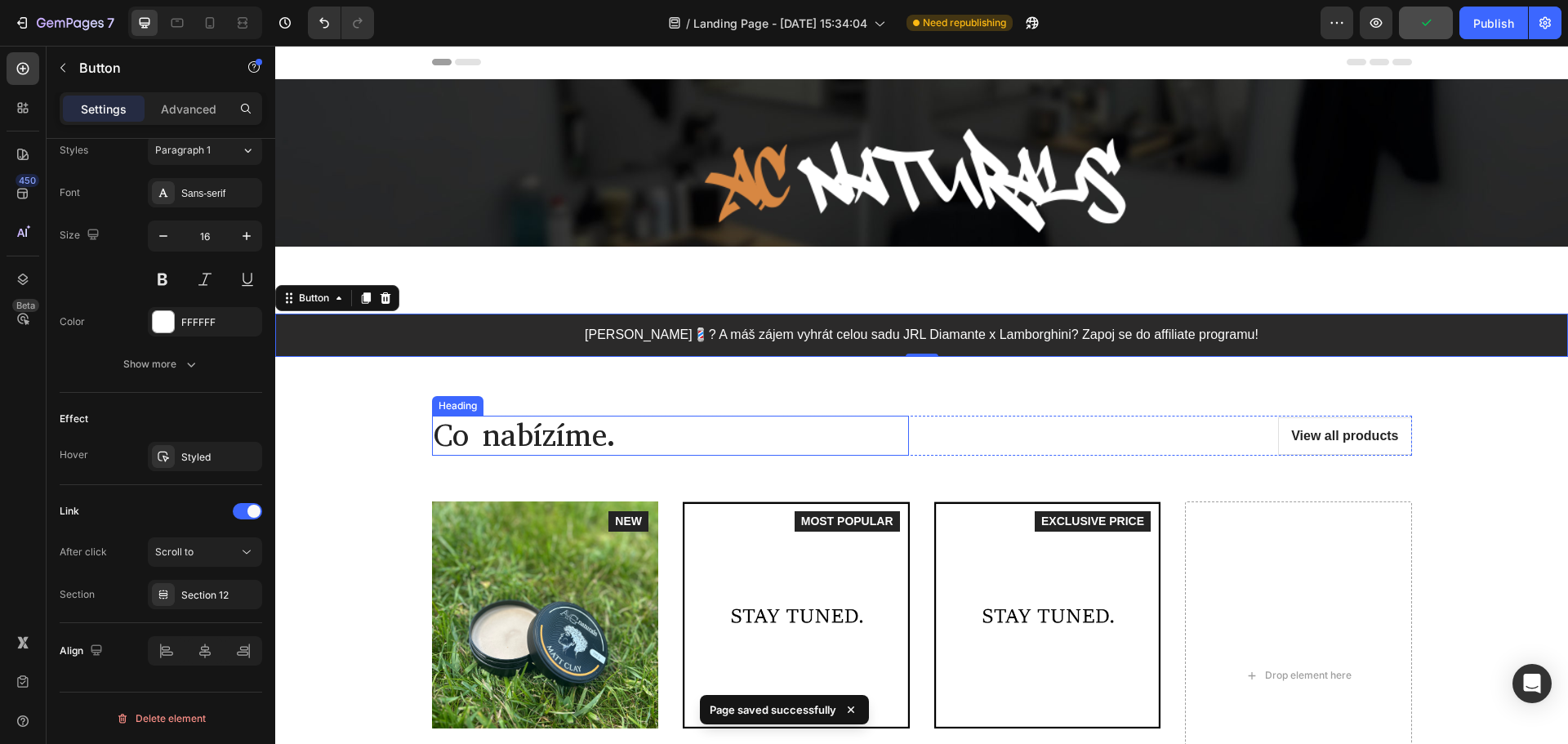
scroll to position [163, 0]
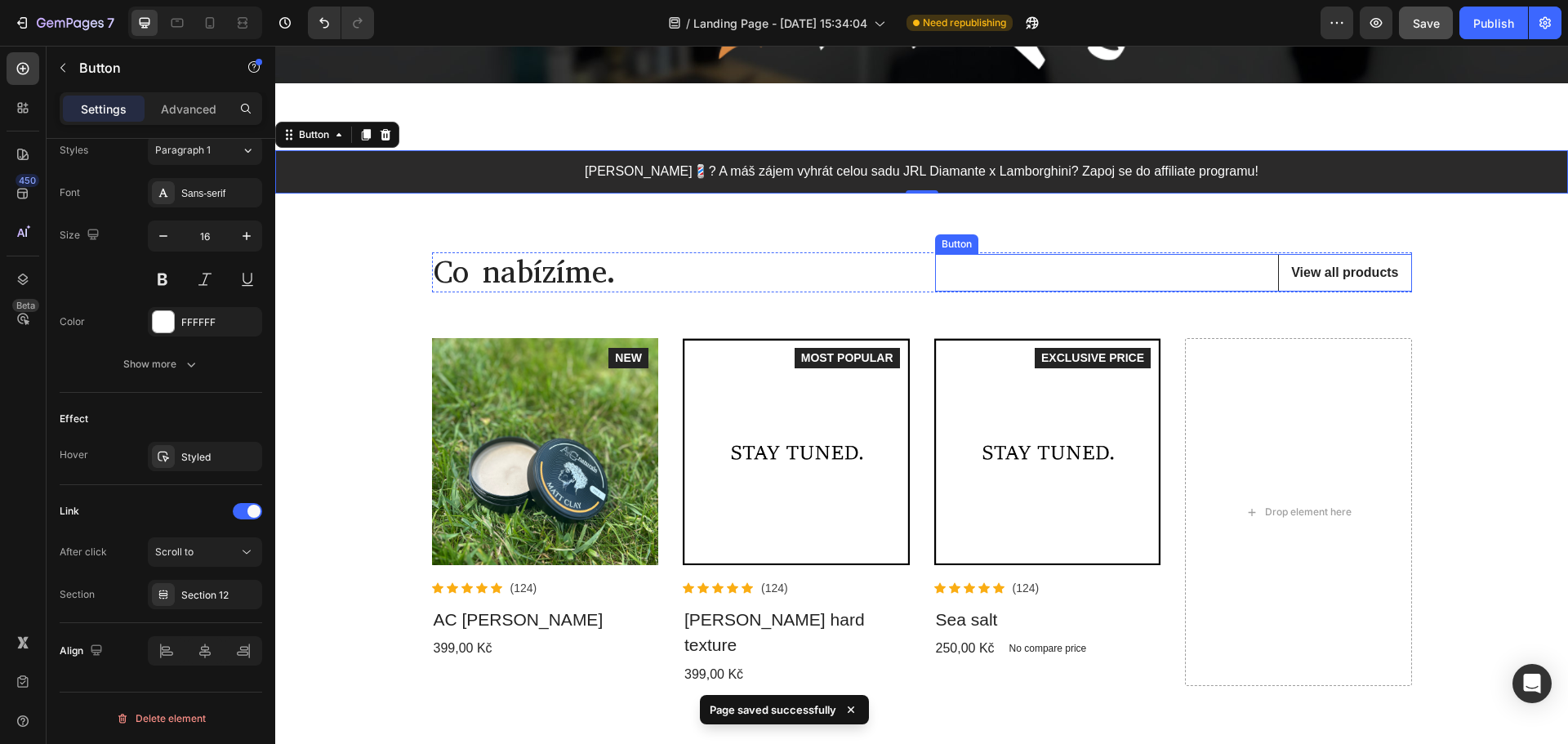
click at [1278, 270] on link "View all products" at bounding box center [1344, 273] width 133 height 38
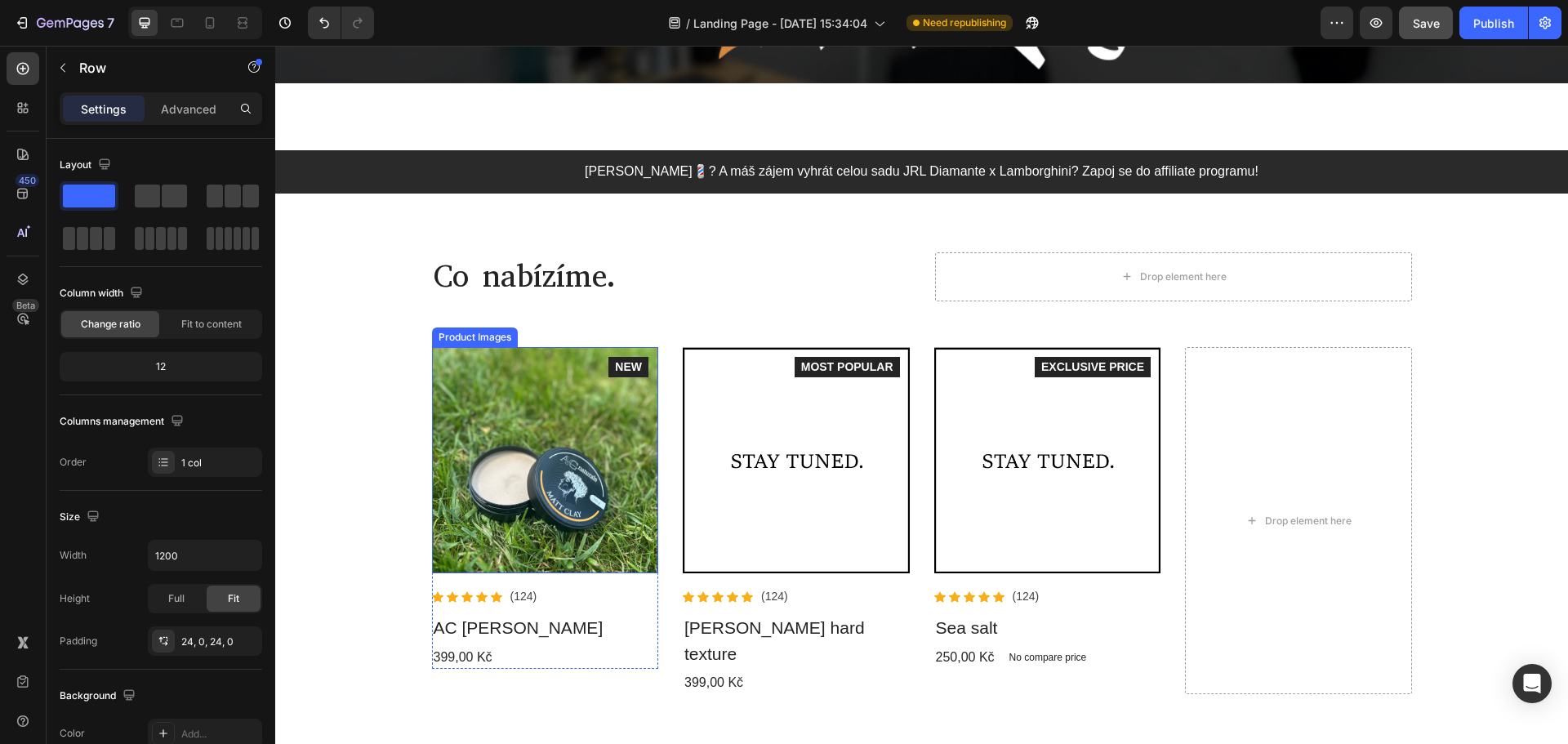
click at [491, 324] on div "Co nabízíme. Heading Drop element here Row Product Images Icon Icon Icon Icon I…" at bounding box center [922, 473] width 980 height 442
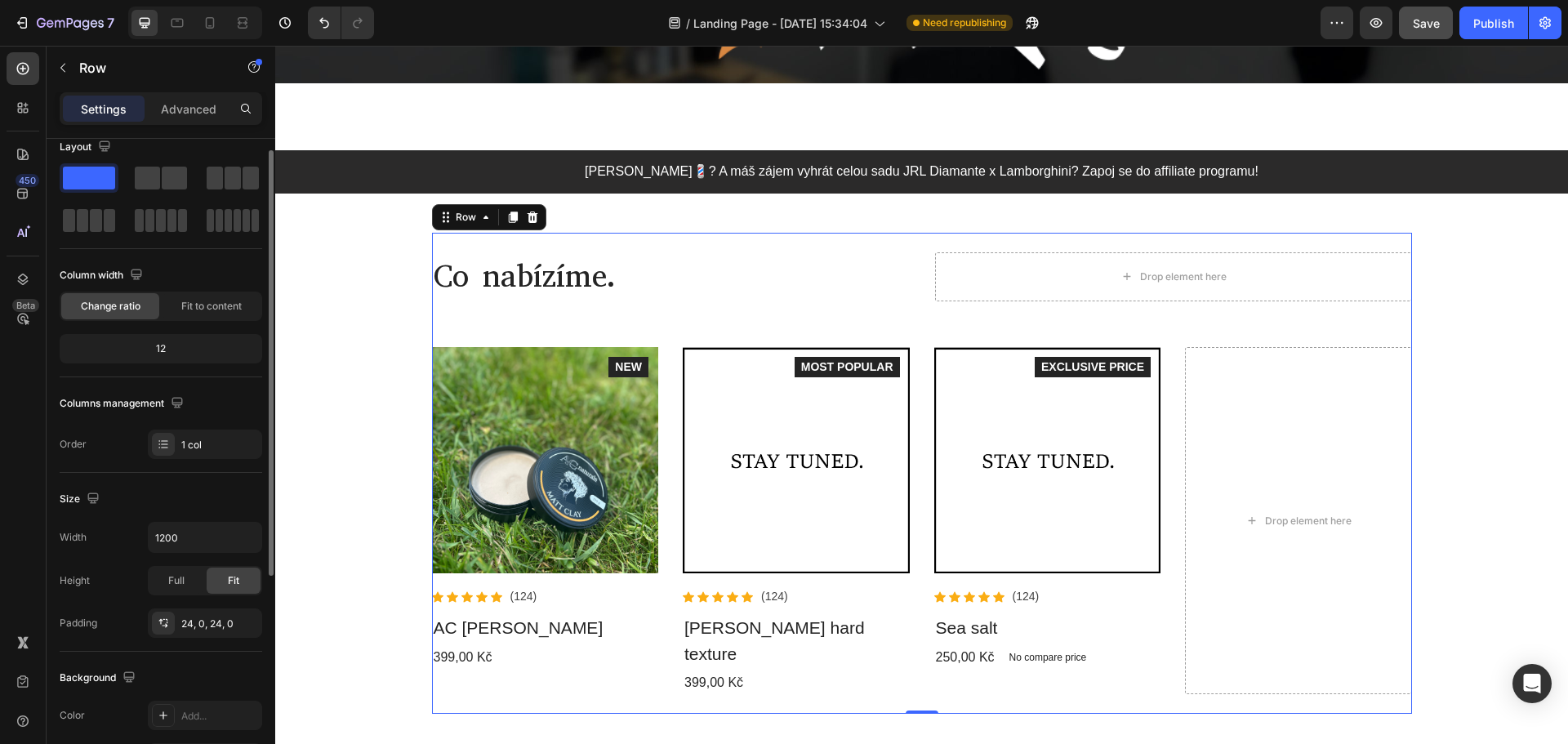
scroll to position [0, 0]
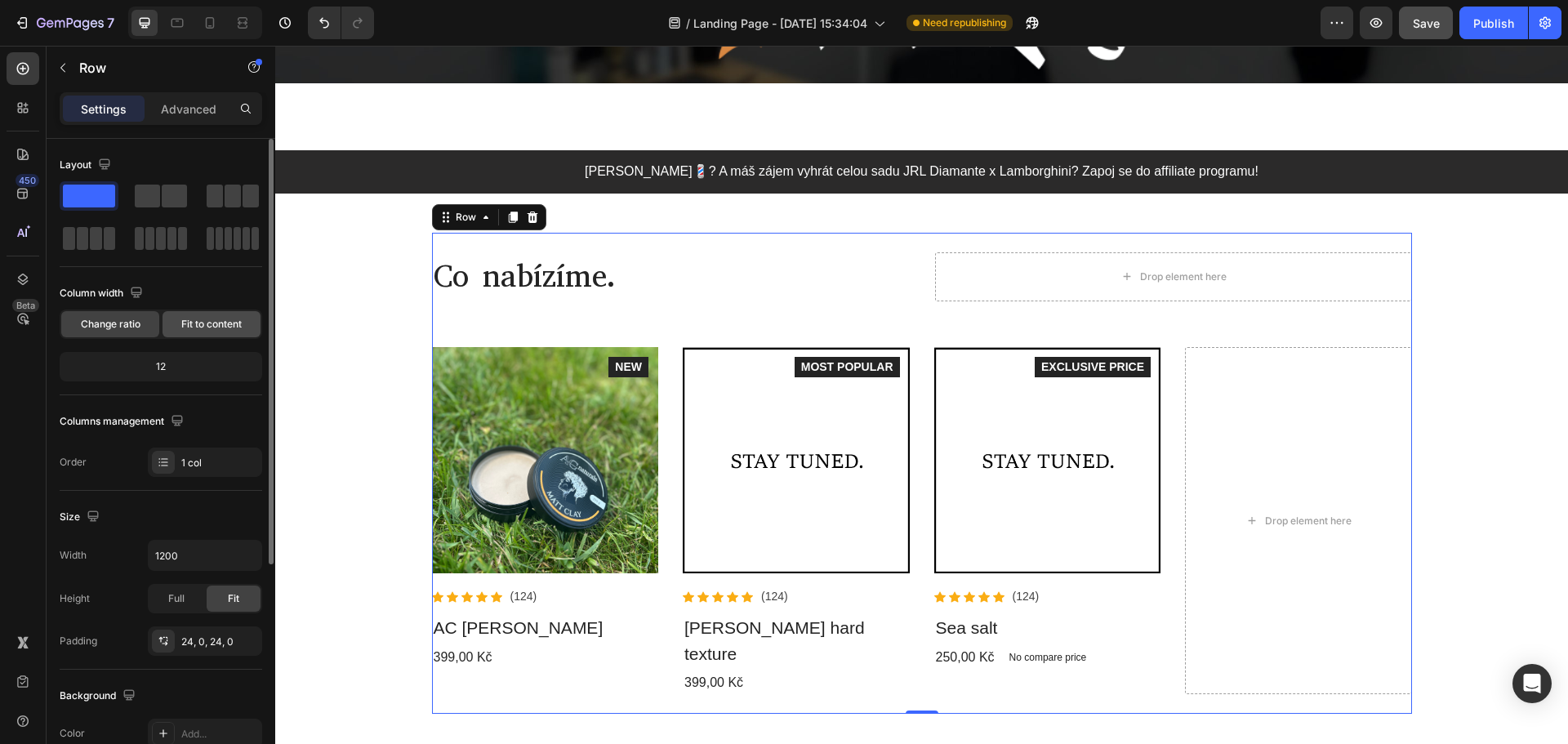
click at [198, 326] on span "Fit to content" at bounding box center [212, 324] width 60 height 15
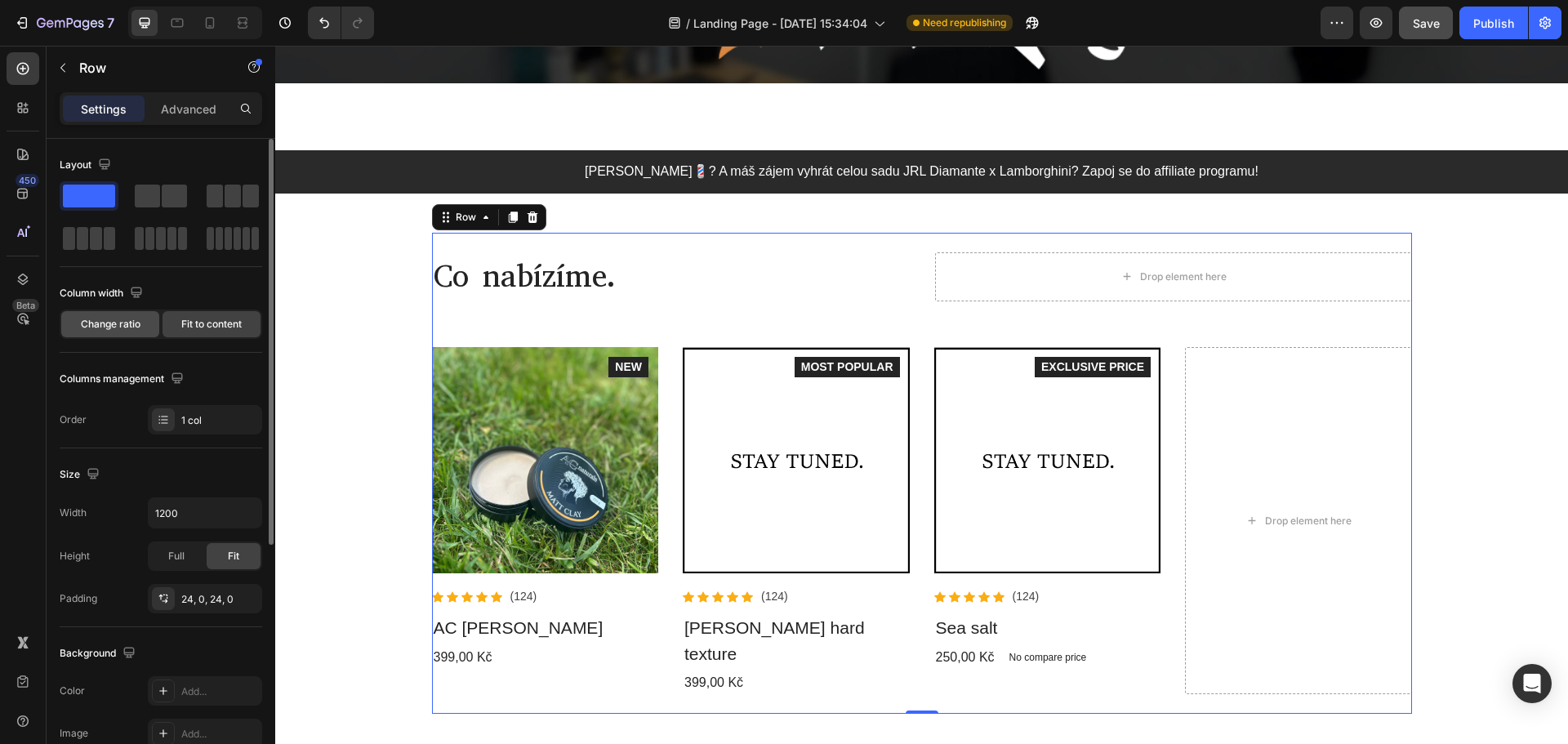
click at [115, 322] on span "Change ratio" at bounding box center [110, 324] width 59 height 15
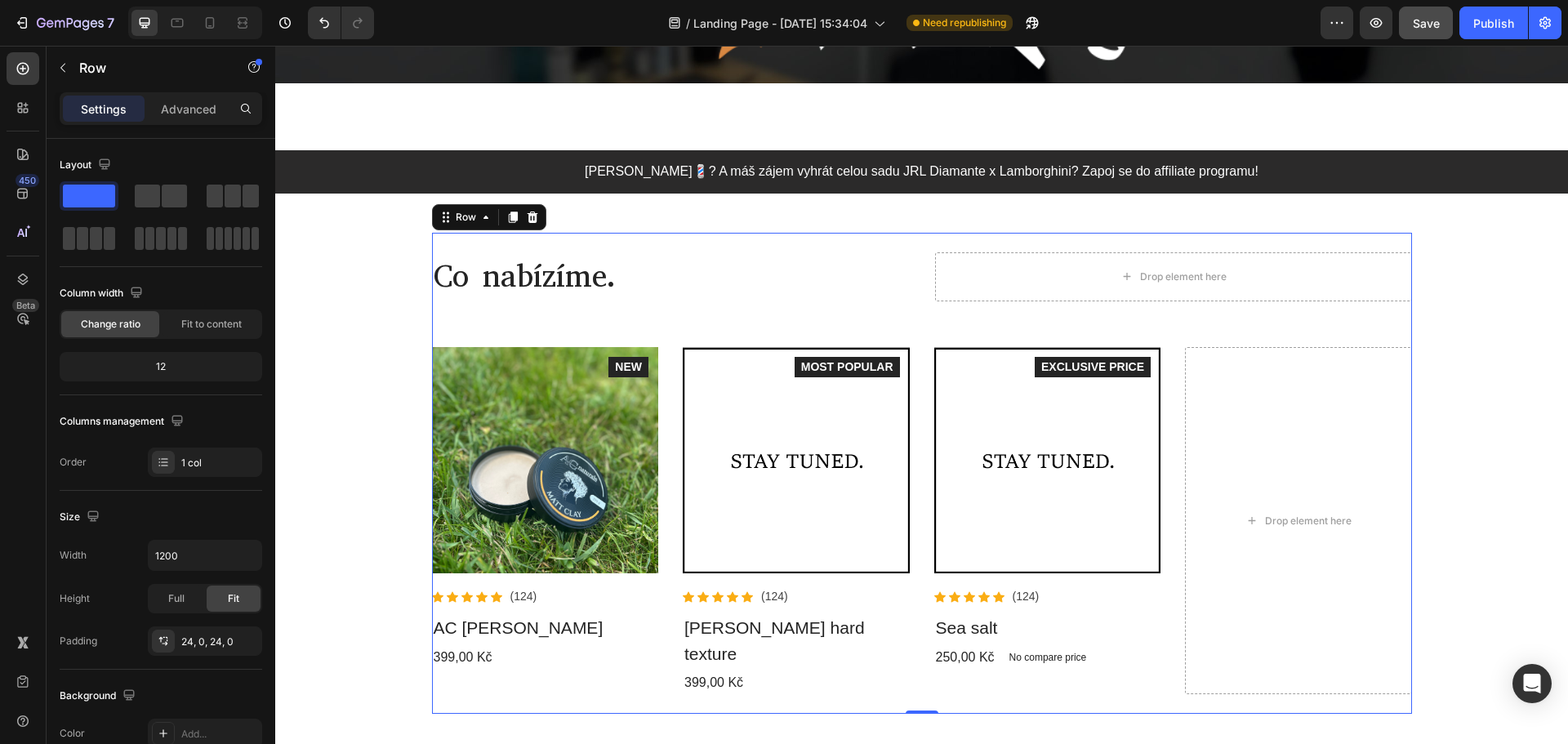
click at [1269, 343] on div "Co nabízíme. Heading Drop element here Row Product Images Icon Icon Icon Icon I…" at bounding box center [922, 473] width 980 height 442
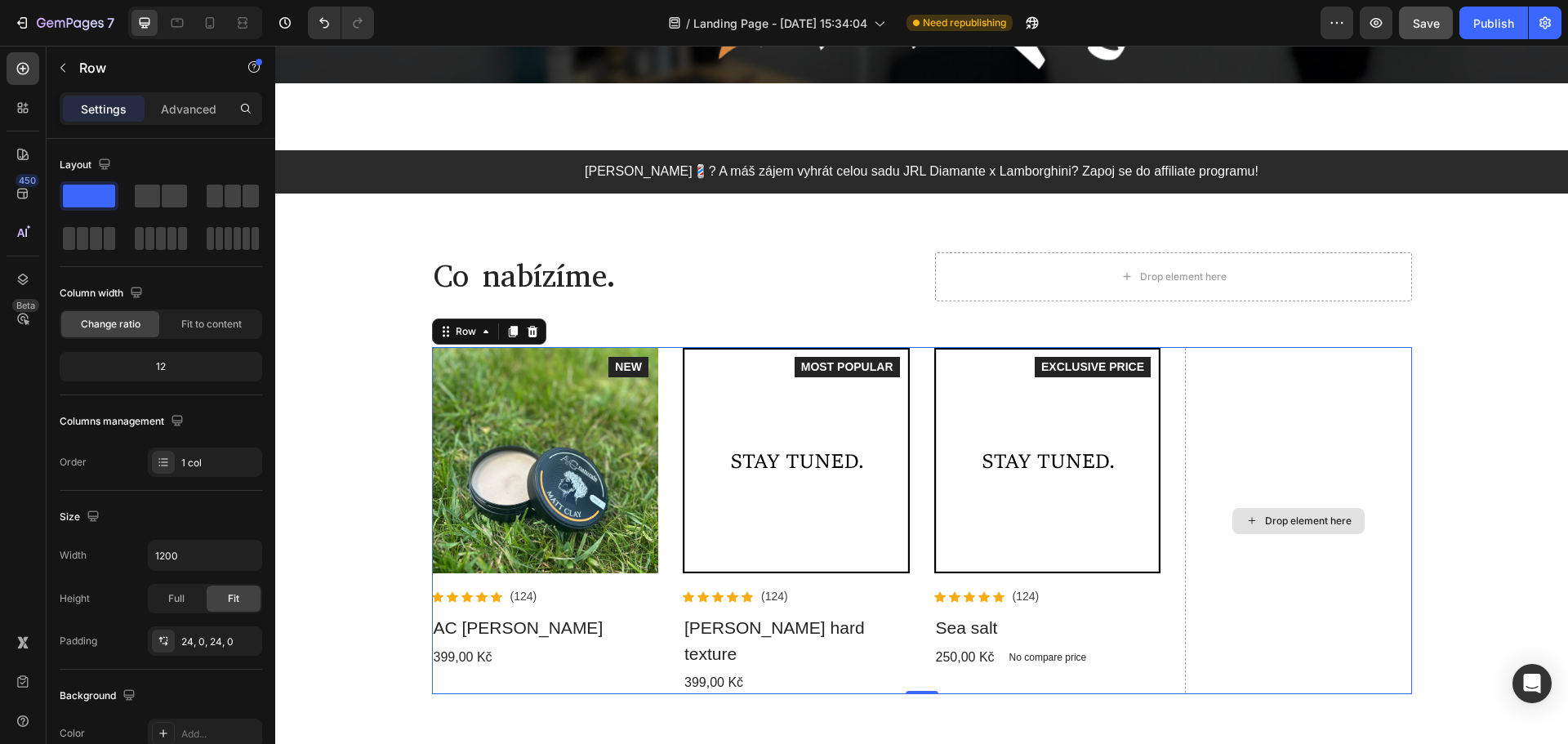
click at [1267, 370] on div "Drop element here" at bounding box center [1298, 521] width 227 height 347
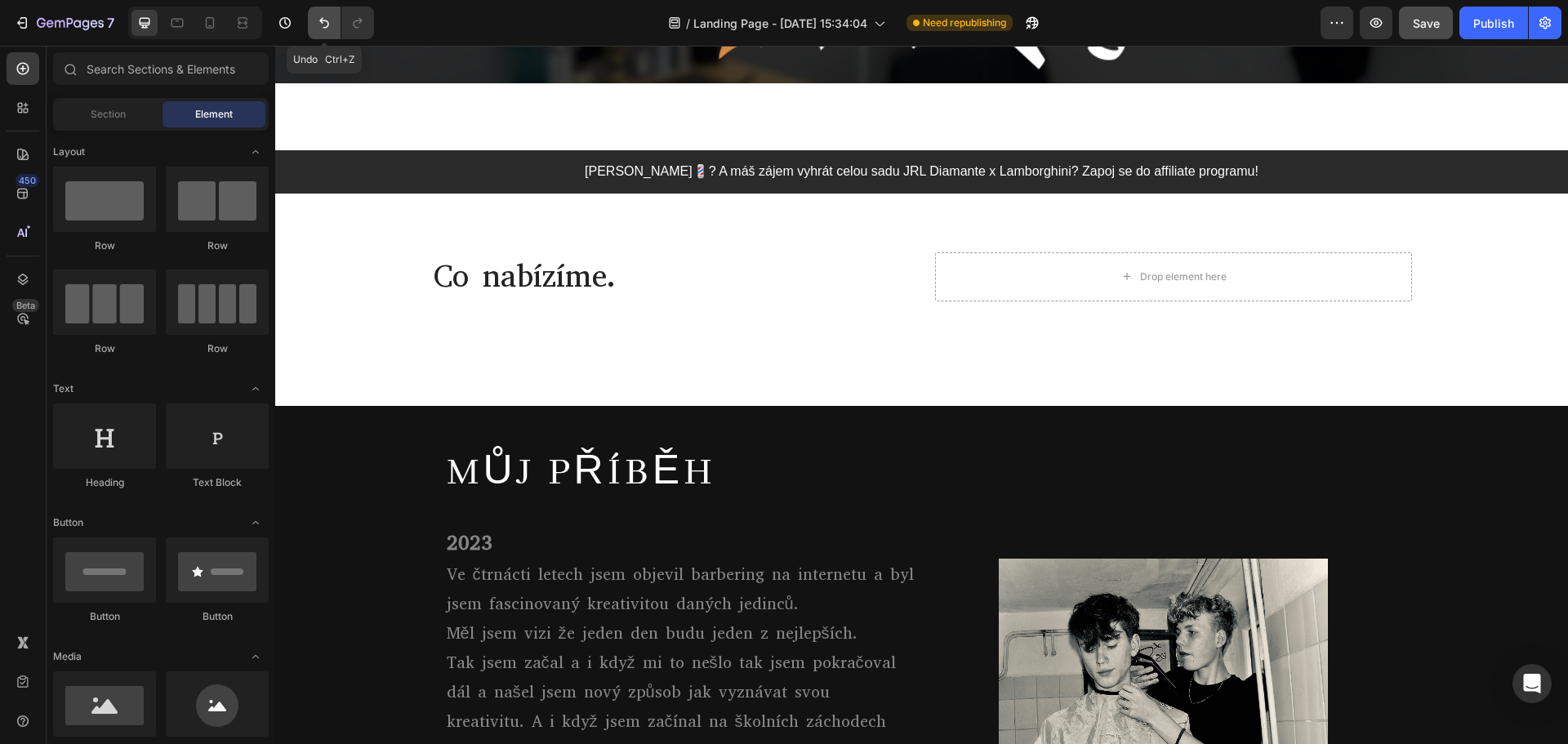
click at [323, 17] on icon "Undo/Redo" at bounding box center [324, 22] width 16 height 16
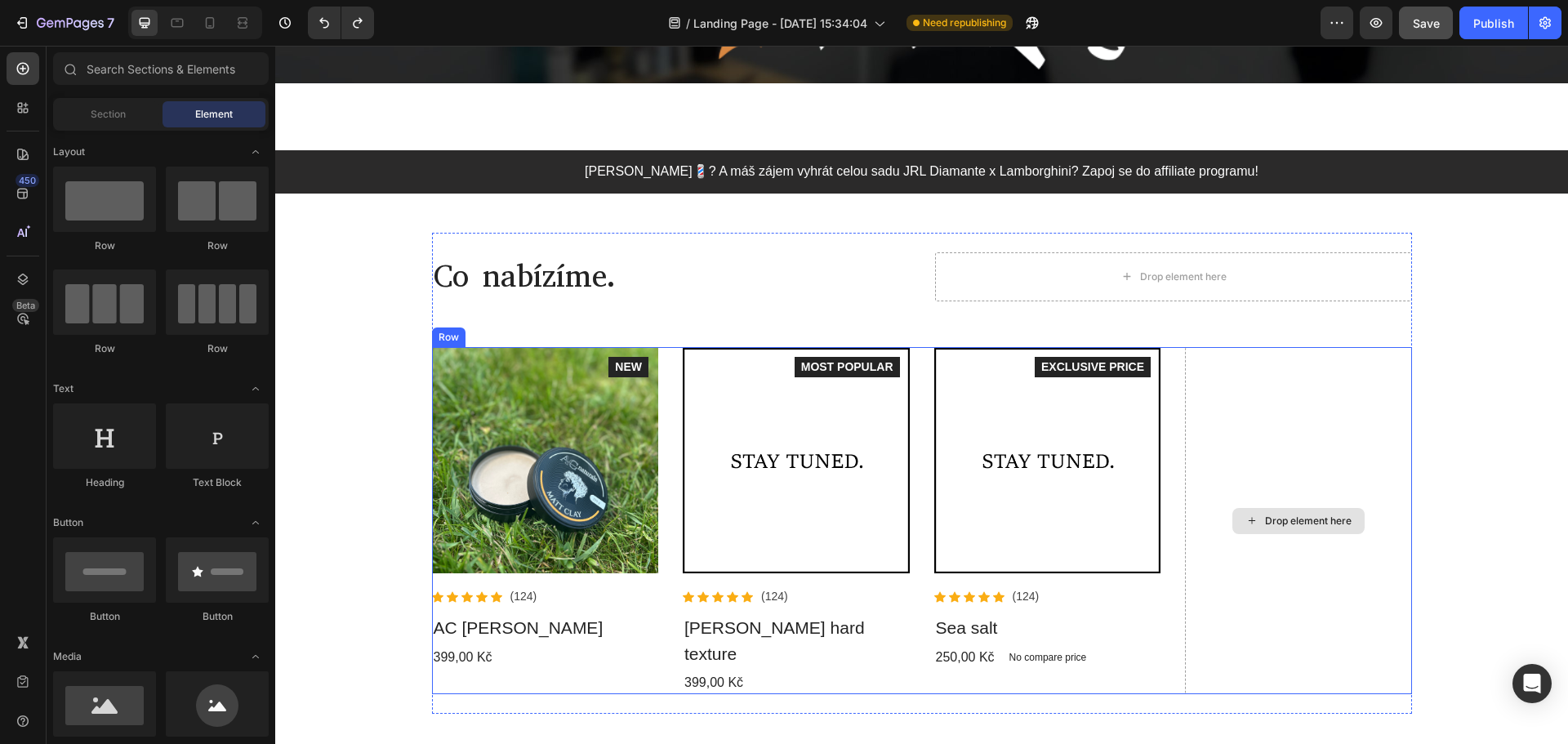
click at [1287, 378] on div "Drop element here" at bounding box center [1298, 521] width 227 height 347
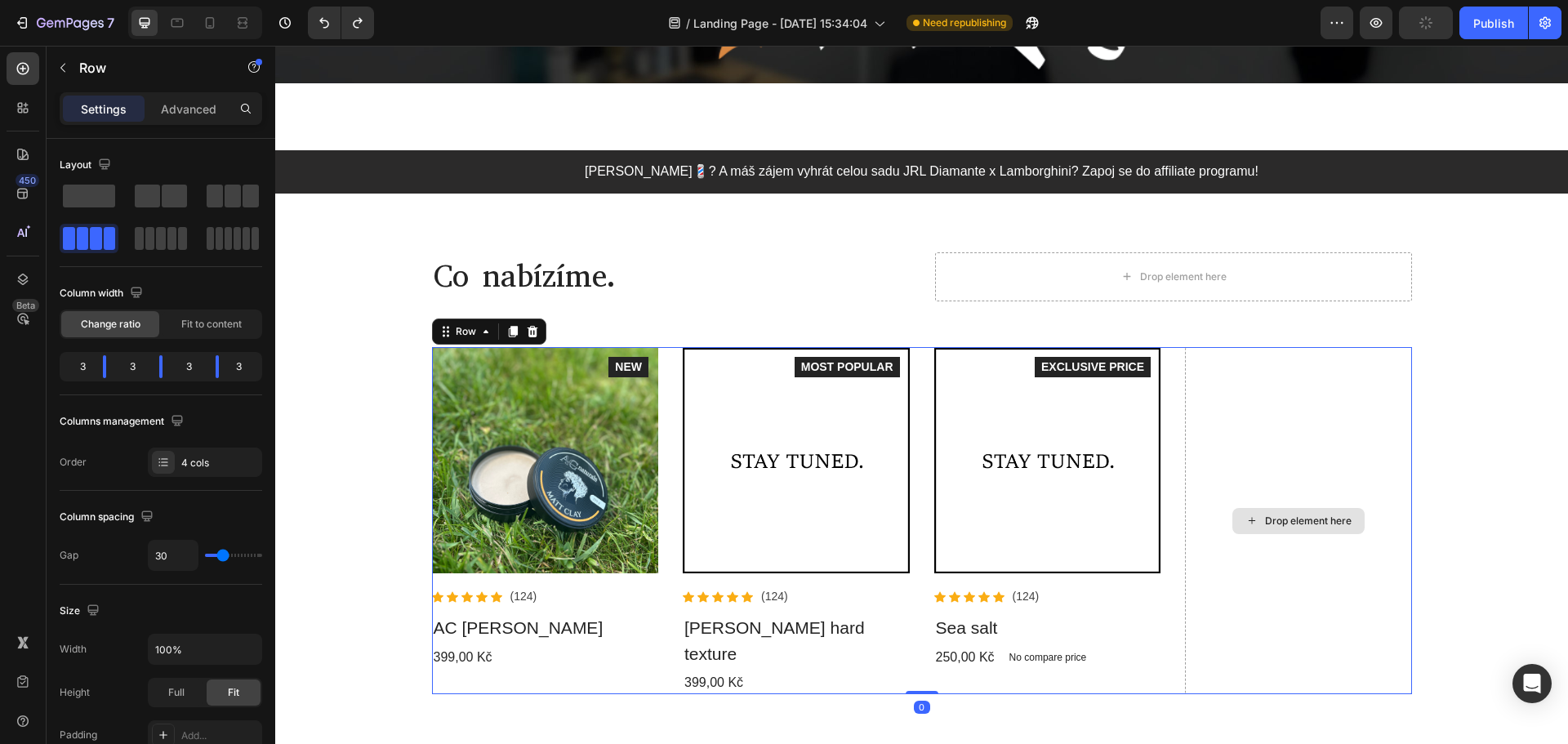
click at [1286, 353] on div "Drop element here" at bounding box center [1298, 521] width 227 height 347
click at [1277, 409] on div "Drop element here" at bounding box center [1298, 521] width 227 height 347
click at [1192, 553] on div "Drop element here" at bounding box center [1298, 521] width 227 height 347
click at [1163, 602] on div "Product Images Icon Icon Icon Icon Icon Icon List Hoz (124) Text block Row AC […" at bounding box center [922, 521] width 980 height 347
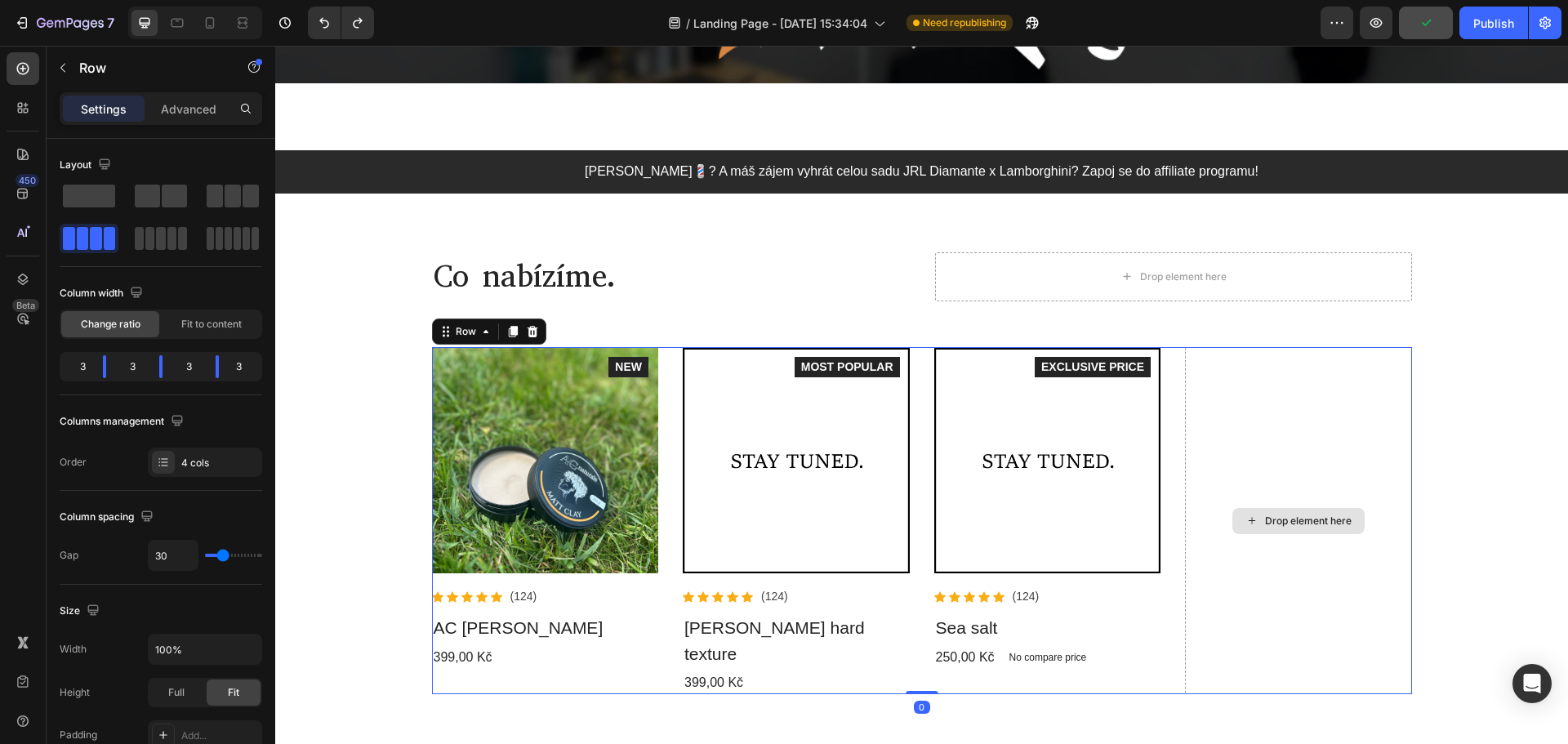
click at [1228, 600] on div "Drop element here" at bounding box center [1298, 521] width 227 height 347
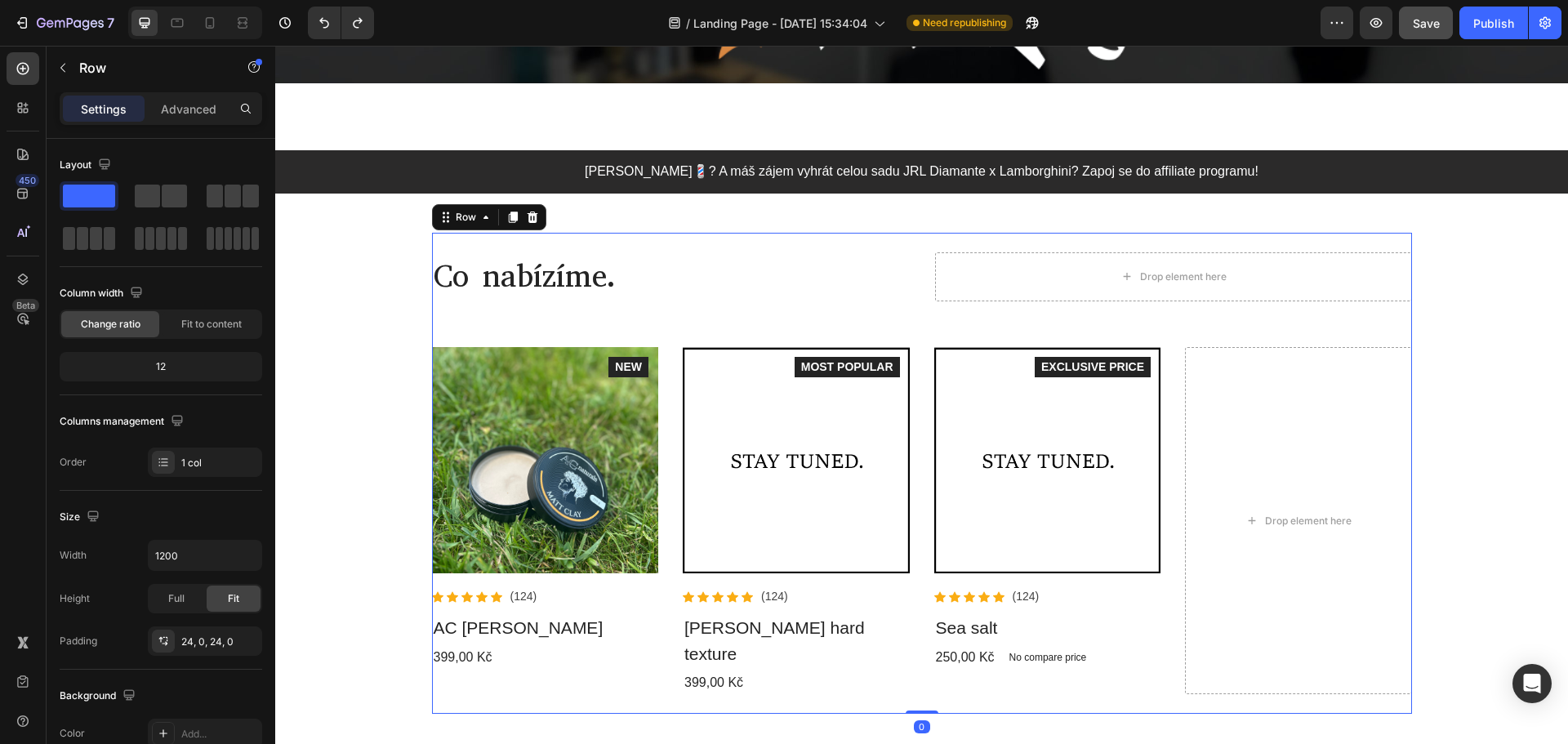
click at [807, 335] on div "Co nabízíme. Heading Drop element here Row Product Images Icon Icon Icon Icon I…" at bounding box center [922, 473] width 980 height 442
click at [742, 363] on img at bounding box center [797, 461] width 227 height 227
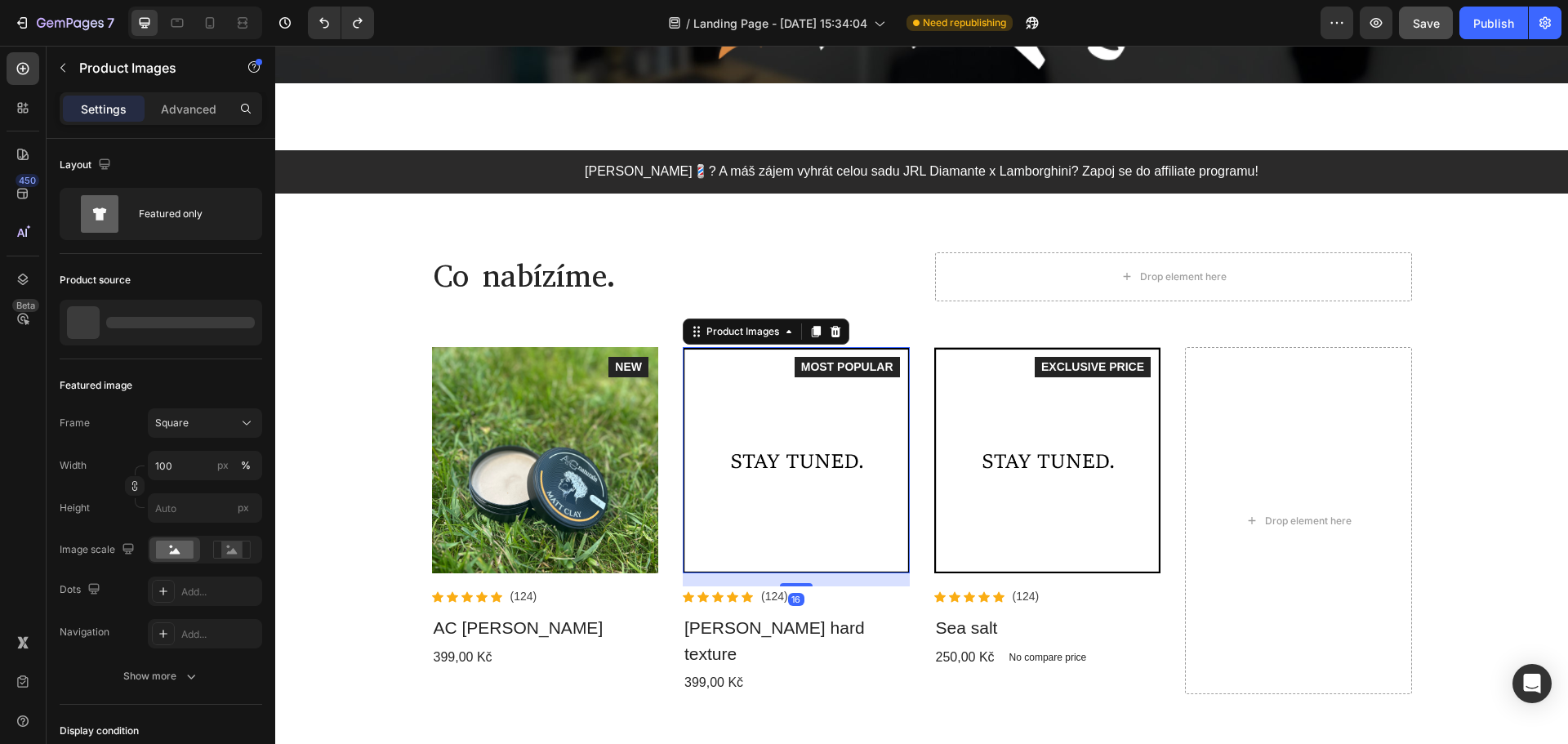
click at [580, 383] on img at bounding box center [545, 461] width 227 height 227
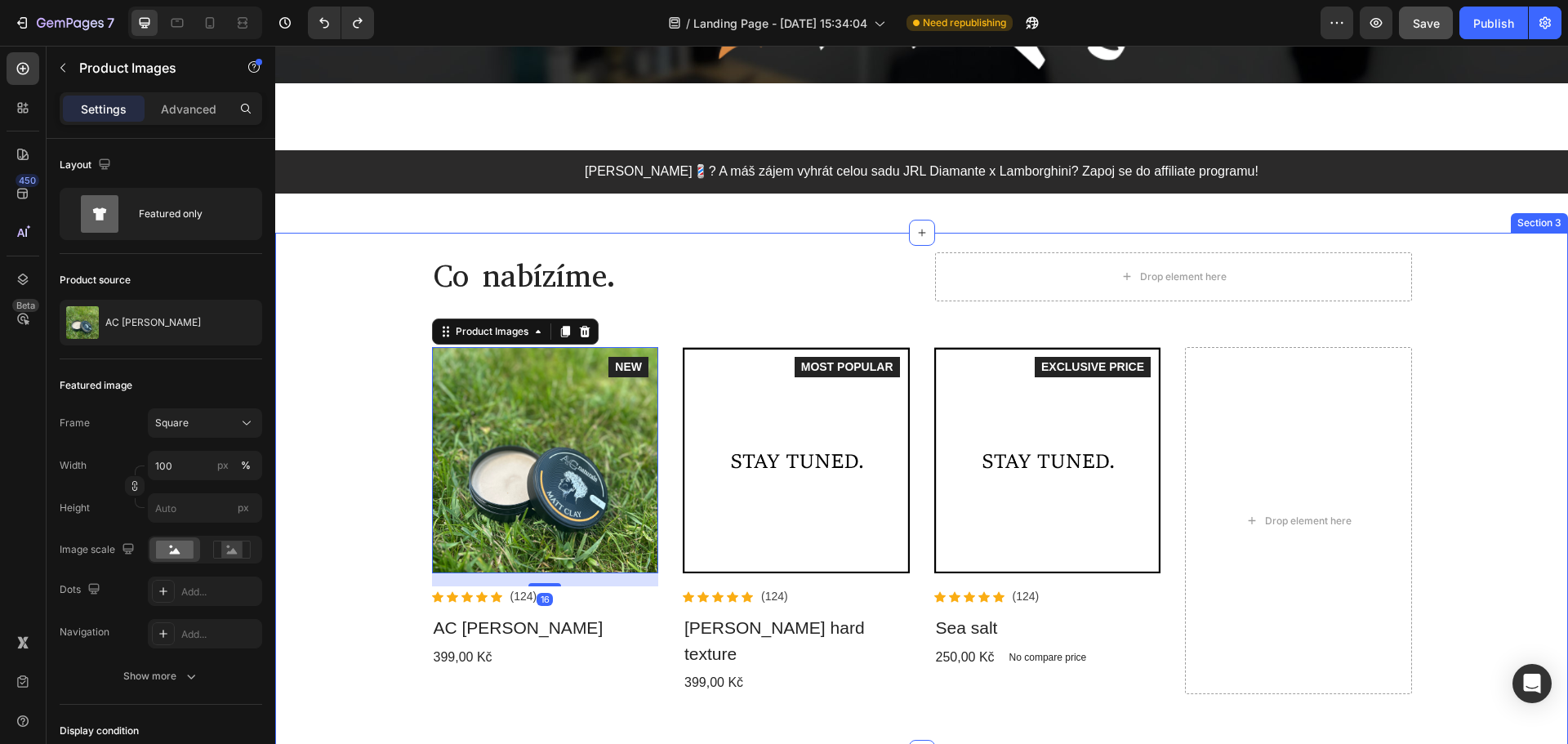
click at [432, 367] on img at bounding box center [545, 461] width 227 height 227
click at [373, 378] on div "Co nabízíme. Heading Drop element here Row Product Images 16 Icon Icon Icon Ico…" at bounding box center [921, 473] width 1268 height 481
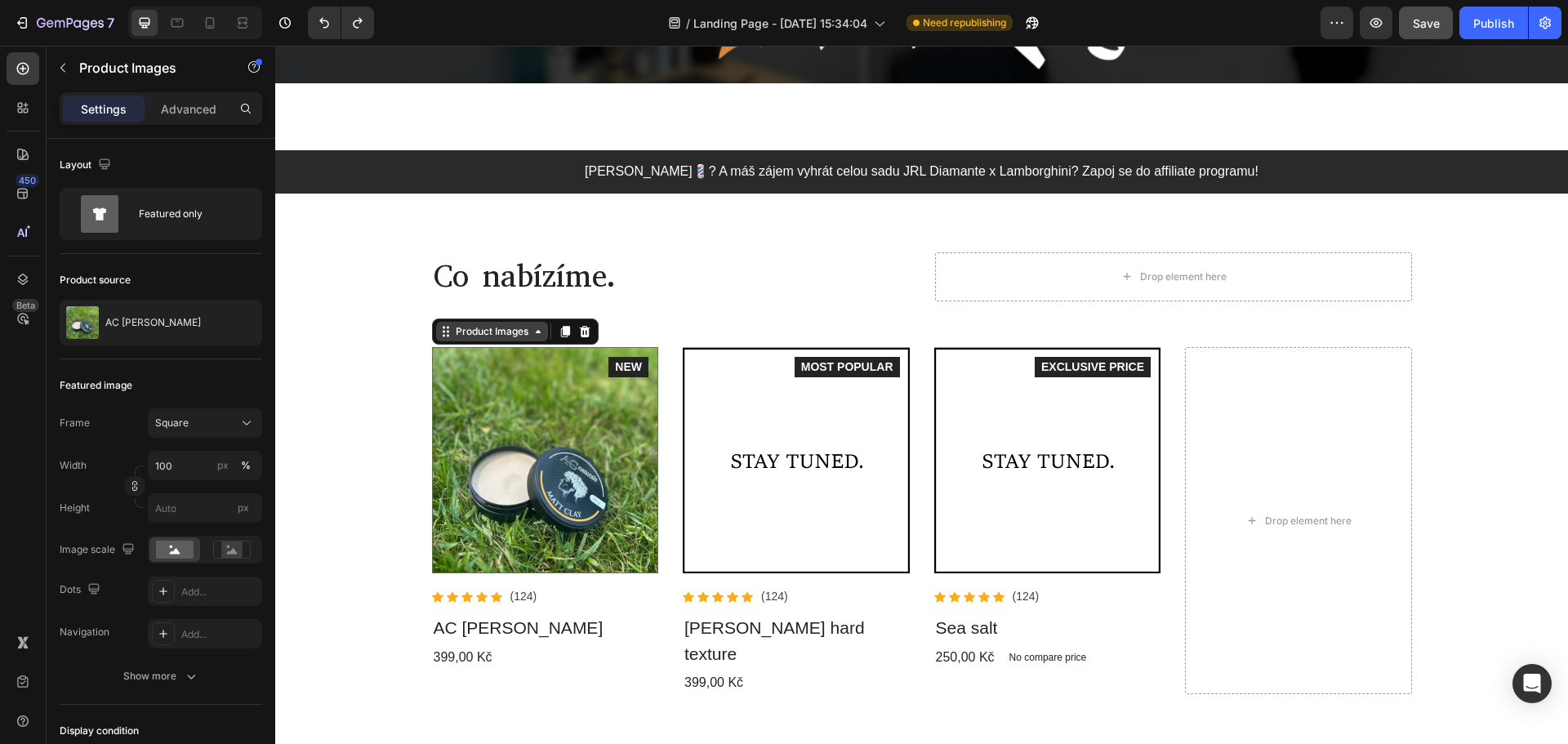
click at [485, 329] on div "Product Images" at bounding box center [492, 331] width 80 height 15
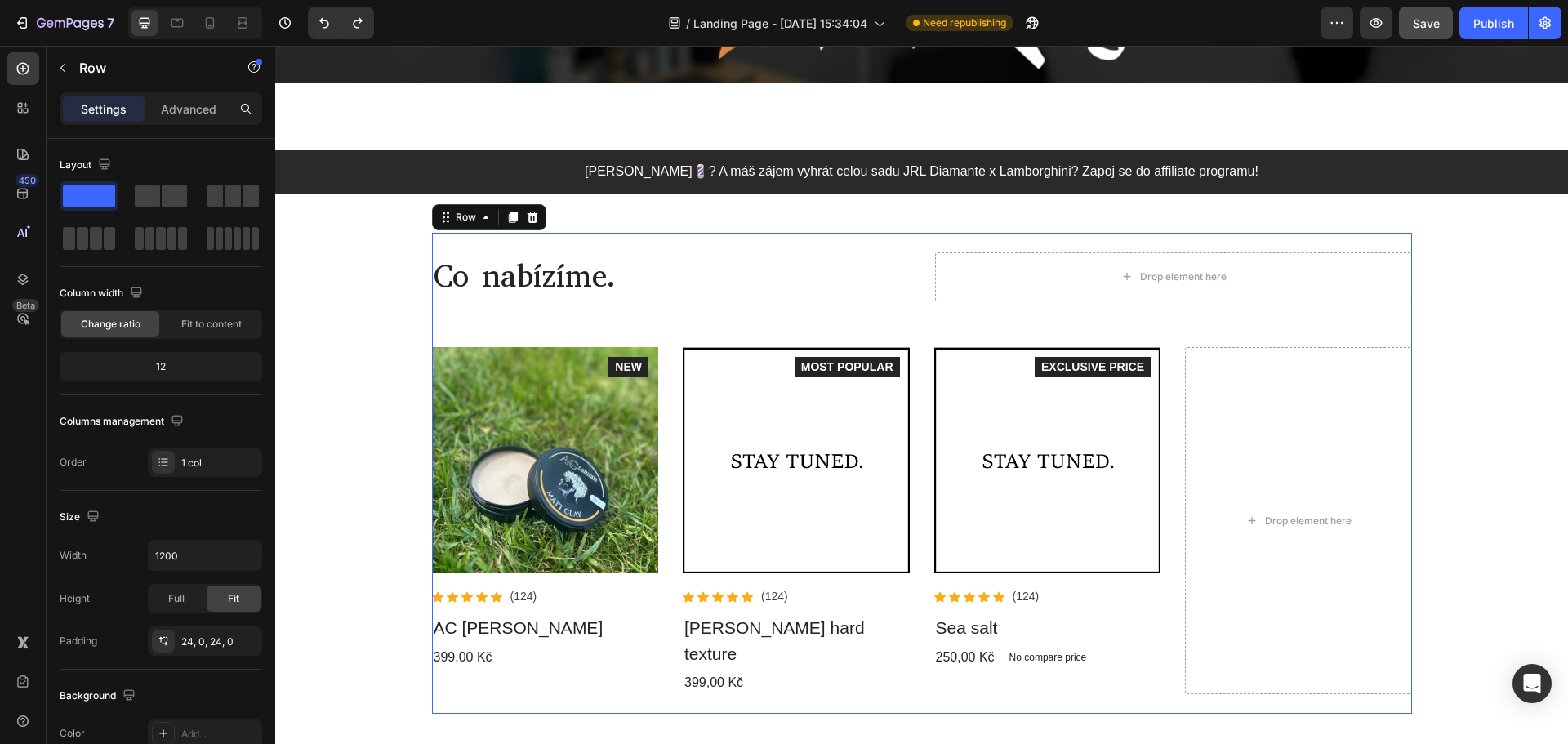
click at [637, 331] on div "Co nabízíme. Heading Drop element here Row Product Images Icon Icon Icon Icon I…" at bounding box center [922, 473] width 980 height 442
click at [187, 109] on p "Advanced" at bounding box center [188, 110] width 55 height 17
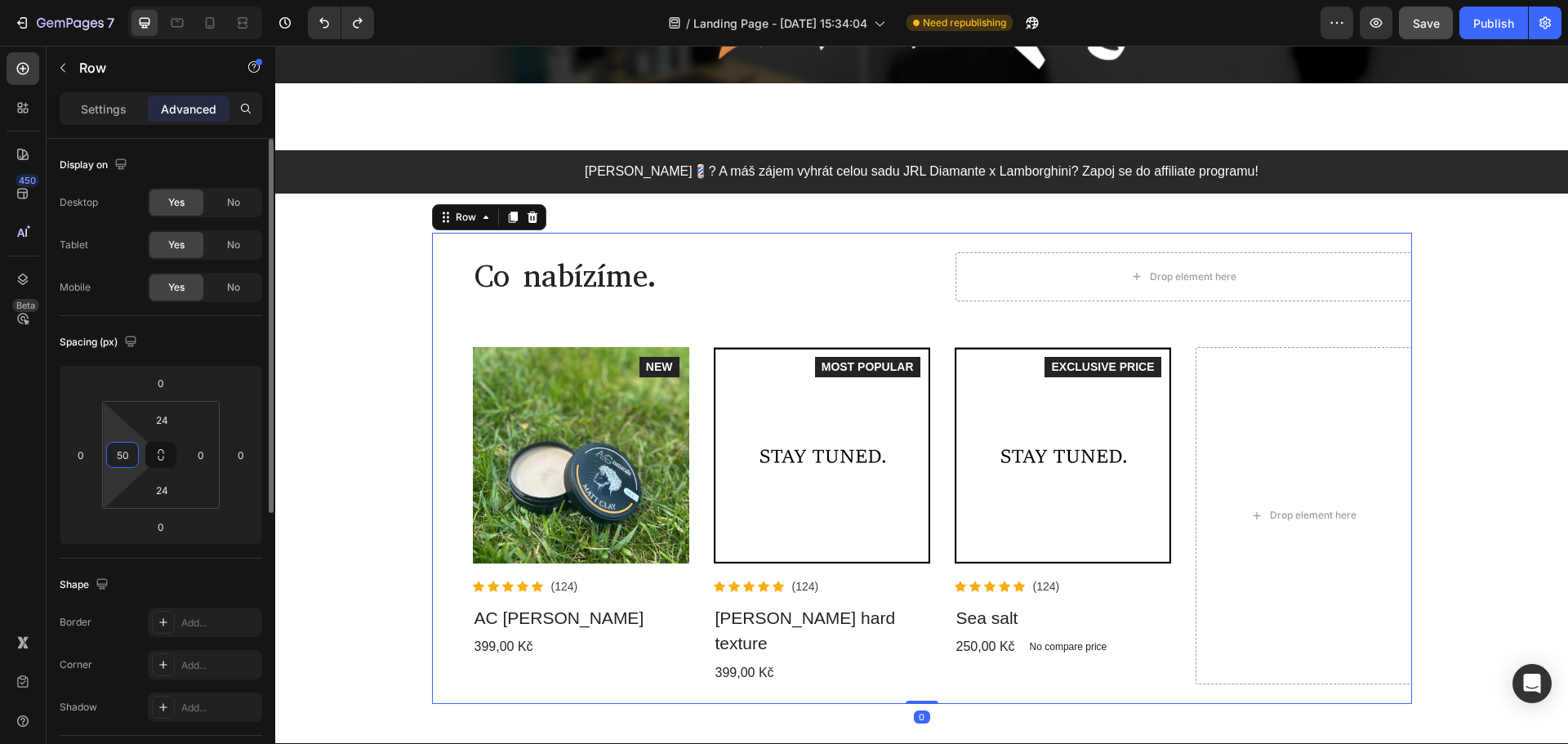
type input "5"
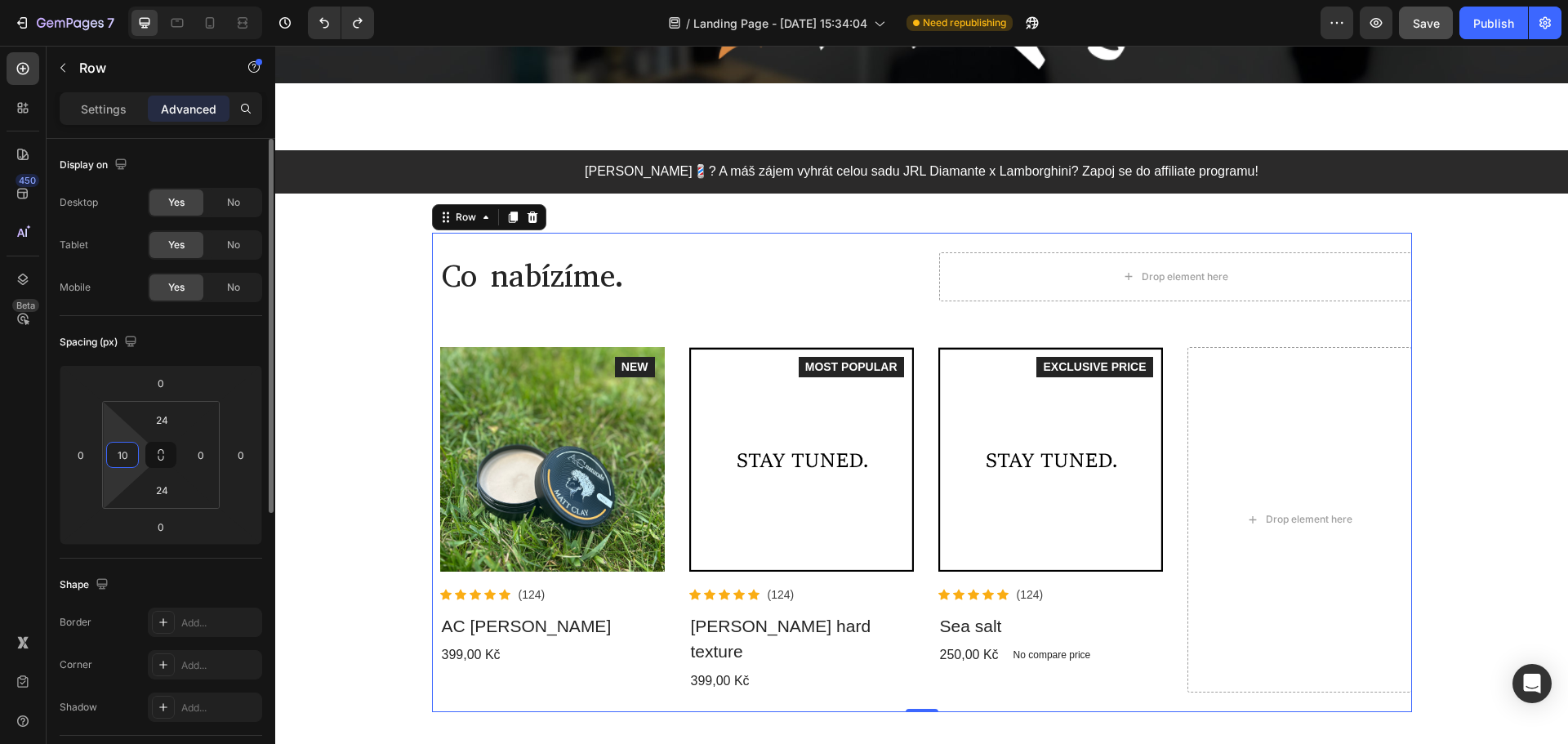
type input "1"
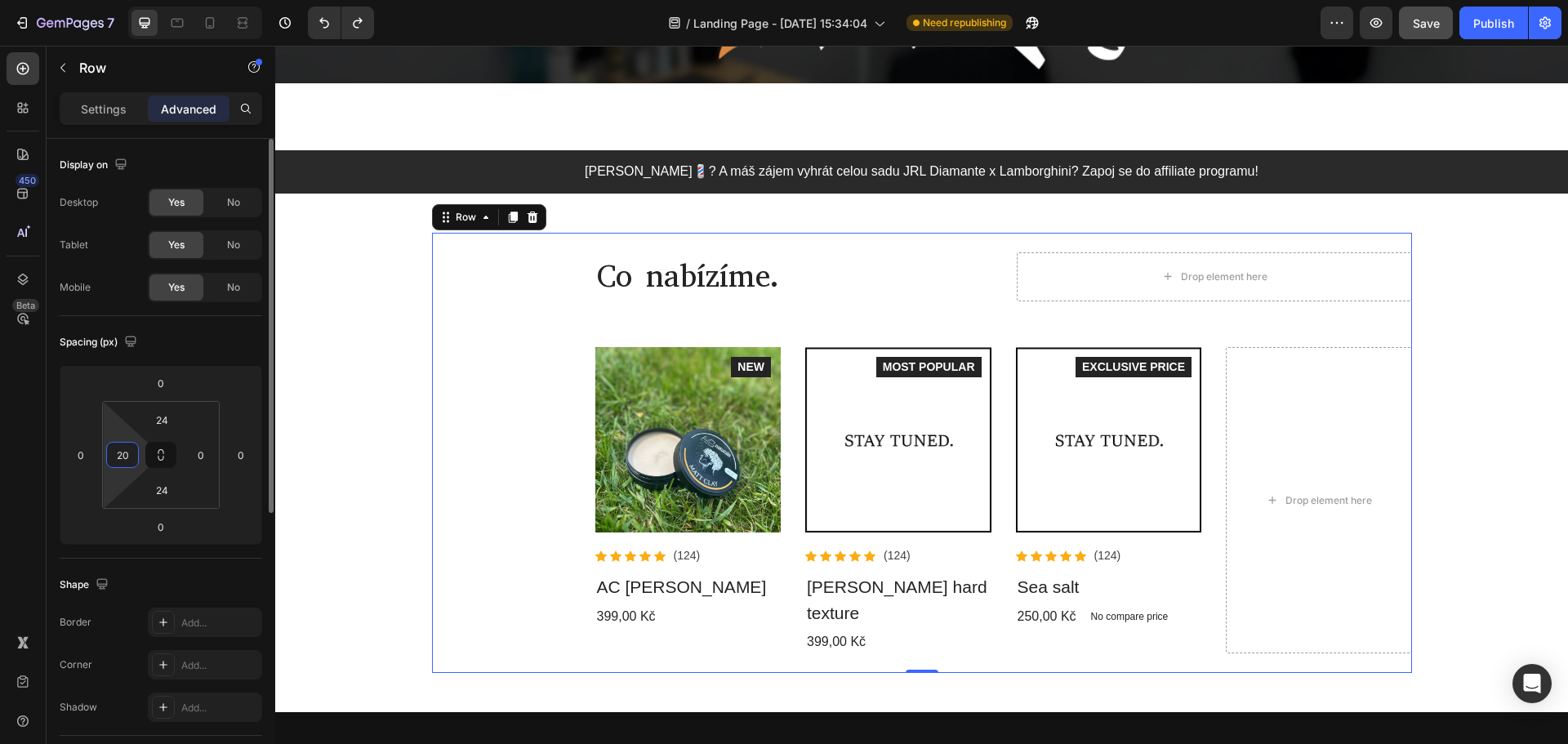
type input "2"
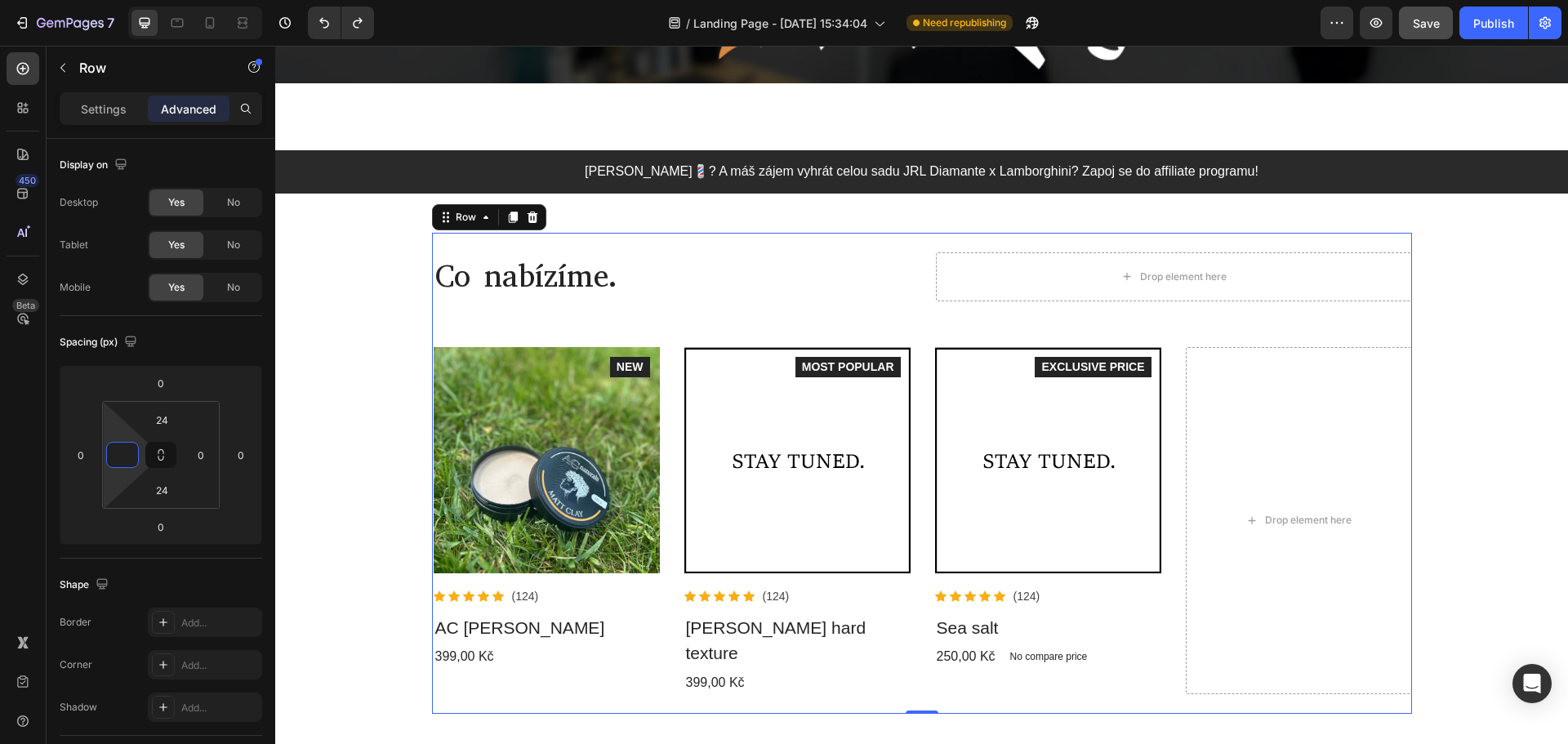
click at [590, 335] on div "Co nabízíme. Heading Drop element here Row Product Images Icon Icon Icon Icon I…" at bounding box center [923, 472] width 978 height 441
type input "0"
click at [547, 344] on div "Co nabízíme. Heading Drop element here Row Product Images Icon Icon Icon Icon I…" at bounding box center [922, 473] width 980 height 442
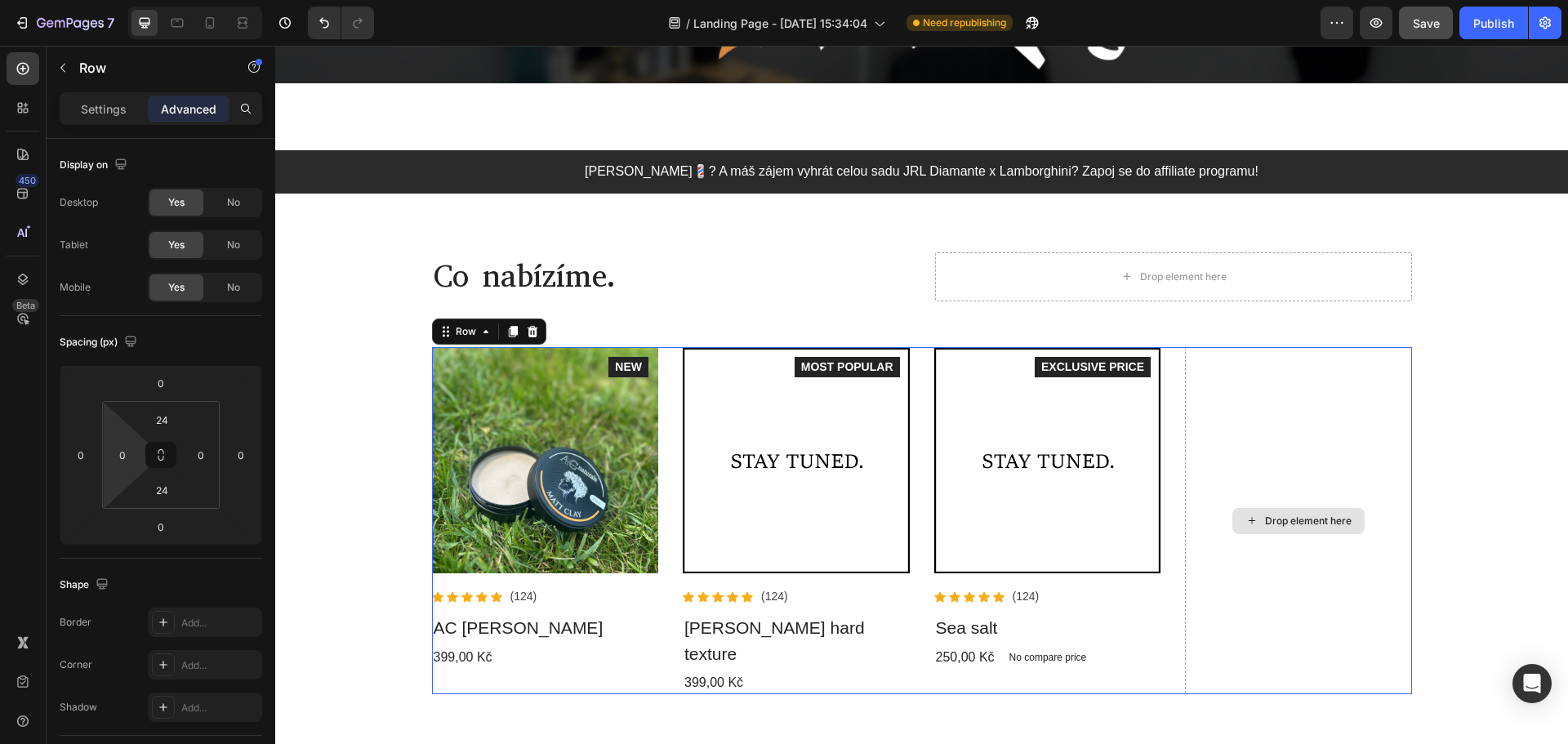
click at [1221, 432] on div "Drop element here" at bounding box center [1298, 521] width 227 height 347
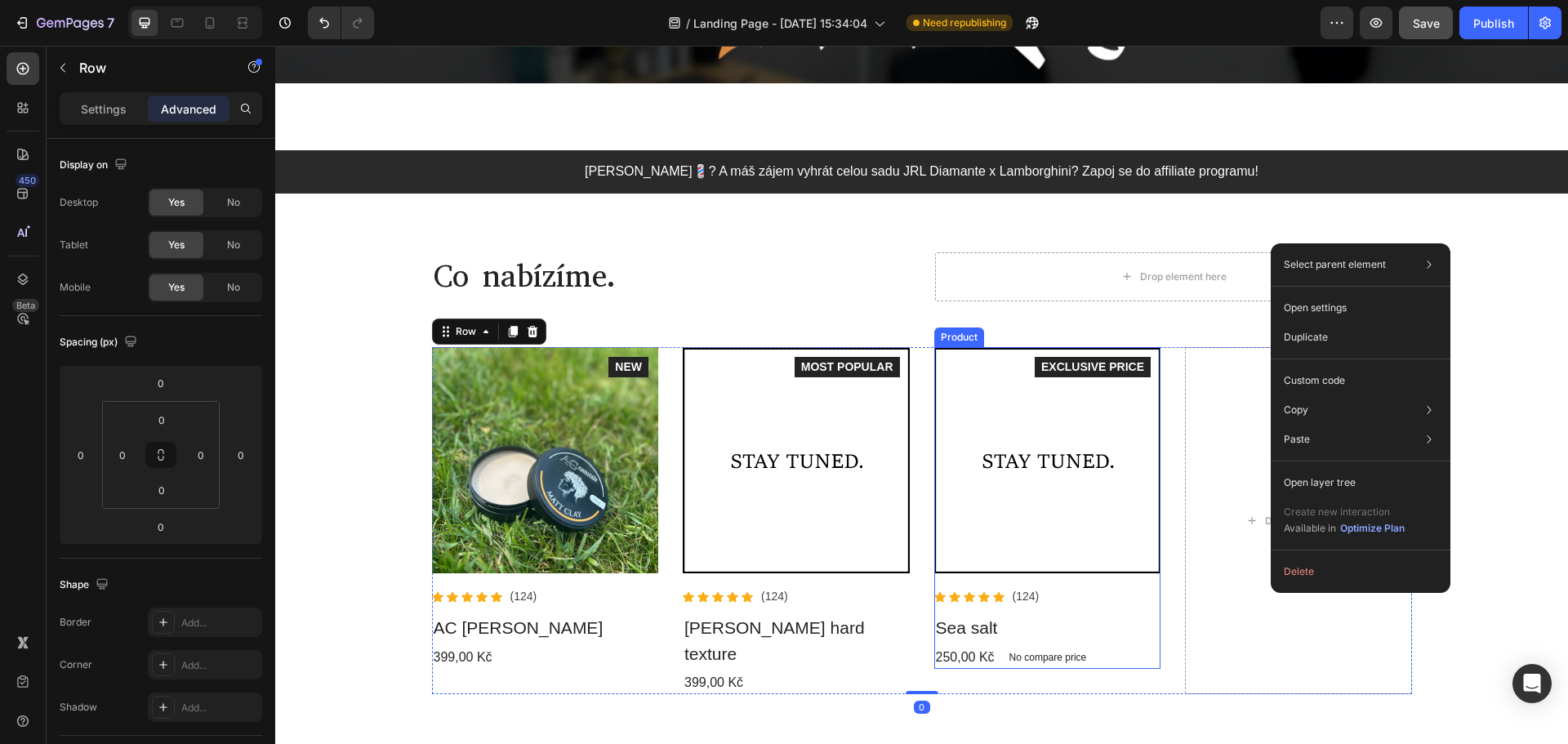
click at [1154, 594] on div "Icon Icon Icon Icon Icon Icon List Hoz (124) Text block Row" at bounding box center [1048, 596] width 227 height 20
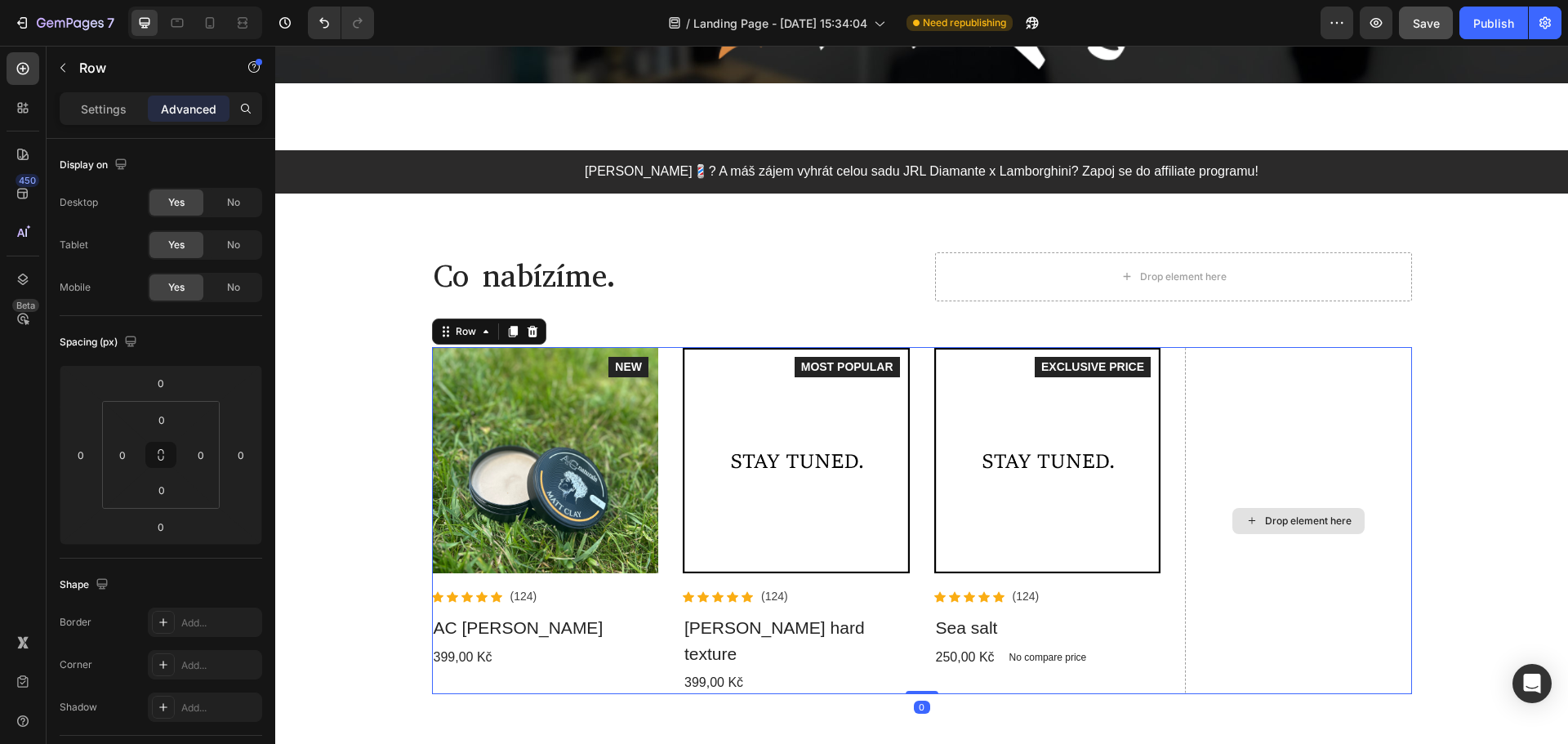
click at [1197, 613] on div "Drop element here" at bounding box center [1298, 521] width 227 height 347
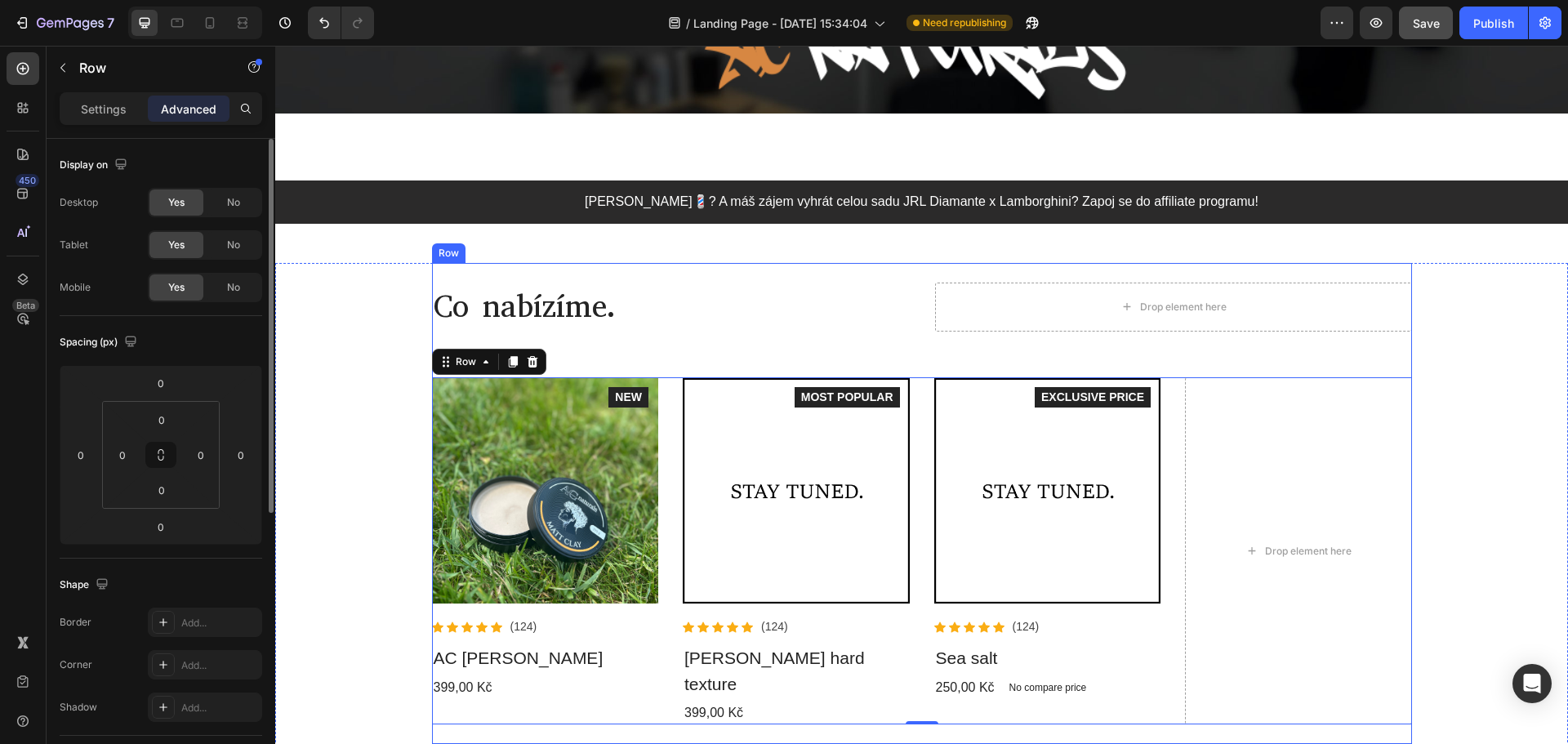
scroll to position [81, 0]
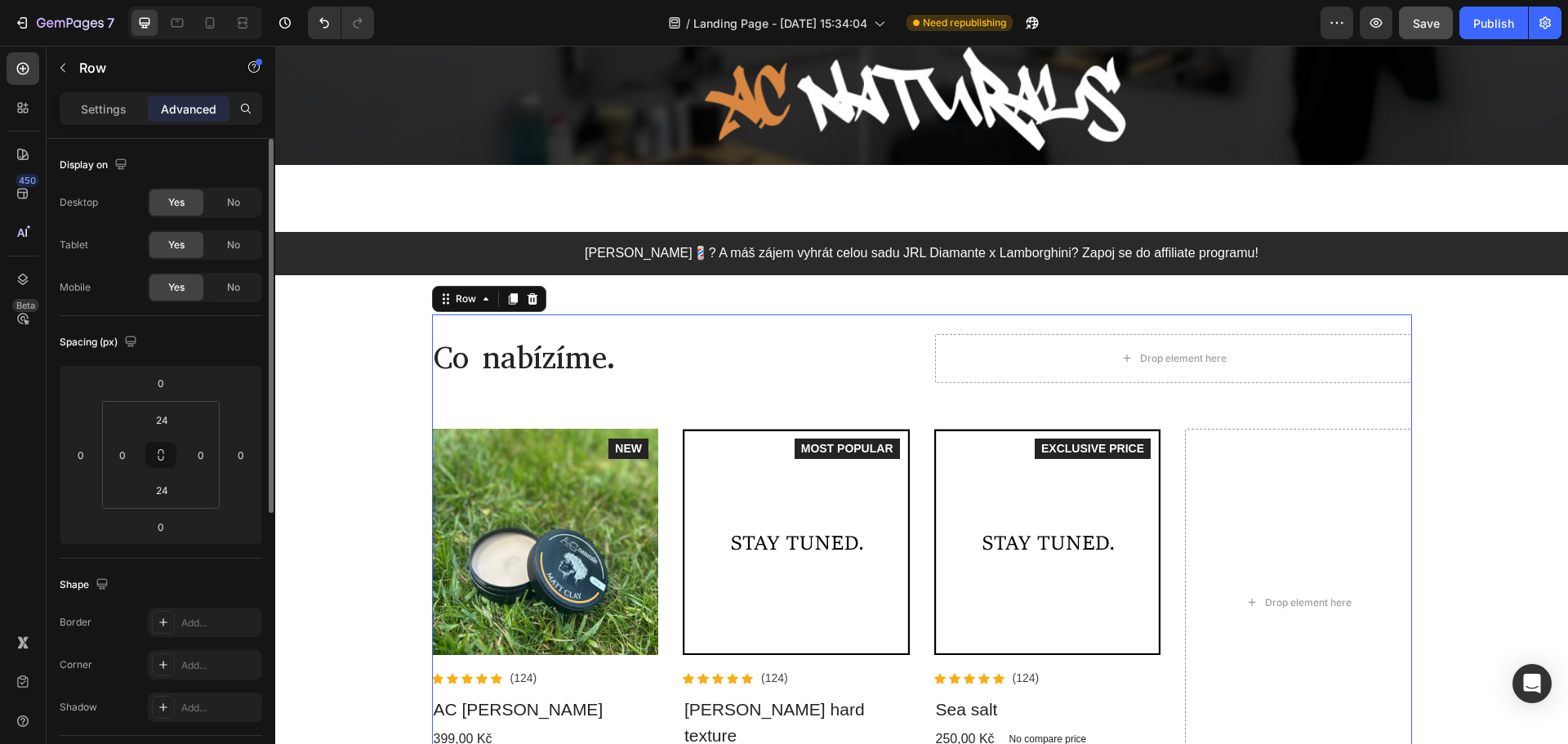
click at [785, 401] on div "Co nabízíme. Heading Drop element here Row Product Images Icon Icon Icon Icon I…" at bounding box center [922, 555] width 980 height 442
click at [85, 111] on p "Settings" at bounding box center [103, 110] width 46 height 17
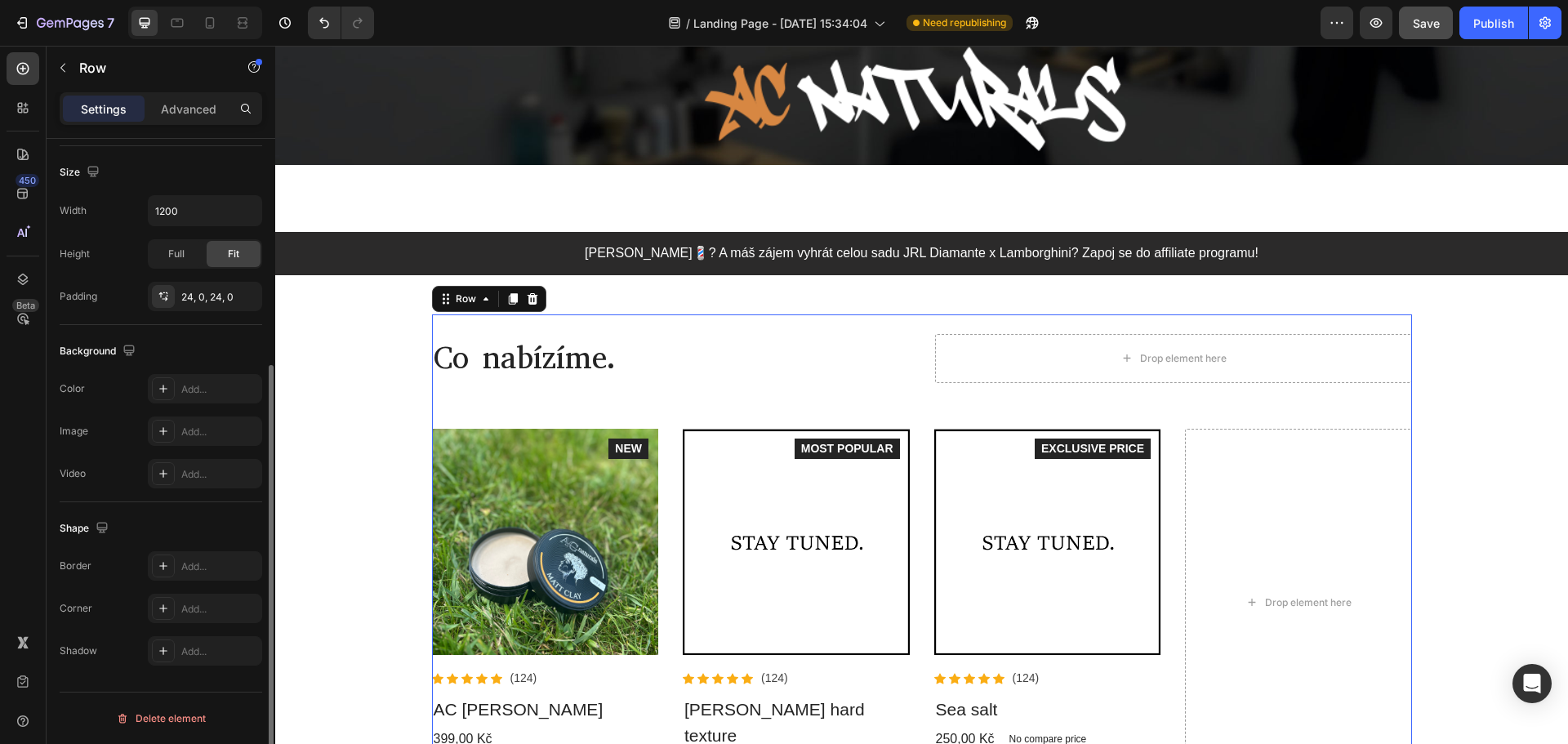
scroll to position [0, 0]
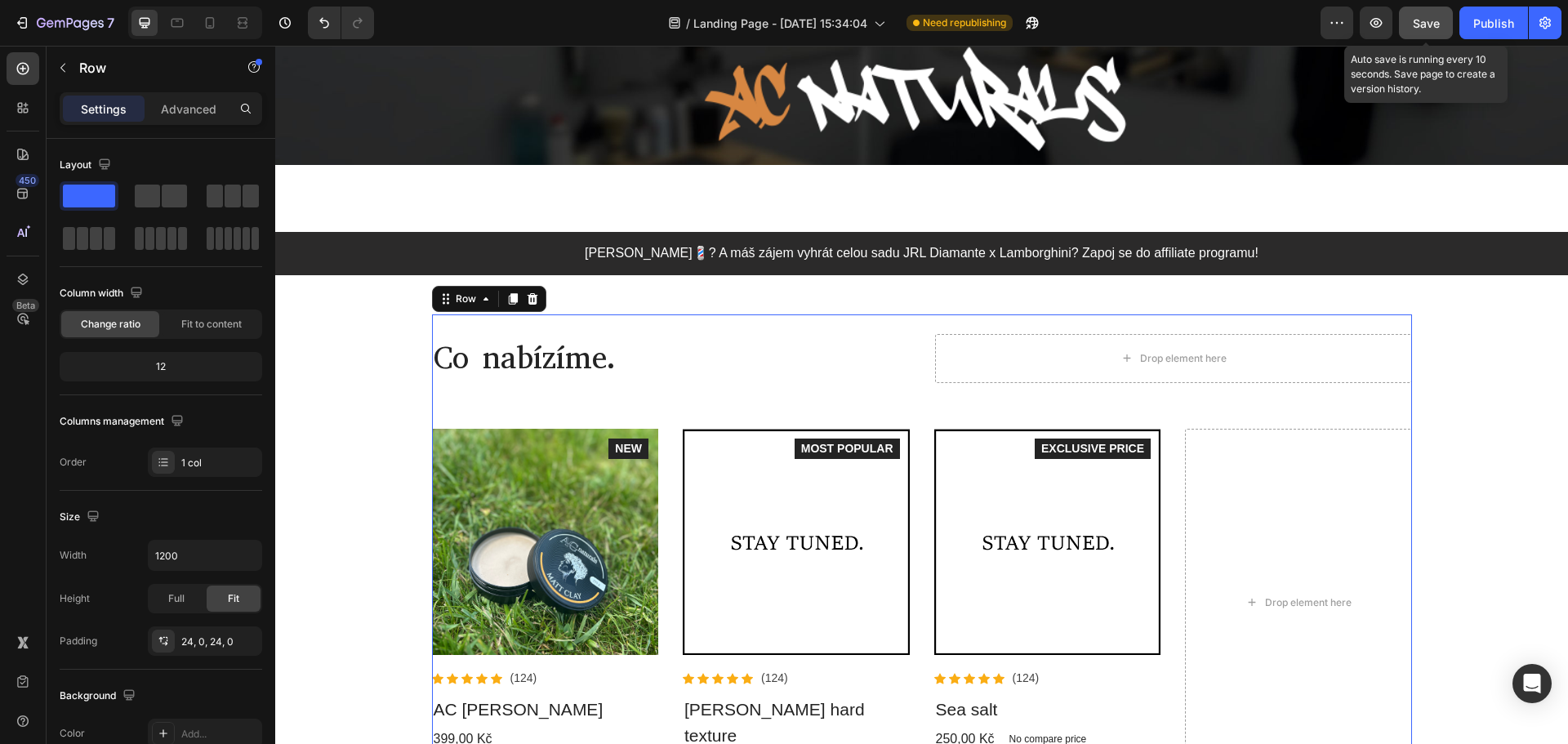
click at [1425, 19] on span "Save" at bounding box center [1426, 23] width 27 height 14
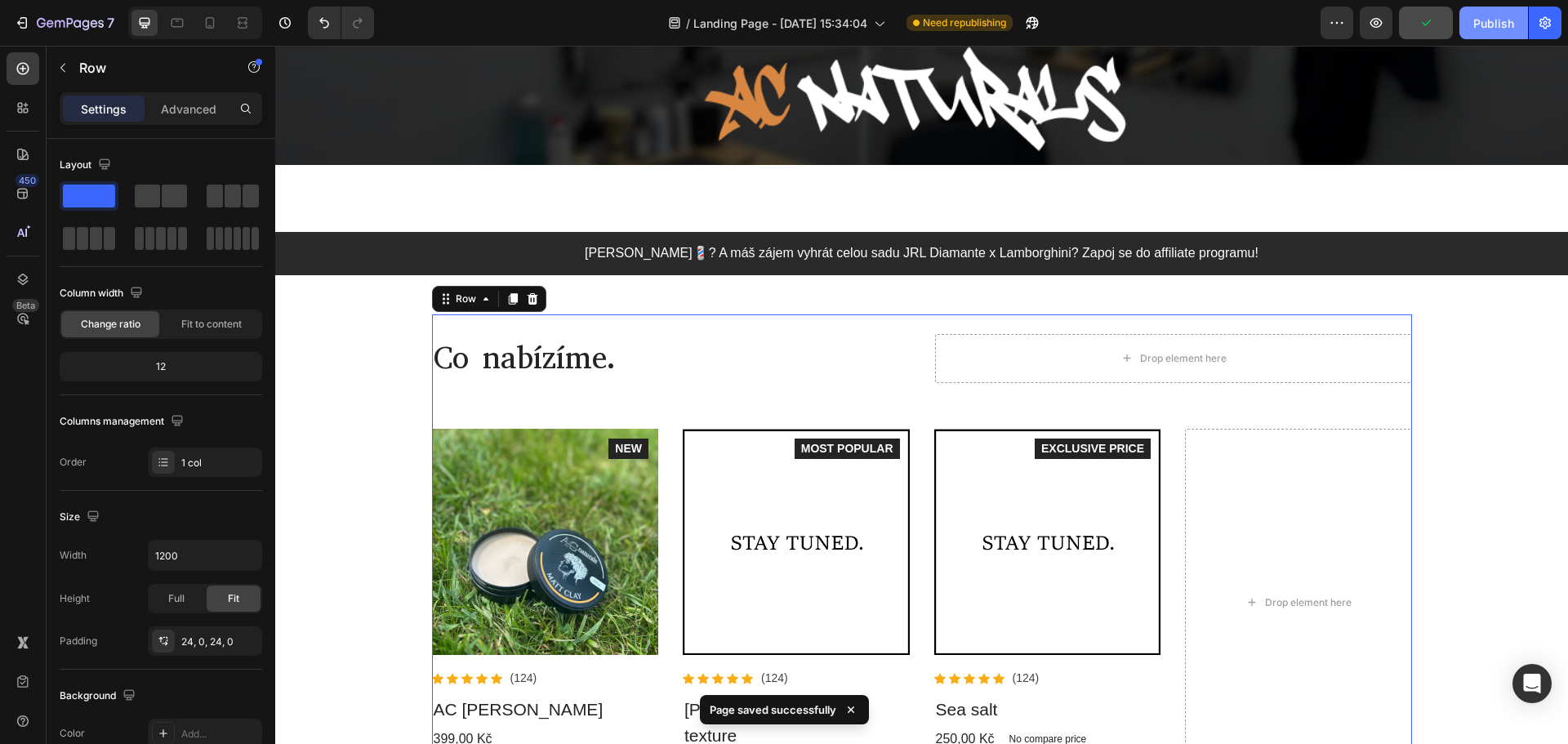
click at [1496, 23] on div "Publish" at bounding box center [1493, 23] width 41 height 17
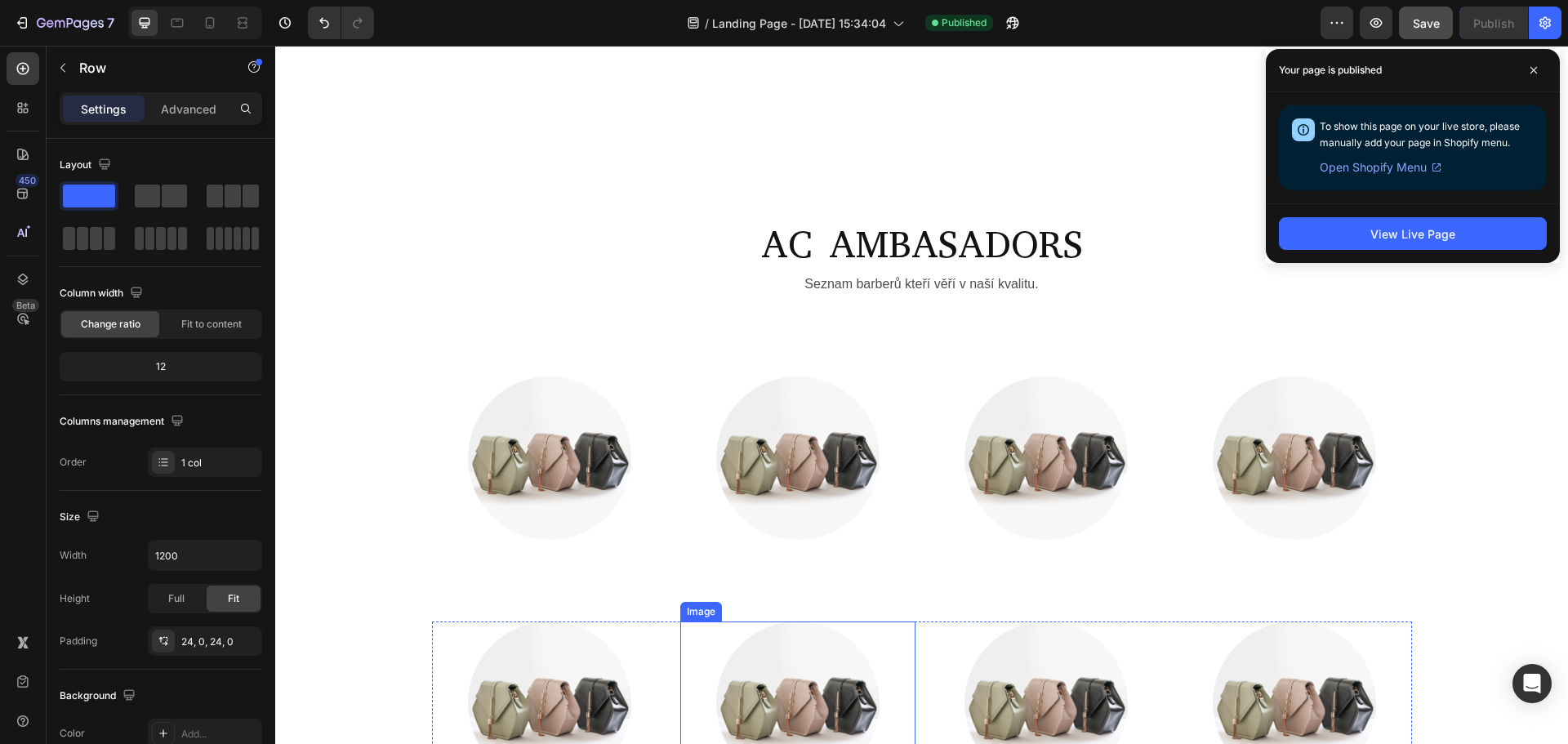
scroll to position [3999, 0]
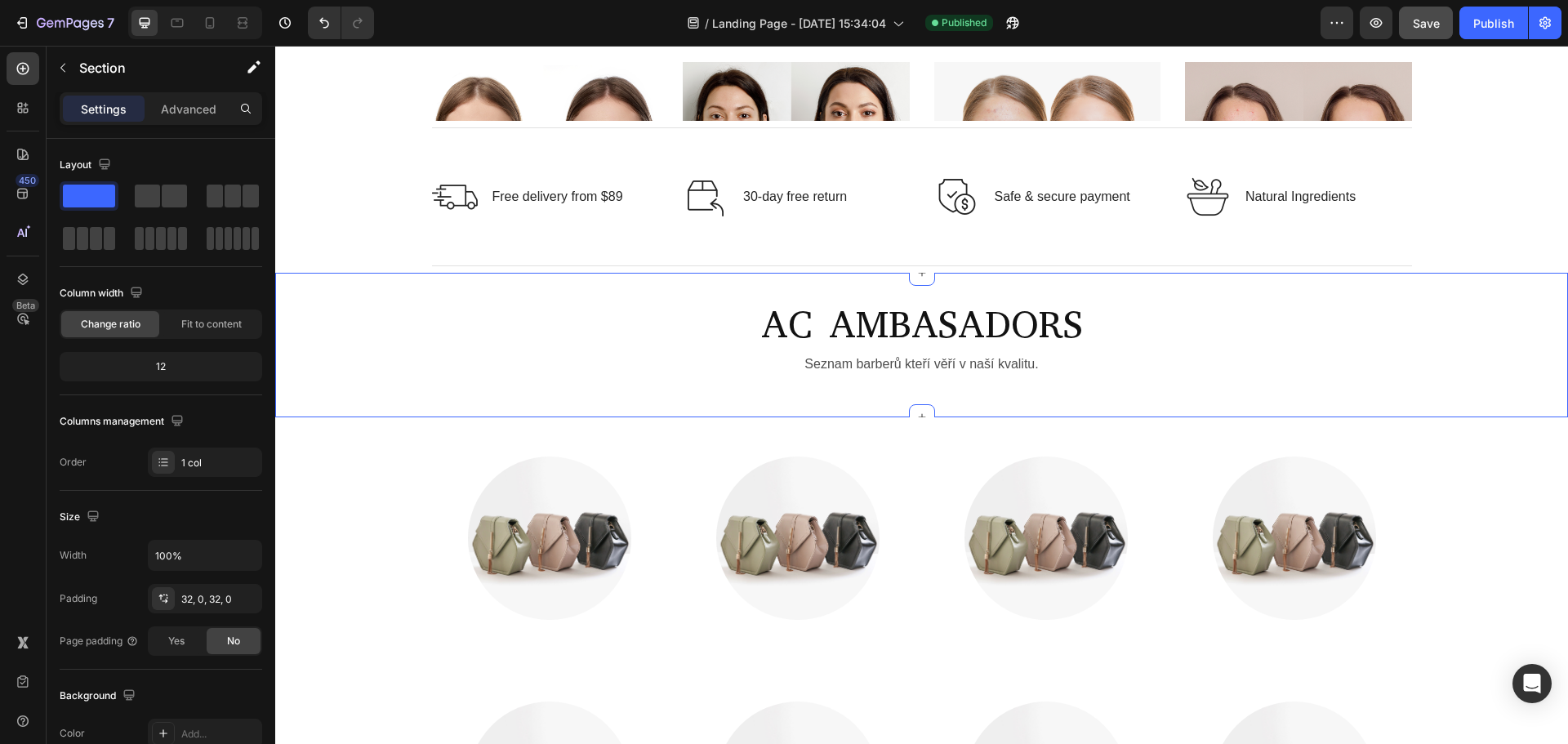
click at [615, 410] on div "AC AMBASADORS Heading Seznam barberů kteří věří v naší kvalitu. Text Block Row …" at bounding box center [922, 344] width 1292 height 145
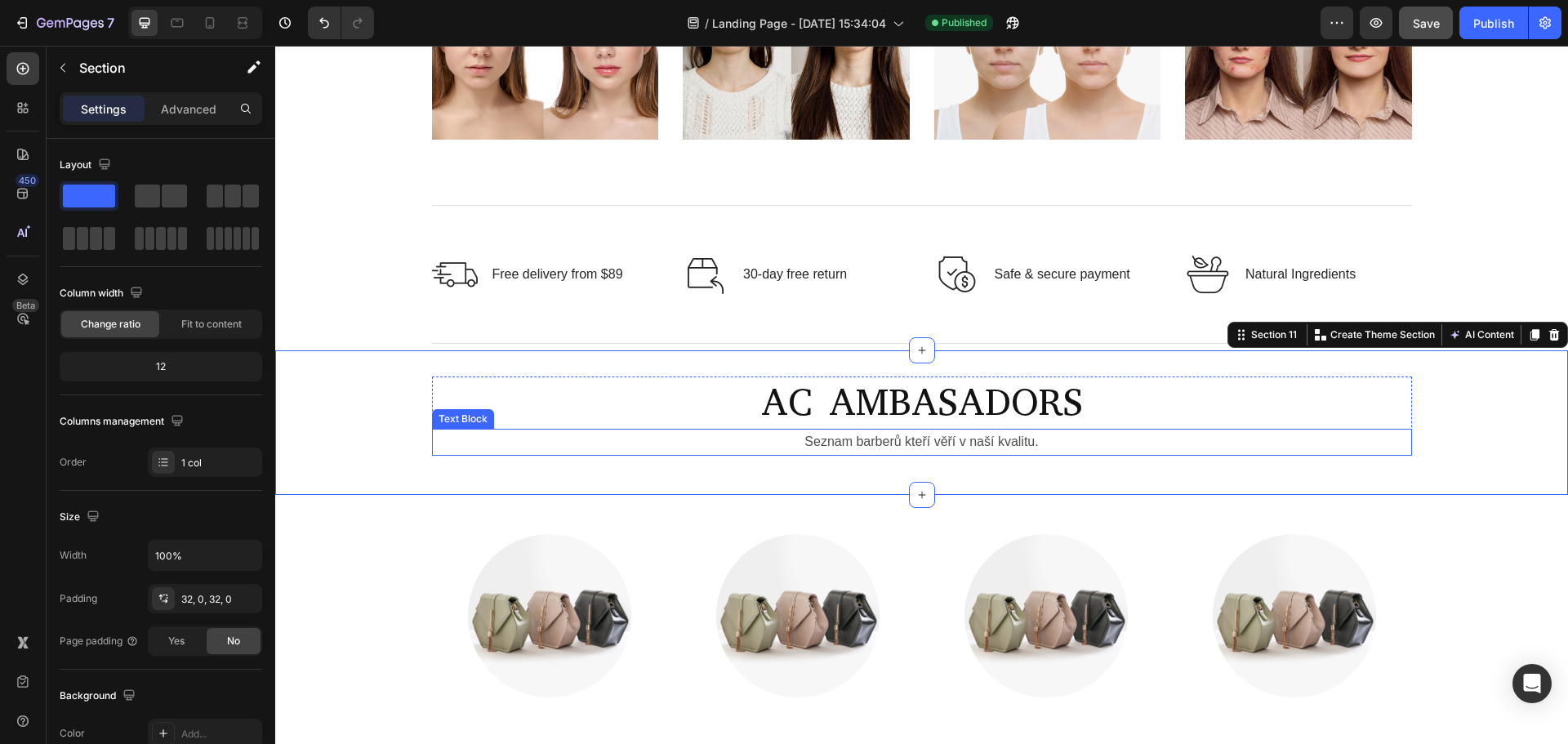
scroll to position [4163, 0]
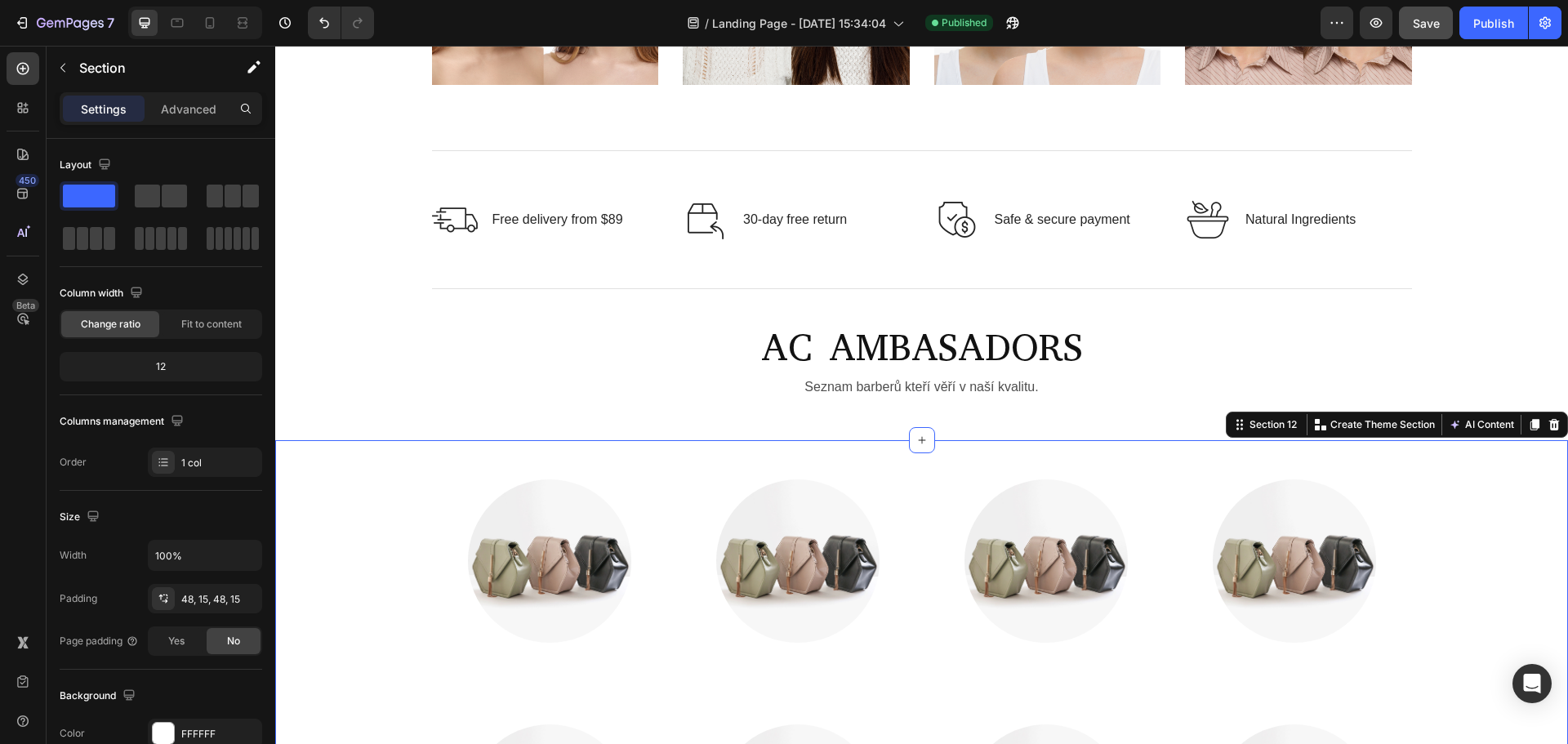
click at [400, 508] on div "Image Image Image Image Row Image Image Image Image Row" at bounding box center [921, 683] width 1268 height 408
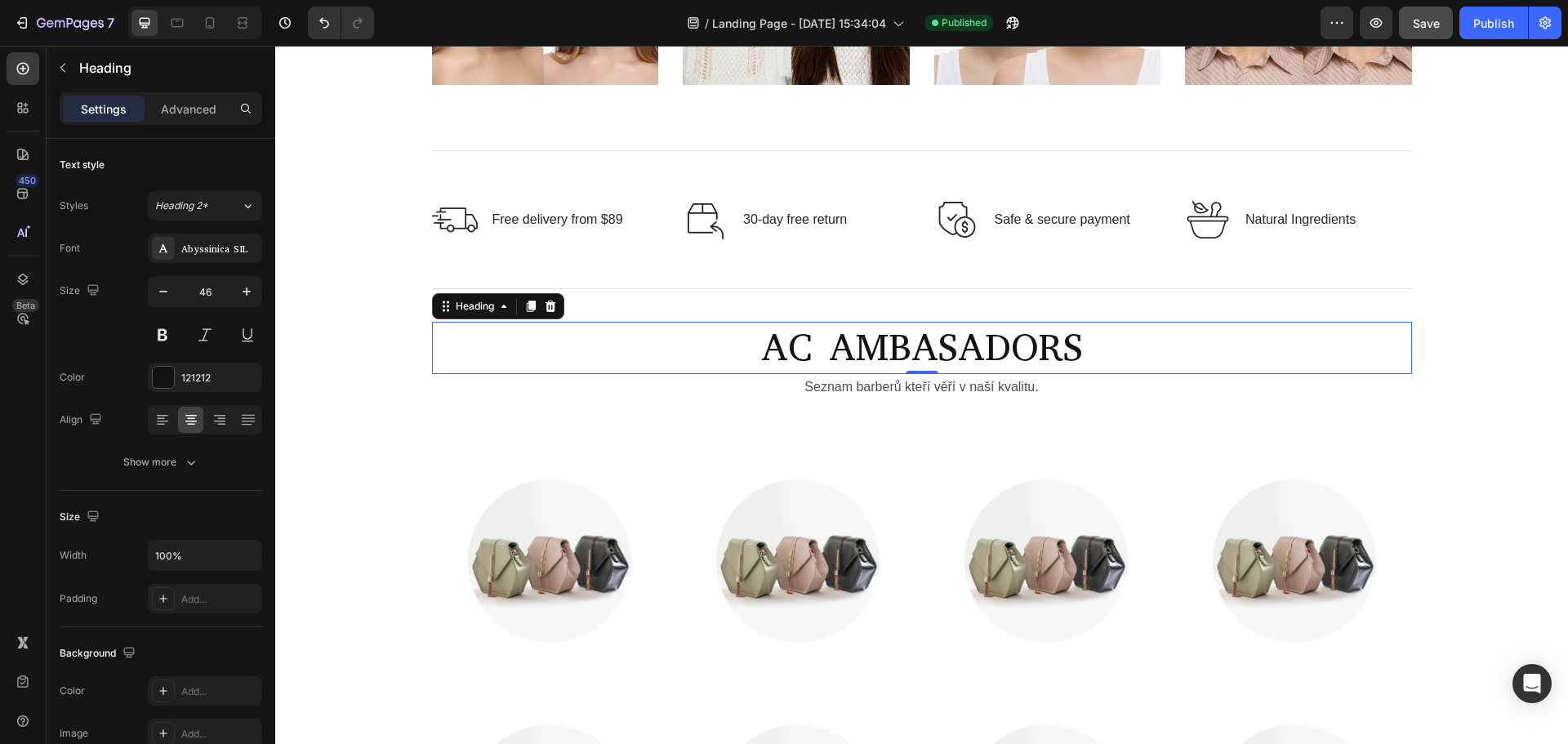
click at [790, 336] on h2 "AC AMBASADORS" at bounding box center [922, 348] width 980 height 52
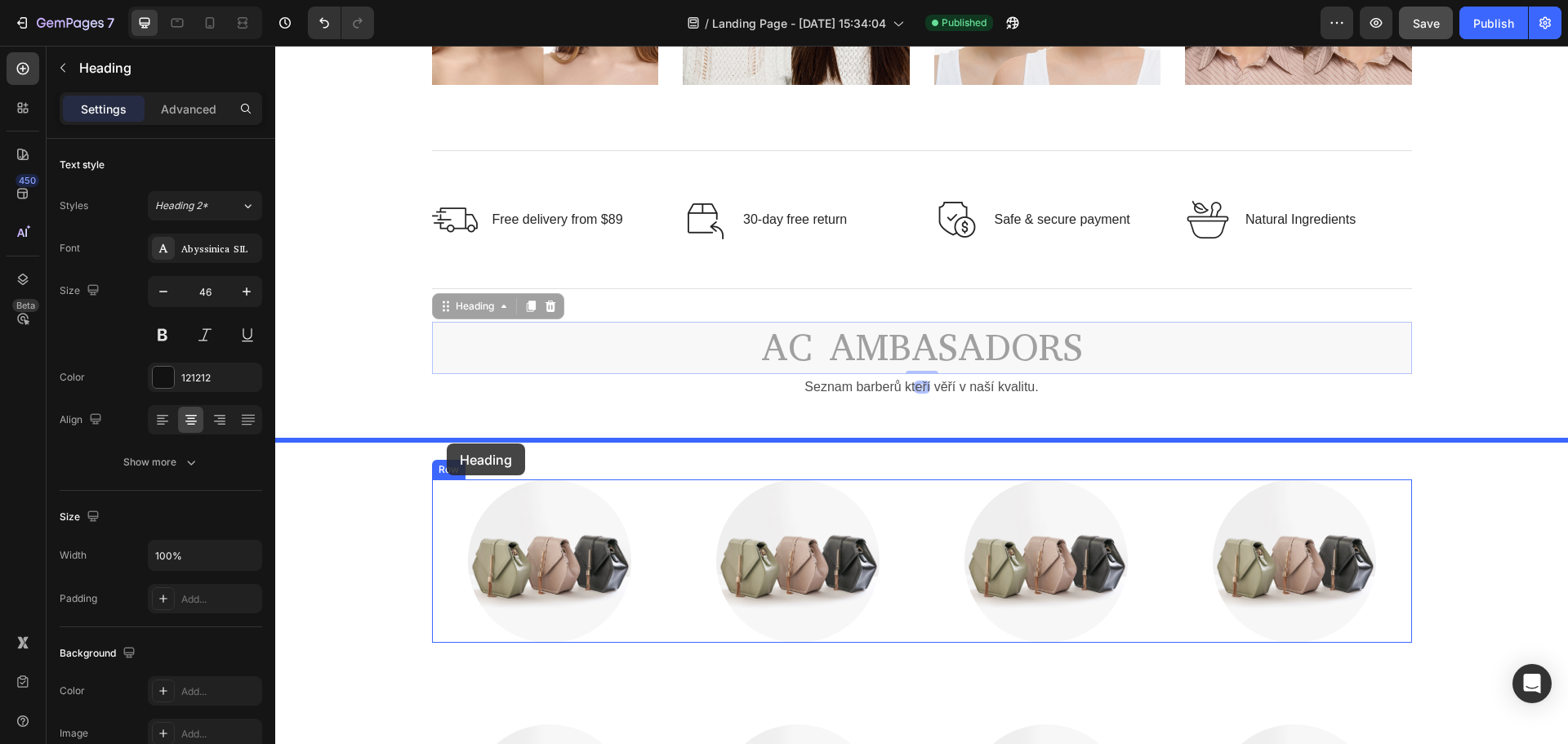
drag, startPoint x: 440, startPoint y: 315, endPoint x: 446, endPoint y: 443, distance: 128.1
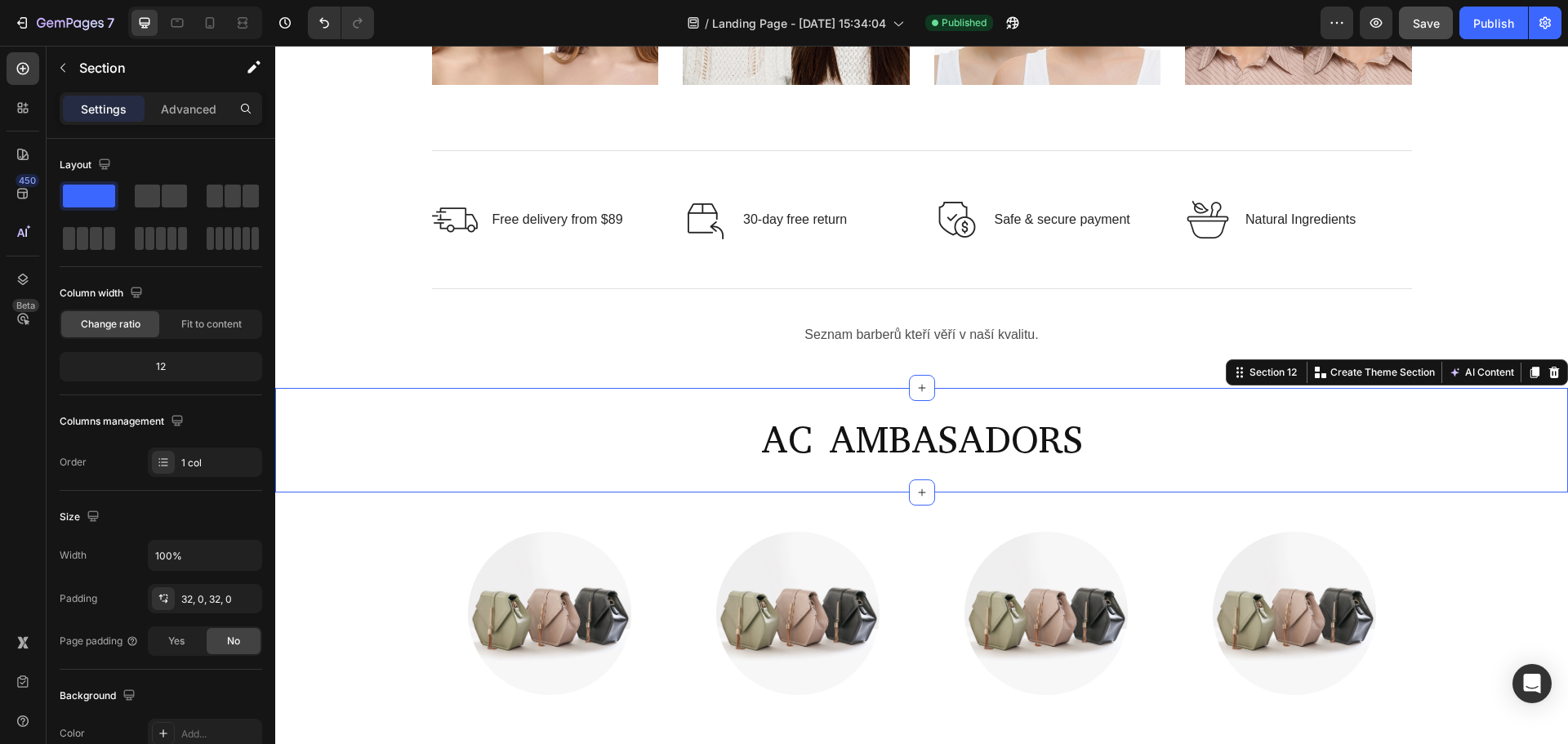
click at [491, 406] on div "AC AMBASADORS Heading Section 12 You can create reusable sections Create Theme …" at bounding box center [922, 440] width 1292 height 105
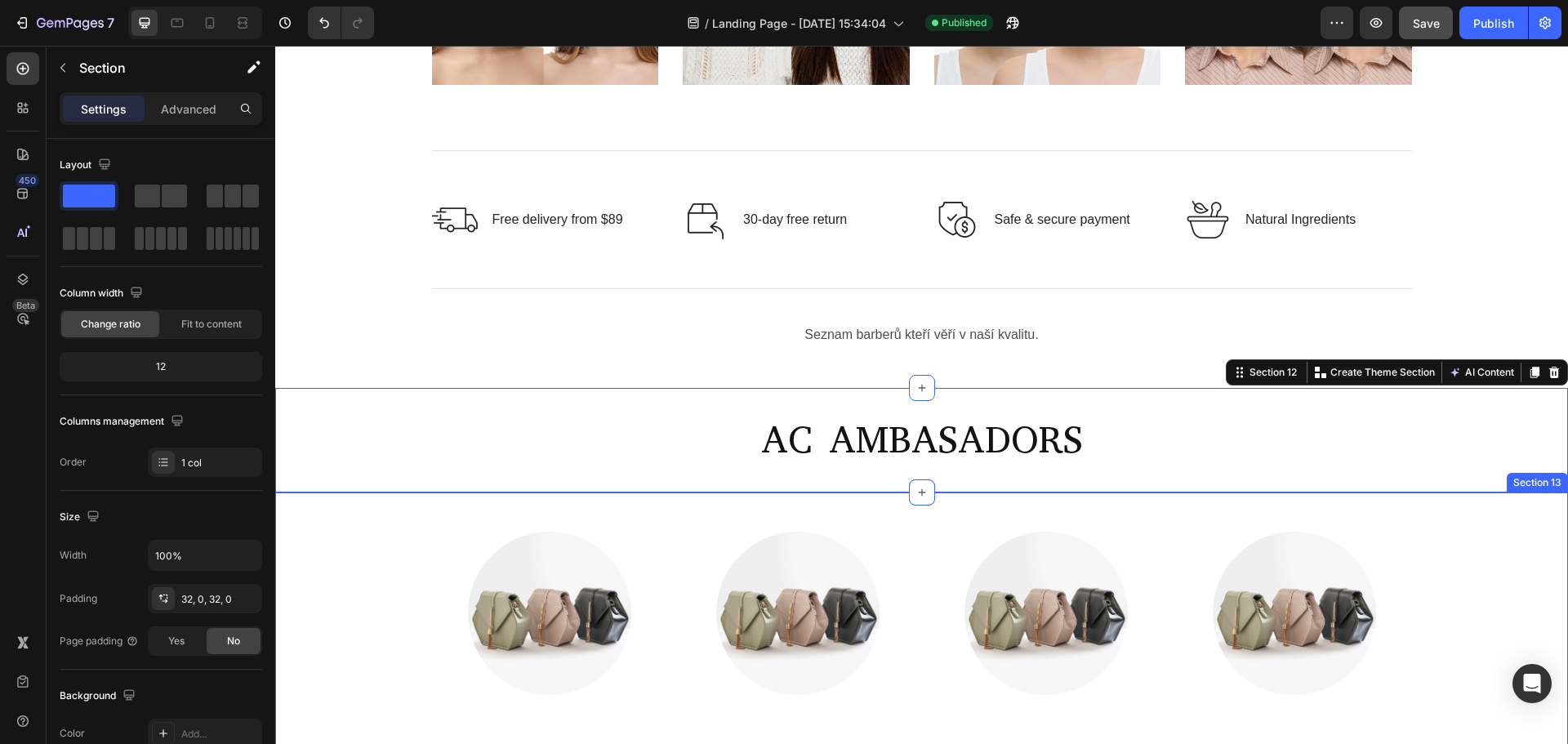
click at [350, 538] on div "Image Image Image Image Row Image Image Image Image Row" at bounding box center [921, 735] width 1268 height 408
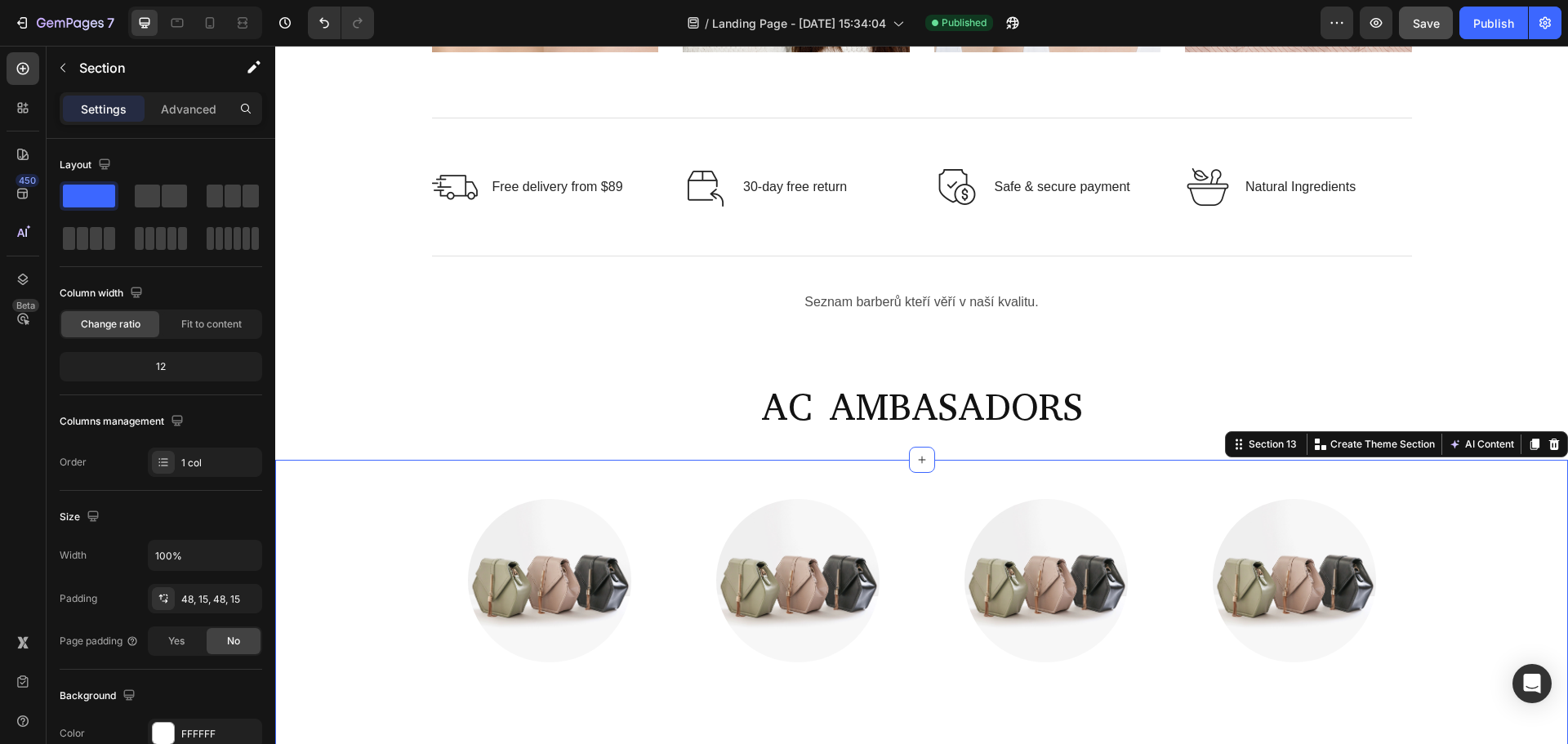
scroll to position [4245, 0]
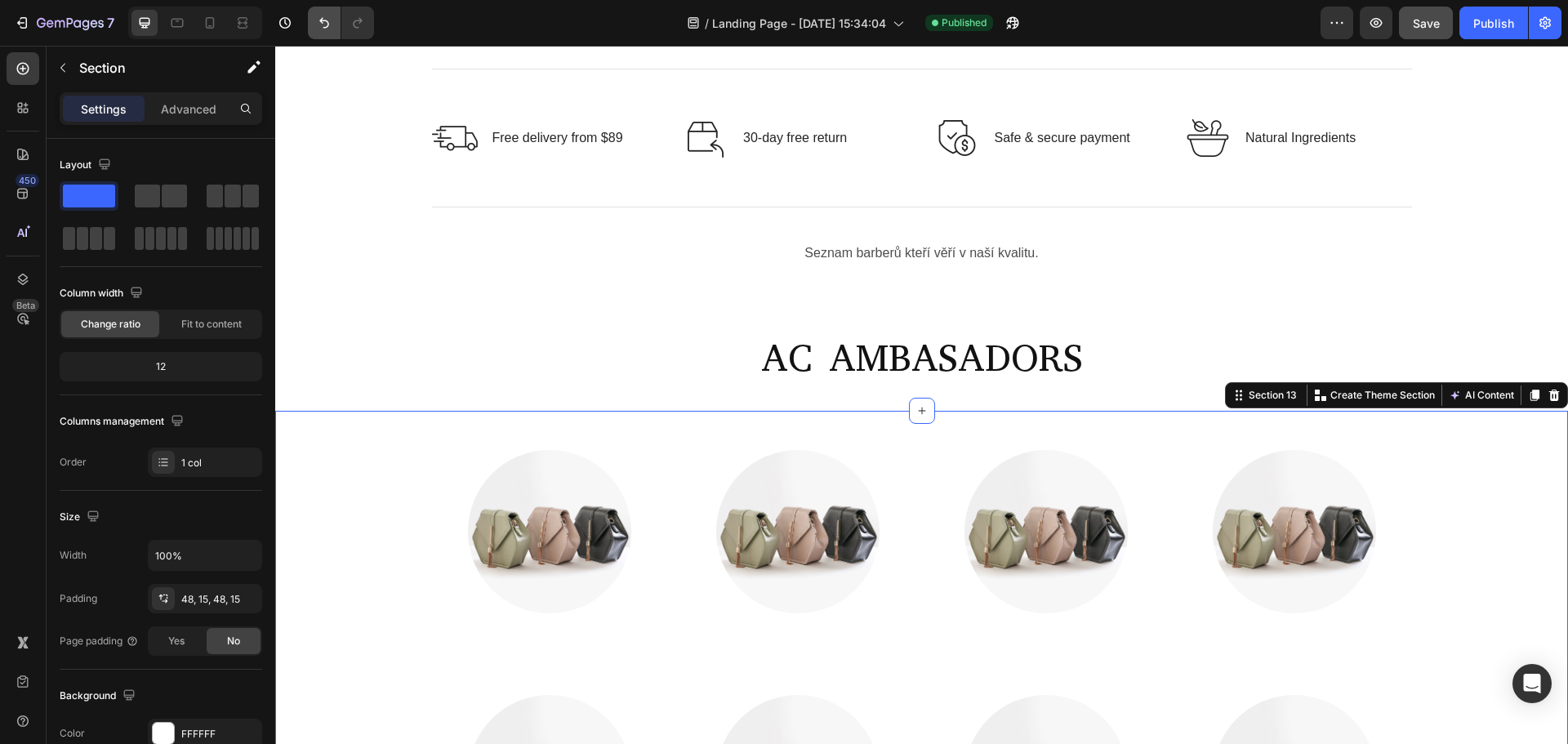
click at [317, 22] on icon "Undo/Redo" at bounding box center [324, 22] width 16 height 16
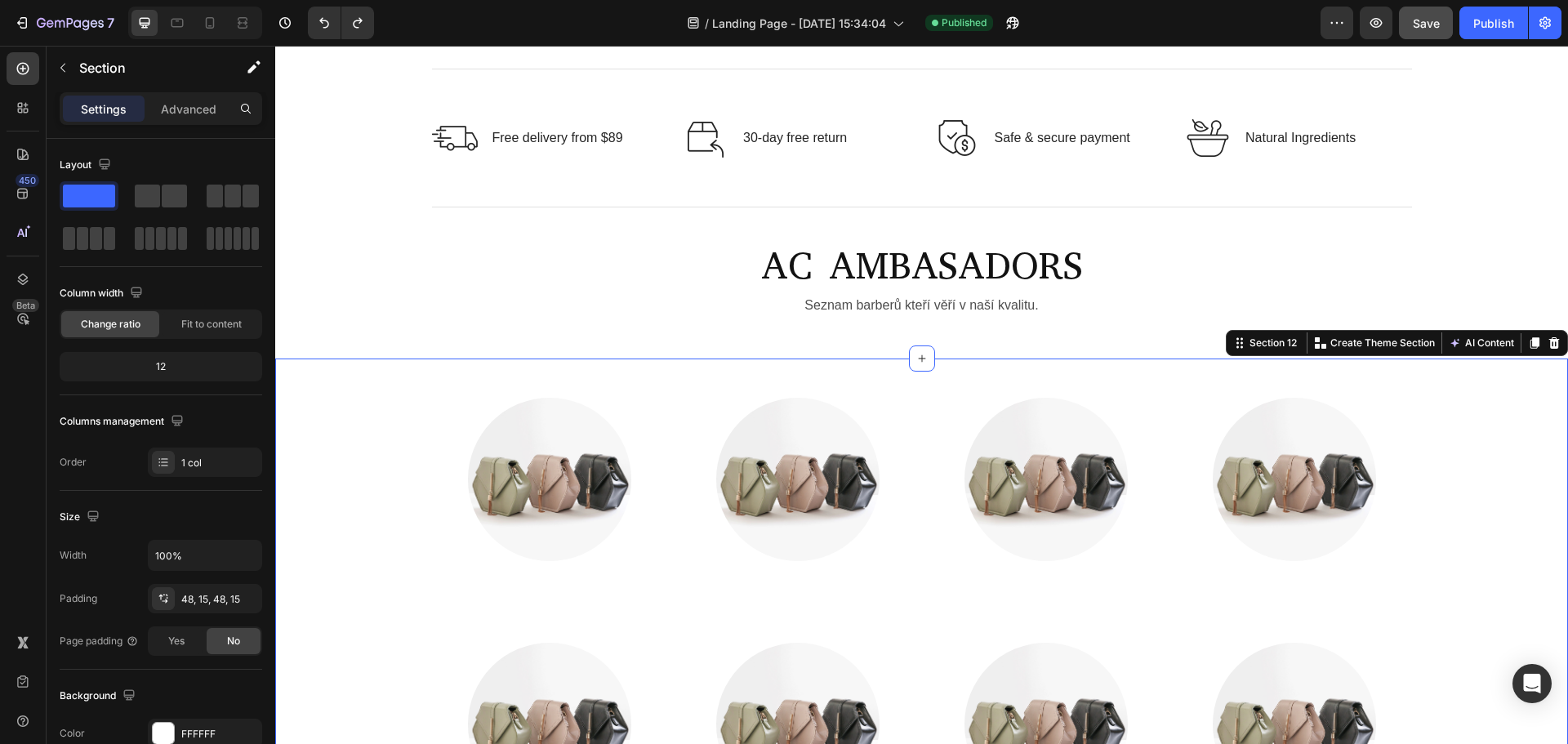
click at [940, 360] on div "Image Image Image Image Row Image Image Image Image Row Section 12 You can crea…" at bounding box center [922, 601] width 1292 height 487
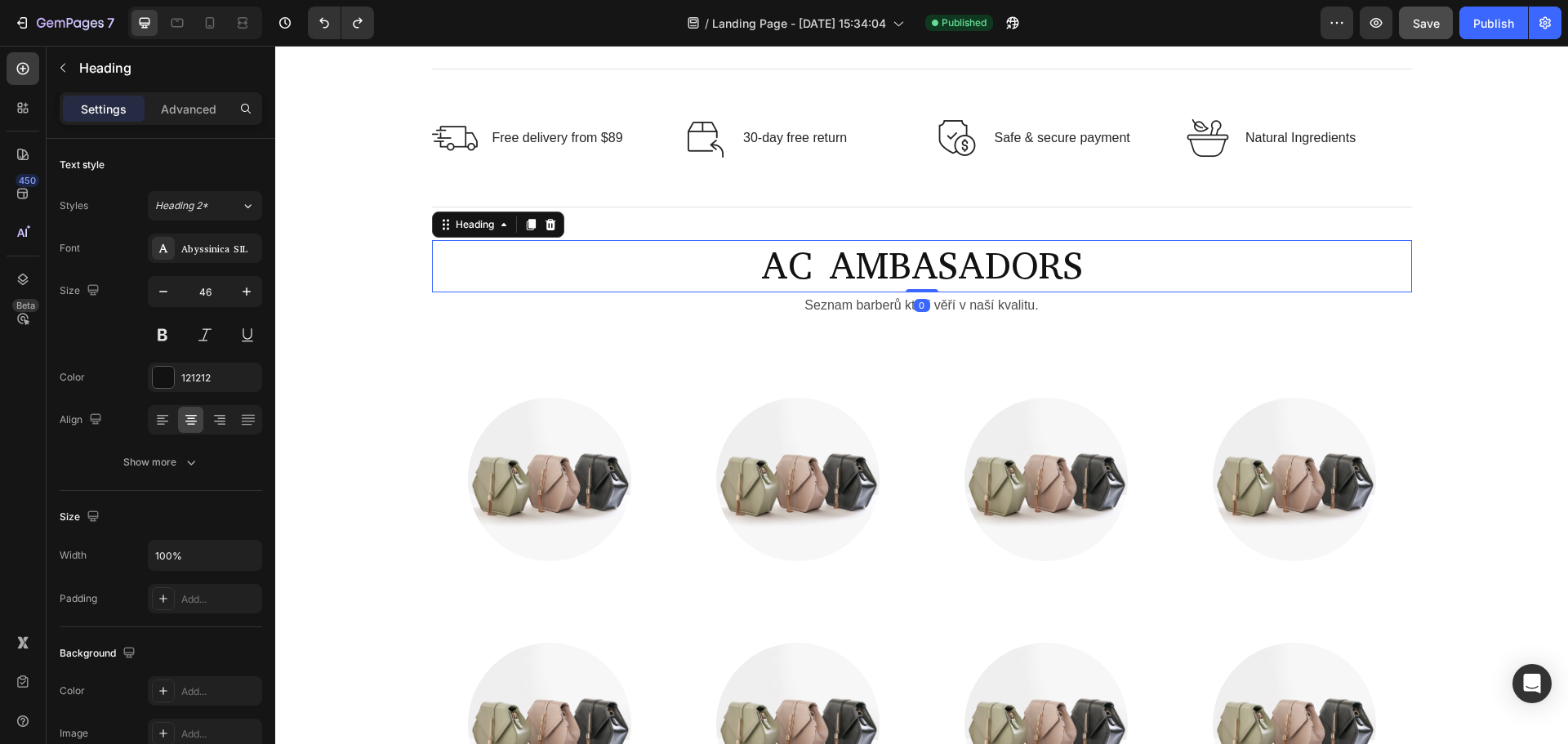
click at [915, 260] on h2 "AC AMBASADORS" at bounding box center [922, 266] width 980 height 52
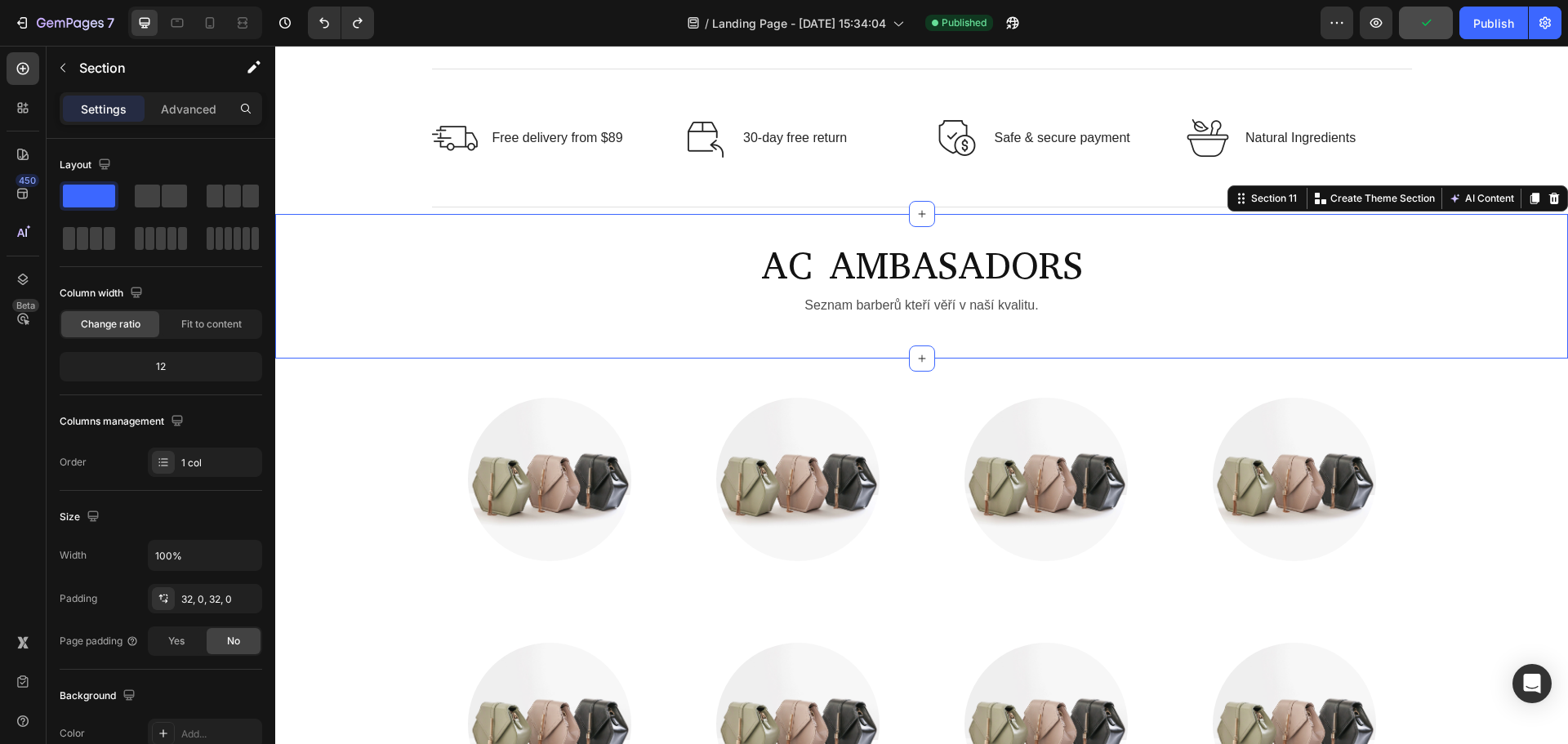
click at [324, 306] on div "AC AMBASADORS Heading Seznam barberů kteří věří v naší kvalitu. Text Block Row" at bounding box center [922, 285] width 1292 height 92
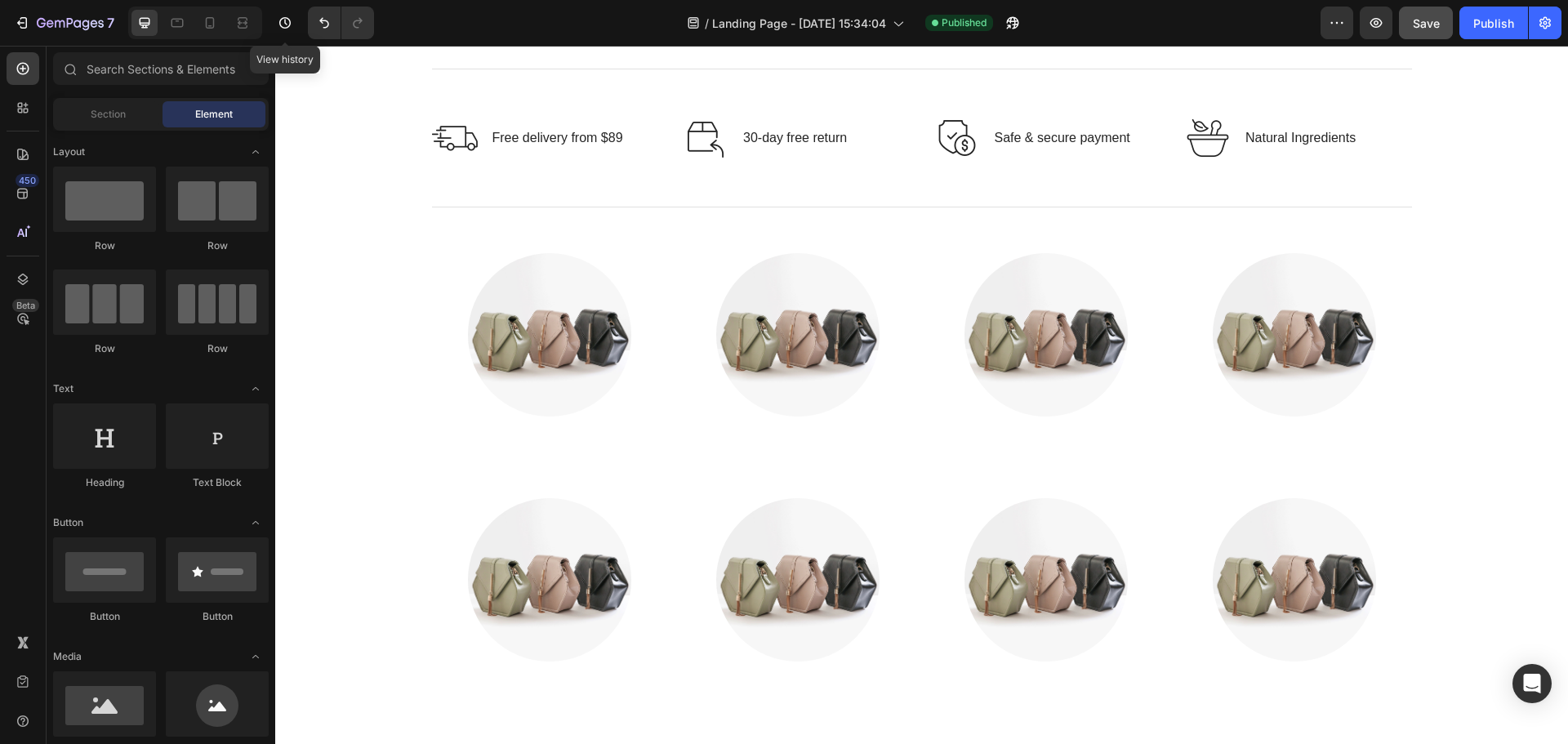
drag, startPoint x: 551, startPoint y: 54, endPoint x: 344, endPoint y: 75, distance: 208.1
click at [325, 25] on icon "Undo/Redo" at bounding box center [324, 22] width 16 height 16
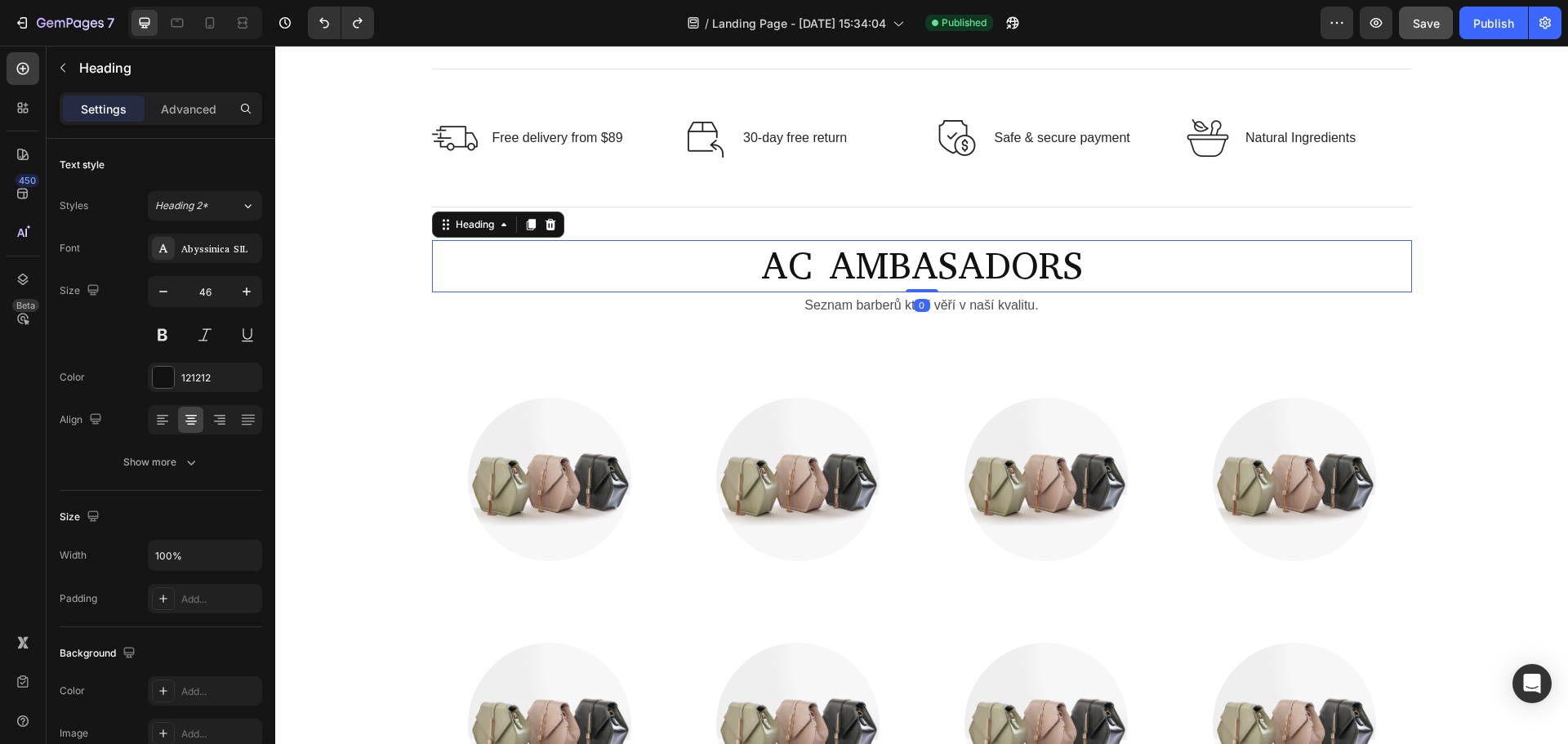
click at [896, 262] on h2 "AC AMBASADORS" at bounding box center [922, 266] width 980 height 52
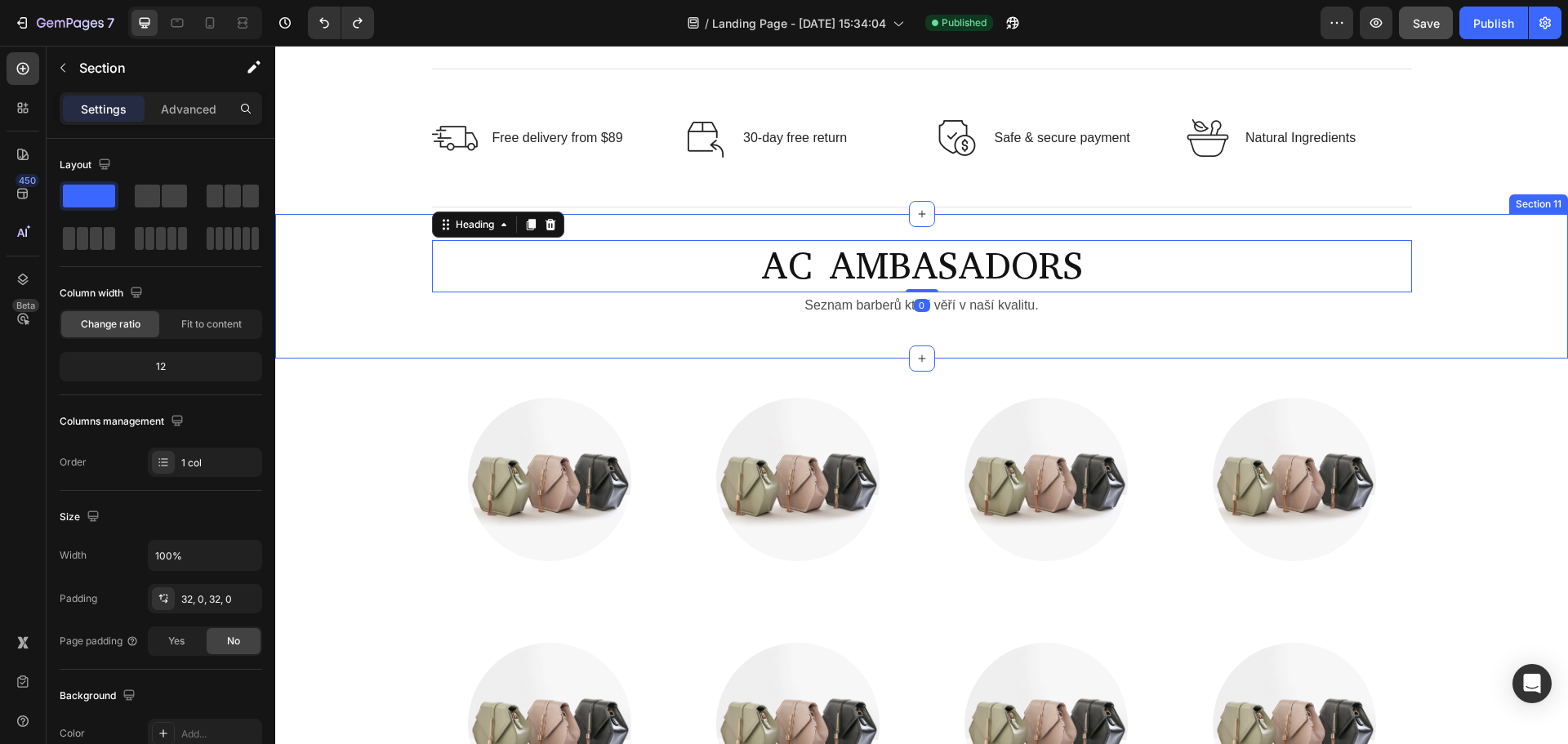
click at [399, 259] on div "AC AMBASADORS Heading 0 Seznam barberů kteří věří v naší kvalitu. Text Block Row" at bounding box center [922, 285] width 1292 height 92
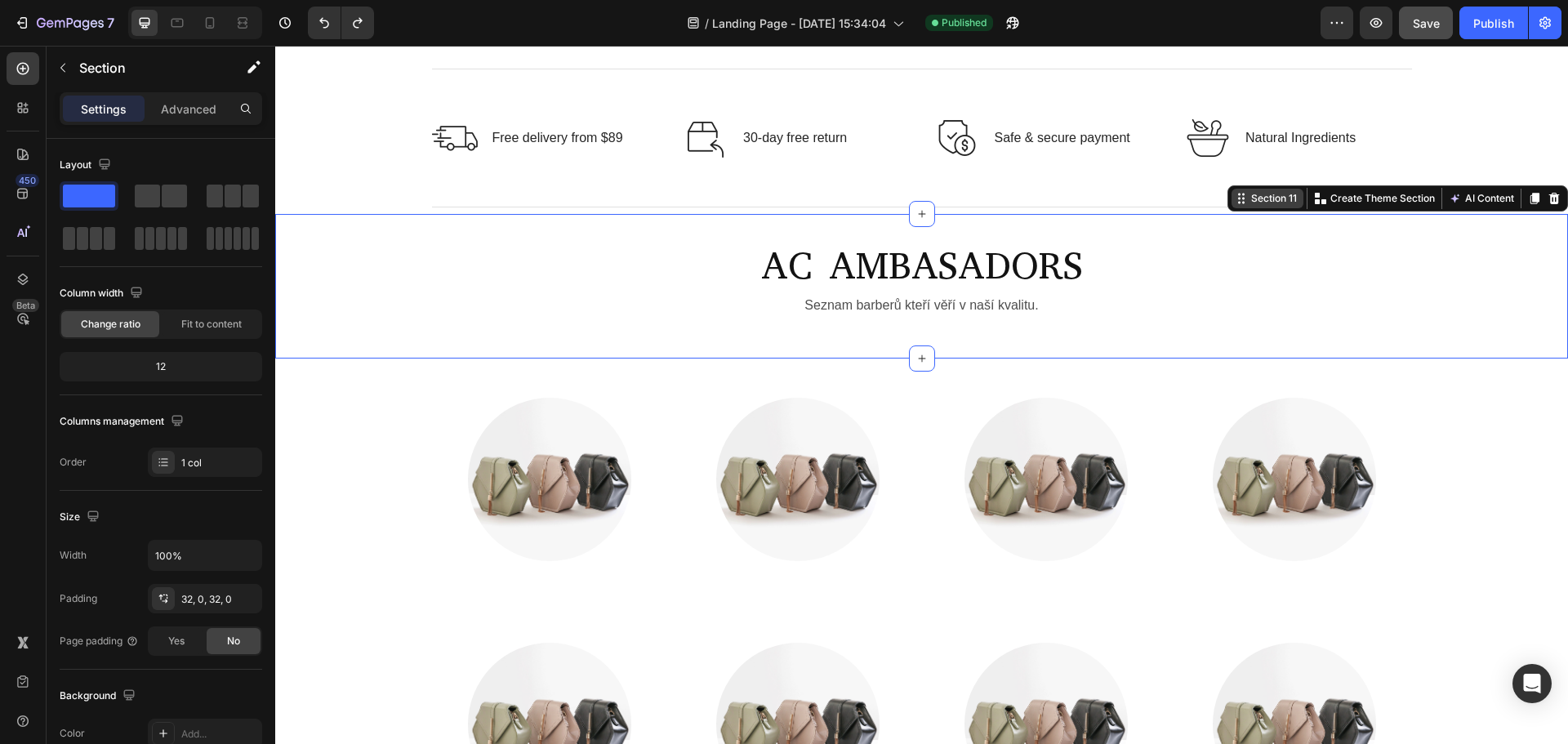
click at [1280, 199] on div "Section 11" at bounding box center [1274, 198] width 52 height 15
click at [1275, 199] on div "Section 11" at bounding box center [1274, 198] width 52 height 15
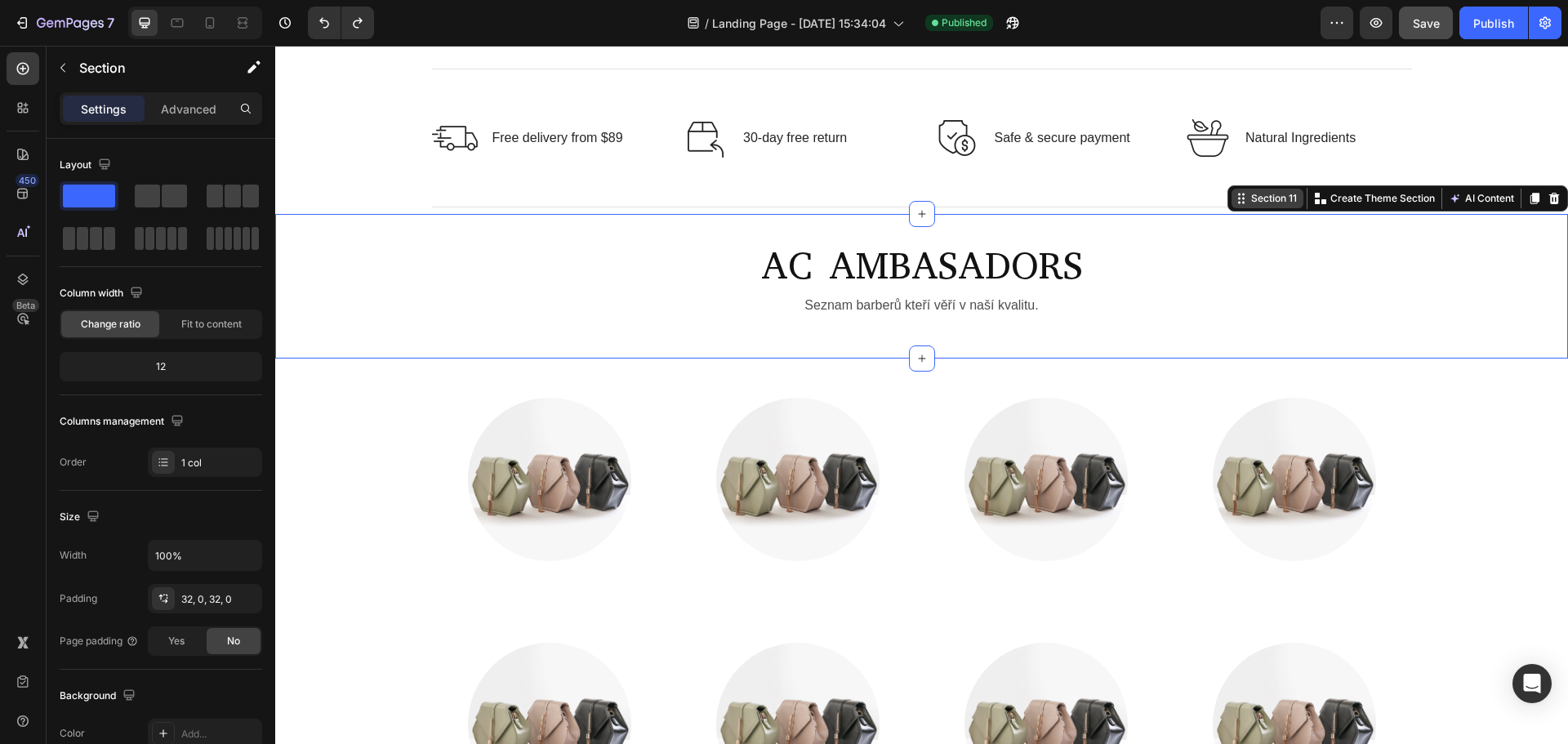
click at [1275, 199] on div "Section 11" at bounding box center [1274, 198] width 52 height 15
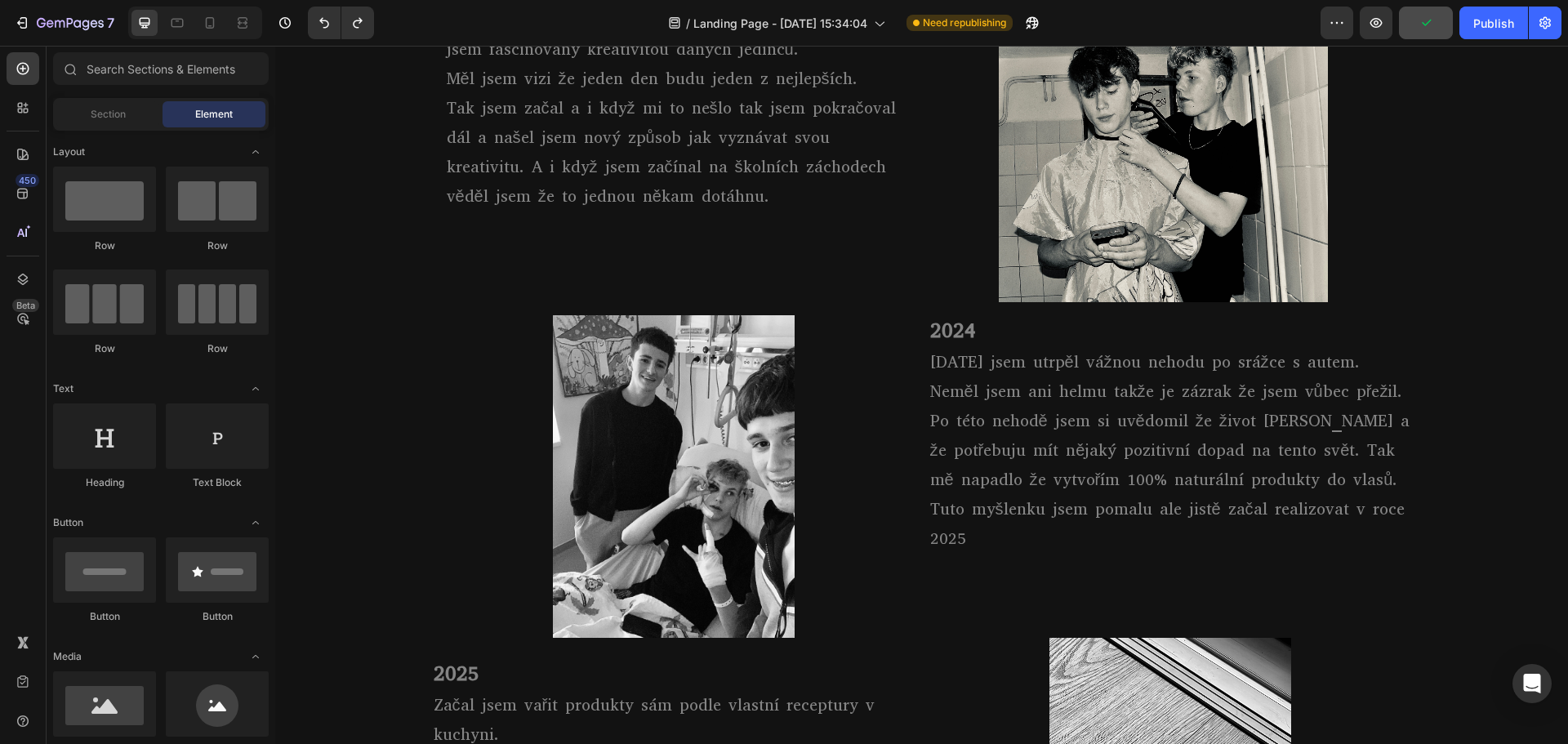
scroll to position [0, 0]
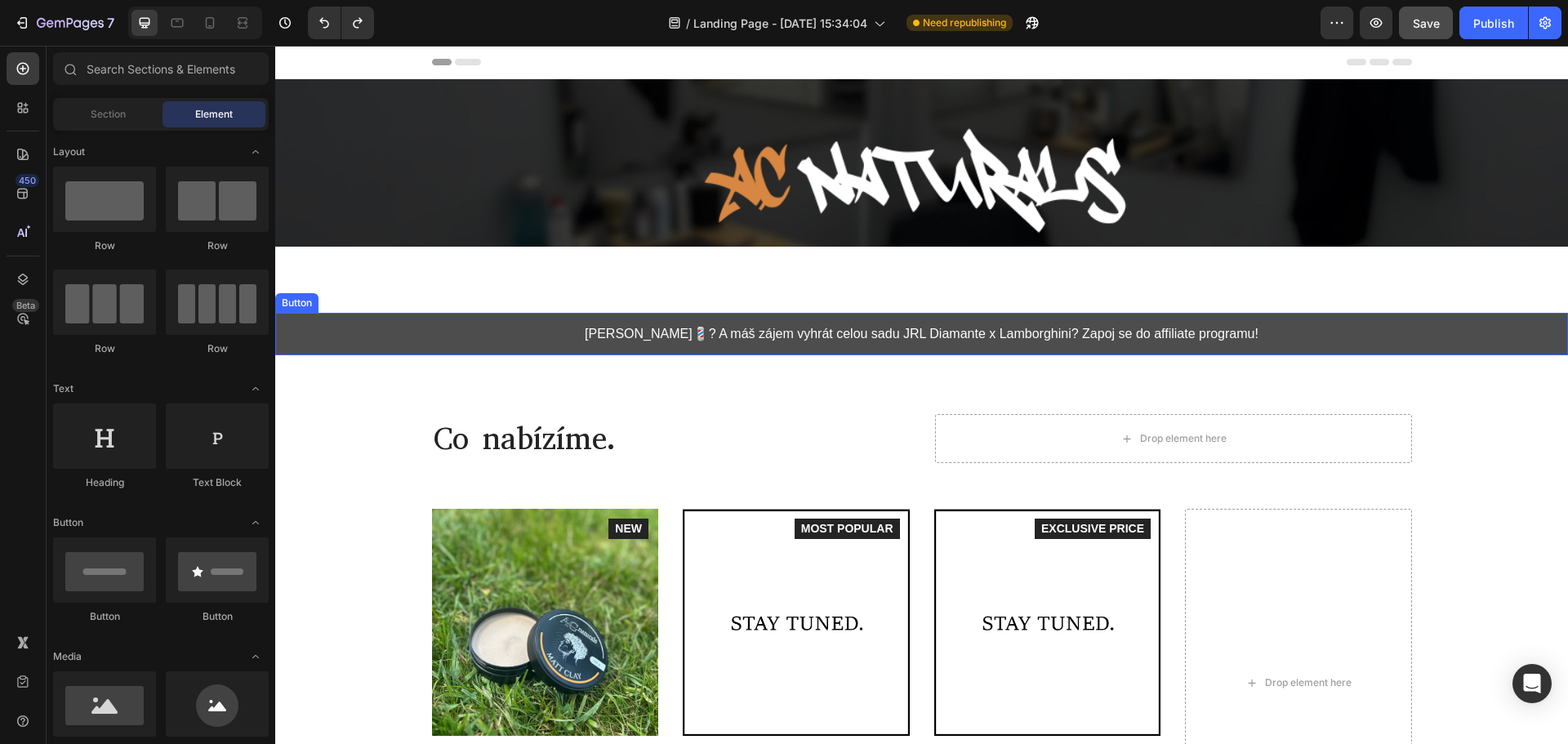
click at [1410, 342] on link "[PERSON_NAME]💈? A máš zájem vyhrát celou sadu JRL Diamante x Lamborghini? Zapoj…" at bounding box center [922, 334] width 1292 height 44
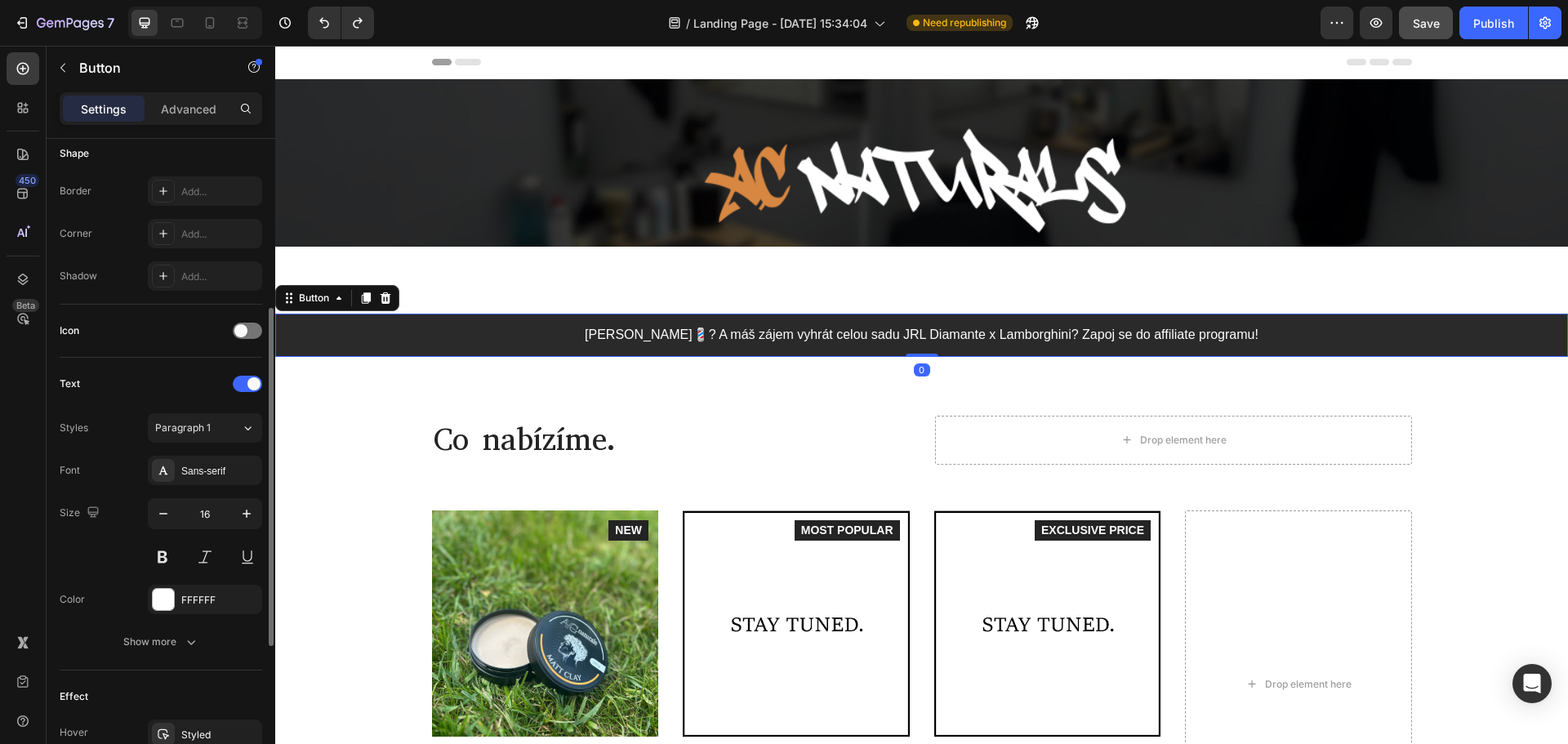
scroll to position [571, 0]
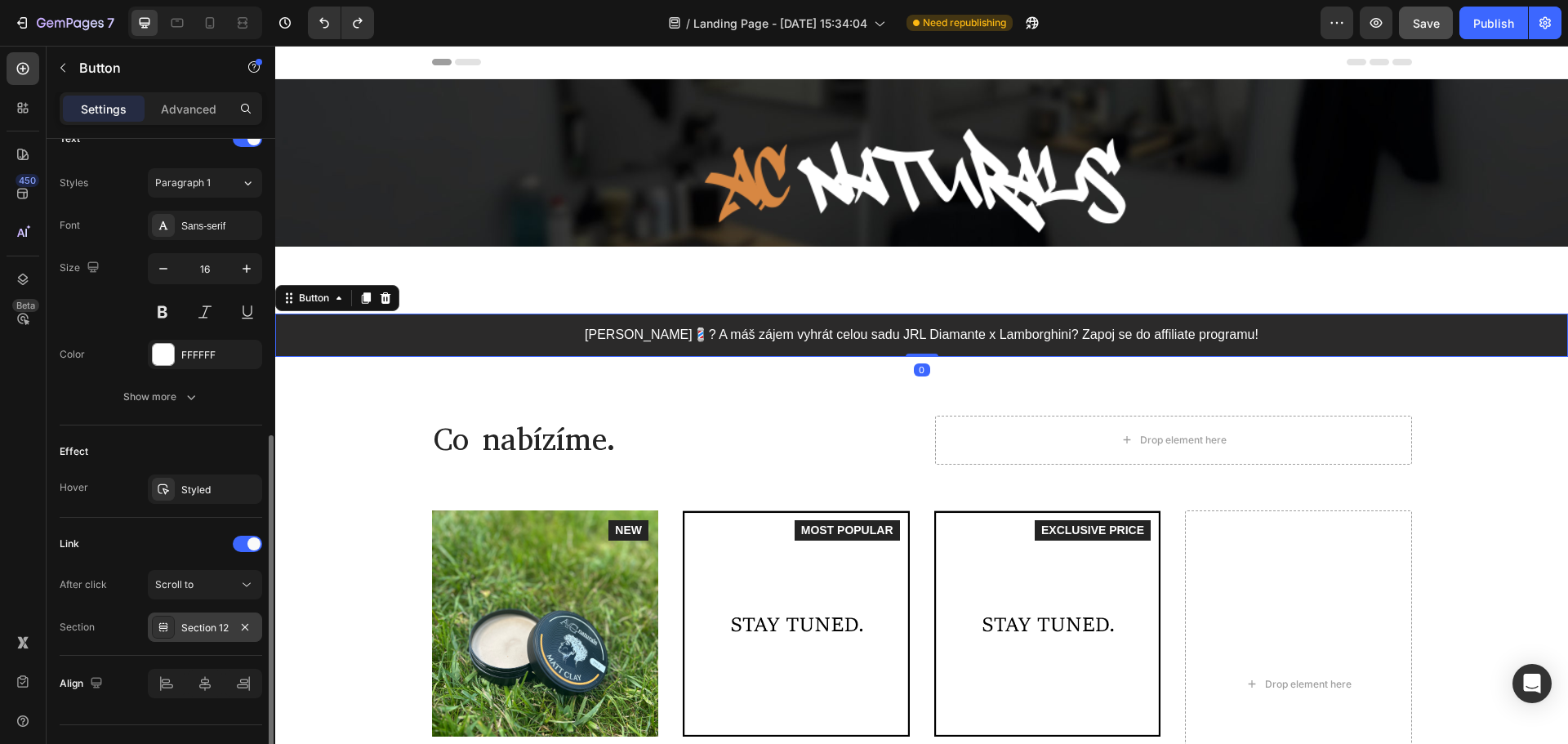
click at [213, 623] on div "Section 12" at bounding box center [205, 628] width 48 height 15
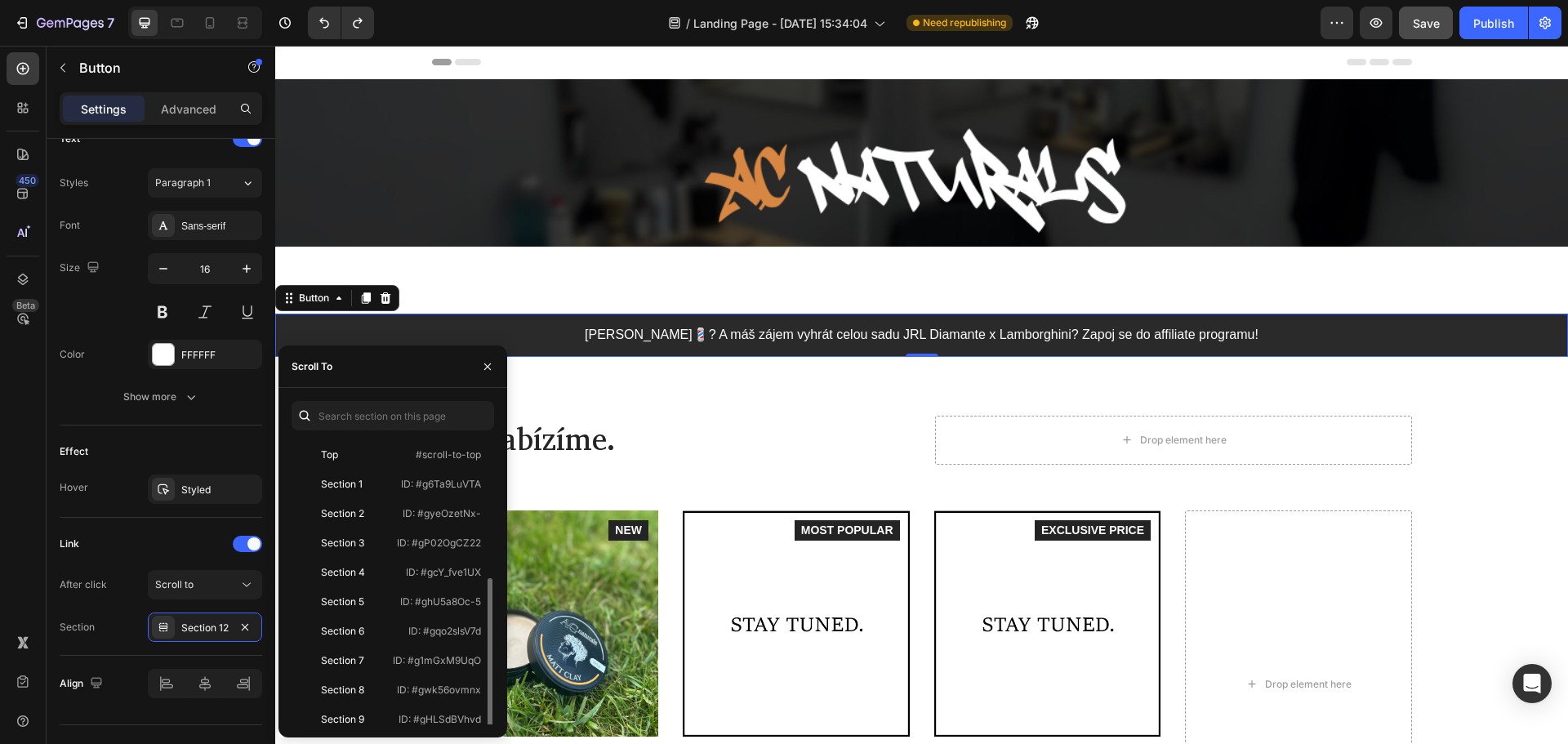
scroll to position [127, 0]
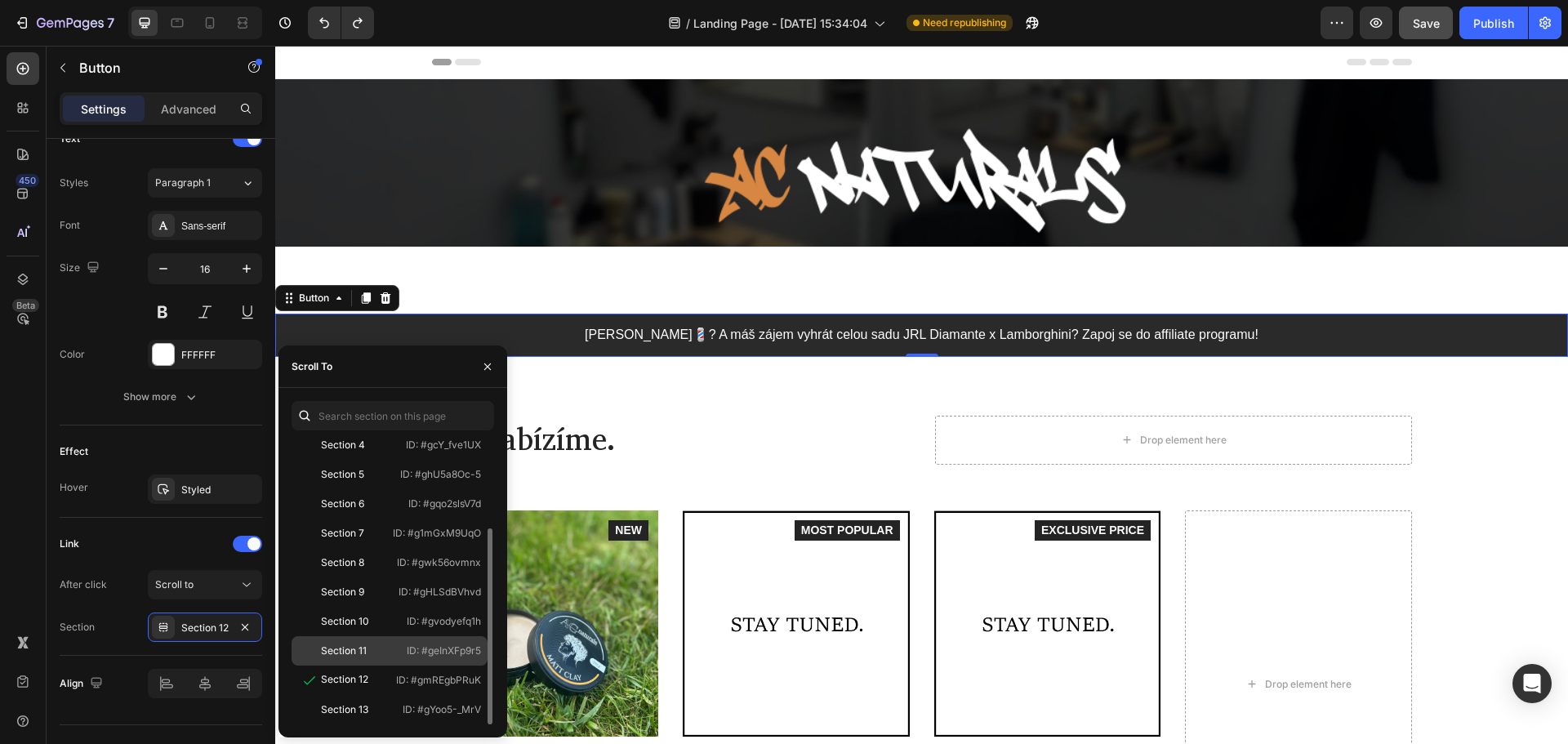
click at [384, 655] on div "Section 11" at bounding box center [345, 650] width 95 height 15
click at [1431, 23] on span "Save" at bounding box center [1426, 23] width 27 height 14
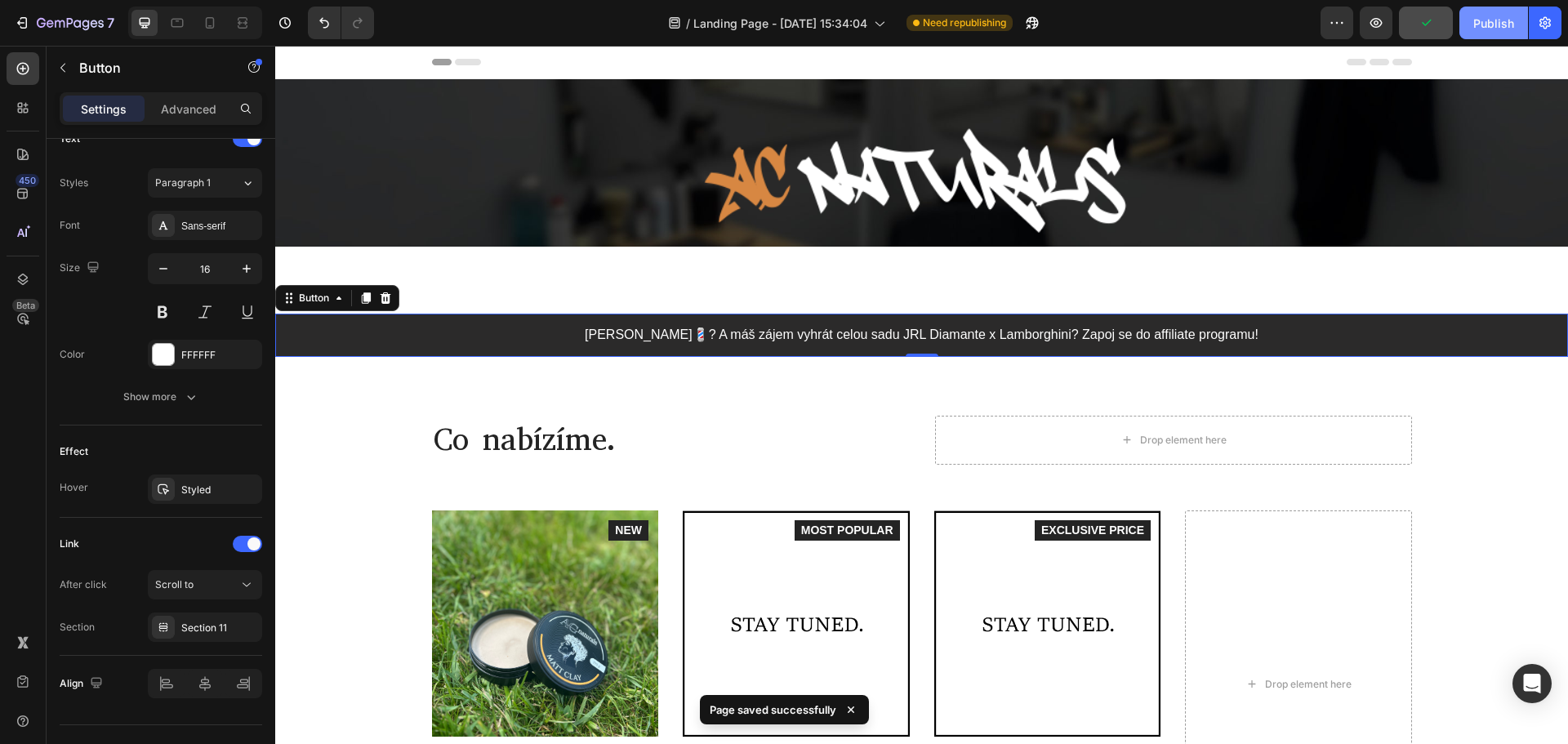
click at [1519, 17] on button "Publish" at bounding box center [1493, 23] width 69 height 33
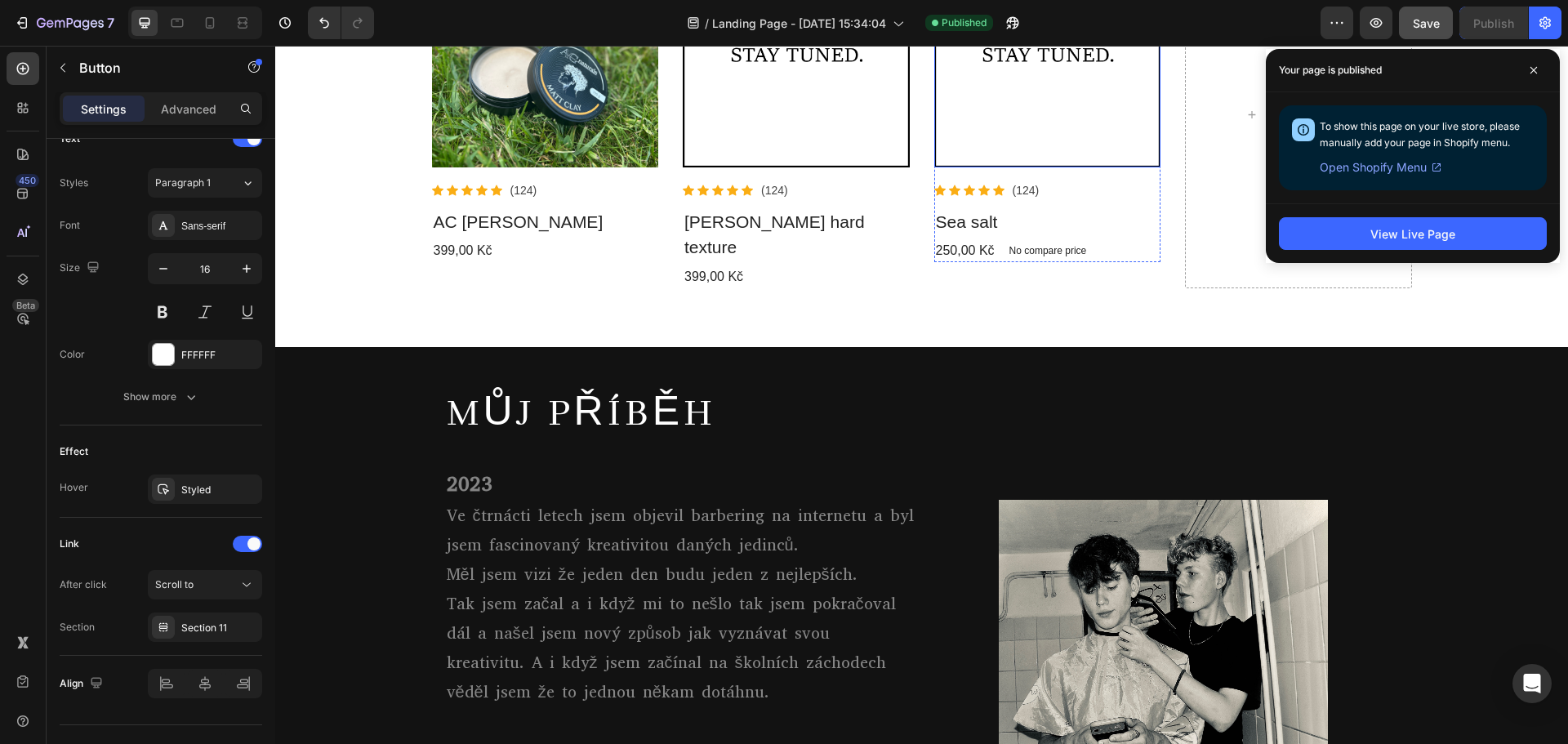
scroll to position [817, 0]
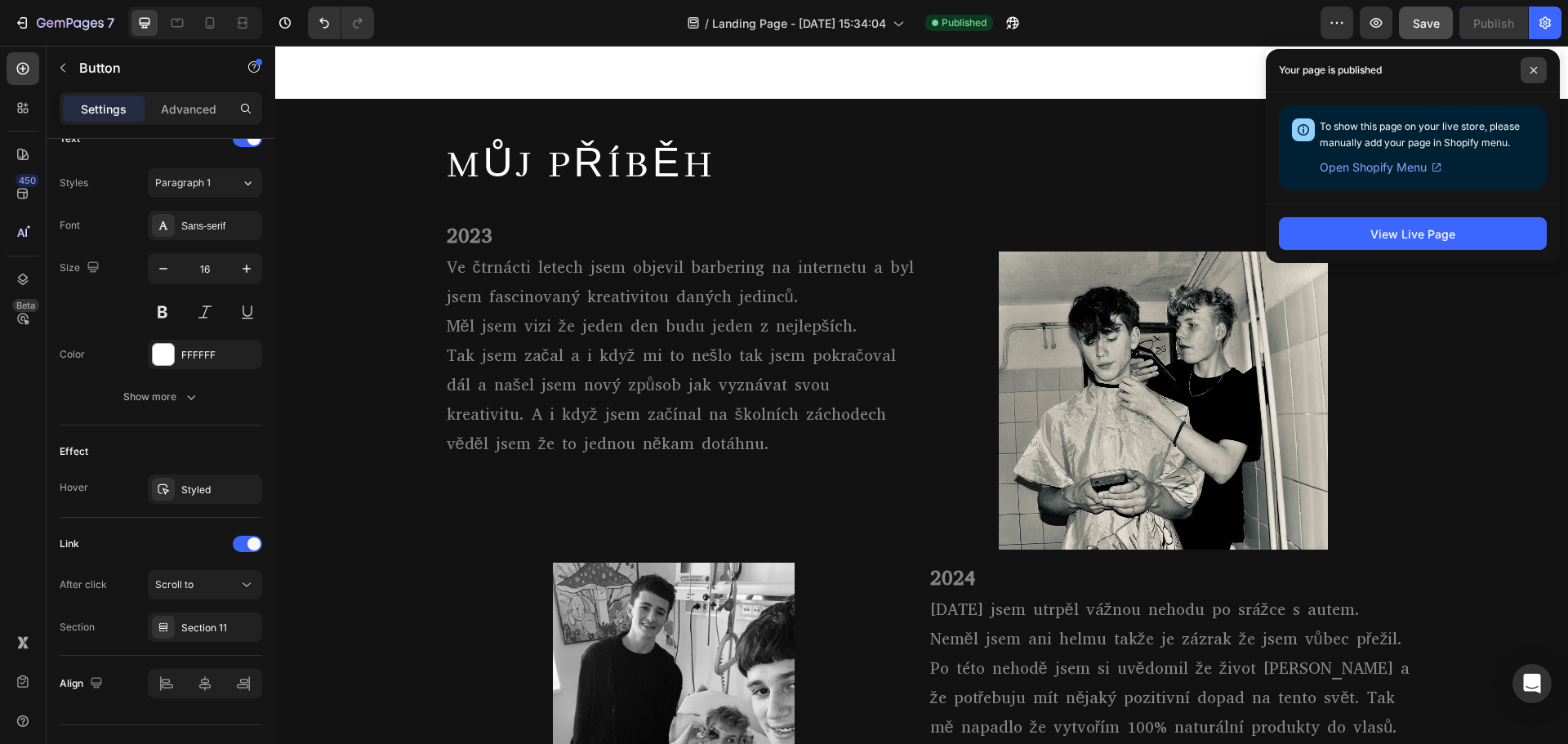
click at [1534, 81] on span at bounding box center [1533, 70] width 26 height 26
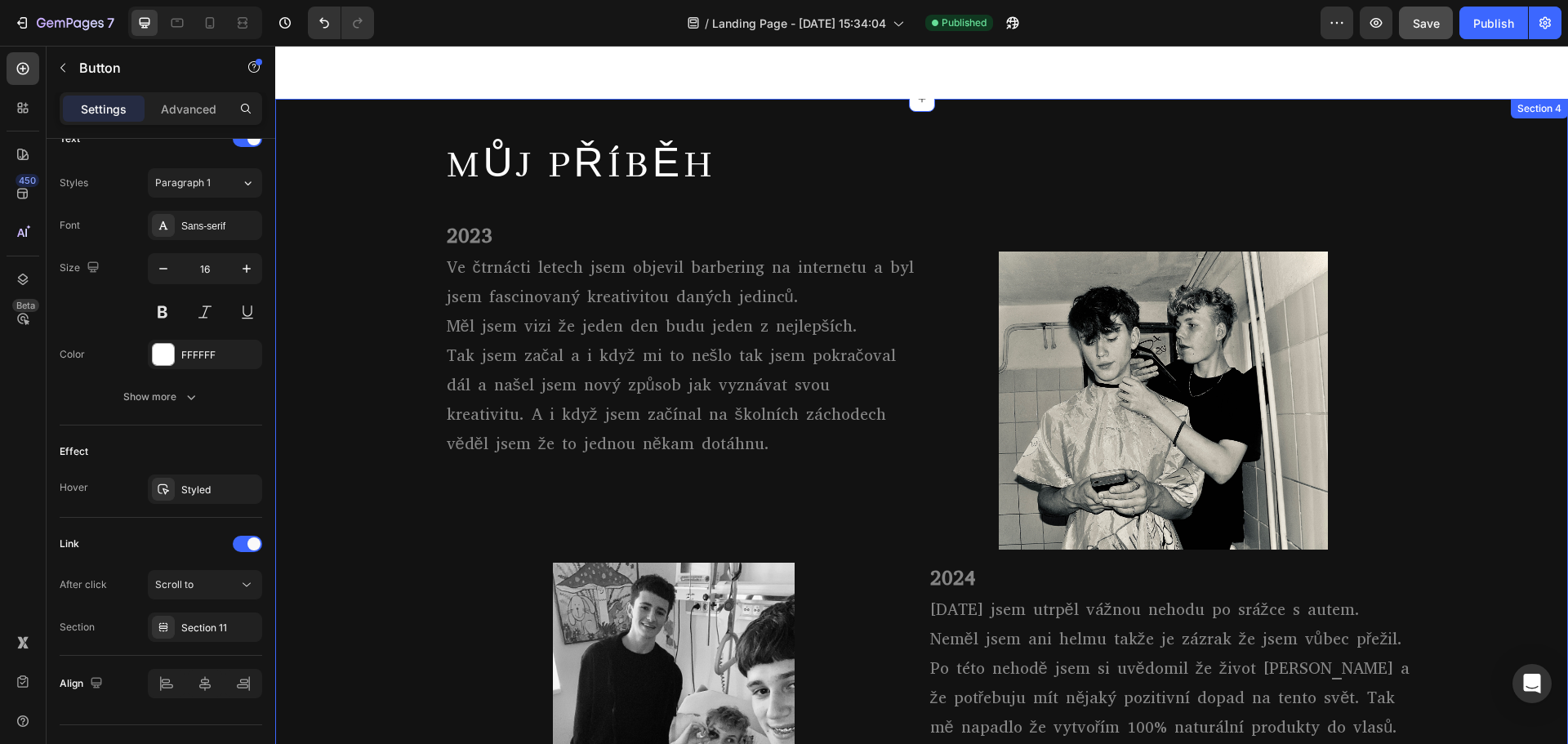
scroll to position [0, 0]
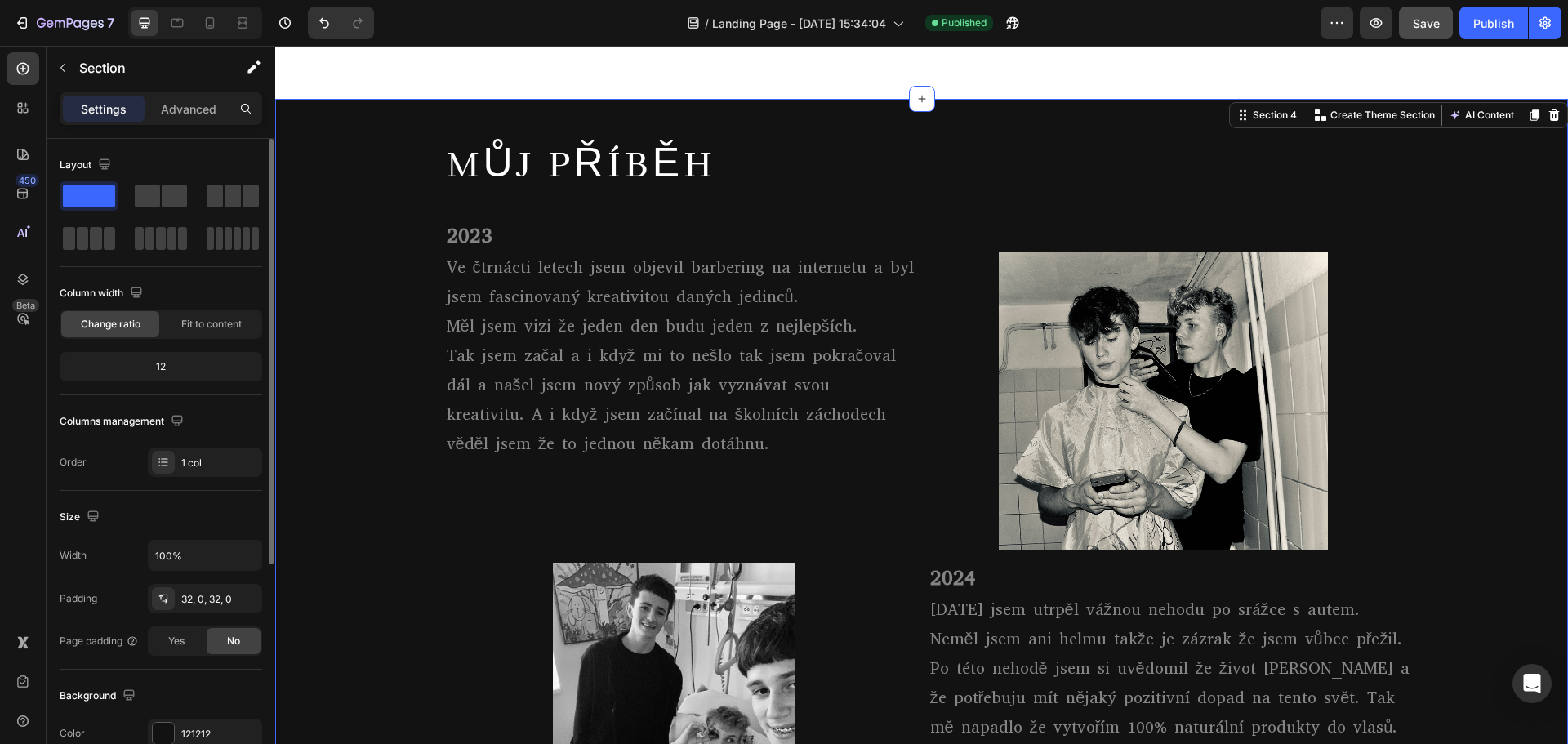
drag, startPoint x: 1553, startPoint y: 182, endPoint x: 1567, endPoint y: 213, distance: 34.0
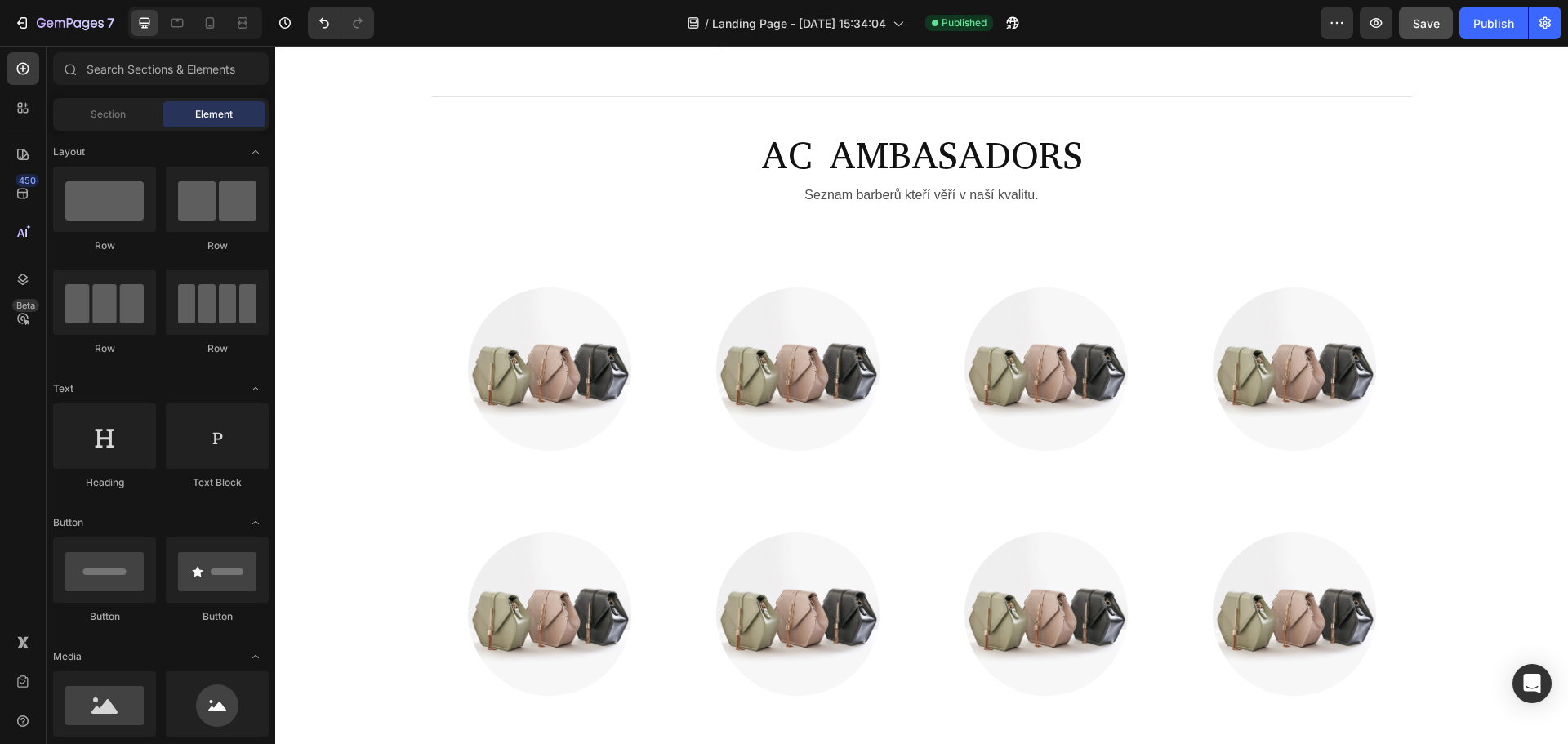
scroll to position [4510, 0]
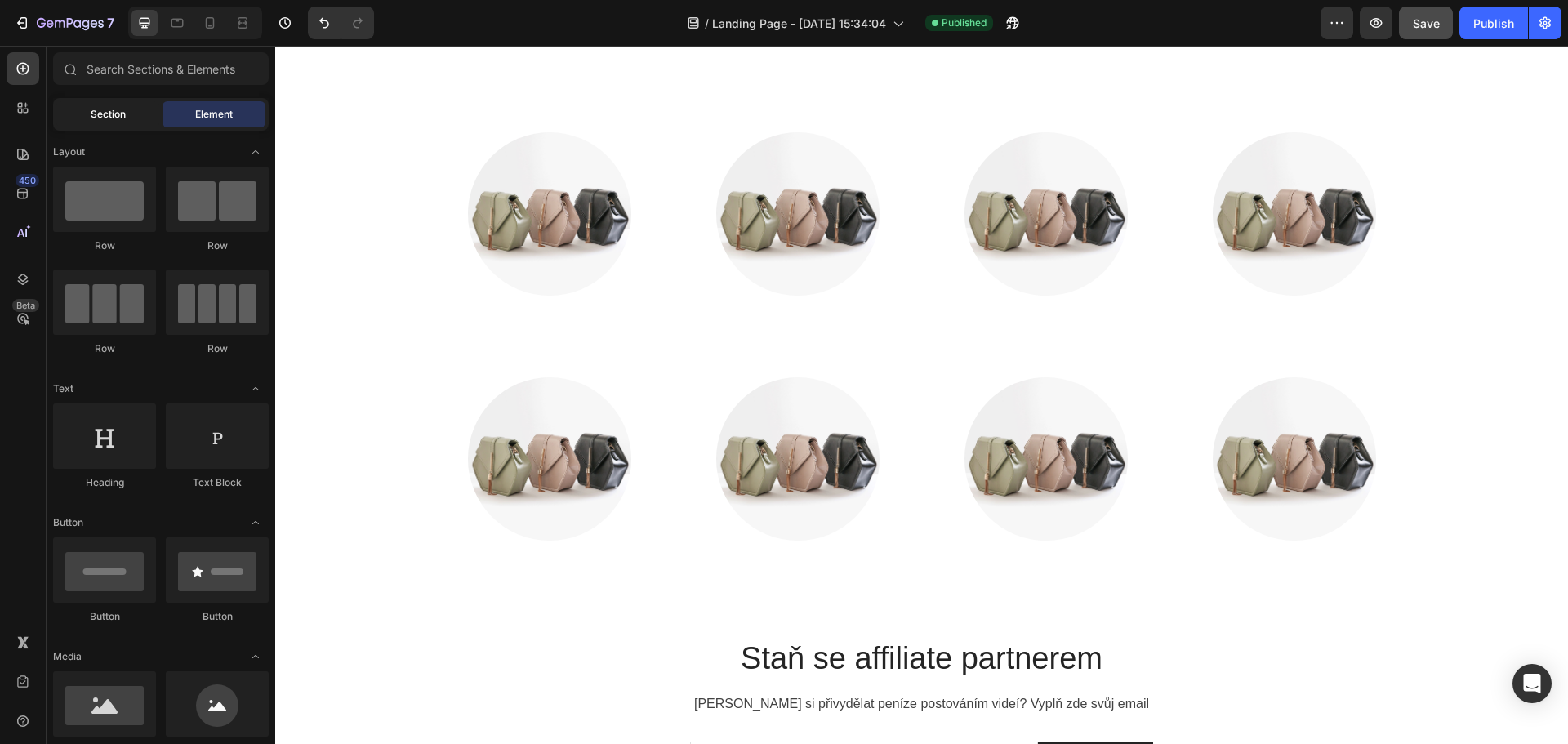
click at [83, 120] on div "Section" at bounding box center [108, 113] width 103 height 26
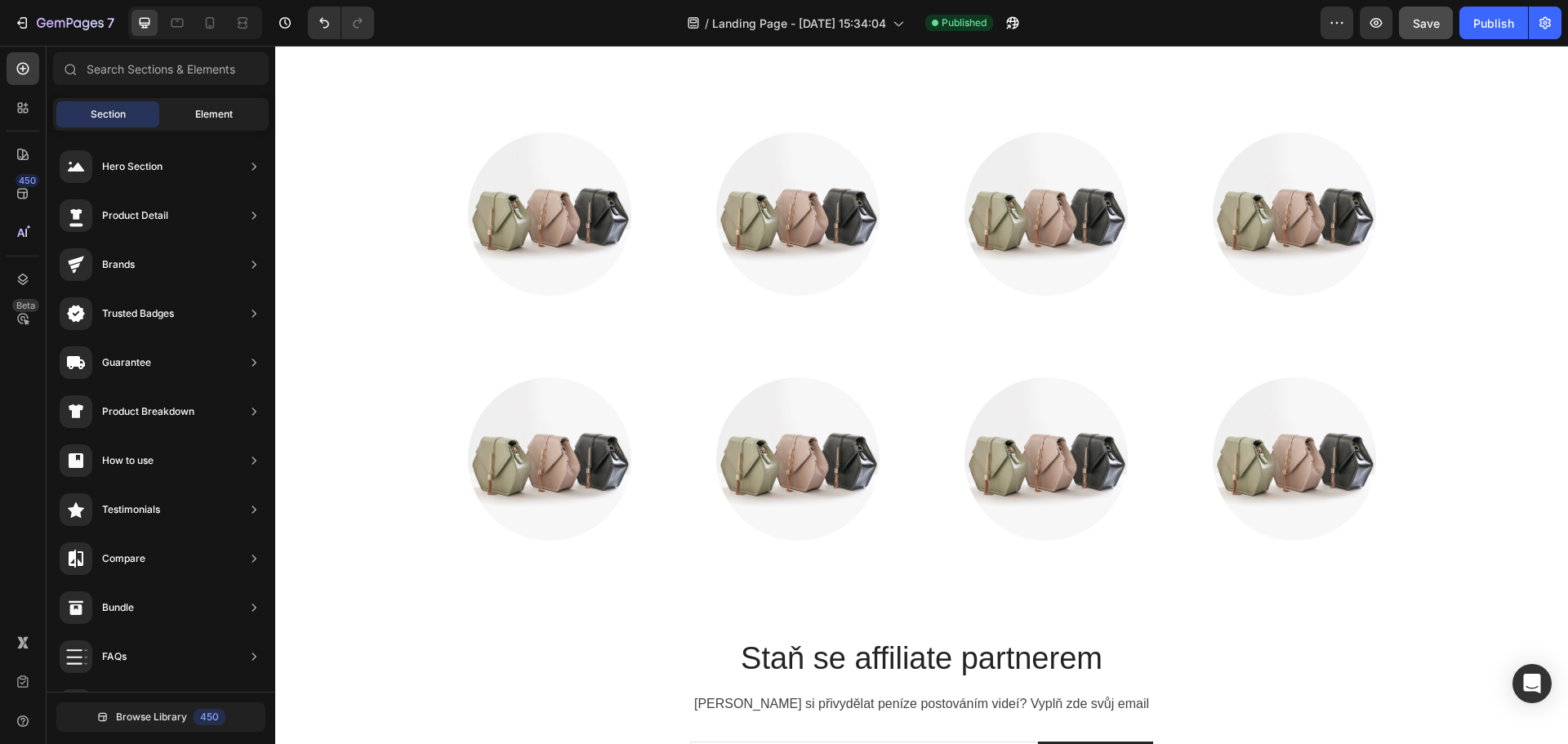
click at [213, 113] on span "Element" at bounding box center [213, 113] width 38 height 15
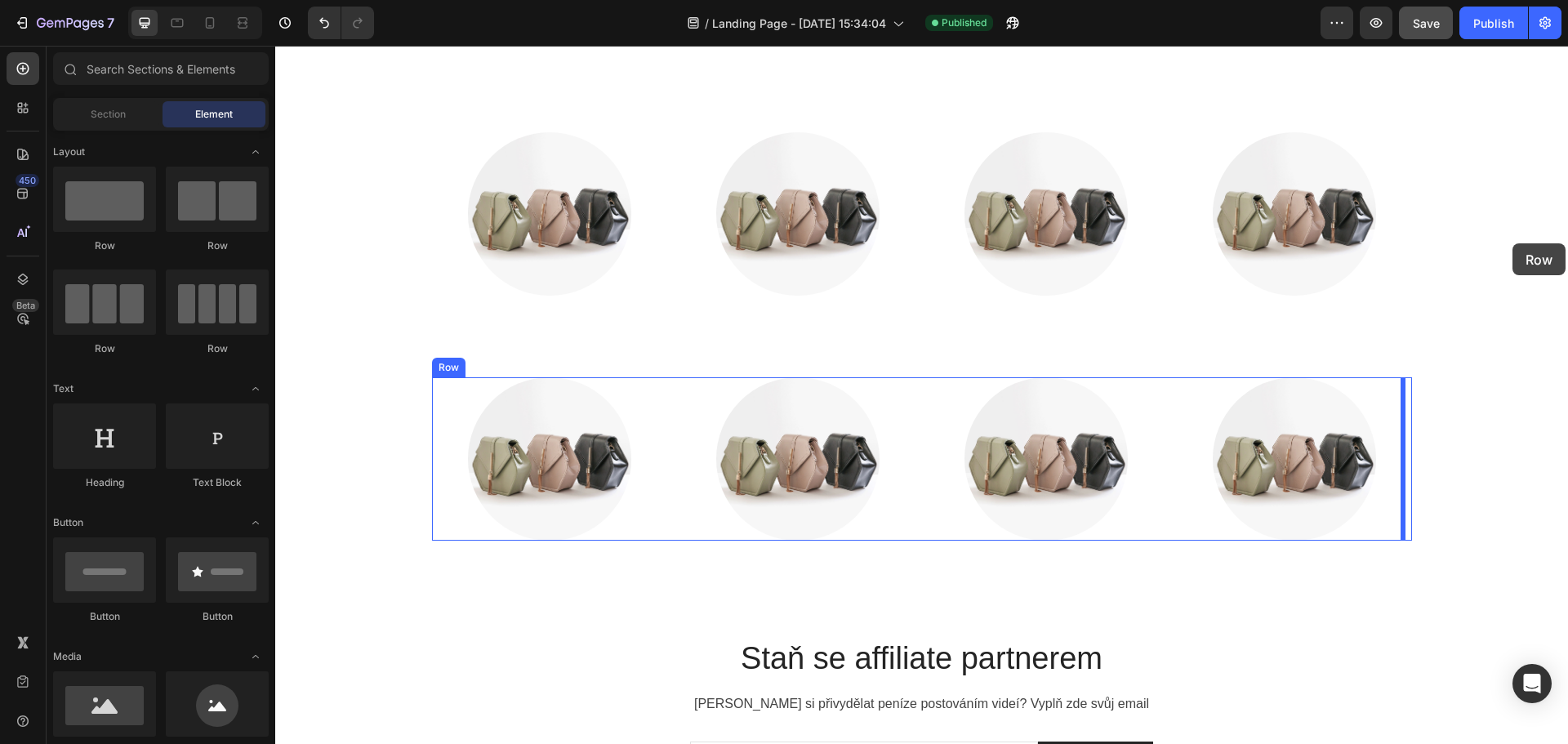
drag, startPoint x: 362, startPoint y: 245, endPoint x: 1515, endPoint y: 243, distance: 1153.0
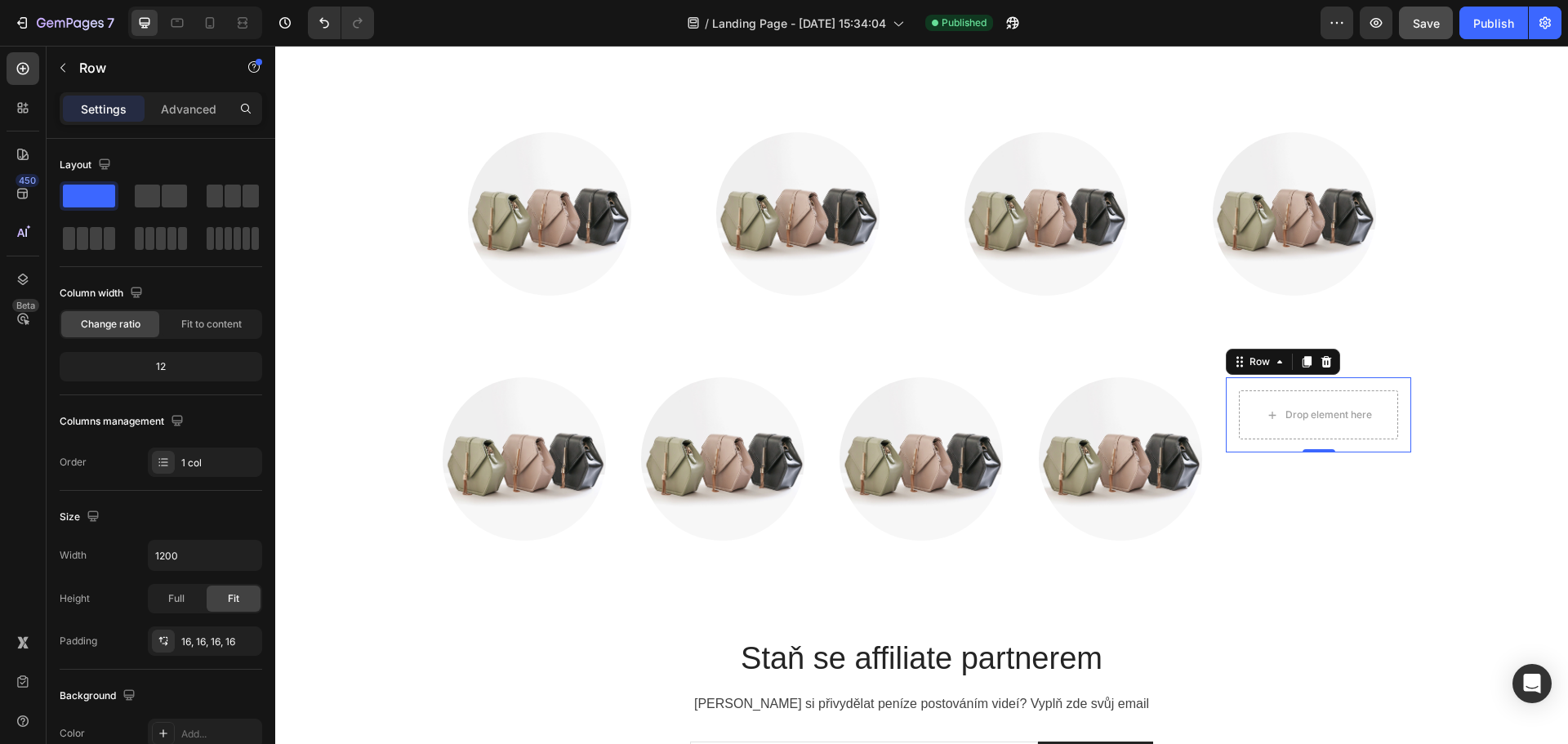
click at [1332, 383] on div "Drop element here Row 0" at bounding box center [1318, 414] width 185 height 75
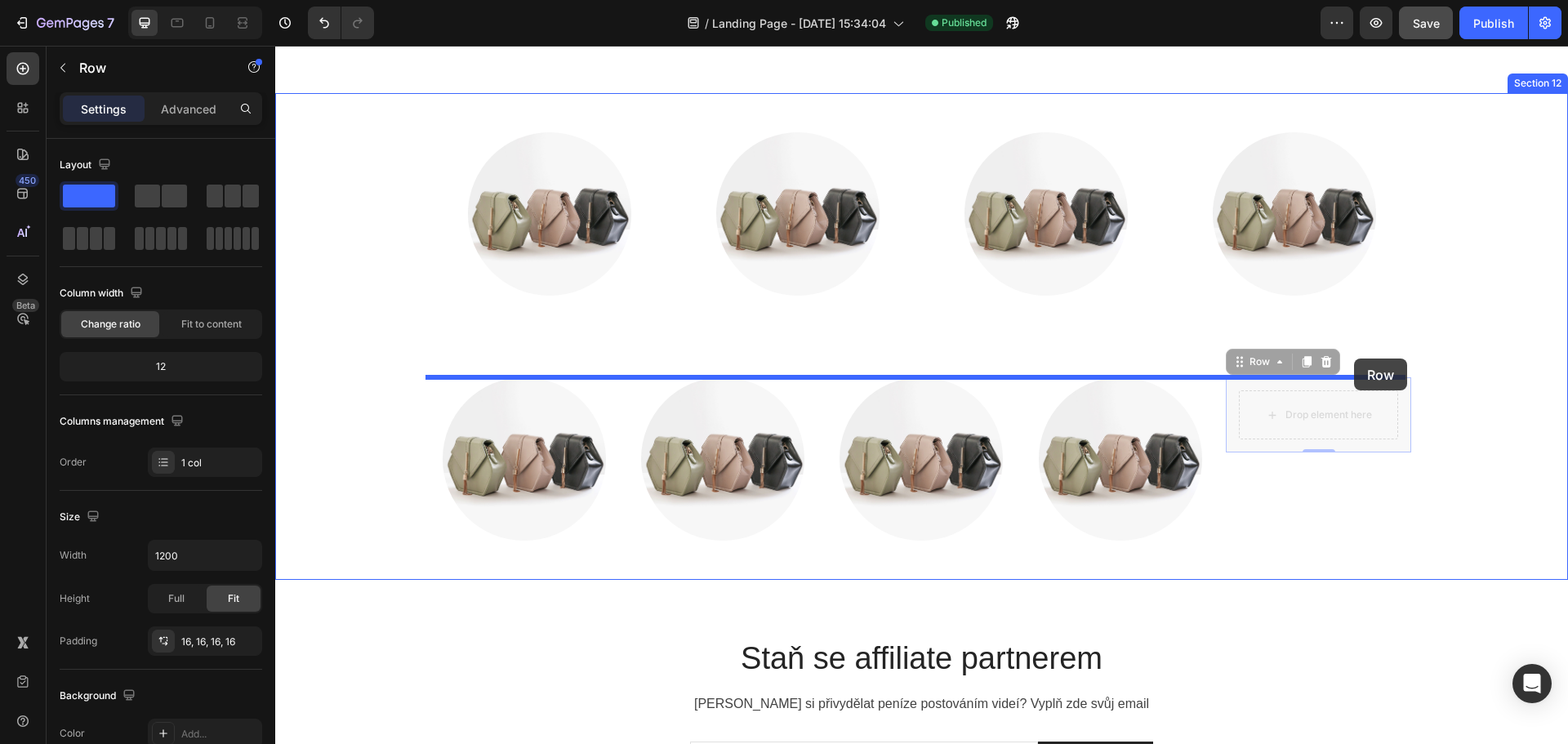
drag, startPoint x: 1232, startPoint y: 363, endPoint x: 1303, endPoint y: 399, distance: 79.6
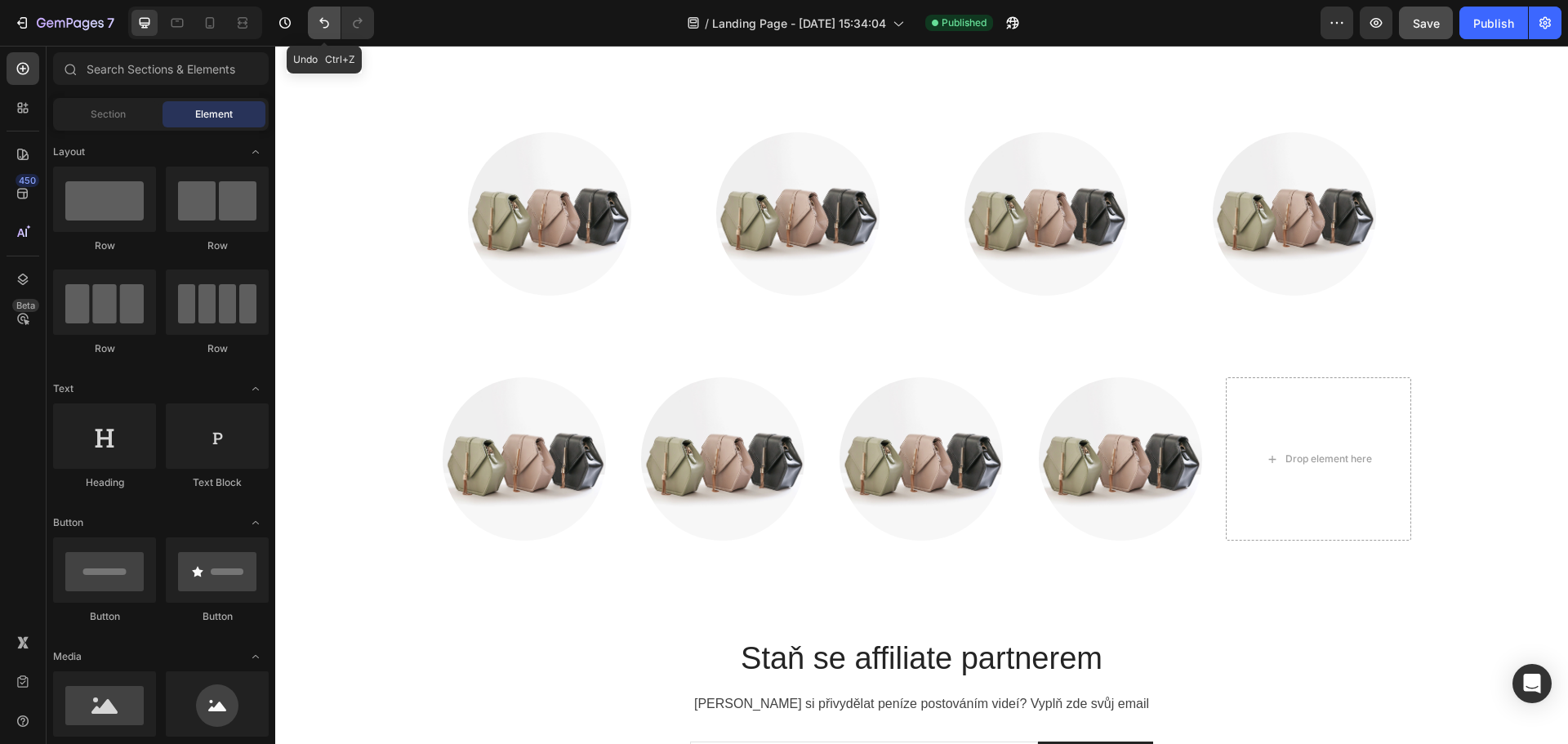
click at [319, 18] on icon "Undo/Redo" at bounding box center [324, 22] width 16 height 16
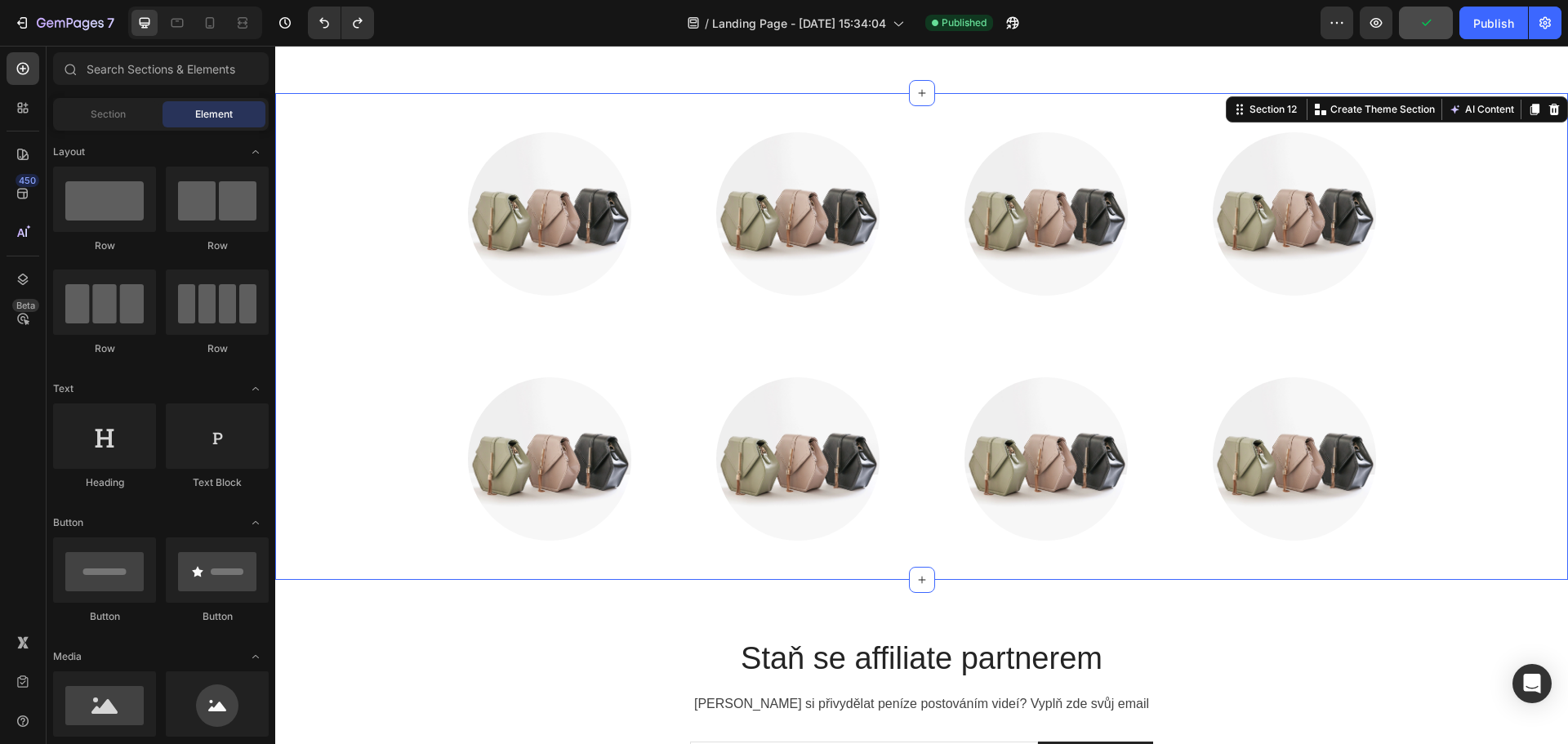
click at [1525, 247] on div "Image Image Image Image Row Image Image Image Image Row" at bounding box center [921, 336] width 1268 height 408
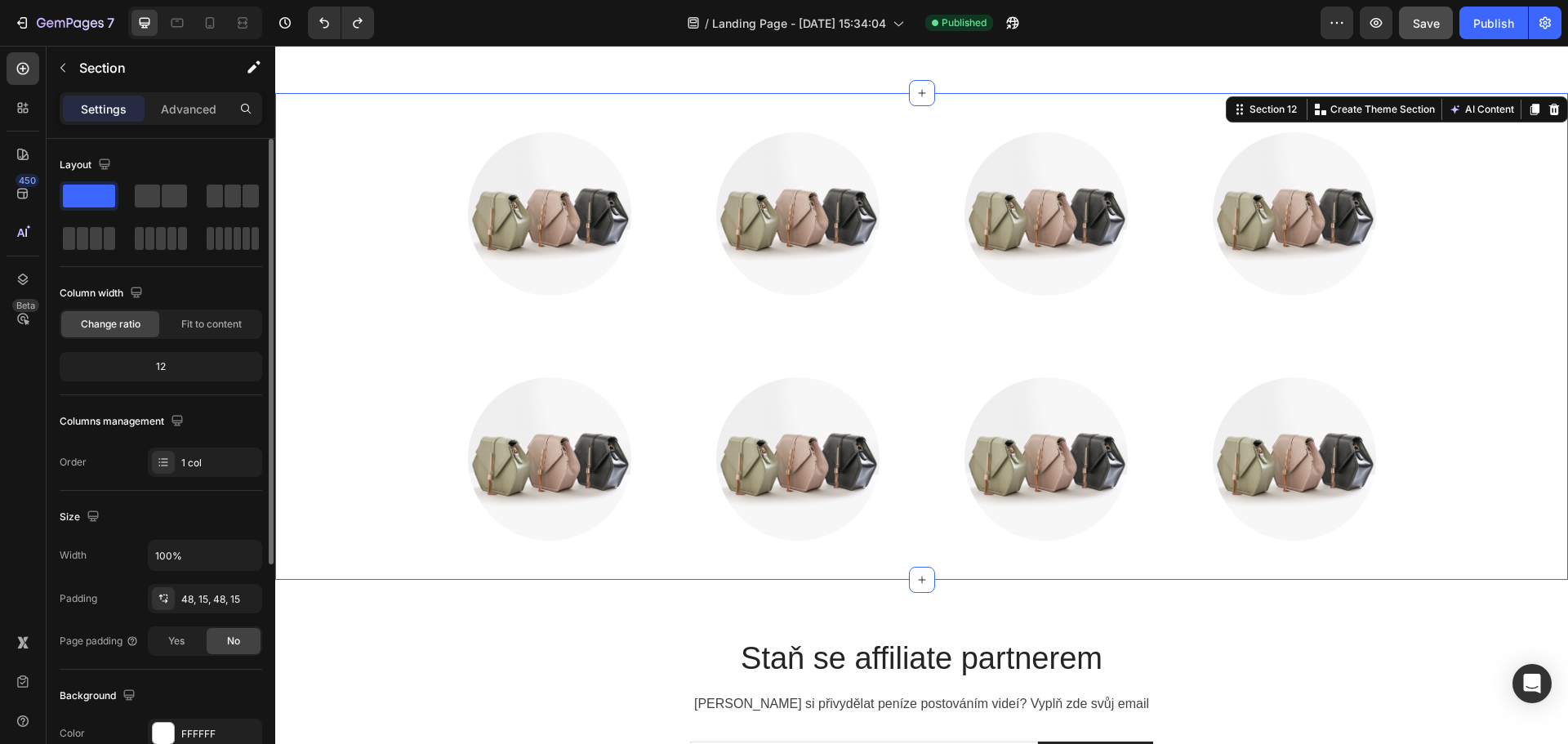
scroll to position [163, 0]
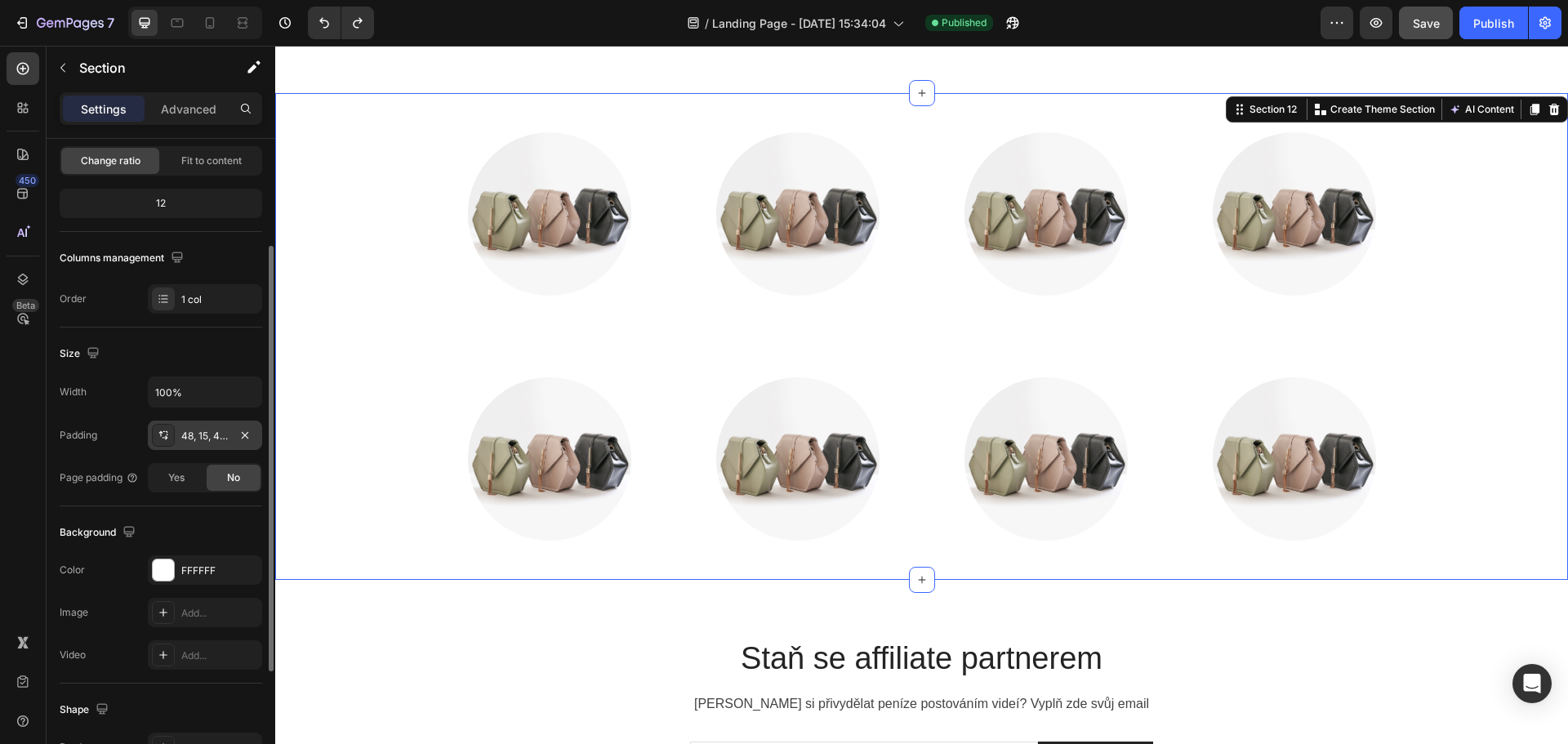
click at [178, 442] on div "48, 15, 48, 15" at bounding box center [205, 435] width 114 height 29
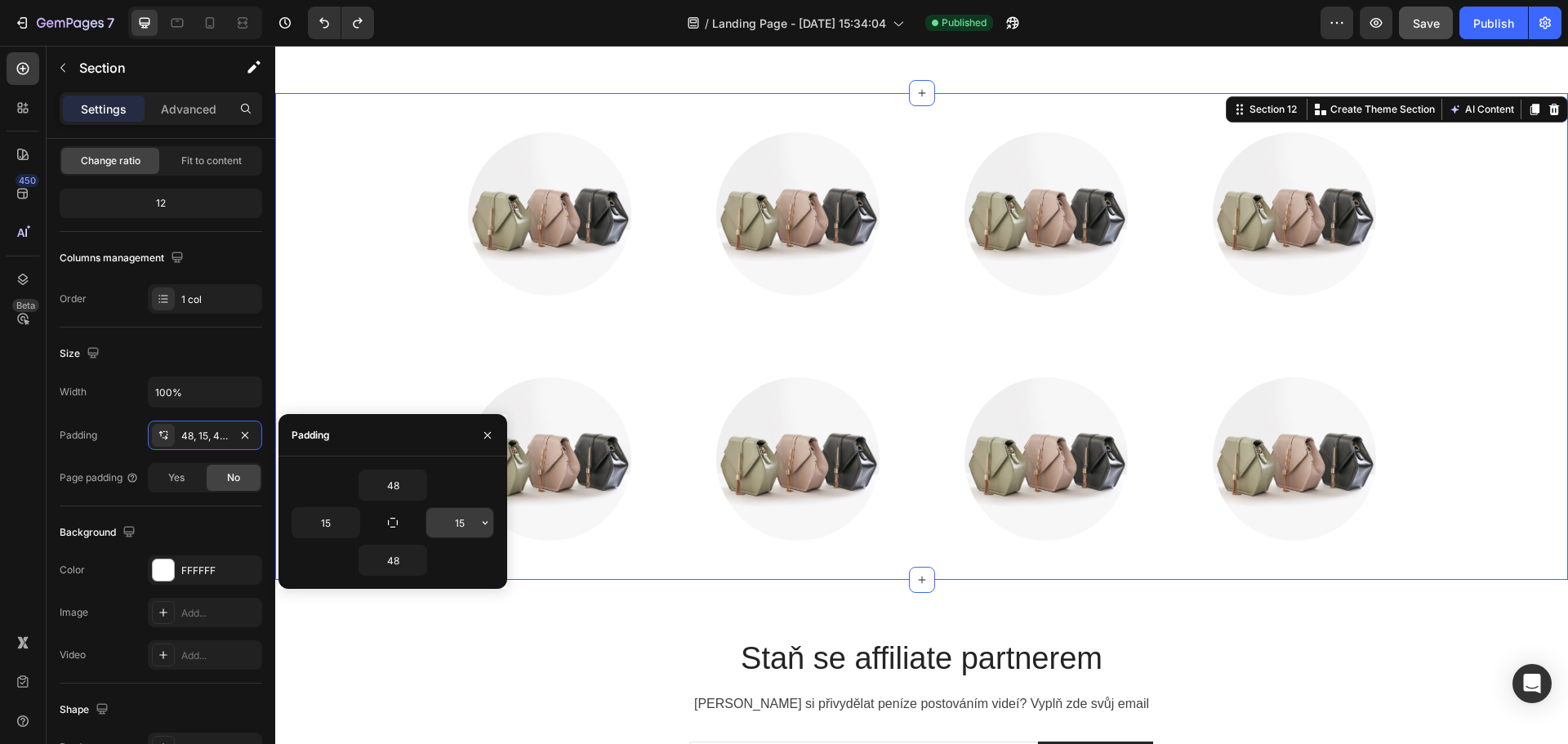
drag, startPoint x: 475, startPoint y: 523, endPoint x: 454, endPoint y: 523, distance: 21.0
click at [454, 523] on div "15" at bounding box center [459, 522] width 67 height 29
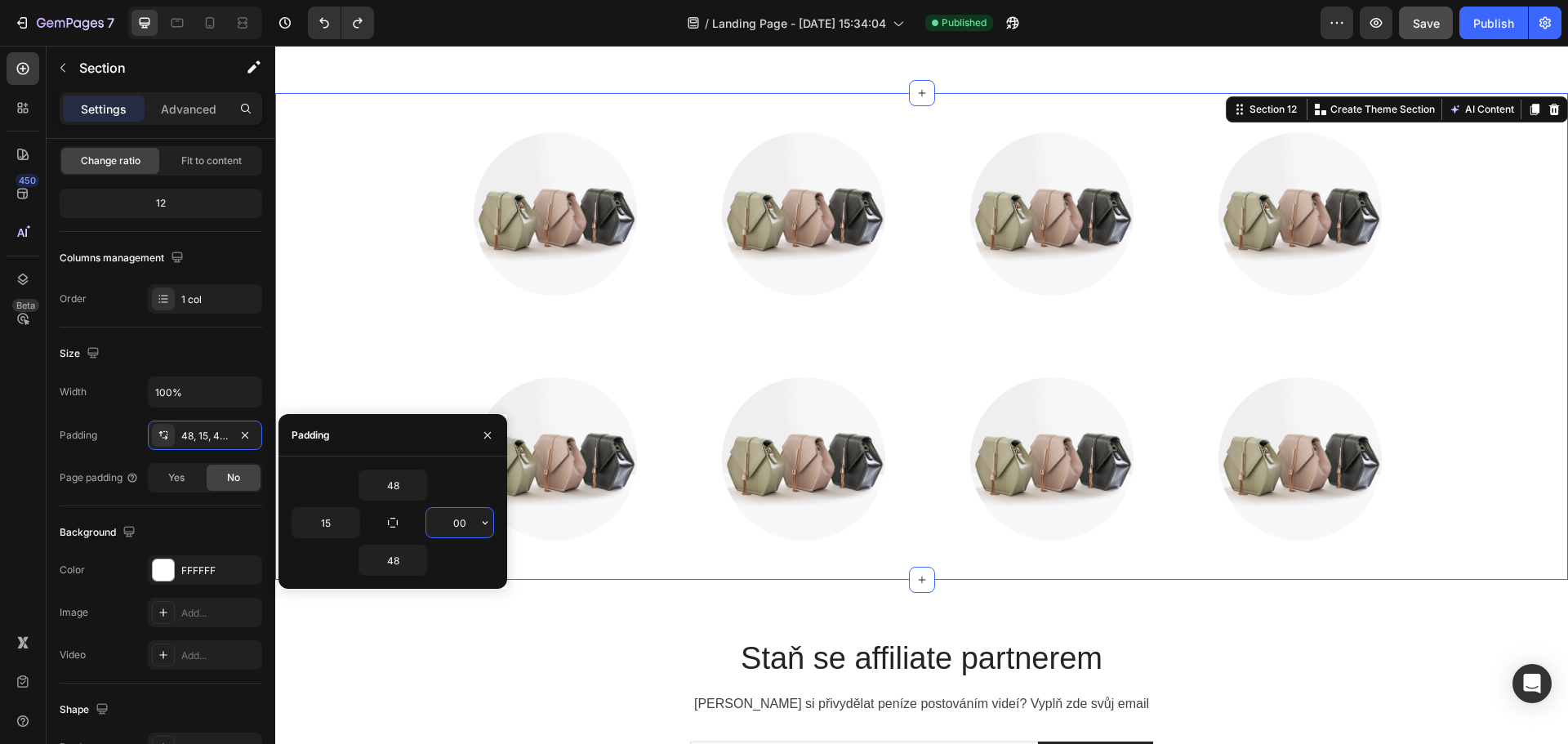
type input "0"
type input "15"
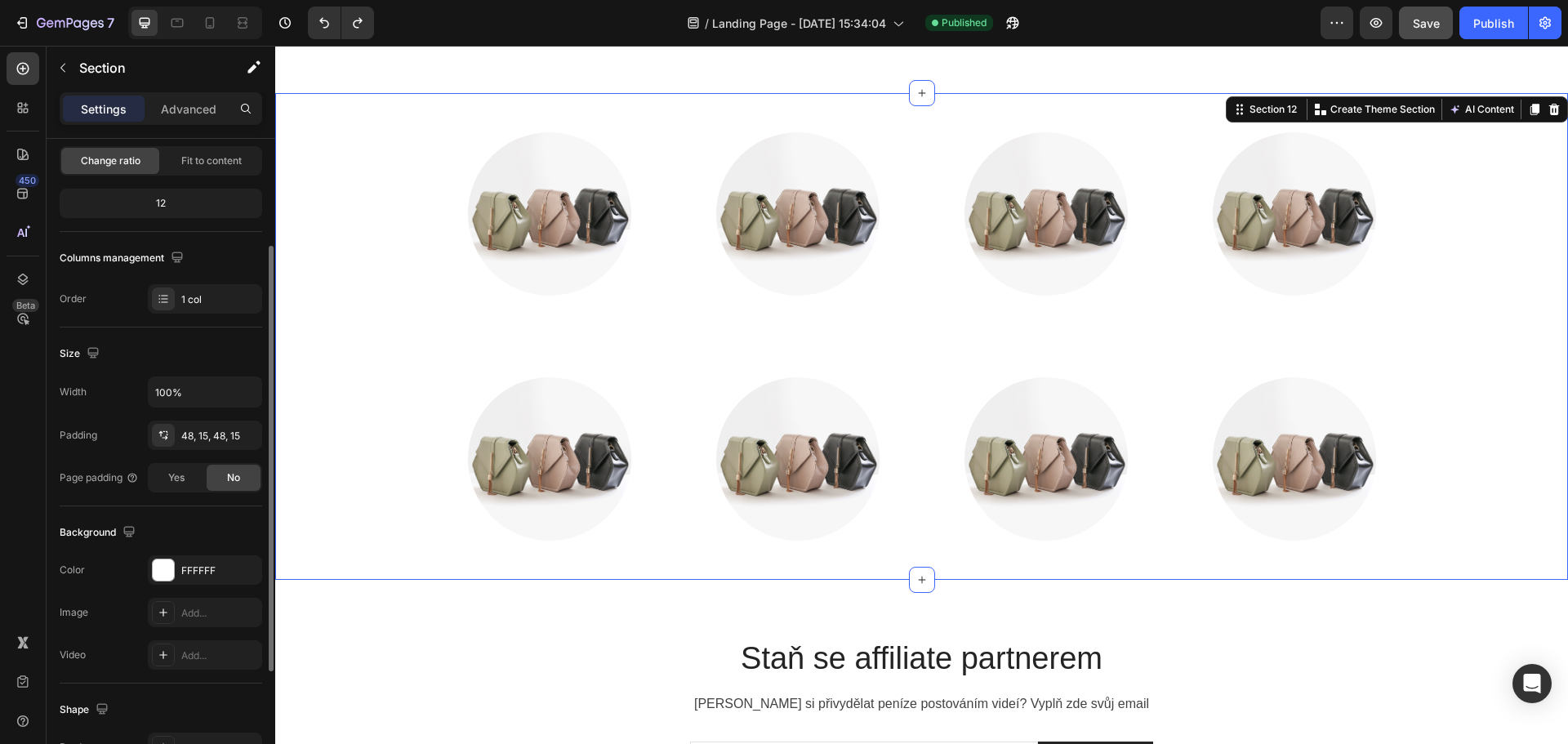
click at [180, 518] on div "Background The changes might be hidden by the video. Color FFFFFF Image Add... …" at bounding box center [160, 595] width 203 height 178
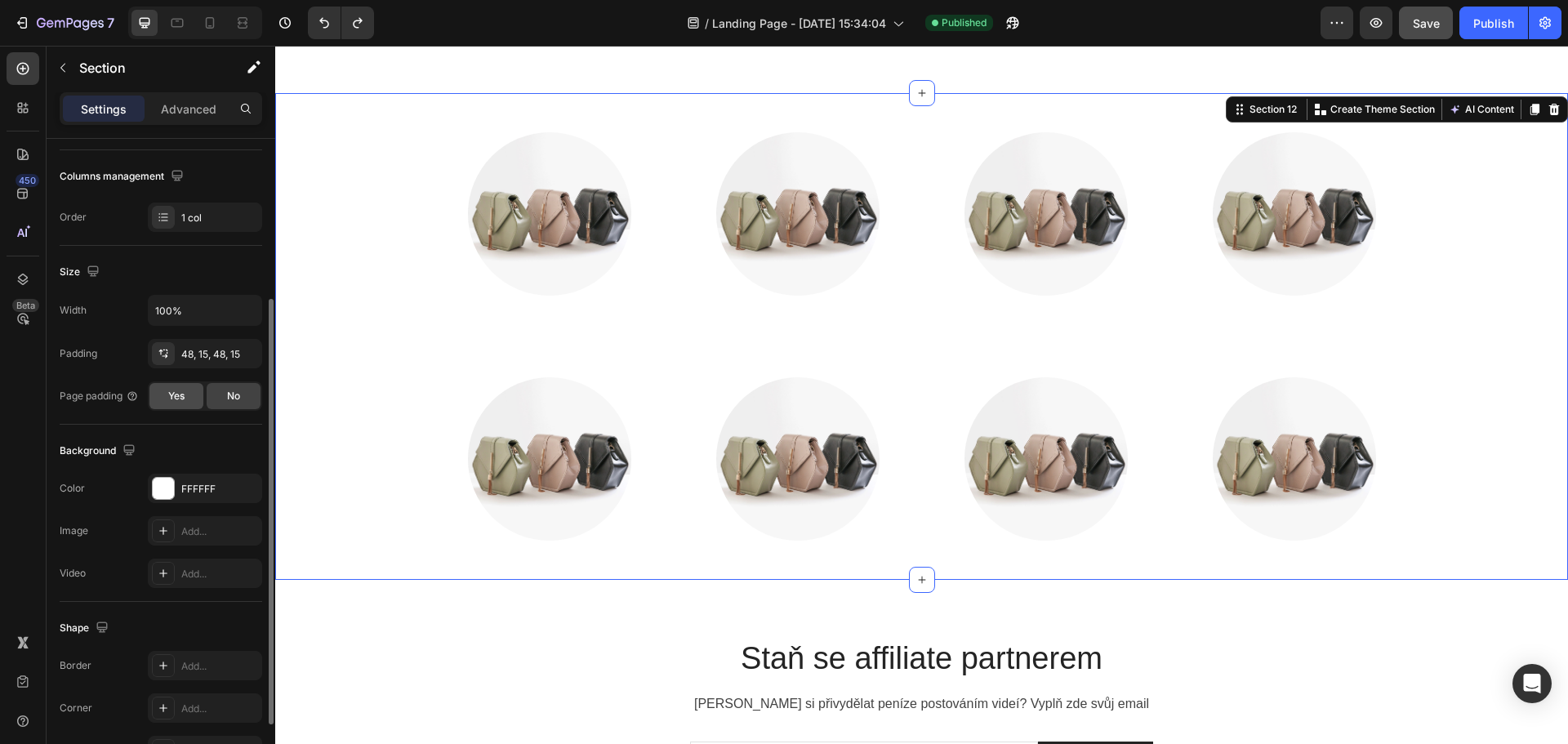
click at [191, 399] on div "Yes" at bounding box center [177, 396] width 54 height 26
click at [239, 399] on span "No" at bounding box center [233, 396] width 13 height 15
click at [190, 394] on div "Yes" at bounding box center [177, 396] width 54 height 26
click at [240, 408] on div "No" at bounding box center [234, 396] width 54 height 26
click at [1246, 114] on div "Section 12" at bounding box center [1273, 109] width 54 height 15
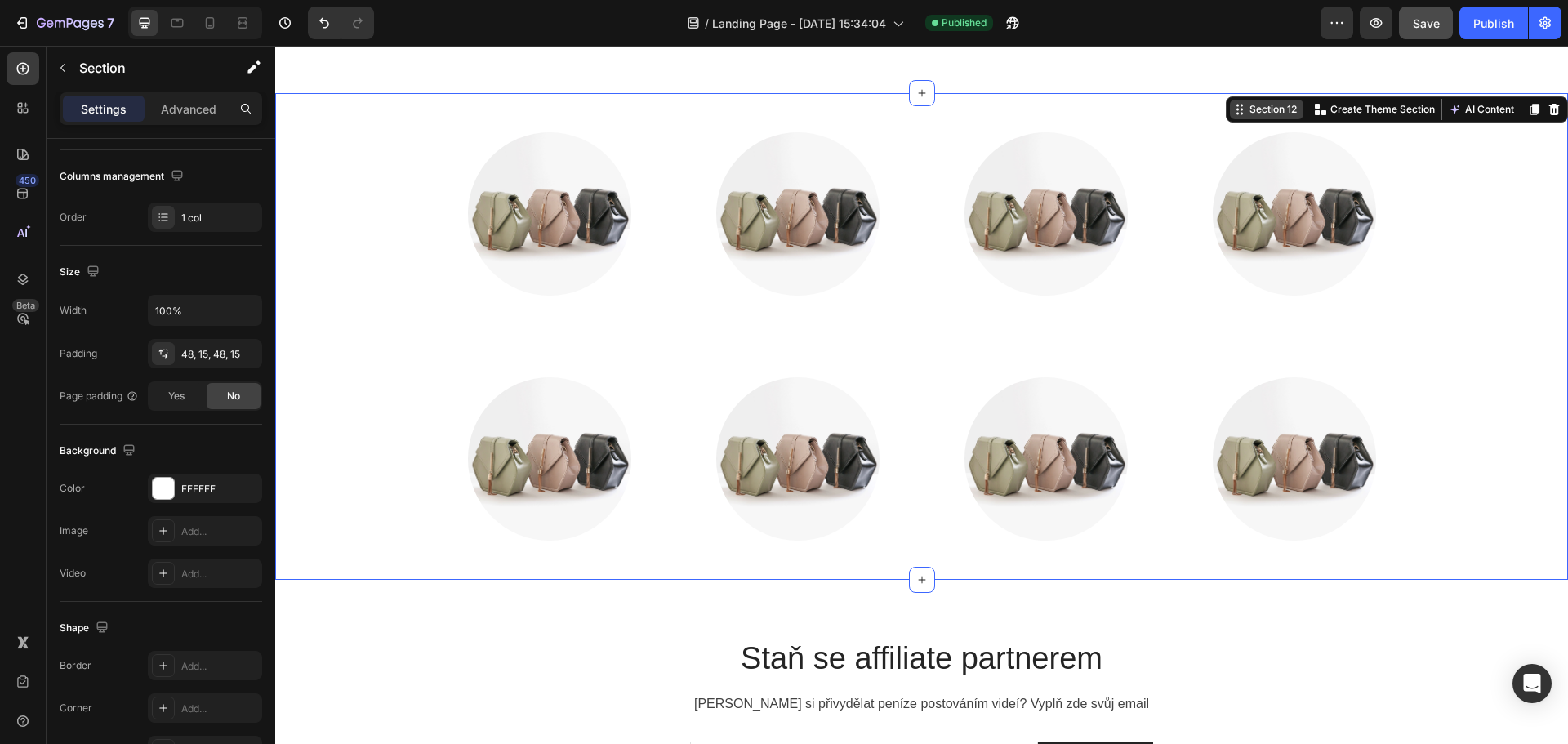
click at [1233, 113] on icon at bounding box center [1239, 109] width 13 height 13
click at [1233, 112] on icon at bounding box center [1239, 109] width 13 height 13
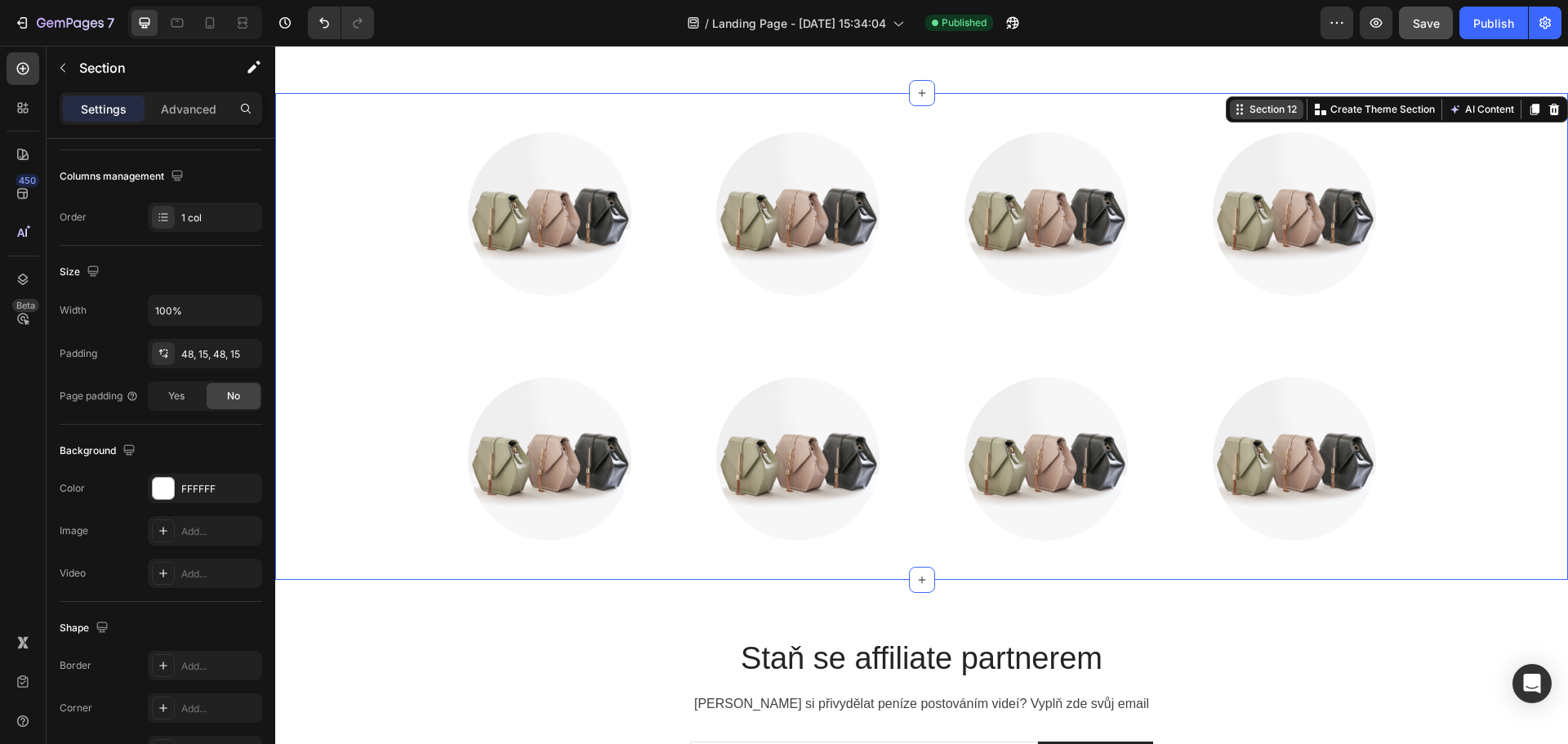
click at [1233, 112] on icon at bounding box center [1239, 109] width 13 height 13
click at [432, 694] on div "[PERSON_NAME] si přivydělat peníze postováním videí? Vyplň zde svůj email" at bounding box center [922, 704] width 980 height 23
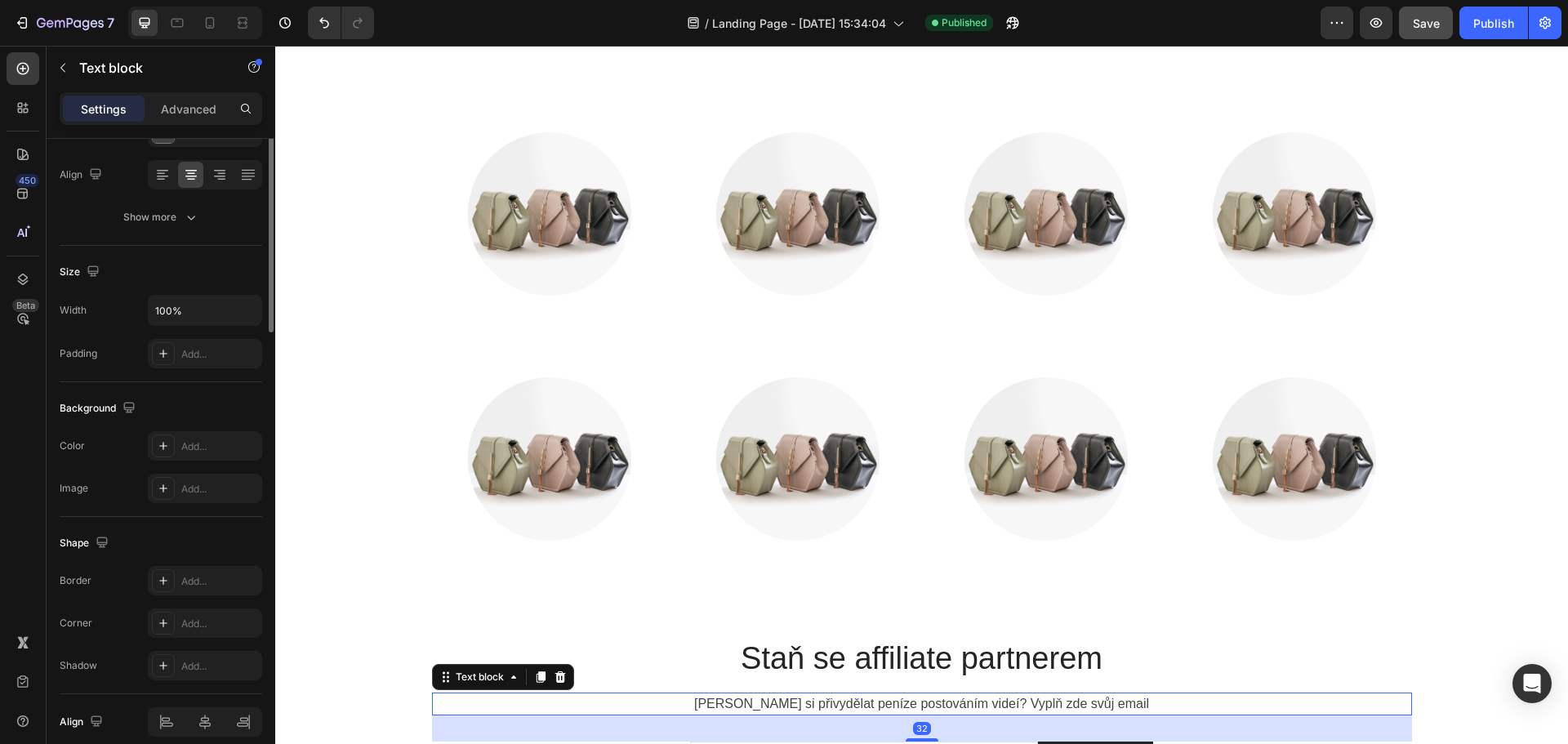
scroll to position [0, 0]
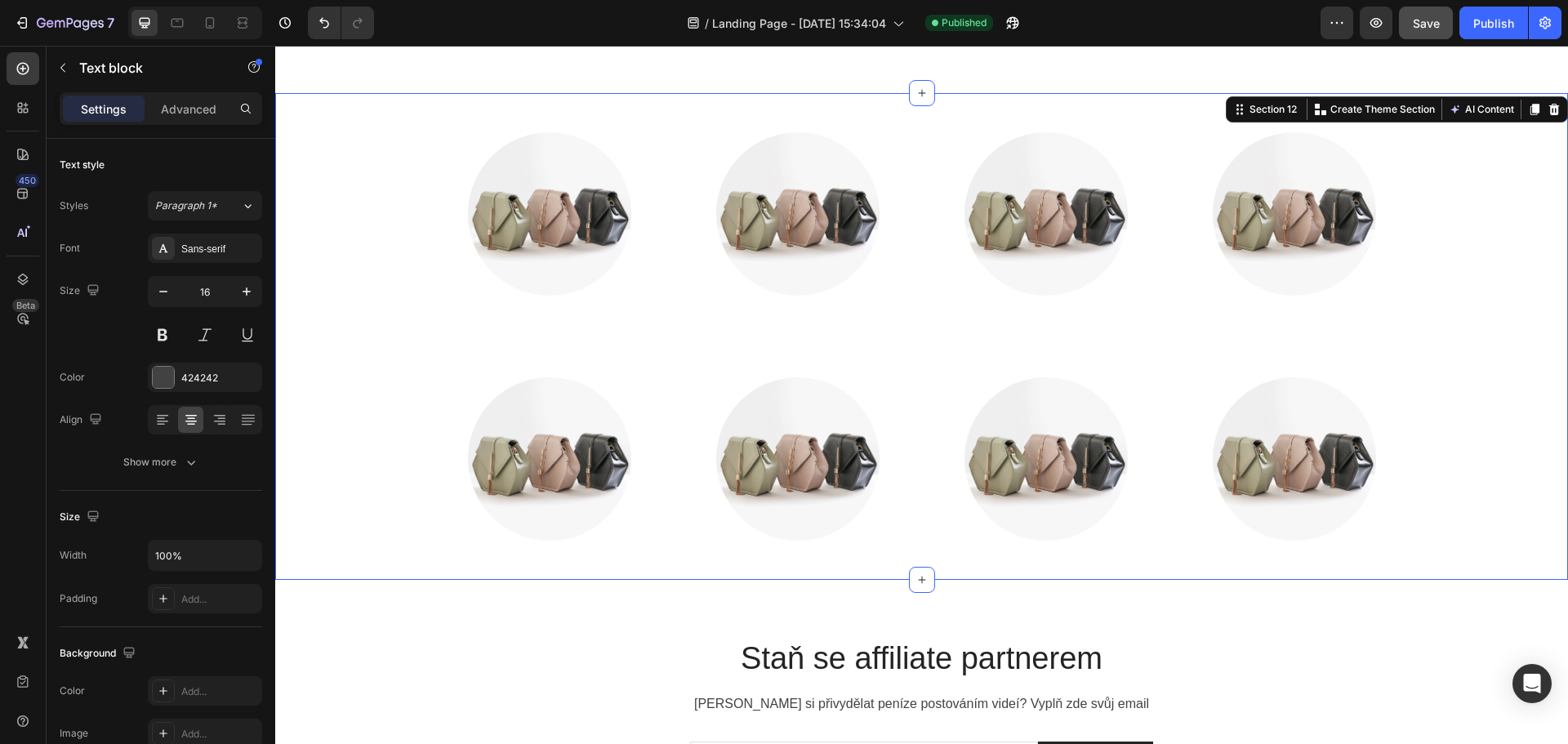
click at [1427, 230] on div "Image Image Image Image Row Image Image Image Image Row" at bounding box center [921, 336] width 1268 height 408
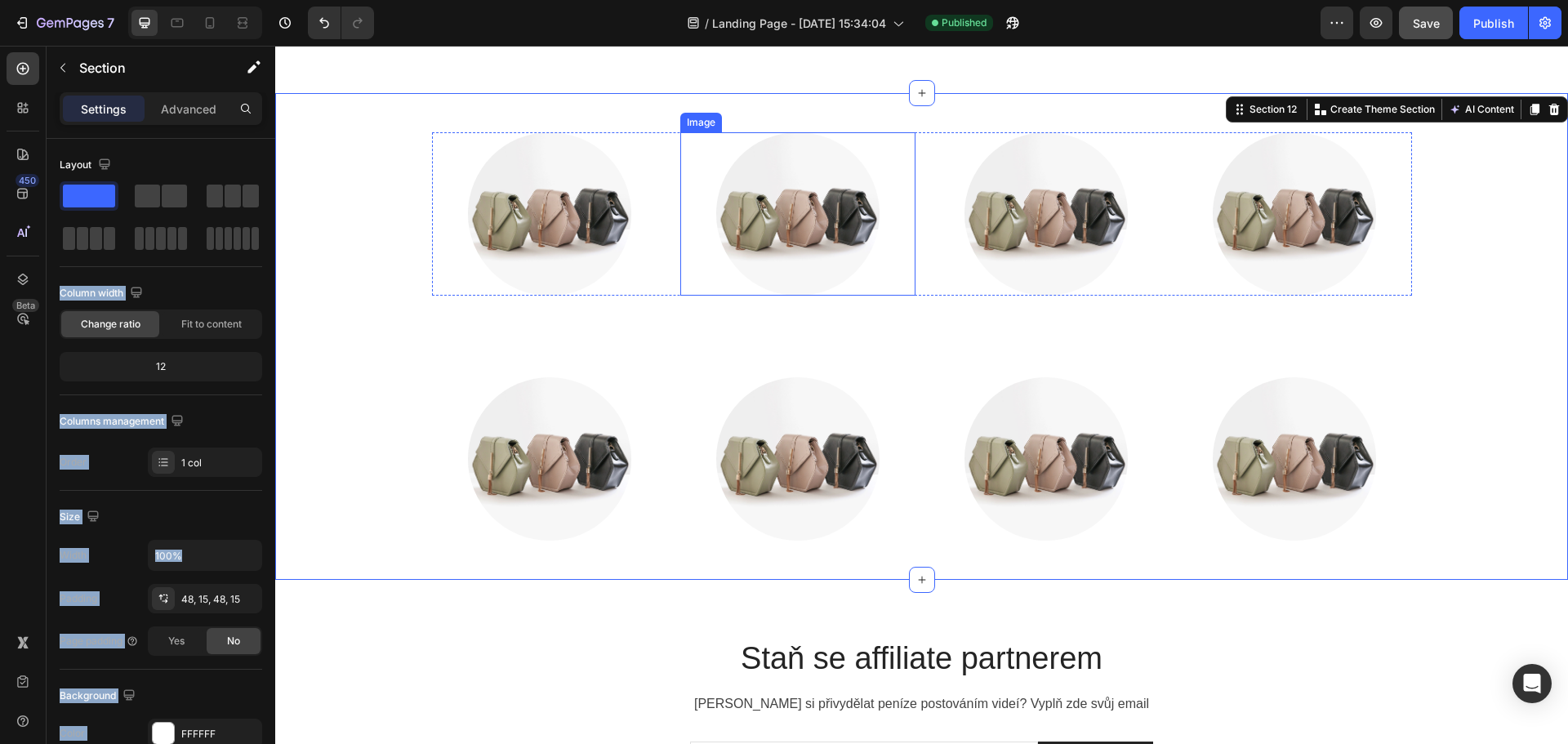
drag, startPoint x: 371, startPoint y: 243, endPoint x: 324, endPoint y: 215, distance: 54.7
click at [64, 72] on icon "button" at bounding box center [62, 68] width 5 height 9
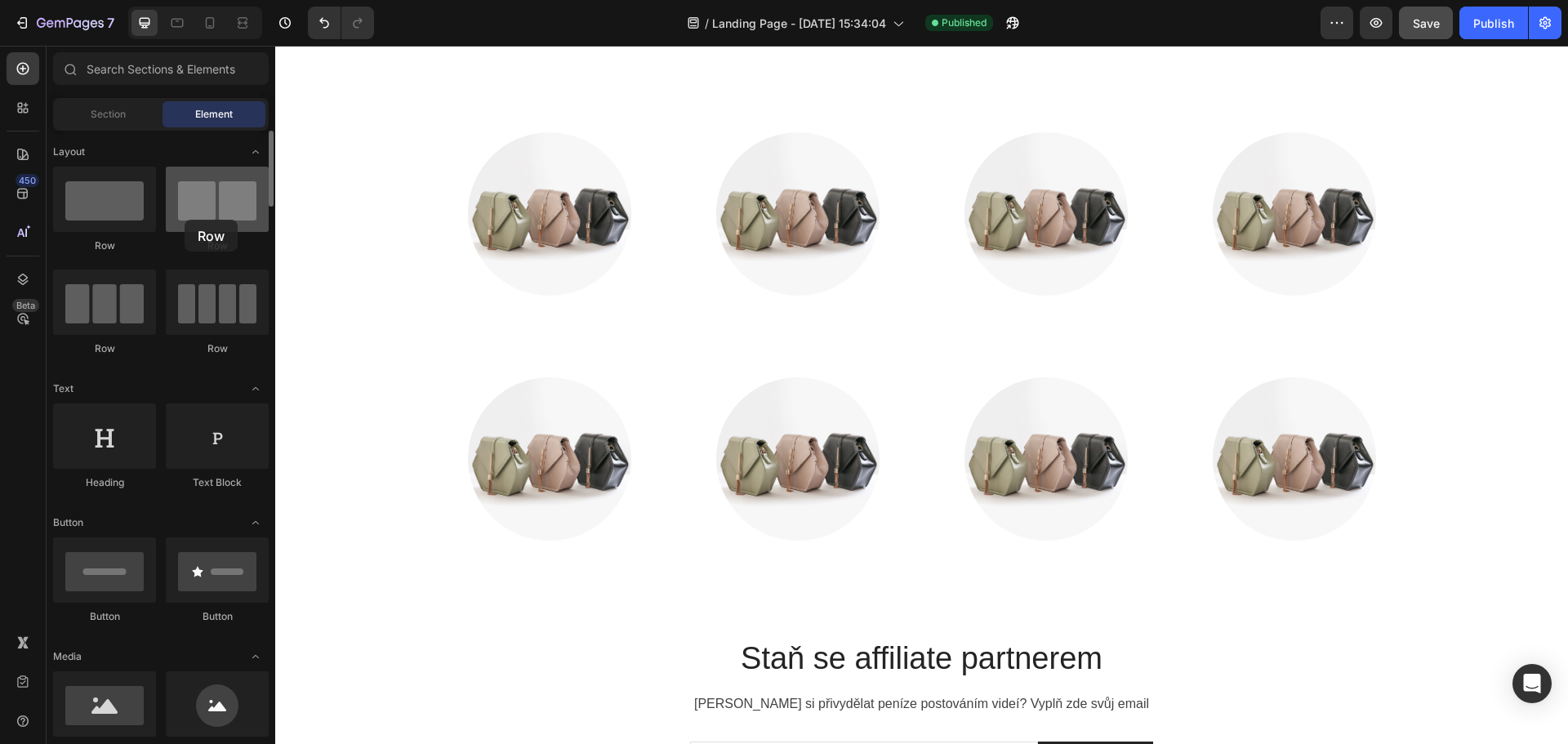
drag, startPoint x: 92, startPoint y: 210, endPoint x: 184, endPoint y: 219, distance: 92.4
click at [184, 219] on div "Row Row Row Row" at bounding box center [161, 269] width 215 height 204
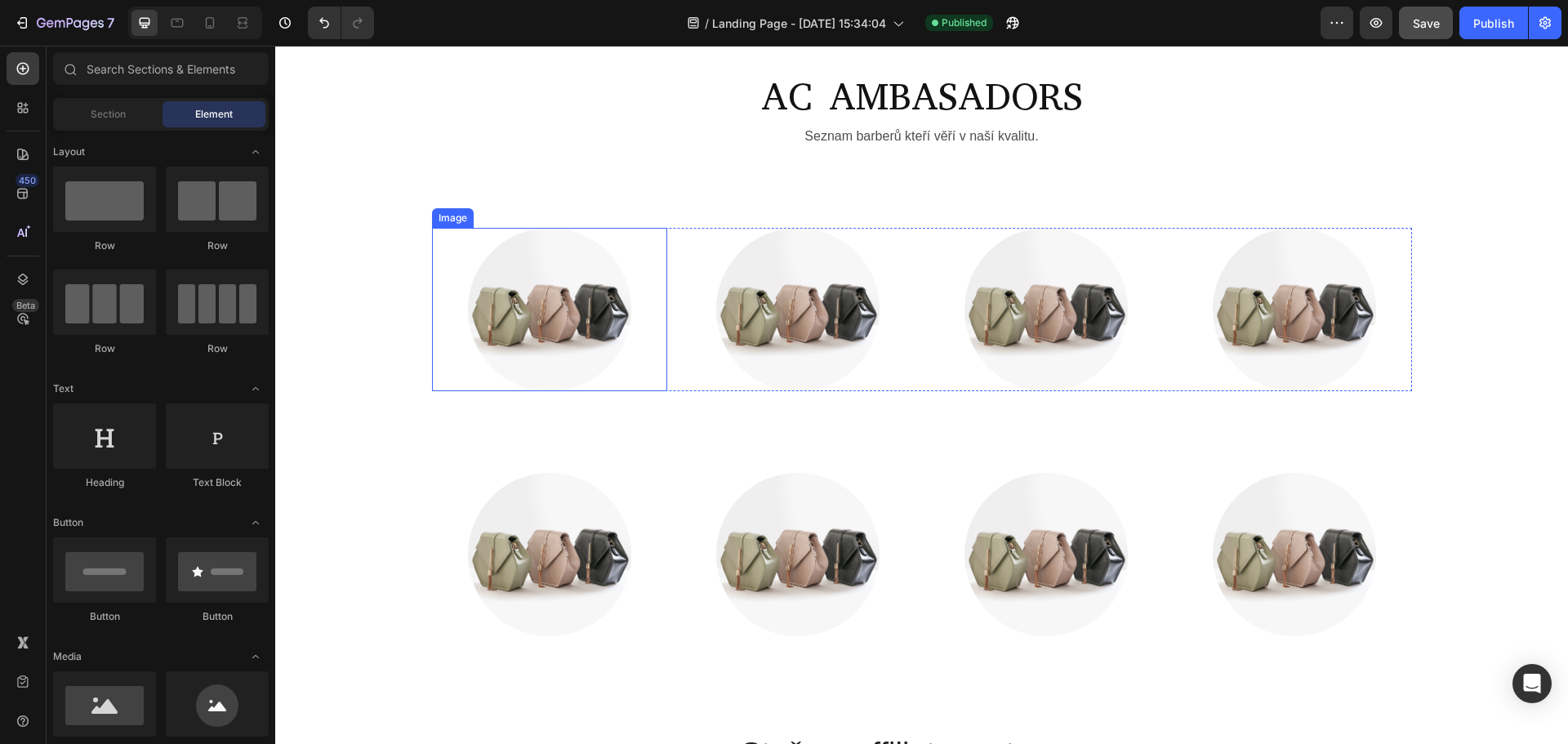
scroll to position [4794, 0]
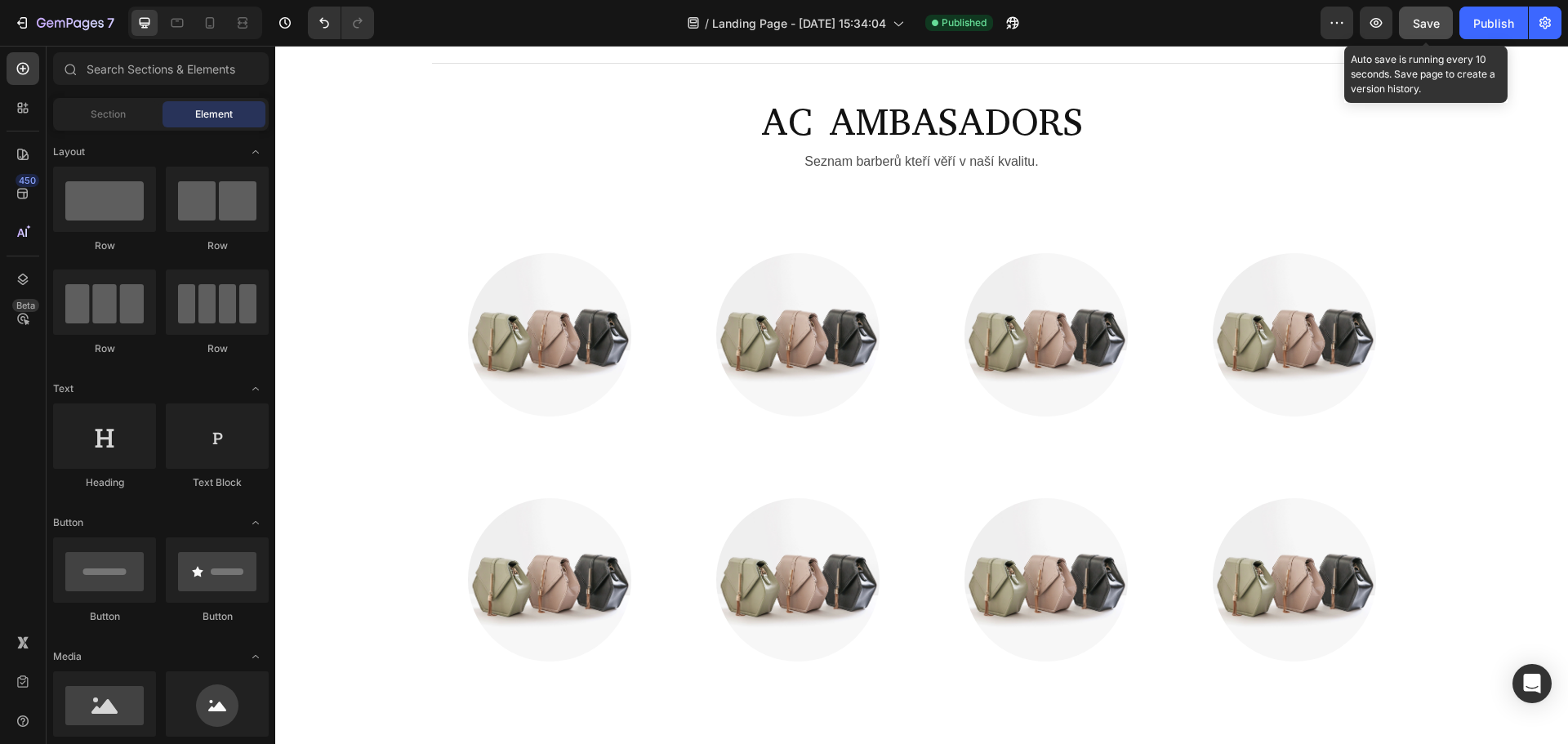
click at [1422, 16] on span "Save" at bounding box center [1426, 23] width 27 height 14
